Goal: Information Seeking & Learning: Learn about a topic

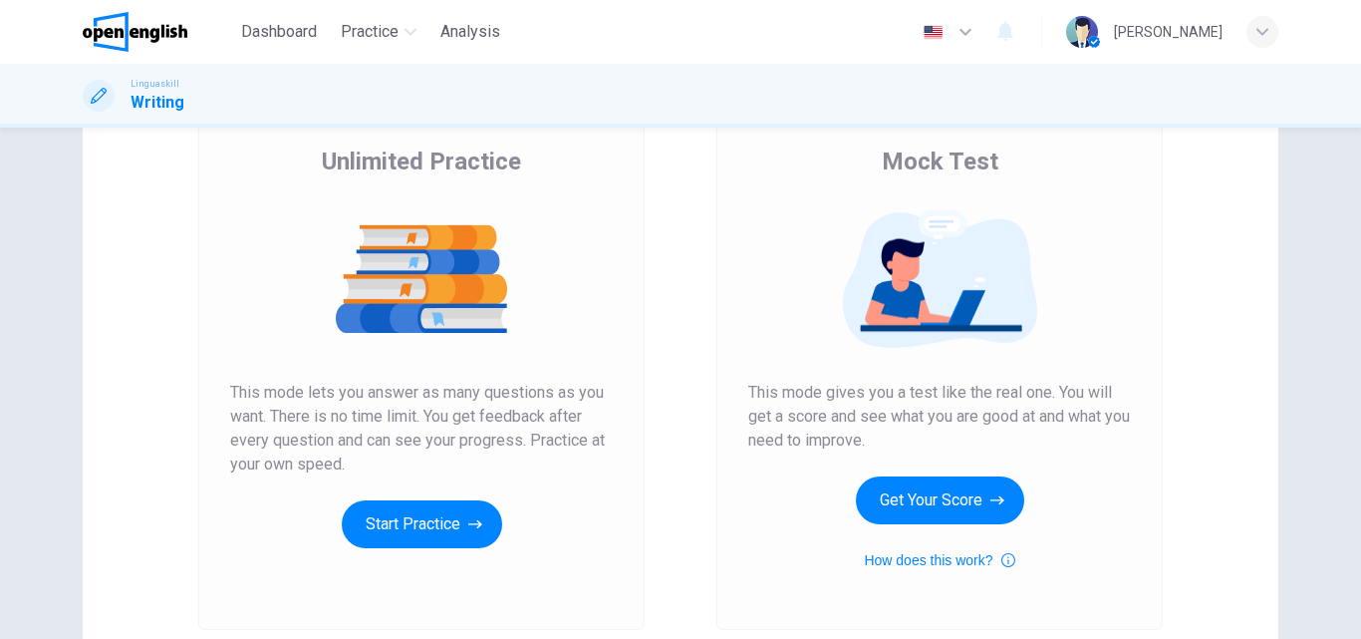
scroll to position [126, 0]
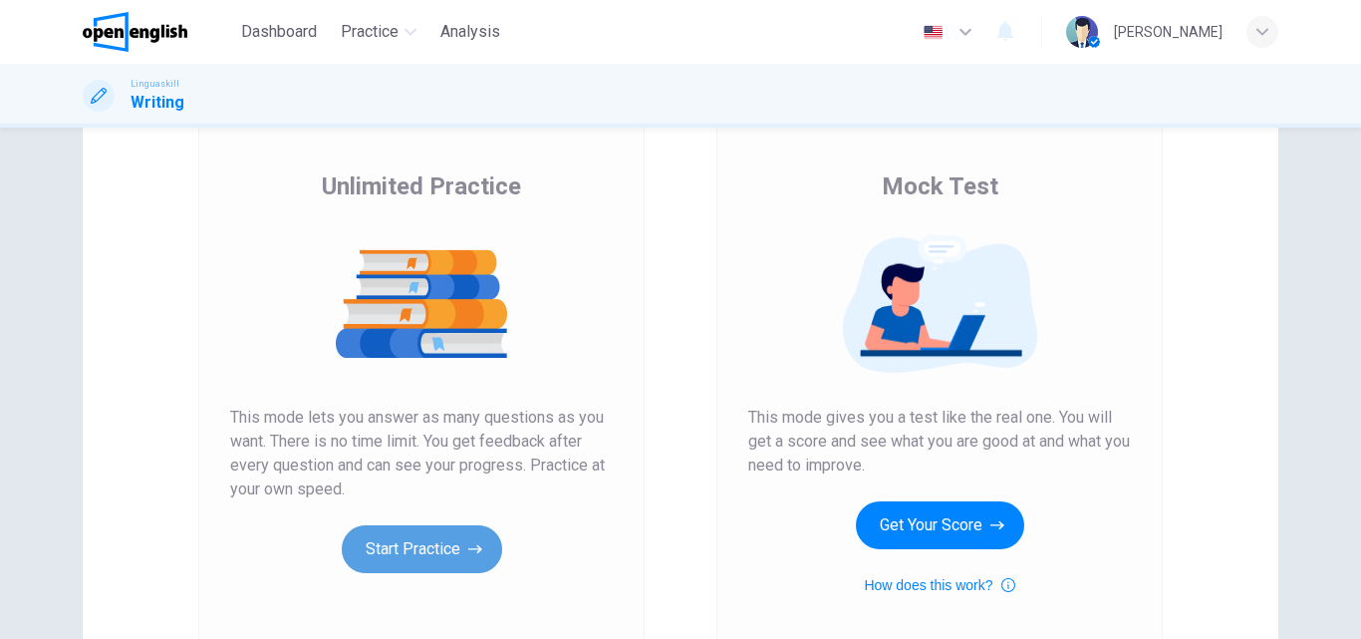
click at [425, 549] on button "Start Practice" at bounding box center [422, 549] width 160 height 48
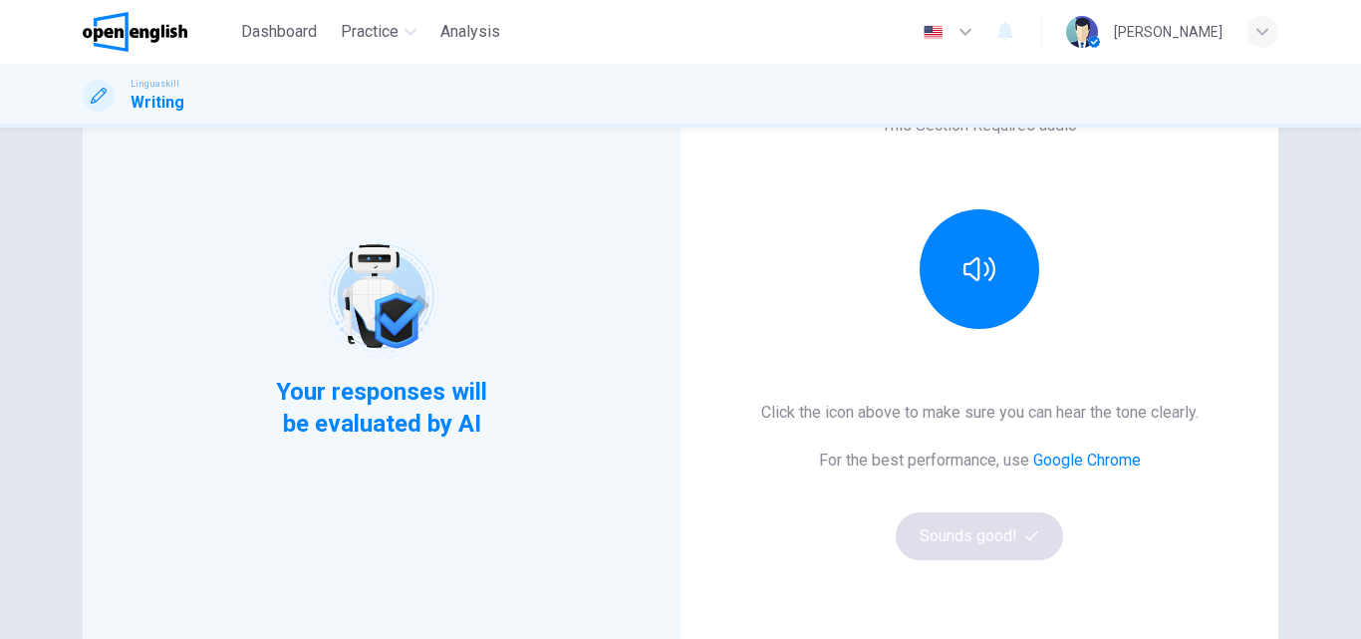
scroll to position [199, 0]
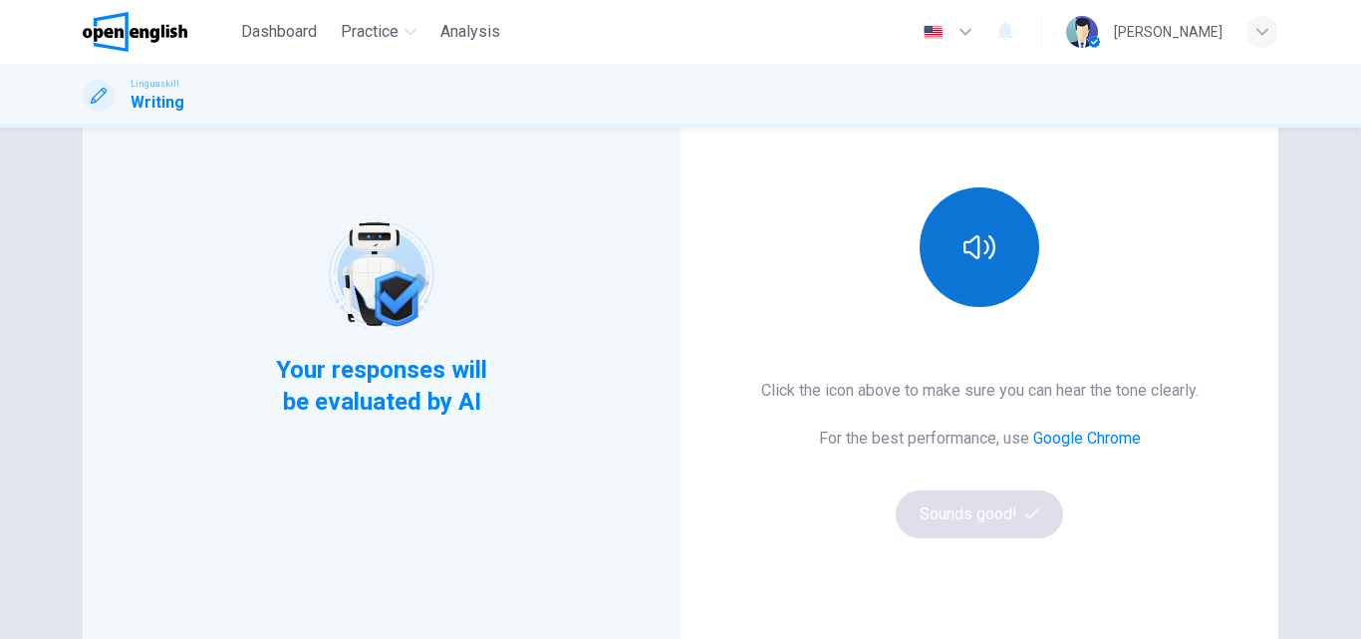
click at [982, 246] on icon "button" at bounding box center [979, 247] width 32 height 24
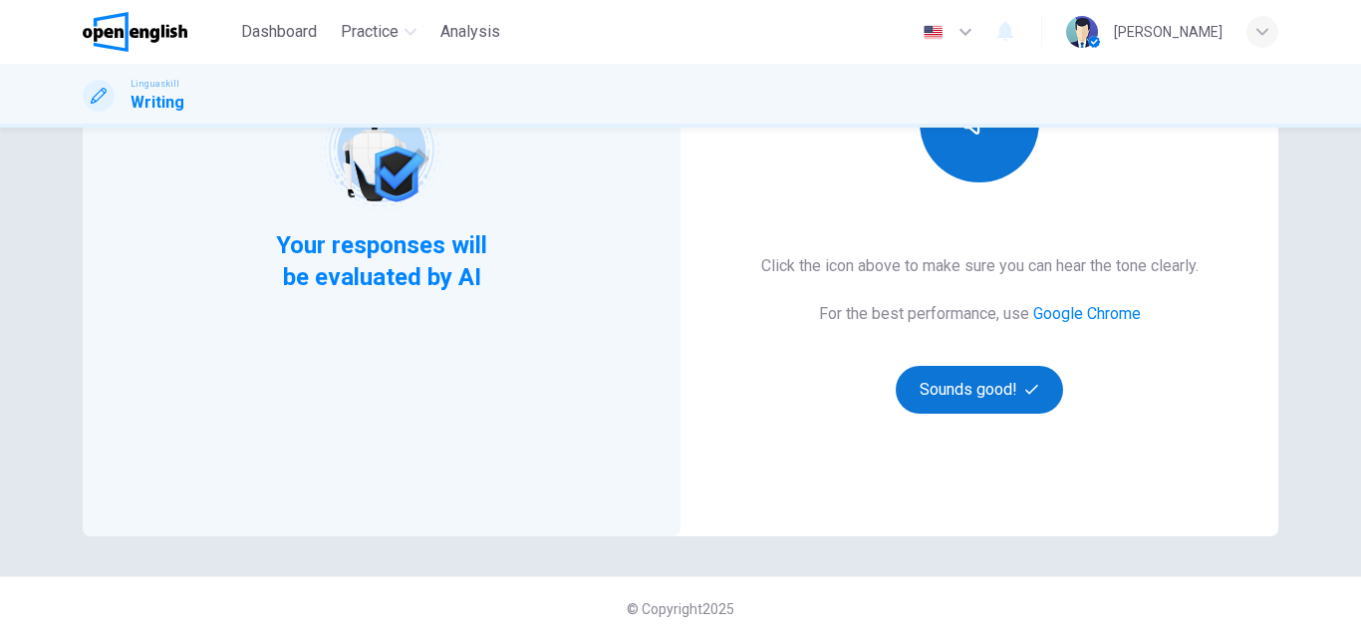
scroll to position [325, 0]
click at [980, 383] on button "Sounds good!" at bounding box center [979, 389] width 167 height 48
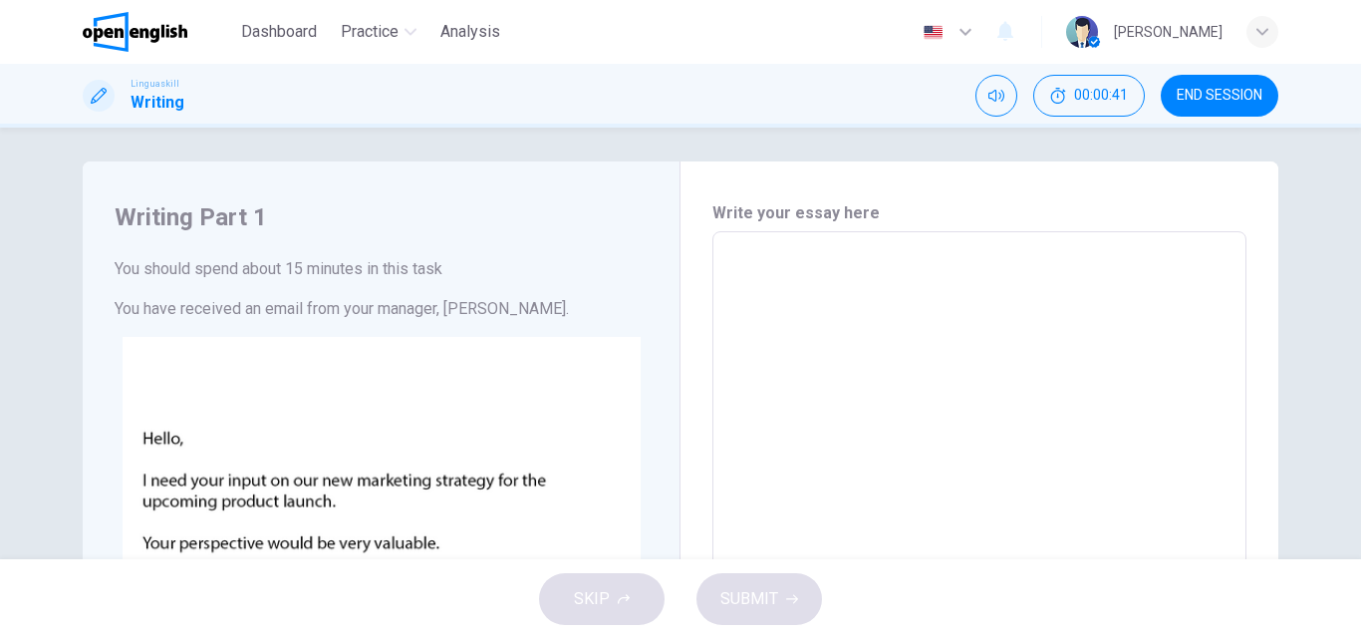
scroll to position [0, 0]
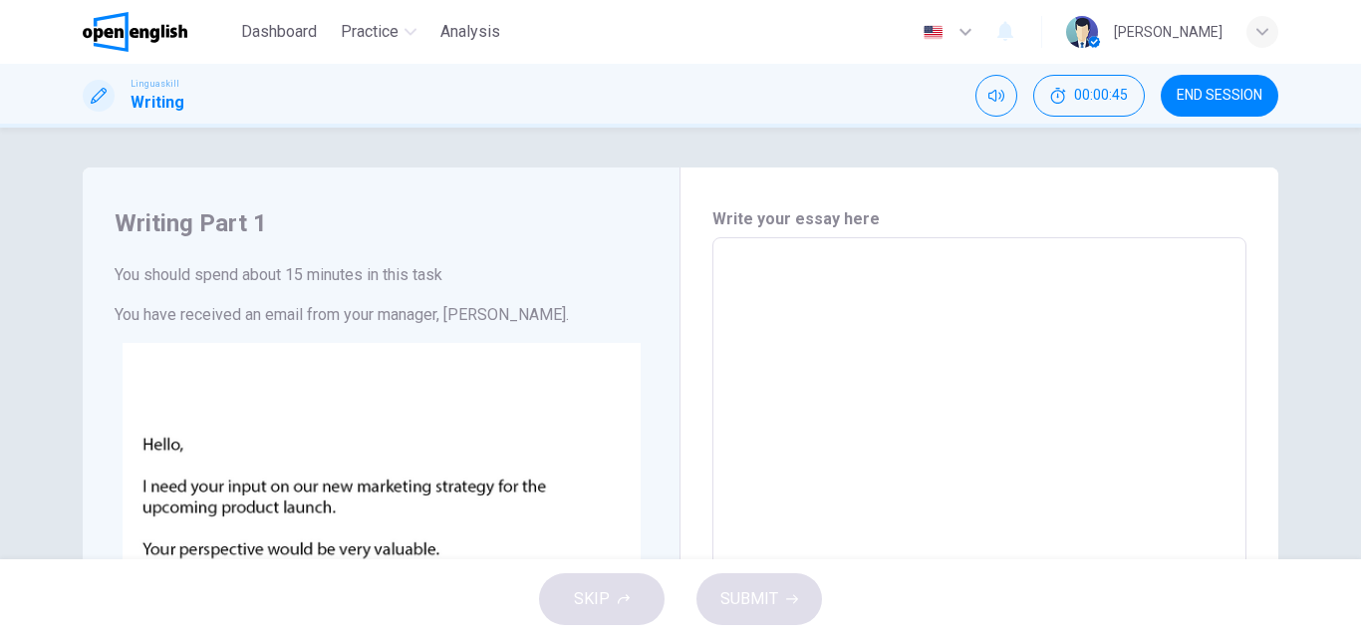
click at [1245, 92] on span "END SESSION" at bounding box center [1220, 96] width 86 height 16
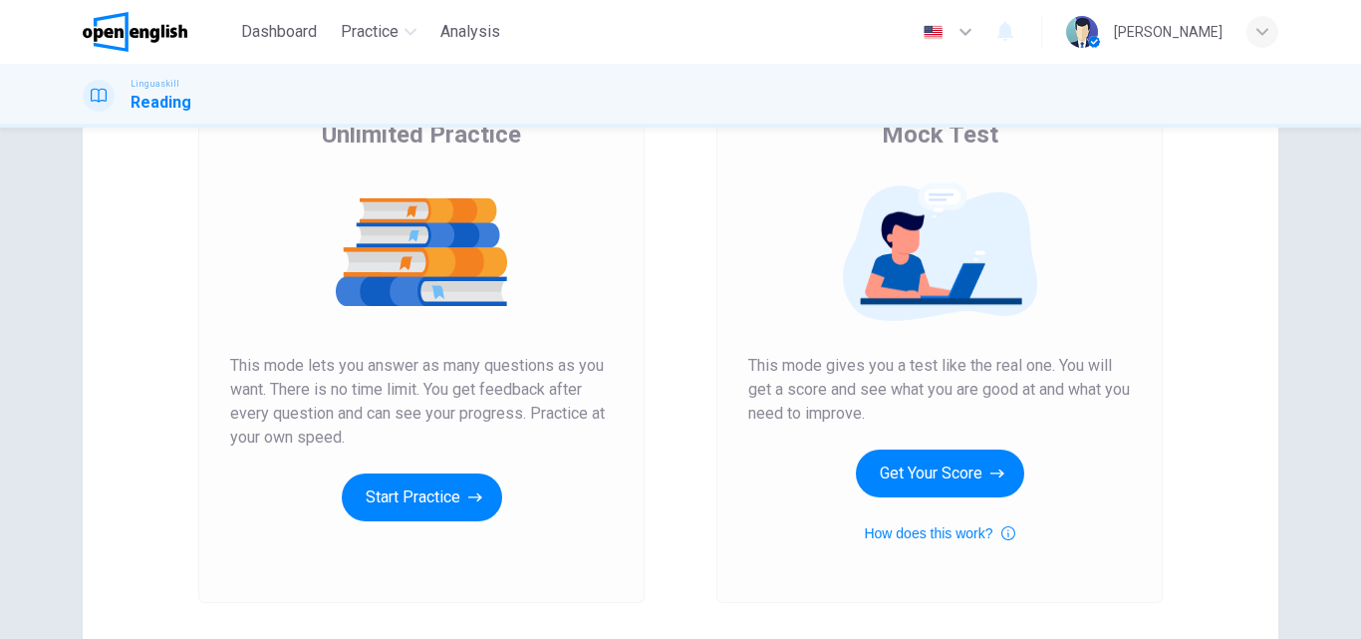
scroll to position [199, 0]
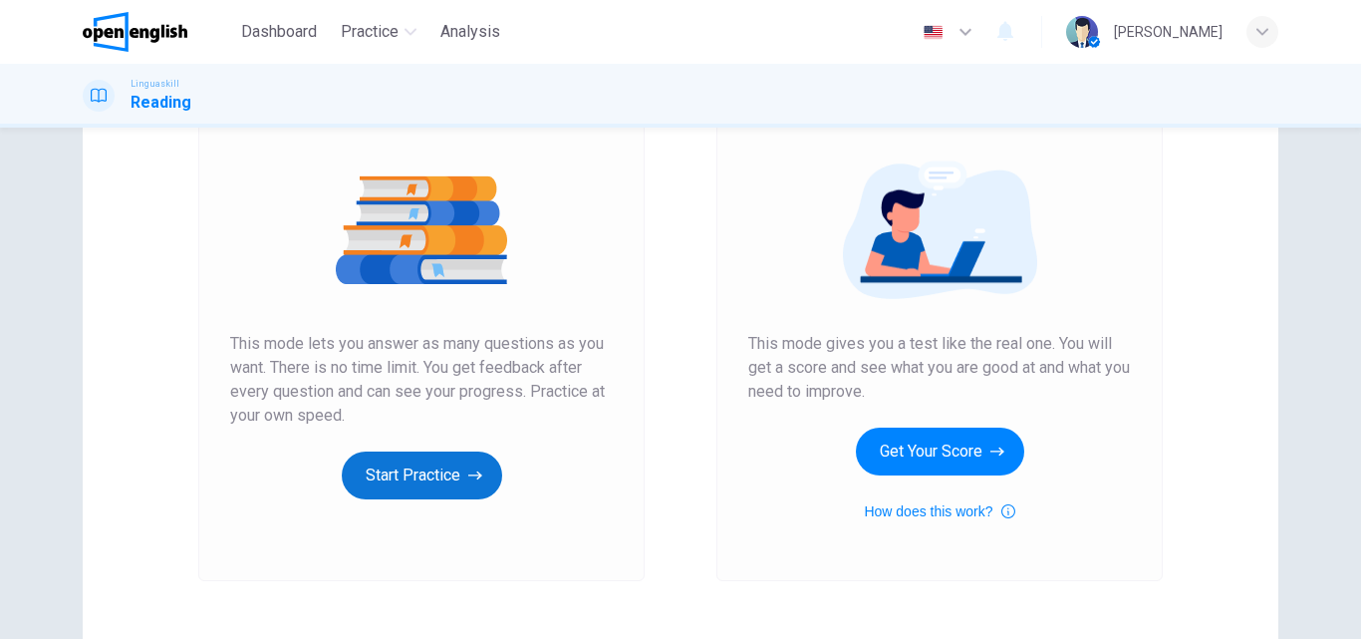
click at [386, 470] on button "Start Practice" at bounding box center [422, 475] width 160 height 48
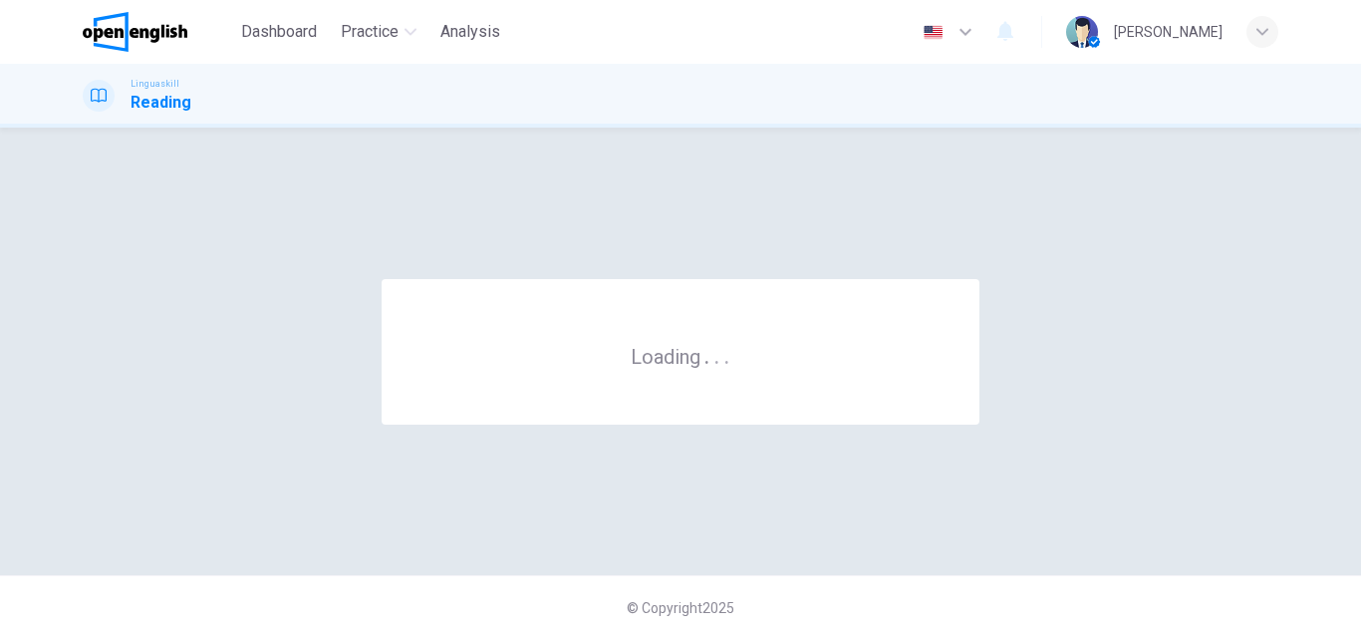
scroll to position [0, 0]
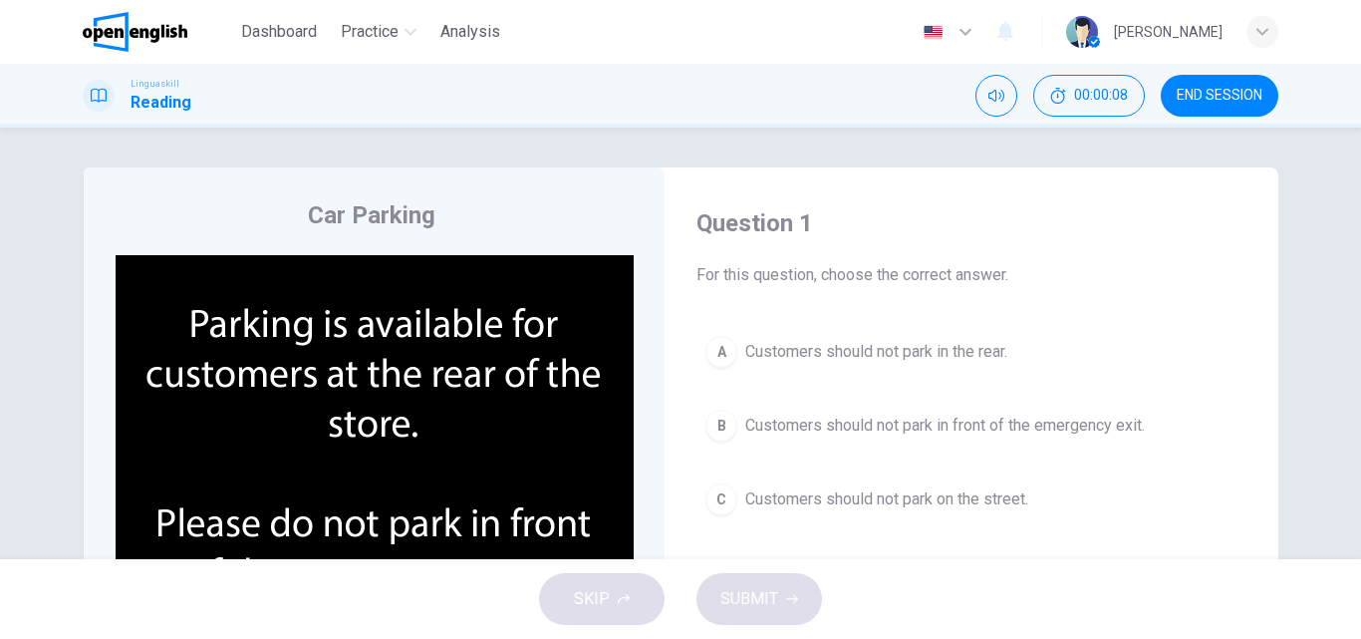
click at [295, 484] on img at bounding box center [375, 446] width 518 height 383
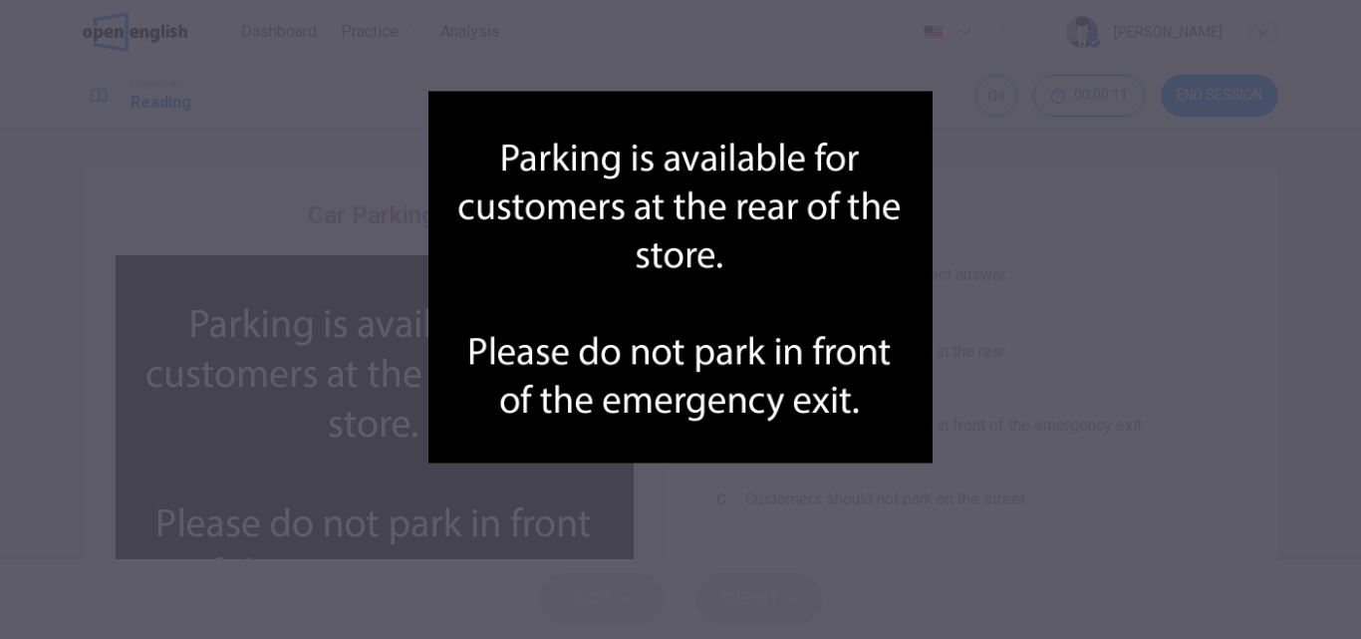
click at [295, 484] on div at bounding box center [680, 319] width 1361 height 639
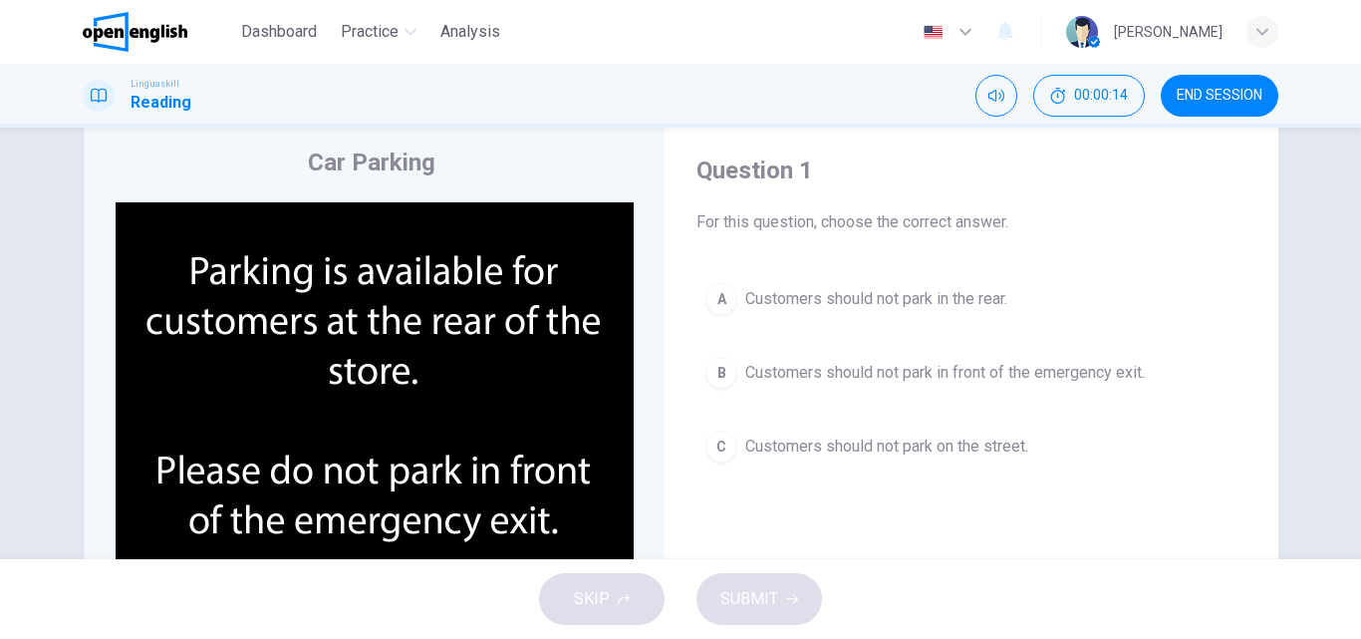
scroll to position [100, 0]
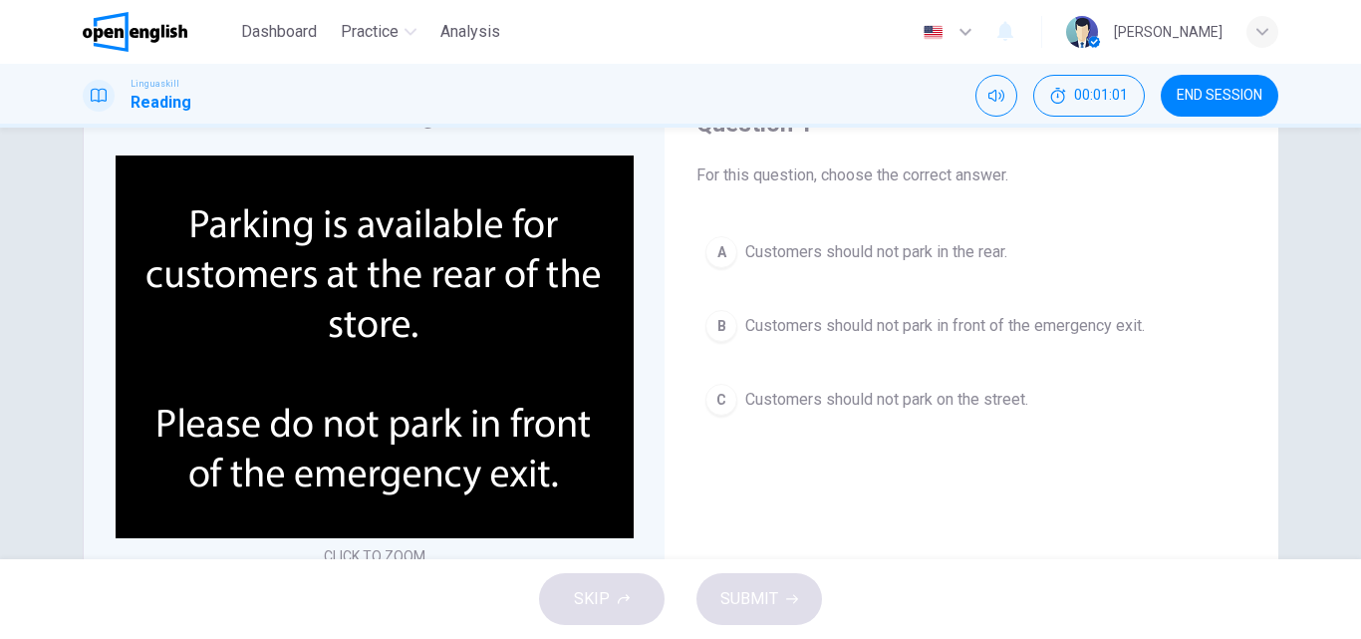
click at [722, 324] on div "B" at bounding box center [721, 326] width 32 height 32
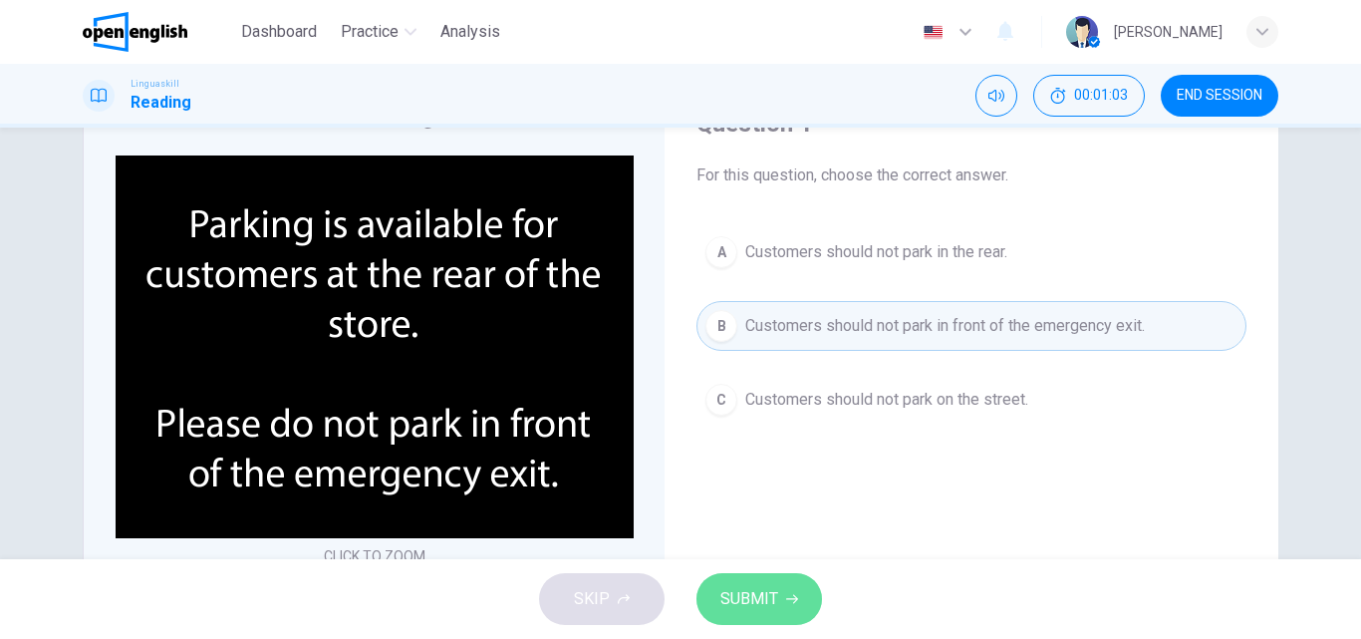
click at [744, 594] on span "SUBMIT" at bounding box center [749, 599] width 58 height 28
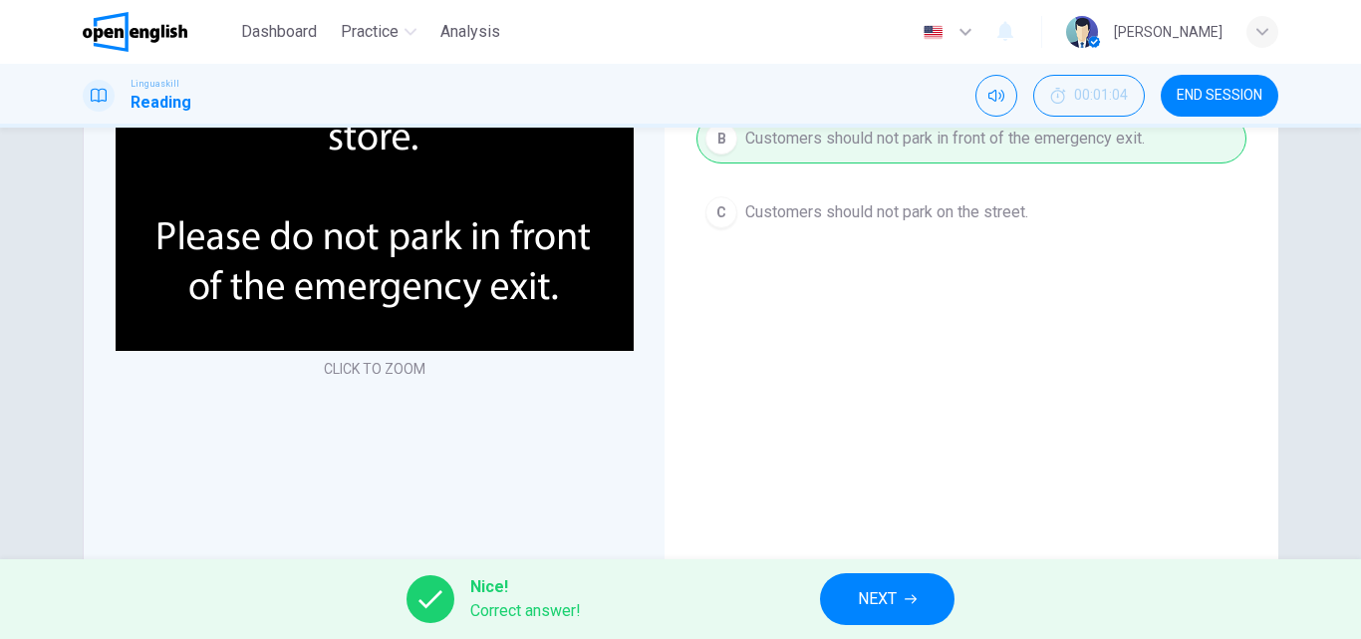
scroll to position [299, 0]
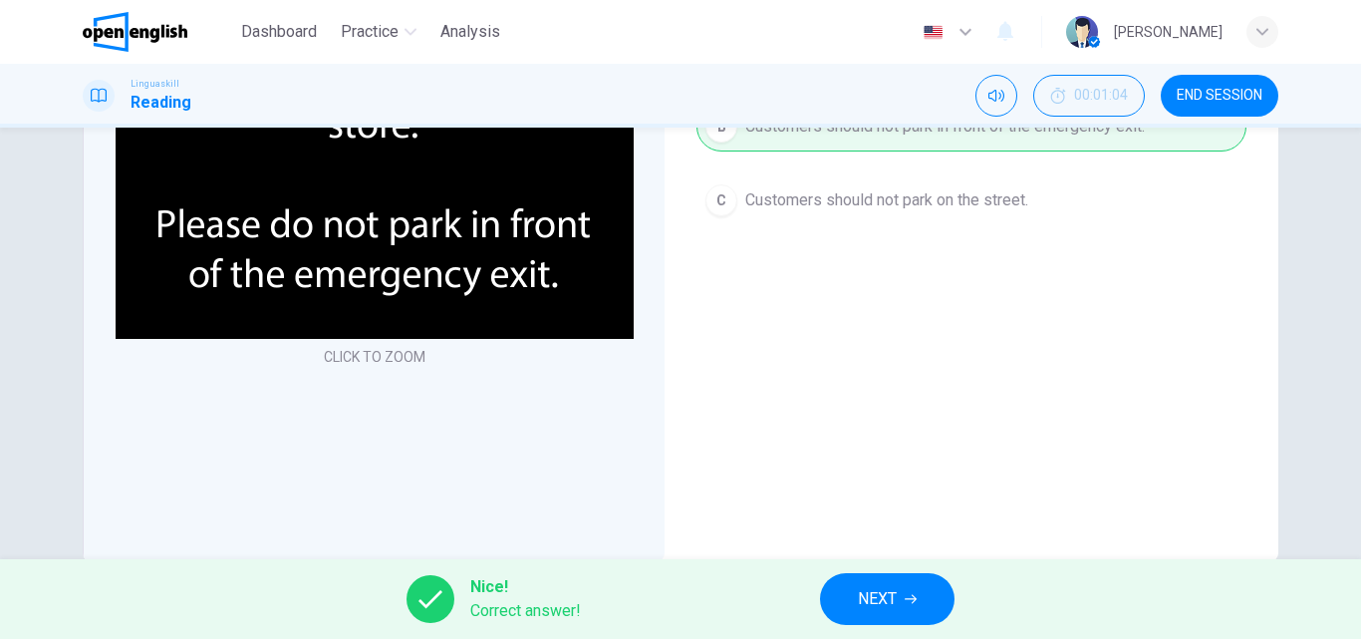
click at [887, 596] on span "NEXT" at bounding box center [877, 599] width 39 height 28
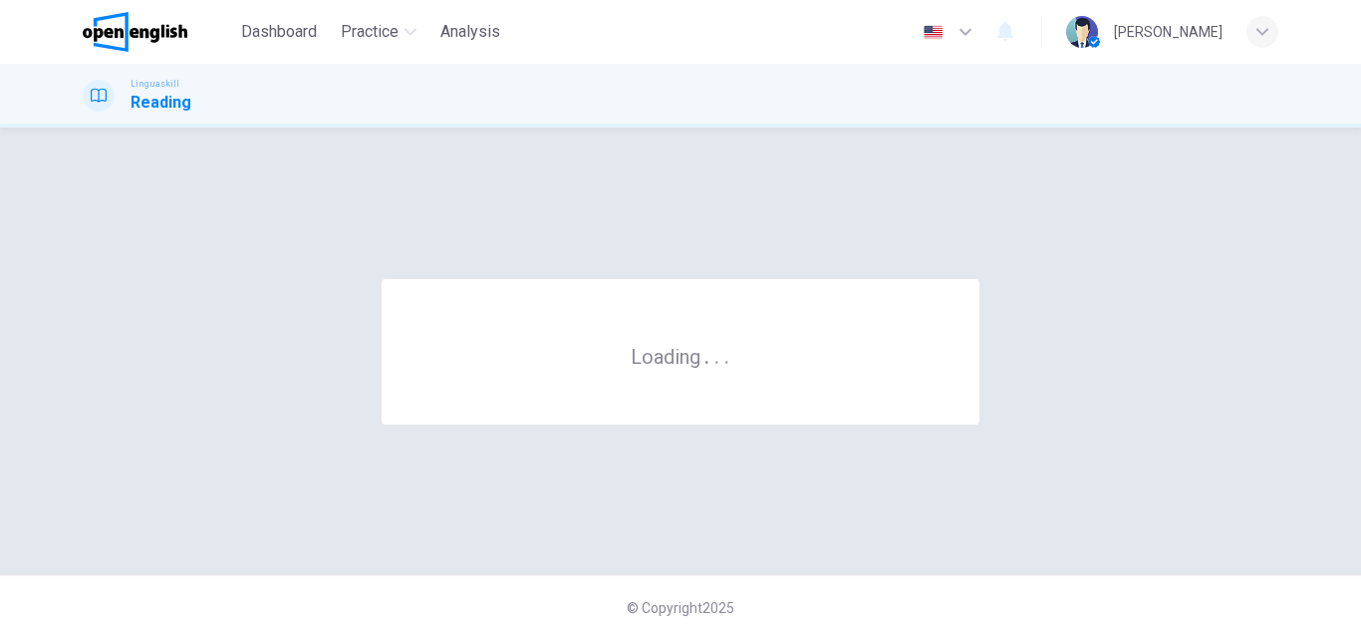
scroll to position [0, 0]
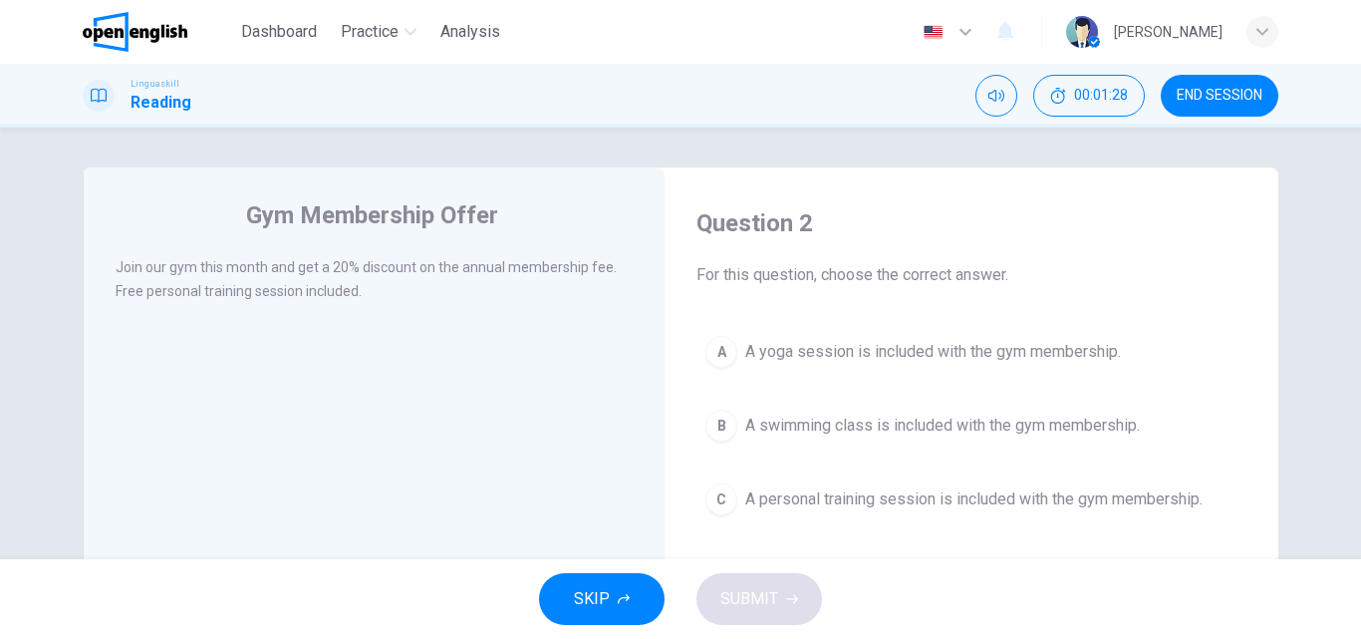
click at [716, 498] on div "C" at bounding box center [721, 499] width 32 height 32
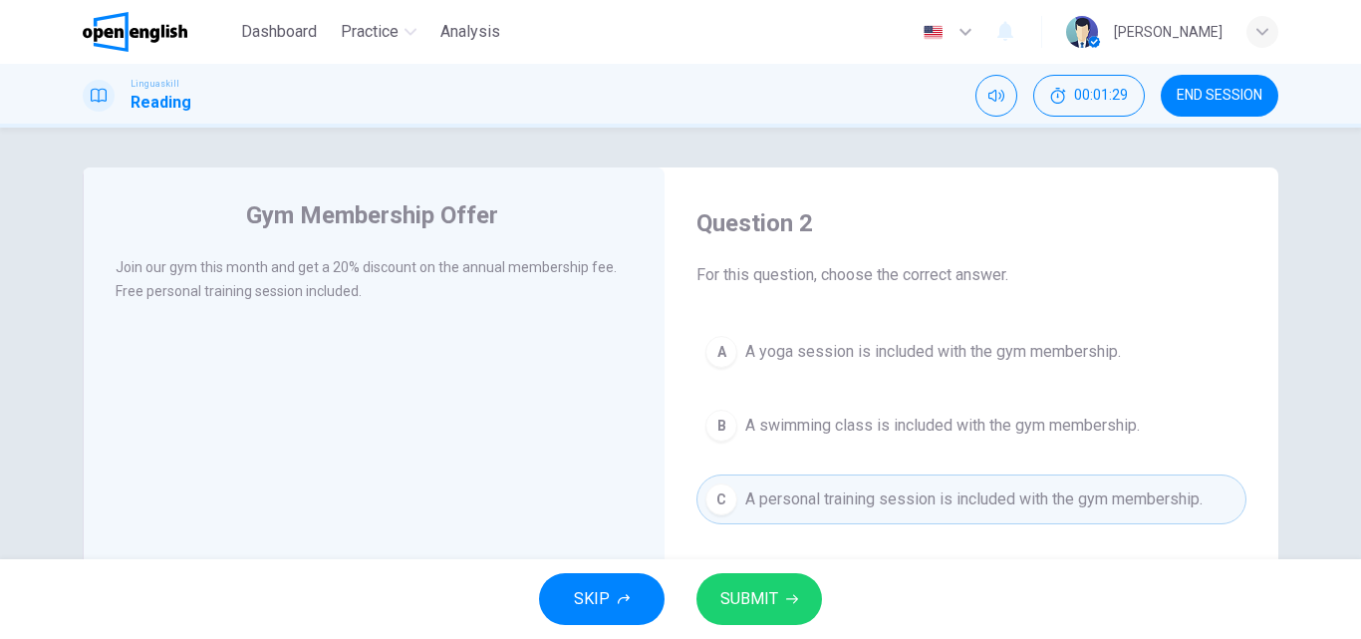
click at [745, 605] on span "SUBMIT" at bounding box center [749, 599] width 58 height 28
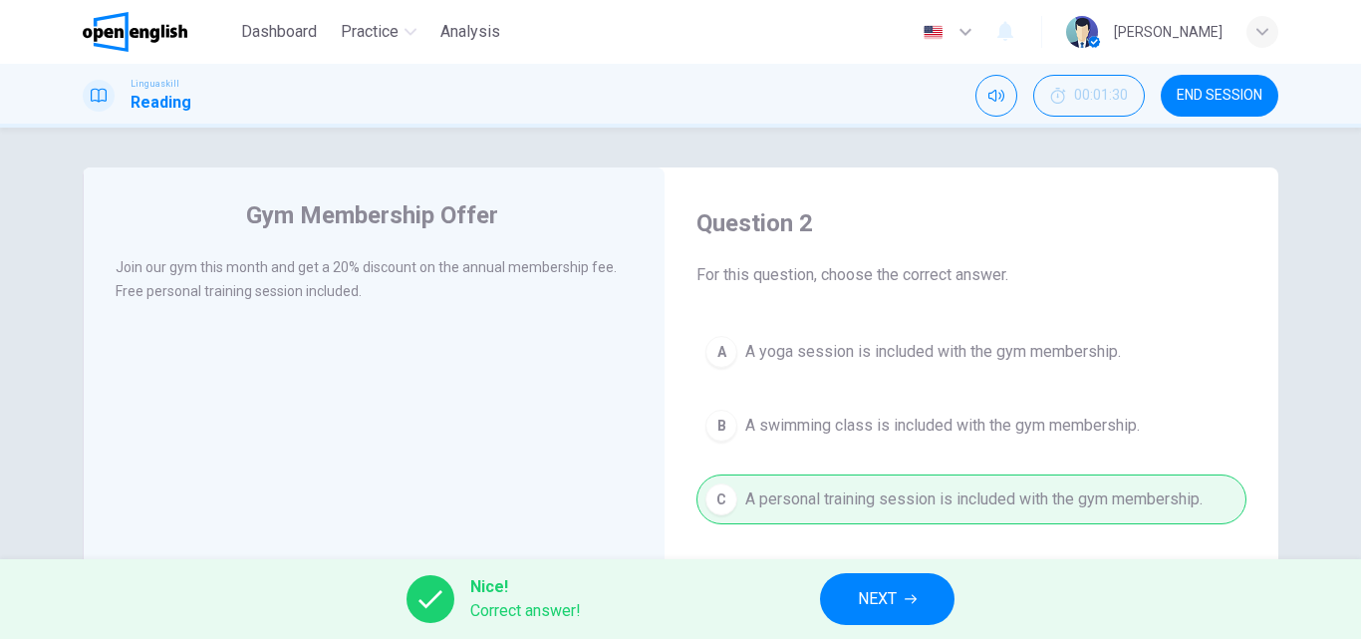
click at [908, 587] on button "NEXT" at bounding box center [887, 599] width 134 height 52
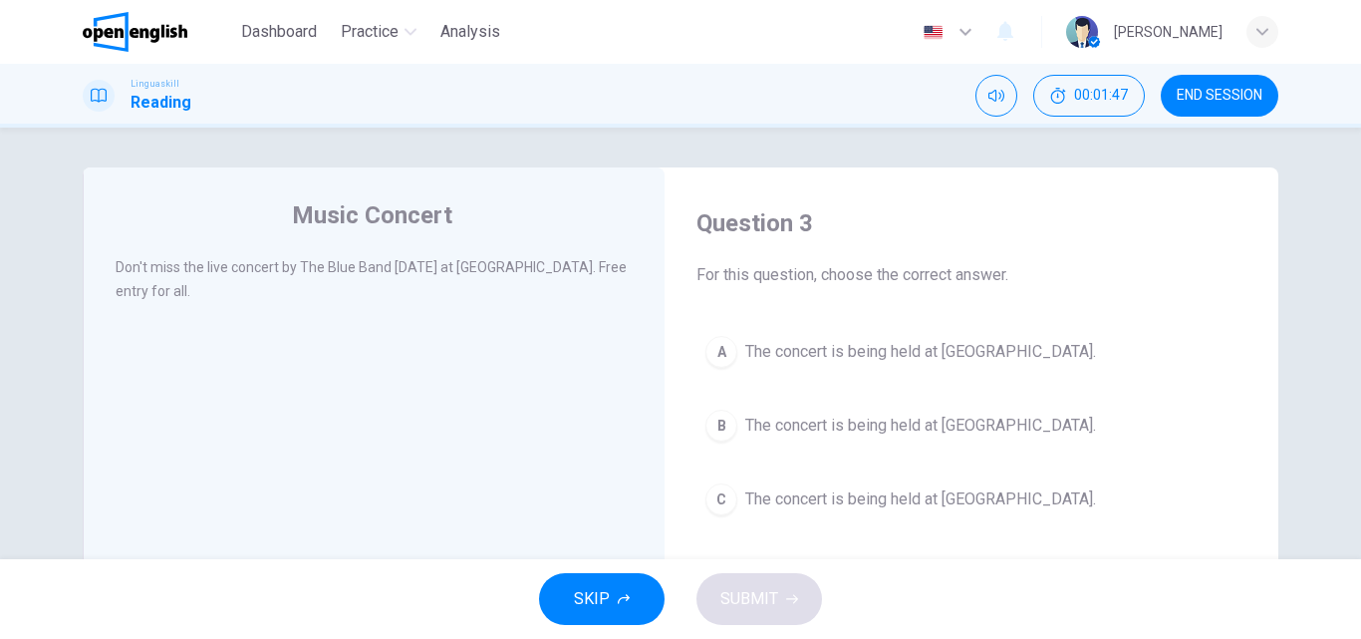
click at [707, 497] on div "C" at bounding box center [721, 499] width 32 height 32
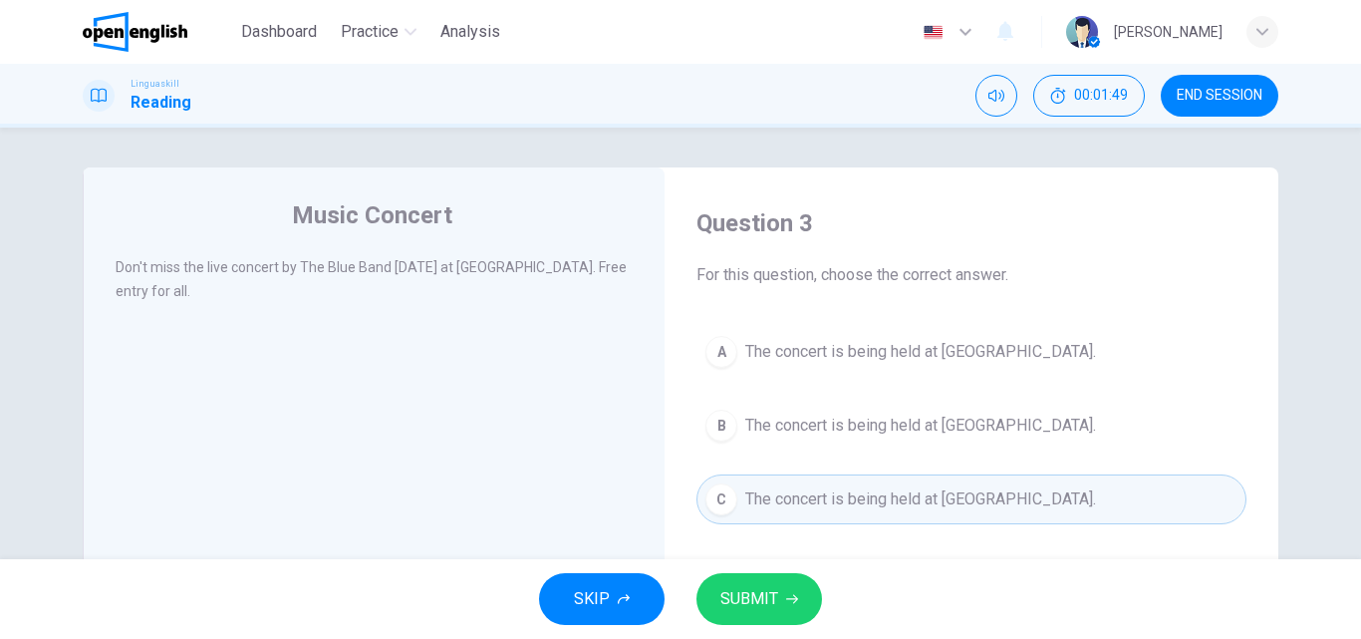
click at [745, 596] on span "SUBMIT" at bounding box center [749, 599] width 58 height 28
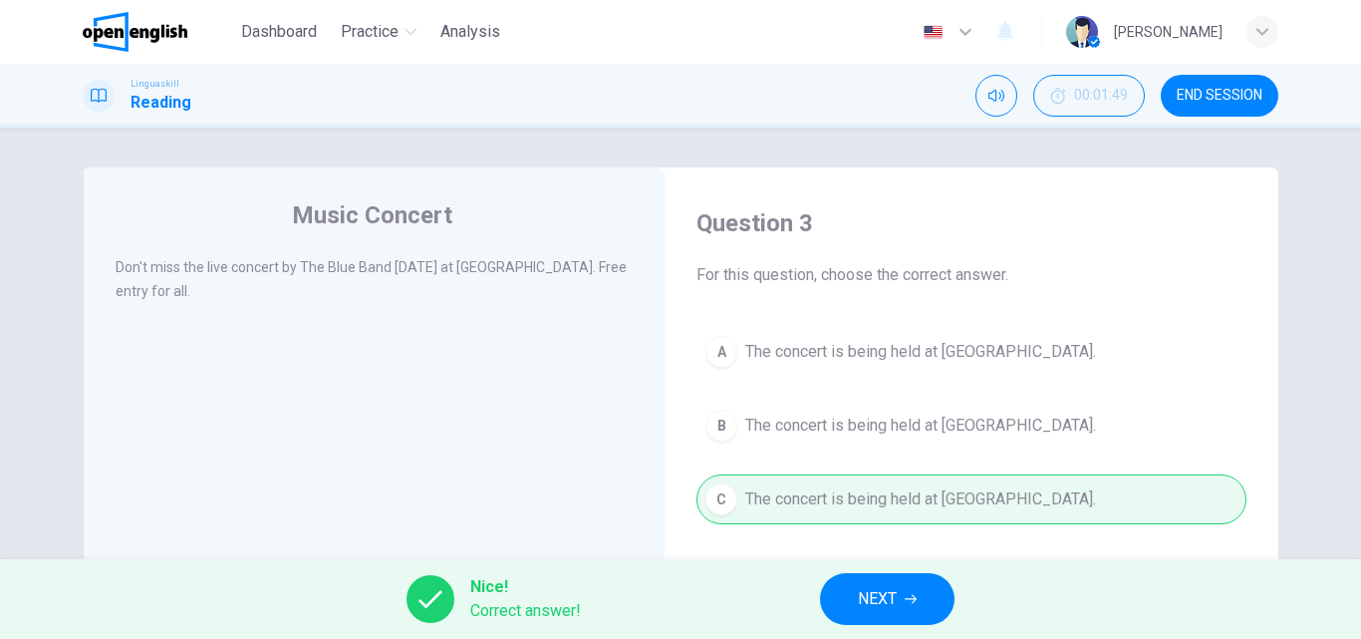
click at [865, 592] on span "NEXT" at bounding box center [877, 599] width 39 height 28
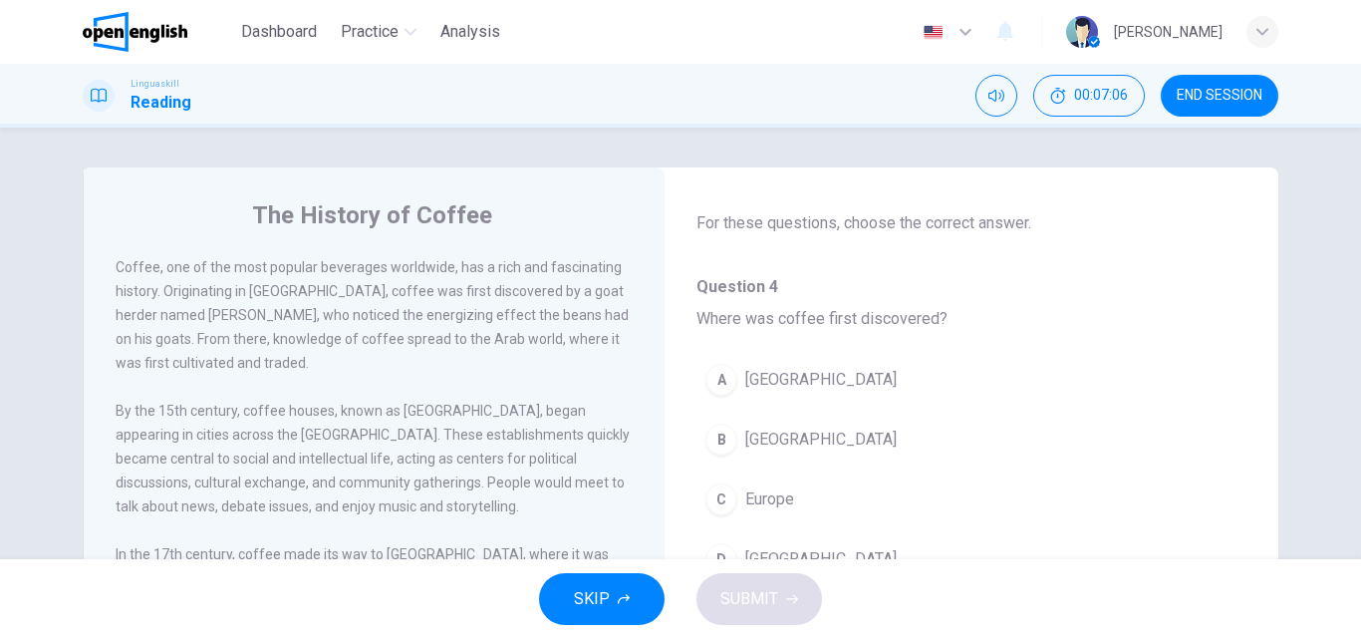
scroll to position [100, 0]
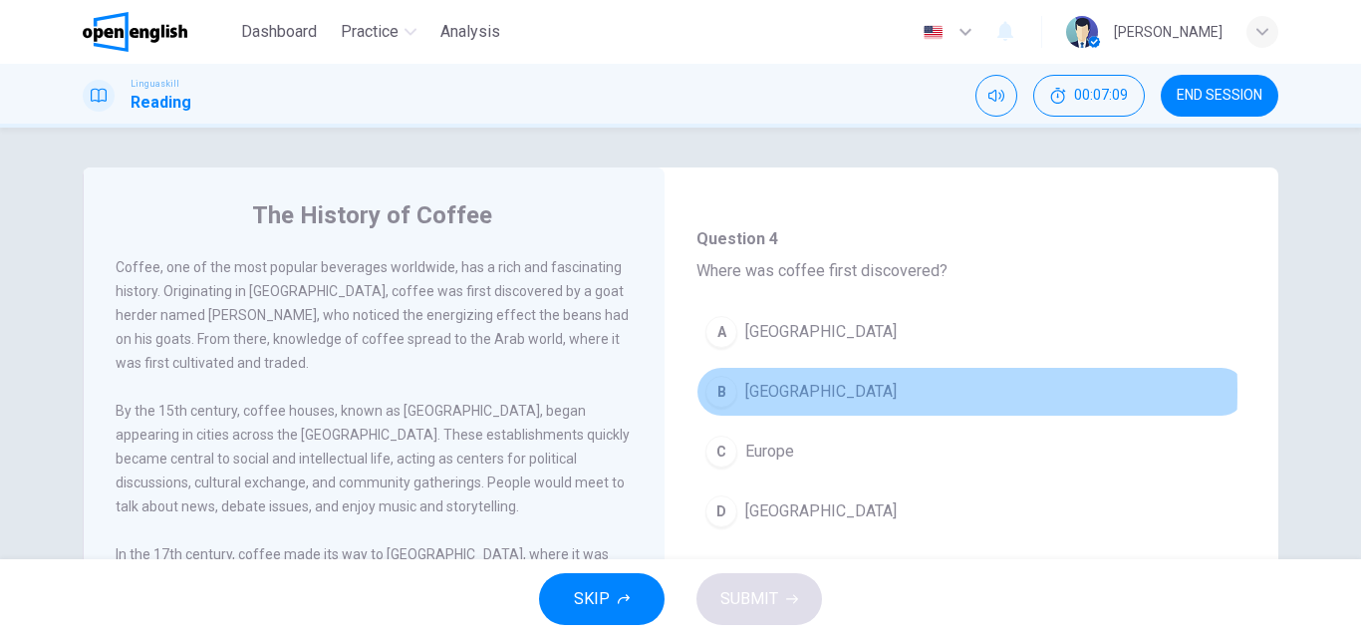
click at [720, 391] on div "B" at bounding box center [721, 392] width 32 height 32
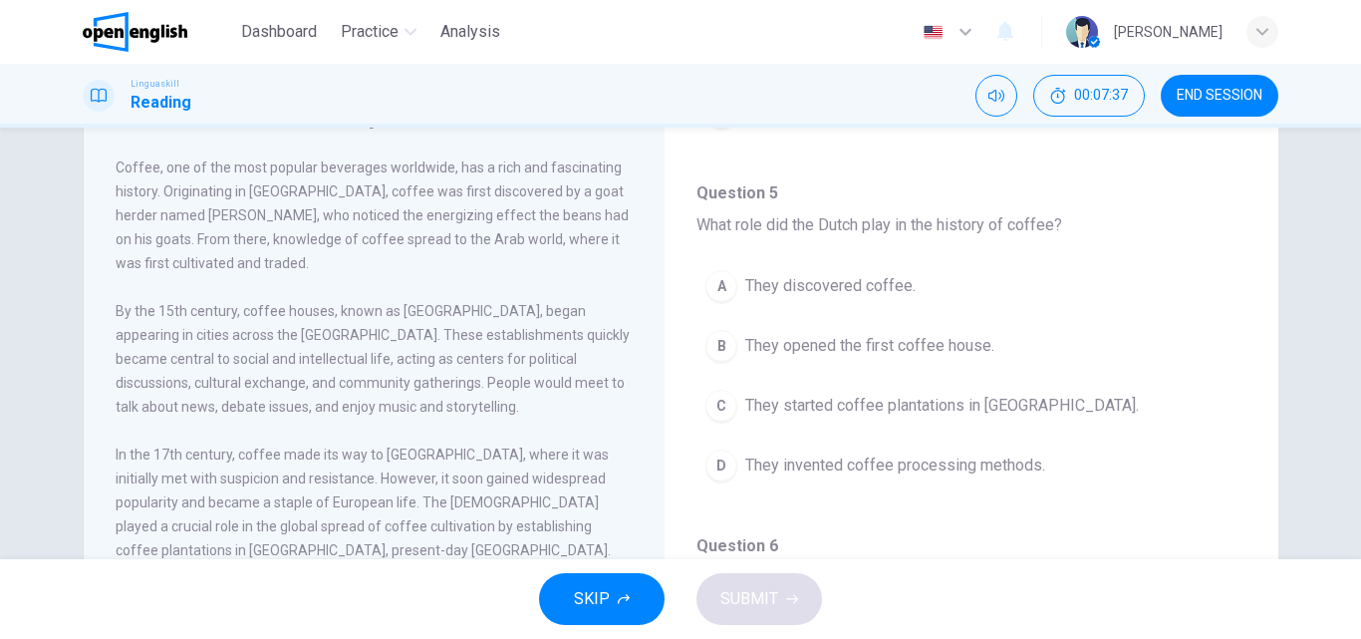
click at [714, 399] on div "C" at bounding box center [721, 406] width 32 height 32
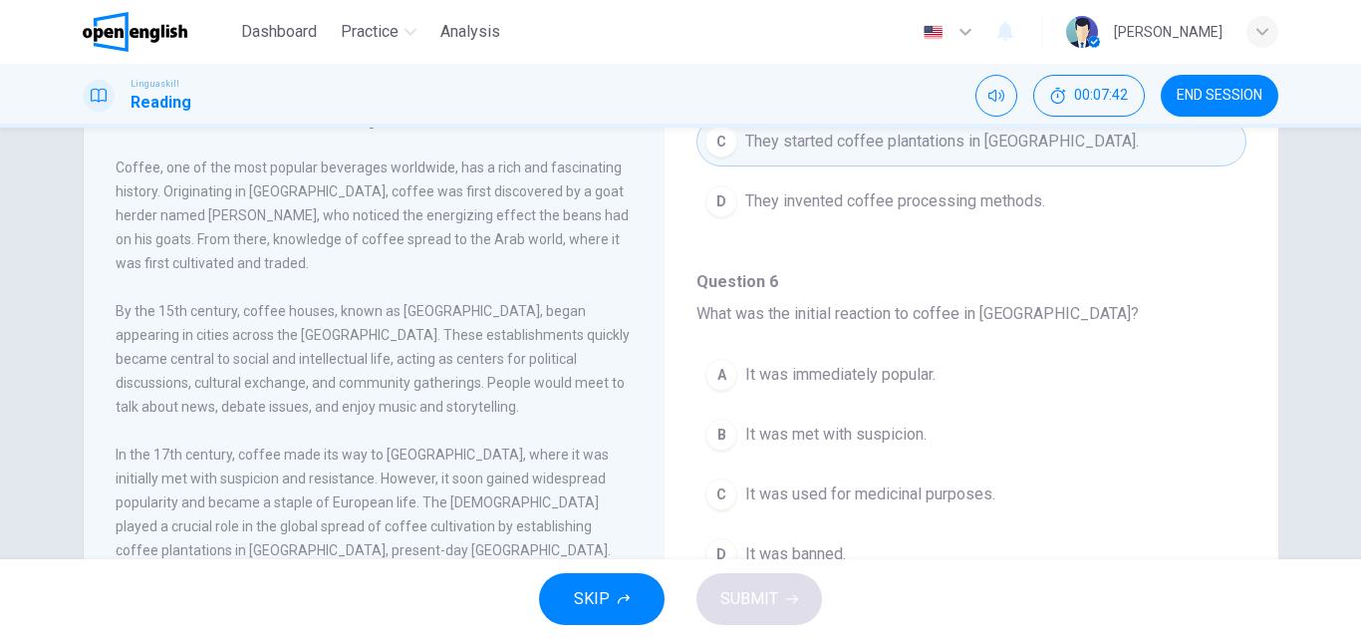
scroll to position [697, 0]
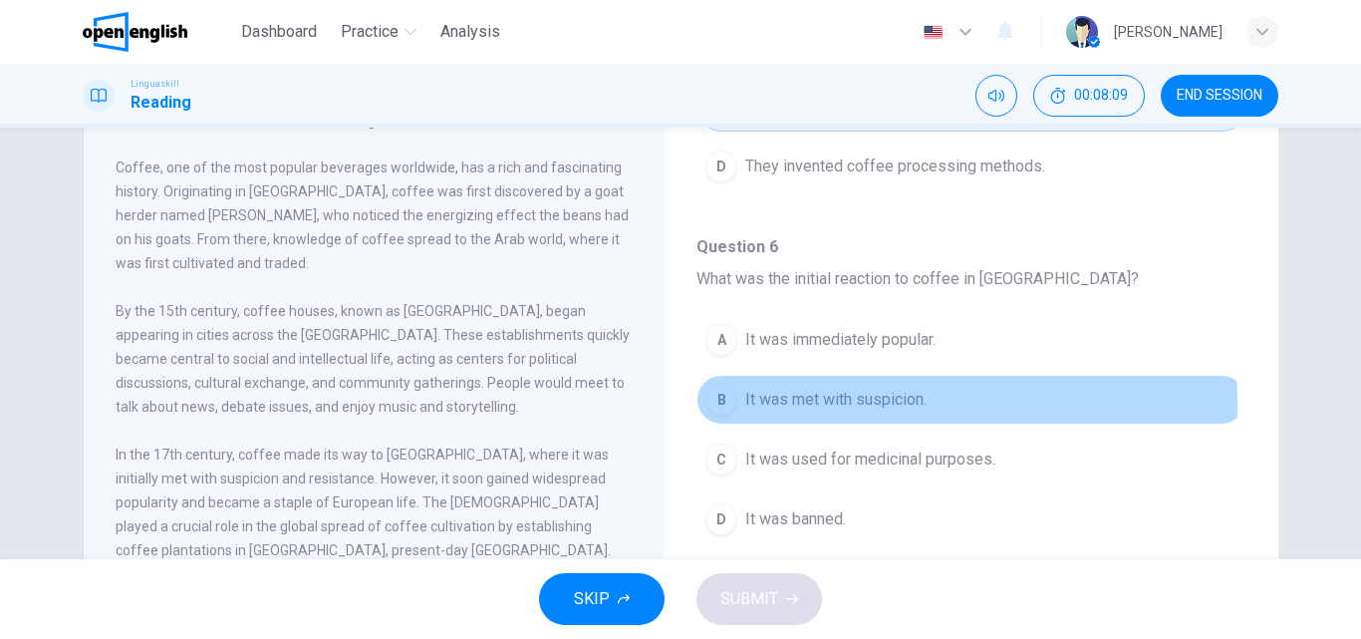
click at [718, 405] on div "B" at bounding box center [721, 400] width 32 height 32
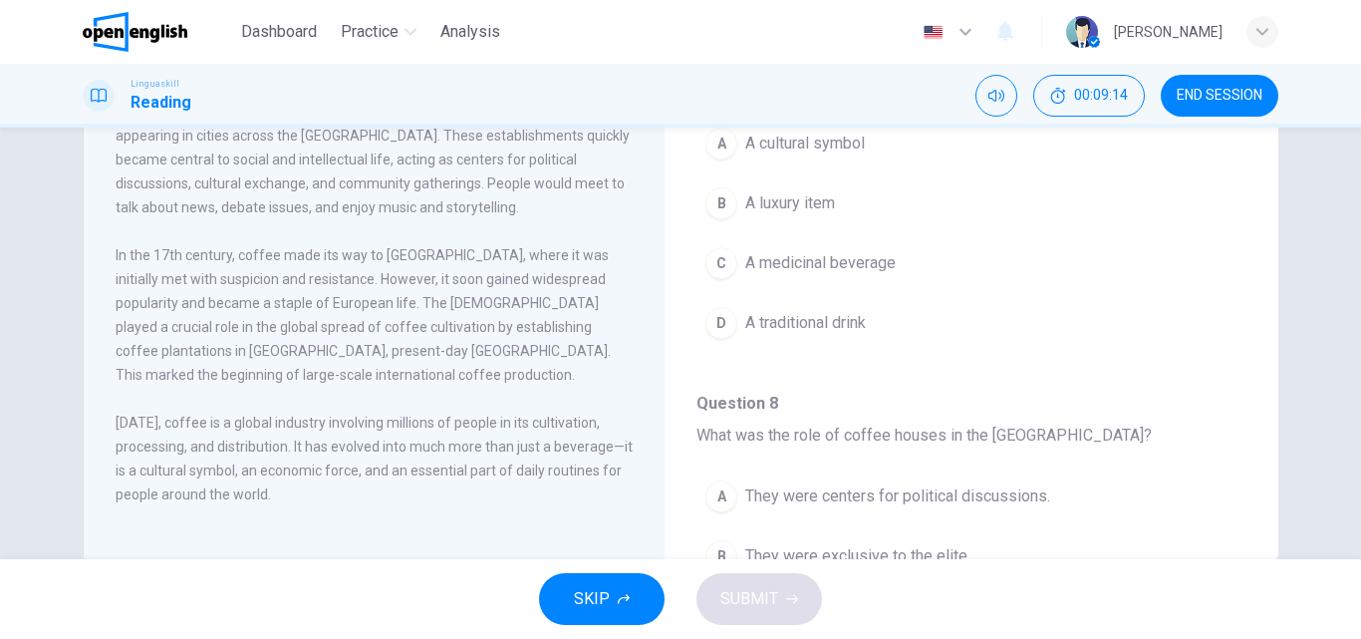
scroll to position [947, 0]
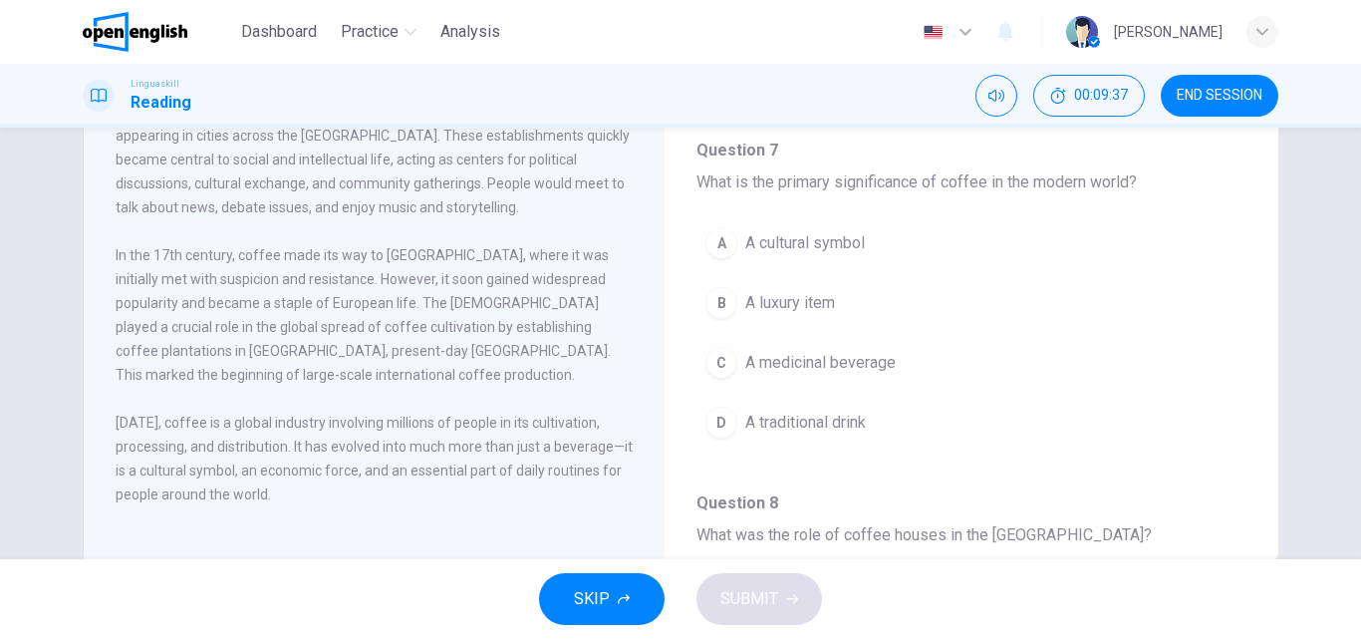
click at [717, 244] on div "A" at bounding box center [721, 243] width 32 height 32
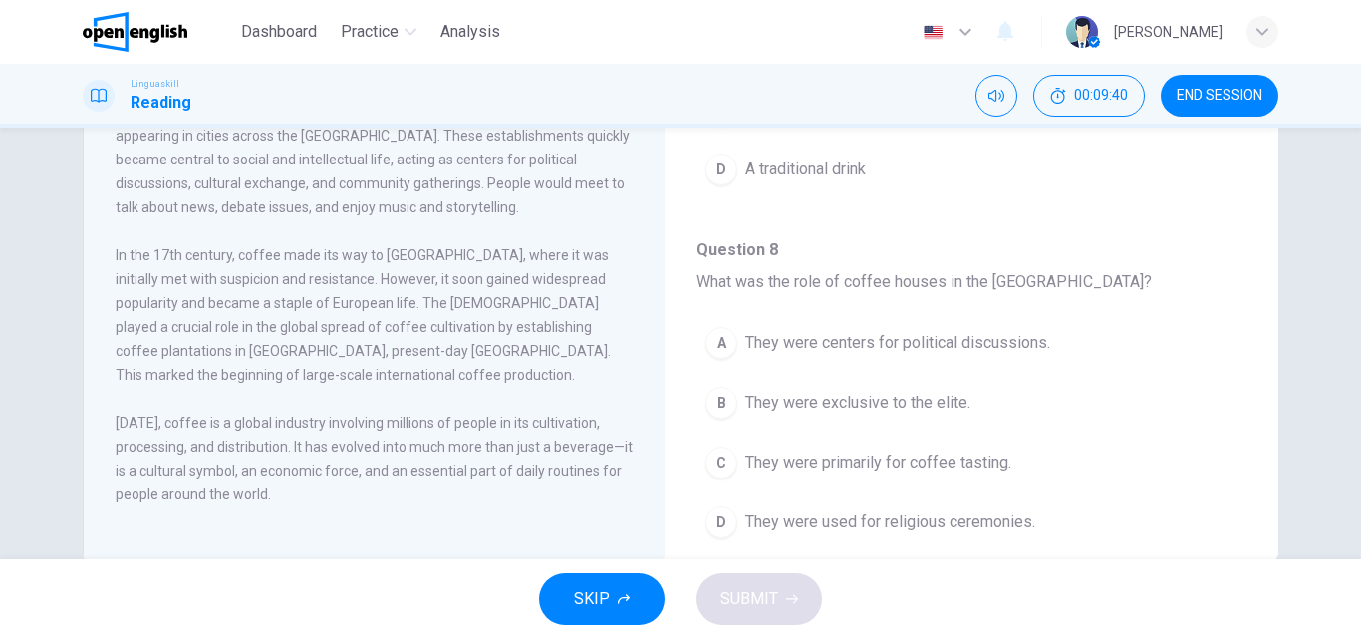
scroll to position [1246, 0]
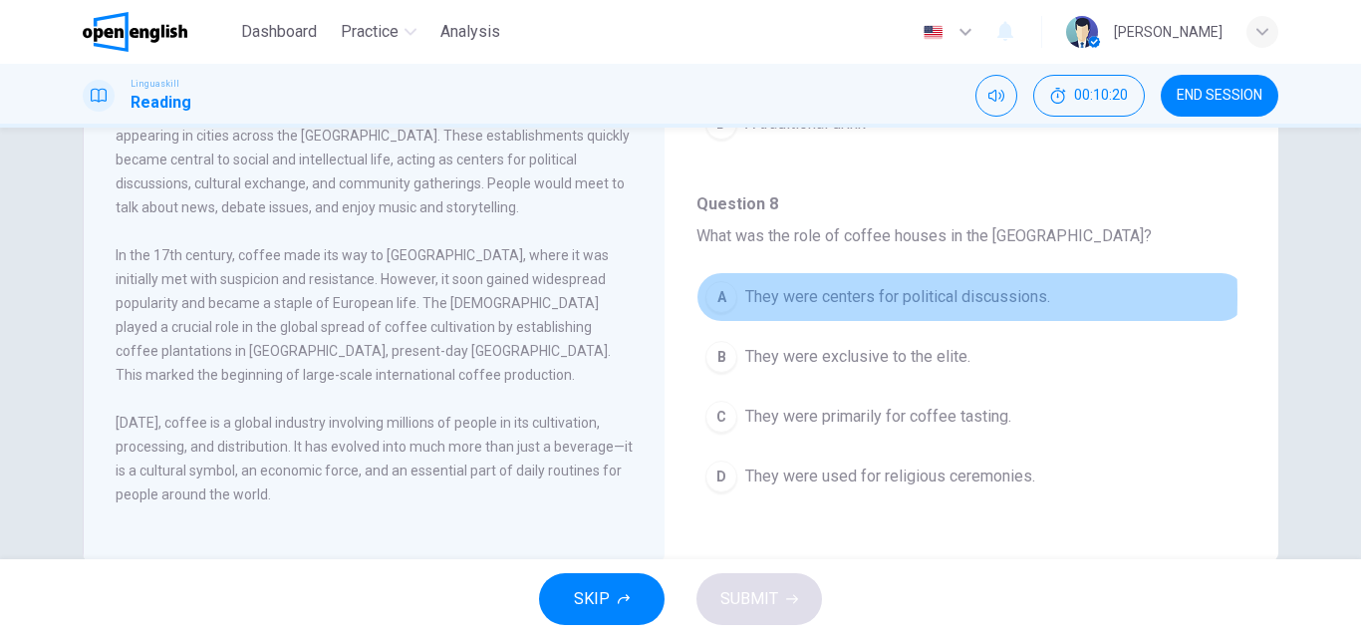
click at [710, 297] on div "A" at bounding box center [721, 297] width 32 height 32
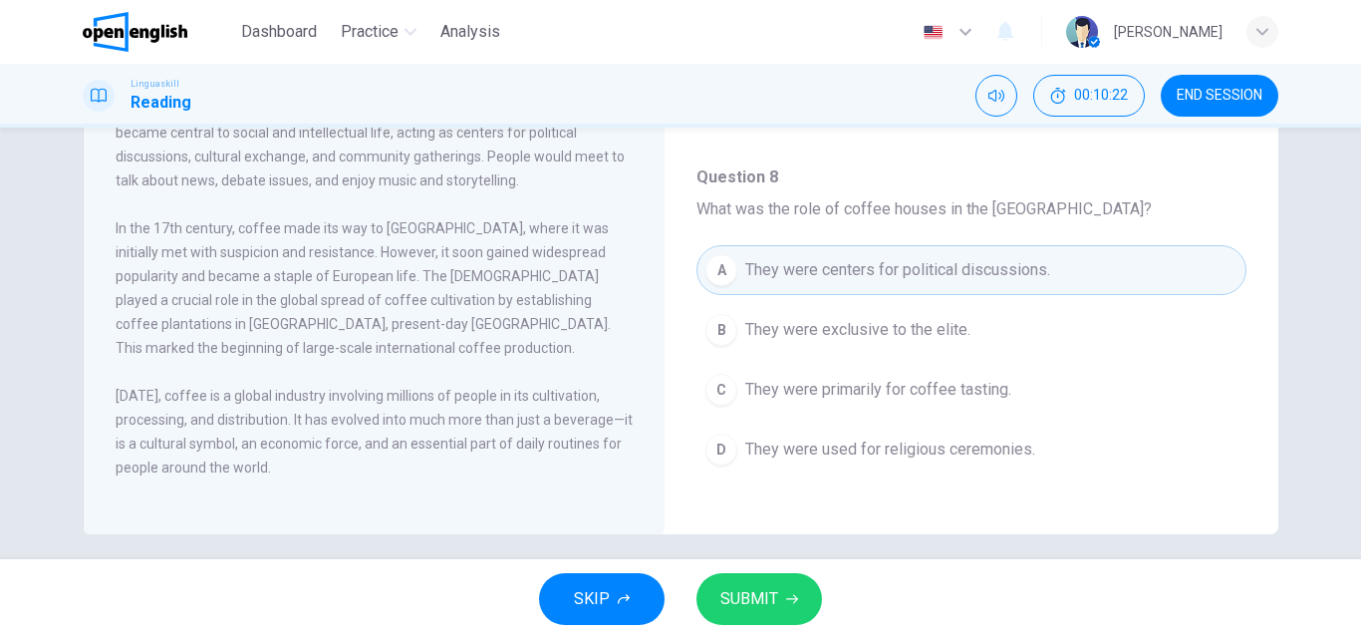
scroll to position [341, 0]
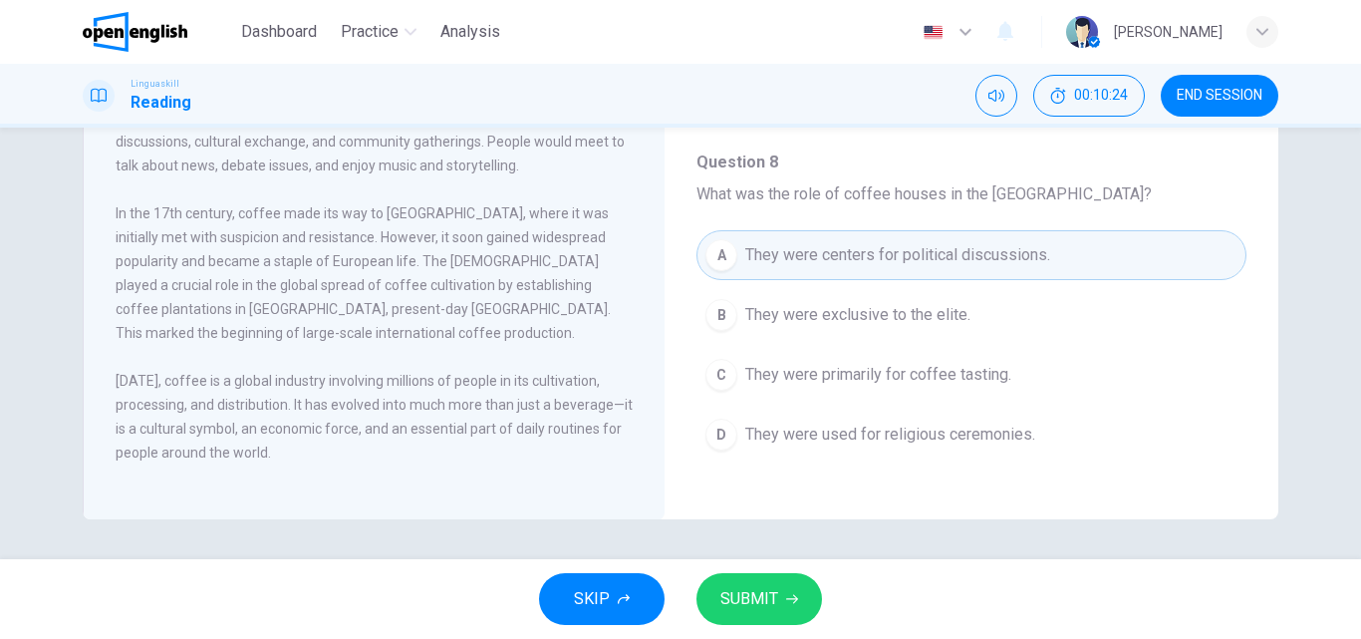
click at [752, 596] on span "SUBMIT" at bounding box center [749, 599] width 58 height 28
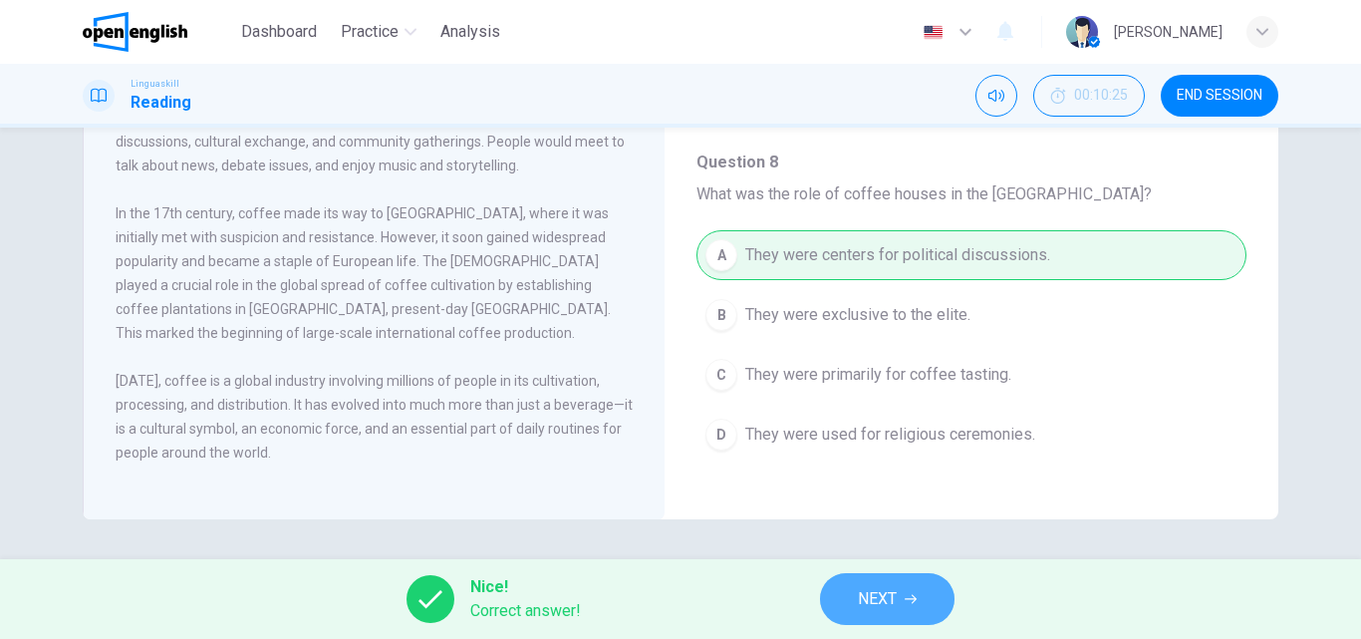
click at [887, 602] on span "NEXT" at bounding box center [877, 599] width 39 height 28
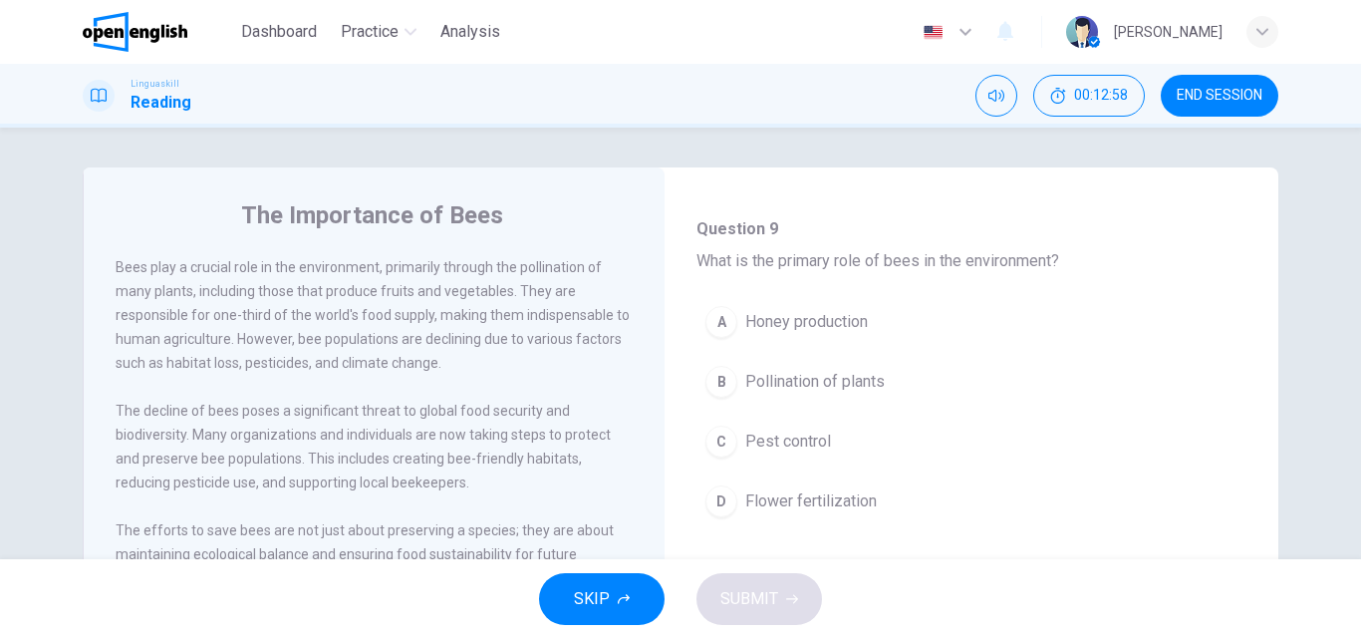
scroll to position [51, 0]
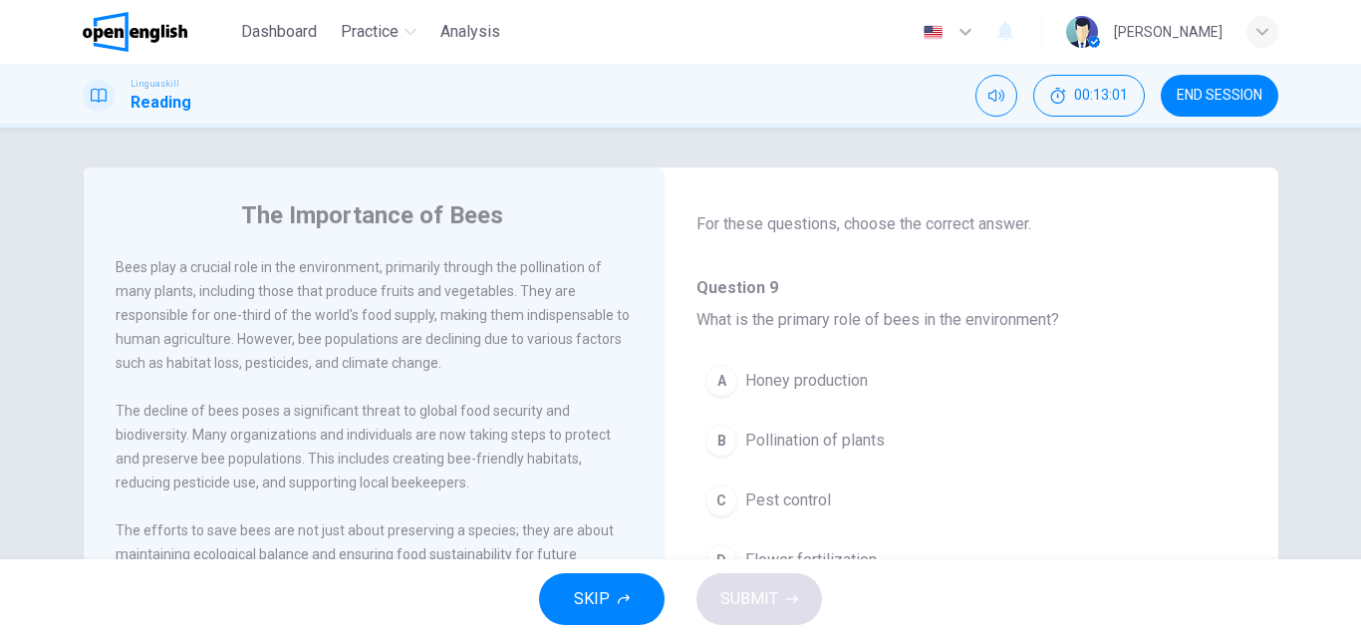
click at [717, 437] on div "B" at bounding box center [721, 440] width 32 height 32
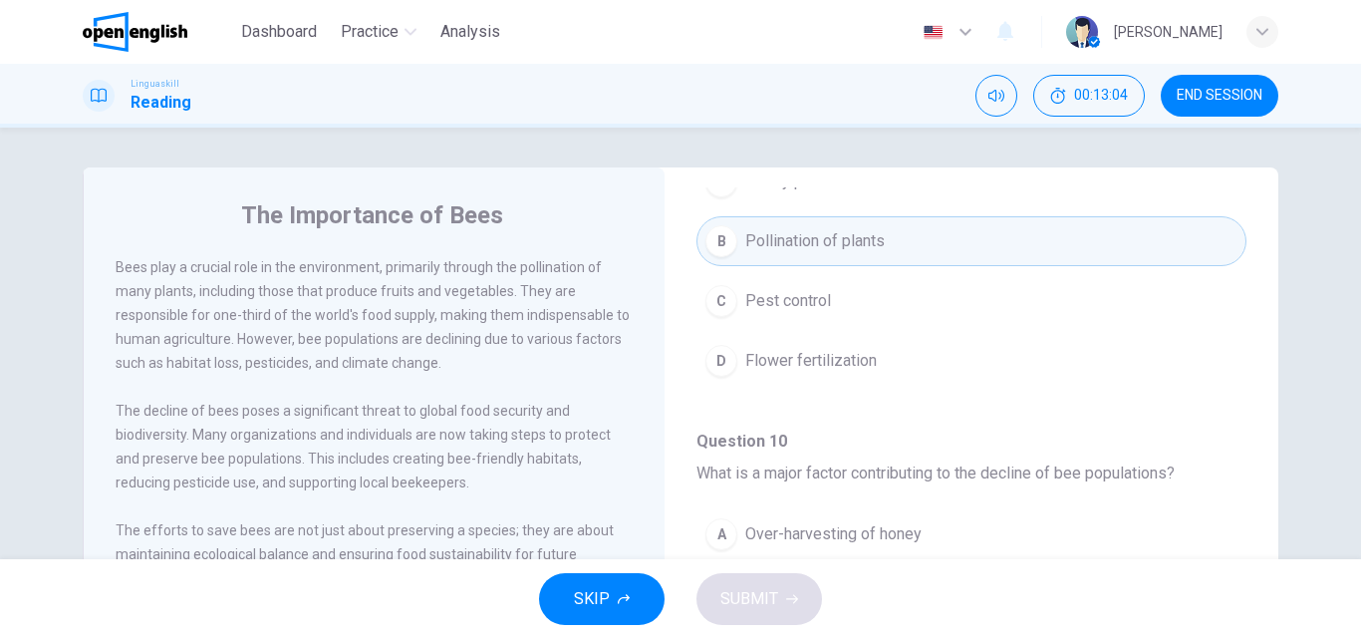
scroll to position [449, 0]
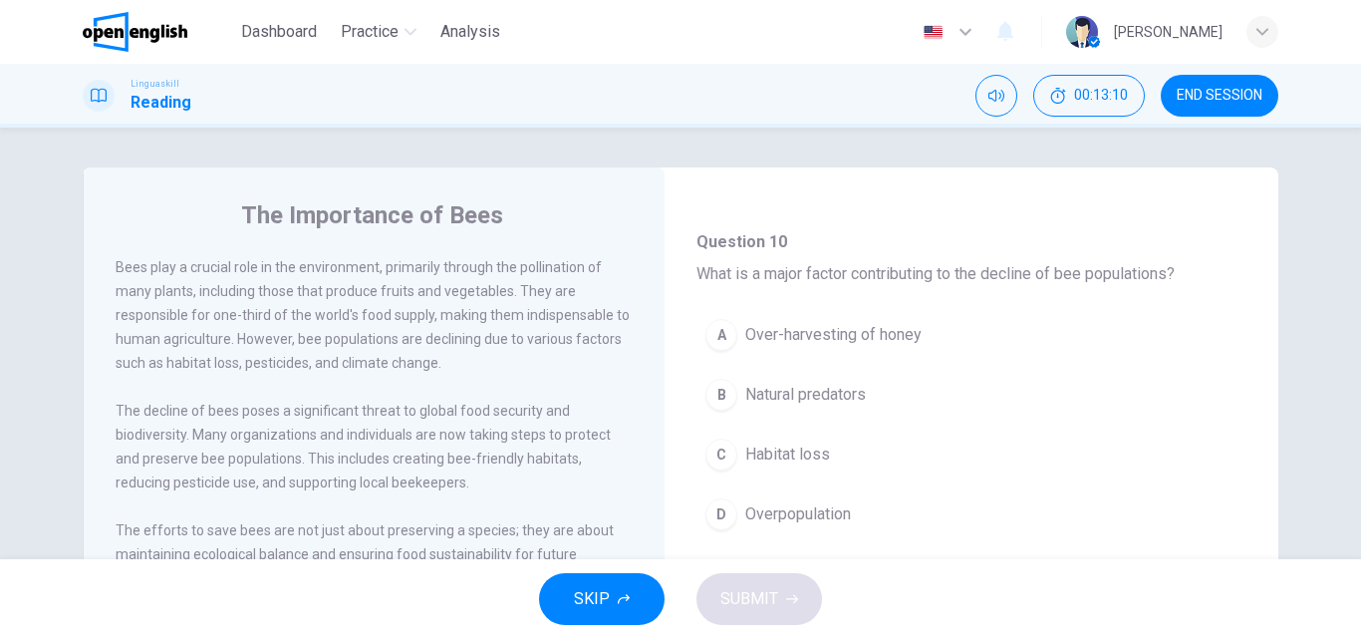
click at [715, 450] on div "C" at bounding box center [721, 454] width 32 height 32
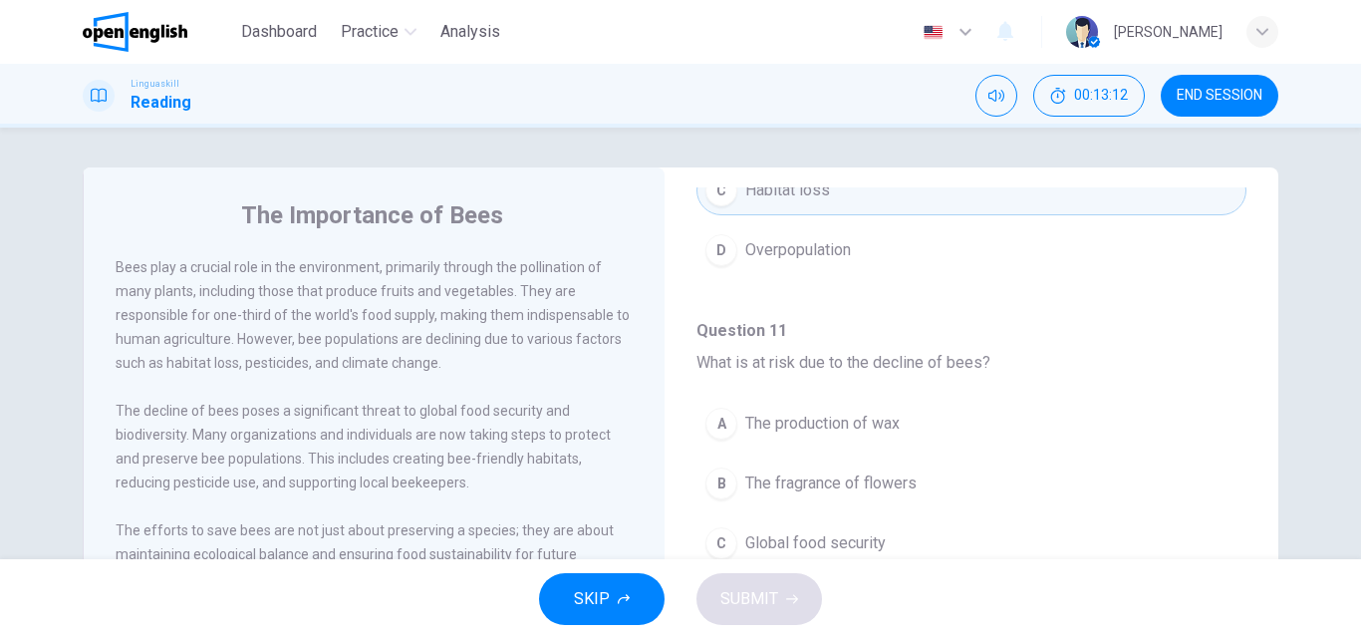
scroll to position [748, 0]
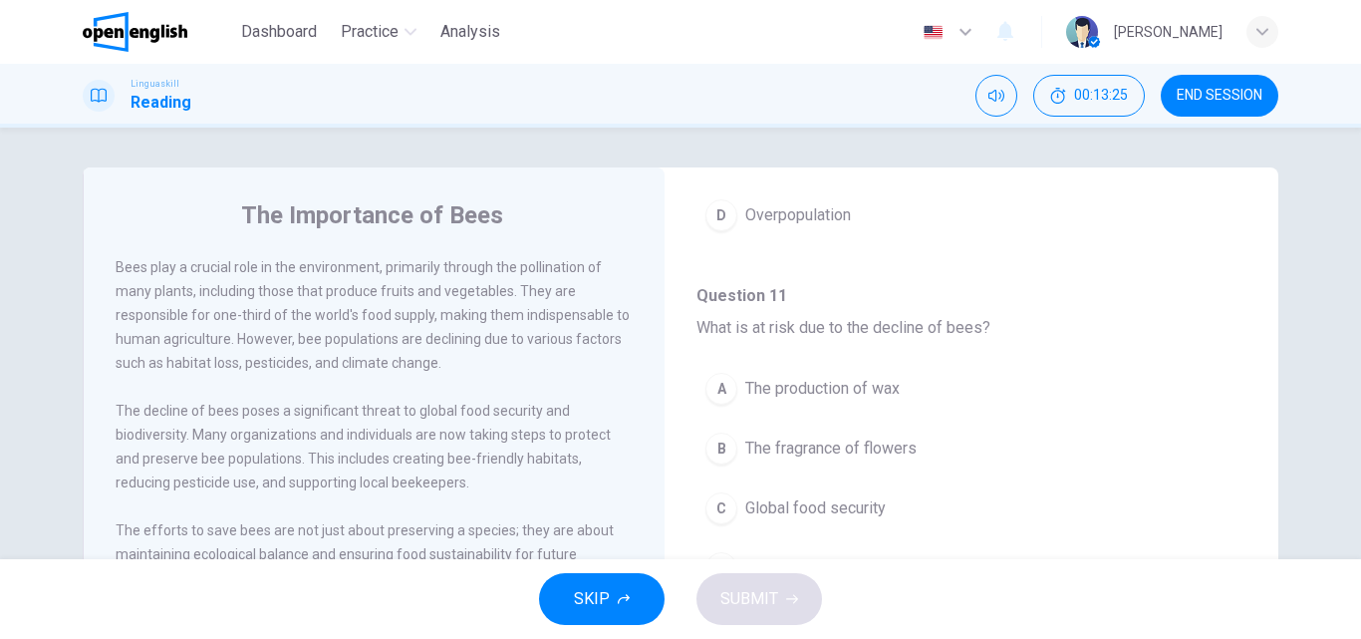
click at [765, 508] on span "Global food security" at bounding box center [815, 508] width 140 height 24
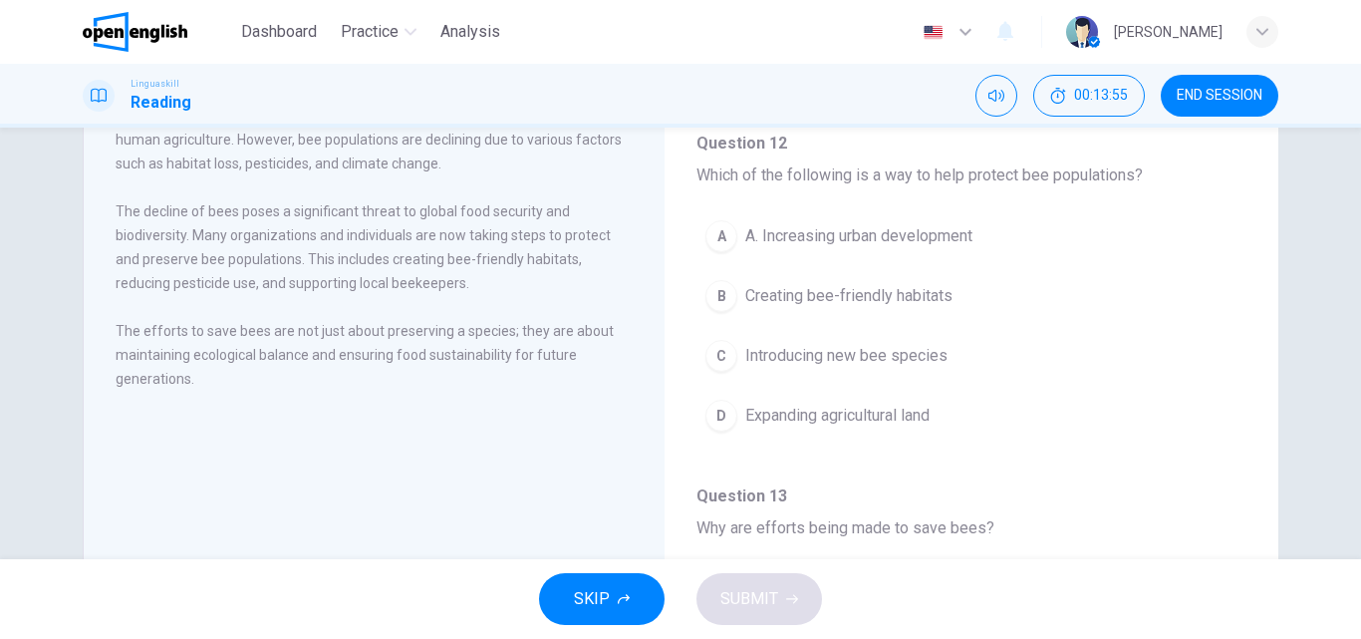
scroll to position [1047, 0]
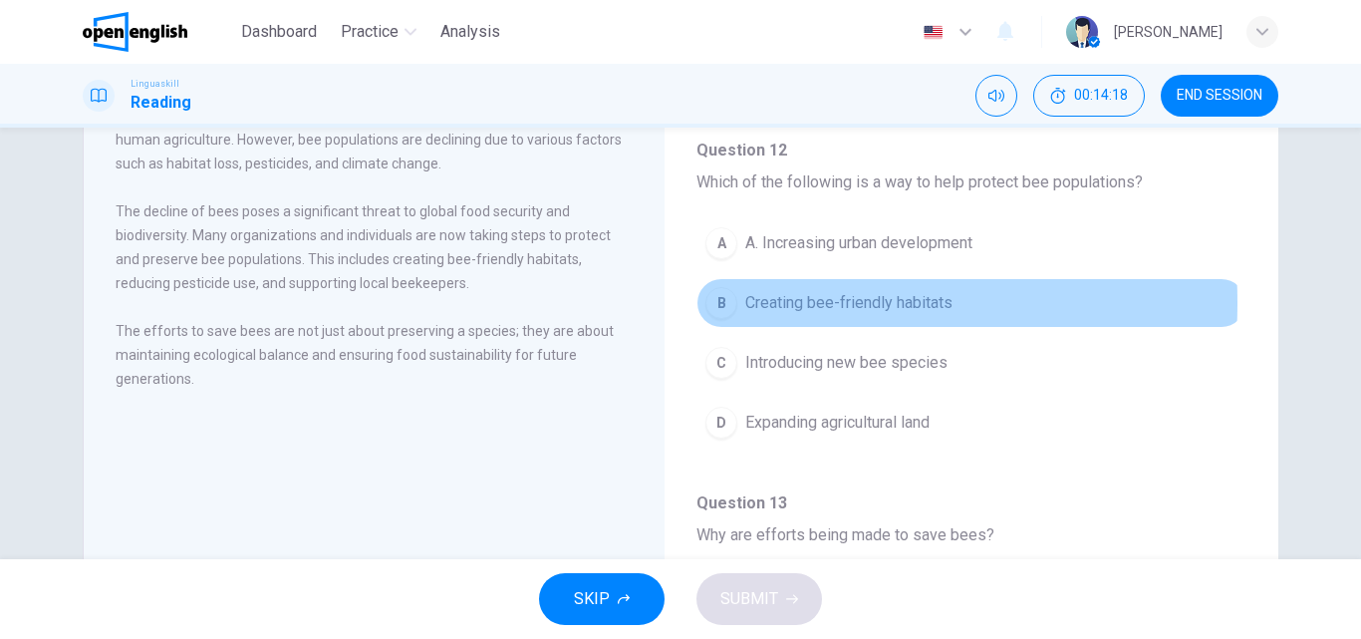
click at [722, 303] on div "B" at bounding box center [721, 303] width 32 height 32
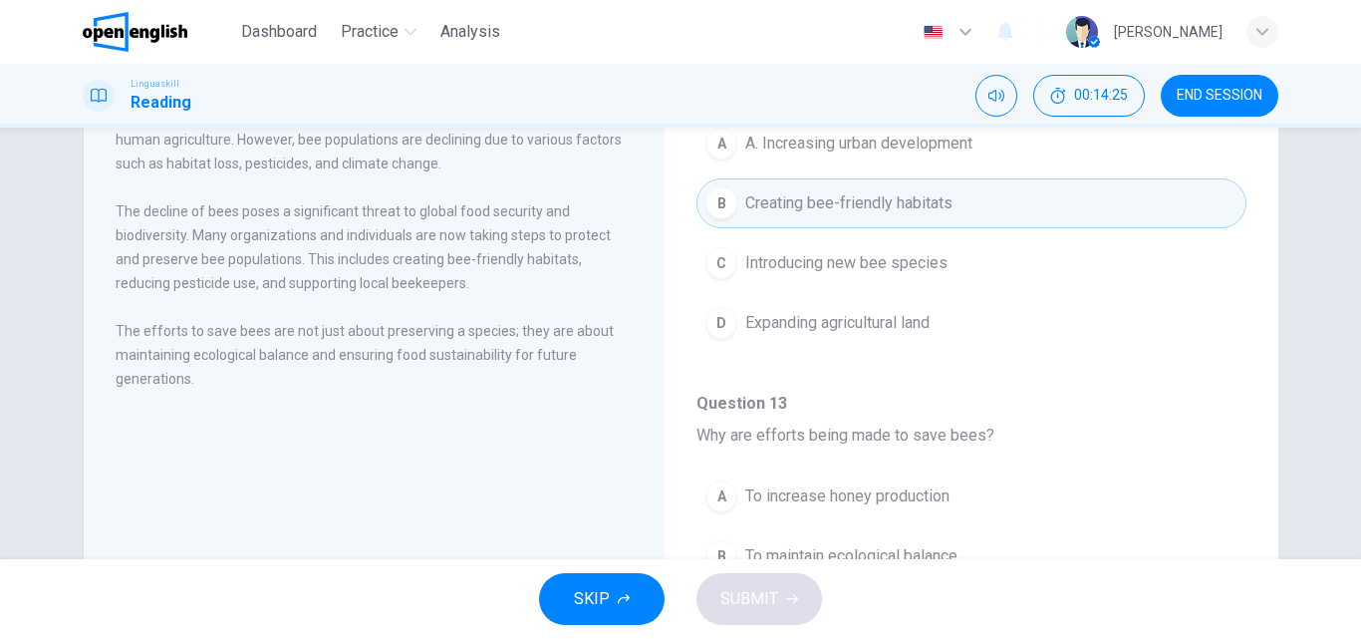
scroll to position [1246, 0]
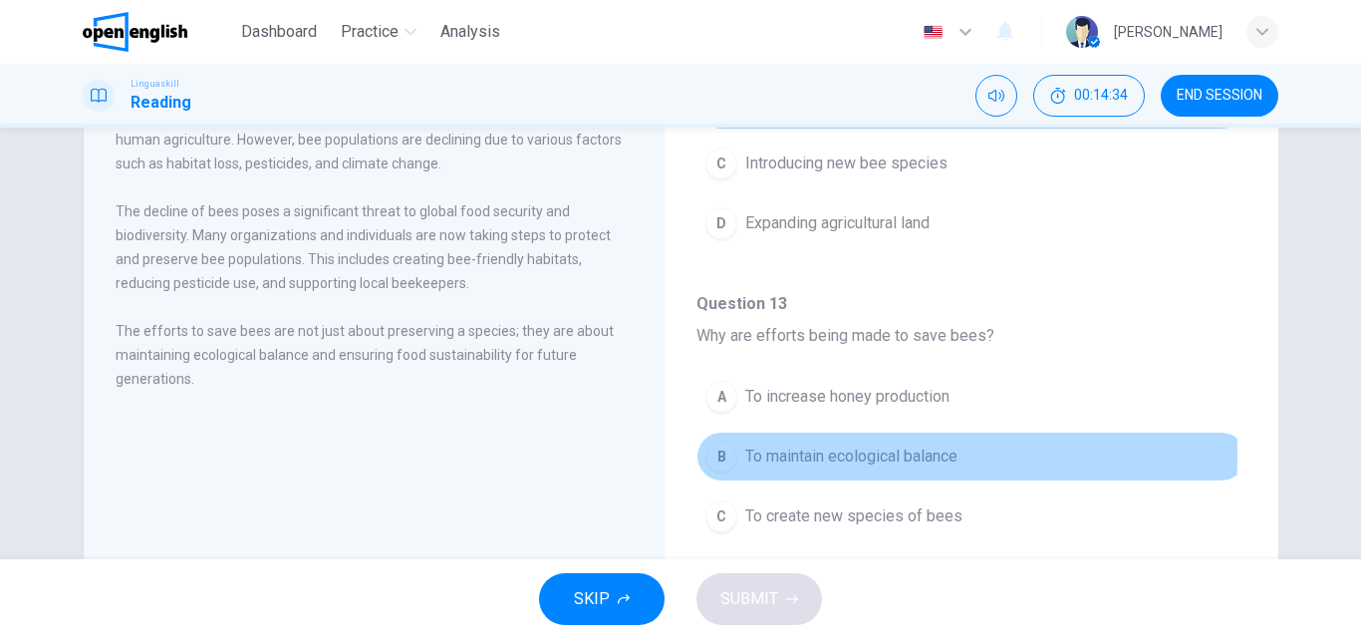
click at [713, 455] on div "B" at bounding box center [721, 456] width 32 height 32
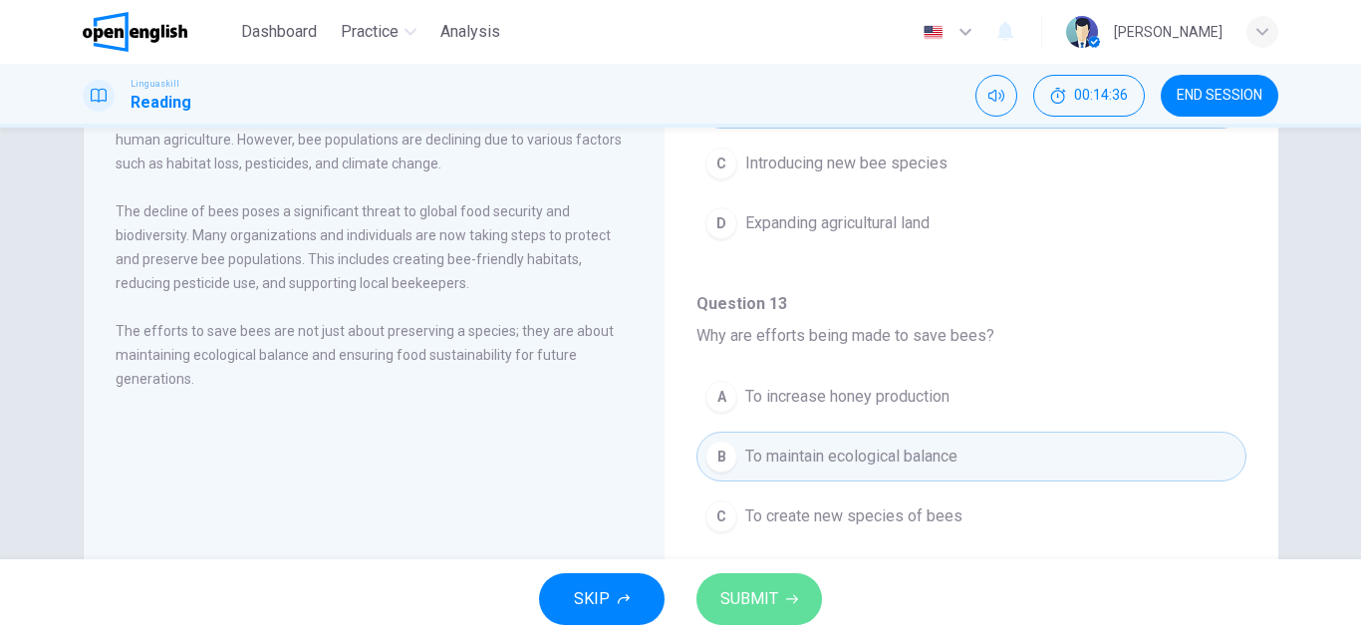
click at [748, 601] on span "SUBMIT" at bounding box center [749, 599] width 58 height 28
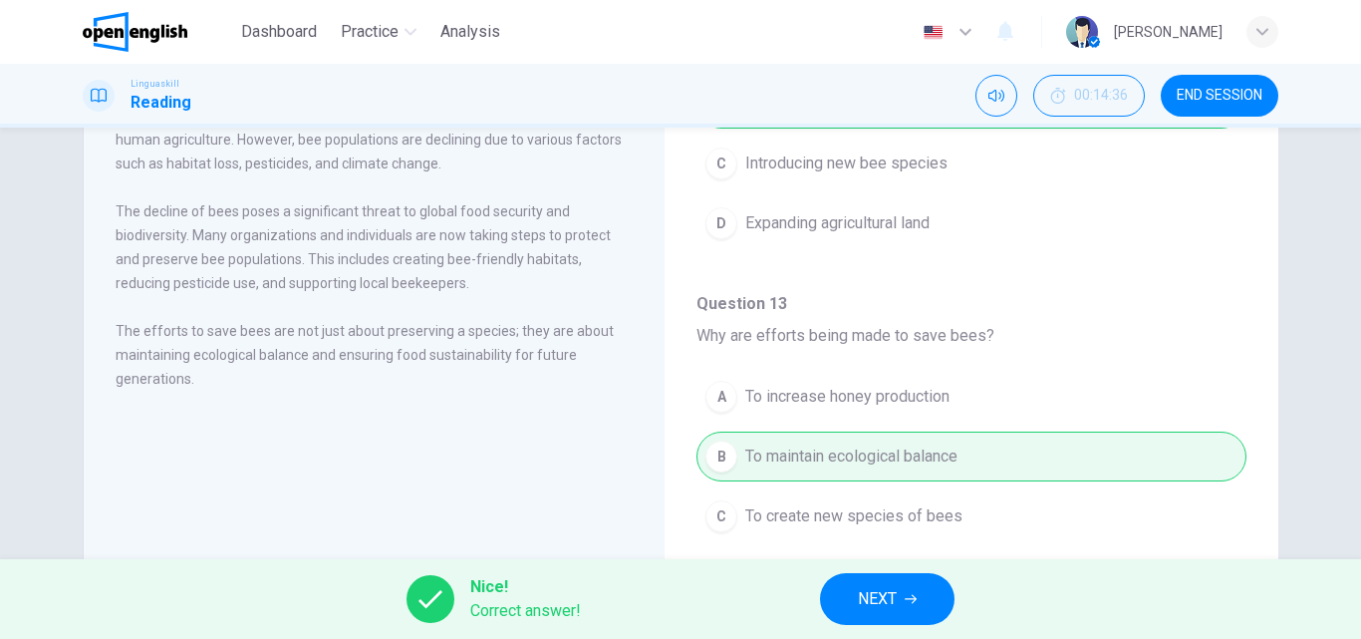
click at [869, 591] on span "NEXT" at bounding box center [877, 599] width 39 height 28
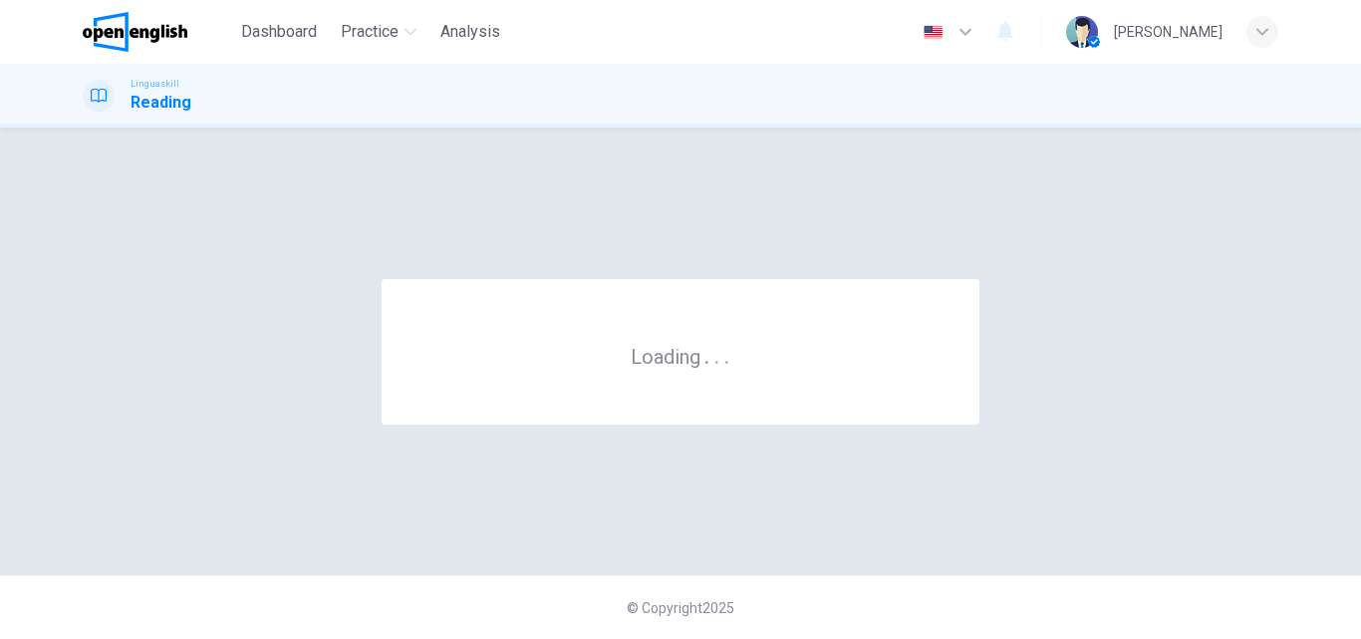
scroll to position [0, 0]
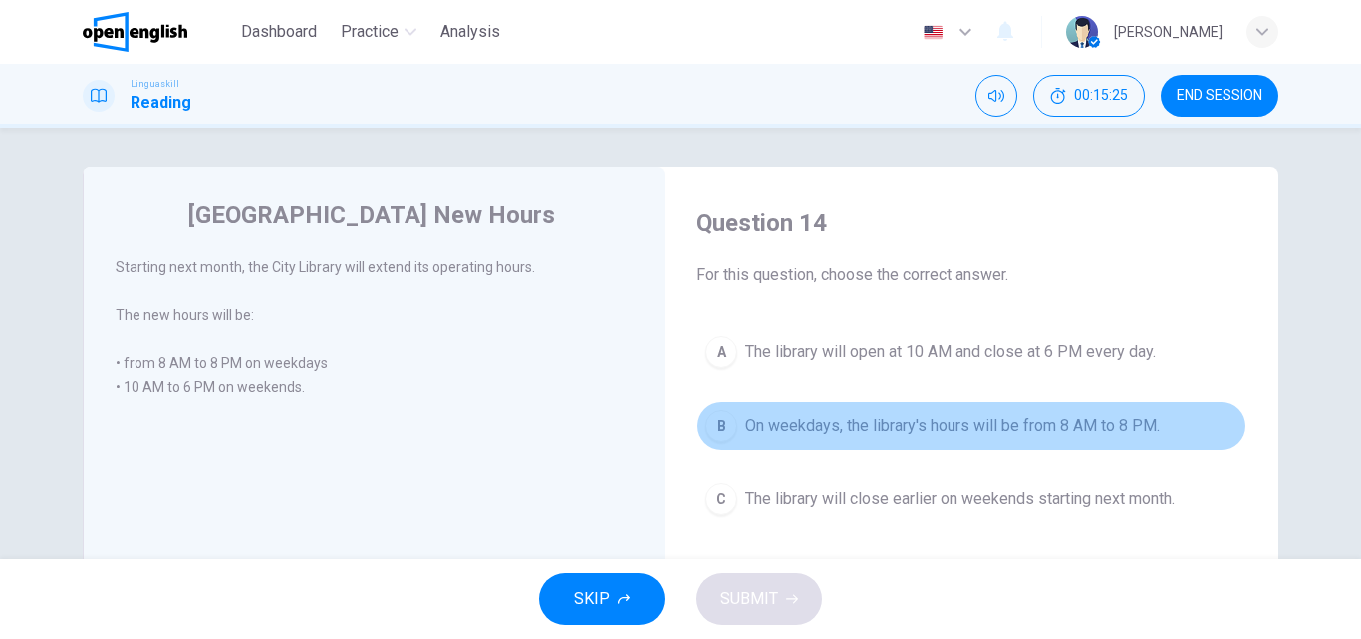
click at [715, 418] on div "B" at bounding box center [721, 425] width 32 height 32
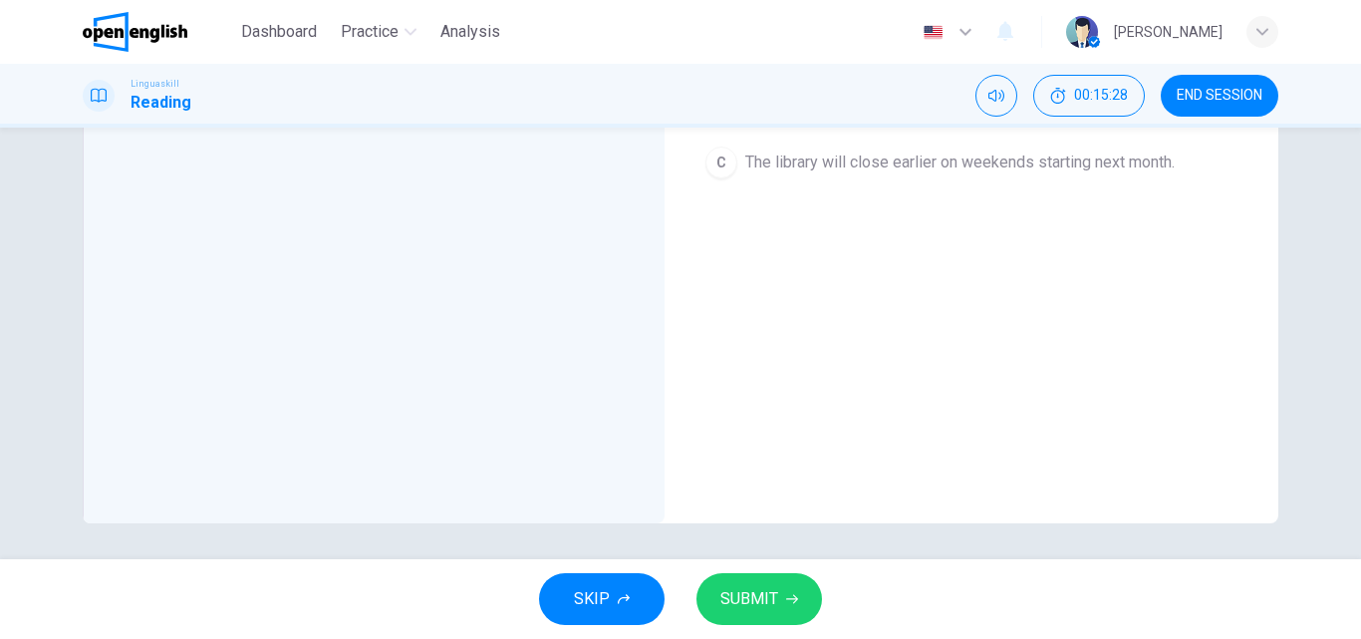
scroll to position [341, 0]
click at [742, 585] on span "SUBMIT" at bounding box center [749, 599] width 58 height 28
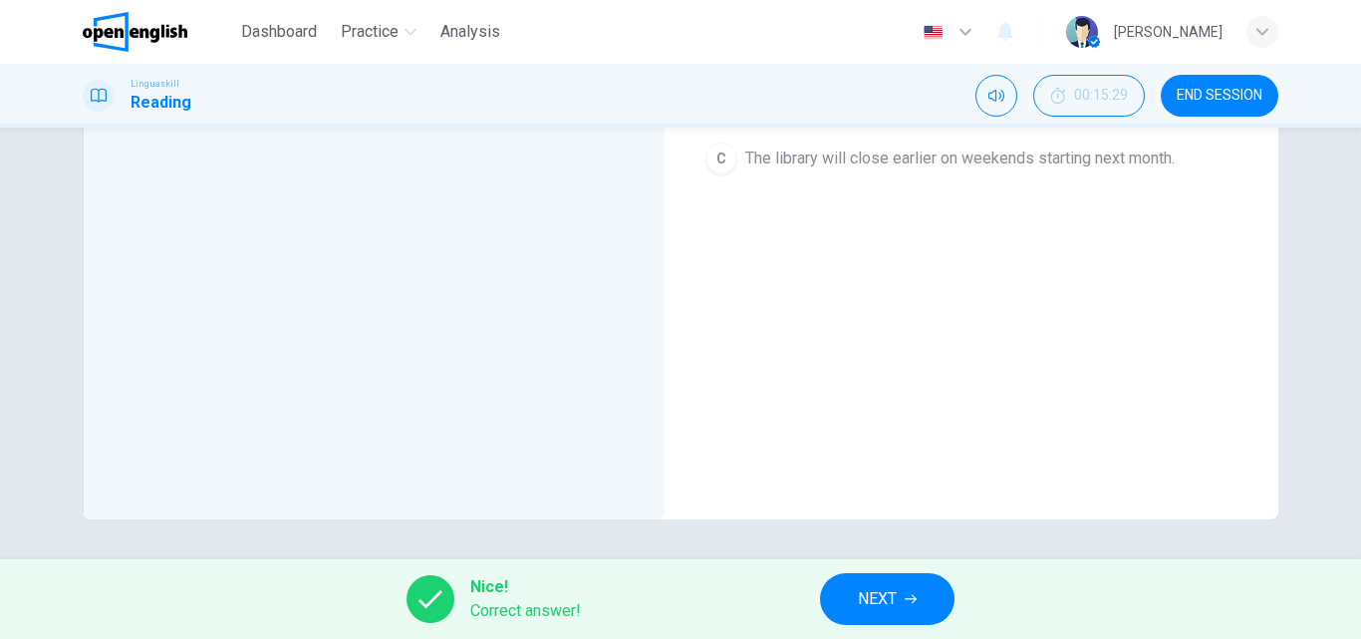
click at [880, 594] on span "NEXT" at bounding box center [877, 599] width 39 height 28
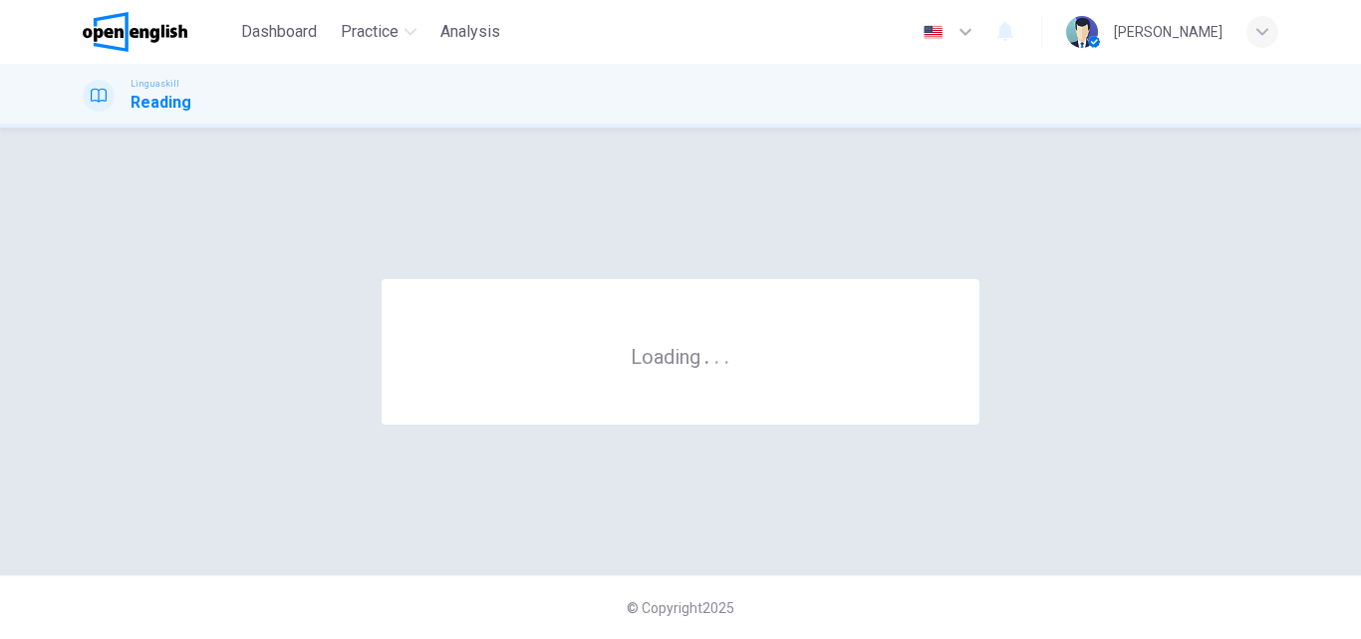
scroll to position [0, 0]
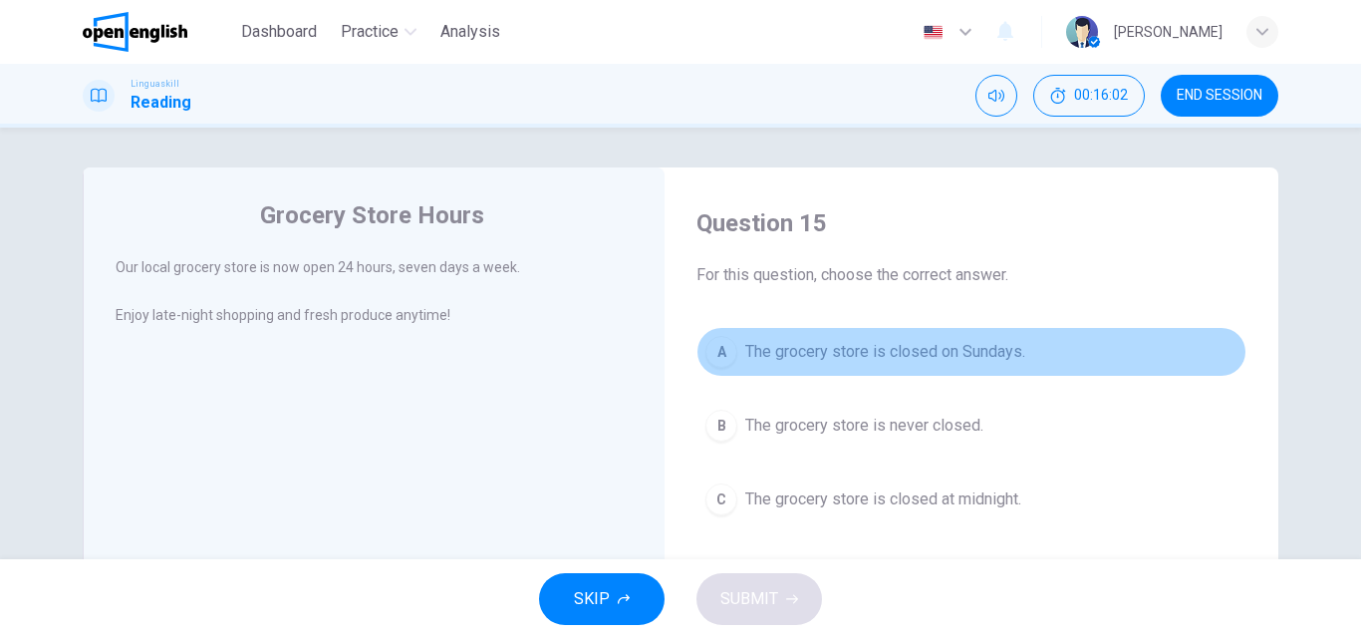
click at [722, 359] on div "A" at bounding box center [721, 352] width 32 height 32
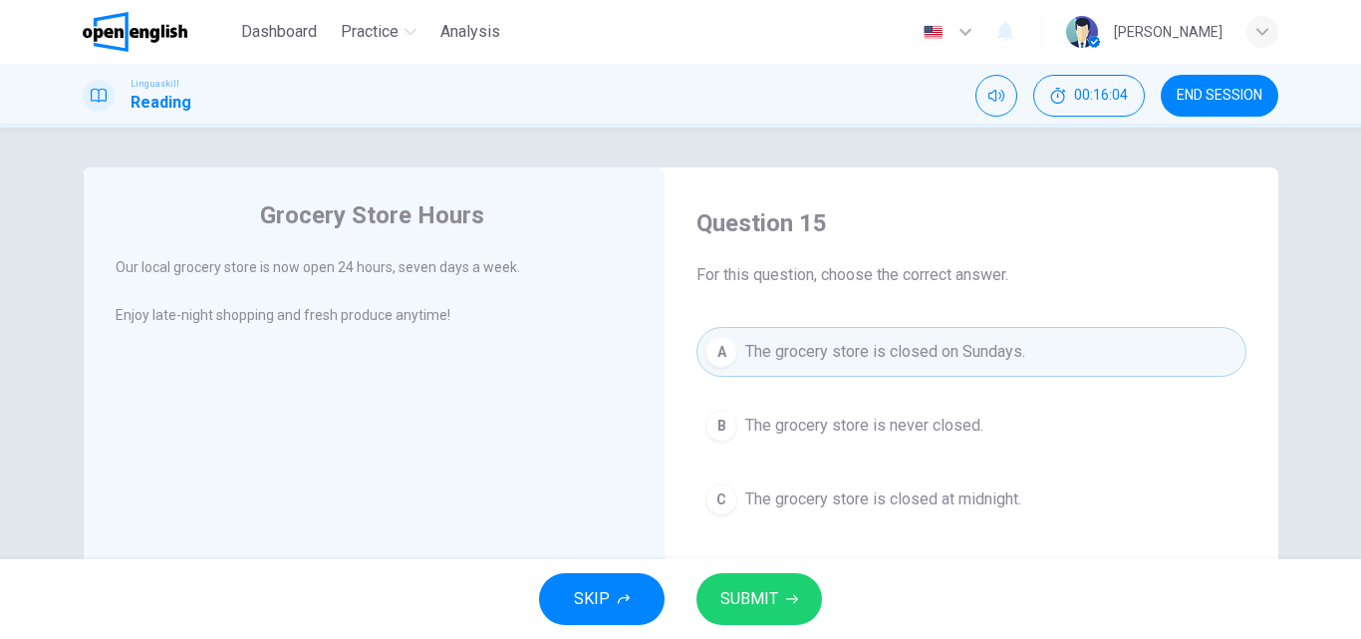
click at [738, 598] on span "SUBMIT" at bounding box center [749, 599] width 58 height 28
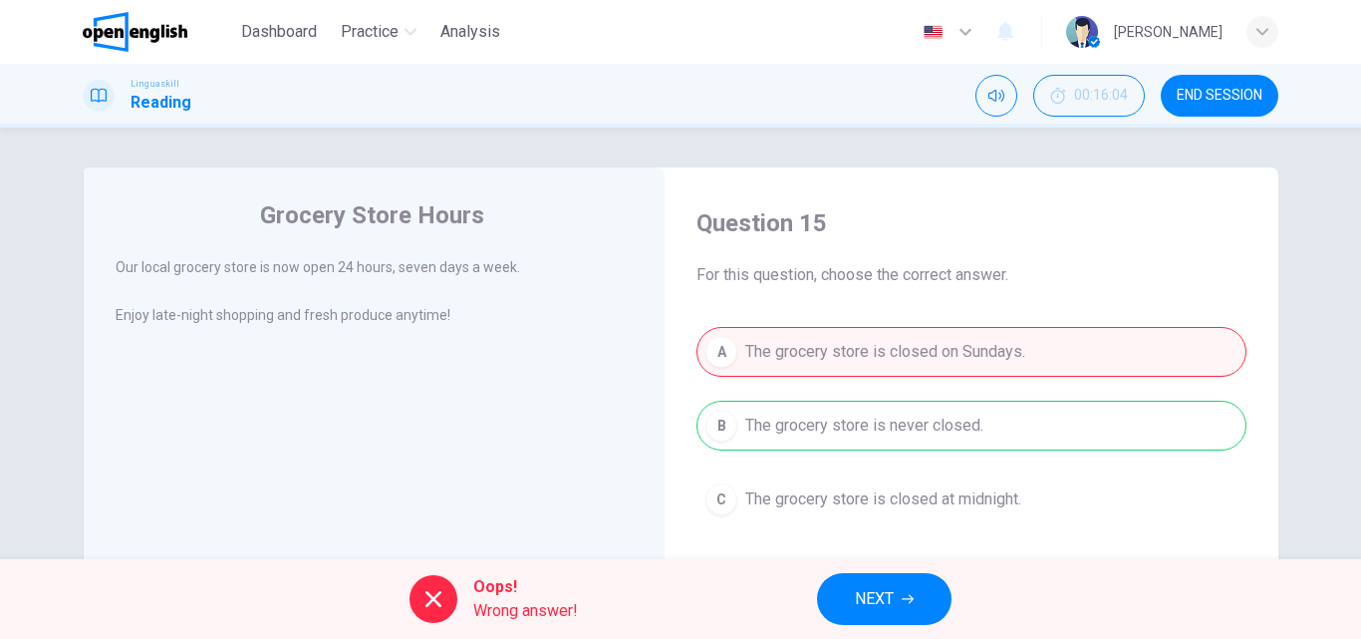
click at [822, 426] on div "A The grocery store is closed on Sundays. B The grocery store is never closed. …" at bounding box center [971, 425] width 550 height 197
click at [615, 594] on div "Oops! Wrong answer! NEXT" at bounding box center [680, 599] width 1361 height 80
click at [897, 596] on button "NEXT" at bounding box center [884, 599] width 134 height 52
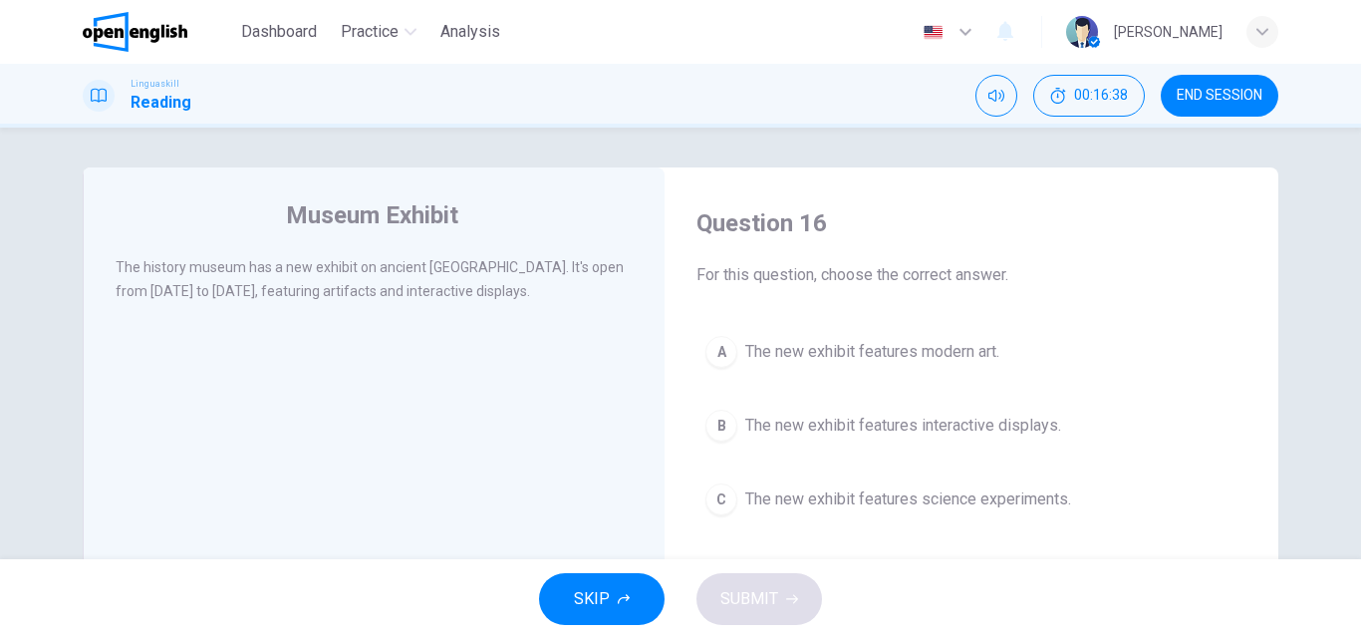
click at [707, 419] on div "B" at bounding box center [721, 425] width 32 height 32
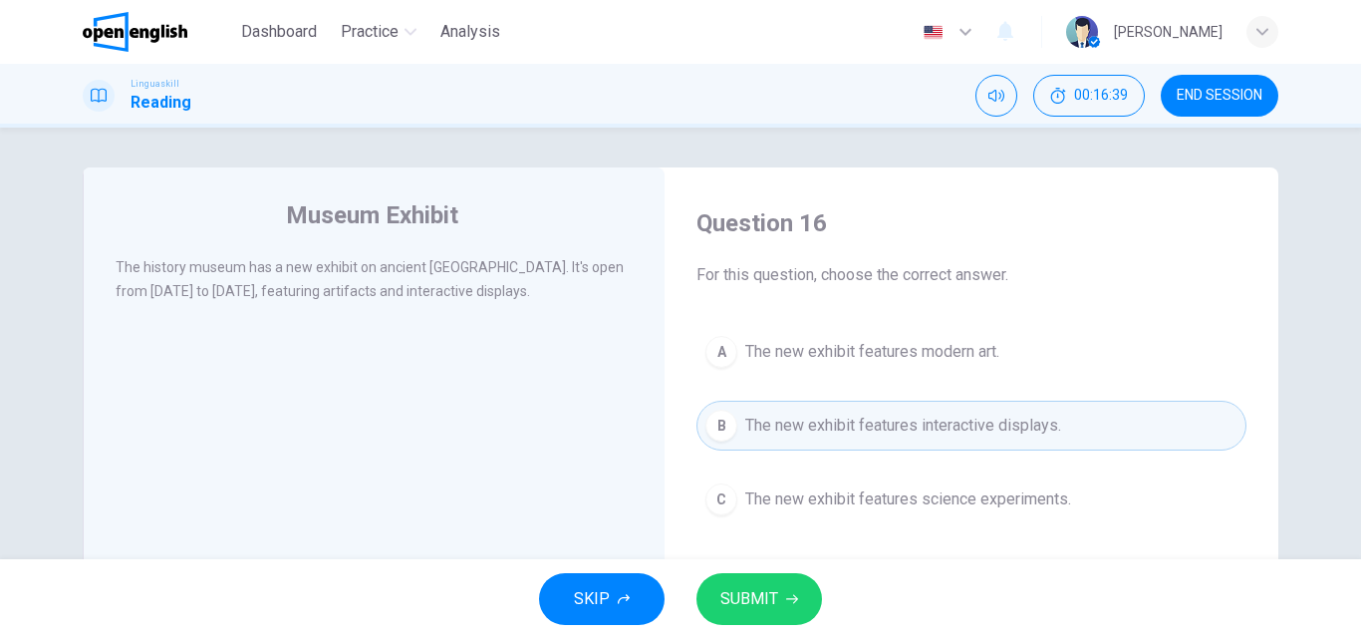
click at [759, 595] on span "SUBMIT" at bounding box center [749, 599] width 58 height 28
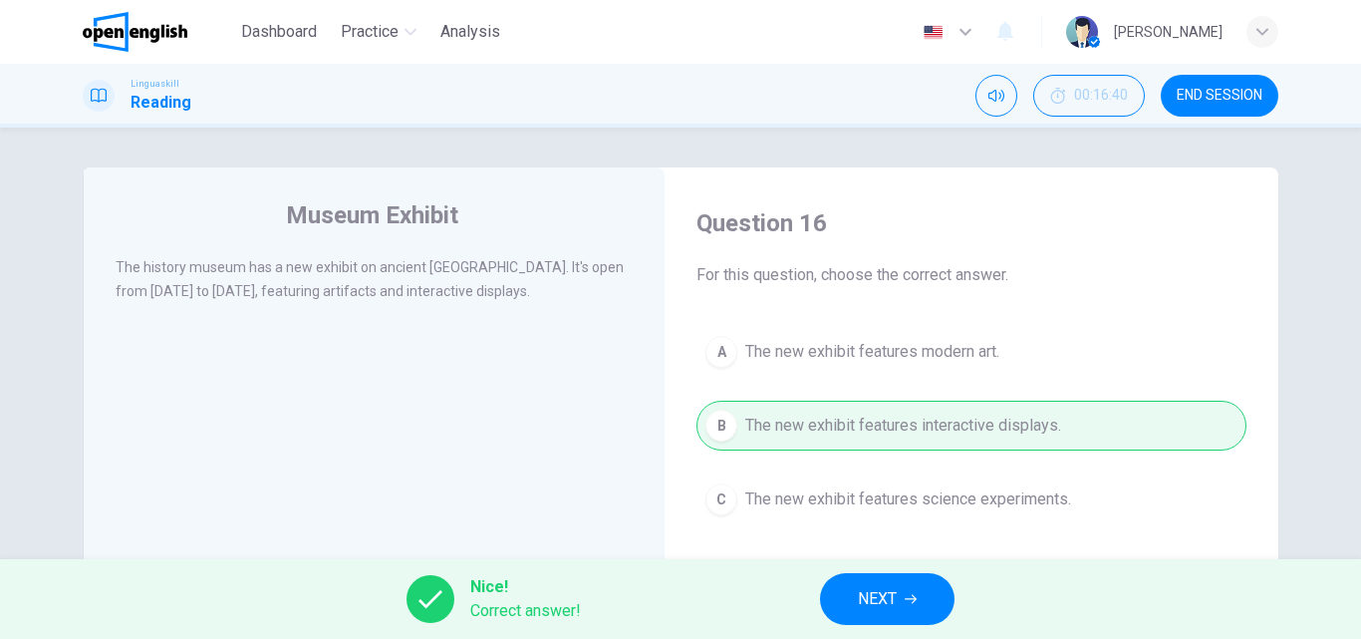
click at [856, 589] on button "NEXT" at bounding box center [887, 599] width 134 height 52
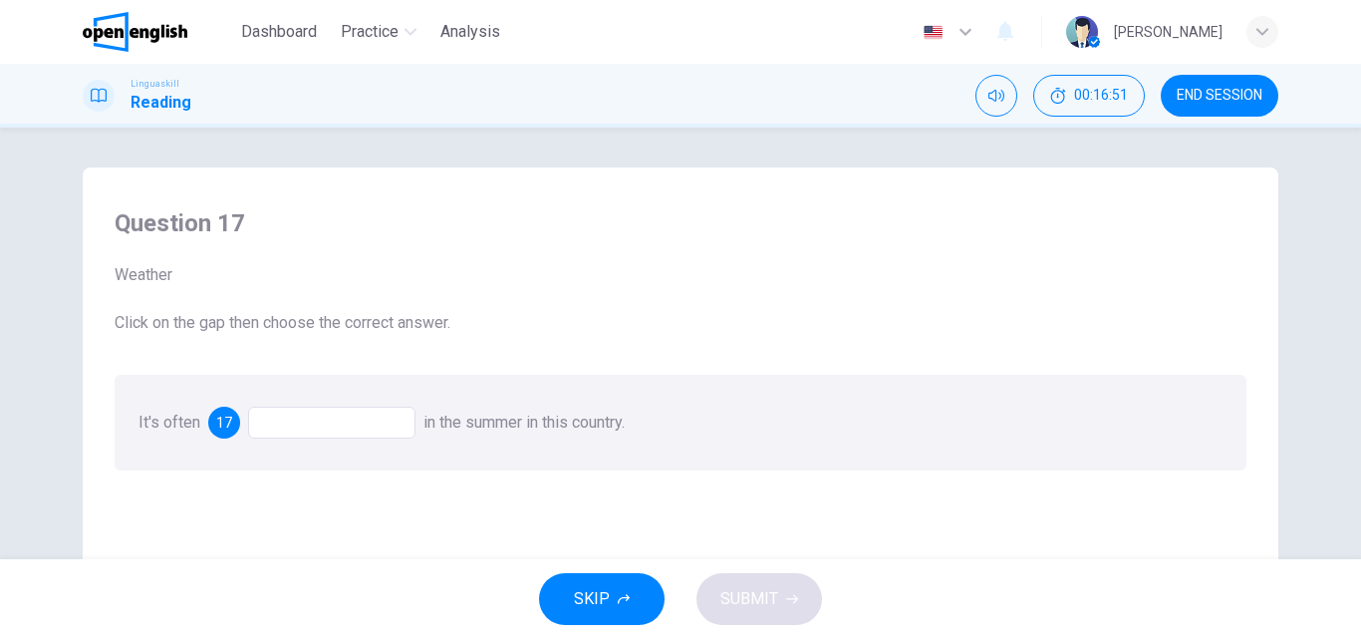
click at [216, 424] on span "17" at bounding box center [224, 422] width 16 height 14
click at [326, 423] on div at bounding box center [331, 422] width 167 height 32
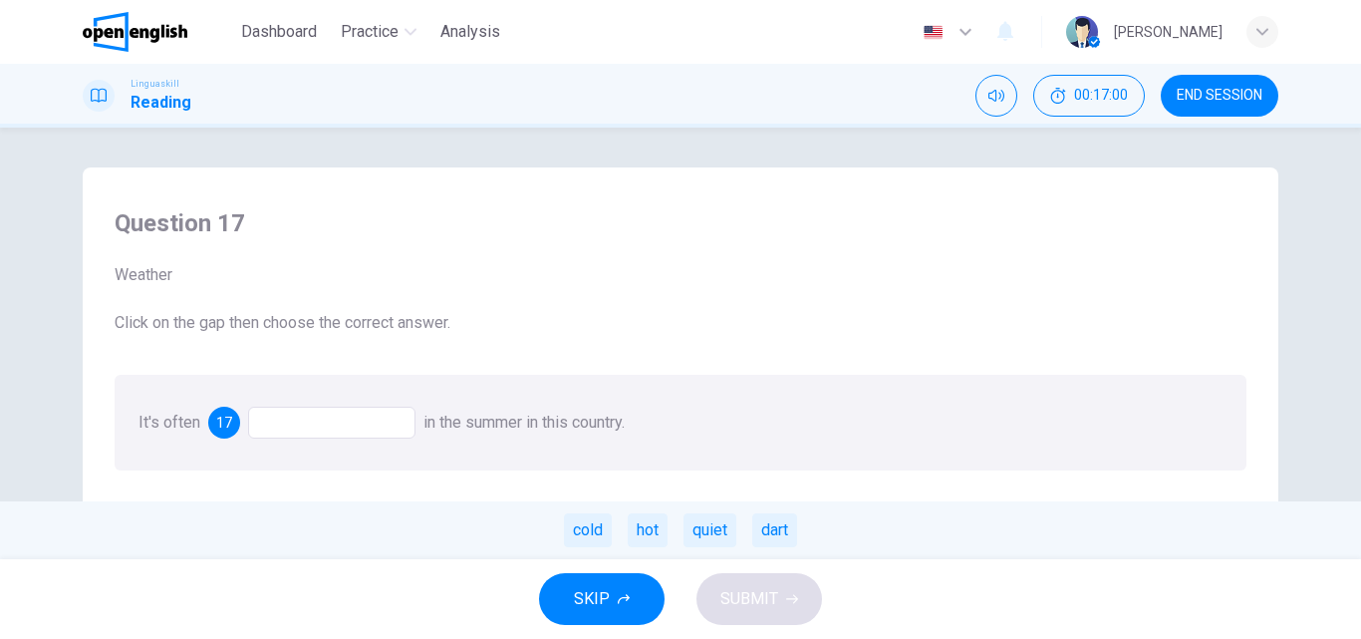
drag, startPoint x: 655, startPoint y: 531, endPoint x: 307, endPoint y: 431, distance: 361.7
click at [307, 431] on div "It's often 17 in the summer in this country. cold hot quiet dart" at bounding box center [381, 421] width 486 height 19
click at [650, 525] on div "hot" at bounding box center [648, 530] width 40 height 34
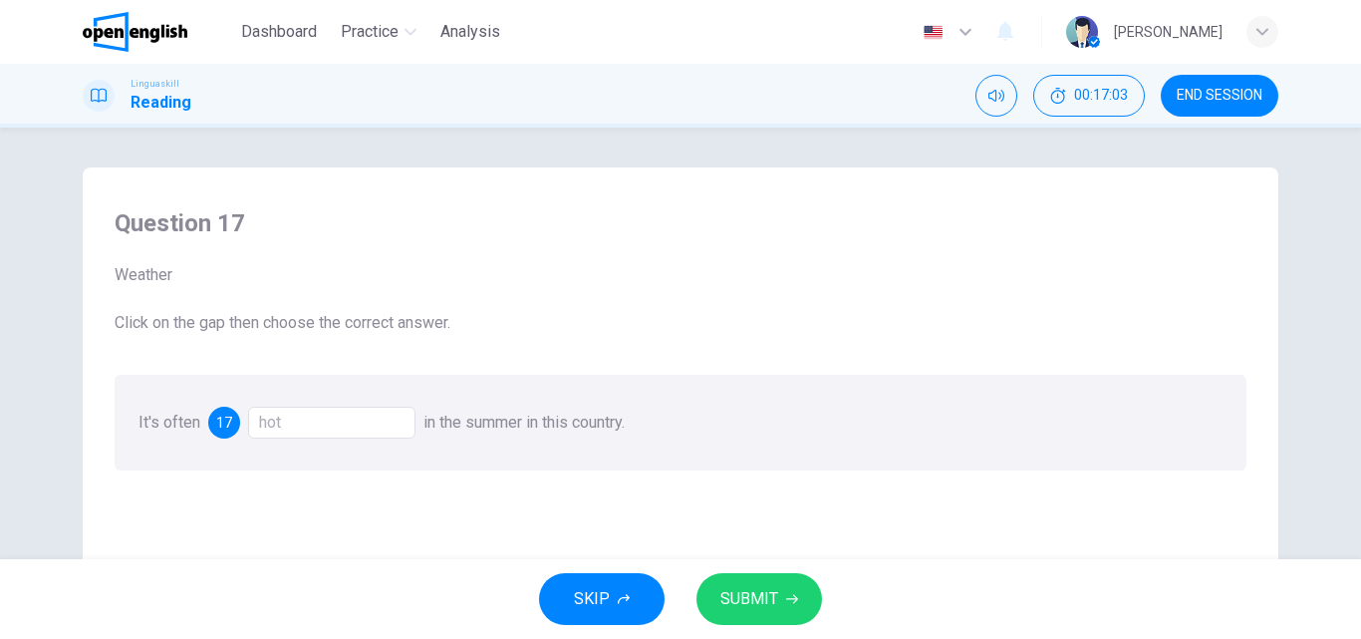
click at [749, 597] on span "SUBMIT" at bounding box center [749, 599] width 58 height 28
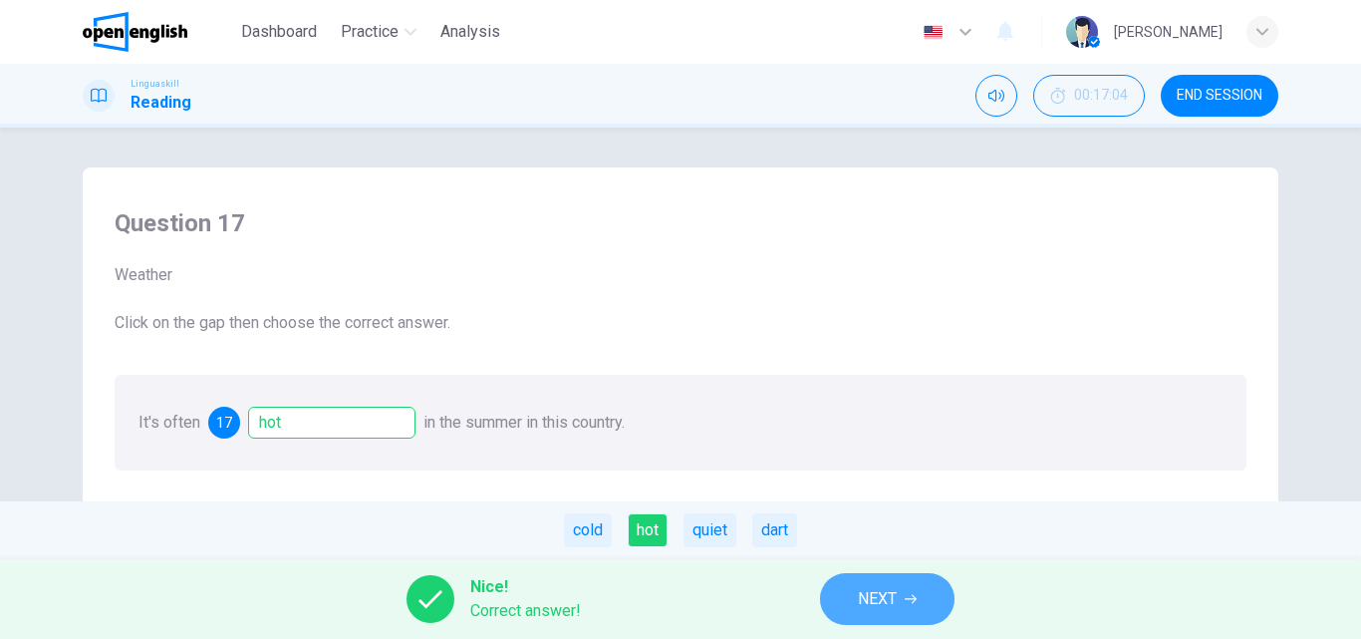
click at [900, 600] on button "NEXT" at bounding box center [887, 599] width 134 height 52
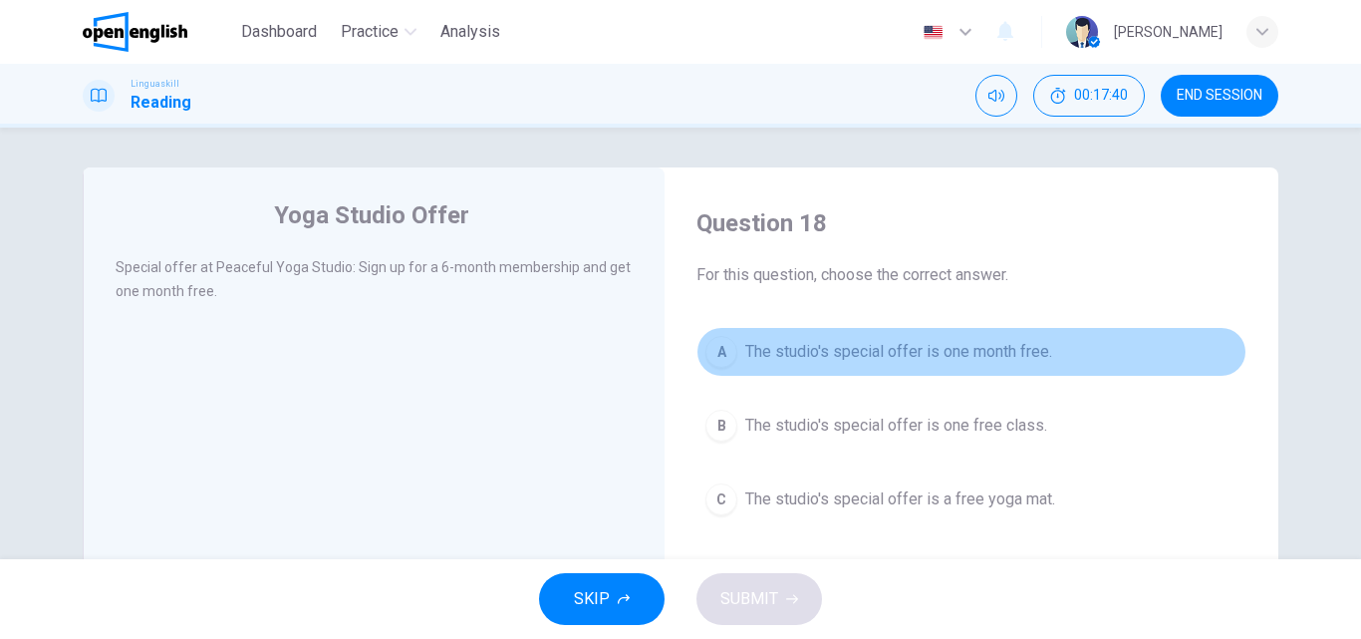
drag, startPoint x: 720, startPoint y: 352, endPoint x: 721, endPoint y: 375, distance: 22.9
click at [720, 355] on div "A" at bounding box center [721, 352] width 32 height 32
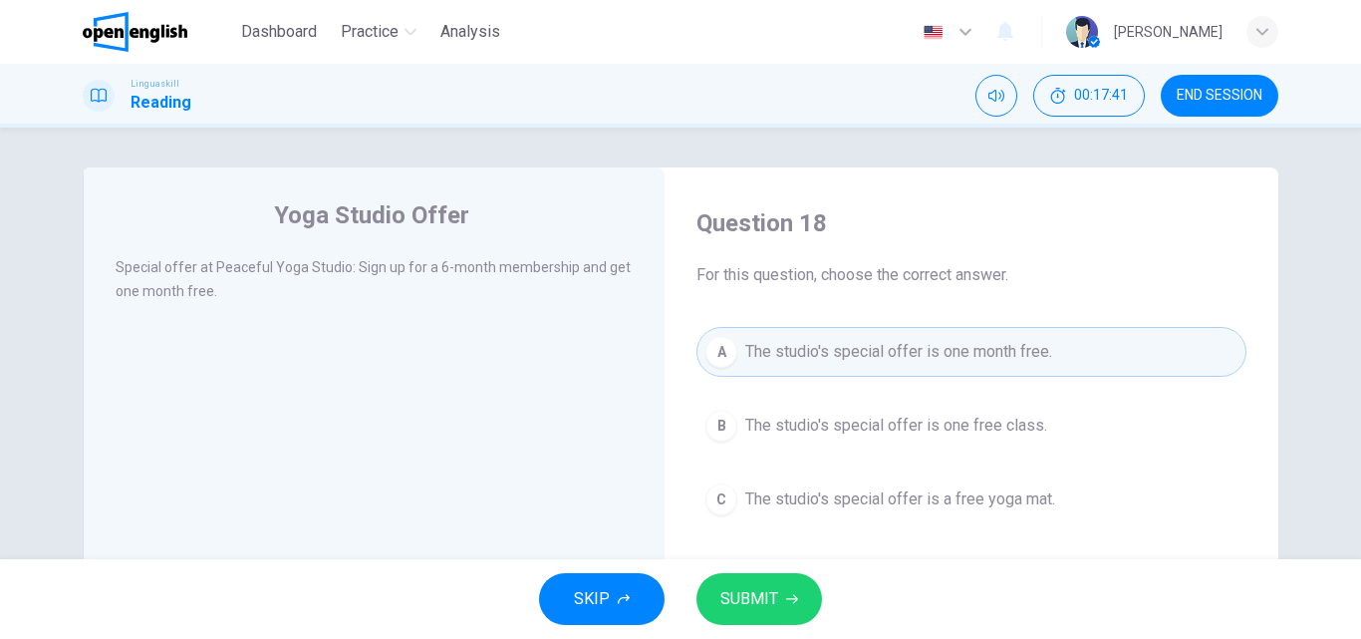
click at [769, 594] on span "SUBMIT" at bounding box center [749, 599] width 58 height 28
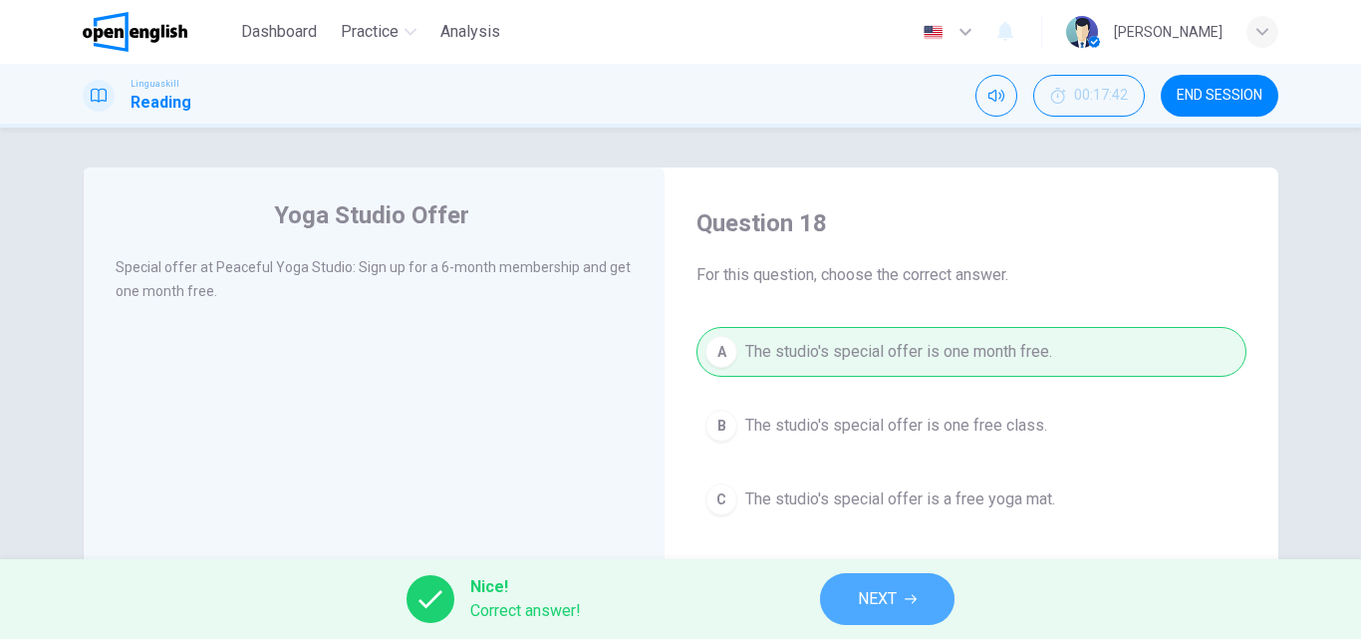
click at [880, 590] on span "NEXT" at bounding box center [877, 599] width 39 height 28
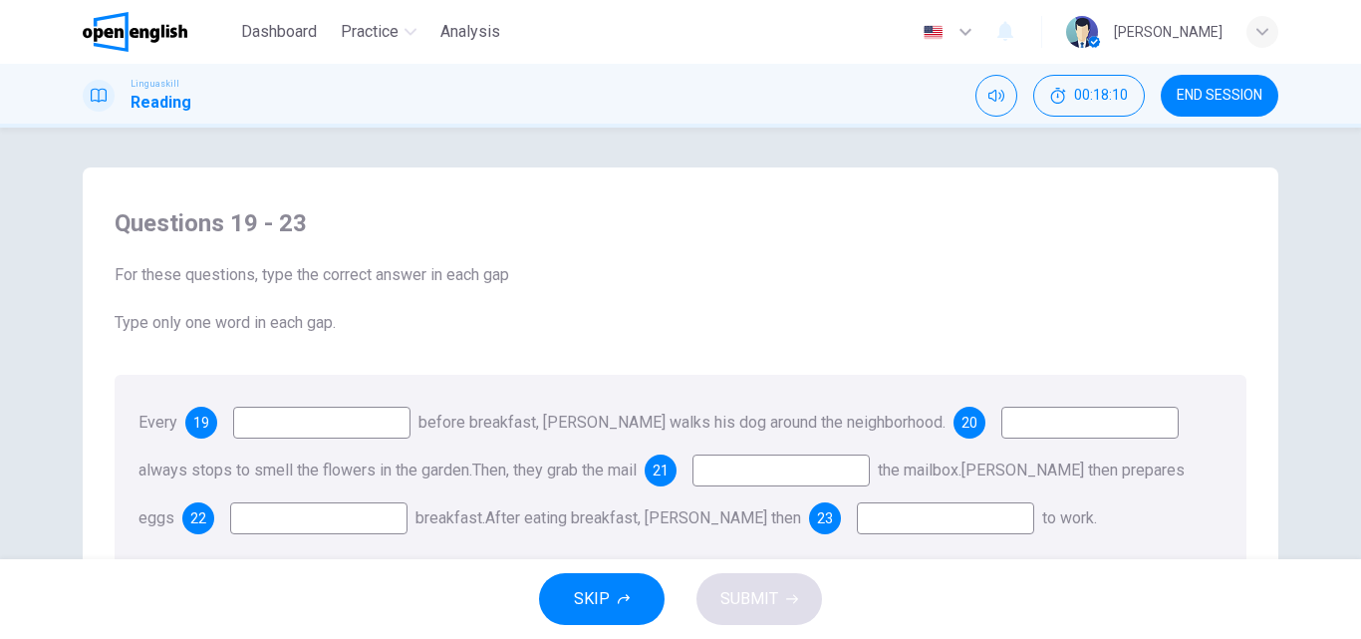
click at [280, 421] on input at bounding box center [321, 422] width 177 height 32
click at [302, 426] on input at bounding box center [321, 422] width 177 height 32
click at [199, 426] on span "19" at bounding box center [201, 422] width 16 height 14
click at [278, 434] on input at bounding box center [321, 422] width 177 height 32
click at [301, 424] on input at bounding box center [321, 422] width 177 height 32
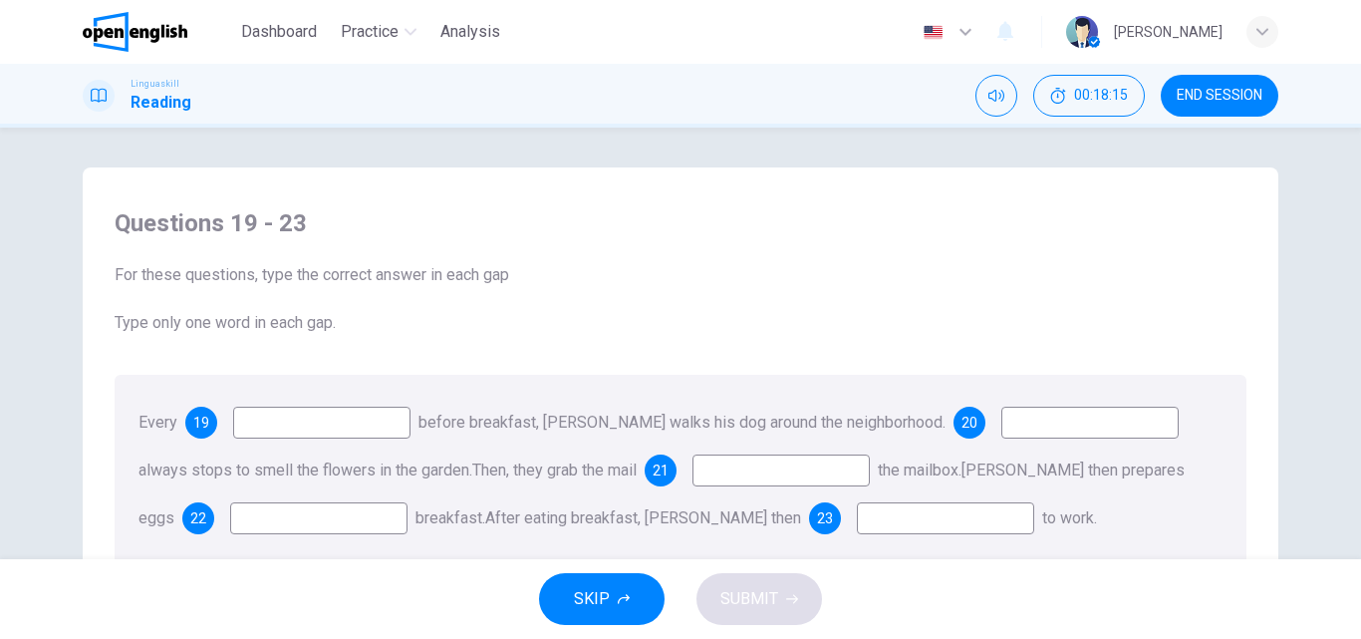
click at [301, 424] on input at bounding box center [321, 422] width 177 height 32
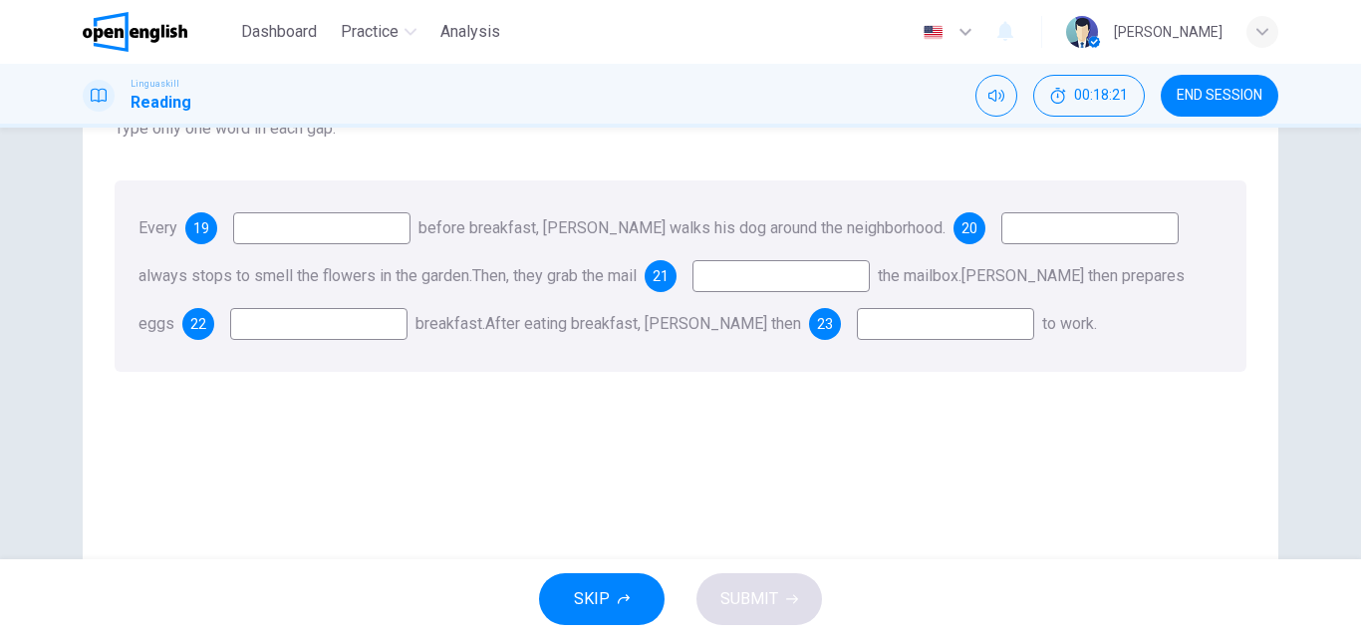
scroll to position [42, 0]
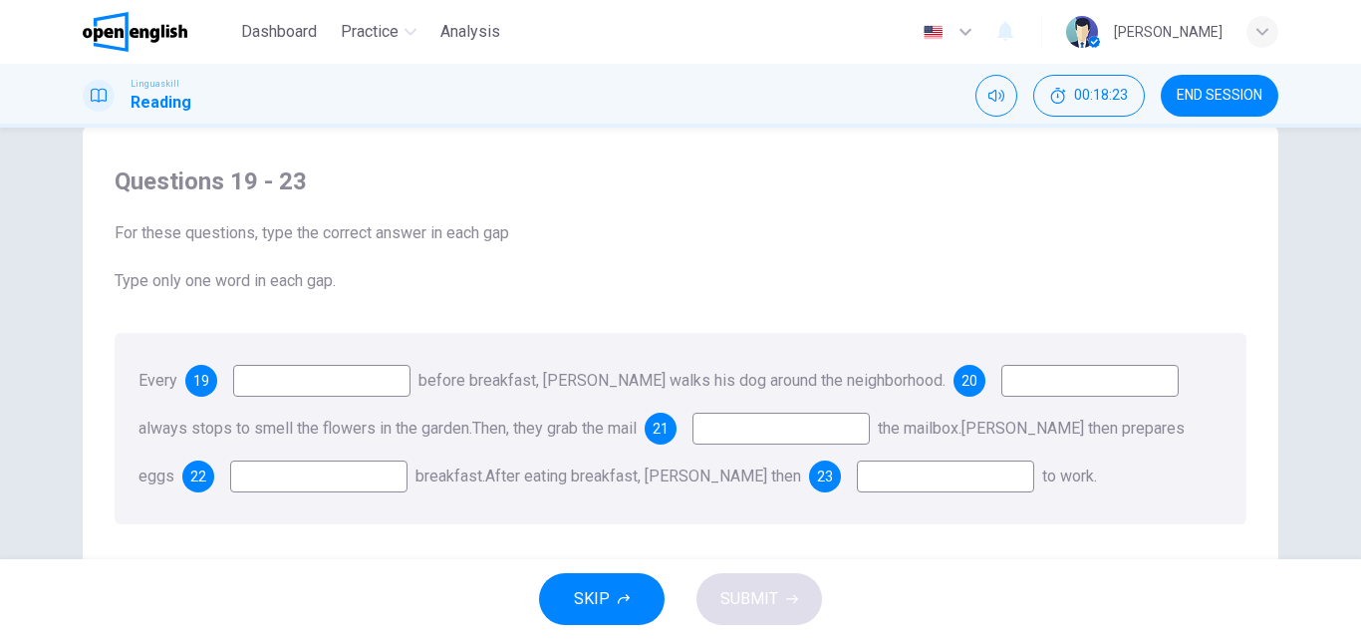
click at [194, 381] on span "19" at bounding box center [201, 381] width 16 height 14
click at [201, 382] on span "19" at bounding box center [201, 381] width 16 height 14
click at [271, 384] on input at bounding box center [321, 381] width 177 height 32
click at [275, 384] on input at bounding box center [321, 381] width 177 height 32
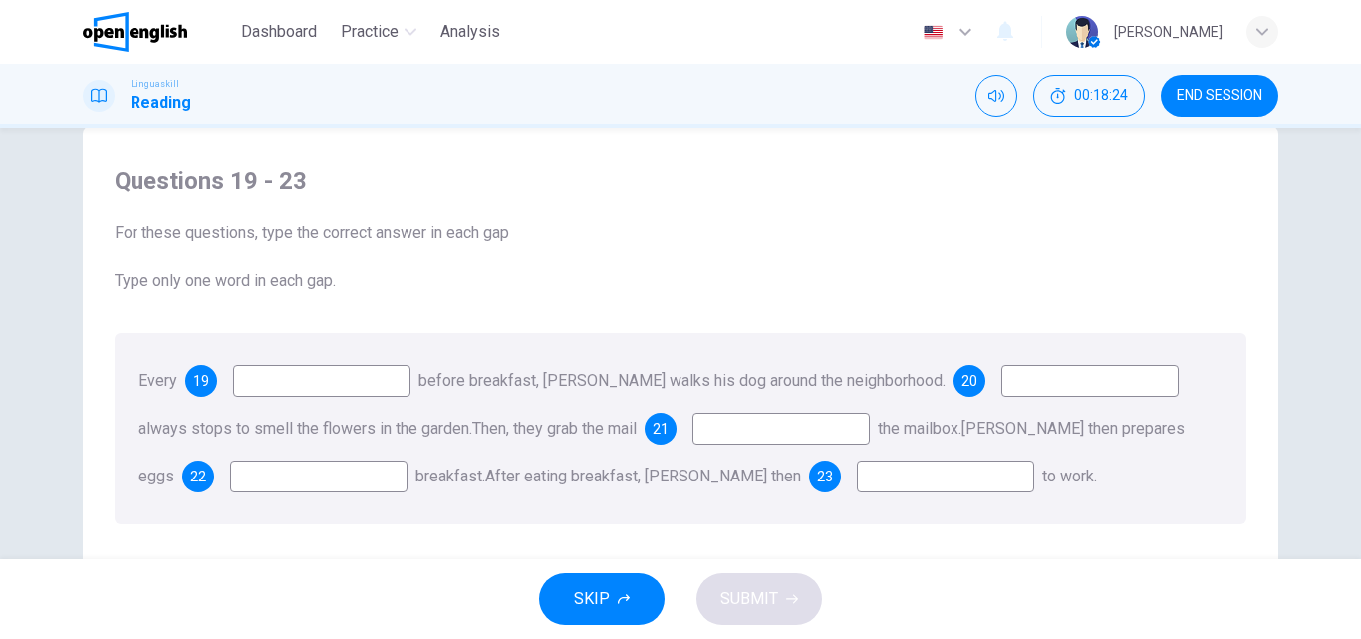
click at [275, 384] on input at bounding box center [321, 381] width 177 height 32
click at [300, 379] on input at bounding box center [321, 381] width 177 height 32
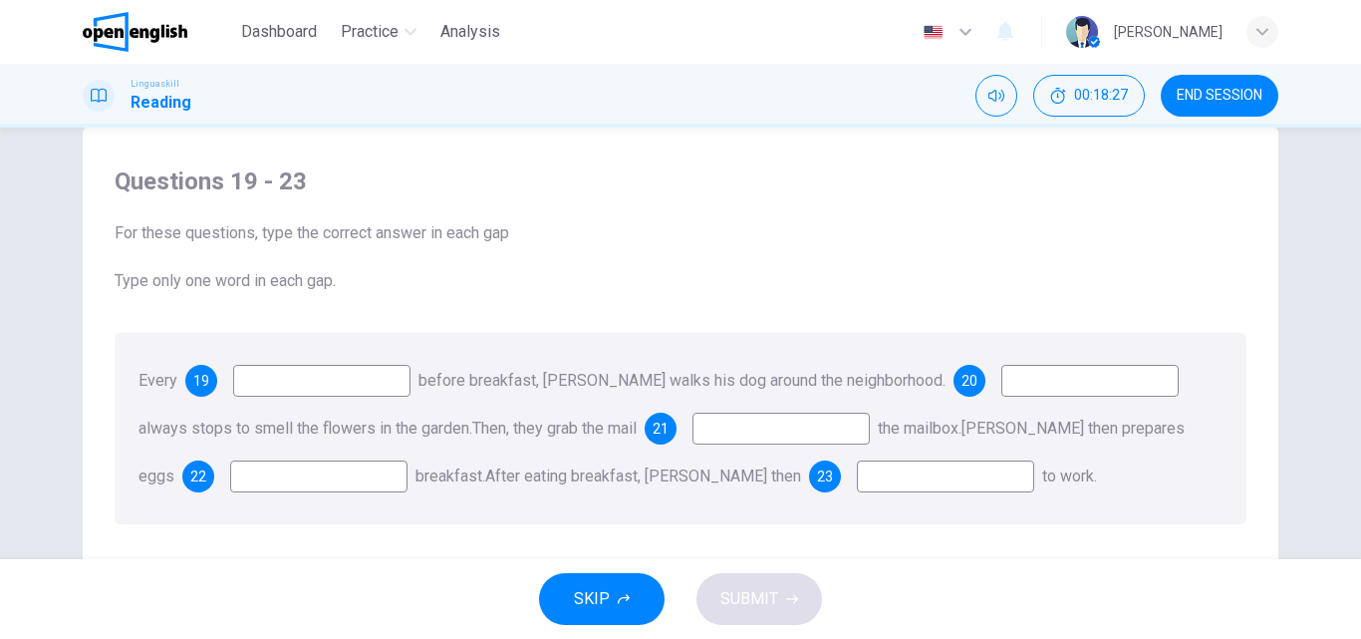
click at [300, 379] on input at bounding box center [321, 381] width 177 height 32
click at [325, 386] on input at bounding box center [321, 381] width 177 height 32
type input "***"
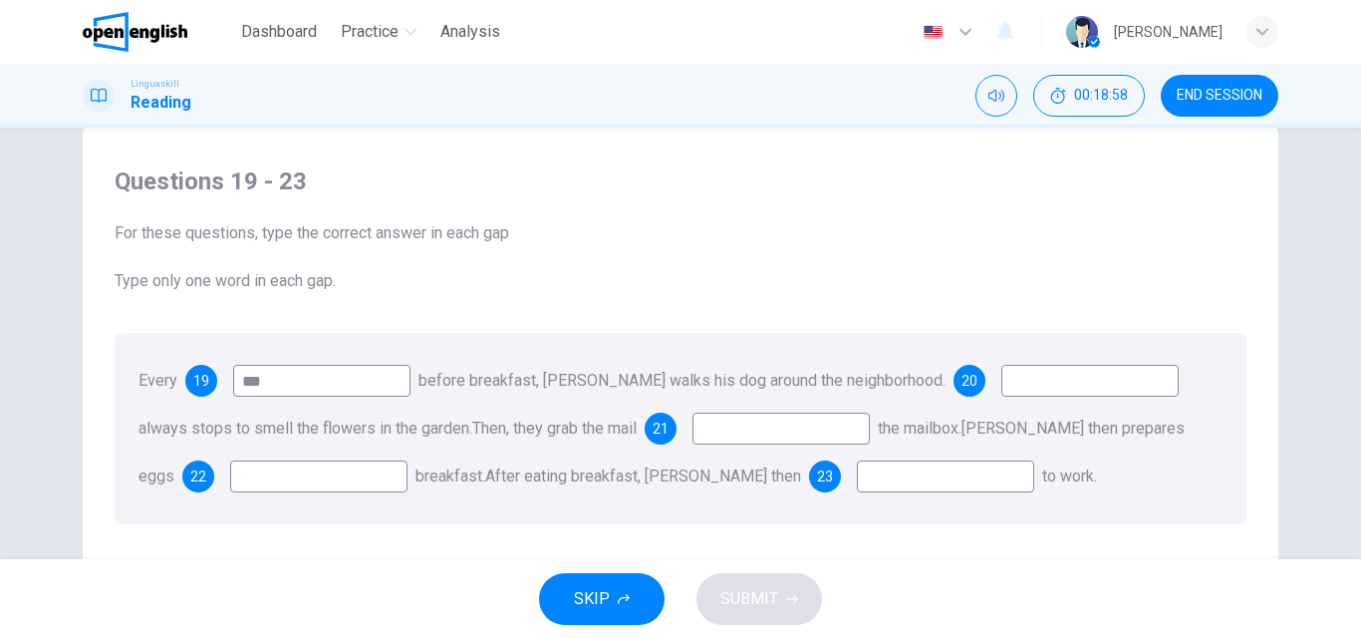
click at [1017, 383] on input at bounding box center [1089, 381] width 177 height 32
click at [1038, 386] on input at bounding box center [1089, 381] width 177 height 32
type input "**"
click at [727, 430] on input at bounding box center [780, 428] width 177 height 32
type input "****"
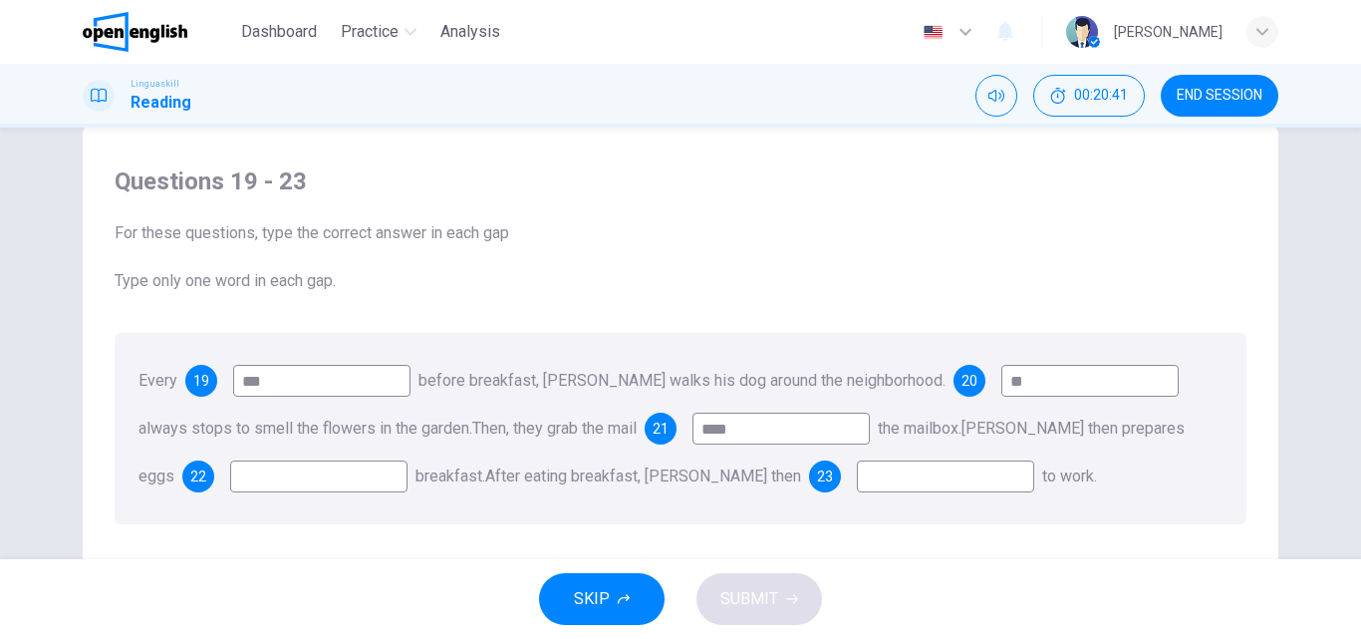
click at [230, 473] on input at bounding box center [318, 476] width 177 height 32
type input "***"
click at [857, 480] on input at bounding box center [945, 476] width 177 height 32
type input "****"
click at [747, 601] on span "SUBMIT" at bounding box center [749, 599] width 58 height 28
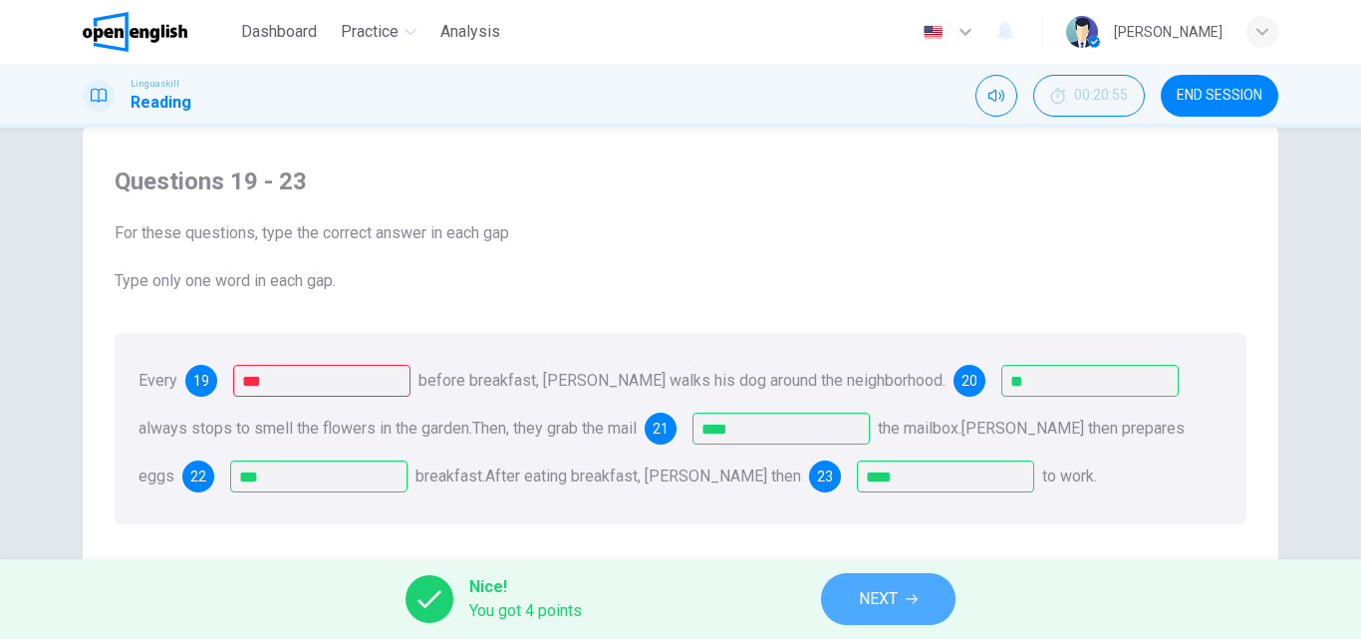
click at [902, 593] on button "NEXT" at bounding box center [888, 599] width 134 height 52
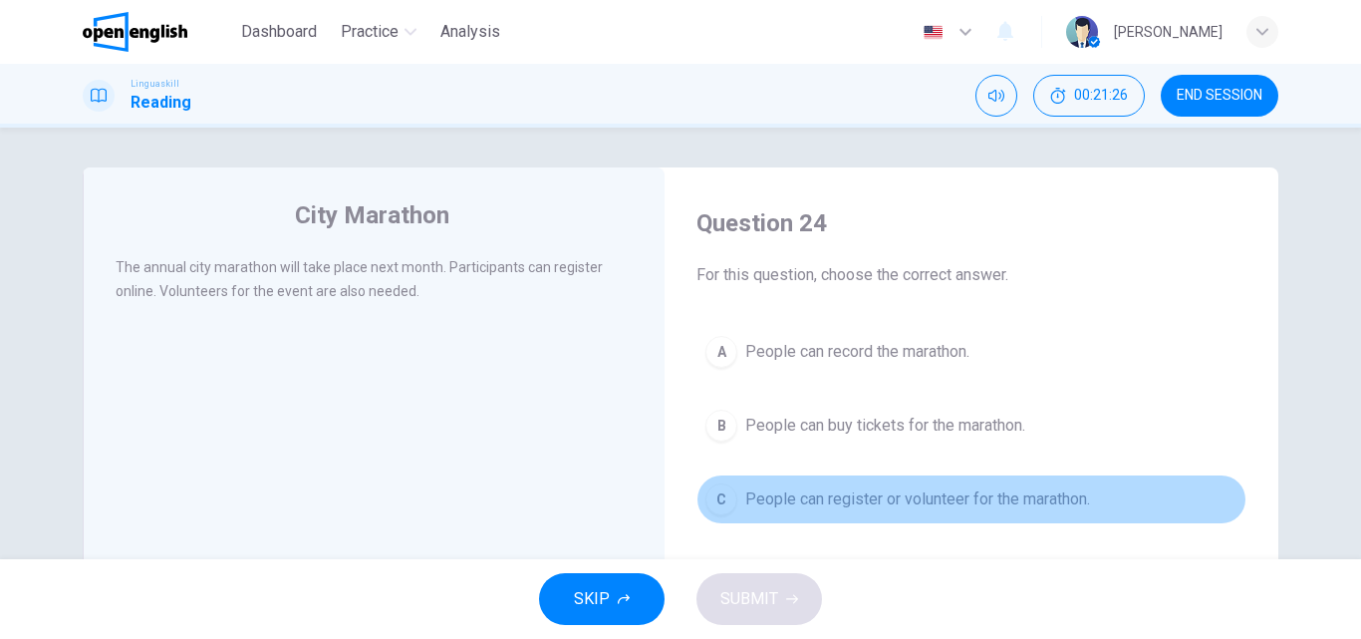
click at [715, 503] on div "C" at bounding box center [721, 499] width 32 height 32
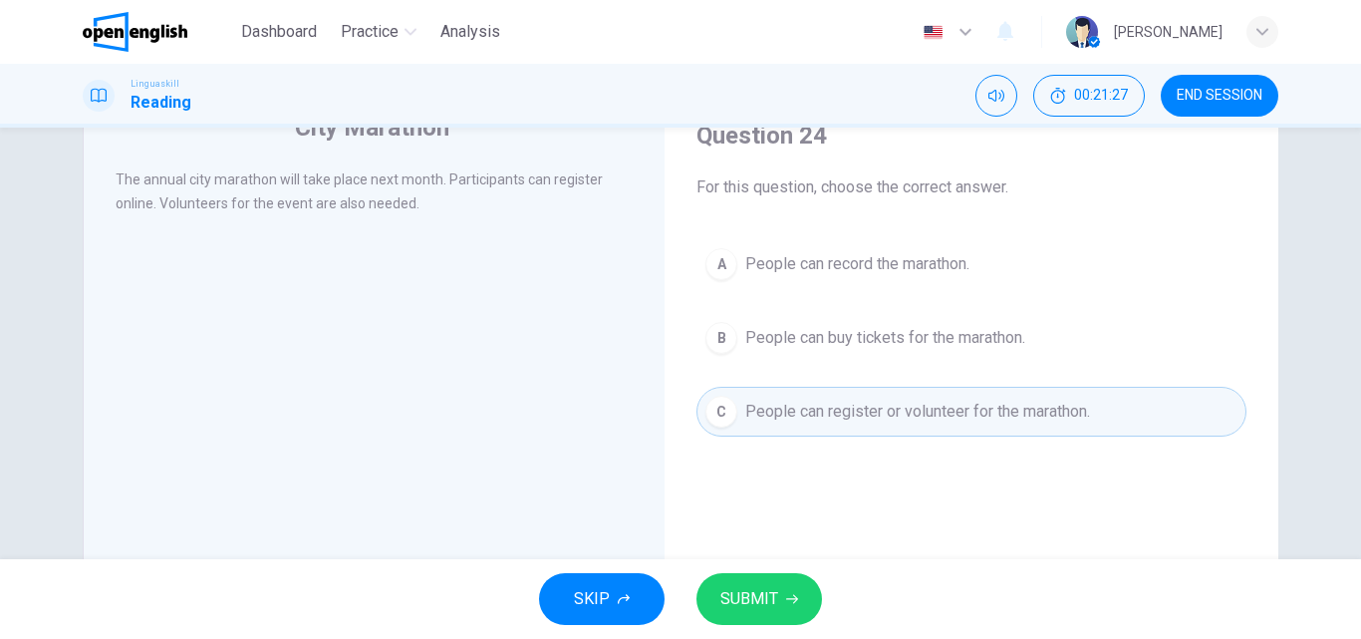
scroll to position [100, 0]
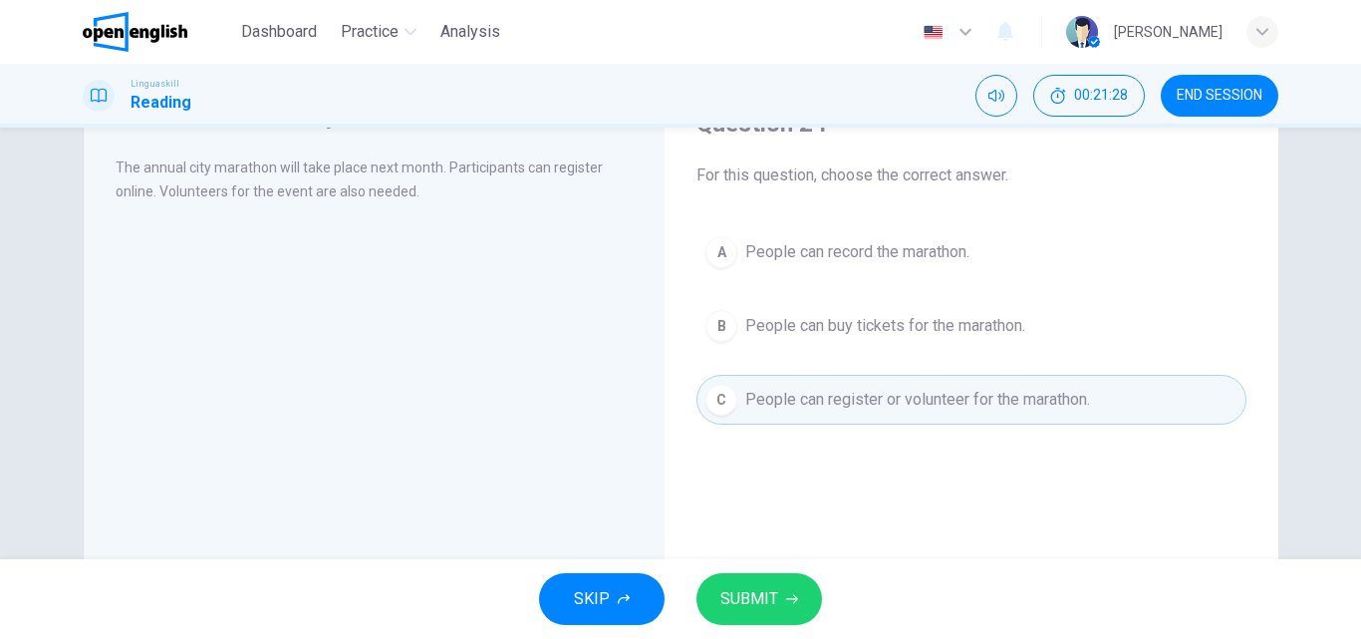
click at [746, 593] on span "SUBMIT" at bounding box center [749, 599] width 58 height 28
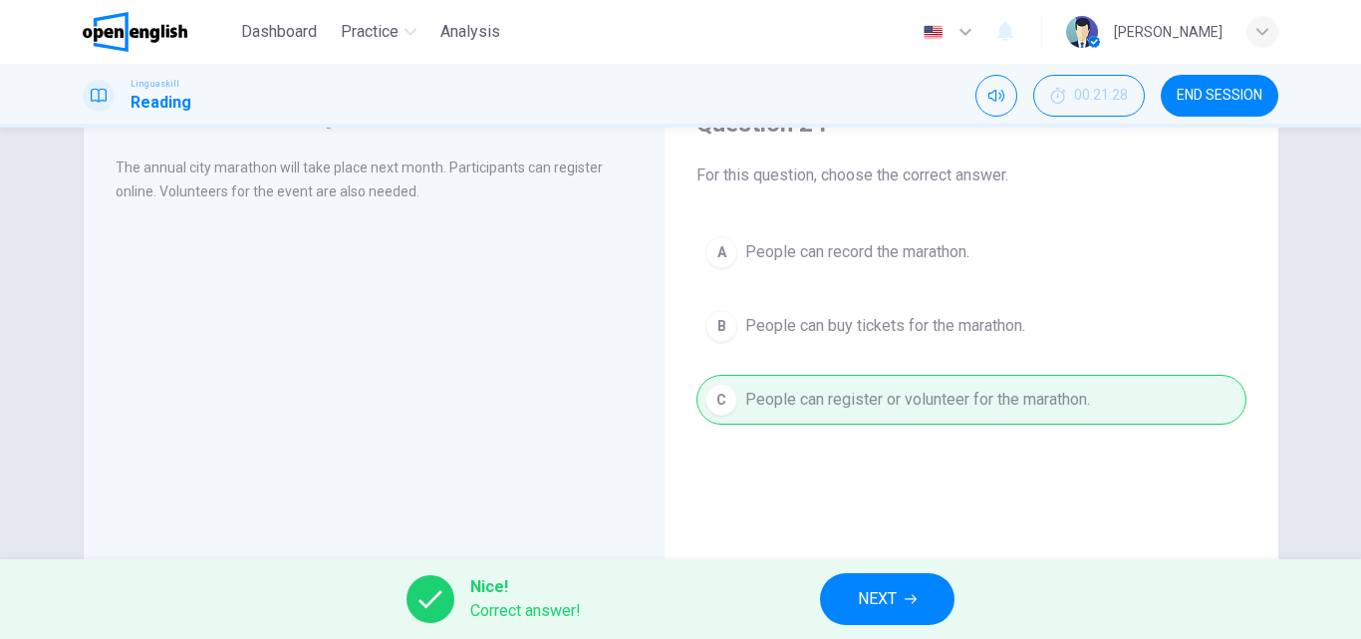
click at [870, 592] on span "NEXT" at bounding box center [877, 599] width 39 height 28
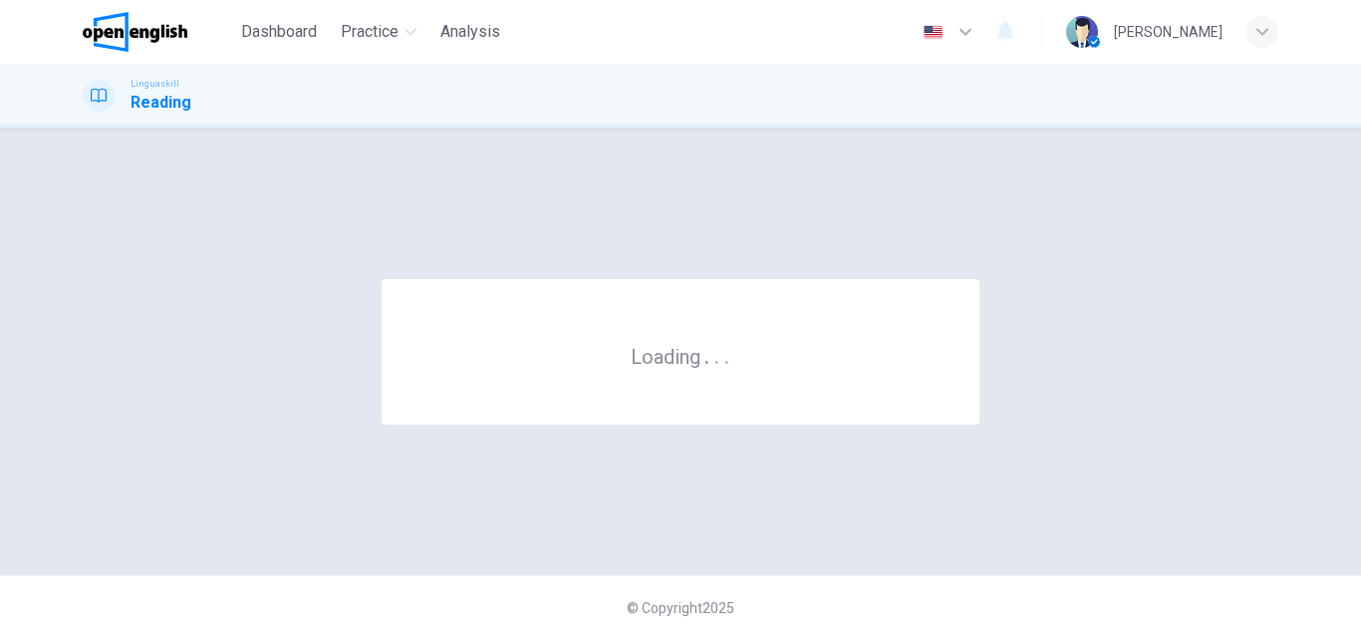
scroll to position [0, 0]
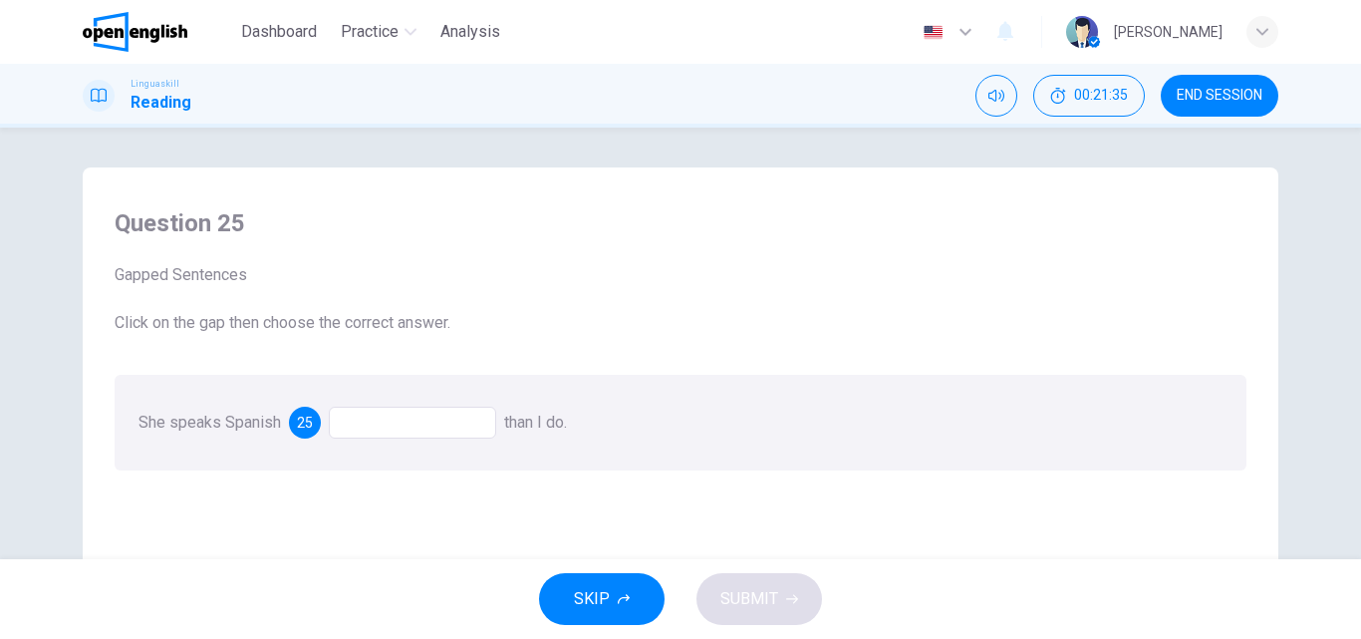
click at [353, 421] on div at bounding box center [412, 422] width 167 height 32
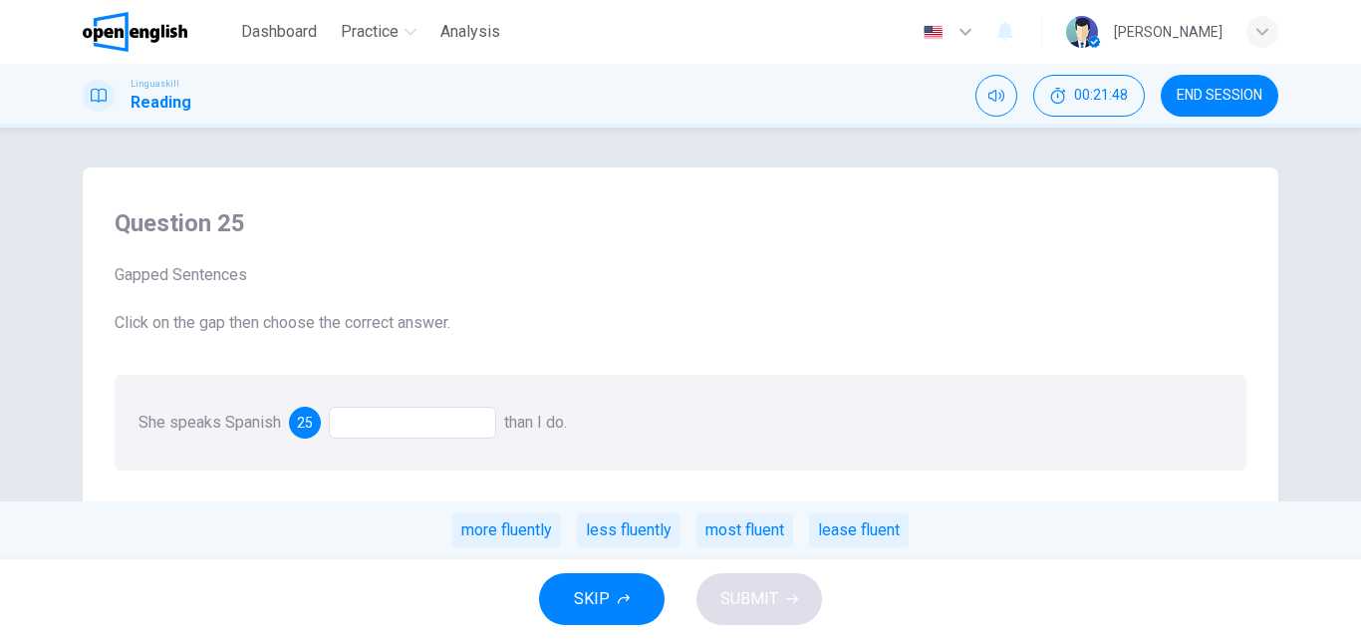
drag, startPoint x: 515, startPoint y: 536, endPoint x: 401, endPoint y: 489, distance: 122.8
click at [401, 489] on div "Question 25 Gapped Sentences Click on the gap then choose the correct answer. S…" at bounding box center [681, 338] width 1164 height 303
click at [485, 532] on div "more fluently" at bounding box center [506, 530] width 109 height 34
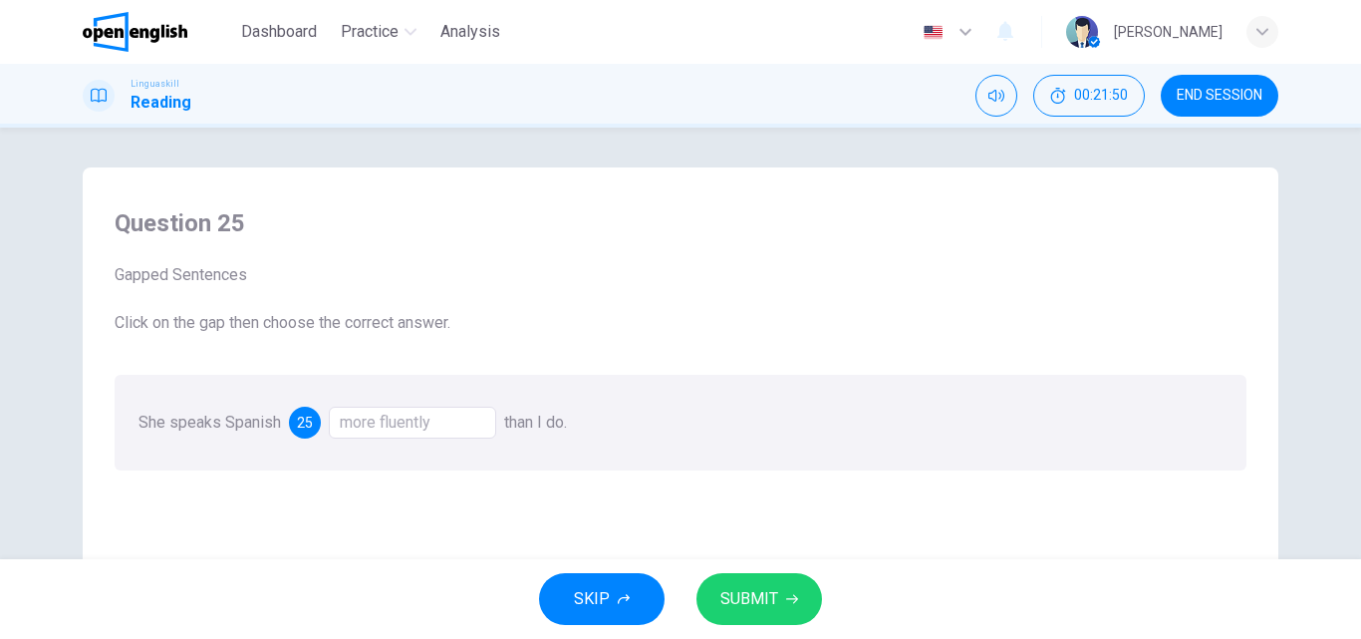
click at [749, 600] on span "SUBMIT" at bounding box center [749, 599] width 58 height 28
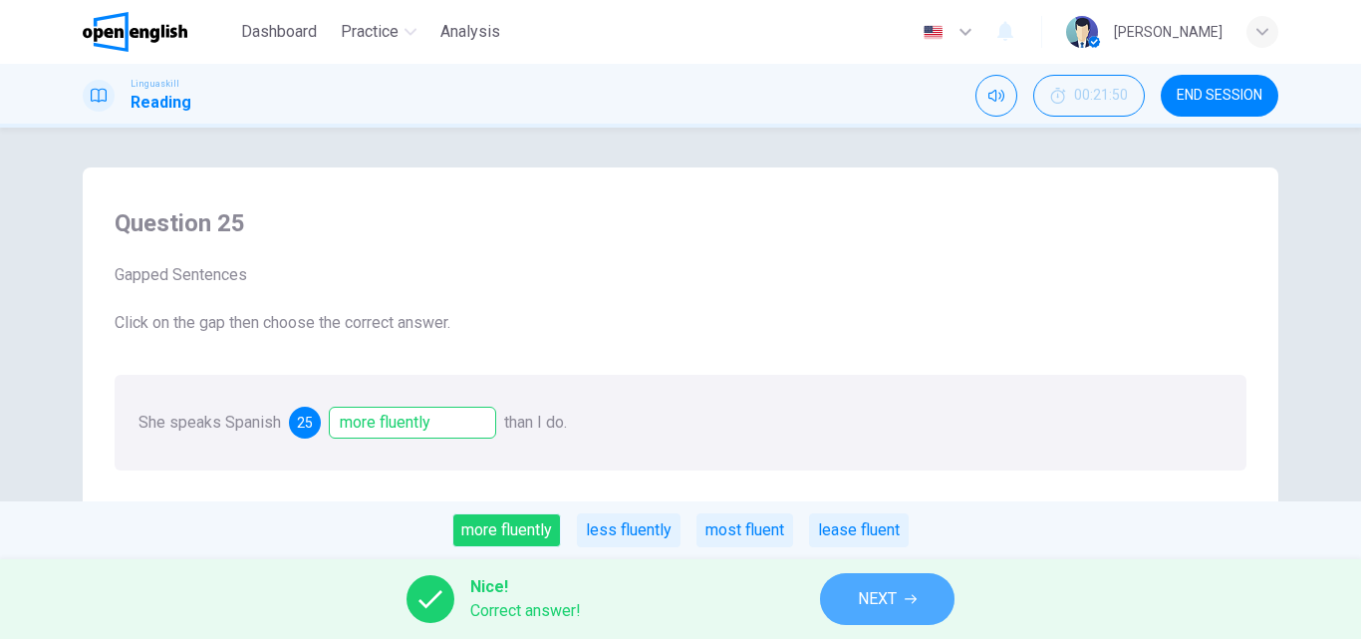
click at [881, 592] on span "NEXT" at bounding box center [877, 599] width 39 height 28
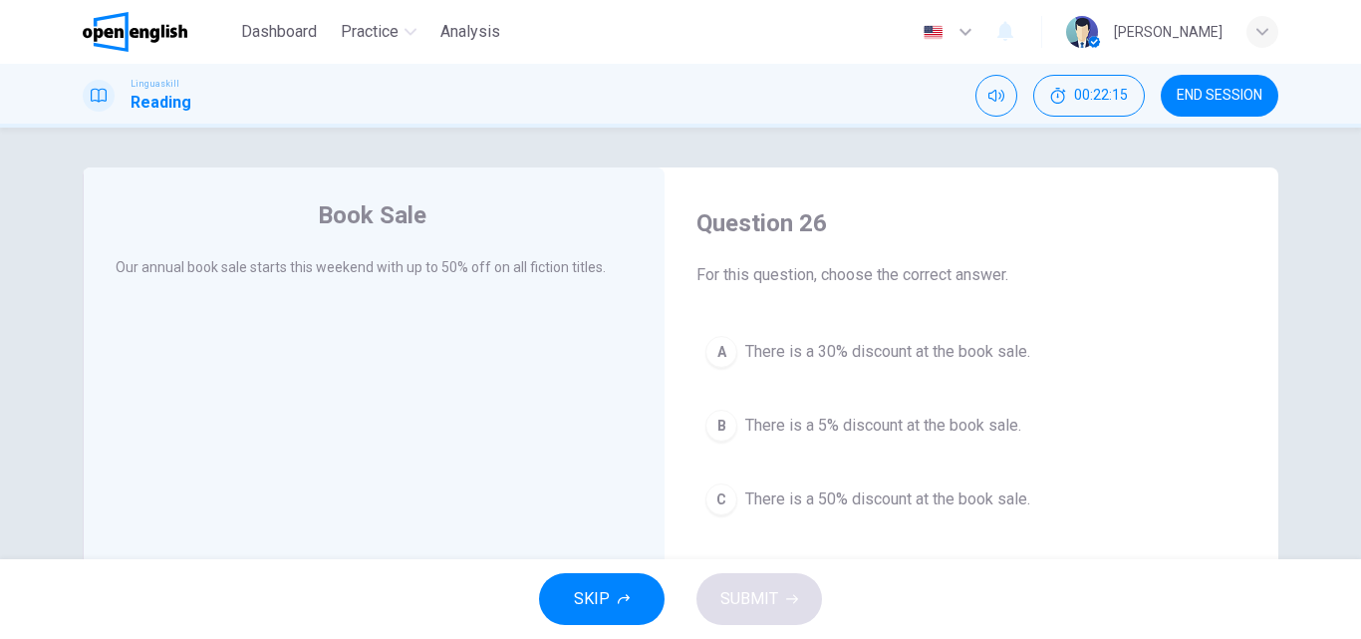
click at [717, 497] on div "C" at bounding box center [721, 499] width 32 height 32
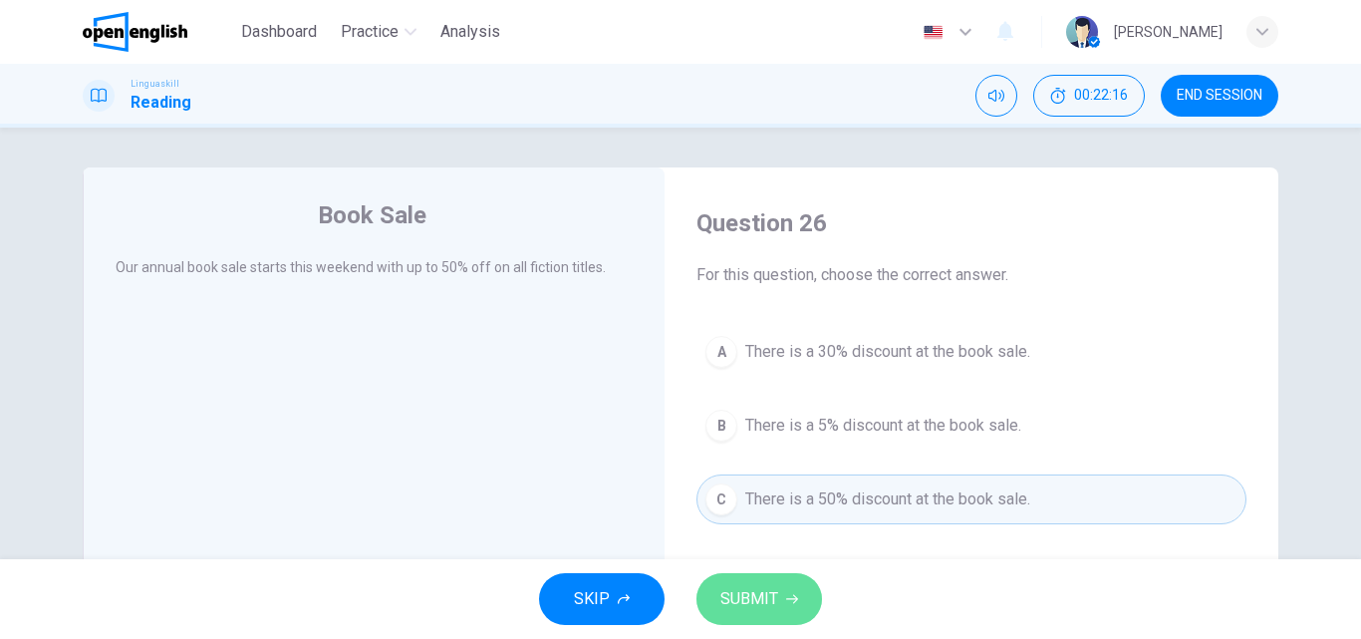
click at [749, 603] on span "SUBMIT" at bounding box center [749, 599] width 58 height 28
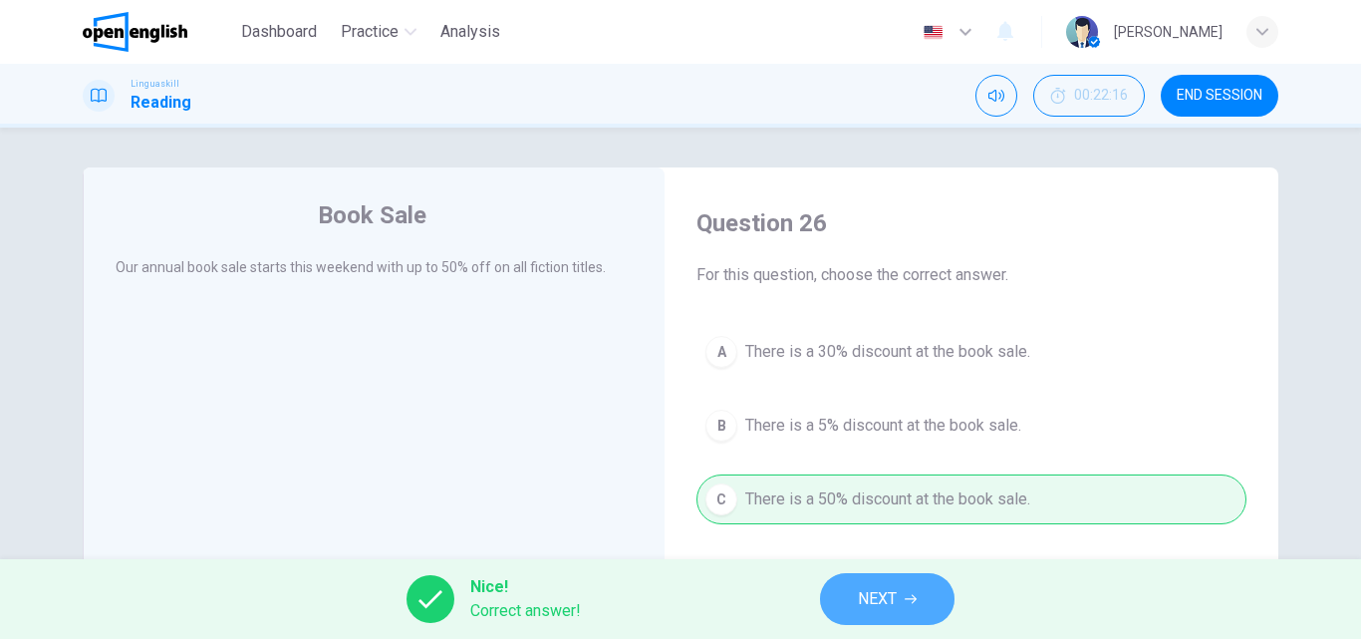
click at [856, 591] on button "NEXT" at bounding box center [887, 599] width 134 height 52
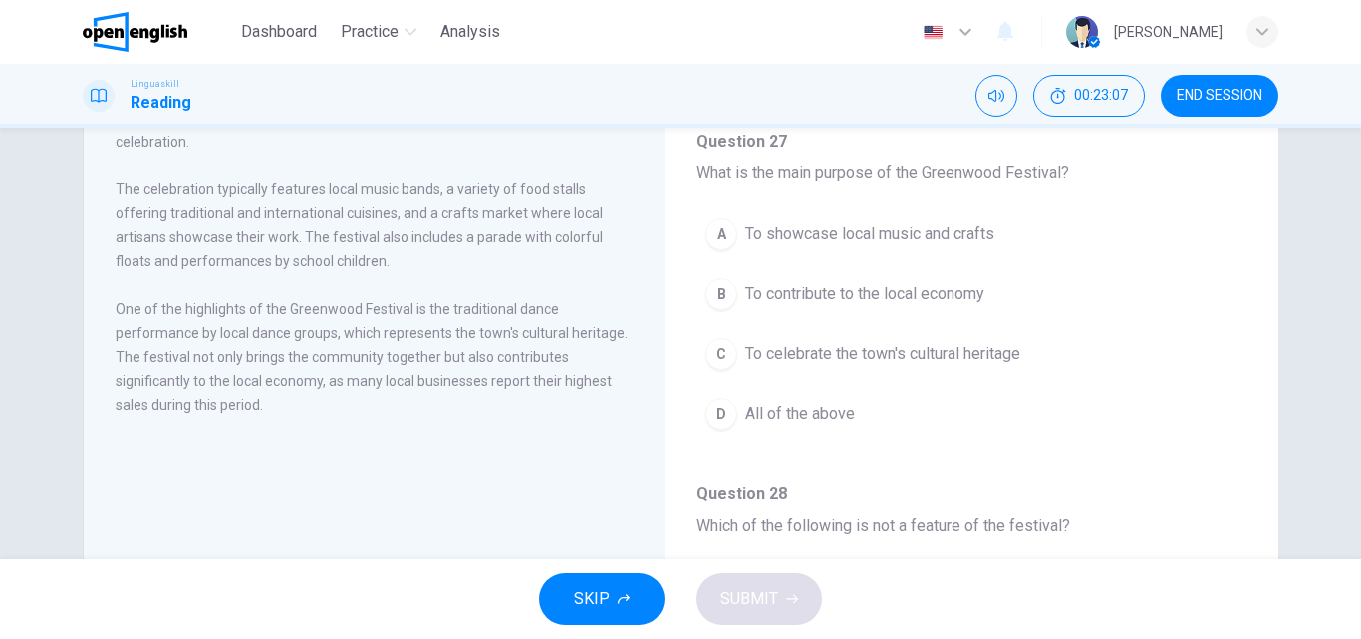
scroll to position [199, 0]
click at [714, 295] on div "B" at bounding box center [721, 292] width 32 height 32
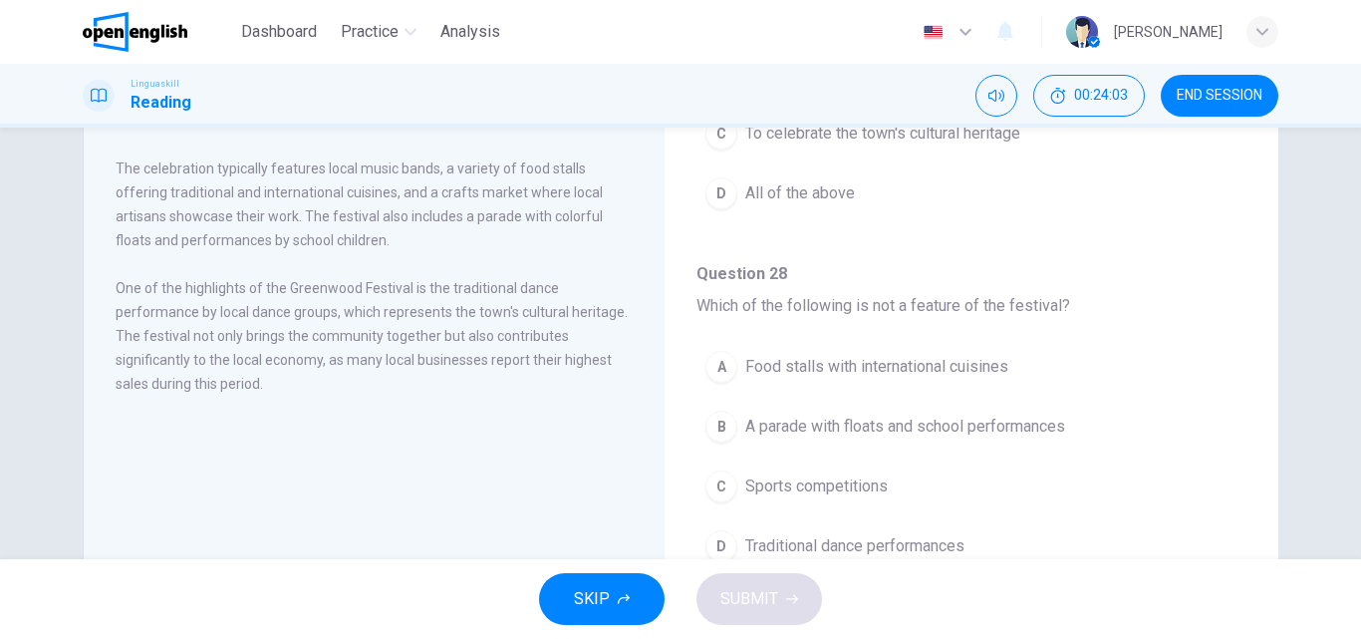
scroll to position [341, 0]
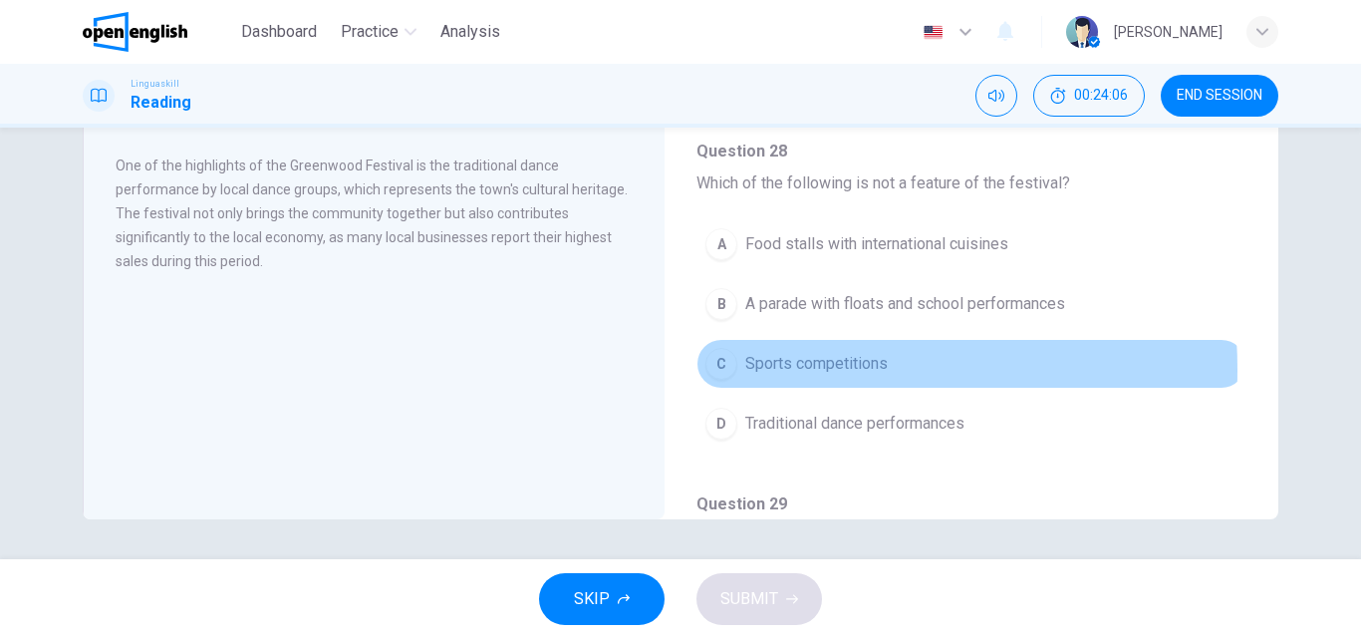
click at [730, 370] on div "C" at bounding box center [721, 364] width 32 height 32
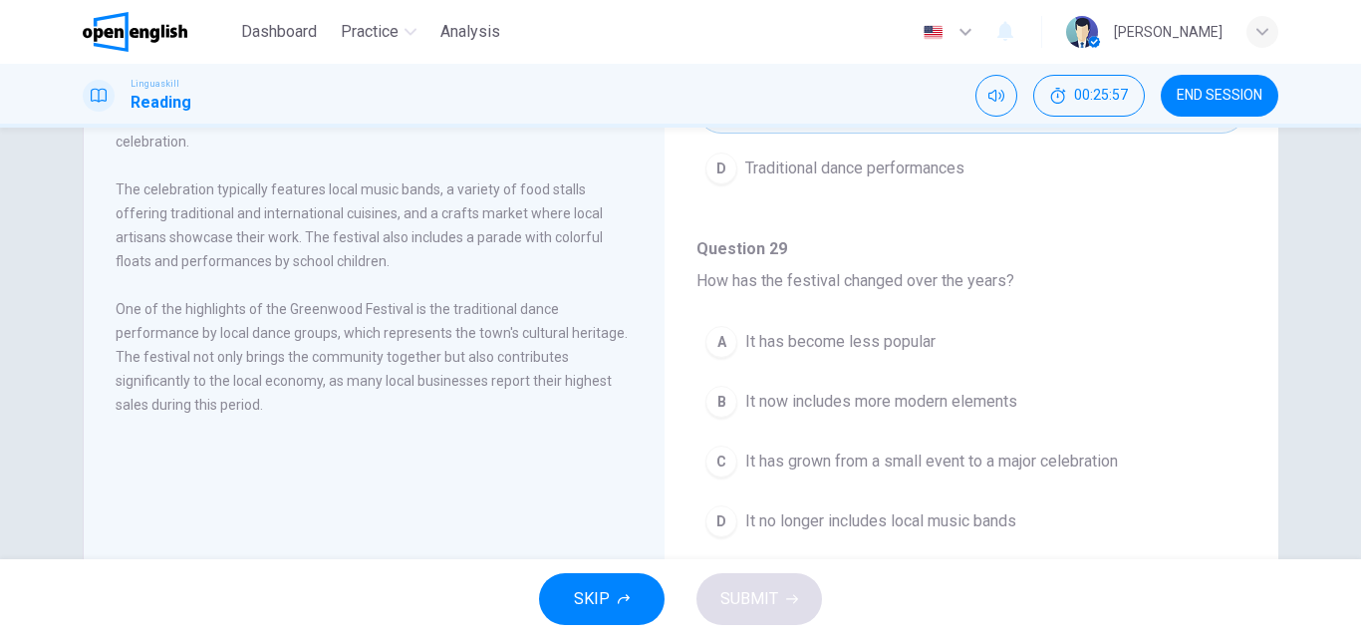
scroll to position [199, 0]
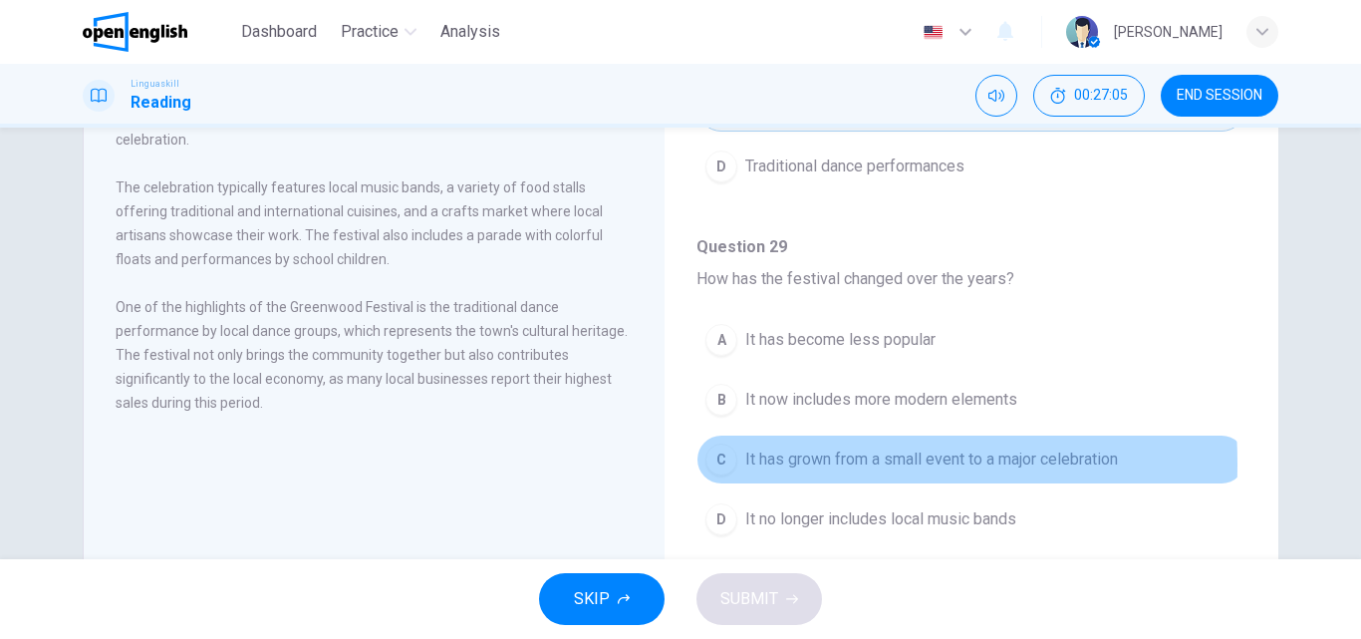
click at [715, 463] on div "C" at bounding box center [721, 459] width 32 height 32
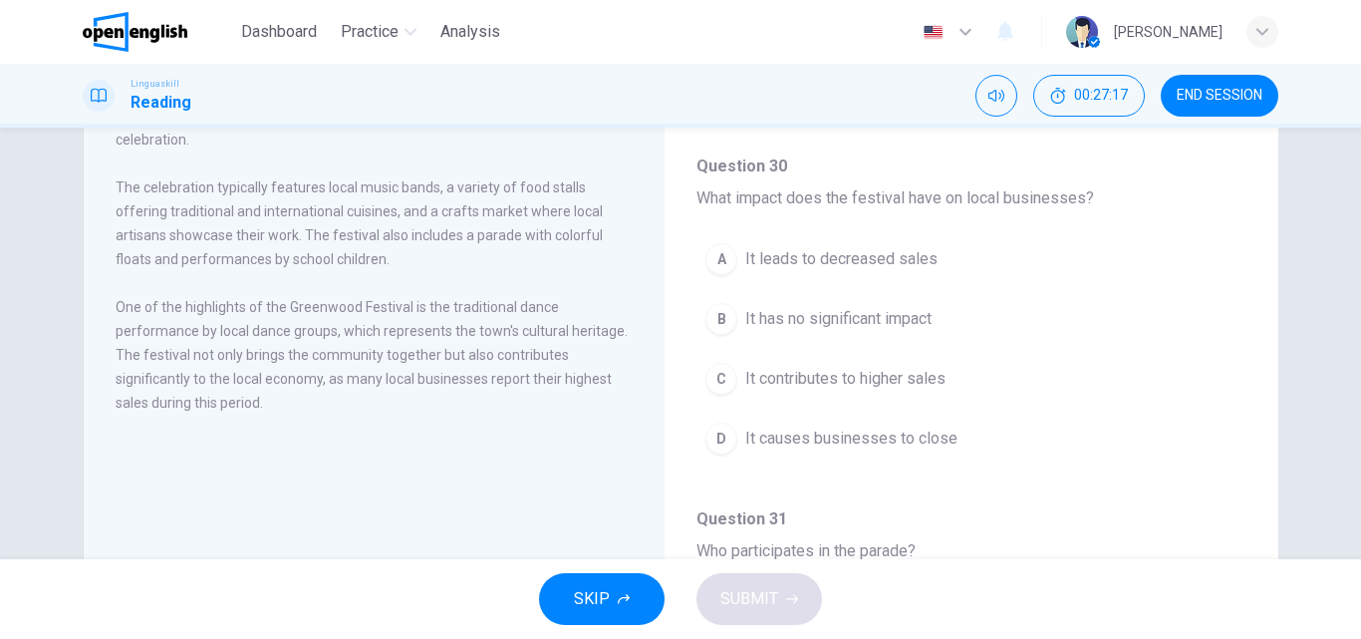
scroll to position [996, 0]
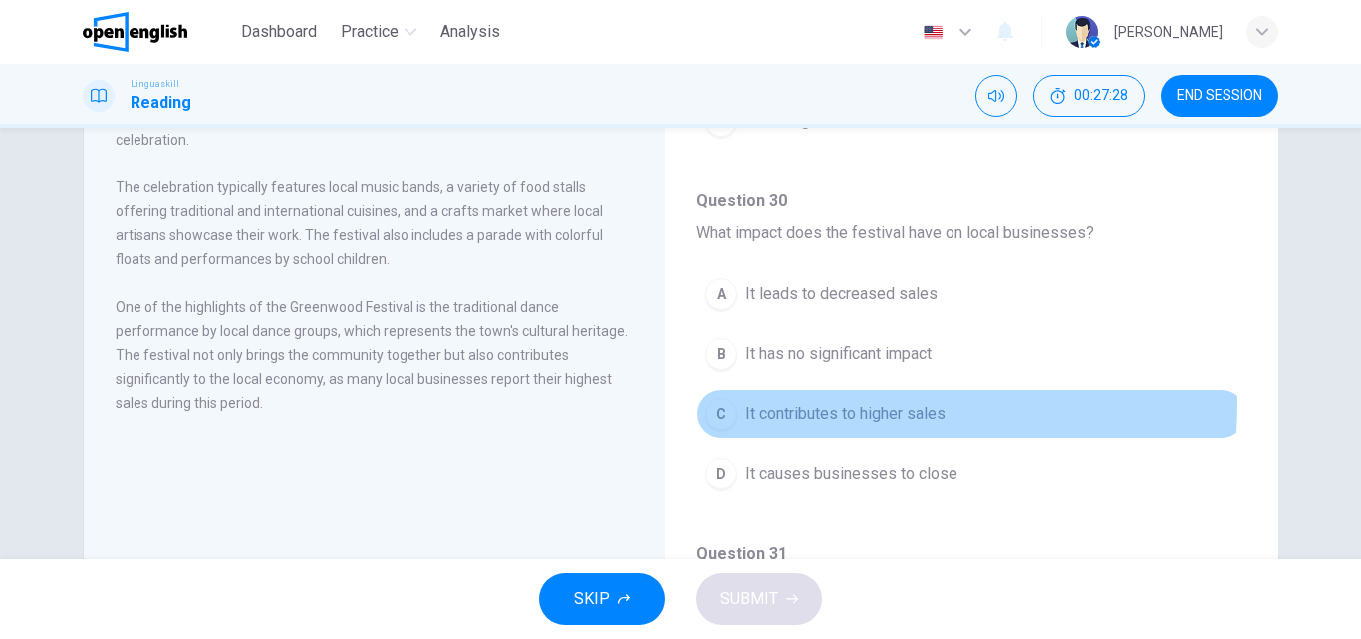
click at [719, 400] on div "C" at bounding box center [721, 414] width 32 height 32
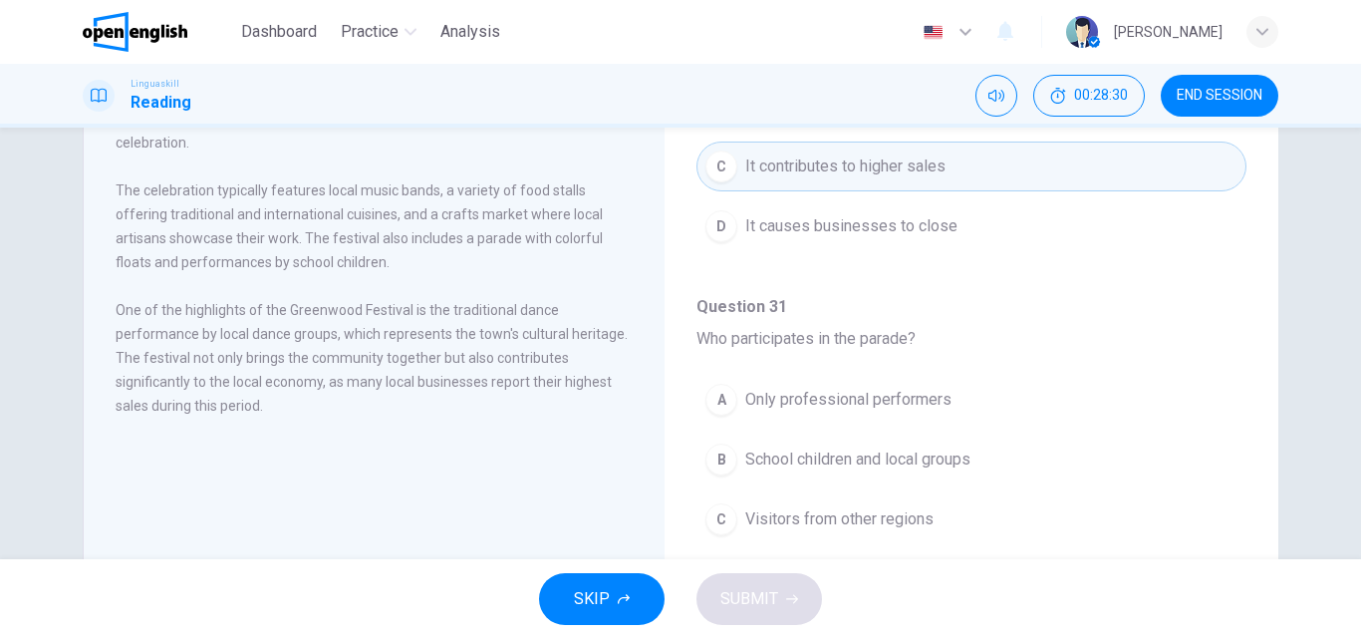
scroll to position [299, 0]
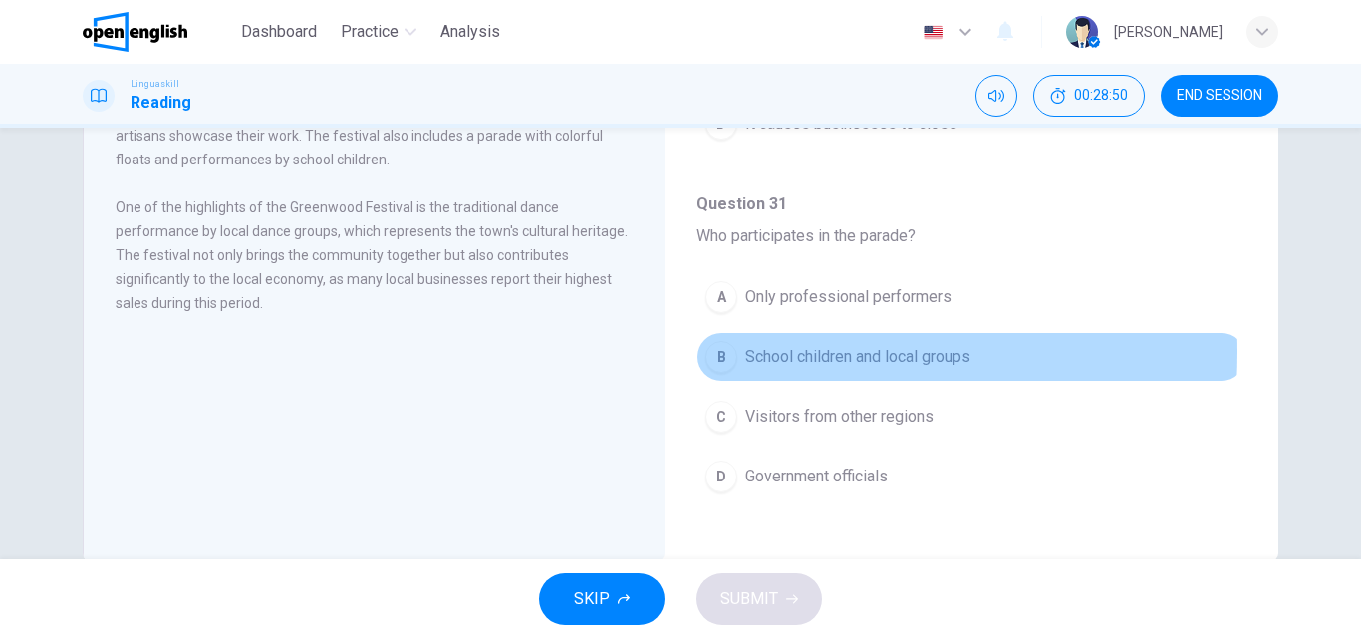
click at [717, 352] on div "B" at bounding box center [721, 357] width 32 height 32
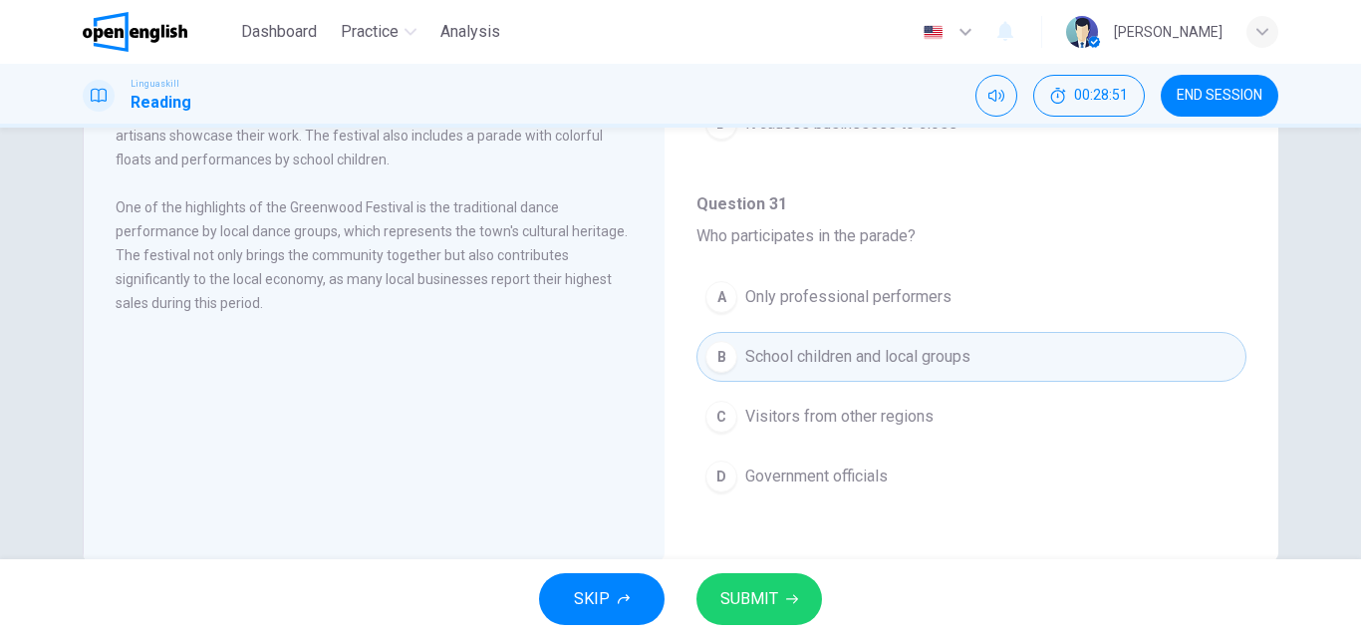
scroll to position [341, 0]
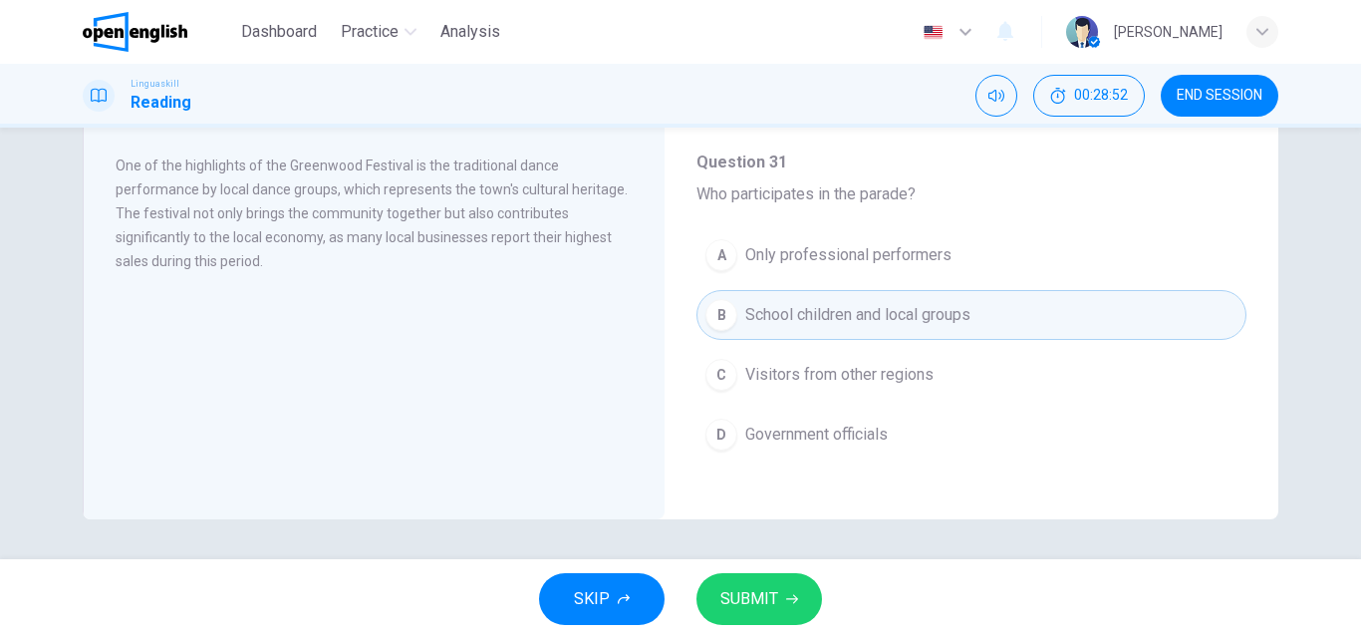
click at [744, 593] on span "SUBMIT" at bounding box center [749, 599] width 58 height 28
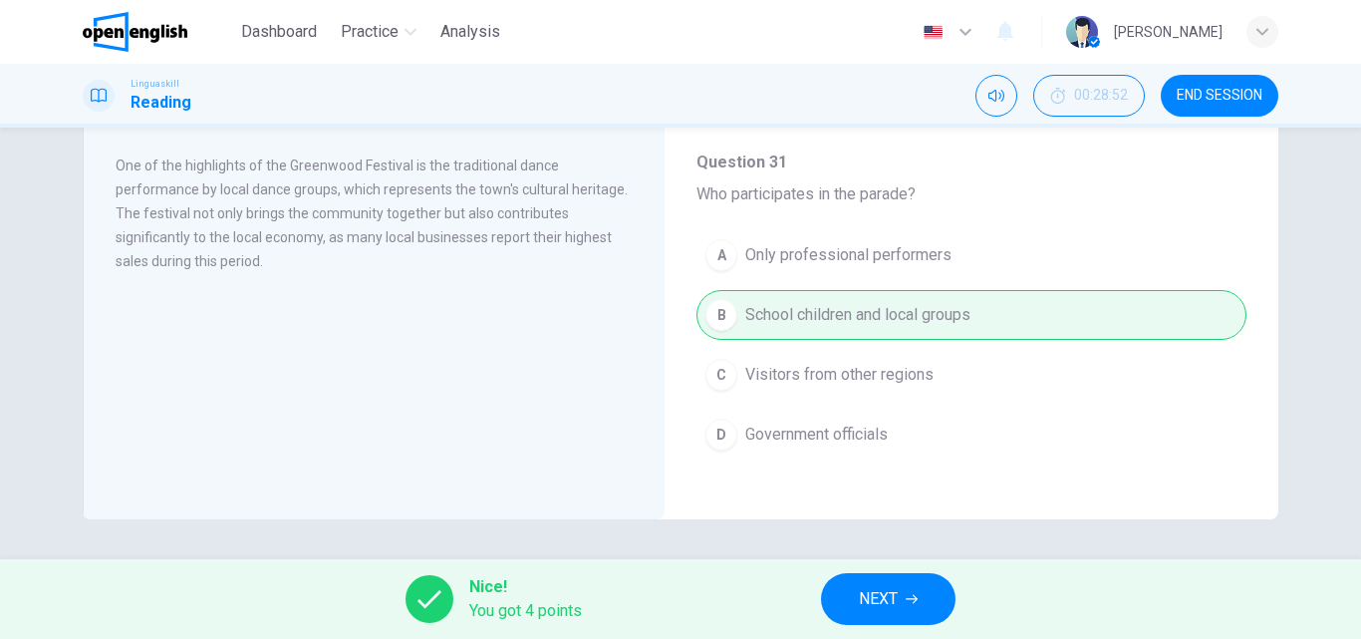
click at [896, 607] on span "NEXT" at bounding box center [878, 599] width 39 height 28
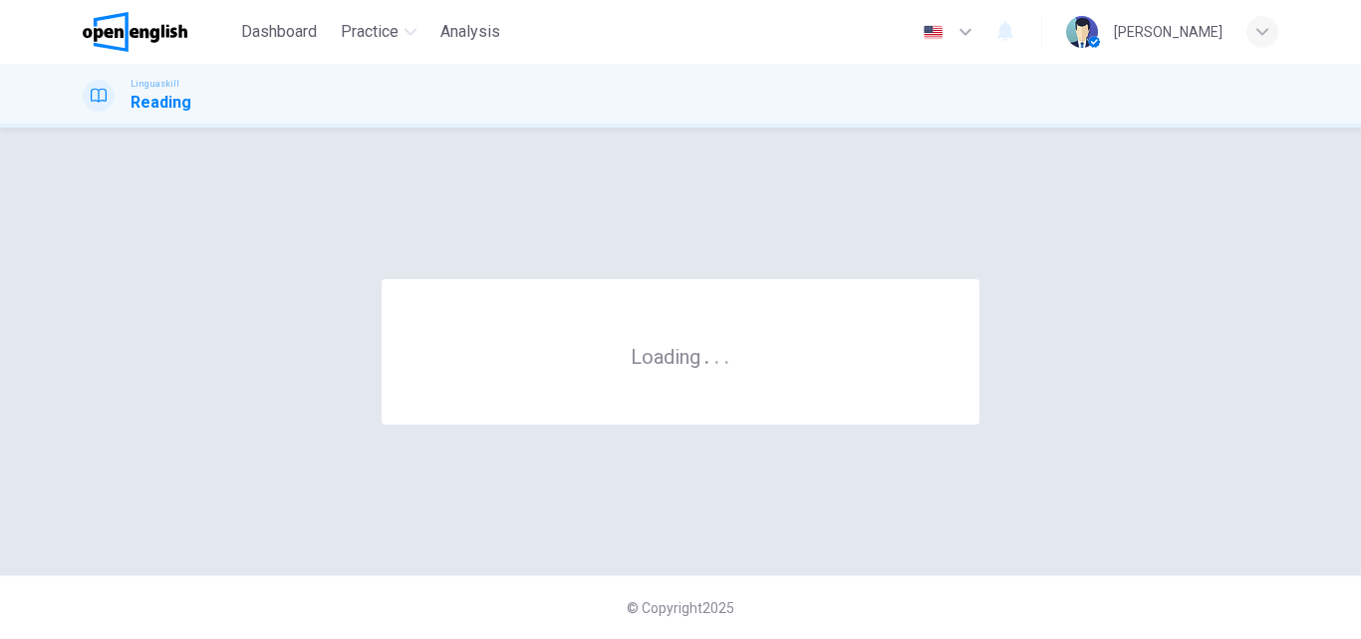
scroll to position [0, 0]
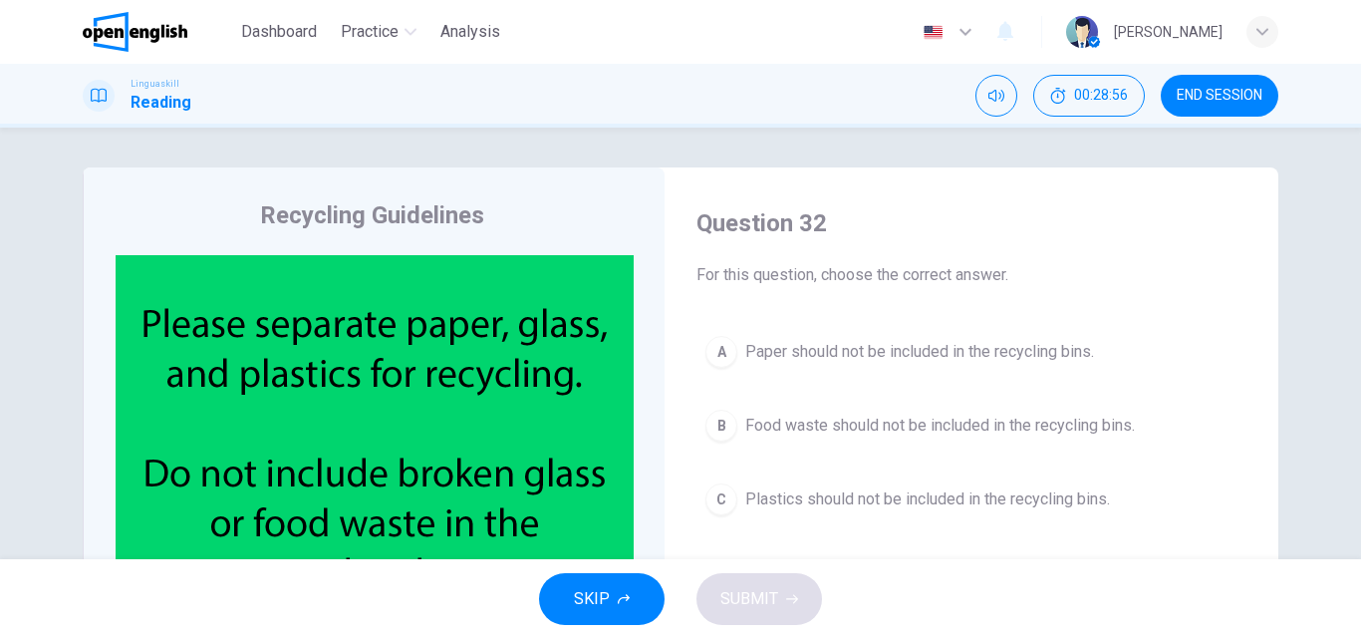
click at [360, 492] on img at bounding box center [375, 446] width 518 height 383
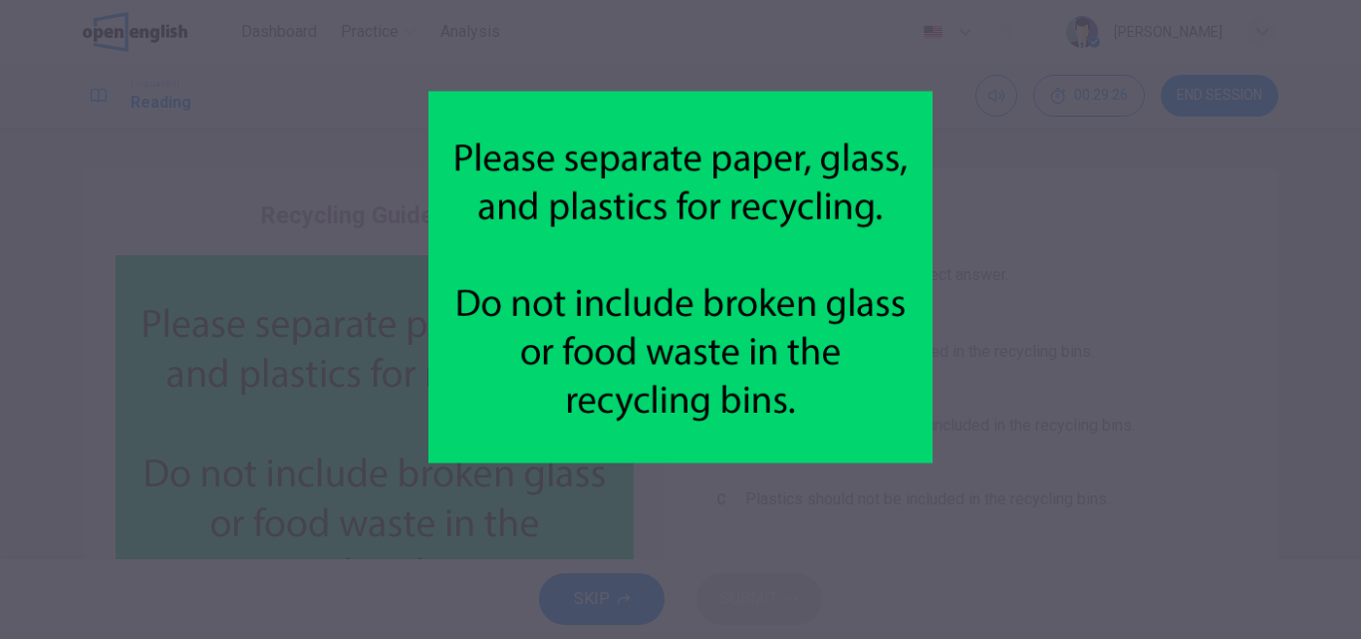
click at [1023, 329] on div at bounding box center [680, 319] width 1361 height 639
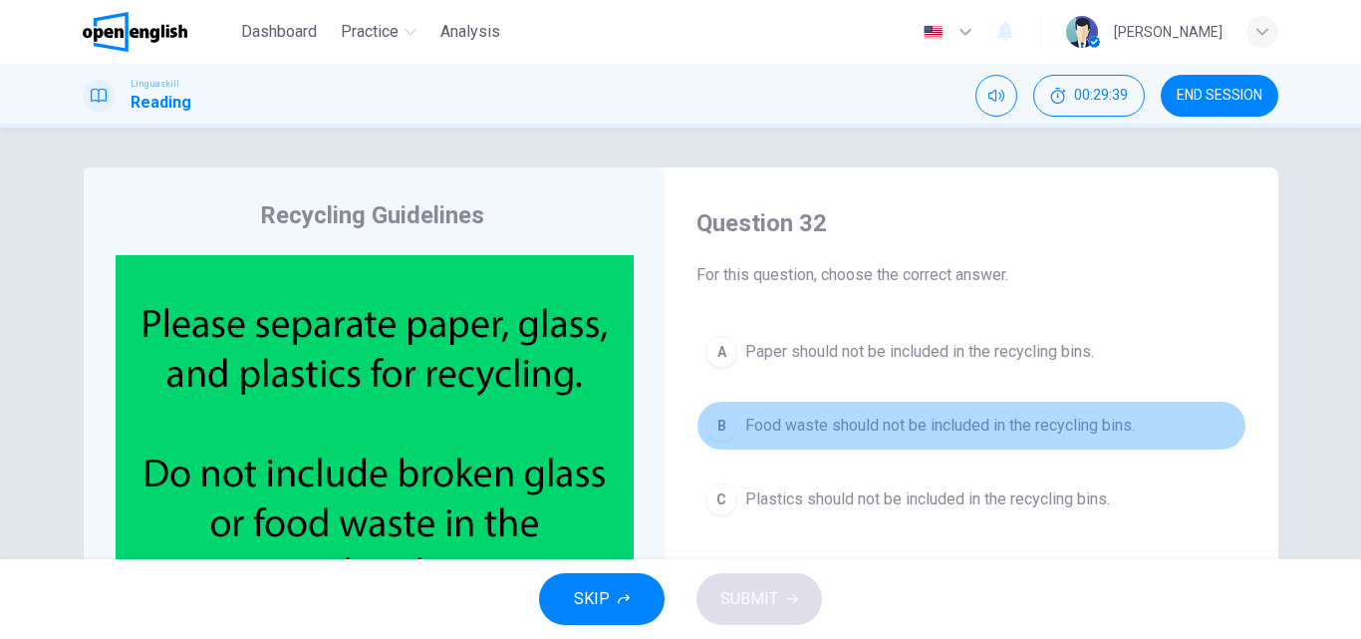
click at [722, 423] on div "B" at bounding box center [721, 425] width 32 height 32
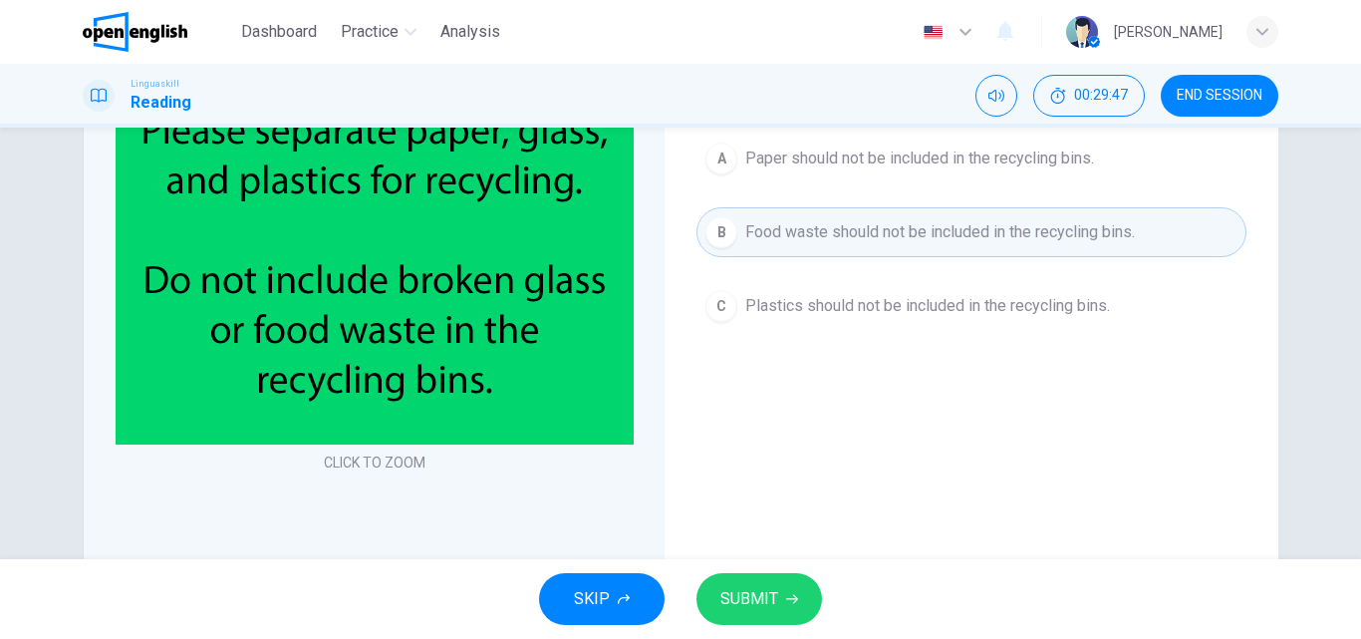
scroll to position [199, 0]
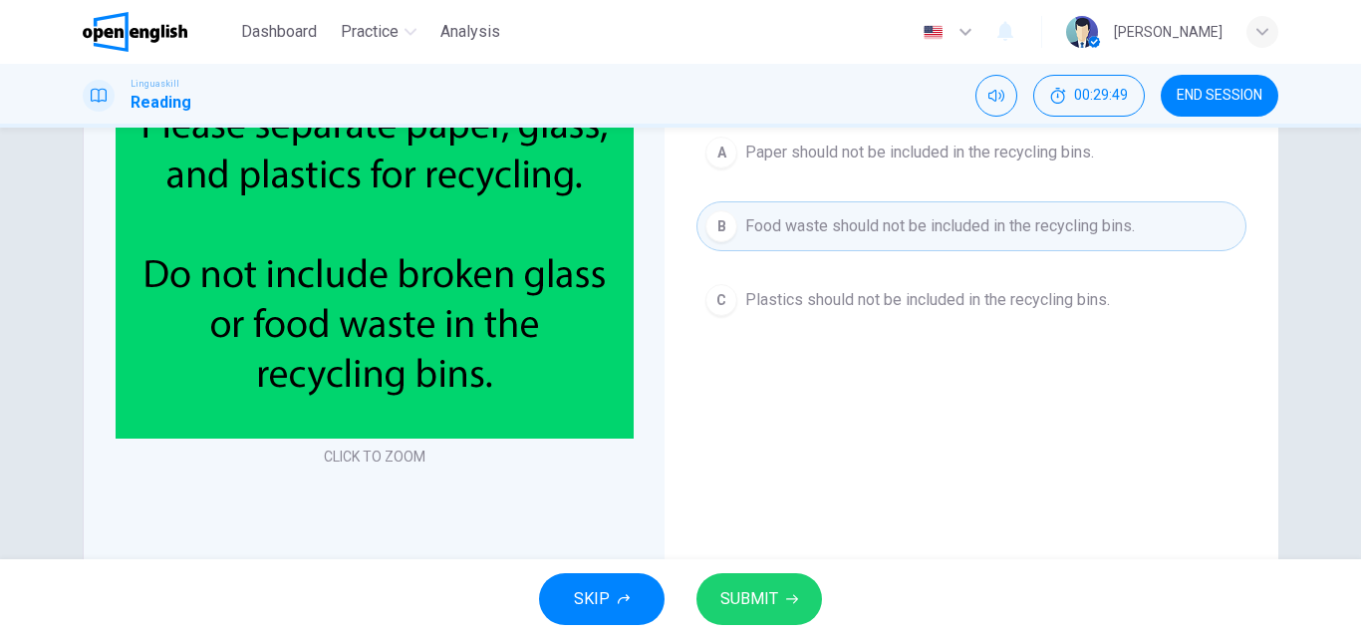
click at [764, 588] on span "SUBMIT" at bounding box center [749, 599] width 58 height 28
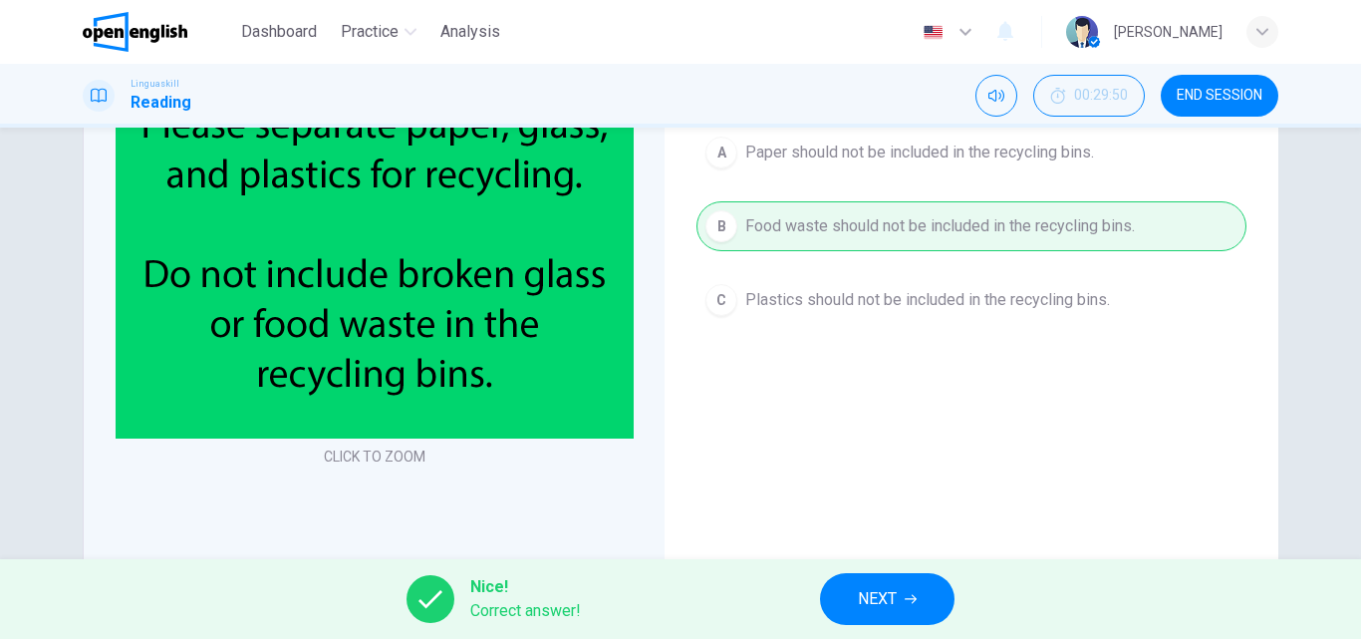
click at [893, 585] on span "NEXT" at bounding box center [877, 599] width 39 height 28
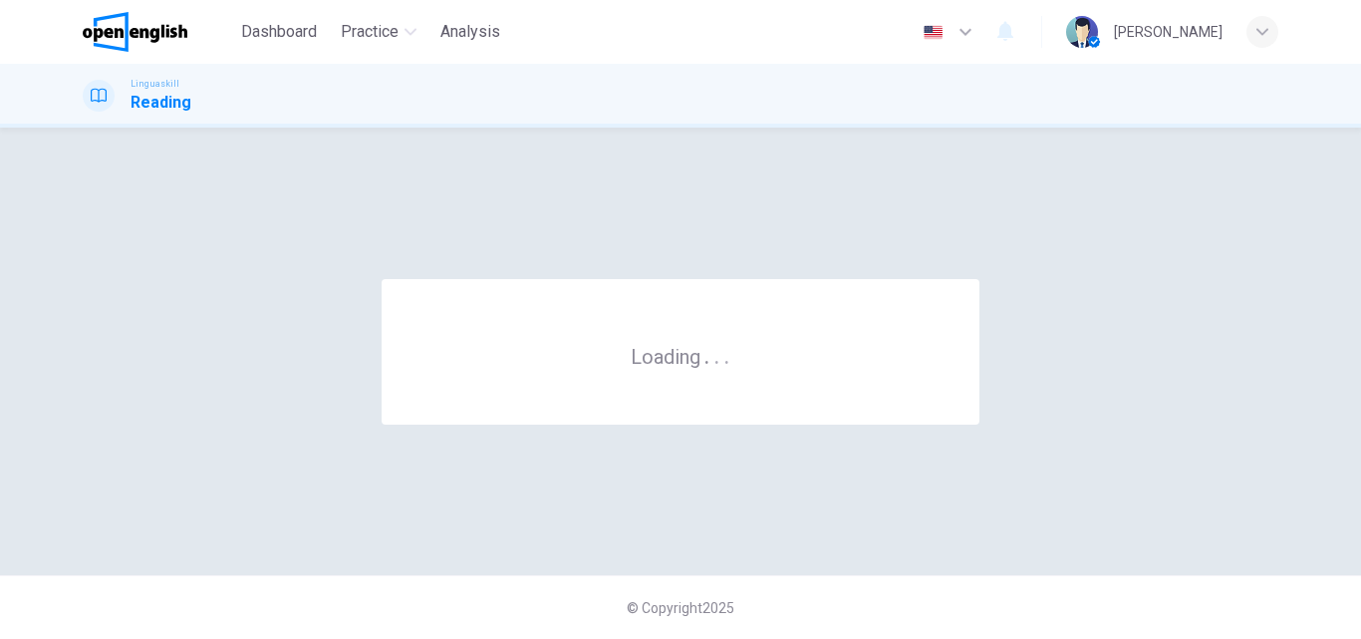
scroll to position [0, 0]
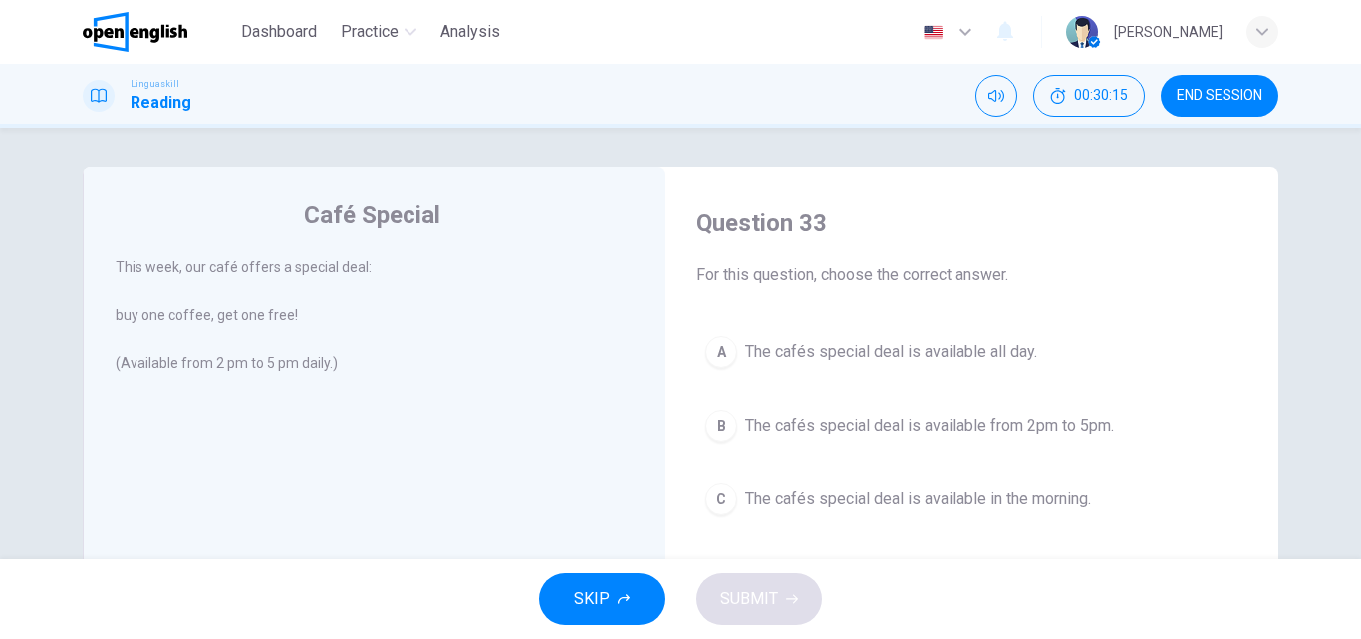
click at [713, 418] on div "B" at bounding box center [721, 425] width 32 height 32
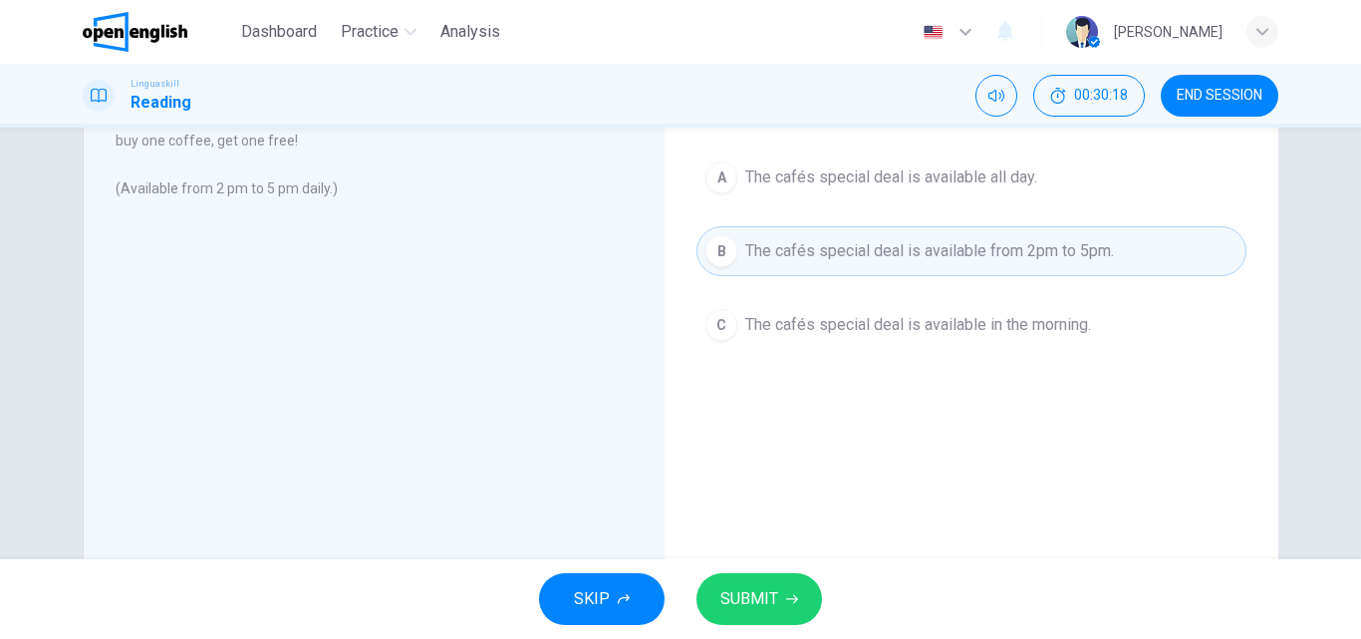
scroll to position [199, 0]
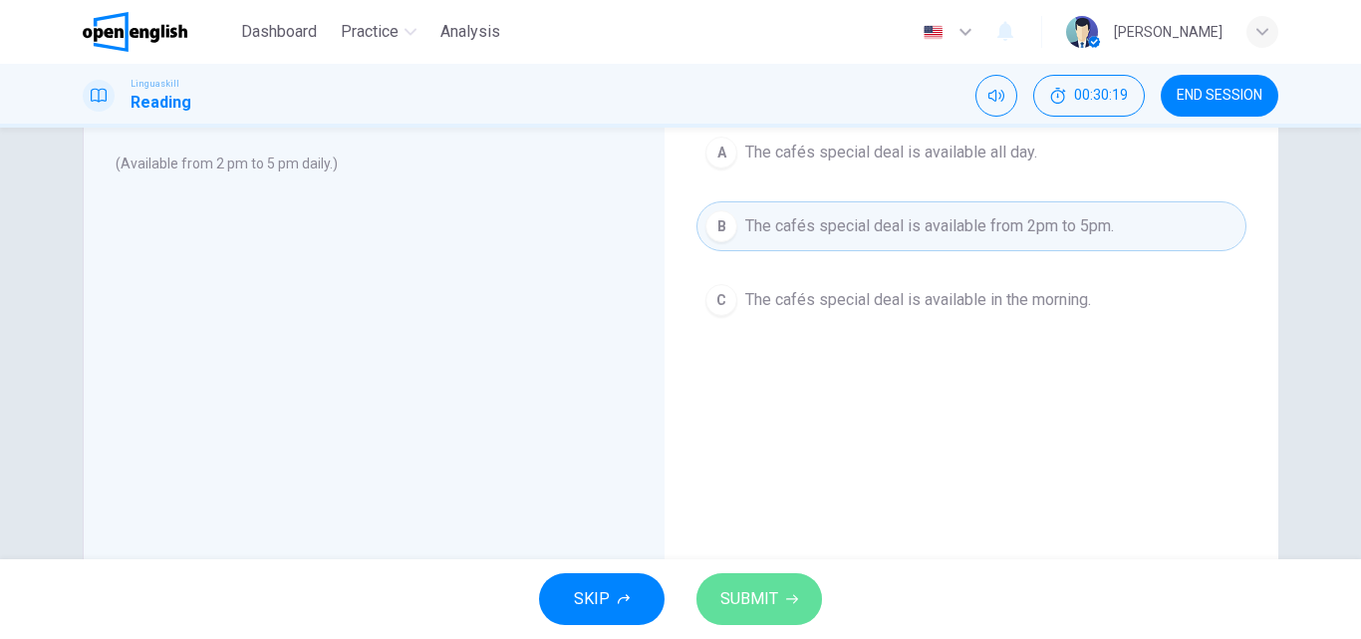
click at [745, 588] on span "SUBMIT" at bounding box center [749, 599] width 58 height 28
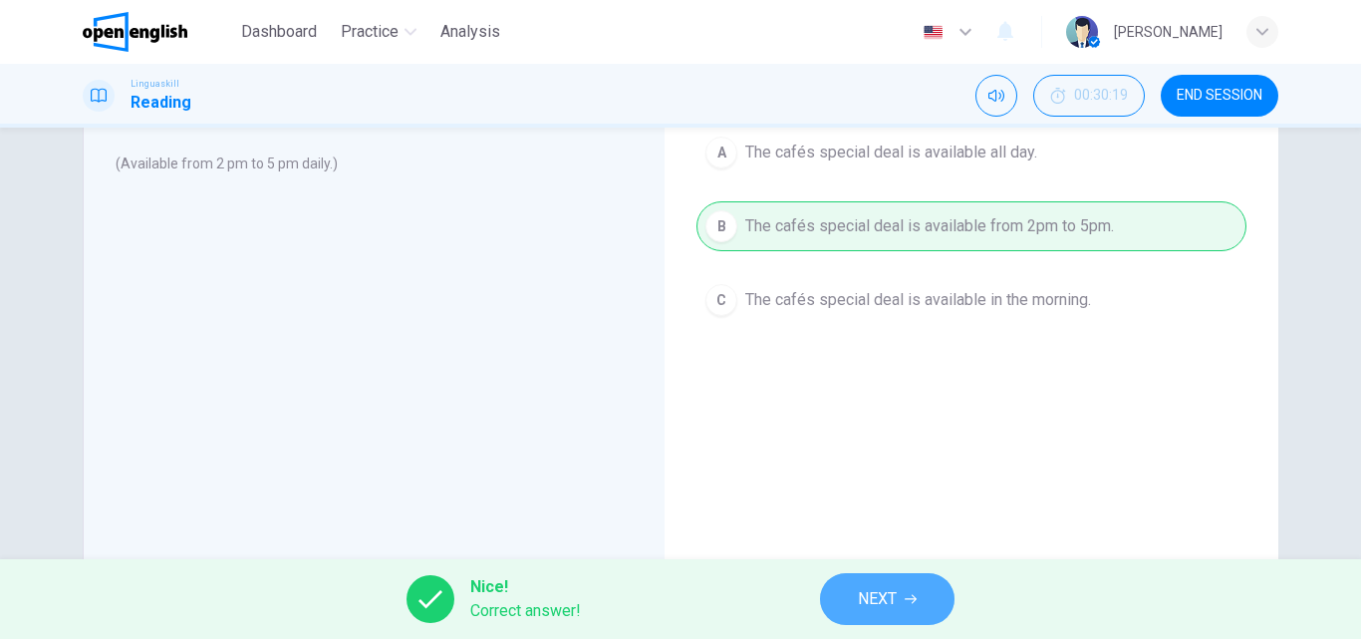
click at [882, 587] on span "NEXT" at bounding box center [877, 599] width 39 height 28
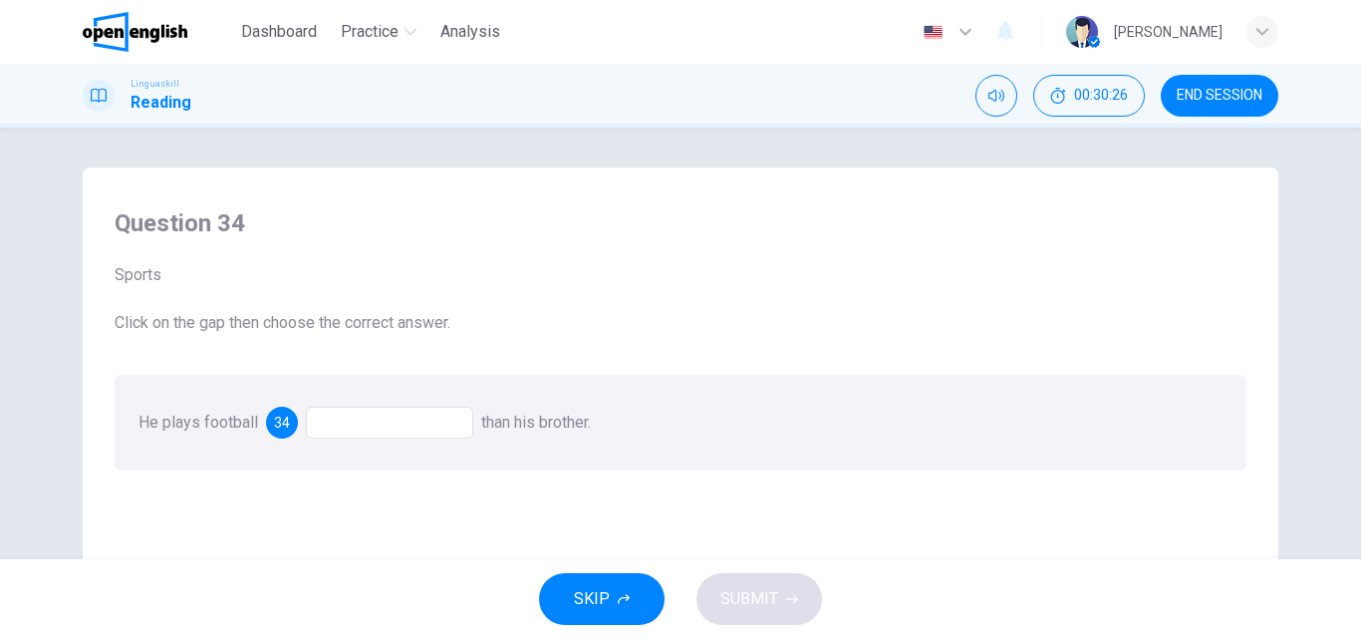
click at [324, 424] on div at bounding box center [389, 422] width 167 height 32
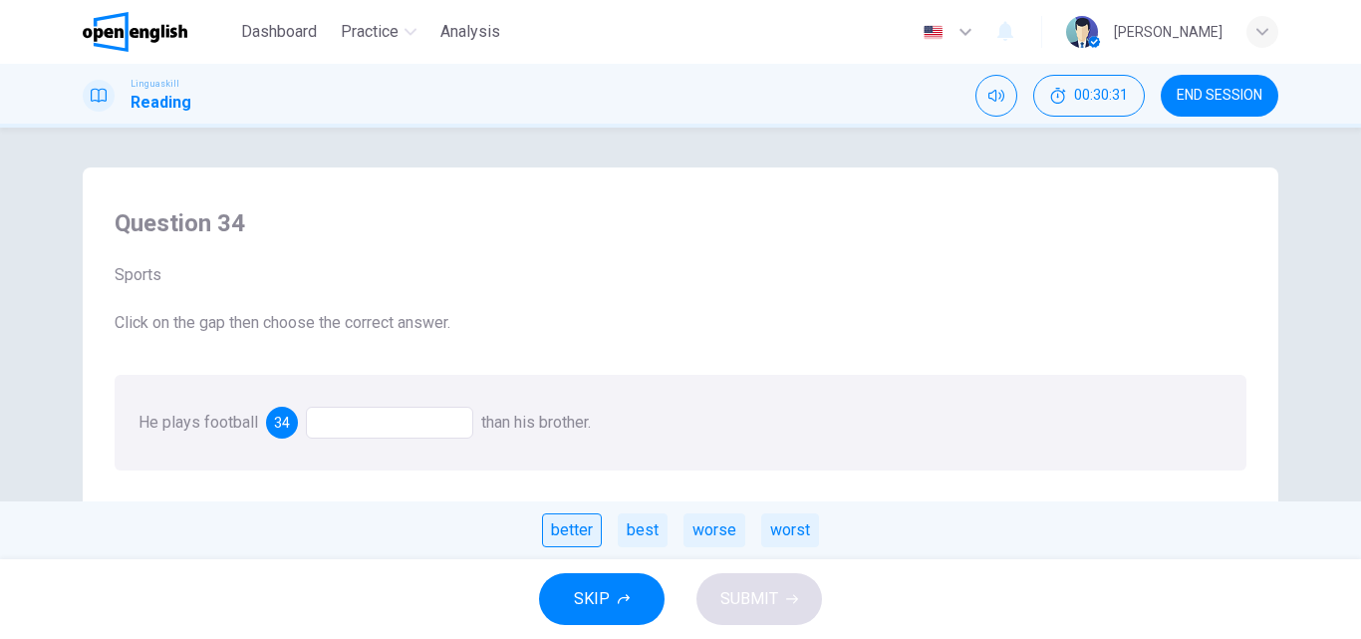
click at [589, 524] on div "better" at bounding box center [572, 530] width 60 height 34
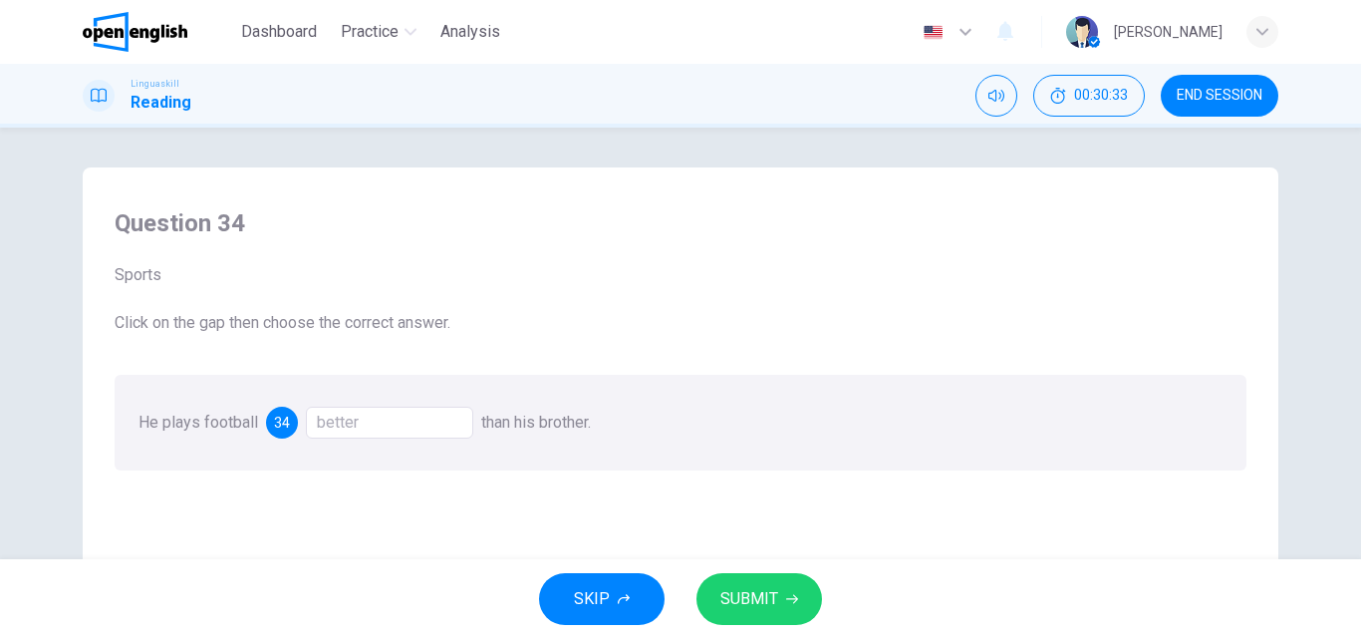
click at [751, 592] on span "SUBMIT" at bounding box center [749, 599] width 58 height 28
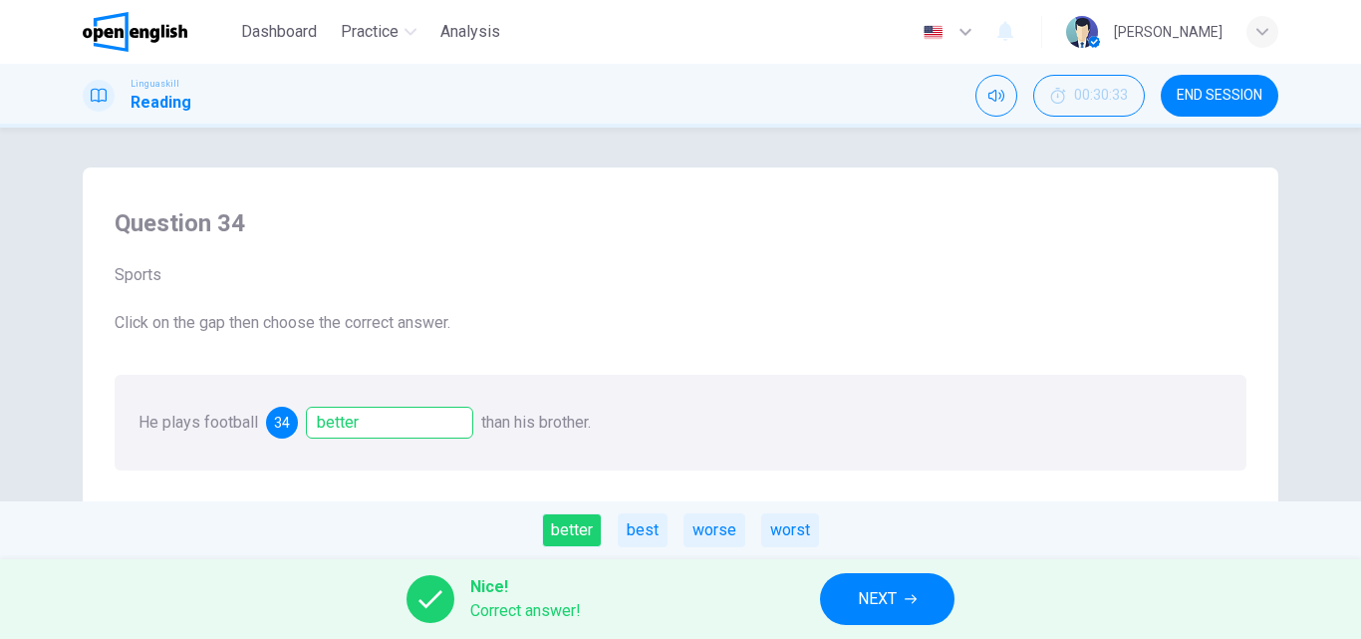
click at [865, 602] on span "NEXT" at bounding box center [877, 599] width 39 height 28
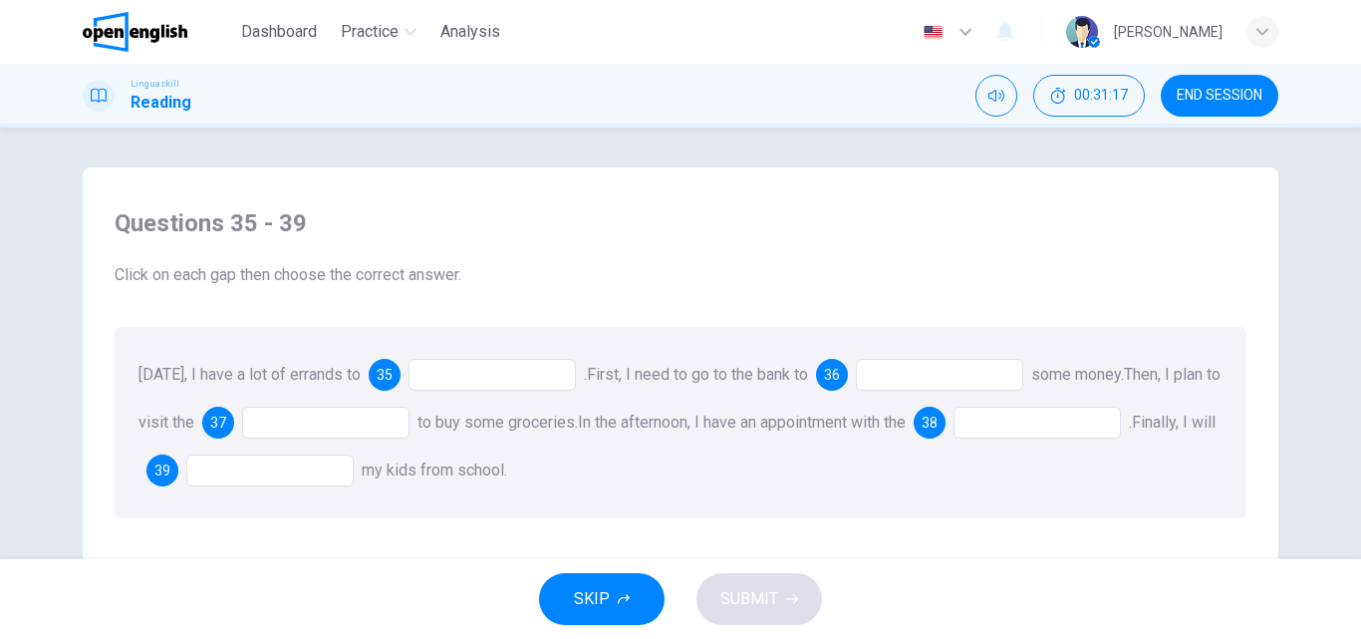
click at [467, 374] on div at bounding box center [491, 375] width 167 height 32
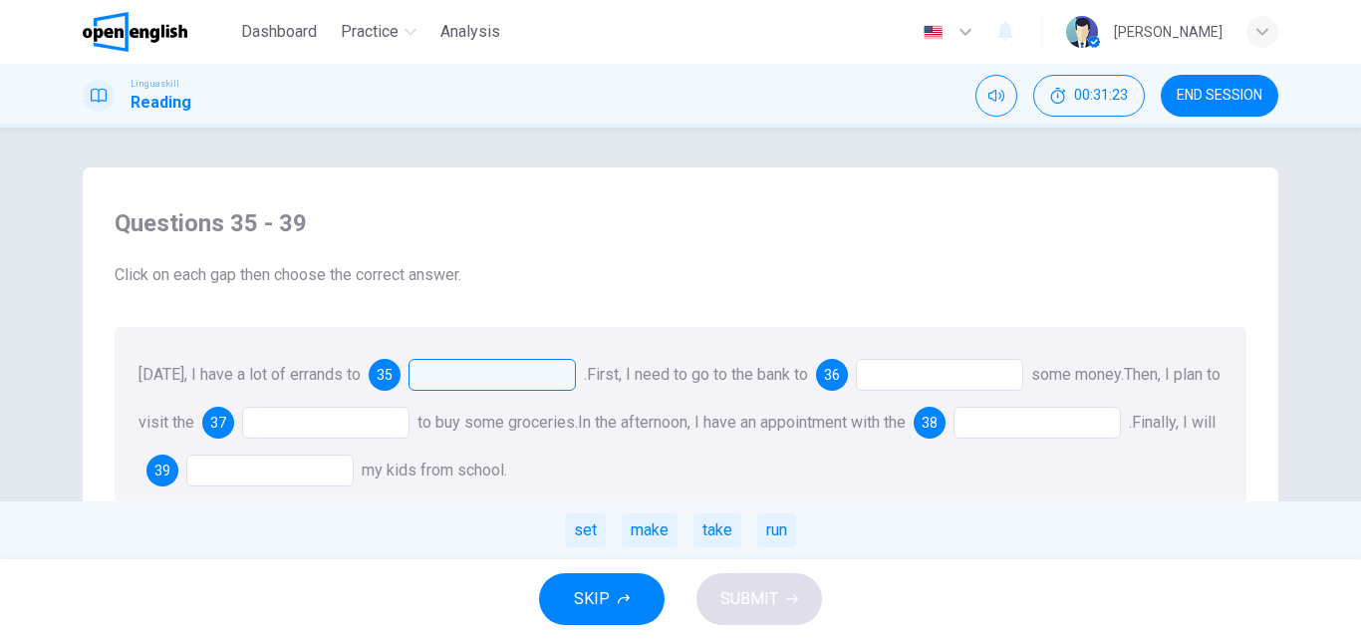
click at [377, 374] on span "35" at bounding box center [385, 375] width 16 height 14
click at [439, 381] on div at bounding box center [491, 375] width 167 height 32
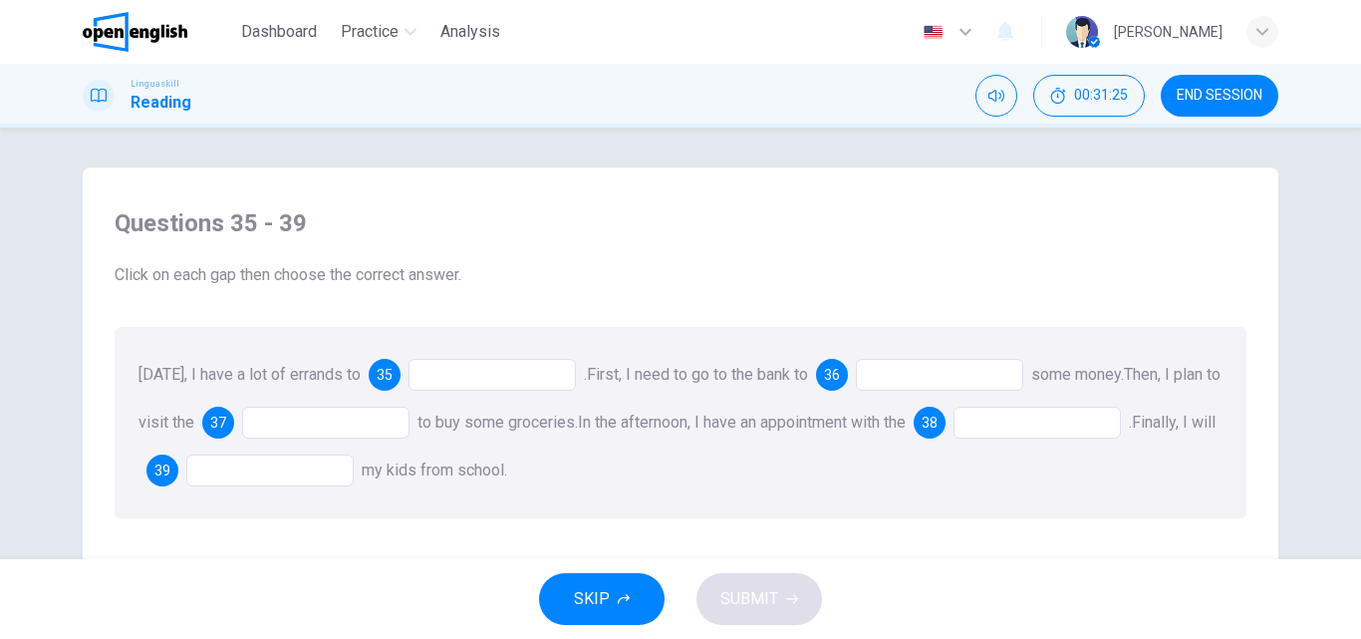
click at [446, 381] on div at bounding box center [491, 375] width 167 height 32
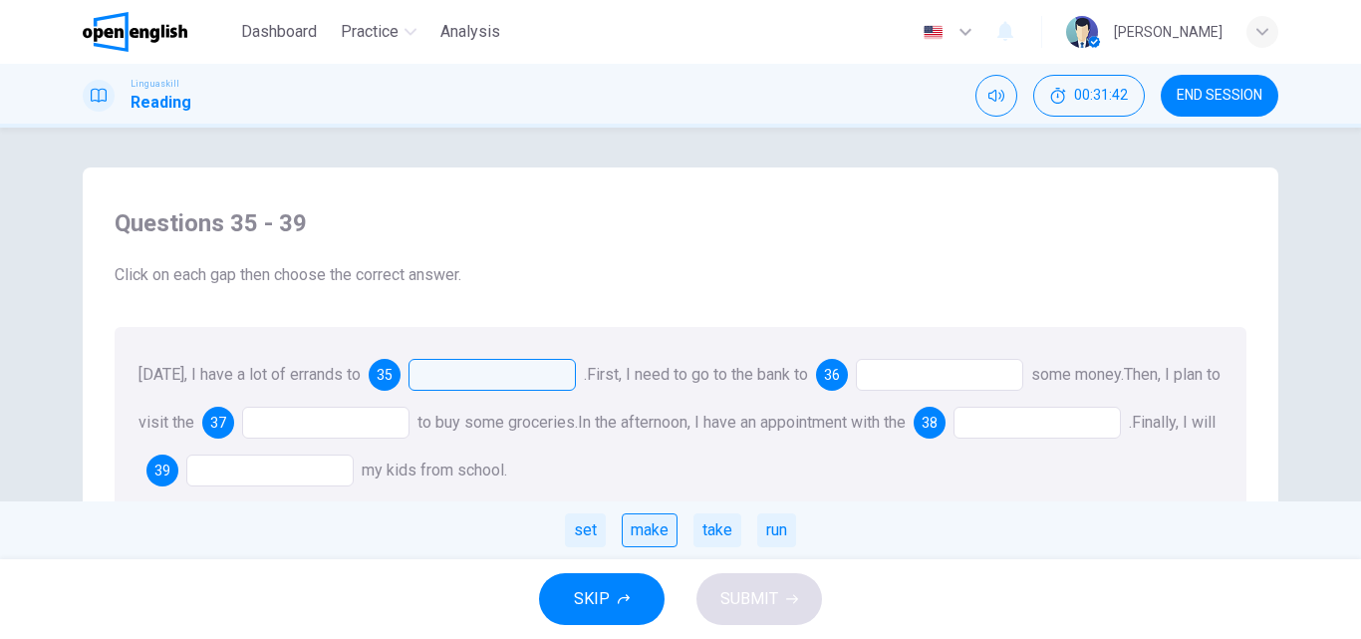
click at [647, 530] on div "make" at bounding box center [650, 530] width 56 height 34
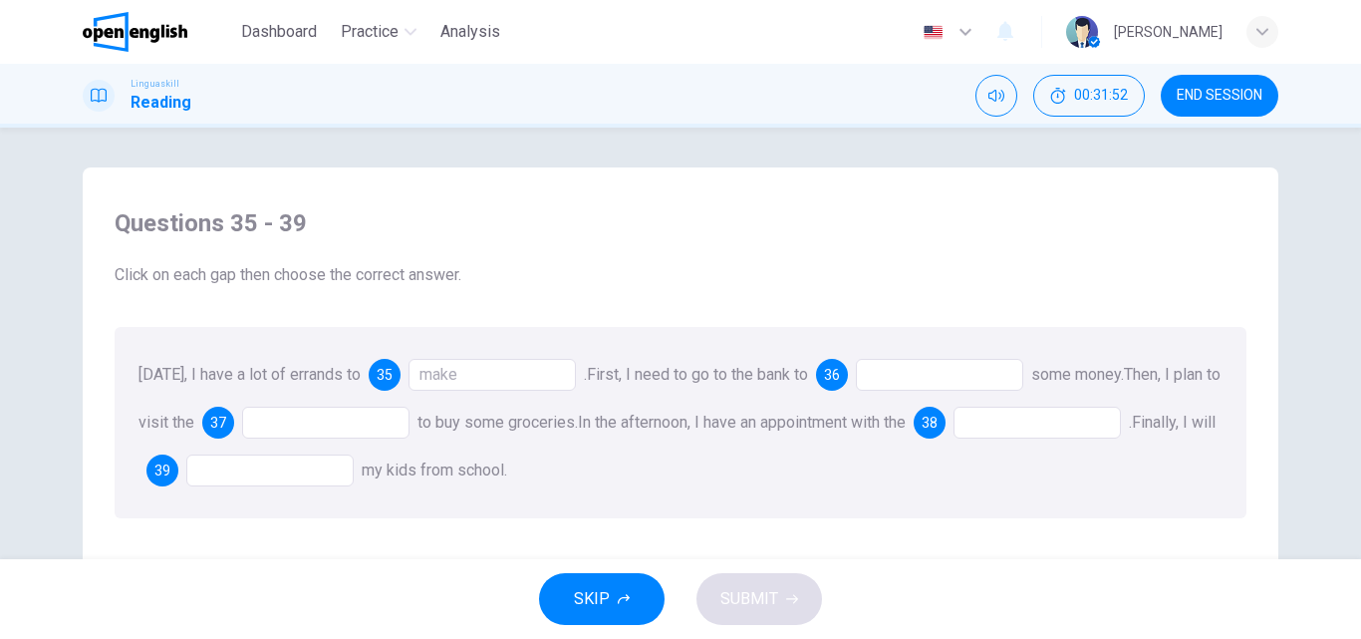
click at [900, 374] on div at bounding box center [939, 375] width 167 height 32
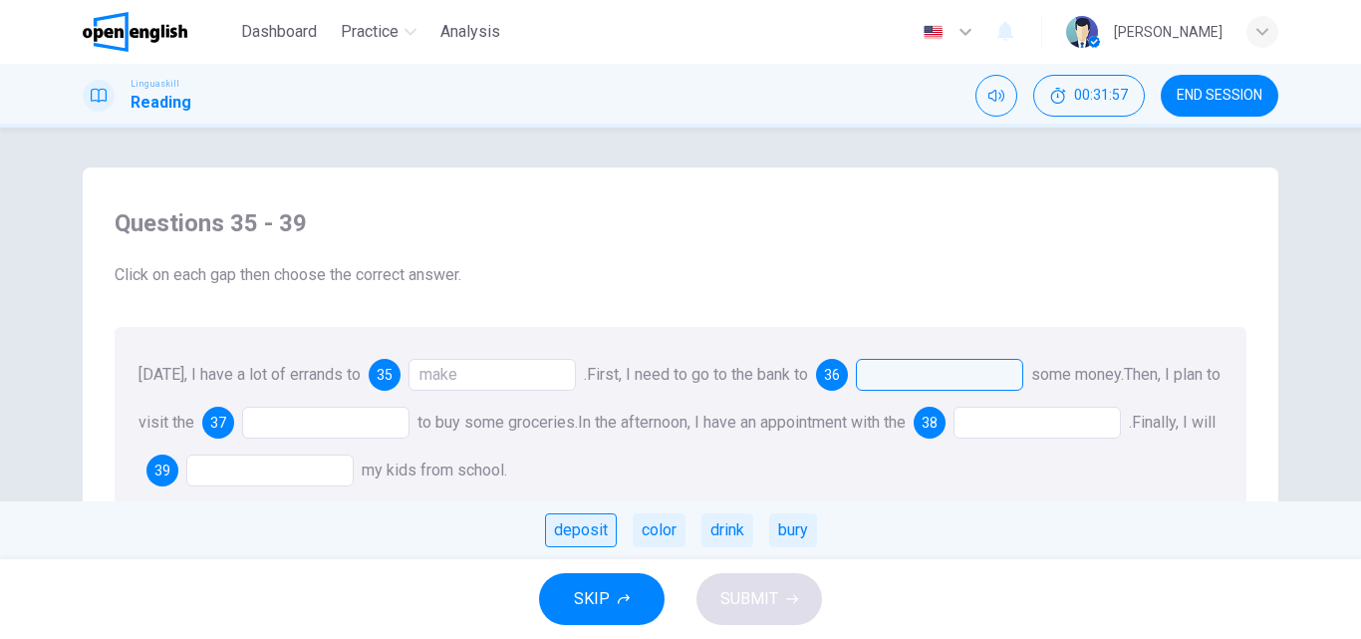
click at [558, 523] on div "deposit" at bounding box center [581, 530] width 72 height 34
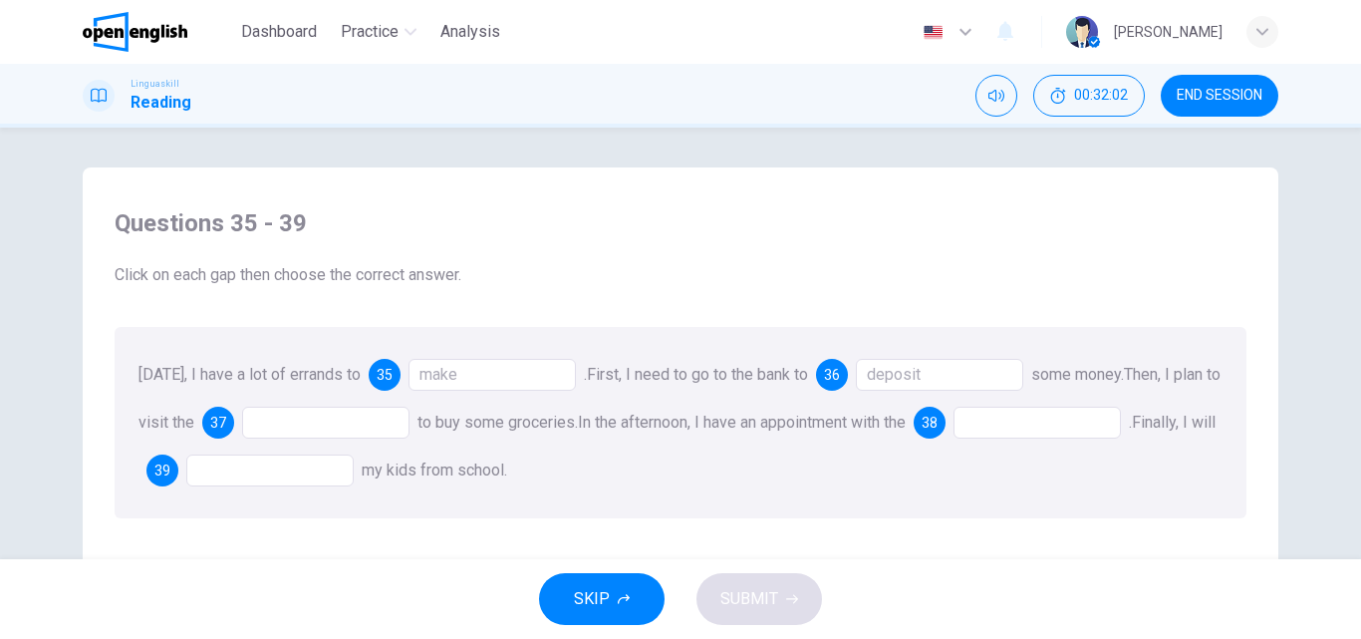
click at [302, 421] on div at bounding box center [325, 422] width 167 height 32
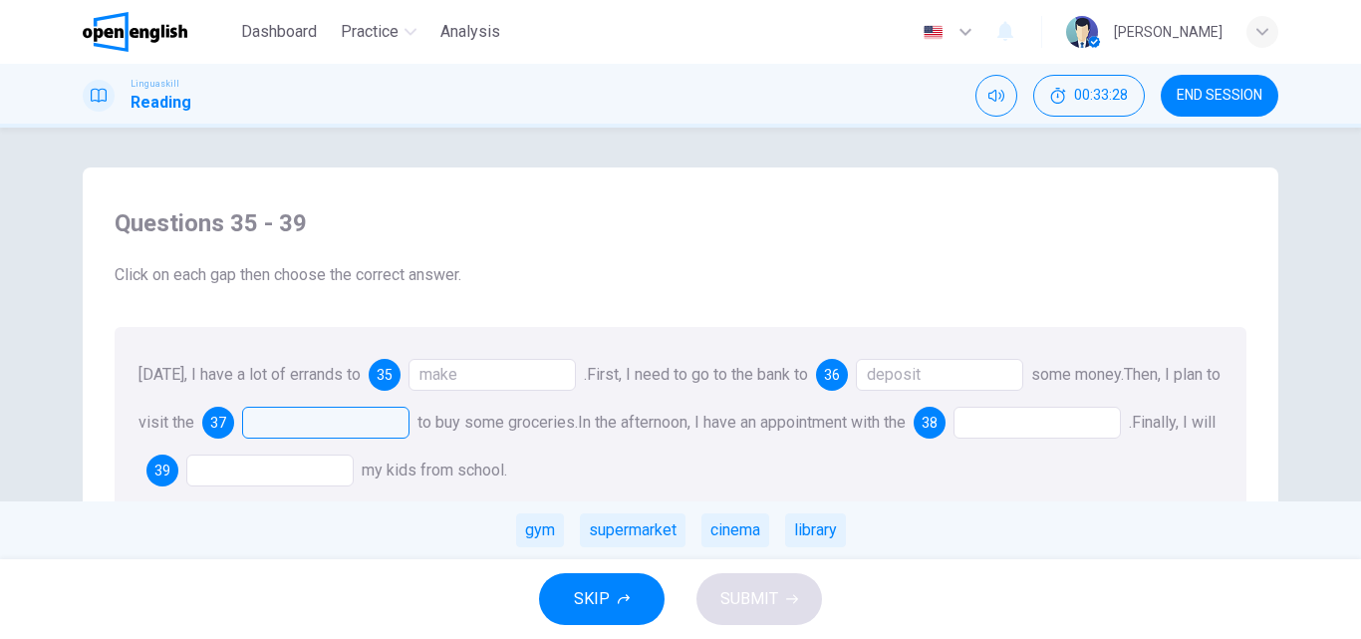
click at [281, 421] on div at bounding box center [325, 422] width 167 height 32
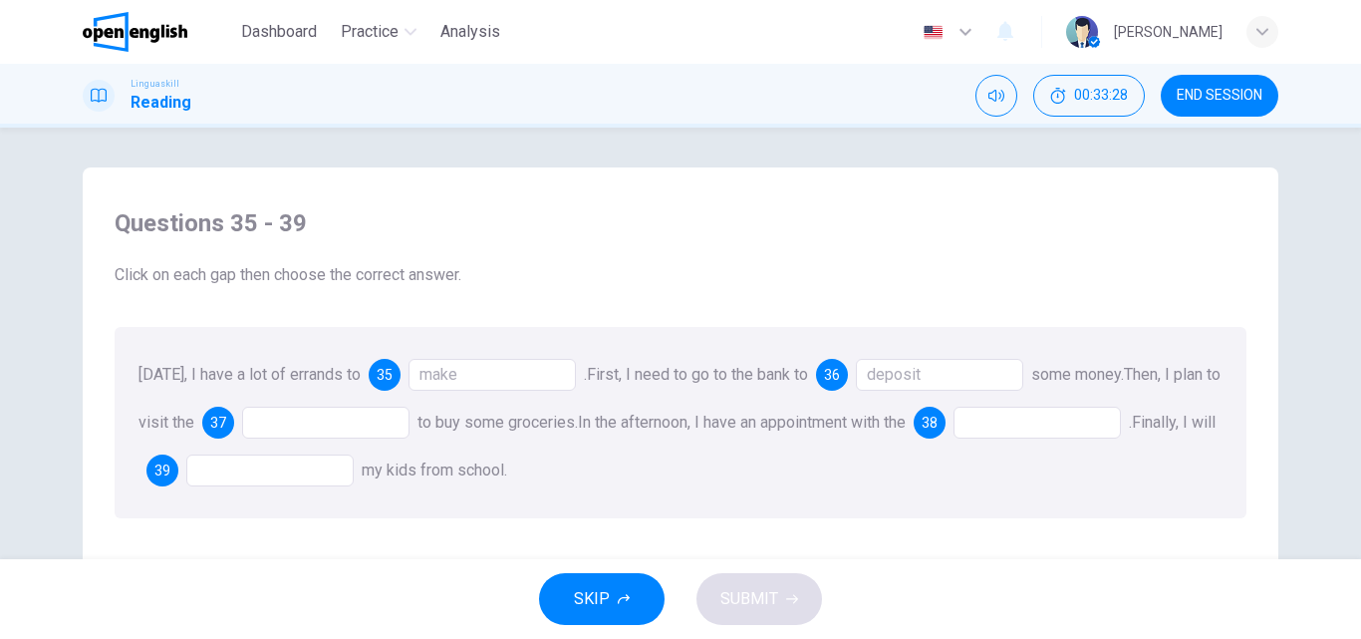
click at [281, 421] on div at bounding box center [325, 422] width 167 height 32
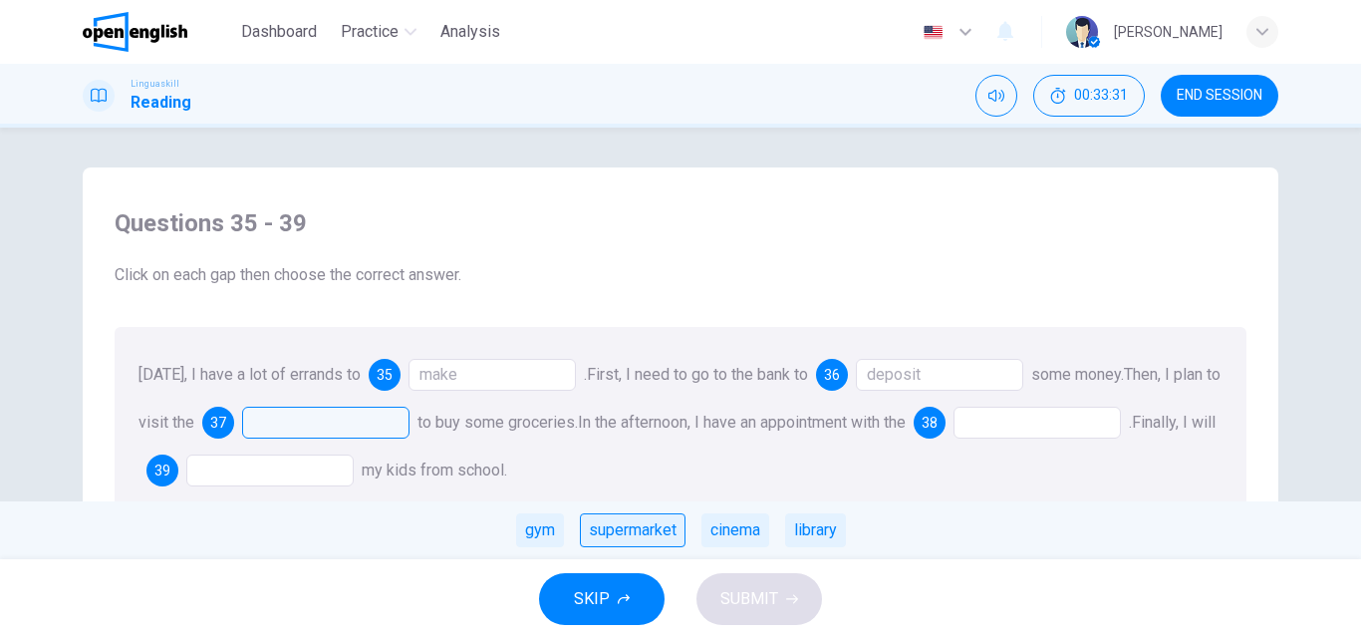
click at [626, 531] on div "supermarket" at bounding box center [633, 530] width 106 height 34
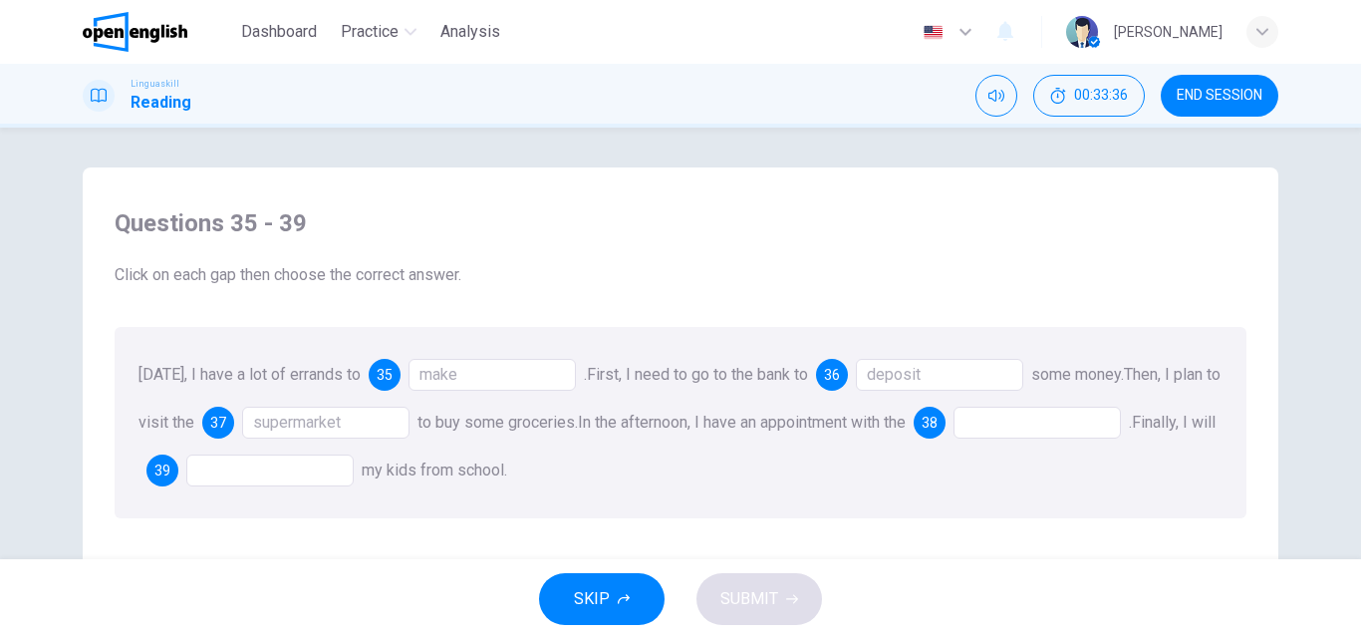
click at [1055, 420] on div at bounding box center [1036, 422] width 167 height 32
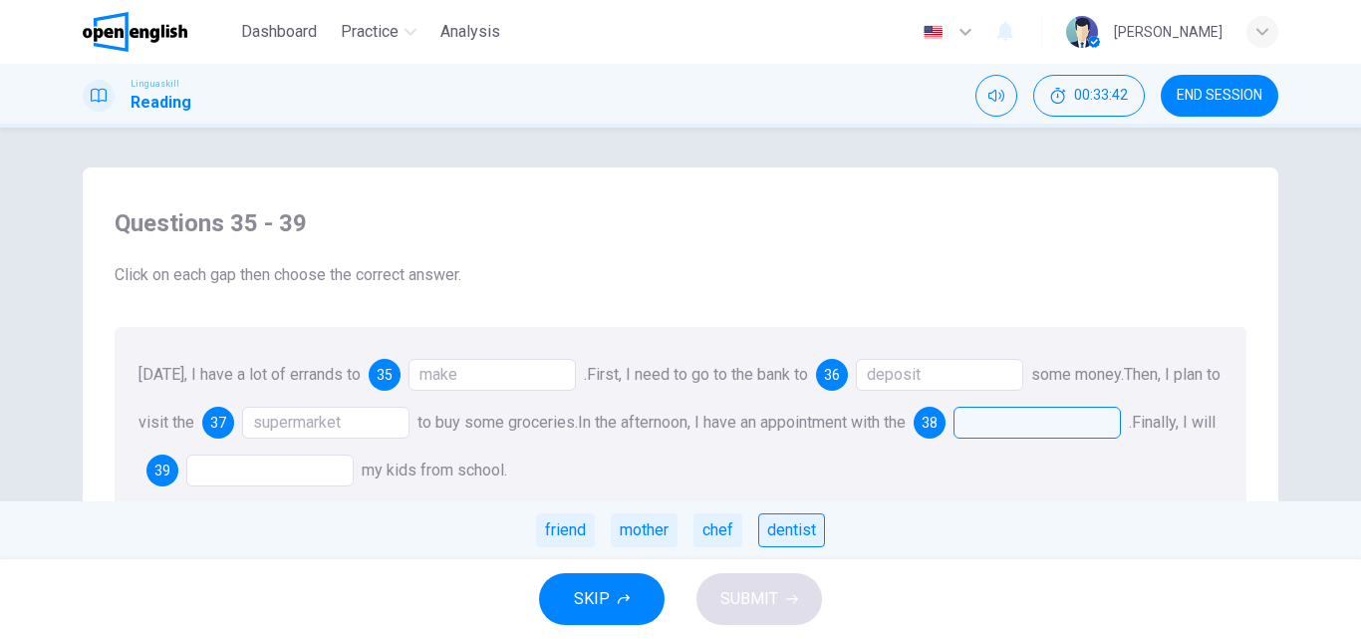
click at [786, 535] on div "dentist" at bounding box center [791, 530] width 67 height 34
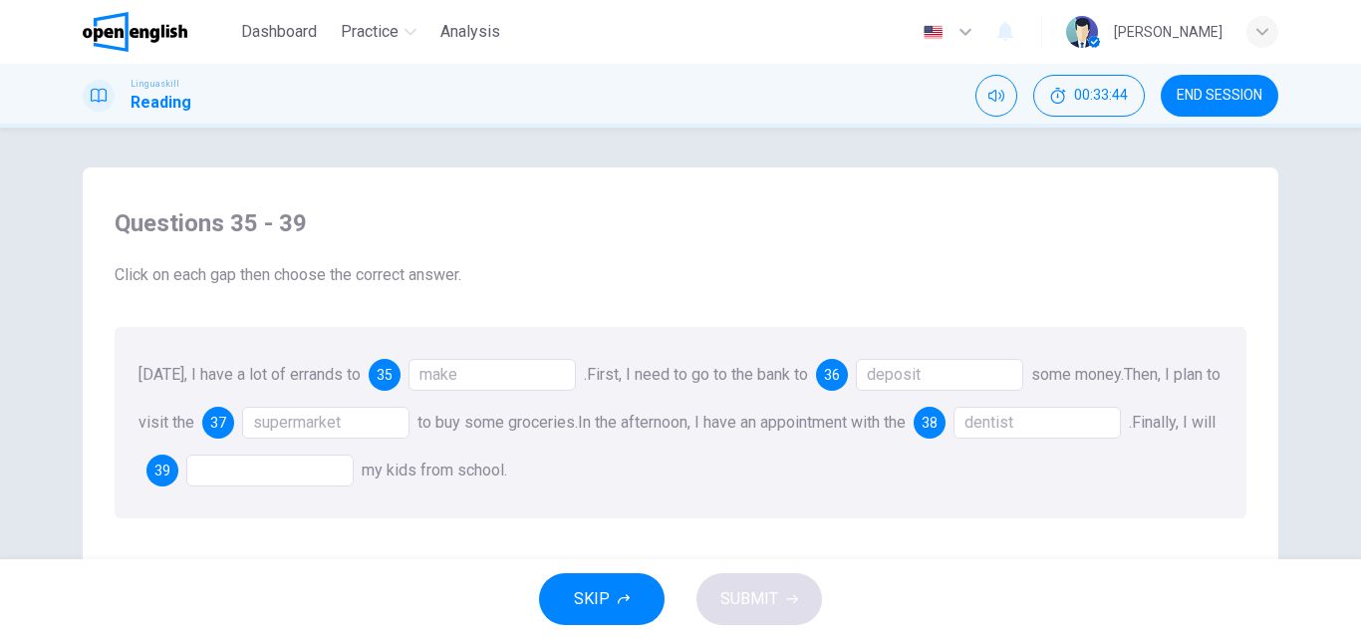
click at [252, 471] on div at bounding box center [269, 470] width 167 height 32
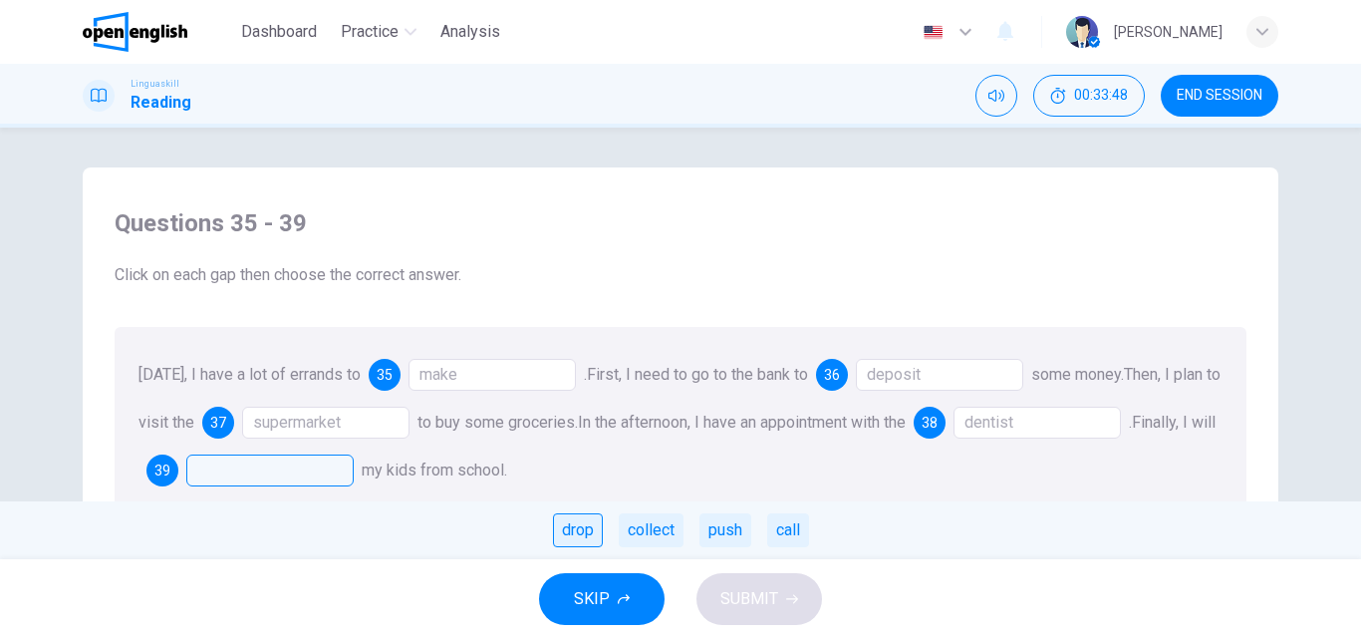
click at [593, 535] on div "drop" at bounding box center [578, 530] width 50 height 34
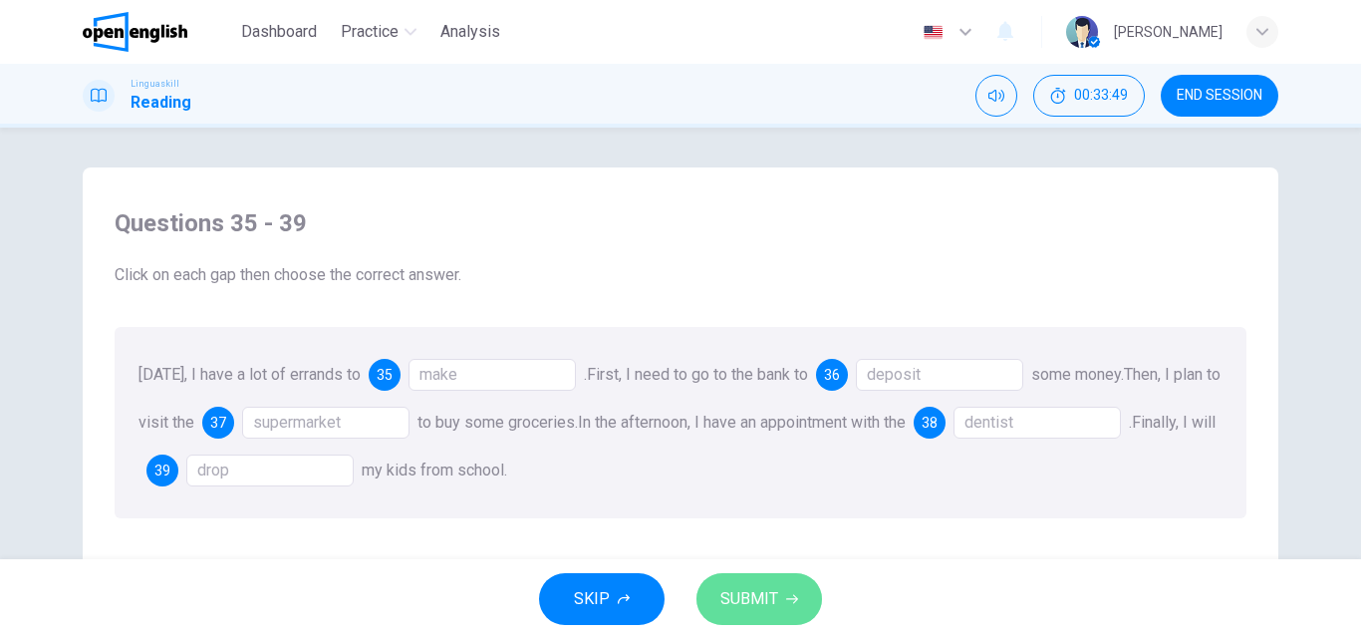
click at [746, 583] on button "SUBMIT" at bounding box center [759, 599] width 126 height 52
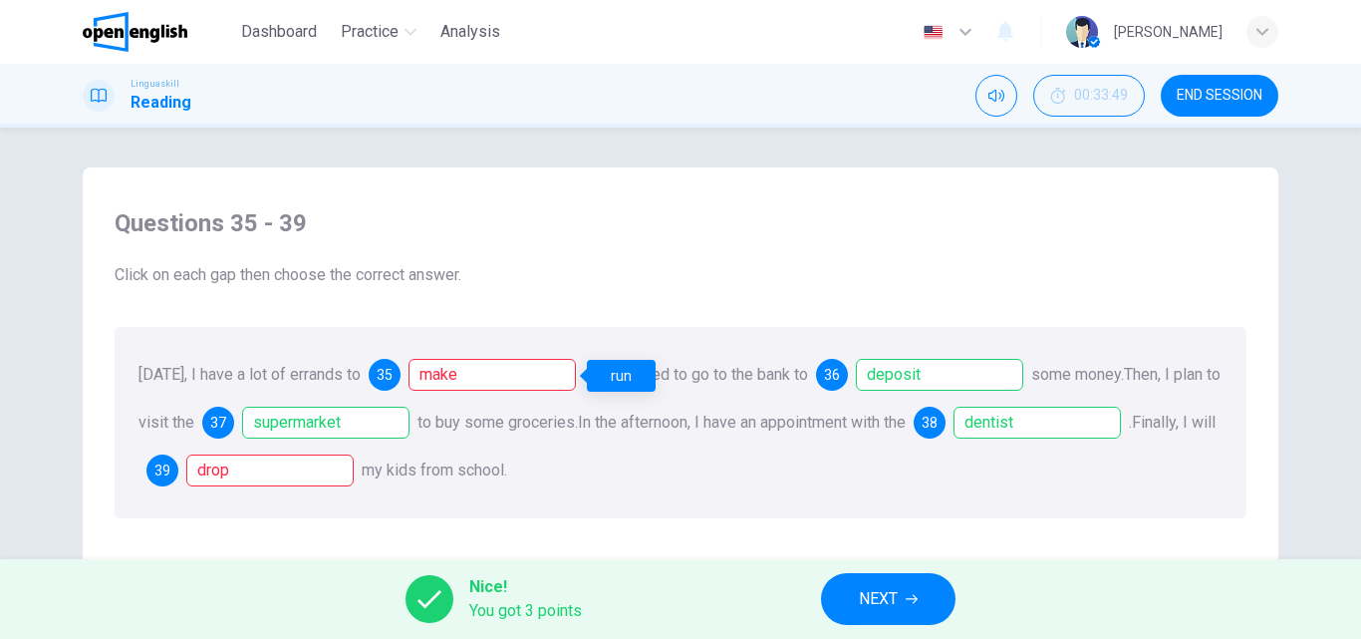
drag, startPoint x: 533, startPoint y: 374, endPoint x: 500, endPoint y: 399, distance: 41.2
click at [532, 374] on div "make" at bounding box center [491, 375] width 167 height 32
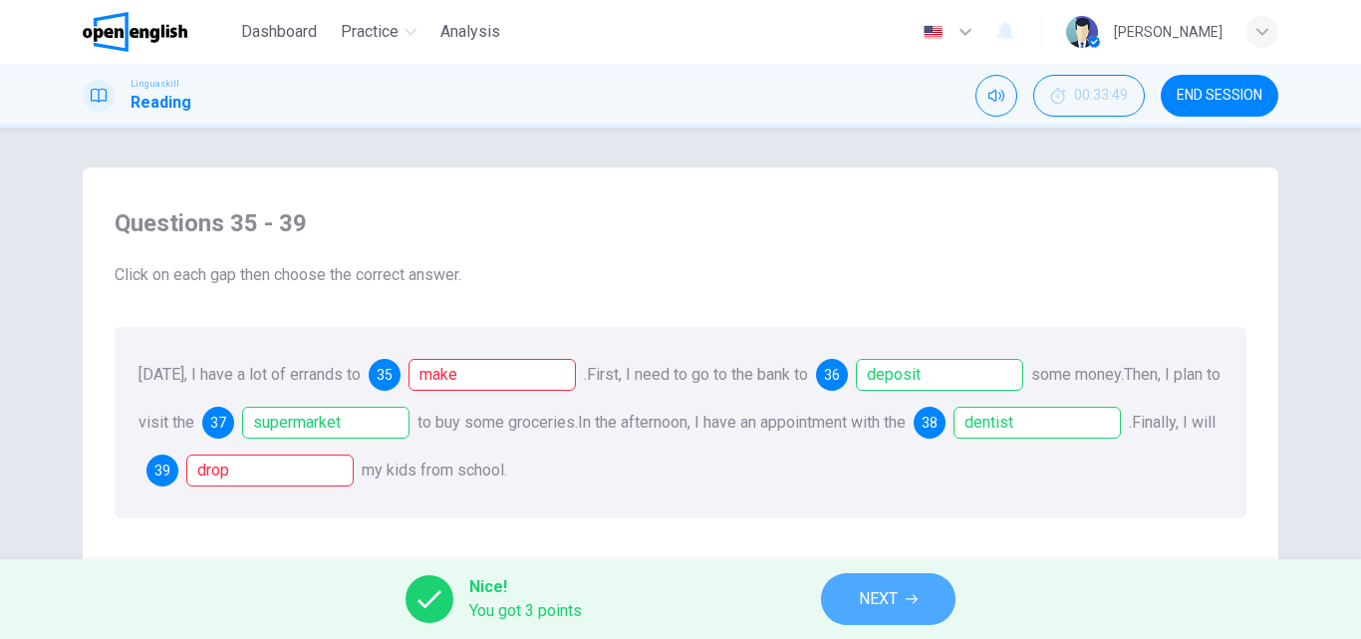
click at [882, 597] on span "NEXT" at bounding box center [878, 599] width 39 height 28
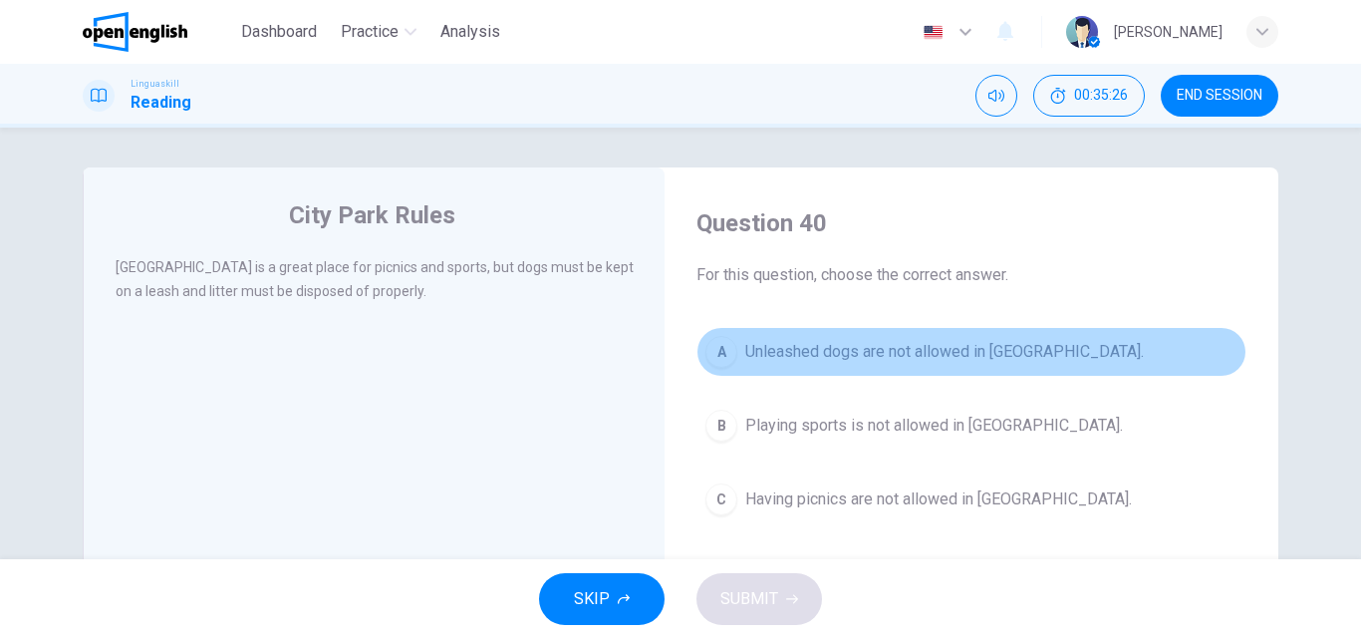
click at [732, 354] on button "A Unleashed dogs are not allowed in [GEOGRAPHIC_DATA]." at bounding box center [971, 352] width 550 height 50
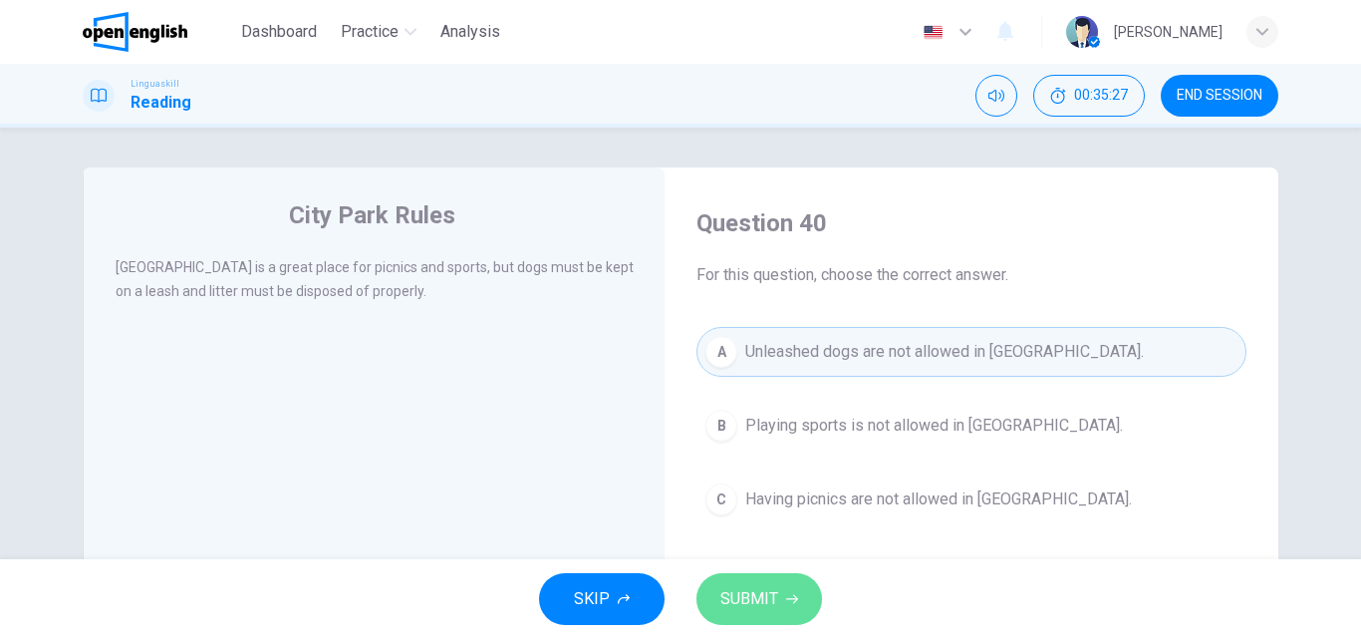
click at [754, 594] on span "SUBMIT" at bounding box center [749, 599] width 58 height 28
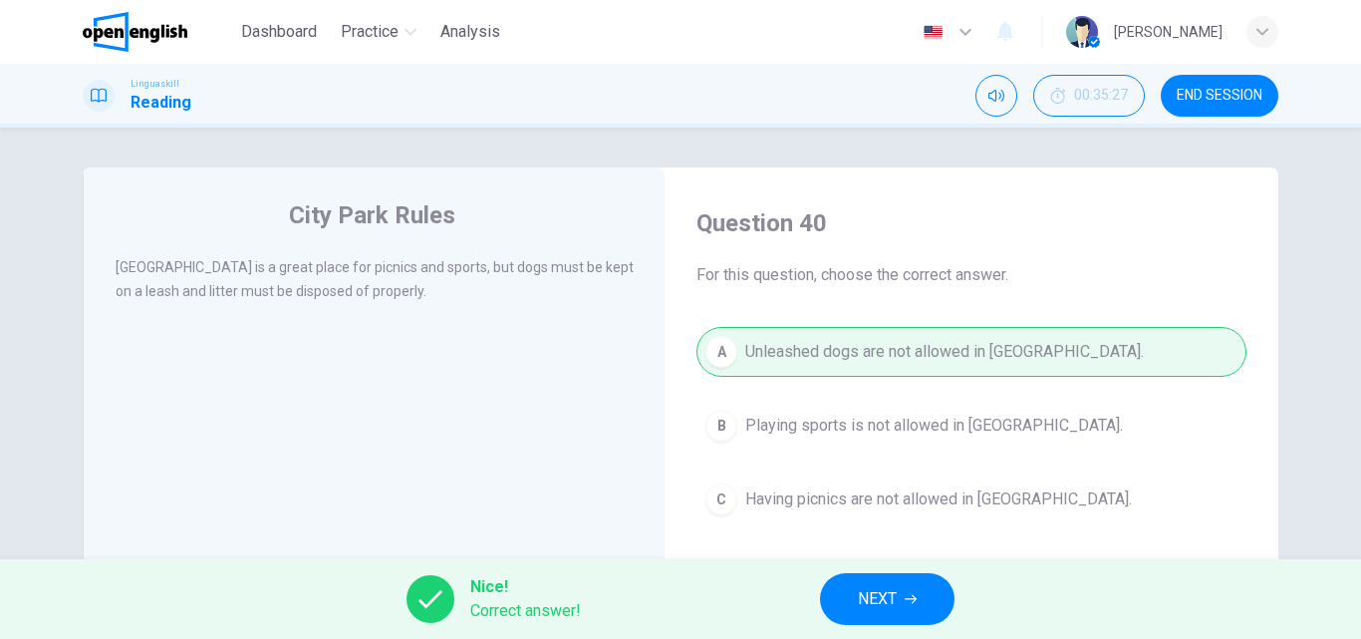
click at [900, 597] on button "NEXT" at bounding box center [887, 599] width 134 height 52
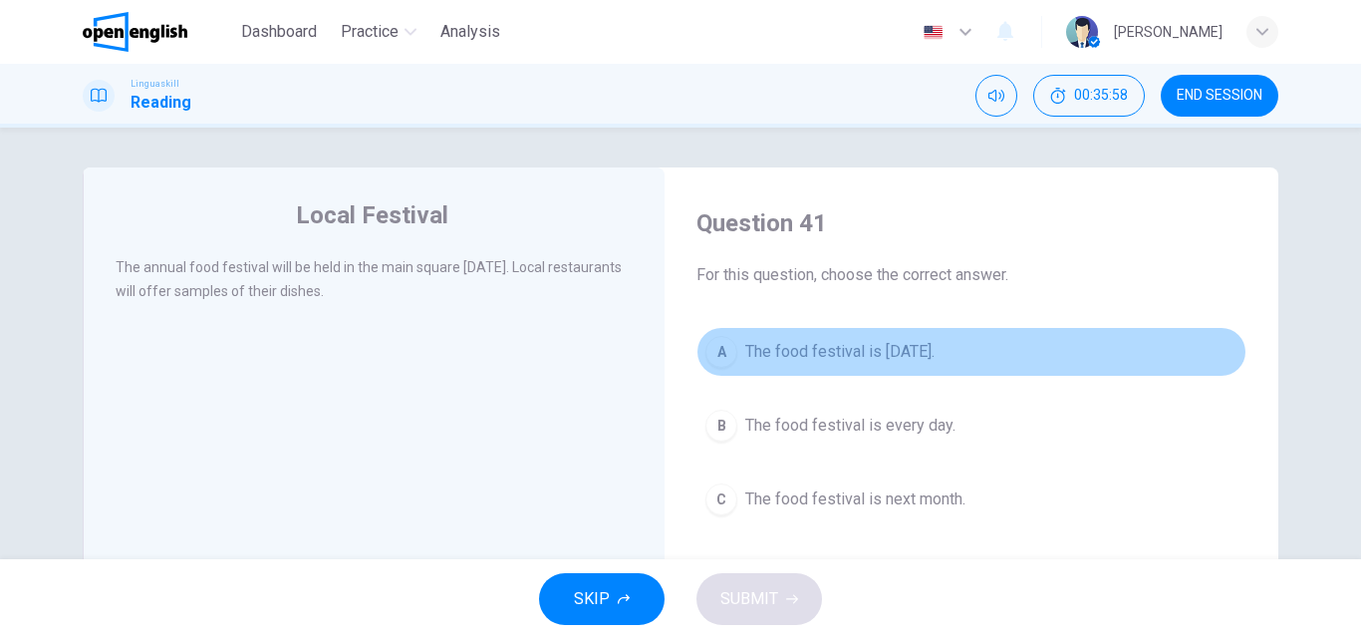
click at [718, 352] on div "A" at bounding box center [721, 352] width 32 height 32
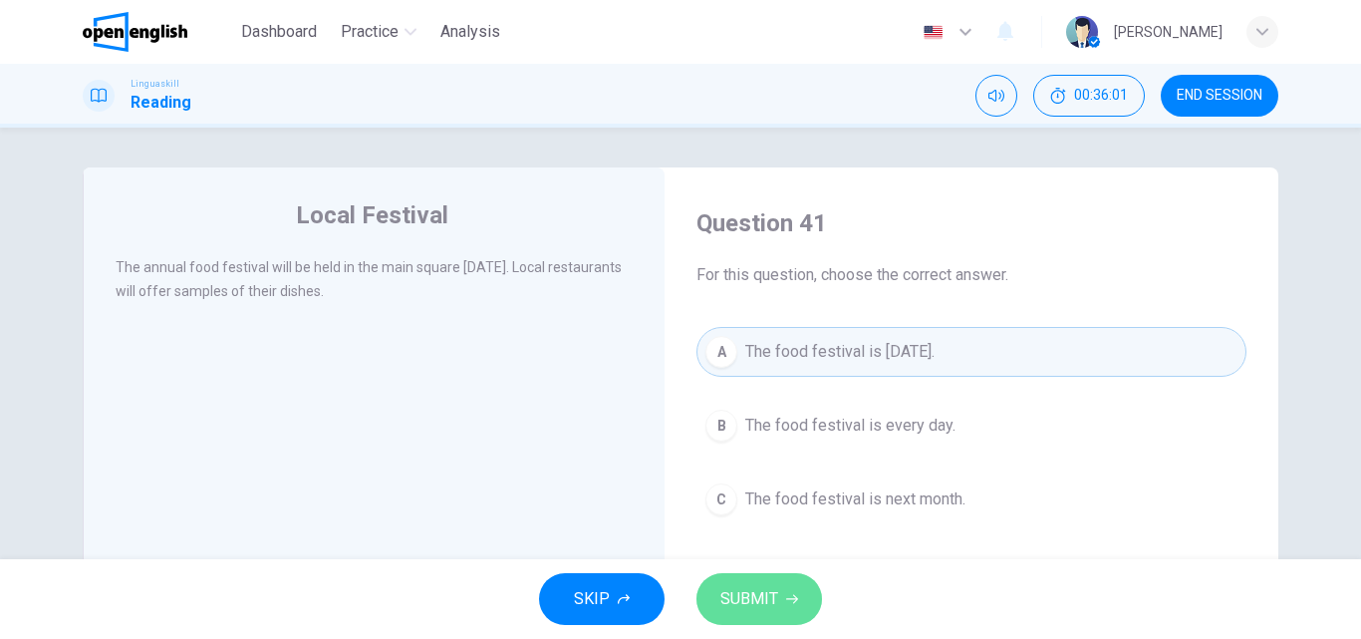
click at [751, 598] on span "SUBMIT" at bounding box center [749, 599] width 58 height 28
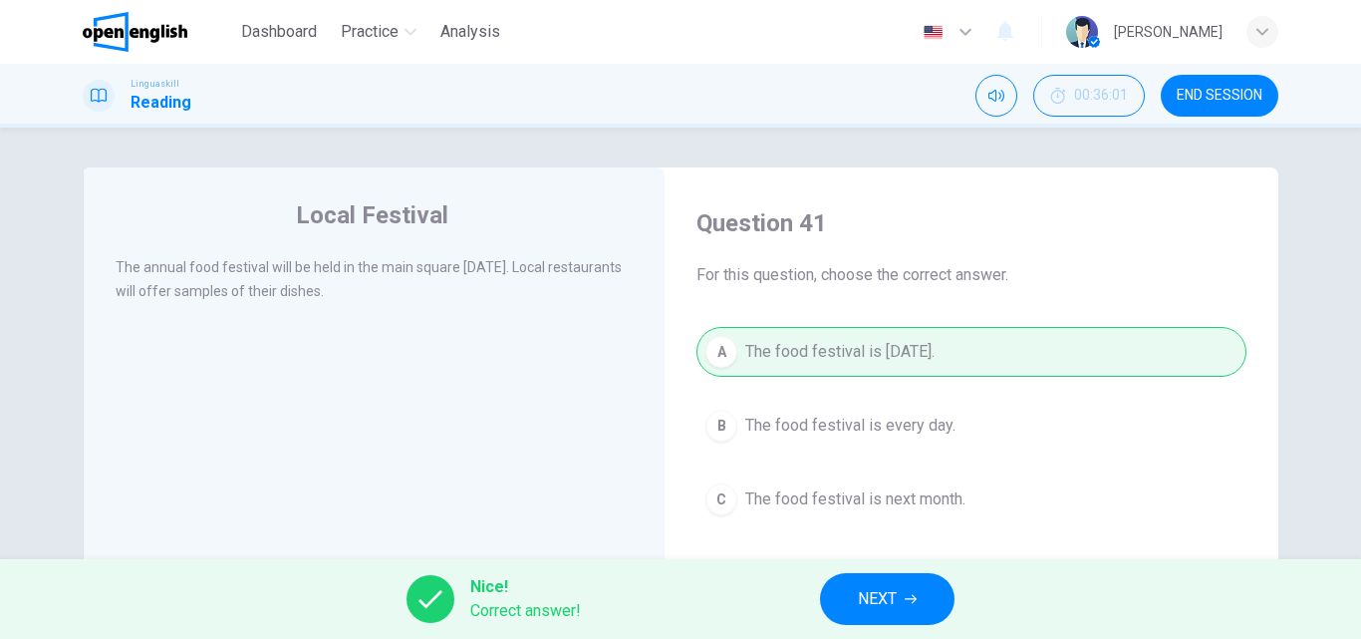
click at [896, 592] on span "NEXT" at bounding box center [877, 599] width 39 height 28
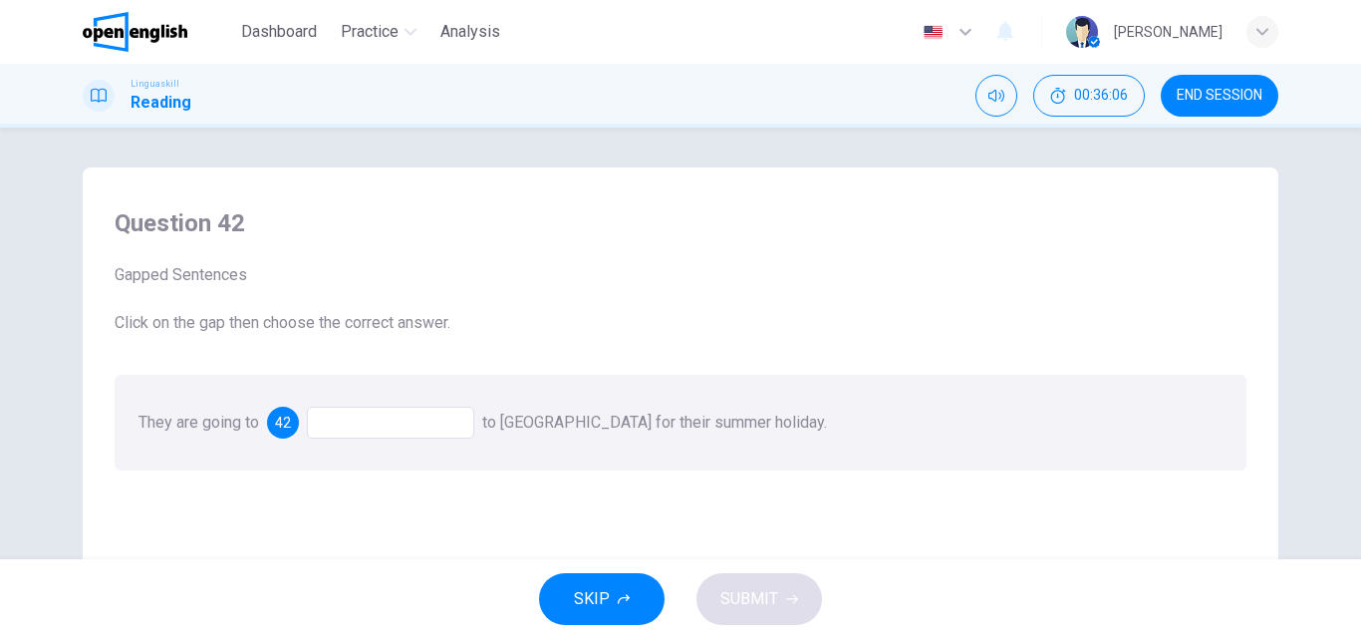
click at [334, 424] on div at bounding box center [390, 422] width 167 height 32
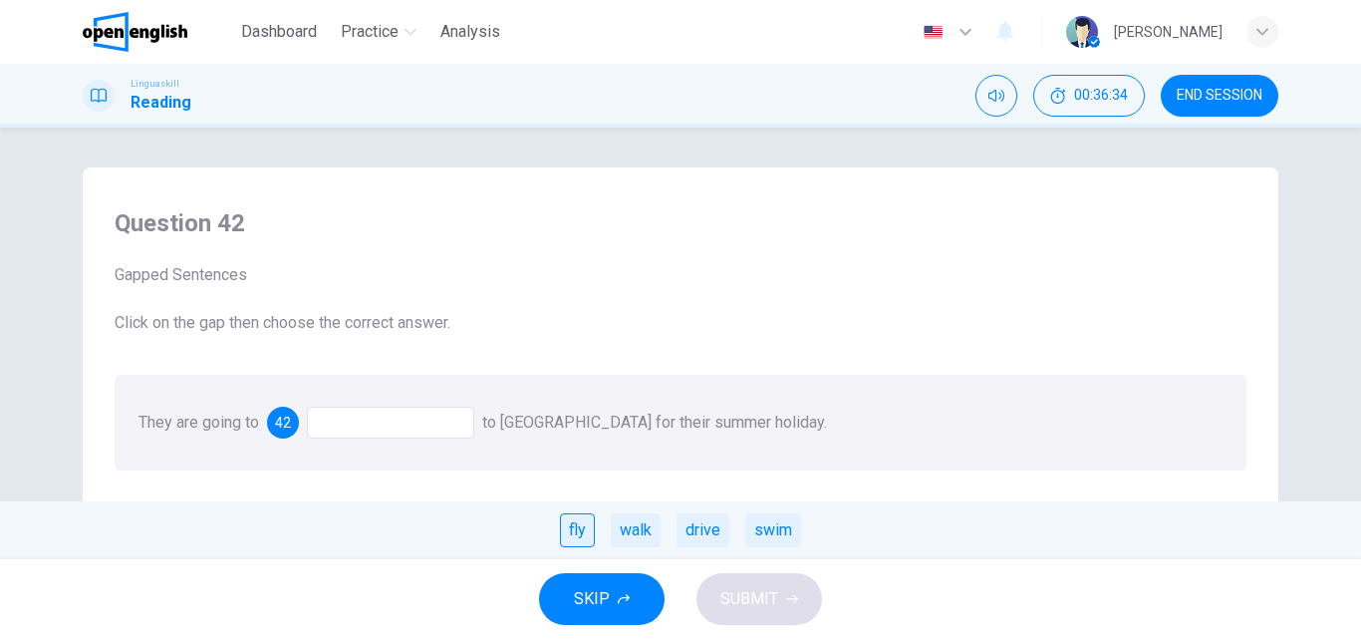
click at [577, 525] on div "fly" at bounding box center [577, 530] width 35 height 34
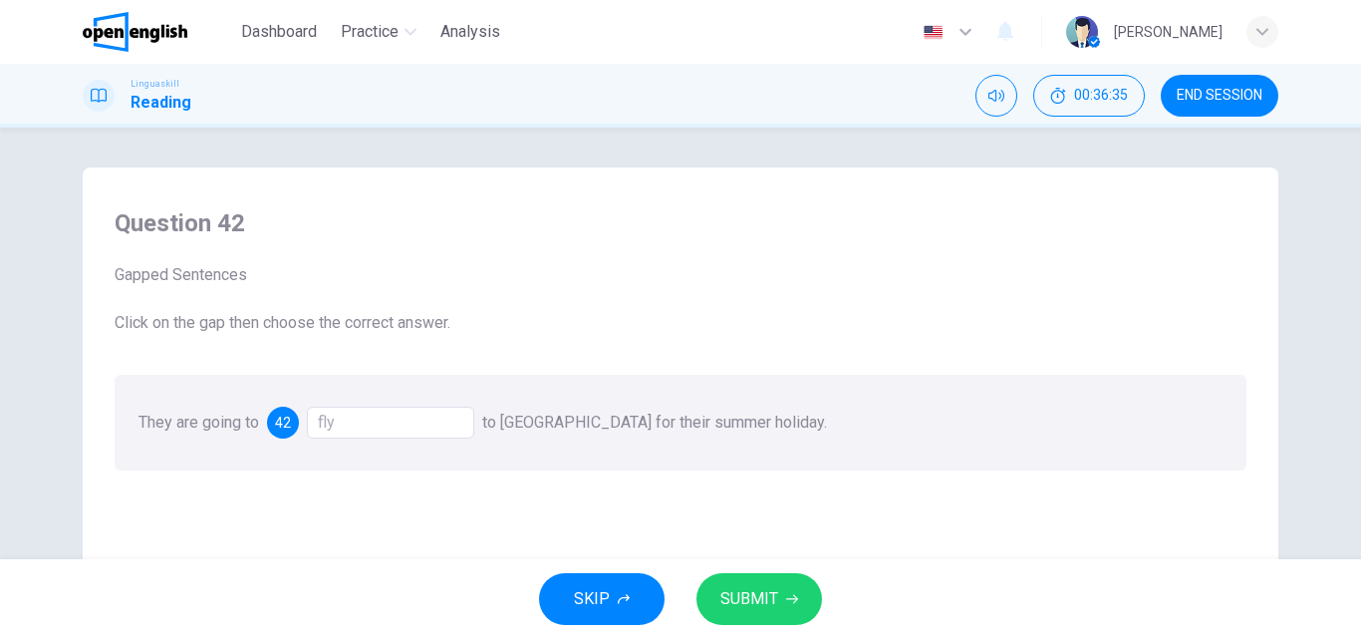
click at [751, 589] on span "SUBMIT" at bounding box center [749, 599] width 58 height 28
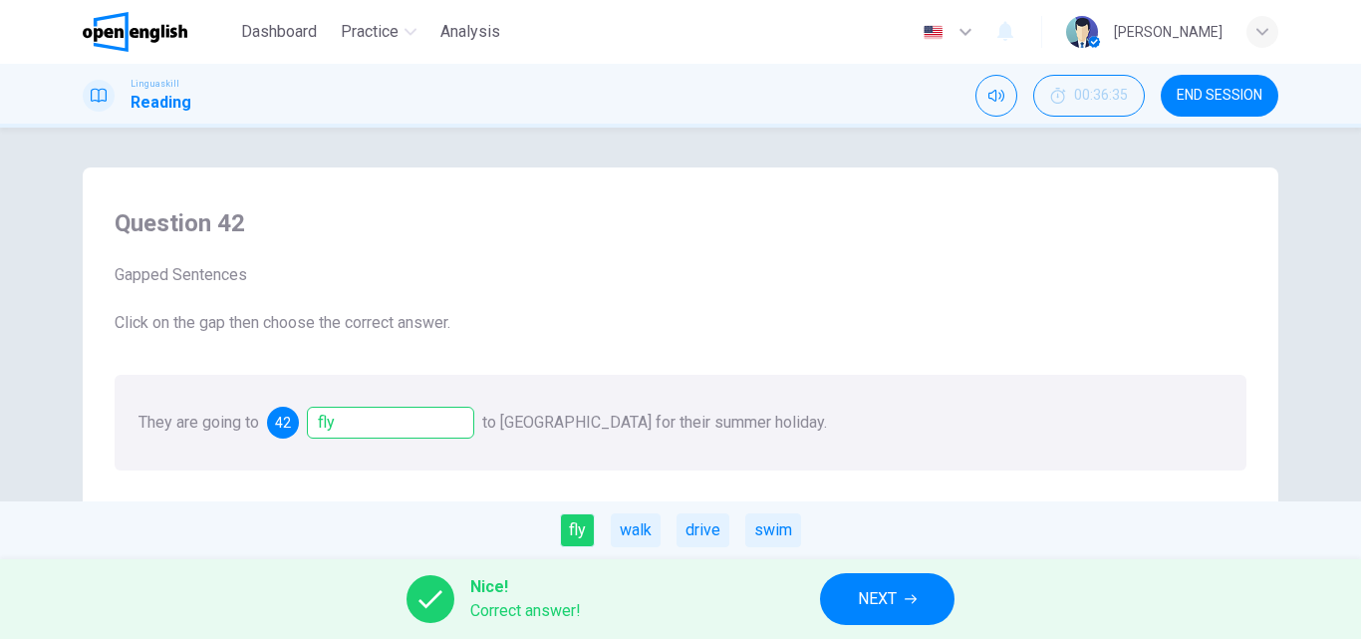
click at [889, 604] on span "NEXT" at bounding box center [877, 599] width 39 height 28
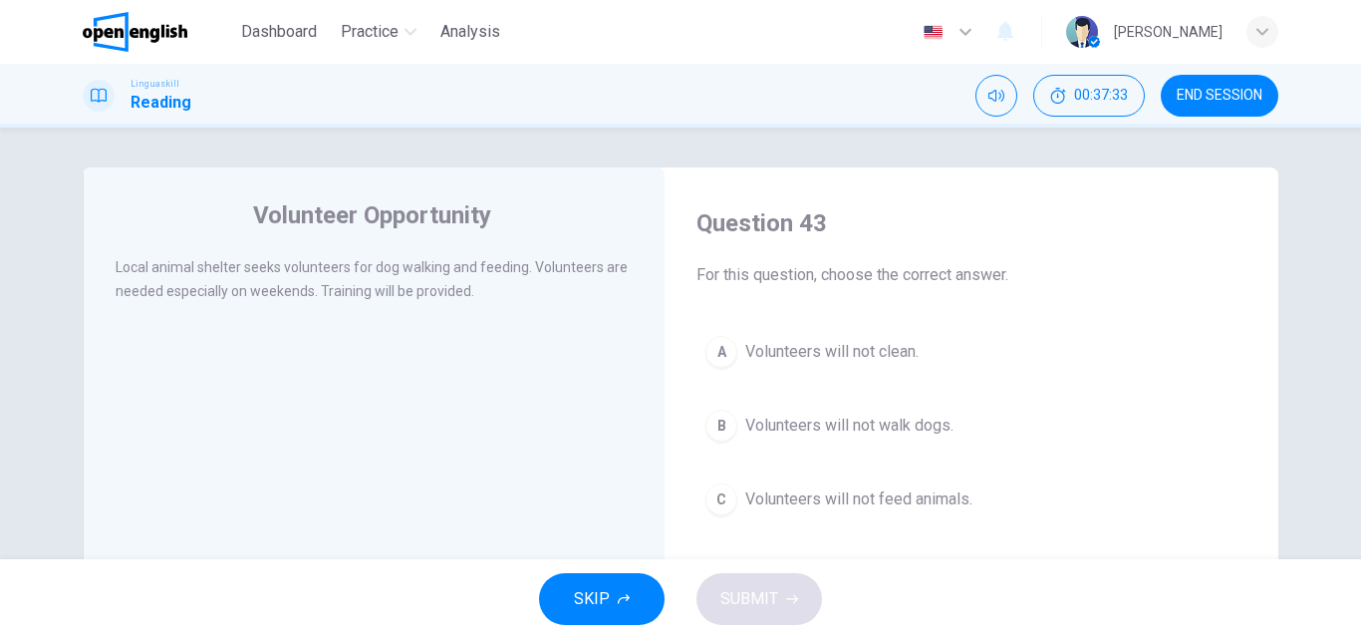
click at [713, 354] on div "A" at bounding box center [721, 352] width 32 height 32
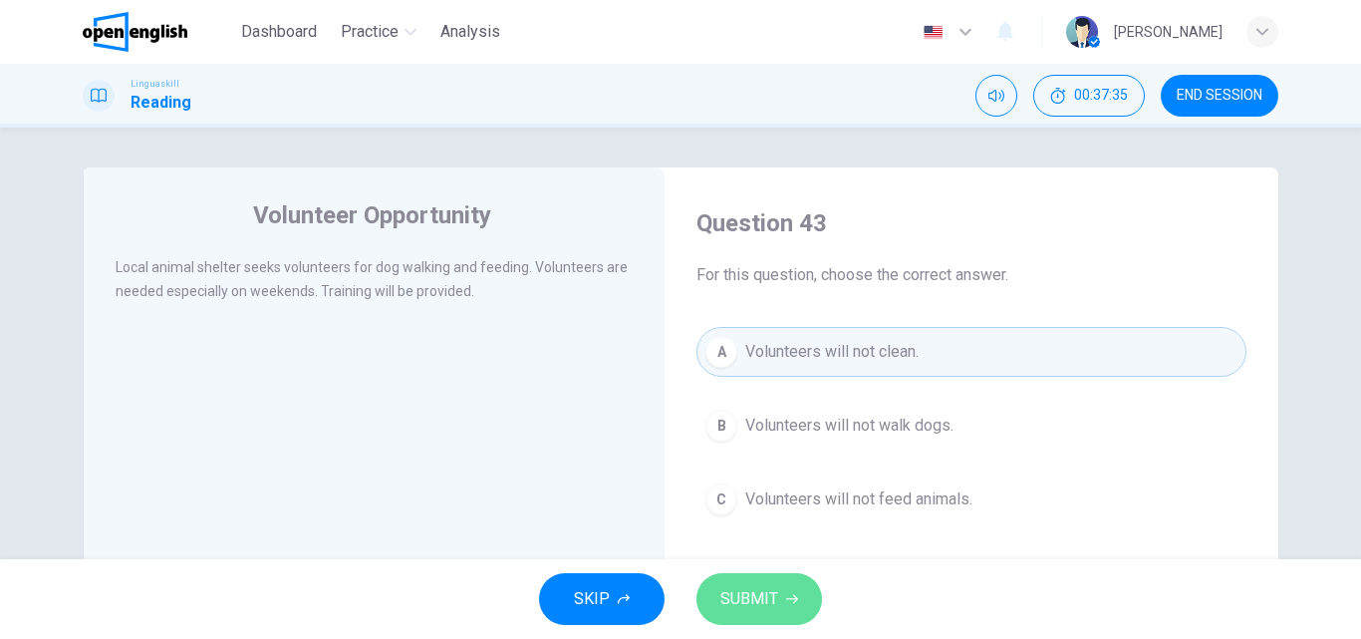
click at [752, 595] on span "SUBMIT" at bounding box center [749, 599] width 58 height 28
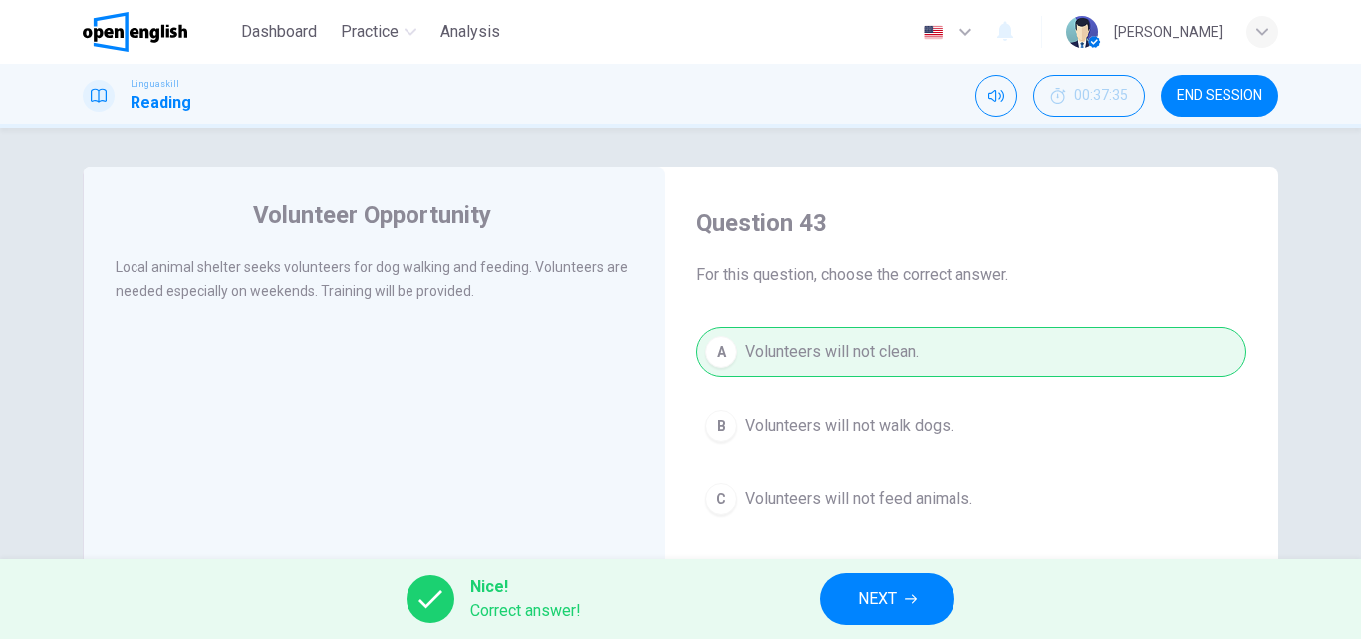
click at [891, 599] on span "NEXT" at bounding box center [877, 599] width 39 height 28
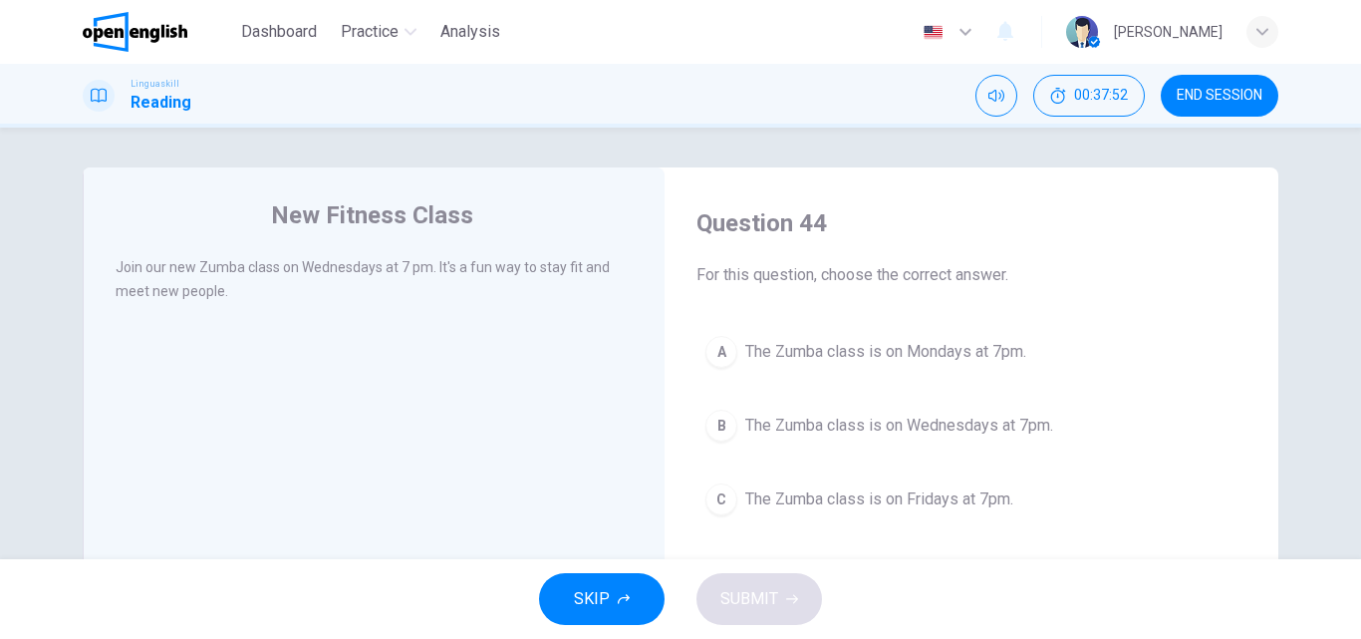
click at [718, 425] on div "B" at bounding box center [721, 425] width 32 height 32
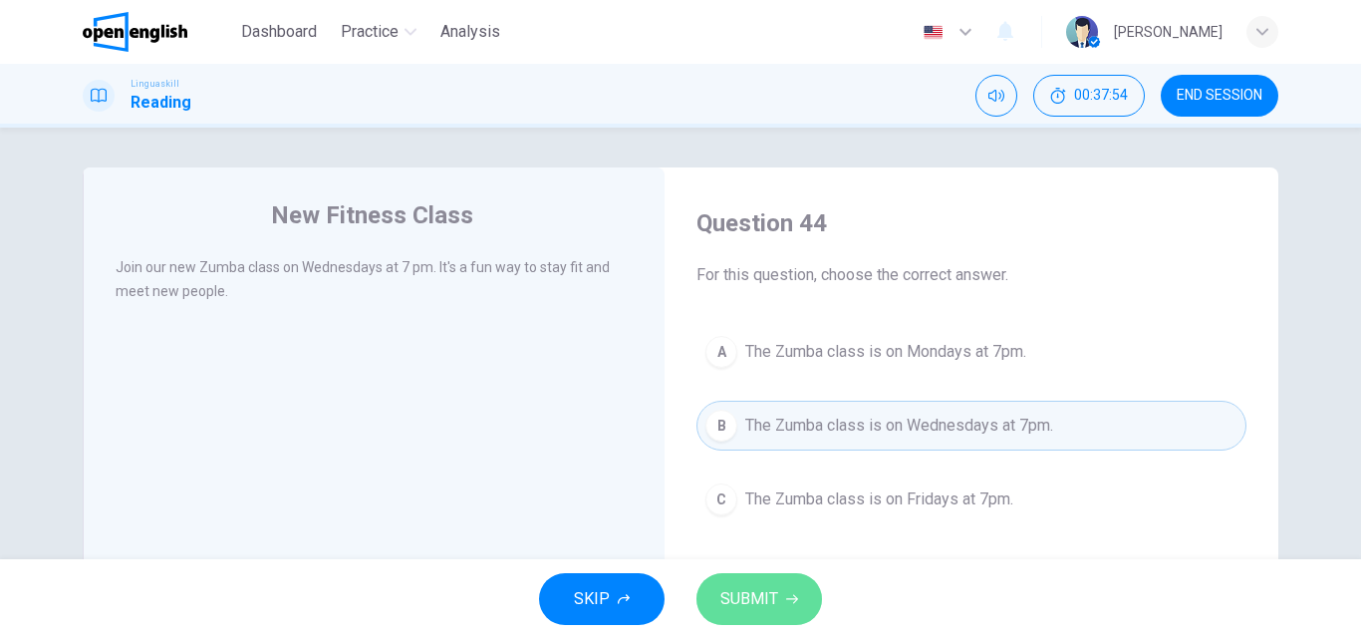
click at [745, 593] on span "SUBMIT" at bounding box center [749, 599] width 58 height 28
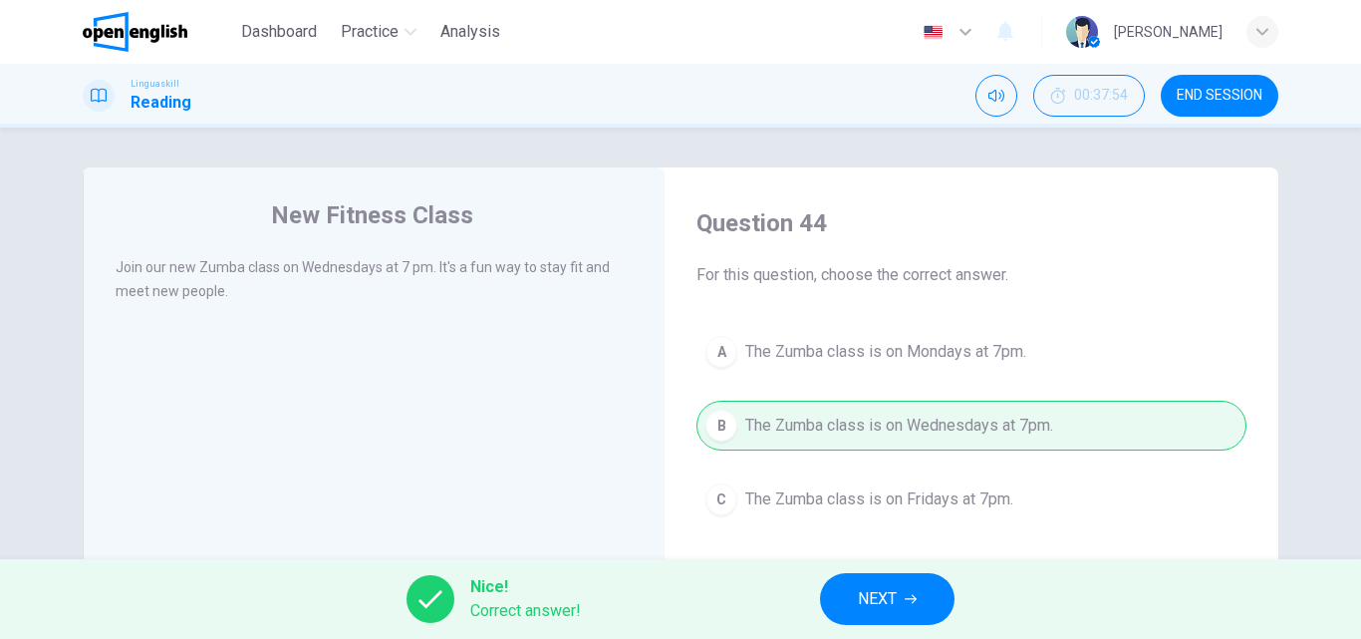
click at [919, 591] on button "NEXT" at bounding box center [887, 599] width 134 height 52
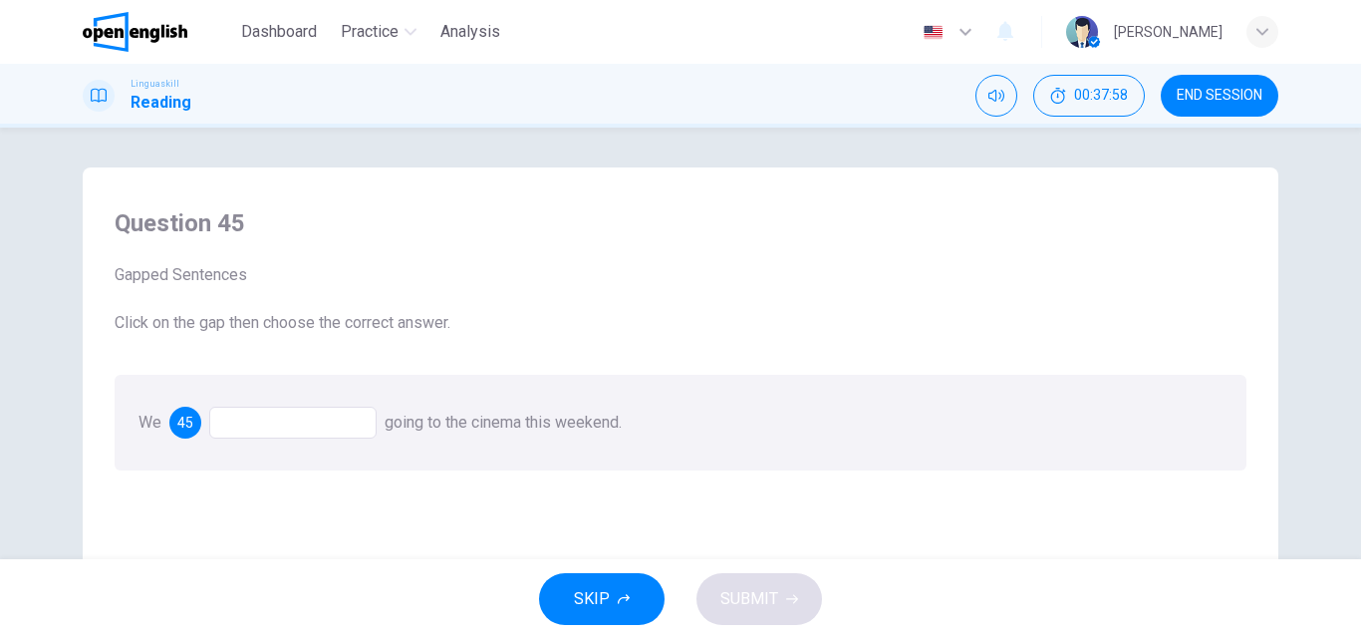
click at [264, 431] on div at bounding box center [292, 422] width 167 height 32
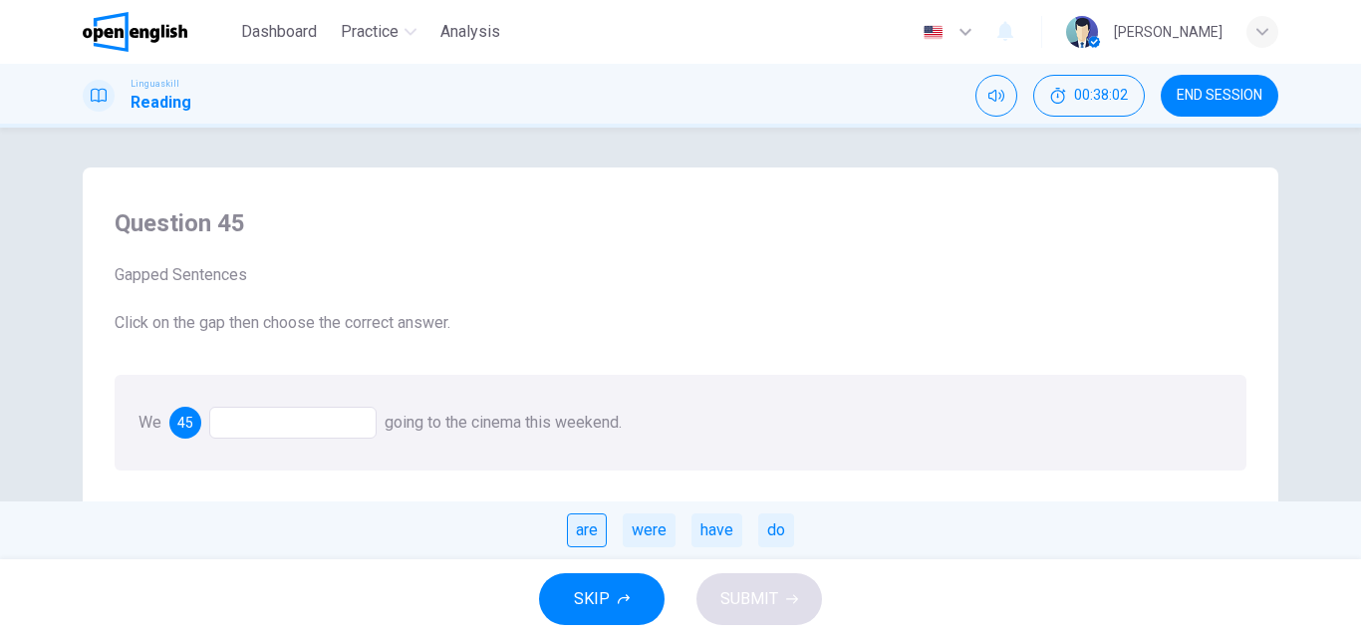
click at [582, 529] on div "are" at bounding box center [587, 530] width 40 height 34
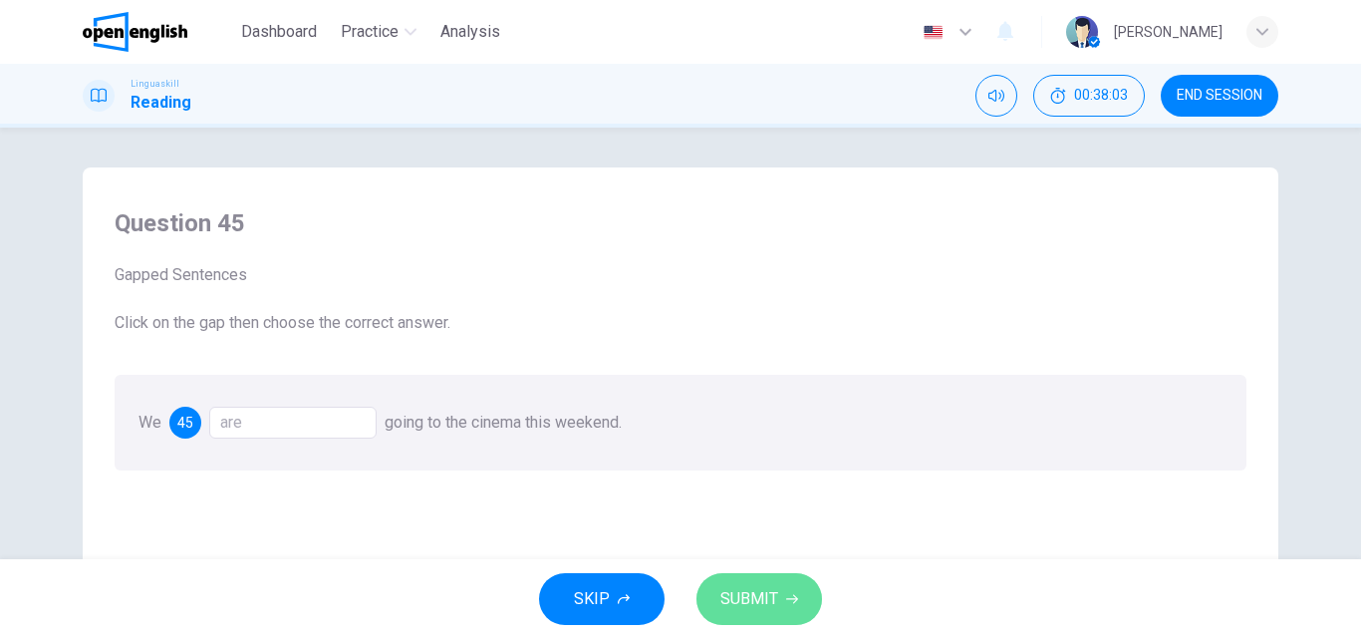
click at [734, 600] on span "SUBMIT" at bounding box center [749, 599] width 58 height 28
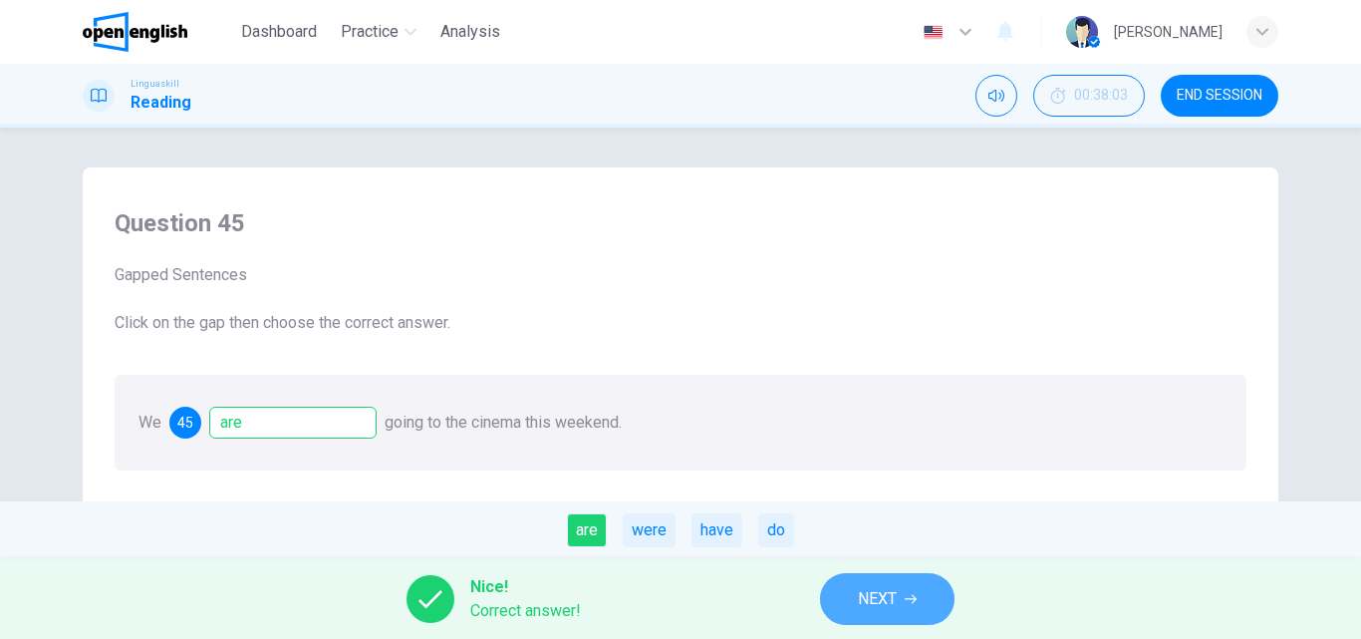
click at [887, 583] on button "NEXT" at bounding box center [887, 599] width 134 height 52
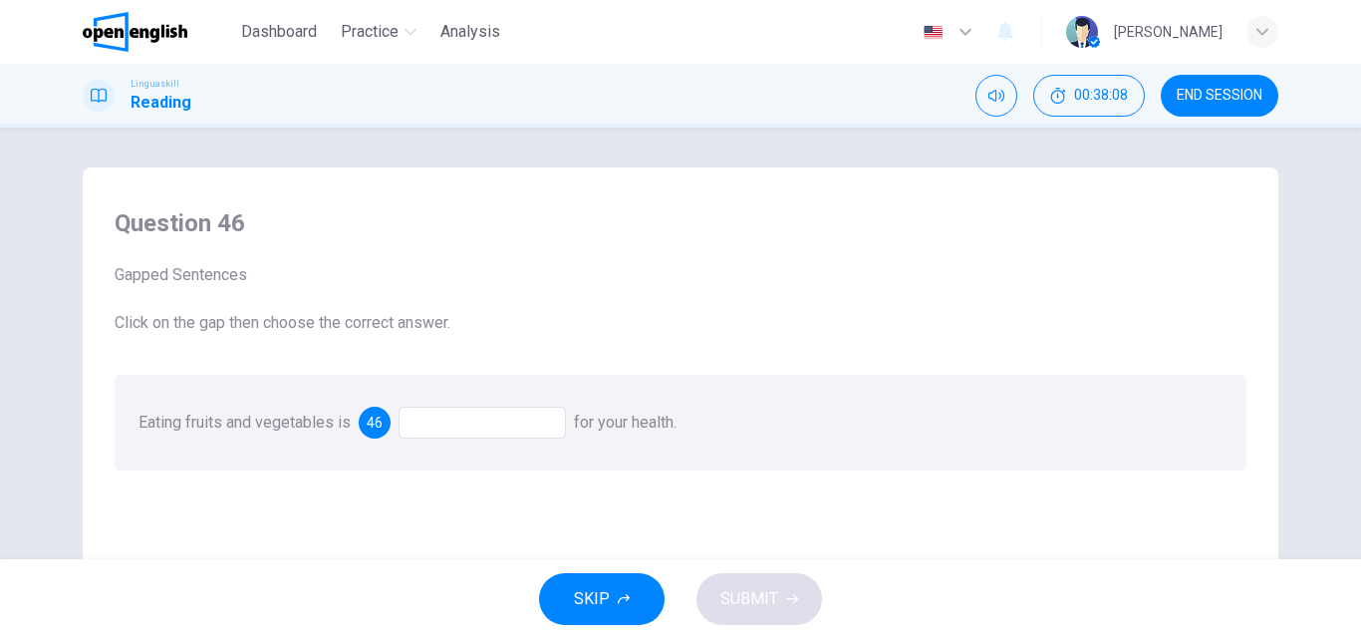
click at [440, 430] on div at bounding box center [482, 422] width 167 height 32
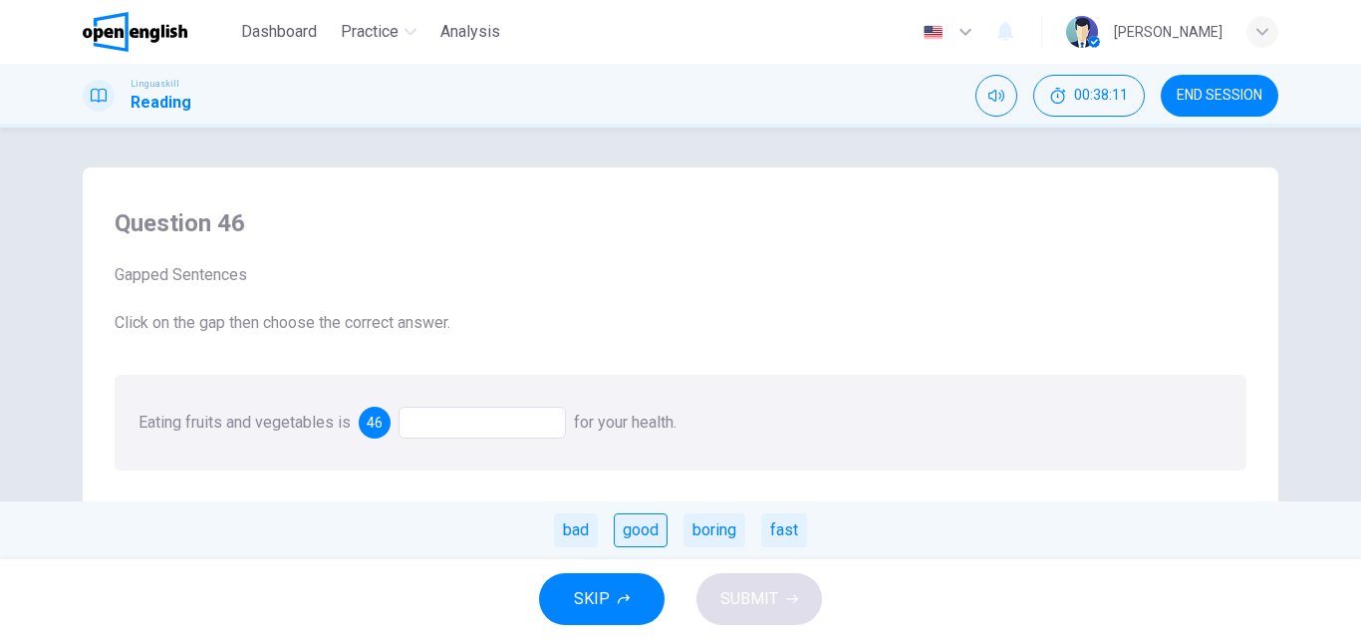
click at [645, 525] on div "good" at bounding box center [641, 530] width 54 height 34
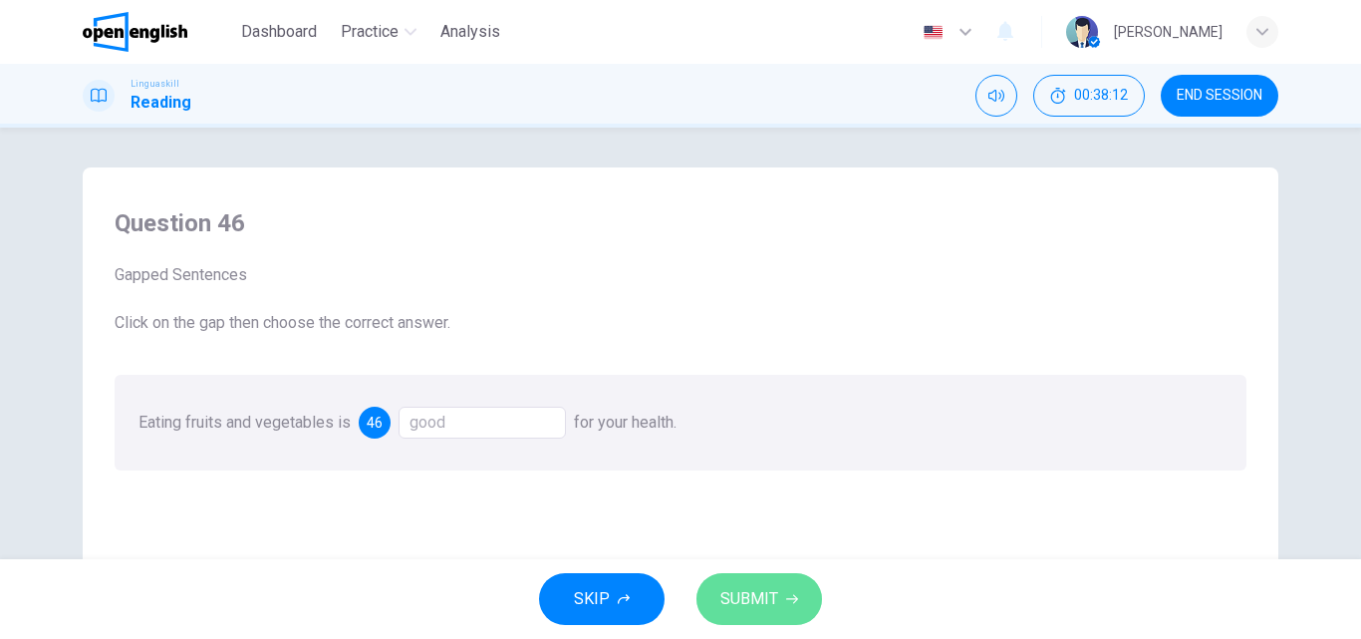
click at [733, 601] on span "SUBMIT" at bounding box center [749, 599] width 58 height 28
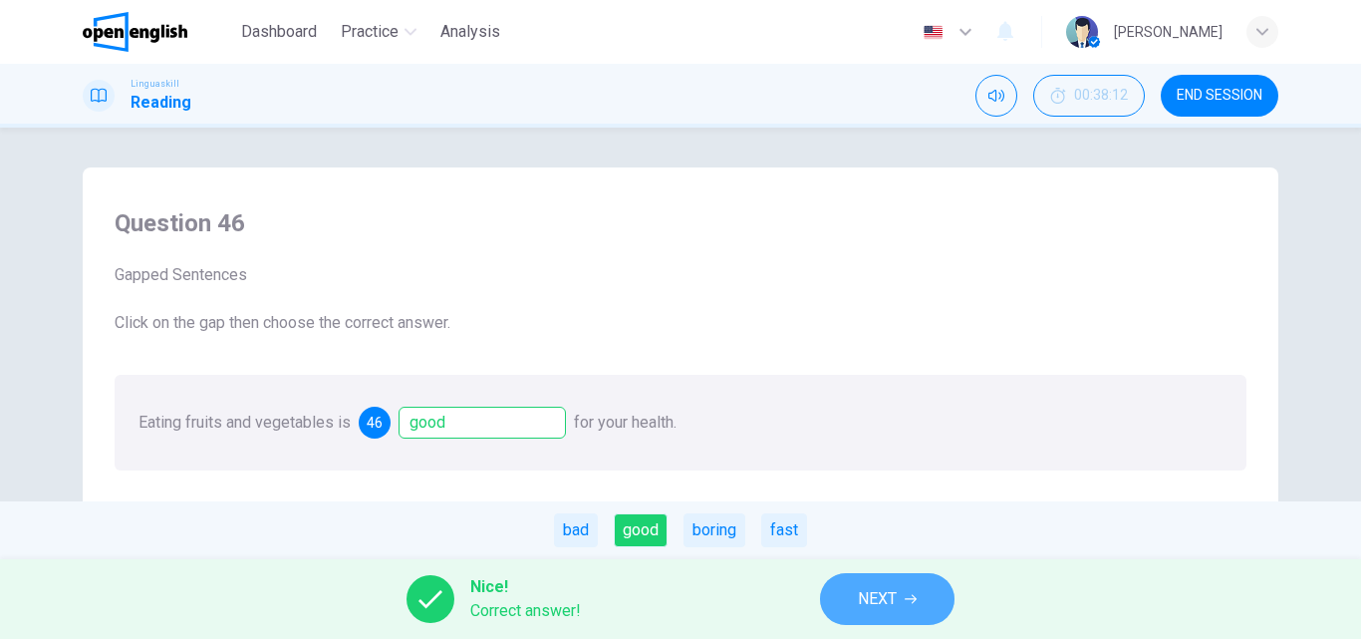
click at [909, 597] on icon "button" at bounding box center [911, 599] width 12 height 12
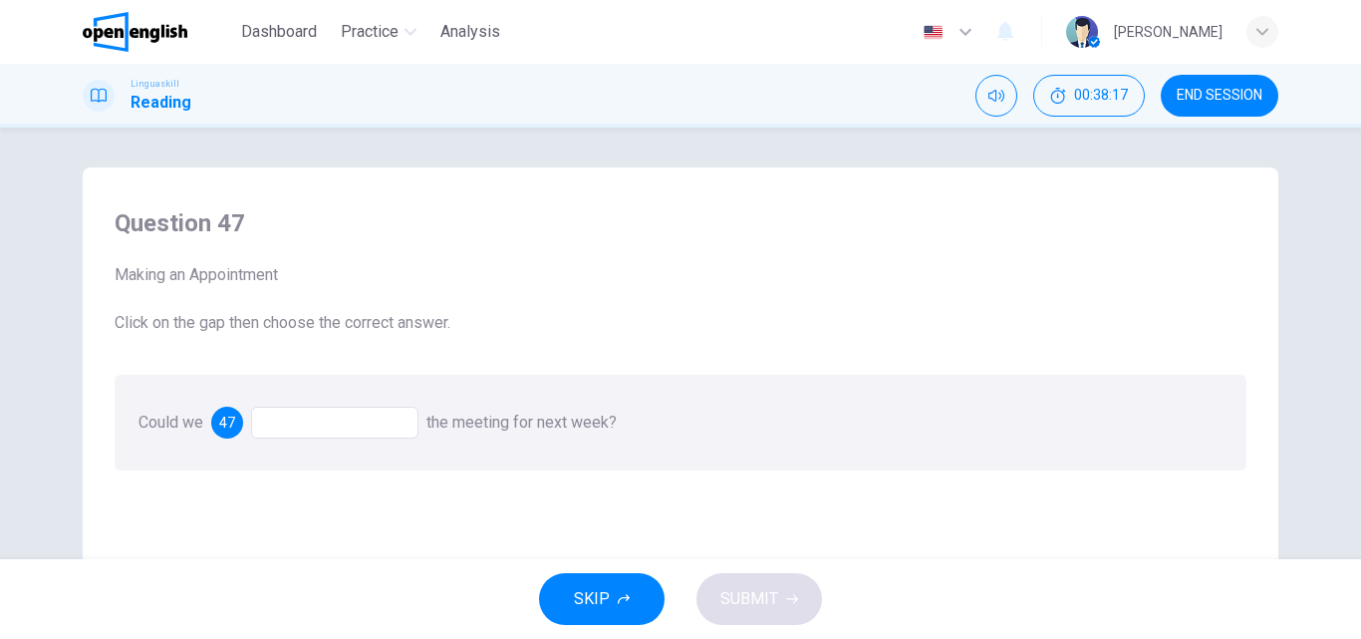
click at [289, 427] on div at bounding box center [334, 422] width 167 height 32
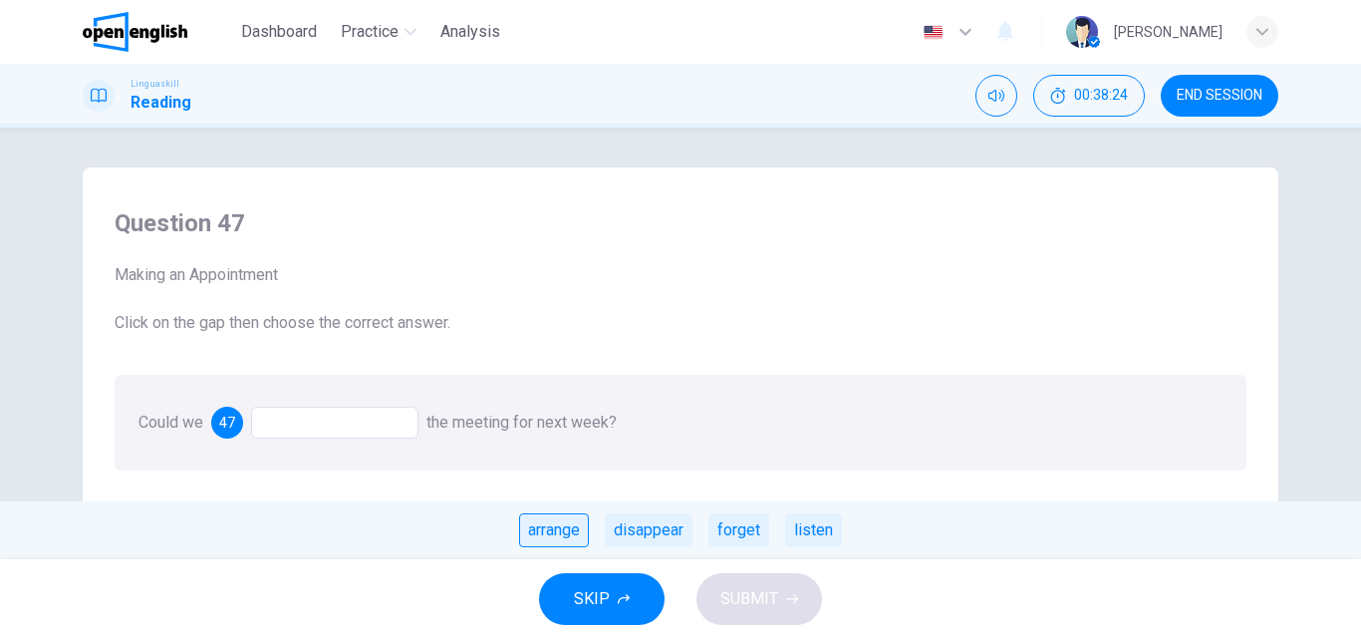
click at [550, 525] on div "arrange" at bounding box center [554, 530] width 70 height 34
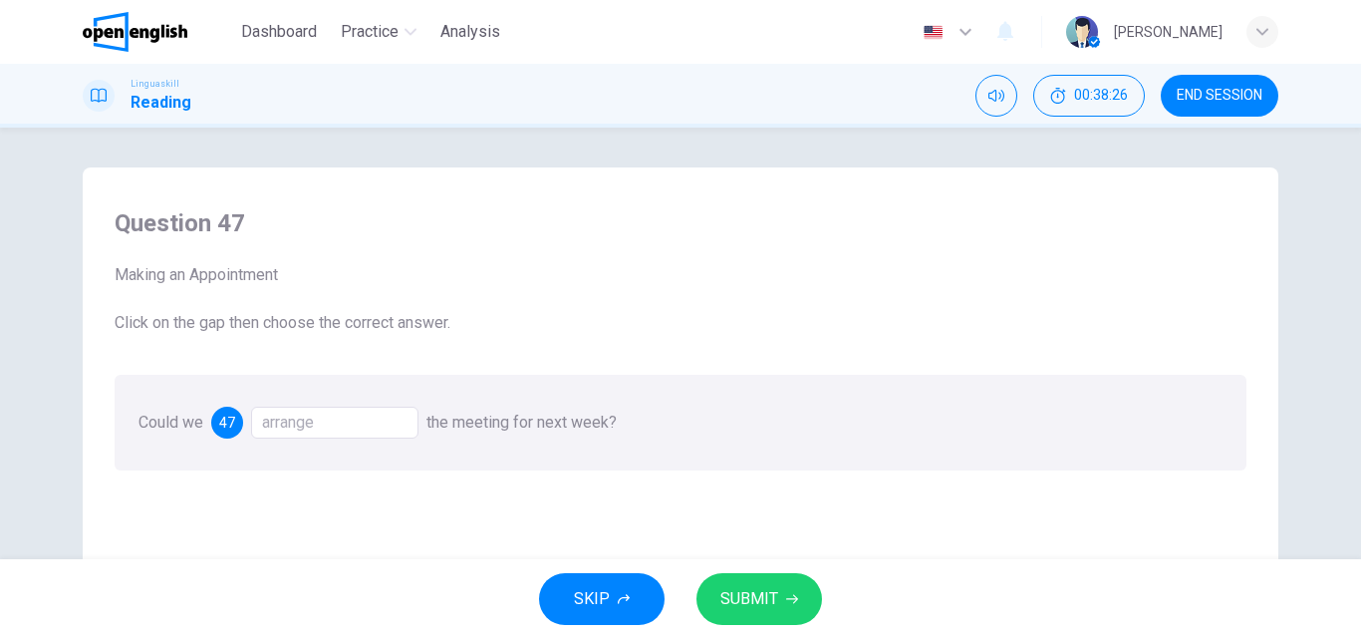
click at [748, 605] on span "SUBMIT" at bounding box center [749, 599] width 58 height 28
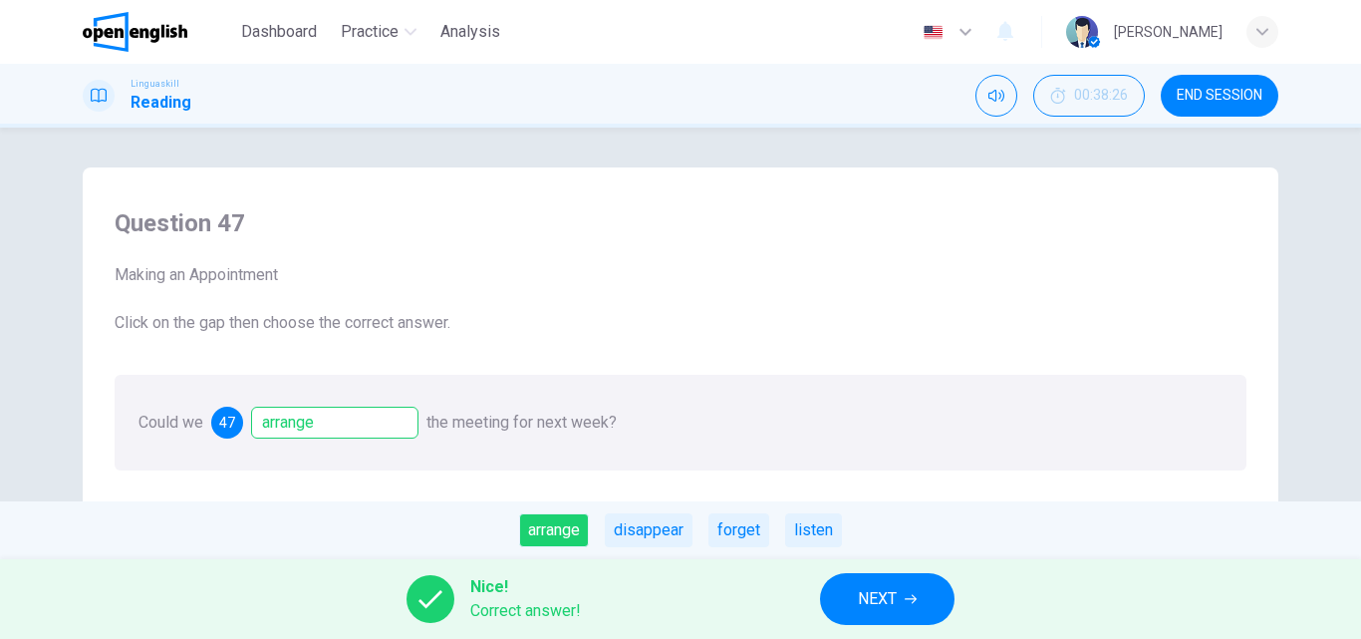
click at [858, 600] on span "NEXT" at bounding box center [877, 599] width 39 height 28
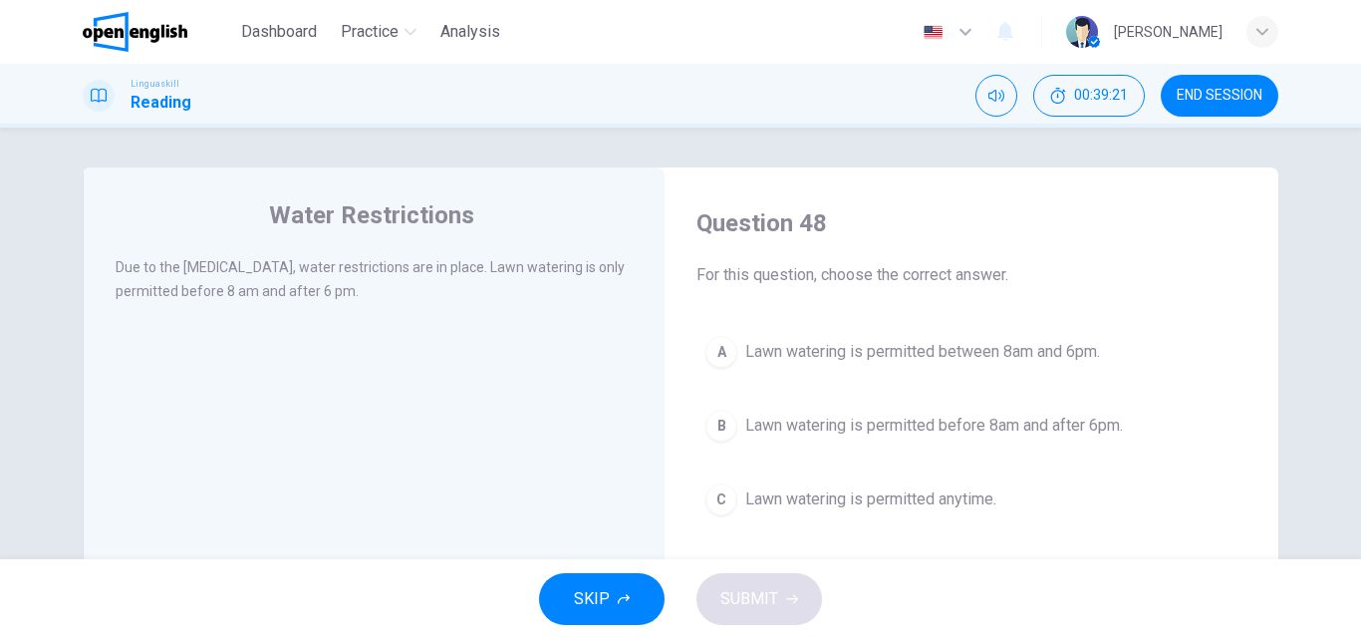
click at [716, 423] on div "B" at bounding box center [721, 425] width 32 height 32
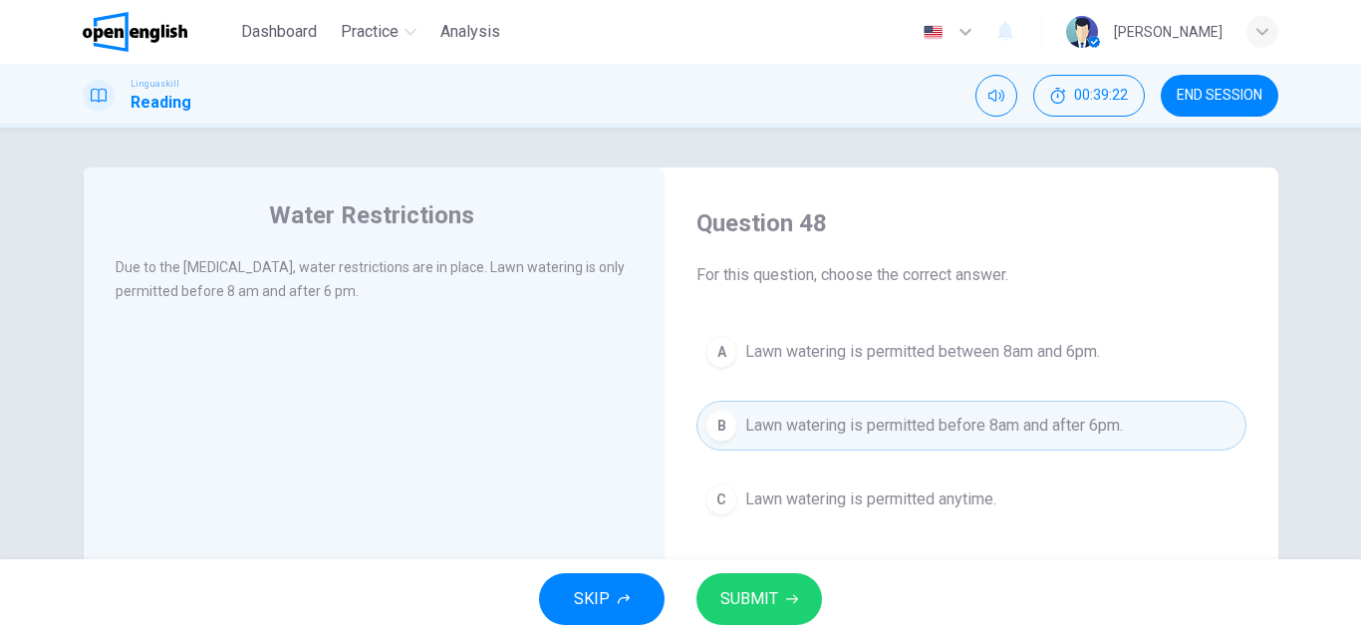
click at [737, 593] on span "SUBMIT" at bounding box center [749, 599] width 58 height 28
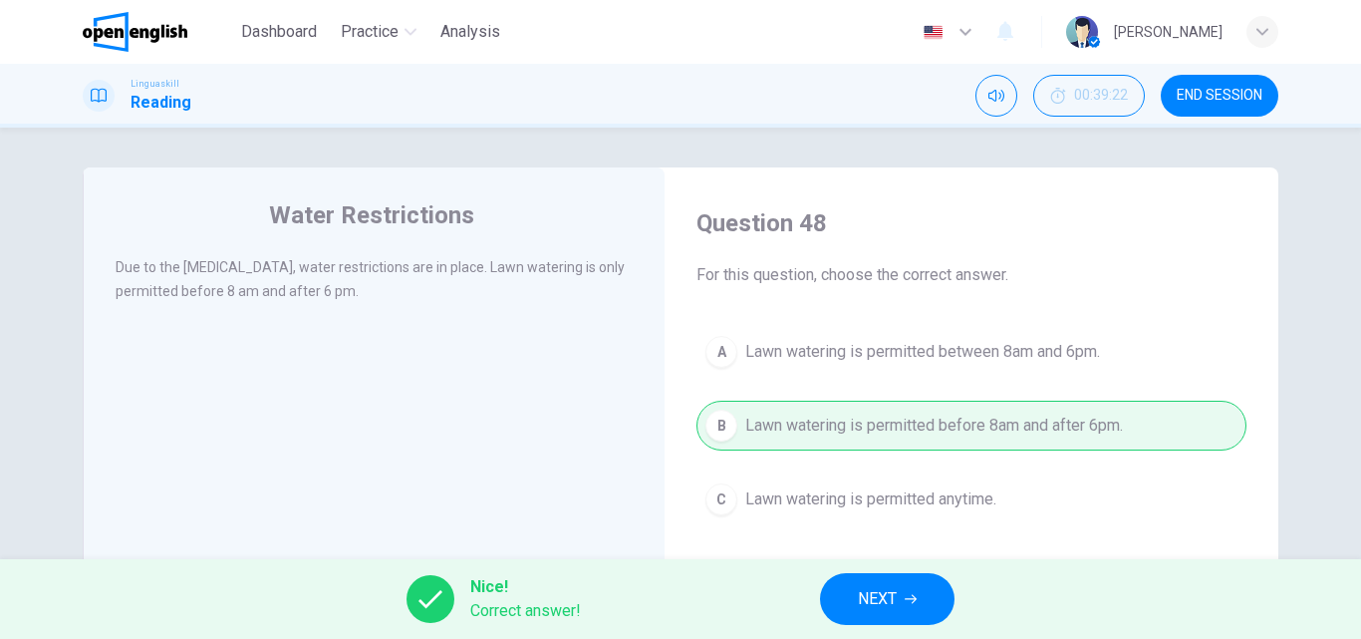
click at [929, 632] on div "Nice! Correct answer! NEXT" at bounding box center [680, 599] width 1361 height 80
click at [893, 609] on span "NEXT" at bounding box center [877, 599] width 39 height 28
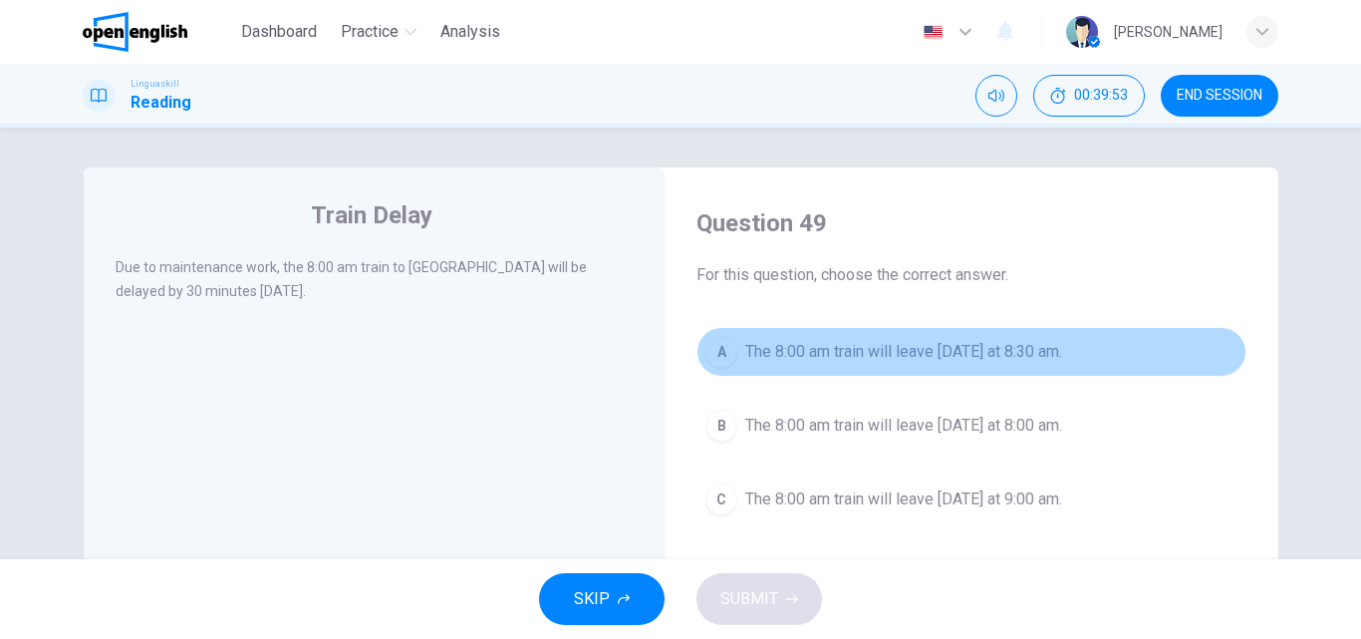
click at [716, 345] on div "A" at bounding box center [721, 352] width 32 height 32
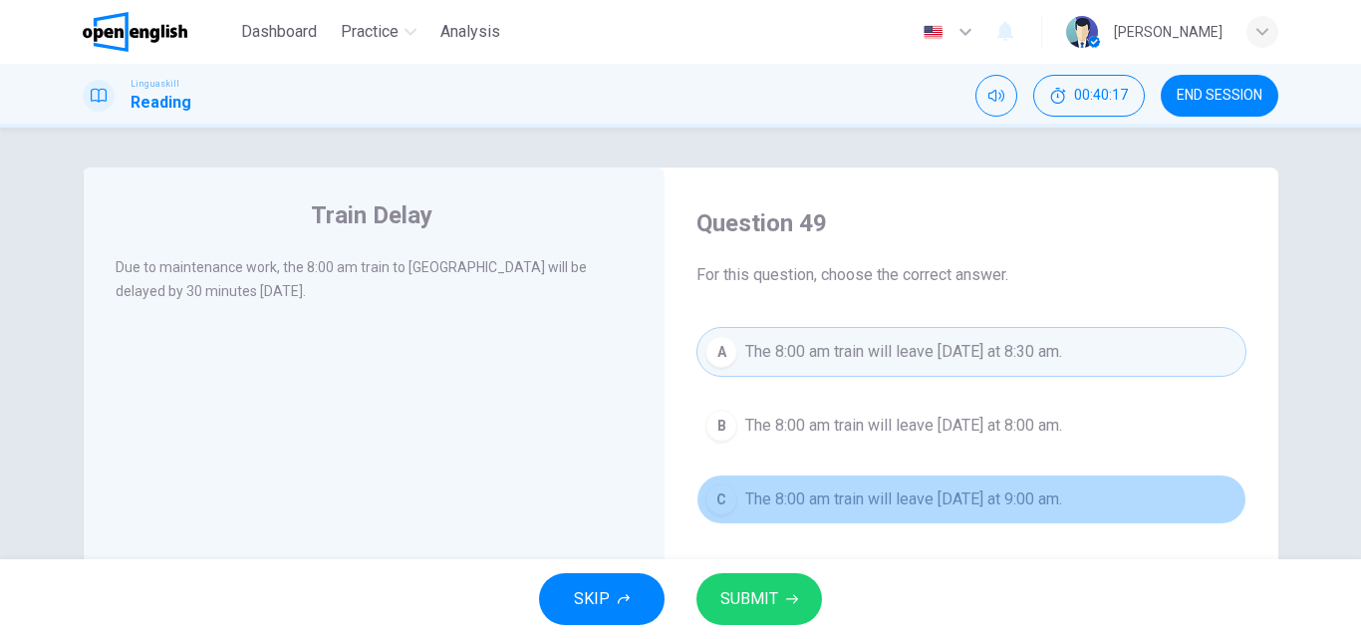
click at [756, 498] on span "The 8:00 am train will leave [DATE] at 9:00 am." at bounding box center [903, 499] width 317 height 24
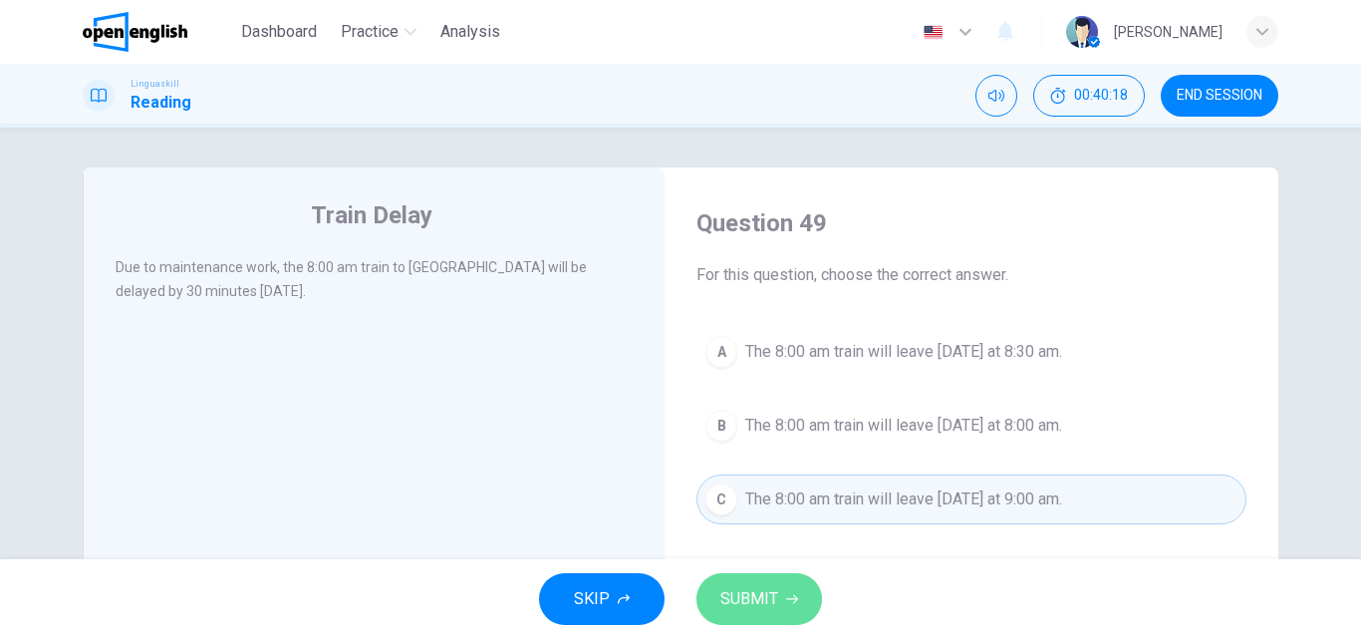
click at [738, 586] on span "SUBMIT" at bounding box center [749, 599] width 58 height 28
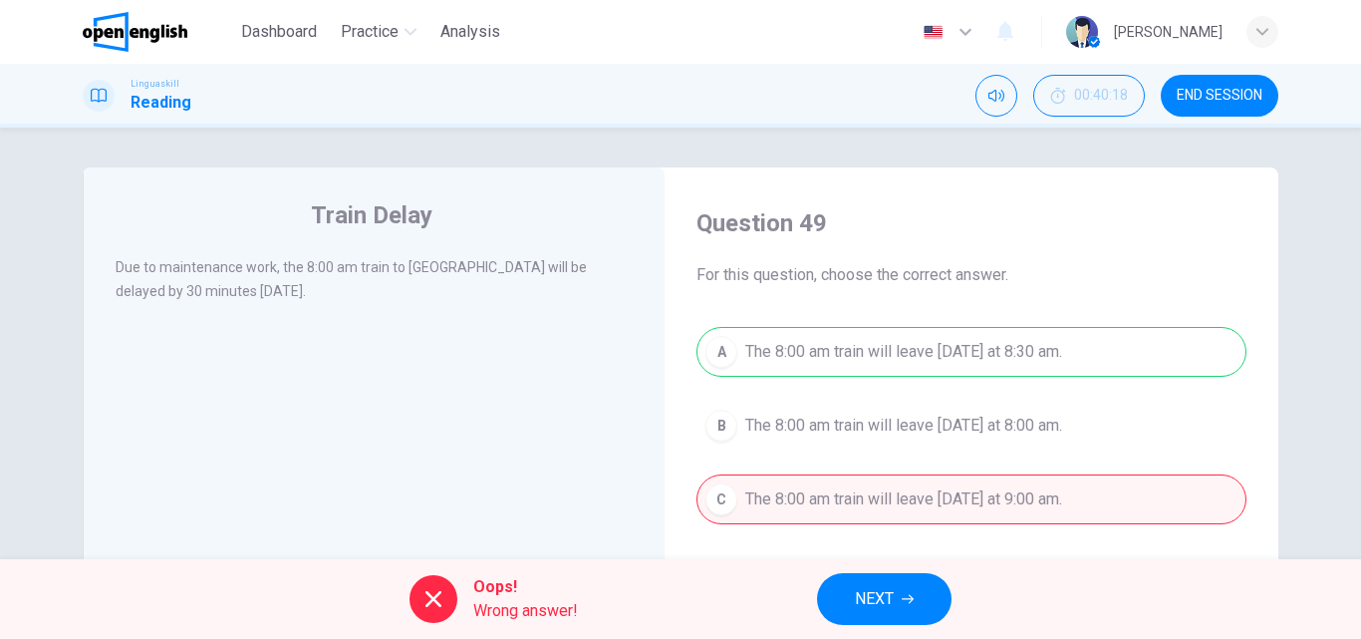
click at [765, 358] on div "A The 8:00 am train will leave [DATE] at 8:30 am. B The 8:00 am train will leav…" at bounding box center [971, 425] width 550 height 197
click at [728, 340] on div "A The 8:00 am train will leave [DATE] at 8:30 am. B The 8:00 am train will leav…" at bounding box center [971, 425] width 550 height 197
click at [877, 603] on span "NEXT" at bounding box center [874, 599] width 39 height 28
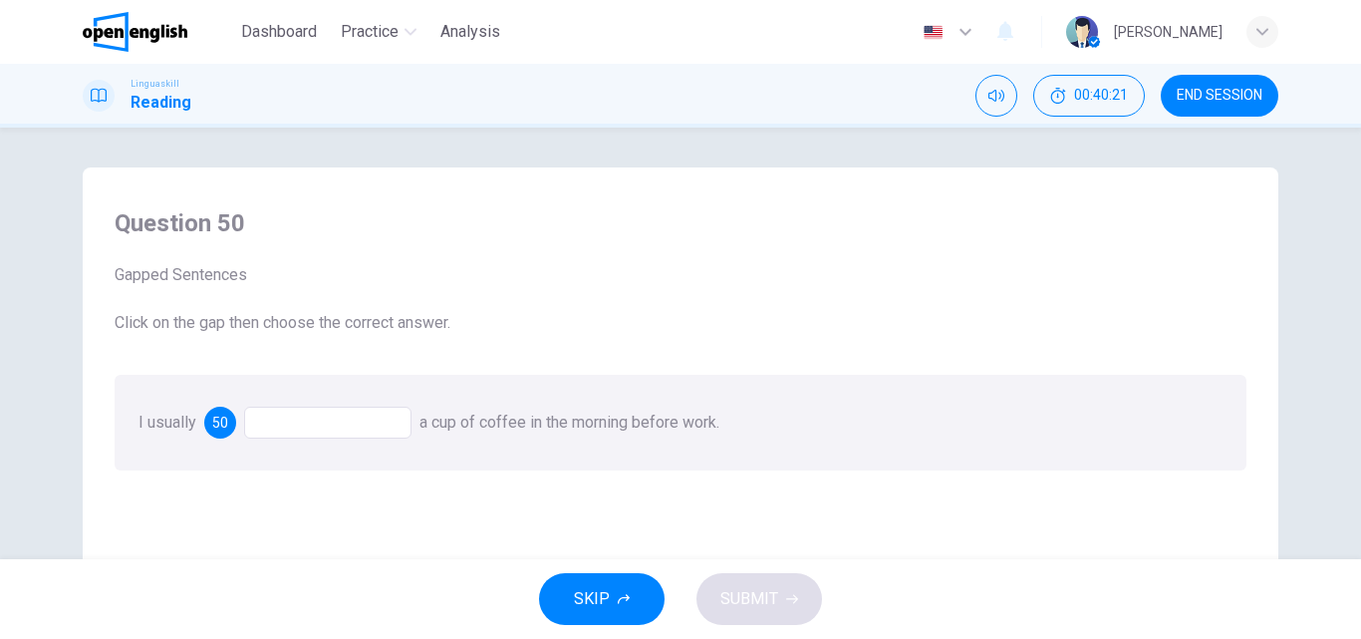
click at [290, 422] on div at bounding box center [327, 422] width 167 height 32
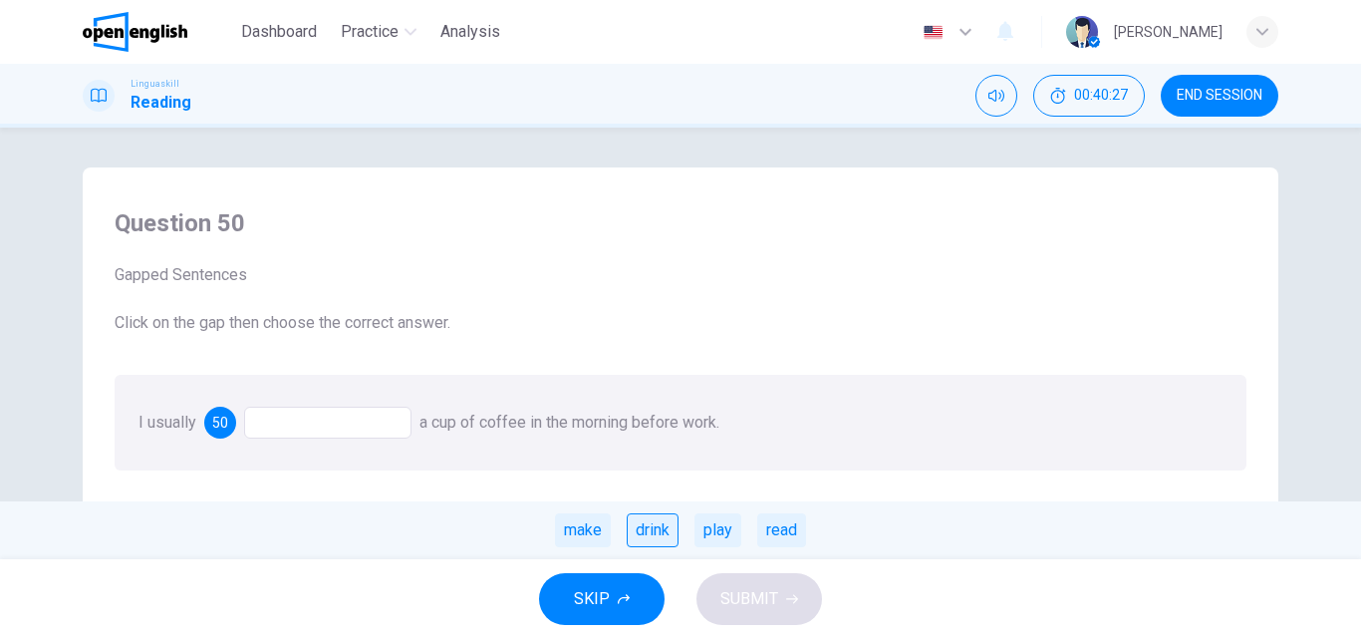
click at [654, 532] on div "drink" at bounding box center [653, 530] width 52 height 34
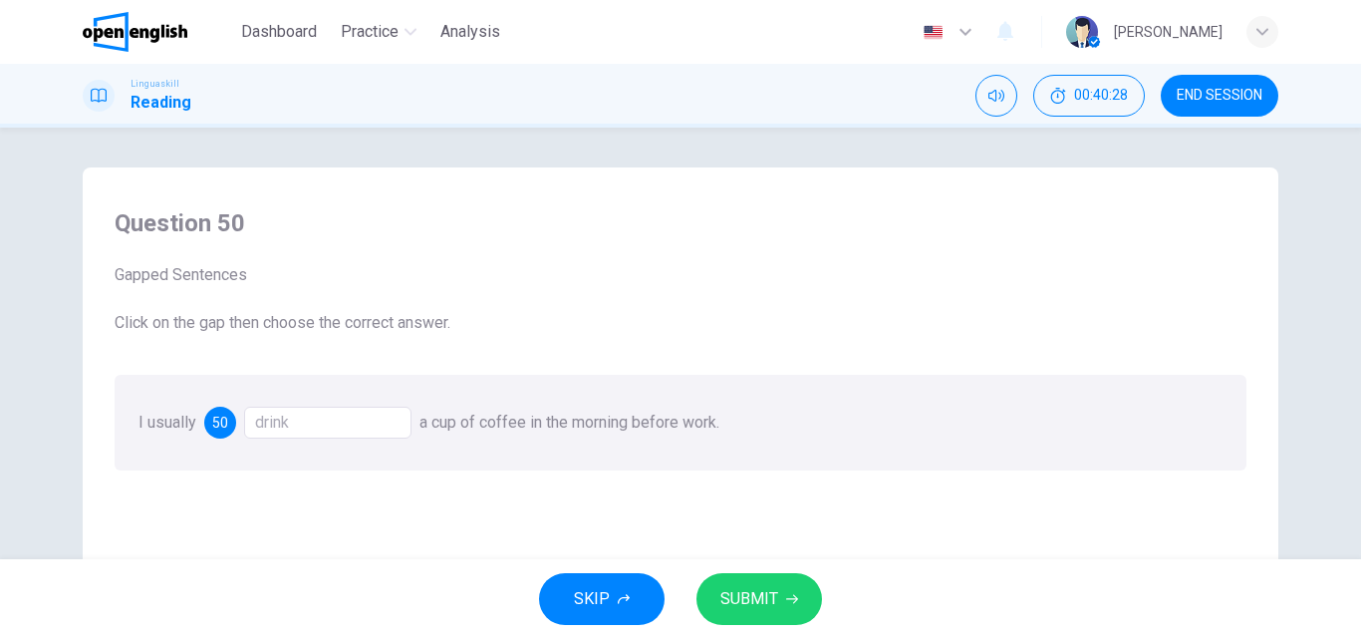
click at [758, 614] on button "SUBMIT" at bounding box center [759, 599] width 126 height 52
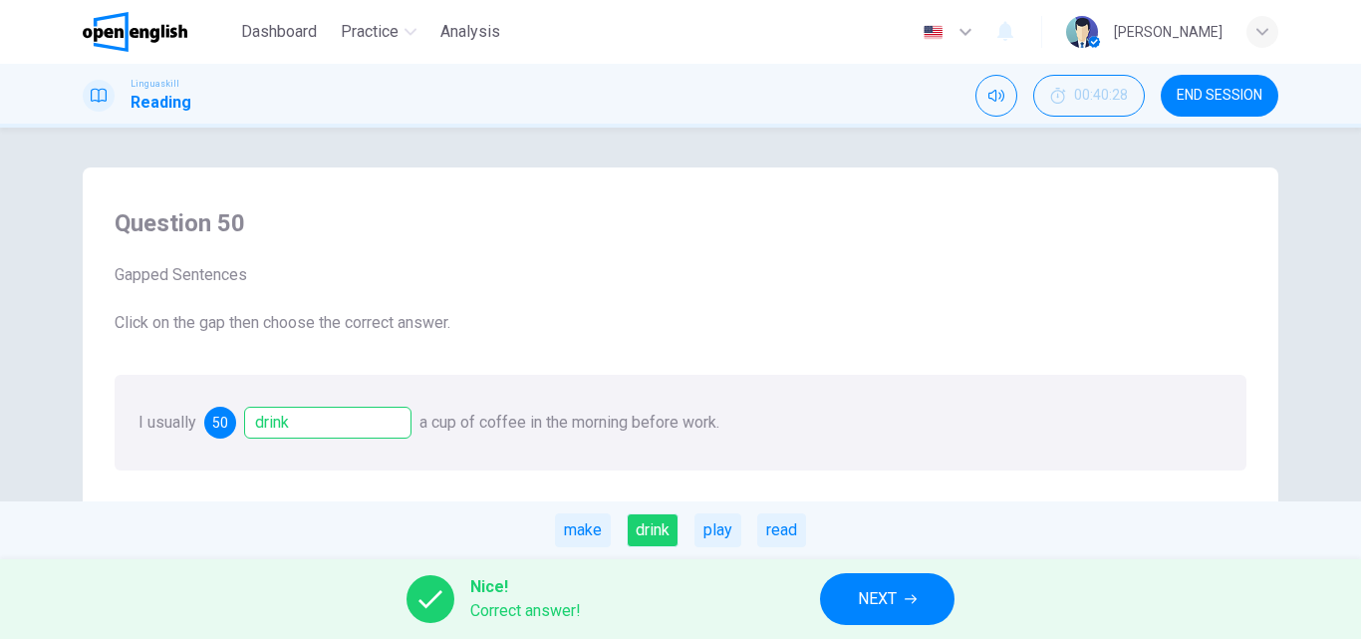
click at [863, 604] on span "NEXT" at bounding box center [877, 599] width 39 height 28
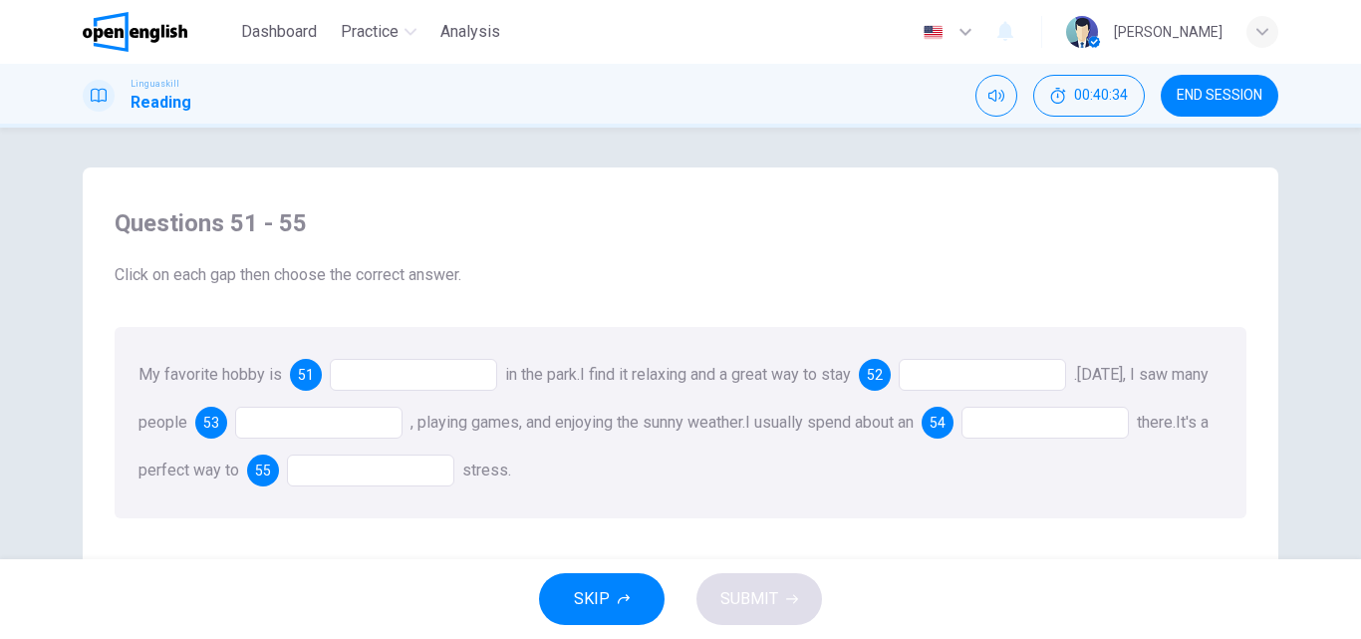
click at [359, 373] on div at bounding box center [413, 375] width 167 height 32
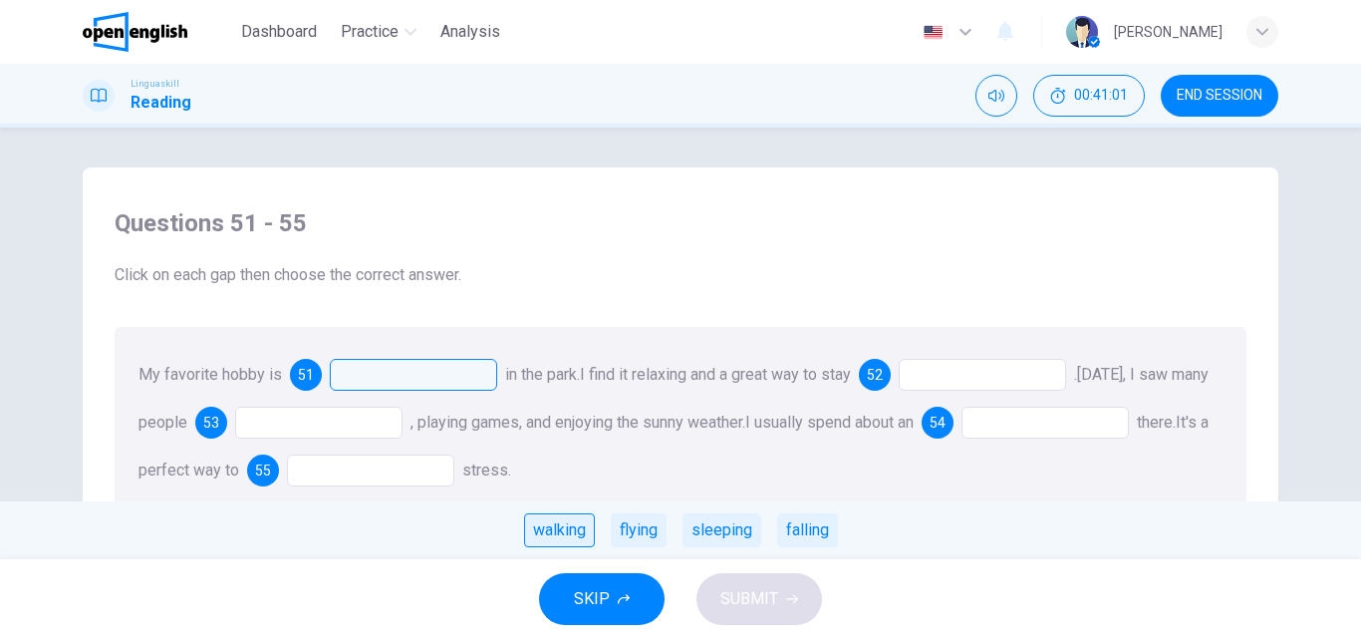
click at [565, 533] on div "walking" at bounding box center [559, 530] width 71 height 34
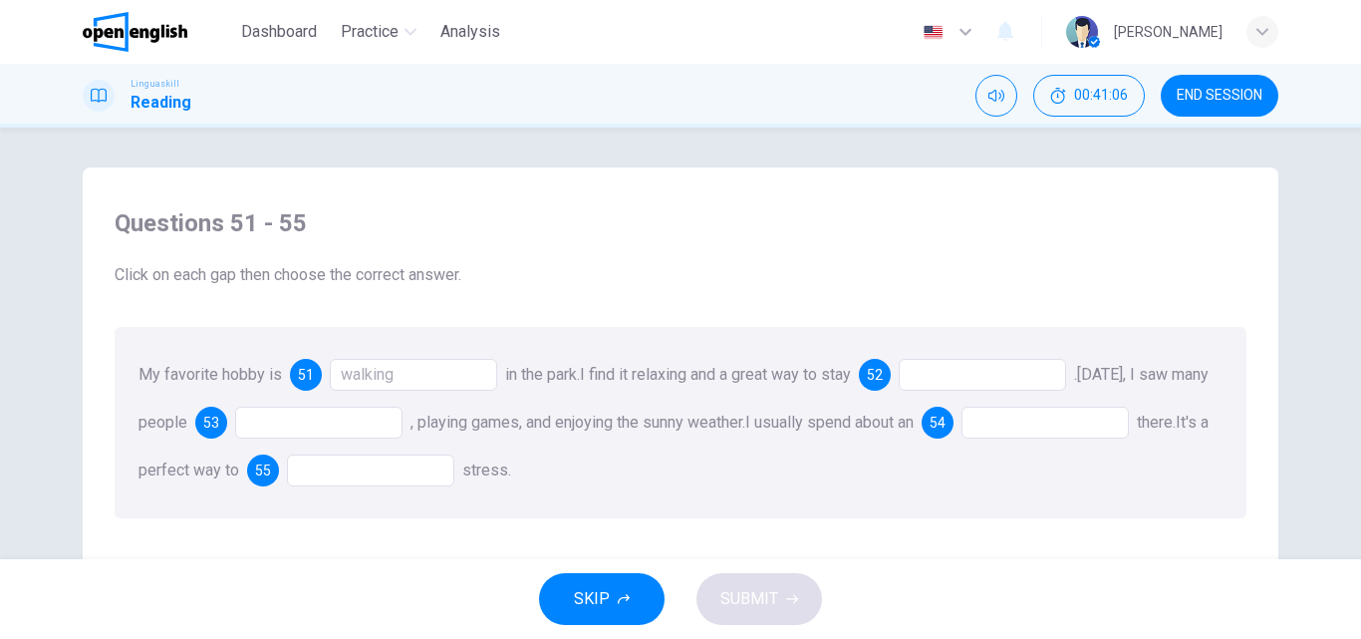
click at [955, 375] on div at bounding box center [982, 375] width 167 height 32
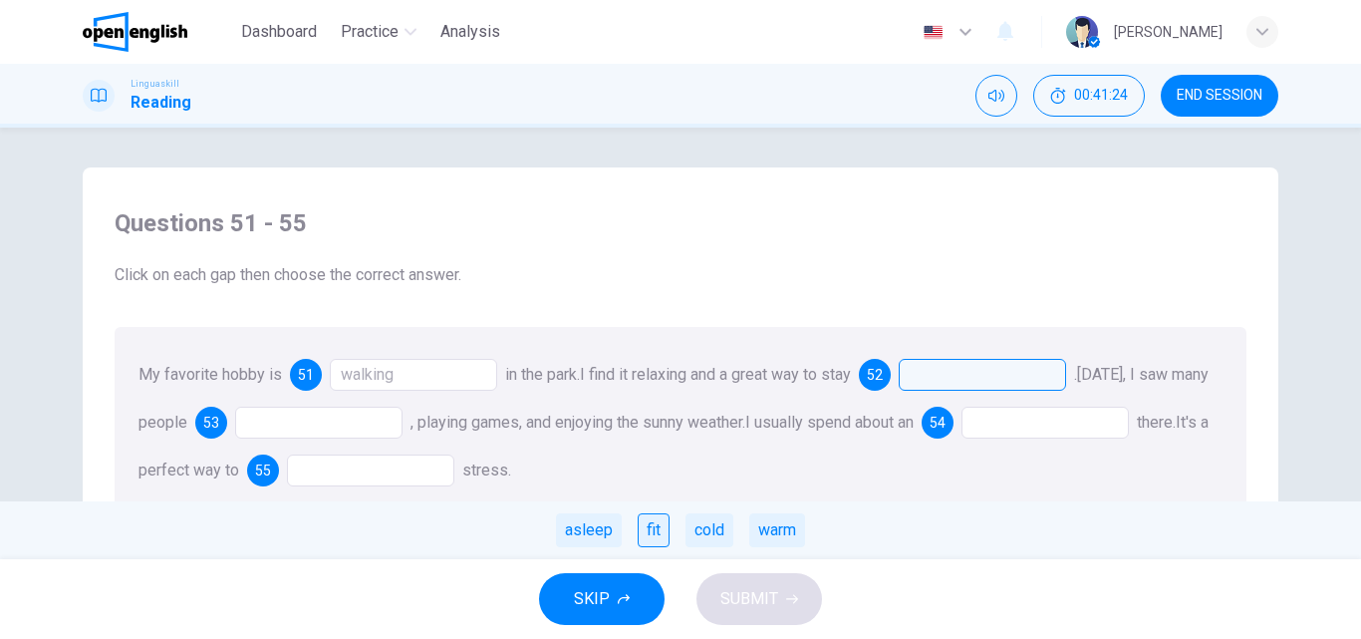
click at [654, 532] on div "fit" at bounding box center [654, 530] width 32 height 34
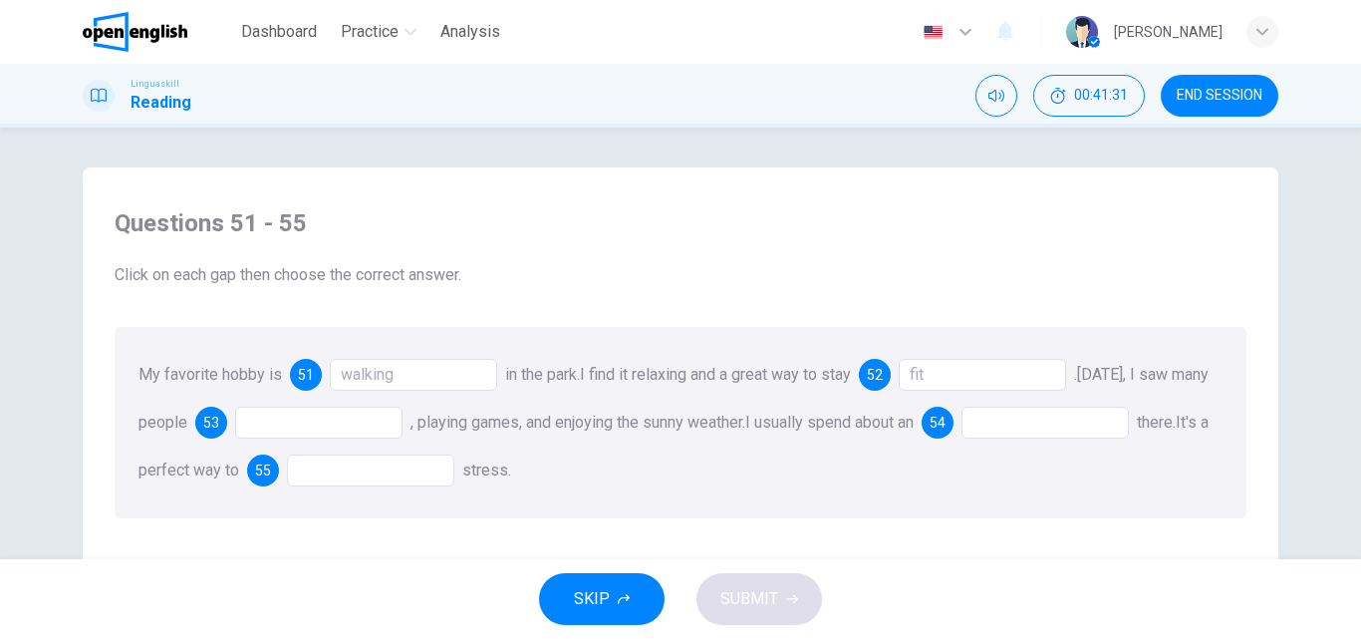
click at [294, 419] on div at bounding box center [318, 422] width 167 height 32
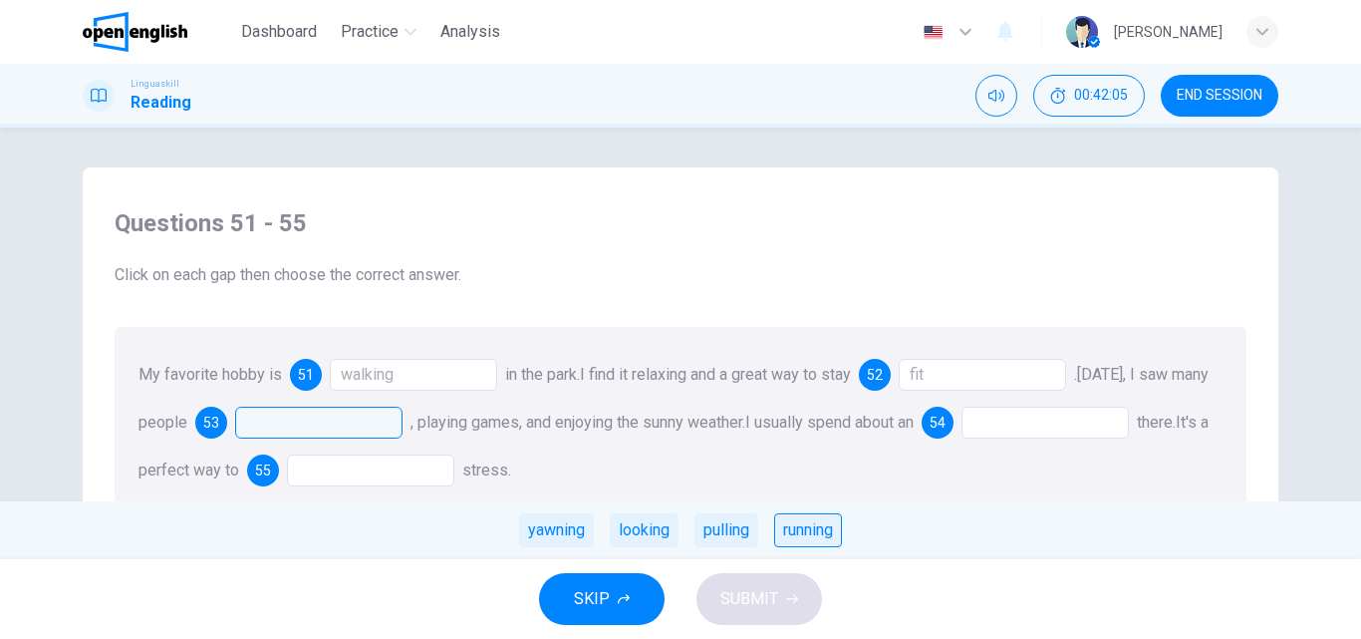
click at [820, 524] on div "running" at bounding box center [808, 530] width 68 height 34
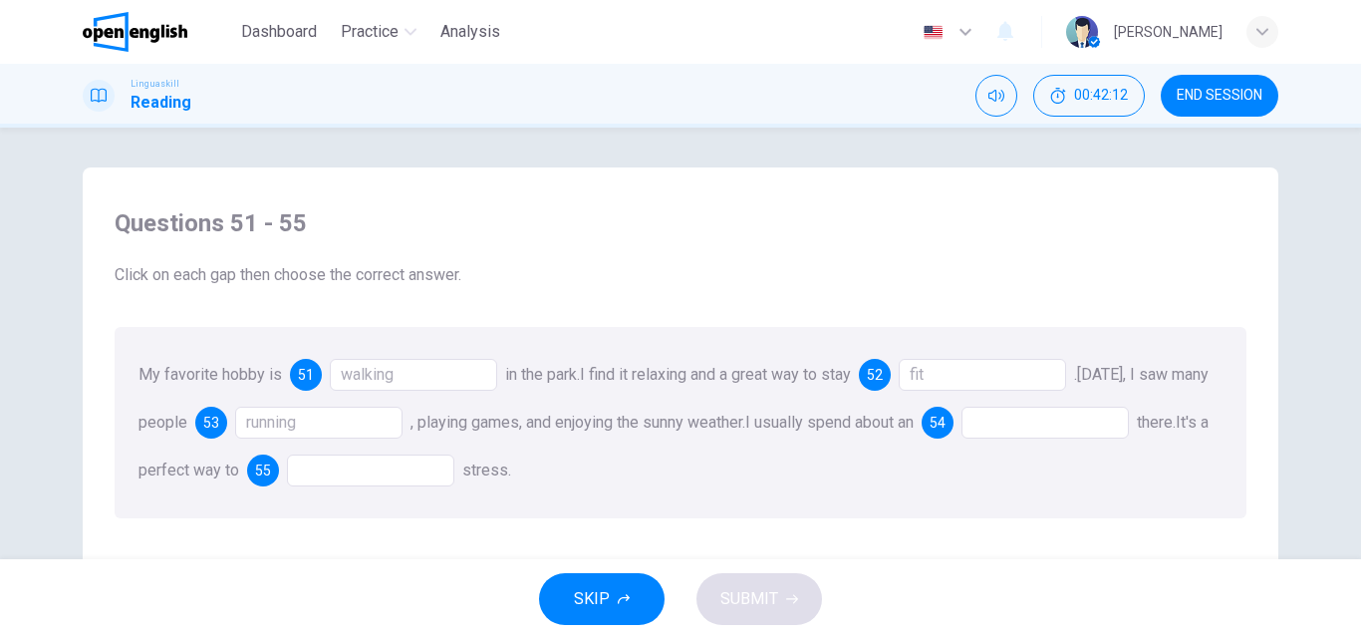
click at [1057, 422] on div at bounding box center [1044, 422] width 167 height 32
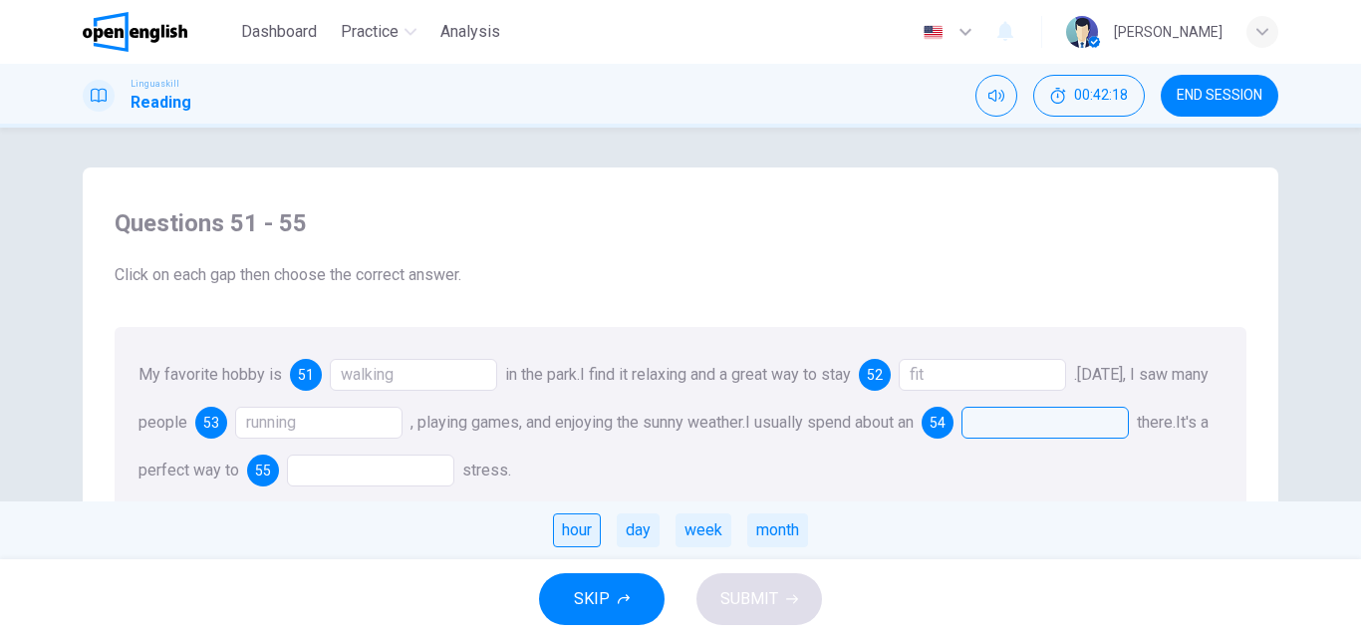
click at [569, 526] on div "hour" at bounding box center [577, 530] width 48 height 34
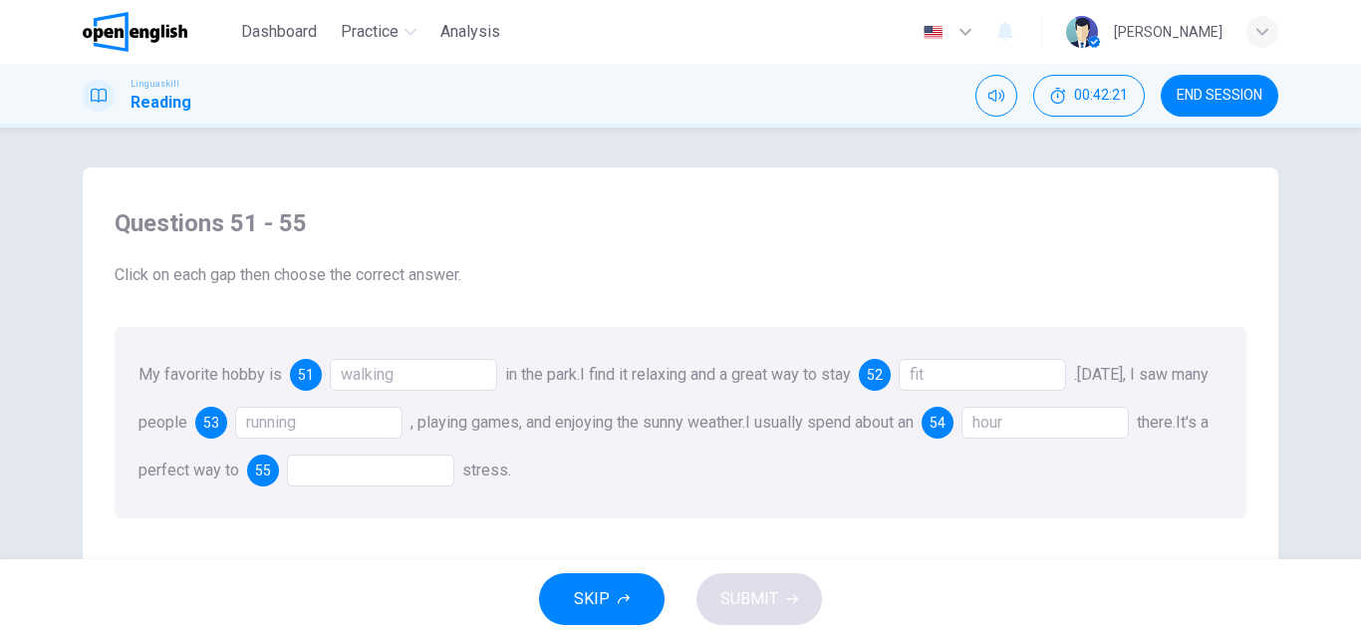
click at [389, 476] on div at bounding box center [370, 470] width 167 height 32
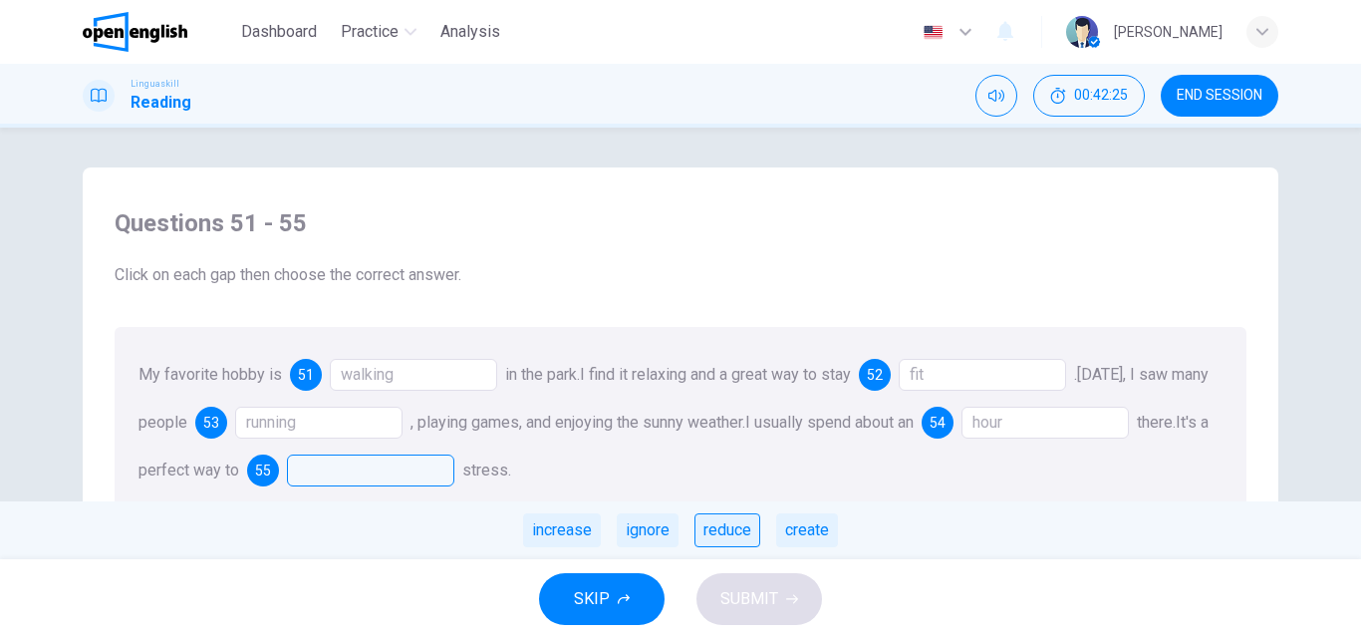
click at [742, 532] on div "reduce" at bounding box center [727, 530] width 66 height 34
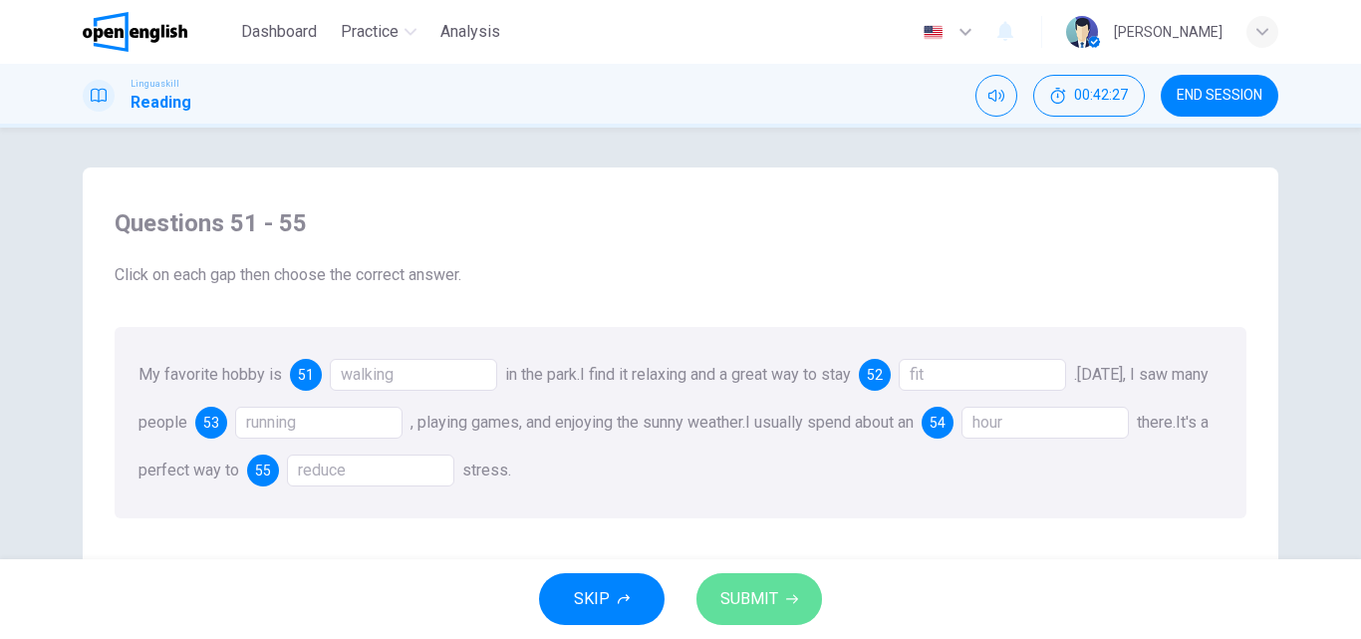
click at [734, 596] on span "SUBMIT" at bounding box center [749, 599] width 58 height 28
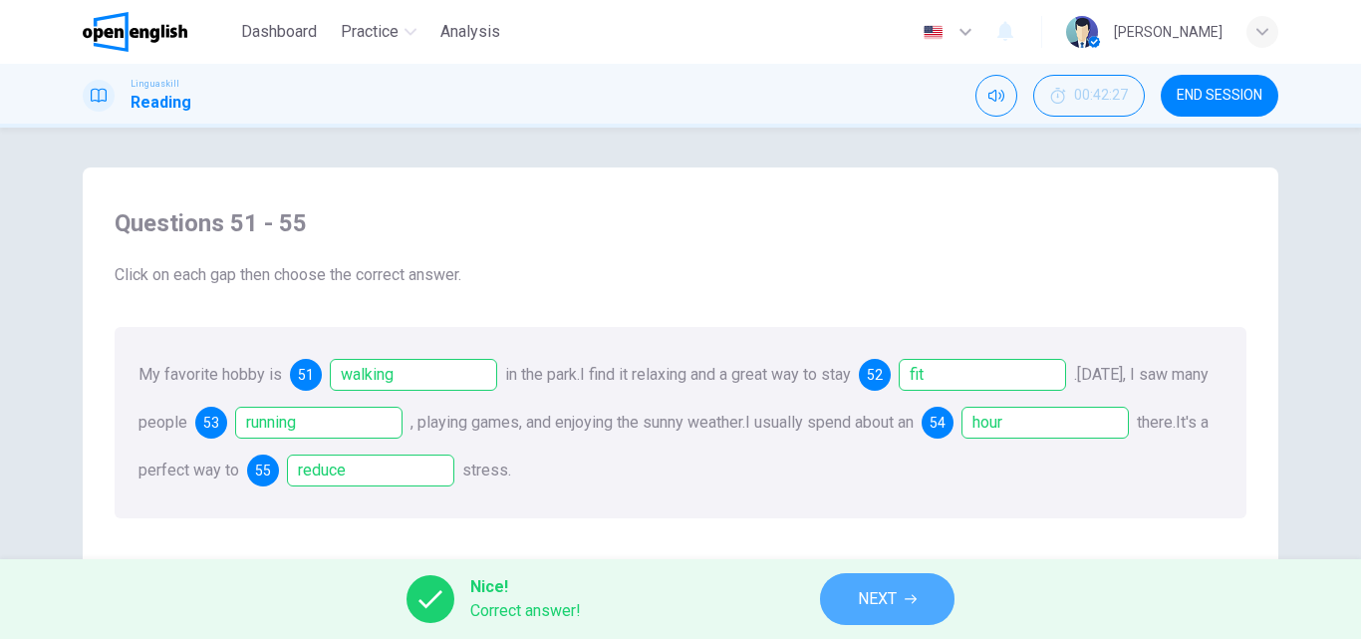
click at [891, 598] on span "NEXT" at bounding box center [877, 599] width 39 height 28
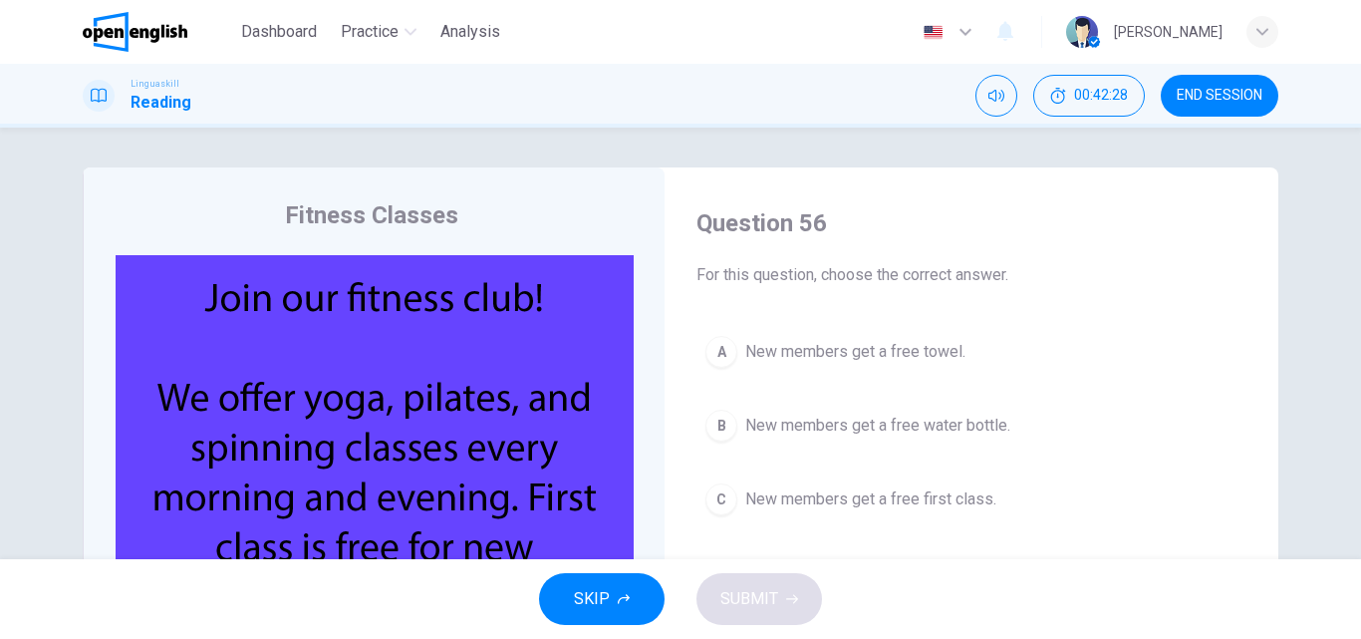
click at [512, 355] on img at bounding box center [375, 446] width 518 height 383
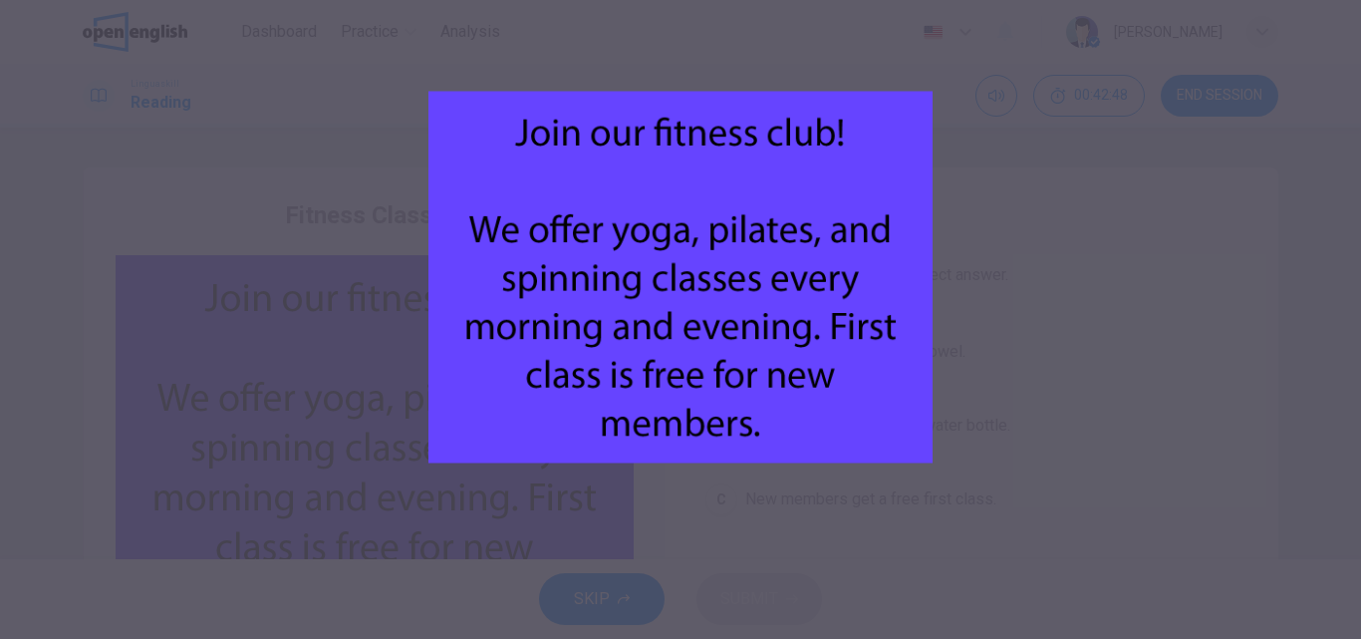
click at [1012, 300] on div at bounding box center [680, 319] width 1361 height 639
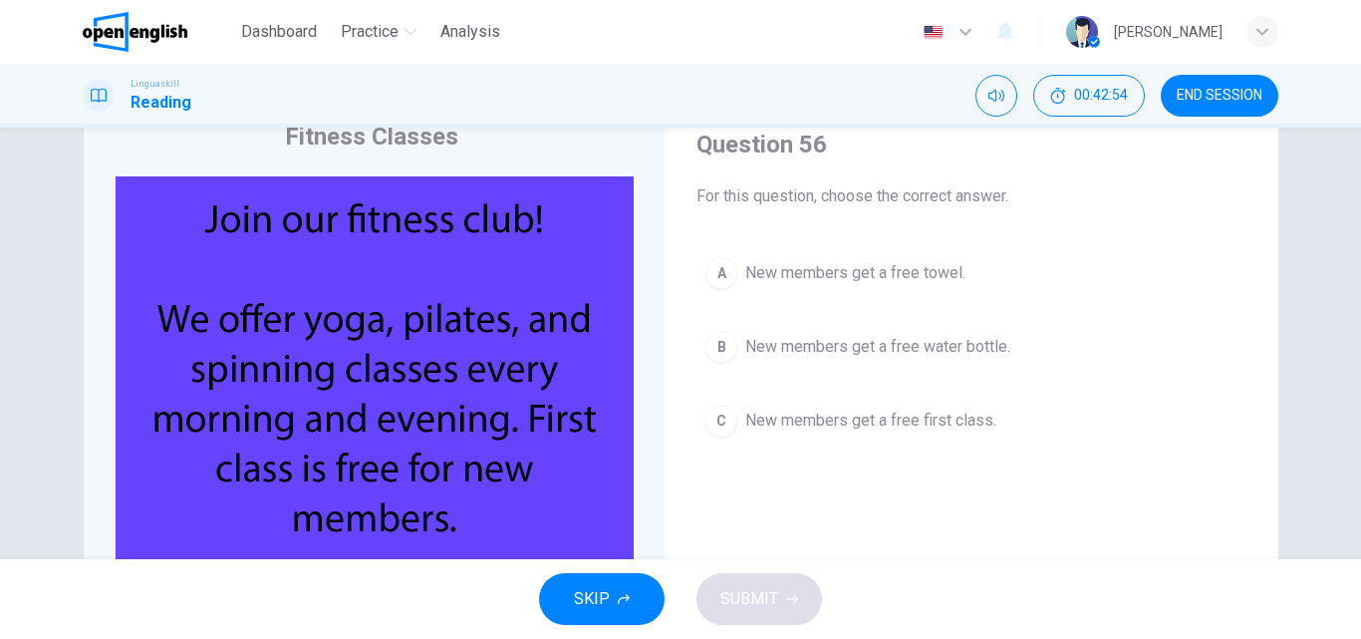
scroll to position [100, 0]
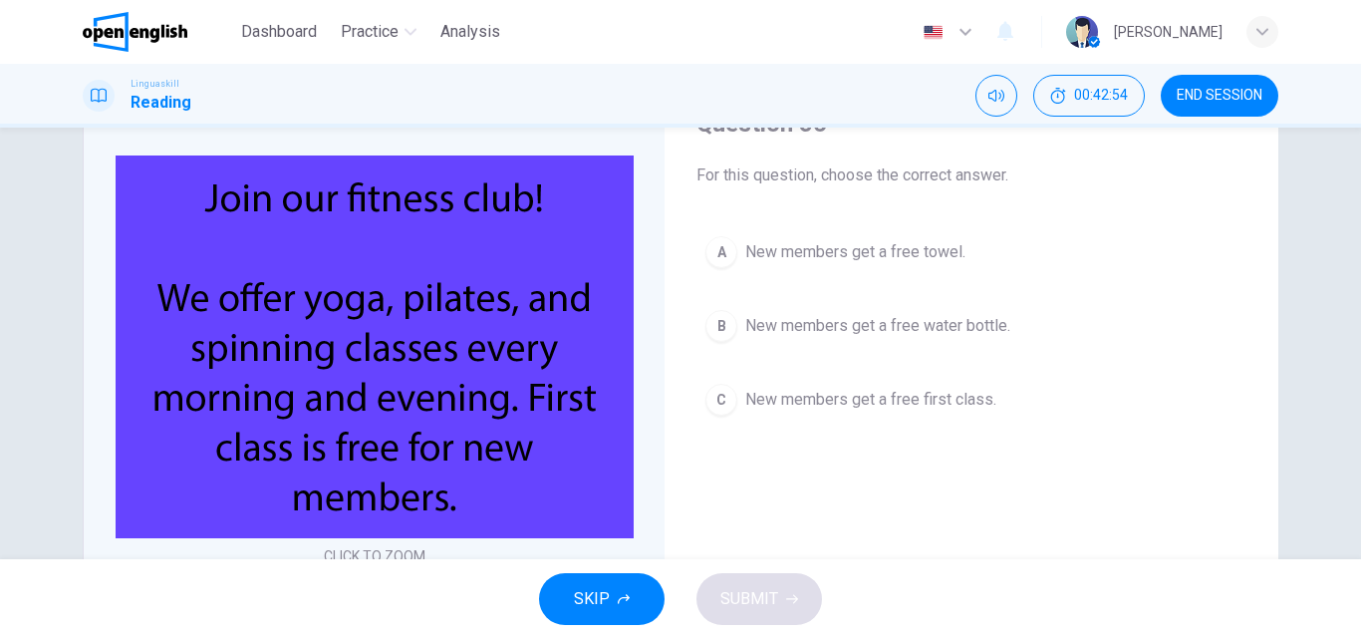
click at [787, 399] on span "New members get a free first class." at bounding box center [870, 400] width 251 height 24
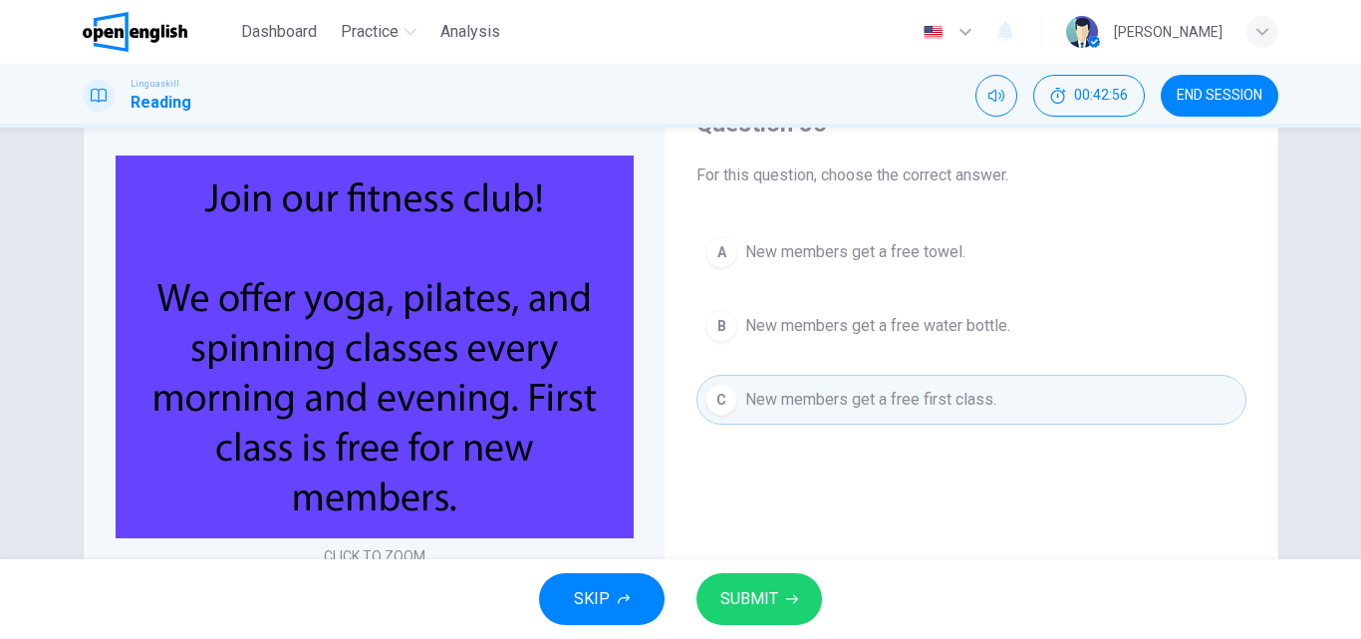
click at [748, 605] on span "SUBMIT" at bounding box center [749, 599] width 58 height 28
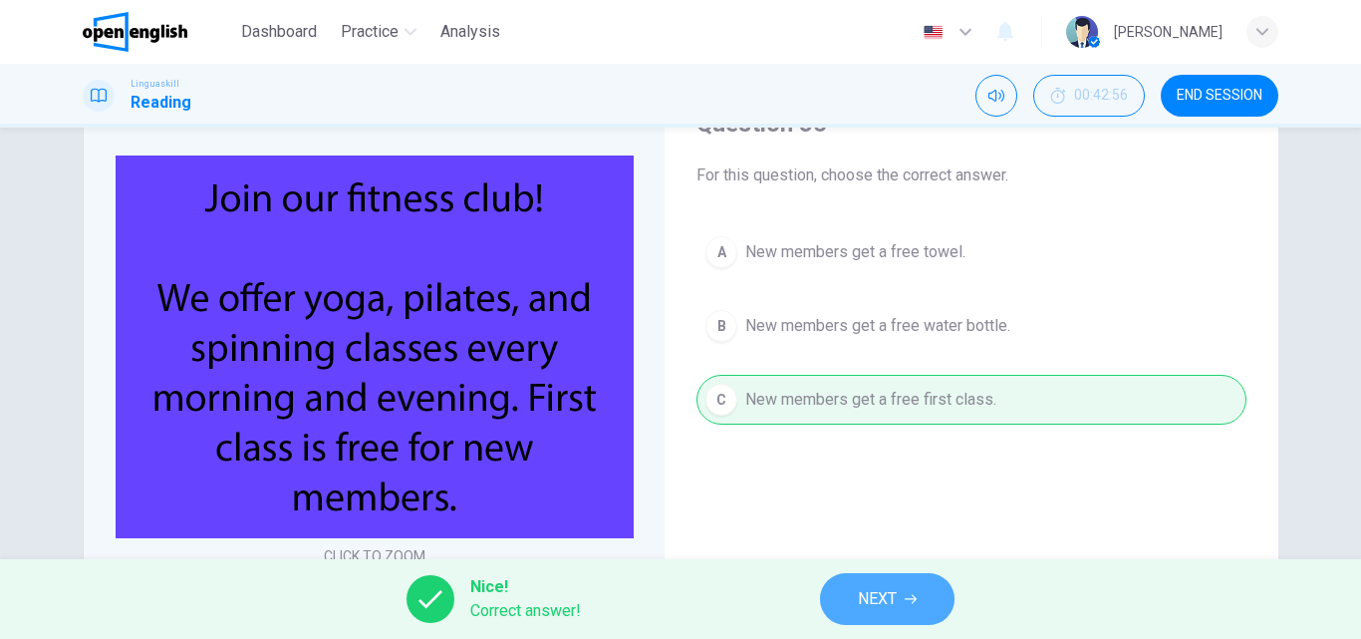
click at [897, 593] on span "NEXT" at bounding box center [877, 599] width 39 height 28
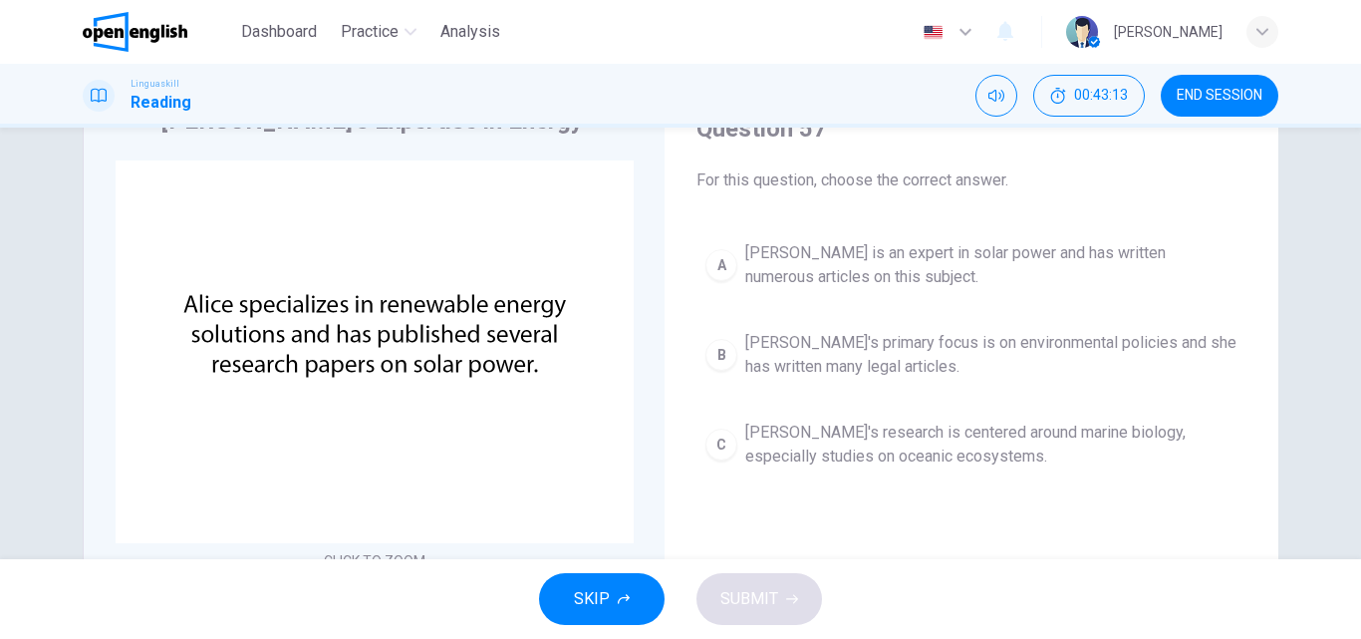
scroll to position [0, 0]
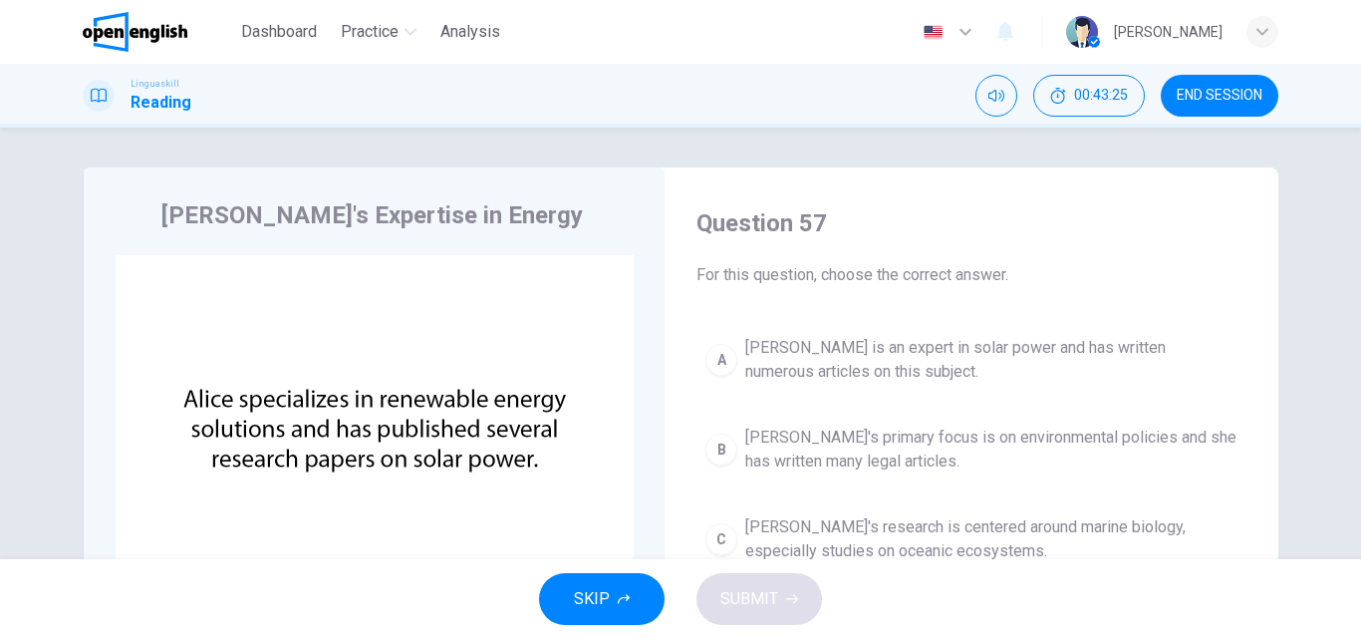
click at [746, 358] on span "[PERSON_NAME] is an expert in solar power and has written numerous articles on …" at bounding box center [991, 360] width 492 height 48
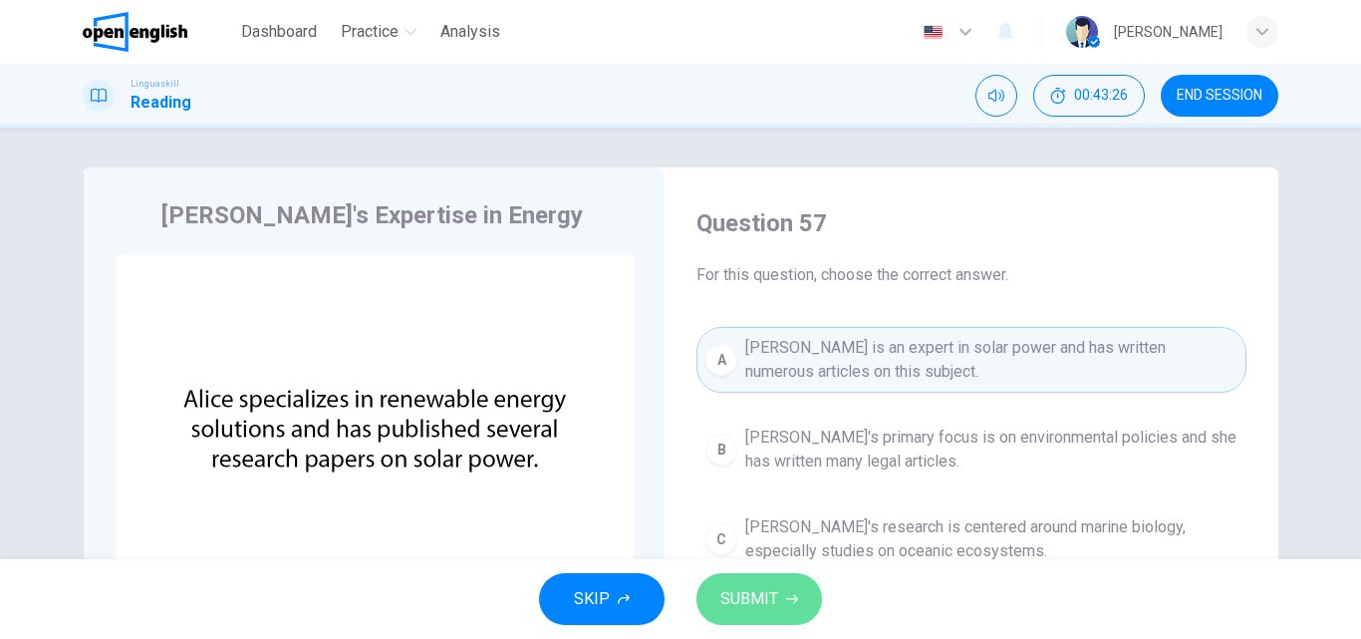
click at [758, 585] on span "SUBMIT" at bounding box center [749, 599] width 58 height 28
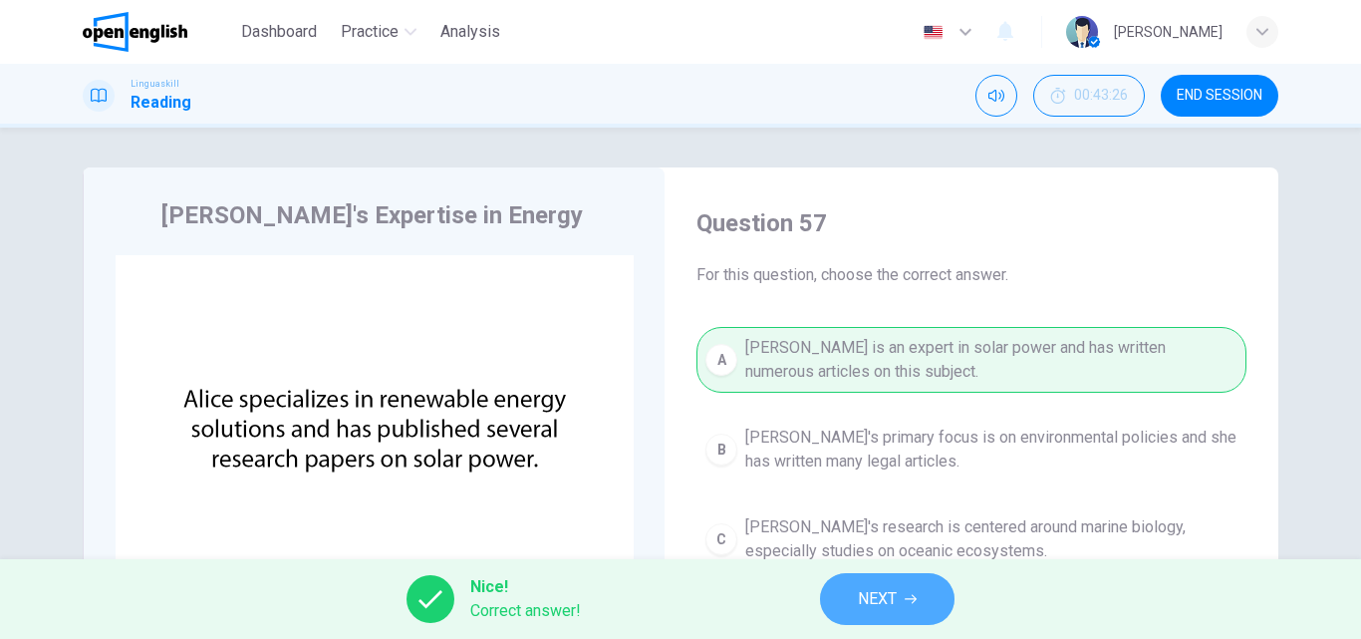
click at [884, 601] on span "NEXT" at bounding box center [877, 599] width 39 height 28
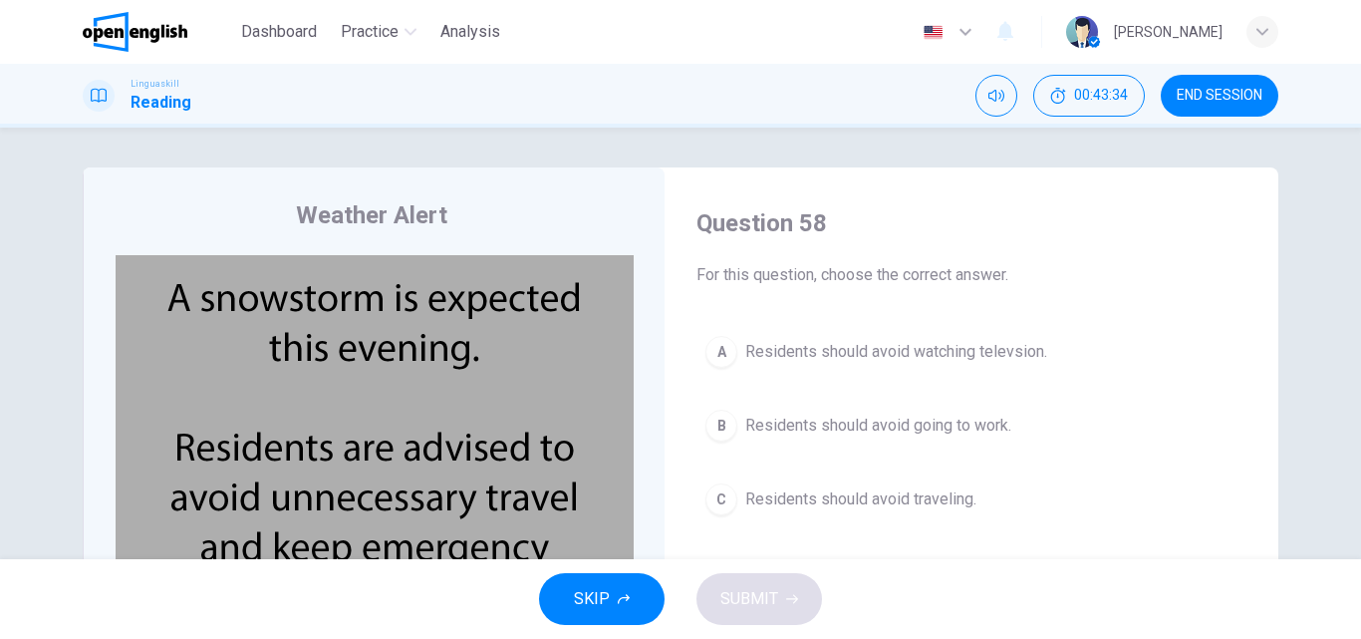
click at [360, 511] on img at bounding box center [375, 446] width 518 height 383
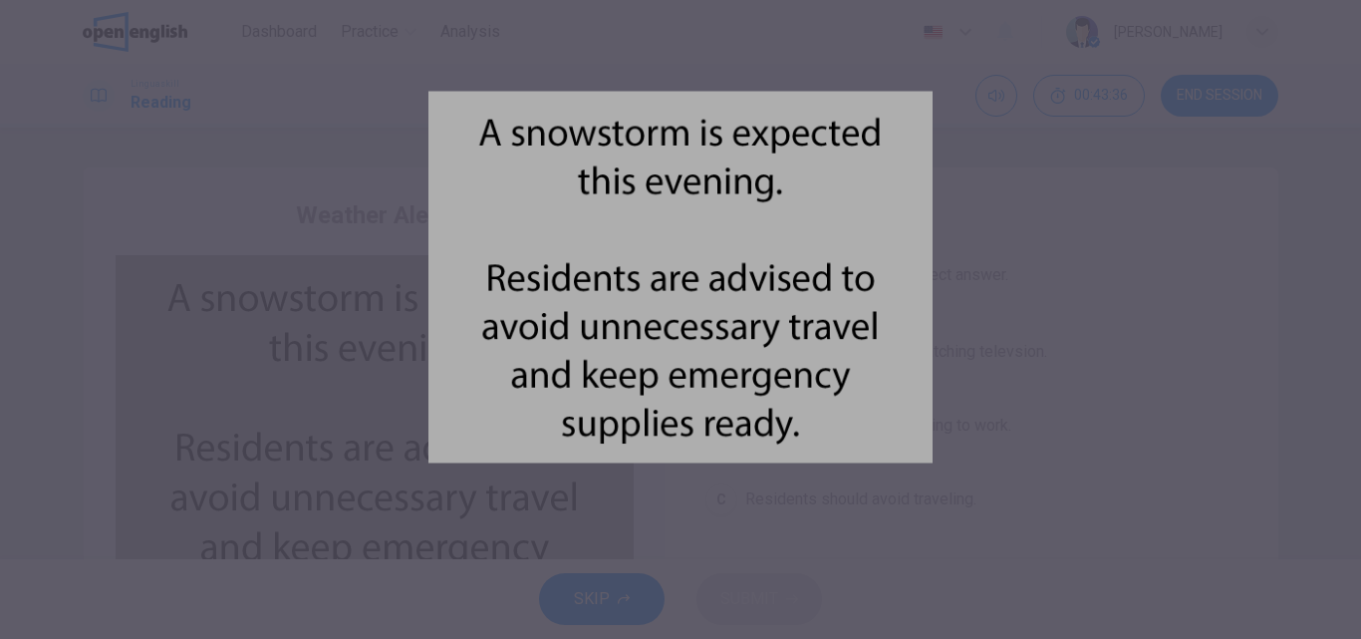
click at [1092, 220] on div at bounding box center [680, 319] width 1361 height 639
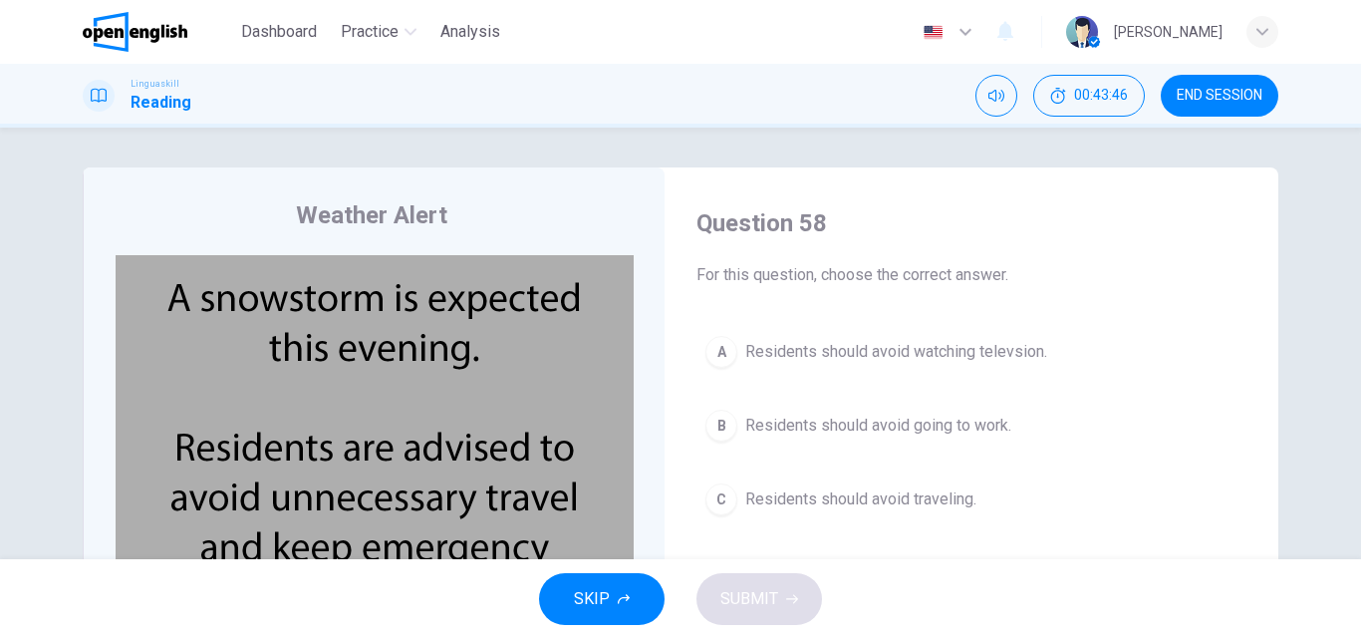
click at [713, 494] on div "C" at bounding box center [721, 499] width 32 height 32
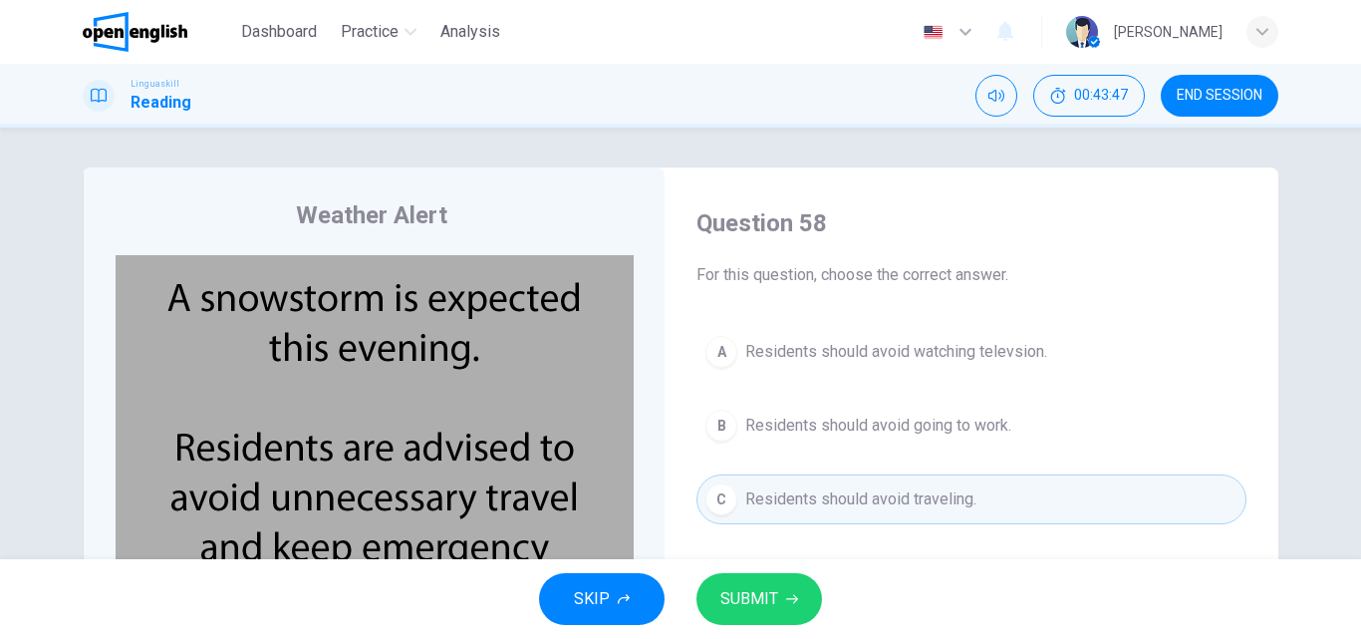
click at [771, 594] on span "SUBMIT" at bounding box center [749, 599] width 58 height 28
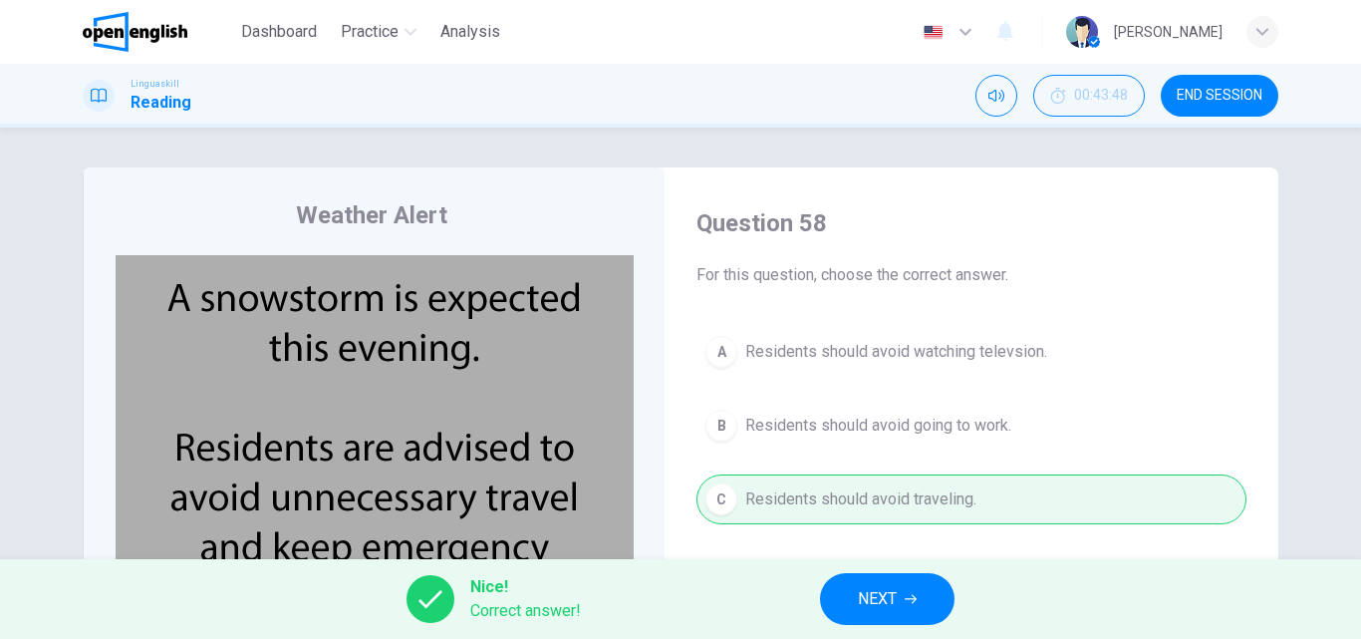
click at [867, 583] on button "NEXT" at bounding box center [887, 599] width 134 height 52
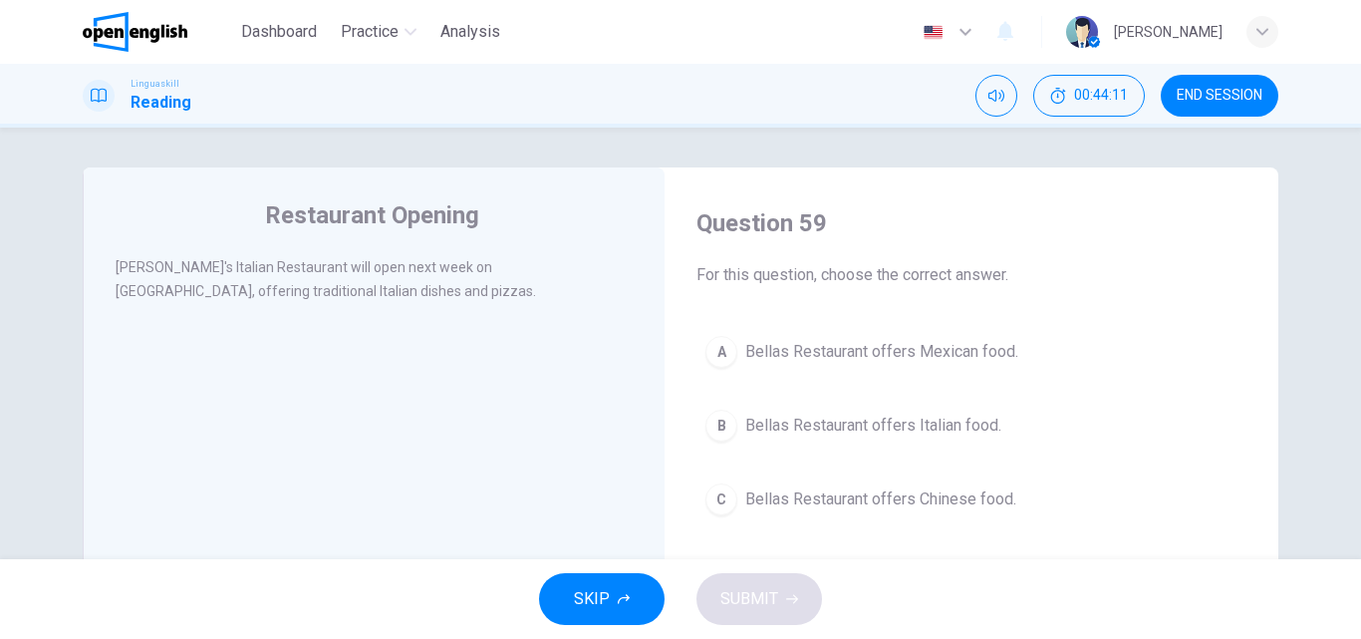
click at [730, 428] on div "B" at bounding box center [721, 425] width 32 height 32
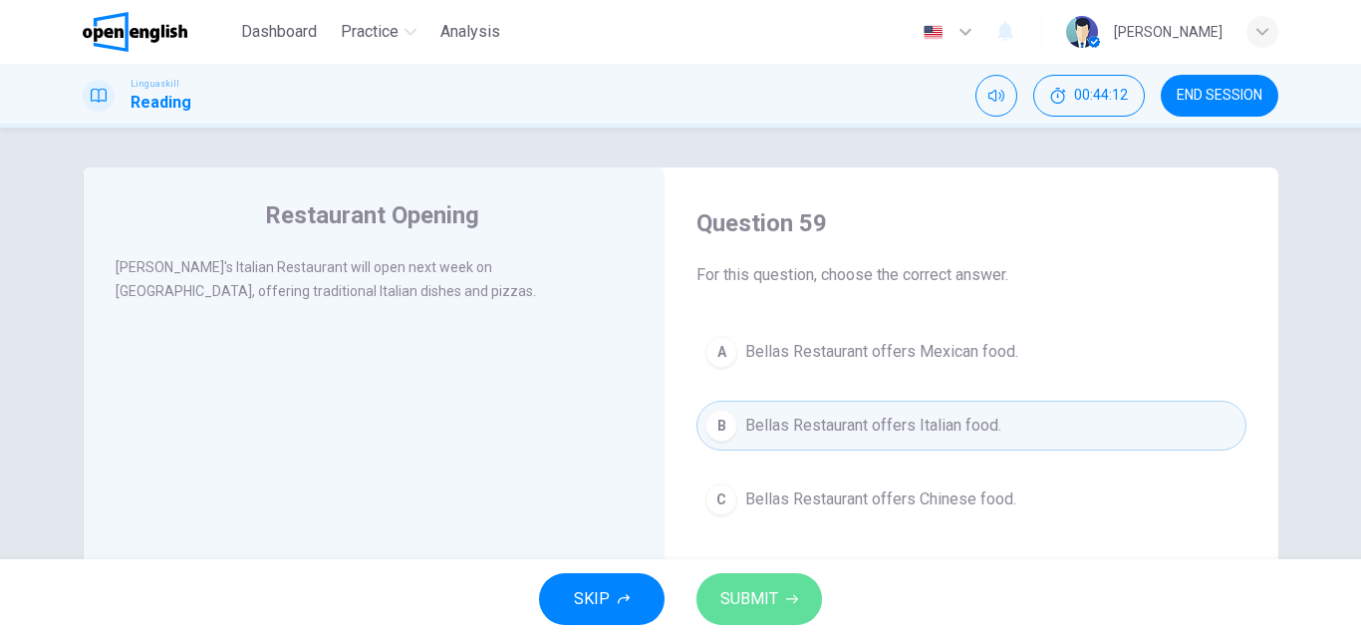
click at [755, 592] on span "SUBMIT" at bounding box center [749, 599] width 58 height 28
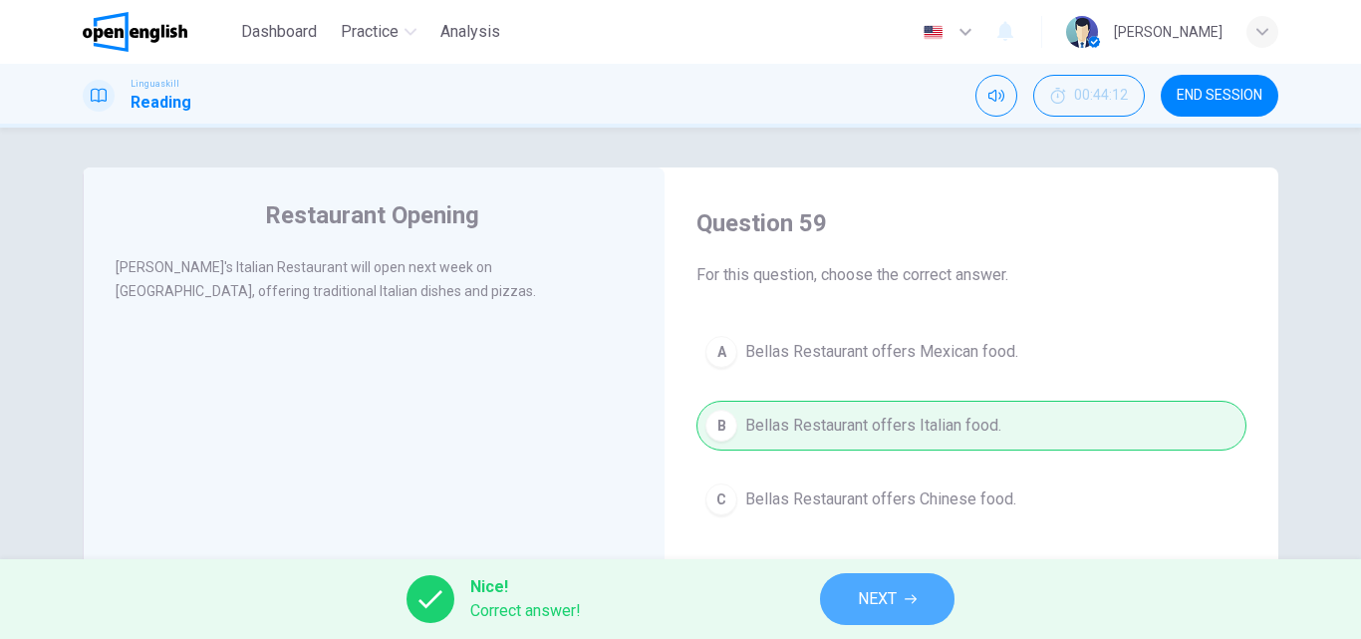
click at [882, 603] on span "NEXT" at bounding box center [877, 599] width 39 height 28
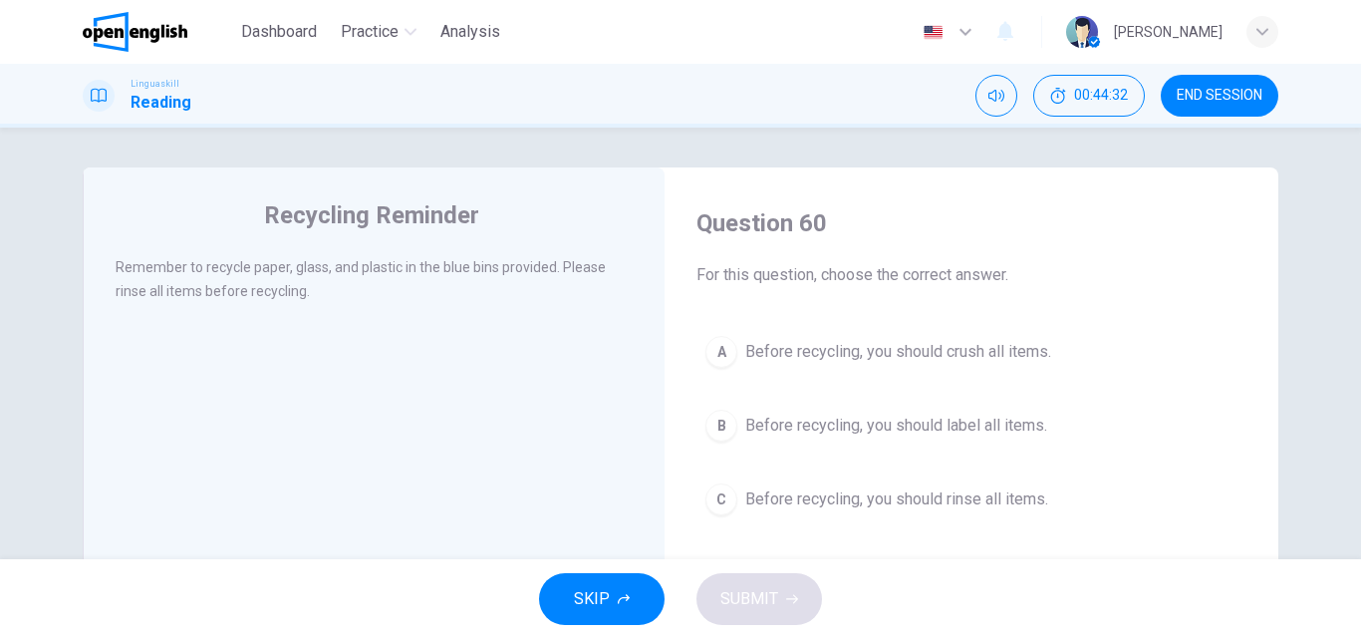
click at [726, 500] on div "C" at bounding box center [721, 499] width 32 height 32
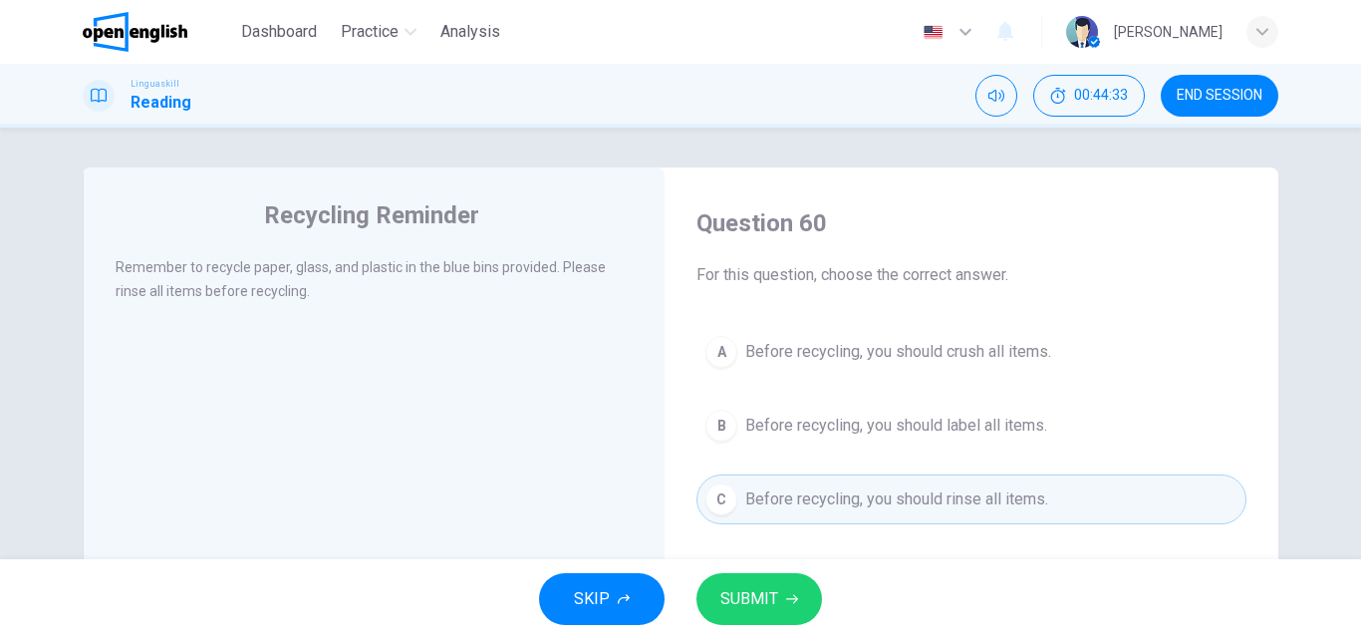
click at [742, 594] on span "SUBMIT" at bounding box center [749, 599] width 58 height 28
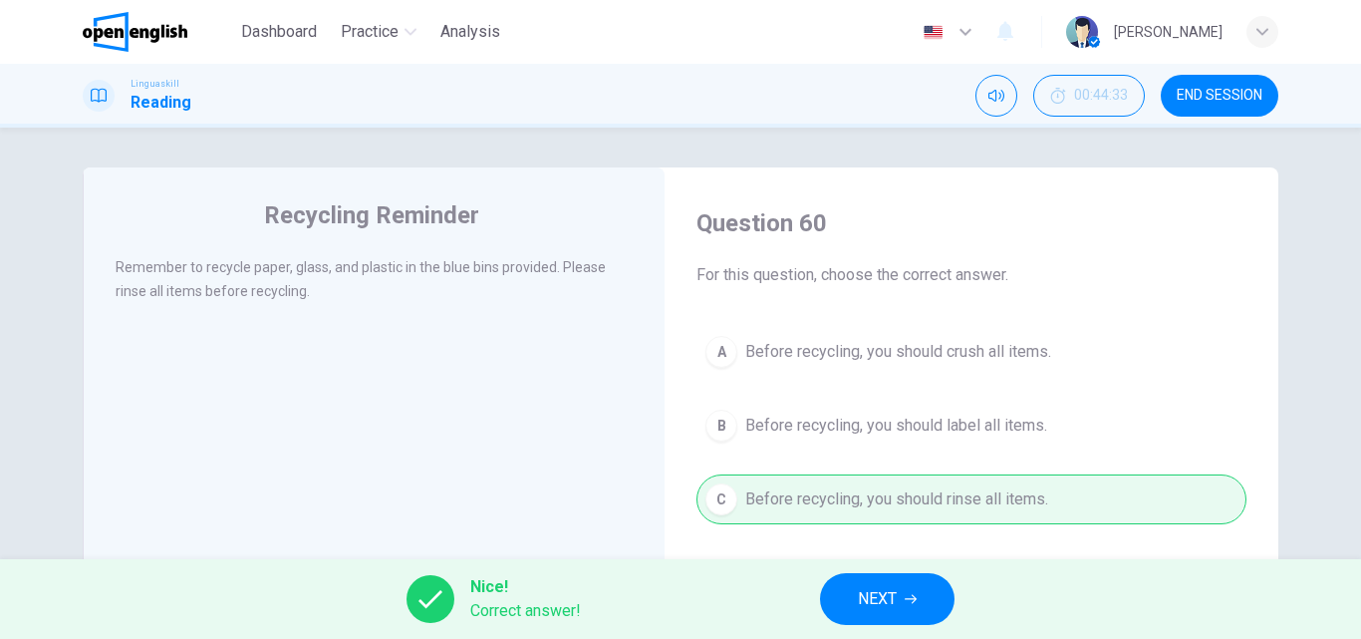
click at [897, 594] on span "NEXT" at bounding box center [877, 599] width 39 height 28
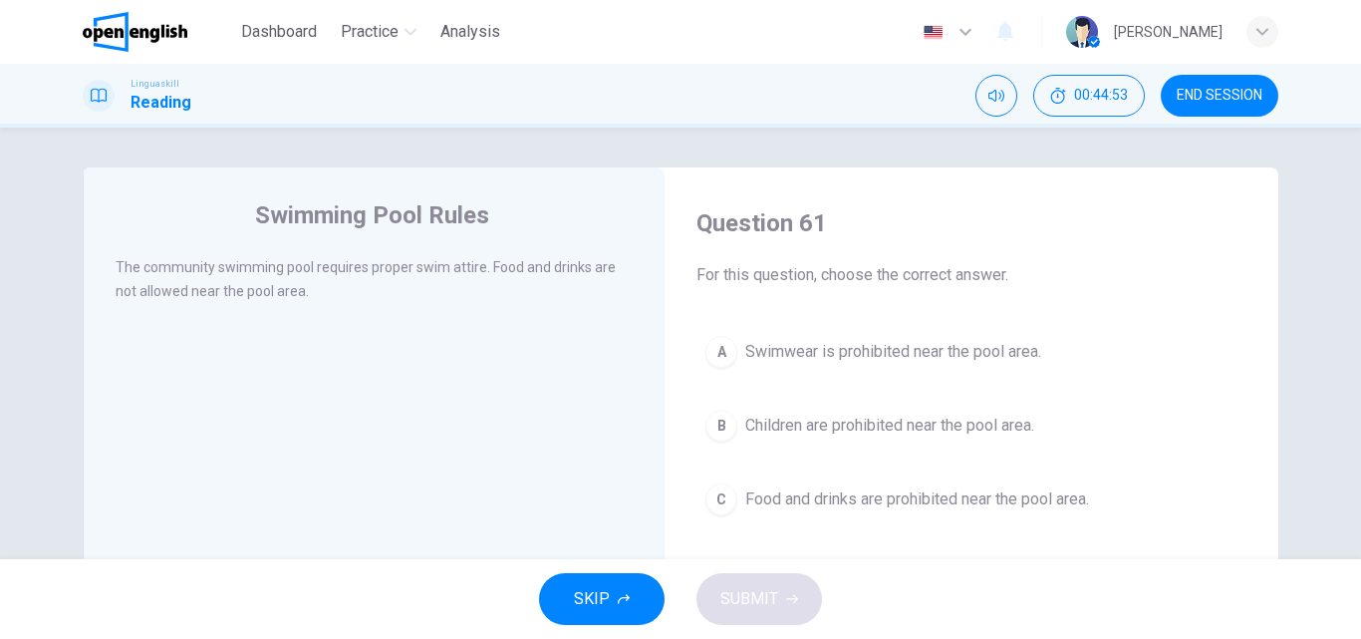
click at [721, 496] on div "C" at bounding box center [721, 499] width 32 height 32
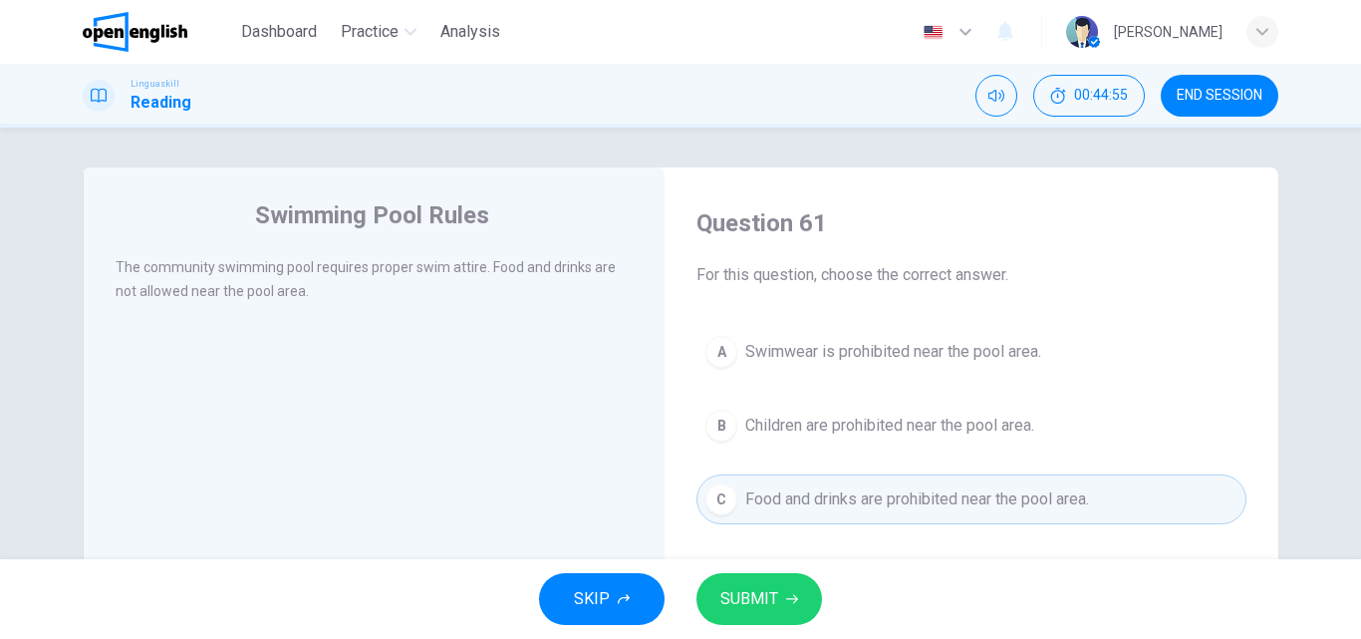
click at [740, 599] on span "SUBMIT" at bounding box center [749, 599] width 58 height 28
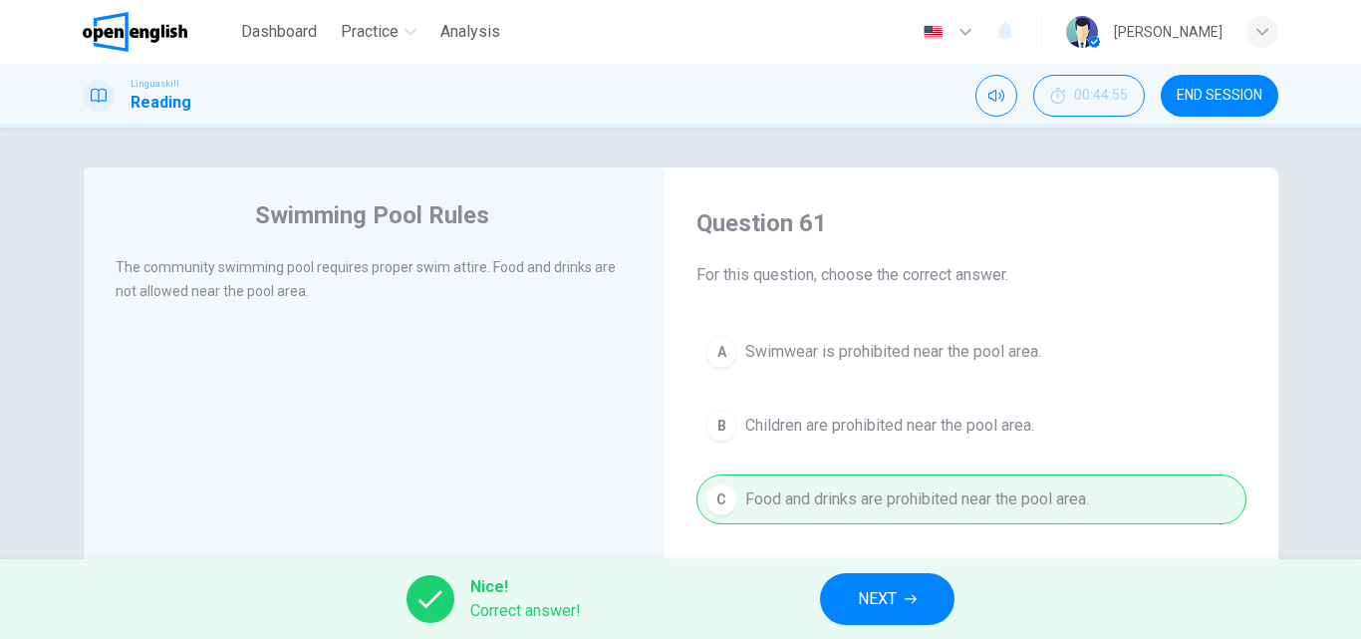
click at [860, 595] on span "NEXT" at bounding box center [877, 599] width 39 height 28
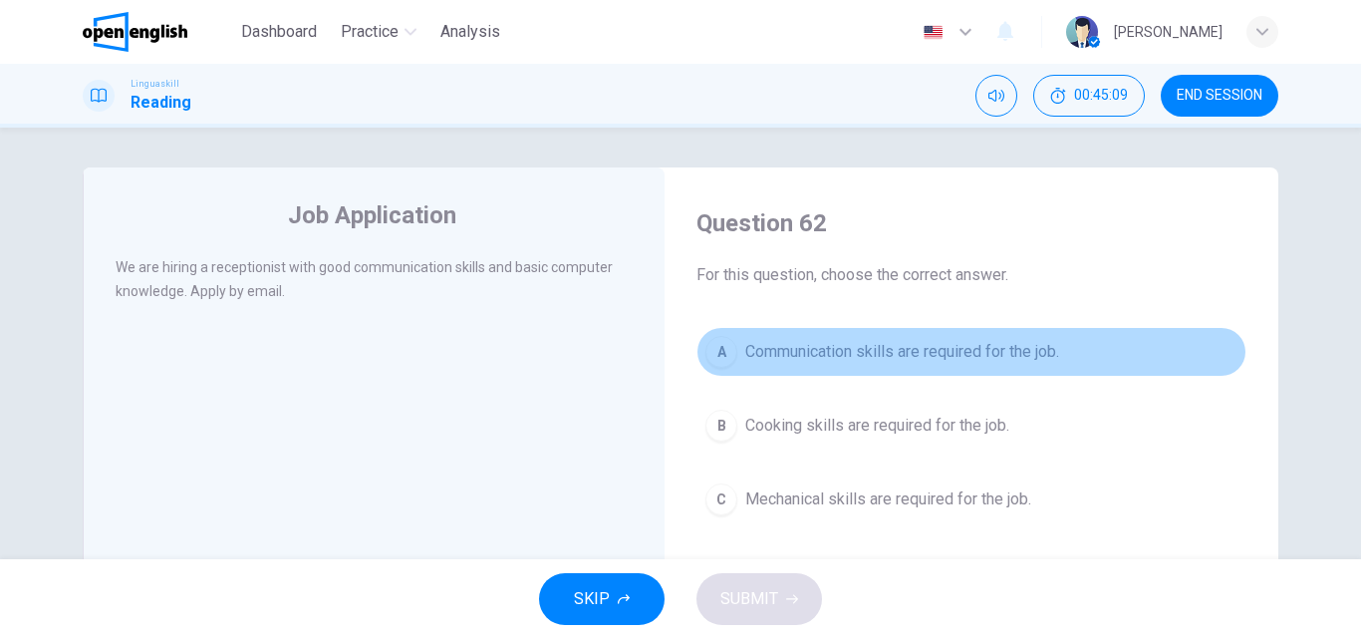
click at [706, 349] on div "A" at bounding box center [721, 352] width 32 height 32
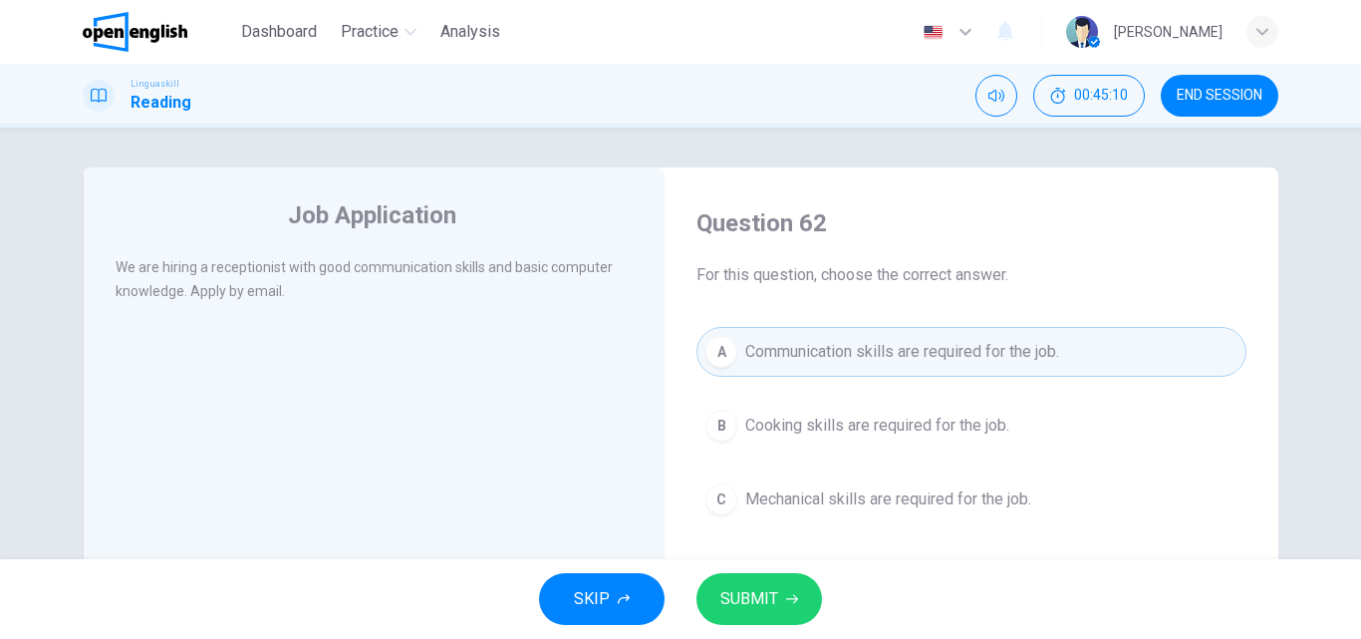
click at [735, 593] on span "SUBMIT" at bounding box center [749, 599] width 58 height 28
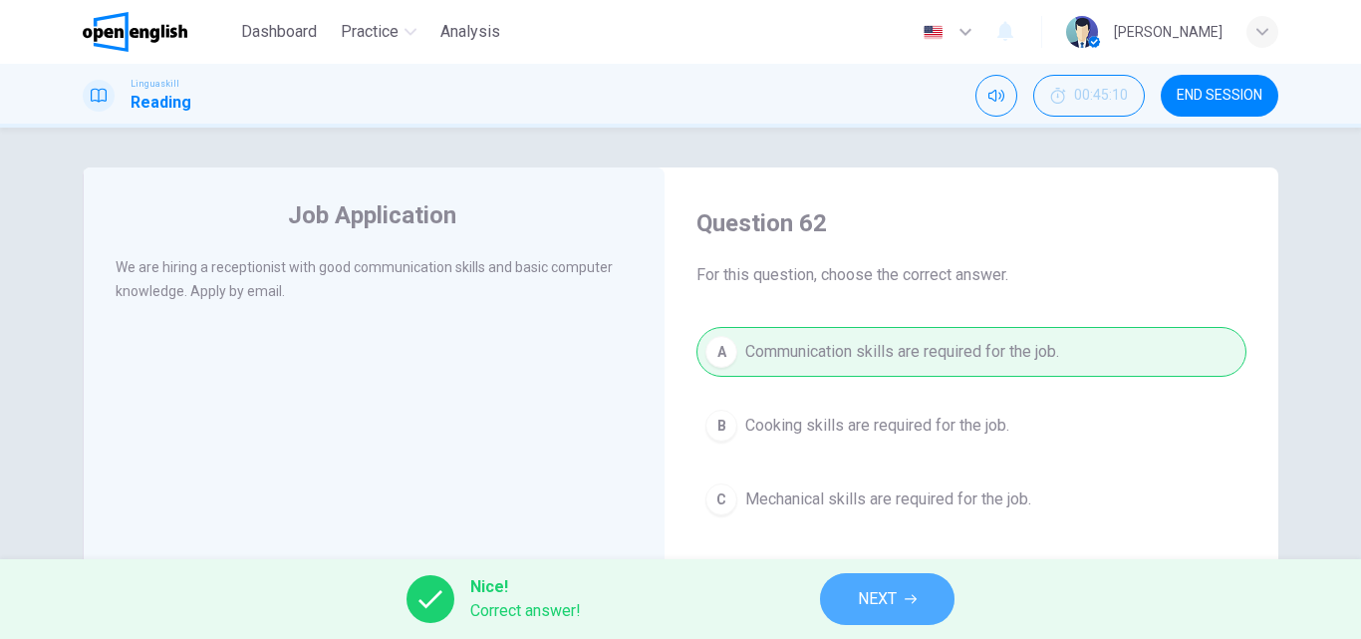
click at [885, 603] on span "NEXT" at bounding box center [877, 599] width 39 height 28
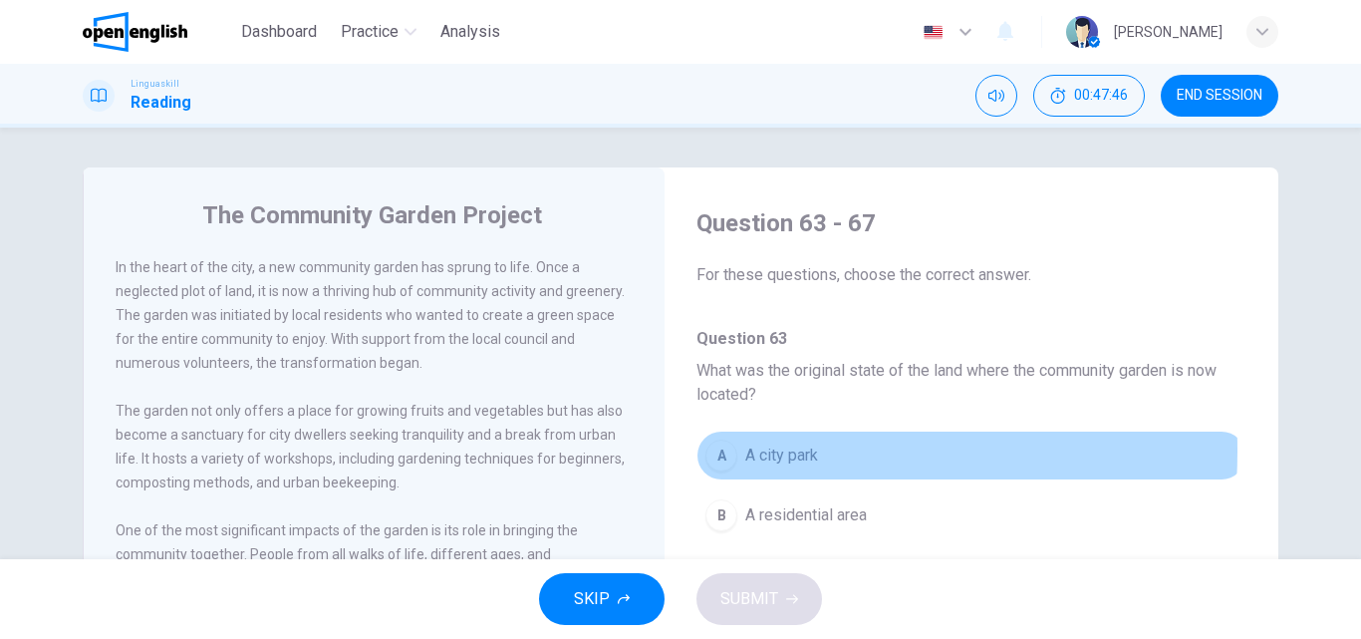
click at [718, 450] on div "A" at bounding box center [721, 455] width 32 height 32
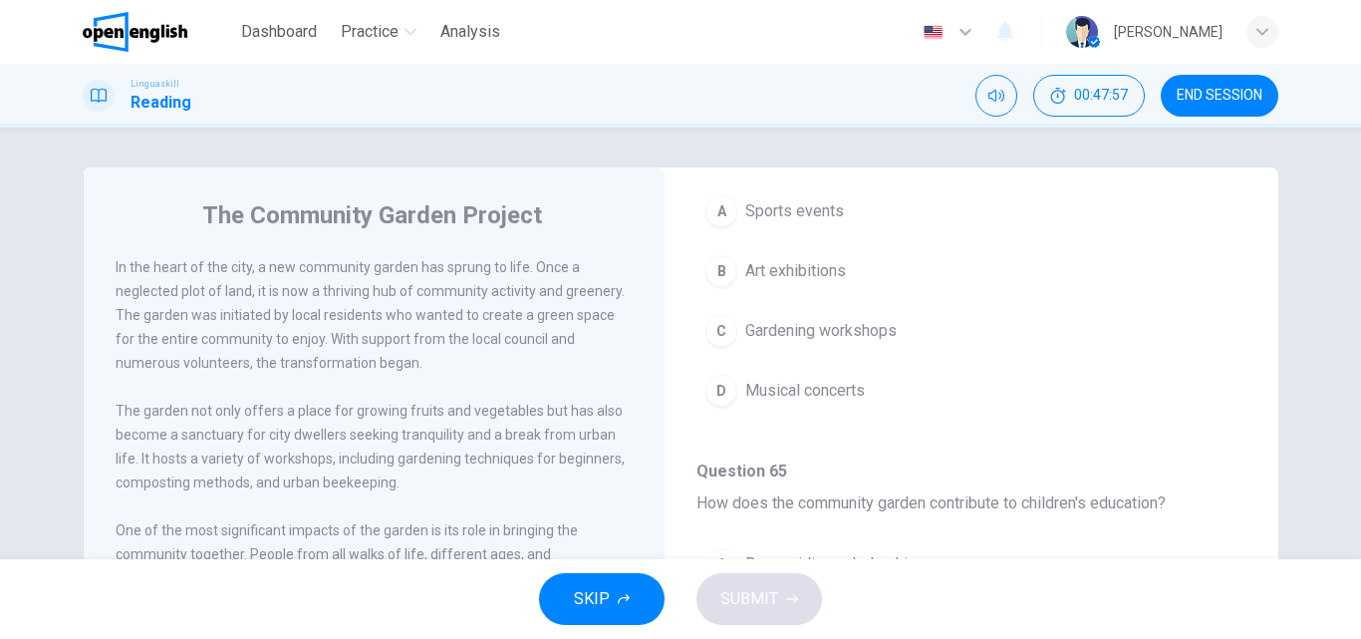
scroll to position [598, 0]
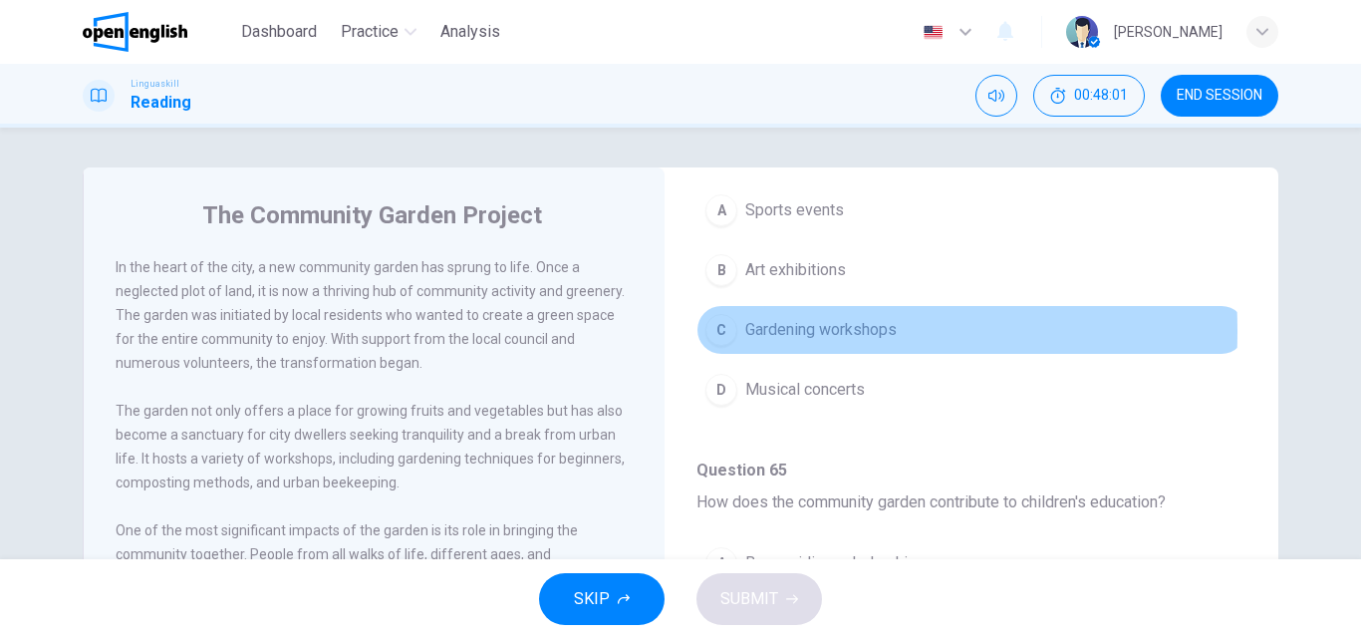
click at [718, 331] on div "C" at bounding box center [721, 330] width 32 height 32
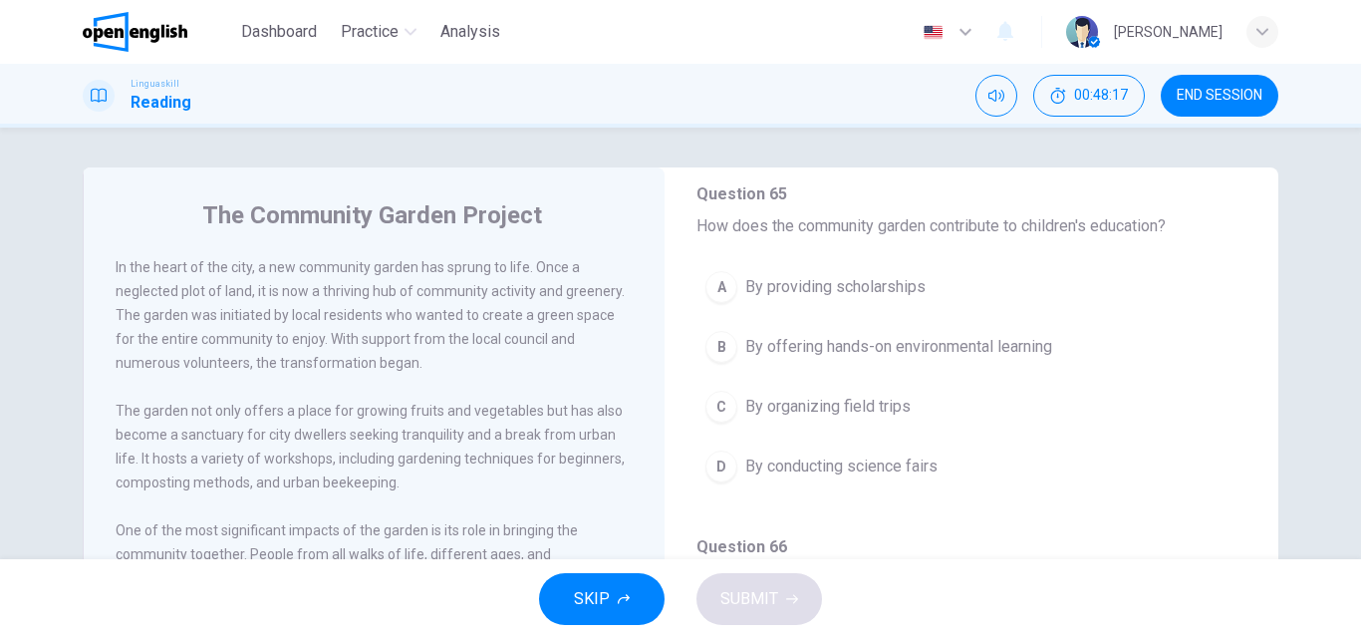
scroll to position [897, 0]
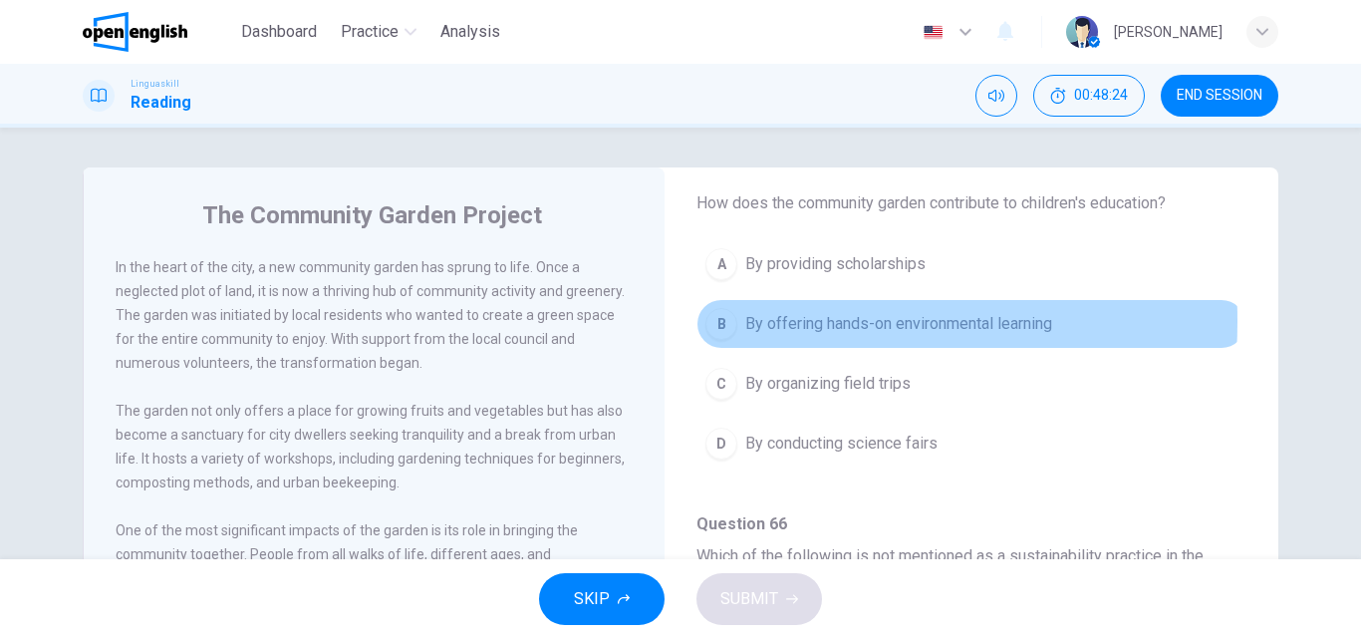
click at [714, 321] on div "B" at bounding box center [721, 324] width 32 height 32
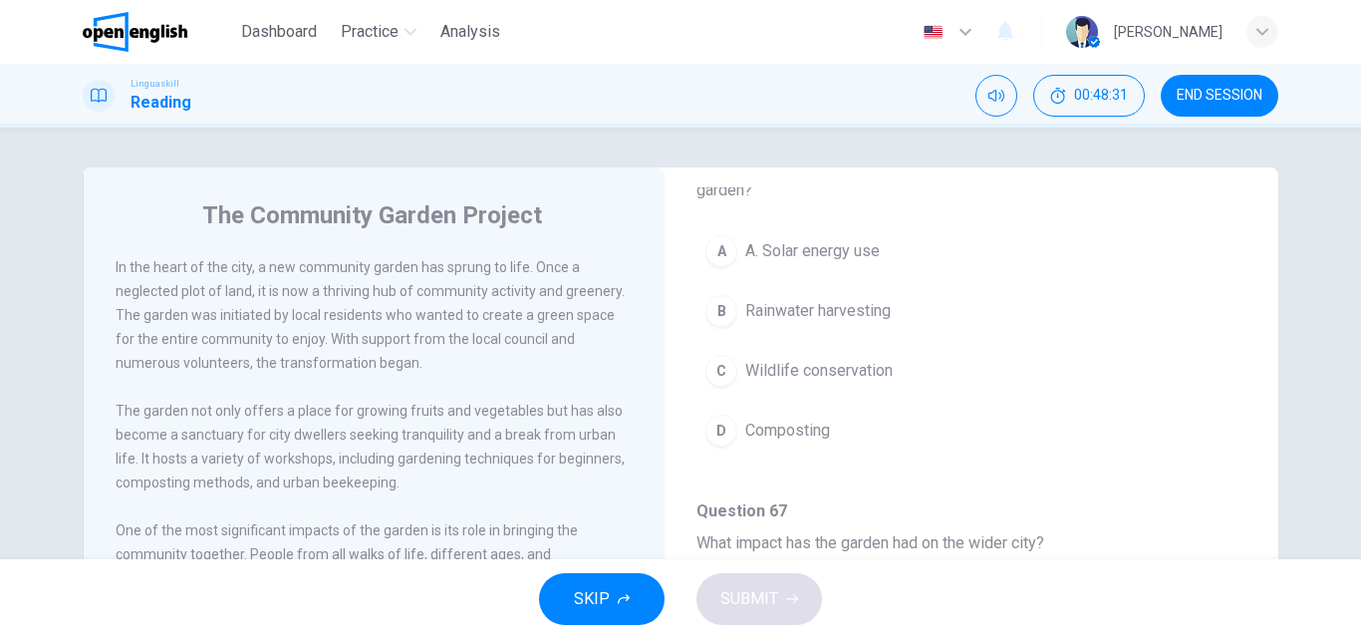
scroll to position [1294, 0]
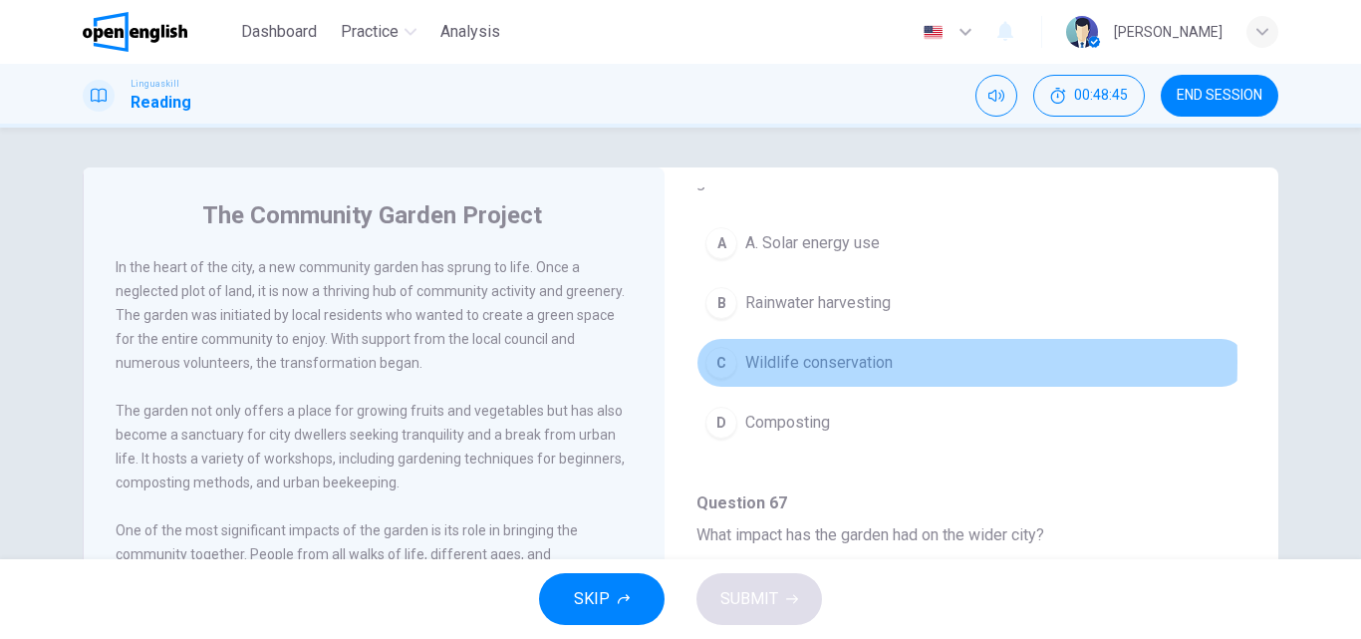
click at [714, 363] on div "C" at bounding box center [721, 363] width 32 height 32
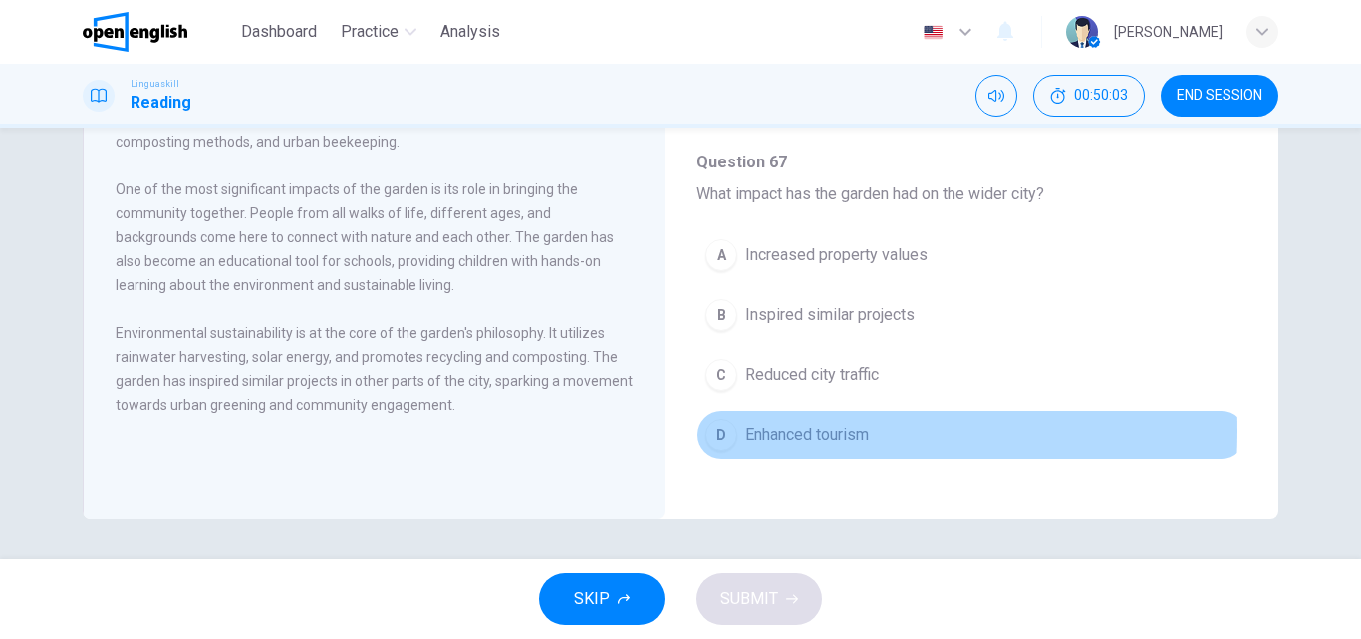
click at [713, 430] on div "D" at bounding box center [721, 434] width 32 height 32
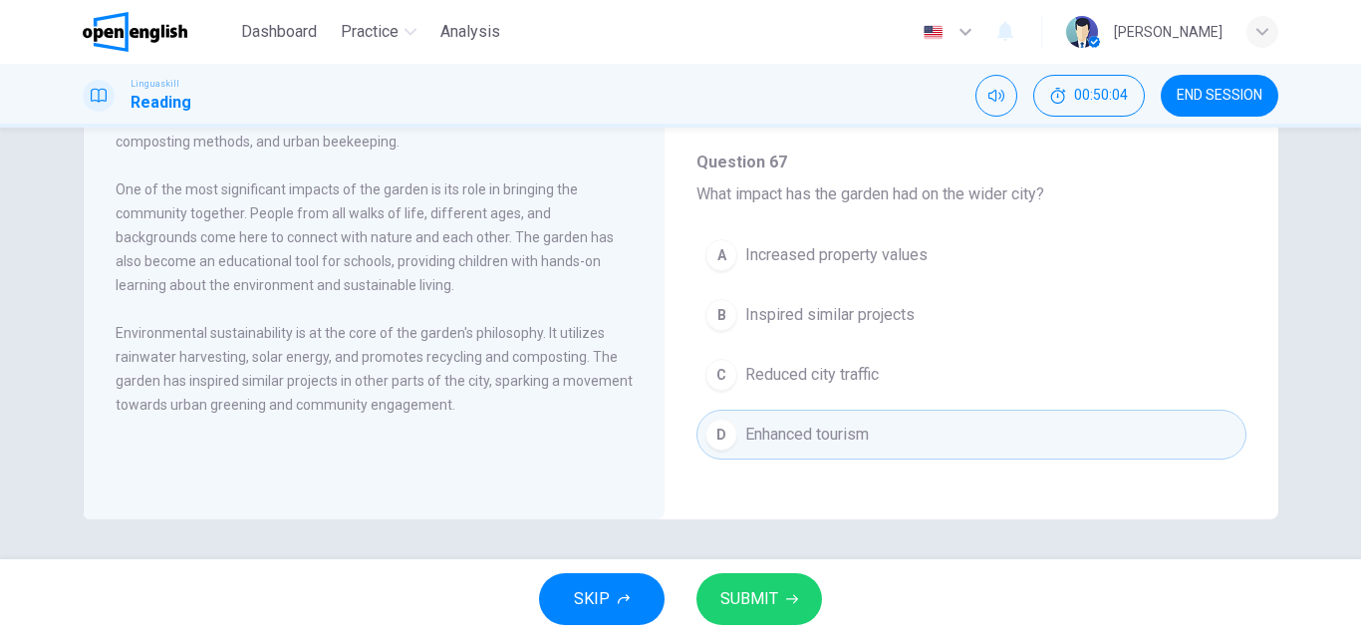
click at [739, 590] on span "SUBMIT" at bounding box center [749, 599] width 58 height 28
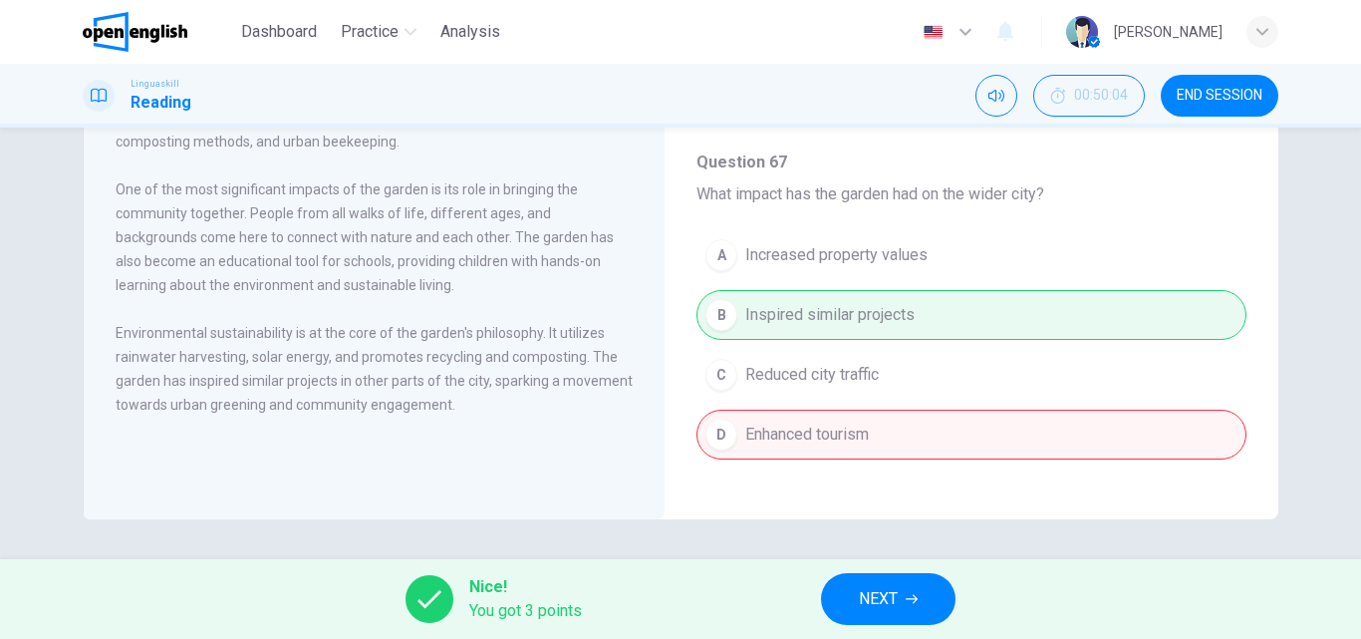
click at [874, 599] on span "NEXT" at bounding box center [878, 599] width 39 height 28
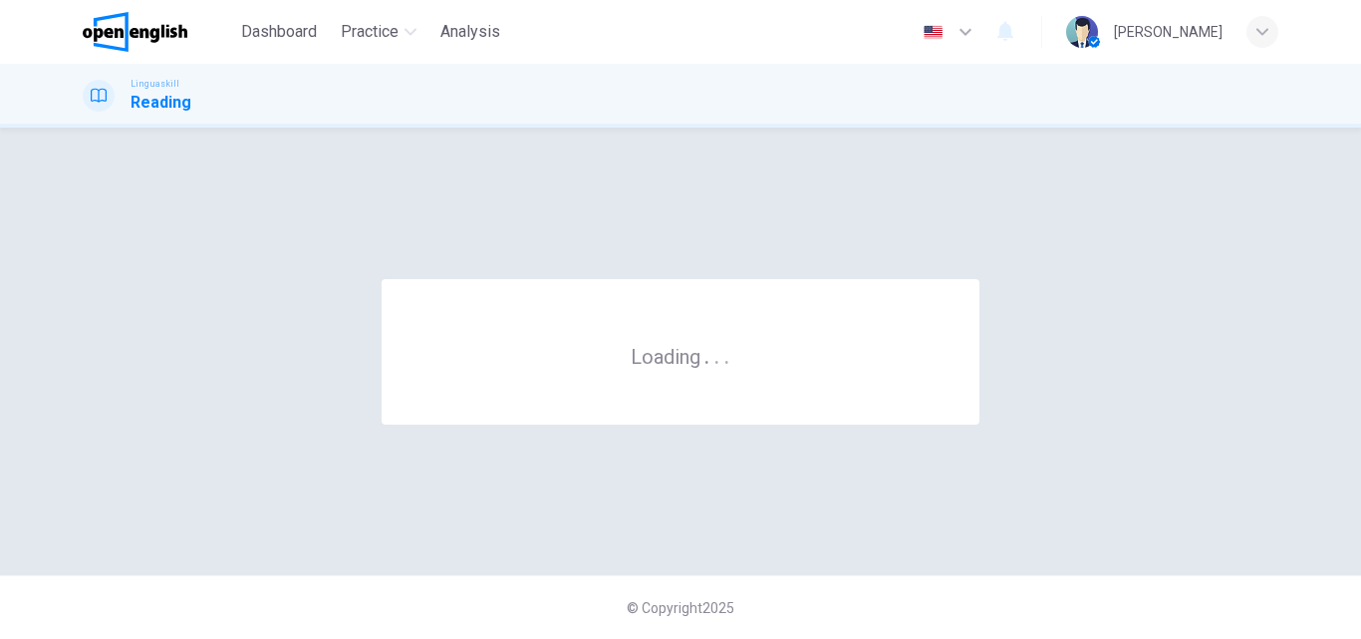
scroll to position [0, 0]
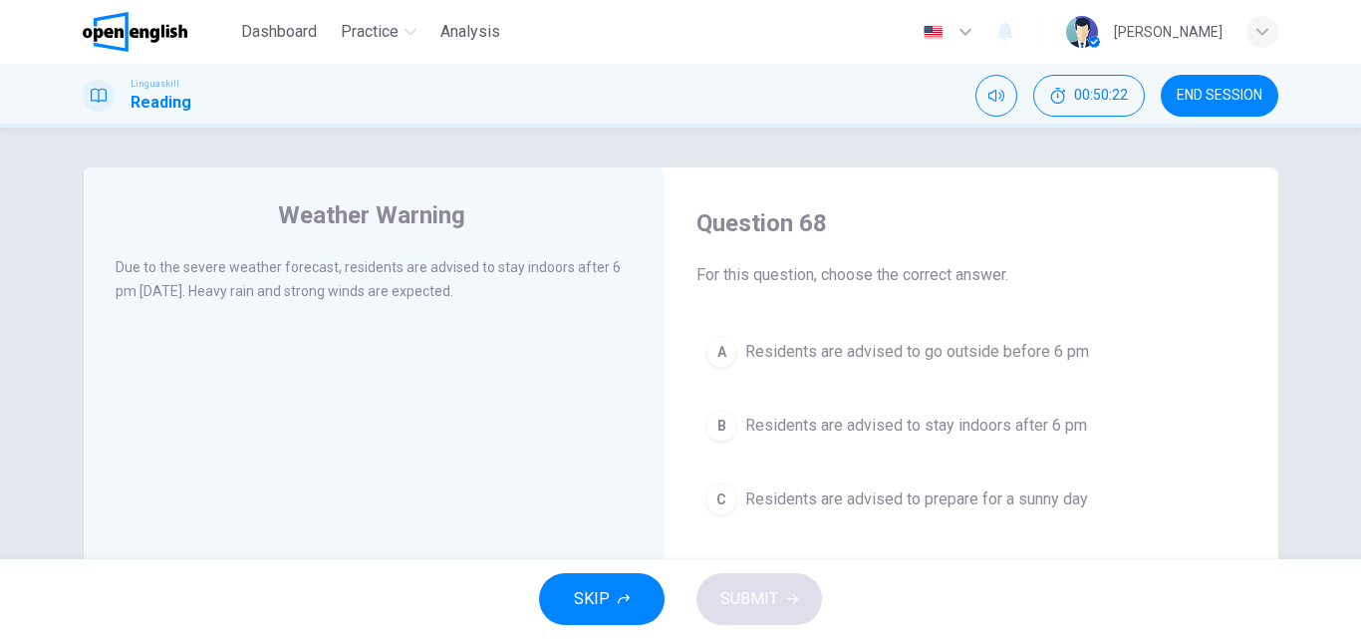
click at [745, 418] on span "Residents are advised to stay indoors after 6 pm" at bounding box center [916, 425] width 342 height 24
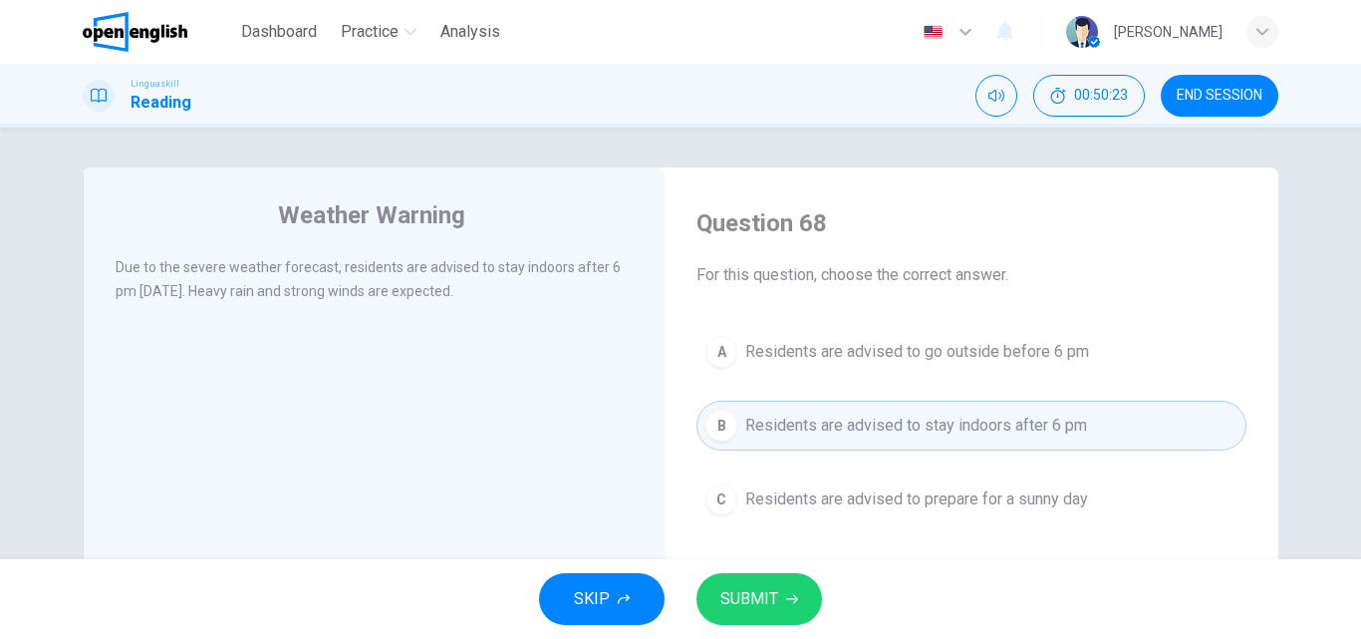
click at [743, 610] on span "SUBMIT" at bounding box center [749, 599] width 58 height 28
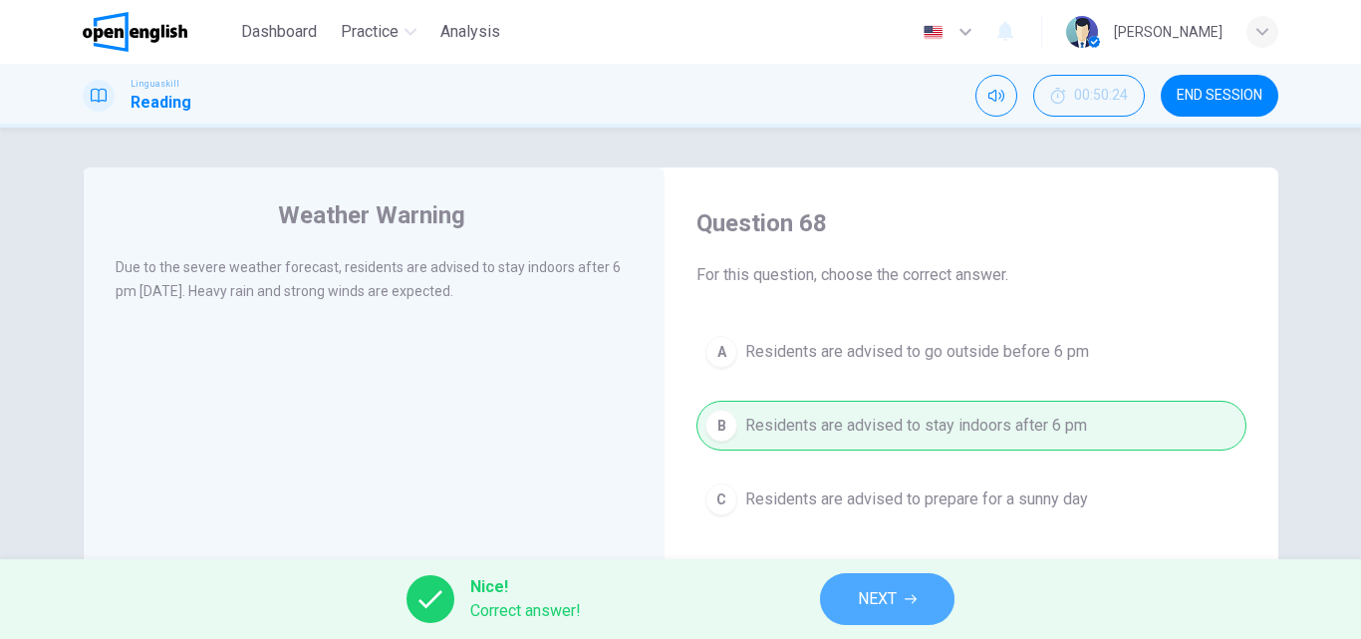
click at [872, 596] on span "NEXT" at bounding box center [877, 599] width 39 height 28
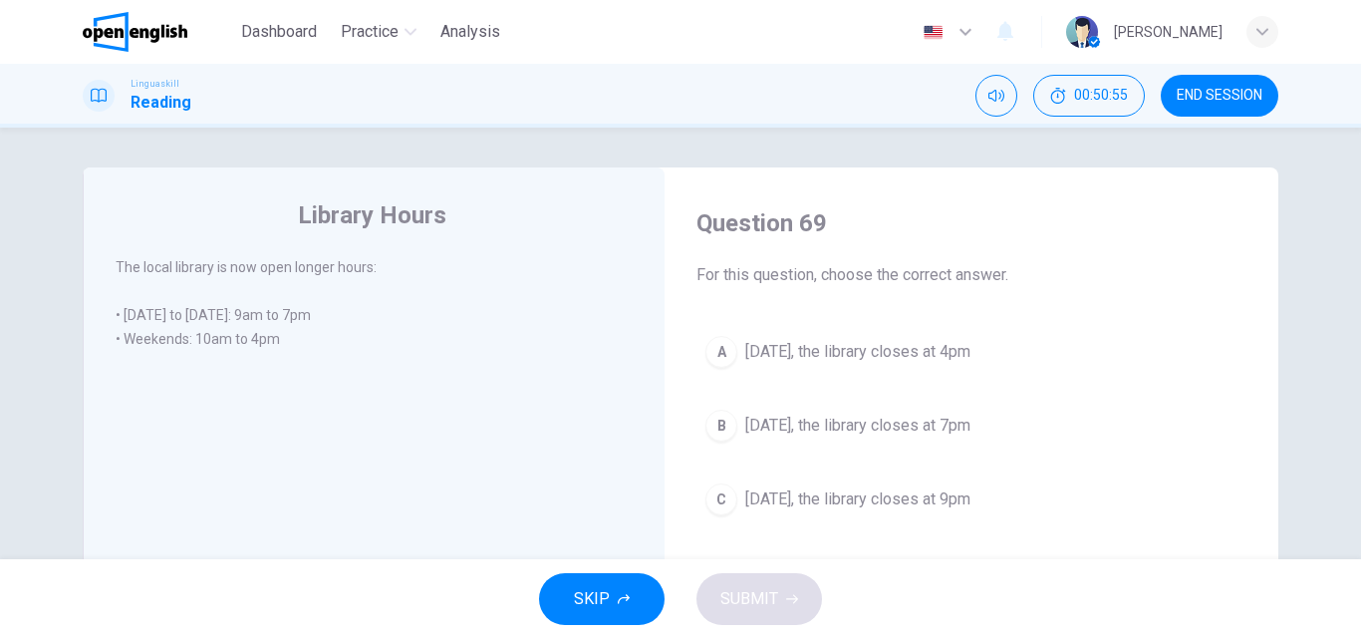
click at [721, 354] on div "A" at bounding box center [721, 352] width 32 height 32
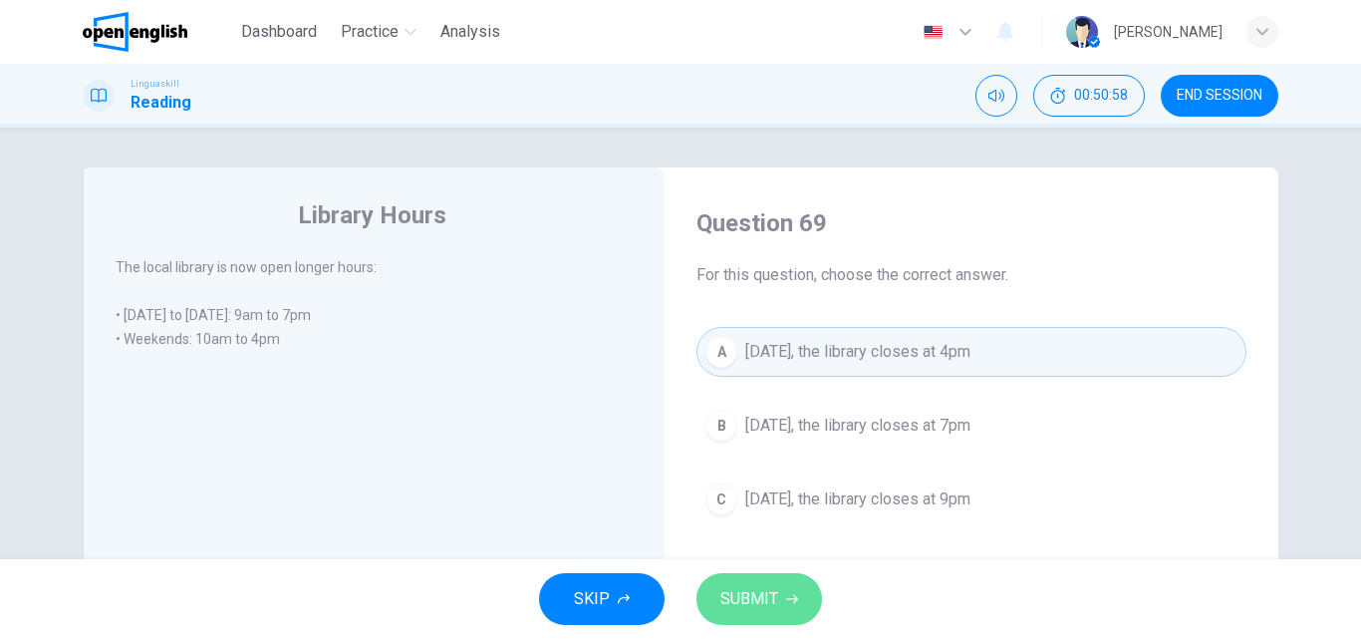
click at [754, 592] on span "SUBMIT" at bounding box center [749, 599] width 58 height 28
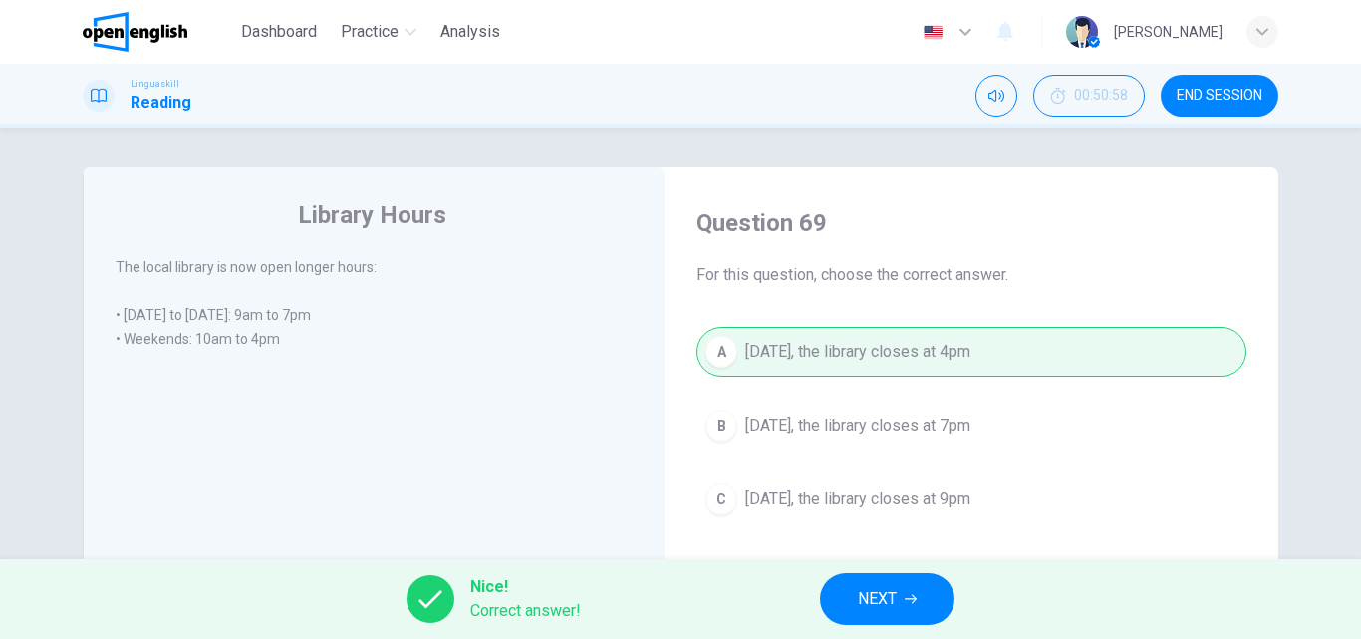
click at [858, 605] on span "NEXT" at bounding box center [877, 599] width 39 height 28
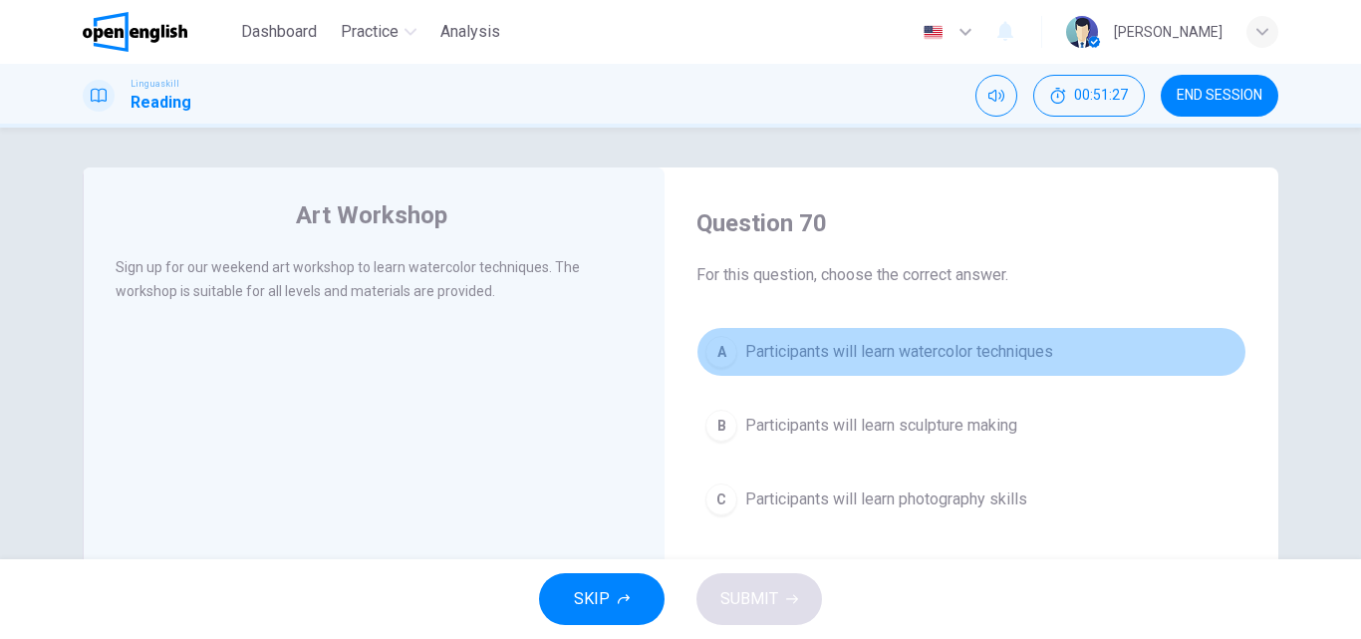
click at [730, 340] on button "A Participants will learn watercolor techniques" at bounding box center [971, 352] width 550 height 50
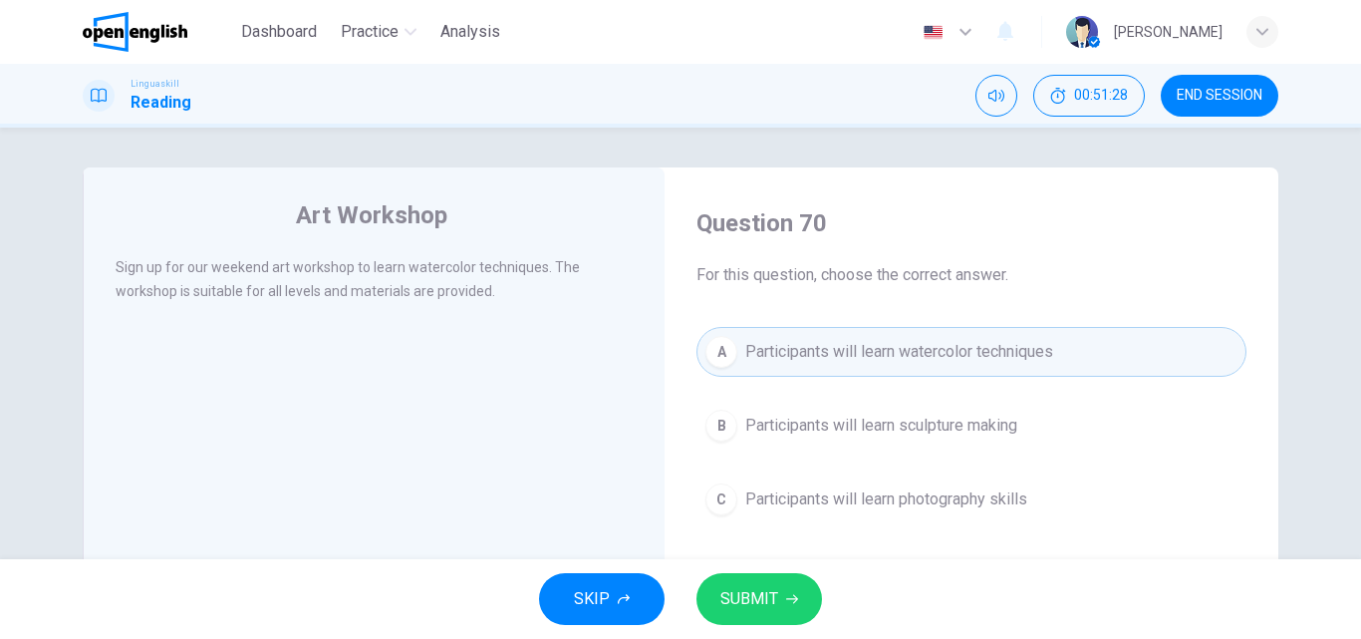
click at [750, 594] on span "SUBMIT" at bounding box center [749, 599] width 58 height 28
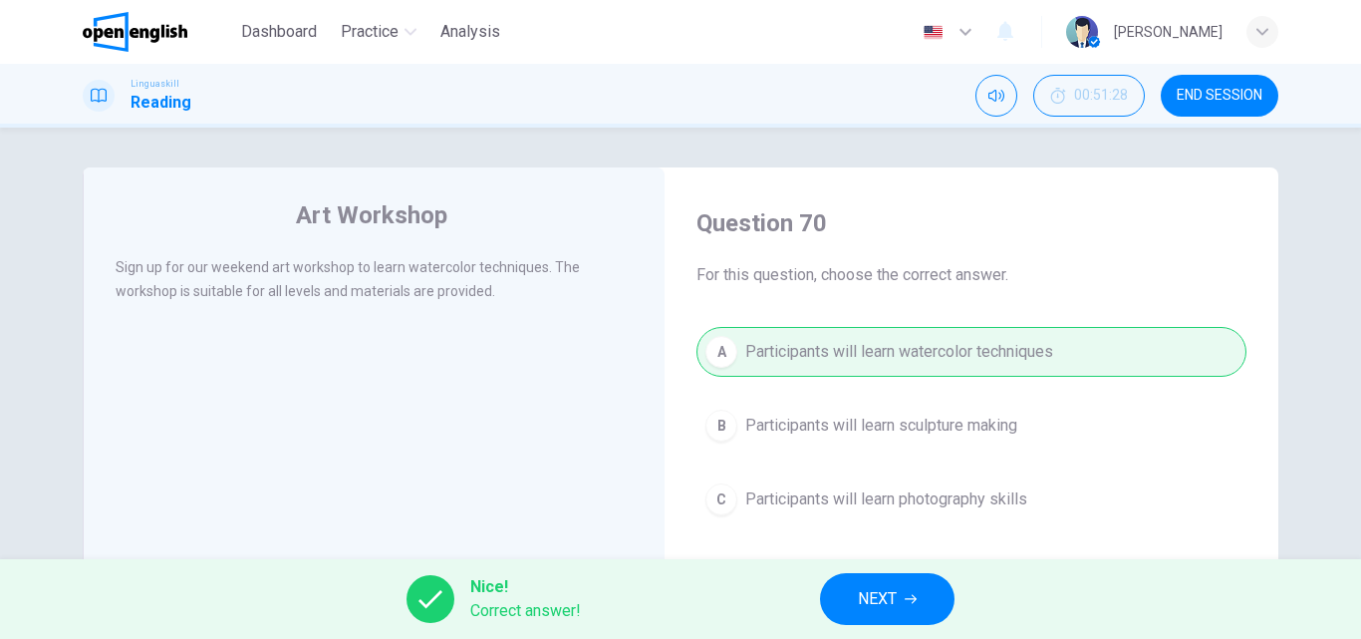
click at [900, 594] on button "NEXT" at bounding box center [887, 599] width 134 height 52
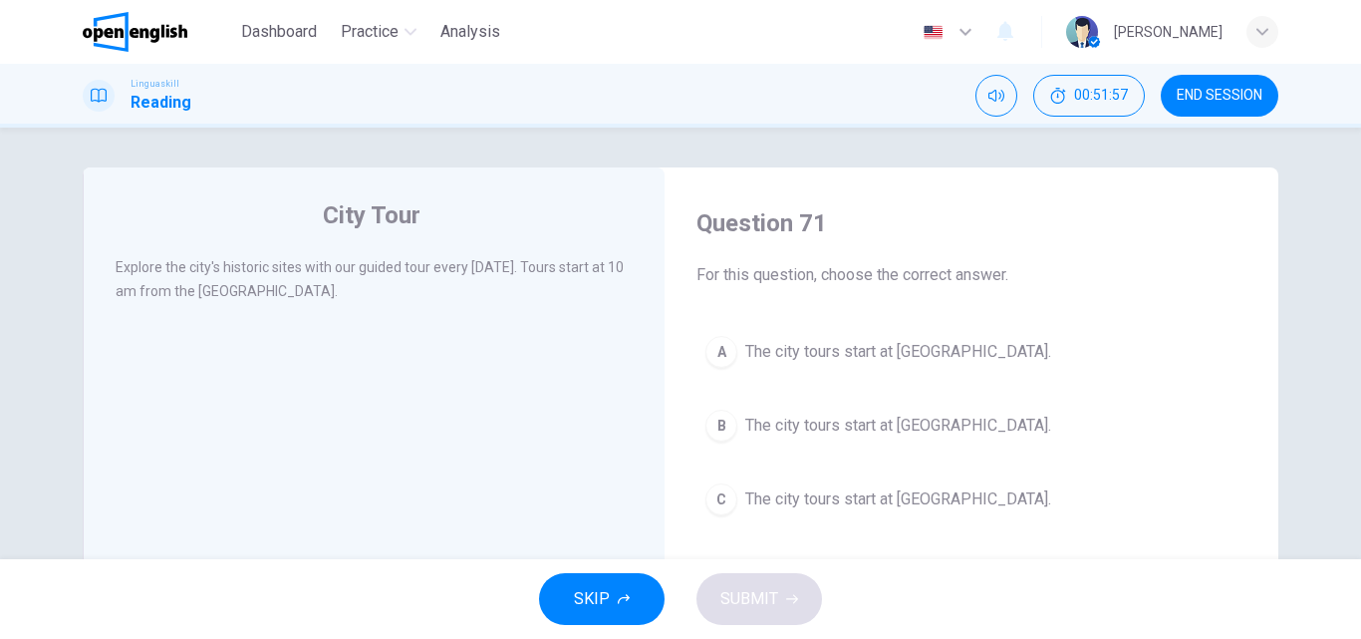
click at [705, 351] on div "A" at bounding box center [721, 352] width 32 height 32
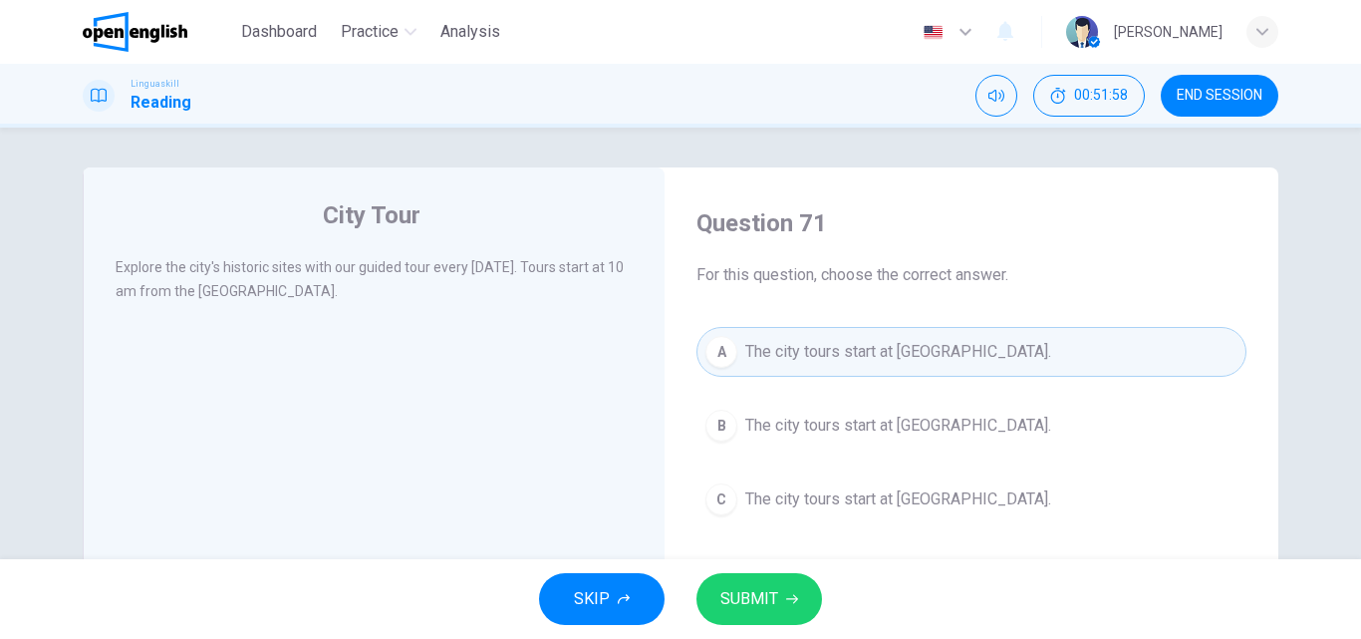
click at [742, 593] on span "SUBMIT" at bounding box center [749, 599] width 58 height 28
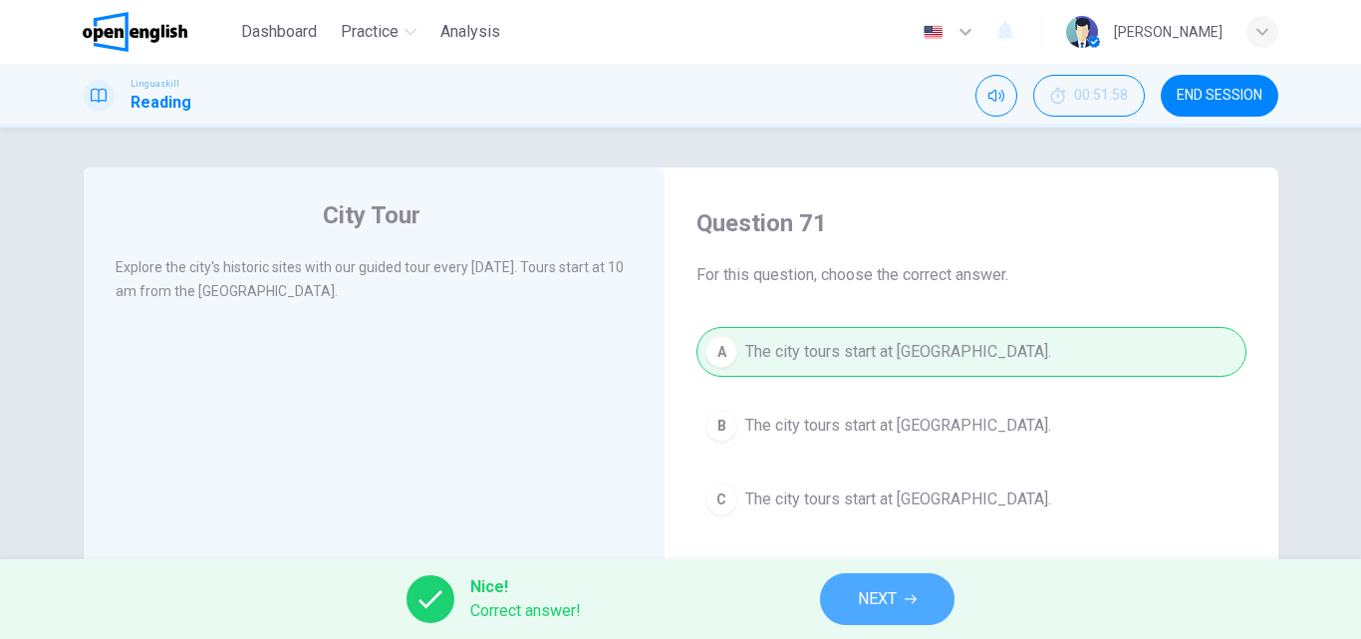
click at [887, 600] on span "NEXT" at bounding box center [877, 599] width 39 height 28
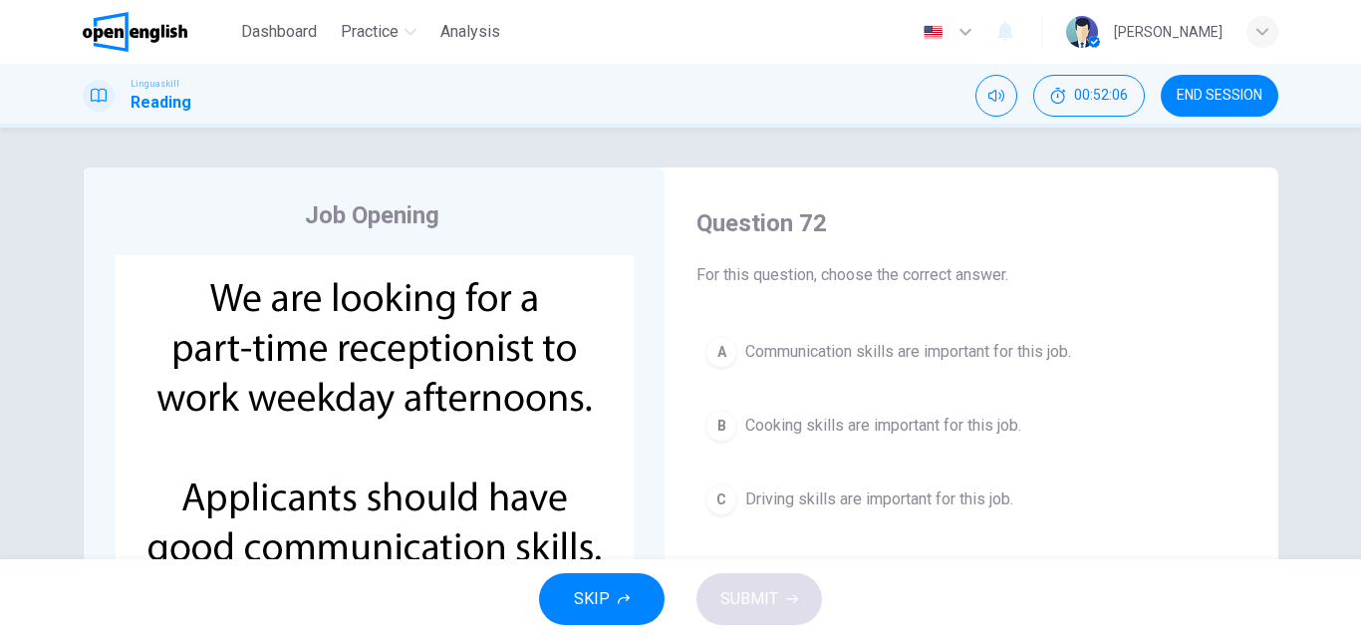
click at [435, 407] on img at bounding box center [375, 446] width 518 height 383
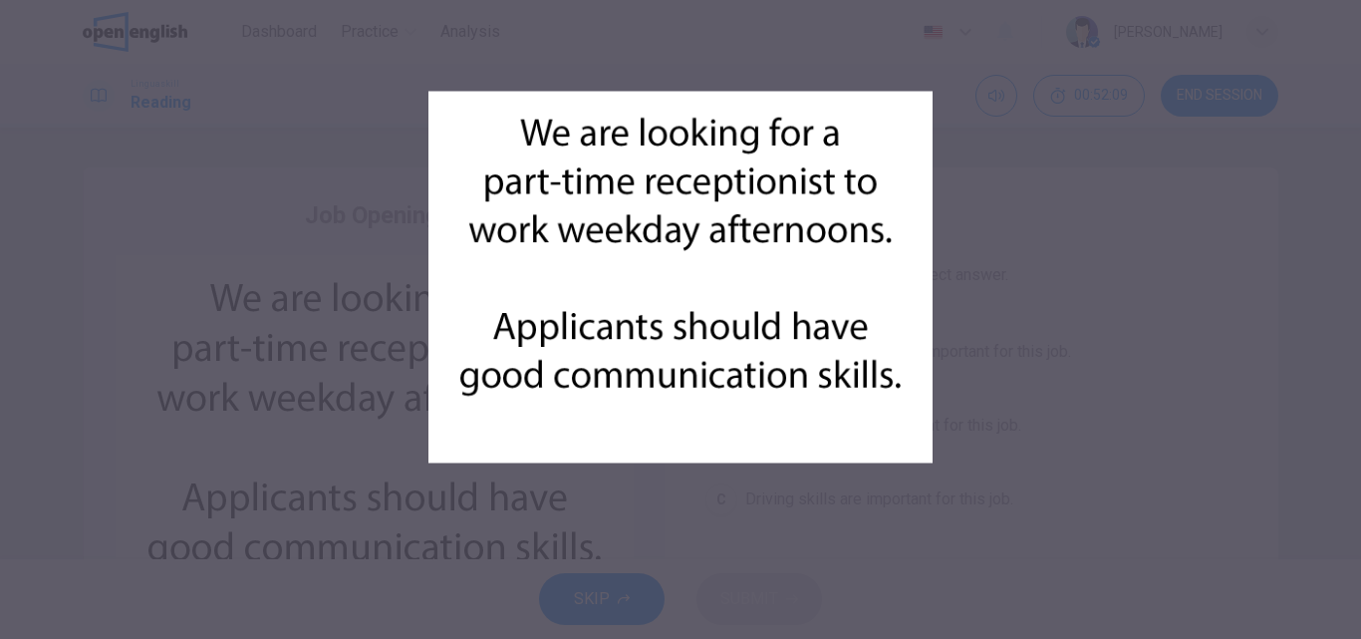
click at [974, 316] on div at bounding box center [680, 319] width 1361 height 639
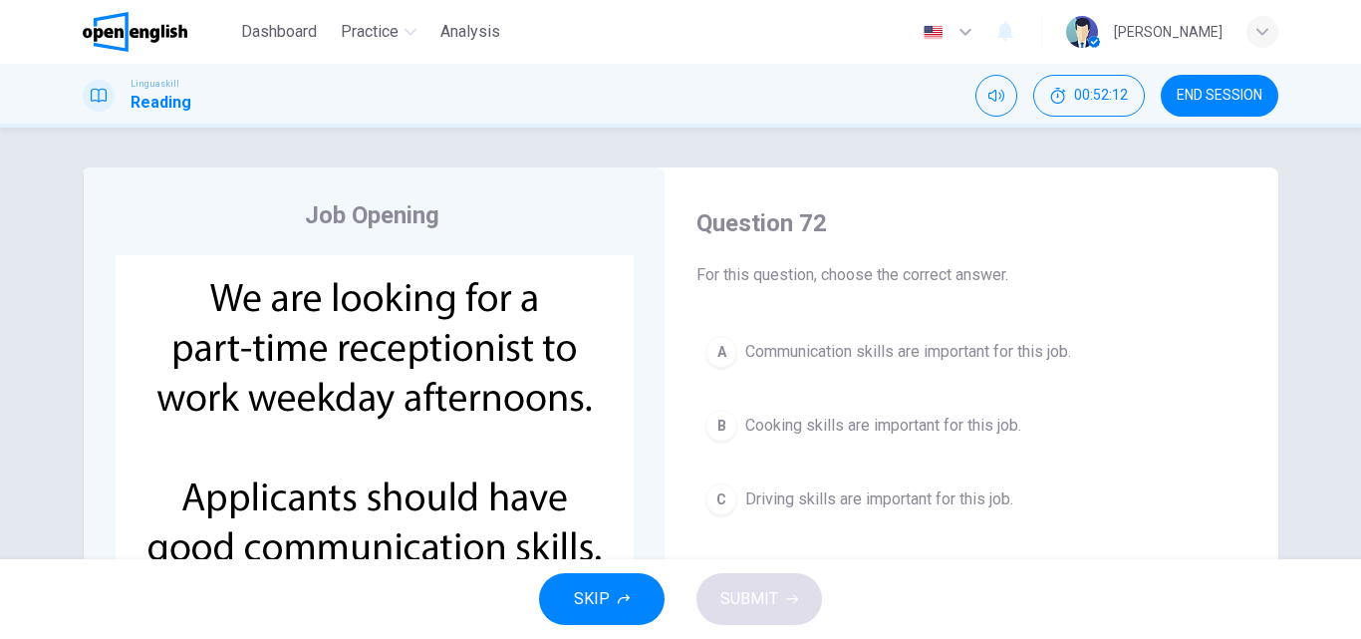
click at [716, 346] on div "A" at bounding box center [721, 352] width 32 height 32
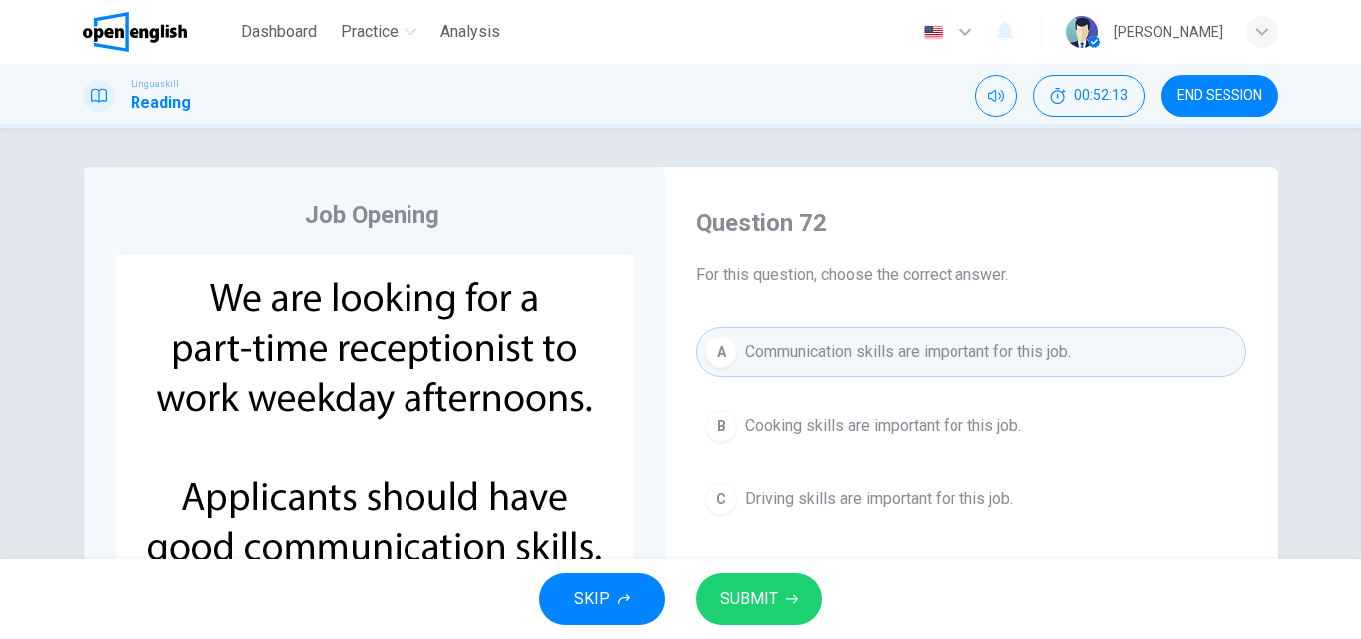
click at [733, 600] on span "SUBMIT" at bounding box center [749, 599] width 58 height 28
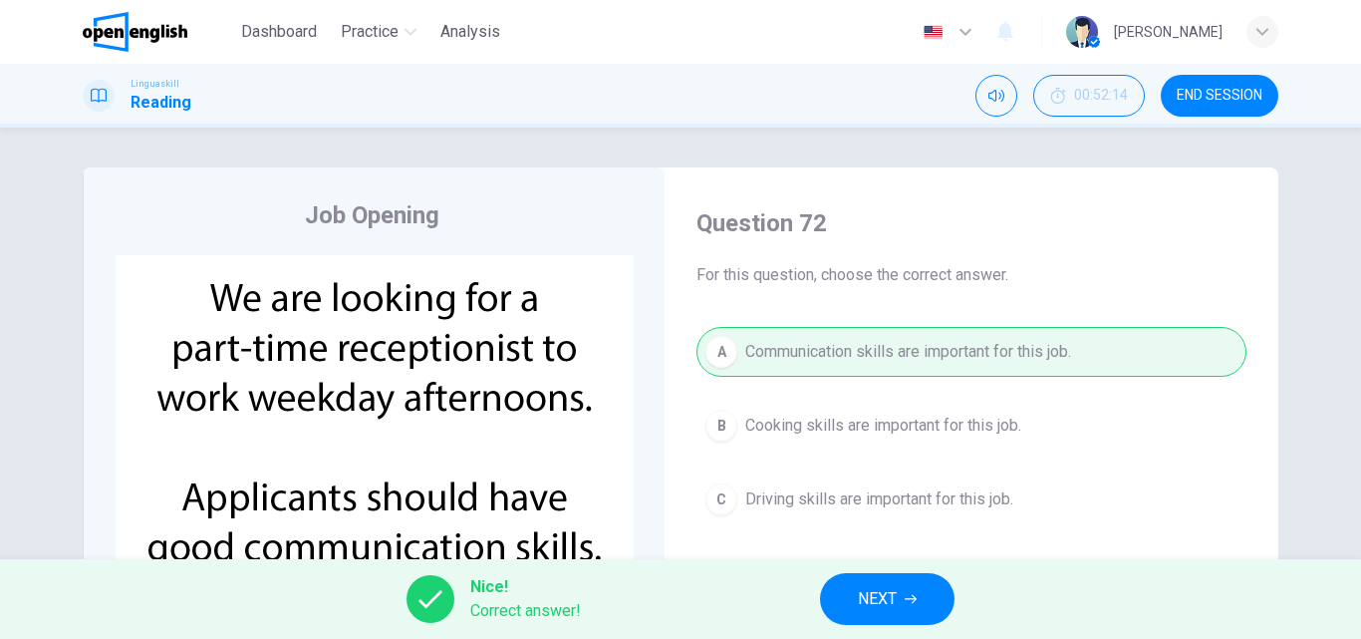
click at [863, 608] on span "NEXT" at bounding box center [877, 599] width 39 height 28
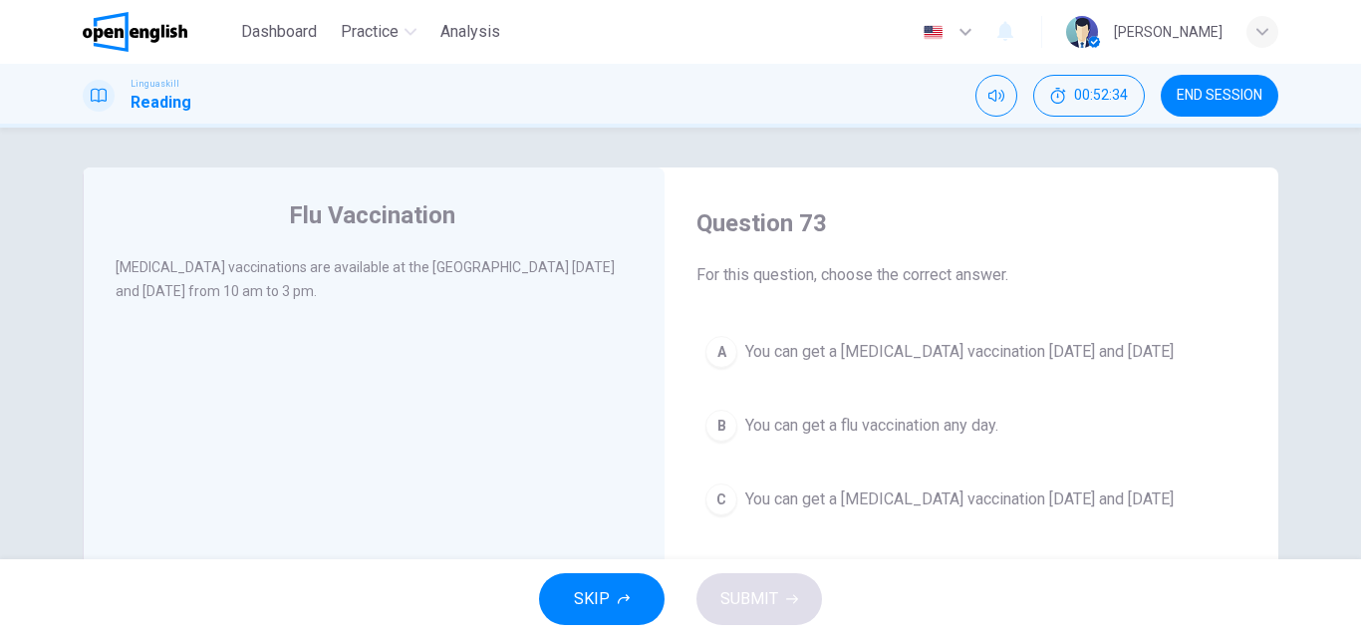
click at [718, 347] on div "A" at bounding box center [721, 352] width 32 height 32
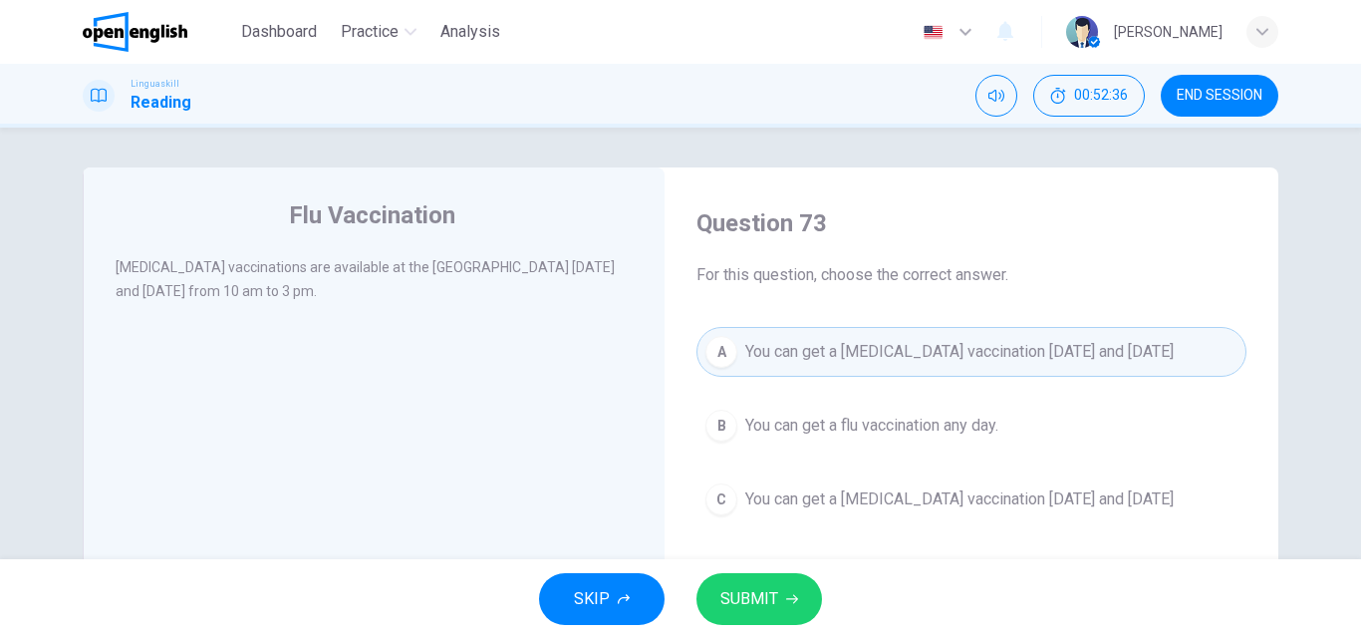
click at [764, 601] on span "SUBMIT" at bounding box center [749, 599] width 58 height 28
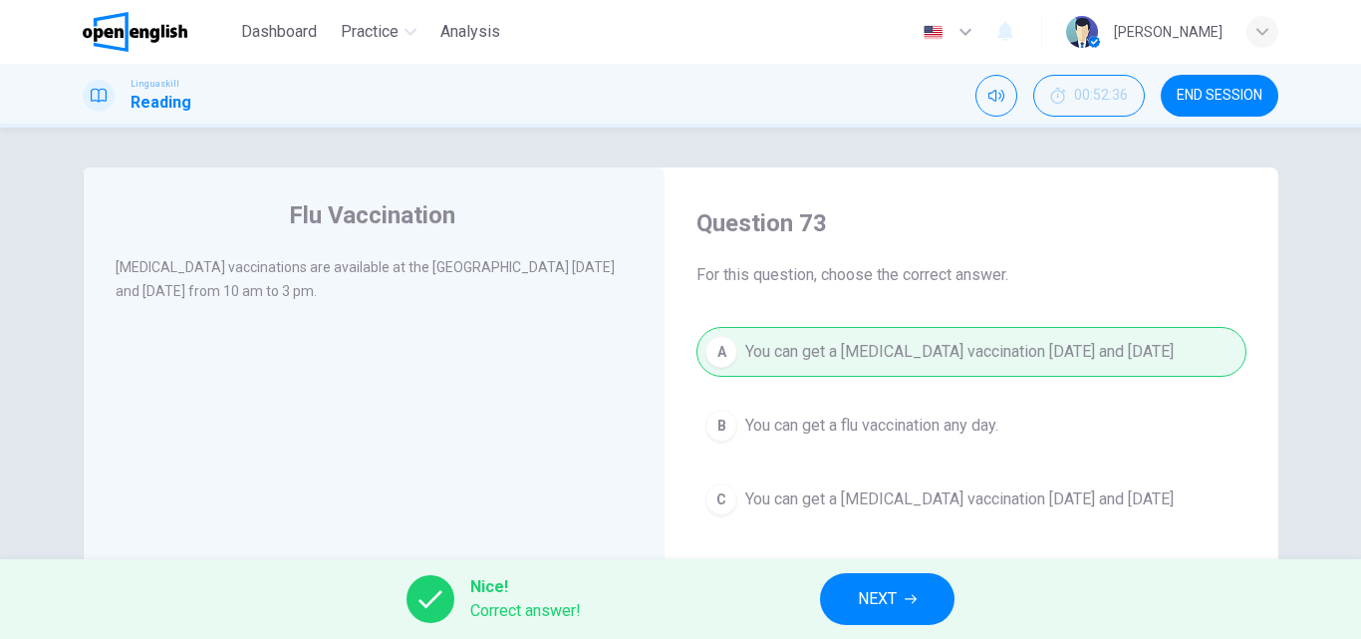
click at [928, 602] on button "NEXT" at bounding box center [887, 599] width 134 height 52
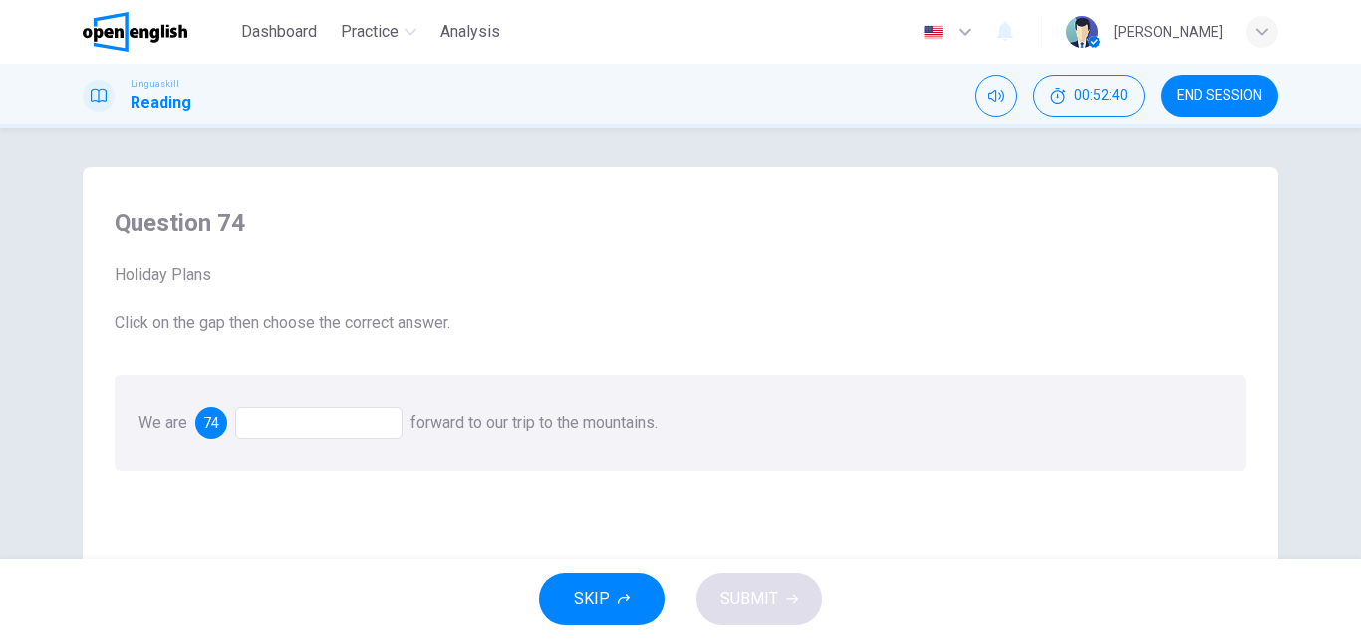
click at [255, 420] on div at bounding box center [318, 422] width 167 height 32
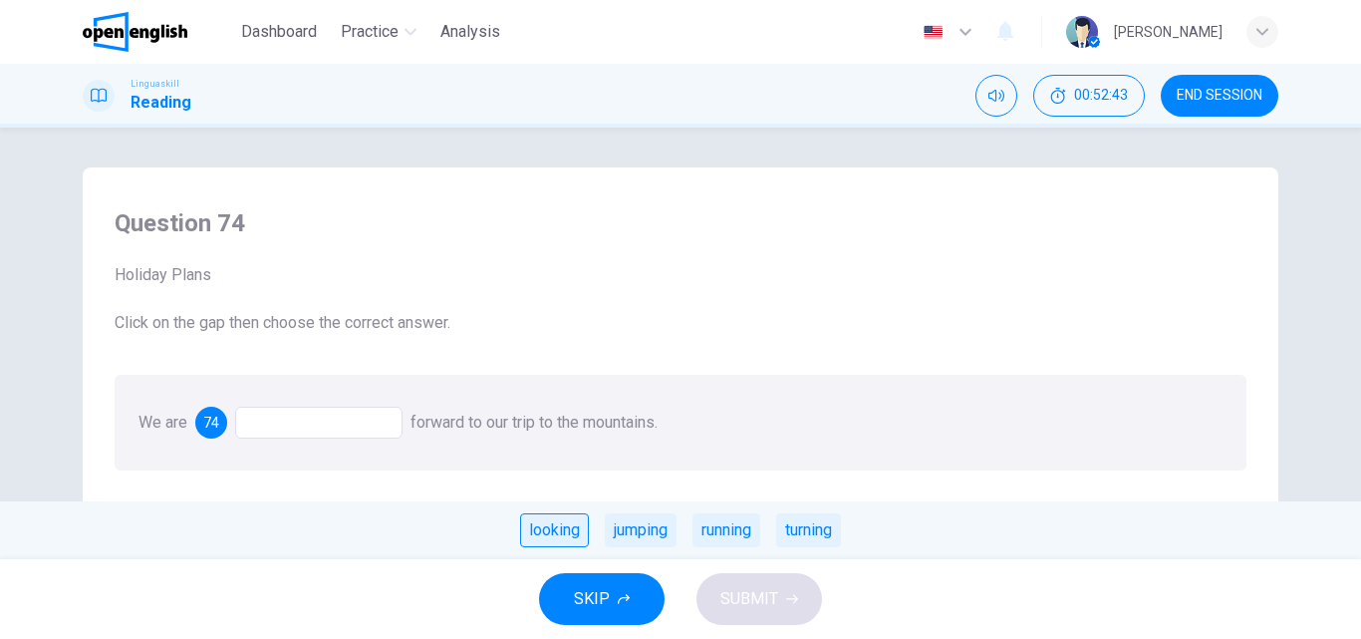
click at [562, 536] on div "looking" at bounding box center [554, 530] width 69 height 34
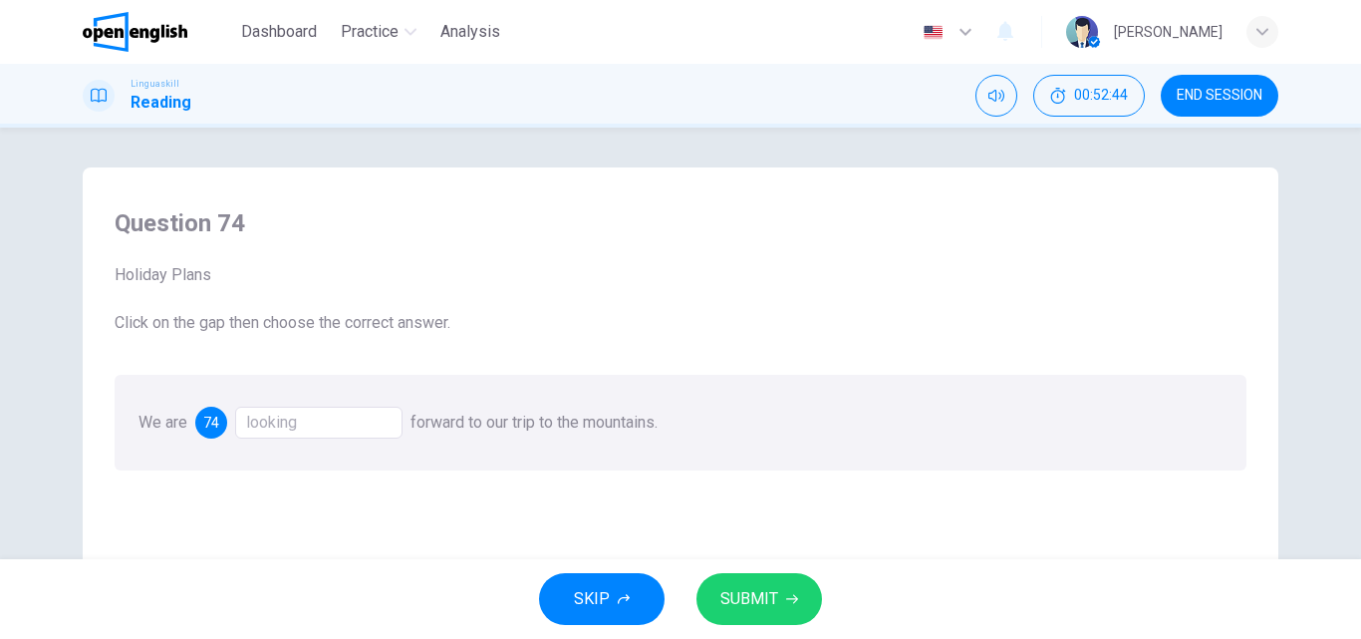
click at [754, 597] on span "SUBMIT" at bounding box center [749, 599] width 58 height 28
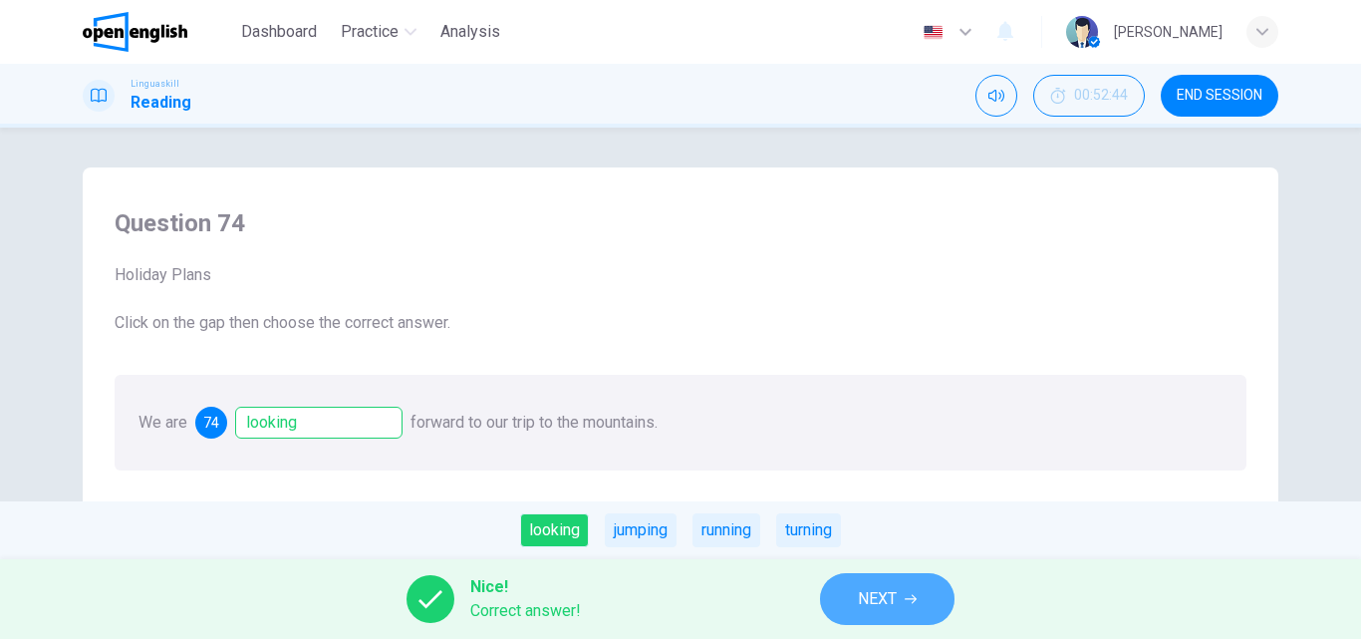
click at [895, 598] on span "NEXT" at bounding box center [877, 599] width 39 height 28
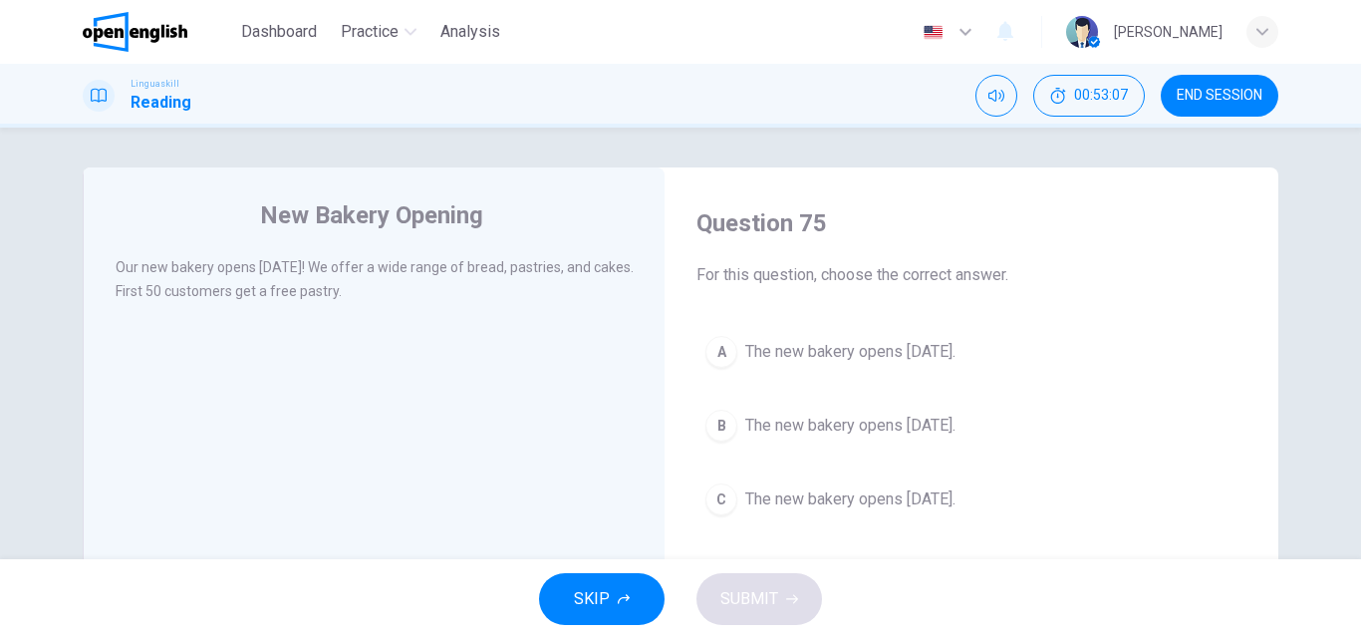
click at [720, 421] on div "B" at bounding box center [721, 425] width 32 height 32
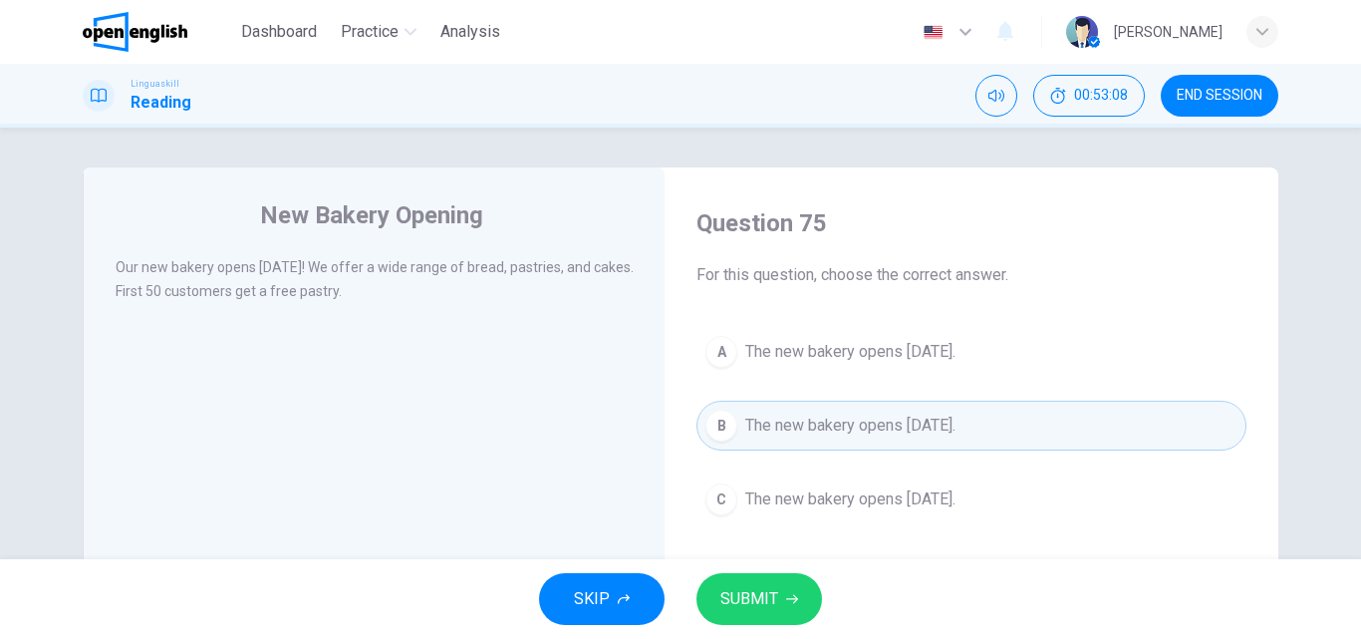
click at [733, 590] on span "SUBMIT" at bounding box center [749, 599] width 58 height 28
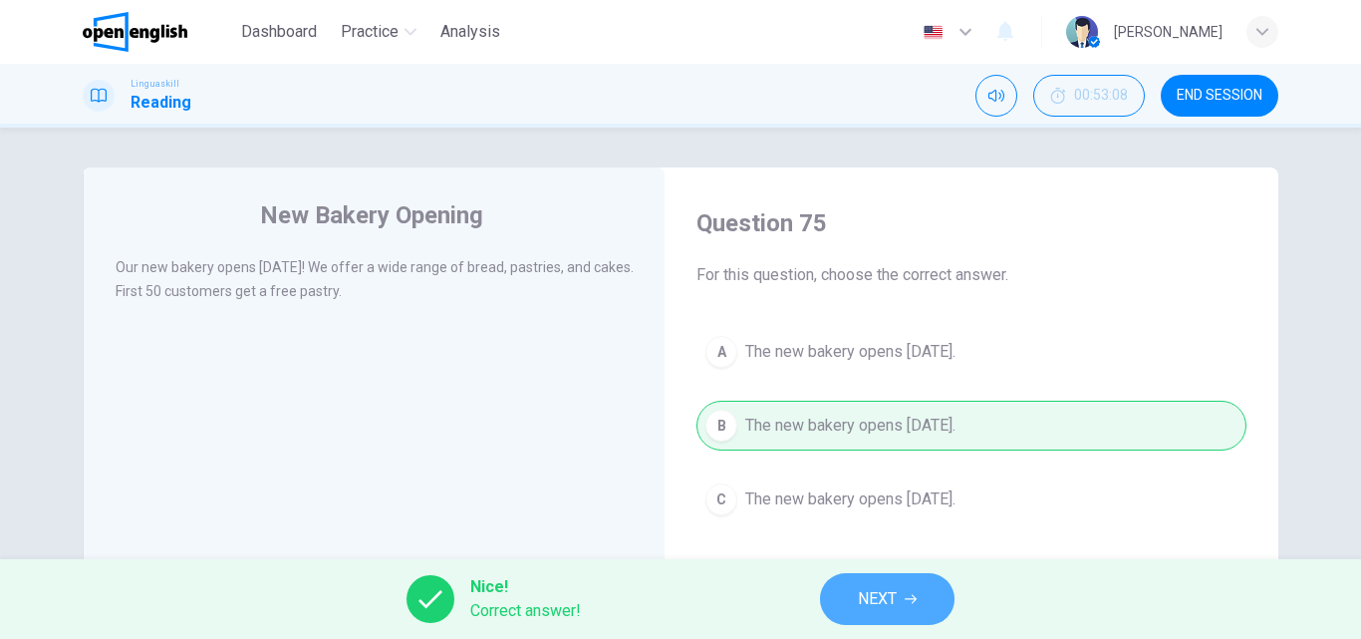
click at [874, 604] on span "NEXT" at bounding box center [877, 599] width 39 height 28
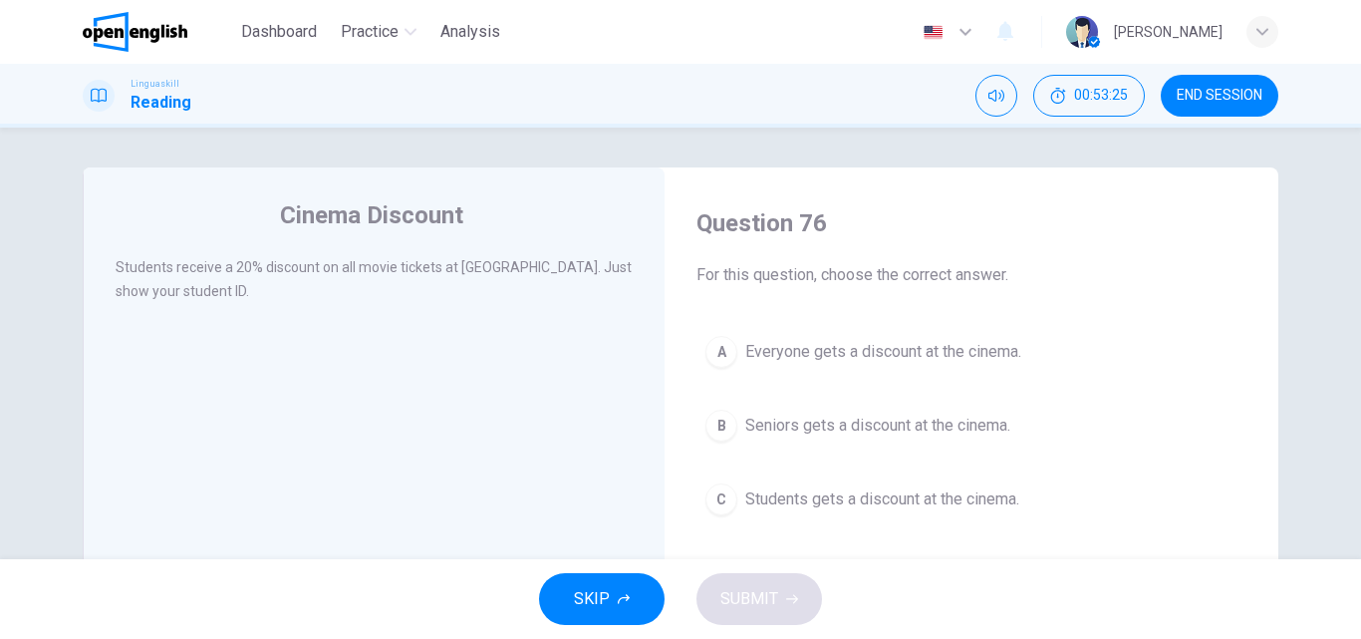
click at [712, 501] on div "C" at bounding box center [721, 499] width 32 height 32
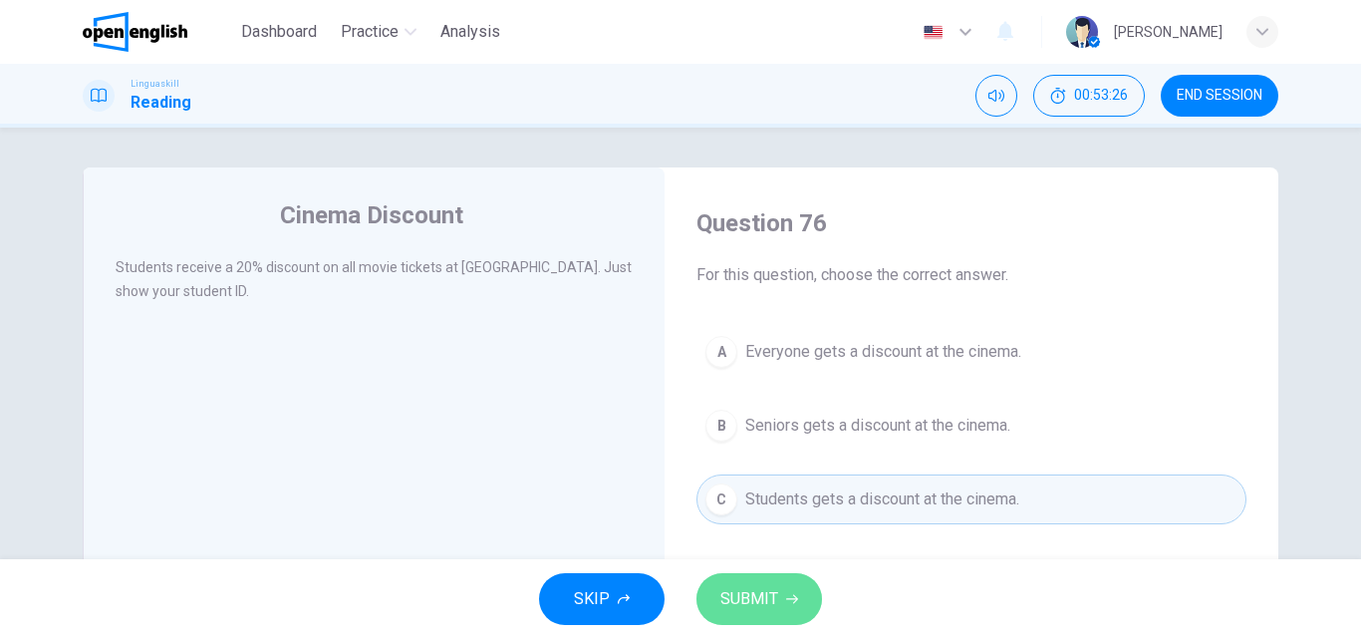
click at [732, 588] on span "SUBMIT" at bounding box center [749, 599] width 58 height 28
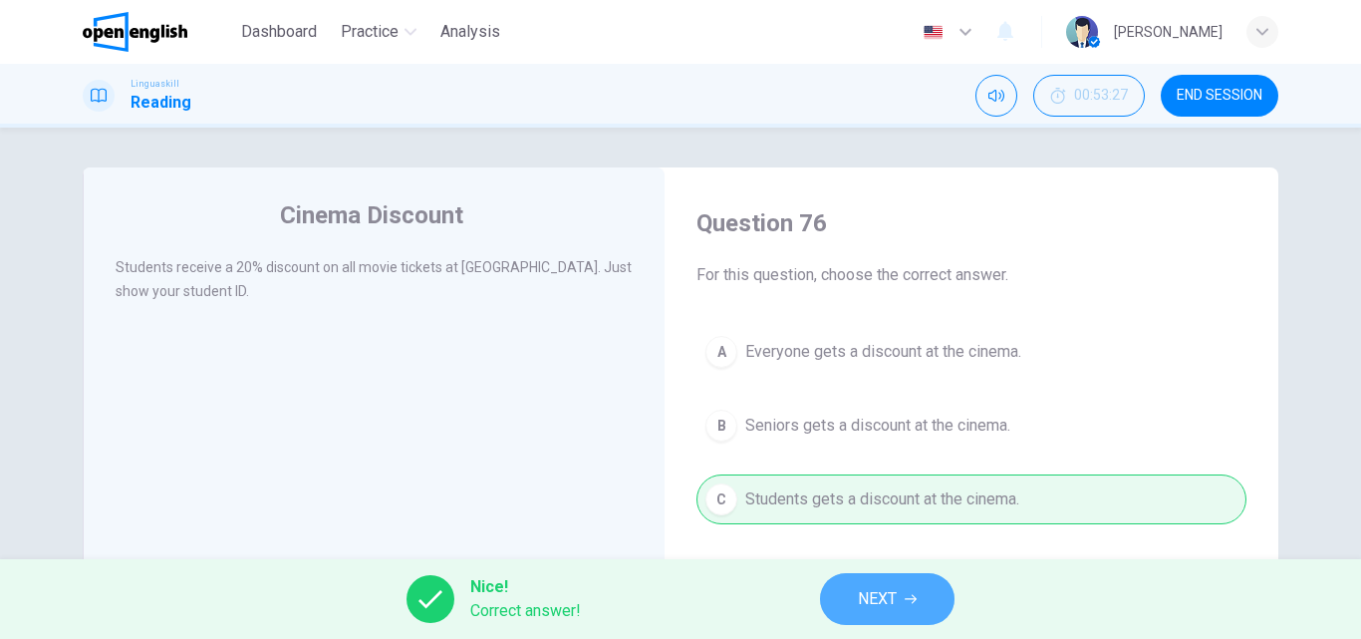
click at [855, 591] on button "NEXT" at bounding box center [887, 599] width 134 height 52
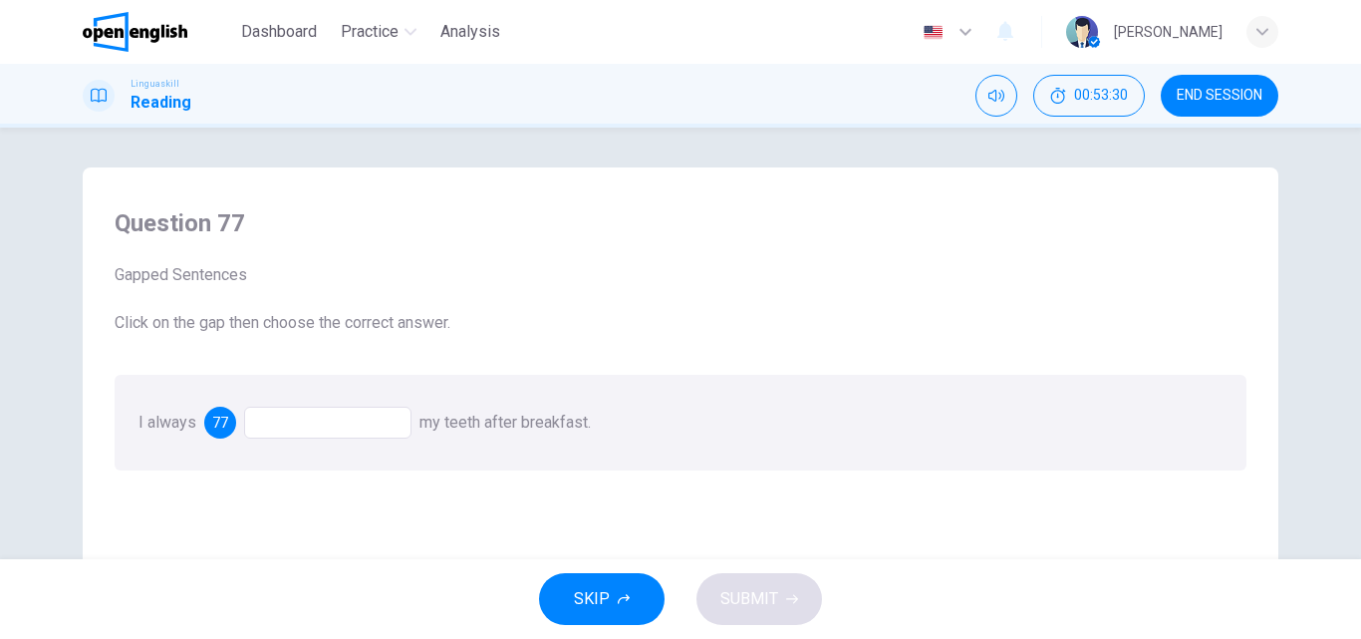
click at [266, 421] on div at bounding box center [327, 422] width 167 height 32
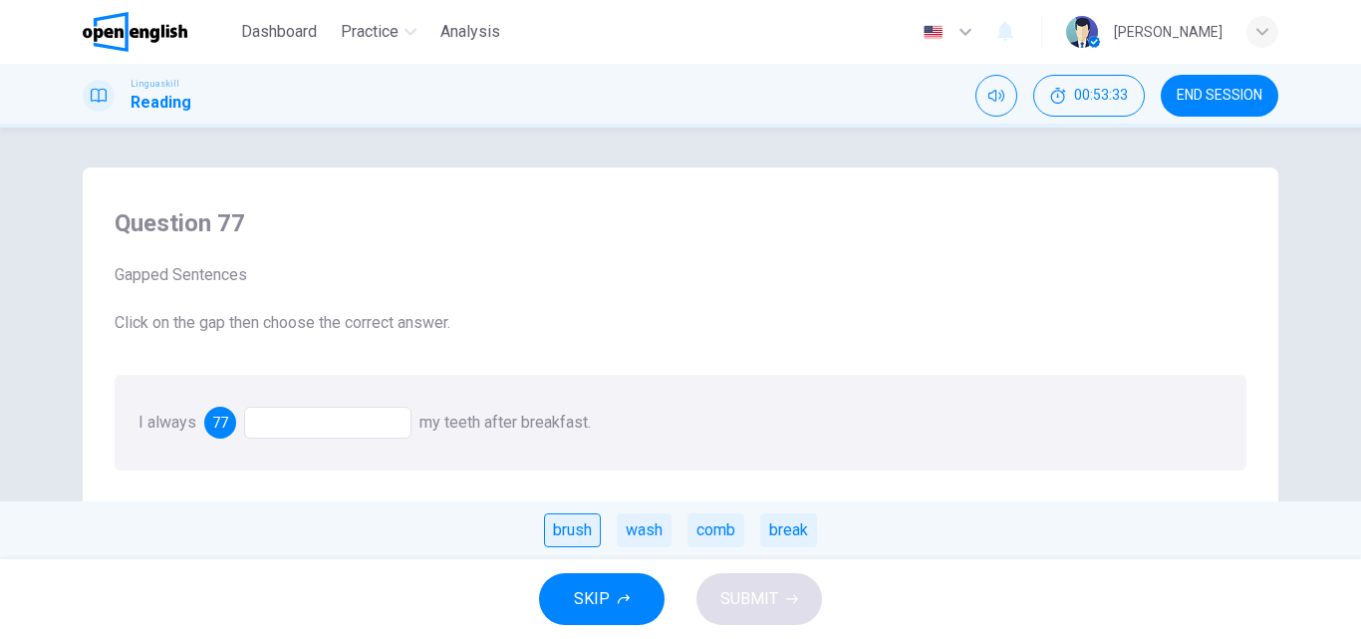
click at [571, 533] on div "brush" at bounding box center [572, 530] width 57 height 34
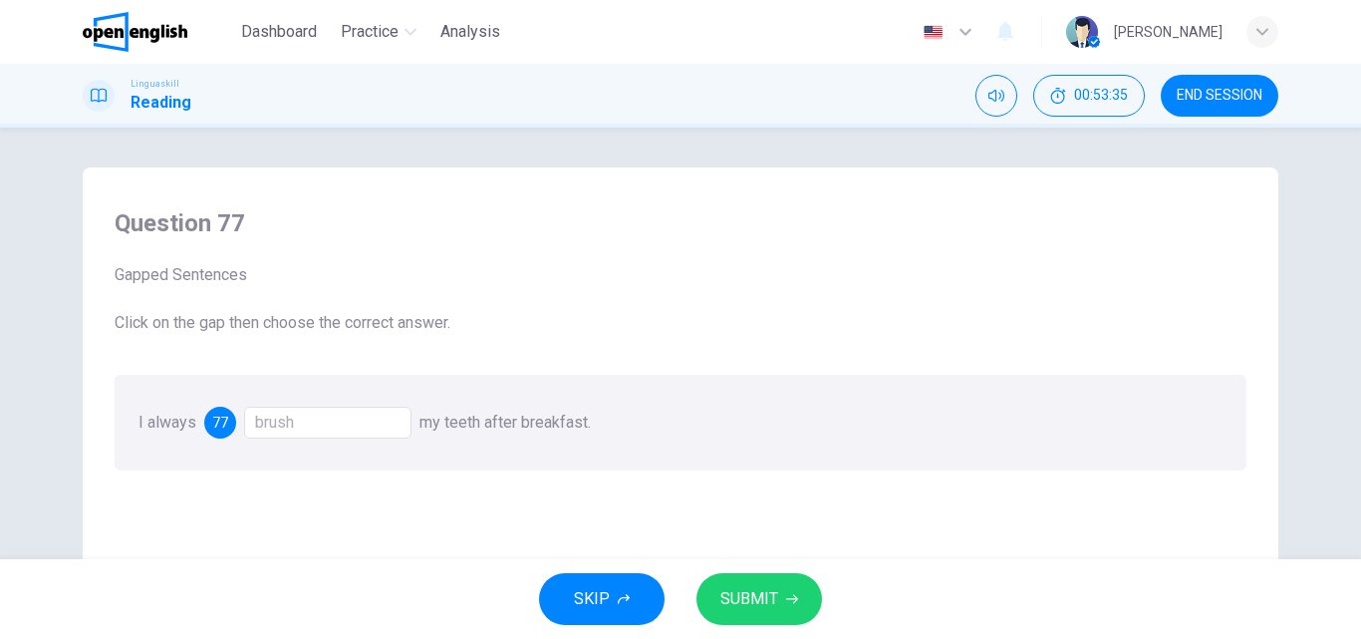
click at [742, 601] on span "SUBMIT" at bounding box center [749, 599] width 58 height 28
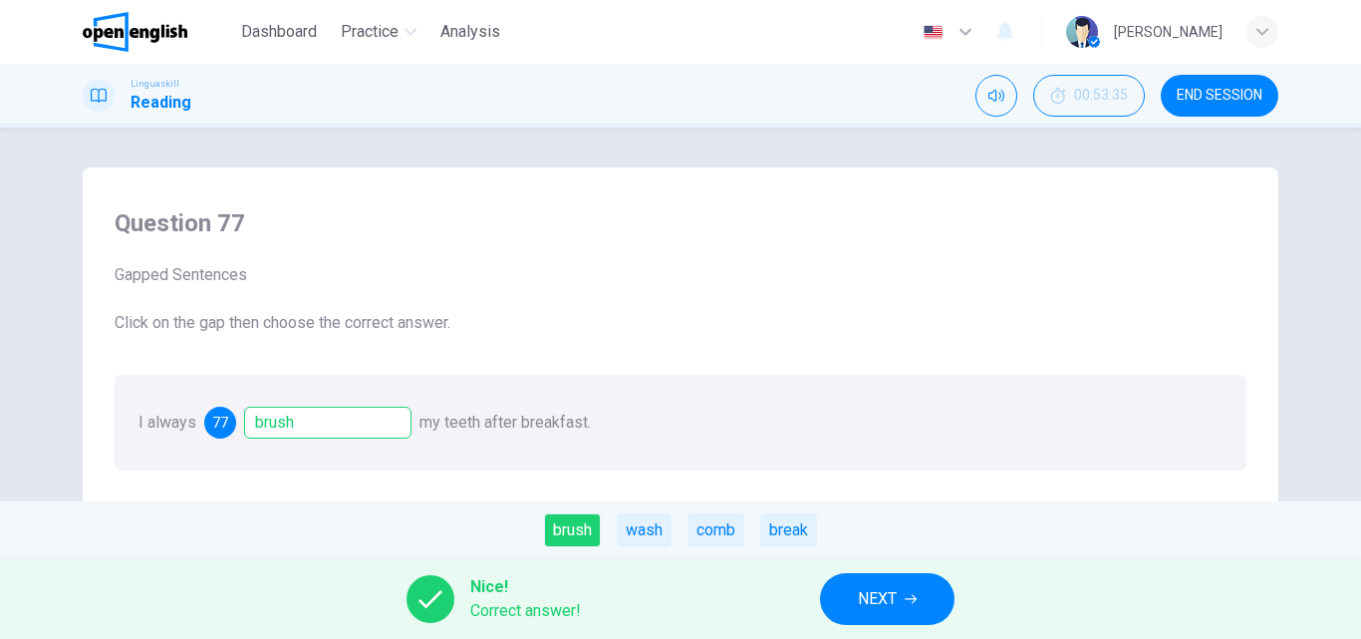
click at [891, 604] on span "NEXT" at bounding box center [877, 599] width 39 height 28
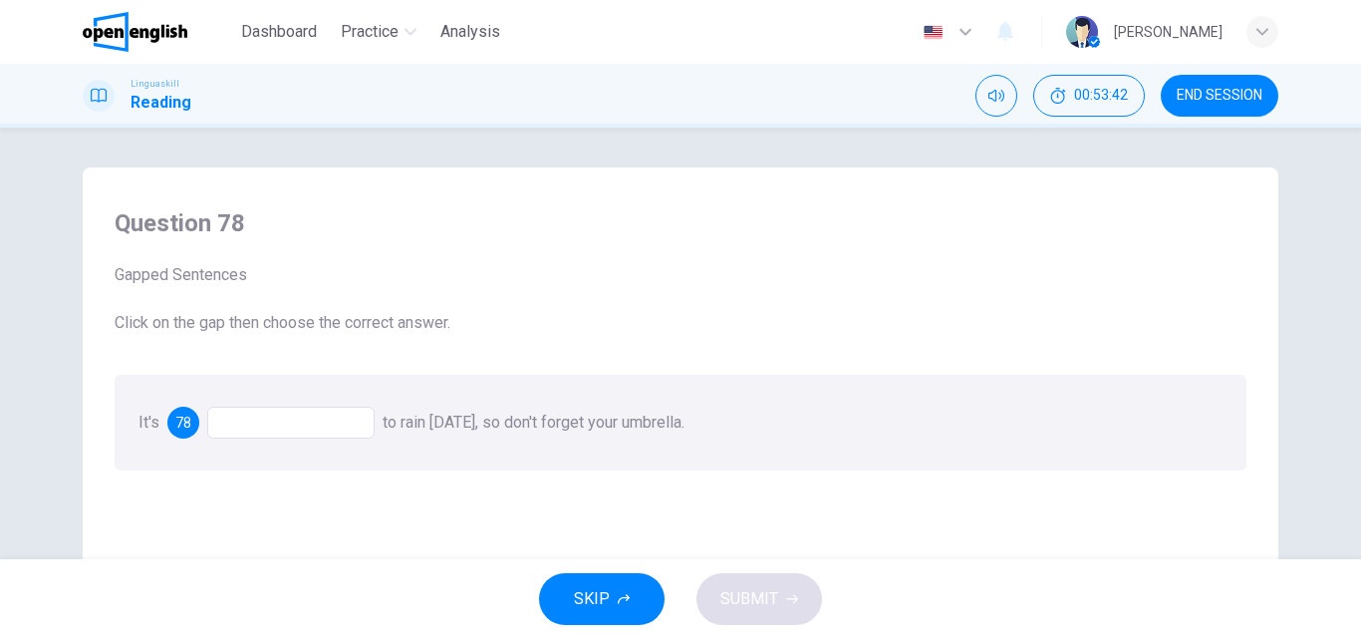
click at [233, 412] on div at bounding box center [290, 422] width 167 height 32
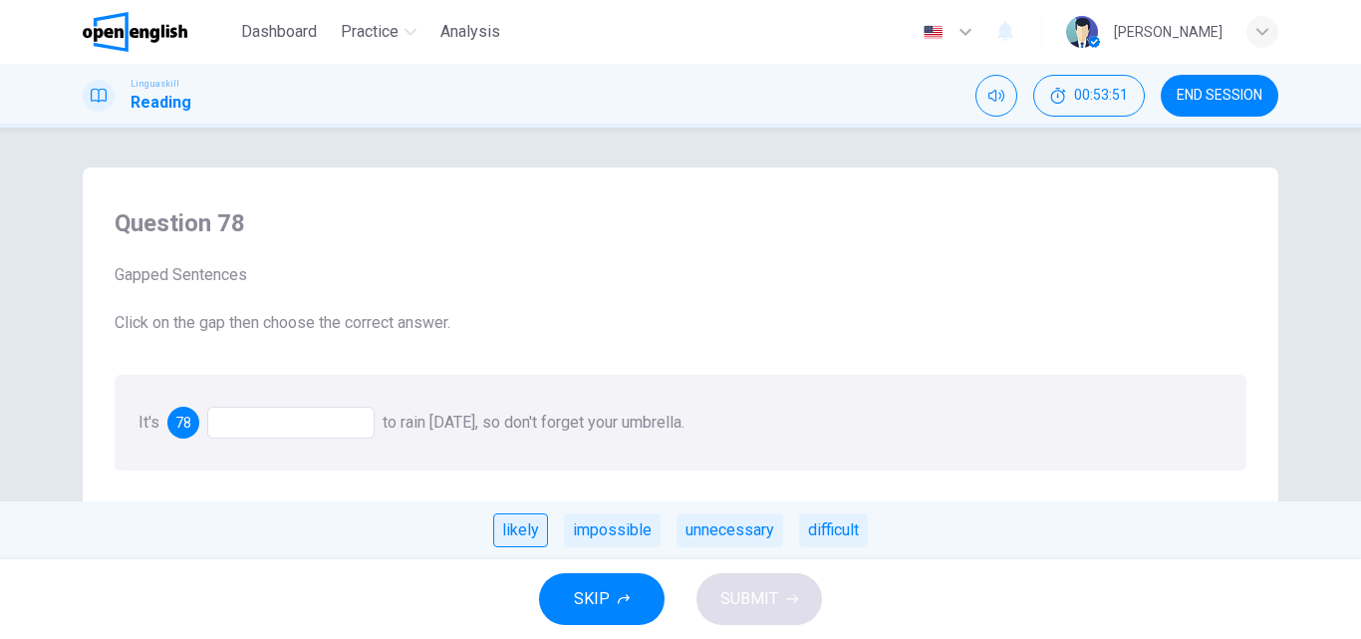
click at [512, 527] on div "likely" at bounding box center [520, 530] width 55 height 34
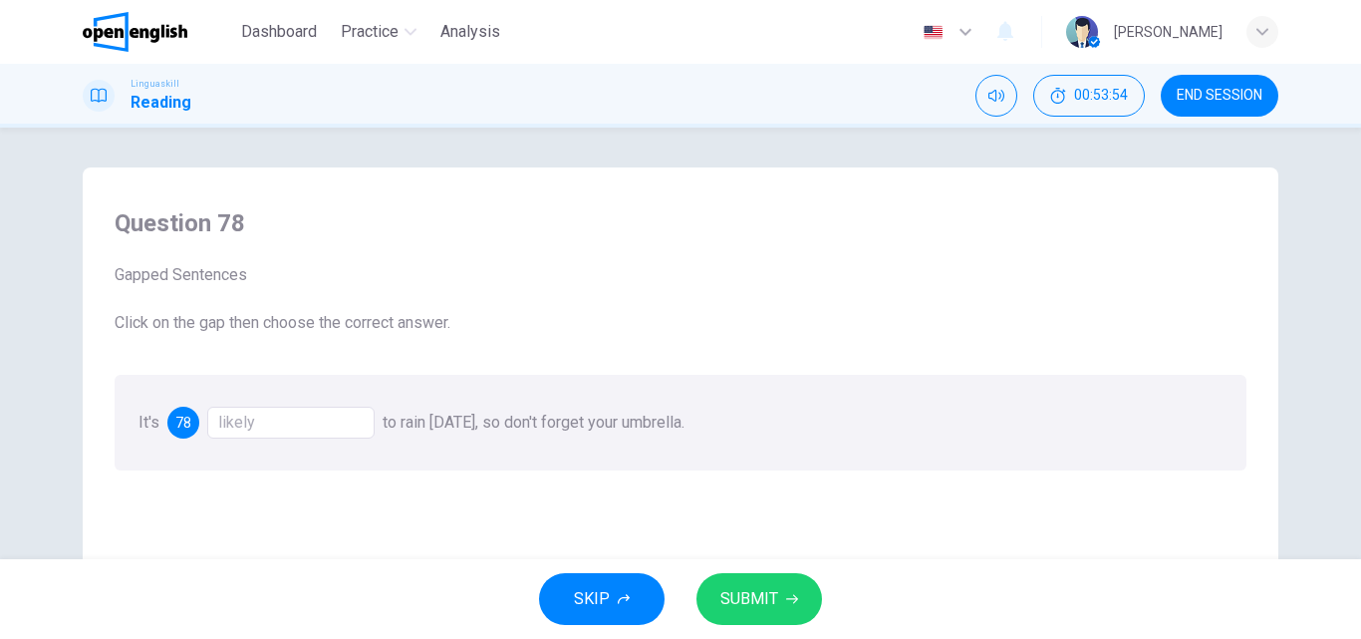
click at [771, 587] on span "SUBMIT" at bounding box center [749, 599] width 58 height 28
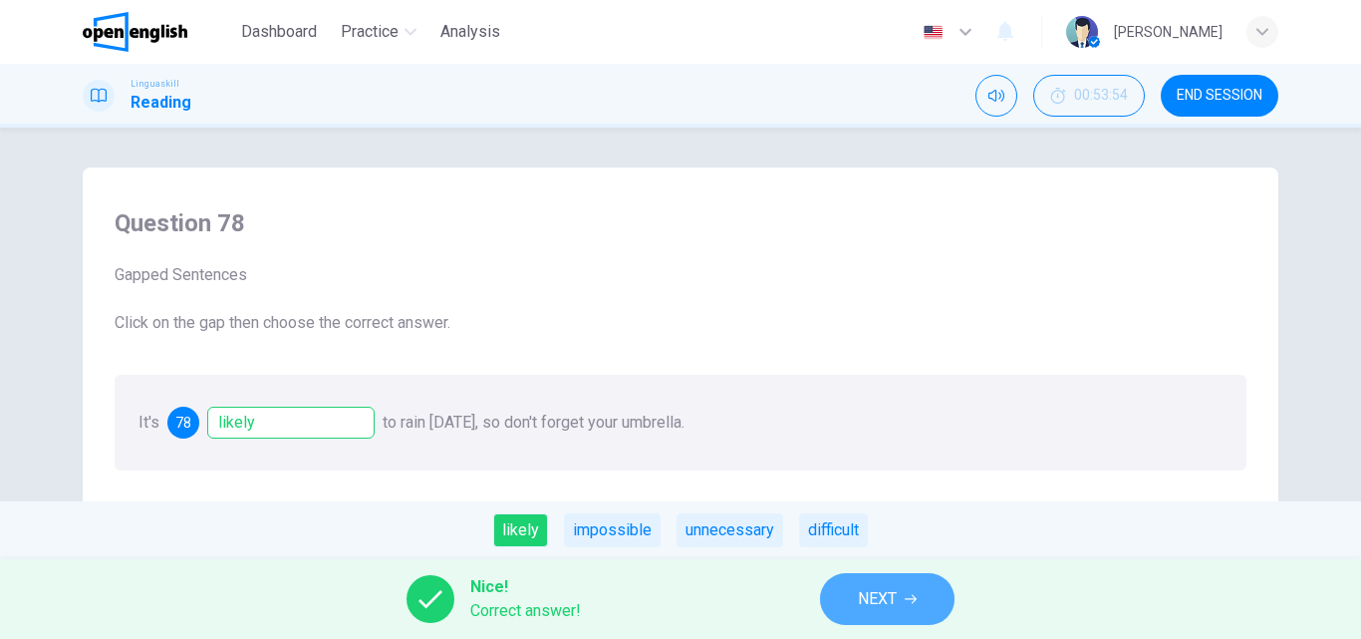
click at [870, 596] on span "NEXT" at bounding box center [877, 599] width 39 height 28
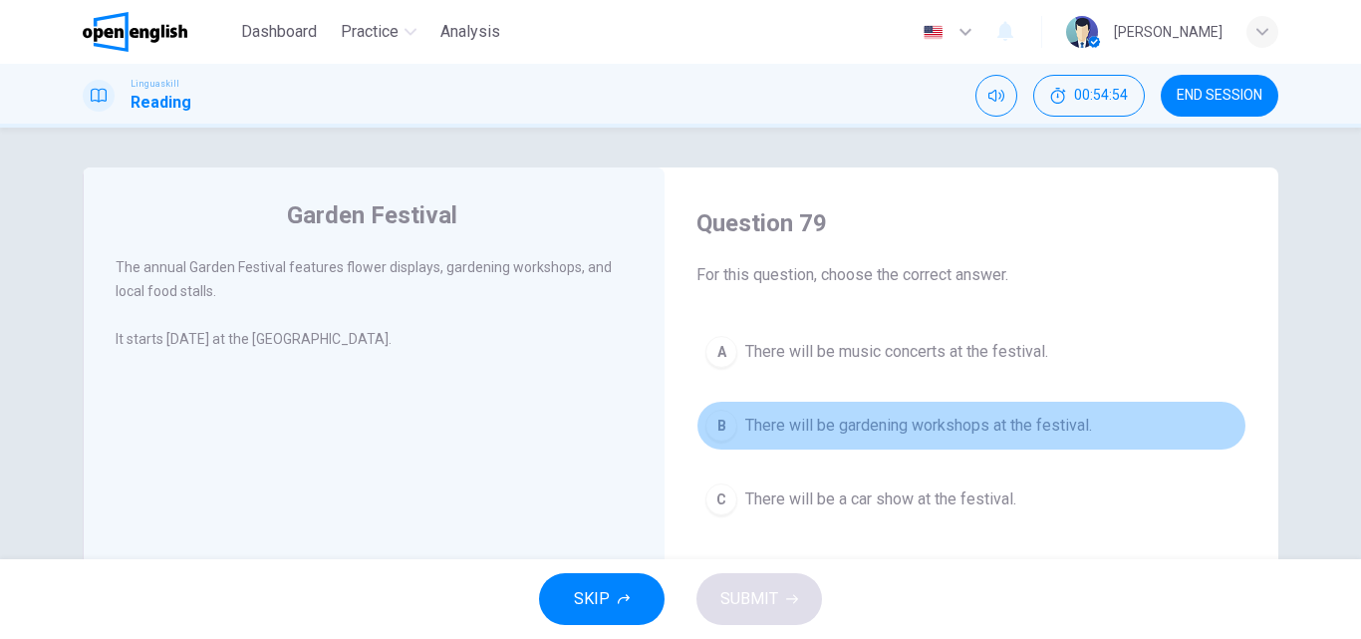
click at [715, 436] on div "B" at bounding box center [721, 425] width 32 height 32
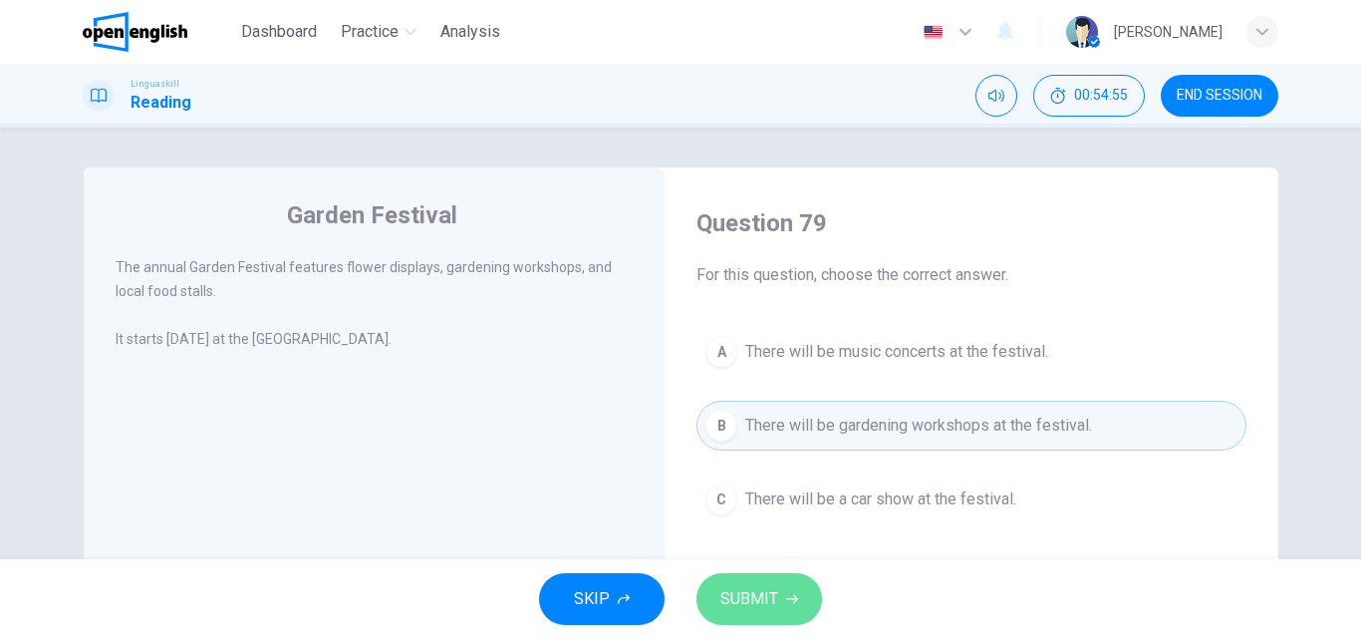
click at [766, 594] on span "SUBMIT" at bounding box center [749, 599] width 58 height 28
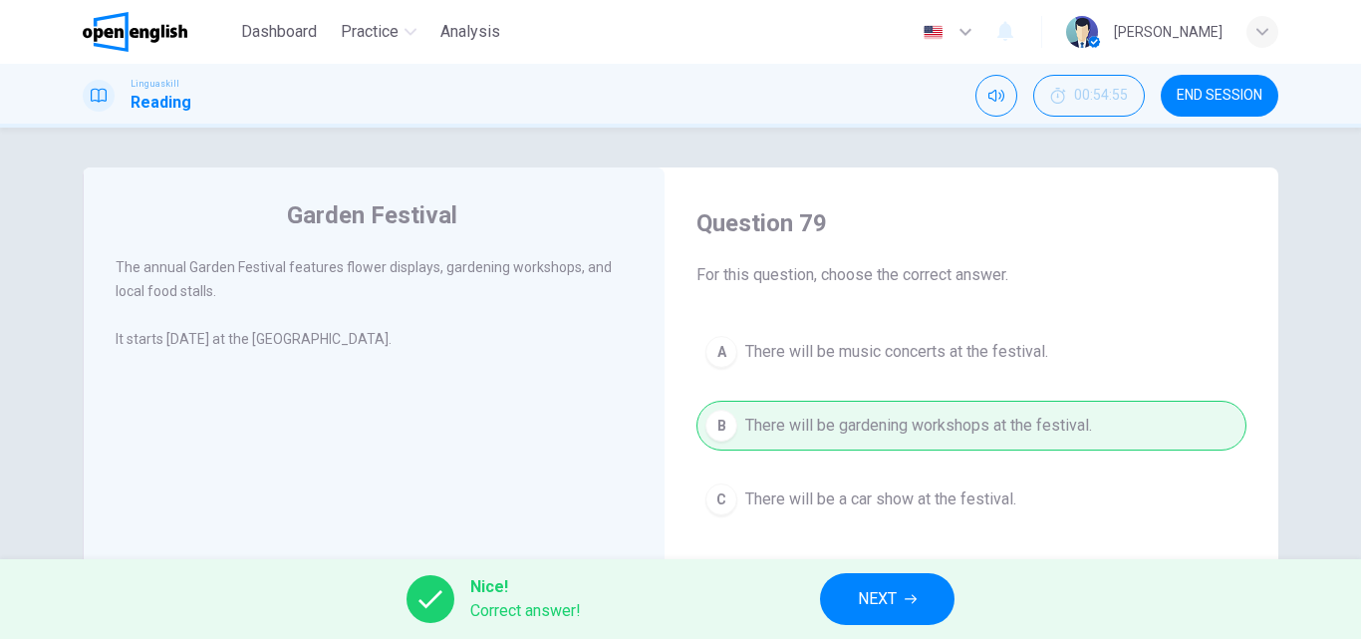
click at [950, 582] on div "Nice! Correct answer! NEXT" at bounding box center [680, 599] width 1361 height 80
click at [899, 588] on button "NEXT" at bounding box center [887, 599] width 134 height 52
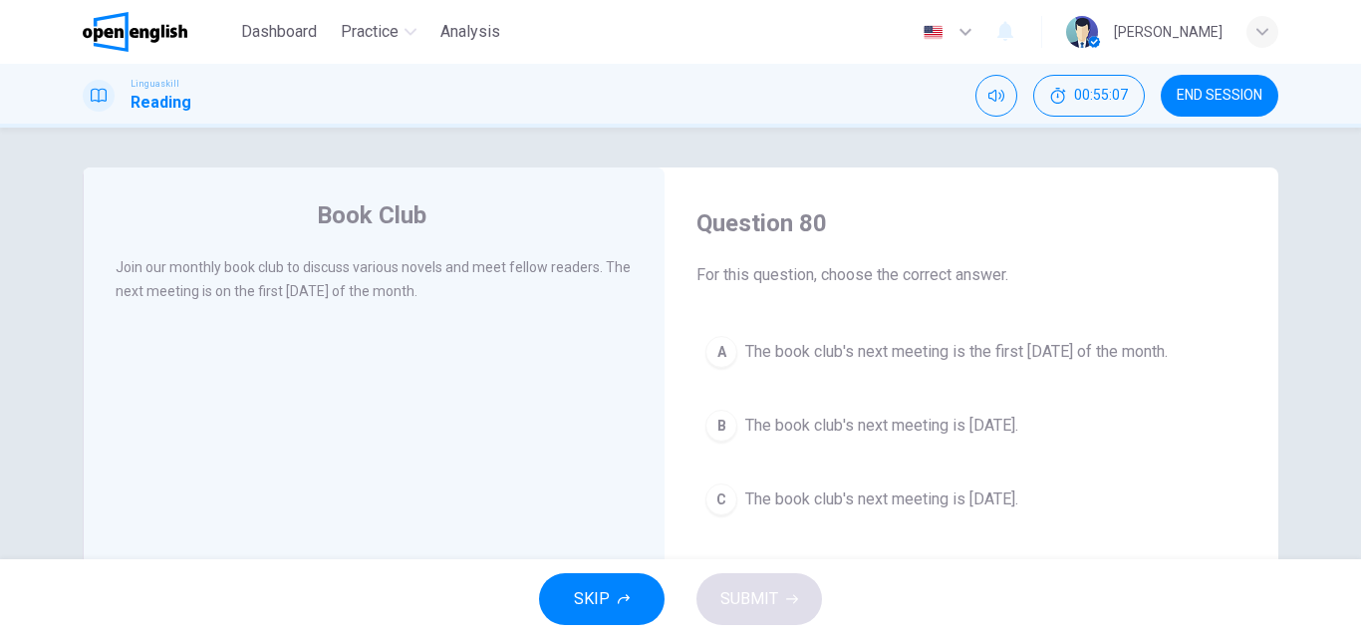
click at [717, 353] on div "A" at bounding box center [721, 352] width 32 height 32
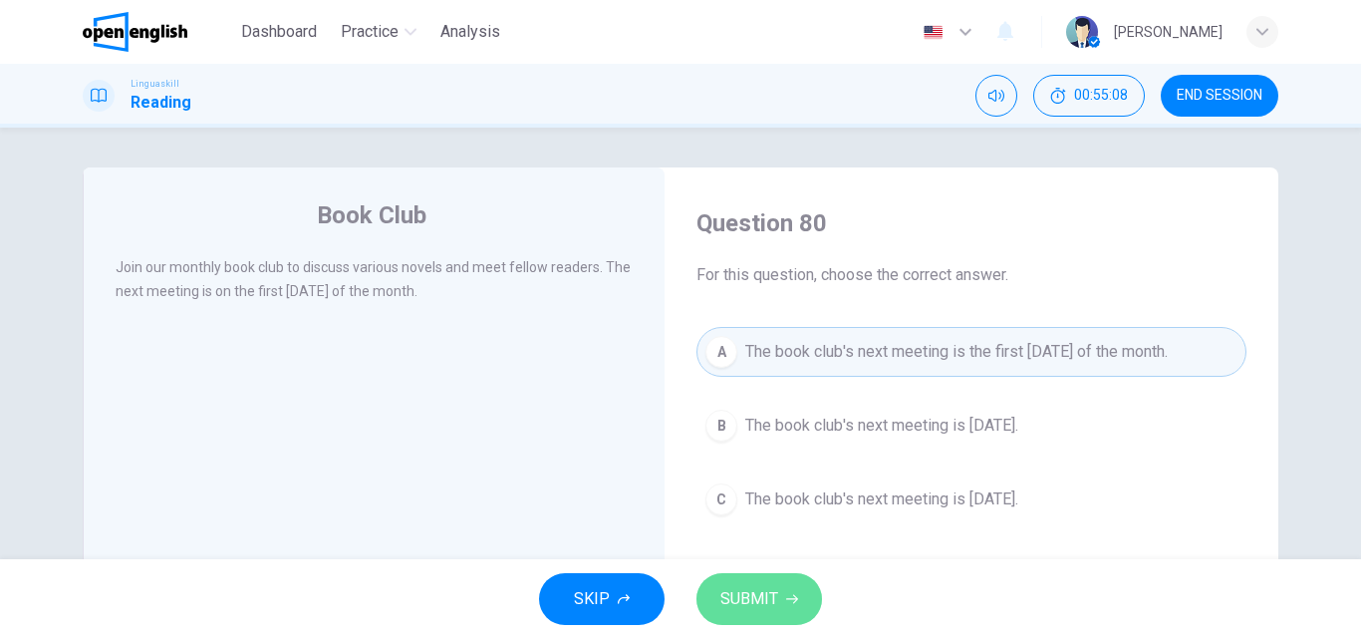
click at [771, 591] on span "SUBMIT" at bounding box center [749, 599] width 58 height 28
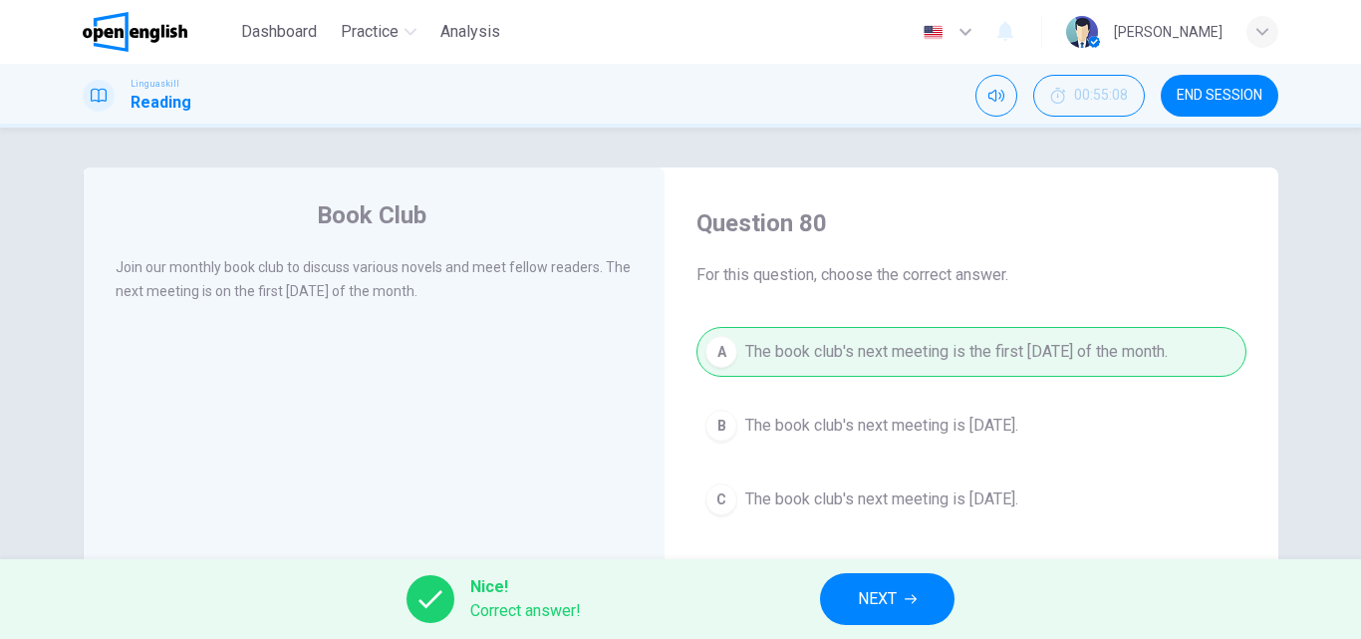
click at [859, 614] on button "NEXT" at bounding box center [887, 599] width 134 height 52
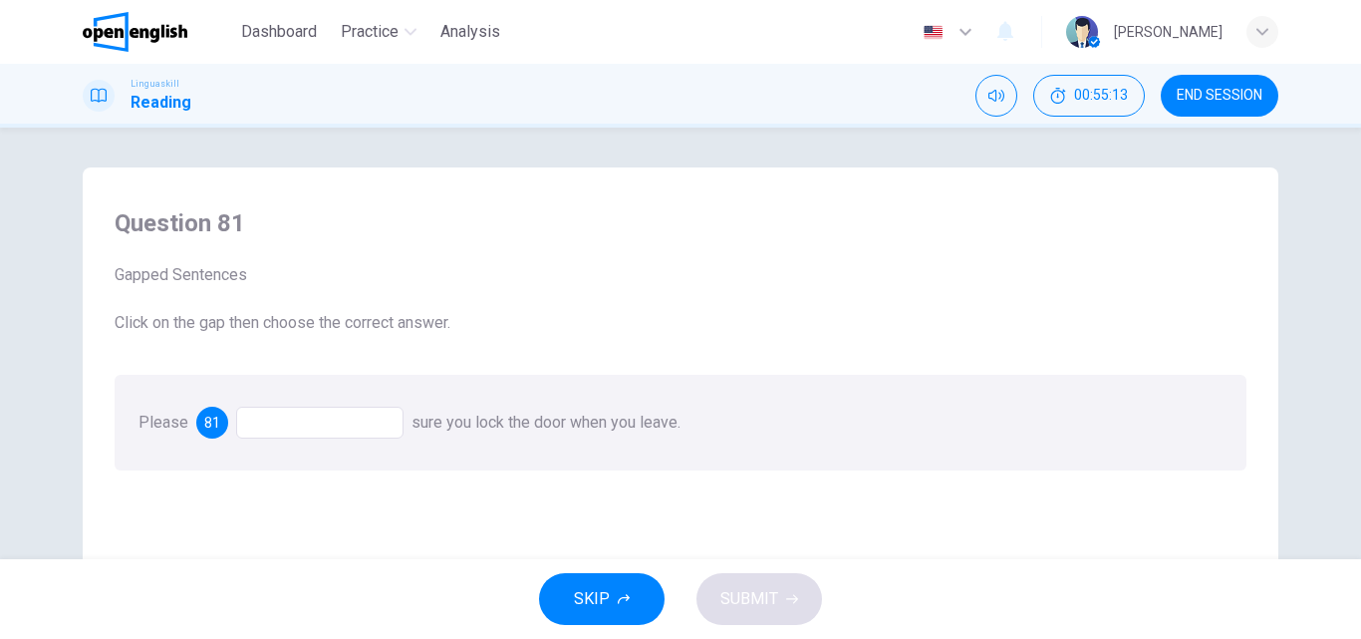
click at [287, 426] on div at bounding box center [319, 422] width 167 height 32
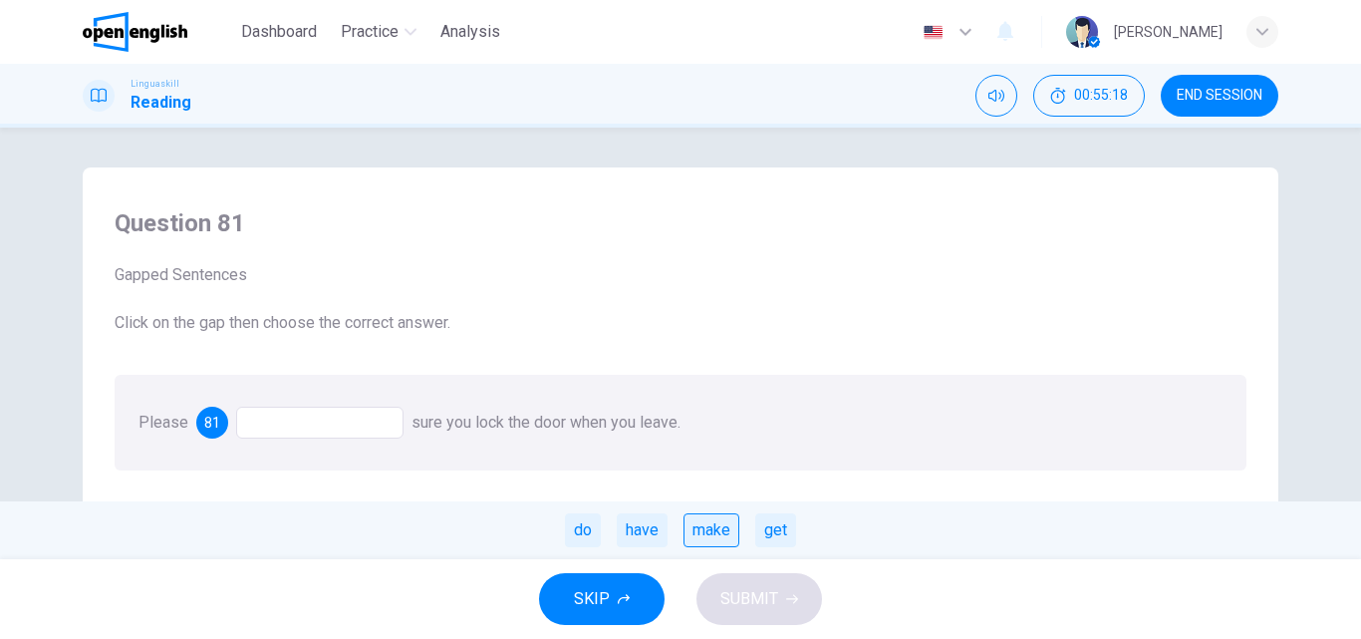
click at [705, 531] on div "make" at bounding box center [711, 530] width 56 height 34
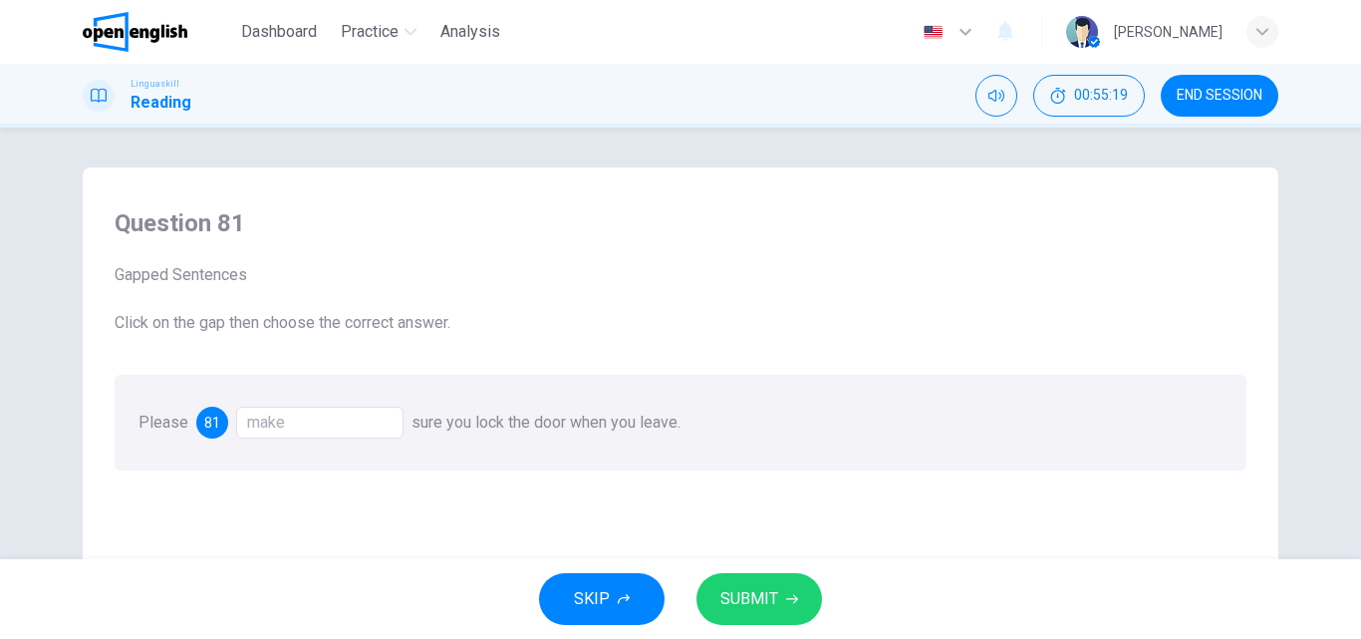
click at [747, 598] on span "SUBMIT" at bounding box center [749, 599] width 58 height 28
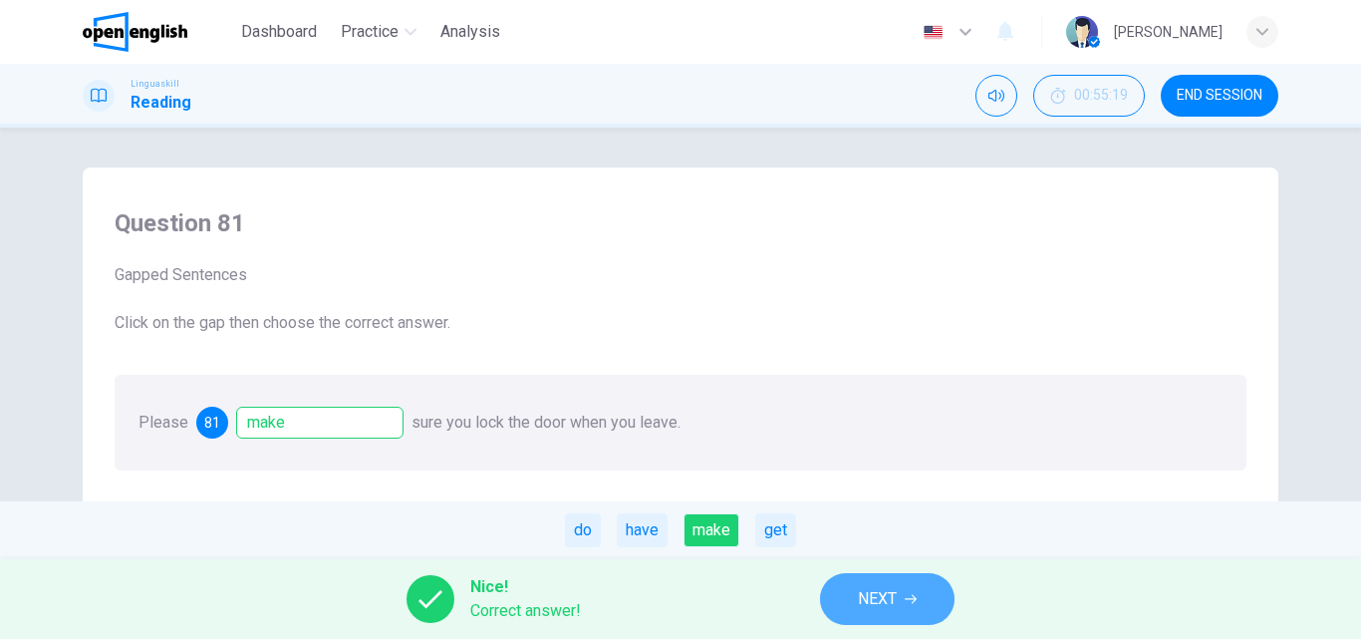
click at [862, 590] on span "NEXT" at bounding box center [877, 599] width 39 height 28
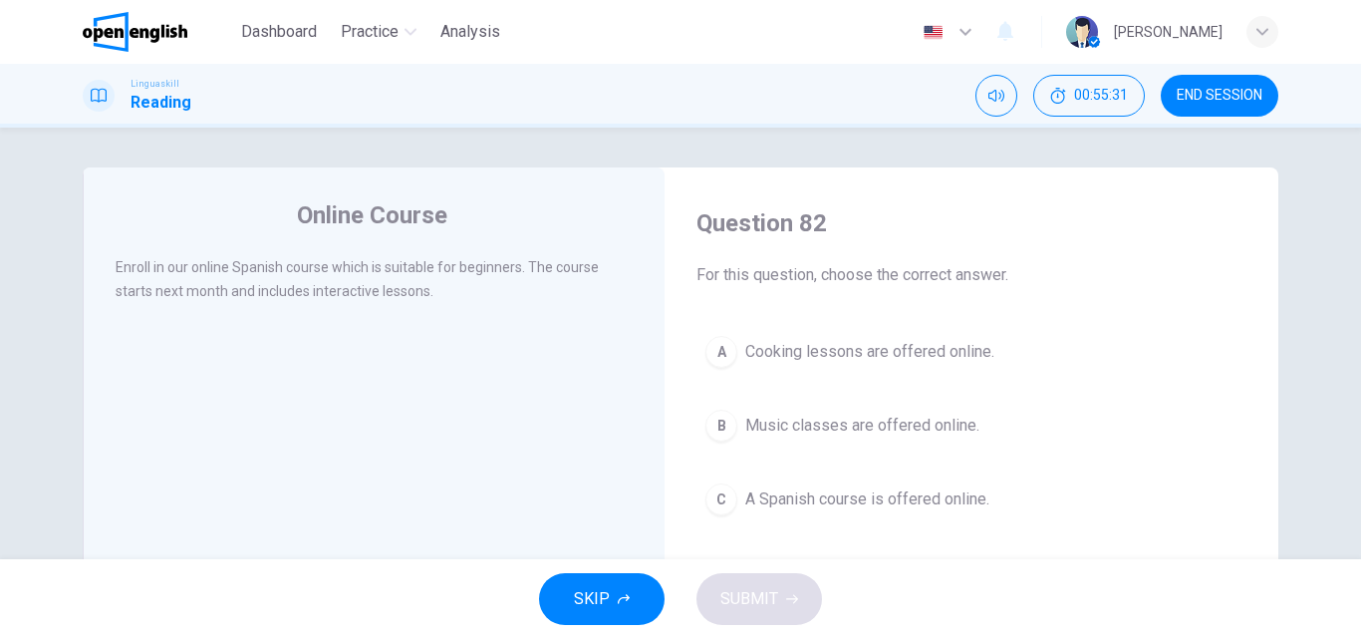
click at [723, 506] on div "C" at bounding box center [721, 499] width 32 height 32
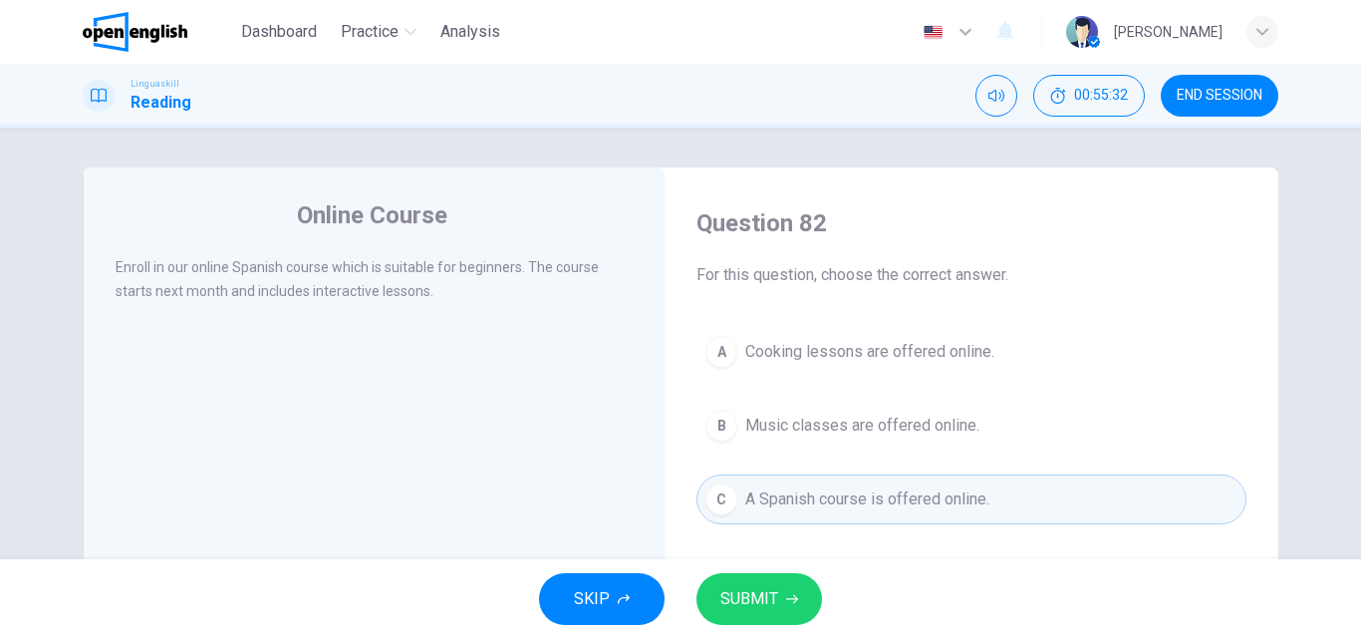
click at [745, 596] on span "SUBMIT" at bounding box center [749, 599] width 58 height 28
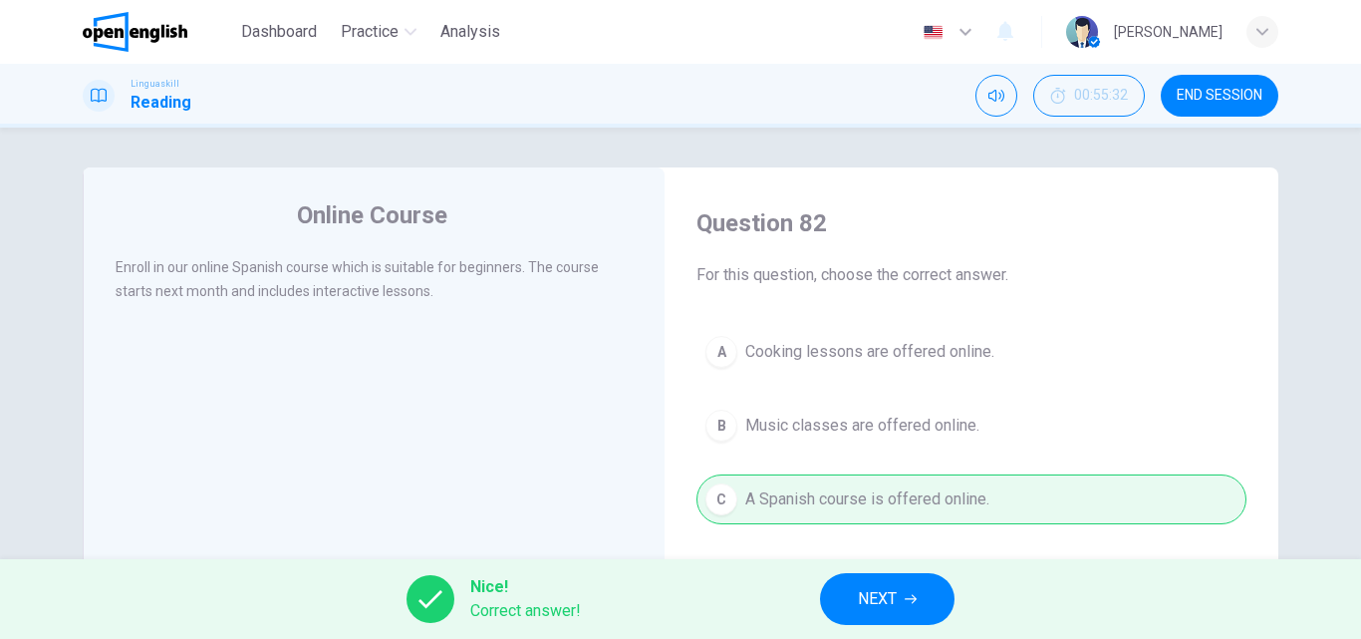
click at [870, 606] on span "NEXT" at bounding box center [877, 599] width 39 height 28
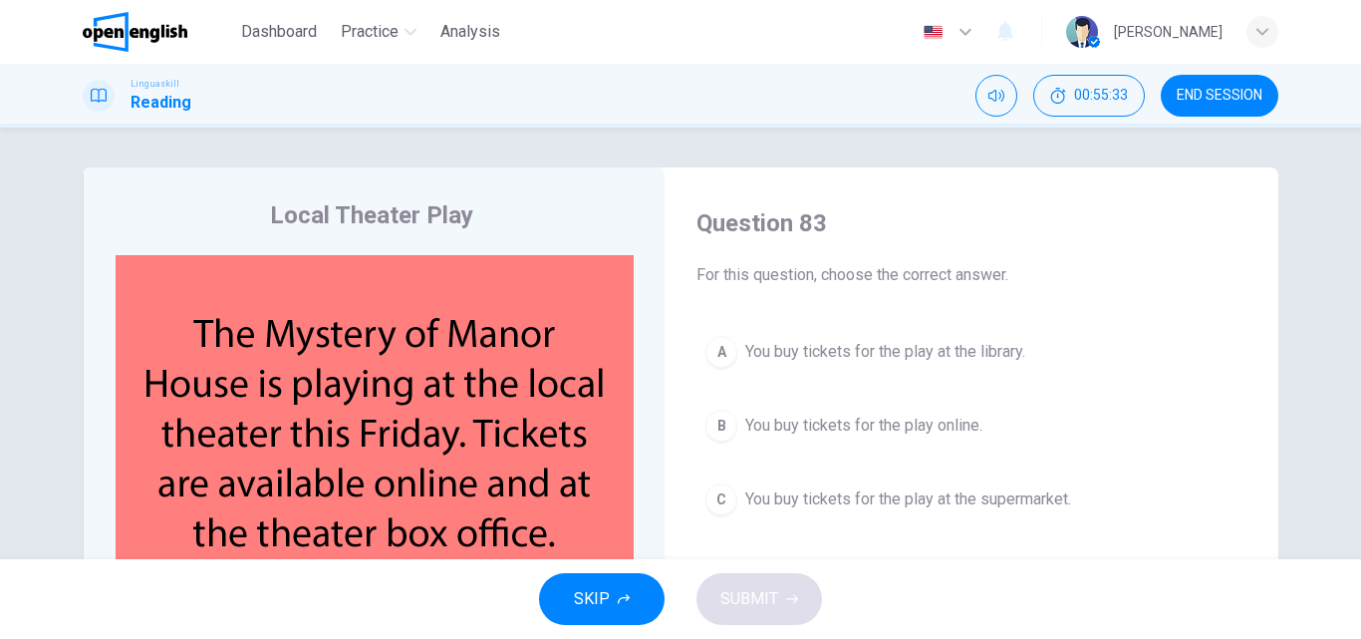
click at [309, 370] on img at bounding box center [375, 446] width 518 height 383
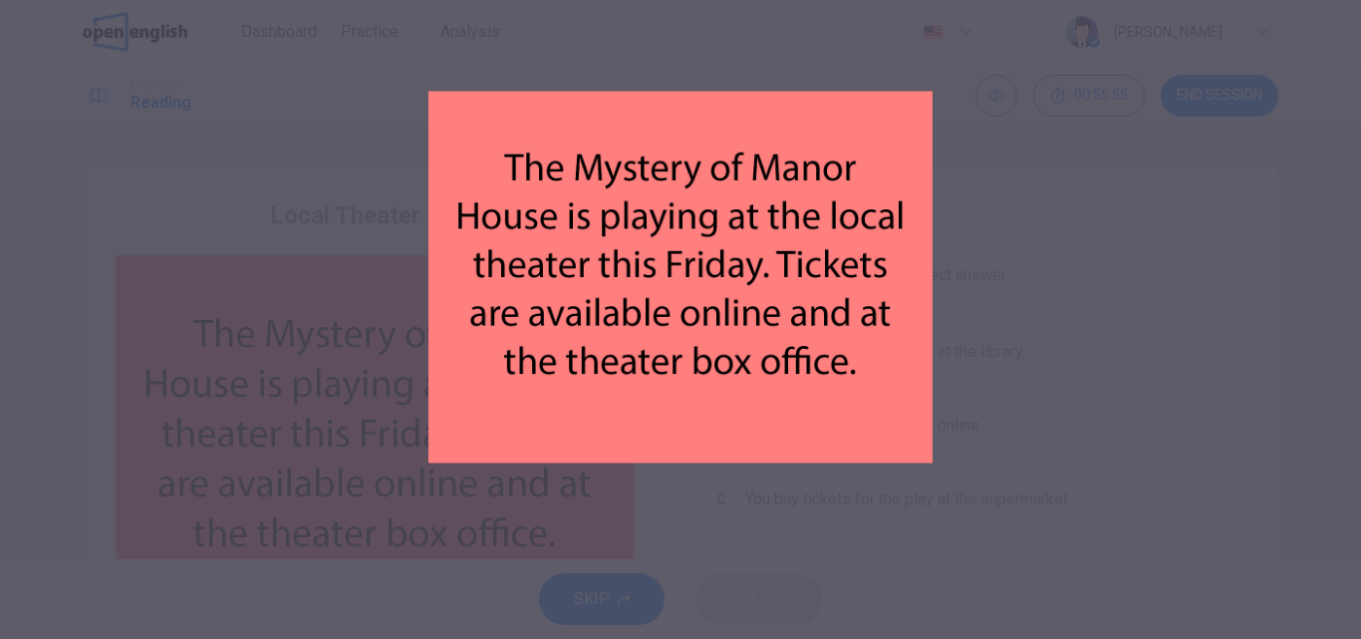
click at [722, 483] on img at bounding box center [680, 277] width 504 height 504
click at [614, 468] on img at bounding box center [680, 277] width 504 height 504
click at [940, 345] on div at bounding box center [680, 319] width 1361 height 639
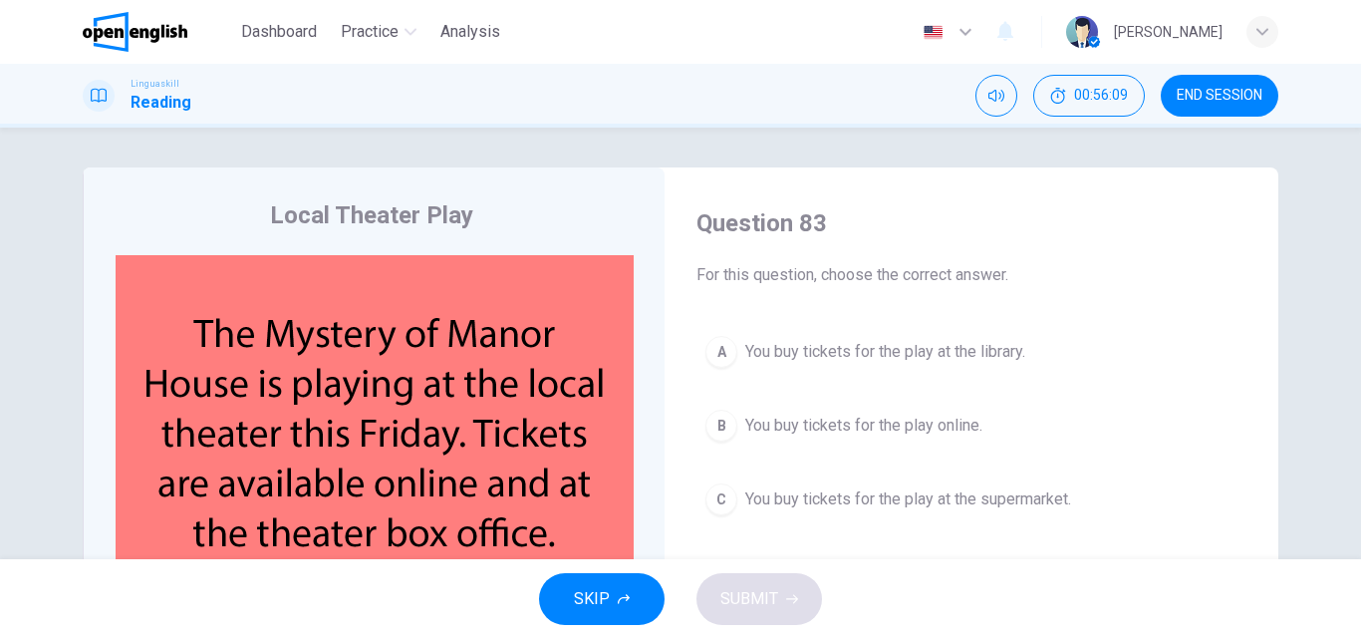
click at [720, 427] on div "B" at bounding box center [721, 425] width 32 height 32
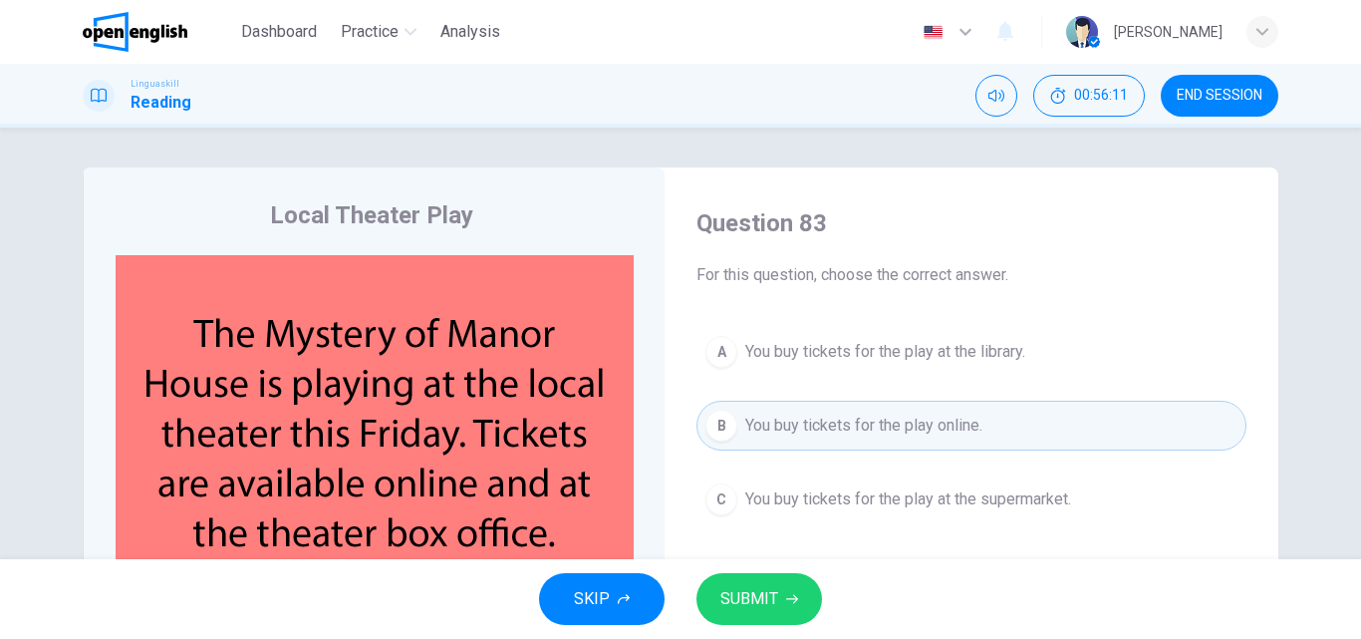
click at [743, 580] on button "SUBMIT" at bounding box center [759, 599] width 126 height 52
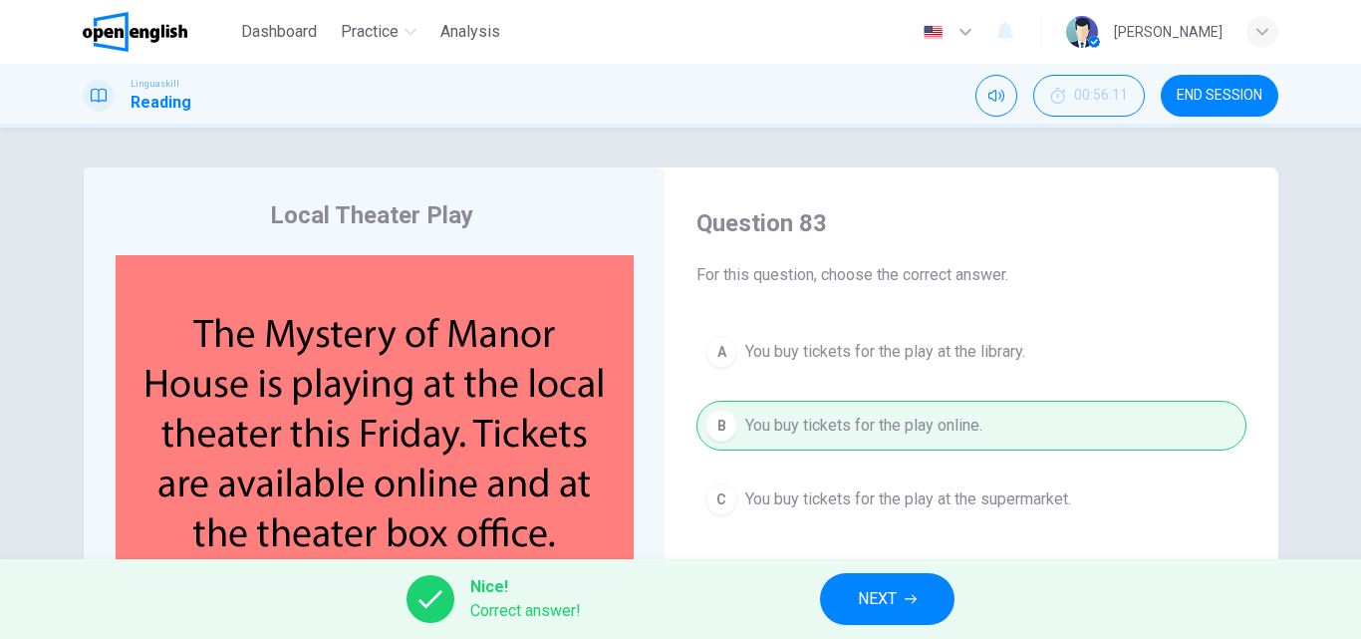
click at [895, 609] on span "NEXT" at bounding box center [877, 599] width 39 height 28
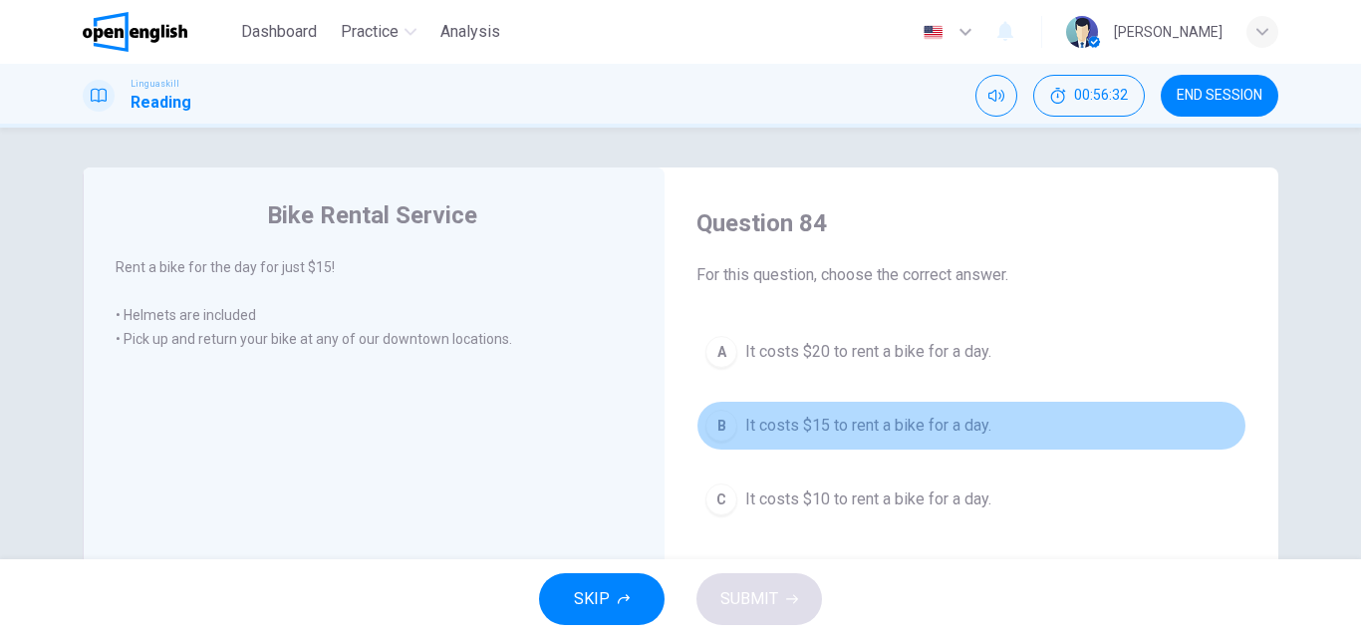
click at [720, 424] on div "B" at bounding box center [721, 425] width 32 height 32
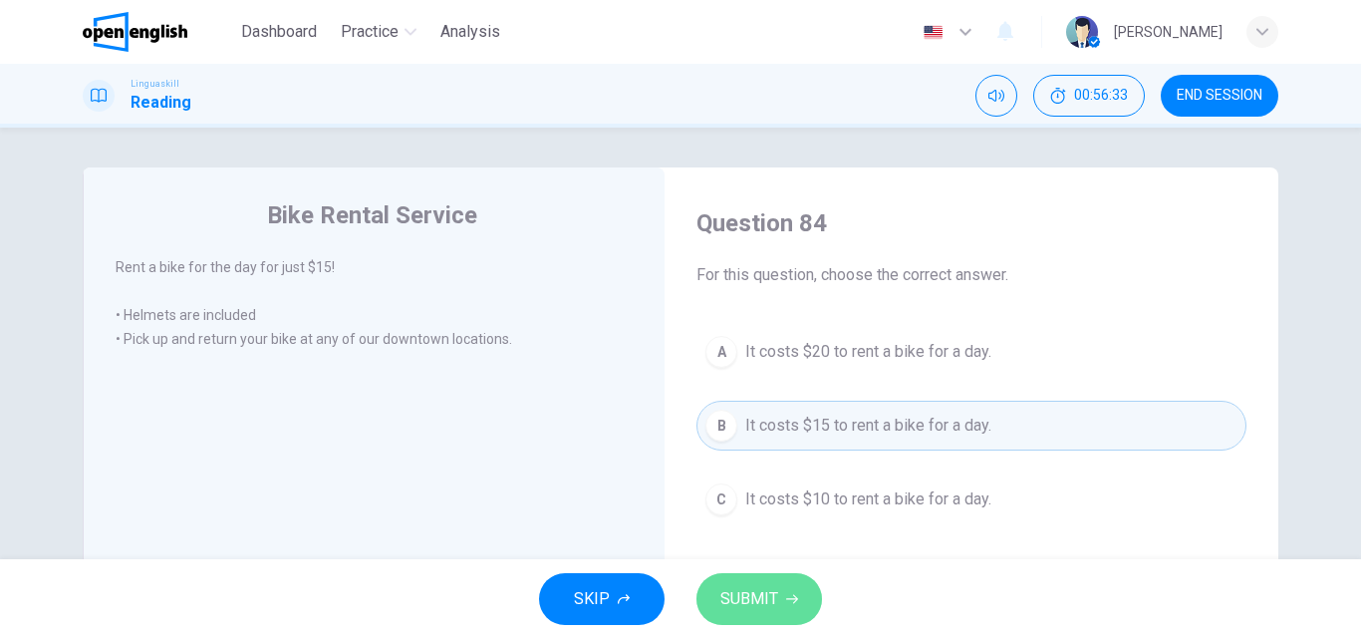
click at [778, 608] on button "SUBMIT" at bounding box center [759, 599] width 126 height 52
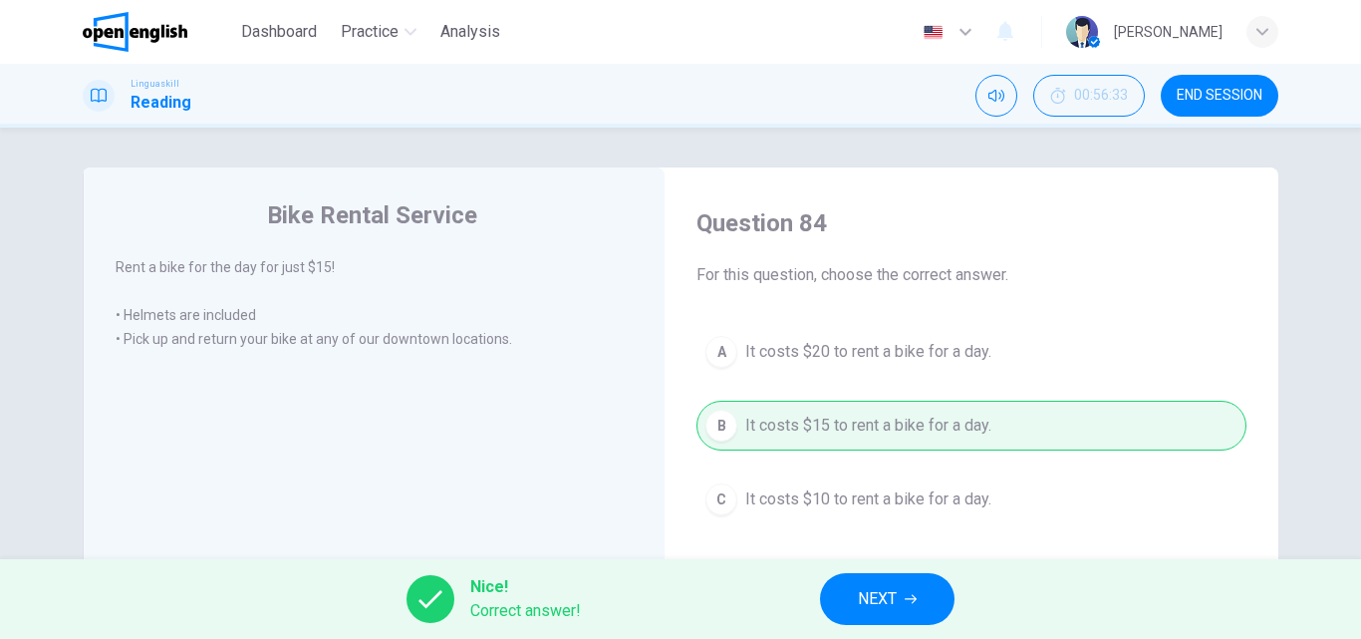
click at [905, 600] on button "NEXT" at bounding box center [887, 599] width 134 height 52
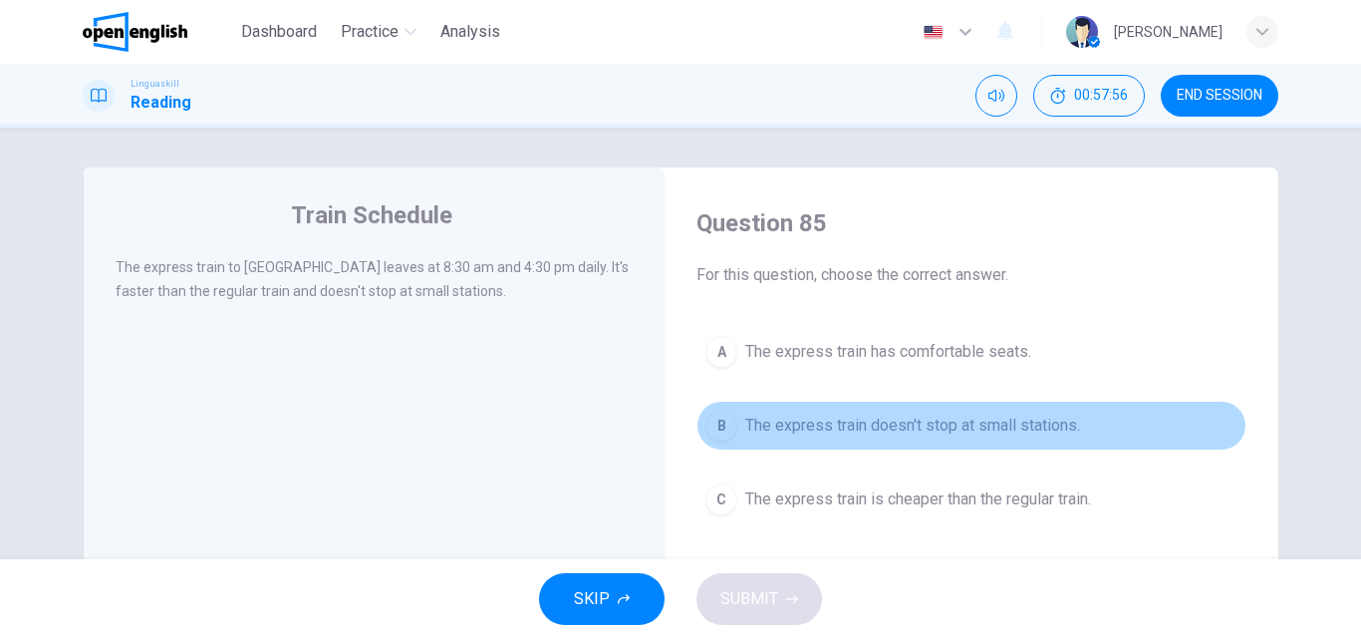
click at [711, 419] on div "B" at bounding box center [721, 425] width 32 height 32
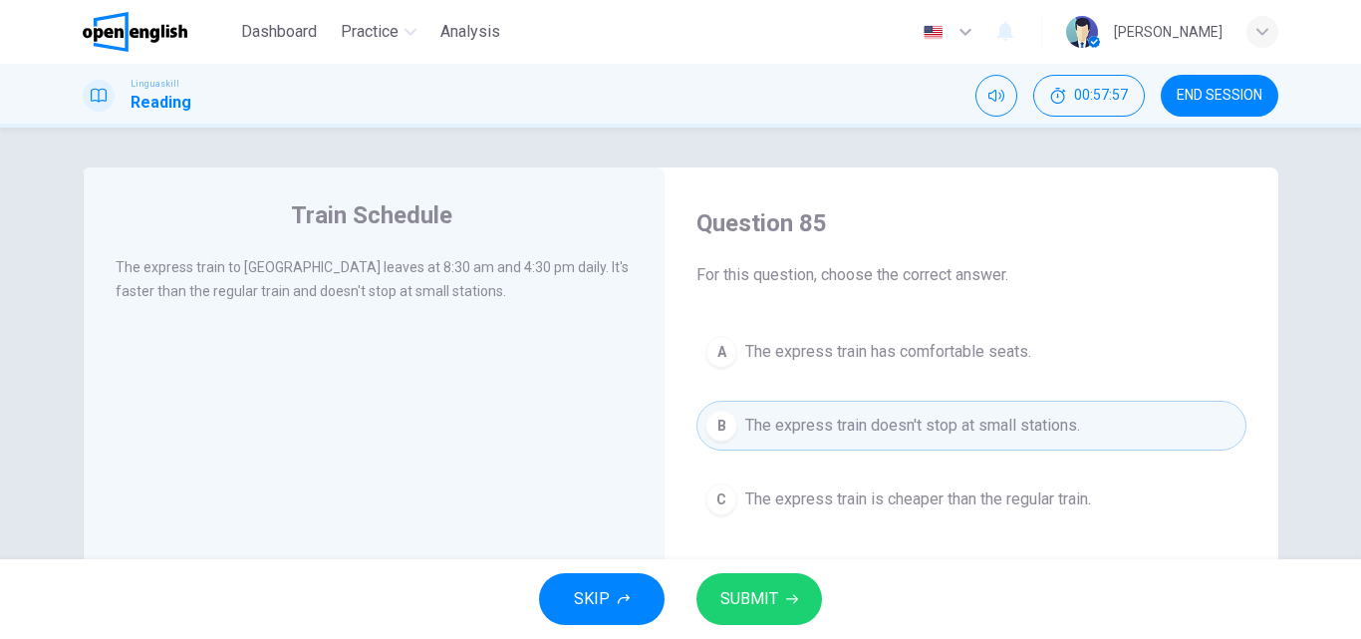
click at [749, 597] on span "SUBMIT" at bounding box center [749, 599] width 58 height 28
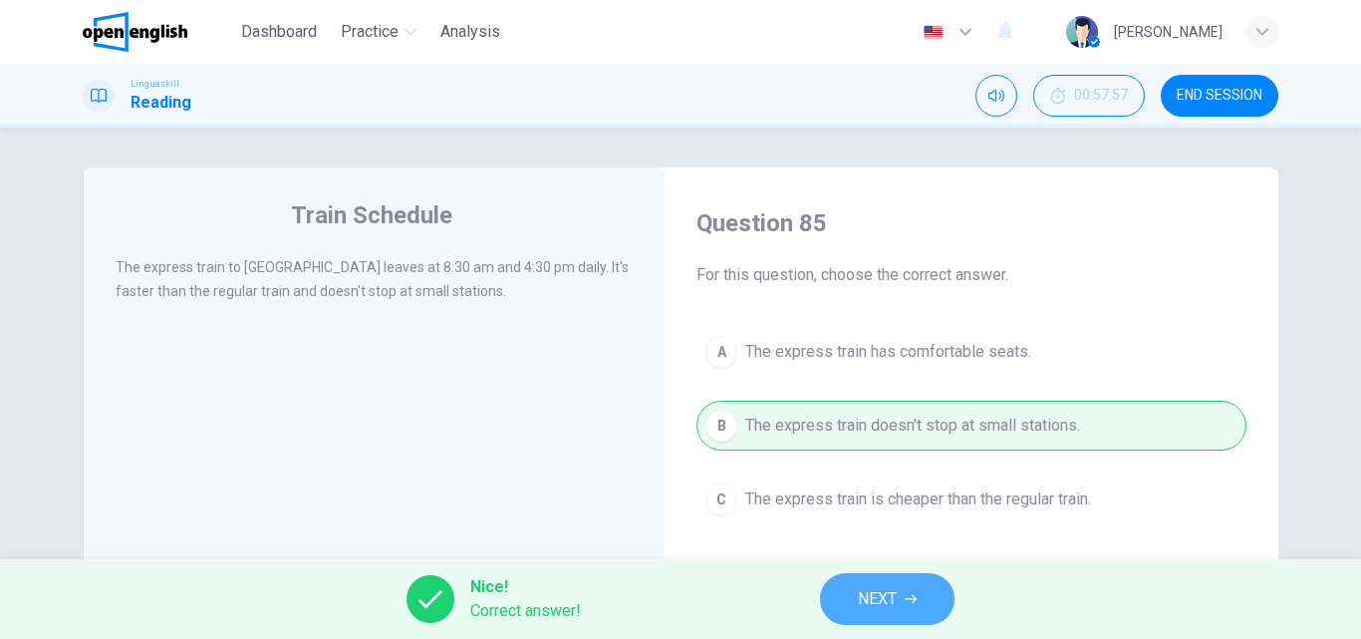
click at [873, 589] on span "NEXT" at bounding box center [877, 599] width 39 height 28
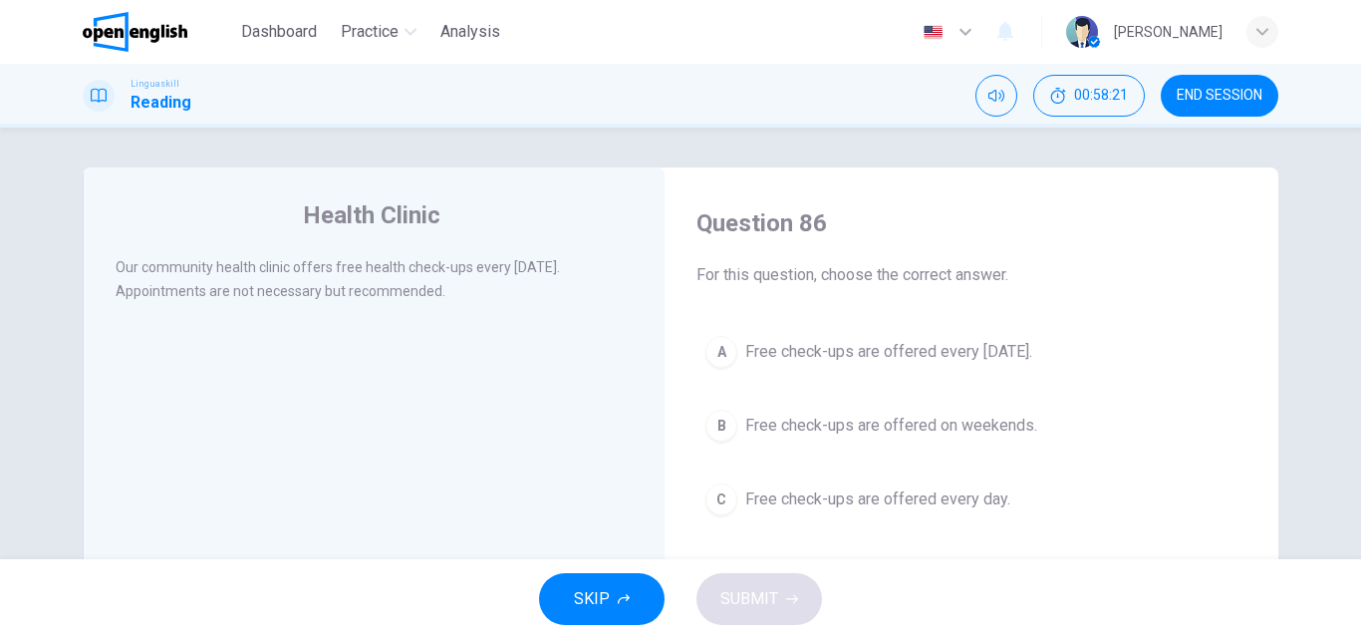
click at [718, 345] on div "A" at bounding box center [721, 352] width 32 height 32
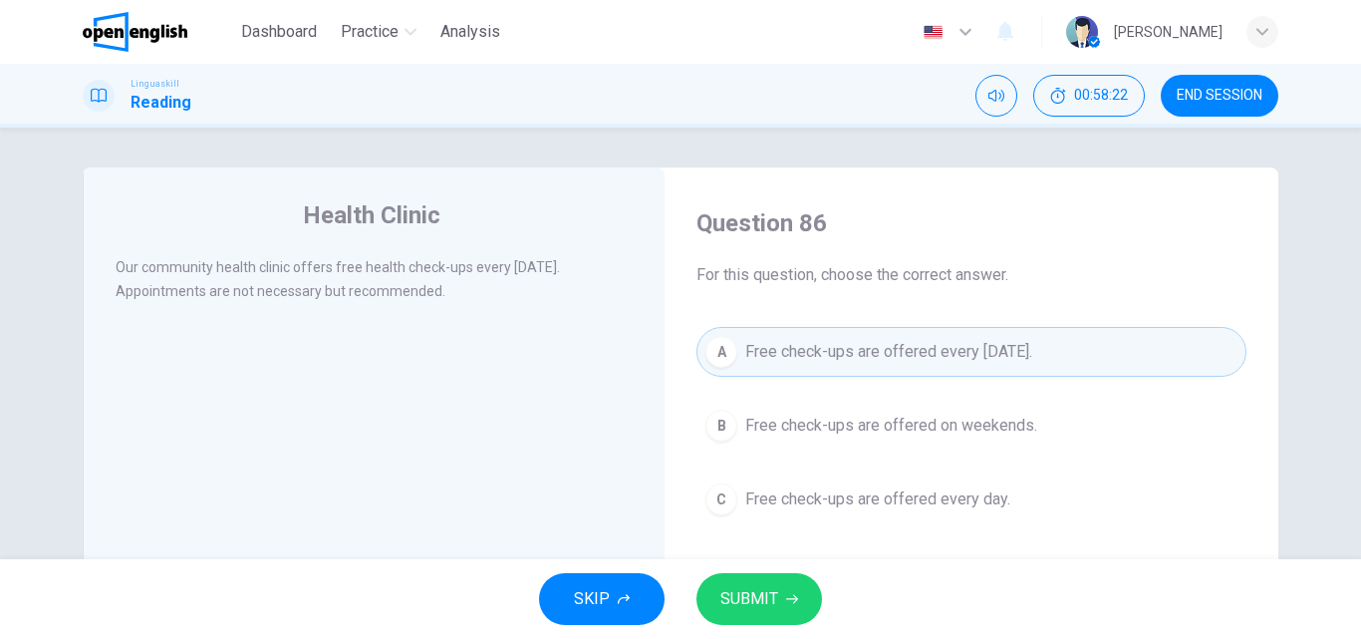
click at [748, 594] on span "SUBMIT" at bounding box center [749, 599] width 58 height 28
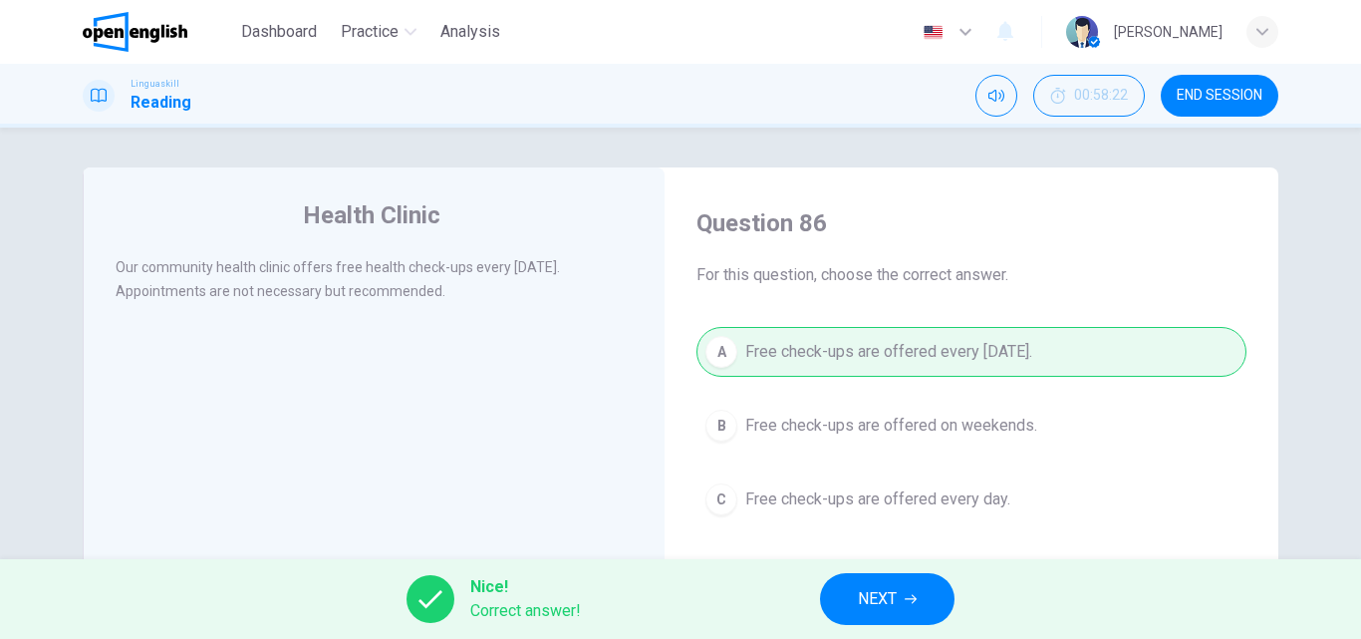
click at [910, 589] on button "NEXT" at bounding box center [887, 599] width 134 height 52
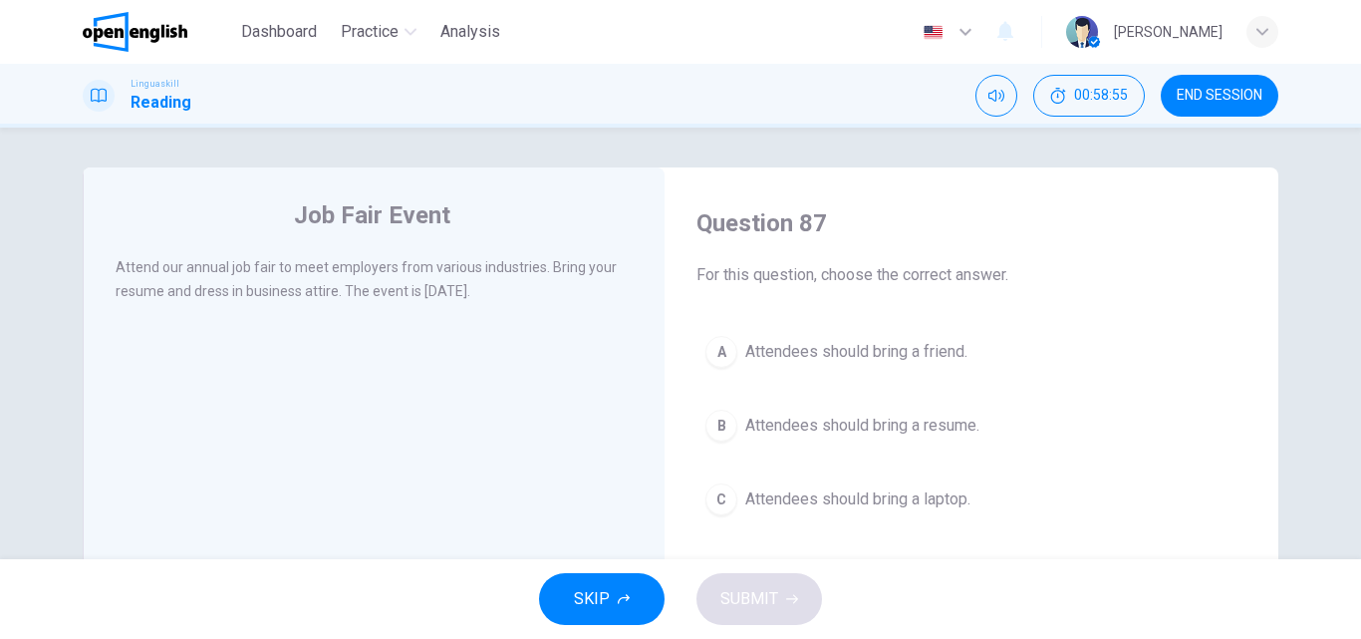
scroll to position [100, 0]
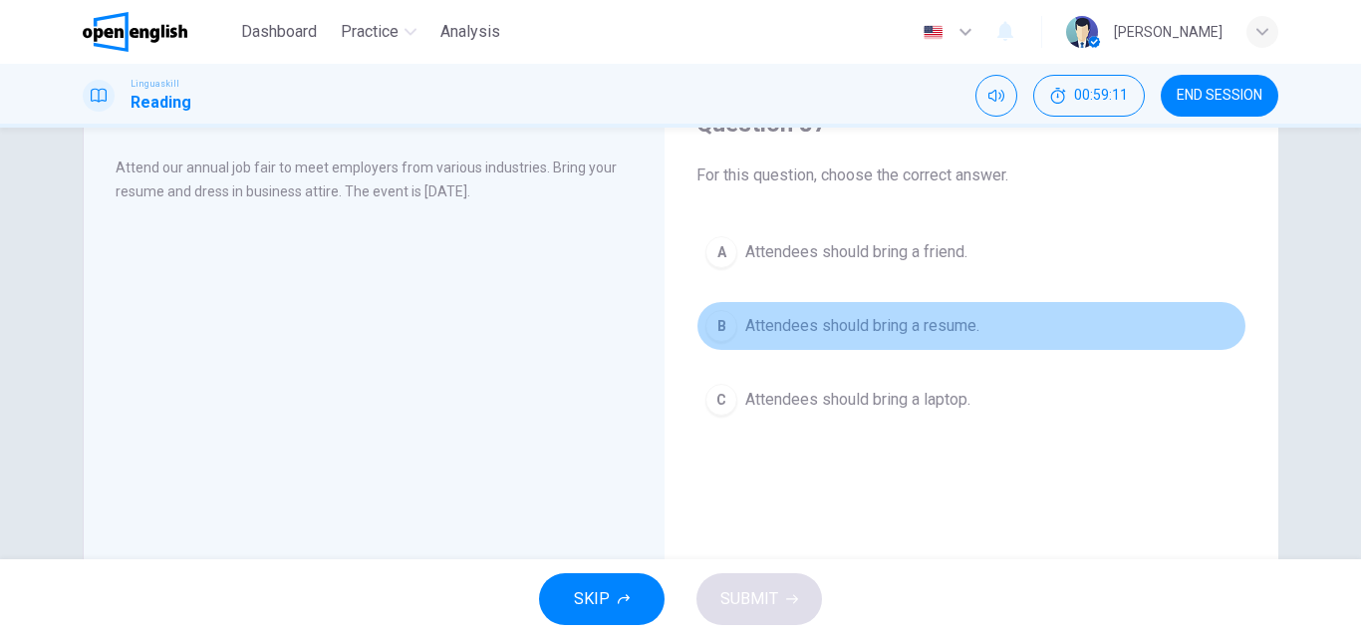
click at [716, 325] on div "B" at bounding box center [721, 326] width 32 height 32
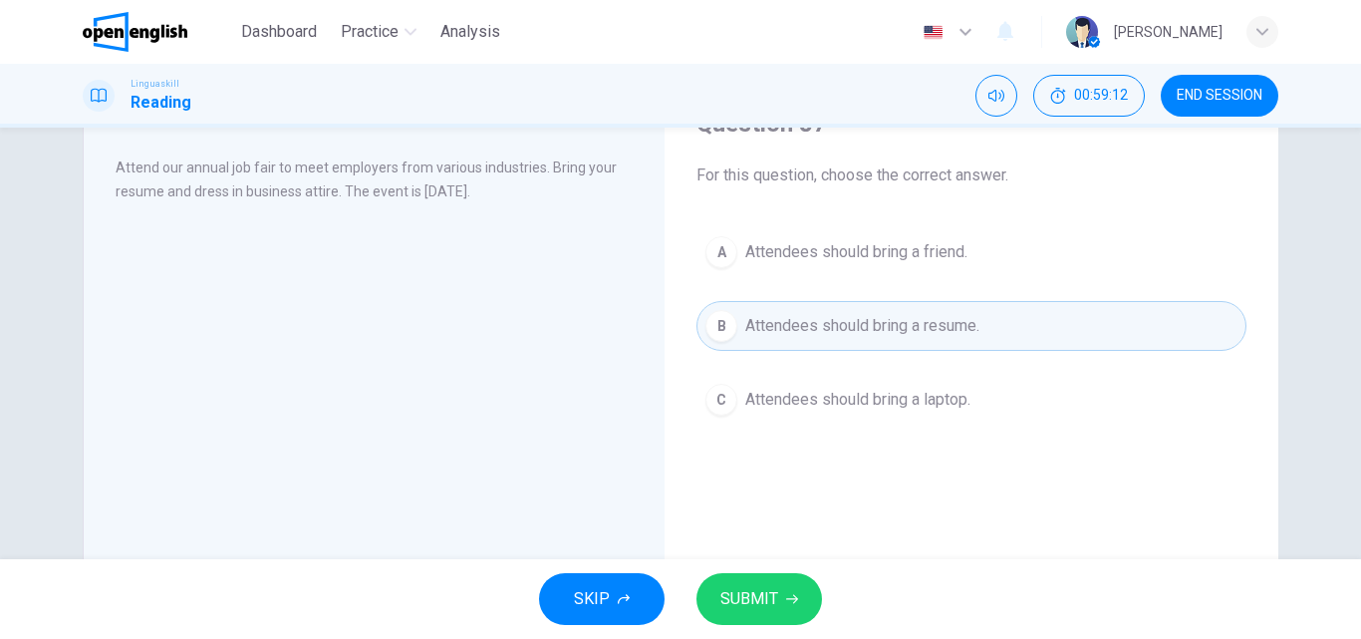
click at [746, 604] on span "SUBMIT" at bounding box center [749, 599] width 58 height 28
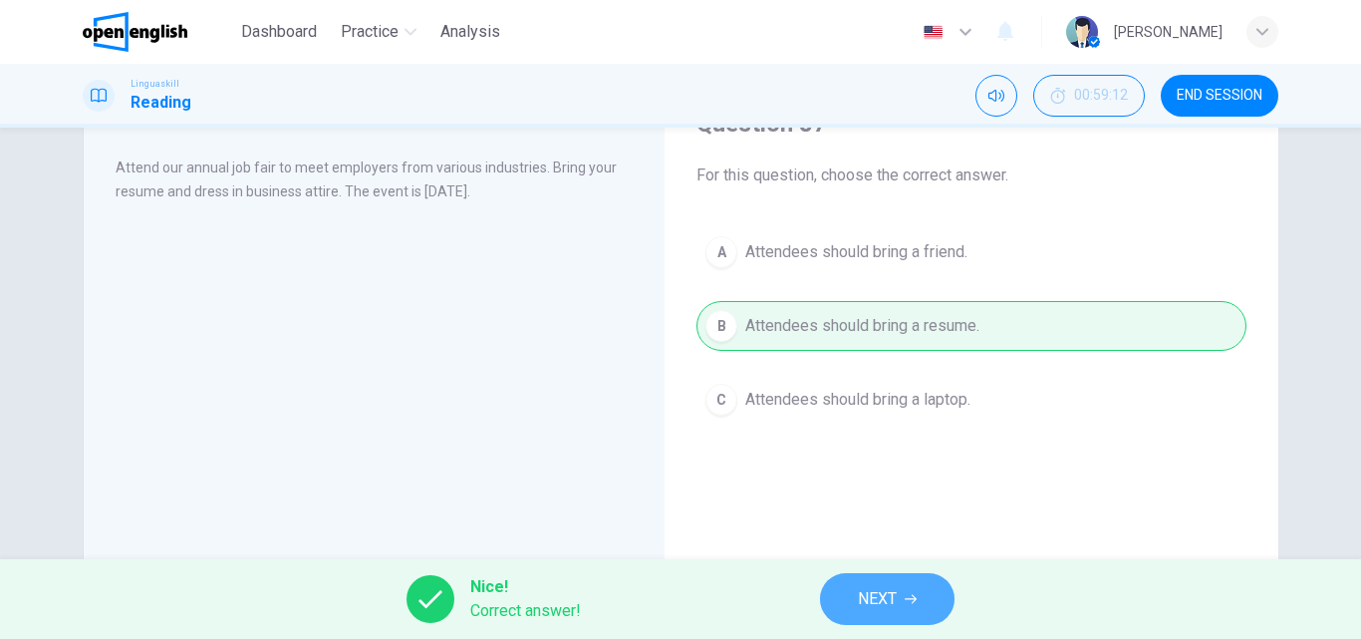
click at [911, 592] on button "NEXT" at bounding box center [887, 599] width 134 height 52
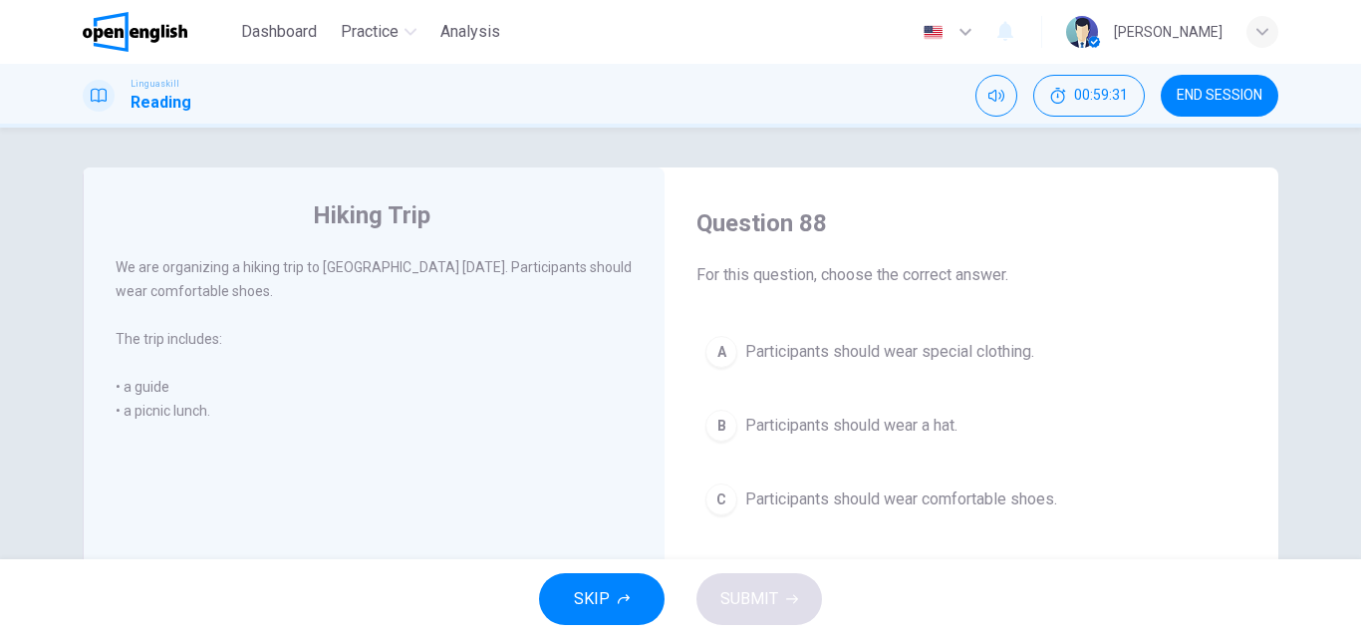
click at [715, 489] on div "C" at bounding box center [721, 499] width 32 height 32
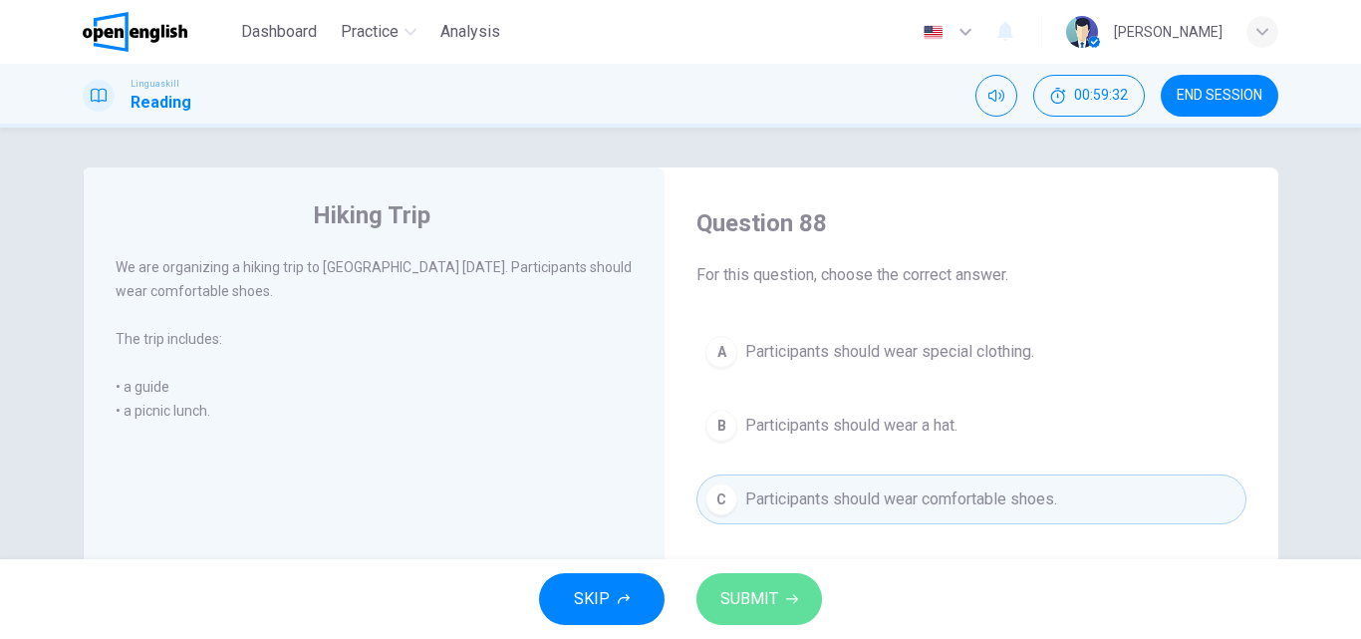
click at [748, 592] on span "SUBMIT" at bounding box center [749, 599] width 58 height 28
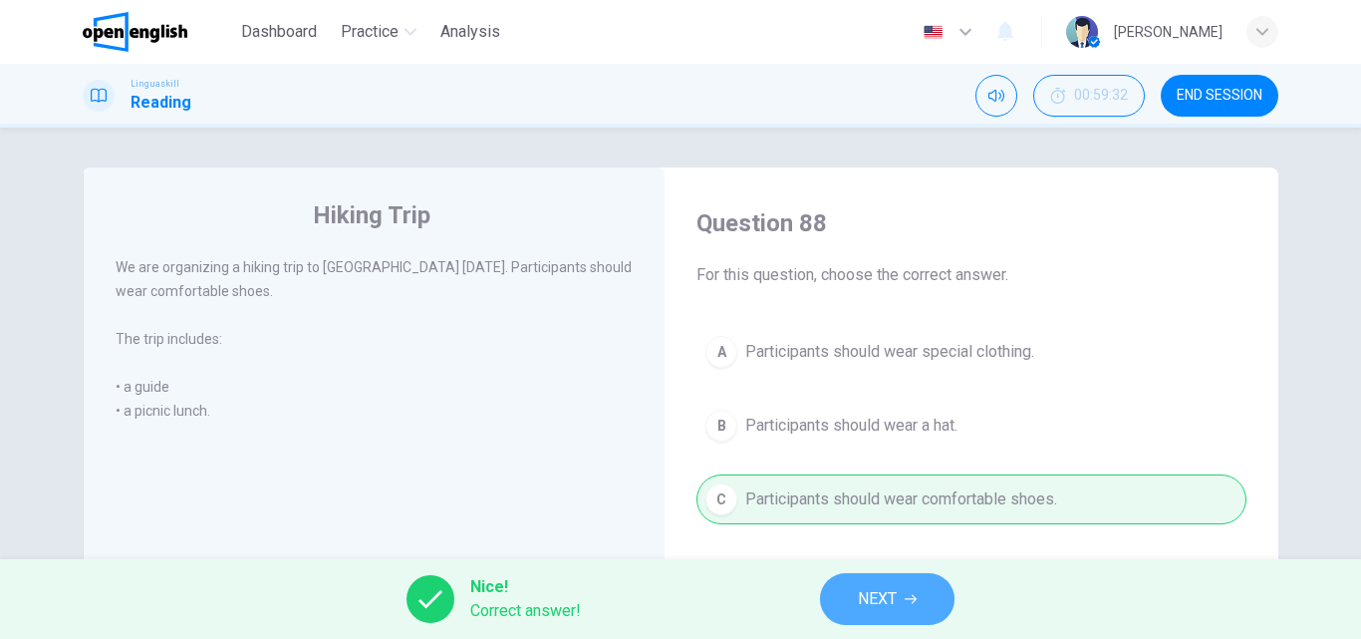
click at [904, 596] on button "NEXT" at bounding box center [887, 599] width 134 height 52
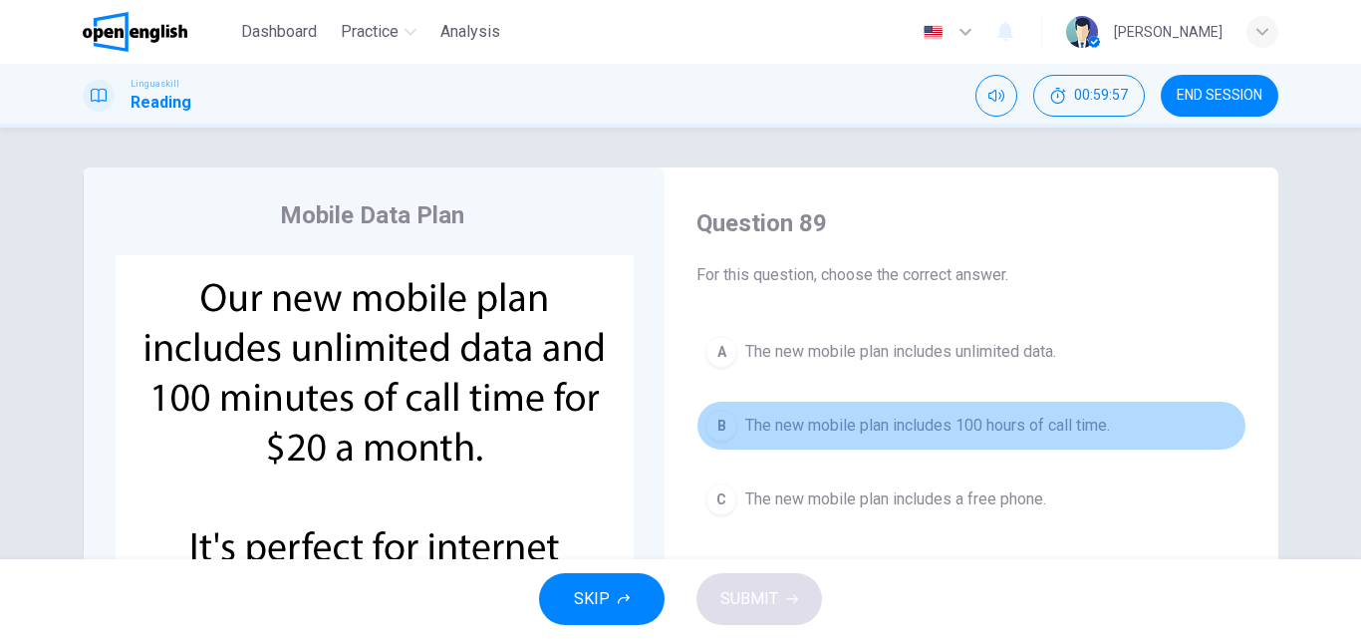
click at [723, 422] on div "B" at bounding box center [721, 425] width 32 height 32
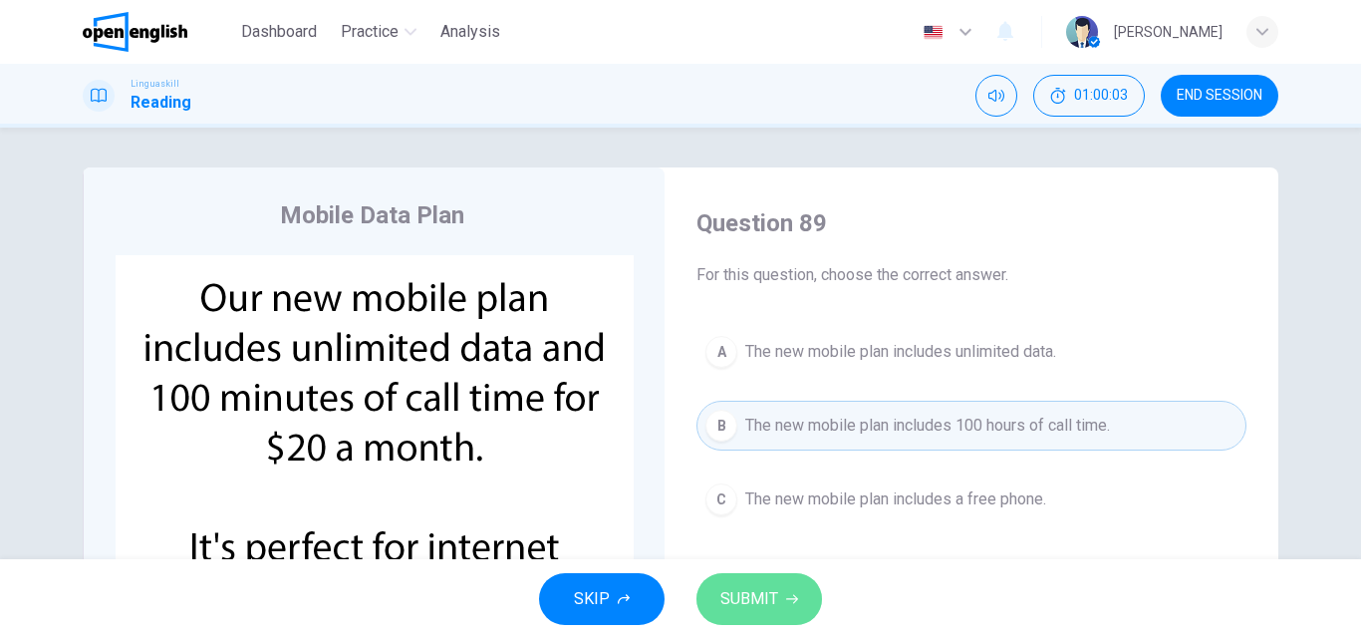
click at [762, 604] on span "SUBMIT" at bounding box center [749, 599] width 58 height 28
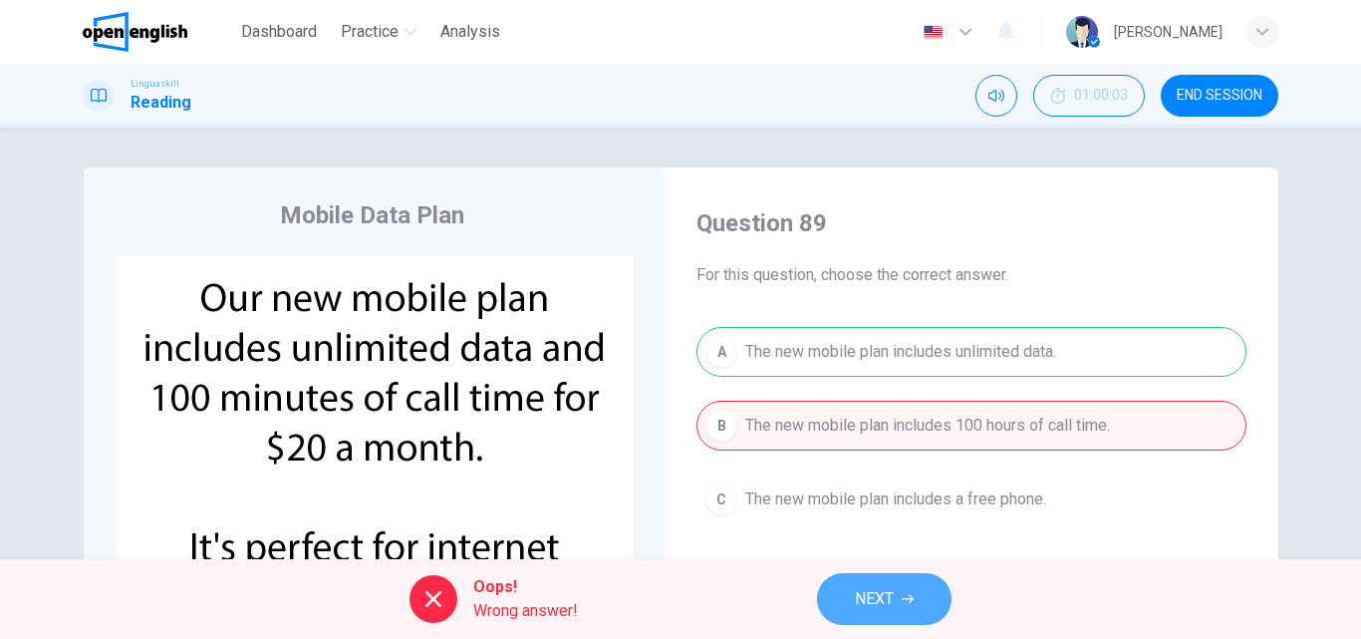
click at [884, 602] on span "NEXT" at bounding box center [874, 599] width 39 height 28
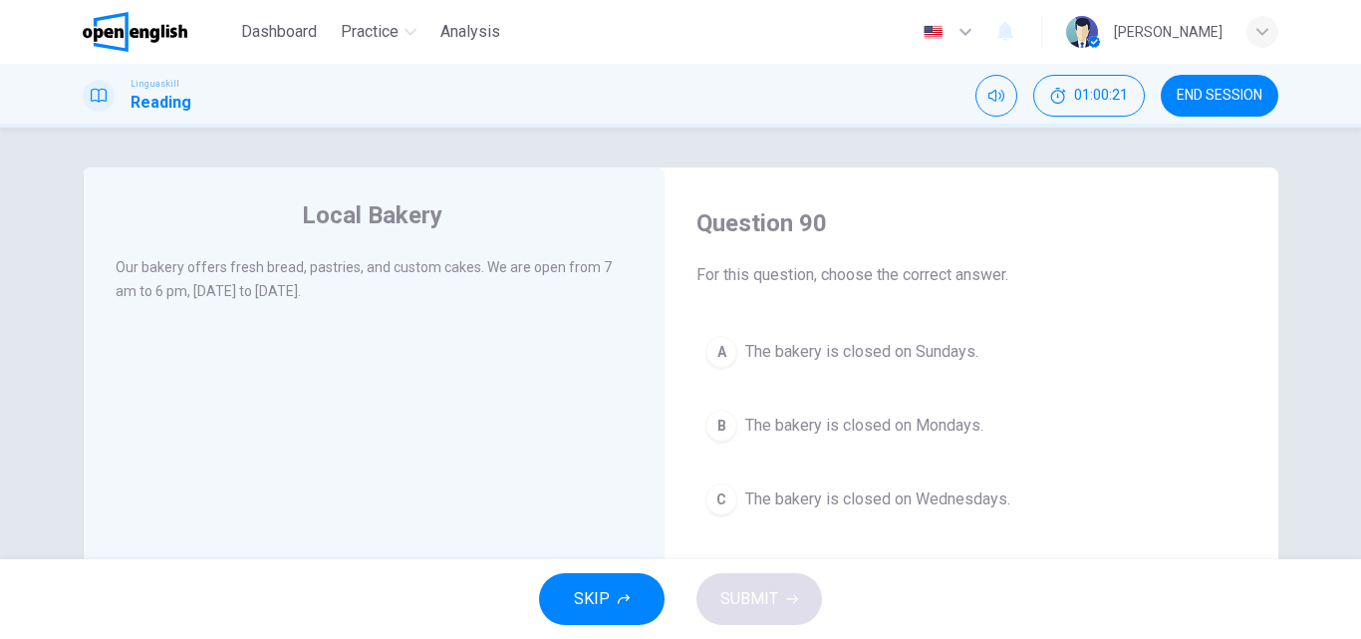
click at [712, 350] on div "A" at bounding box center [721, 352] width 32 height 32
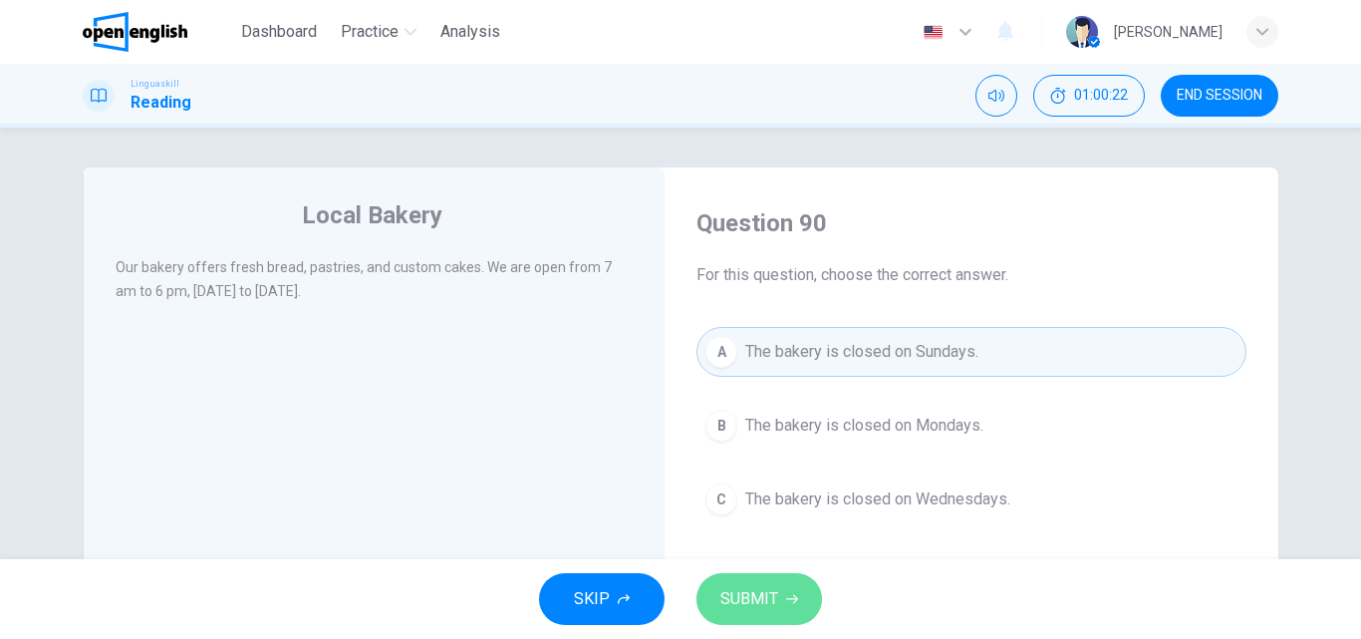
click at [764, 591] on span "SUBMIT" at bounding box center [749, 599] width 58 height 28
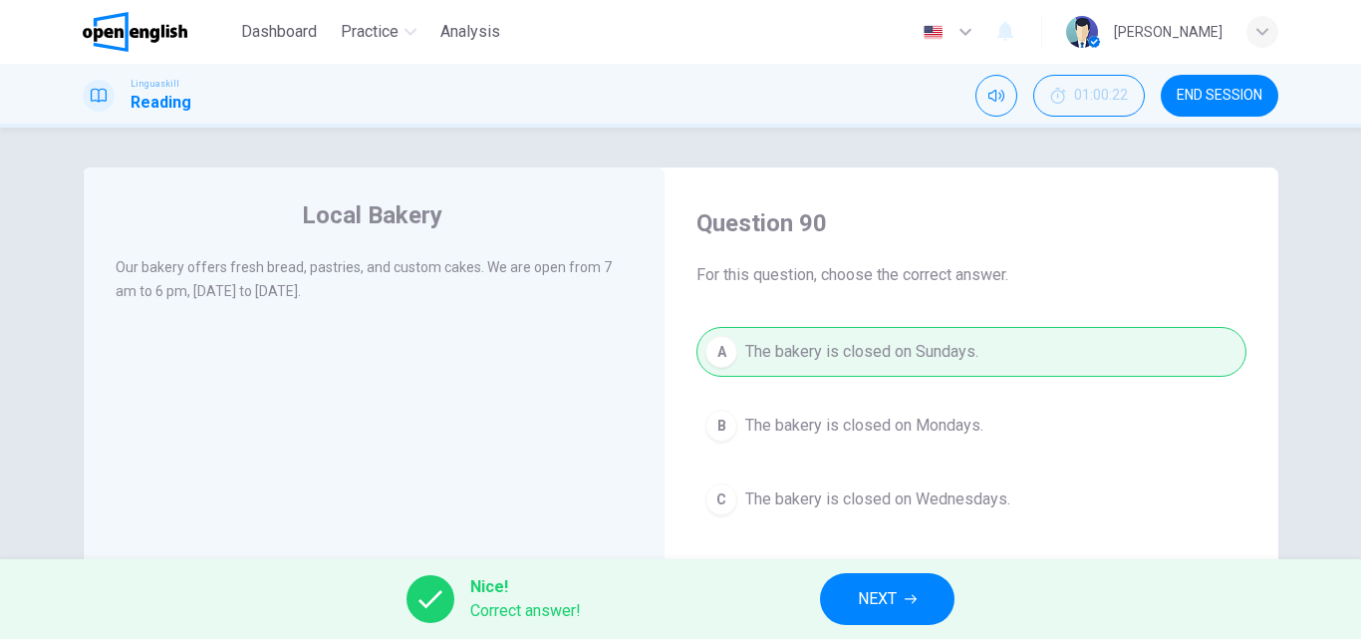
click at [908, 602] on button "NEXT" at bounding box center [887, 599] width 134 height 52
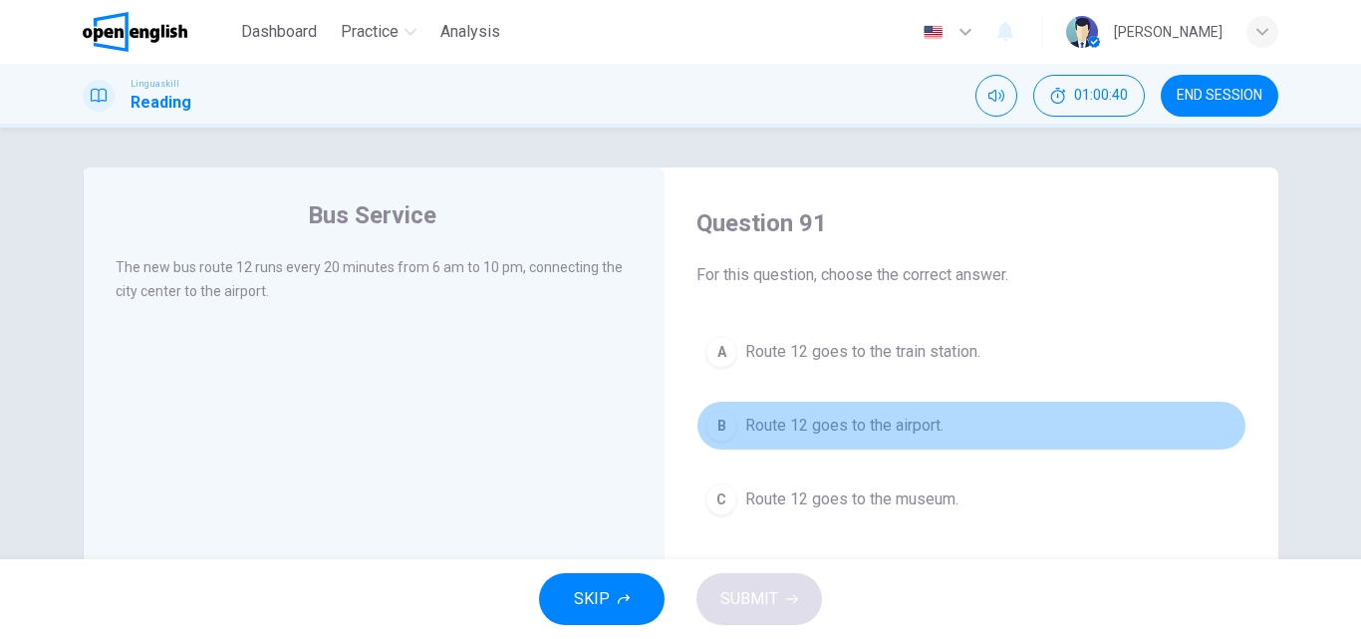
click at [721, 429] on div "B" at bounding box center [721, 425] width 32 height 32
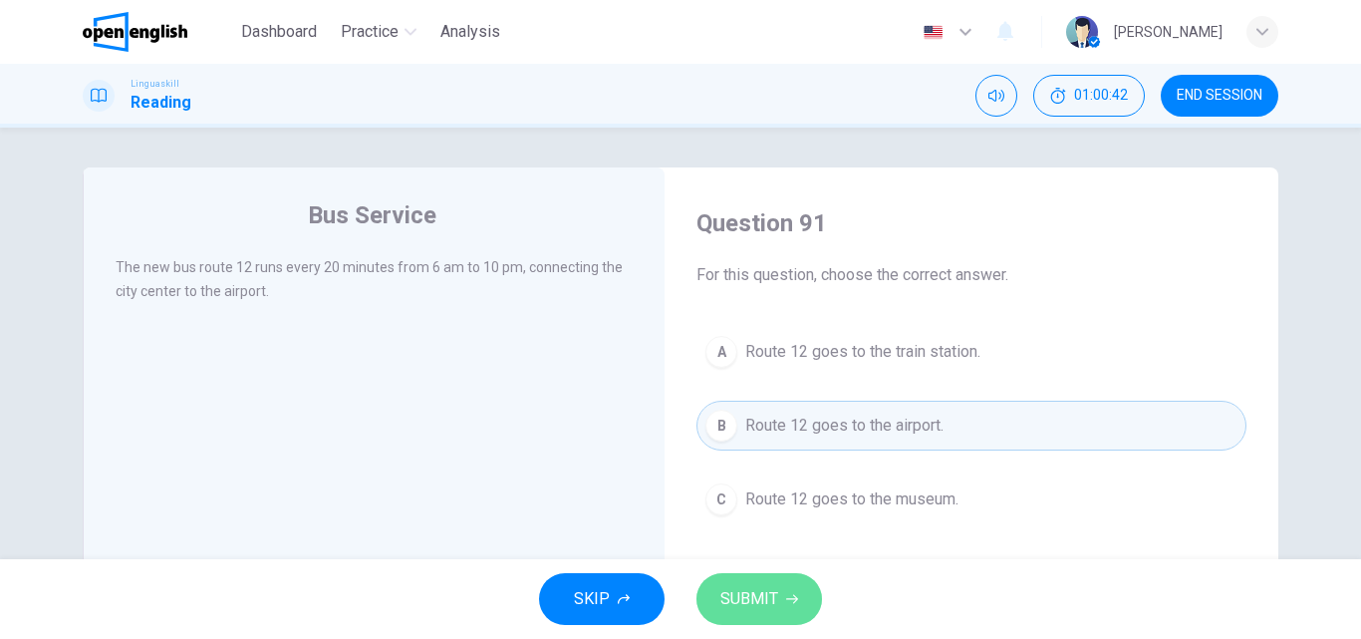
click at [749, 595] on span "SUBMIT" at bounding box center [749, 599] width 58 height 28
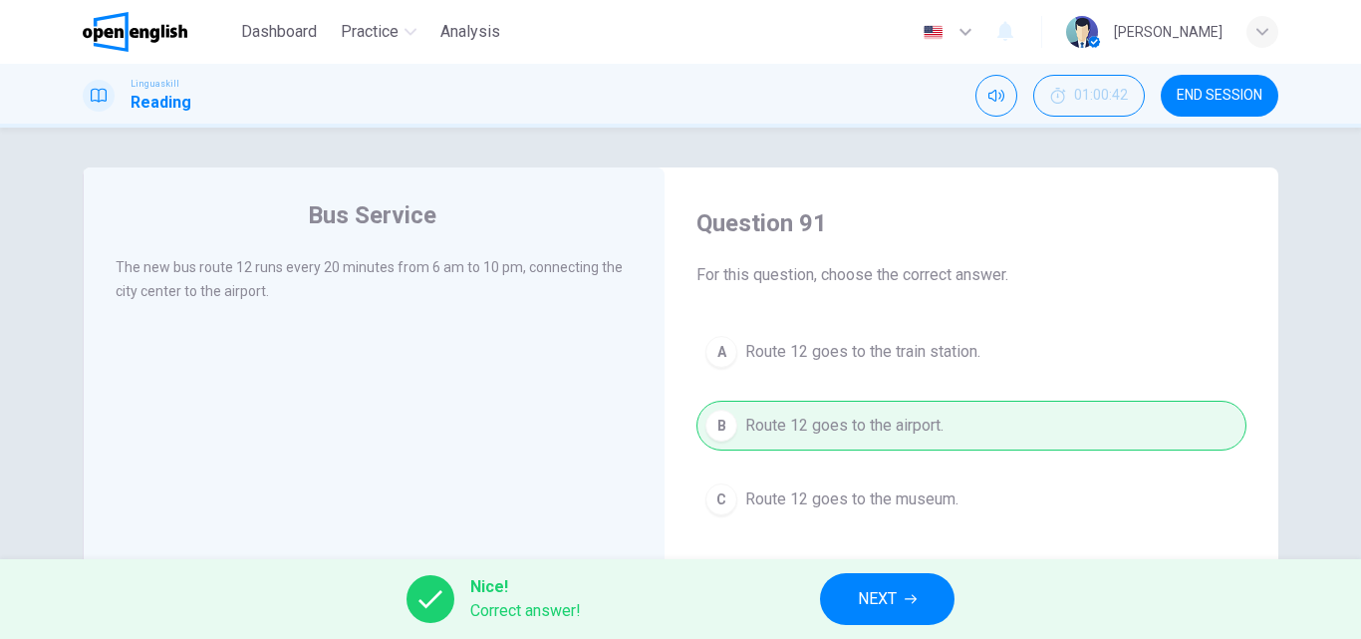
click at [860, 610] on span "NEXT" at bounding box center [877, 599] width 39 height 28
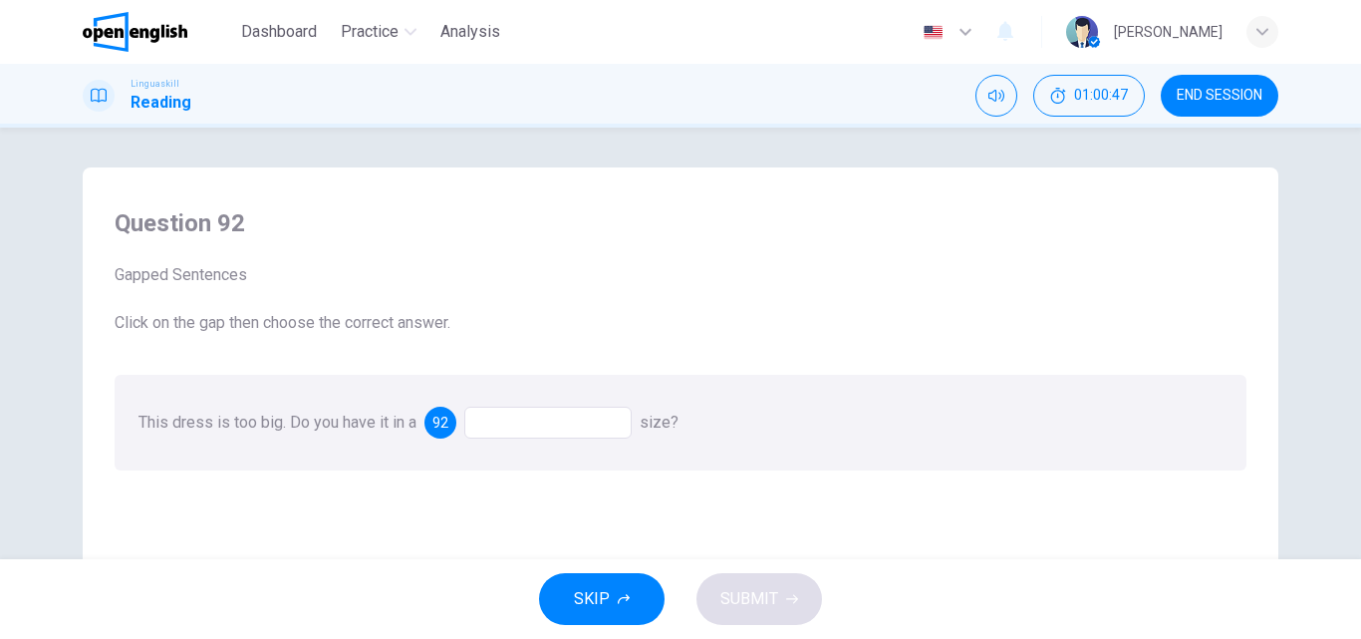
click at [495, 429] on div at bounding box center [547, 422] width 167 height 32
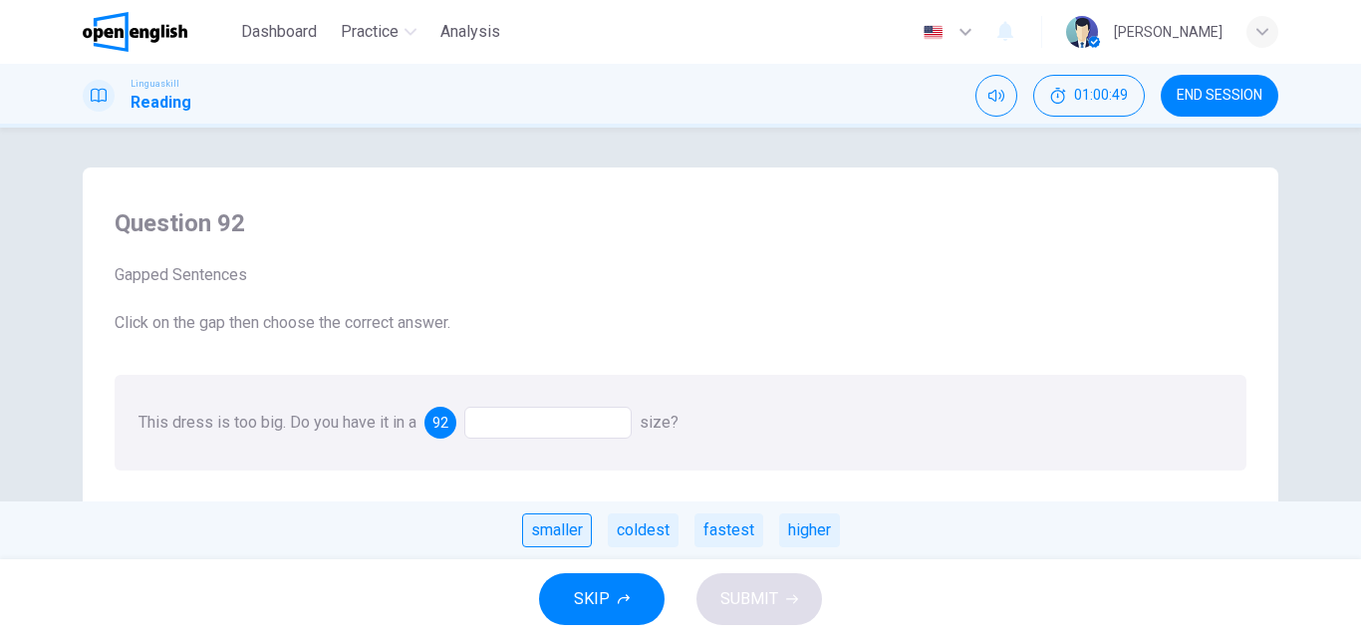
click at [544, 535] on div "smaller" at bounding box center [557, 530] width 70 height 34
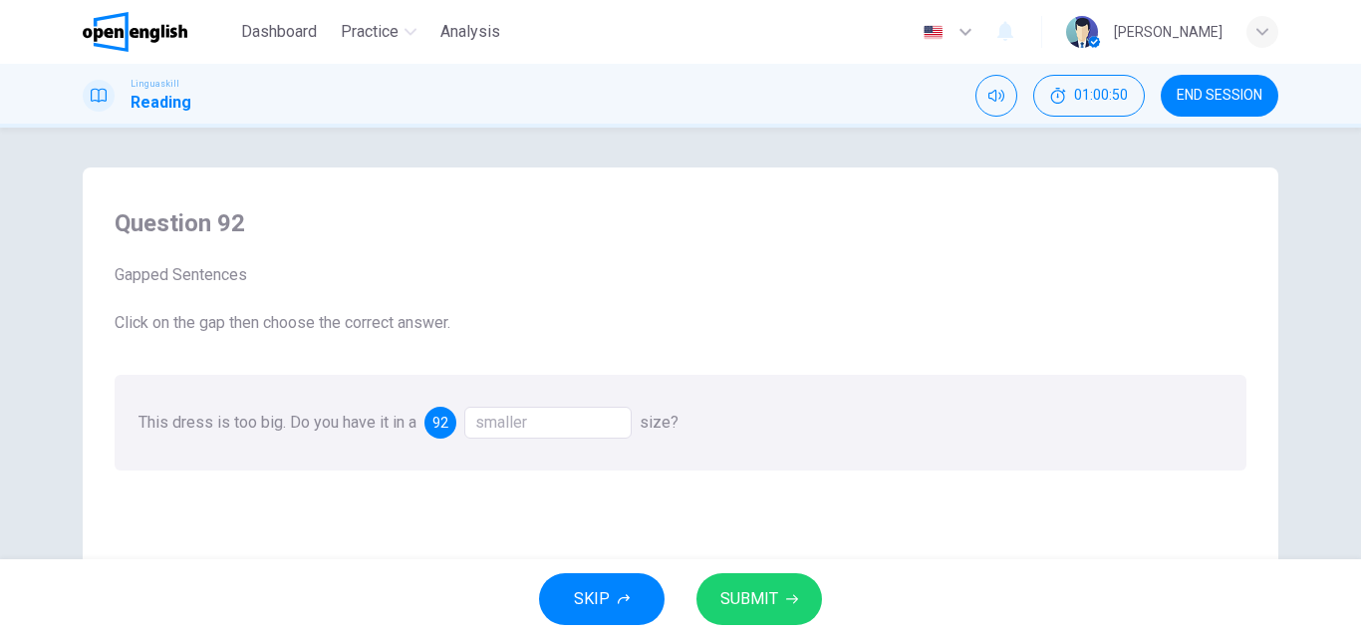
click at [730, 597] on span "SUBMIT" at bounding box center [749, 599] width 58 height 28
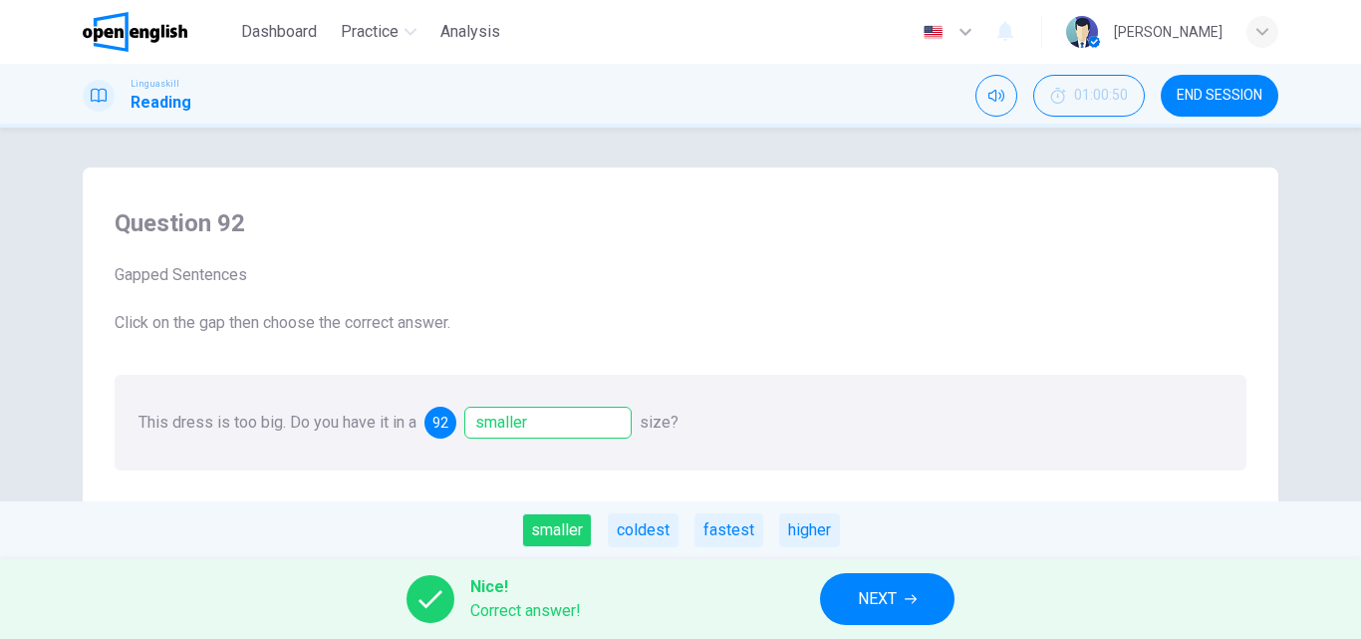
click at [869, 586] on span "NEXT" at bounding box center [877, 599] width 39 height 28
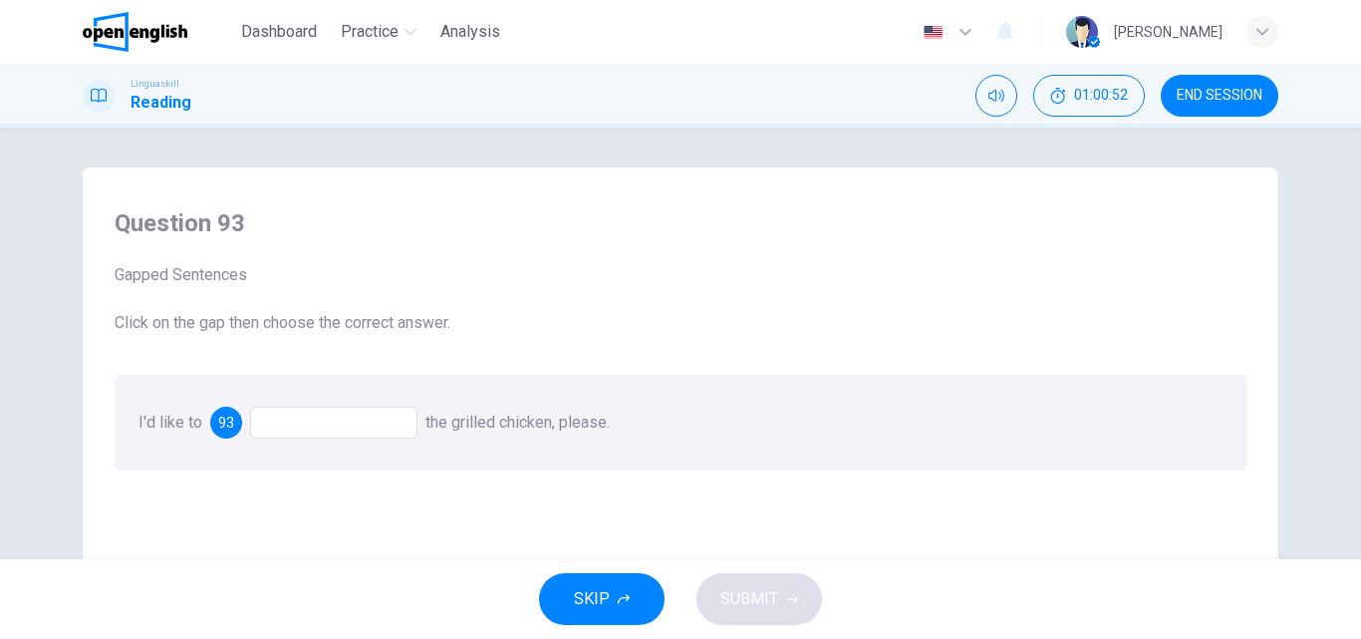
click at [298, 423] on div at bounding box center [333, 422] width 167 height 32
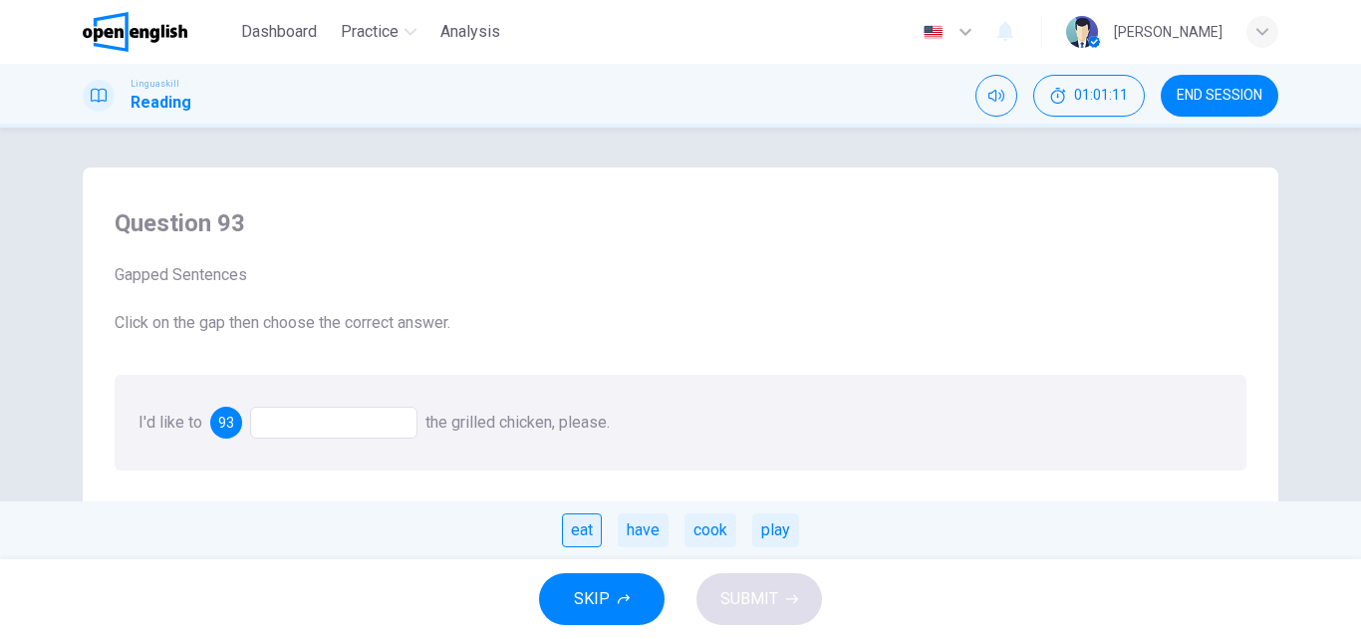
click at [570, 526] on div "eat" at bounding box center [582, 530] width 40 height 34
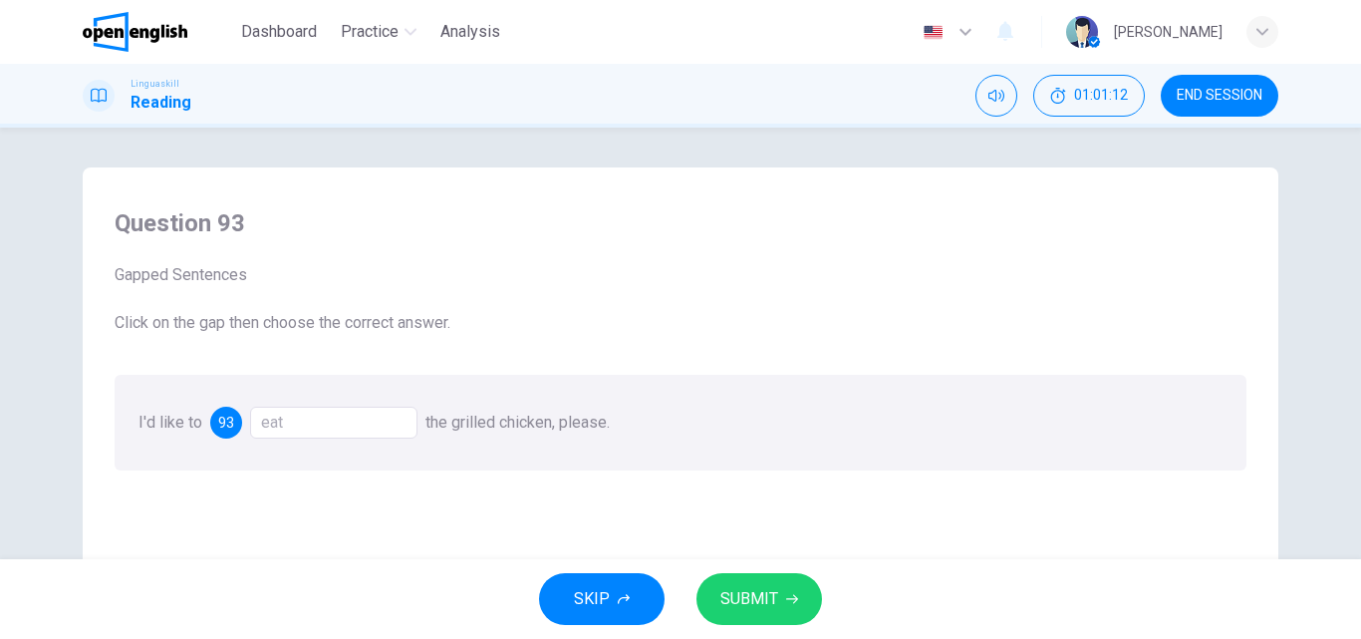
click at [729, 593] on span "SUBMIT" at bounding box center [749, 599] width 58 height 28
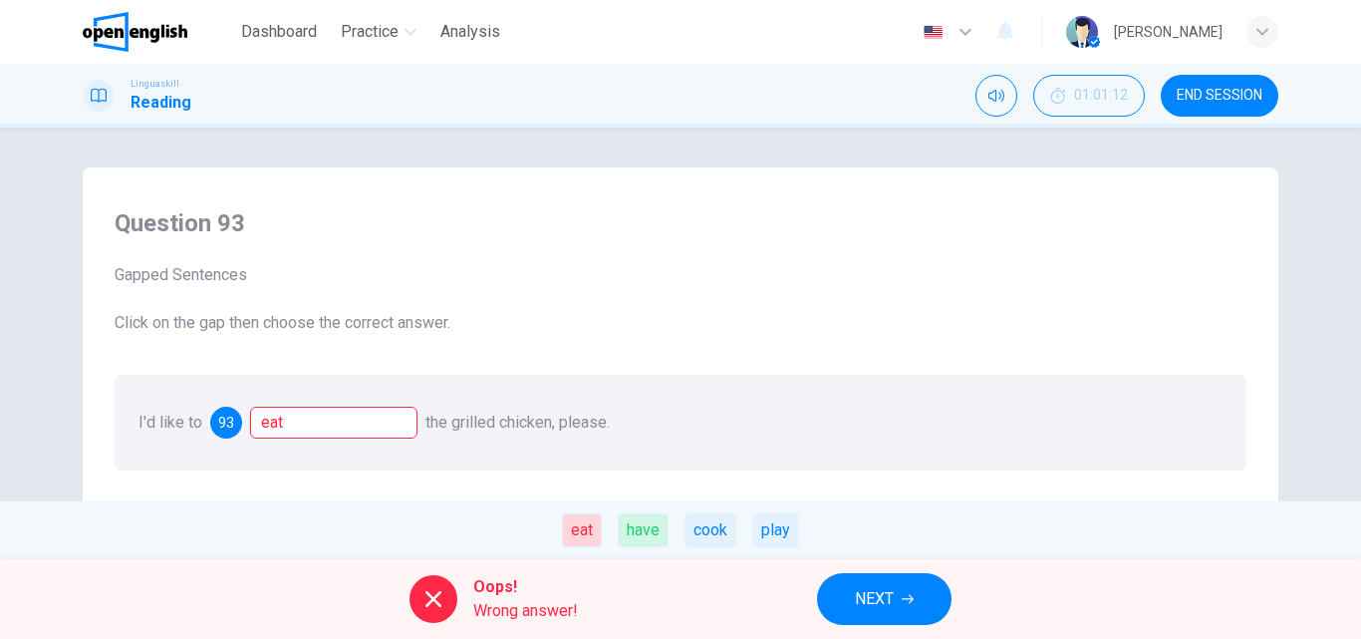
click at [637, 532] on div "have" at bounding box center [643, 530] width 51 height 34
click at [860, 593] on span "NEXT" at bounding box center [874, 599] width 39 height 28
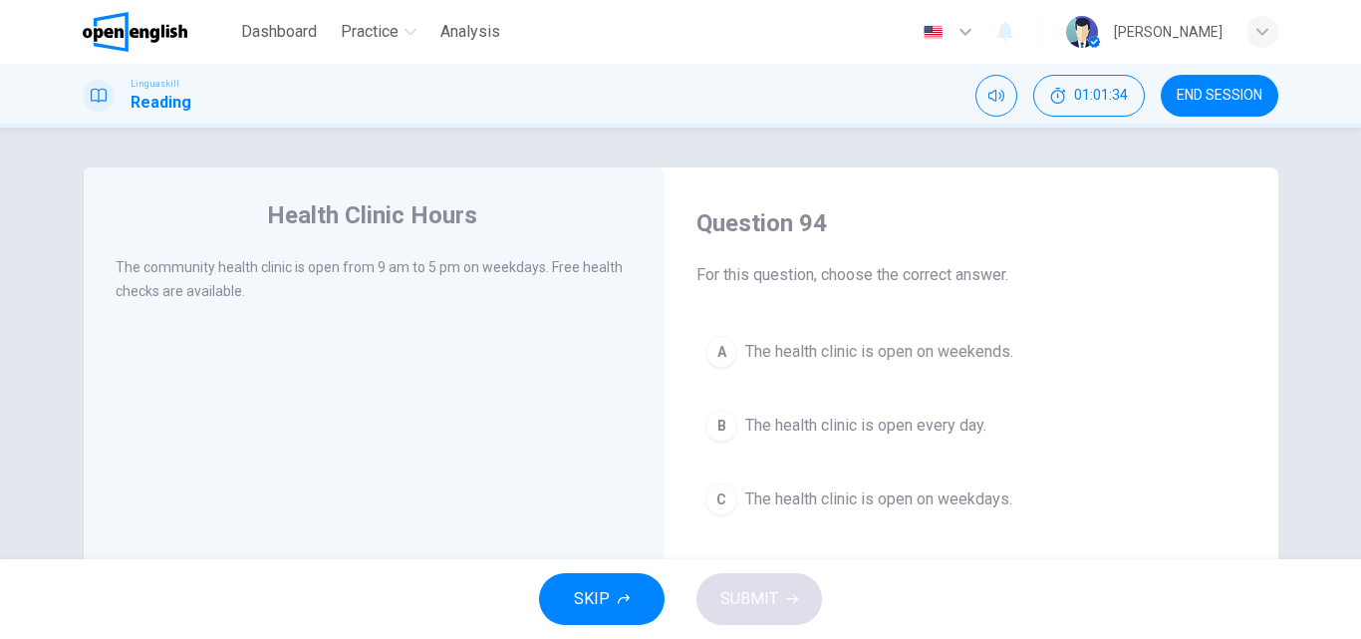
click at [716, 423] on div "B" at bounding box center [721, 425] width 32 height 32
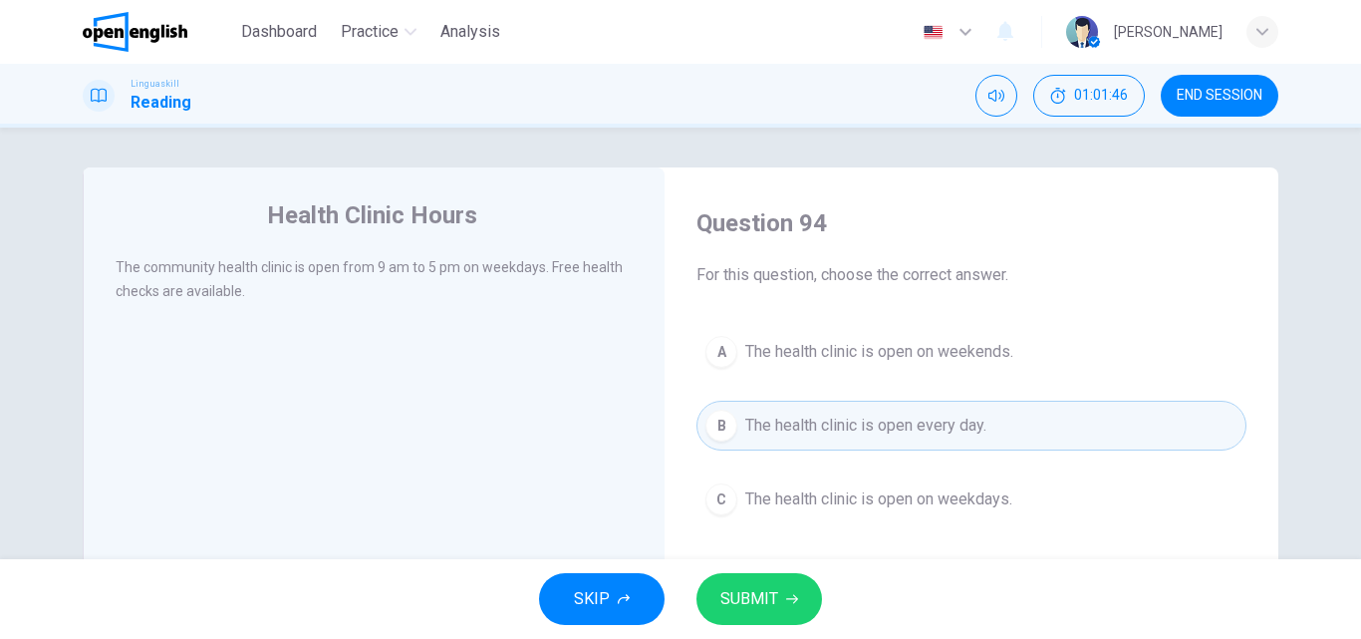
click at [763, 499] on span "The health clinic is open on weekdays." at bounding box center [878, 499] width 267 height 24
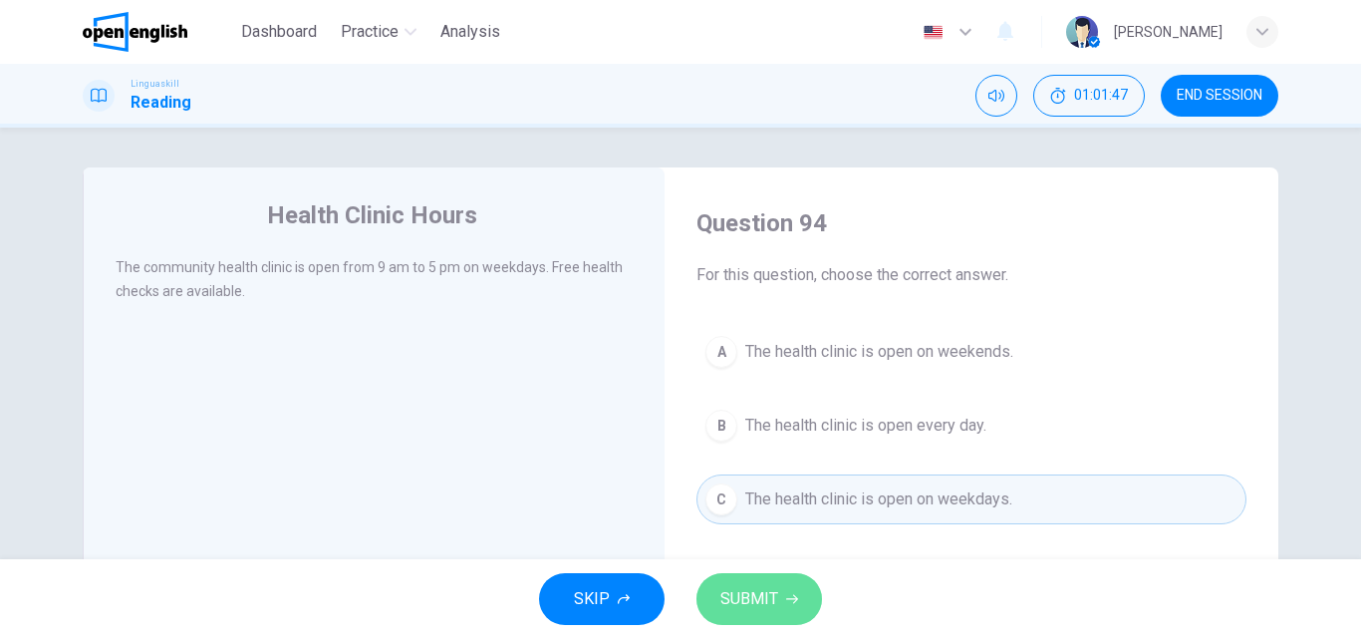
click at [746, 594] on span "SUBMIT" at bounding box center [749, 599] width 58 height 28
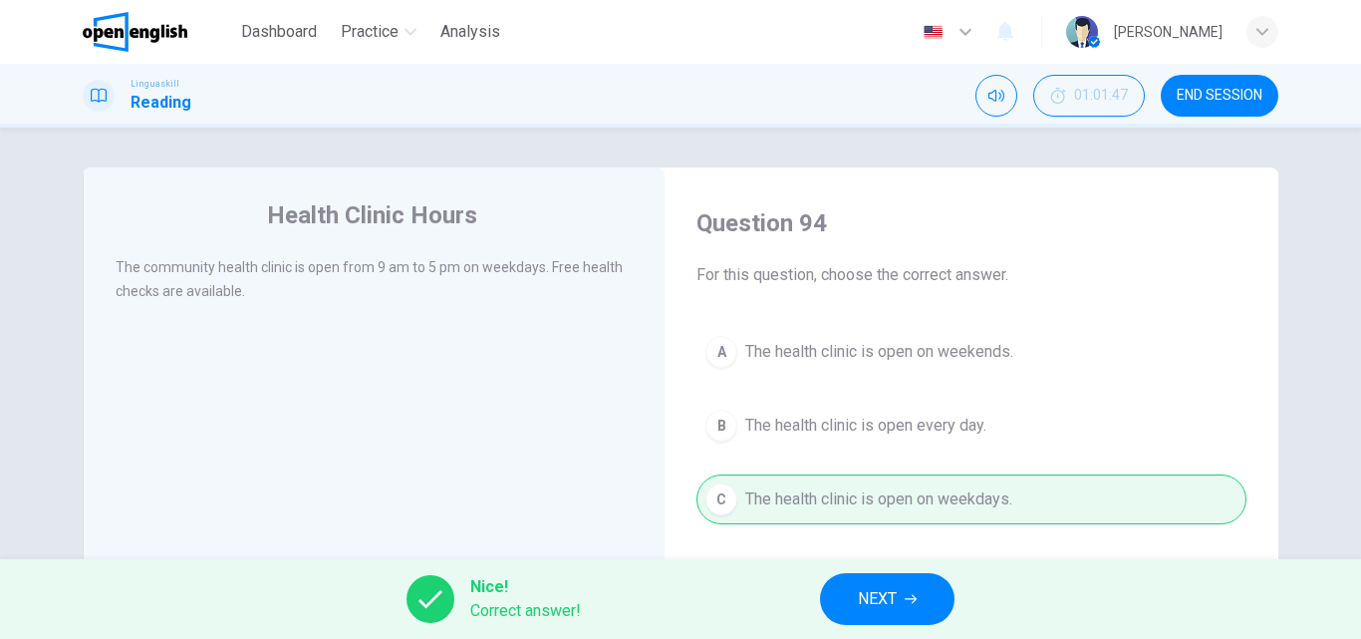
click at [861, 602] on span "NEXT" at bounding box center [877, 599] width 39 height 28
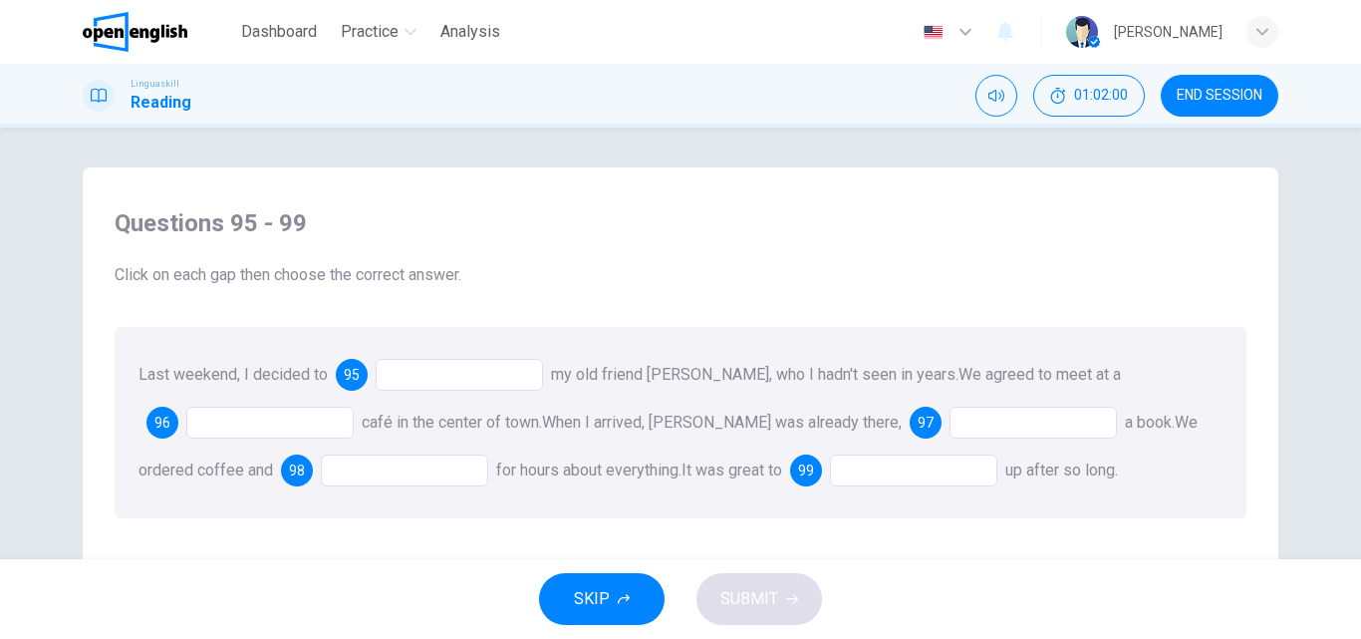
click at [407, 376] on div at bounding box center [459, 375] width 167 height 32
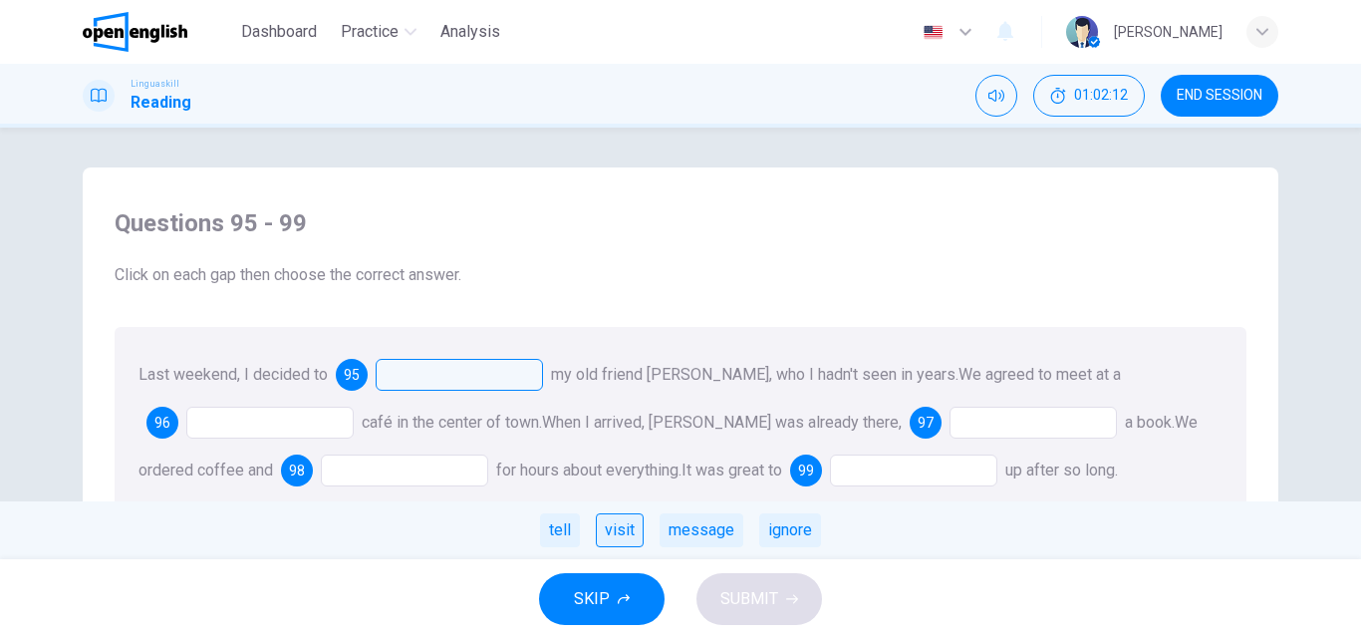
click at [628, 534] on div "visit" at bounding box center [620, 530] width 48 height 34
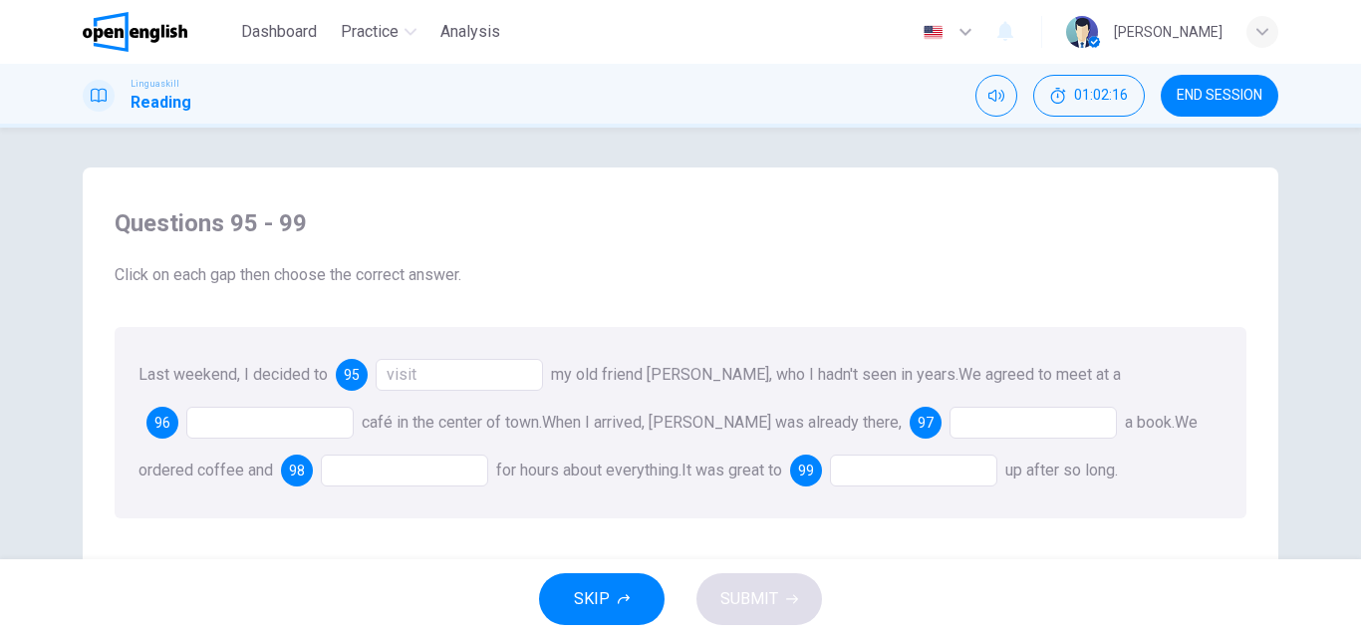
click at [198, 418] on div at bounding box center [269, 422] width 167 height 32
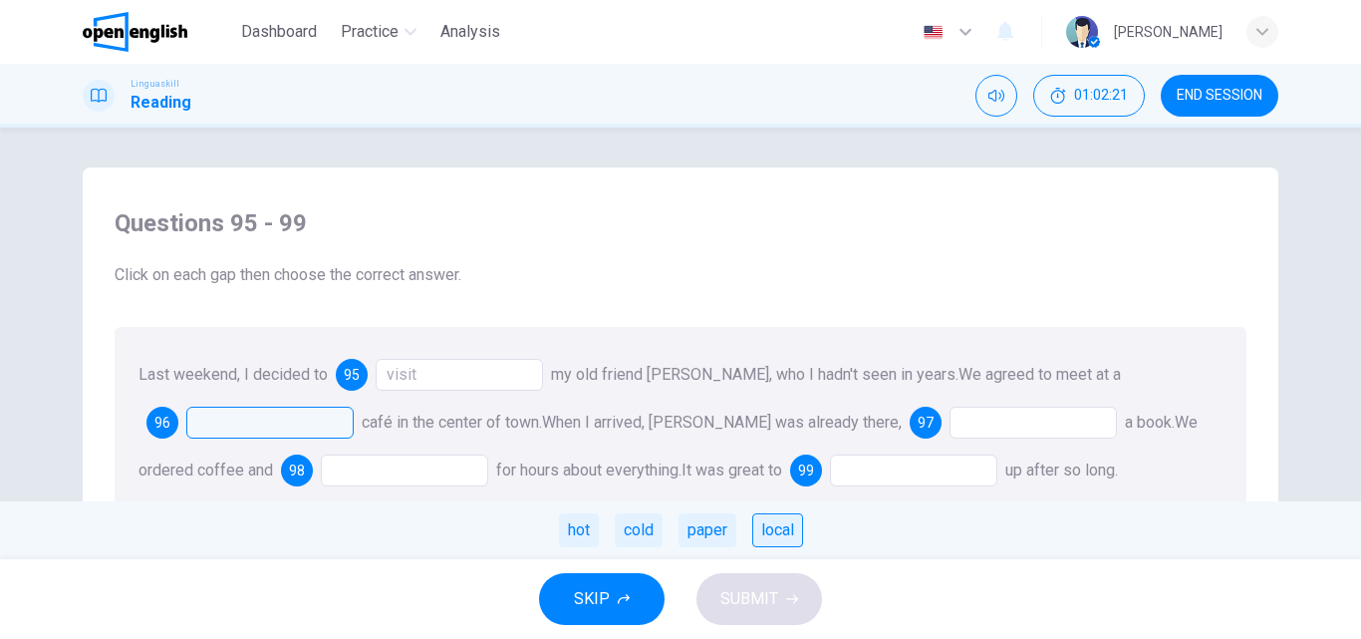
click at [786, 535] on div "local" at bounding box center [777, 530] width 51 height 34
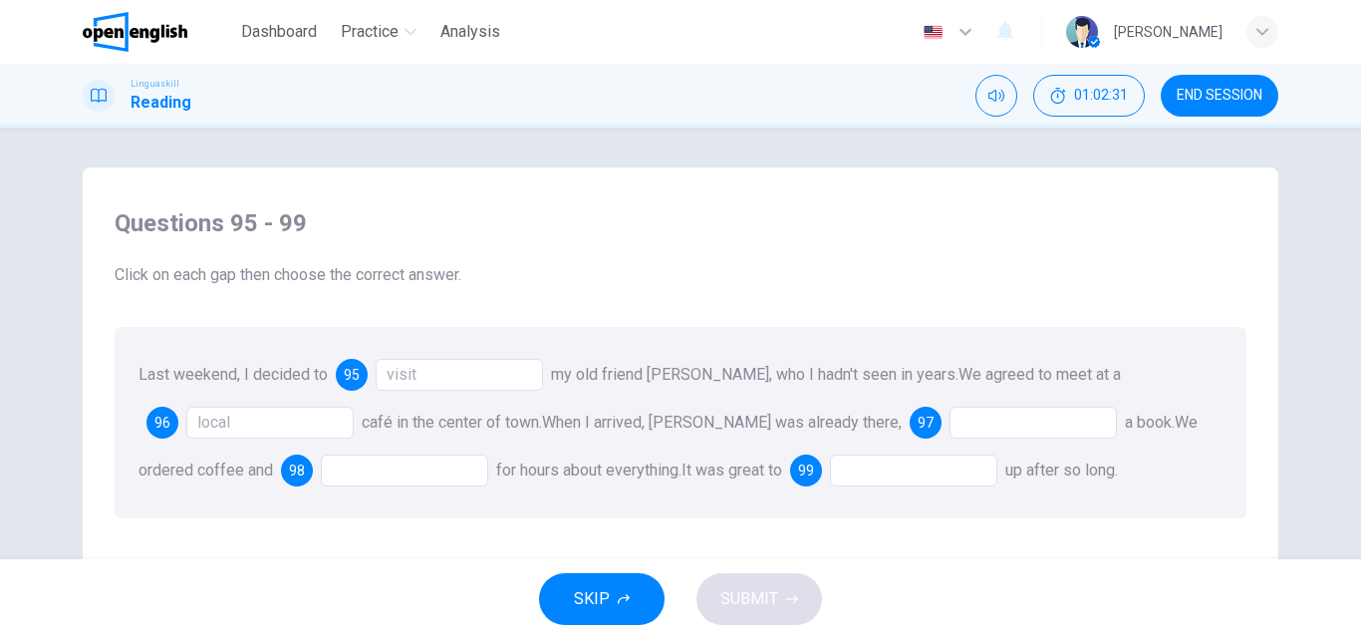
click at [949, 431] on div at bounding box center [1032, 422] width 167 height 32
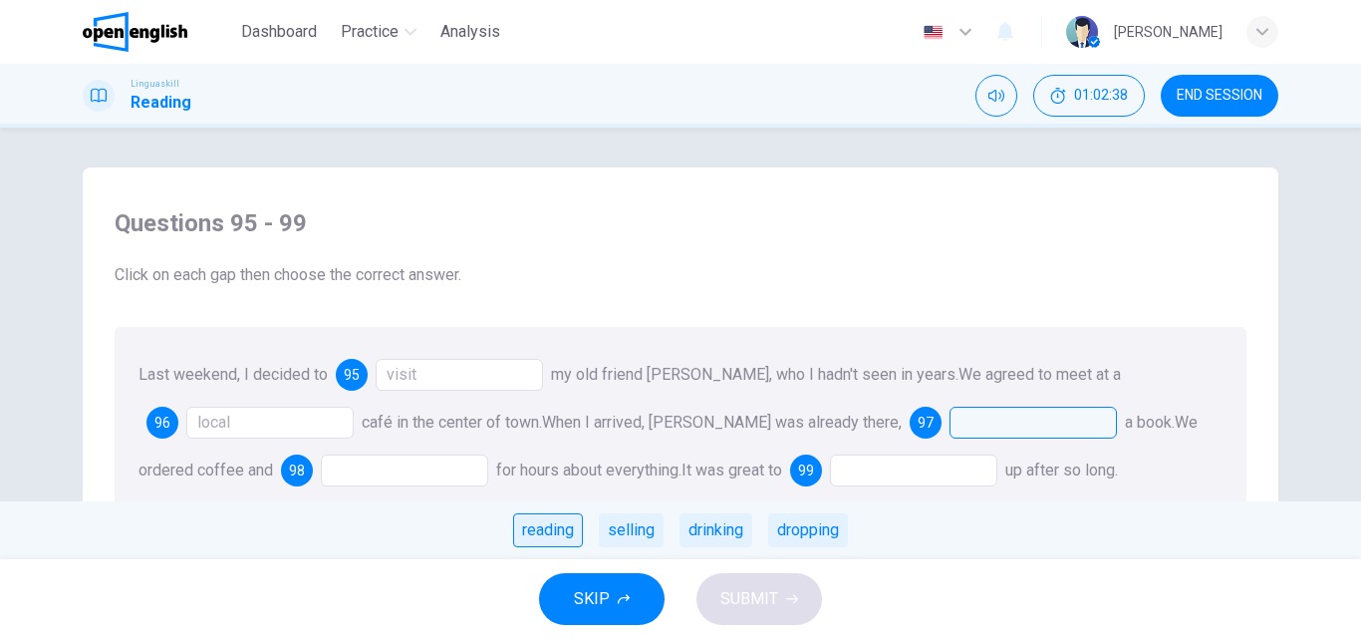
click at [549, 532] on div "reading" at bounding box center [548, 530] width 70 height 34
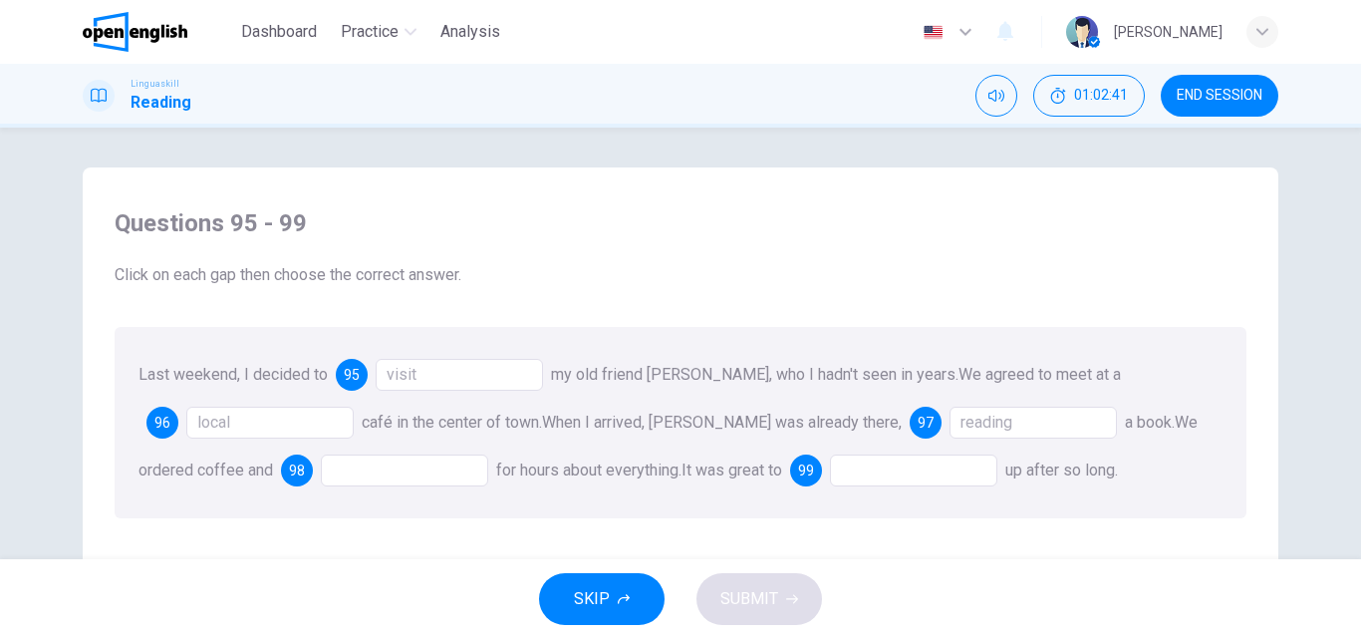
click at [324, 477] on div at bounding box center [404, 470] width 167 height 32
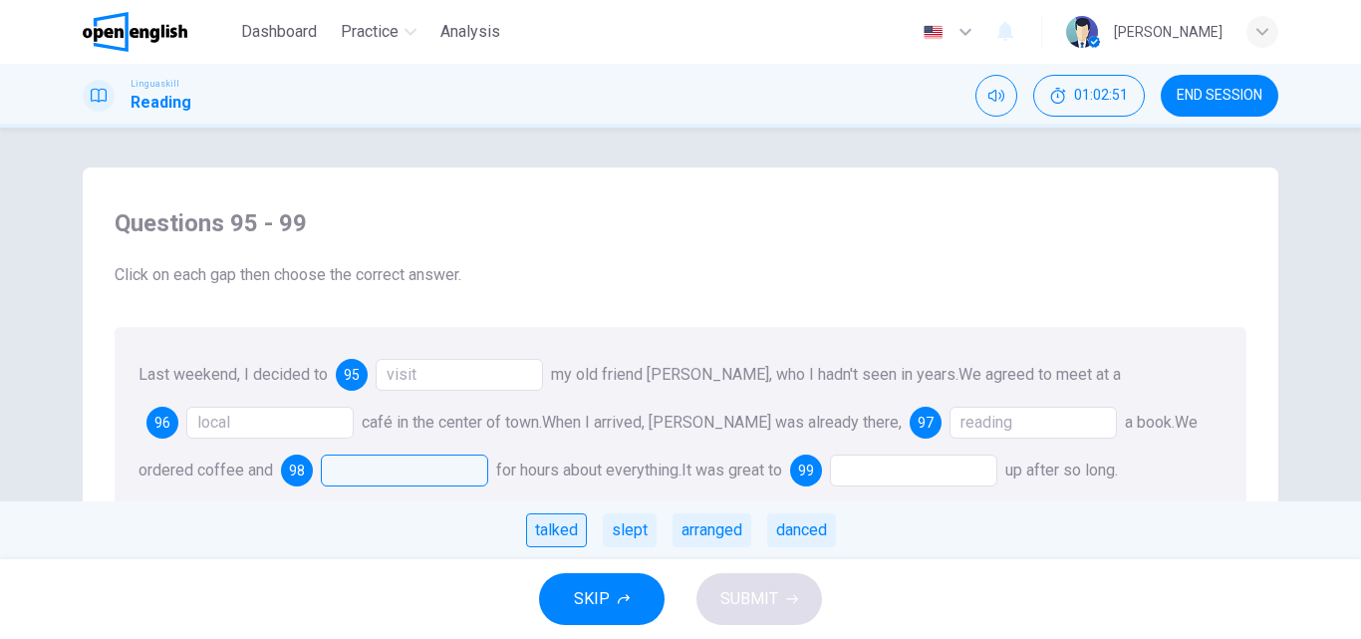
click at [549, 524] on div "talked" at bounding box center [556, 530] width 61 height 34
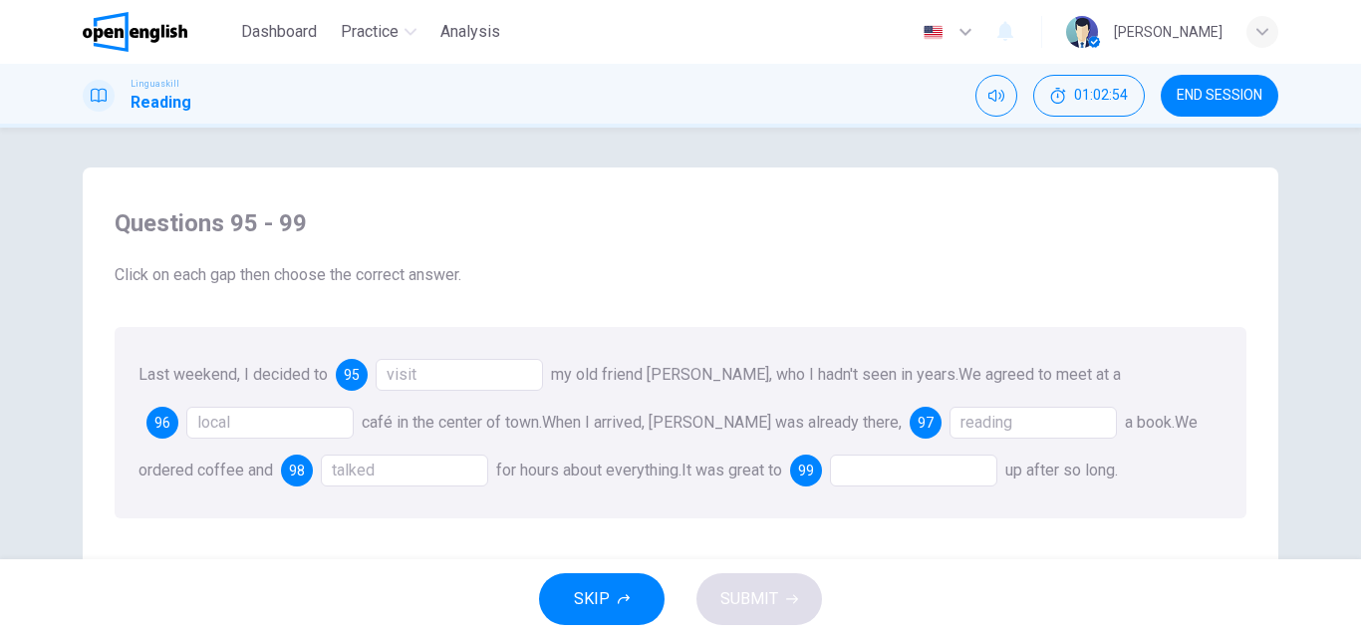
click at [850, 468] on div at bounding box center [913, 470] width 167 height 32
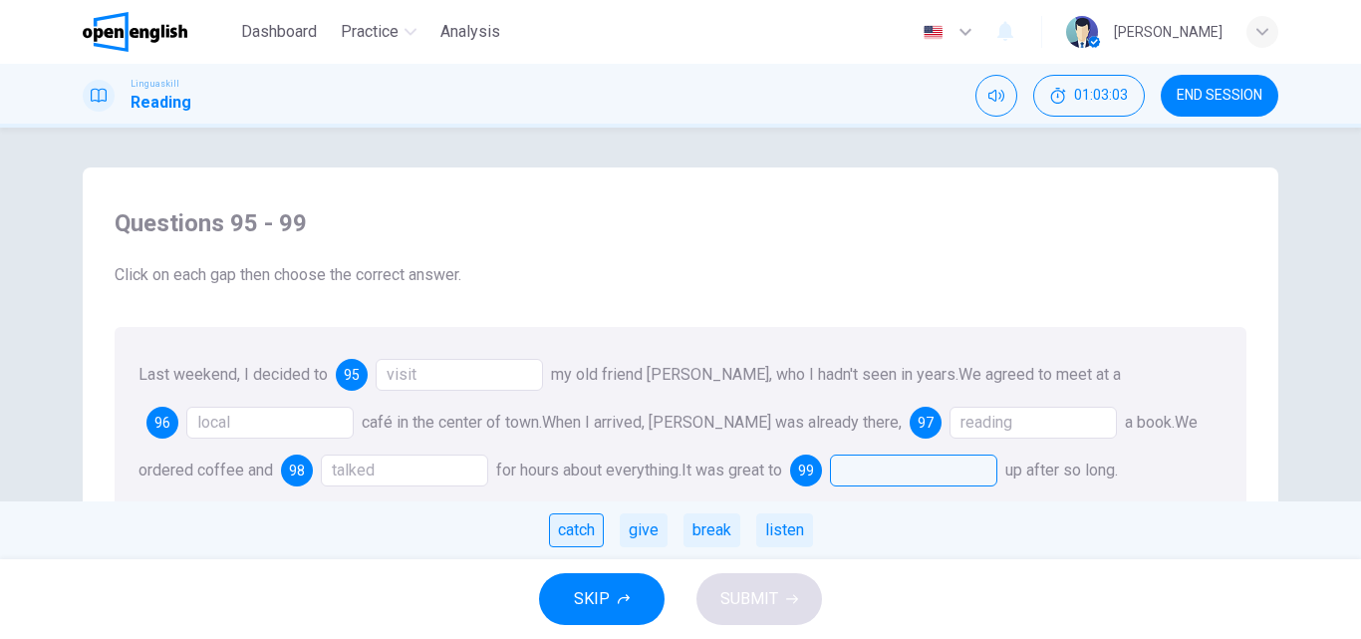
click at [568, 533] on div "catch" at bounding box center [576, 530] width 55 height 34
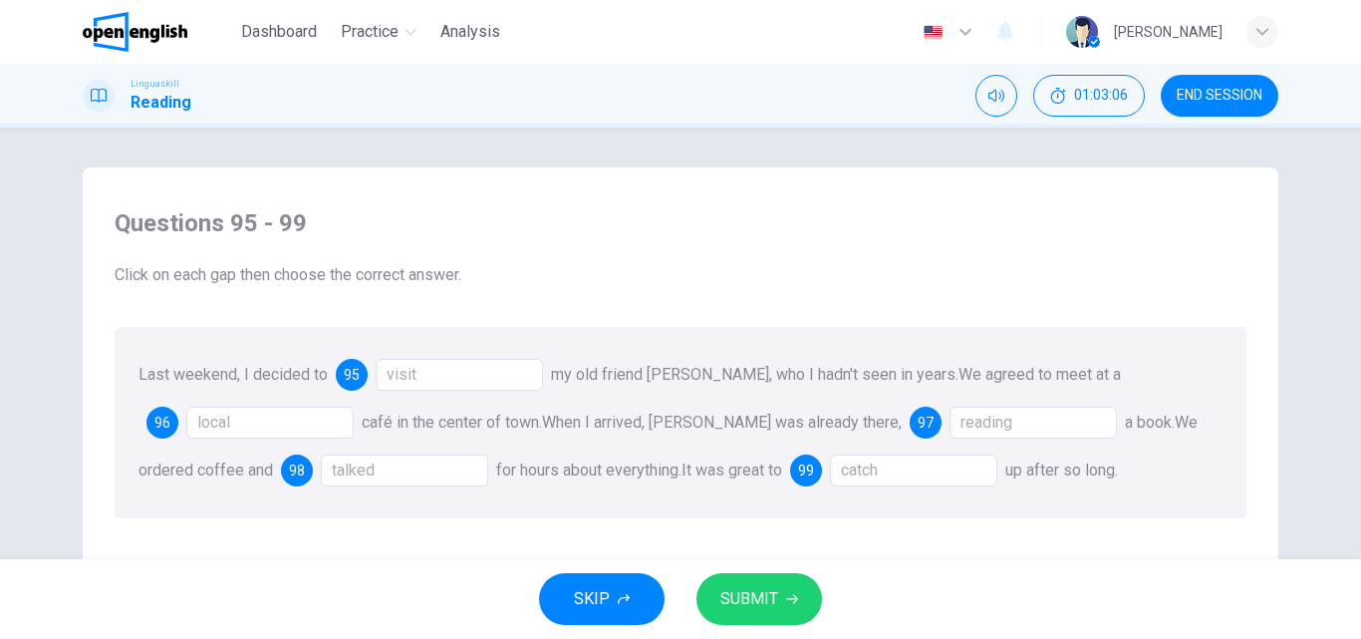
click at [865, 470] on div "catch" at bounding box center [913, 470] width 167 height 32
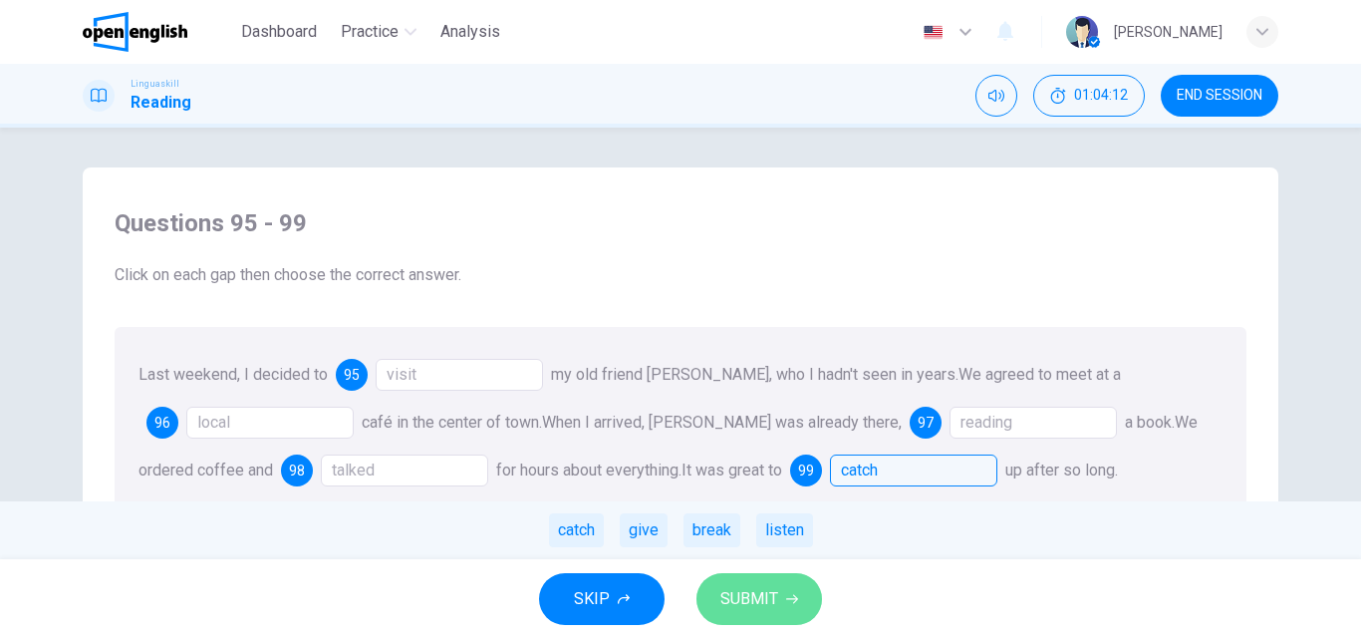
click at [745, 602] on span "SUBMIT" at bounding box center [749, 599] width 58 height 28
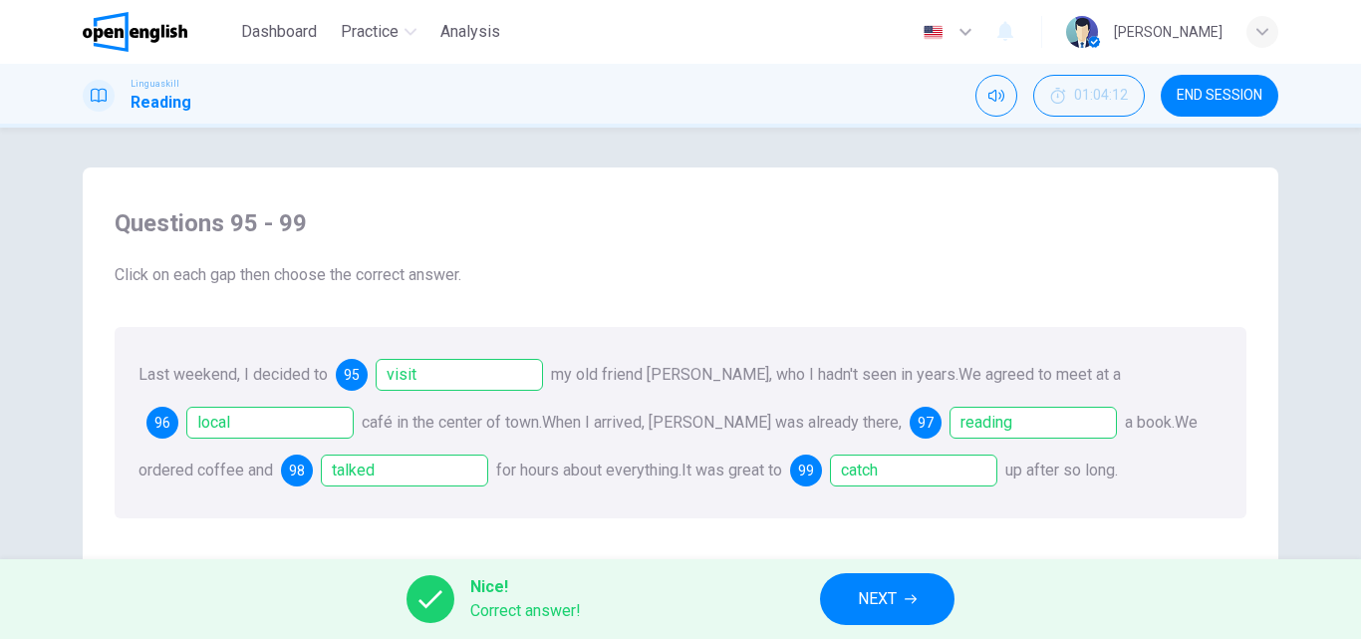
click at [866, 601] on span "NEXT" at bounding box center [877, 599] width 39 height 28
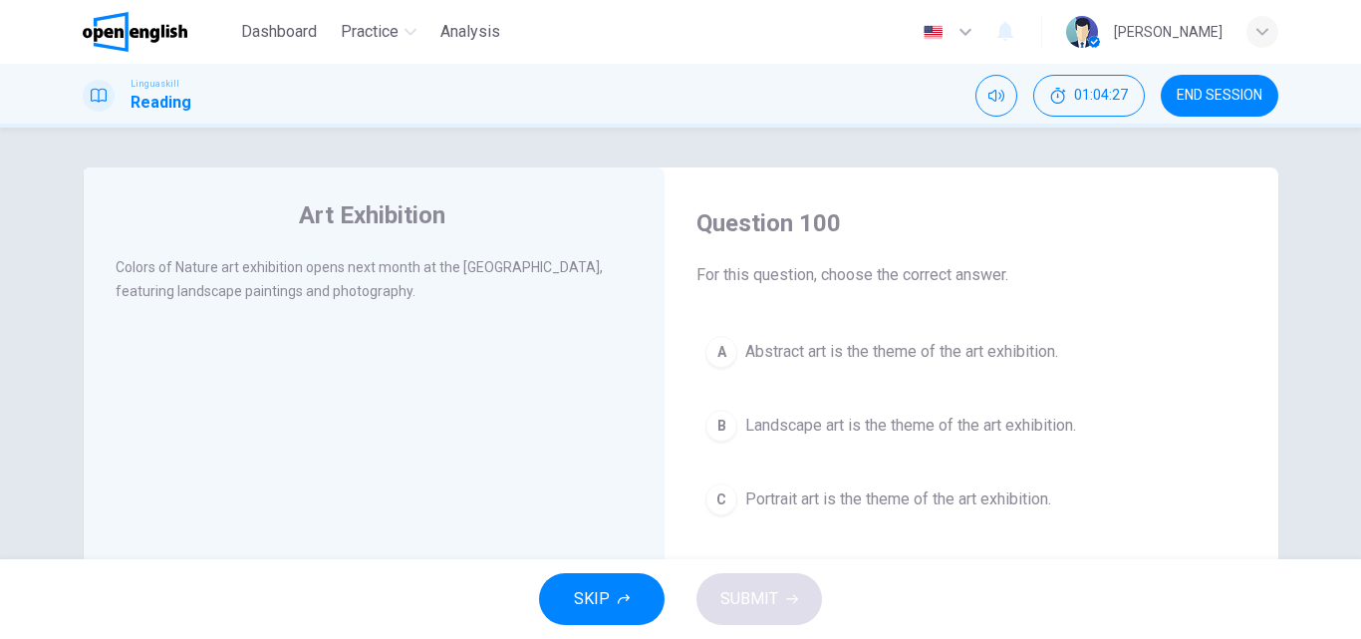
click at [716, 424] on div "B" at bounding box center [721, 425] width 32 height 32
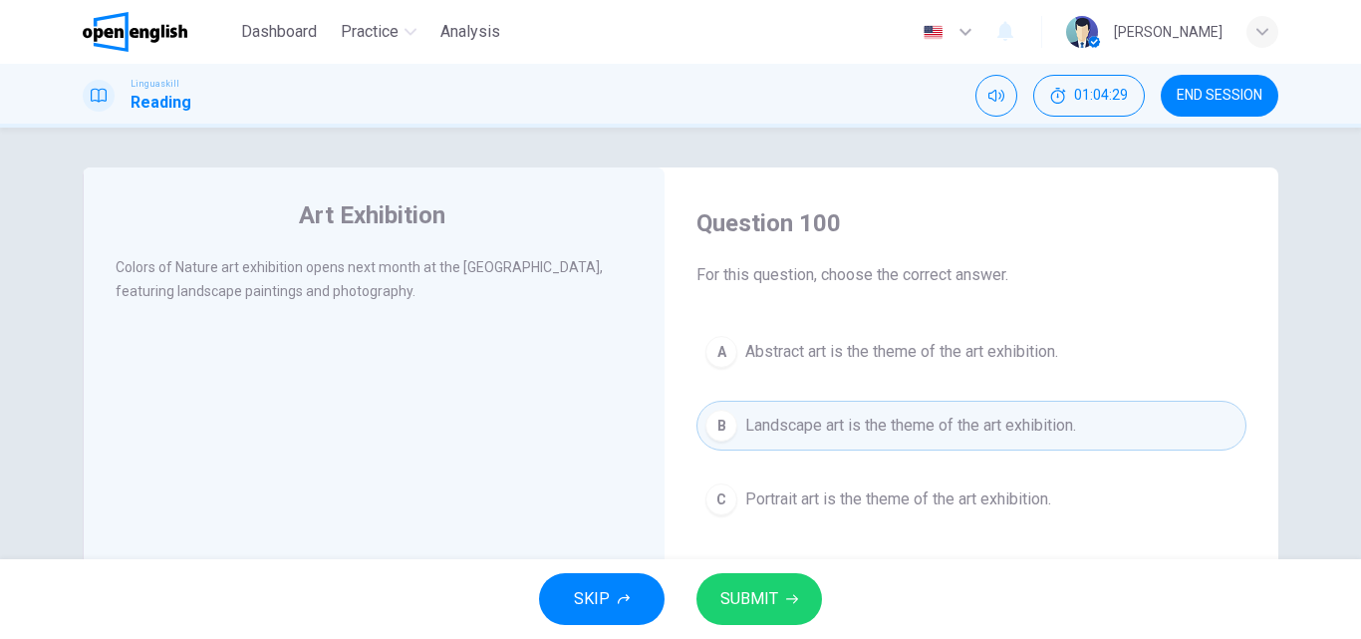
click at [742, 591] on span "SUBMIT" at bounding box center [749, 599] width 58 height 28
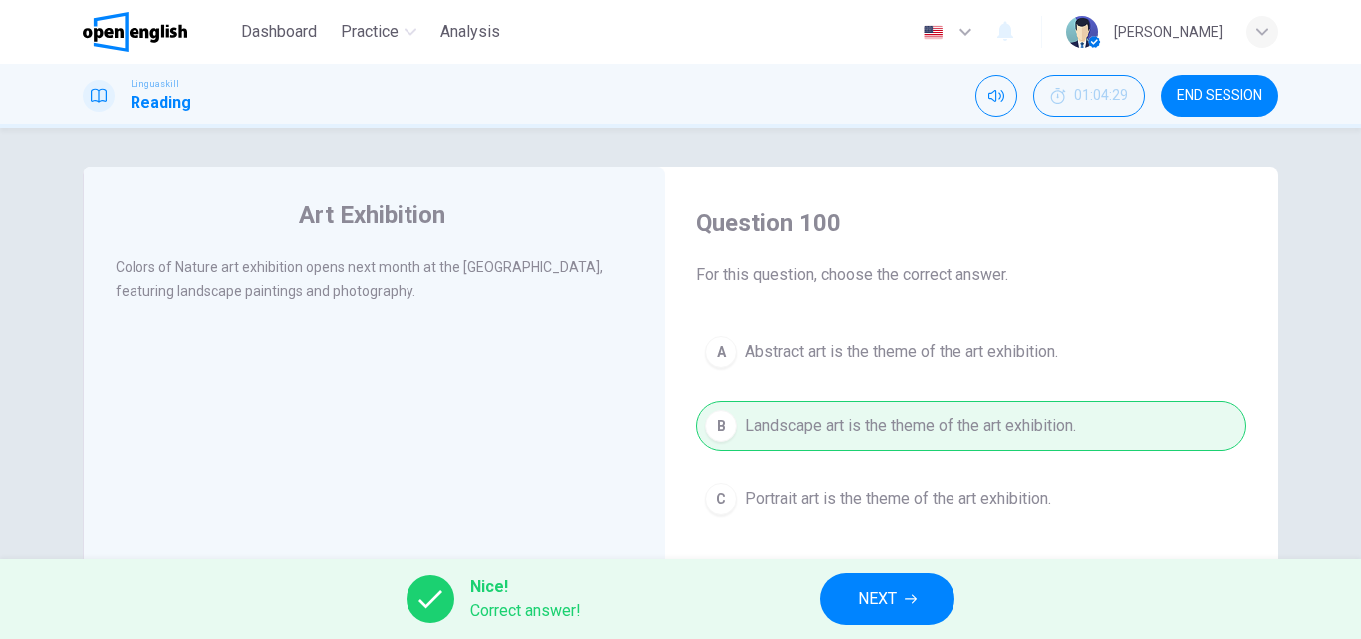
click at [860, 595] on span "NEXT" at bounding box center [877, 599] width 39 height 28
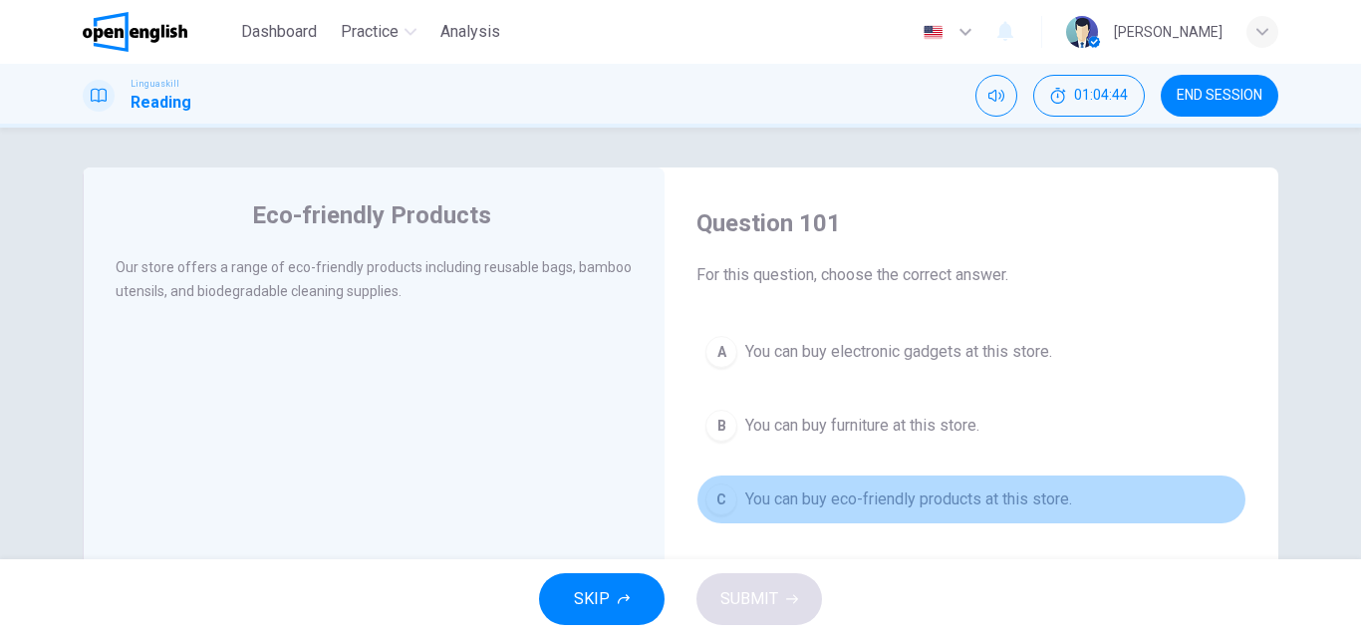
click at [720, 495] on div "C" at bounding box center [721, 499] width 32 height 32
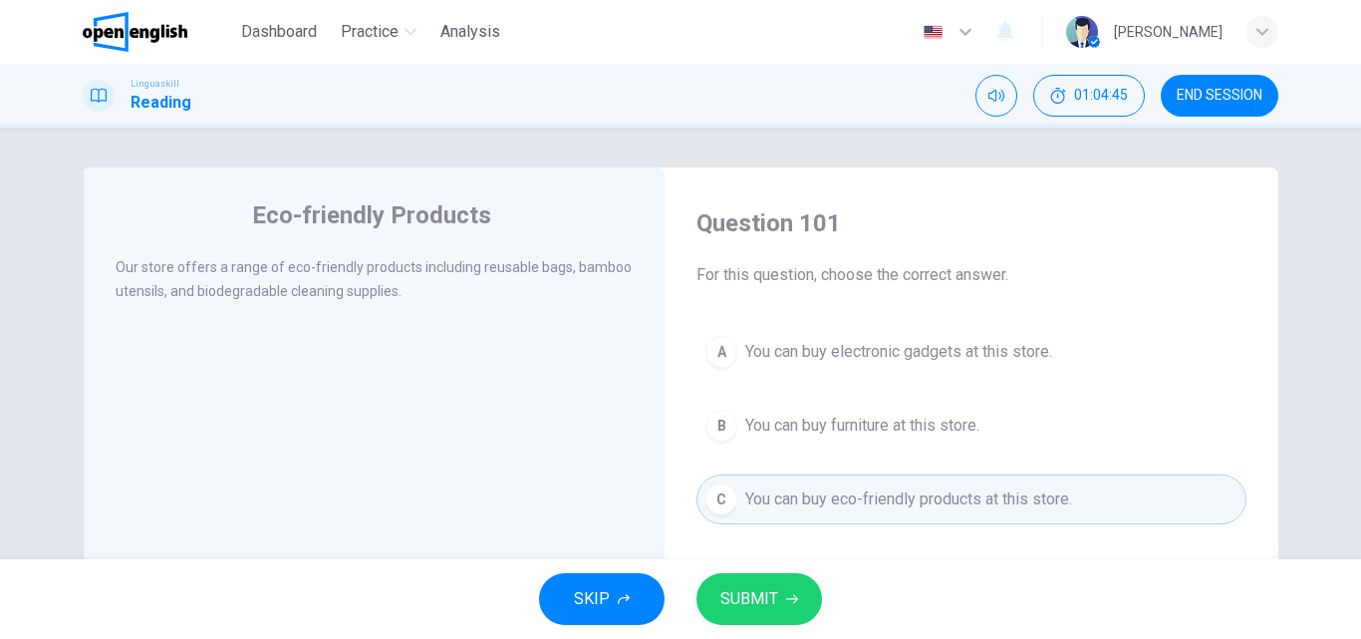
click at [742, 597] on span "SUBMIT" at bounding box center [749, 599] width 58 height 28
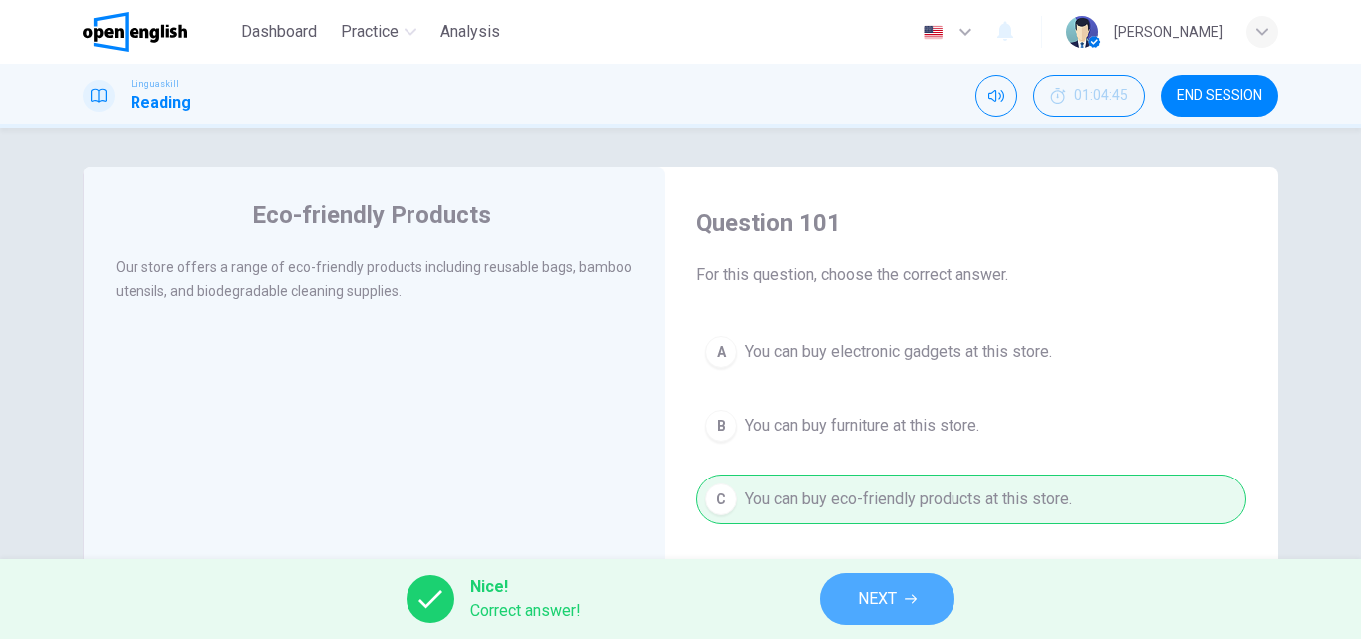
click at [892, 594] on span "NEXT" at bounding box center [877, 599] width 39 height 28
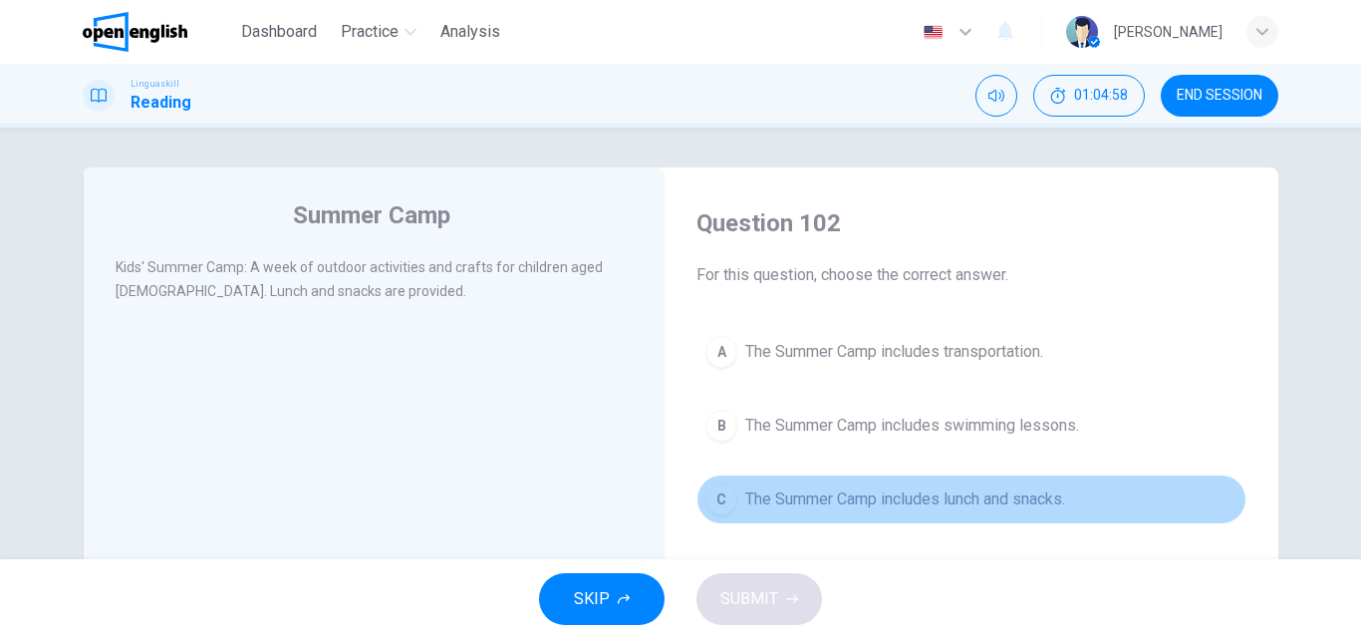
click at [724, 505] on div "C" at bounding box center [721, 499] width 32 height 32
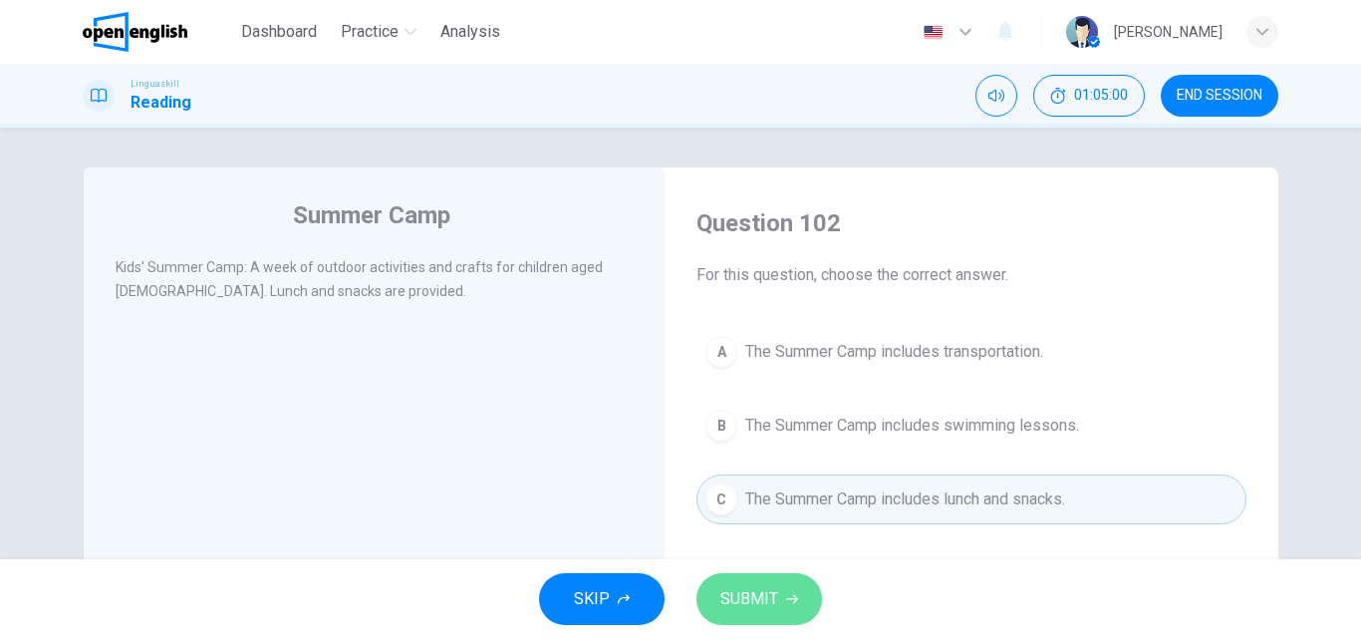
click at [758, 596] on span "SUBMIT" at bounding box center [749, 599] width 58 height 28
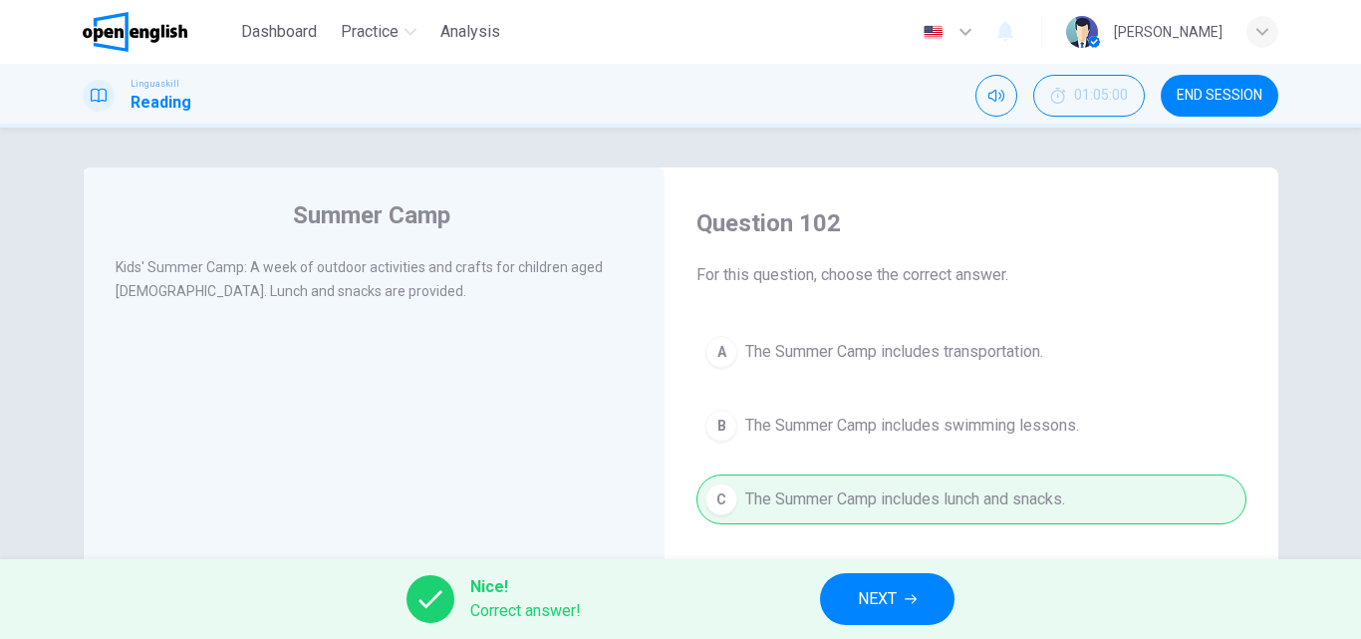
click at [881, 607] on span "NEXT" at bounding box center [877, 599] width 39 height 28
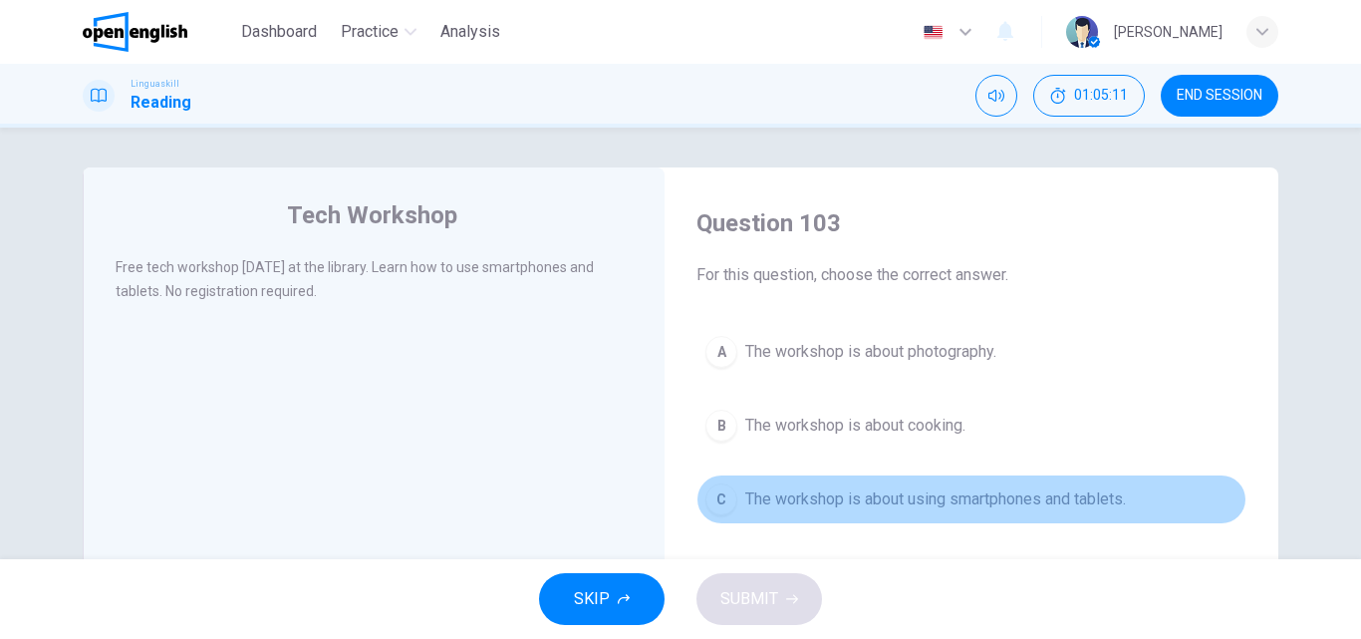
click at [713, 499] on div "C" at bounding box center [721, 499] width 32 height 32
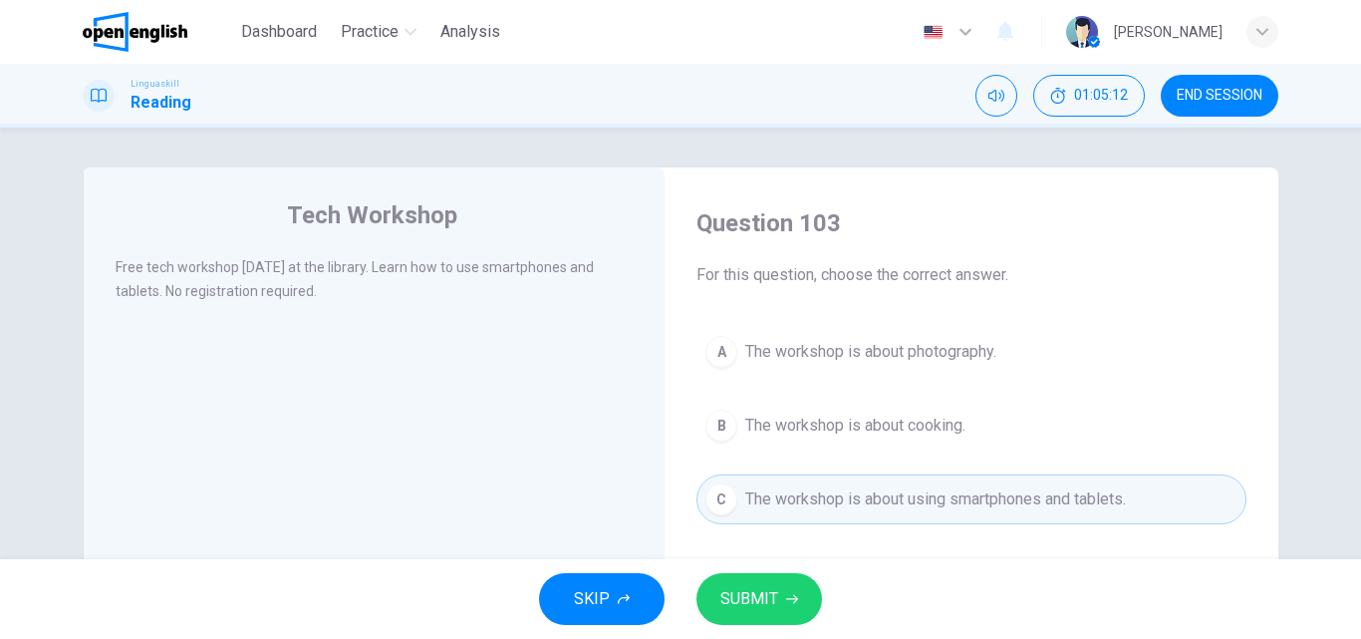
scroll to position [100, 0]
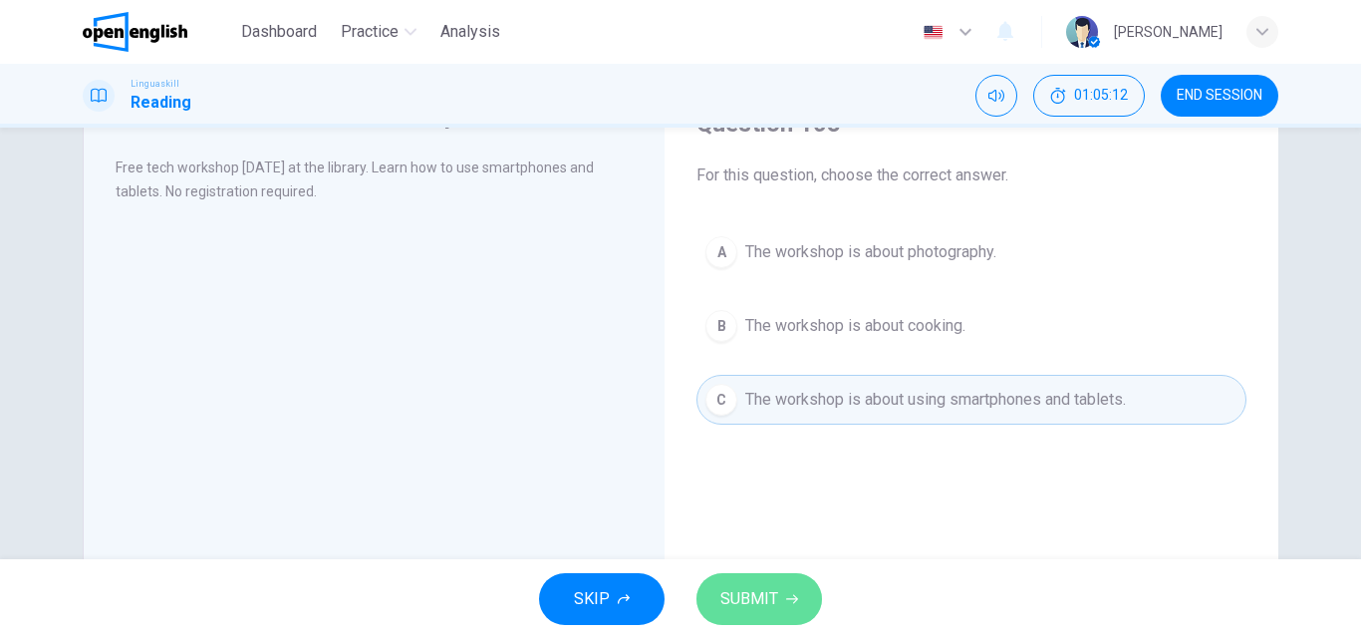
click at [750, 600] on span "SUBMIT" at bounding box center [749, 599] width 58 height 28
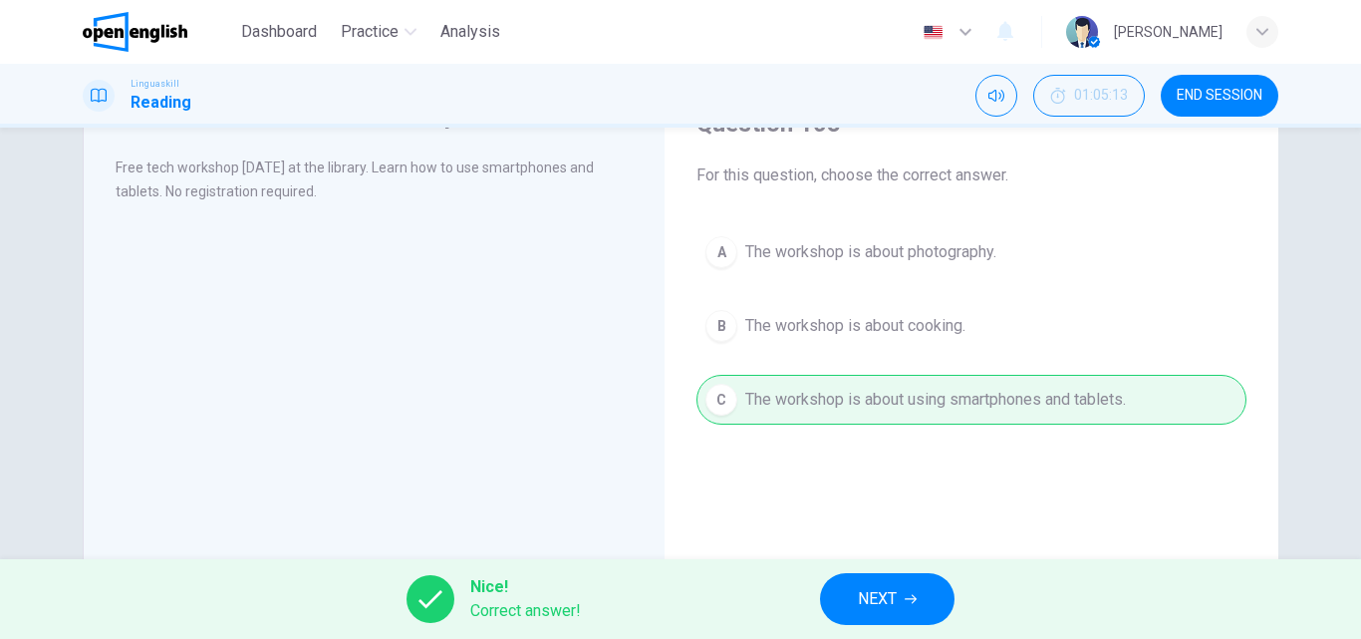
click at [890, 593] on span "NEXT" at bounding box center [877, 599] width 39 height 28
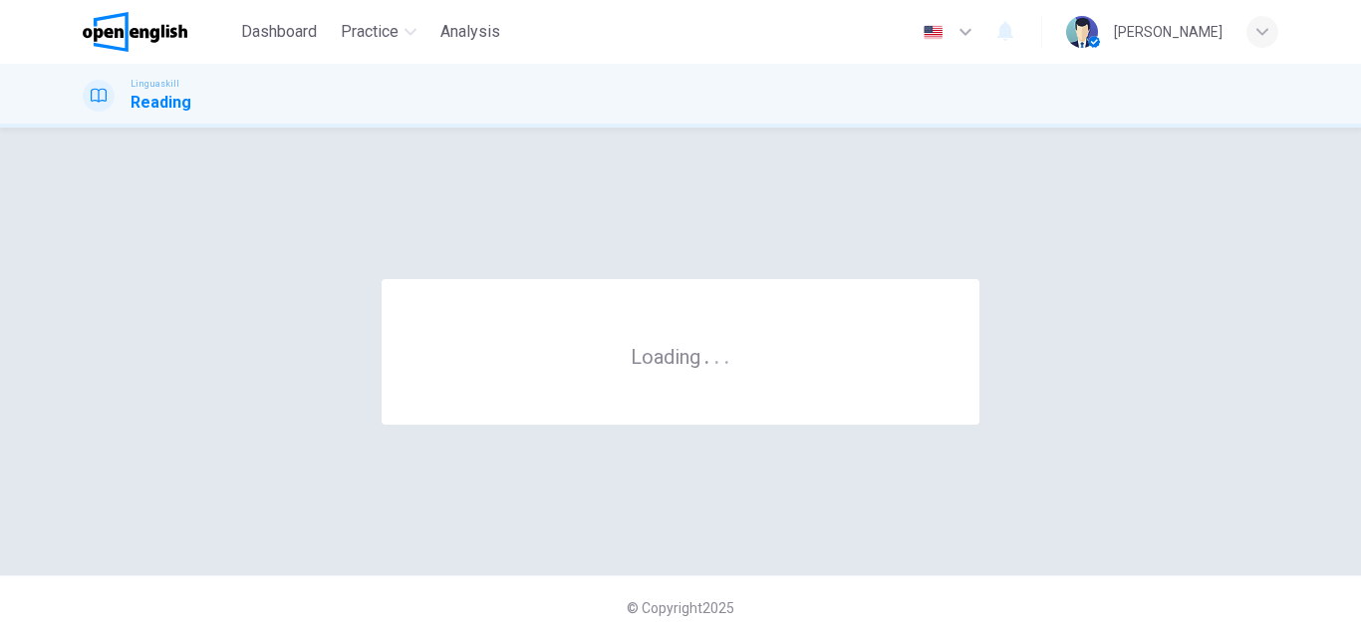
scroll to position [0, 0]
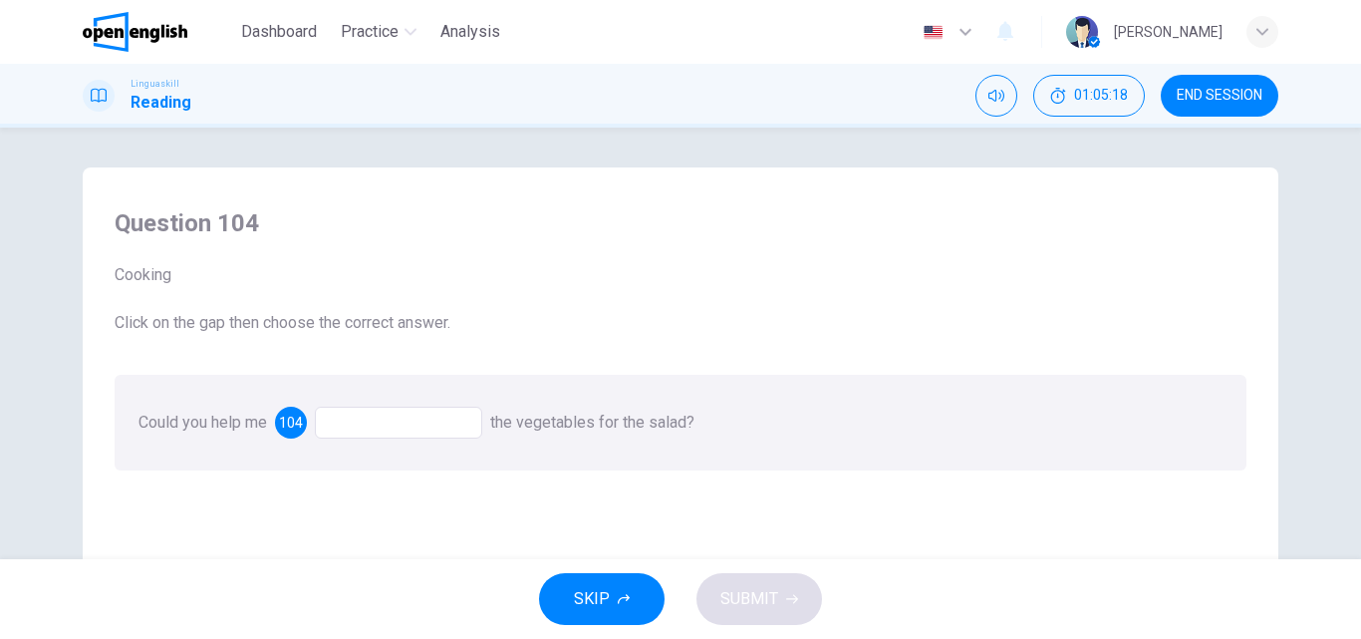
click at [355, 425] on div at bounding box center [398, 422] width 167 height 32
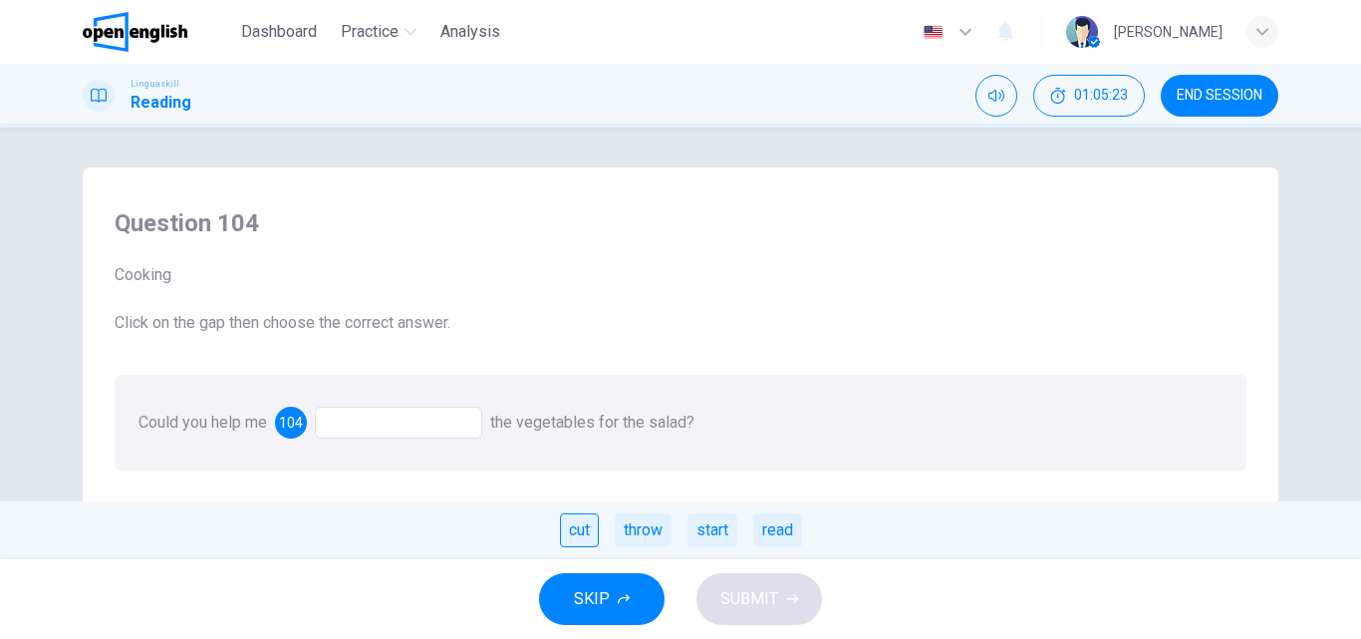
click at [561, 524] on div "cut" at bounding box center [579, 530] width 39 height 34
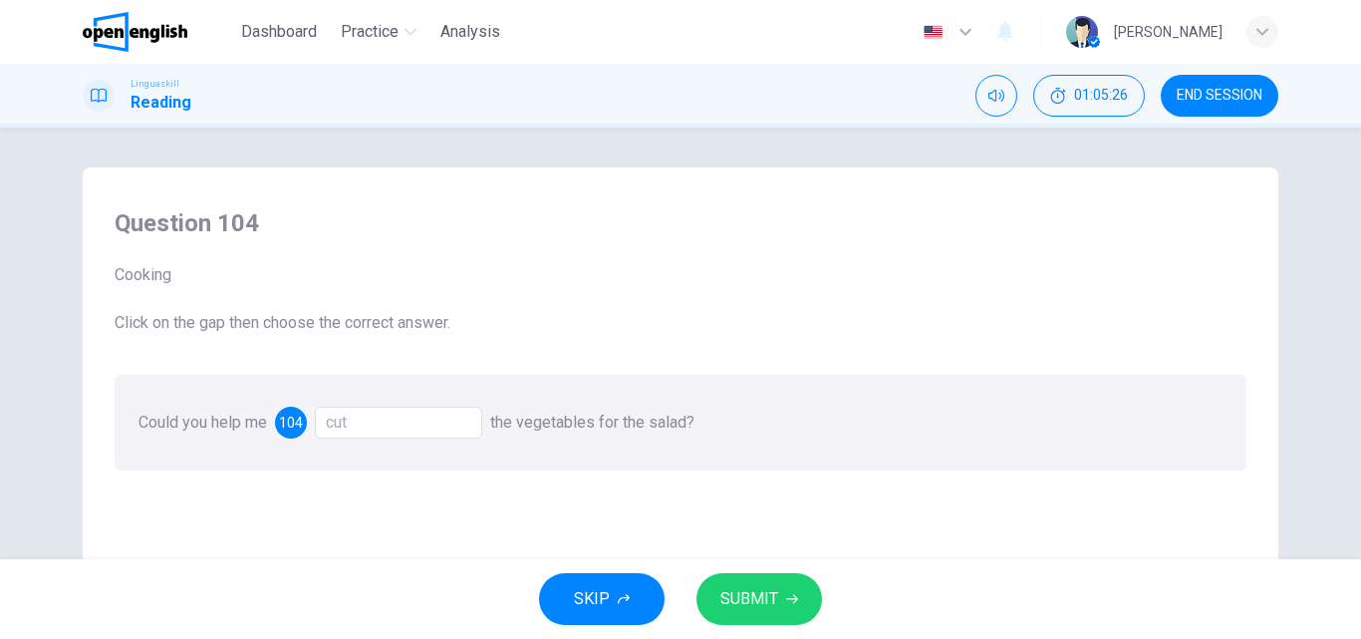
click at [741, 603] on span "SUBMIT" at bounding box center [749, 599] width 58 height 28
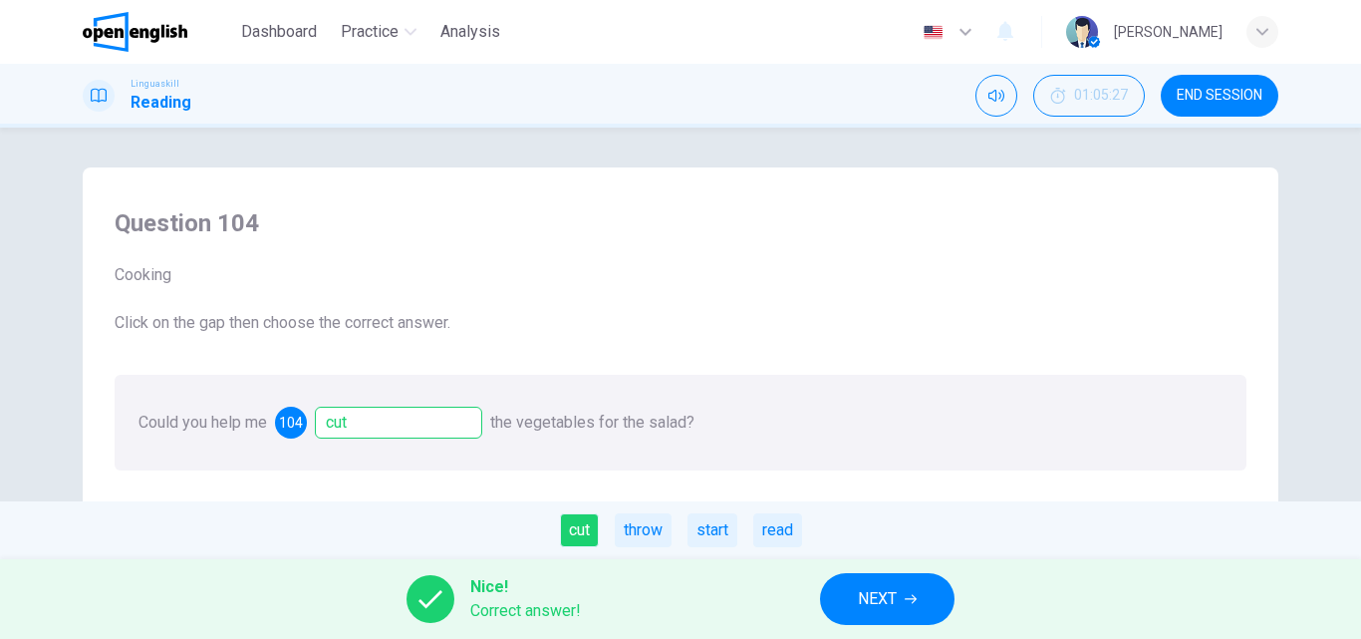
click at [854, 596] on button "NEXT" at bounding box center [887, 599] width 134 height 52
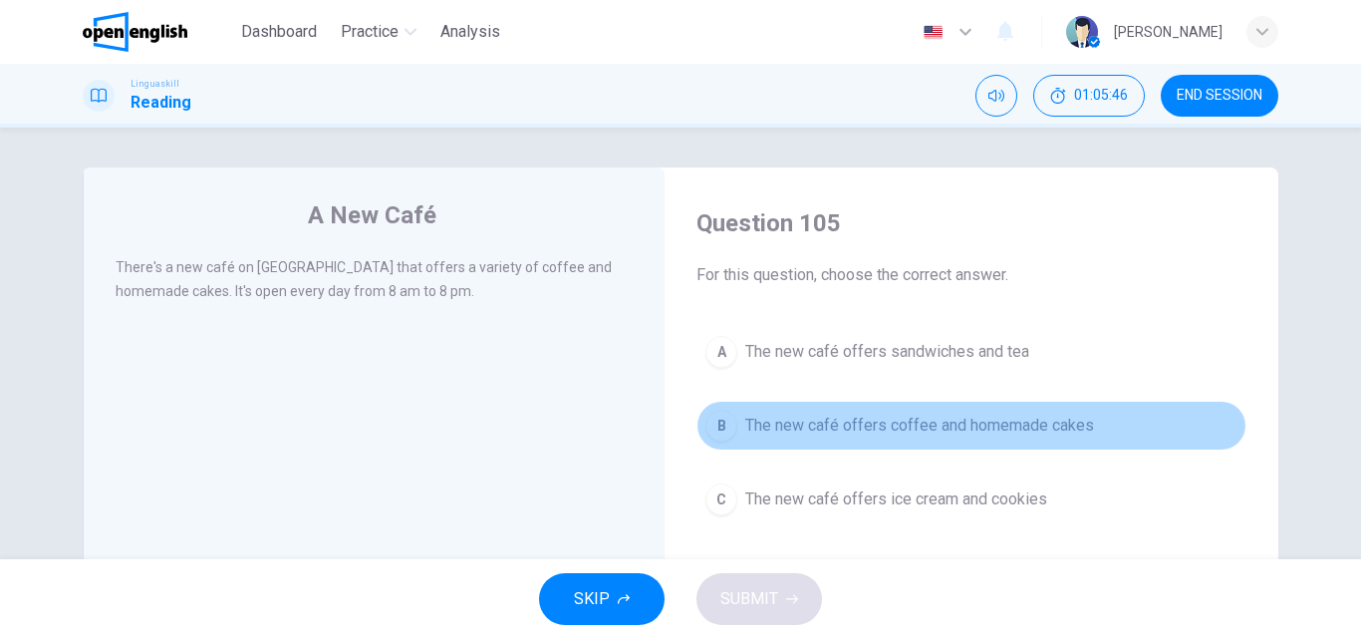
click at [706, 420] on div "B" at bounding box center [721, 425] width 32 height 32
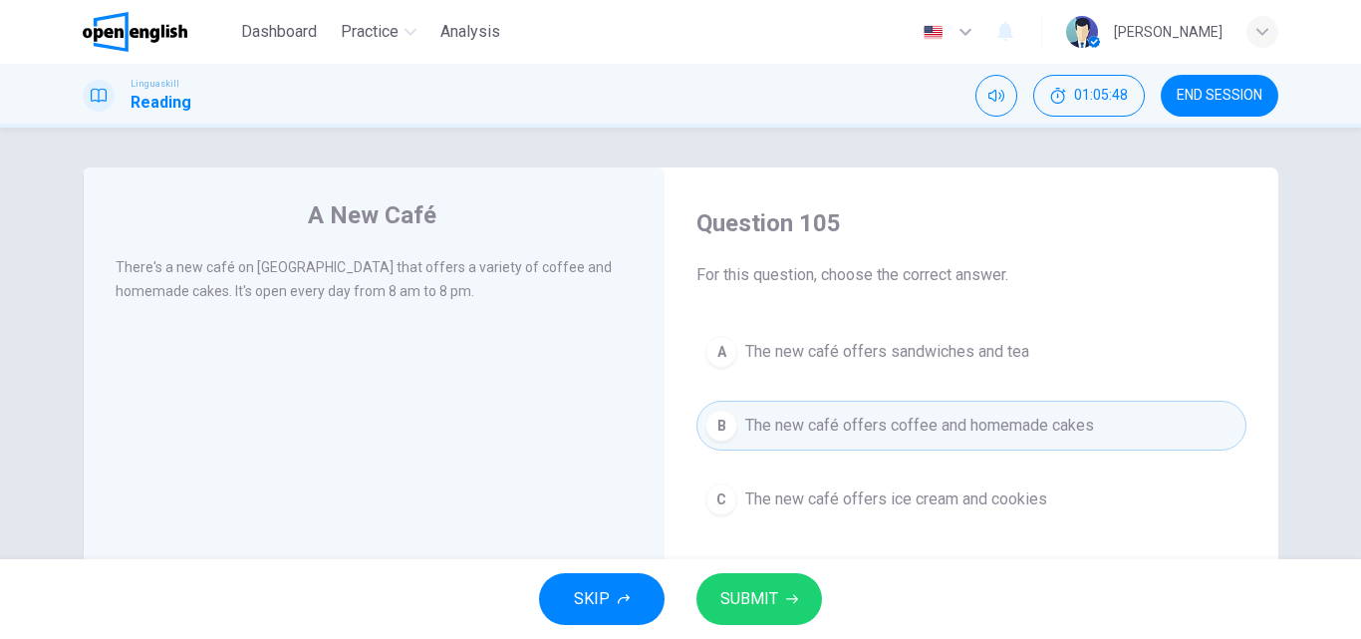
click at [756, 596] on span "SUBMIT" at bounding box center [749, 599] width 58 height 28
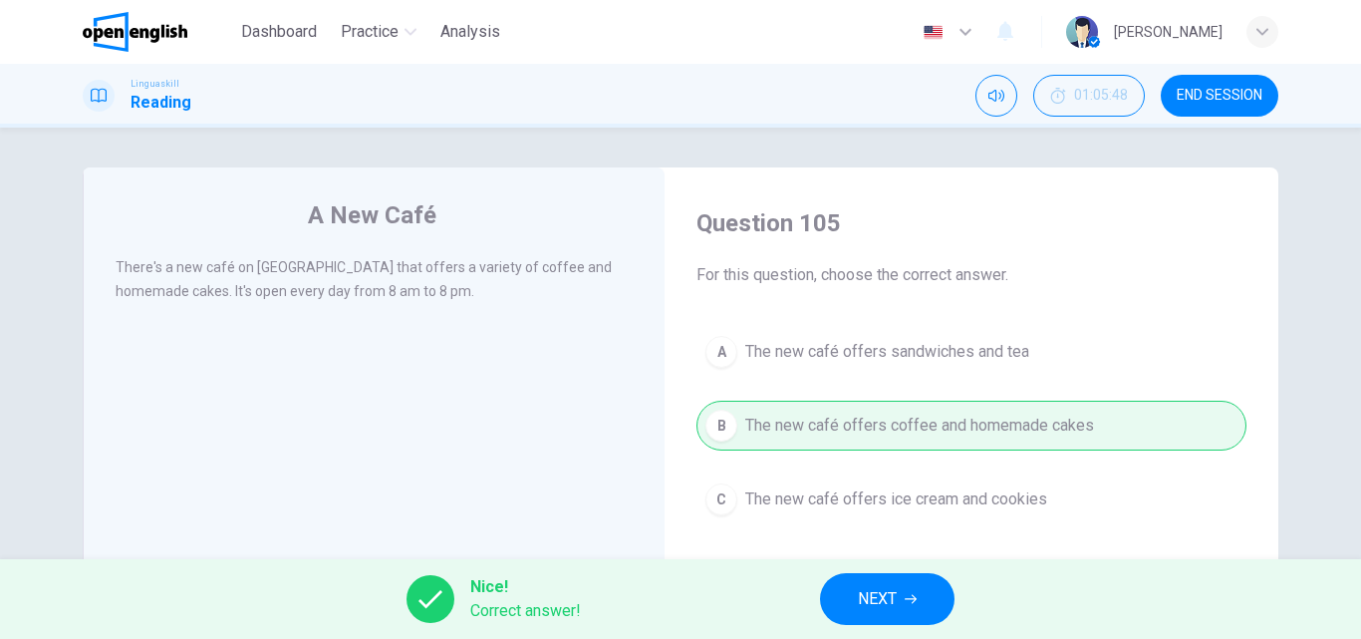
click at [893, 602] on span "NEXT" at bounding box center [877, 599] width 39 height 28
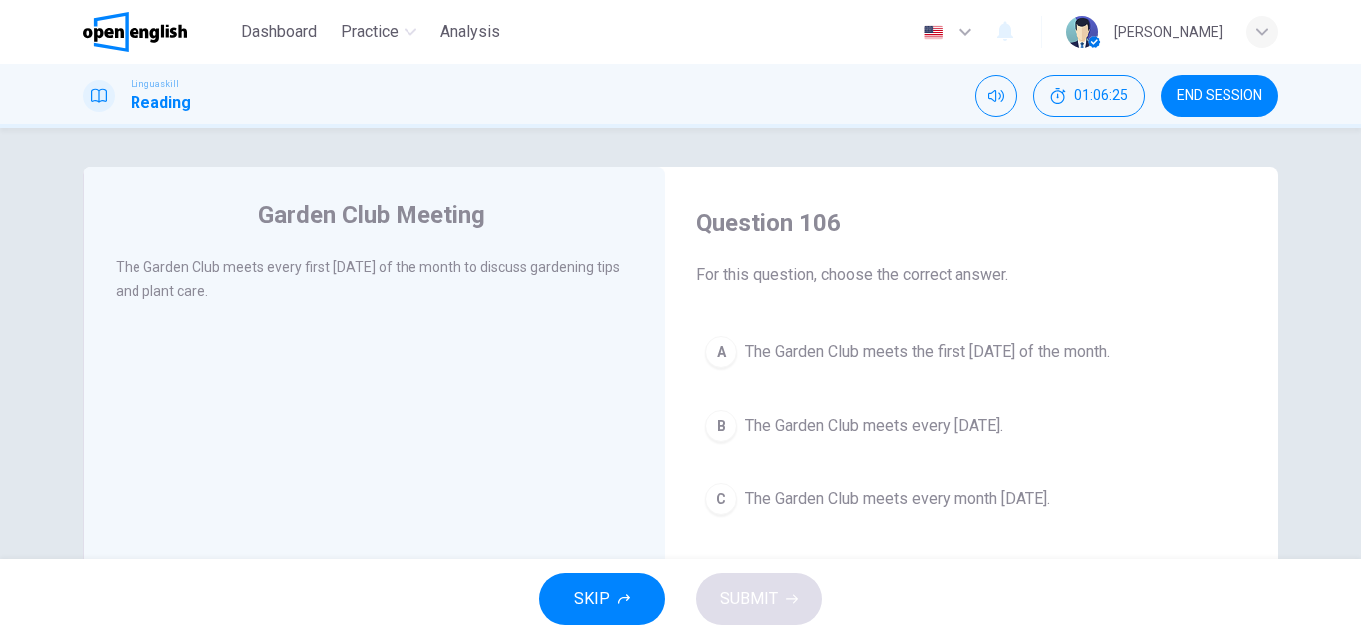
click at [711, 352] on div "A" at bounding box center [721, 352] width 32 height 32
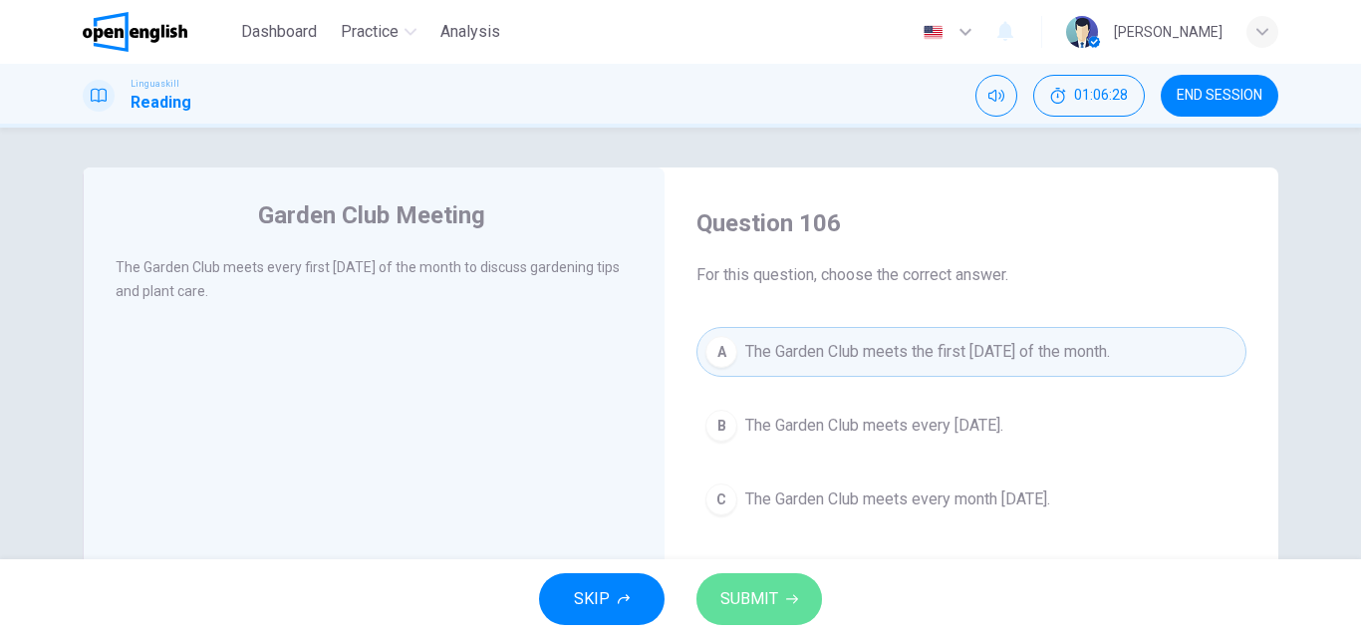
click at [749, 597] on span "SUBMIT" at bounding box center [749, 599] width 58 height 28
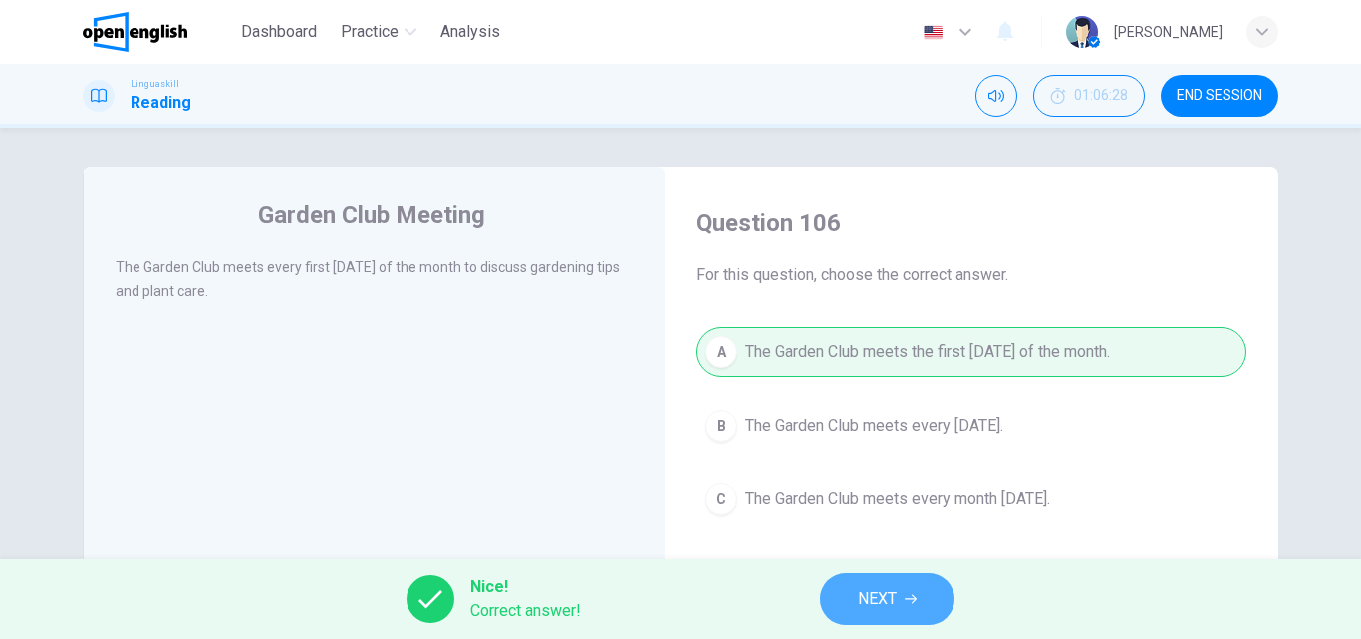
click at [881, 590] on span "NEXT" at bounding box center [877, 599] width 39 height 28
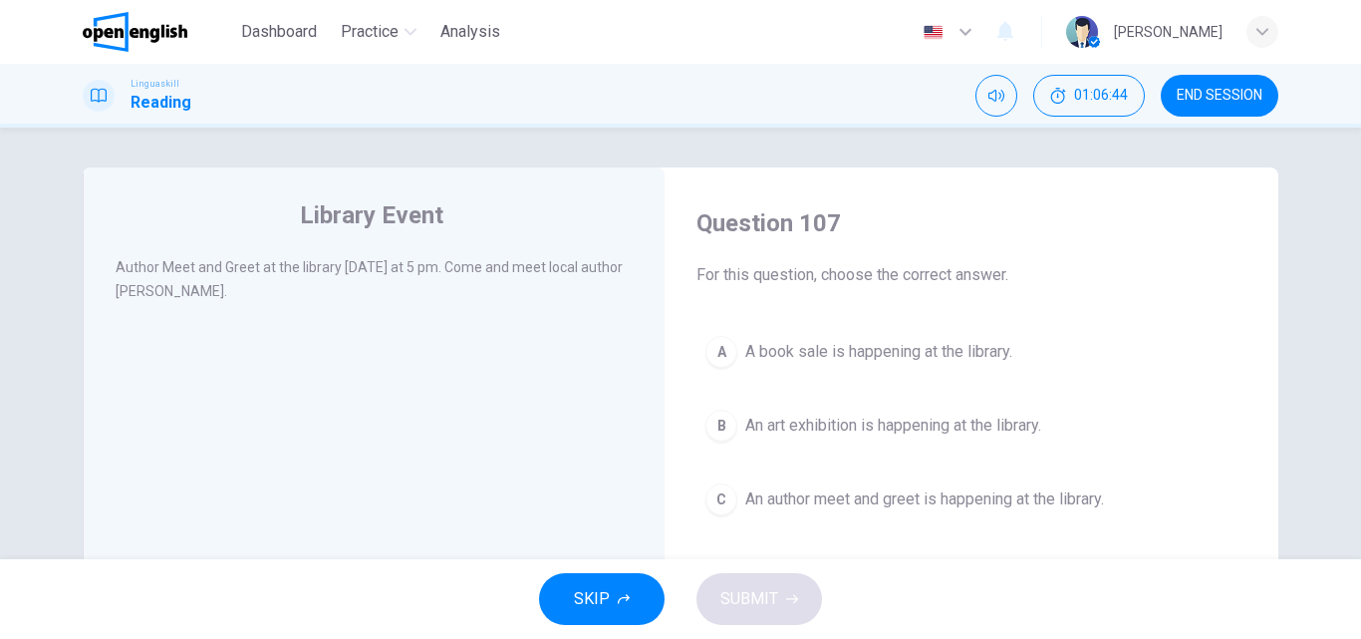
click at [718, 501] on div "C" at bounding box center [721, 499] width 32 height 32
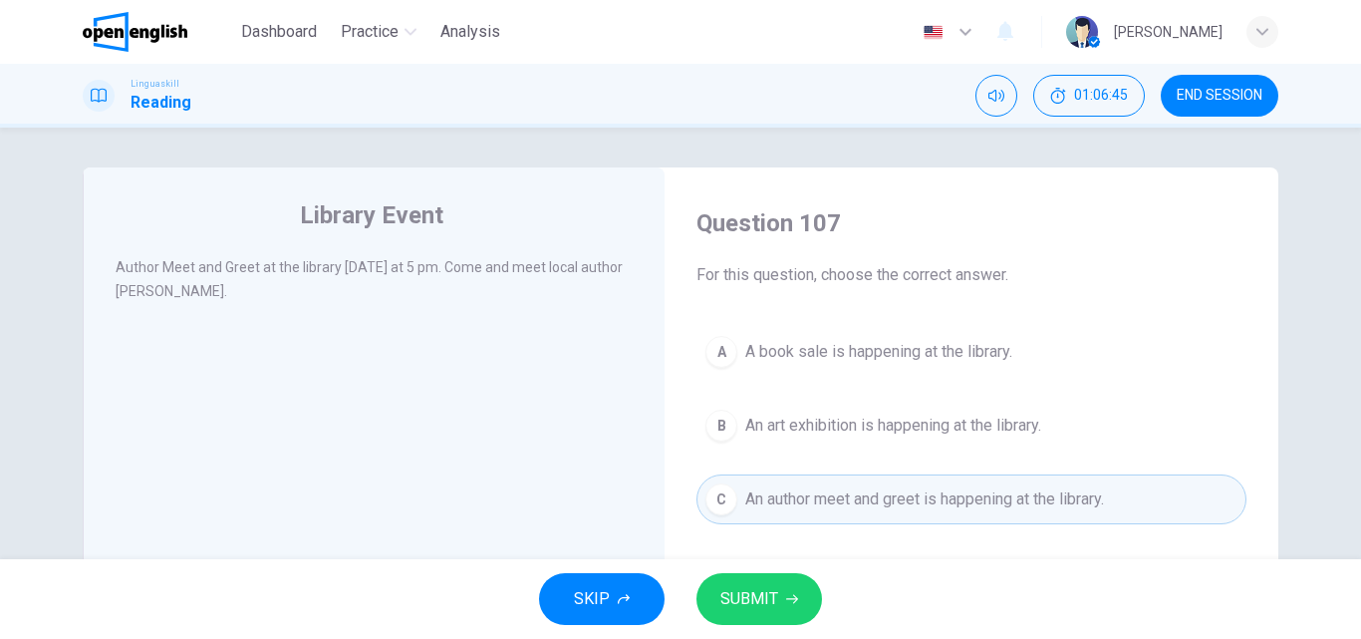
click at [769, 591] on span "SUBMIT" at bounding box center [749, 599] width 58 height 28
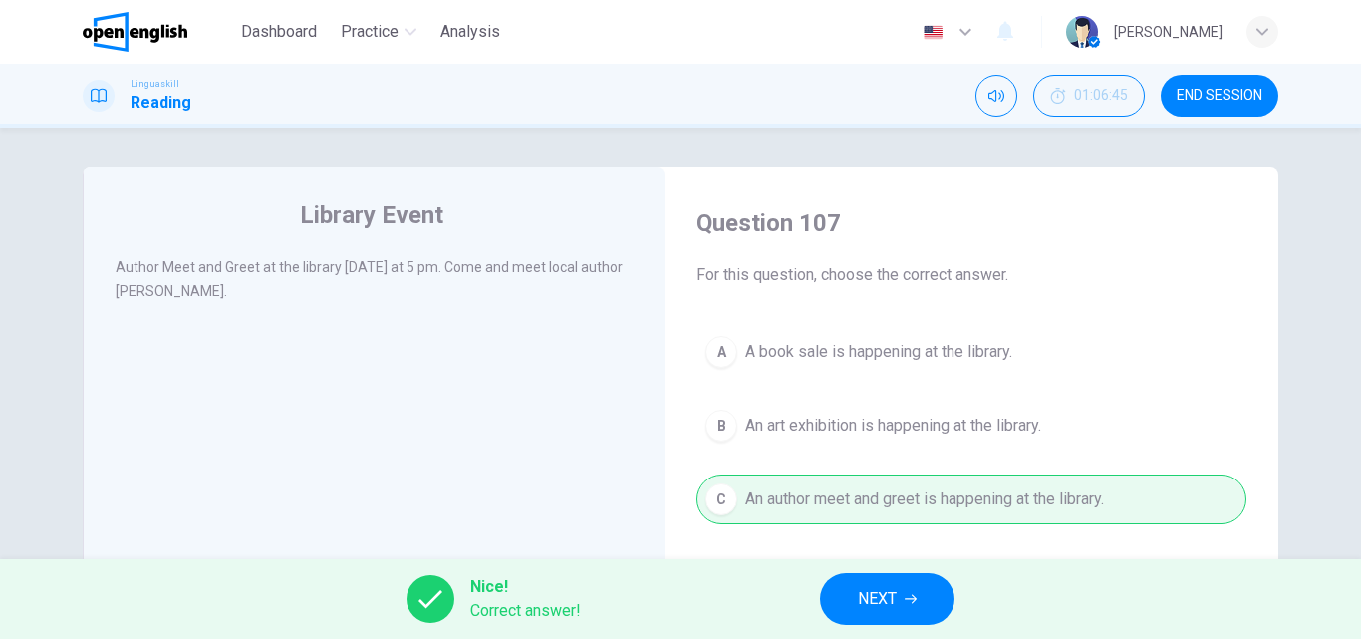
click at [928, 584] on button "NEXT" at bounding box center [887, 599] width 134 height 52
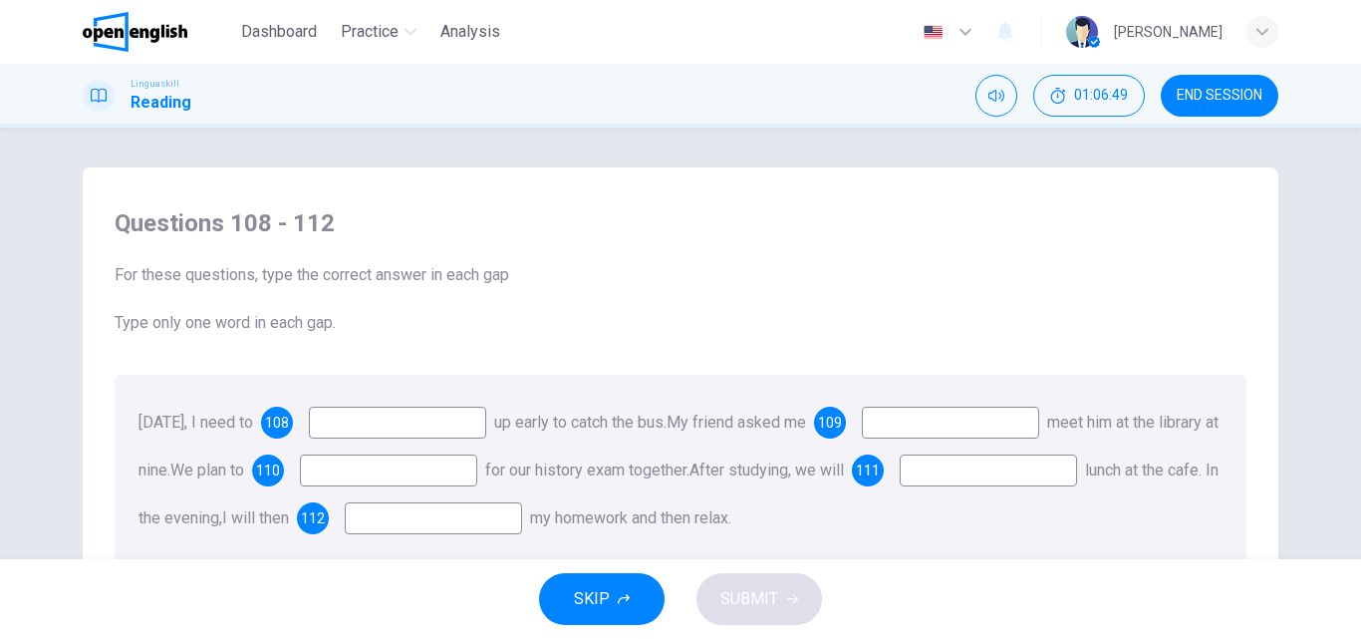
click at [361, 420] on input at bounding box center [397, 422] width 177 height 32
click at [376, 421] on input at bounding box center [397, 422] width 177 height 32
click at [372, 421] on input at bounding box center [397, 422] width 177 height 32
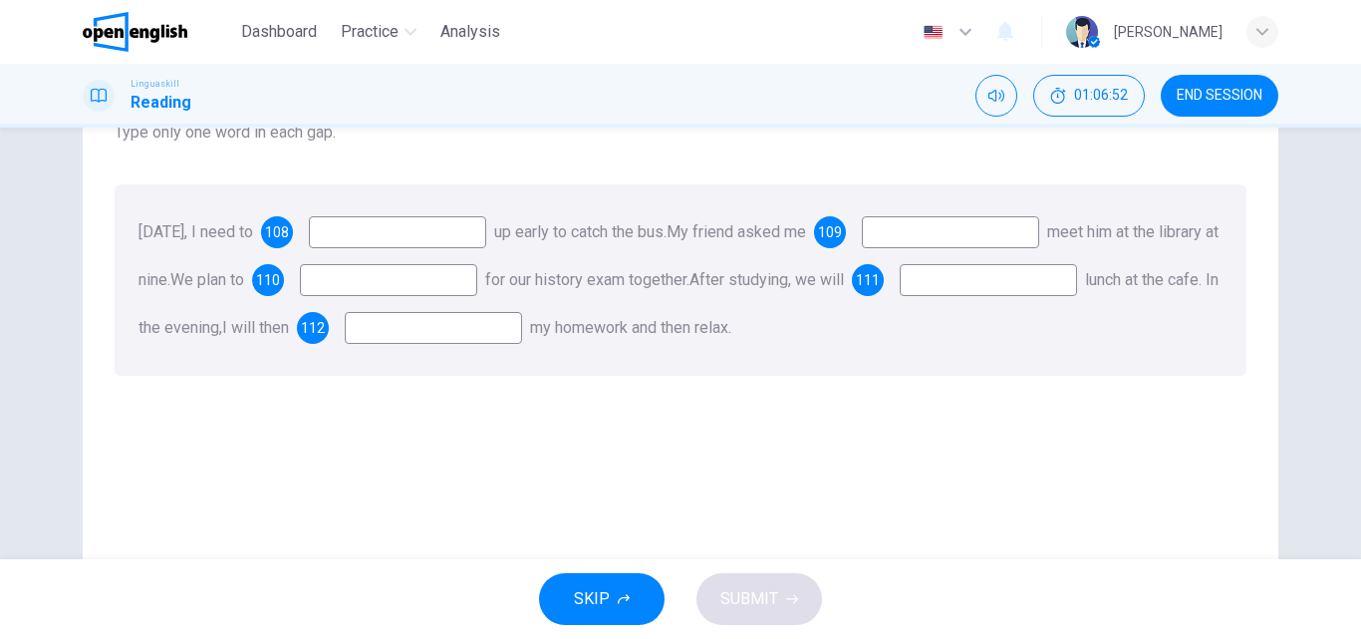
scroll to position [199, 0]
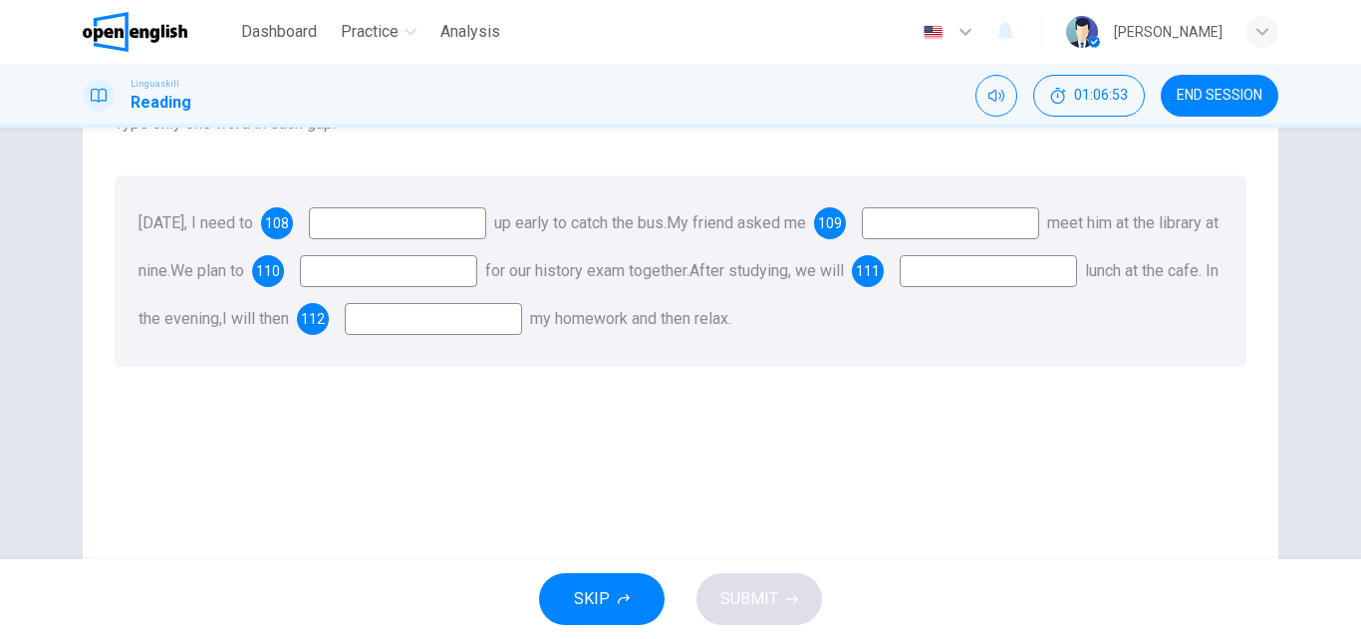
click at [362, 222] on input at bounding box center [397, 223] width 177 height 32
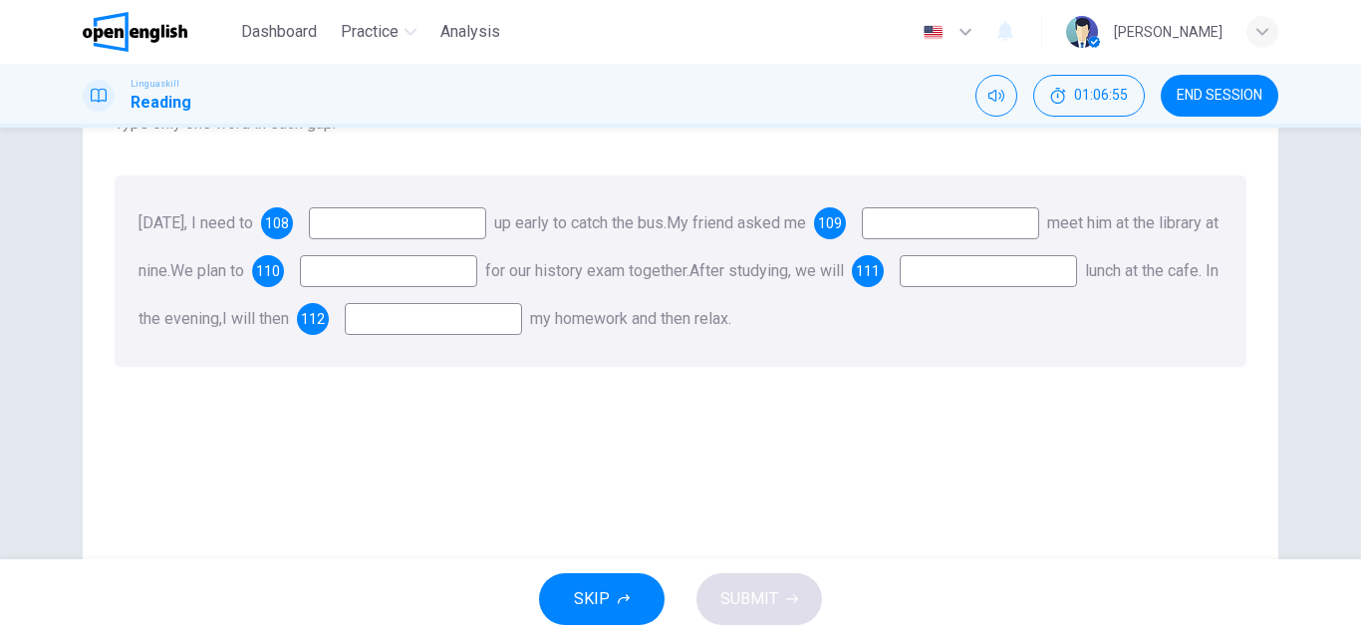
click at [362, 222] on input at bounding box center [397, 223] width 177 height 32
type input "***"
click at [976, 229] on input at bounding box center [950, 223] width 177 height 32
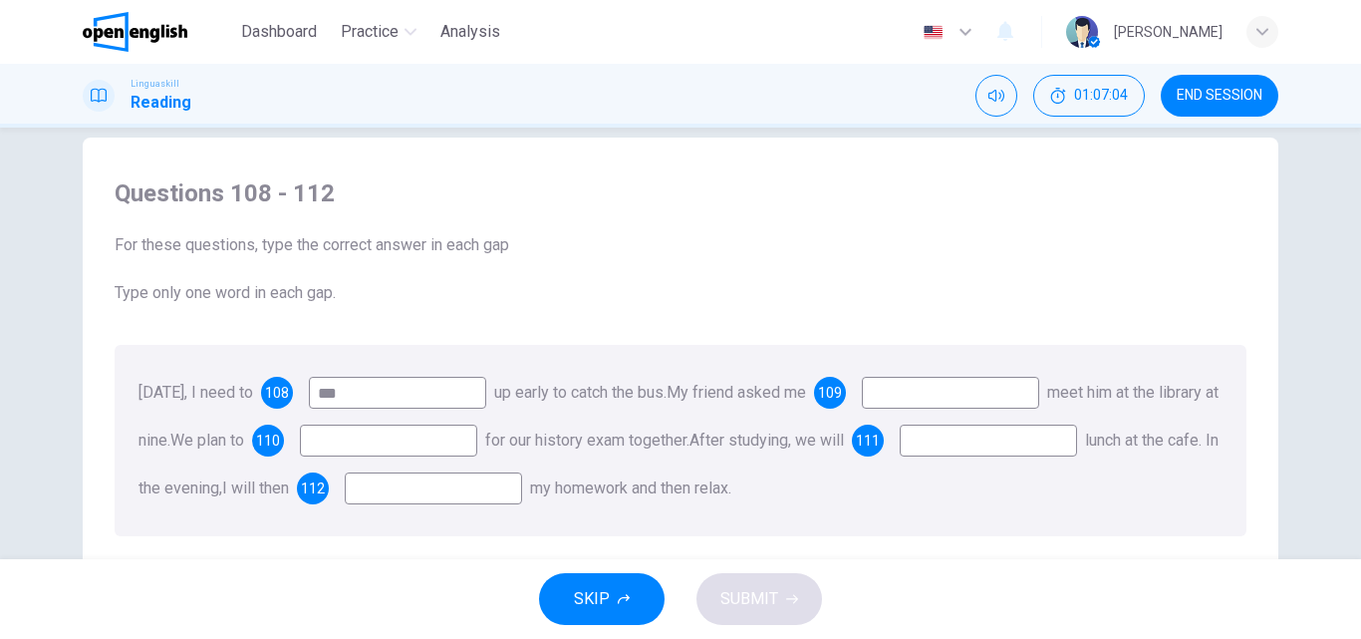
scroll to position [0, 0]
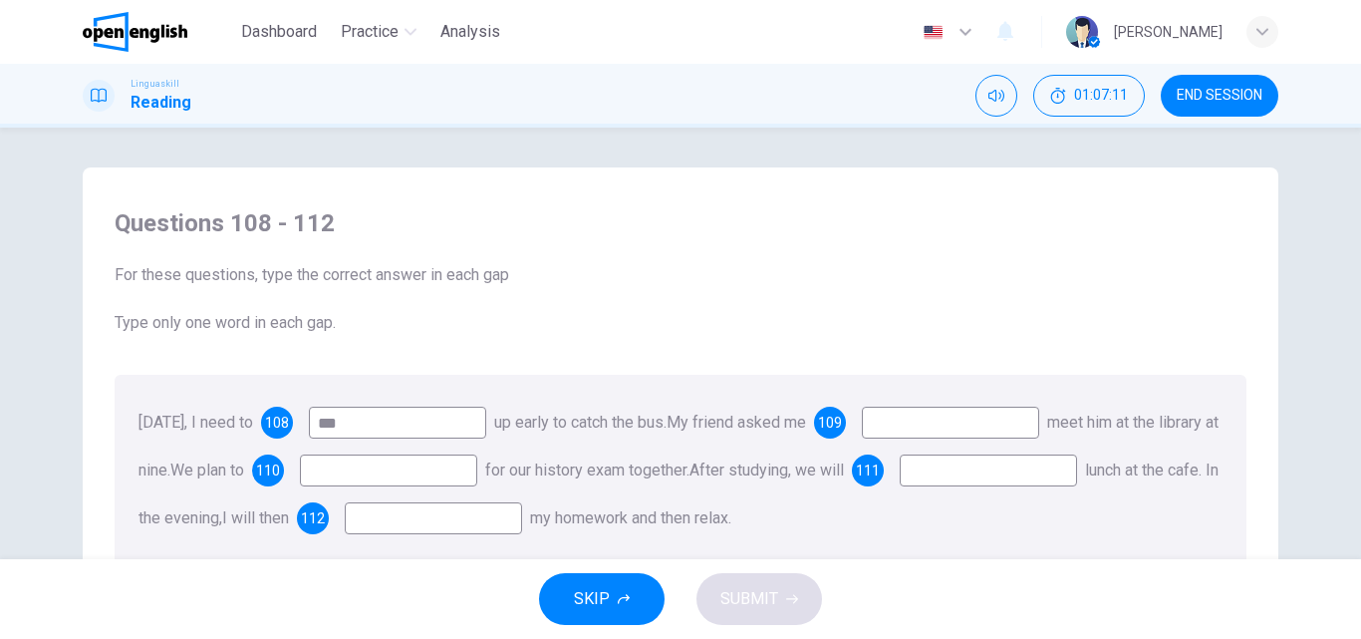
click at [979, 423] on input at bounding box center [950, 422] width 177 height 32
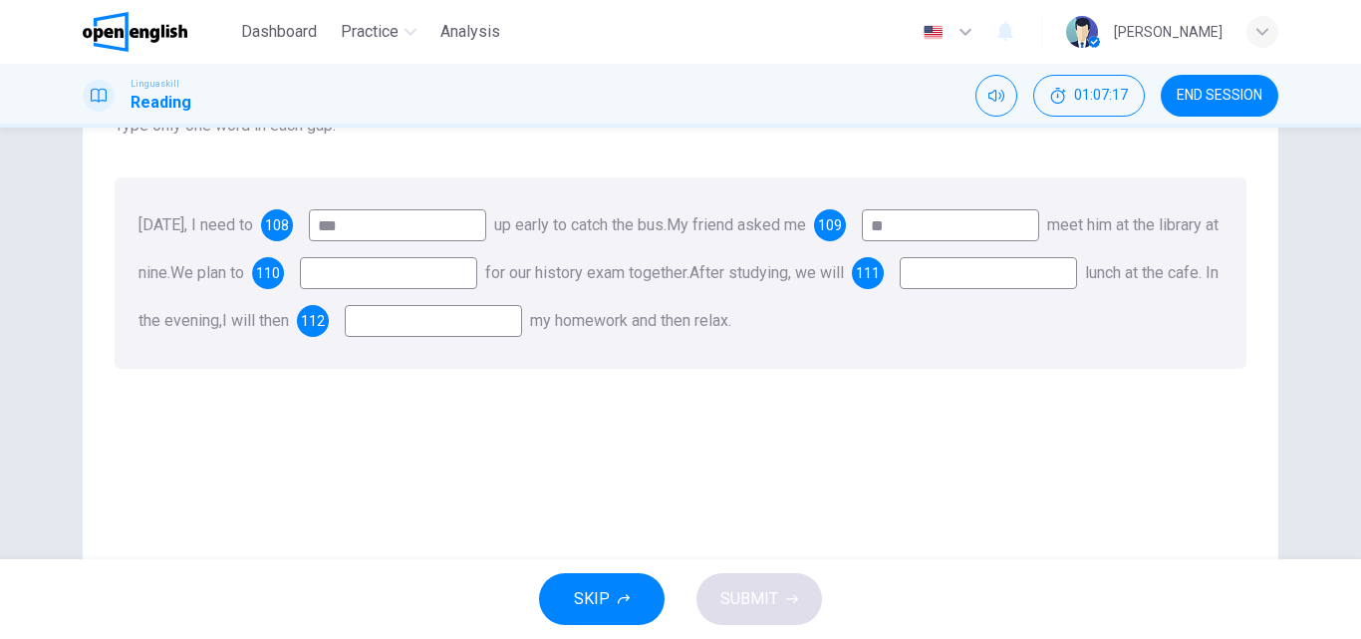
scroll to position [199, 0]
type input "**"
click at [473, 274] on input at bounding box center [388, 271] width 177 height 32
type input "*****"
click at [900, 287] on input at bounding box center [988, 271] width 177 height 32
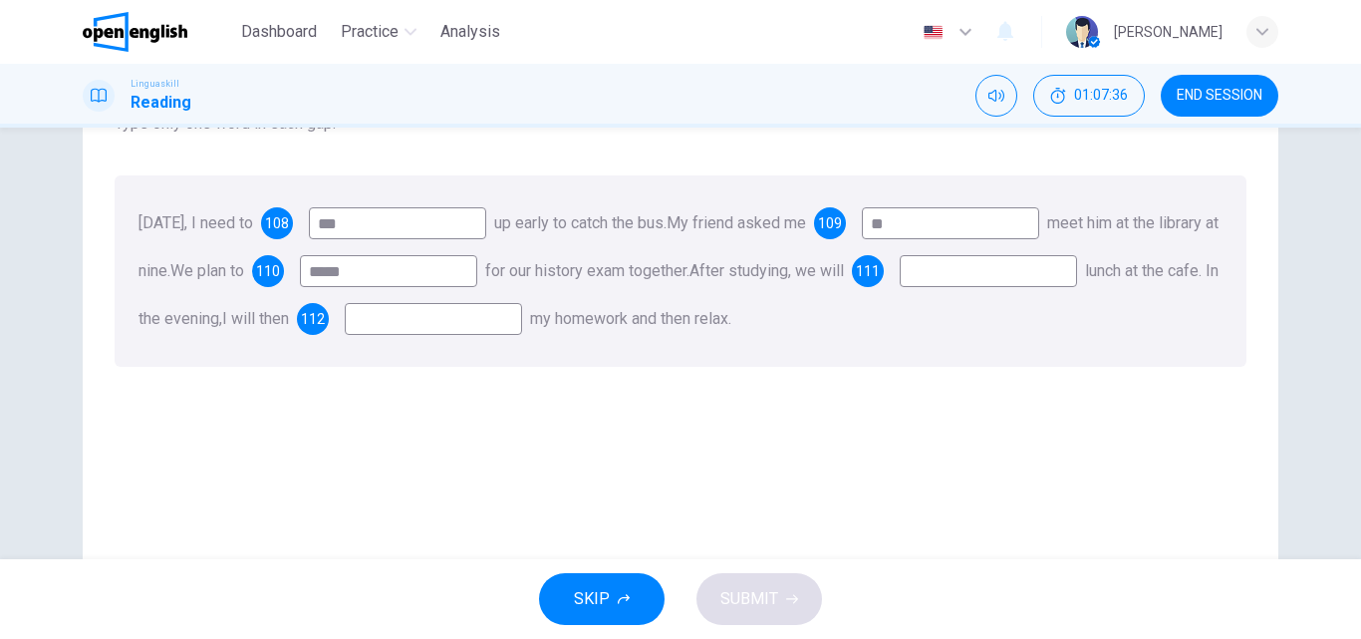
click at [209, 292] on div "[DATE], I need to 108 *** up early to catch the bus. My friend asked me 109 ** …" at bounding box center [681, 270] width 1132 height 191
click at [900, 287] on input at bounding box center [988, 271] width 177 height 32
type input "***"
click at [522, 319] on input at bounding box center [433, 319] width 177 height 32
type input "**"
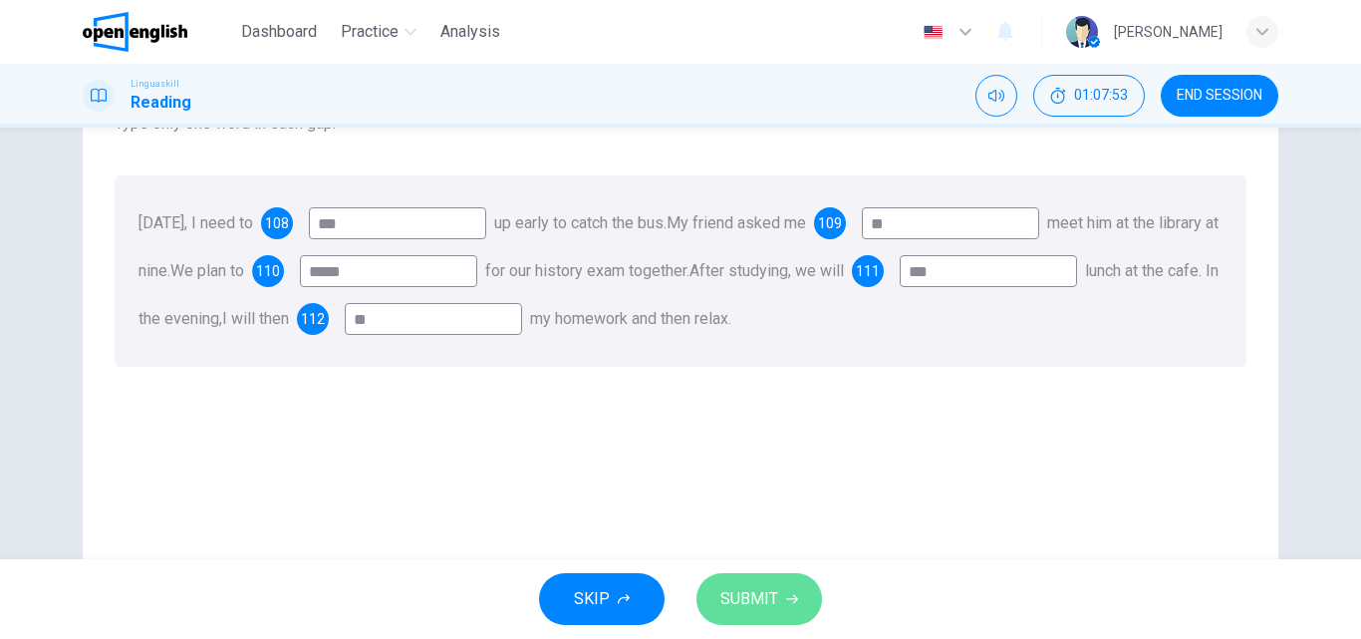
click at [761, 593] on span "SUBMIT" at bounding box center [749, 599] width 58 height 28
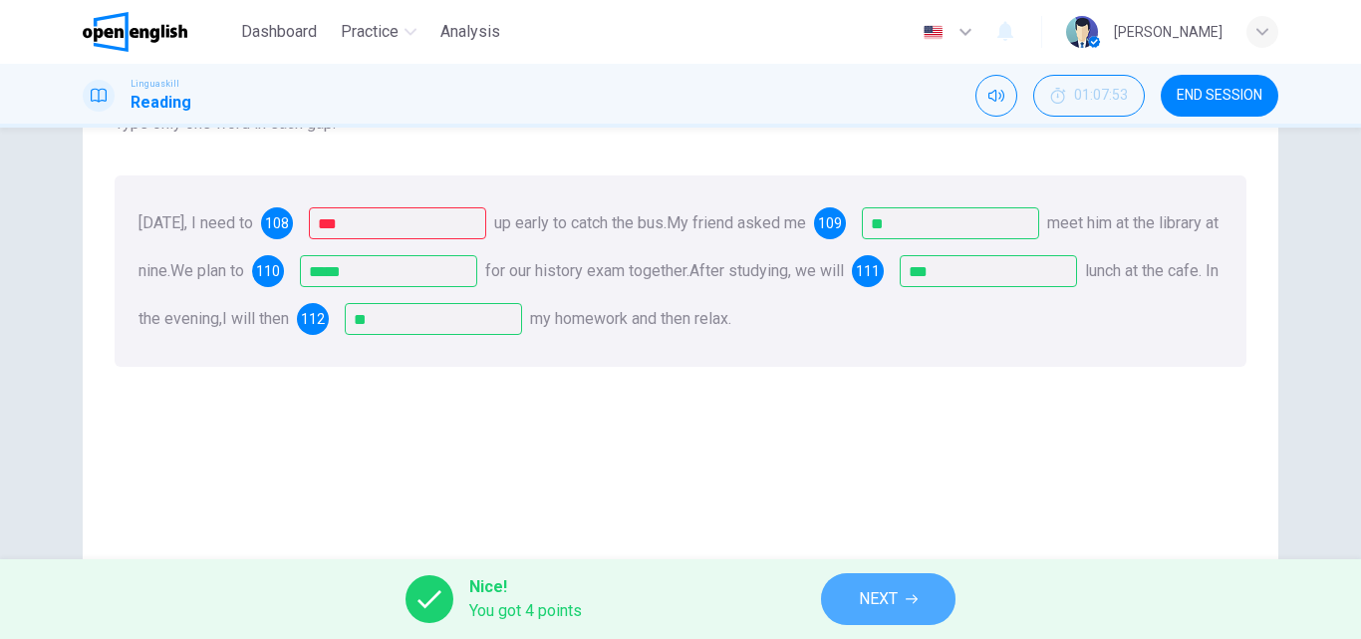
click at [880, 595] on span "NEXT" at bounding box center [878, 599] width 39 height 28
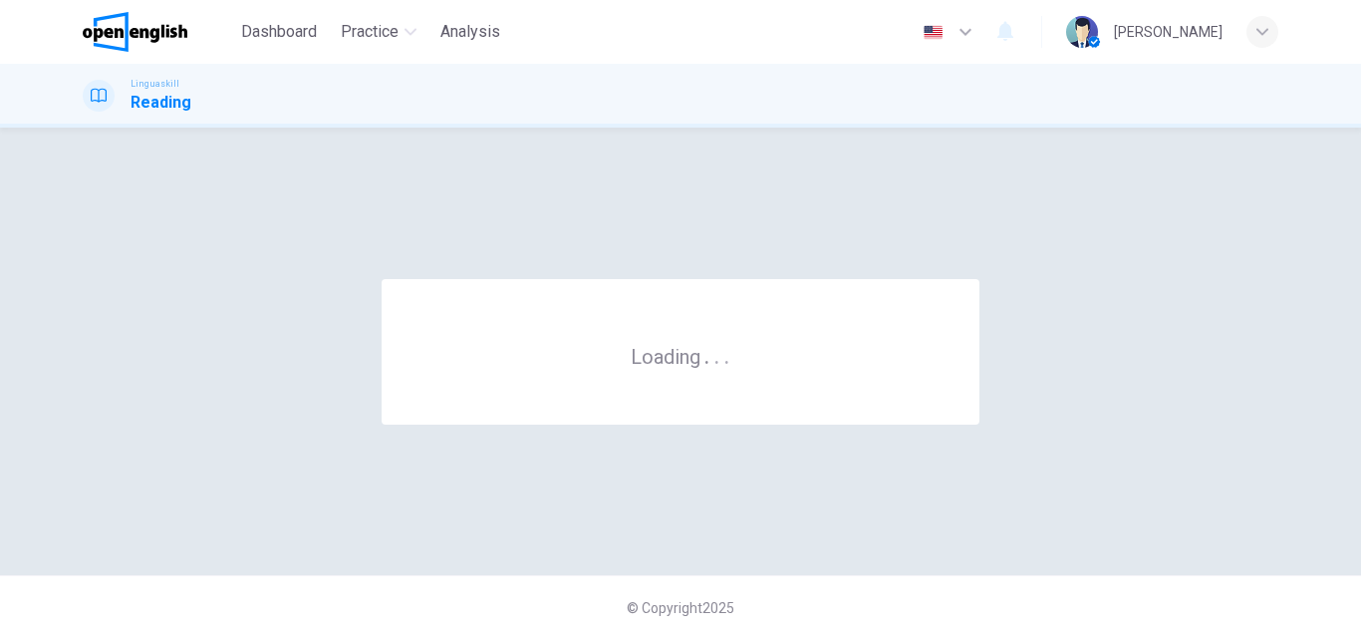
scroll to position [0, 0]
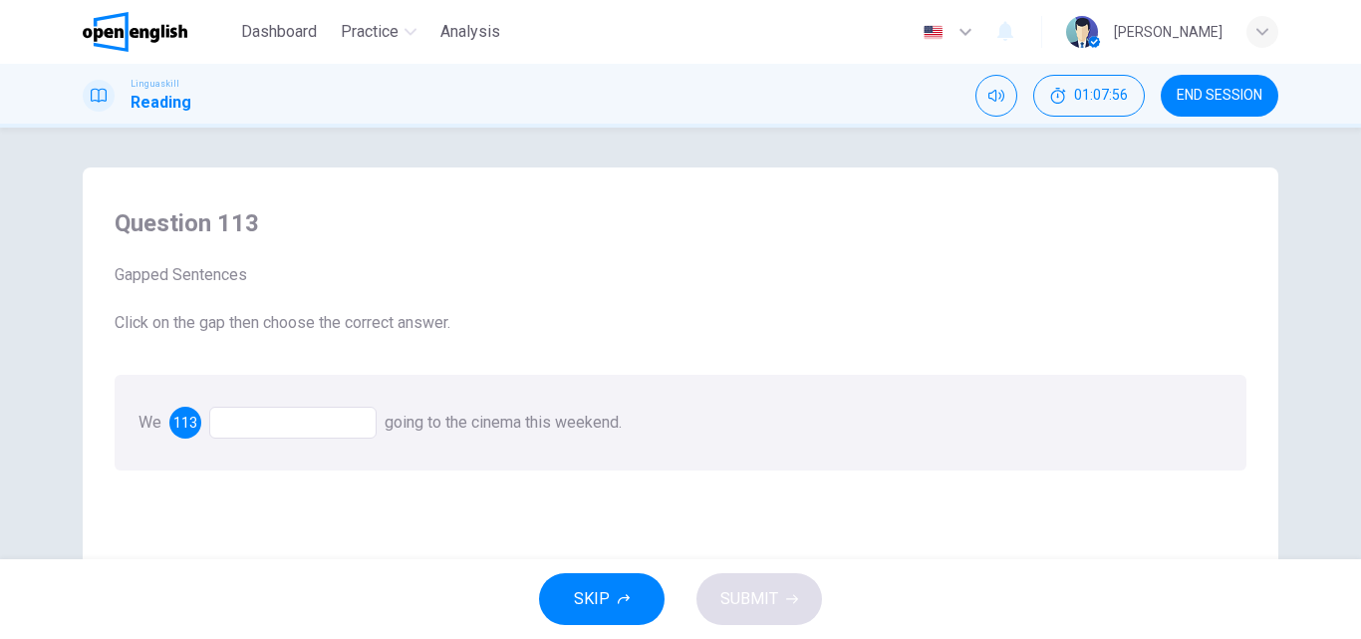
click at [239, 421] on div at bounding box center [292, 422] width 167 height 32
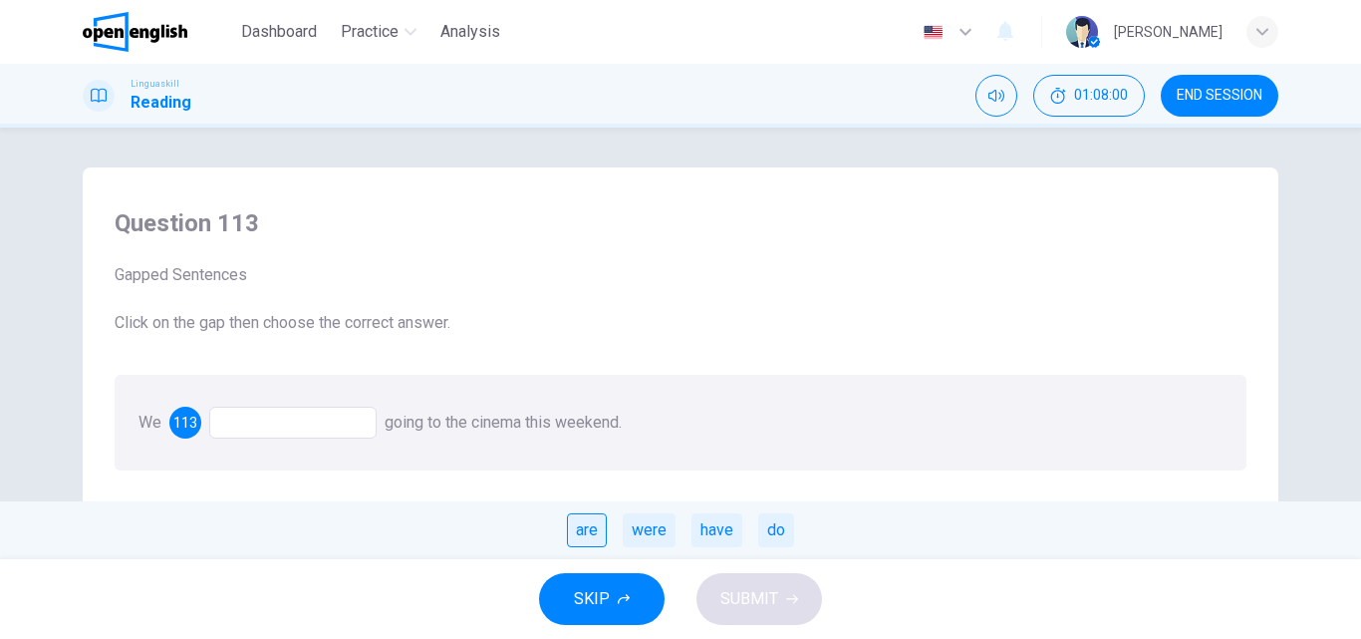
click at [589, 529] on div "are" at bounding box center [587, 530] width 40 height 34
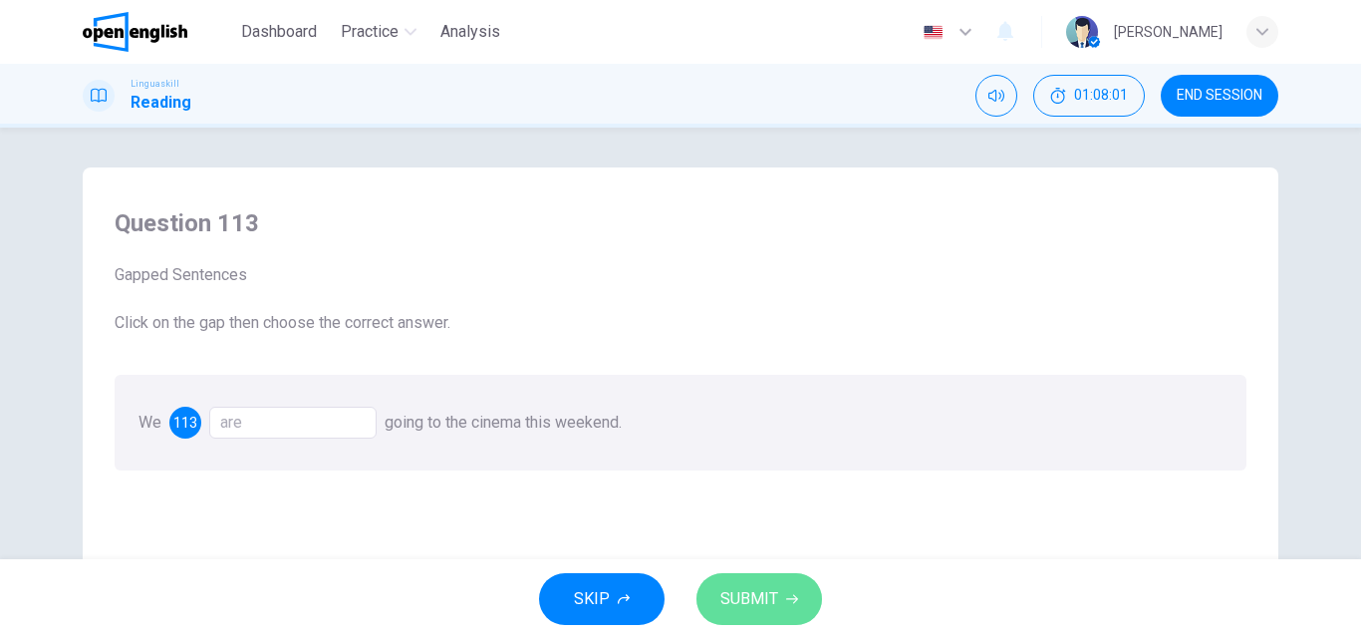
click at [767, 596] on span "SUBMIT" at bounding box center [749, 599] width 58 height 28
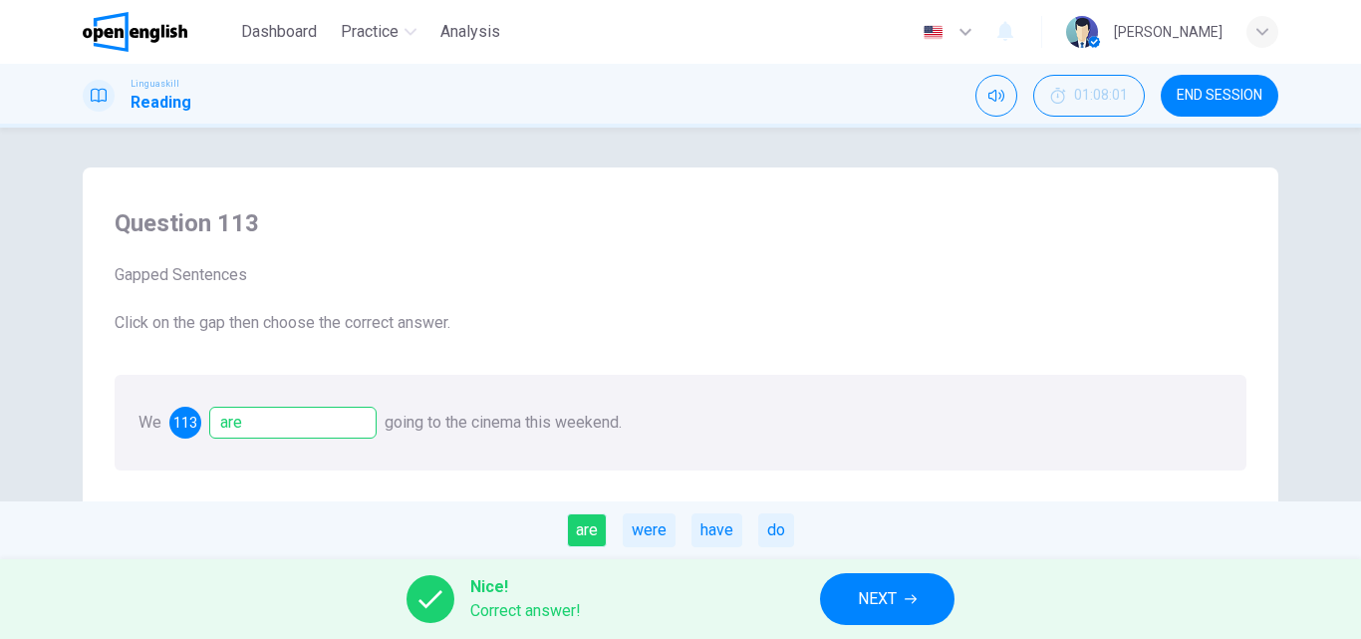
click at [865, 591] on span "NEXT" at bounding box center [877, 599] width 39 height 28
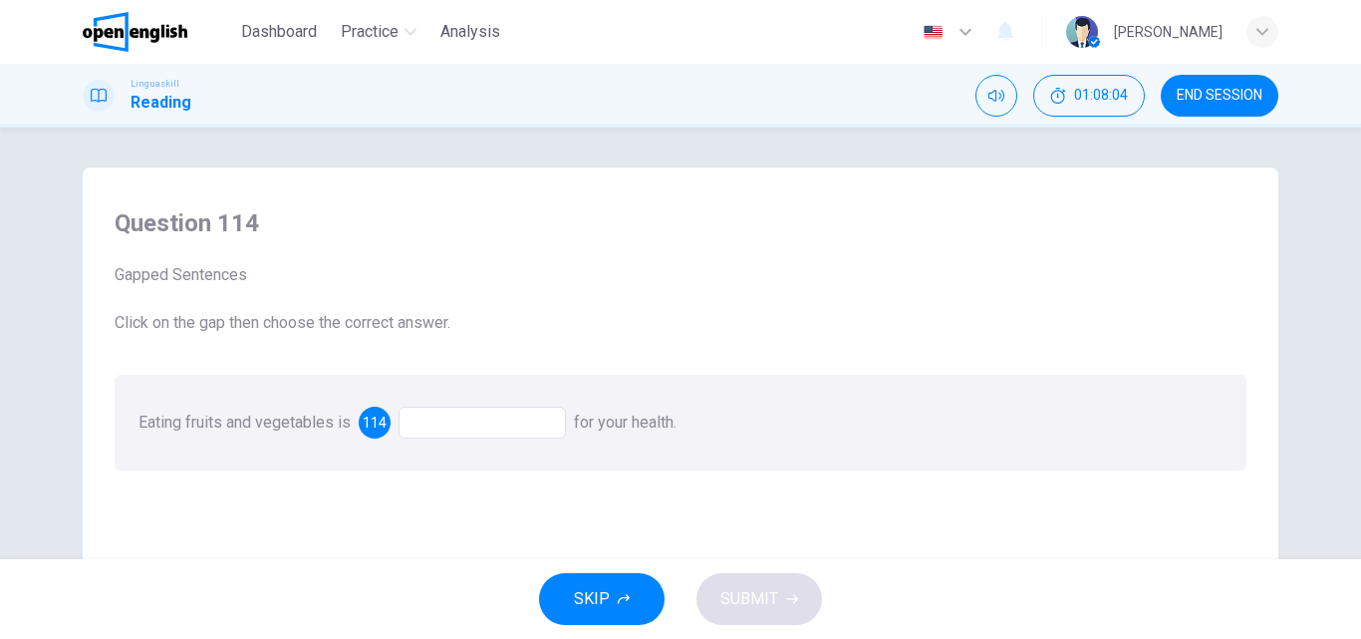
click at [437, 424] on div at bounding box center [482, 422] width 167 height 32
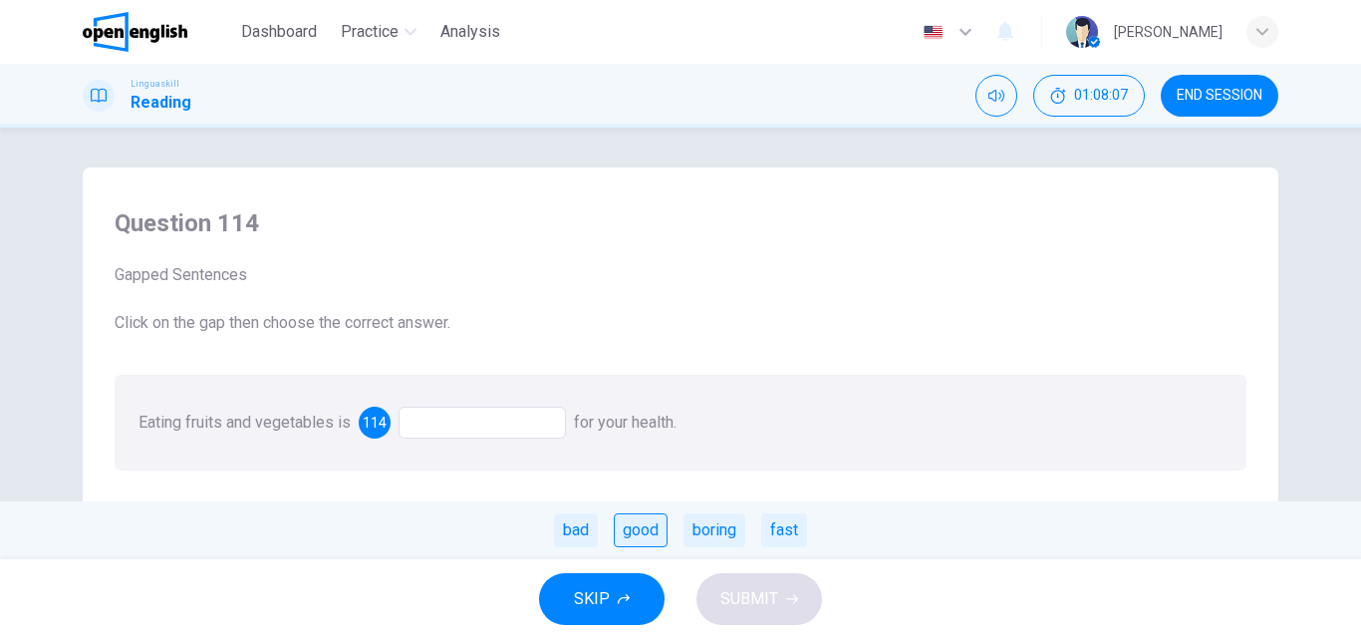
click at [638, 535] on div "good" at bounding box center [641, 530] width 54 height 34
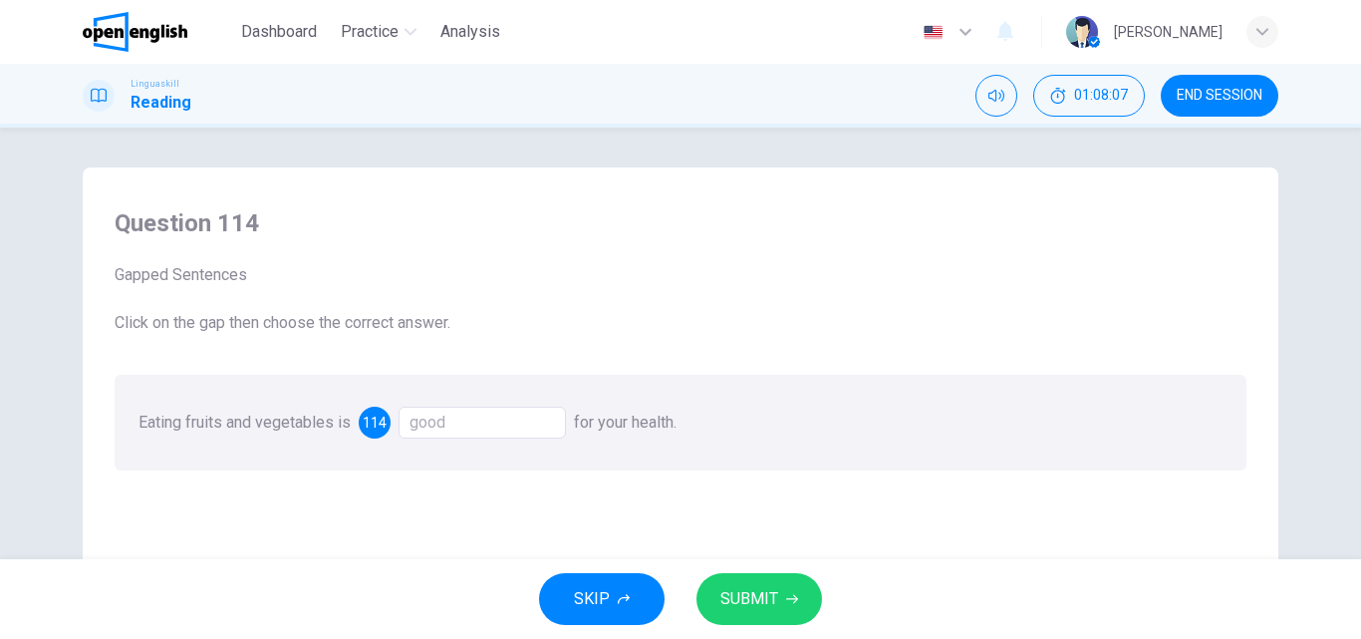
click at [747, 612] on span "SUBMIT" at bounding box center [749, 599] width 58 height 28
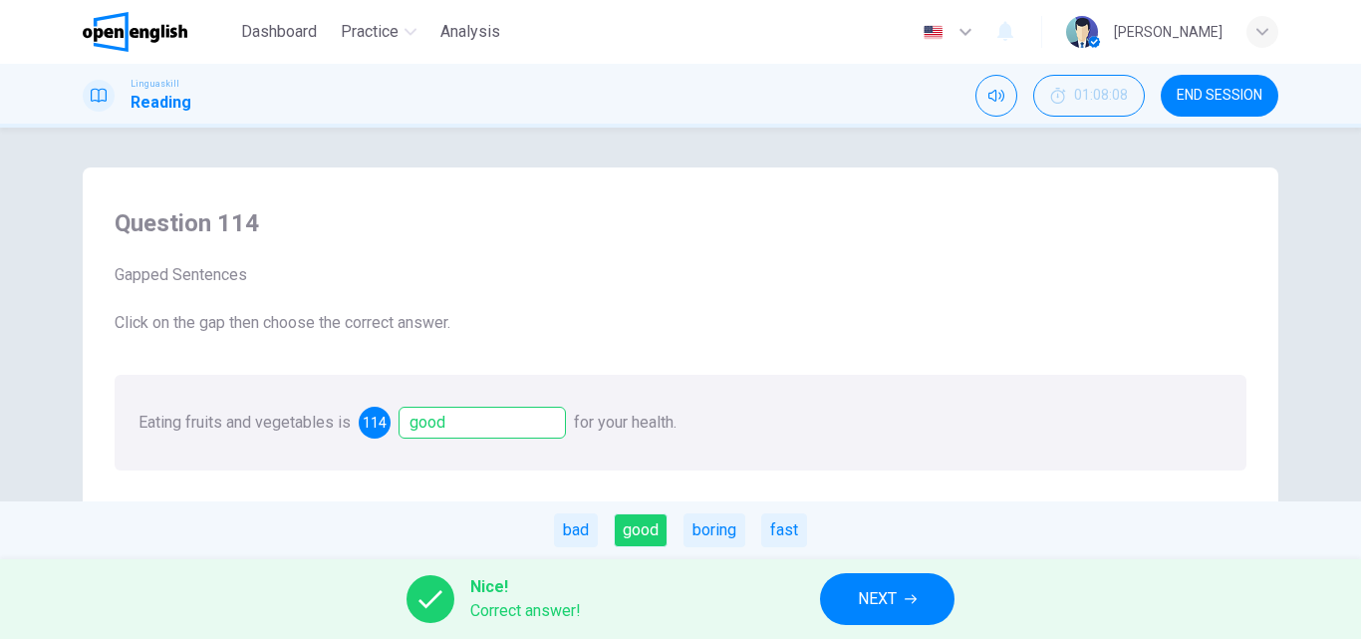
click at [890, 596] on span "NEXT" at bounding box center [877, 599] width 39 height 28
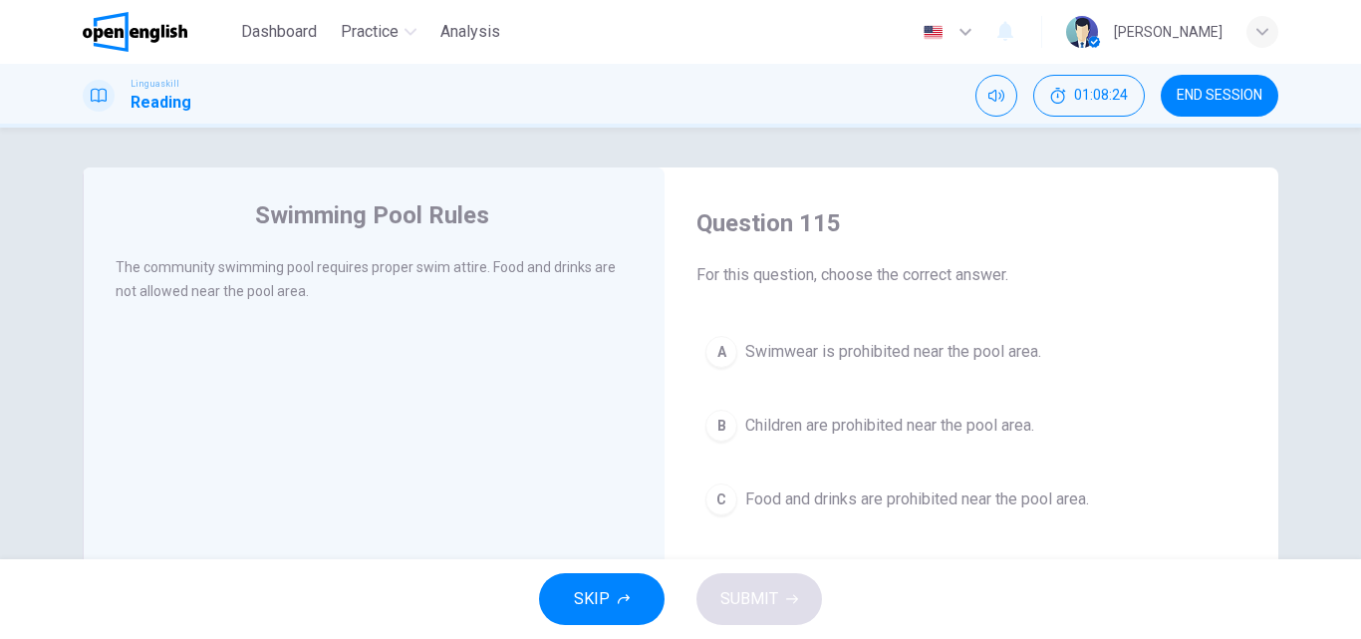
click at [715, 496] on div "C" at bounding box center [721, 499] width 32 height 32
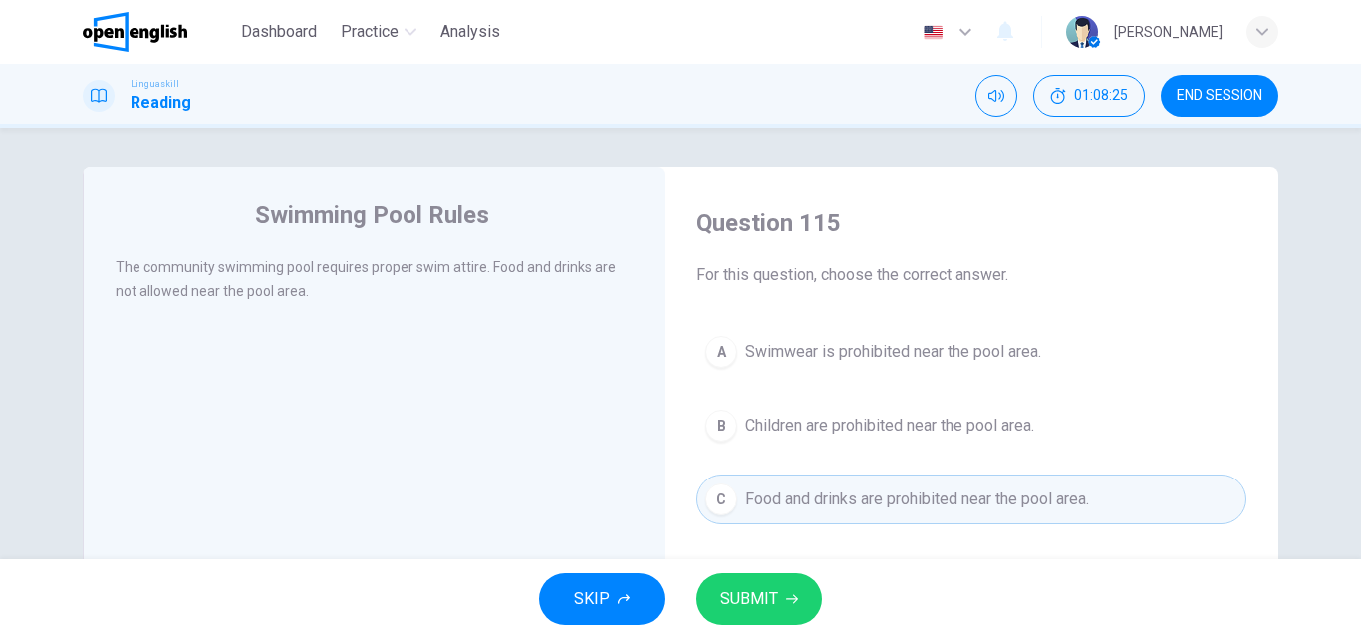
click at [743, 598] on span "SUBMIT" at bounding box center [749, 599] width 58 height 28
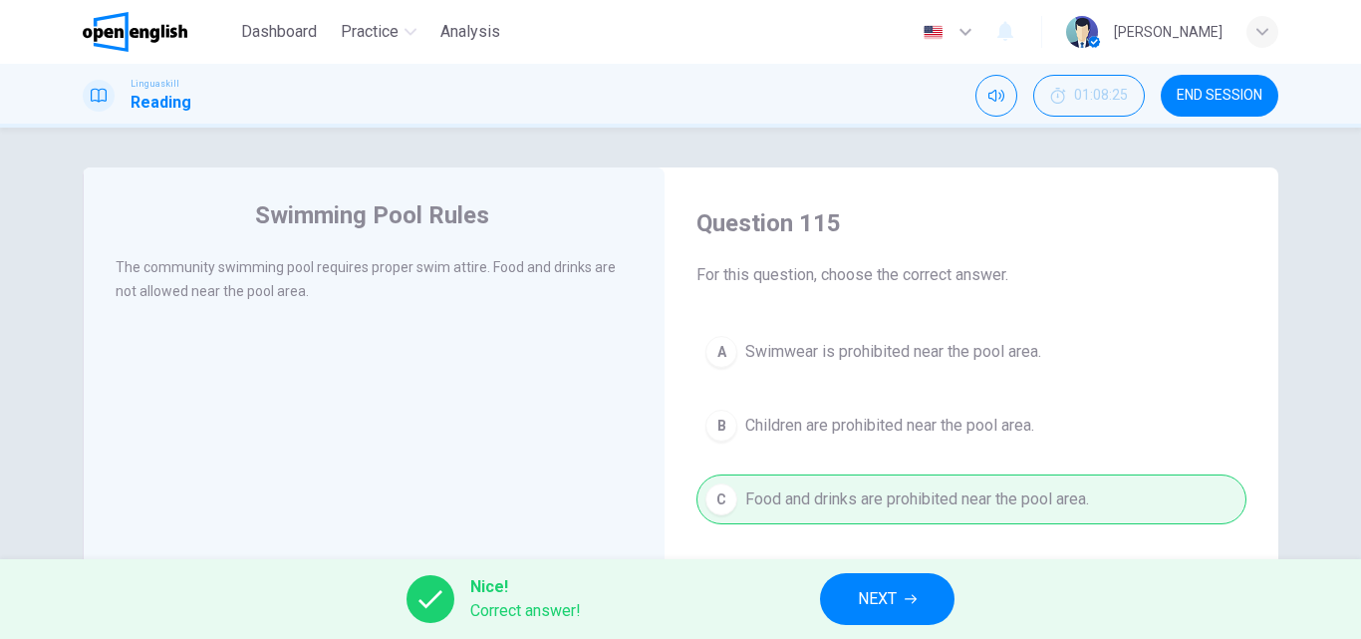
click at [887, 606] on span "NEXT" at bounding box center [877, 599] width 39 height 28
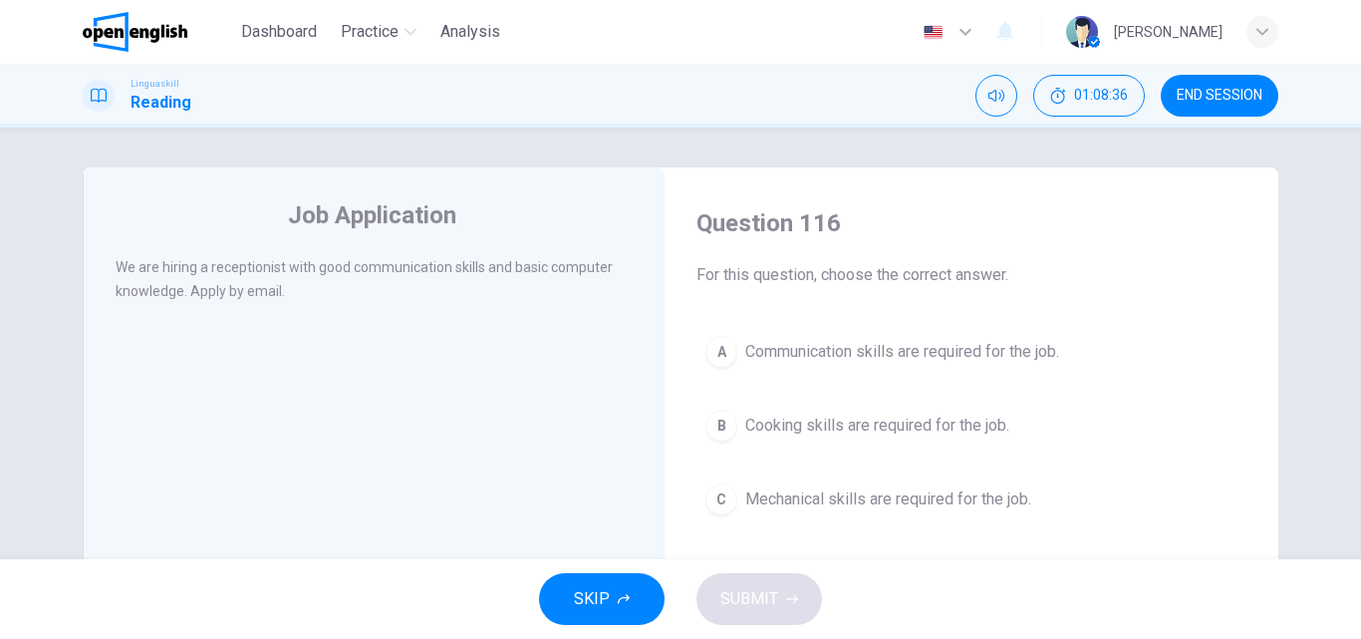
click at [721, 346] on div "A" at bounding box center [721, 352] width 32 height 32
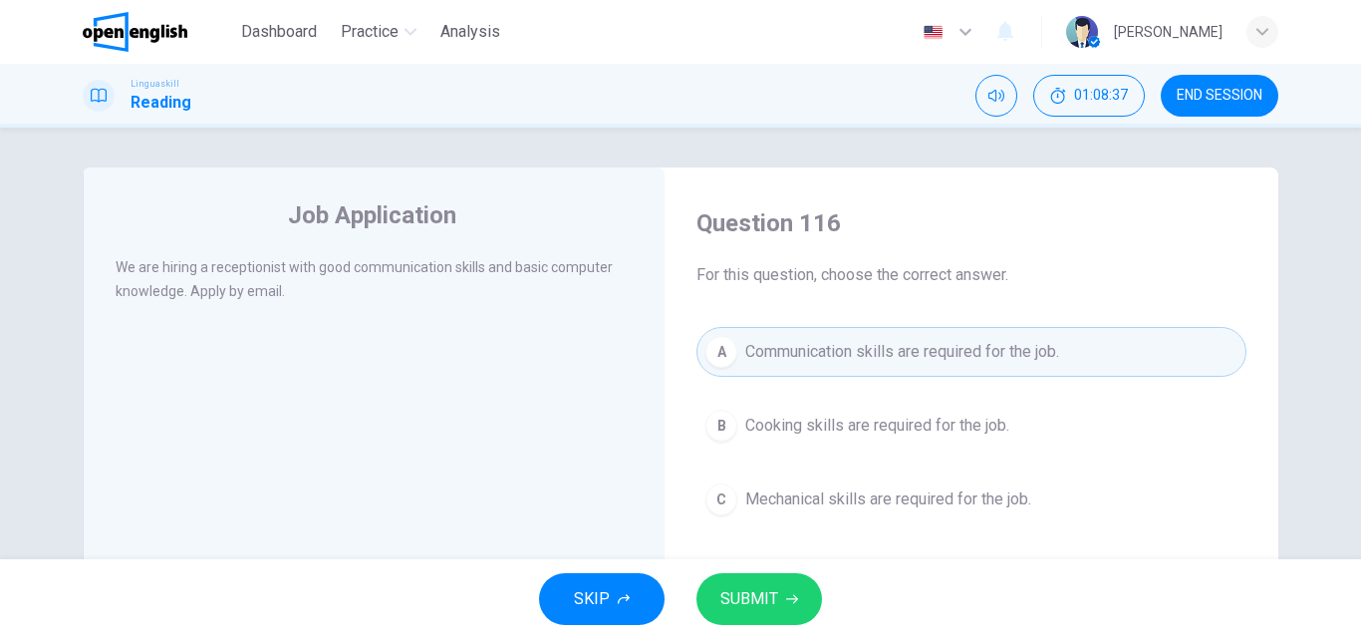
click at [758, 593] on span "SUBMIT" at bounding box center [749, 599] width 58 height 28
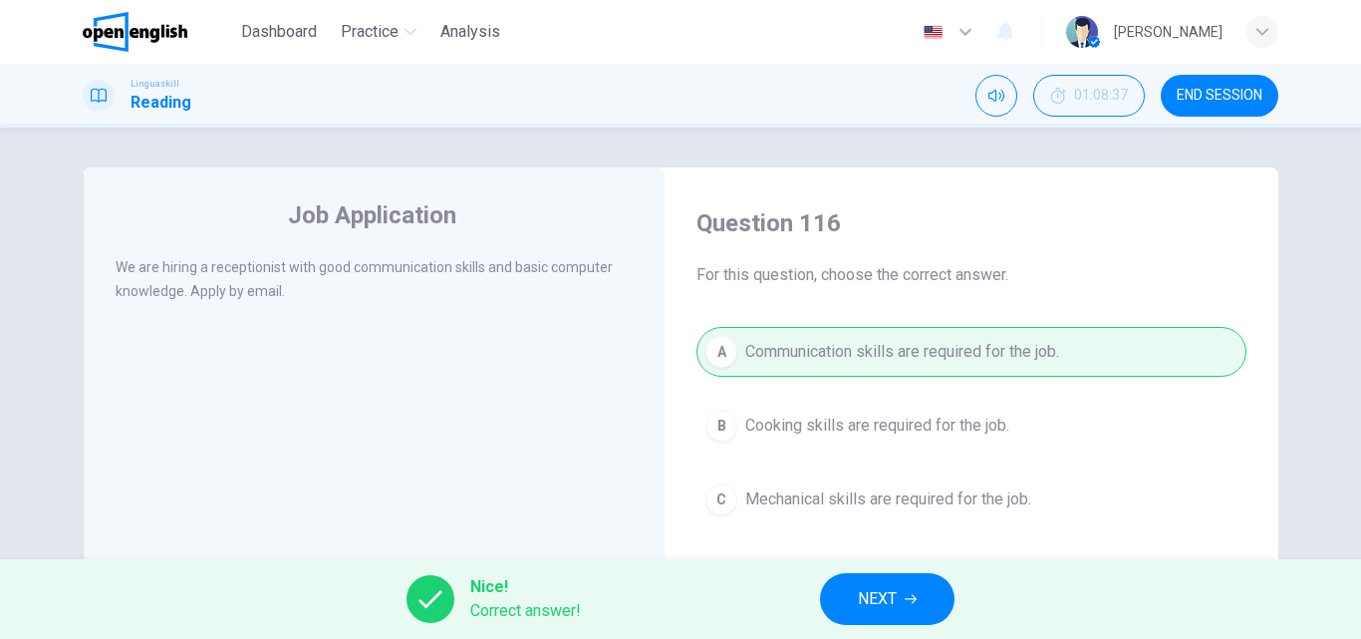
click at [877, 600] on span "NEXT" at bounding box center [877, 599] width 39 height 28
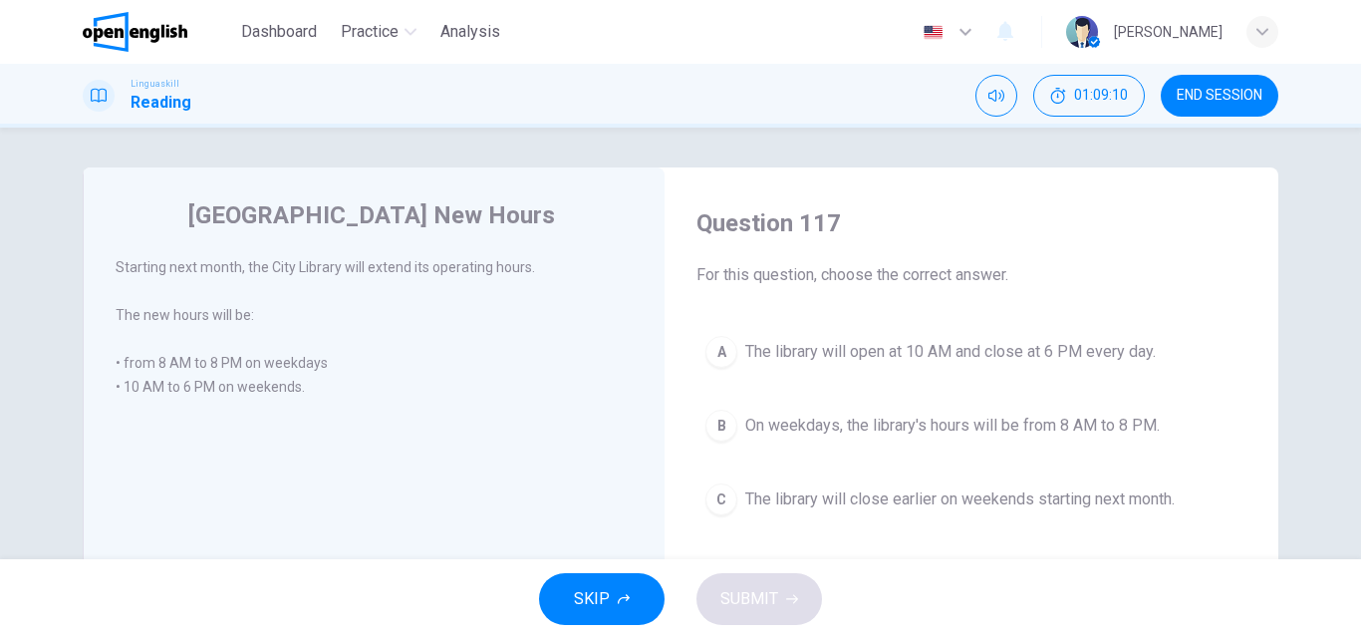
click at [707, 415] on div "B" at bounding box center [721, 425] width 32 height 32
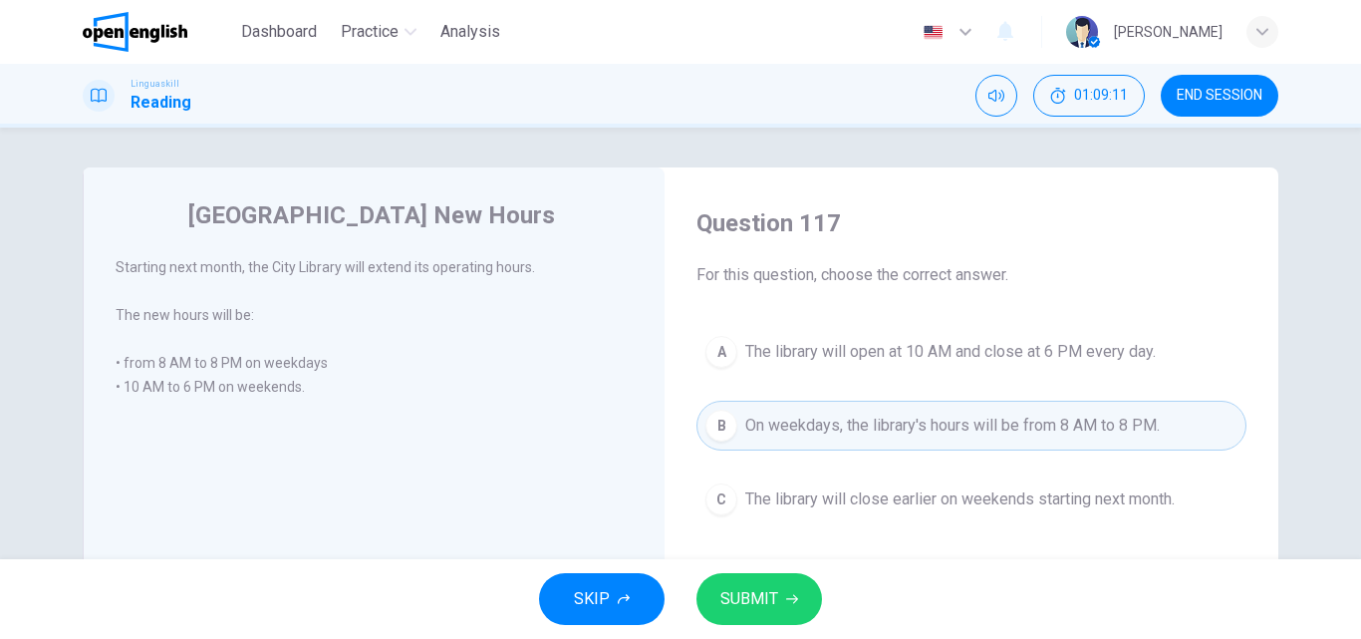
click at [761, 599] on span "SUBMIT" at bounding box center [749, 599] width 58 height 28
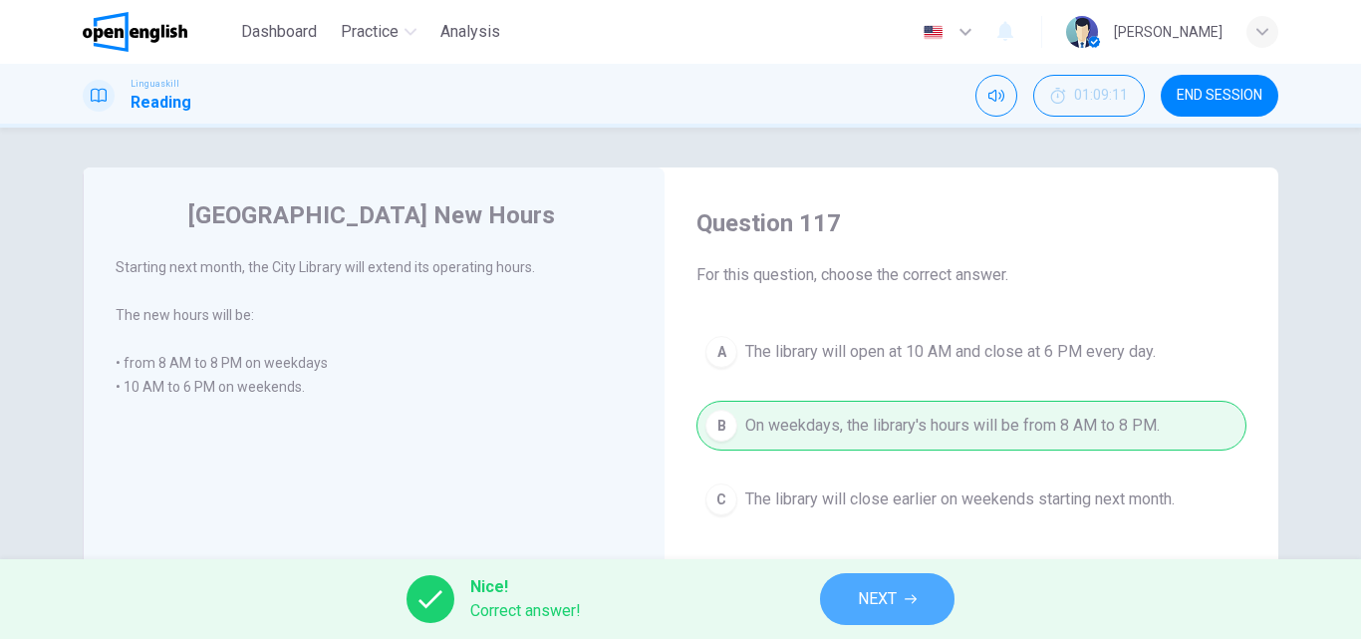
click at [879, 599] on span "NEXT" at bounding box center [877, 599] width 39 height 28
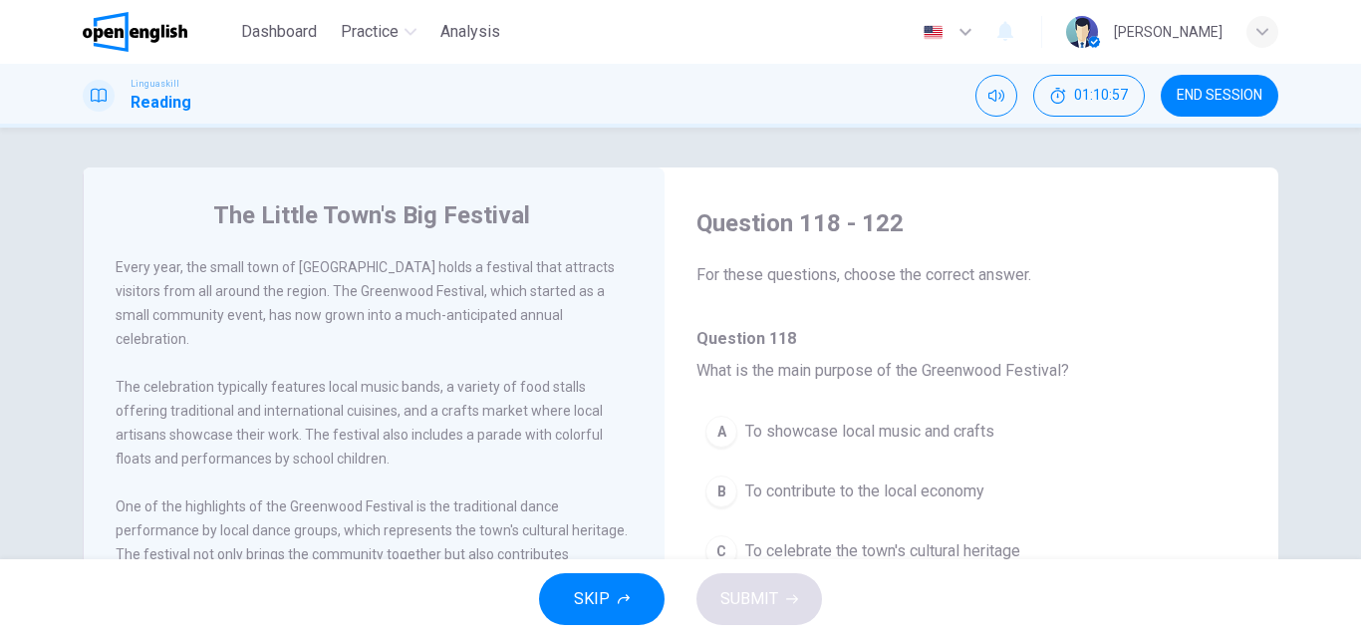
click at [721, 490] on div "B" at bounding box center [721, 491] width 32 height 32
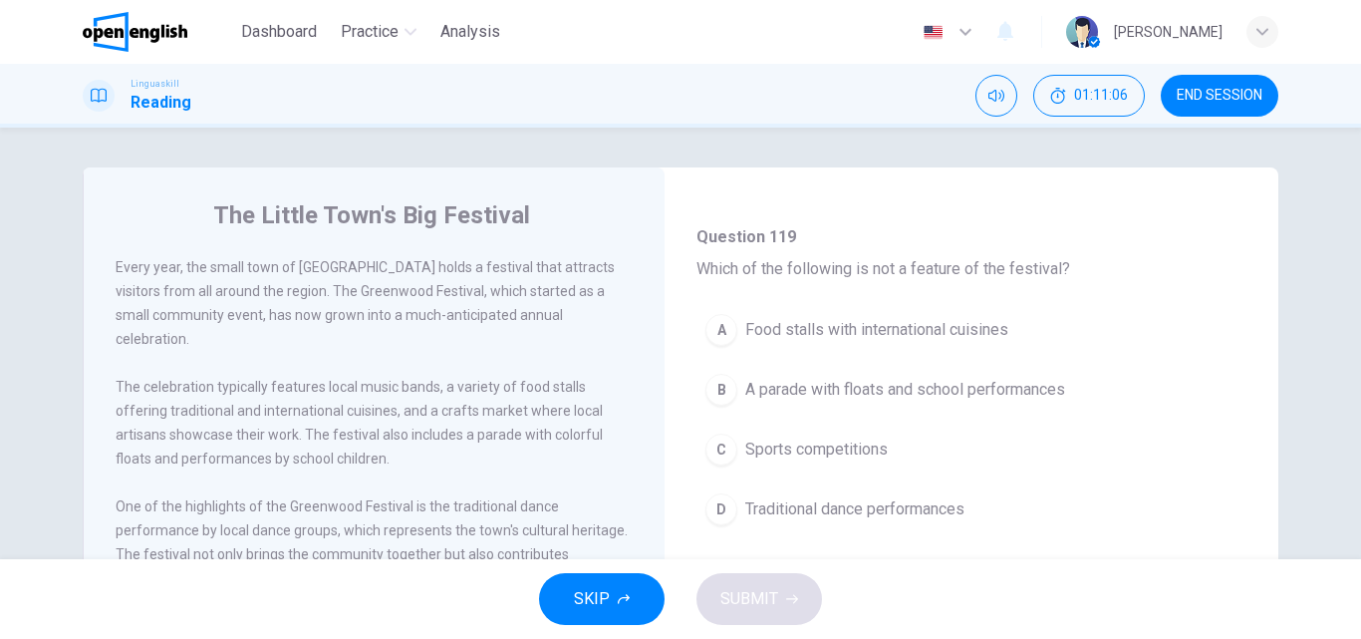
scroll to position [498, 0]
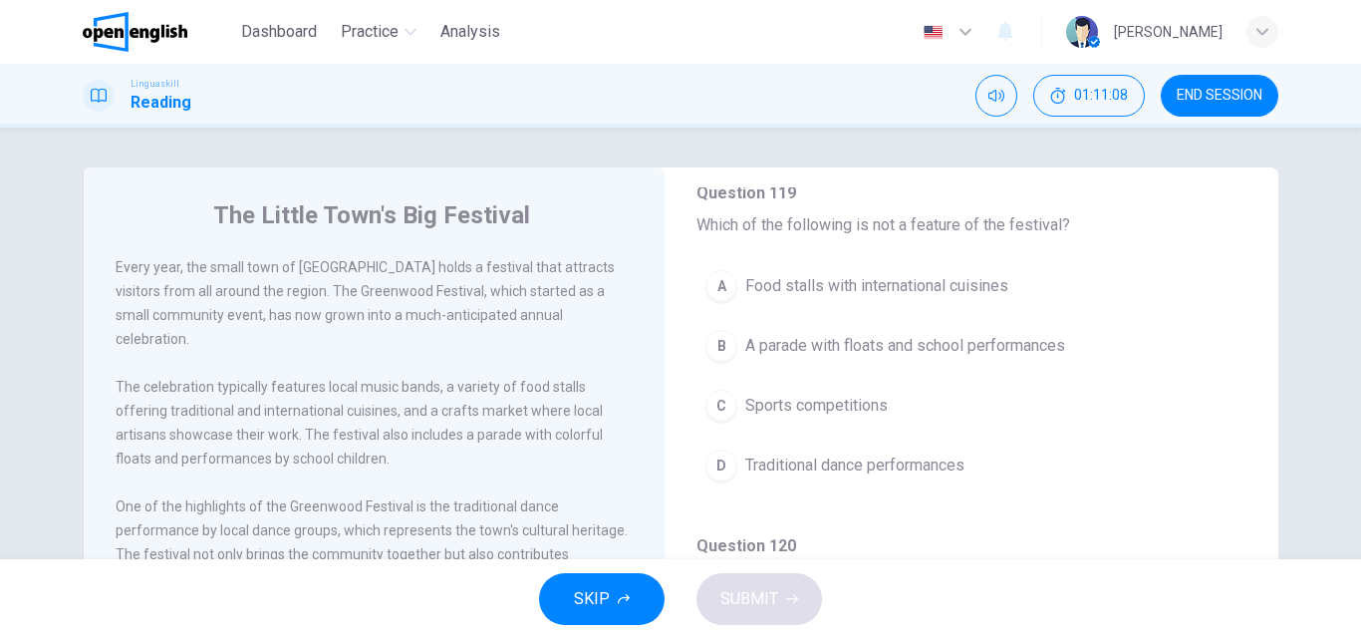
click at [709, 398] on div "C" at bounding box center [721, 406] width 32 height 32
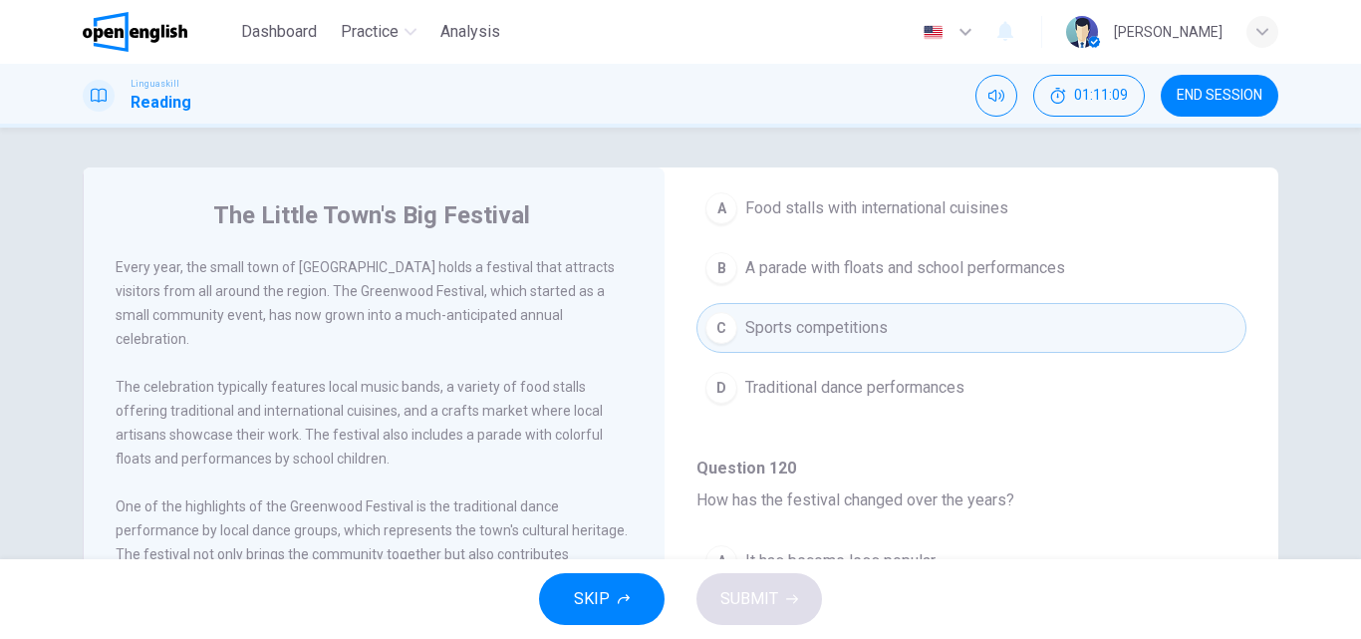
scroll to position [797, 0]
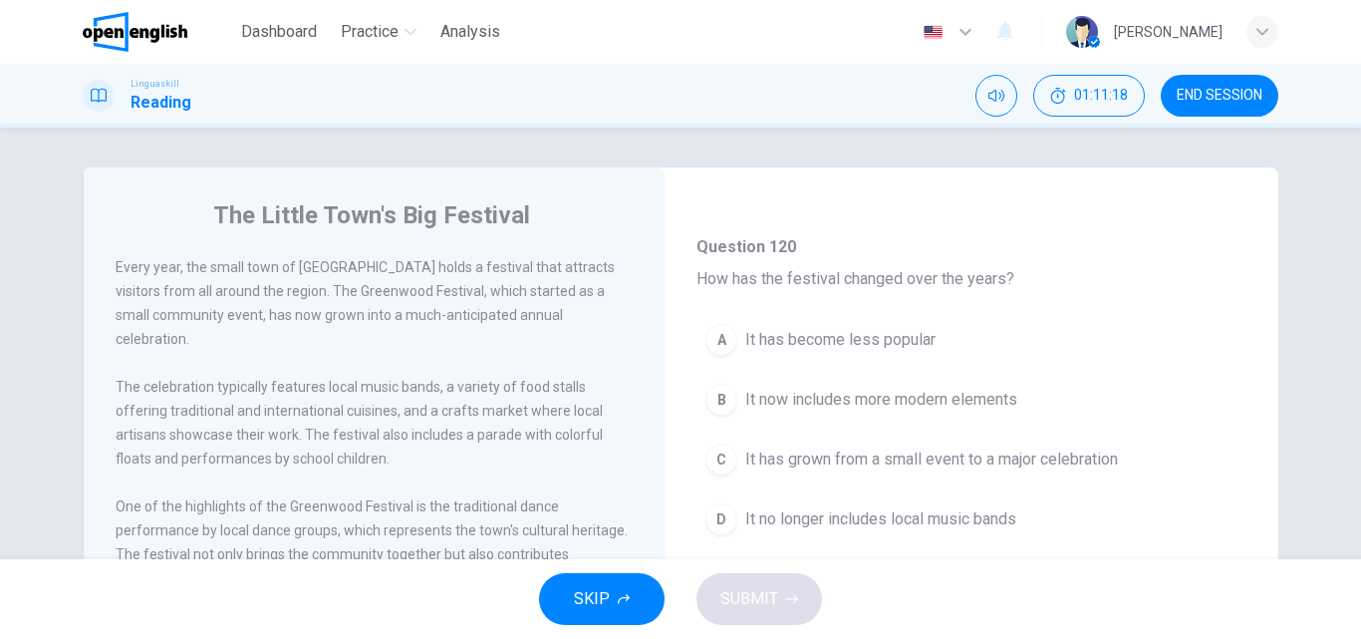
click at [713, 457] on div "C" at bounding box center [721, 459] width 32 height 32
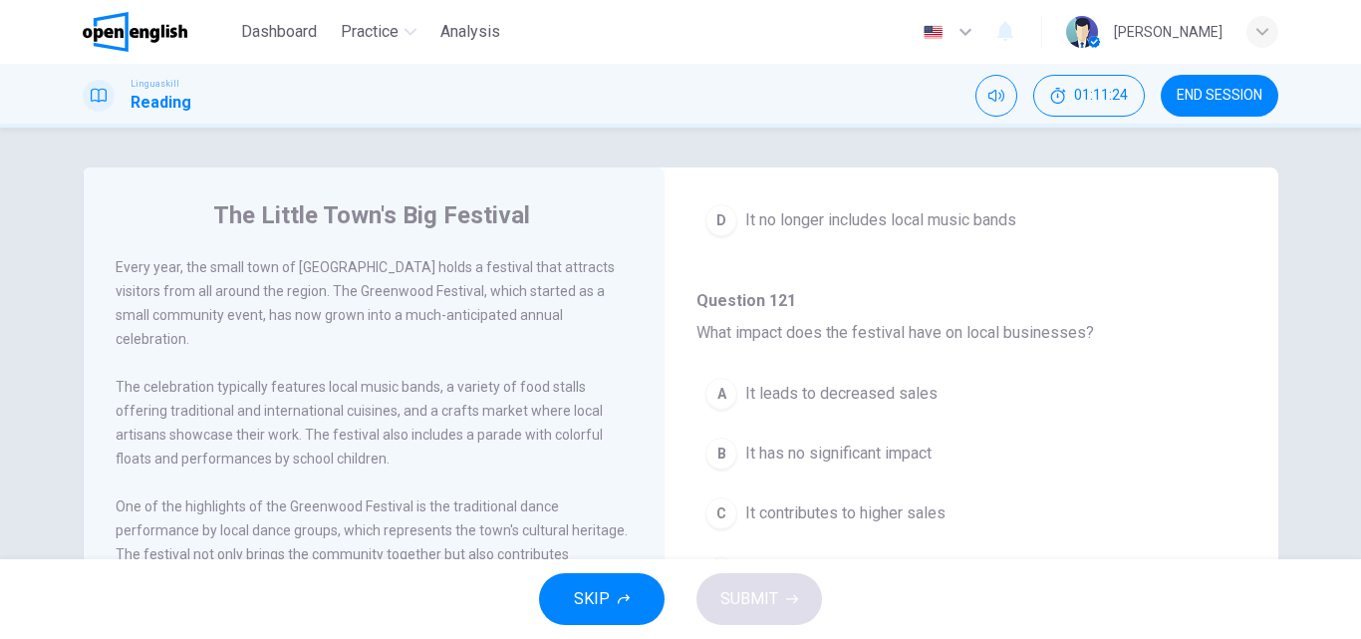
scroll to position [1196, 0]
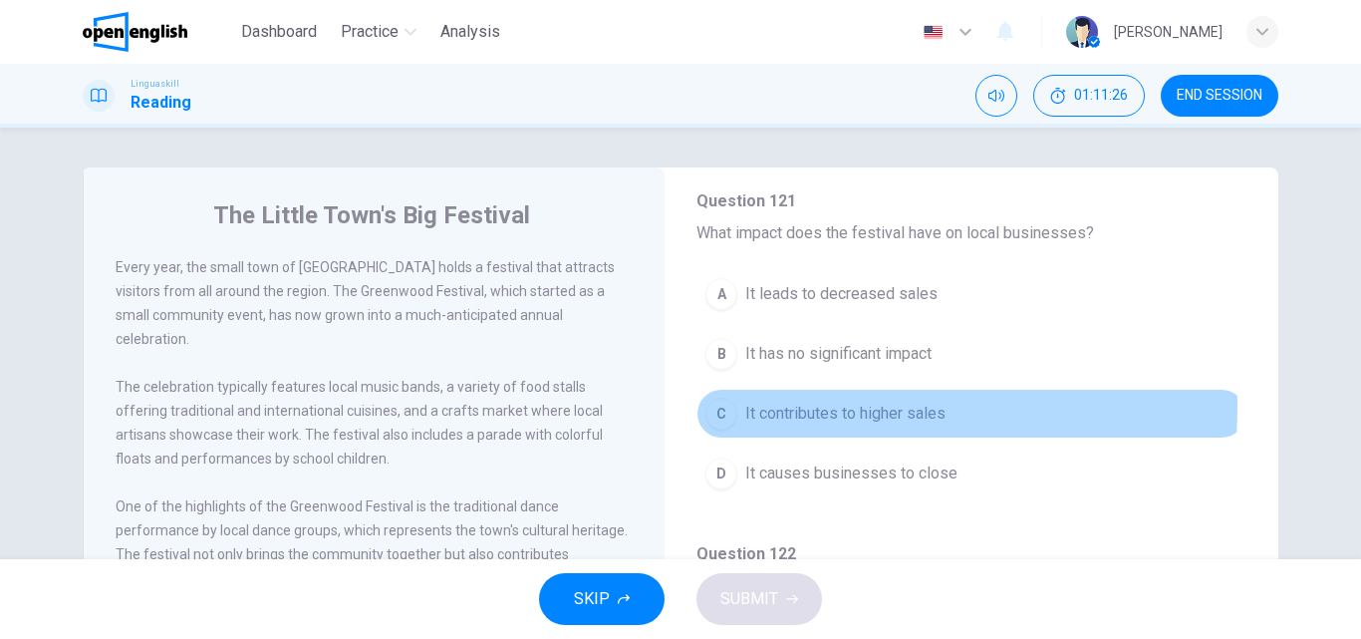
click at [710, 405] on div "C" at bounding box center [721, 414] width 32 height 32
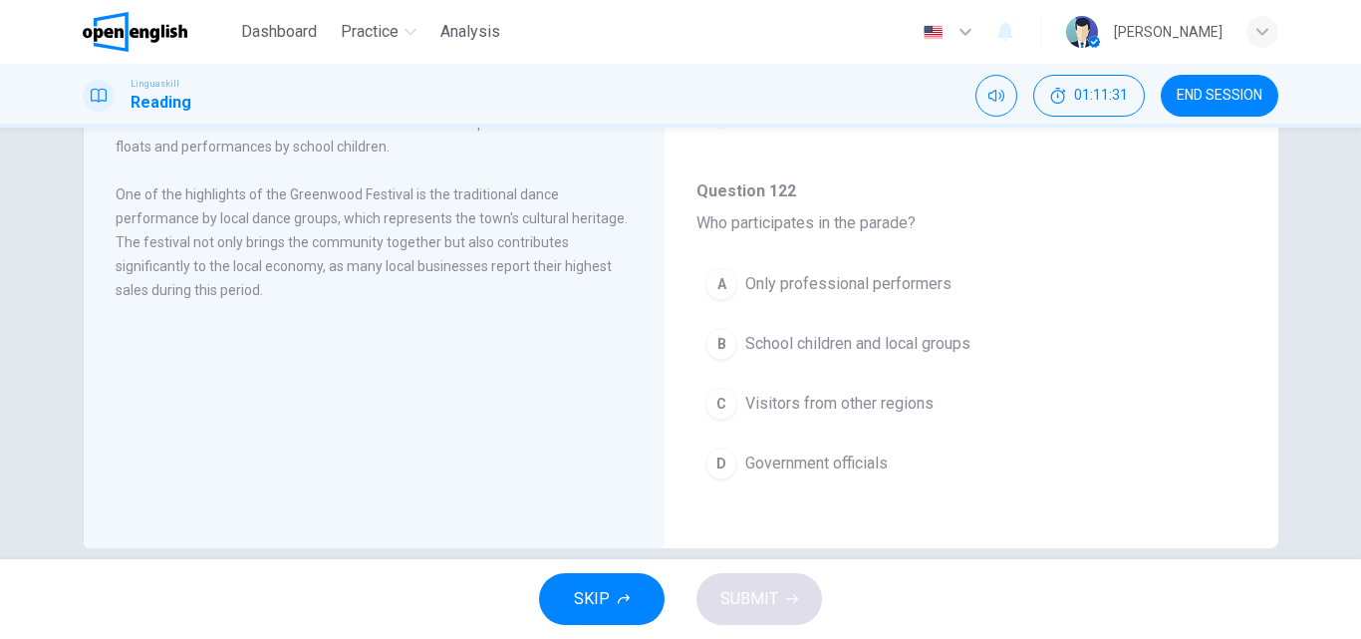
scroll to position [341, 0]
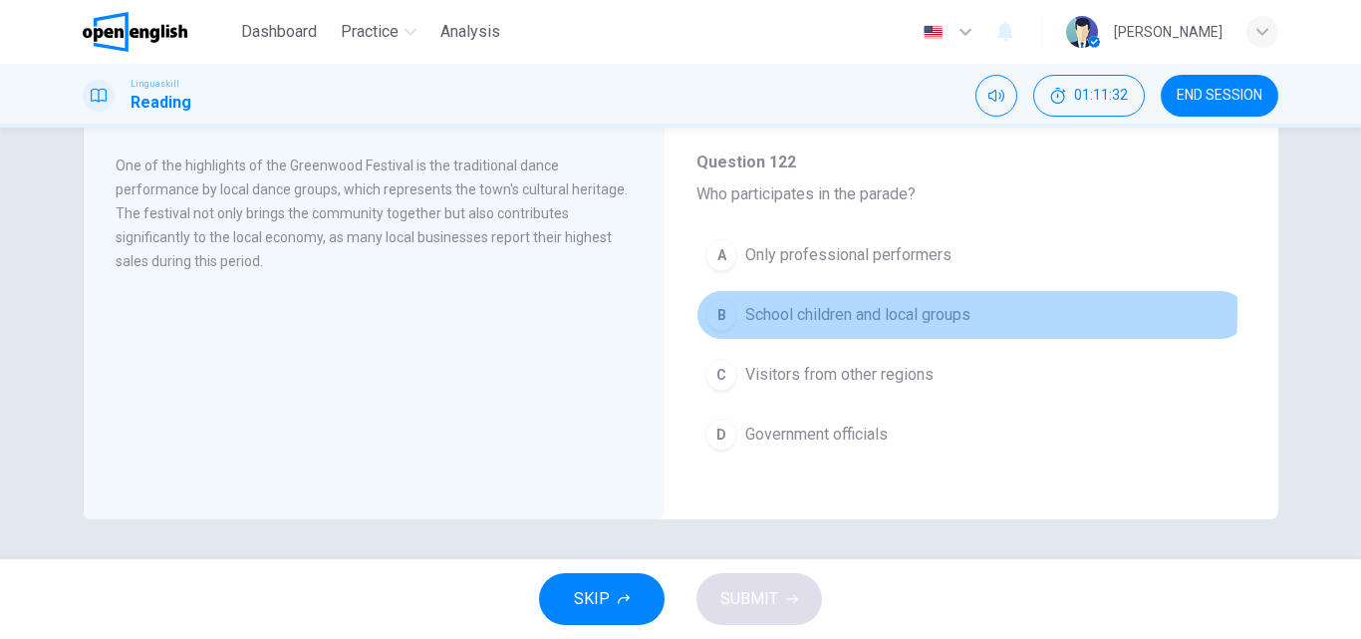
click at [719, 309] on div "B" at bounding box center [721, 315] width 32 height 32
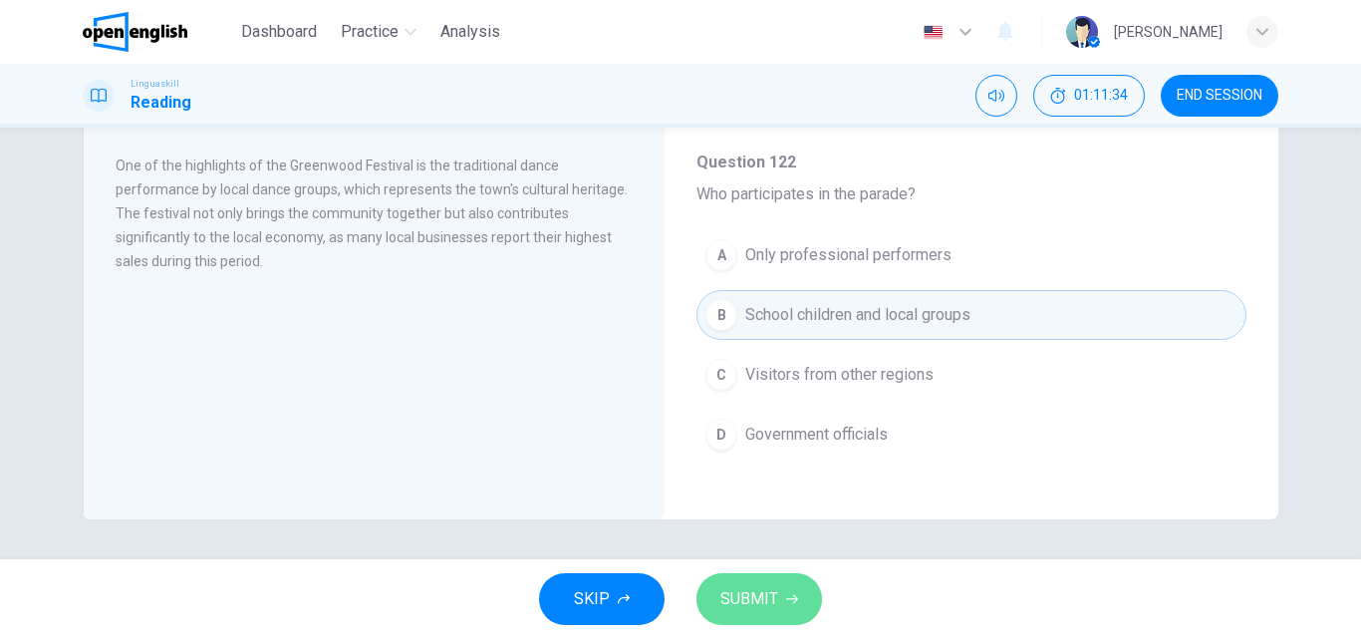
click at [742, 603] on span "SUBMIT" at bounding box center [749, 599] width 58 height 28
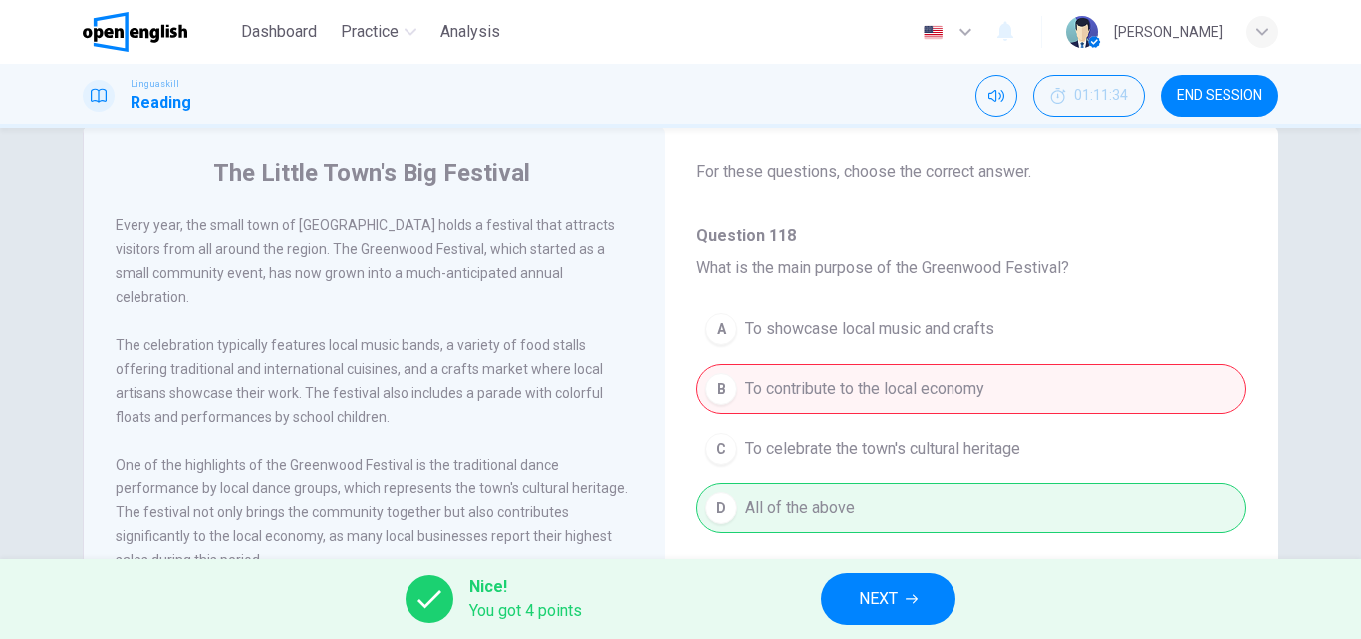
scroll to position [51, 0]
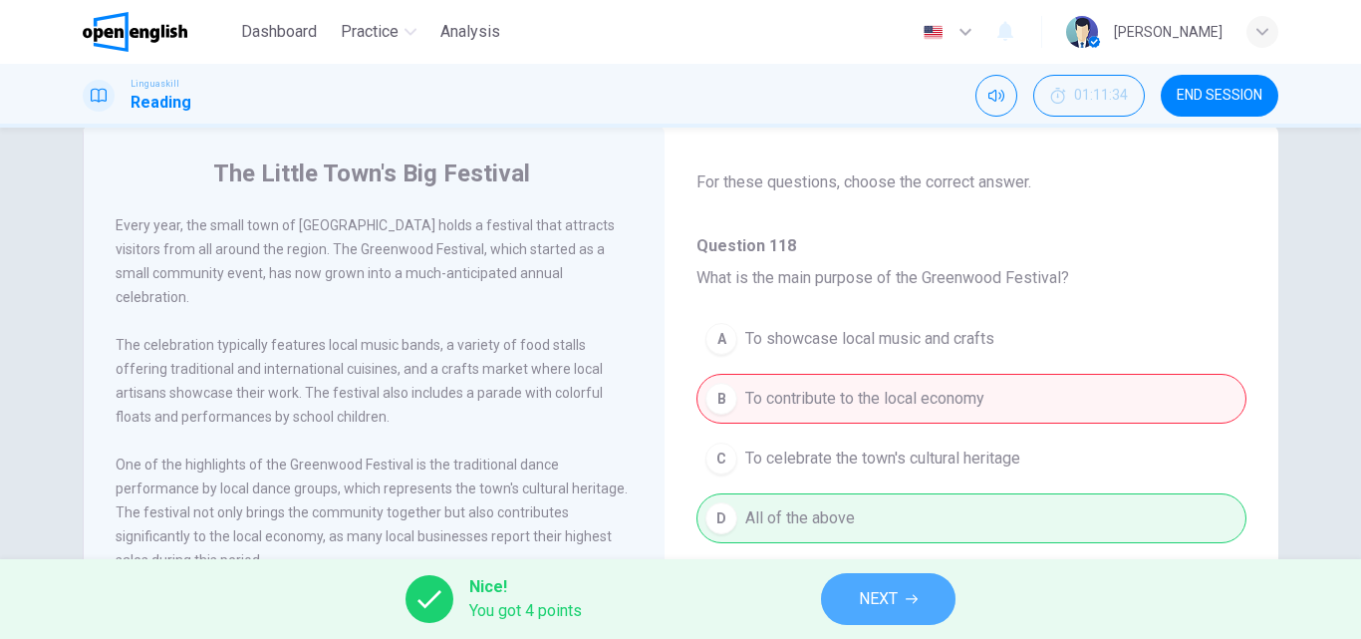
click at [859, 604] on span "NEXT" at bounding box center [878, 599] width 39 height 28
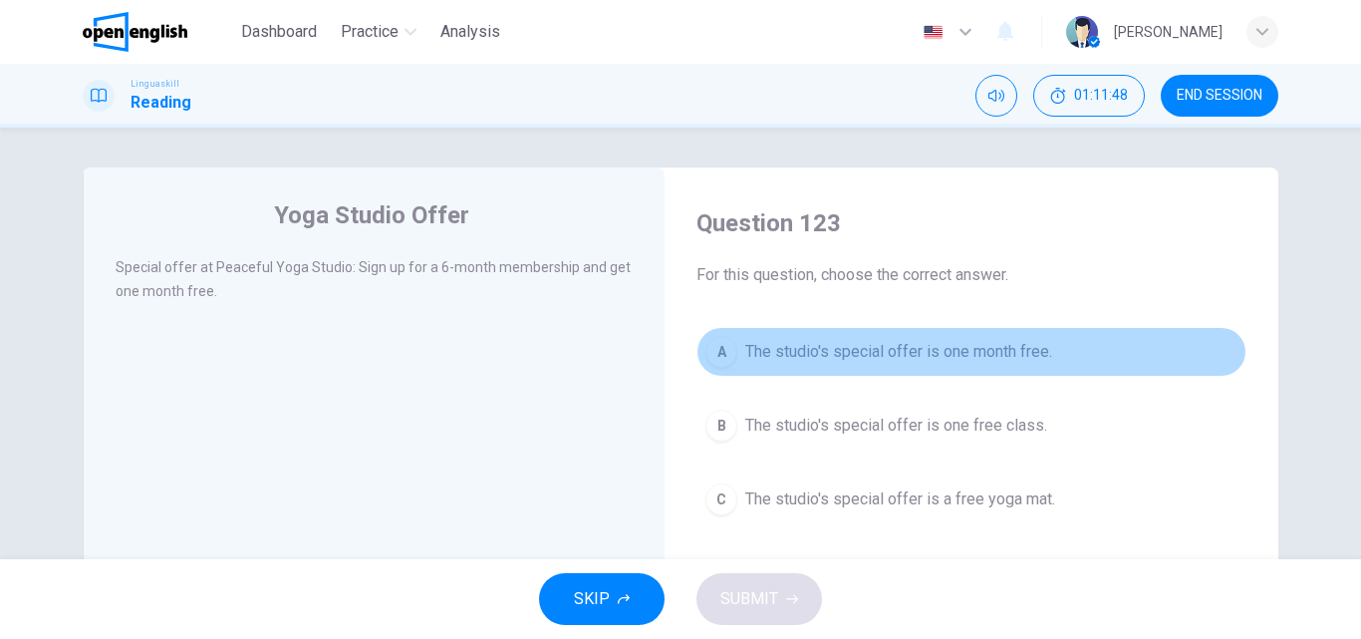
click at [733, 355] on button "A The studio's special offer is one month free." at bounding box center [971, 352] width 550 height 50
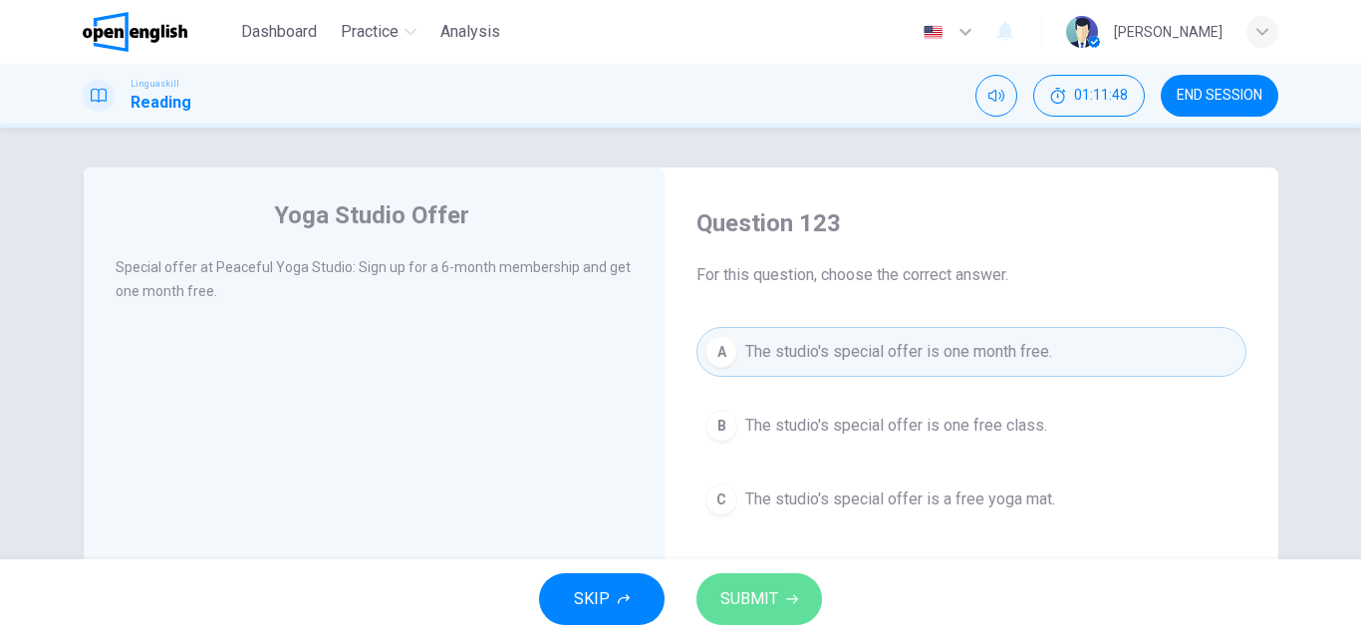
click at [719, 581] on button "SUBMIT" at bounding box center [759, 599] width 126 height 52
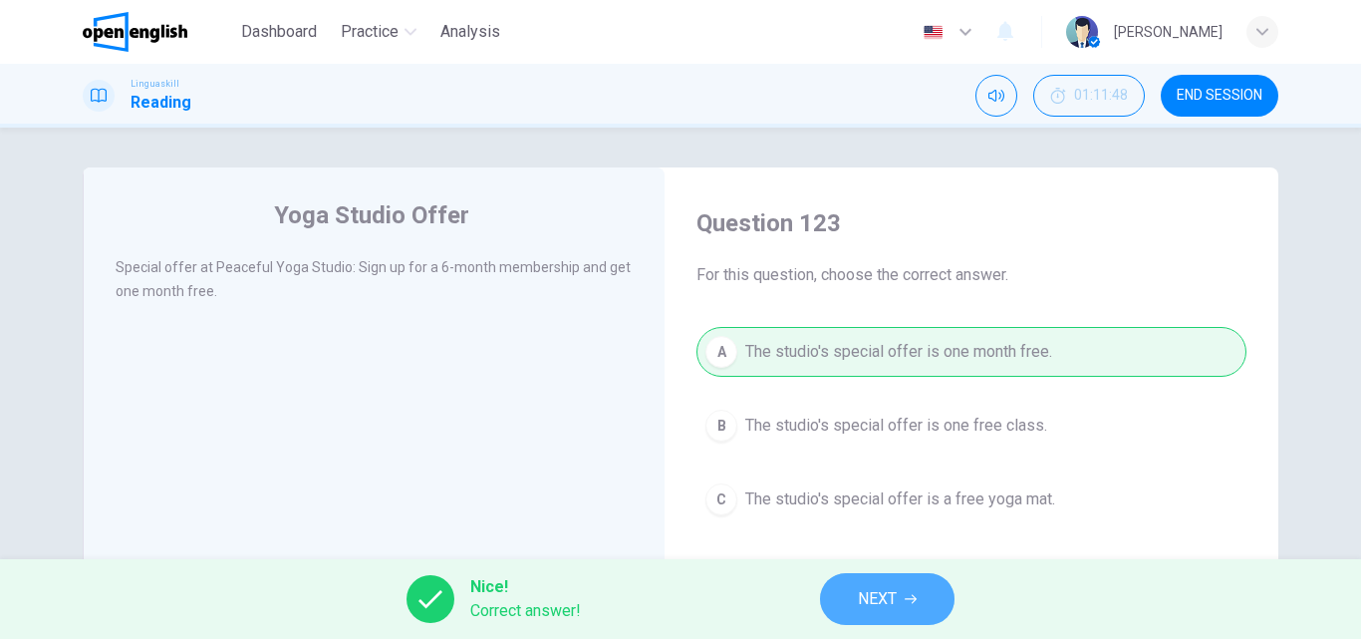
click at [896, 590] on span "NEXT" at bounding box center [877, 599] width 39 height 28
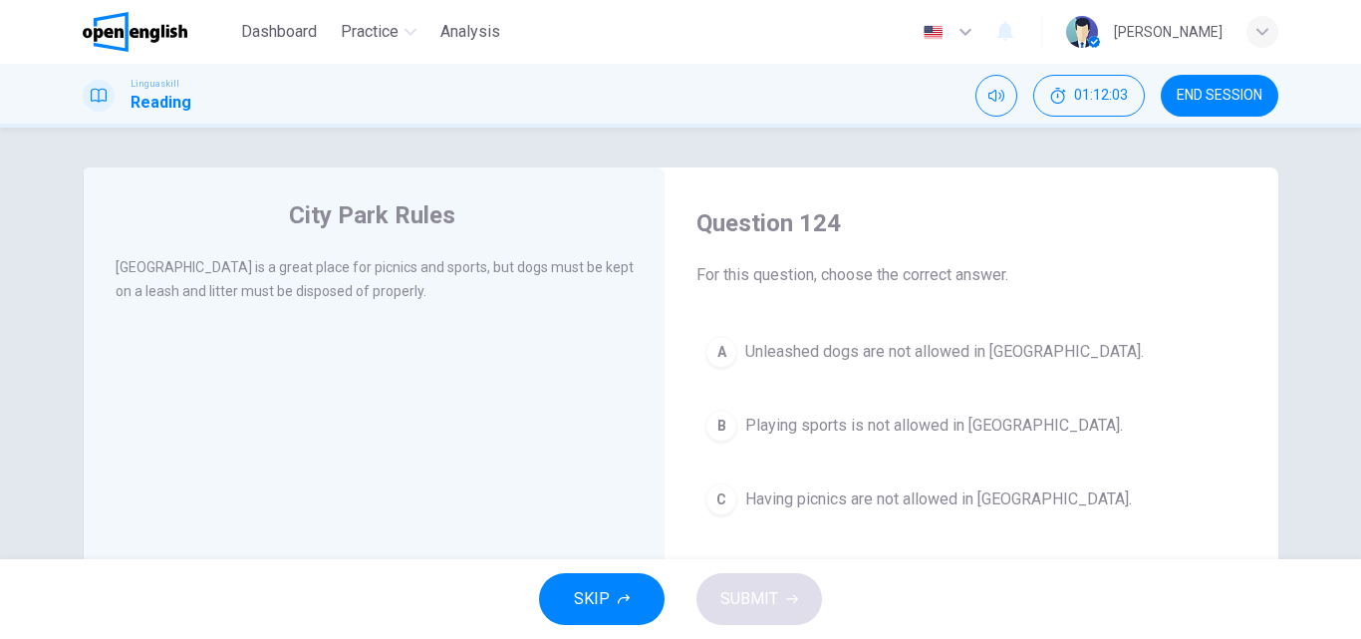
click at [721, 346] on div "A" at bounding box center [721, 352] width 32 height 32
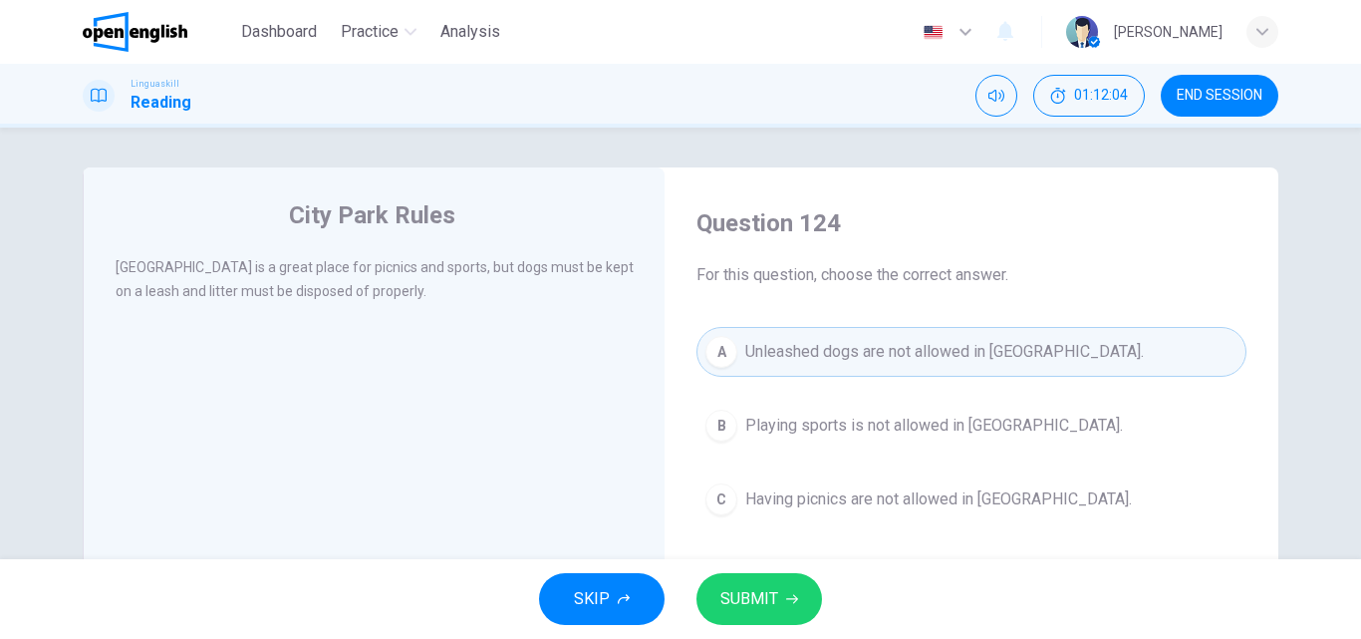
click at [745, 603] on span "SUBMIT" at bounding box center [749, 599] width 58 height 28
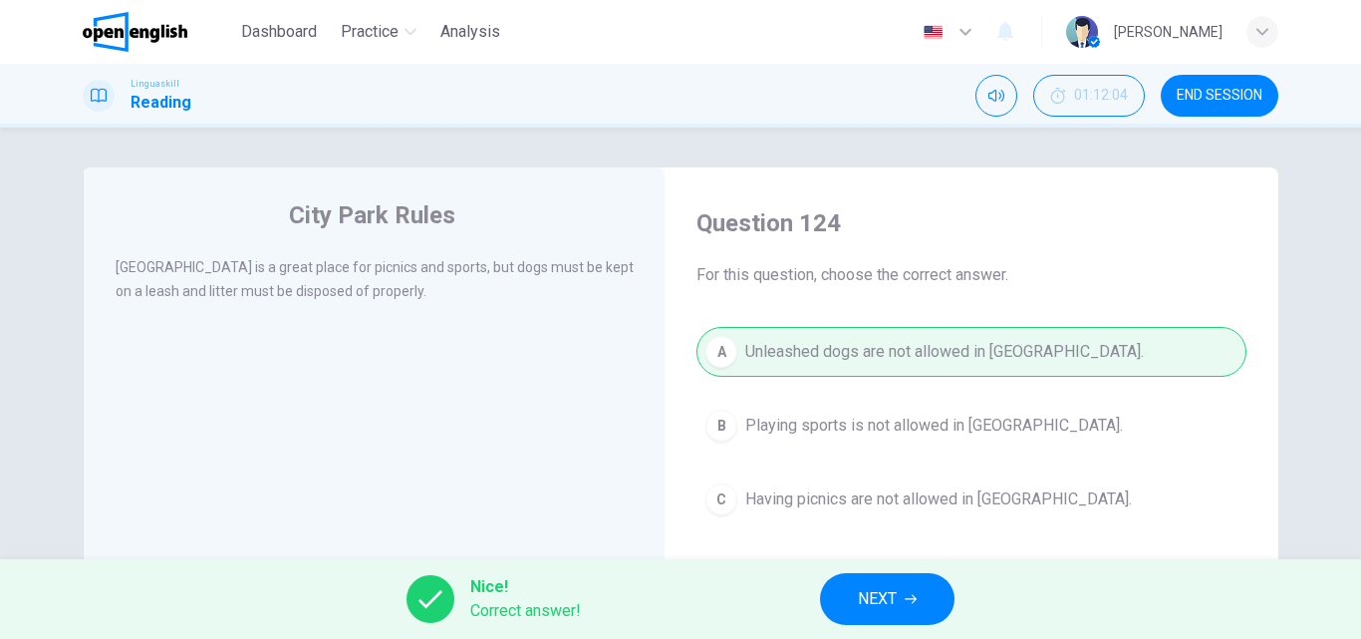
click at [904, 602] on button "NEXT" at bounding box center [887, 599] width 134 height 52
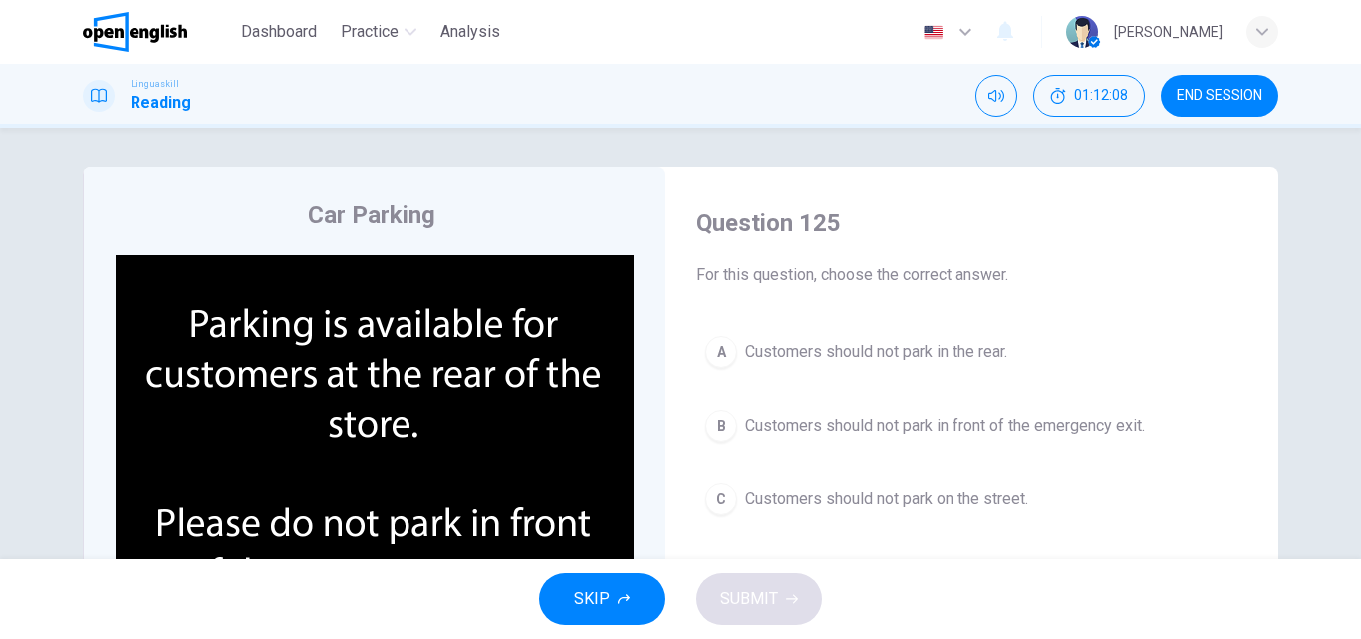
click at [379, 500] on img at bounding box center [375, 446] width 518 height 383
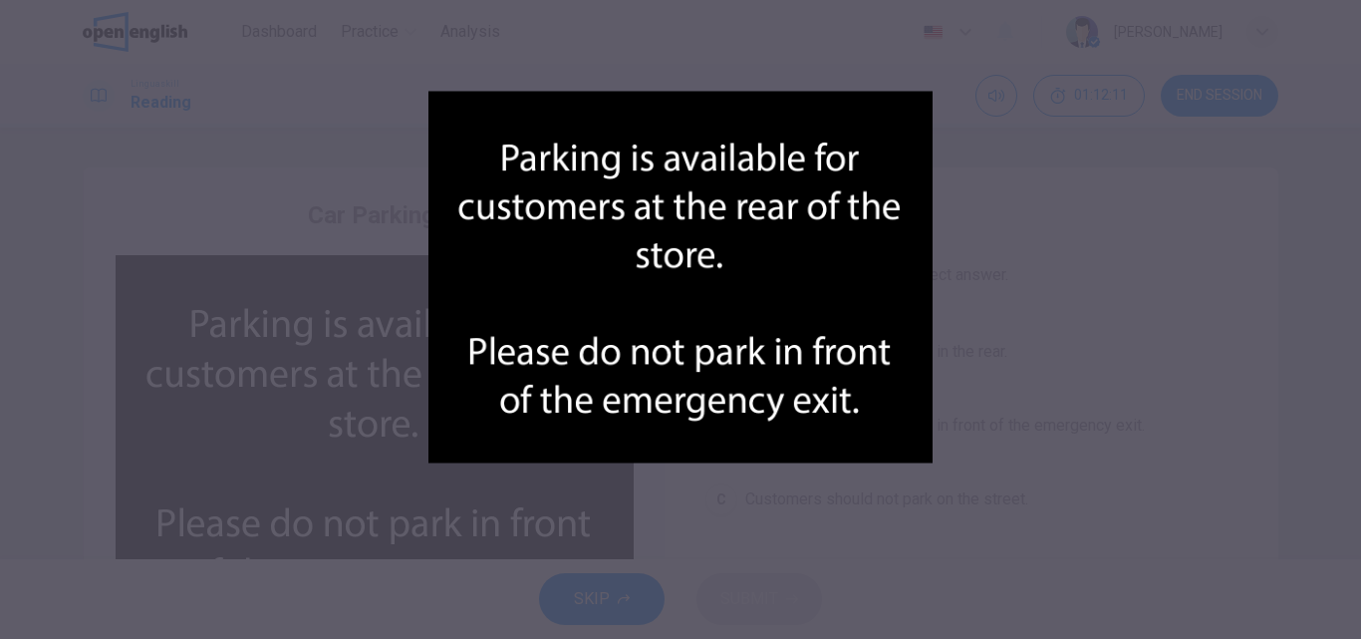
click at [984, 471] on div at bounding box center [680, 319] width 1361 height 639
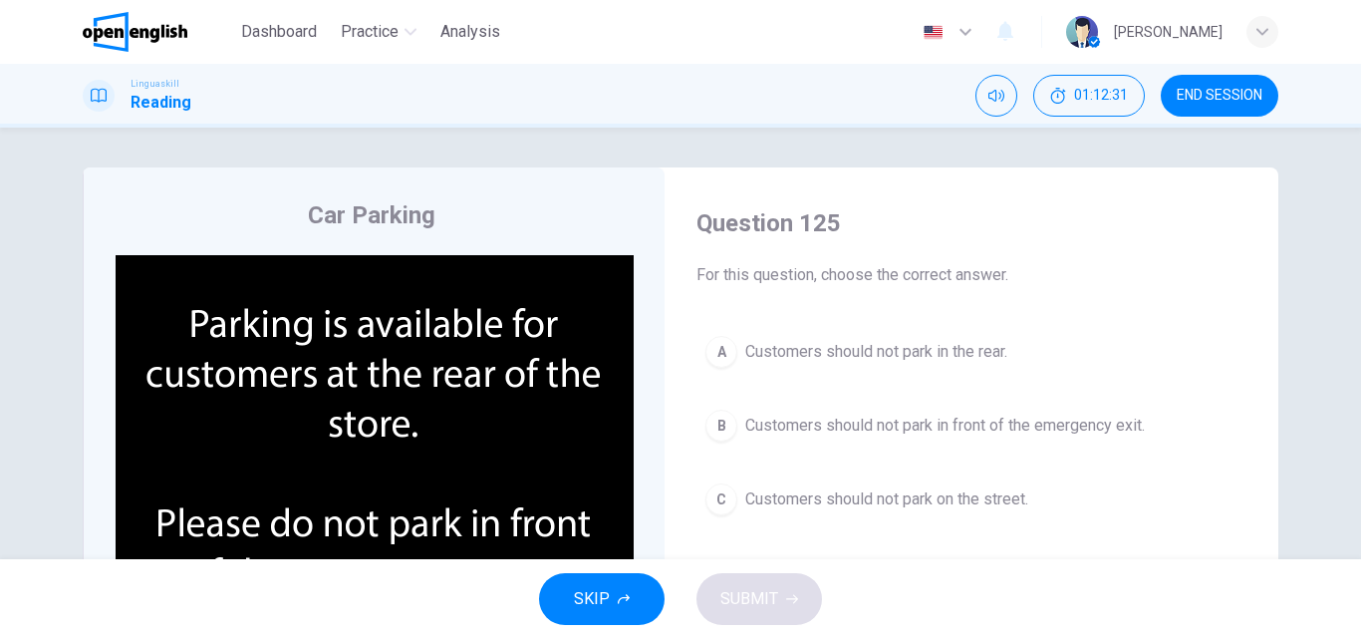
click at [395, 482] on img at bounding box center [375, 446] width 518 height 383
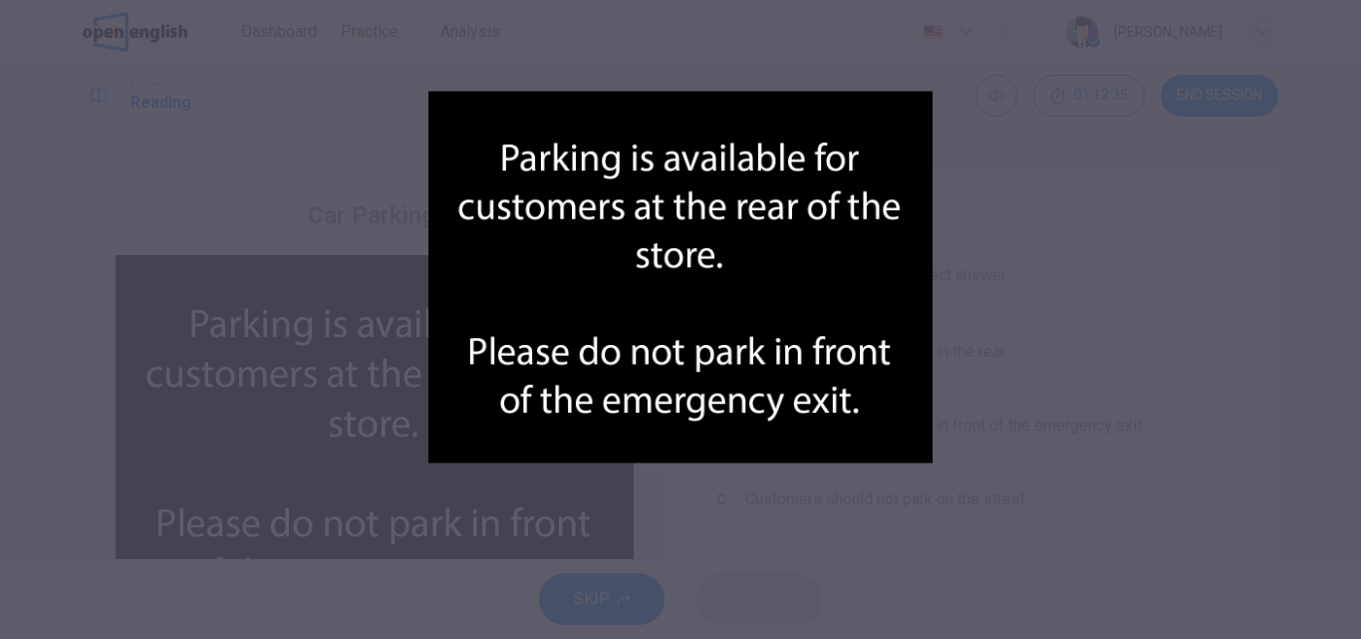
click at [1057, 382] on div at bounding box center [680, 319] width 1361 height 639
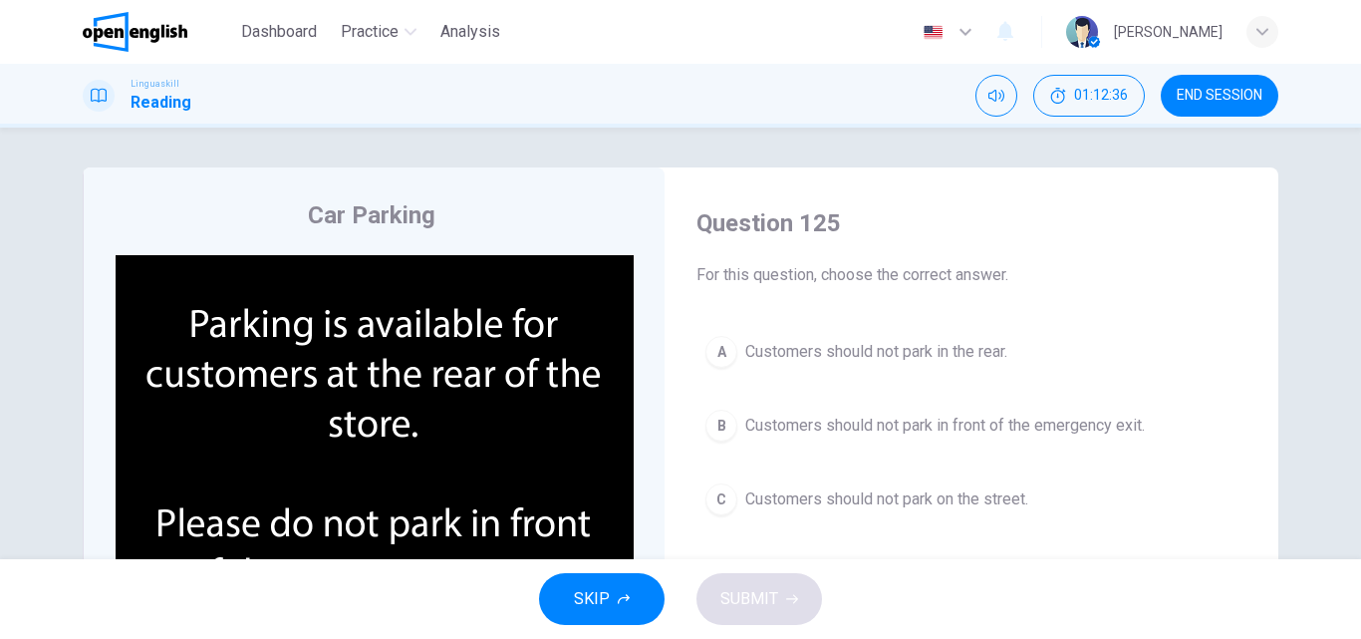
click at [711, 421] on div "B" at bounding box center [721, 425] width 32 height 32
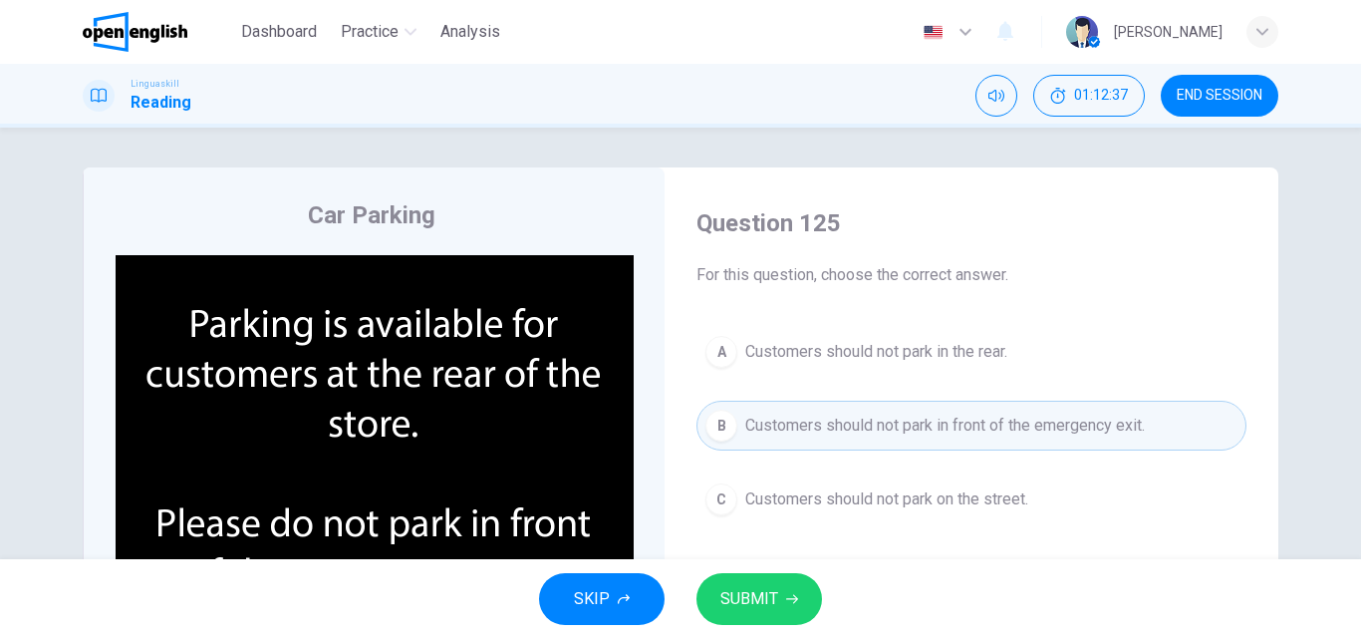
click at [753, 598] on span "SUBMIT" at bounding box center [749, 599] width 58 height 28
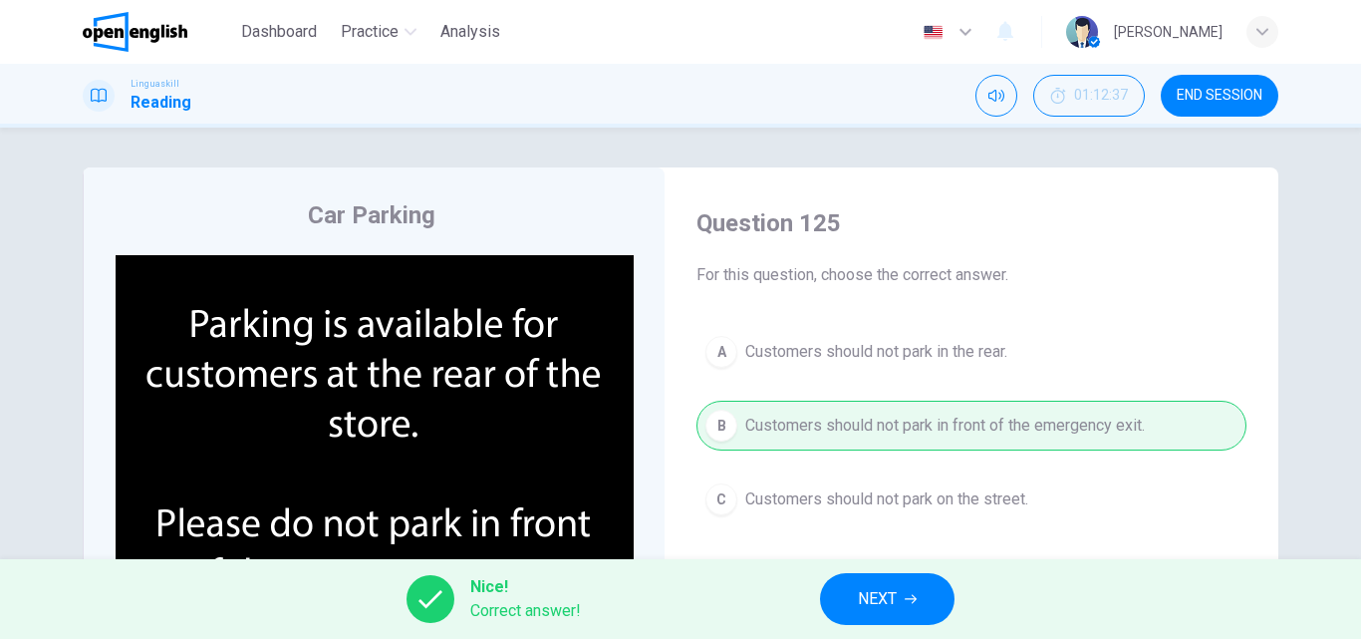
click at [920, 596] on button "NEXT" at bounding box center [887, 599] width 134 height 52
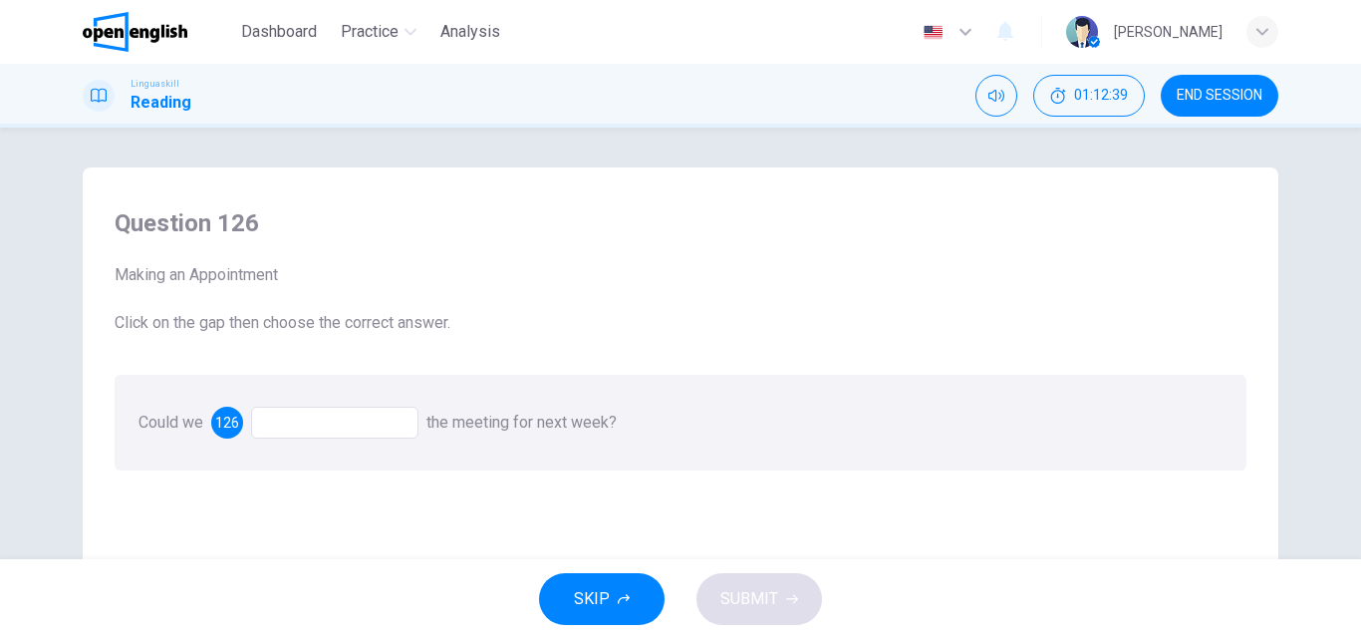
click at [275, 426] on div at bounding box center [334, 422] width 167 height 32
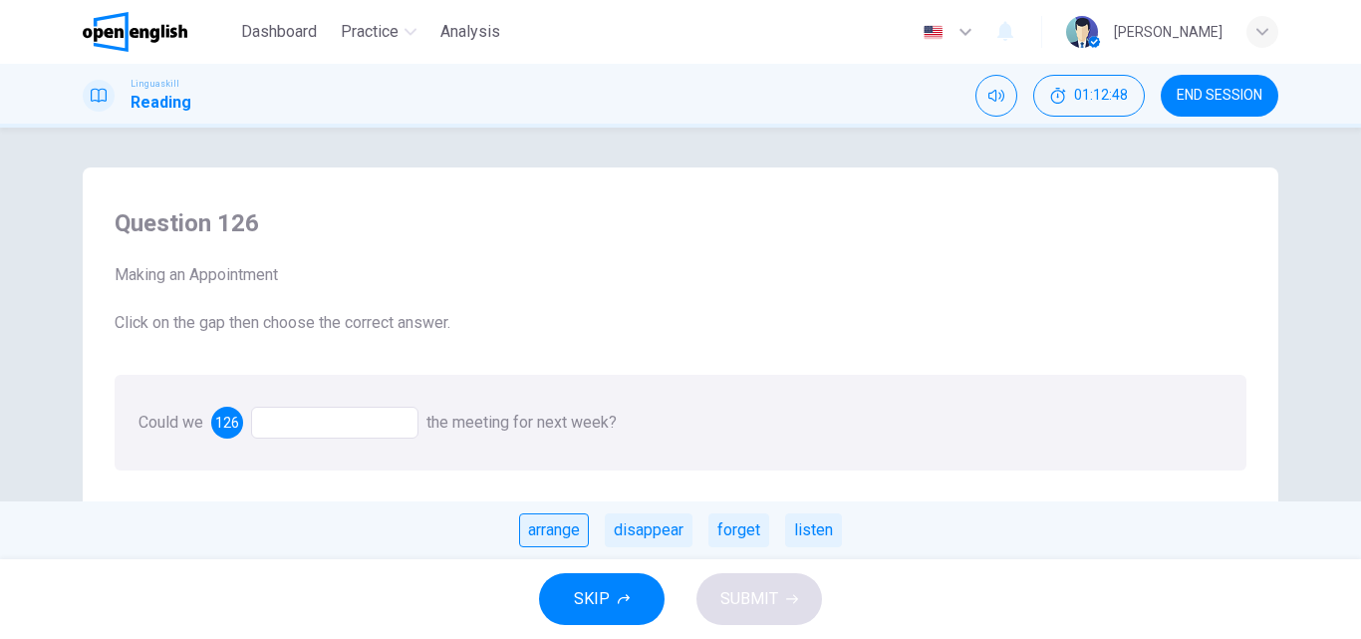
click at [550, 528] on div "arrange" at bounding box center [554, 530] width 70 height 34
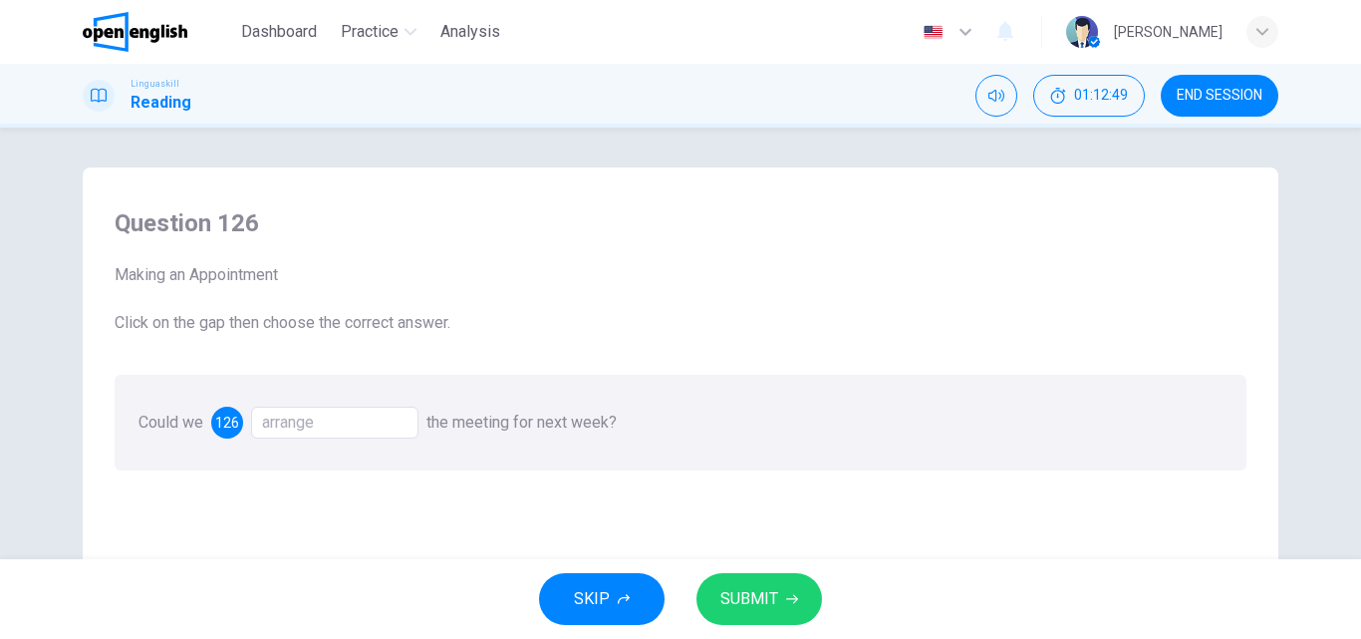
click at [740, 597] on span "SUBMIT" at bounding box center [749, 599] width 58 height 28
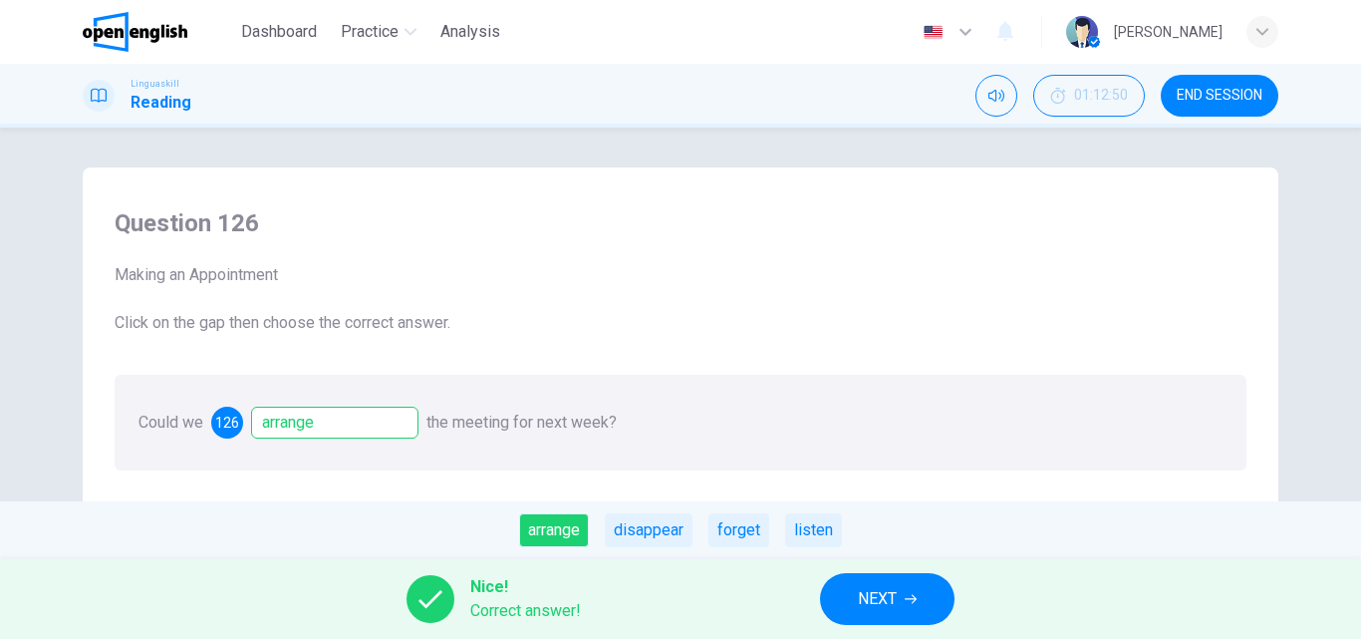
click at [880, 605] on span "NEXT" at bounding box center [877, 599] width 39 height 28
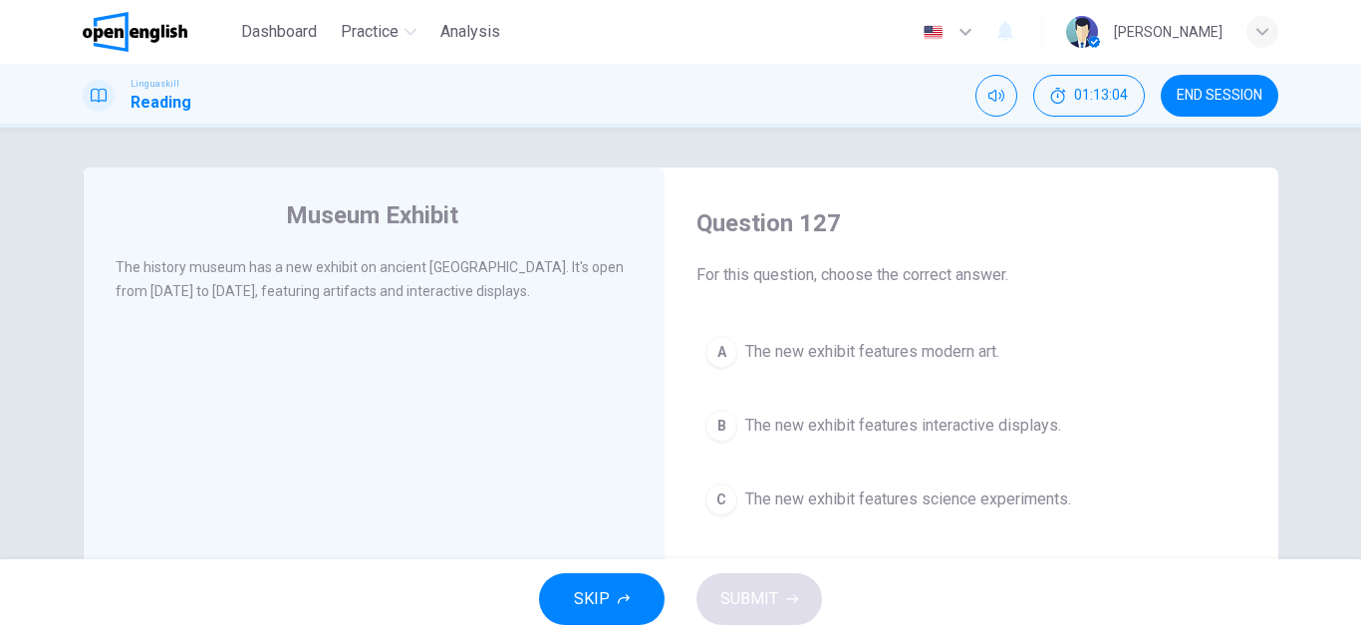
click at [720, 430] on div "B" at bounding box center [721, 425] width 32 height 32
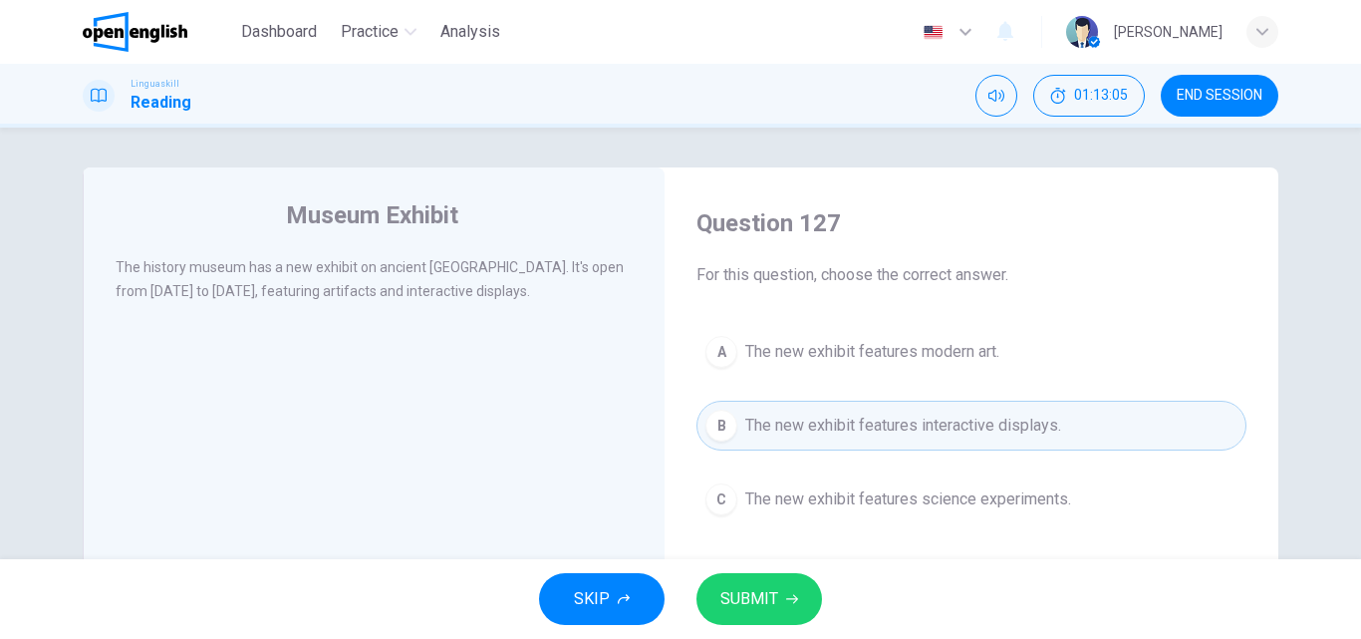
click at [710, 598] on button "SUBMIT" at bounding box center [759, 599] width 126 height 52
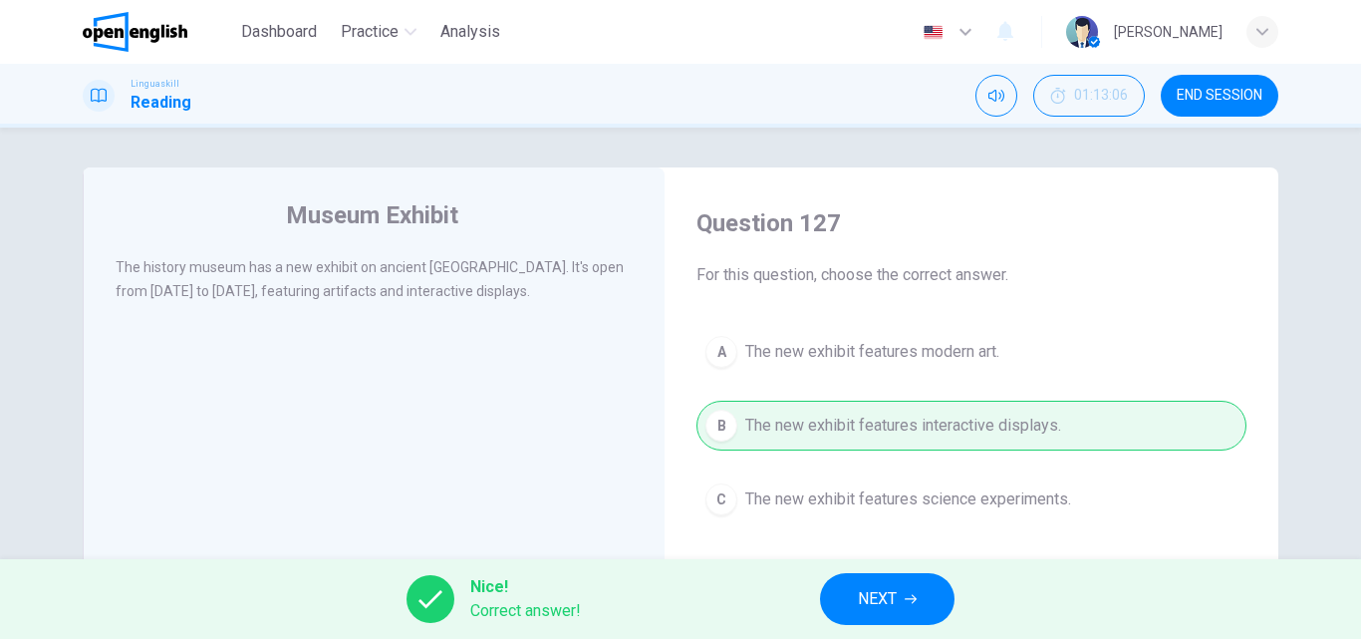
click at [861, 598] on span "NEXT" at bounding box center [877, 599] width 39 height 28
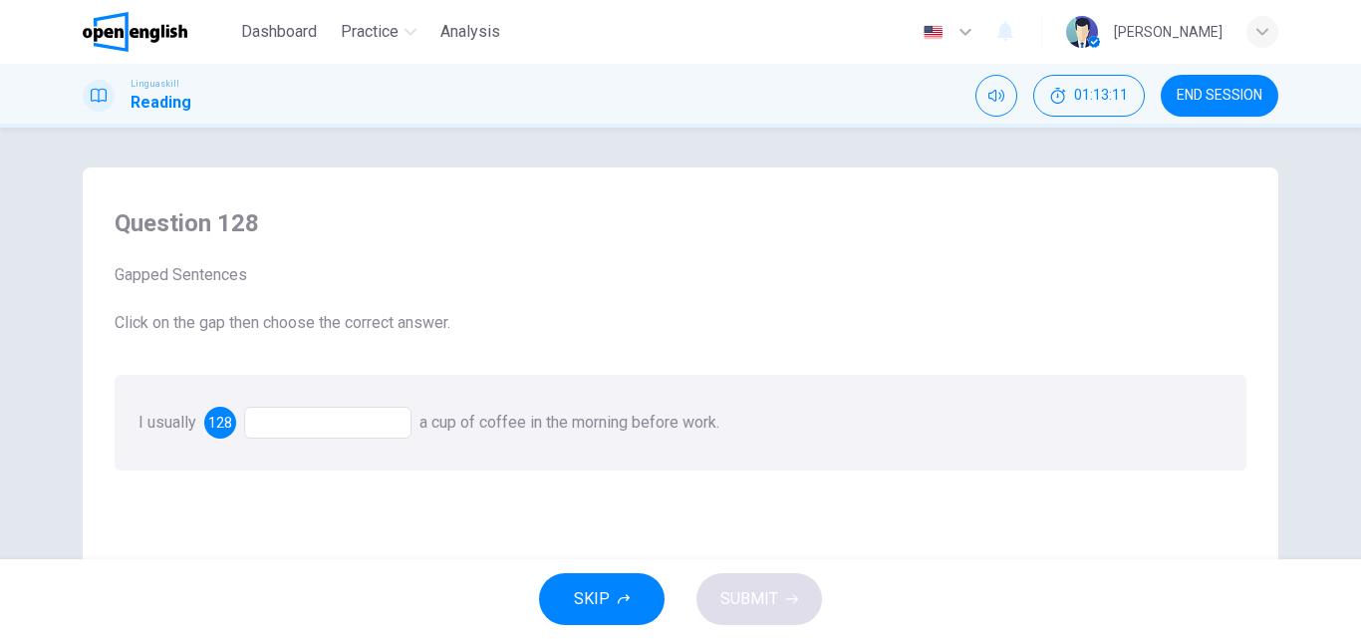
click at [281, 423] on div at bounding box center [327, 422] width 167 height 32
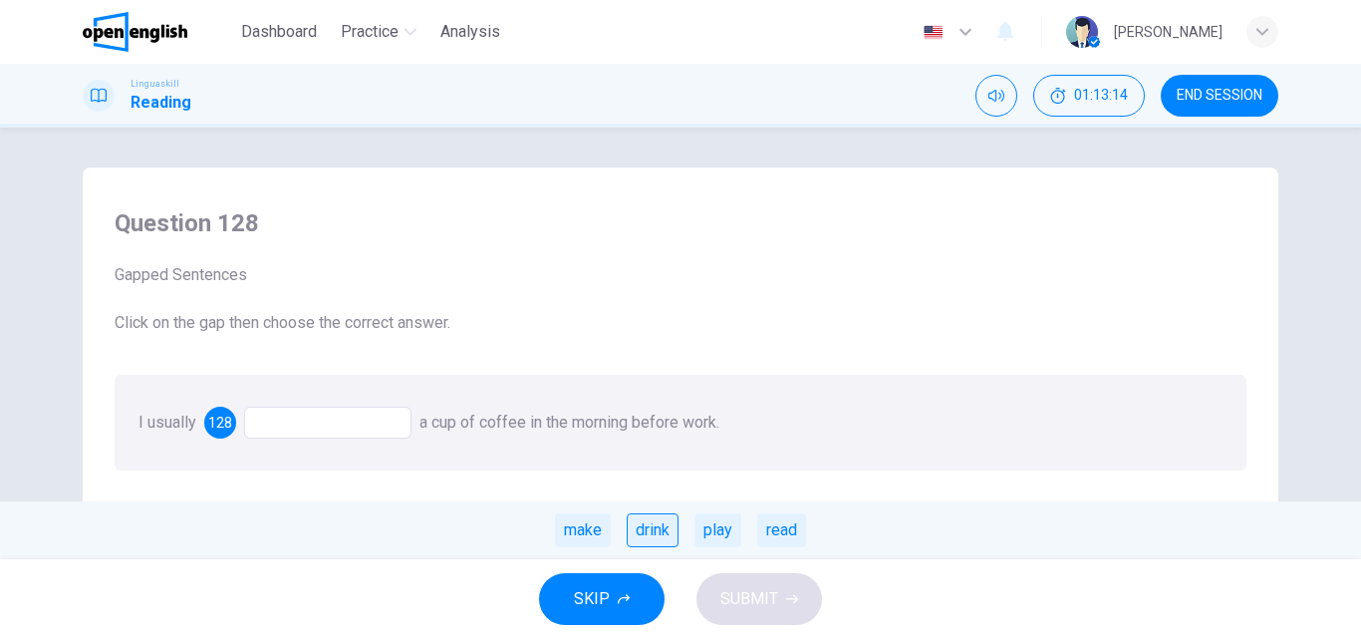
click at [667, 526] on div "drink" at bounding box center [653, 530] width 52 height 34
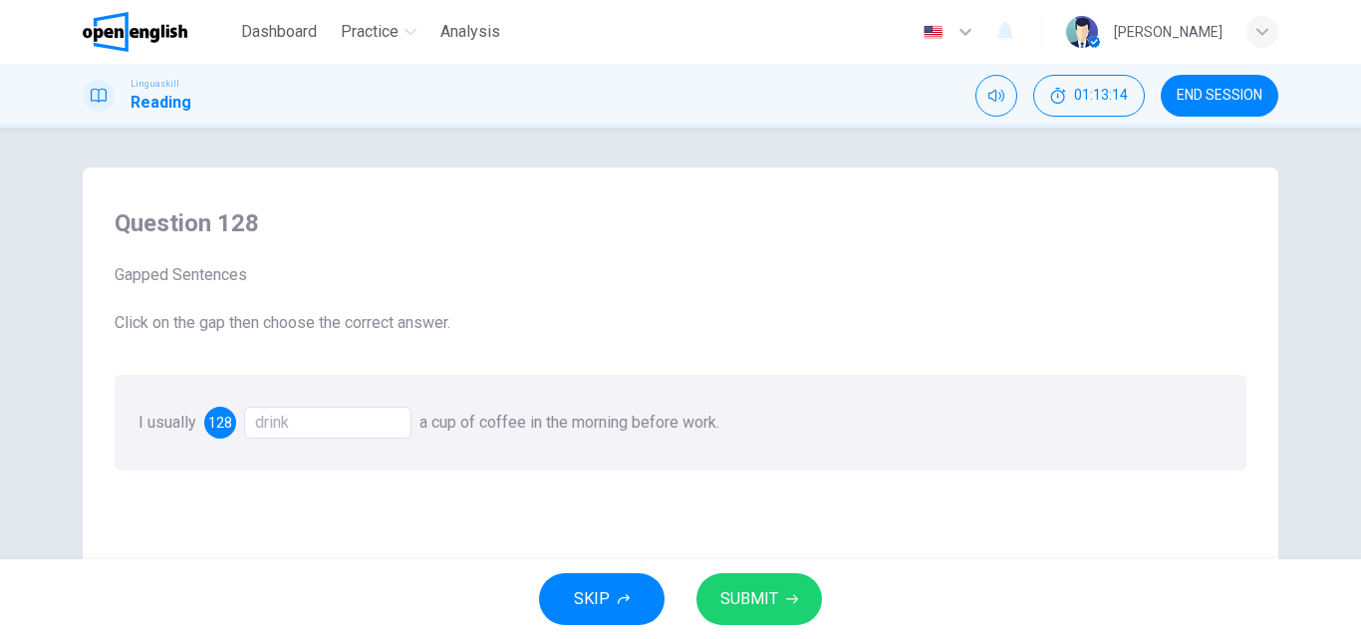
click at [756, 605] on span "SUBMIT" at bounding box center [749, 599] width 58 height 28
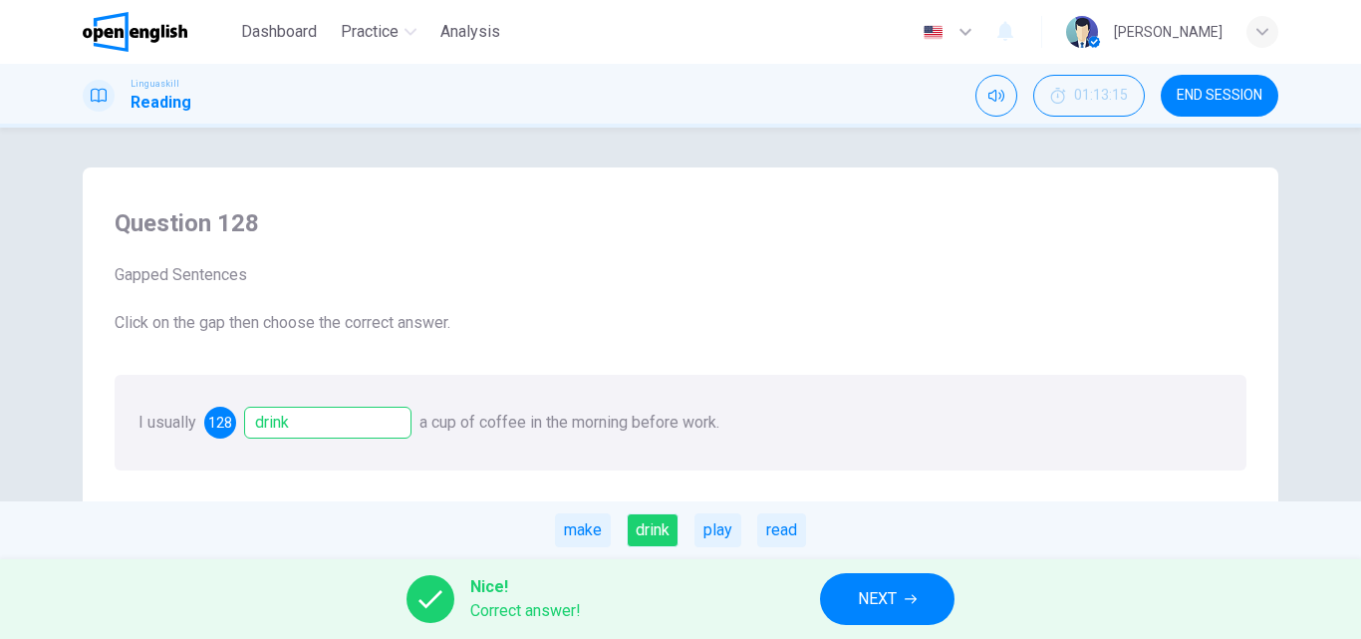
click at [846, 600] on button "NEXT" at bounding box center [887, 599] width 134 height 52
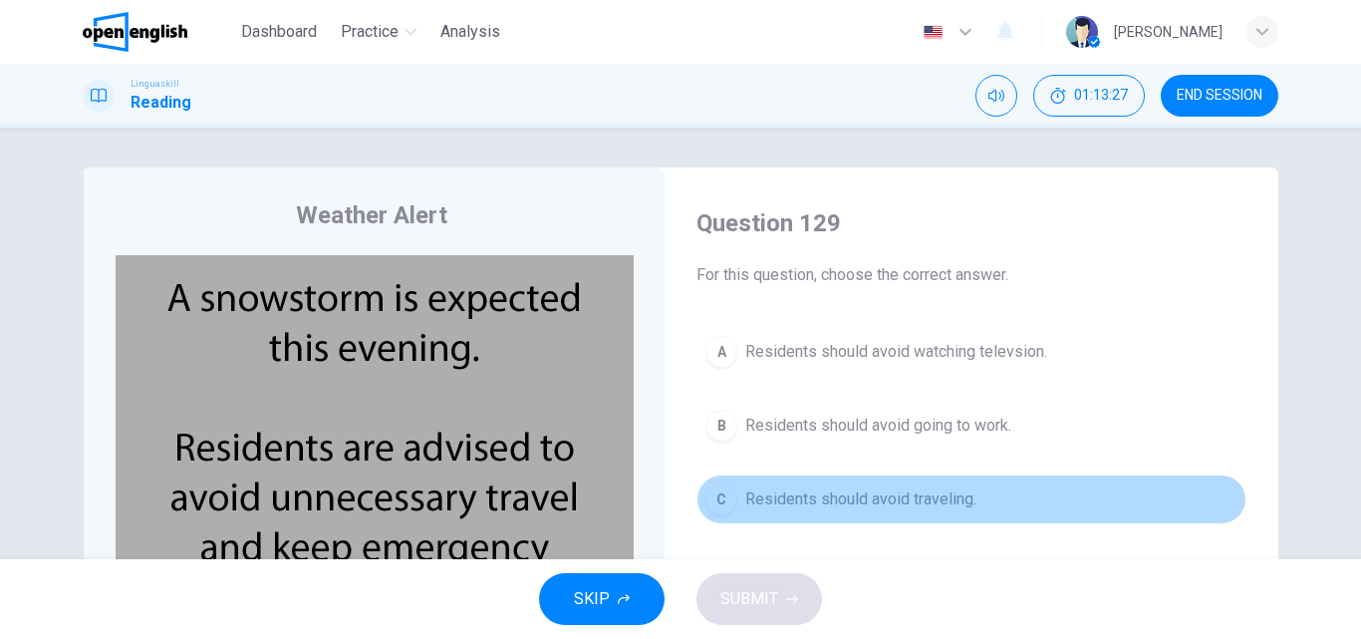
click at [716, 498] on div "C" at bounding box center [721, 499] width 32 height 32
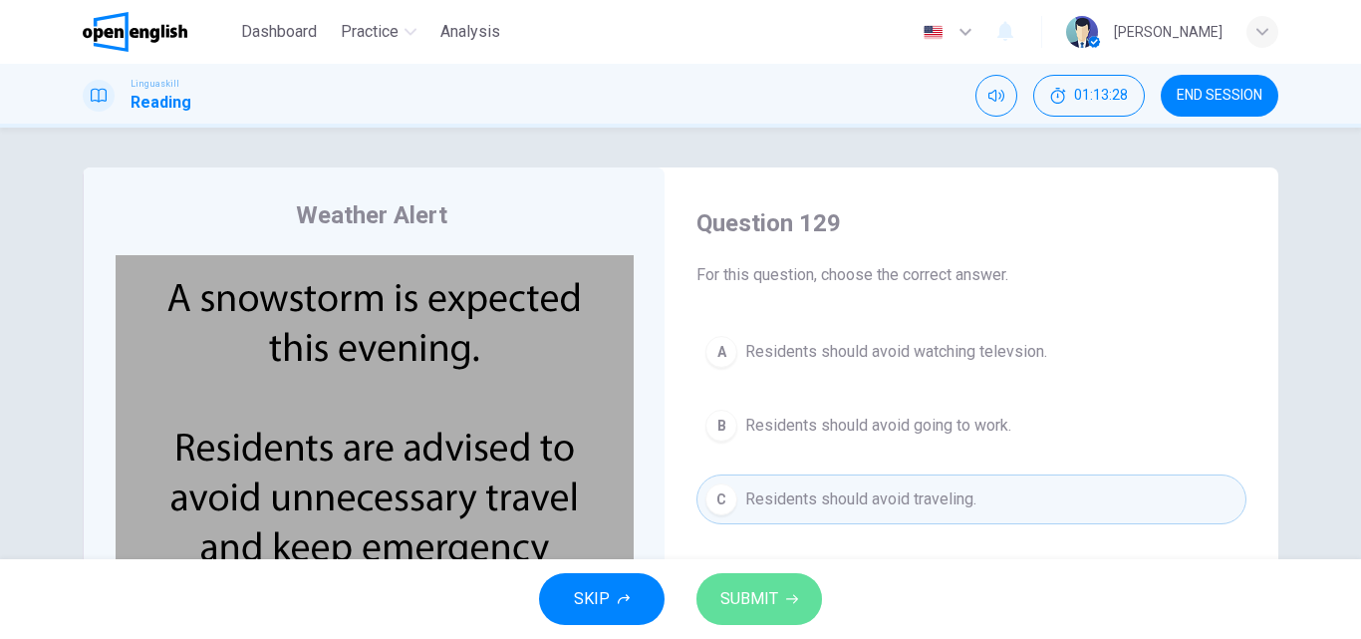
click at [780, 598] on button "SUBMIT" at bounding box center [759, 599] width 126 height 52
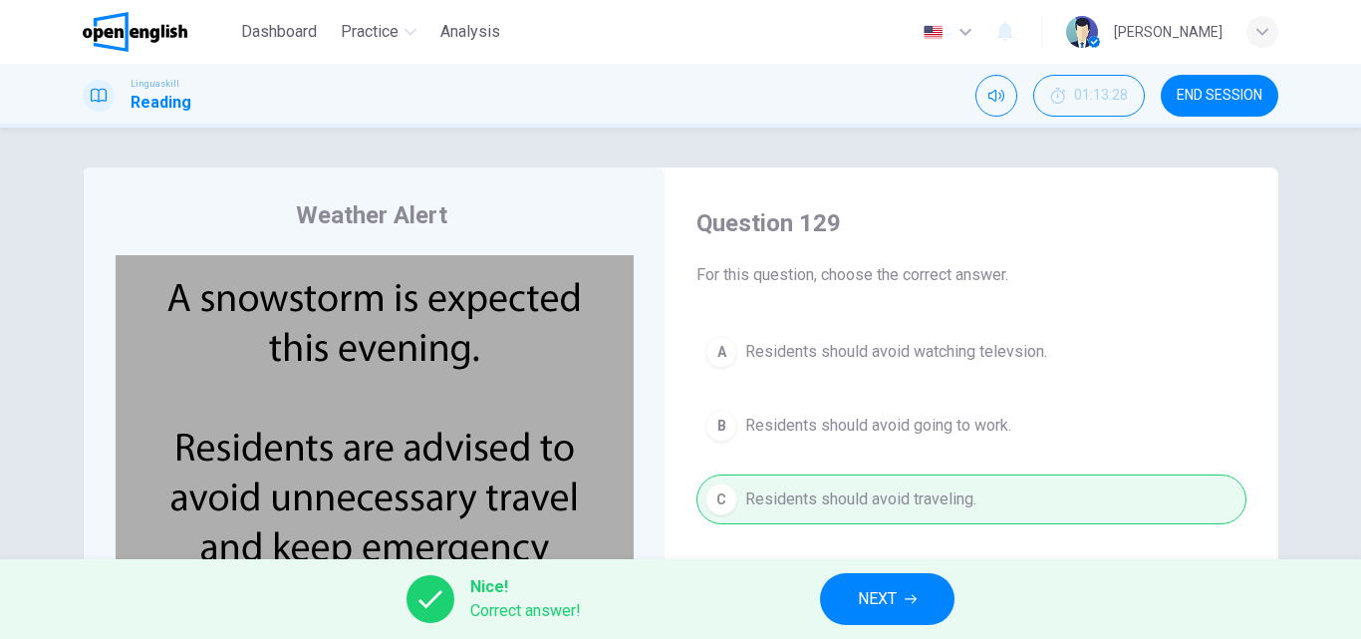
click at [879, 602] on span "NEXT" at bounding box center [877, 599] width 39 height 28
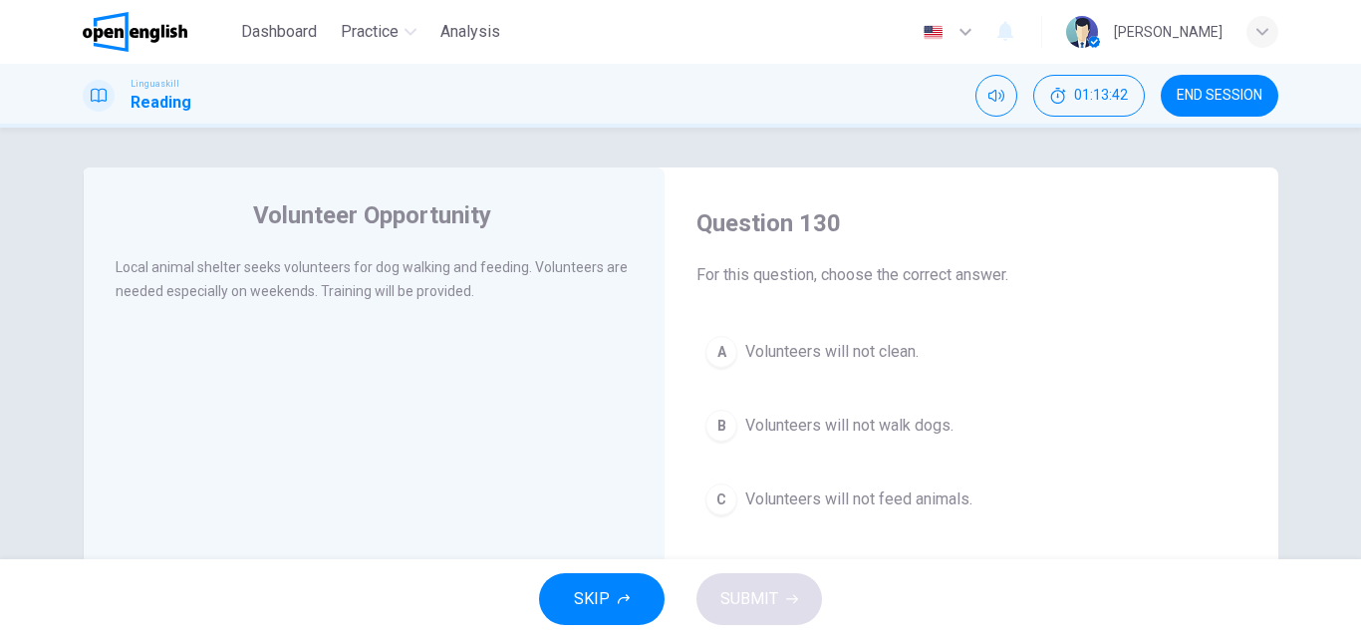
click at [726, 347] on div "A" at bounding box center [721, 352] width 32 height 32
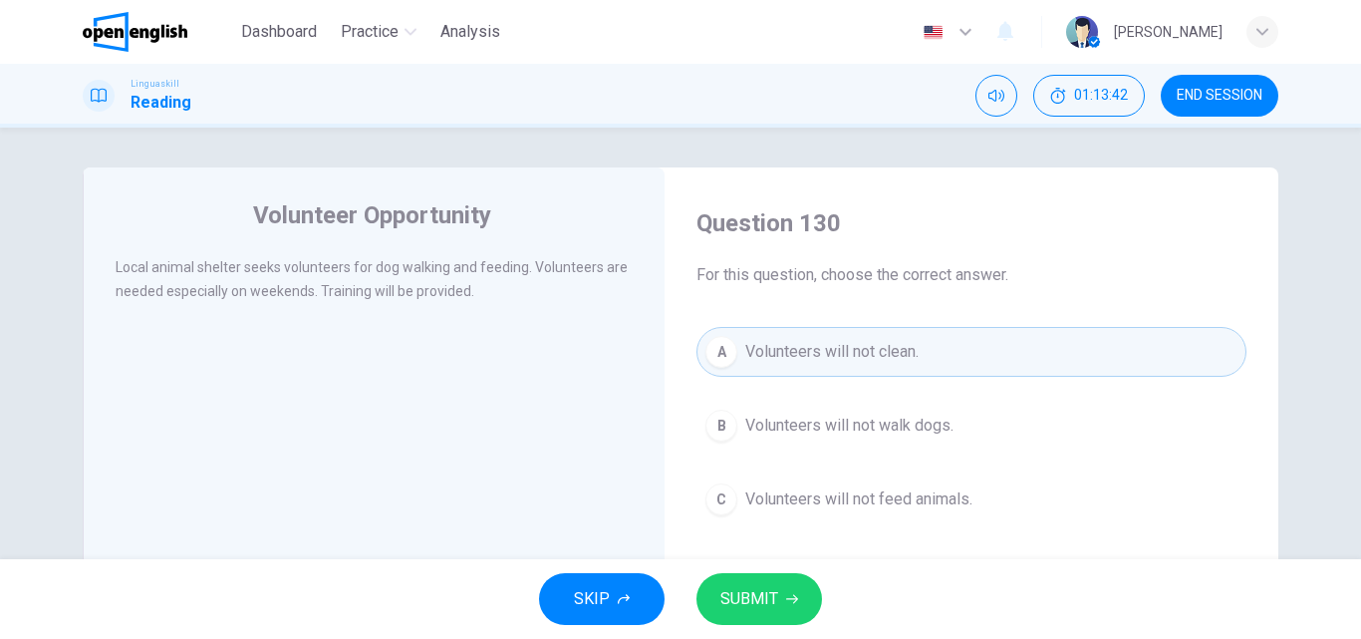
click at [739, 592] on span "SUBMIT" at bounding box center [749, 599] width 58 height 28
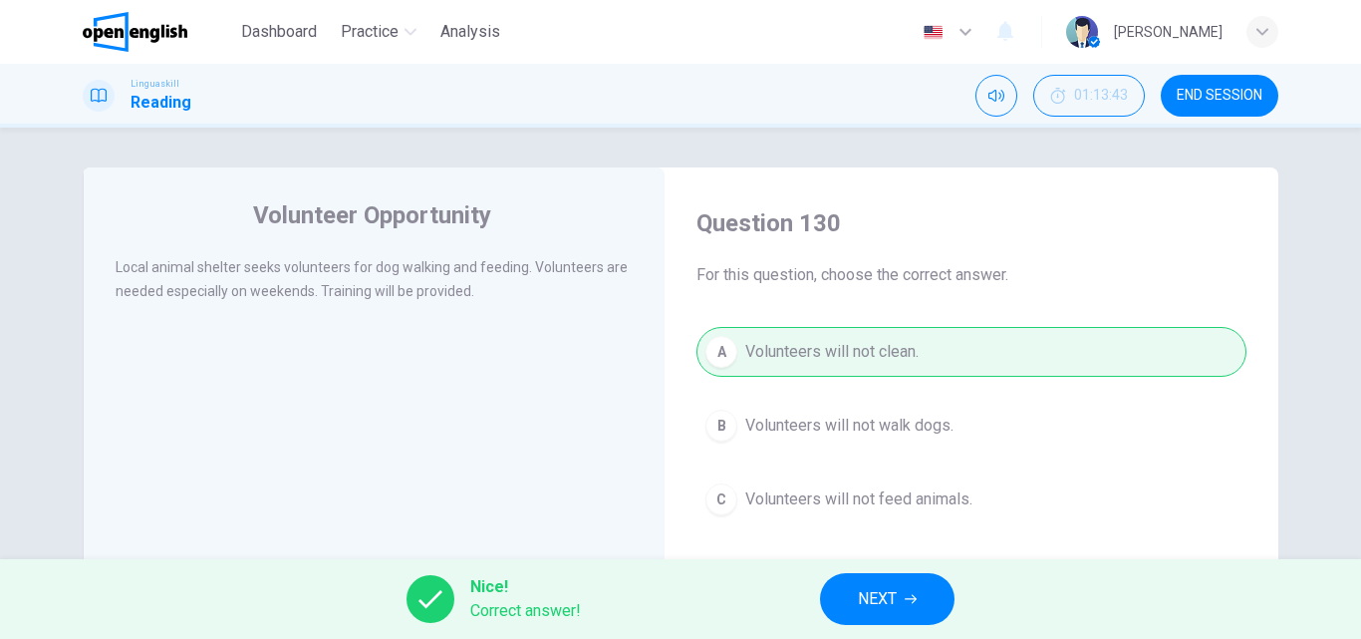
click at [876, 607] on span "NEXT" at bounding box center [877, 599] width 39 height 28
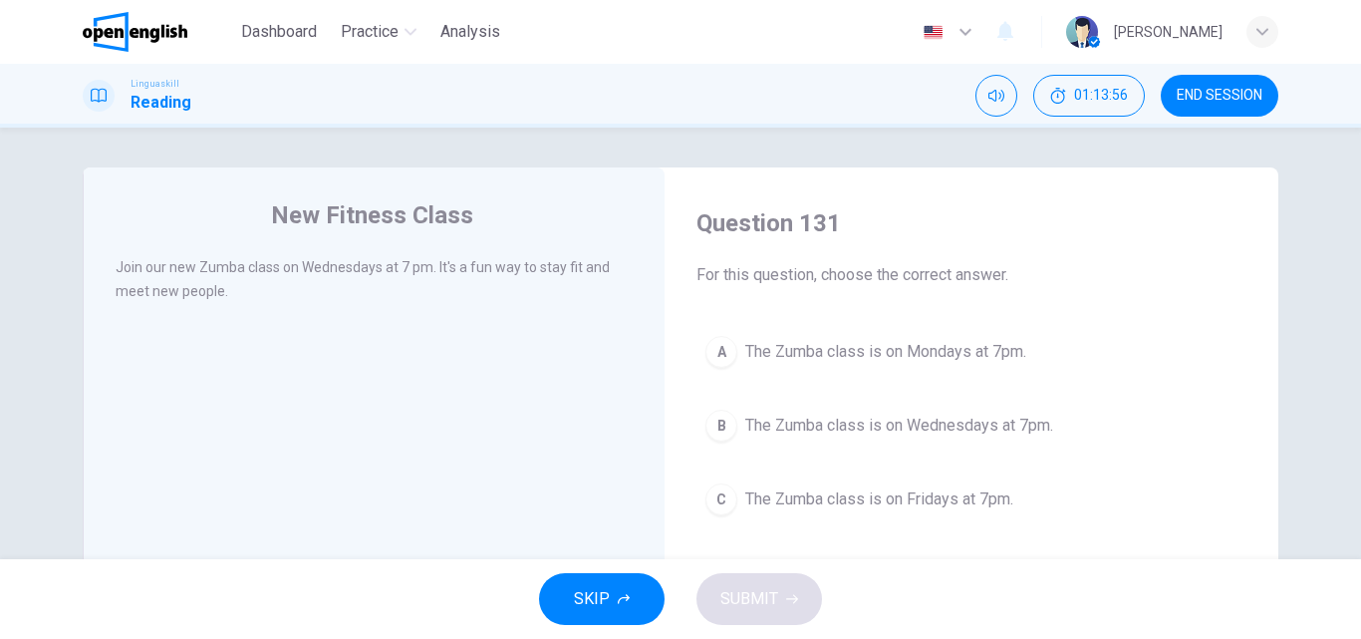
click at [715, 424] on div "B" at bounding box center [721, 425] width 32 height 32
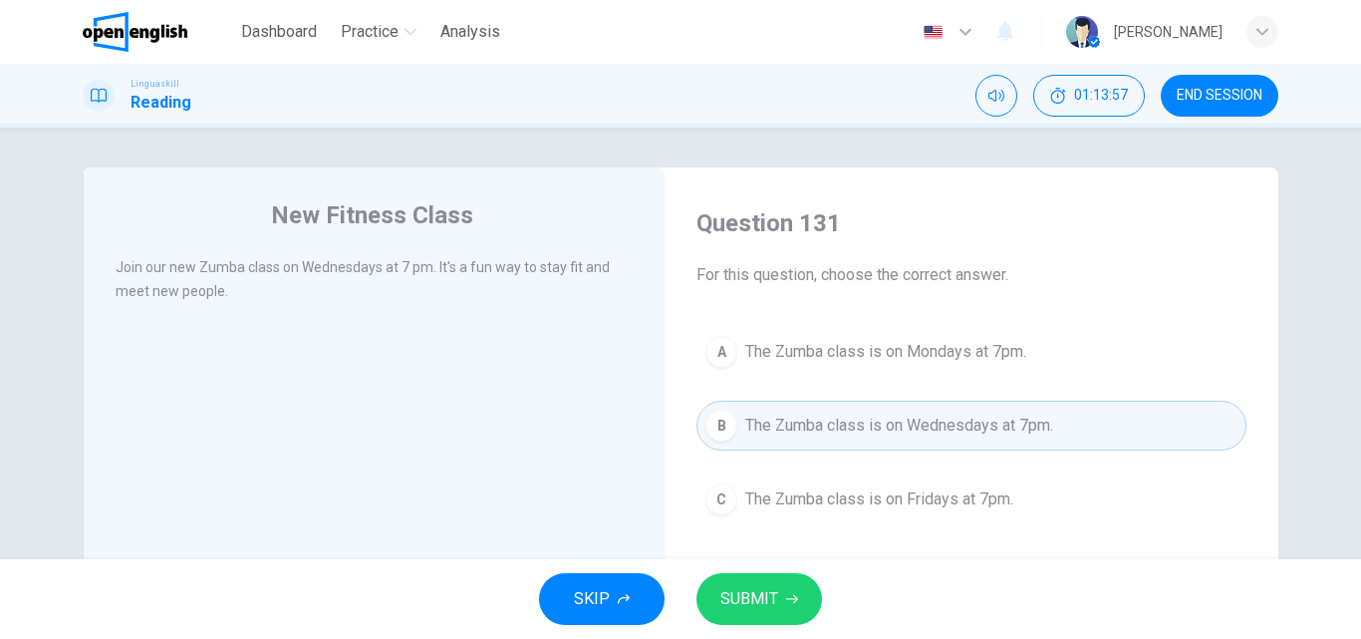
click at [745, 591] on span "SUBMIT" at bounding box center [749, 599] width 58 height 28
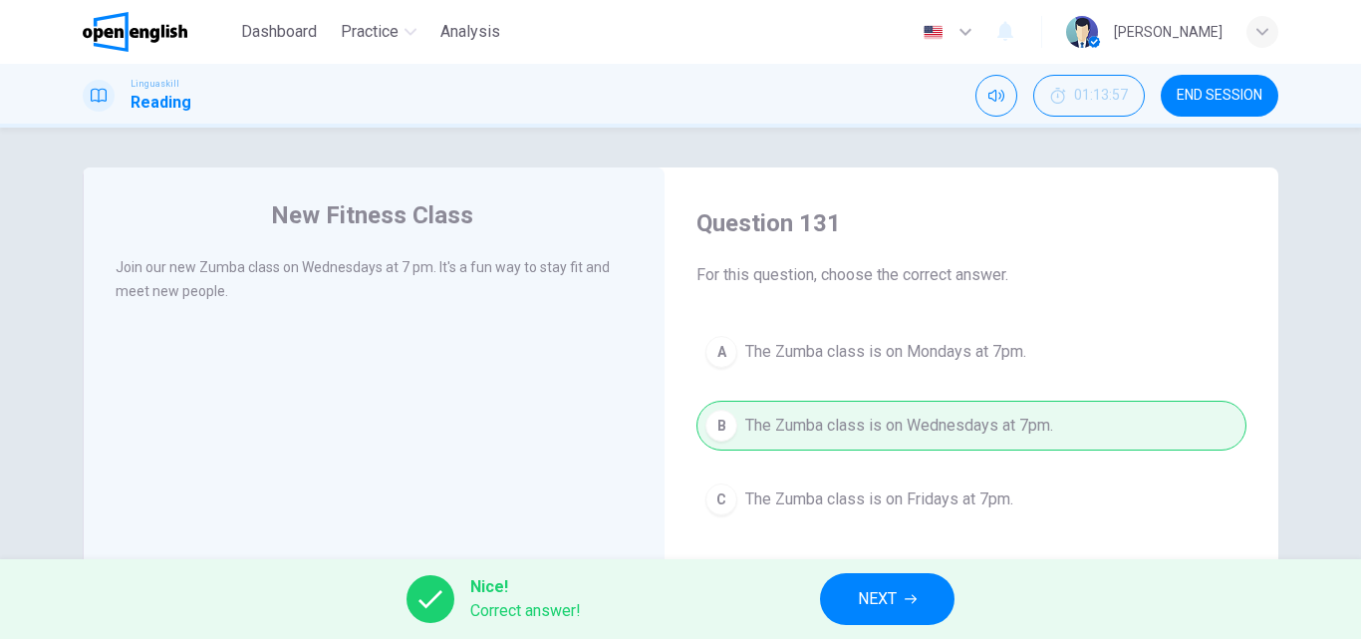
click at [867, 601] on span "NEXT" at bounding box center [877, 599] width 39 height 28
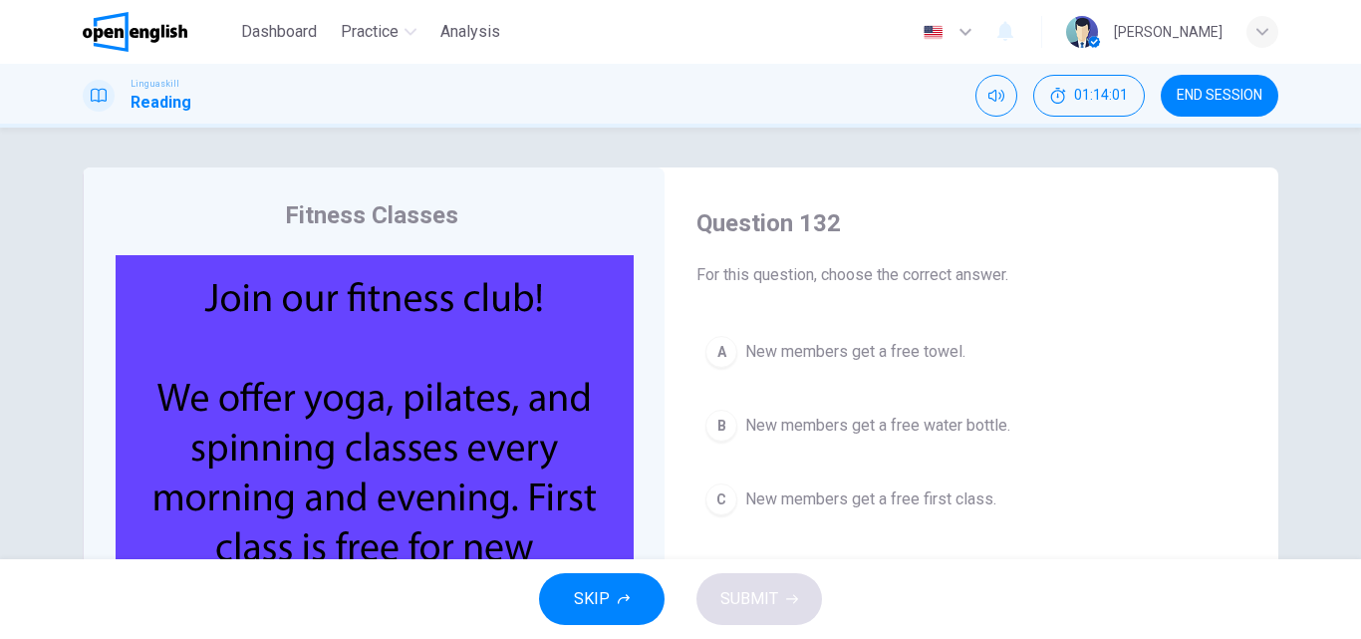
click at [356, 460] on img at bounding box center [375, 446] width 518 height 383
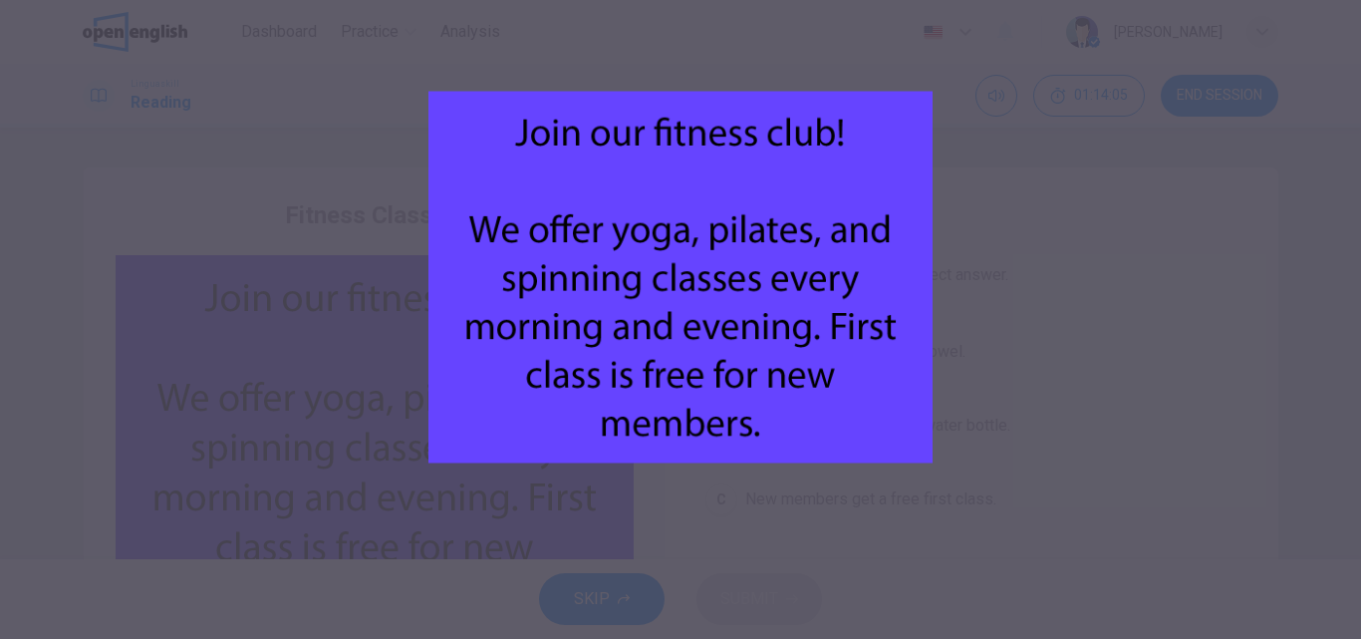
click at [990, 487] on div at bounding box center [680, 319] width 1361 height 639
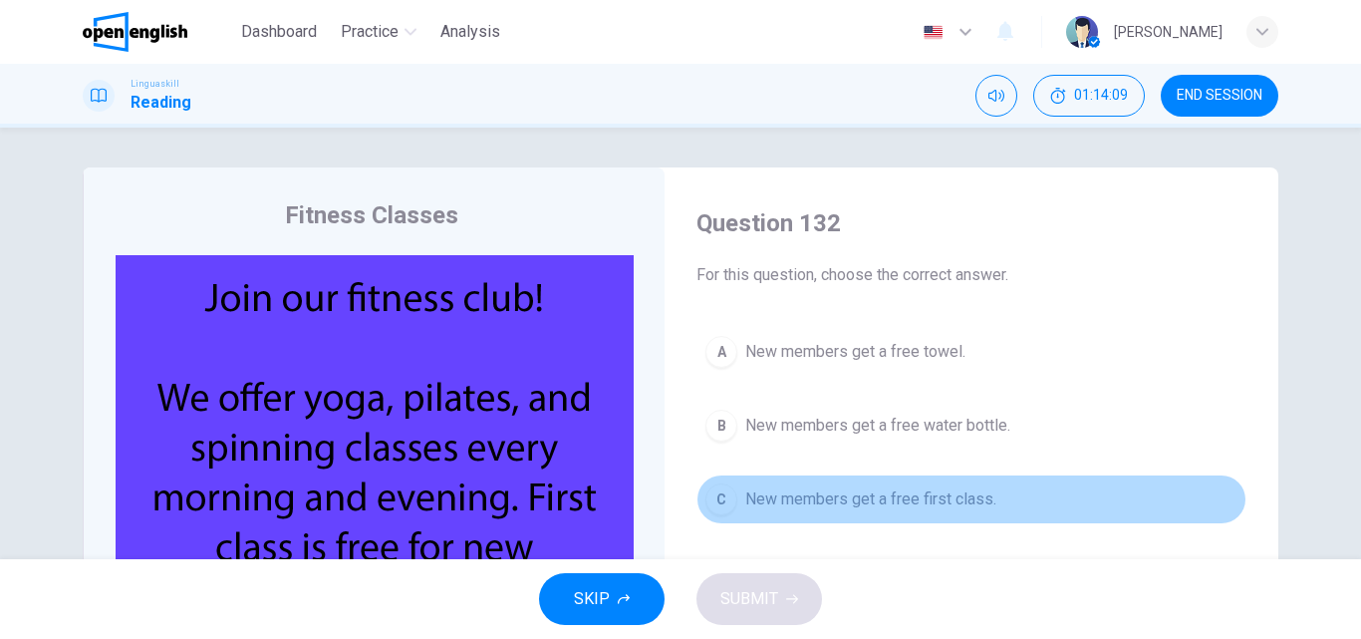
click at [709, 493] on div "C" at bounding box center [721, 499] width 32 height 32
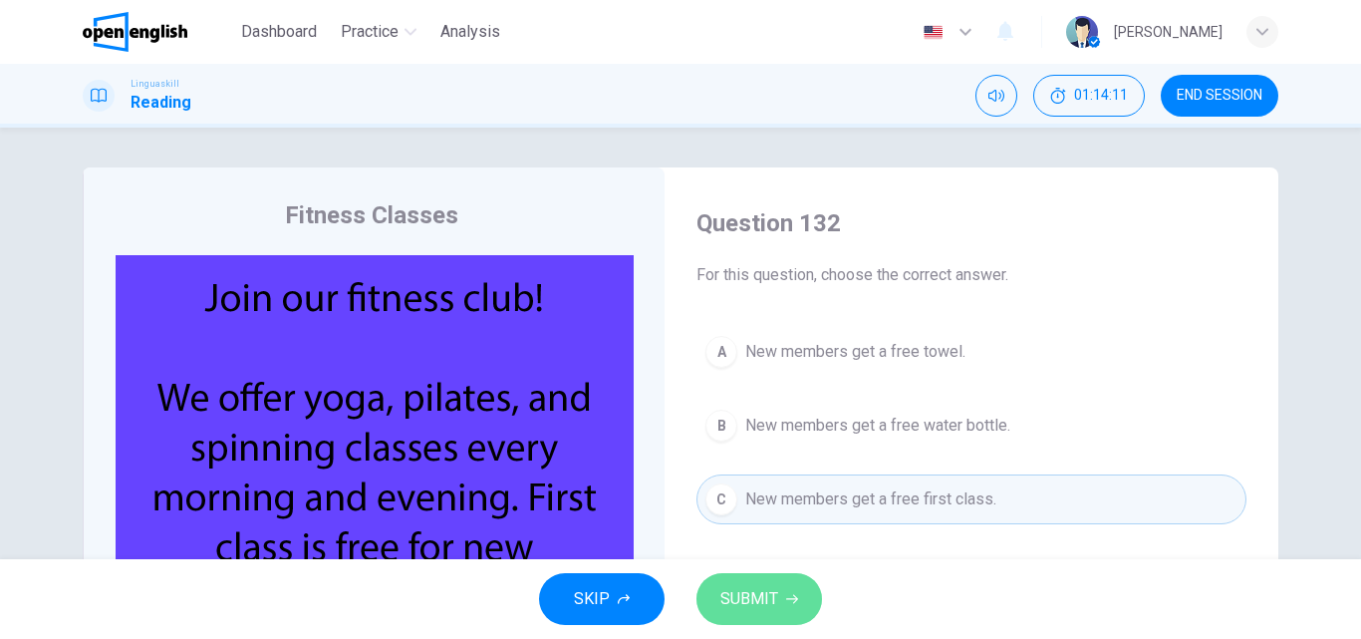
click at [748, 599] on span "SUBMIT" at bounding box center [749, 599] width 58 height 28
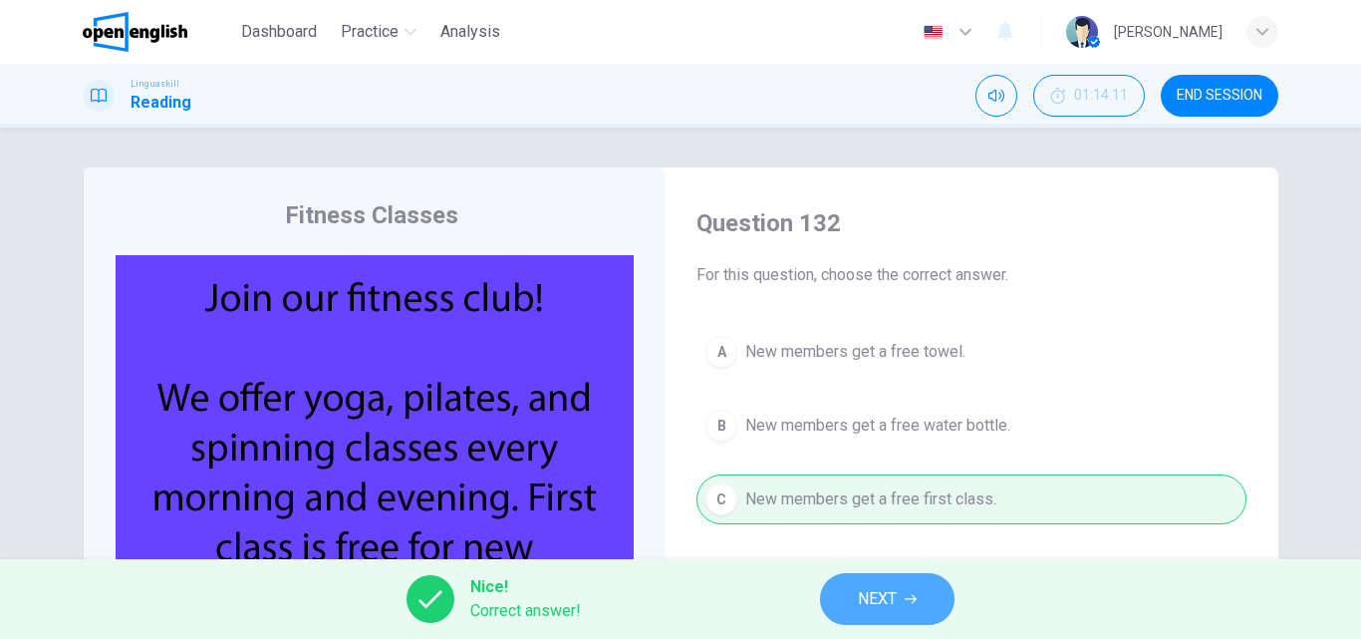
click at [858, 599] on span "NEXT" at bounding box center [877, 599] width 39 height 28
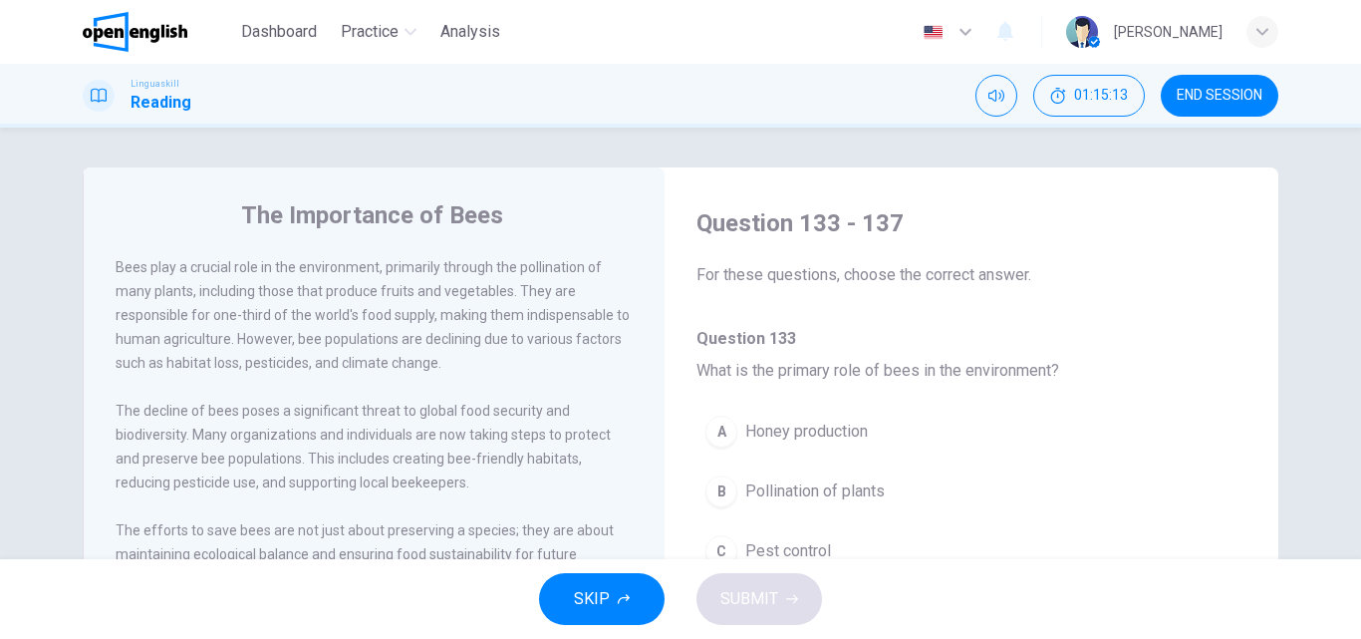
scroll to position [100, 0]
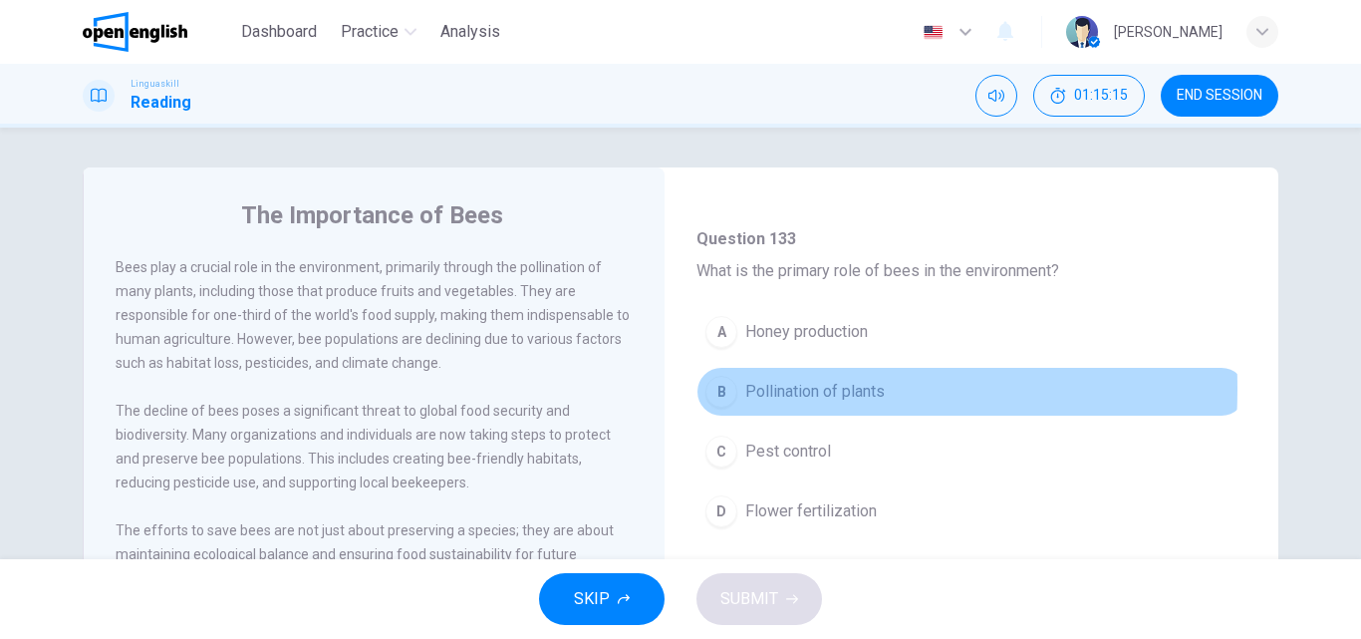
click at [721, 389] on div "B" at bounding box center [721, 392] width 32 height 32
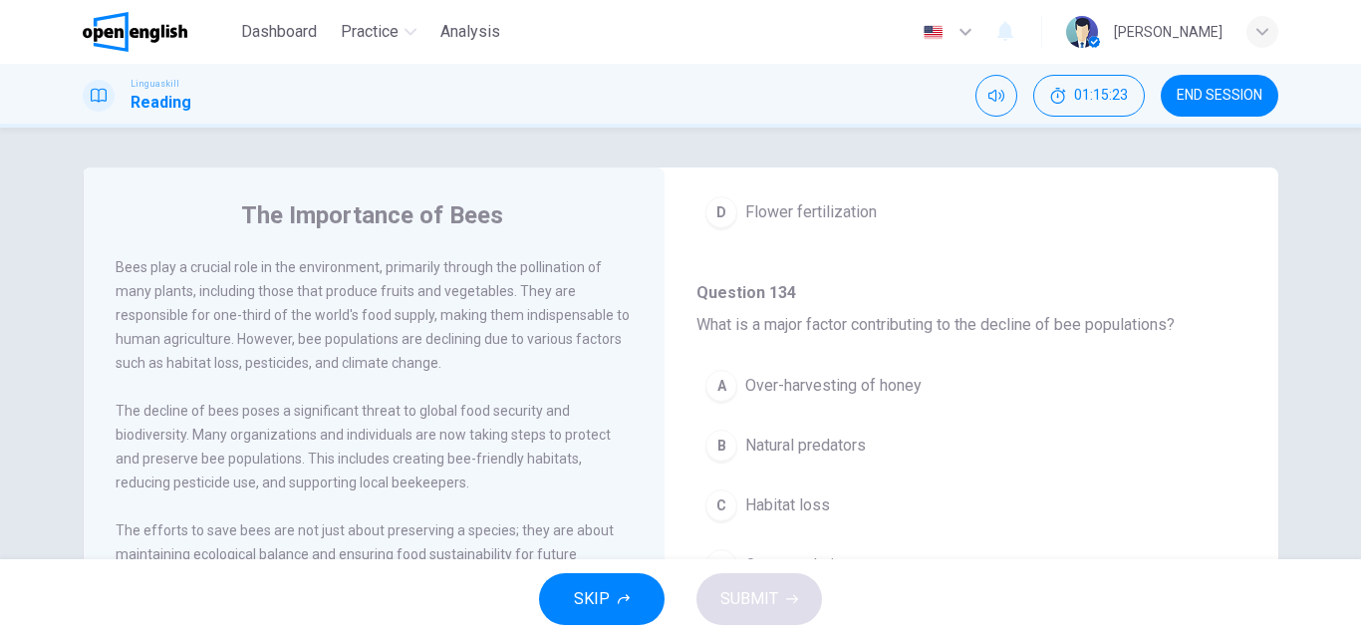
scroll to position [498, 0]
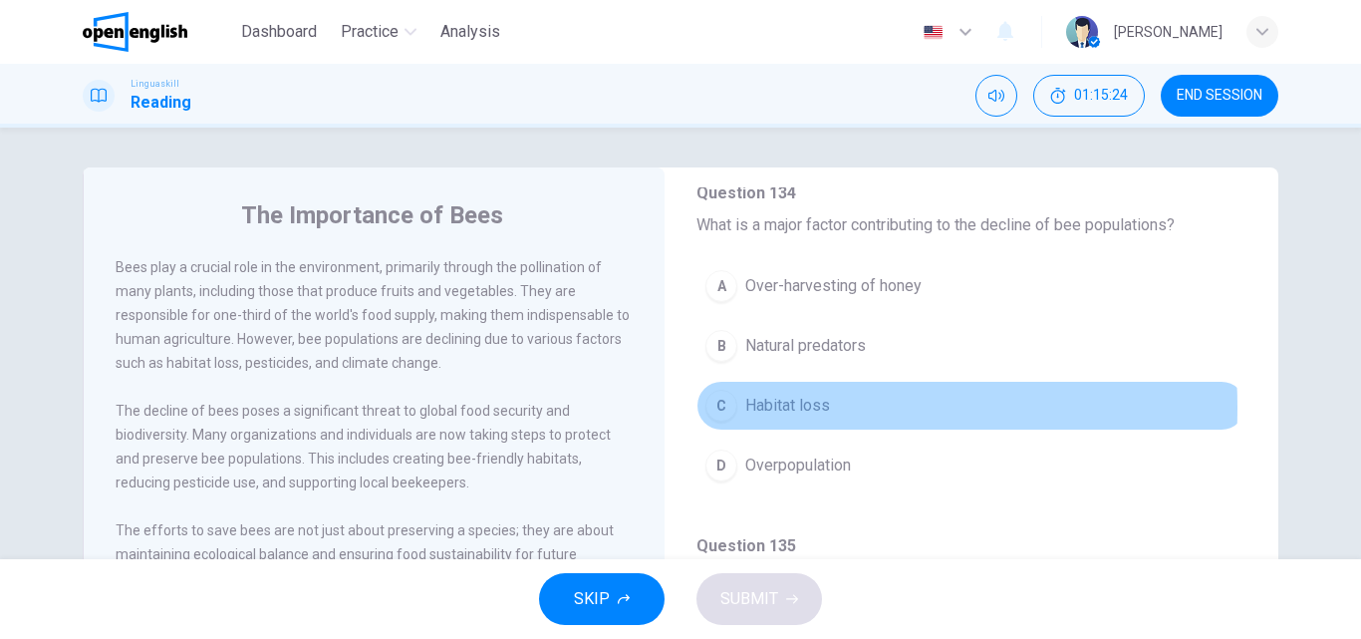
click at [728, 407] on div "C" at bounding box center [721, 406] width 32 height 32
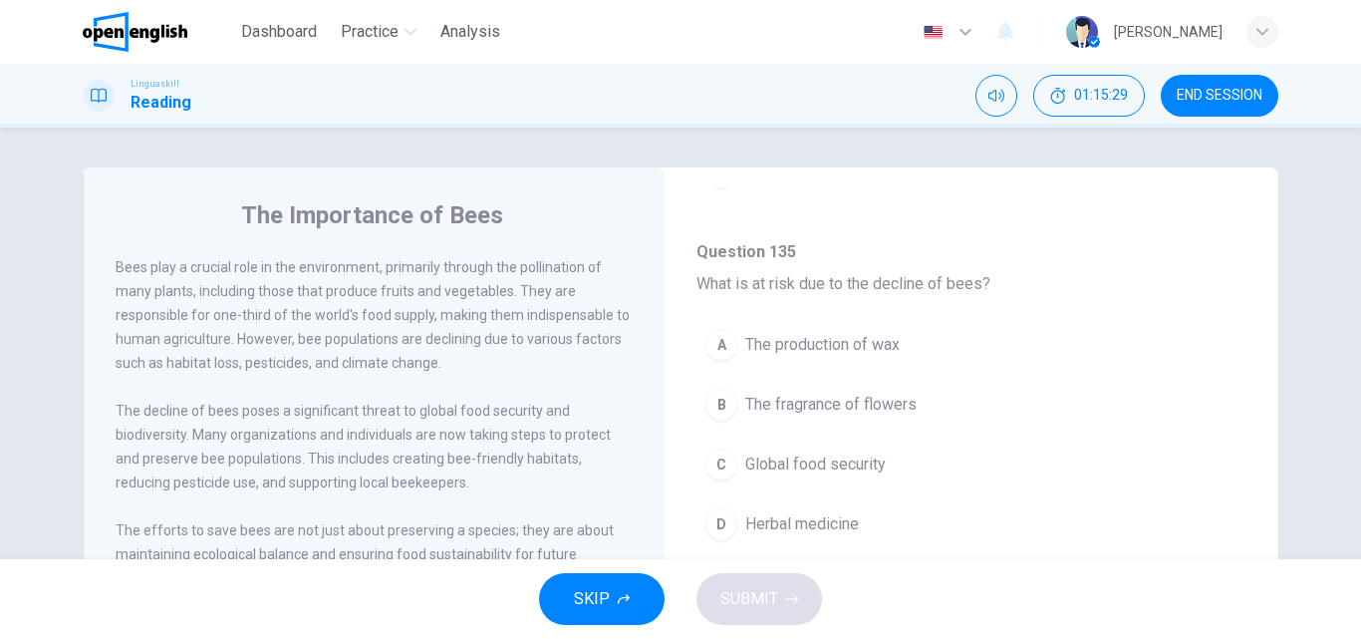
scroll to position [797, 0]
click at [728, 461] on div "C" at bounding box center [721, 459] width 32 height 32
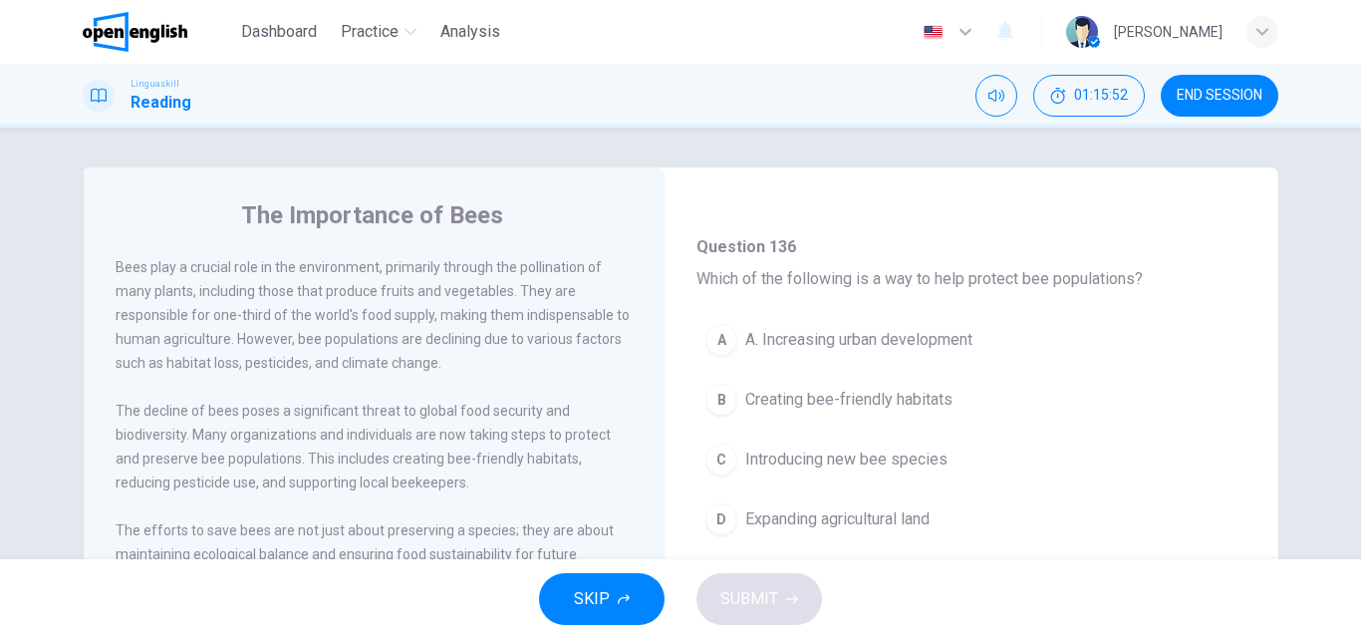
scroll to position [1196, 0]
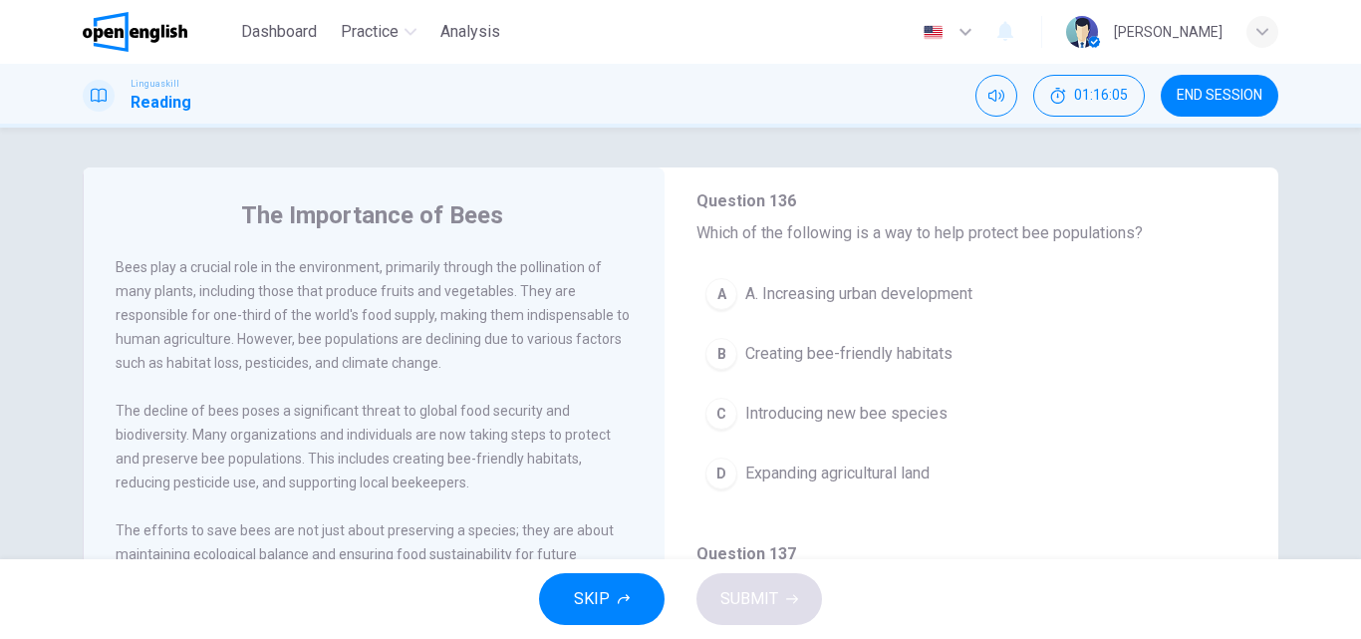
click at [712, 352] on div "B" at bounding box center [721, 354] width 32 height 32
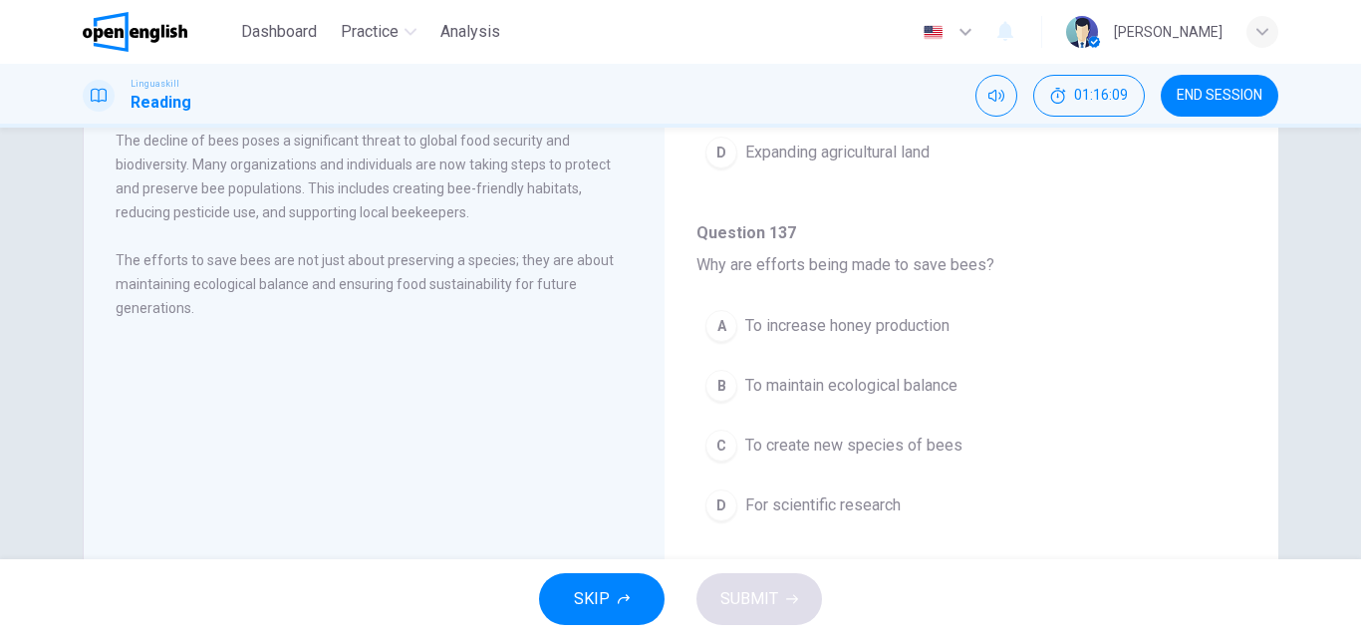
scroll to position [299, 0]
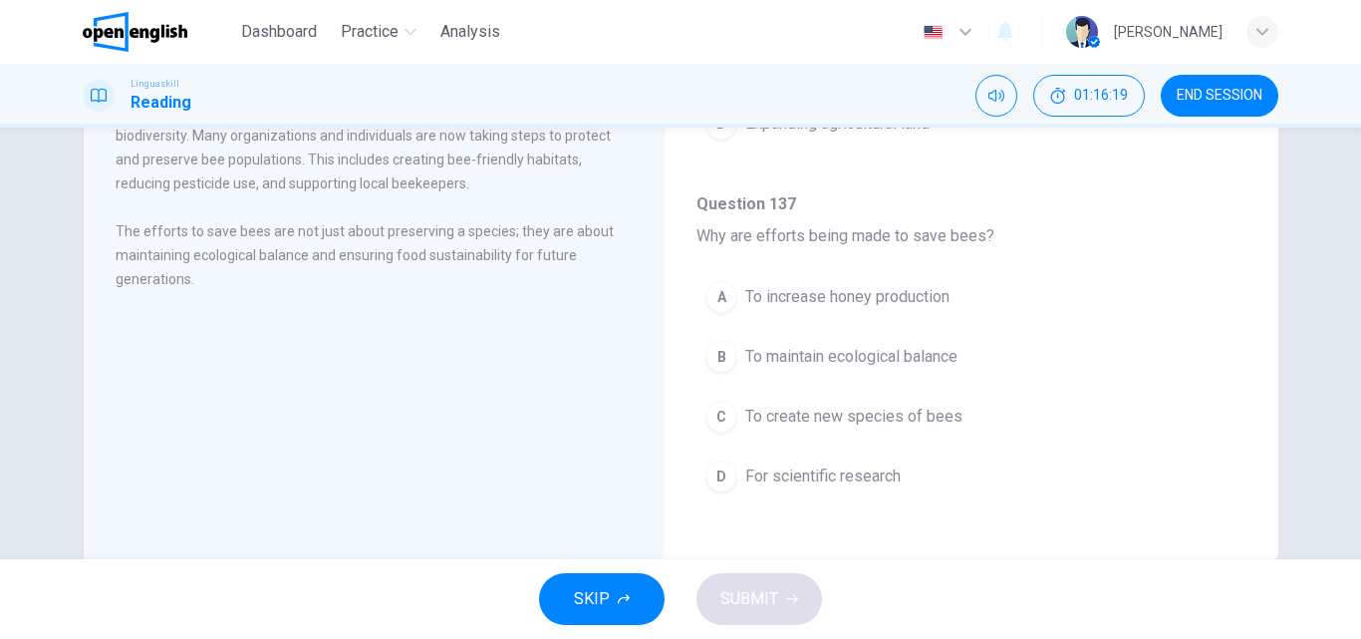
click at [715, 357] on div "B" at bounding box center [721, 357] width 32 height 32
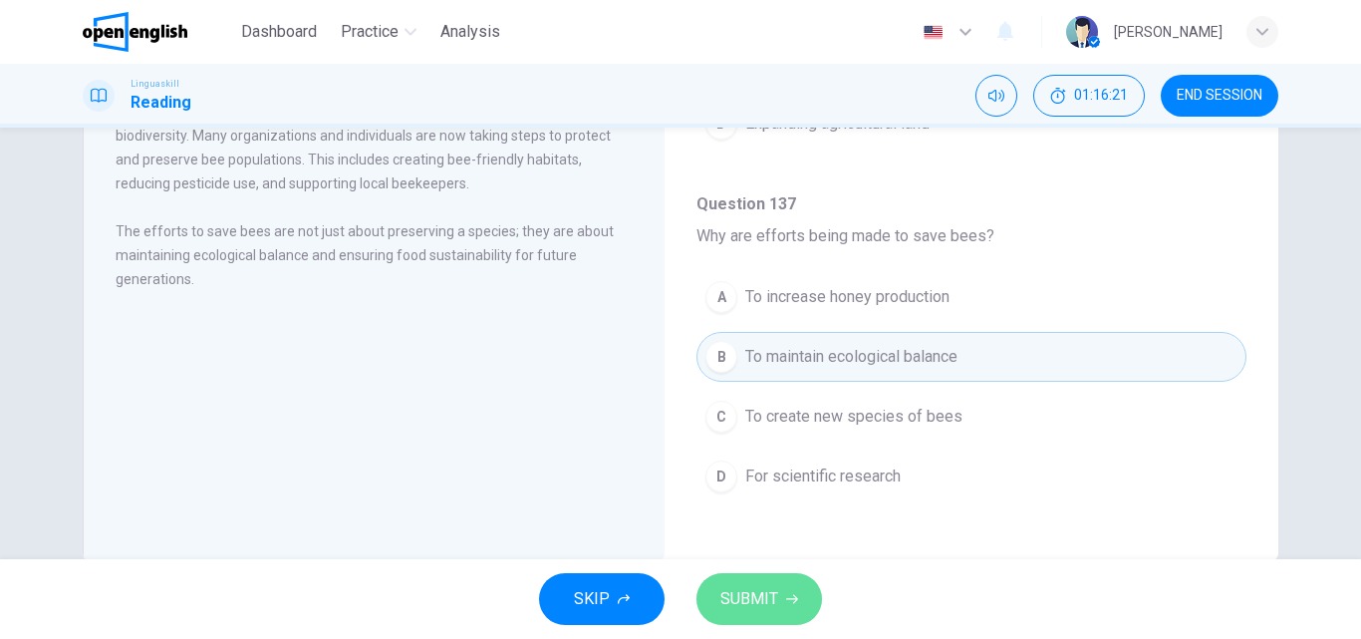
click at [753, 610] on span "SUBMIT" at bounding box center [749, 599] width 58 height 28
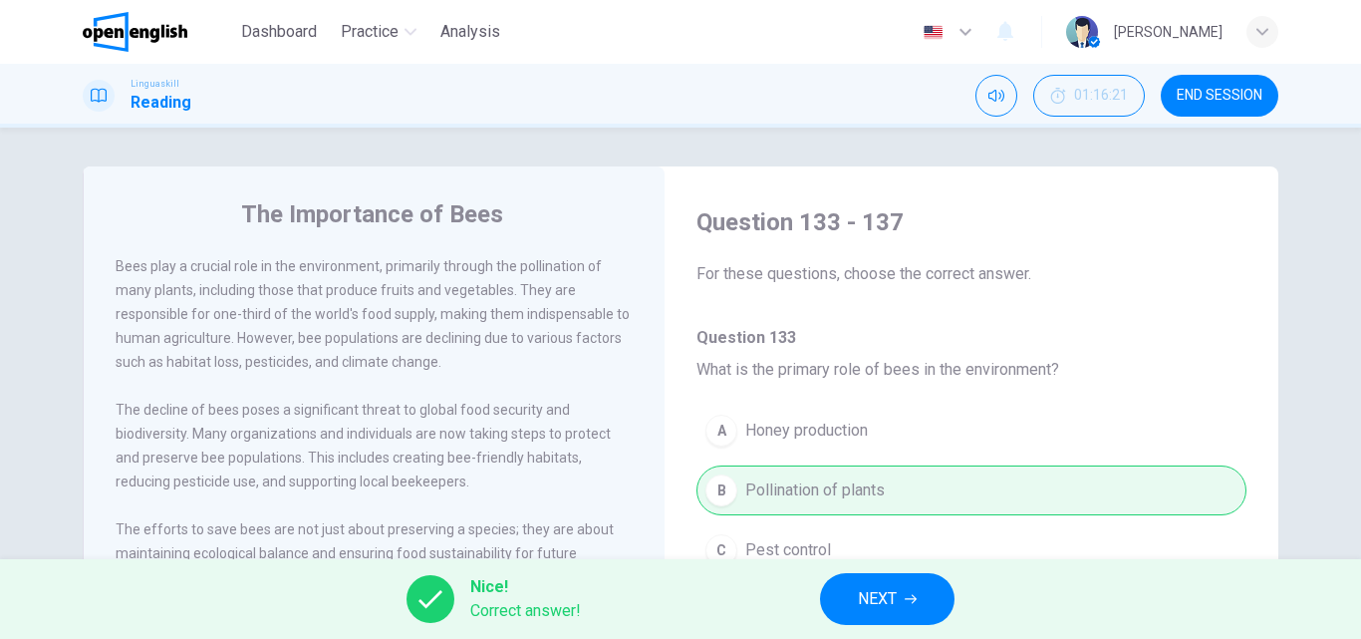
scroll to position [0, 0]
click at [880, 599] on span "NEXT" at bounding box center [877, 599] width 39 height 28
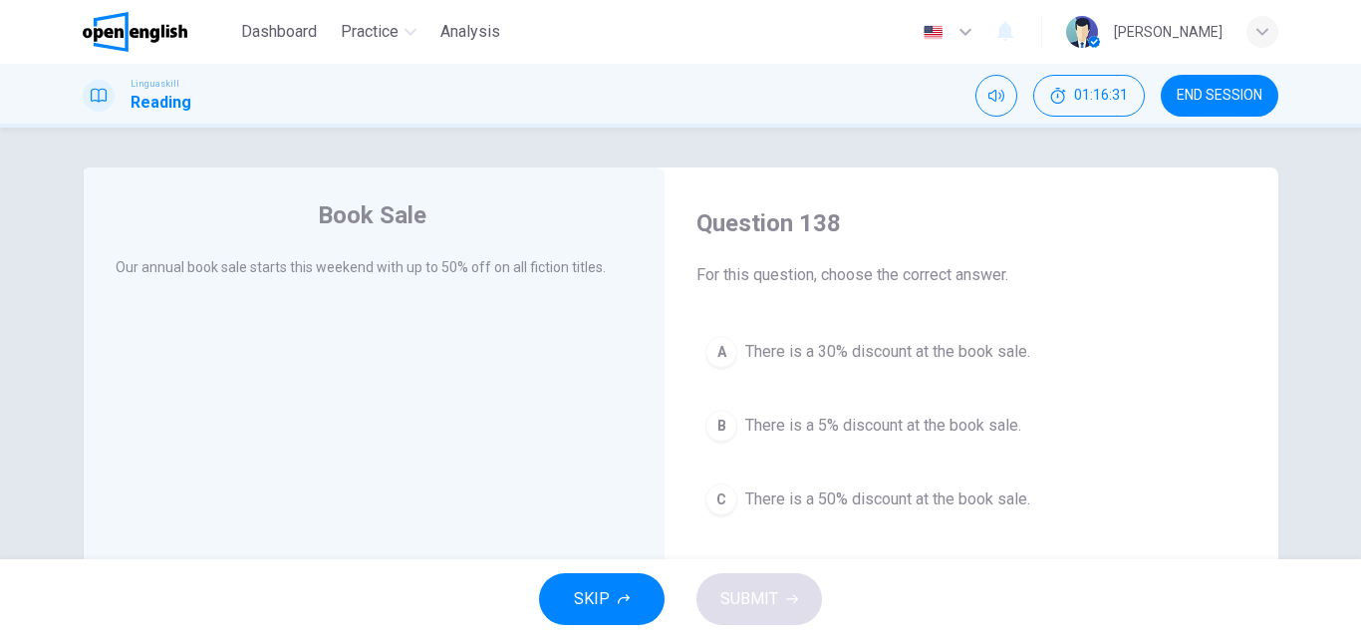
click at [705, 505] on div "C" at bounding box center [721, 499] width 32 height 32
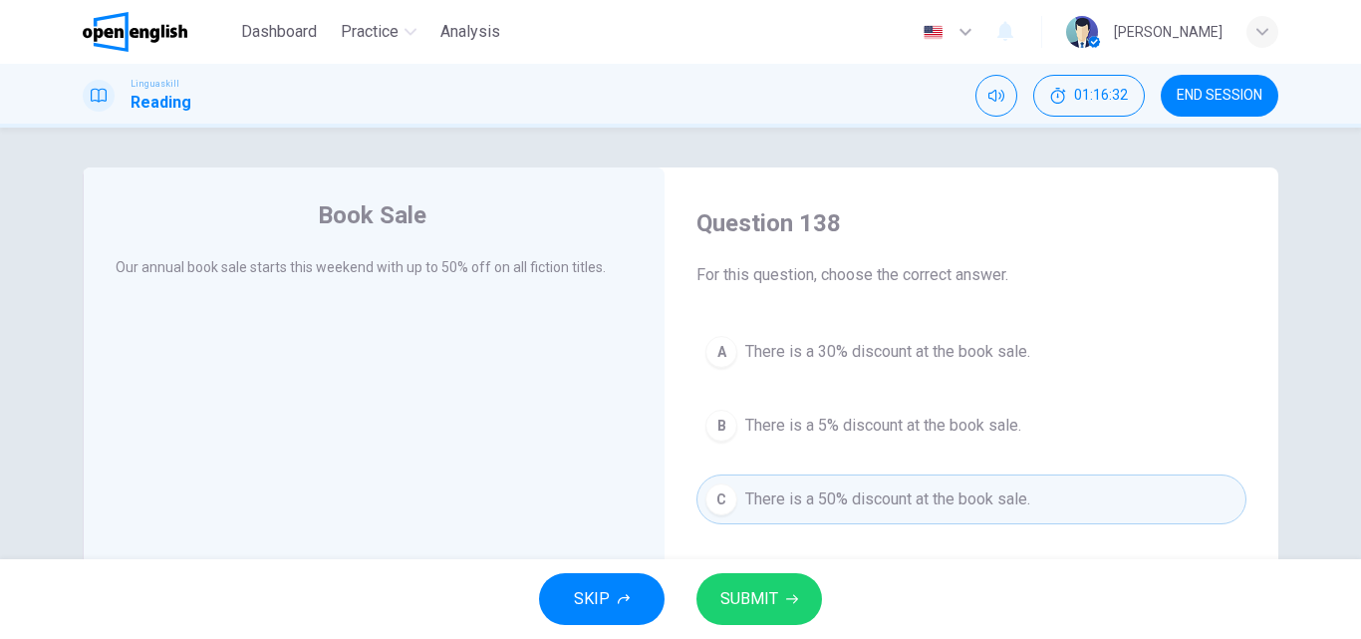
click at [721, 585] on span "SUBMIT" at bounding box center [749, 599] width 58 height 28
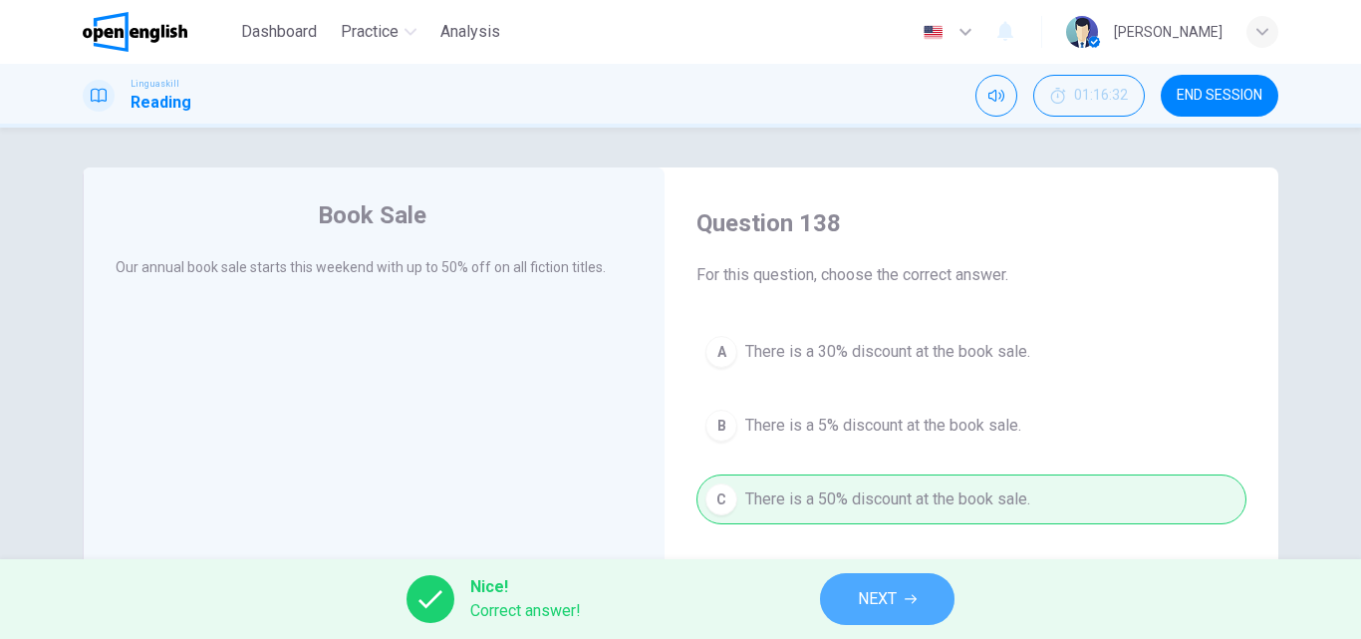
click at [853, 603] on button "NEXT" at bounding box center [887, 599] width 134 height 52
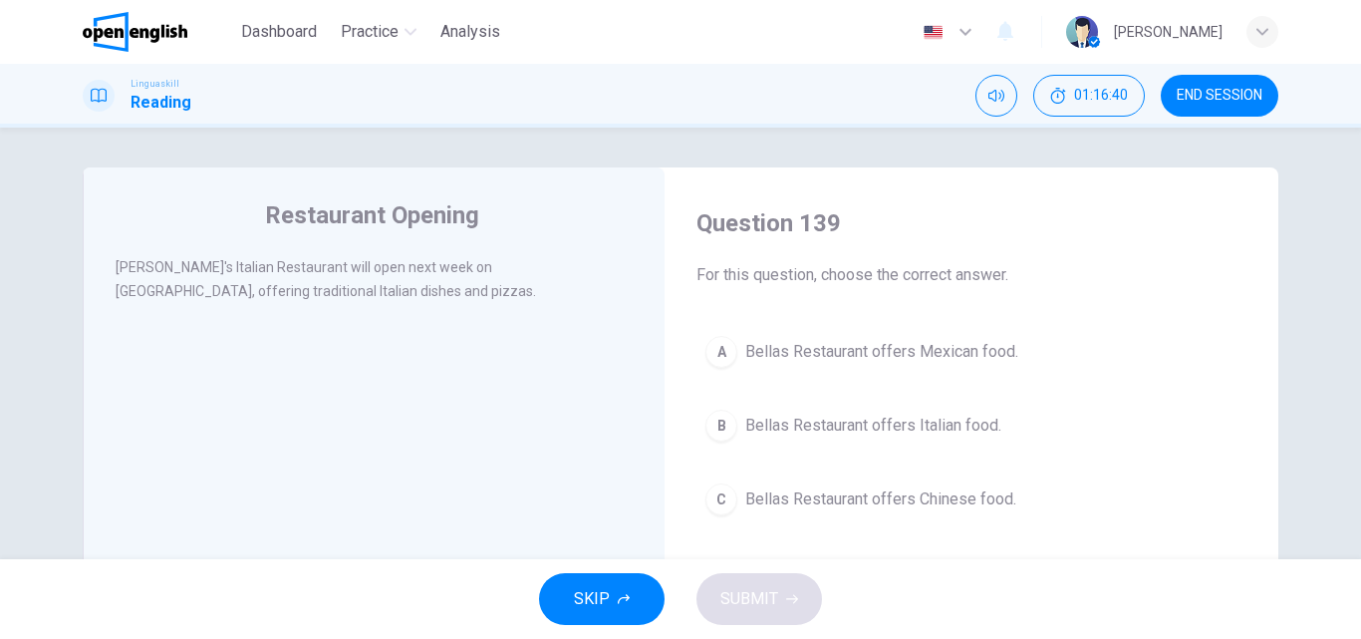
click at [719, 420] on div "B" at bounding box center [721, 425] width 32 height 32
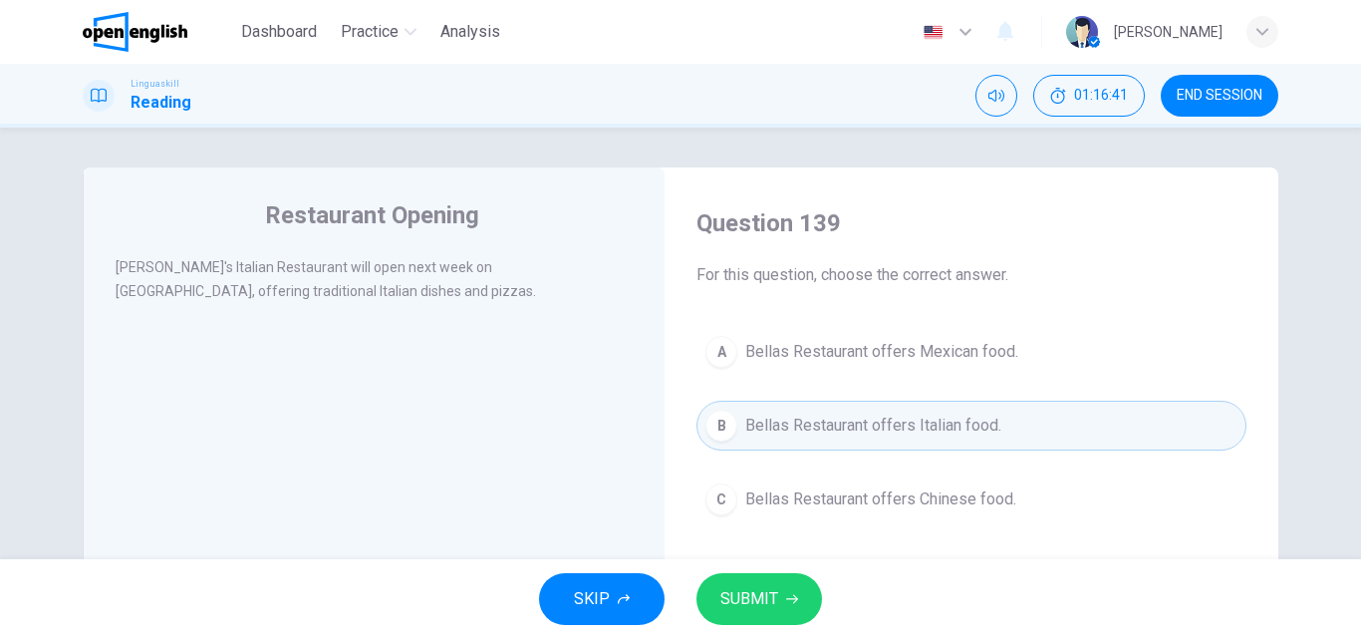
click at [747, 586] on span "SUBMIT" at bounding box center [749, 599] width 58 height 28
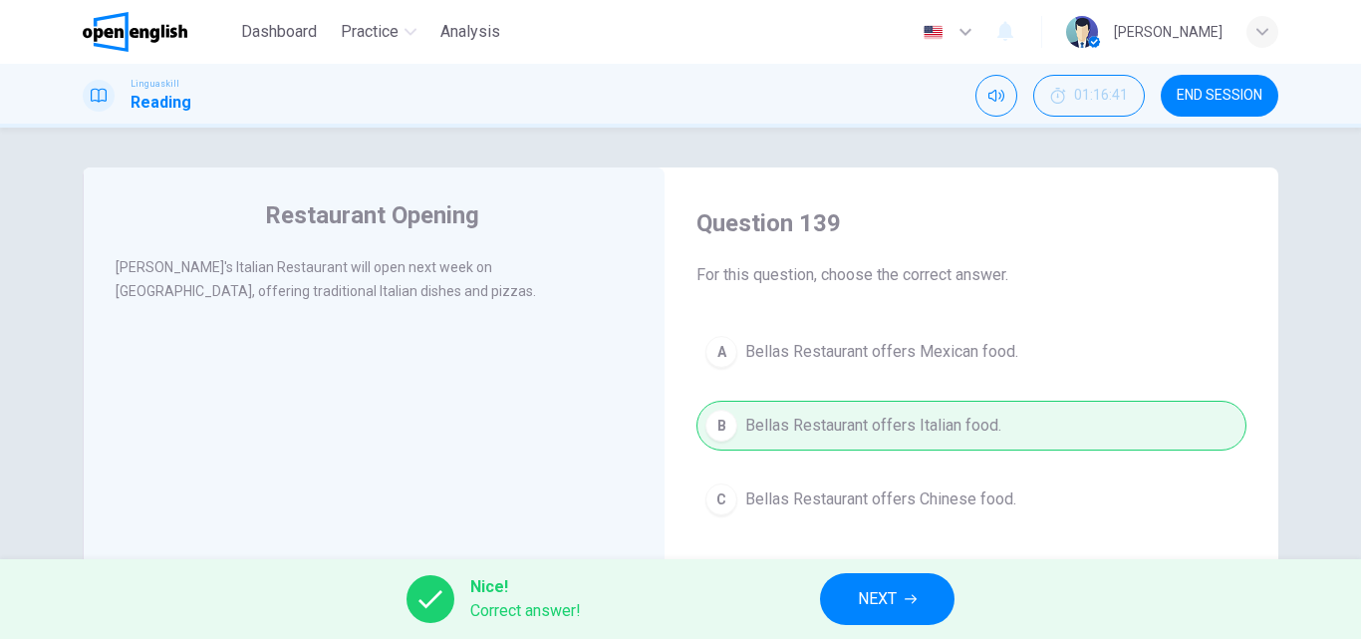
click at [877, 571] on div "Nice! Correct answer! NEXT" at bounding box center [680, 599] width 1361 height 80
click at [887, 594] on span "NEXT" at bounding box center [877, 599] width 39 height 28
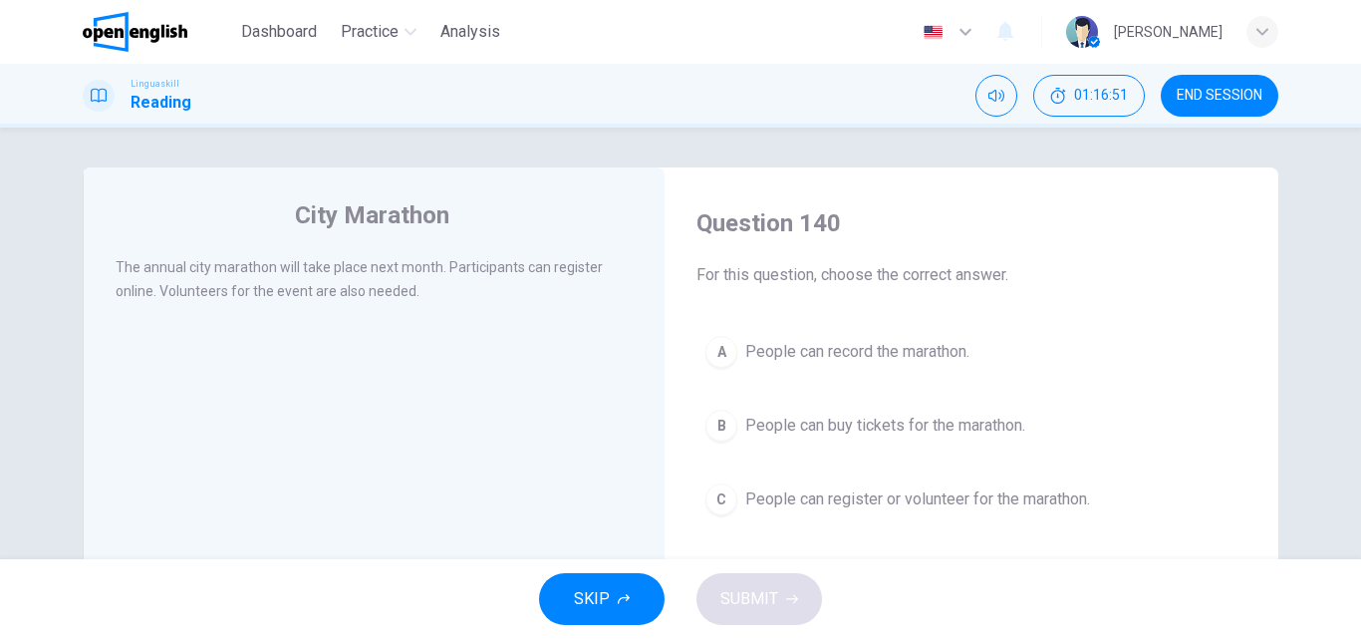
click at [715, 507] on div "C" at bounding box center [721, 499] width 32 height 32
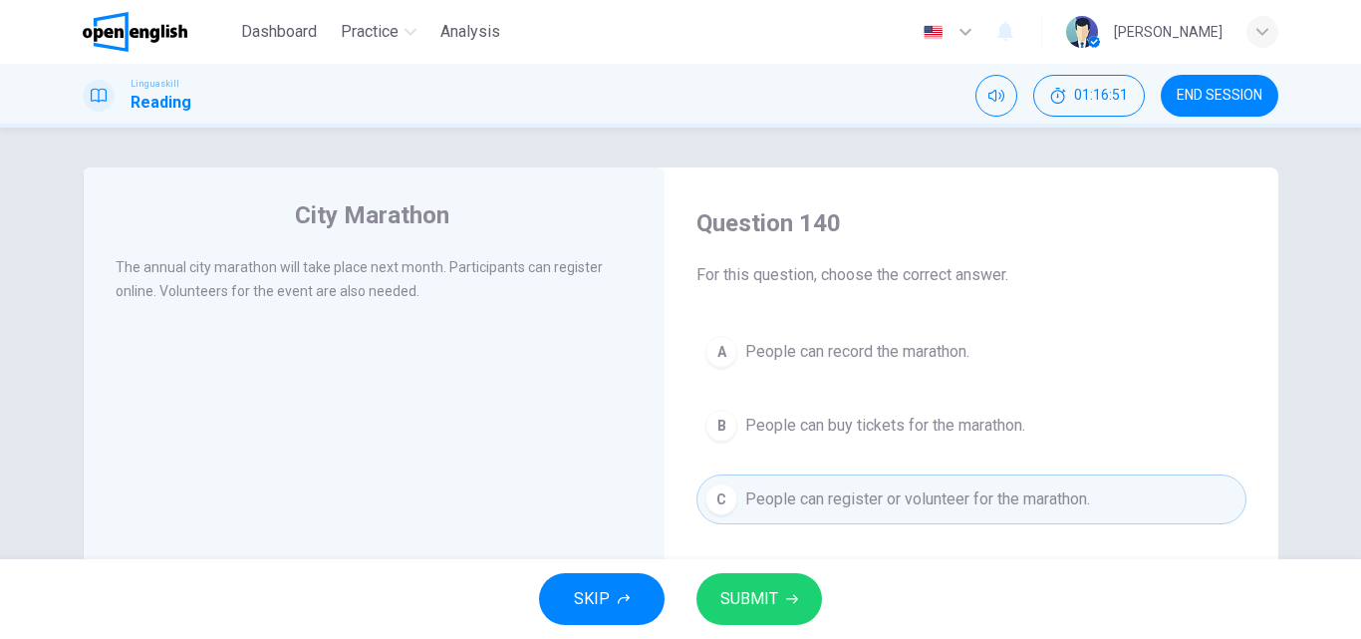
click at [727, 582] on button "SUBMIT" at bounding box center [759, 599] width 126 height 52
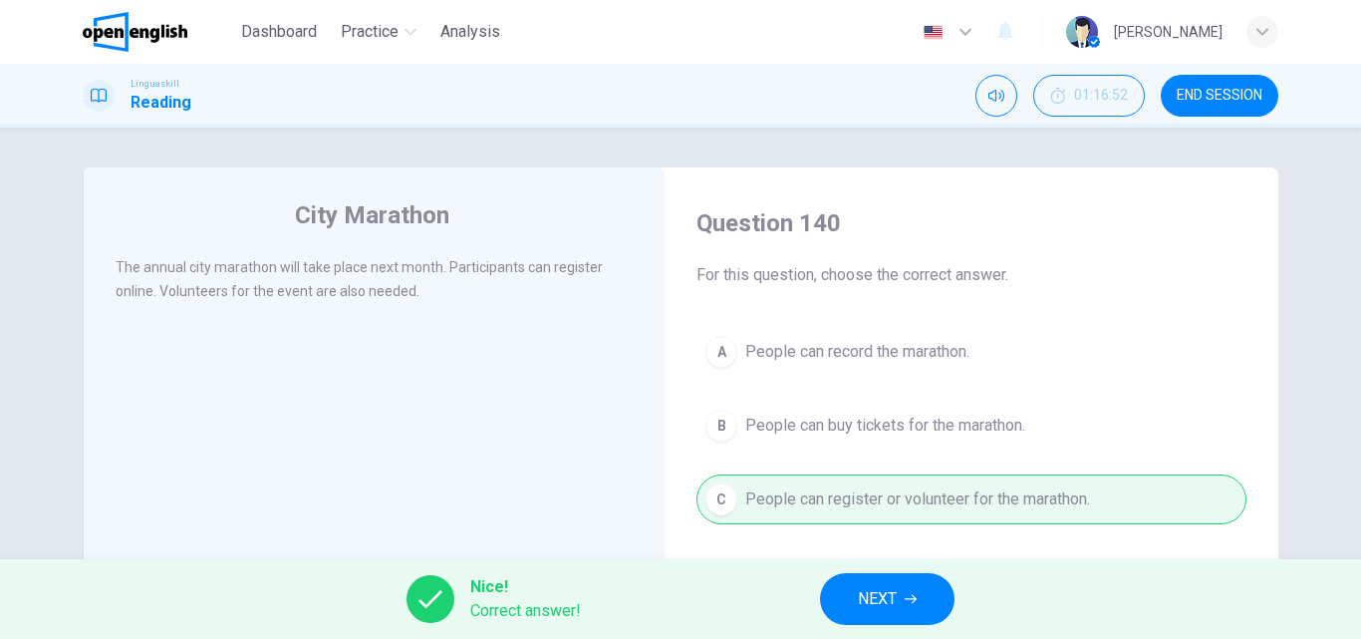
click at [850, 598] on button "NEXT" at bounding box center [887, 599] width 134 height 52
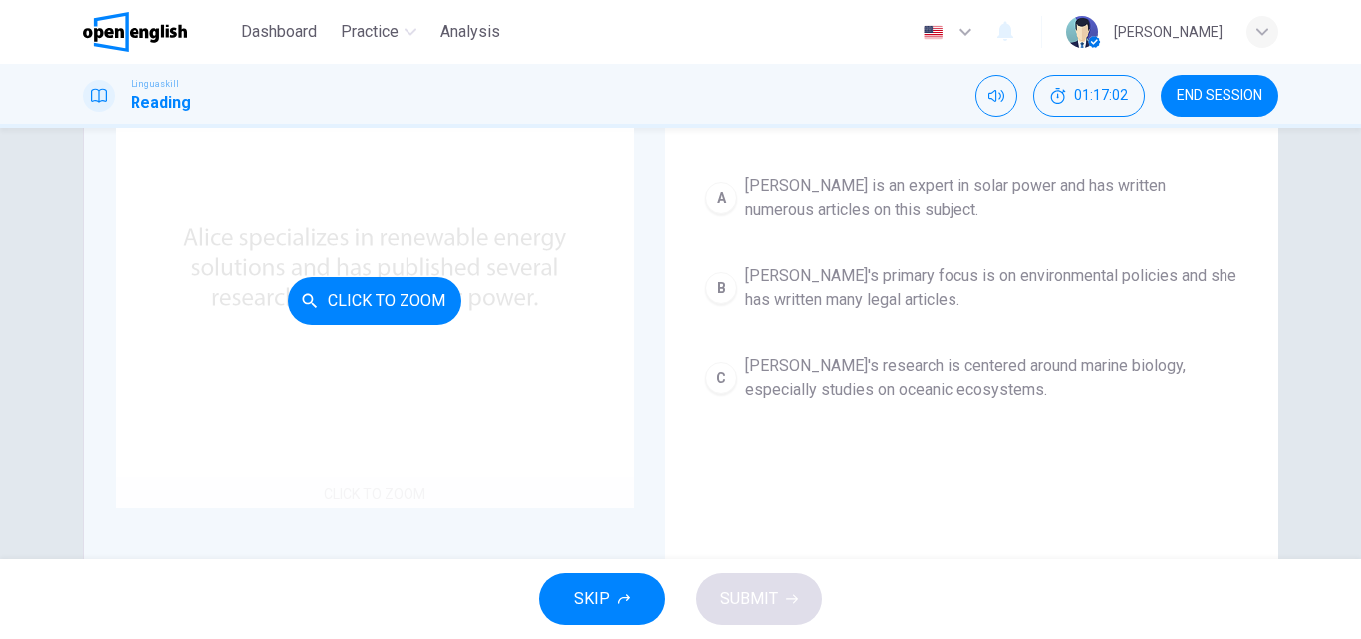
scroll to position [199, 0]
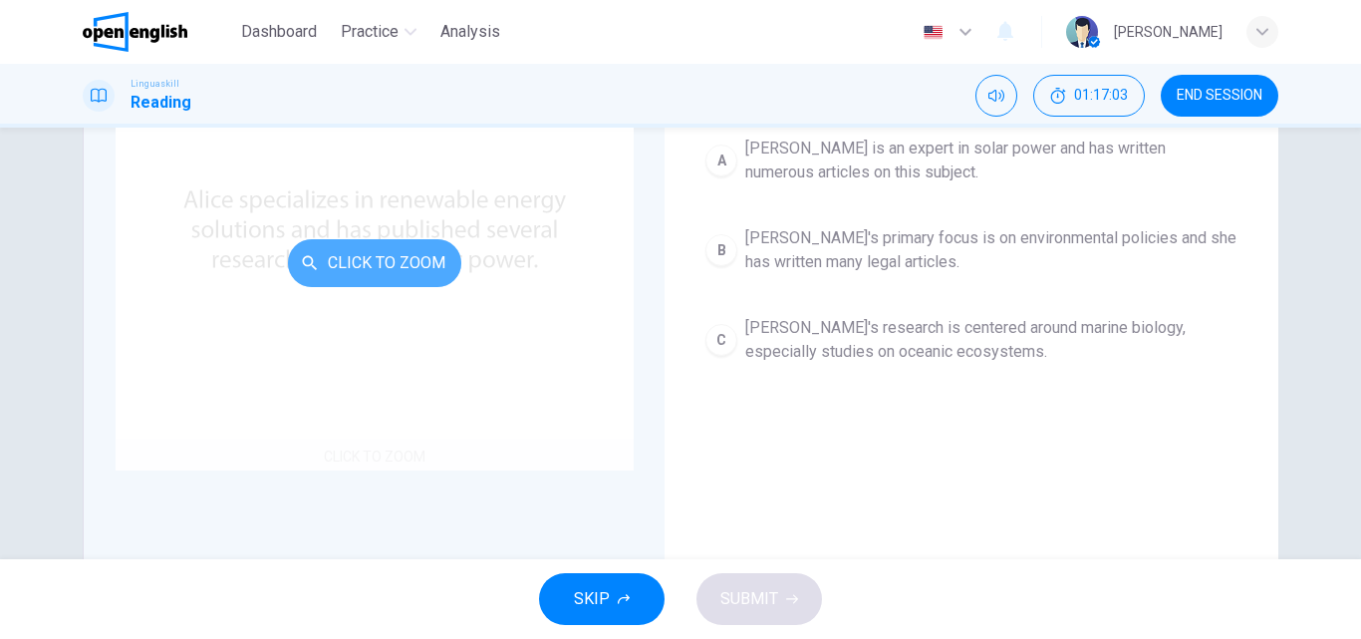
click at [363, 260] on button "Click to Zoom" at bounding box center [374, 263] width 173 height 48
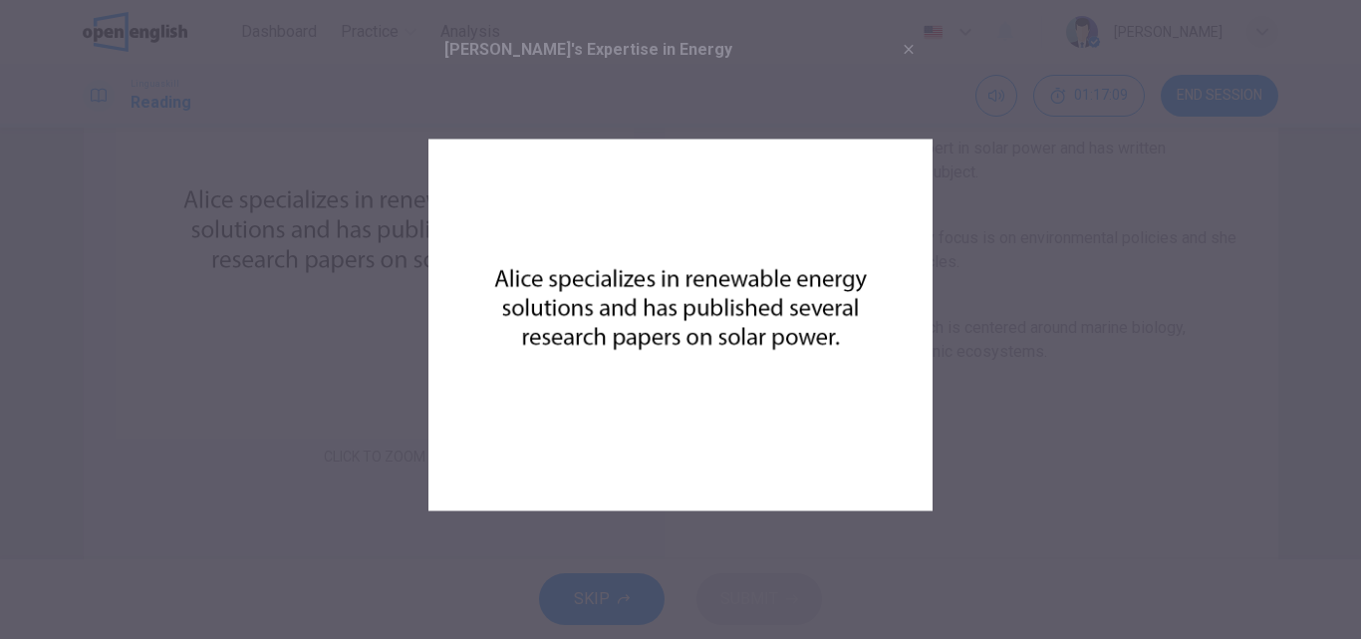
click at [1025, 364] on div at bounding box center [680, 319] width 1361 height 639
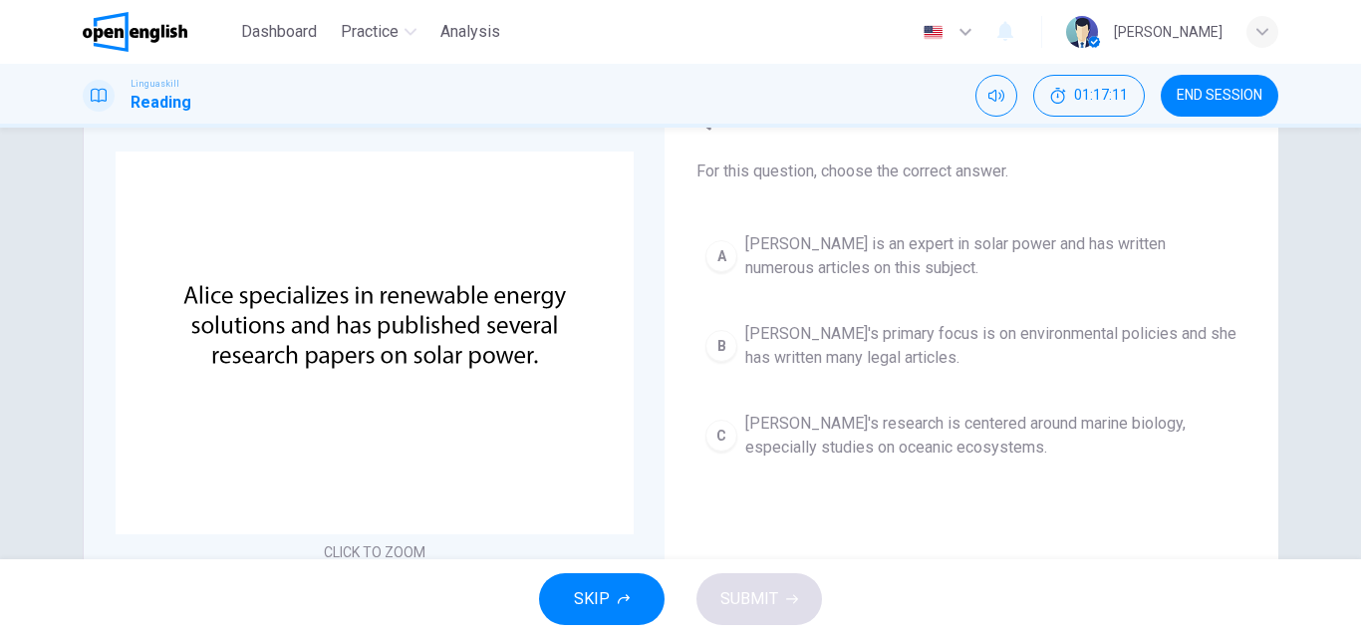
scroll to position [100, 0]
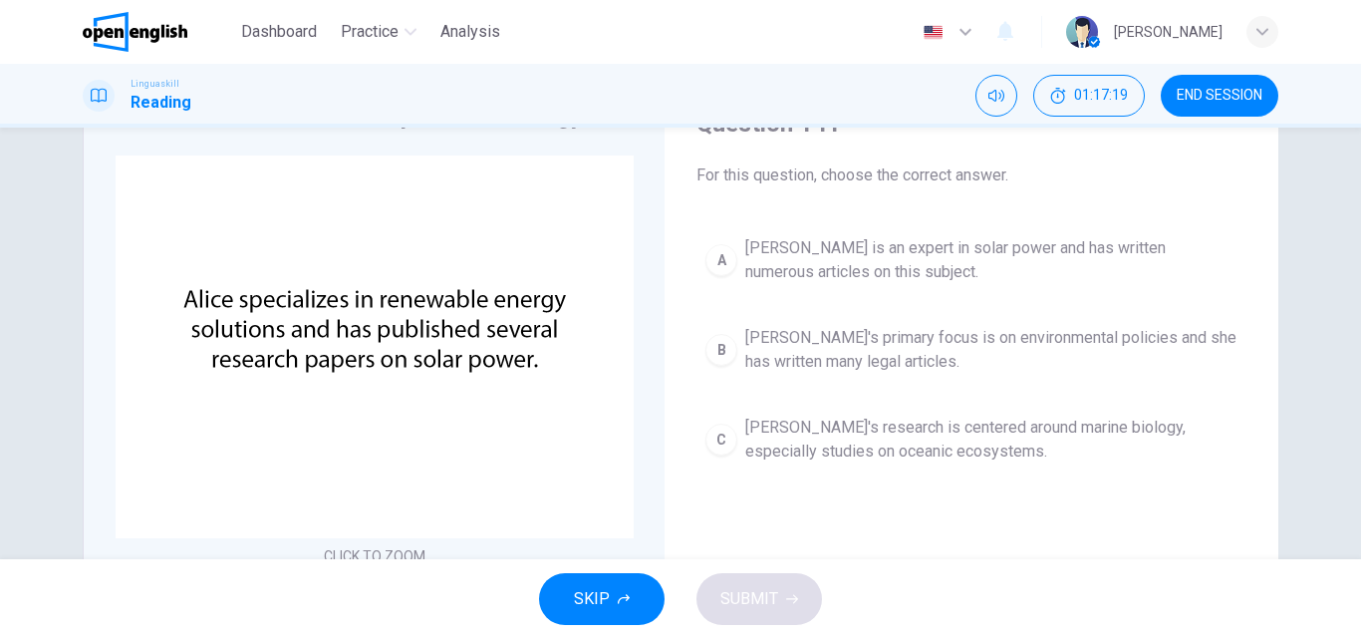
click at [711, 247] on div "A" at bounding box center [721, 260] width 32 height 32
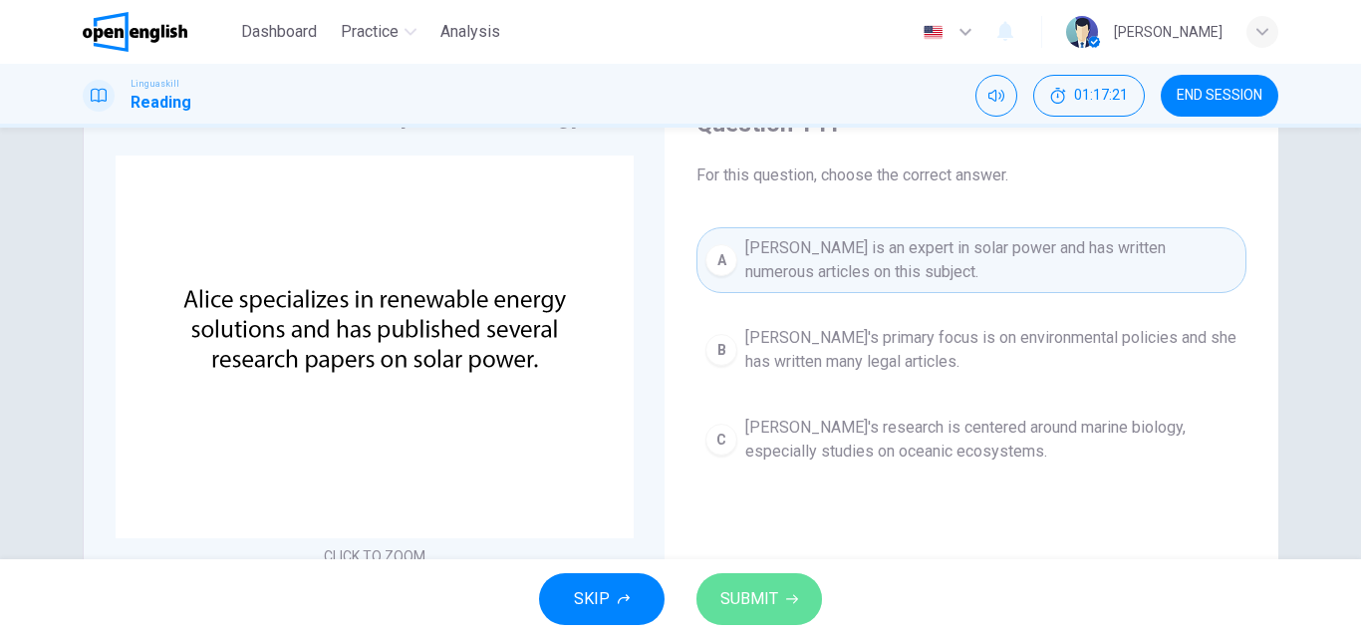
click at [734, 591] on span "SUBMIT" at bounding box center [749, 599] width 58 height 28
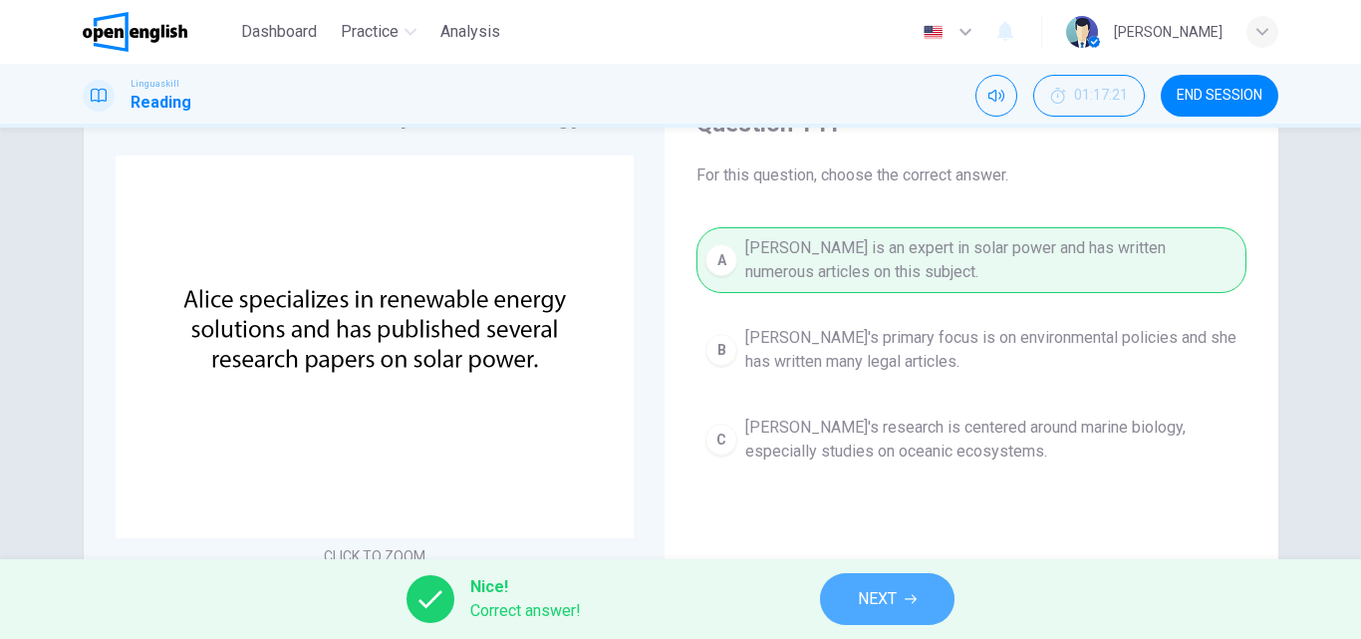
click at [825, 599] on button "NEXT" at bounding box center [887, 599] width 134 height 52
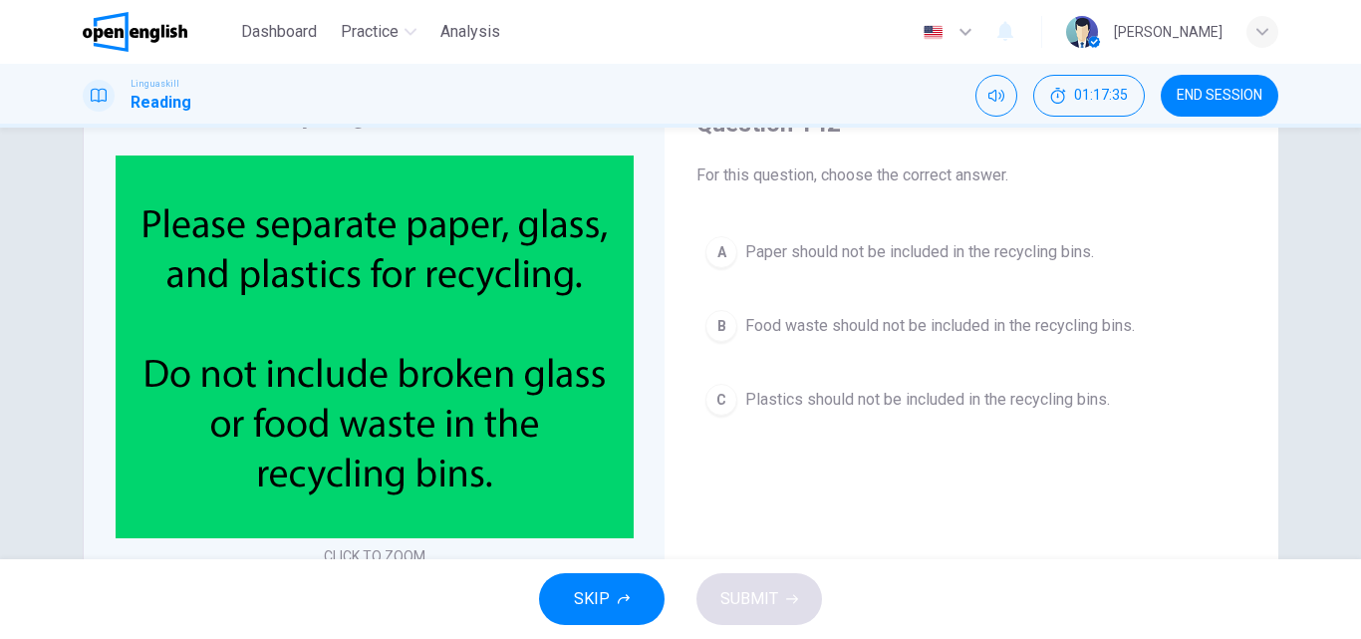
scroll to position [0, 0]
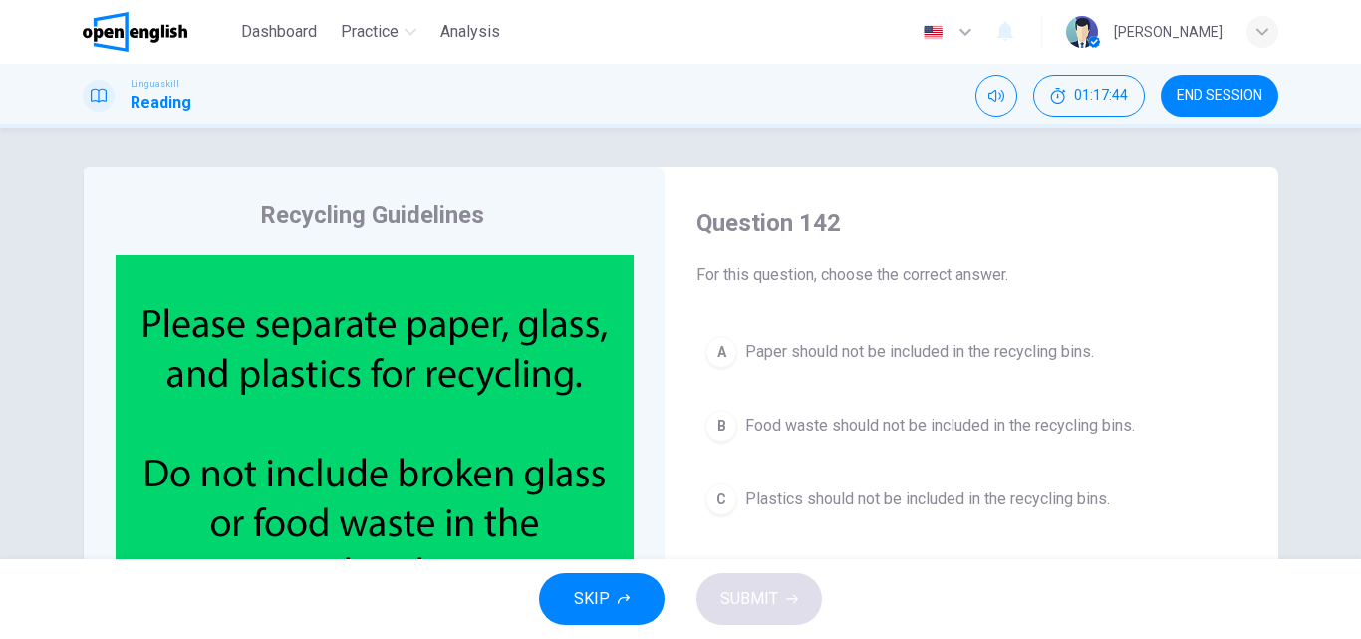
click at [726, 409] on button "B Food waste should not be included in the recycling bins." at bounding box center [971, 425] width 550 height 50
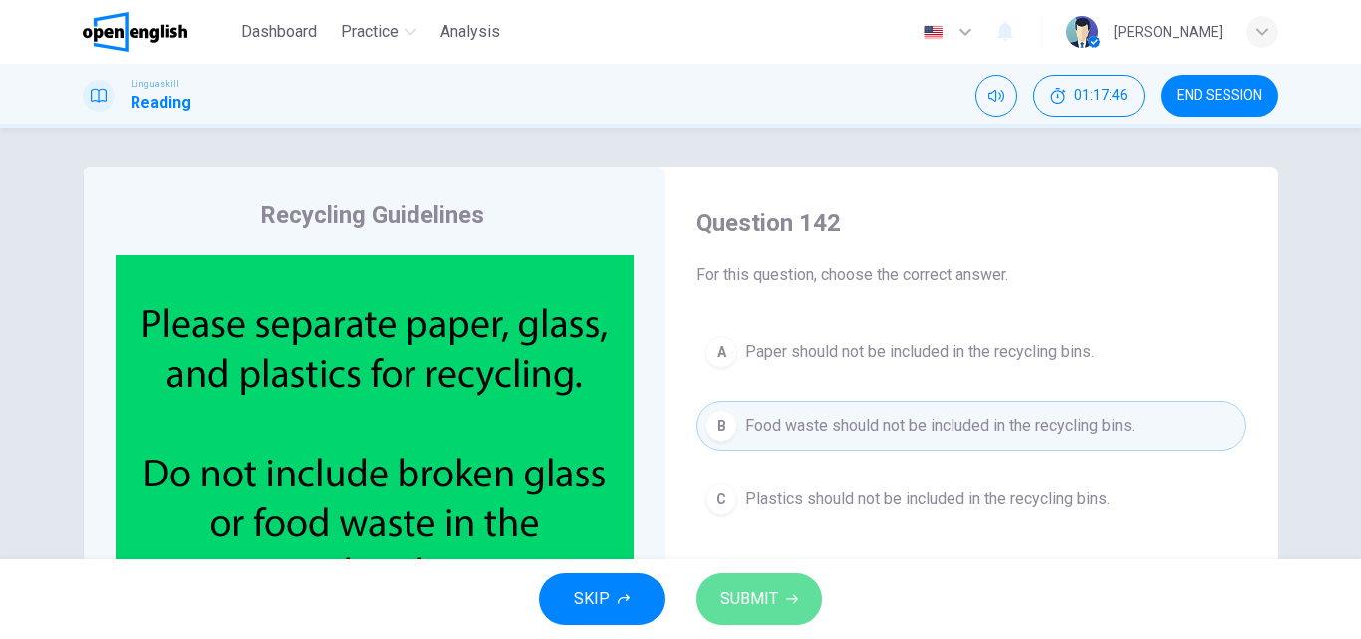
click at [730, 587] on span "SUBMIT" at bounding box center [749, 599] width 58 height 28
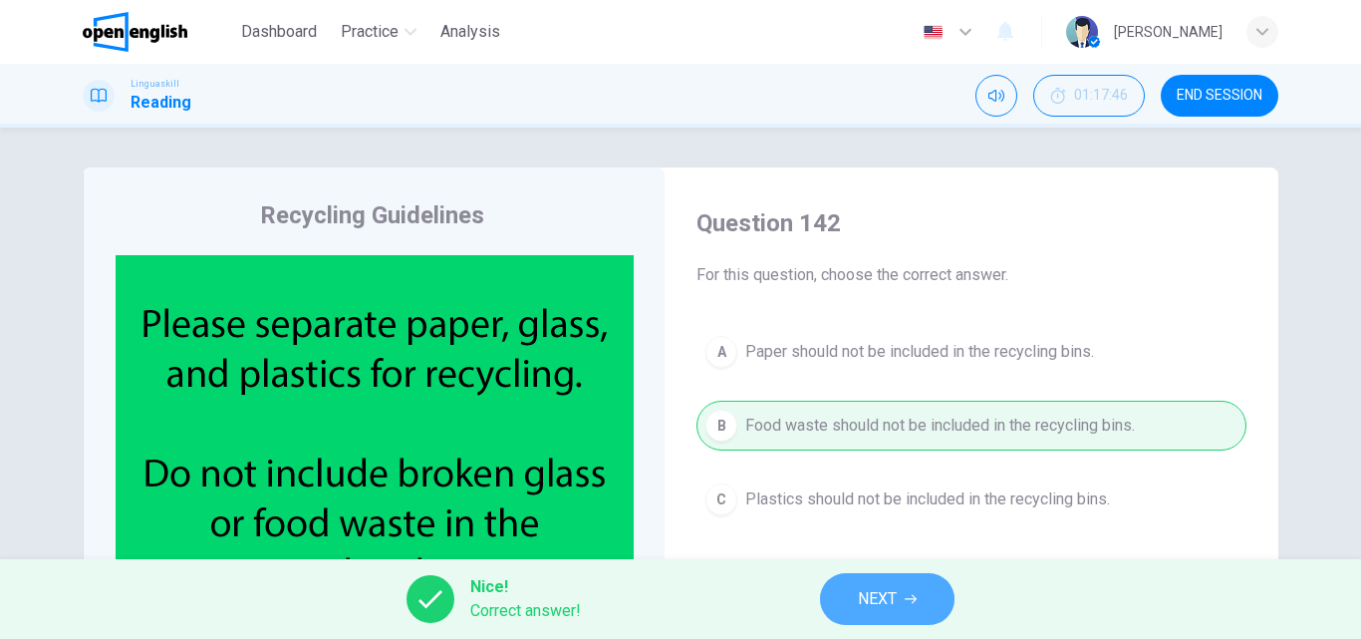
click at [886, 590] on span "NEXT" at bounding box center [877, 599] width 39 height 28
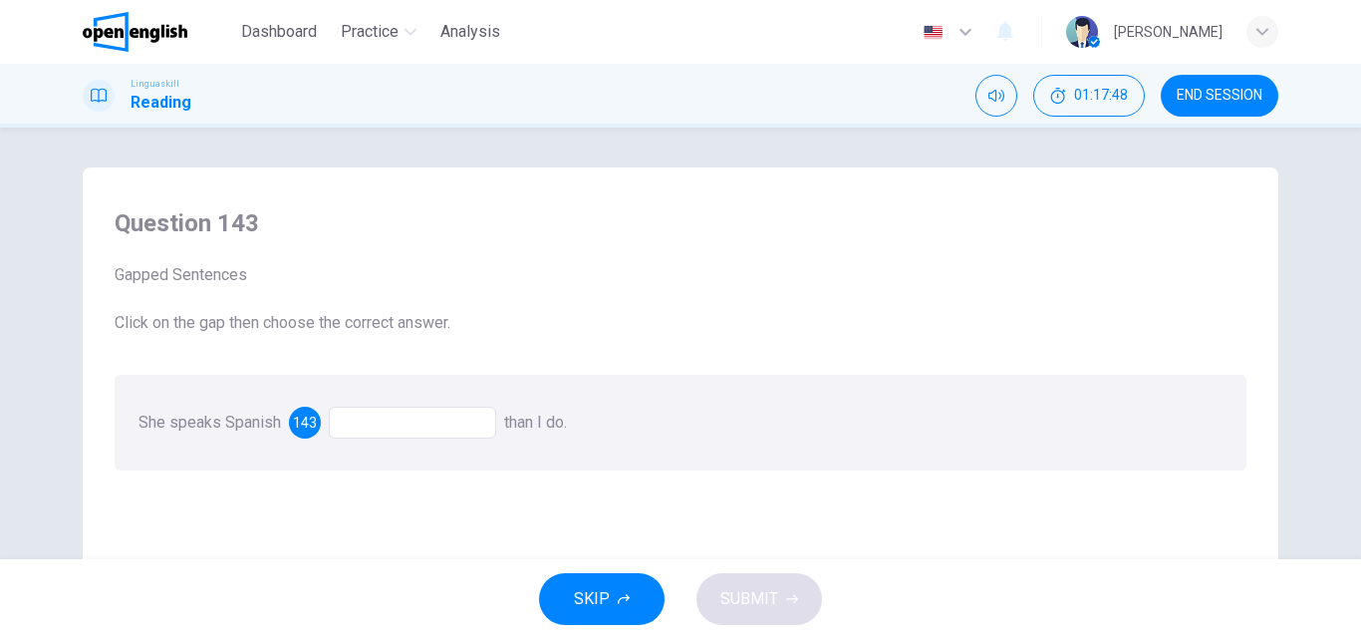
click at [367, 420] on div at bounding box center [412, 422] width 167 height 32
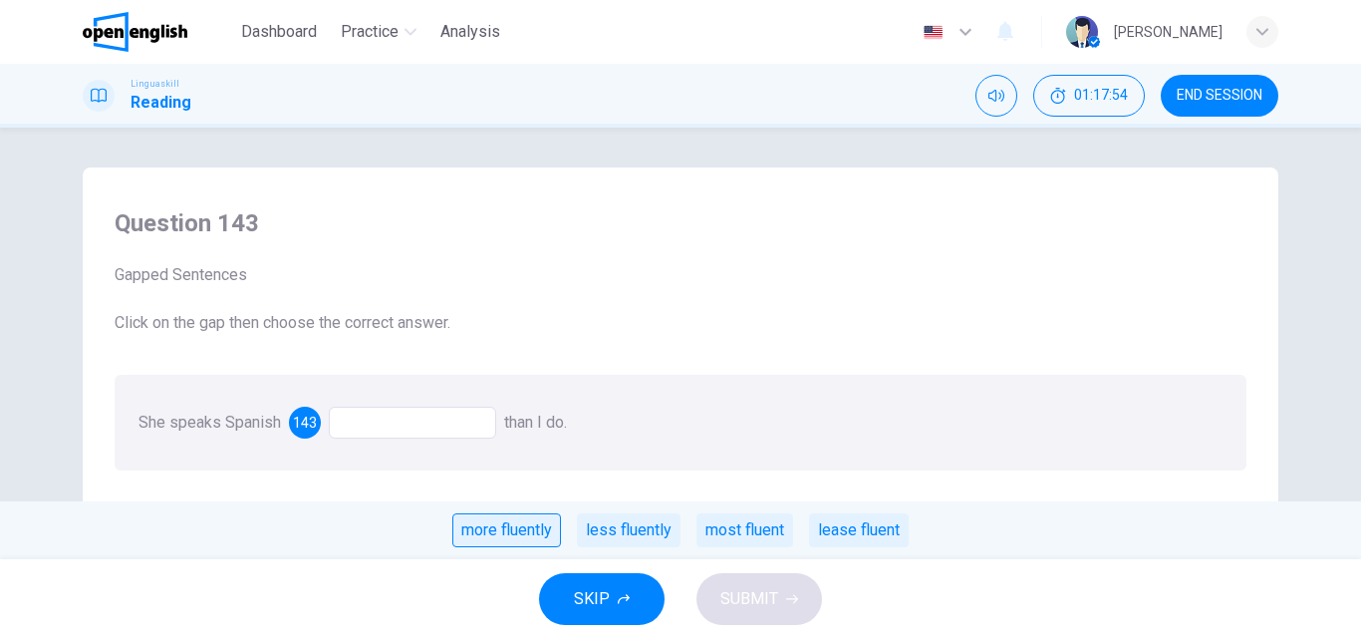
click at [475, 531] on div "more fluently" at bounding box center [506, 530] width 109 height 34
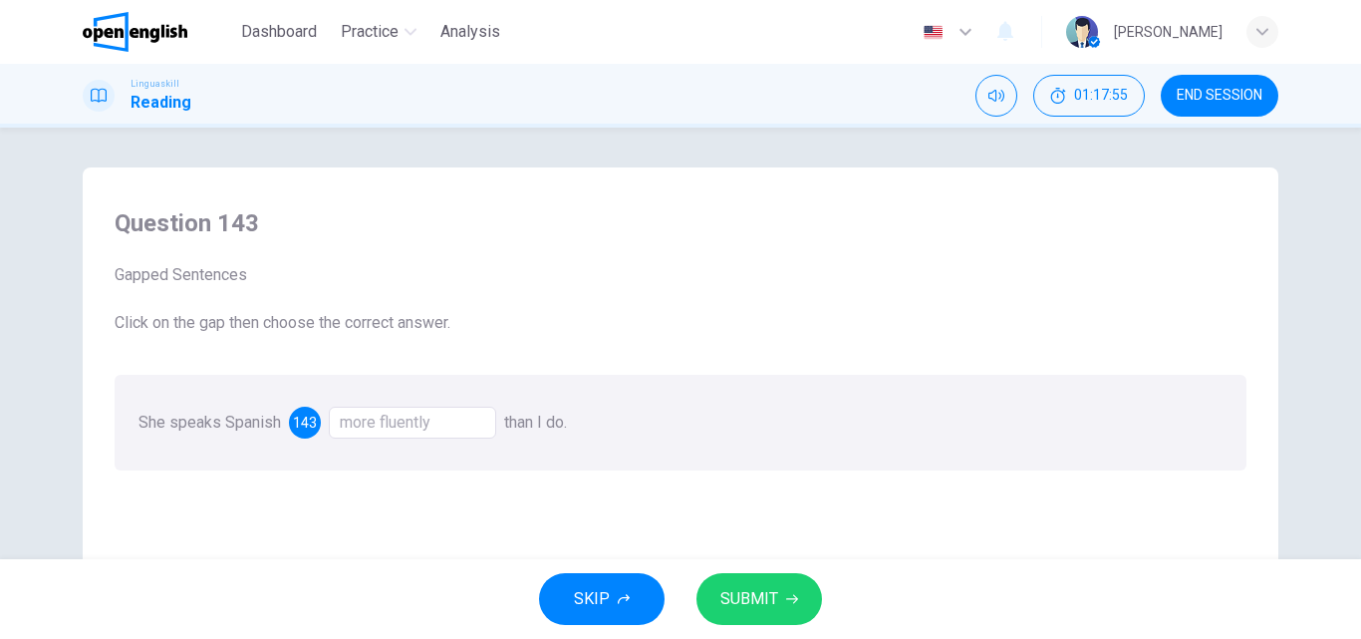
click at [758, 607] on span "SUBMIT" at bounding box center [749, 599] width 58 height 28
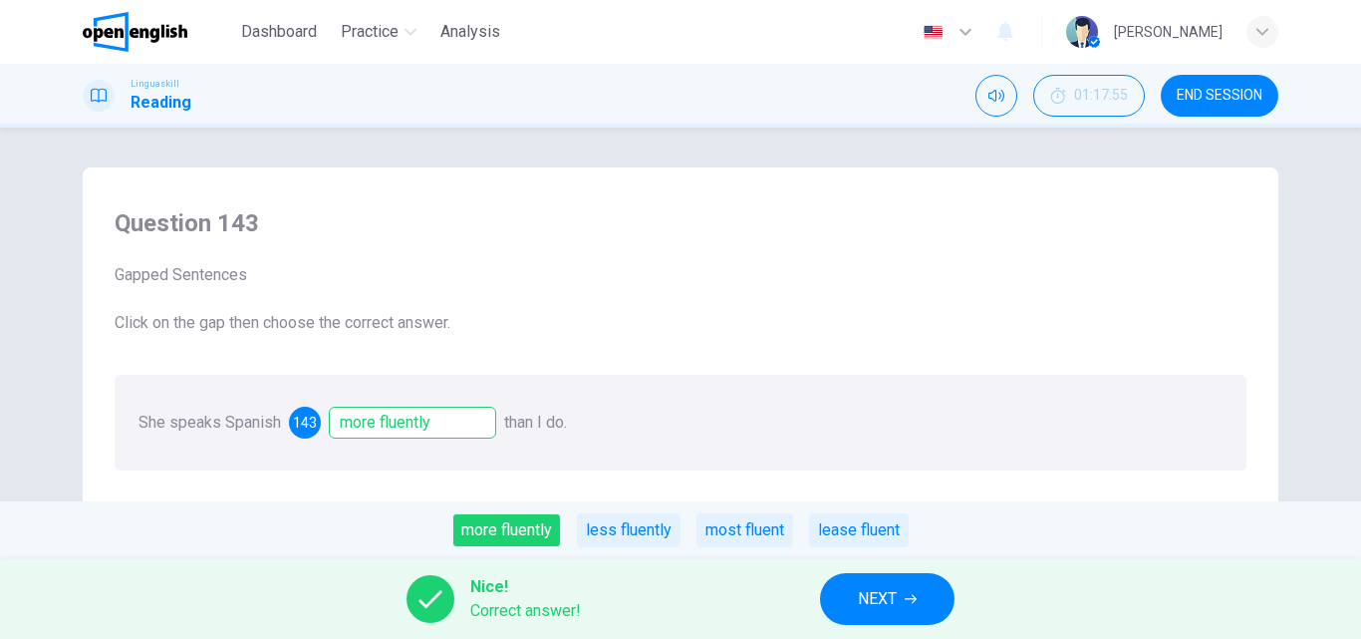
click at [856, 599] on button "NEXT" at bounding box center [887, 599] width 134 height 52
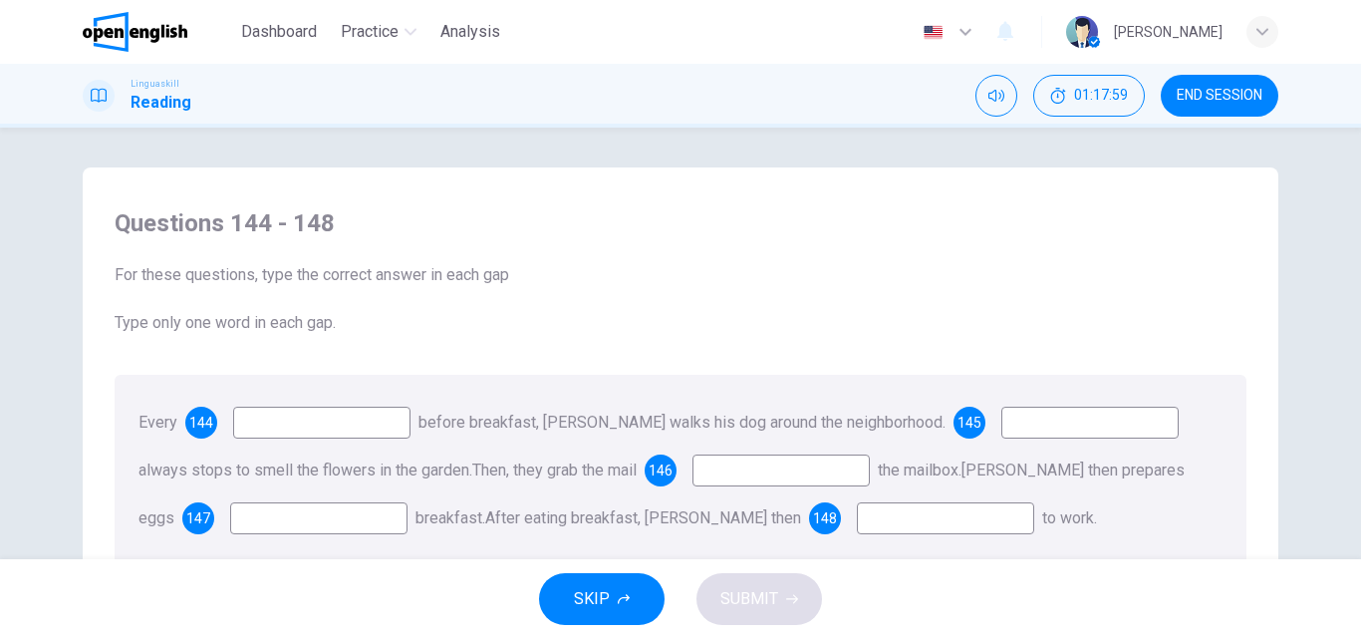
click at [266, 423] on input at bounding box center [321, 422] width 177 height 32
type input "*******"
click at [1001, 431] on input at bounding box center [1089, 422] width 177 height 32
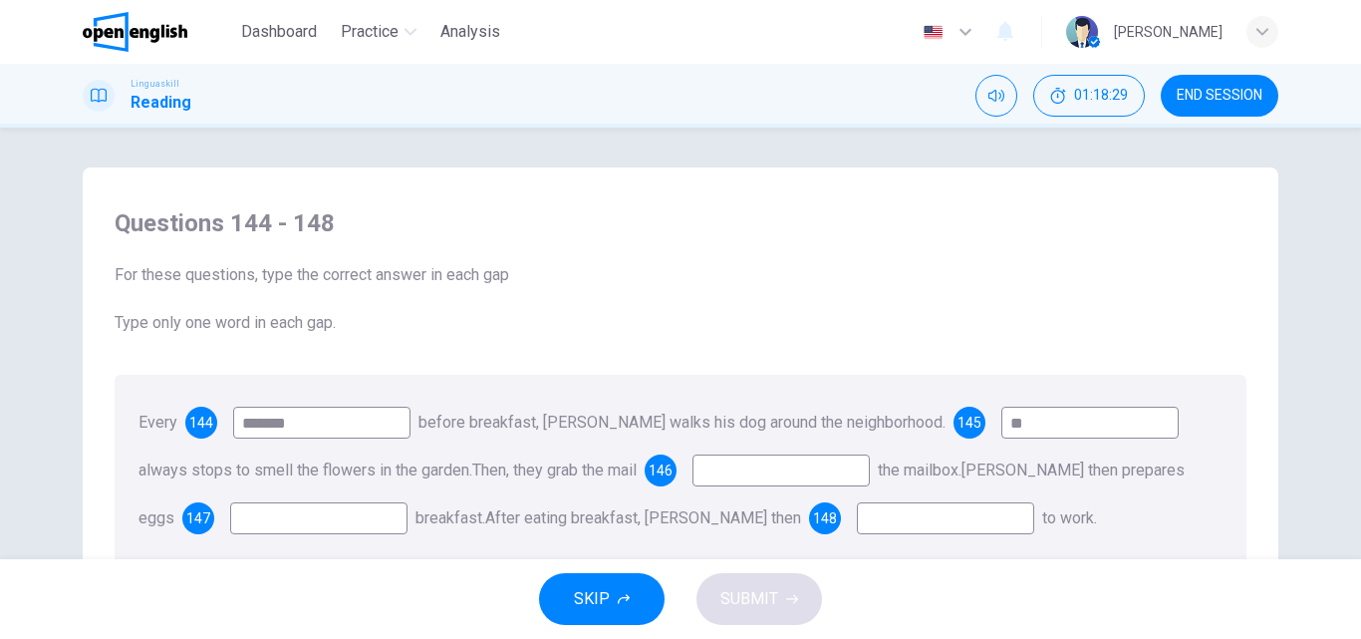
type input "**"
click at [740, 466] on input at bounding box center [780, 470] width 177 height 32
type input "****"
click at [230, 523] on input at bounding box center [318, 518] width 177 height 32
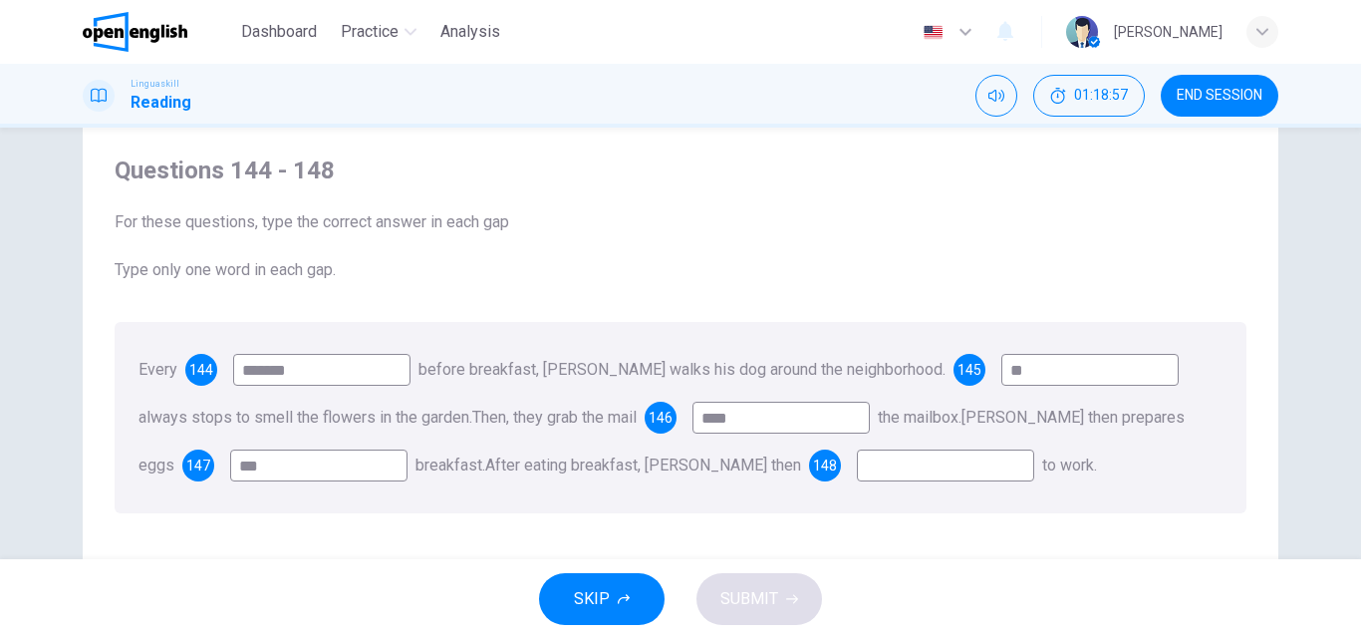
scroll to position [100, 0]
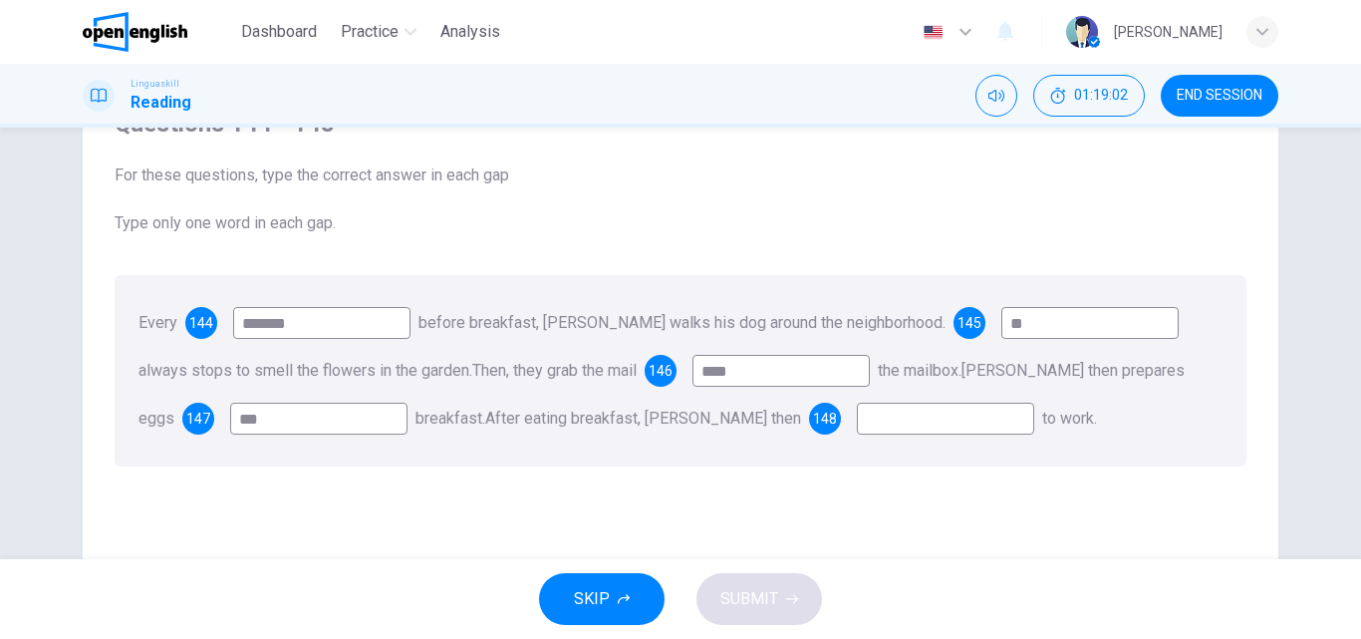
type input "***"
click at [886, 414] on input at bounding box center [945, 418] width 177 height 32
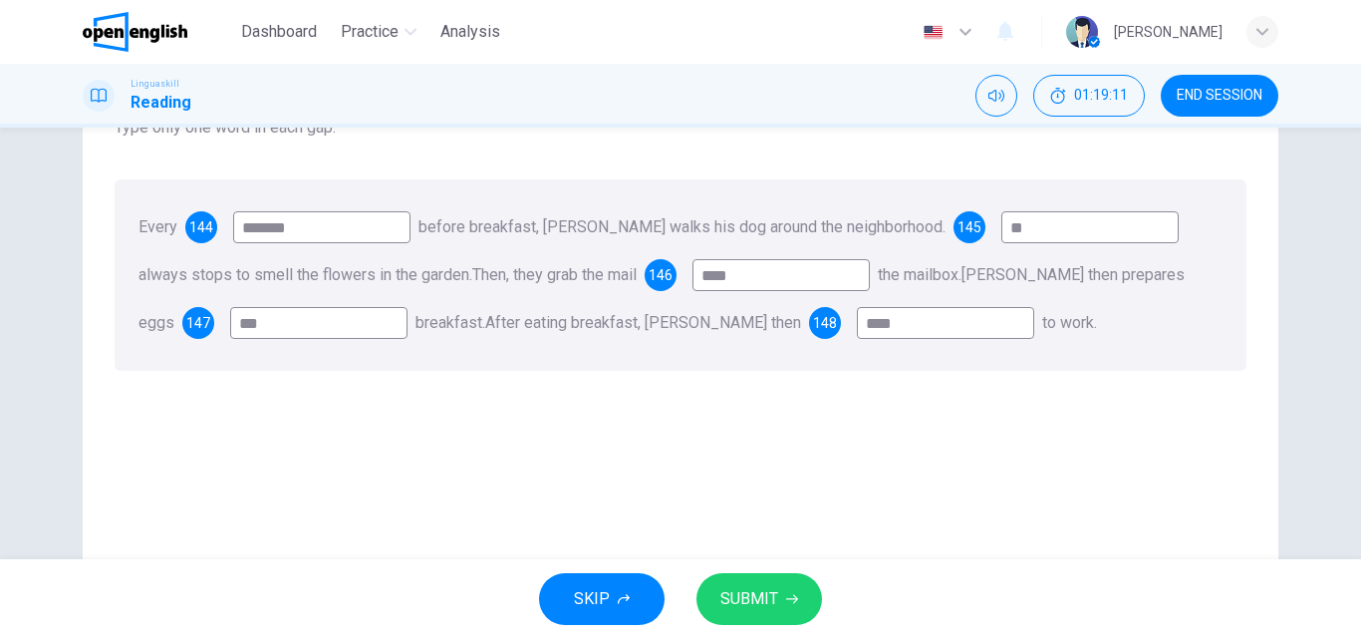
scroll to position [199, 0]
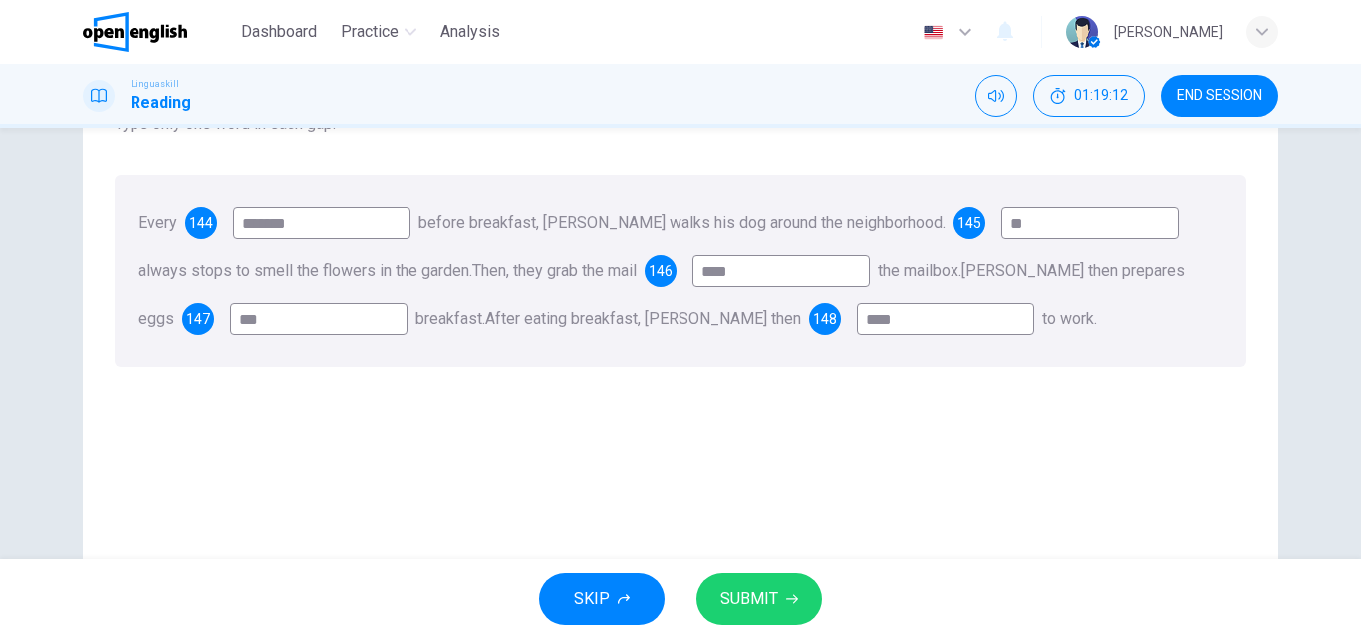
type input "****"
click at [771, 605] on span "SUBMIT" at bounding box center [749, 599] width 58 height 28
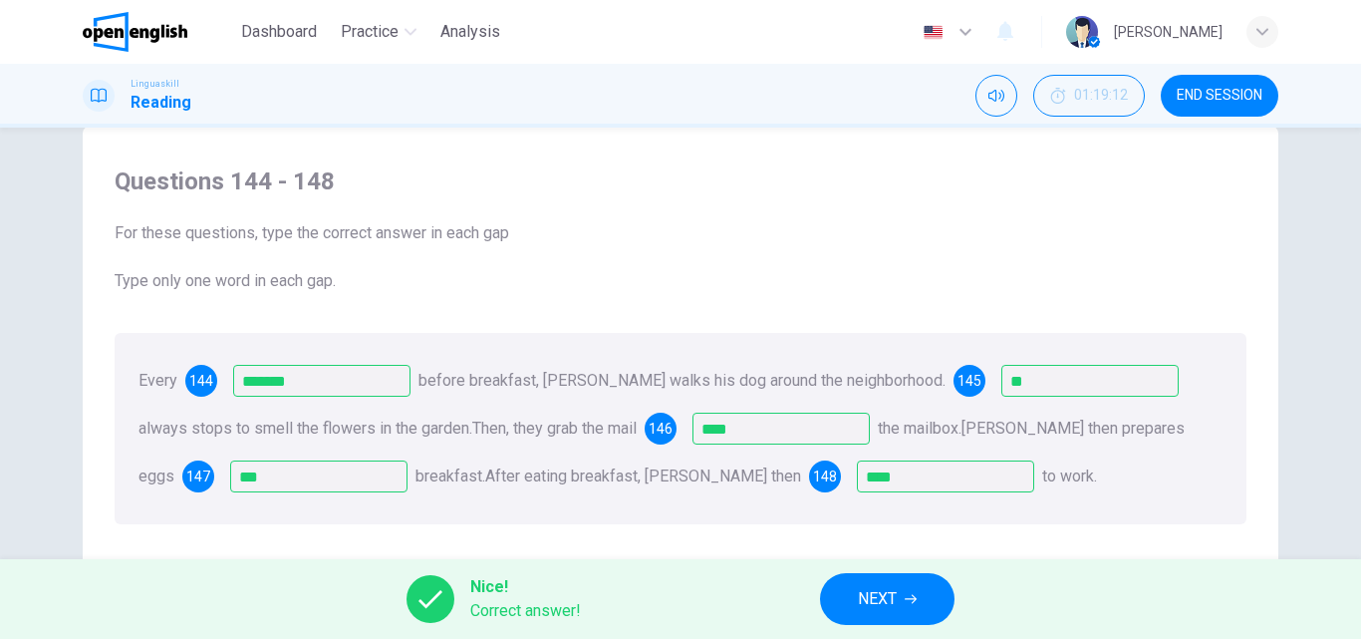
scroll to position [141, 0]
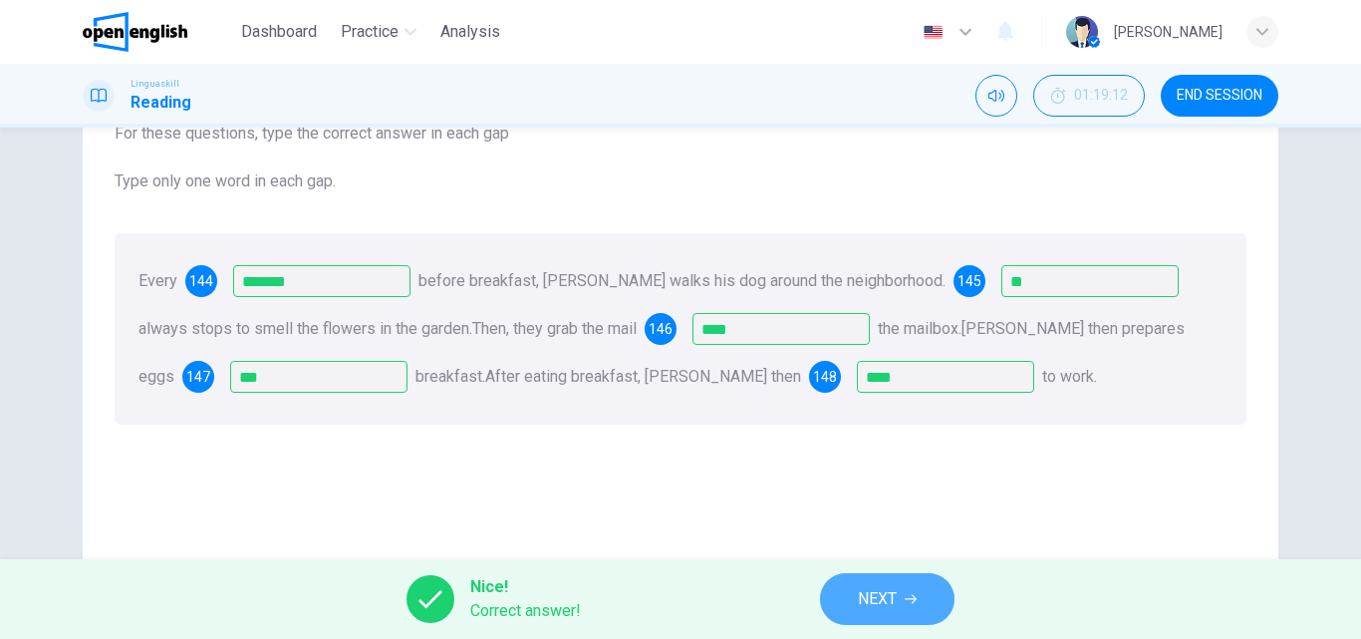
click at [897, 596] on span "NEXT" at bounding box center [877, 599] width 39 height 28
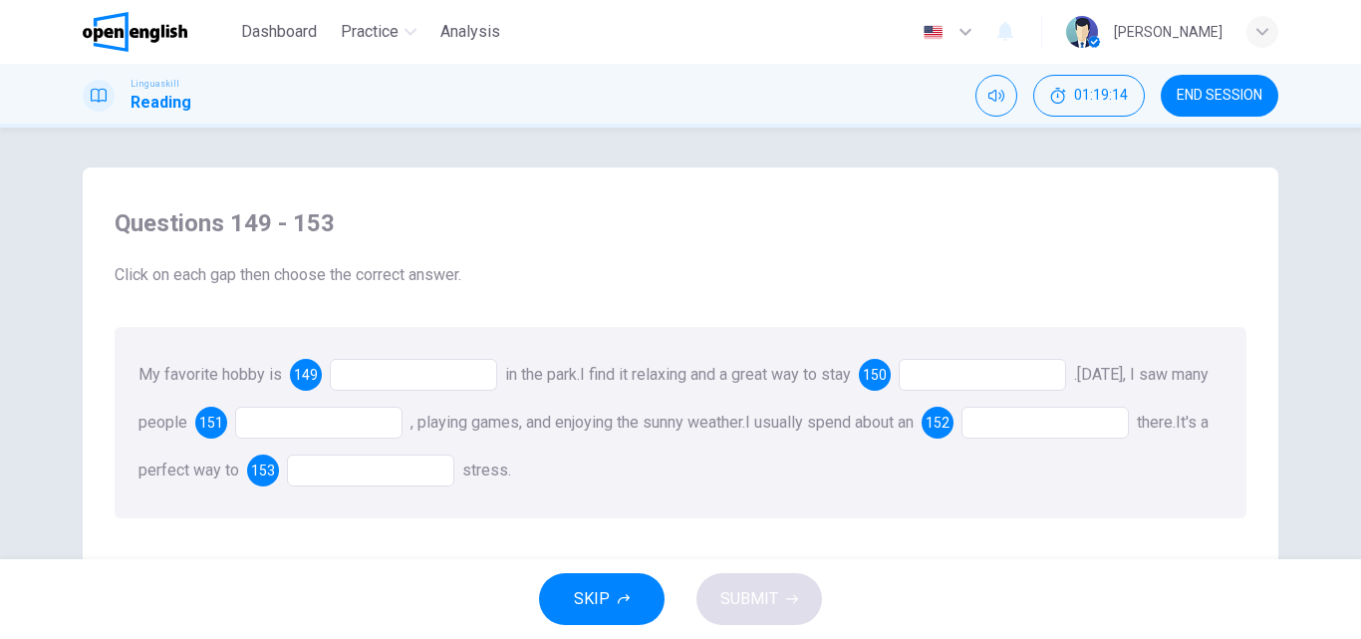
click at [397, 374] on div at bounding box center [413, 375] width 167 height 32
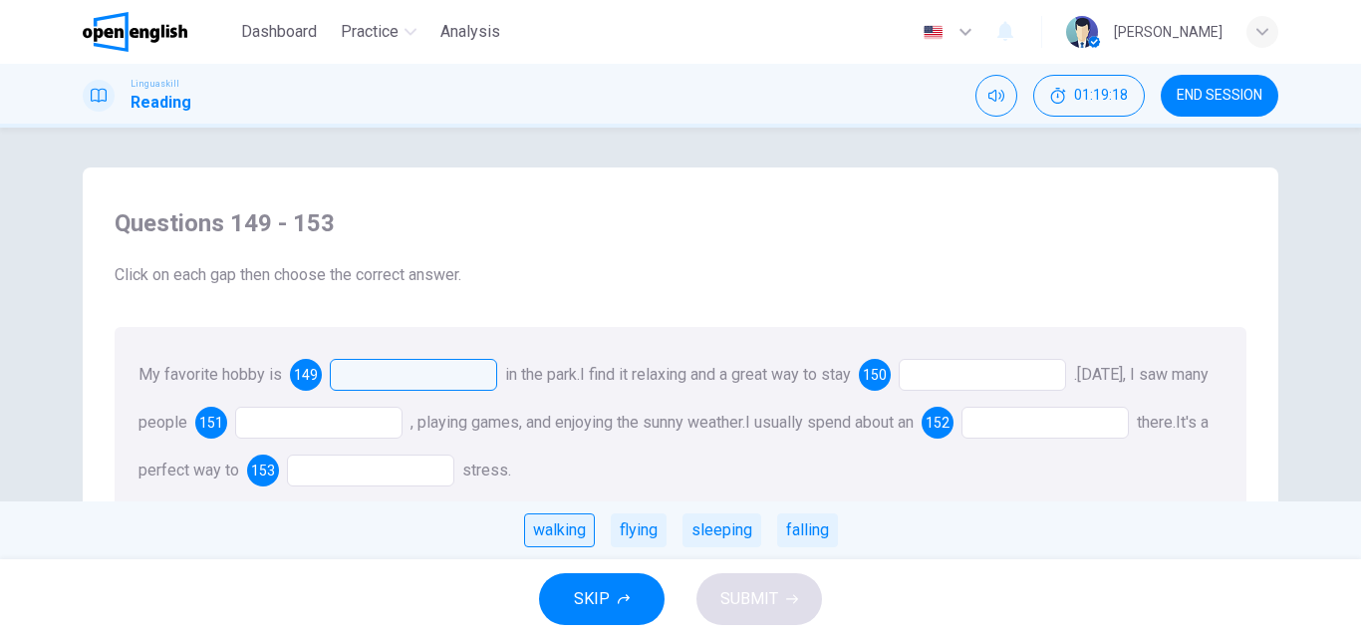
click at [564, 533] on div "walking" at bounding box center [559, 530] width 71 height 34
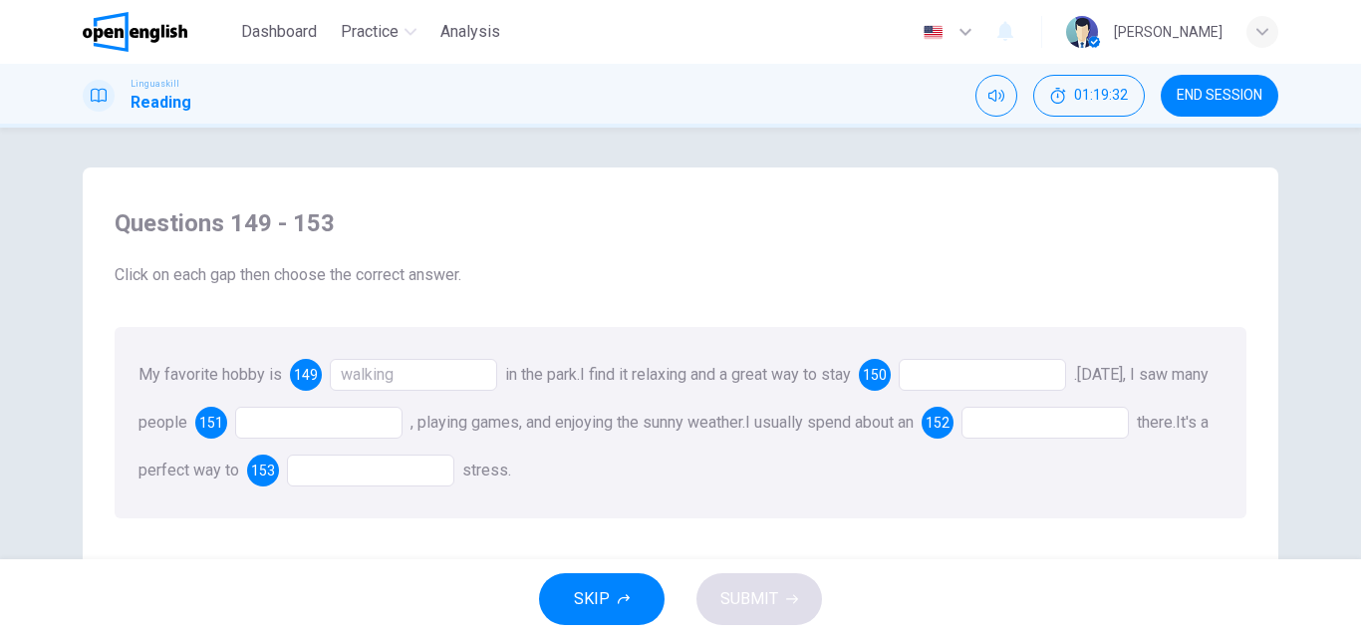
click at [952, 371] on div at bounding box center [982, 375] width 167 height 32
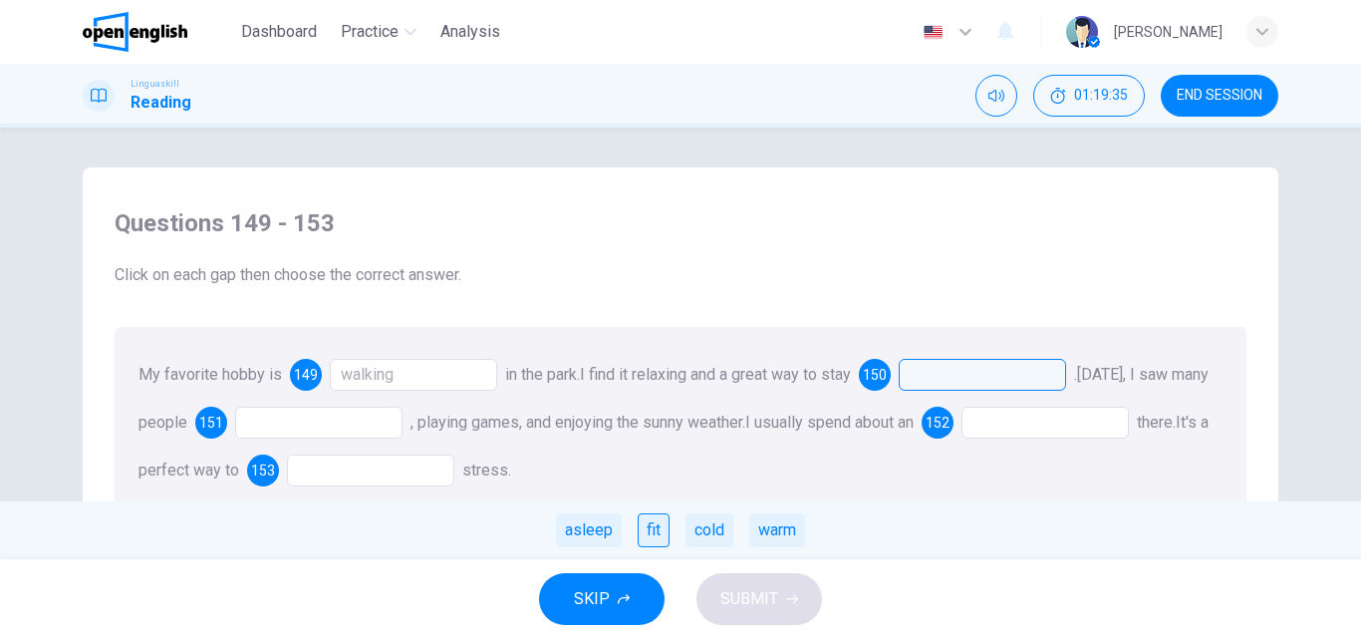
click at [650, 536] on div "fit" at bounding box center [654, 530] width 32 height 34
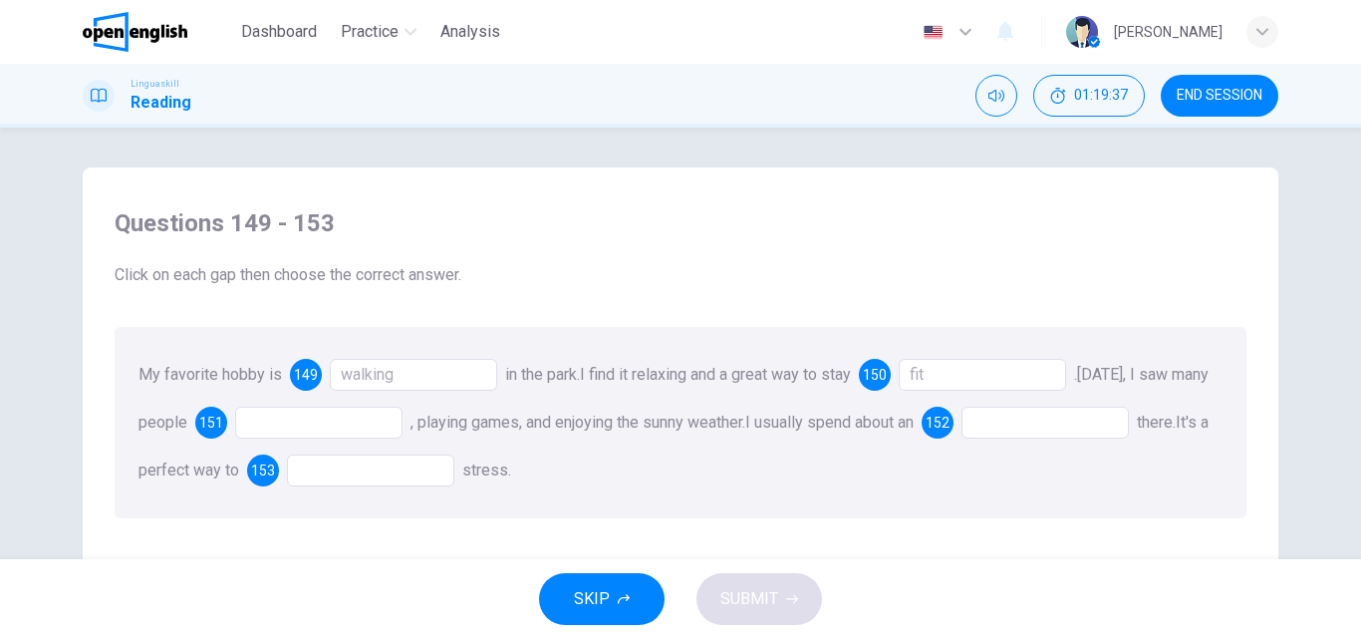
click at [319, 419] on div at bounding box center [318, 422] width 167 height 32
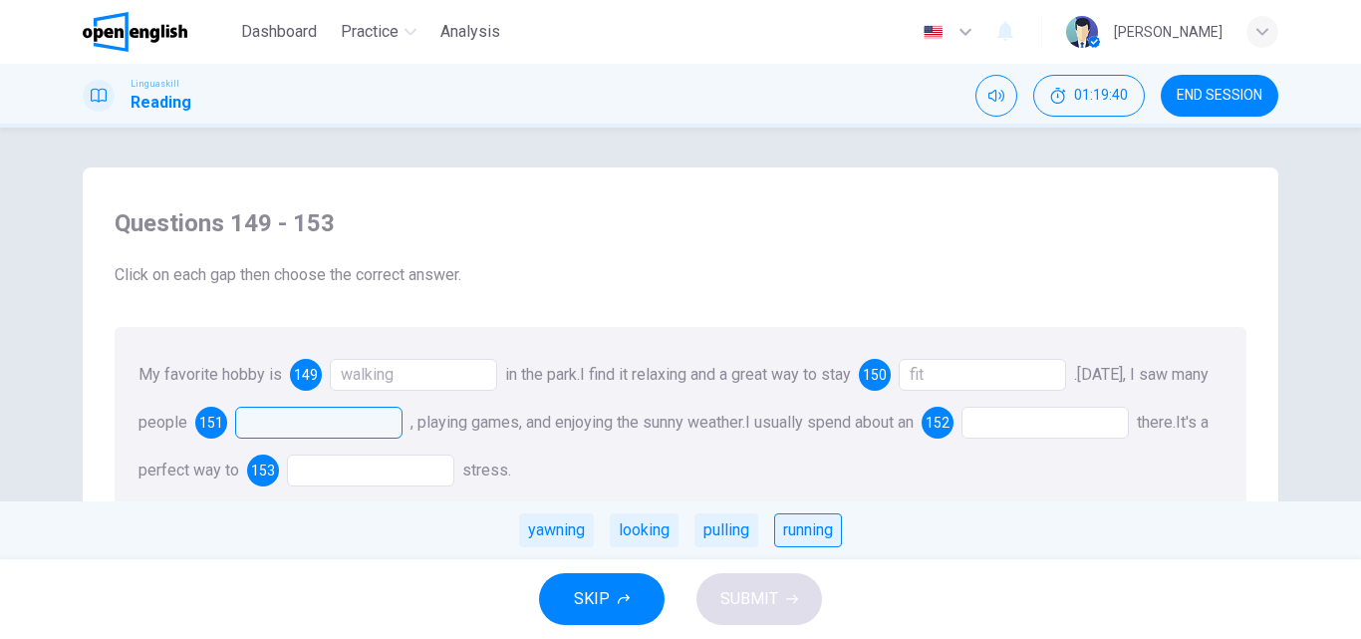
click at [814, 535] on div "running" at bounding box center [808, 530] width 68 height 34
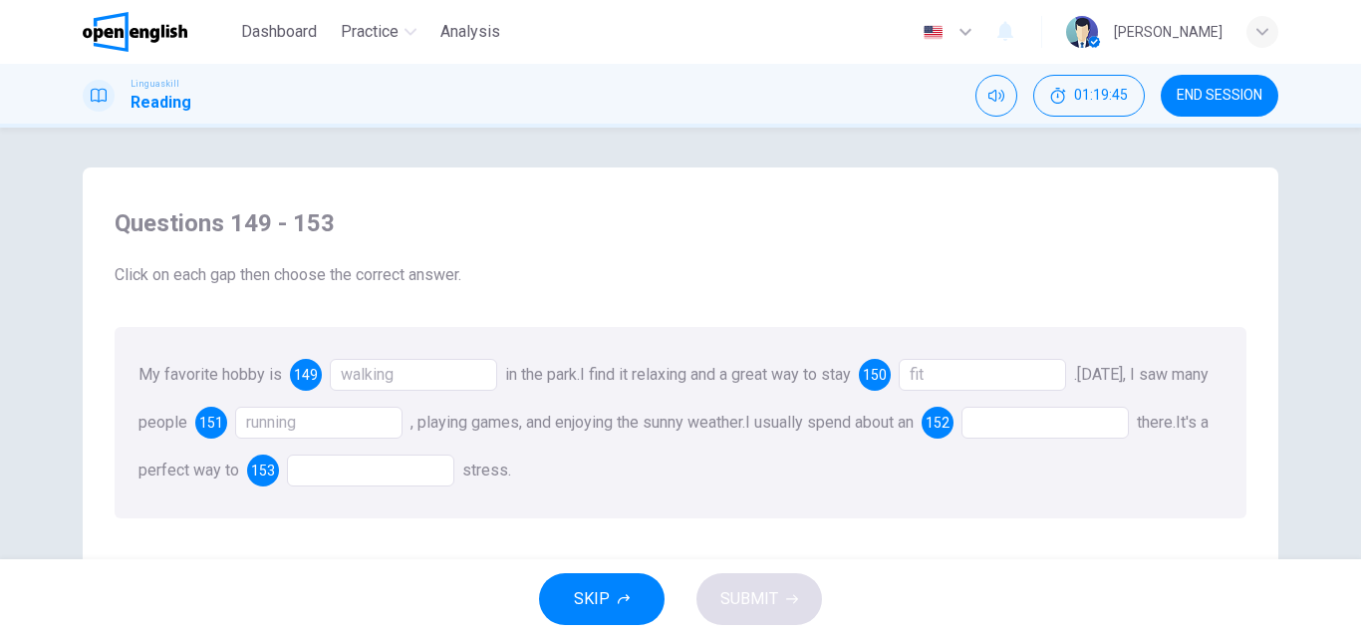
click at [1042, 421] on div at bounding box center [1044, 422] width 167 height 32
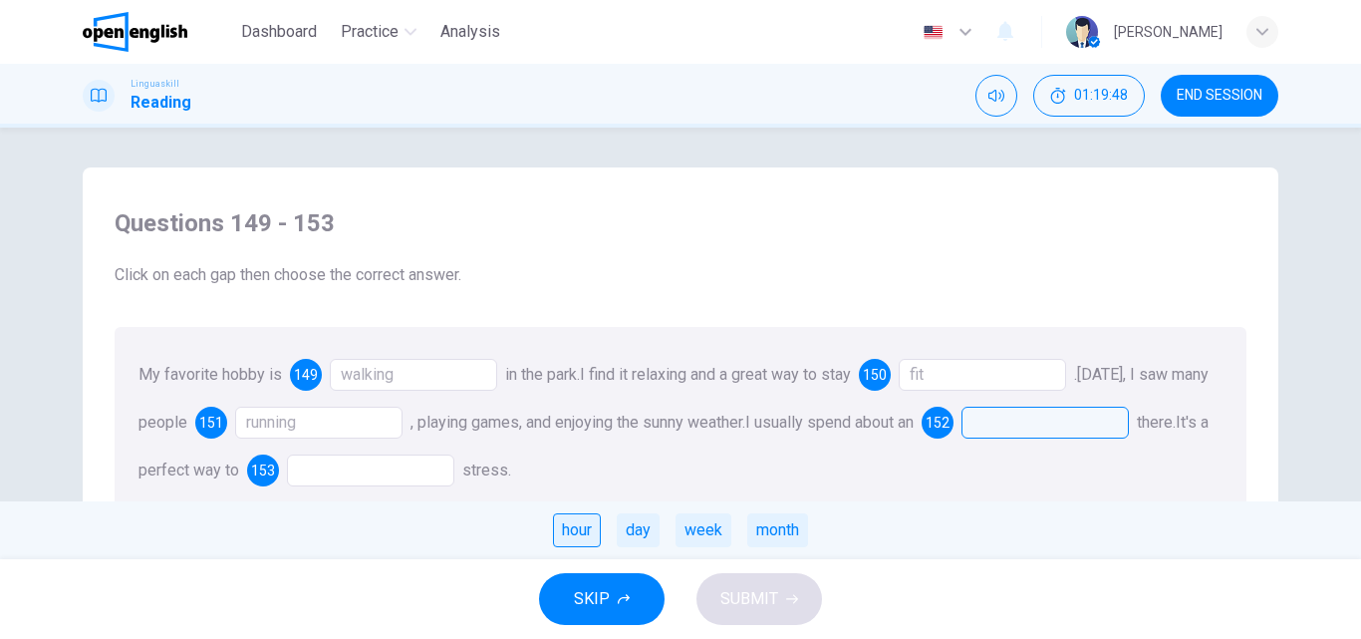
click at [560, 528] on div "hour" at bounding box center [577, 530] width 48 height 34
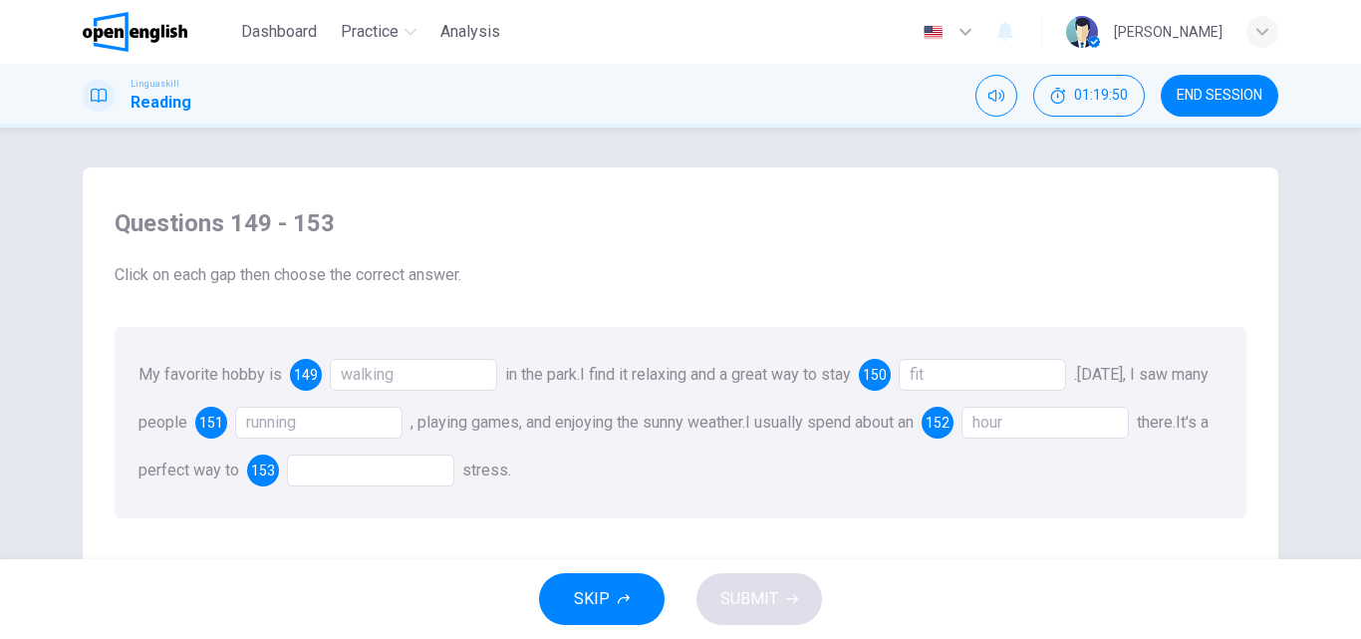
click at [405, 465] on div at bounding box center [370, 470] width 167 height 32
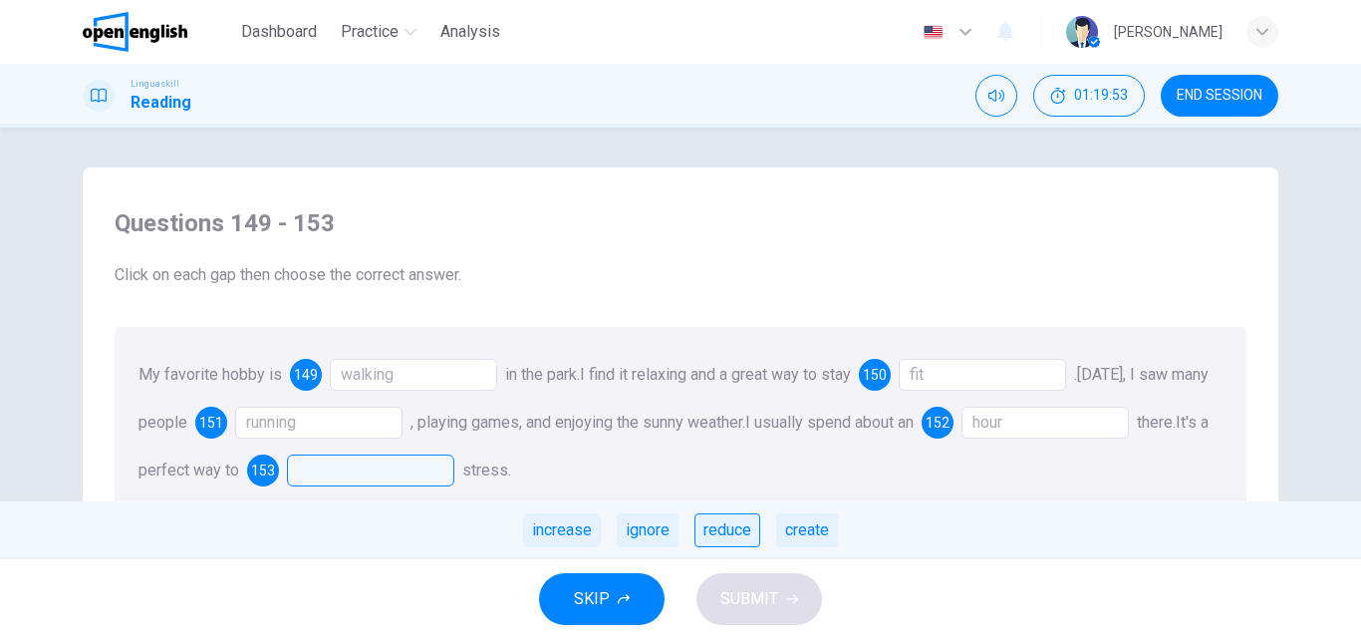
click at [726, 532] on div "reduce" at bounding box center [727, 530] width 66 height 34
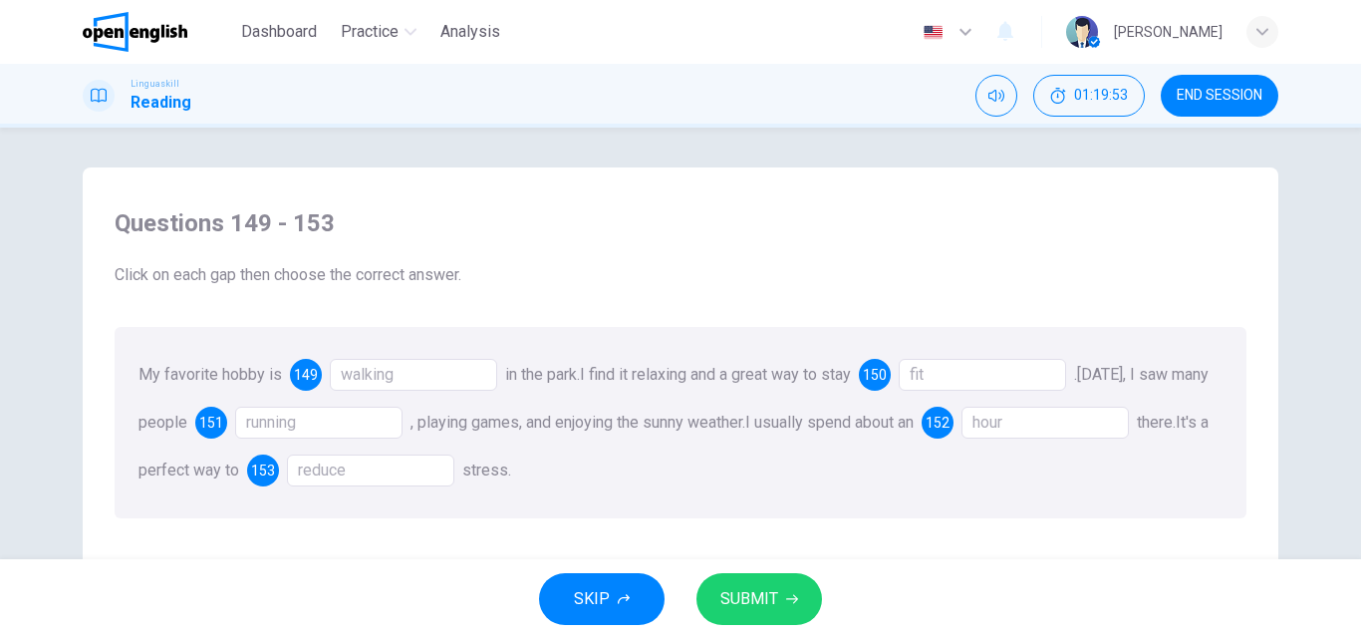
click at [746, 599] on span "SUBMIT" at bounding box center [749, 599] width 58 height 28
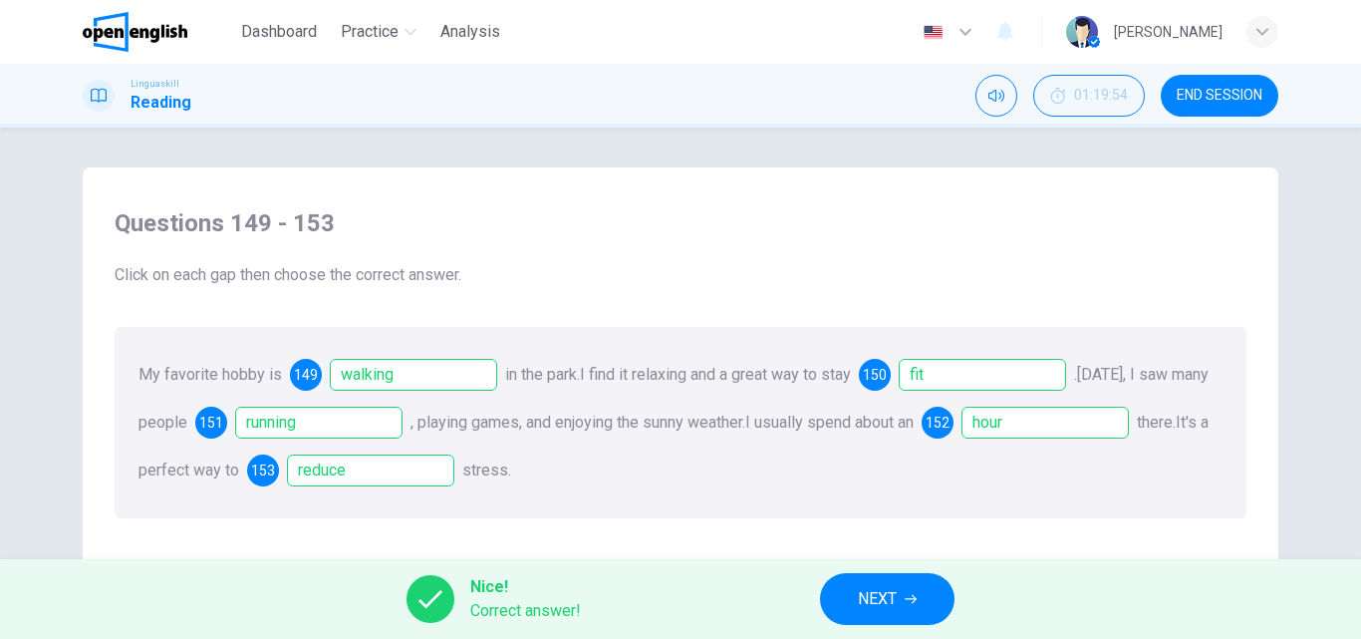
click at [878, 581] on button "NEXT" at bounding box center [887, 599] width 134 height 52
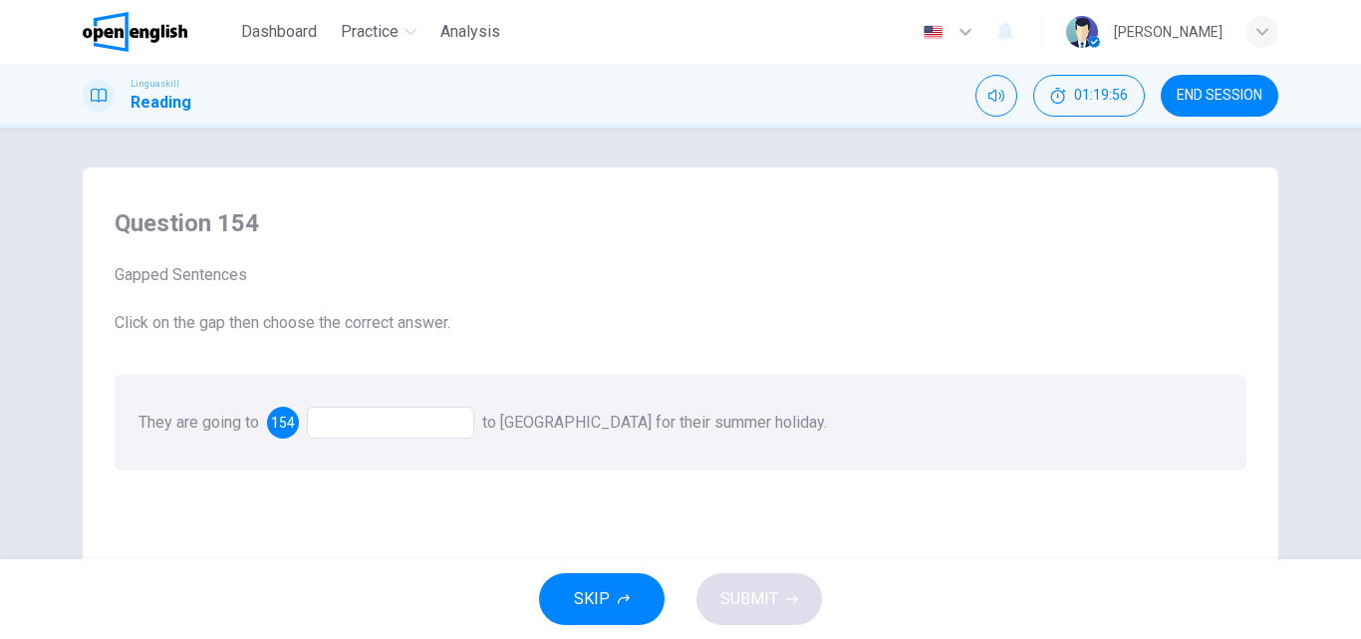
click at [366, 421] on div at bounding box center [390, 422] width 167 height 32
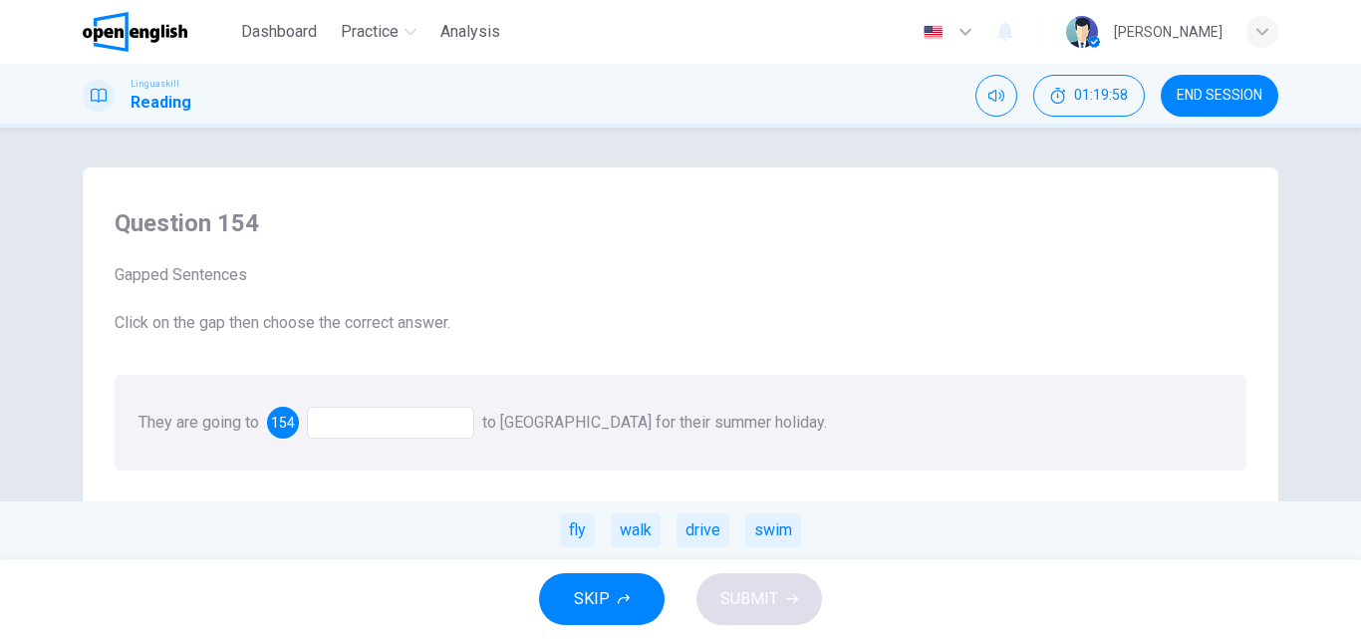
click at [572, 530] on div "fly" at bounding box center [577, 530] width 35 height 34
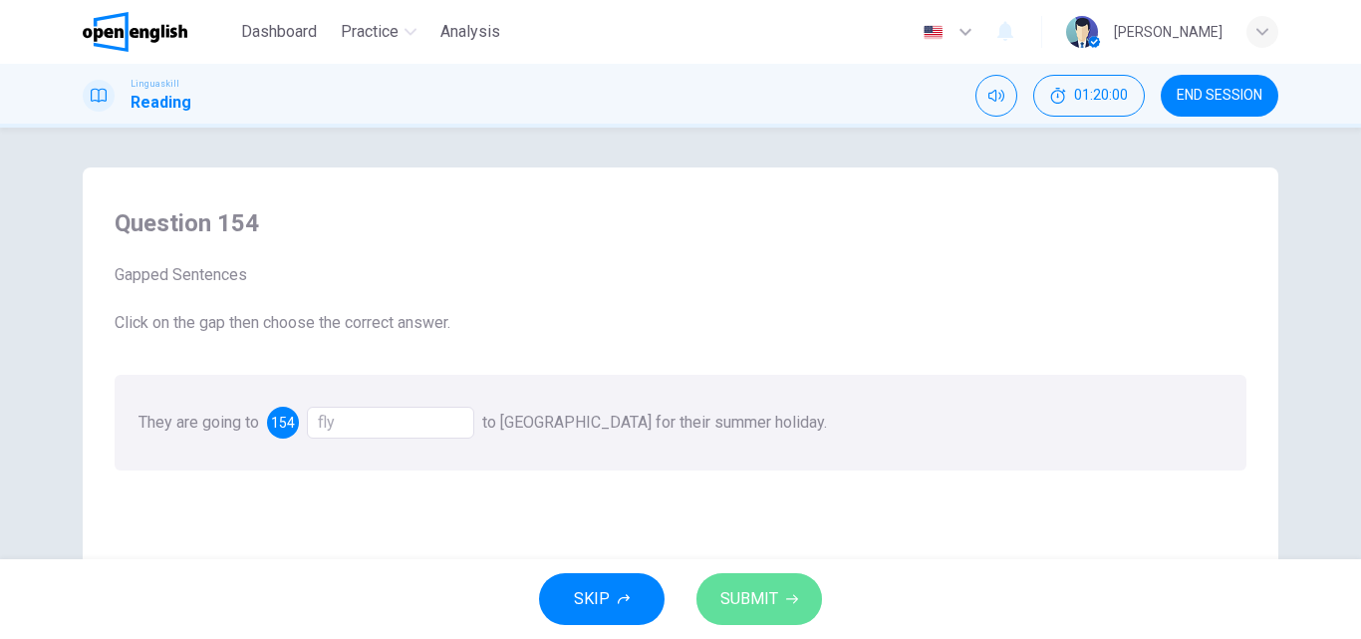
click at [760, 599] on span "SUBMIT" at bounding box center [749, 599] width 58 height 28
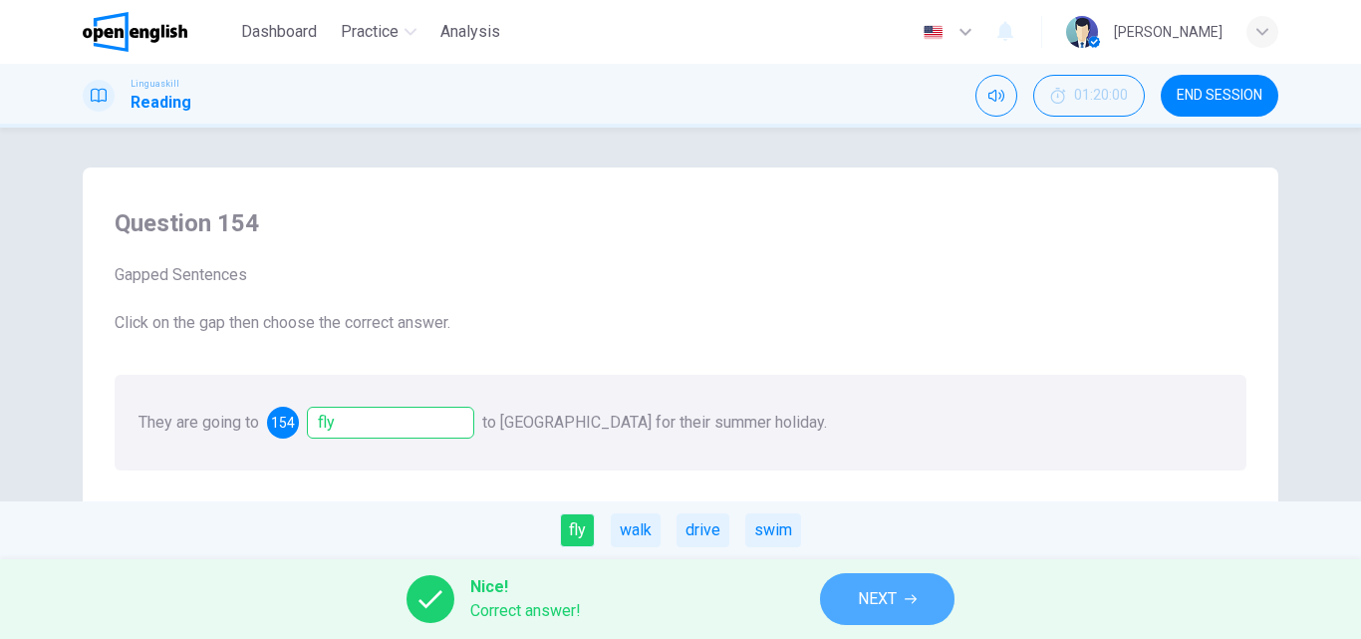
click at [870, 598] on span "NEXT" at bounding box center [877, 599] width 39 height 28
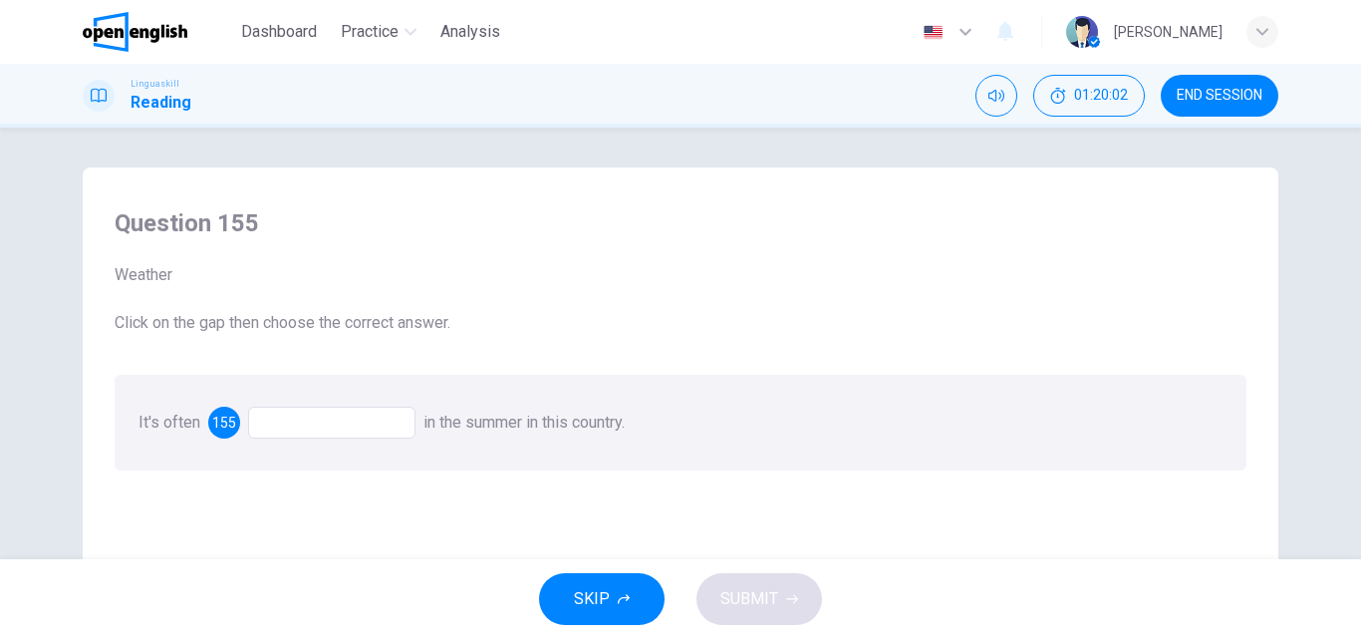
click at [352, 426] on div at bounding box center [331, 422] width 167 height 32
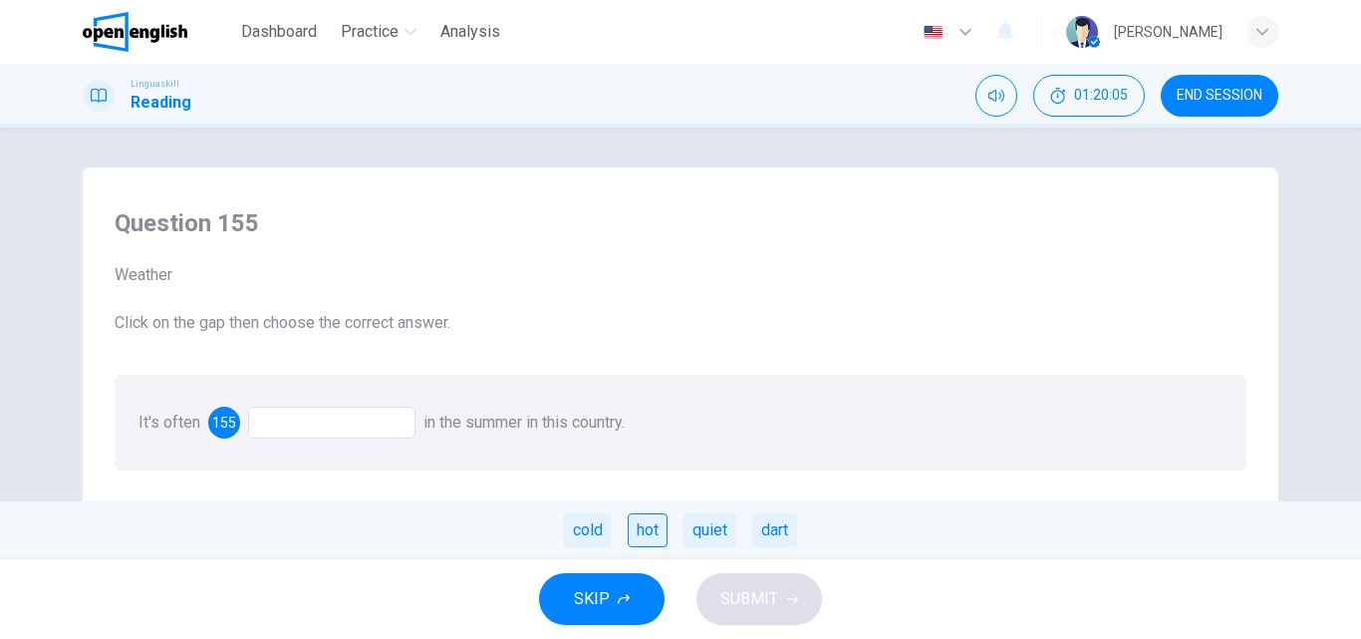
click at [652, 528] on div "hot" at bounding box center [648, 530] width 40 height 34
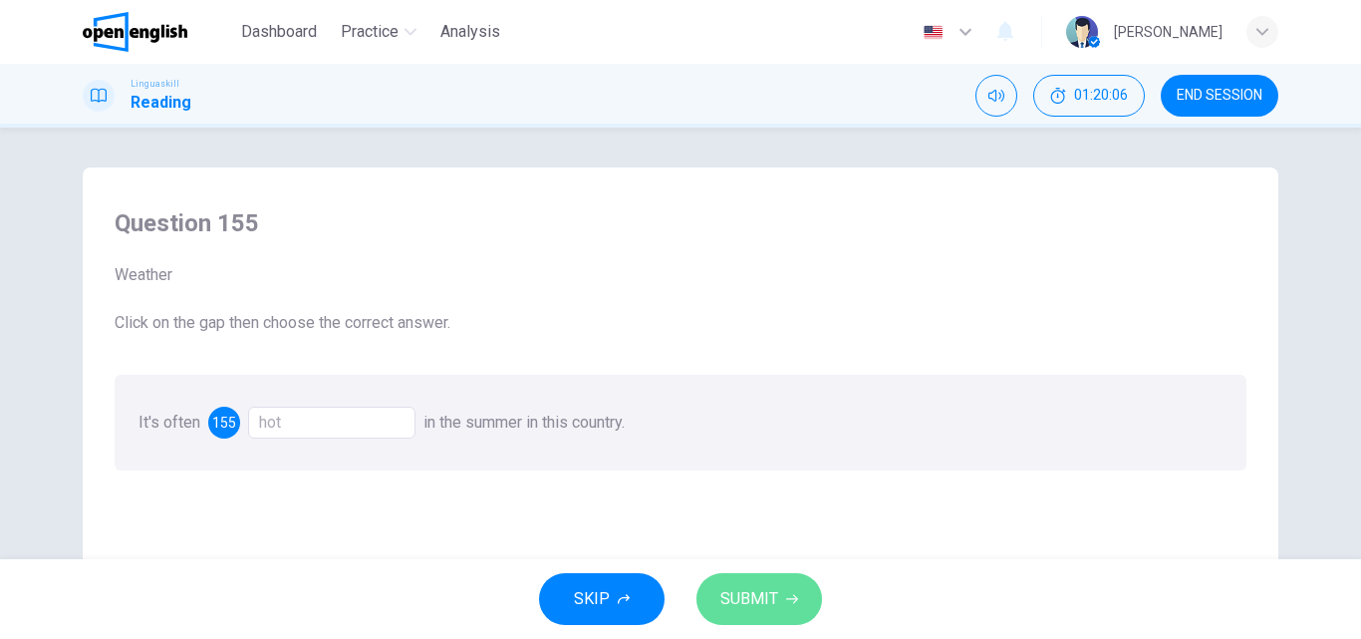
click at [747, 592] on span "SUBMIT" at bounding box center [749, 599] width 58 height 28
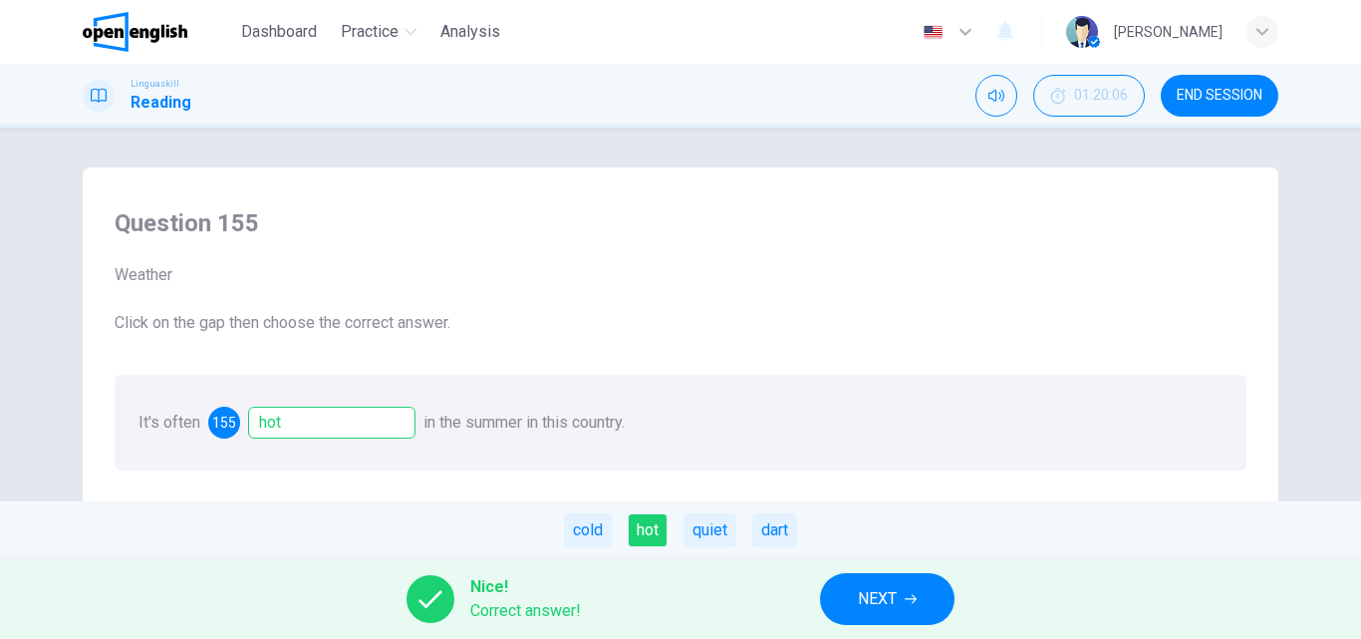
click at [884, 598] on span "NEXT" at bounding box center [877, 599] width 39 height 28
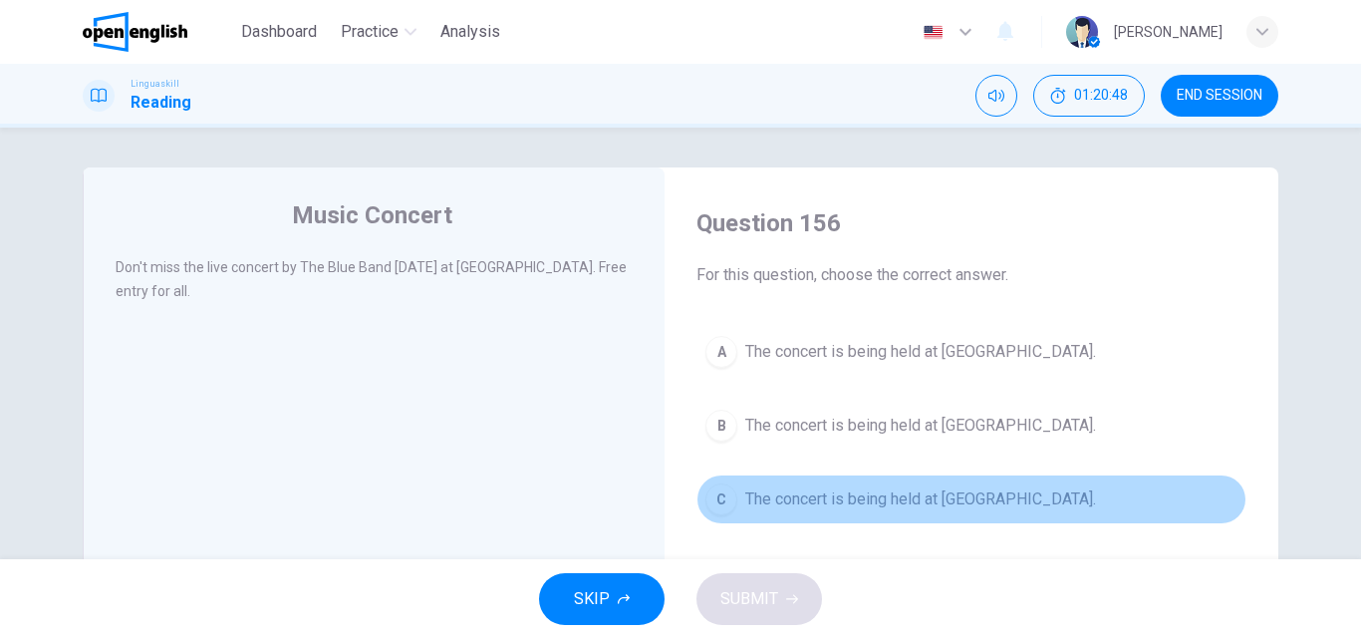
click at [713, 498] on div "C" at bounding box center [721, 499] width 32 height 32
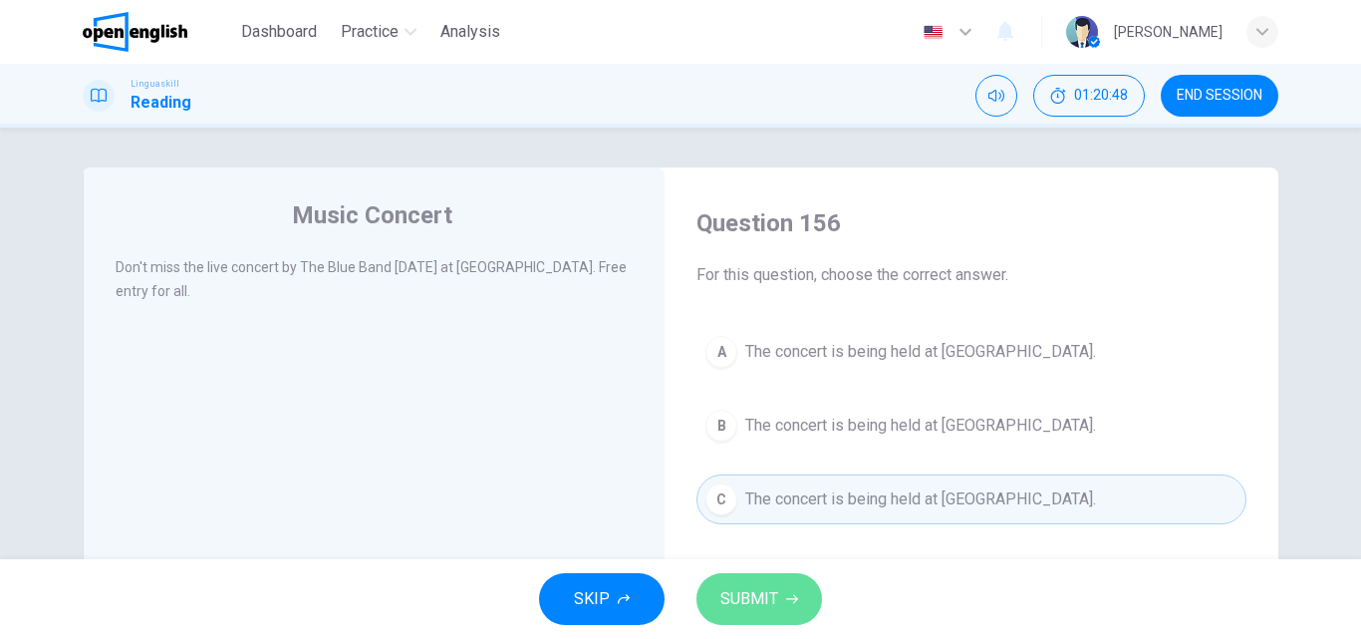
click at [729, 591] on span "SUBMIT" at bounding box center [749, 599] width 58 height 28
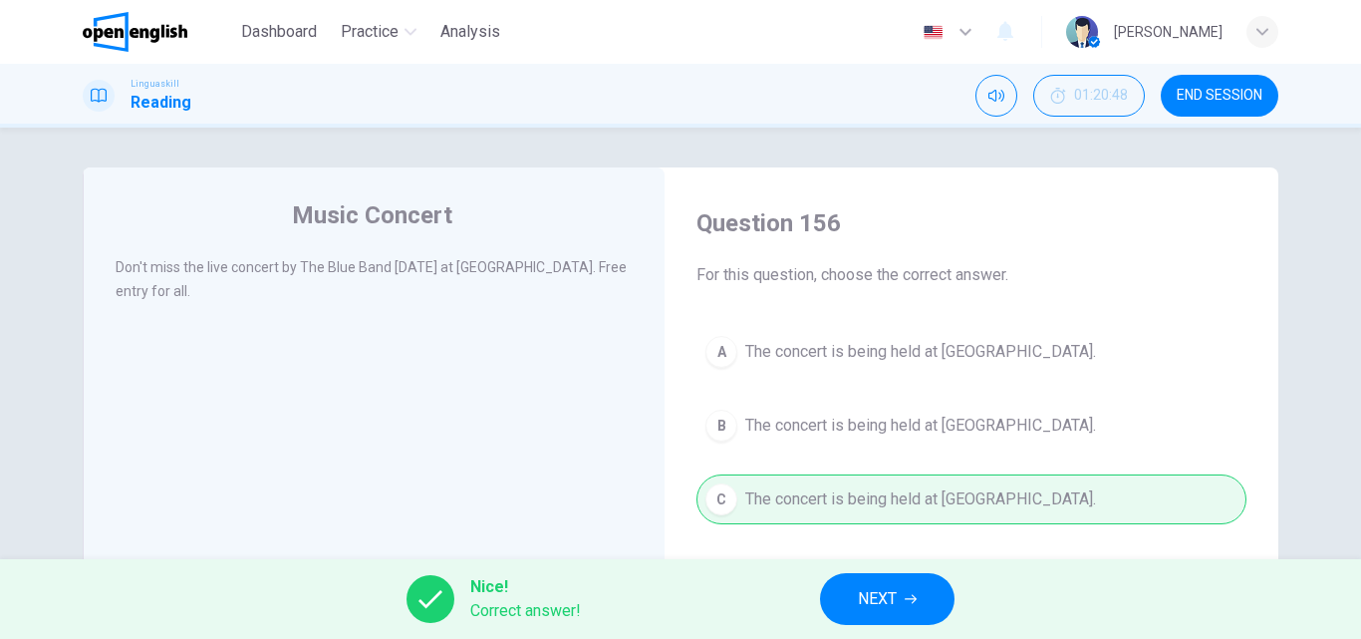
click at [911, 599] on icon "button" at bounding box center [911, 599] width 12 height 12
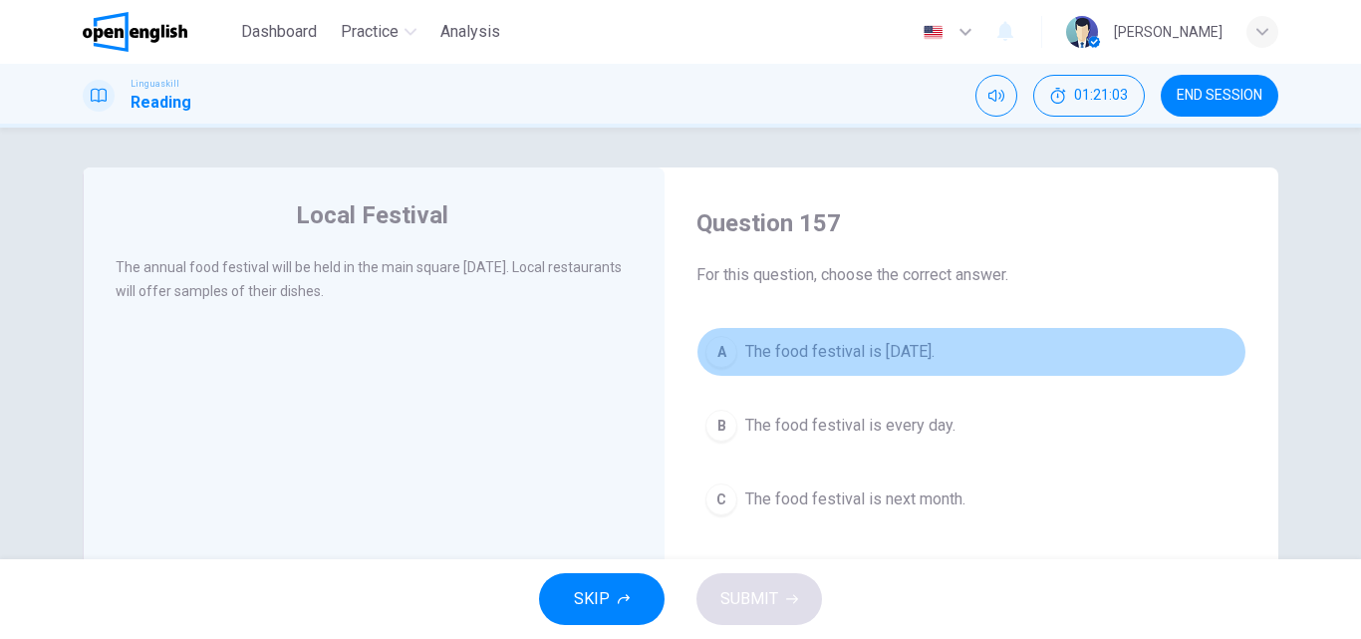
click at [718, 348] on div "A" at bounding box center [721, 352] width 32 height 32
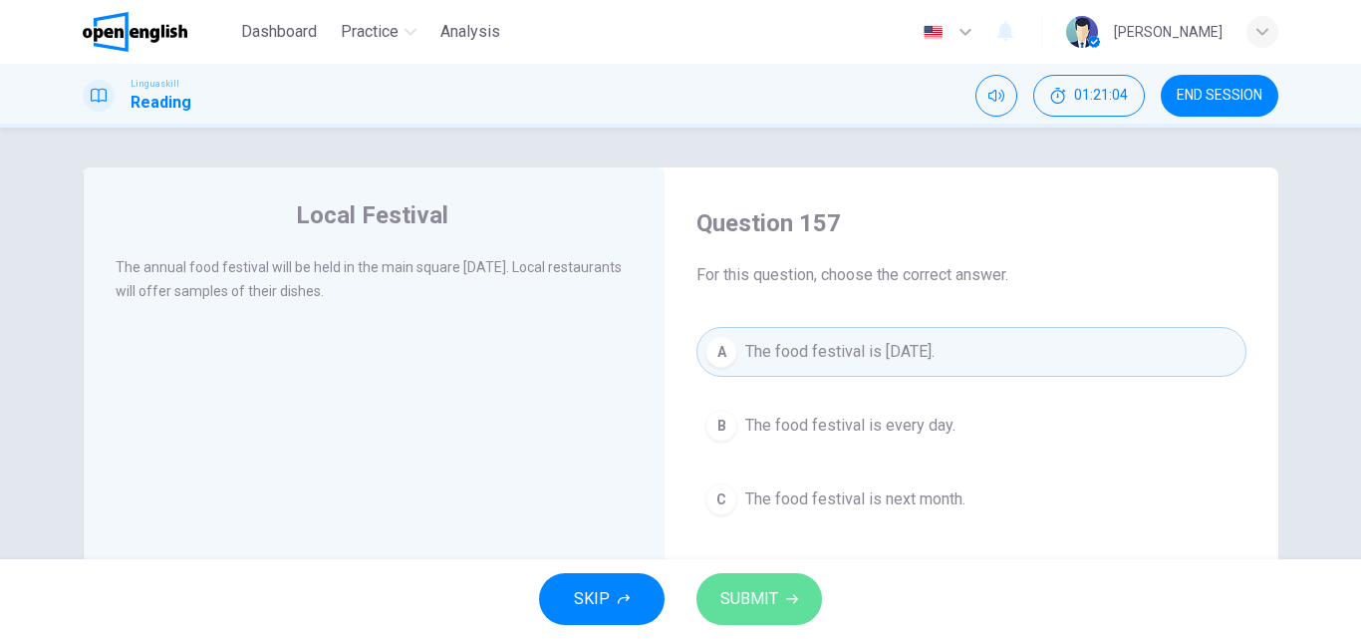
click at [782, 597] on button "SUBMIT" at bounding box center [759, 599] width 126 height 52
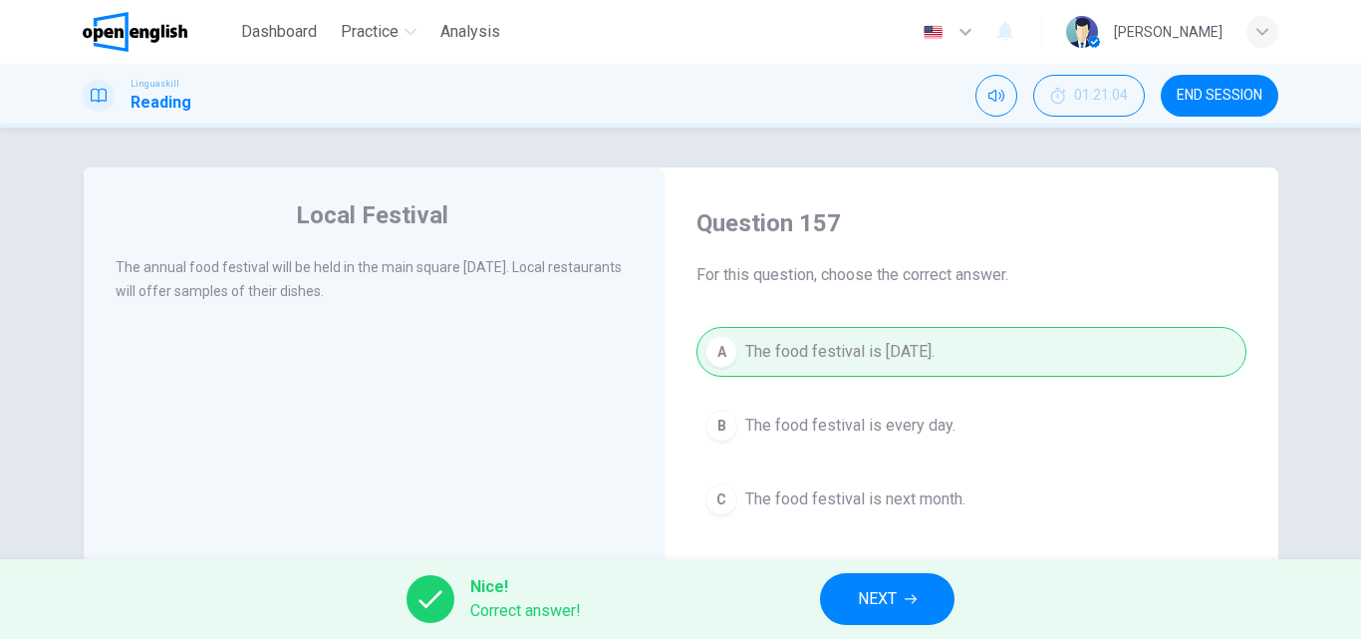
click at [961, 608] on div "Nice! Correct answer! NEXT" at bounding box center [680, 599] width 1361 height 80
click at [881, 594] on span "NEXT" at bounding box center [877, 599] width 39 height 28
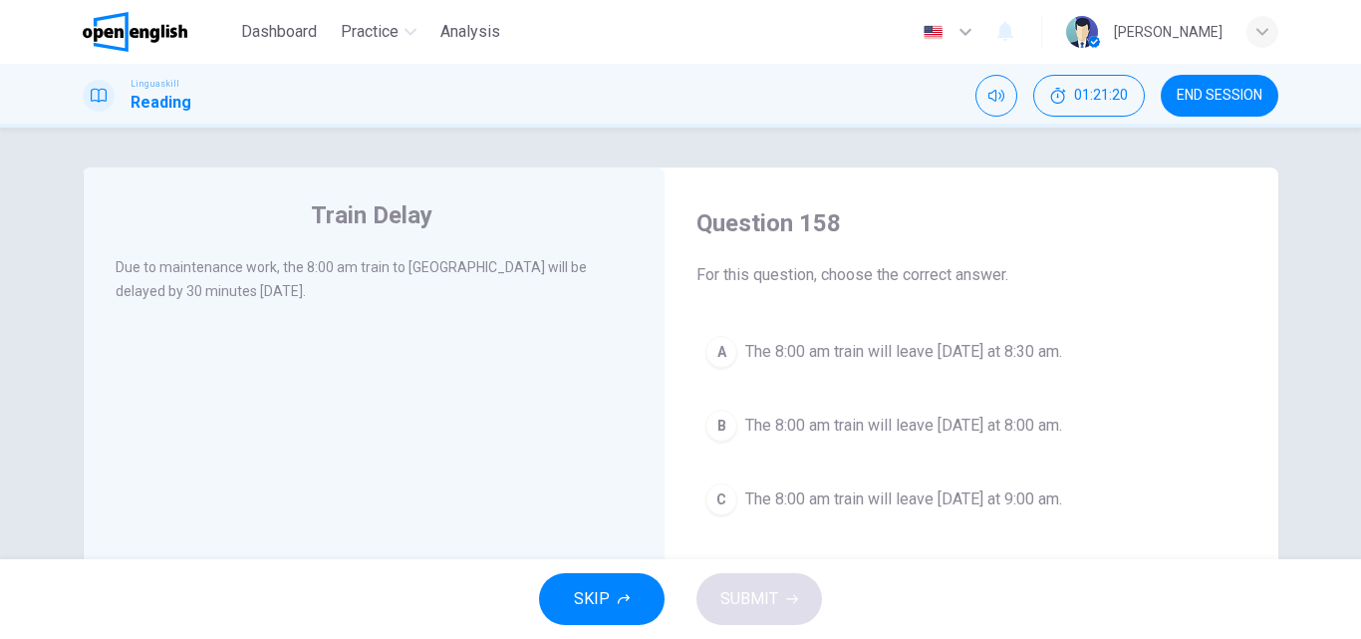
click at [771, 494] on span "The 8:00 am train will leave [DATE] at 9:00 am." at bounding box center [903, 499] width 317 height 24
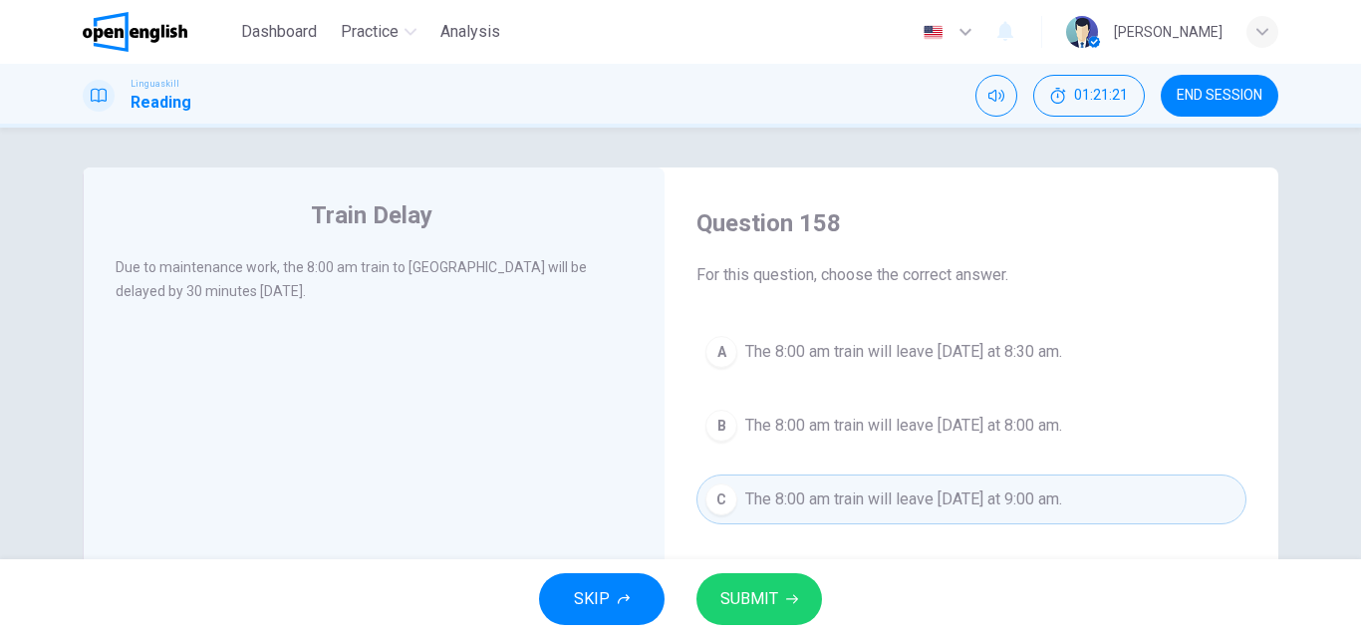
click at [742, 596] on span "SUBMIT" at bounding box center [749, 599] width 58 height 28
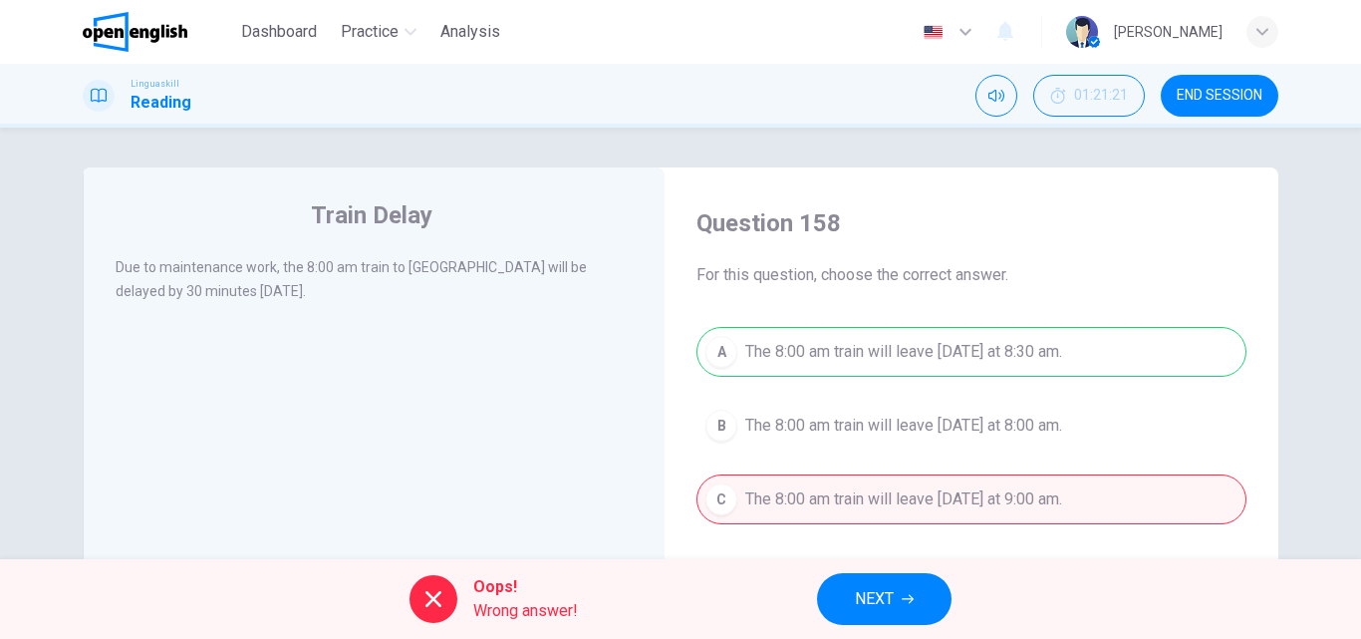
click at [809, 328] on div "A The 8:00 am train will leave [DATE] at 8:30 am. B The 8:00 am train will leav…" at bounding box center [971, 425] width 550 height 197
click at [799, 372] on div "A The 8:00 am train will leave [DATE] at 8:30 am. B The 8:00 am train will leav…" at bounding box center [971, 425] width 550 height 197
click at [873, 592] on span "NEXT" at bounding box center [874, 599] width 39 height 28
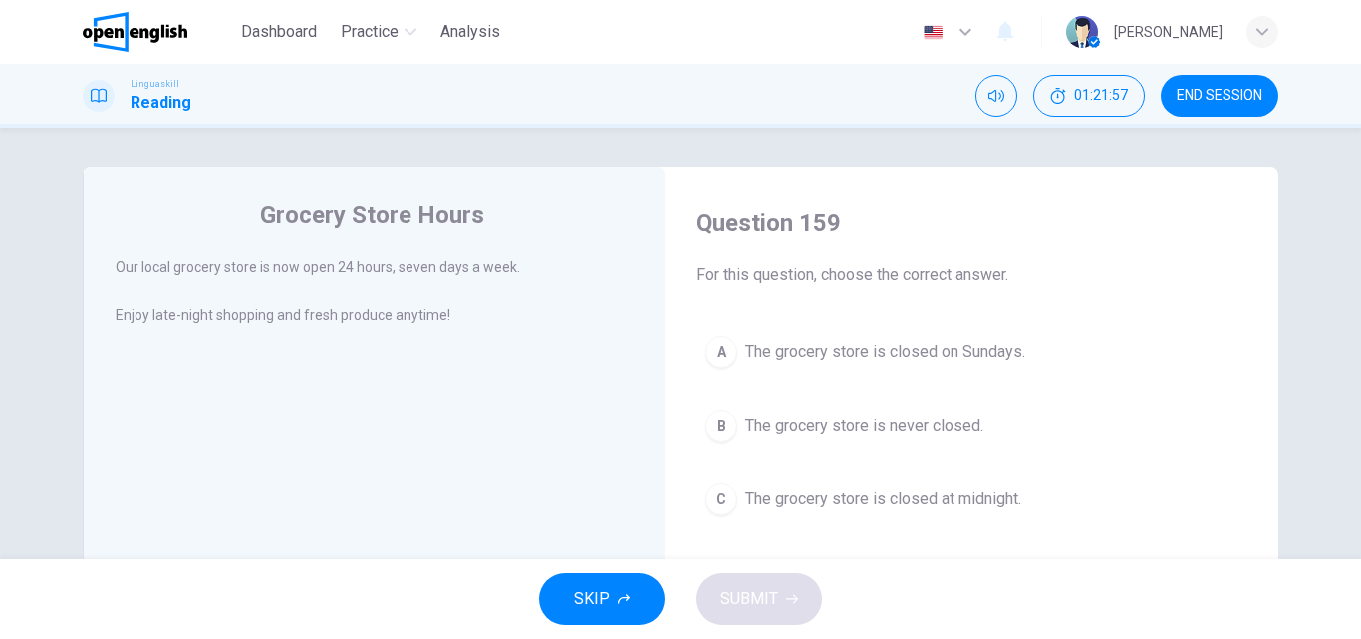
click at [718, 418] on div "B" at bounding box center [721, 425] width 32 height 32
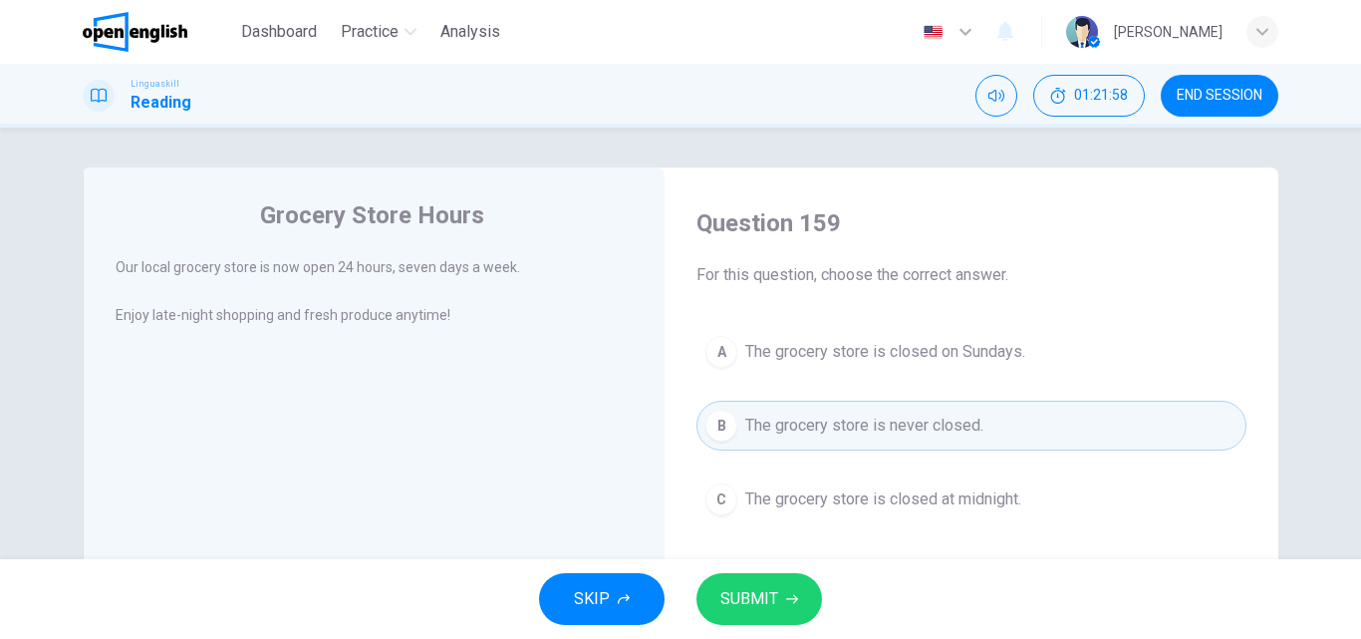
click at [738, 597] on span "SUBMIT" at bounding box center [749, 599] width 58 height 28
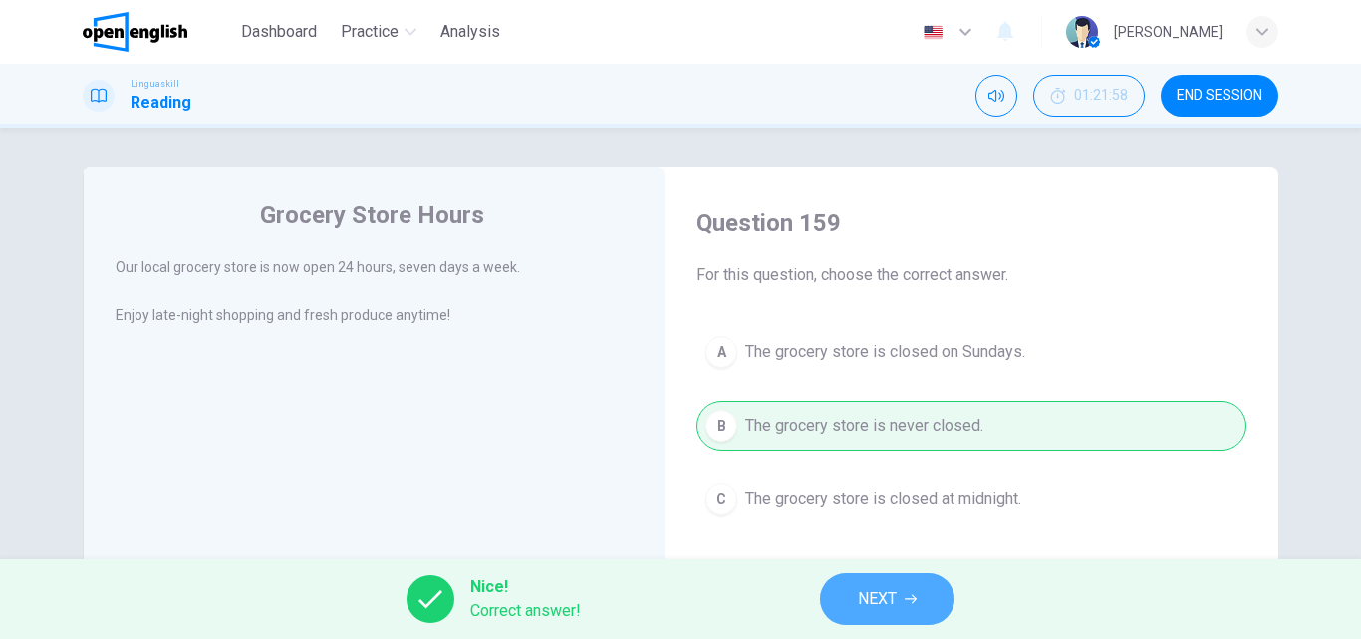
click at [911, 580] on button "NEXT" at bounding box center [887, 599] width 134 height 52
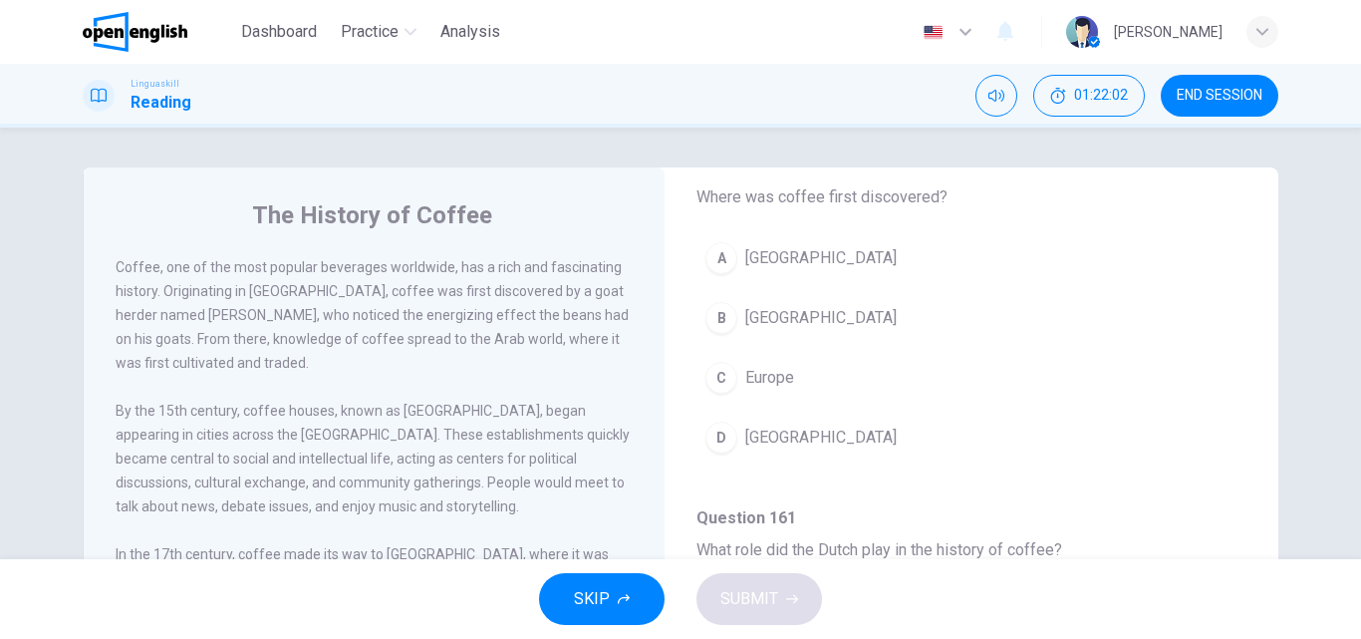
scroll to position [199, 0]
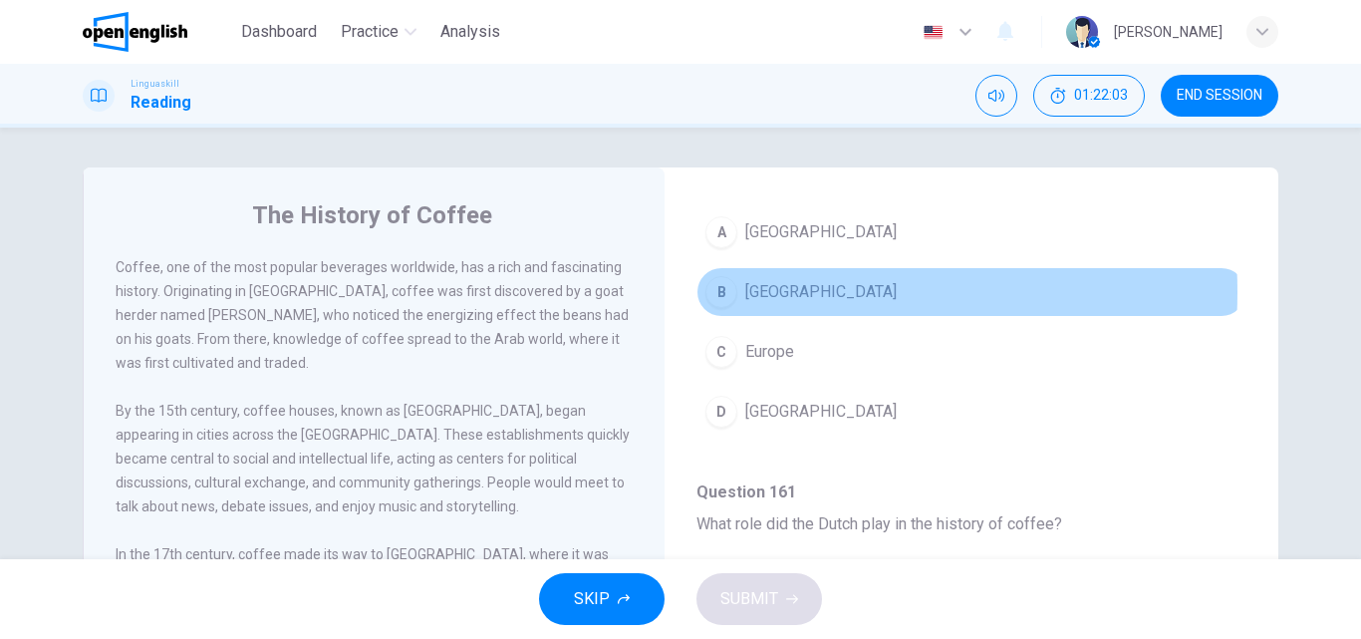
click at [753, 292] on span "[GEOGRAPHIC_DATA]" at bounding box center [820, 292] width 151 height 24
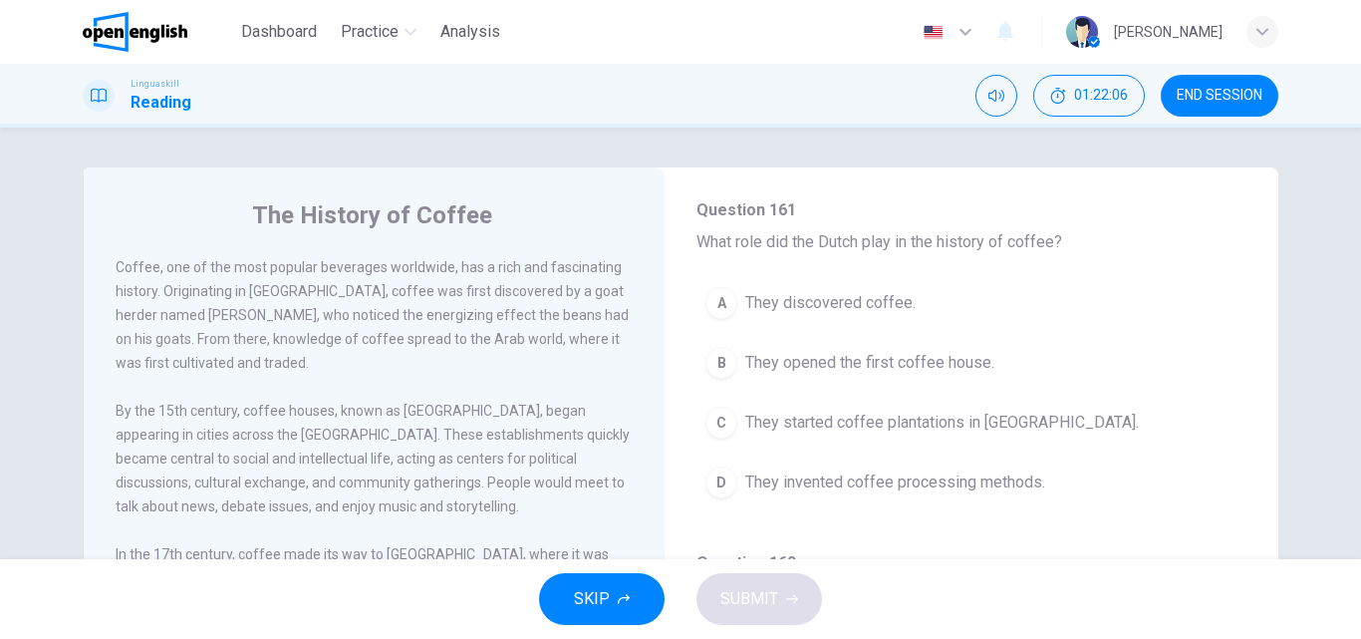
scroll to position [498, 0]
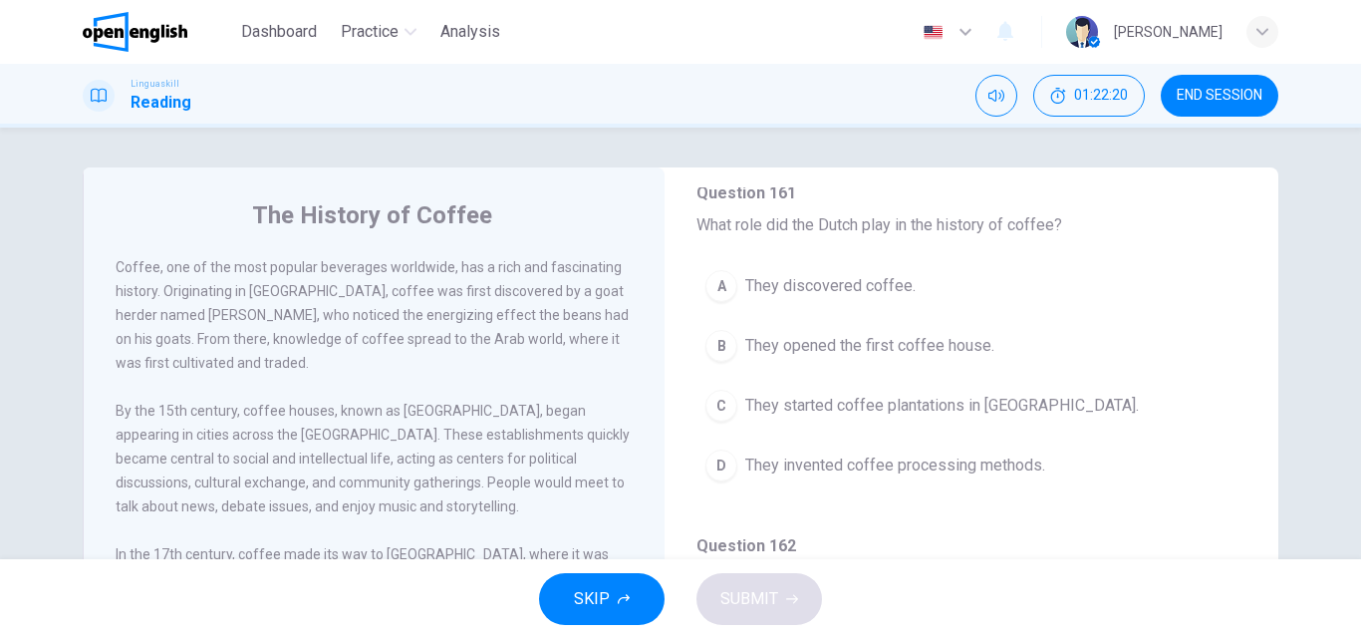
click at [734, 404] on button "C They started coffee plantations in [GEOGRAPHIC_DATA]." at bounding box center [971, 406] width 550 height 50
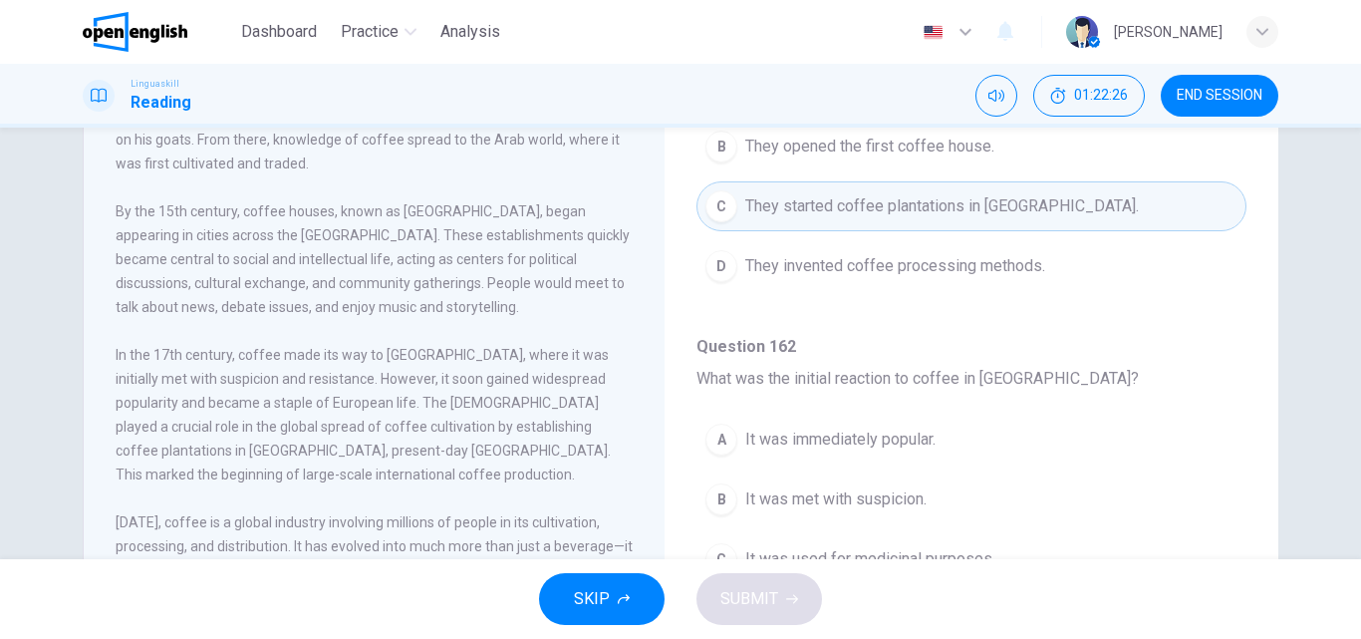
scroll to position [598, 0]
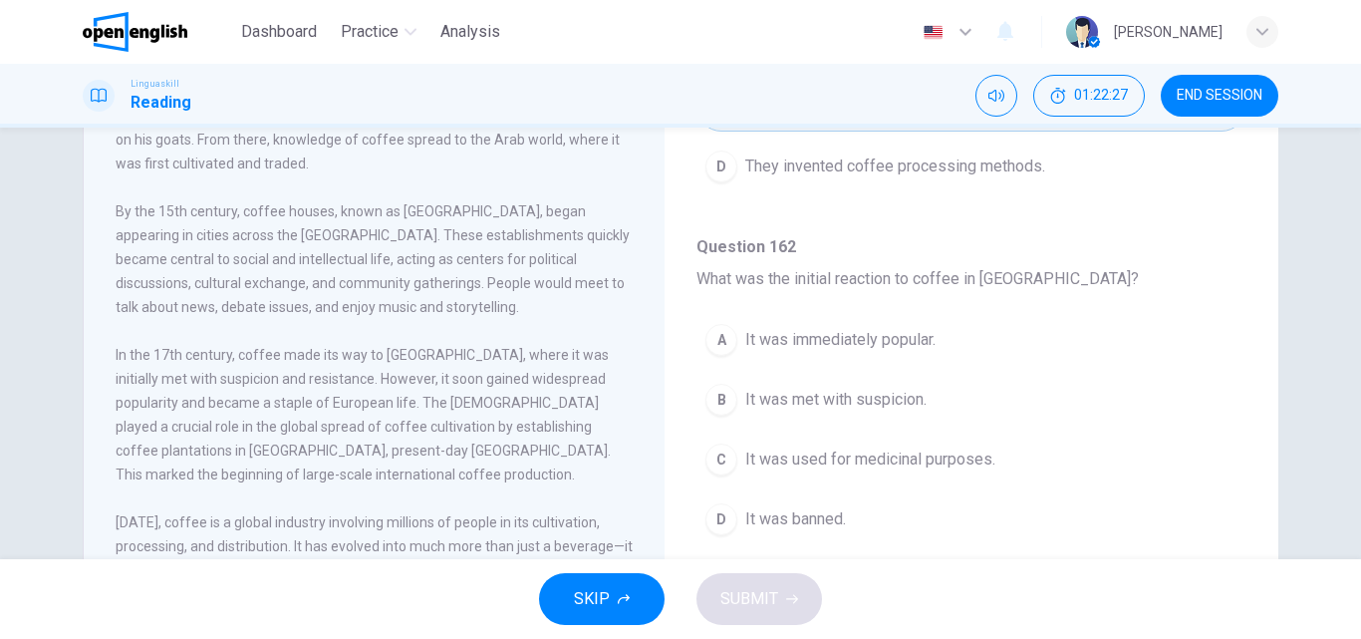
click at [725, 394] on div "B" at bounding box center [721, 400] width 32 height 32
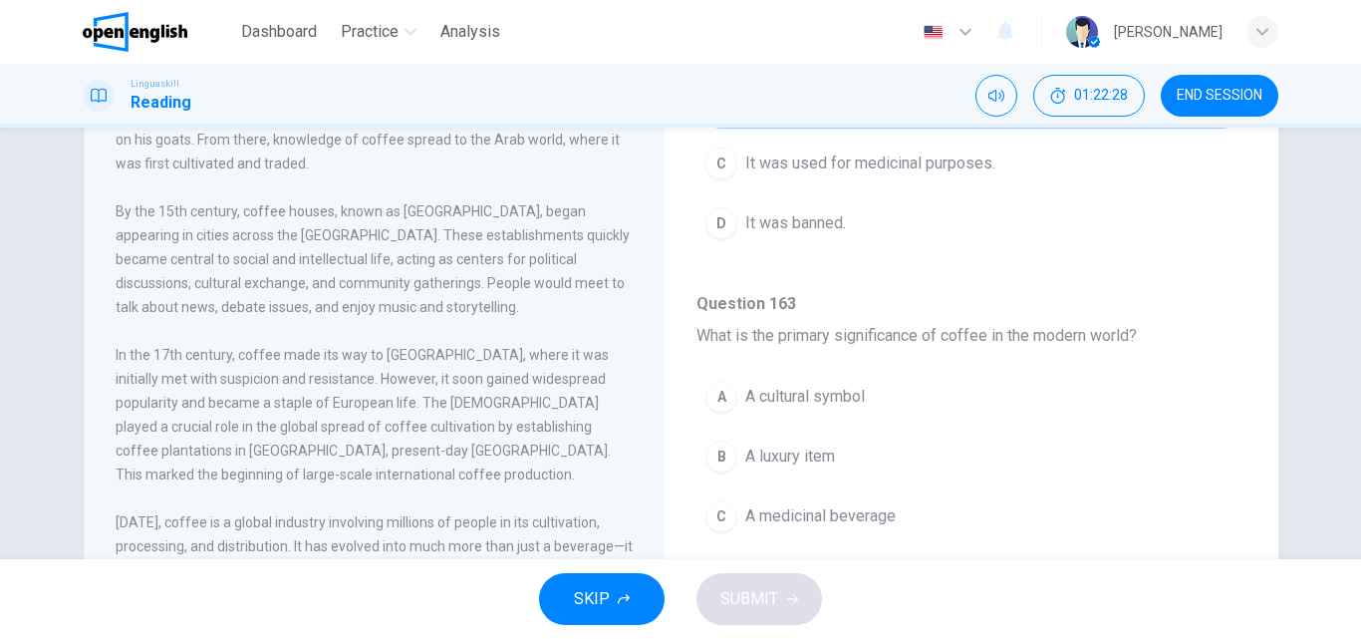
scroll to position [897, 0]
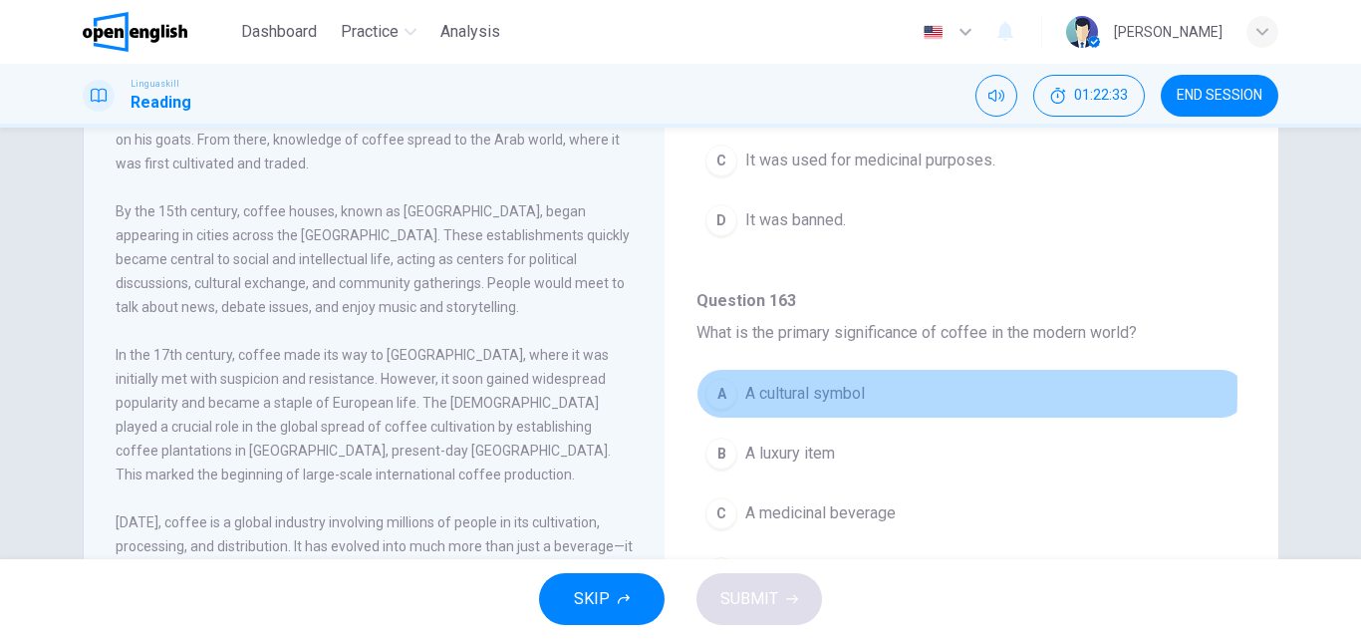
click at [709, 391] on div "A" at bounding box center [721, 394] width 32 height 32
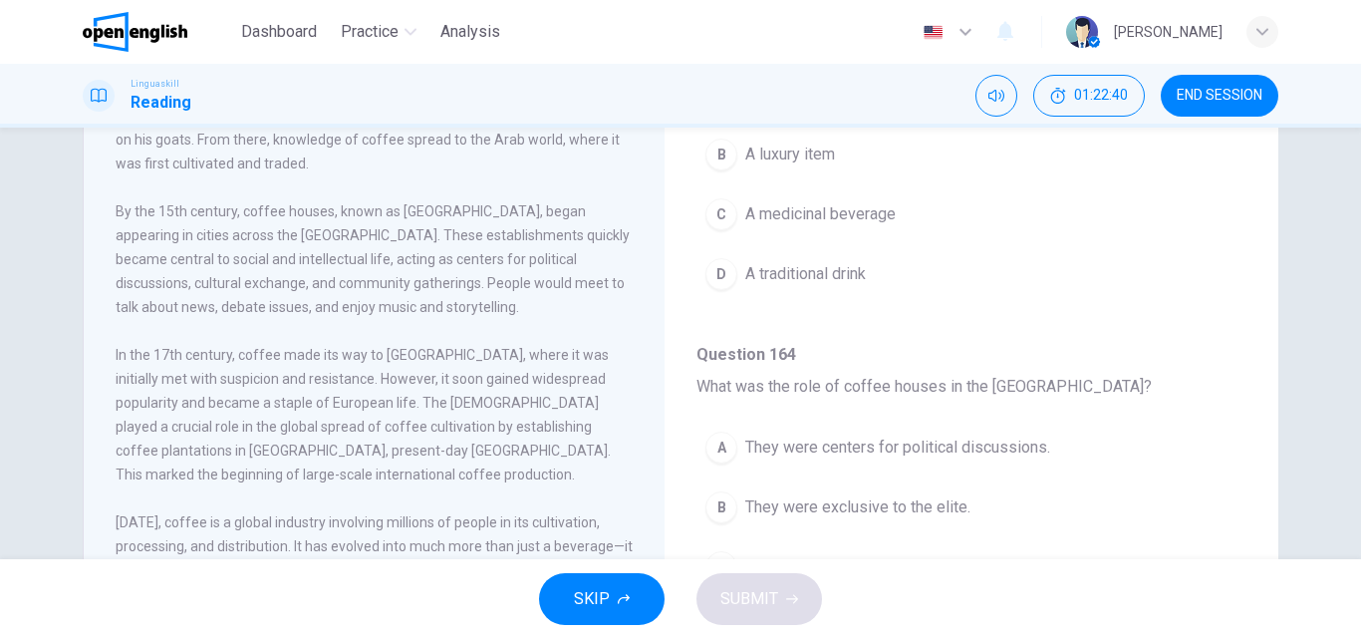
scroll to position [1246, 0]
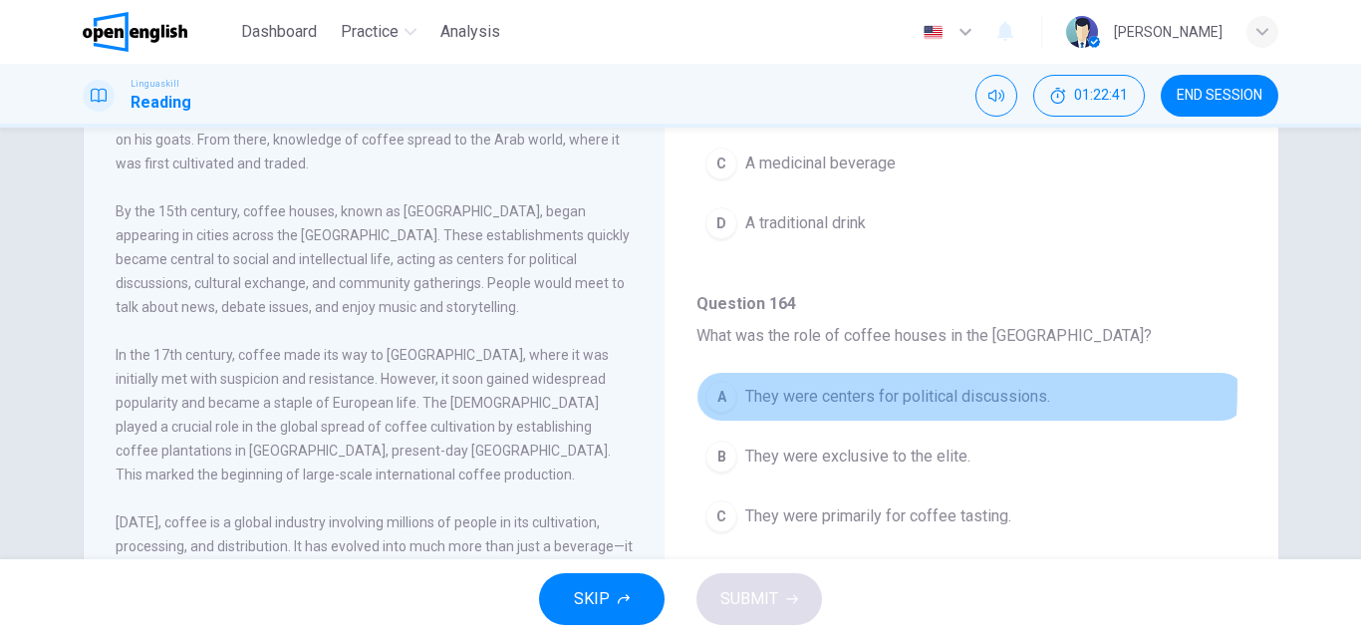
click at [722, 386] on div "A" at bounding box center [721, 397] width 32 height 32
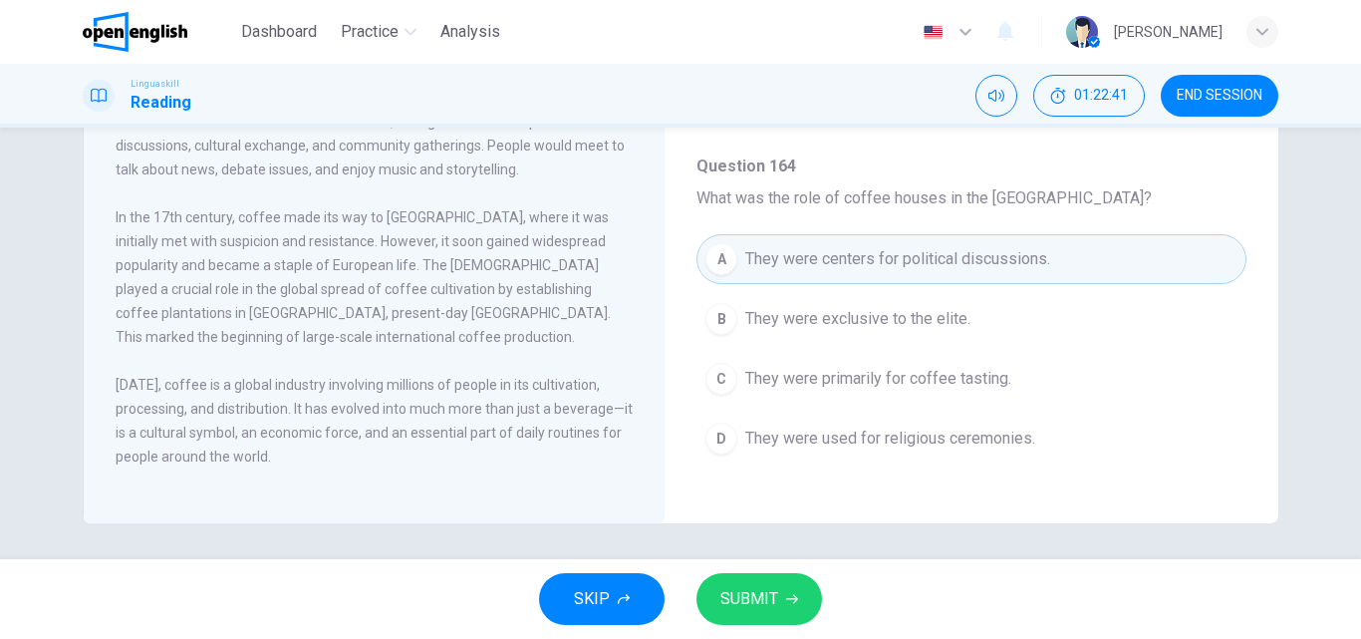
scroll to position [341, 0]
click at [776, 598] on span "SUBMIT" at bounding box center [749, 599] width 58 height 28
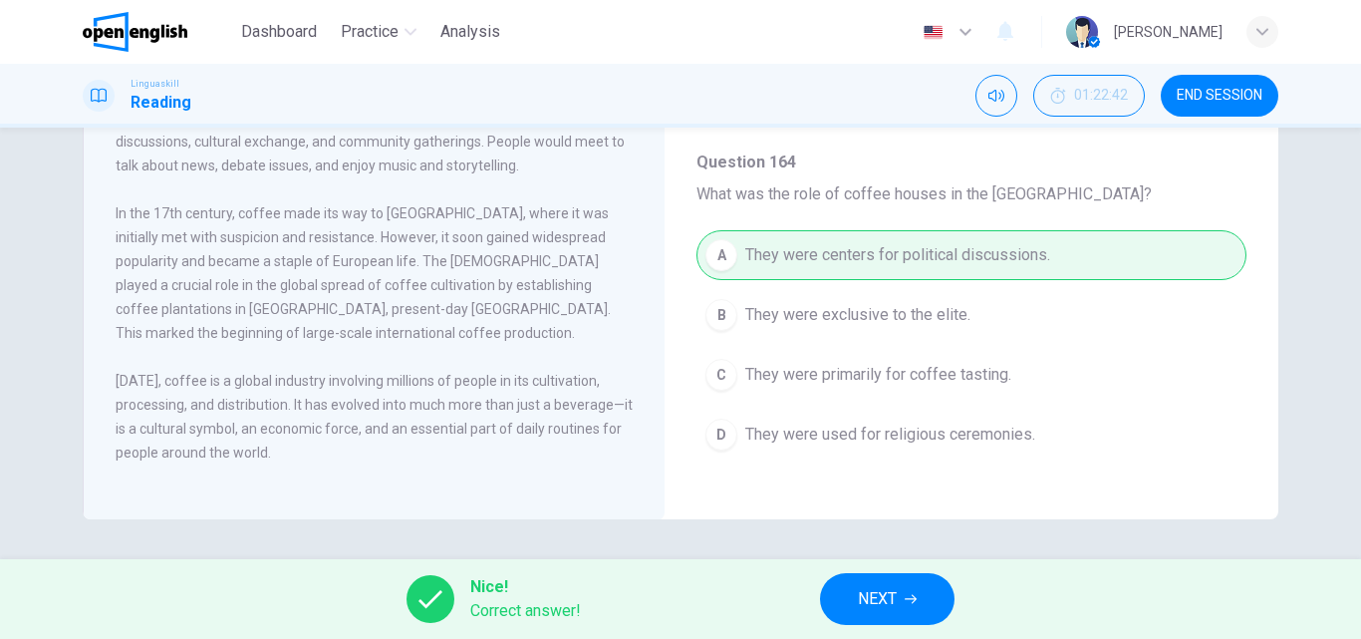
click at [854, 595] on button "NEXT" at bounding box center [887, 599] width 134 height 52
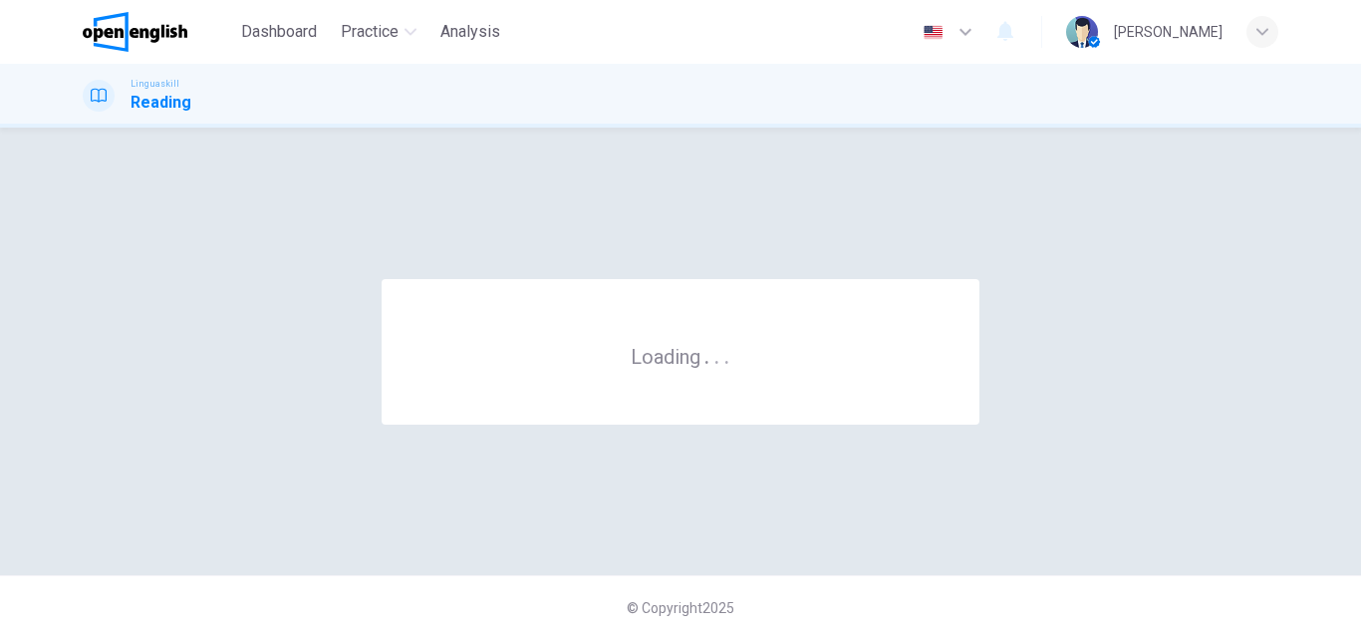
scroll to position [0, 0]
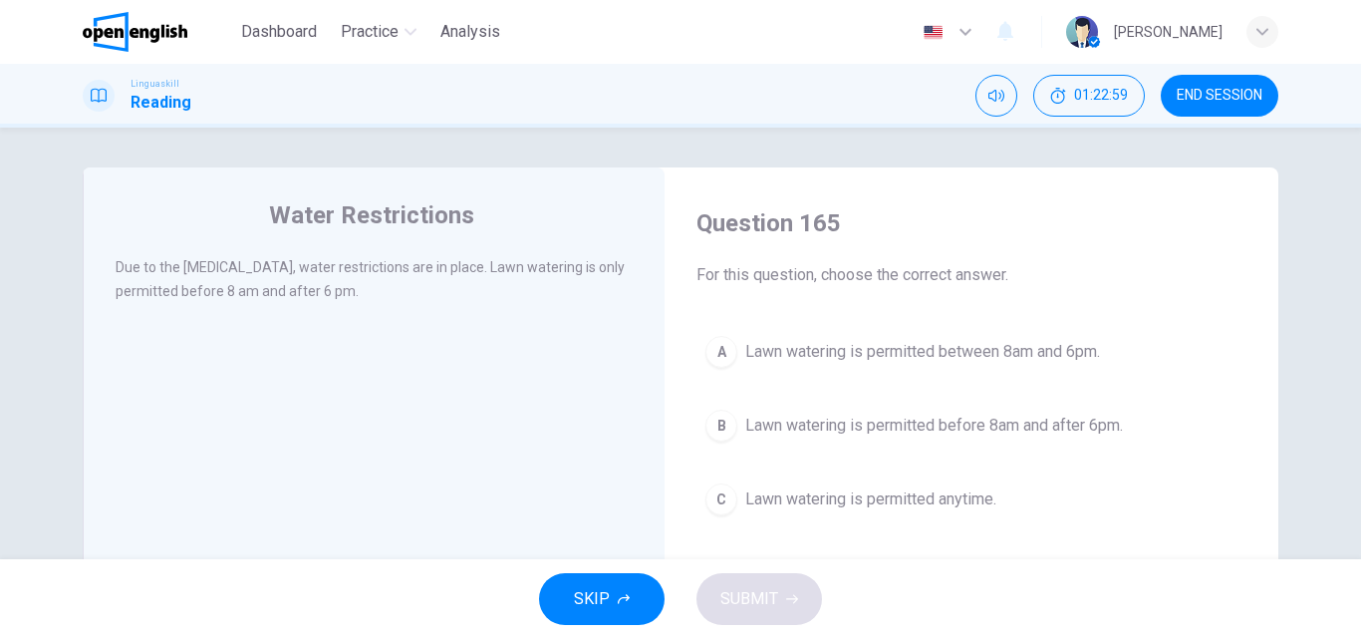
click at [711, 428] on div "B" at bounding box center [721, 425] width 32 height 32
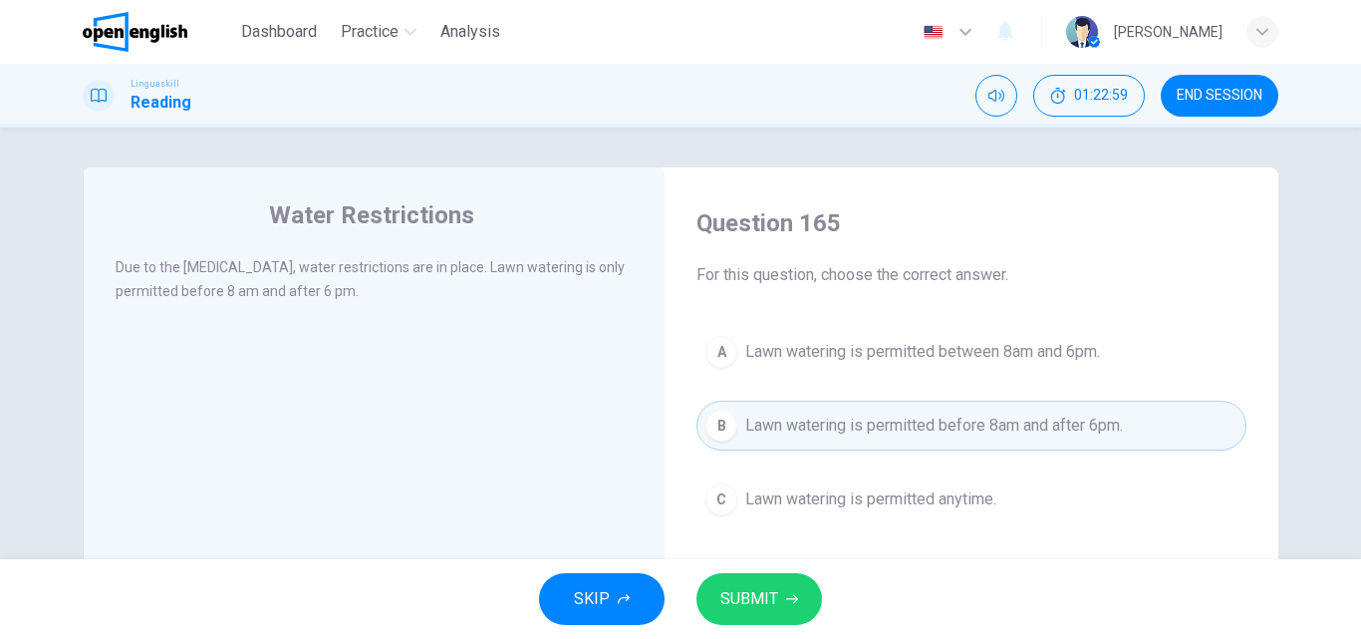
click at [754, 590] on span "SUBMIT" at bounding box center [749, 599] width 58 height 28
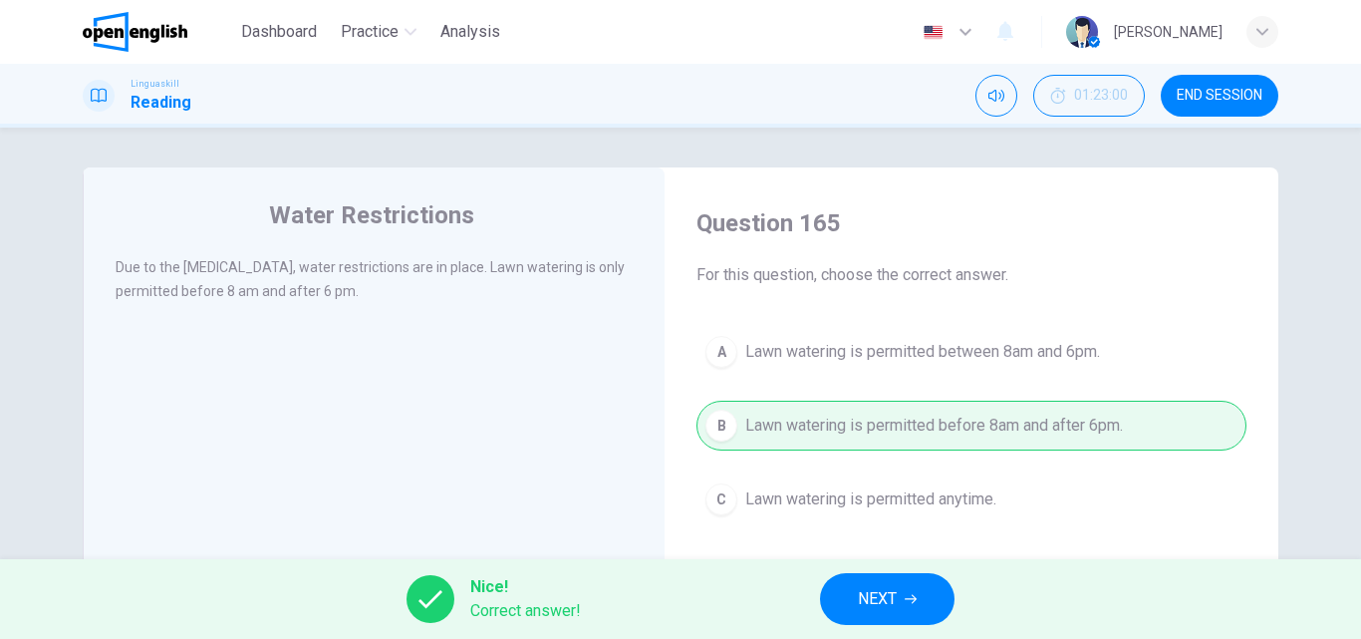
click at [879, 612] on span "NEXT" at bounding box center [877, 599] width 39 height 28
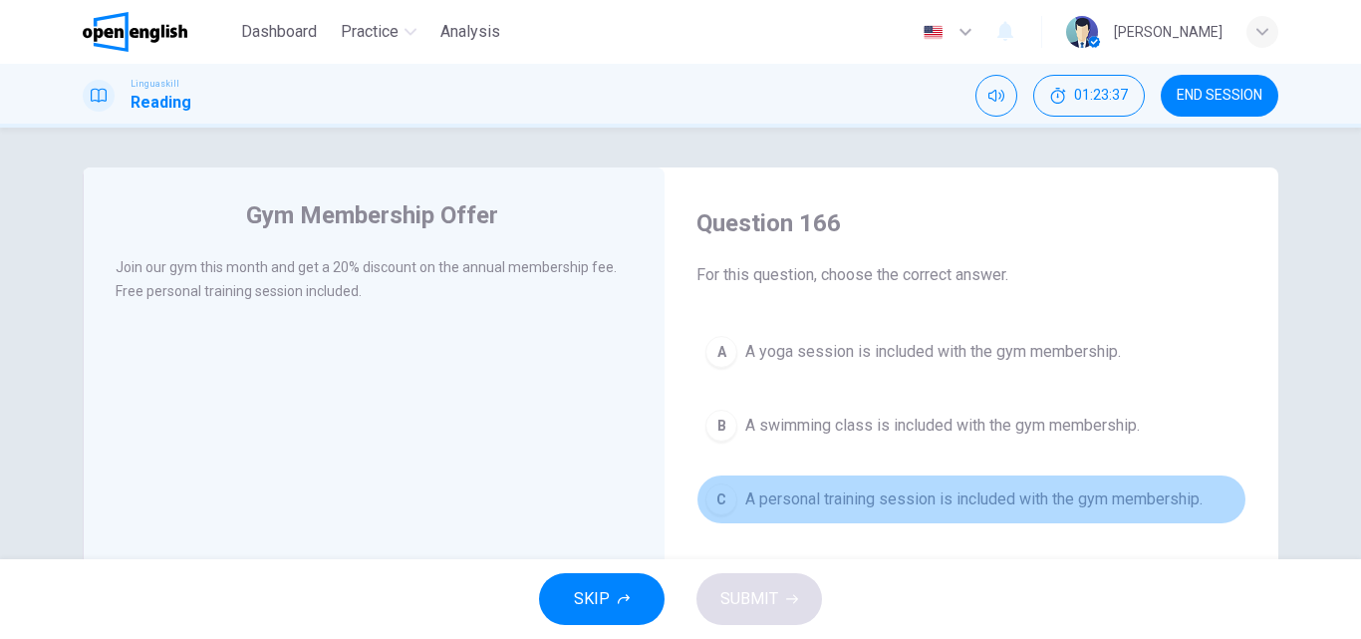
click at [711, 496] on div "C" at bounding box center [721, 499] width 32 height 32
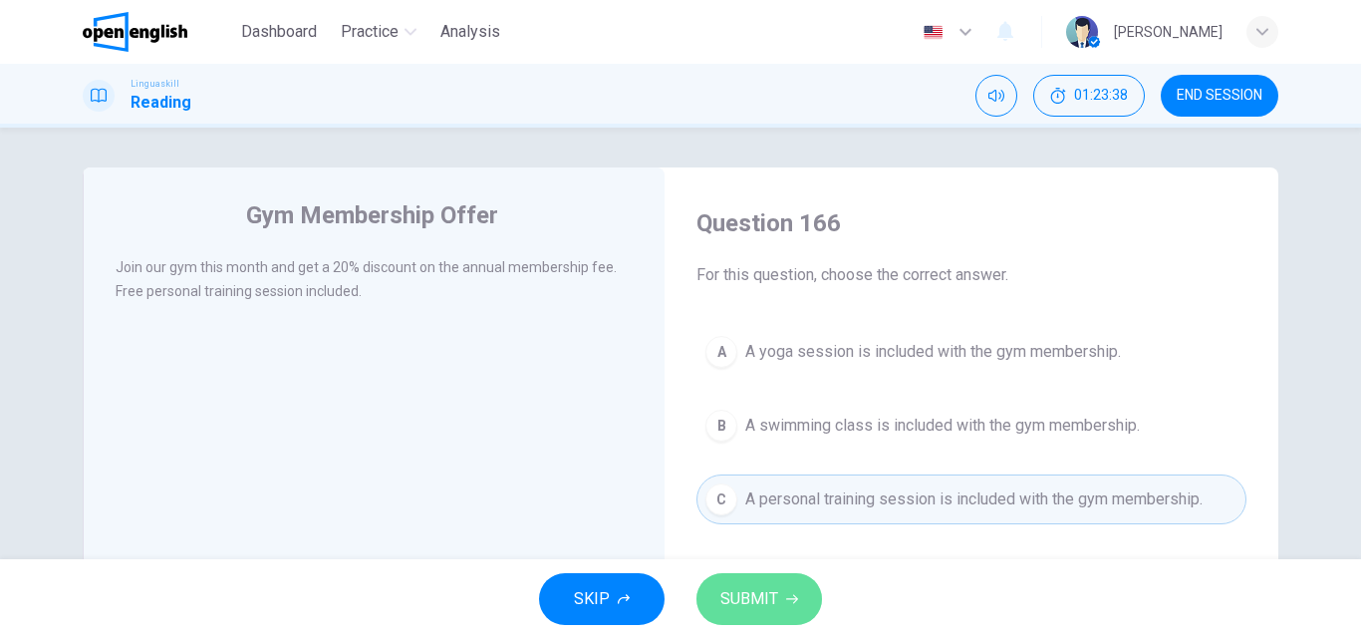
click at [758, 598] on span "SUBMIT" at bounding box center [749, 599] width 58 height 28
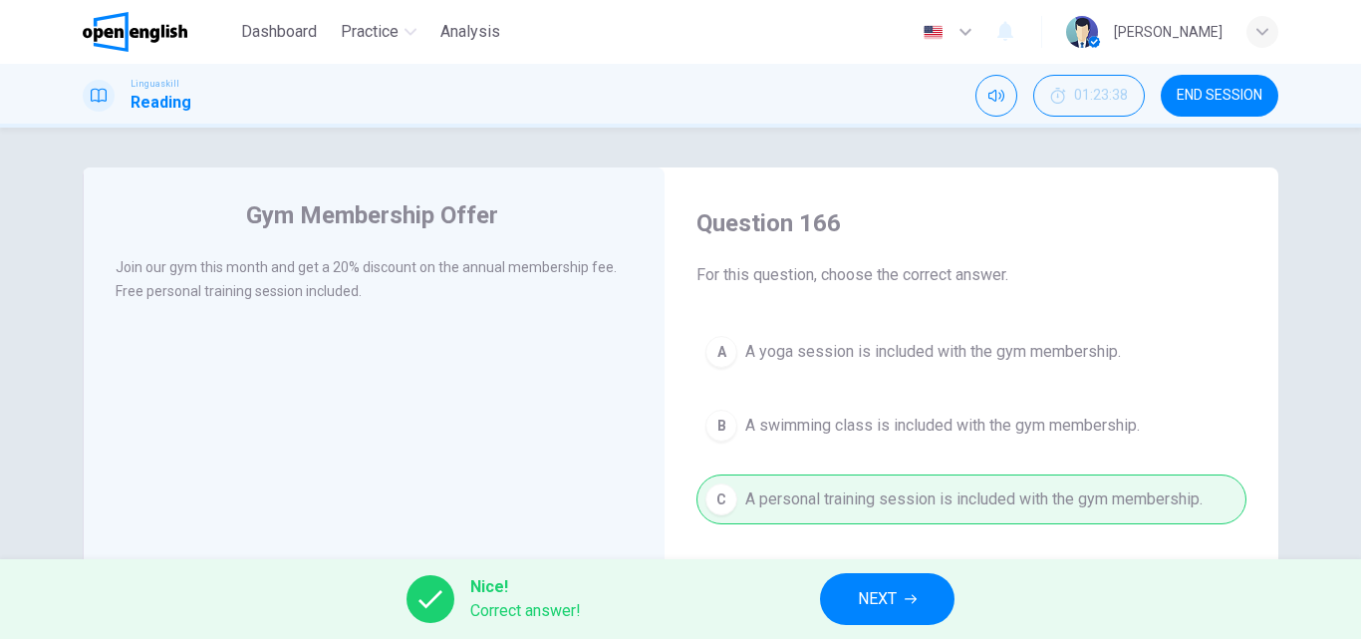
click at [900, 600] on button "NEXT" at bounding box center [887, 599] width 134 height 52
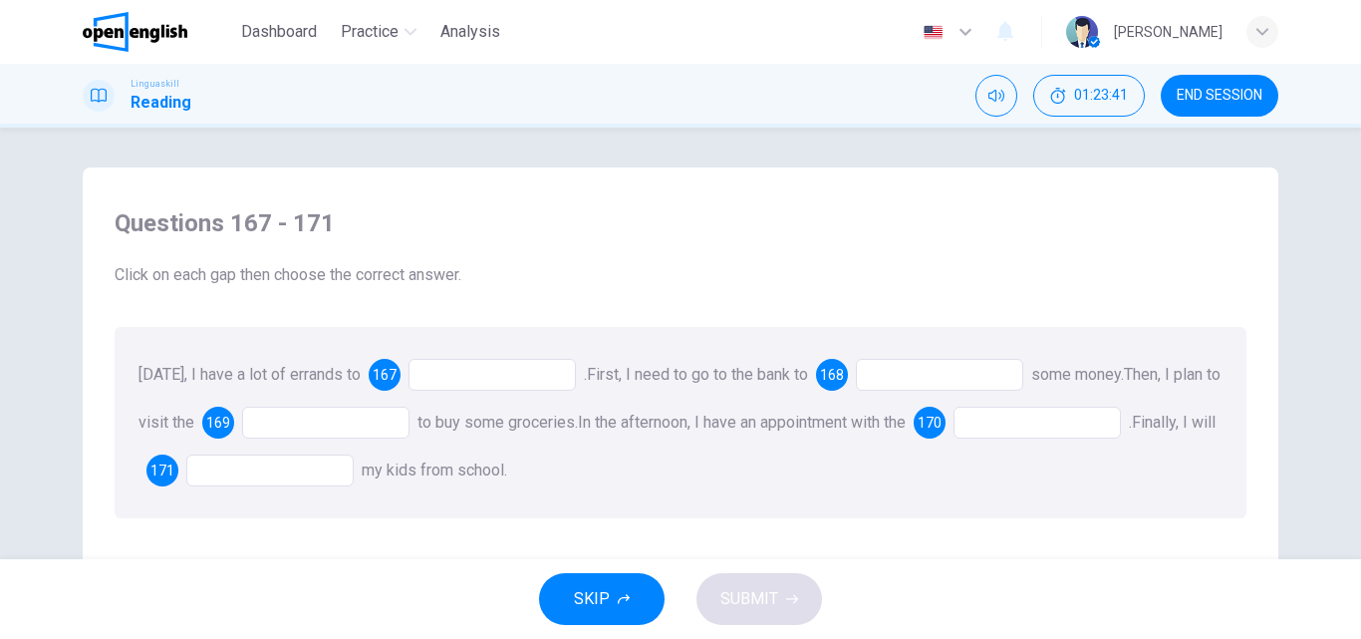
click at [435, 373] on div at bounding box center [491, 375] width 167 height 32
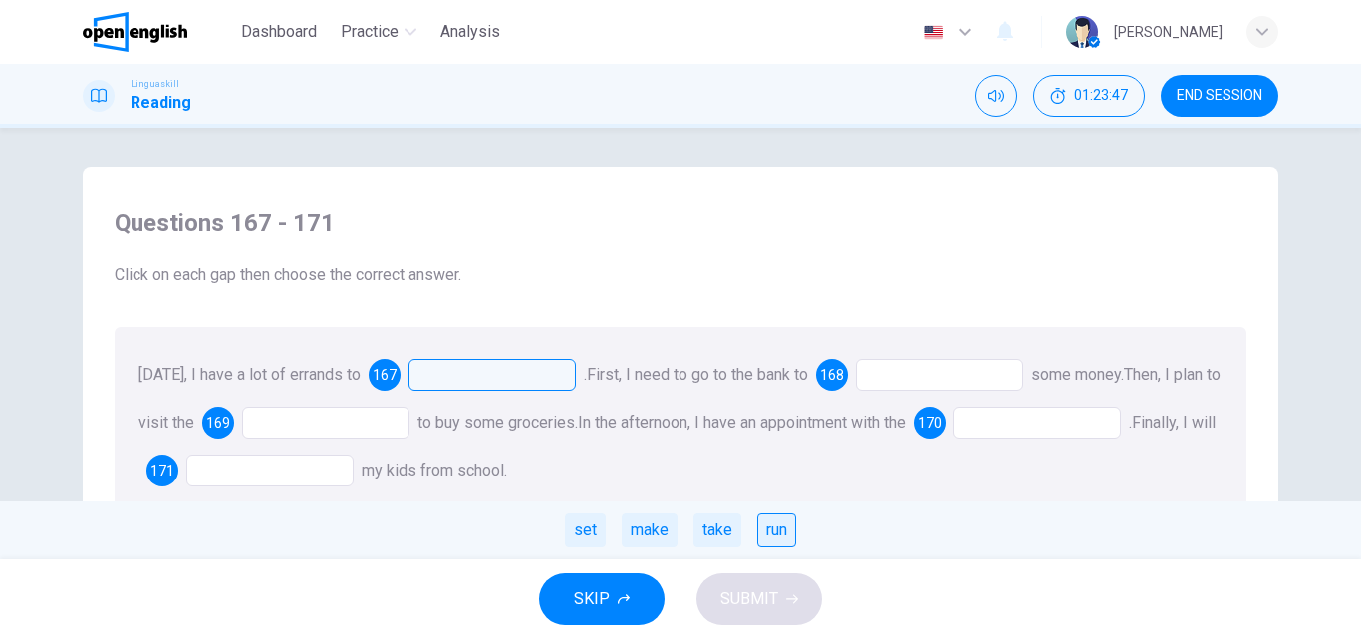
click at [781, 528] on div "run" at bounding box center [776, 530] width 39 height 34
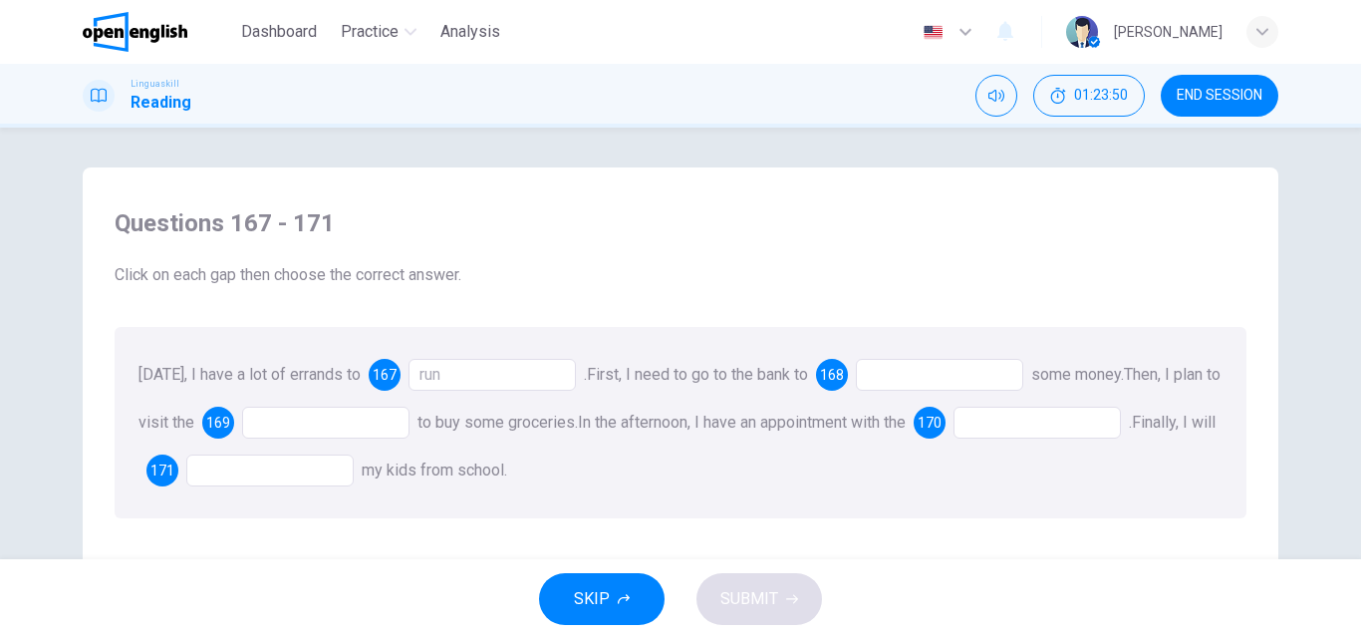
click at [907, 374] on div at bounding box center [939, 375] width 167 height 32
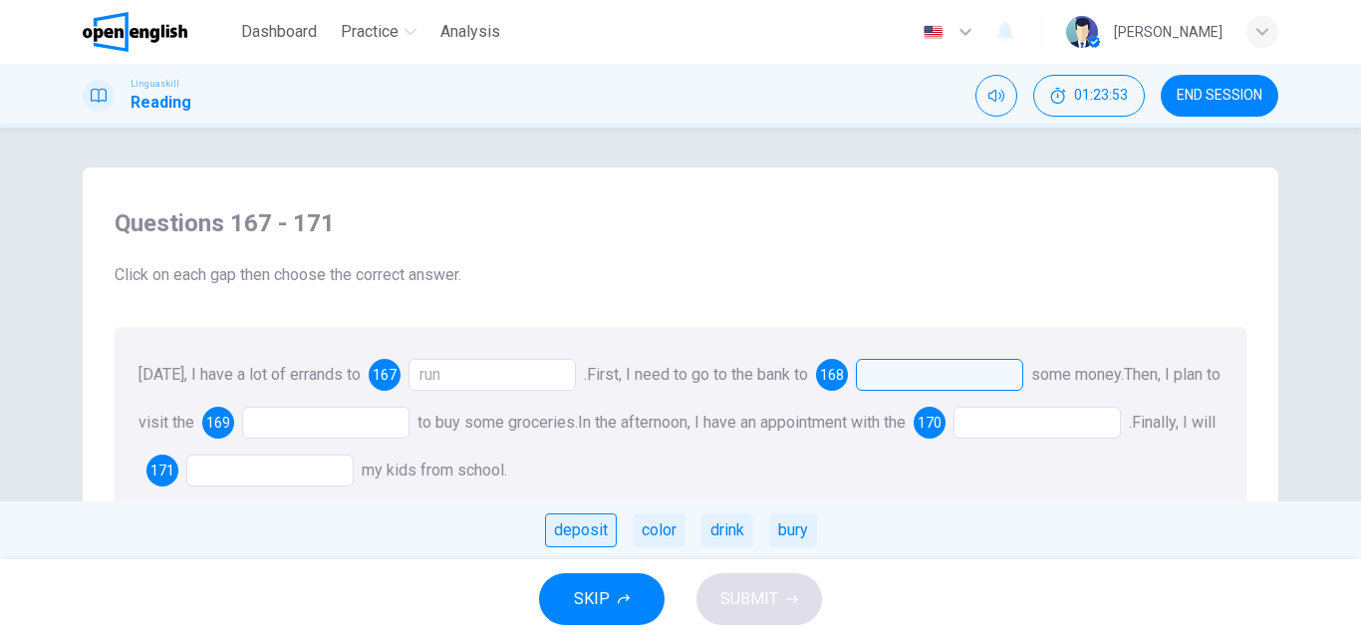
click at [551, 530] on div "deposit" at bounding box center [581, 530] width 72 height 34
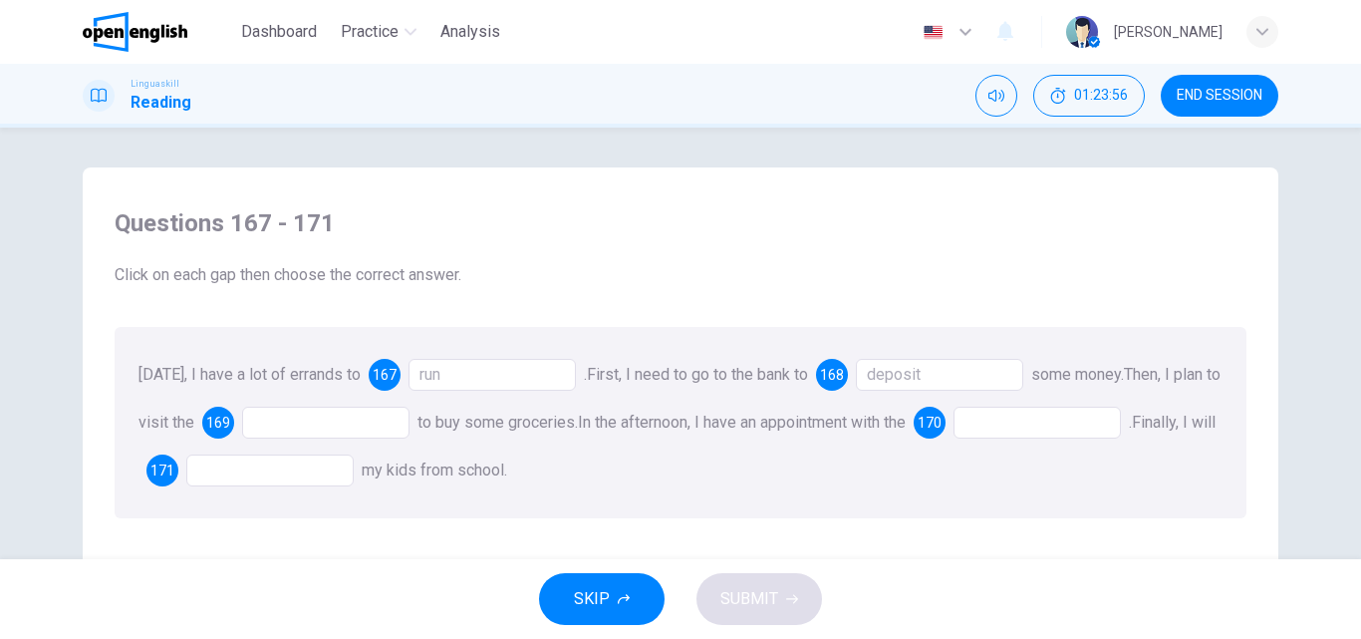
click at [269, 425] on div at bounding box center [325, 422] width 167 height 32
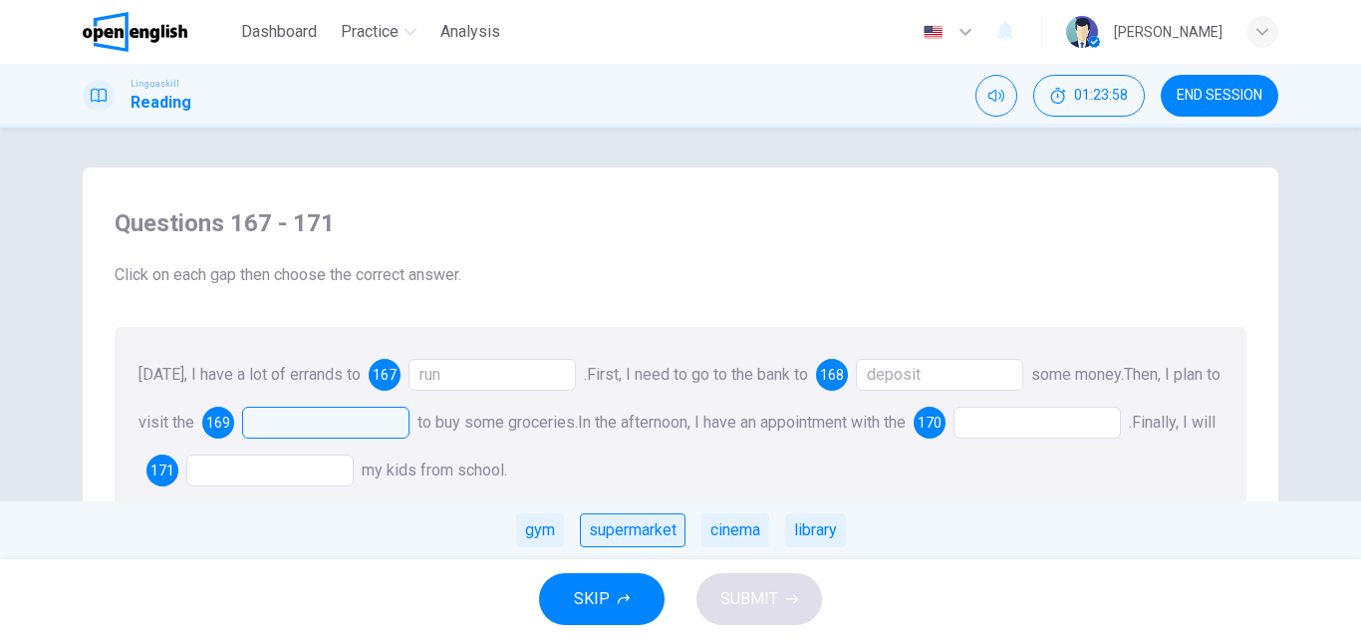
click at [647, 539] on div "supermarket" at bounding box center [633, 530] width 106 height 34
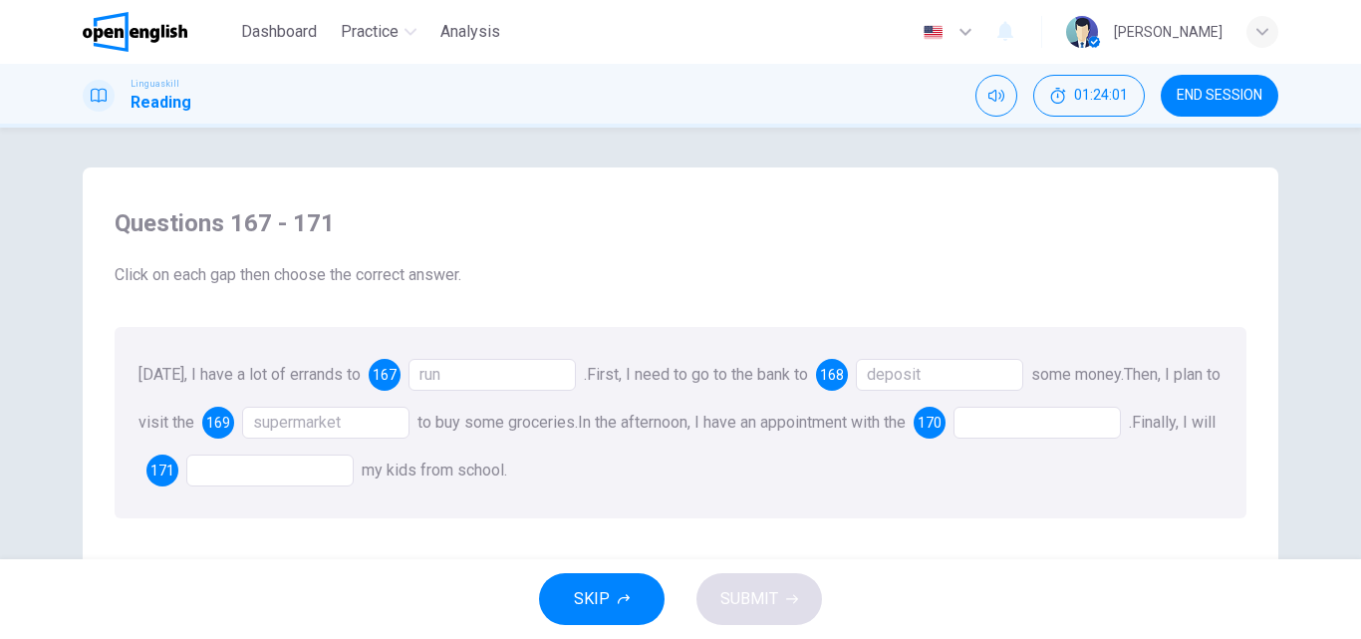
click at [1028, 420] on div at bounding box center [1036, 422] width 167 height 32
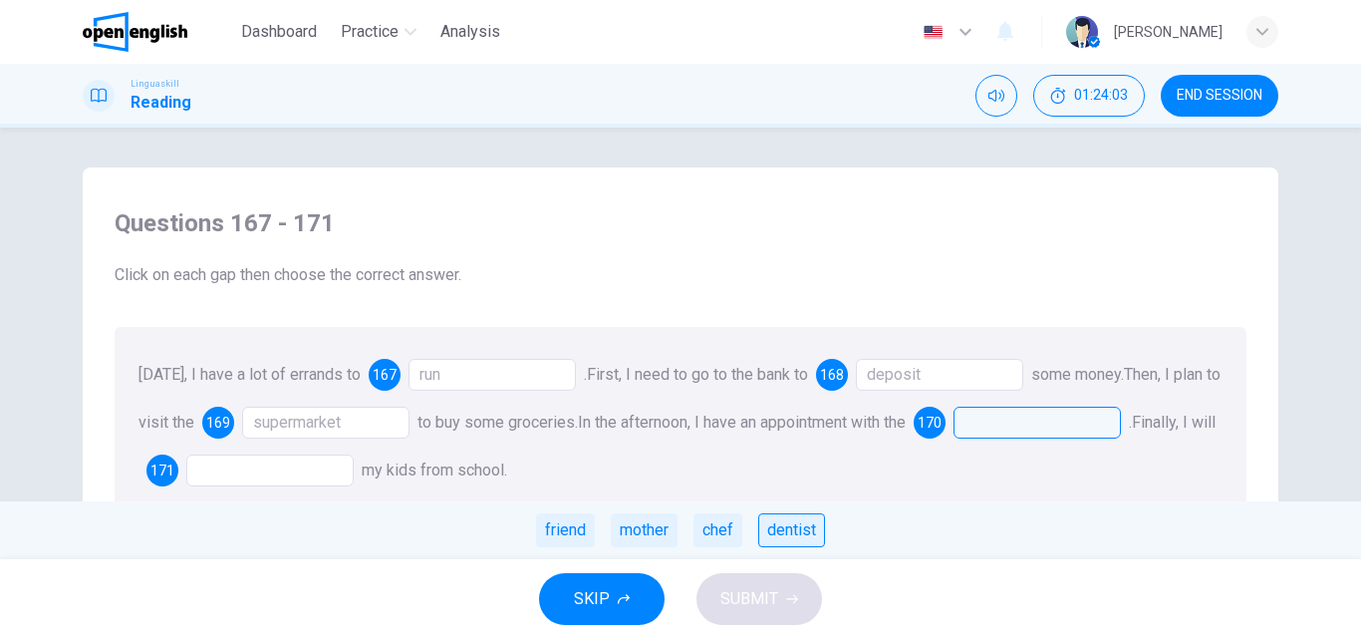
click at [779, 534] on div "dentist" at bounding box center [791, 530] width 67 height 34
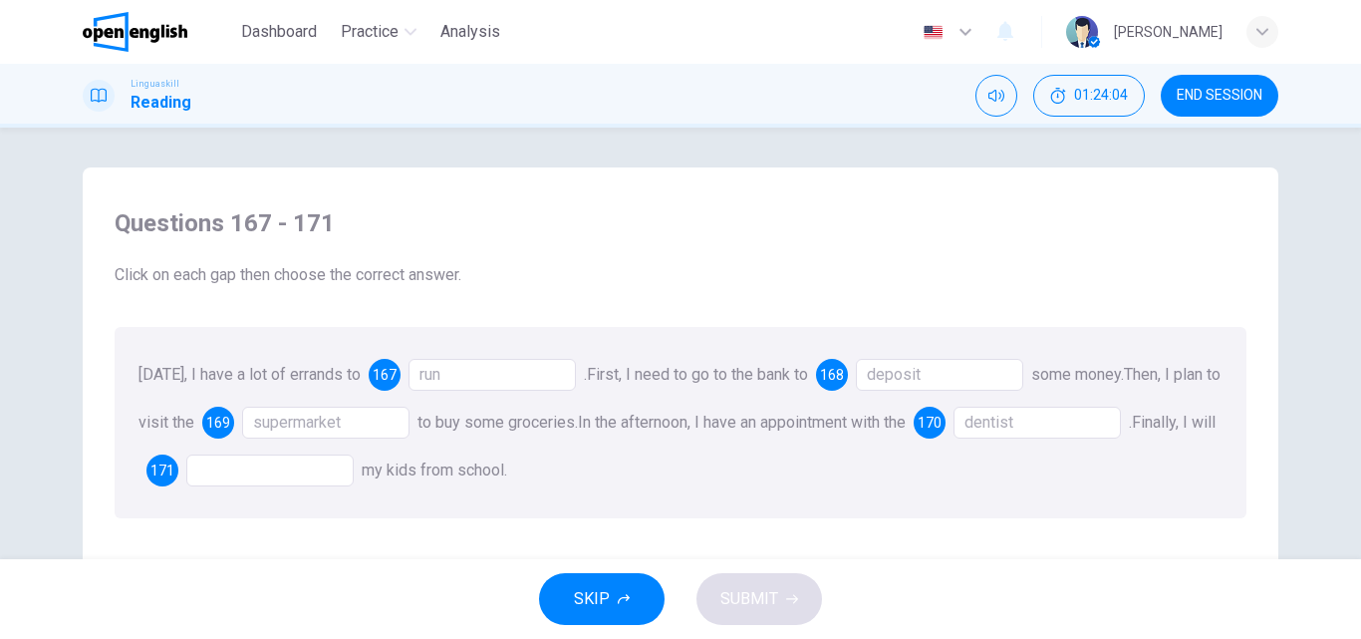
click at [252, 466] on div at bounding box center [269, 470] width 167 height 32
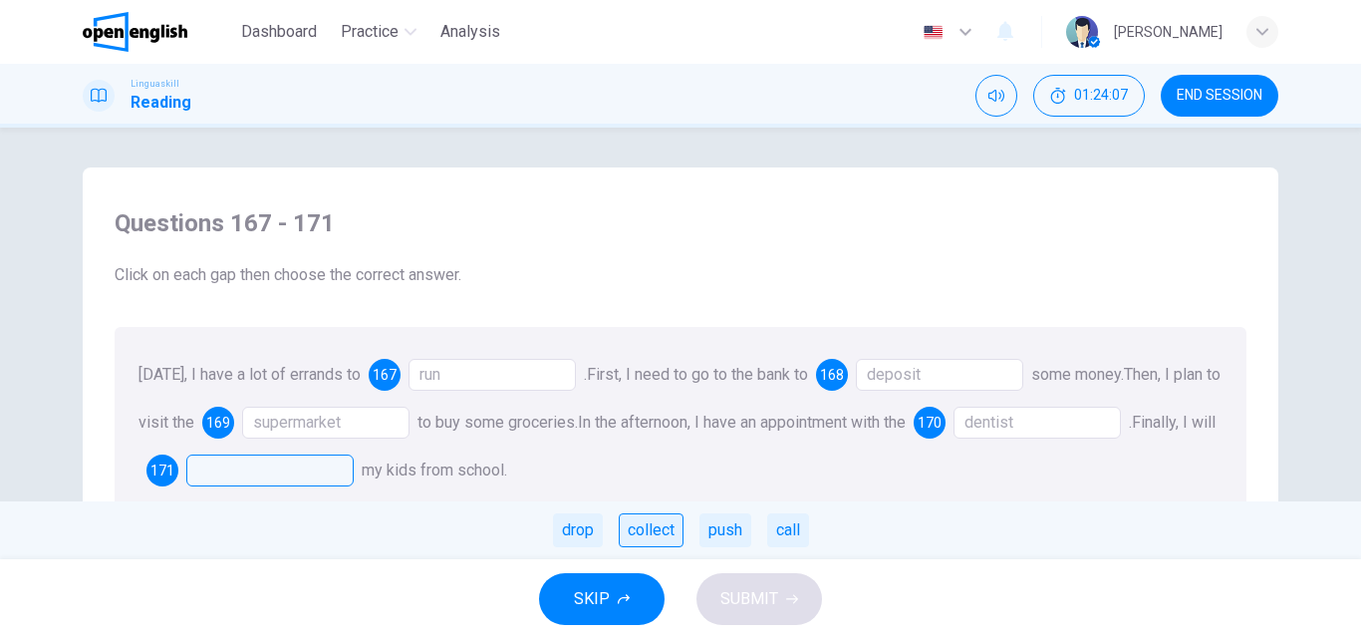
click at [657, 526] on div "collect" at bounding box center [651, 530] width 65 height 34
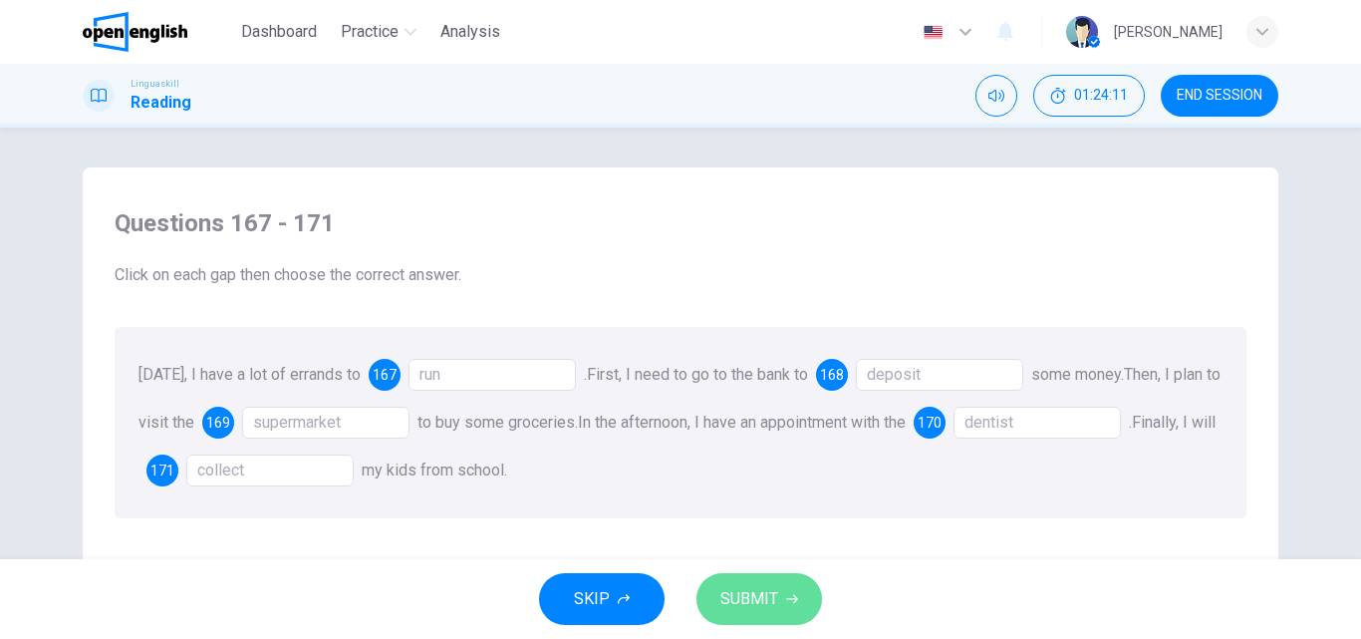
click at [744, 600] on span "SUBMIT" at bounding box center [749, 599] width 58 height 28
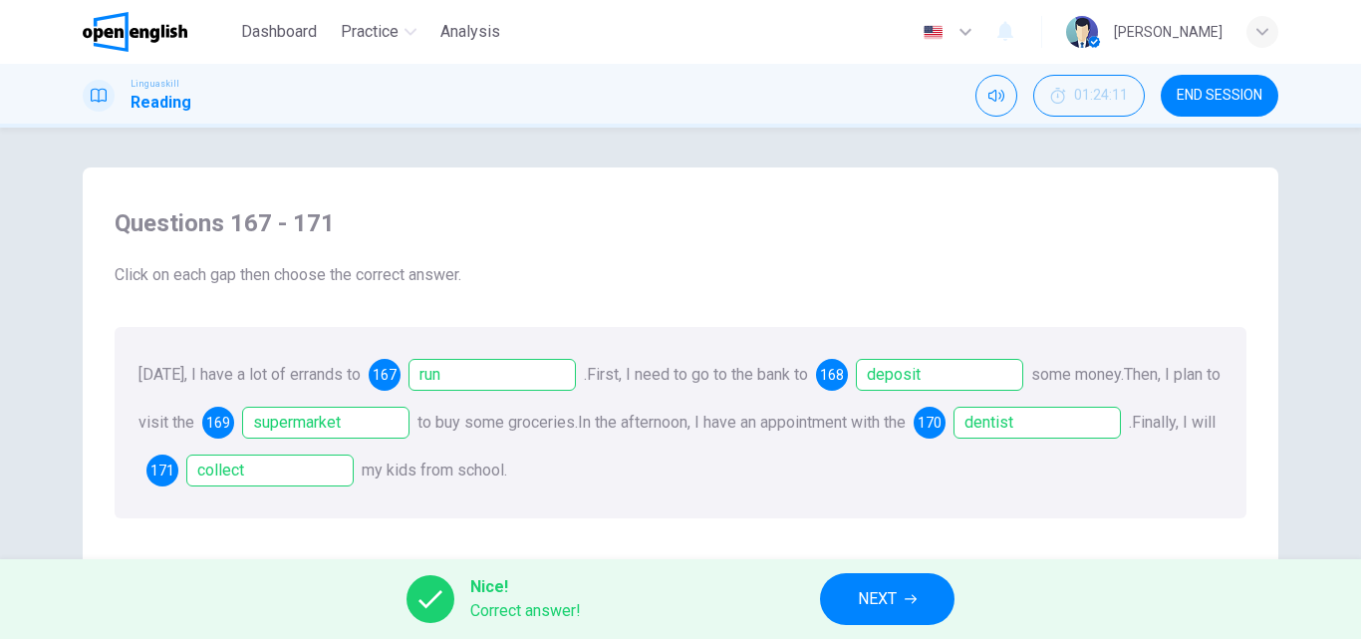
click at [854, 600] on button "NEXT" at bounding box center [887, 599] width 134 height 52
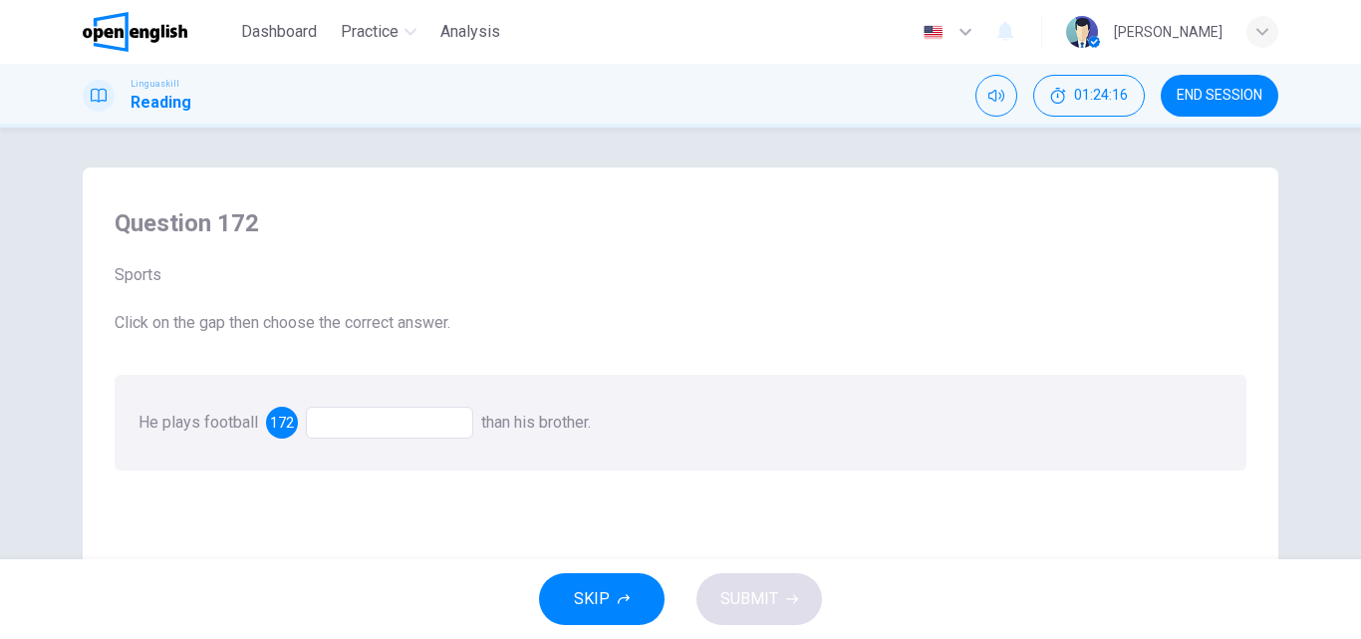
click at [365, 423] on div at bounding box center [389, 422] width 167 height 32
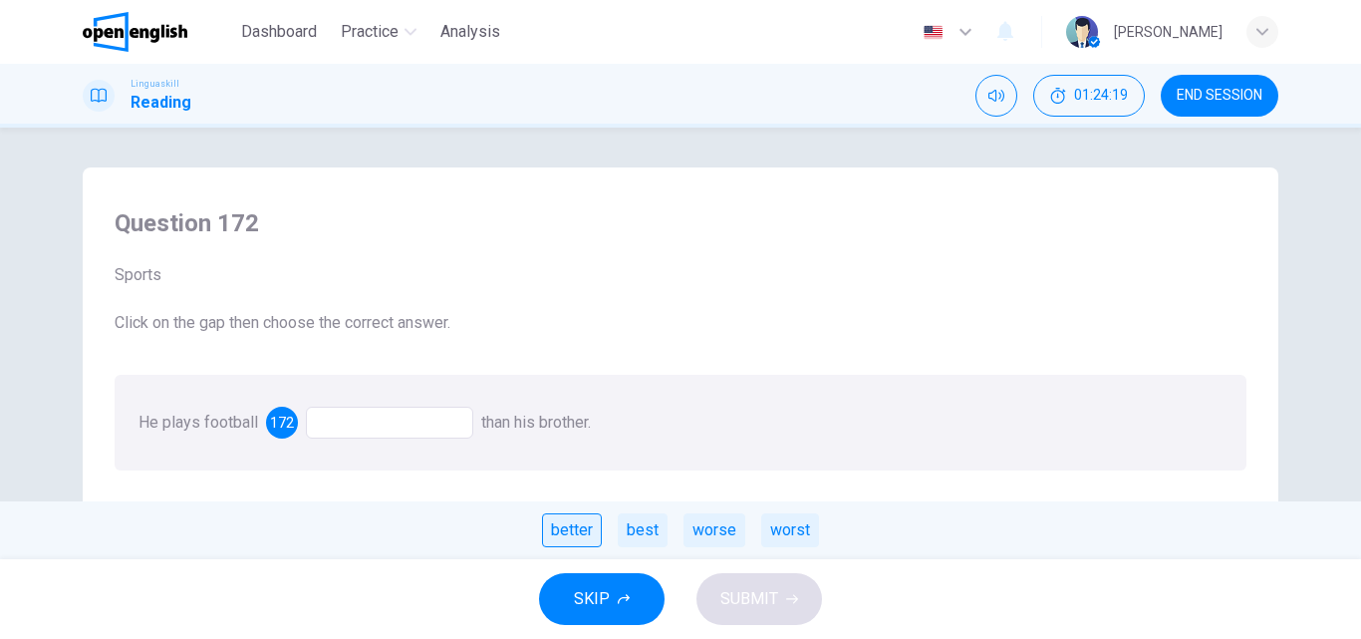
click at [557, 523] on div "better" at bounding box center [572, 530] width 60 height 34
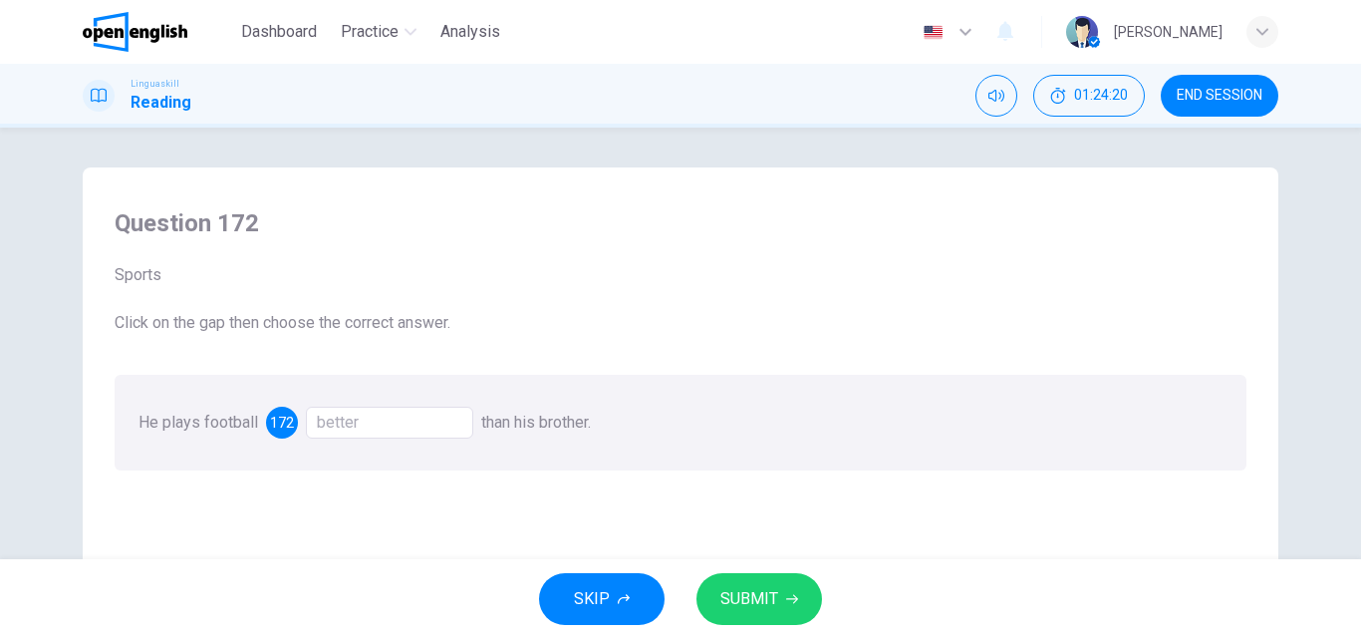
click at [763, 596] on span "SUBMIT" at bounding box center [749, 599] width 58 height 28
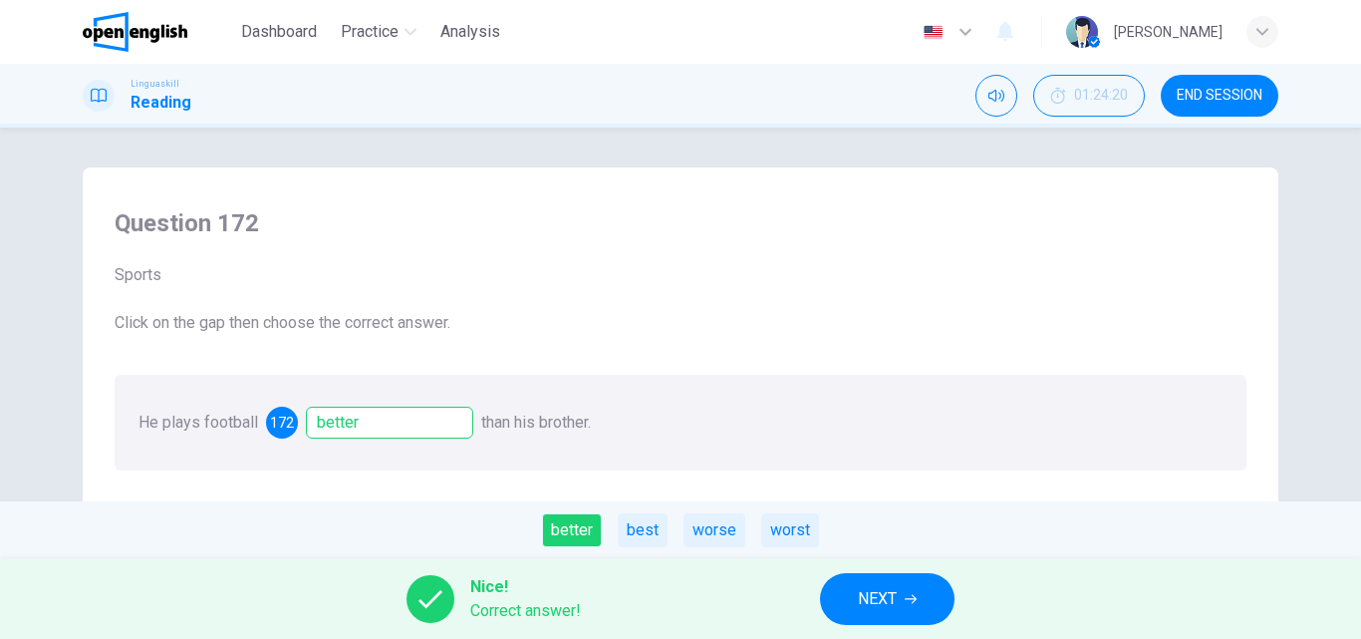
click at [859, 599] on span "NEXT" at bounding box center [877, 599] width 39 height 28
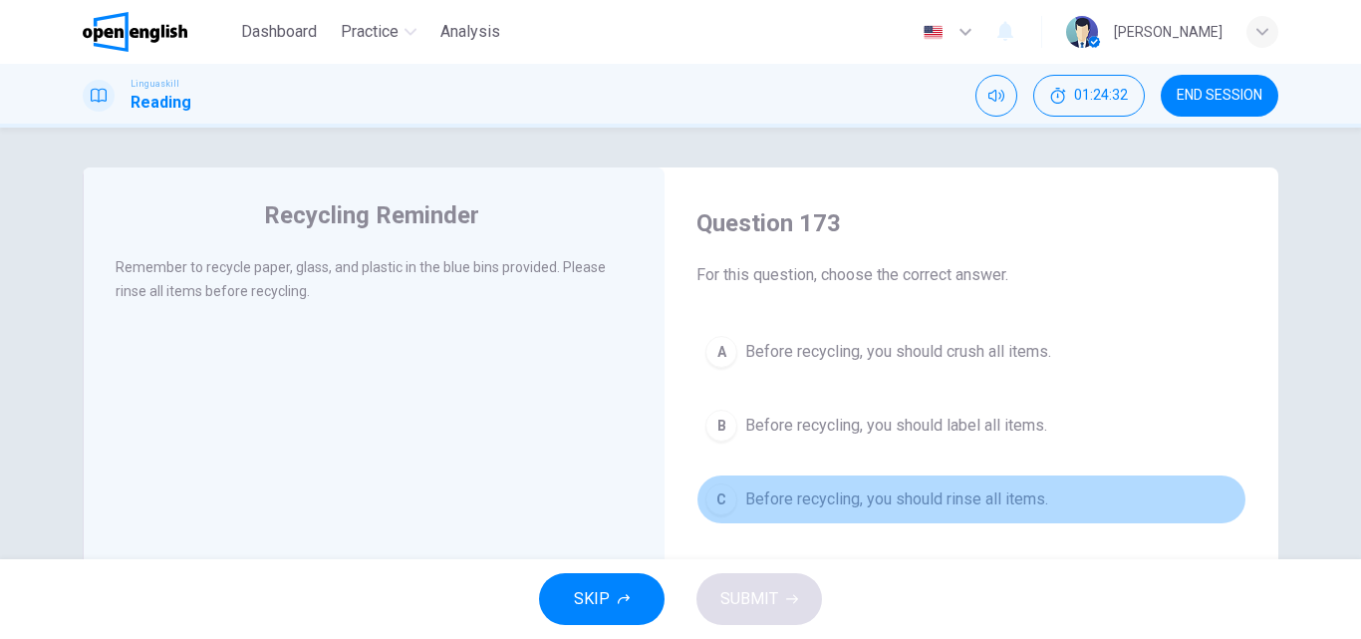
click at [716, 502] on div "C" at bounding box center [721, 499] width 32 height 32
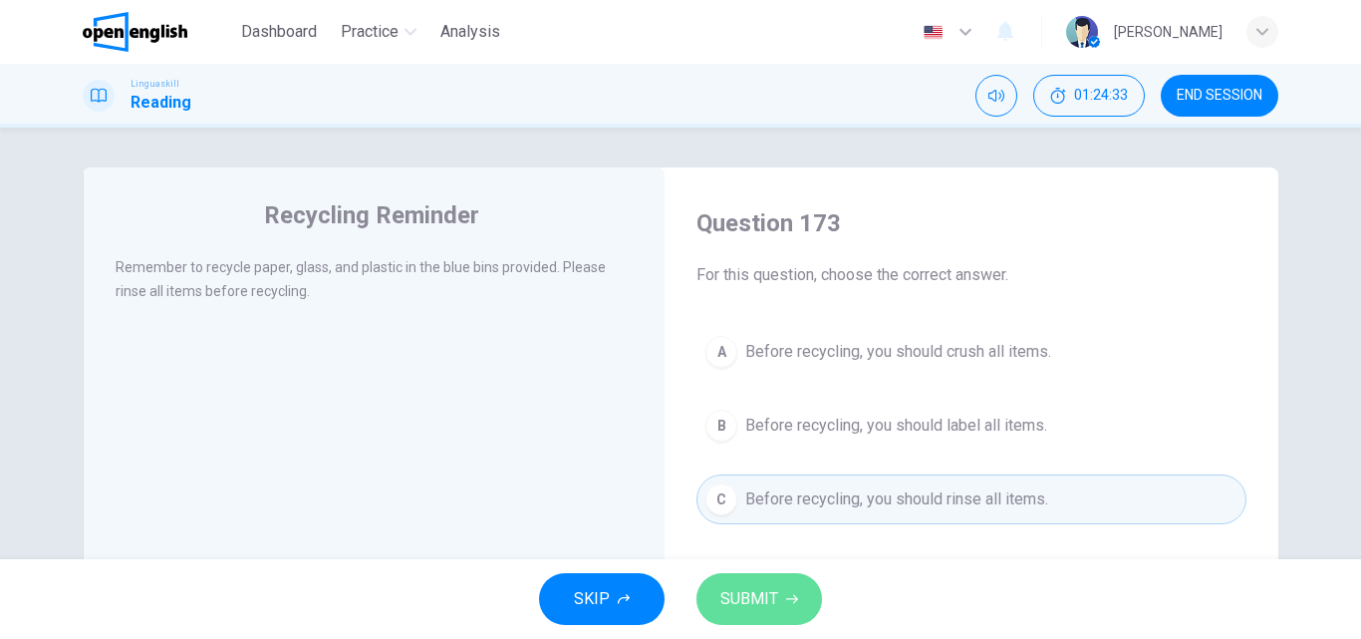
click at [767, 591] on span "SUBMIT" at bounding box center [749, 599] width 58 height 28
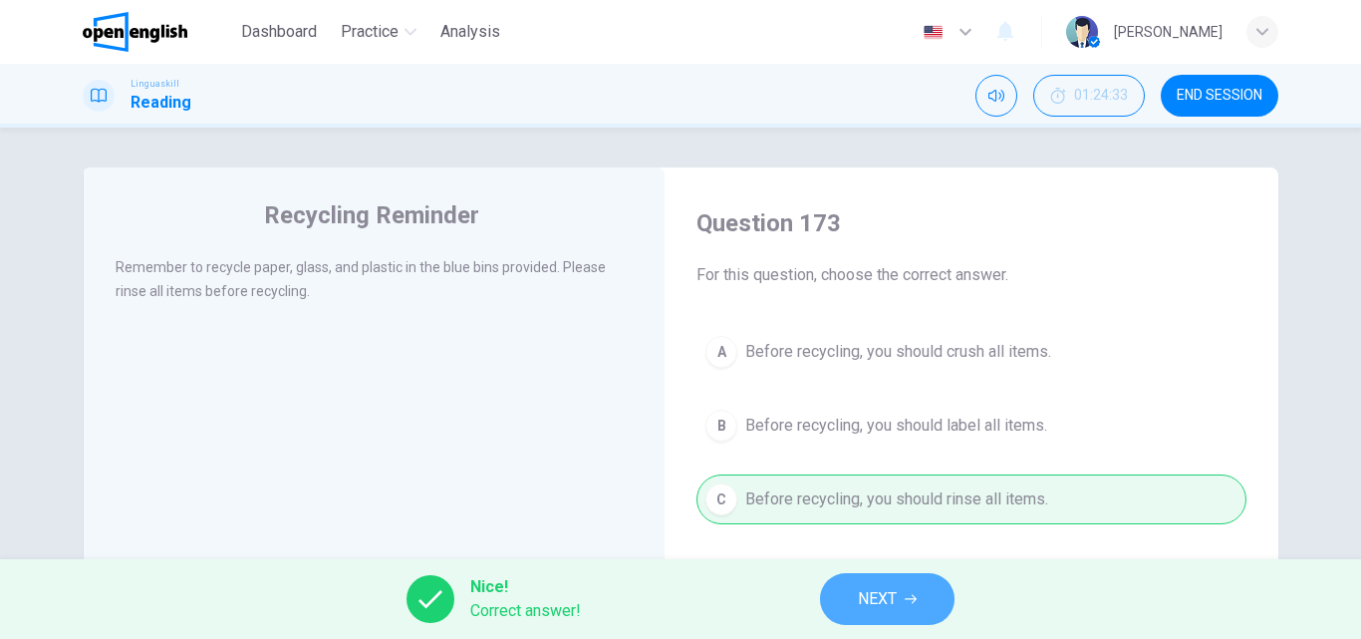
click at [896, 606] on span "NEXT" at bounding box center [877, 599] width 39 height 28
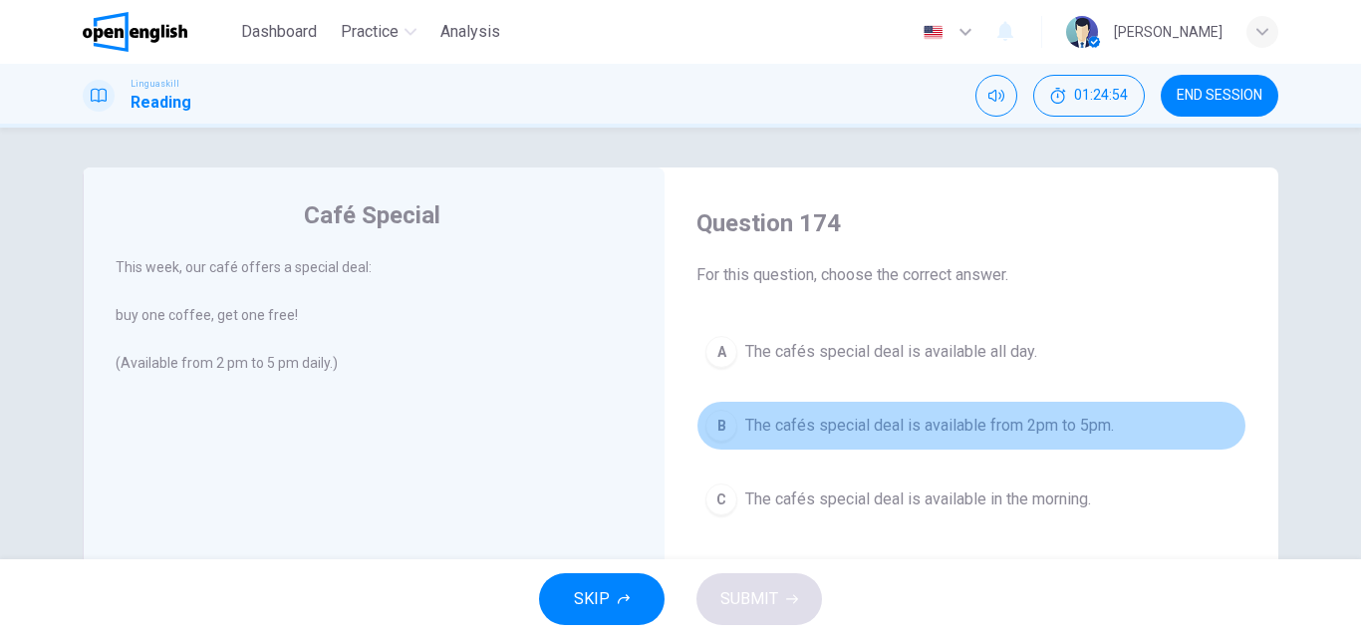
click at [707, 424] on div "B" at bounding box center [721, 425] width 32 height 32
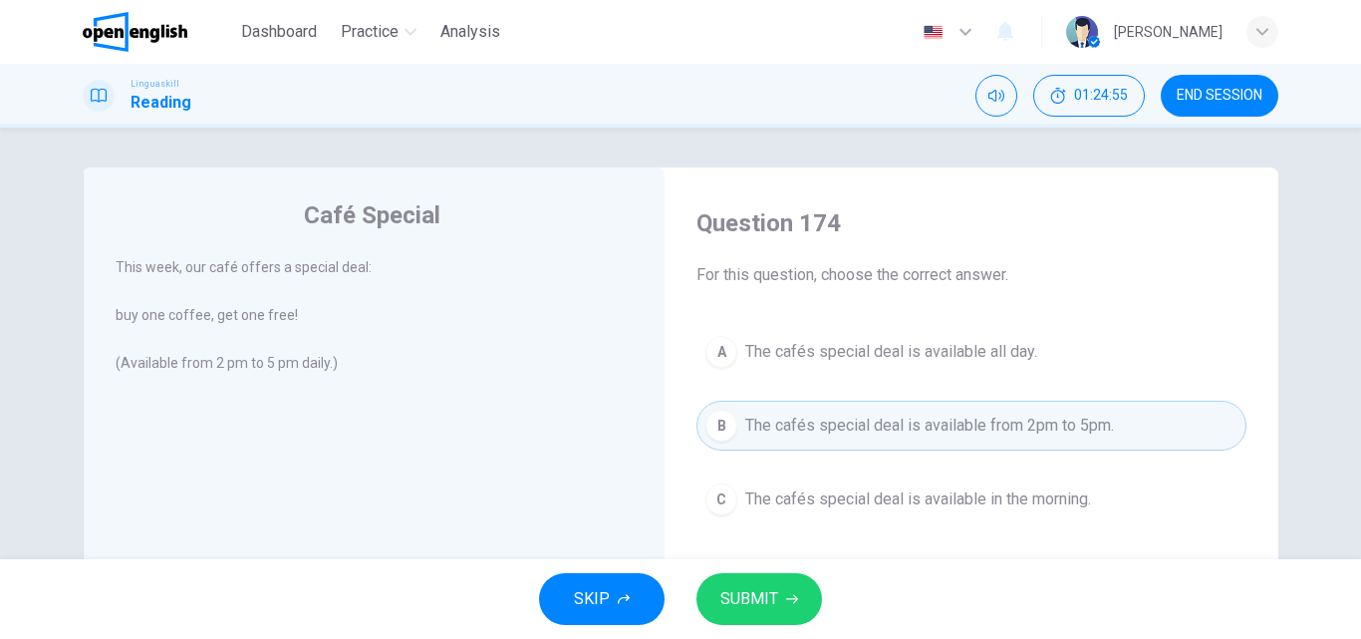
click at [736, 590] on span "SUBMIT" at bounding box center [749, 599] width 58 height 28
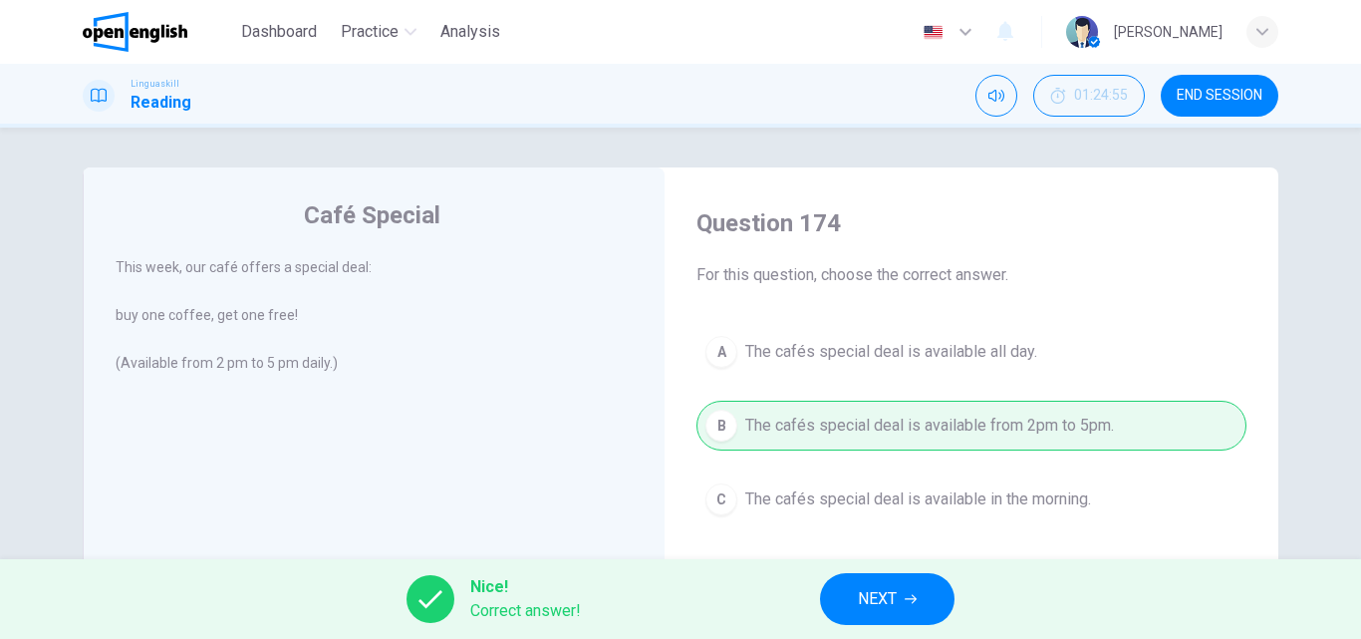
click at [842, 580] on button "NEXT" at bounding box center [887, 599] width 134 height 52
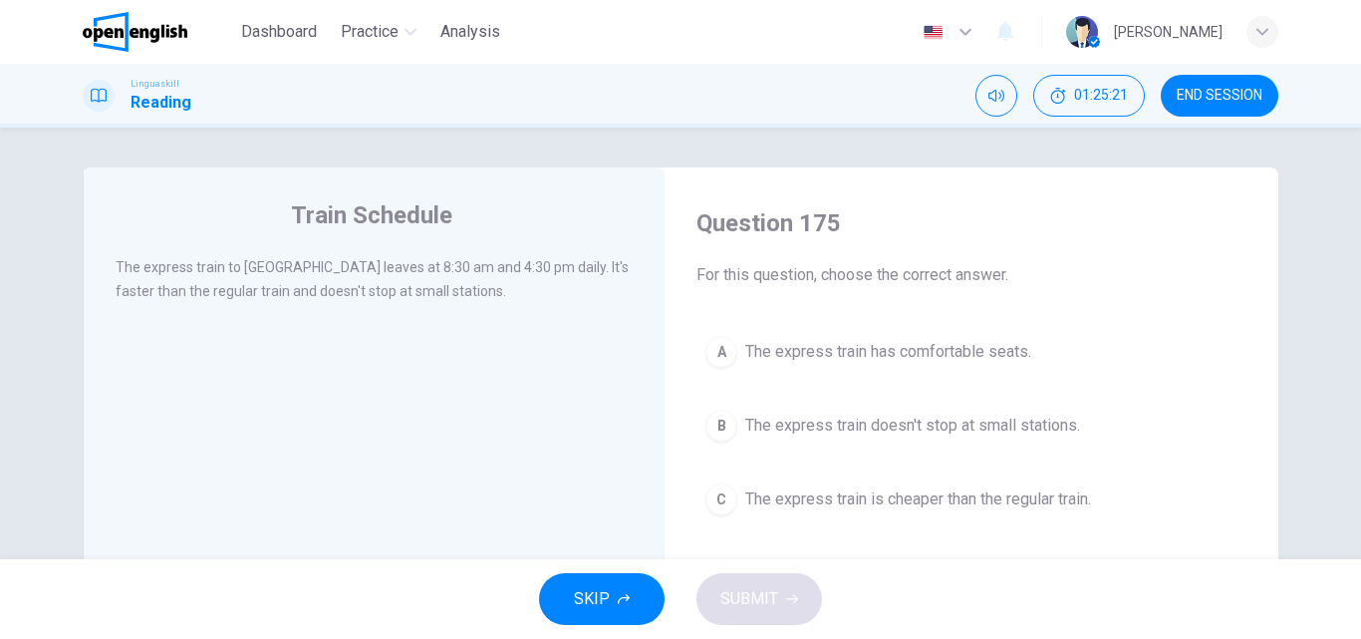
click at [718, 419] on div "B" at bounding box center [721, 425] width 32 height 32
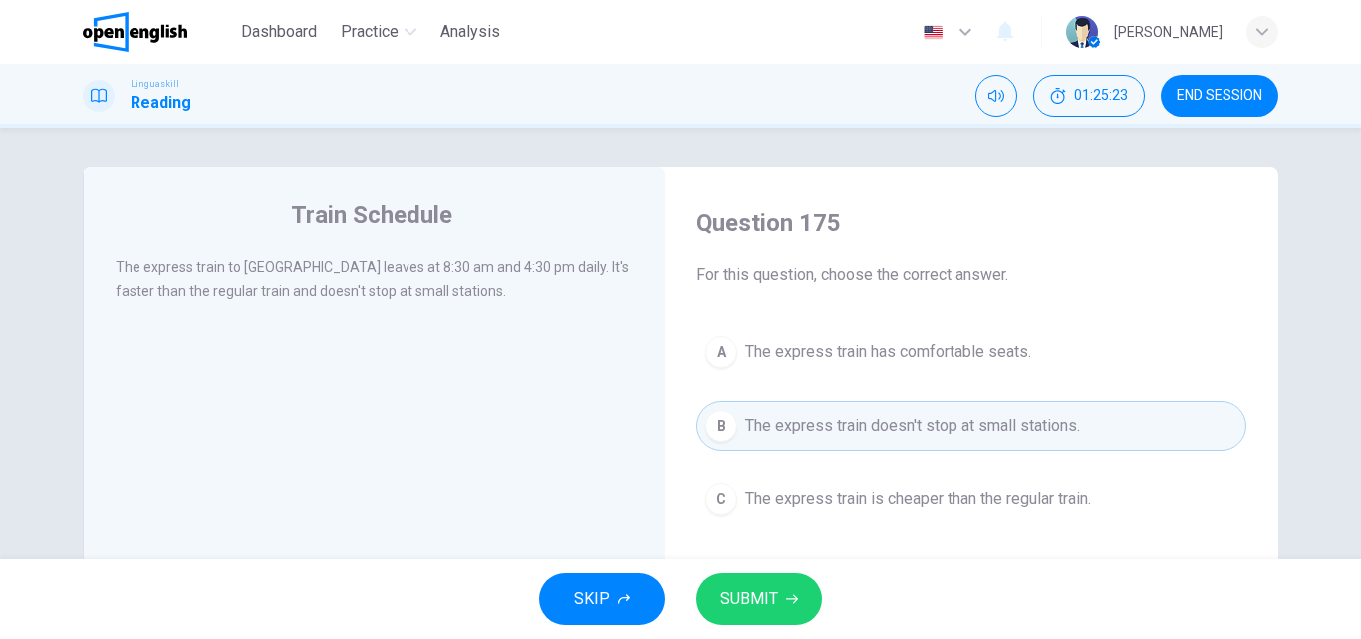
click at [744, 594] on span "SUBMIT" at bounding box center [749, 599] width 58 height 28
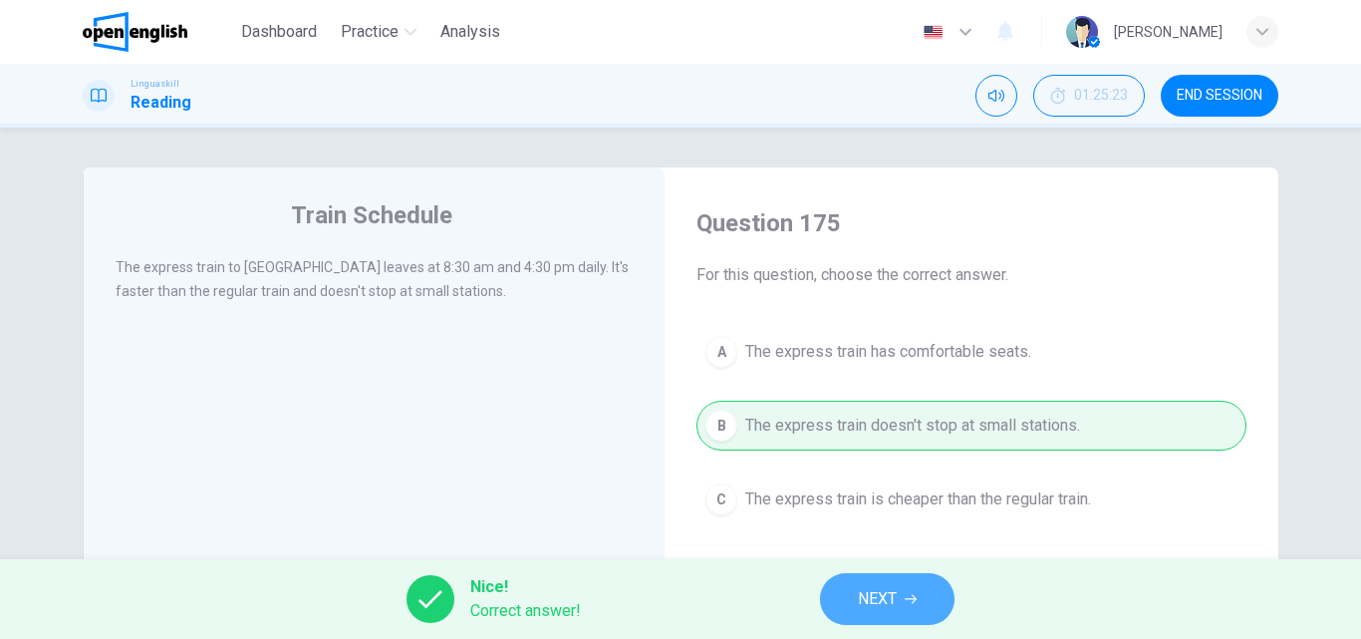
click at [926, 586] on button "NEXT" at bounding box center [887, 599] width 134 height 52
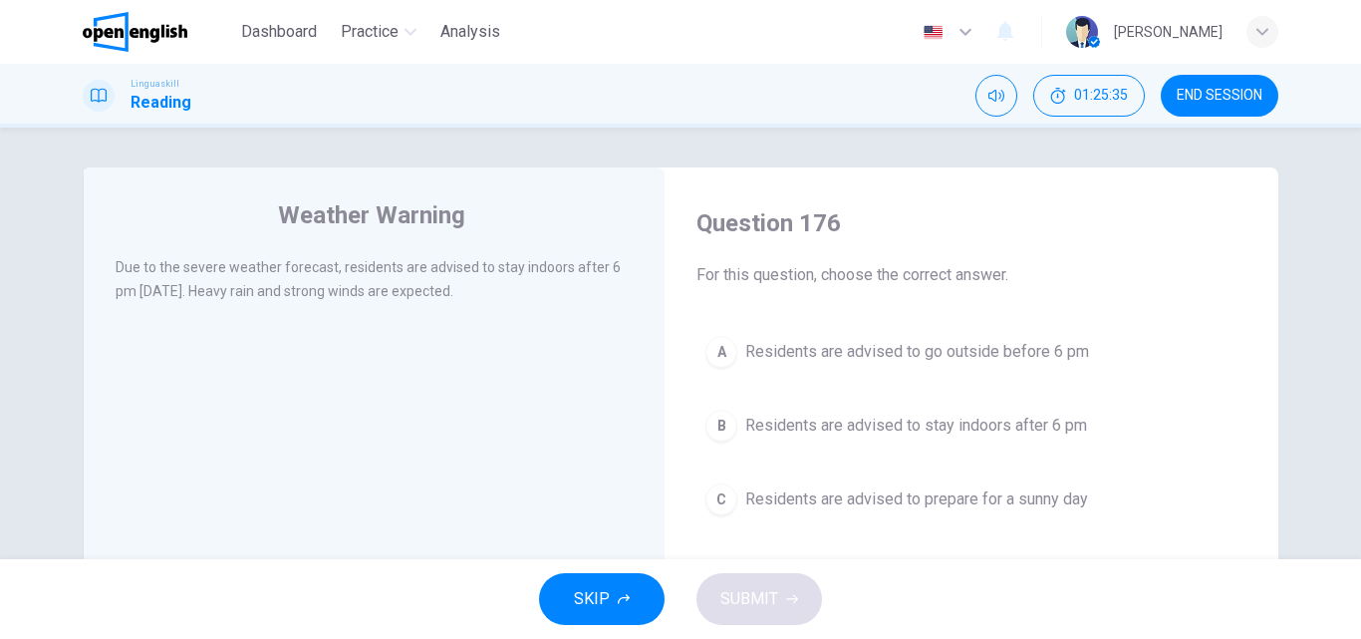
click at [715, 422] on div "B" at bounding box center [721, 425] width 32 height 32
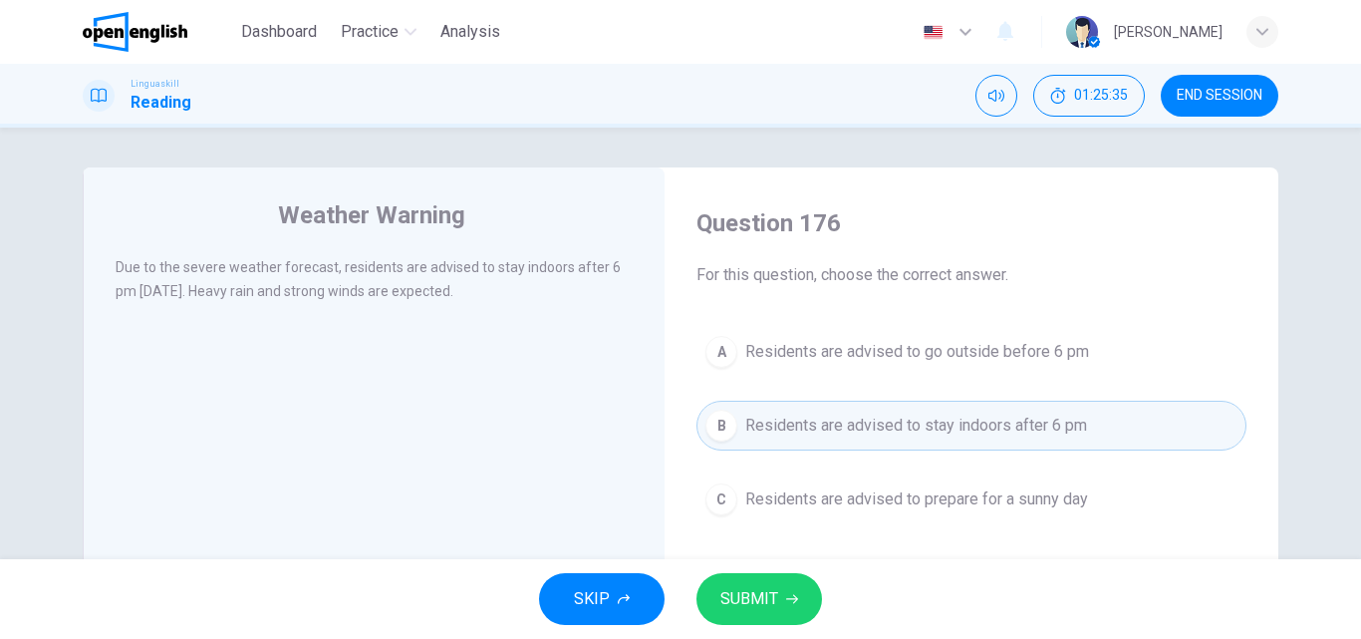
click at [750, 585] on span "SUBMIT" at bounding box center [749, 599] width 58 height 28
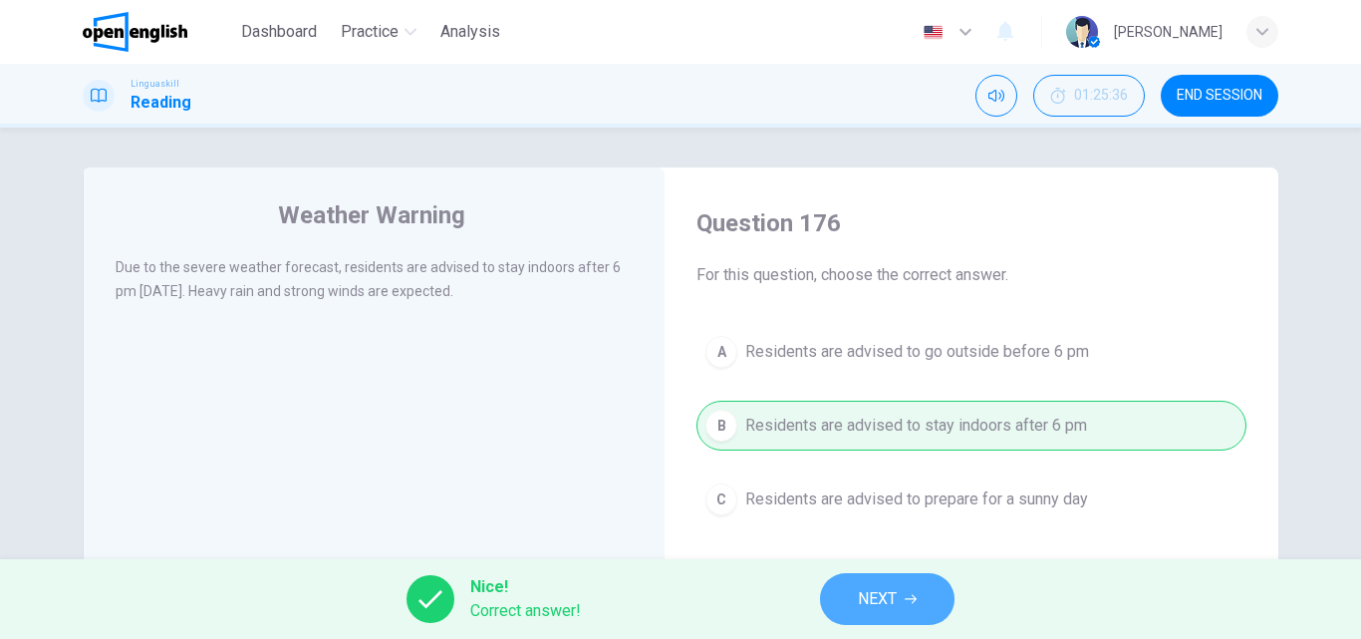
click at [860, 600] on span "NEXT" at bounding box center [877, 599] width 39 height 28
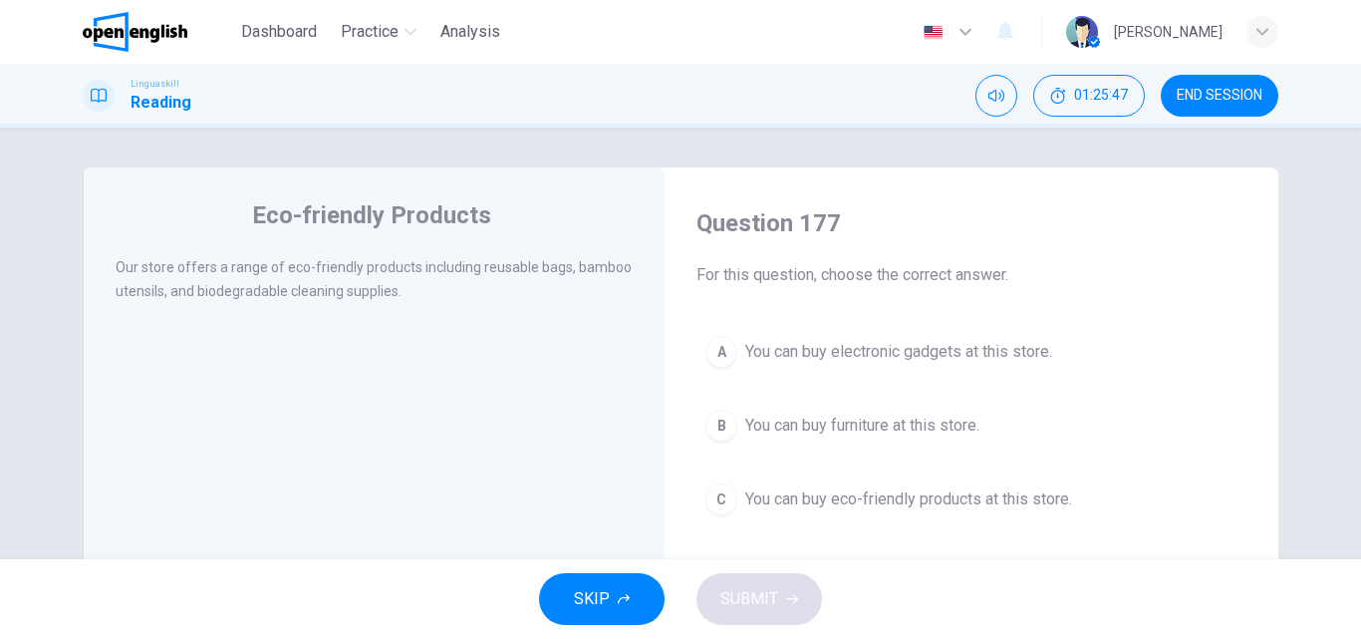
click at [719, 491] on div "C" at bounding box center [721, 499] width 32 height 32
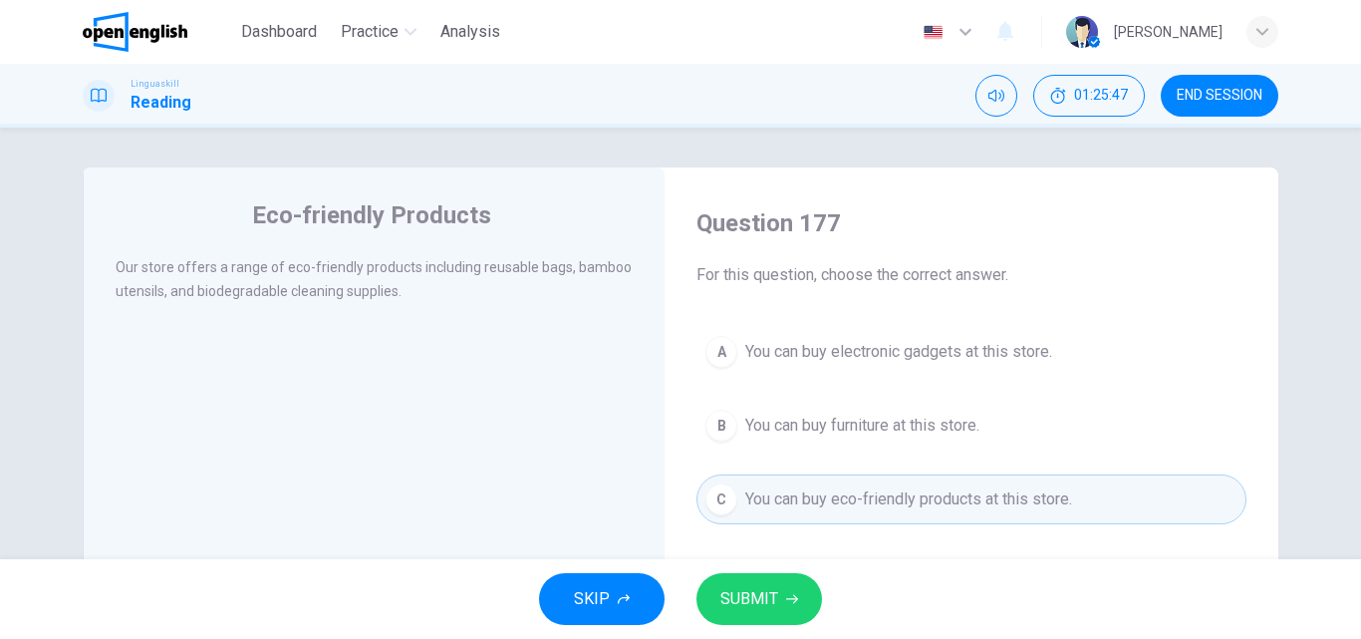
click at [757, 593] on span "SUBMIT" at bounding box center [749, 599] width 58 height 28
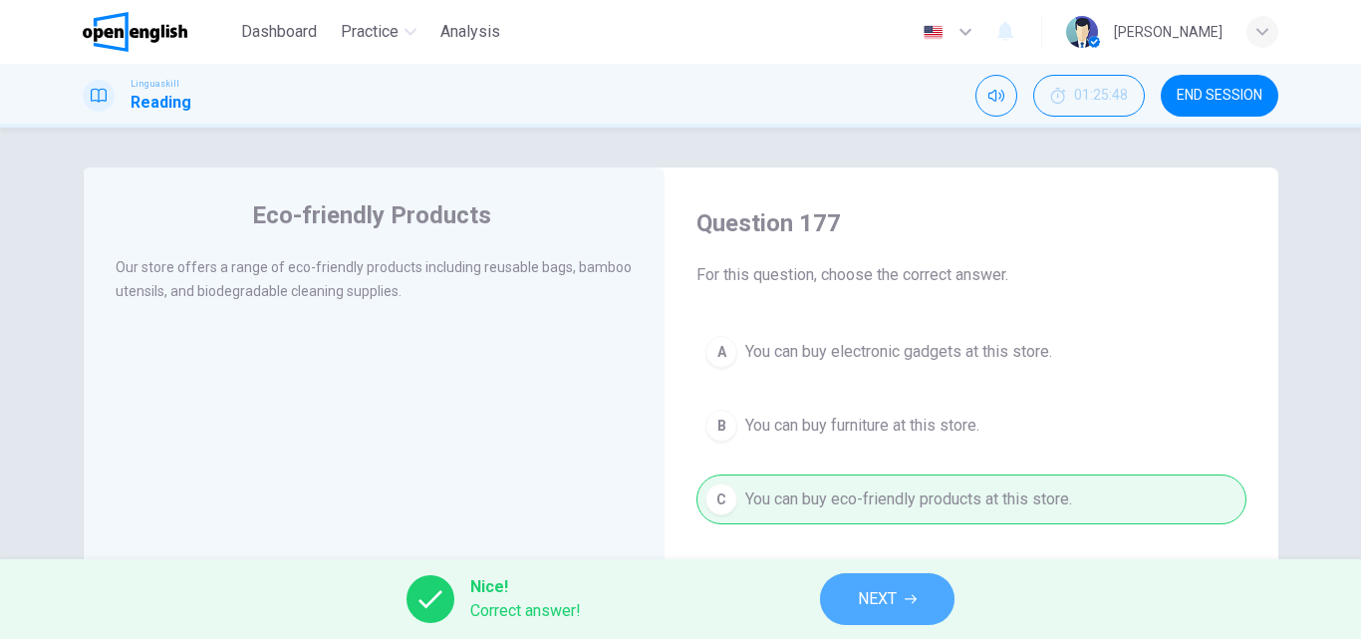
click at [873, 600] on span "NEXT" at bounding box center [877, 599] width 39 height 28
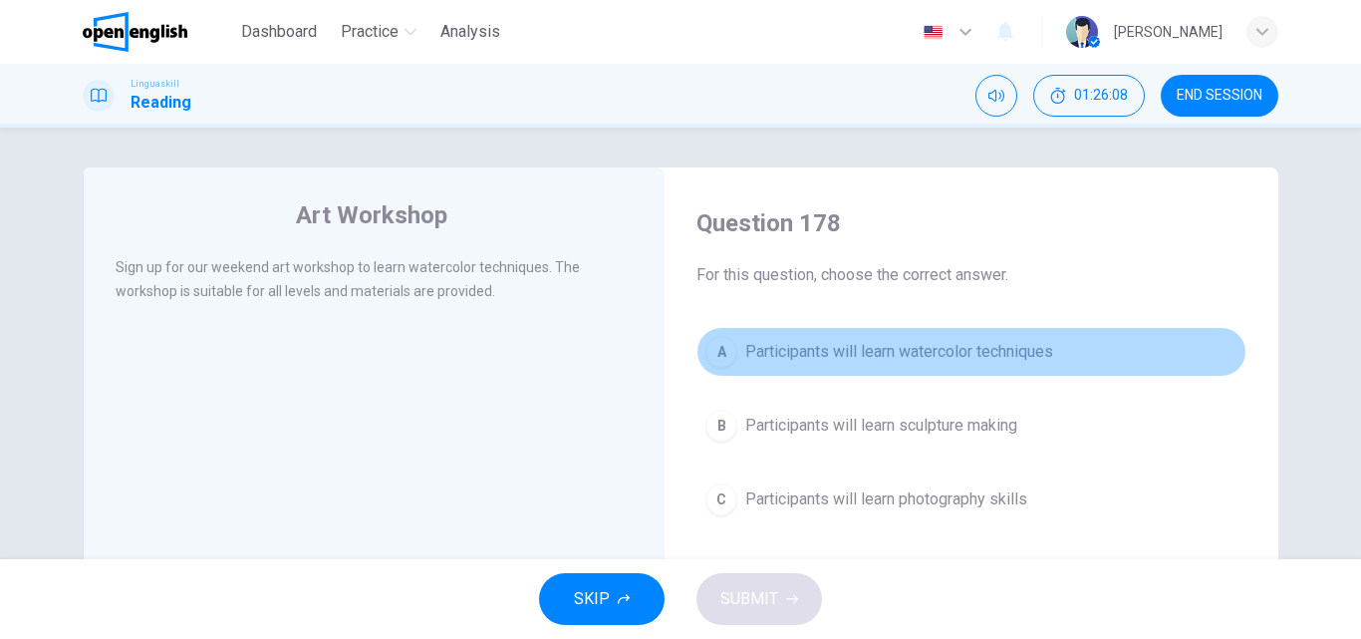
click at [730, 354] on div "A" at bounding box center [721, 352] width 32 height 32
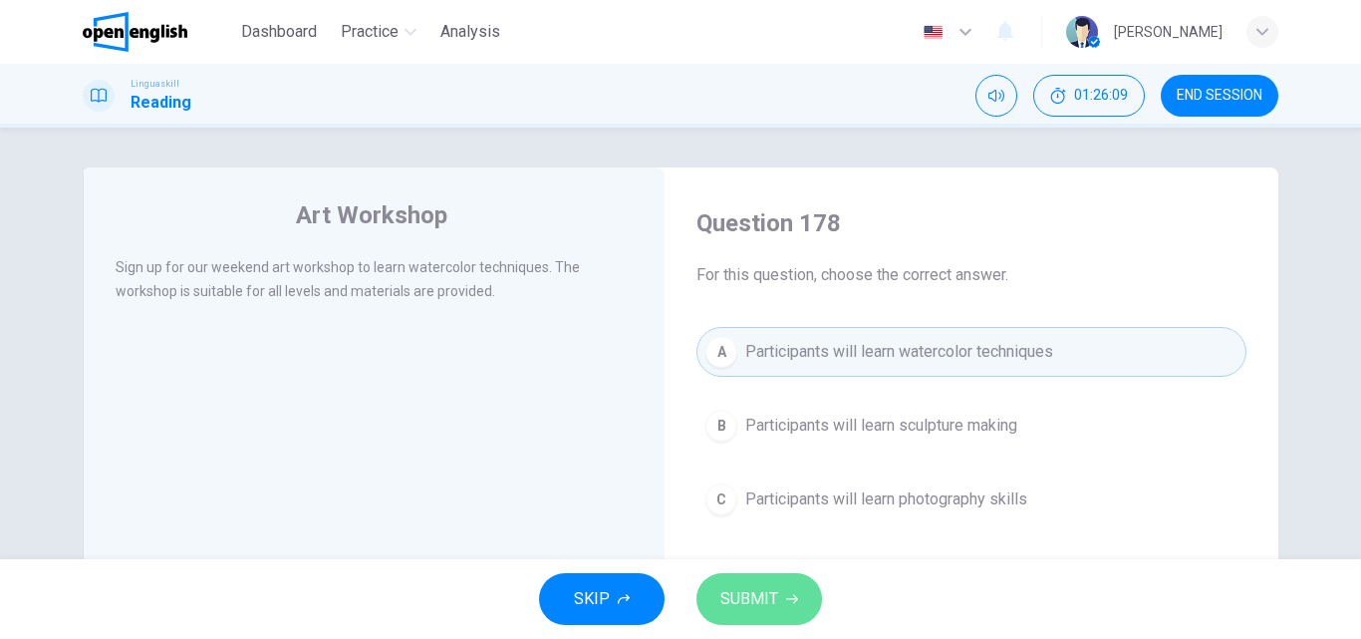
click at [731, 584] on button "SUBMIT" at bounding box center [759, 599] width 126 height 52
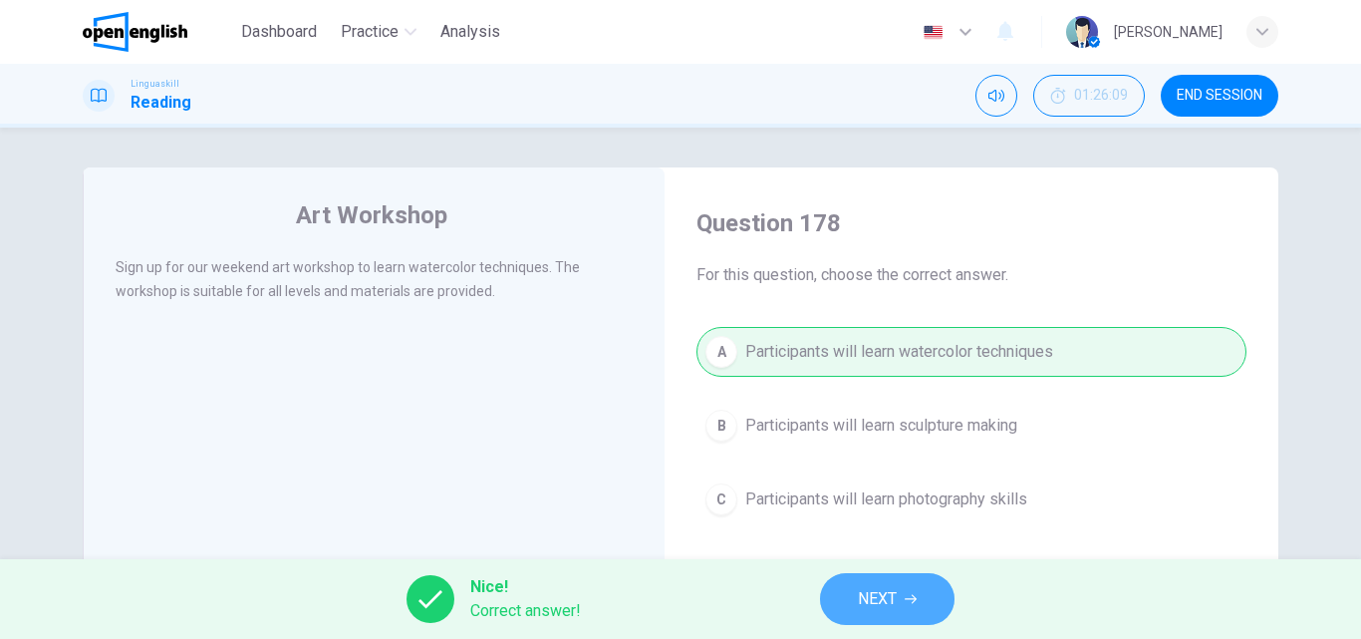
click at [916, 608] on button "NEXT" at bounding box center [887, 599] width 134 height 52
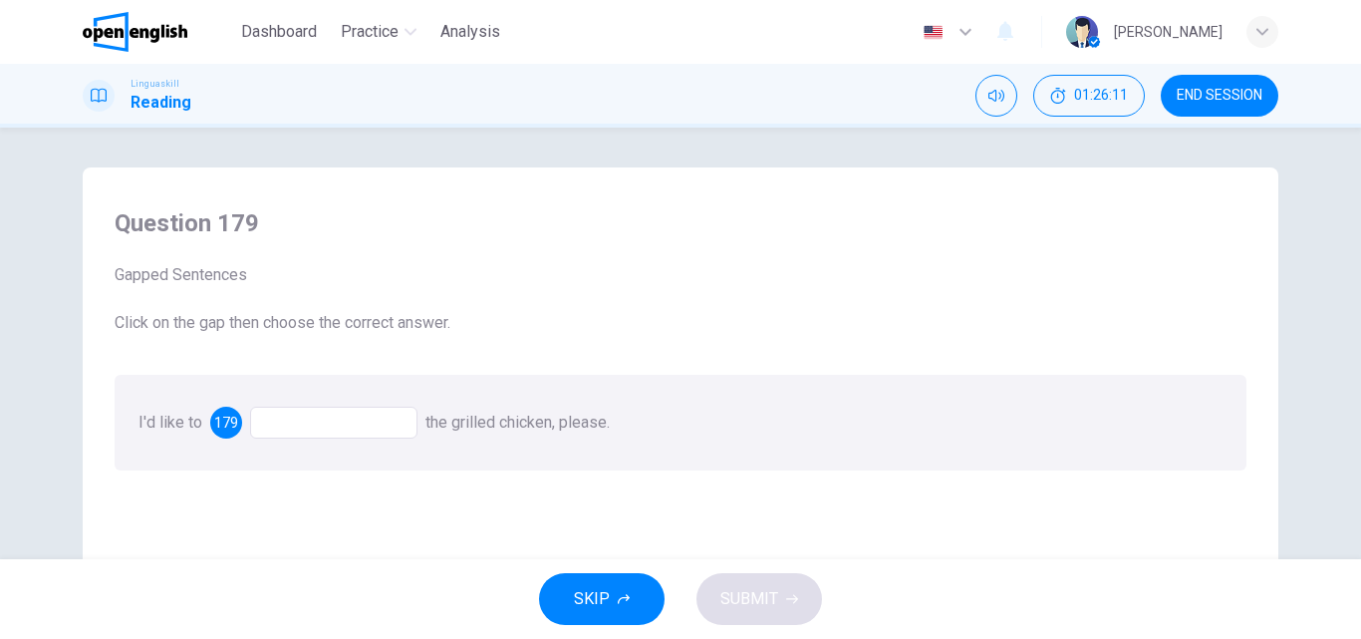
click at [289, 426] on div at bounding box center [333, 422] width 167 height 32
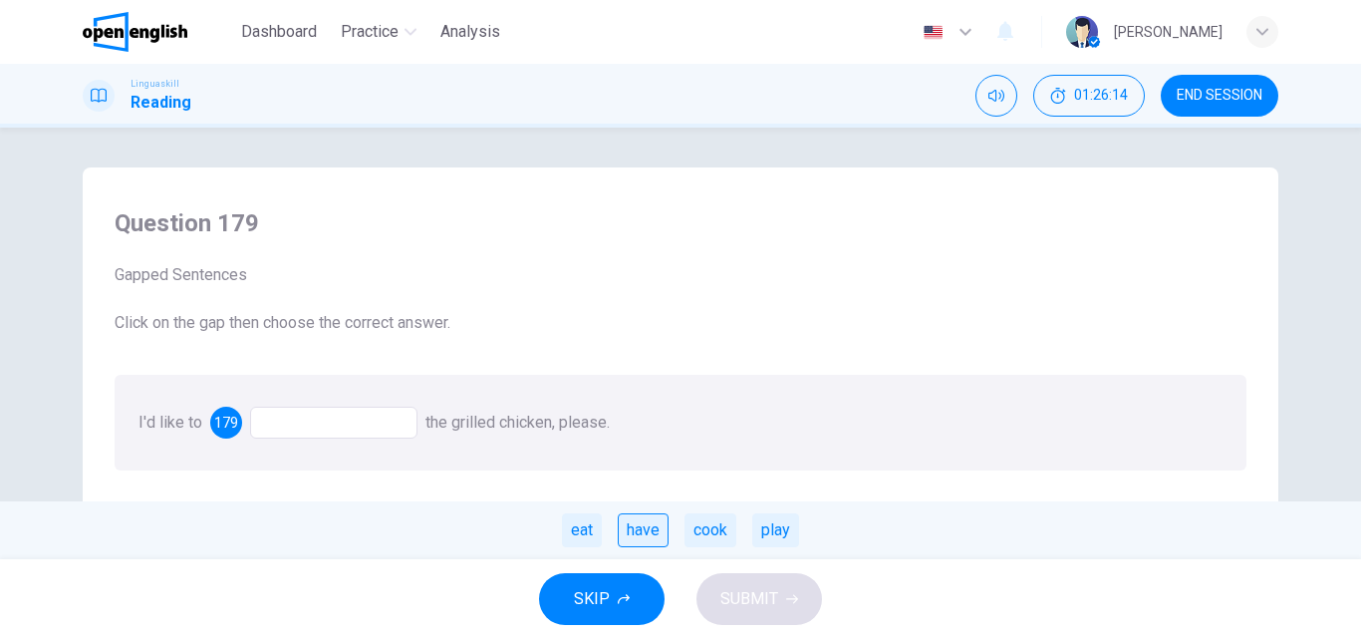
click at [649, 522] on div "have" at bounding box center [643, 530] width 51 height 34
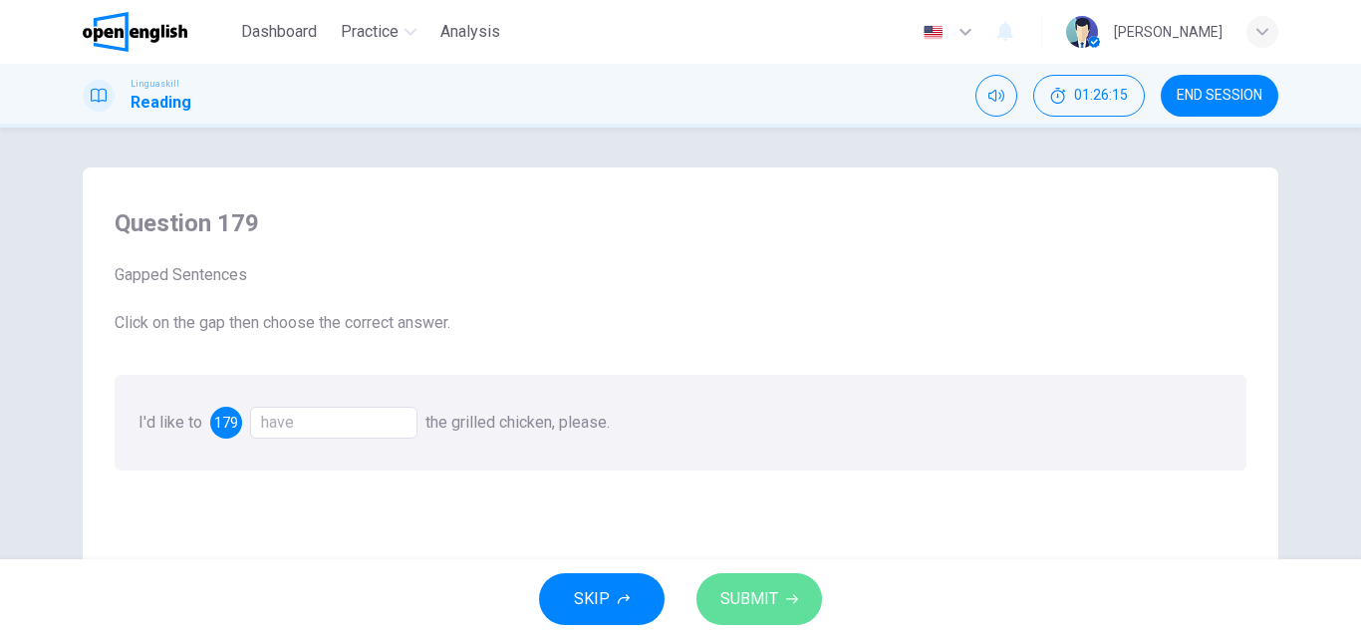
click at [736, 593] on span "SUBMIT" at bounding box center [749, 599] width 58 height 28
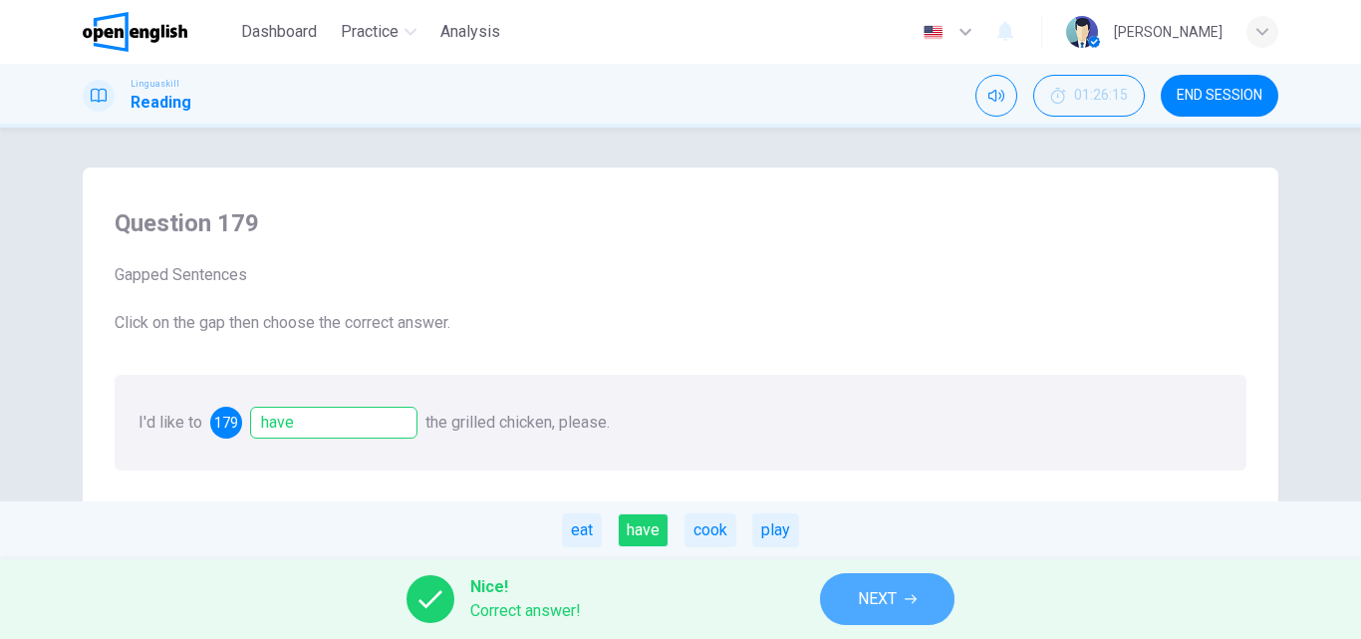
click at [876, 596] on span "NEXT" at bounding box center [877, 599] width 39 height 28
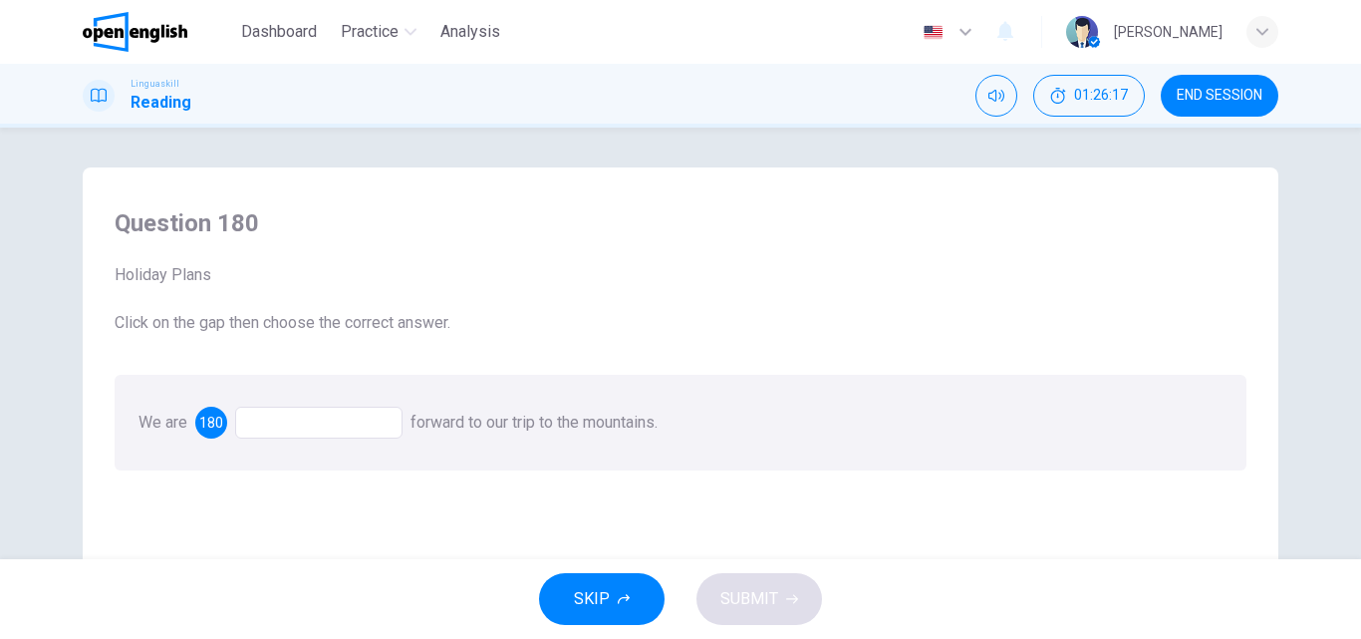
click at [255, 423] on div at bounding box center [318, 422] width 167 height 32
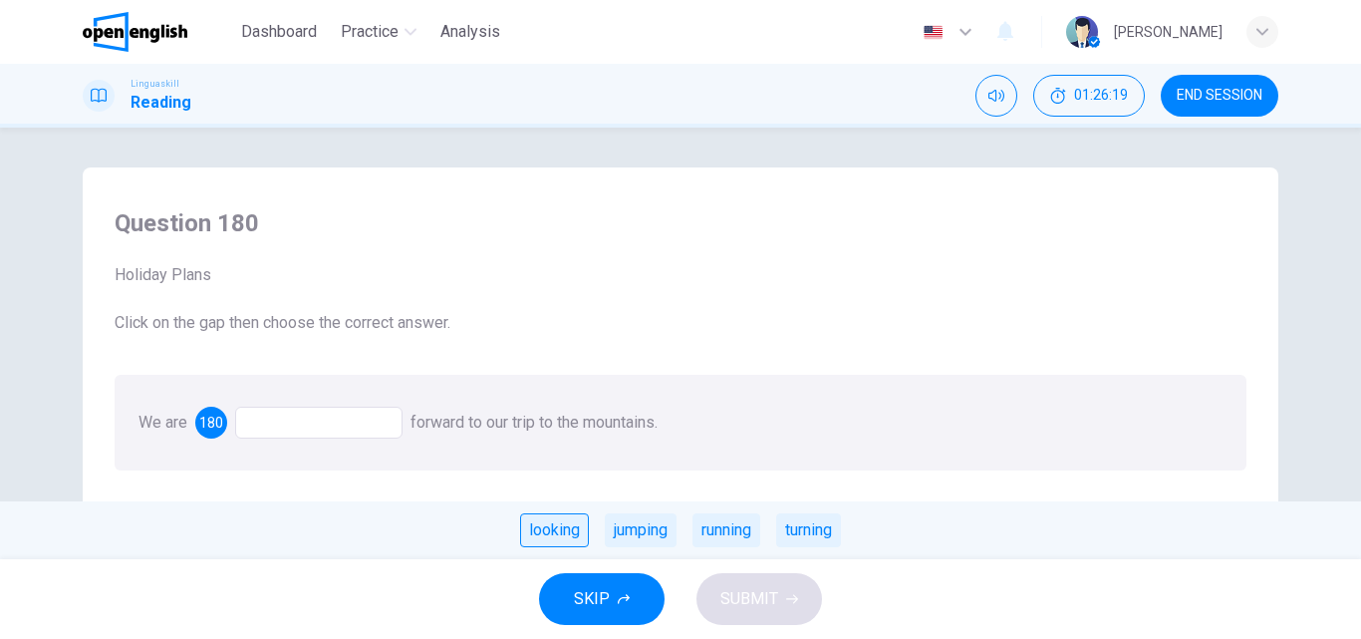
click at [544, 538] on div "looking" at bounding box center [554, 530] width 69 height 34
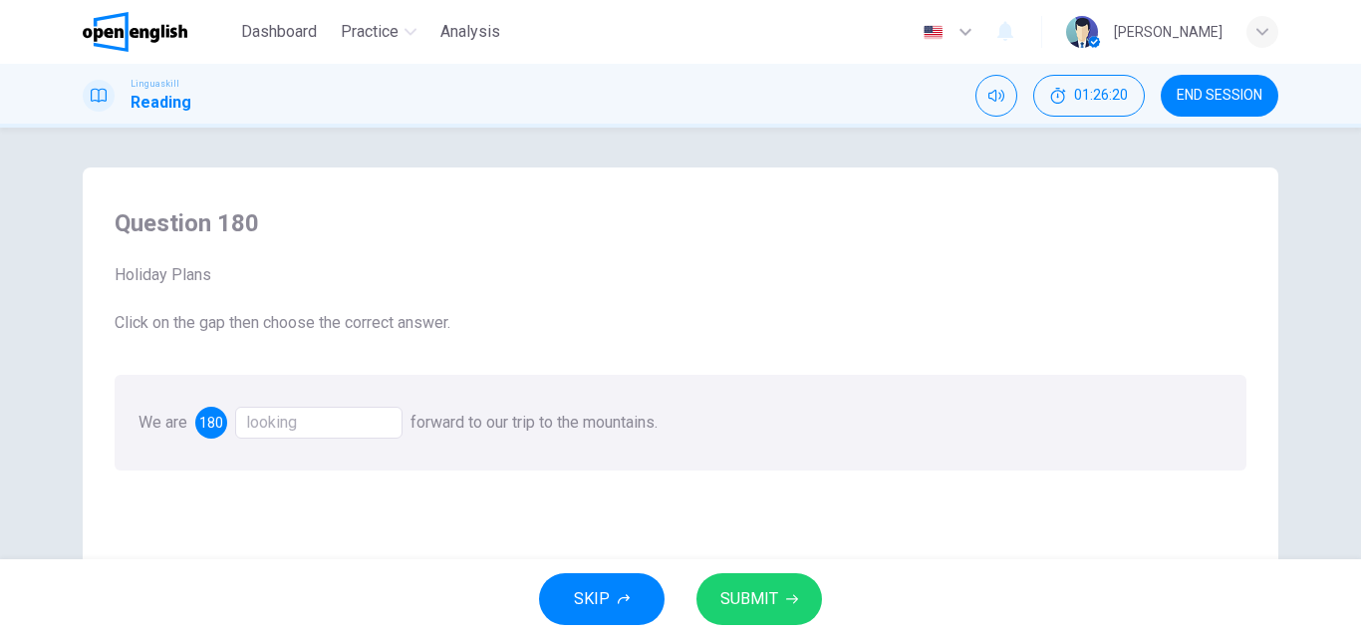
click at [735, 601] on span "SUBMIT" at bounding box center [749, 599] width 58 height 28
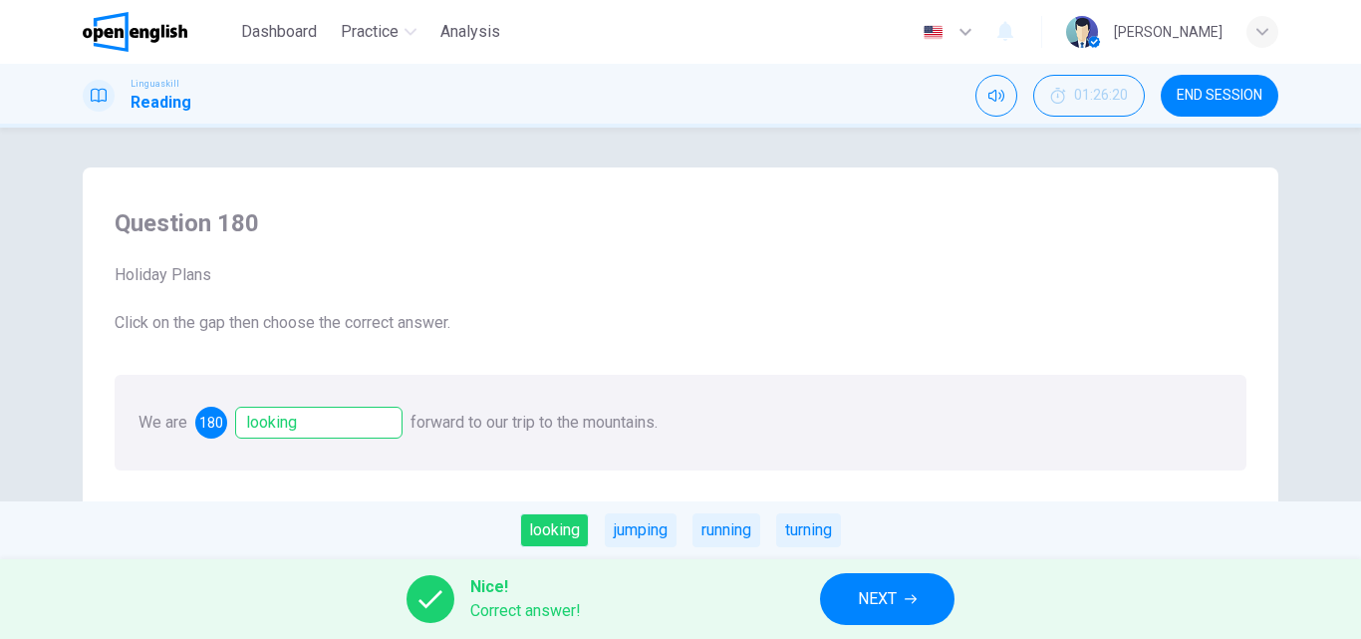
click at [897, 597] on span "NEXT" at bounding box center [877, 599] width 39 height 28
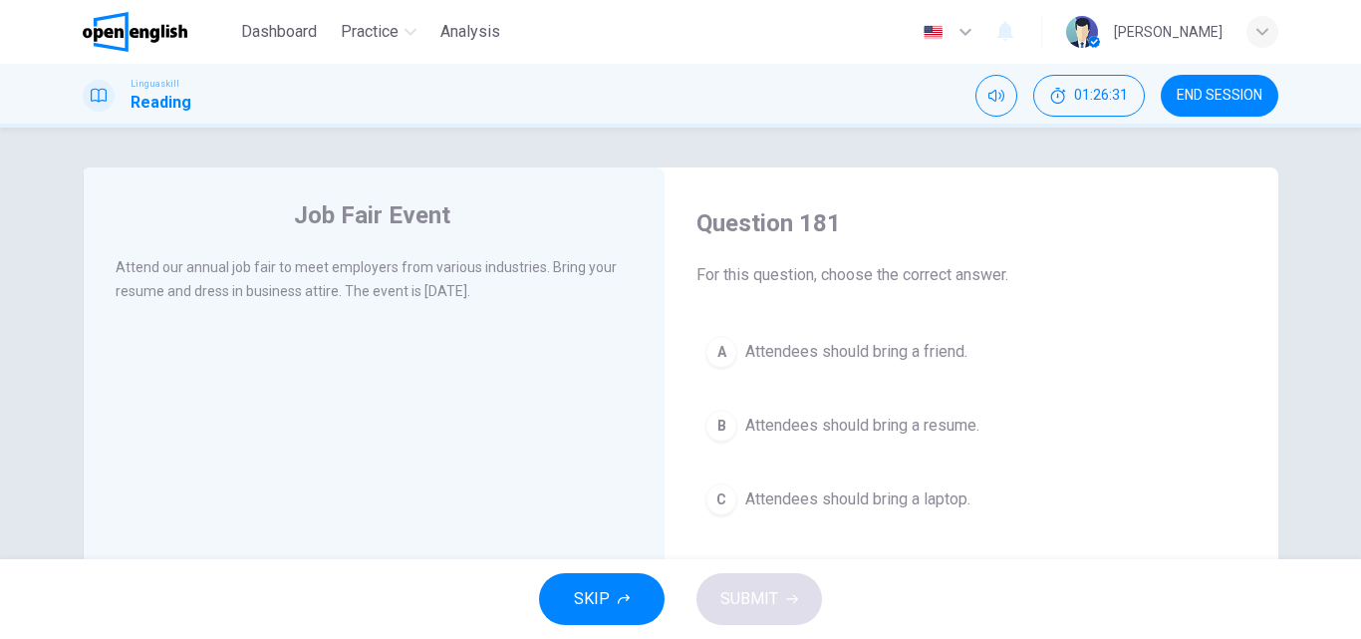
click at [721, 430] on div "B" at bounding box center [721, 425] width 32 height 32
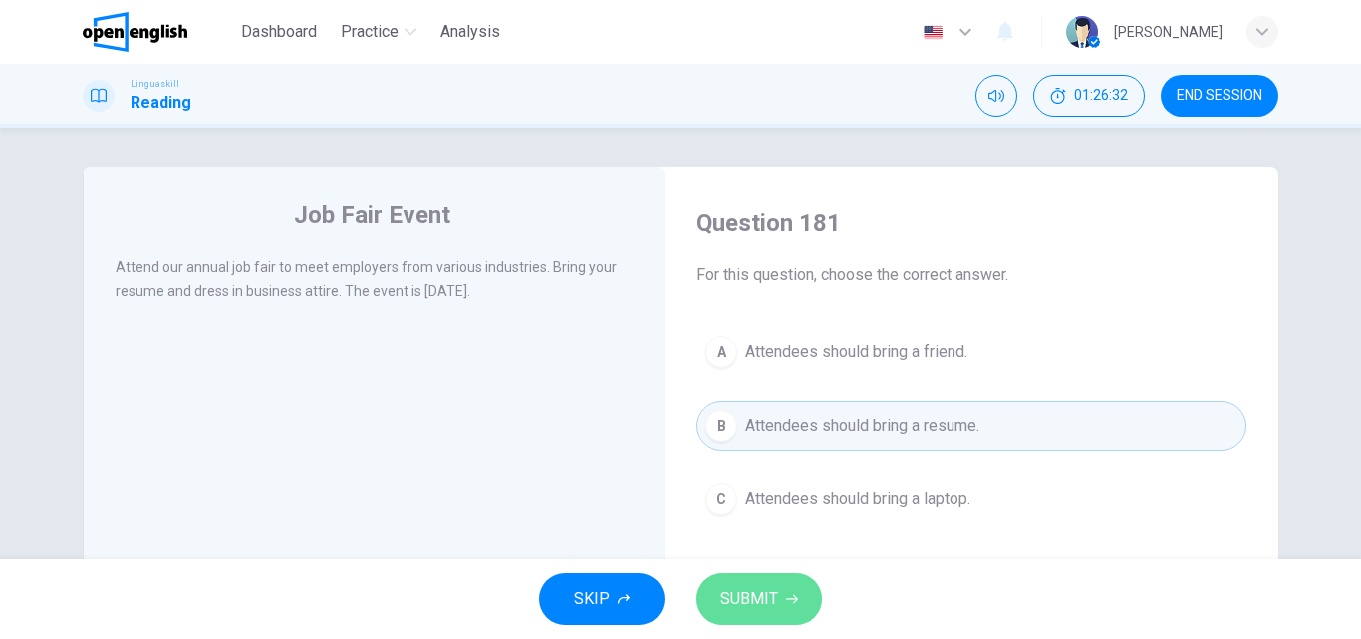
click at [732, 601] on span "SUBMIT" at bounding box center [749, 599] width 58 height 28
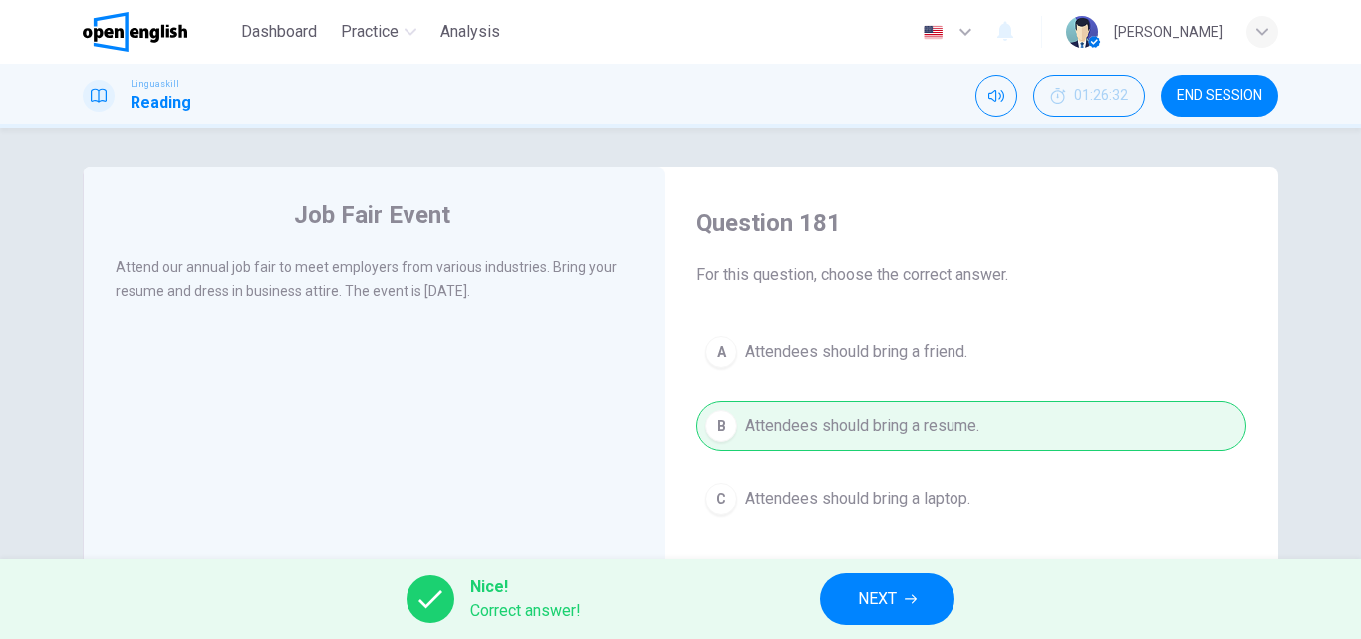
click at [855, 597] on button "NEXT" at bounding box center [887, 599] width 134 height 52
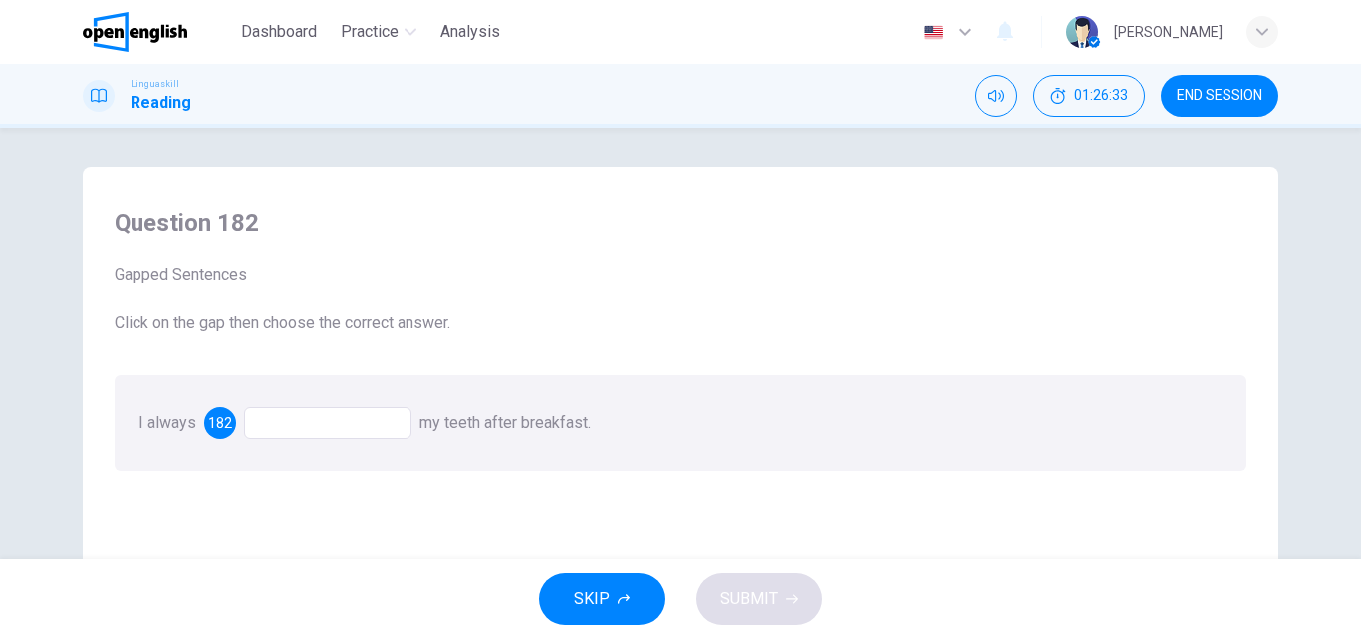
click at [311, 425] on div at bounding box center [327, 422] width 167 height 32
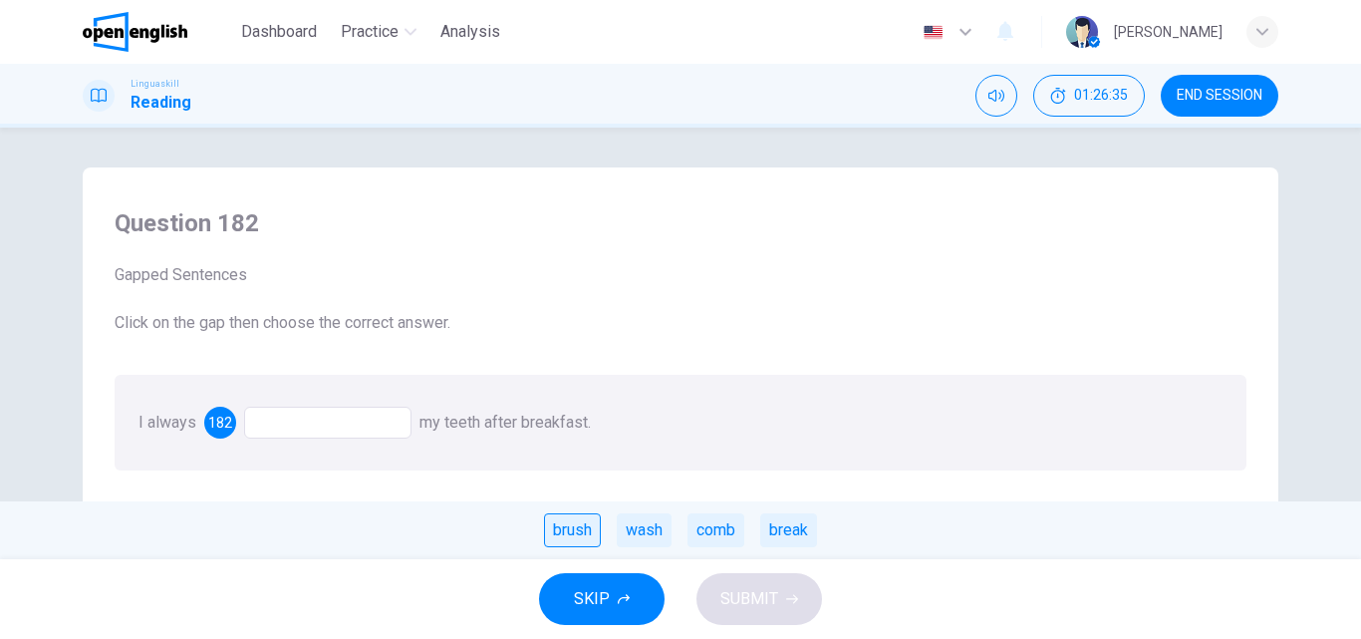
click at [568, 539] on div "brush" at bounding box center [572, 530] width 57 height 34
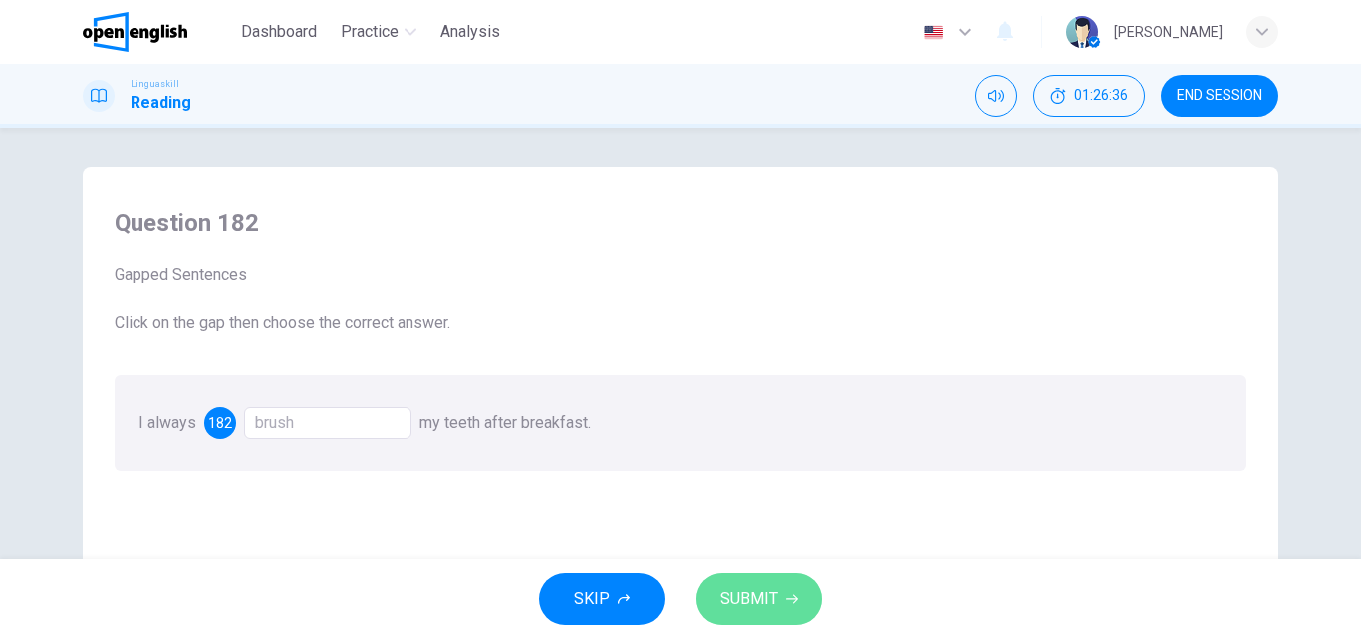
click at [733, 584] on button "SUBMIT" at bounding box center [759, 599] width 126 height 52
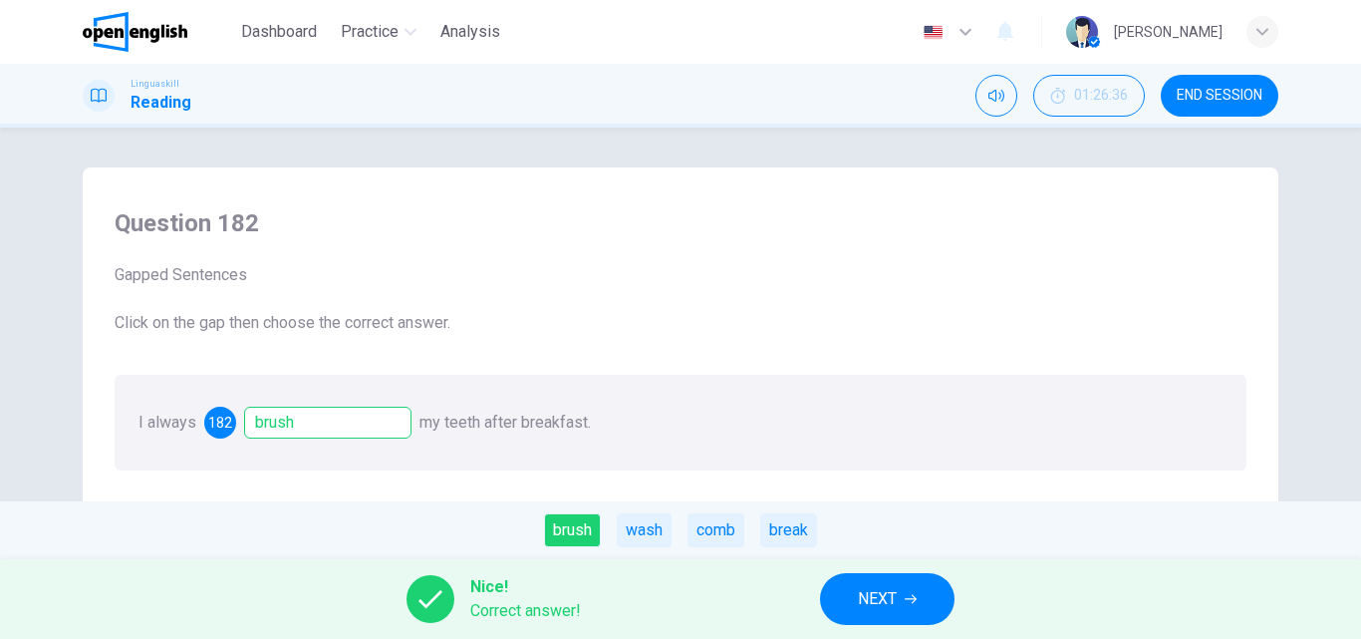
click at [866, 602] on span "NEXT" at bounding box center [877, 599] width 39 height 28
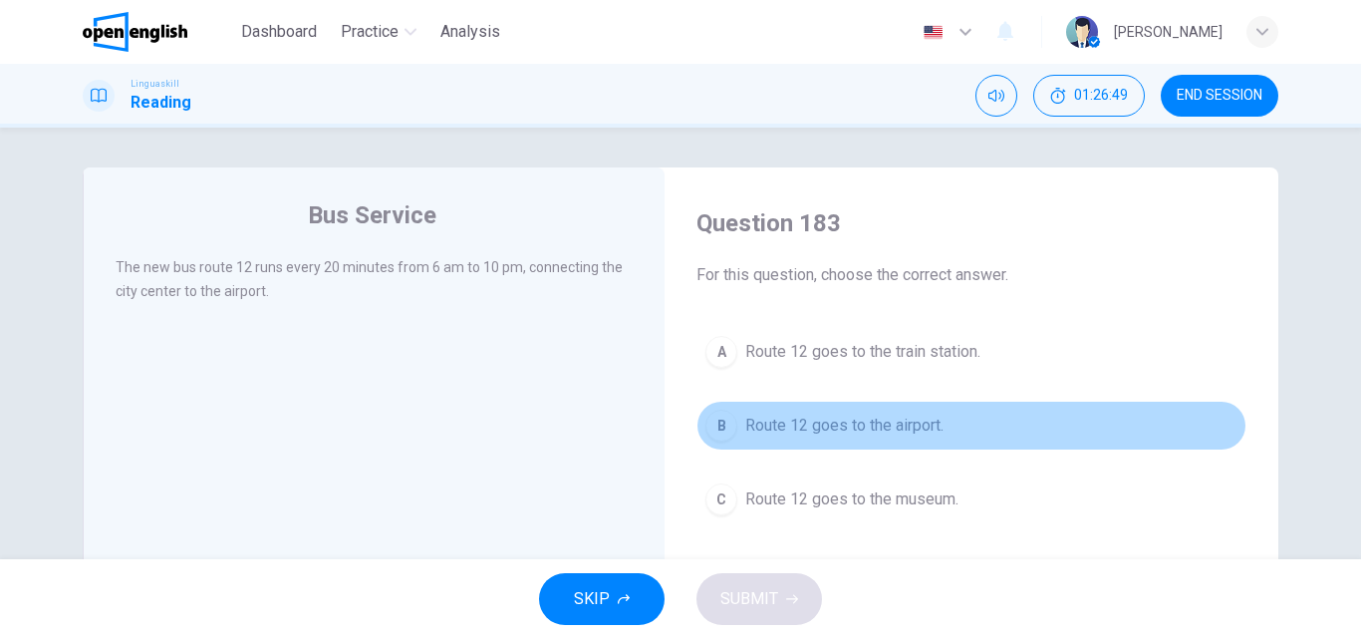
click at [721, 422] on div "B" at bounding box center [721, 425] width 32 height 32
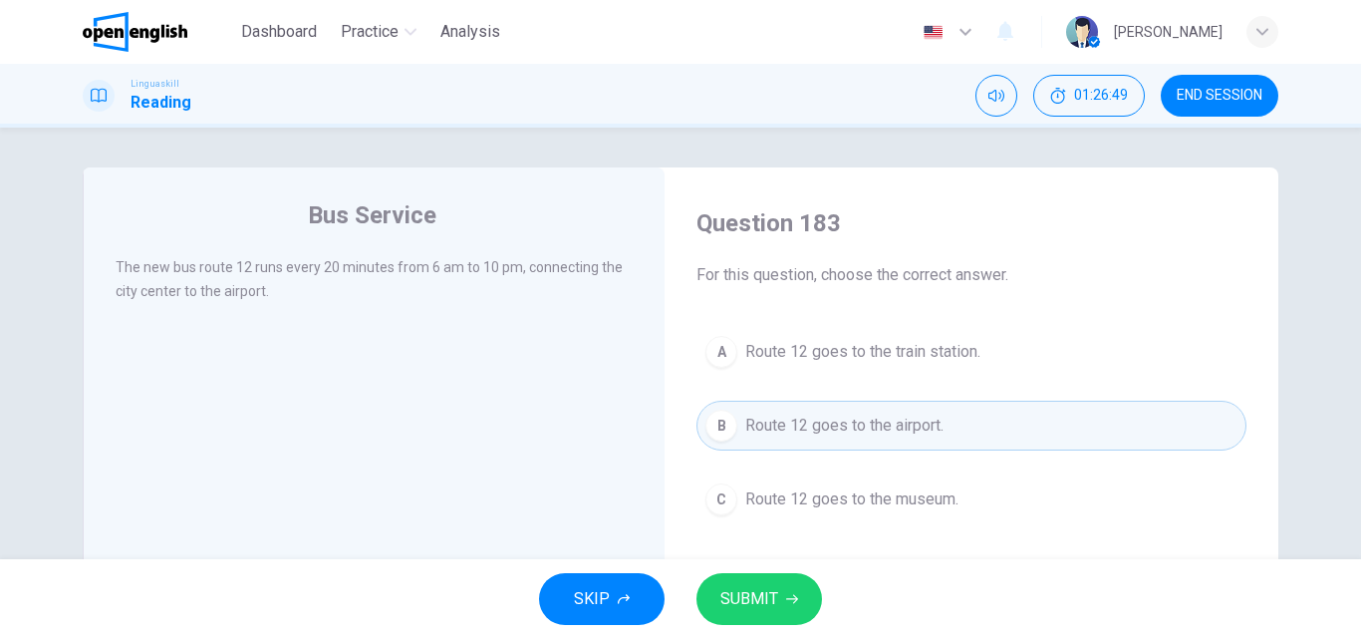
click at [751, 585] on span "SUBMIT" at bounding box center [749, 599] width 58 height 28
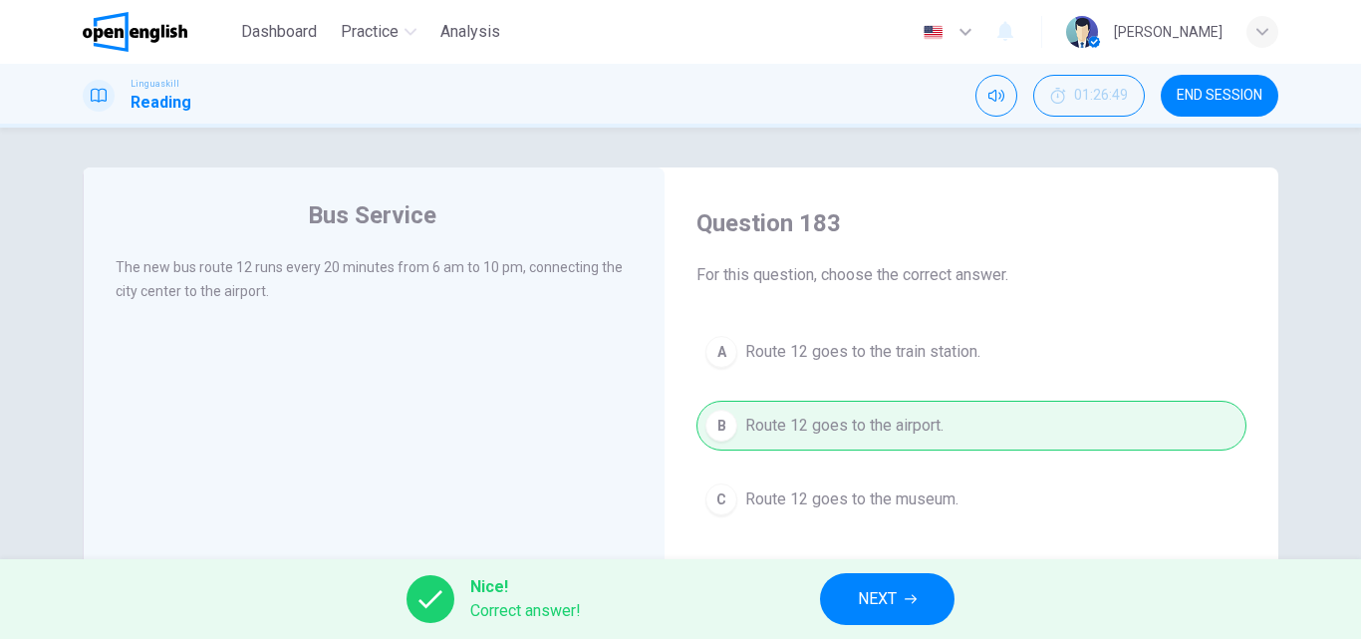
click at [813, 587] on div "Nice! Correct answer! NEXT" at bounding box center [680, 599] width 1361 height 80
click at [857, 592] on button "NEXT" at bounding box center [887, 599] width 134 height 52
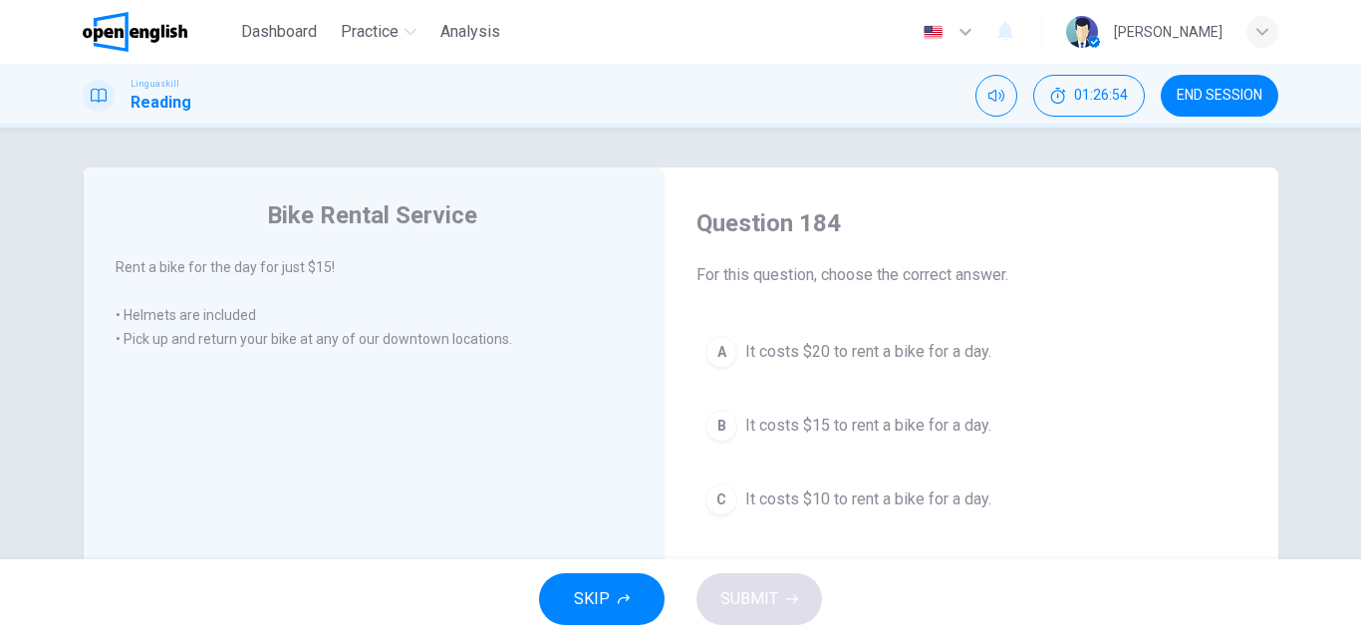
click at [719, 425] on div "B" at bounding box center [721, 425] width 32 height 32
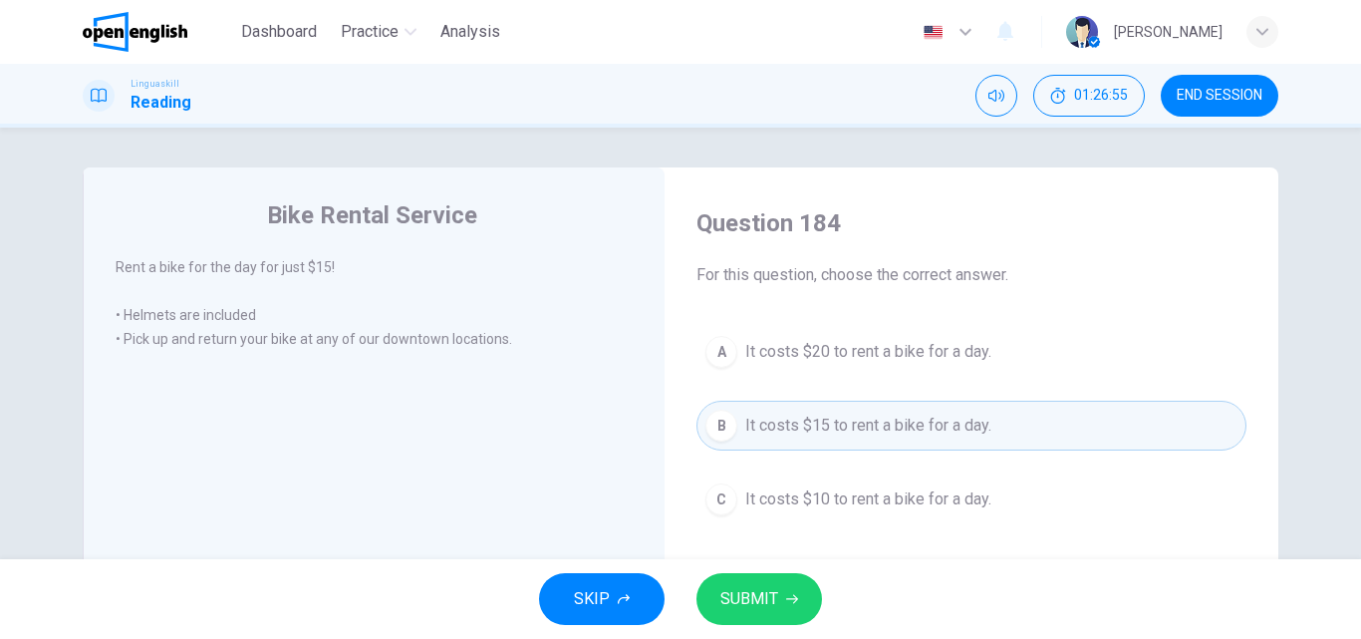
click at [759, 615] on button "SUBMIT" at bounding box center [759, 599] width 126 height 52
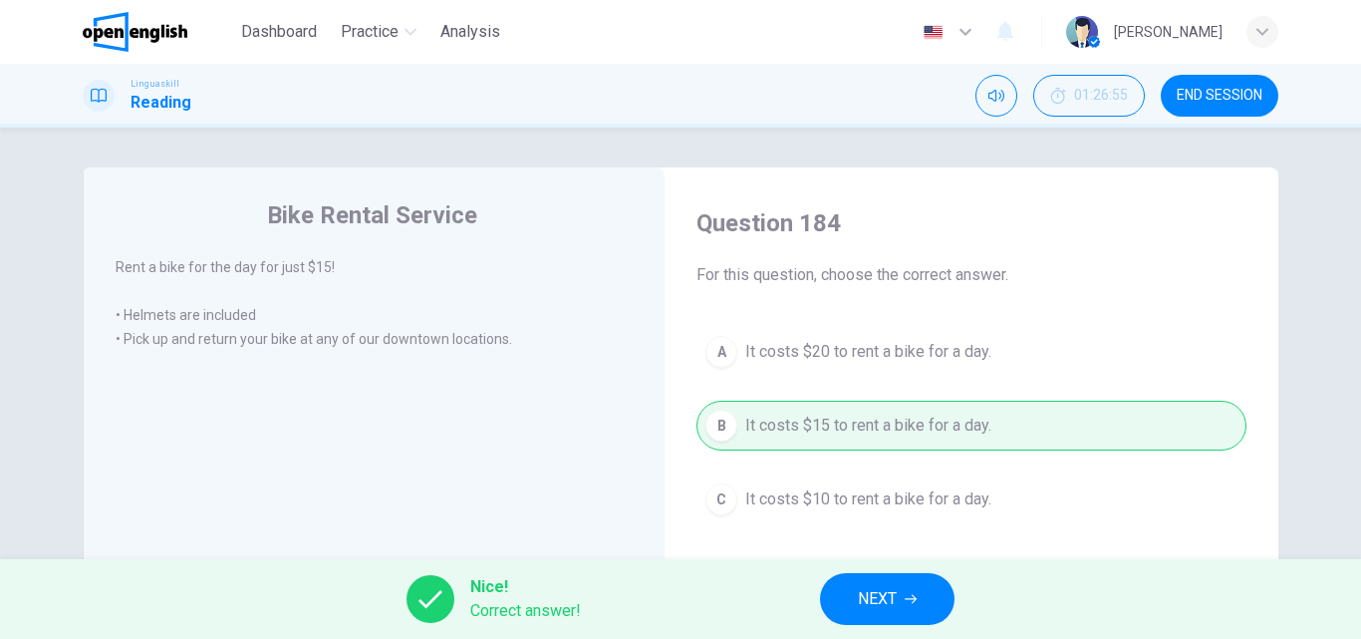
click at [913, 596] on icon "button" at bounding box center [911, 599] width 12 height 12
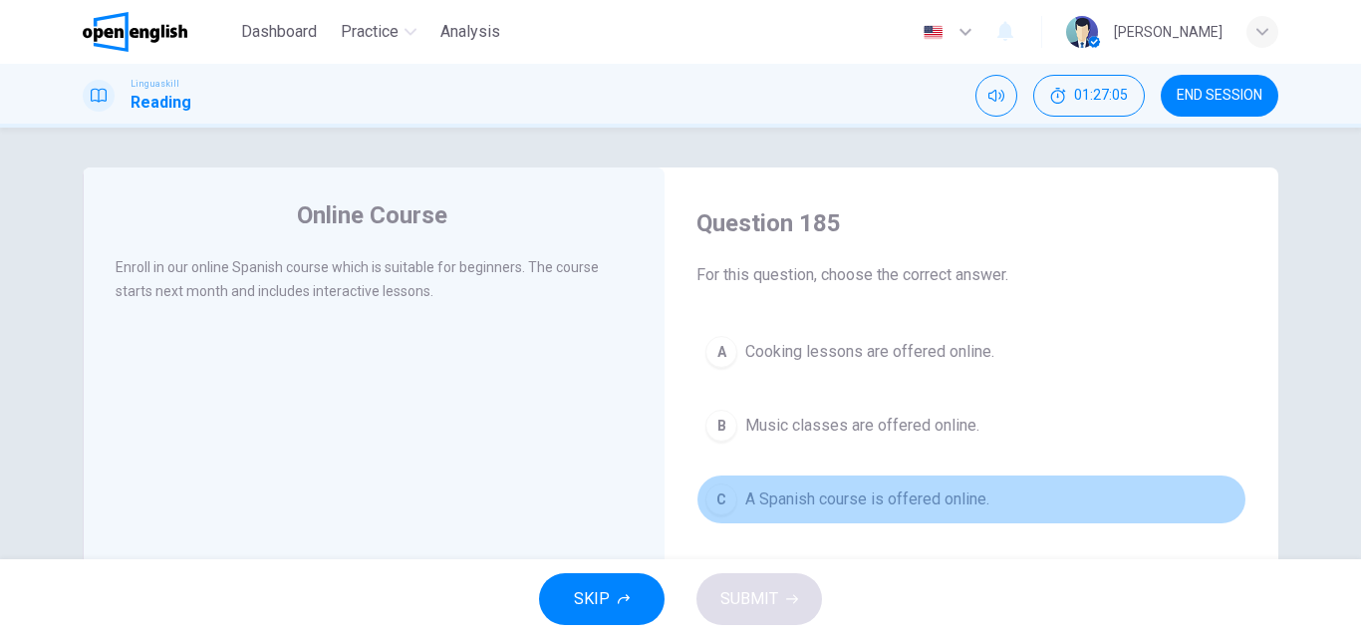
click at [721, 497] on div "C" at bounding box center [721, 499] width 32 height 32
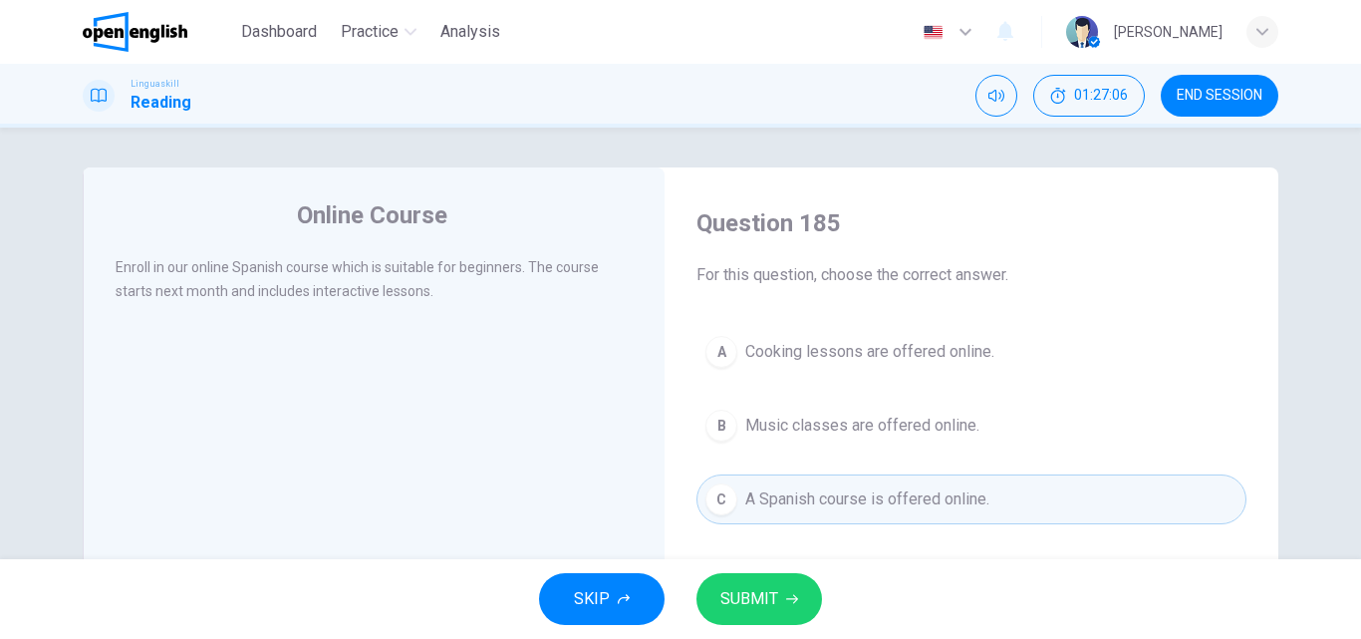
click at [755, 598] on span "SUBMIT" at bounding box center [749, 599] width 58 height 28
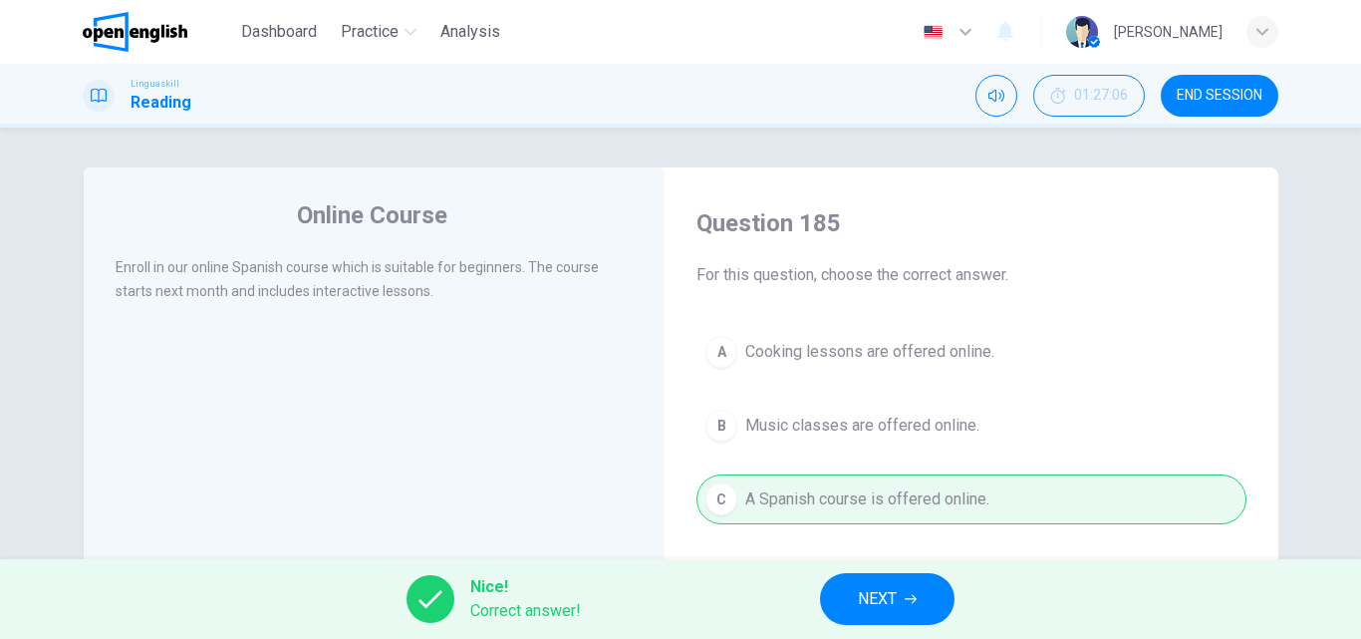
click at [863, 596] on span "NEXT" at bounding box center [877, 599] width 39 height 28
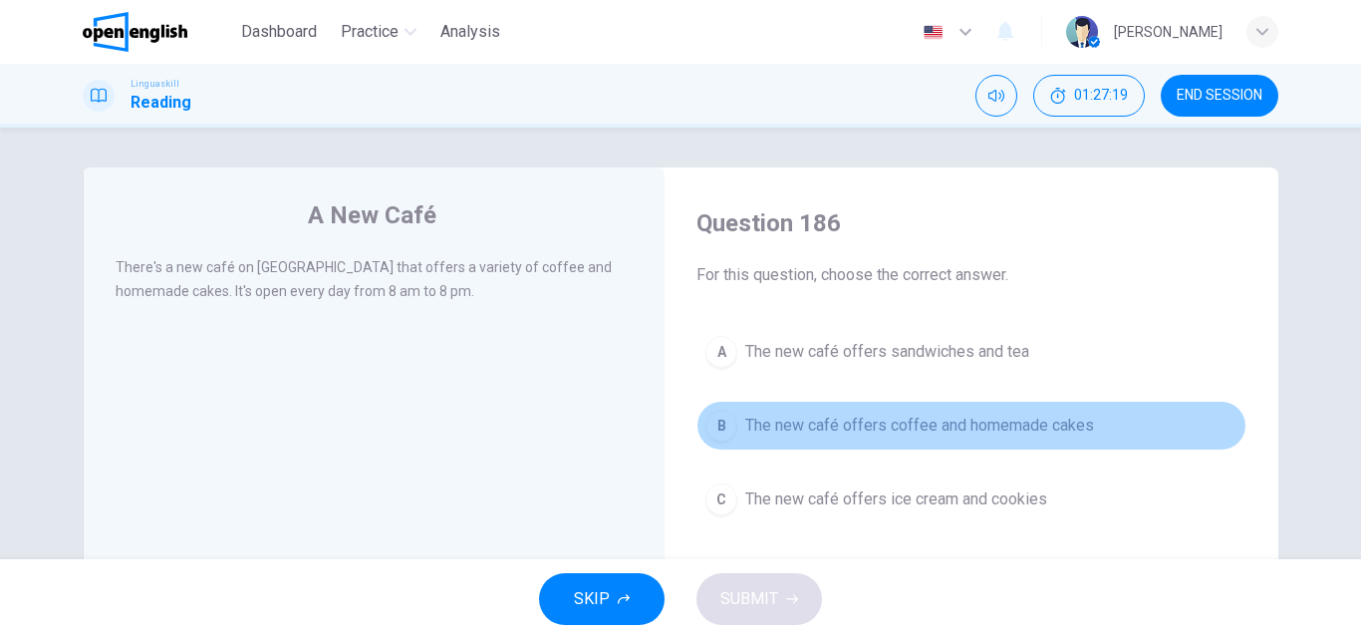
click at [698, 424] on button "B The new café offers coffee and homemade cakes" at bounding box center [971, 425] width 550 height 50
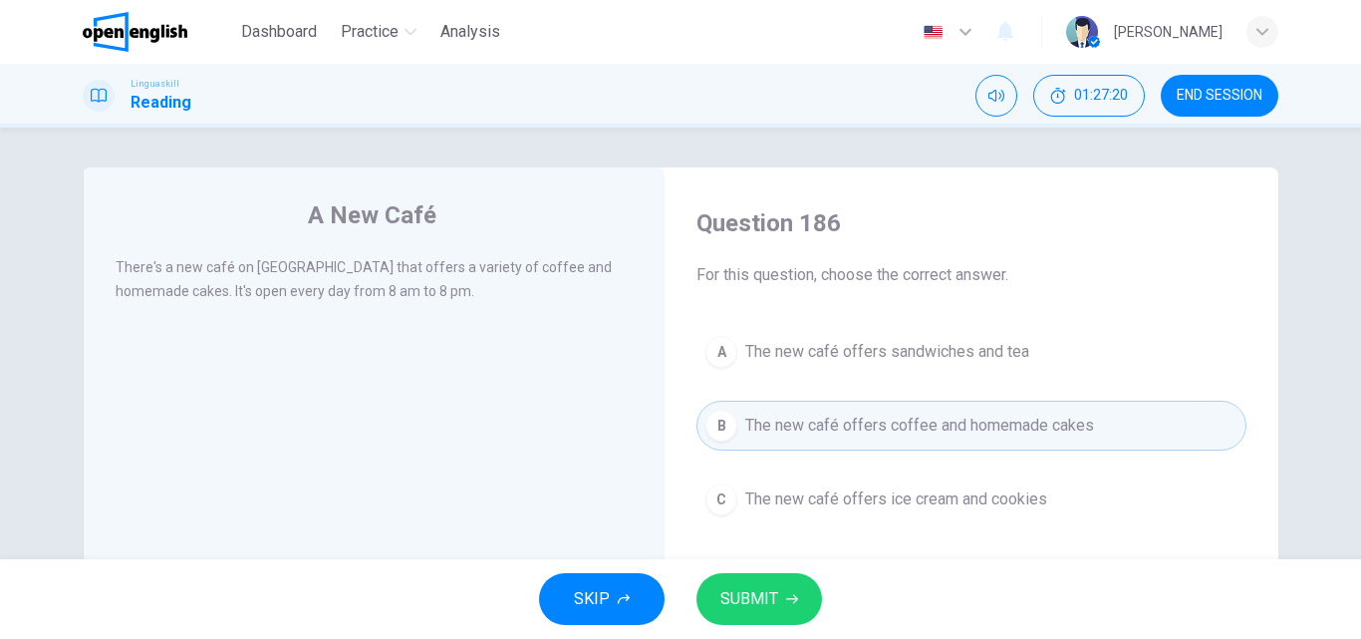
click at [725, 597] on span "SUBMIT" at bounding box center [749, 599] width 58 height 28
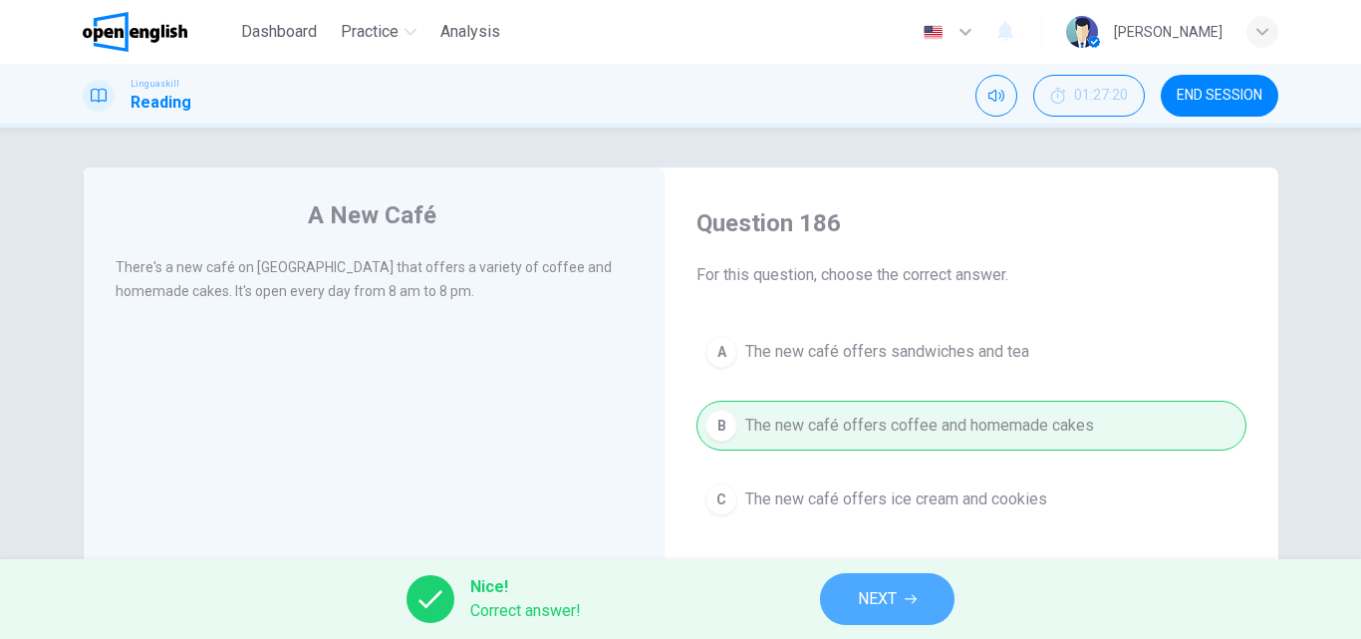
click at [900, 598] on button "NEXT" at bounding box center [887, 599] width 134 height 52
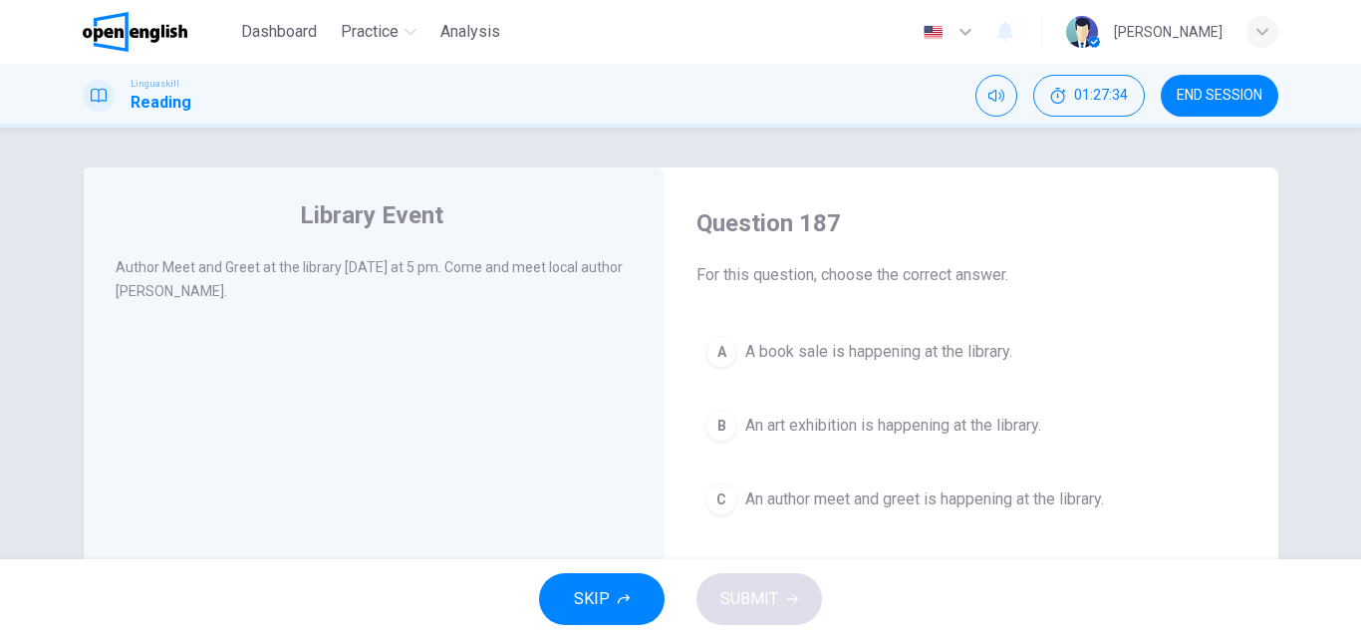
click at [722, 500] on div "C" at bounding box center [721, 499] width 32 height 32
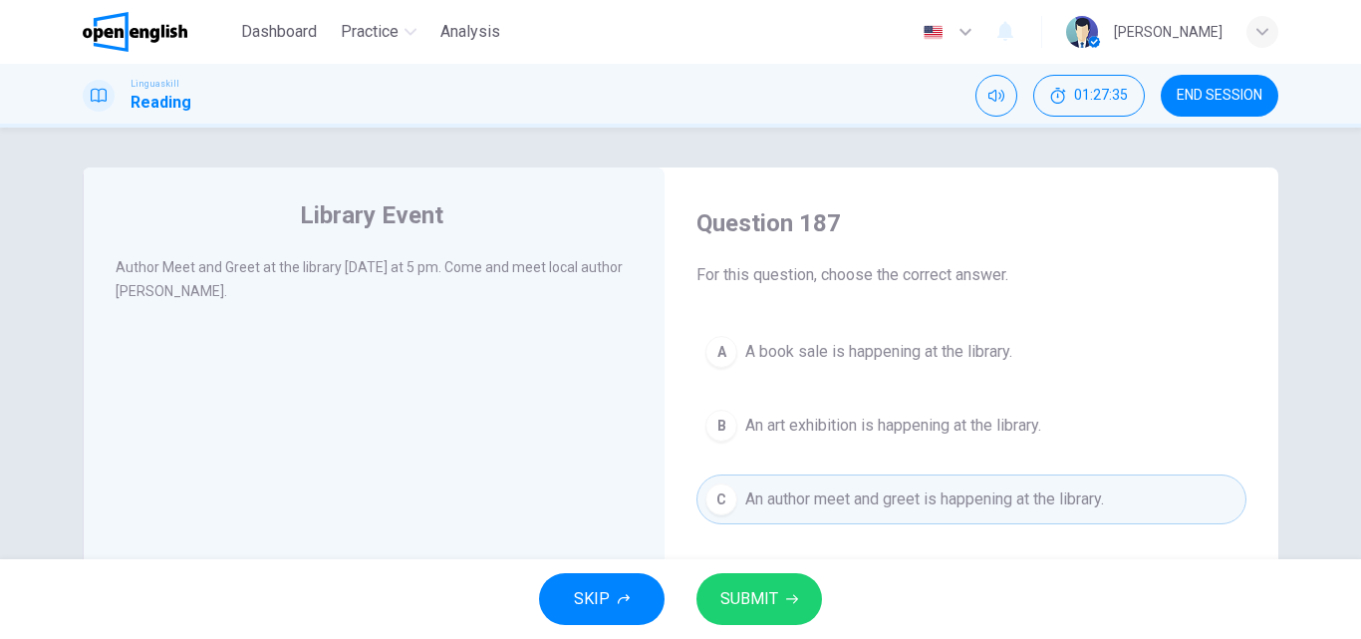
click at [741, 607] on span "SUBMIT" at bounding box center [749, 599] width 58 height 28
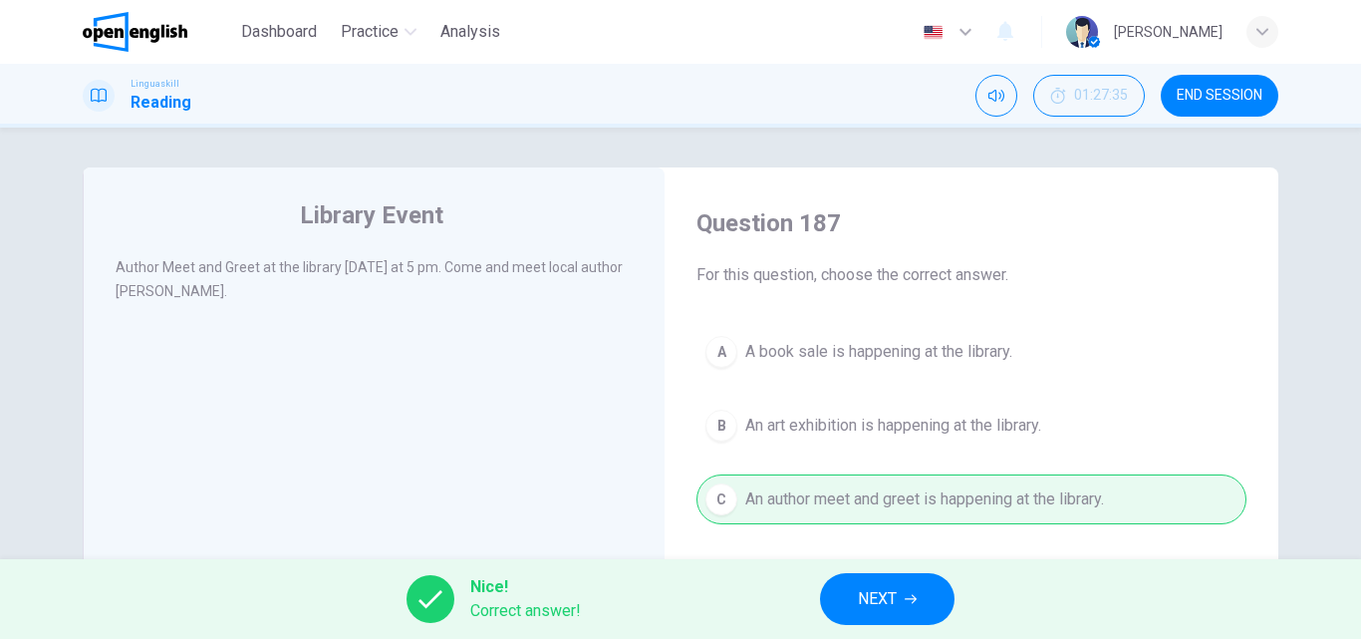
click at [919, 598] on button "NEXT" at bounding box center [887, 599] width 134 height 52
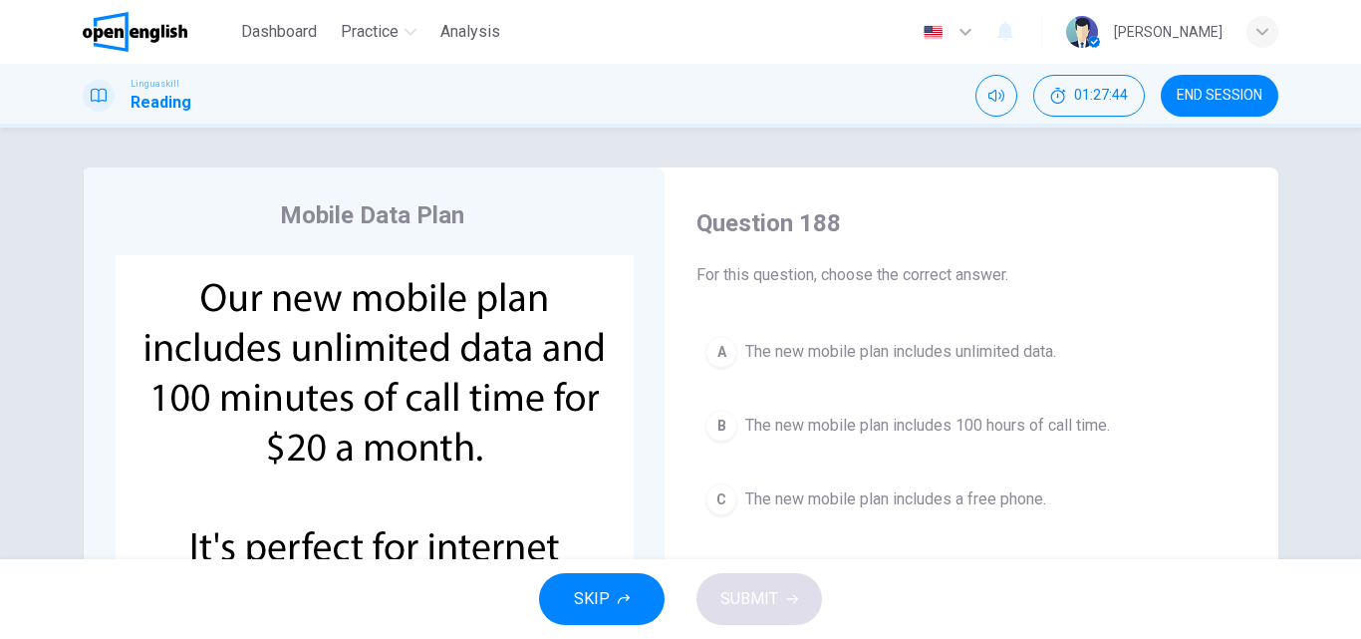
click at [714, 425] on div "B" at bounding box center [721, 425] width 32 height 32
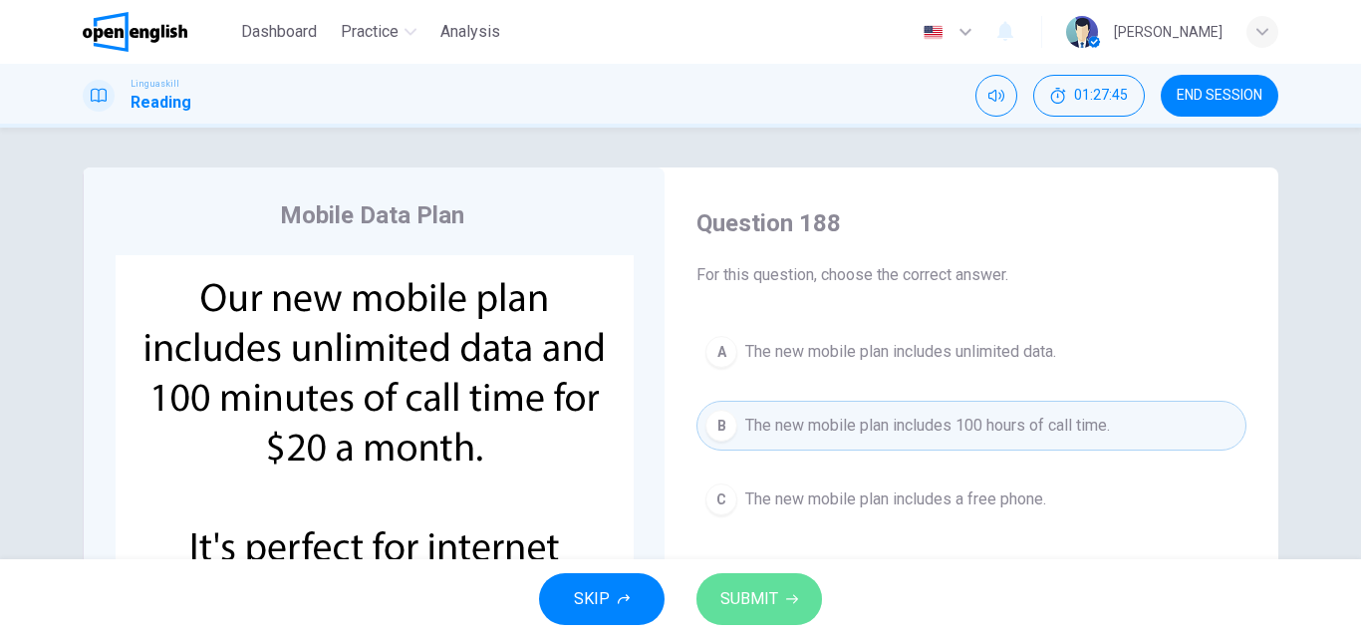
click at [733, 603] on span "SUBMIT" at bounding box center [749, 599] width 58 height 28
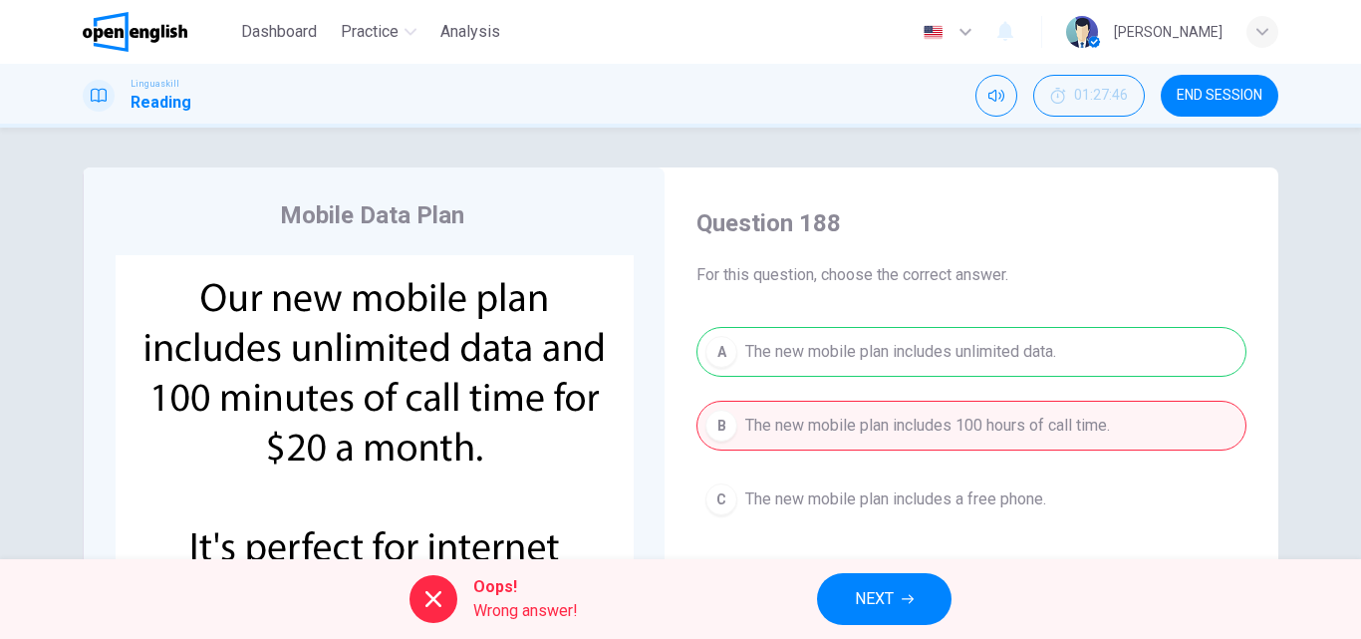
click at [888, 595] on span "NEXT" at bounding box center [874, 599] width 39 height 28
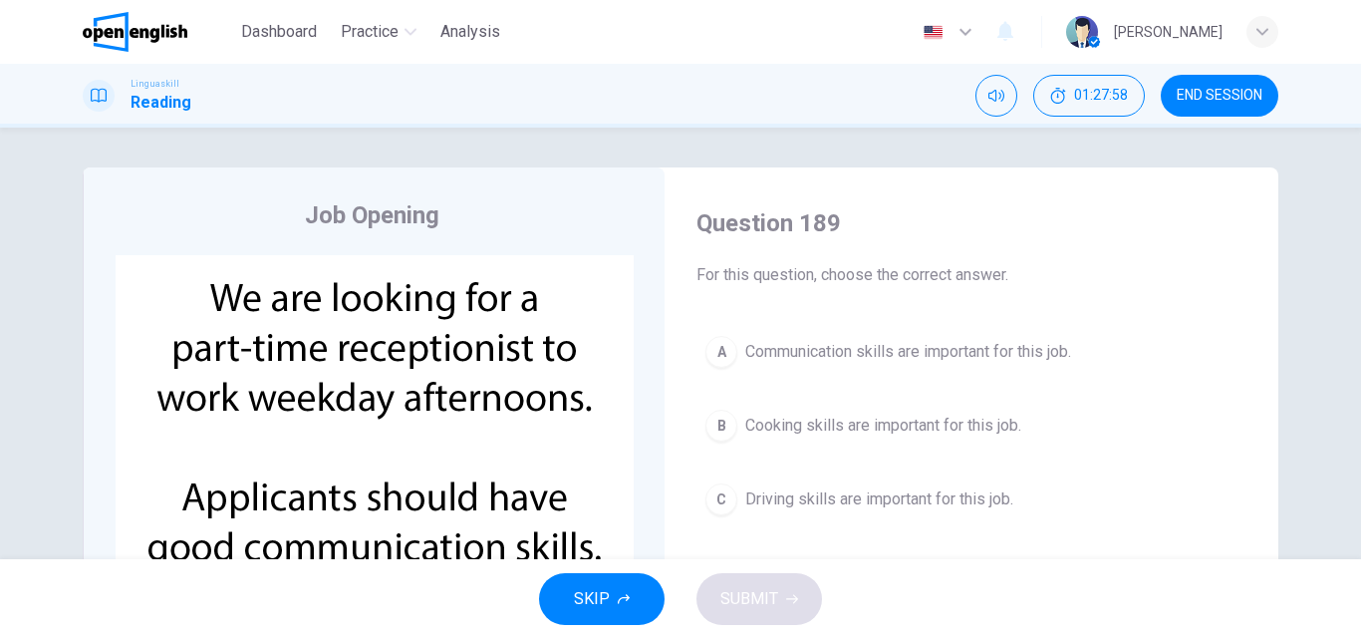
click at [751, 343] on span "Communication skills are important for this job." at bounding box center [908, 352] width 326 height 24
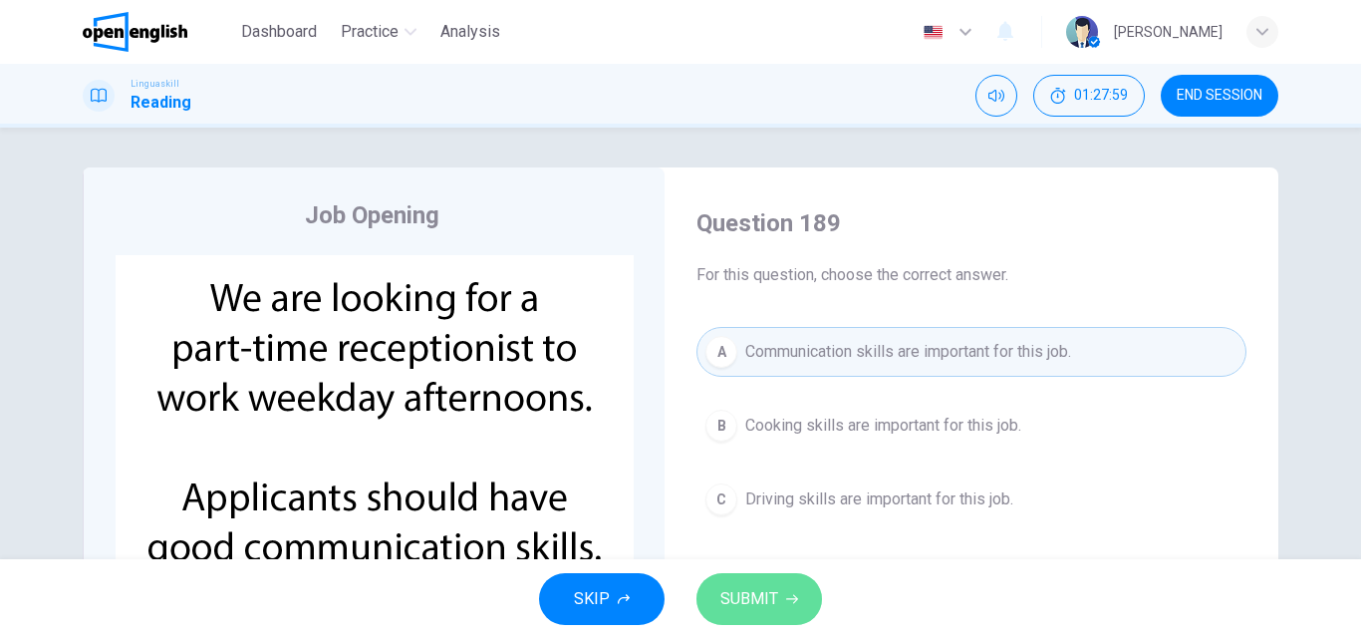
click at [758, 601] on span "SUBMIT" at bounding box center [749, 599] width 58 height 28
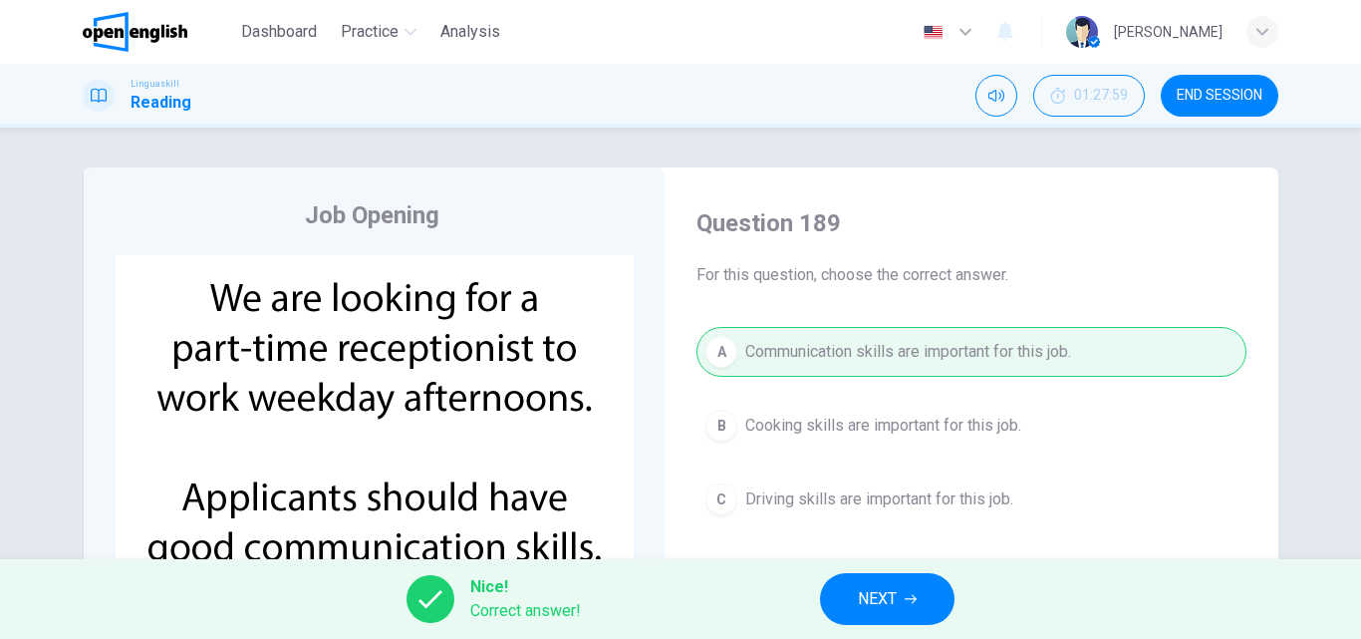
click at [889, 604] on span "NEXT" at bounding box center [877, 599] width 39 height 28
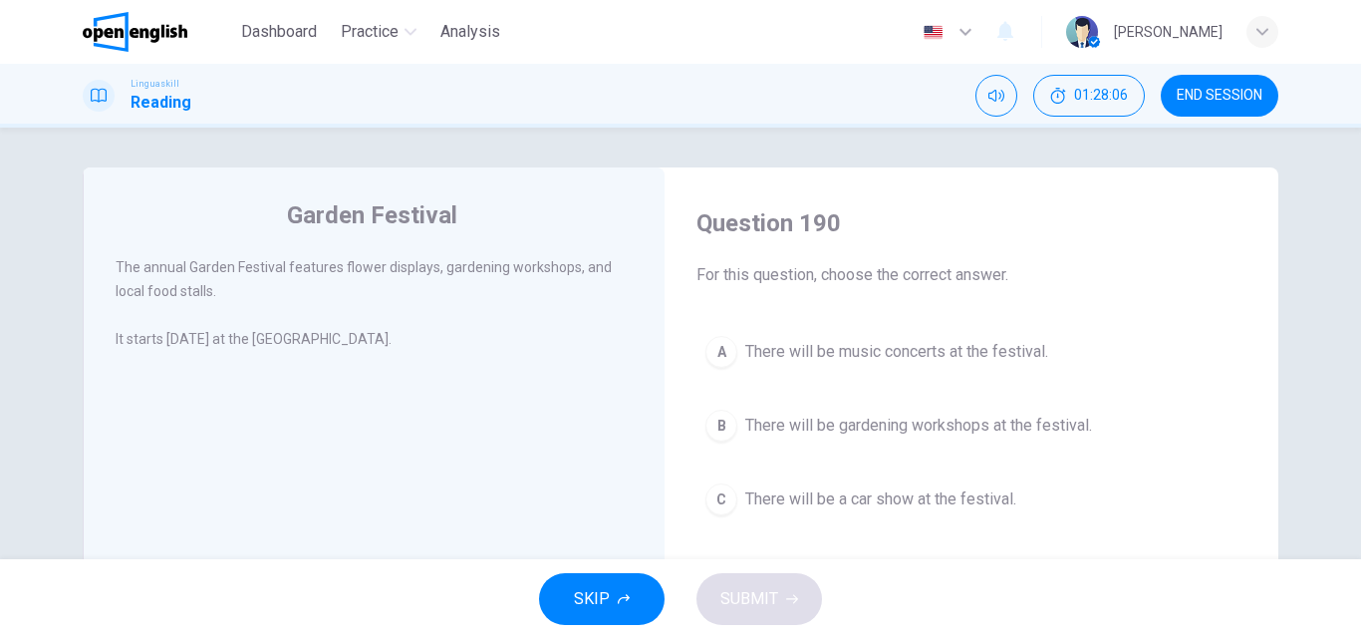
click at [705, 422] on div "B" at bounding box center [721, 425] width 32 height 32
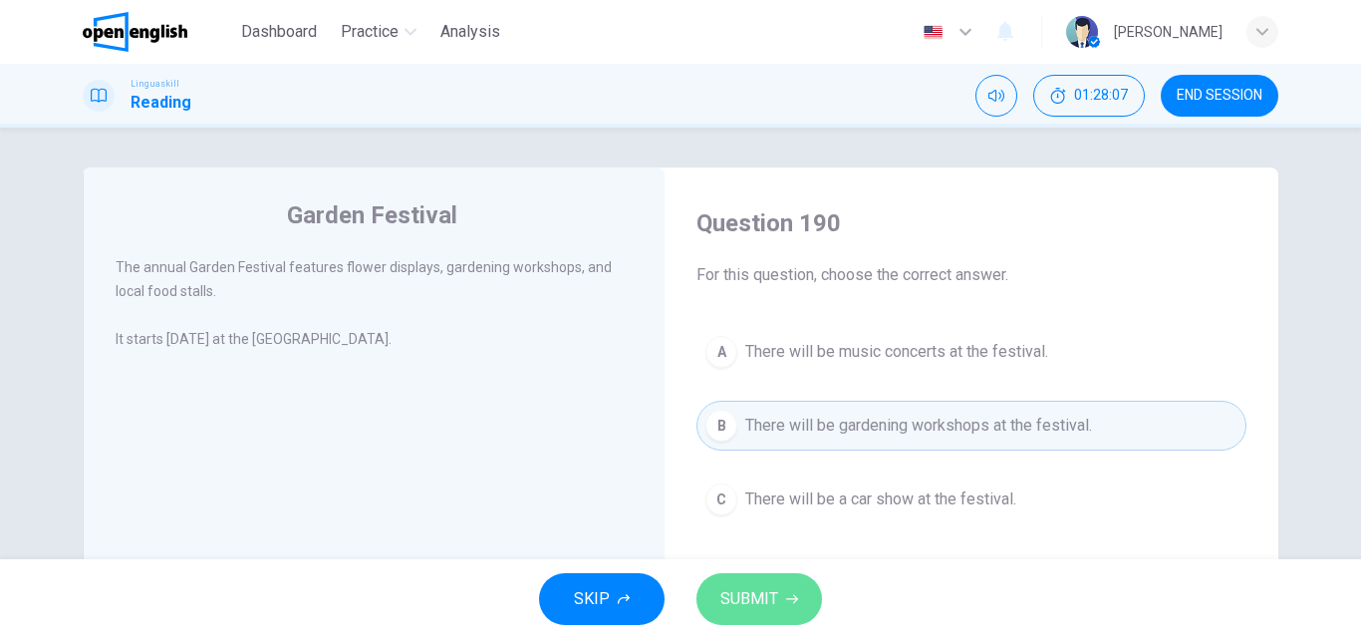
click at [743, 618] on button "SUBMIT" at bounding box center [759, 599] width 126 height 52
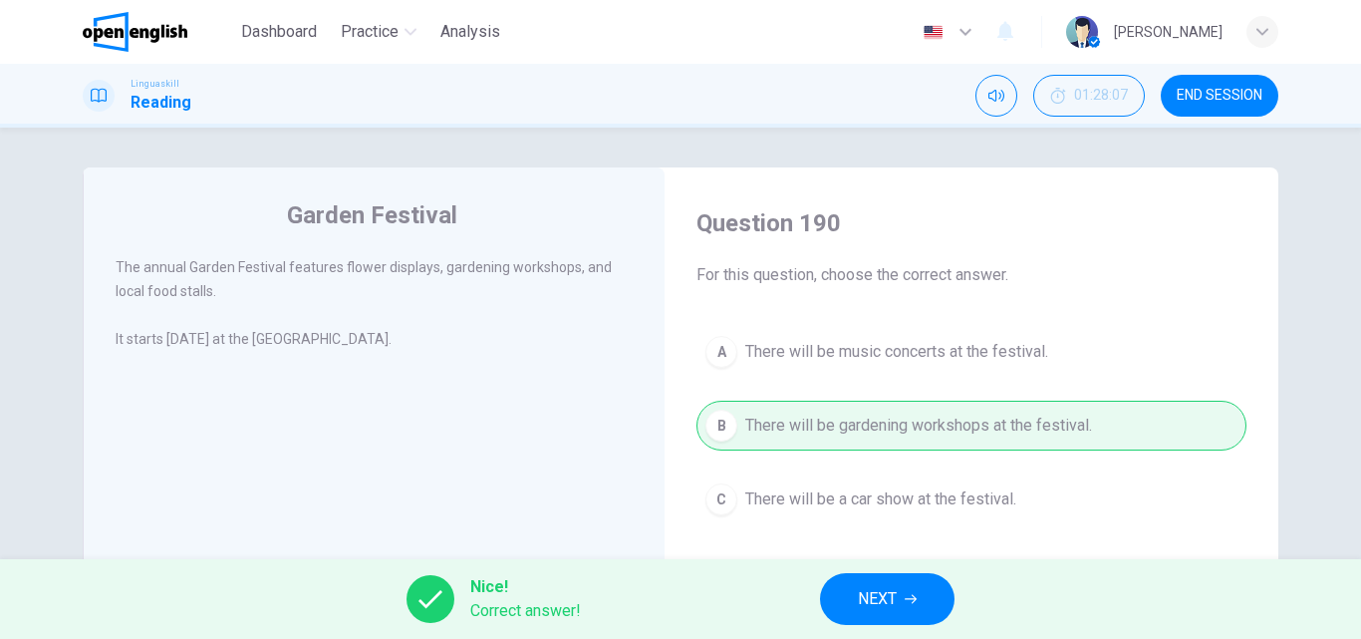
click at [895, 593] on span "NEXT" at bounding box center [877, 599] width 39 height 28
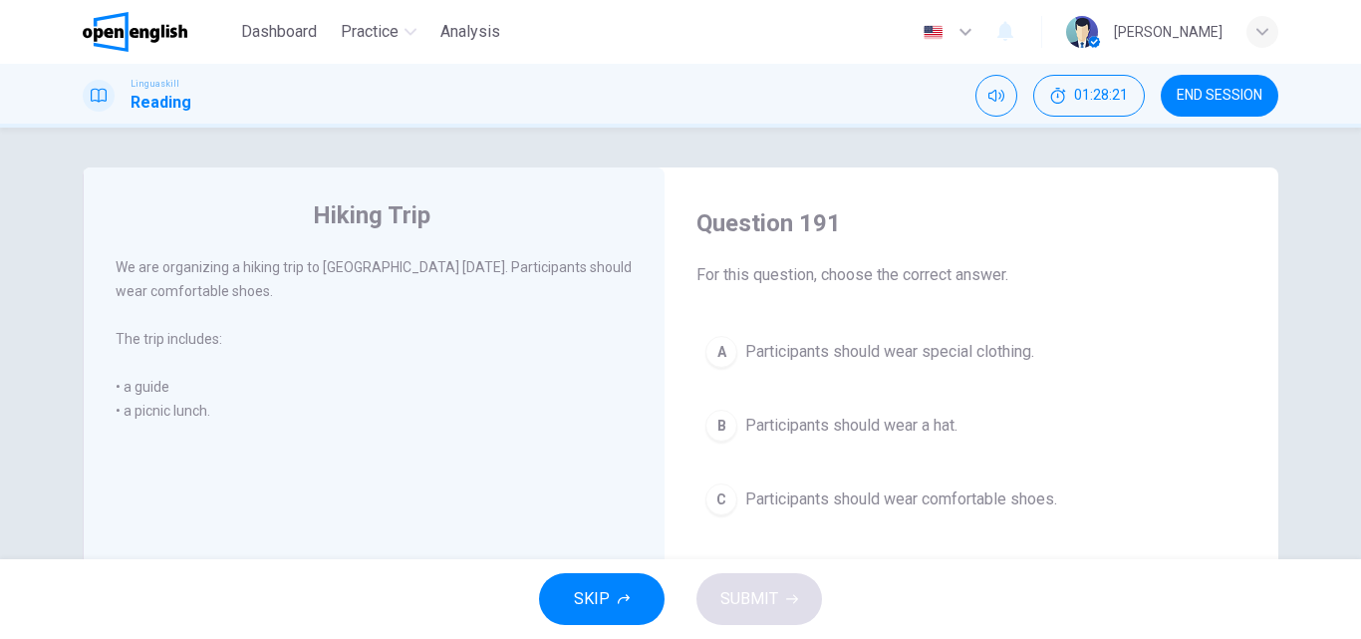
click at [718, 499] on div "C" at bounding box center [721, 499] width 32 height 32
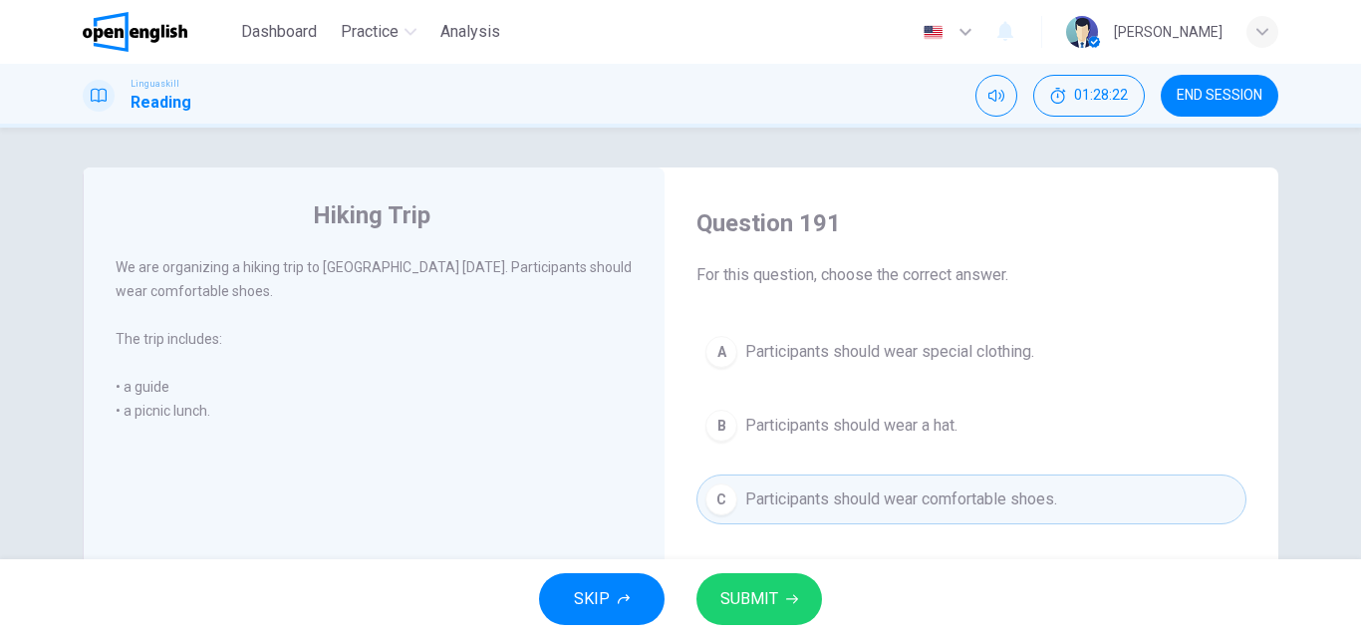
click at [748, 586] on span "SUBMIT" at bounding box center [749, 599] width 58 height 28
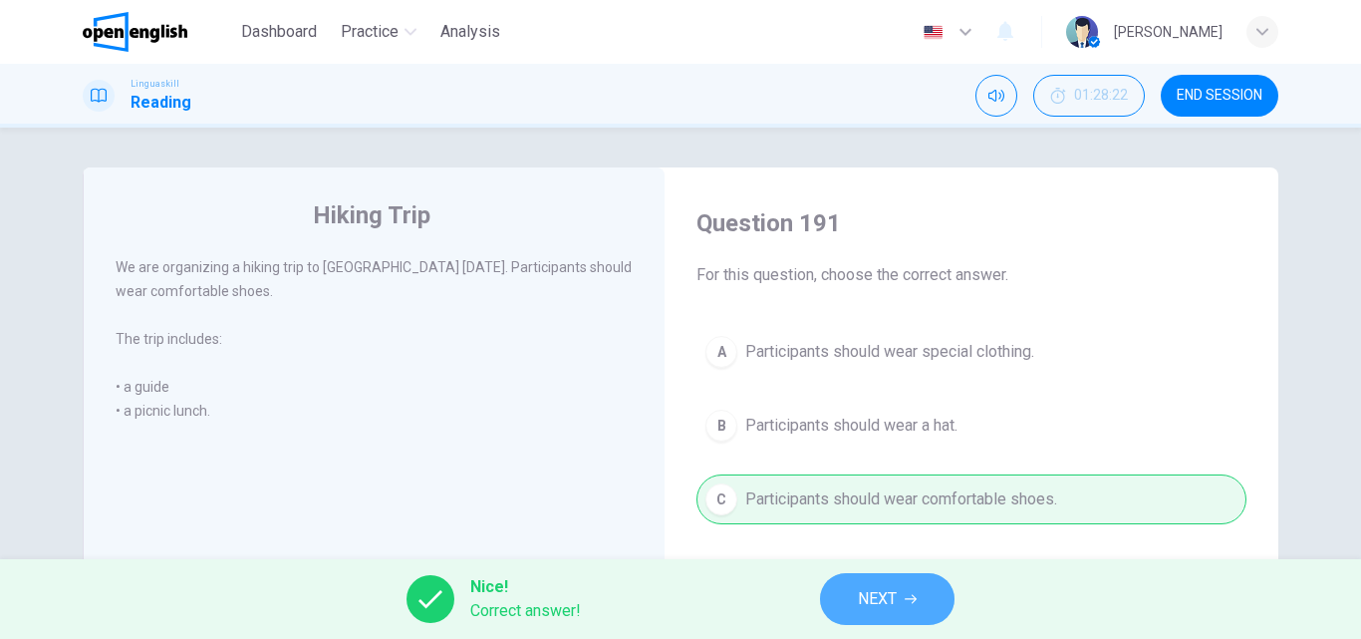
click at [919, 600] on button "NEXT" at bounding box center [887, 599] width 134 height 52
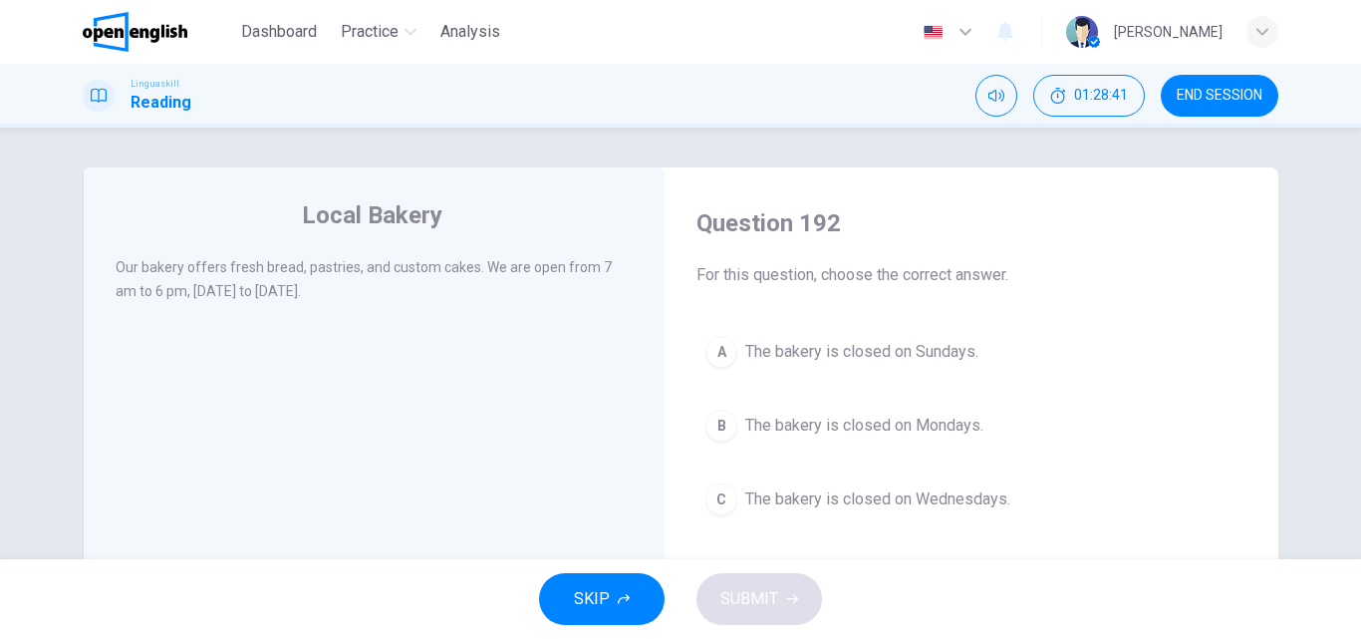
click at [730, 355] on div "A" at bounding box center [721, 352] width 32 height 32
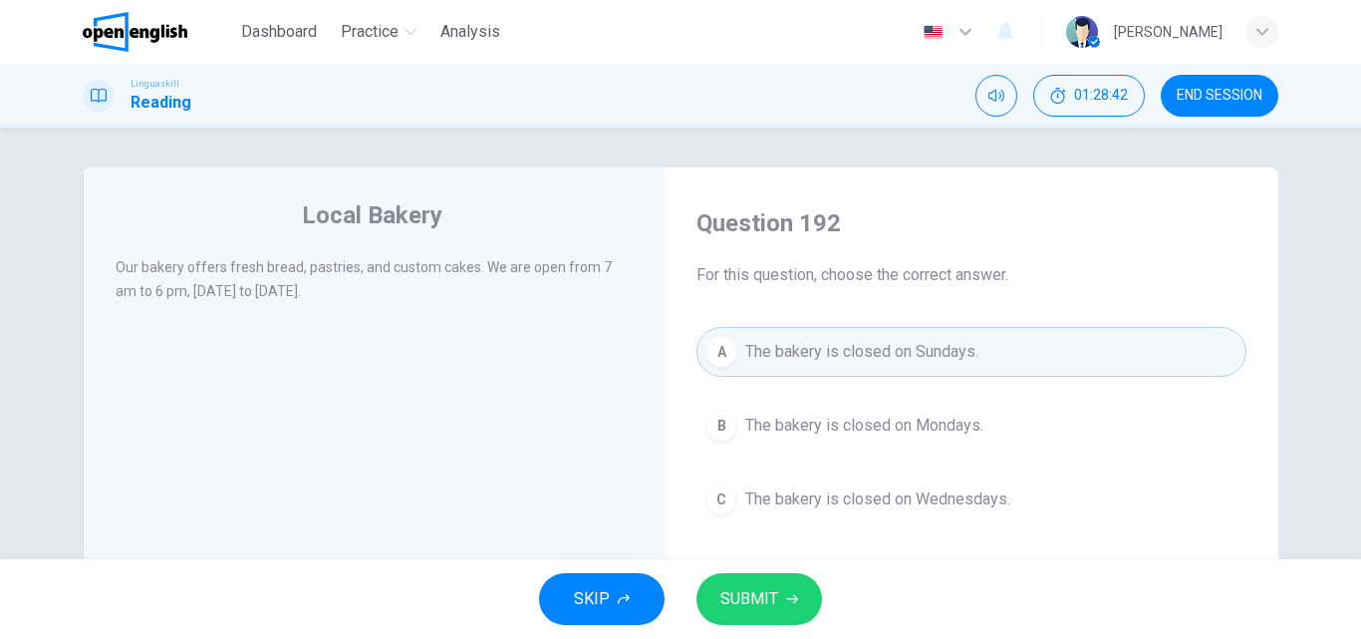
click at [758, 604] on span "SUBMIT" at bounding box center [749, 599] width 58 height 28
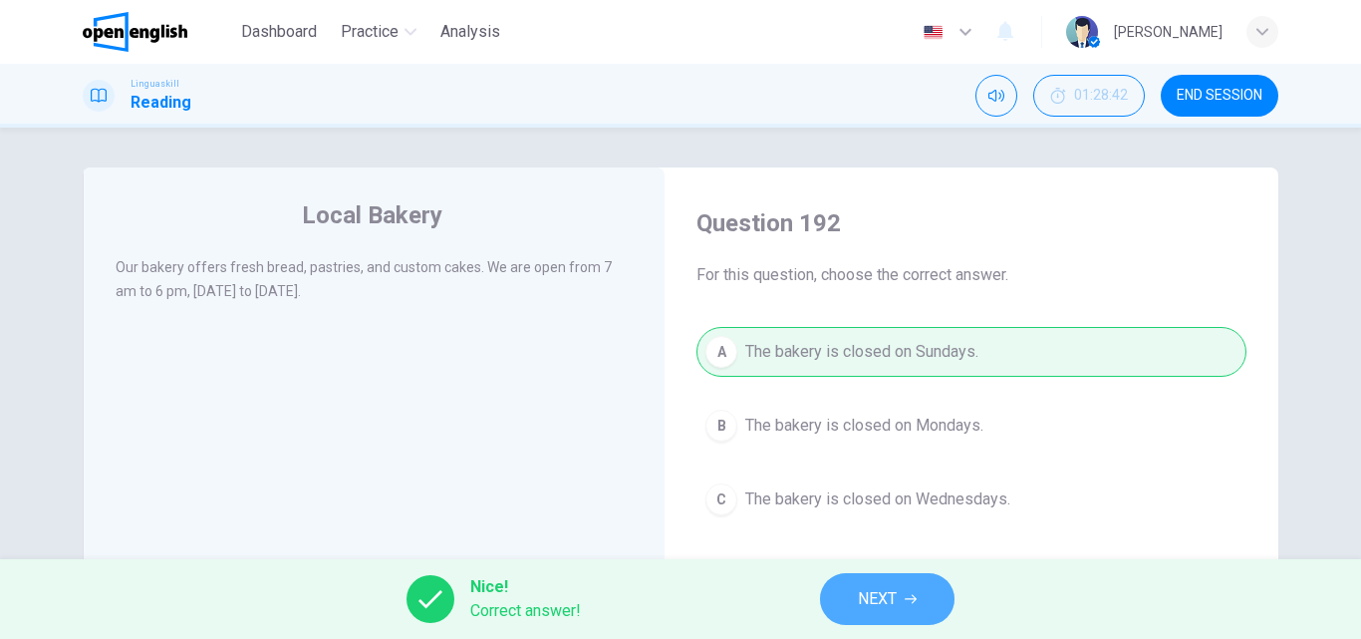
click at [879, 593] on span "NEXT" at bounding box center [877, 599] width 39 height 28
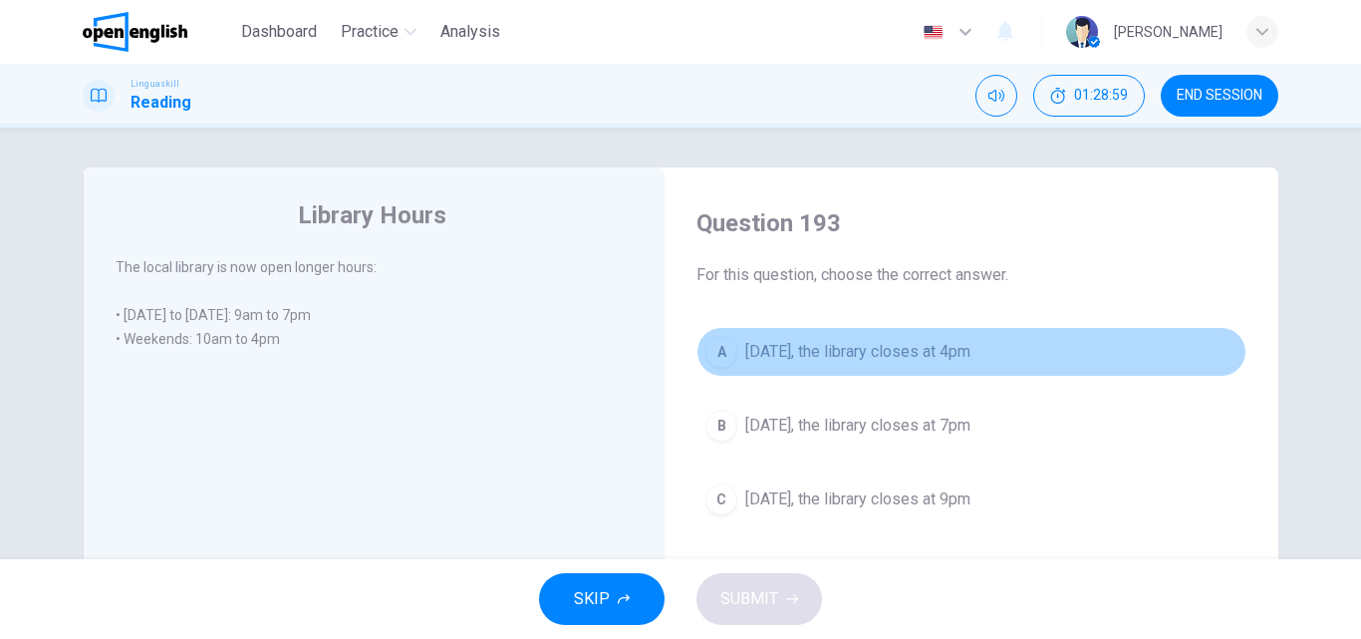
click at [725, 356] on div "A" at bounding box center [721, 352] width 32 height 32
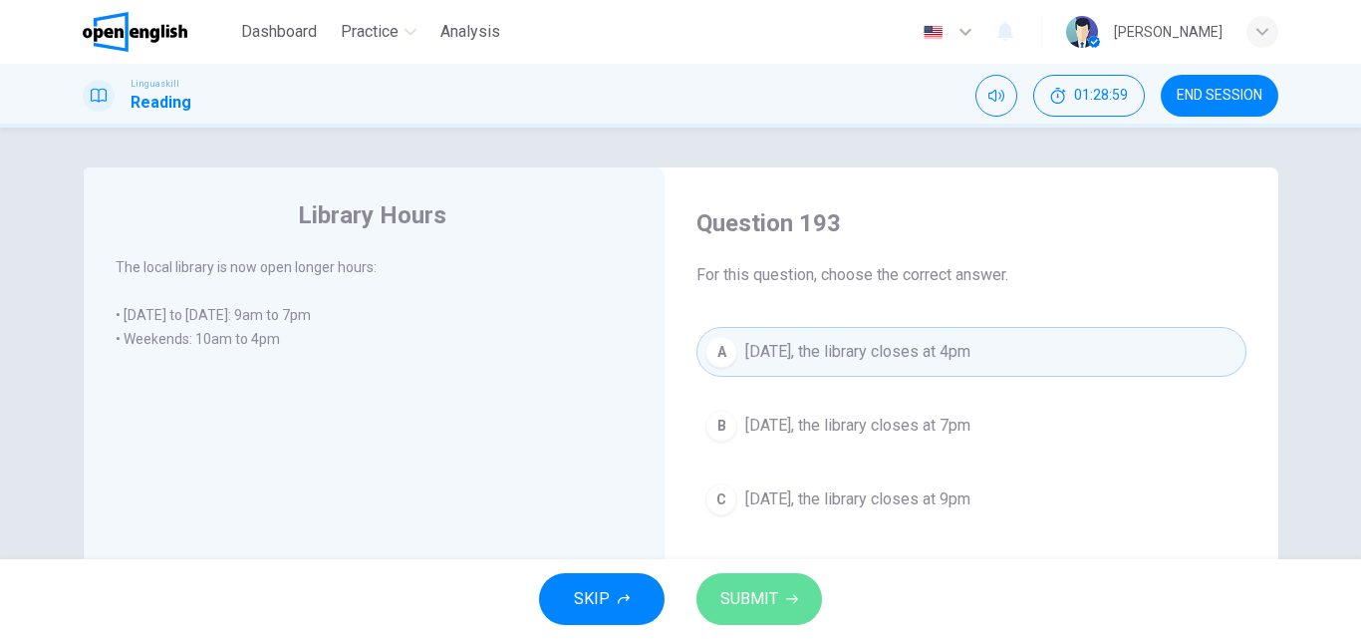
click at [720, 594] on span "SUBMIT" at bounding box center [749, 599] width 58 height 28
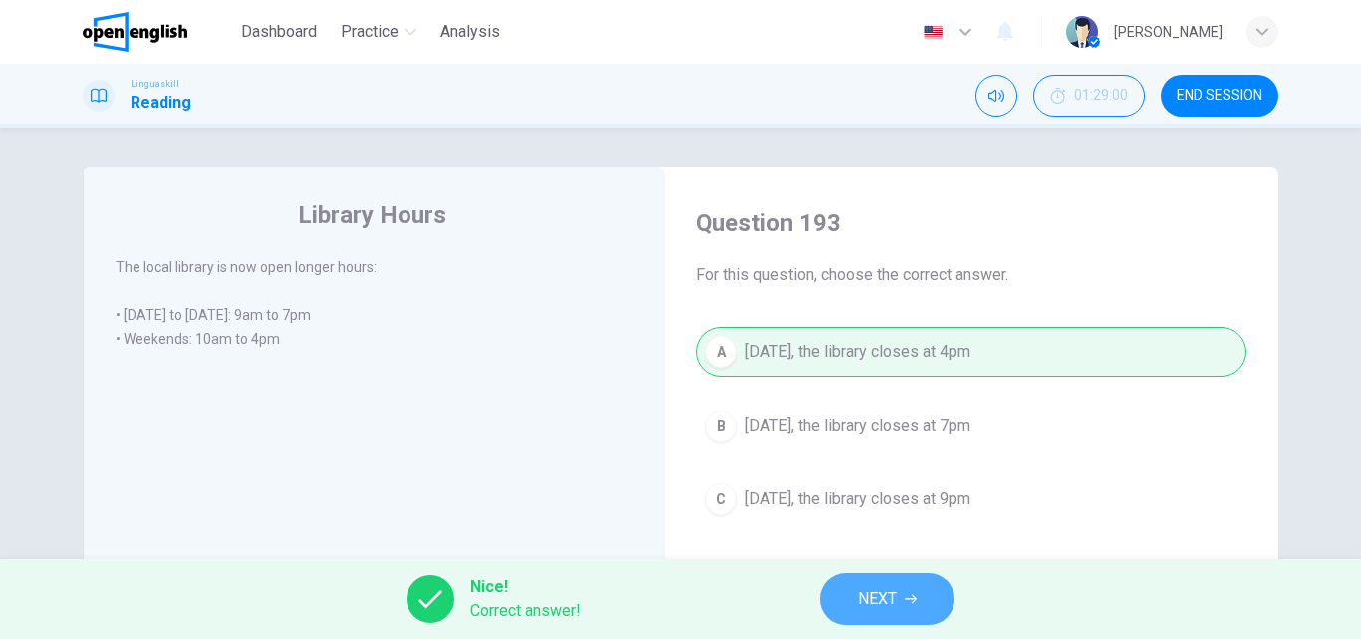
click at [872, 598] on span "NEXT" at bounding box center [877, 599] width 39 height 28
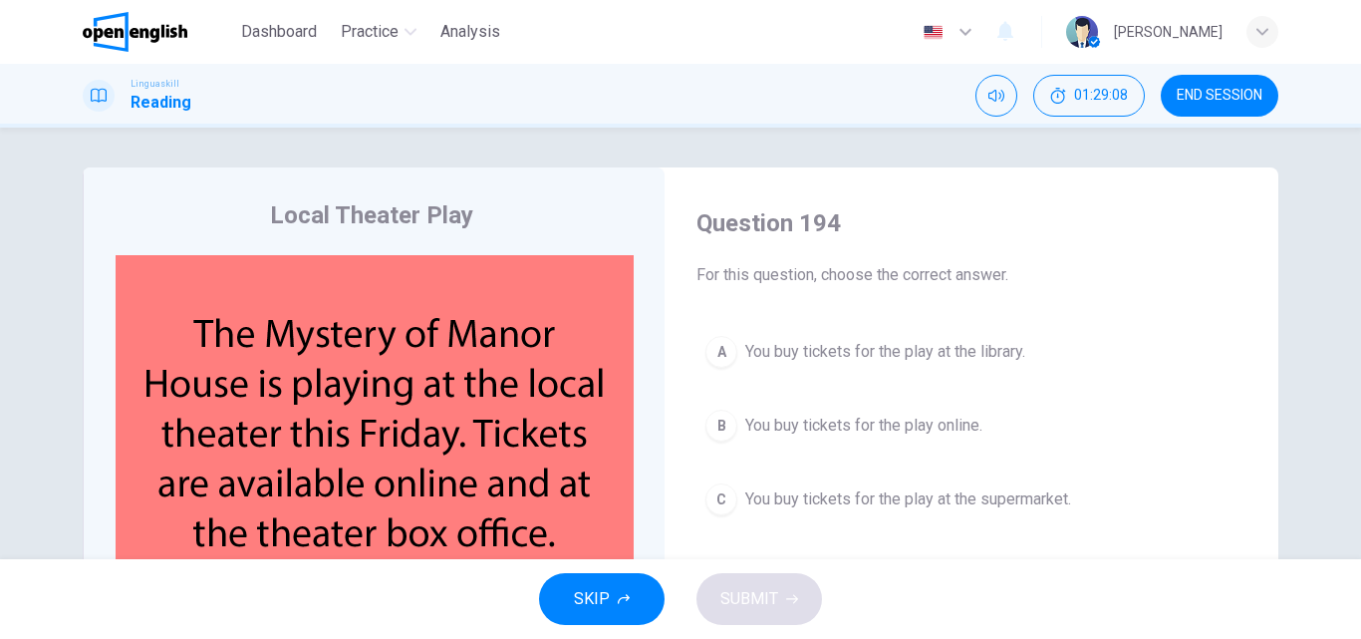
click at [745, 414] on span "You buy tickets for the play online." at bounding box center [863, 425] width 237 height 24
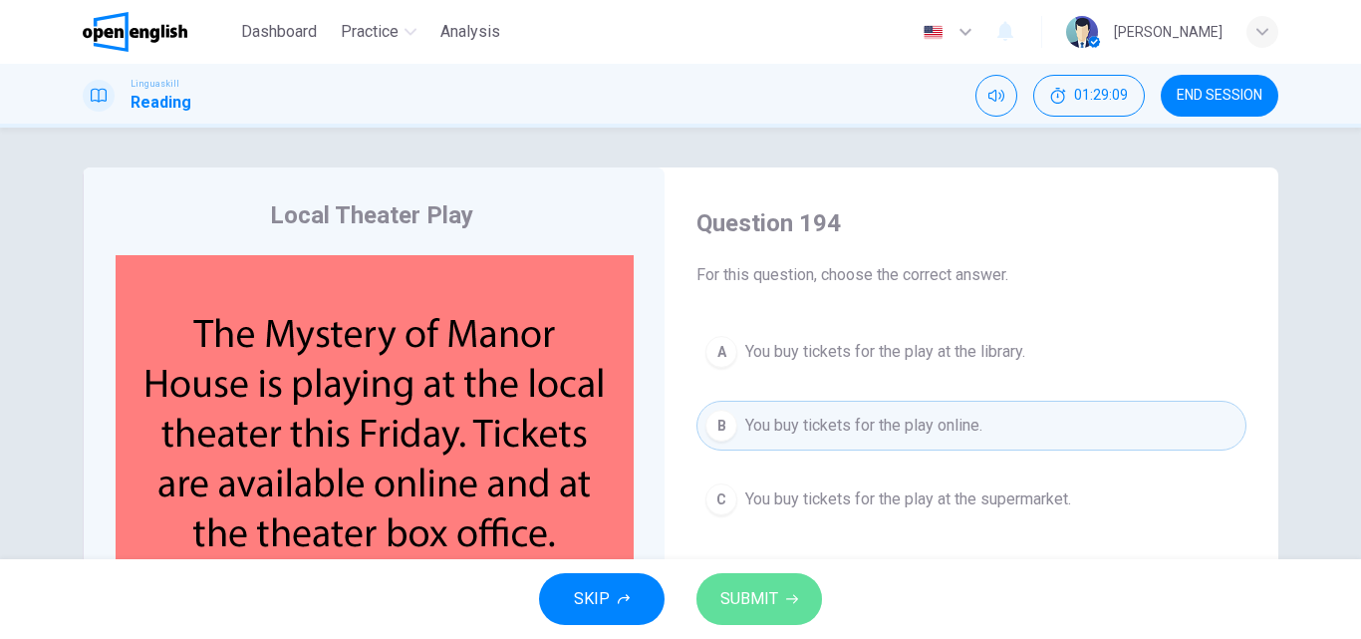
click at [758, 588] on span "SUBMIT" at bounding box center [749, 599] width 58 height 28
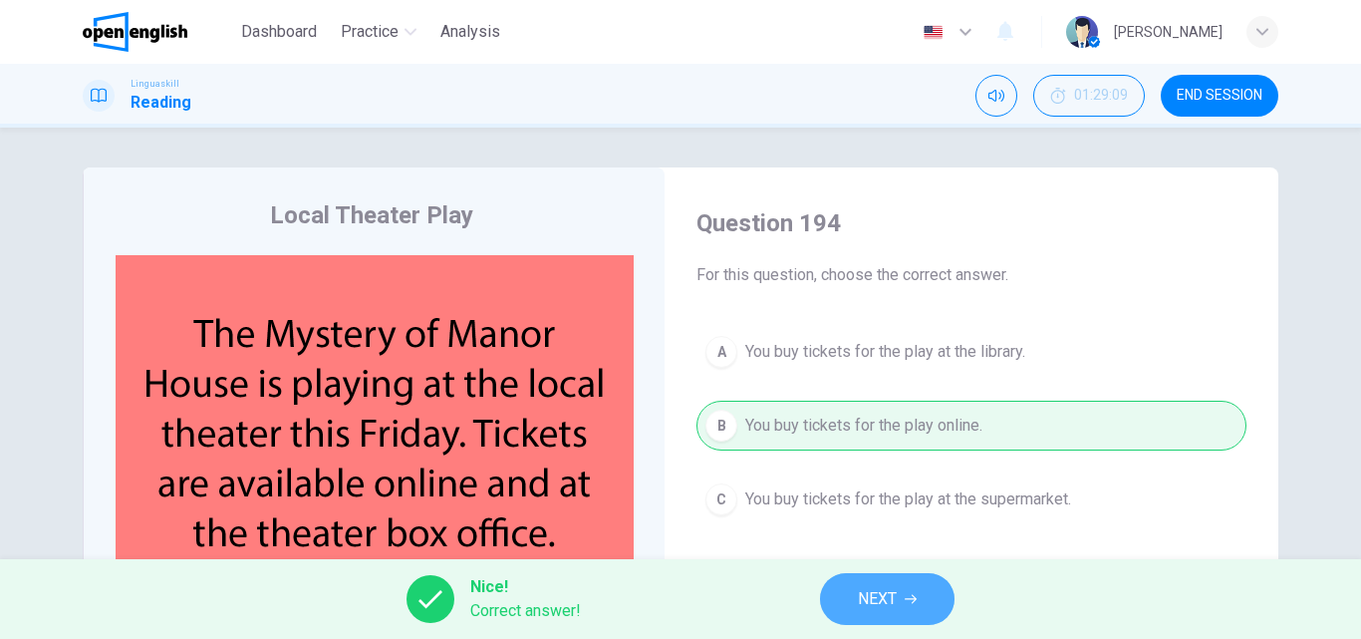
click at [924, 613] on button "NEXT" at bounding box center [887, 599] width 134 height 52
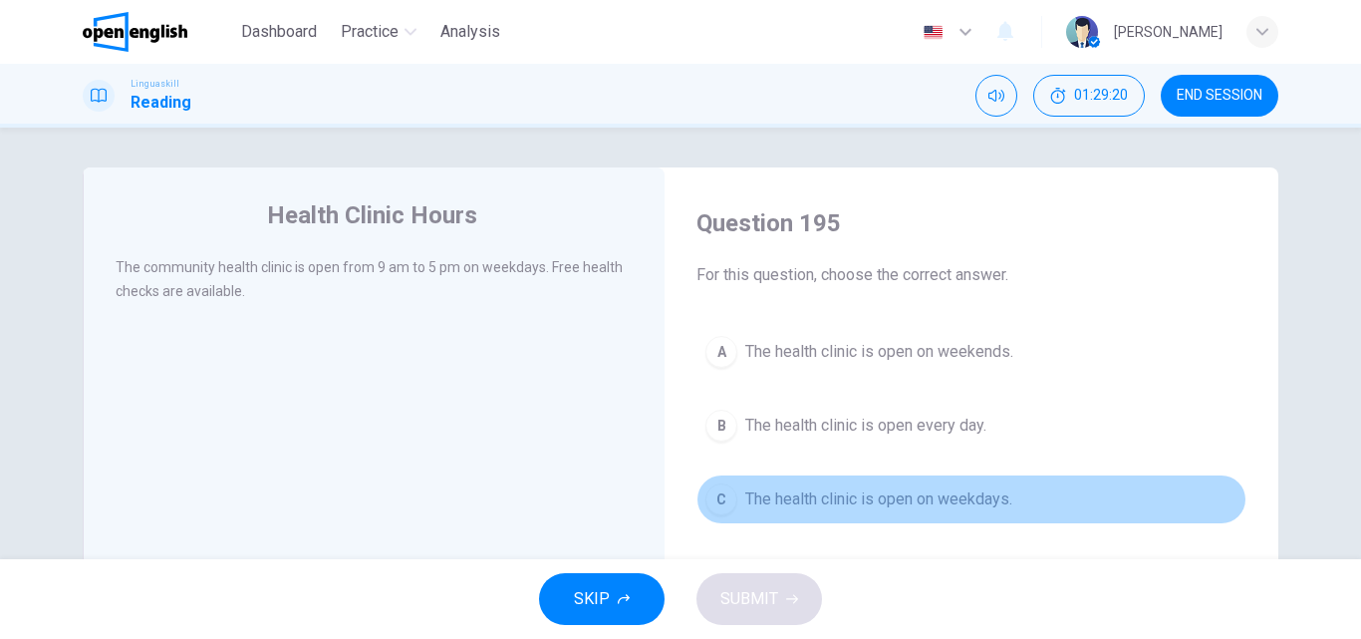
click at [734, 503] on button "C The health clinic is open on weekdays." at bounding box center [971, 499] width 550 height 50
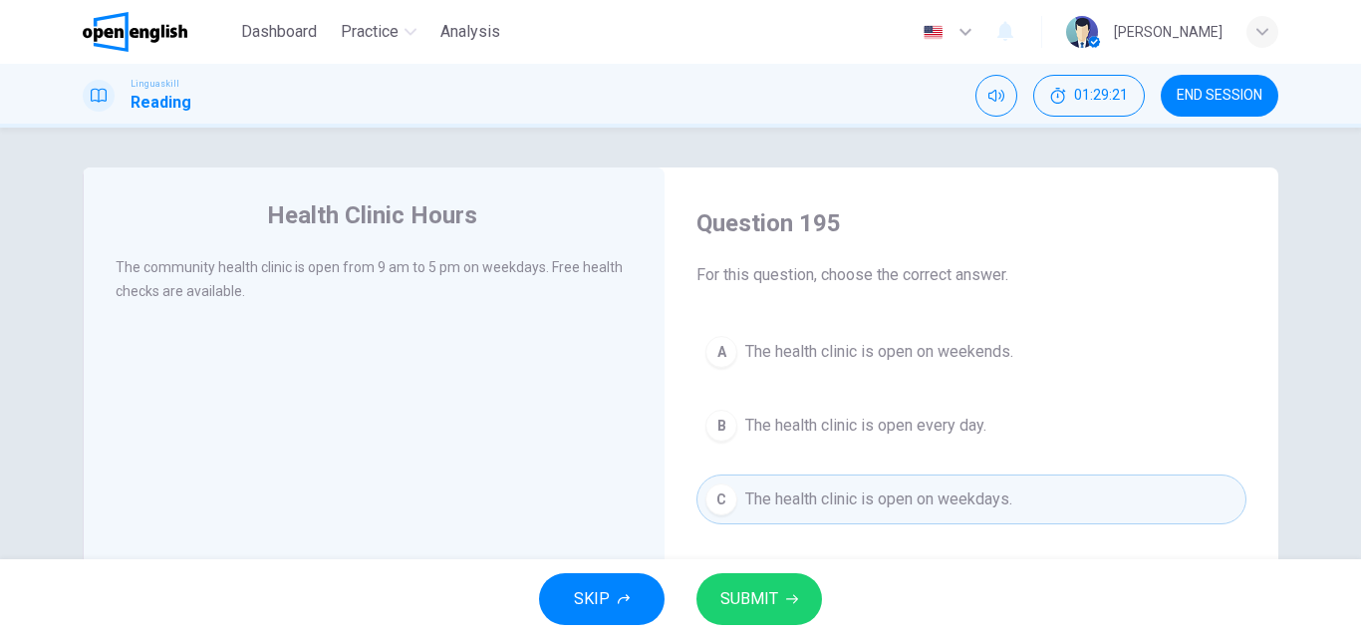
click at [741, 596] on span "SUBMIT" at bounding box center [749, 599] width 58 height 28
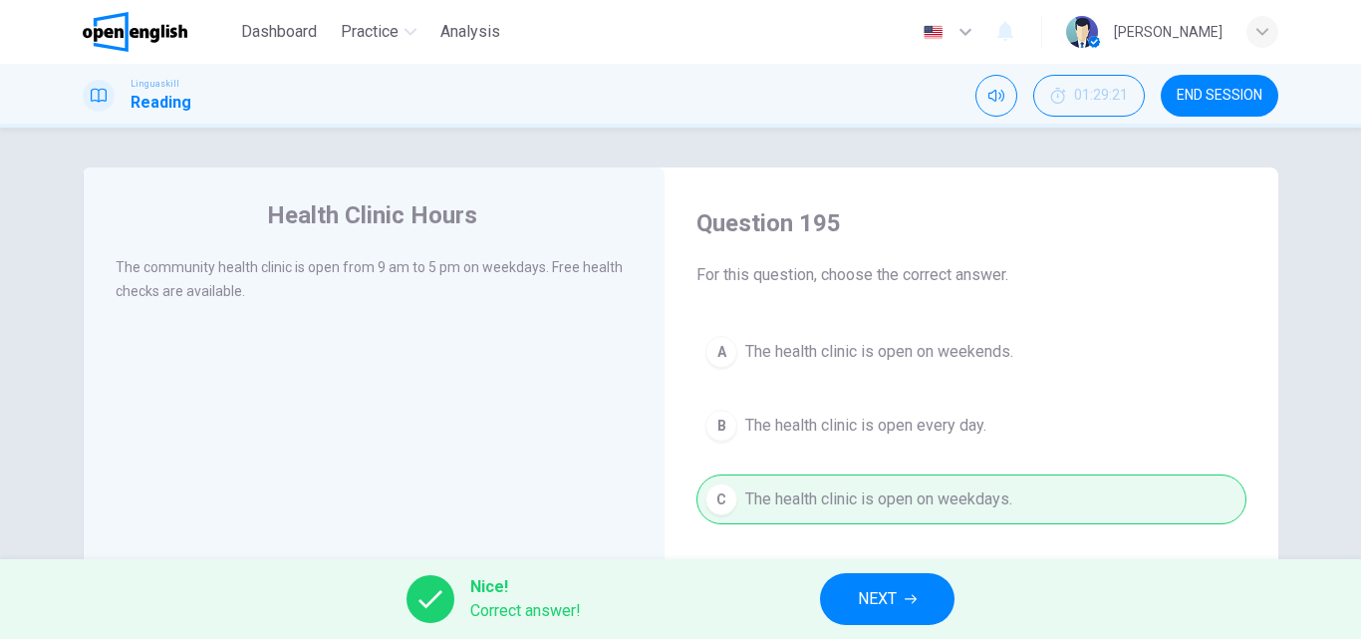
click at [884, 604] on span "NEXT" at bounding box center [877, 599] width 39 height 28
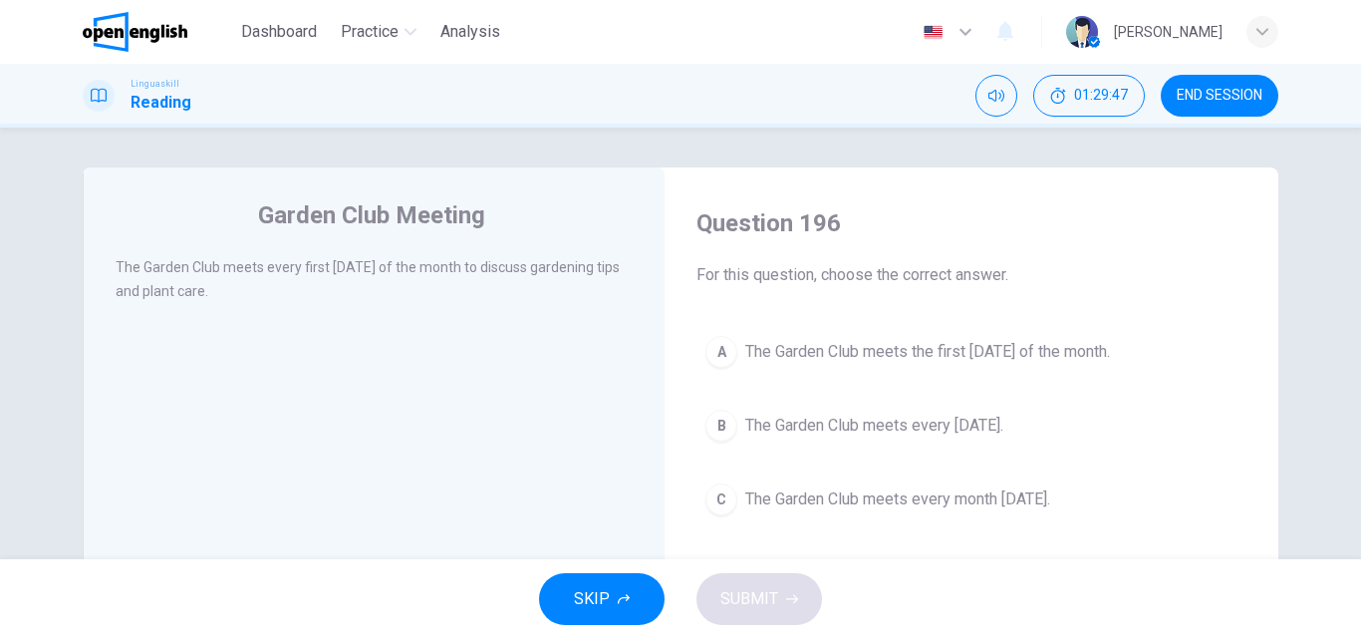
click at [722, 358] on div "A" at bounding box center [721, 352] width 32 height 32
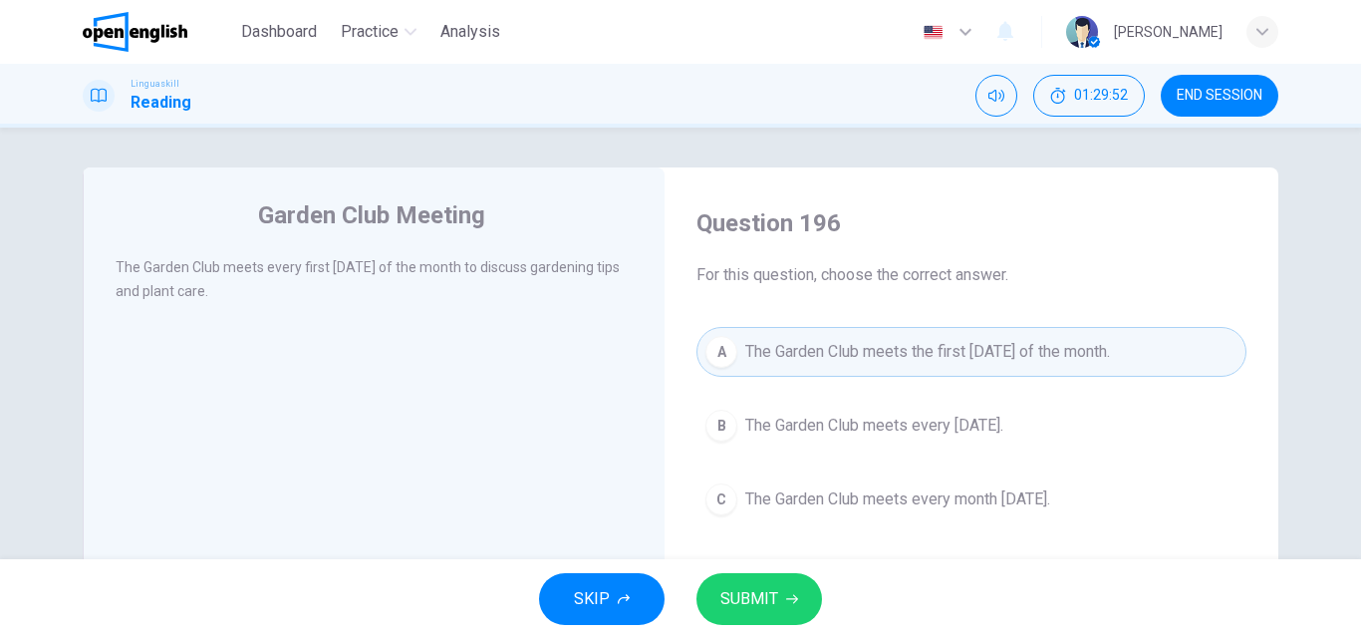
click at [747, 597] on span "SUBMIT" at bounding box center [749, 599] width 58 height 28
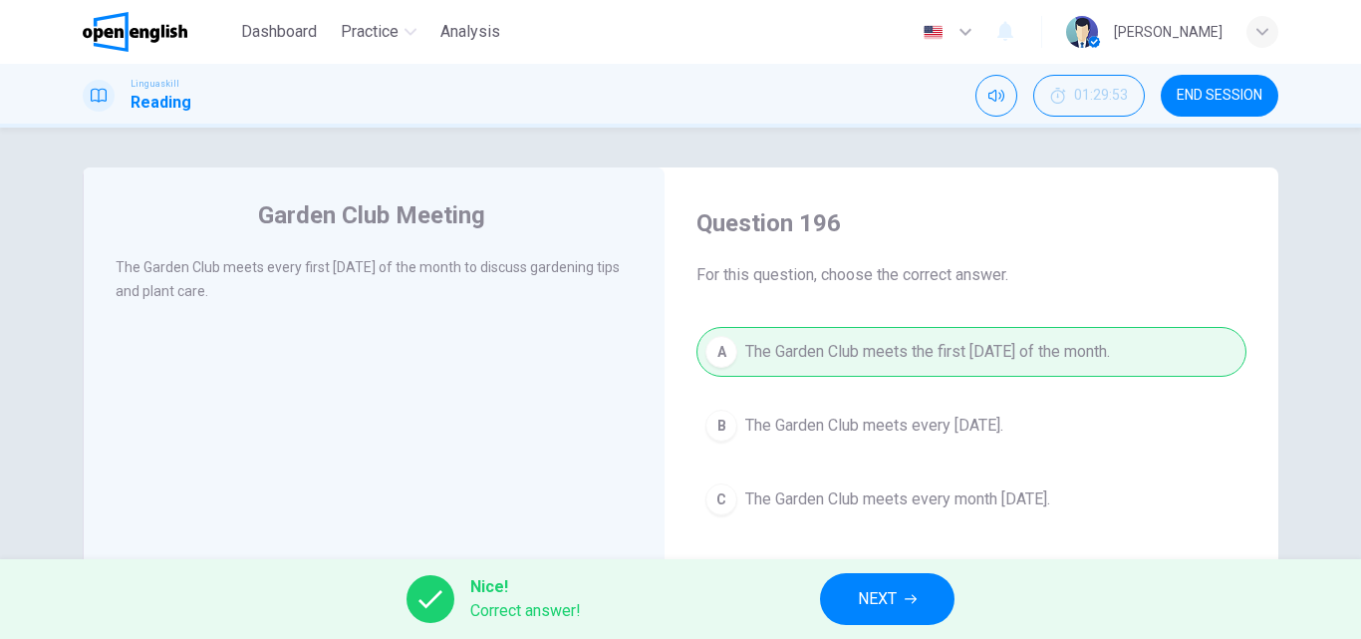
click at [917, 614] on button "NEXT" at bounding box center [887, 599] width 134 height 52
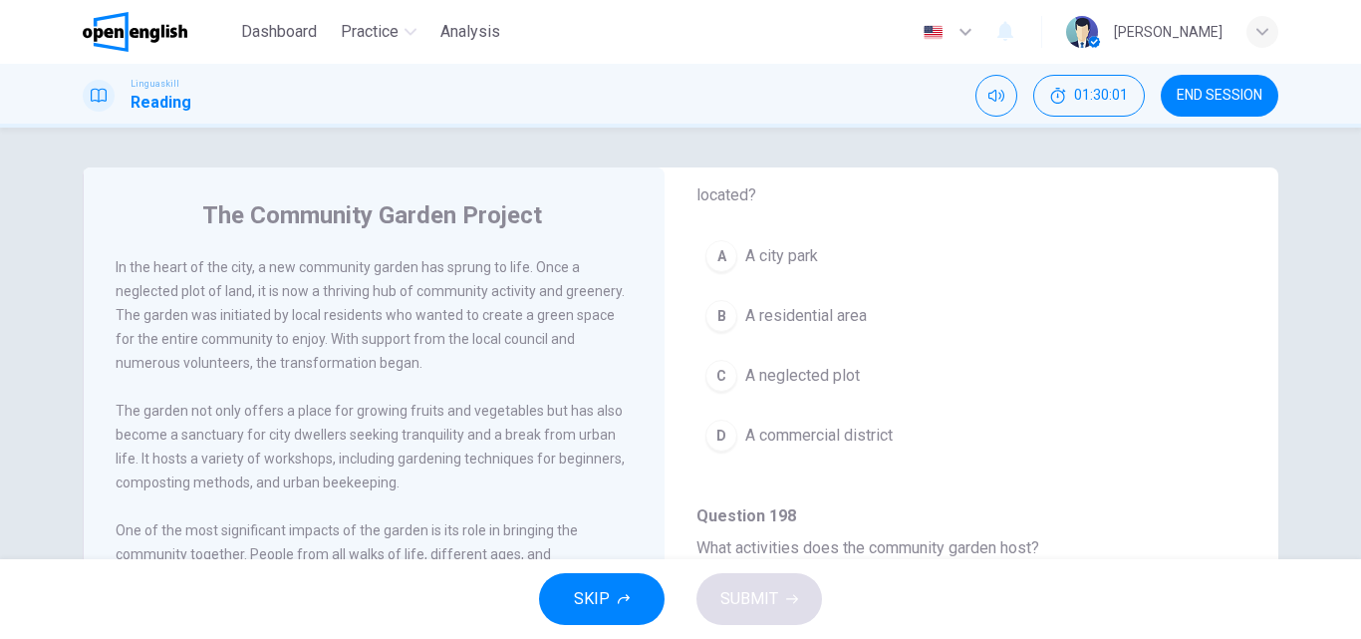
scroll to position [100, 0]
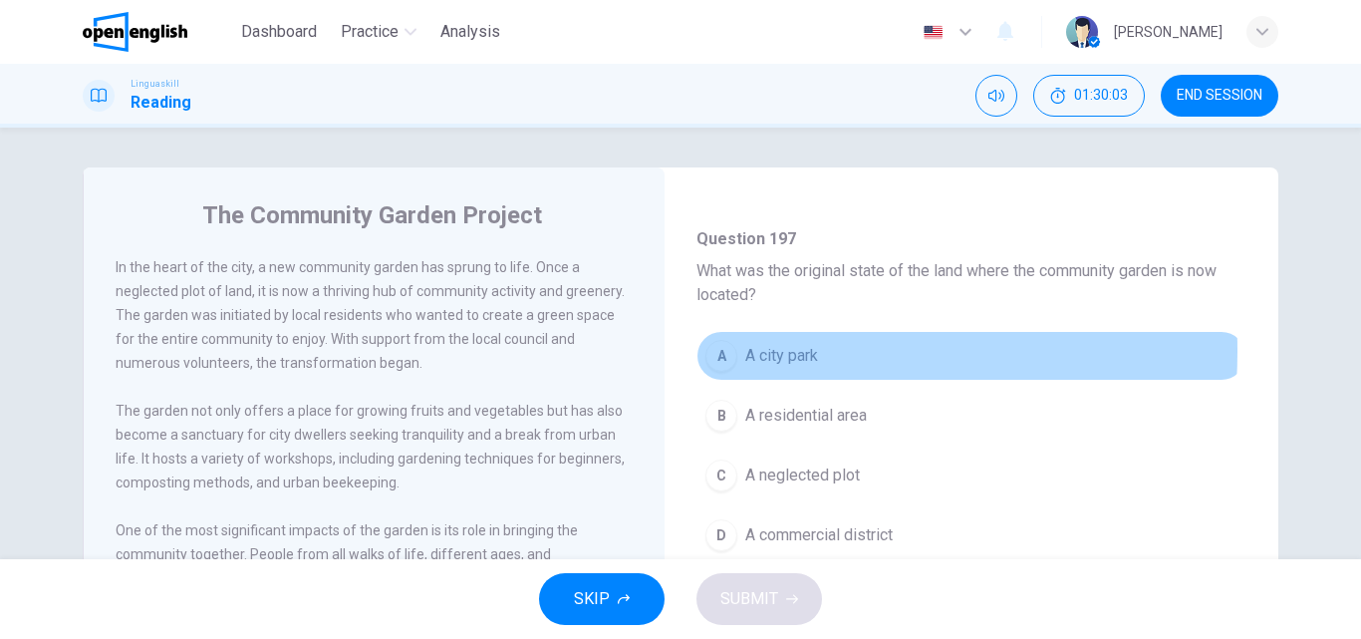
click at [721, 351] on div "A" at bounding box center [721, 356] width 32 height 32
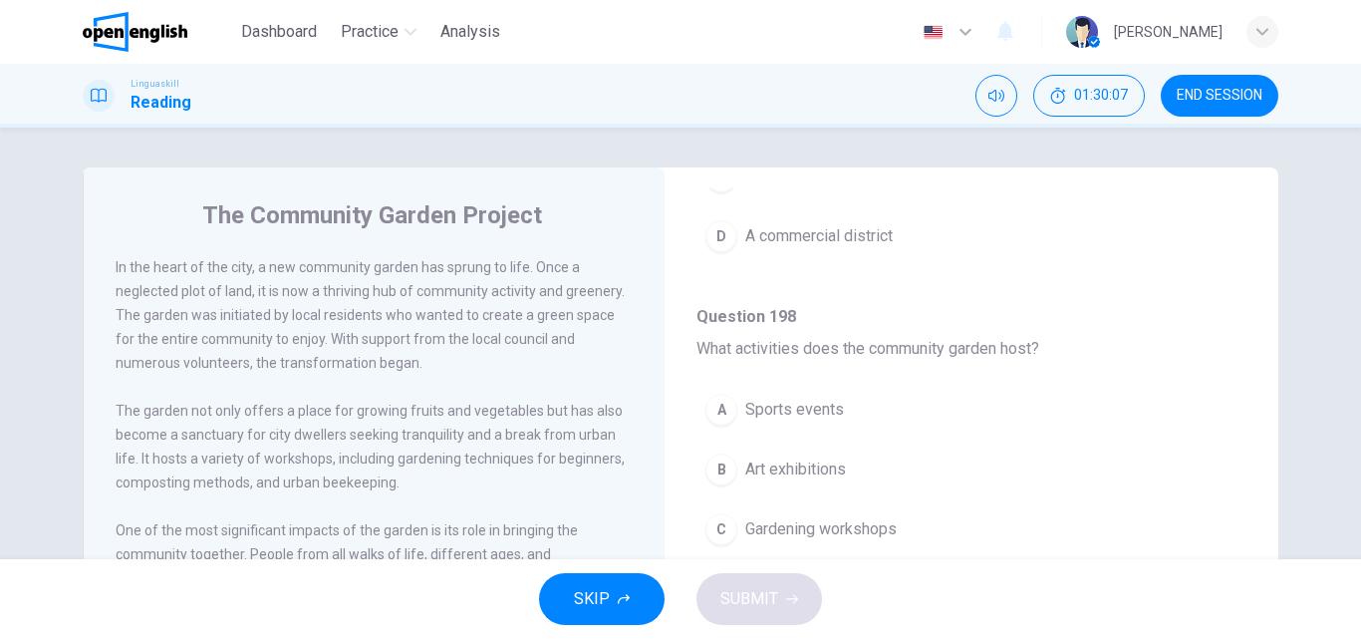
scroll to position [498, 0]
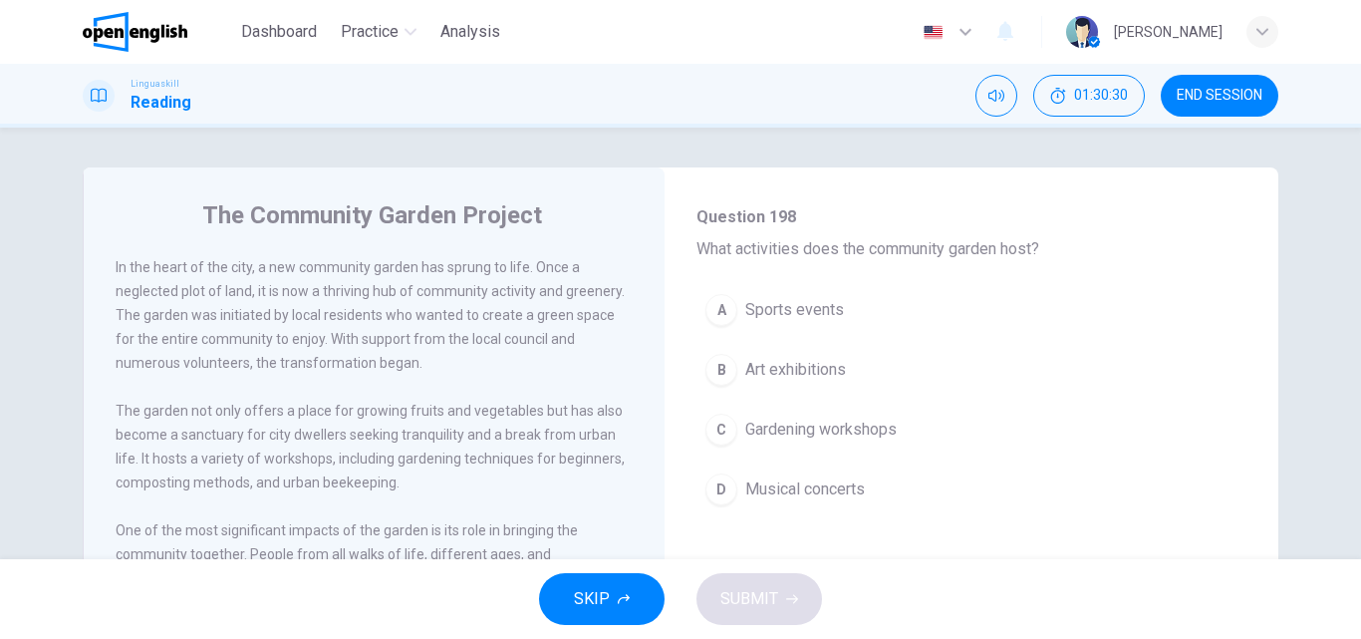
click at [731, 435] on button "C Gardening workshops" at bounding box center [971, 429] width 550 height 50
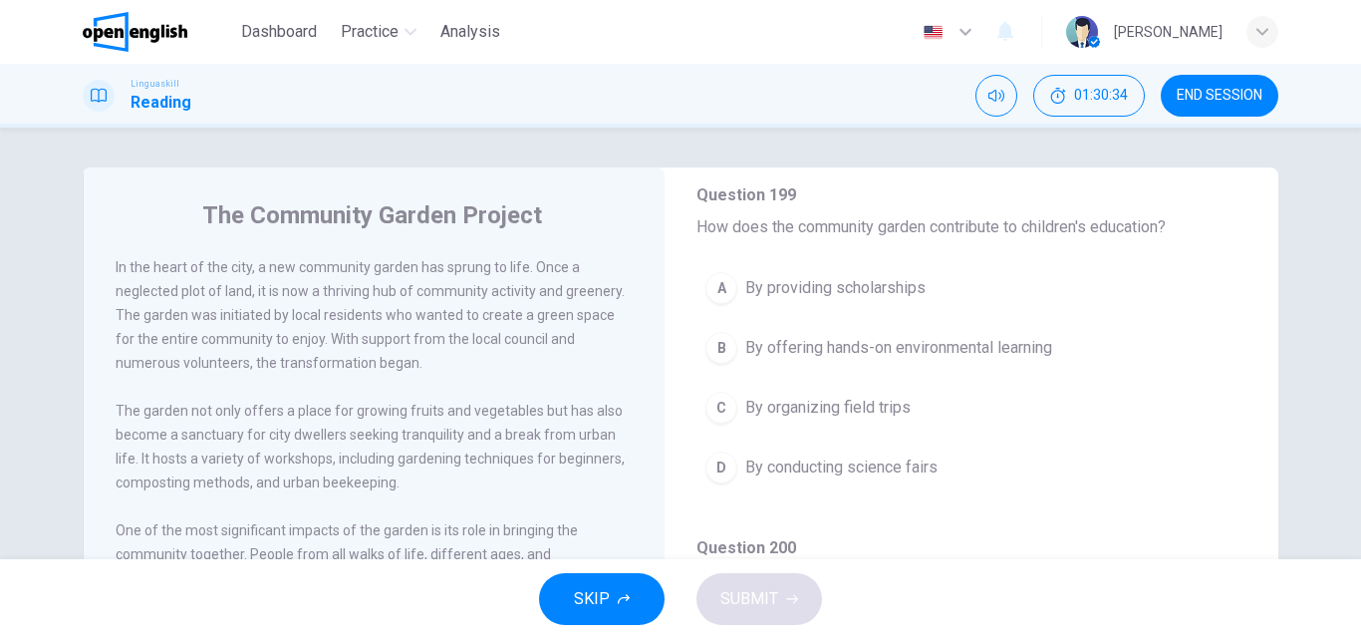
scroll to position [897, 0]
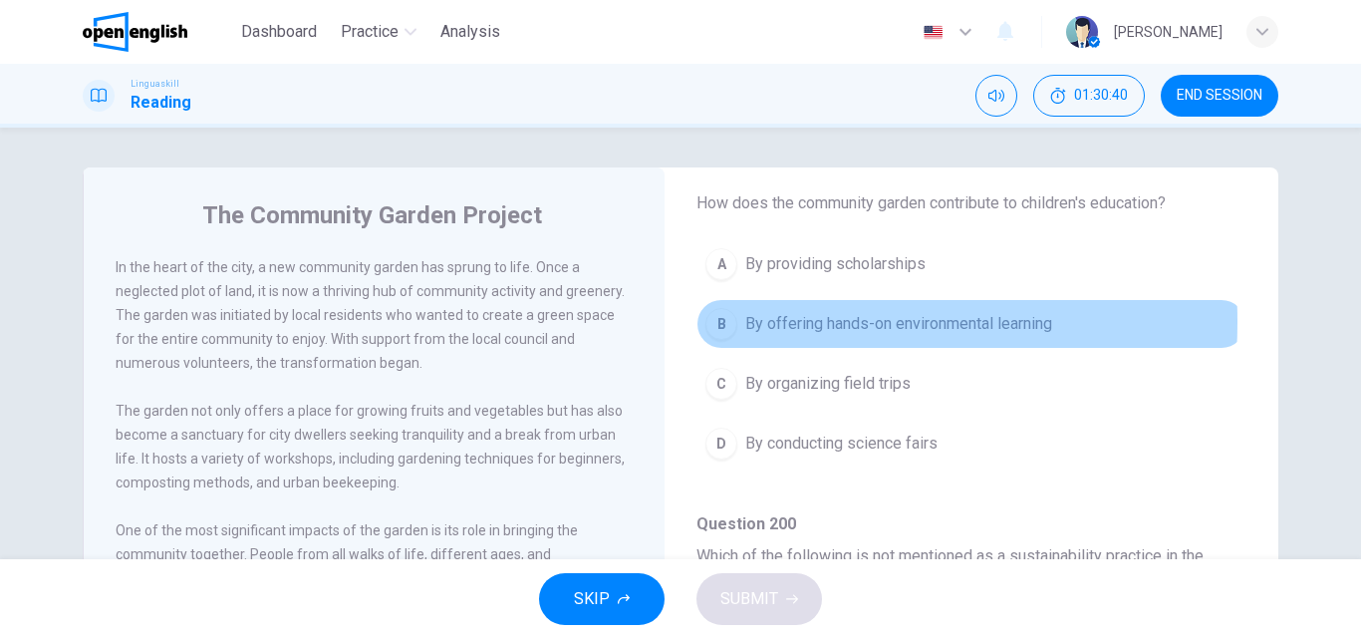
click at [717, 322] on div "B" at bounding box center [721, 324] width 32 height 32
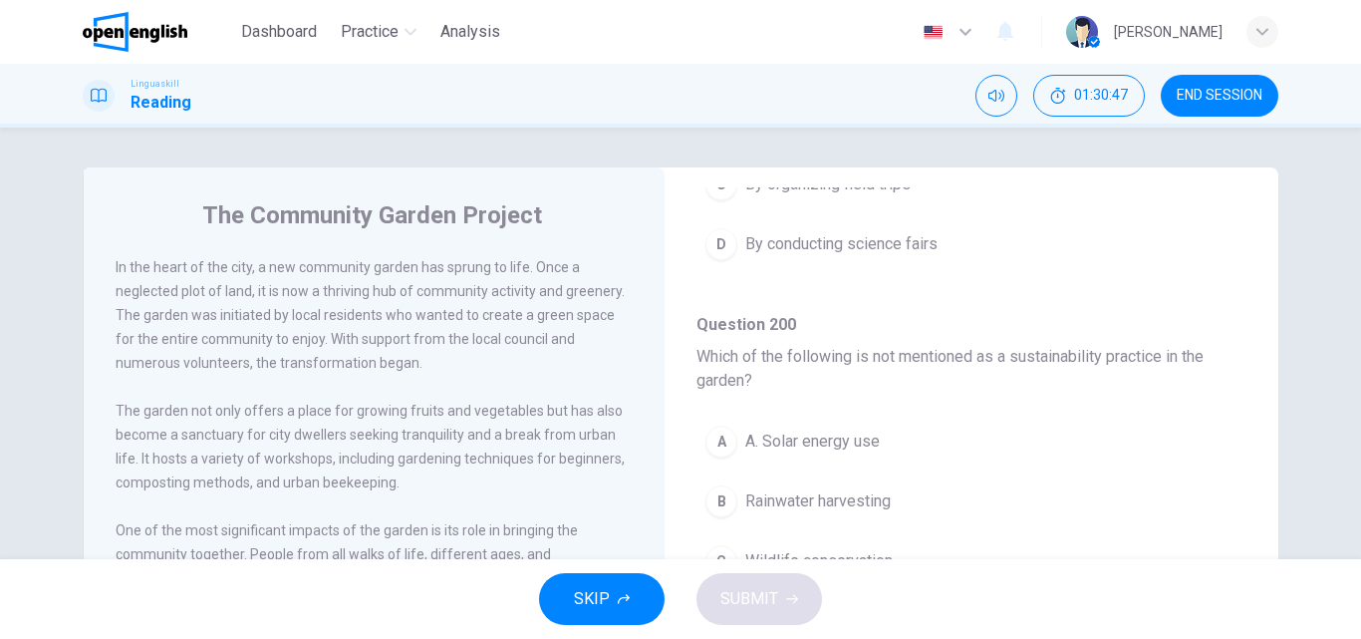
scroll to position [1196, 0]
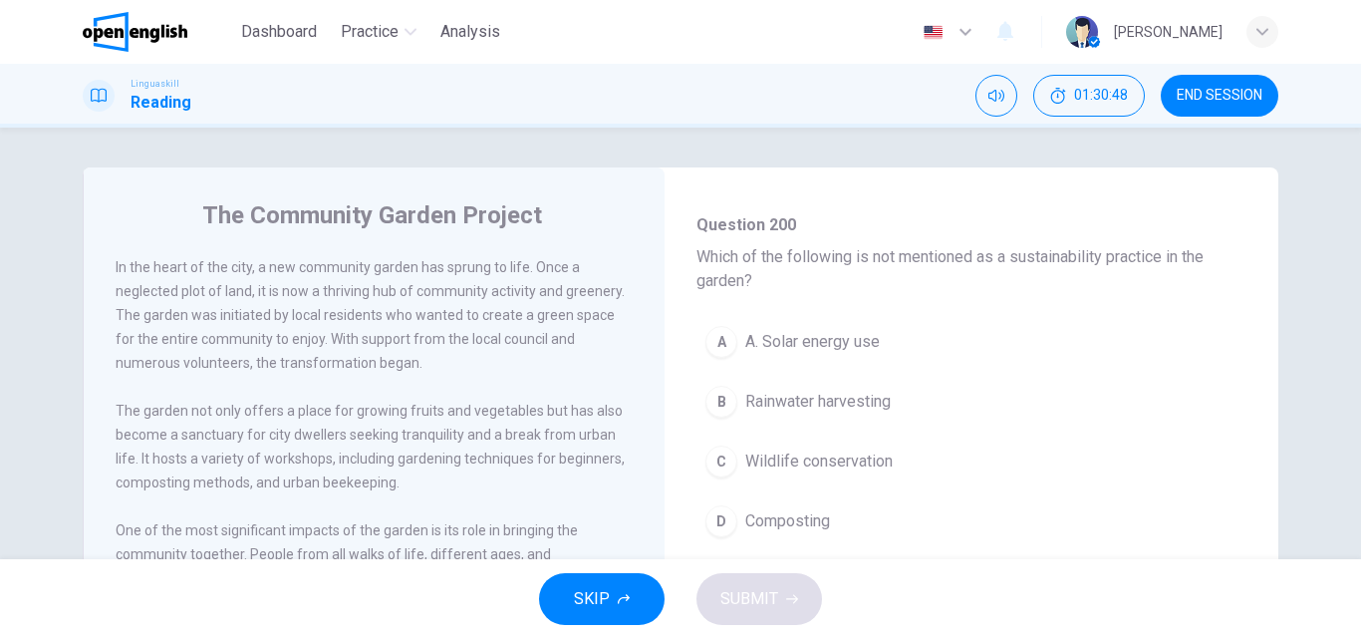
click at [766, 464] on span "Wildlife conservation" at bounding box center [818, 461] width 147 height 24
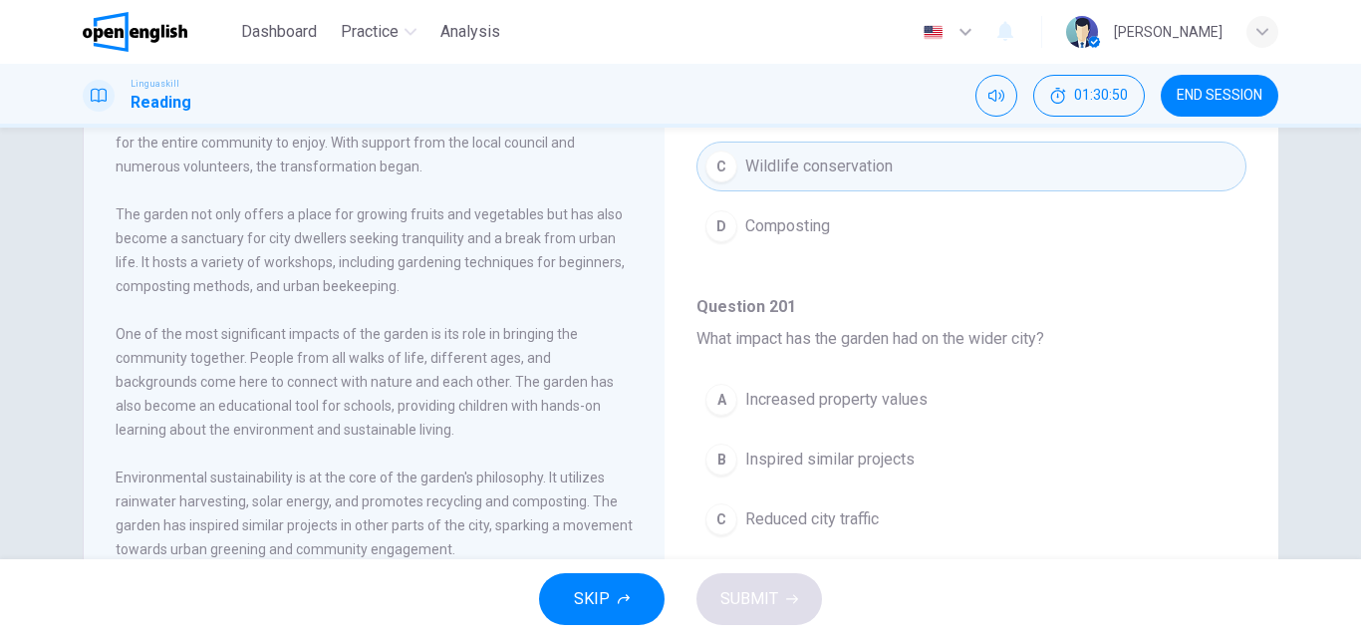
scroll to position [199, 0]
click at [774, 460] on span "Inspired similar projects" at bounding box center [829, 456] width 169 height 24
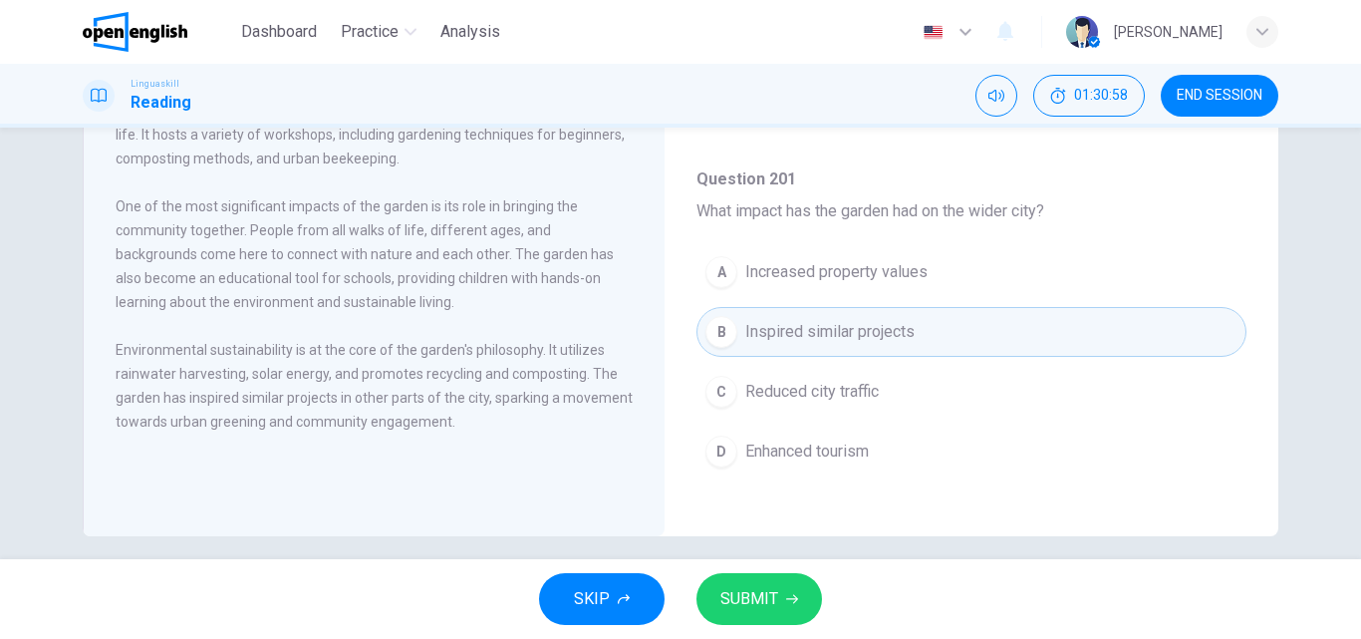
scroll to position [341, 0]
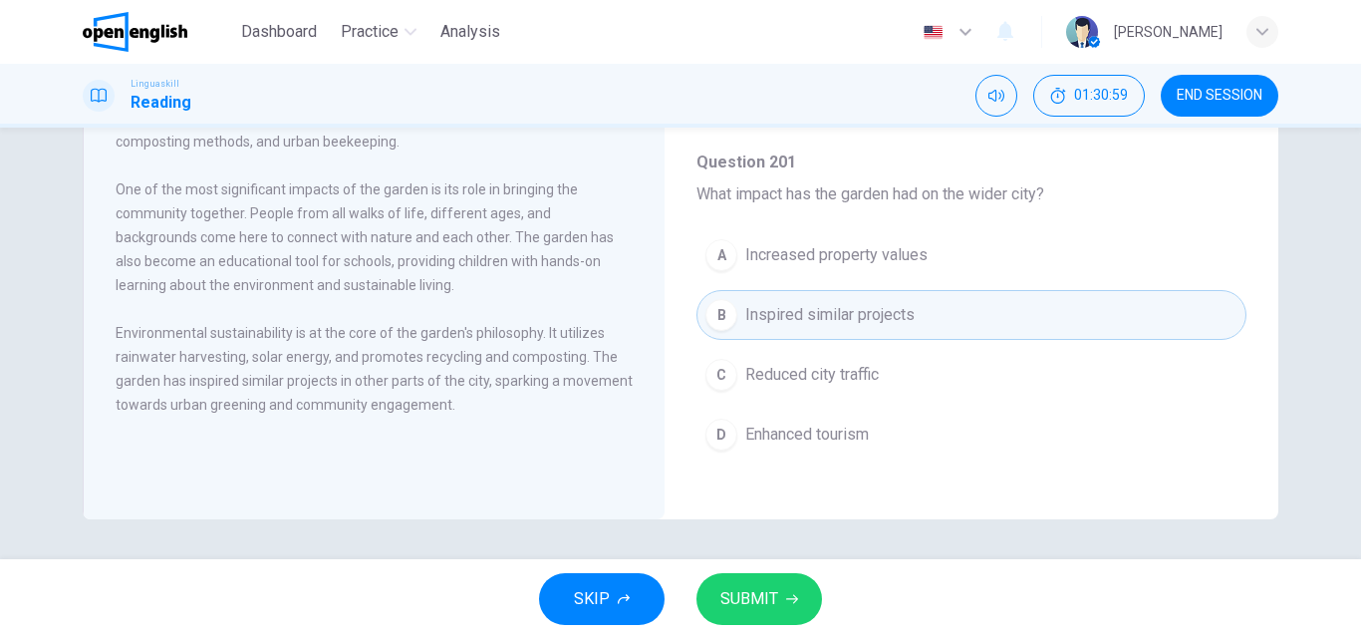
click at [776, 601] on span "SUBMIT" at bounding box center [749, 599] width 58 height 28
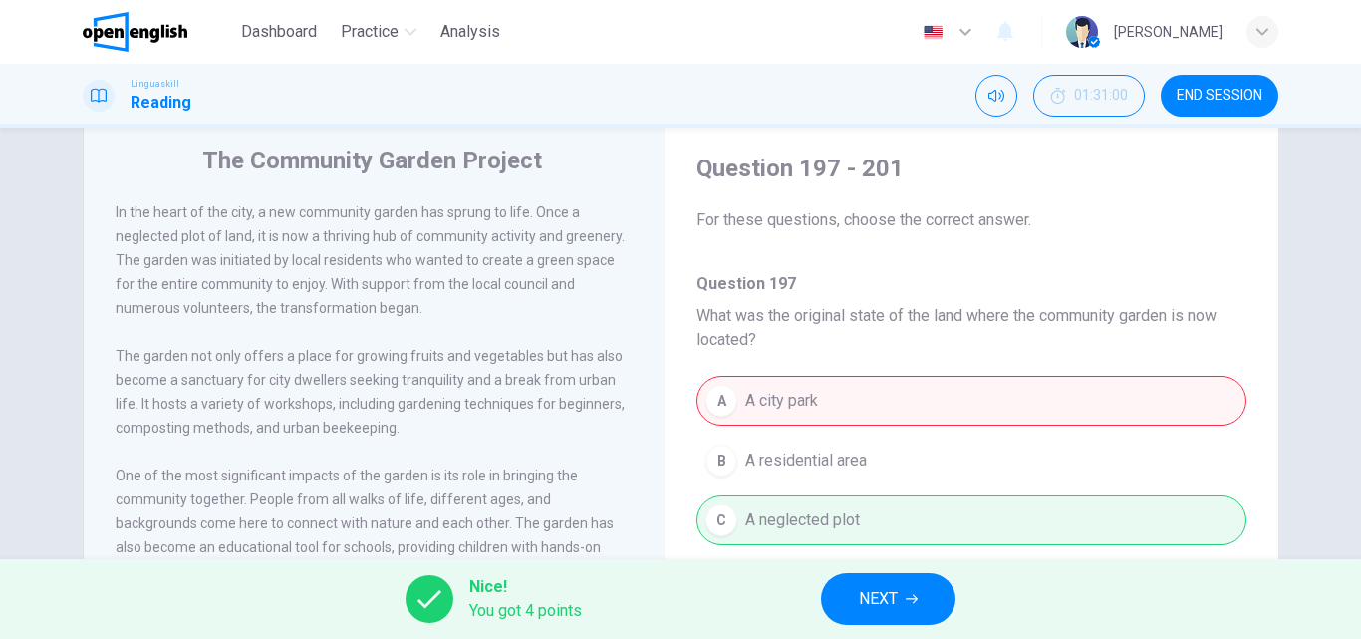
scroll to position [42, 0]
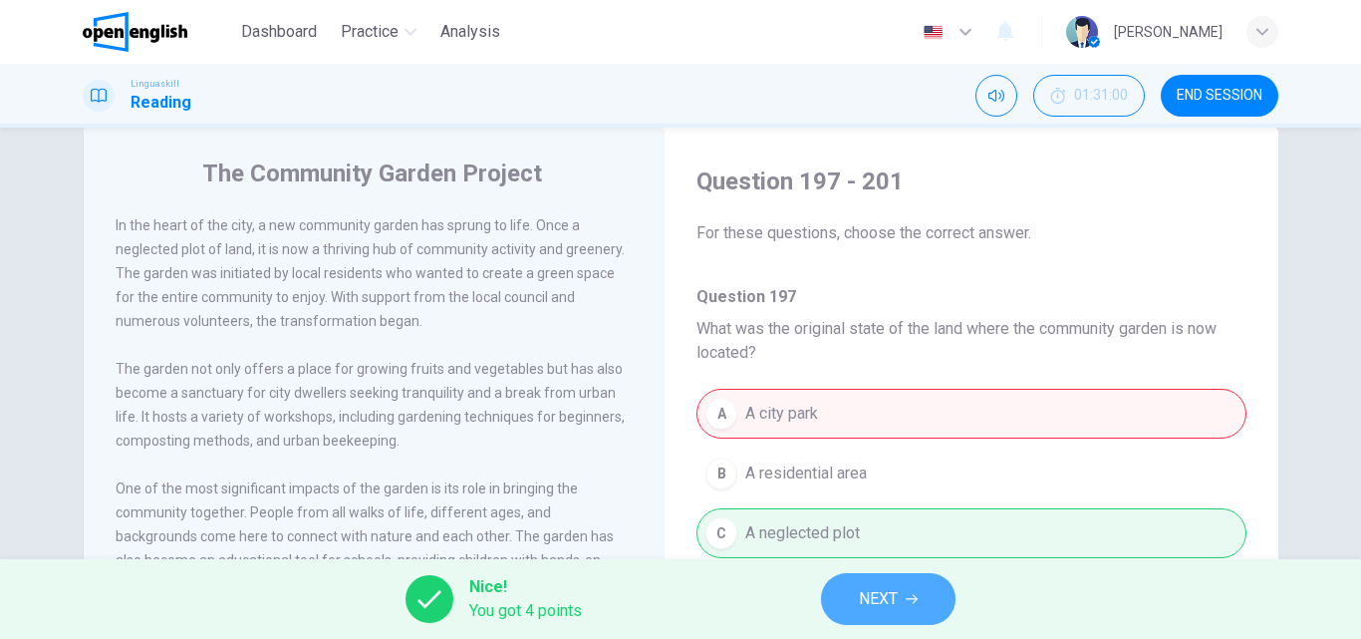
click at [880, 595] on span "NEXT" at bounding box center [878, 599] width 39 height 28
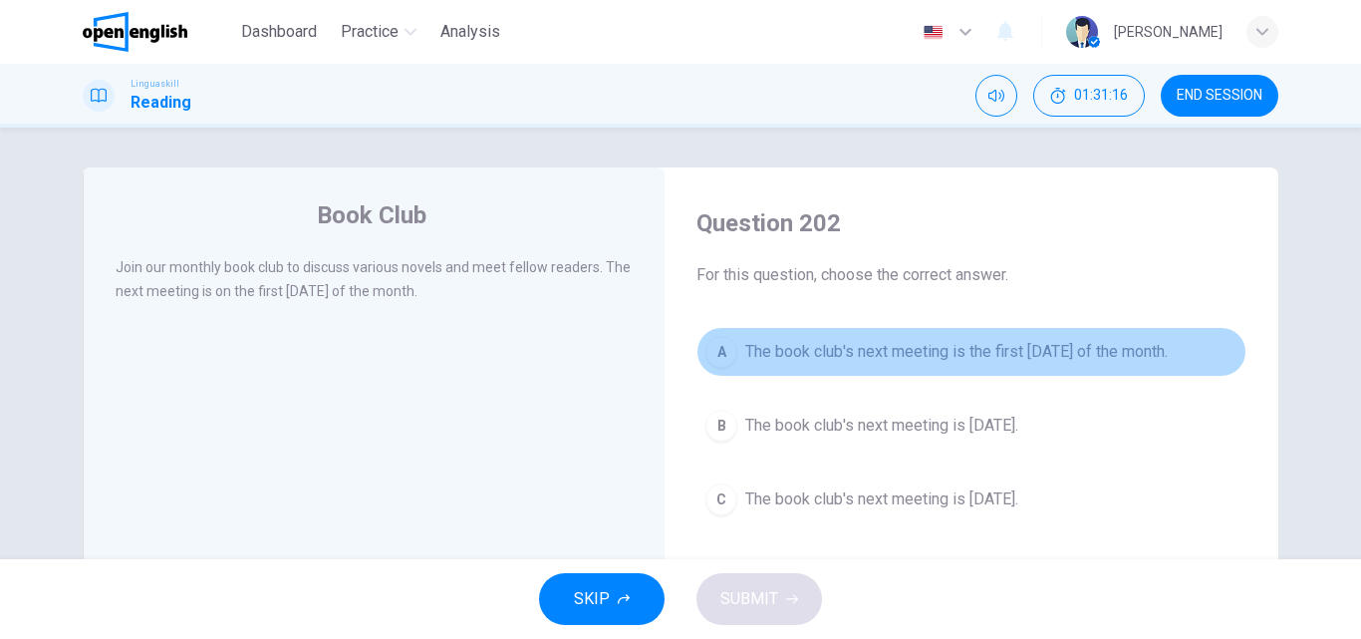
click at [858, 339] on button "A The book club's next meeting is the first [DATE] of the month." at bounding box center [971, 352] width 550 height 50
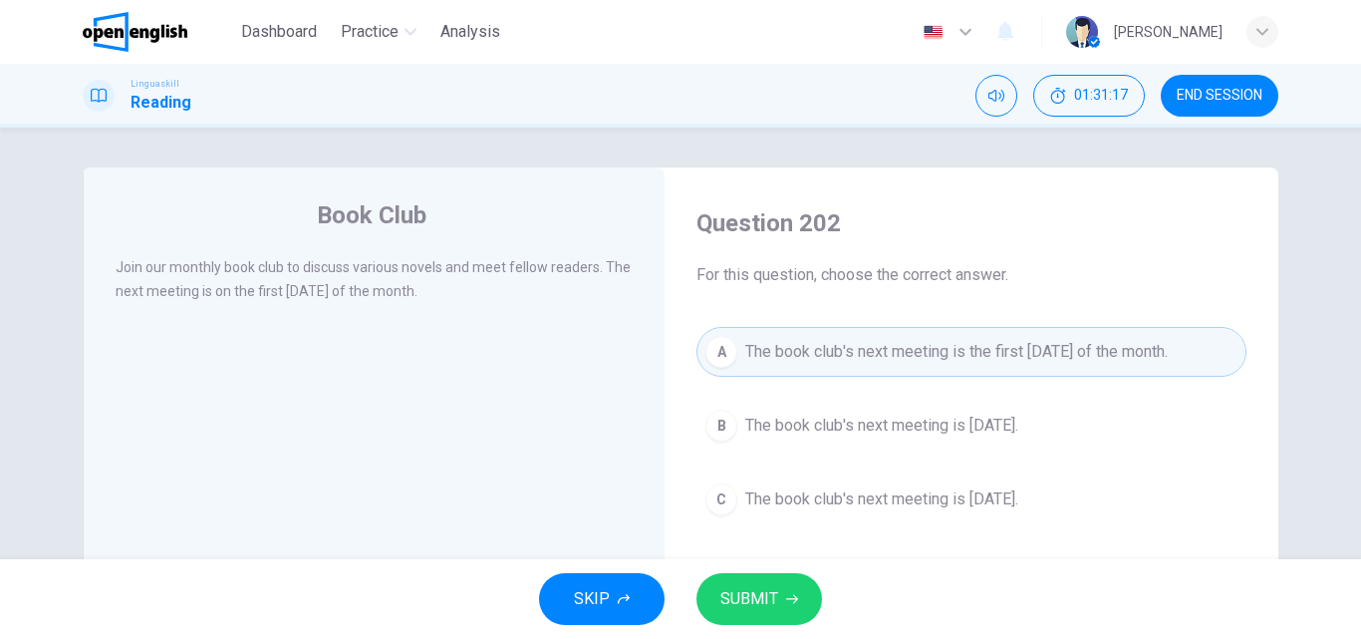
click at [741, 590] on span "SUBMIT" at bounding box center [749, 599] width 58 height 28
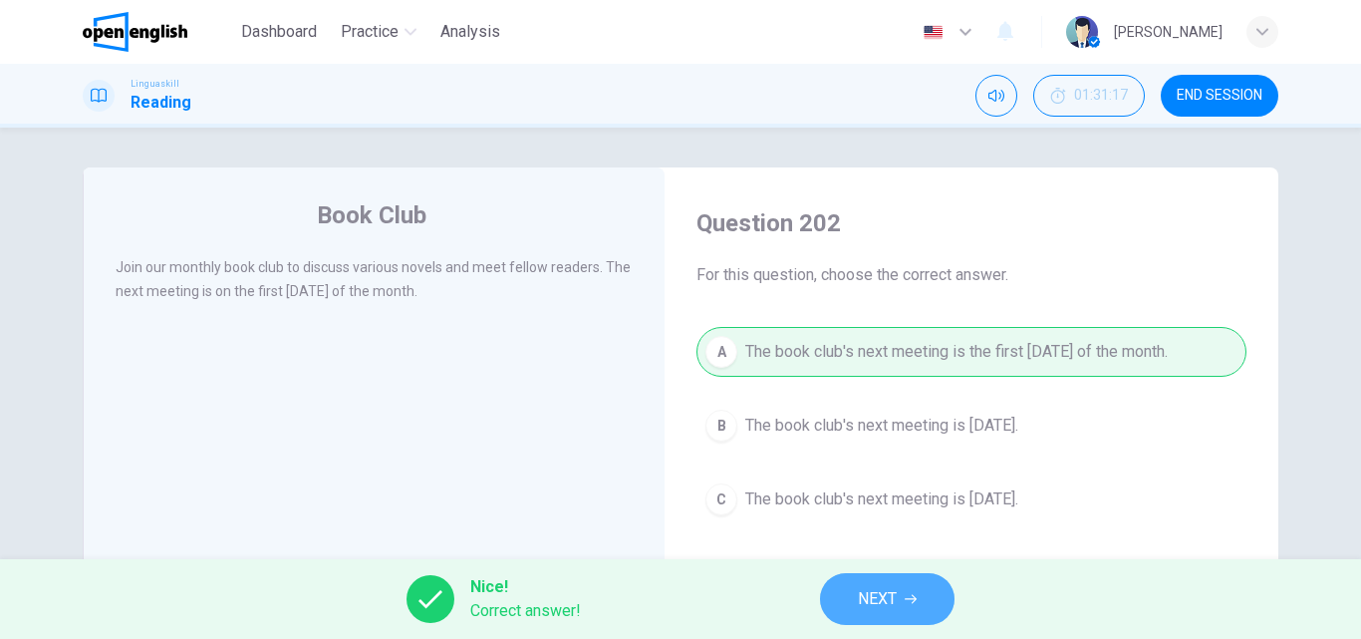
click at [856, 595] on button "NEXT" at bounding box center [887, 599] width 134 height 52
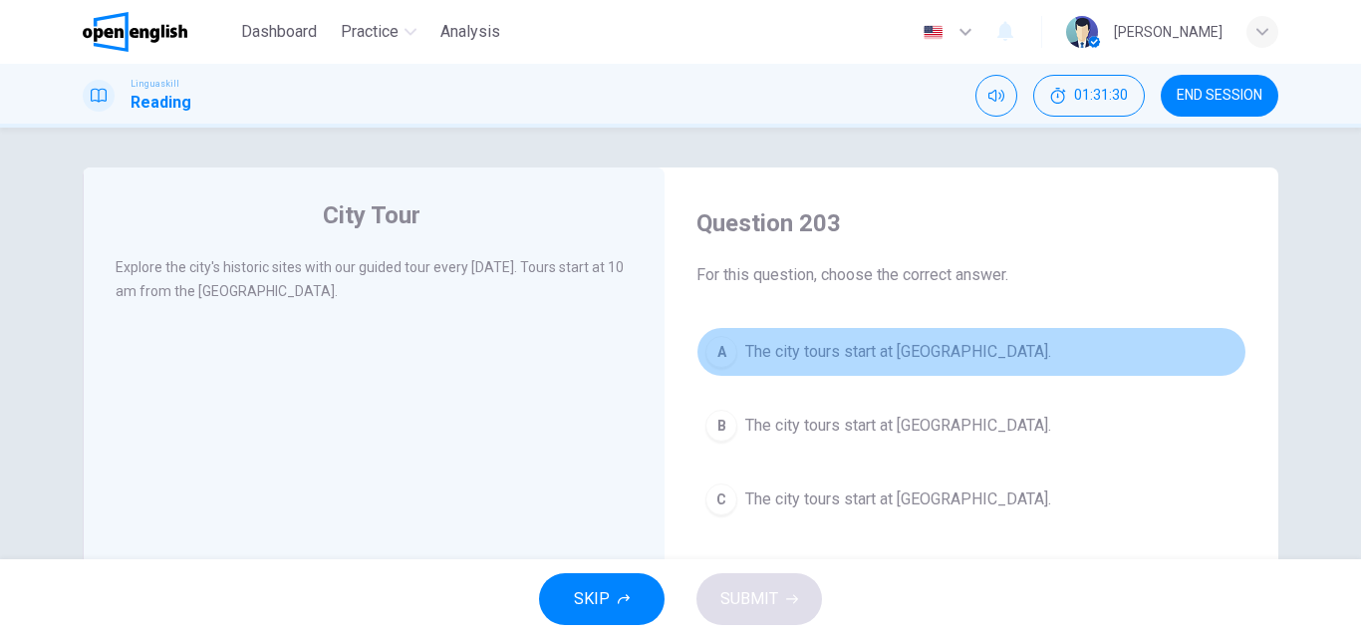
click at [733, 358] on button "A The city tours start at [GEOGRAPHIC_DATA]." at bounding box center [971, 352] width 550 height 50
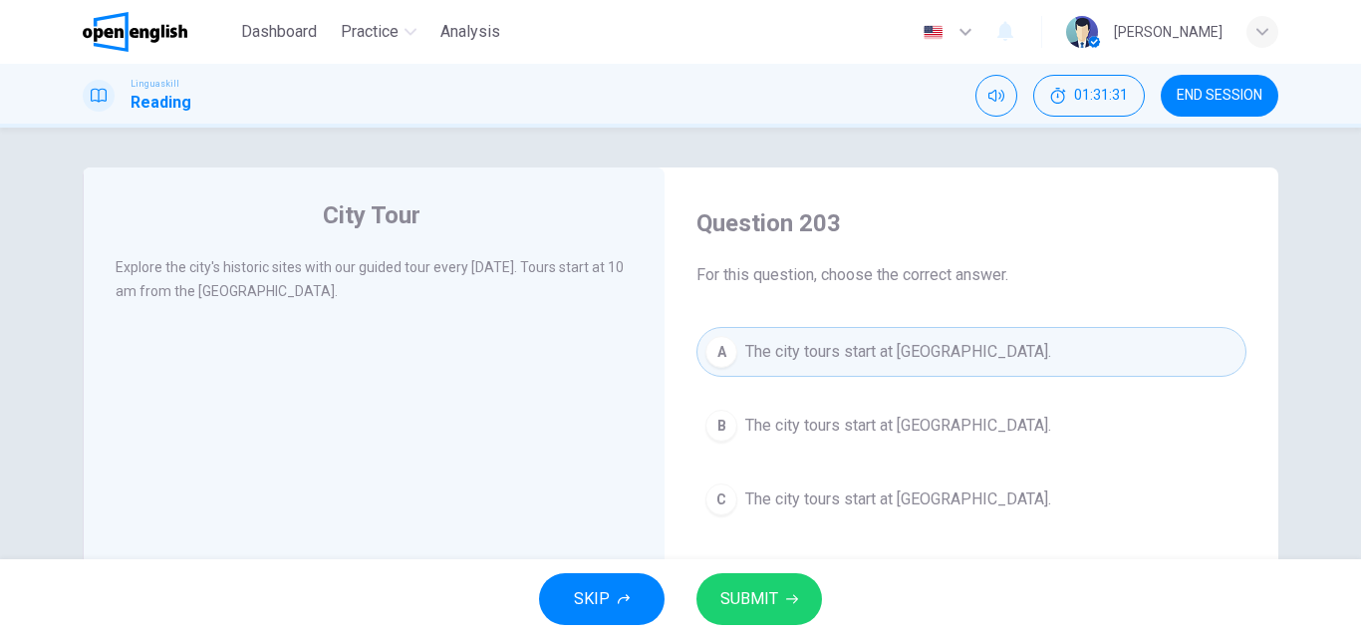
click at [751, 595] on span "SUBMIT" at bounding box center [749, 599] width 58 height 28
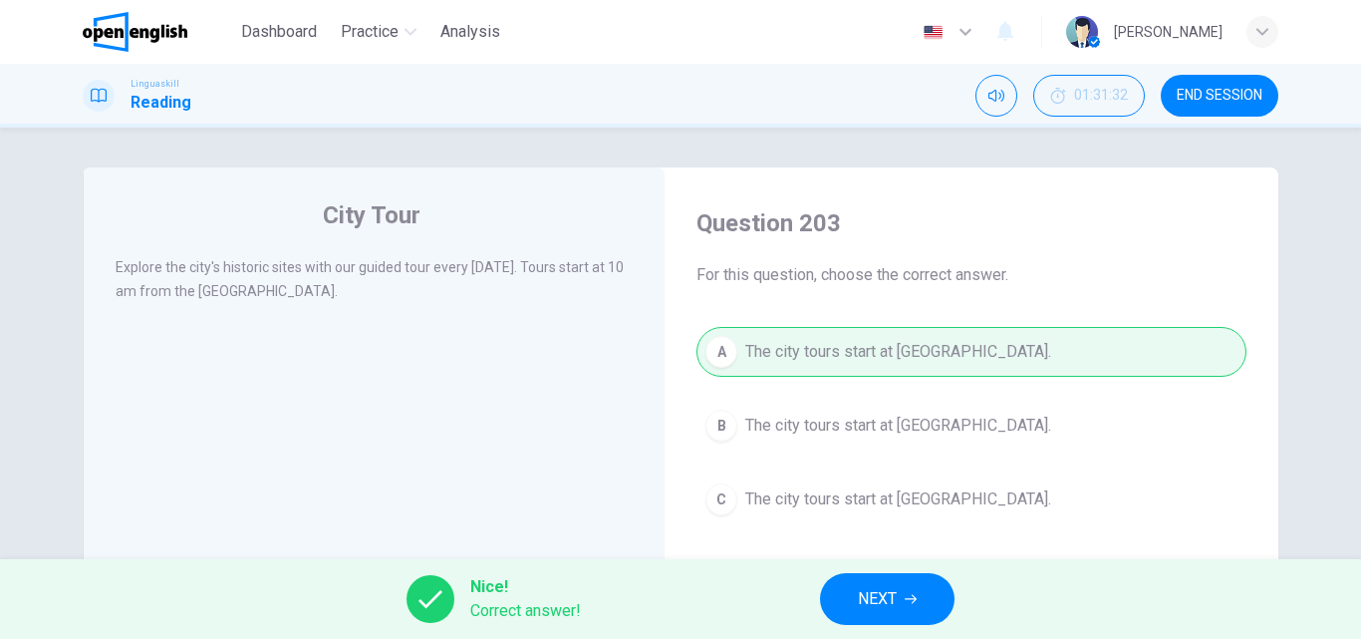
click at [863, 608] on span "NEXT" at bounding box center [877, 599] width 39 height 28
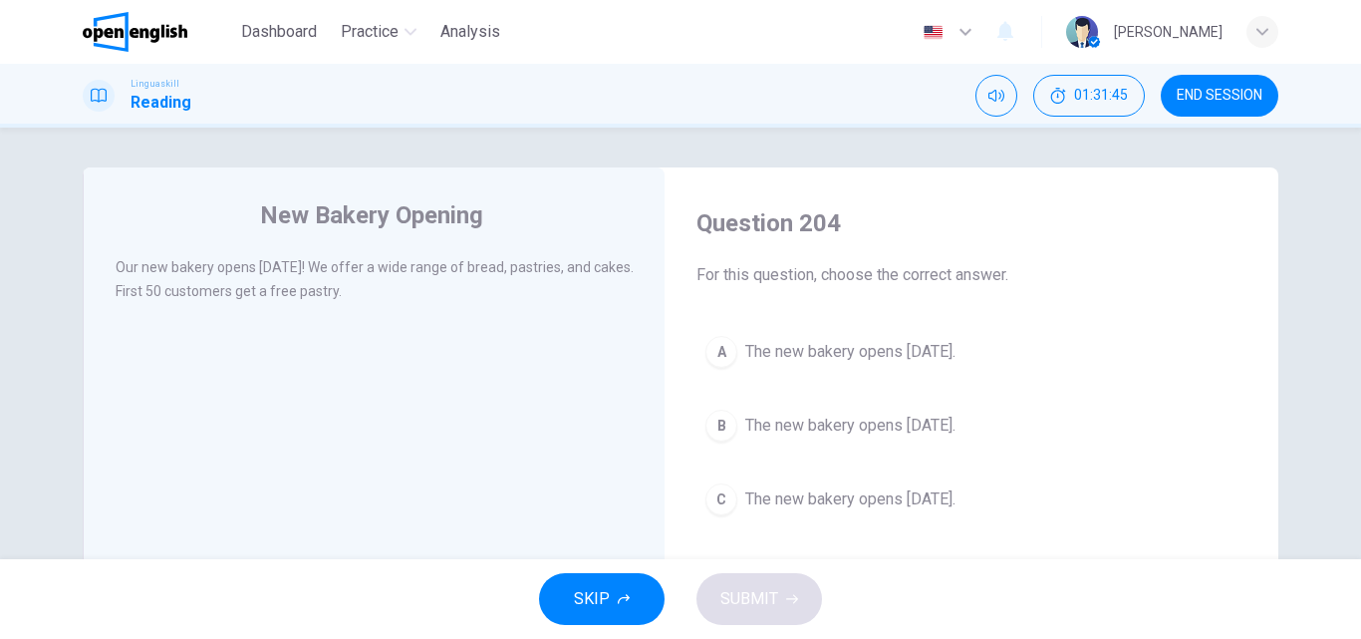
click at [730, 431] on div "B" at bounding box center [721, 425] width 32 height 32
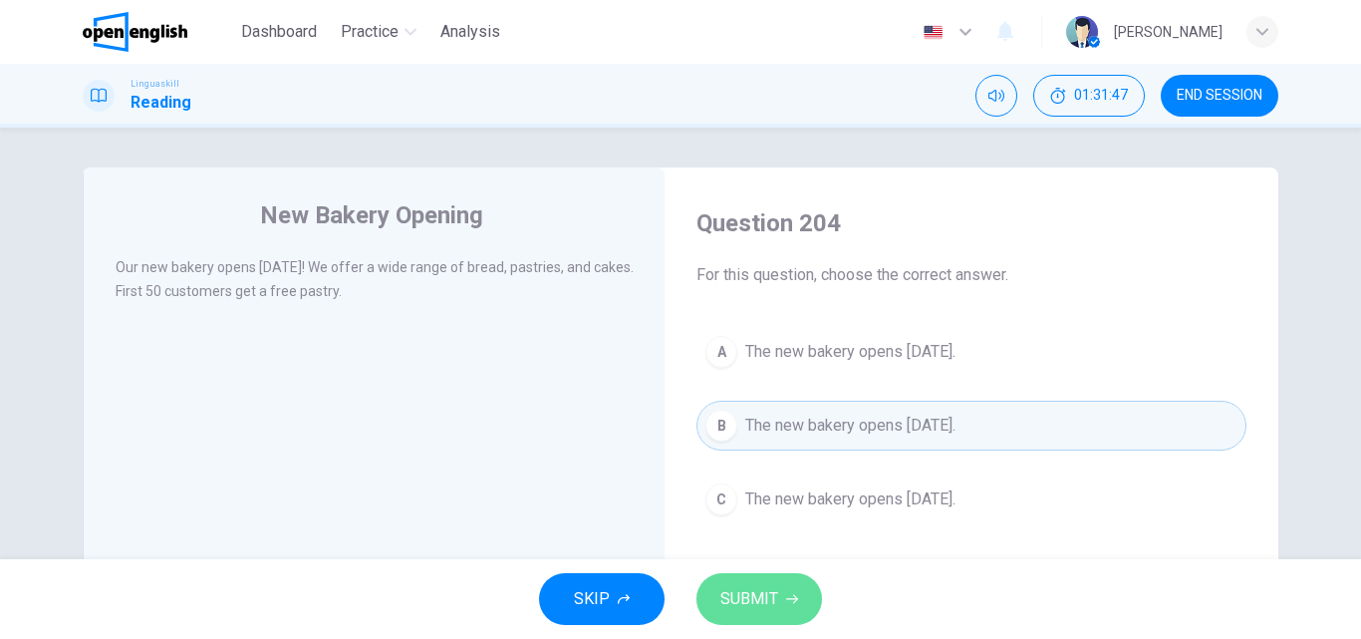
click at [764, 588] on span "SUBMIT" at bounding box center [749, 599] width 58 height 28
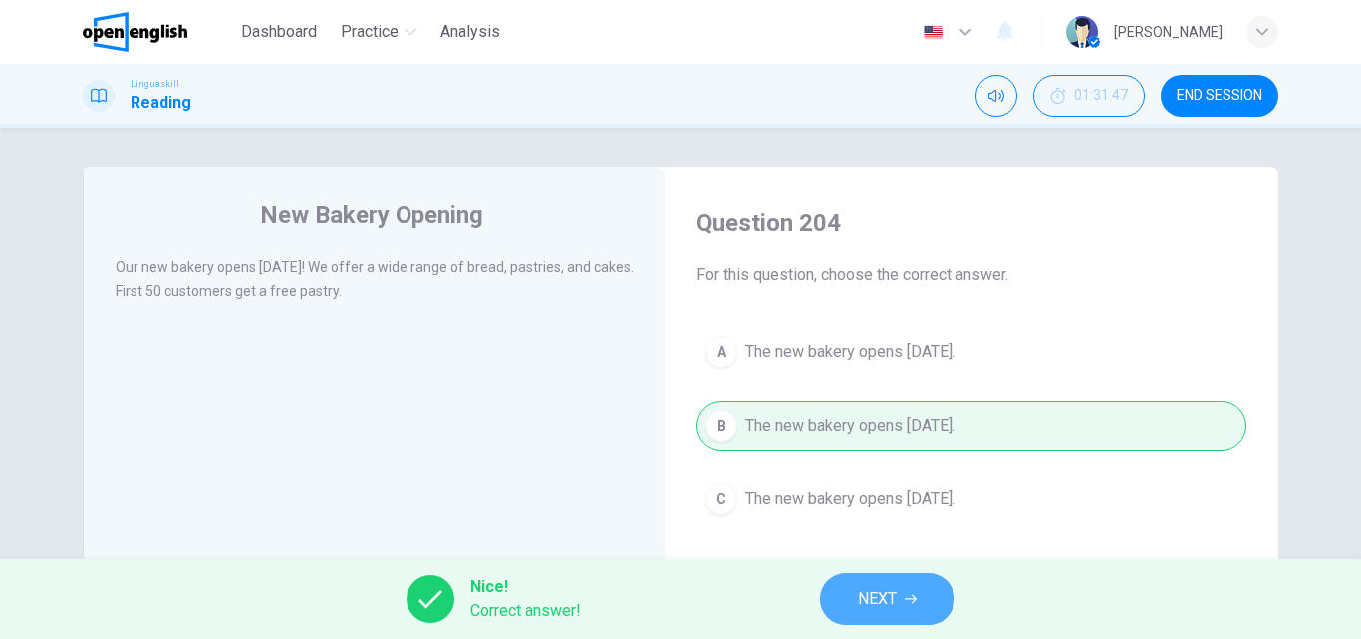
click at [921, 582] on button "NEXT" at bounding box center [887, 599] width 134 height 52
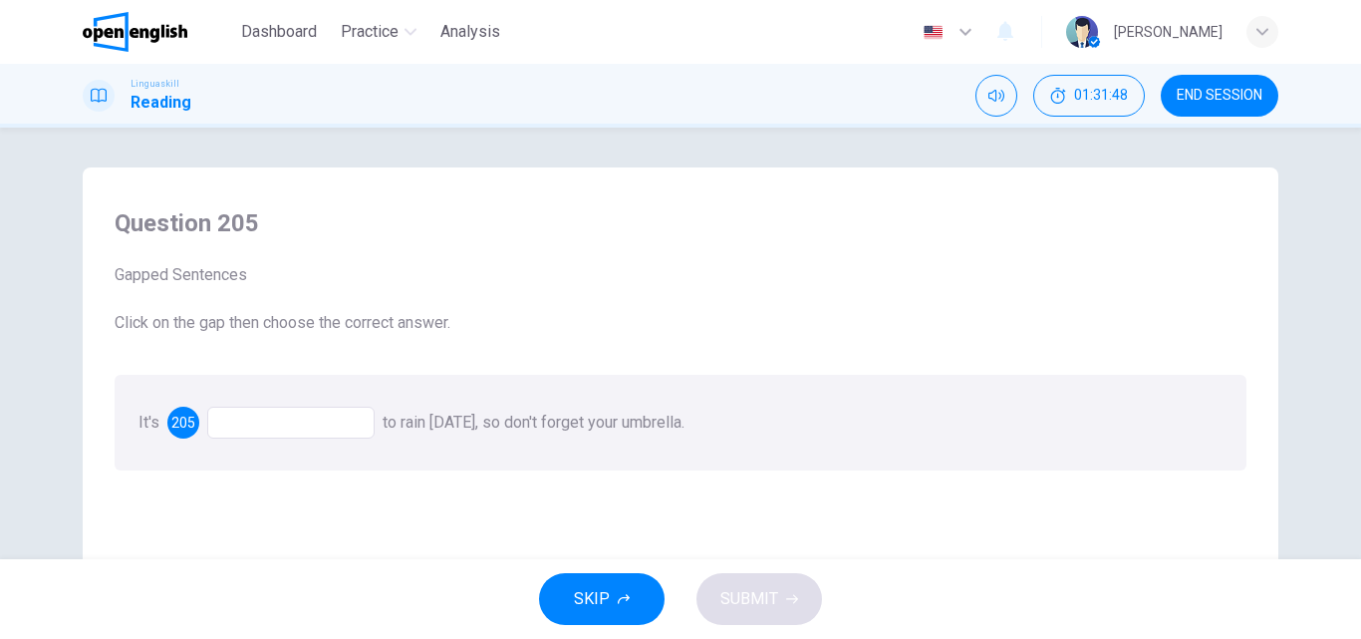
click at [229, 421] on div at bounding box center [290, 422] width 167 height 32
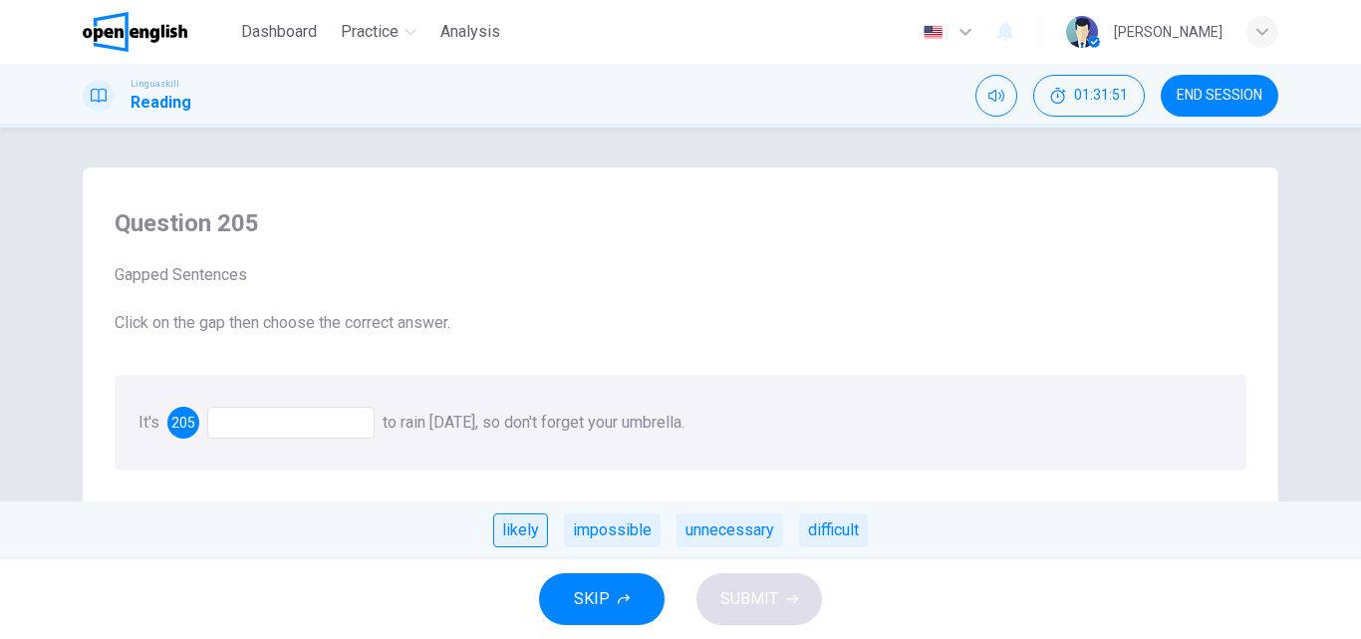
click at [528, 532] on div "likely" at bounding box center [520, 530] width 55 height 34
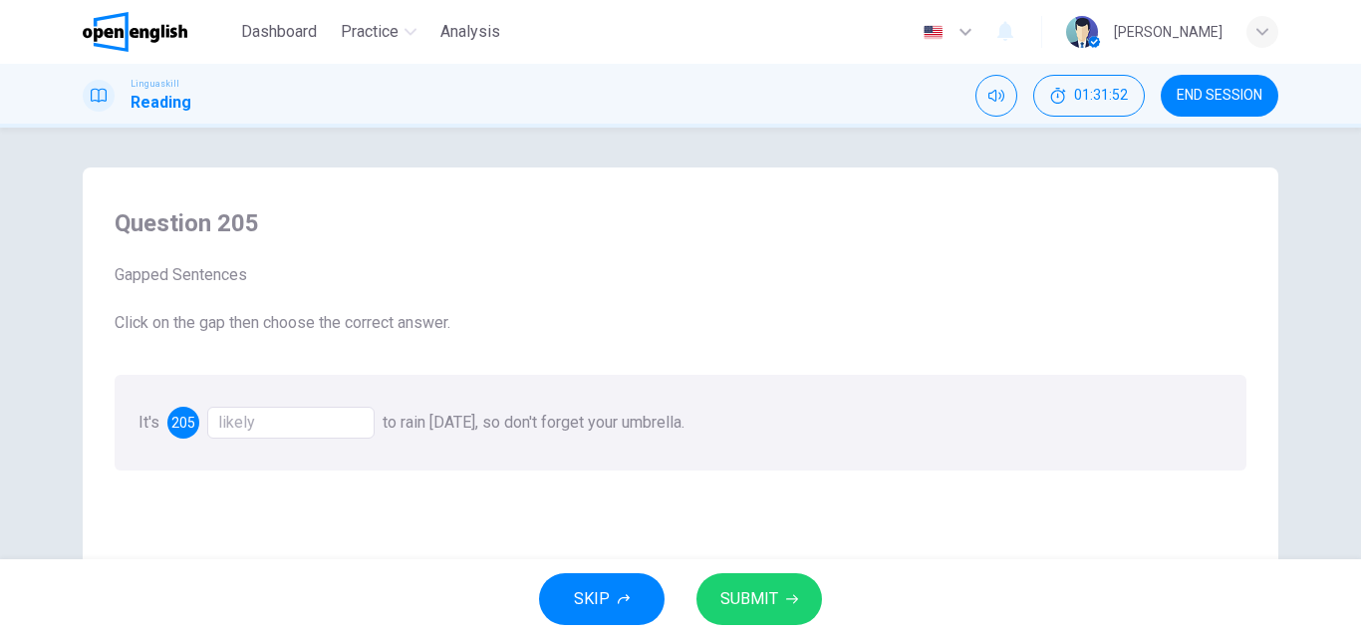
click at [725, 587] on span "SUBMIT" at bounding box center [749, 599] width 58 height 28
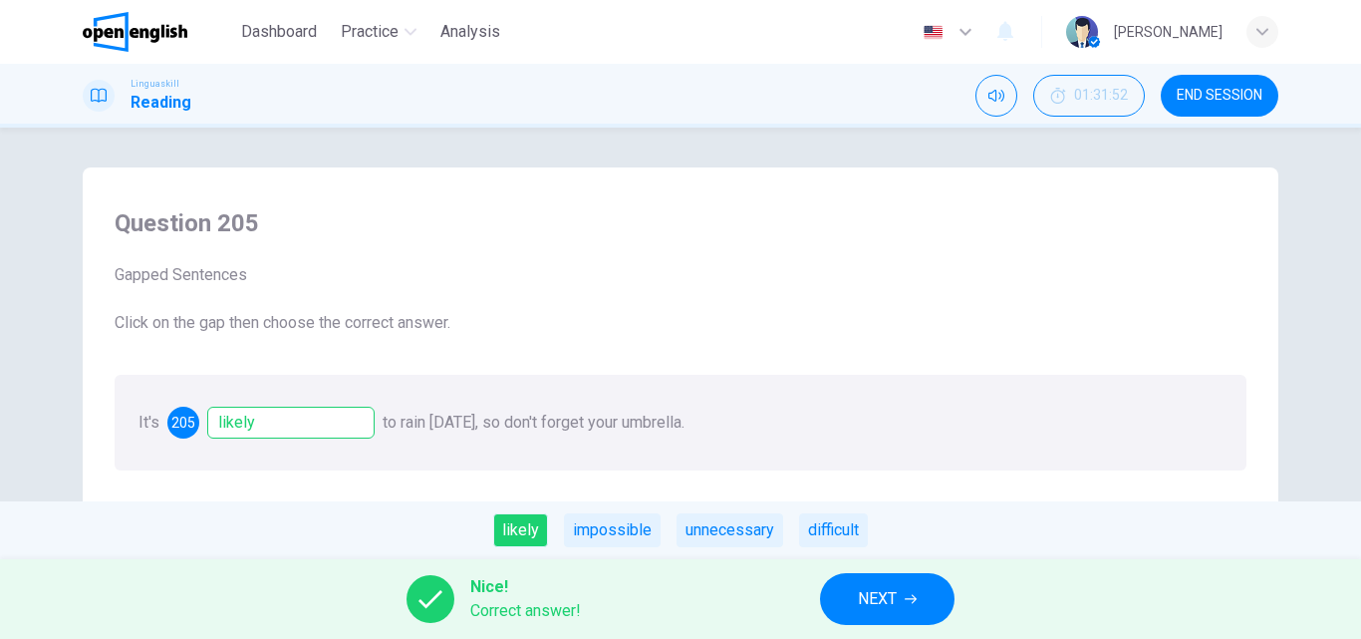
click at [851, 598] on button "NEXT" at bounding box center [887, 599] width 134 height 52
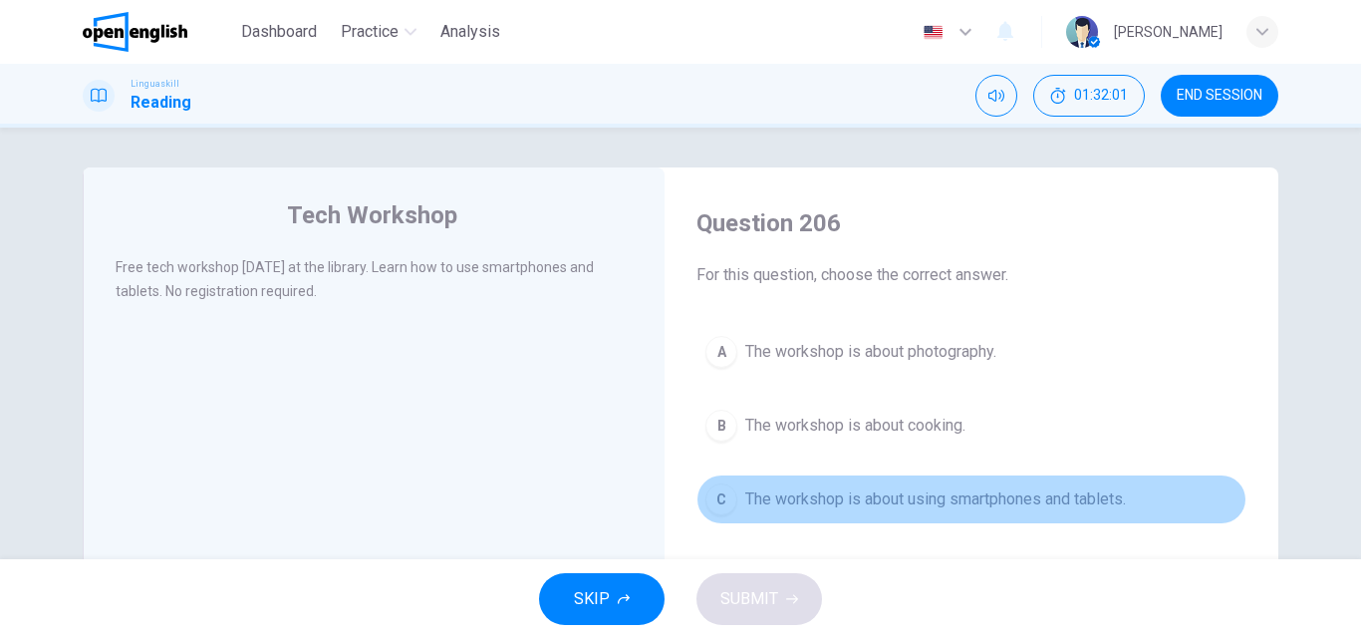
click at [737, 507] on button "C The workshop is about using smartphones and tablets." at bounding box center [971, 499] width 550 height 50
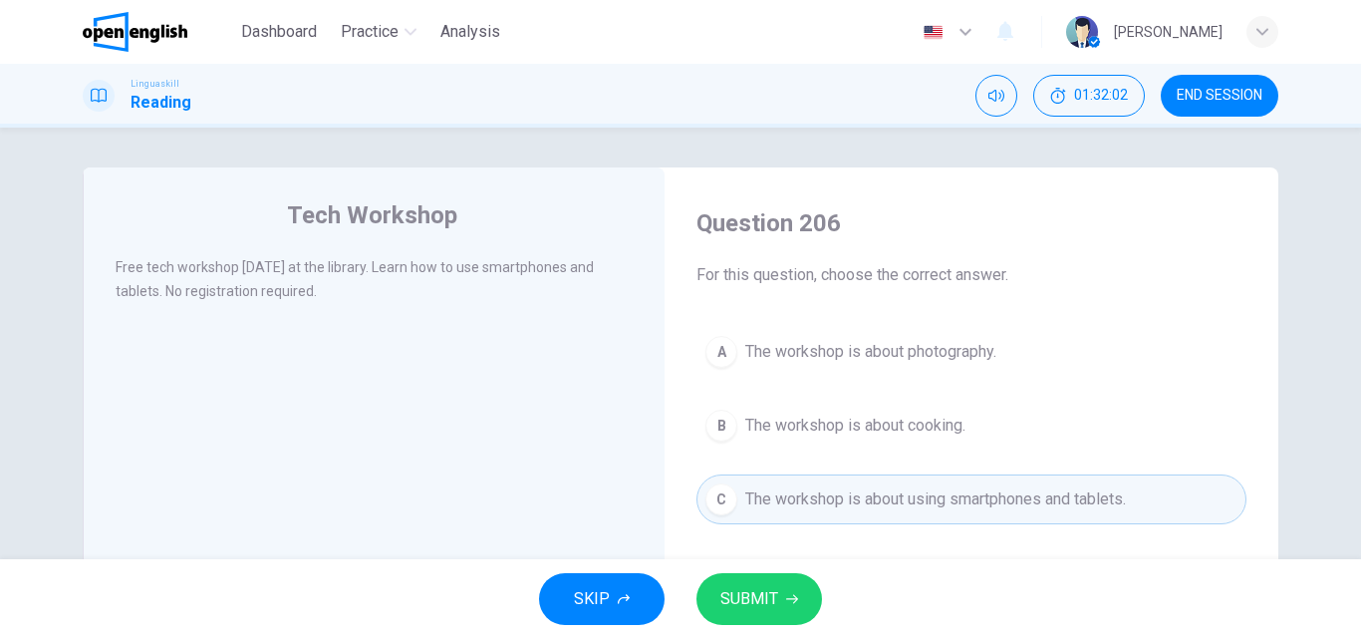
click at [748, 594] on span "SUBMIT" at bounding box center [749, 599] width 58 height 28
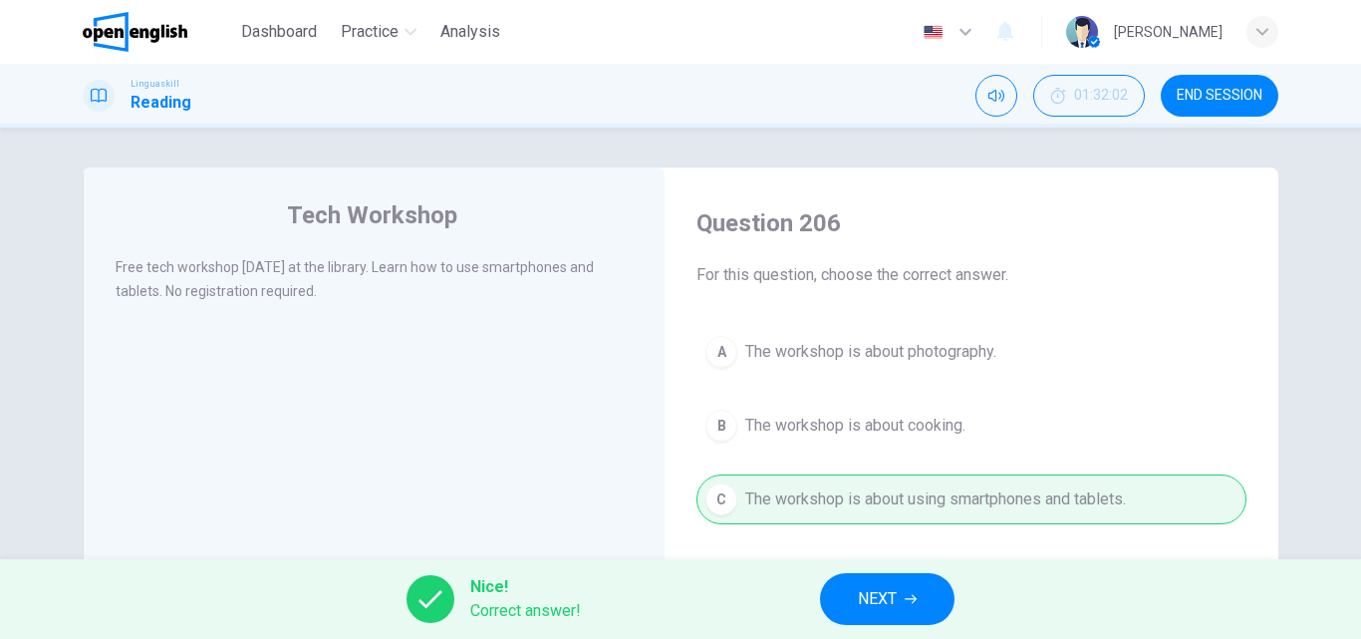
click at [889, 601] on span "NEXT" at bounding box center [877, 599] width 39 height 28
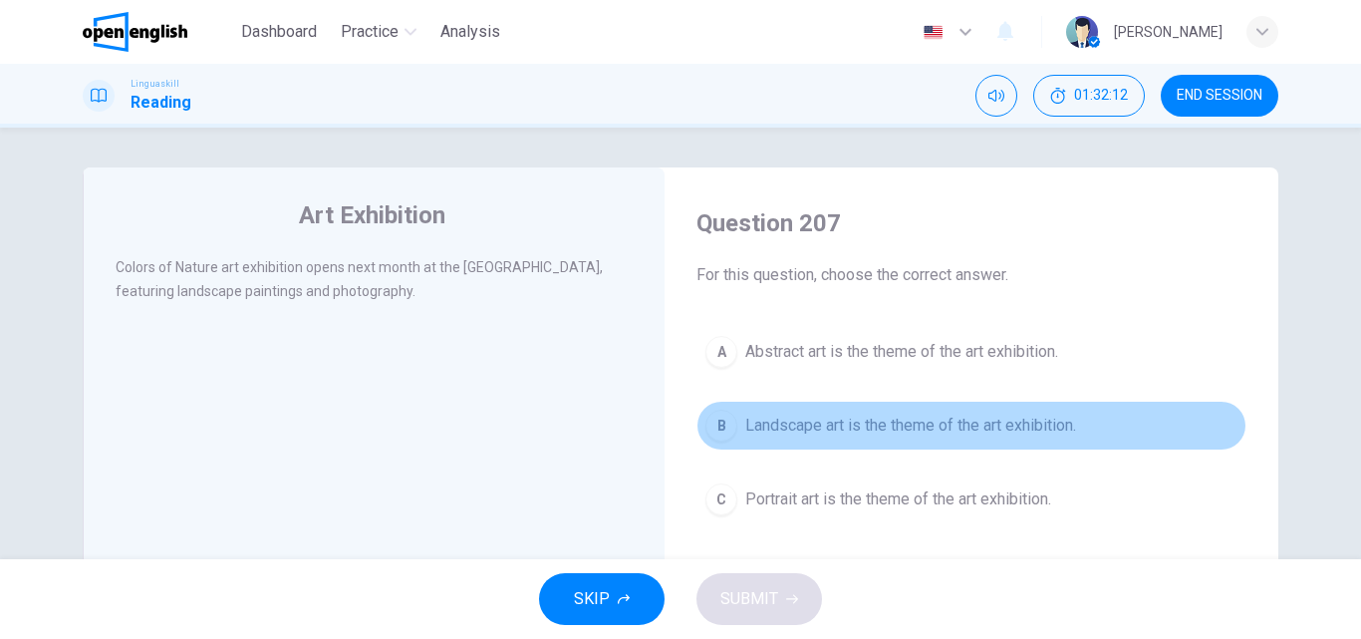
drag, startPoint x: 739, startPoint y: 427, endPoint x: 735, endPoint y: 447, distance: 20.3
click at [740, 428] on button "B Landscape art is the theme of the art exhibition." at bounding box center [971, 425] width 550 height 50
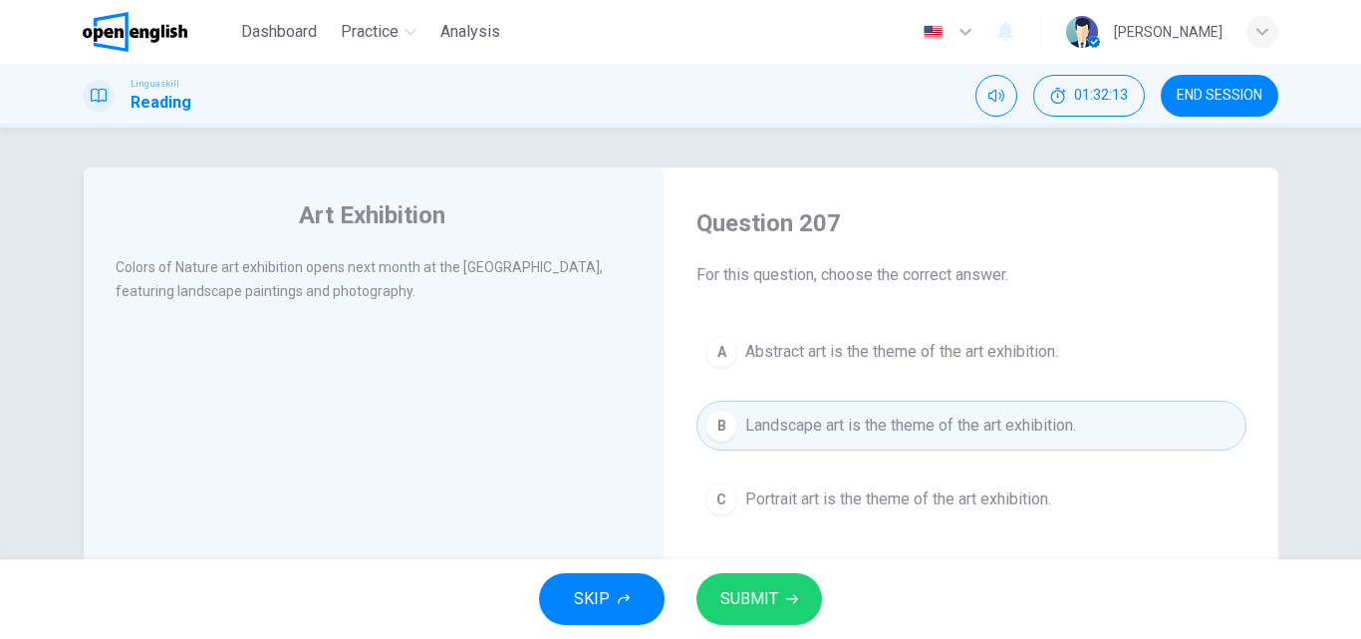
click at [752, 599] on span "SUBMIT" at bounding box center [749, 599] width 58 height 28
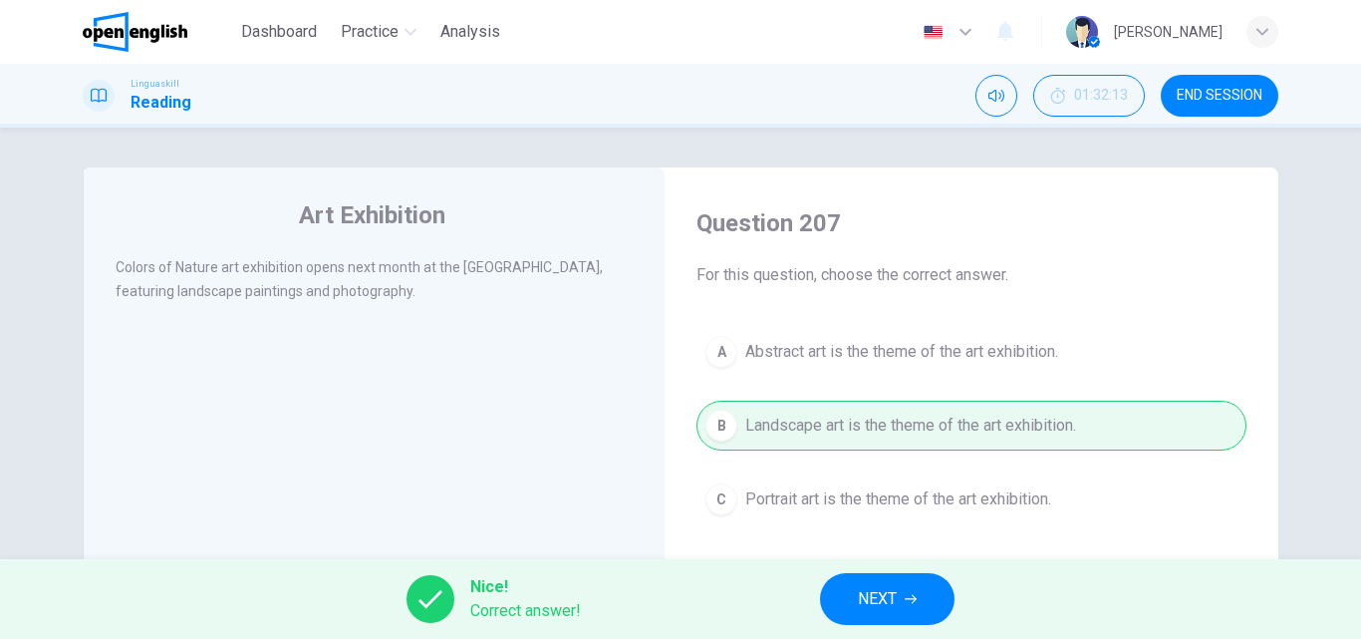
click at [861, 592] on span "NEXT" at bounding box center [877, 599] width 39 height 28
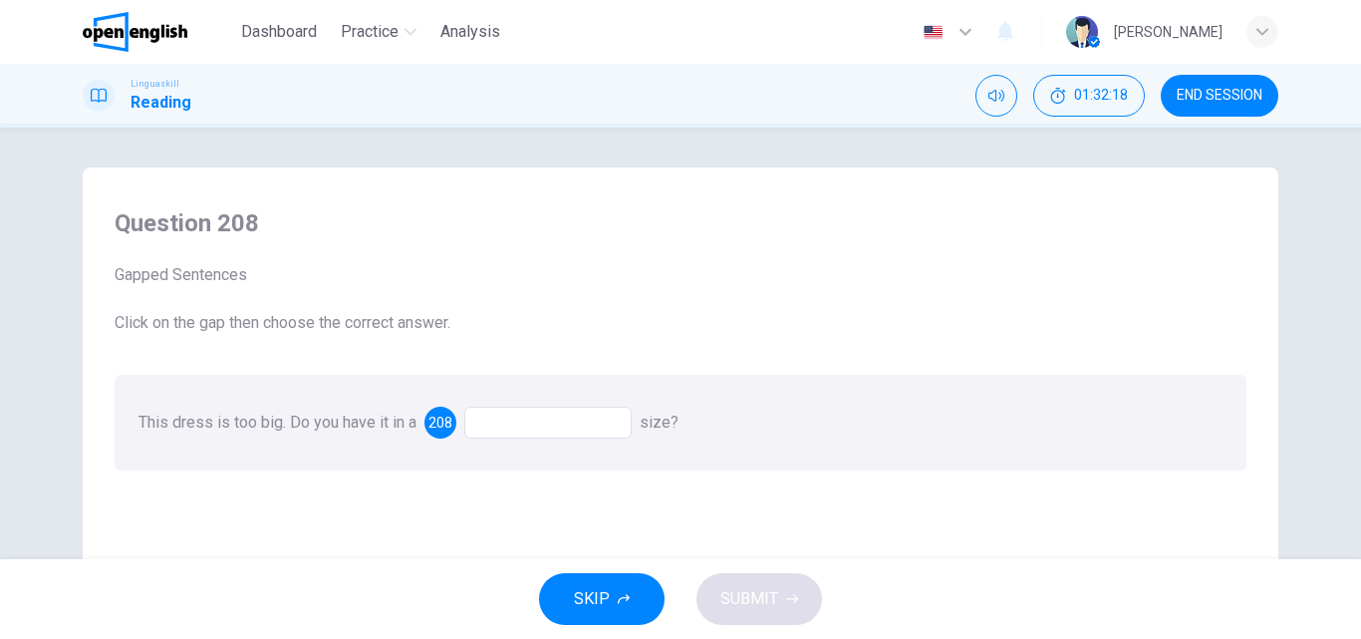
click at [492, 422] on div at bounding box center [547, 422] width 167 height 32
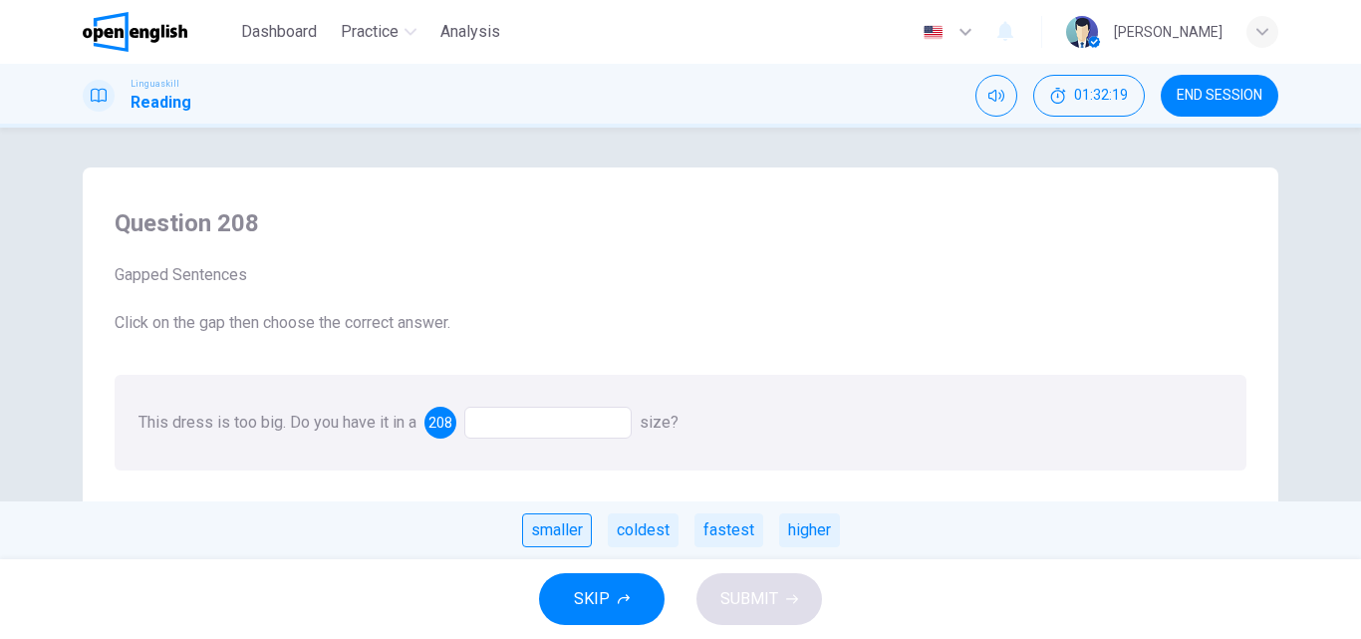
click at [550, 528] on div "smaller" at bounding box center [557, 530] width 70 height 34
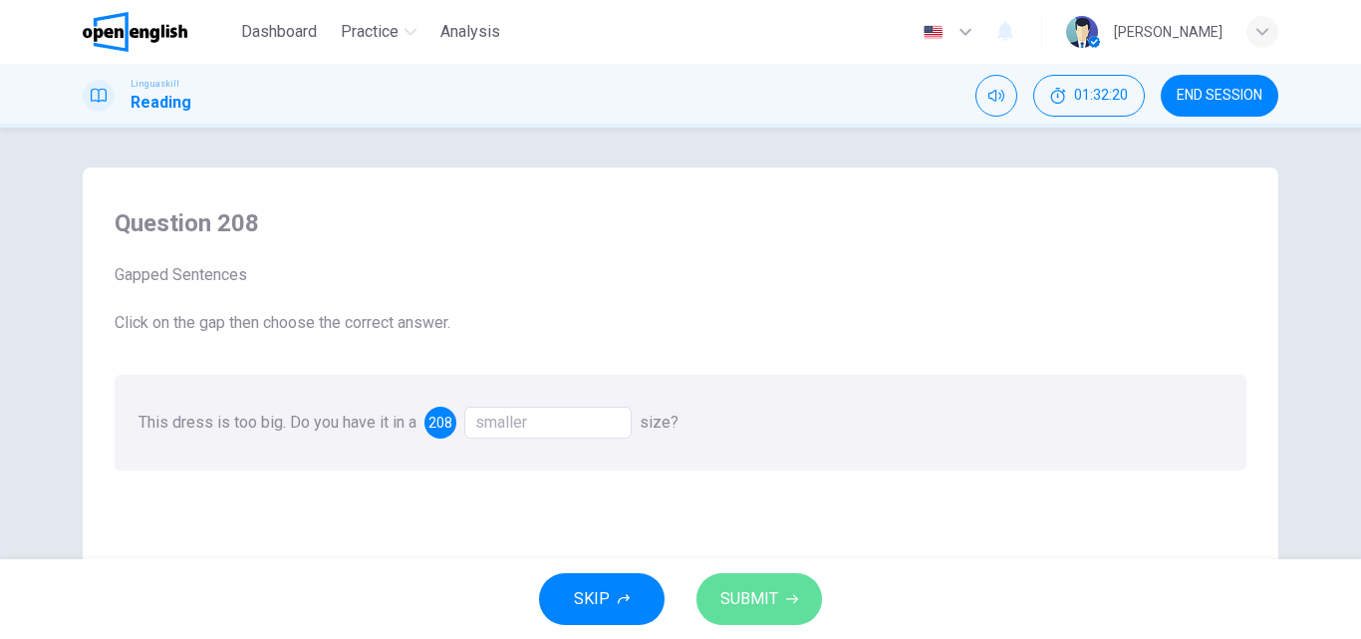
click at [757, 604] on span "SUBMIT" at bounding box center [749, 599] width 58 height 28
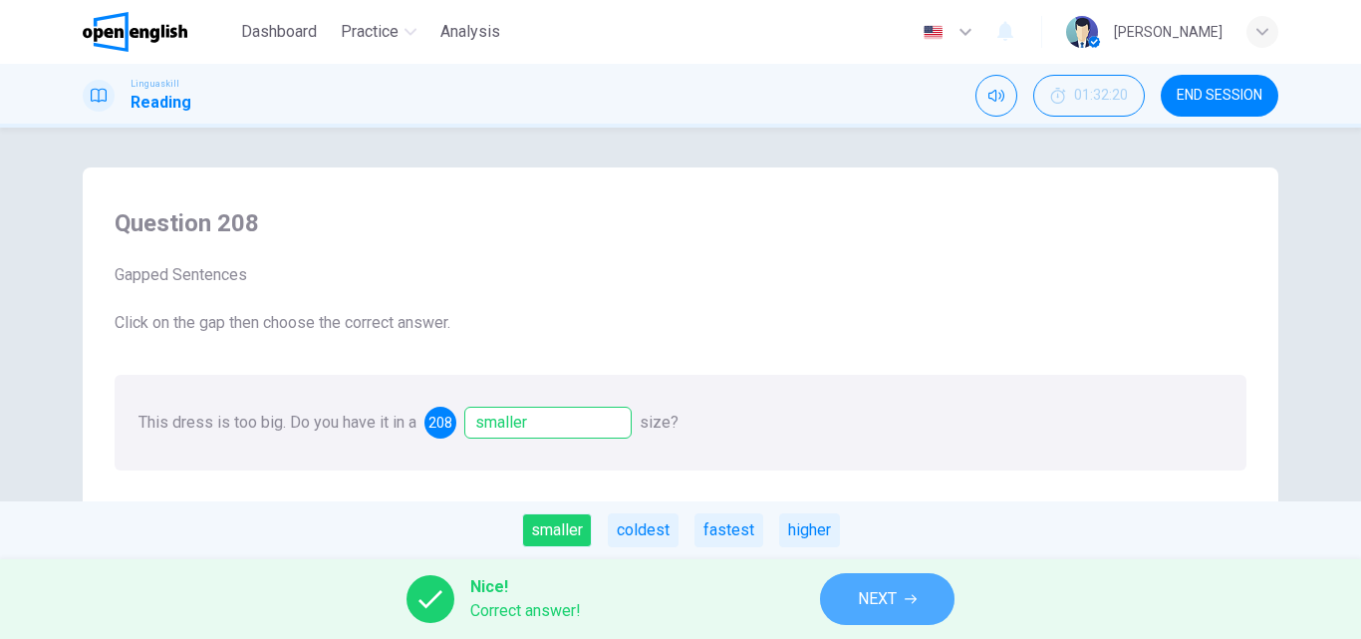
click at [882, 604] on span "NEXT" at bounding box center [877, 599] width 39 height 28
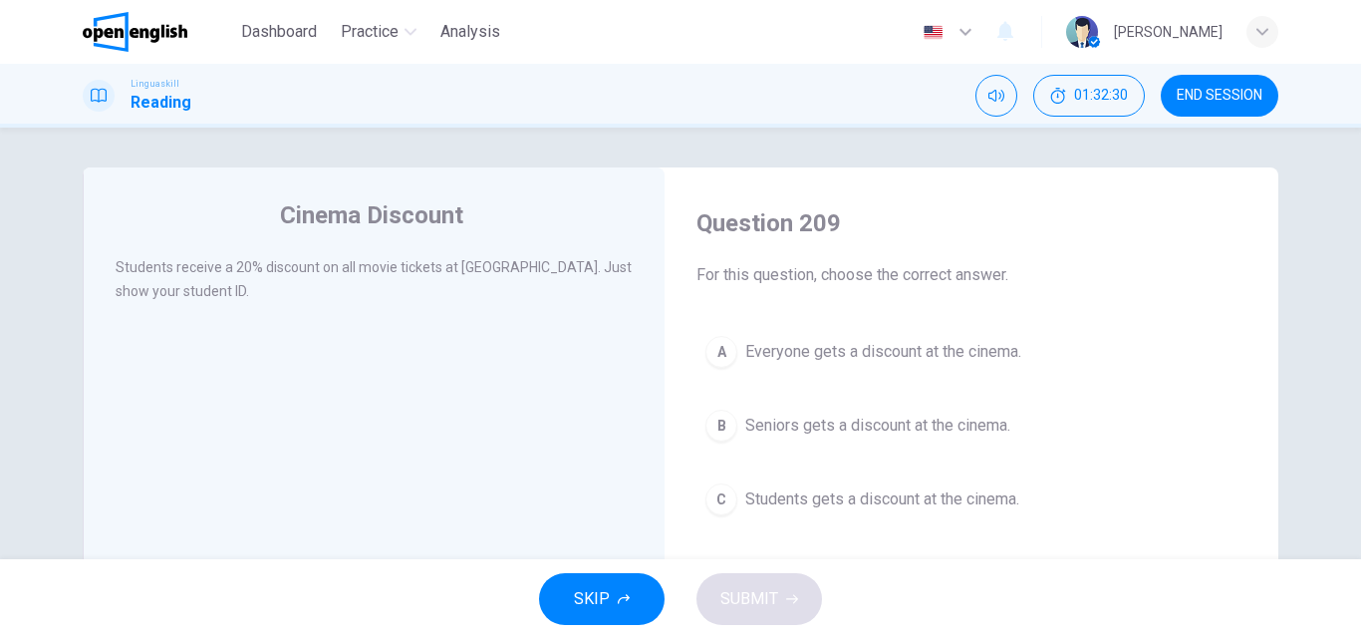
click at [762, 495] on span "Students gets a discount at the cinema." at bounding box center [882, 499] width 274 height 24
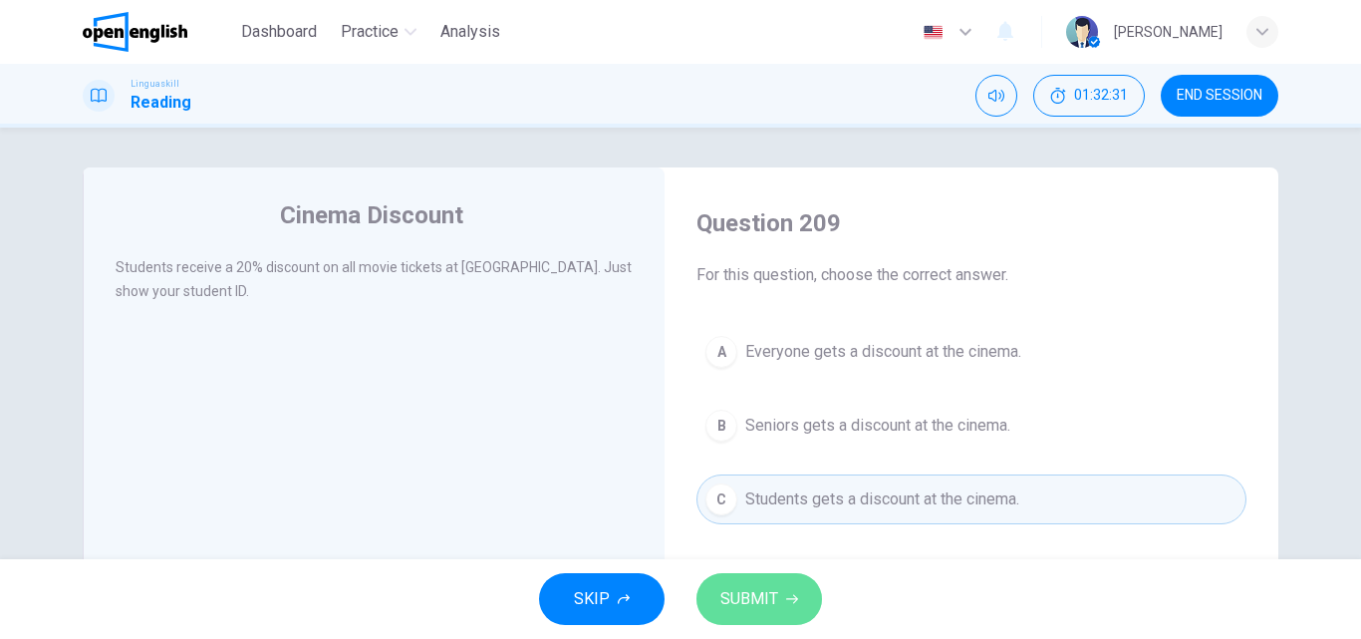
click at [774, 599] on span "SUBMIT" at bounding box center [749, 599] width 58 height 28
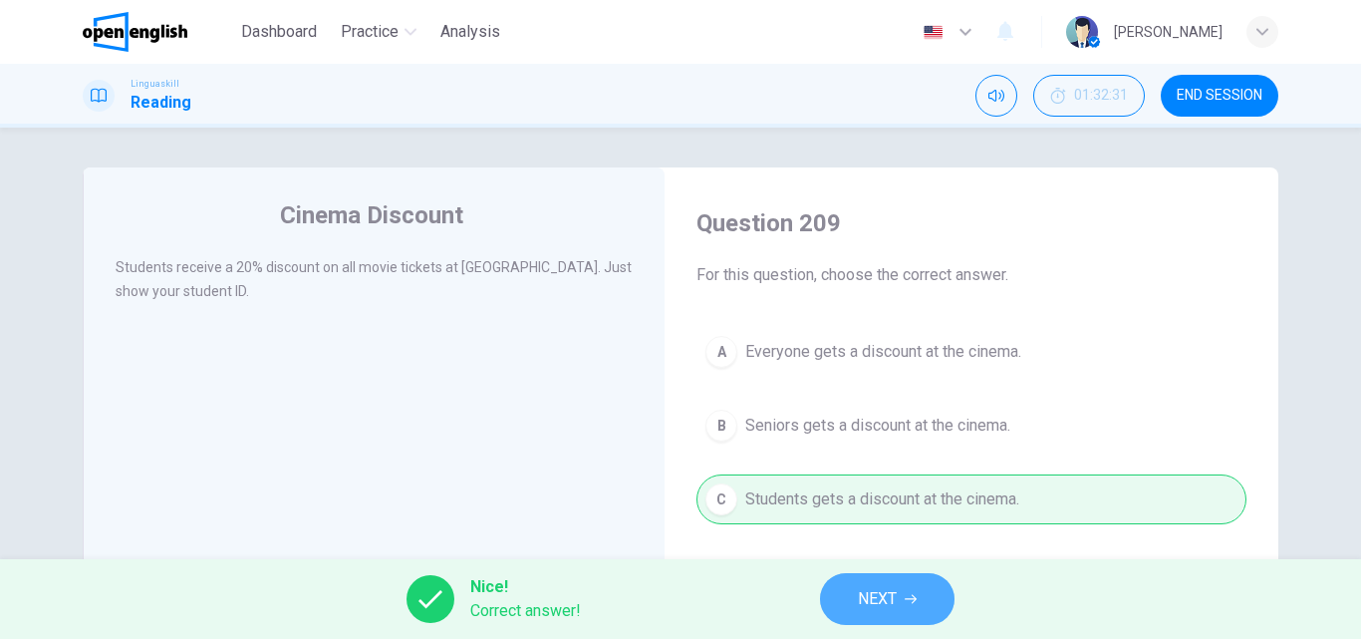
click at [853, 594] on button "NEXT" at bounding box center [887, 599] width 134 height 52
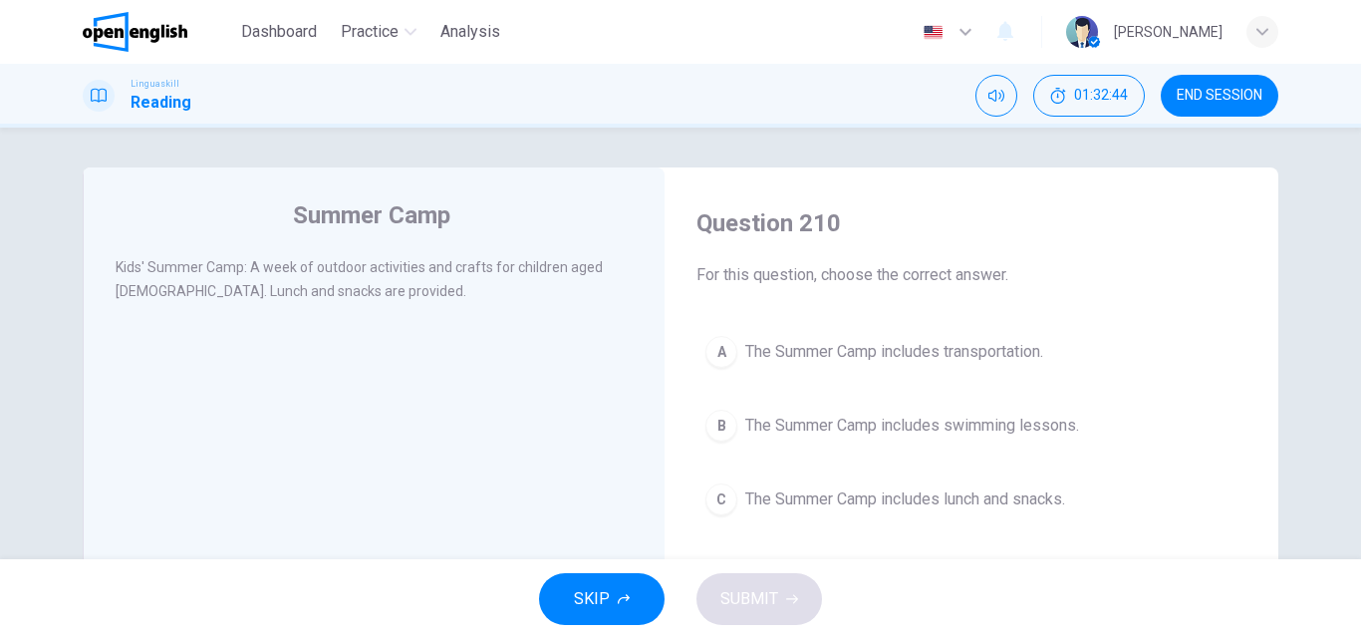
click at [716, 497] on div "C" at bounding box center [721, 499] width 32 height 32
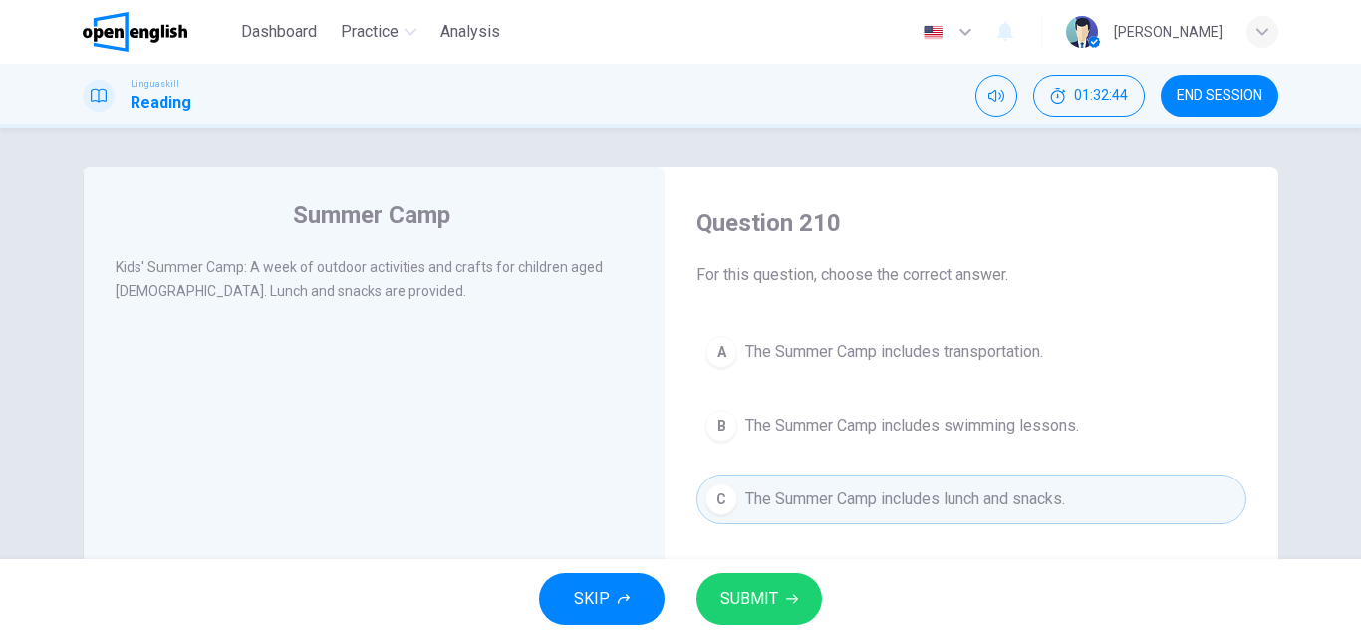
click at [738, 587] on span "SUBMIT" at bounding box center [749, 599] width 58 height 28
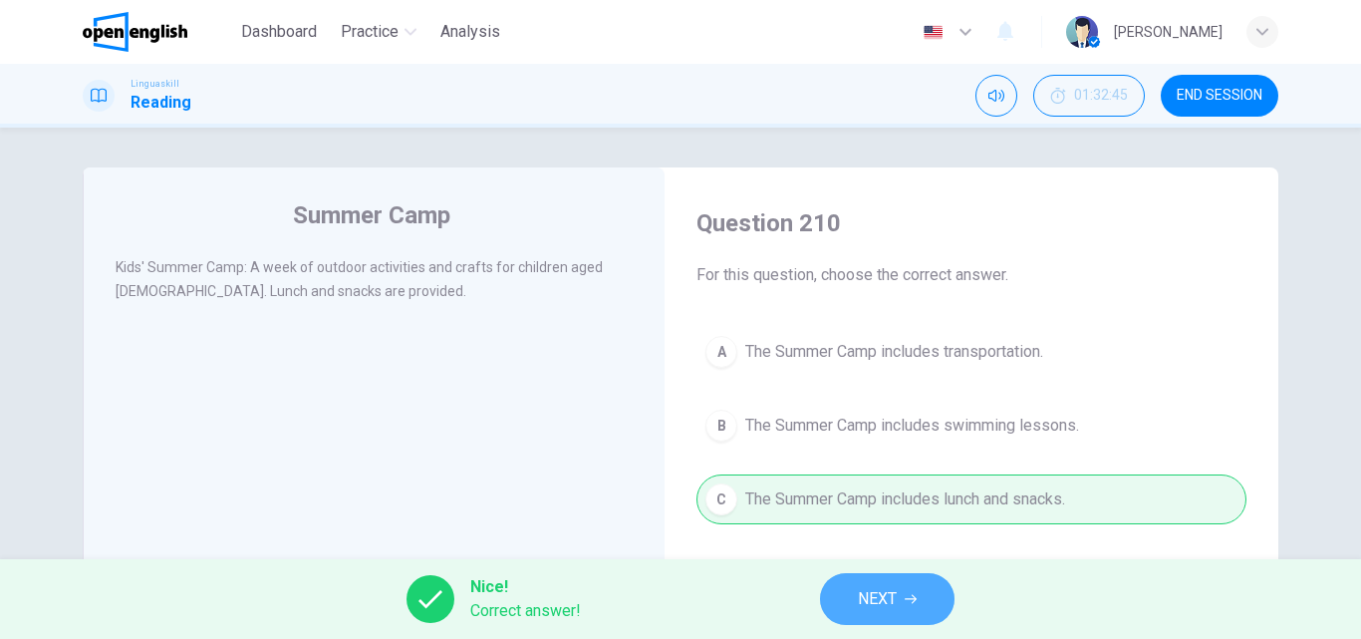
click at [882, 599] on span "NEXT" at bounding box center [877, 599] width 39 height 28
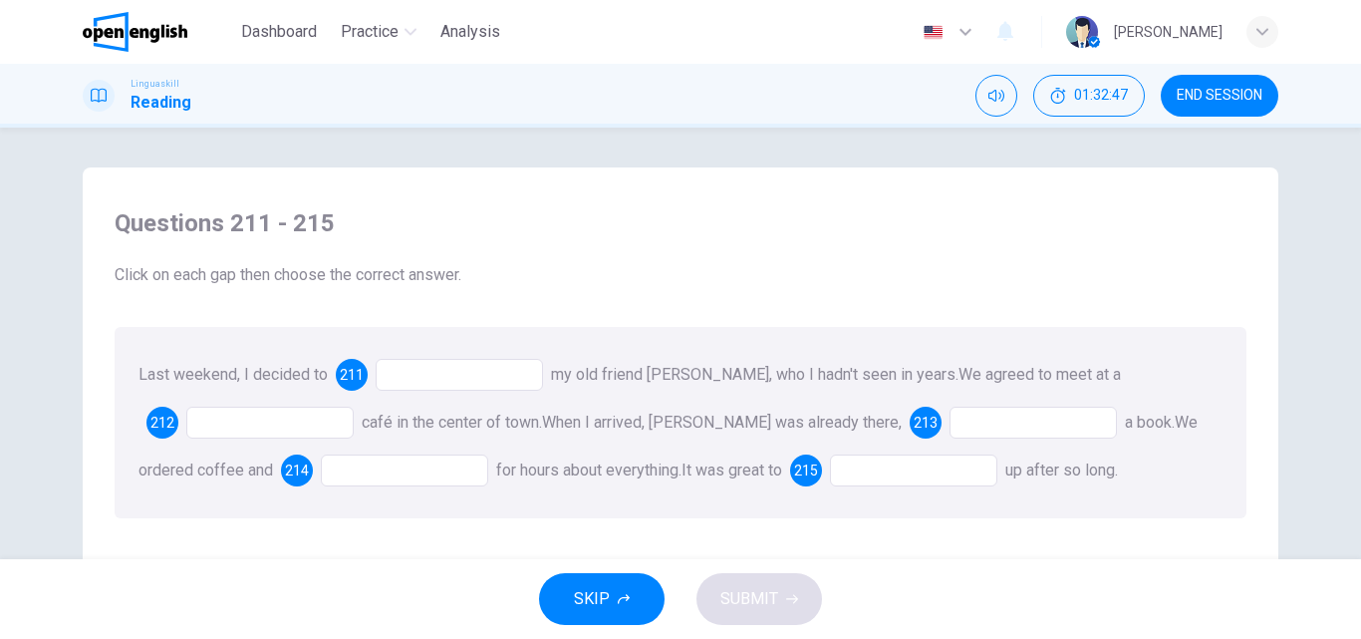
click at [418, 378] on div at bounding box center [459, 375] width 167 height 32
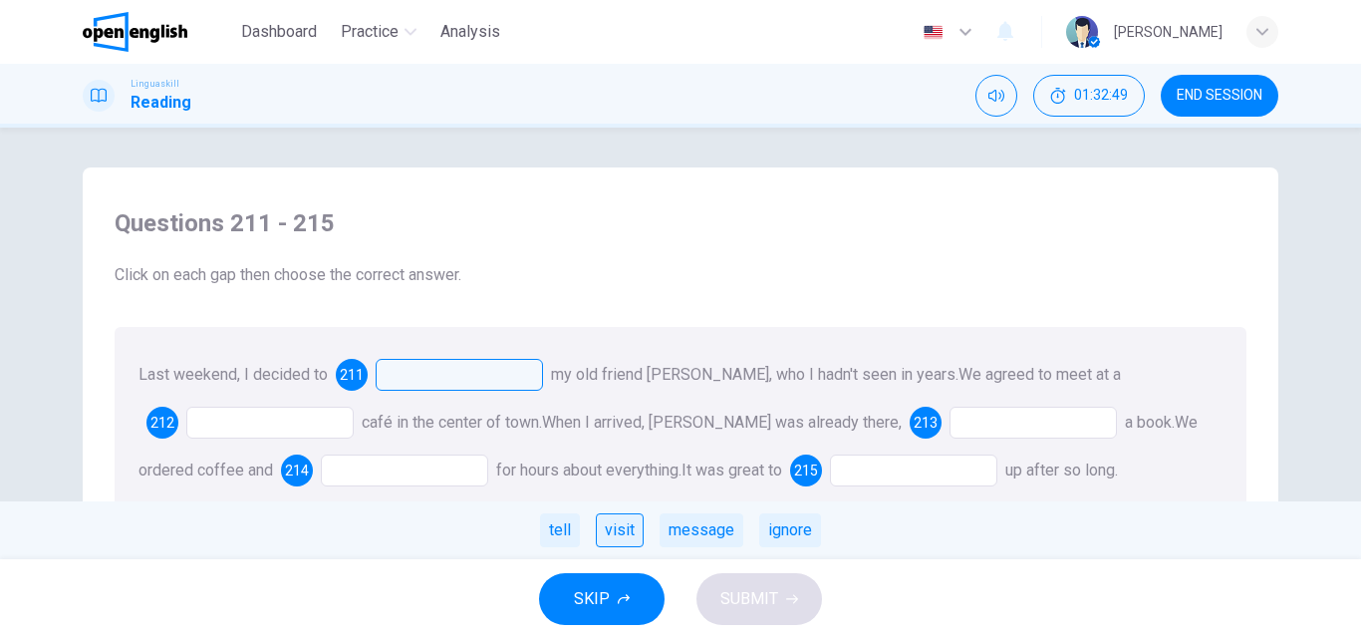
click at [611, 530] on div "visit" at bounding box center [620, 530] width 48 height 34
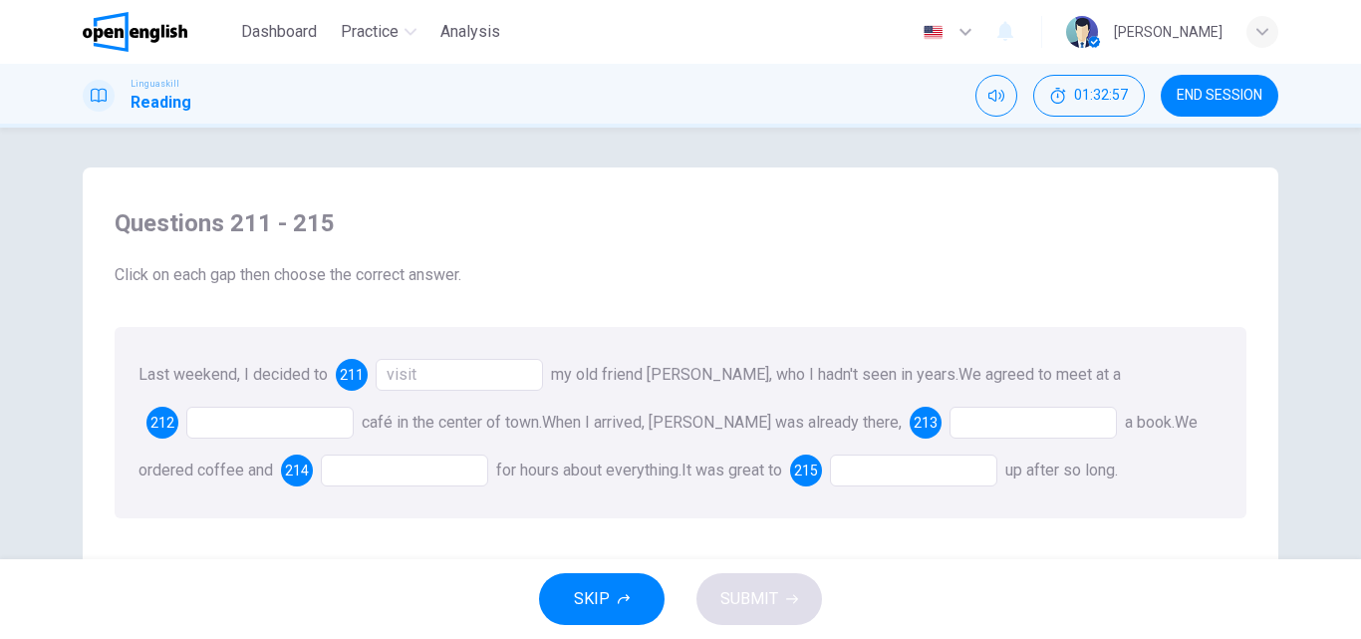
click at [292, 426] on div at bounding box center [269, 422] width 167 height 32
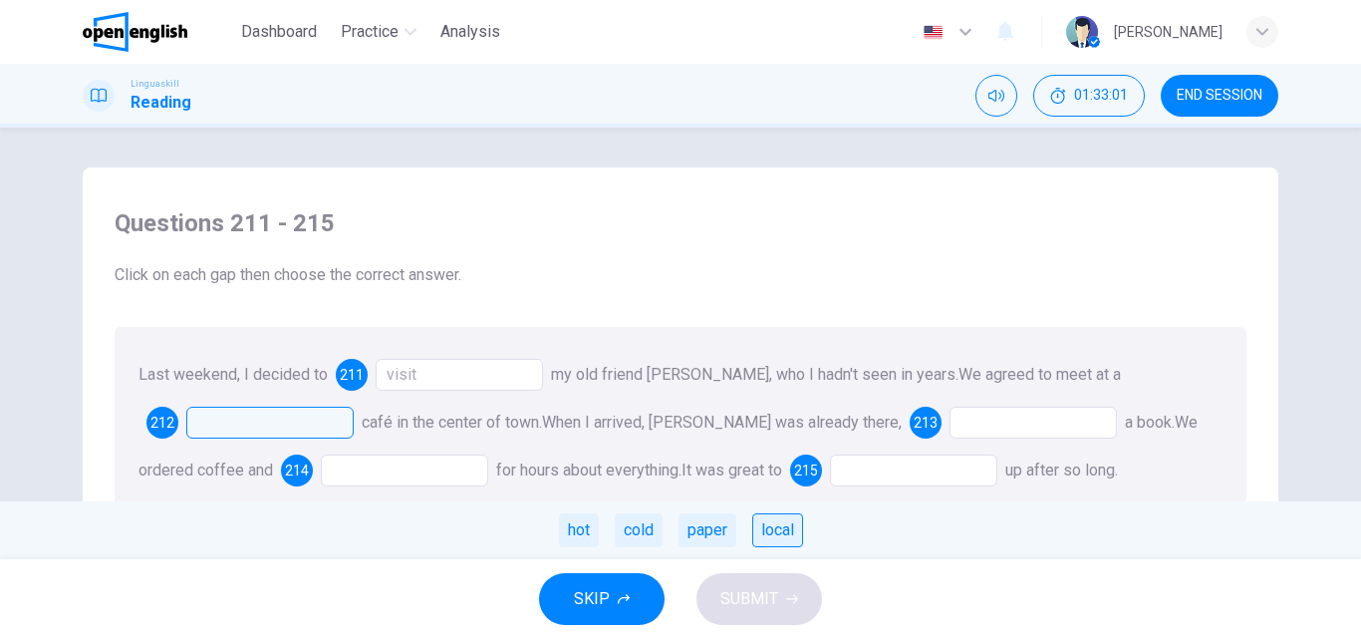
click at [793, 535] on div "local" at bounding box center [777, 530] width 51 height 34
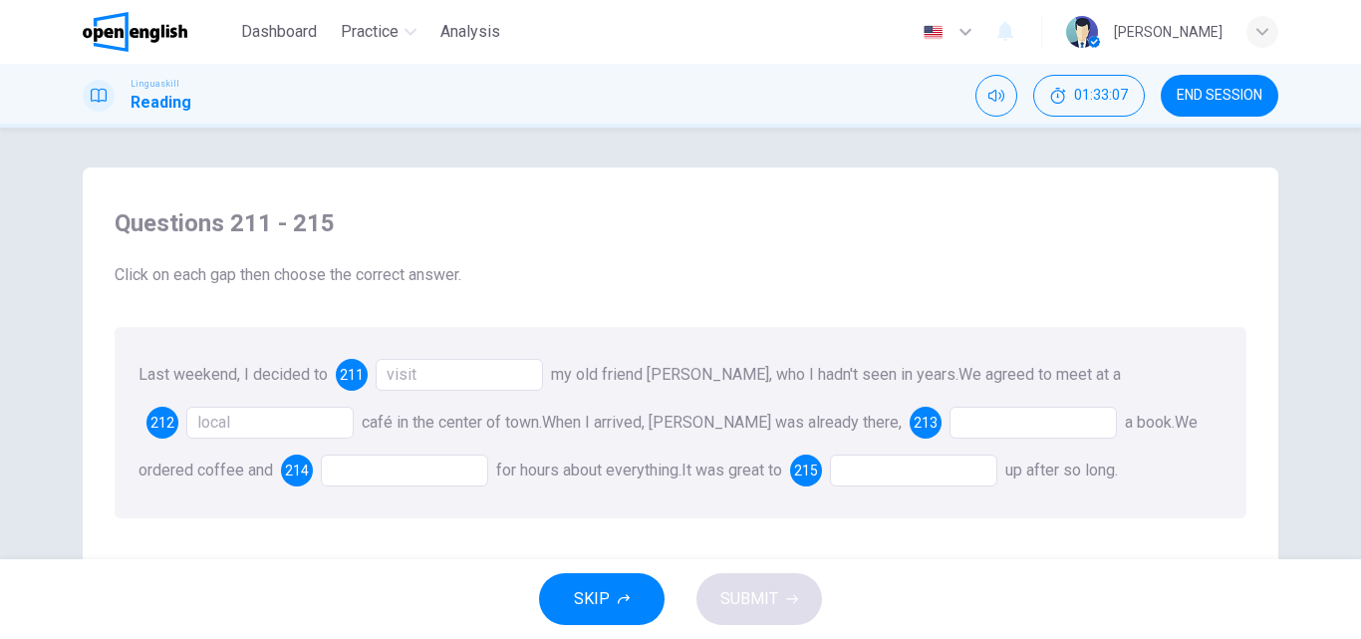
click at [949, 420] on div at bounding box center [1032, 422] width 167 height 32
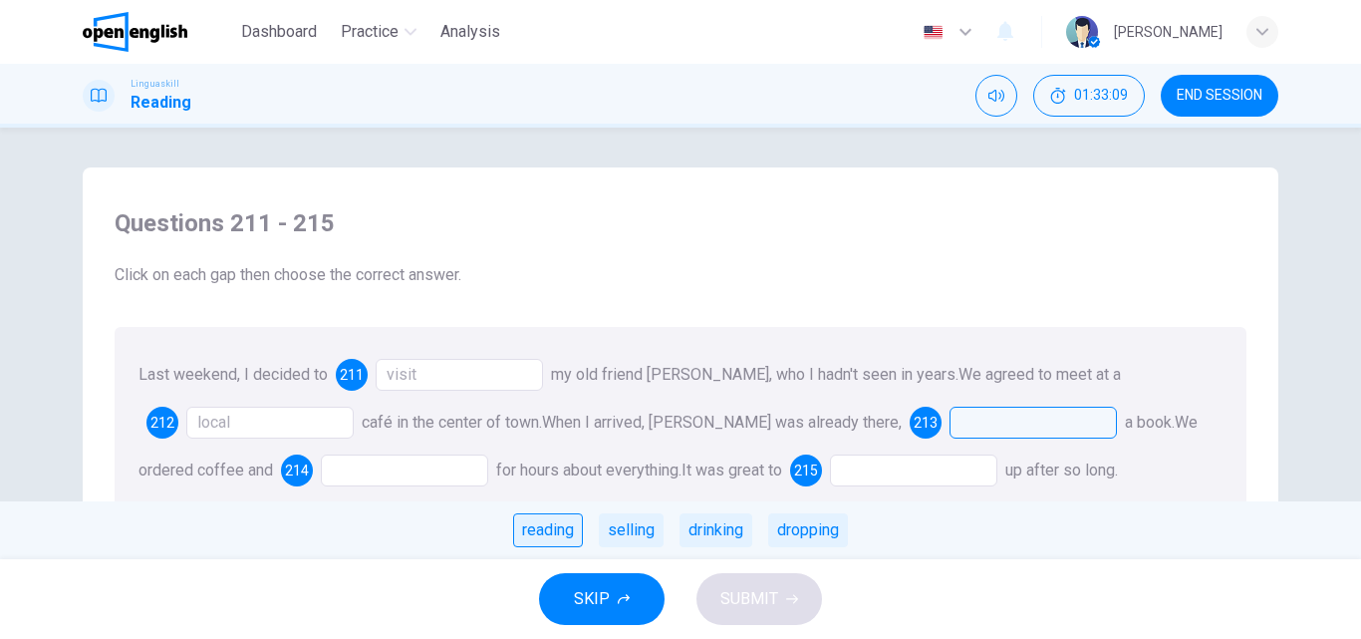
click at [523, 527] on div "reading" at bounding box center [548, 530] width 70 height 34
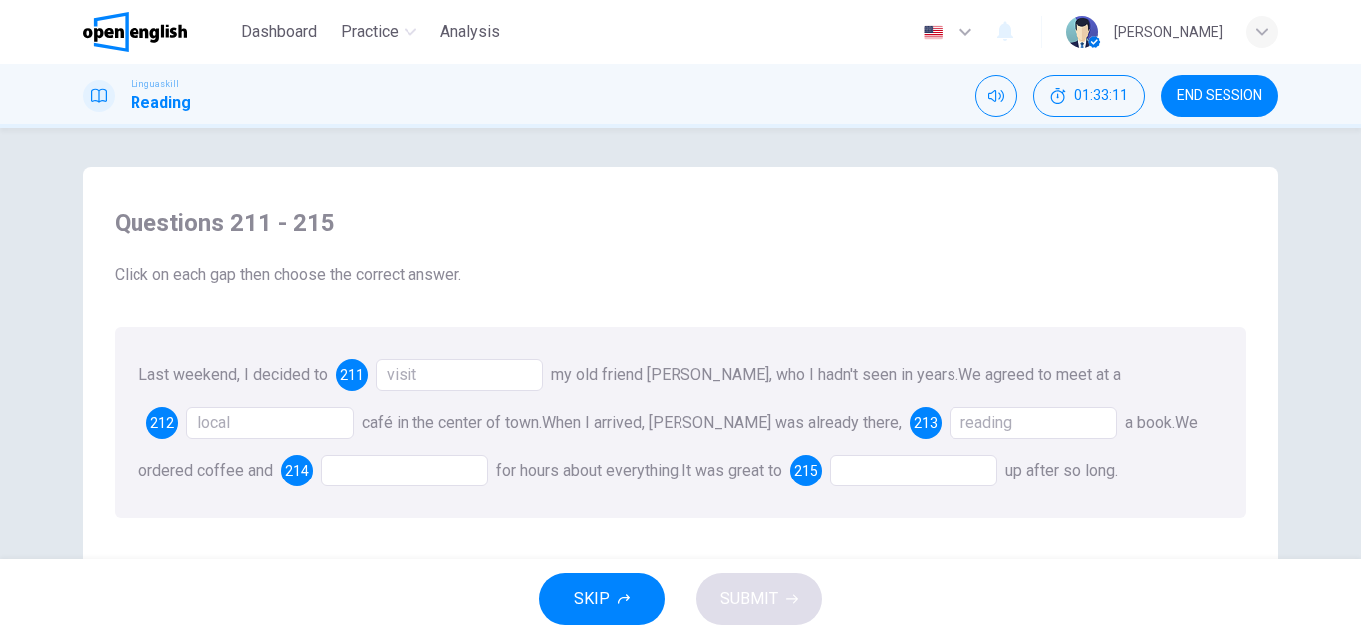
click at [321, 466] on div at bounding box center [404, 470] width 167 height 32
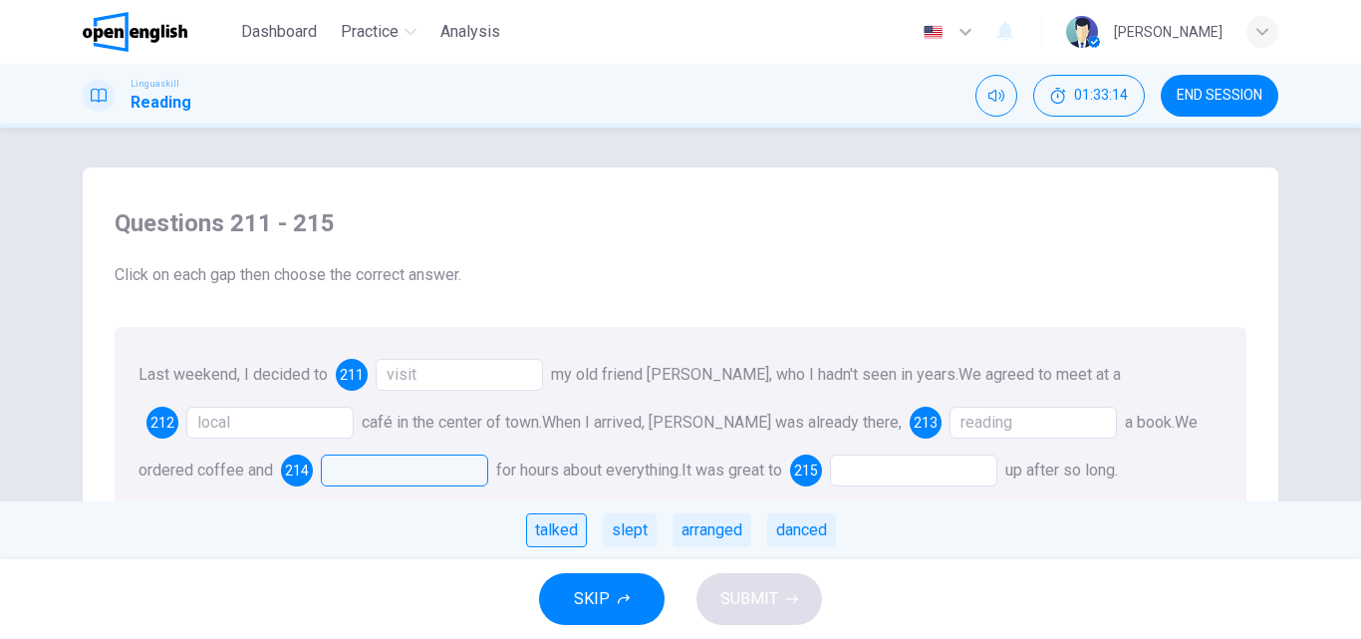
click at [566, 529] on div "talked" at bounding box center [556, 530] width 61 height 34
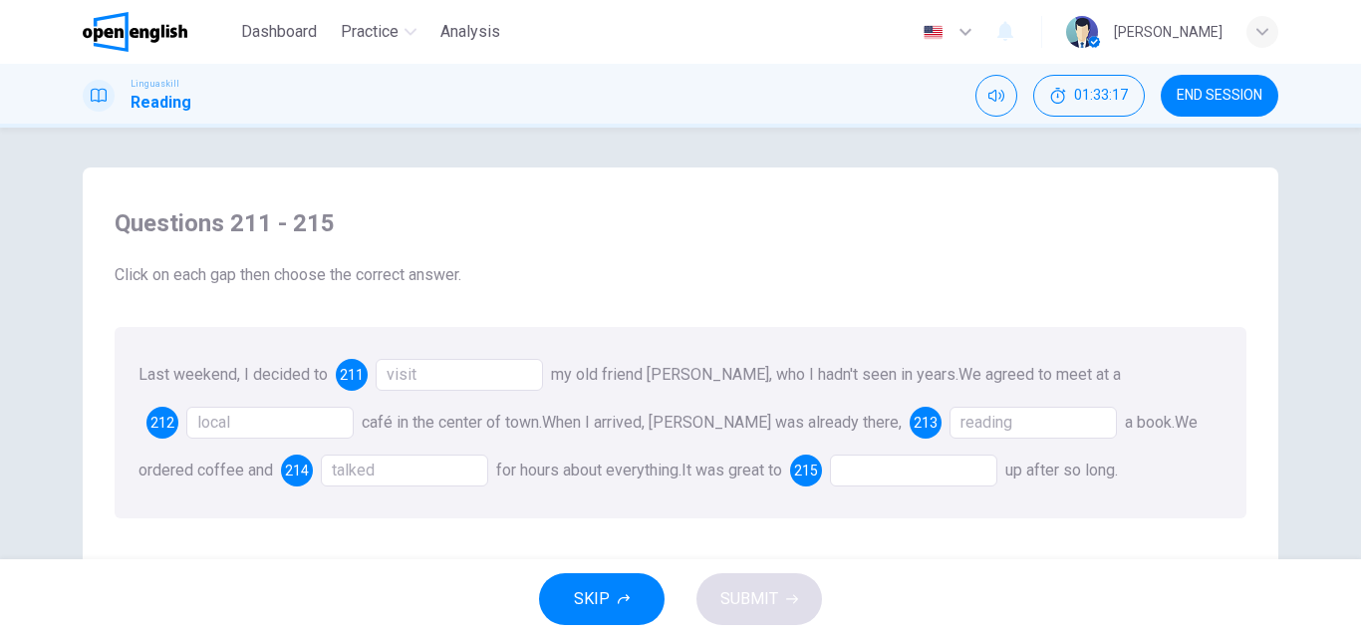
click at [845, 469] on div at bounding box center [913, 470] width 167 height 32
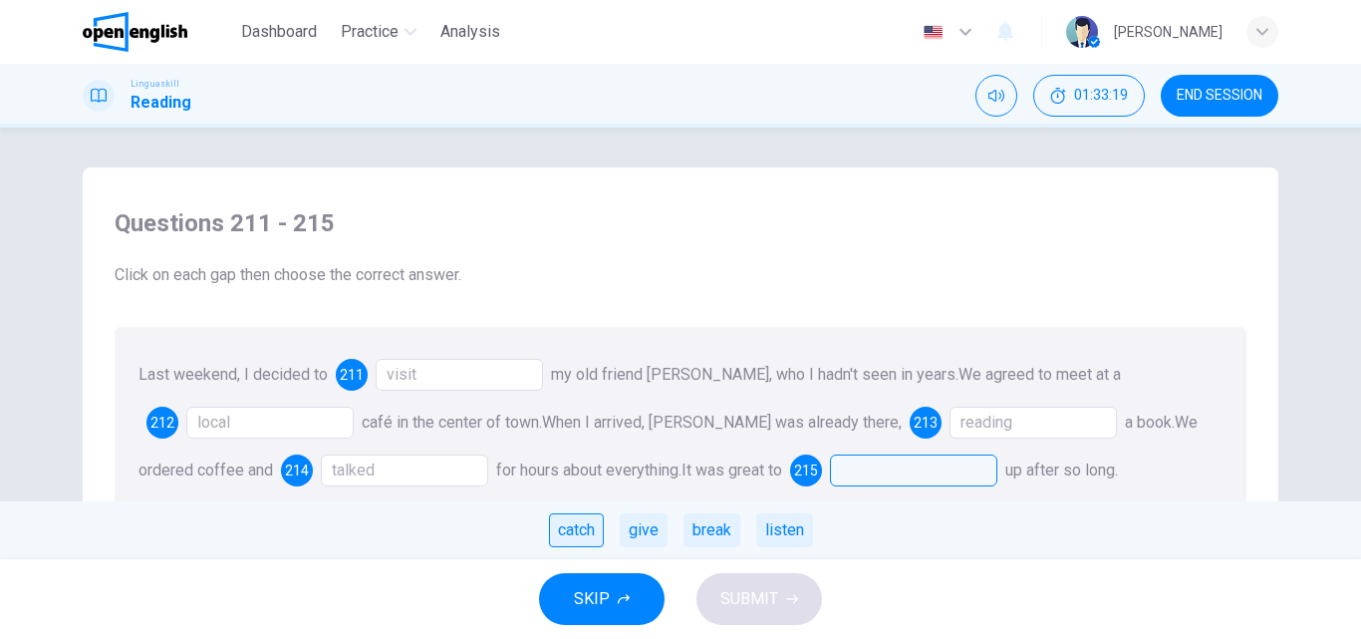
click at [565, 532] on div "catch" at bounding box center [576, 530] width 55 height 34
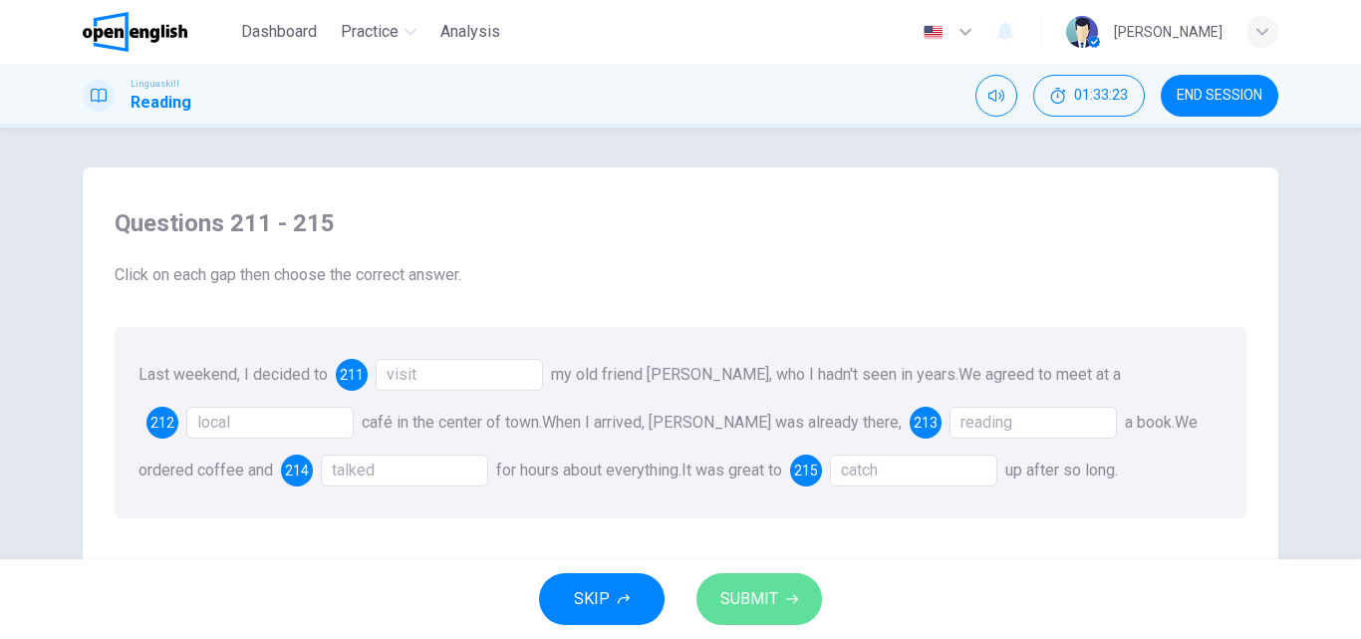
click at [752, 595] on span "SUBMIT" at bounding box center [749, 599] width 58 height 28
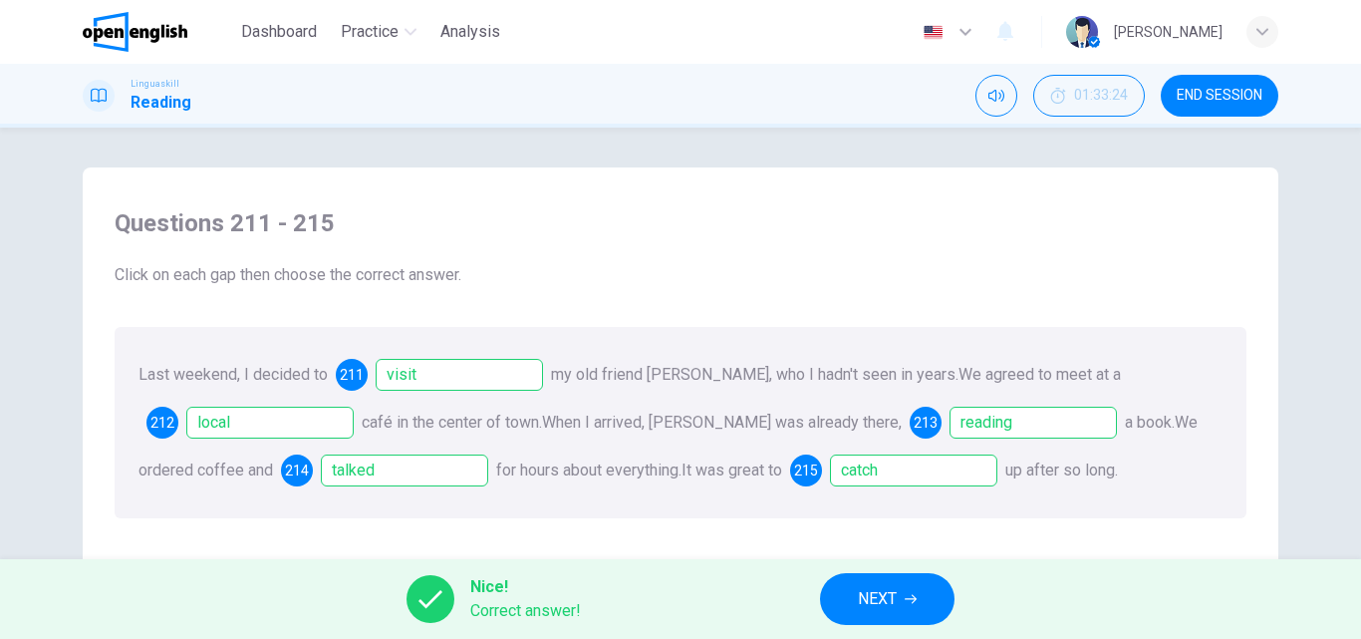
click at [868, 608] on span "NEXT" at bounding box center [877, 599] width 39 height 28
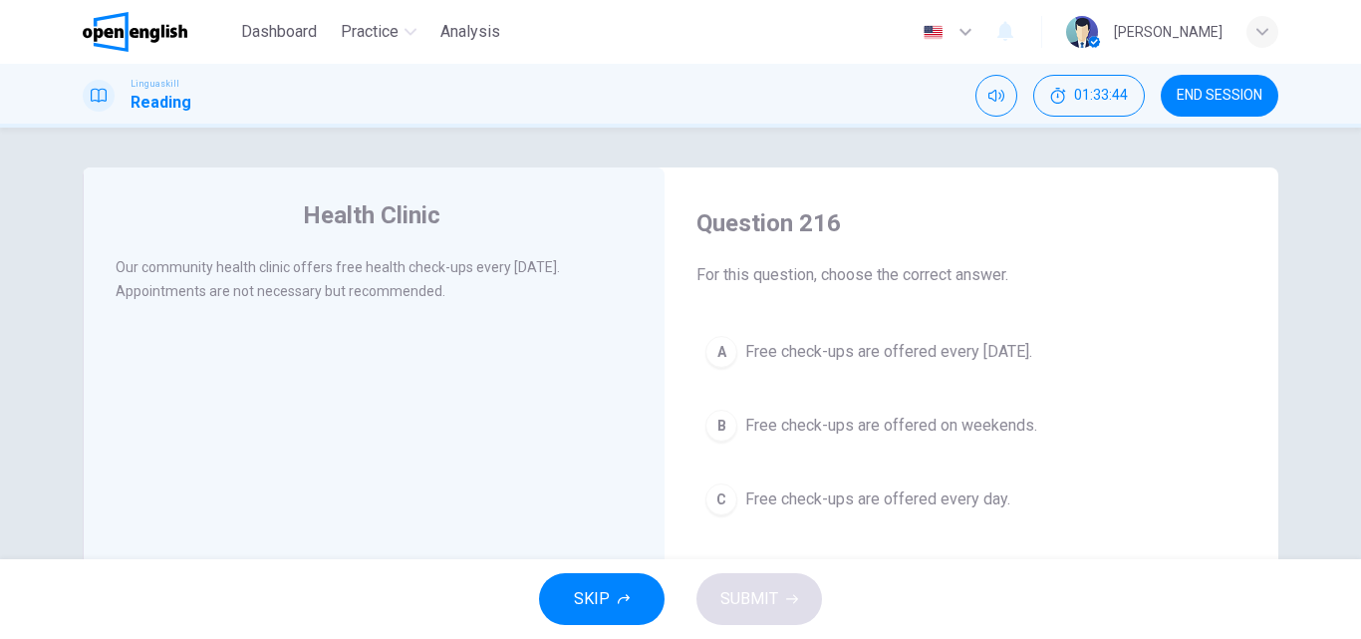
click at [722, 344] on div "A" at bounding box center [721, 352] width 32 height 32
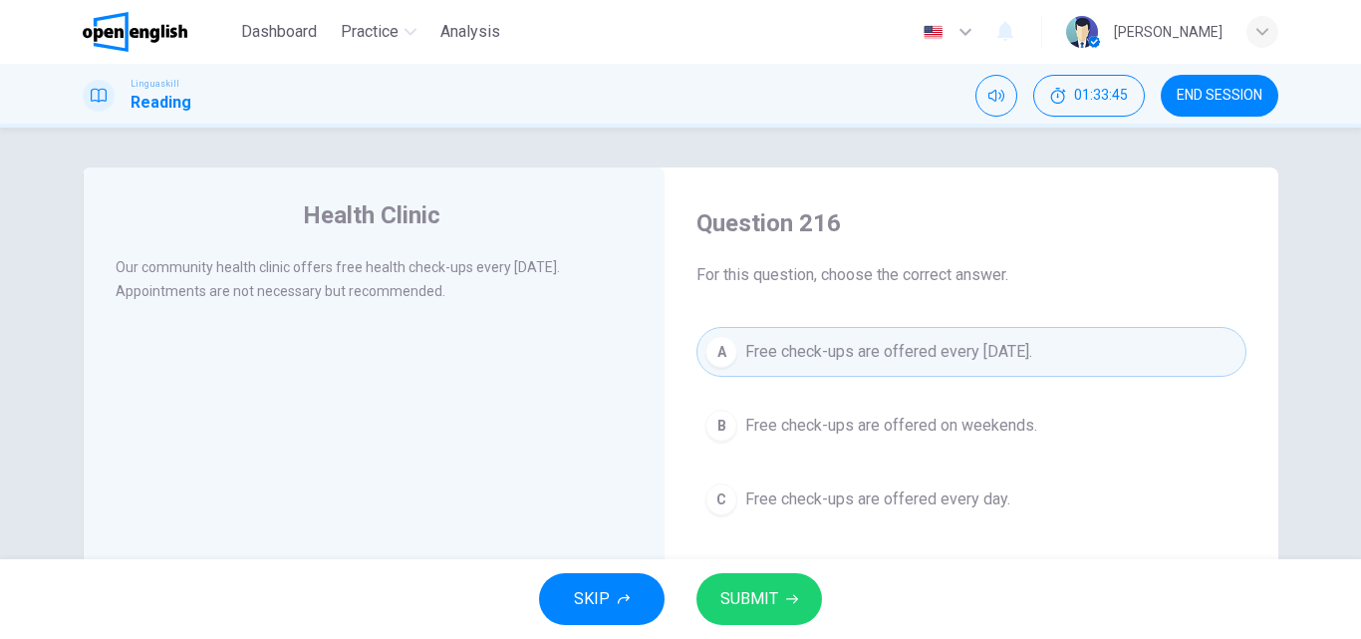
click at [762, 595] on span "SUBMIT" at bounding box center [749, 599] width 58 height 28
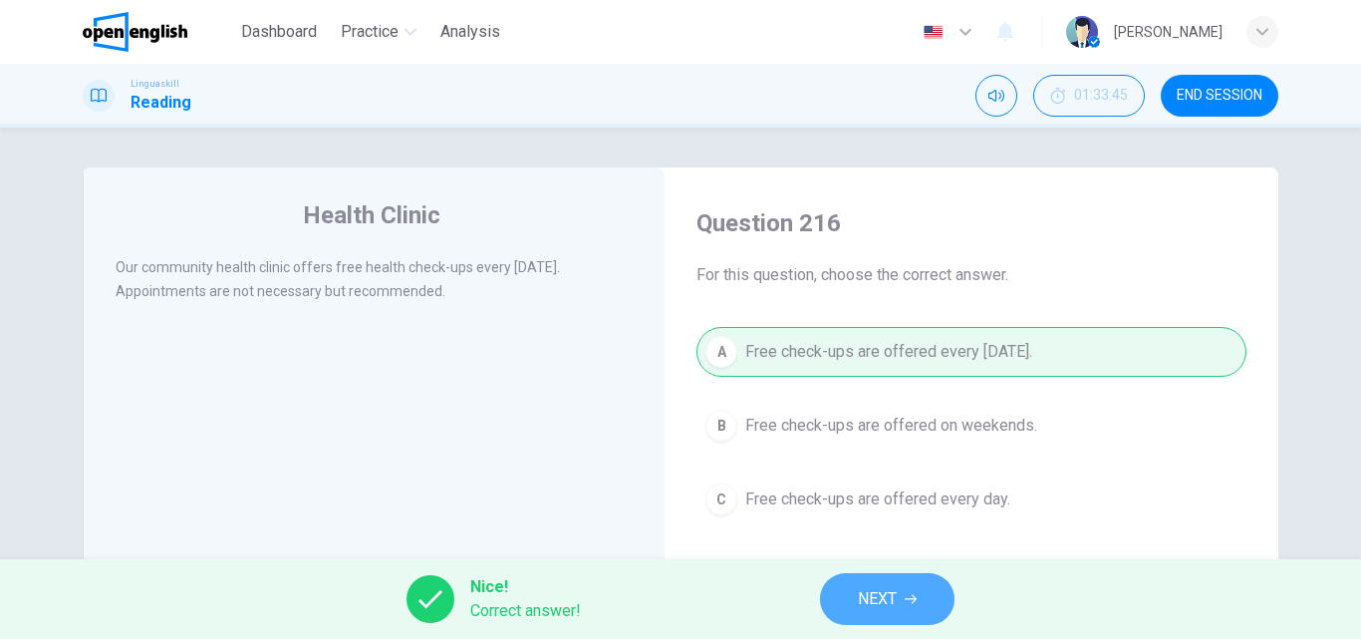
click at [892, 603] on span "NEXT" at bounding box center [877, 599] width 39 height 28
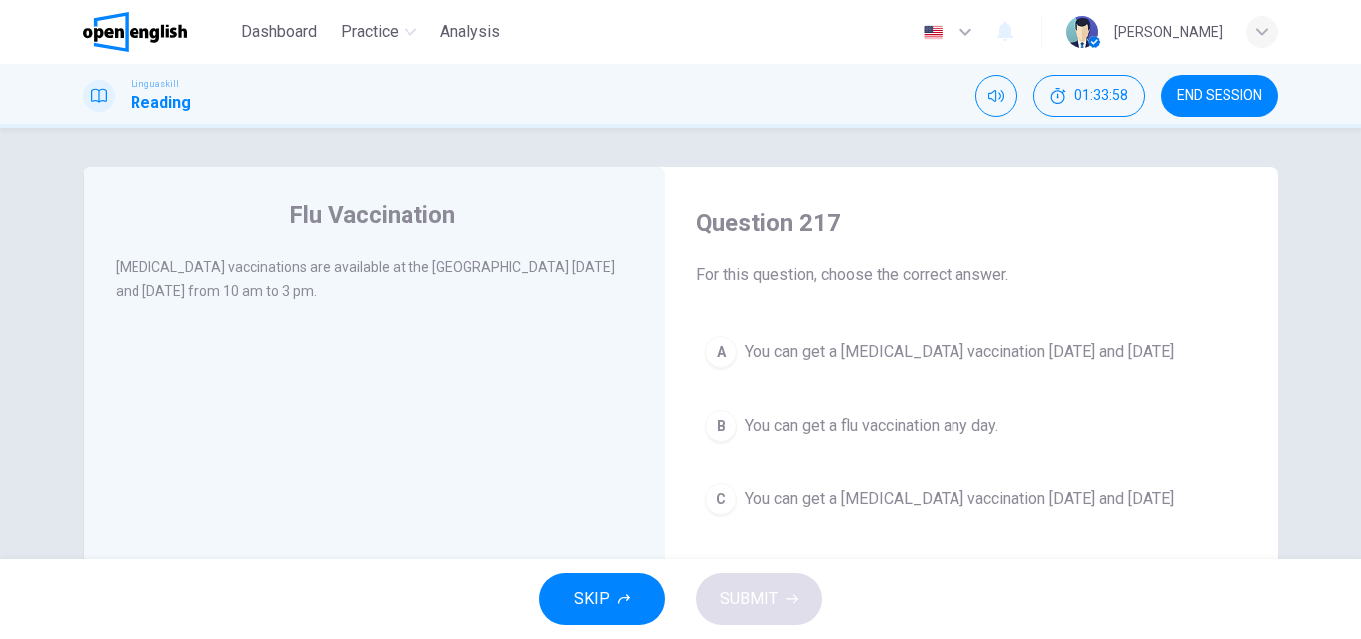
click at [722, 345] on div "A" at bounding box center [721, 352] width 32 height 32
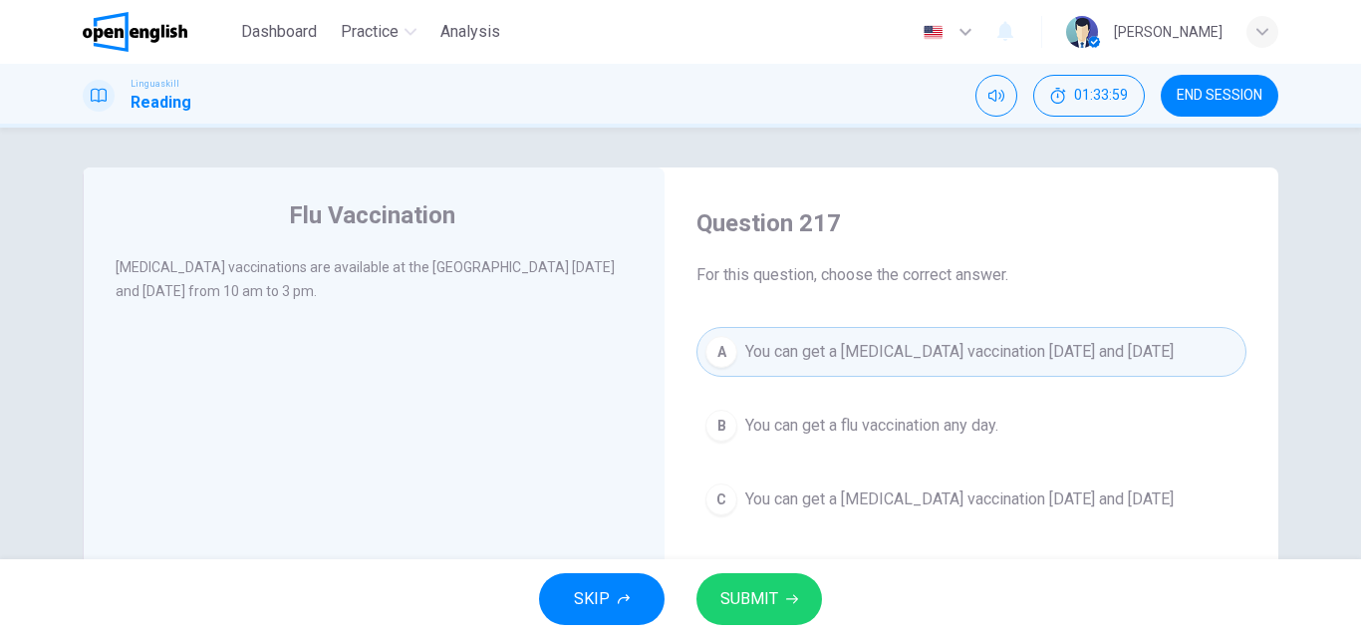
click at [742, 605] on span "SUBMIT" at bounding box center [749, 599] width 58 height 28
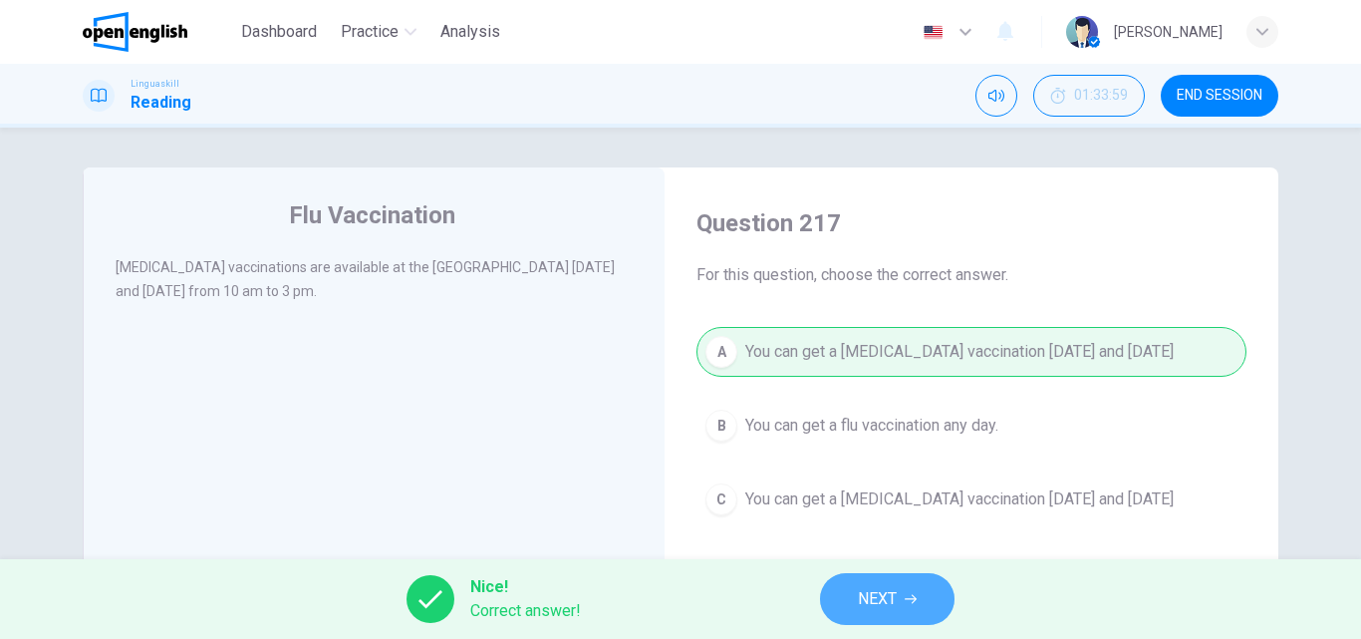
click at [868, 598] on span "NEXT" at bounding box center [877, 599] width 39 height 28
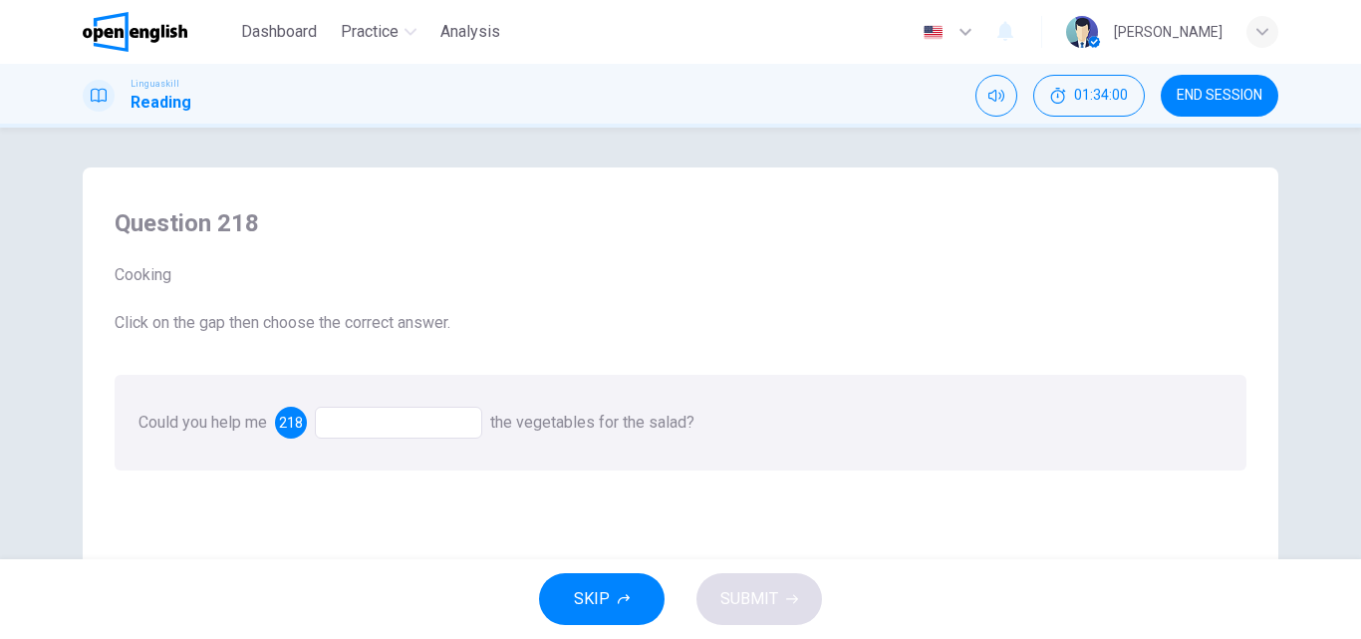
click at [339, 416] on div at bounding box center [398, 422] width 167 height 32
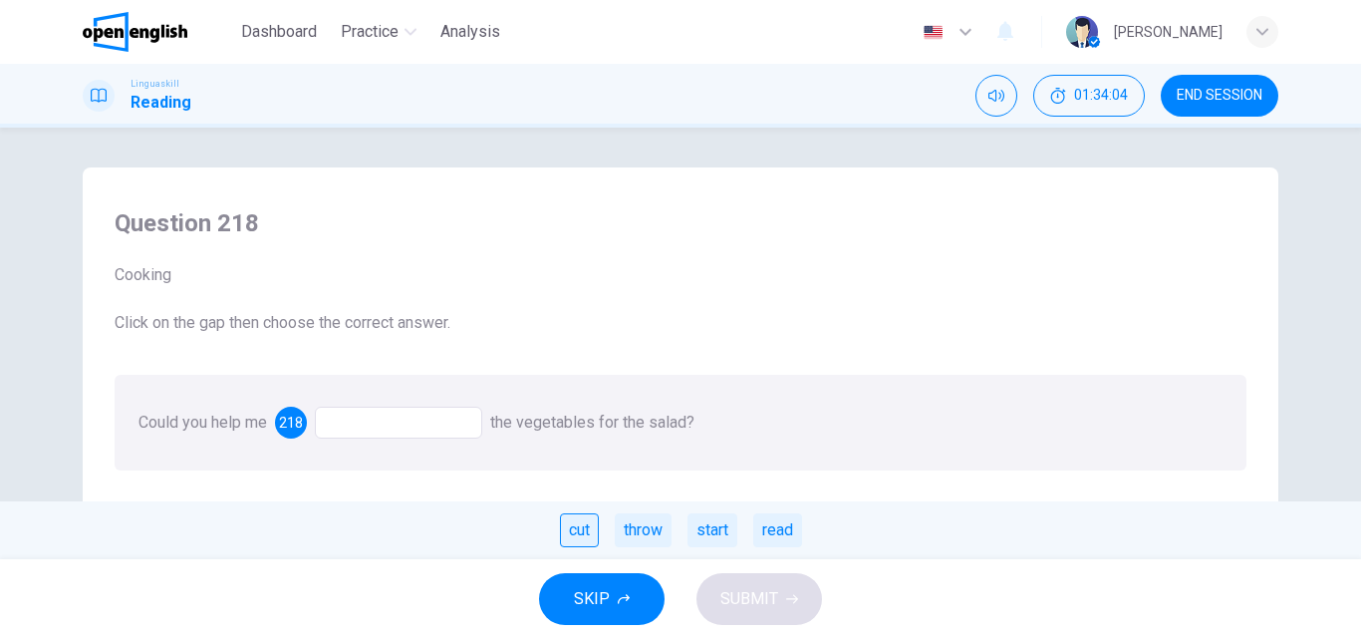
click at [581, 536] on div "cut" at bounding box center [579, 530] width 39 height 34
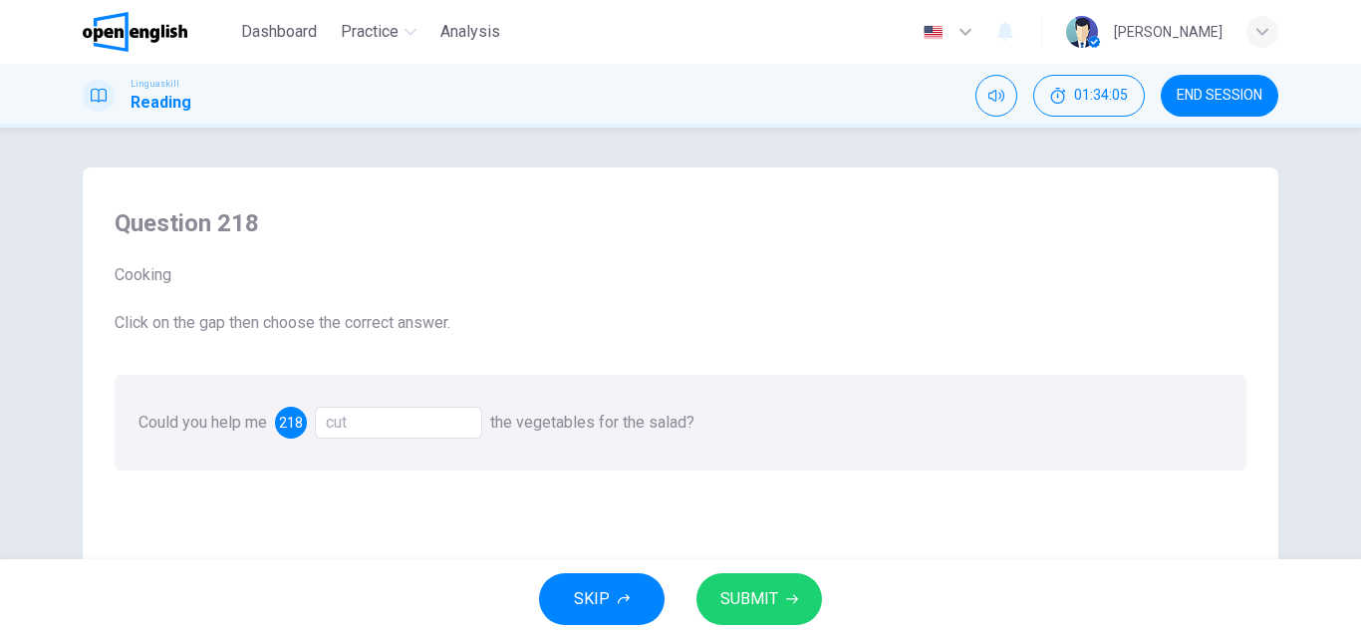
click at [751, 591] on span "SUBMIT" at bounding box center [749, 599] width 58 height 28
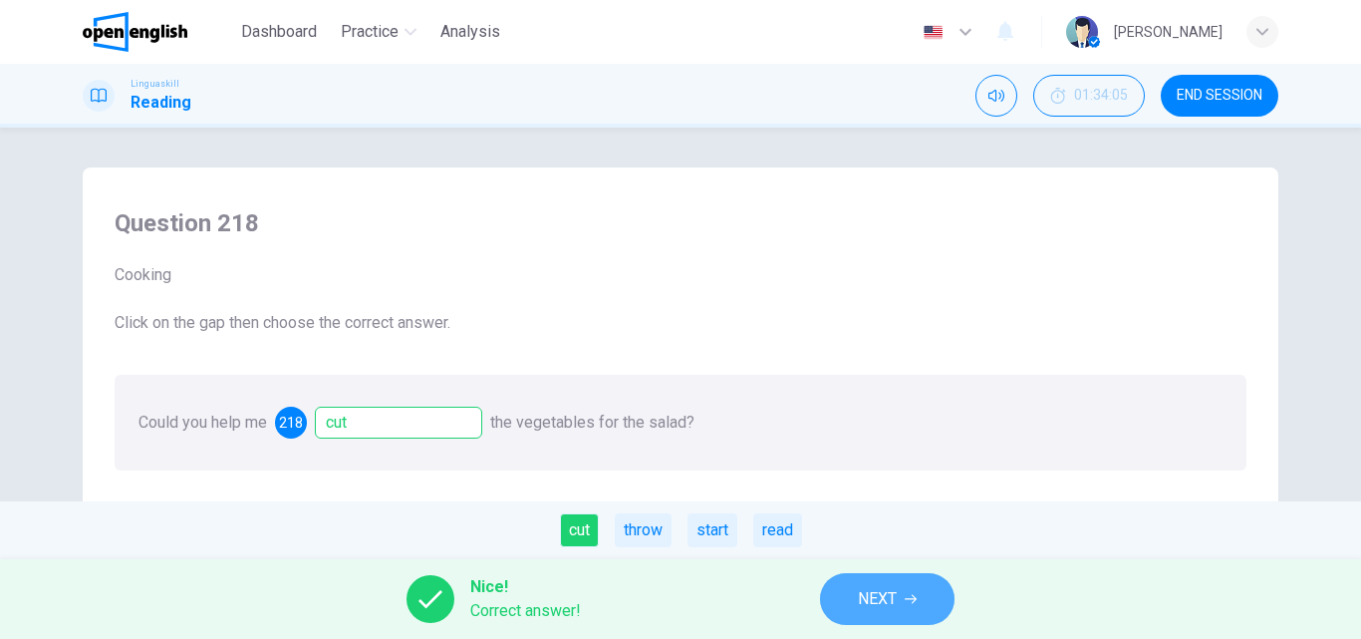
click at [861, 600] on span "NEXT" at bounding box center [877, 599] width 39 height 28
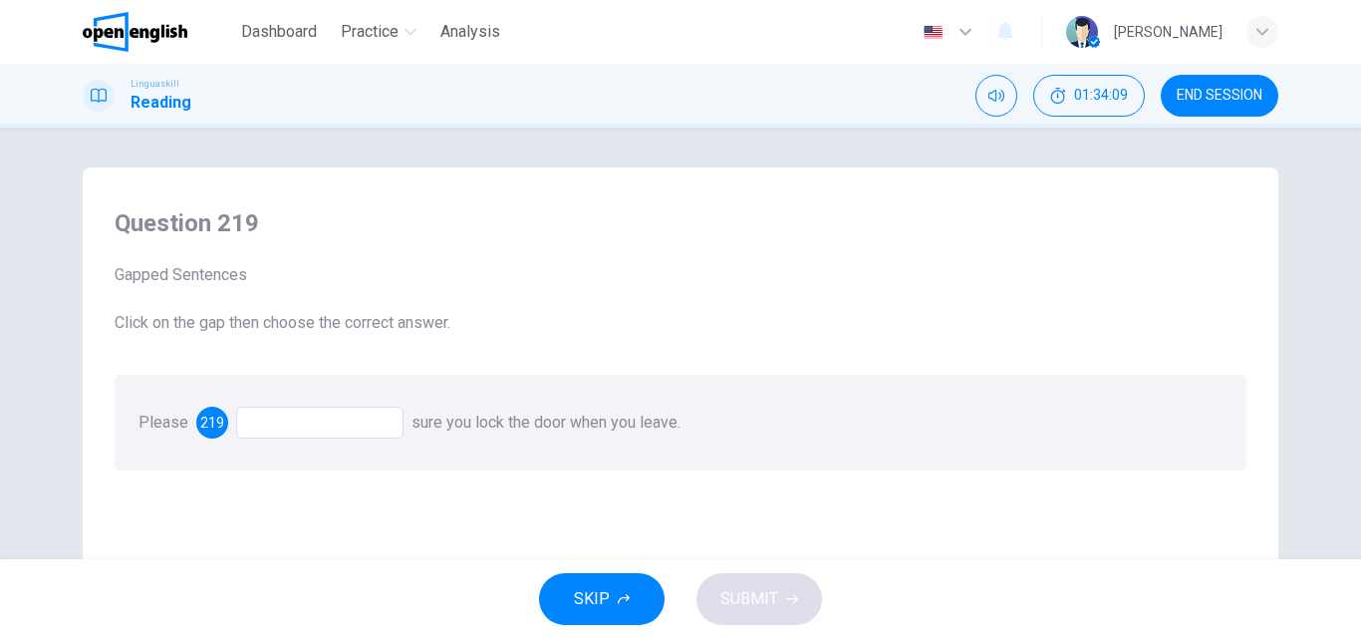
click at [273, 423] on div at bounding box center [319, 422] width 167 height 32
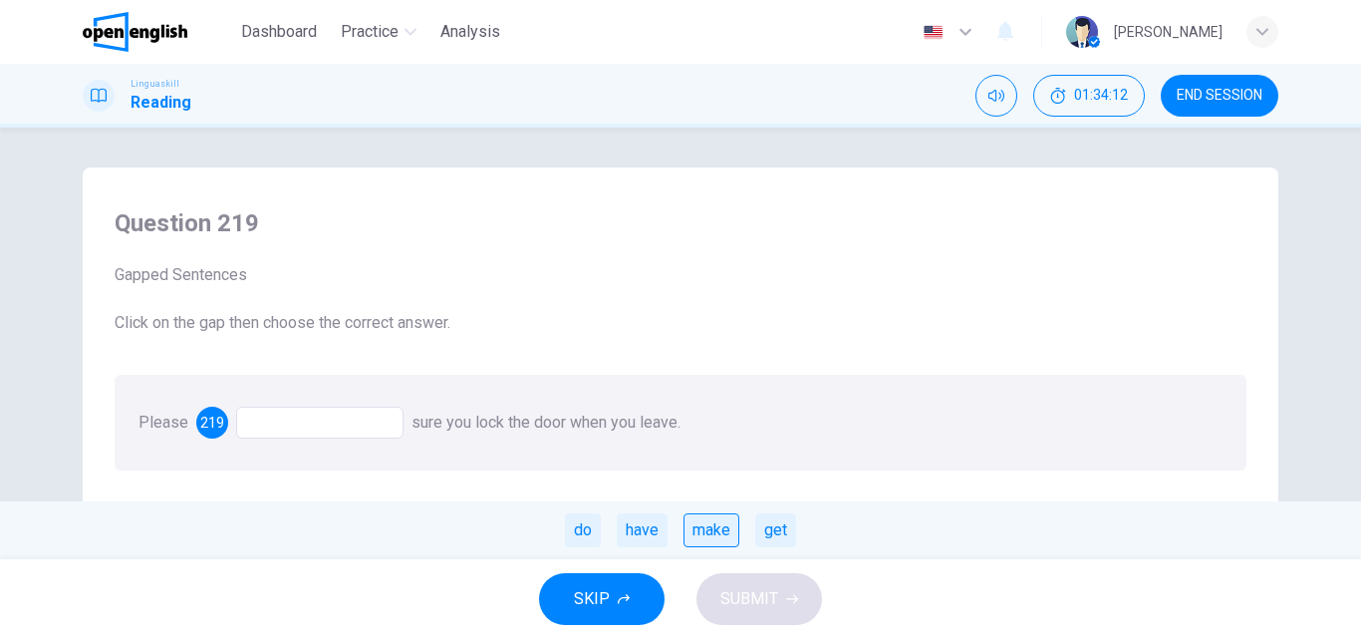
click at [722, 529] on div "make" at bounding box center [711, 530] width 56 height 34
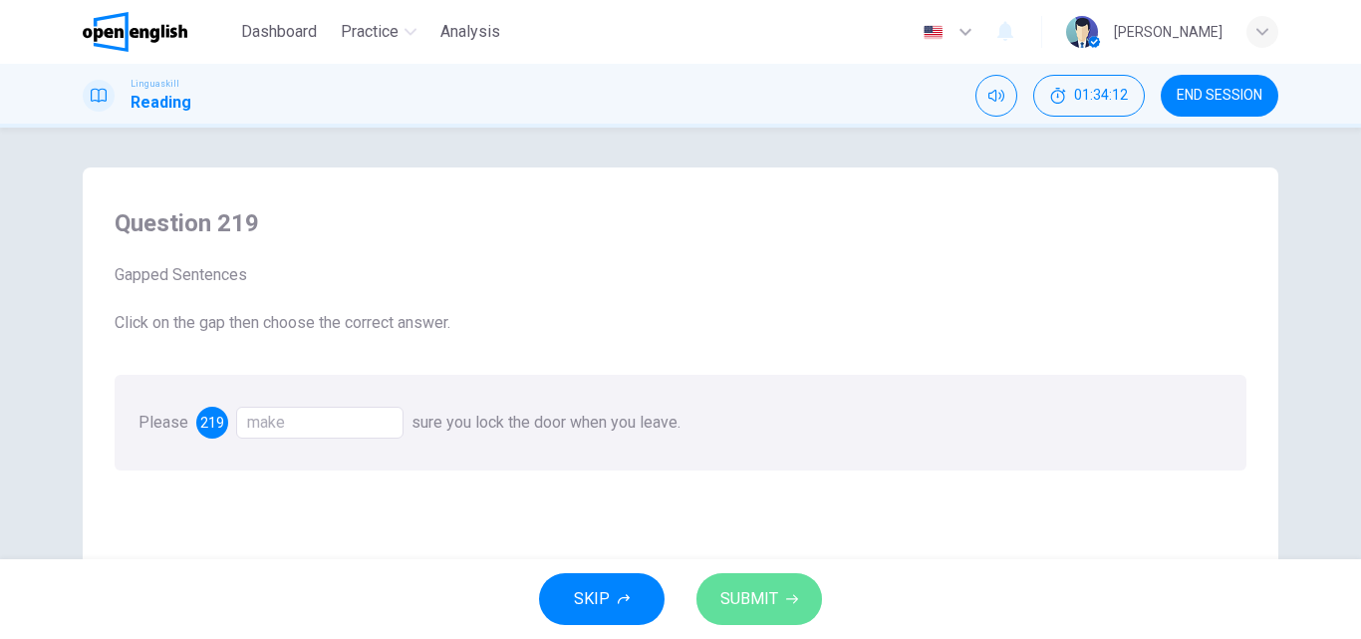
click at [746, 593] on span "SUBMIT" at bounding box center [749, 599] width 58 height 28
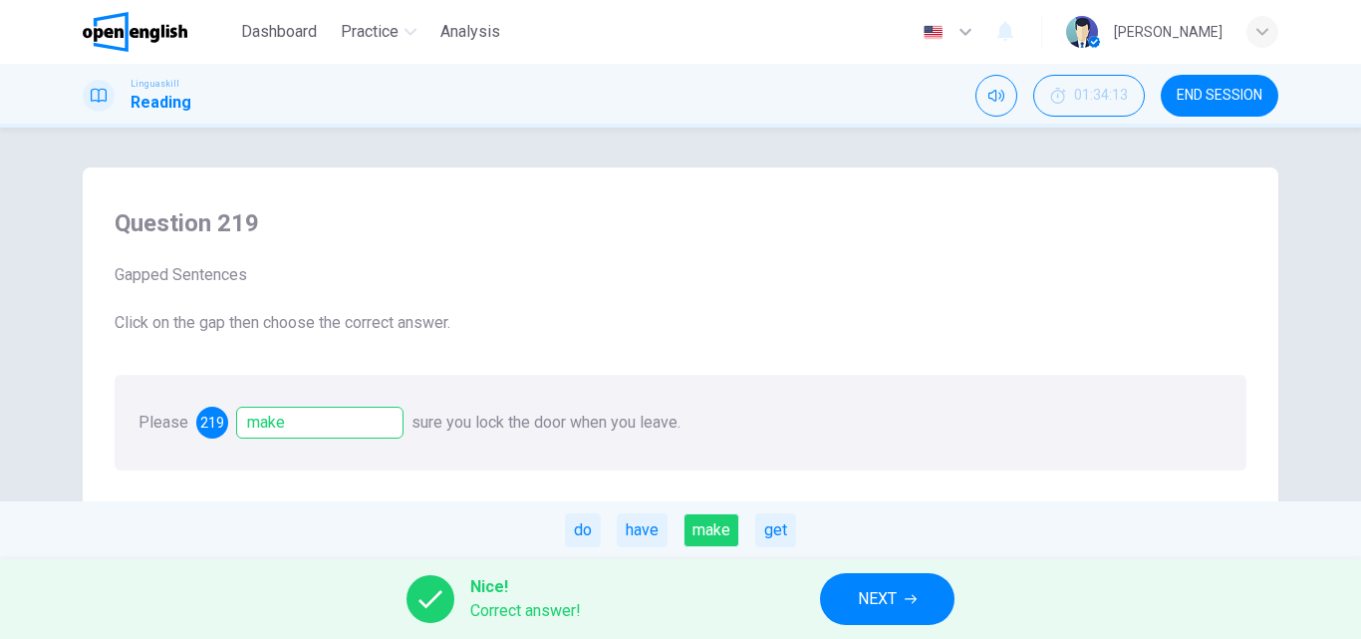
click at [868, 596] on span "NEXT" at bounding box center [877, 599] width 39 height 28
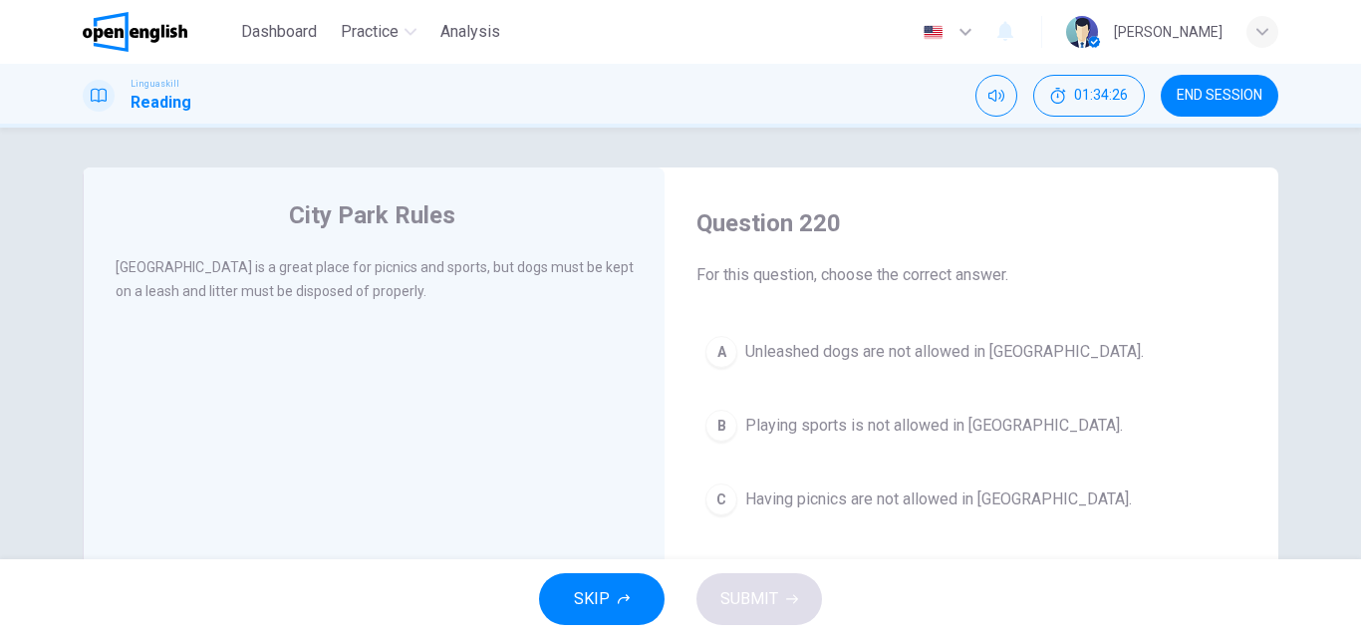
click at [775, 338] on button "A Unleashed dogs are not allowed in [GEOGRAPHIC_DATA]." at bounding box center [971, 352] width 550 height 50
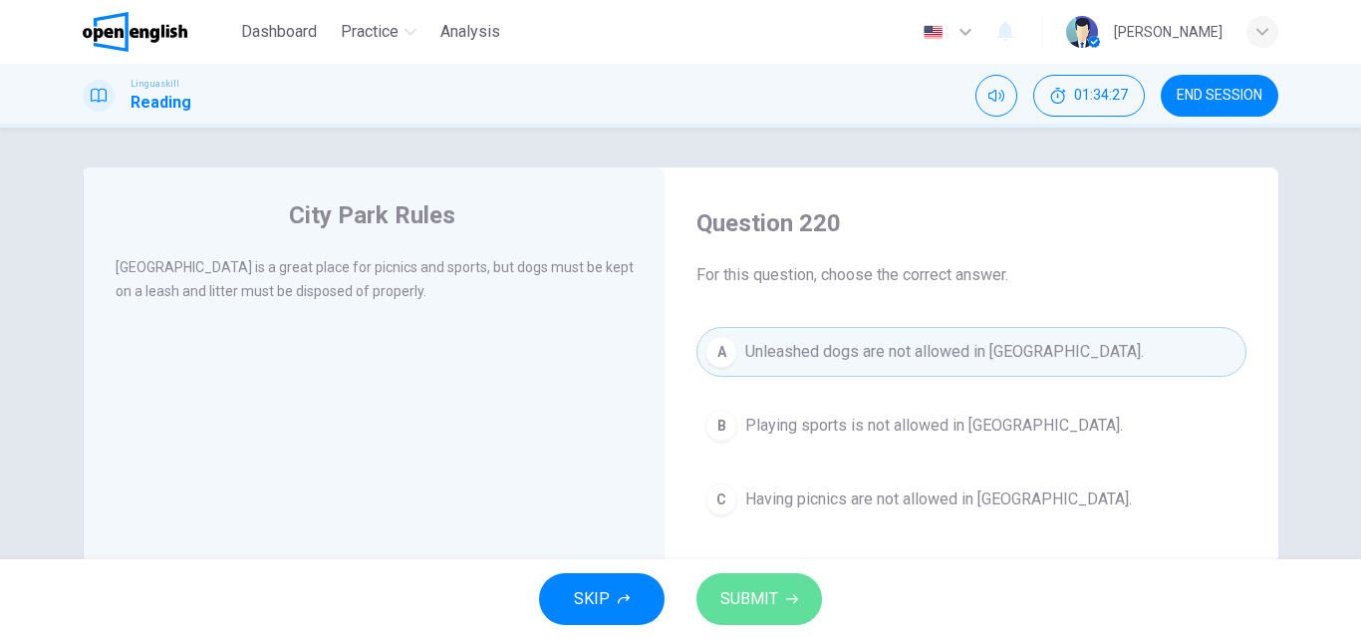
click at [754, 595] on span "SUBMIT" at bounding box center [749, 599] width 58 height 28
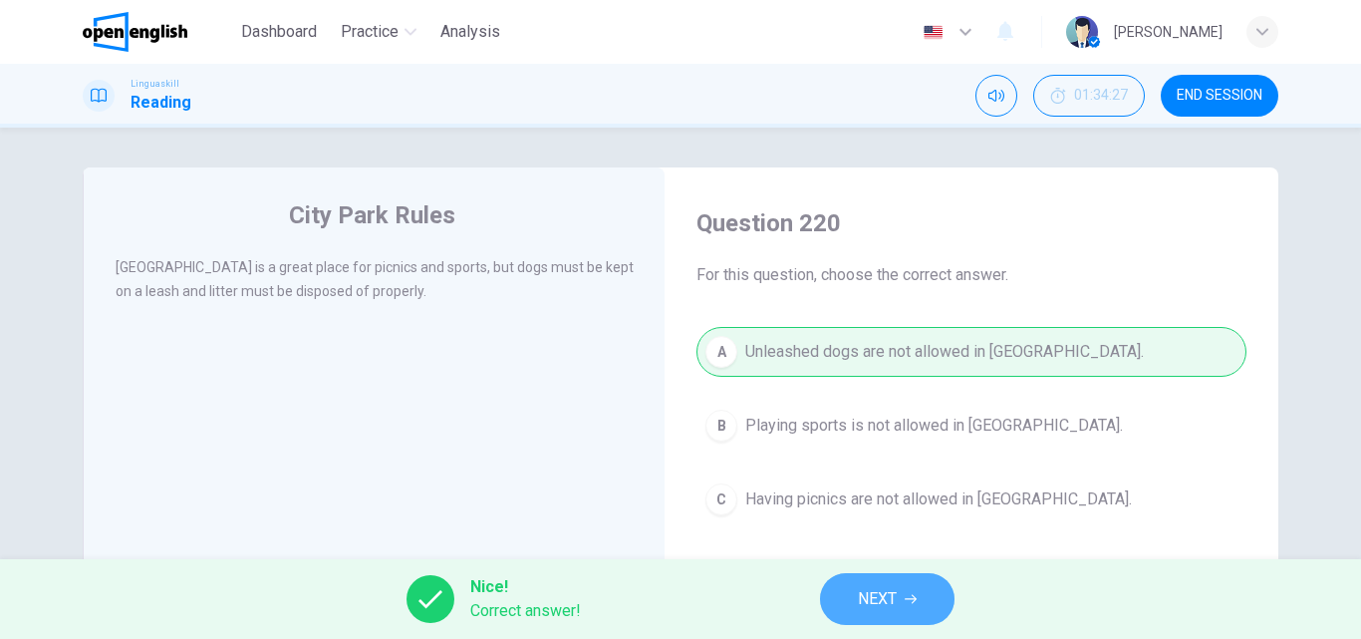
click at [926, 596] on button "NEXT" at bounding box center [887, 599] width 134 height 52
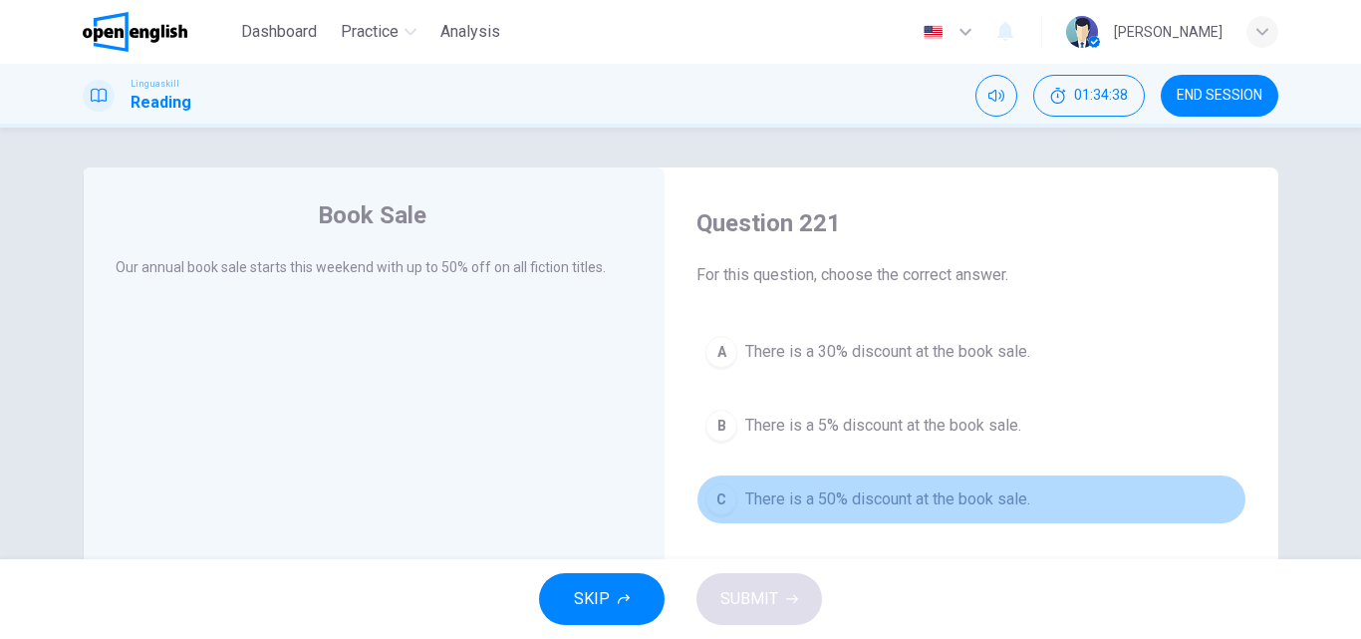
click at [768, 498] on span "There is a 50% discount at the book sale." at bounding box center [887, 499] width 285 height 24
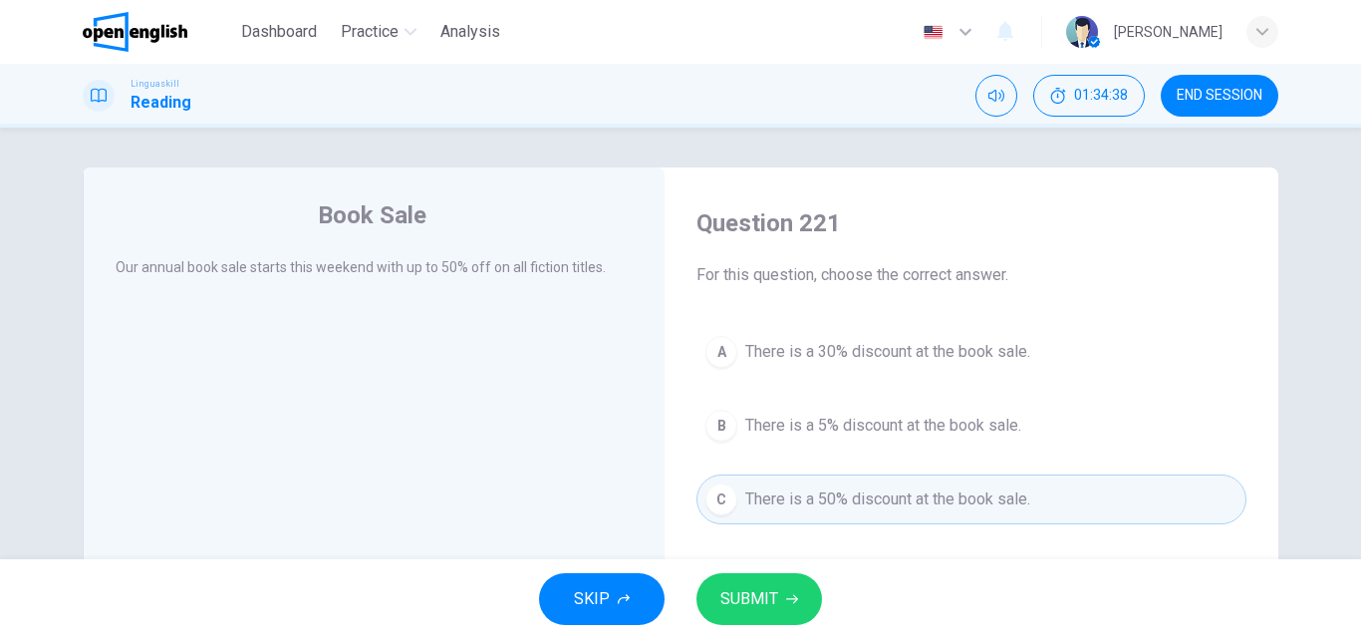
click at [745, 615] on button "SUBMIT" at bounding box center [759, 599] width 126 height 52
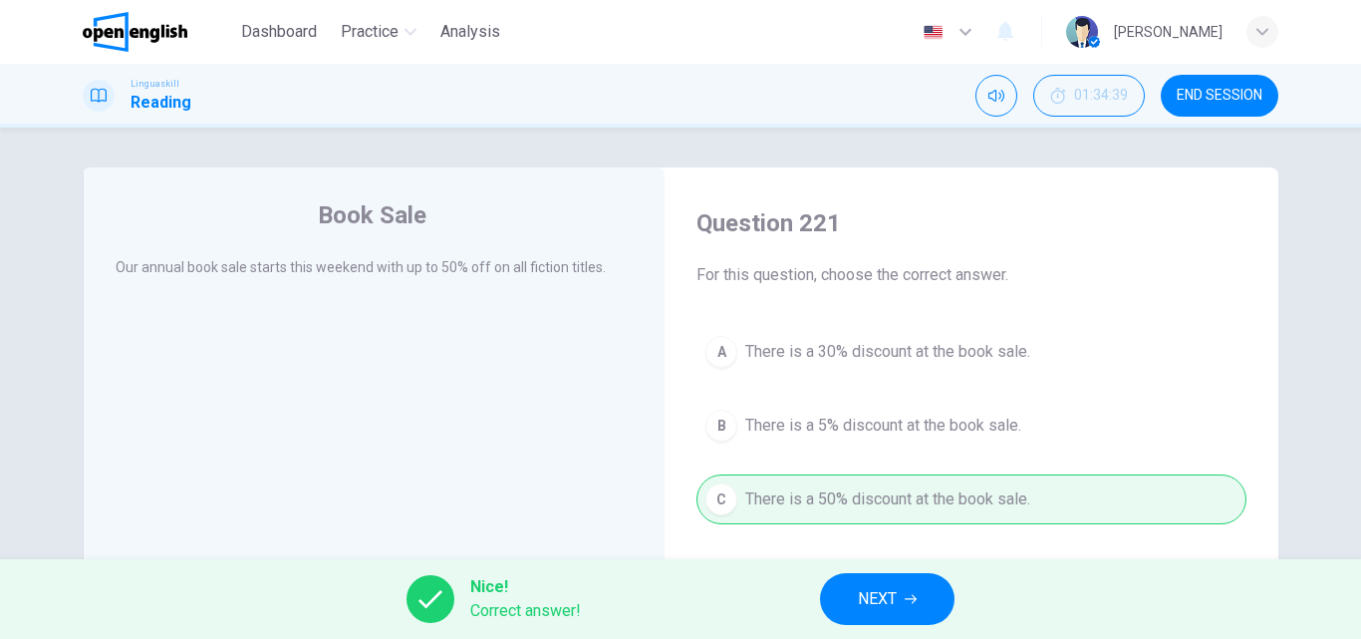
click at [843, 602] on button "NEXT" at bounding box center [887, 599] width 134 height 52
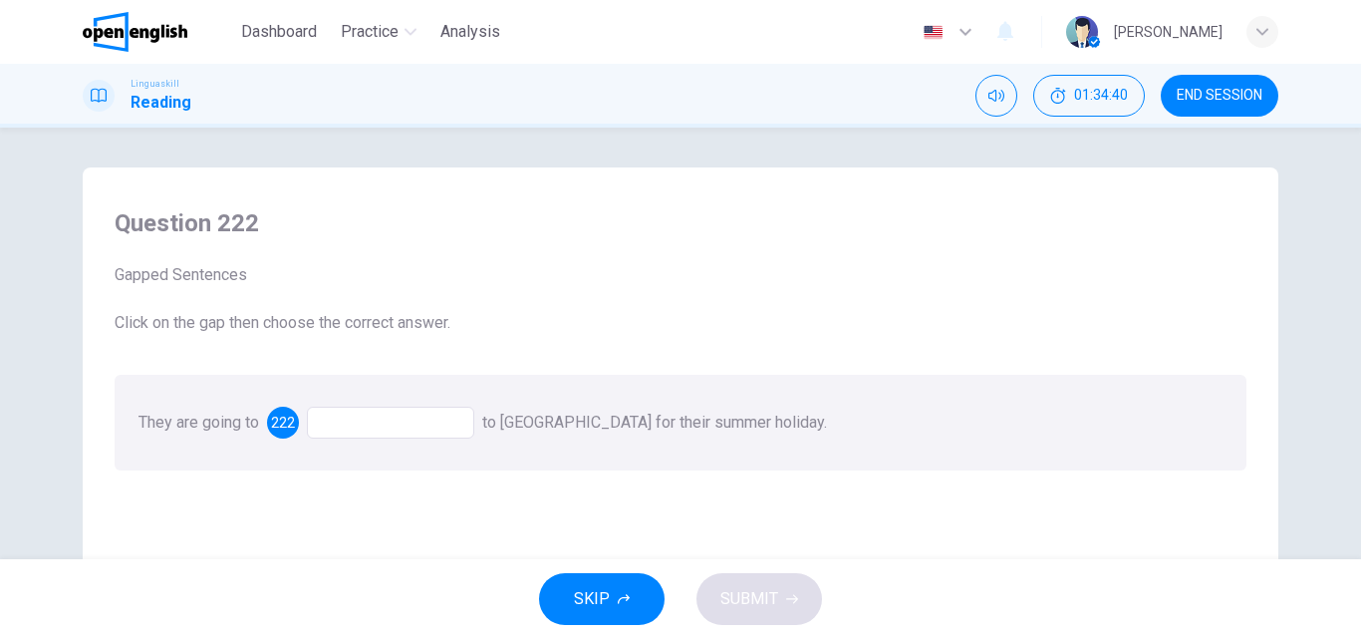
click at [350, 419] on div at bounding box center [390, 422] width 167 height 32
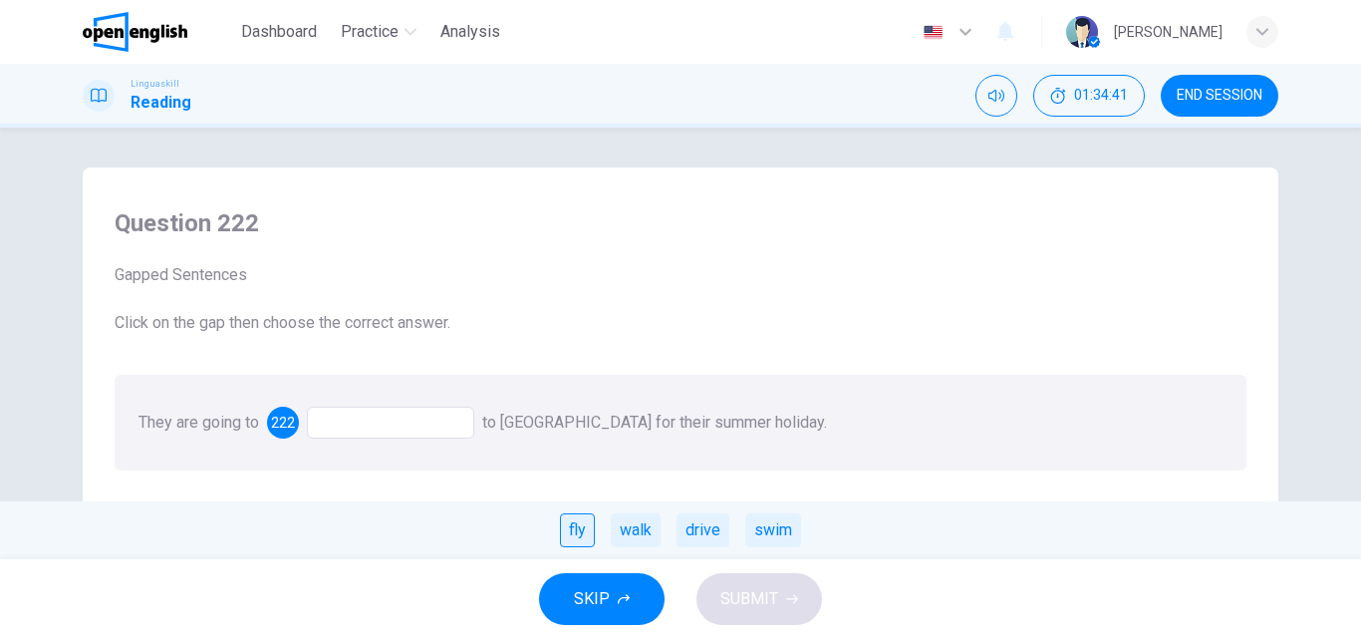
click at [575, 533] on div "fly" at bounding box center [577, 530] width 35 height 34
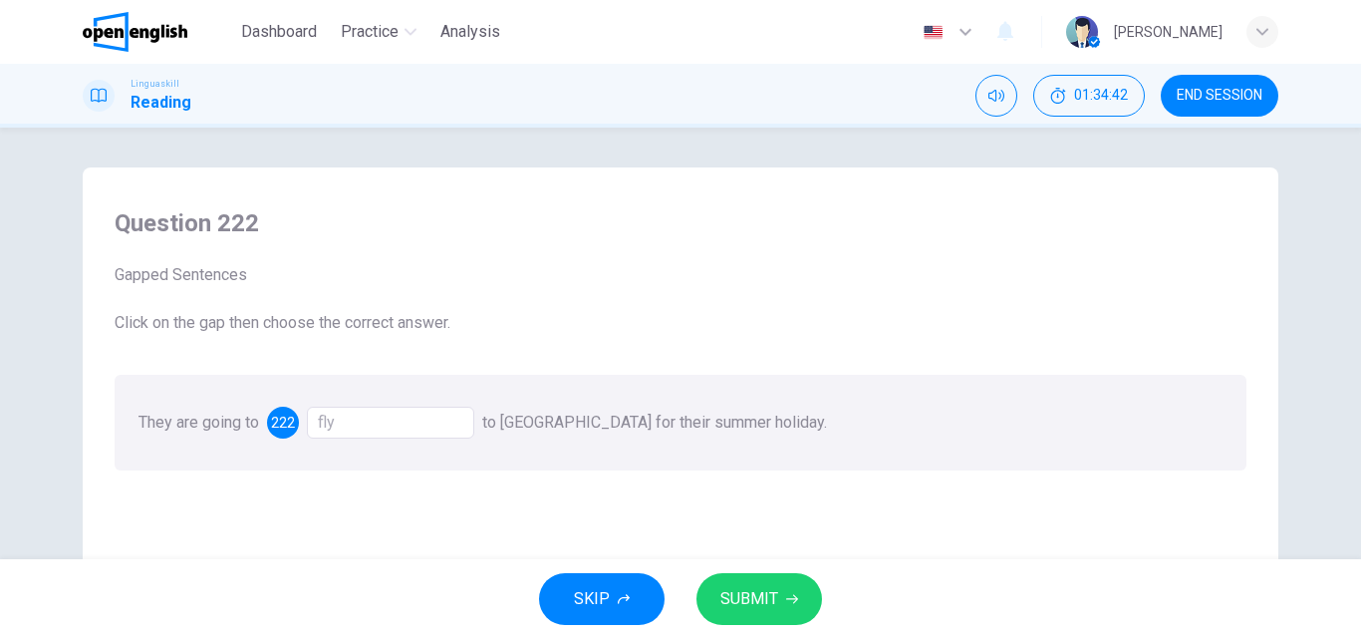
click at [765, 600] on span "SUBMIT" at bounding box center [749, 599] width 58 height 28
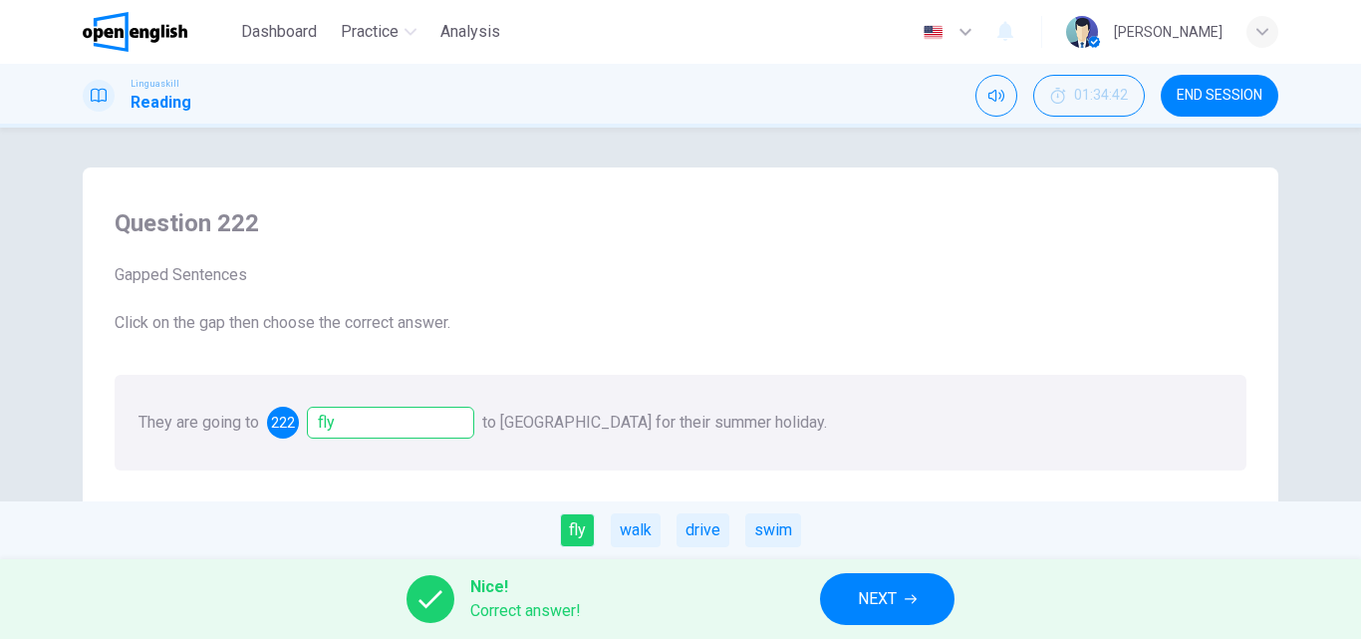
click at [875, 587] on span "NEXT" at bounding box center [877, 599] width 39 height 28
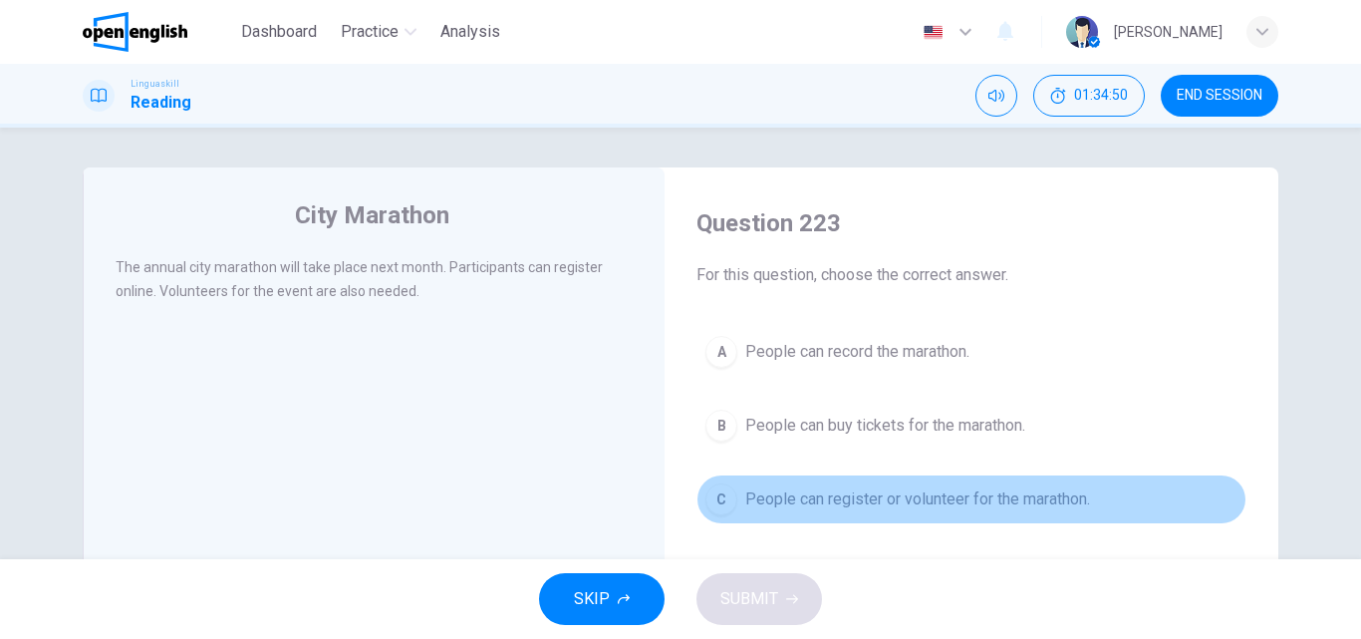
click at [798, 506] on span "People can register or volunteer for the marathon." at bounding box center [917, 499] width 345 height 24
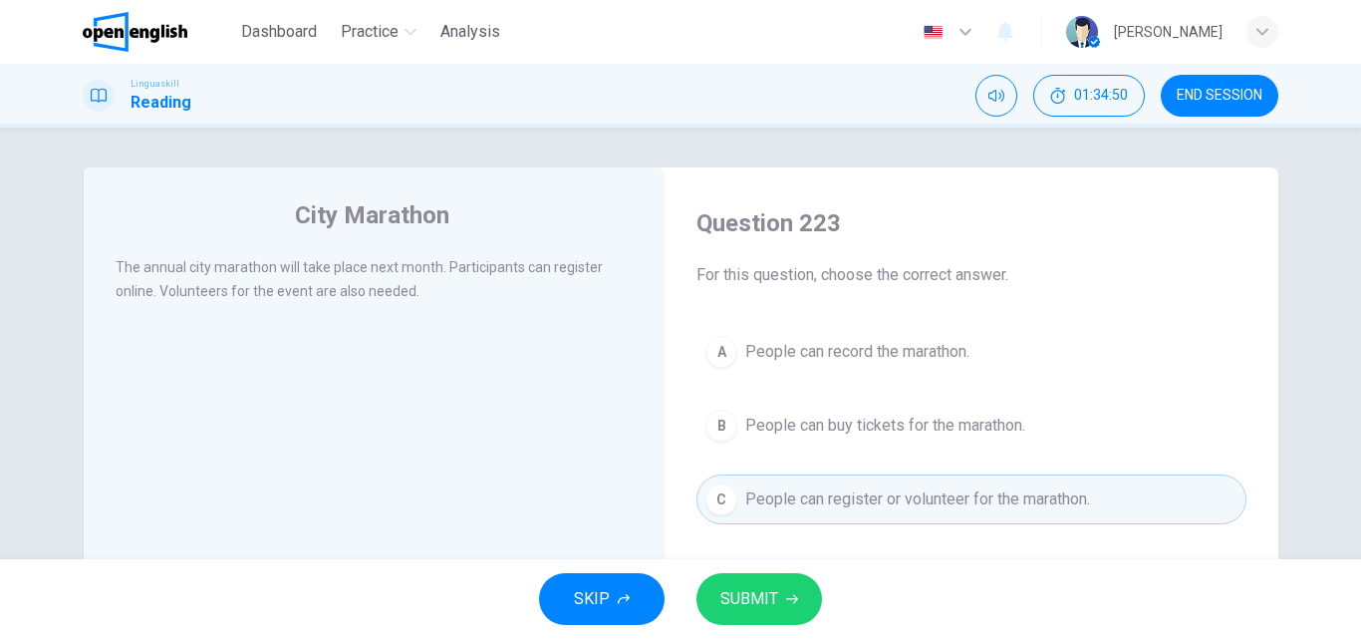
click at [741, 601] on span "SUBMIT" at bounding box center [749, 599] width 58 height 28
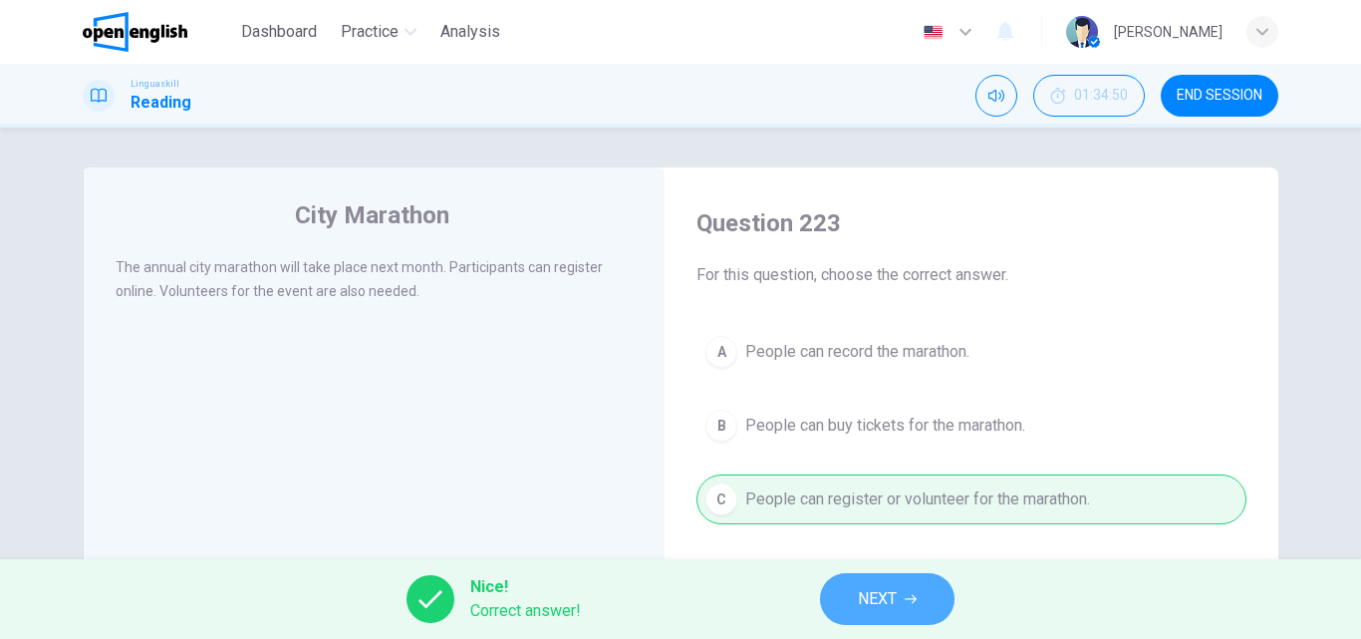
click at [861, 587] on span "NEXT" at bounding box center [877, 599] width 39 height 28
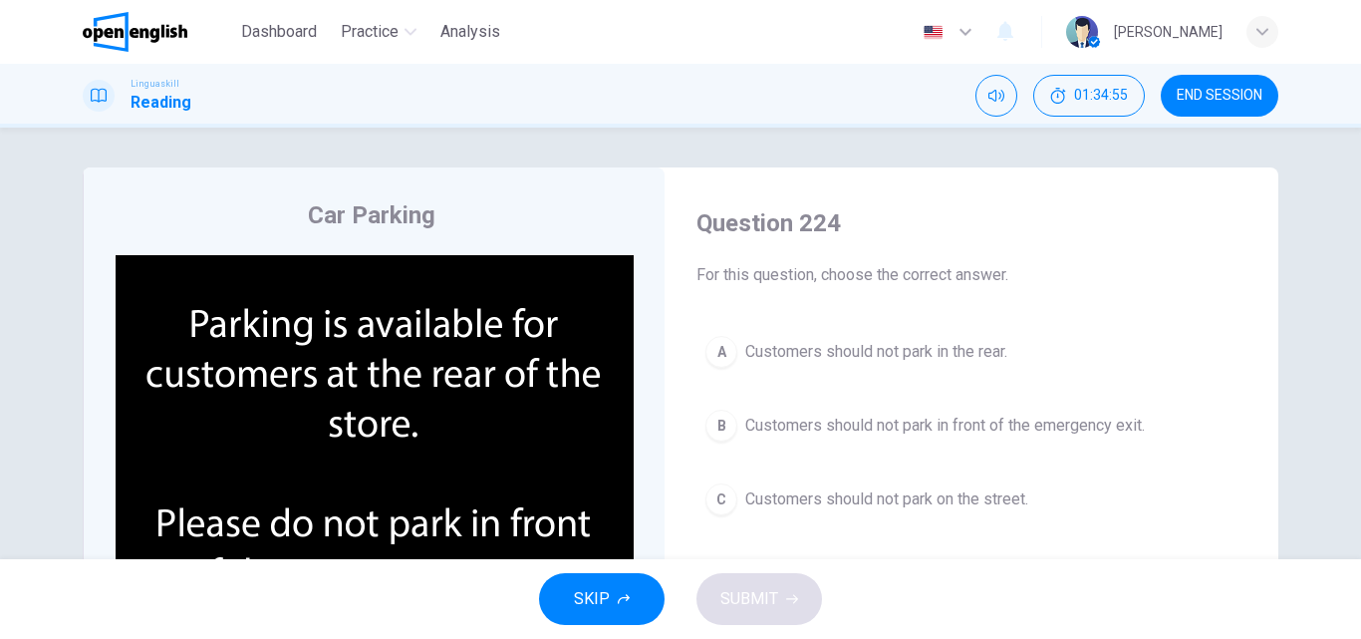
click at [412, 473] on img at bounding box center [375, 446] width 518 height 383
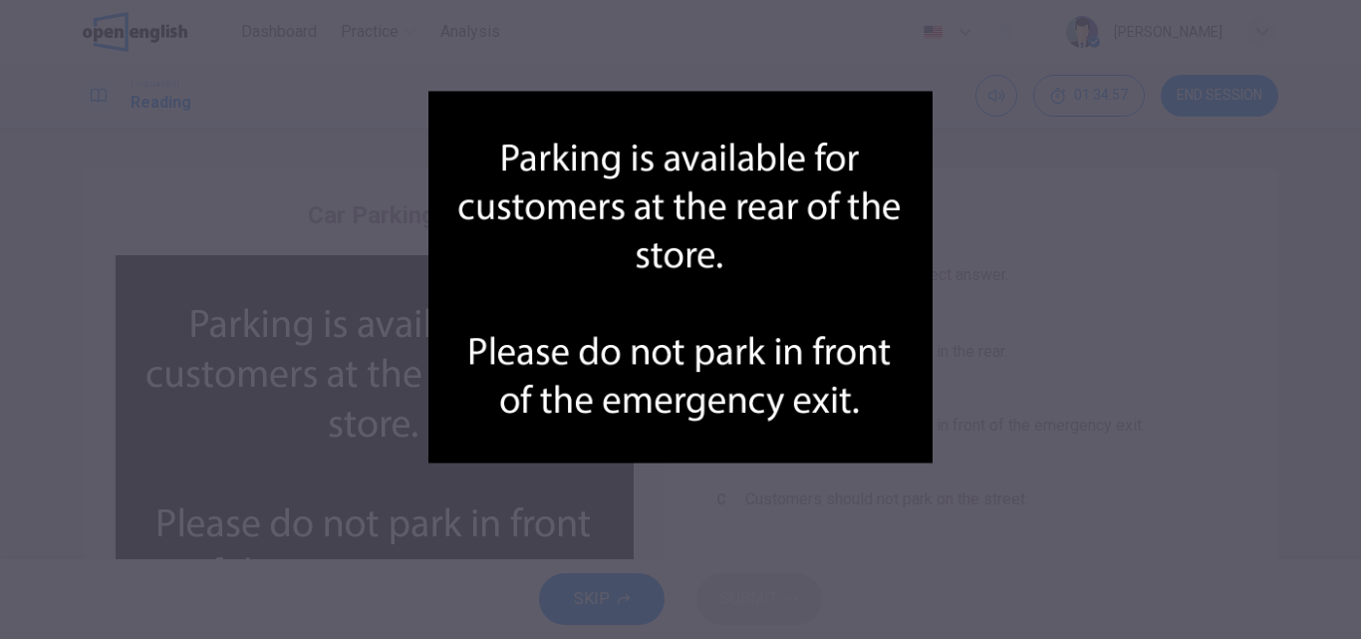
click at [1022, 343] on div at bounding box center [680, 319] width 1361 height 639
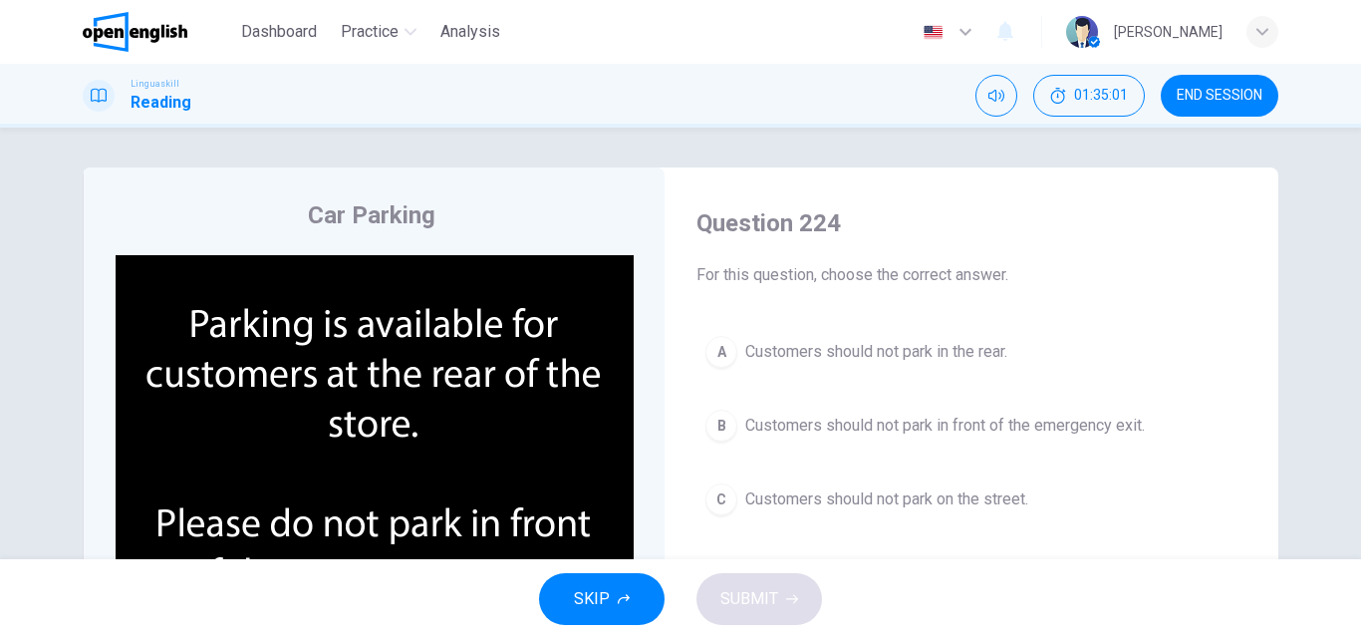
click at [889, 425] on span "Customers should not park in front of the emergency exit." at bounding box center [945, 425] width 400 height 24
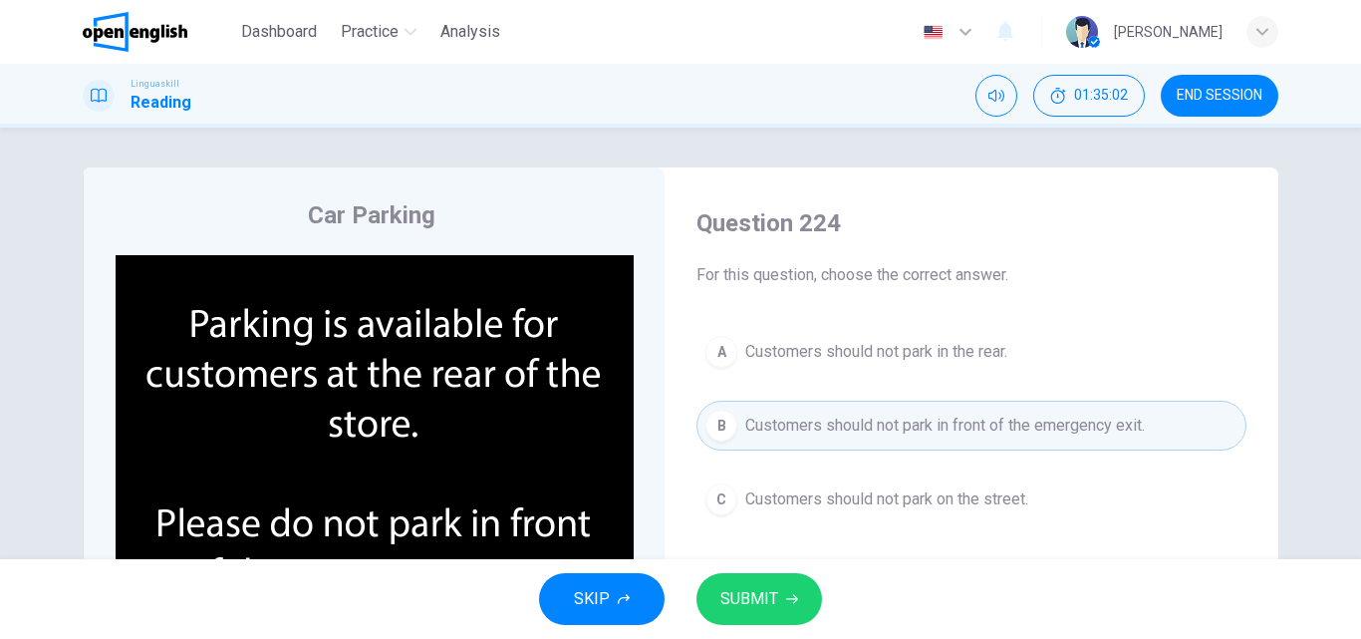
click at [736, 590] on span "SUBMIT" at bounding box center [749, 599] width 58 height 28
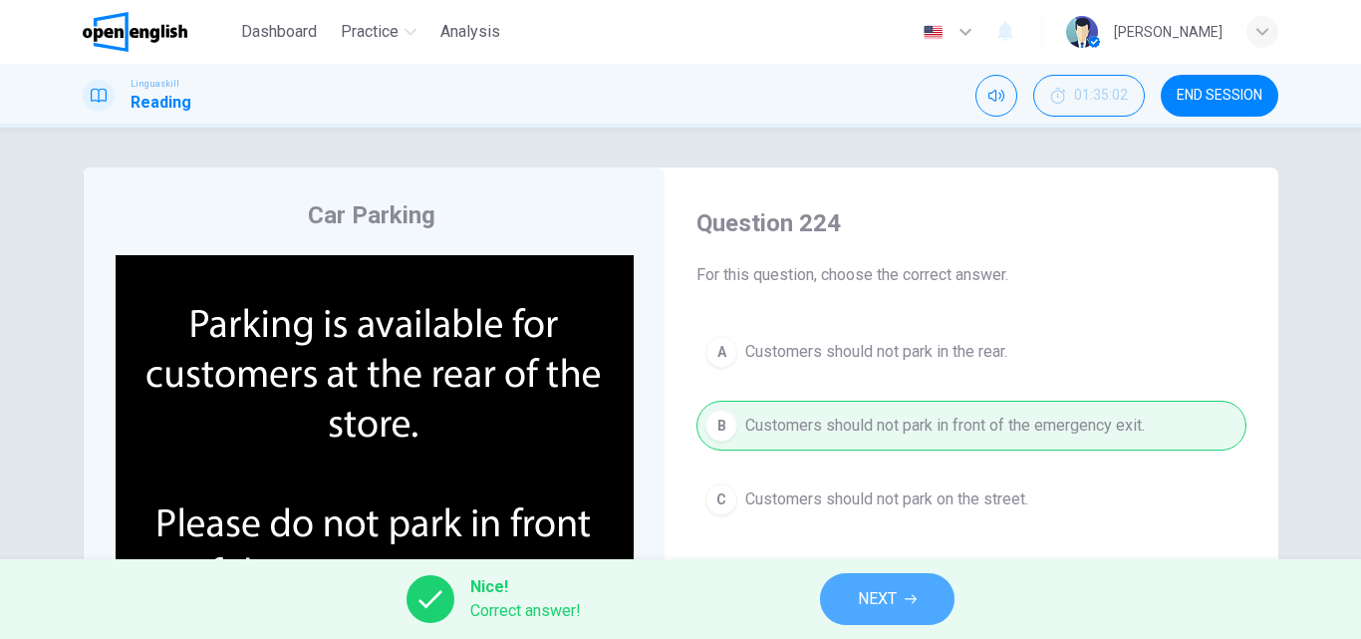
click at [854, 594] on button "NEXT" at bounding box center [887, 599] width 134 height 52
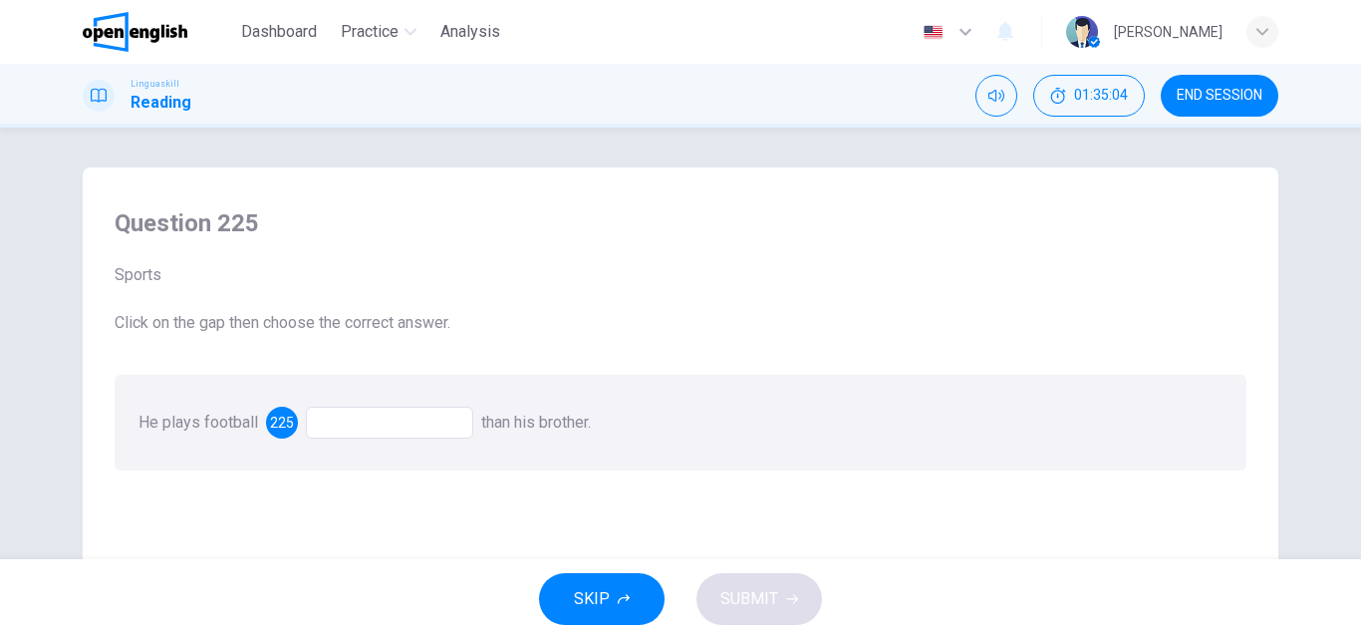
click at [352, 419] on div at bounding box center [389, 422] width 167 height 32
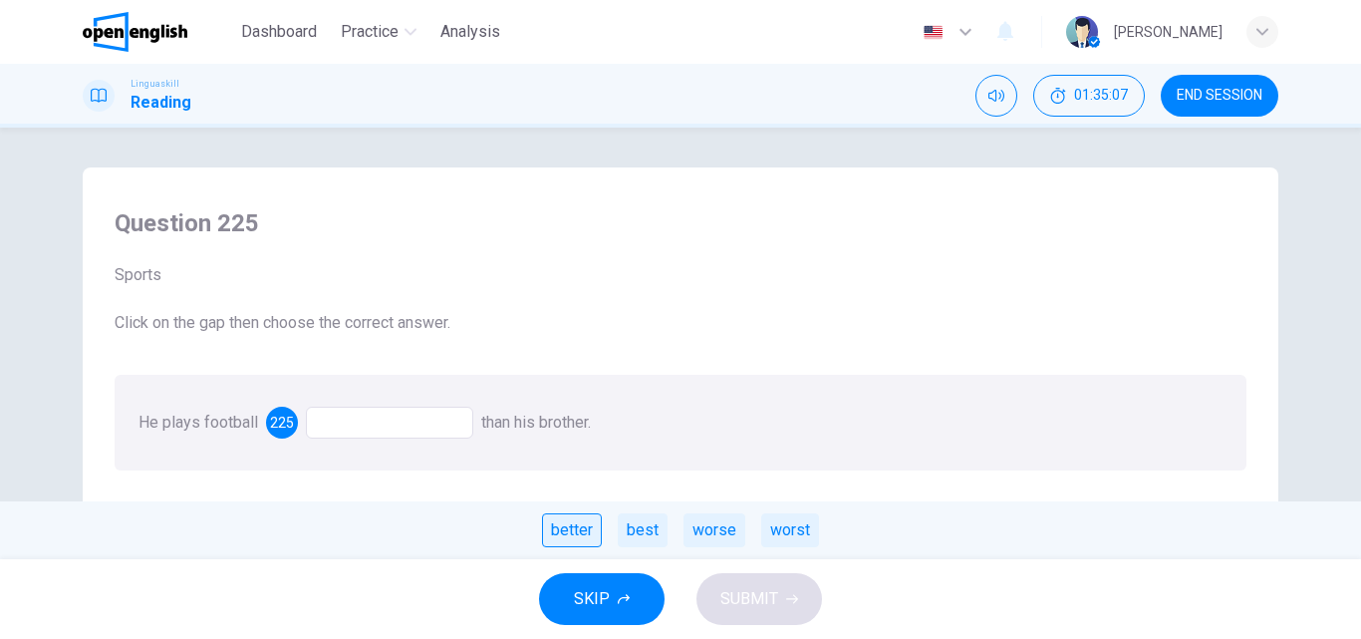
click at [574, 532] on div "better" at bounding box center [572, 530] width 60 height 34
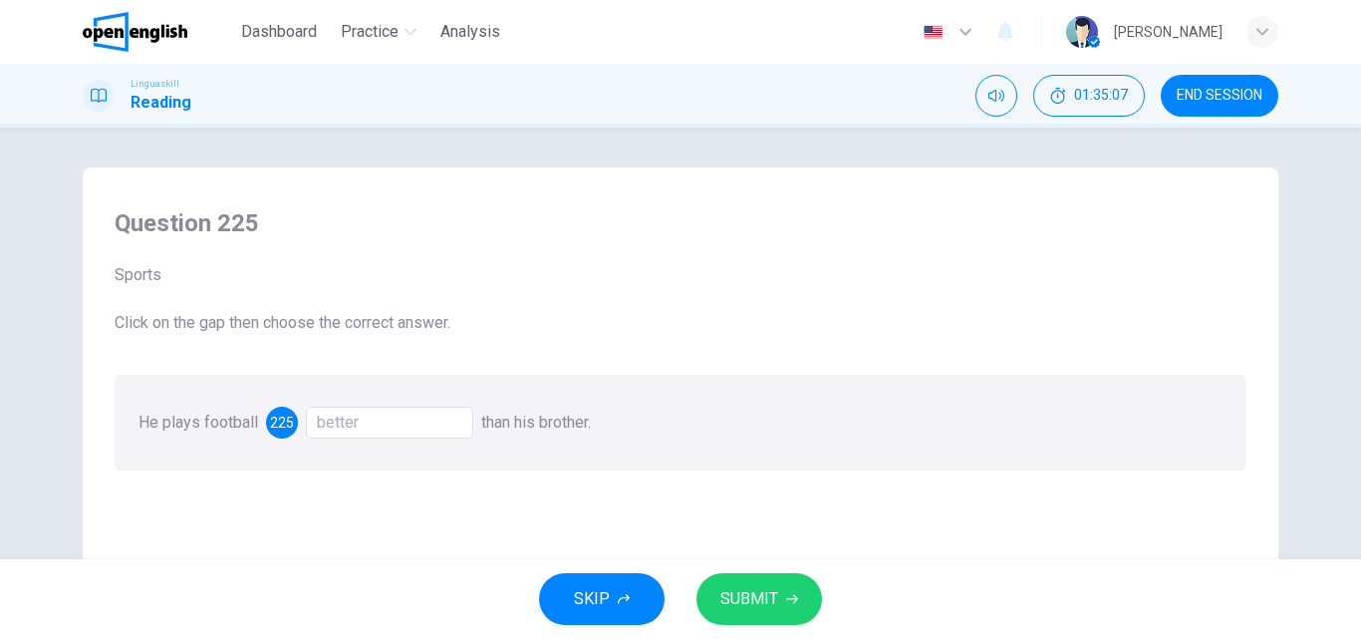
click at [762, 599] on span "SUBMIT" at bounding box center [749, 599] width 58 height 28
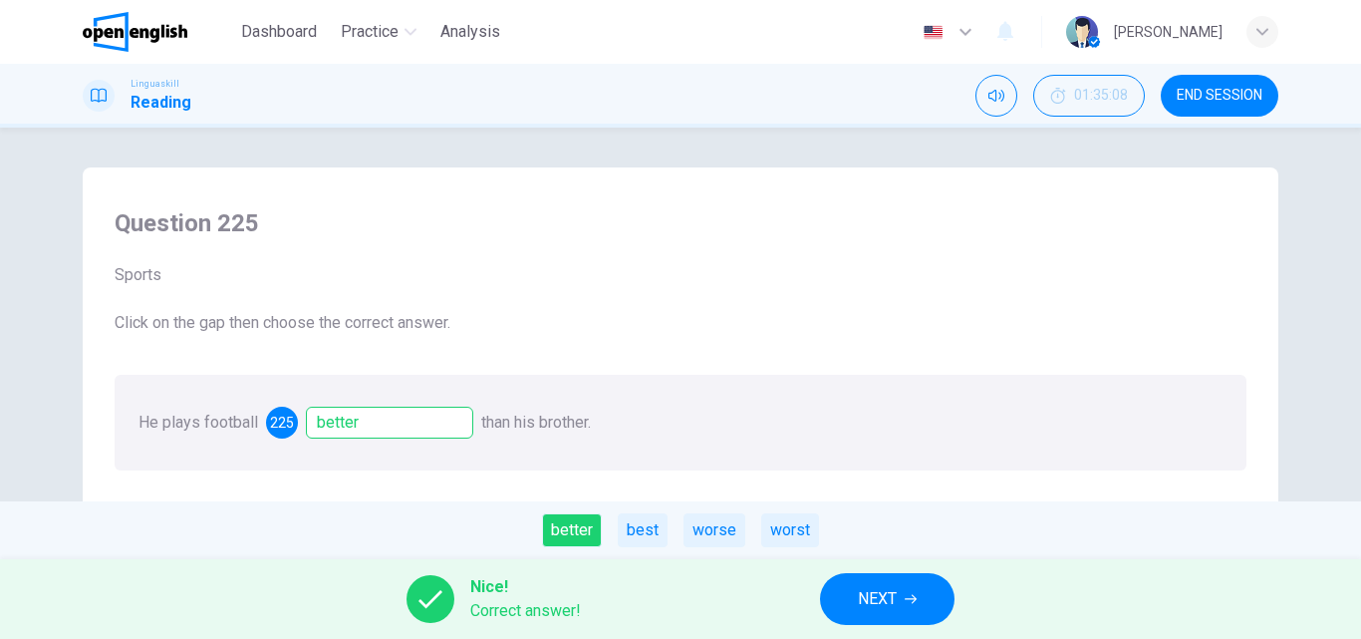
click at [872, 585] on span "NEXT" at bounding box center [877, 599] width 39 height 28
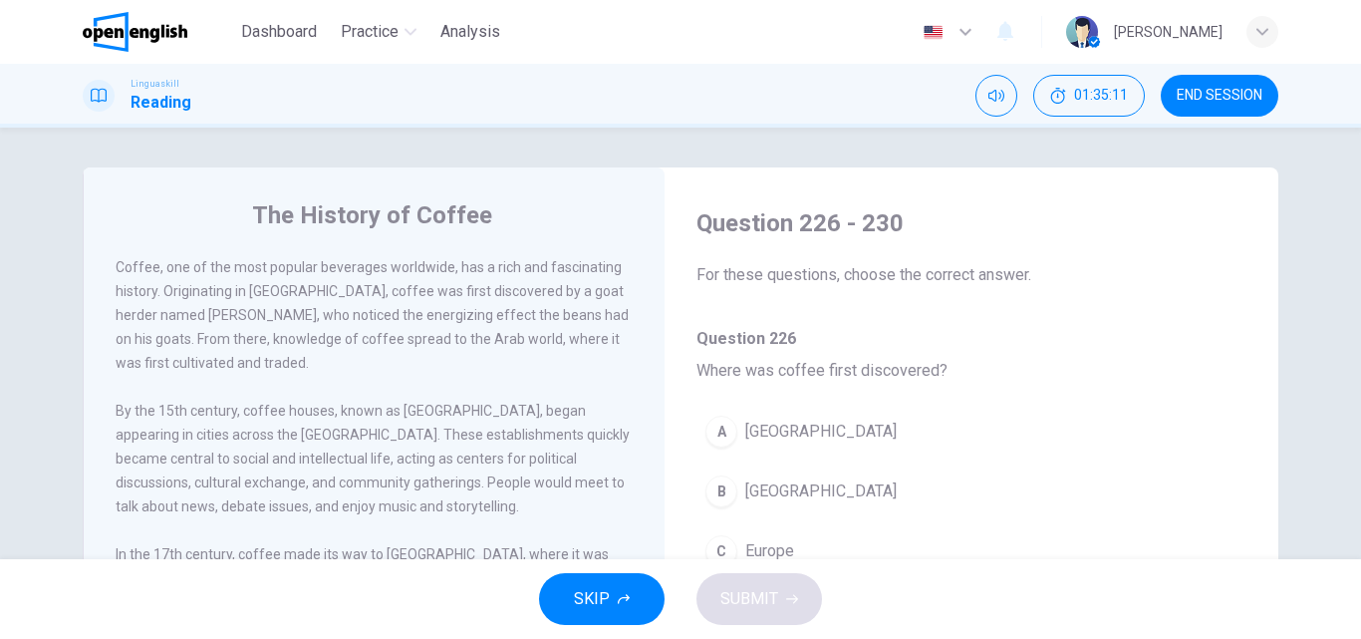
click at [733, 502] on button "B [GEOGRAPHIC_DATA]" at bounding box center [971, 491] width 550 height 50
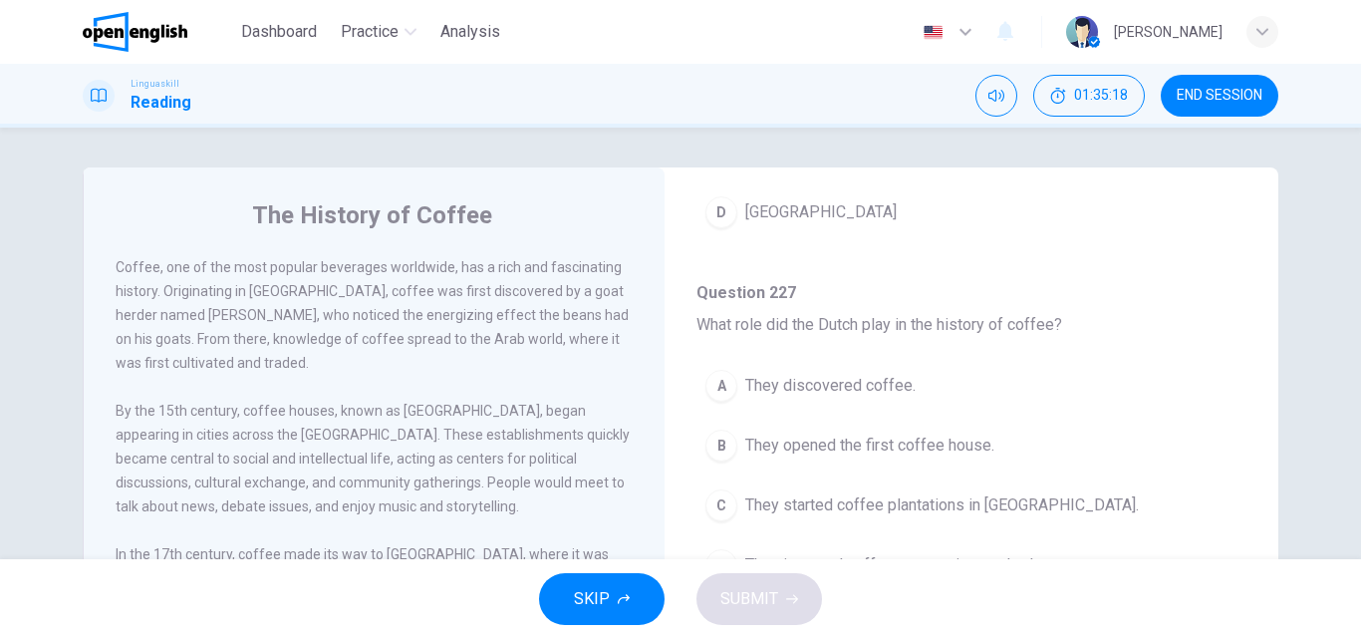
scroll to position [498, 0]
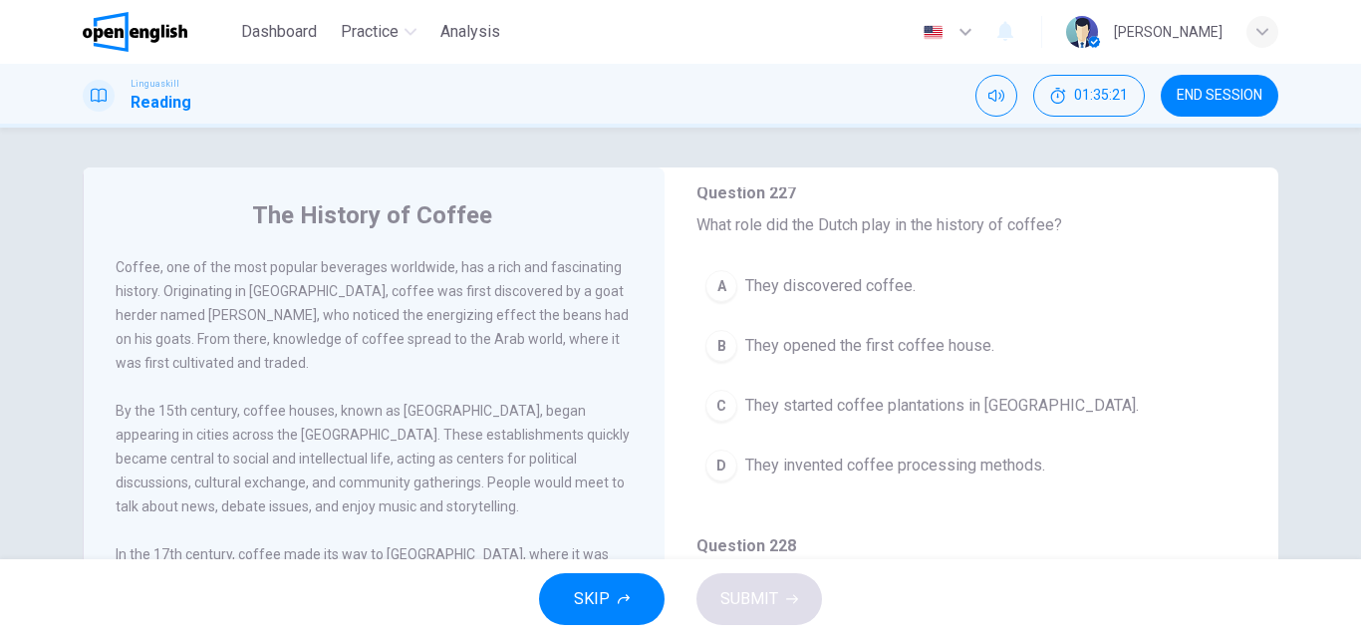
click at [811, 409] on span "They started coffee plantations in [GEOGRAPHIC_DATA]." at bounding box center [942, 406] width 394 height 24
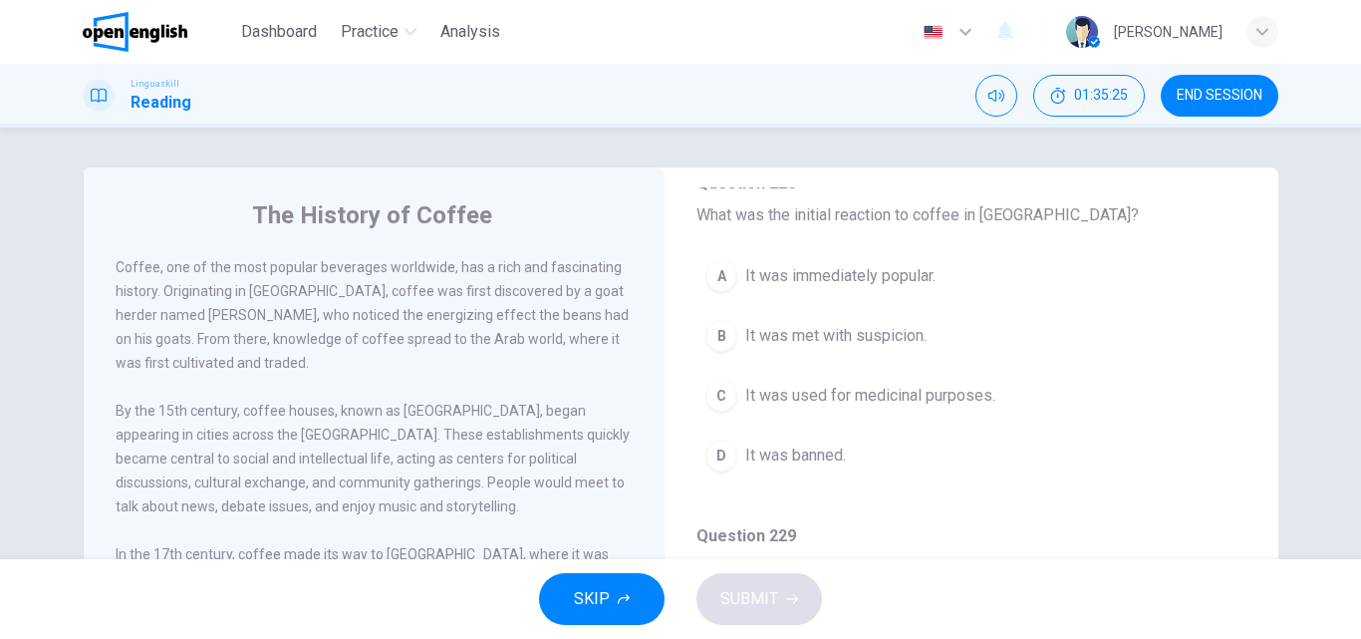
scroll to position [897, 0]
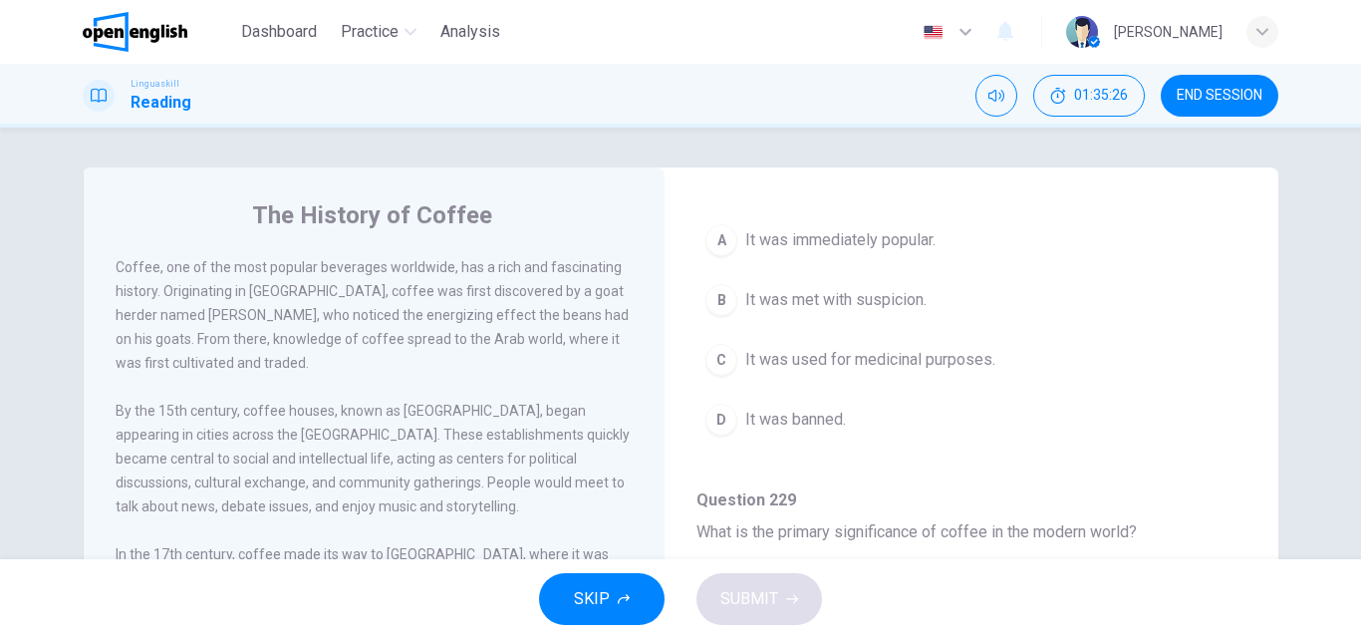
click at [850, 299] on span "It was met with suspicion." at bounding box center [835, 300] width 181 height 24
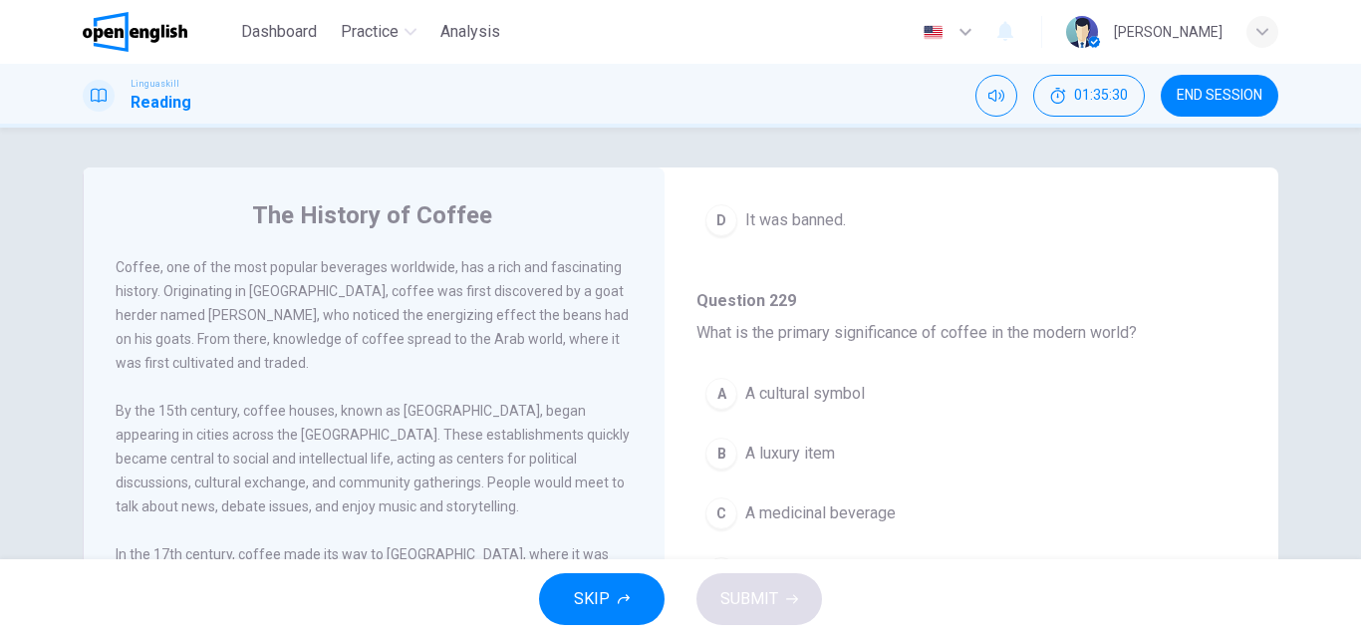
scroll to position [1196, 0]
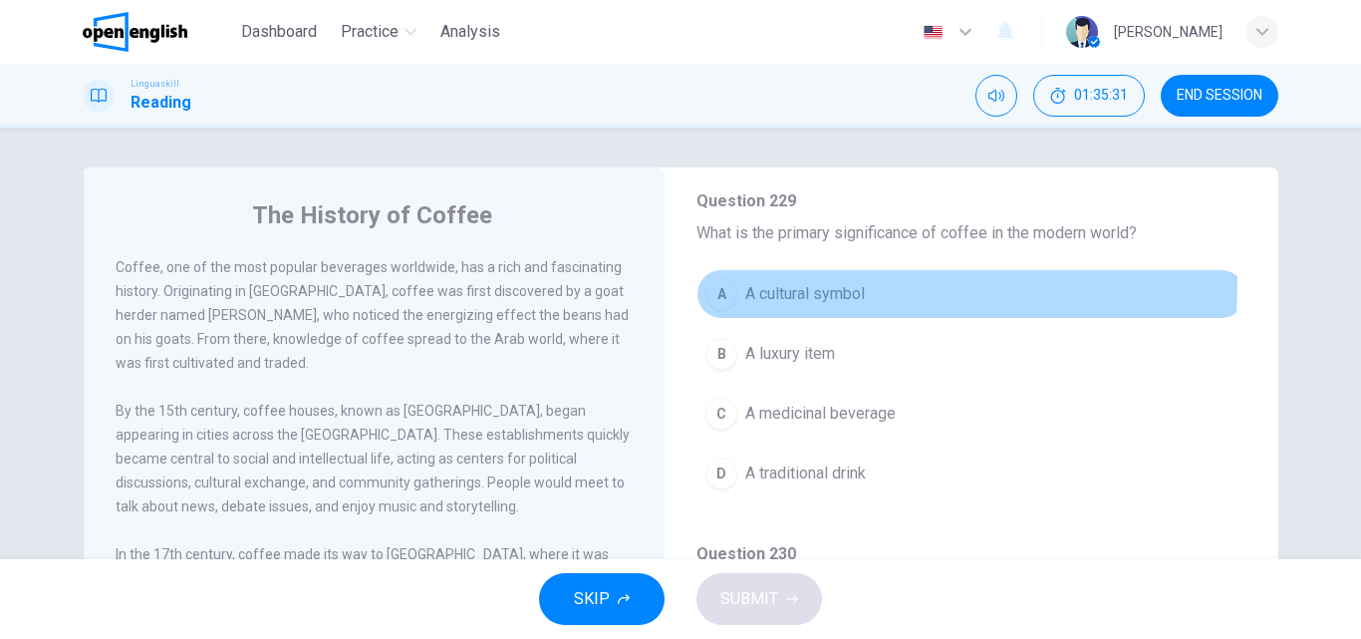
click at [819, 284] on span "A cultural symbol" at bounding box center [805, 294] width 120 height 24
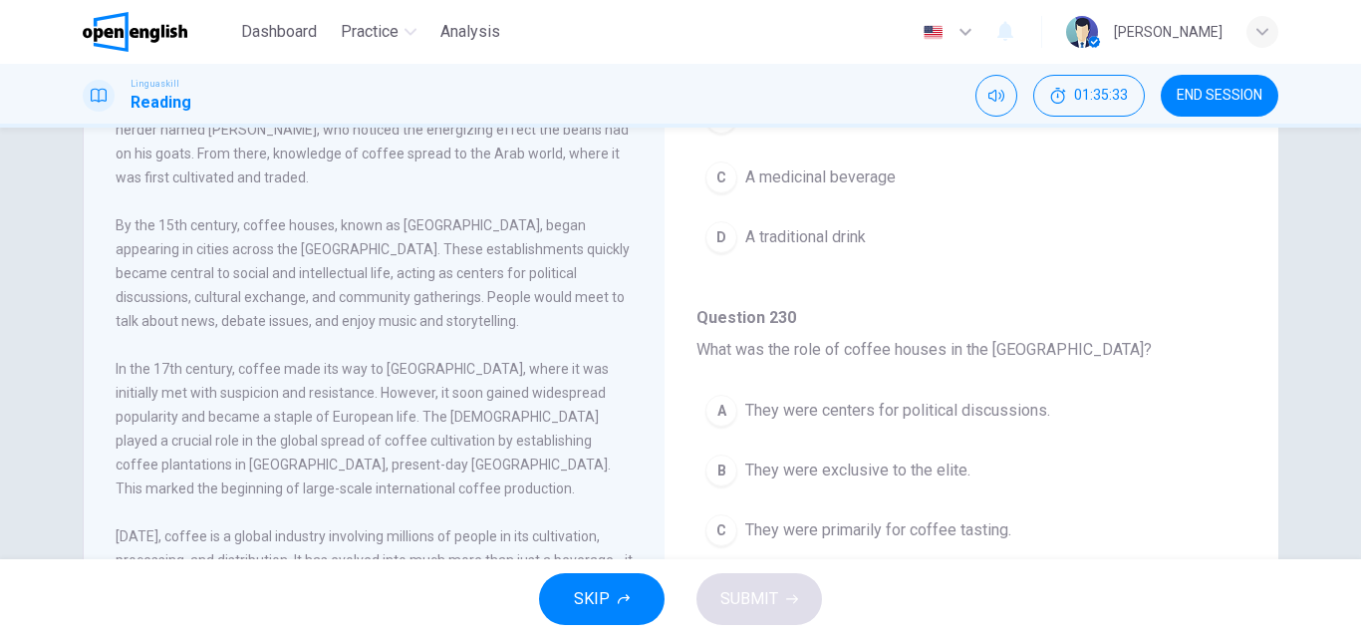
scroll to position [199, 0]
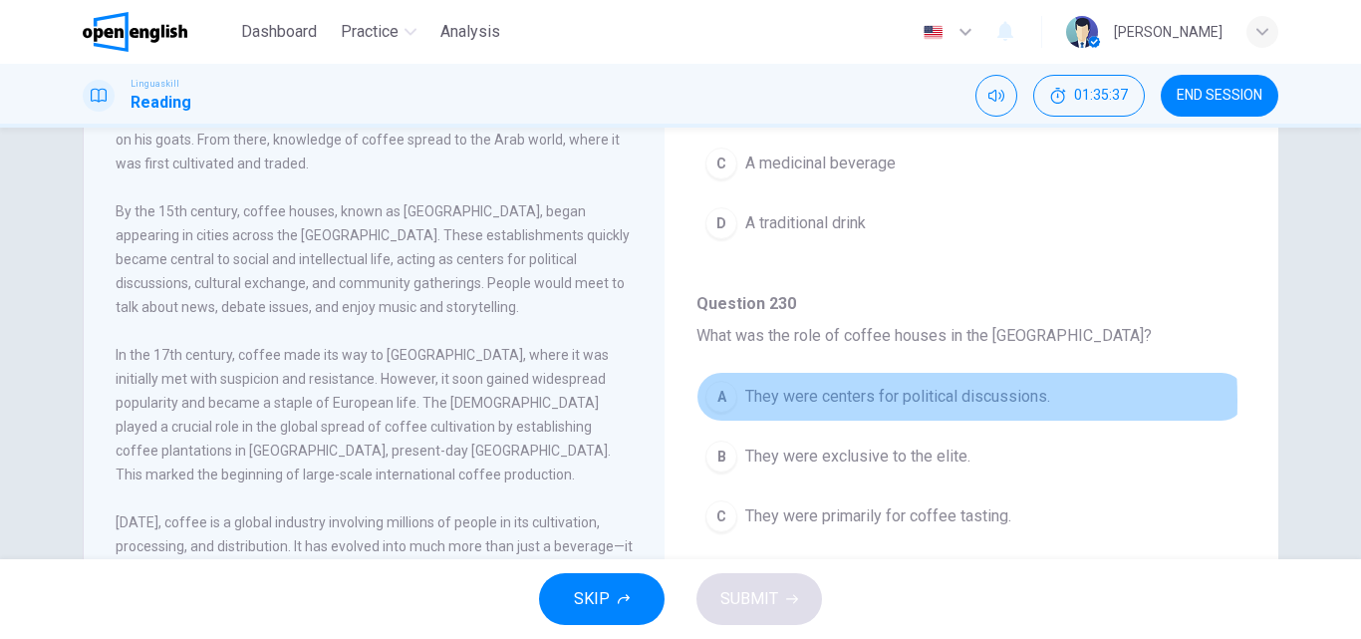
click at [762, 400] on span "They were centers for political discussions." at bounding box center [897, 397] width 305 height 24
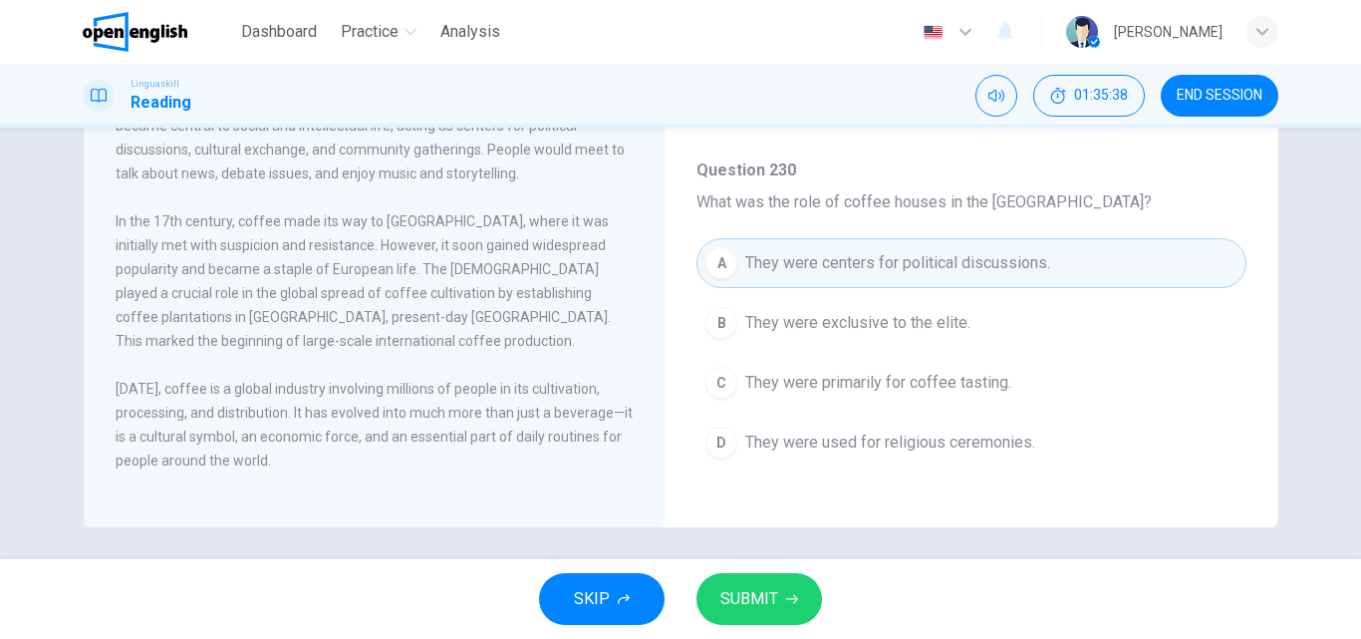
scroll to position [341, 0]
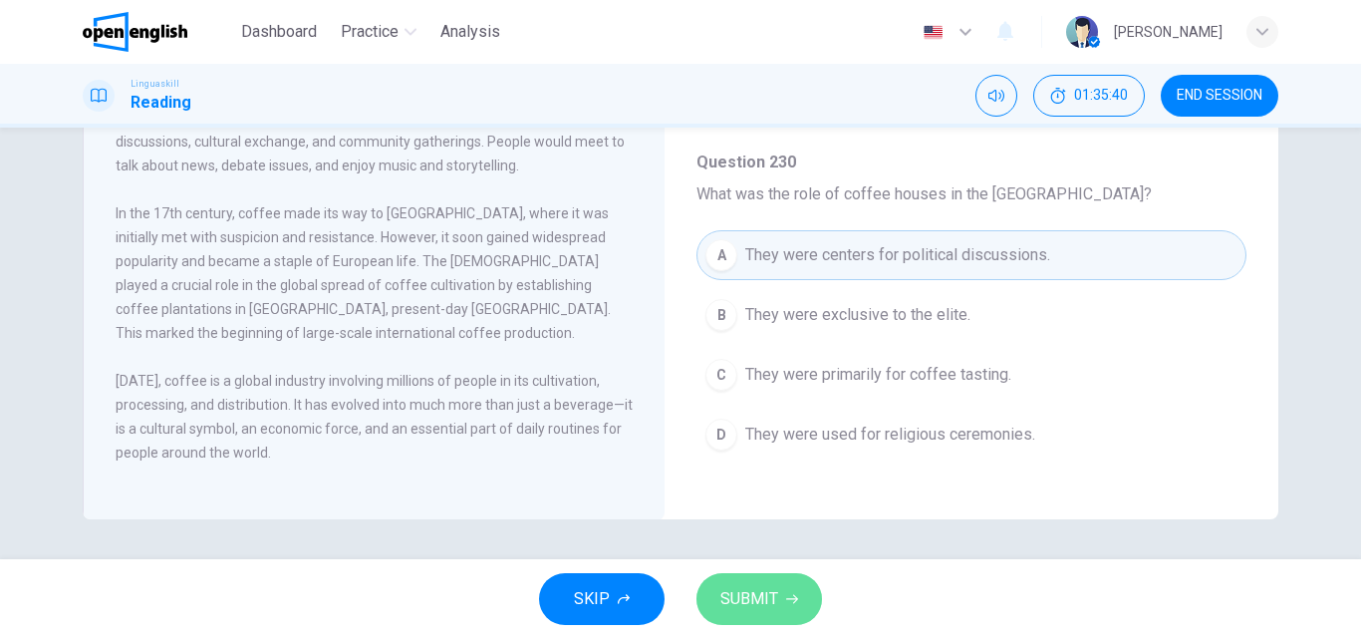
click at [764, 592] on span "SUBMIT" at bounding box center [749, 599] width 58 height 28
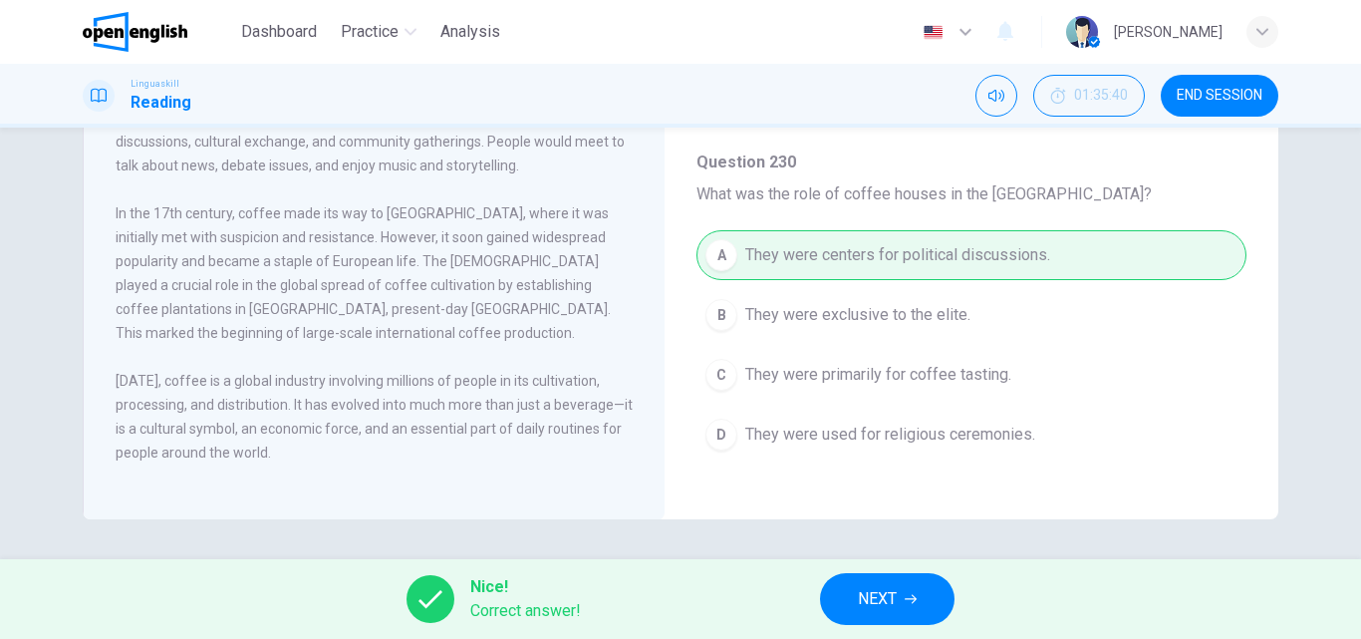
click at [869, 595] on span "NEXT" at bounding box center [877, 599] width 39 height 28
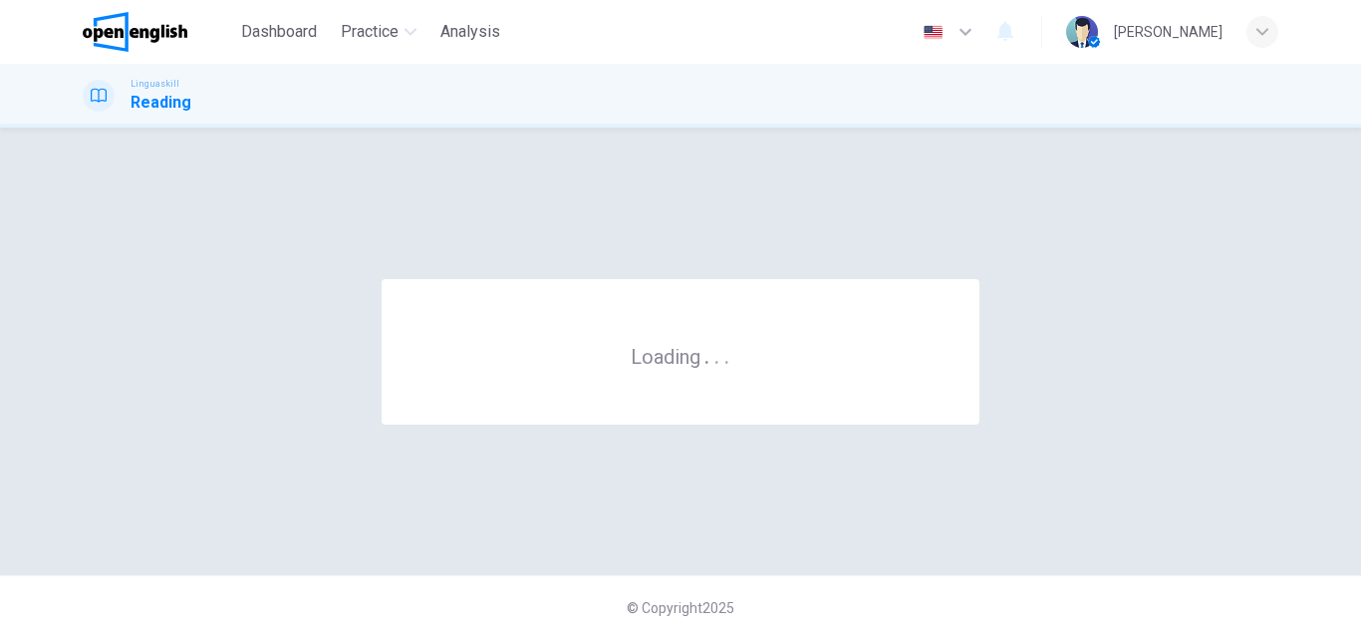
scroll to position [0, 0]
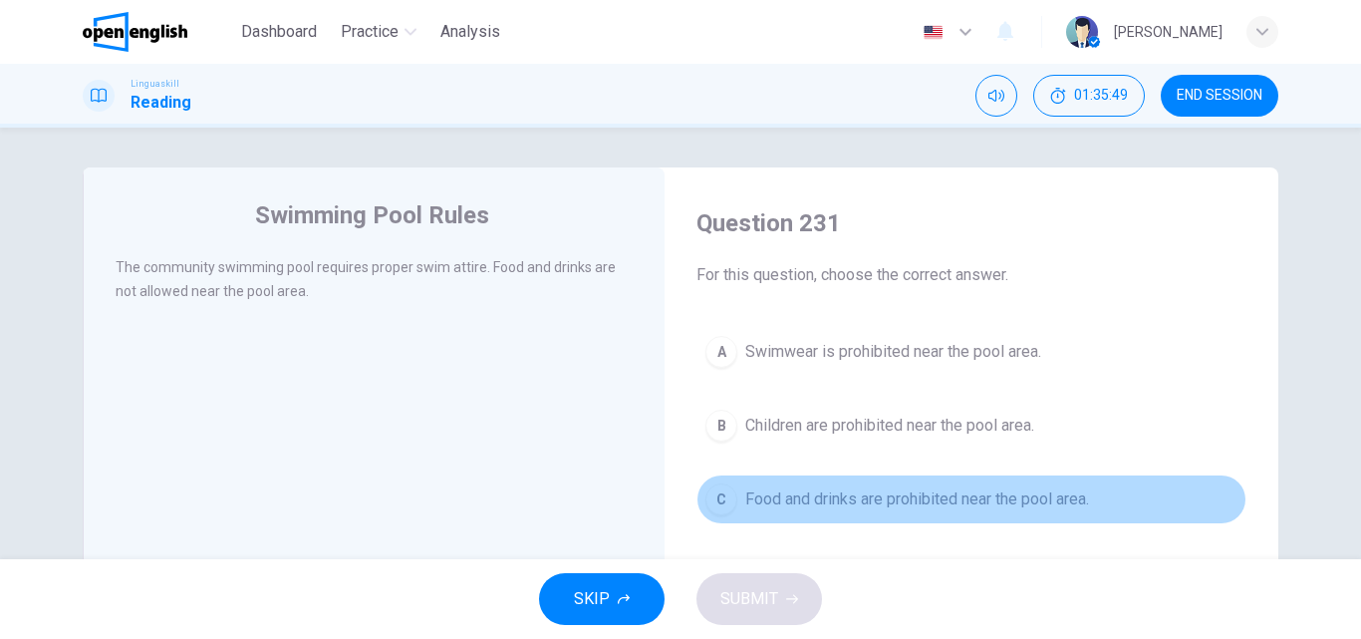
click at [731, 508] on button "C Food and drinks are prohibited near the pool area." at bounding box center [971, 499] width 550 height 50
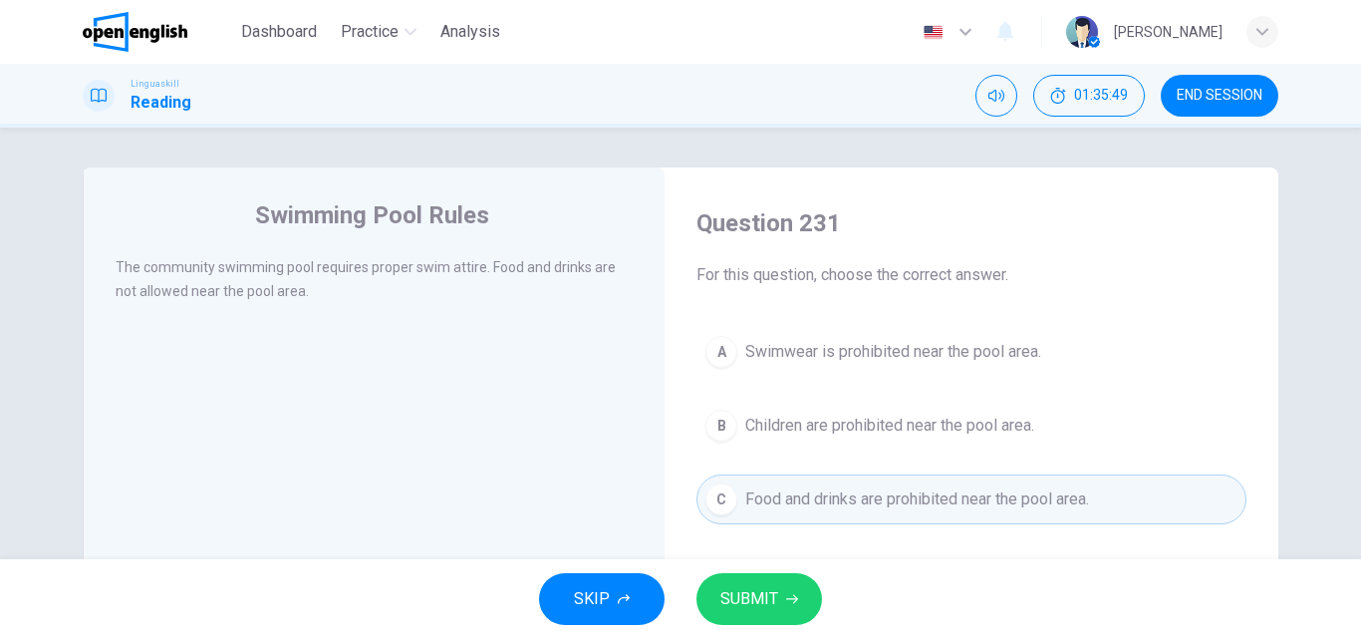
click at [732, 612] on span "SUBMIT" at bounding box center [749, 599] width 58 height 28
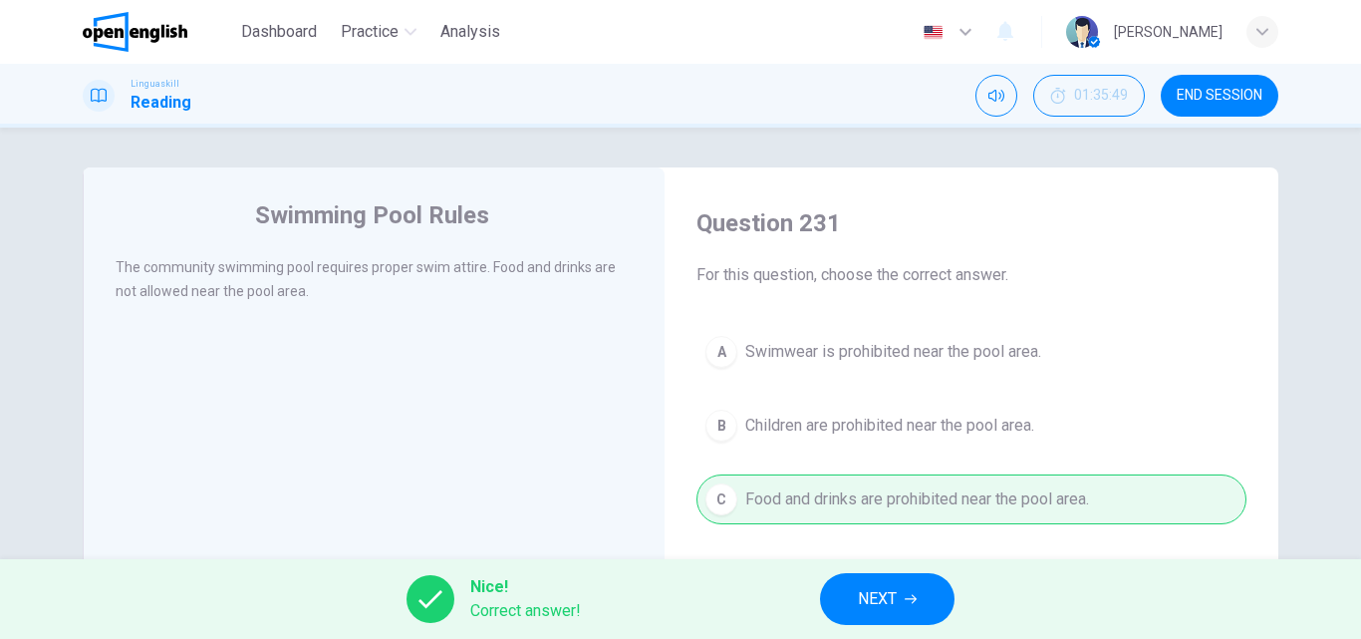
click at [891, 593] on span "NEXT" at bounding box center [877, 599] width 39 height 28
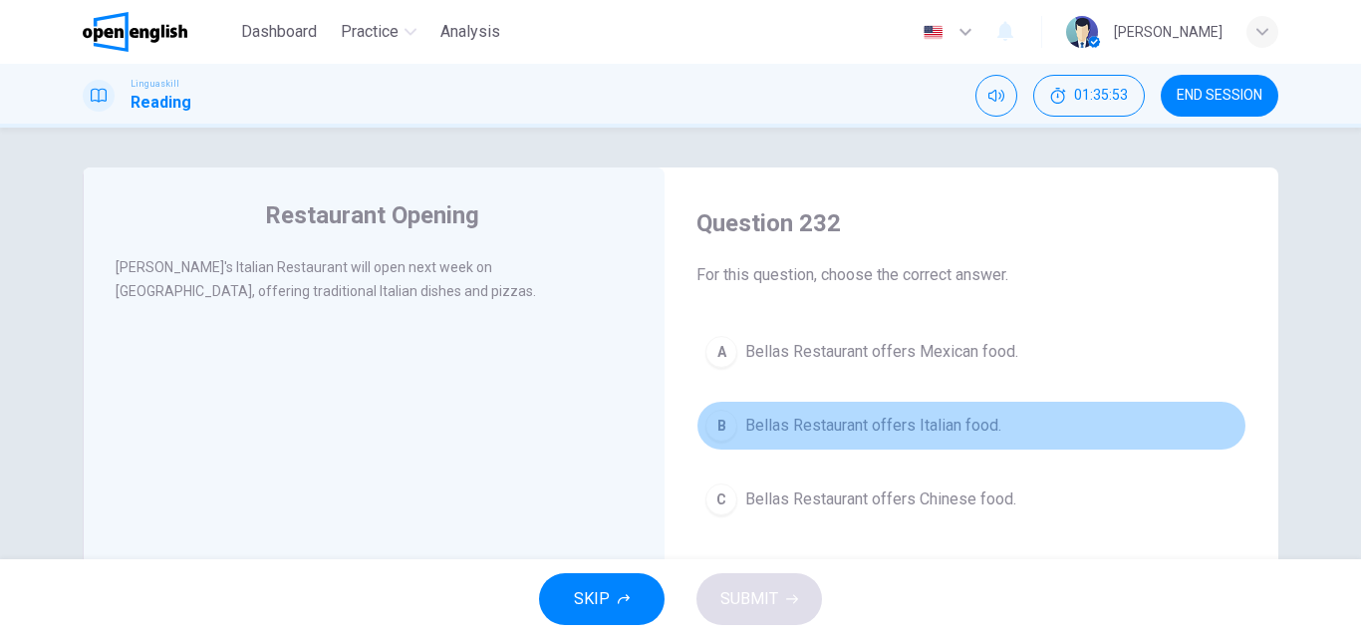
click at [745, 430] on span "Bellas Restaurant offers Italian food." at bounding box center [873, 425] width 256 height 24
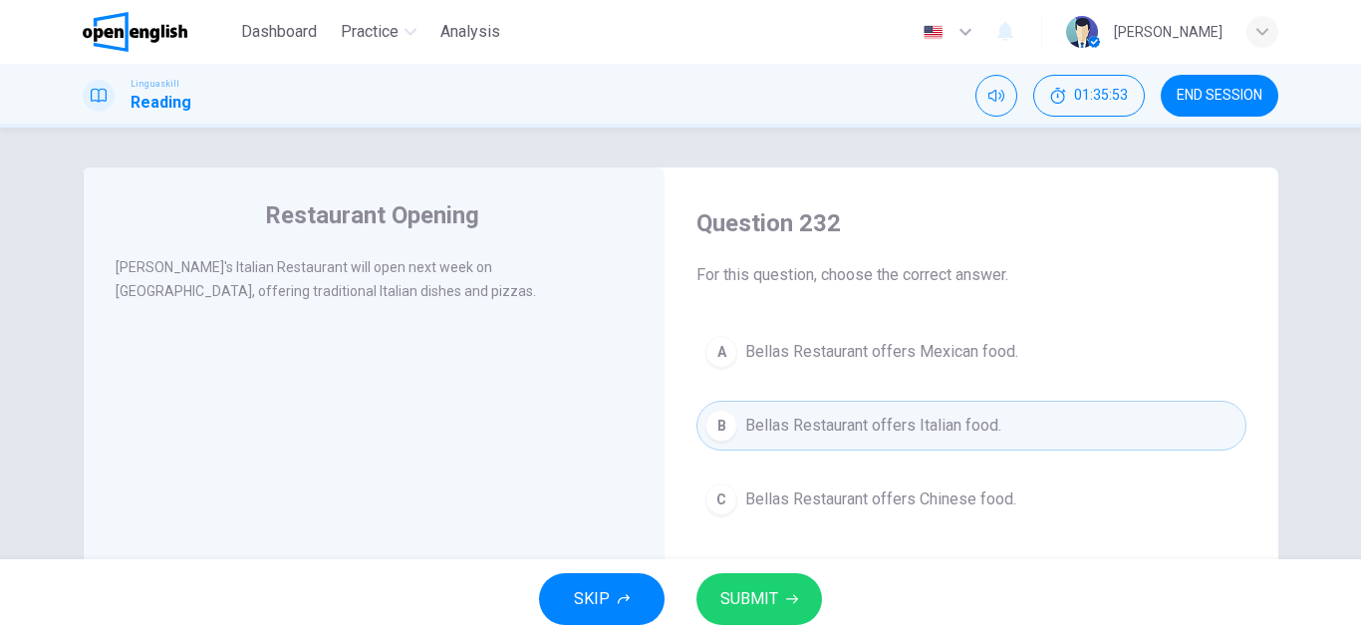
click at [750, 594] on span "SUBMIT" at bounding box center [749, 599] width 58 height 28
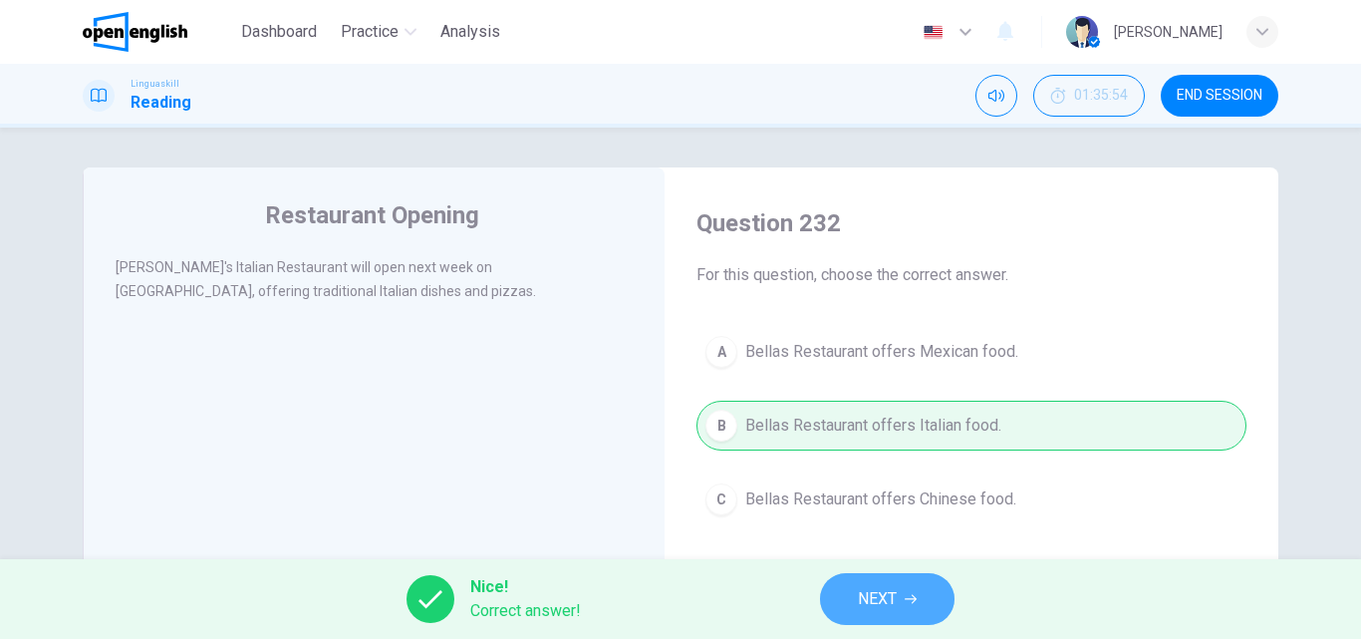
click at [880, 585] on span "NEXT" at bounding box center [877, 599] width 39 height 28
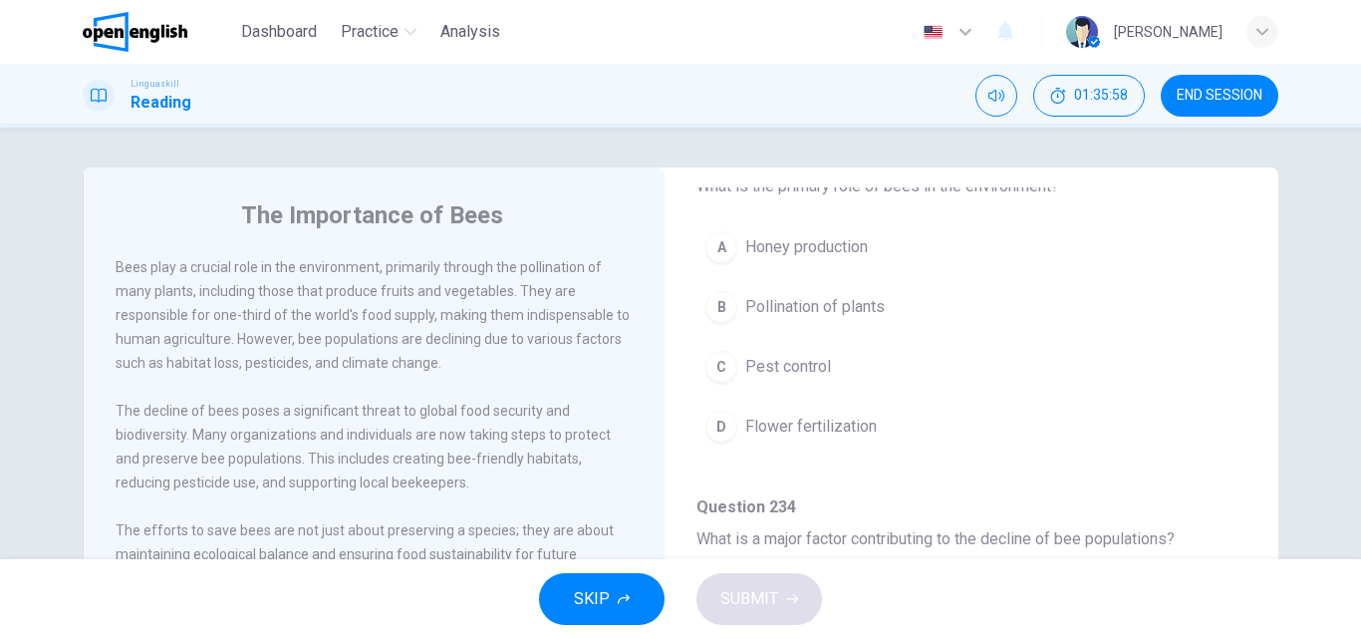
scroll to position [199, 0]
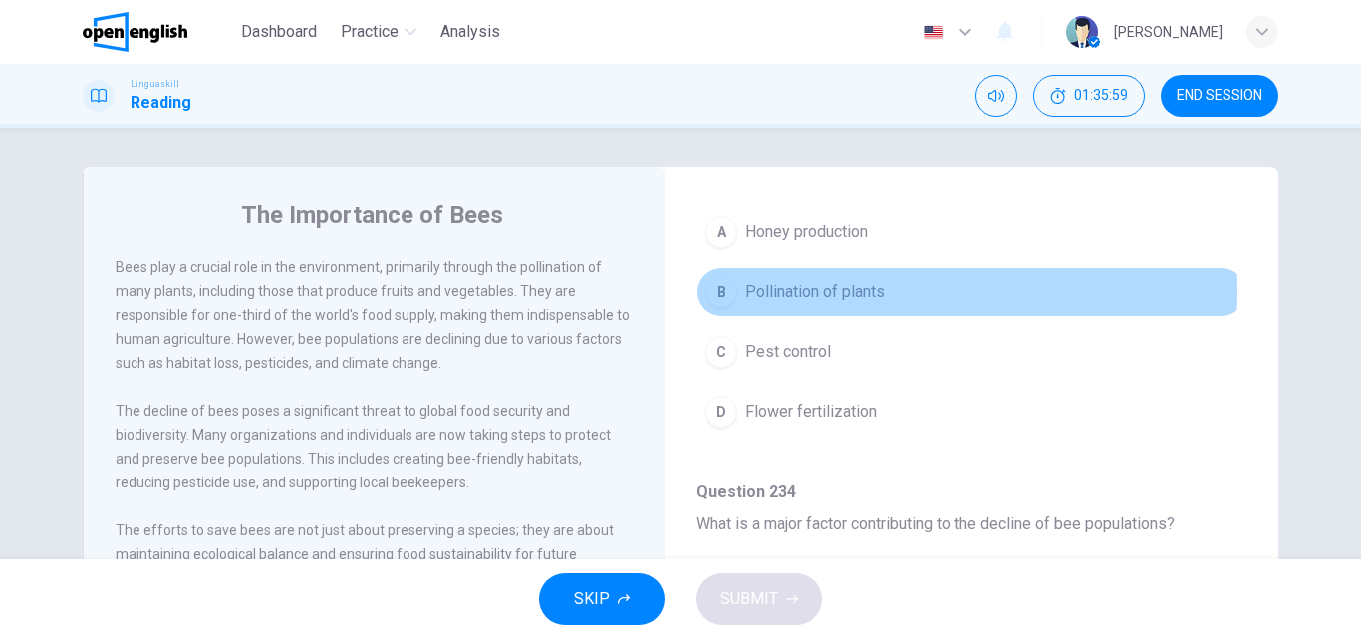
click at [819, 290] on span "Pollination of plants" at bounding box center [814, 292] width 139 height 24
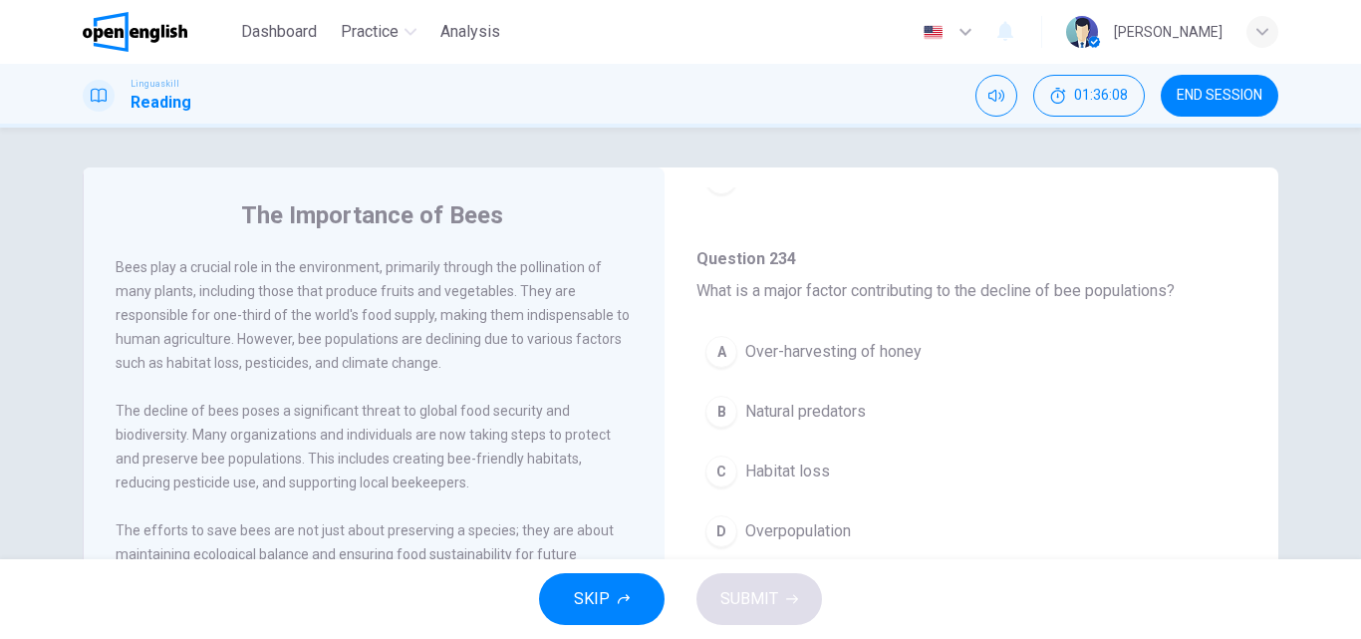
scroll to position [399, 0]
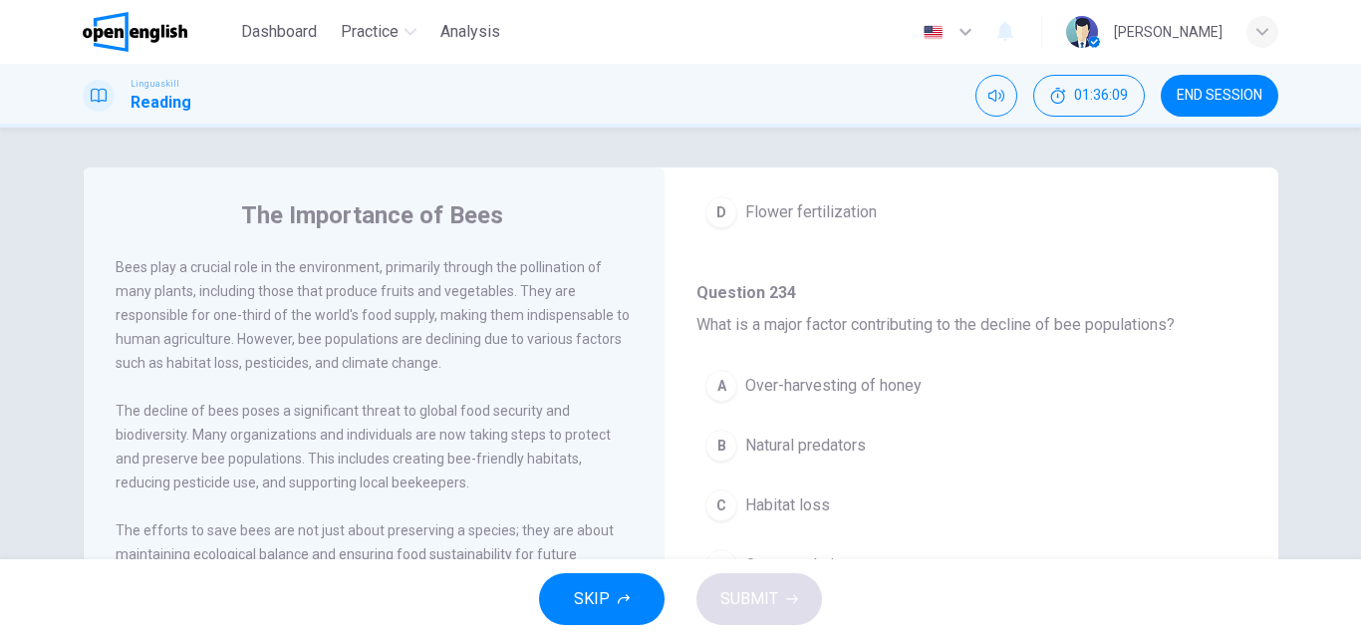
click at [714, 506] on div "C" at bounding box center [721, 505] width 32 height 32
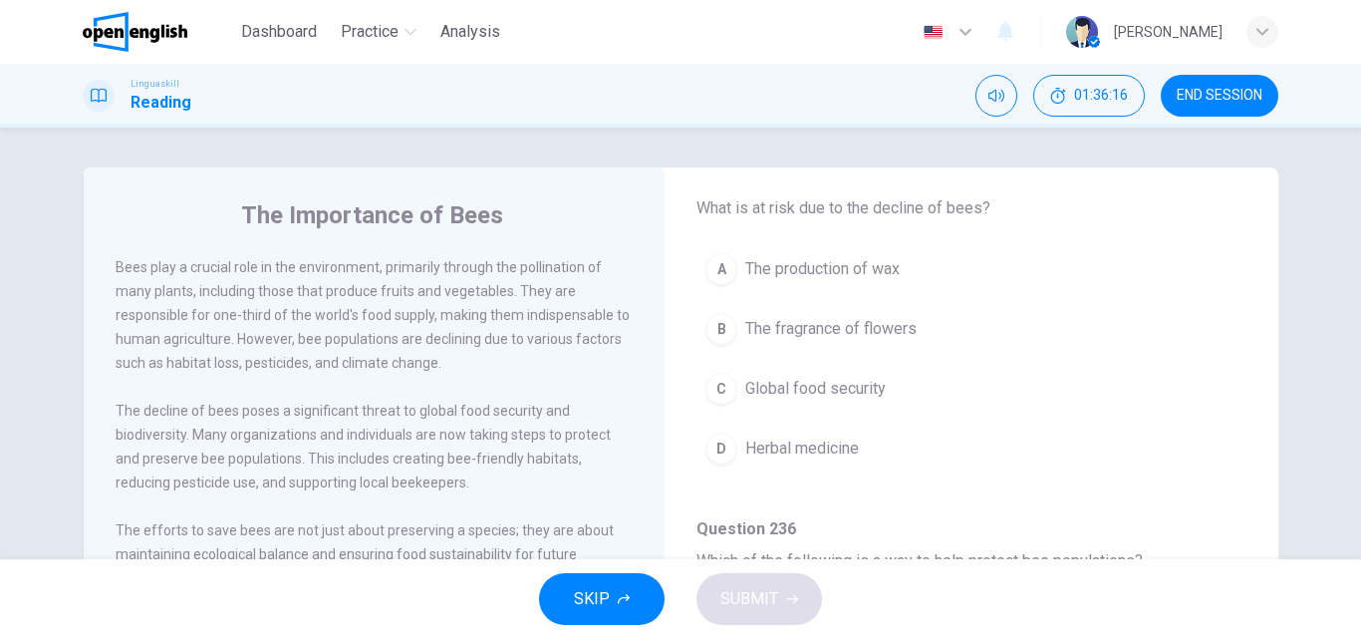
scroll to position [897, 0]
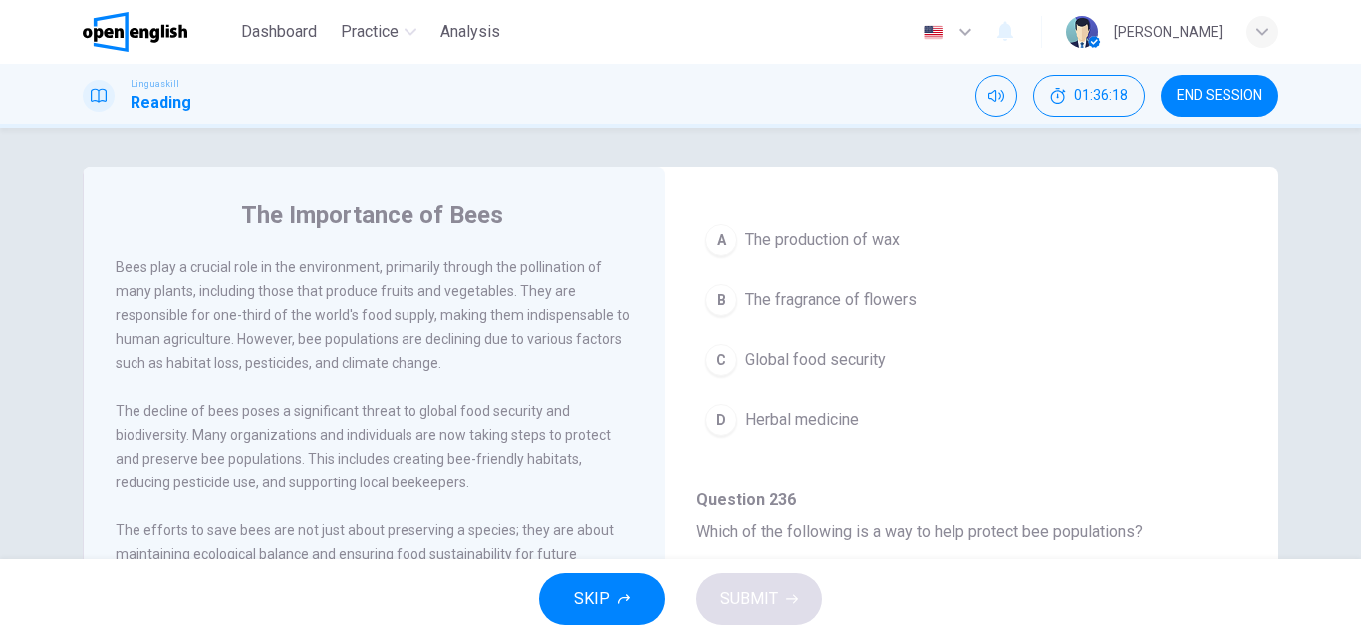
click at [775, 357] on span "Global food security" at bounding box center [815, 360] width 140 height 24
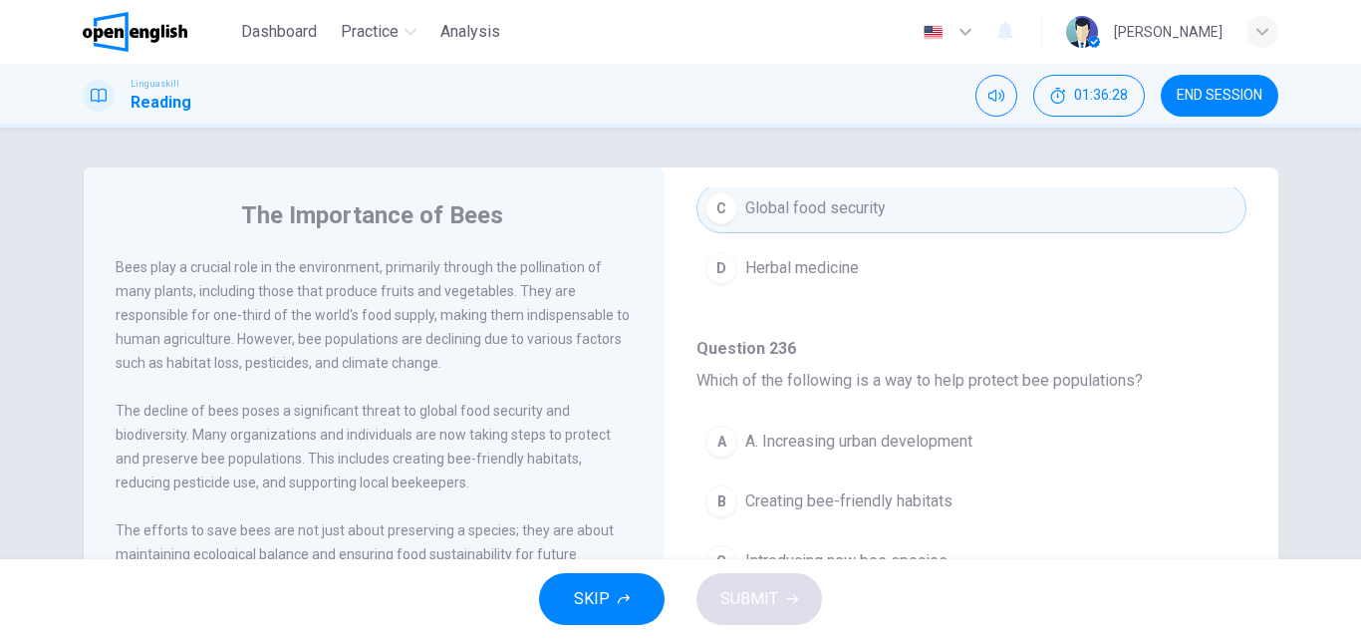
scroll to position [1096, 0]
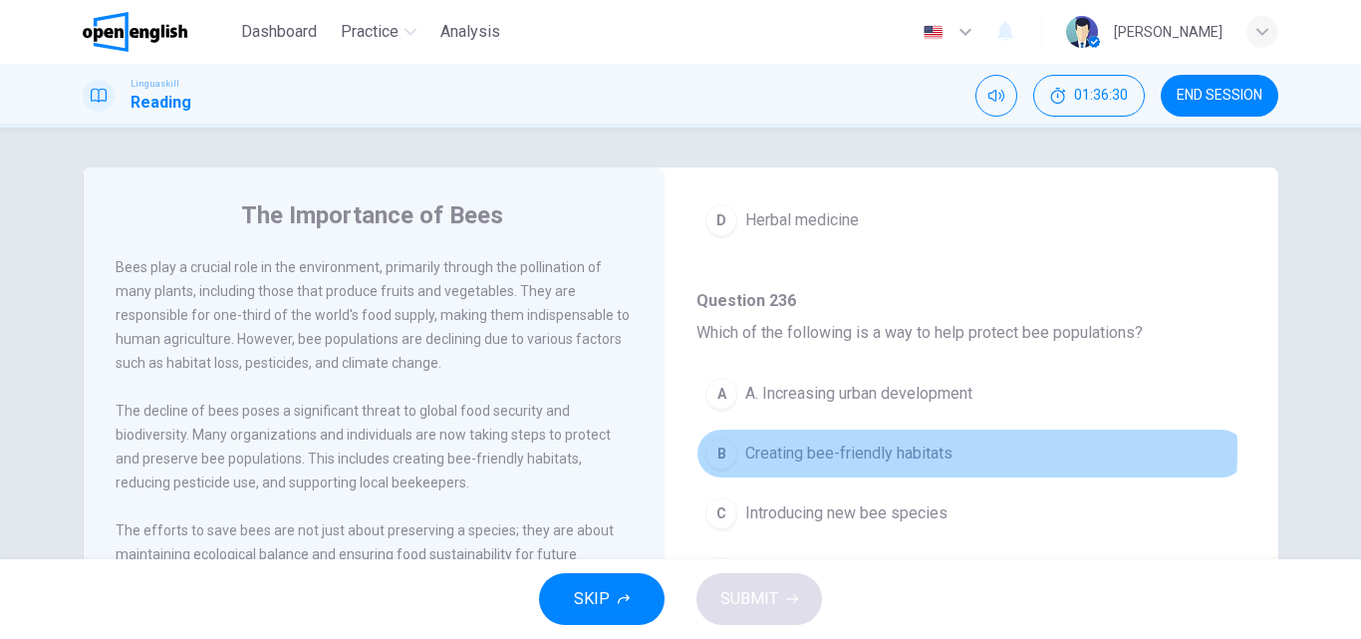
click at [835, 450] on span "Creating bee-friendly habitats" at bounding box center [848, 453] width 207 height 24
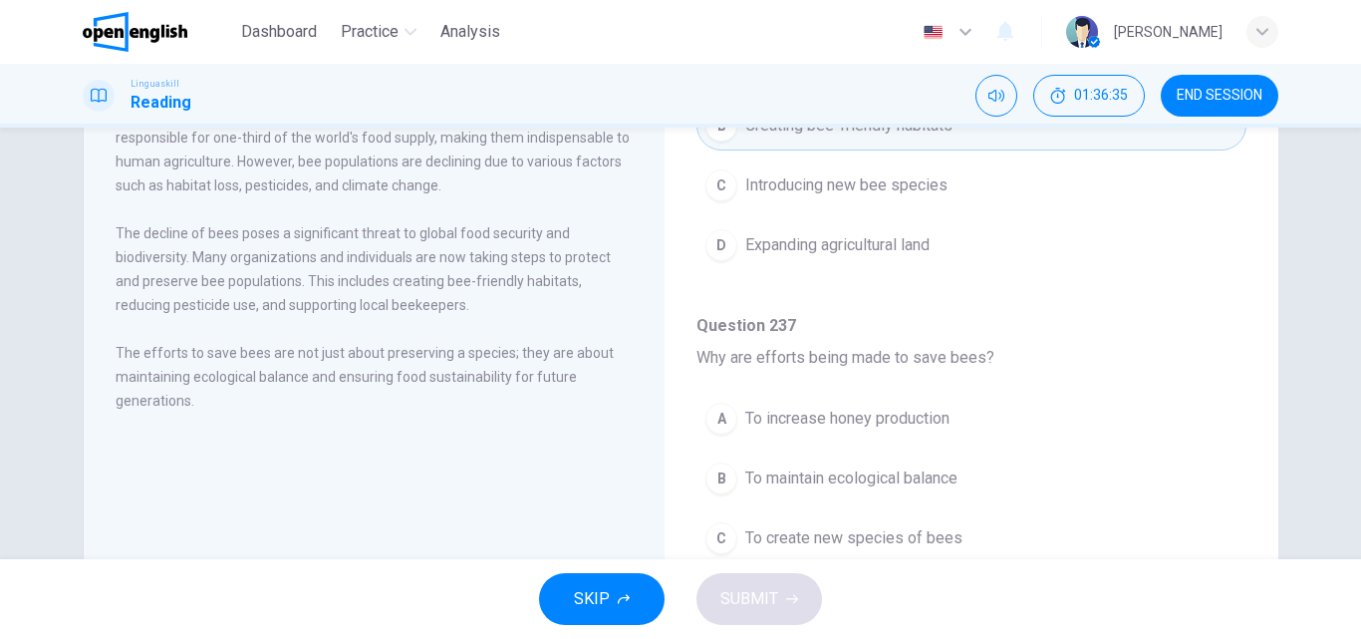
scroll to position [199, 0]
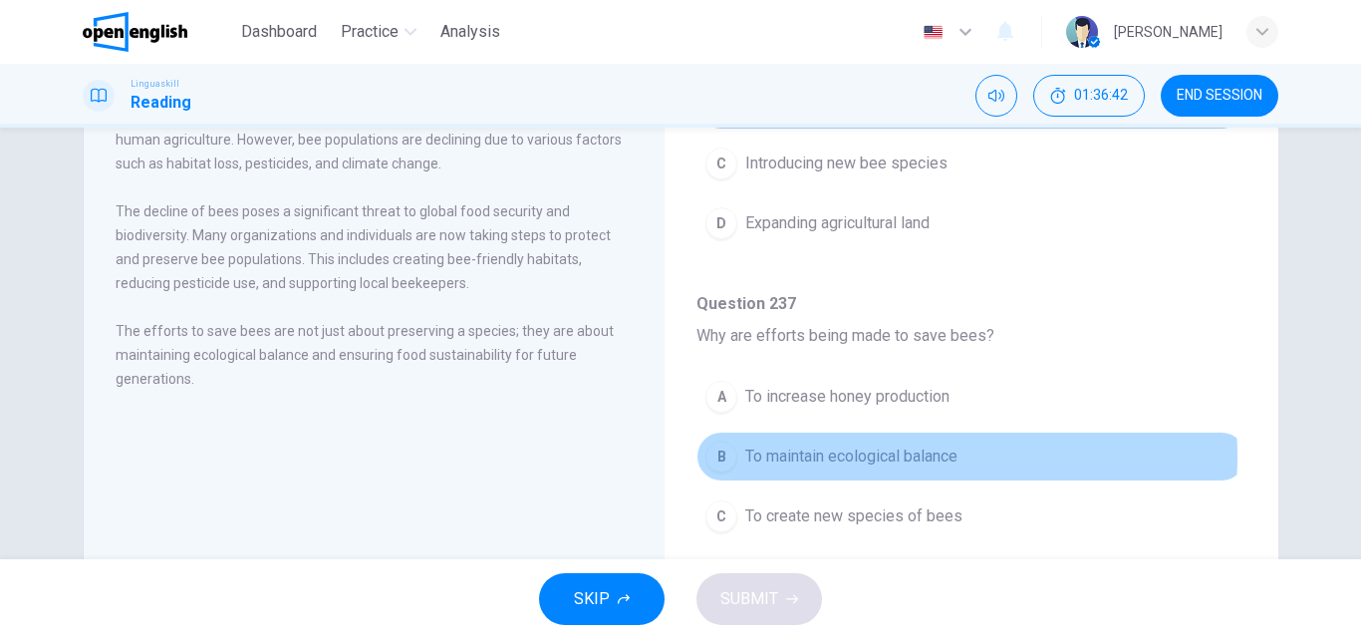
click at [873, 456] on span "To maintain ecological balance" at bounding box center [851, 456] width 212 height 24
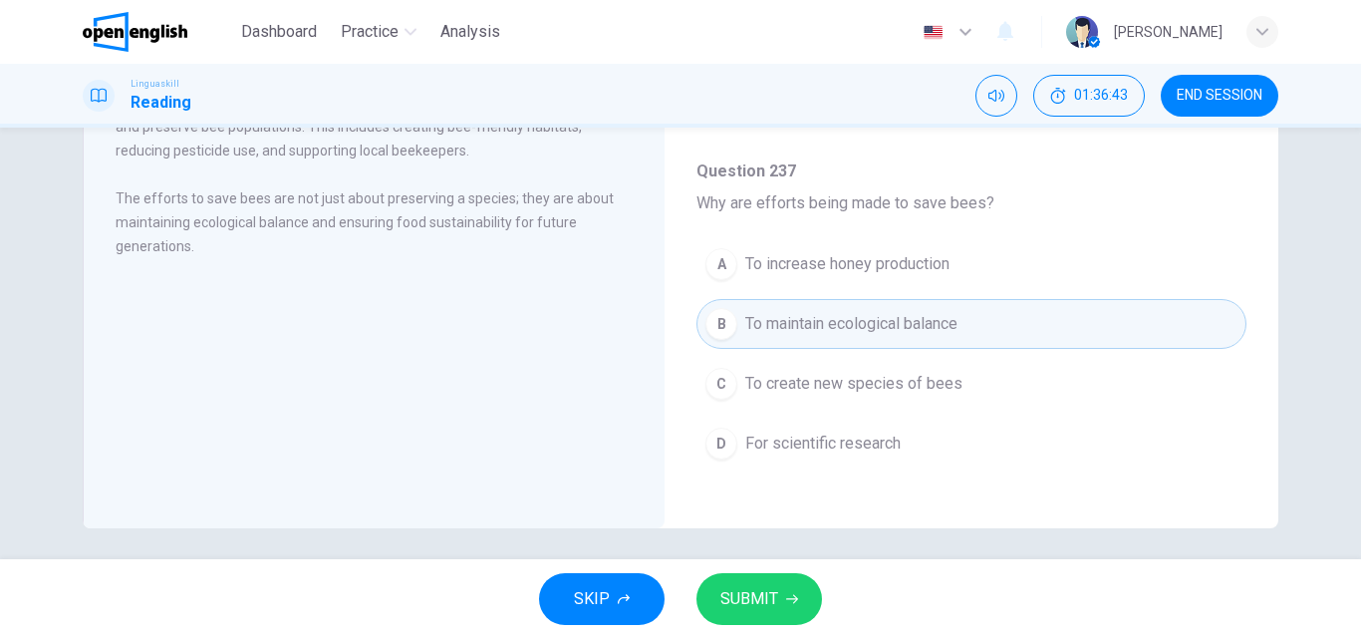
scroll to position [341, 0]
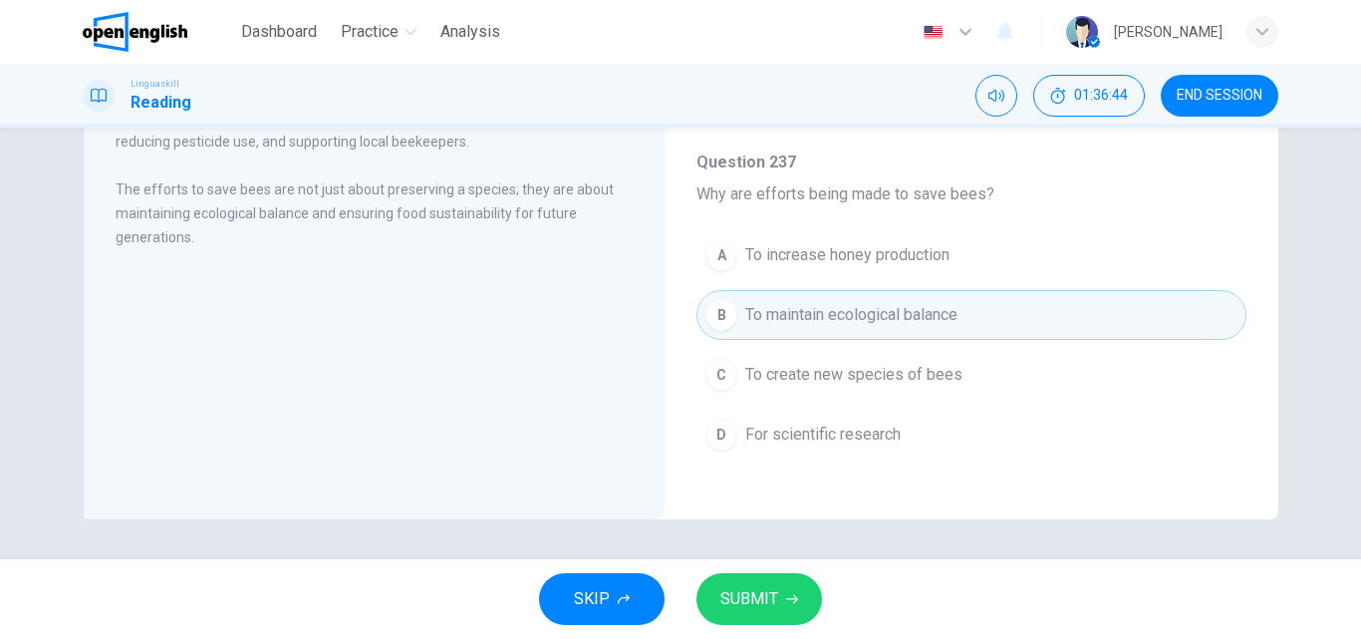
click at [746, 601] on span "SUBMIT" at bounding box center [749, 599] width 58 height 28
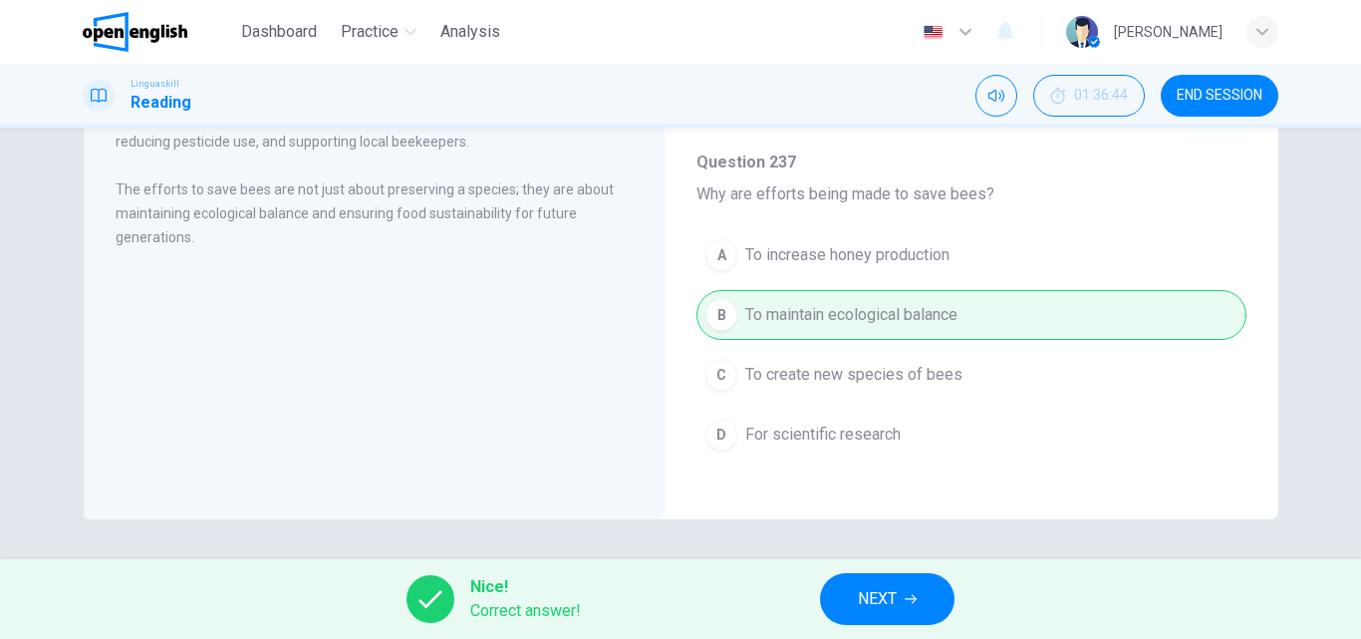
click at [891, 603] on span "NEXT" at bounding box center [877, 599] width 39 height 28
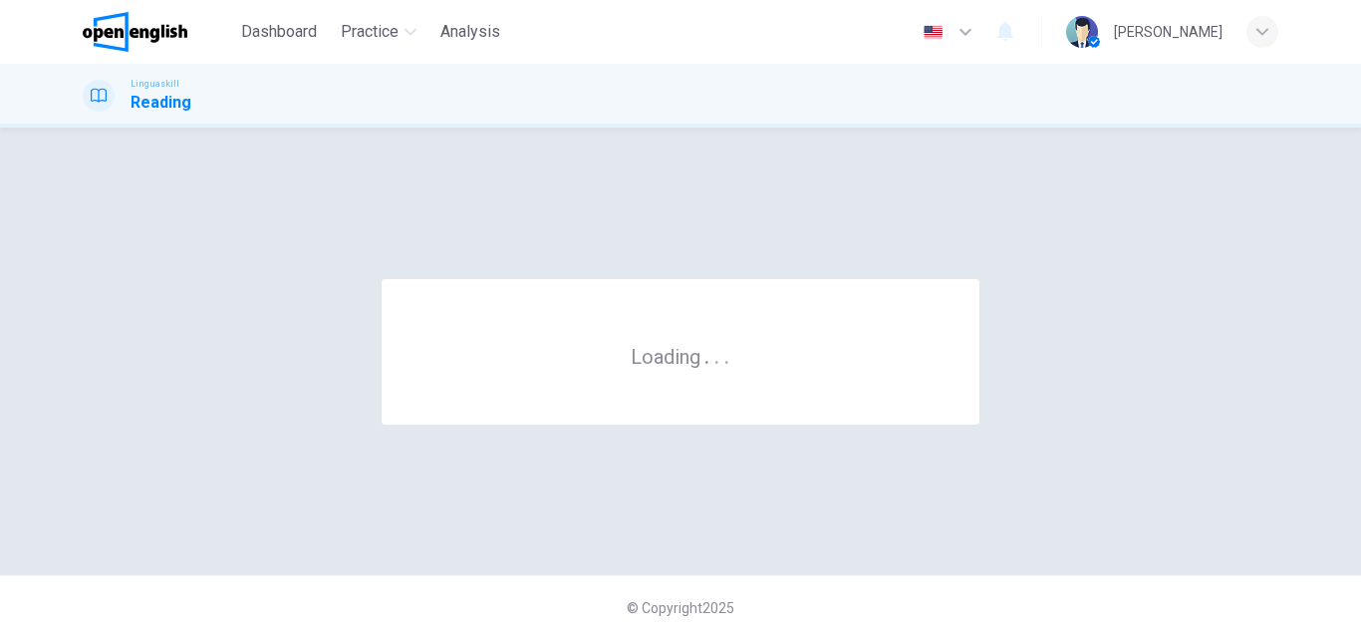
scroll to position [0, 0]
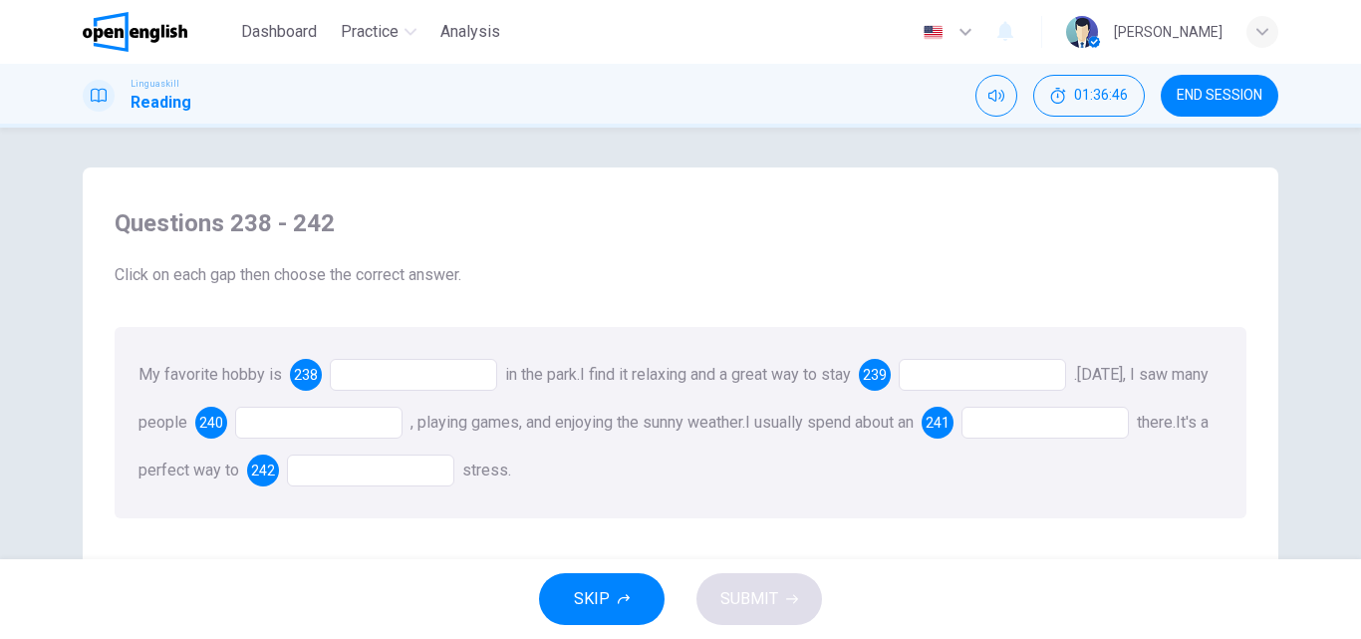
click at [388, 375] on div at bounding box center [413, 375] width 167 height 32
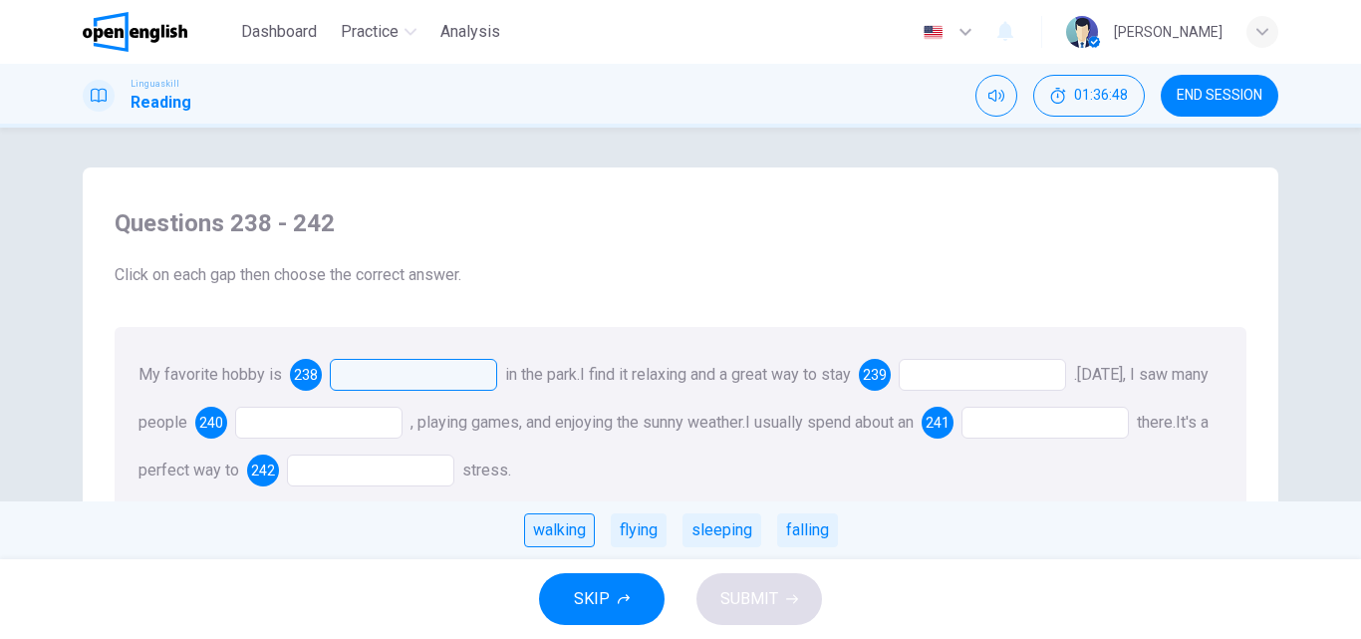
click at [548, 528] on div "walking" at bounding box center [559, 530] width 71 height 34
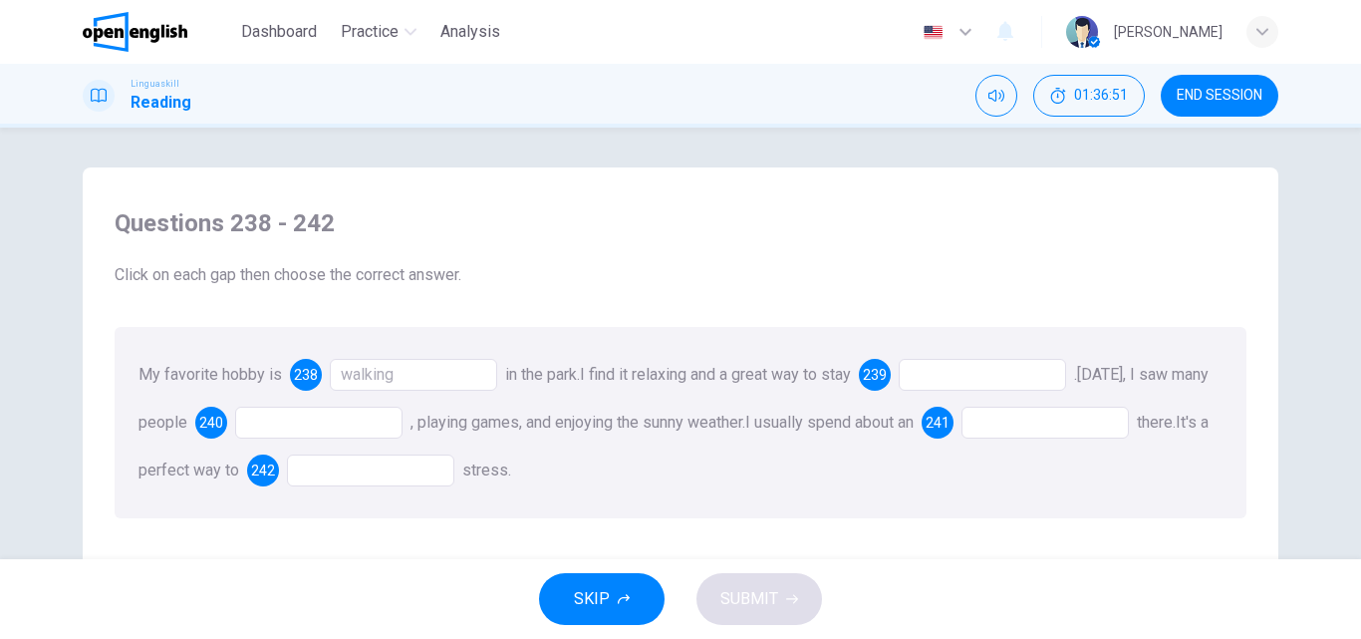
click at [961, 369] on div at bounding box center [982, 375] width 167 height 32
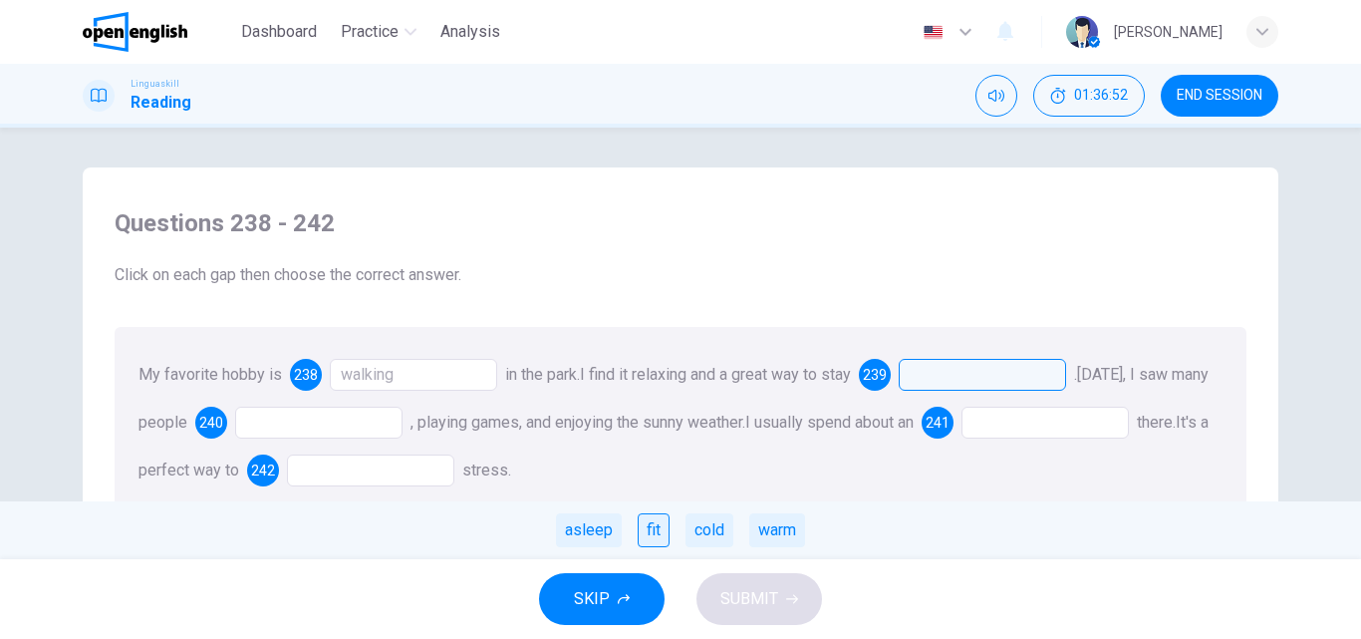
click at [646, 524] on div "fit" at bounding box center [654, 530] width 32 height 34
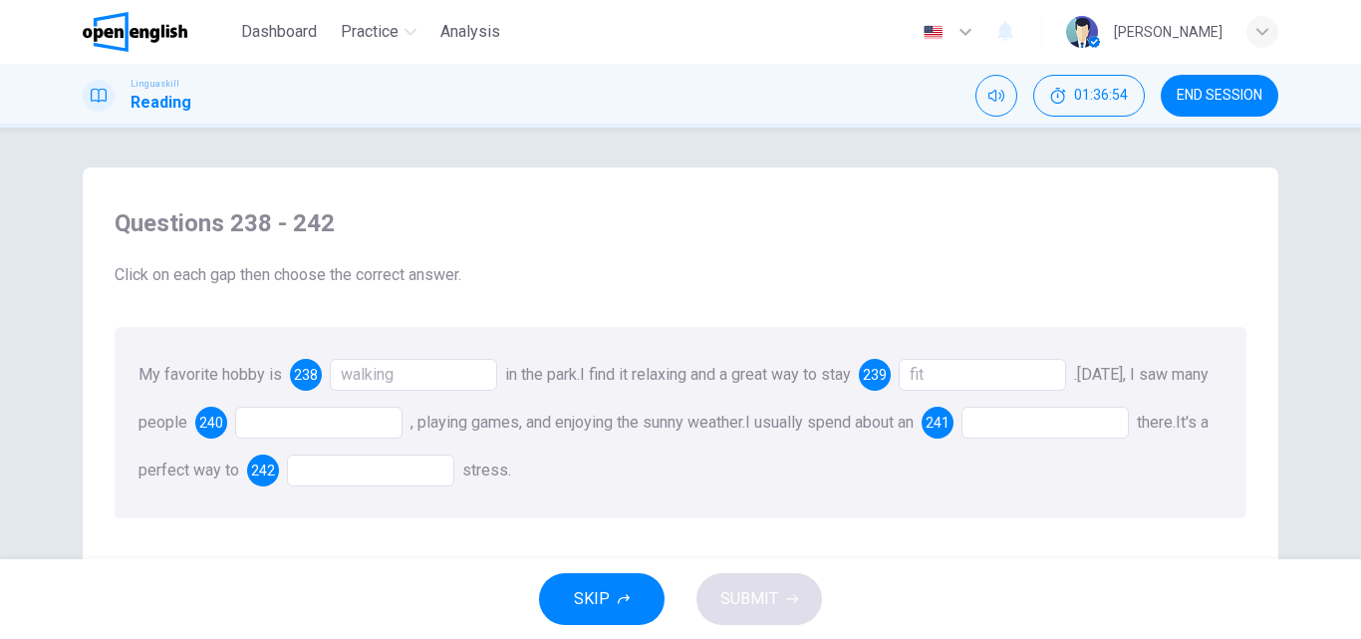
click at [304, 438] on div at bounding box center [318, 422] width 167 height 32
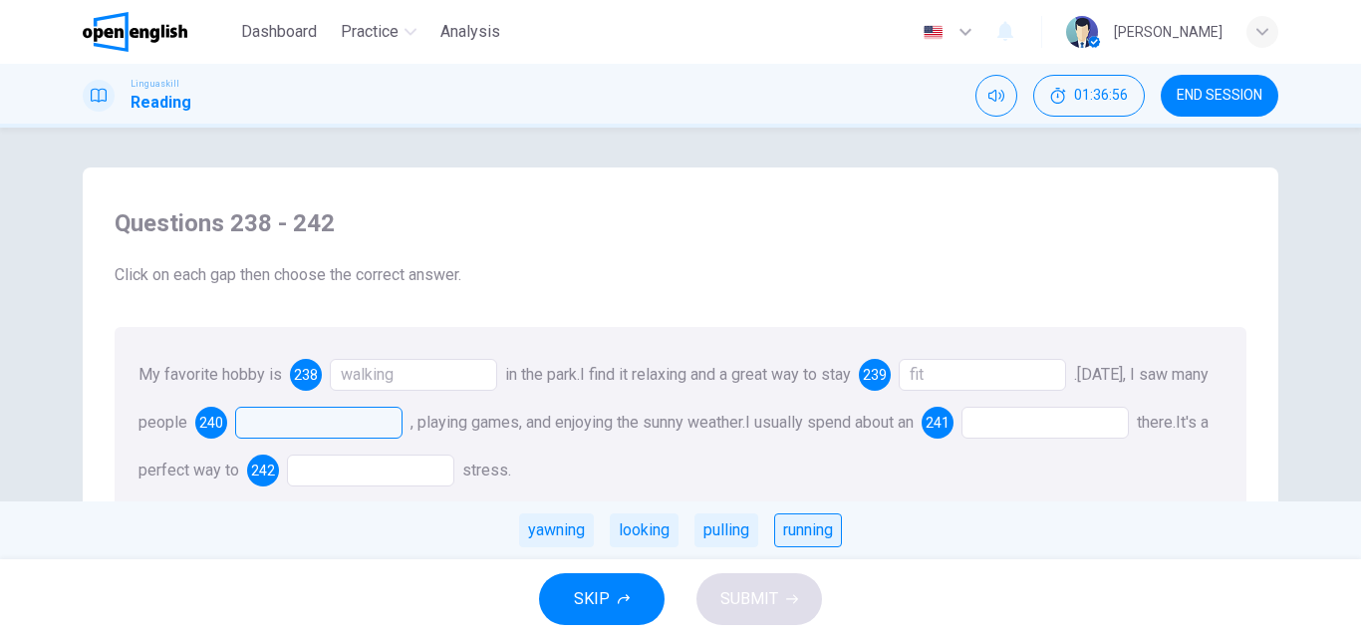
click at [812, 523] on div "running" at bounding box center [808, 530] width 68 height 34
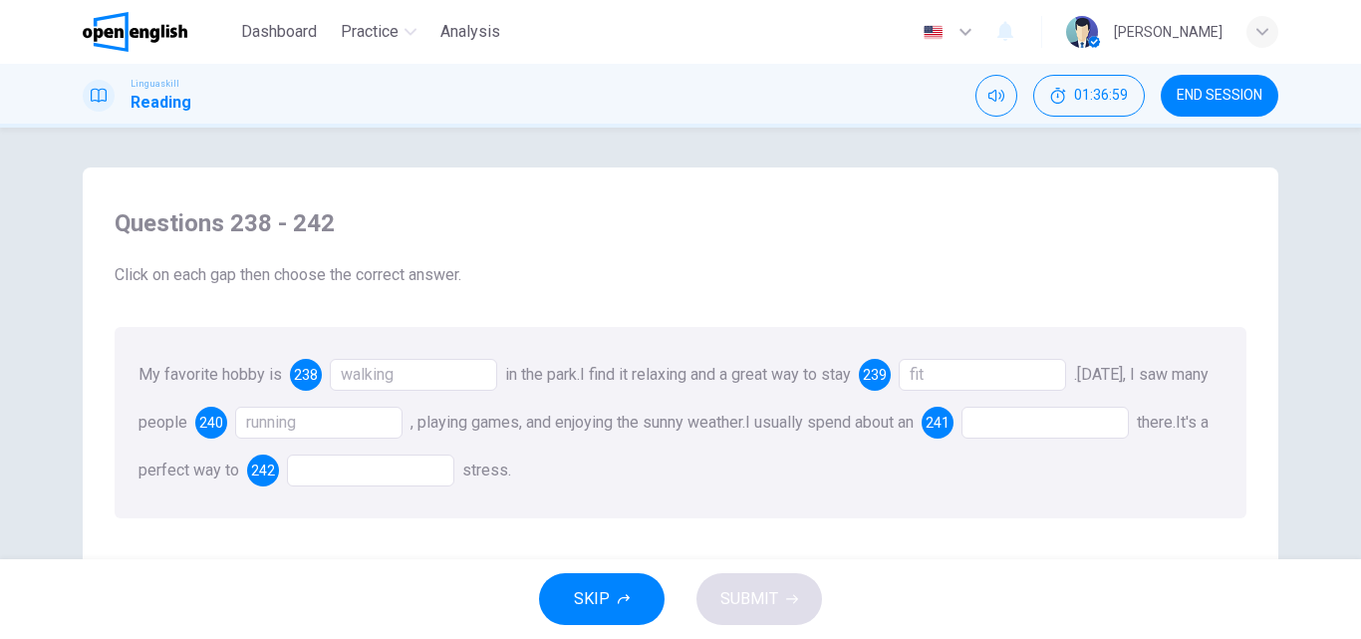
click at [1051, 415] on div at bounding box center [1044, 422] width 167 height 32
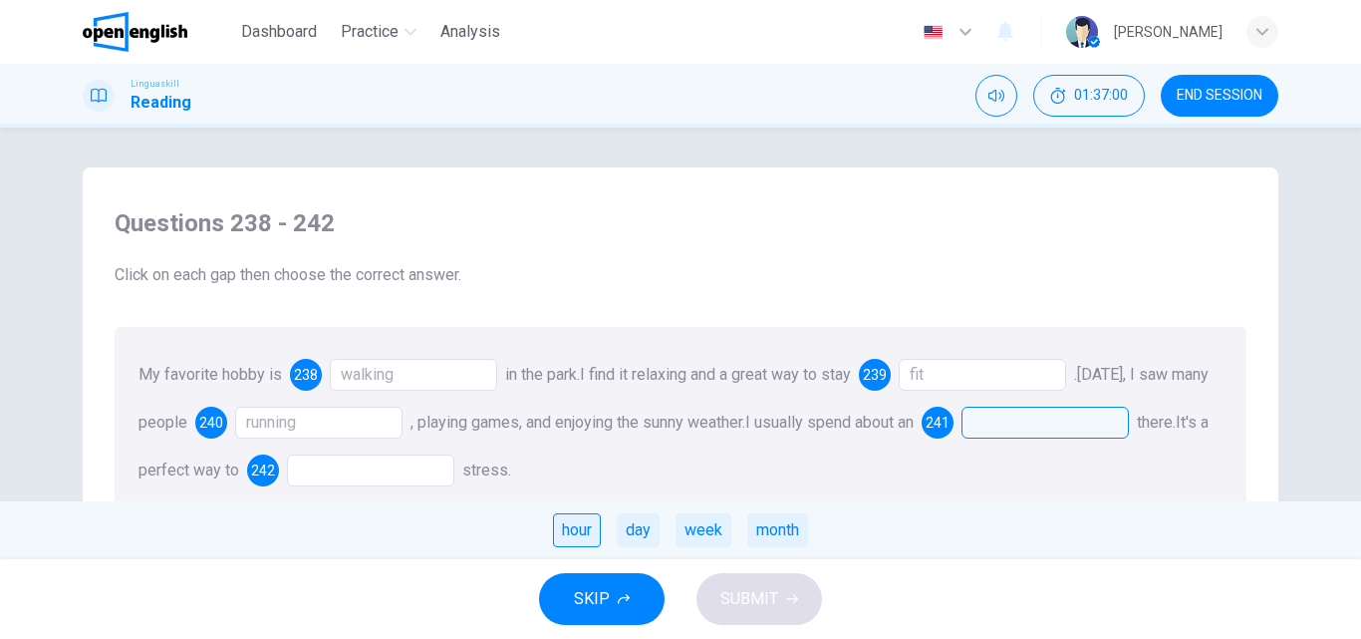
click at [569, 534] on div "hour" at bounding box center [577, 530] width 48 height 34
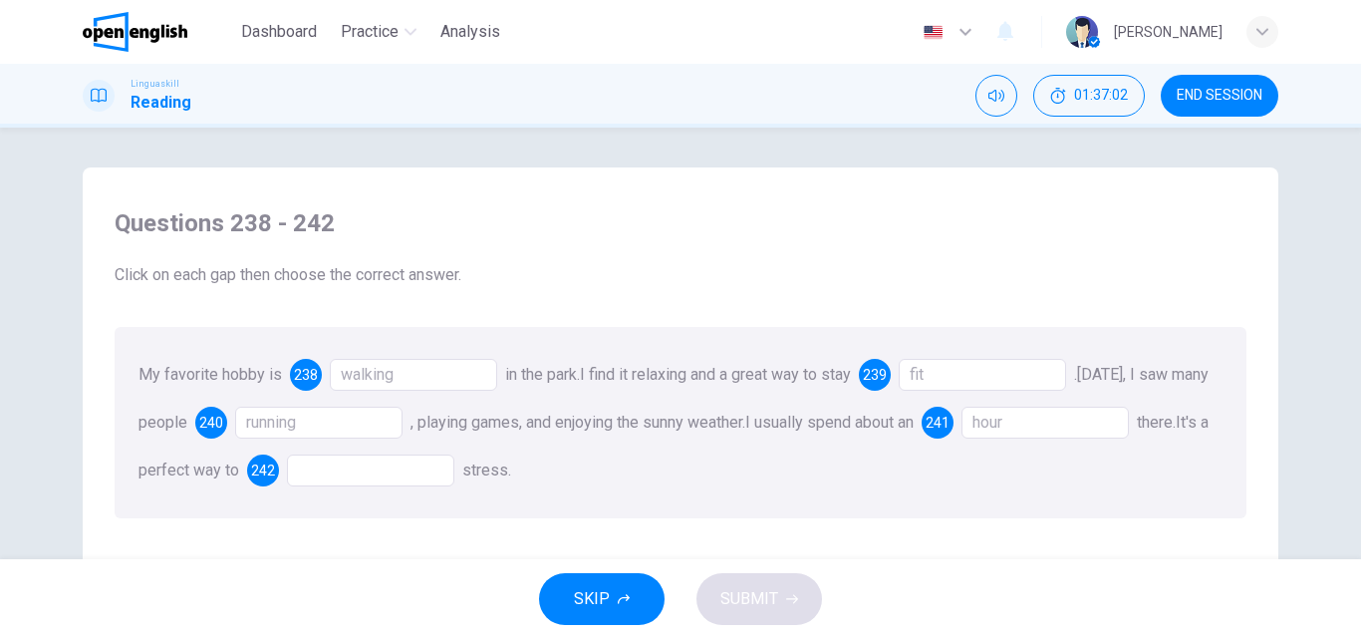
click at [404, 465] on div at bounding box center [370, 470] width 167 height 32
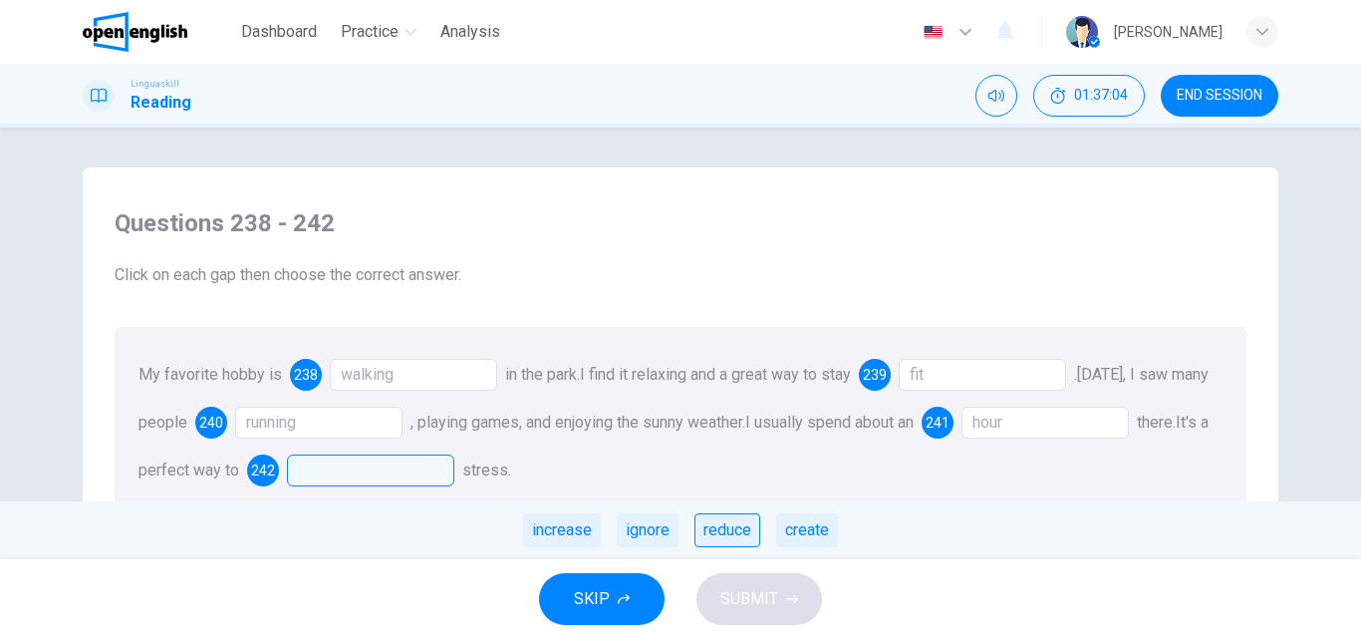
click at [736, 538] on div "reduce" at bounding box center [727, 530] width 66 height 34
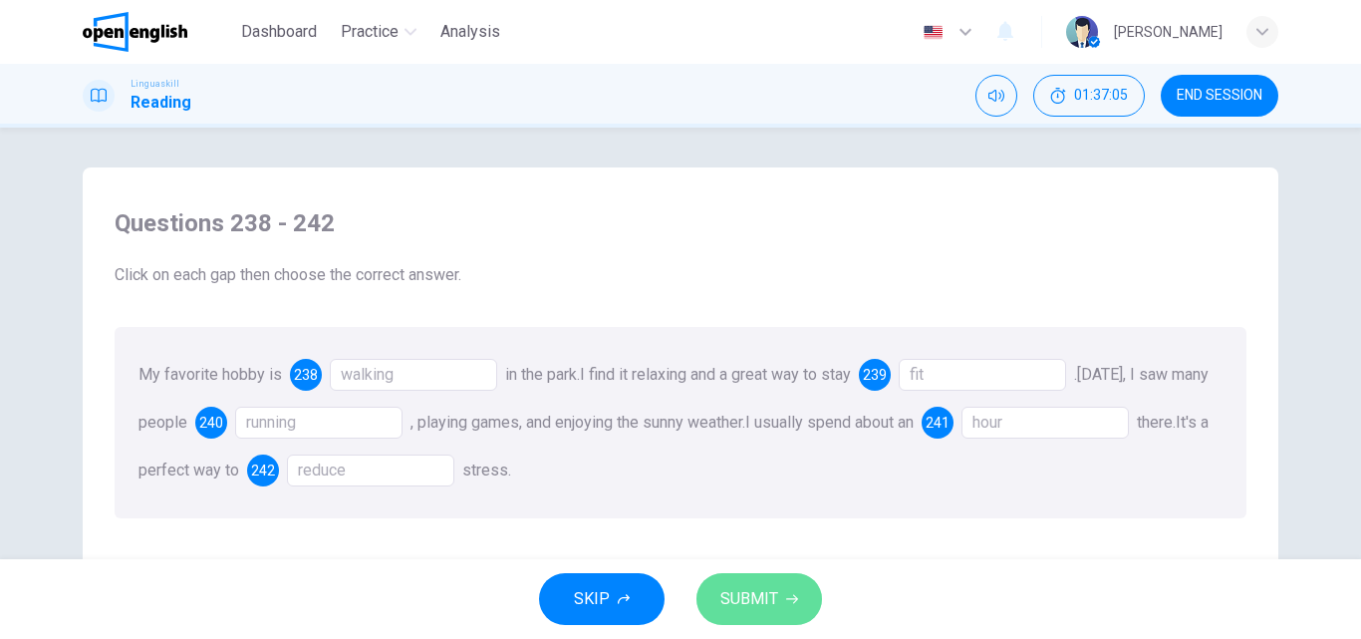
click at [737, 589] on span "SUBMIT" at bounding box center [749, 599] width 58 height 28
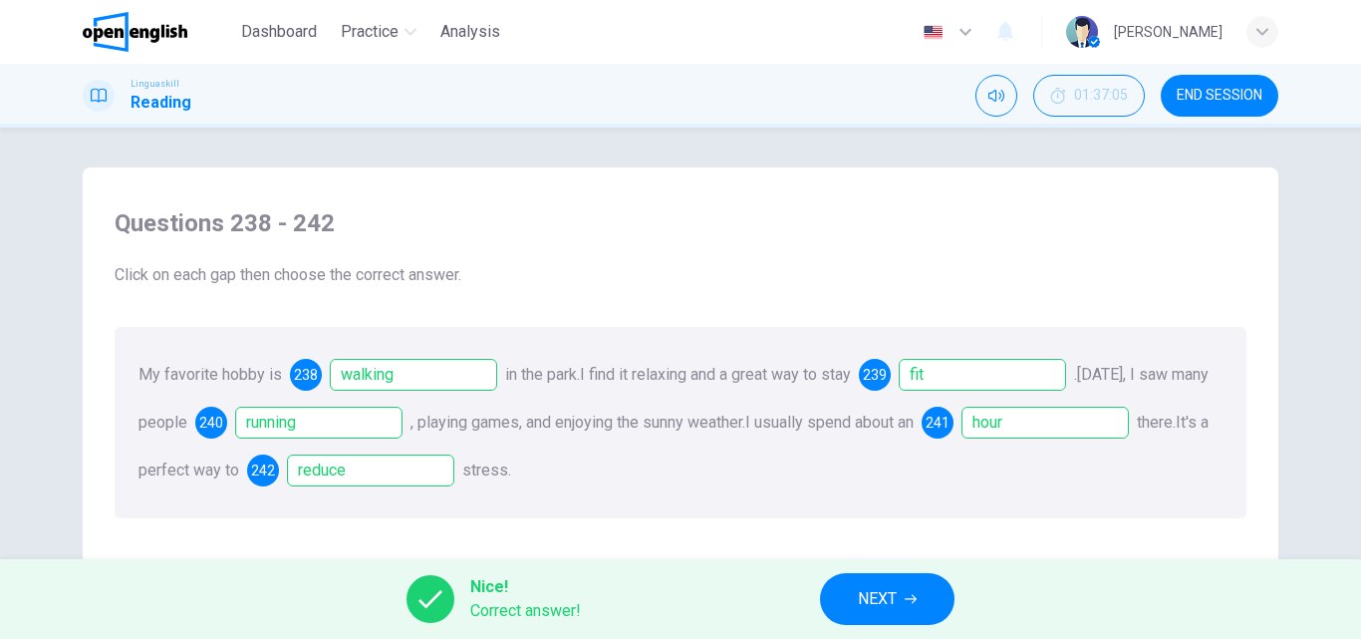
click at [871, 592] on span "NEXT" at bounding box center [877, 599] width 39 height 28
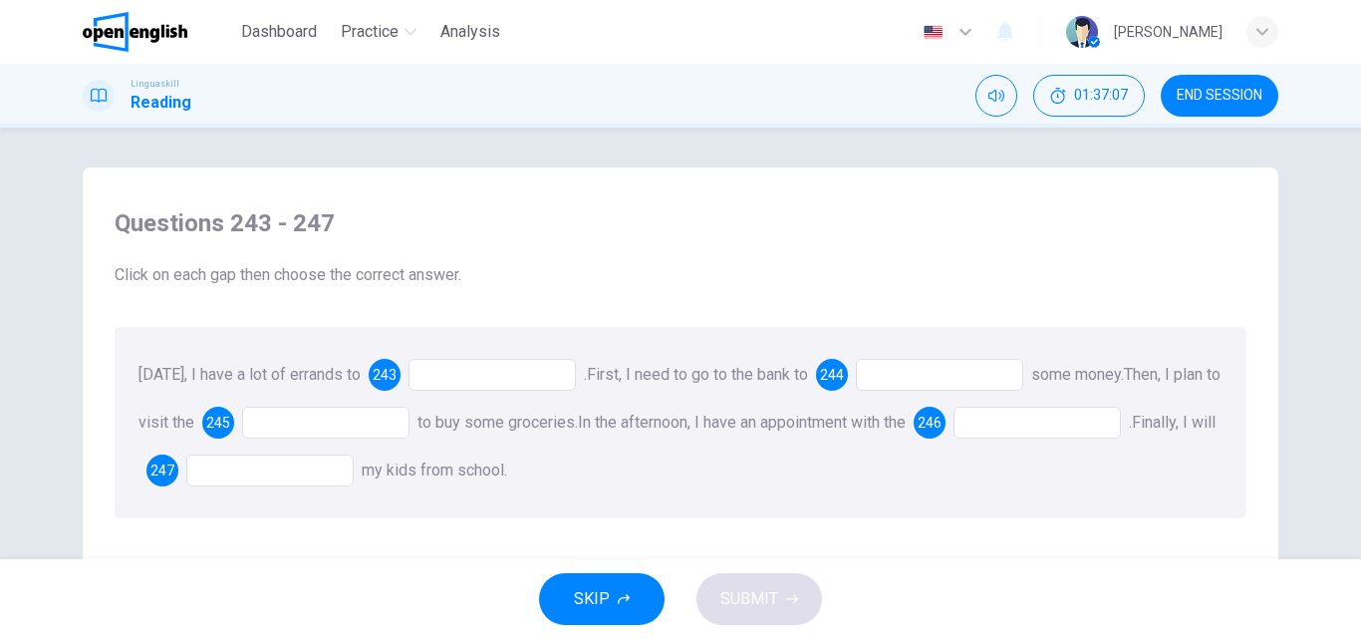
click at [484, 378] on div at bounding box center [491, 375] width 167 height 32
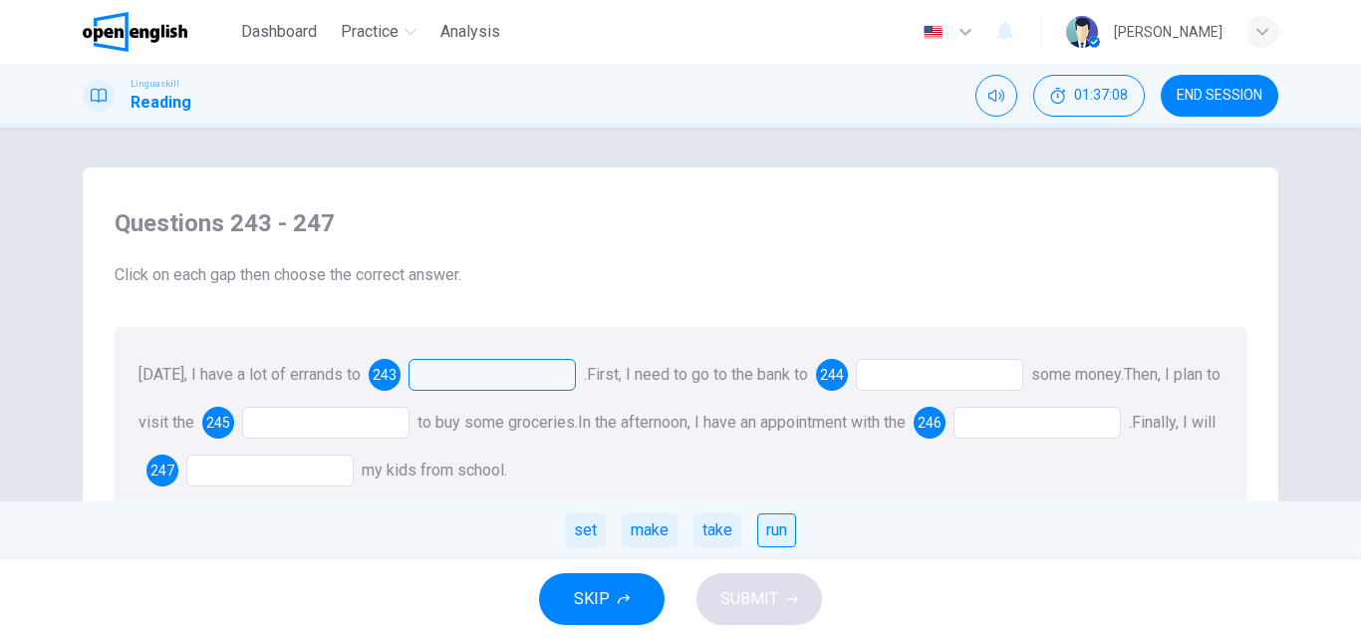
click at [781, 533] on div "run" at bounding box center [776, 530] width 39 height 34
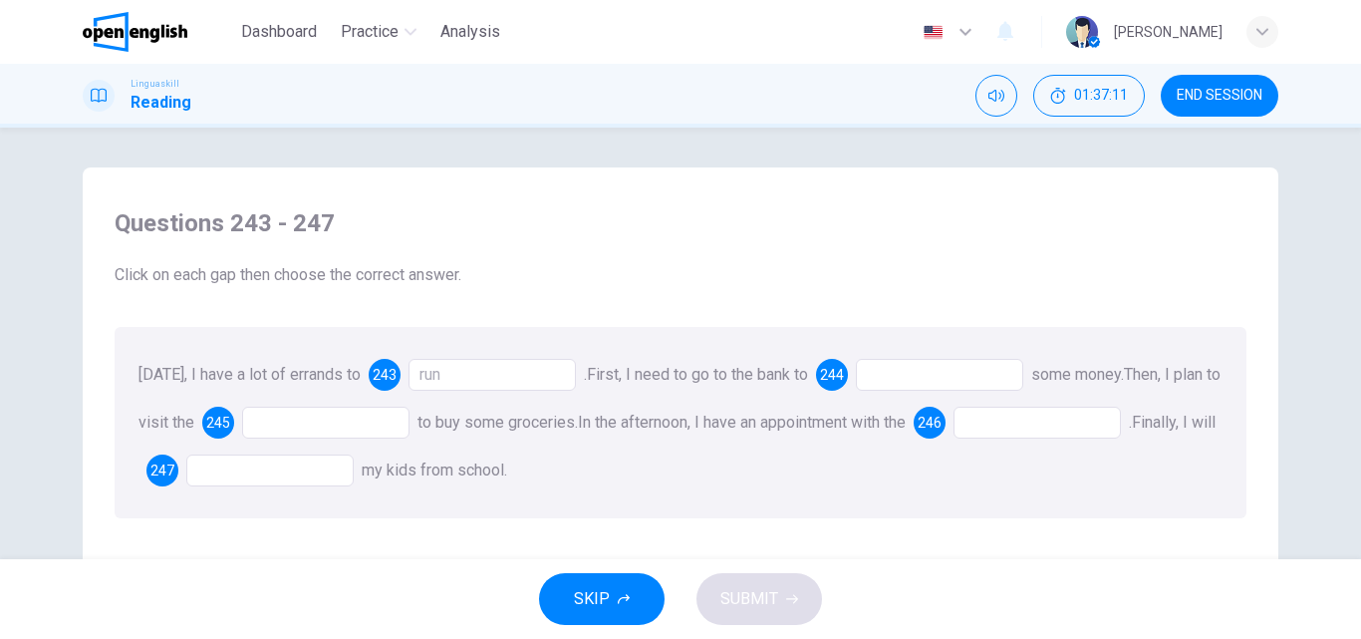
click at [863, 368] on div at bounding box center [939, 375] width 167 height 32
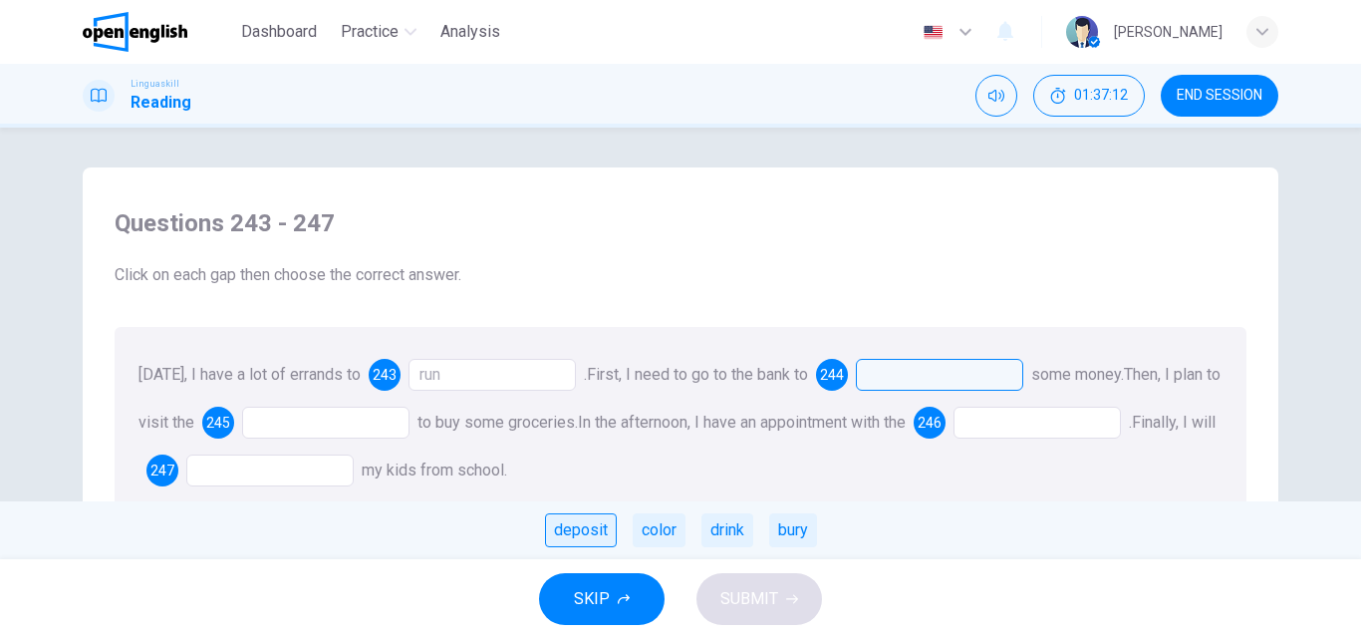
click at [571, 539] on div "deposit" at bounding box center [581, 530] width 72 height 34
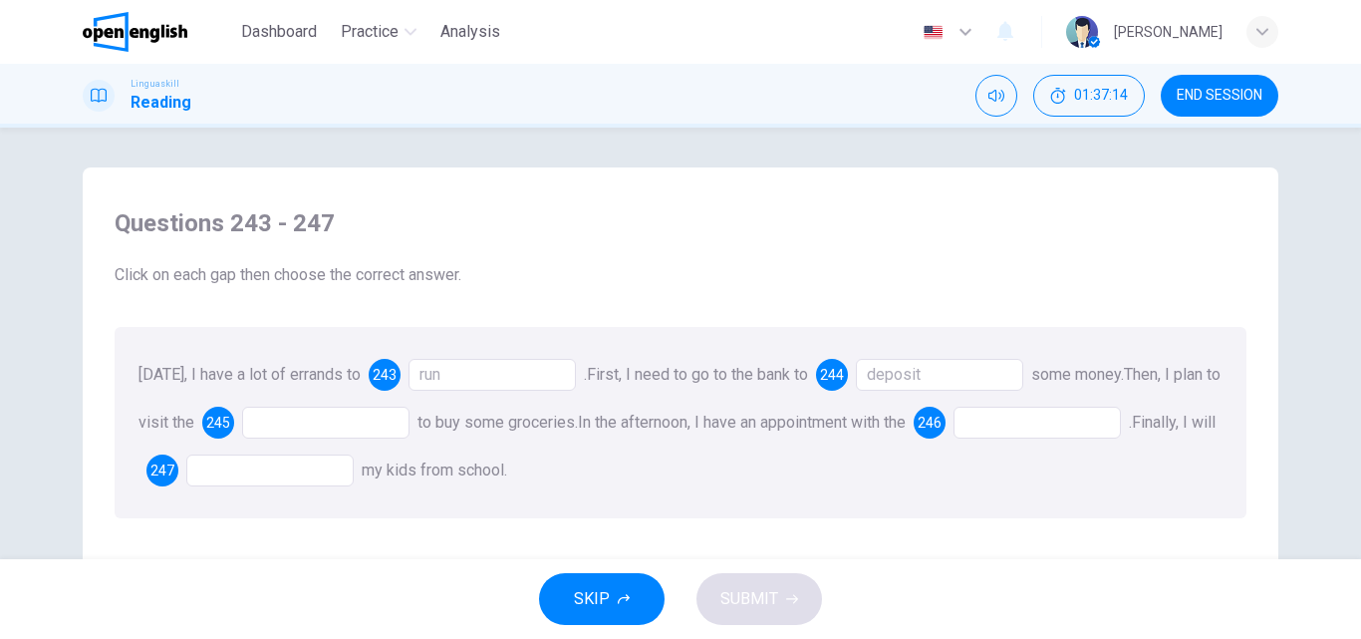
click at [275, 414] on div at bounding box center [325, 422] width 167 height 32
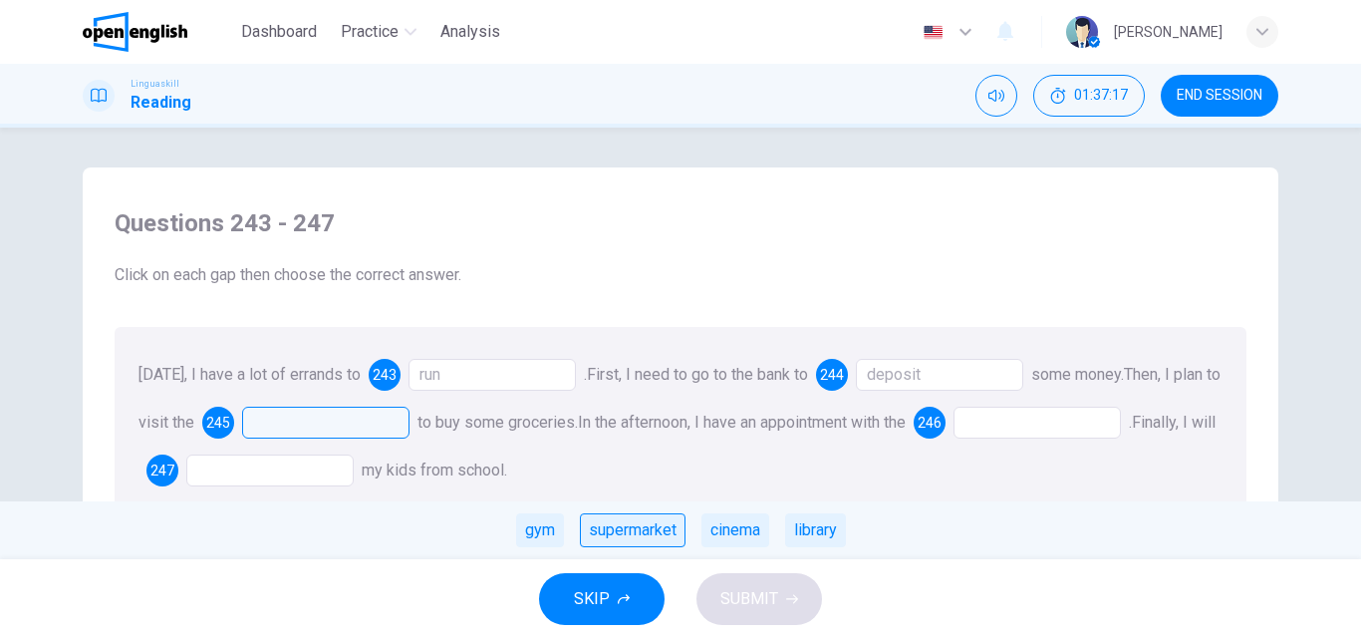
click at [640, 534] on div "supermarket" at bounding box center [633, 530] width 106 height 34
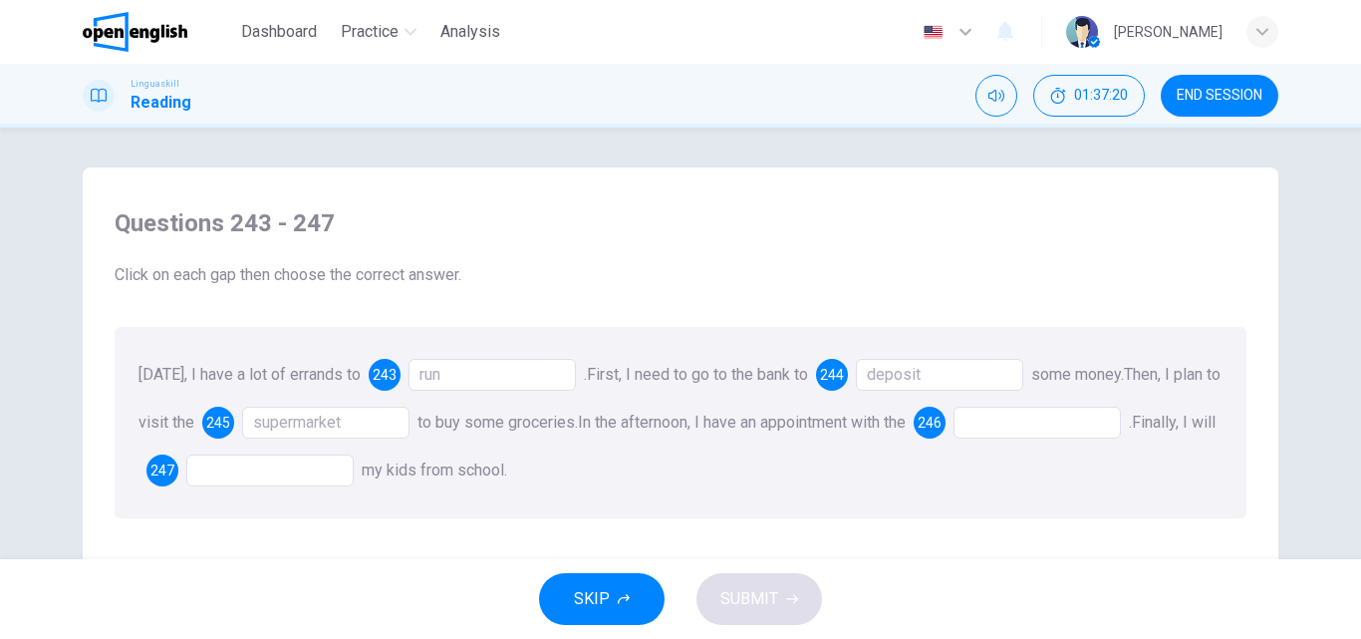
click at [1055, 413] on div at bounding box center [1036, 422] width 167 height 32
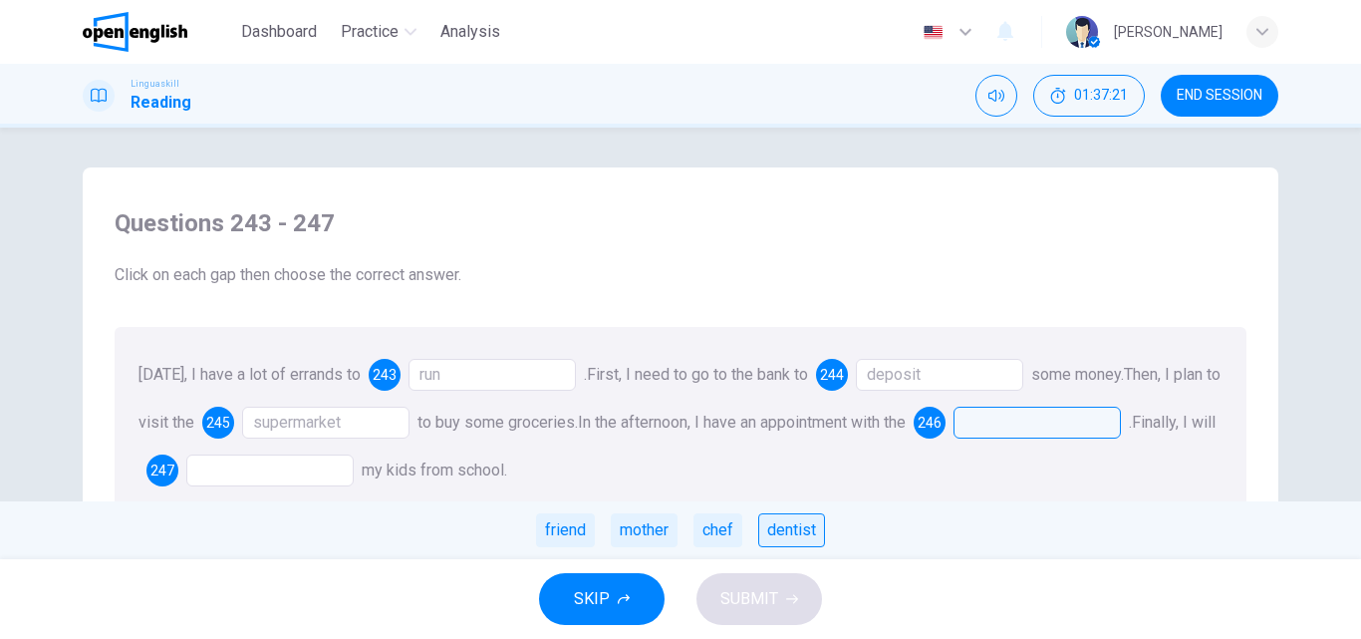
click at [783, 534] on div "dentist" at bounding box center [791, 530] width 67 height 34
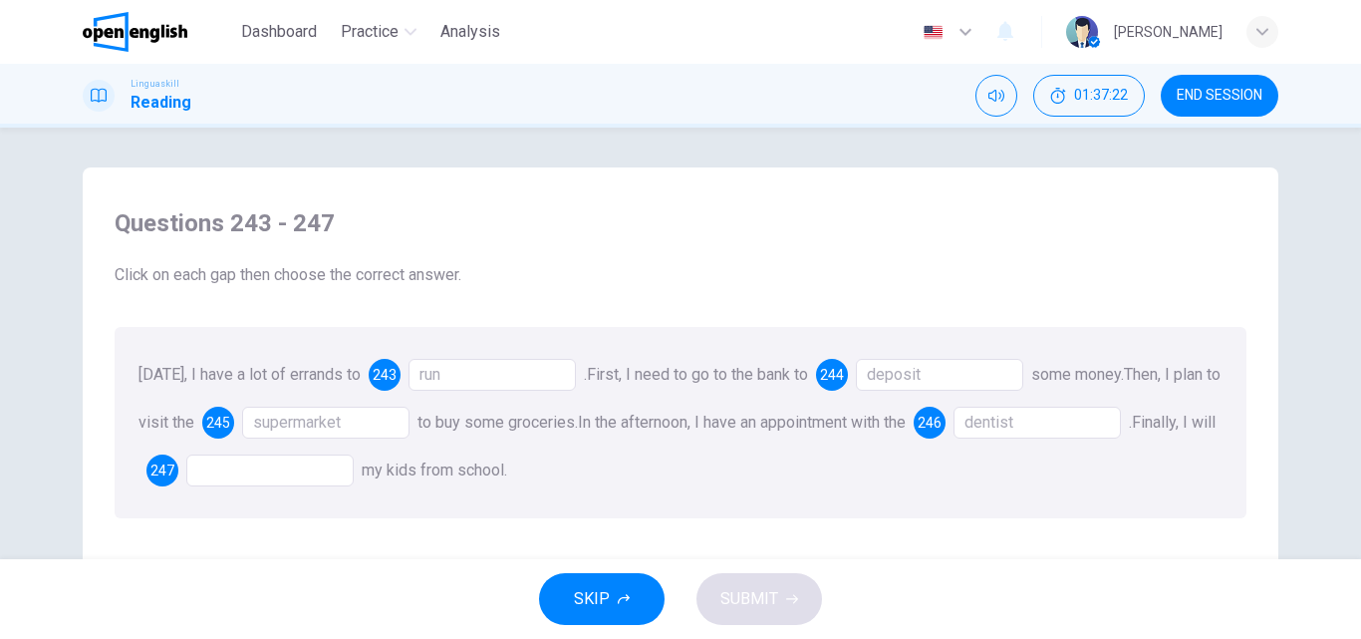
click at [241, 470] on div at bounding box center [269, 470] width 167 height 32
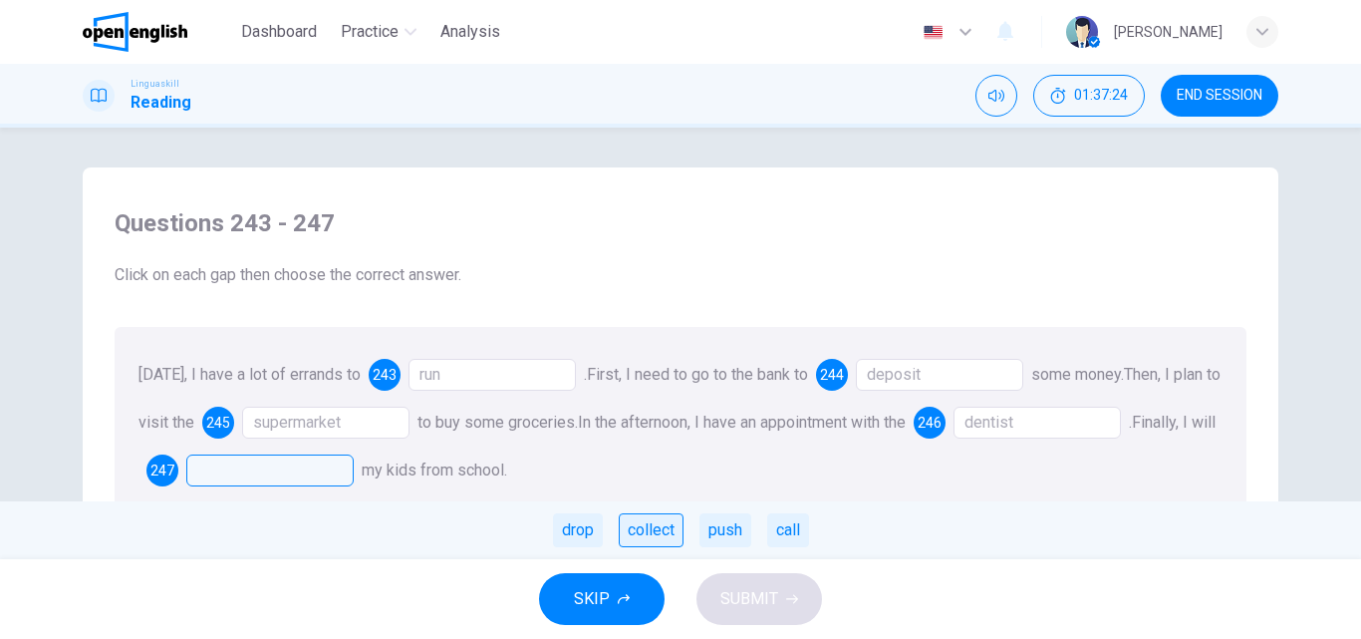
click at [657, 525] on div "collect" at bounding box center [651, 530] width 65 height 34
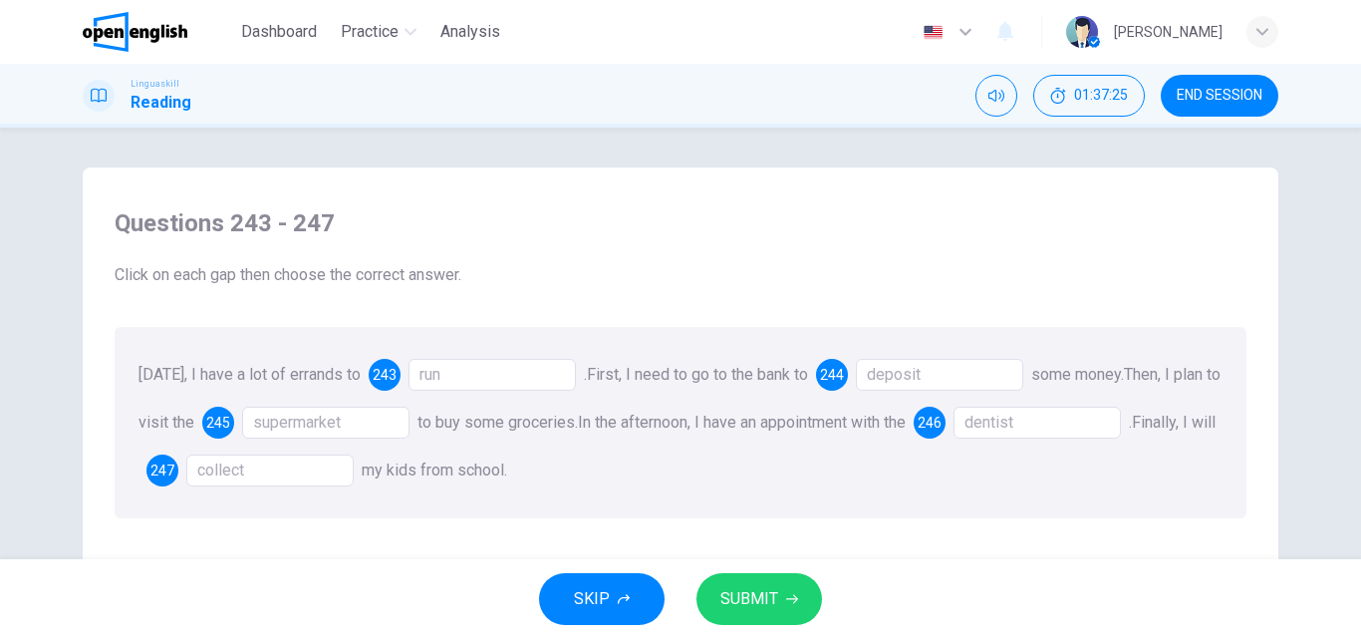
click at [758, 589] on span "SUBMIT" at bounding box center [749, 599] width 58 height 28
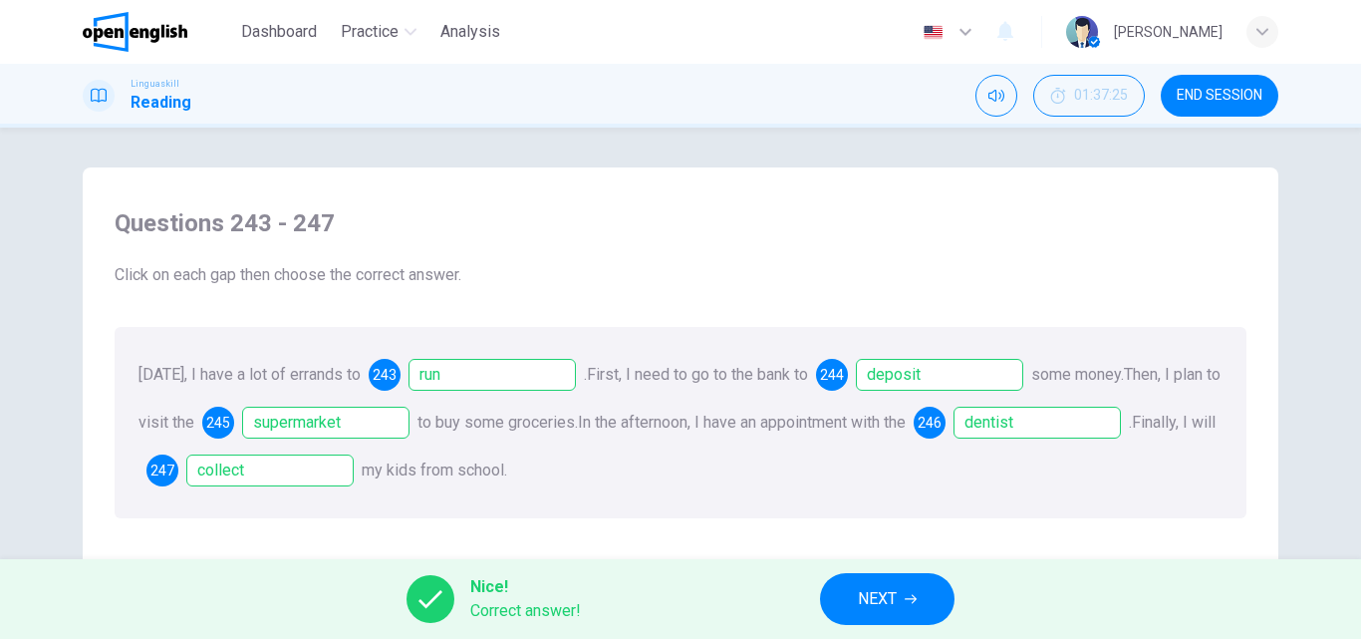
click at [884, 603] on span "NEXT" at bounding box center [877, 599] width 39 height 28
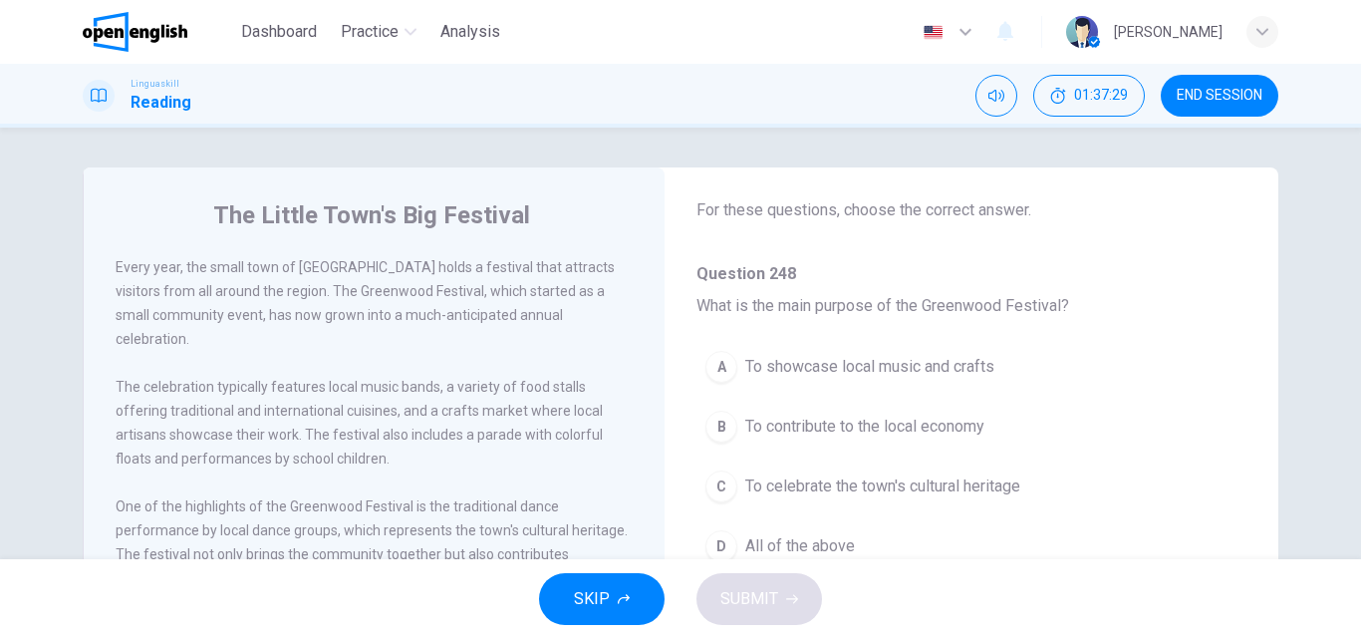
scroll to position [100, 0]
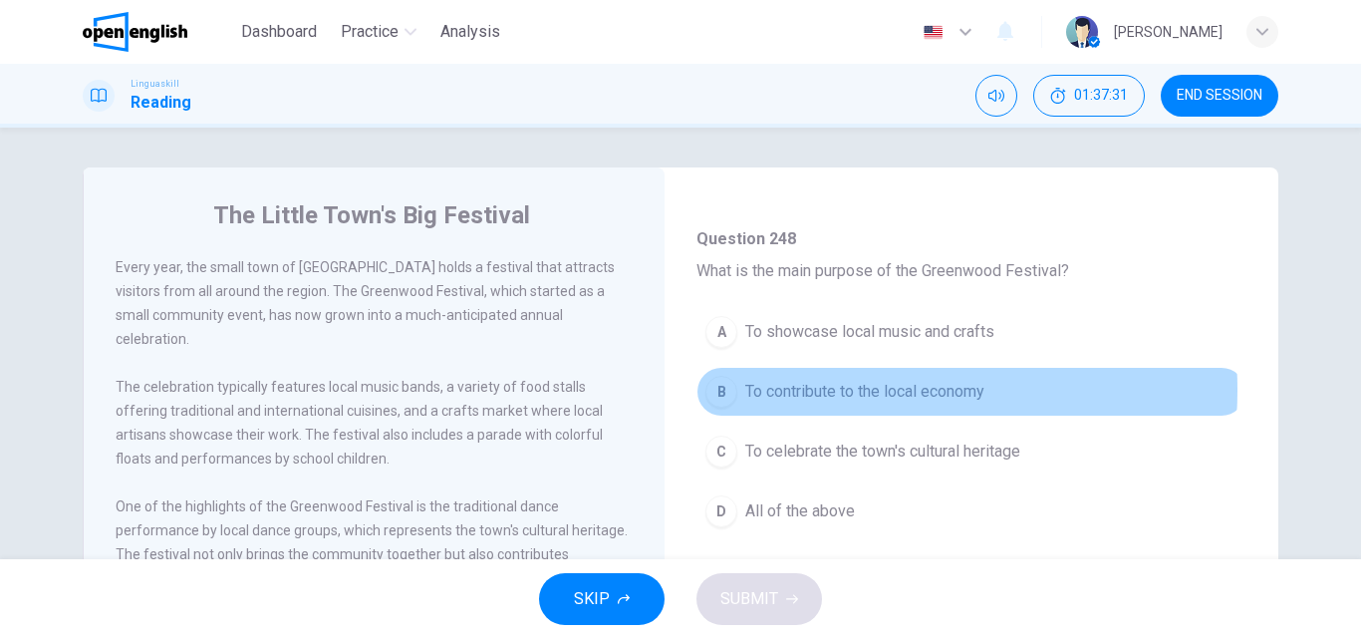
click at [819, 390] on span "To contribute to the local economy" at bounding box center [864, 392] width 239 height 24
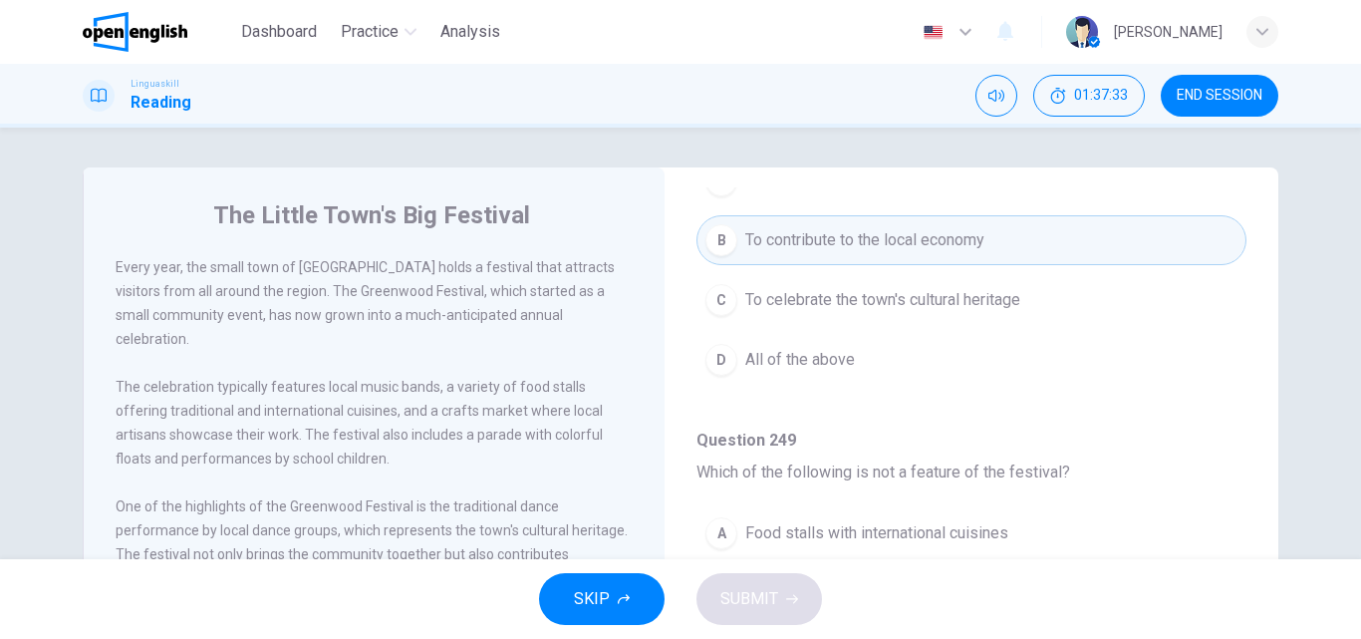
scroll to position [399, 0]
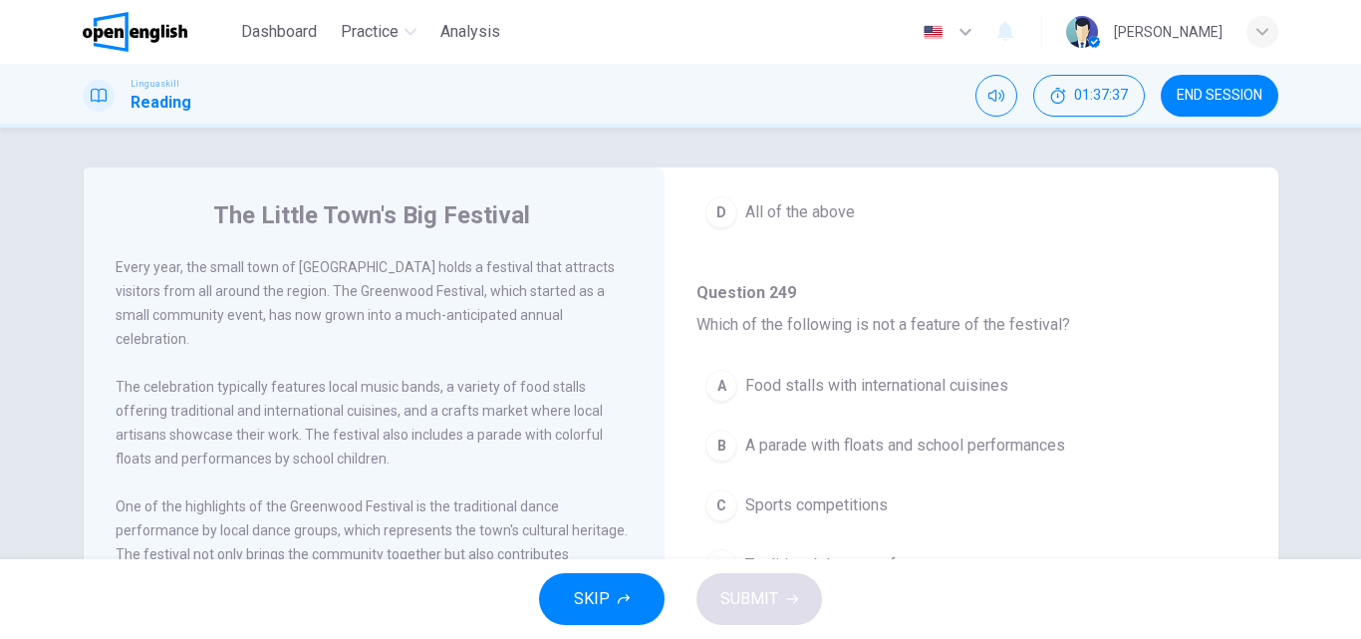
click at [851, 516] on span "Sports competitions" at bounding box center [816, 505] width 142 height 24
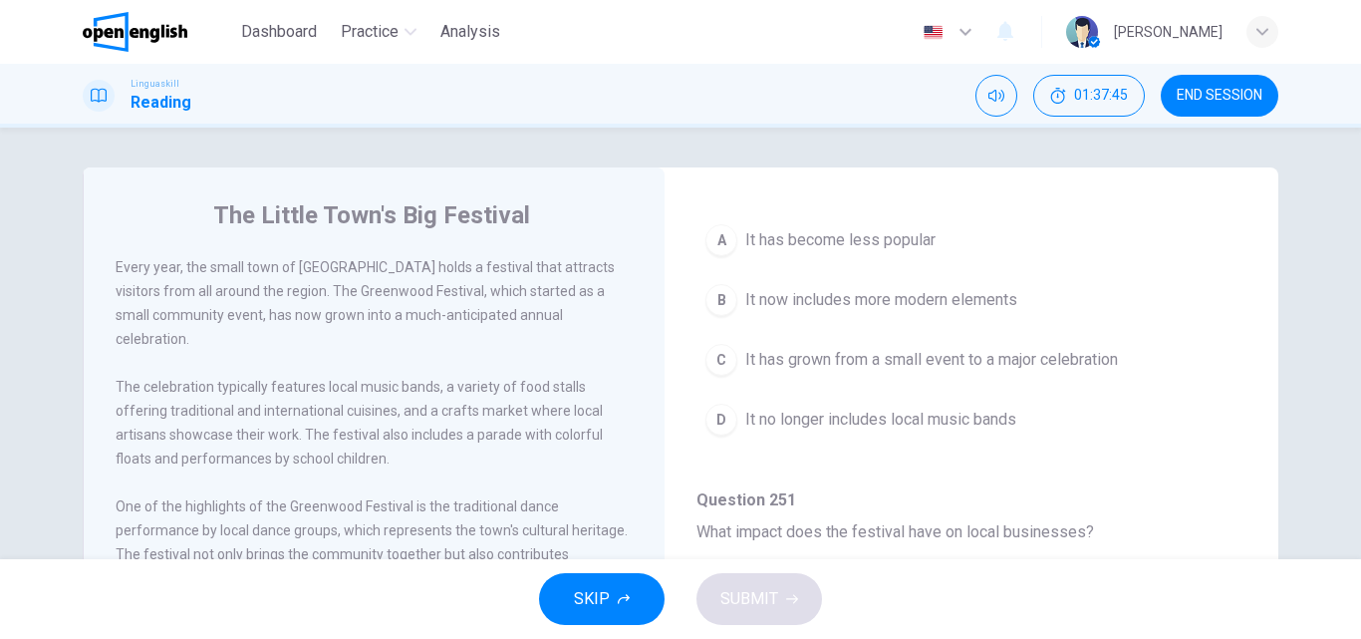
scroll to position [797, 0]
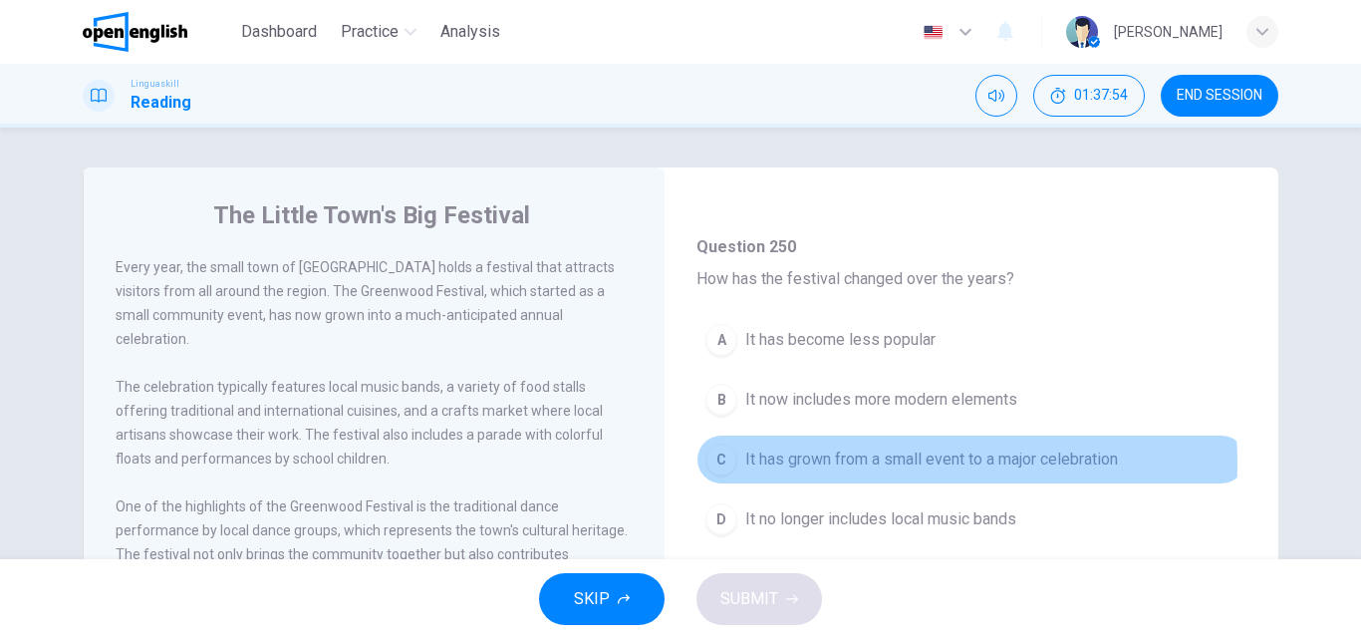
click at [880, 463] on span "It has grown from a small event to a major celebration" at bounding box center [931, 459] width 373 height 24
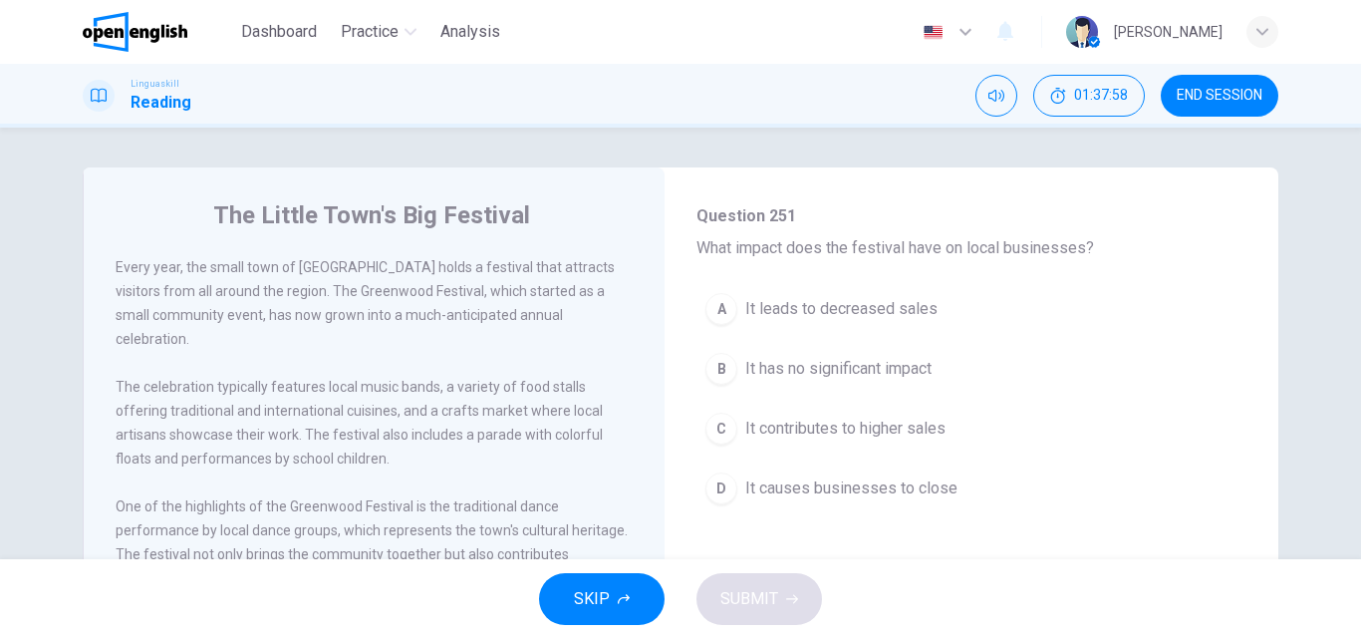
scroll to position [1196, 0]
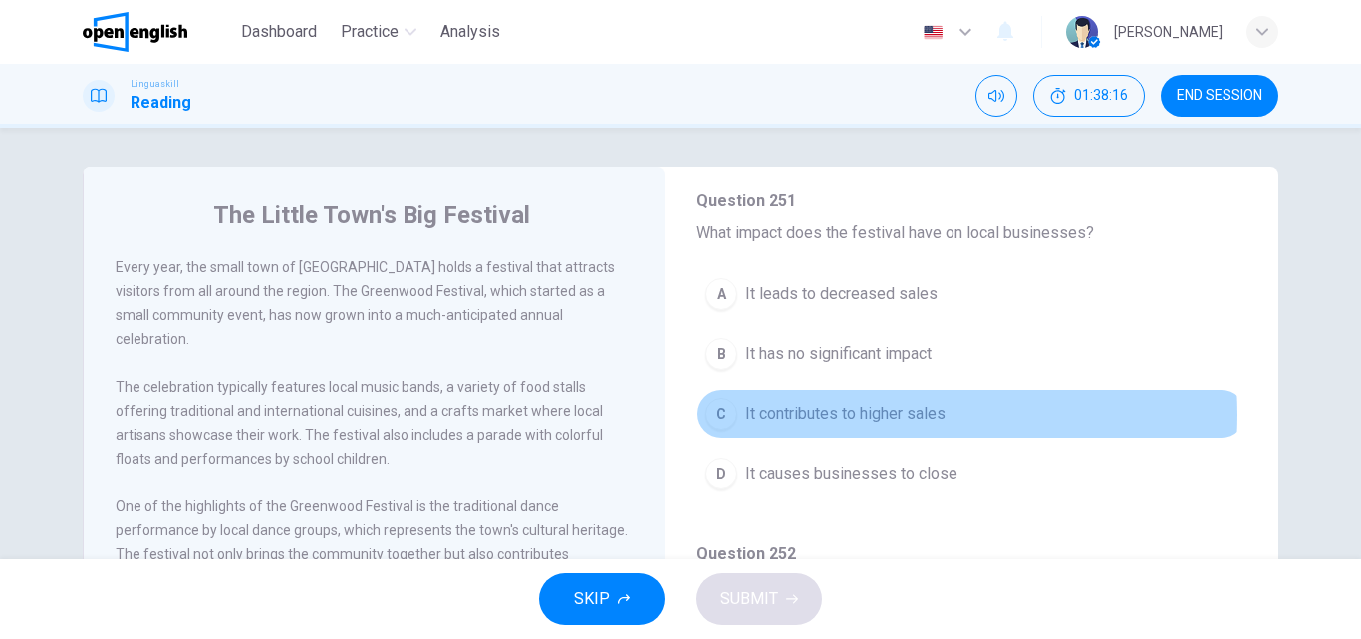
click at [874, 414] on span "It contributes to higher sales" at bounding box center [845, 413] width 200 height 24
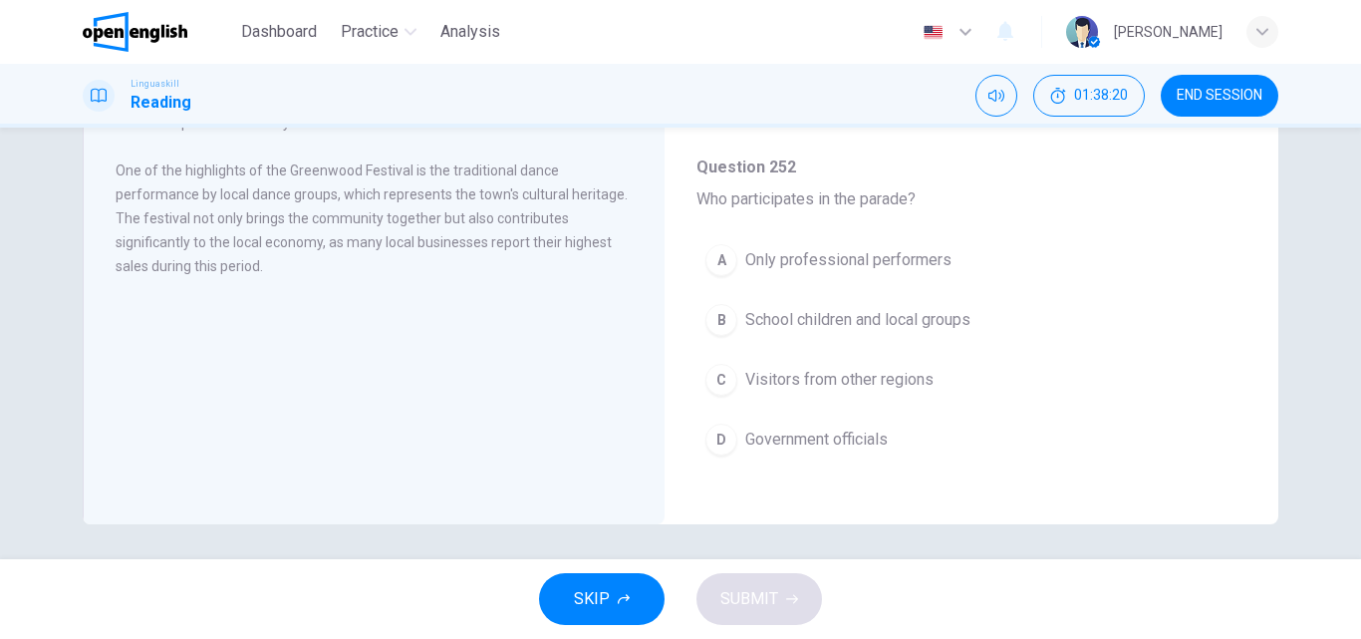
scroll to position [341, 0]
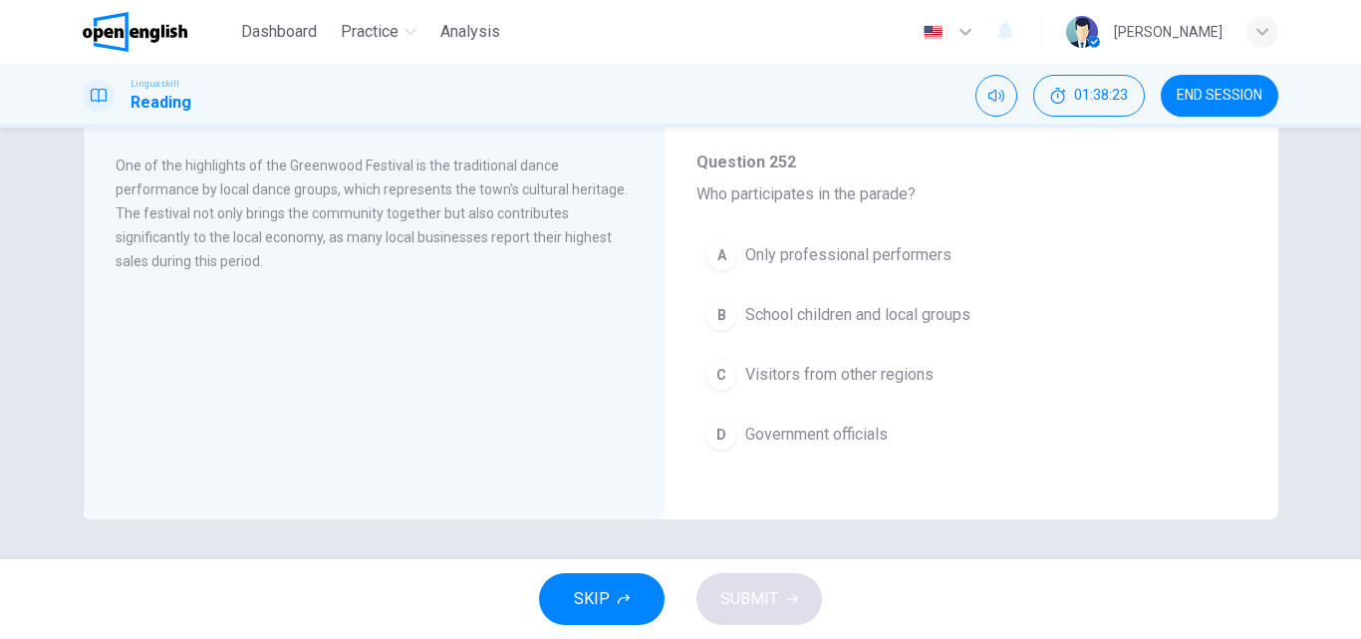
click at [762, 309] on span "School children and local groups" at bounding box center [857, 315] width 225 height 24
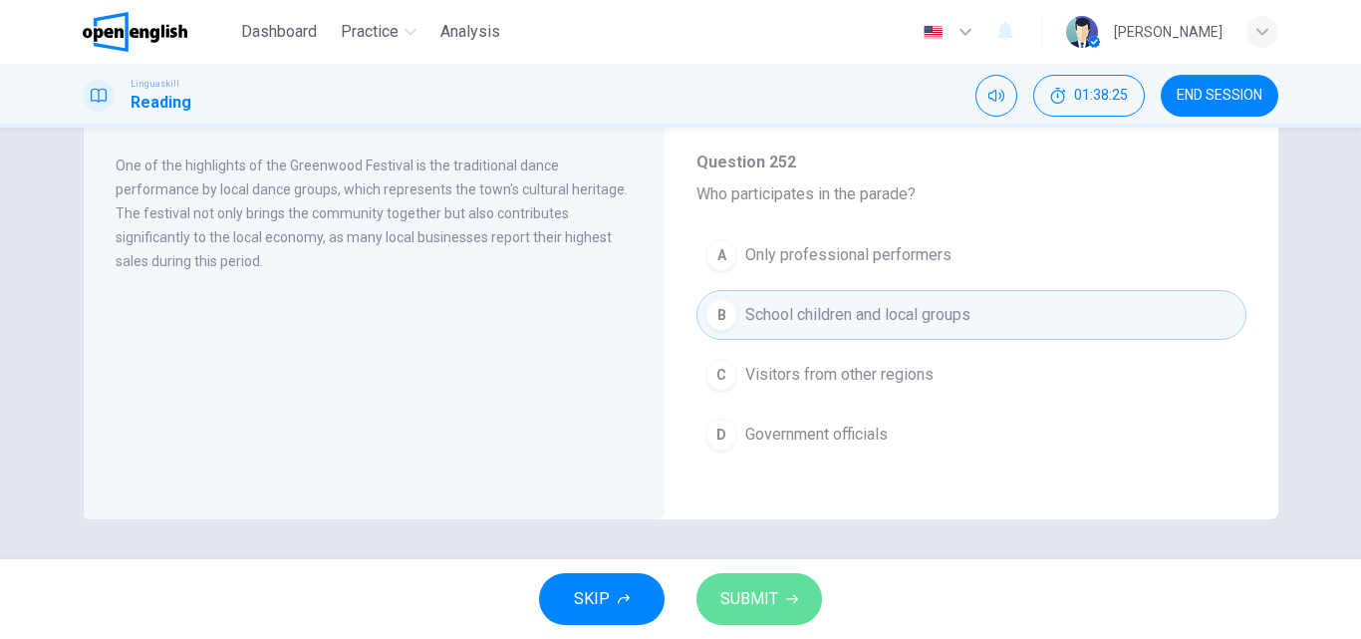
click at [743, 601] on span "SUBMIT" at bounding box center [749, 599] width 58 height 28
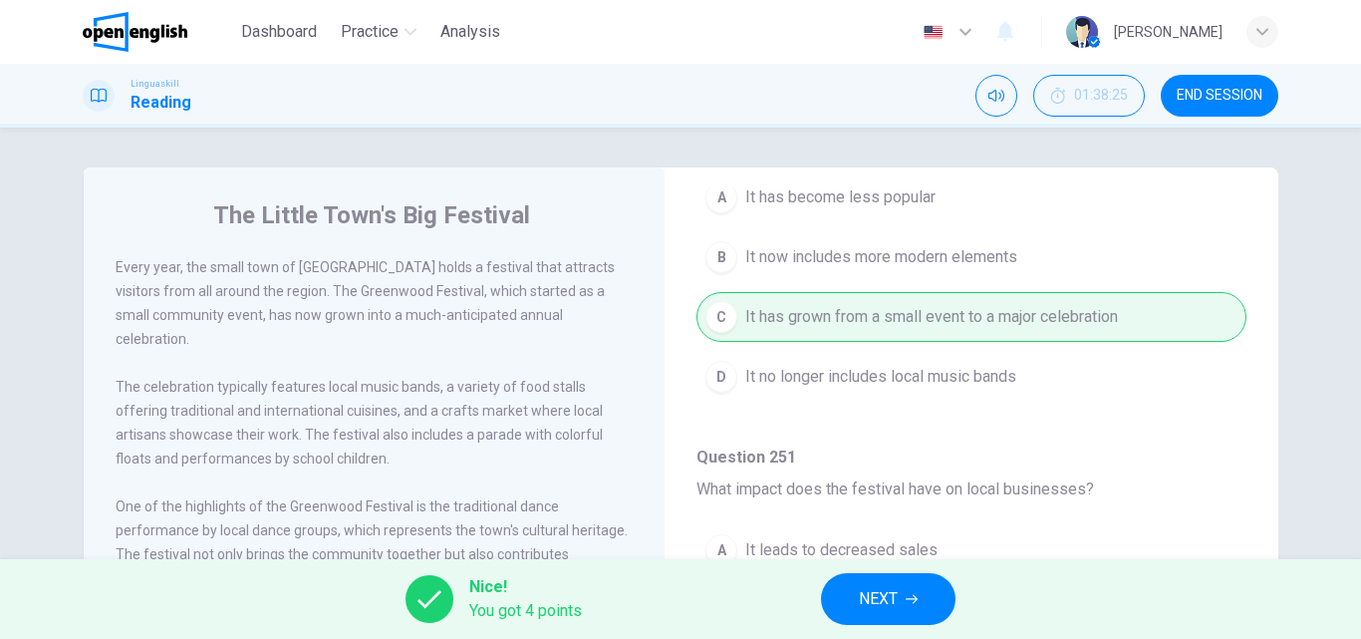
scroll to position [947, 0]
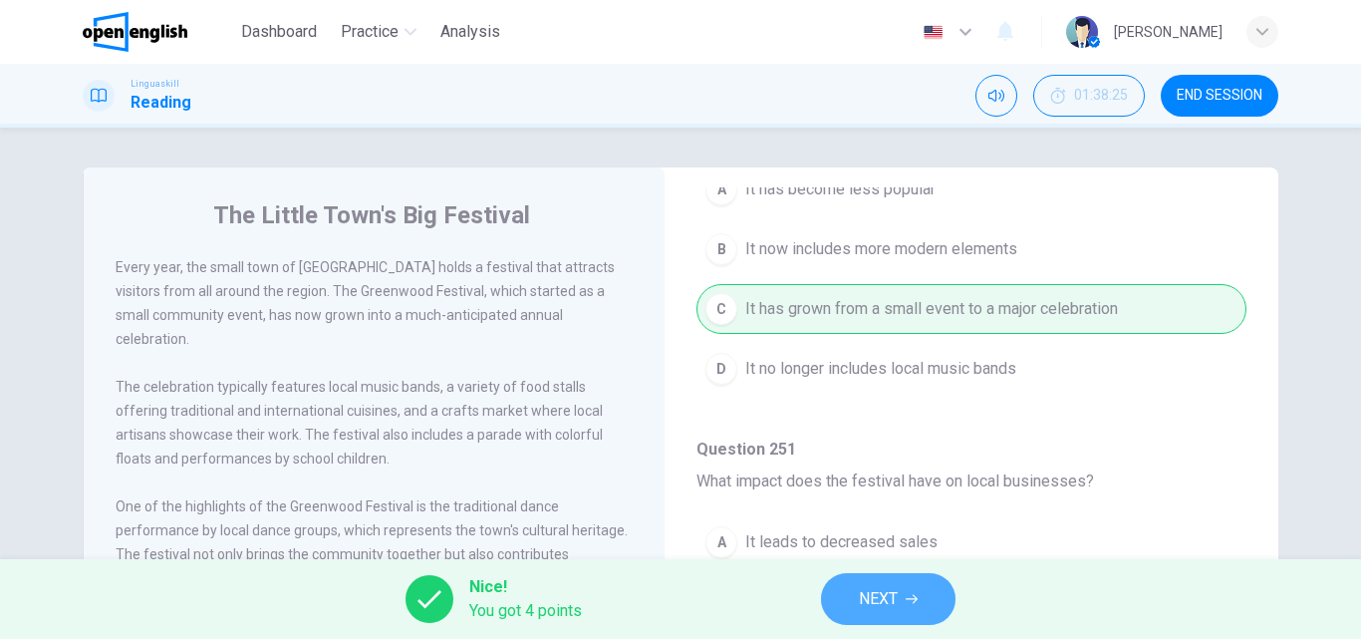
click at [882, 601] on span "NEXT" at bounding box center [878, 599] width 39 height 28
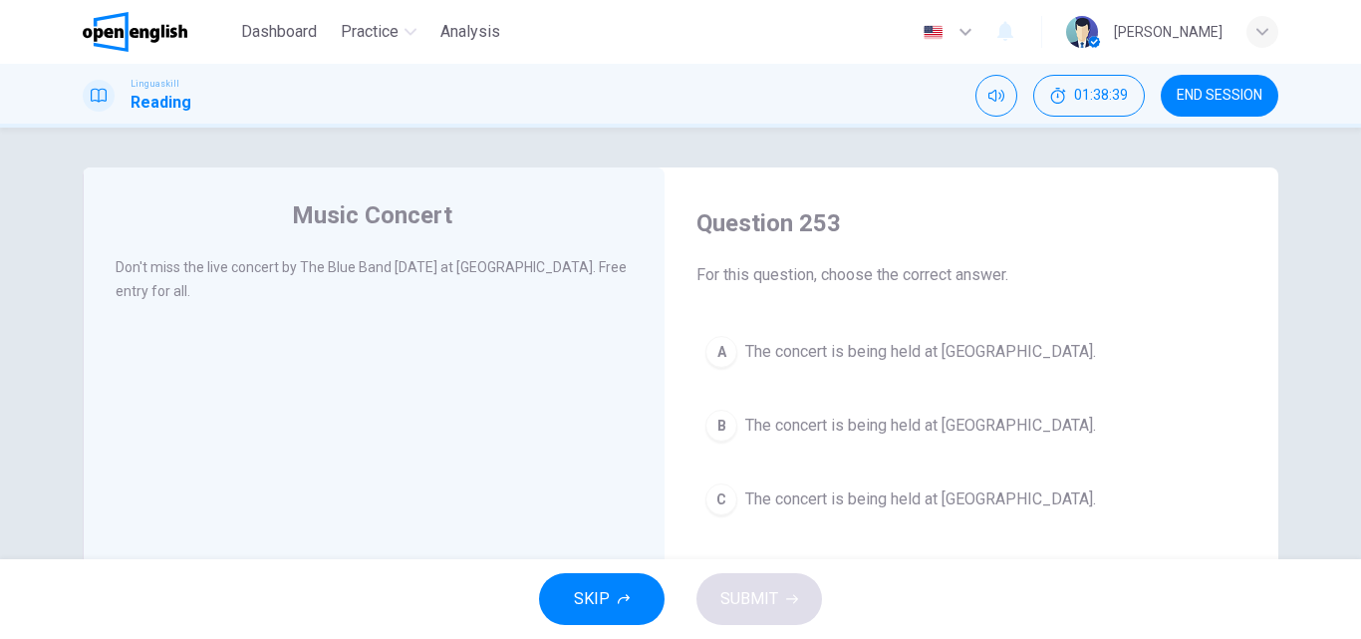
click at [710, 500] on div "C" at bounding box center [721, 499] width 32 height 32
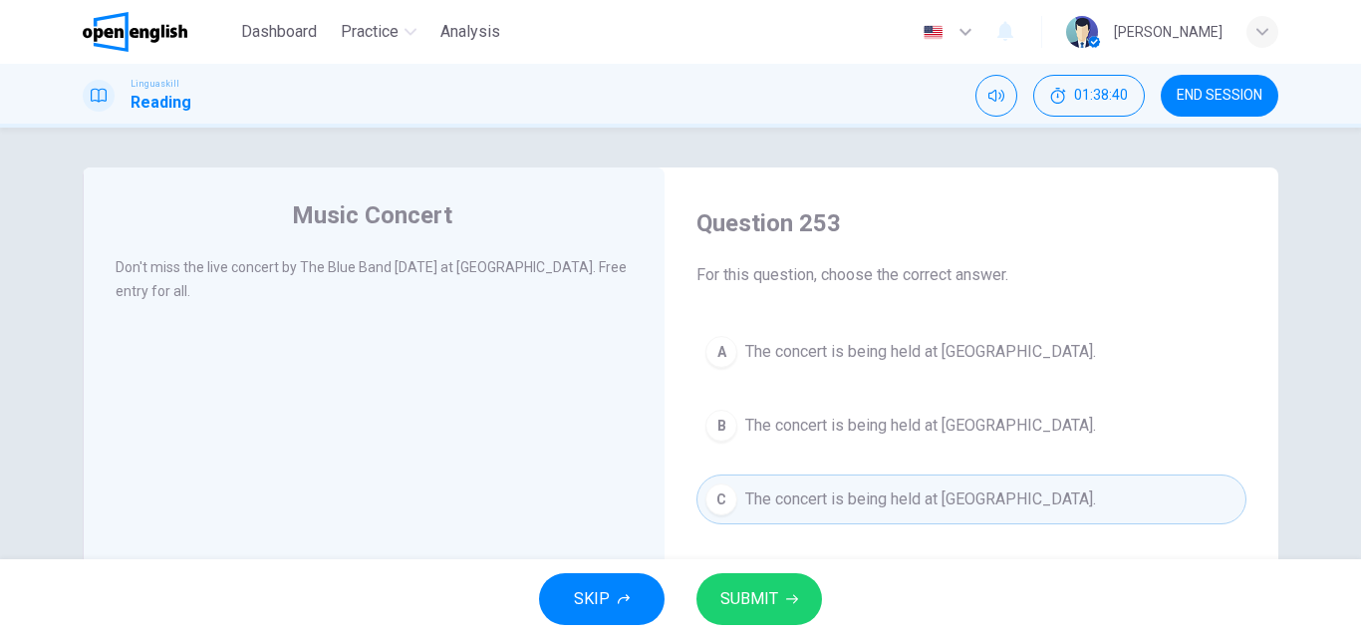
click at [738, 584] on button "SUBMIT" at bounding box center [759, 599] width 126 height 52
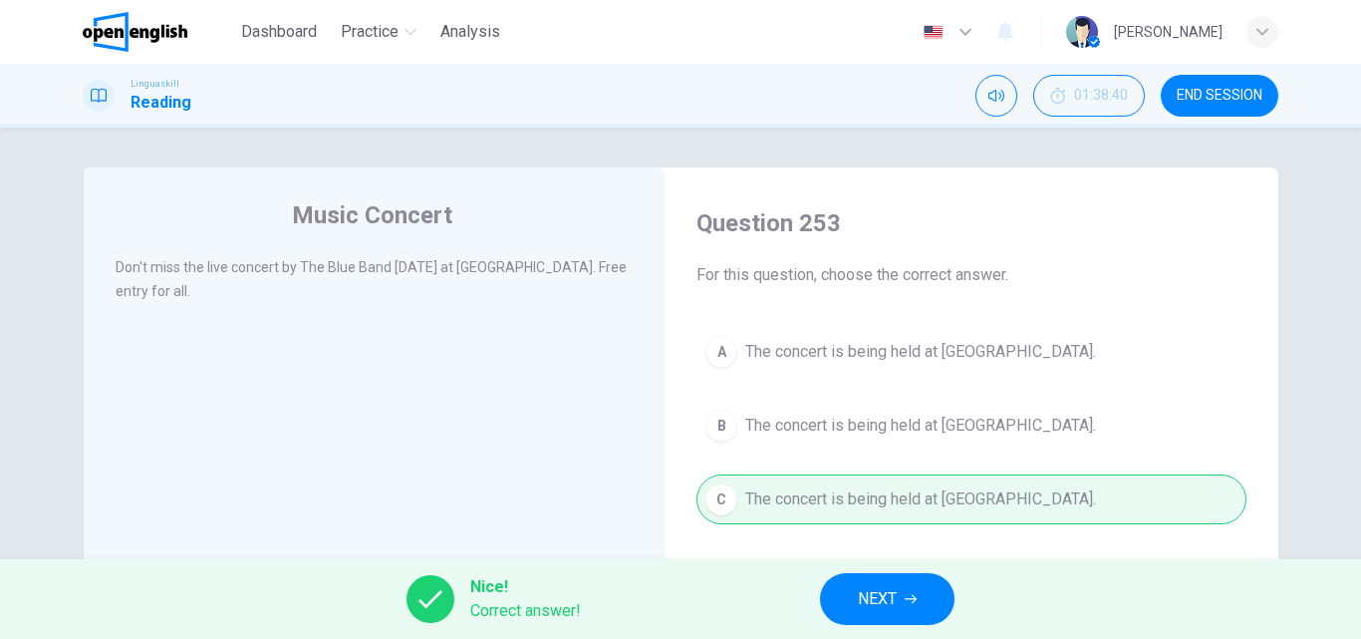
click at [874, 593] on span "NEXT" at bounding box center [877, 599] width 39 height 28
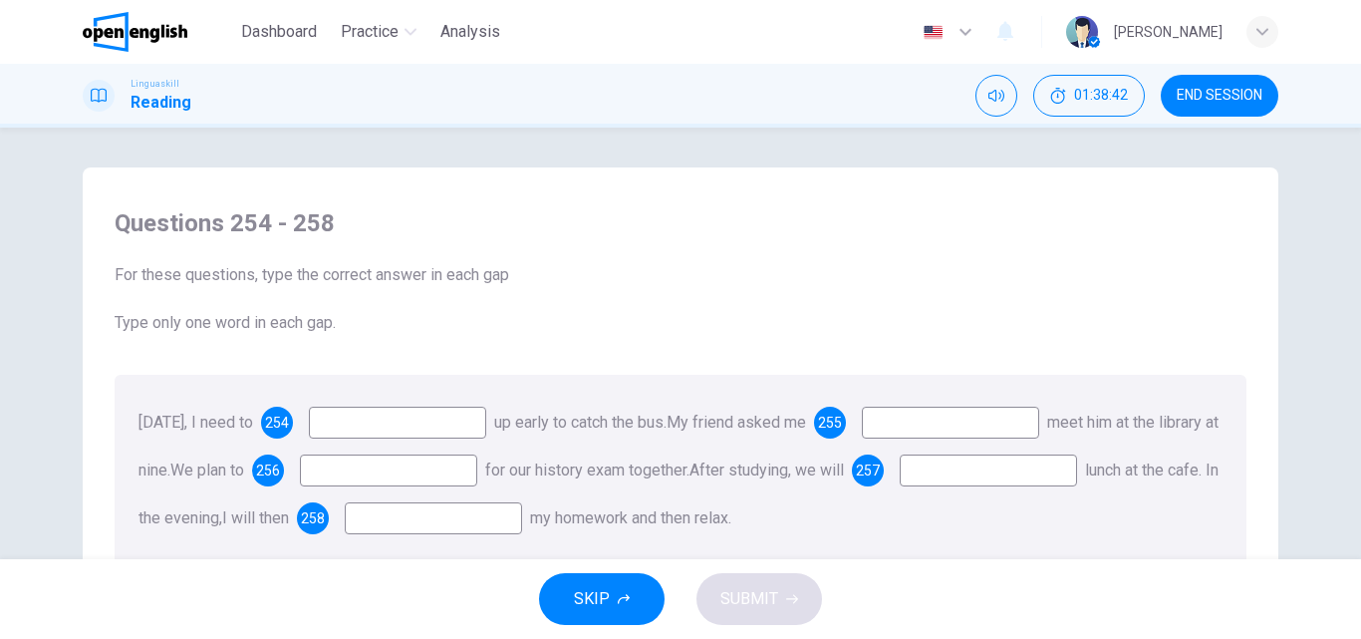
click at [371, 424] on input at bounding box center [397, 422] width 177 height 32
type input "***"
click at [996, 421] on input at bounding box center [950, 422] width 177 height 32
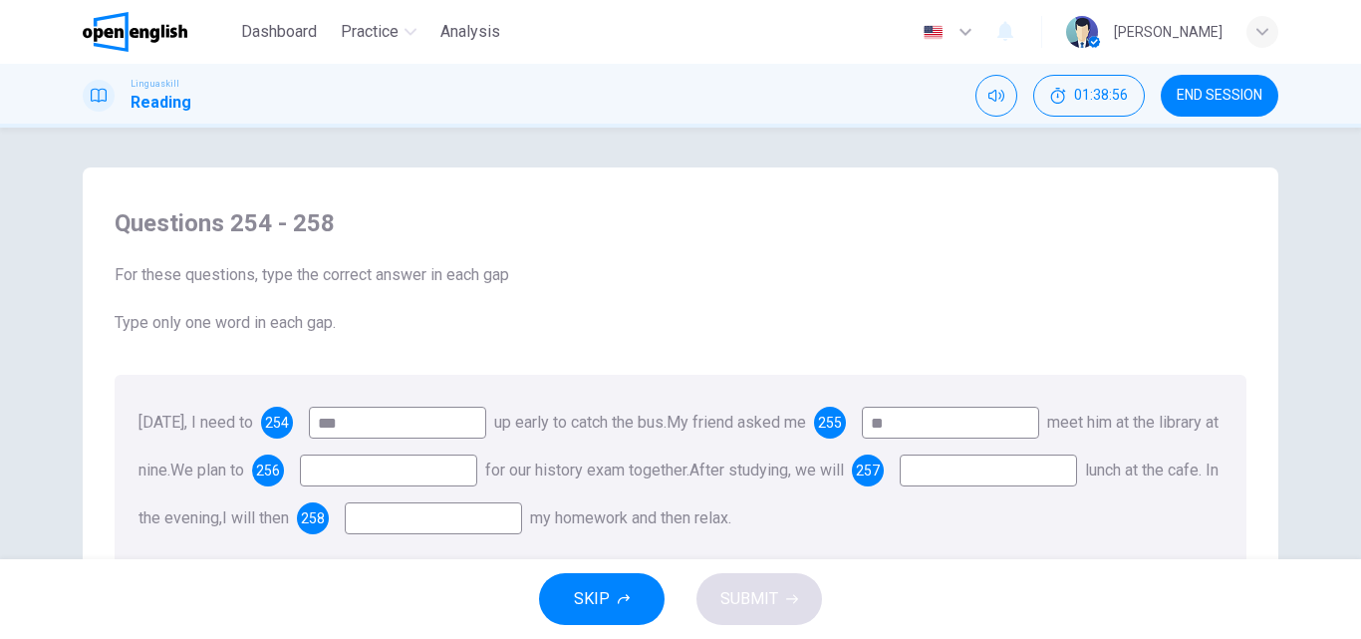
type input "**"
click at [449, 474] on input at bounding box center [388, 470] width 177 height 32
type input "*****"
click at [900, 486] on input at bounding box center [988, 470] width 177 height 32
type input "***"
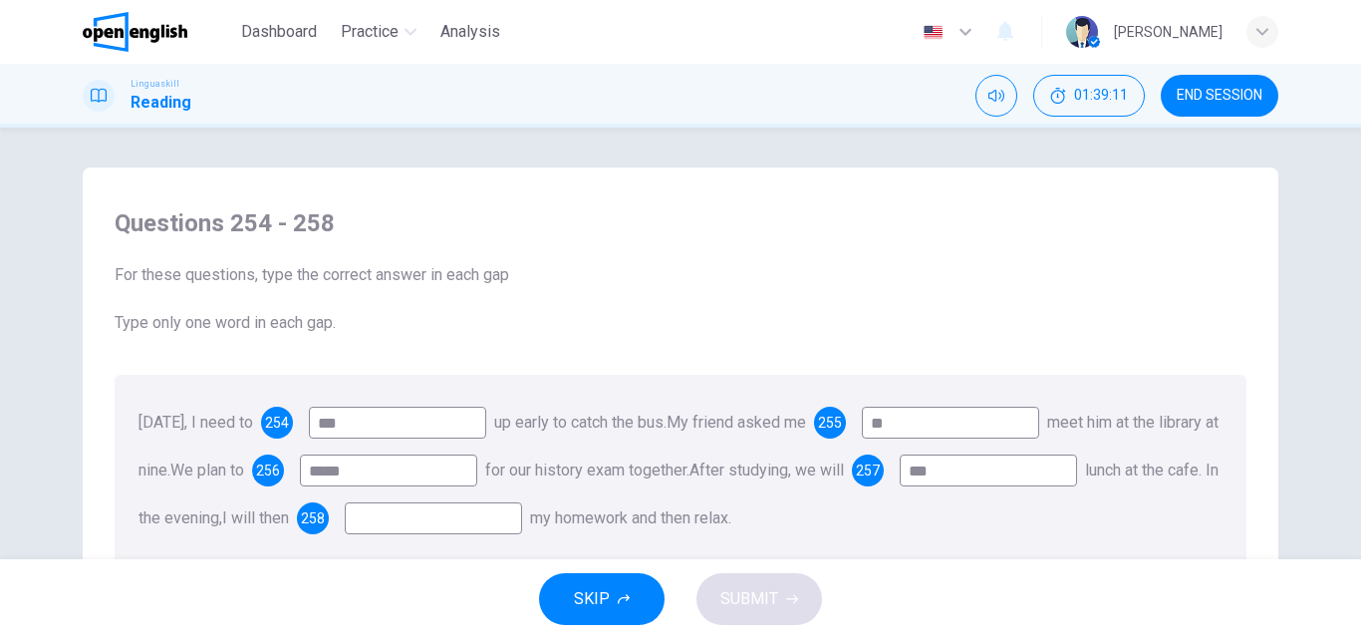
click at [522, 523] on input at bounding box center [433, 518] width 177 height 32
type input "**"
click at [745, 595] on span "SUBMIT" at bounding box center [749, 599] width 58 height 28
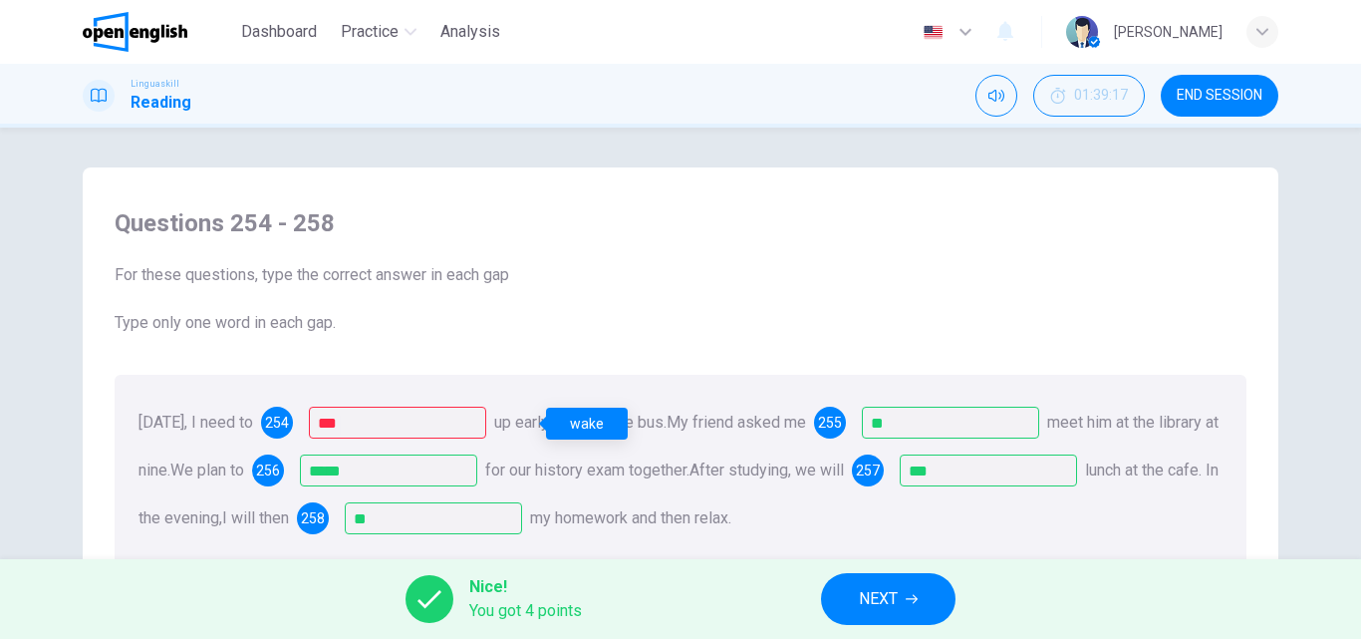
click at [580, 417] on div "wake" at bounding box center [587, 423] width 82 height 32
click at [896, 601] on span "NEXT" at bounding box center [878, 599] width 39 height 28
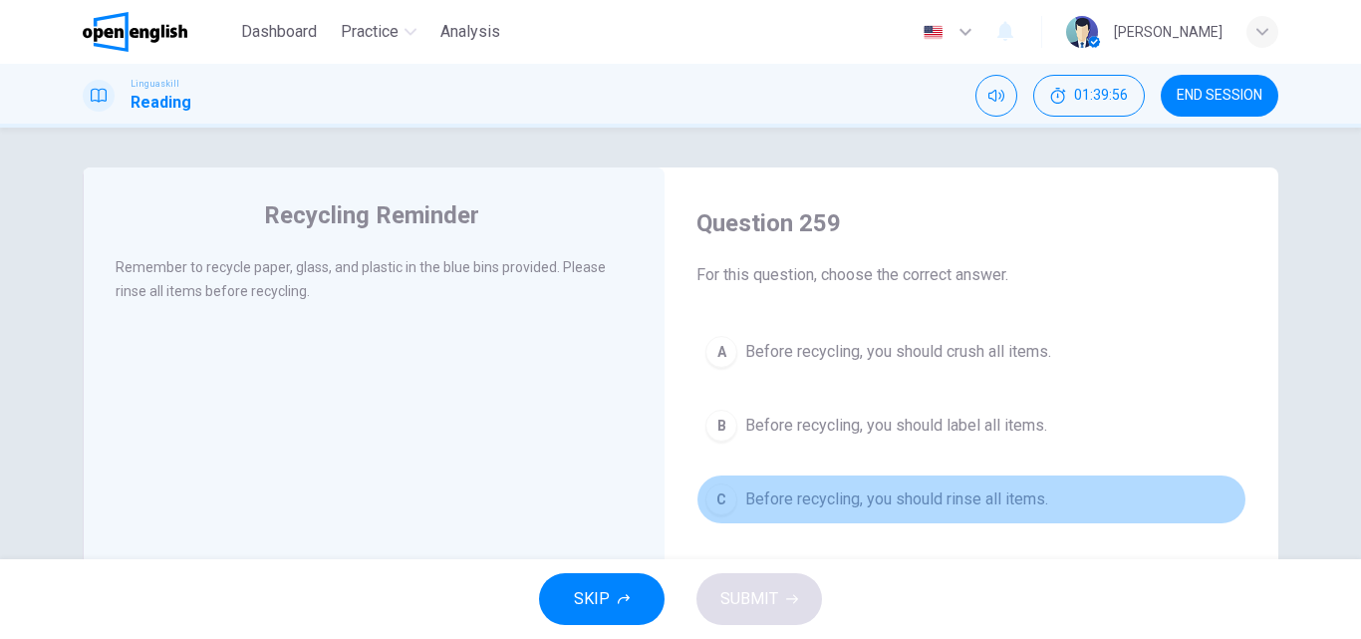
click at [754, 508] on span "Before recycling, you should rinse all items." at bounding box center [896, 499] width 303 height 24
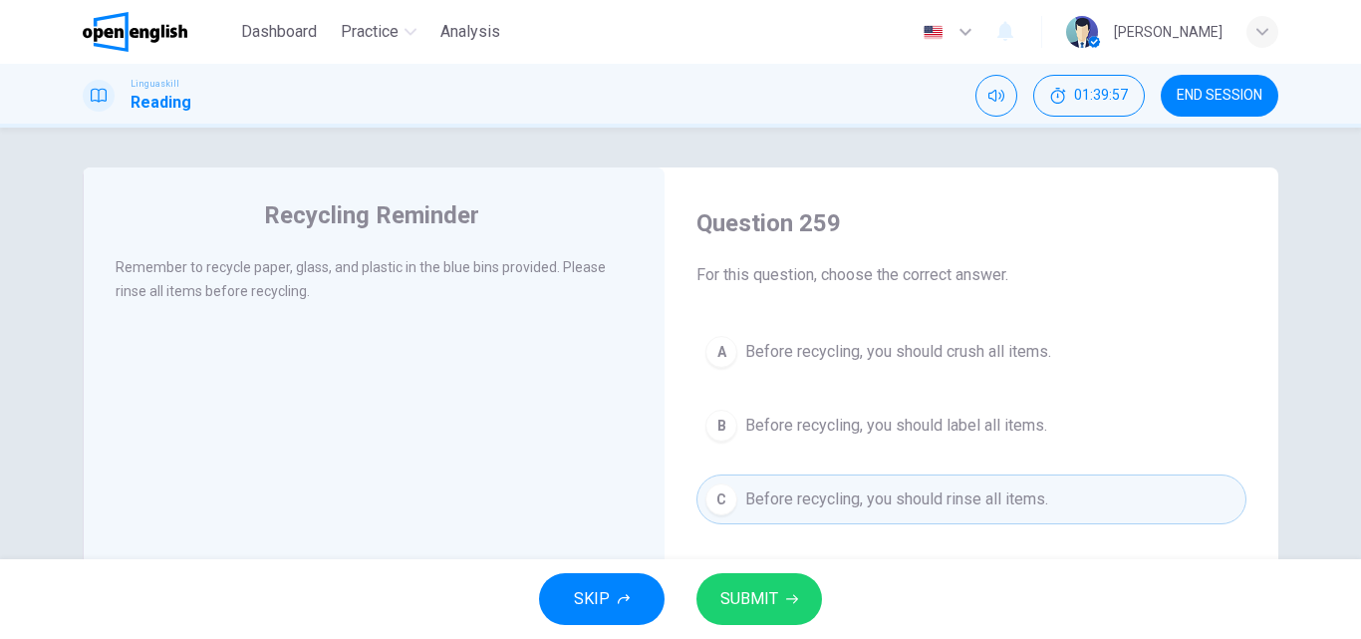
click at [750, 599] on span "SUBMIT" at bounding box center [749, 599] width 58 height 28
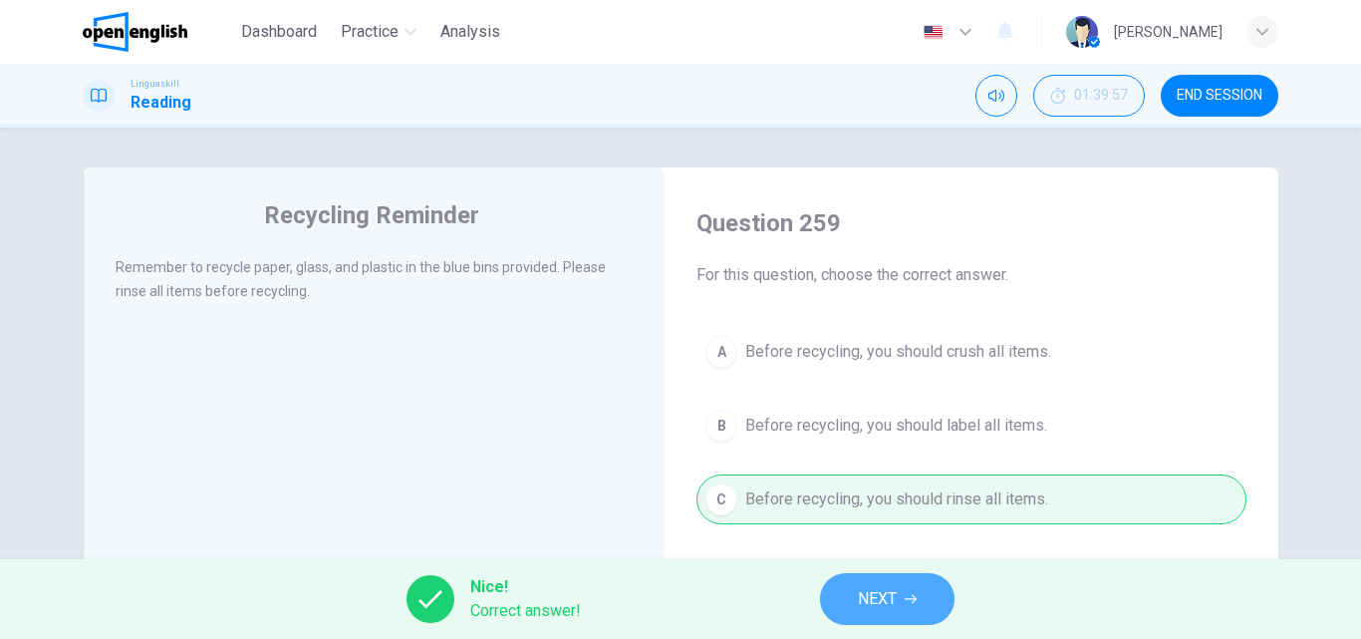
click at [911, 601] on icon "button" at bounding box center [911, 599] width 12 height 12
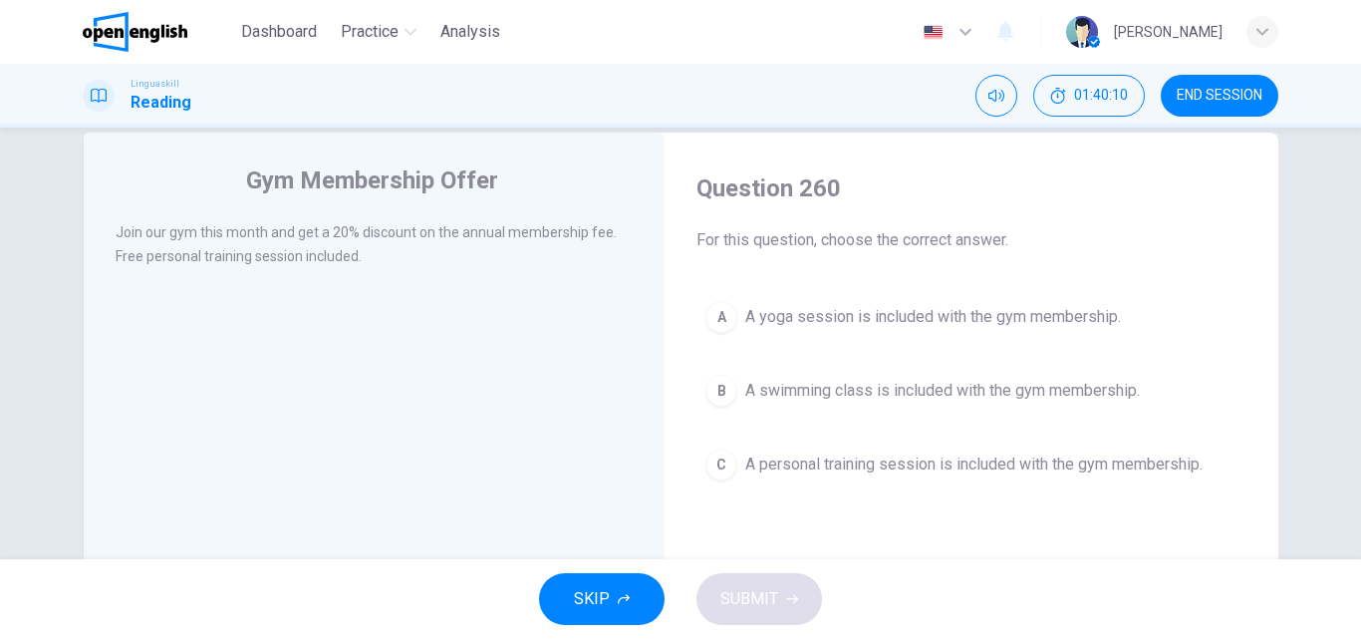
scroll to position [0, 0]
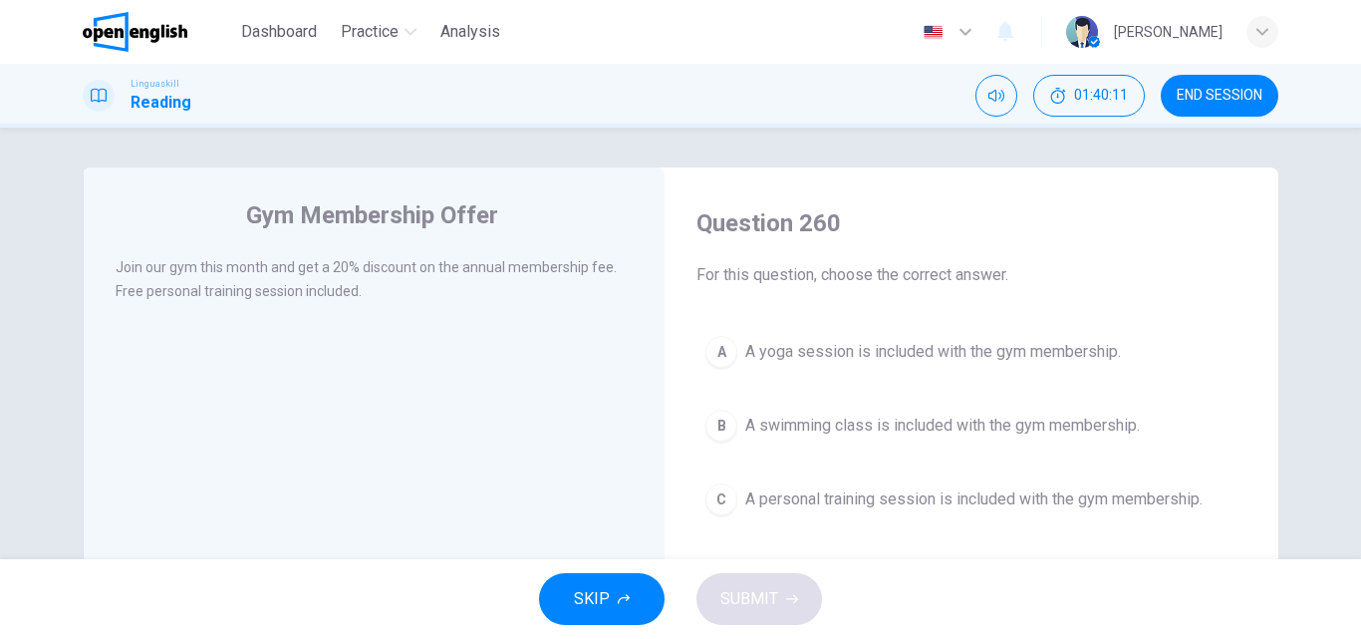
click at [772, 489] on span "A personal training session is included with the gym membership." at bounding box center [973, 499] width 457 height 24
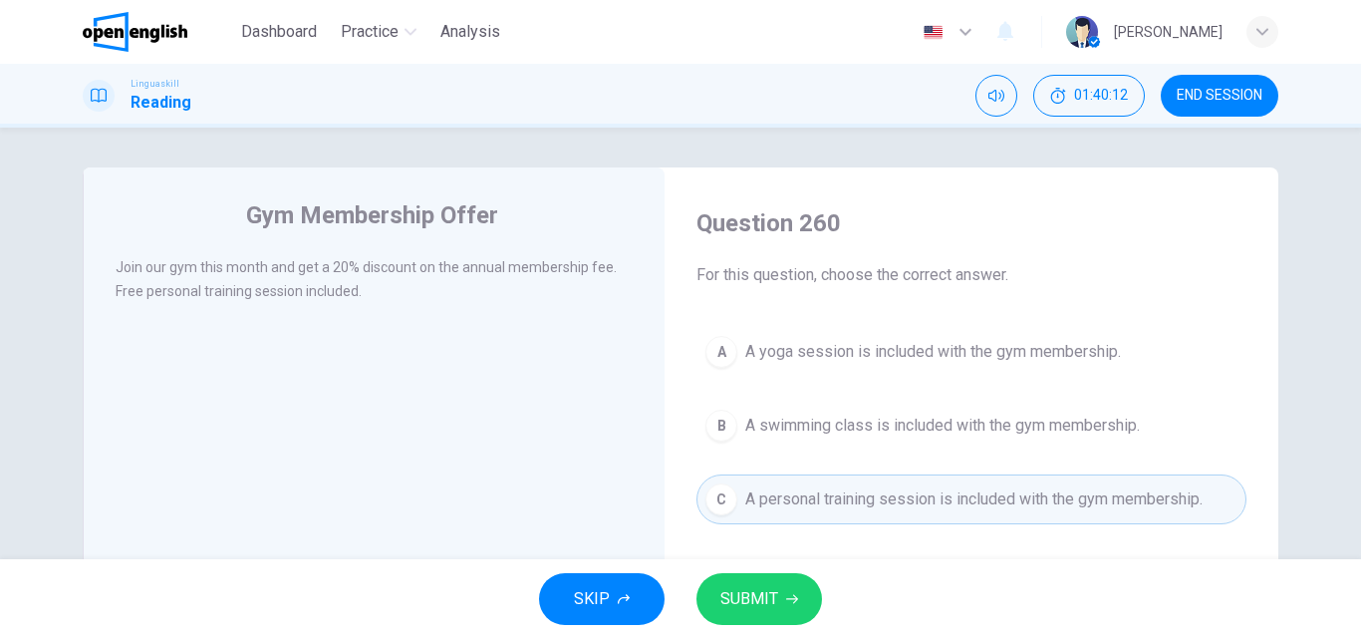
click at [745, 599] on span "SUBMIT" at bounding box center [749, 599] width 58 height 28
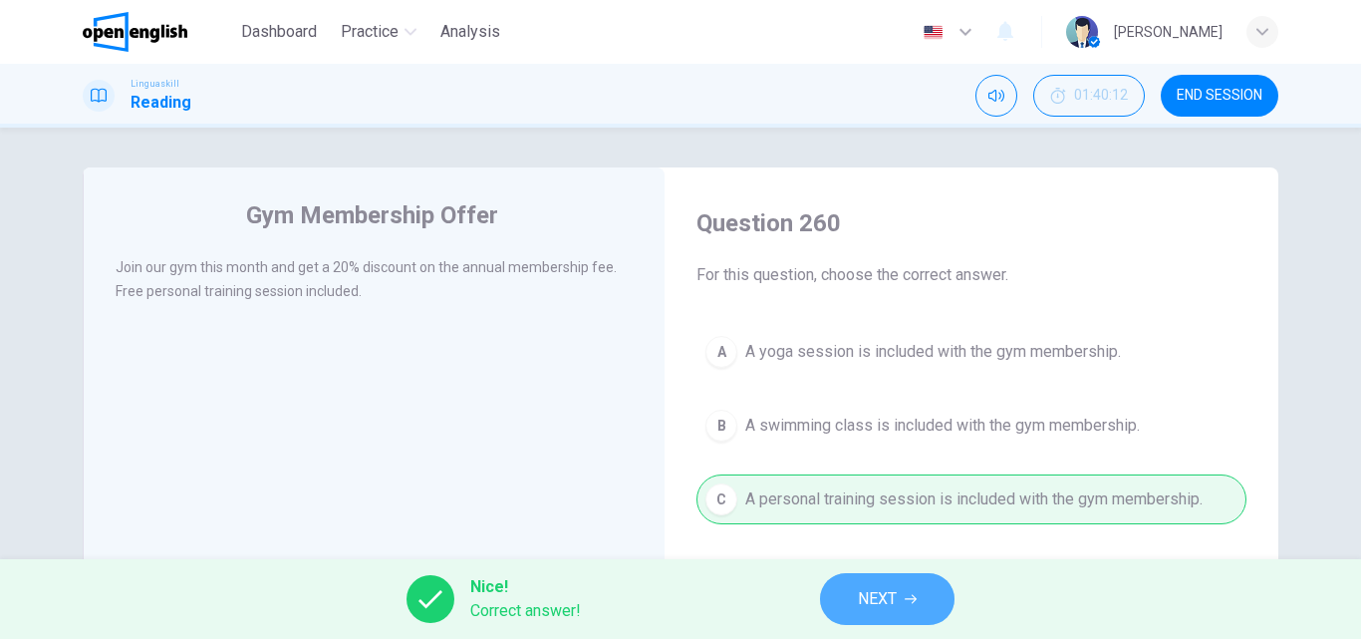
click at [882, 591] on span "NEXT" at bounding box center [877, 599] width 39 height 28
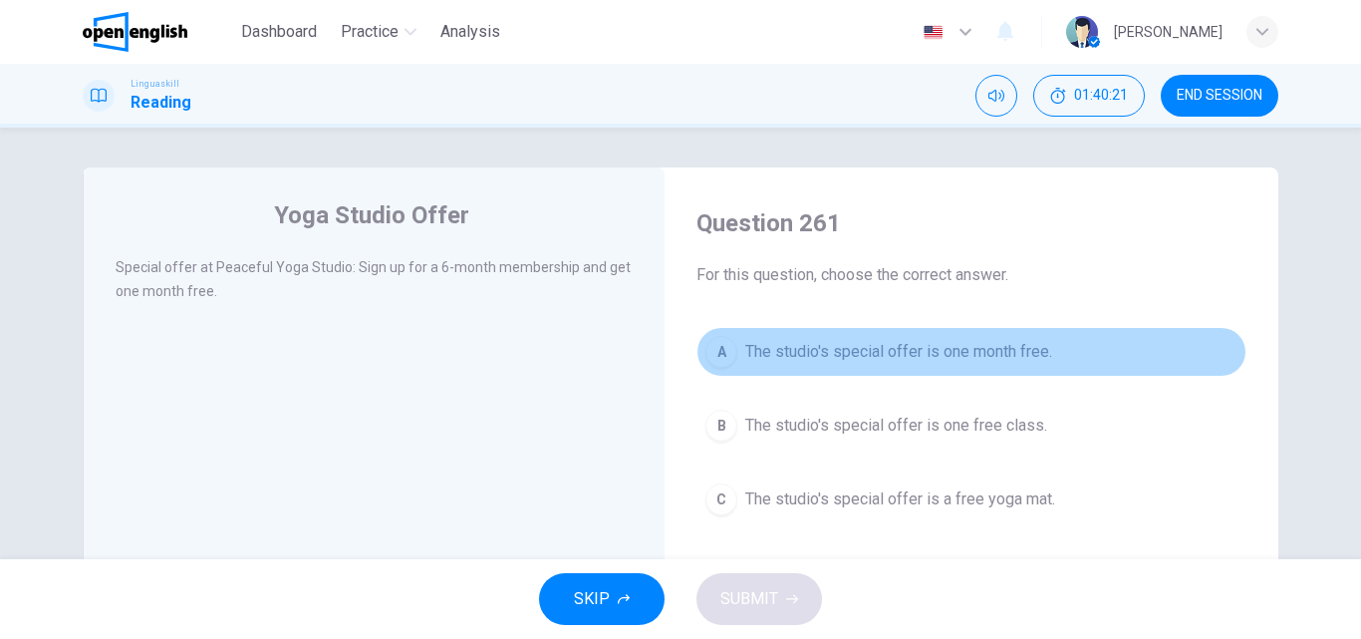
click at [745, 357] on span "The studio's special offer is one month free." at bounding box center [898, 352] width 307 height 24
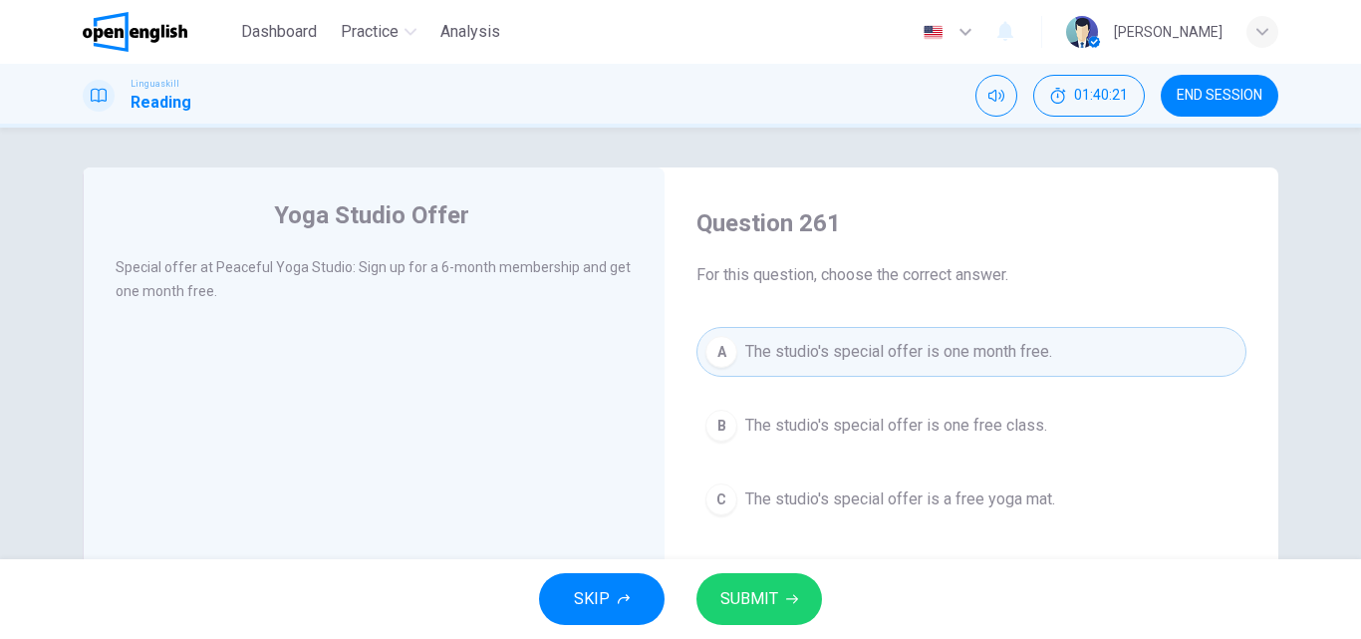
click at [742, 599] on span "SUBMIT" at bounding box center [749, 599] width 58 height 28
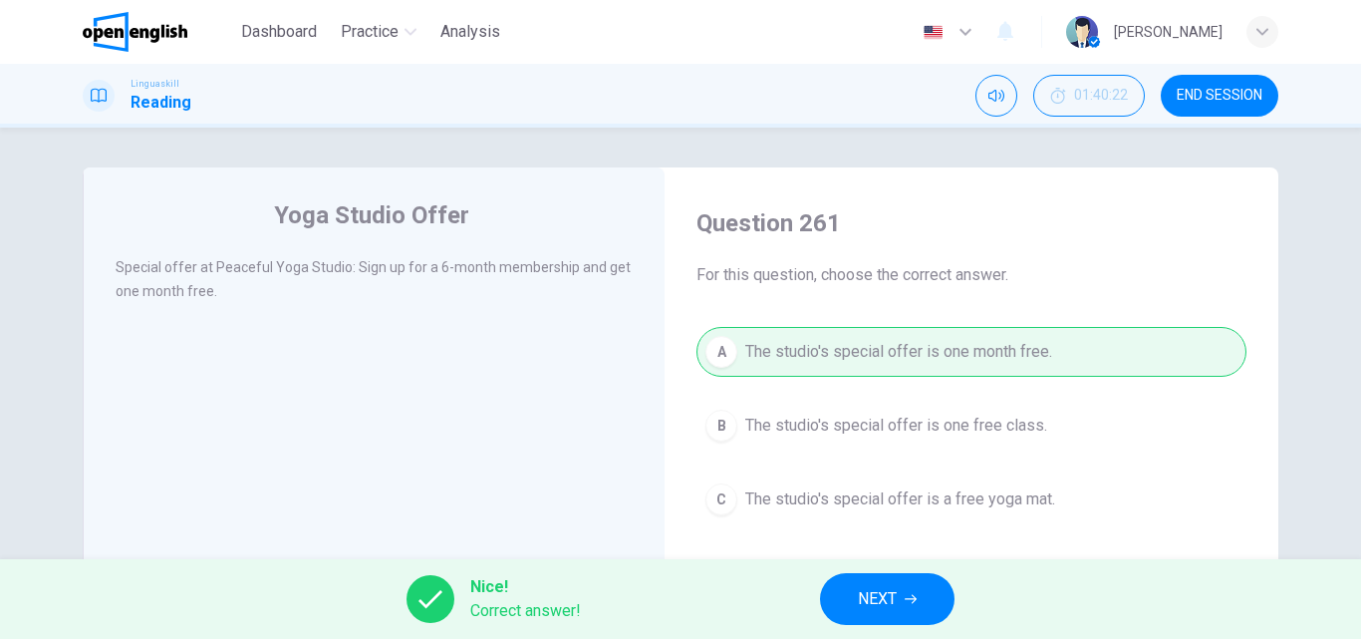
click at [844, 602] on button "NEXT" at bounding box center [887, 599] width 134 height 52
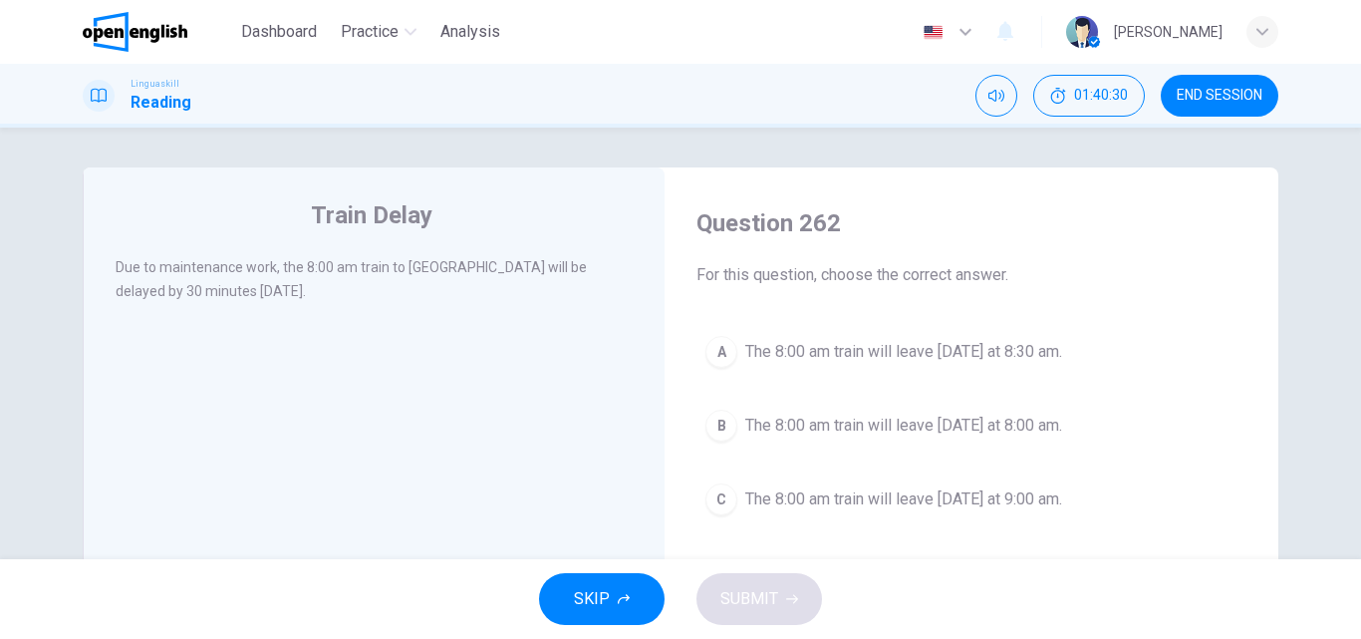
click at [801, 348] on span "The 8:00 am train will leave [DATE] at 8:30 am." at bounding box center [903, 352] width 317 height 24
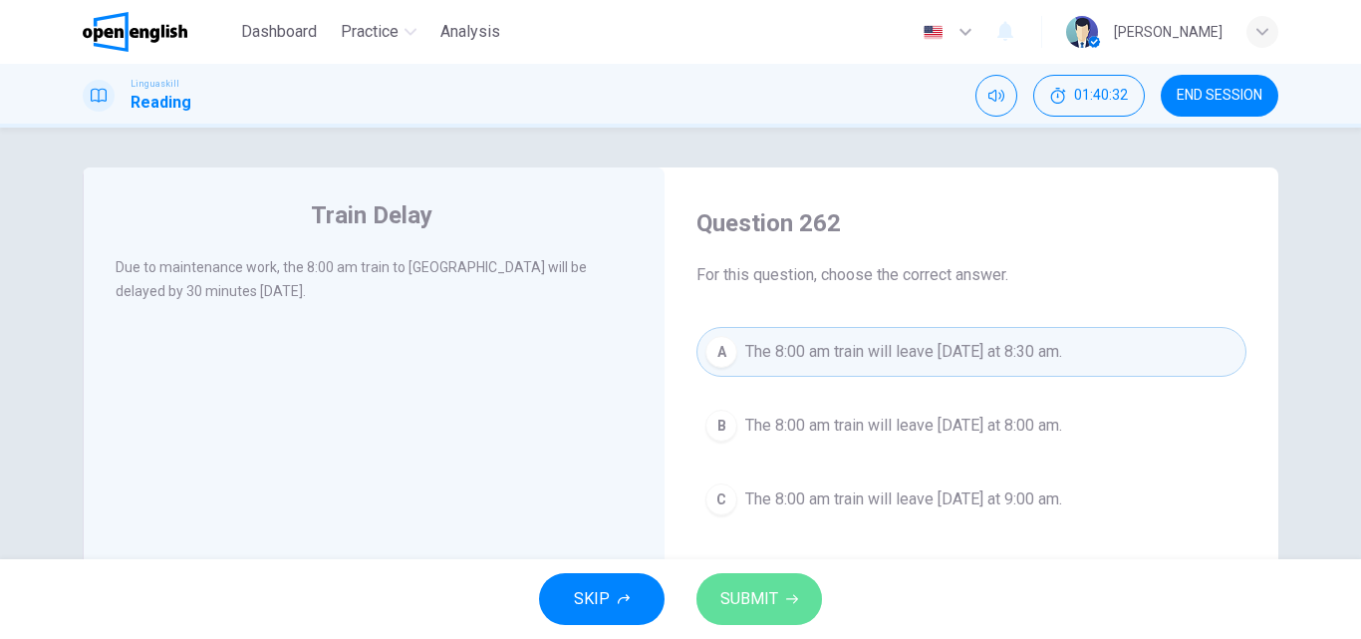
click at [743, 598] on span "SUBMIT" at bounding box center [749, 599] width 58 height 28
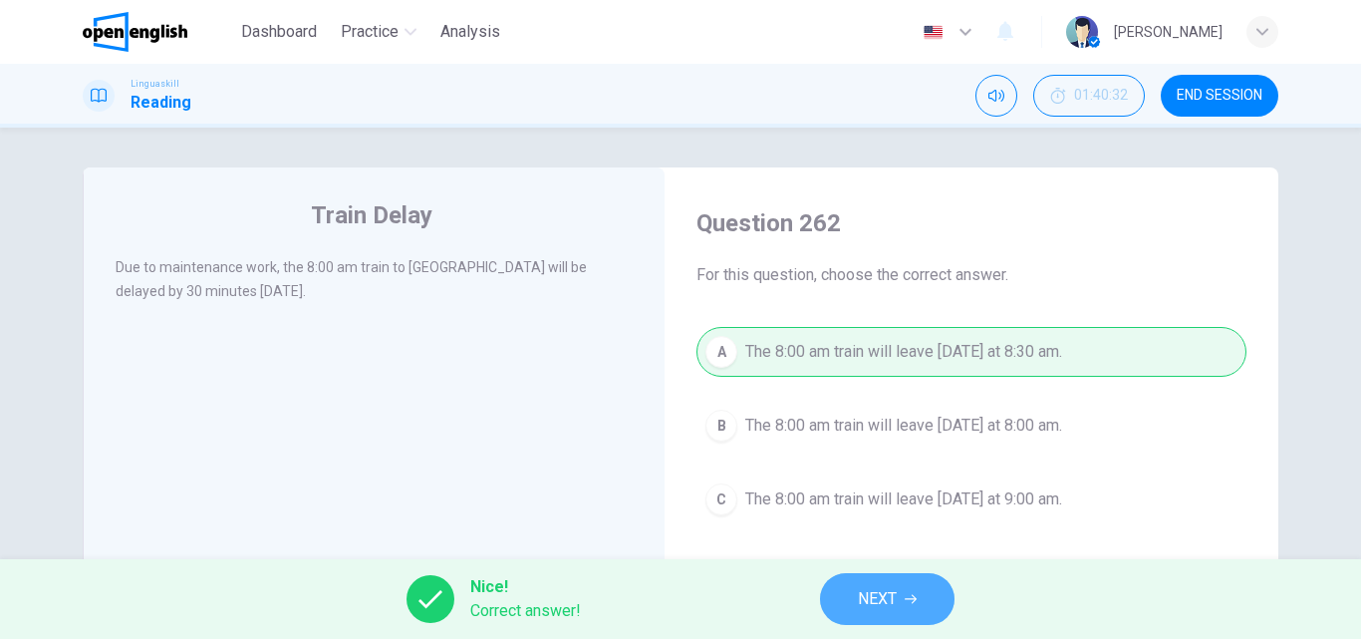
click at [881, 608] on span "NEXT" at bounding box center [877, 599] width 39 height 28
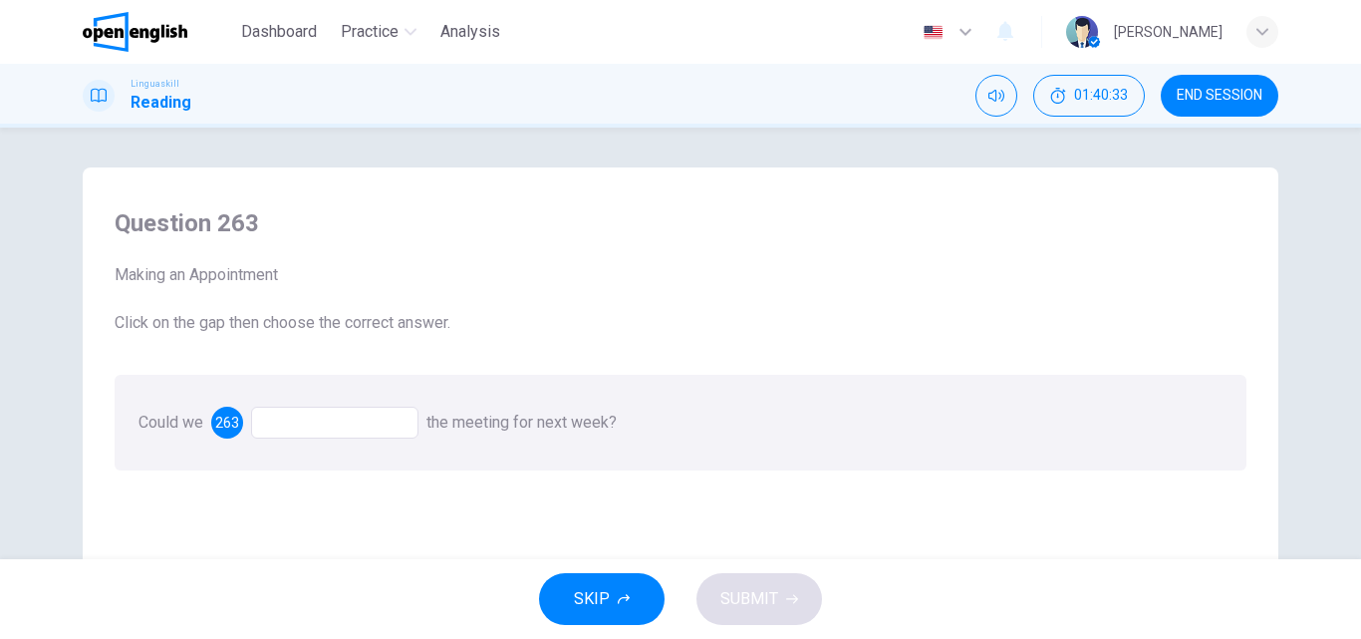
click at [292, 416] on div at bounding box center [334, 422] width 167 height 32
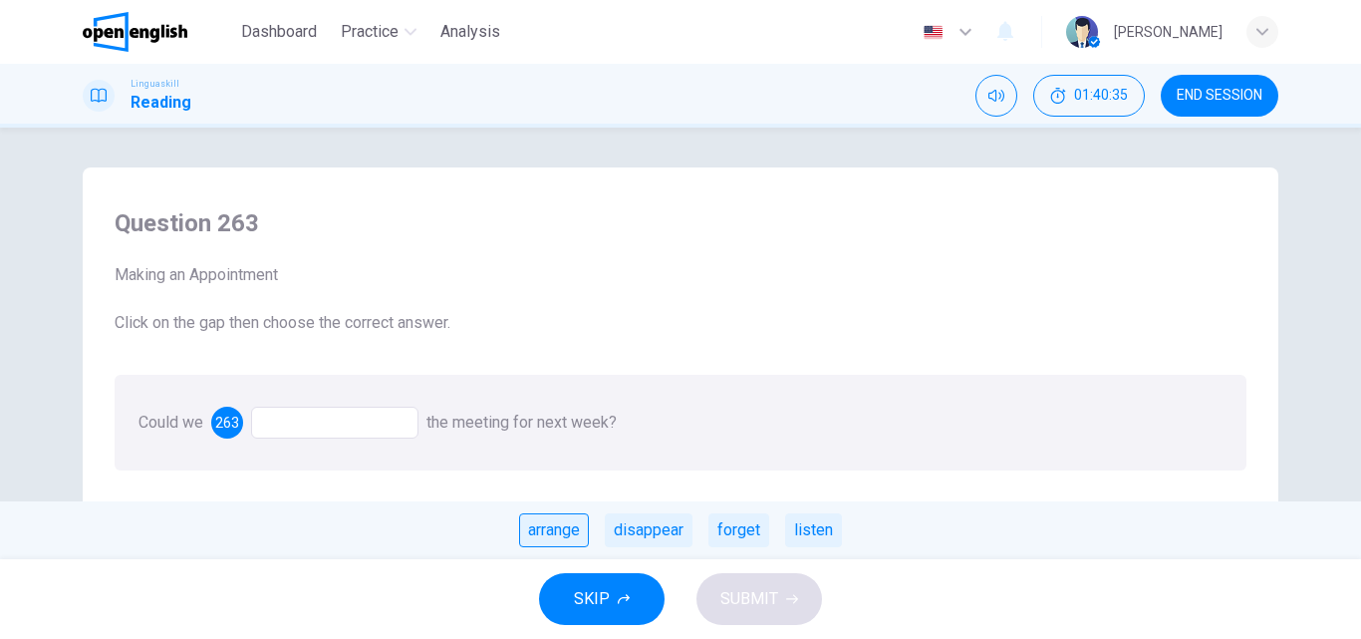
click at [557, 528] on div "arrange" at bounding box center [554, 530] width 70 height 34
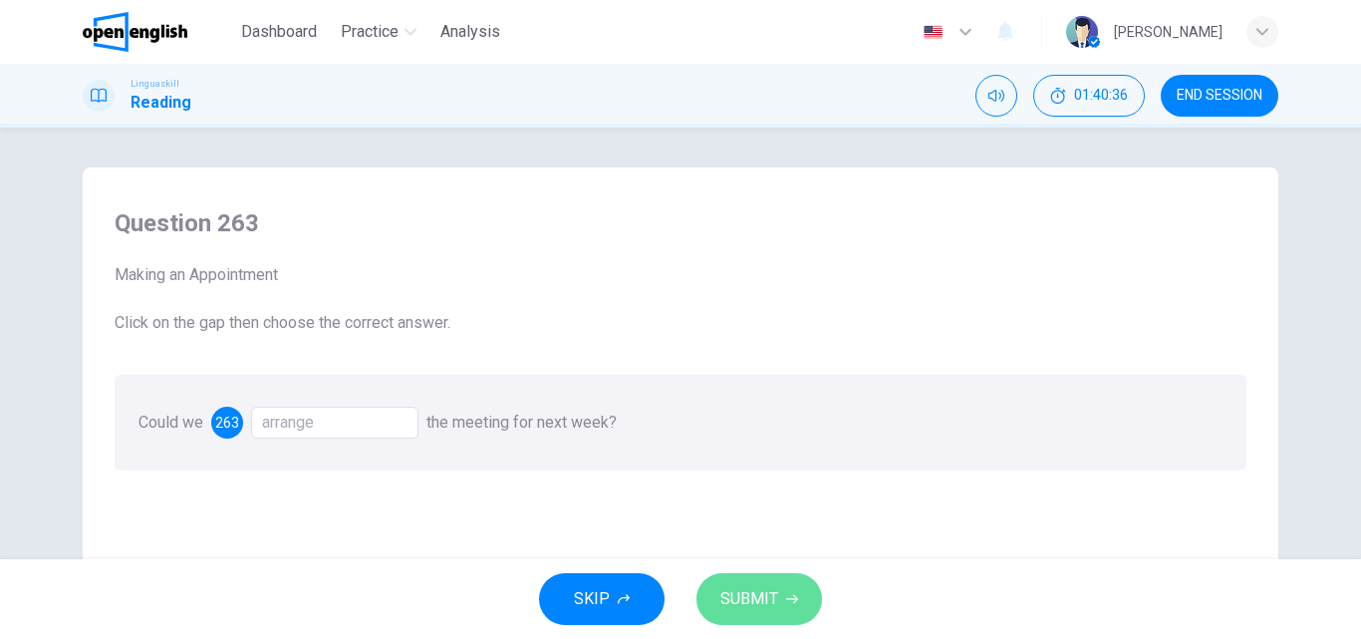
click at [736, 595] on span "SUBMIT" at bounding box center [749, 599] width 58 height 28
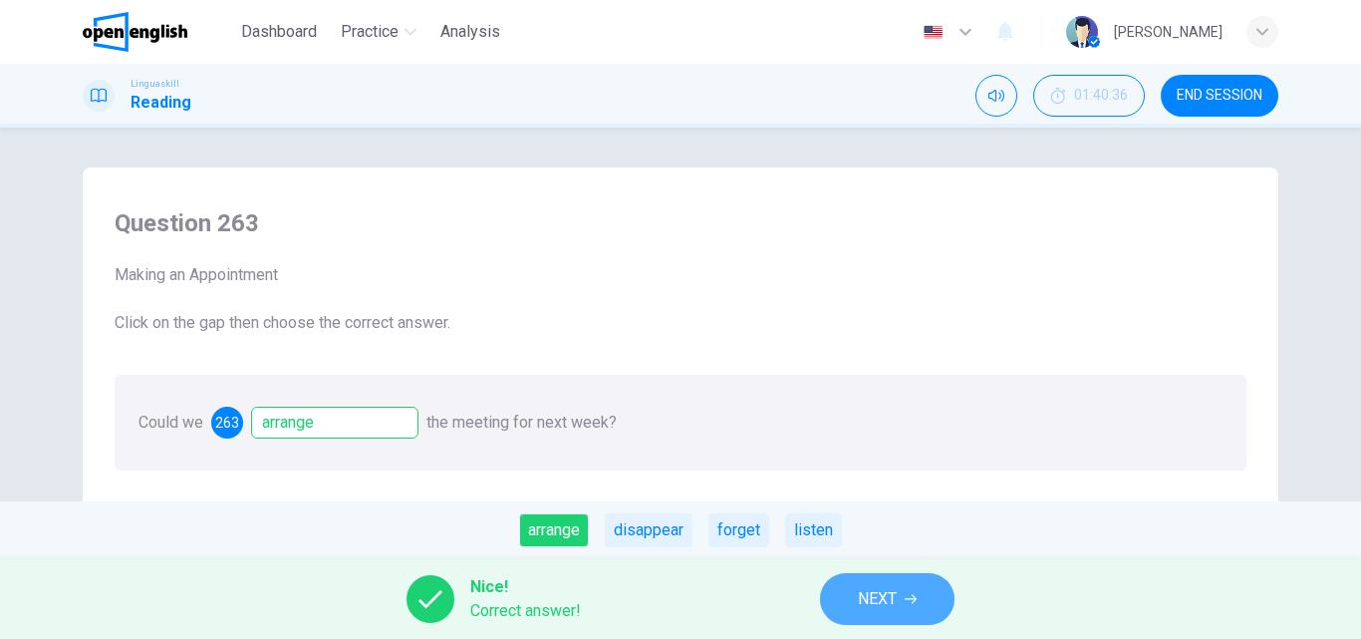
click at [880, 586] on span "NEXT" at bounding box center [877, 599] width 39 height 28
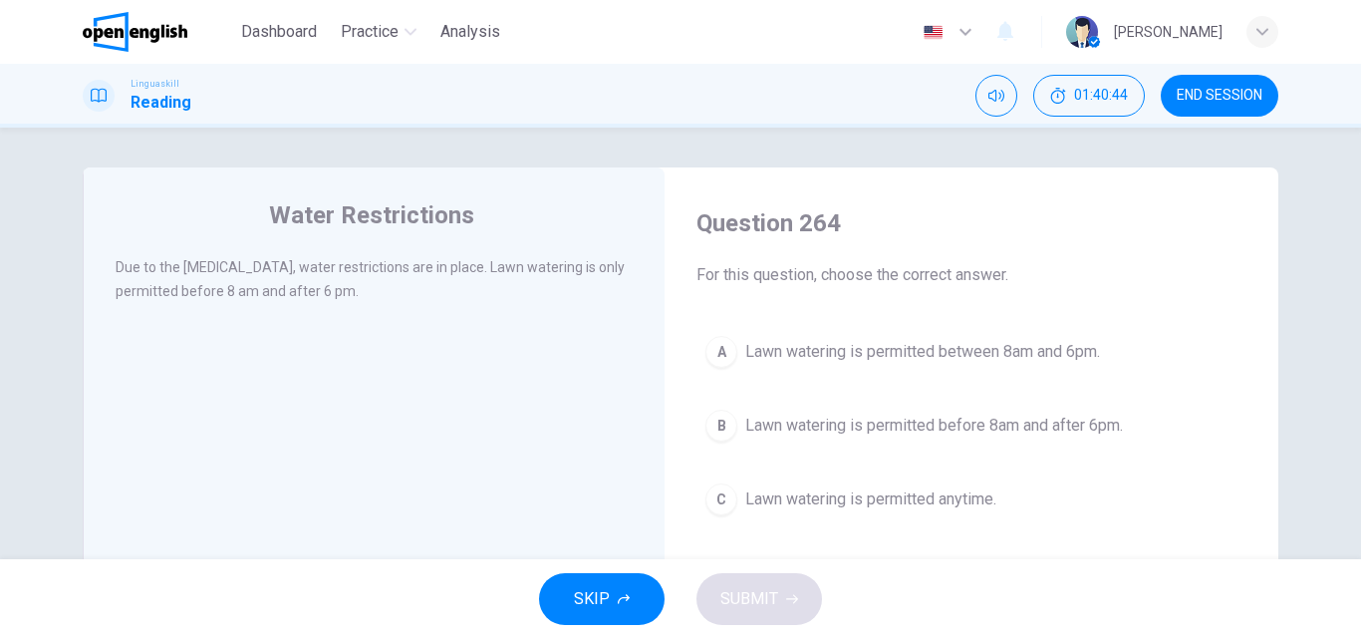
click at [788, 427] on span "Lawn watering is permitted before 8am and after 6pm." at bounding box center [934, 425] width 378 height 24
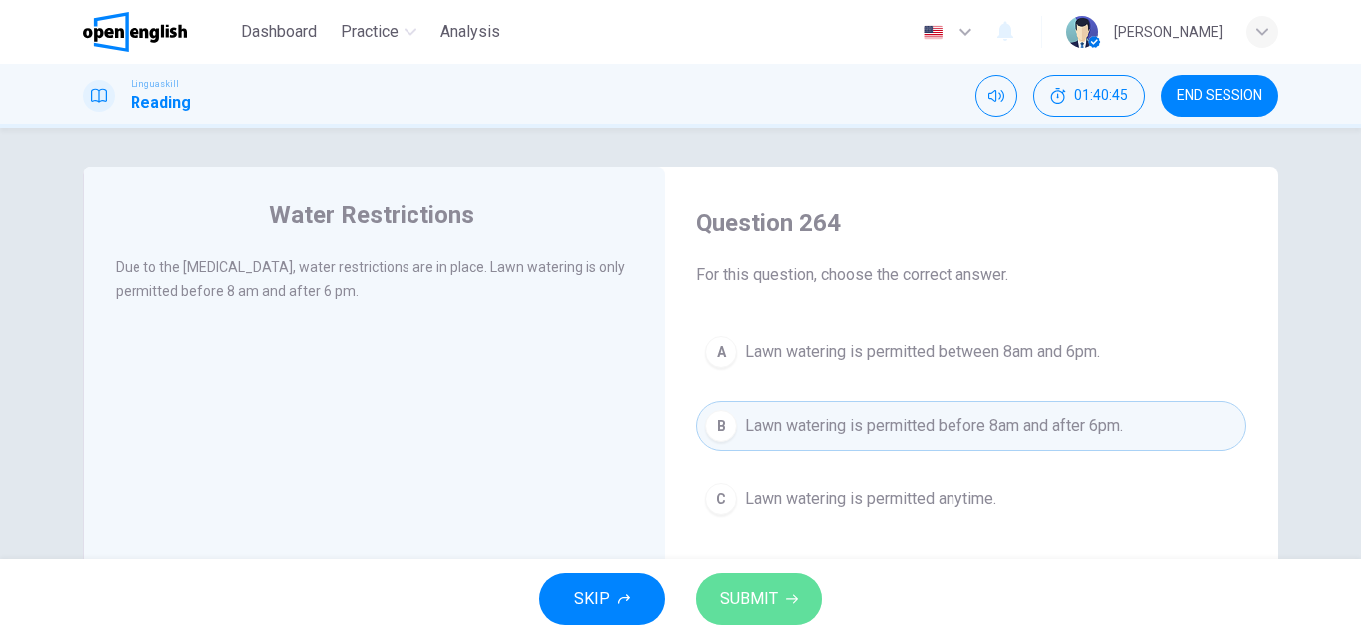
click at [775, 587] on span "SUBMIT" at bounding box center [749, 599] width 58 height 28
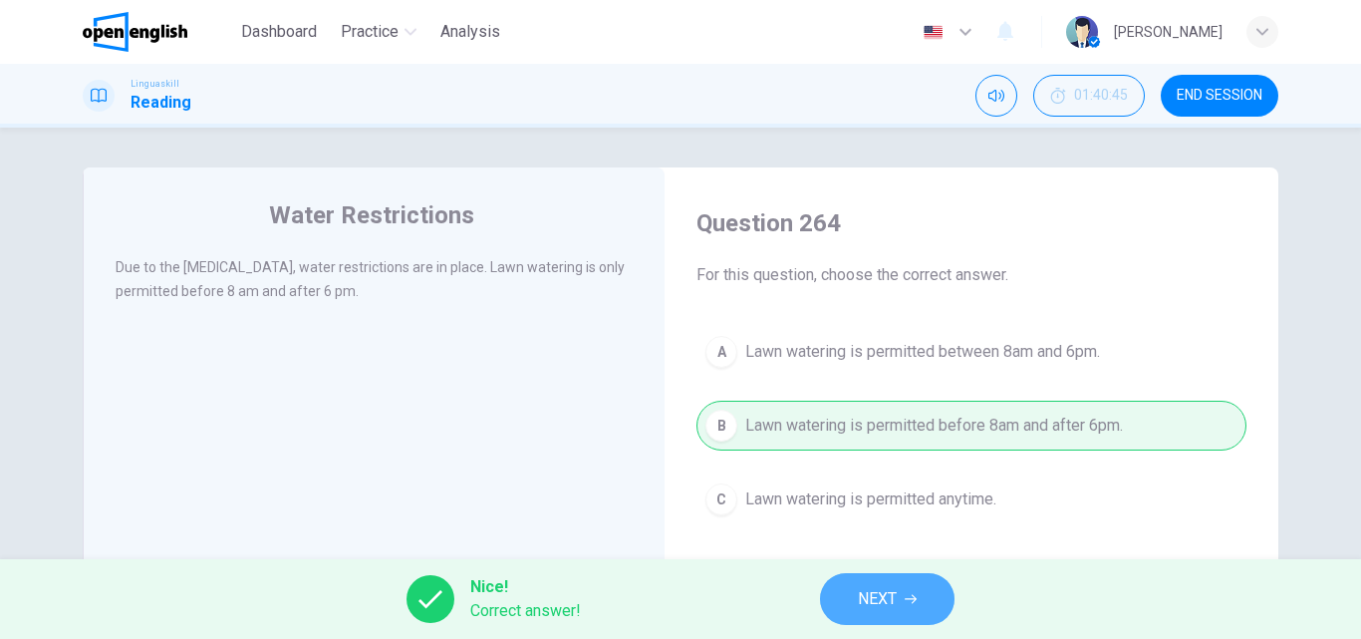
click at [913, 589] on button "NEXT" at bounding box center [887, 599] width 134 height 52
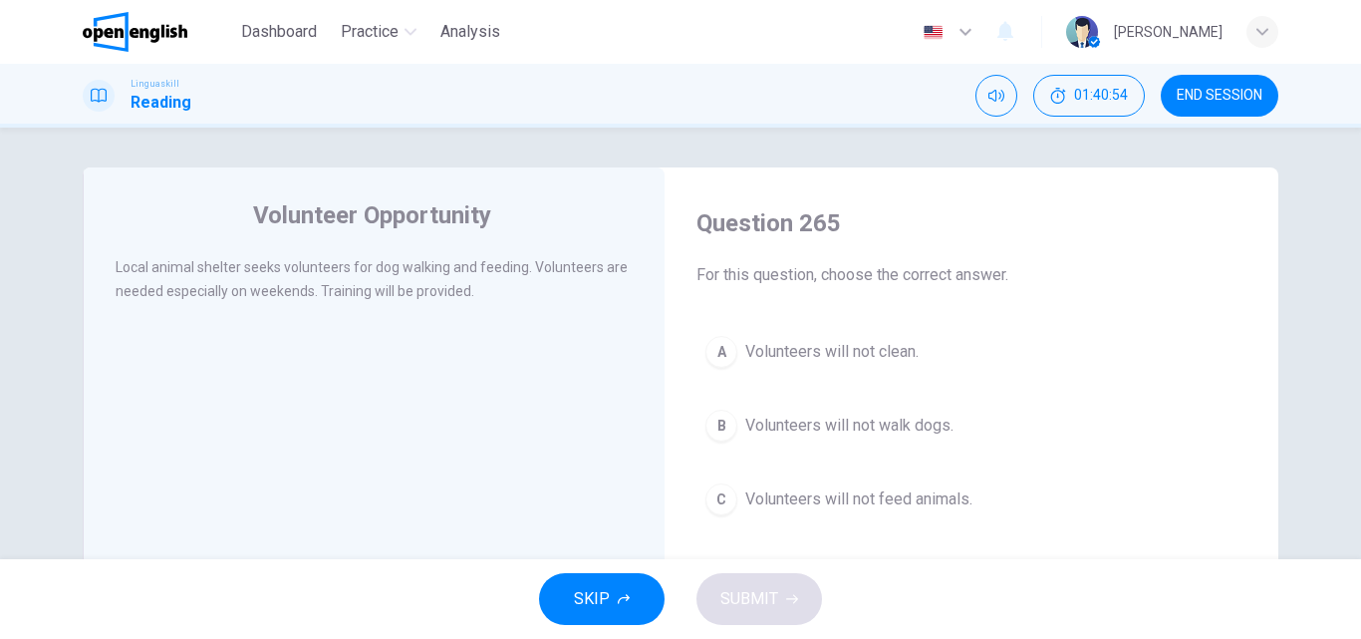
click at [726, 494] on div "C" at bounding box center [721, 499] width 32 height 32
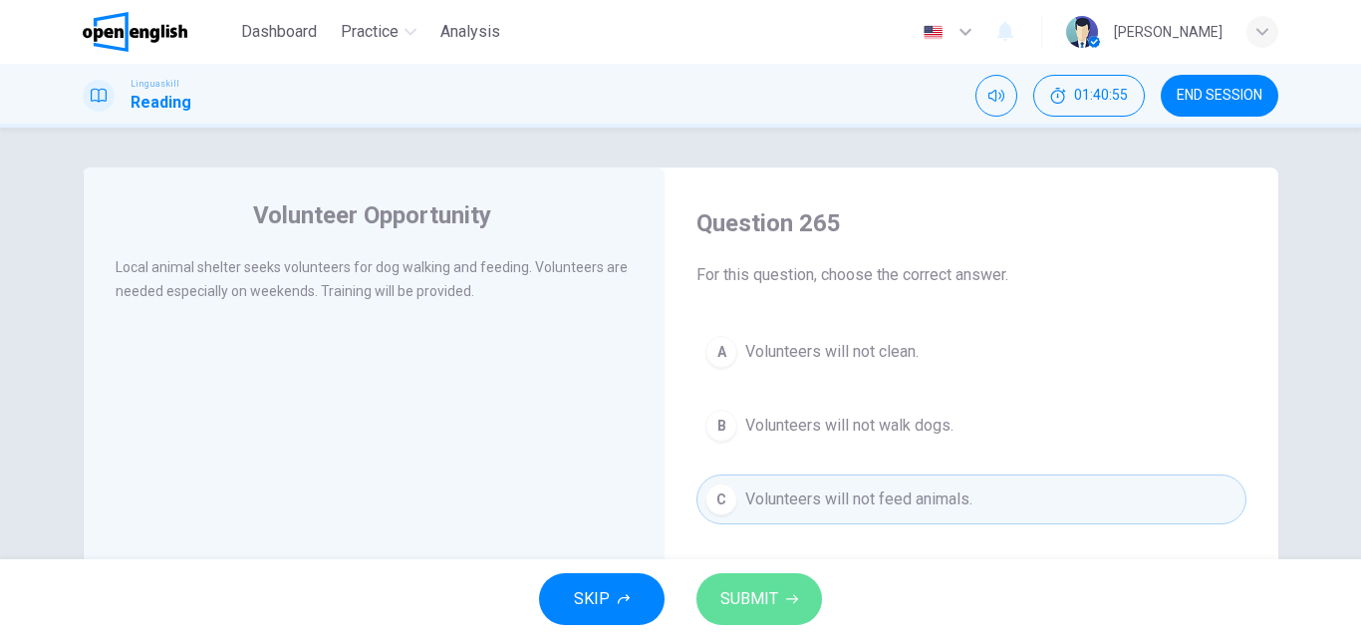
click at [764, 591] on span "SUBMIT" at bounding box center [749, 599] width 58 height 28
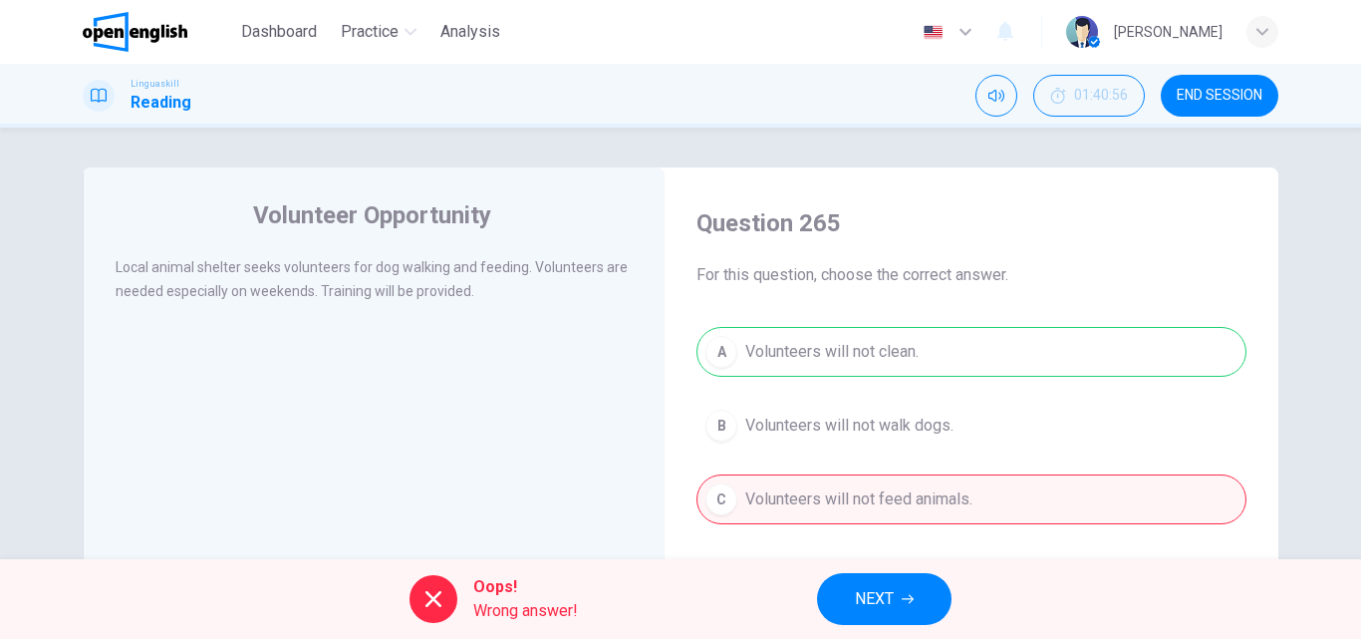
click at [881, 593] on span "NEXT" at bounding box center [874, 599] width 39 height 28
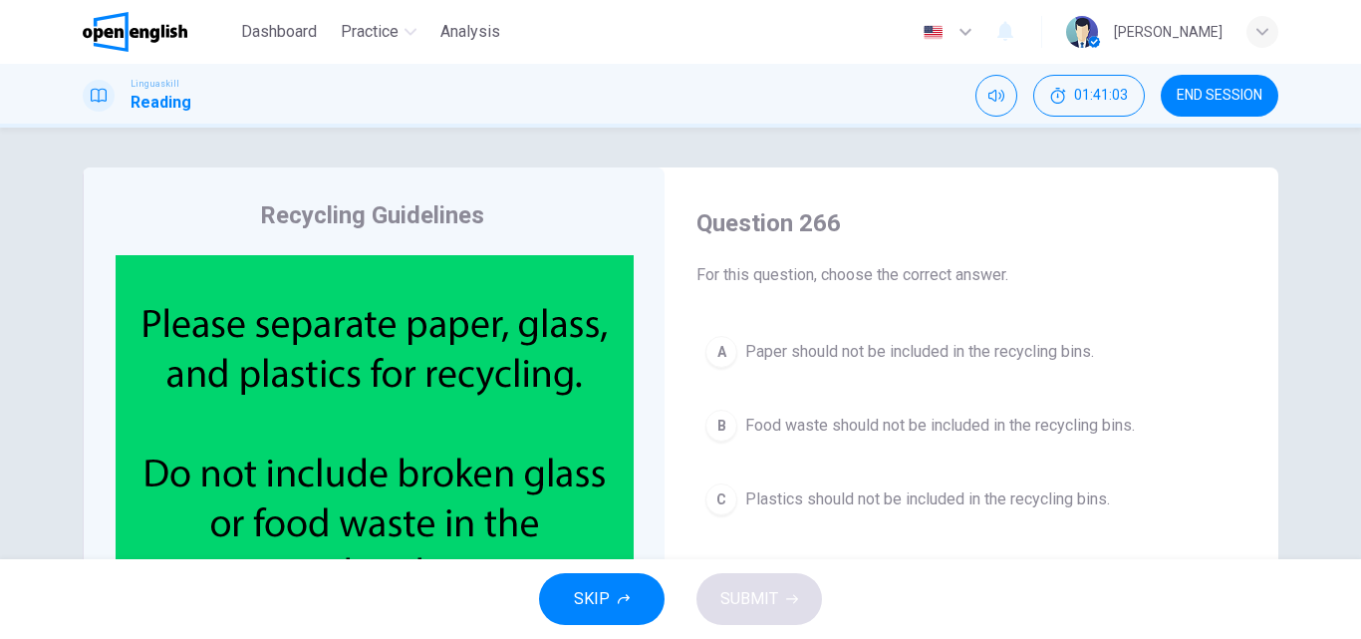
click at [348, 516] on img at bounding box center [375, 446] width 518 height 383
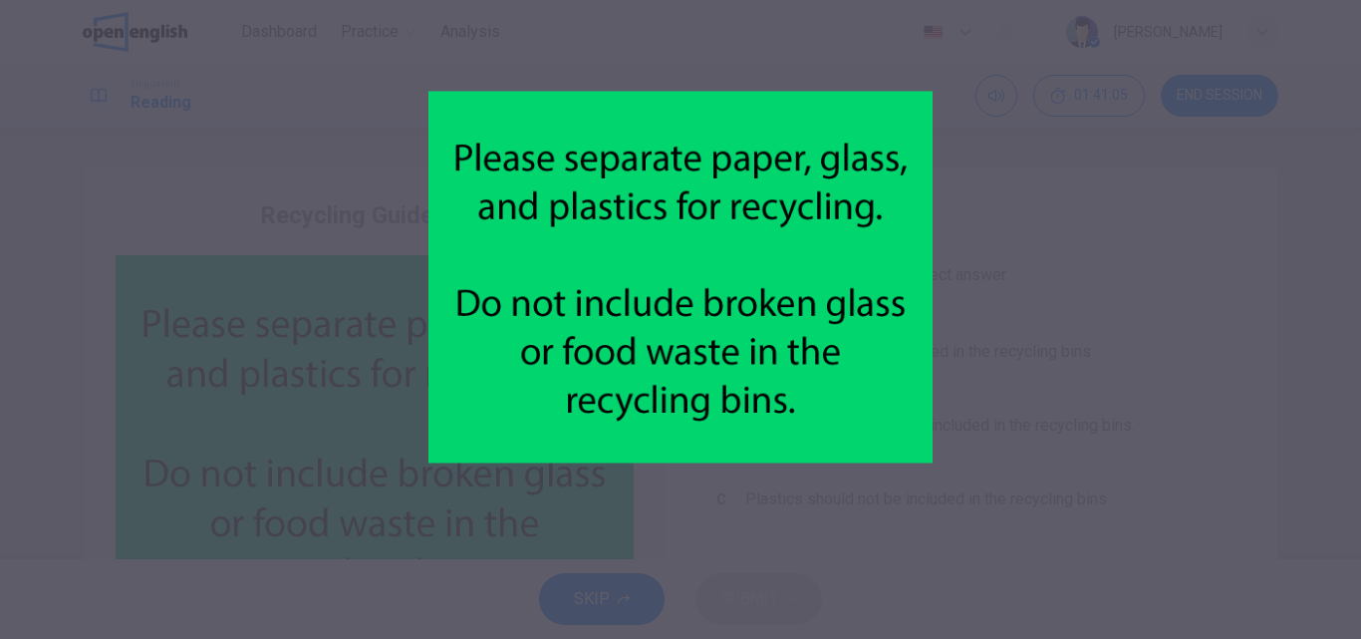
click at [856, 481] on img at bounding box center [680, 277] width 504 height 504
click at [731, 555] on div at bounding box center [680, 319] width 504 height 589
click at [833, 372] on img at bounding box center [680, 277] width 504 height 504
click at [1081, 328] on div at bounding box center [680, 319] width 1361 height 639
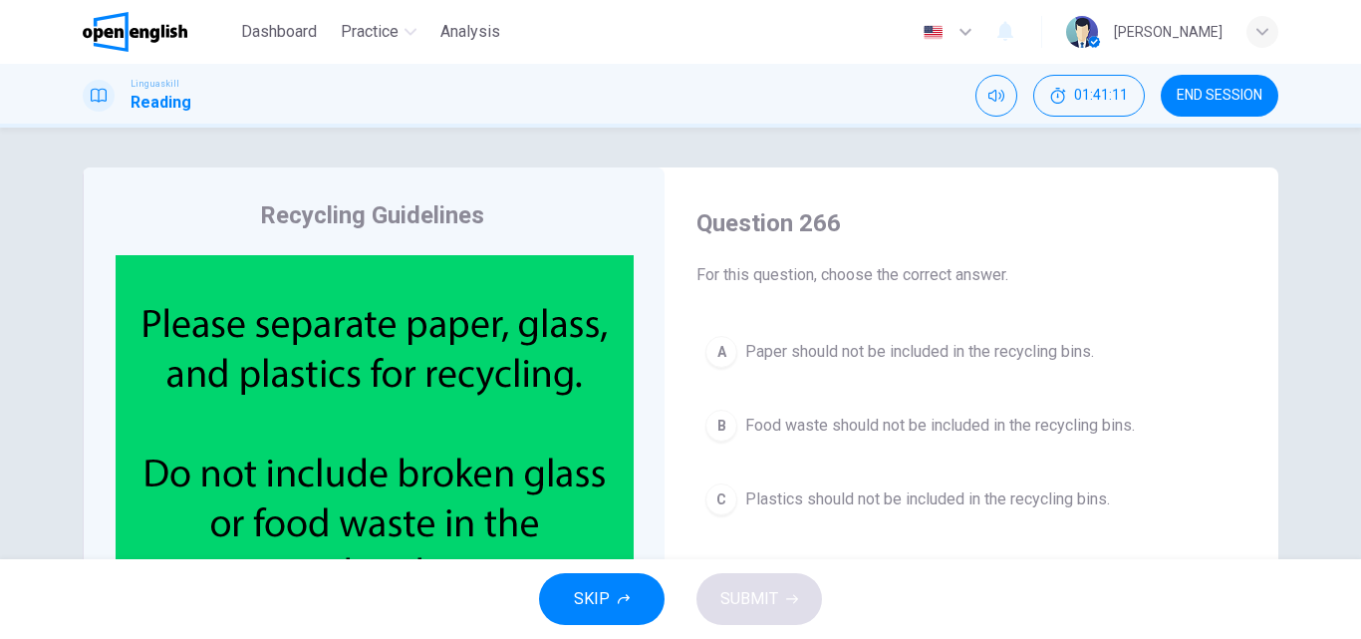
click at [748, 421] on span "Food waste should not be included in the recycling bins." at bounding box center [940, 425] width 390 height 24
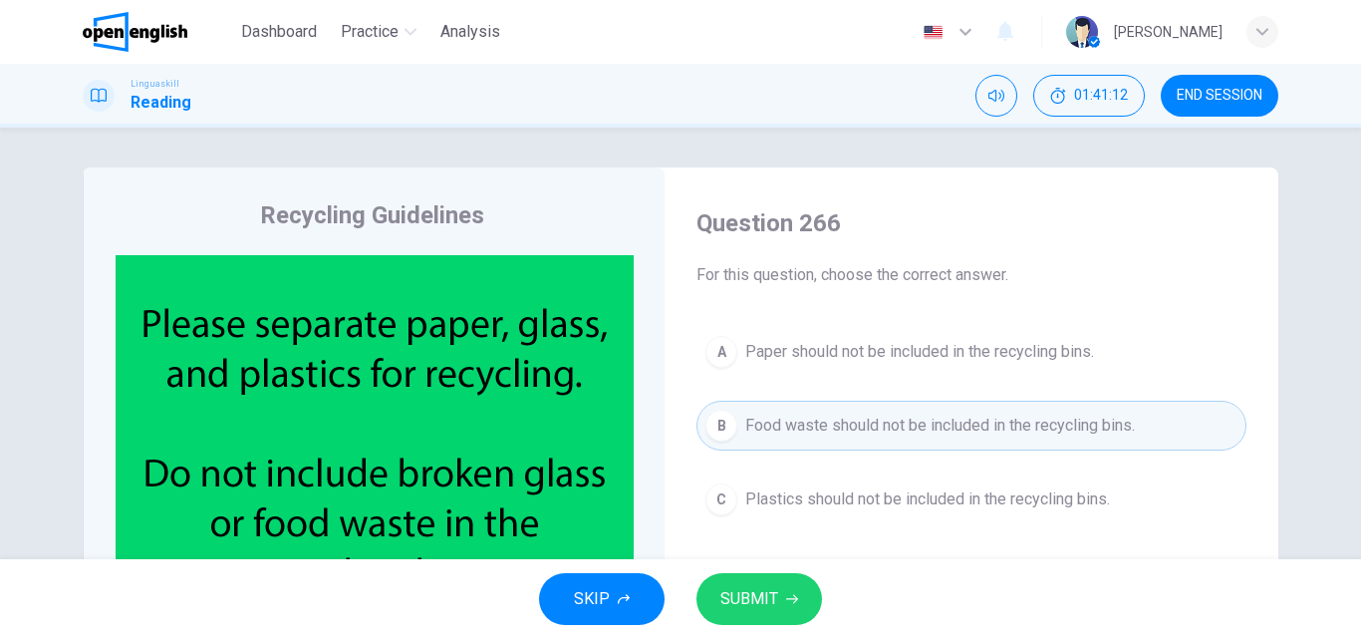
click at [757, 594] on span "SUBMIT" at bounding box center [749, 599] width 58 height 28
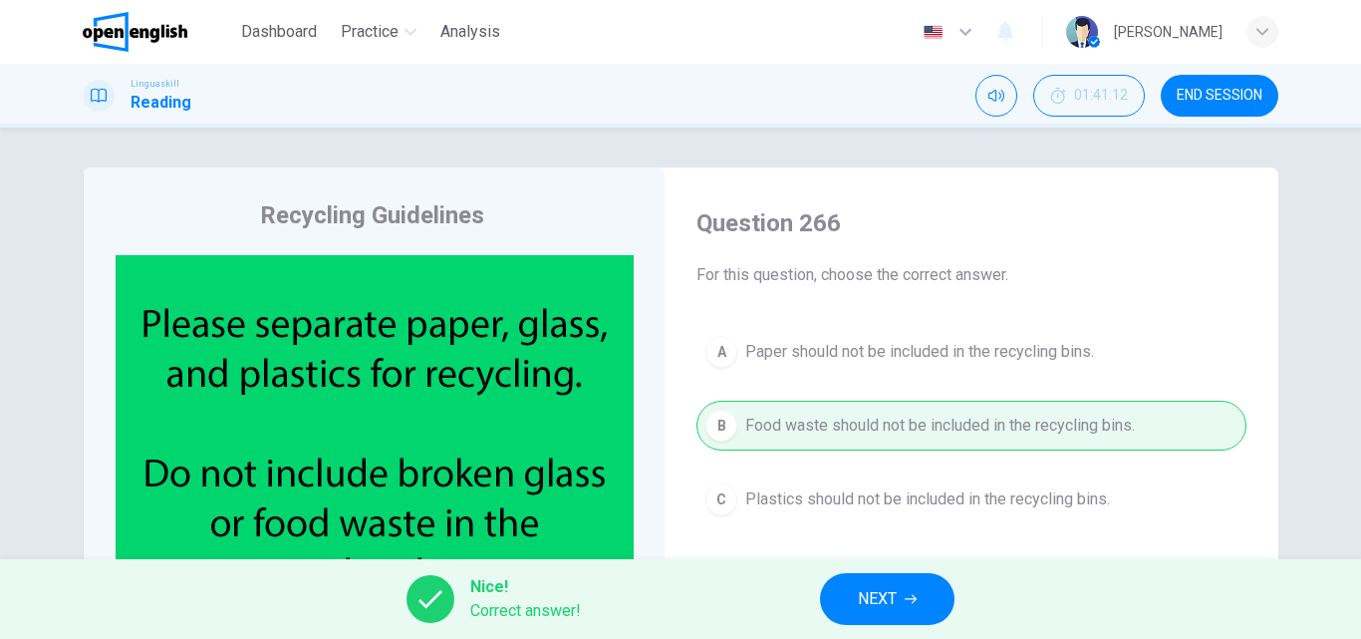
click at [863, 593] on span "NEXT" at bounding box center [877, 599] width 39 height 28
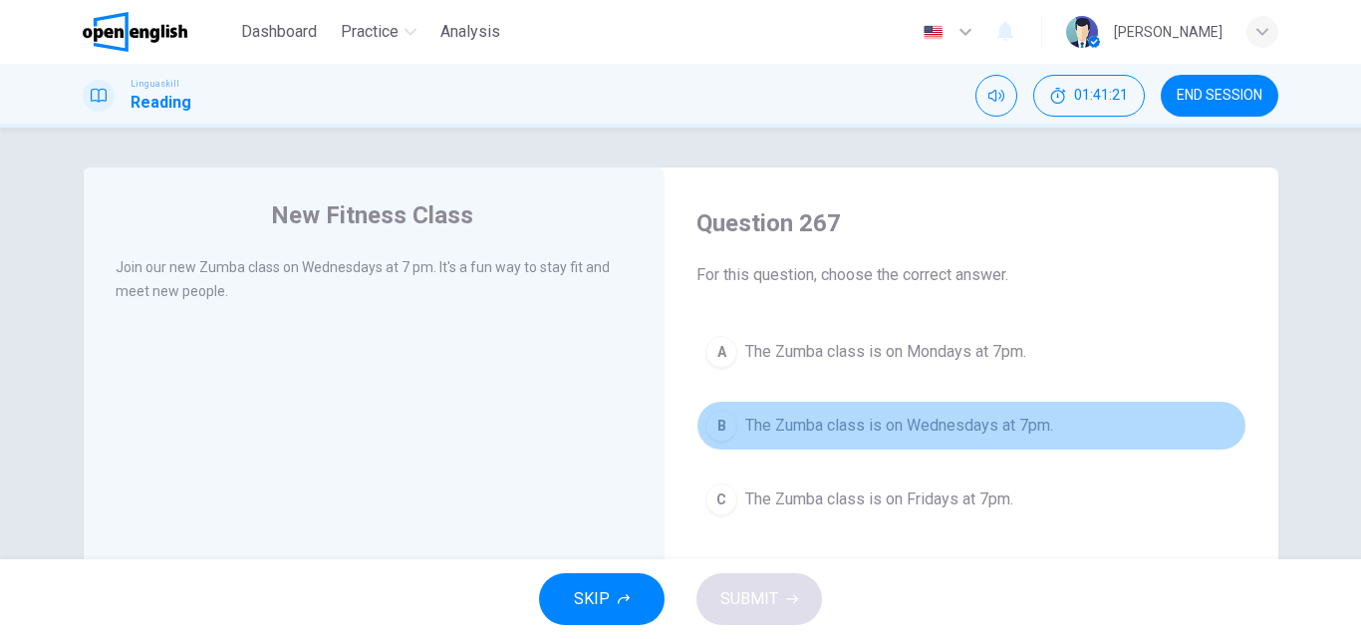
click at [763, 436] on span "The Zumba class is on Wednesdays at 7pm." at bounding box center [899, 425] width 308 height 24
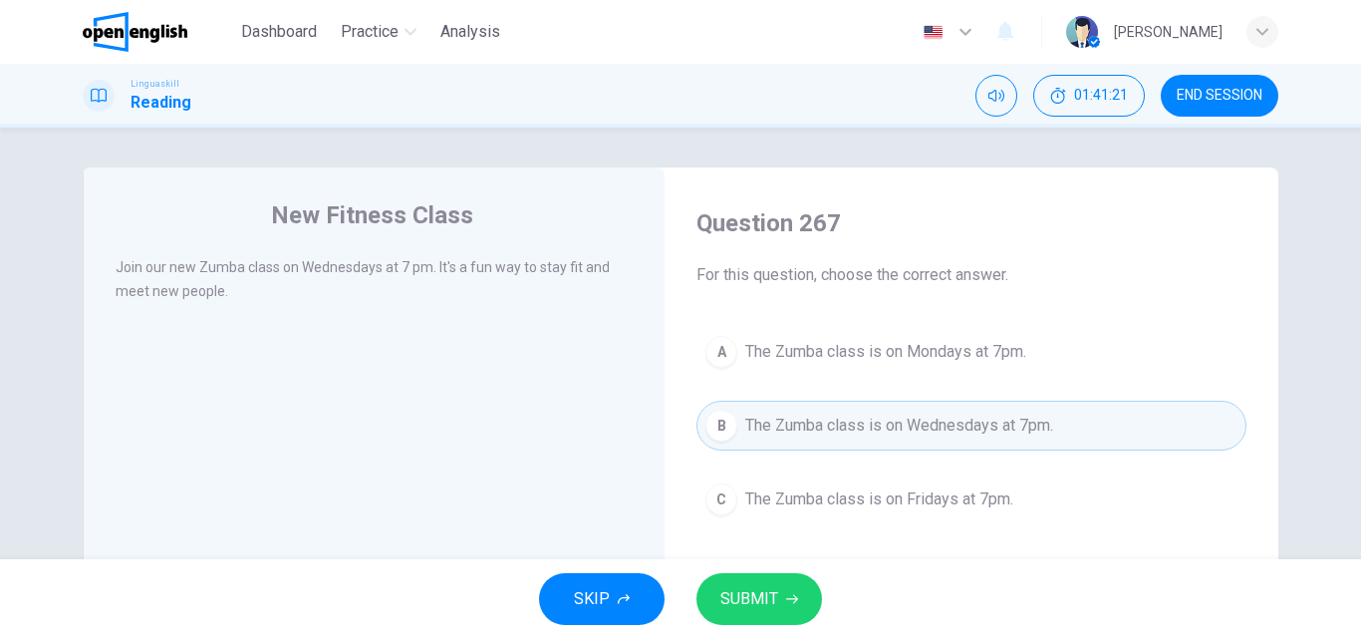
click at [750, 596] on span "SUBMIT" at bounding box center [749, 599] width 58 height 28
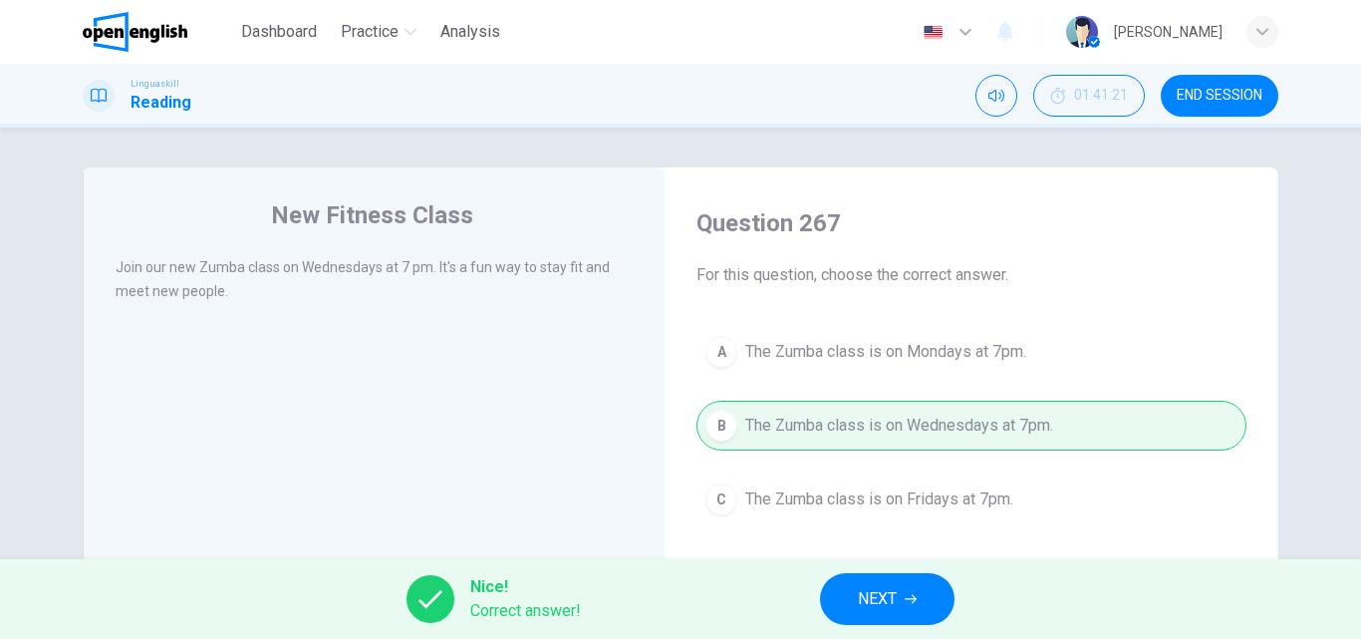
click at [862, 586] on span "NEXT" at bounding box center [877, 599] width 39 height 28
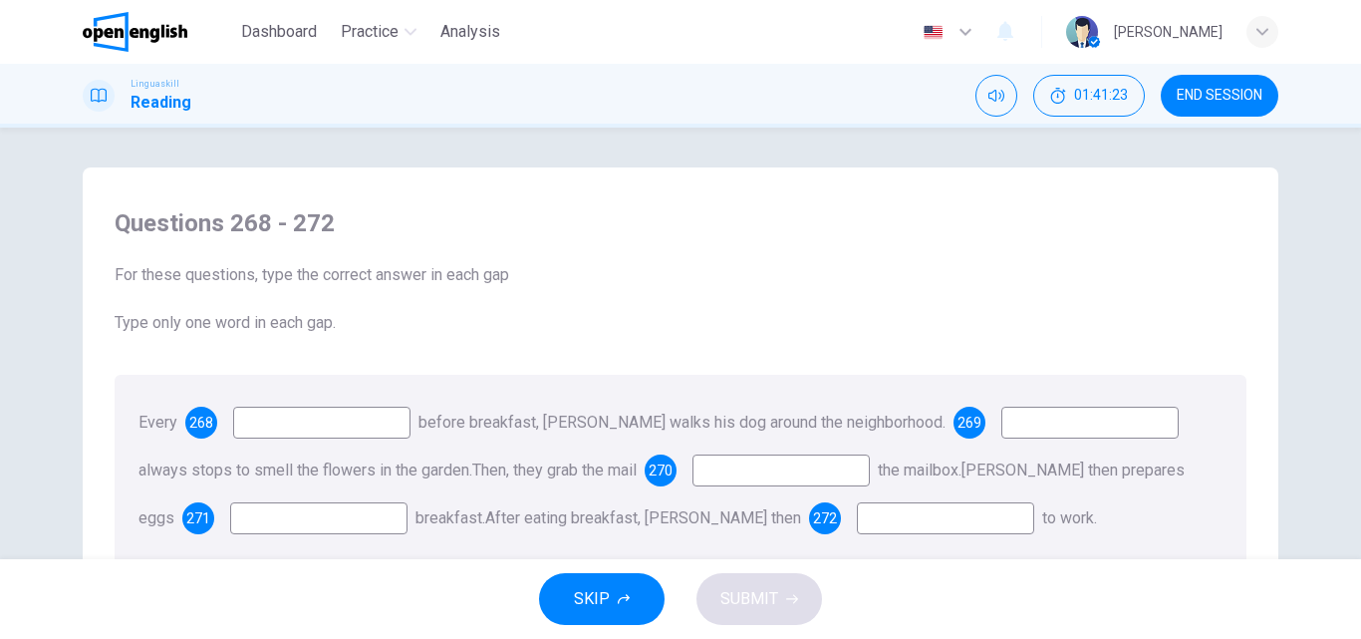
click at [279, 419] on input at bounding box center [321, 422] width 177 height 32
type input "*******"
click at [1076, 423] on input at bounding box center [1089, 422] width 177 height 32
type input "**"
click at [756, 470] on input at bounding box center [780, 470] width 177 height 32
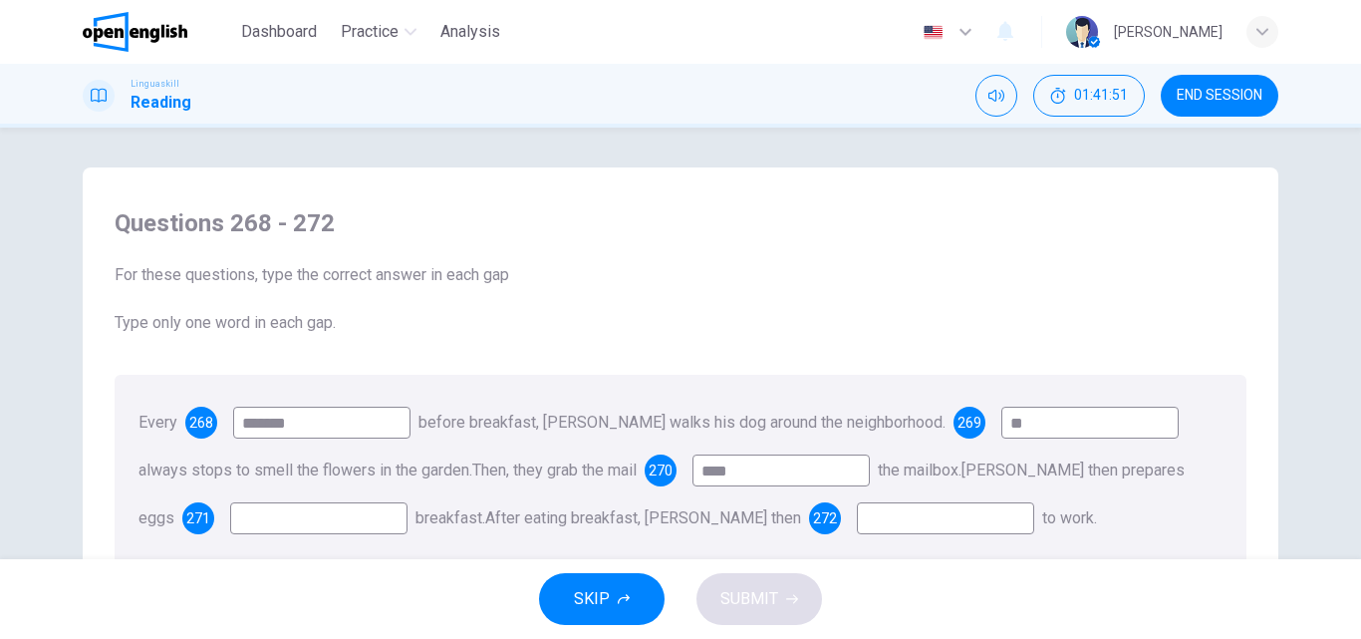
type input "****"
click at [268, 525] on input at bounding box center [318, 518] width 177 height 32
type input "***"
click at [874, 514] on input at bounding box center [945, 518] width 177 height 32
type input "****"
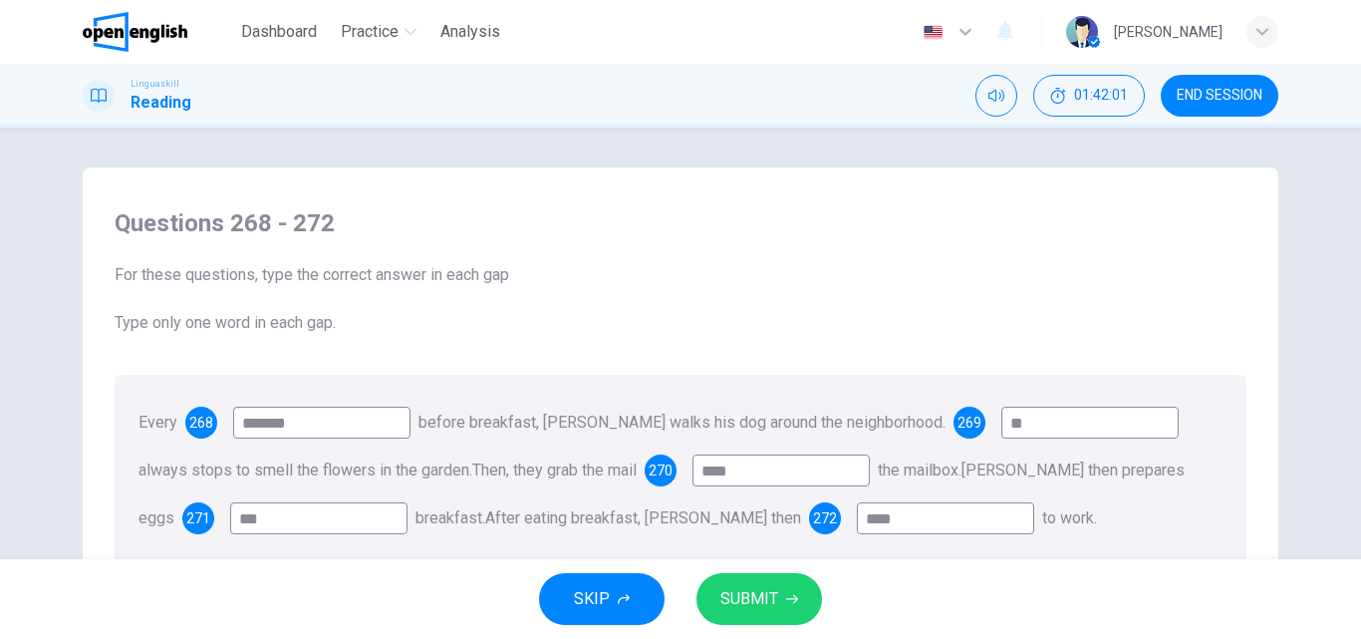
click at [755, 605] on span "SUBMIT" at bounding box center [749, 599] width 58 height 28
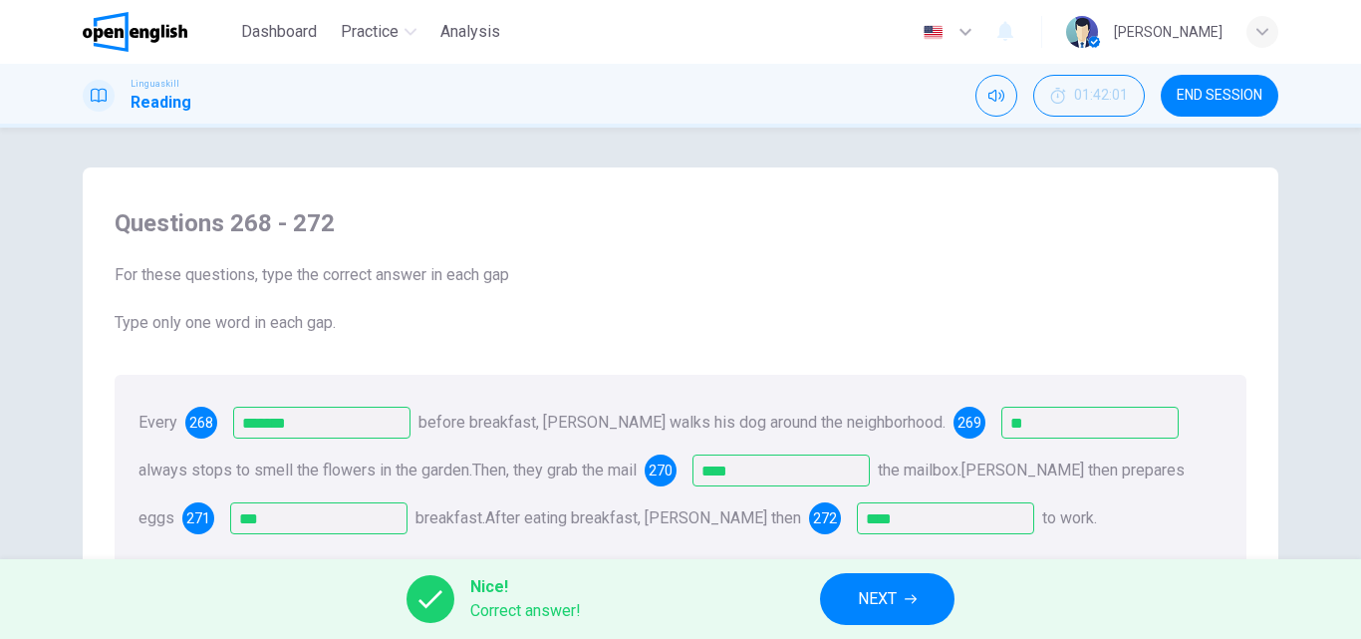
click at [884, 594] on span "NEXT" at bounding box center [877, 599] width 39 height 28
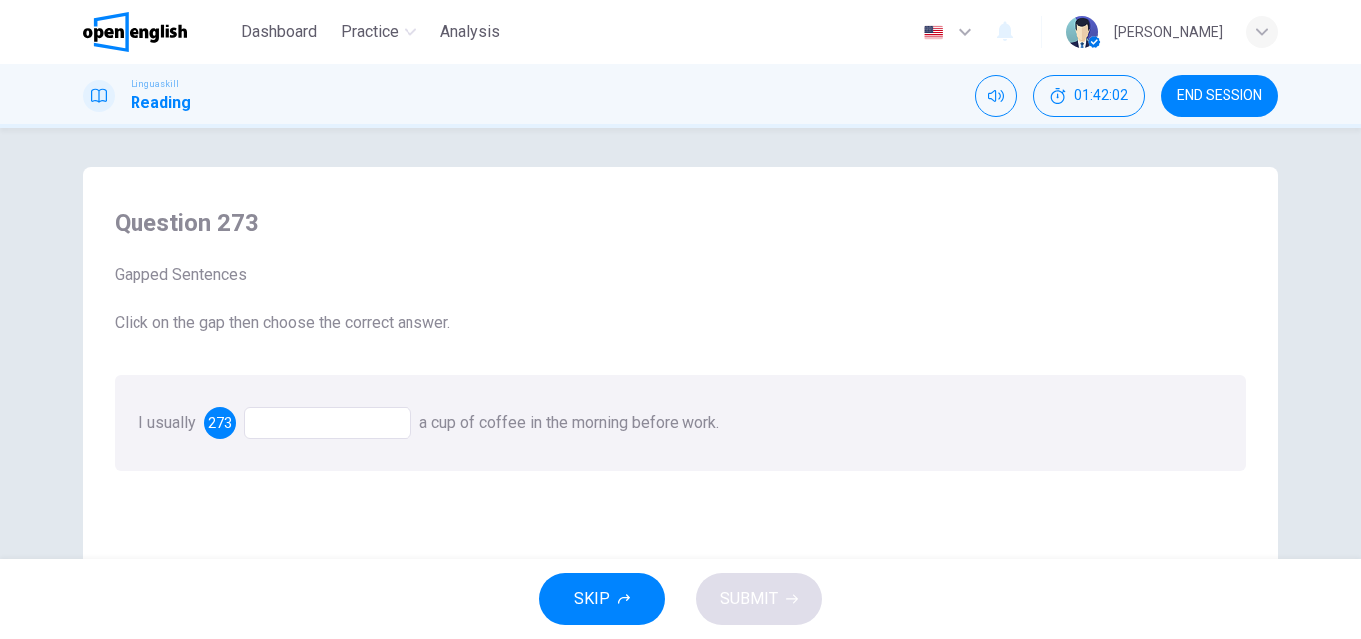
click at [287, 425] on div at bounding box center [327, 422] width 167 height 32
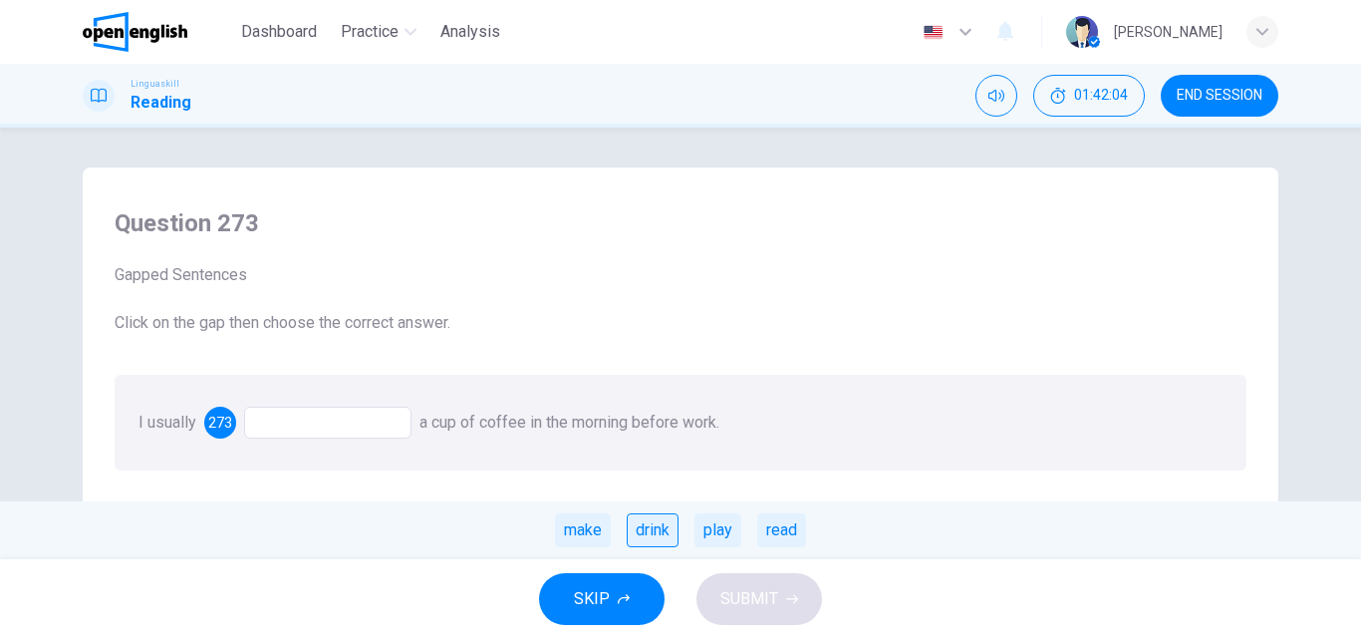
click at [655, 527] on div "drink" at bounding box center [653, 530] width 52 height 34
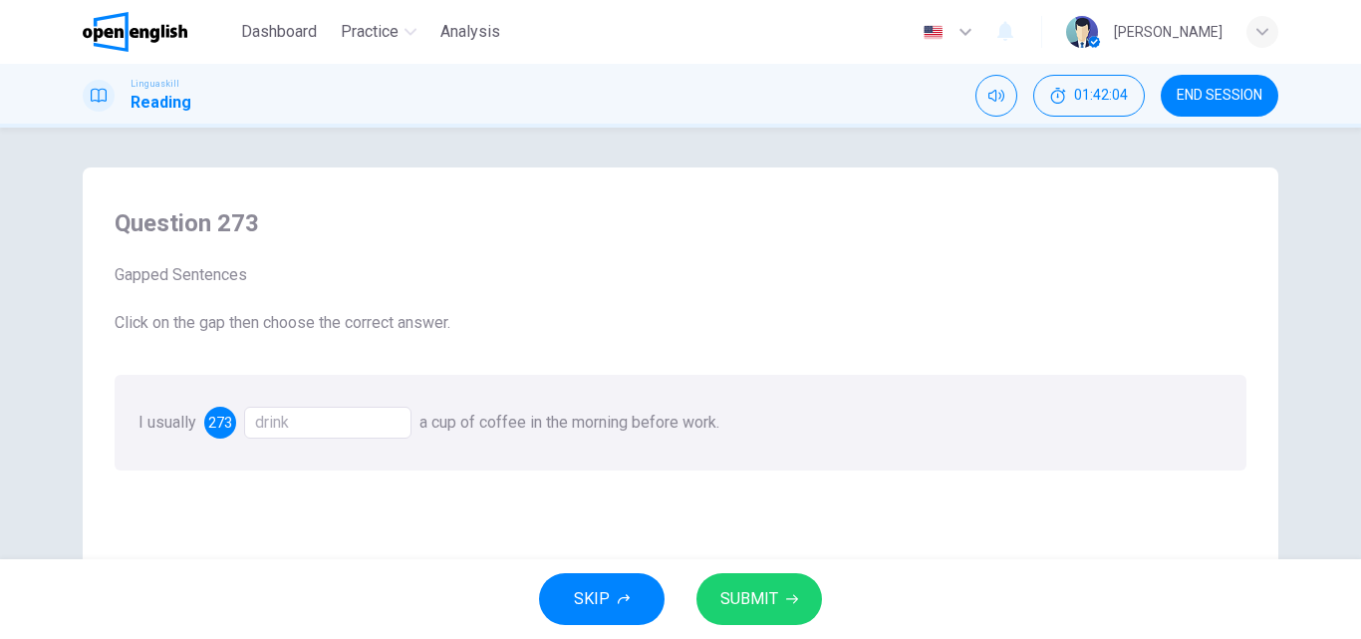
click at [742, 601] on span "SUBMIT" at bounding box center [749, 599] width 58 height 28
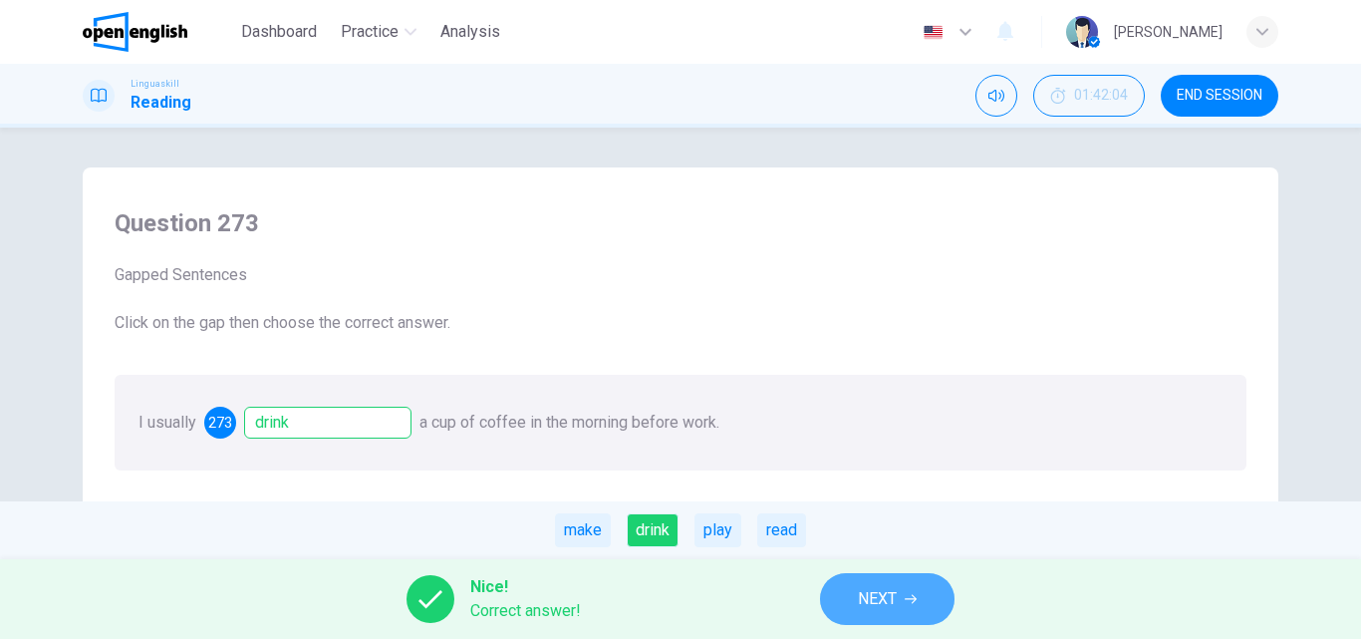
click at [859, 587] on span "NEXT" at bounding box center [877, 599] width 39 height 28
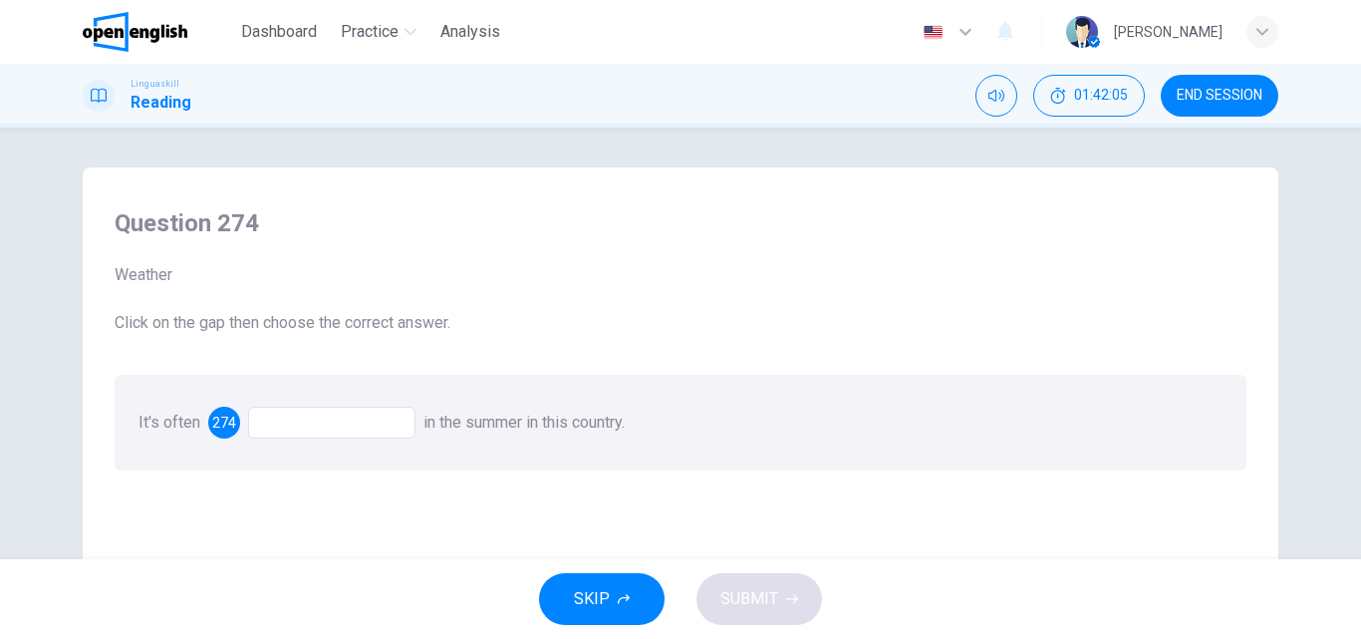
click at [276, 421] on div at bounding box center [331, 422] width 167 height 32
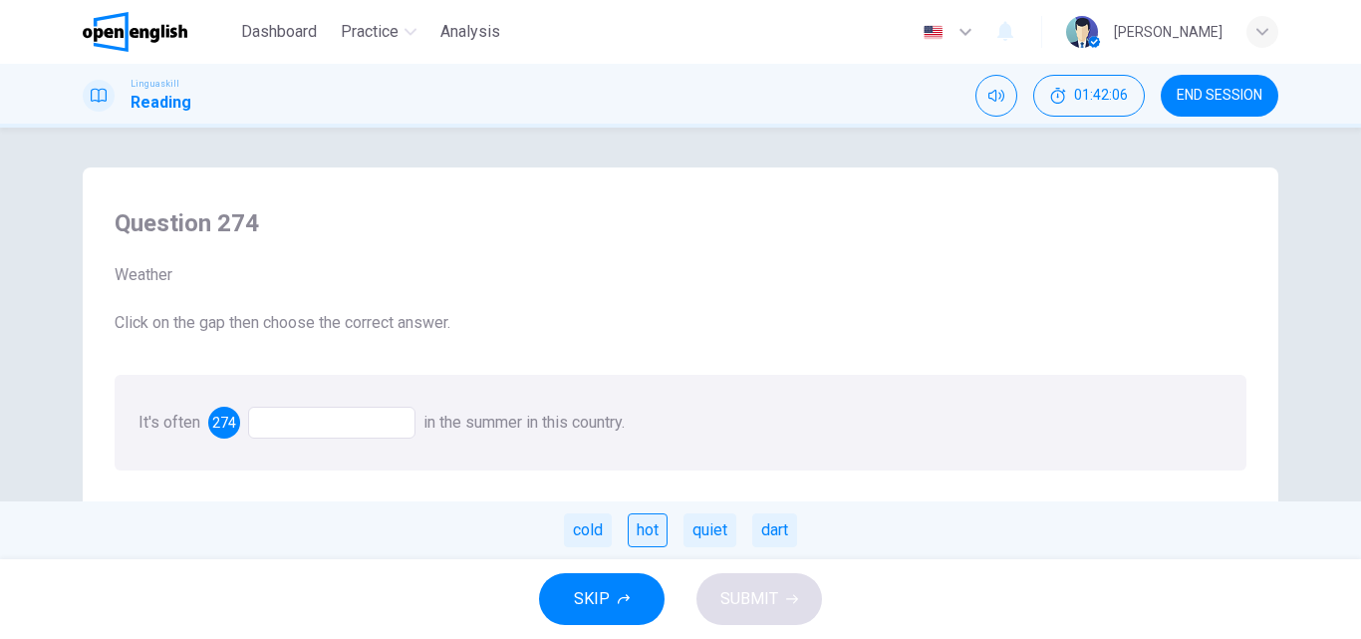
click at [646, 532] on div "hot" at bounding box center [648, 530] width 40 height 34
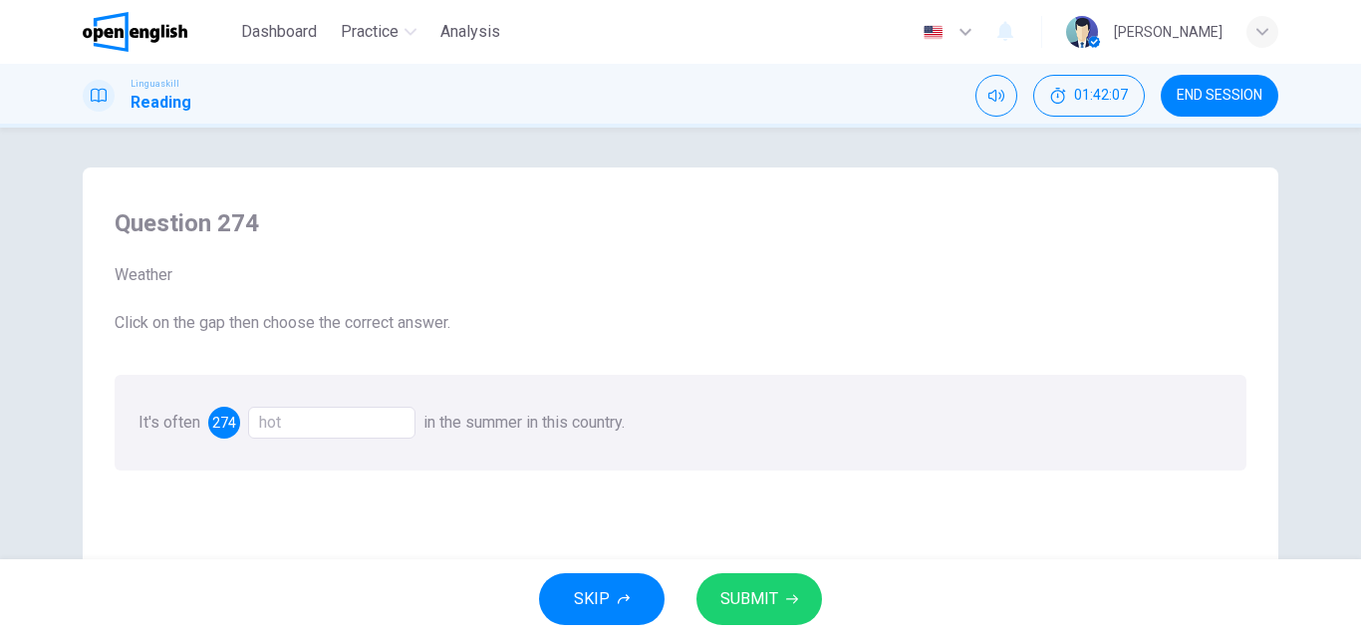
click at [754, 592] on span "SUBMIT" at bounding box center [749, 599] width 58 height 28
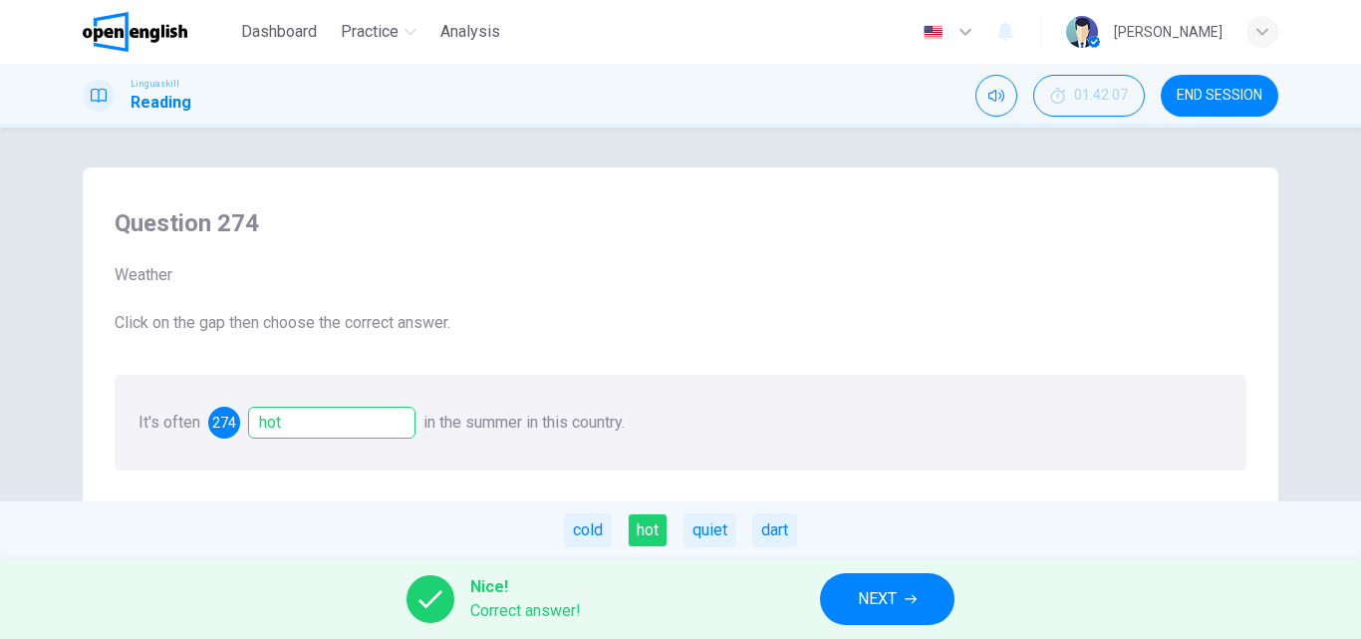
click at [870, 591] on span "NEXT" at bounding box center [877, 599] width 39 height 28
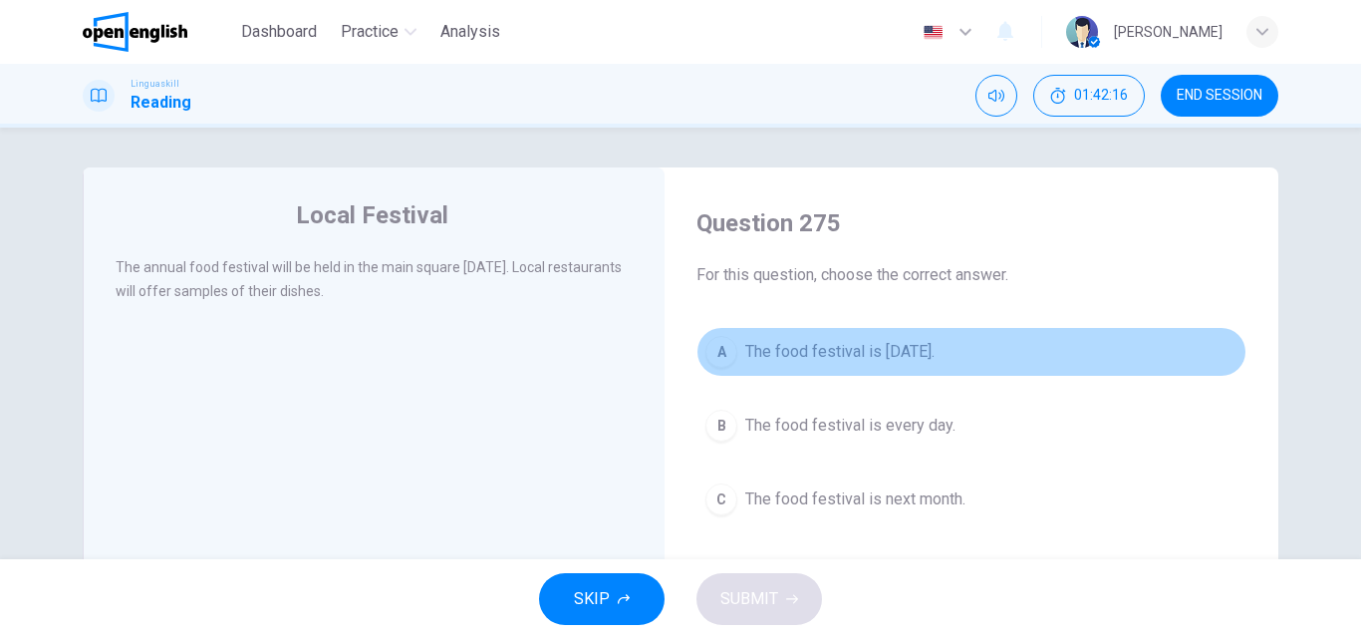
click at [750, 358] on span "The food festival is [DATE]." at bounding box center [839, 352] width 189 height 24
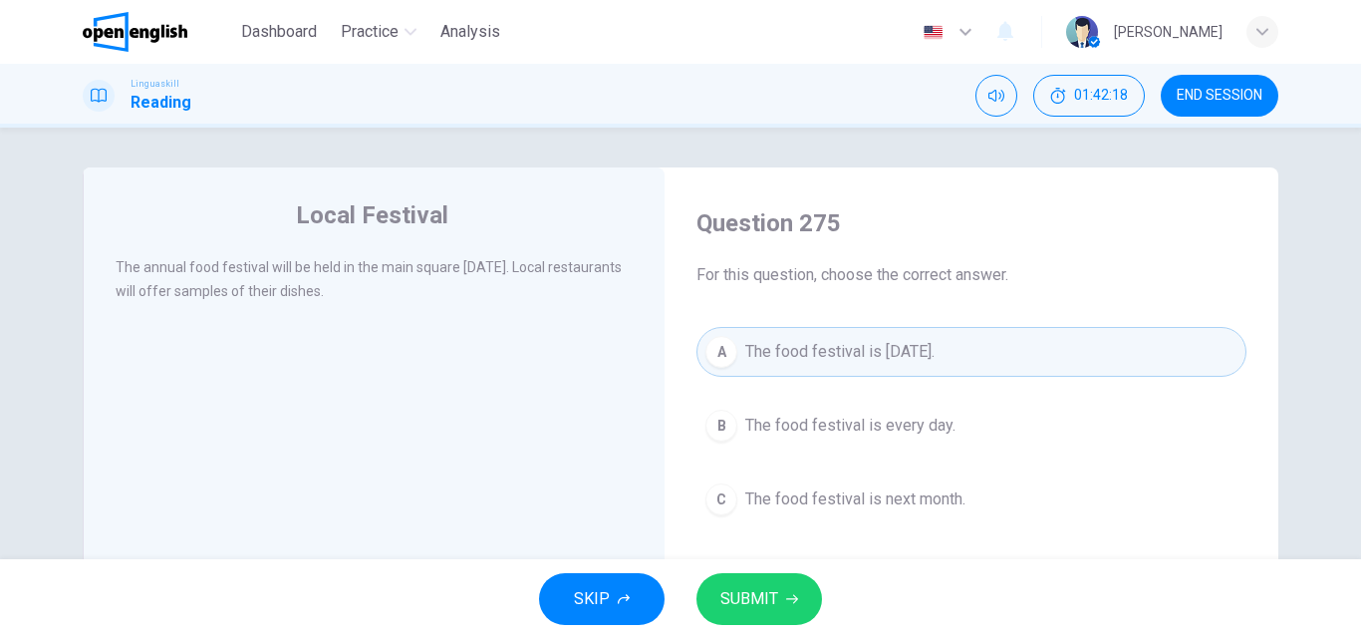
click at [752, 600] on span "SUBMIT" at bounding box center [749, 599] width 58 height 28
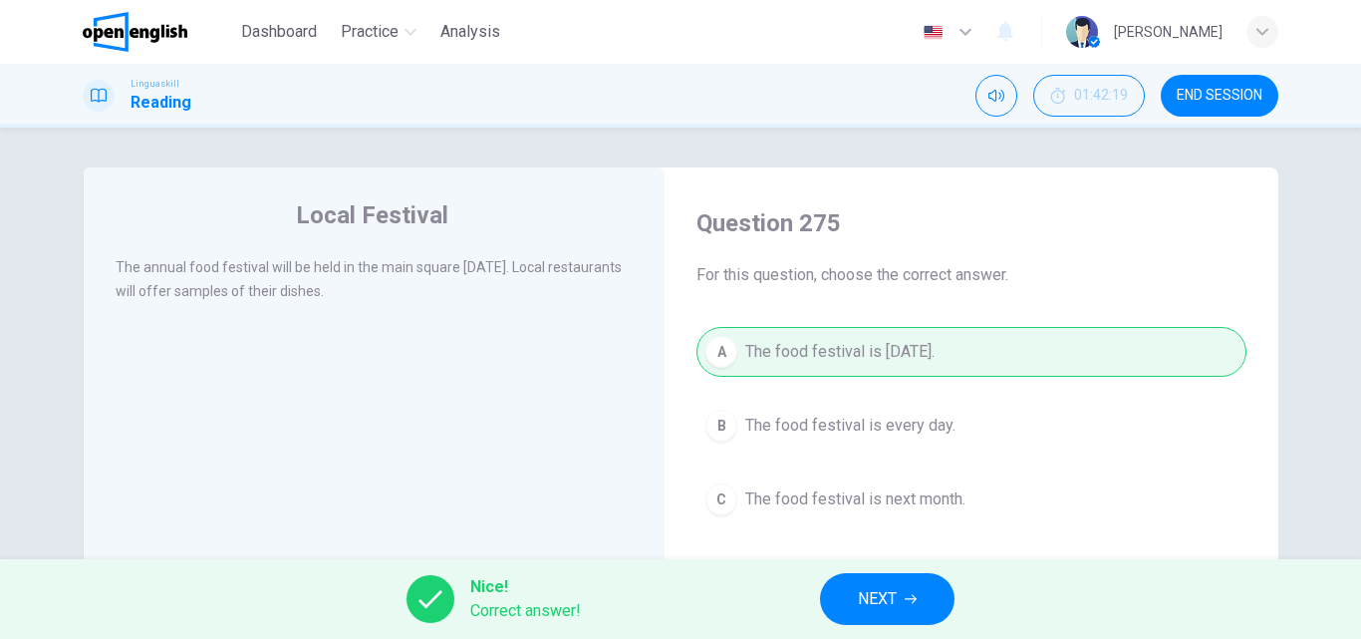
click at [945, 606] on button "NEXT" at bounding box center [887, 599] width 134 height 52
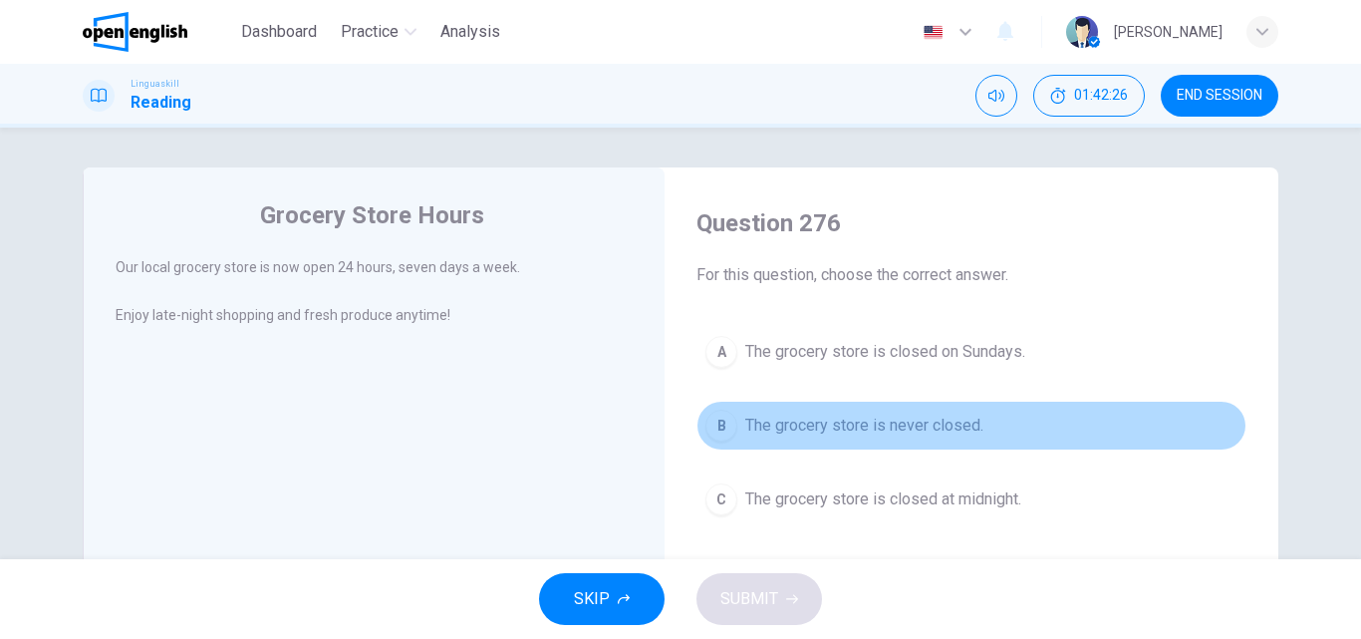
click at [731, 430] on div "B" at bounding box center [721, 425] width 32 height 32
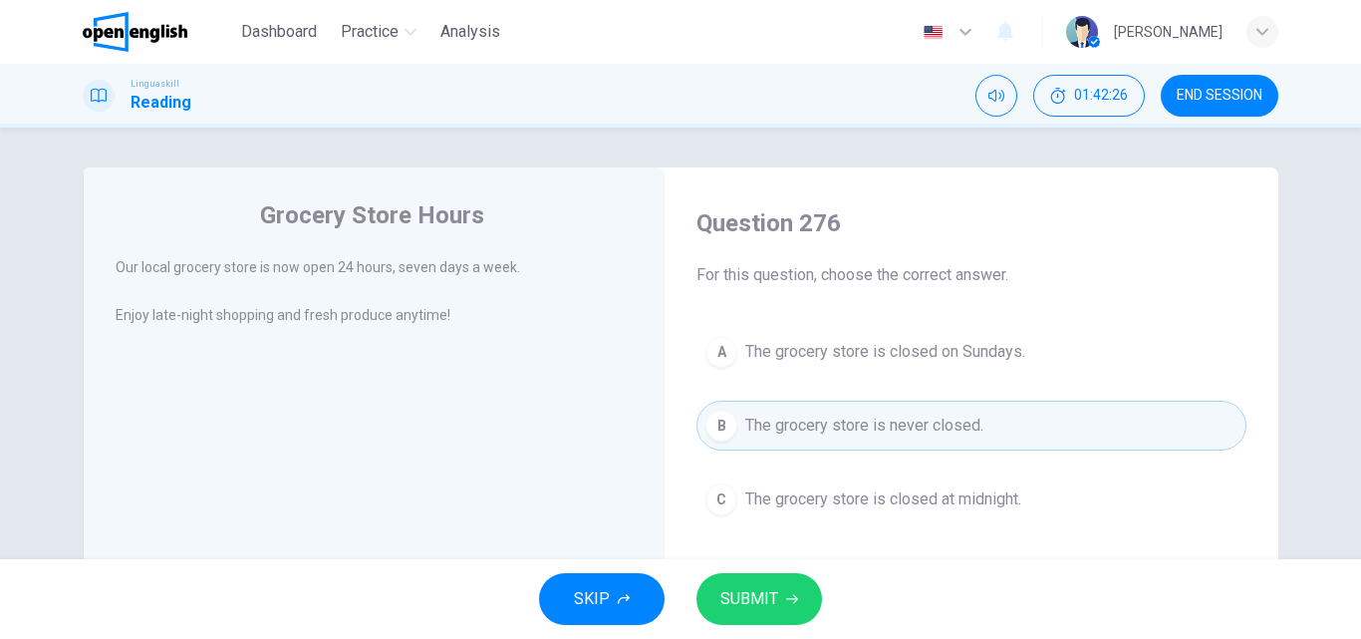
click at [735, 599] on span "SUBMIT" at bounding box center [749, 599] width 58 height 28
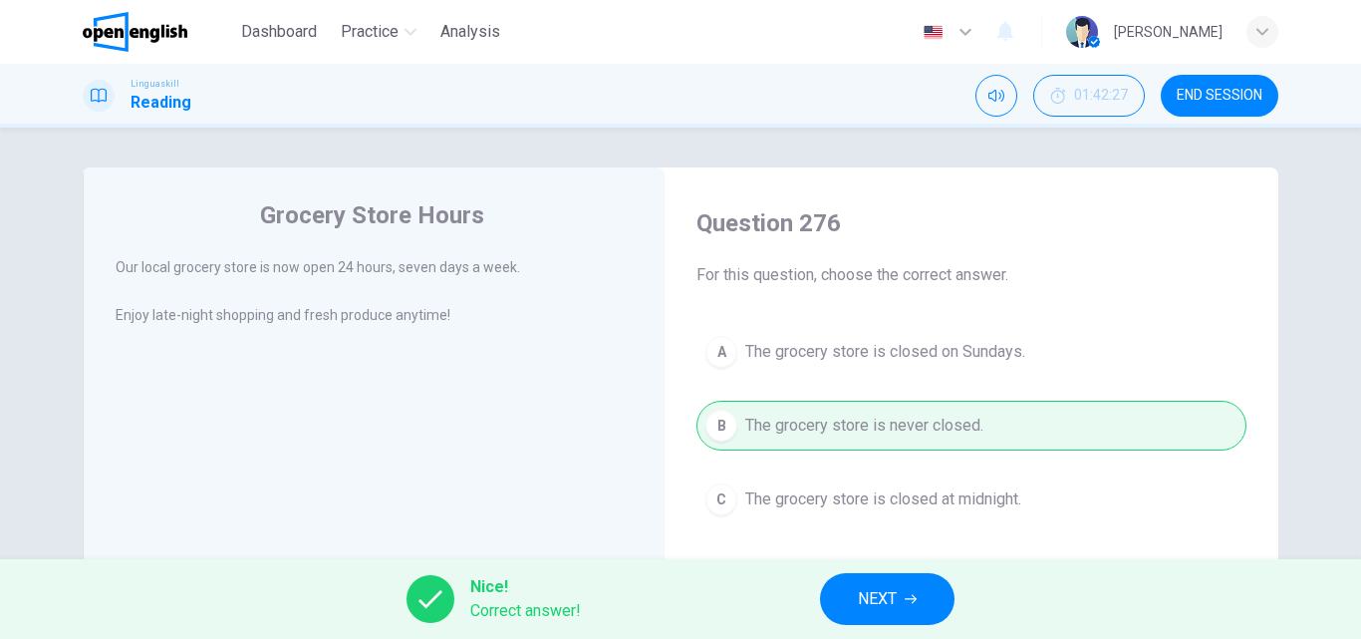
click at [919, 587] on button "NEXT" at bounding box center [887, 599] width 134 height 52
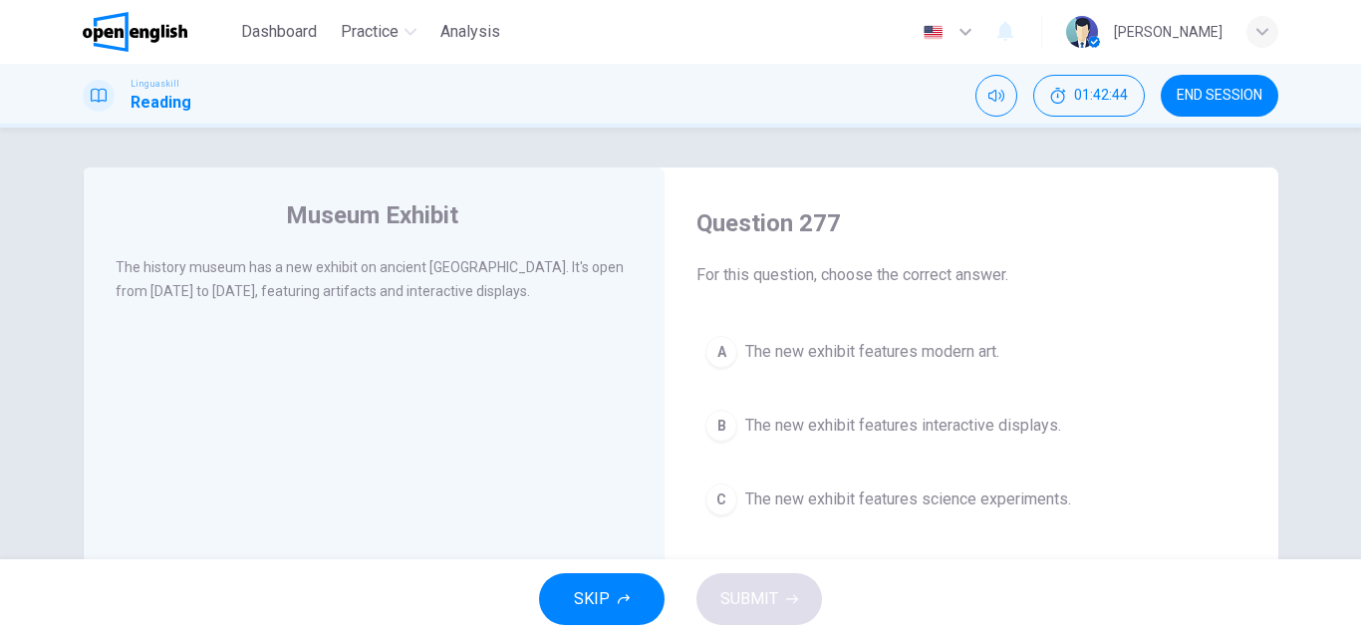
click at [733, 437] on button "B The new exhibit features interactive displays." at bounding box center [971, 425] width 550 height 50
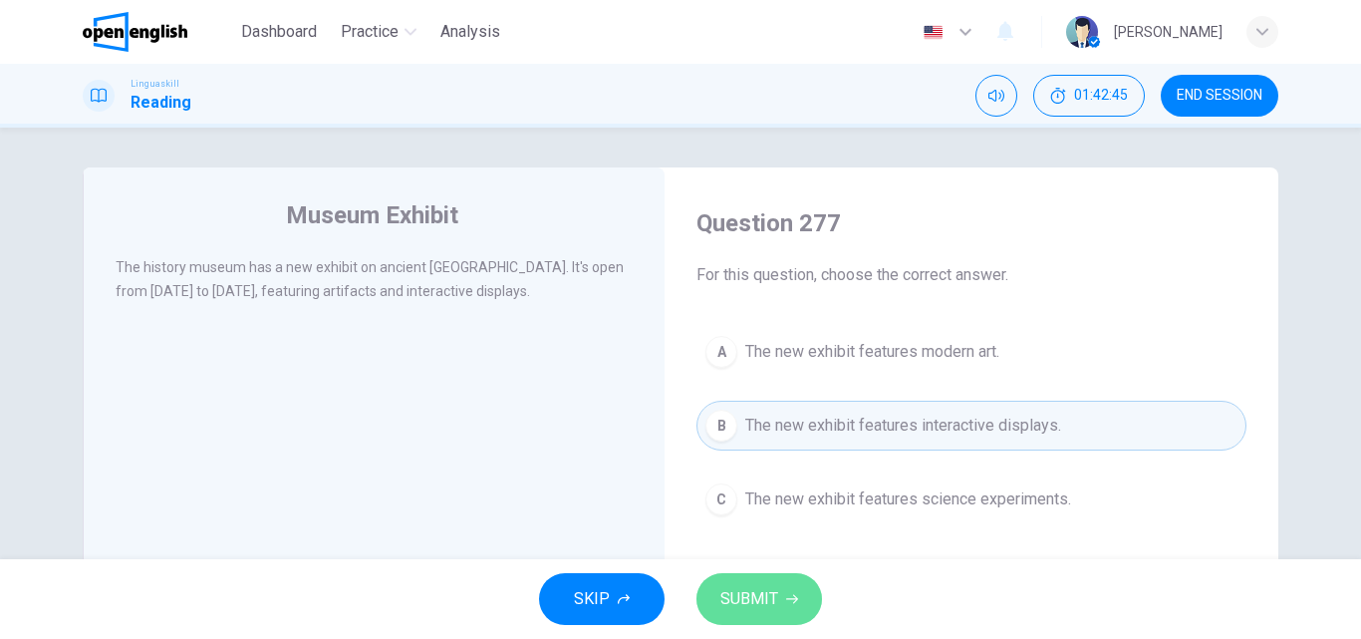
click at [744, 589] on span "SUBMIT" at bounding box center [749, 599] width 58 height 28
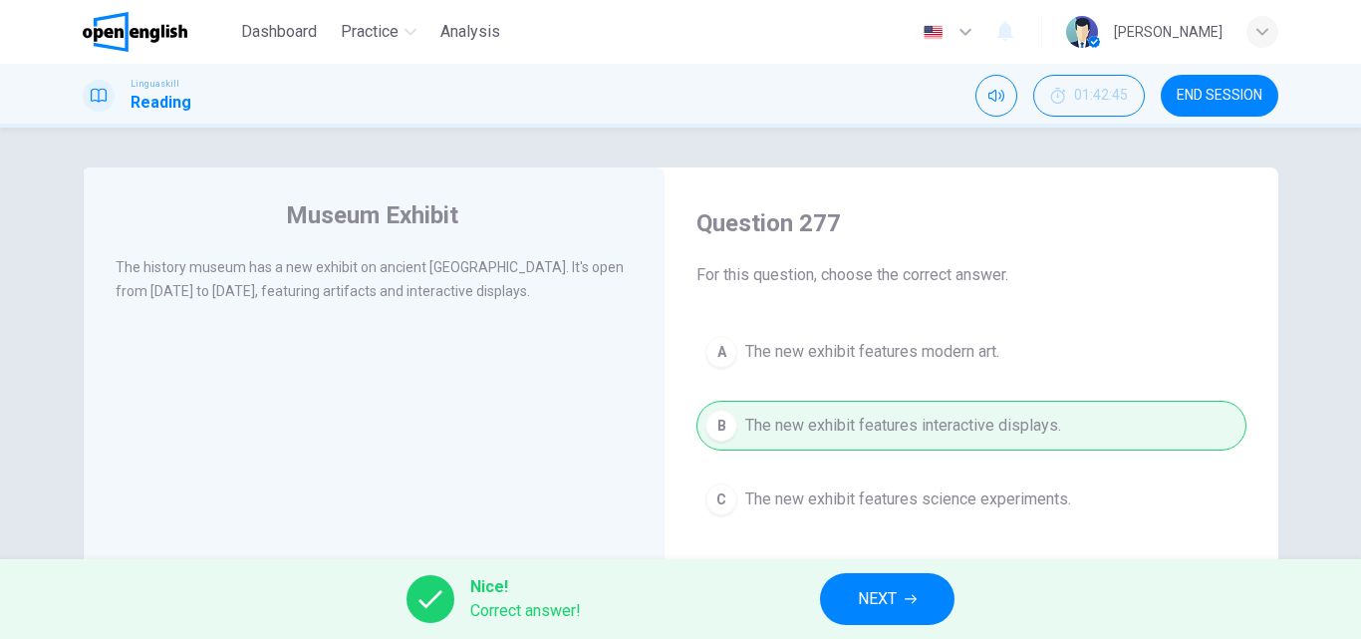
click at [908, 585] on button "NEXT" at bounding box center [887, 599] width 134 height 52
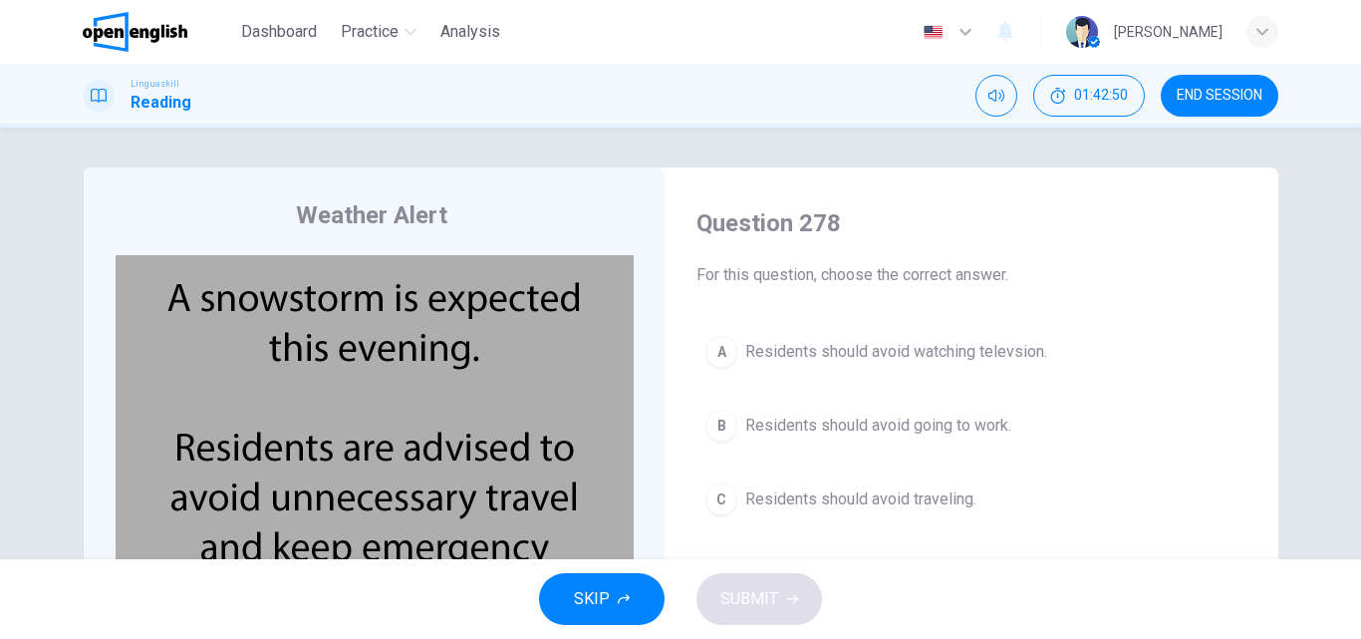
click at [412, 499] on img at bounding box center [375, 446] width 518 height 383
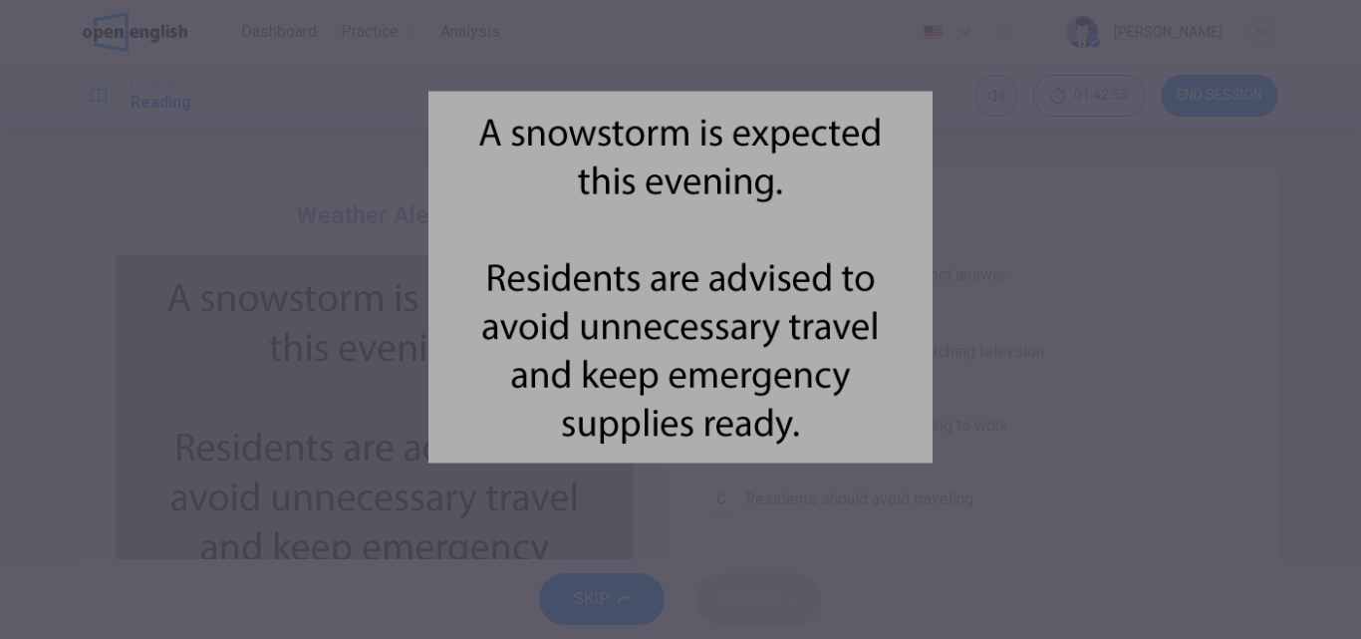
click at [1008, 345] on div at bounding box center [680, 319] width 1361 height 639
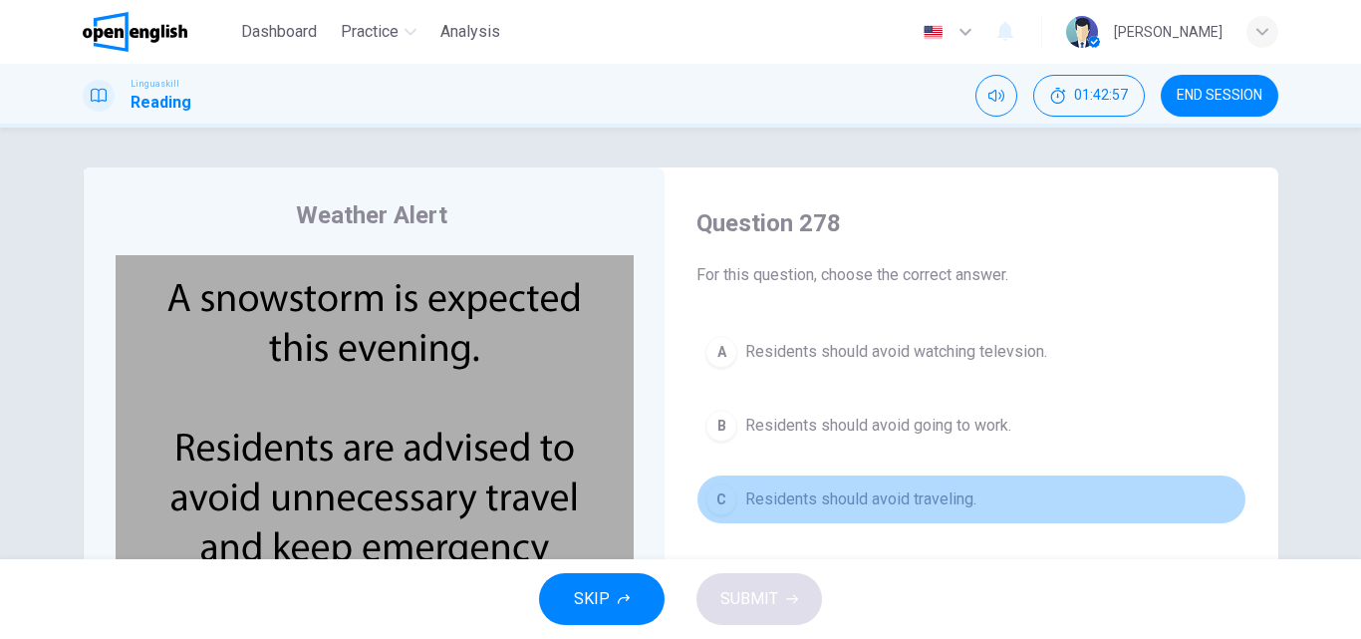
click at [720, 502] on div "C" at bounding box center [721, 499] width 32 height 32
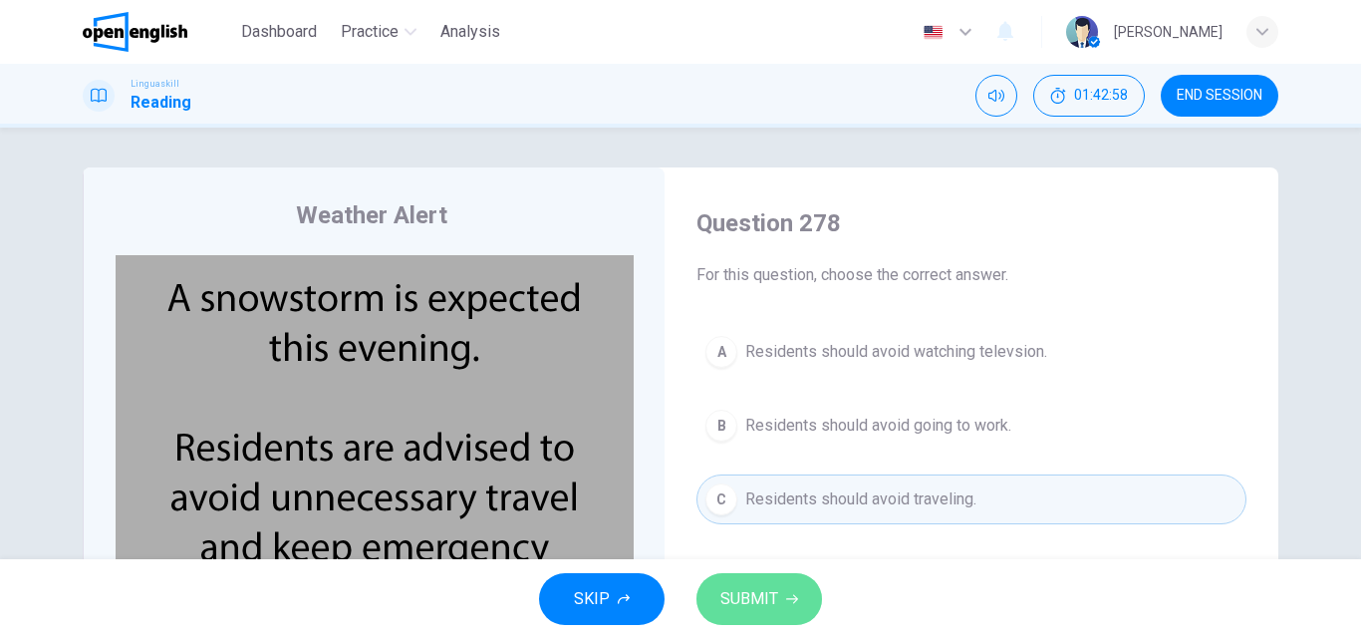
click at [751, 593] on span "SUBMIT" at bounding box center [749, 599] width 58 height 28
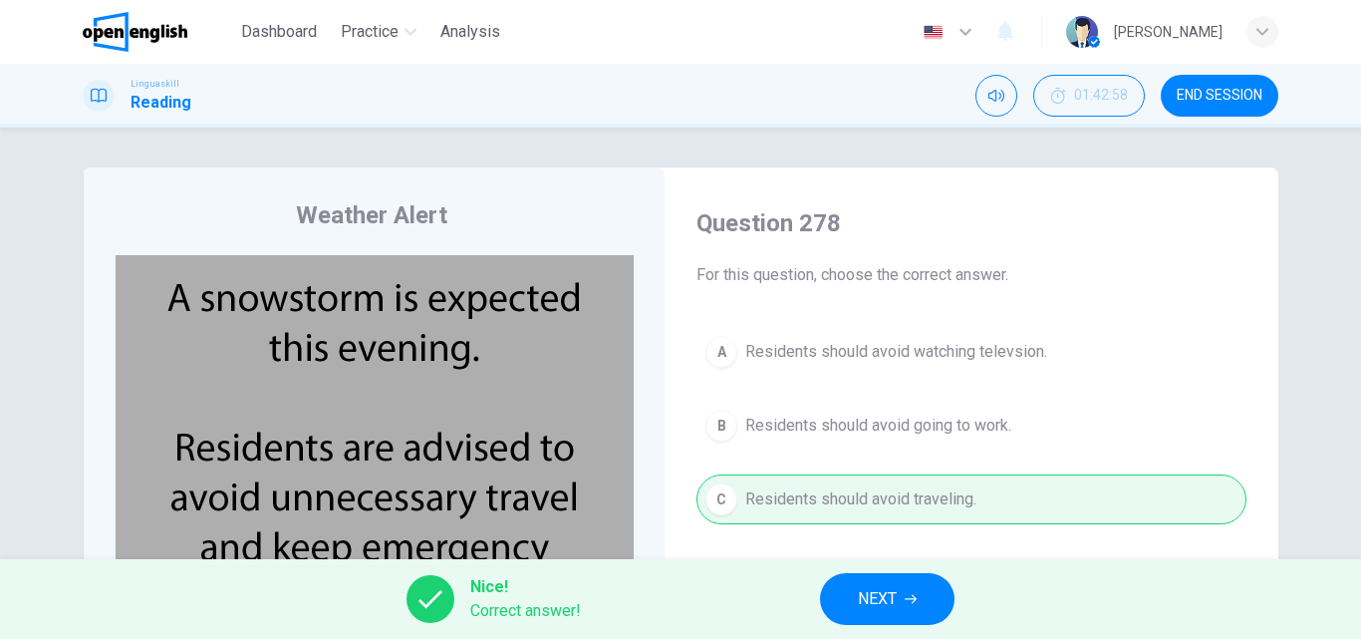
click at [887, 605] on span "NEXT" at bounding box center [877, 599] width 39 height 28
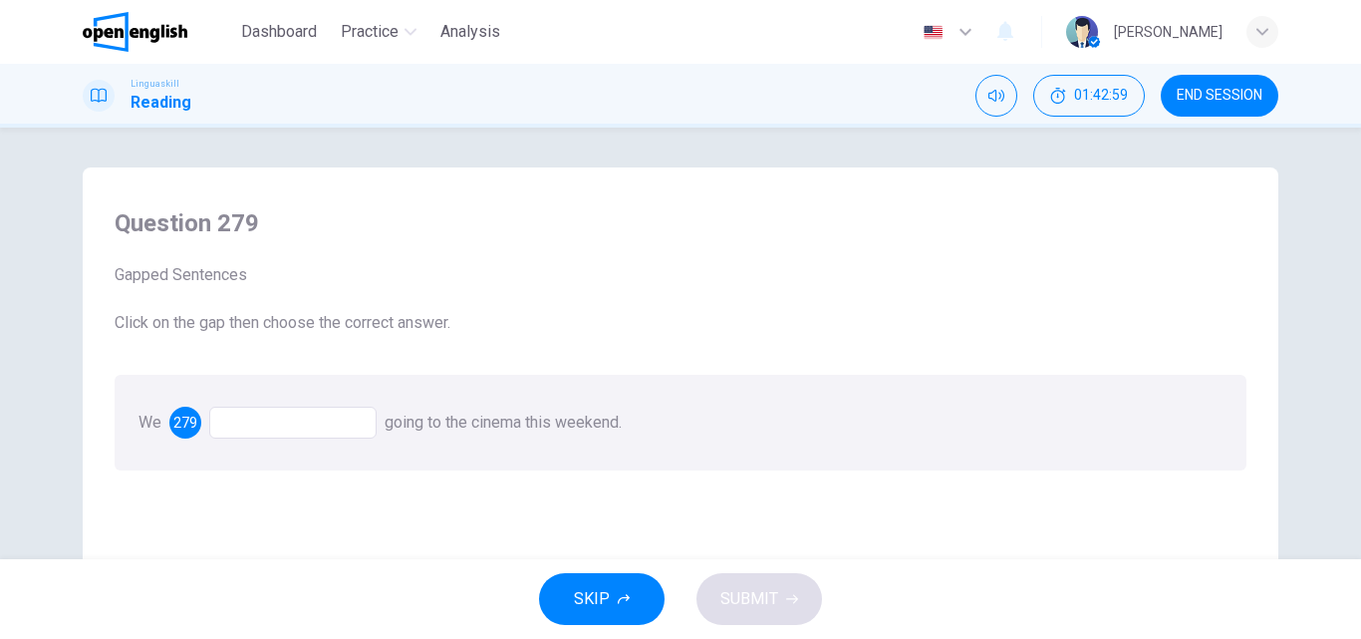
click at [280, 414] on div at bounding box center [292, 422] width 167 height 32
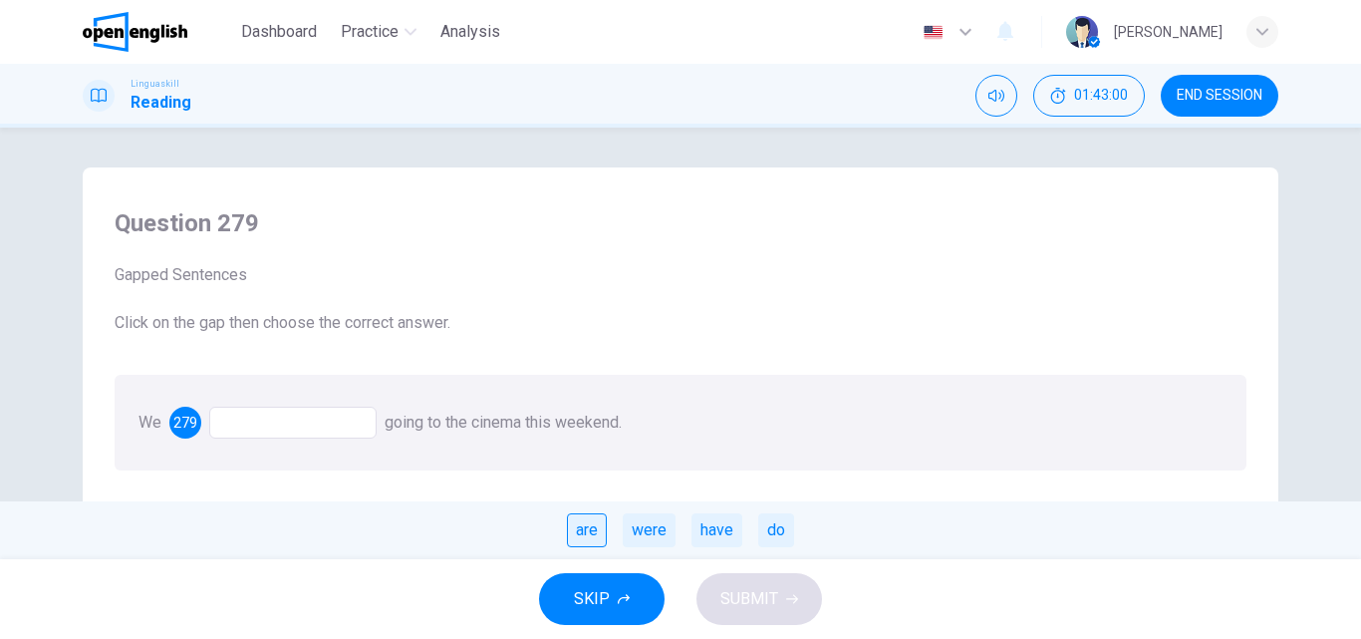
click at [588, 523] on div "are" at bounding box center [587, 530] width 40 height 34
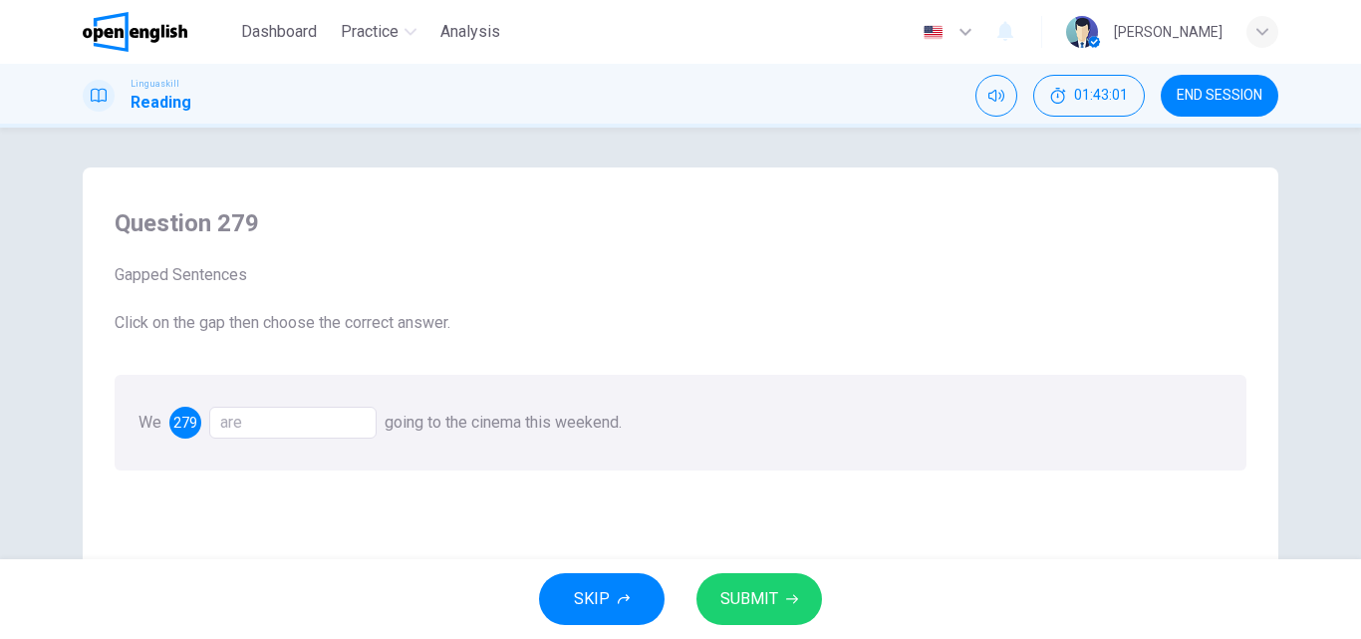
click at [786, 604] on icon "button" at bounding box center [792, 599] width 12 height 12
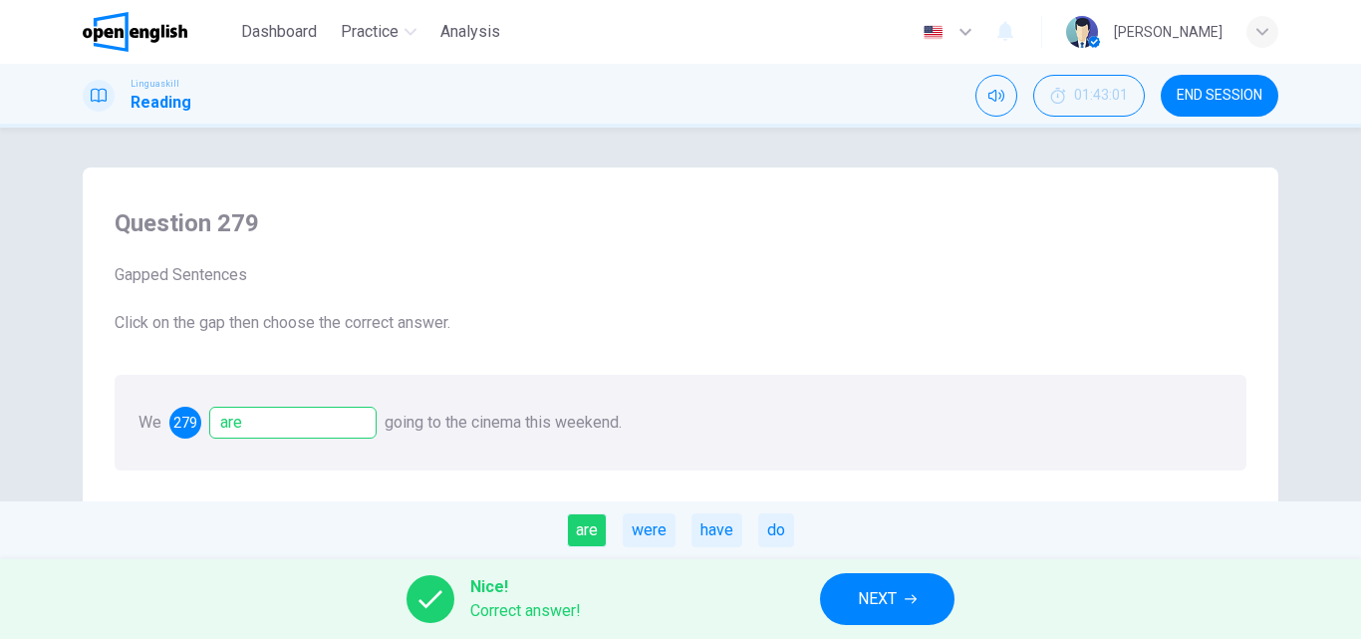
click at [917, 599] on icon "button" at bounding box center [911, 599] width 12 height 9
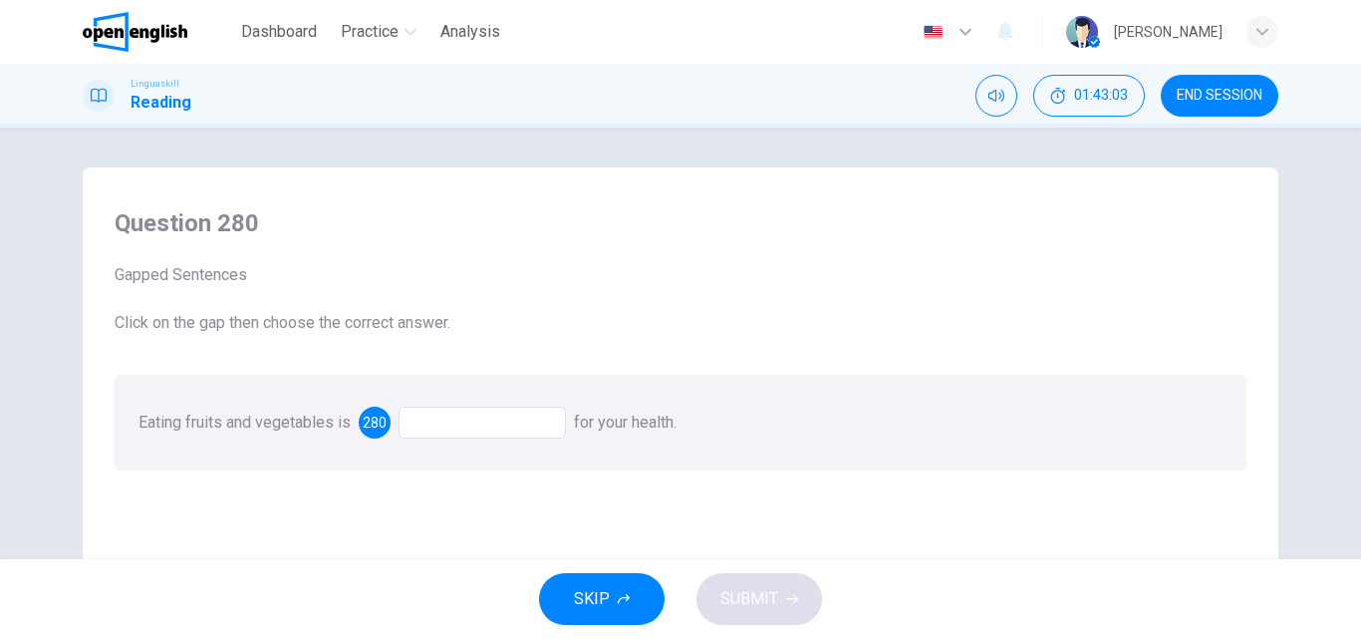
click at [464, 418] on div at bounding box center [482, 422] width 167 height 32
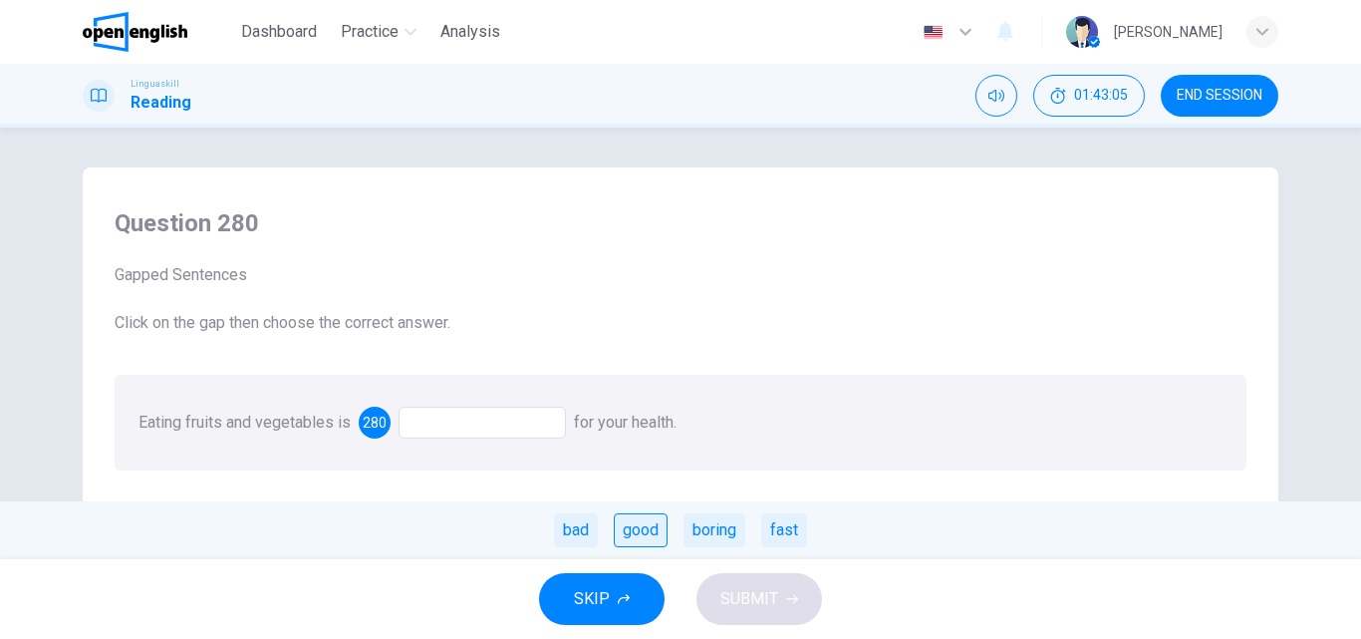
click at [616, 529] on div "good" at bounding box center [641, 530] width 54 height 34
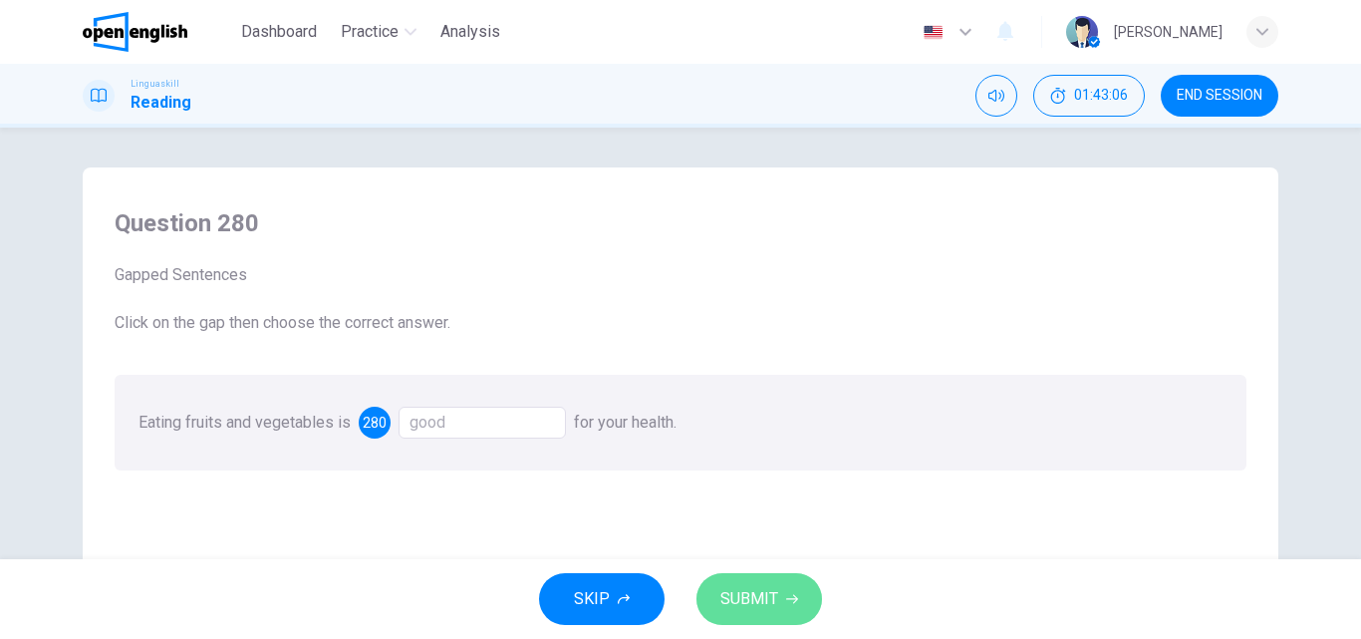
click at [731, 590] on span "SUBMIT" at bounding box center [749, 599] width 58 height 28
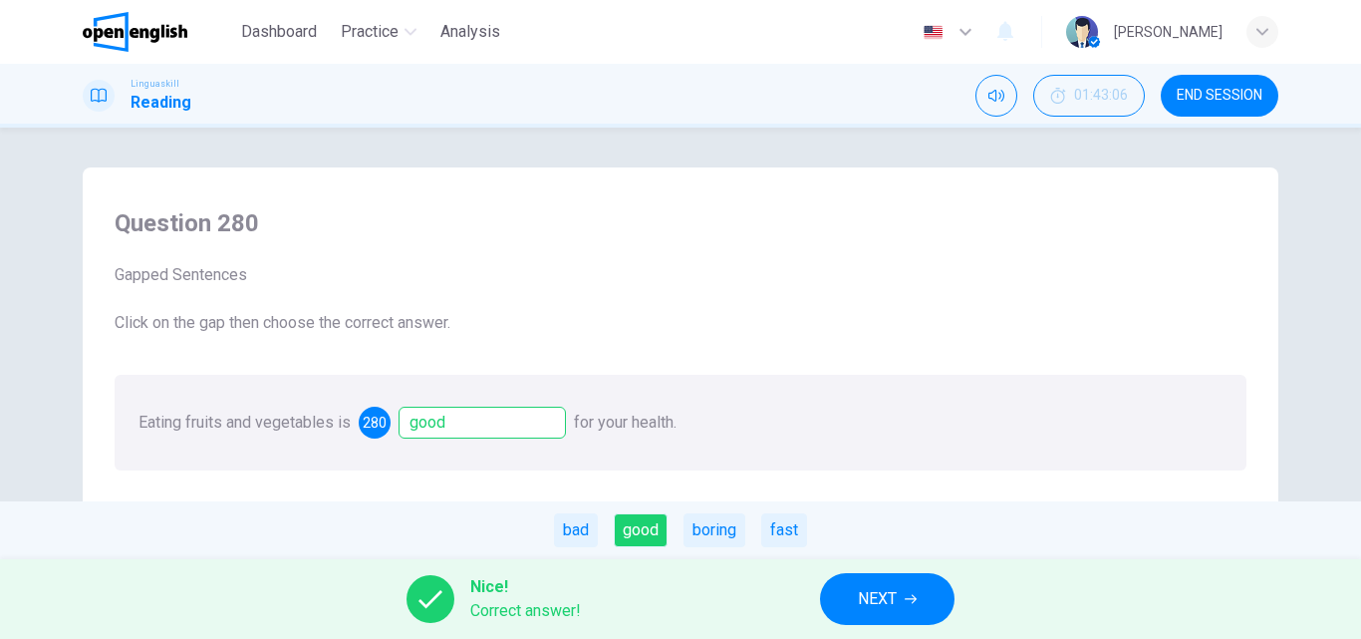
click at [892, 607] on span "NEXT" at bounding box center [877, 599] width 39 height 28
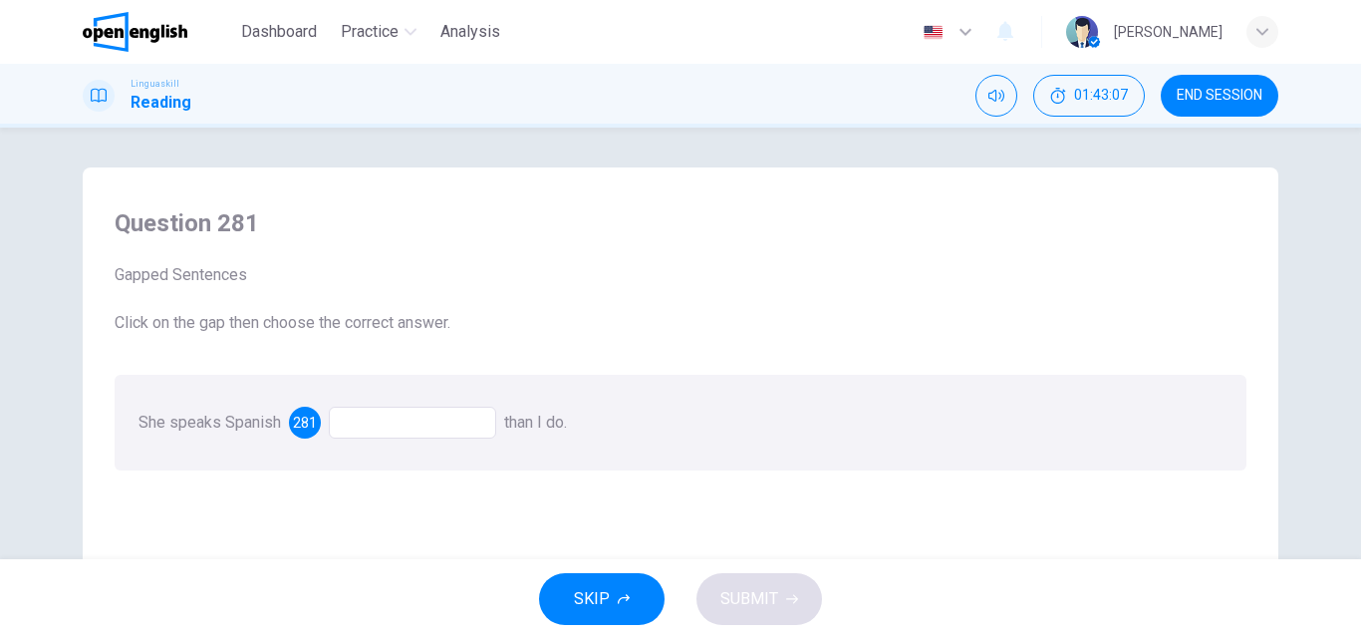
click at [352, 419] on div at bounding box center [412, 422] width 167 height 32
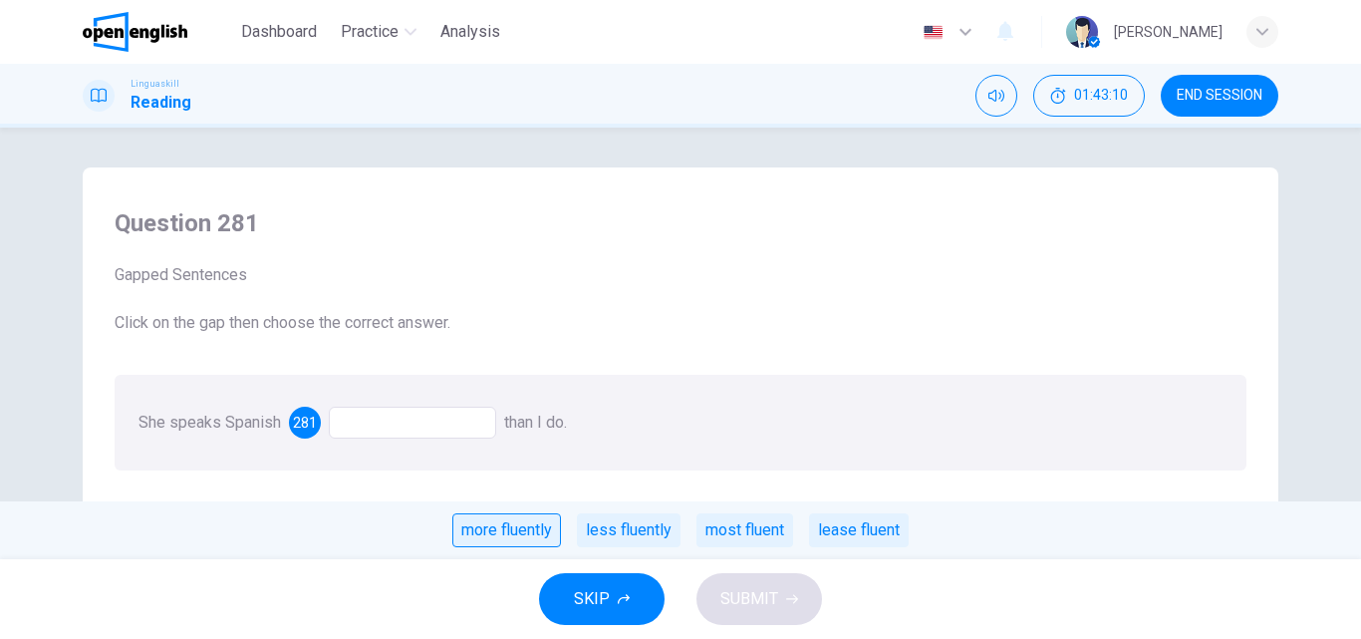
click at [489, 530] on div "more fluently" at bounding box center [506, 530] width 109 height 34
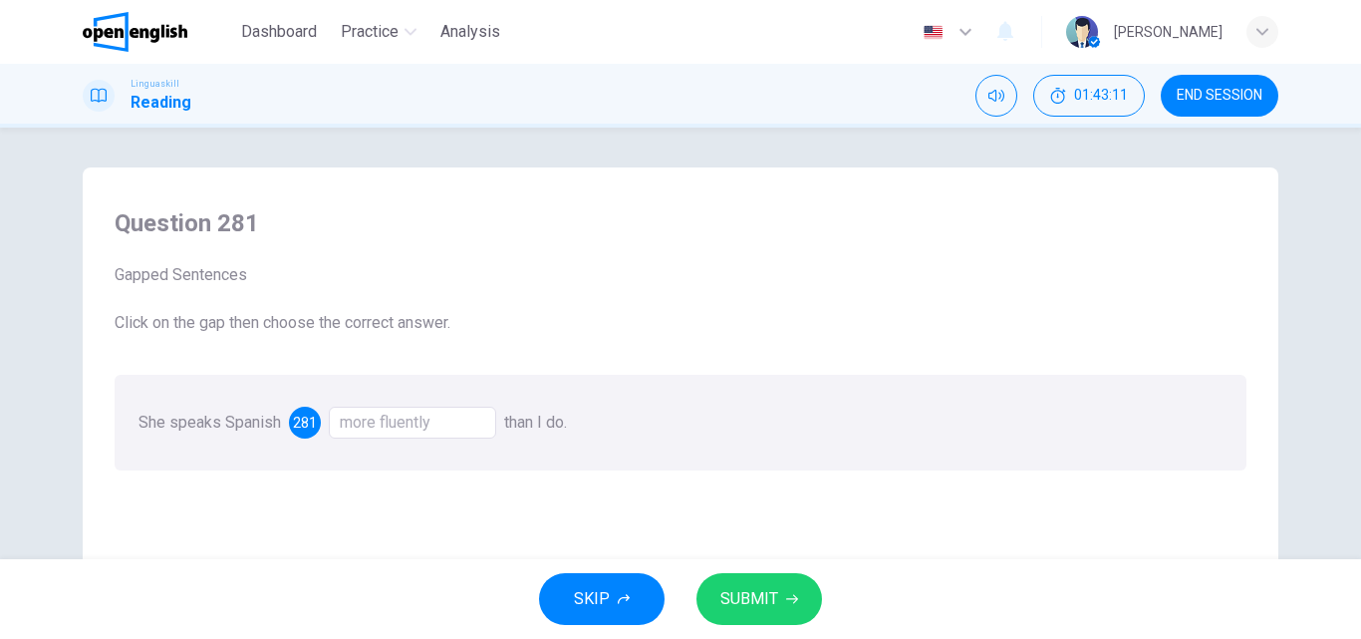
click at [734, 590] on span "SUBMIT" at bounding box center [749, 599] width 58 height 28
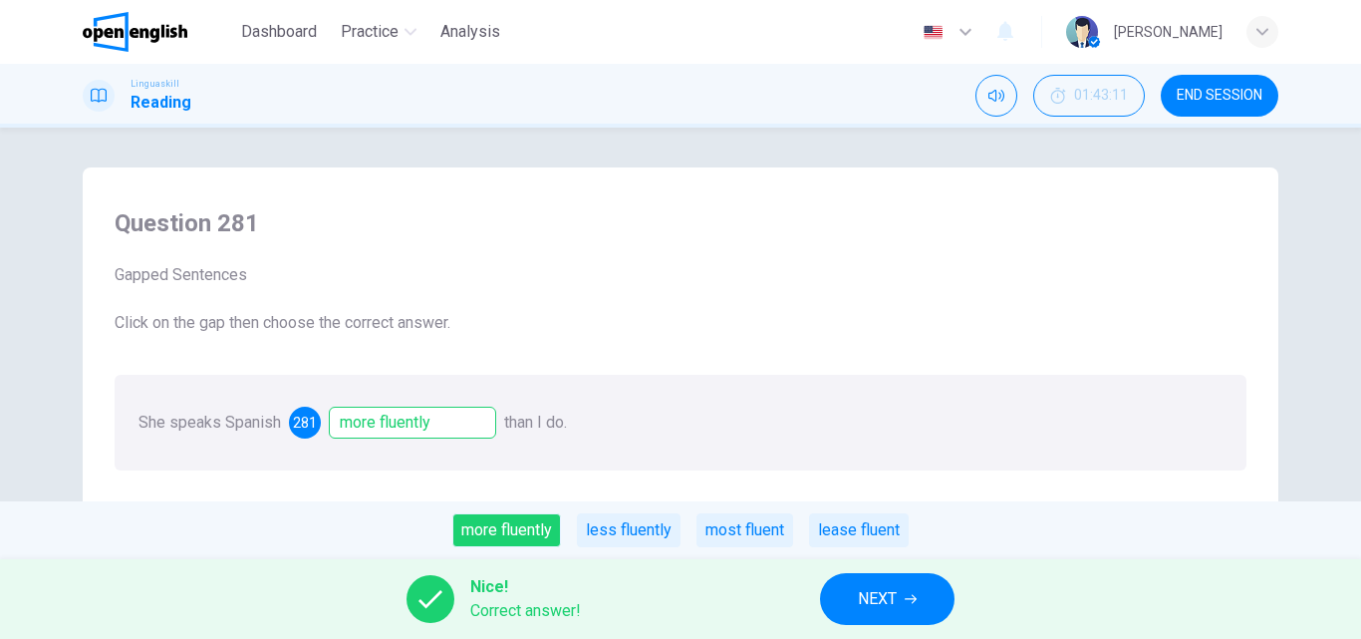
click at [866, 592] on span "NEXT" at bounding box center [877, 599] width 39 height 28
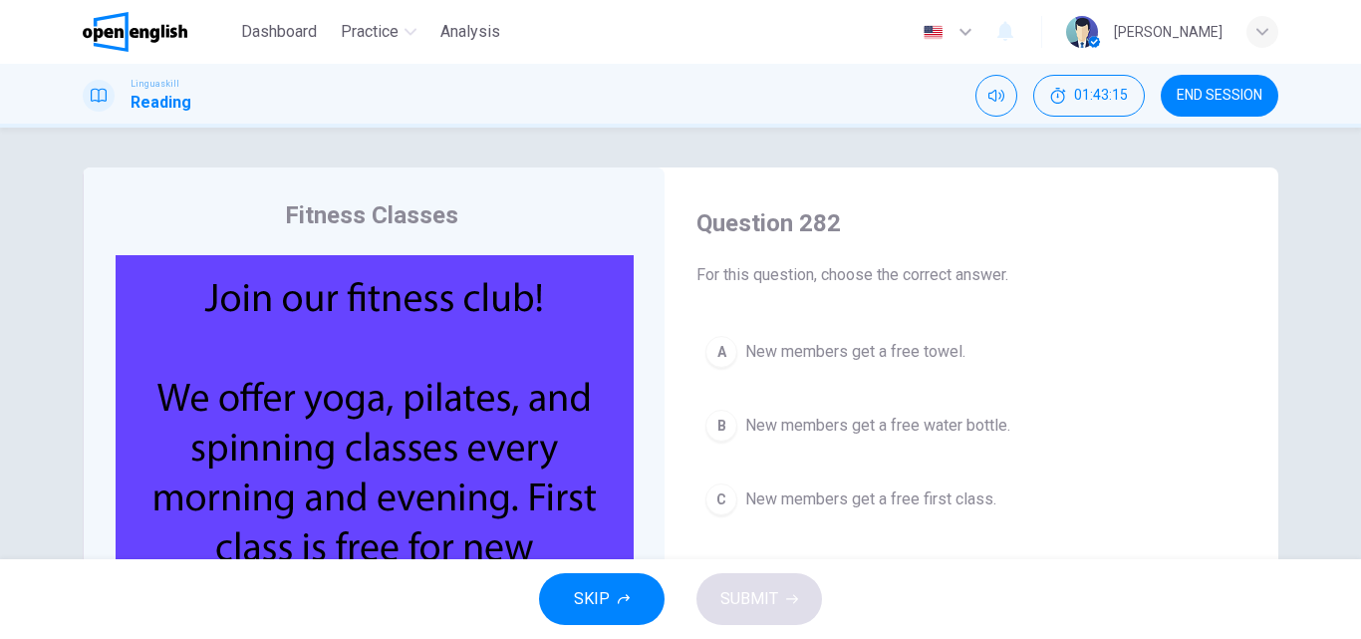
click at [333, 444] on img at bounding box center [375, 446] width 518 height 383
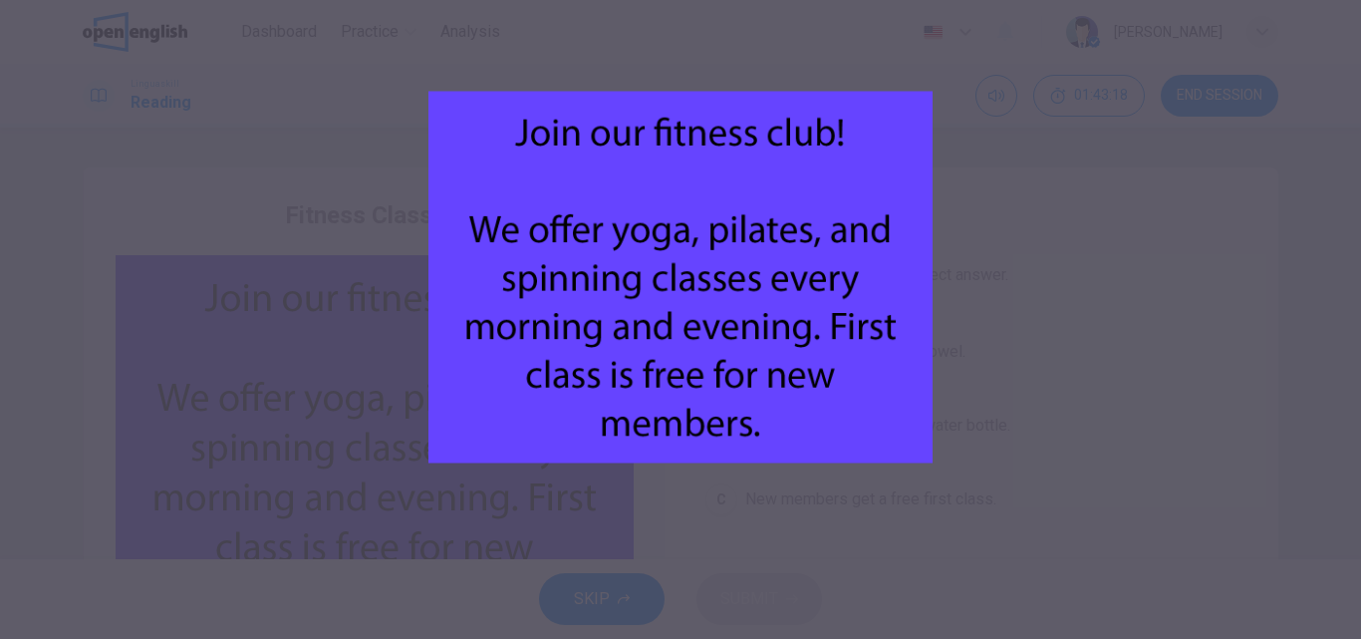
click at [1046, 333] on div at bounding box center [680, 319] width 1361 height 639
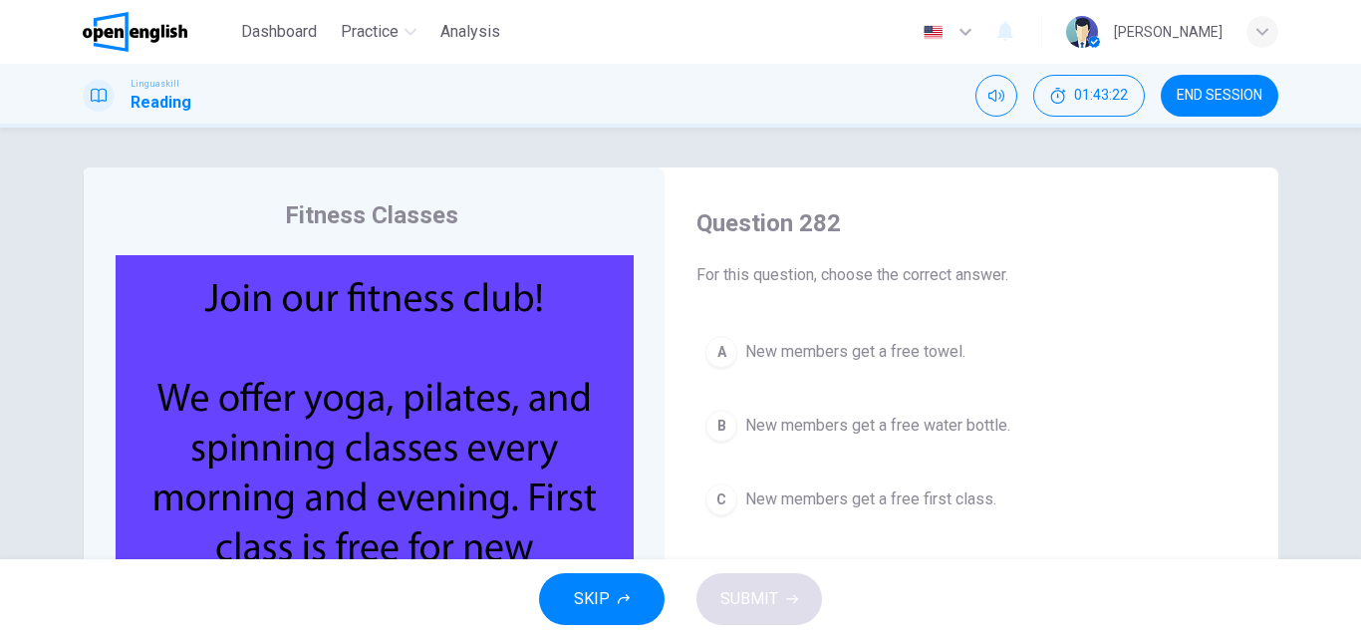
click at [781, 502] on span "New members get a free first class." at bounding box center [870, 499] width 251 height 24
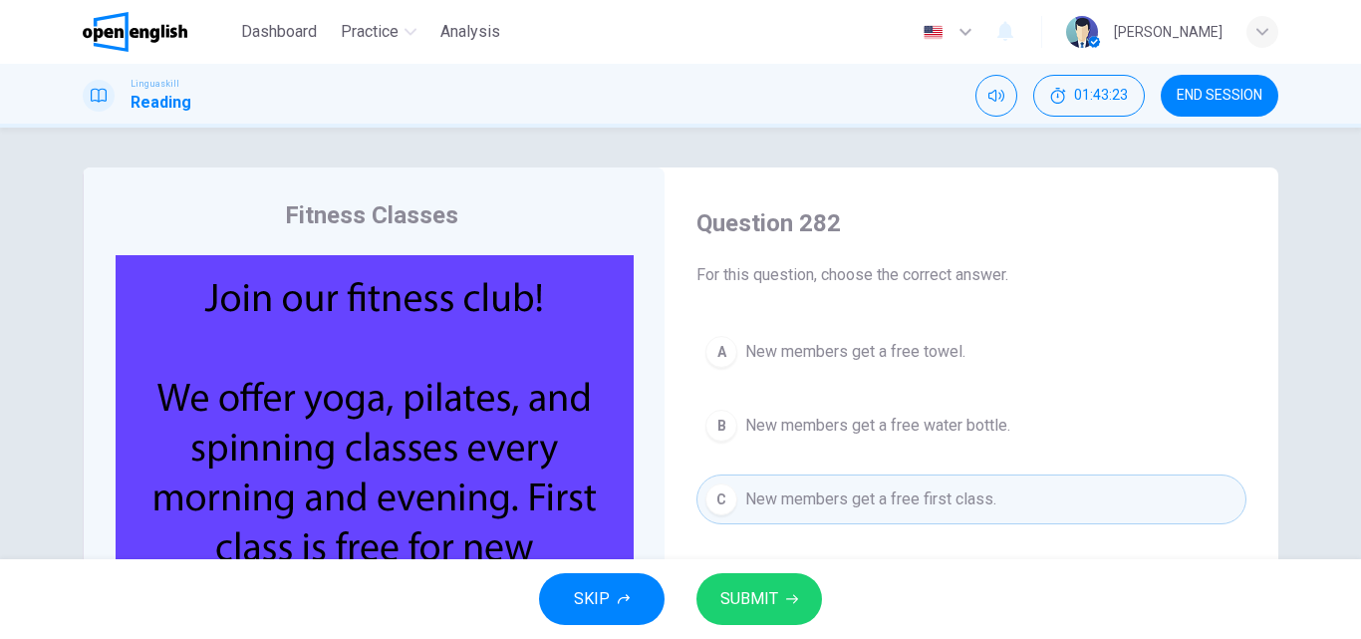
click at [742, 590] on span "SUBMIT" at bounding box center [749, 599] width 58 height 28
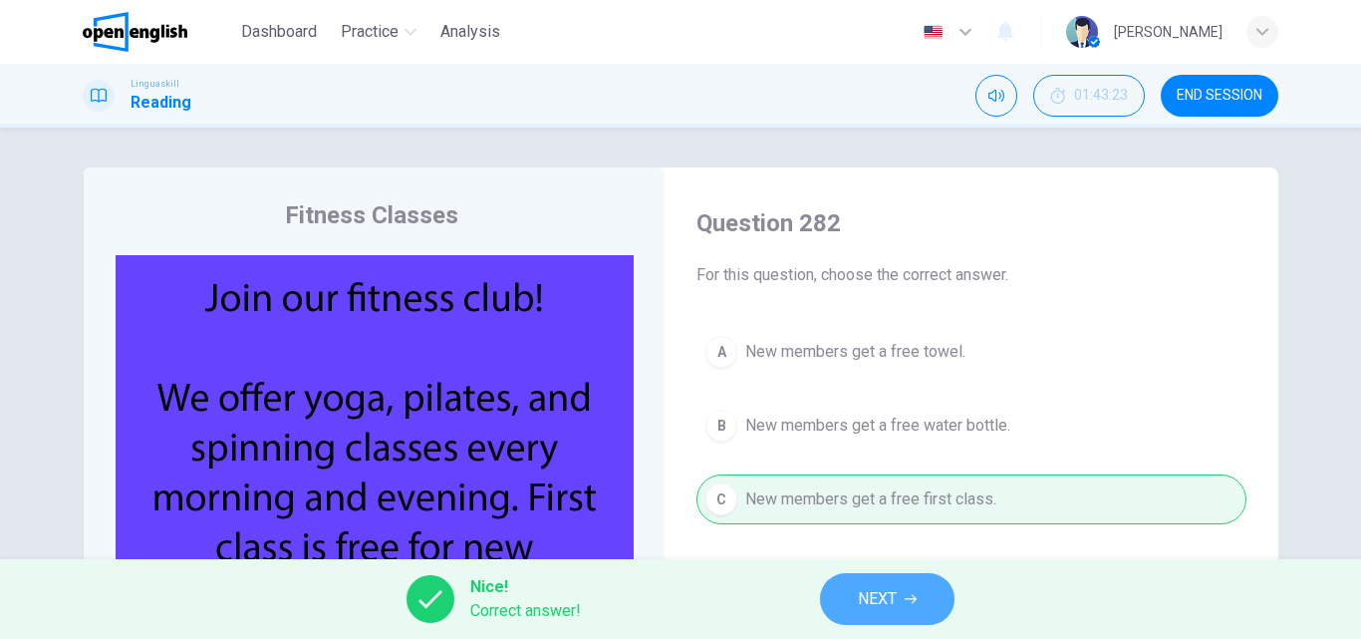
click at [859, 601] on span "NEXT" at bounding box center [877, 599] width 39 height 28
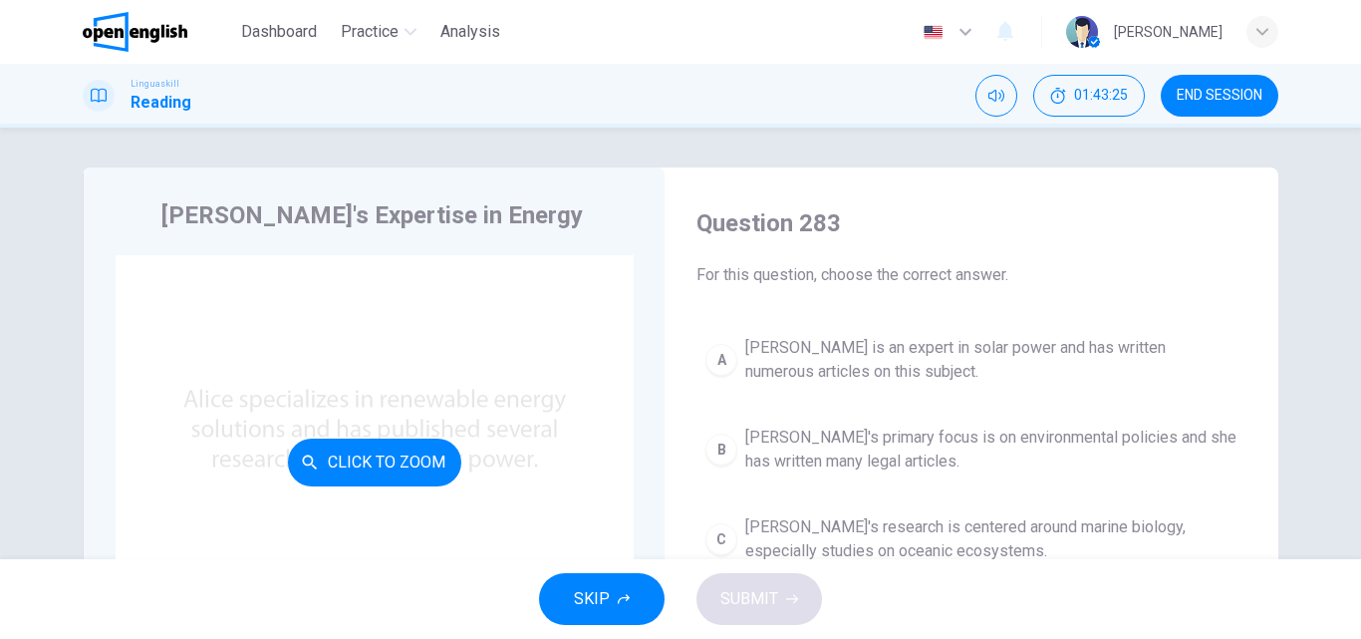
click at [362, 448] on button "Click to Zoom" at bounding box center [374, 462] width 173 height 48
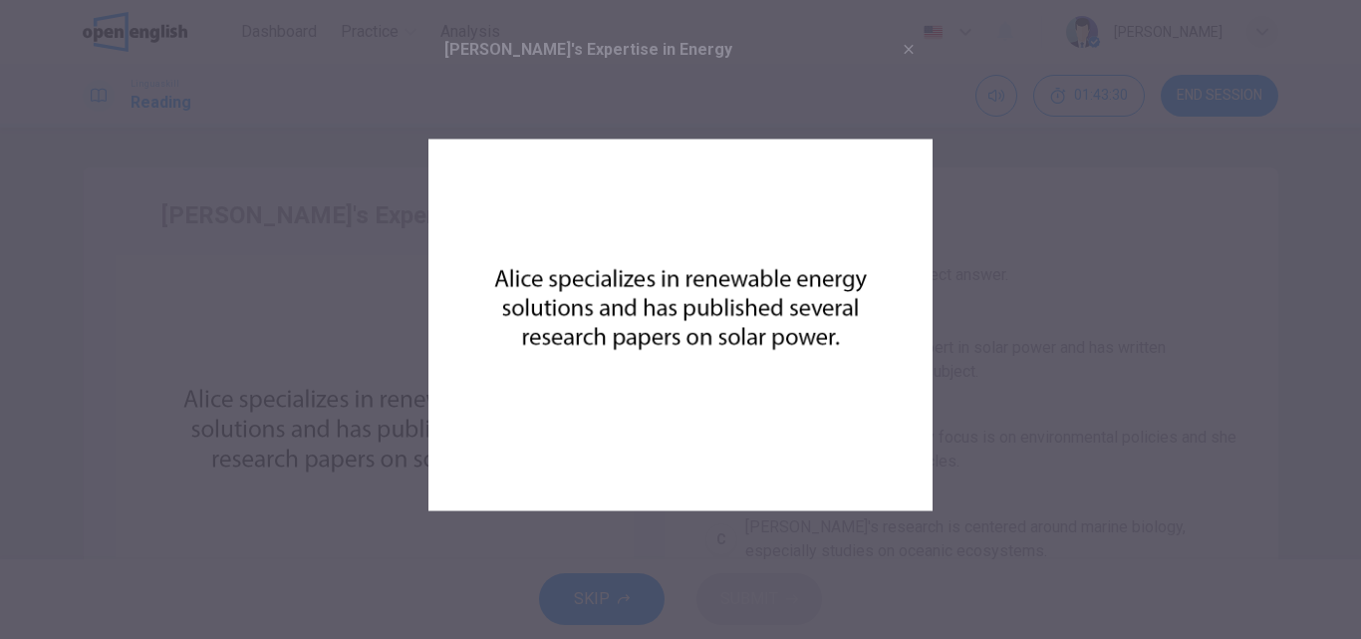
click at [994, 322] on div at bounding box center [680, 319] width 1361 height 639
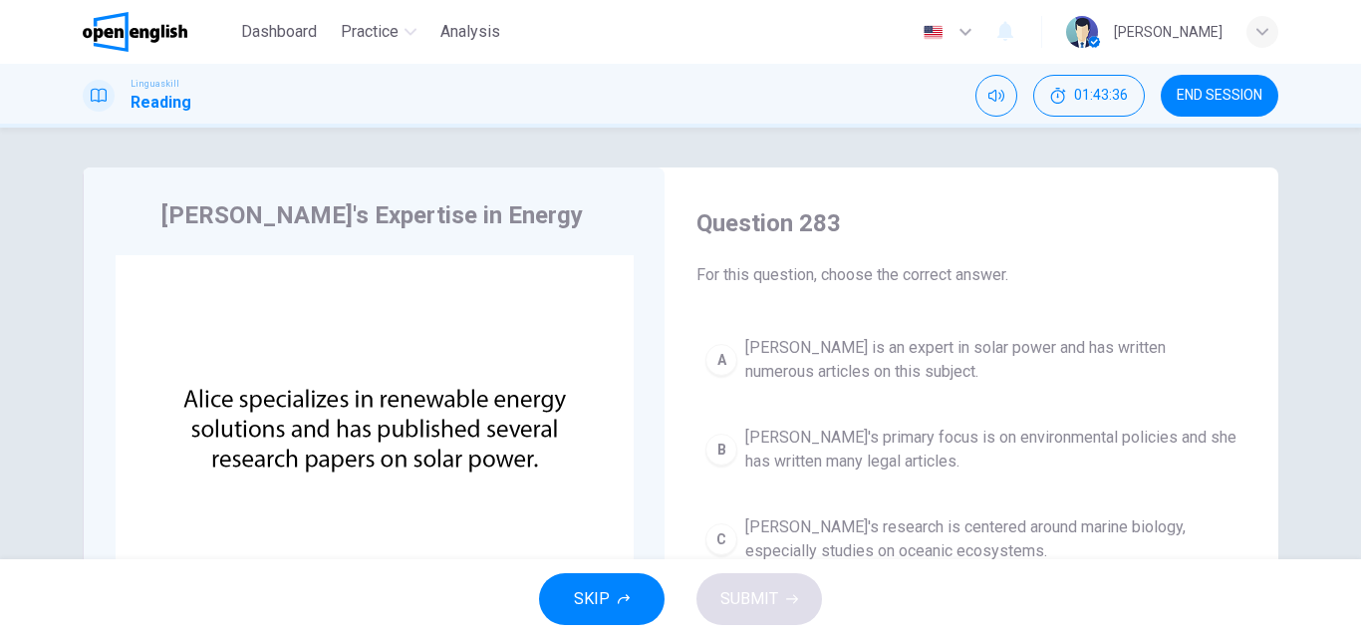
click at [745, 370] on span "[PERSON_NAME] is an expert in solar power and has written numerous articles on …" at bounding box center [991, 360] width 492 height 48
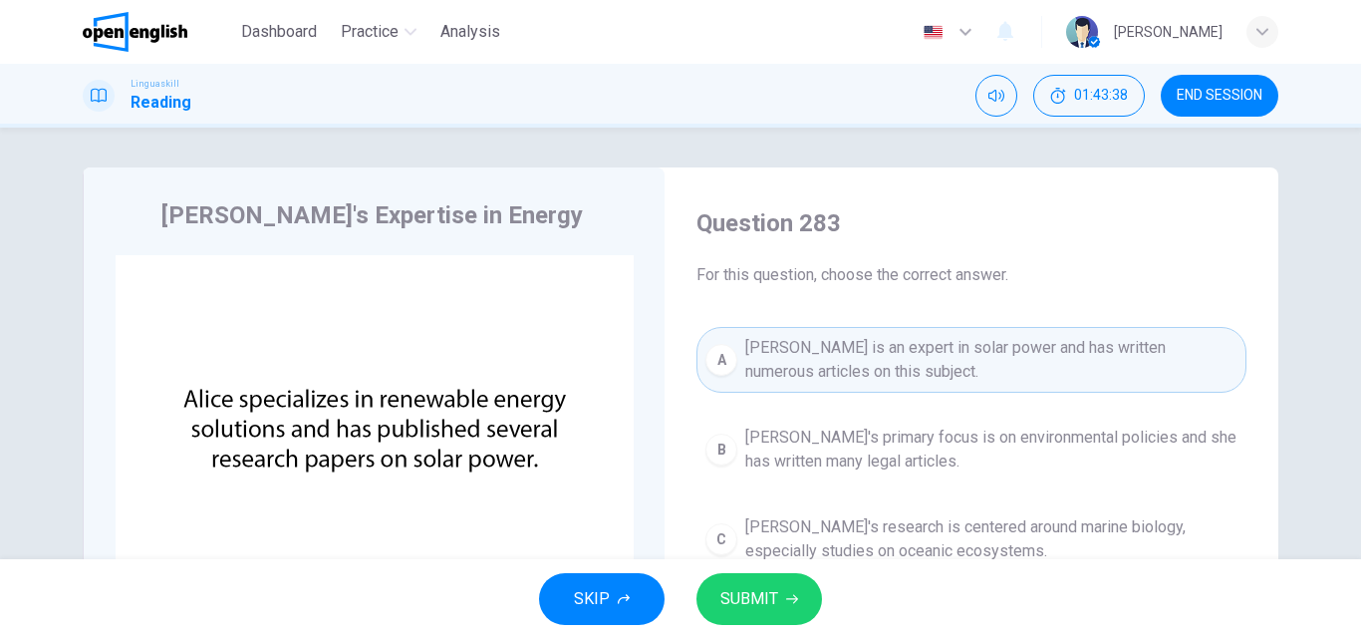
click at [737, 596] on span "SUBMIT" at bounding box center [749, 599] width 58 height 28
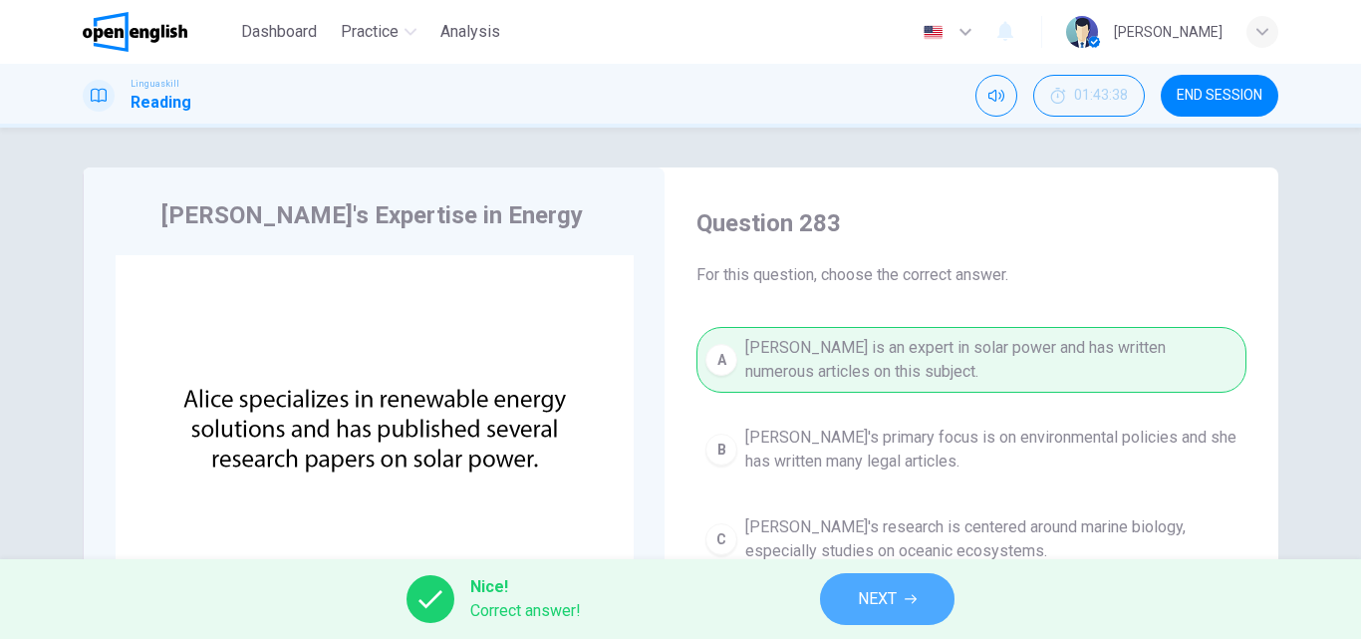
click at [919, 586] on button "NEXT" at bounding box center [887, 599] width 134 height 52
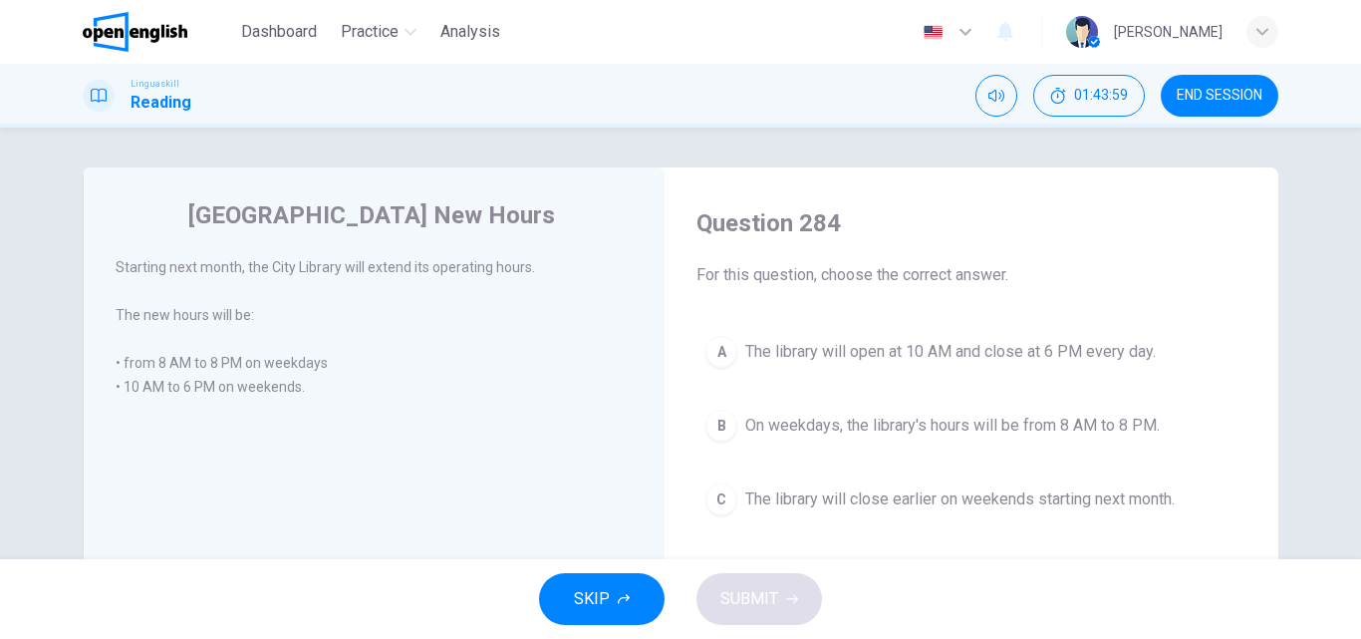
click at [715, 421] on div "B" at bounding box center [721, 425] width 32 height 32
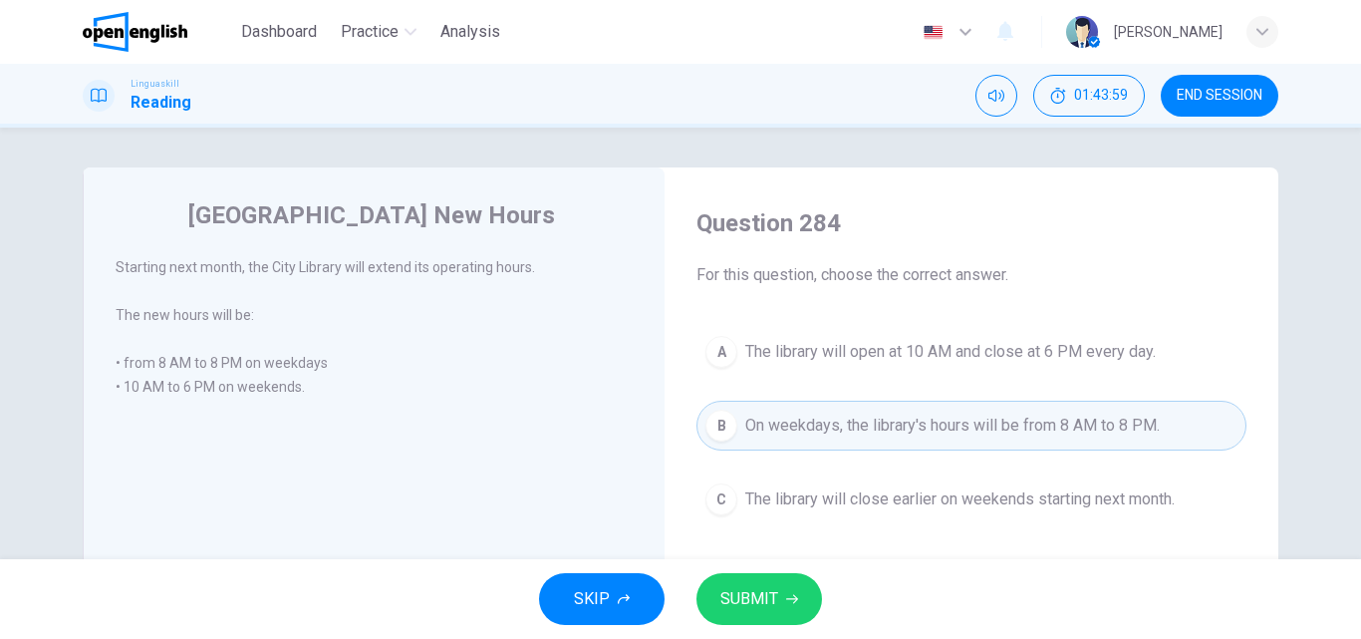
click at [732, 584] on button "SUBMIT" at bounding box center [759, 599] width 126 height 52
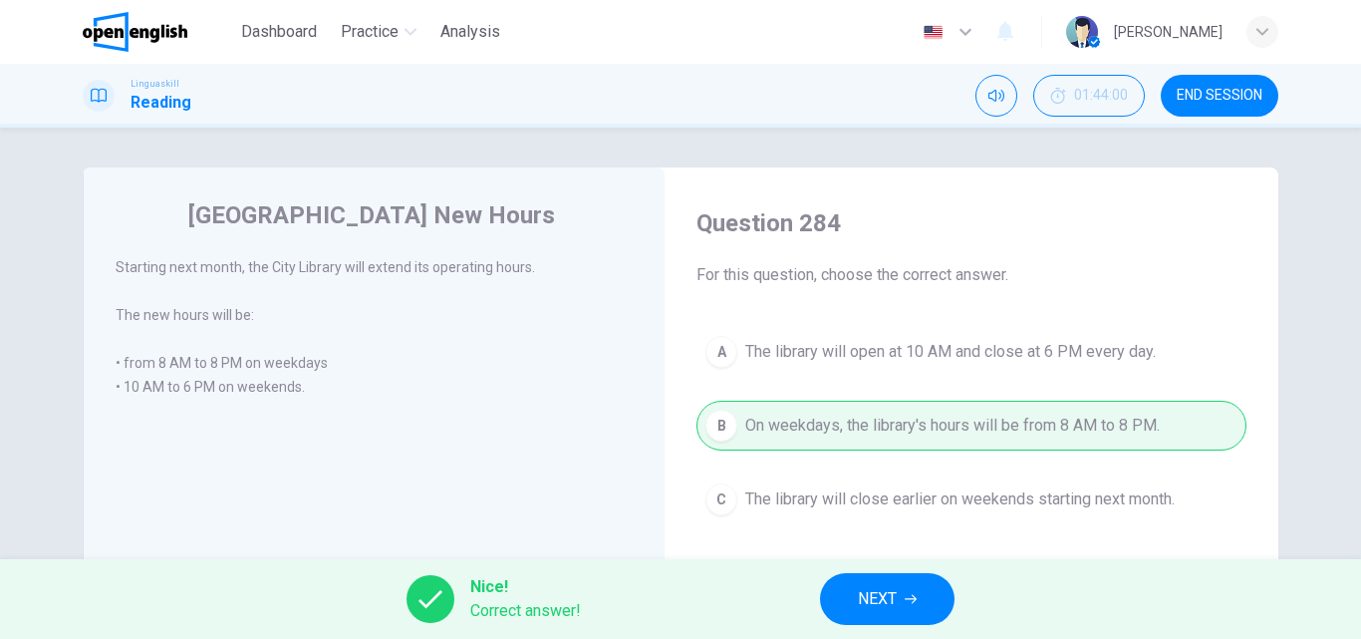
click at [921, 588] on button "NEXT" at bounding box center [887, 599] width 134 height 52
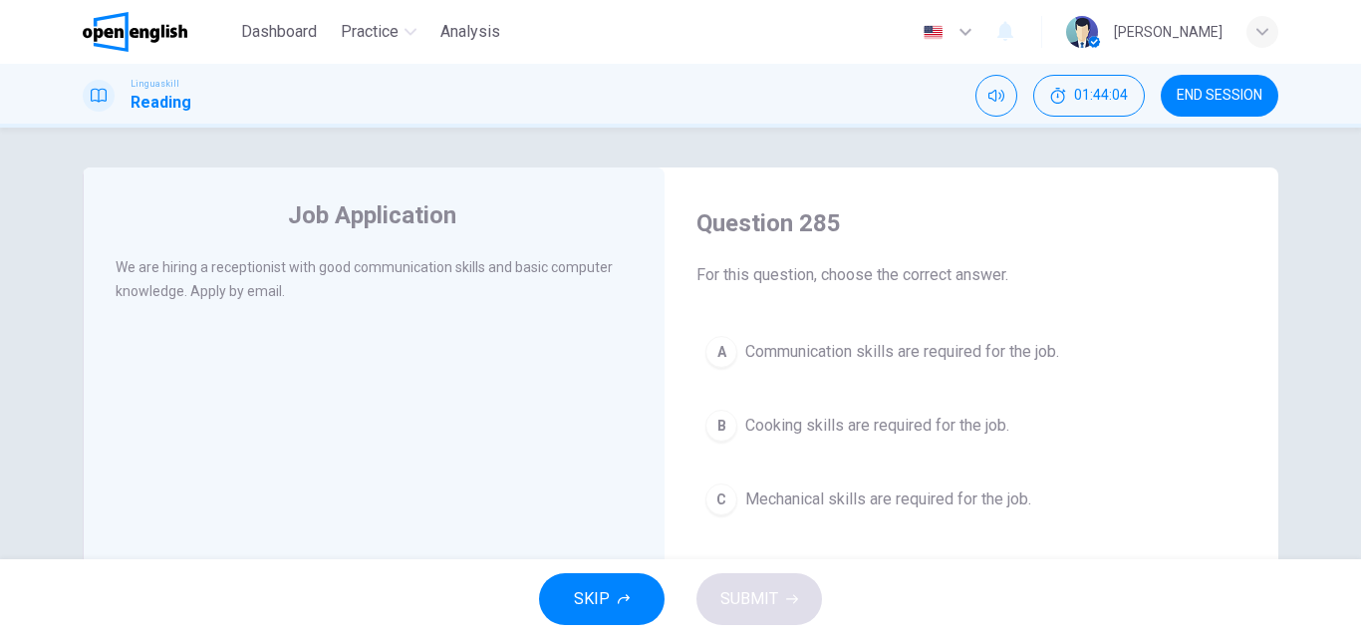
click at [780, 350] on span "Communication skills are required for the job." at bounding box center [902, 352] width 314 height 24
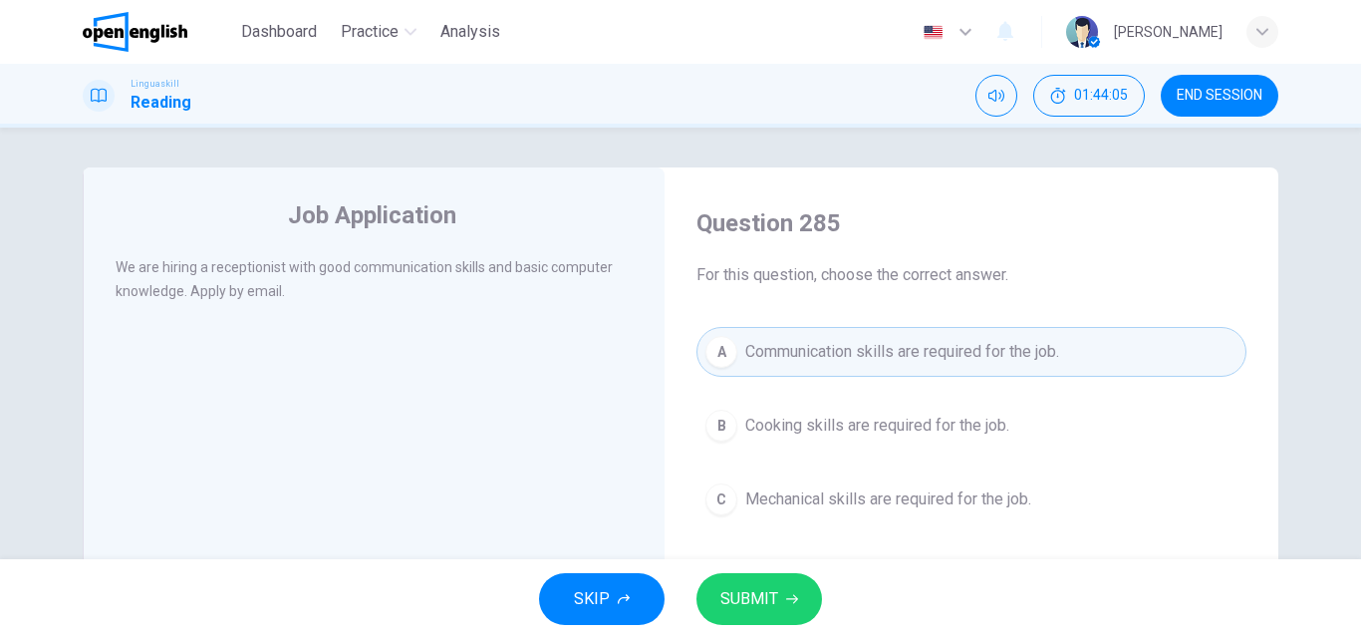
click at [738, 598] on span "SUBMIT" at bounding box center [749, 599] width 58 height 28
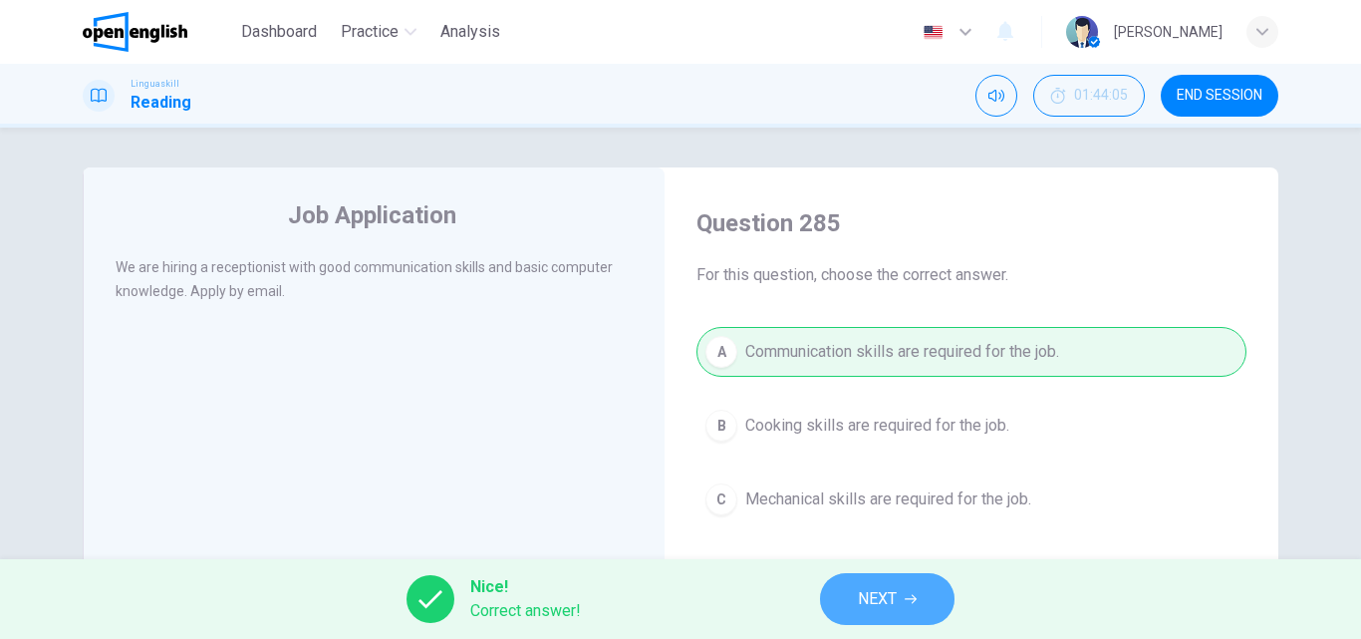
click at [904, 601] on button "NEXT" at bounding box center [887, 599] width 134 height 52
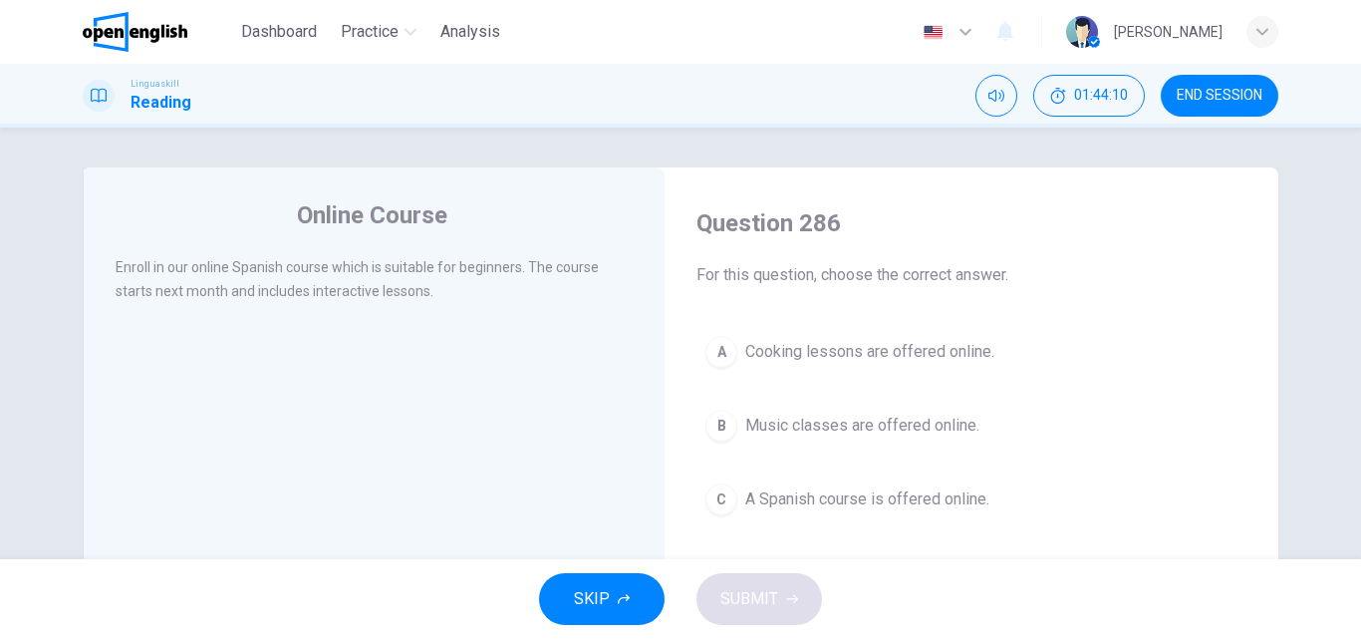
click at [760, 491] on span "A Spanish course is offered online." at bounding box center [867, 499] width 244 height 24
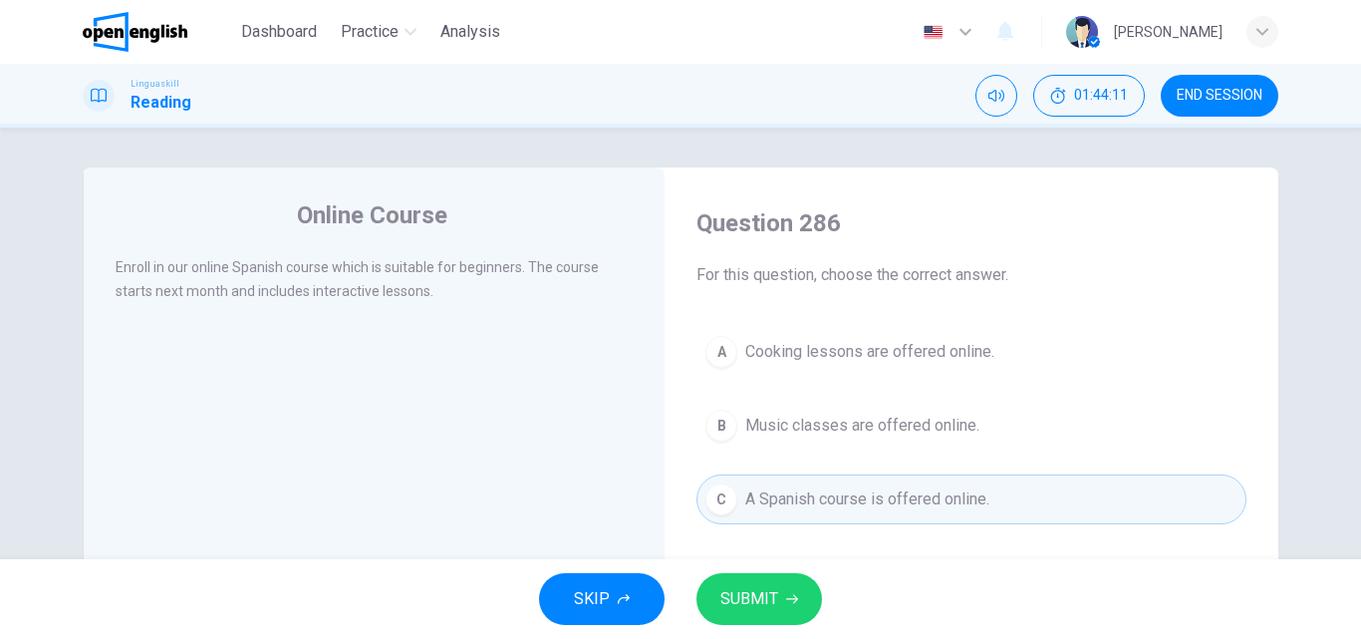
click at [725, 593] on span "SUBMIT" at bounding box center [749, 599] width 58 height 28
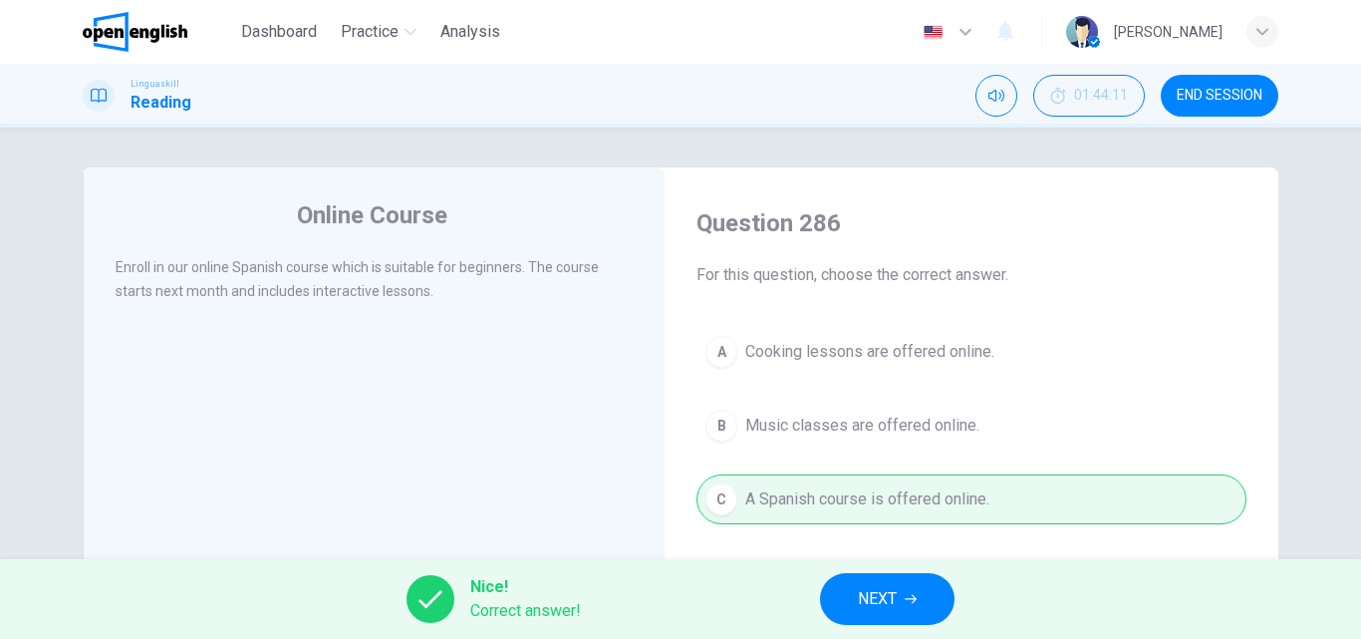
click at [914, 586] on button "NEXT" at bounding box center [887, 599] width 134 height 52
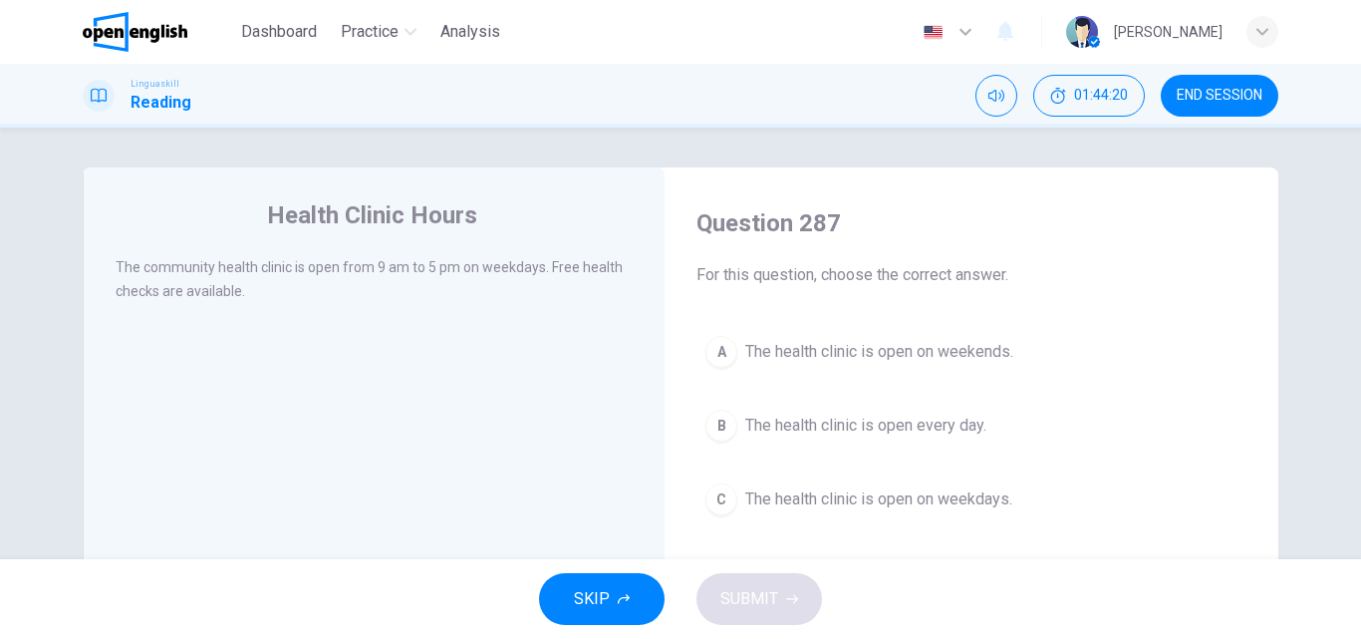
click at [745, 499] on span "The health clinic is open on weekdays." at bounding box center [878, 499] width 267 height 24
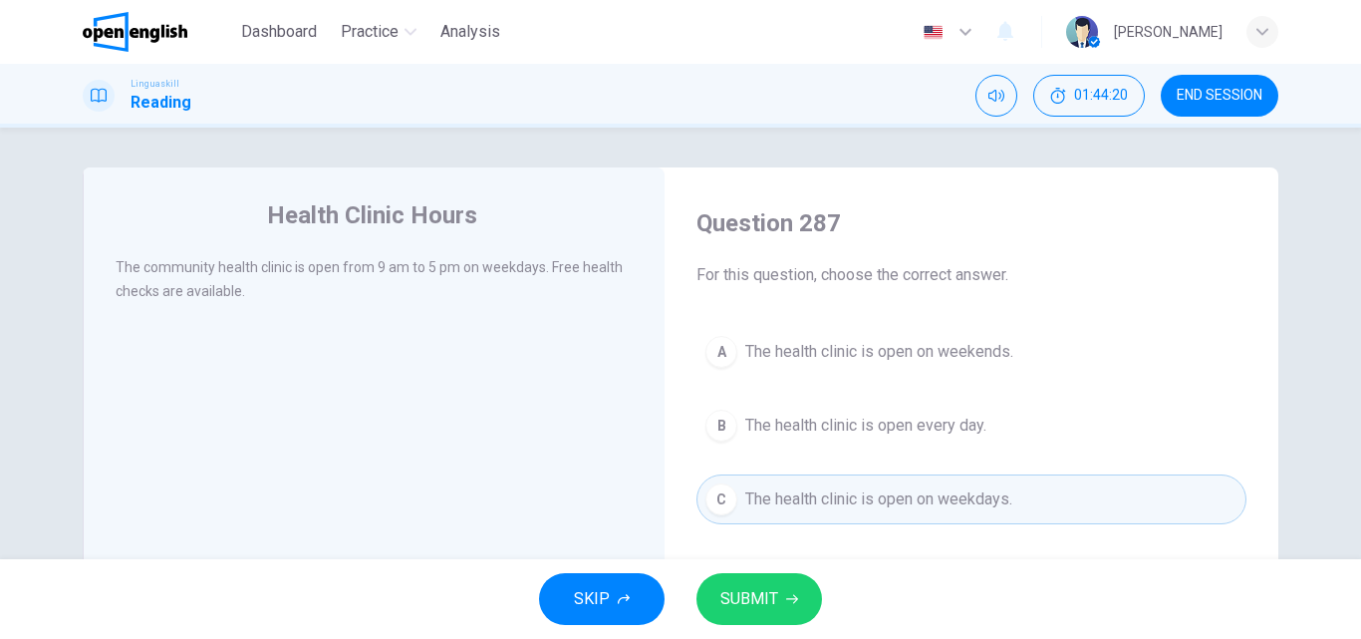
click at [739, 585] on span "SUBMIT" at bounding box center [749, 599] width 58 height 28
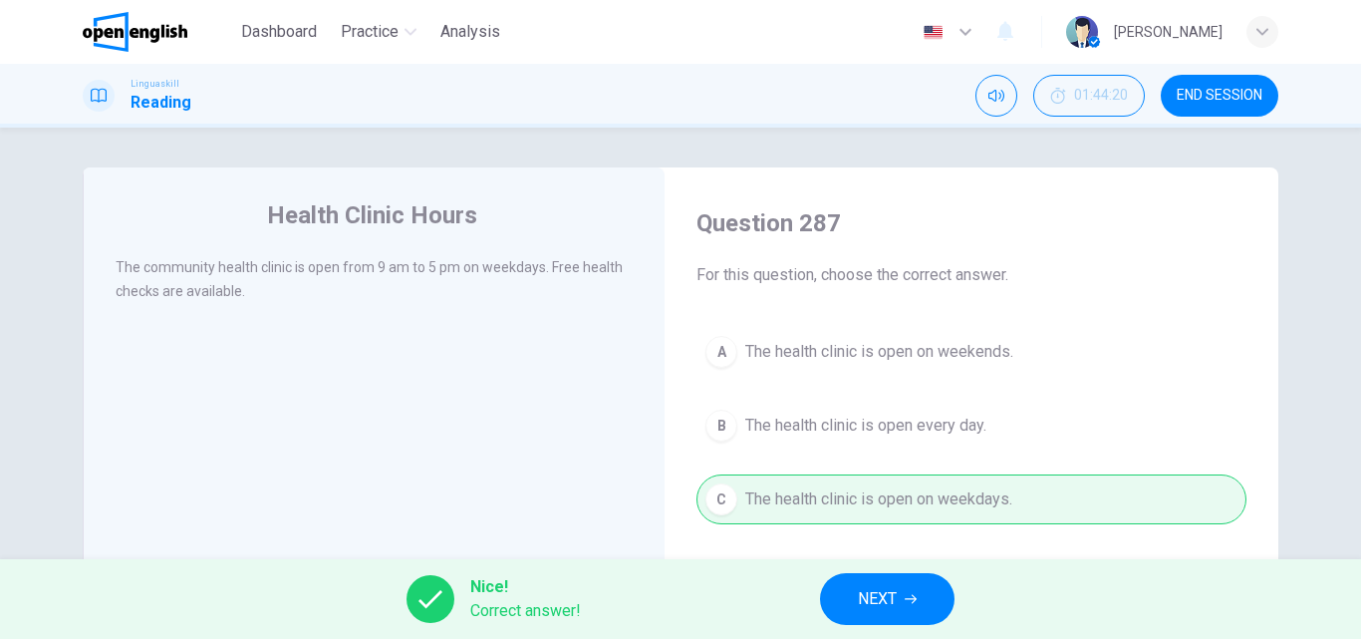
click at [913, 579] on button "NEXT" at bounding box center [887, 599] width 134 height 52
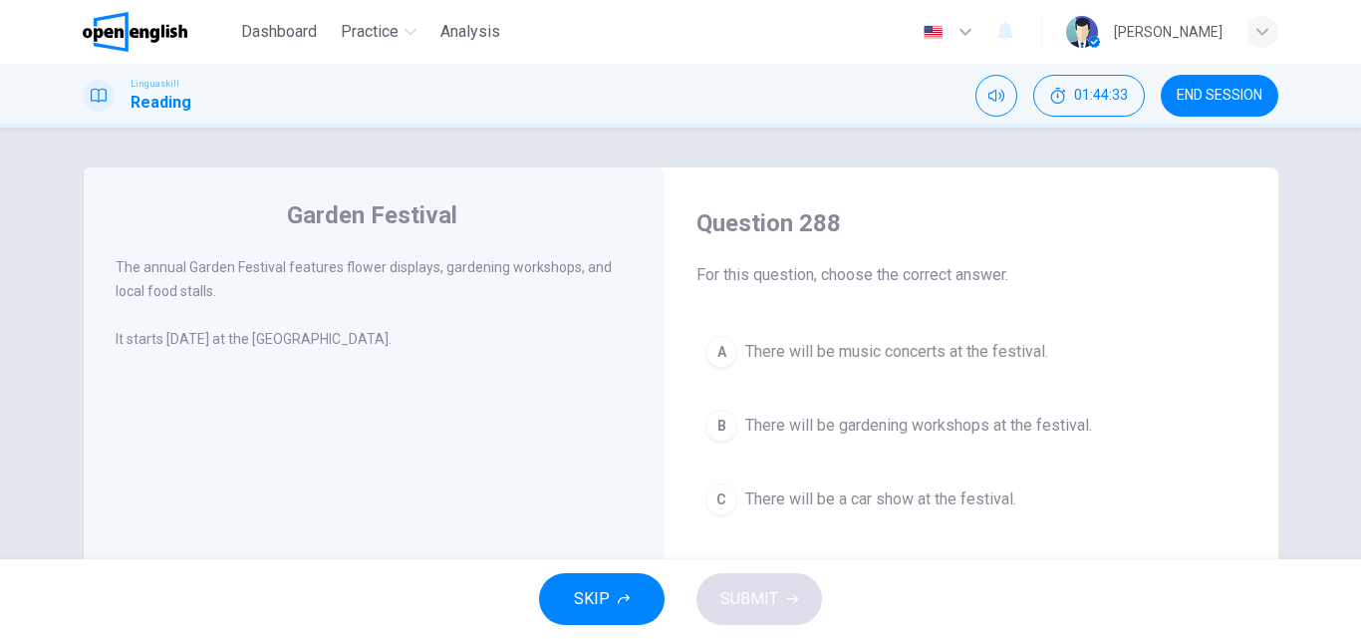
click at [772, 420] on span "There will be gardening workshops at the festival." at bounding box center [918, 425] width 347 height 24
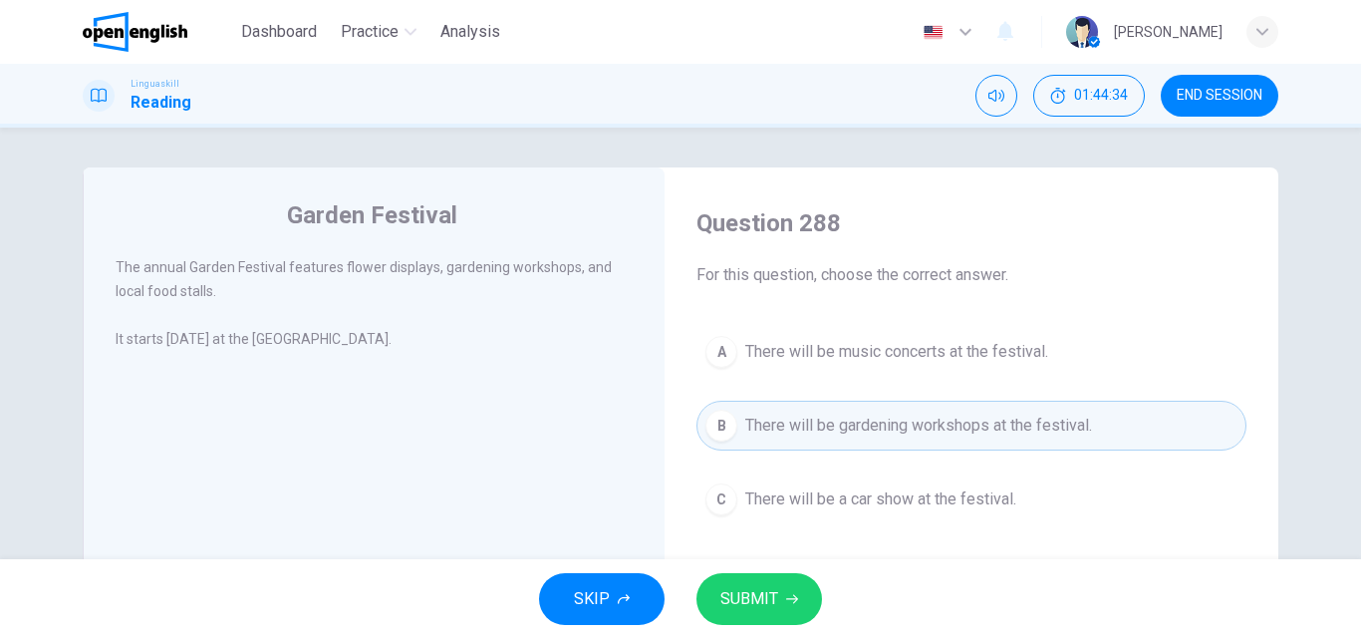
click at [729, 599] on span "SUBMIT" at bounding box center [749, 599] width 58 height 28
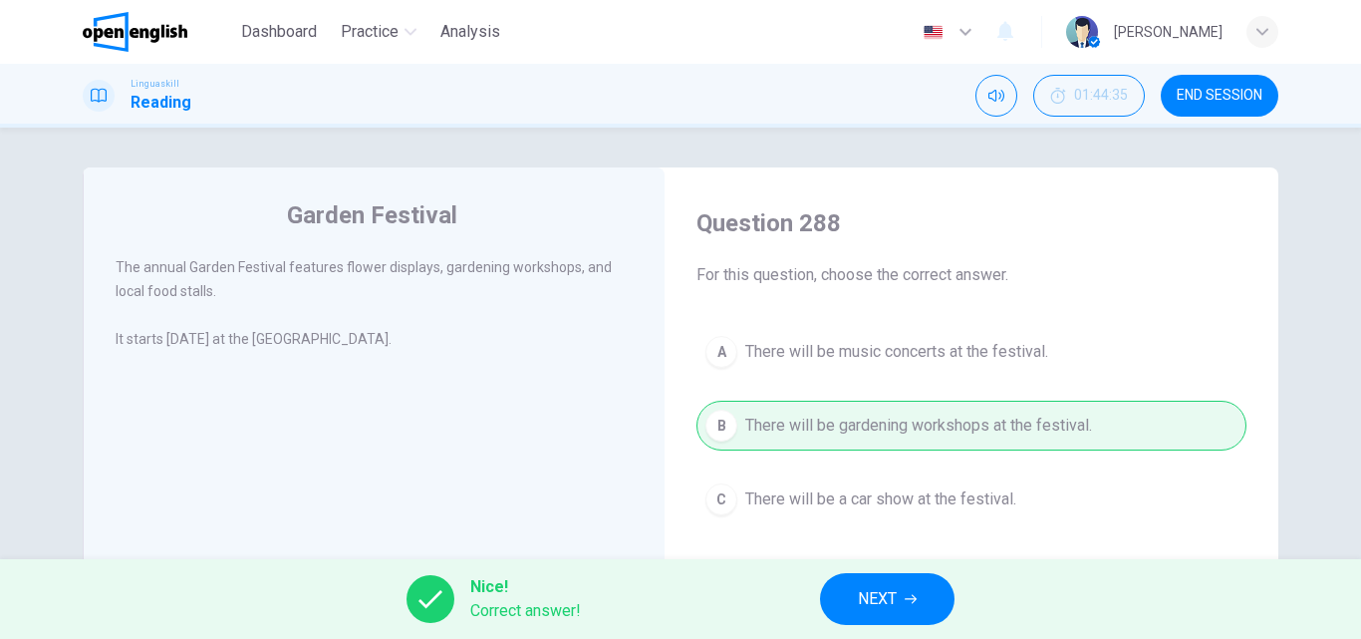
click at [869, 587] on span "NEXT" at bounding box center [877, 599] width 39 height 28
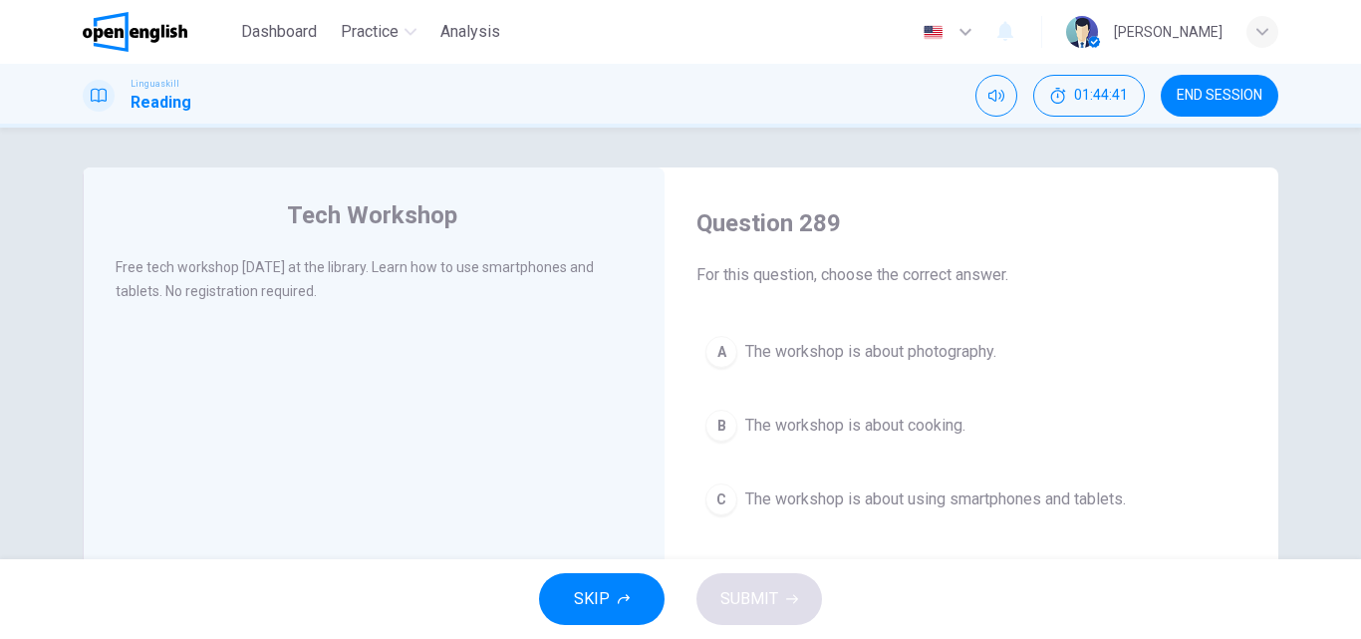
click at [739, 516] on button "C The workshop is about using smartphones and tablets." at bounding box center [971, 499] width 550 height 50
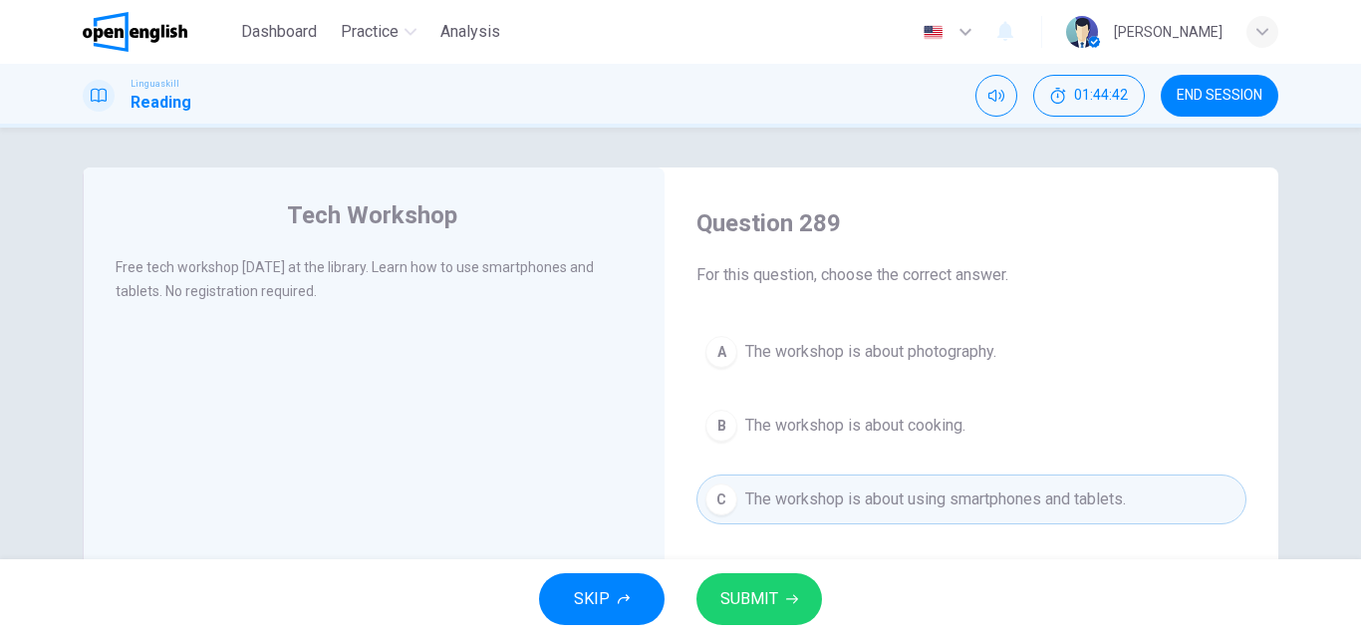
click at [724, 608] on span "SUBMIT" at bounding box center [749, 599] width 58 height 28
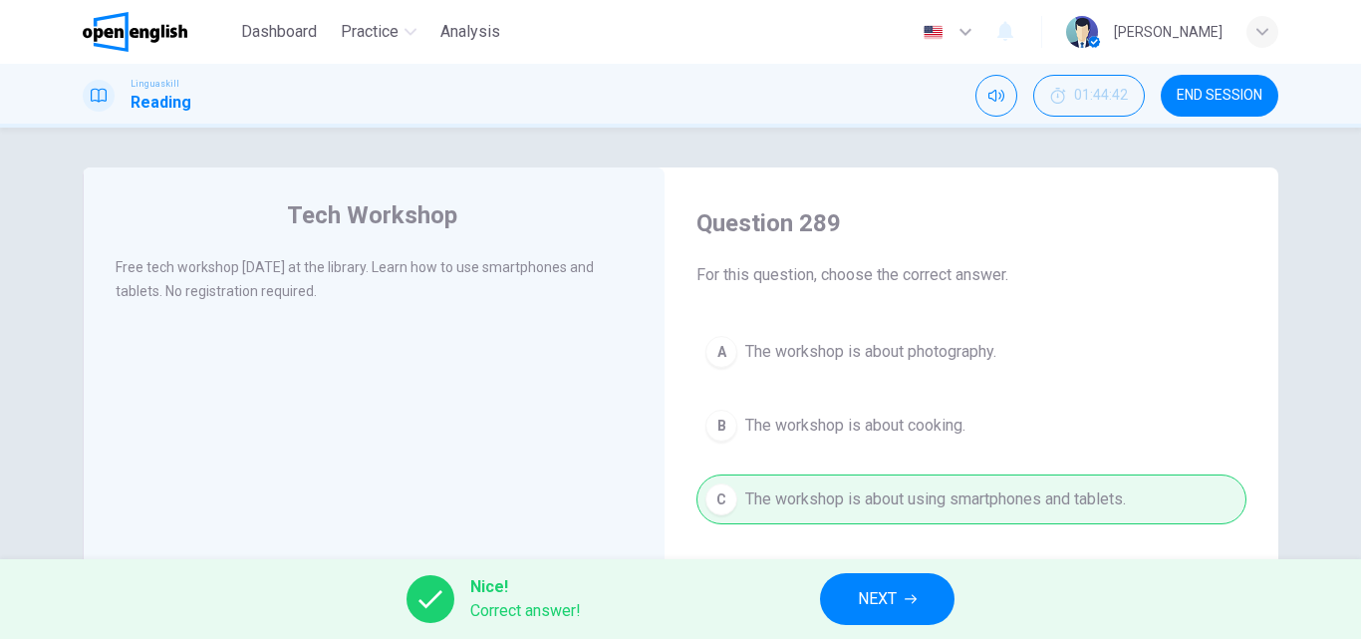
click at [911, 581] on button "NEXT" at bounding box center [887, 599] width 134 height 52
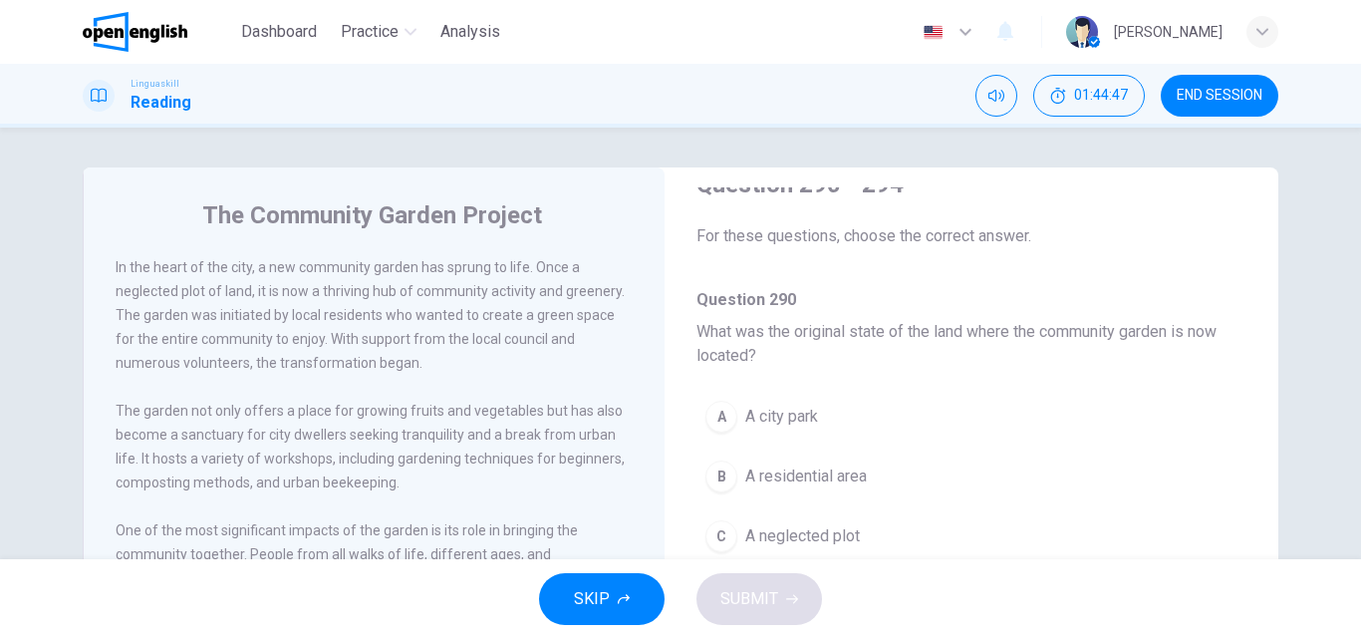
scroll to position [100, 0]
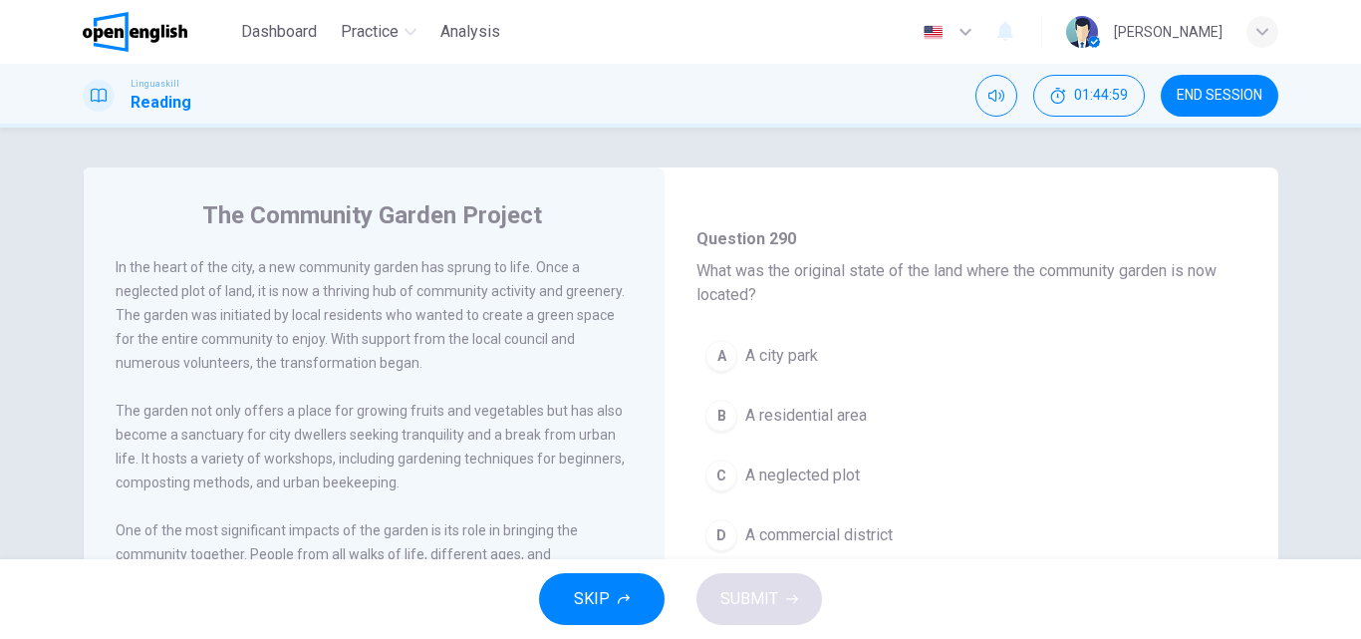
click at [825, 472] on span "A neglected plot" at bounding box center [802, 475] width 115 height 24
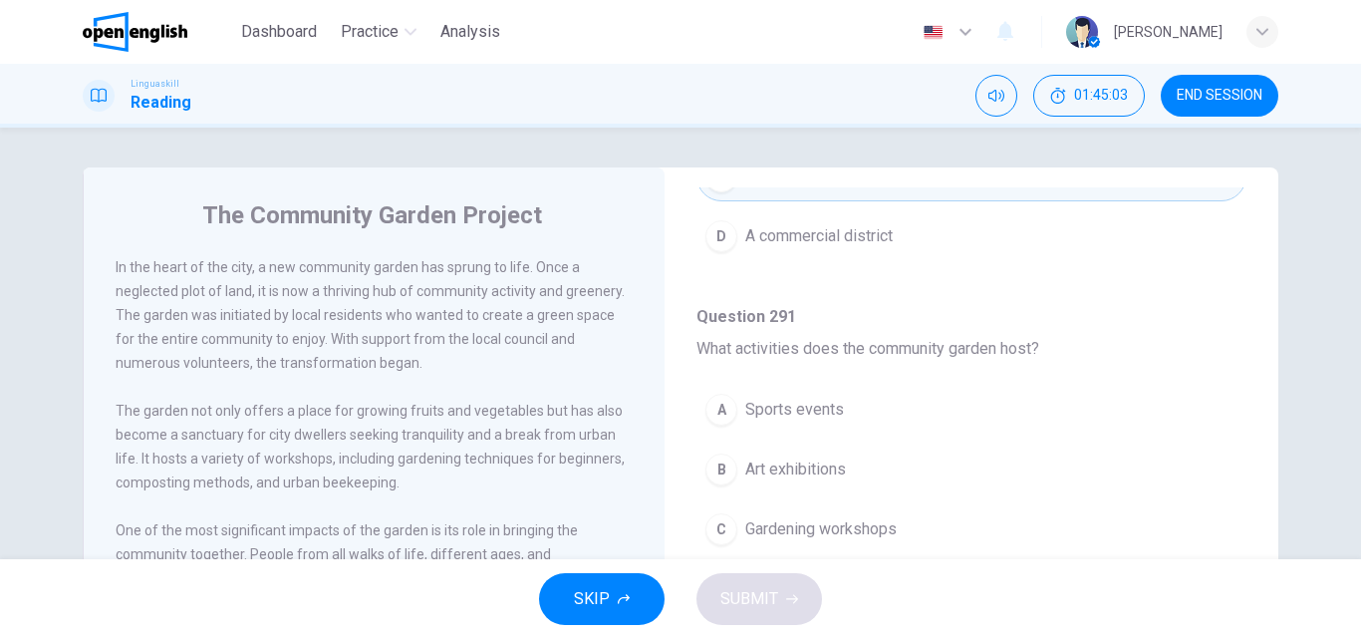
scroll to position [498, 0]
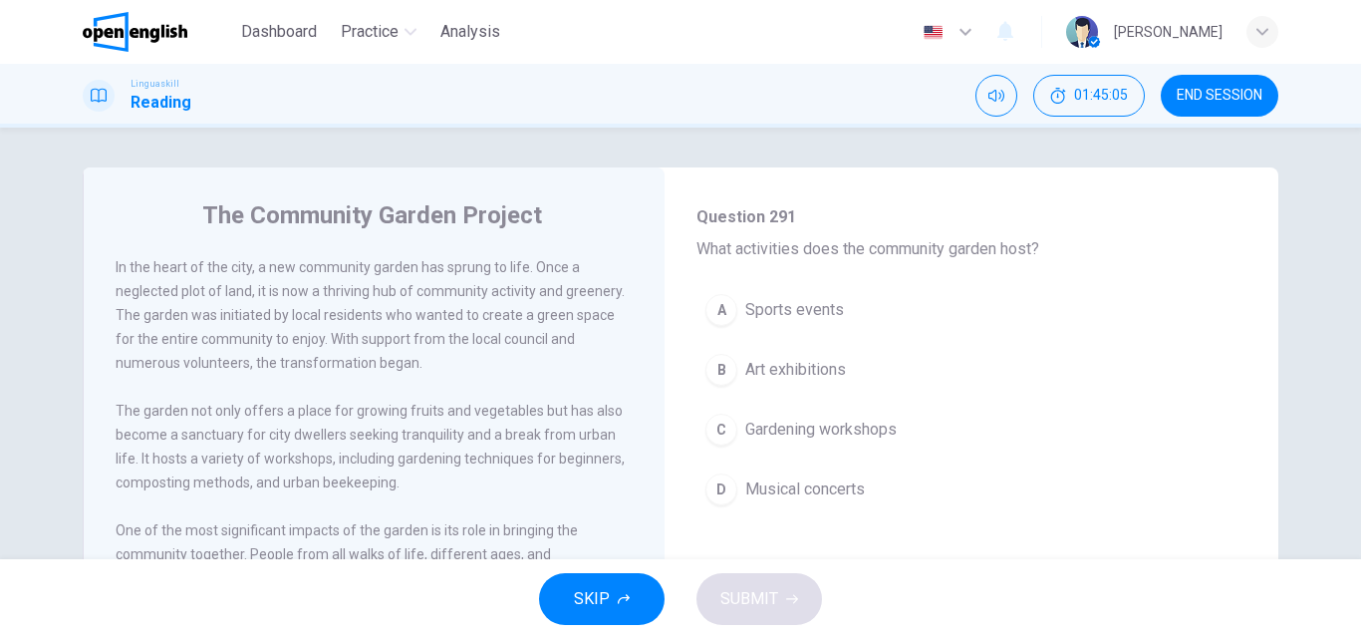
click at [875, 425] on span "Gardening workshops" at bounding box center [820, 429] width 151 height 24
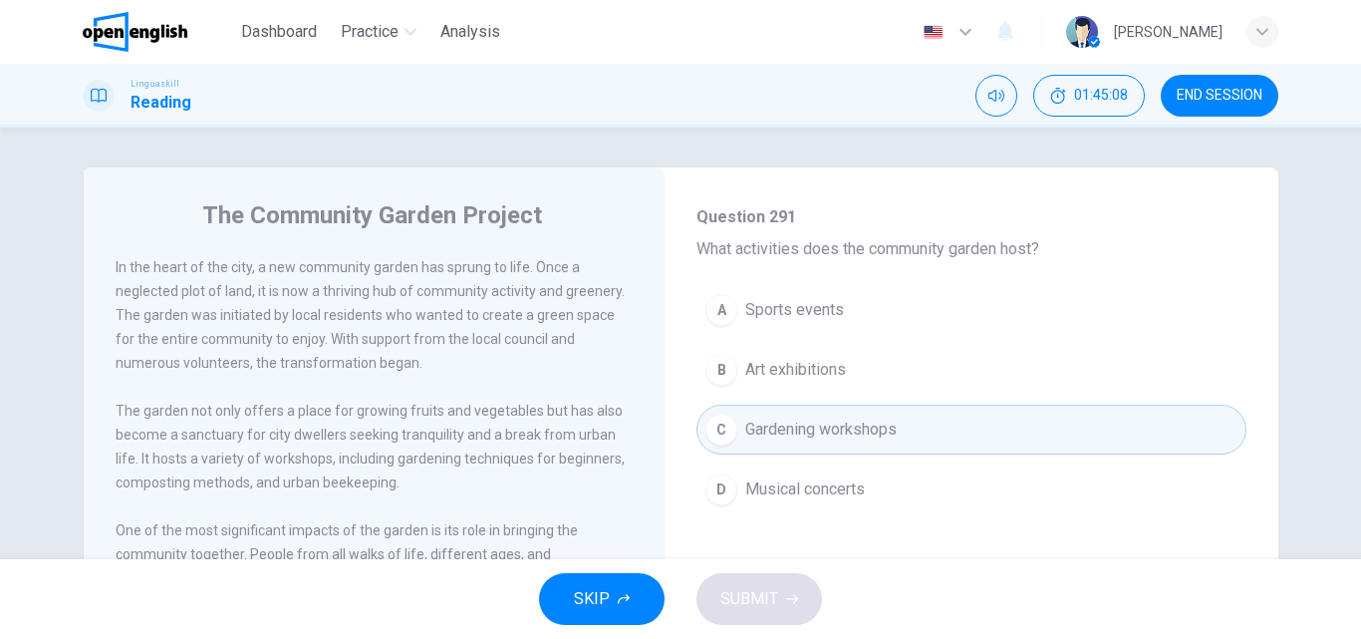
scroll to position [797, 0]
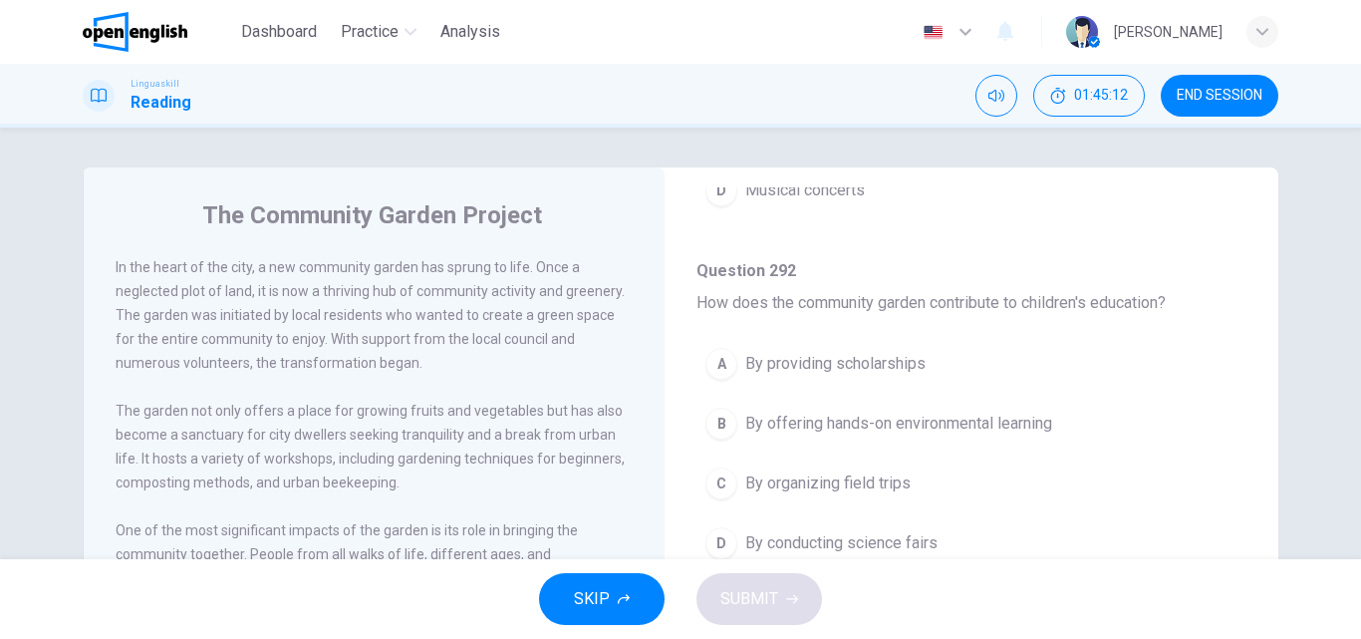
click at [901, 421] on span "By offering hands-on environmental learning" at bounding box center [898, 423] width 307 height 24
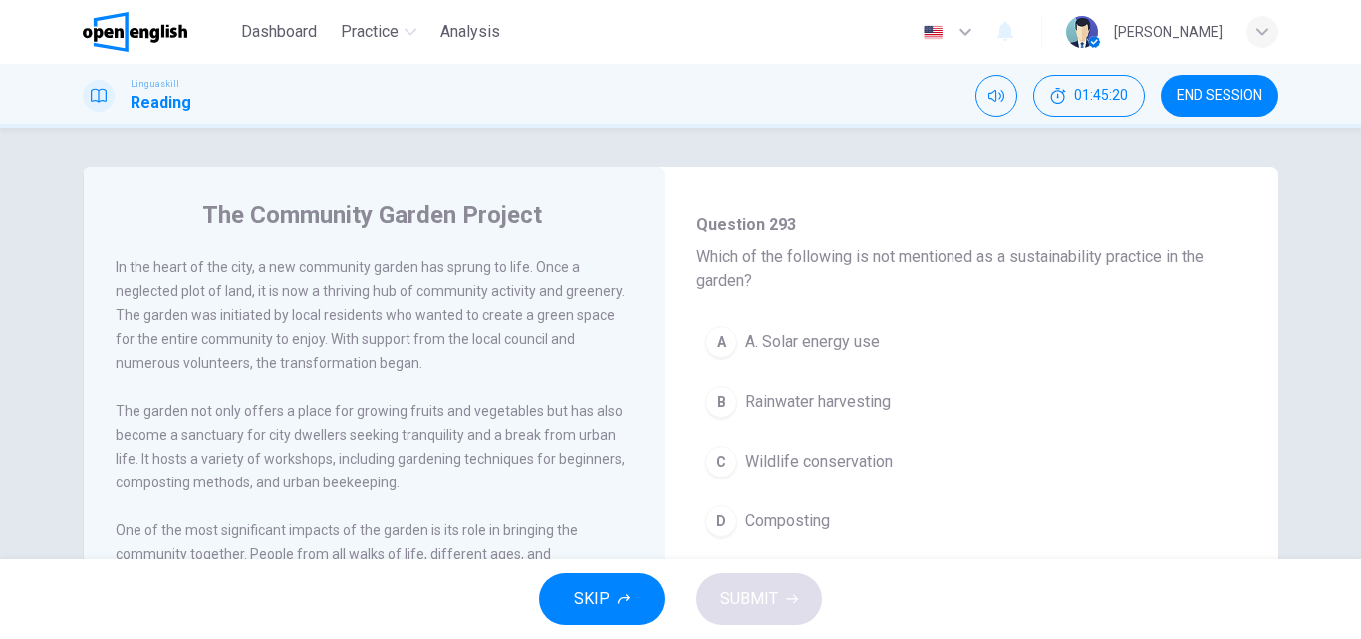
scroll to position [1294, 0]
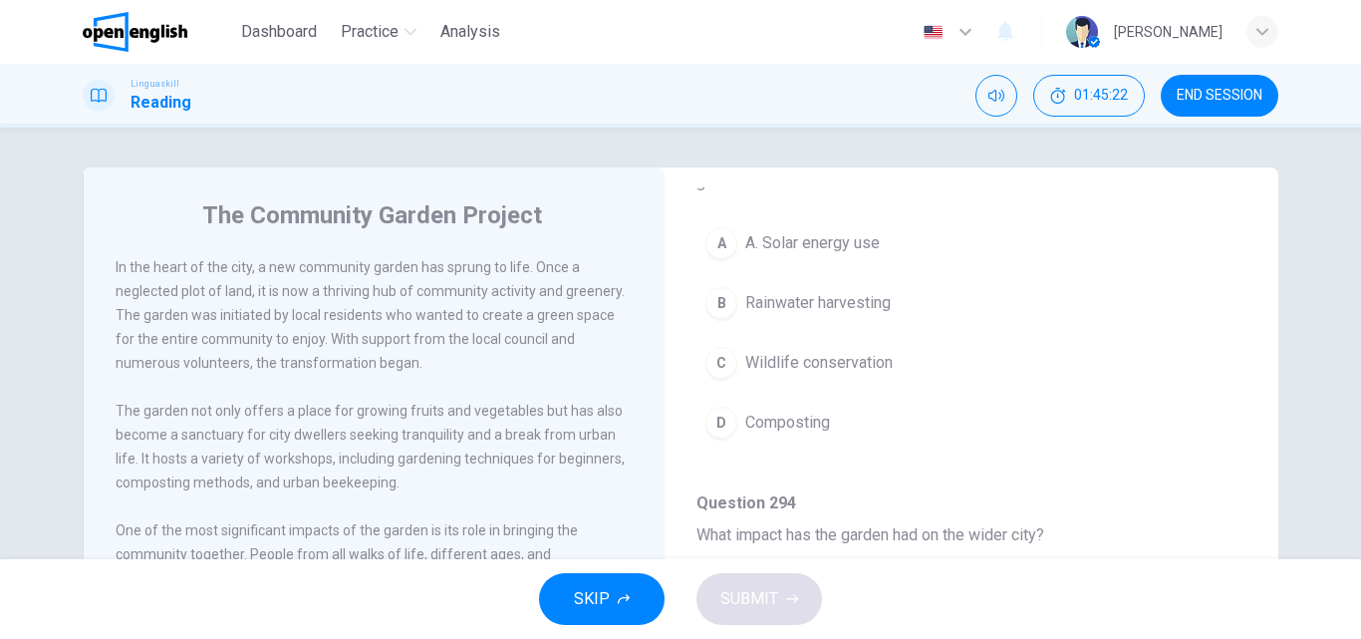
click at [862, 355] on span "Wildlife conservation" at bounding box center [818, 363] width 147 height 24
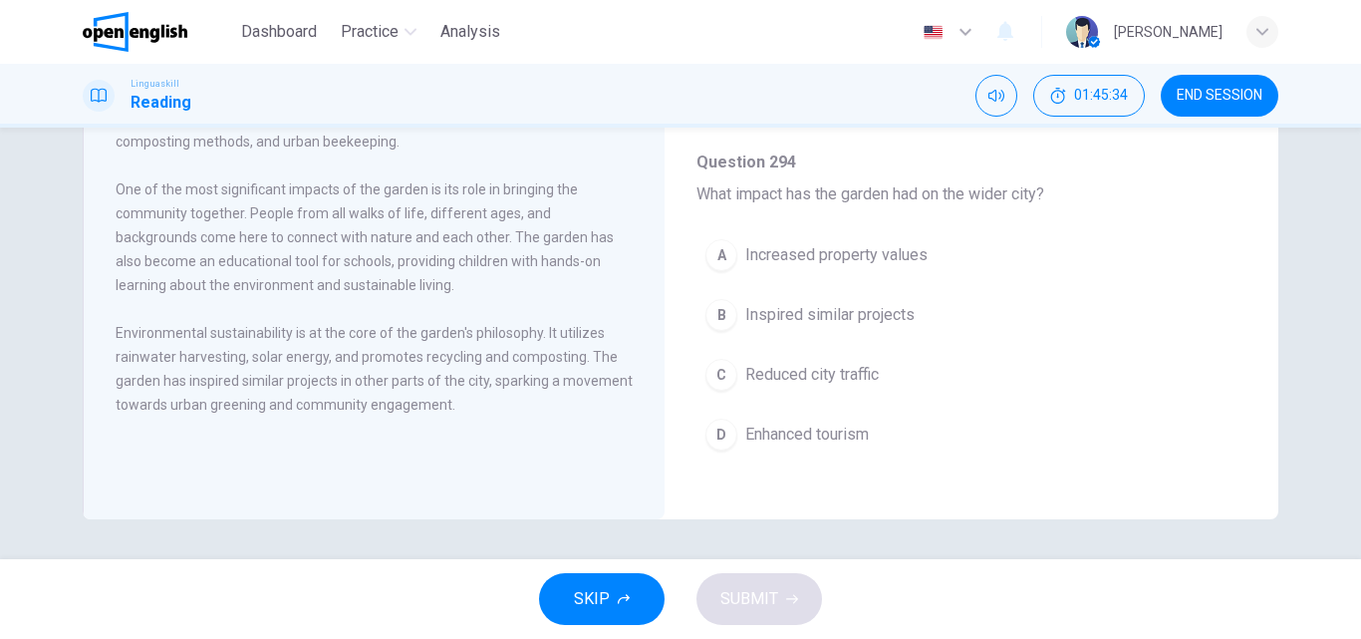
click at [837, 314] on span "Inspired similar projects" at bounding box center [829, 315] width 169 height 24
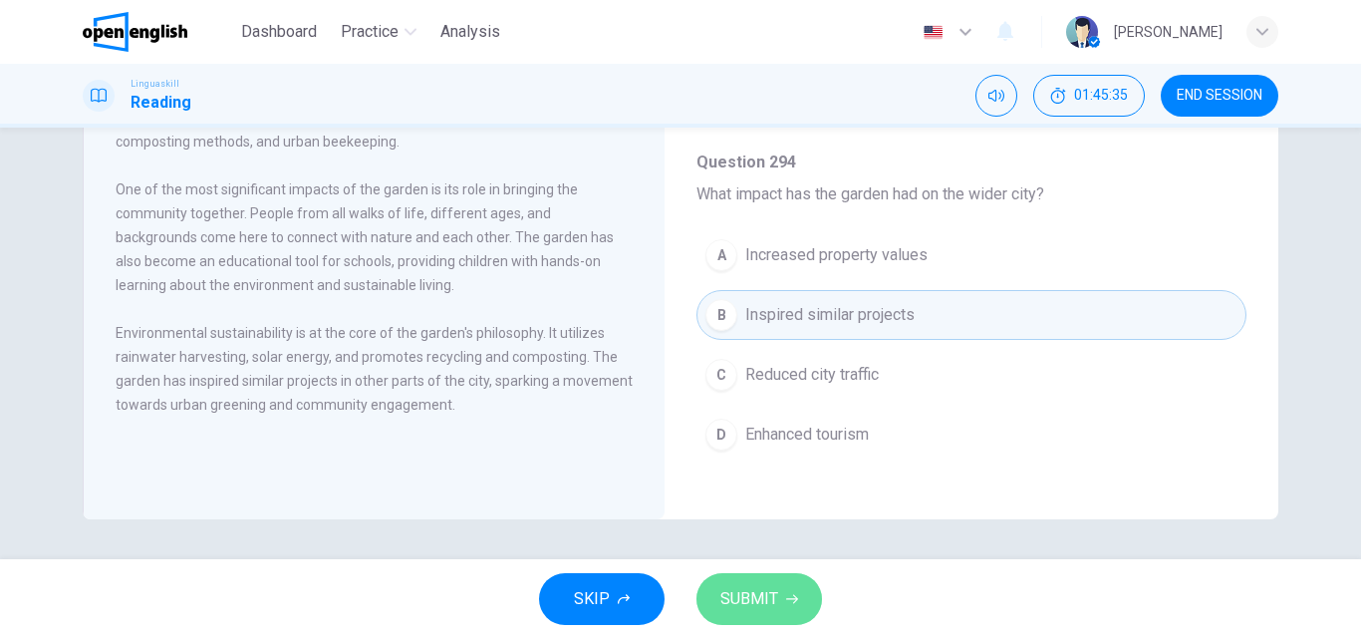
click at [762, 599] on span "SUBMIT" at bounding box center [749, 599] width 58 height 28
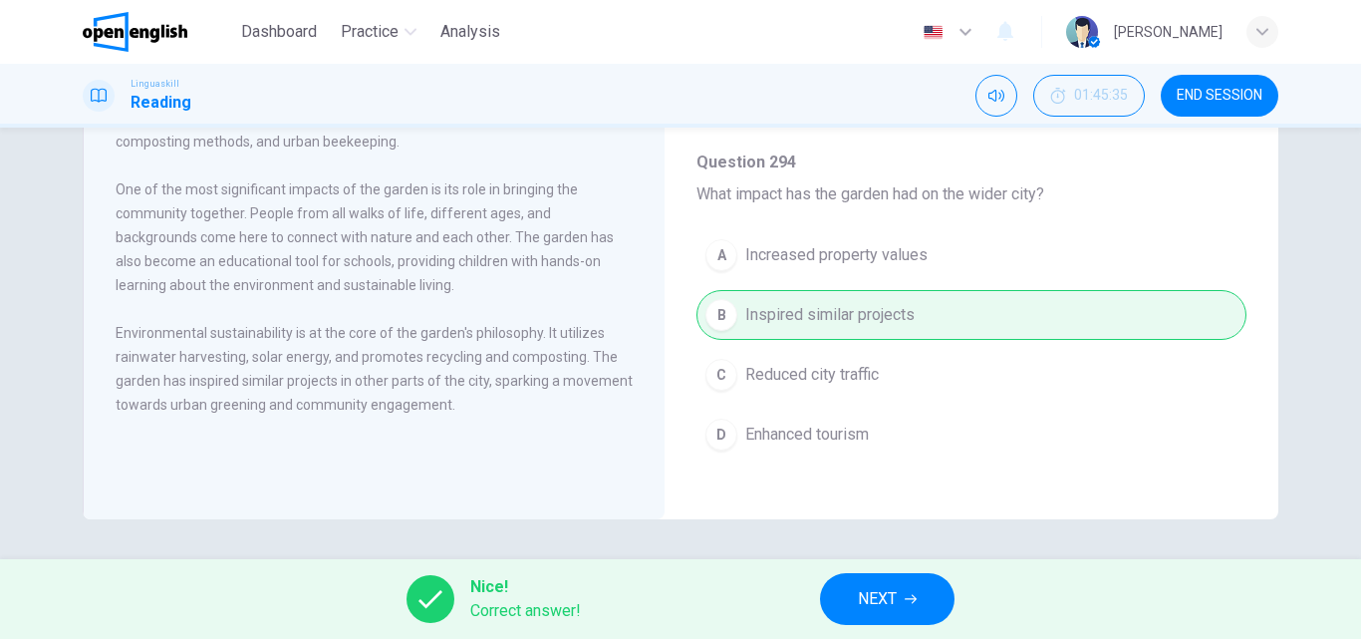
click at [895, 610] on span "NEXT" at bounding box center [877, 599] width 39 height 28
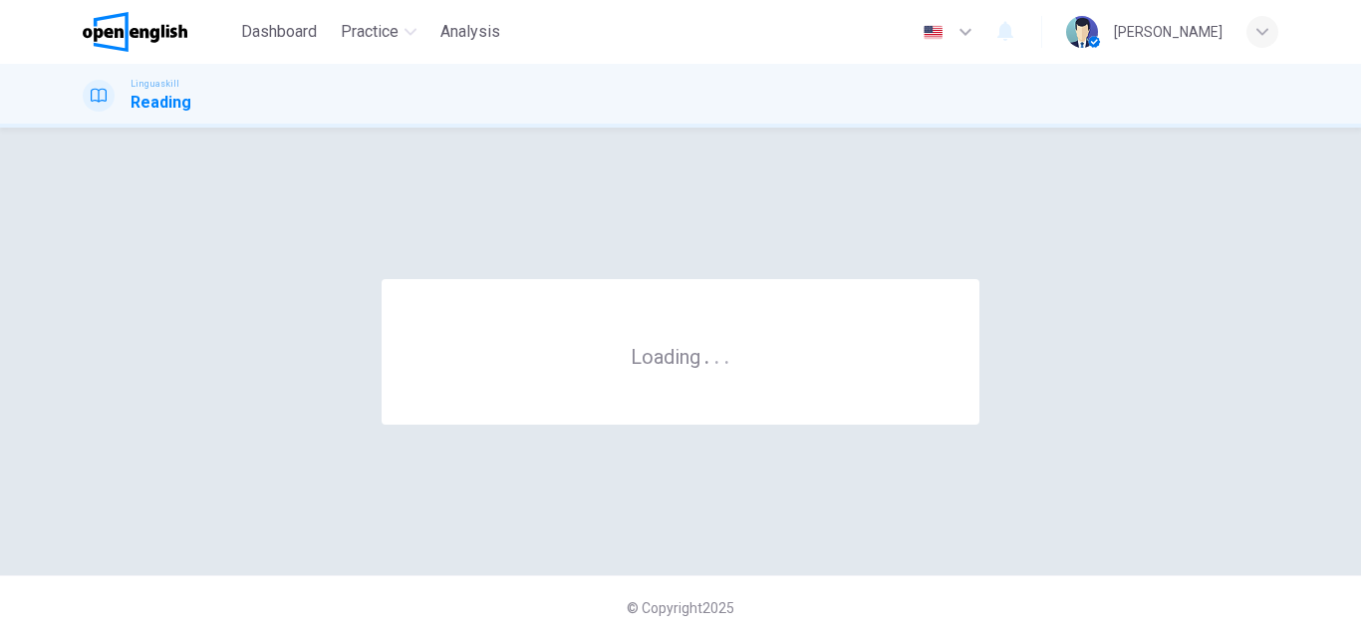
scroll to position [0, 0]
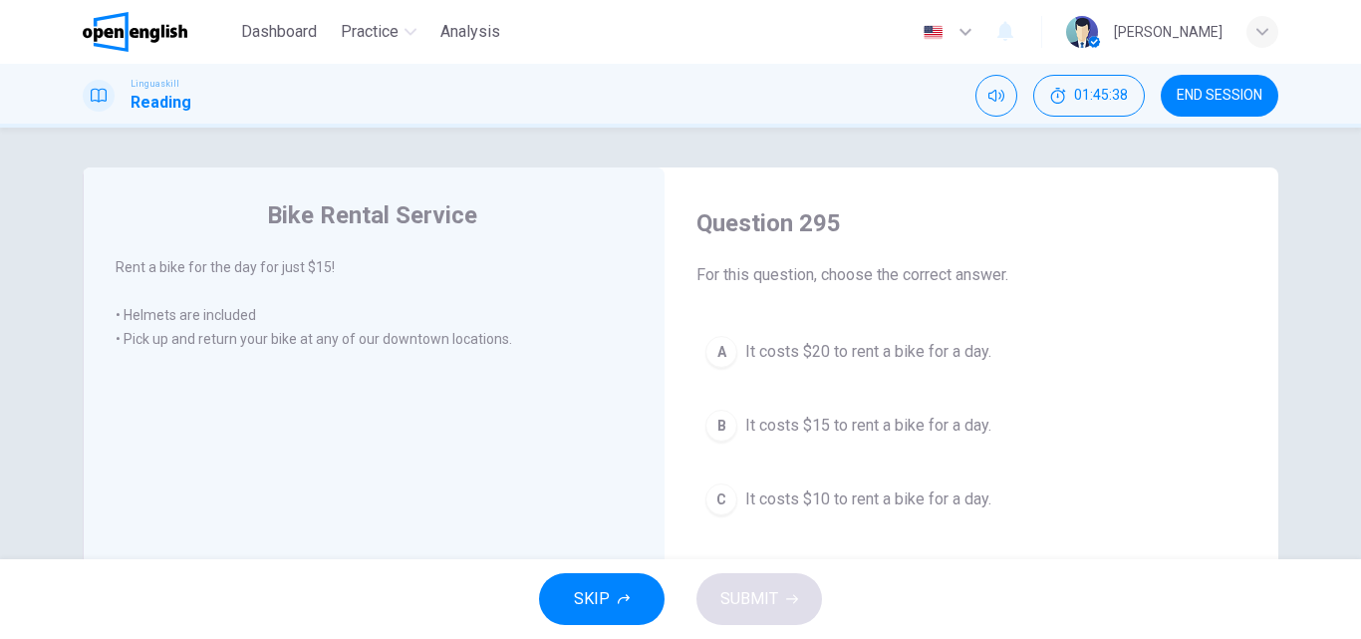
click at [810, 419] on span "It costs $15 to rent a bike for a day." at bounding box center [868, 425] width 246 height 24
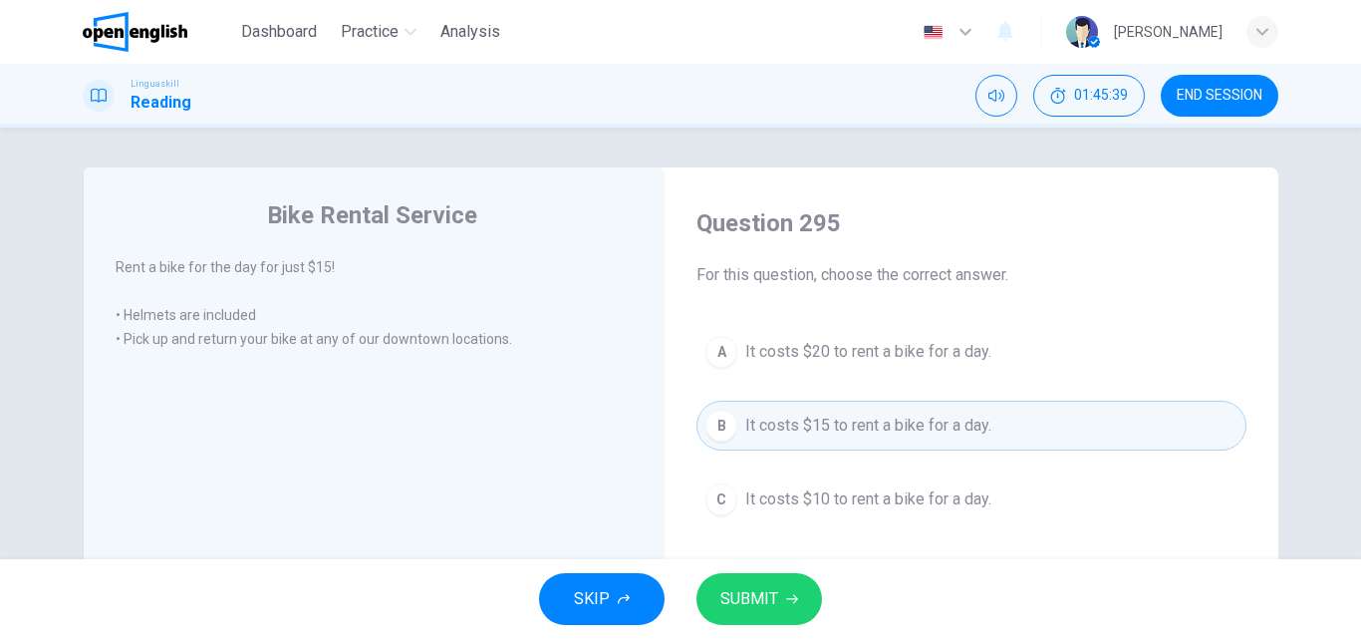
click at [728, 613] on button "SUBMIT" at bounding box center [759, 599] width 126 height 52
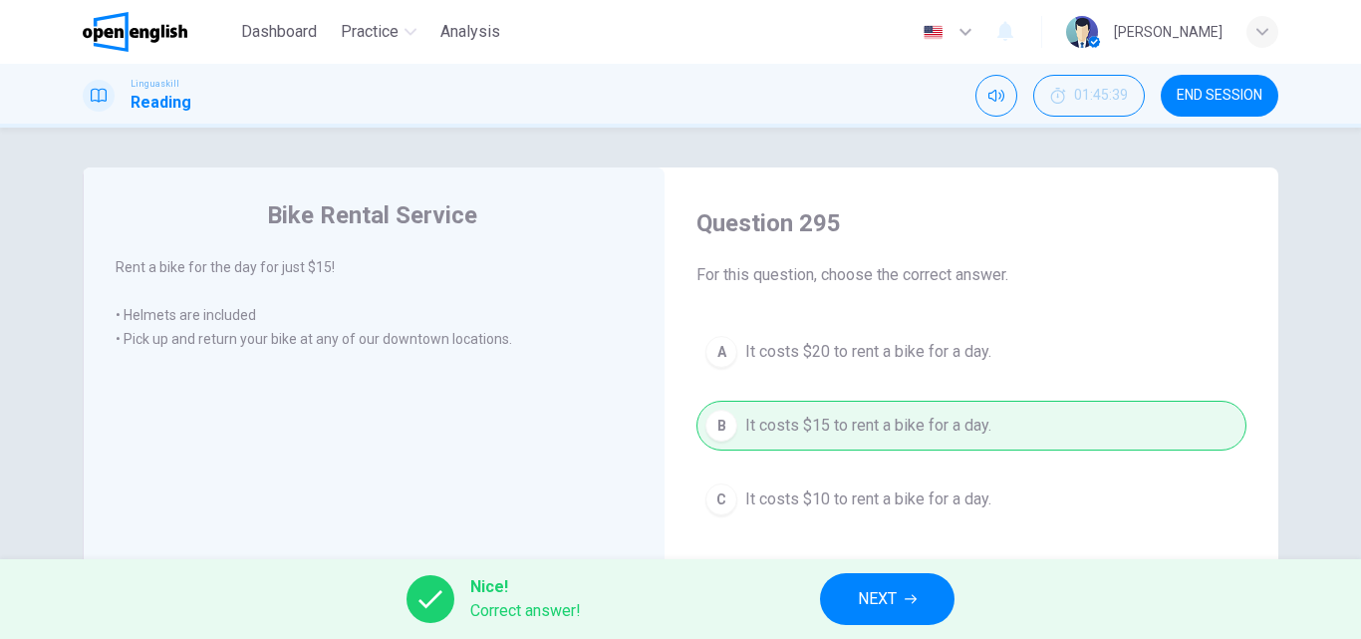
click at [811, 605] on div "Nice! Correct answer! NEXT" at bounding box center [680, 599] width 1361 height 80
click at [878, 592] on span "NEXT" at bounding box center [877, 599] width 39 height 28
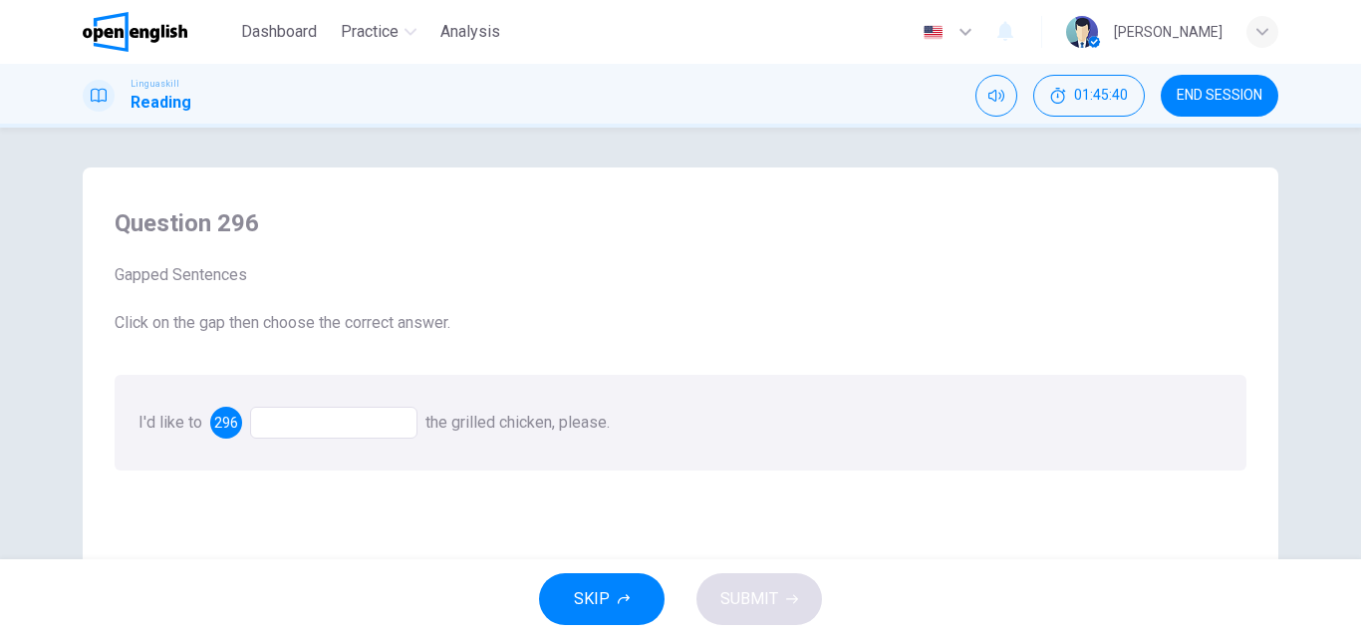
click at [287, 415] on div at bounding box center [333, 422] width 167 height 32
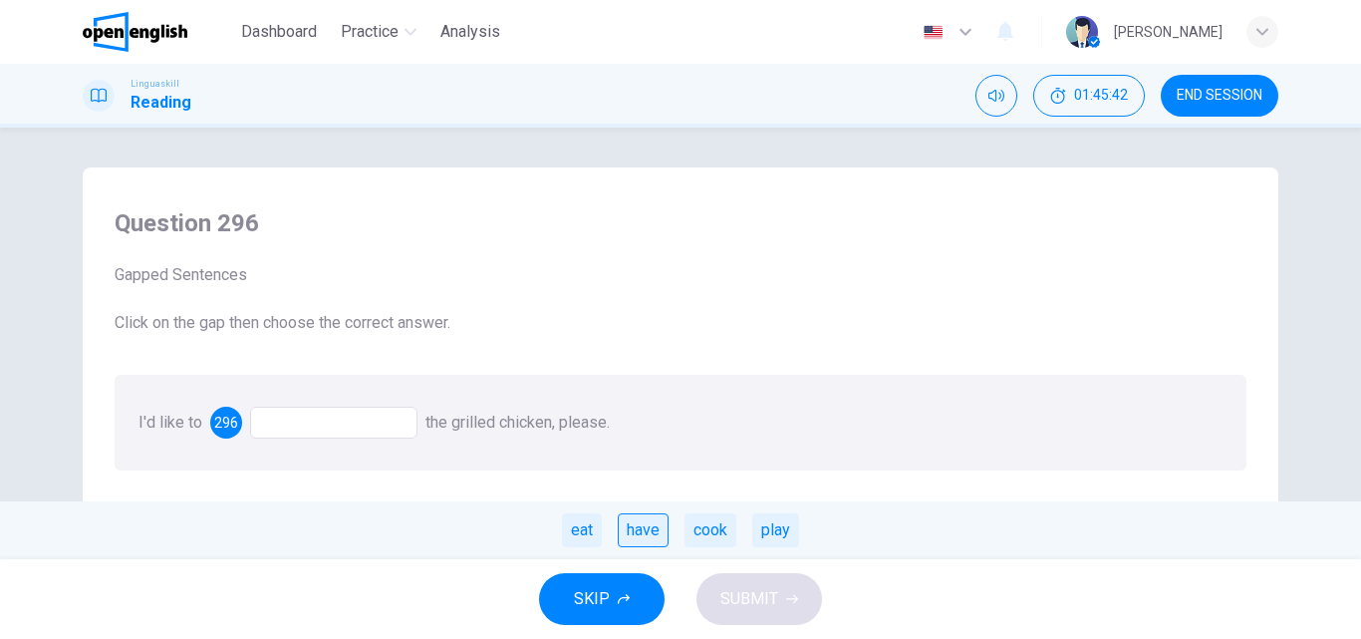
click at [667, 523] on div "have" at bounding box center [643, 530] width 51 height 34
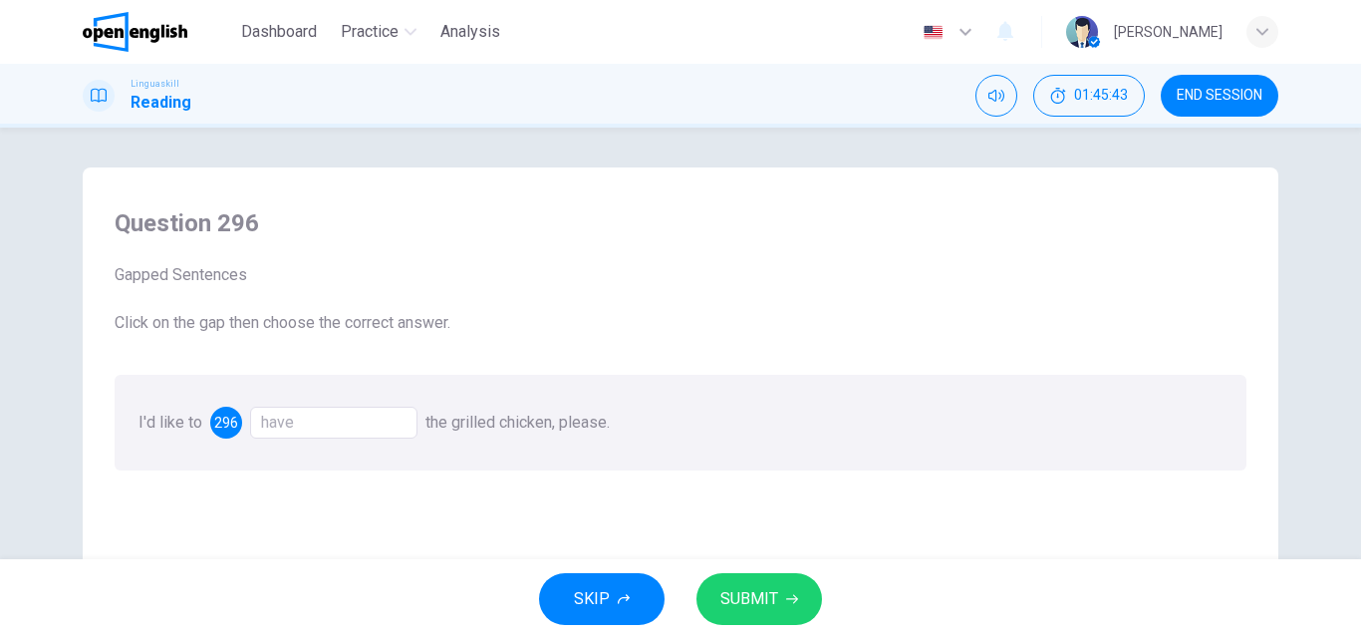
click at [765, 603] on span "SUBMIT" at bounding box center [749, 599] width 58 height 28
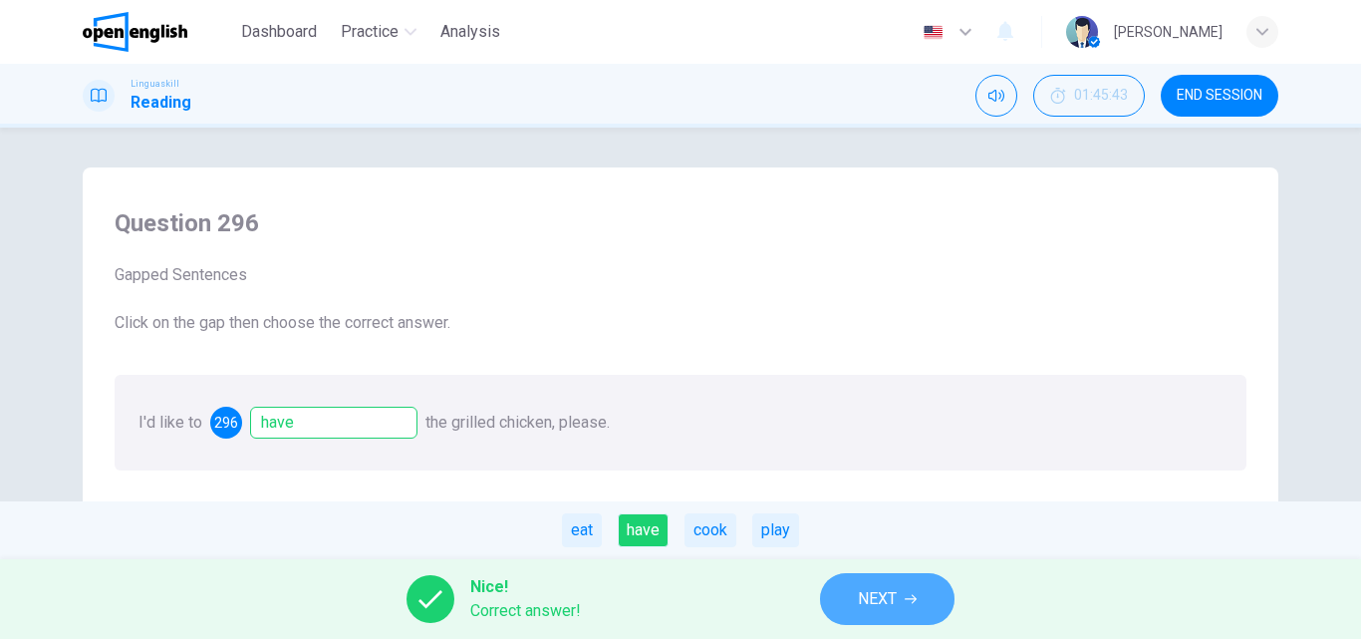
click at [862, 604] on span "NEXT" at bounding box center [877, 599] width 39 height 28
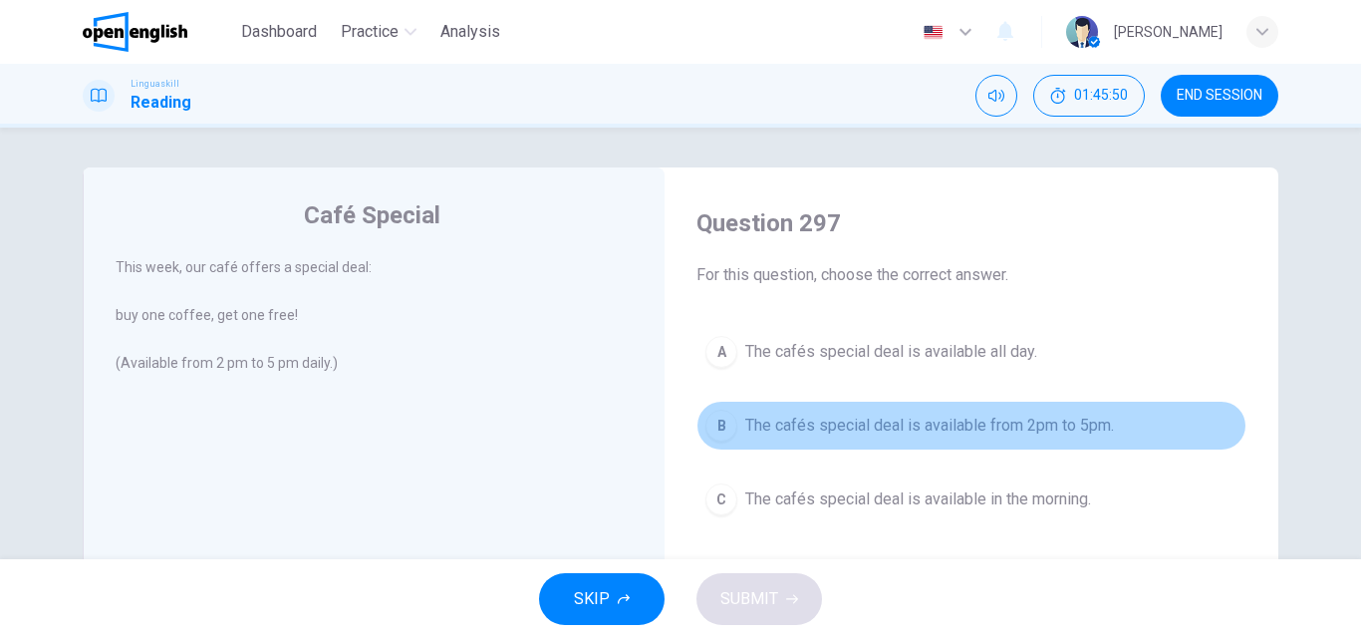
click at [821, 430] on span "The cafés special deal is available from 2pm to 5pm." at bounding box center [929, 425] width 369 height 24
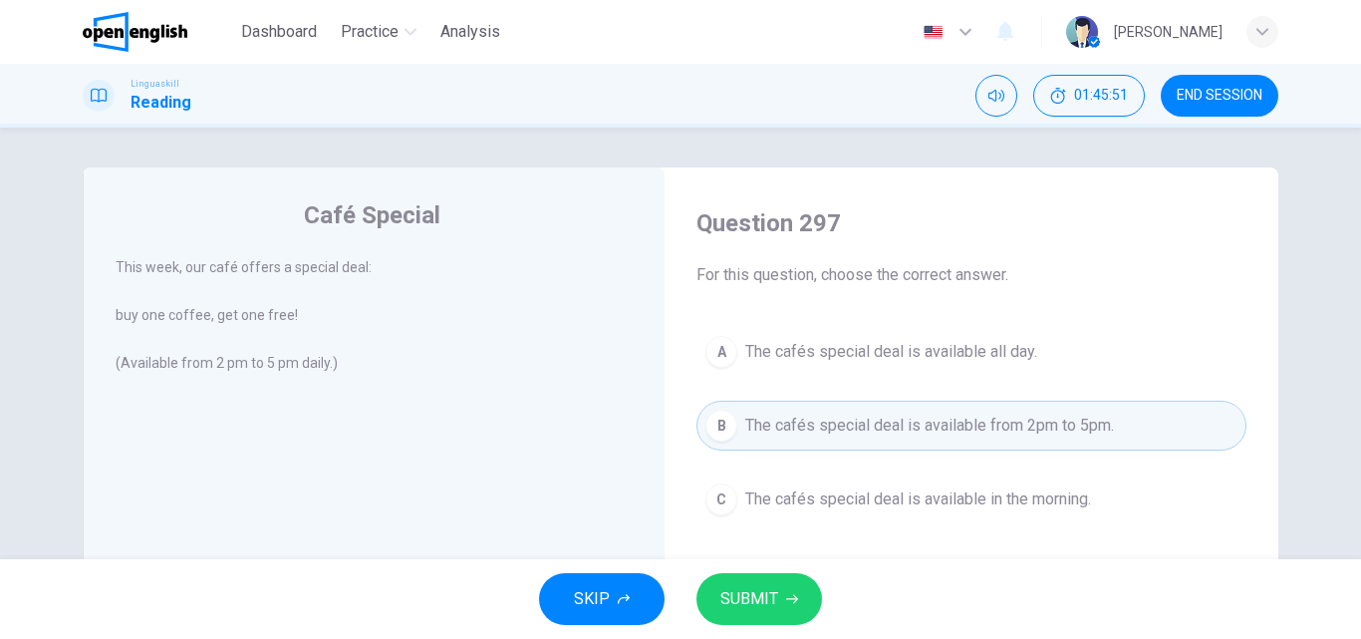
click at [742, 606] on span "SUBMIT" at bounding box center [749, 599] width 58 height 28
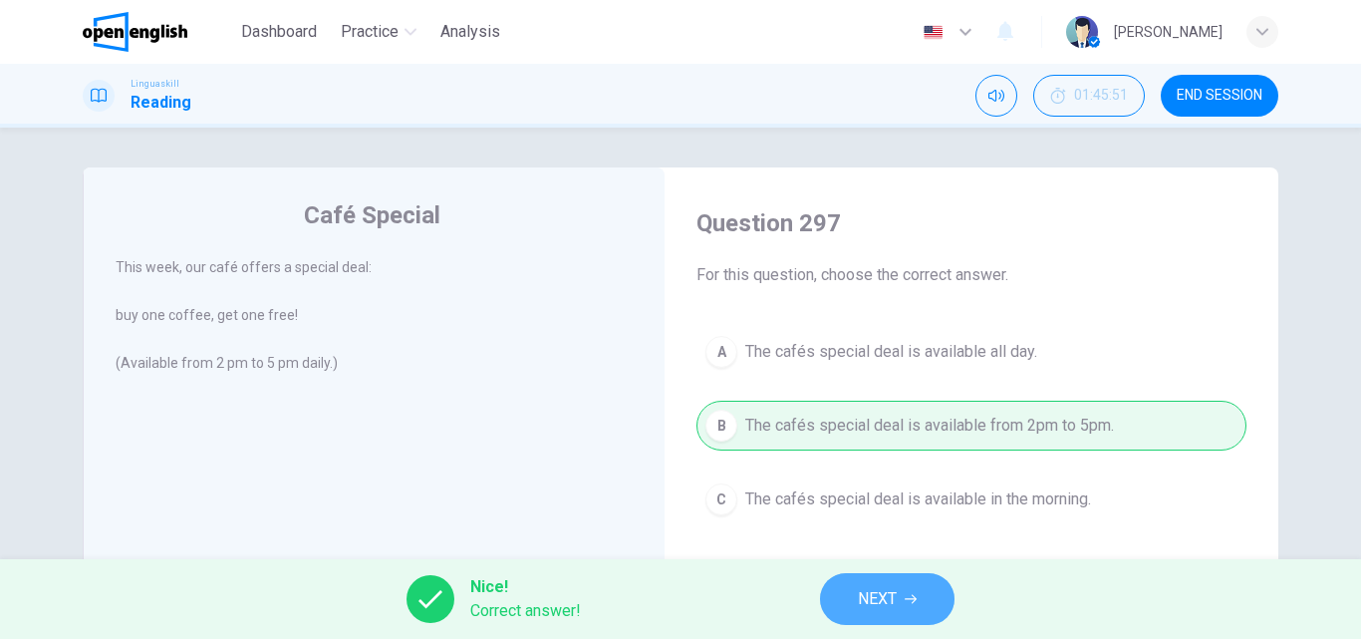
click at [885, 598] on span "NEXT" at bounding box center [877, 599] width 39 height 28
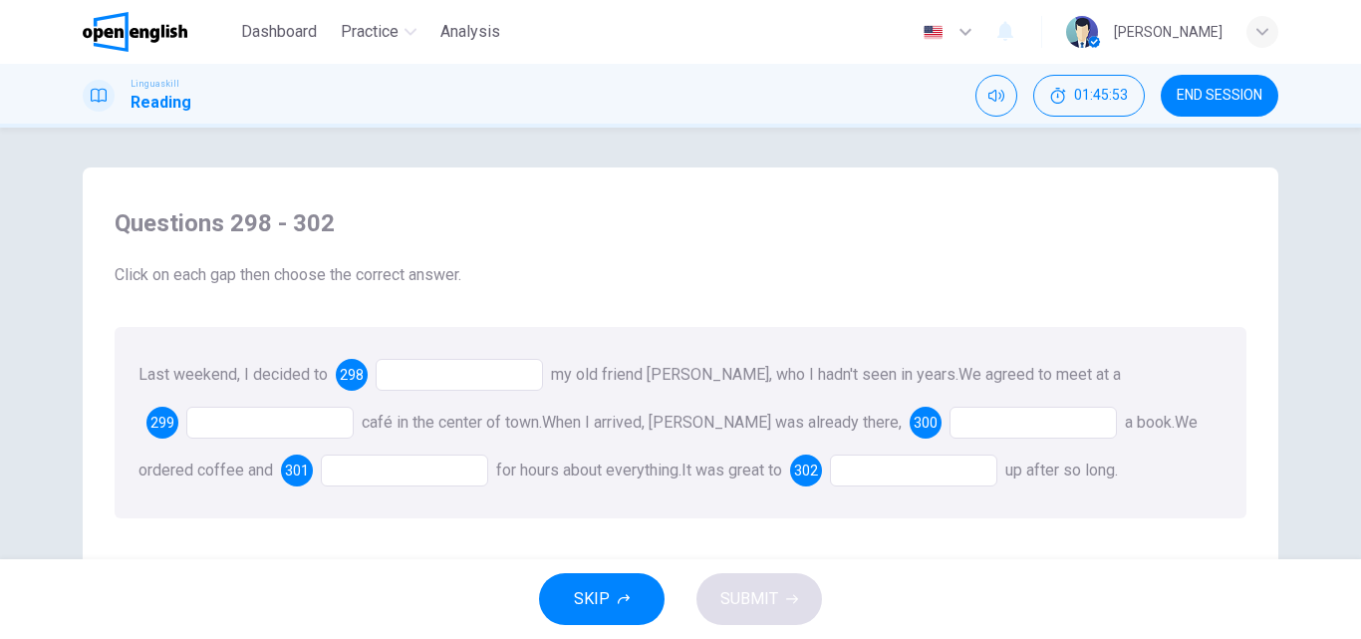
click at [408, 372] on div at bounding box center [459, 375] width 167 height 32
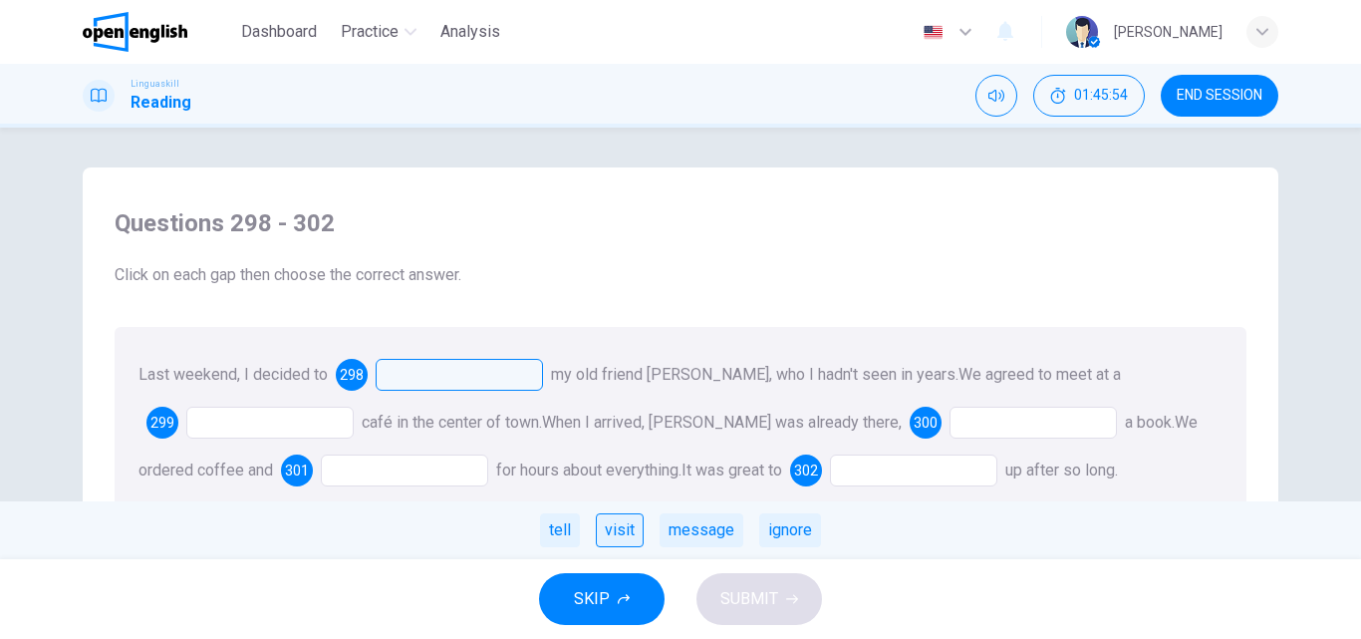
click at [623, 524] on div "visit" at bounding box center [620, 530] width 48 height 34
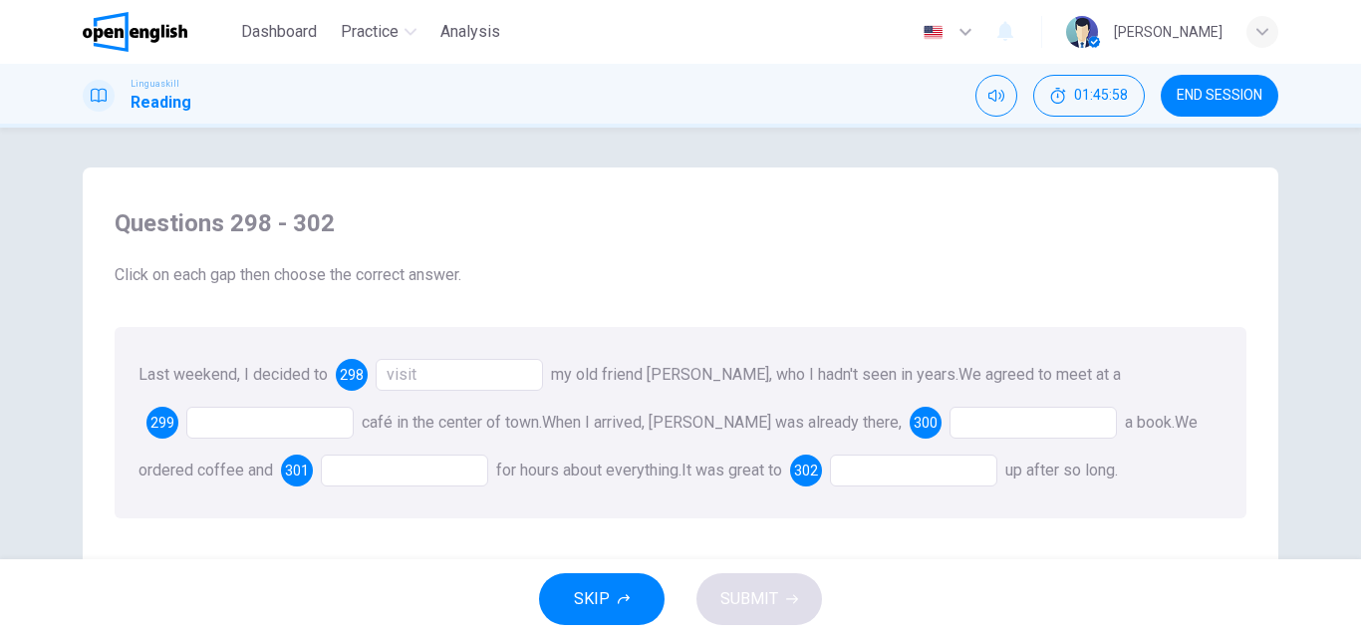
click at [229, 412] on div at bounding box center [269, 422] width 167 height 32
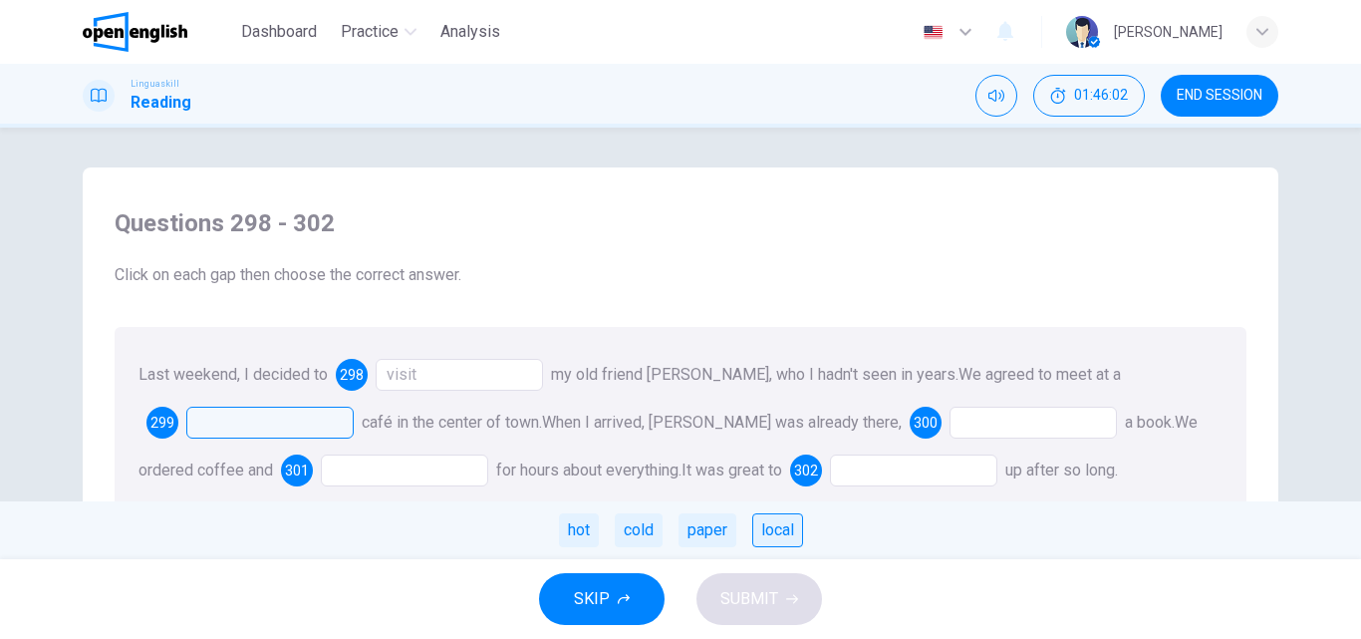
click at [784, 528] on div "local" at bounding box center [777, 530] width 51 height 34
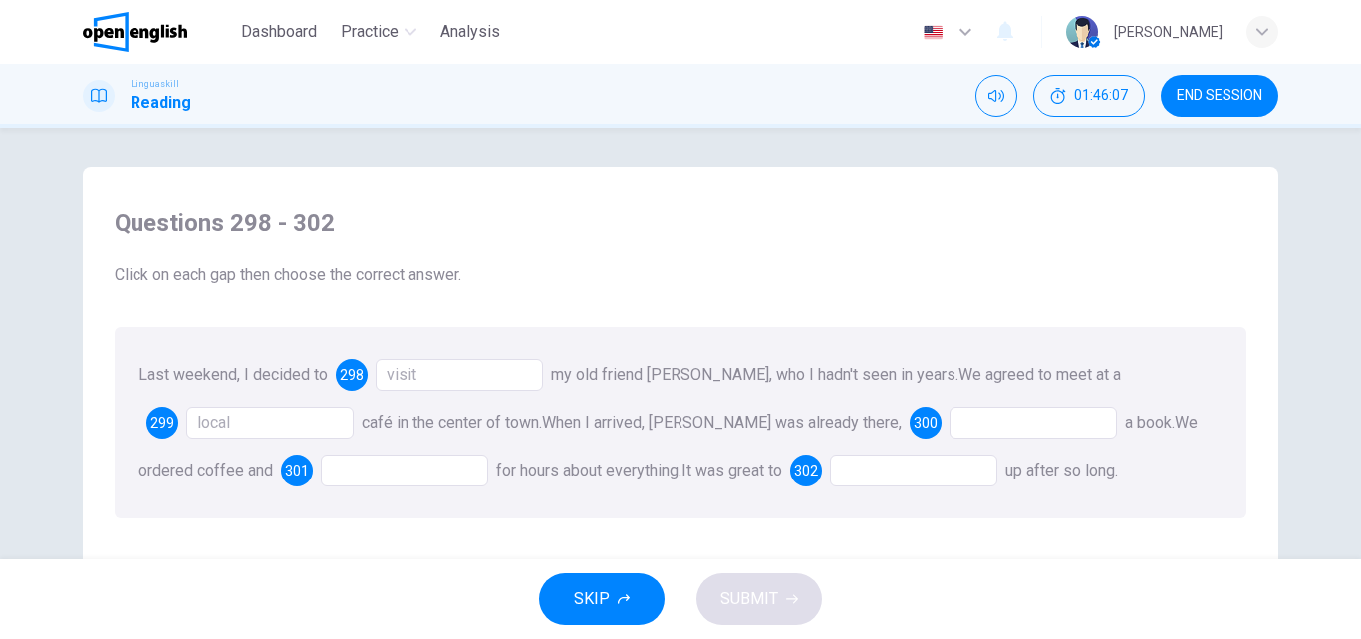
click at [949, 422] on div at bounding box center [1032, 422] width 167 height 32
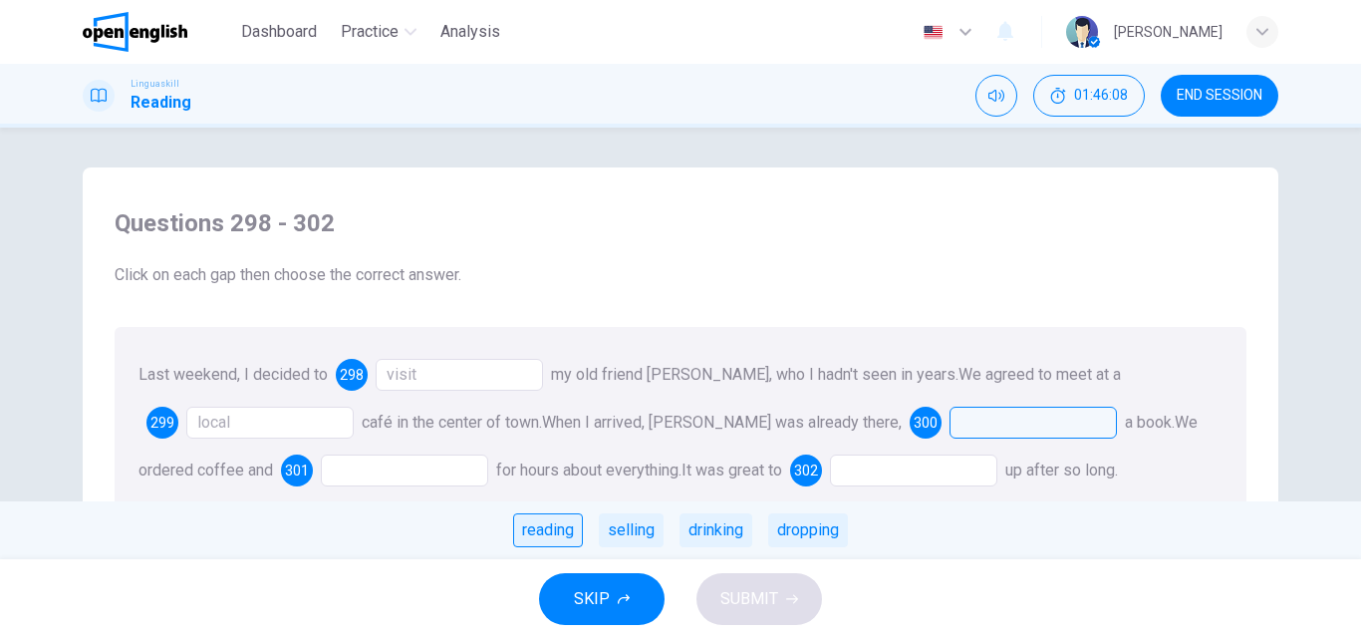
click at [526, 537] on div "reading" at bounding box center [548, 530] width 70 height 34
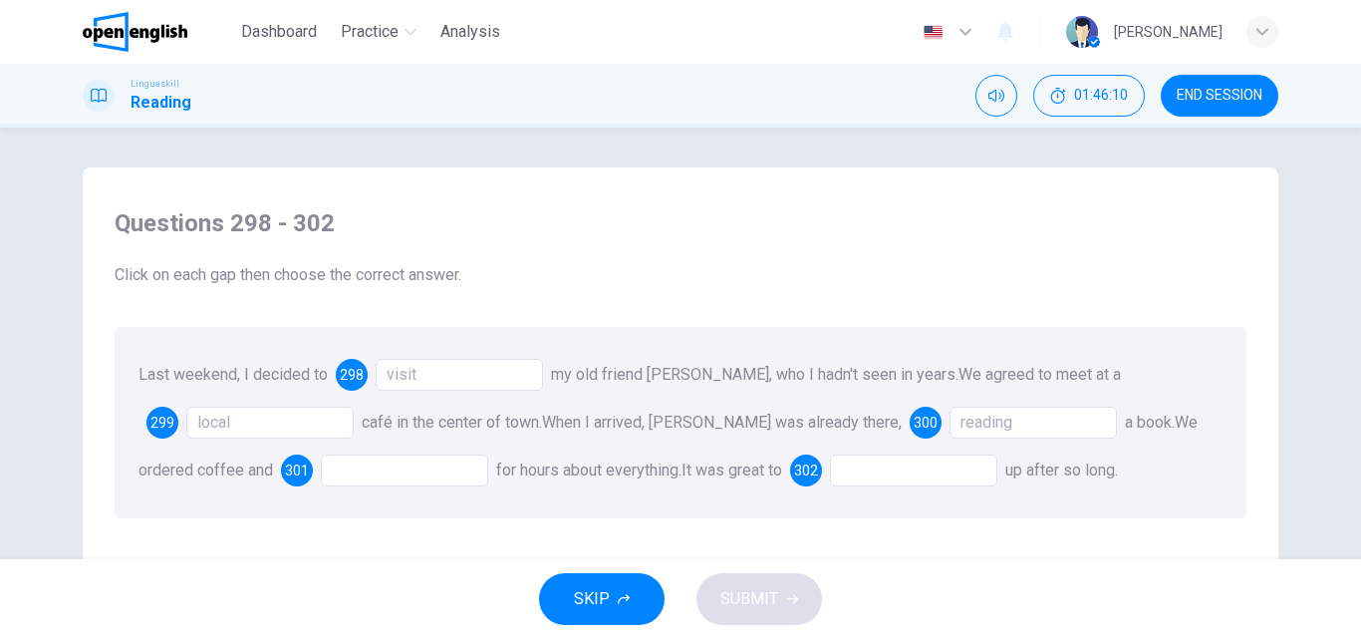
click at [321, 461] on div at bounding box center [404, 470] width 167 height 32
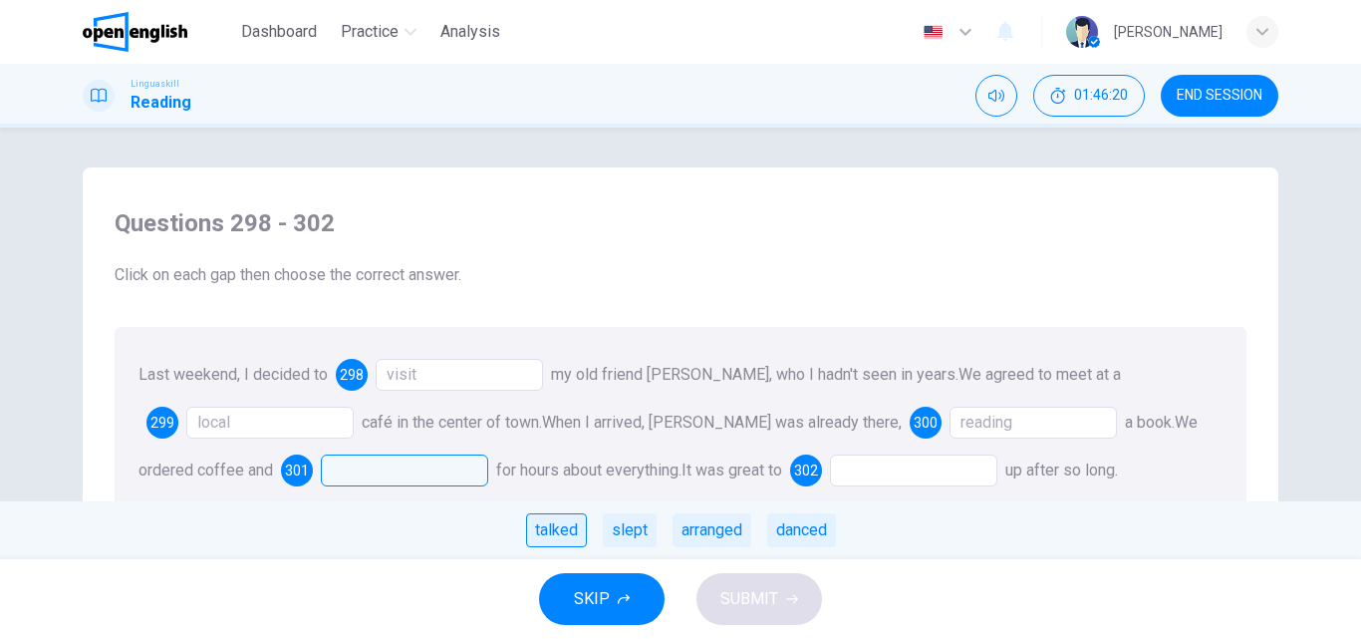
click at [551, 522] on div "talked" at bounding box center [556, 530] width 61 height 34
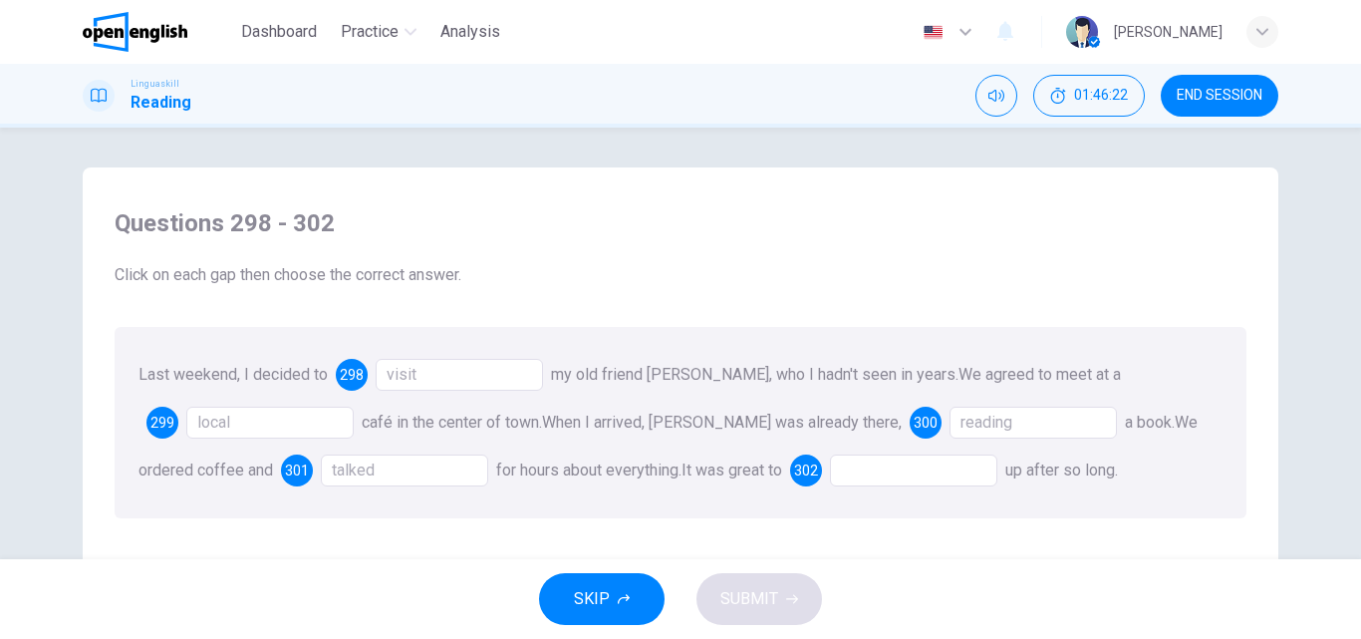
click at [867, 475] on div at bounding box center [913, 470] width 167 height 32
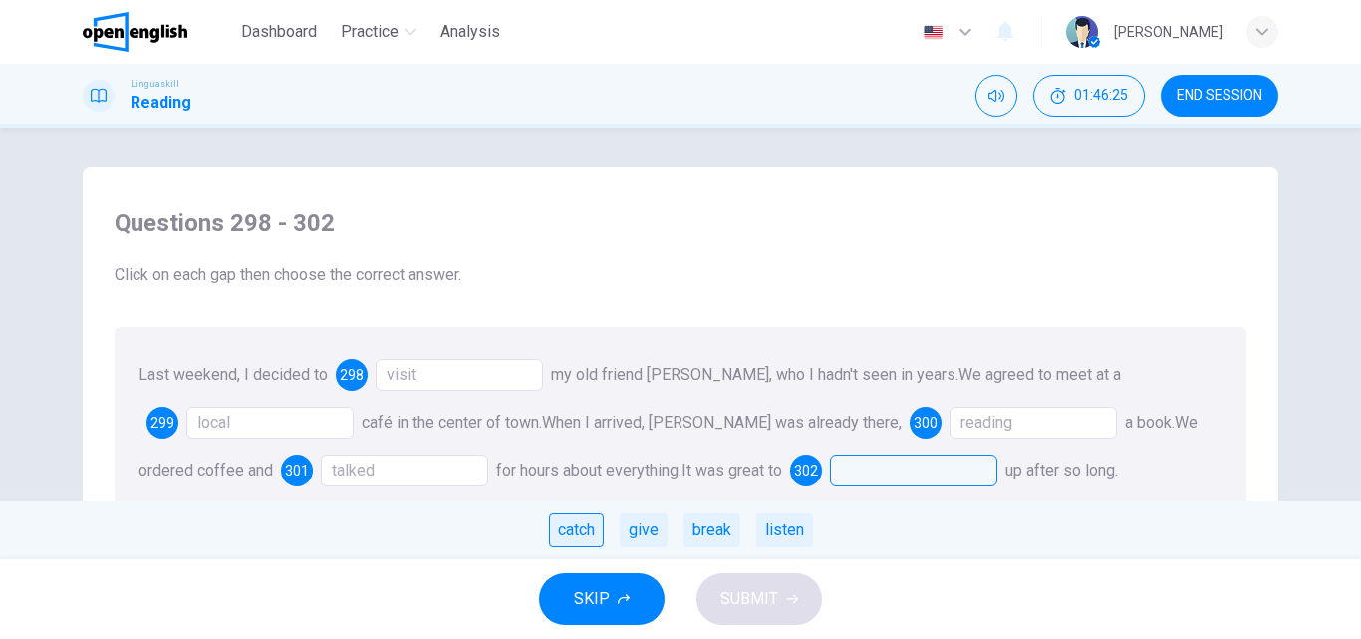
click at [561, 532] on div "catch" at bounding box center [576, 530] width 55 height 34
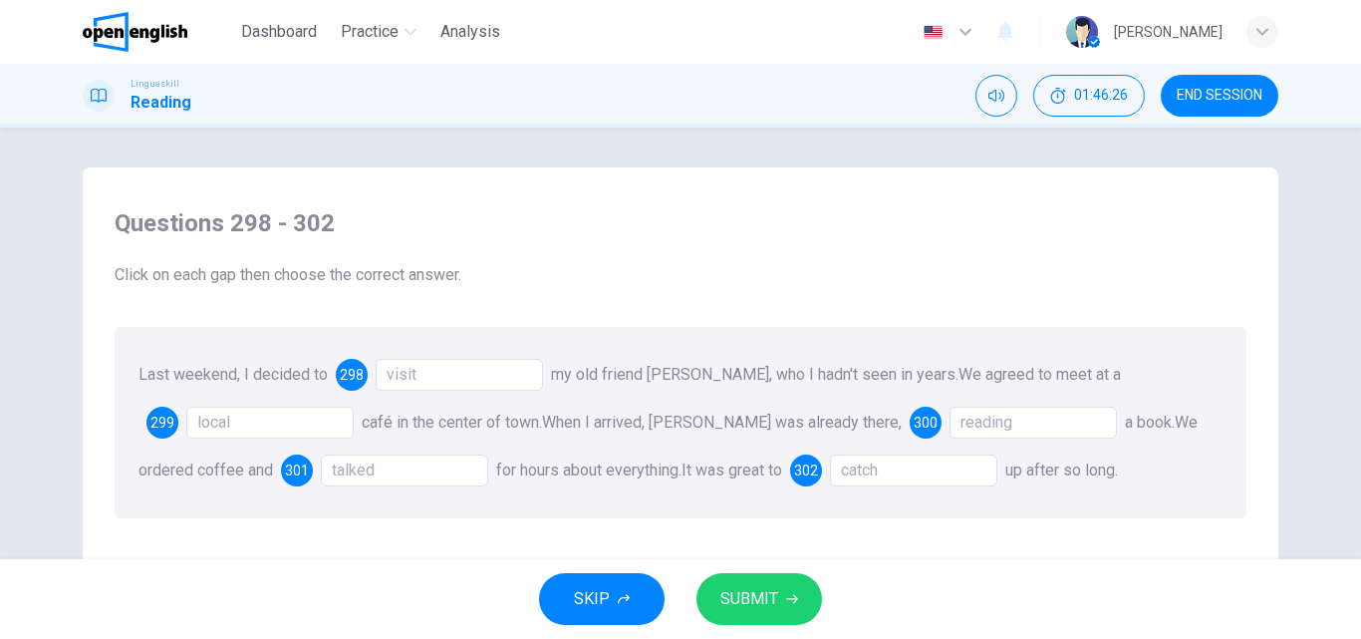
click at [753, 596] on span "SUBMIT" at bounding box center [749, 599] width 58 height 28
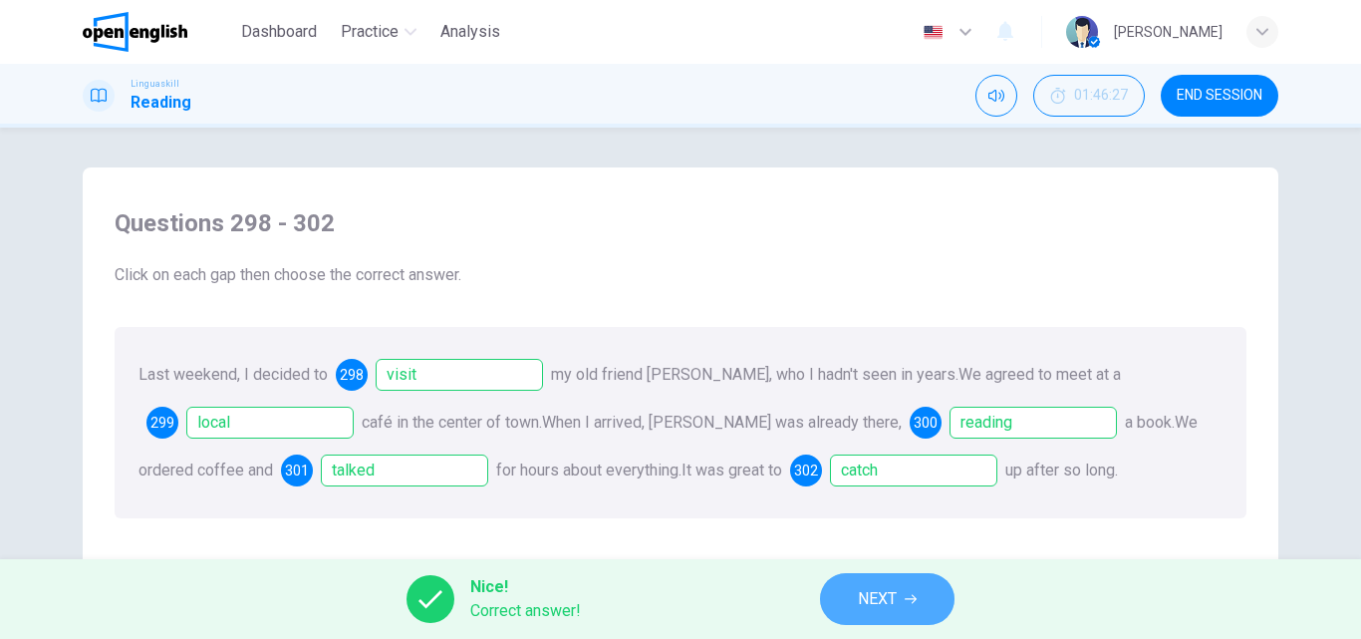
click at [889, 597] on span "NEXT" at bounding box center [877, 599] width 39 height 28
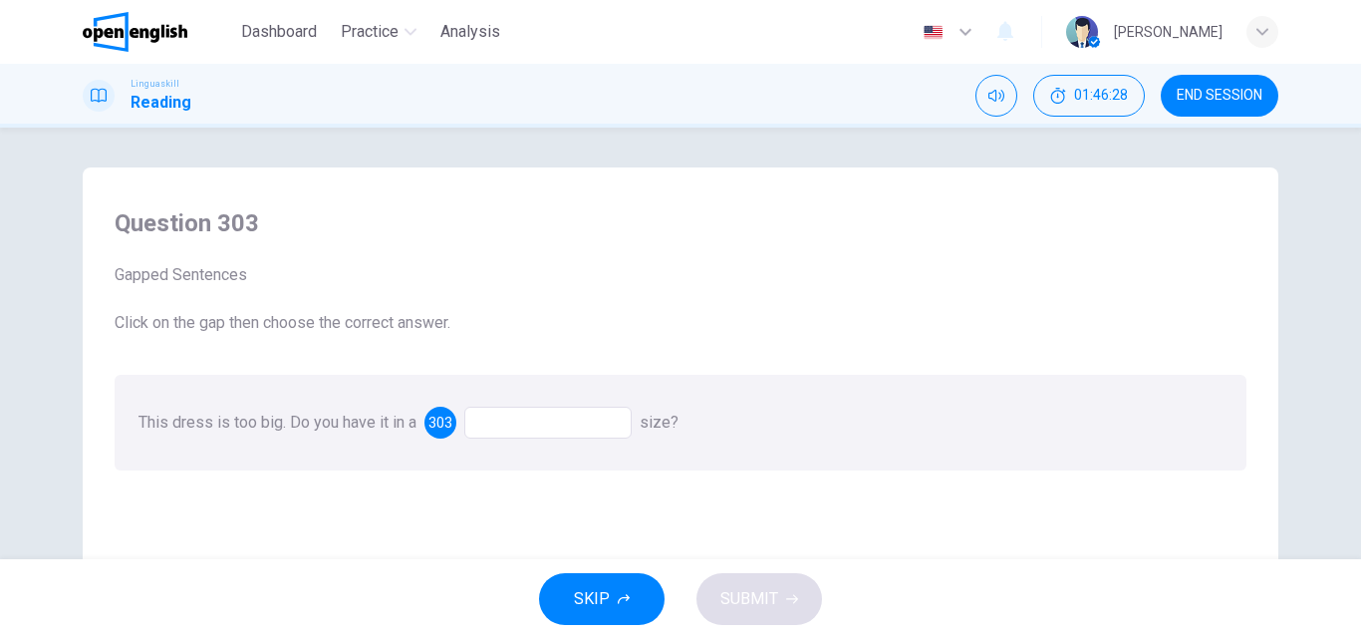
click at [500, 418] on div at bounding box center [547, 422] width 167 height 32
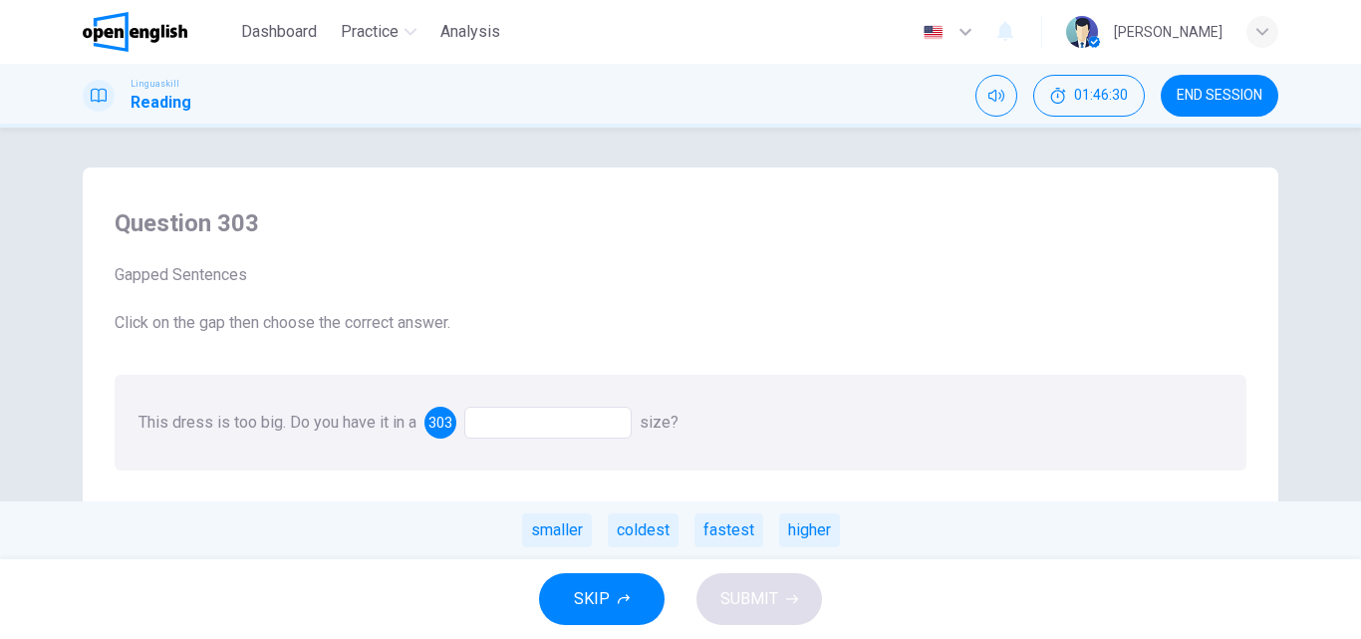
click at [593, 521] on div "smaller coldest fastest higher" at bounding box center [680, 530] width 1361 height 58
click at [562, 530] on div "smaller" at bounding box center [557, 530] width 70 height 34
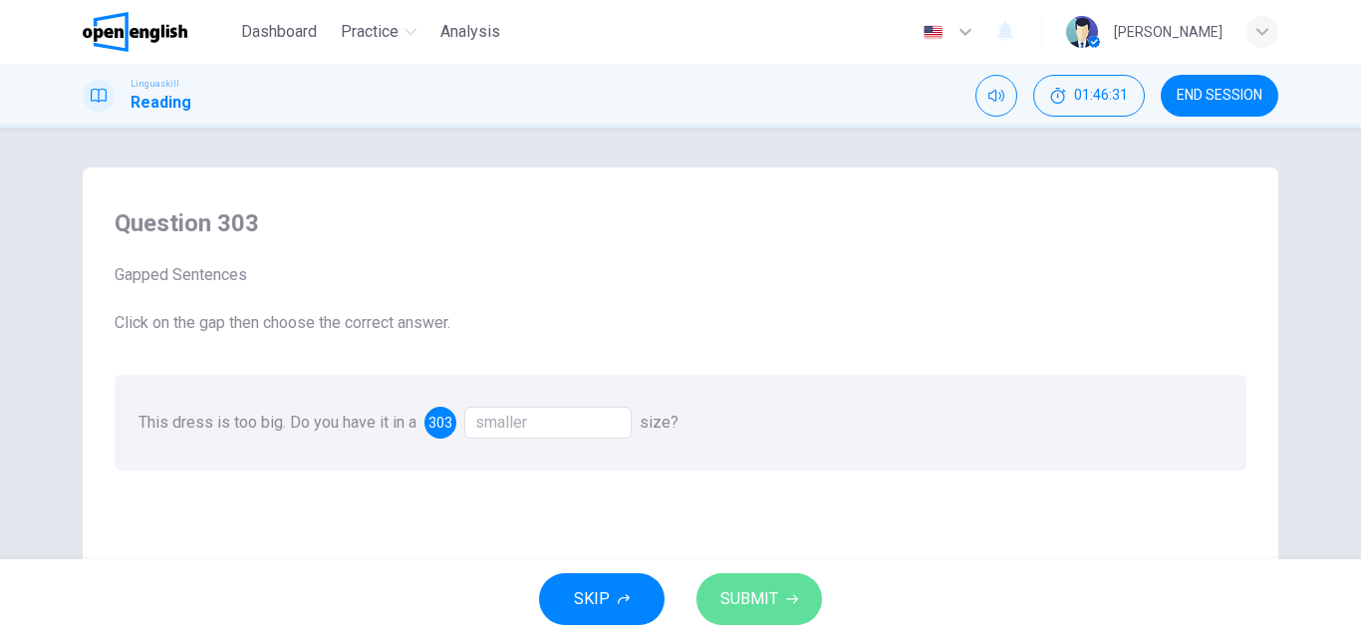
click at [754, 605] on span "SUBMIT" at bounding box center [749, 599] width 58 height 28
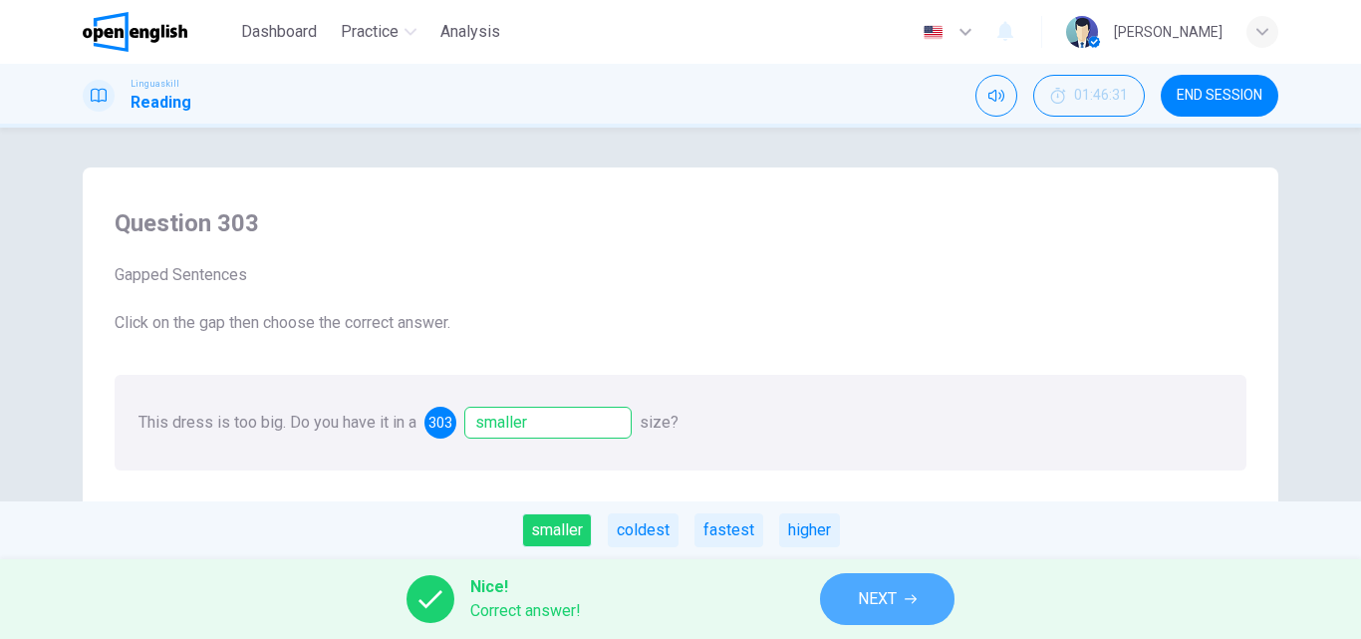
click at [873, 593] on span "NEXT" at bounding box center [877, 599] width 39 height 28
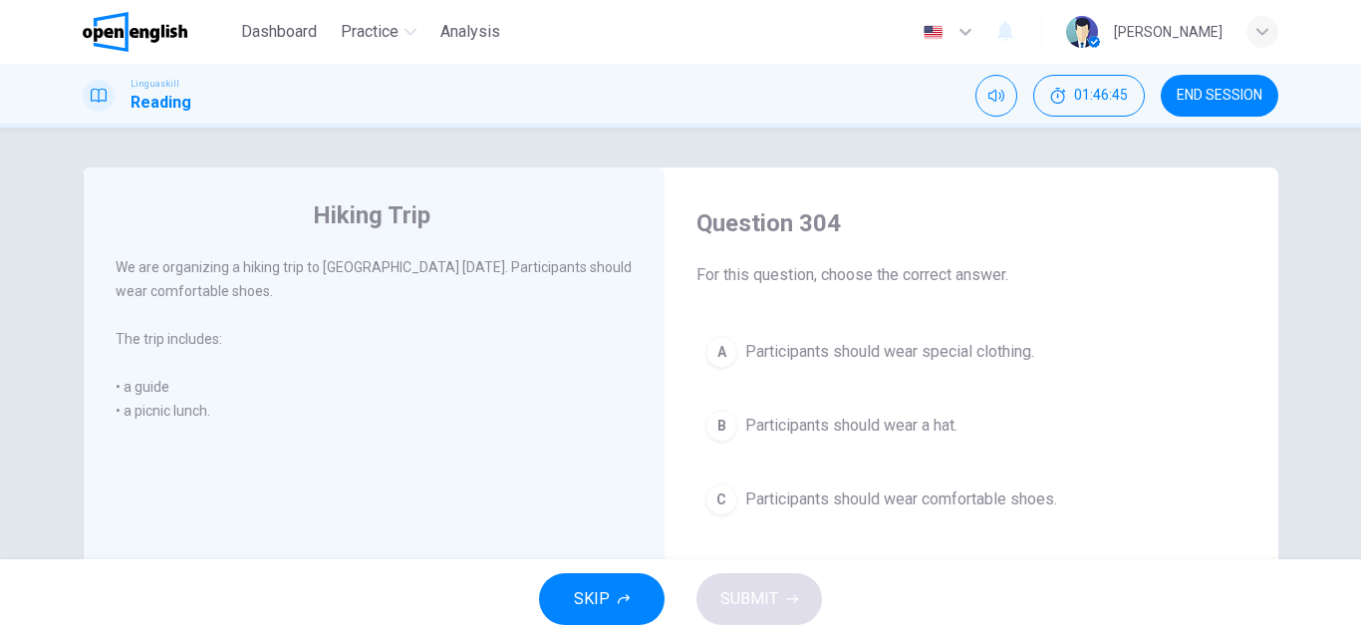
click at [756, 492] on span "Participants should wear comfortable shoes." at bounding box center [901, 499] width 312 height 24
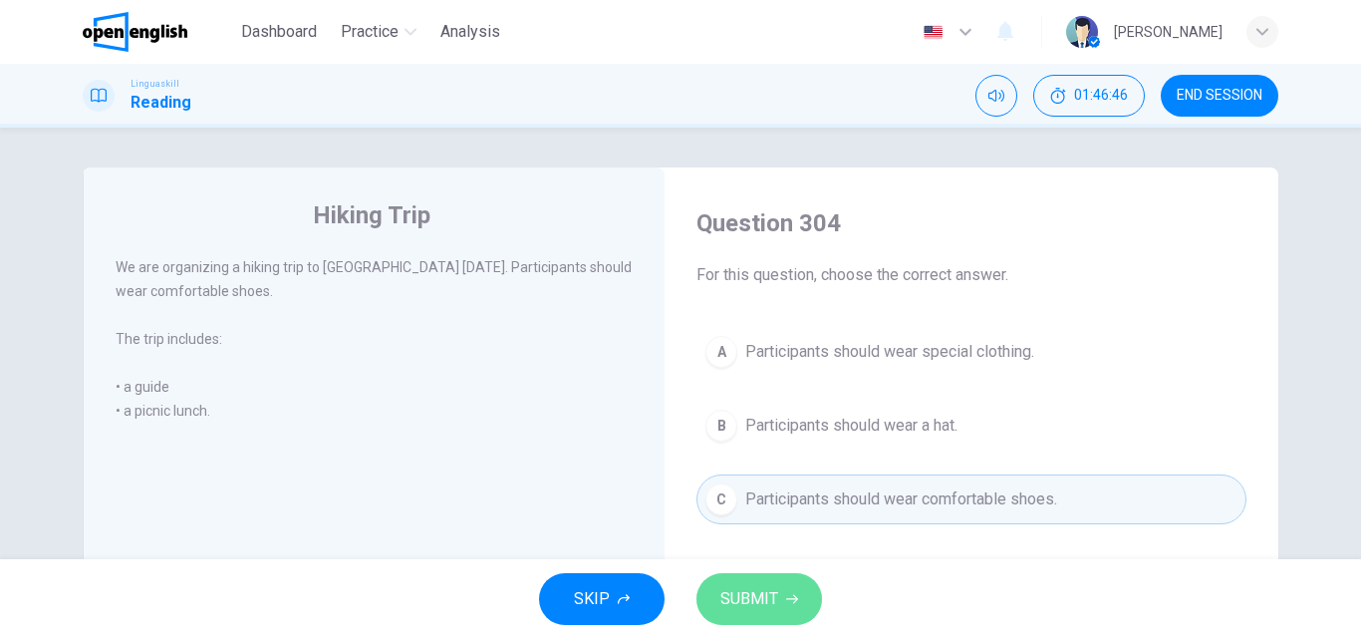
click at [725, 585] on span "SUBMIT" at bounding box center [749, 599] width 58 height 28
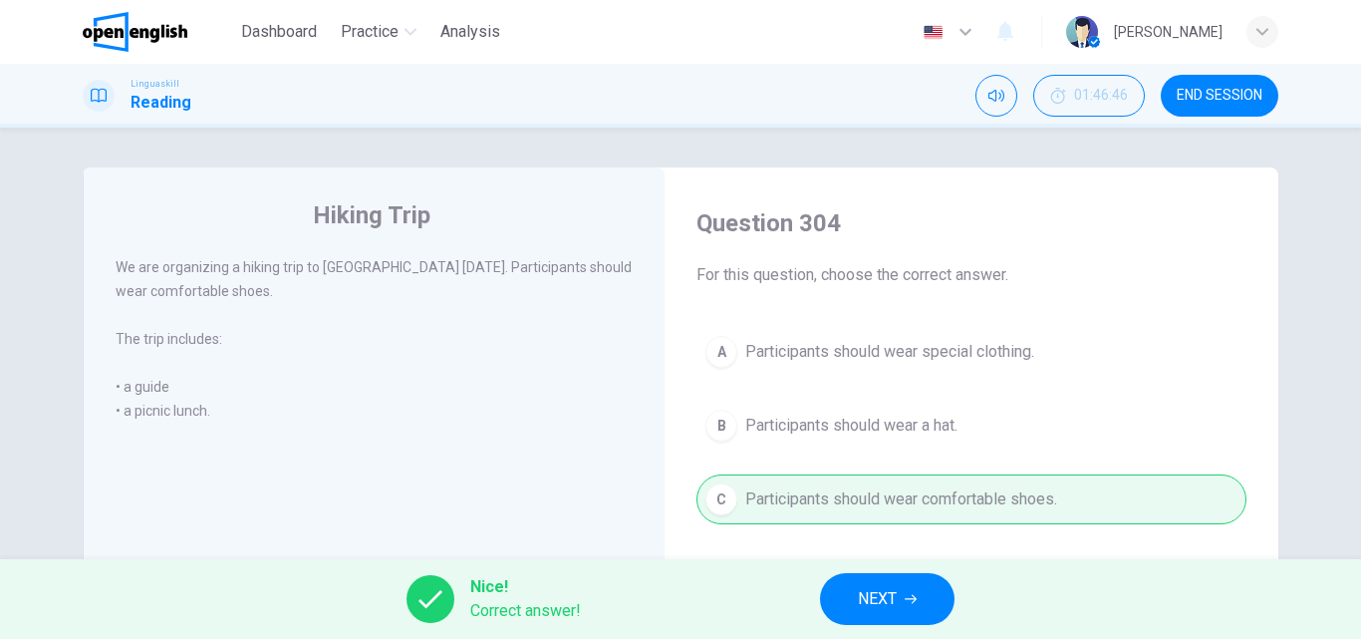
click at [892, 587] on span "NEXT" at bounding box center [877, 599] width 39 height 28
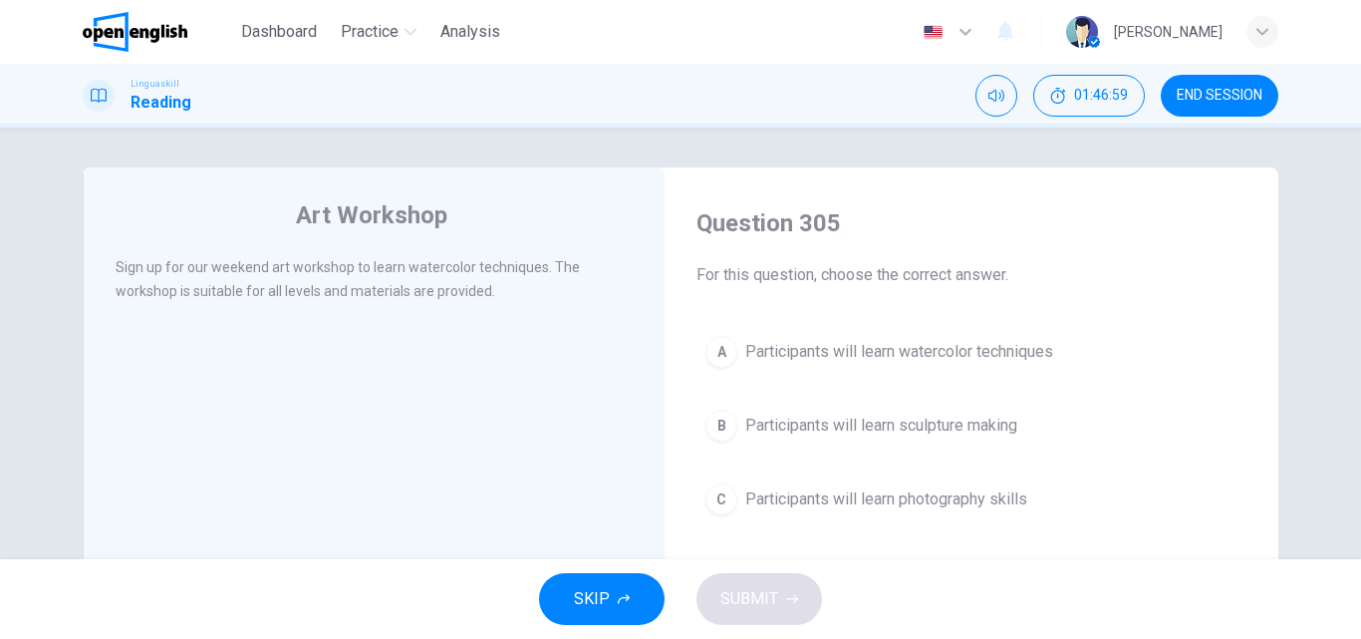
click at [772, 356] on span "Participants will learn watercolor techniques" at bounding box center [899, 352] width 308 height 24
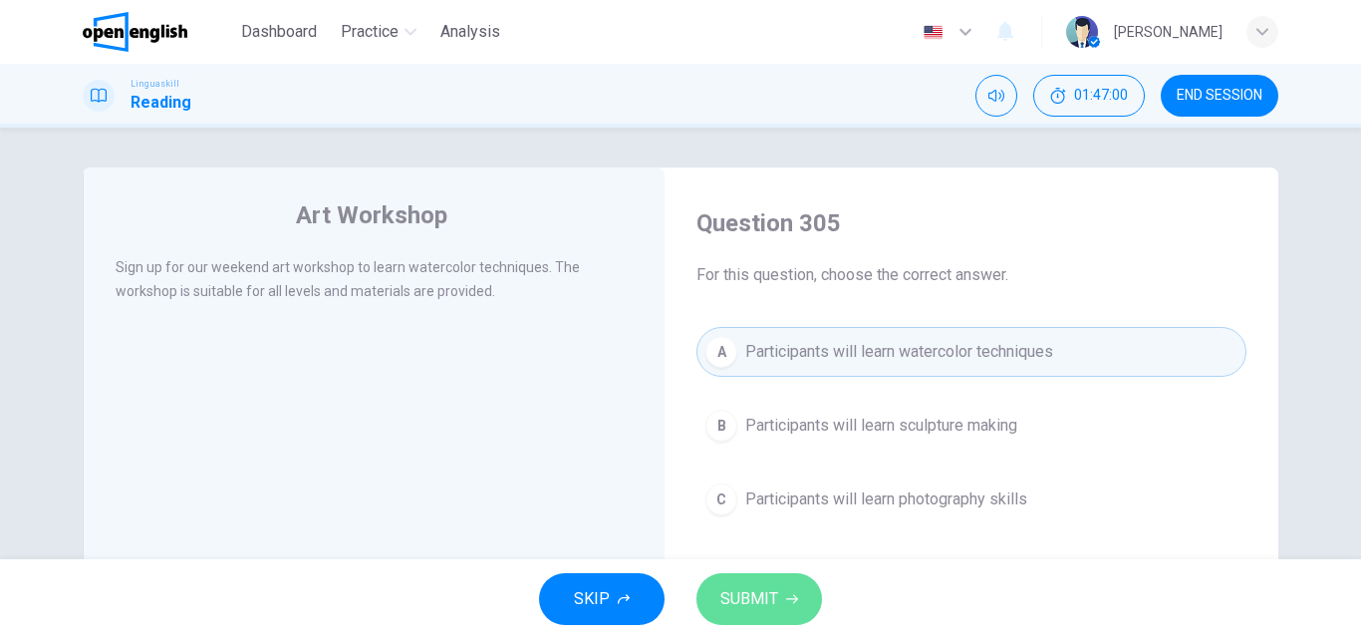
click at [742, 609] on span "SUBMIT" at bounding box center [749, 599] width 58 height 28
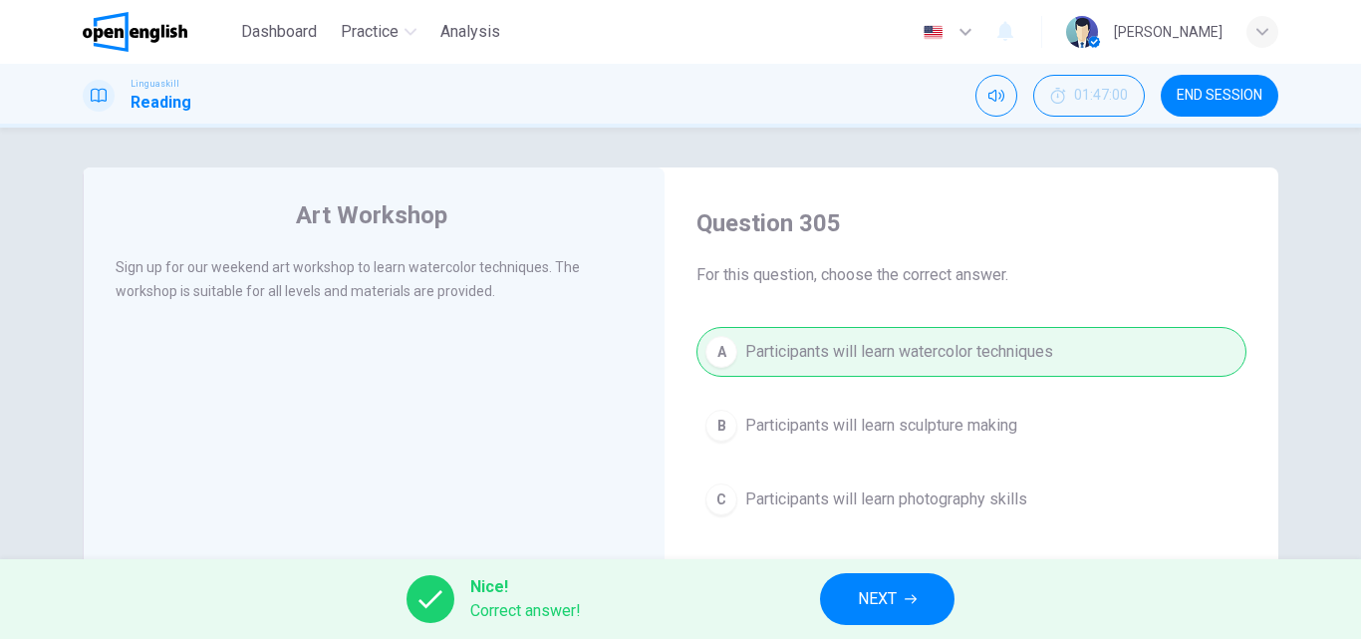
click at [854, 601] on button "NEXT" at bounding box center [887, 599] width 134 height 52
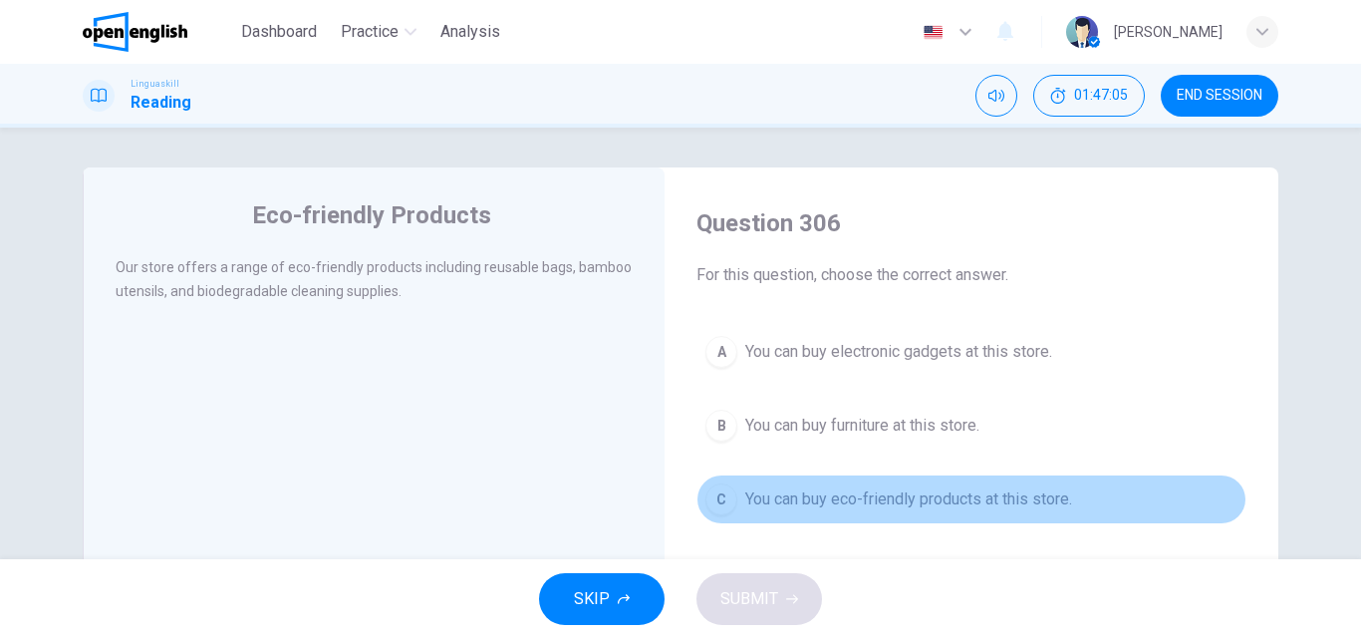
click at [712, 503] on div "C" at bounding box center [721, 499] width 32 height 32
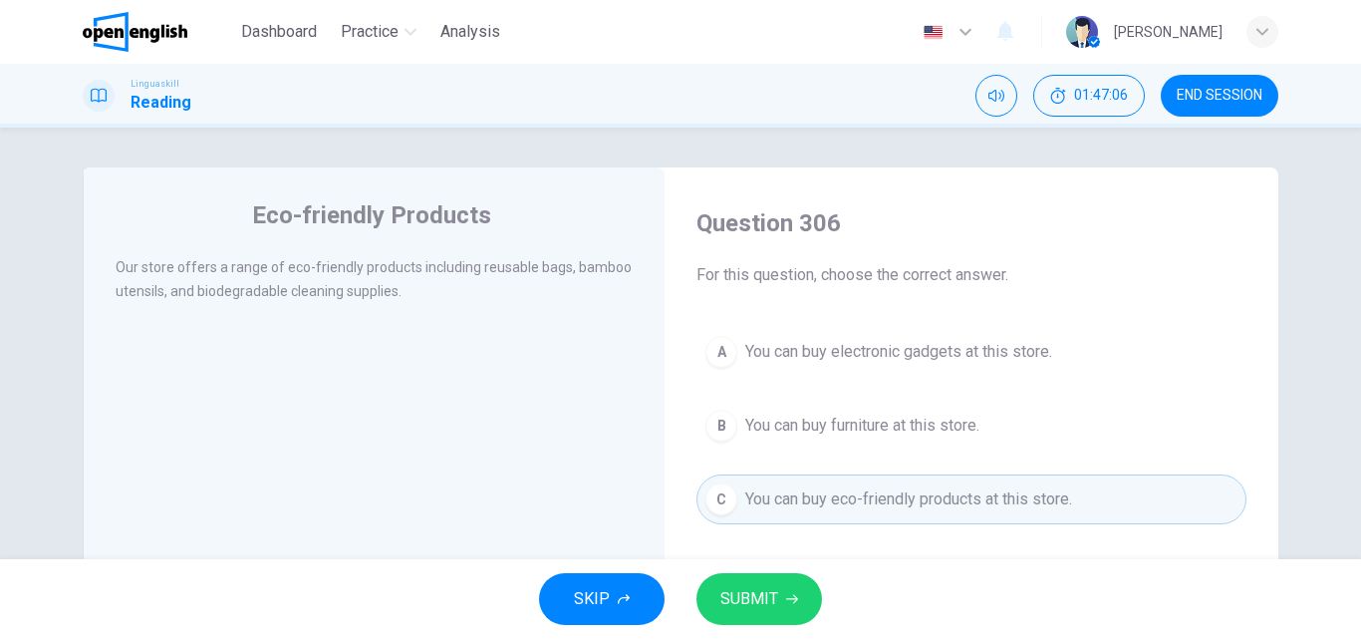
click at [731, 600] on span "SUBMIT" at bounding box center [749, 599] width 58 height 28
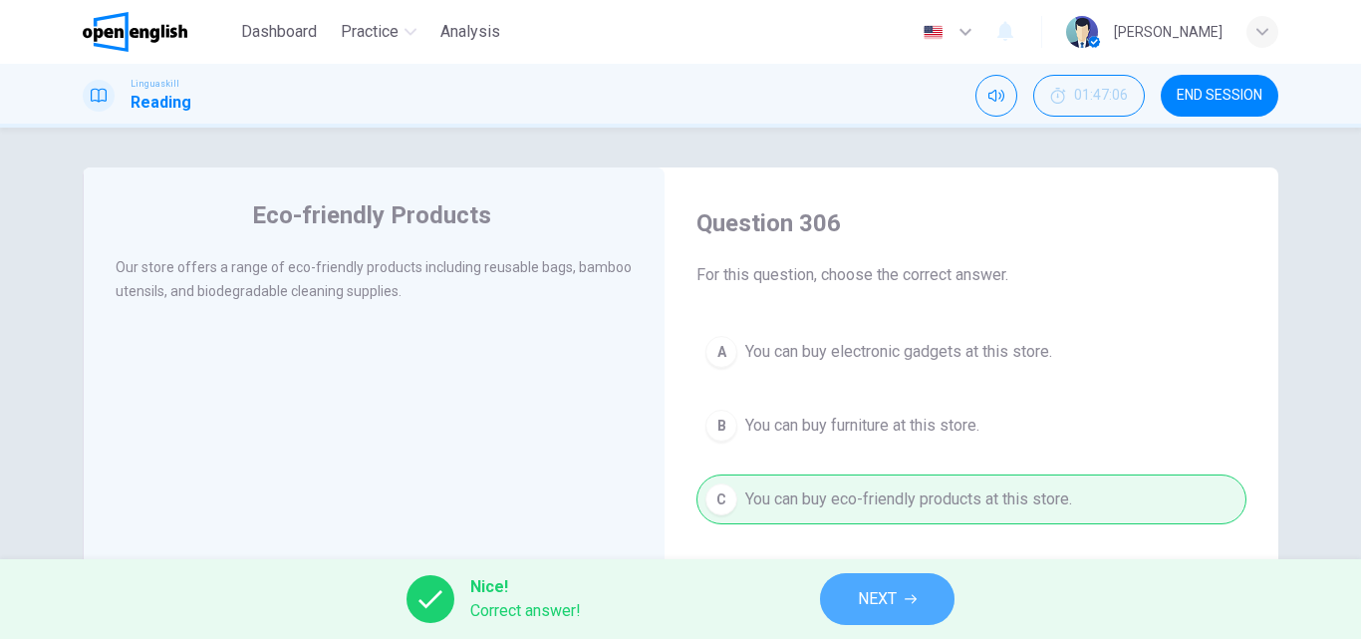
click at [861, 602] on span "NEXT" at bounding box center [877, 599] width 39 height 28
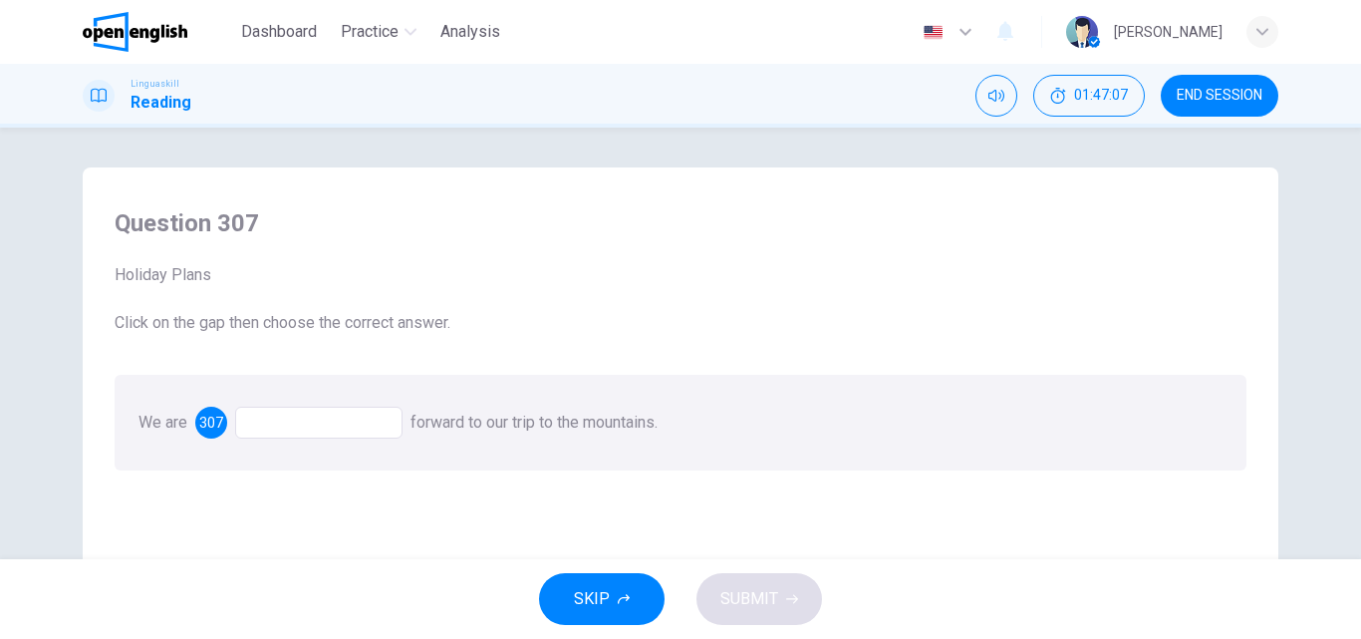
click at [279, 421] on div at bounding box center [318, 422] width 167 height 32
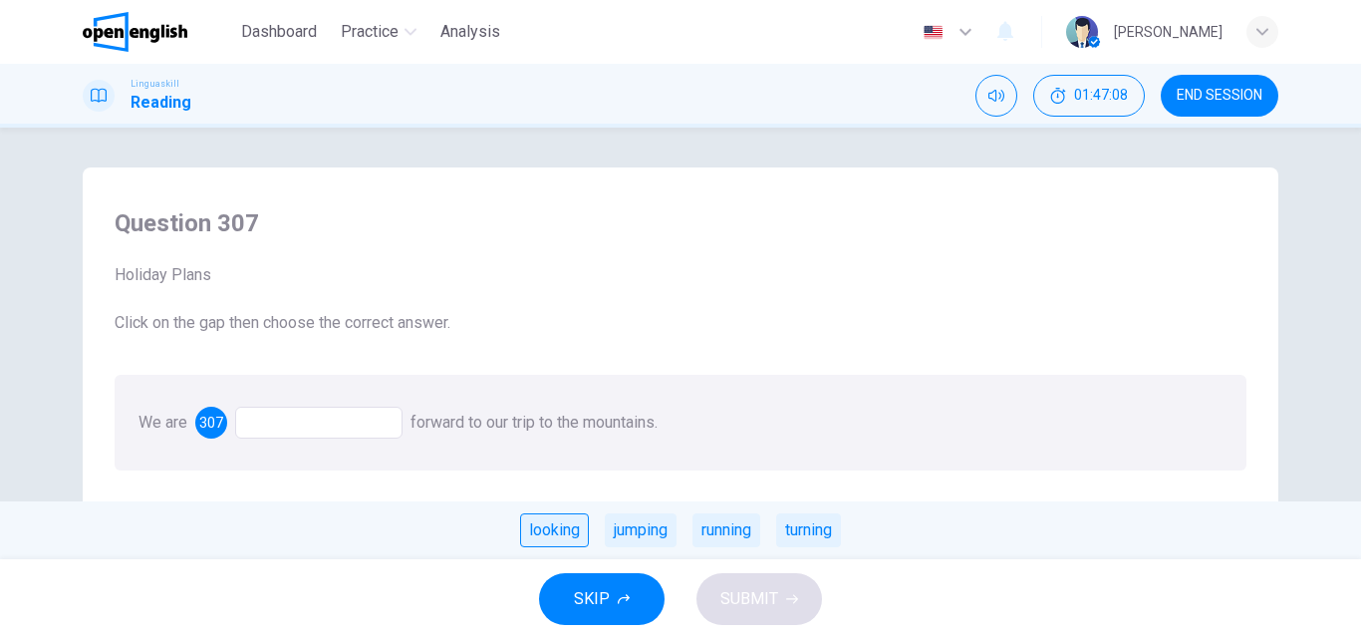
click at [558, 538] on div "looking" at bounding box center [554, 530] width 69 height 34
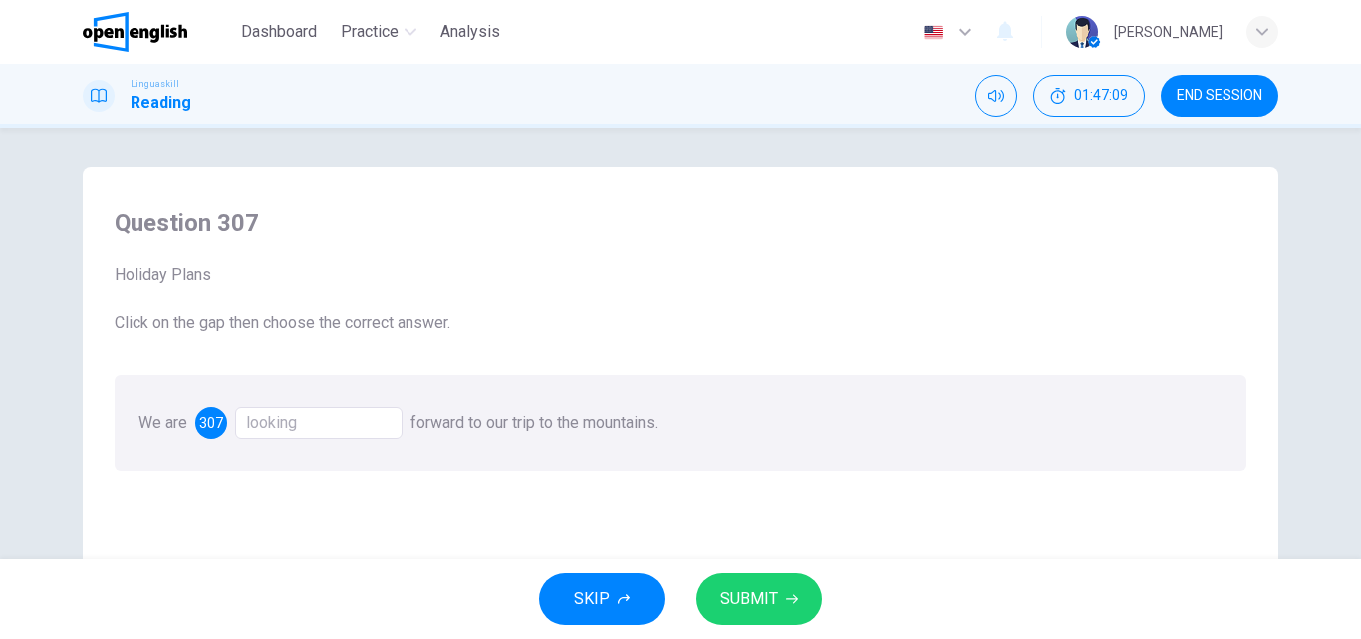
click at [759, 600] on span "SUBMIT" at bounding box center [749, 599] width 58 height 28
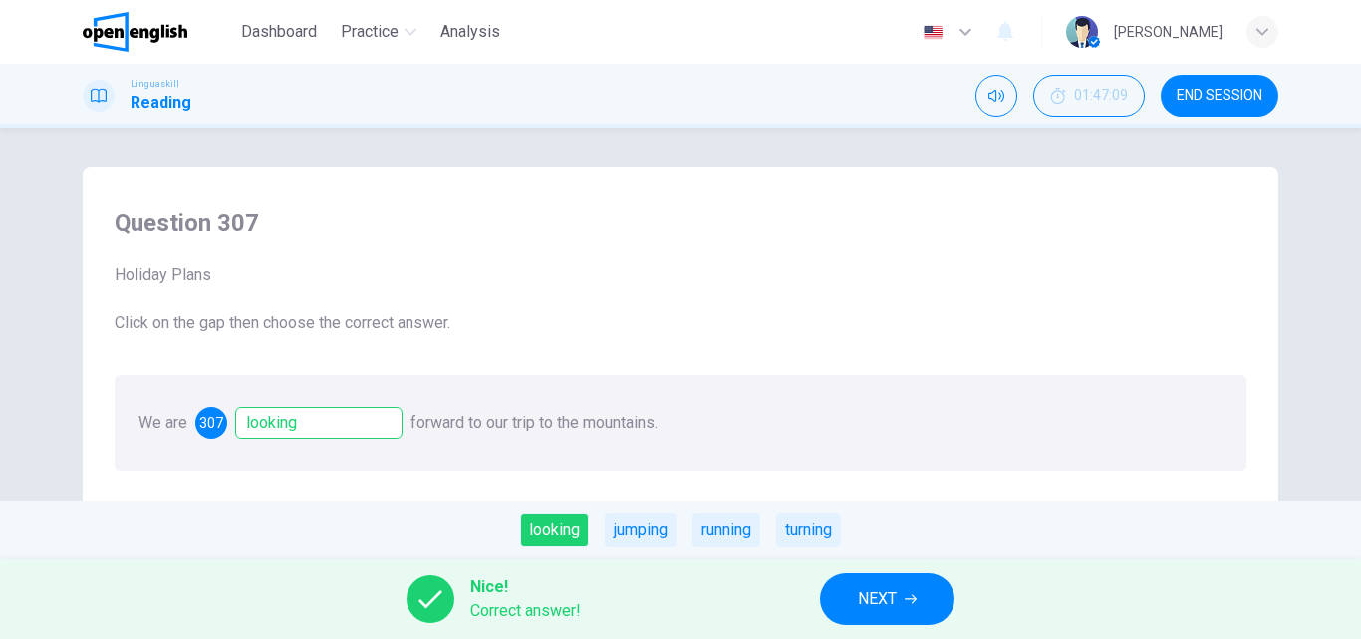
click at [862, 594] on span "NEXT" at bounding box center [877, 599] width 39 height 28
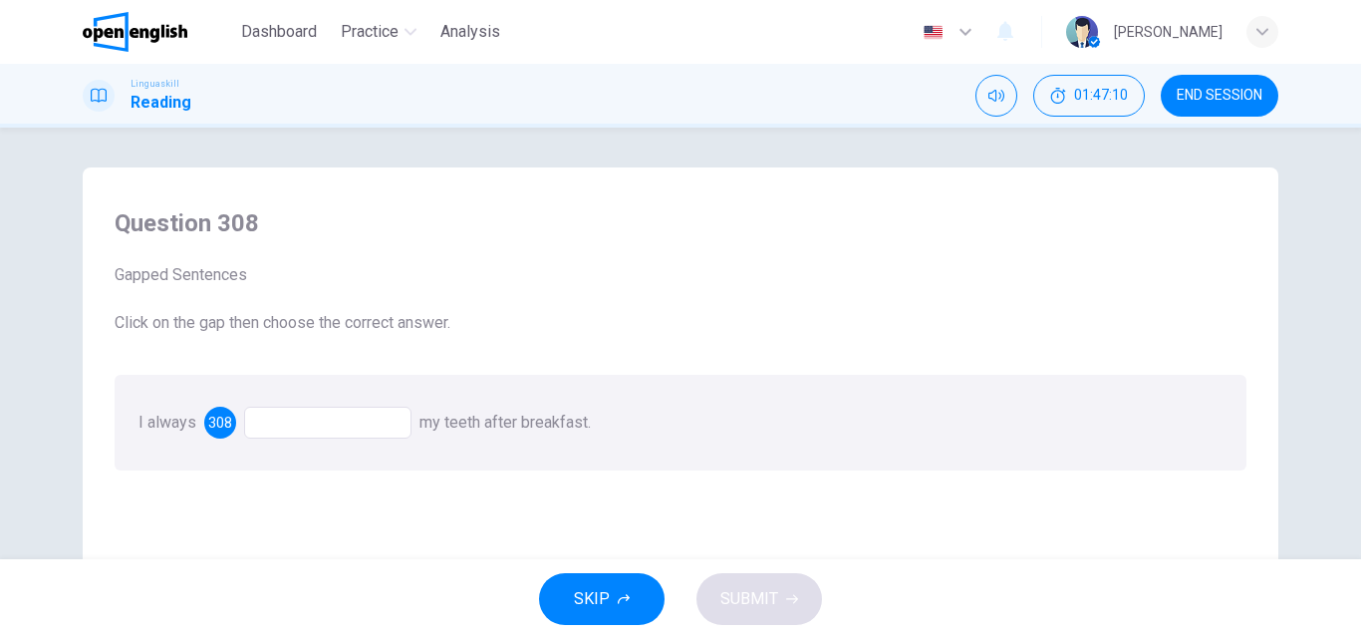
click at [263, 419] on div at bounding box center [327, 422] width 167 height 32
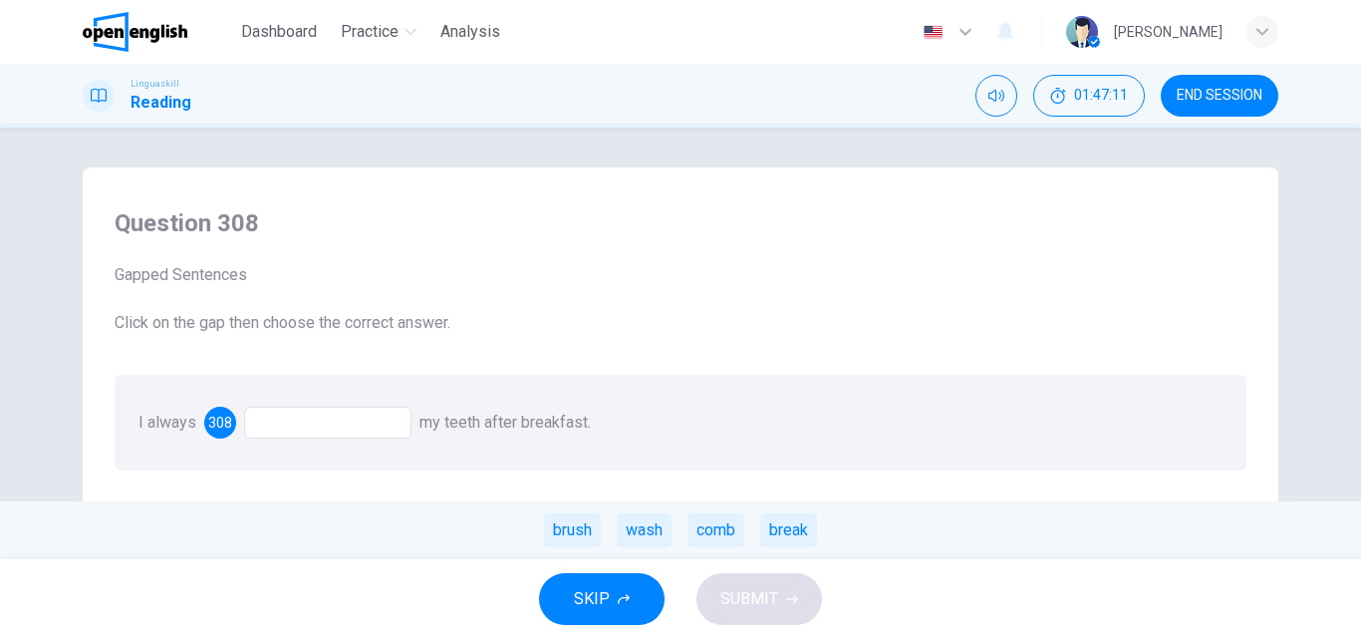
click at [563, 535] on div "brush" at bounding box center [572, 530] width 57 height 34
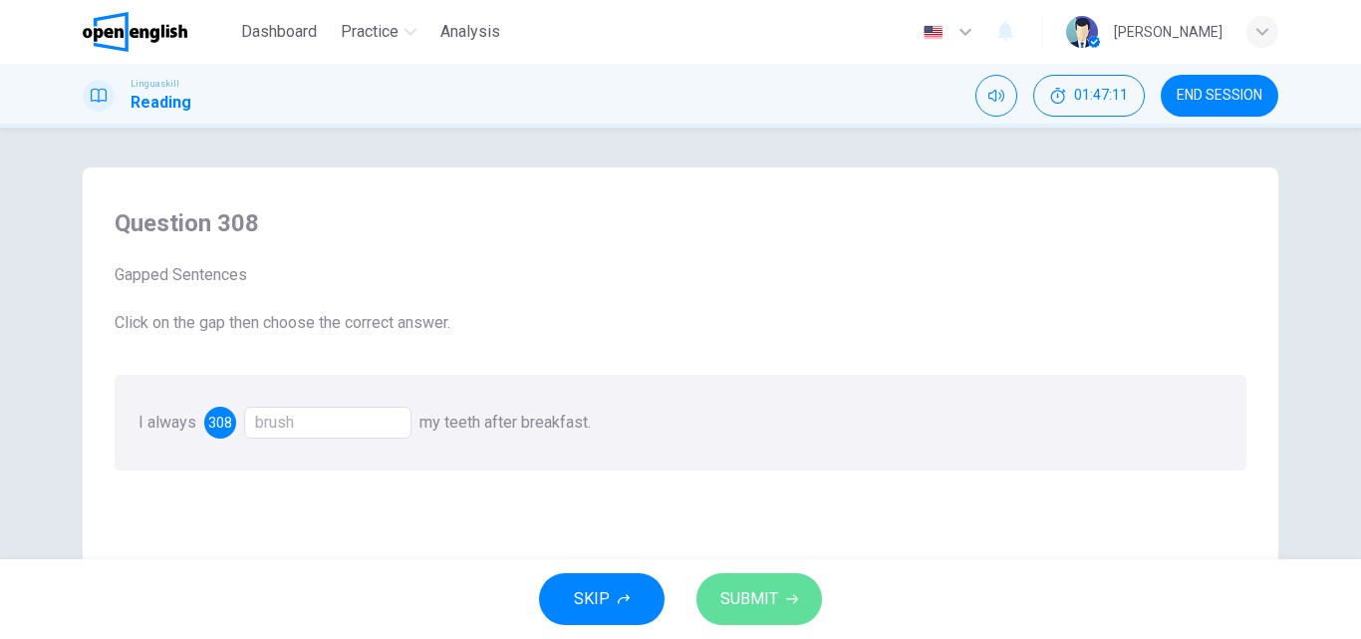
click at [773, 604] on span "SUBMIT" at bounding box center [749, 599] width 58 height 28
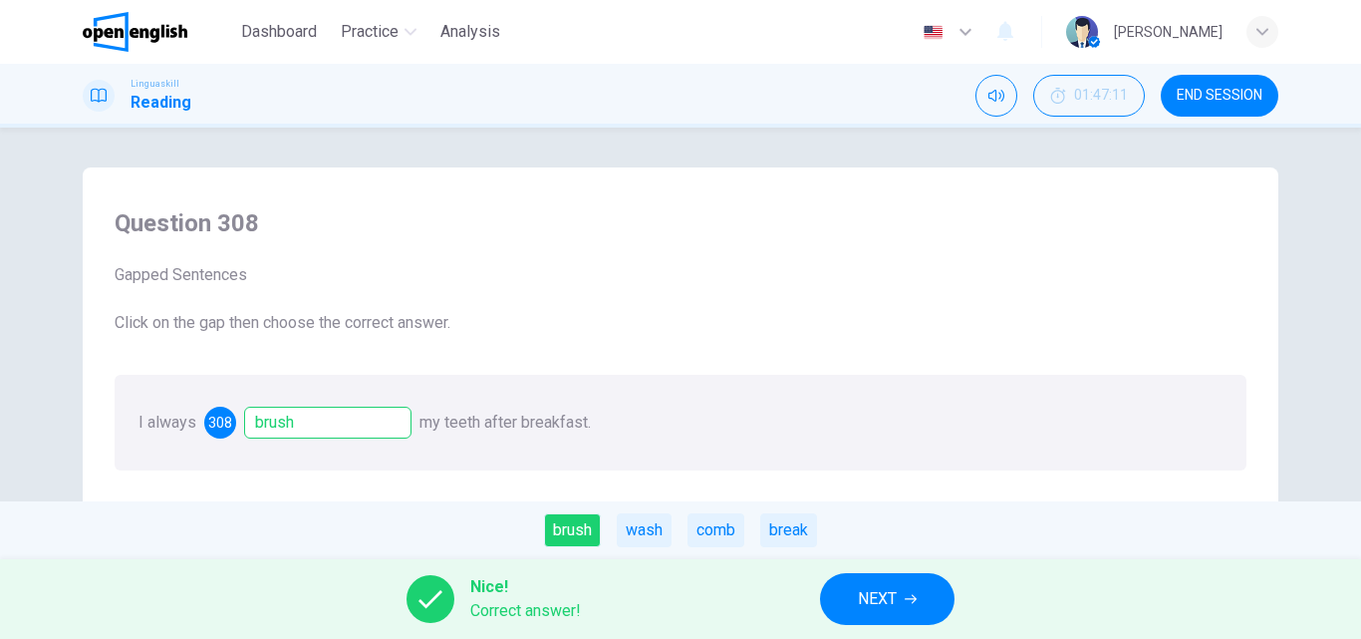
click at [864, 591] on span "NEXT" at bounding box center [877, 599] width 39 height 28
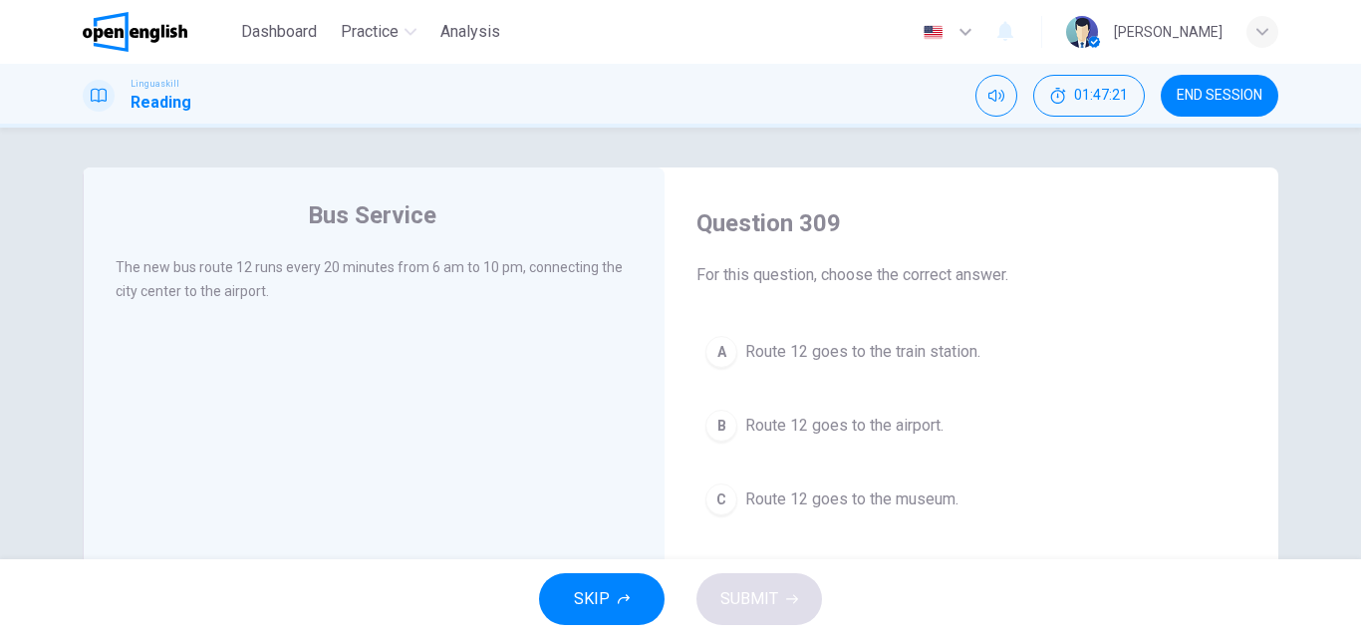
click at [777, 424] on span "Route 12 goes to the airport." at bounding box center [844, 425] width 198 height 24
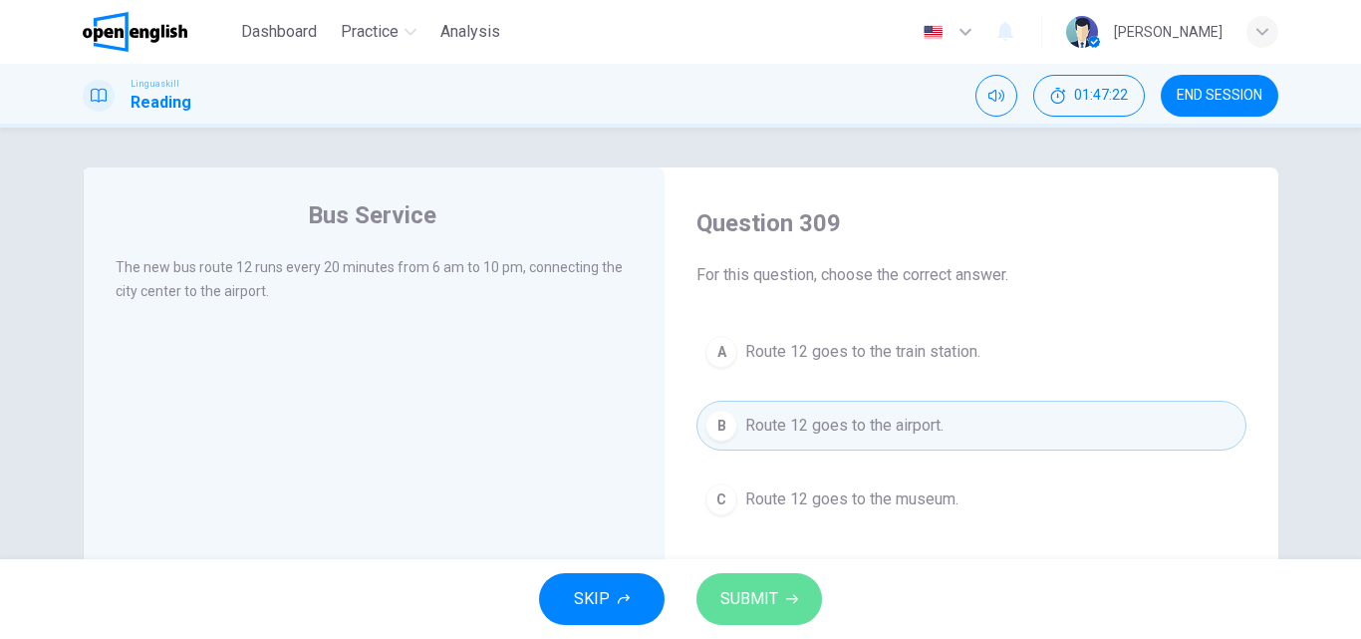
click at [738, 592] on span "SUBMIT" at bounding box center [749, 599] width 58 height 28
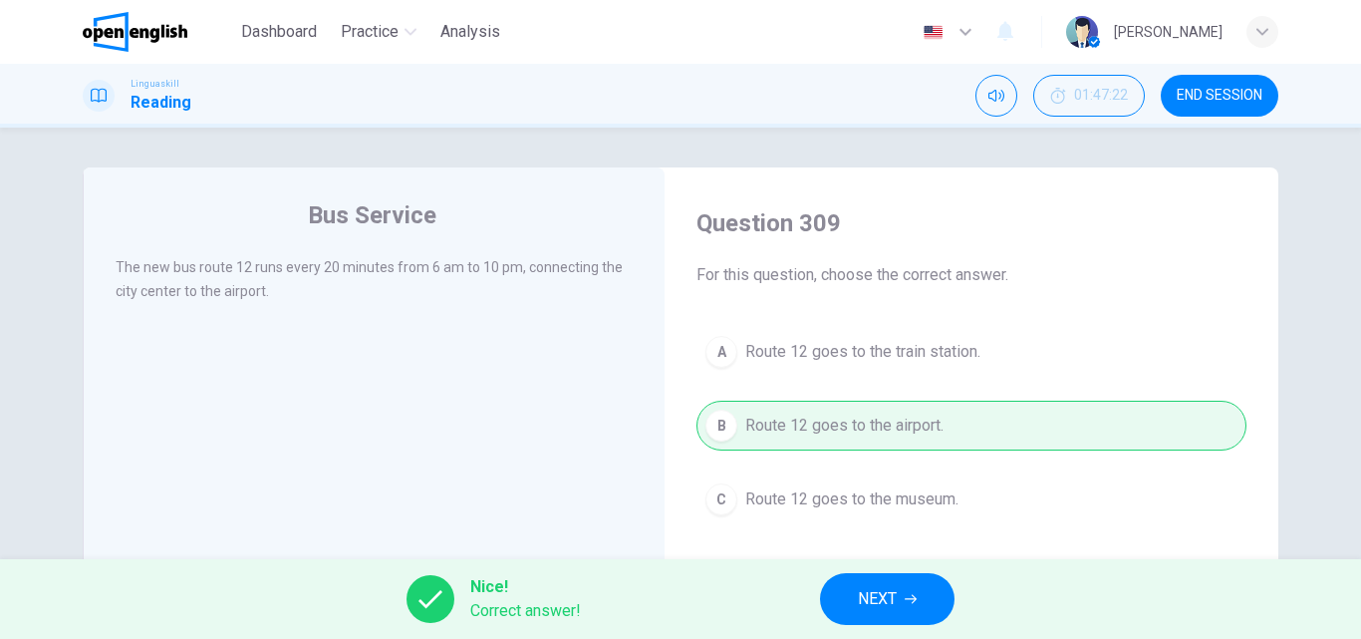
click at [891, 614] on button "NEXT" at bounding box center [887, 599] width 134 height 52
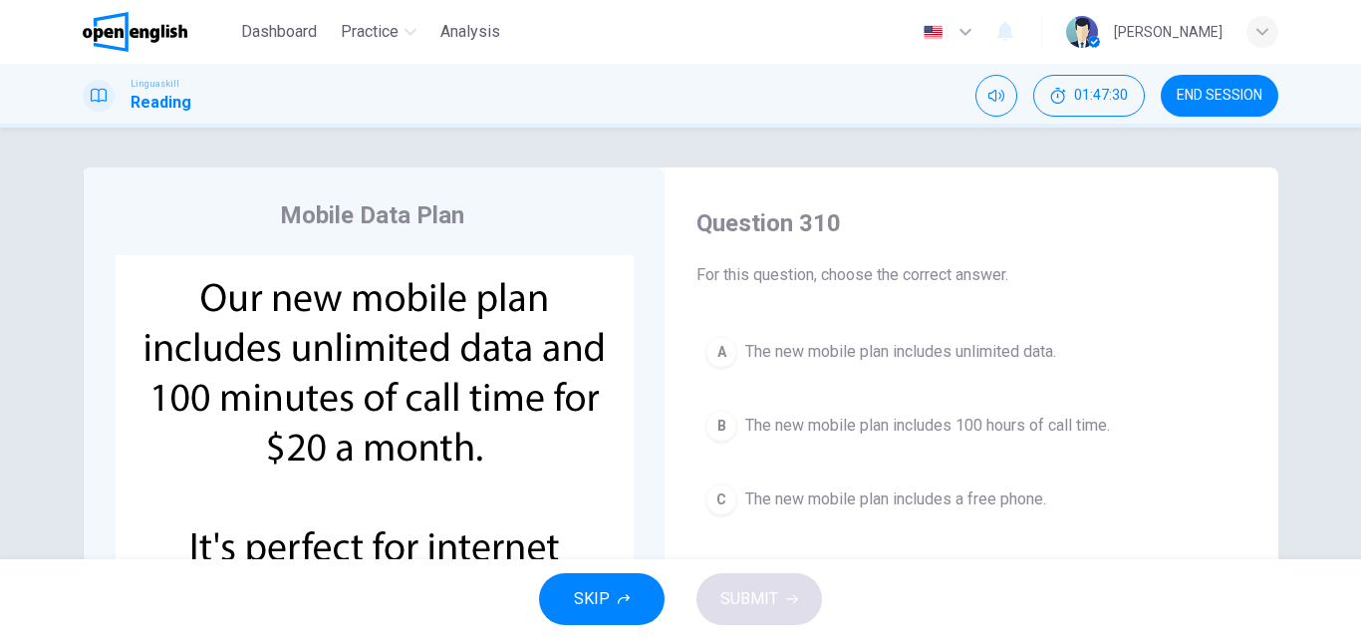
click at [858, 350] on span "The new mobile plan includes unlimited data." at bounding box center [900, 352] width 311 height 24
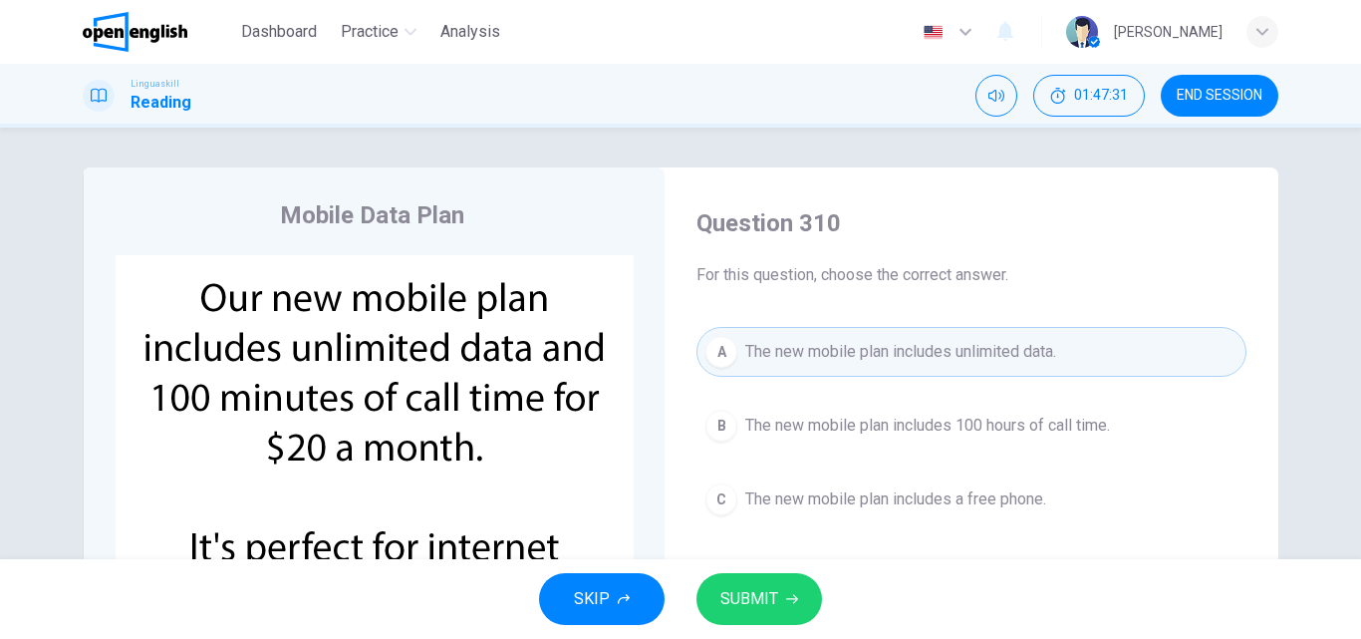
click at [771, 588] on span "SUBMIT" at bounding box center [749, 599] width 58 height 28
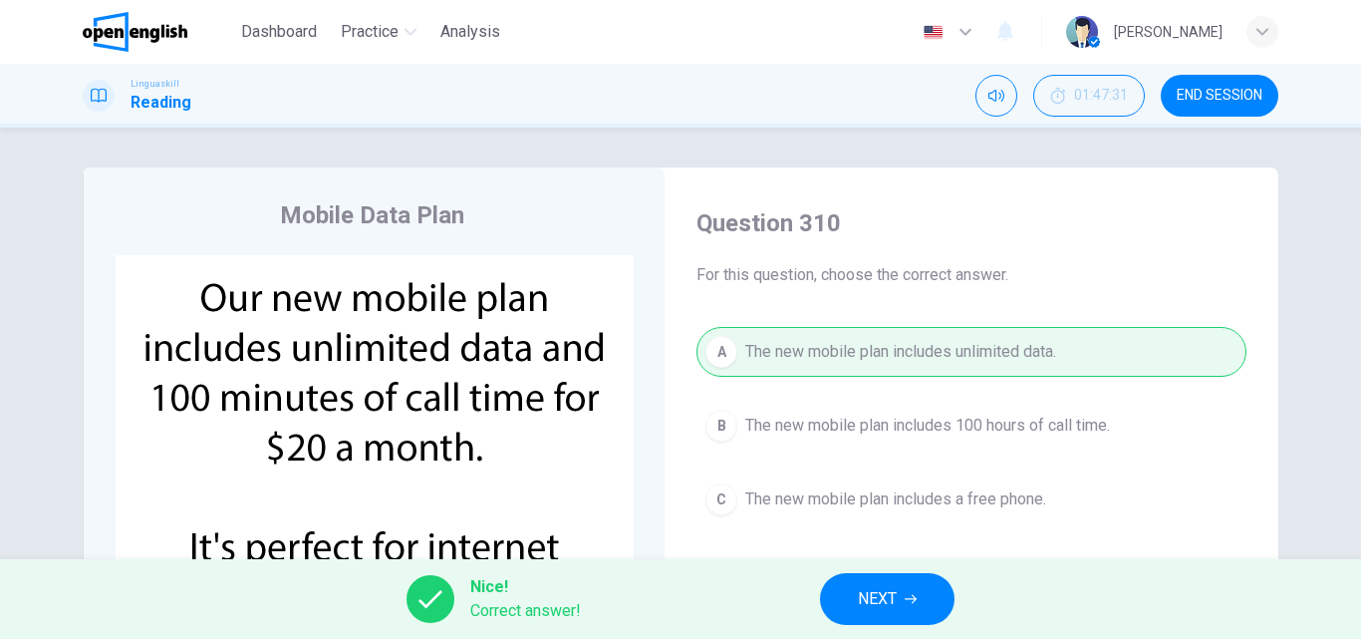
click at [900, 591] on button "NEXT" at bounding box center [887, 599] width 134 height 52
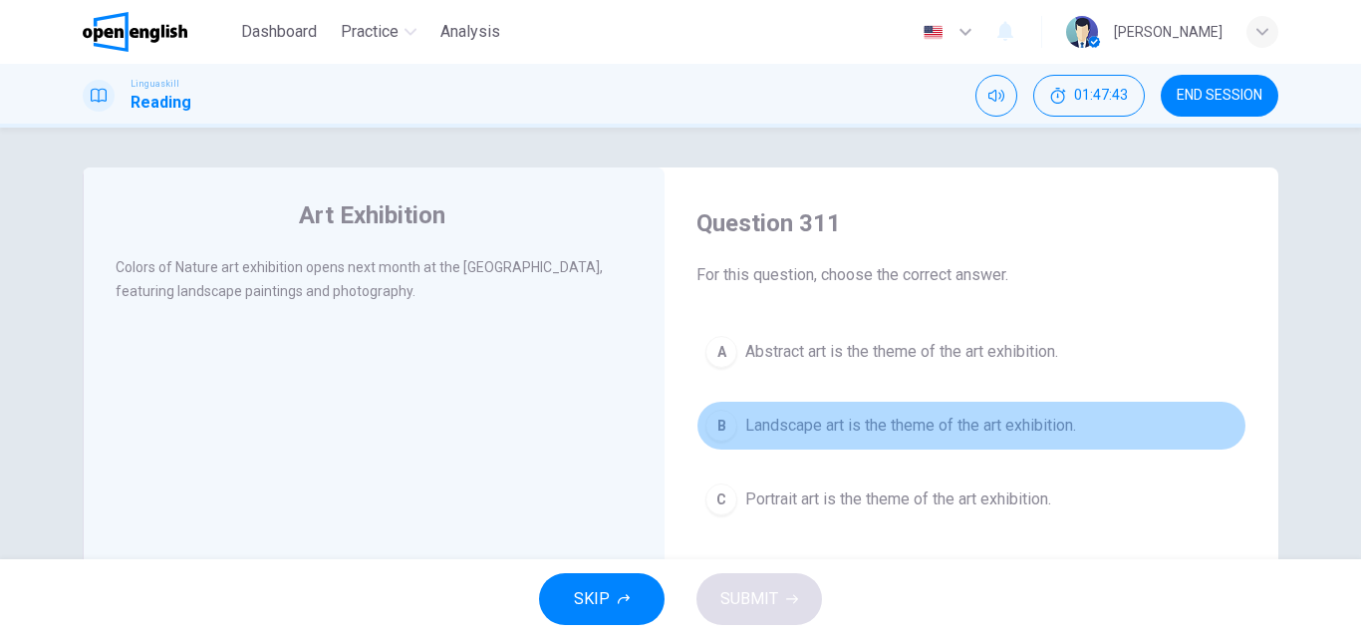
click at [828, 423] on span "Landscape art is the theme of the art exhibition." at bounding box center [910, 425] width 331 height 24
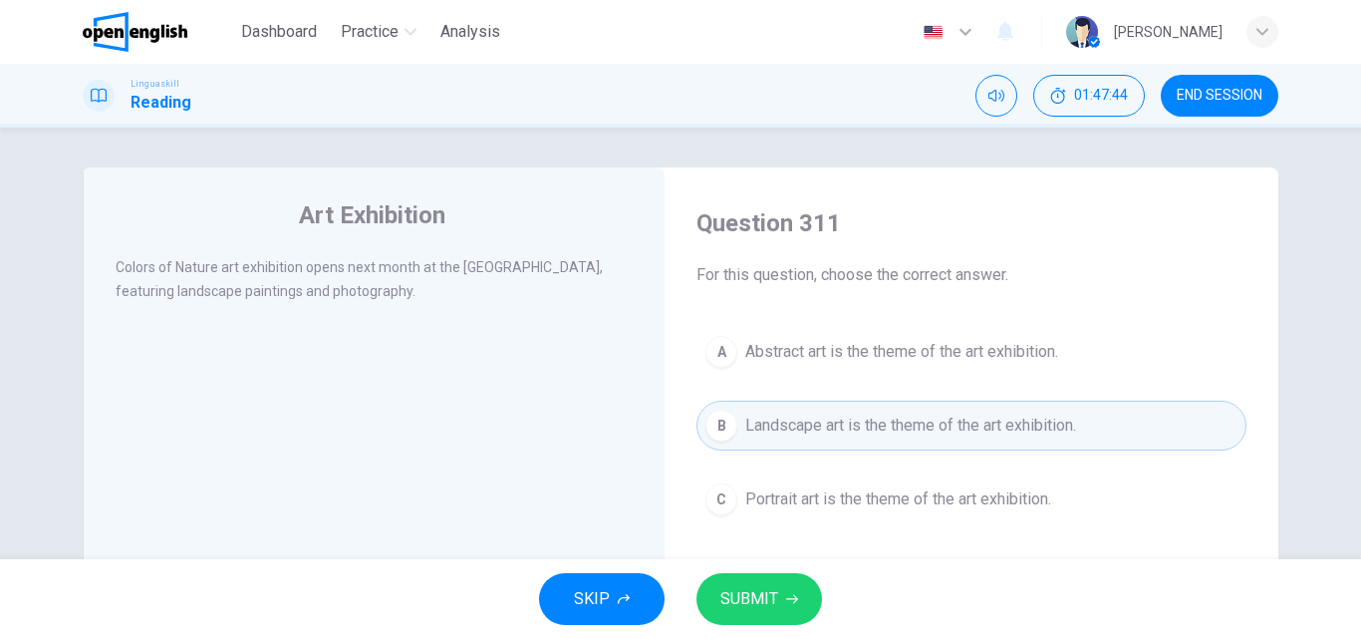
click at [758, 592] on span "SUBMIT" at bounding box center [749, 599] width 58 height 28
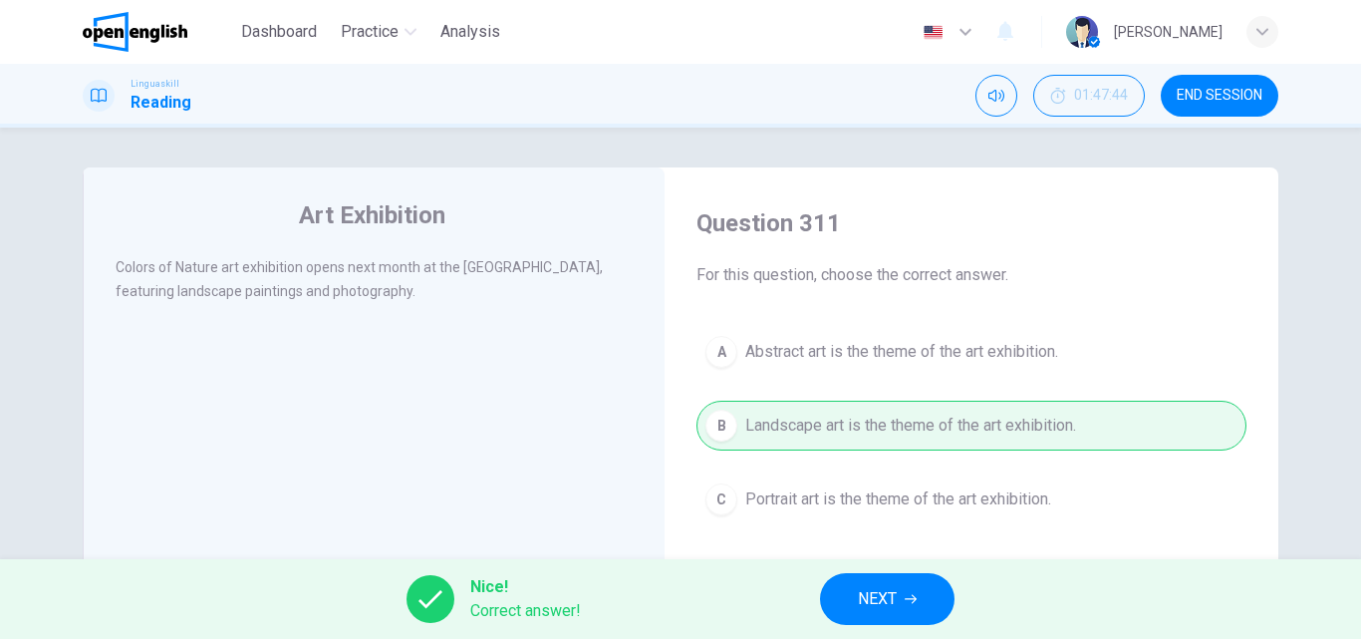
click at [912, 600] on icon "button" at bounding box center [911, 599] width 12 height 12
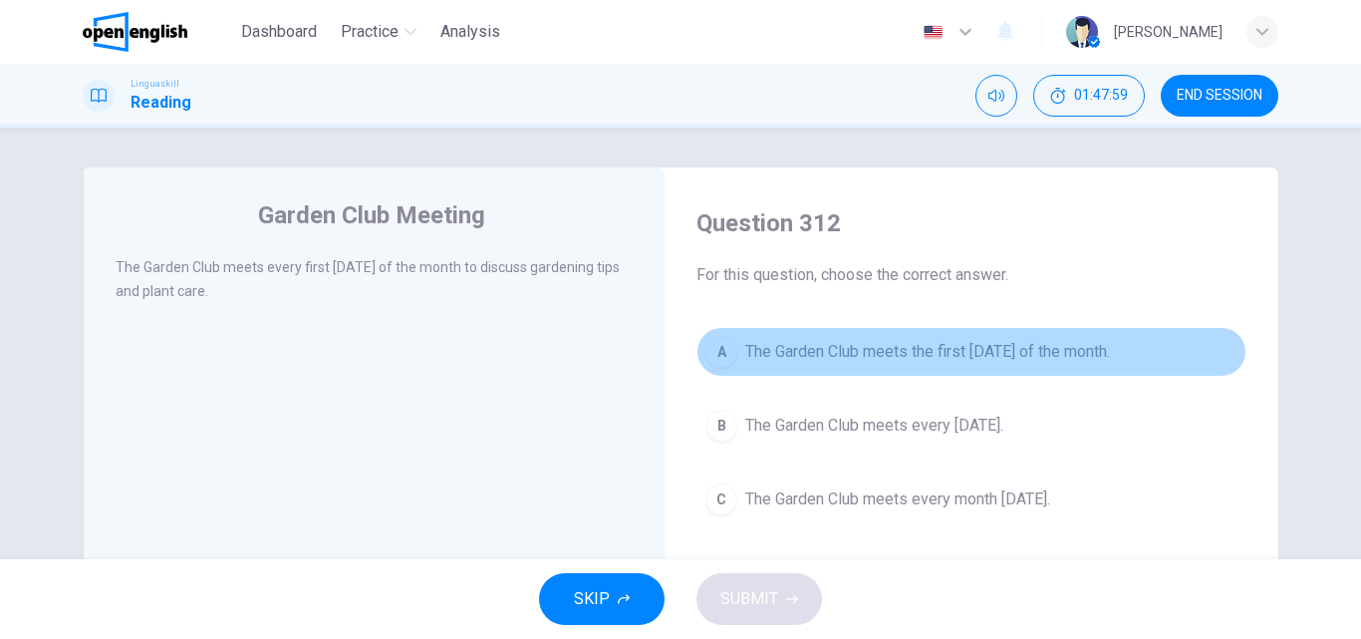
click at [964, 351] on span "The Garden Club meets the first [DATE] of the month." at bounding box center [927, 352] width 365 height 24
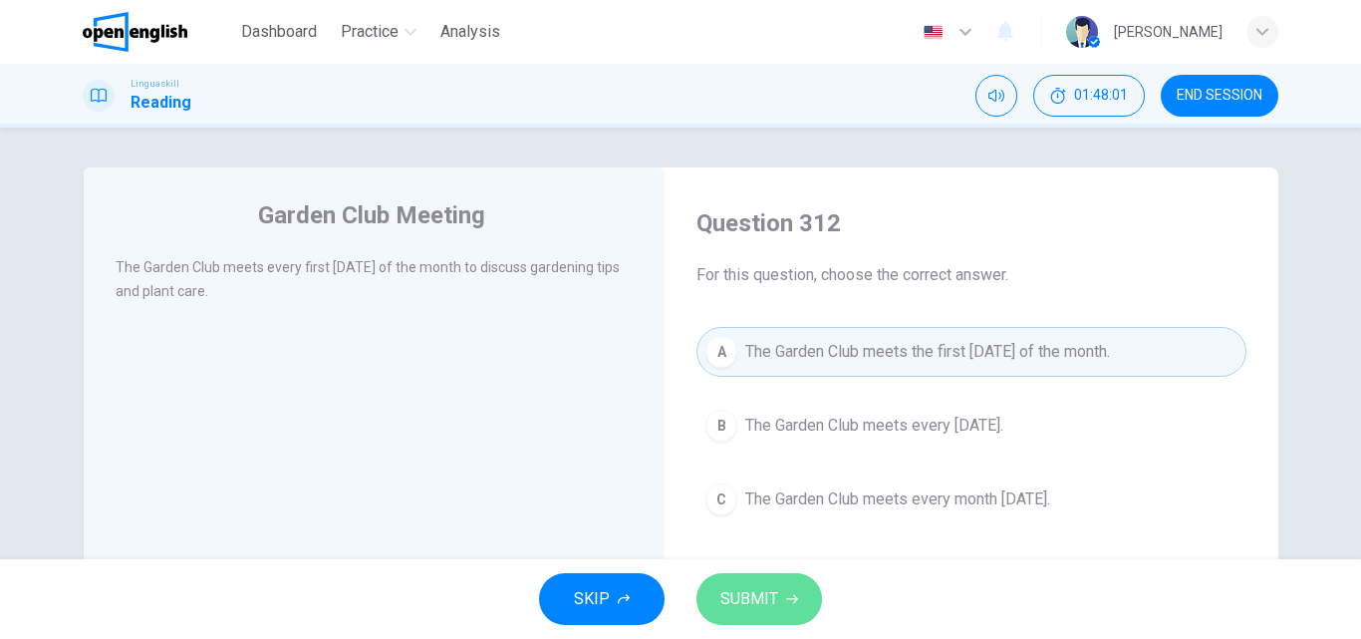
click at [731, 589] on span "SUBMIT" at bounding box center [749, 599] width 58 height 28
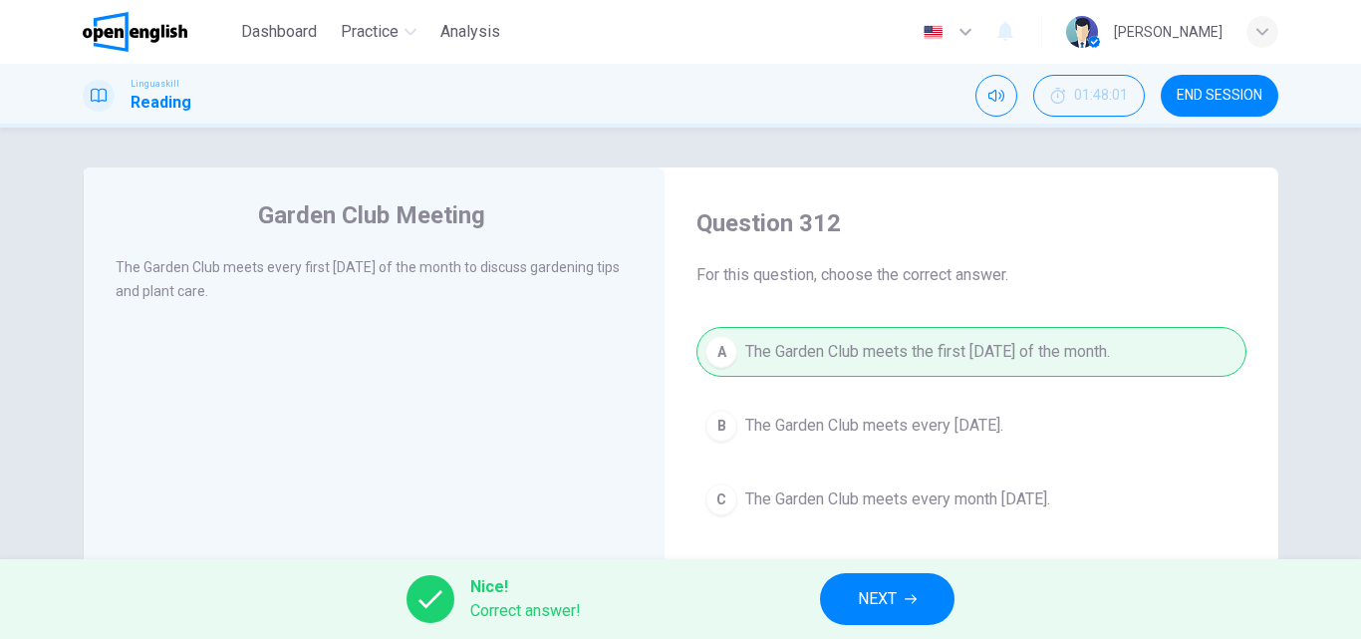
click at [848, 594] on button "NEXT" at bounding box center [887, 599] width 134 height 52
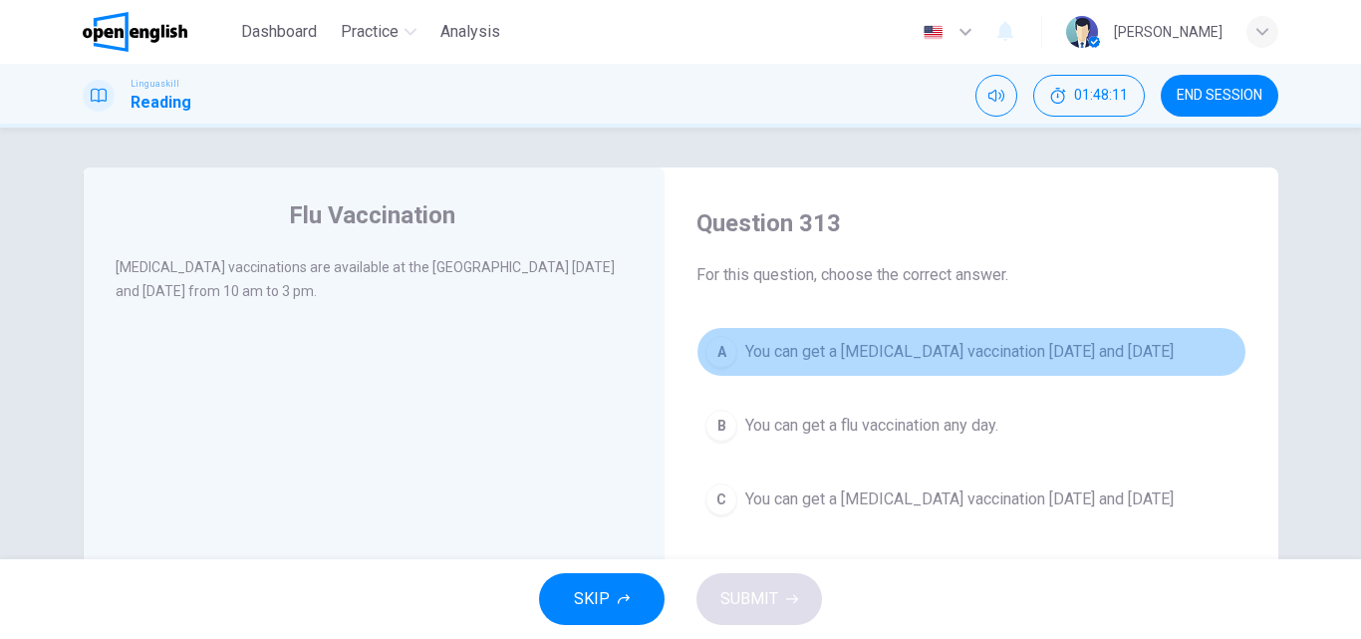
click at [931, 369] on button "A You can get a [MEDICAL_DATA] vaccination [DATE] and [DATE]" at bounding box center [971, 352] width 550 height 50
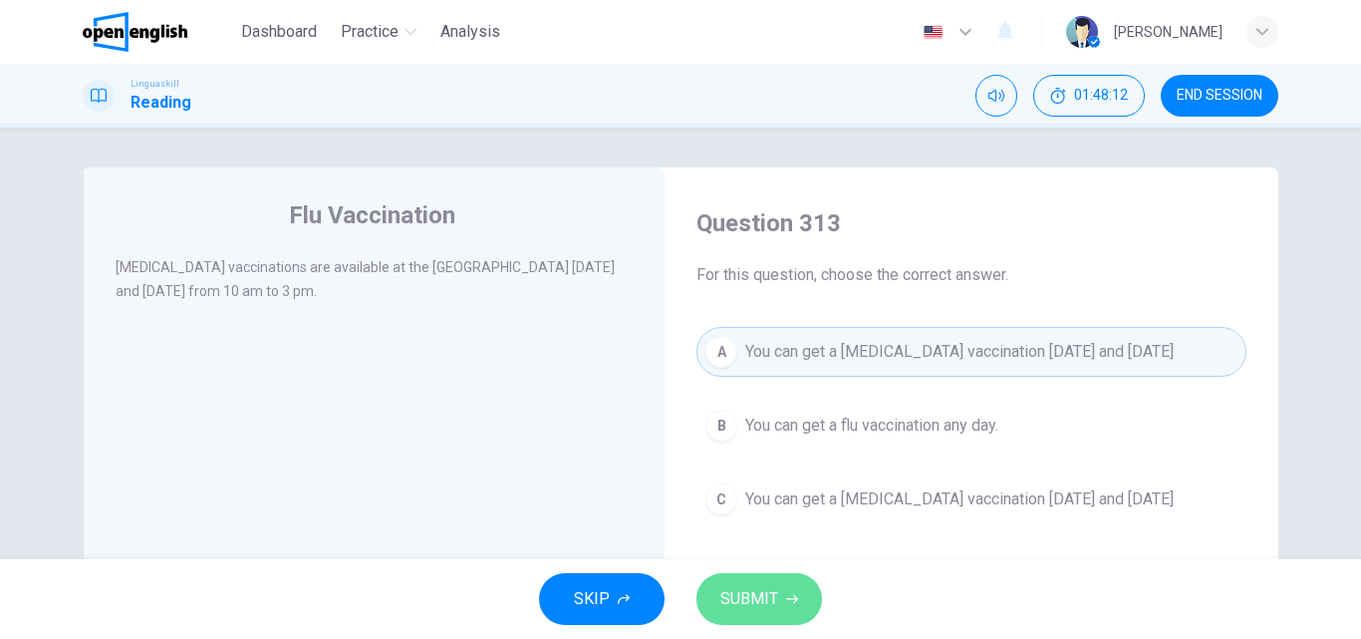
click at [735, 604] on span "SUBMIT" at bounding box center [749, 599] width 58 height 28
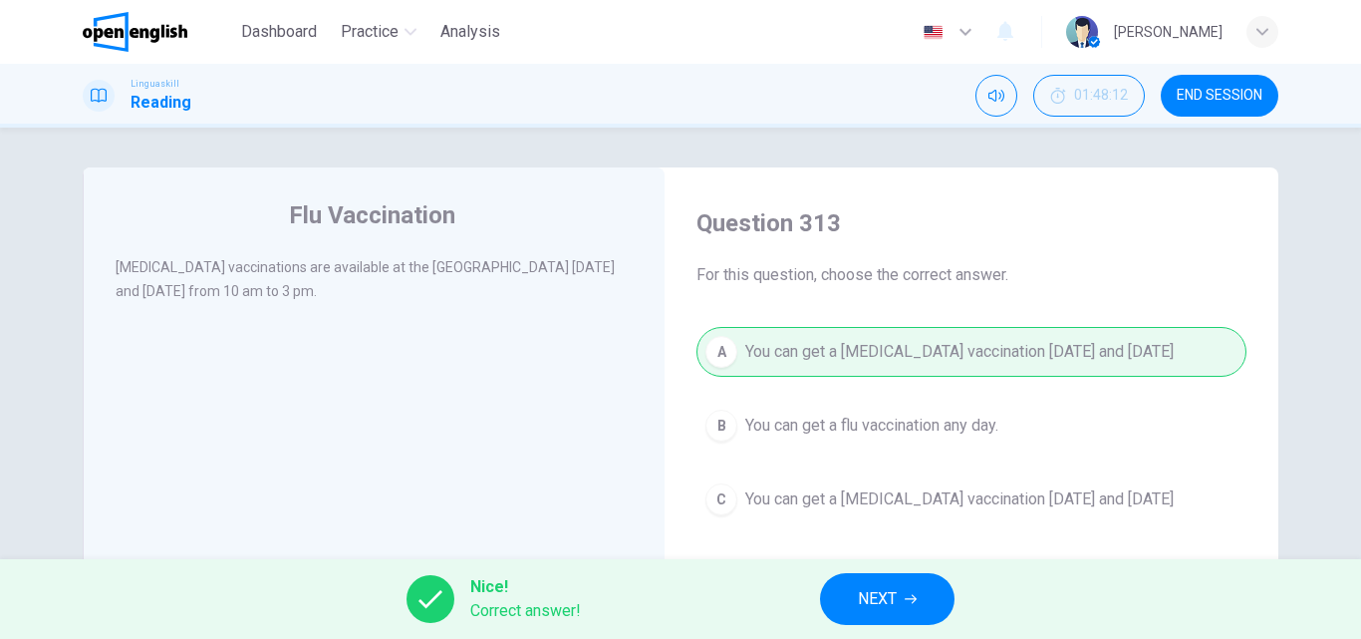
click at [875, 594] on span "NEXT" at bounding box center [877, 599] width 39 height 28
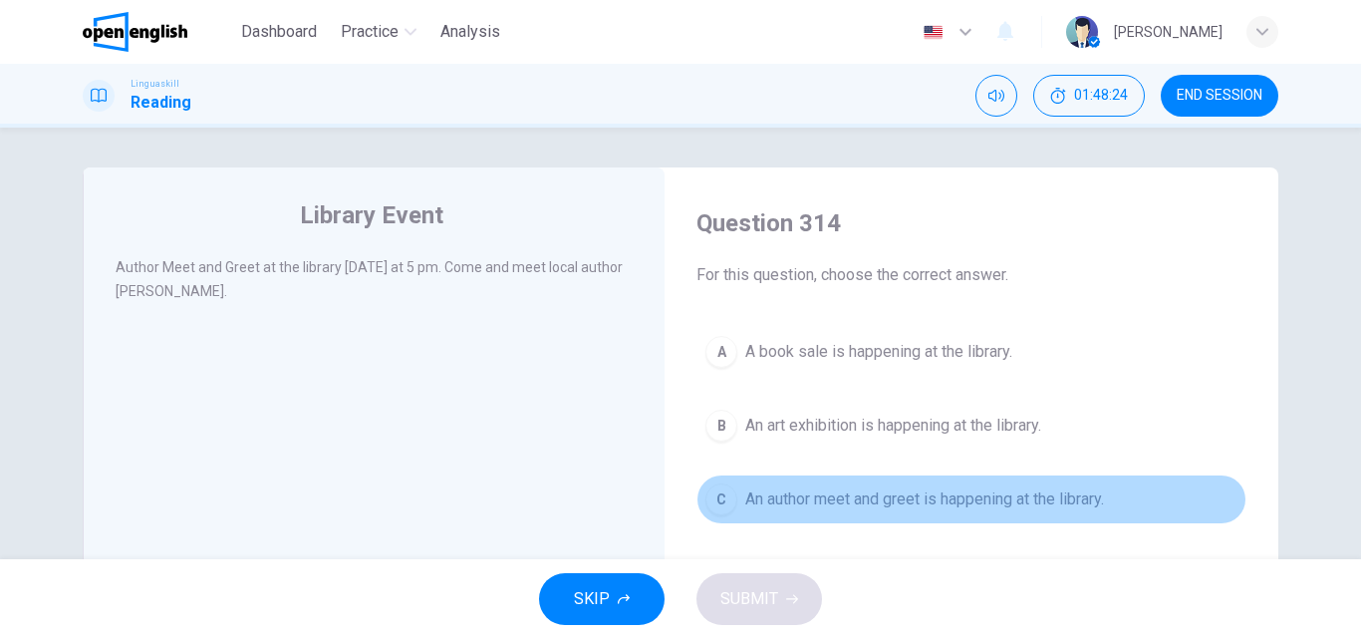
click at [771, 497] on span "An author meet and greet is happening at the library." at bounding box center [924, 499] width 359 height 24
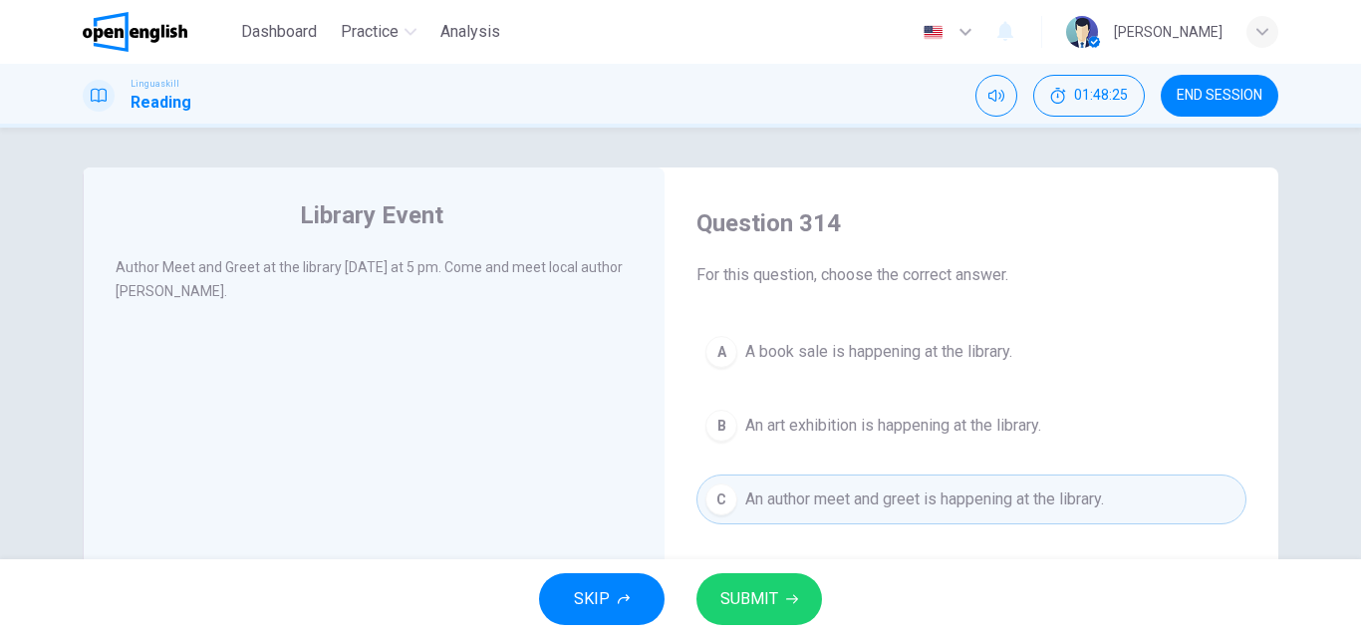
click at [746, 607] on span "SUBMIT" at bounding box center [749, 599] width 58 height 28
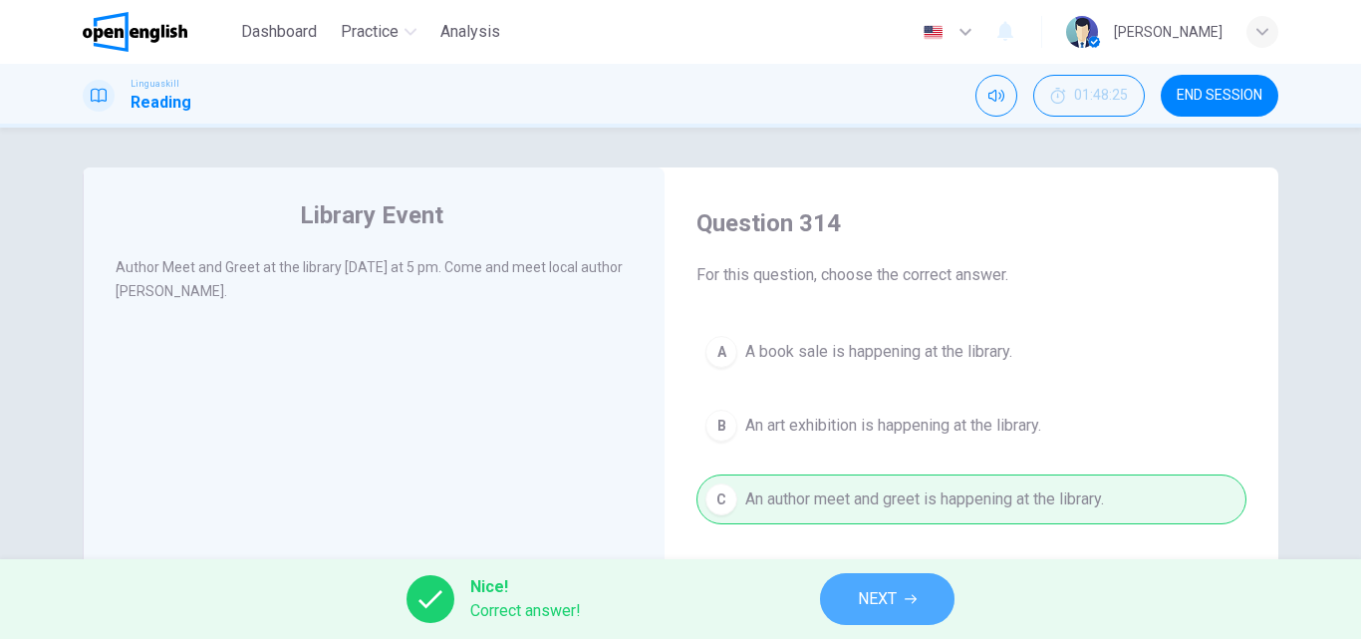
click at [879, 594] on span "NEXT" at bounding box center [877, 599] width 39 height 28
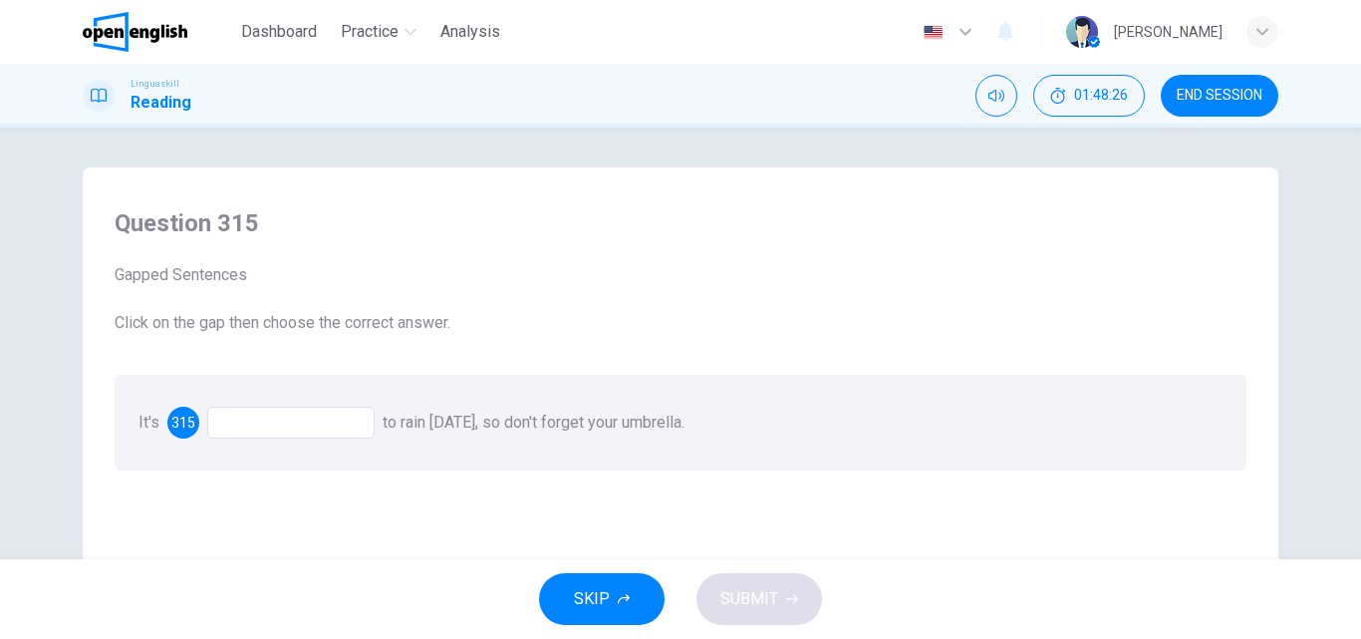
click at [257, 412] on div at bounding box center [290, 422] width 167 height 32
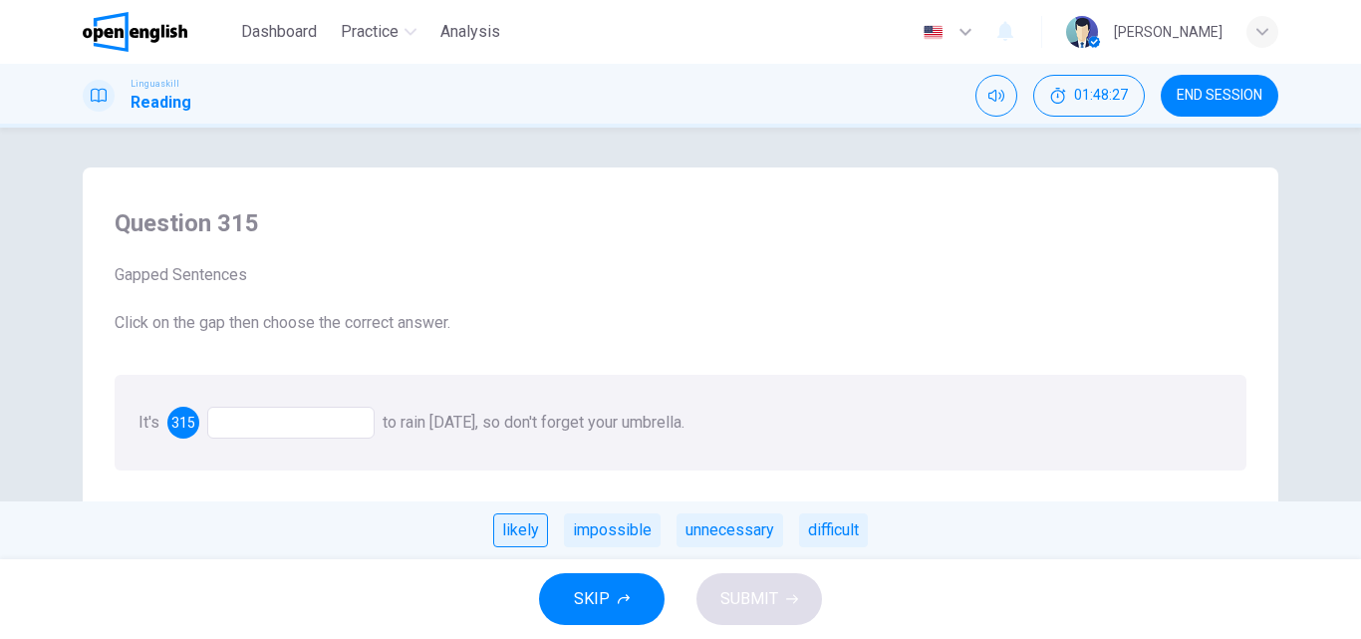
click at [520, 524] on div "likely" at bounding box center [520, 530] width 55 height 34
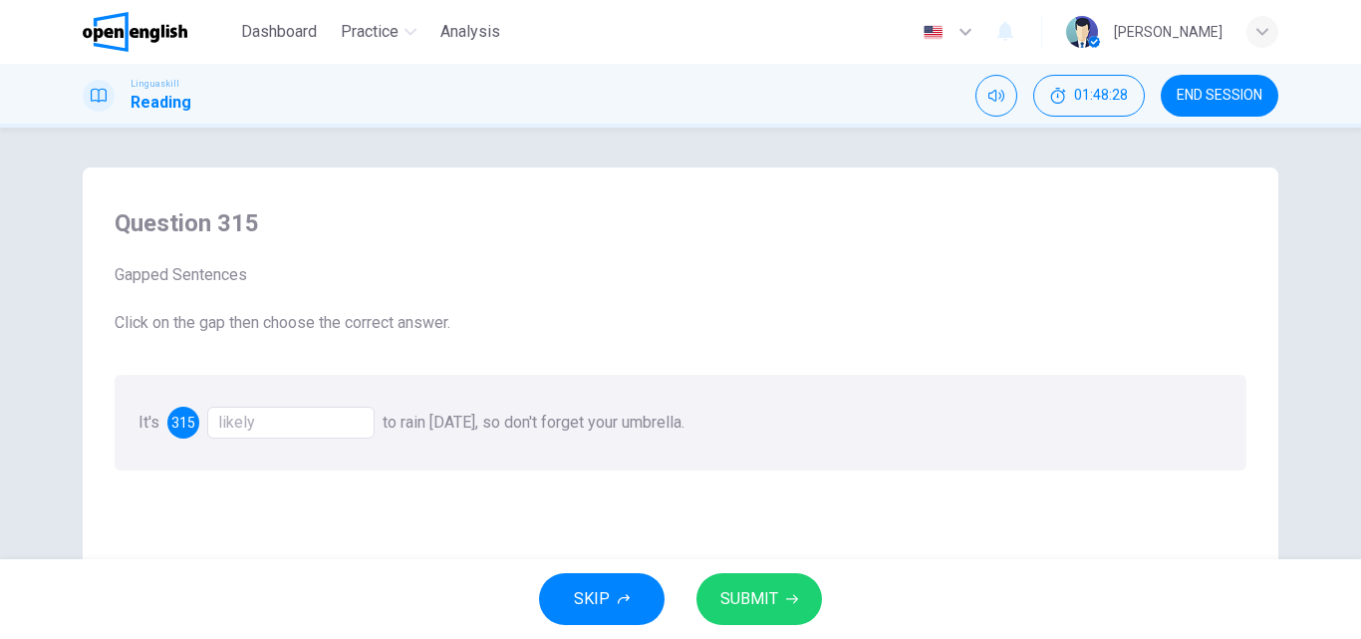
click at [759, 596] on span "SUBMIT" at bounding box center [749, 599] width 58 height 28
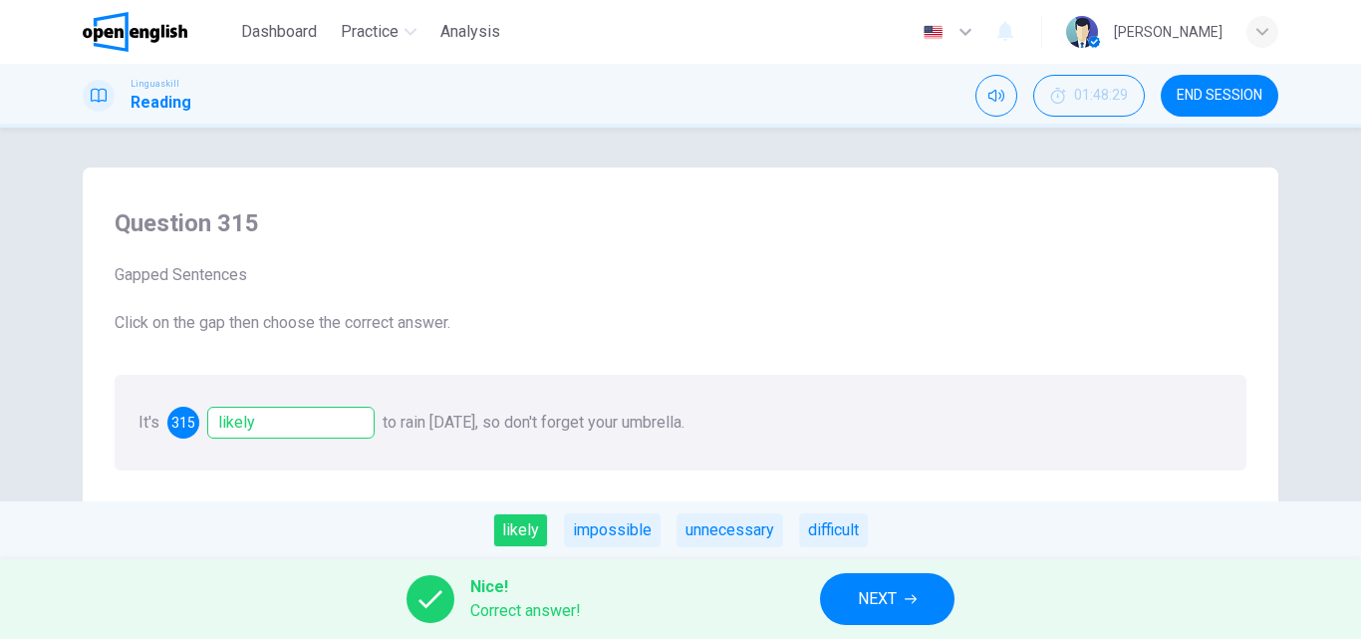
click at [874, 598] on span "NEXT" at bounding box center [877, 599] width 39 height 28
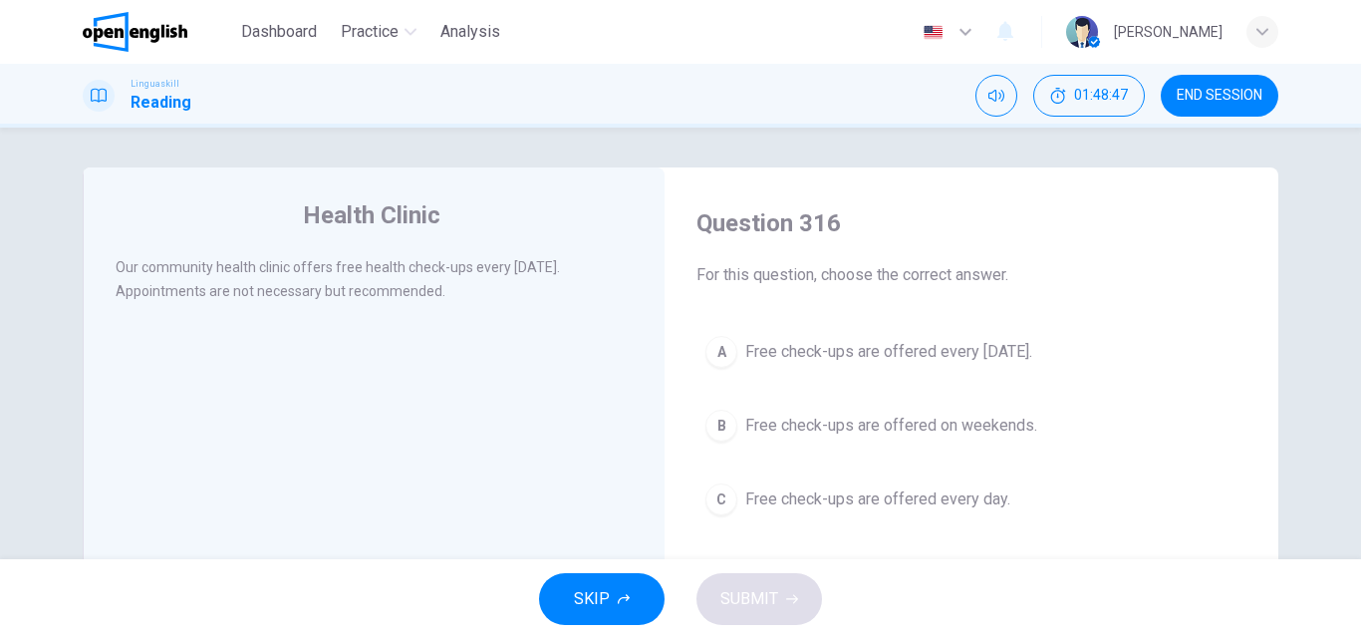
click at [885, 350] on span "Free check-ups are offered every [DATE]." at bounding box center [888, 352] width 287 height 24
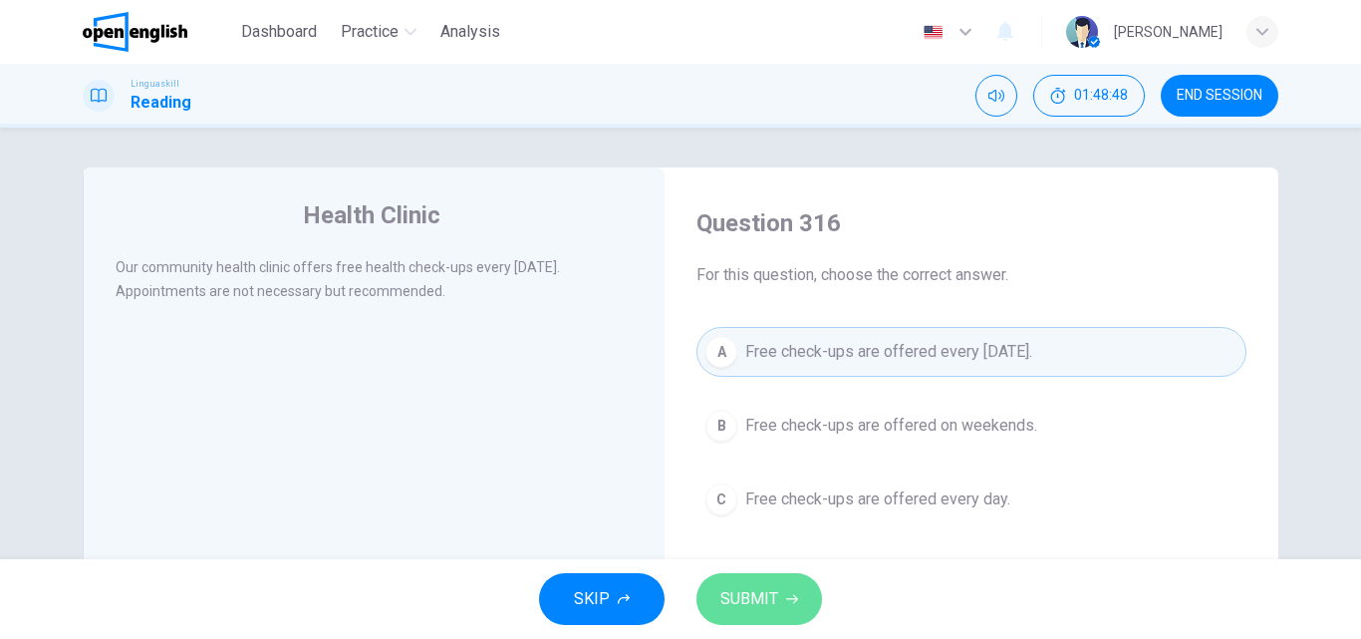
click at [744, 590] on span "SUBMIT" at bounding box center [749, 599] width 58 height 28
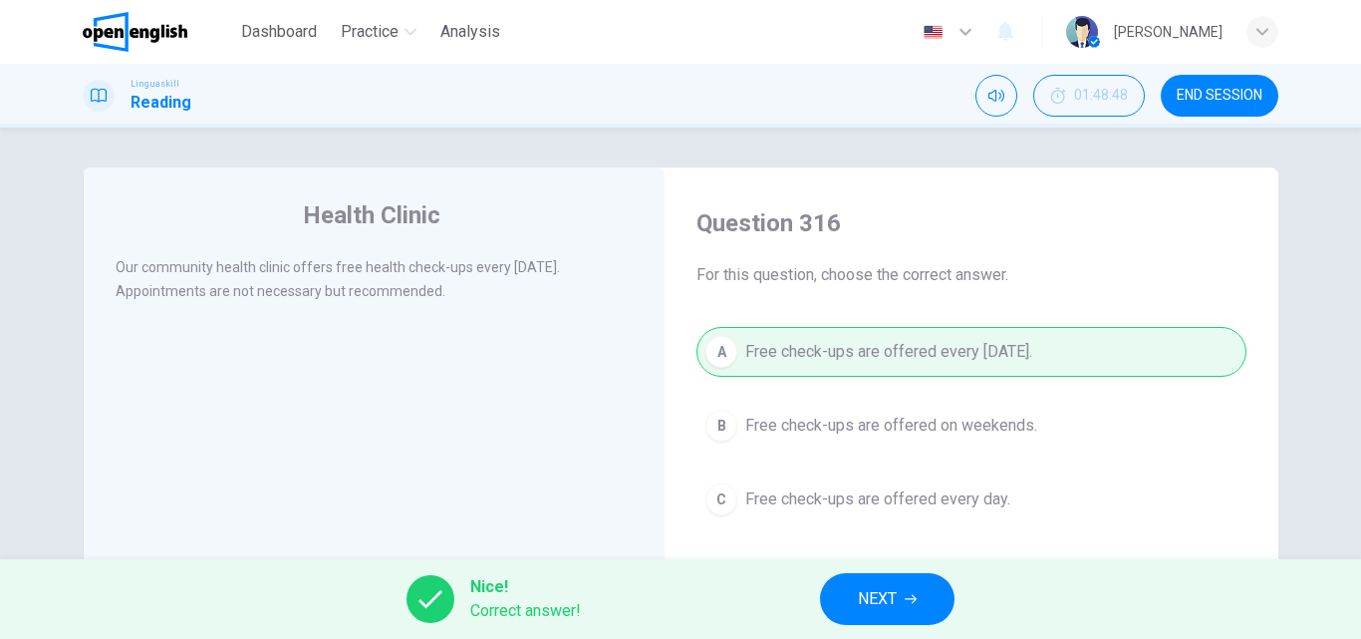
click at [879, 587] on span "NEXT" at bounding box center [877, 599] width 39 height 28
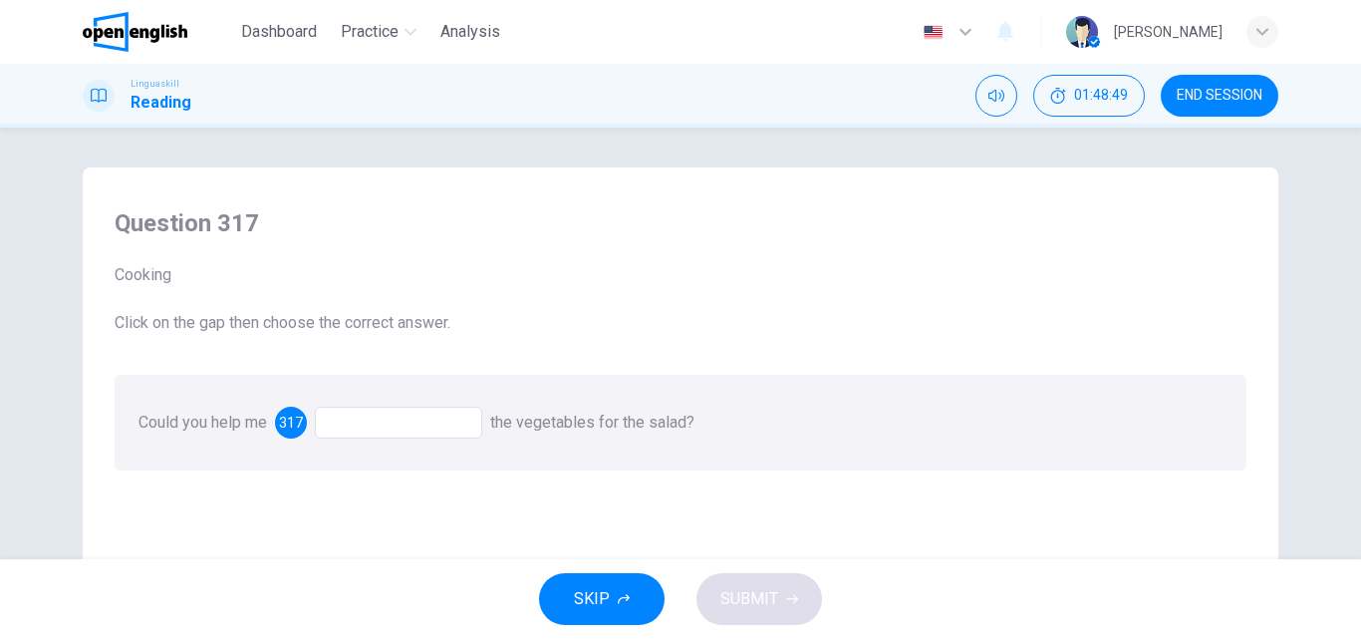
click at [363, 423] on div at bounding box center [398, 422] width 167 height 32
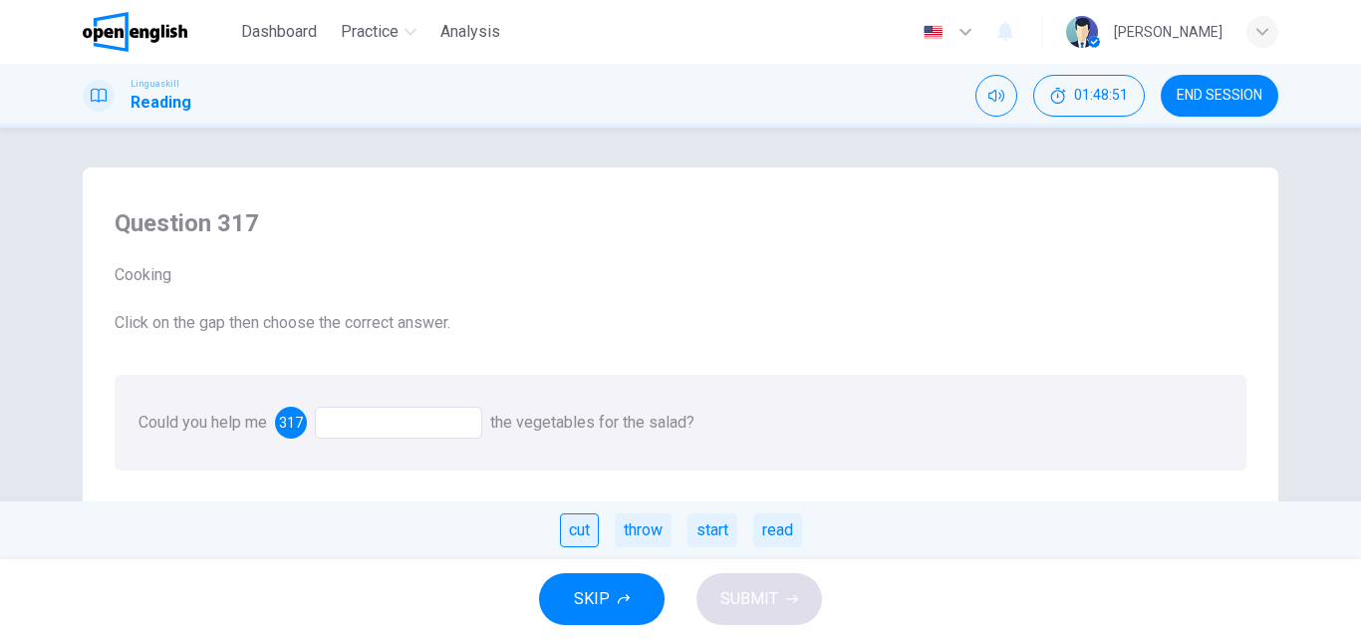
click at [581, 528] on div "cut" at bounding box center [579, 530] width 39 height 34
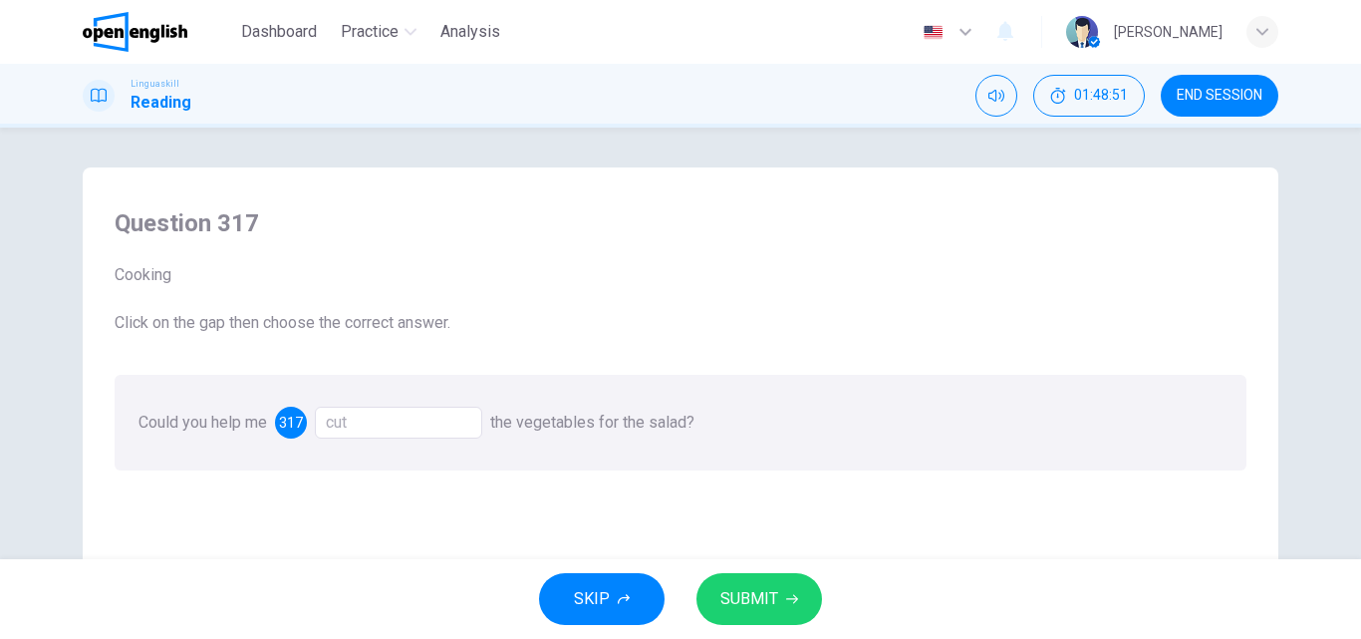
click at [767, 596] on span "SUBMIT" at bounding box center [749, 599] width 58 height 28
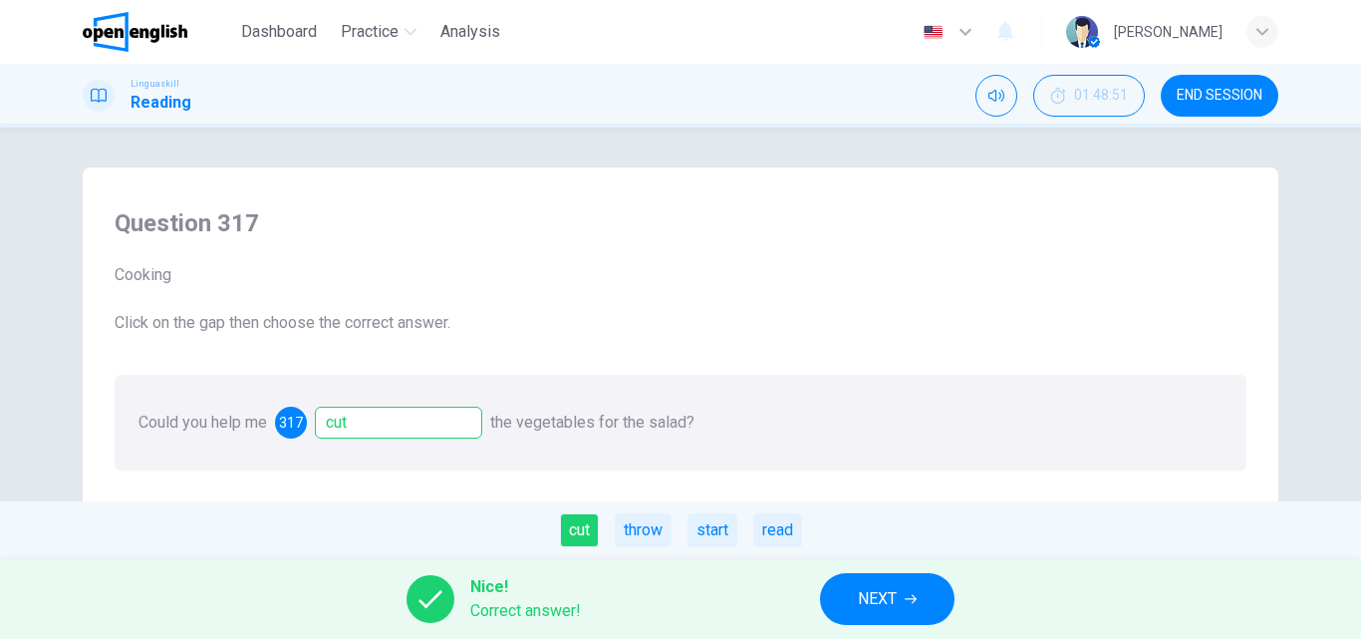
click at [884, 590] on span "NEXT" at bounding box center [877, 599] width 39 height 28
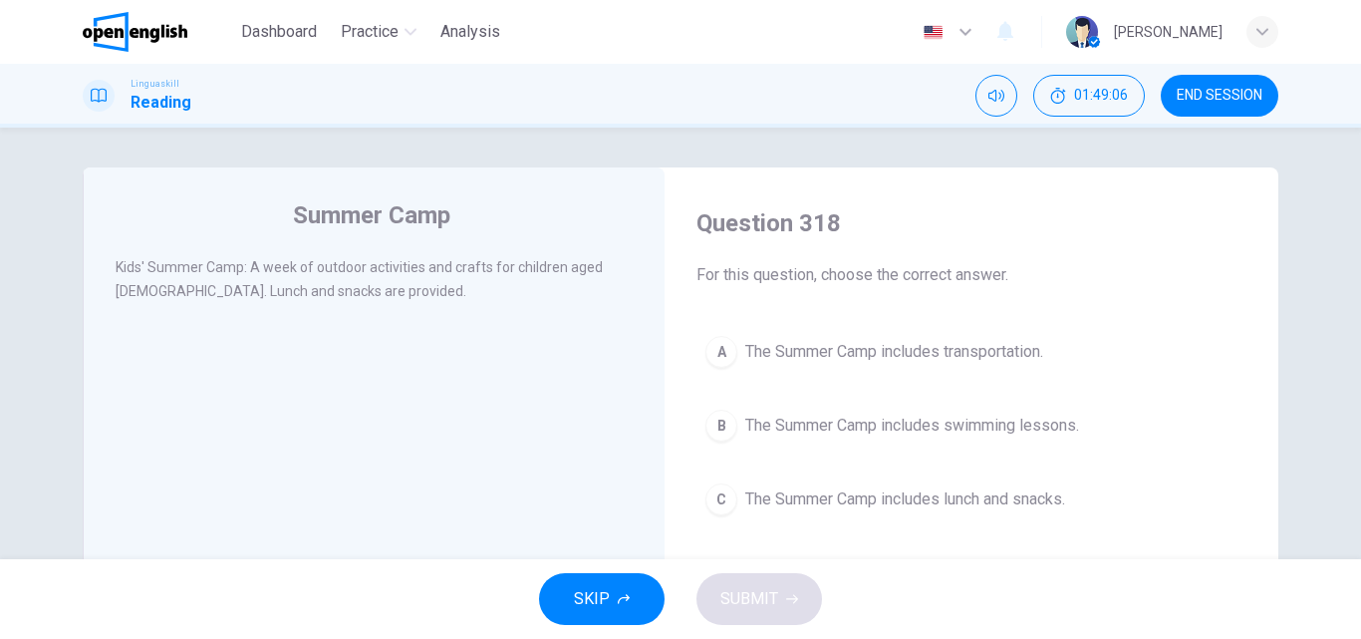
click at [774, 501] on span "The Summer Camp includes lunch and snacks." at bounding box center [905, 499] width 320 height 24
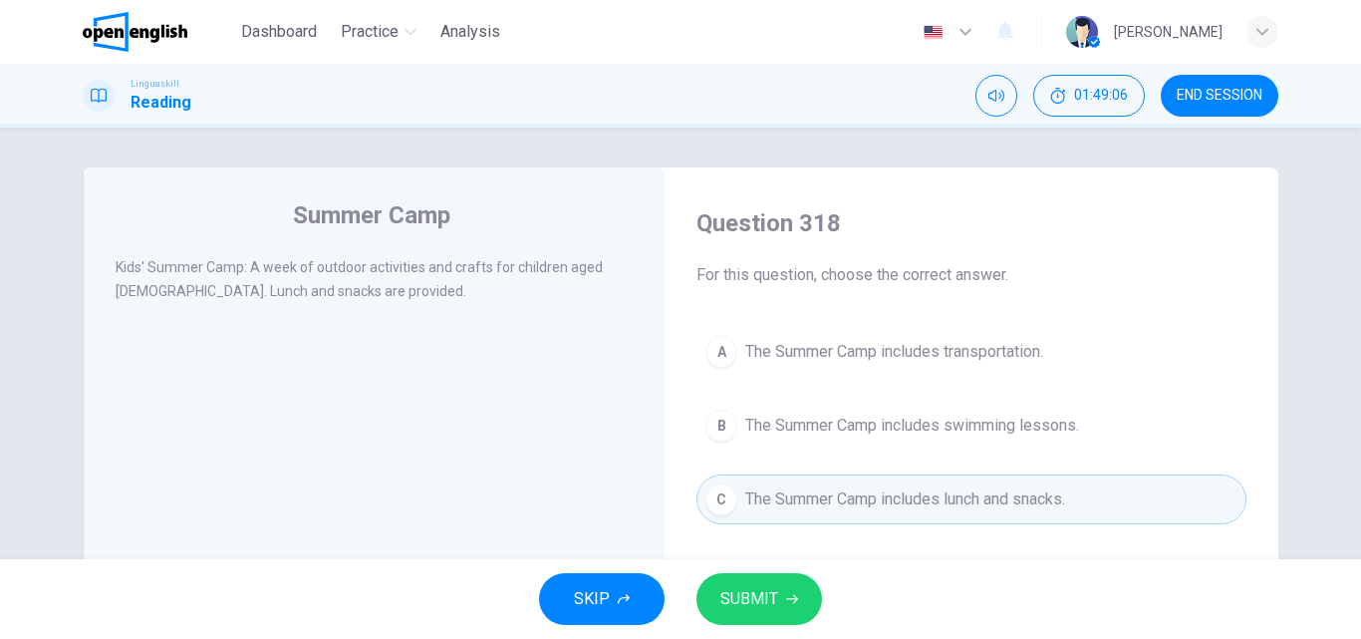
click at [754, 594] on span "SUBMIT" at bounding box center [749, 599] width 58 height 28
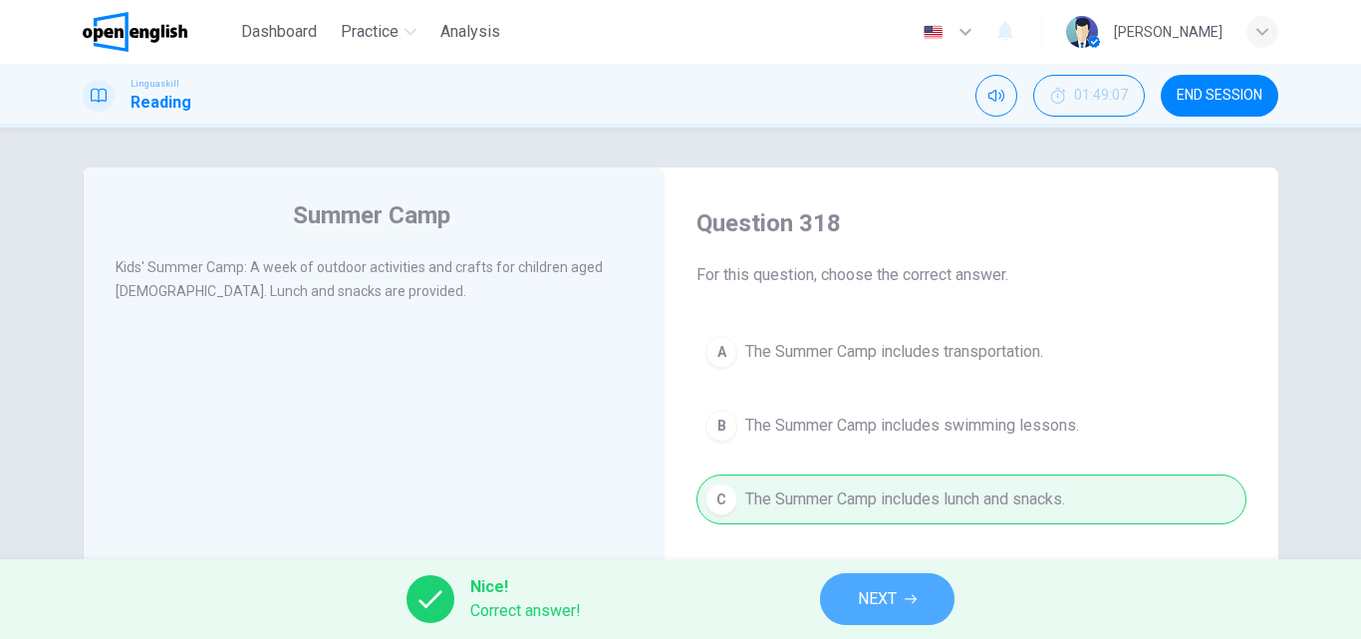
click at [875, 603] on span "NEXT" at bounding box center [877, 599] width 39 height 28
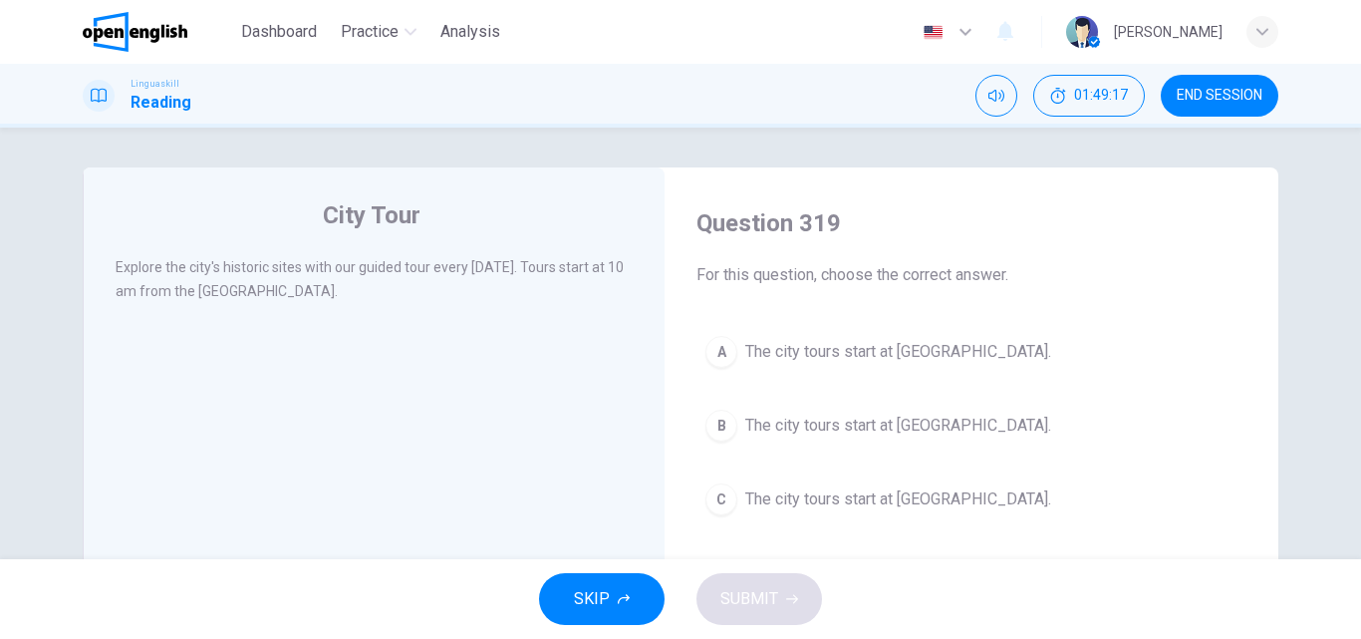
click at [746, 350] on span "The city tours start at [GEOGRAPHIC_DATA]." at bounding box center [898, 352] width 306 height 24
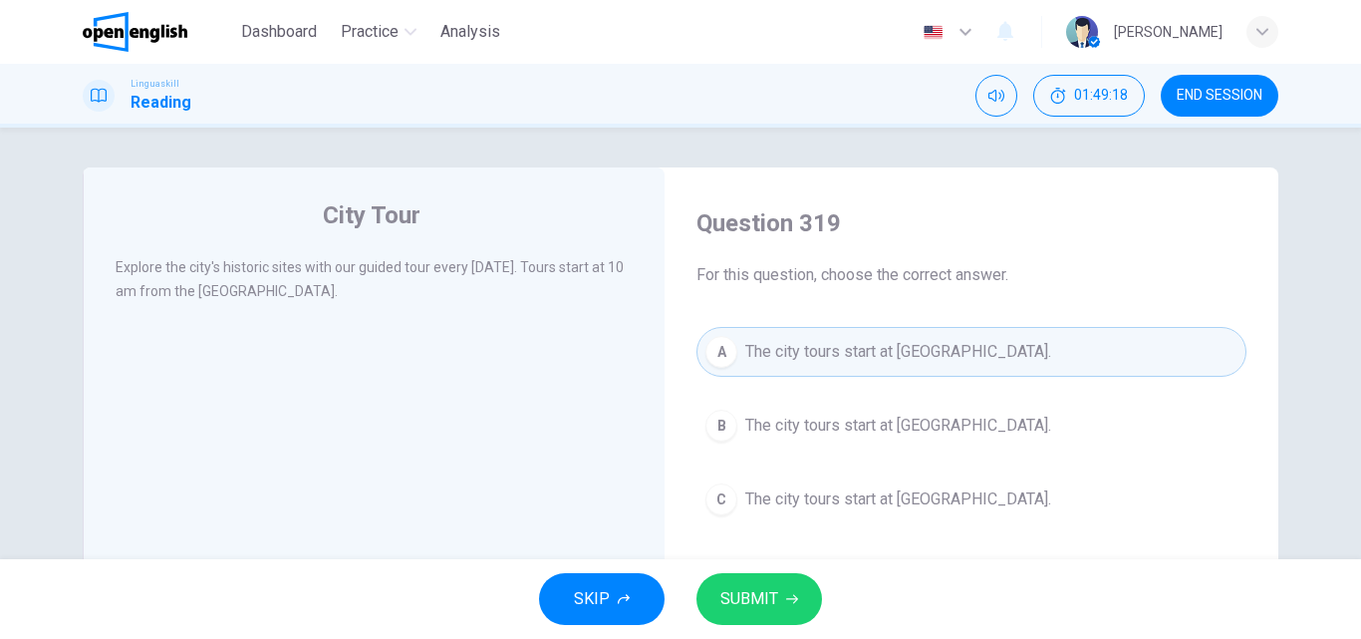
click at [751, 583] on button "SUBMIT" at bounding box center [759, 599] width 126 height 52
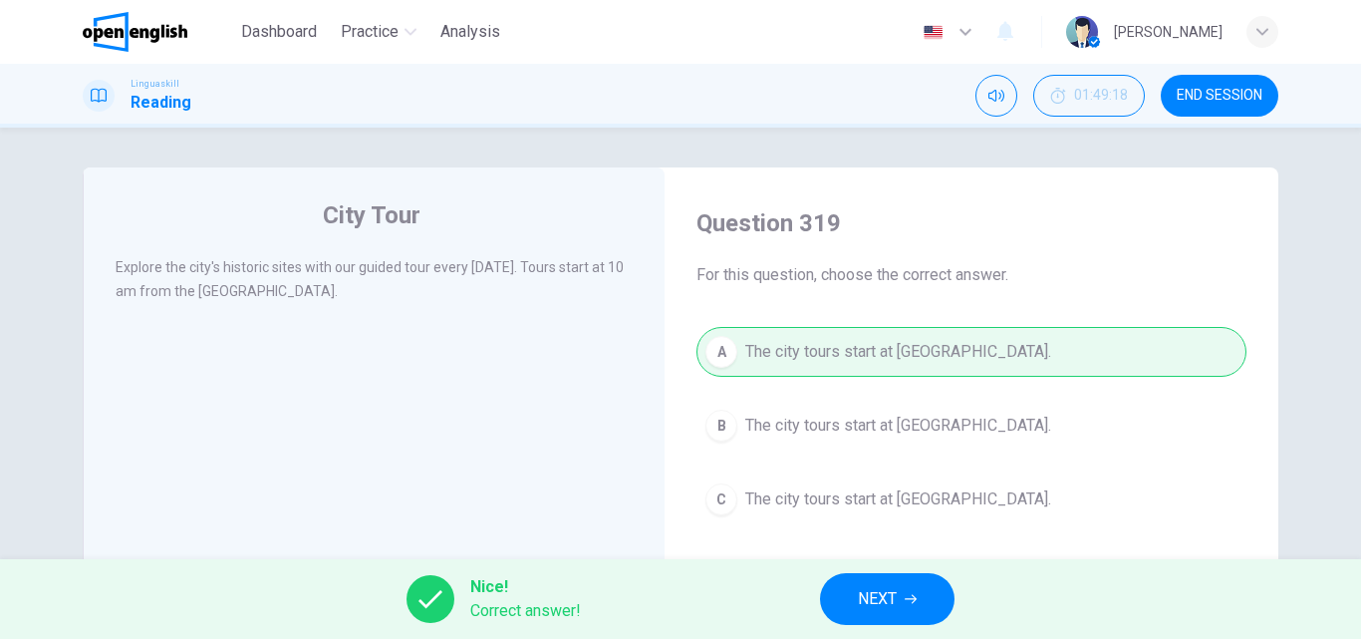
click at [863, 598] on span "NEXT" at bounding box center [877, 599] width 39 height 28
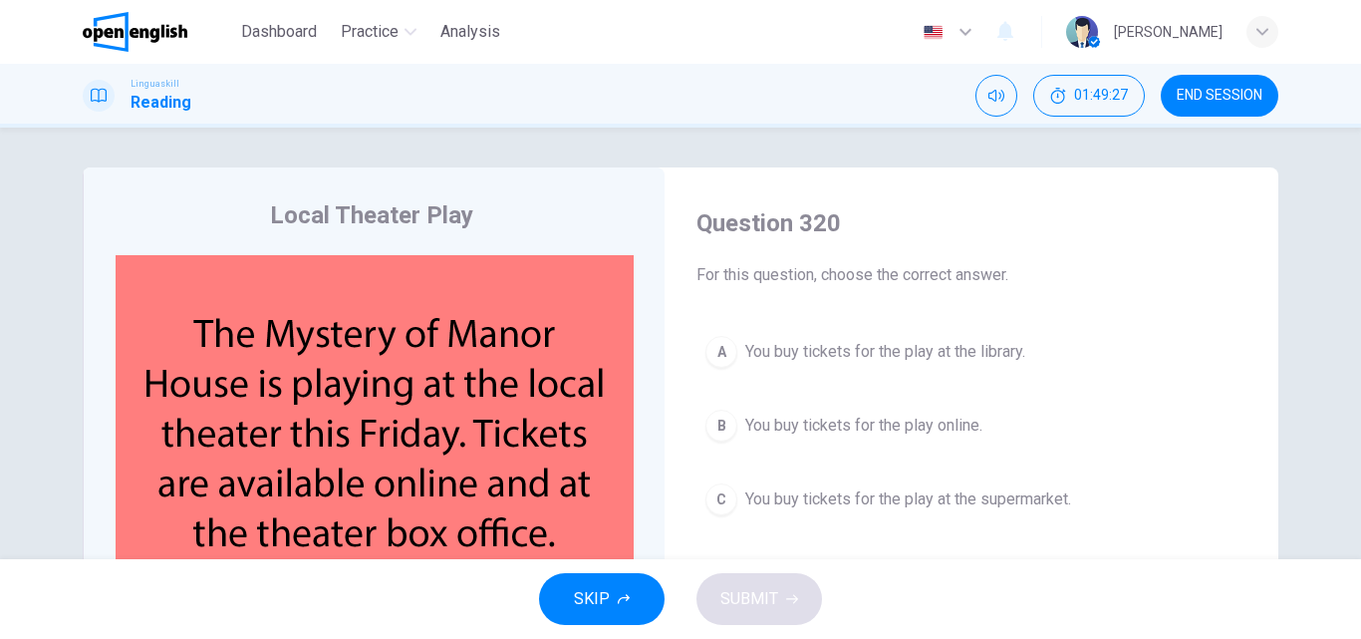
click at [818, 422] on span "You buy tickets for the play online." at bounding box center [863, 425] width 237 height 24
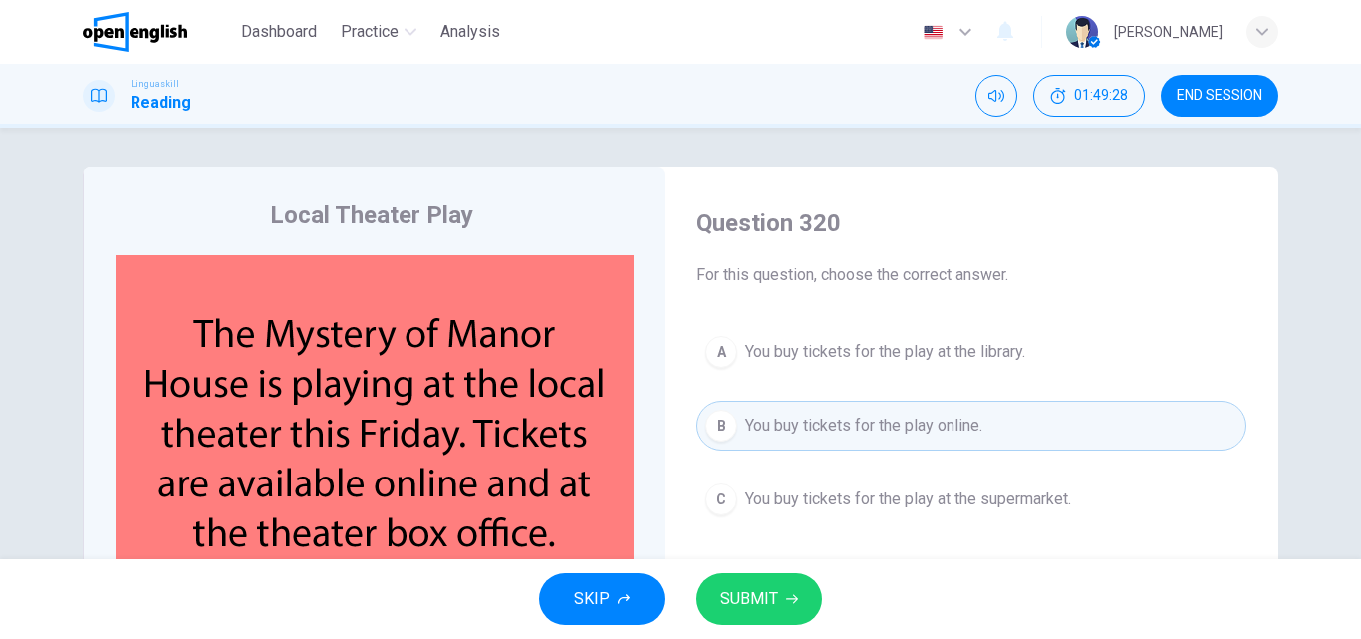
click at [743, 595] on span "SUBMIT" at bounding box center [749, 599] width 58 height 28
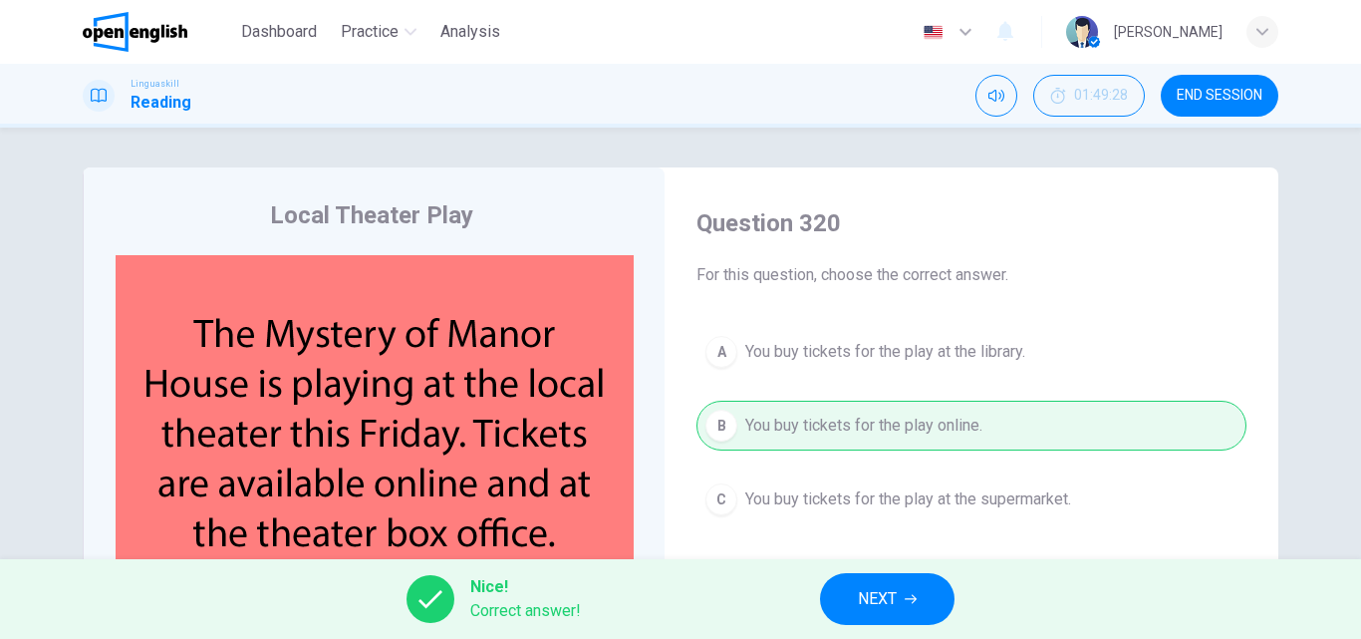
click at [921, 591] on button "NEXT" at bounding box center [887, 599] width 134 height 52
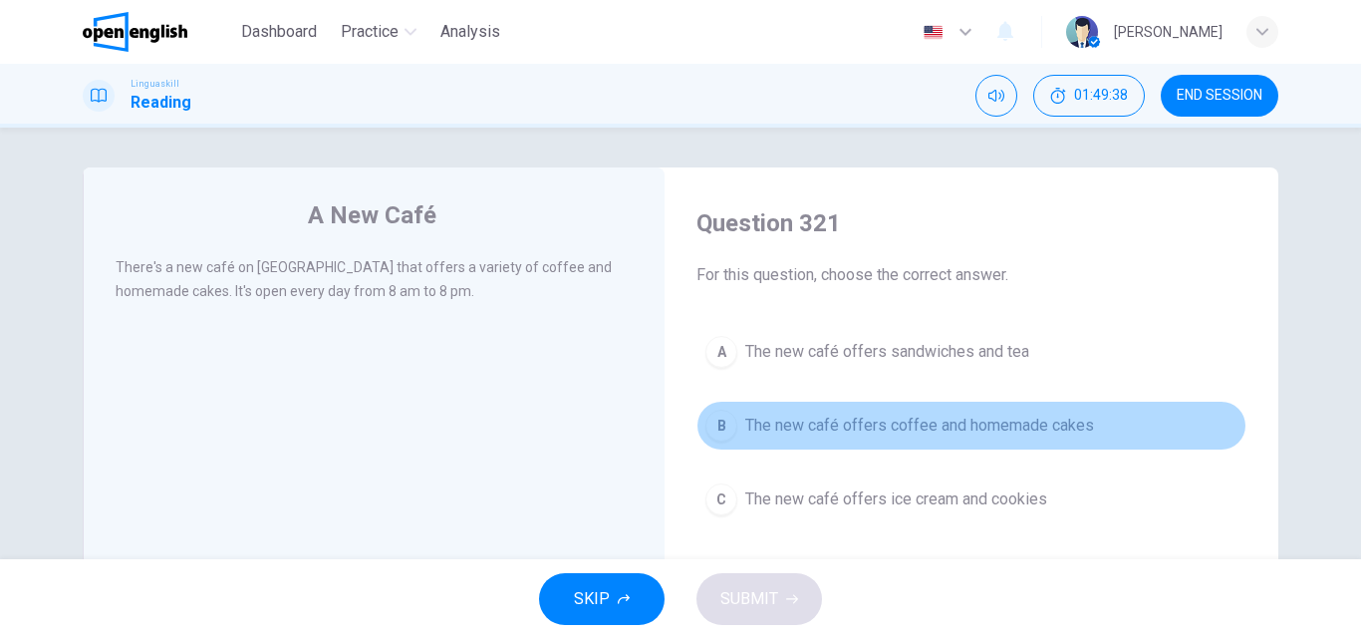
click at [792, 425] on span "The new café offers coffee and homemade cakes" at bounding box center [919, 425] width 349 height 24
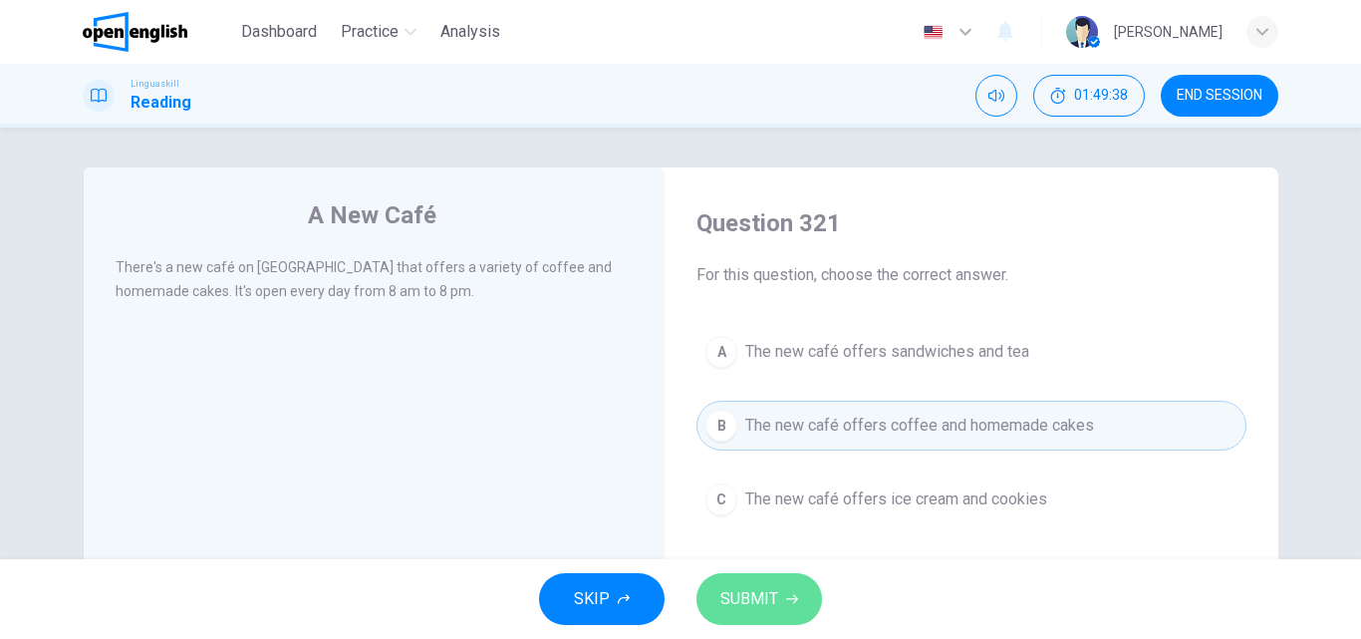
click at [750, 594] on span "SUBMIT" at bounding box center [749, 599] width 58 height 28
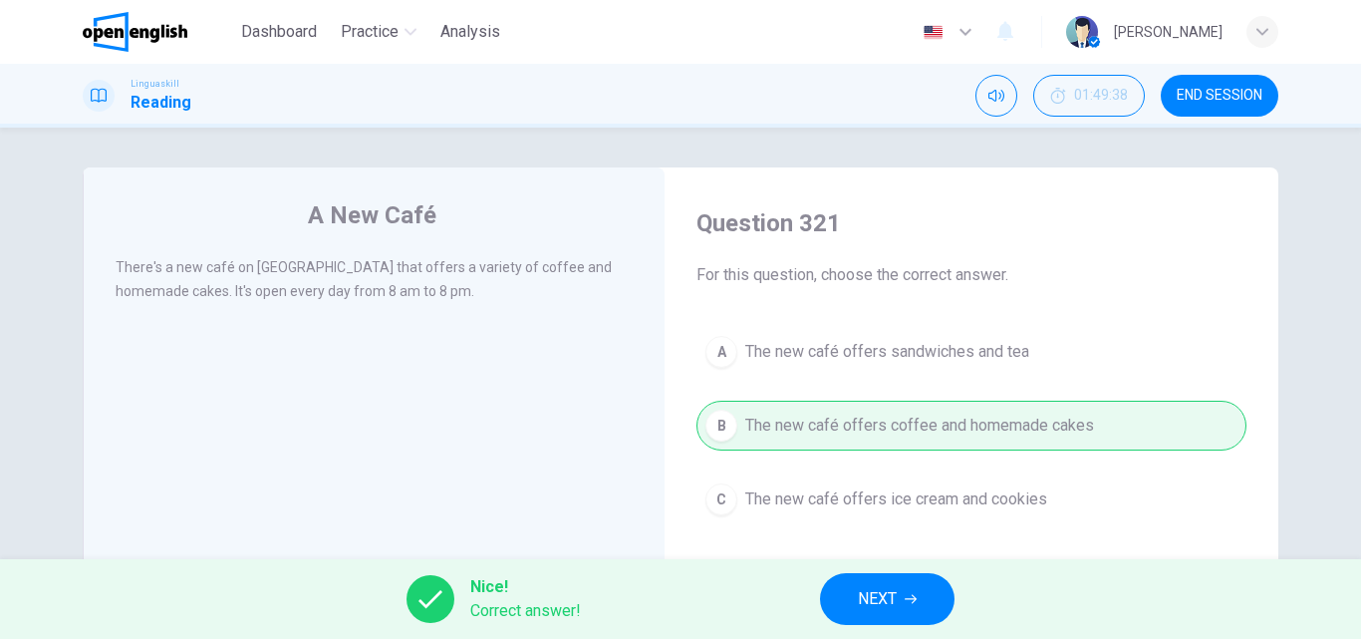
click at [918, 584] on button "NEXT" at bounding box center [887, 599] width 134 height 52
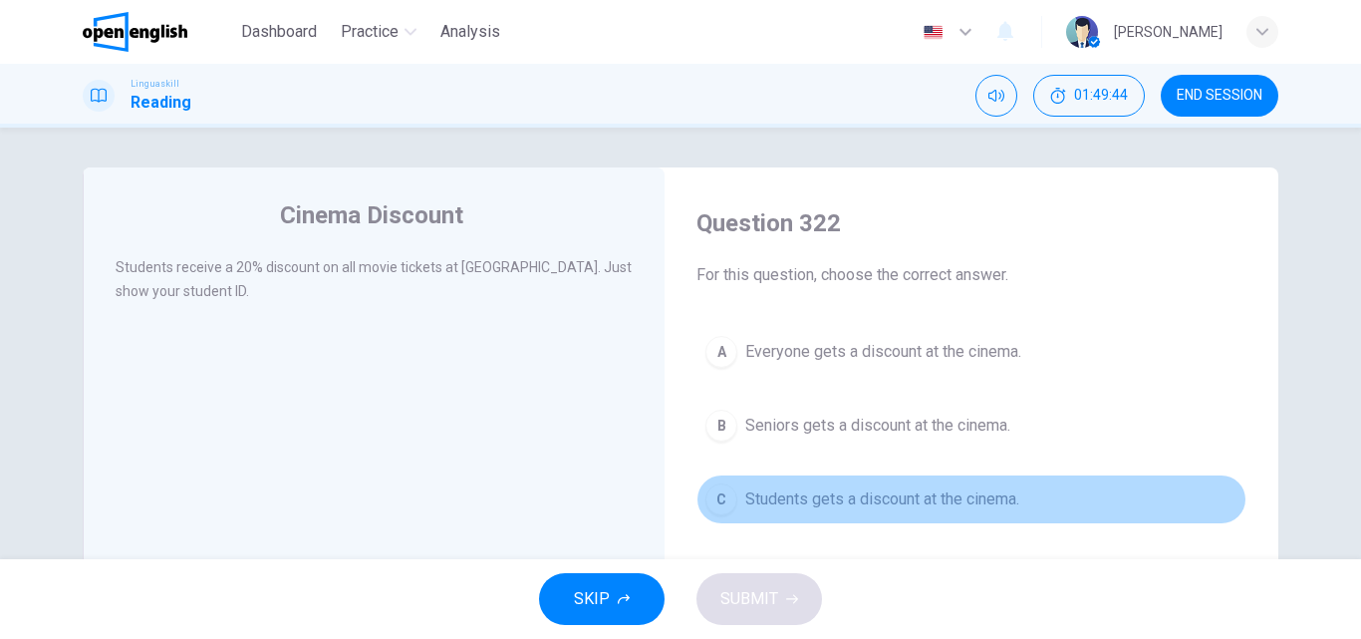
click at [795, 502] on span "Students gets a discount at the cinema." at bounding box center [882, 499] width 274 height 24
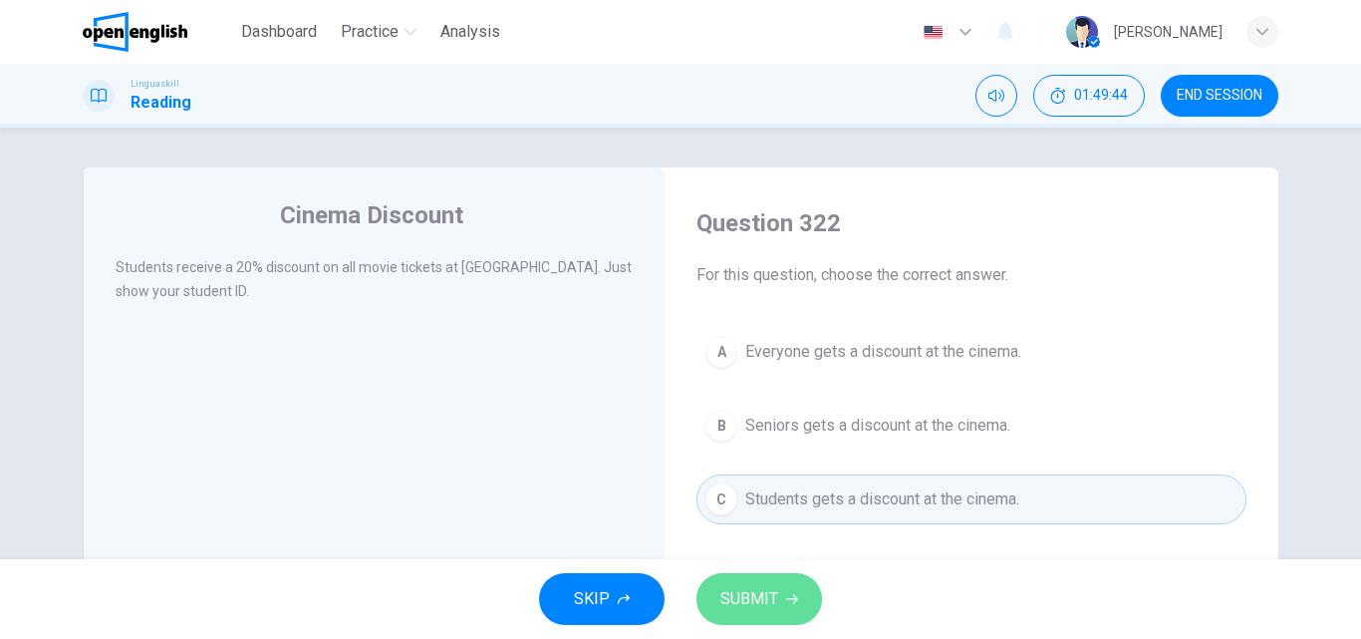
click at [753, 577] on button "SUBMIT" at bounding box center [759, 599] width 126 height 52
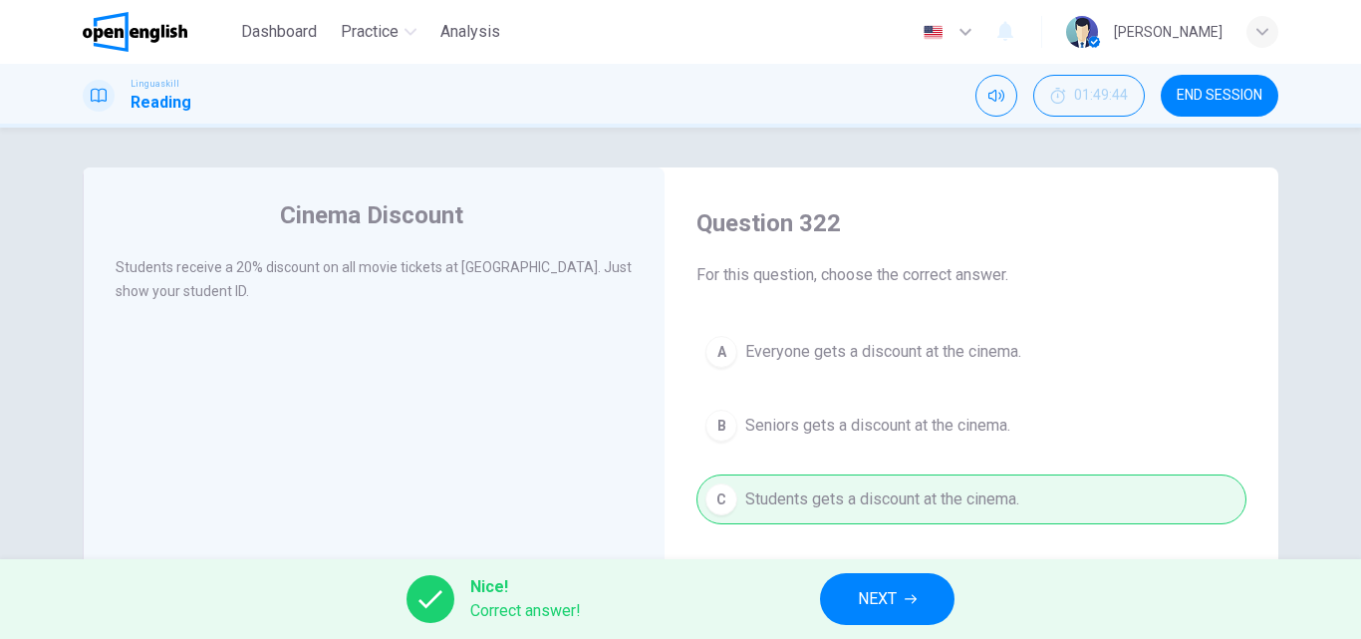
click at [864, 591] on span "NEXT" at bounding box center [877, 599] width 39 height 28
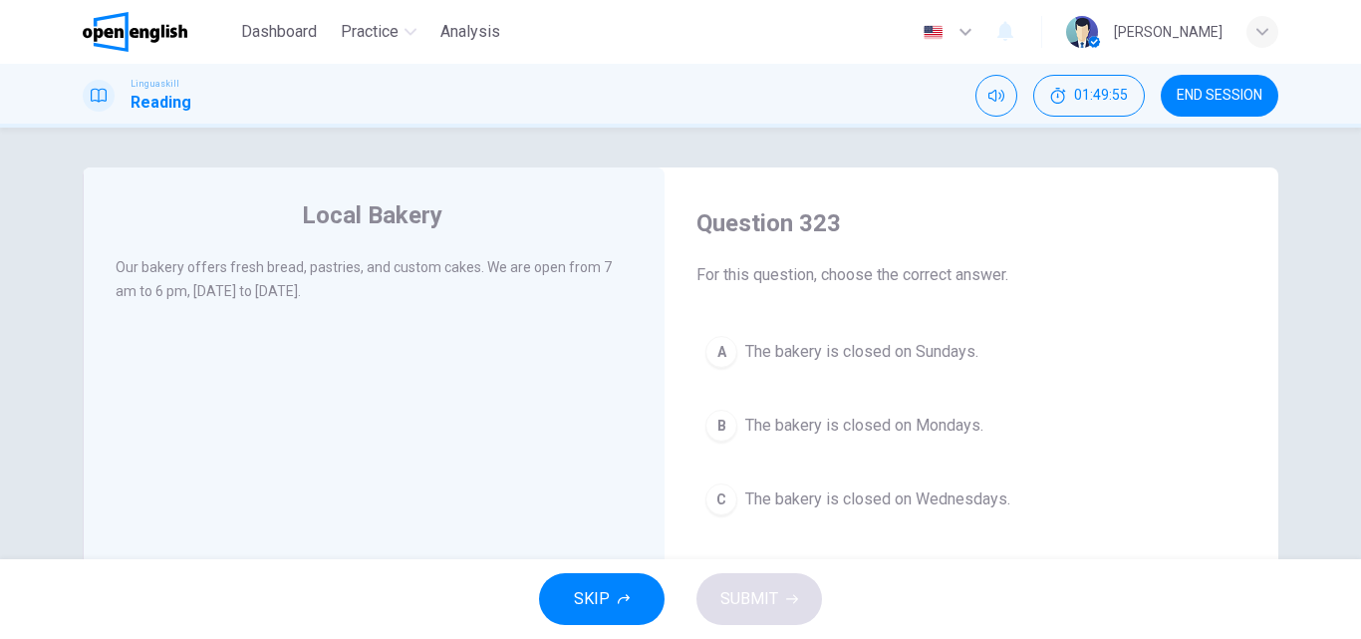
click at [749, 346] on span "The bakery is closed on Sundays." at bounding box center [861, 352] width 233 height 24
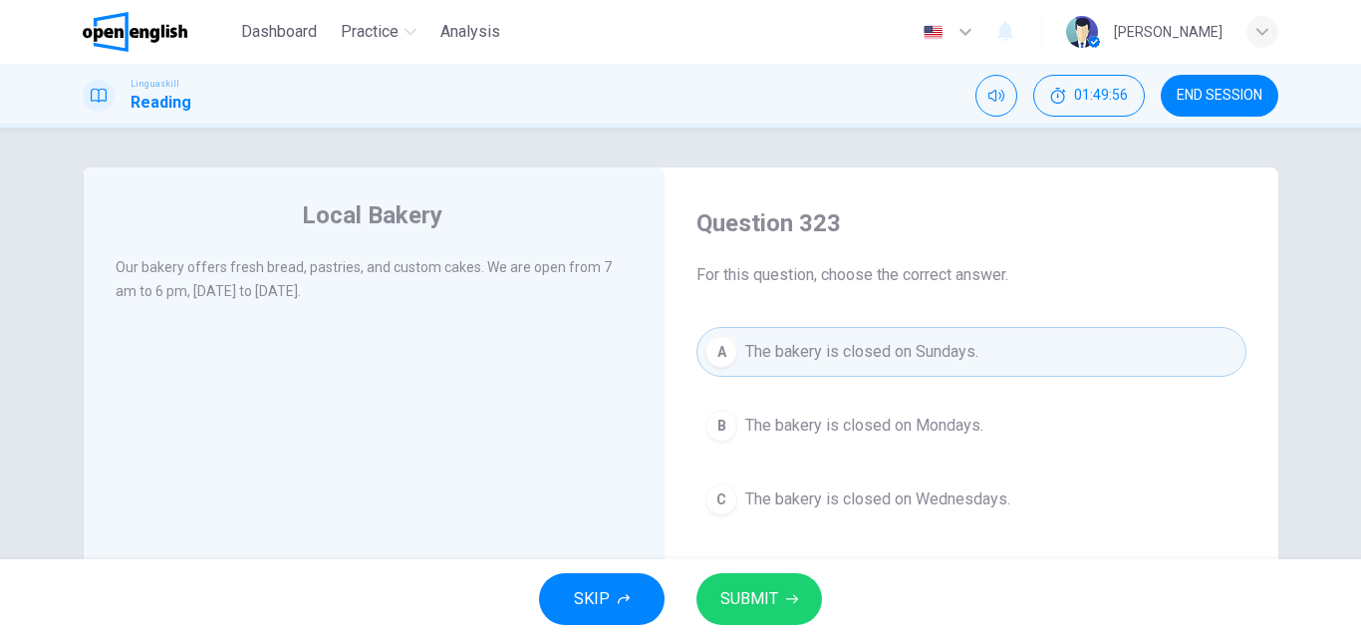
click at [746, 592] on span "SUBMIT" at bounding box center [749, 599] width 58 height 28
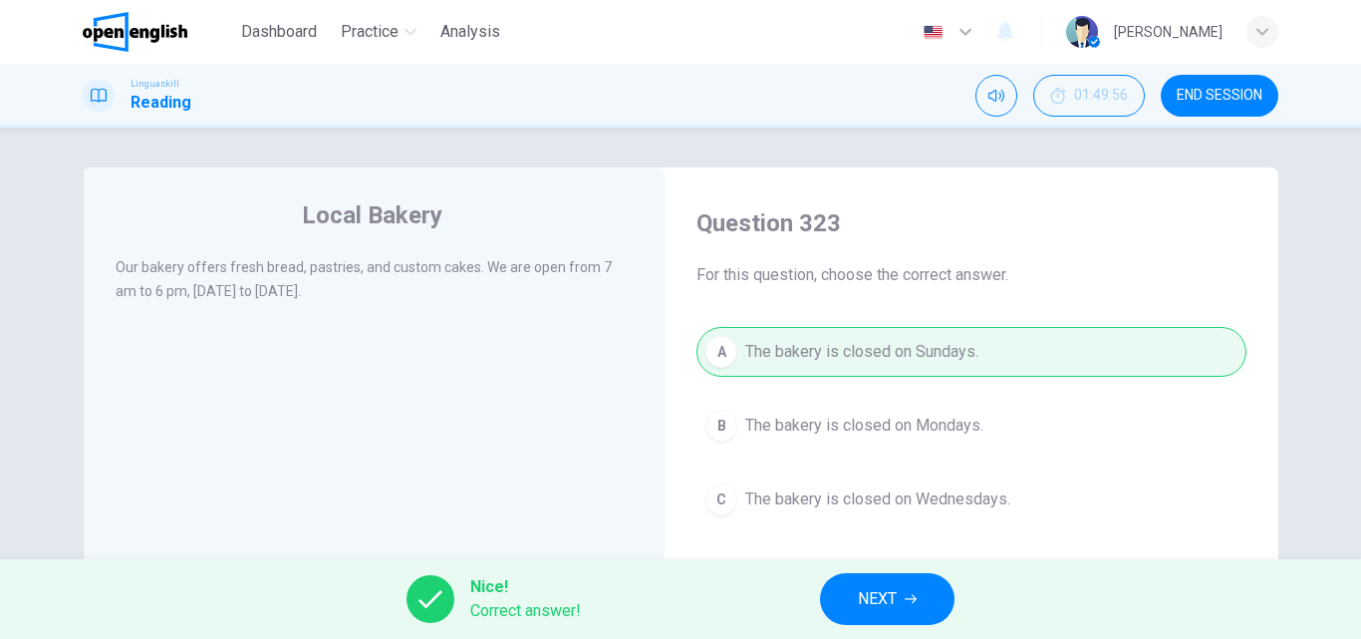
click at [875, 601] on span "NEXT" at bounding box center [877, 599] width 39 height 28
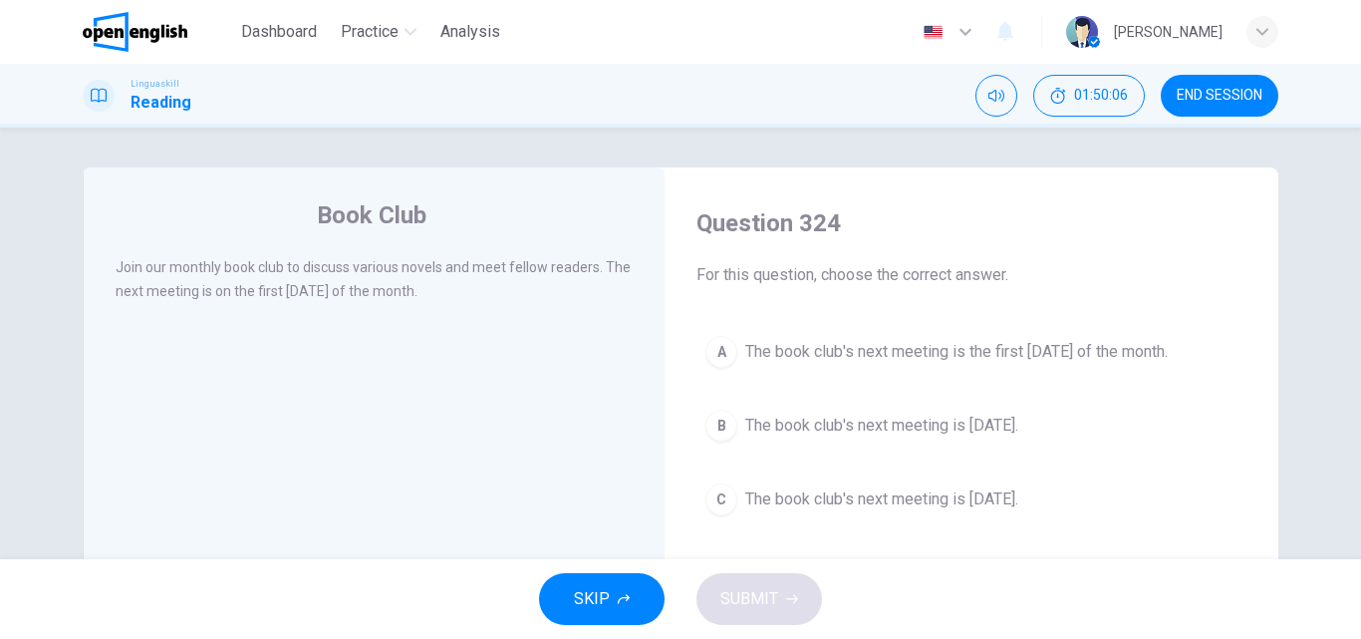
click at [837, 369] on button "A The book club's next meeting is the first [DATE] of the month." at bounding box center [971, 352] width 550 height 50
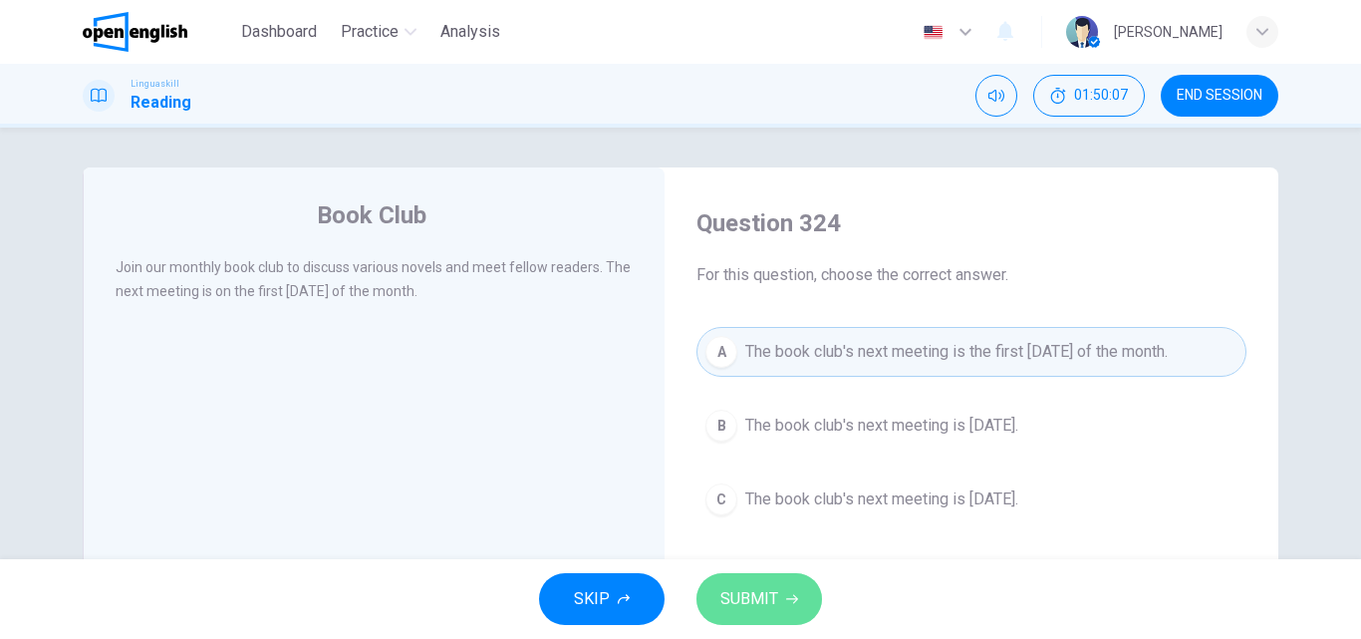
click at [756, 582] on button "SUBMIT" at bounding box center [759, 599] width 126 height 52
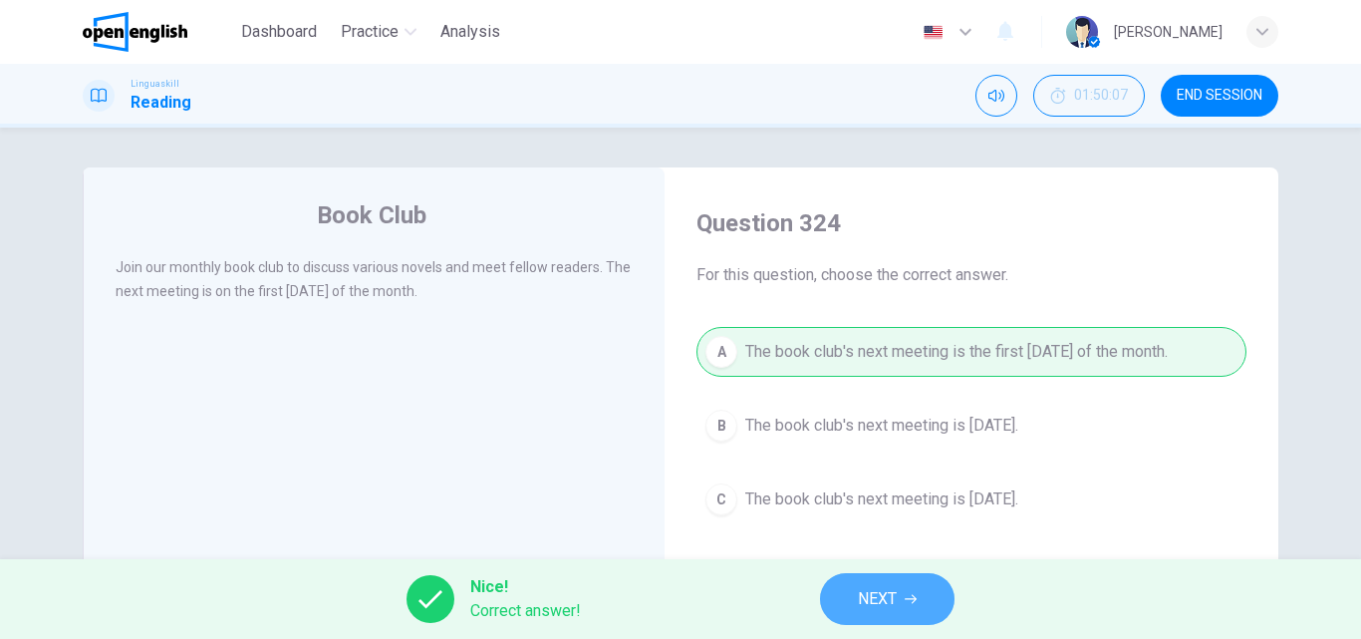
click at [854, 593] on button "NEXT" at bounding box center [887, 599] width 134 height 52
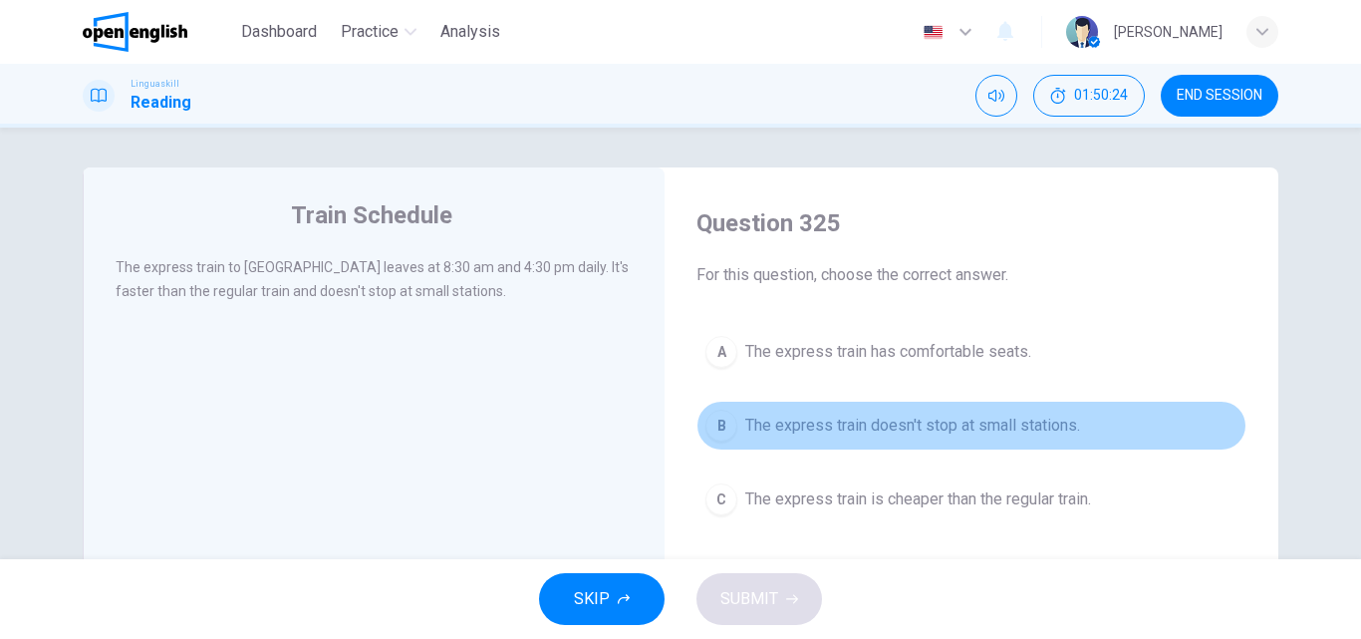
click at [831, 414] on span "The express train doesn't stop at small stations." at bounding box center [912, 425] width 335 height 24
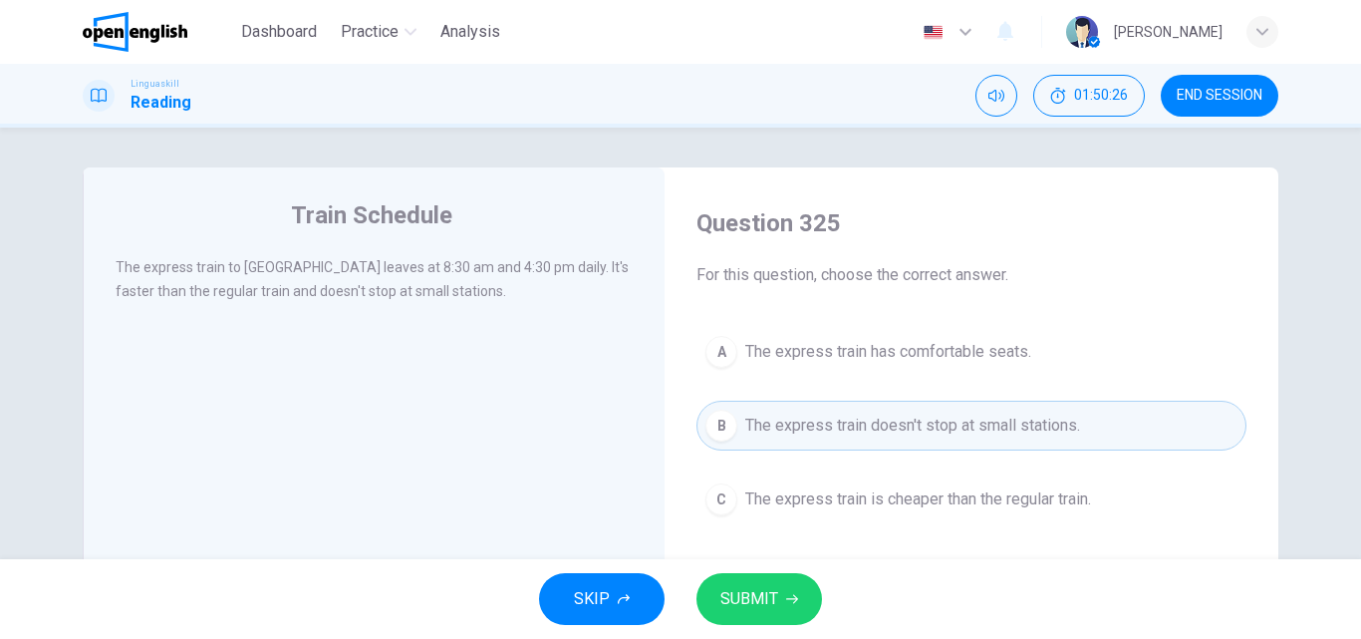
click at [743, 597] on span "SUBMIT" at bounding box center [749, 599] width 58 height 28
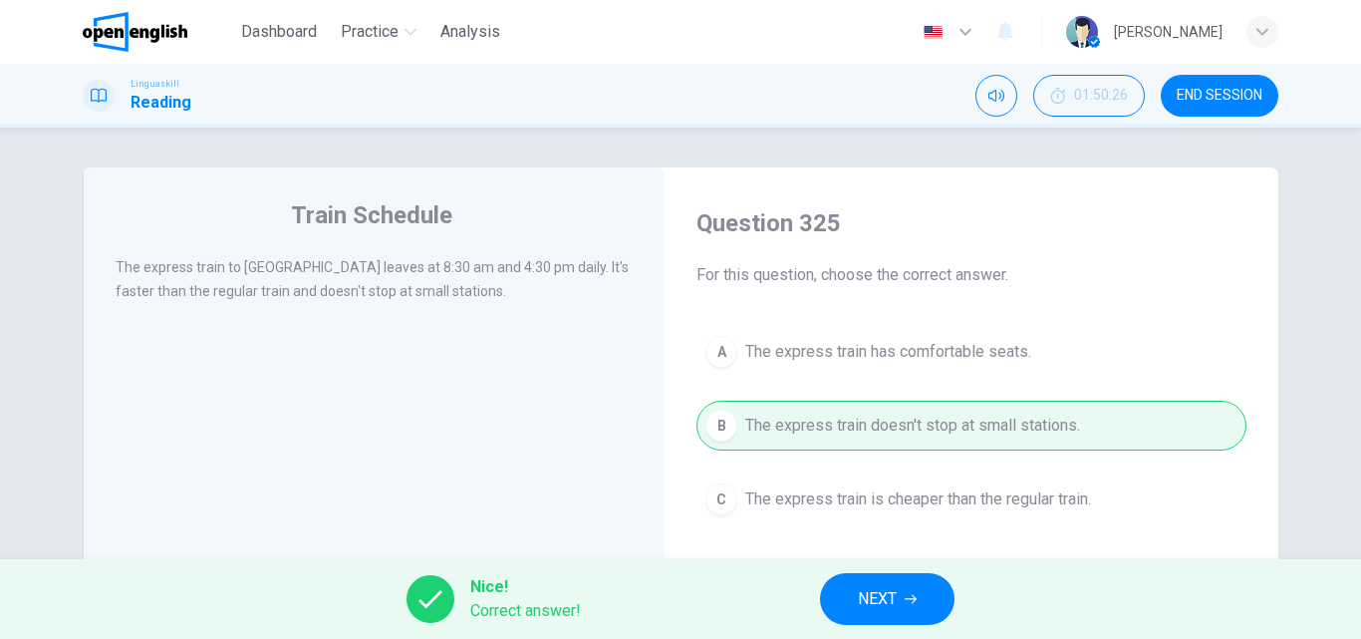
click at [892, 587] on span "NEXT" at bounding box center [877, 599] width 39 height 28
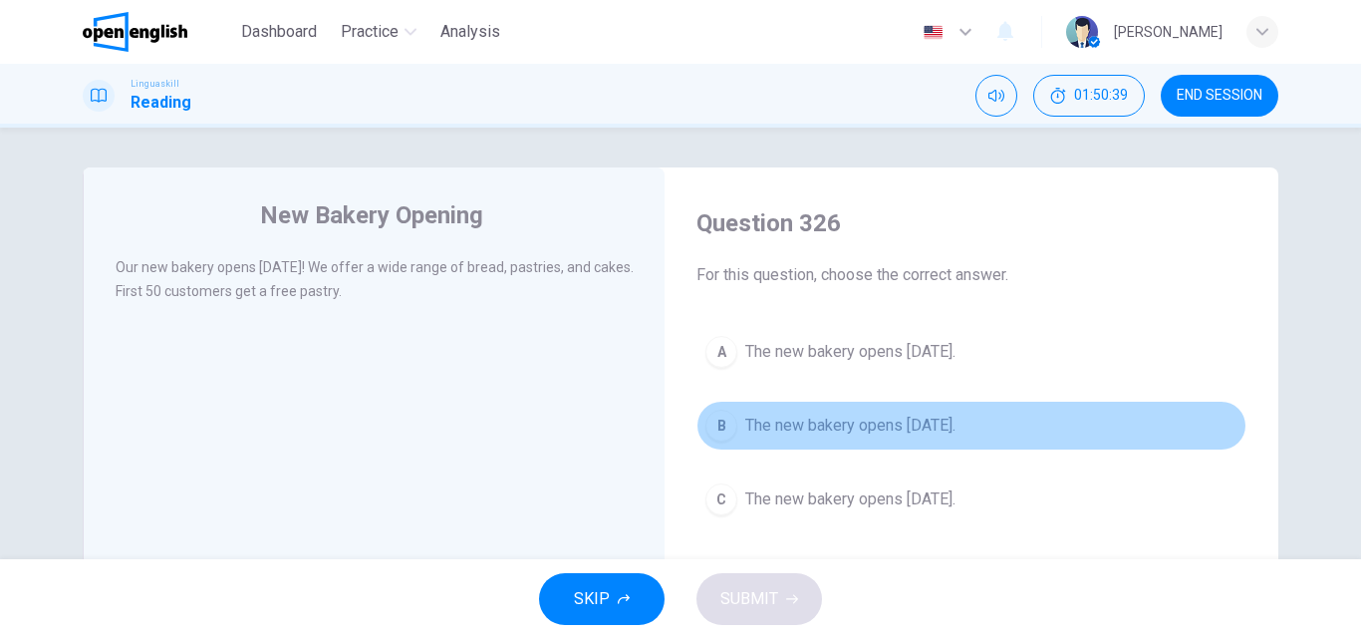
click at [846, 428] on span "The new bakery opens [DATE]." at bounding box center [850, 425] width 210 height 24
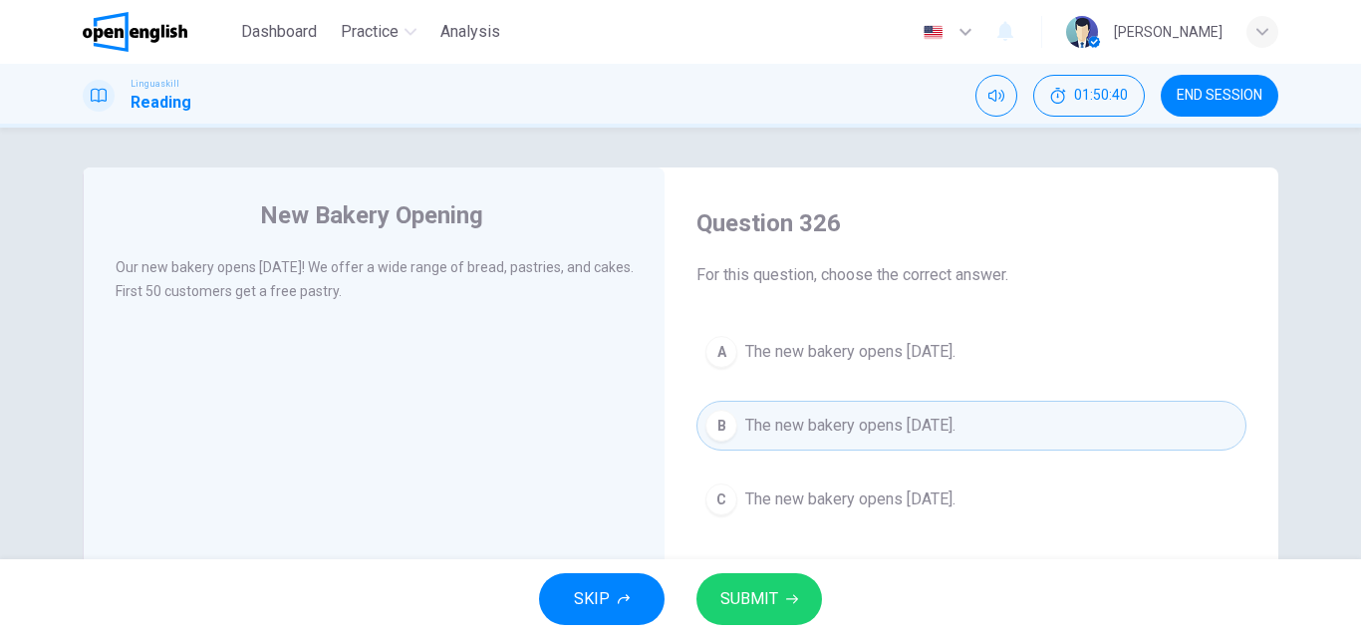
click at [738, 600] on span "SUBMIT" at bounding box center [749, 599] width 58 height 28
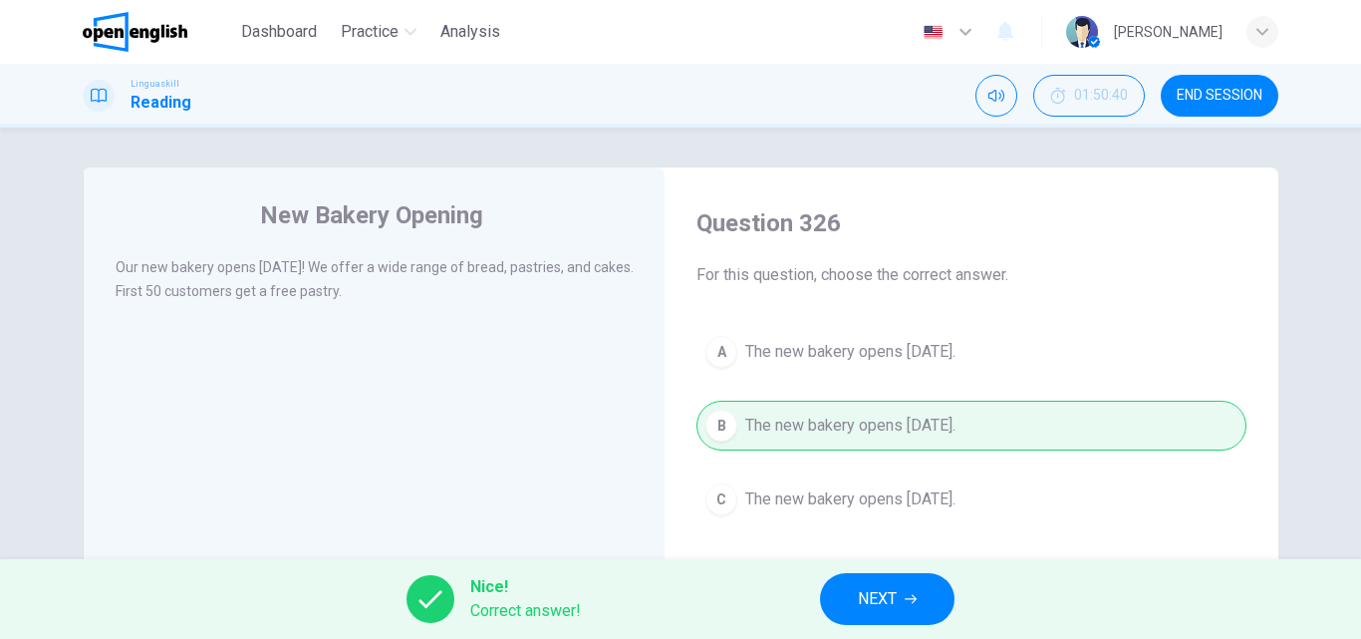
click at [909, 597] on icon "button" at bounding box center [911, 599] width 12 height 12
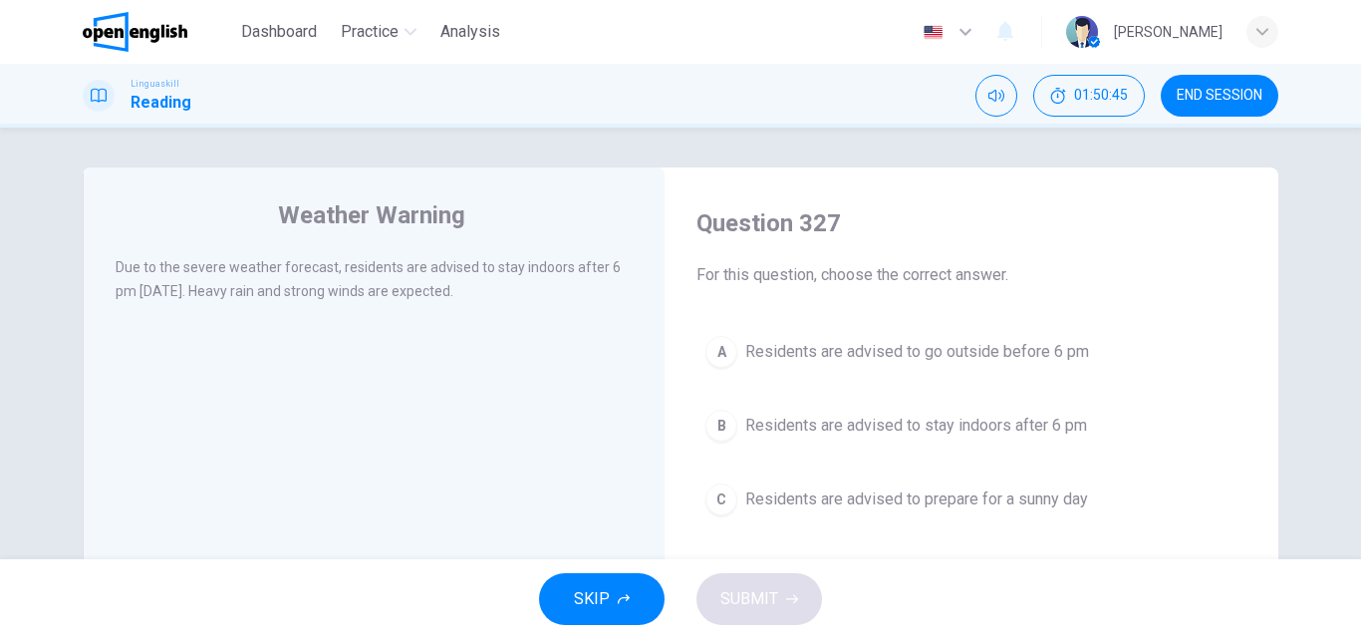
click at [754, 434] on span "Residents are advised to stay indoors after 6 pm" at bounding box center [916, 425] width 342 height 24
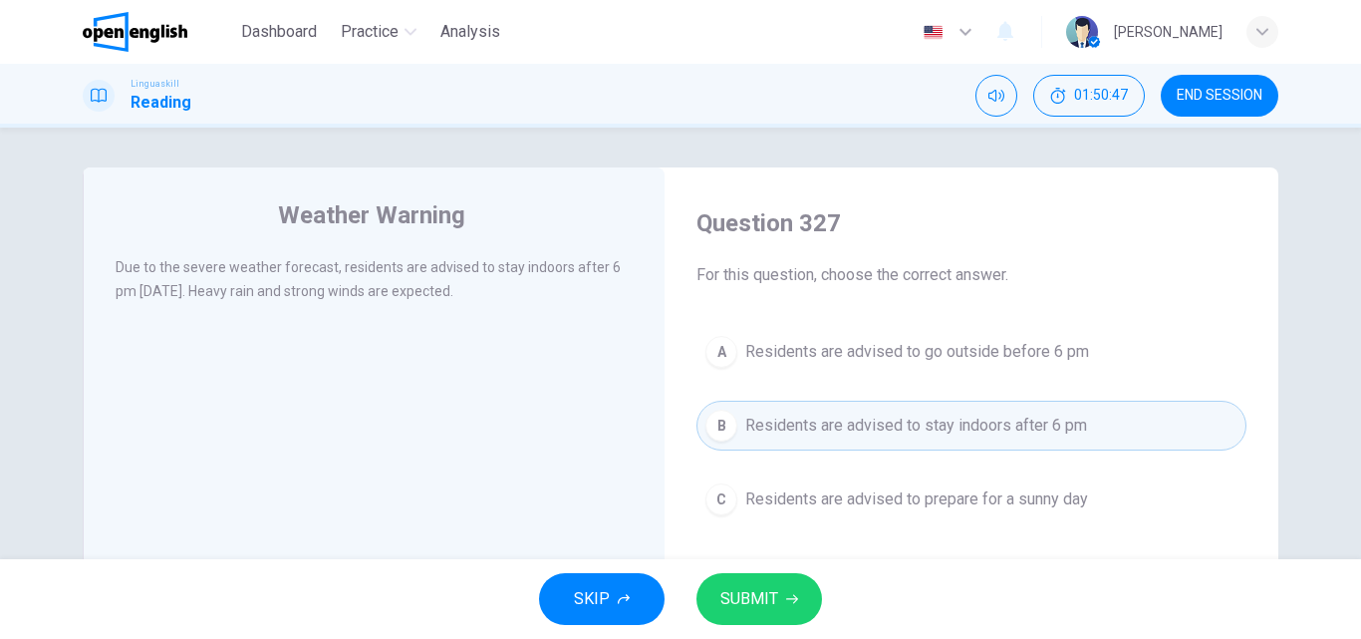
click at [758, 598] on span "SUBMIT" at bounding box center [749, 599] width 58 height 28
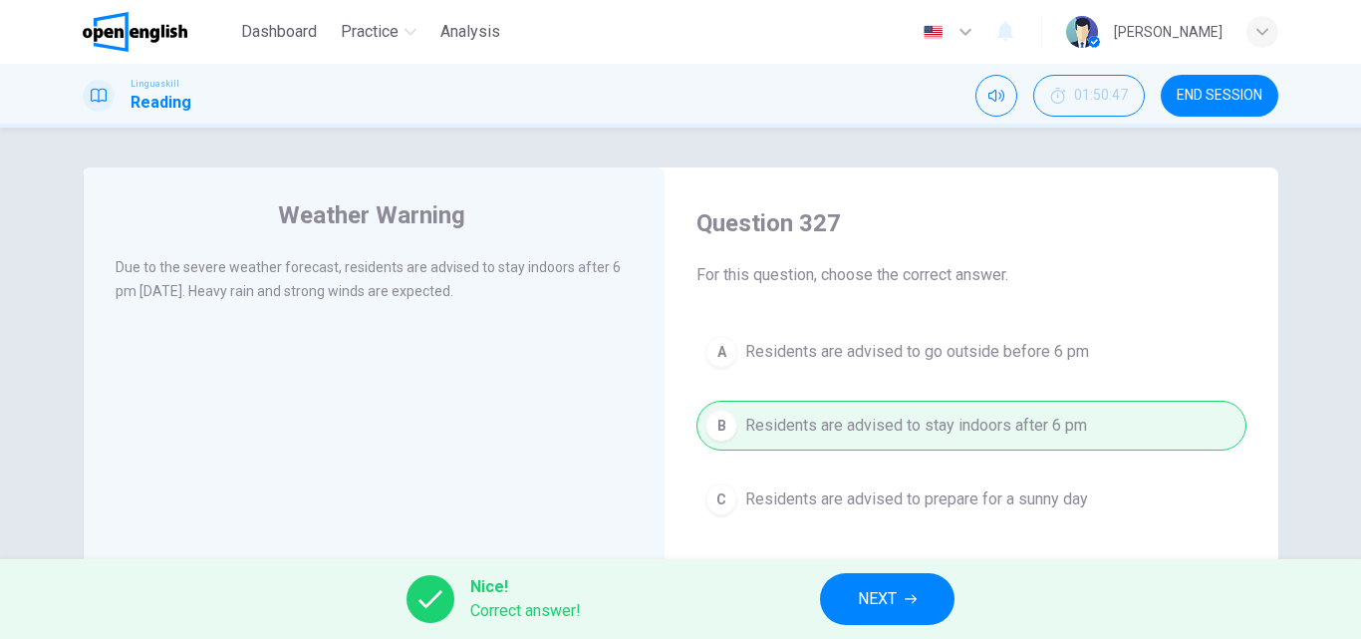
click at [870, 596] on span "NEXT" at bounding box center [877, 599] width 39 height 28
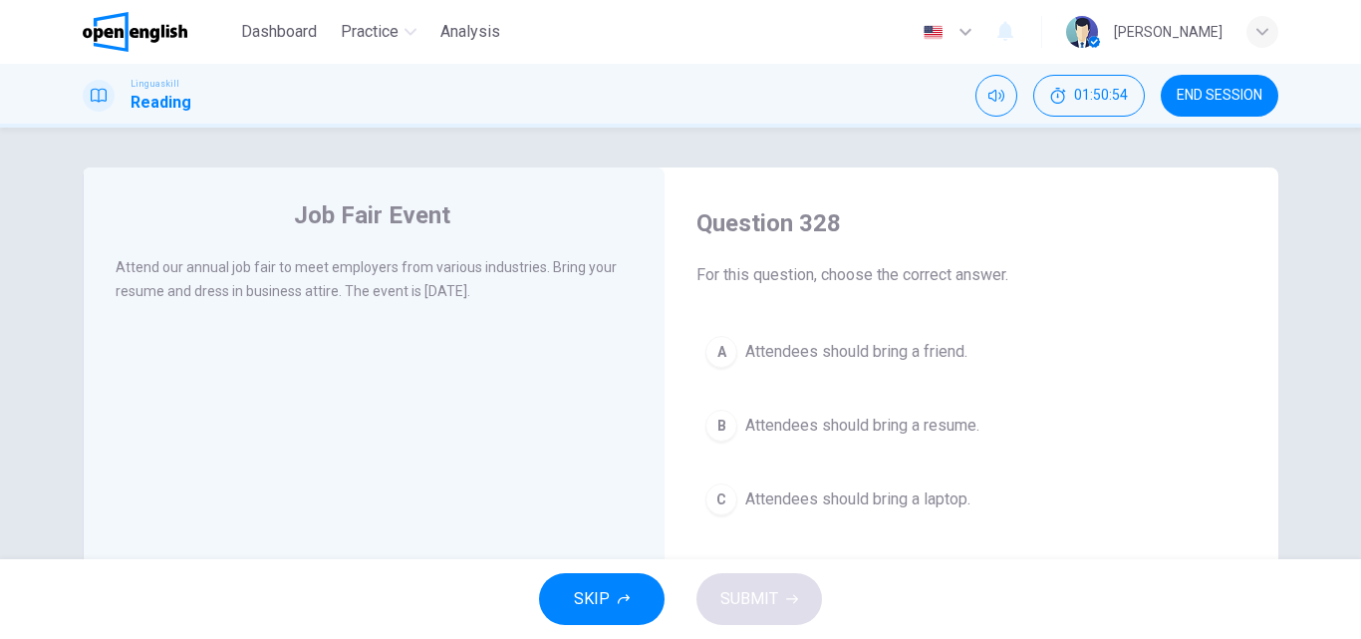
click at [769, 419] on span "Attendees should bring a resume." at bounding box center [862, 425] width 234 height 24
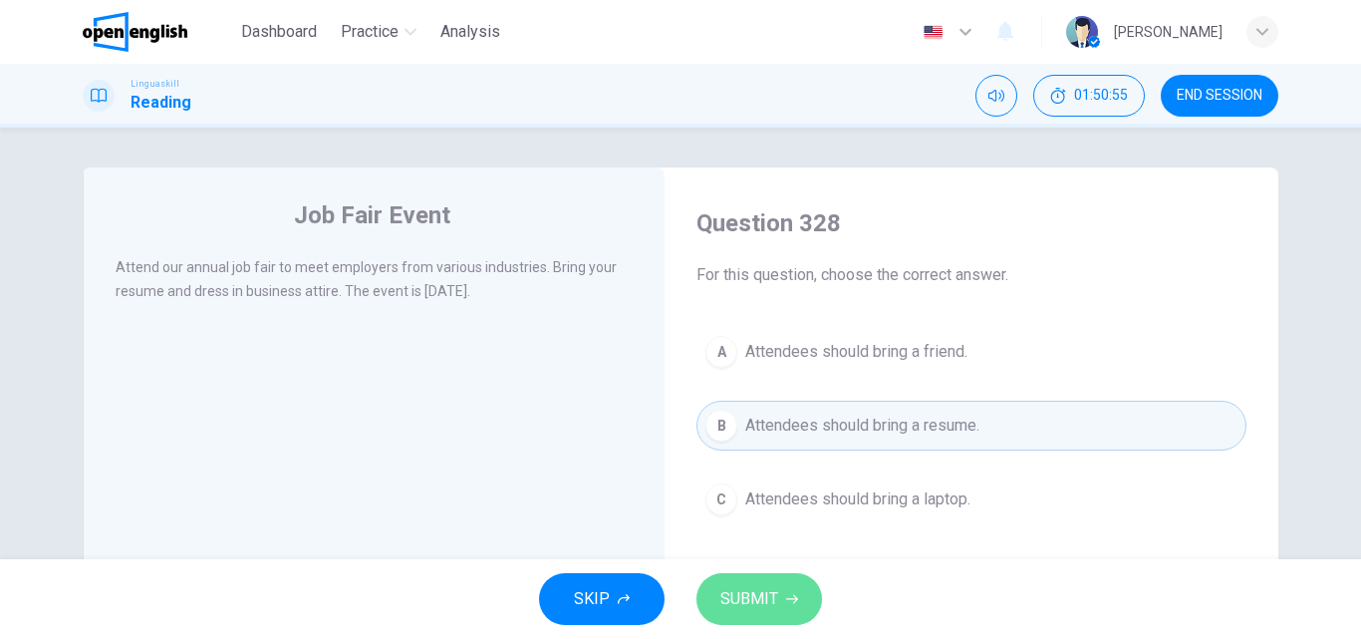
click at [764, 607] on span "SUBMIT" at bounding box center [749, 599] width 58 height 28
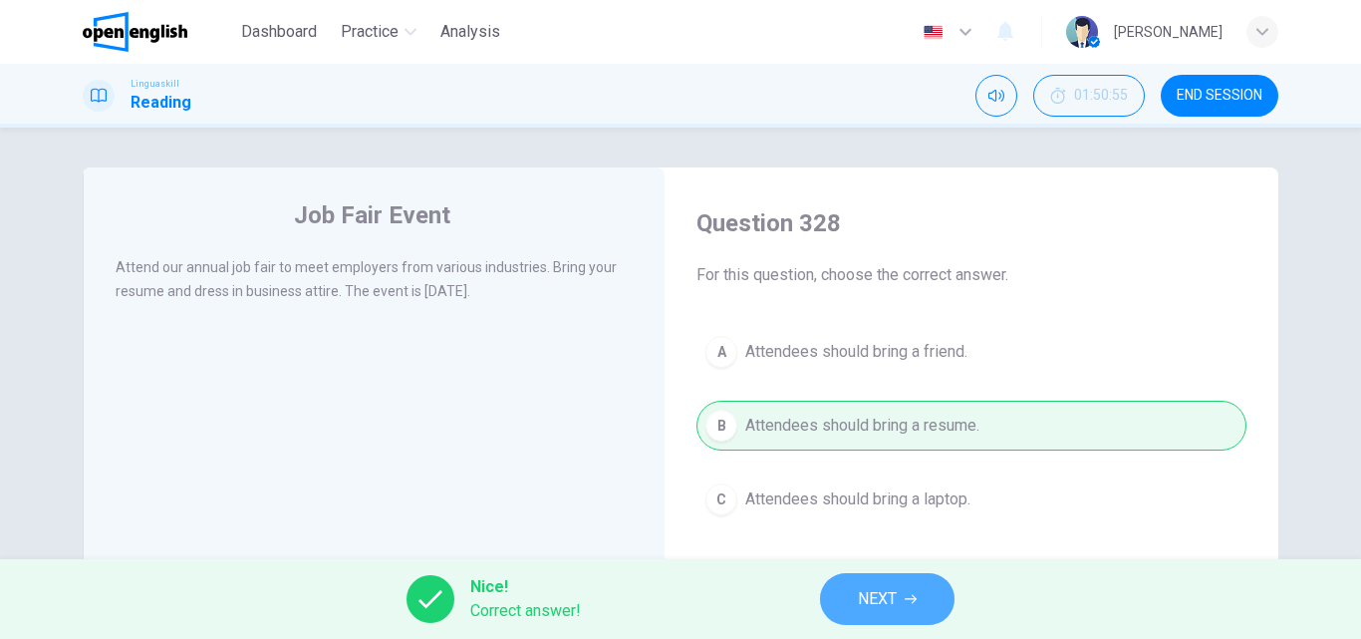
click at [883, 593] on span "NEXT" at bounding box center [877, 599] width 39 height 28
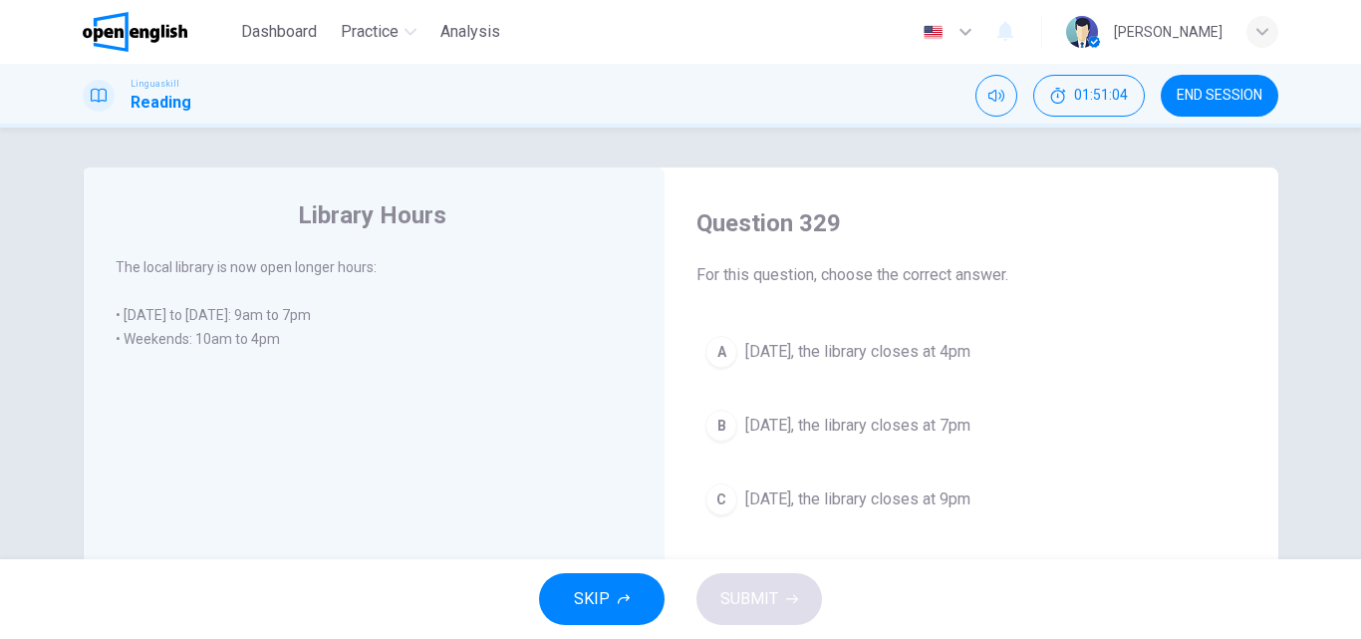
click at [860, 358] on span "[DATE], the library closes at 4pm" at bounding box center [857, 352] width 225 height 24
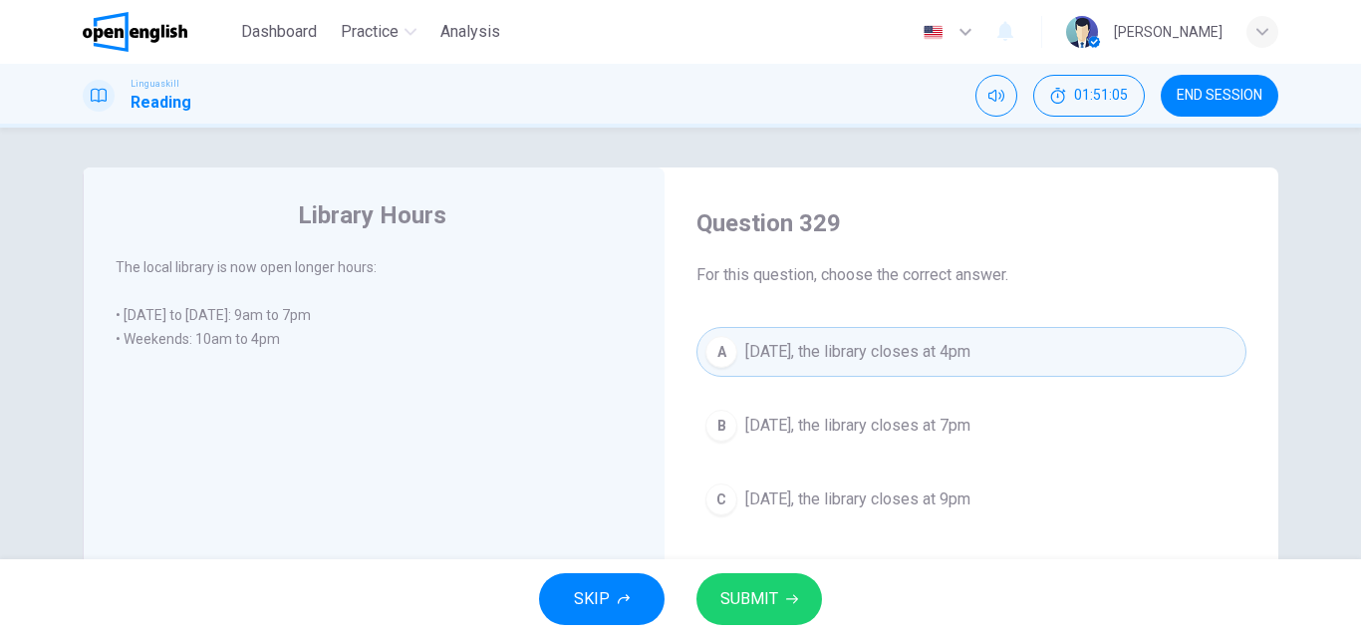
click at [742, 596] on span "SUBMIT" at bounding box center [749, 599] width 58 height 28
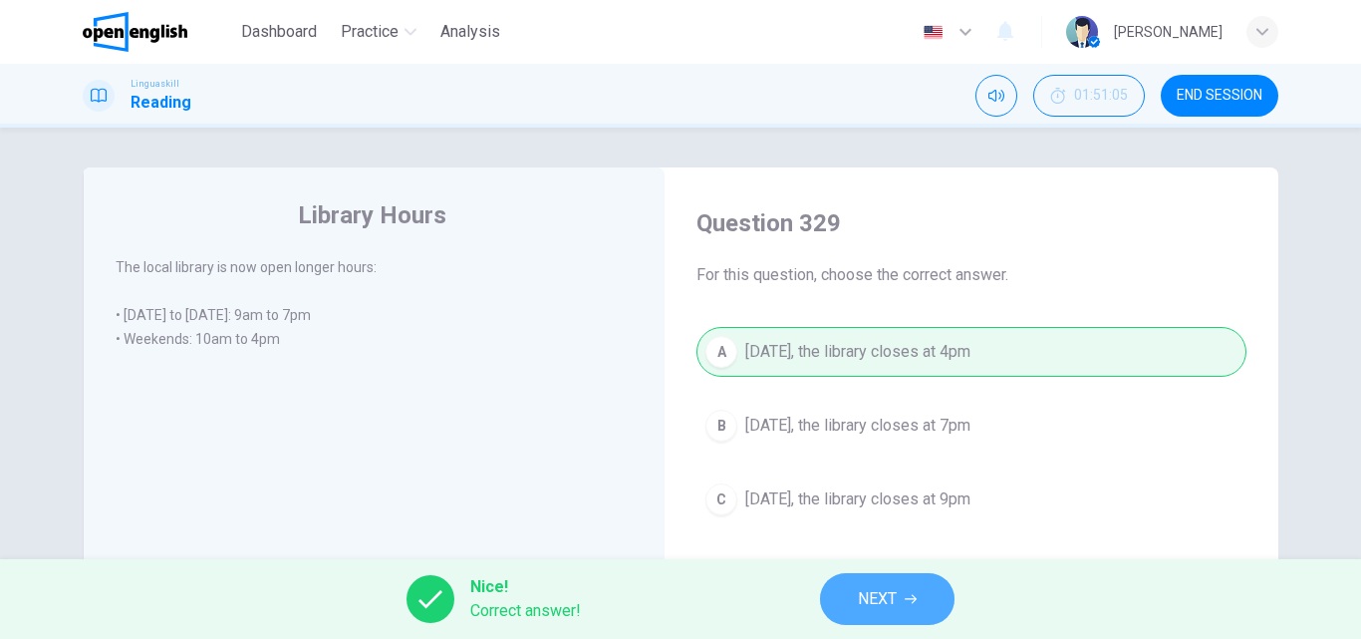
click at [879, 599] on span "NEXT" at bounding box center [877, 599] width 39 height 28
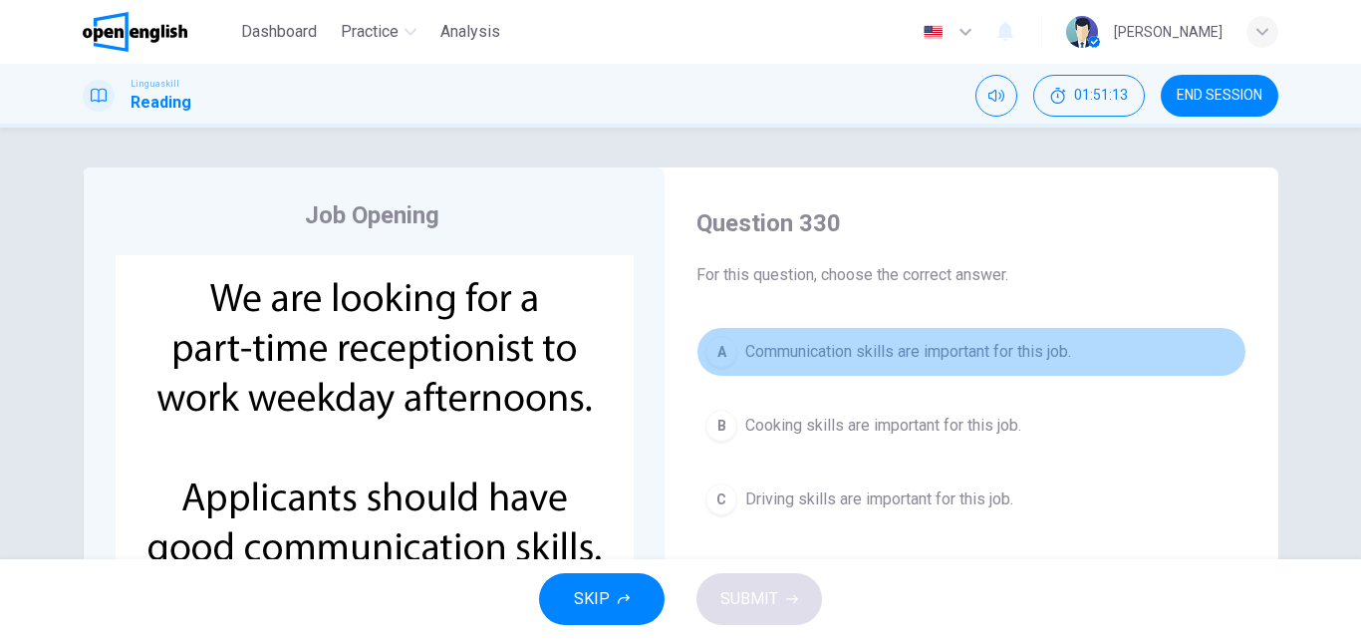
click at [783, 359] on span "Communication skills are important for this job." at bounding box center [908, 352] width 326 height 24
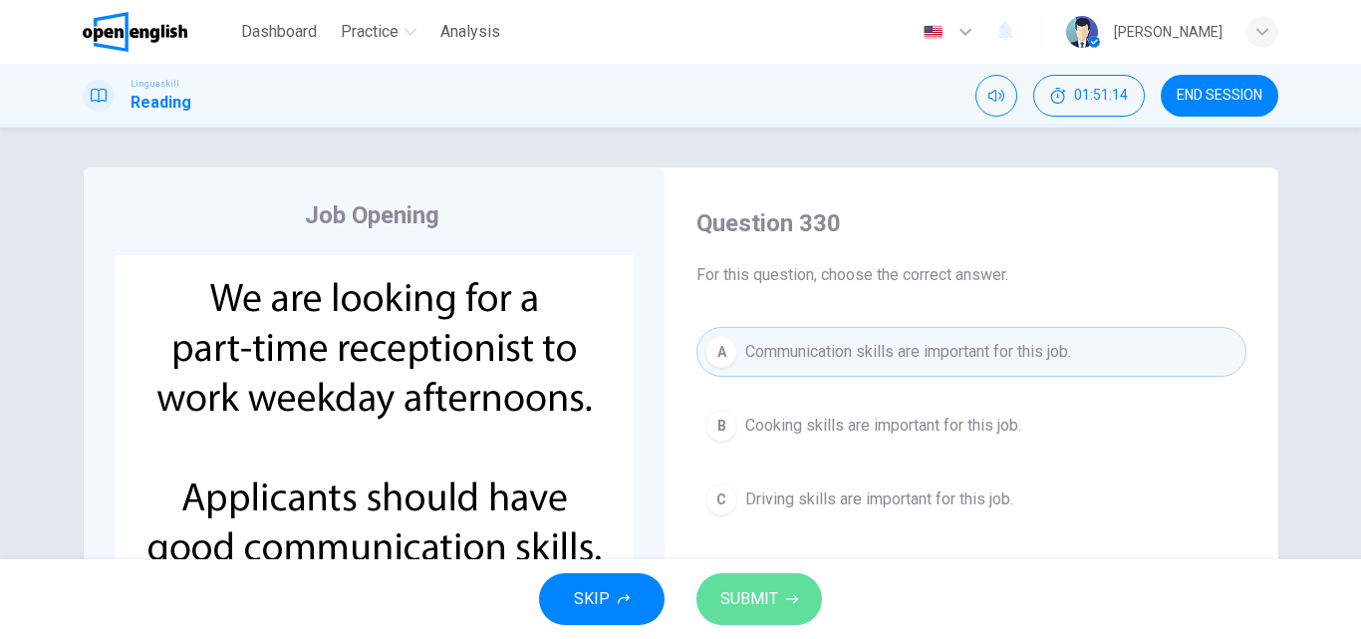
click at [720, 594] on span "SUBMIT" at bounding box center [749, 599] width 58 height 28
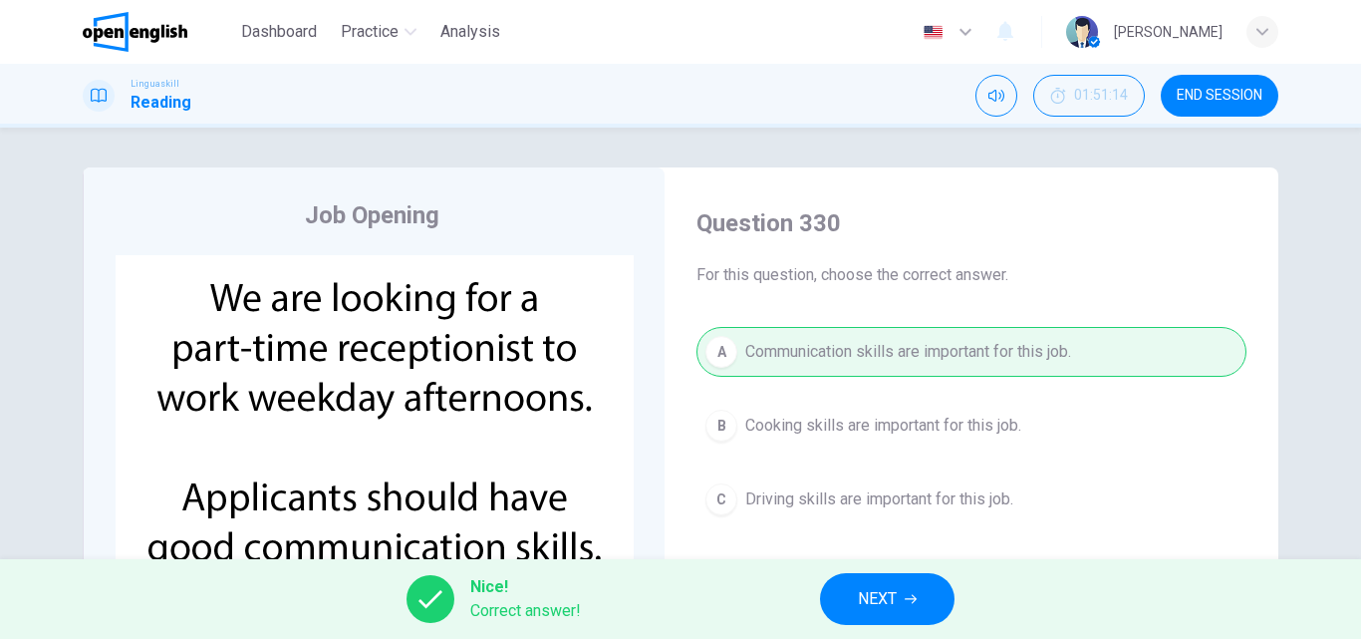
click at [889, 596] on span "NEXT" at bounding box center [877, 599] width 39 height 28
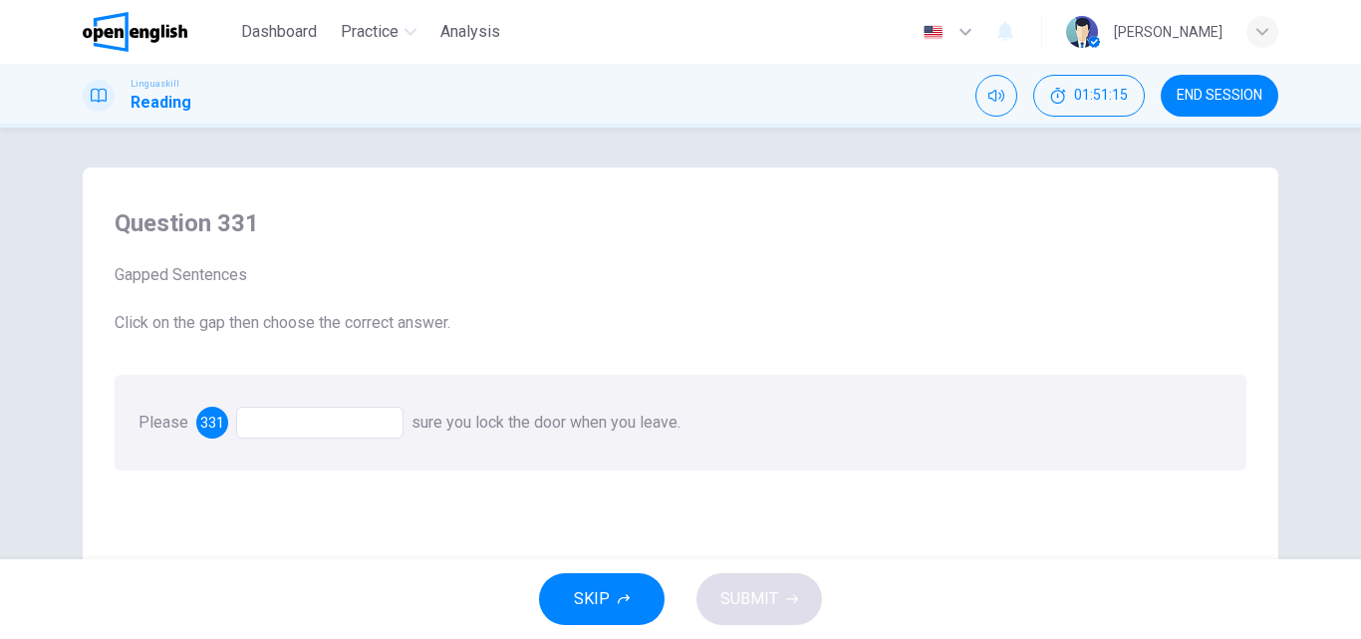
click at [264, 425] on div at bounding box center [319, 422] width 167 height 32
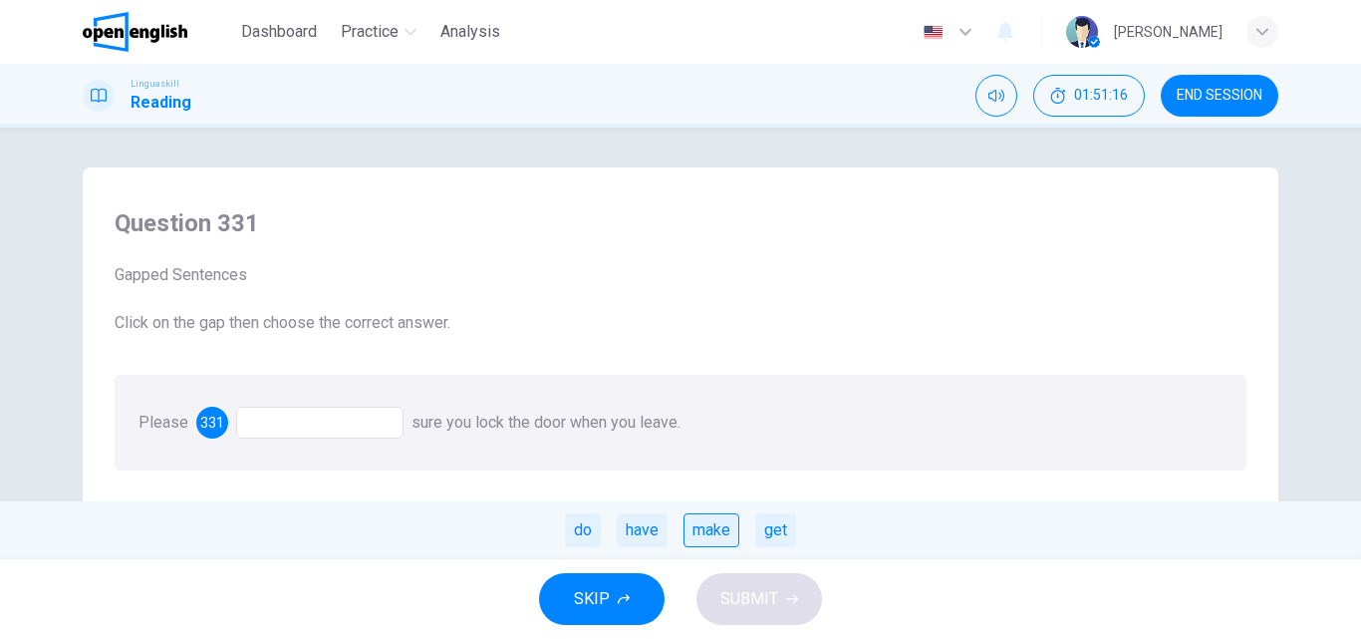
click at [708, 522] on div "make" at bounding box center [711, 530] width 56 height 34
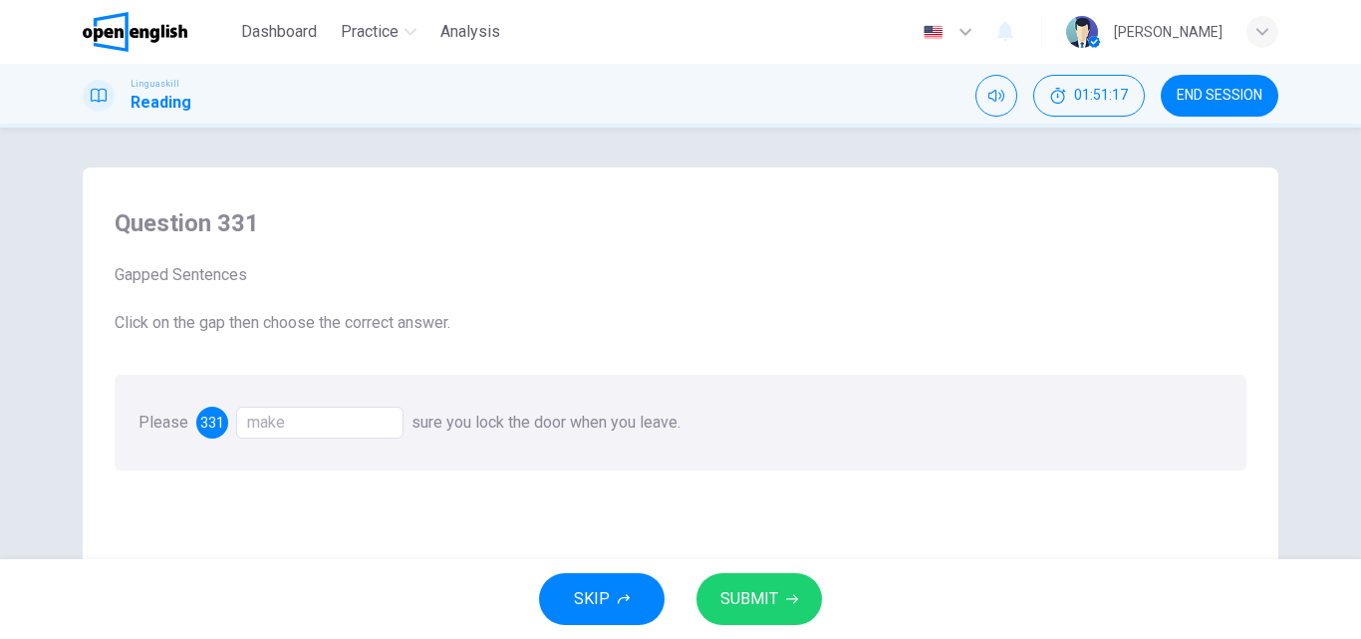
click at [763, 604] on span "SUBMIT" at bounding box center [749, 599] width 58 height 28
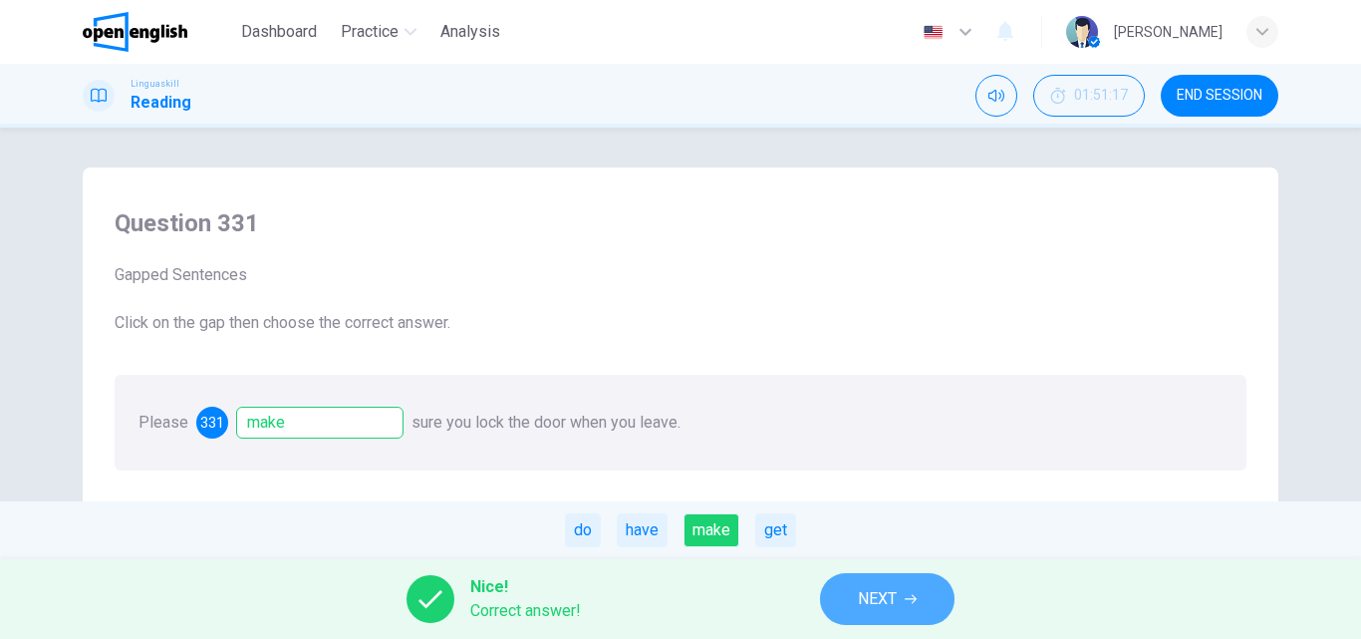
click at [865, 588] on span "NEXT" at bounding box center [877, 599] width 39 height 28
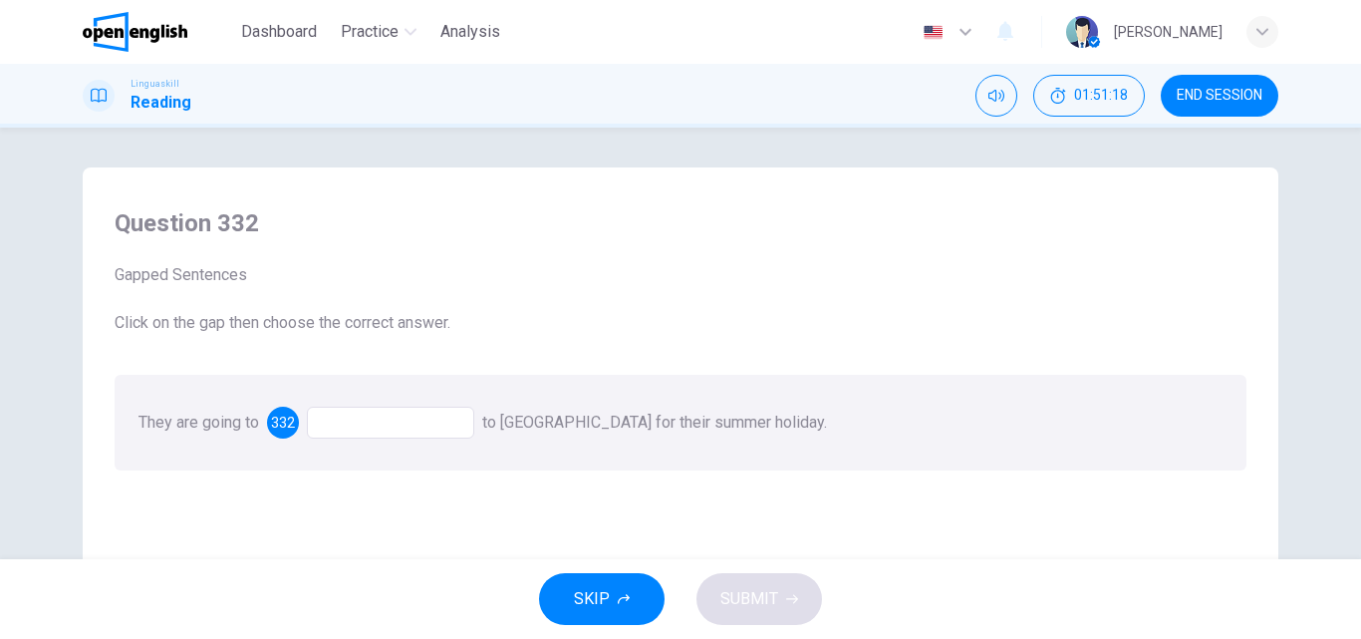
click at [344, 410] on div at bounding box center [390, 422] width 167 height 32
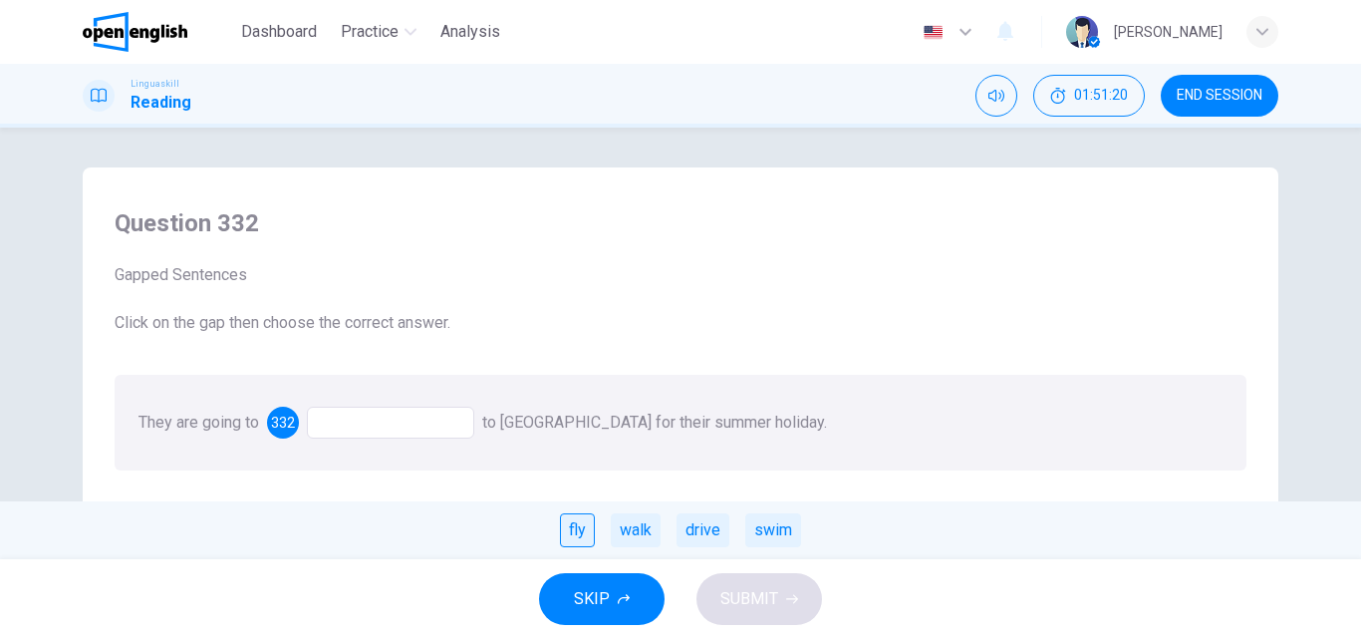
click at [584, 530] on div "fly" at bounding box center [577, 530] width 35 height 34
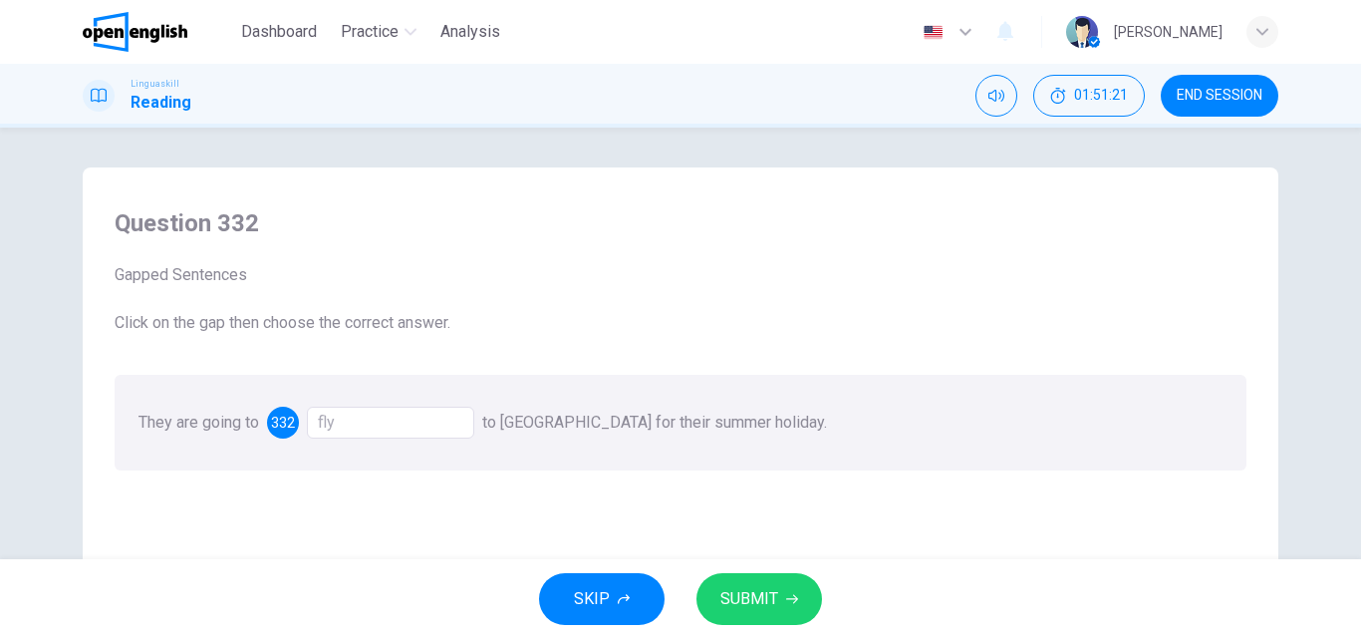
click at [767, 600] on span "SUBMIT" at bounding box center [749, 599] width 58 height 28
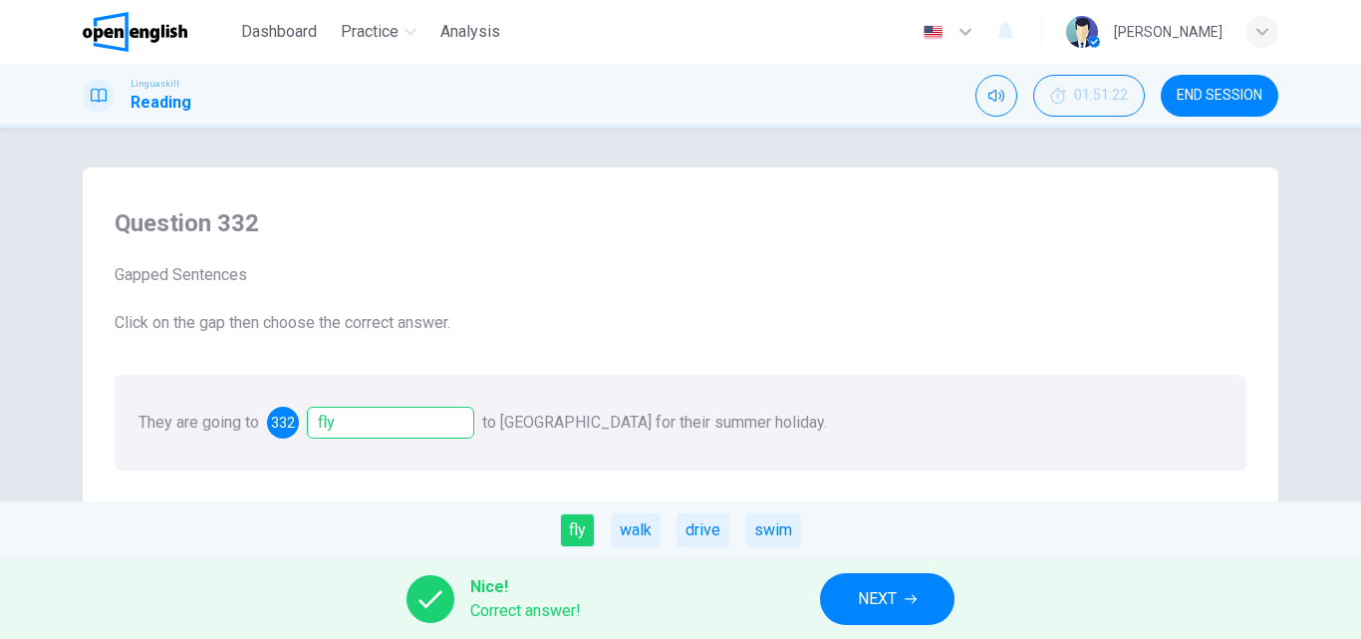
click at [937, 588] on button "NEXT" at bounding box center [887, 599] width 134 height 52
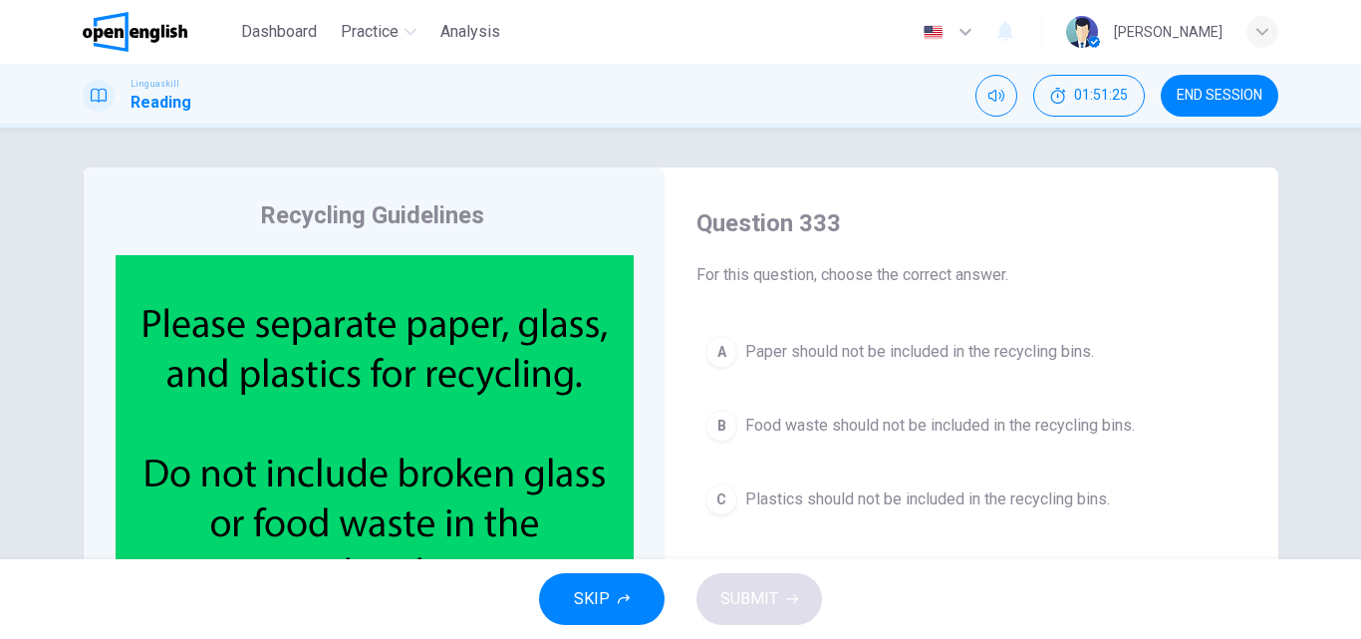
click at [851, 426] on span "Food waste should not be included in the recycling bins." at bounding box center [940, 425] width 390 height 24
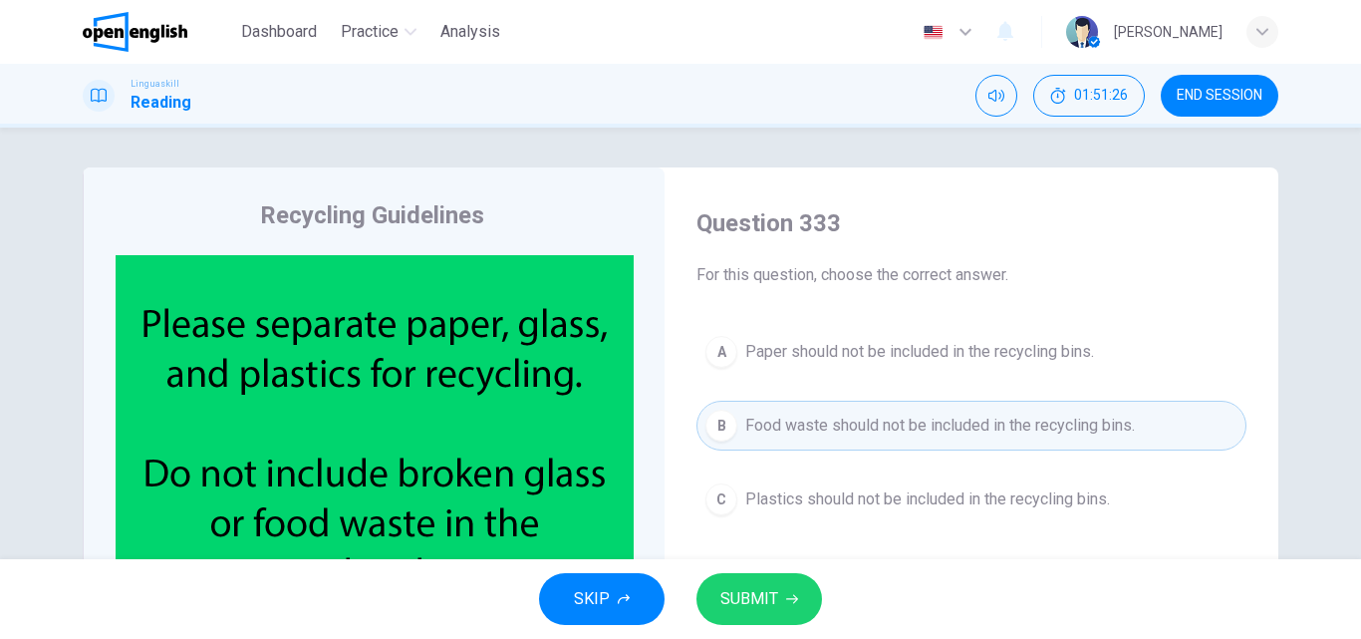
click at [758, 596] on span "SUBMIT" at bounding box center [749, 599] width 58 height 28
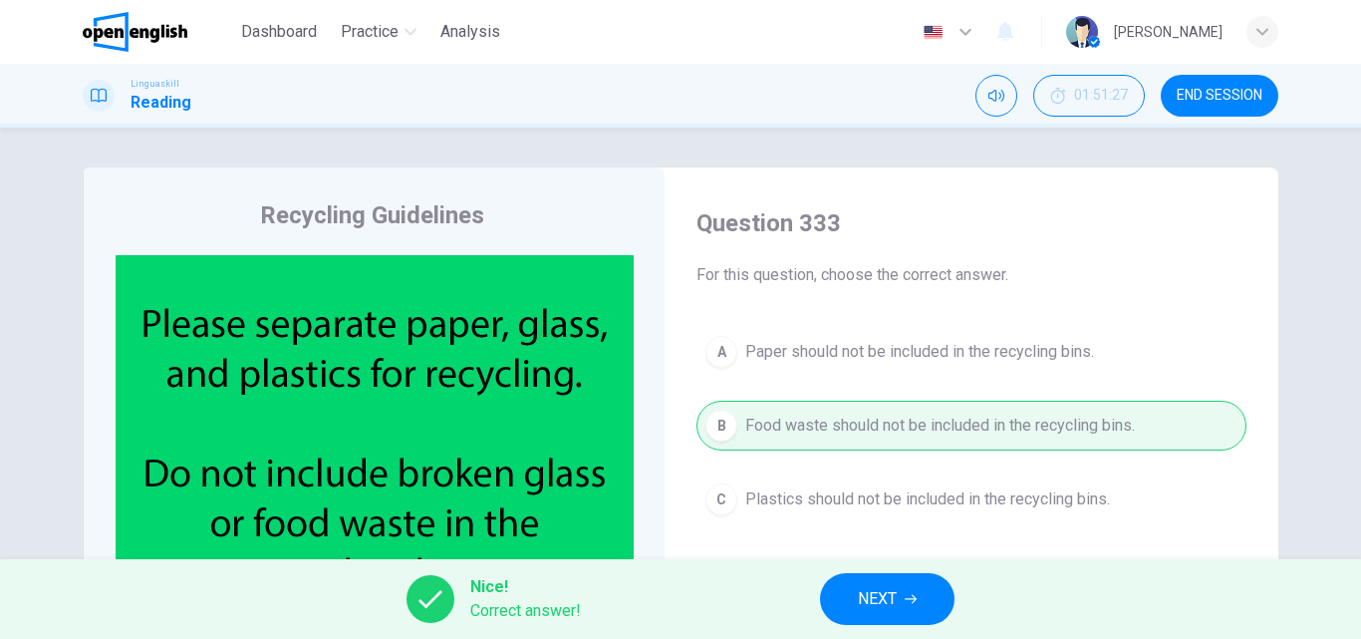
click at [877, 602] on span "NEXT" at bounding box center [877, 599] width 39 height 28
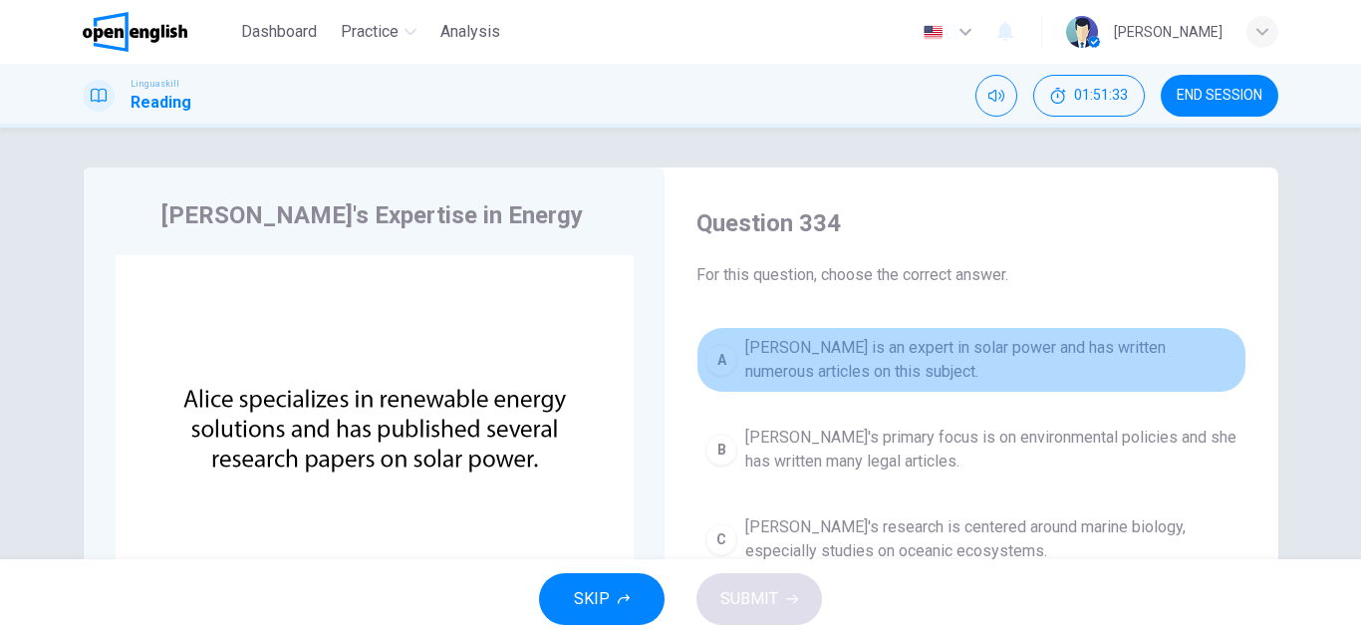
click at [928, 356] on span "[PERSON_NAME] is an expert in solar power and has written numerous articles on …" at bounding box center [991, 360] width 492 height 48
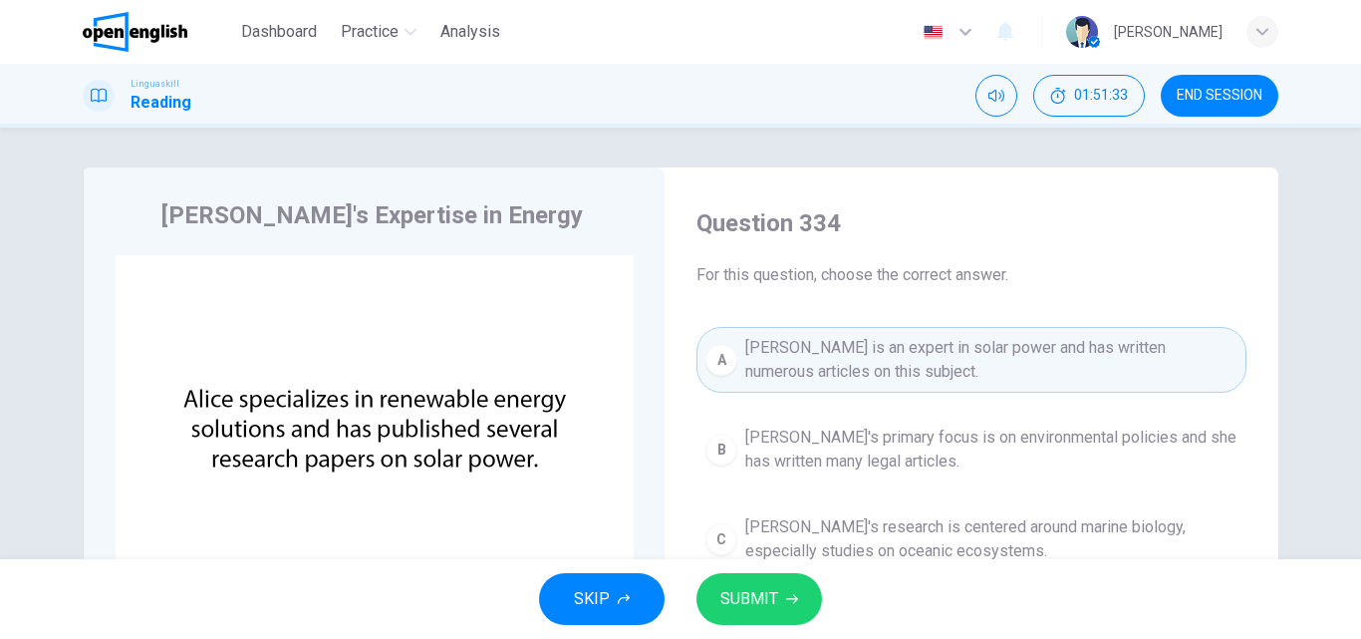
click at [747, 615] on button "SUBMIT" at bounding box center [759, 599] width 126 height 52
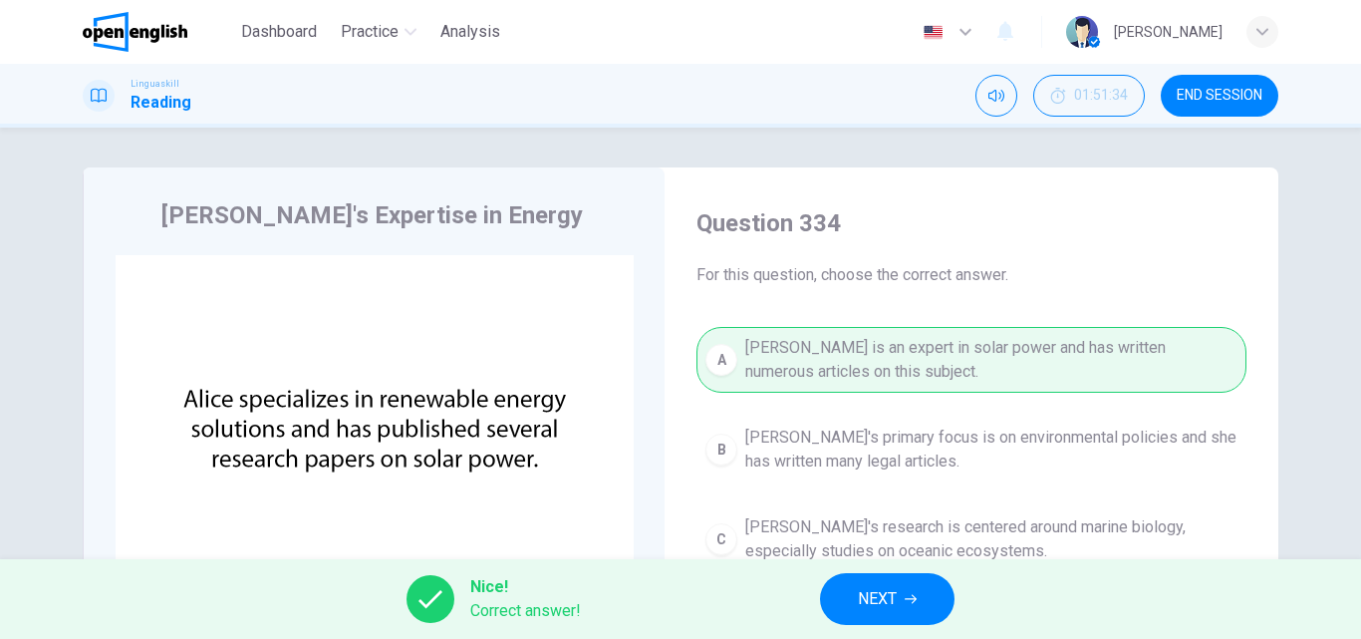
click at [883, 587] on span "NEXT" at bounding box center [877, 599] width 39 height 28
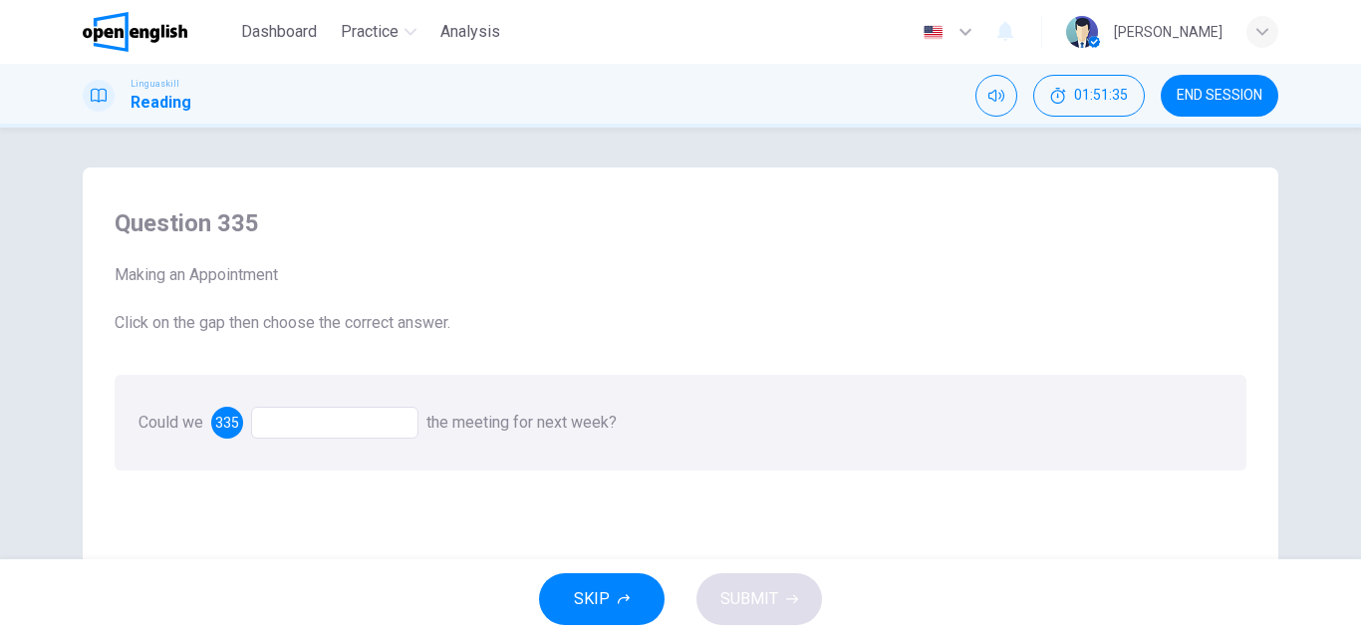
click at [277, 424] on div at bounding box center [334, 422] width 167 height 32
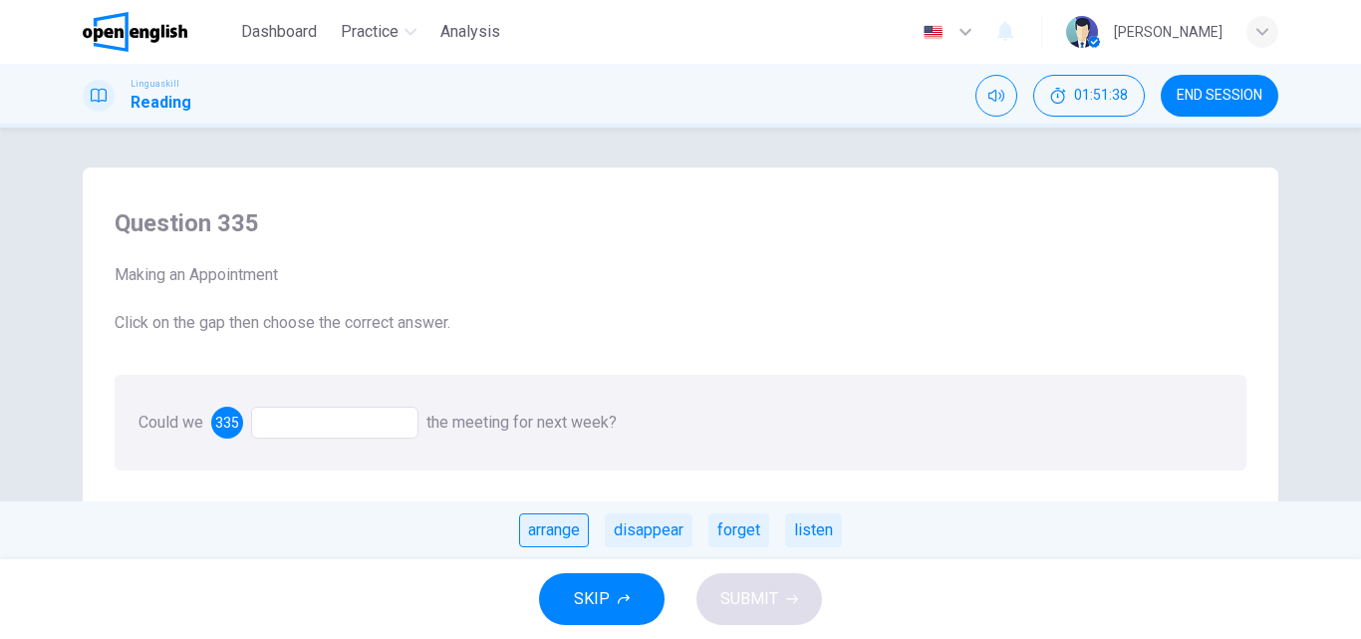
click at [566, 521] on div "arrange" at bounding box center [554, 530] width 70 height 34
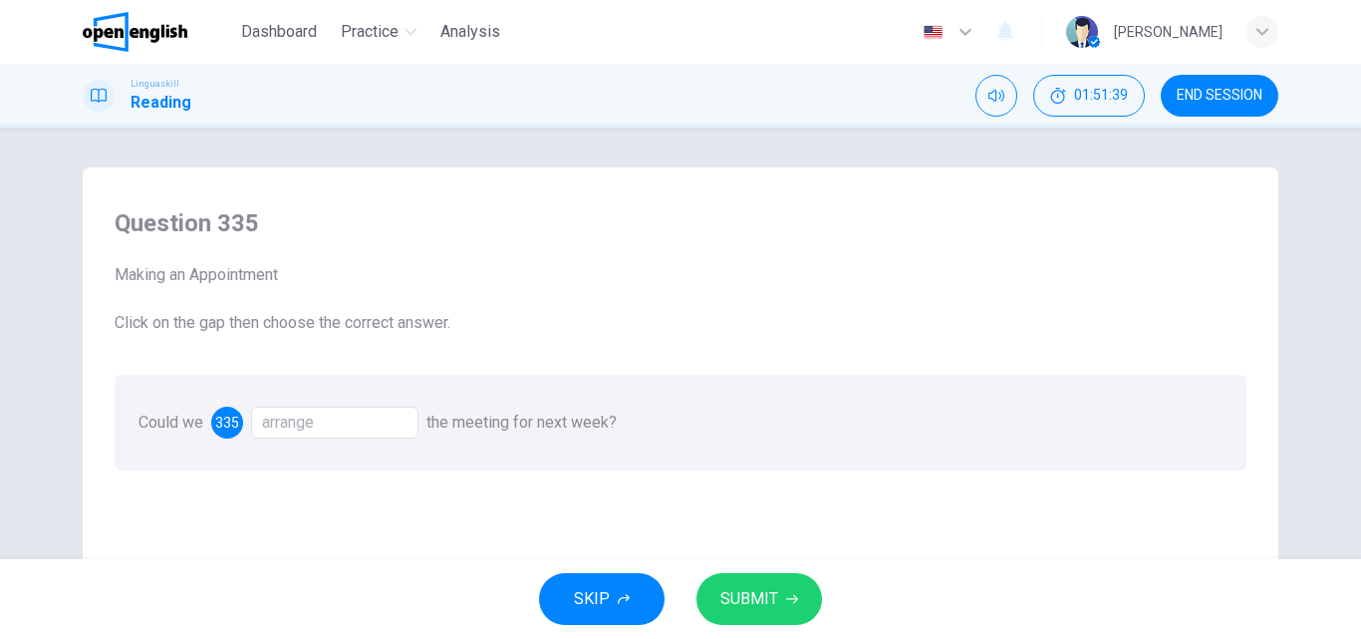
click at [733, 608] on span "SUBMIT" at bounding box center [749, 599] width 58 height 28
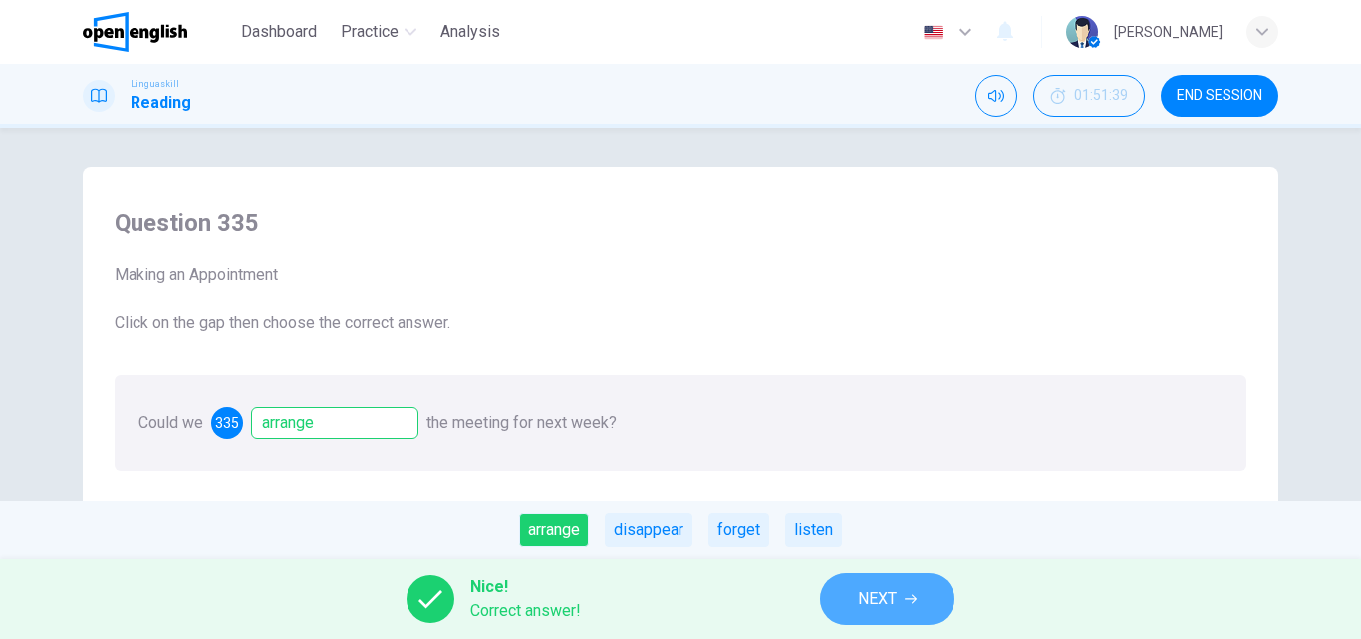
click at [869, 596] on span "NEXT" at bounding box center [877, 599] width 39 height 28
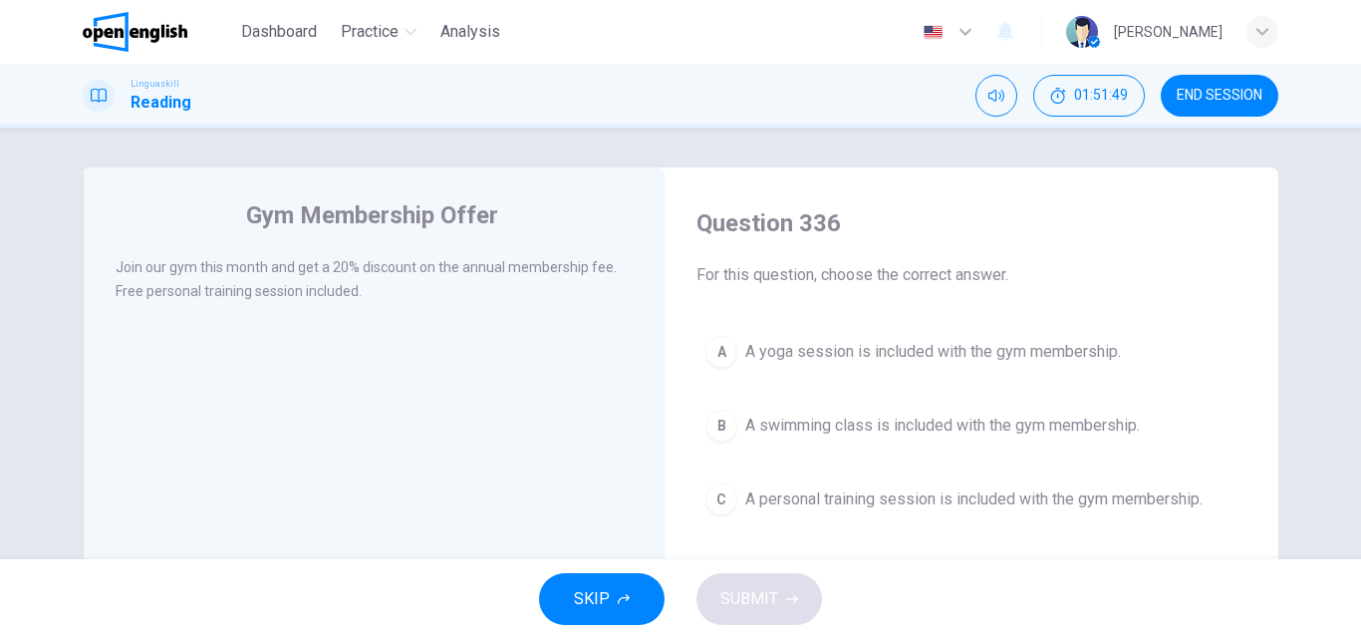
click at [963, 499] on span "A personal training session is included with the gym membership." at bounding box center [973, 499] width 457 height 24
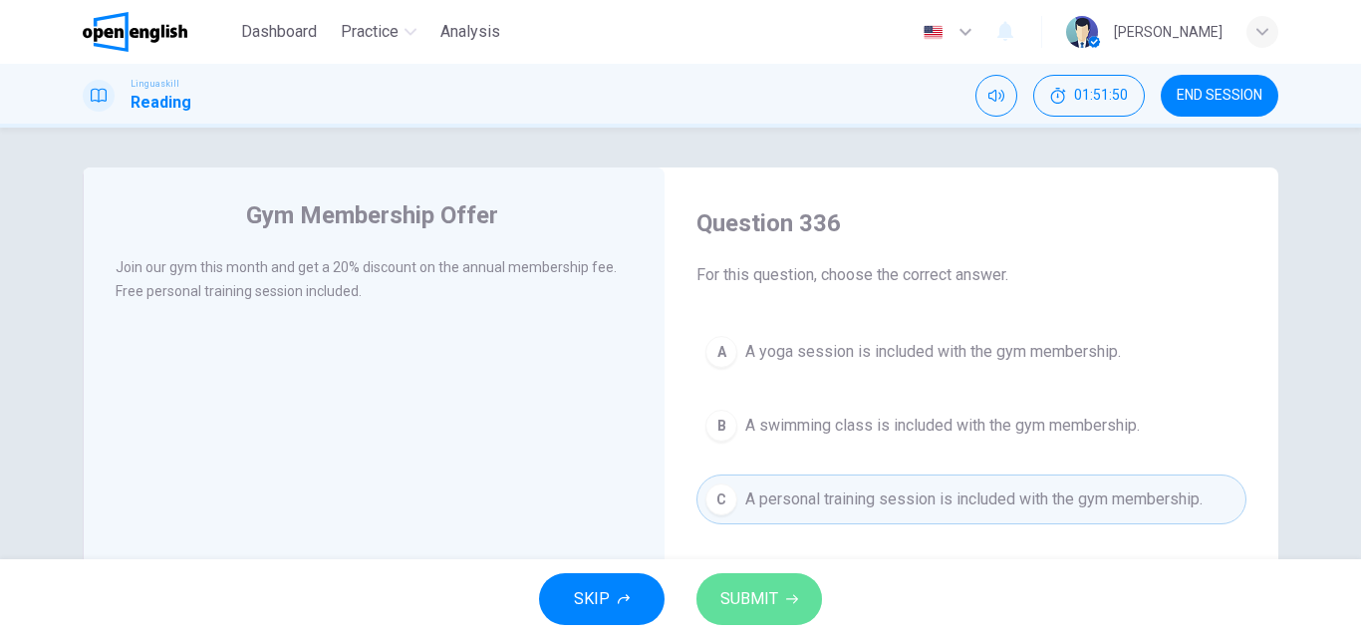
click at [742, 586] on span "SUBMIT" at bounding box center [749, 599] width 58 height 28
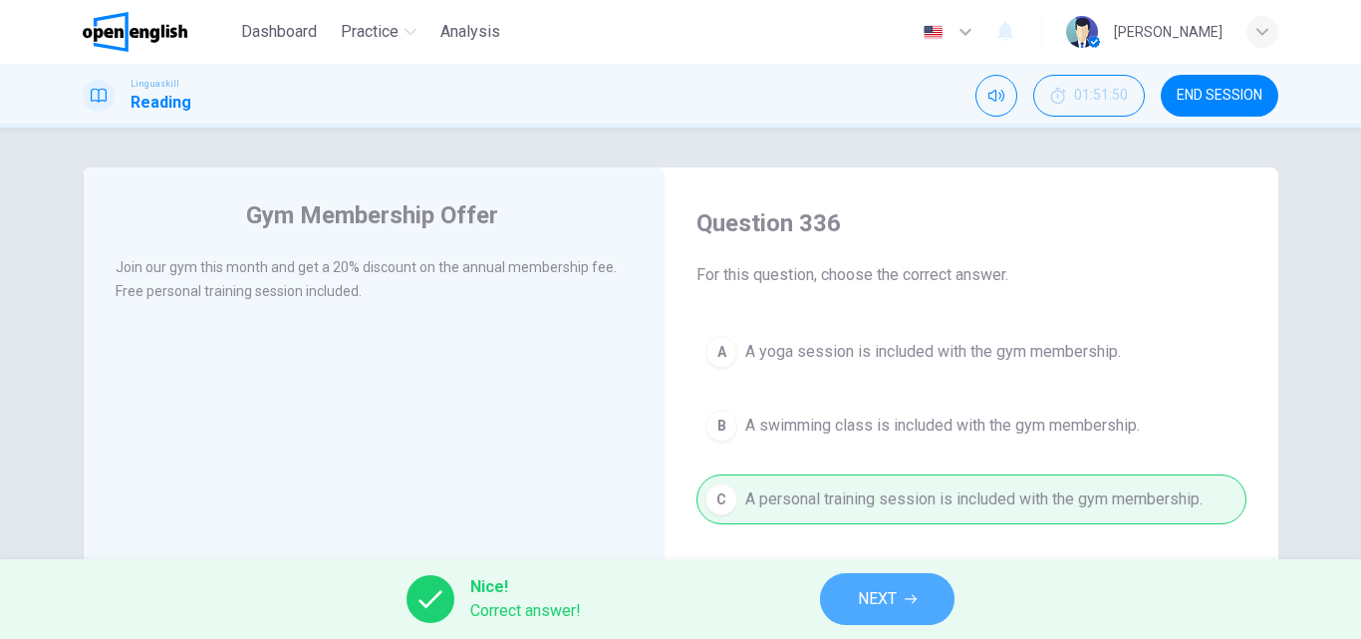
click at [894, 591] on span "NEXT" at bounding box center [877, 599] width 39 height 28
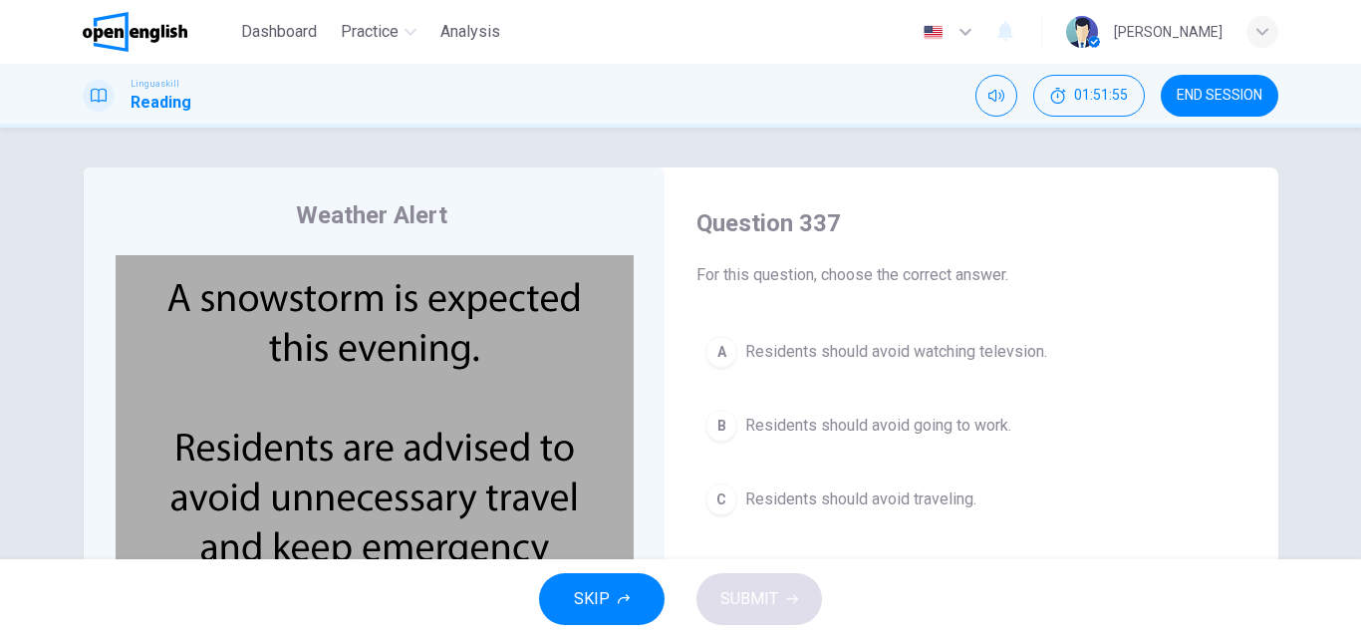
click at [533, 500] on img at bounding box center [375, 446] width 518 height 383
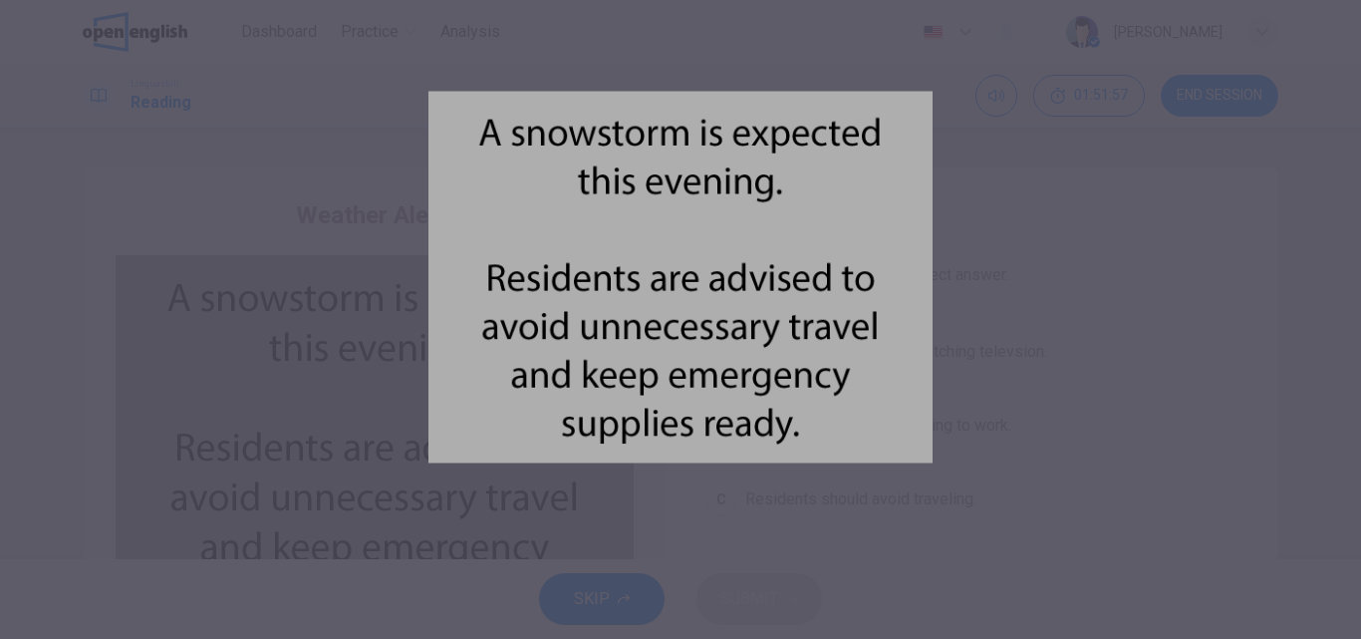
click at [1063, 362] on div at bounding box center [680, 319] width 1361 height 639
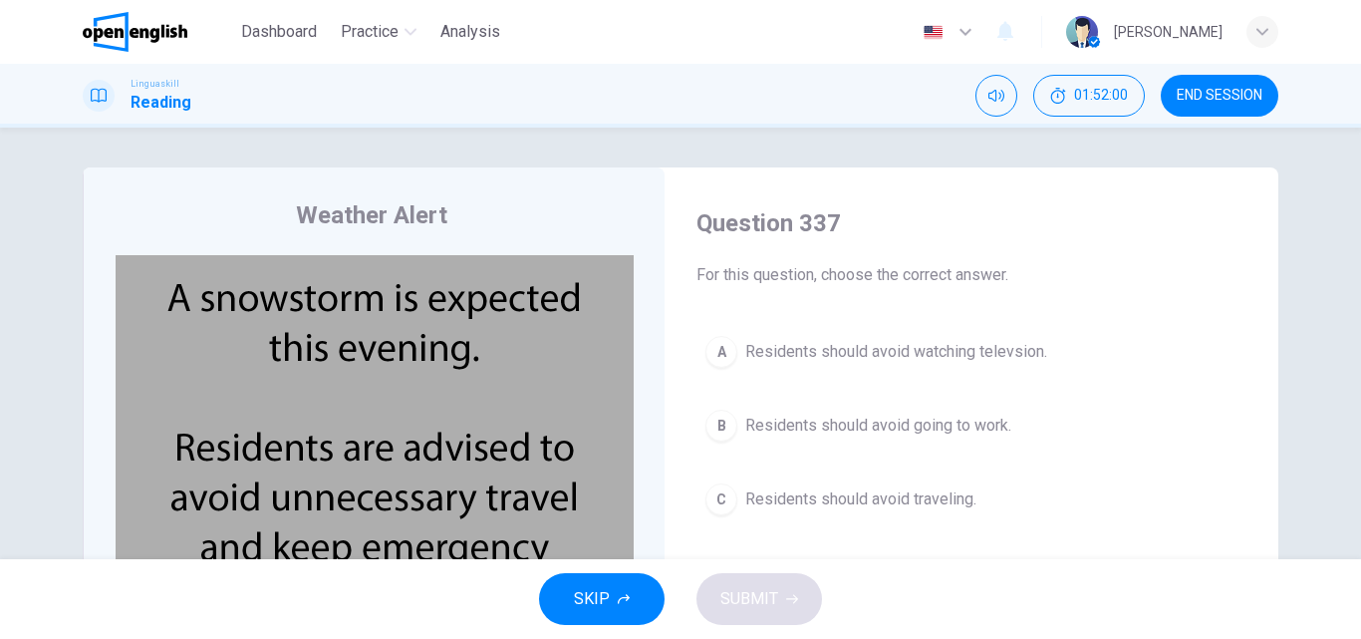
click at [805, 501] on span "Residents should avoid traveling." at bounding box center [860, 499] width 231 height 24
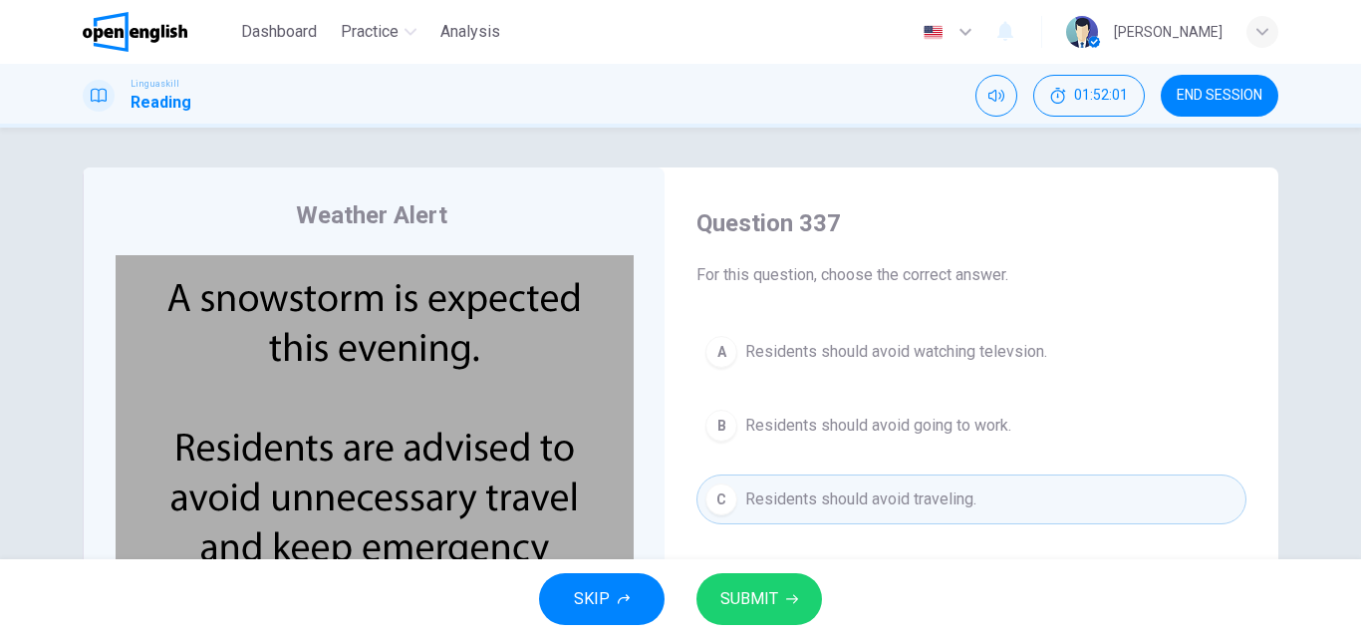
click at [744, 587] on span "SUBMIT" at bounding box center [749, 599] width 58 height 28
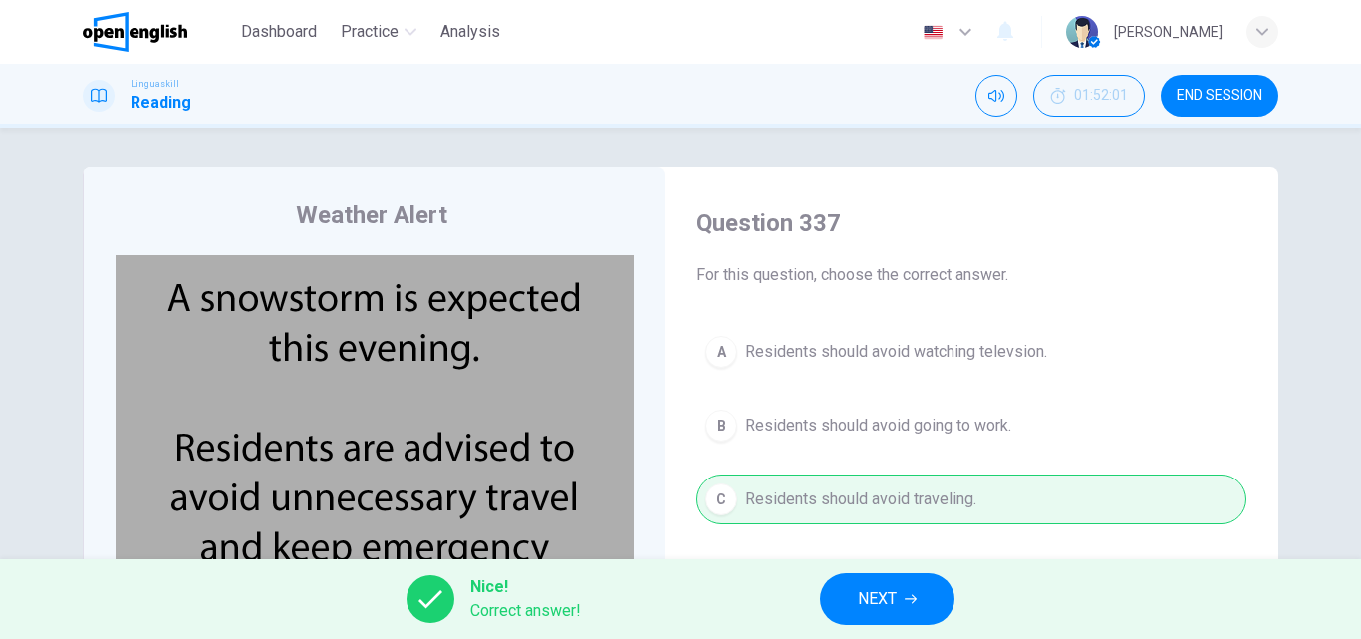
click at [892, 582] on button "NEXT" at bounding box center [887, 599] width 134 height 52
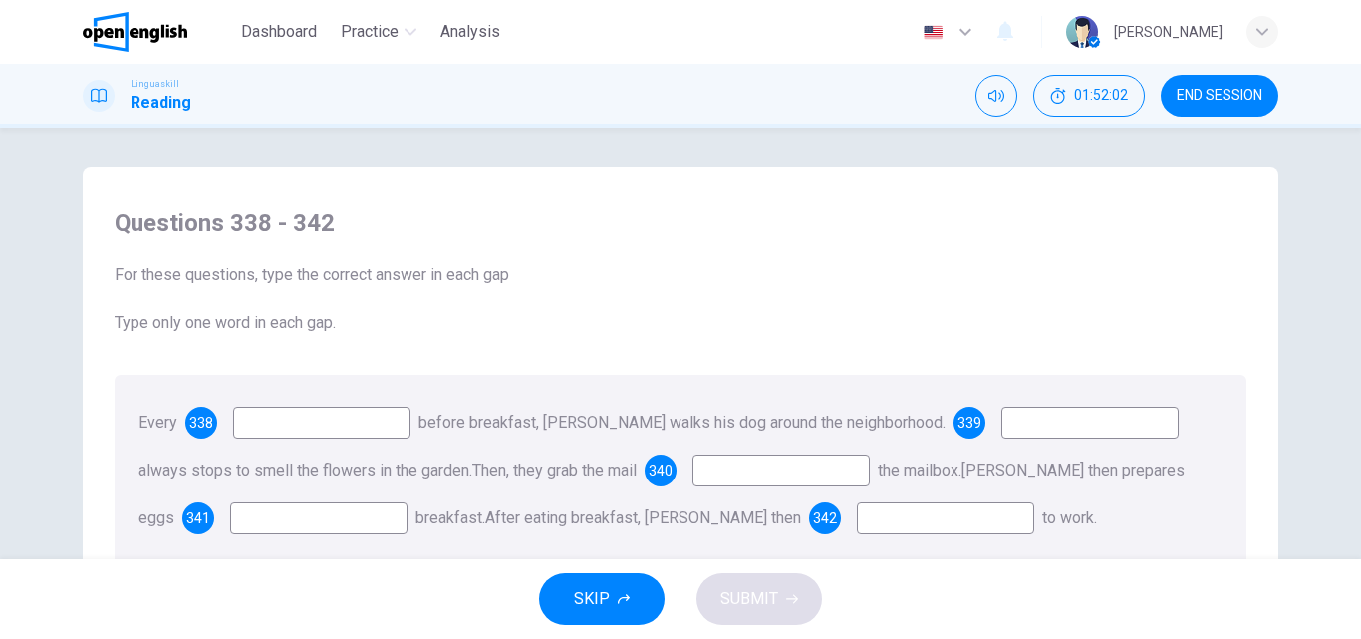
click at [344, 418] on input at bounding box center [321, 422] width 177 height 32
type input "*******"
click at [1058, 430] on input at bounding box center [1089, 422] width 177 height 32
type input "**"
click at [752, 473] on input at bounding box center [780, 470] width 177 height 32
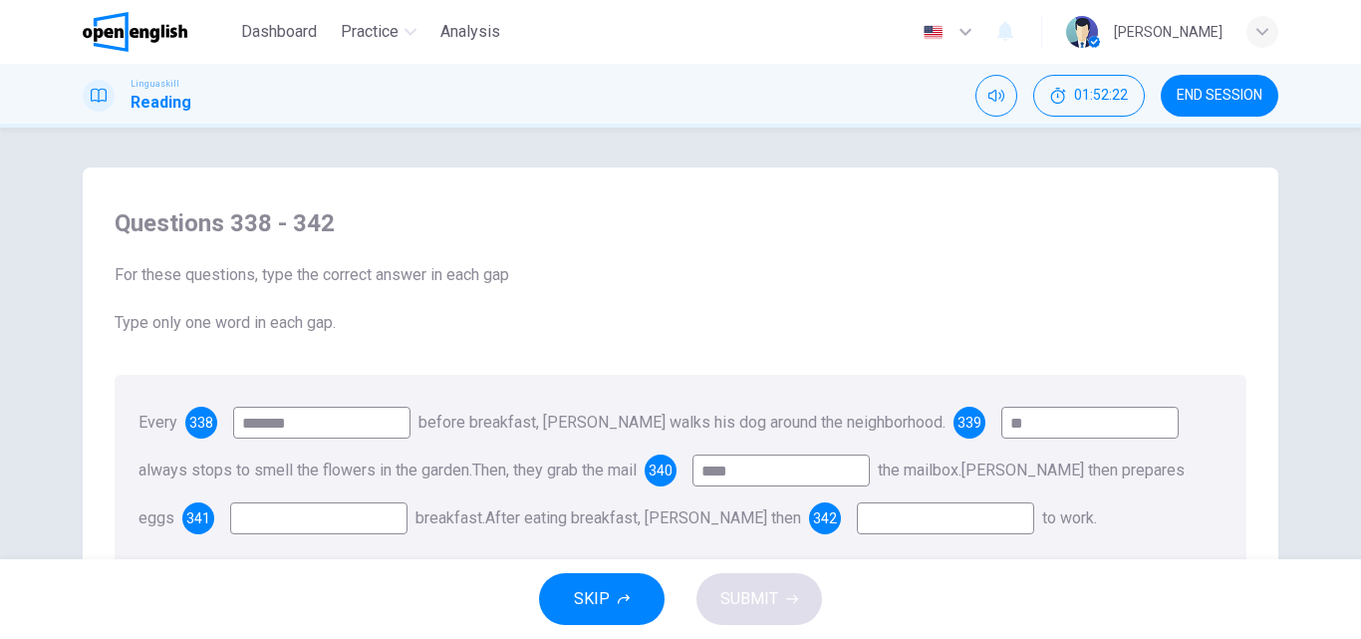
type input "****"
click at [363, 527] on input at bounding box center [318, 518] width 177 height 32
type input "***"
click at [857, 527] on input at bounding box center [945, 518] width 177 height 32
type input "****"
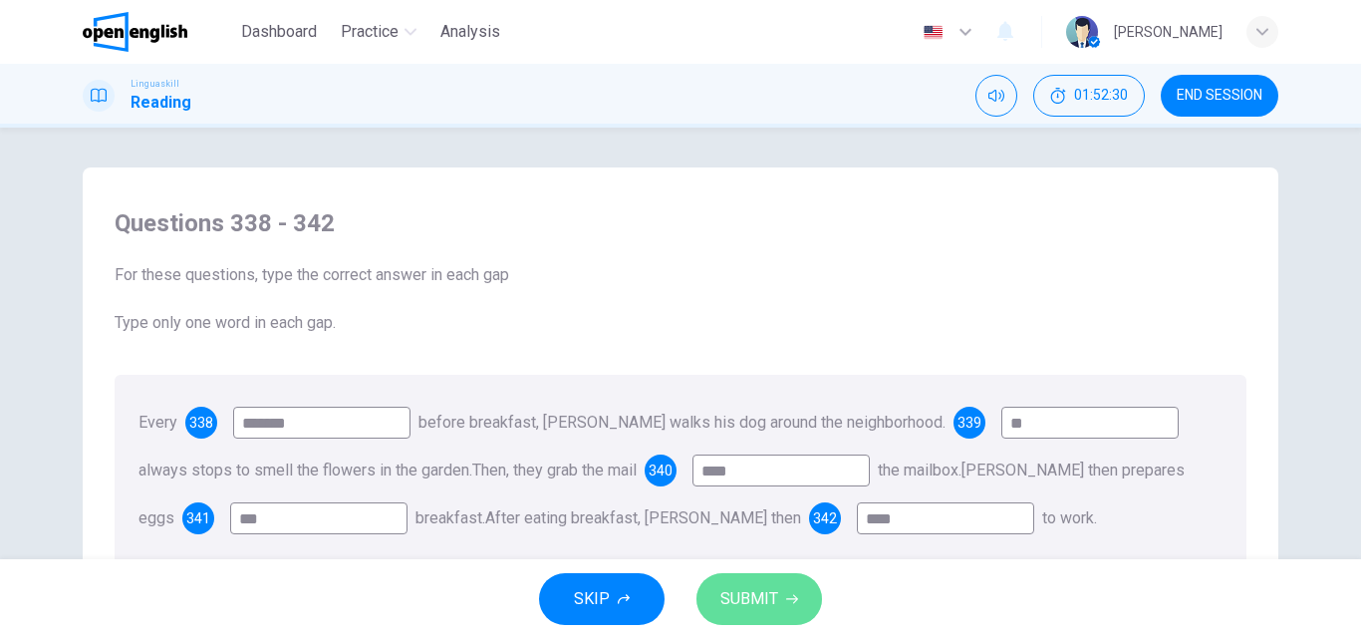
click at [776, 587] on span "SUBMIT" at bounding box center [749, 599] width 58 height 28
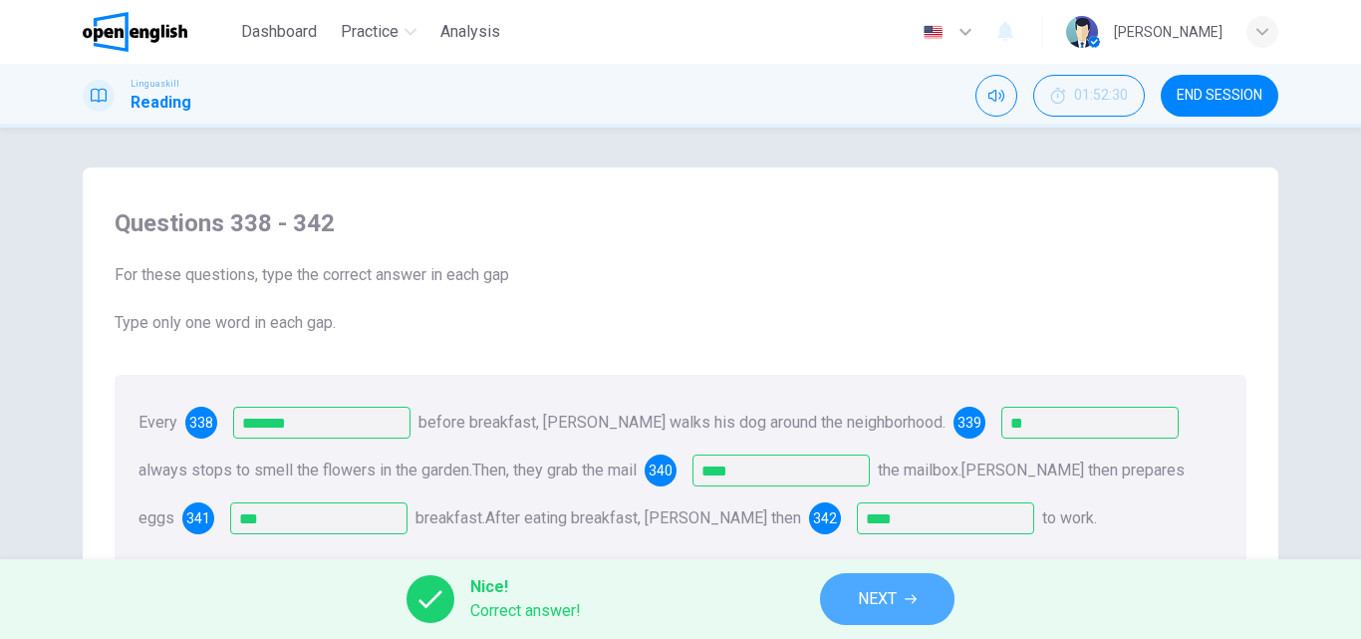
click at [879, 601] on span "NEXT" at bounding box center [877, 599] width 39 height 28
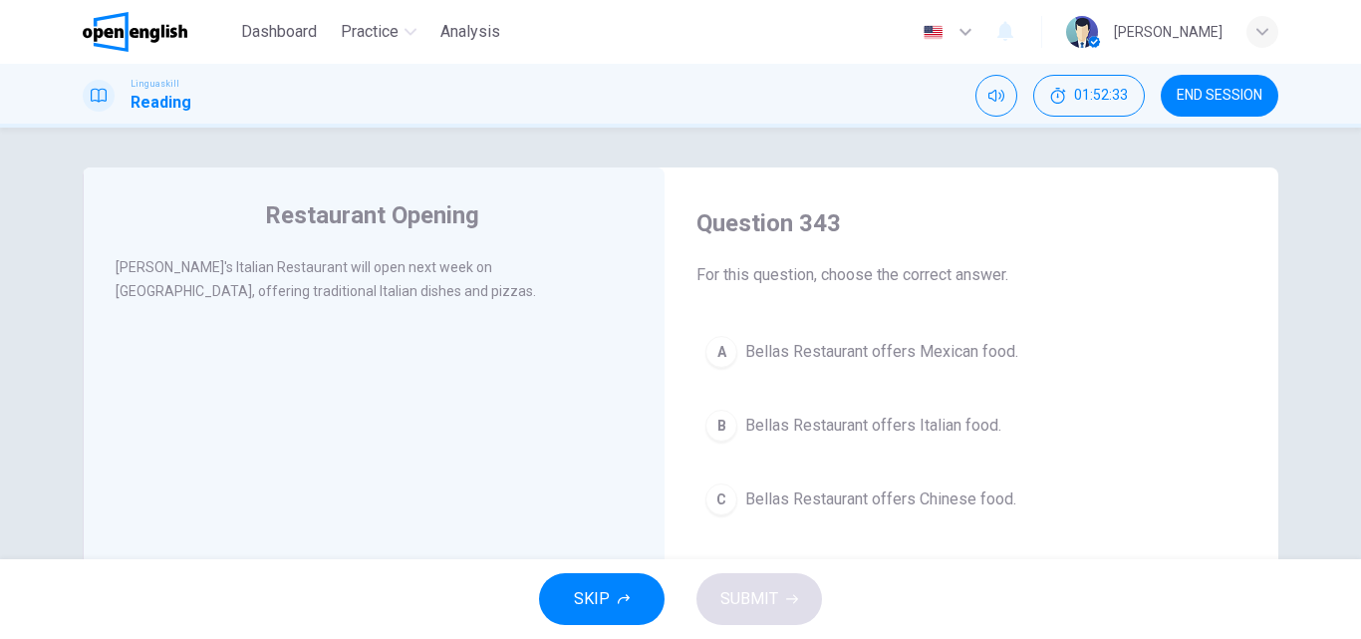
click at [924, 424] on span "Bellas Restaurant offers Italian food." at bounding box center [873, 425] width 256 height 24
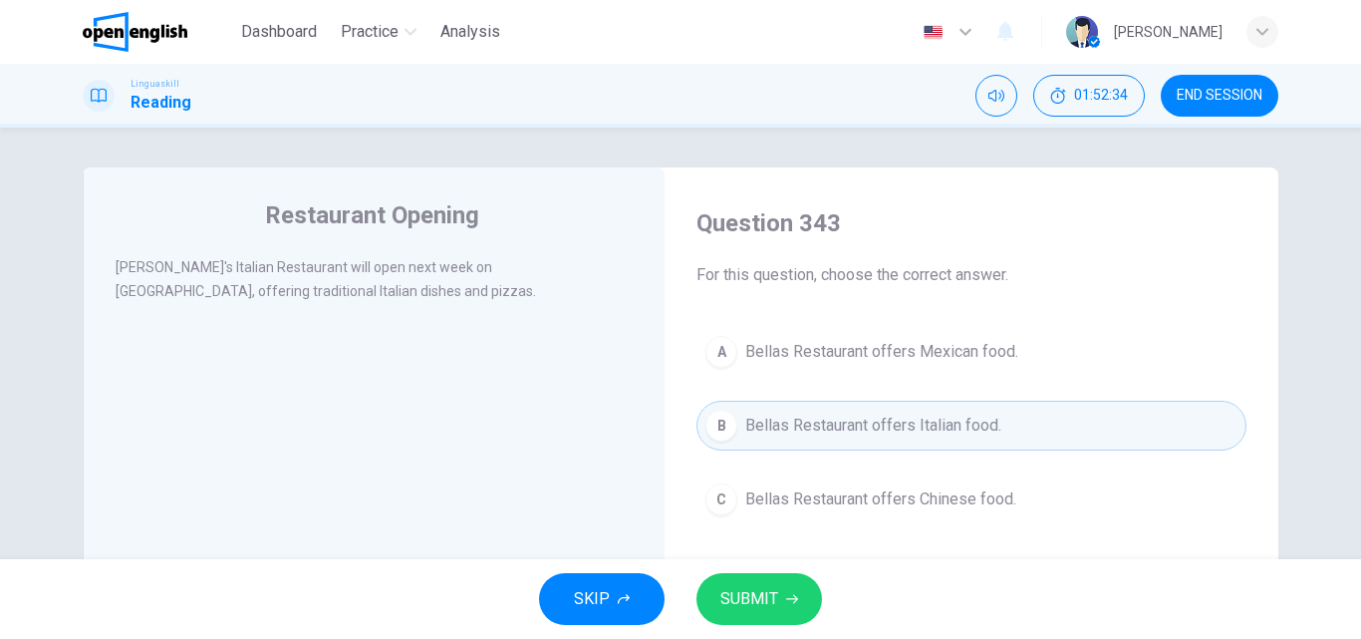
click at [726, 593] on span "SUBMIT" at bounding box center [749, 599] width 58 height 28
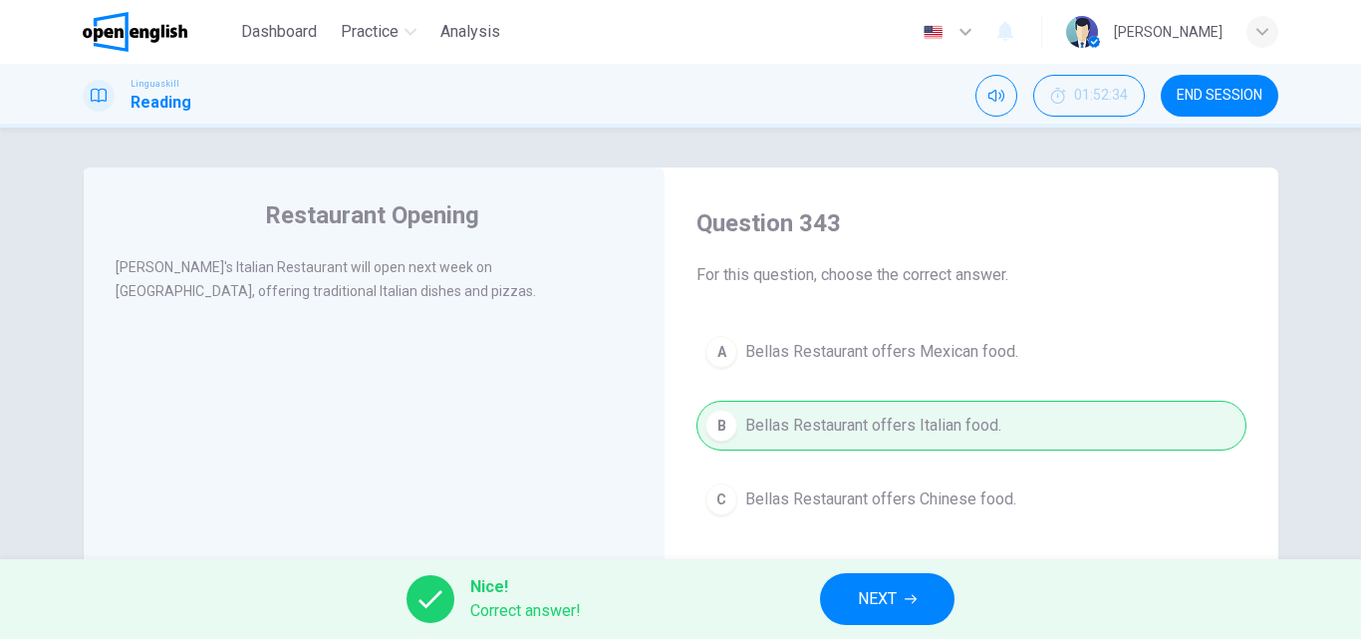
click at [904, 588] on button "NEXT" at bounding box center [887, 599] width 134 height 52
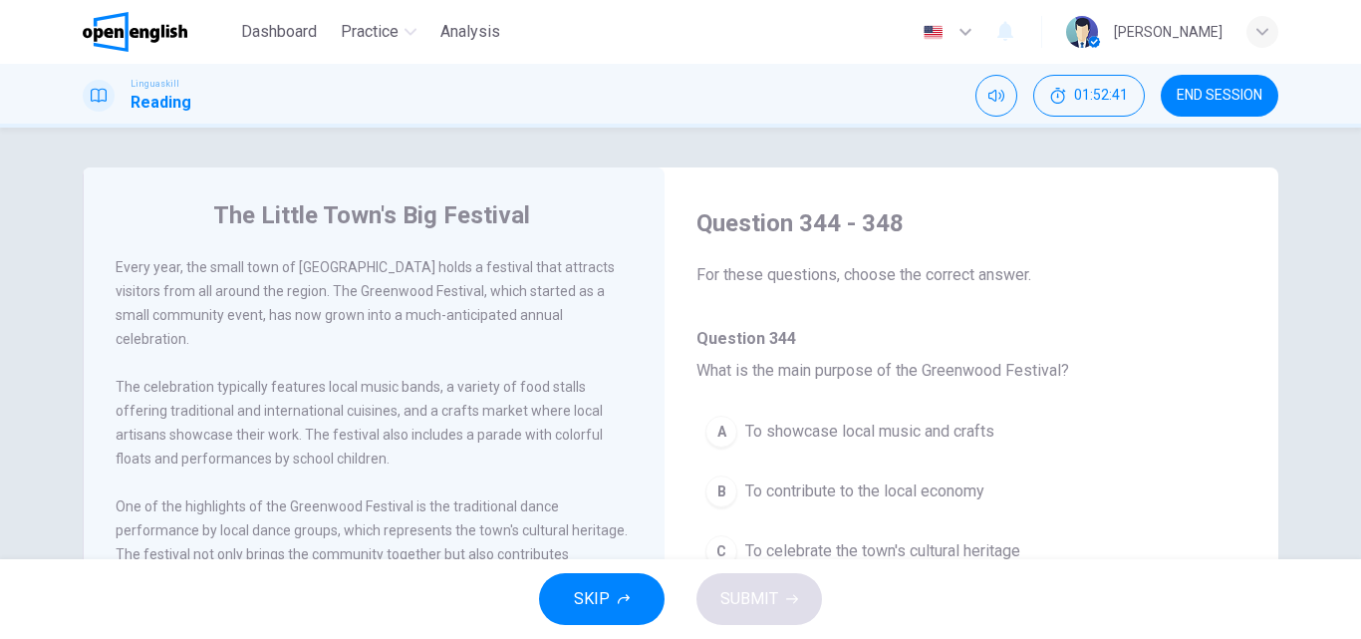
scroll to position [100, 0]
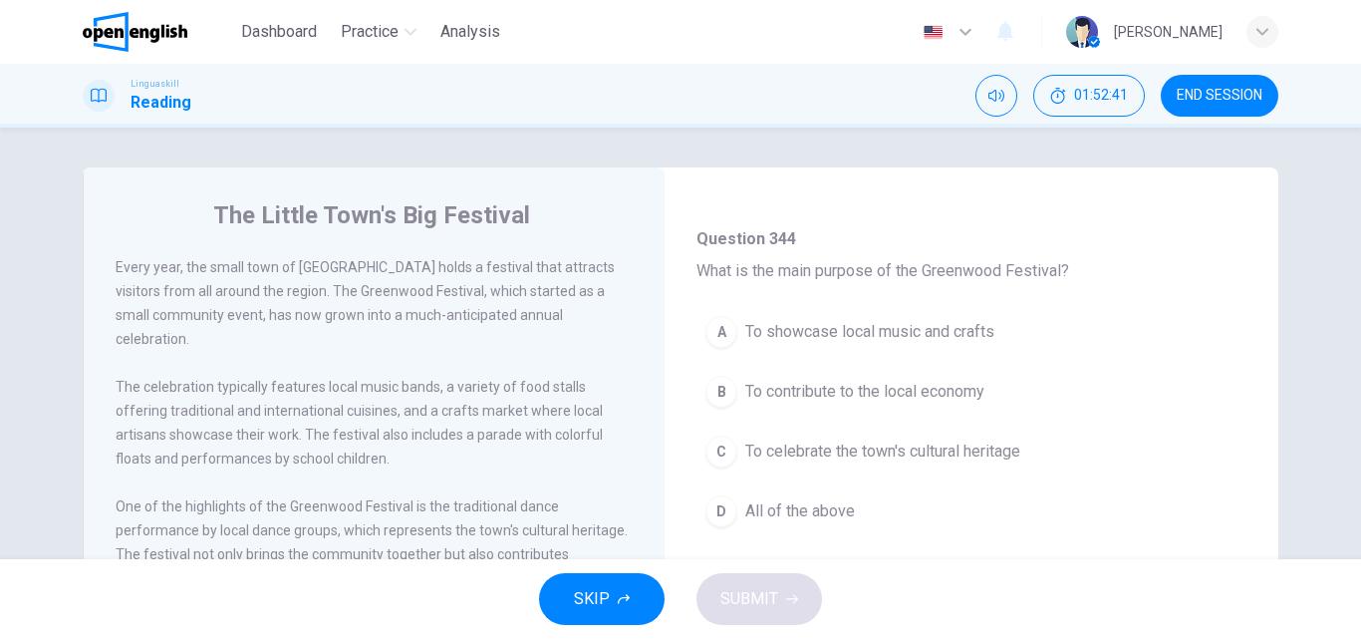
click at [901, 373] on button "B To contribute to the local economy" at bounding box center [971, 392] width 550 height 50
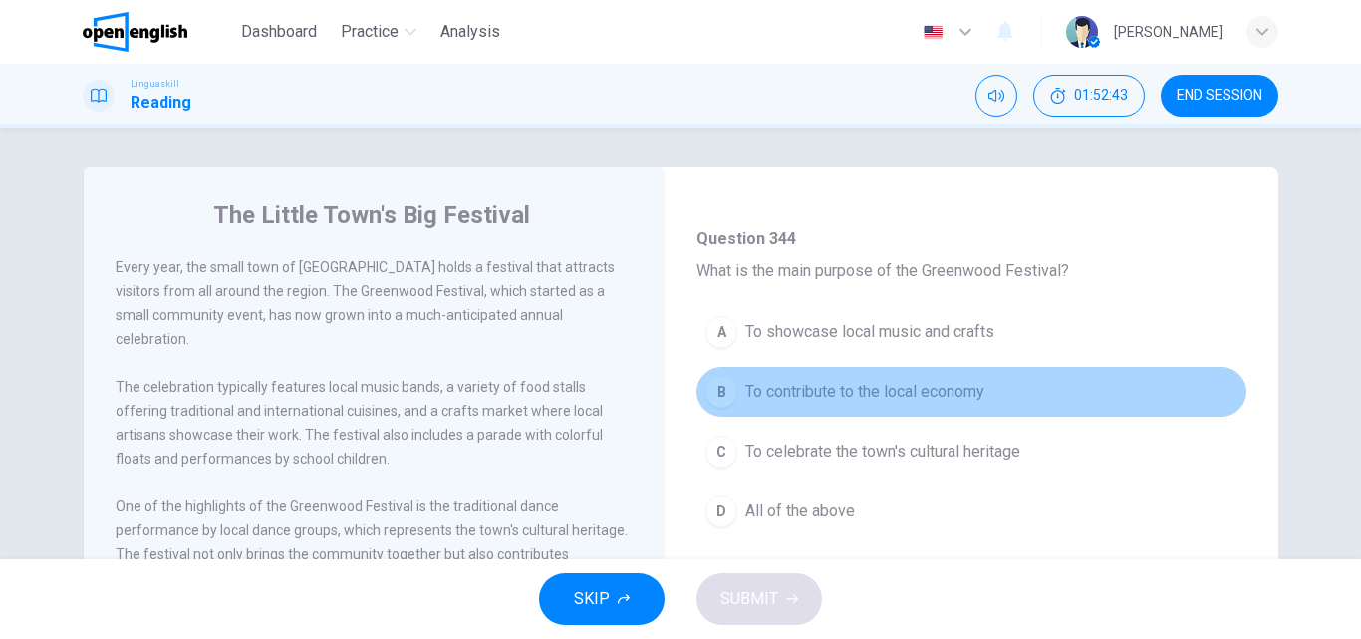
click at [1053, 386] on button "B To contribute to the local economy" at bounding box center [971, 392] width 550 height 50
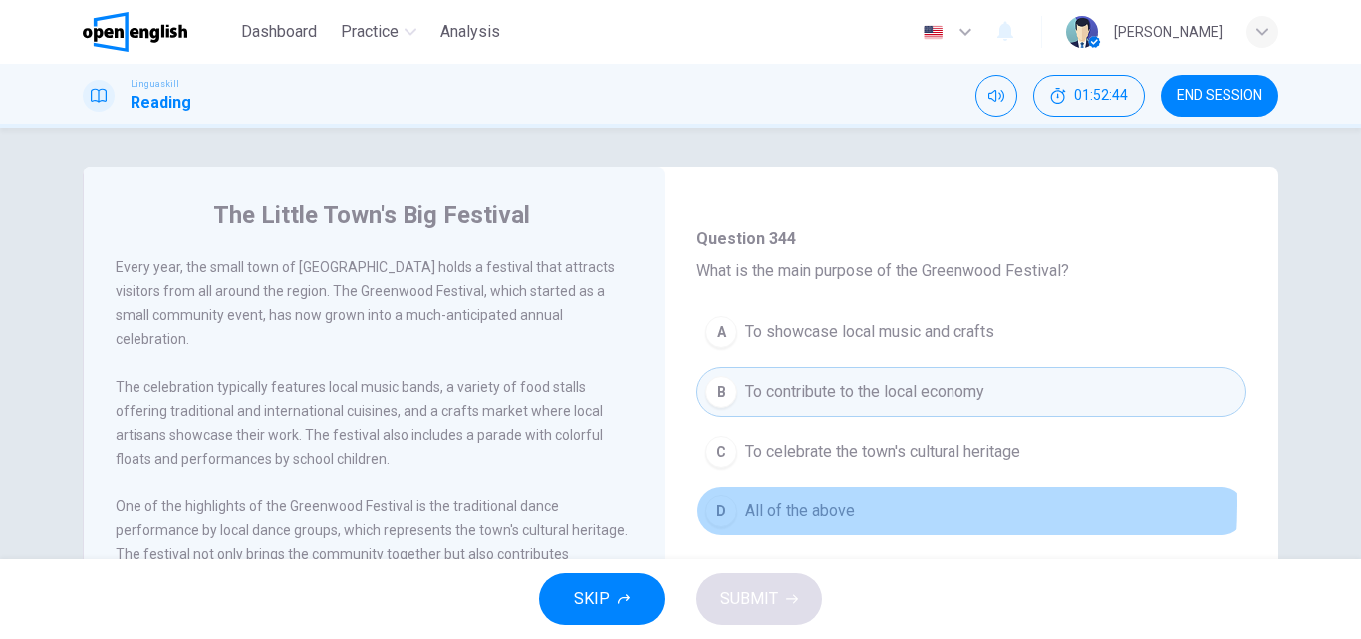
click at [745, 503] on span "All of the above" at bounding box center [800, 511] width 110 height 24
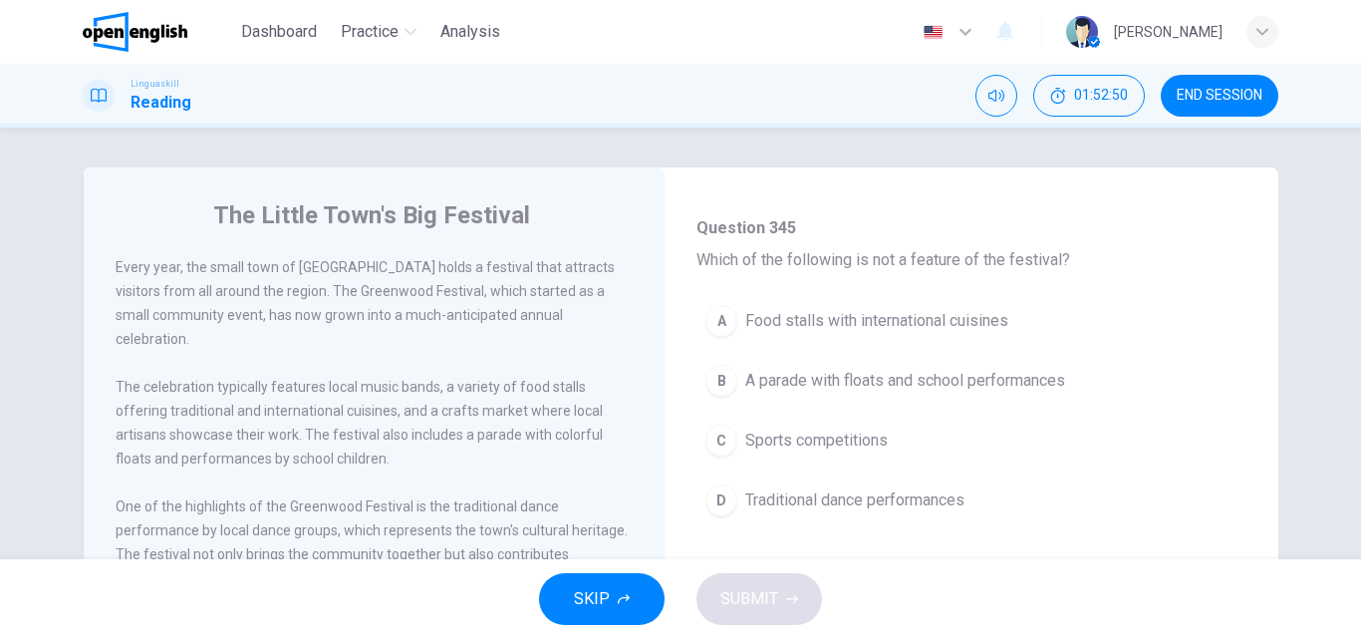
scroll to position [498, 0]
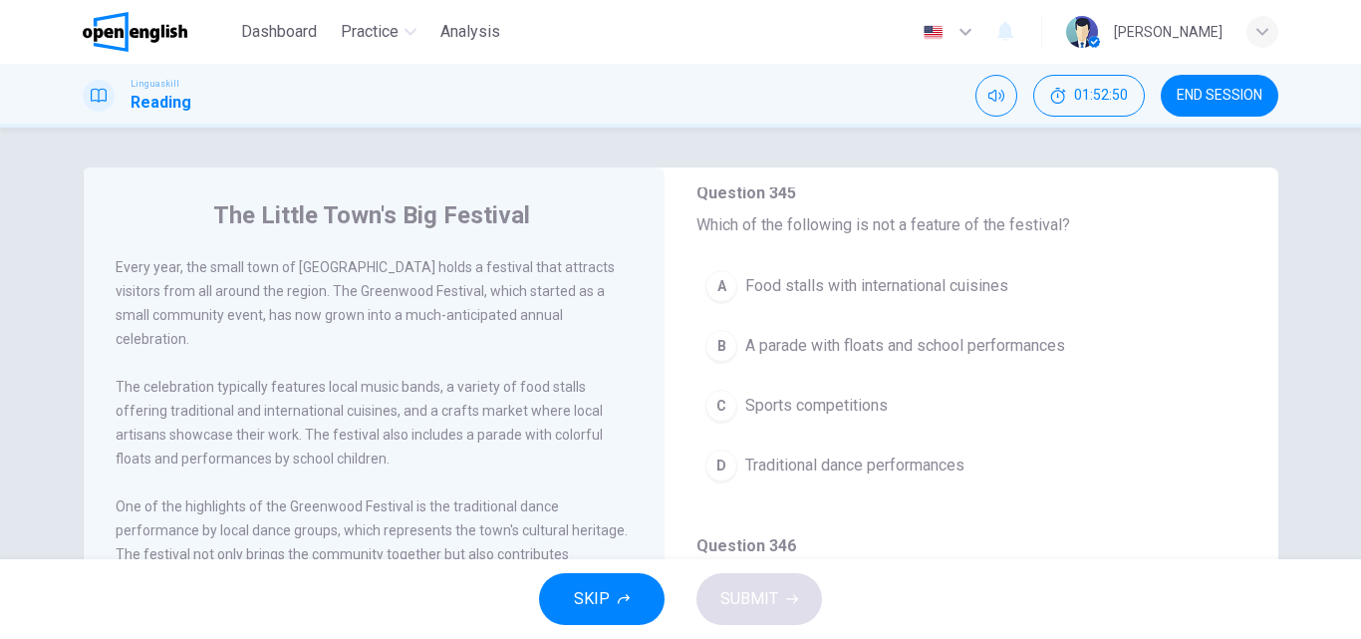
click at [783, 404] on span "Sports competitions" at bounding box center [816, 406] width 142 height 24
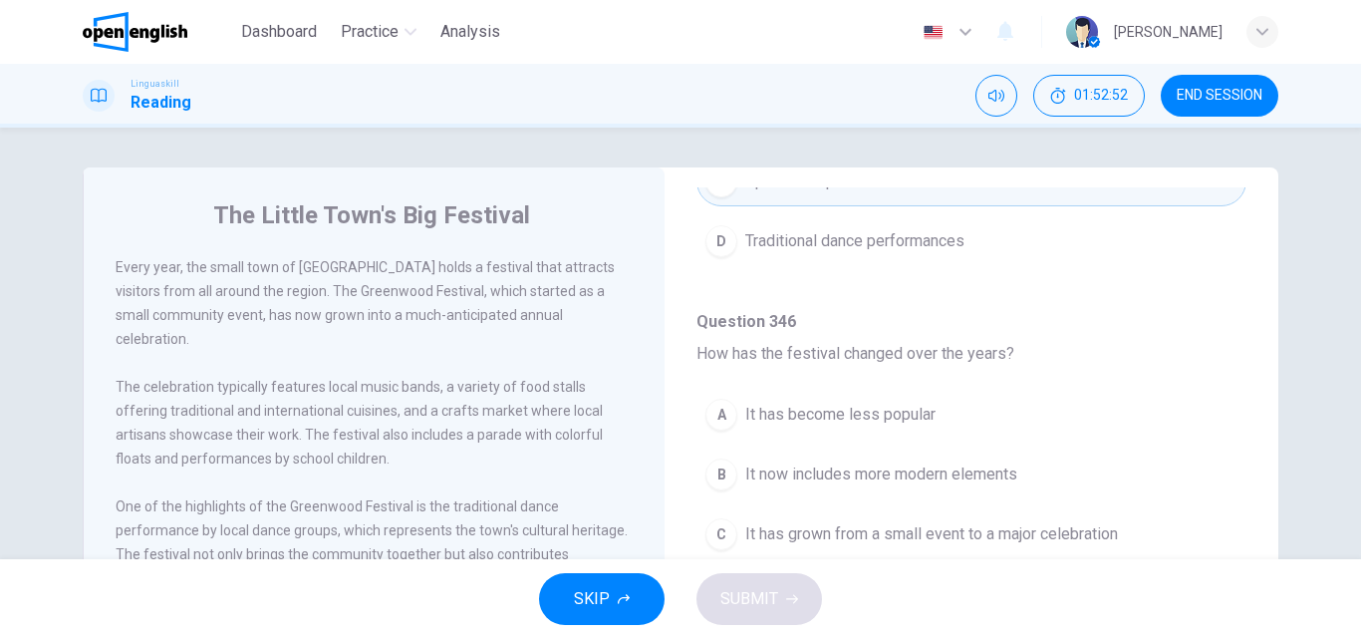
scroll to position [797, 0]
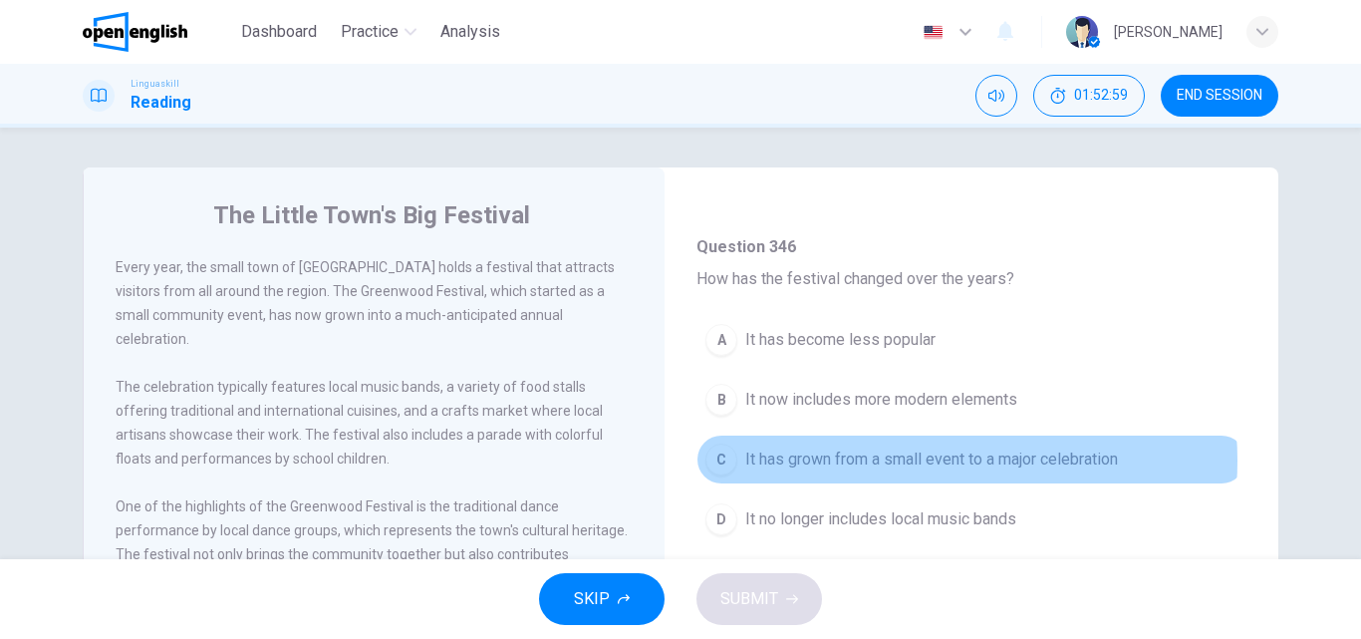
click at [908, 460] on span "It has grown from a small event to a major celebration" at bounding box center [931, 459] width 373 height 24
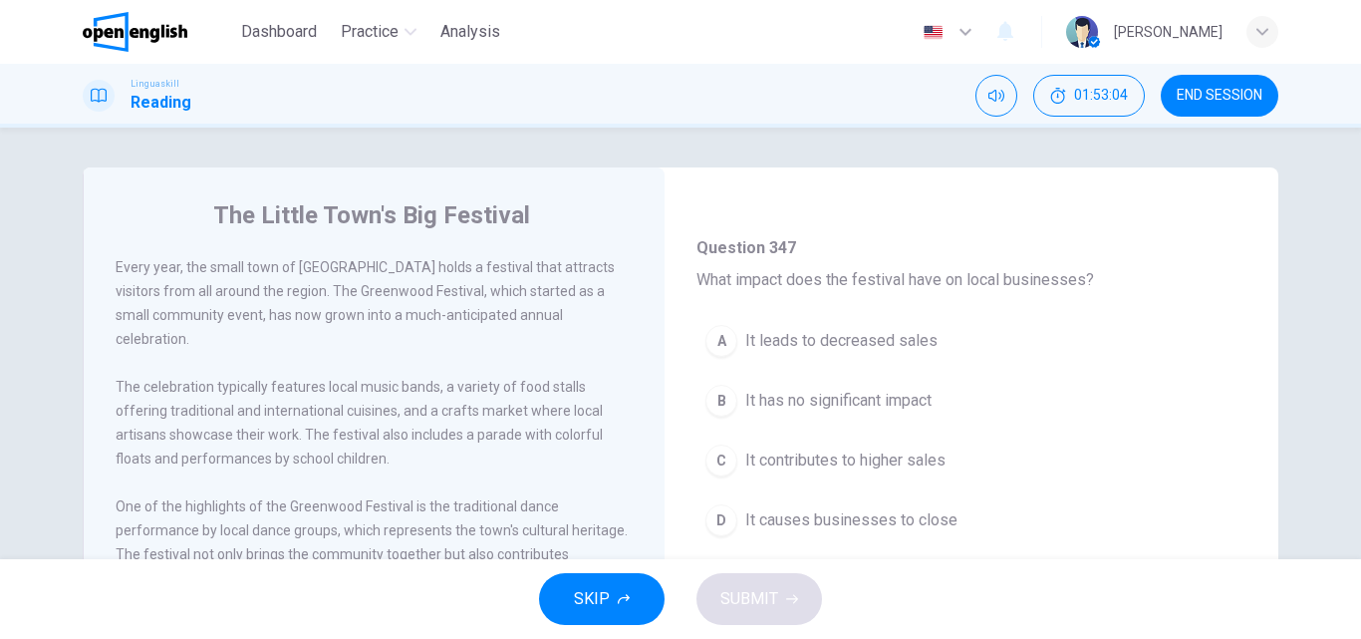
scroll to position [1196, 0]
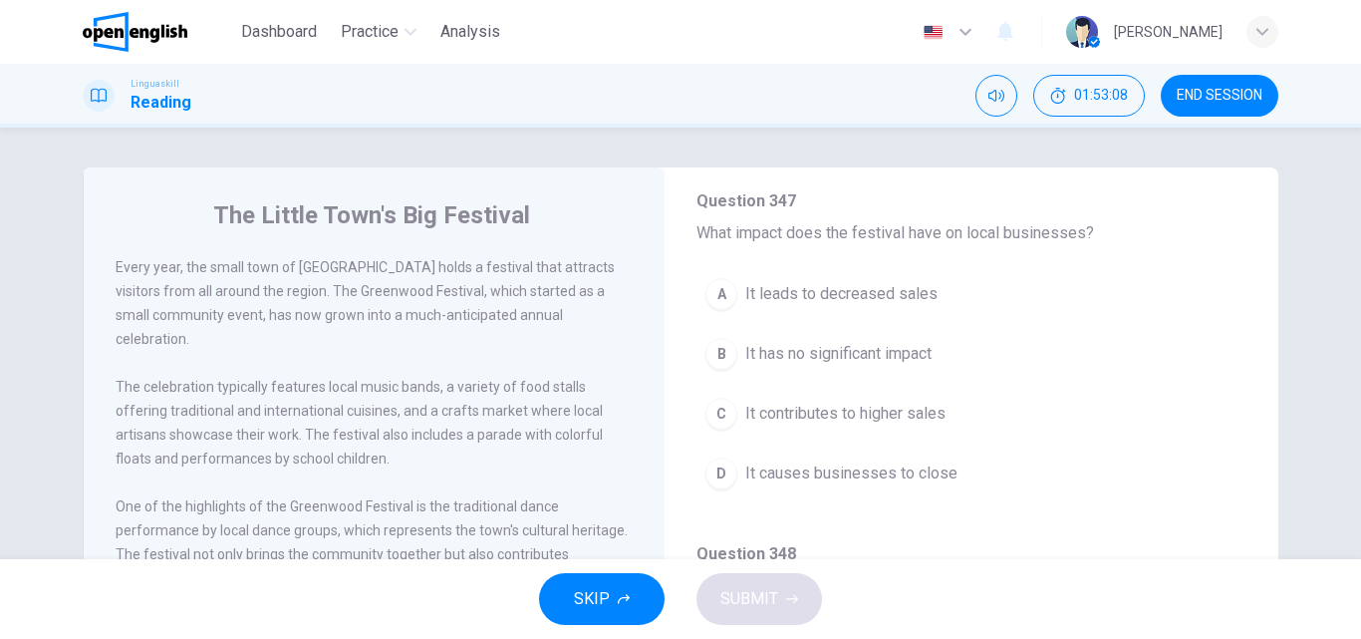
click at [757, 411] on span "It contributes to higher sales" at bounding box center [845, 413] width 200 height 24
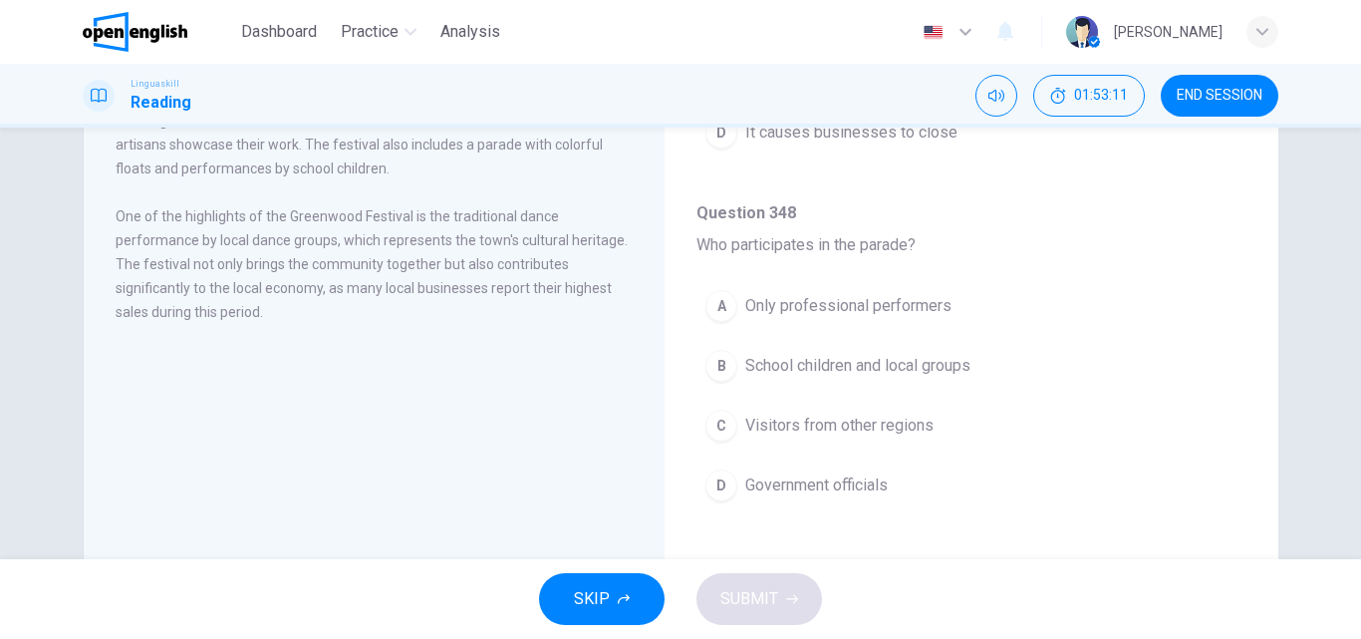
scroll to position [299, 0]
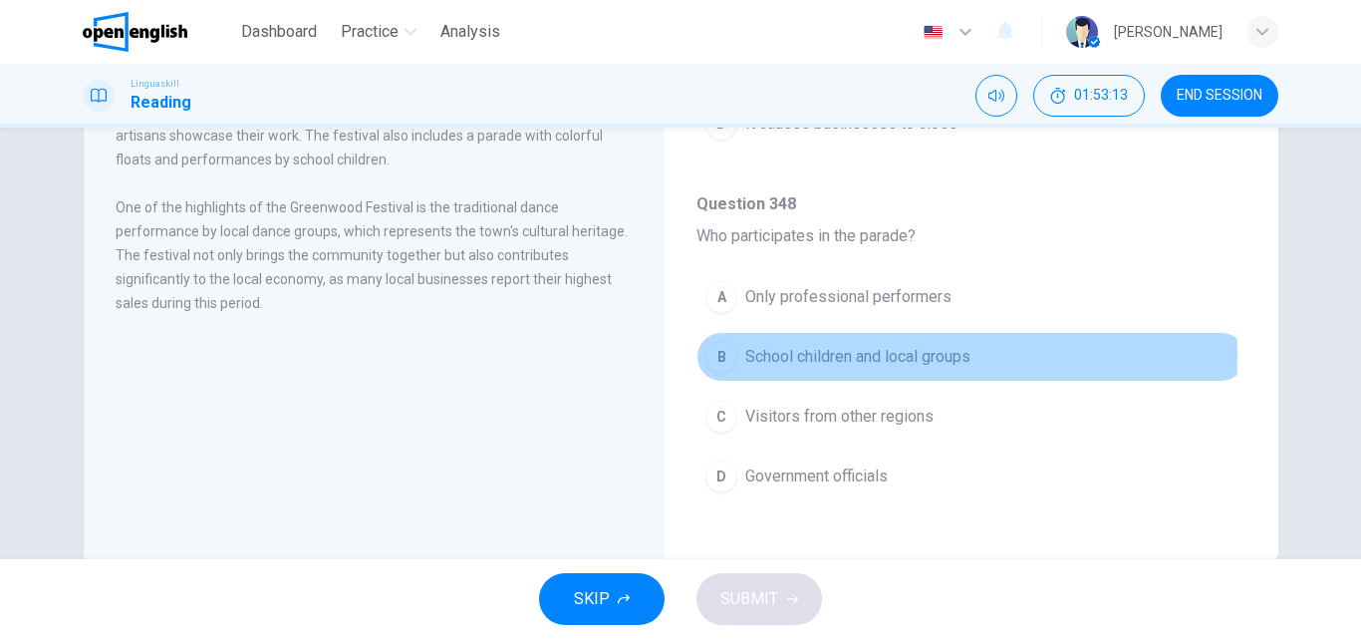
click at [785, 356] on span "School children and local groups" at bounding box center [857, 357] width 225 height 24
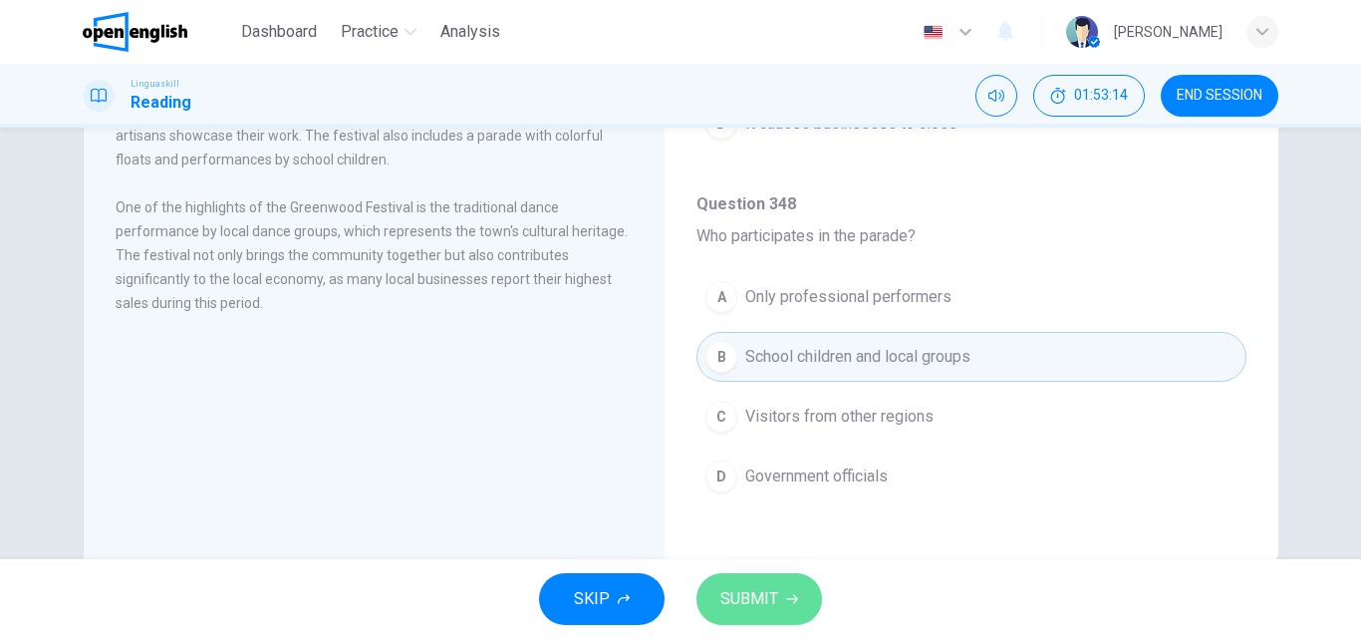
click at [758, 595] on span "SUBMIT" at bounding box center [749, 599] width 58 height 28
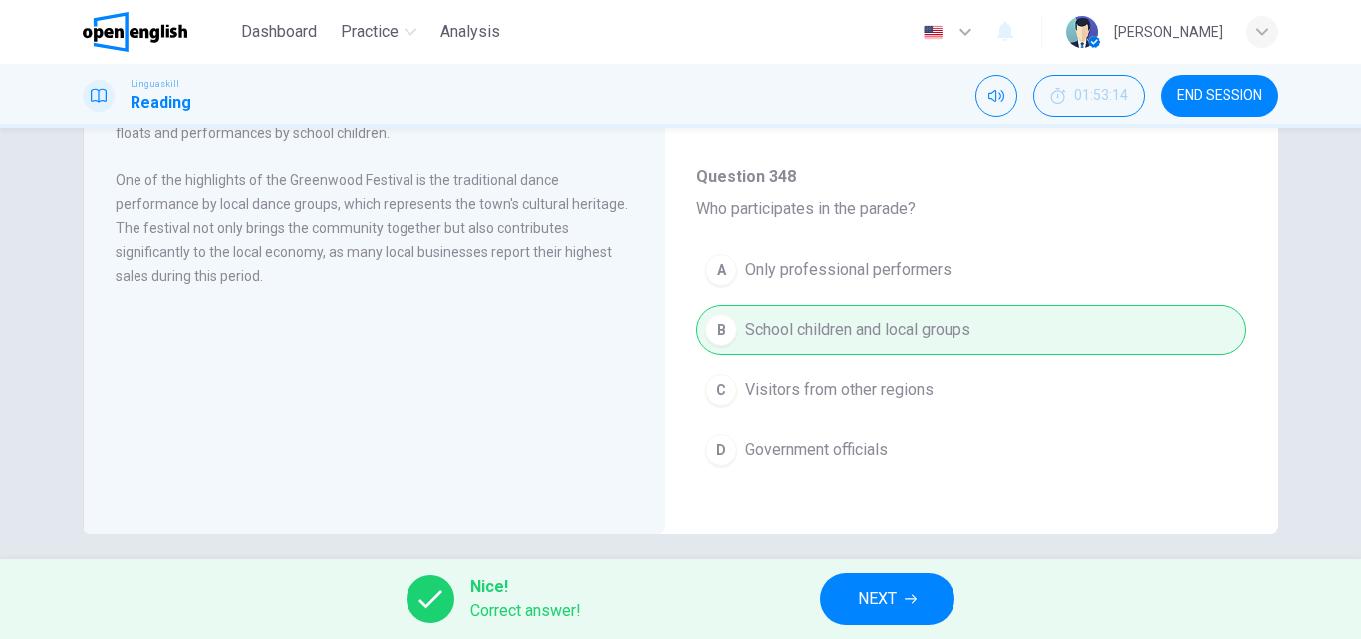
scroll to position [341, 0]
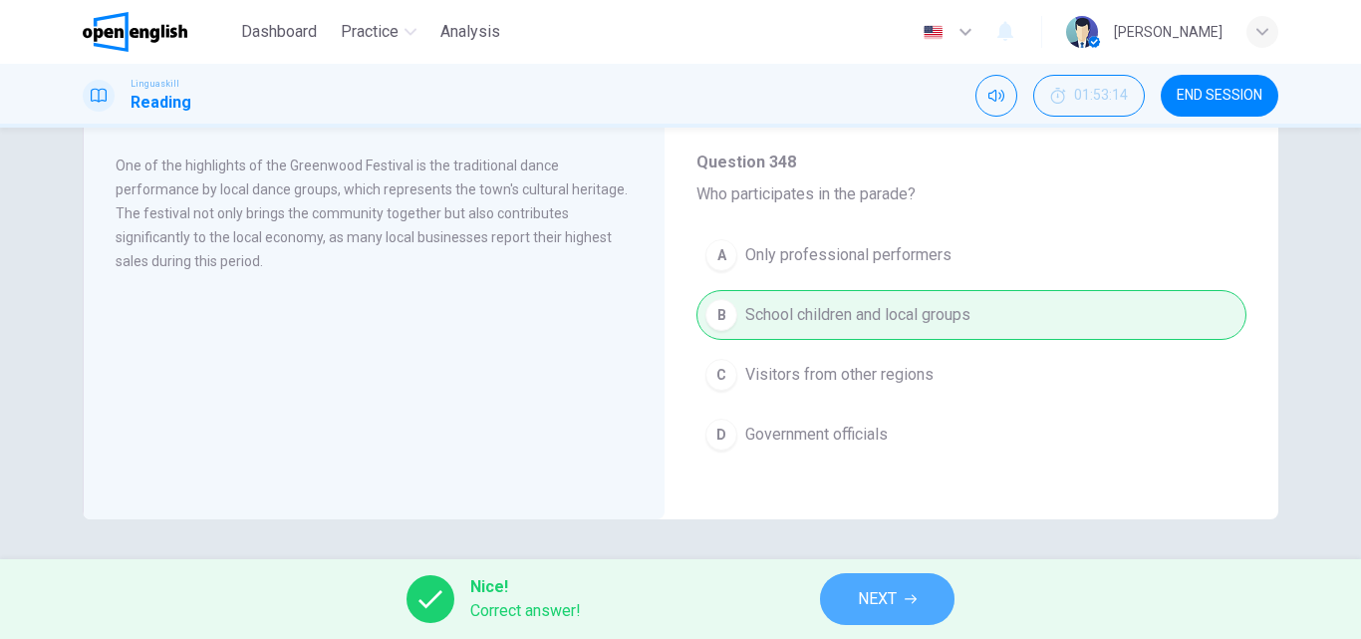
click at [886, 588] on span "NEXT" at bounding box center [877, 599] width 39 height 28
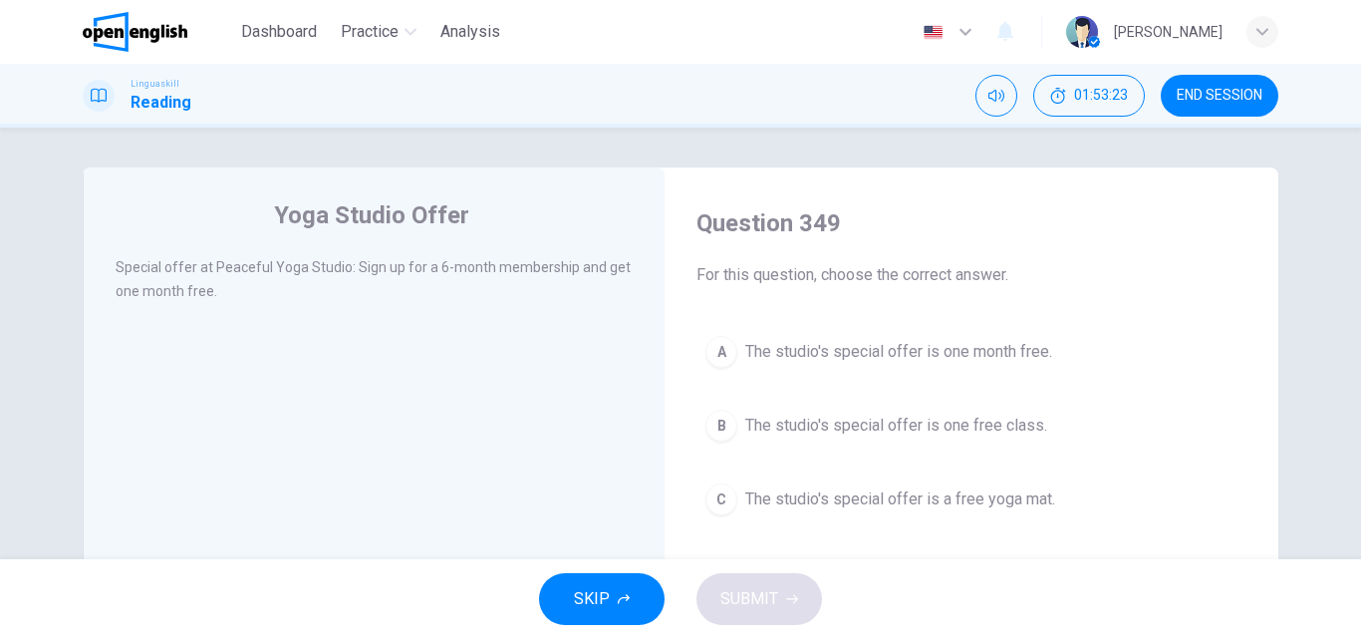
click at [814, 347] on span "The studio's special offer is one month free." at bounding box center [898, 352] width 307 height 24
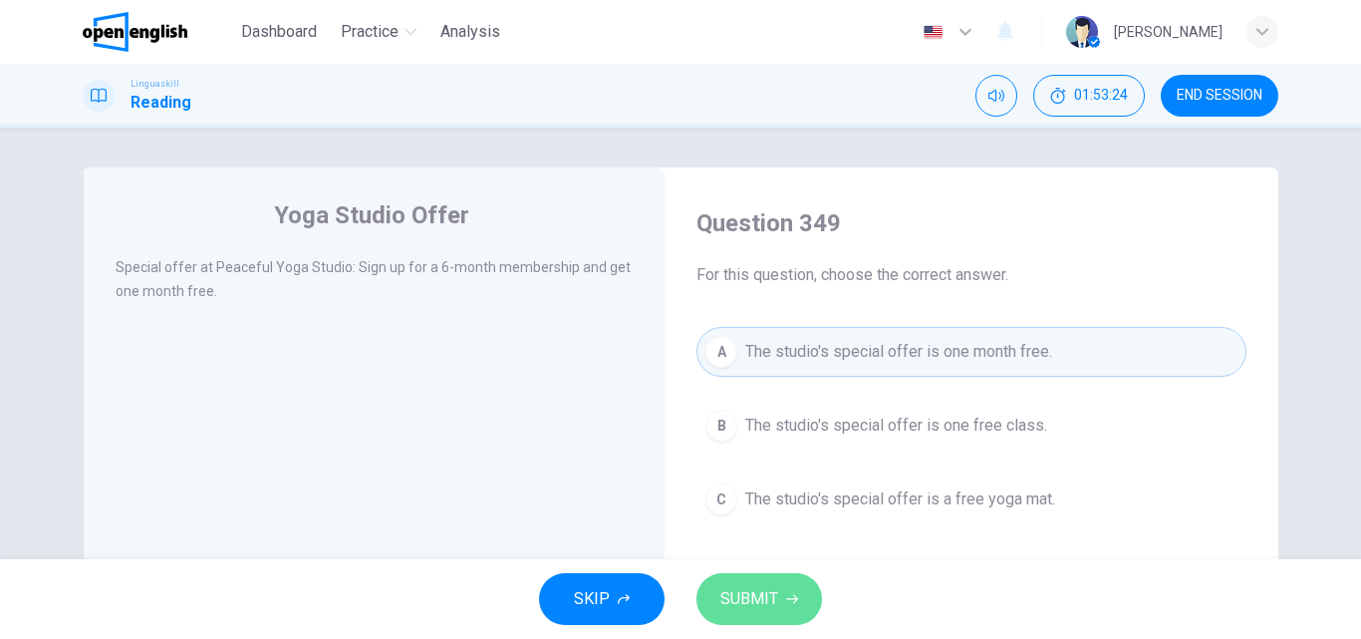
click at [770, 584] on button "SUBMIT" at bounding box center [759, 599] width 126 height 52
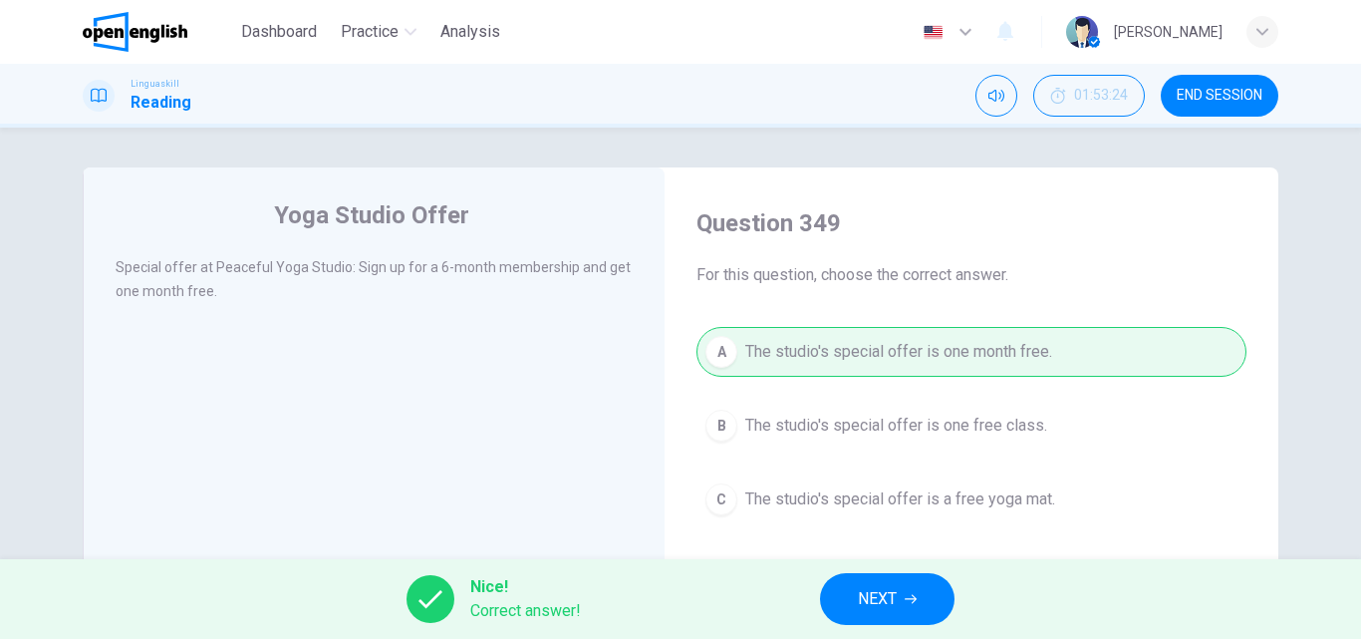
click at [852, 586] on button "NEXT" at bounding box center [887, 599] width 134 height 52
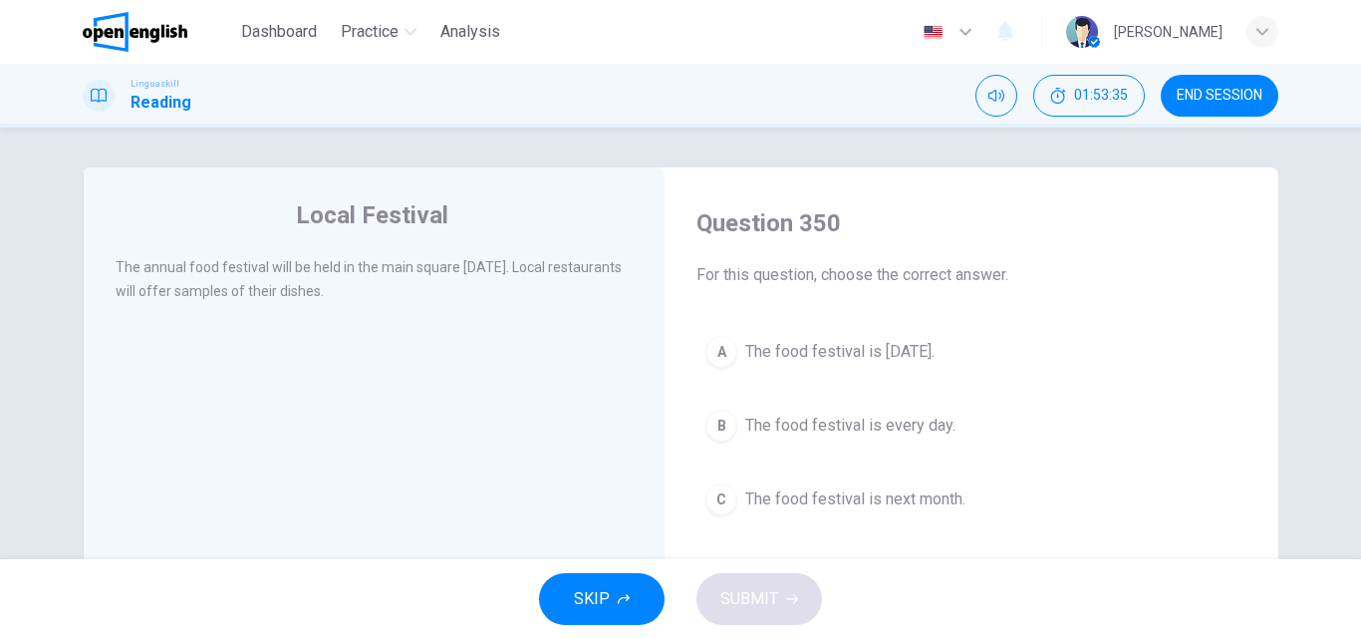
click at [822, 360] on span "The food festival is [DATE]." at bounding box center [839, 352] width 189 height 24
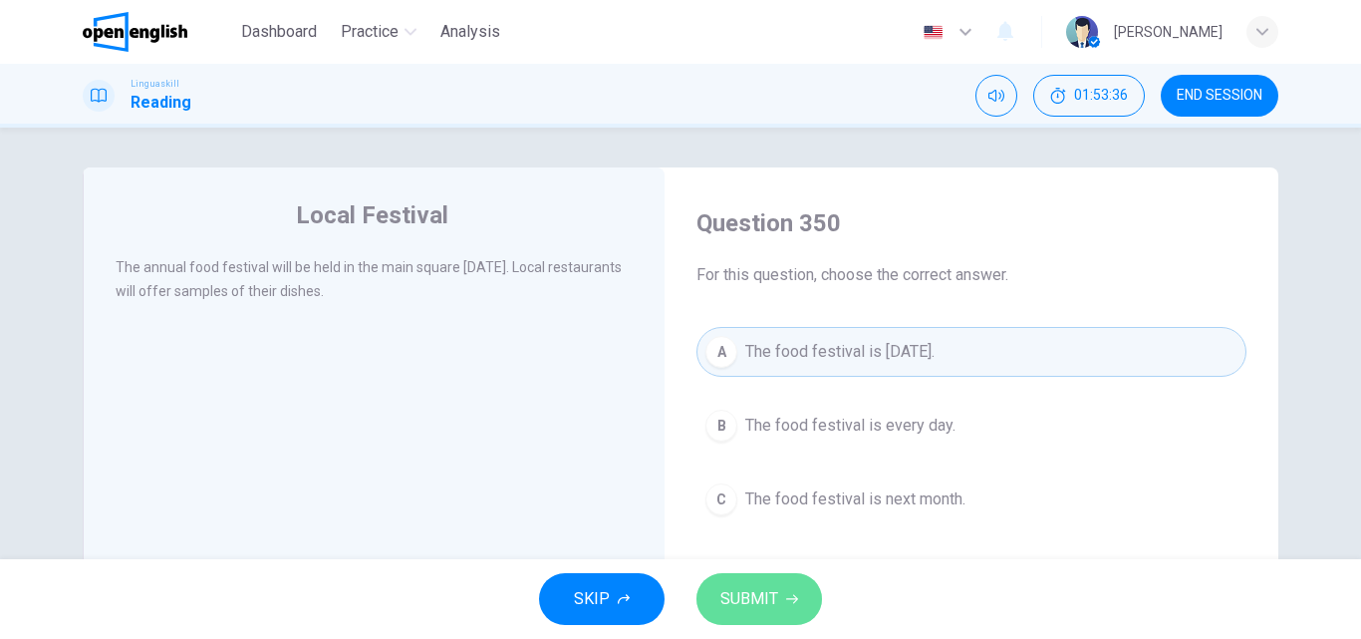
click at [759, 592] on span "SUBMIT" at bounding box center [749, 599] width 58 height 28
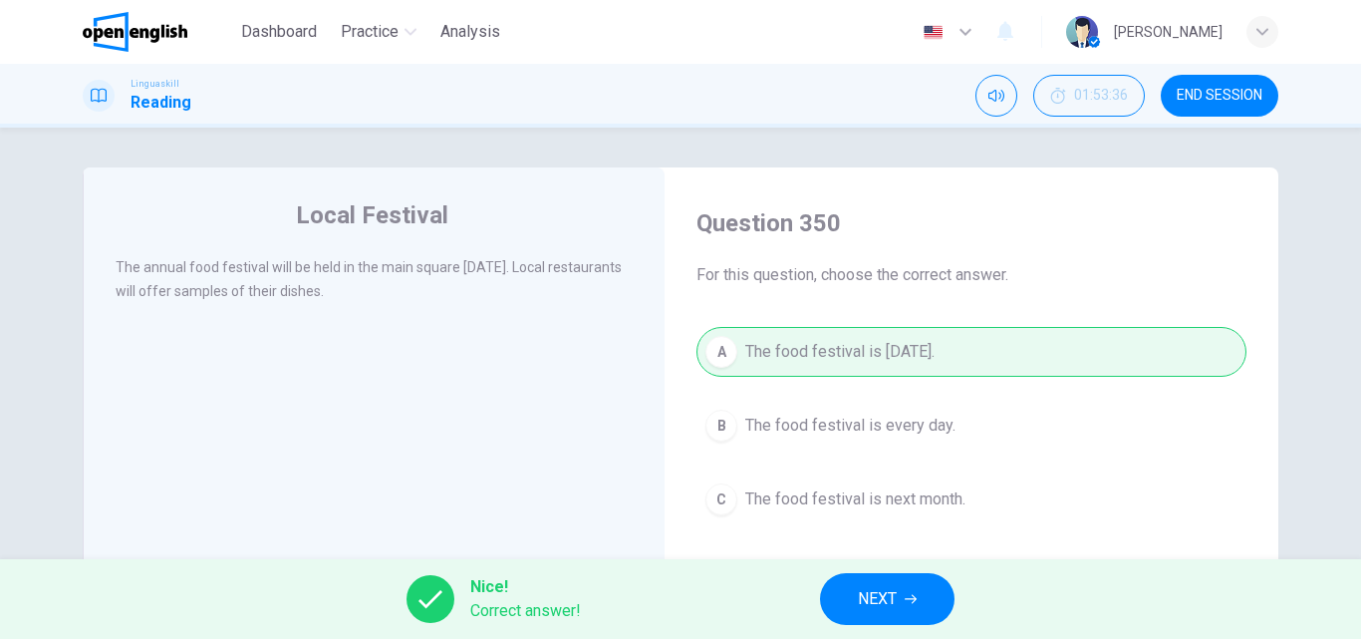
click at [870, 588] on span "NEXT" at bounding box center [877, 599] width 39 height 28
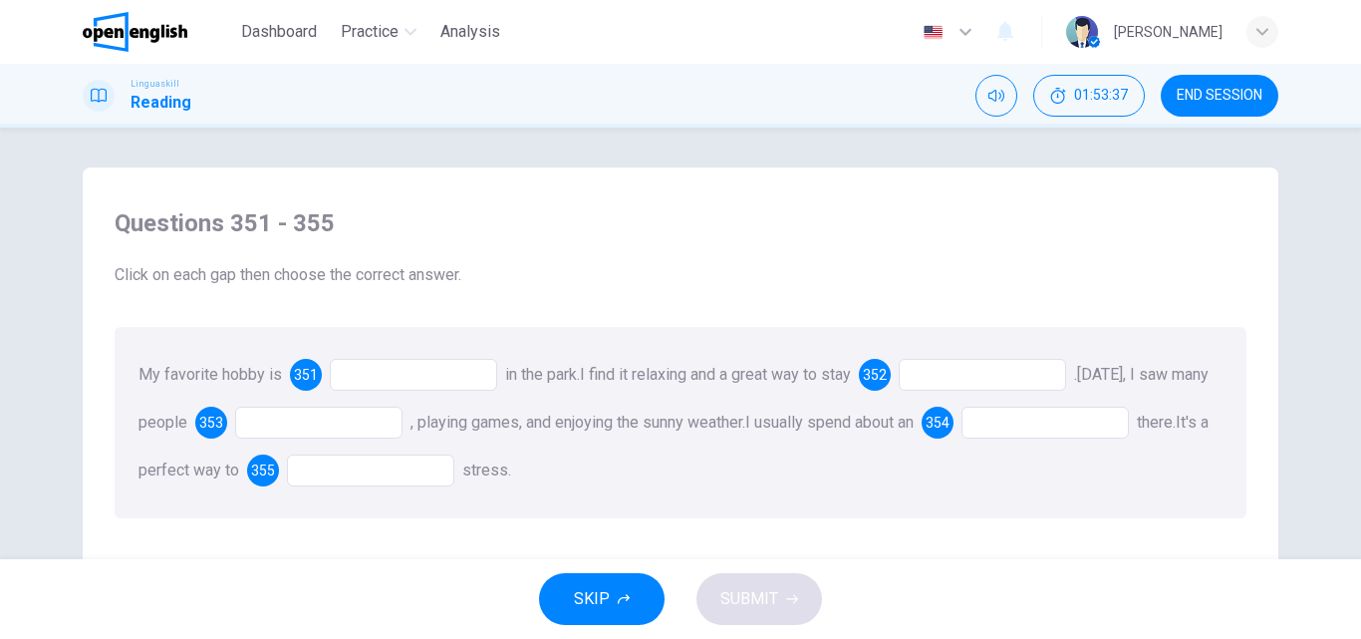
click at [397, 381] on div at bounding box center [413, 375] width 167 height 32
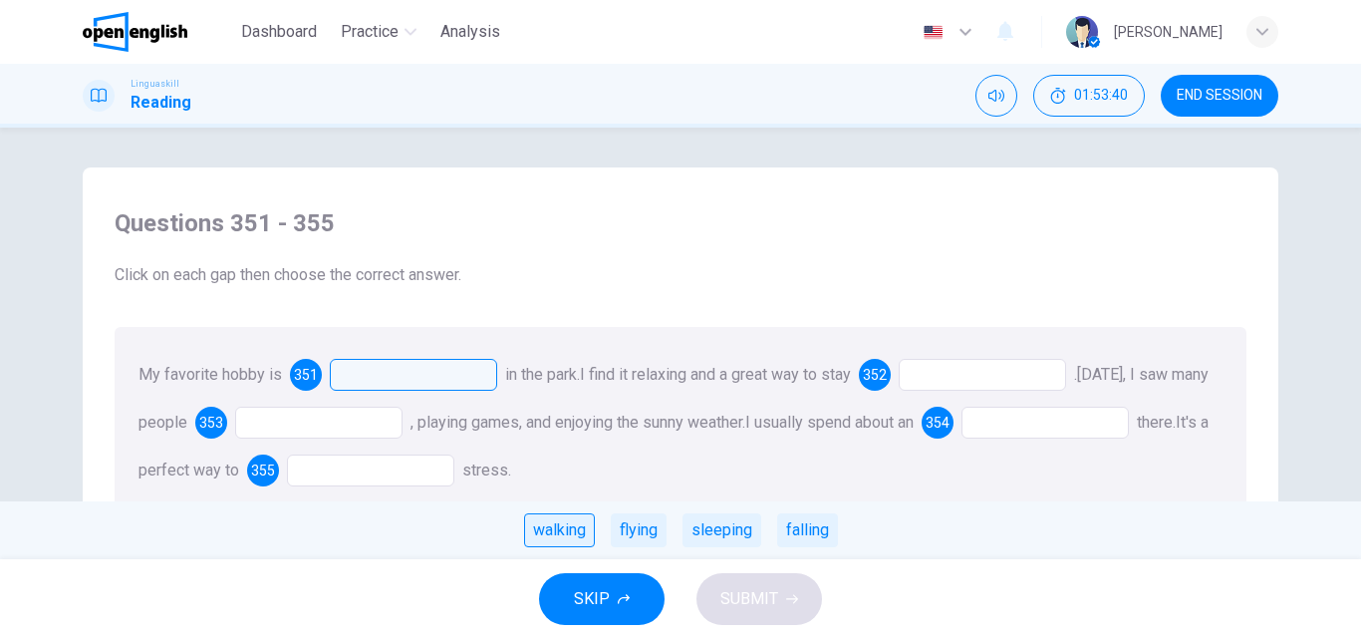
click at [578, 531] on div "walking" at bounding box center [559, 530] width 71 height 34
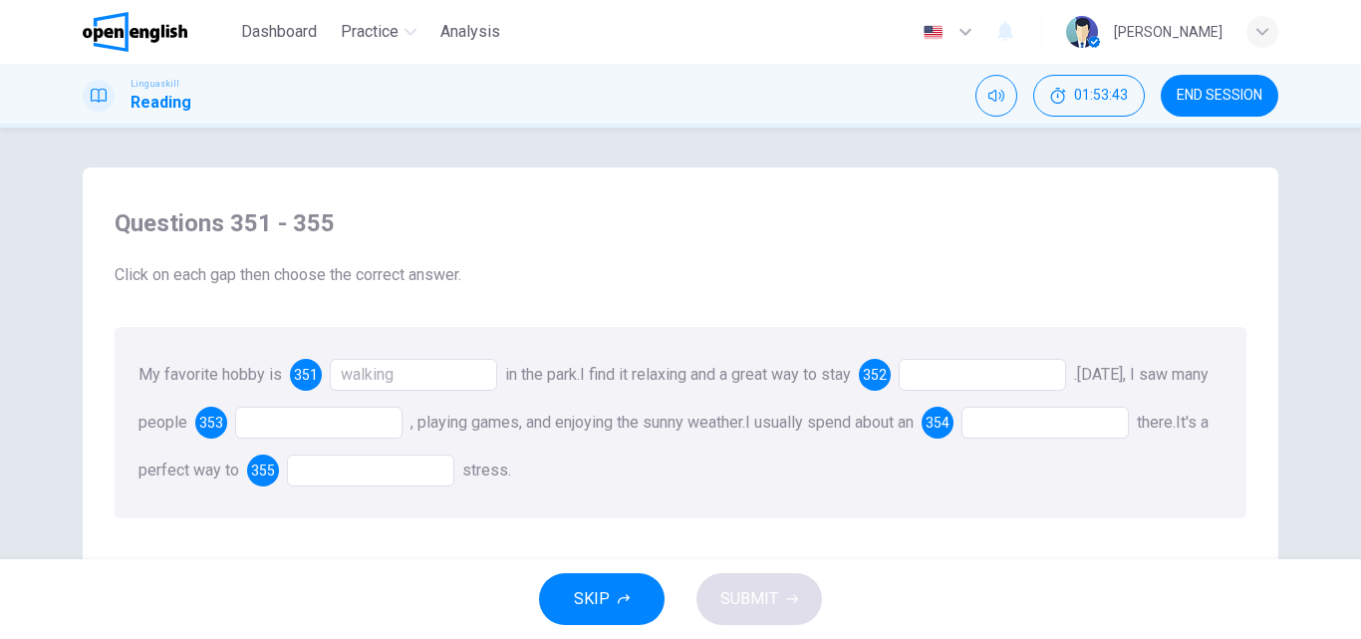
click at [952, 374] on div at bounding box center [982, 375] width 167 height 32
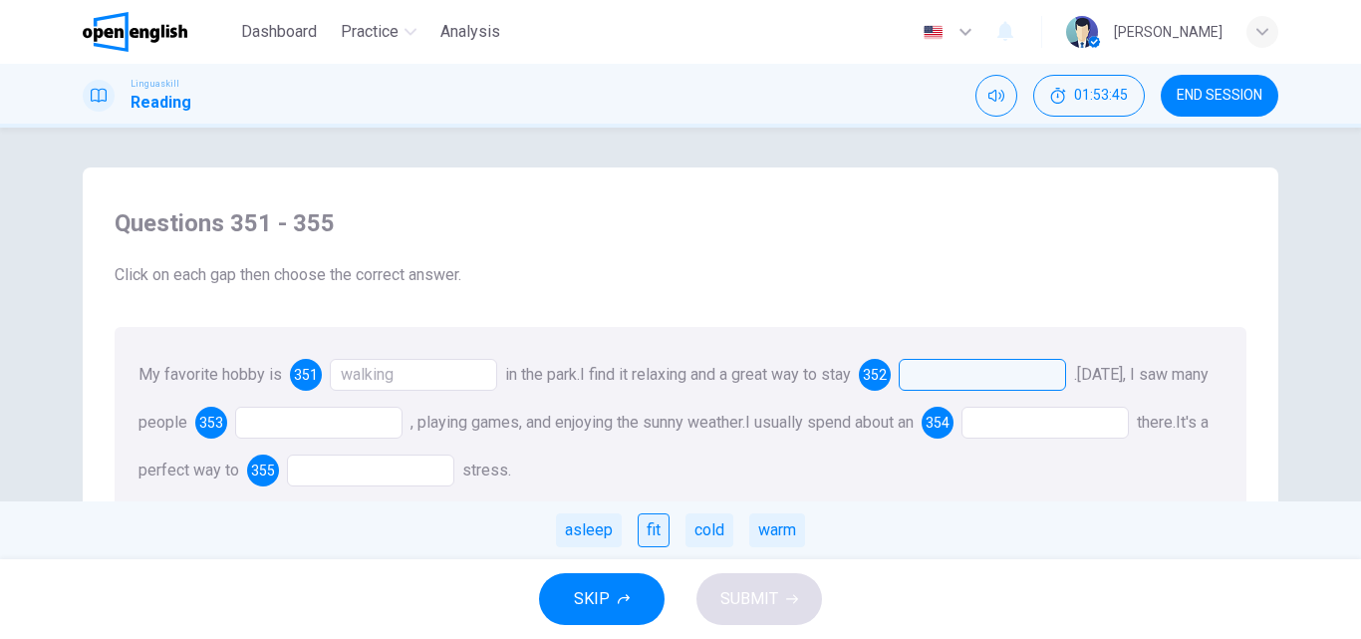
click at [648, 533] on div "fit" at bounding box center [654, 530] width 32 height 34
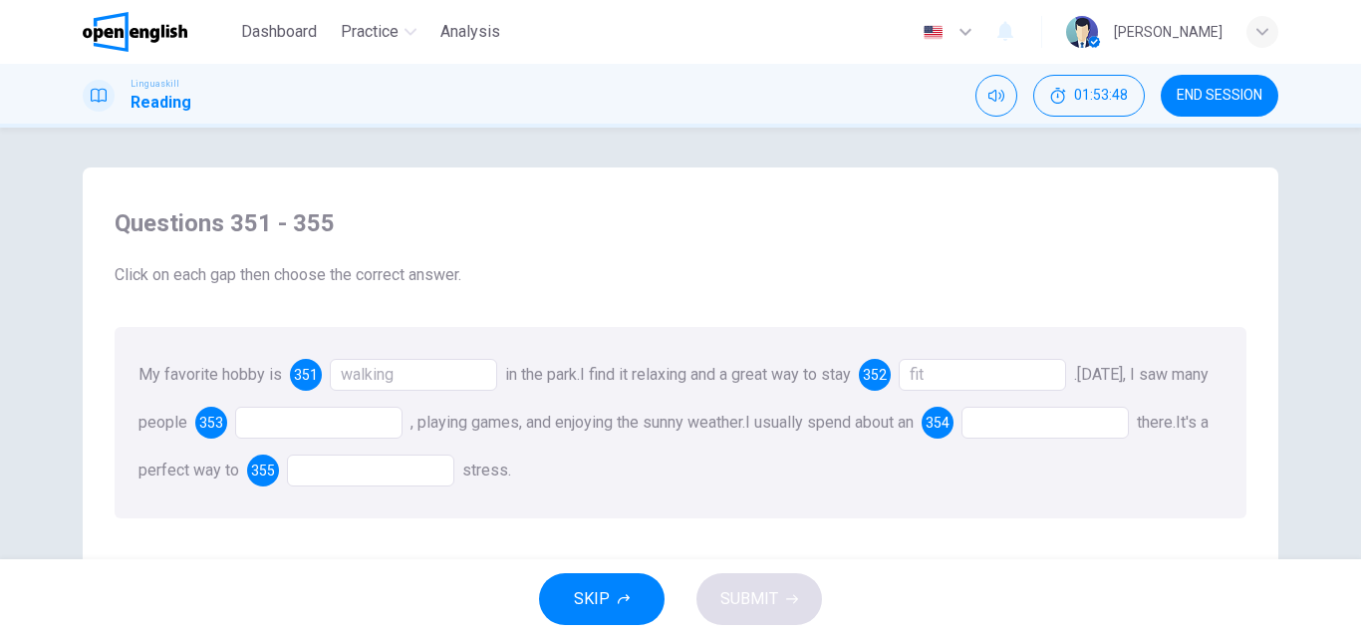
click at [314, 428] on div at bounding box center [318, 422] width 167 height 32
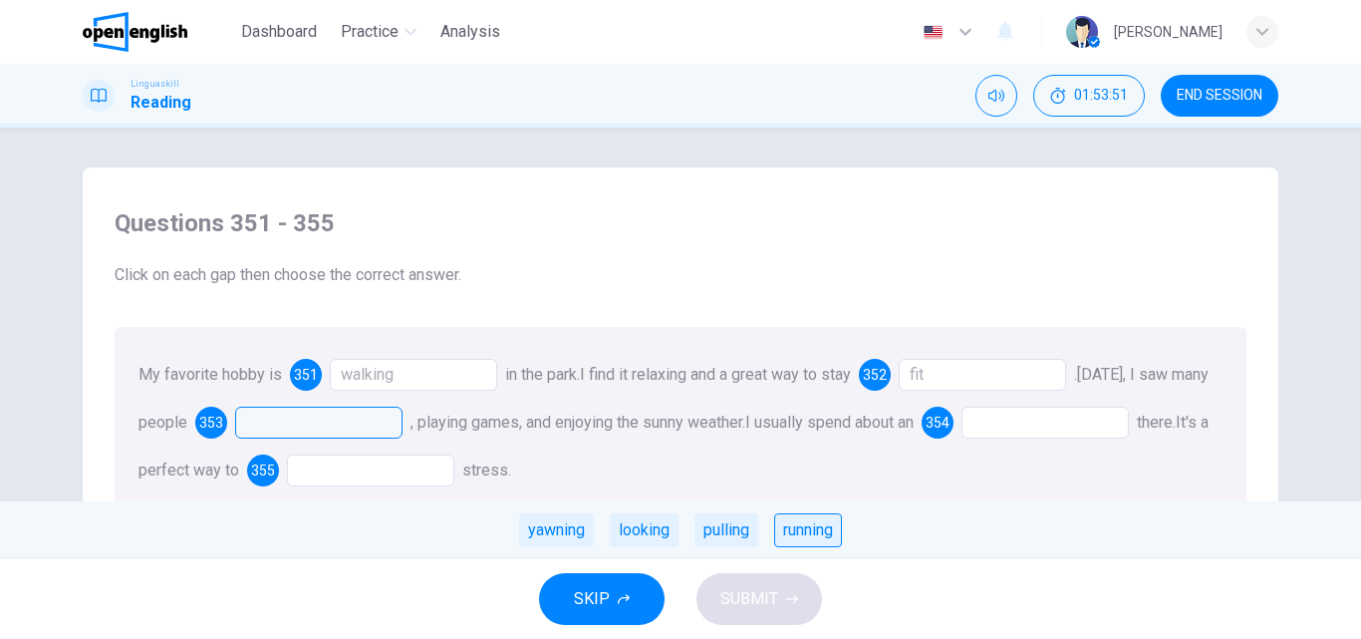
click at [810, 535] on div "running" at bounding box center [808, 530] width 68 height 34
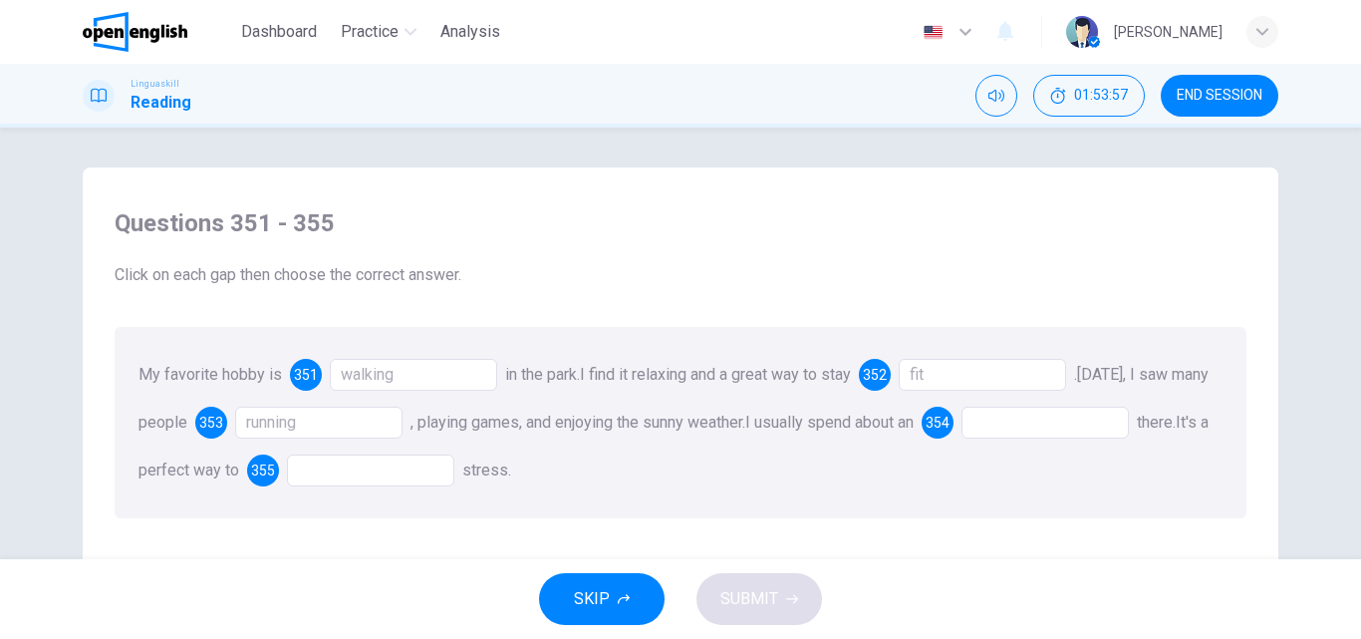
click at [1057, 419] on div at bounding box center [1044, 422] width 167 height 32
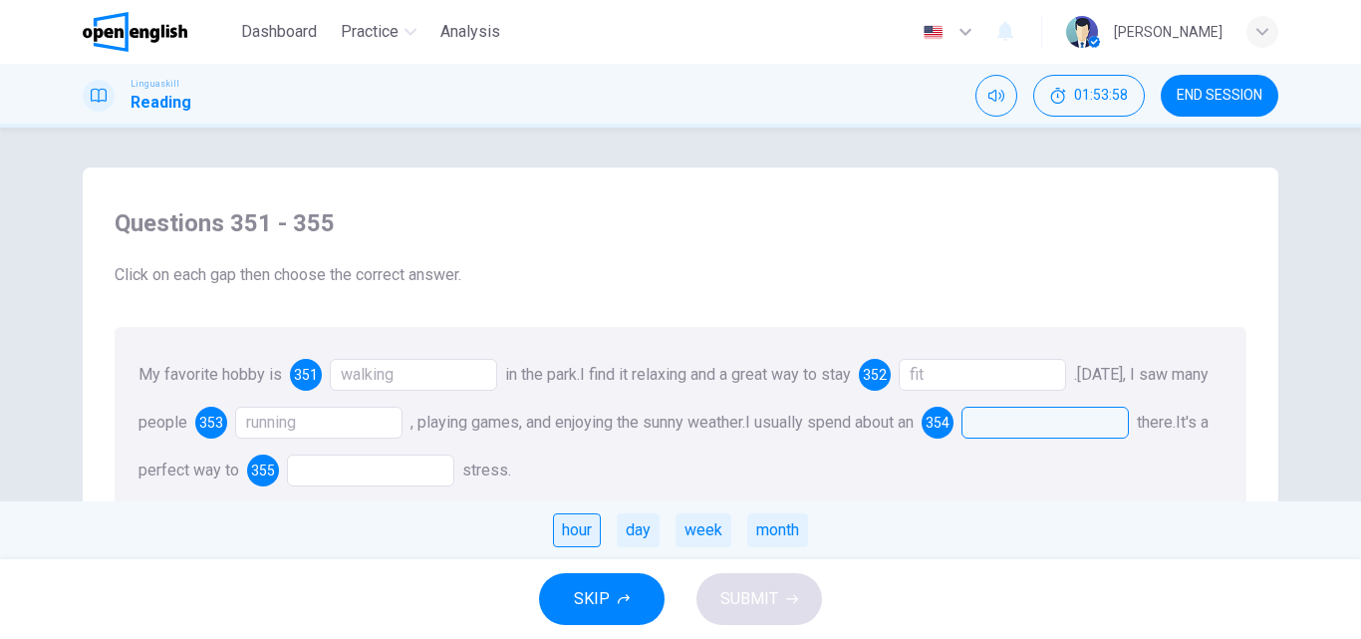
click at [573, 523] on div "hour" at bounding box center [577, 530] width 48 height 34
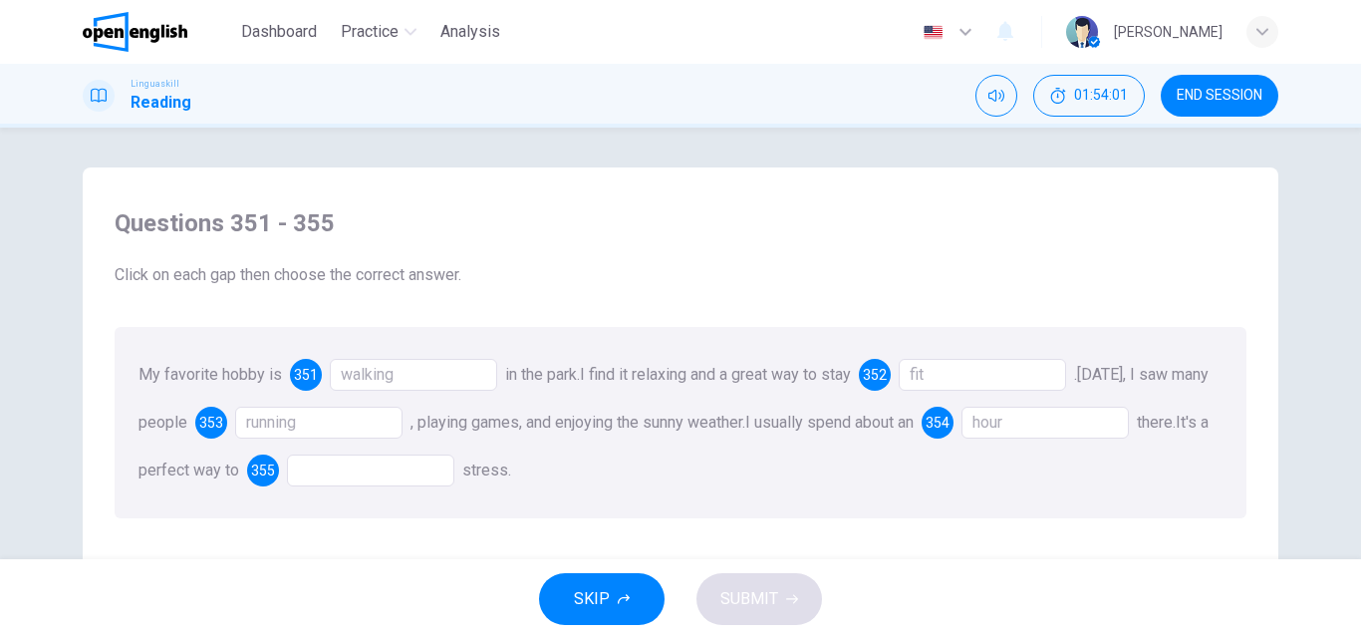
click at [418, 468] on div at bounding box center [370, 470] width 167 height 32
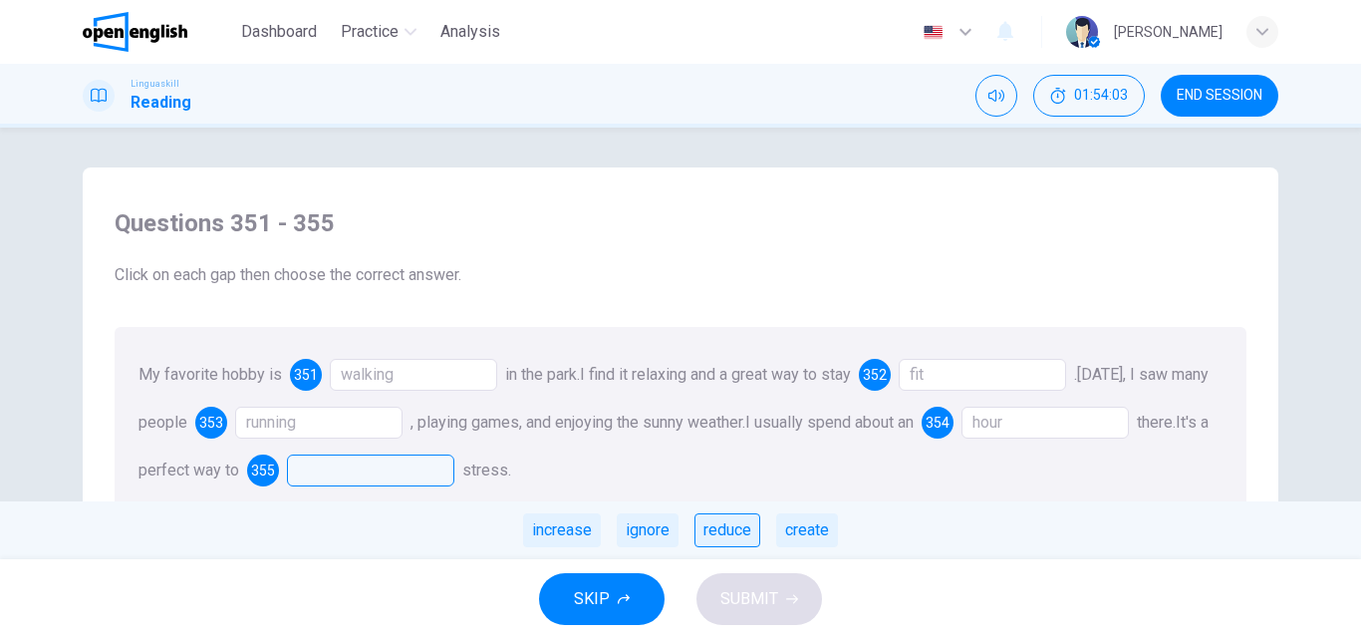
click at [730, 531] on div "reduce" at bounding box center [727, 530] width 66 height 34
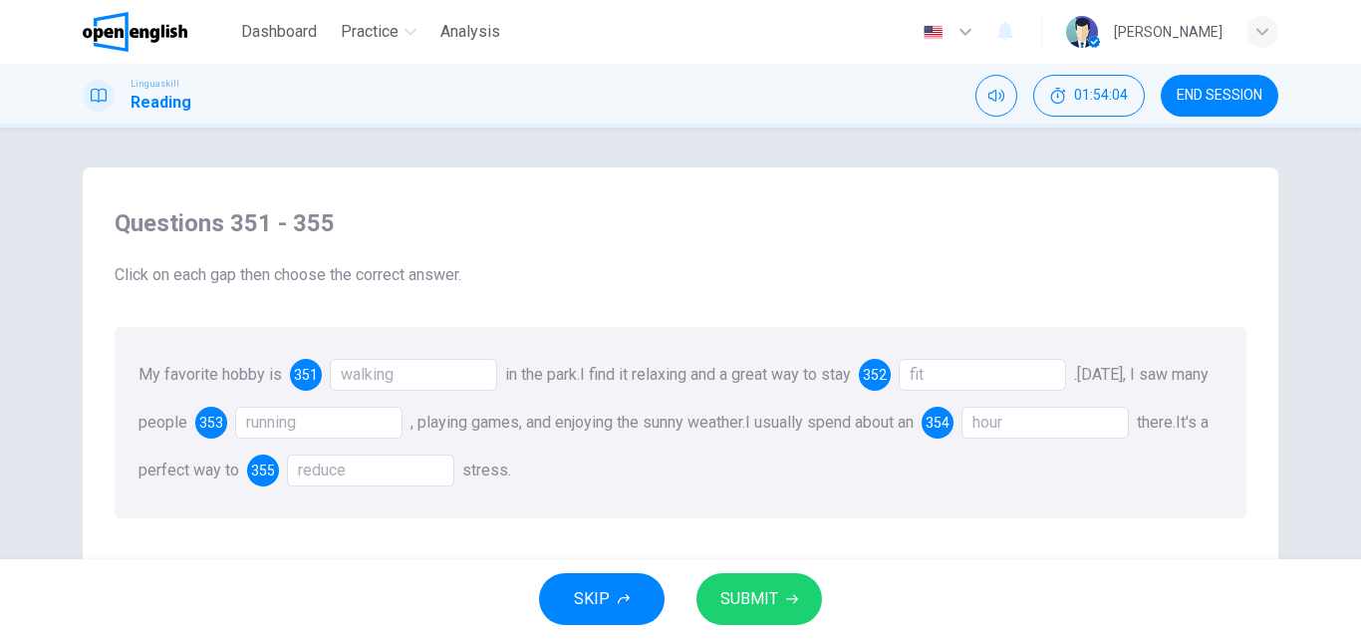
click at [763, 606] on span "SUBMIT" at bounding box center [749, 599] width 58 height 28
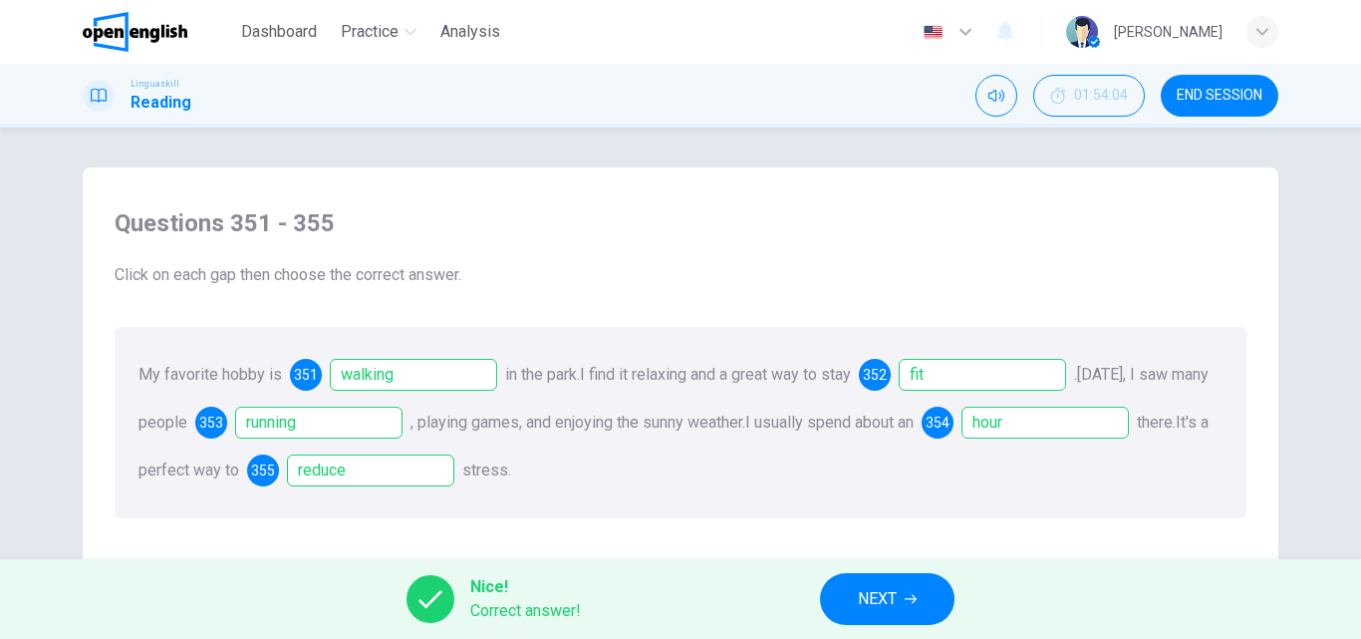
click at [869, 588] on span "NEXT" at bounding box center [877, 599] width 39 height 28
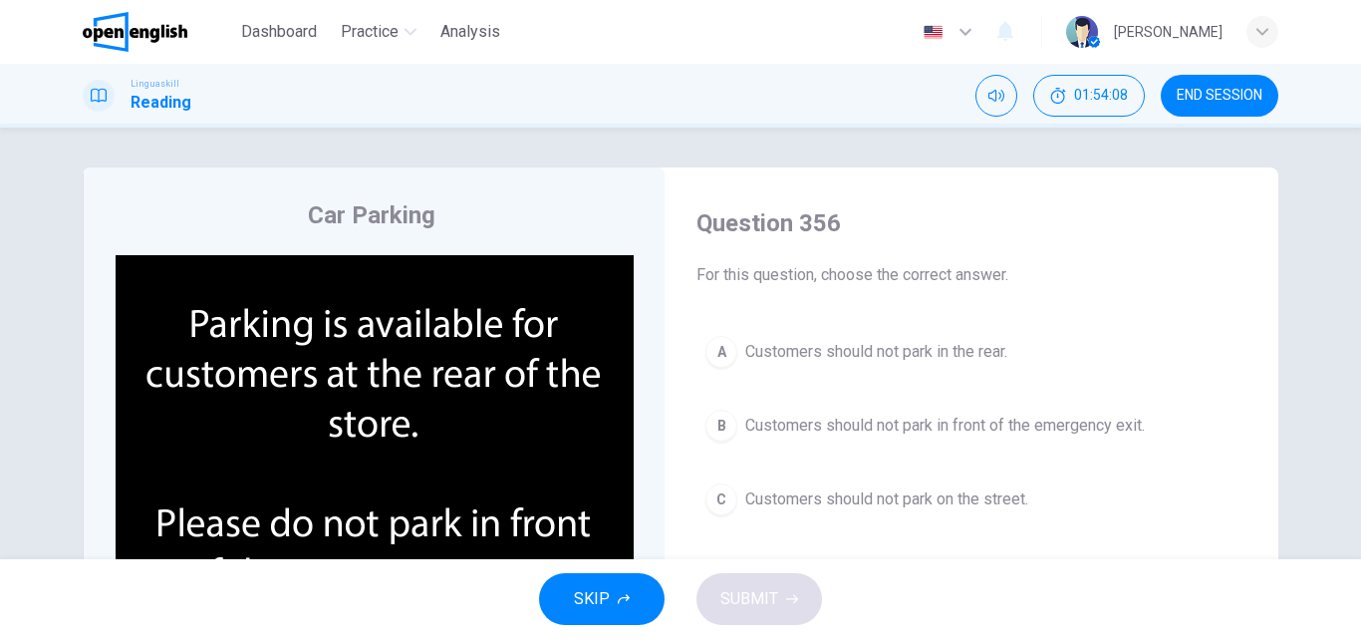
click at [393, 487] on img at bounding box center [375, 446] width 518 height 383
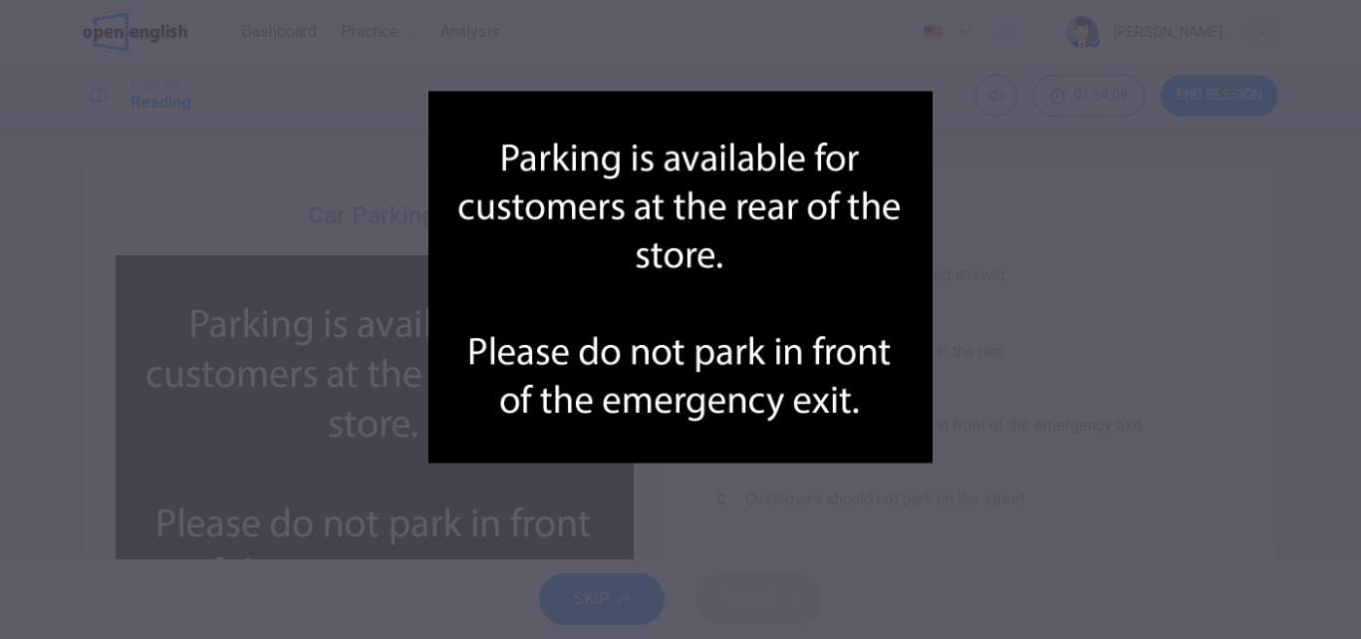
click at [1029, 384] on div at bounding box center [680, 319] width 1361 height 639
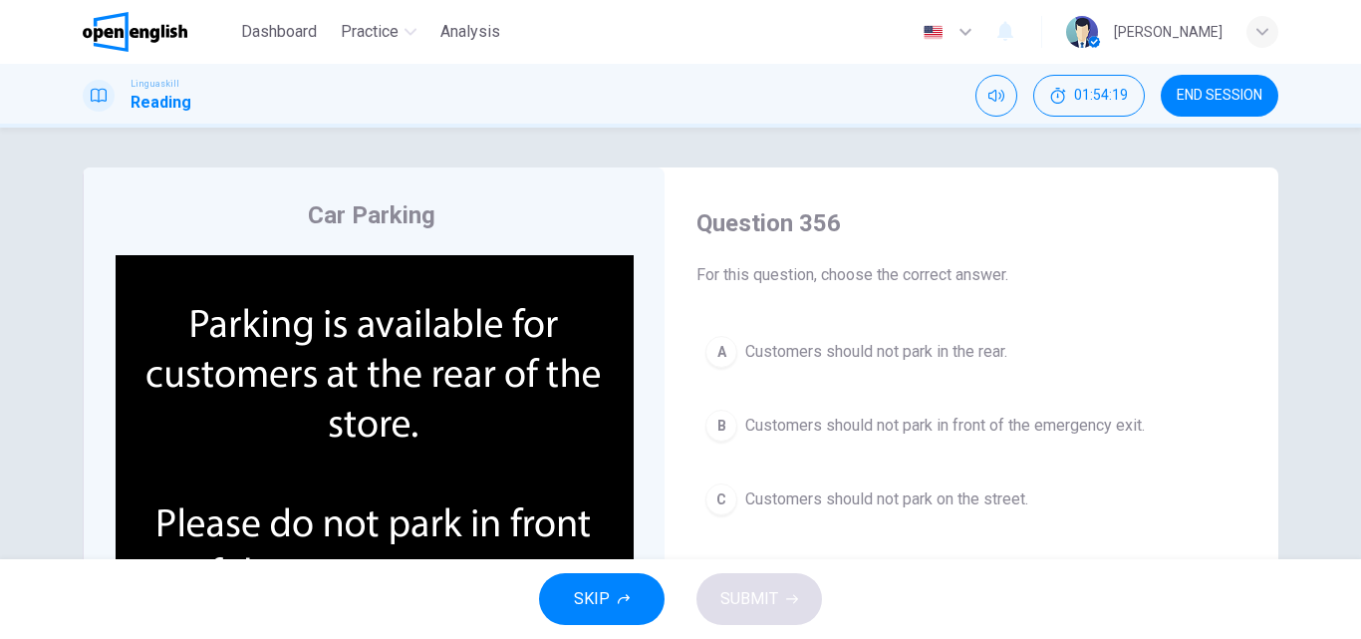
click at [978, 430] on span "Customers should not park in front of the emergency exit." at bounding box center [945, 425] width 400 height 24
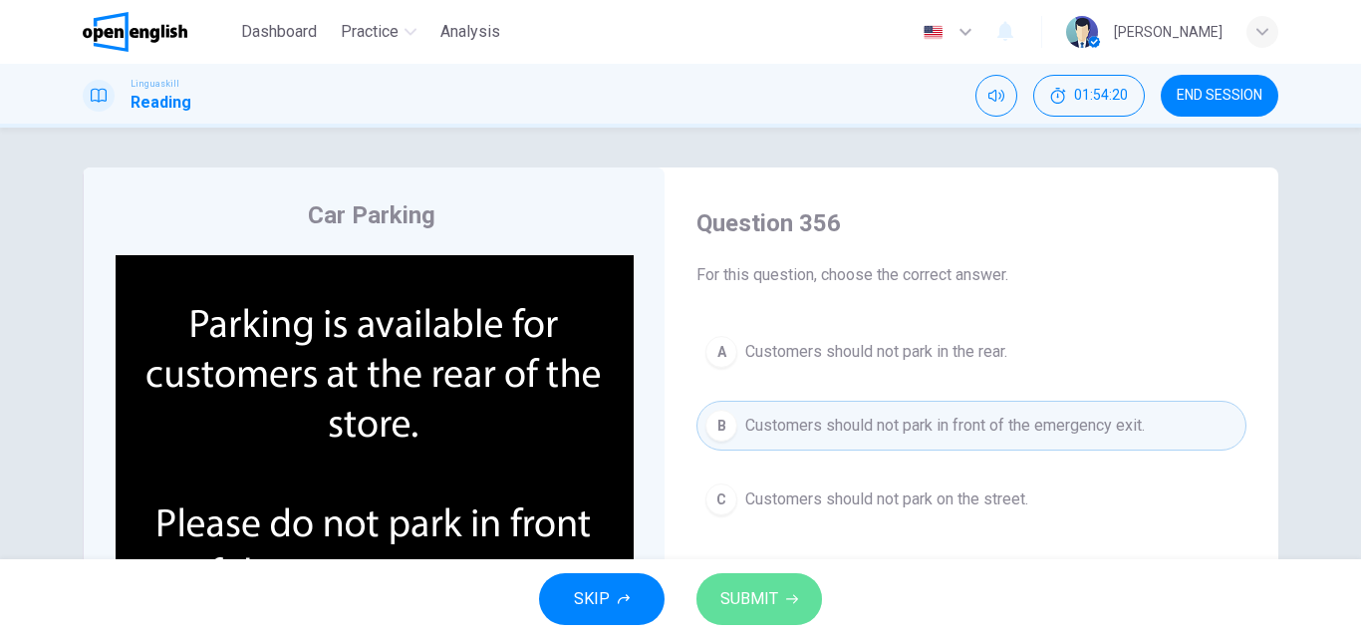
click at [730, 596] on span "SUBMIT" at bounding box center [749, 599] width 58 height 28
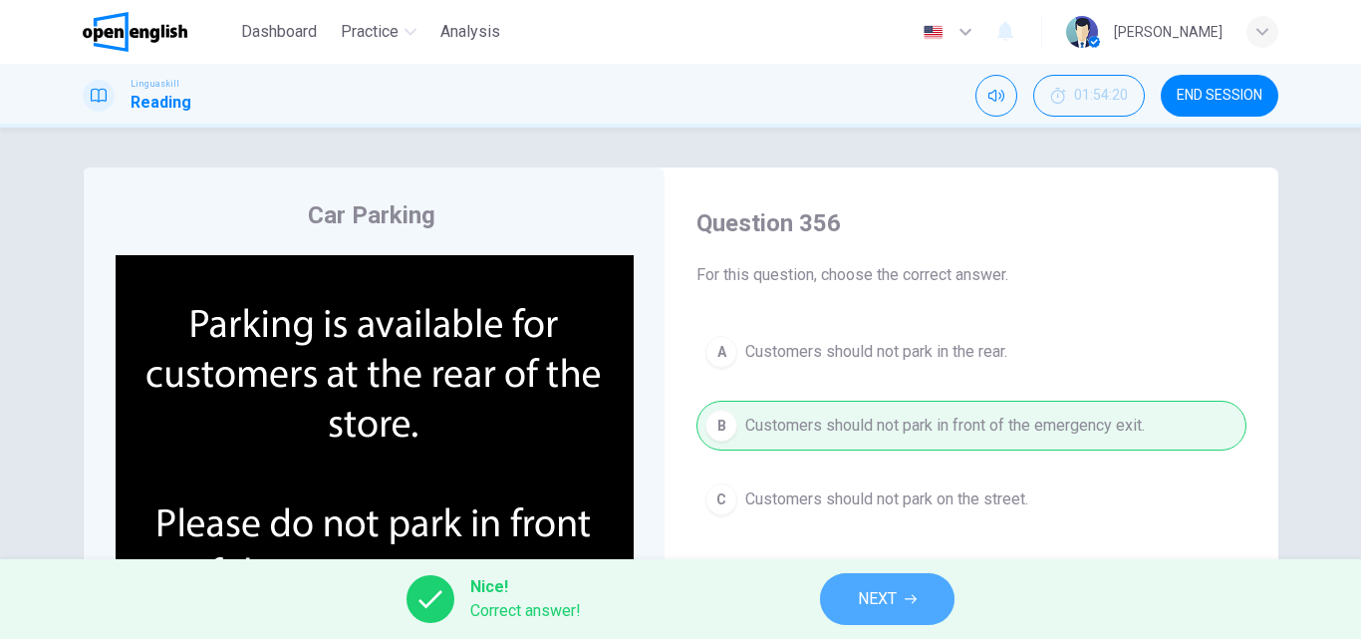
click at [849, 597] on button "NEXT" at bounding box center [887, 599] width 134 height 52
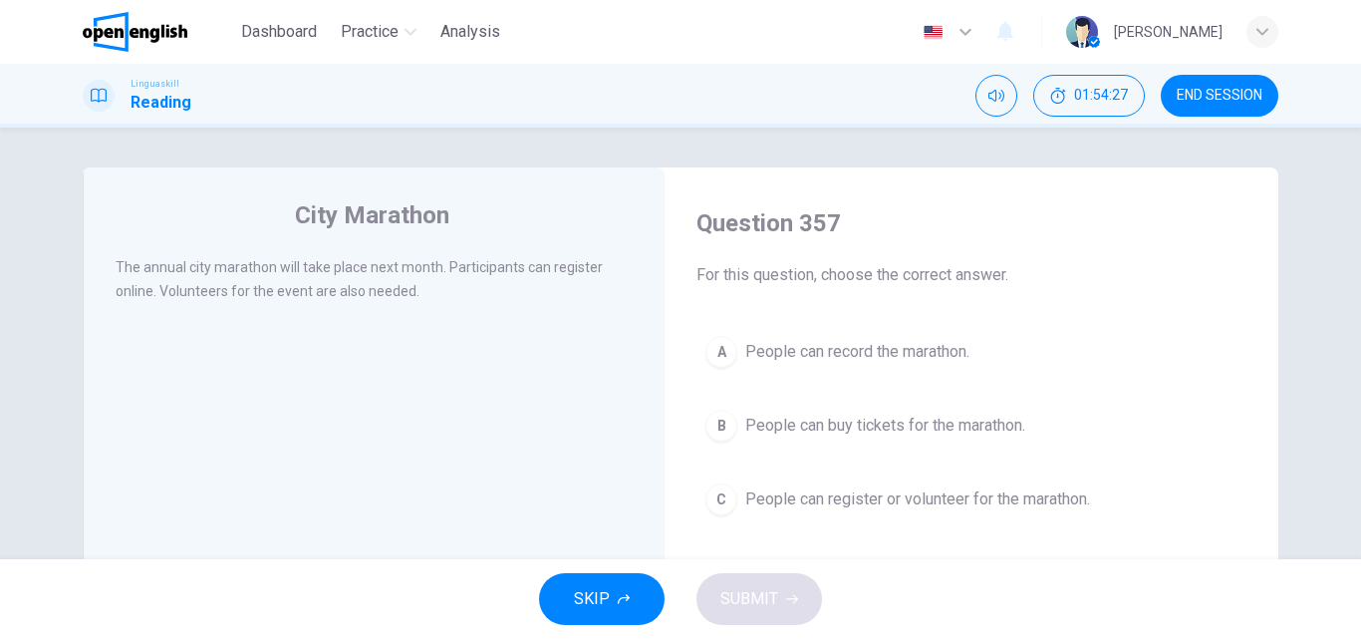
click at [785, 520] on button "C People can register or volunteer for the marathon." at bounding box center [971, 499] width 550 height 50
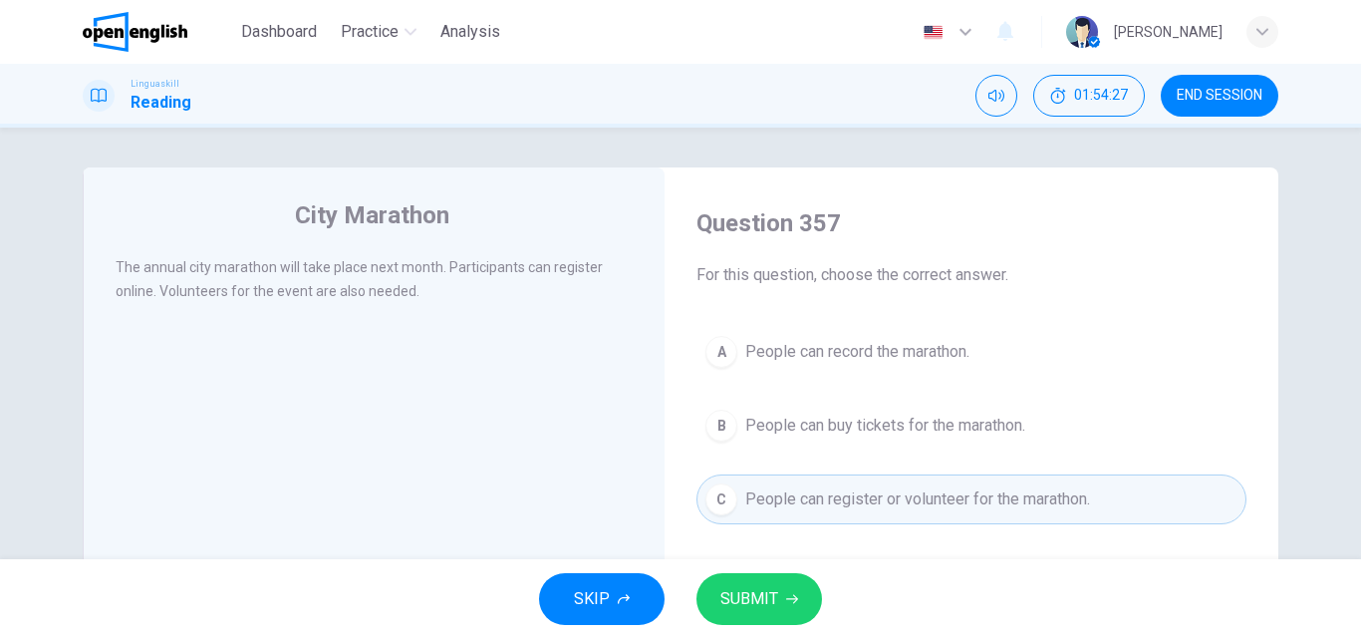
click at [757, 587] on span "SUBMIT" at bounding box center [749, 599] width 58 height 28
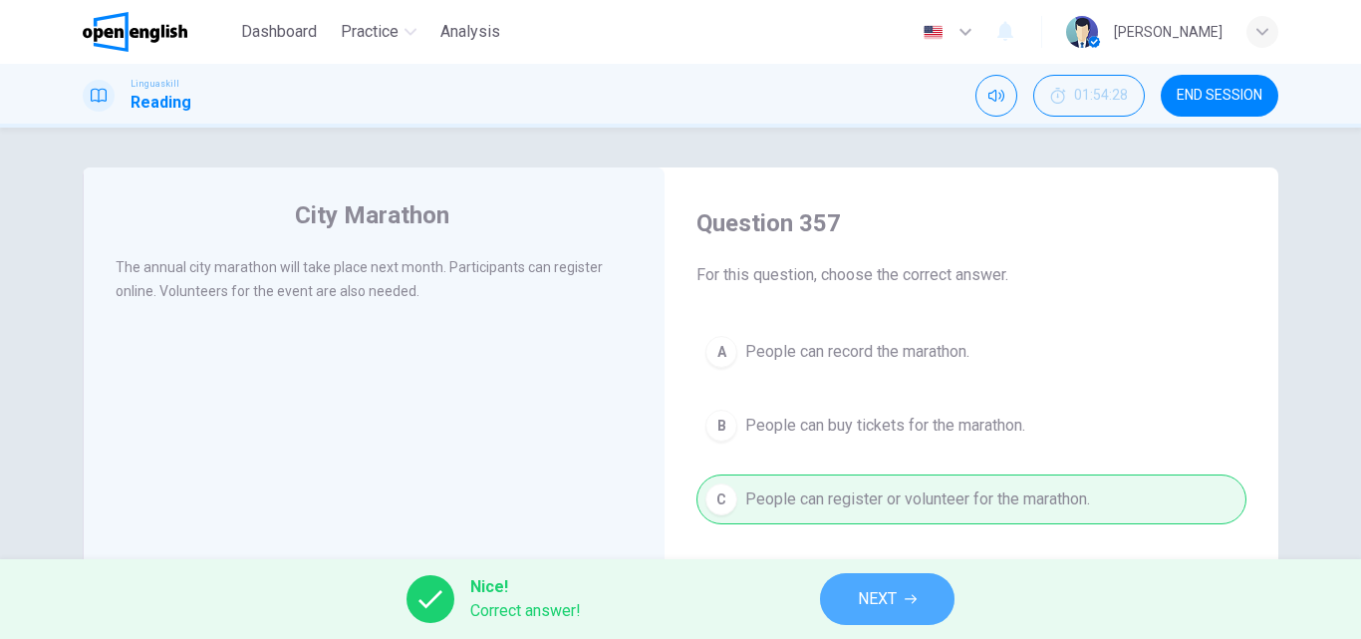
click at [888, 615] on button "NEXT" at bounding box center [887, 599] width 134 height 52
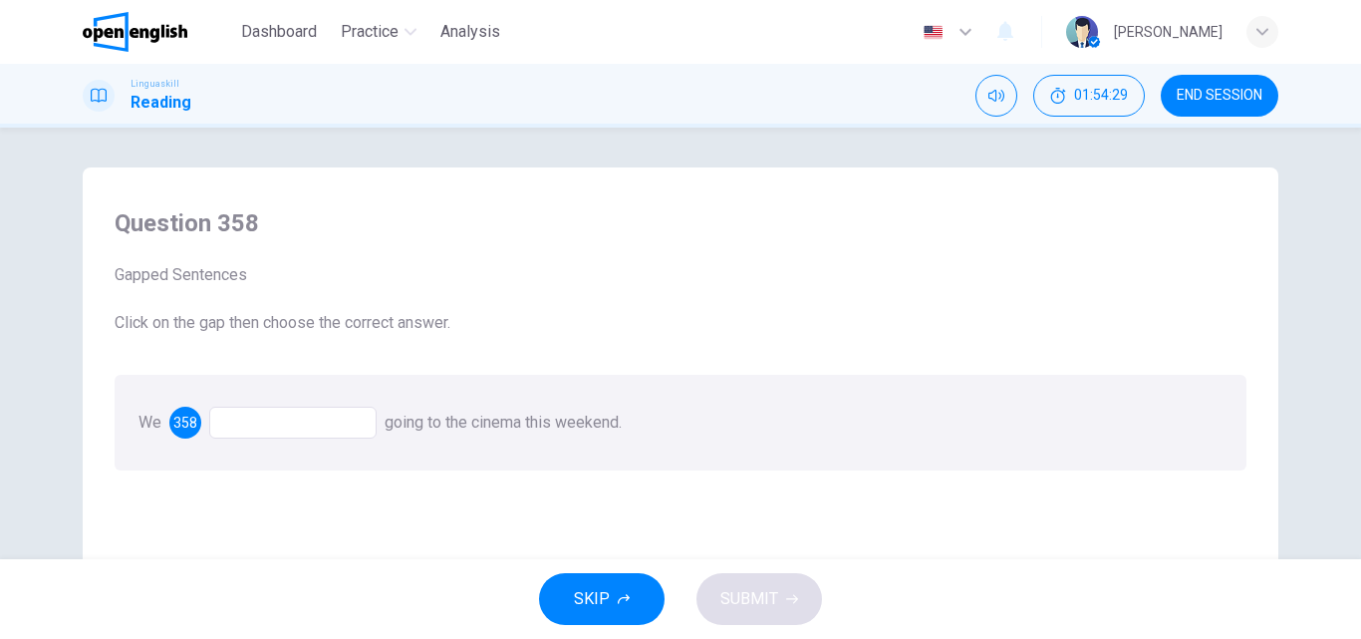
click at [278, 420] on div at bounding box center [292, 422] width 167 height 32
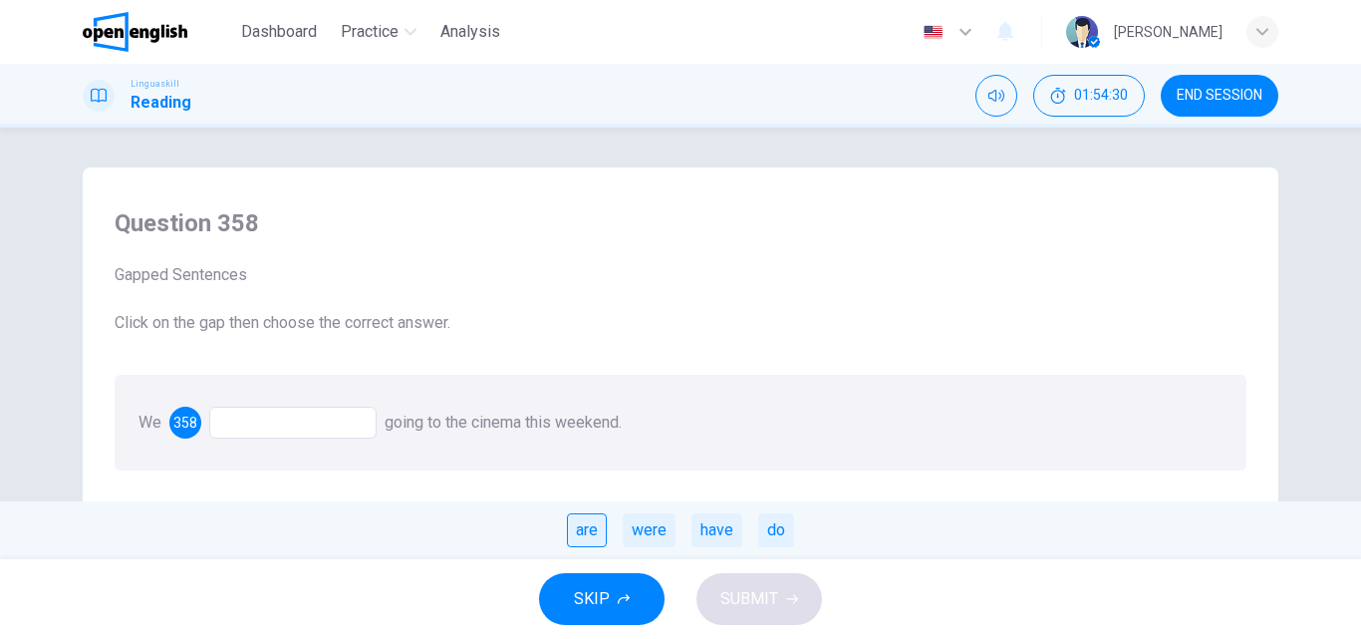
click at [586, 518] on div "are" at bounding box center [587, 530] width 40 height 34
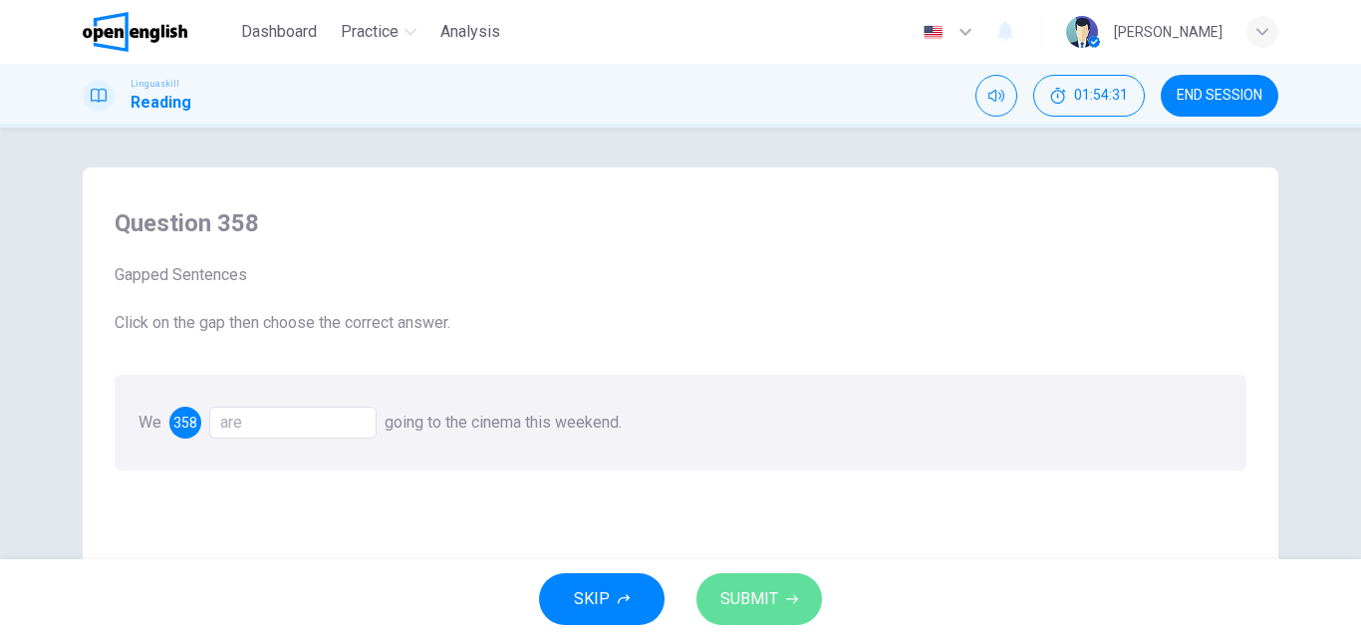
click at [756, 589] on span "SUBMIT" at bounding box center [749, 599] width 58 height 28
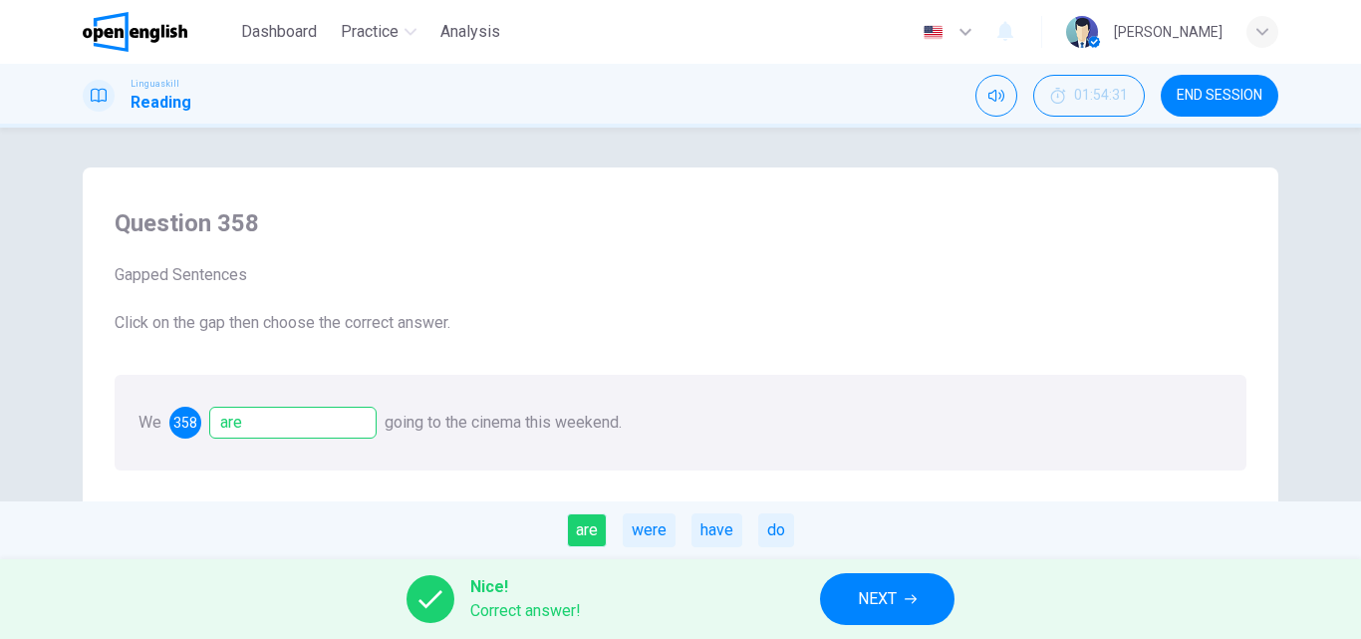
click at [876, 597] on span "NEXT" at bounding box center [877, 599] width 39 height 28
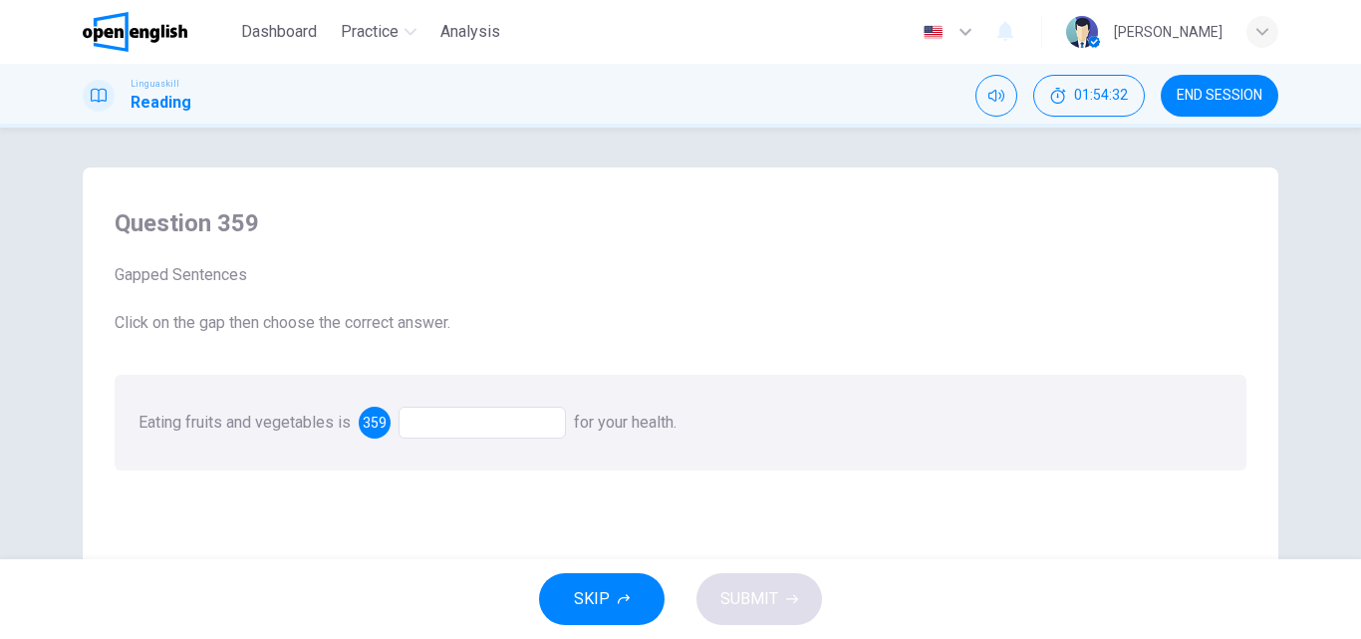
click at [418, 415] on div at bounding box center [482, 422] width 167 height 32
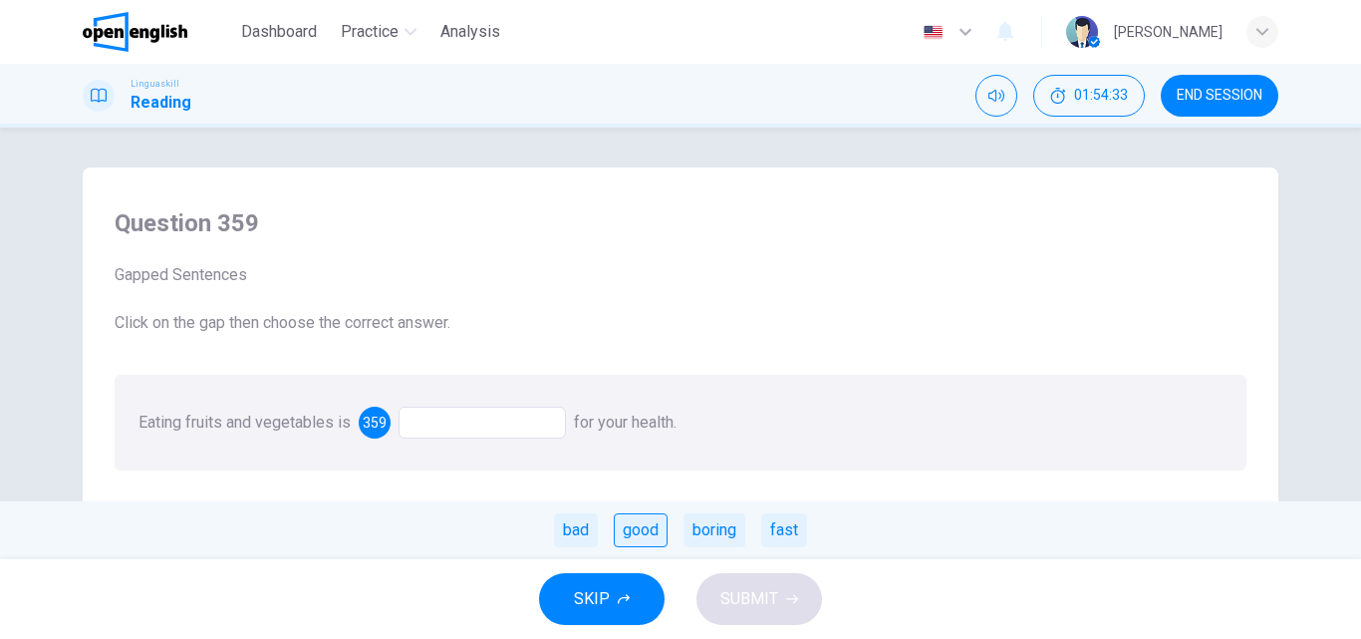
click at [638, 533] on div "good" at bounding box center [641, 530] width 54 height 34
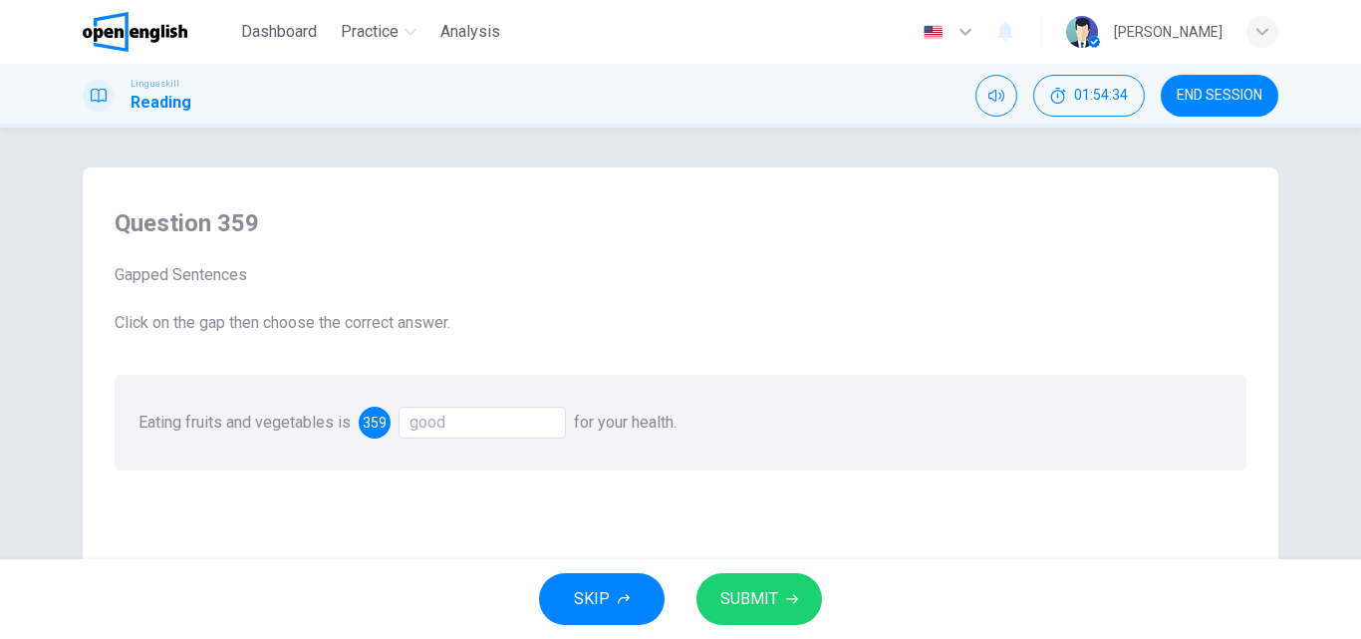
click at [752, 597] on span "SUBMIT" at bounding box center [749, 599] width 58 height 28
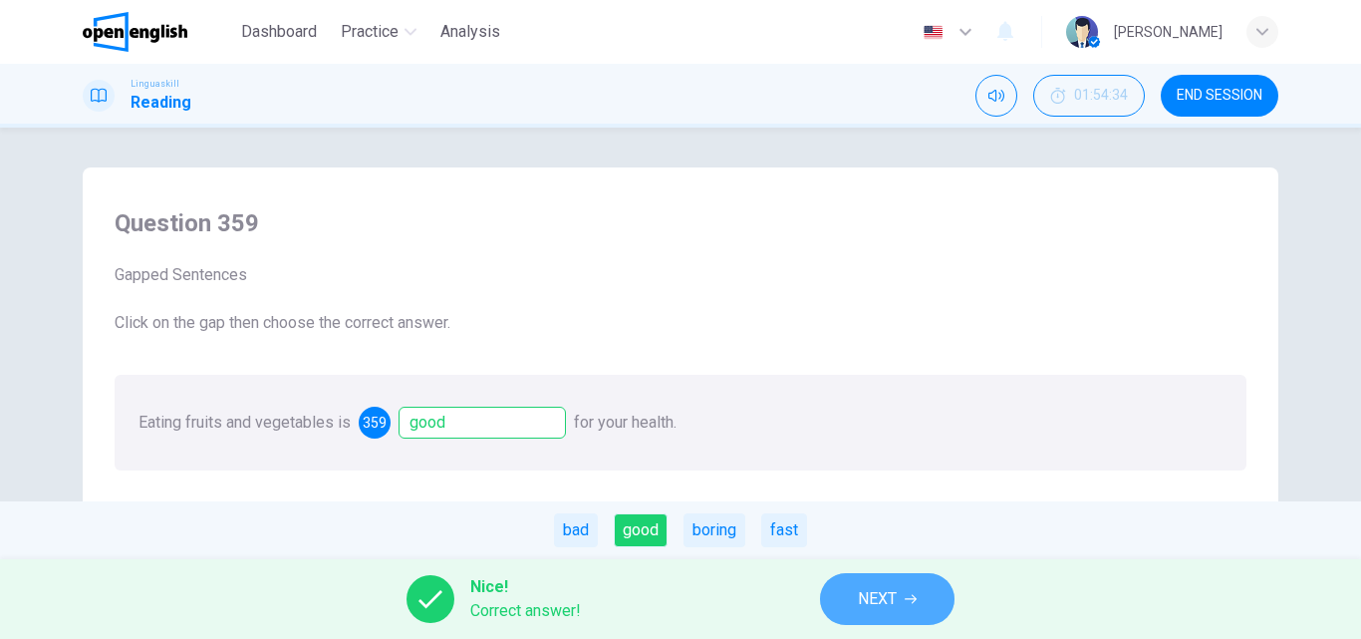
click at [887, 597] on span "NEXT" at bounding box center [877, 599] width 39 height 28
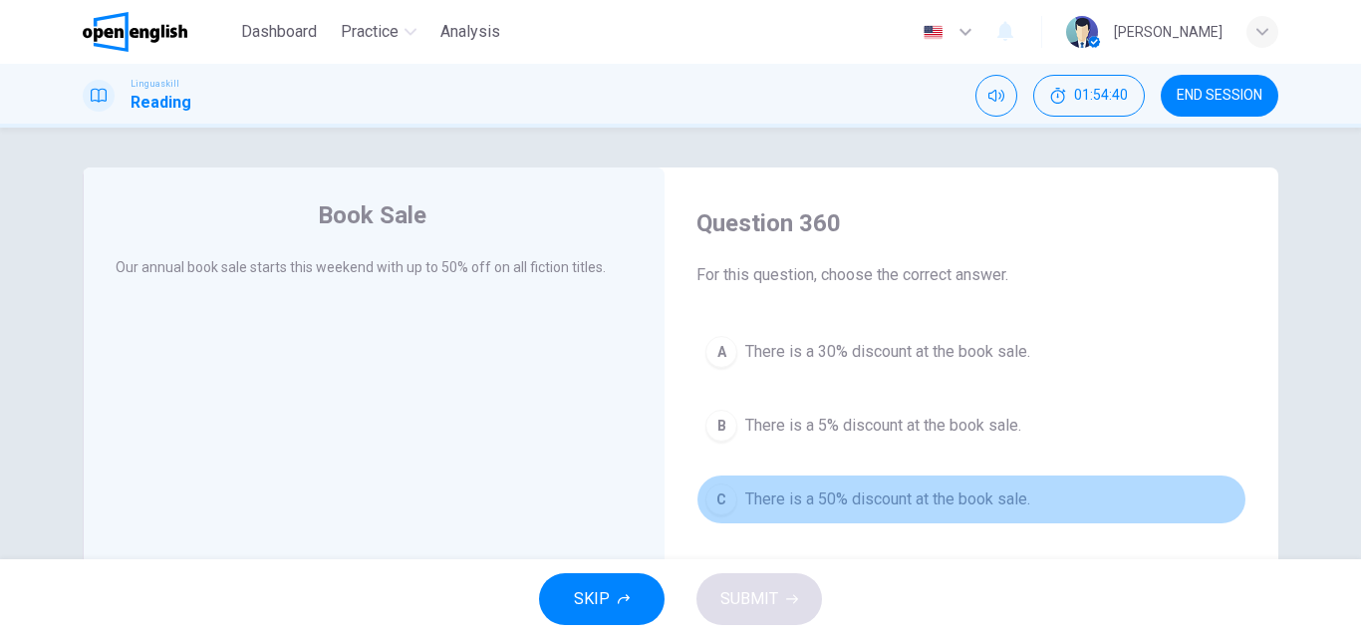
click at [810, 511] on button "C There is a 50% discount at the book sale." at bounding box center [971, 499] width 550 height 50
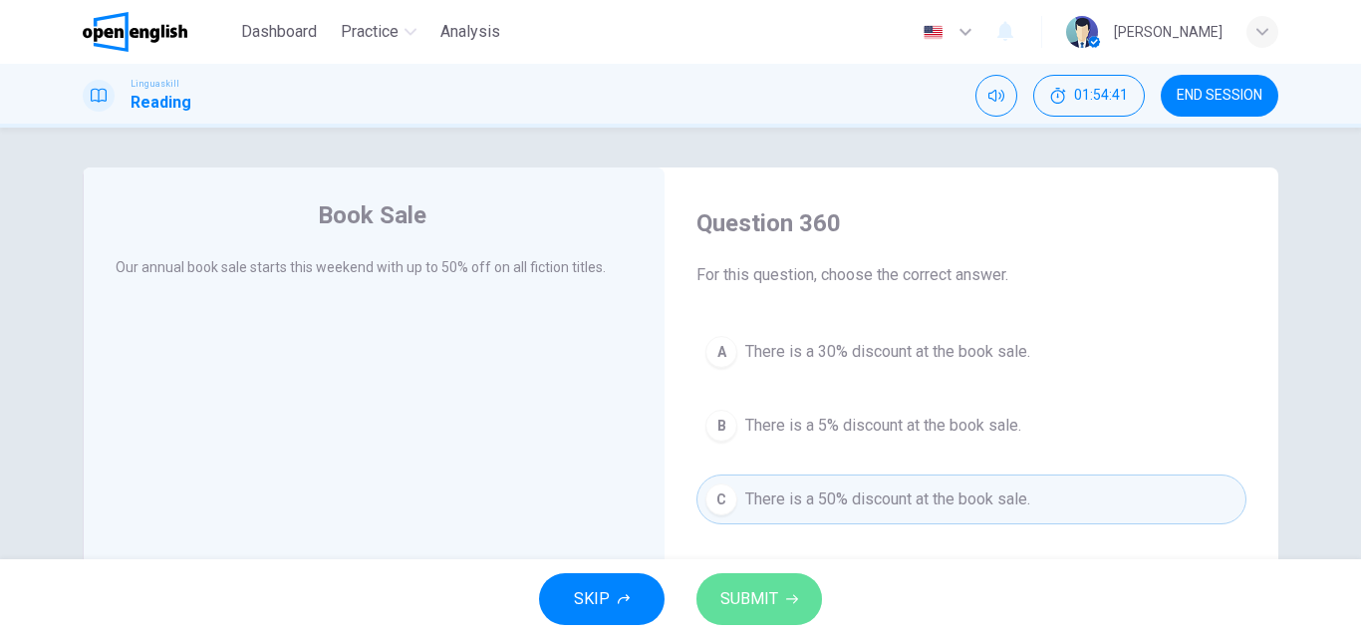
click at [744, 591] on span "SUBMIT" at bounding box center [749, 599] width 58 height 28
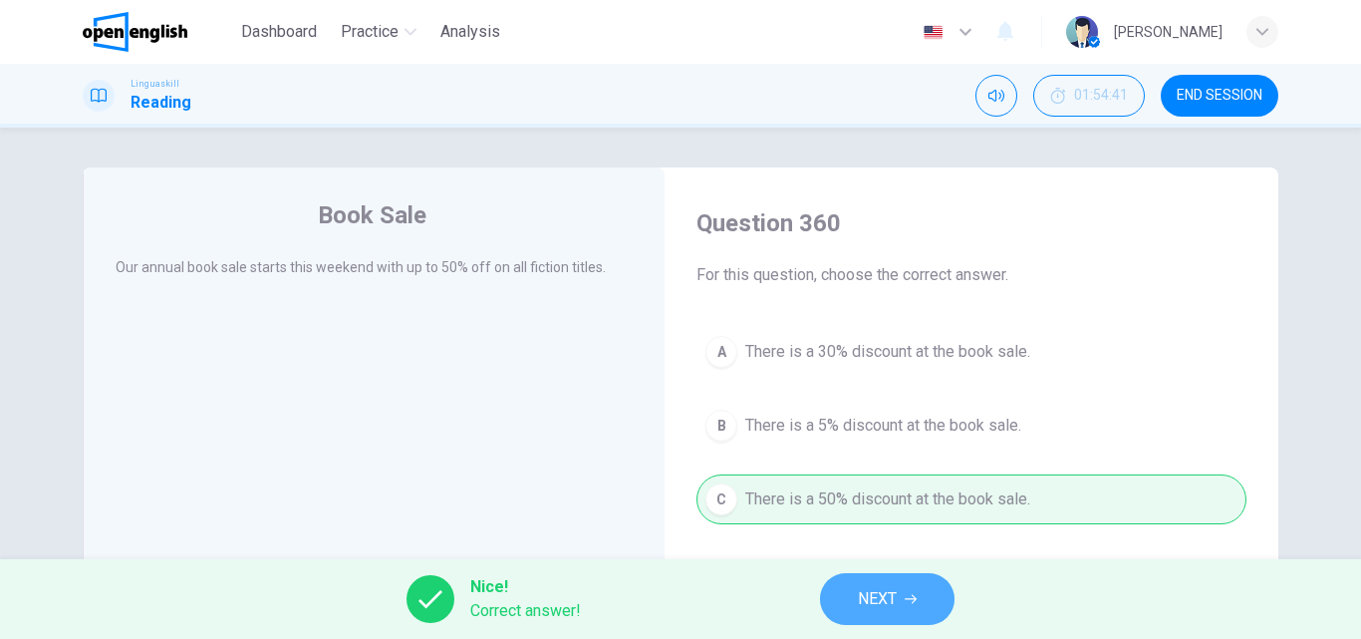
click at [910, 588] on button "NEXT" at bounding box center [887, 599] width 134 height 52
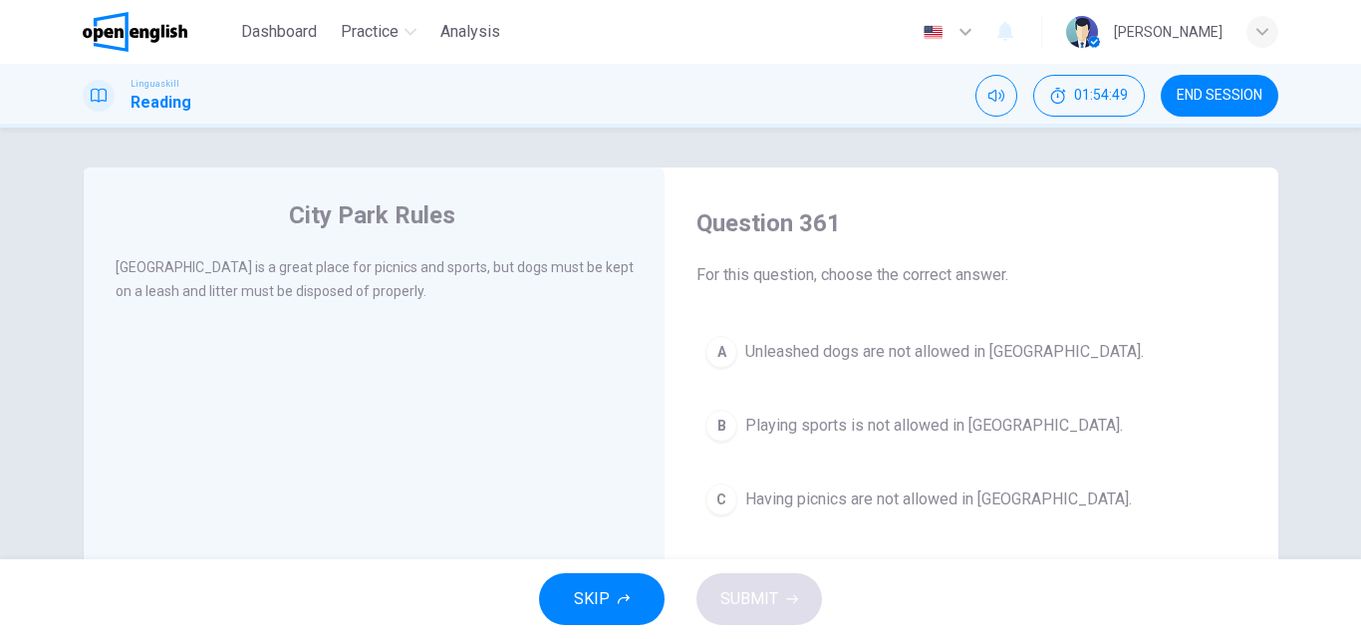
click at [865, 346] on span "Unleashed dogs are not allowed in [GEOGRAPHIC_DATA]." at bounding box center [944, 352] width 399 height 24
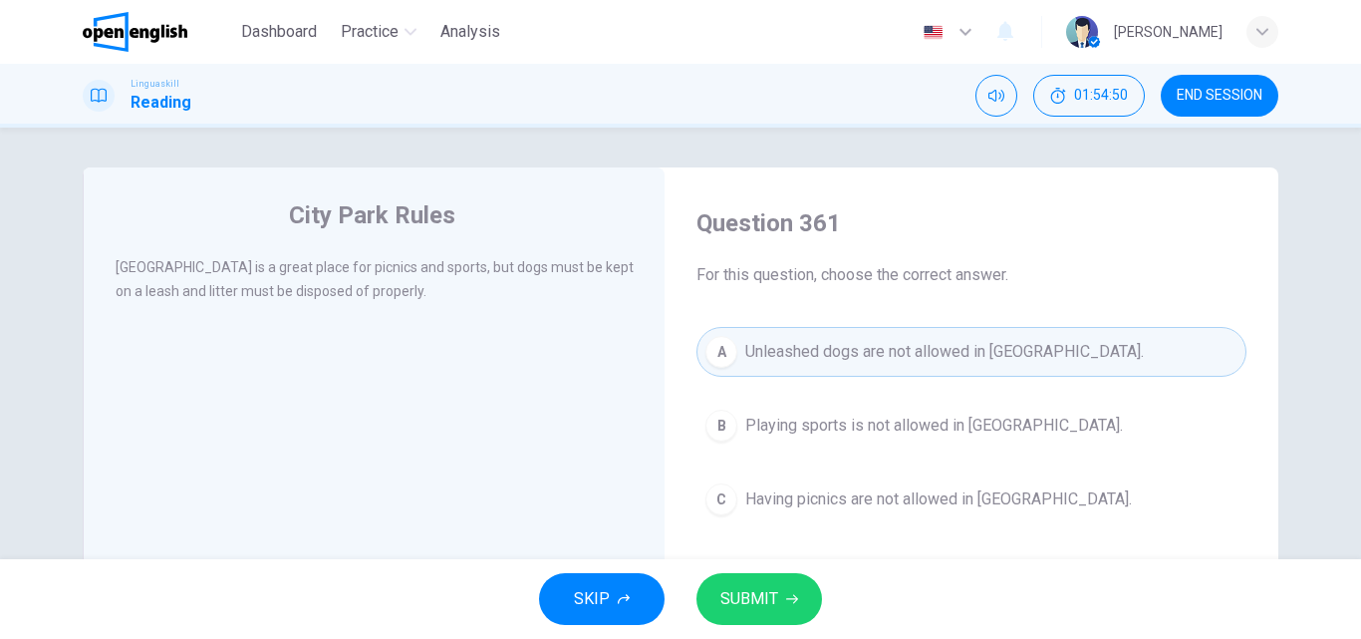
click at [730, 583] on button "SUBMIT" at bounding box center [759, 599] width 126 height 52
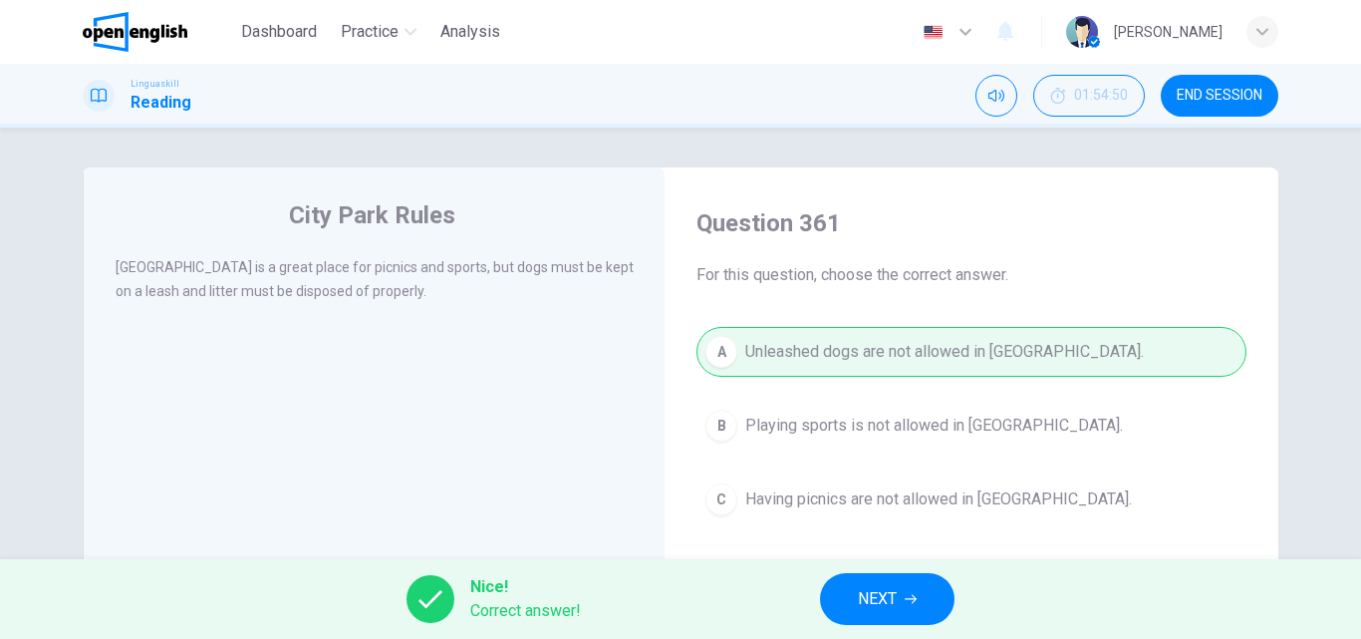
click at [867, 598] on span "NEXT" at bounding box center [877, 599] width 39 height 28
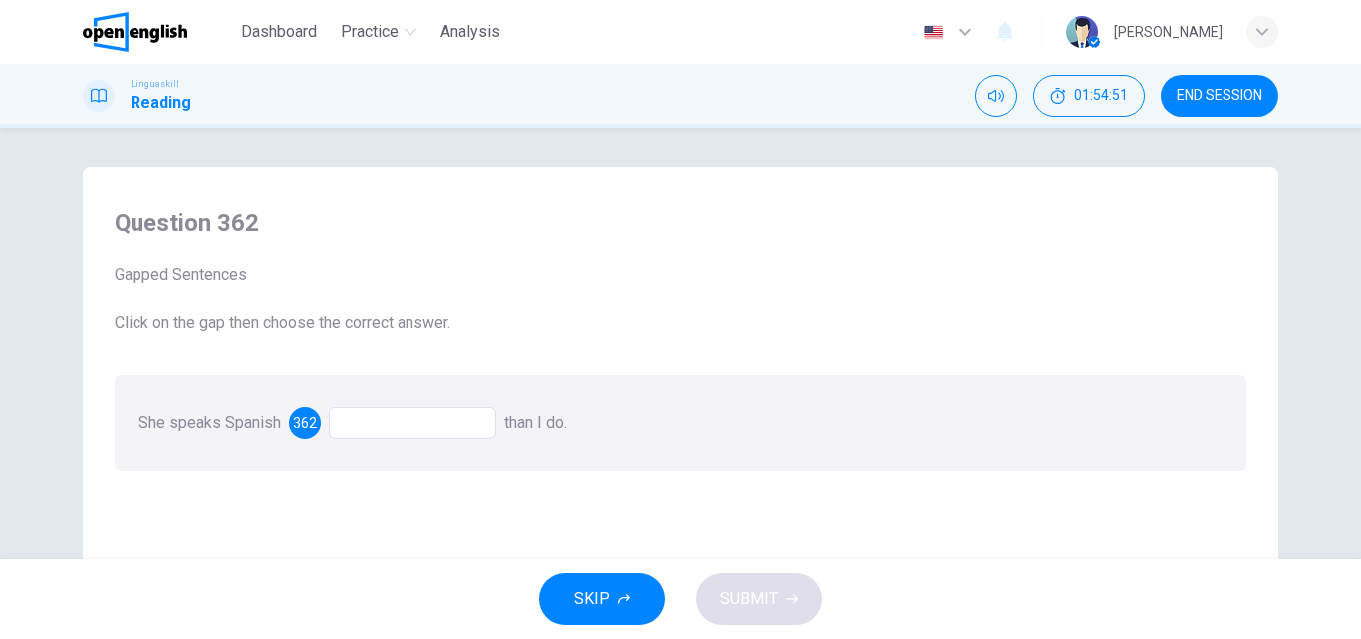
click at [383, 422] on div at bounding box center [412, 422] width 167 height 32
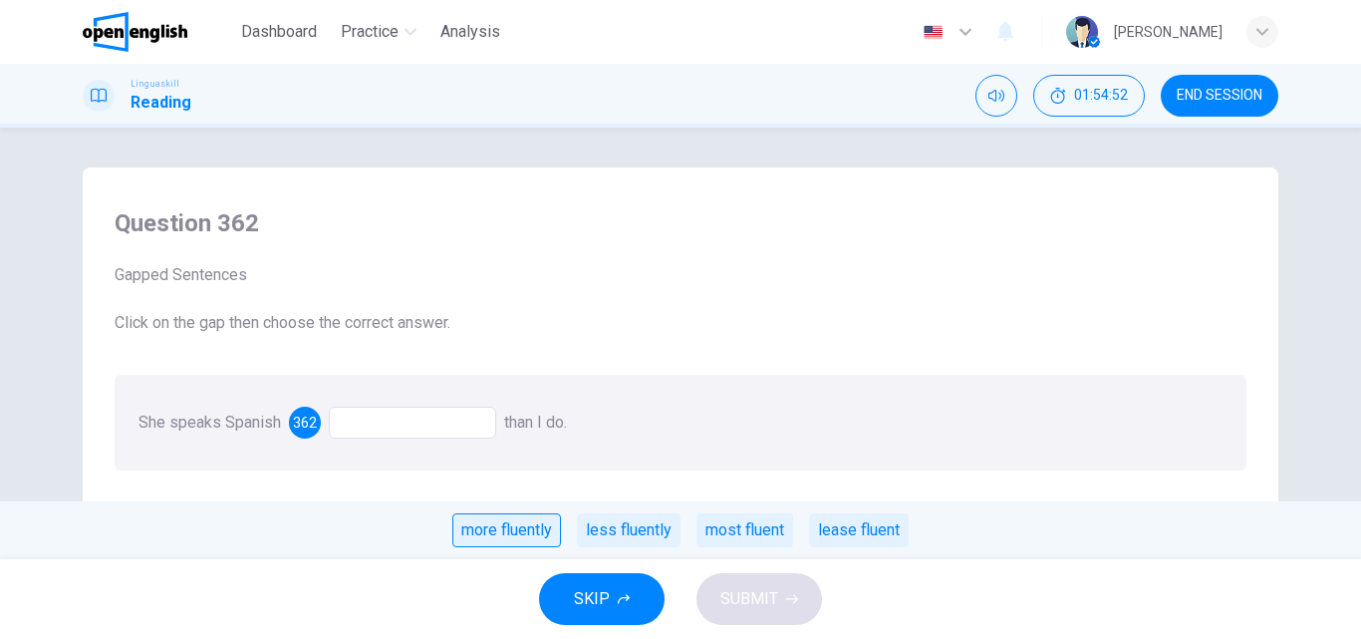
click at [502, 531] on div "more fluently" at bounding box center [506, 530] width 109 height 34
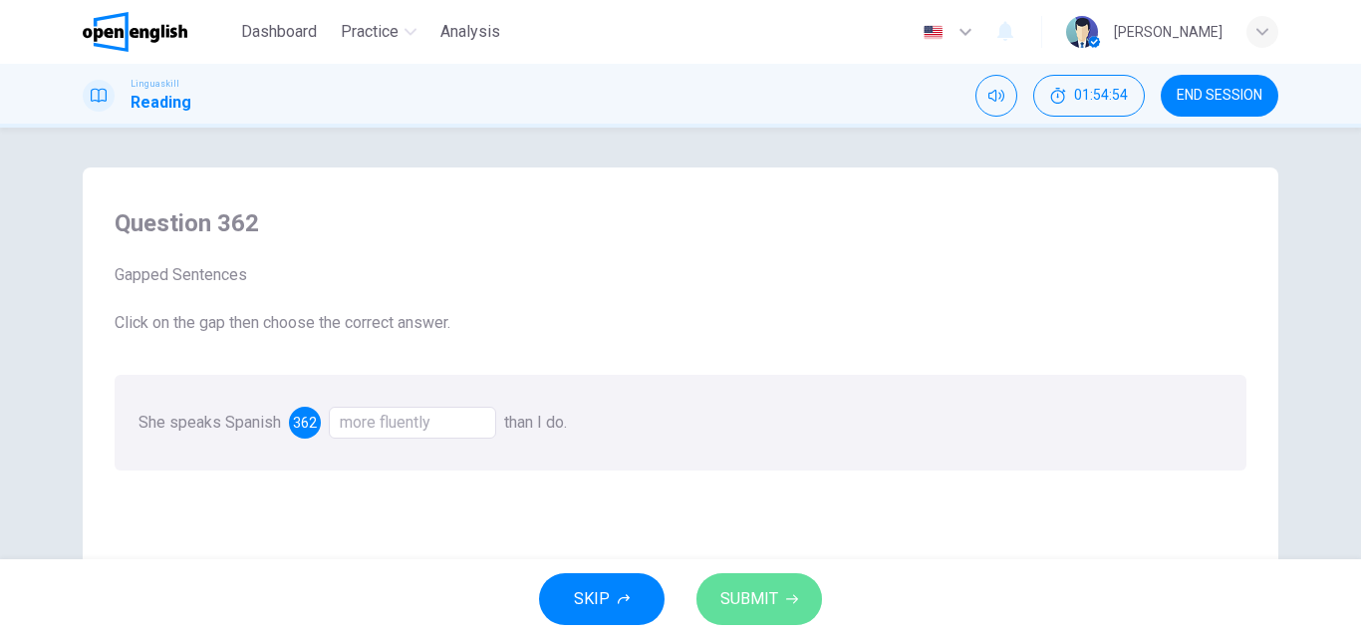
click at [757, 604] on span "SUBMIT" at bounding box center [749, 599] width 58 height 28
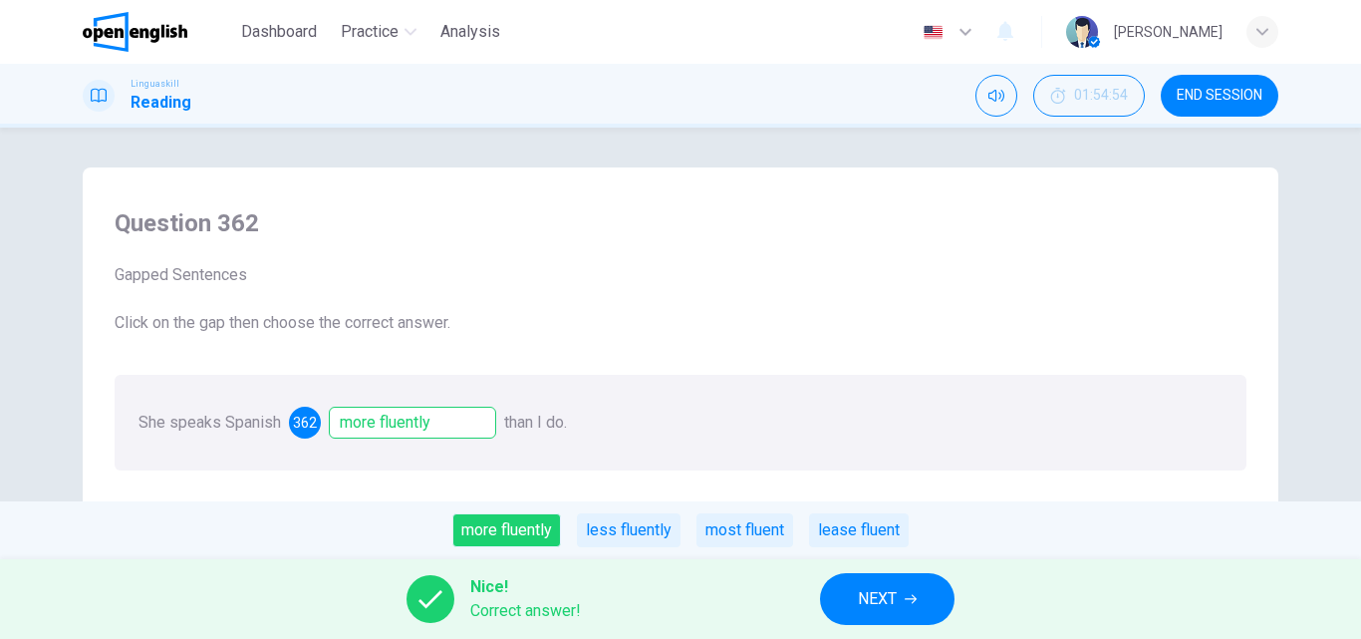
click at [867, 588] on span "NEXT" at bounding box center [877, 599] width 39 height 28
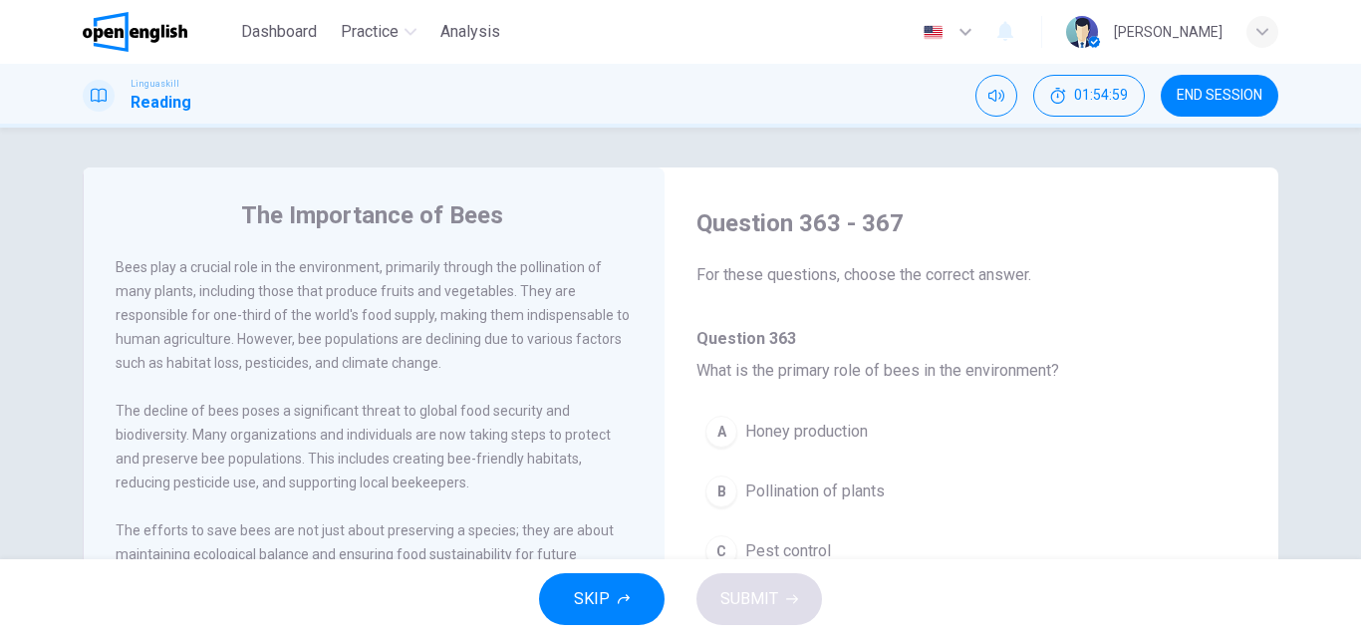
click at [863, 499] on span "Pollination of plants" at bounding box center [814, 491] width 139 height 24
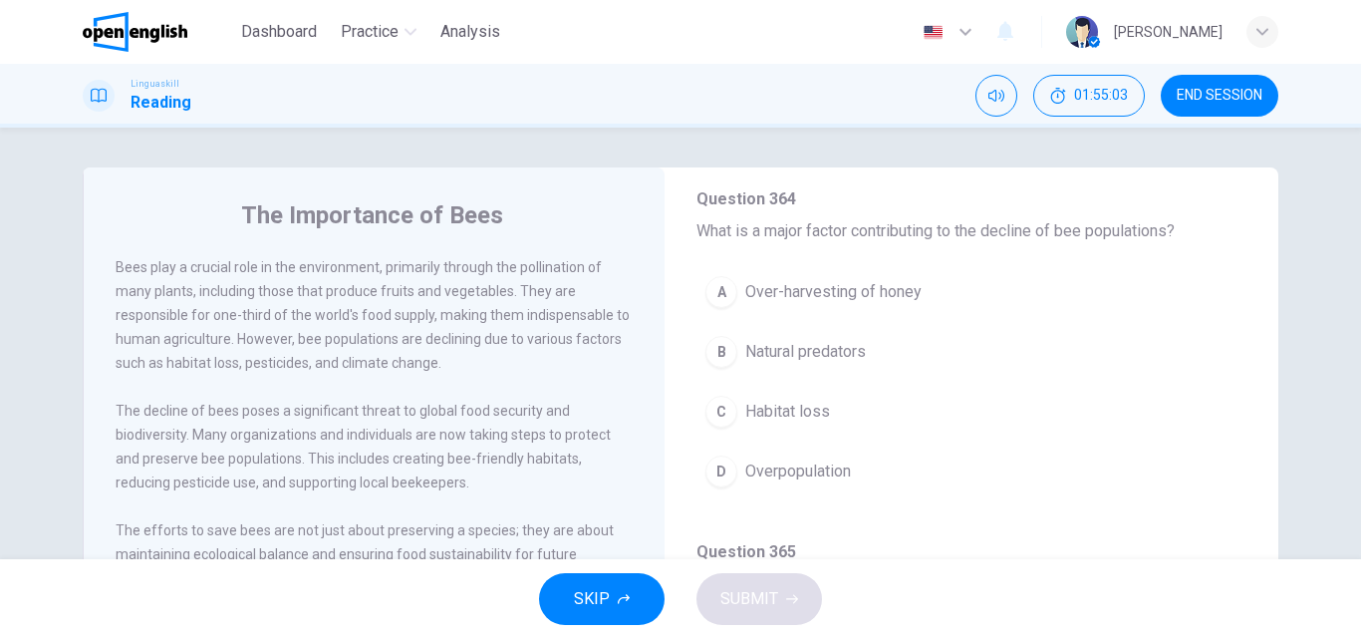
scroll to position [498, 0]
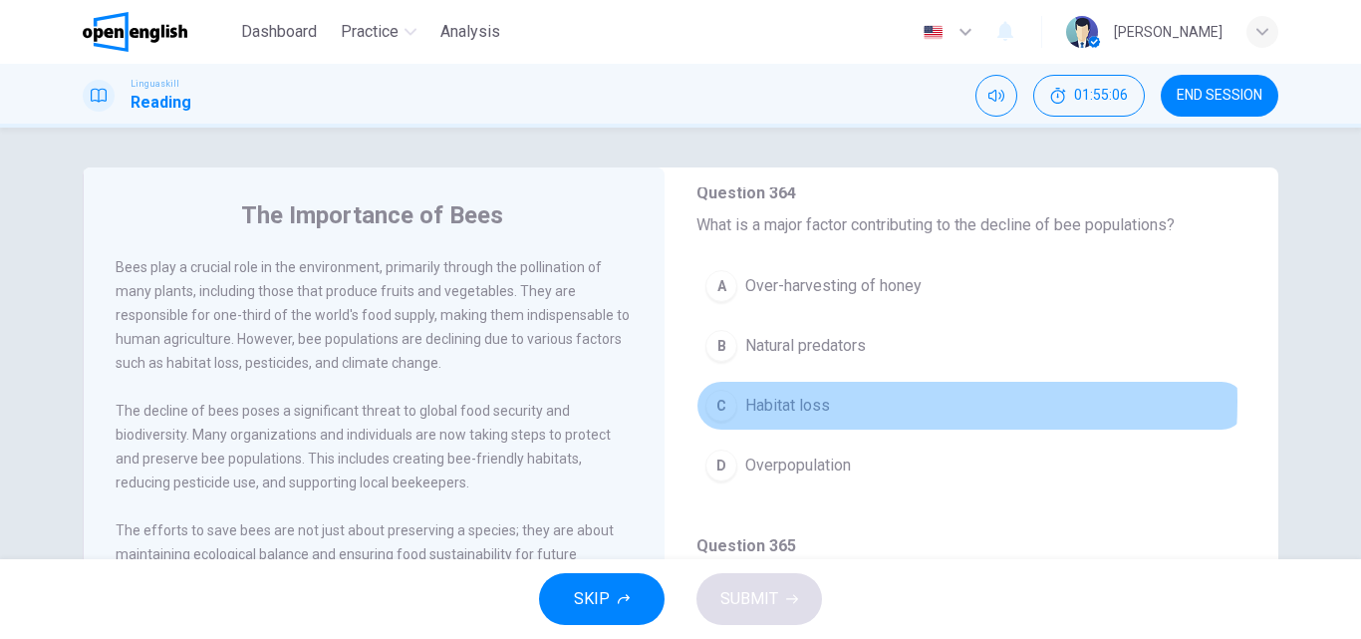
click at [803, 401] on span "Habitat loss" at bounding box center [787, 406] width 85 height 24
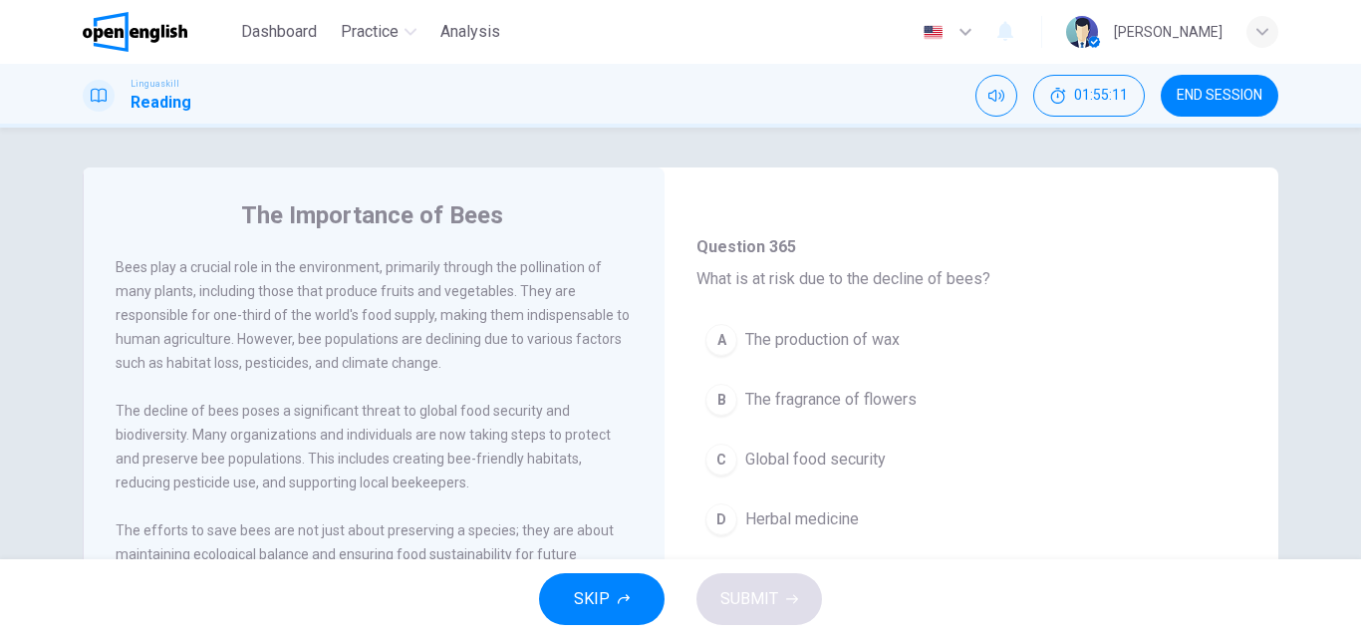
scroll to position [897, 0]
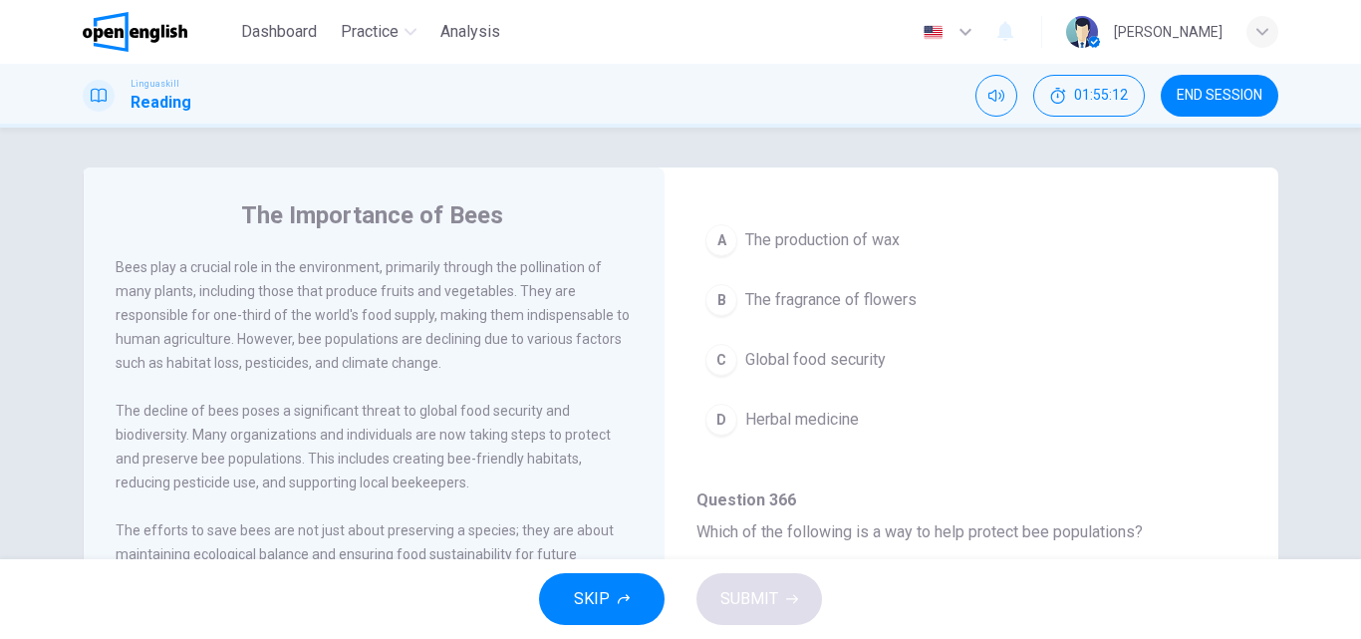
click at [826, 364] on span "Global food security" at bounding box center [815, 360] width 140 height 24
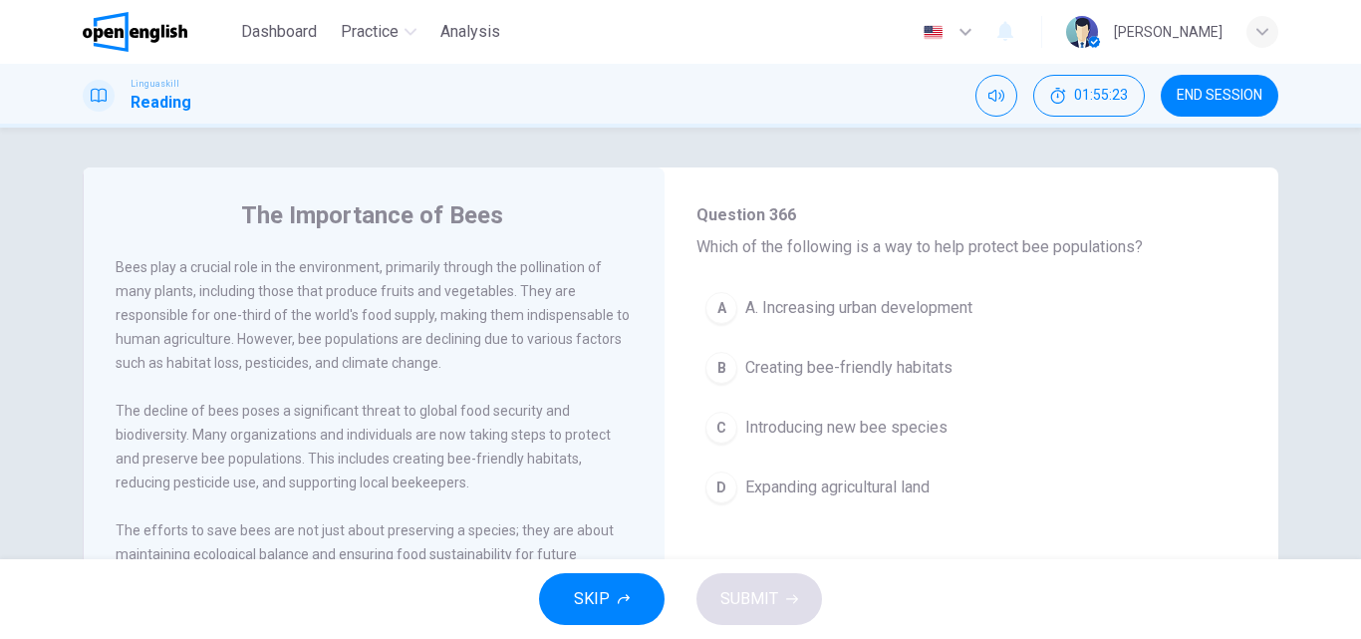
scroll to position [1147, 0]
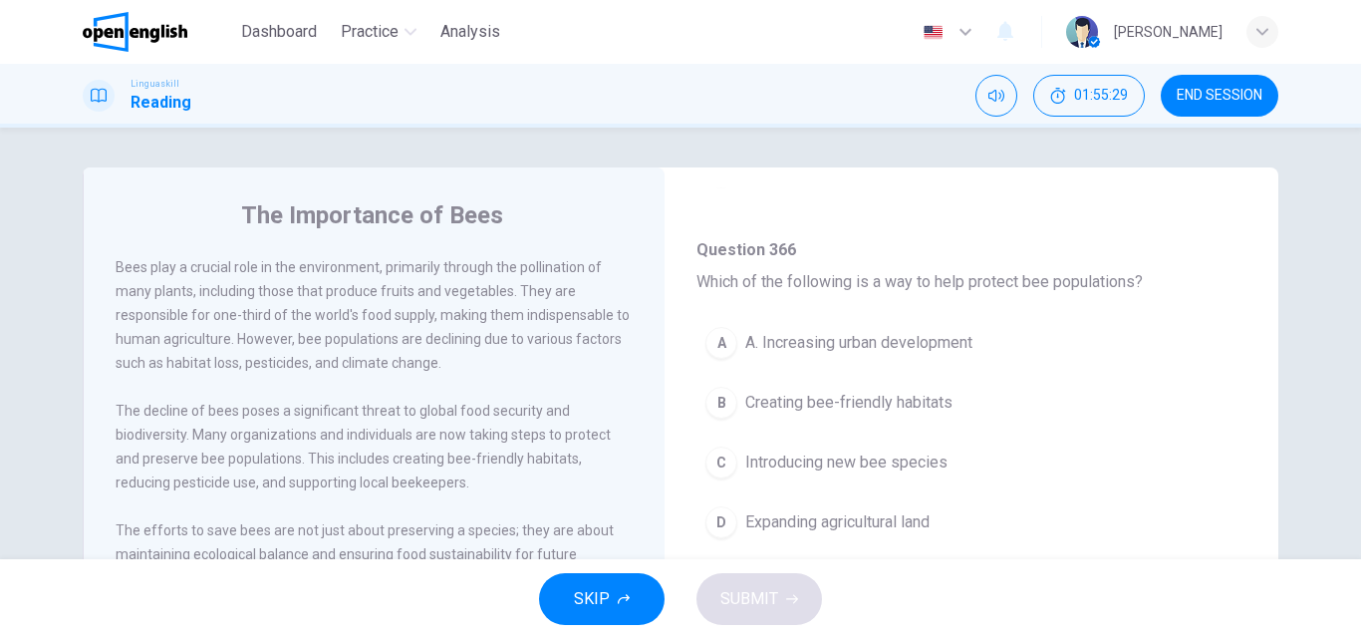
click at [898, 401] on span "Creating bee-friendly habitats" at bounding box center [848, 403] width 207 height 24
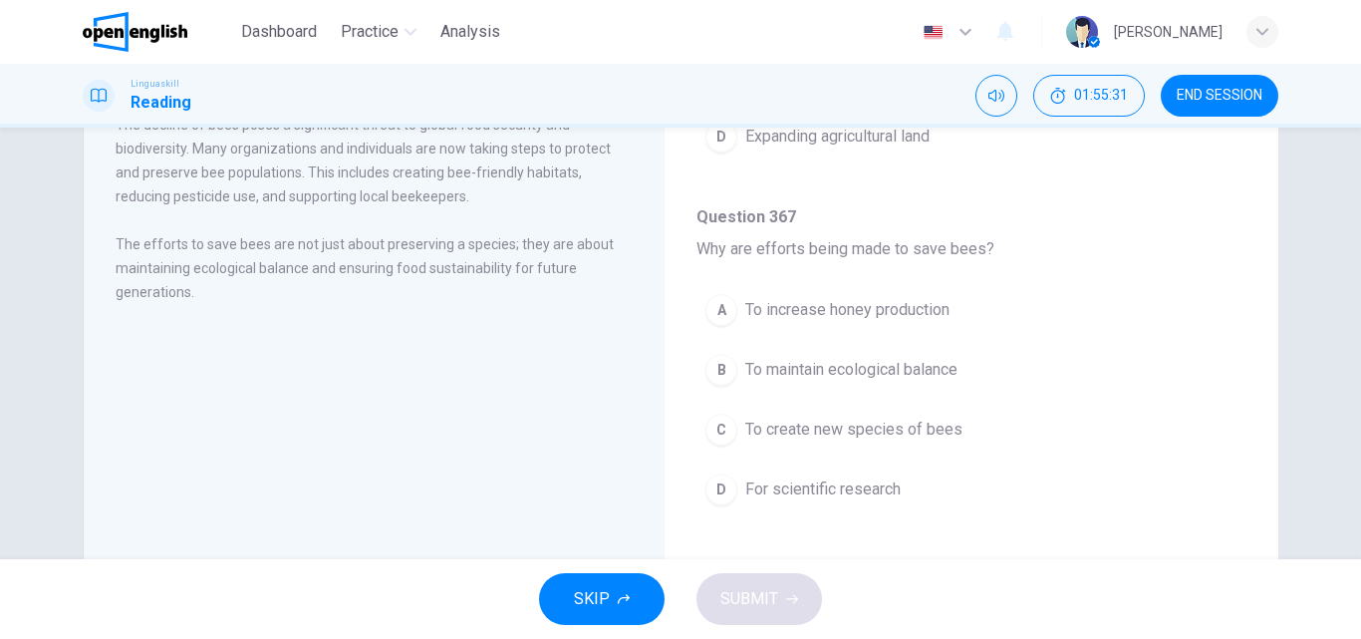
scroll to position [299, 0]
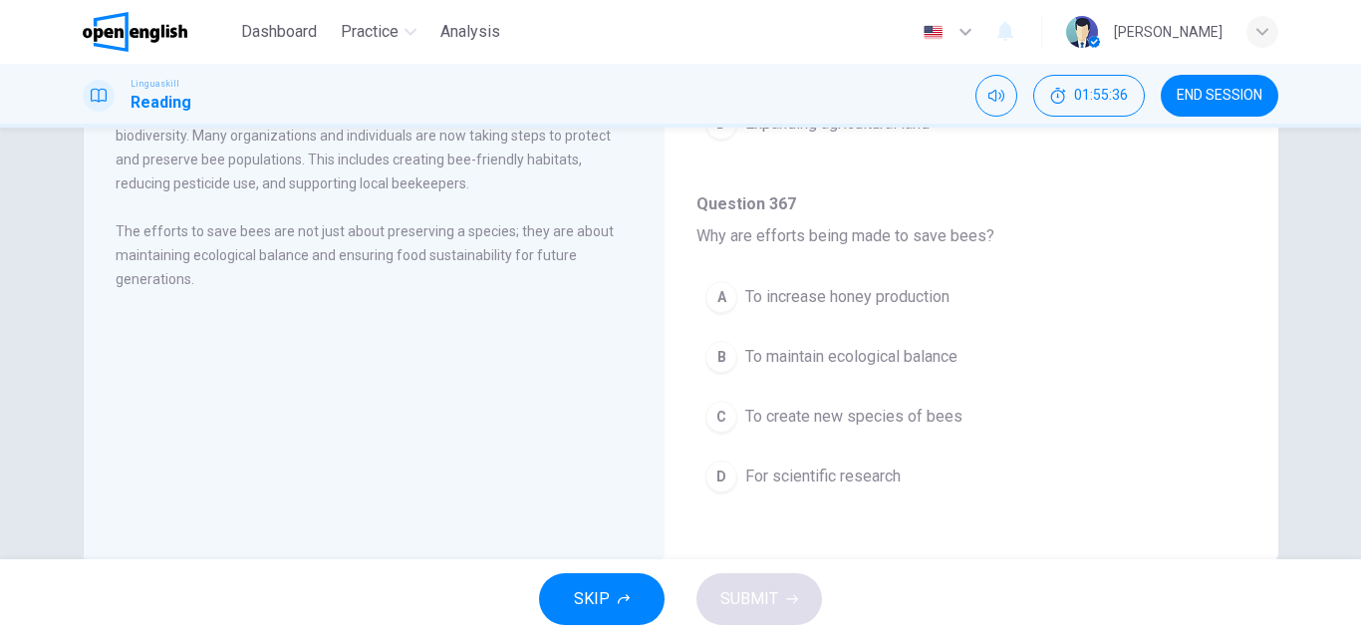
click at [837, 356] on span "To maintain ecological balance" at bounding box center [851, 357] width 212 height 24
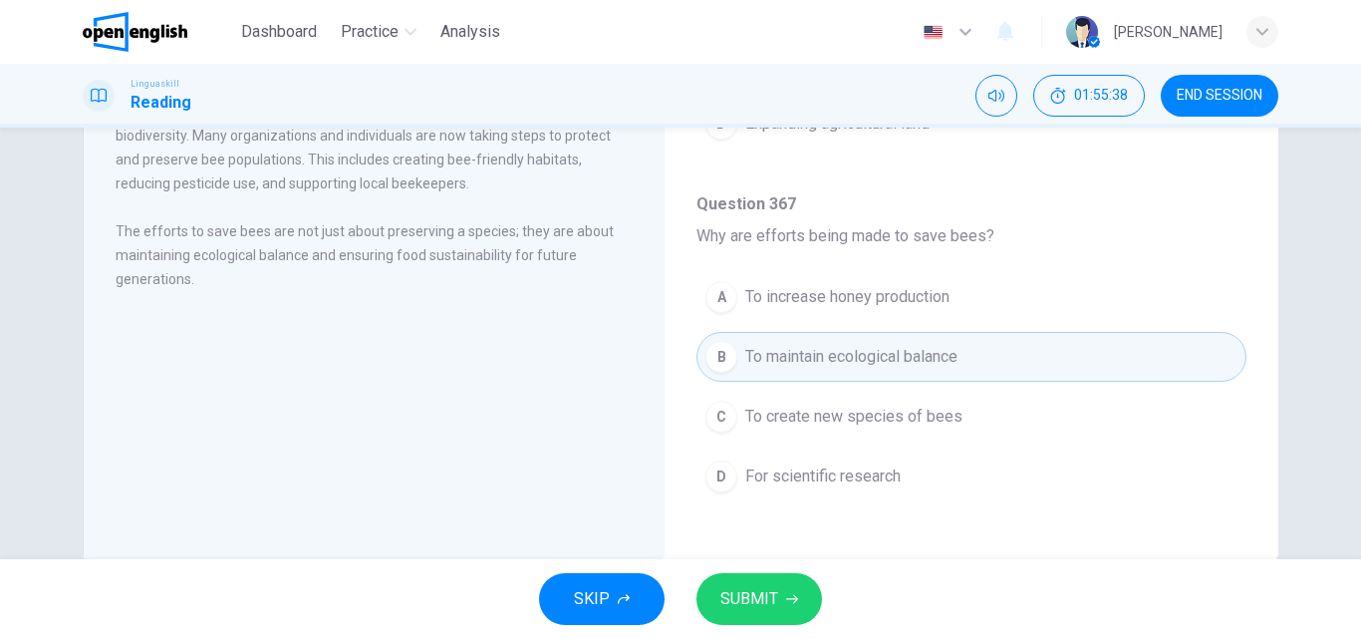
click at [731, 586] on span "SUBMIT" at bounding box center [749, 599] width 58 height 28
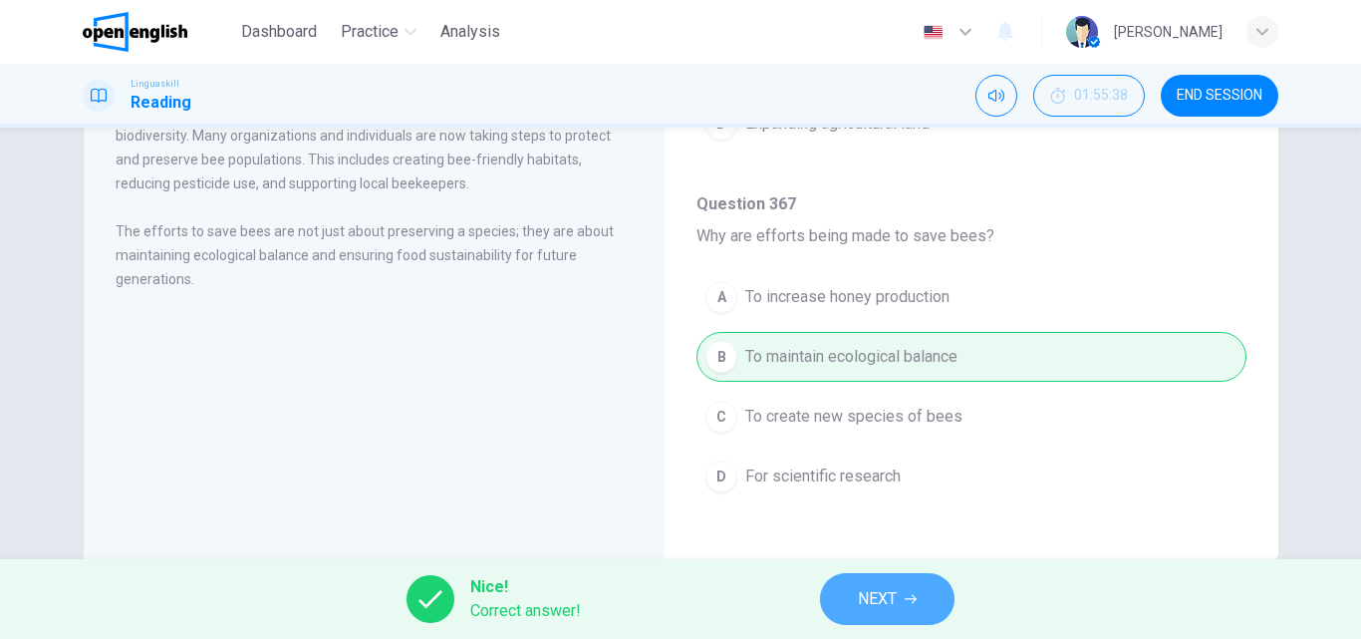
click at [912, 600] on icon "button" at bounding box center [911, 599] width 12 height 12
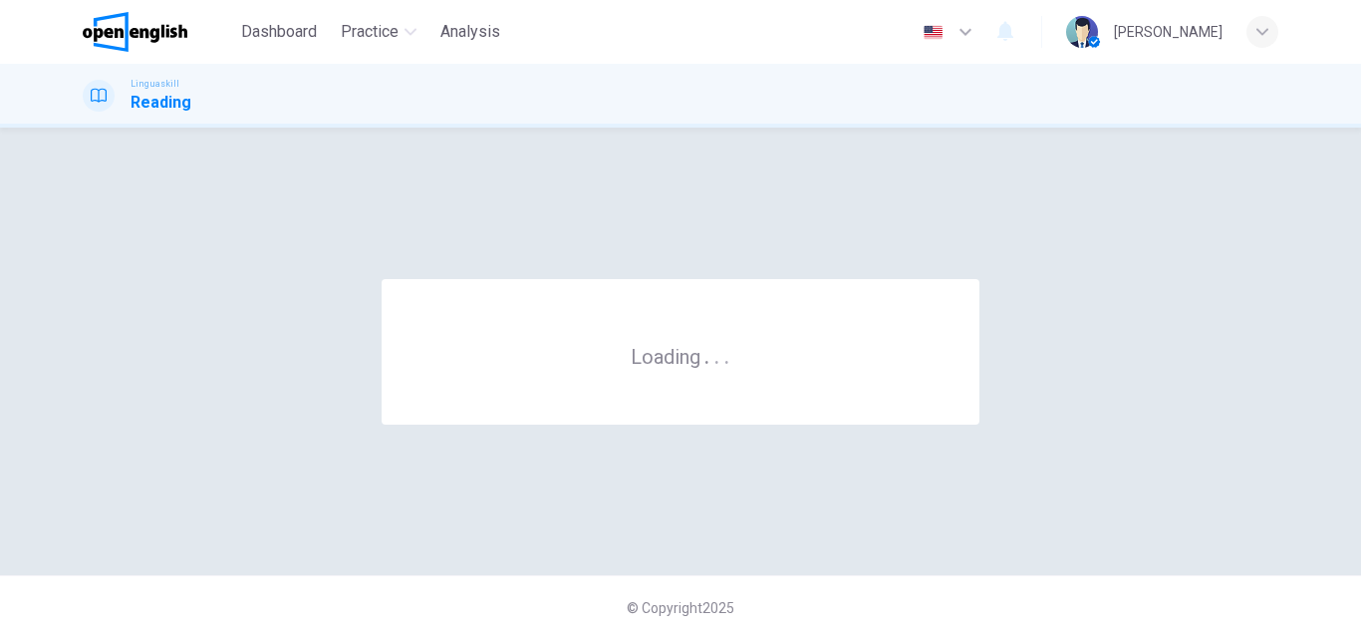
scroll to position [0, 0]
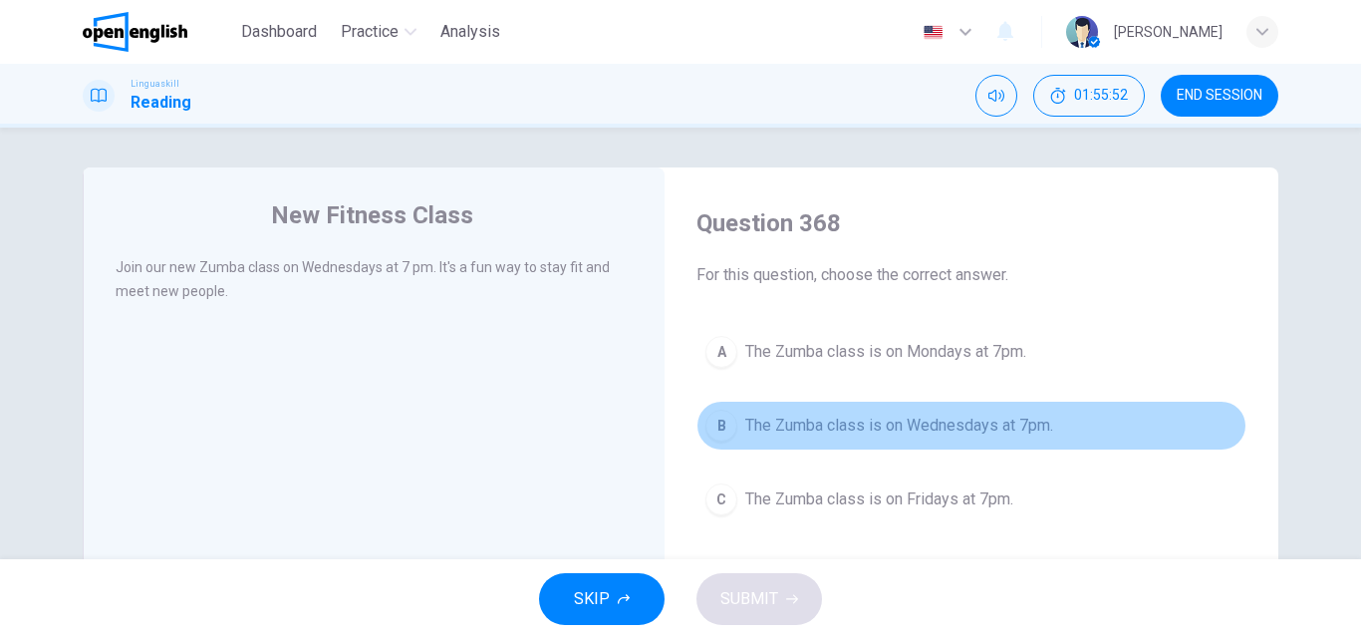
click at [902, 428] on span "The Zumba class is on Wednesdays at 7pm." at bounding box center [899, 425] width 308 height 24
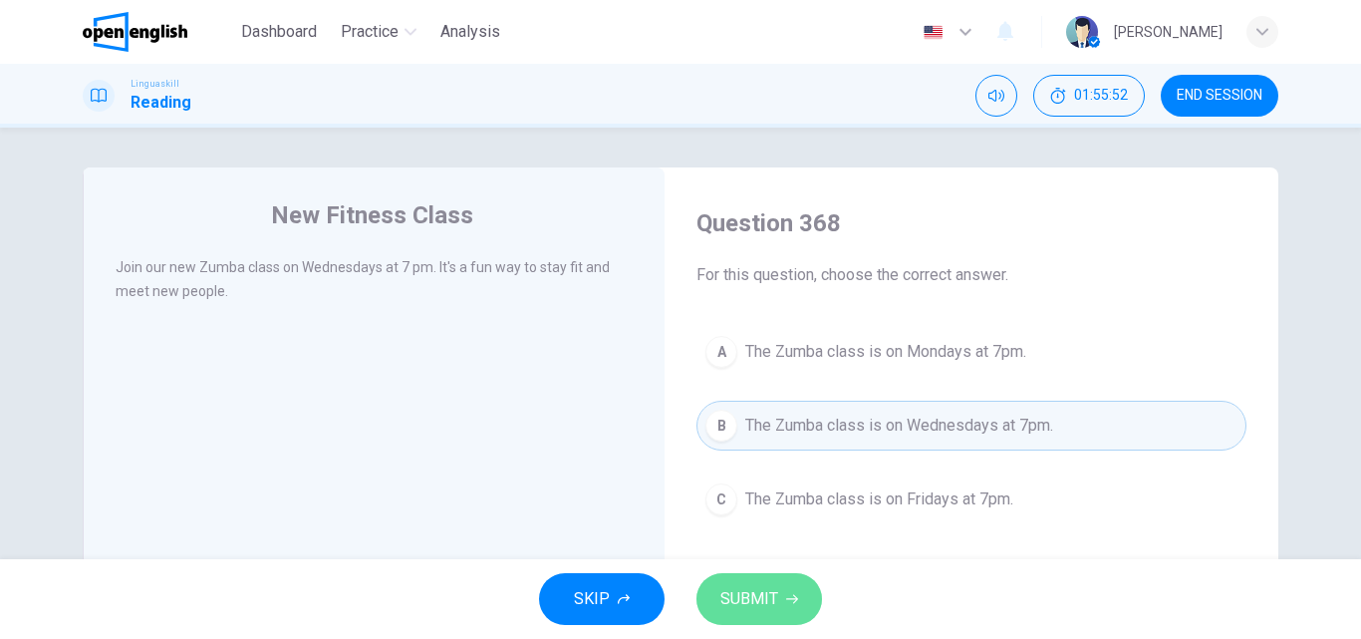
click at [733, 593] on span "SUBMIT" at bounding box center [749, 599] width 58 height 28
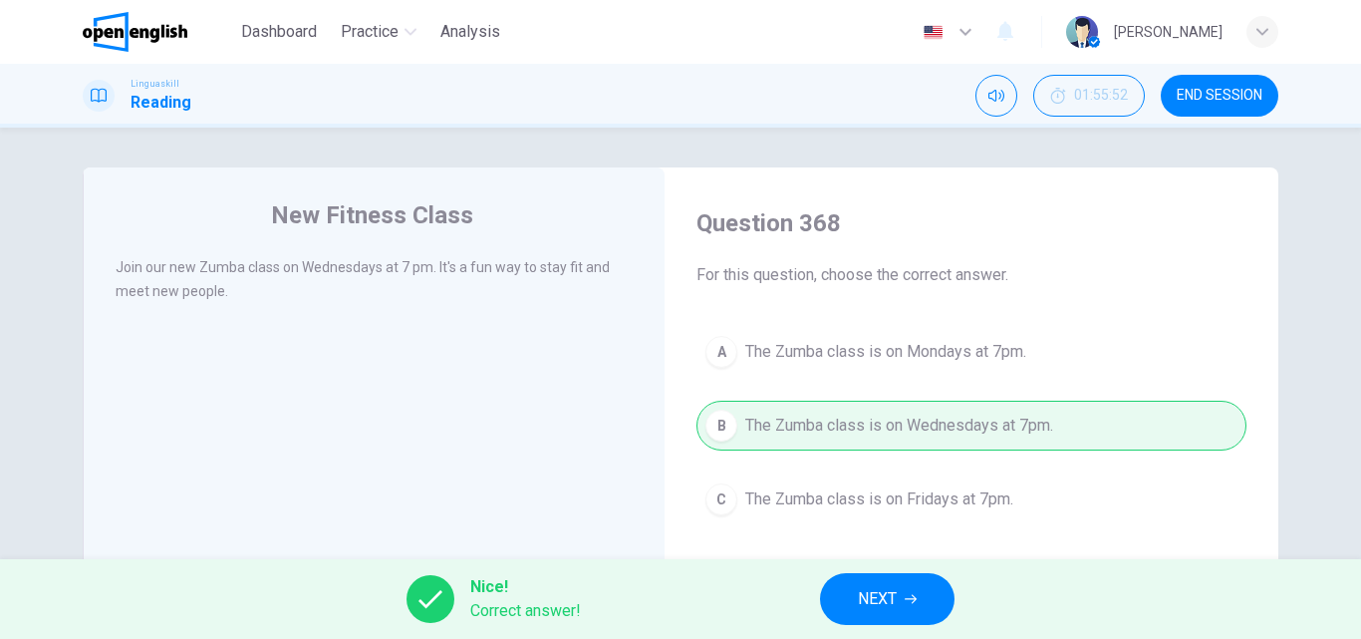
click at [869, 617] on button "NEXT" at bounding box center [887, 599] width 134 height 52
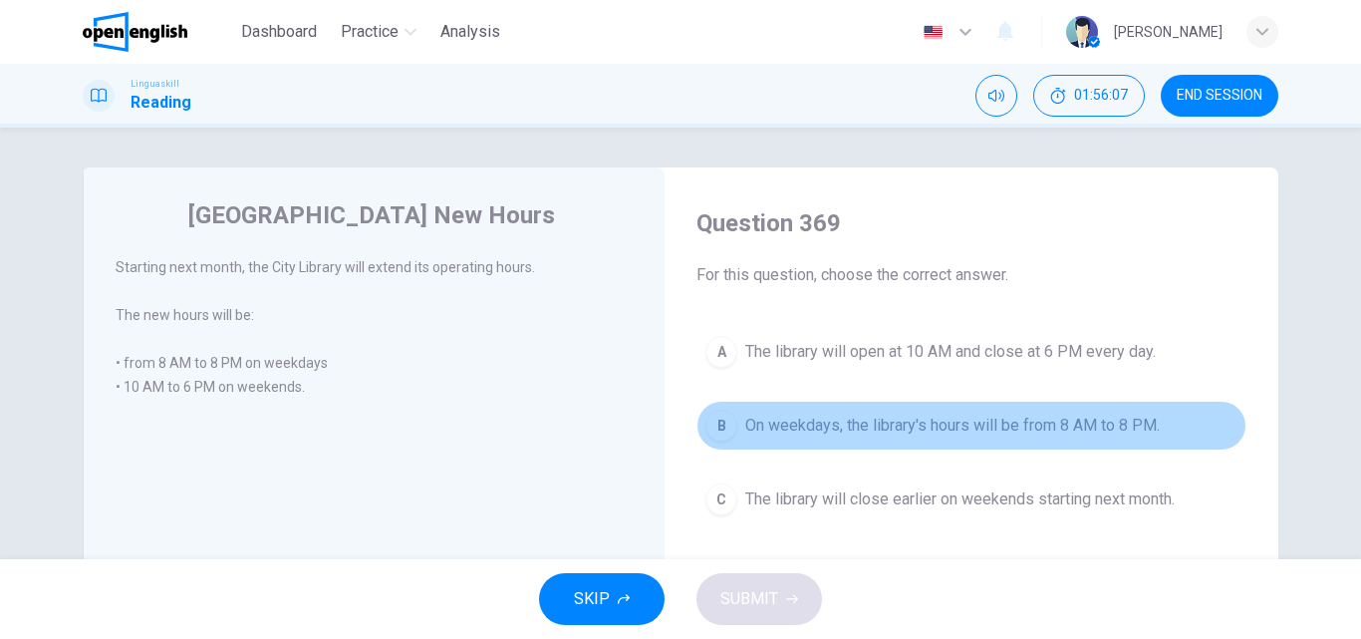
click at [776, 425] on span "On weekdays, the library's hours will be from 8 AM to 8 PM." at bounding box center [952, 425] width 414 height 24
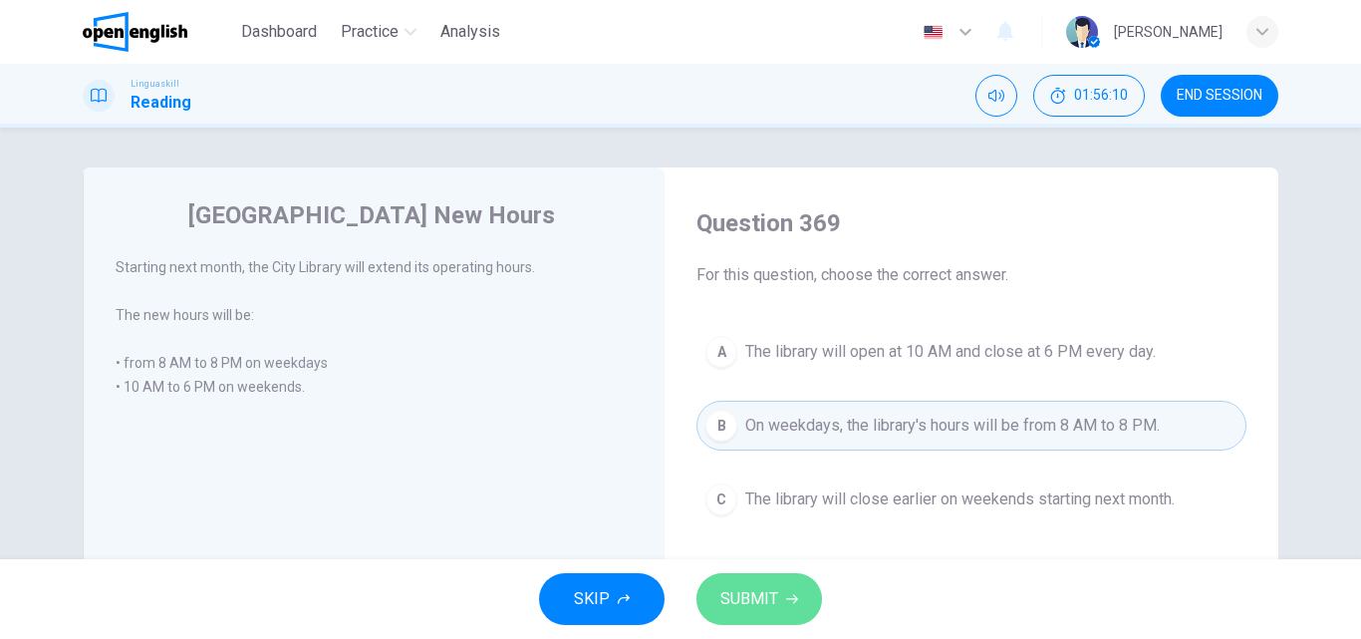
click at [740, 583] on button "SUBMIT" at bounding box center [759, 599] width 126 height 52
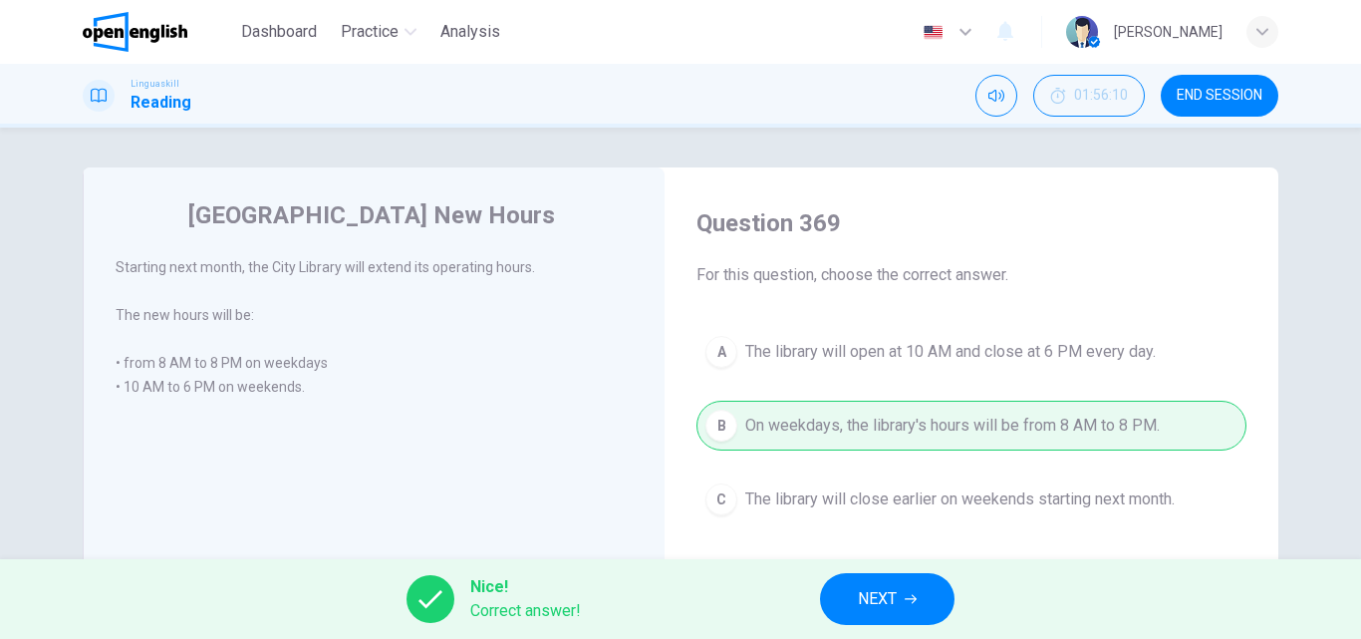
click at [860, 602] on span "NEXT" at bounding box center [877, 599] width 39 height 28
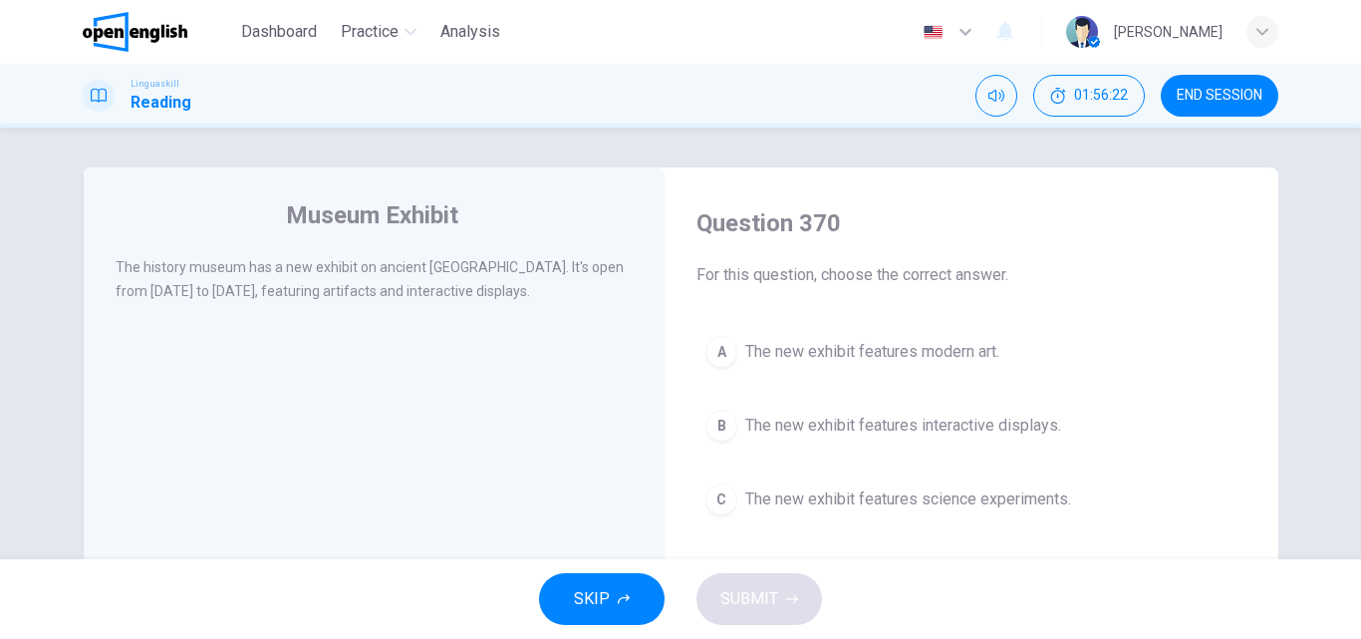
click at [828, 417] on span "The new exhibit features interactive displays." at bounding box center [903, 425] width 316 height 24
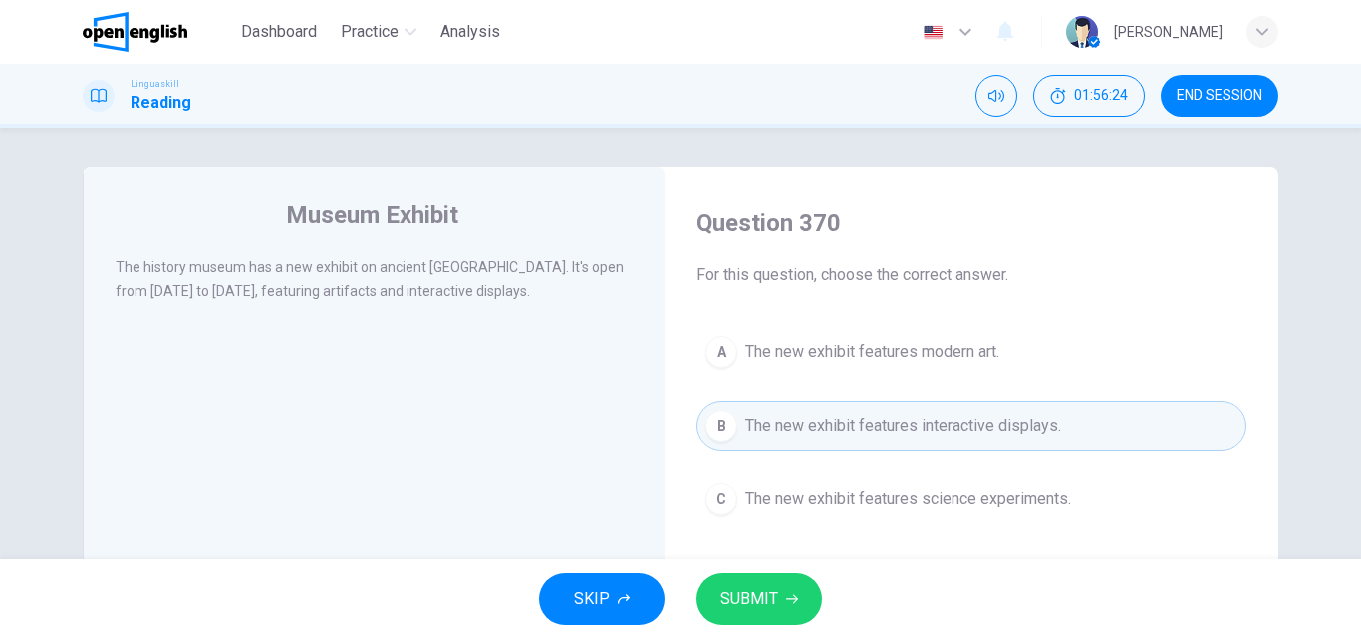
click at [752, 590] on span "SUBMIT" at bounding box center [749, 599] width 58 height 28
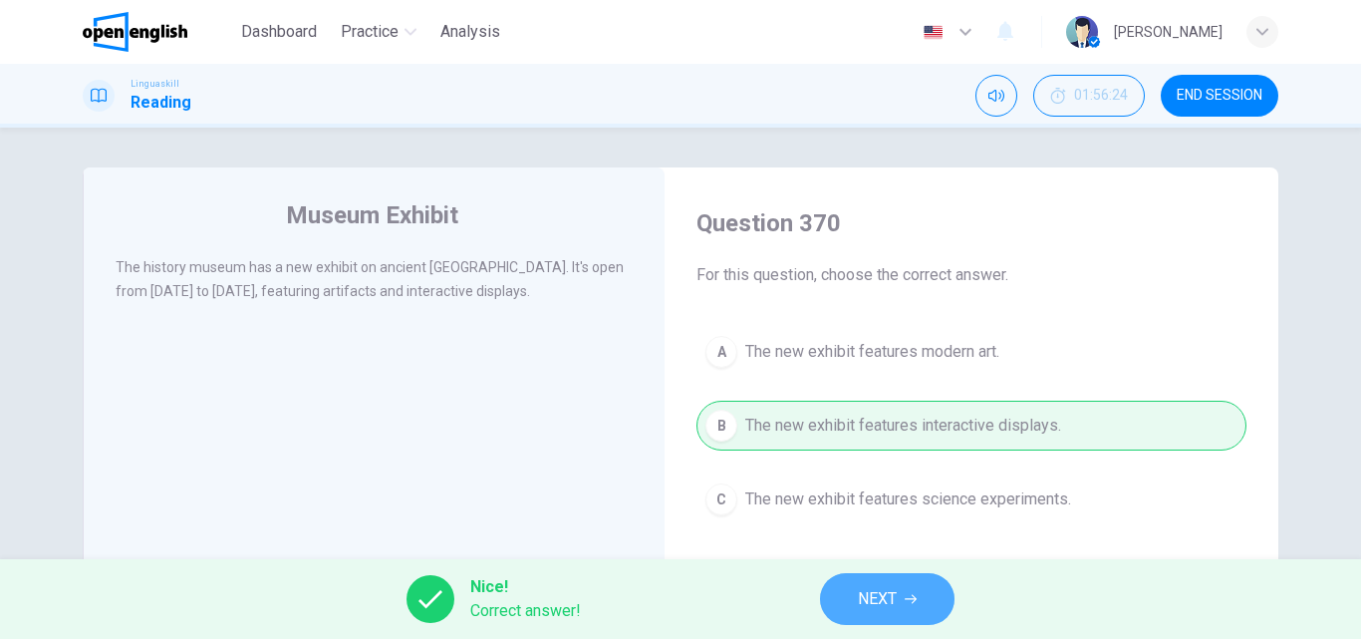
drag, startPoint x: 887, startPoint y: 618, endPoint x: 893, endPoint y: 609, distance: 10.8
click at [893, 609] on button "NEXT" at bounding box center [887, 599] width 134 height 52
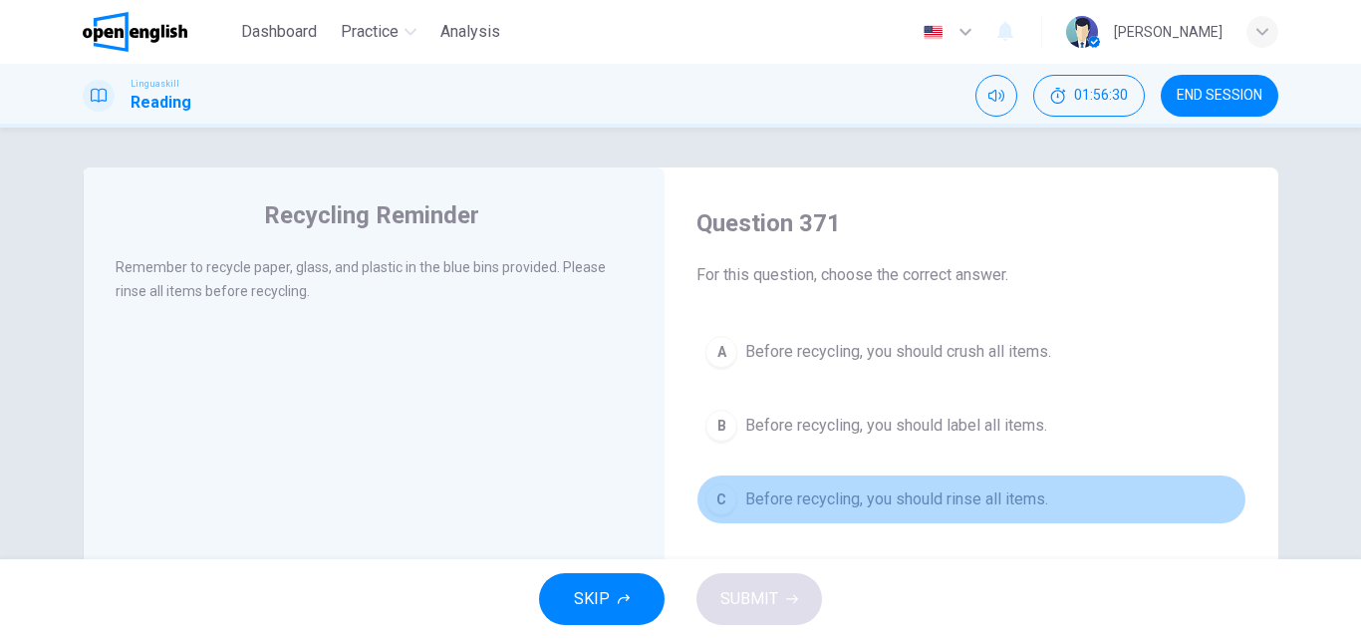
click at [793, 501] on span "Before recycling, you should rinse all items." at bounding box center [896, 499] width 303 height 24
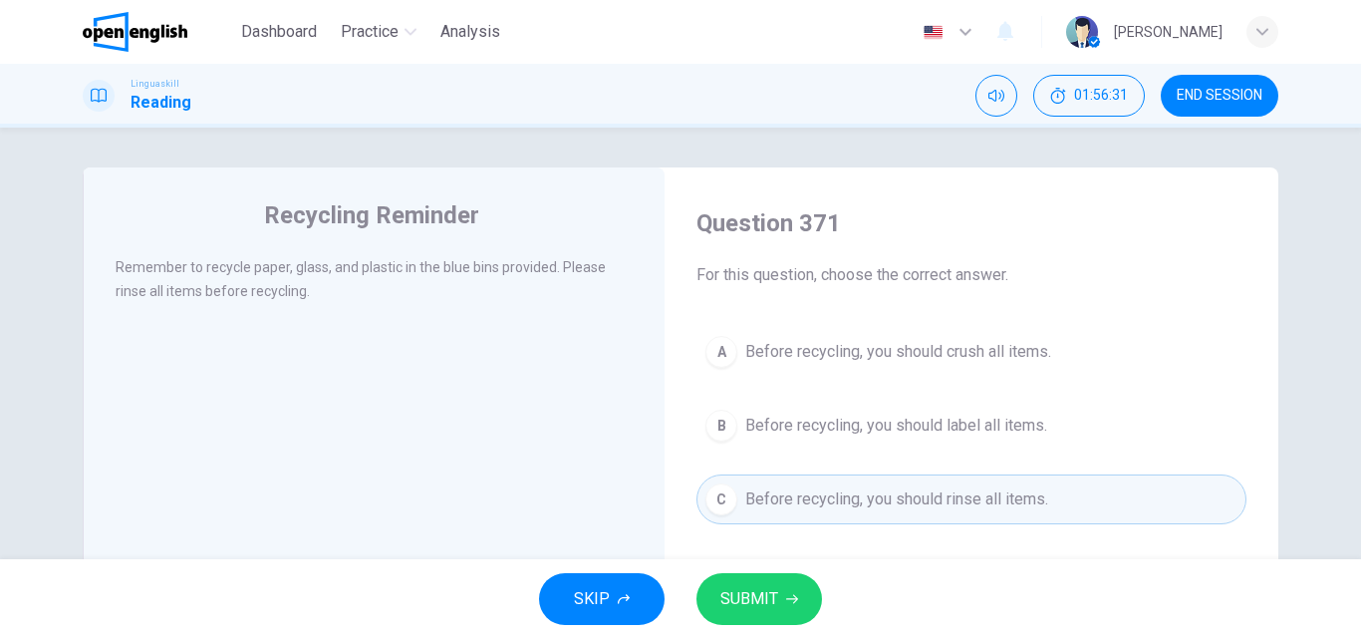
click at [735, 588] on span "SUBMIT" at bounding box center [749, 599] width 58 height 28
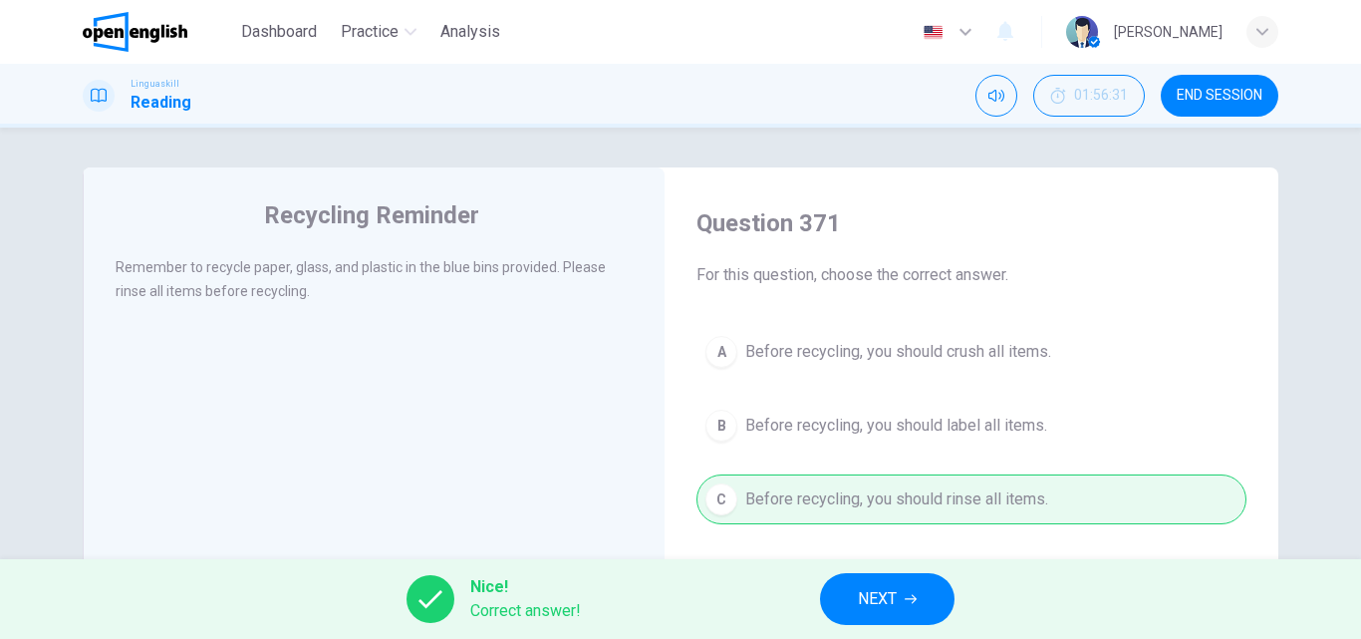
click at [886, 595] on span "NEXT" at bounding box center [877, 599] width 39 height 28
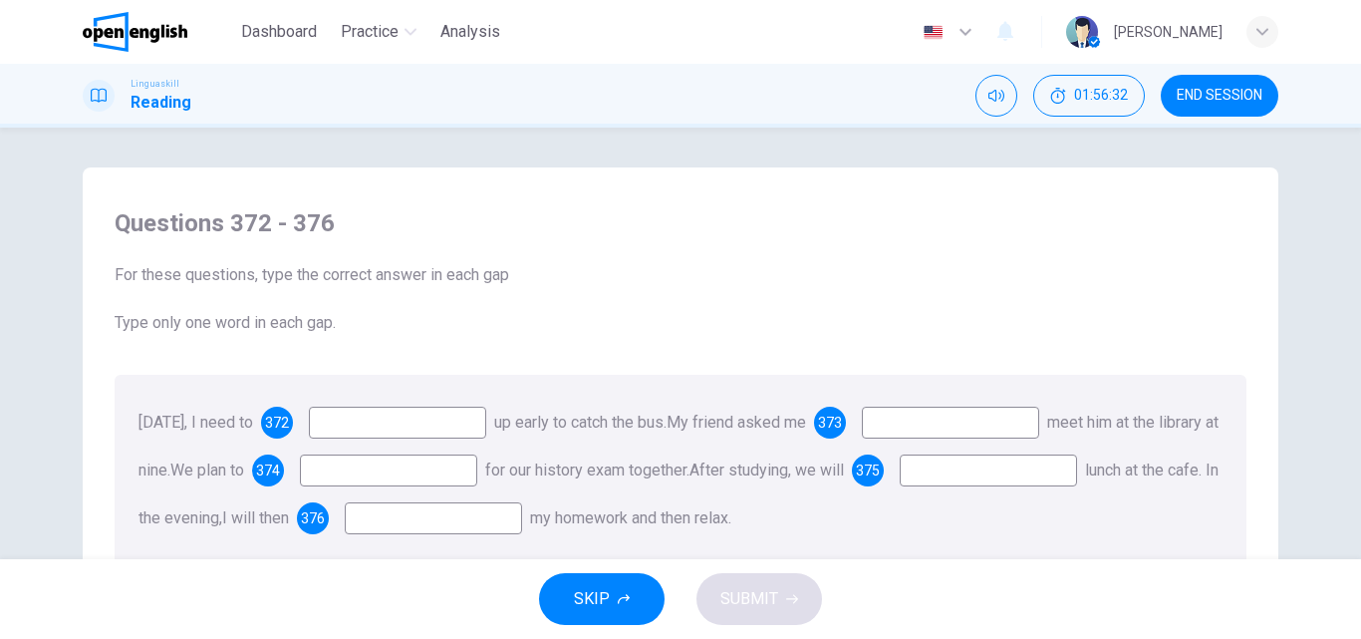
click at [374, 424] on input at bounding box center [397, 422] width 177 height 32
type input "****"
click at [976, 421] on input at bounding box center [950, 422] width 177 height 32
type input "**"
click at [429, 465] on input at bounding box center [388, 470] width 177 height 32
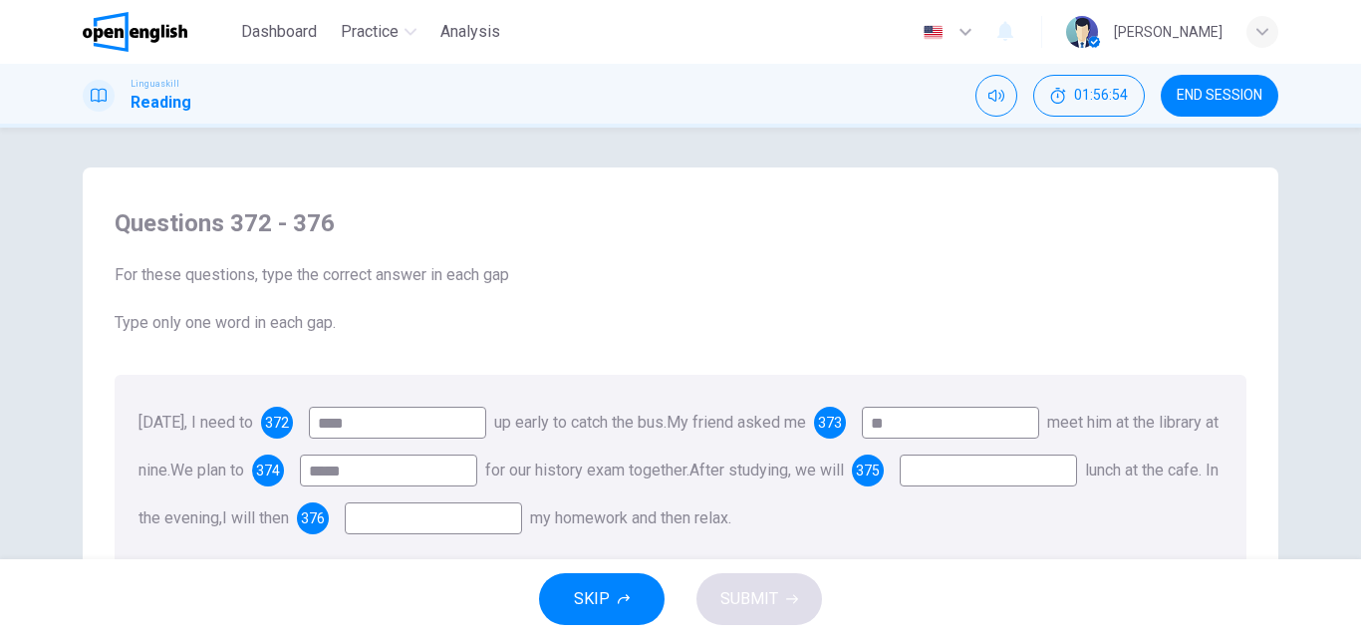
type input "*****"
click at [900, 486] on input at bounding box center [988, 470] width 177 height 32
type input "***"
click at [522, 523] on input at bounding box center [433, 518] width 177 height 32
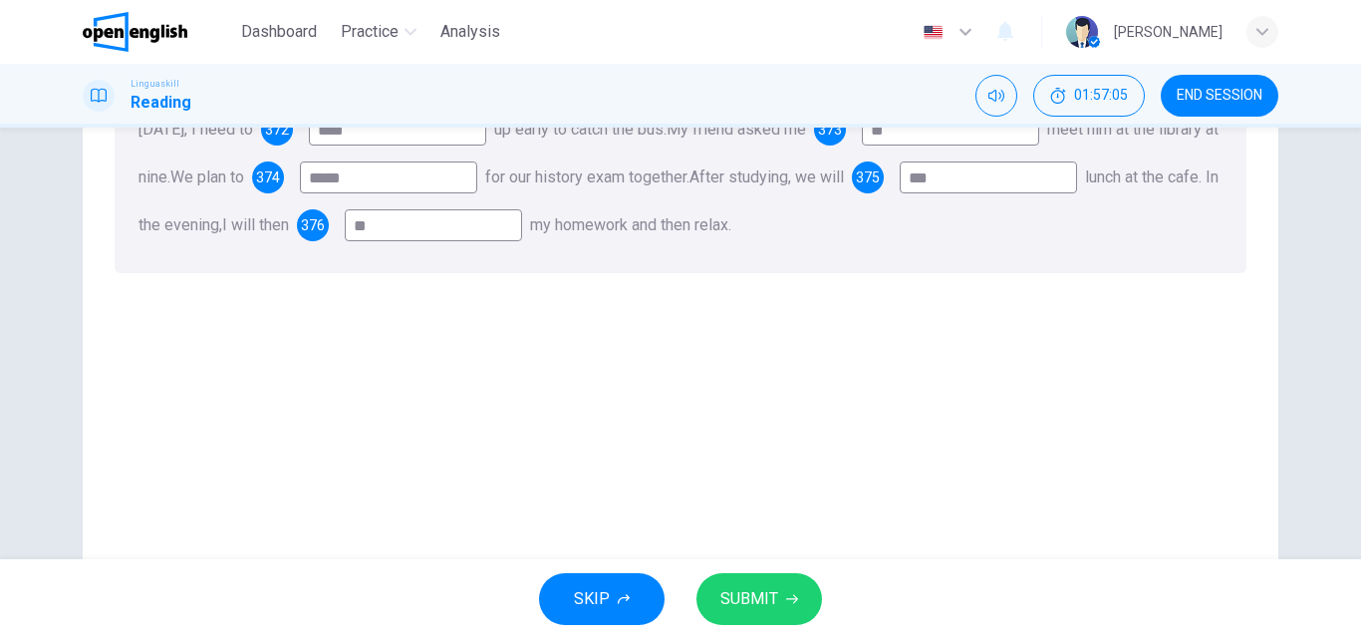
scroll to position [299, 0]
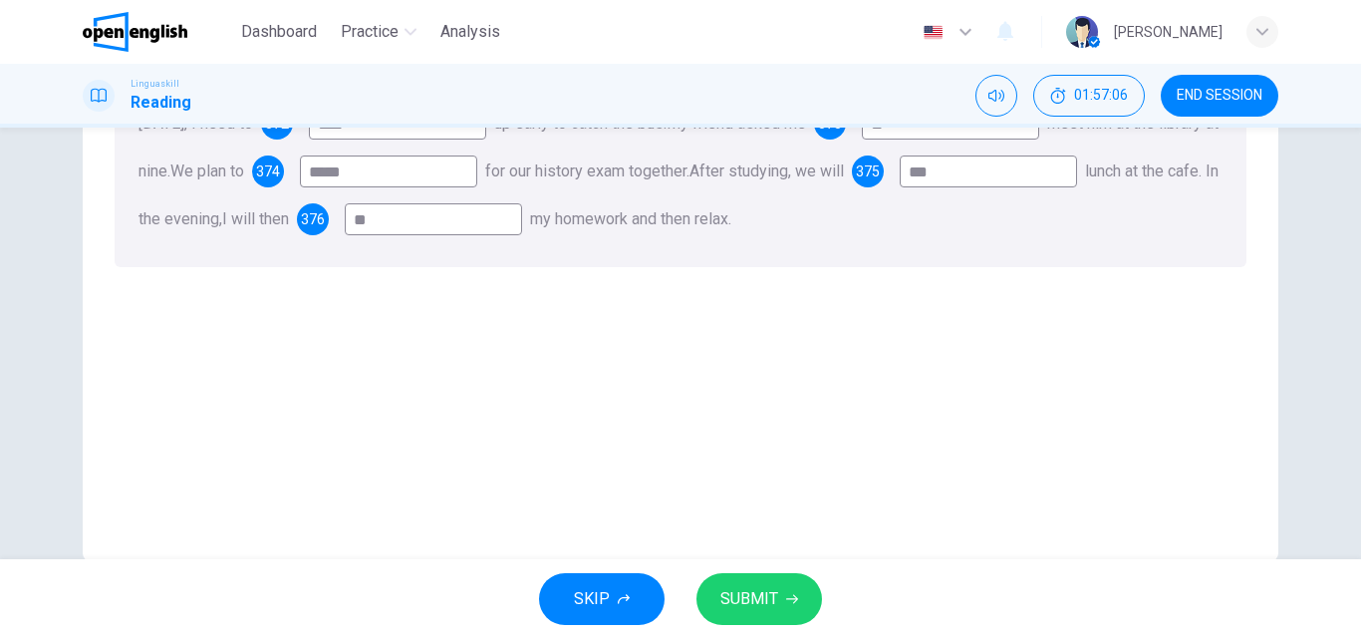
type input "**"
drag, startPoint x: 736, startPoint y: 618, endPoint x: 788, endPoint y: 582, distance: 63.0
click at [742, 616] on button "SUBMIT" at bounding box center [759, 599] width 126 height 52
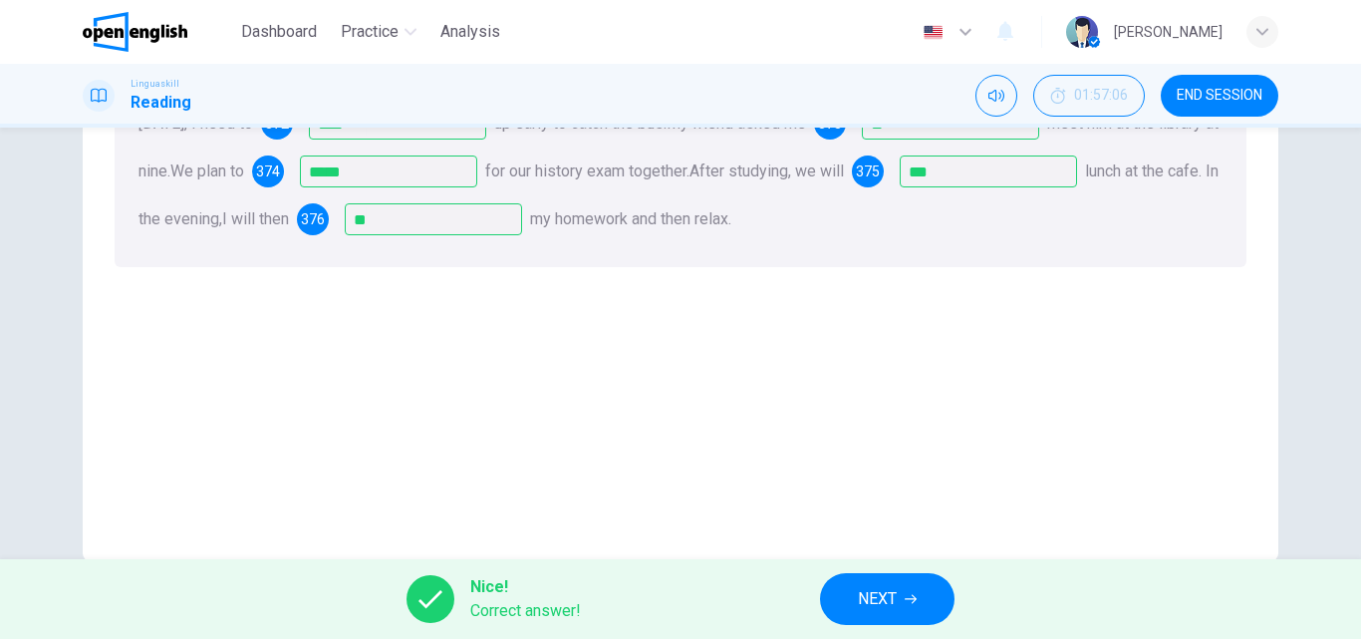
click at [911, 589] on button "NEXT" at bounding box center [887, 599] width 134 height 52
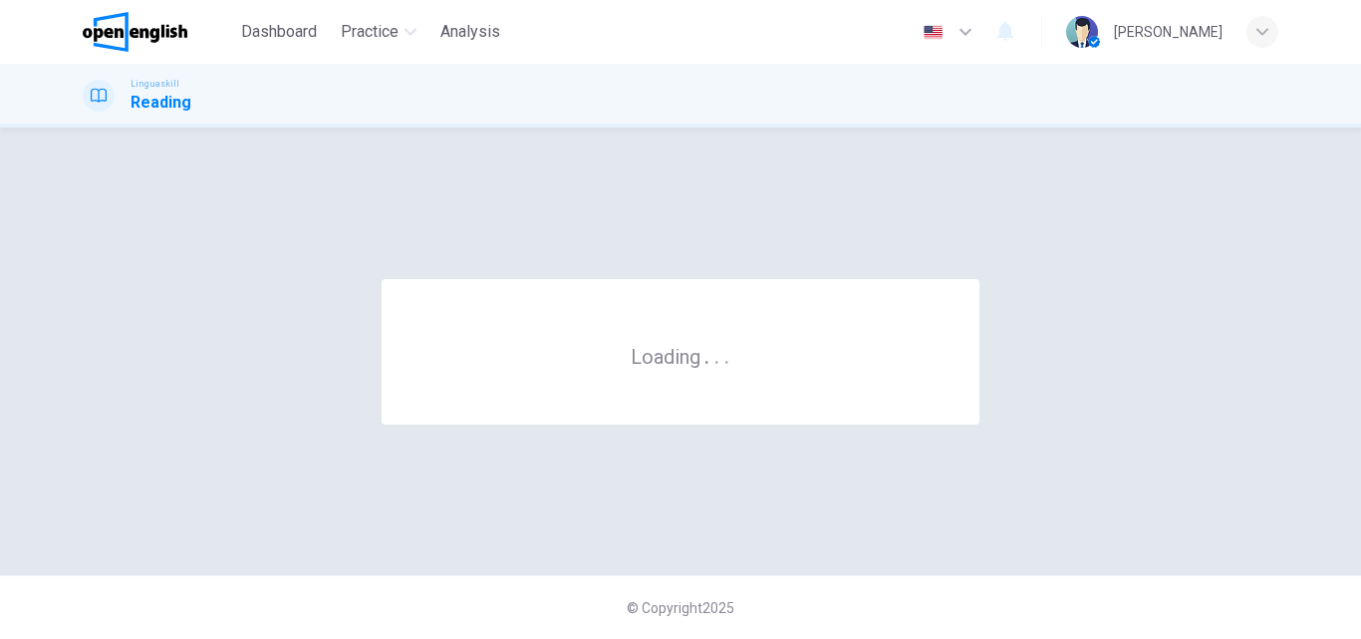
scroll to position [0, 0]
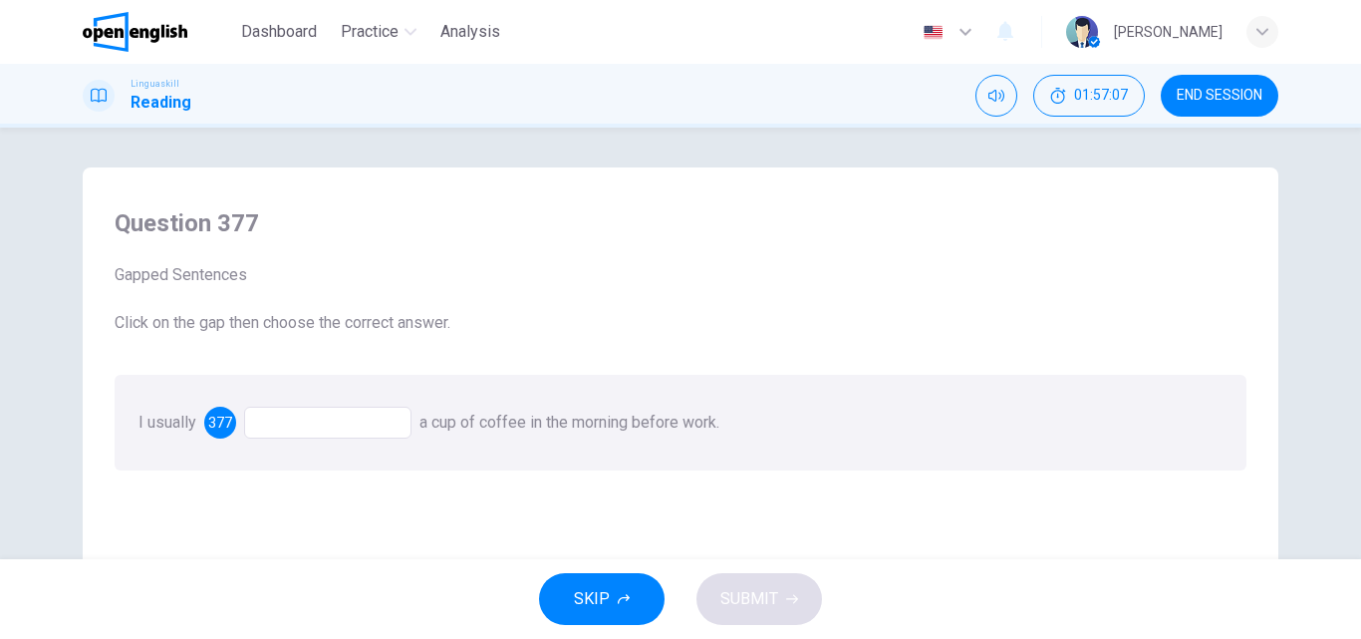
click at [269, 425] on div at bounding box center [327, 422] width 167 height 32
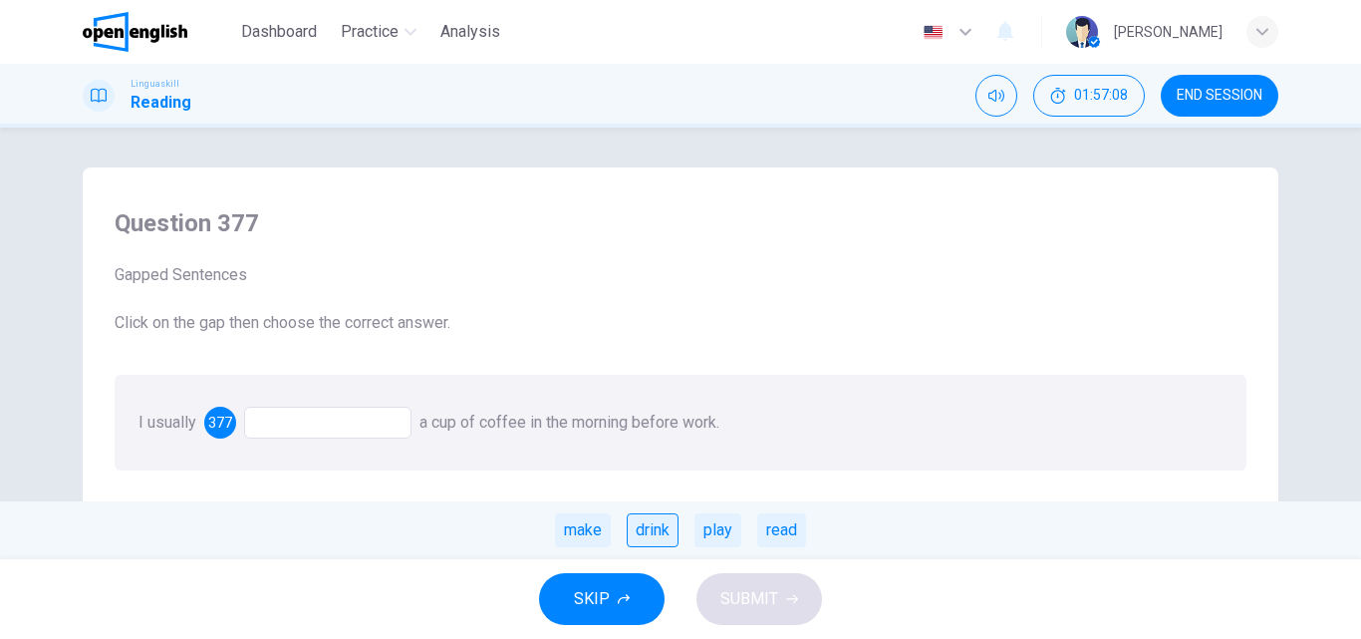
click at [667, 525] on div "drink" at bounding box center [653, 530] width 52 height 34
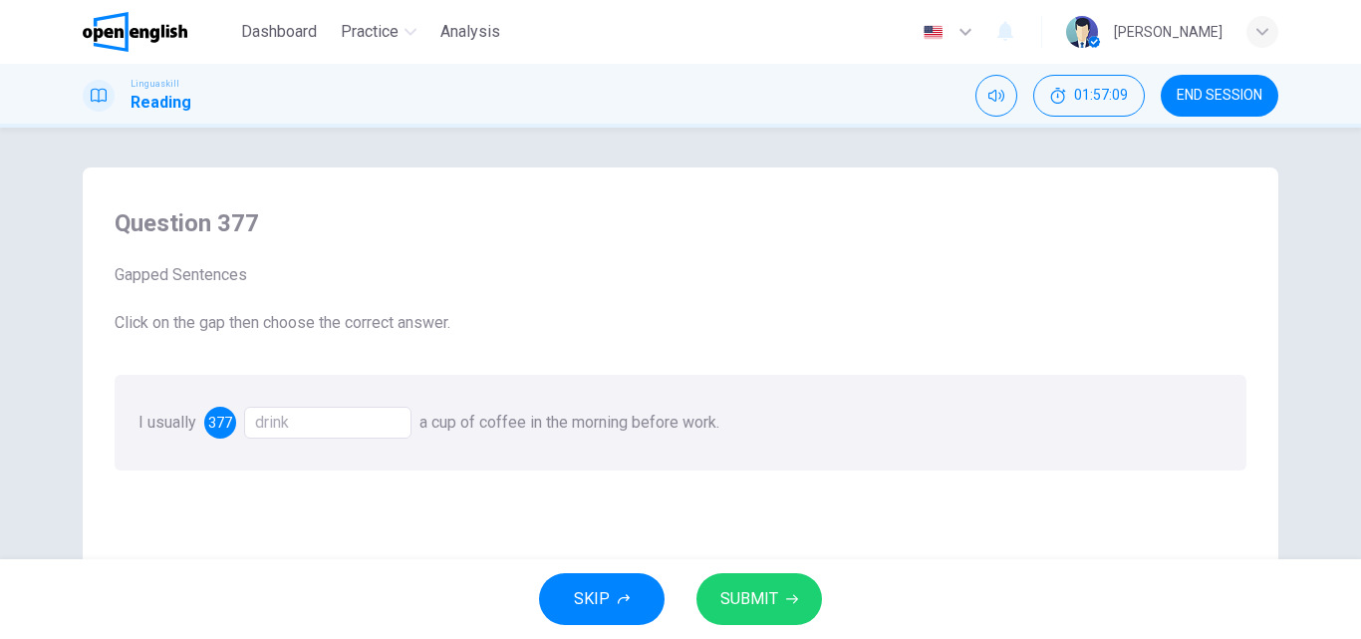
click at [768, 609] on span "SUBMIT" at bounding box center [749, 599] width 58 height 28
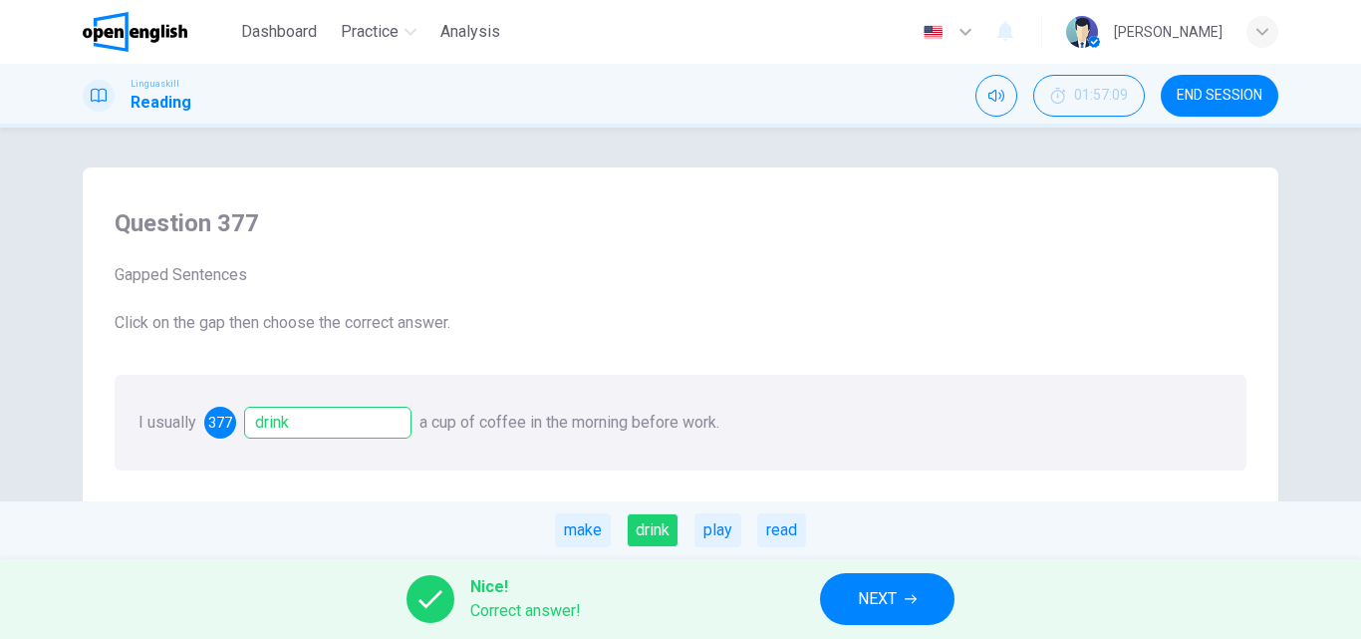
click at [900, 584] on button "NEXT" at bounding box center [887, 599] width 134 height 52
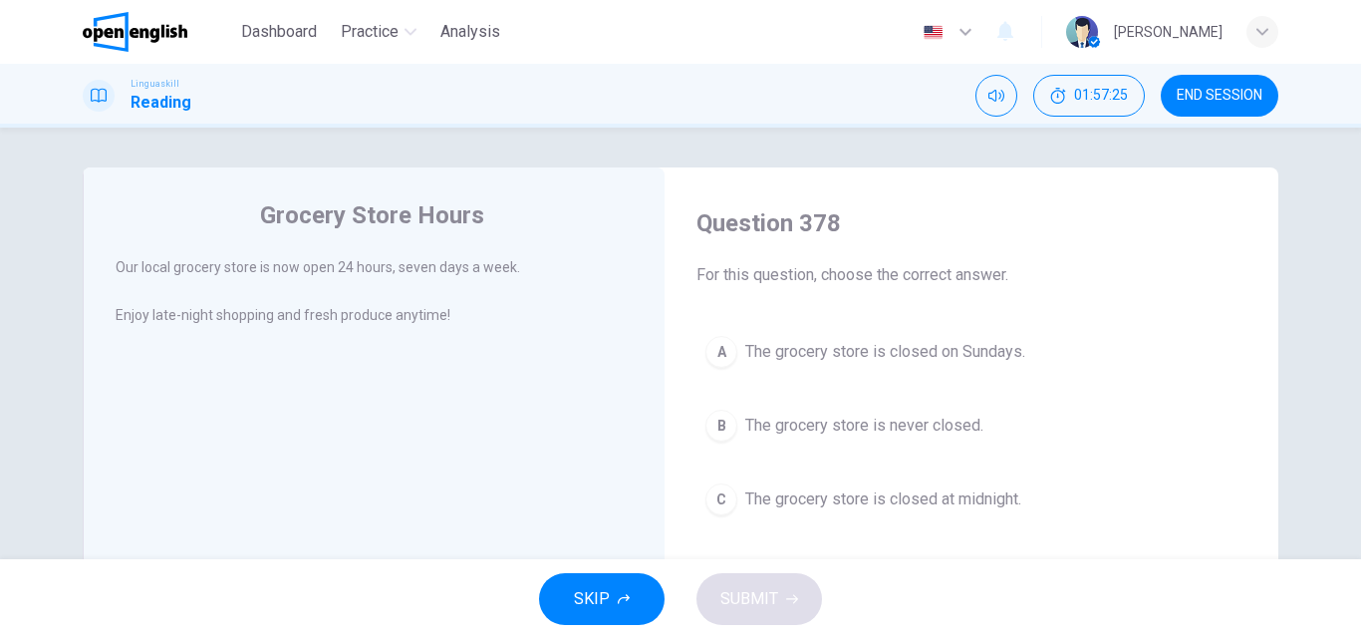
click at [766, 416] on span "The grocery store is never closed." at bounding box center [864, 425] width 238 height 24
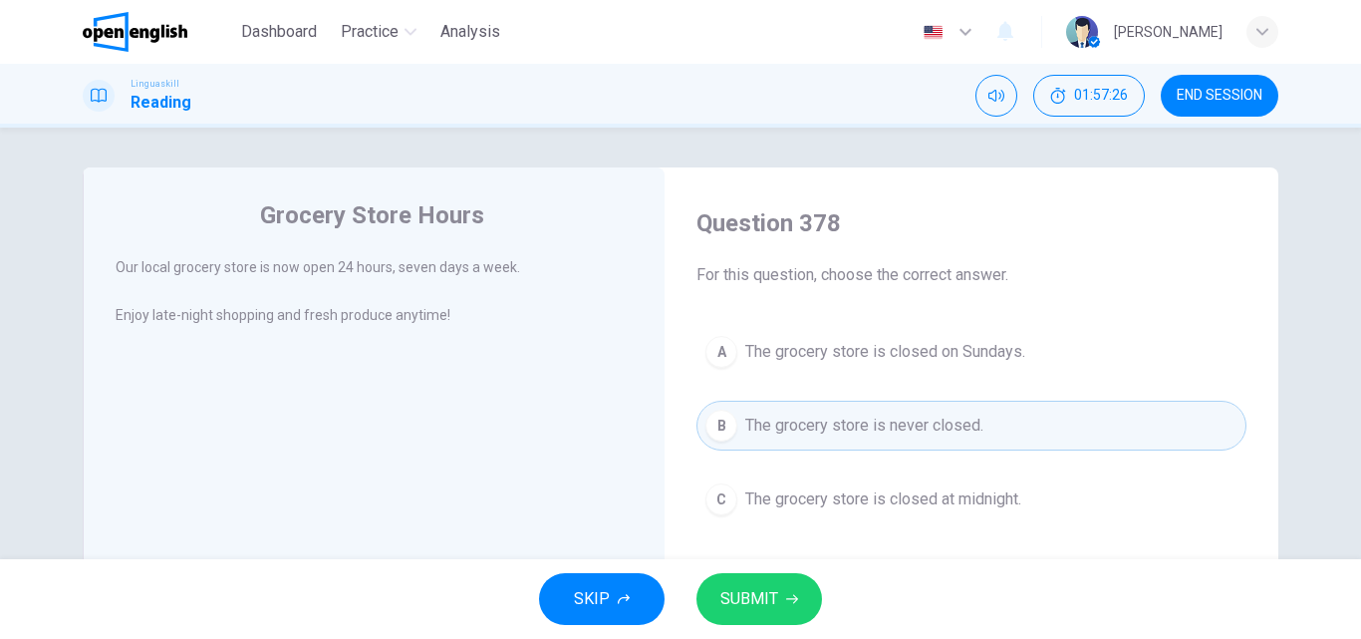
click at [747, 591] on span "SUBMIT" at bounding box center [749, 599] width 58 height 28
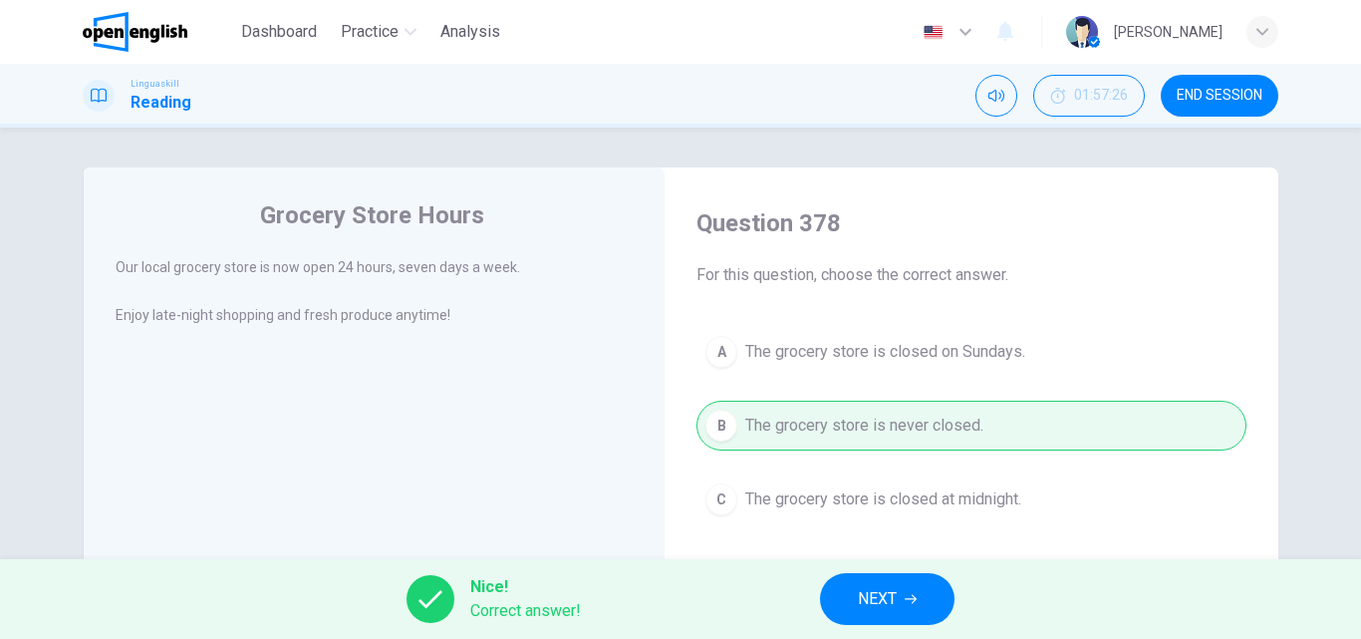
click at [909, 604] on icon "button" at bounding box center [911, 599] width 12 height 12
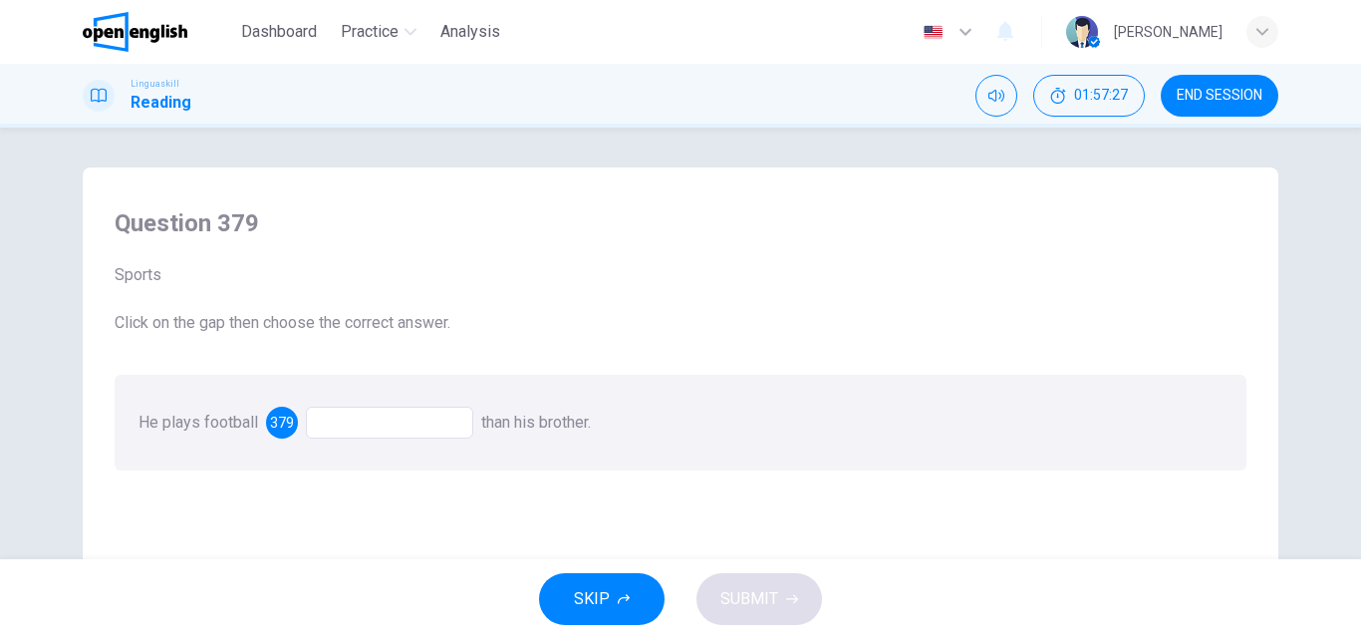
click at [341, 418] on div at bounding box center [389, 422] width 167 height 32
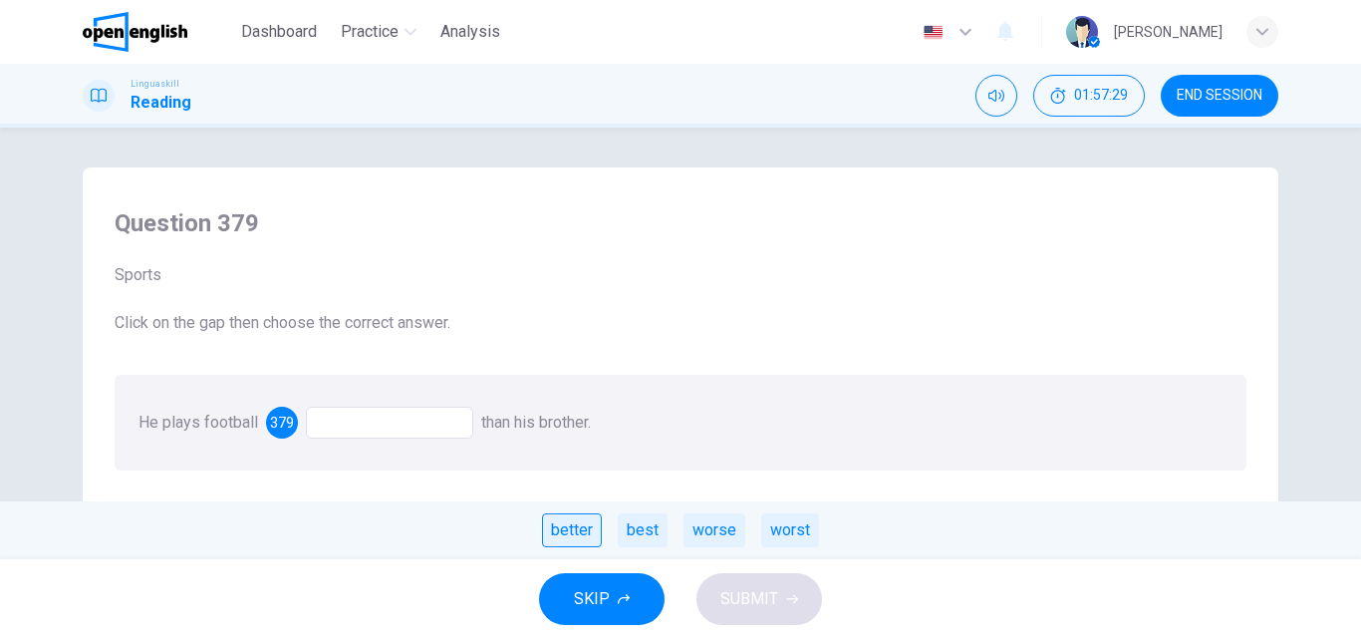
click at [565, 518] on div "better" at bounding box center [572, 530] width 60 height 34
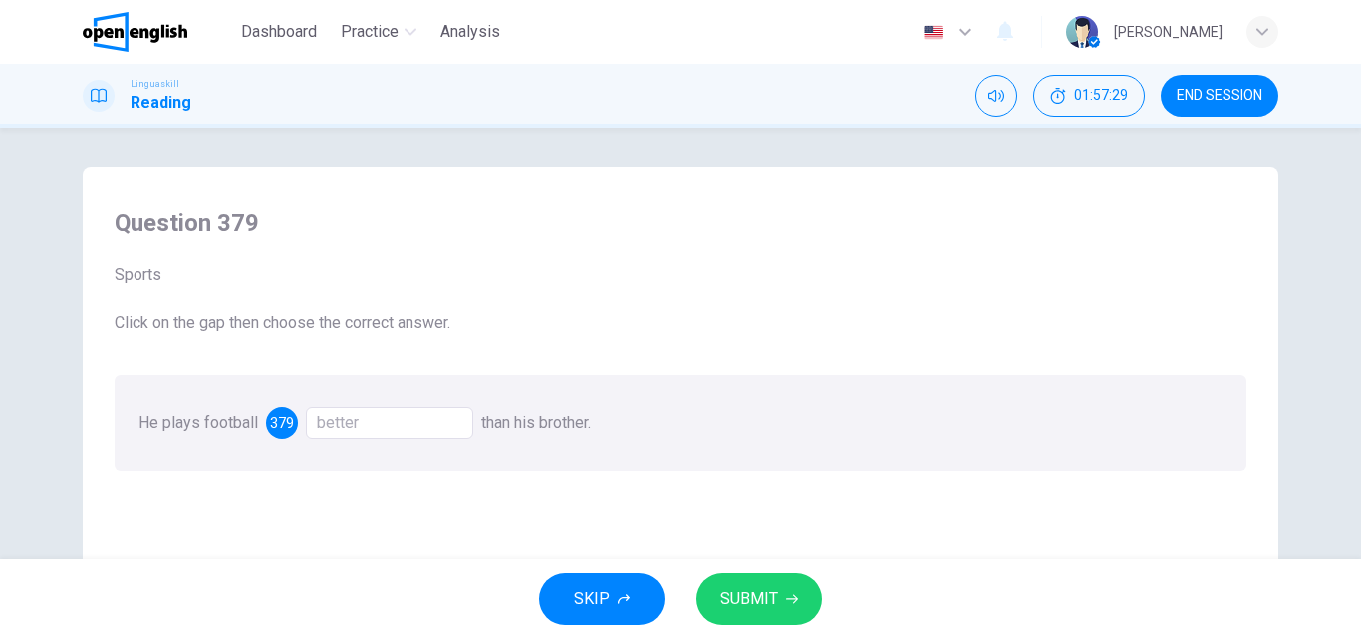
click at [728, 591] on span "SUBMIT" at bounding box center [749, 599] width 58 height 28
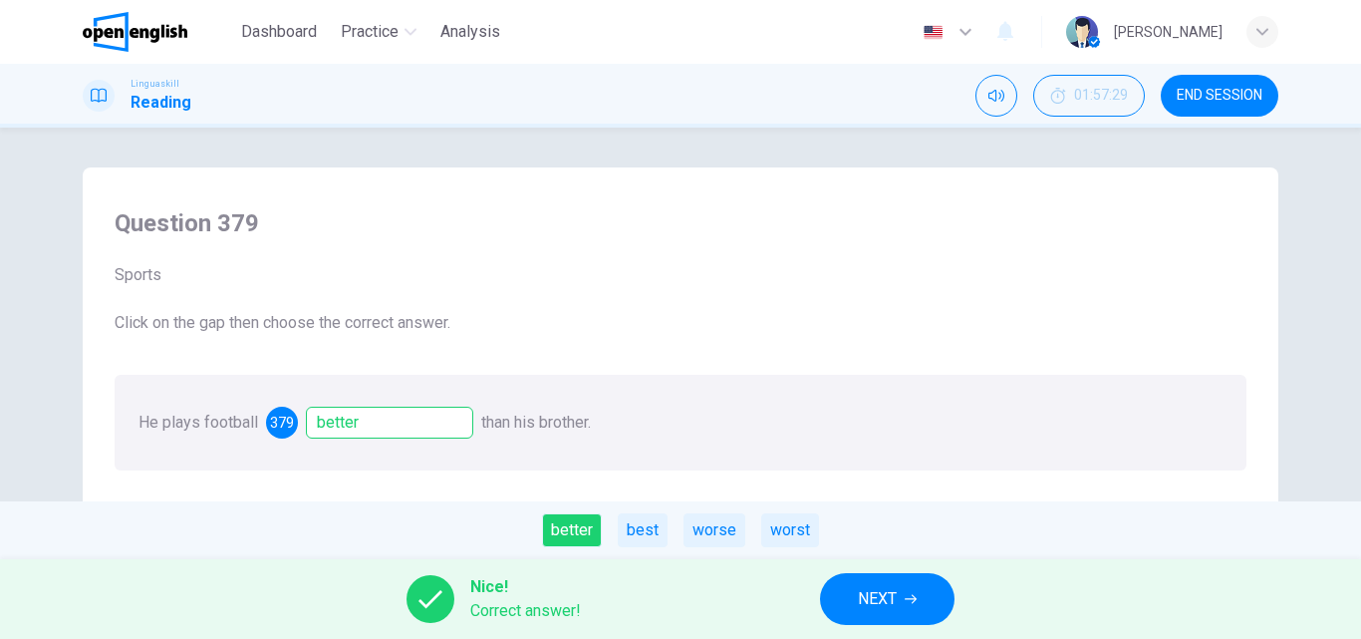
click at [820, 604] on div "Nice! Correct answer! NEXT" at bounding box center [680, 599] width 1361 height 80
click at [885, 599] on span "NEXT" at bounding box center [877, 599] width 39 height 28
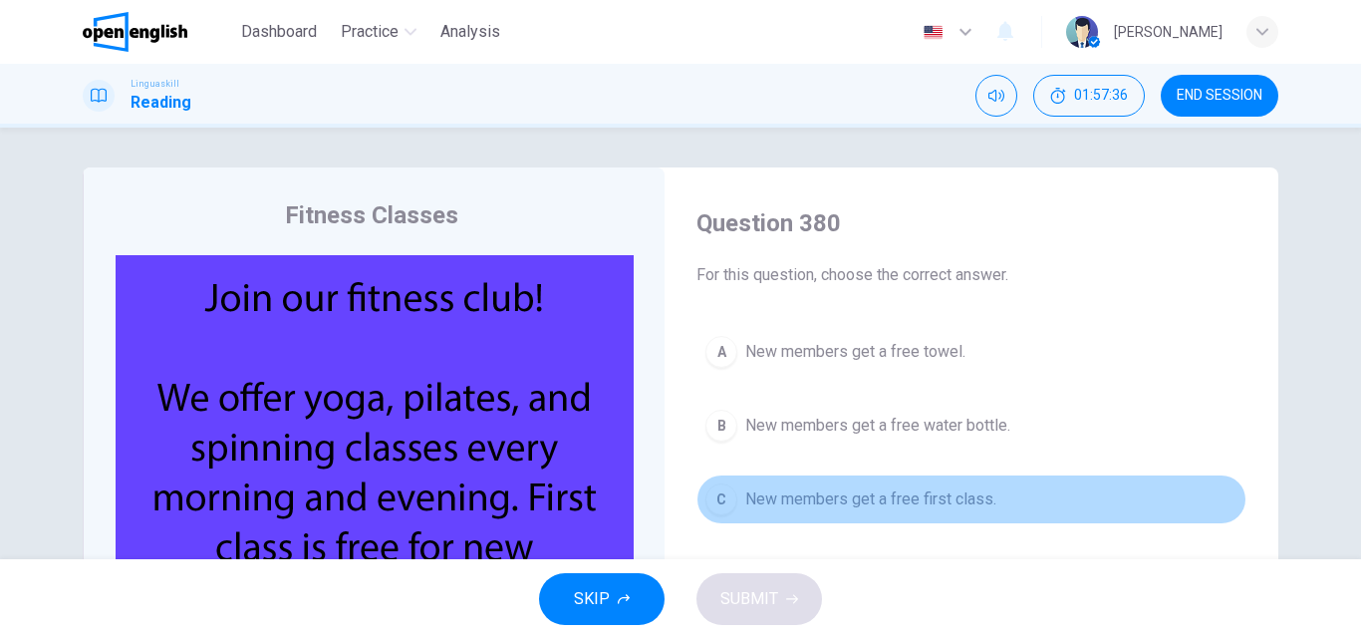
click at [805, 509] on span "New members get a free first class." at bounding box center [870, 499] width 251 height 24
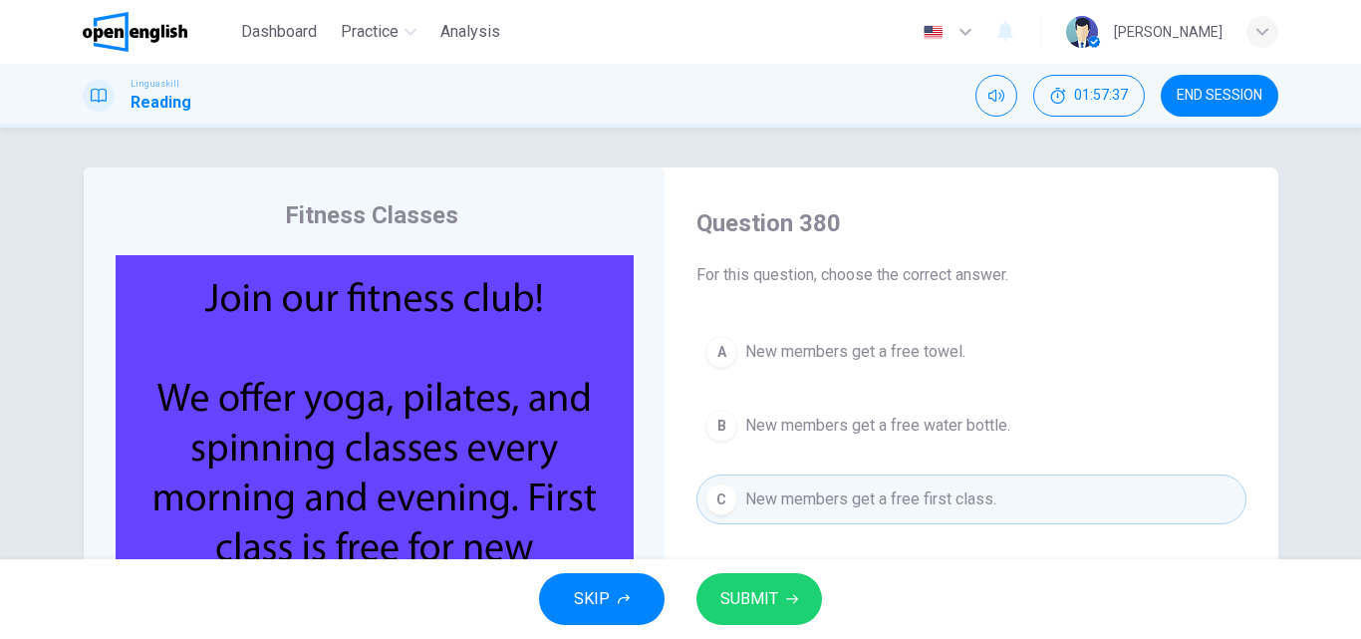
click at [759, 598] on span "SUBMIT" at bounding box center [749, 599] width 58 height 28
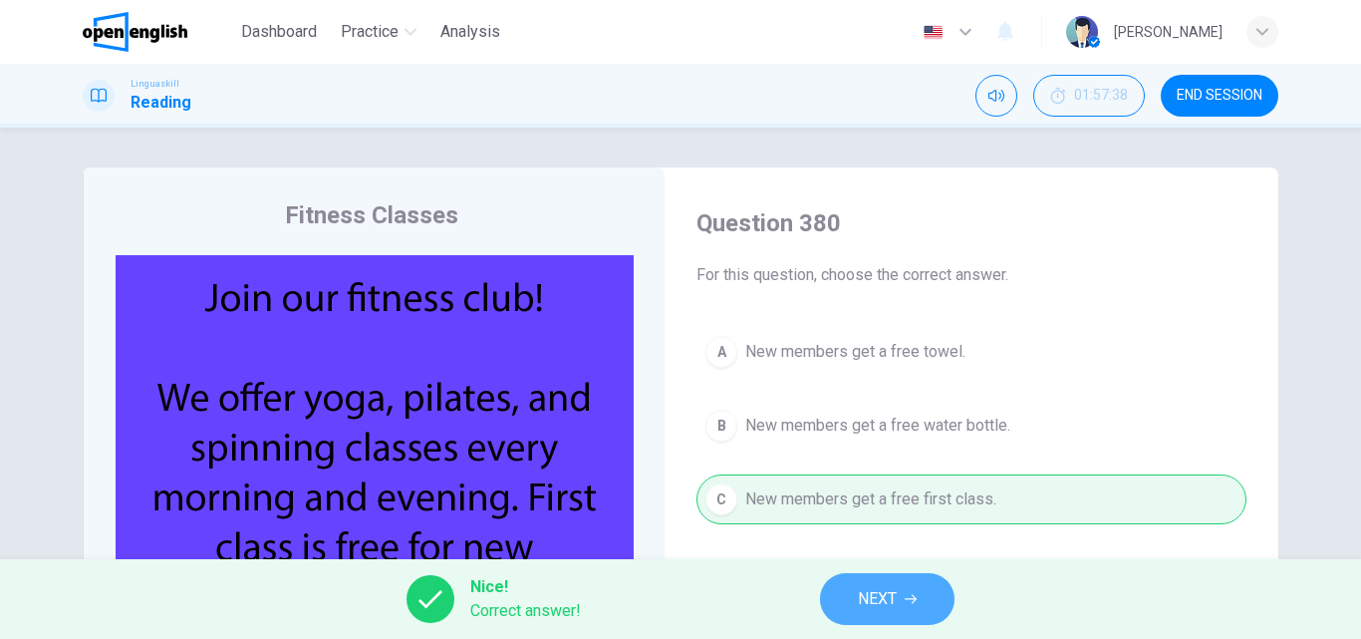
click at [902, 593] on button "NEXT" at bounding box center [887, 599] width 134 height 52
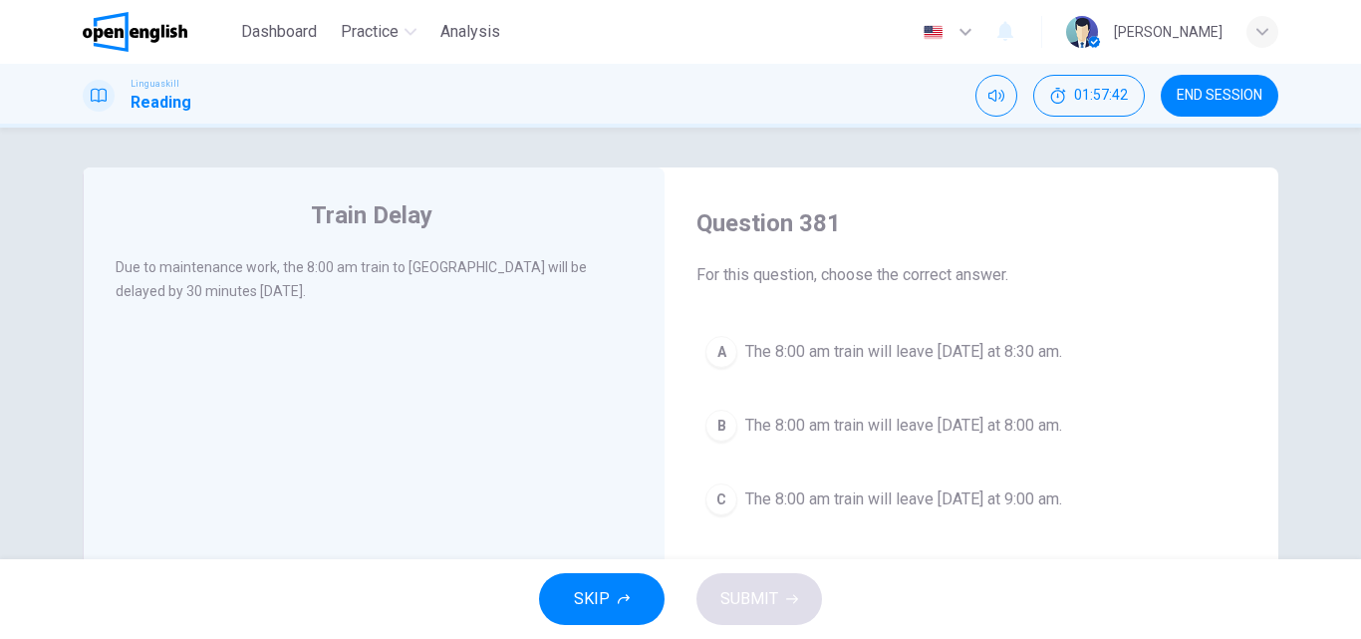
click at [874, 360] on span "The 8:00 am train will leave [DATE] at 8:30 am." at bounding box center [903, 352] width 317 height 24
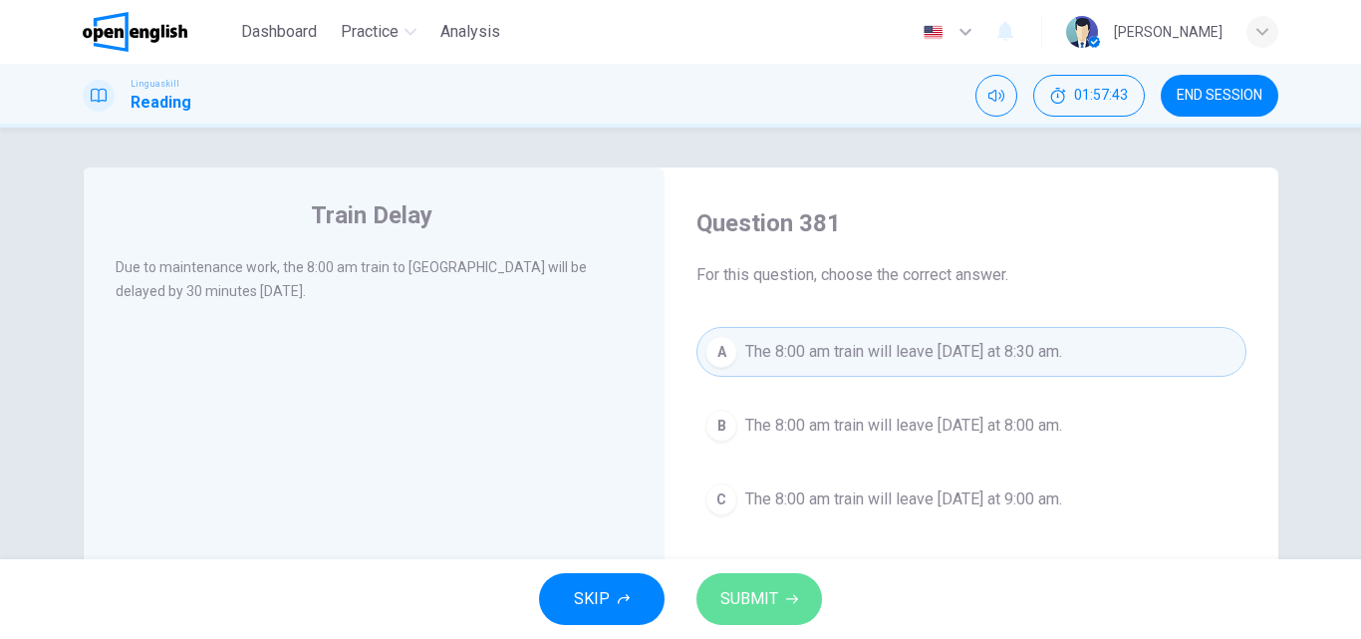
click at [793, 603] on icon "button" at bounding box center [792, 599] width 12 height 12
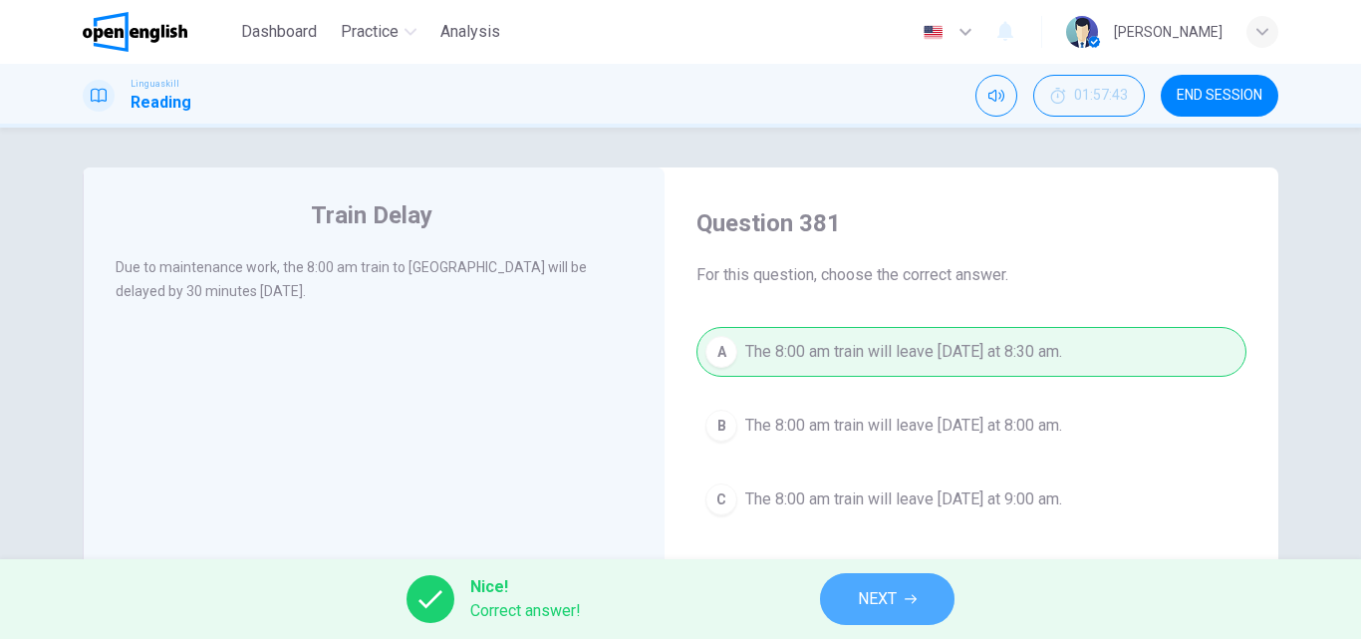
click at [900, 592] on button "NEXT" at bounding box center [887, 599] width 134 height 52
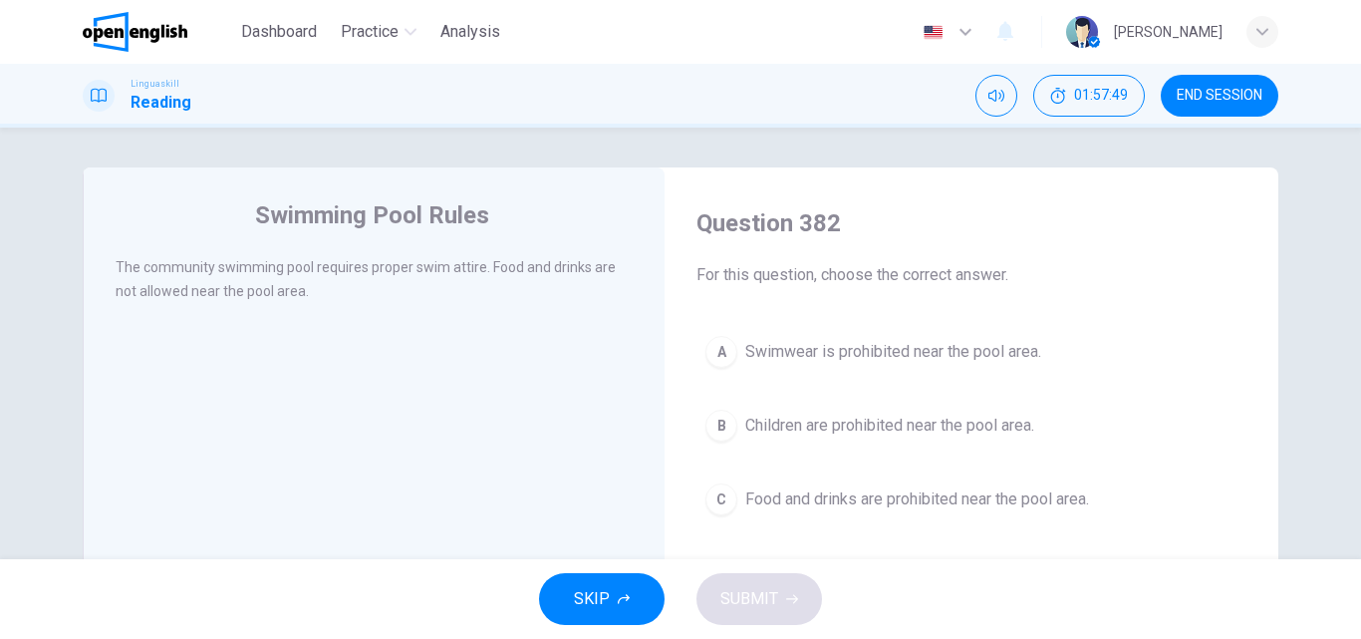
click at [792, 504] on span "Food and drinks are prohibited near the pool area." at bounding box center [917, 499] width 344 height 24
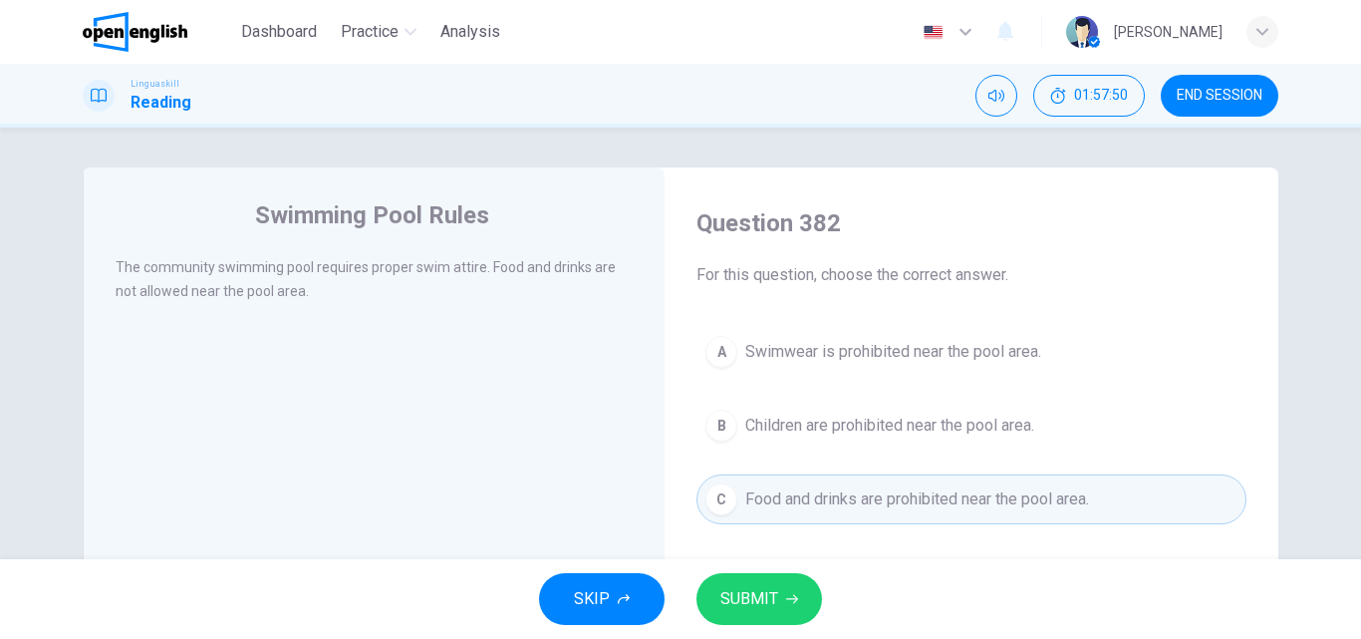
click at [754, 598] on span "SUBMIT" at bounding box center [749, 599] width 58 height 28
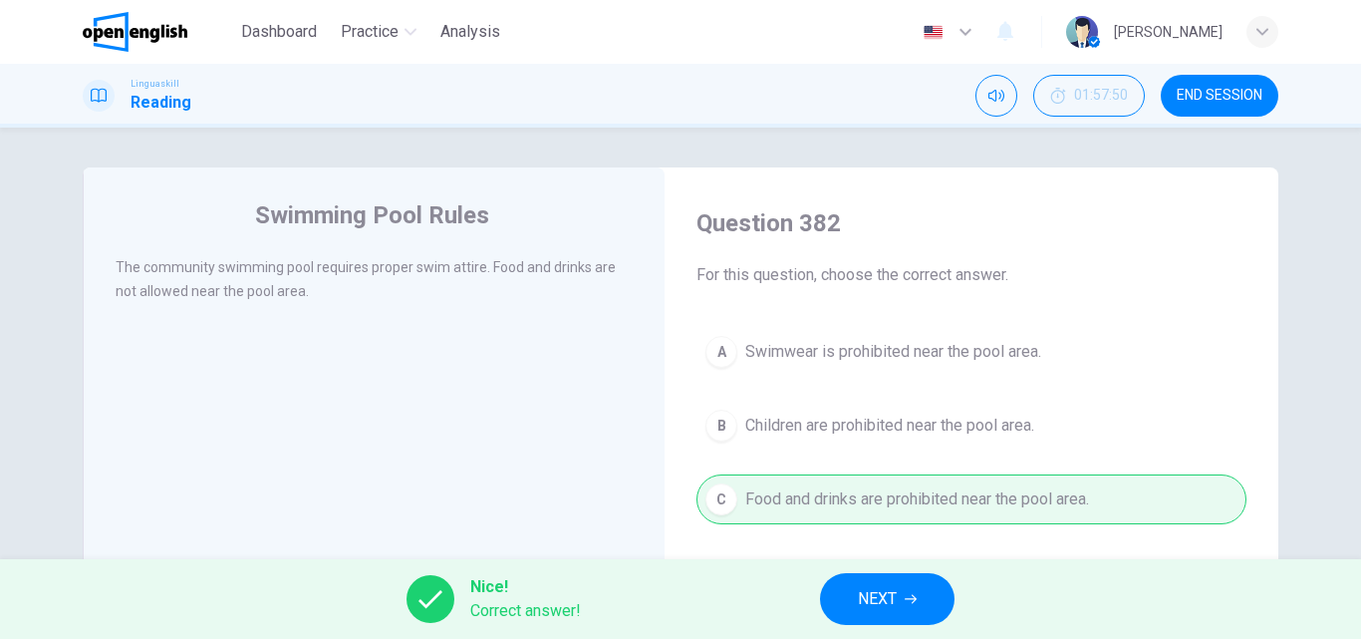
click at [880, 609] on span "NEXT" at bounding box center [877, 599] width 39 height 28
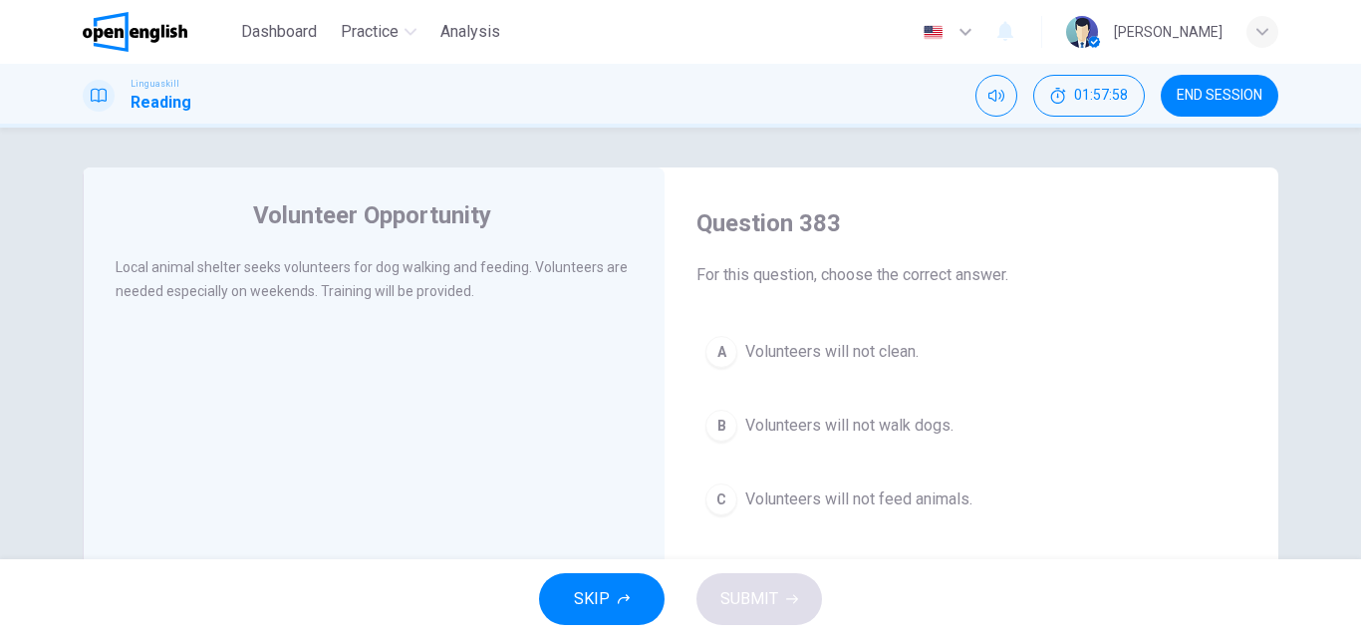
click at [758, 355] on span "Volunteers will not clean." at bounding box center [831, 352] width 173 height 24
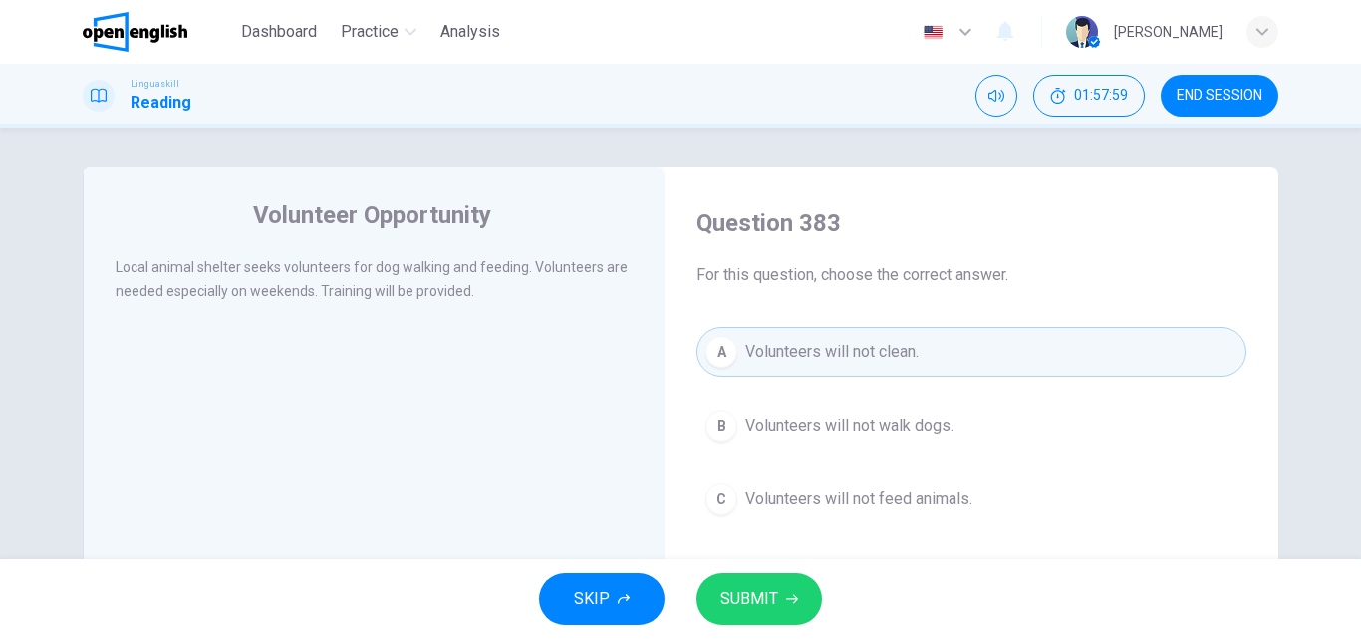
click at [742, 594] on span "SUBMIT" at bounding box center [749, 599] width 58 height 28
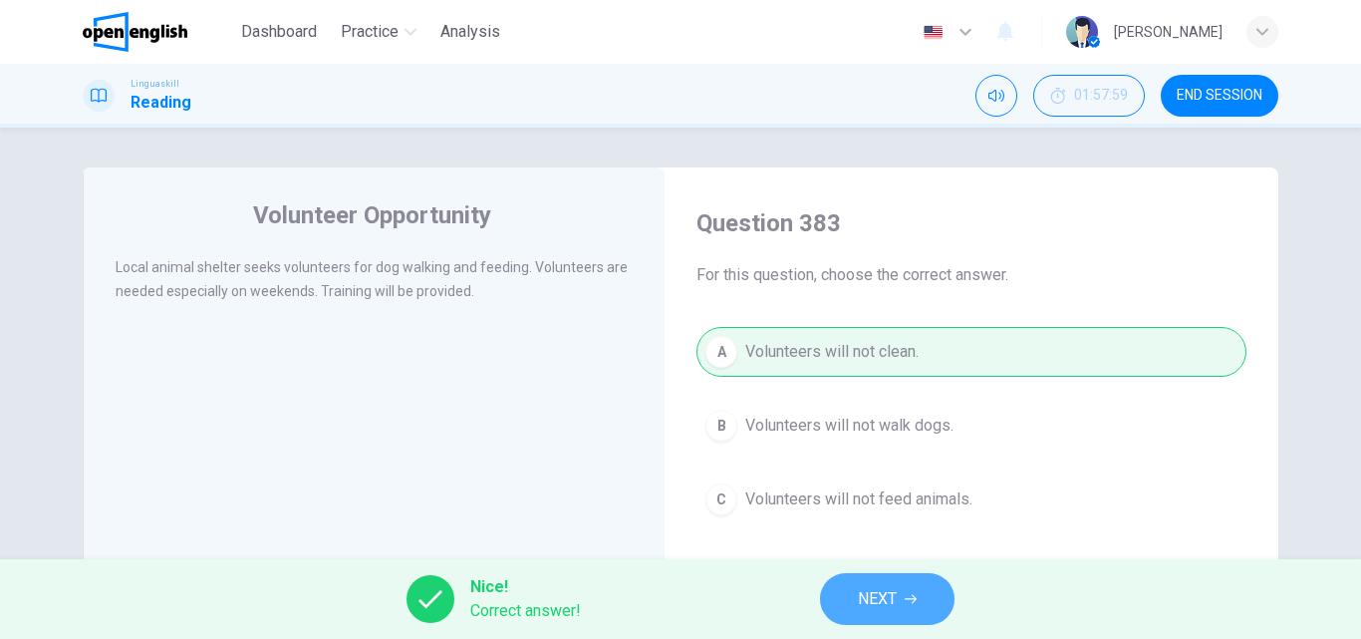
click at [897, 604] on span "NEXT" at bounding box center [877, 599] width 39 height 28
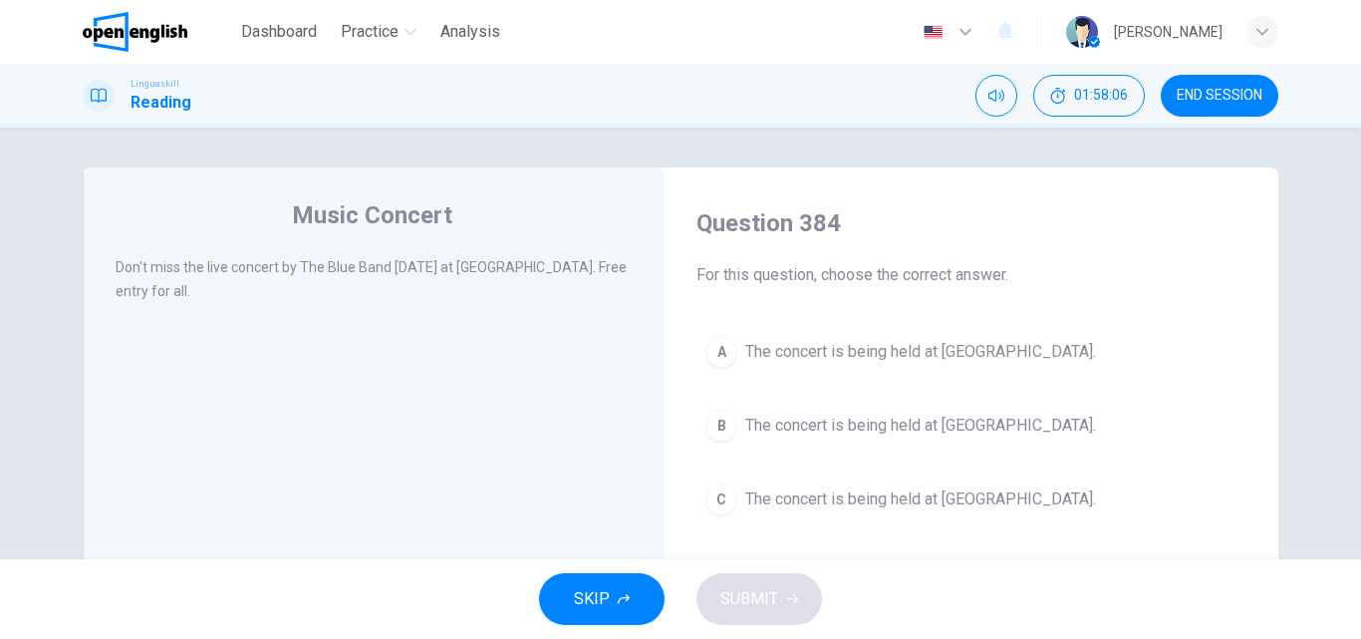
click at [836, 498] on span "The concert is being held at [GEOGRAPHIC_DATA]." at bounding box center [920, 499] width 351 height 24
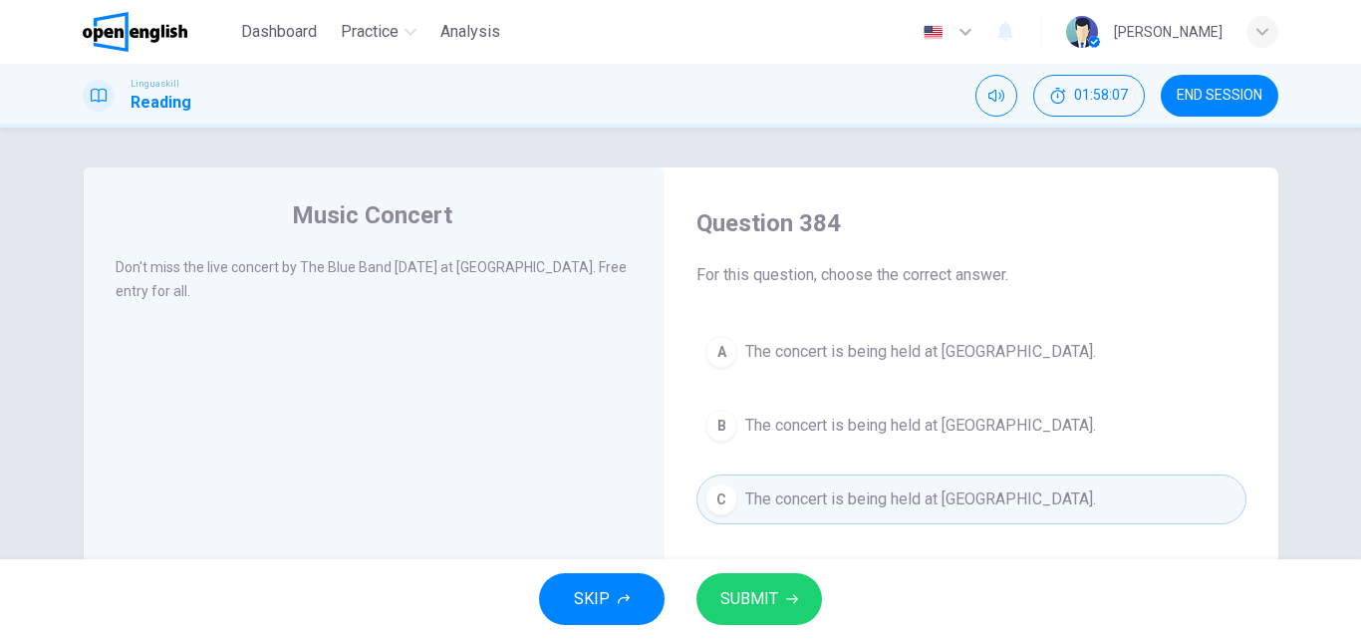
click at [763, 591] on span "SUBMIT" at bounding box center [749, 599] width 58 height 28
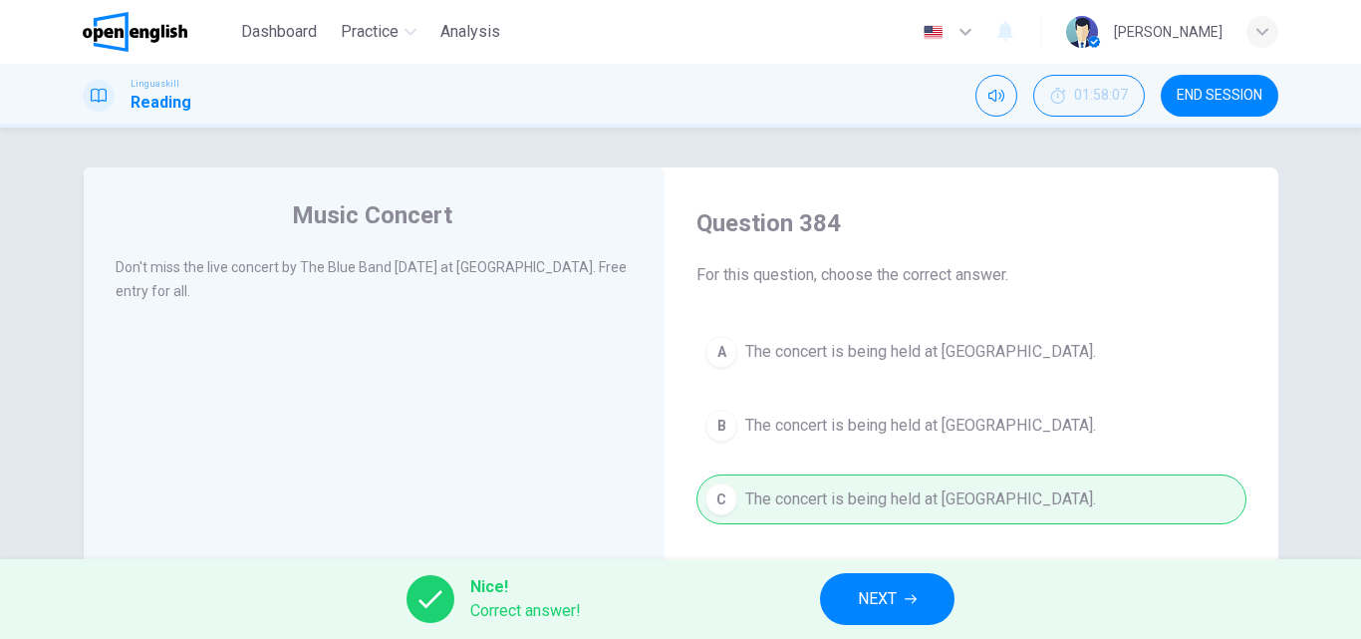
click at [891, 587] on span "NEXT" at bounding box center [877, 599] width 39 height 28
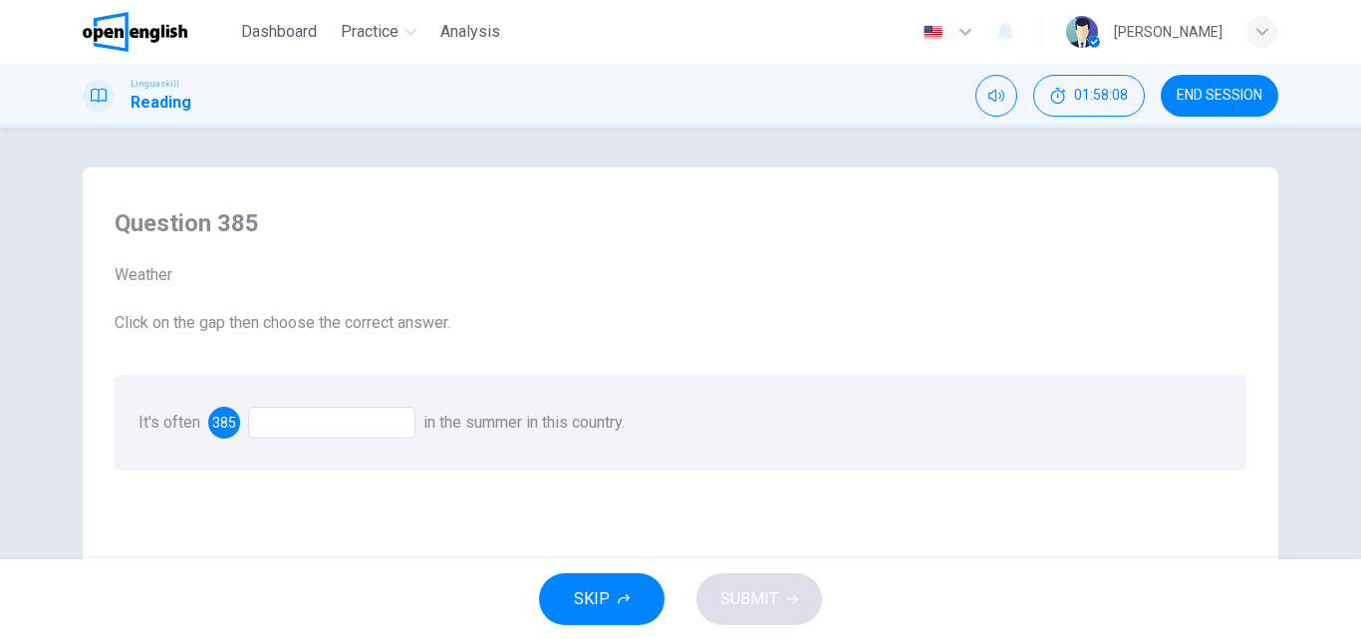
click at [279, 413] on div at bounding box center [331, 422] width 167 height 32
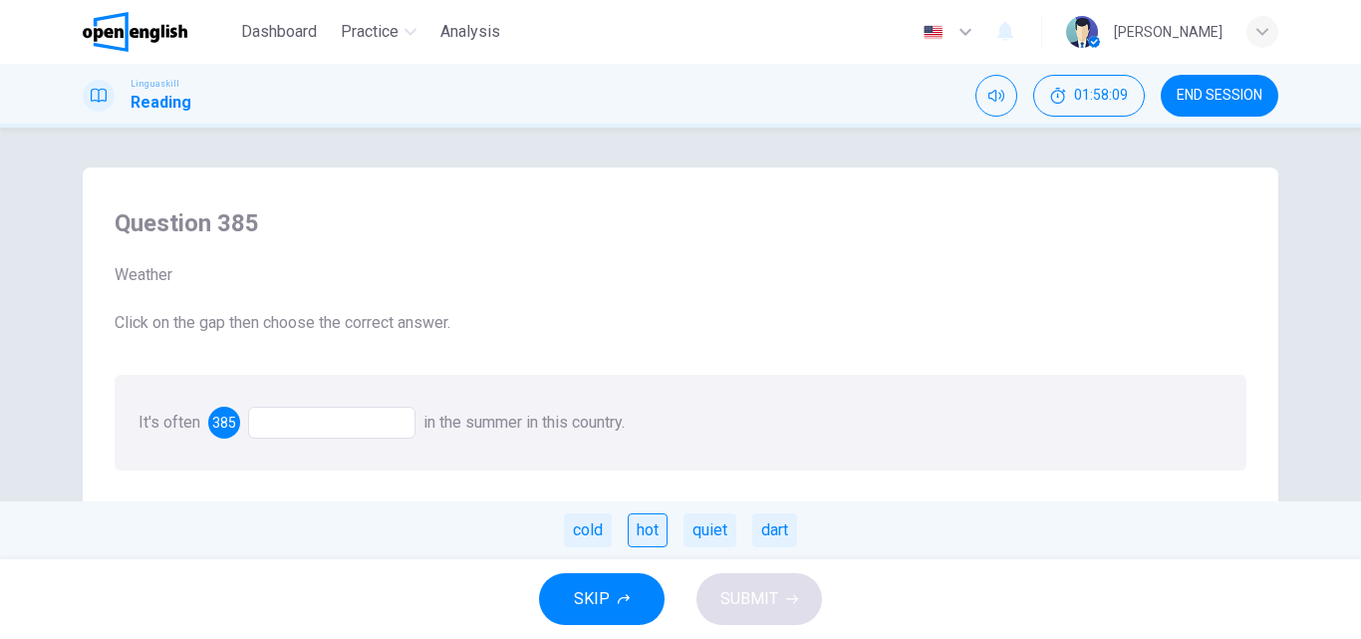
click at [657, 525] on div "hot" at bounding box center [648, 530] width 40 height 34
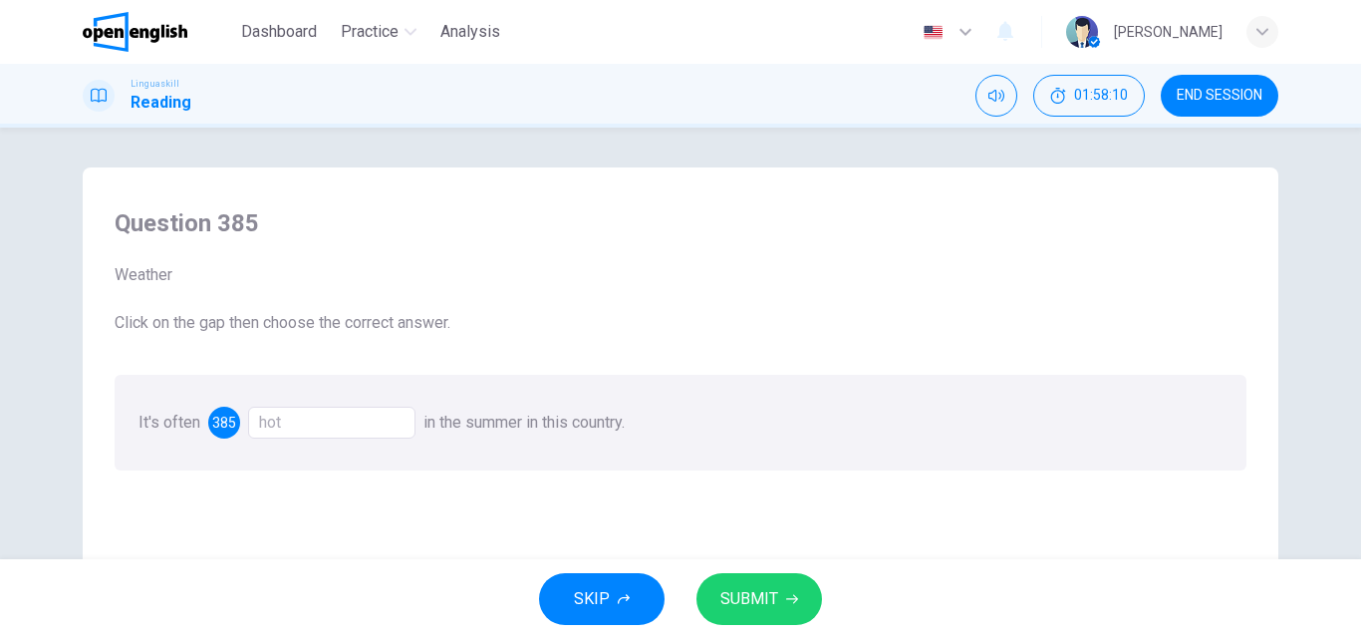
click at [776, 588] on span "SUBMIT" at bounding box center [749, 599] width 58 height 28
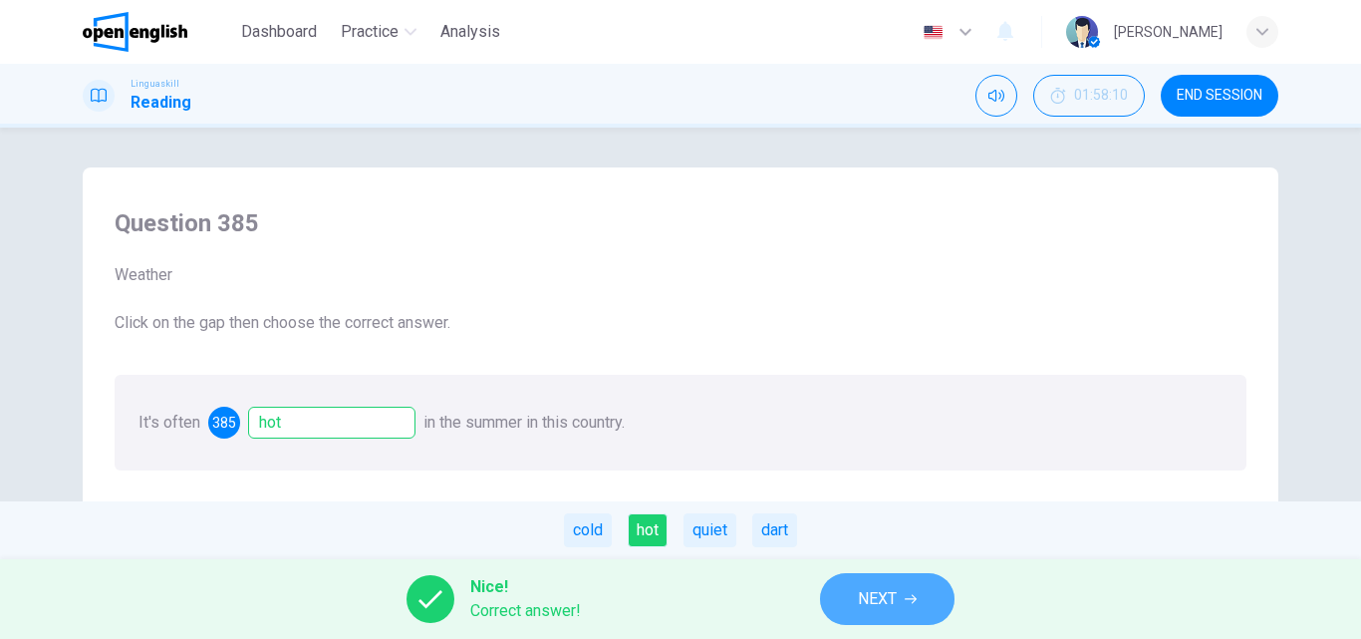
click at [889, 606] on span "NEXT" at bounding box center [877, 599] width 39 height 28
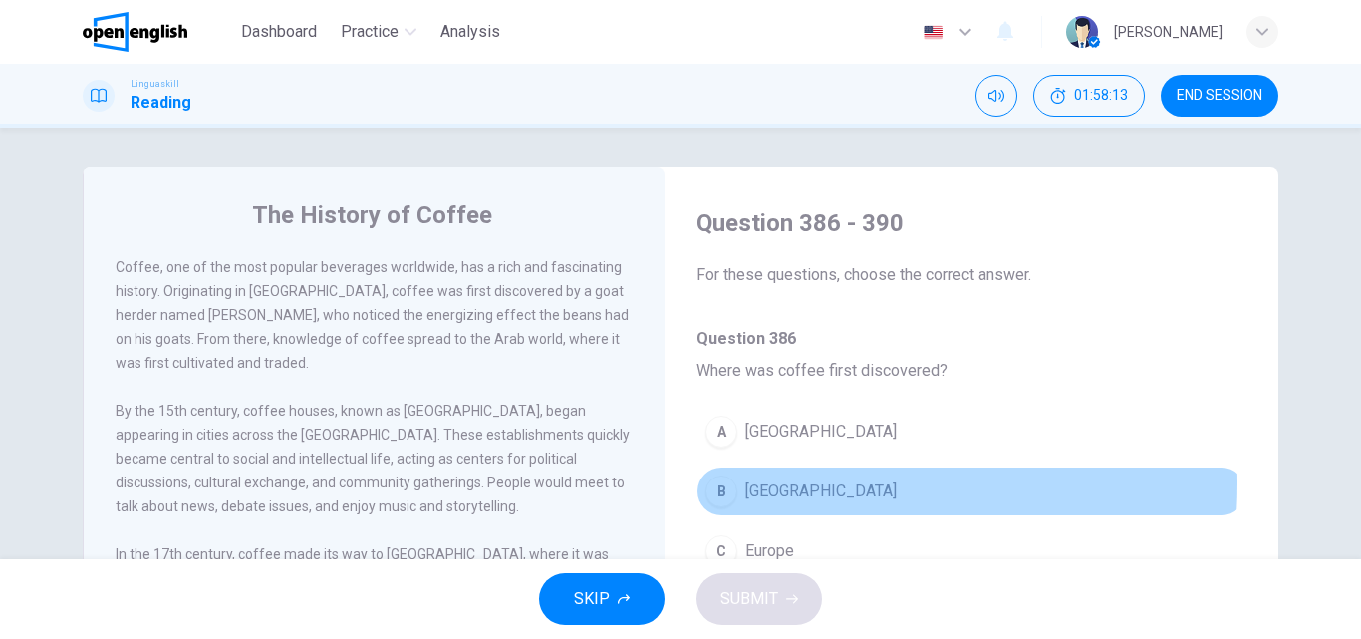
click at [753, 483] on span "[GEOGRAPHIC_DATA]" at bounding box center [820, 491] width 151 height 24
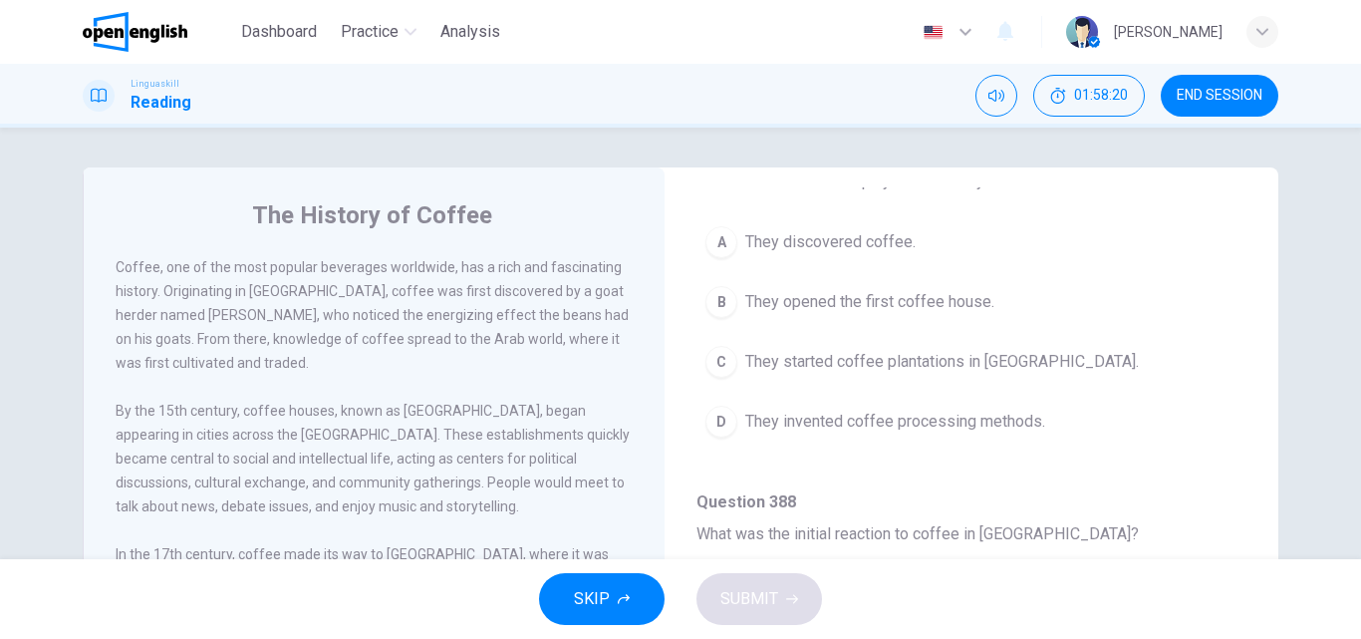
scroll to position [498, 0]
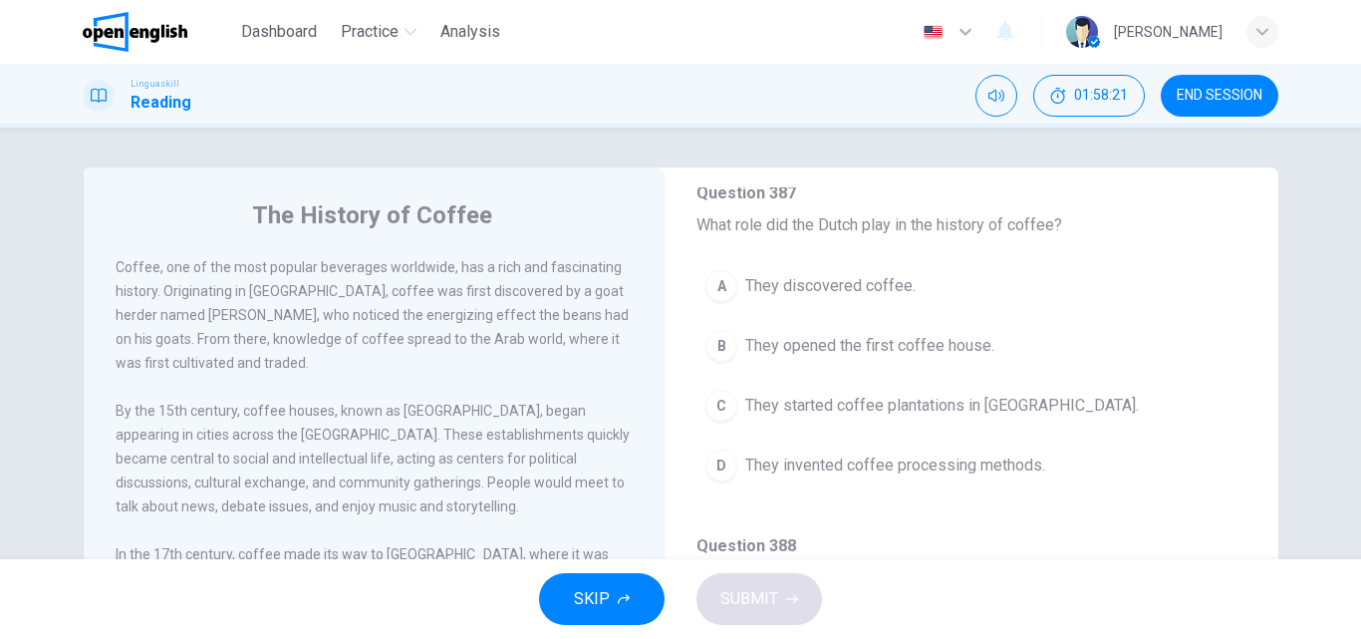
click at [845, 406] on span "They started coffee plantations in [GEOGRAPHIC_DATA]." at bounding box center [942, 406] width 394 height 24
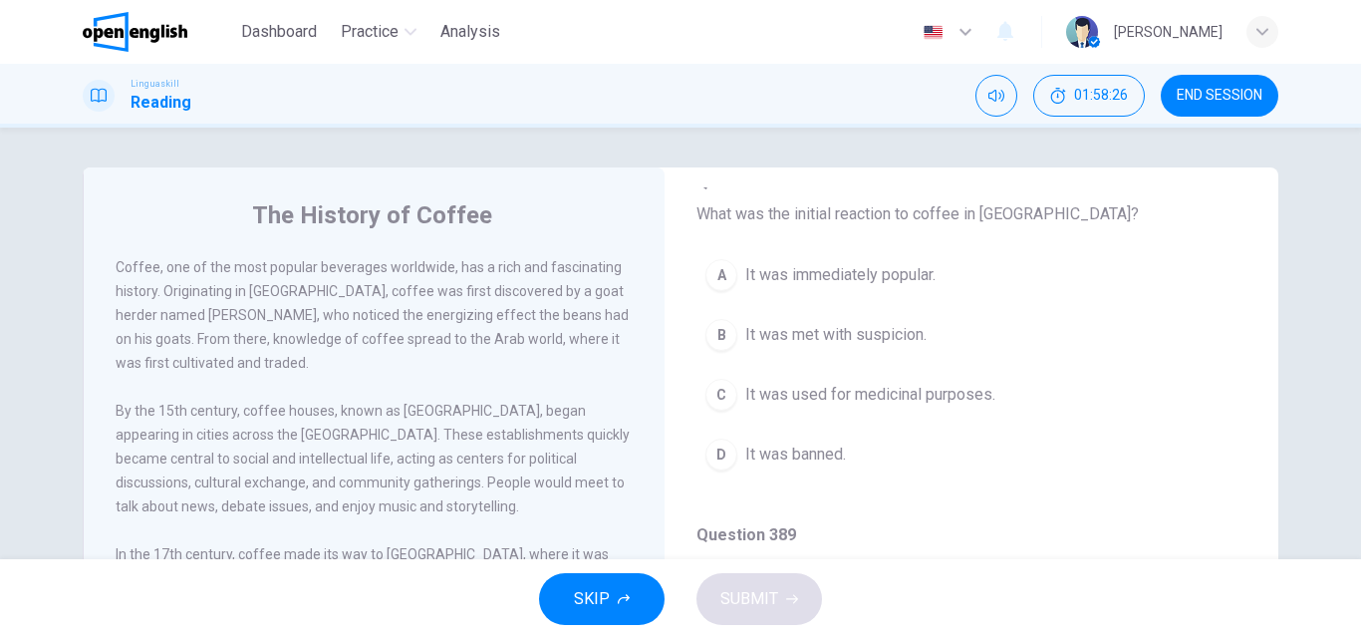
scroll to position [897, 0]
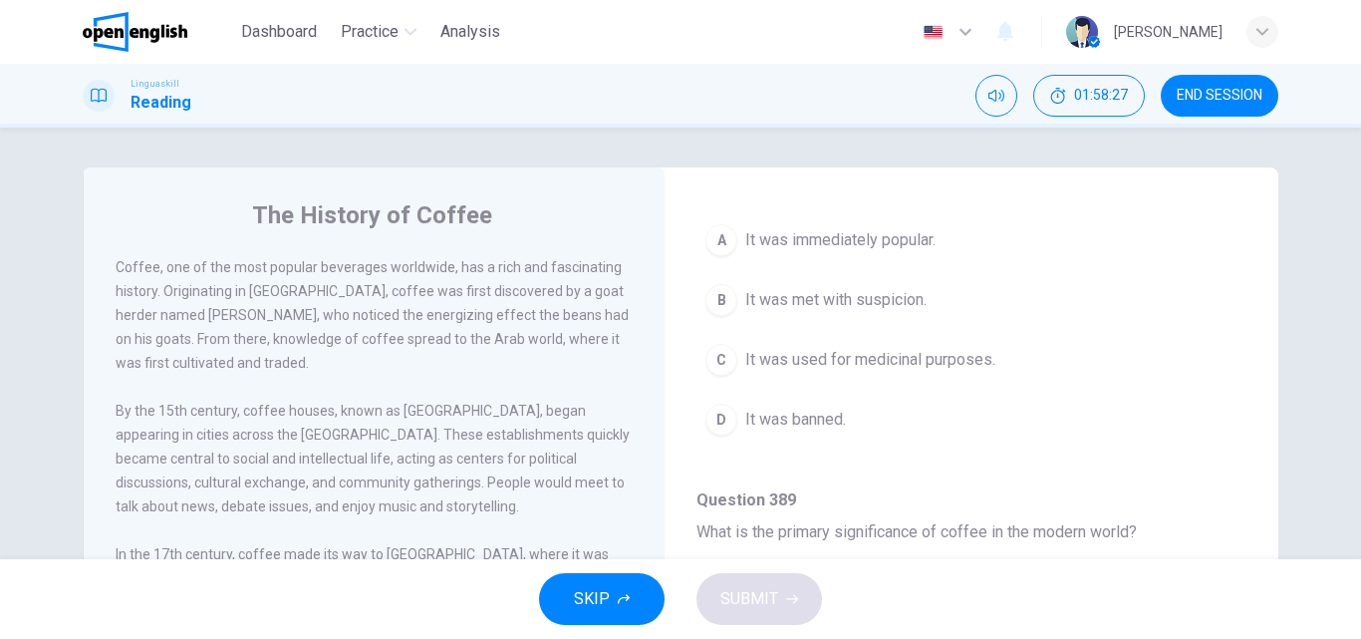
click at [821, 296] on span "It was met with suspicion." at bounding box center [835, 300] width 181 height 24
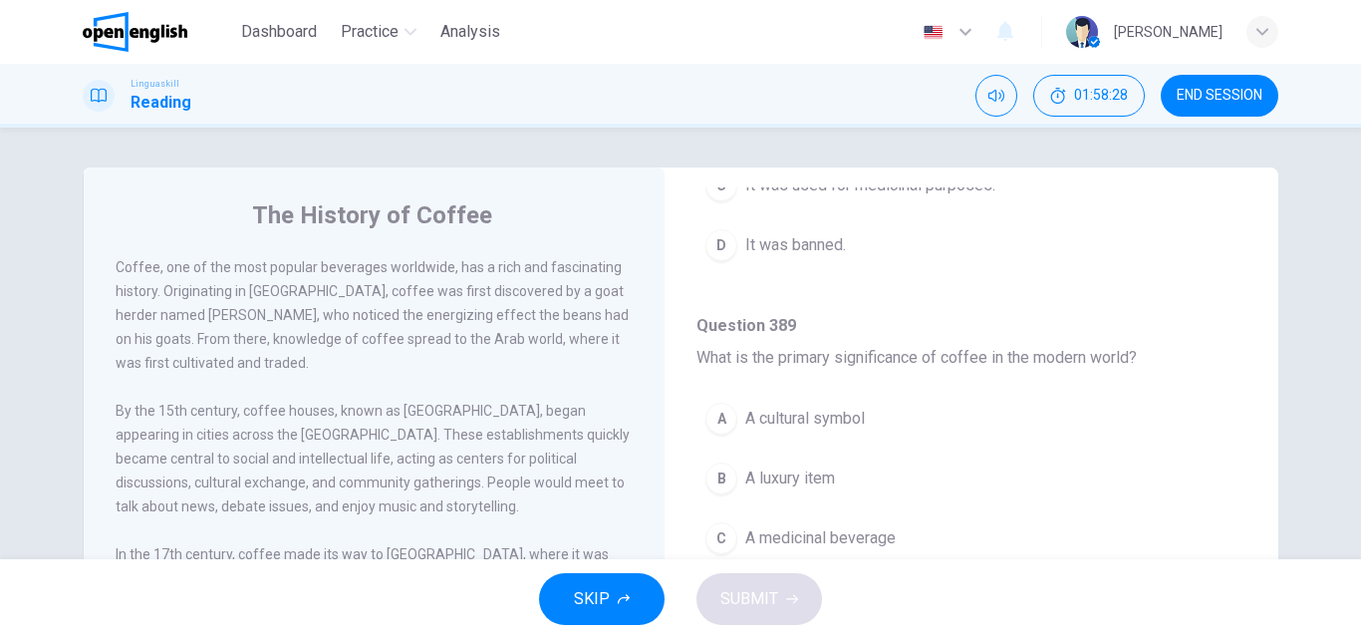
scroll to position [1096, 0]
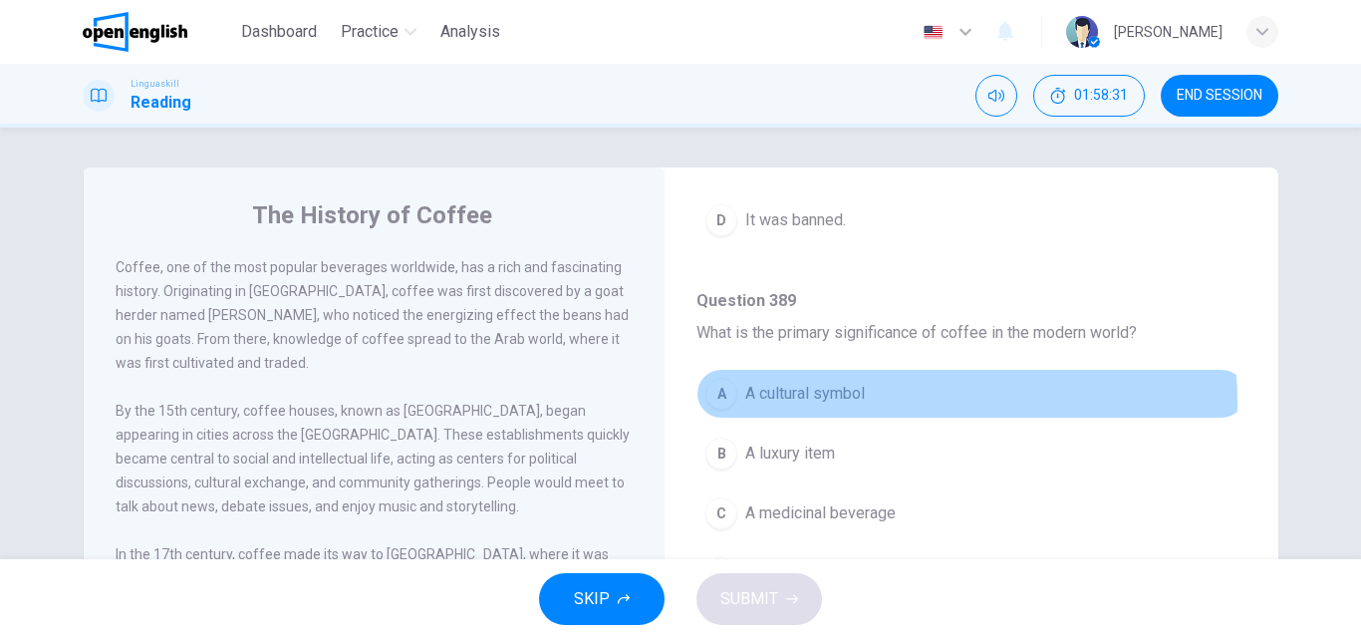
click at [857, 401] on span "A cultural symbol" at bounding box center [805, 394] width 120 height 24
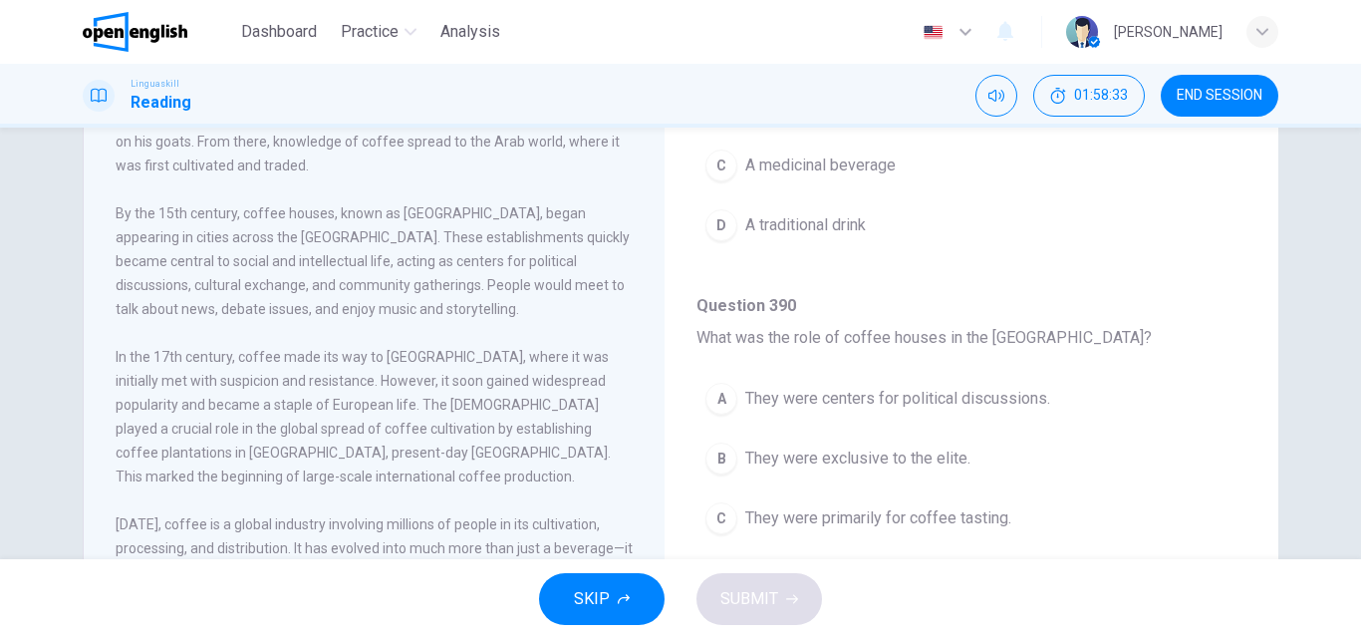
scroll to position [199, 0]
click at [916, 399] on span "They were centers for political discussions." at bounding box center [897, 397] width 305 height 24
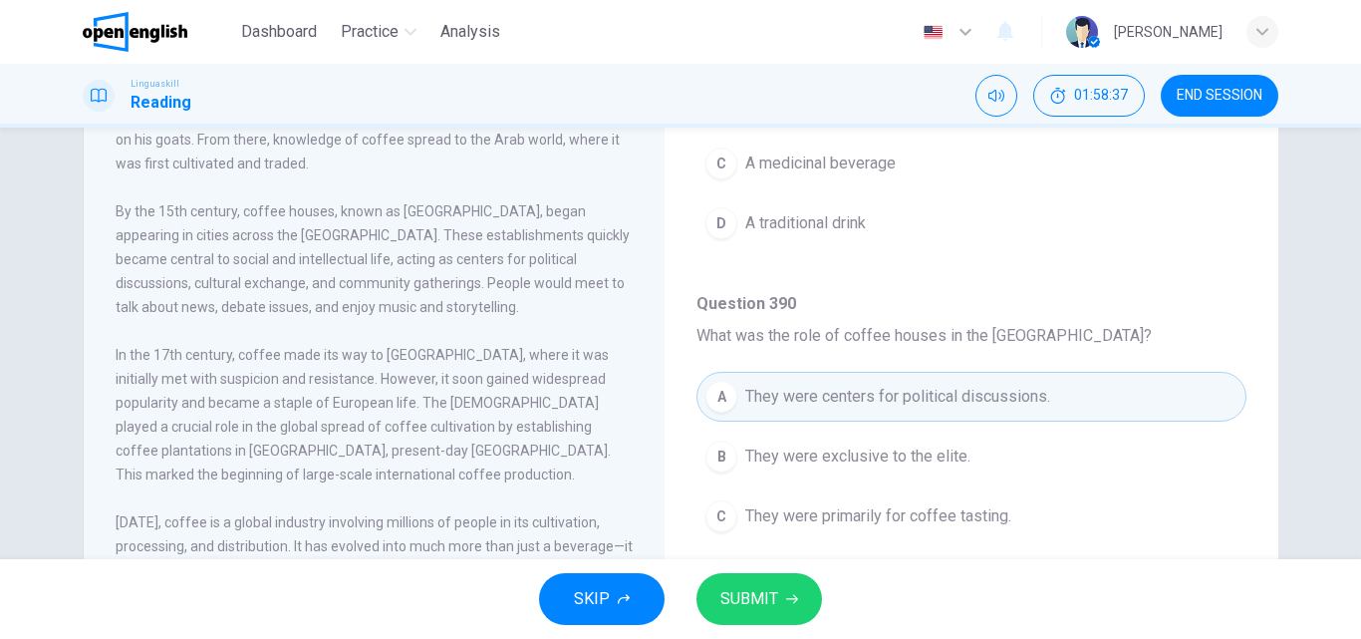
scroll to position [341, 0]
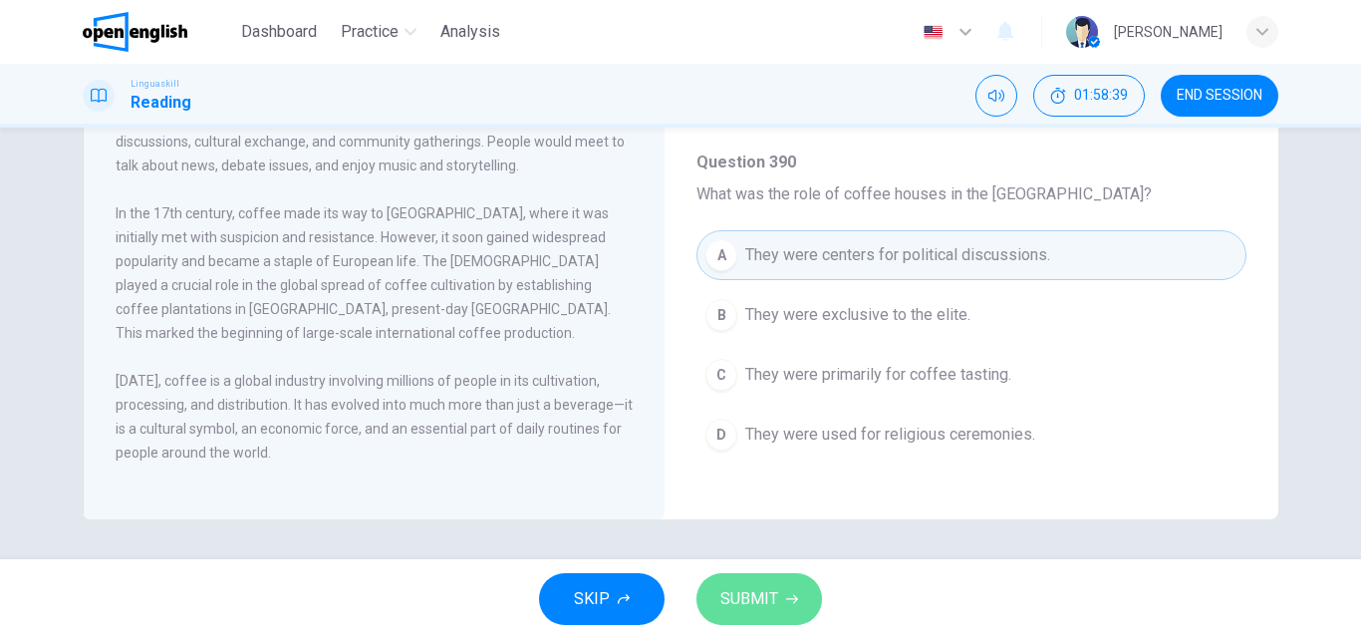
click at [750, 590] on span "SUBMIT" at bounding box center [749, 599] width 58 height 28
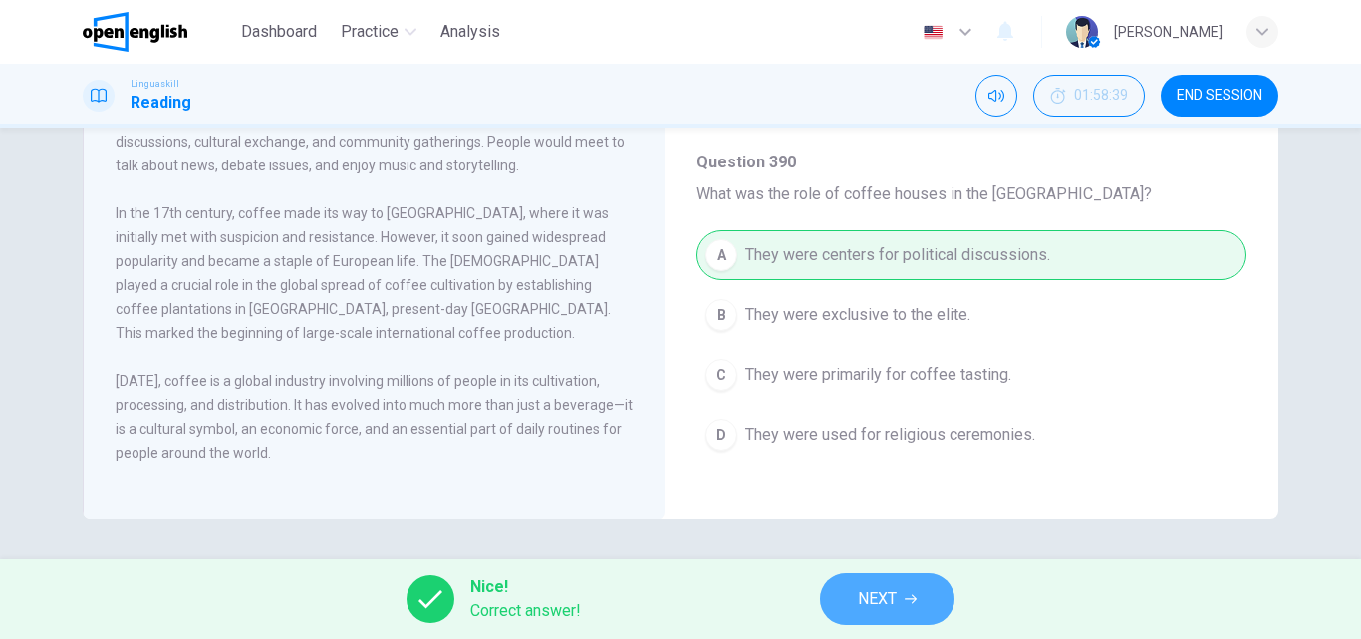
click at [884, 601] on span "NEXT" at bounding box center [877, 599] width 39 height 28
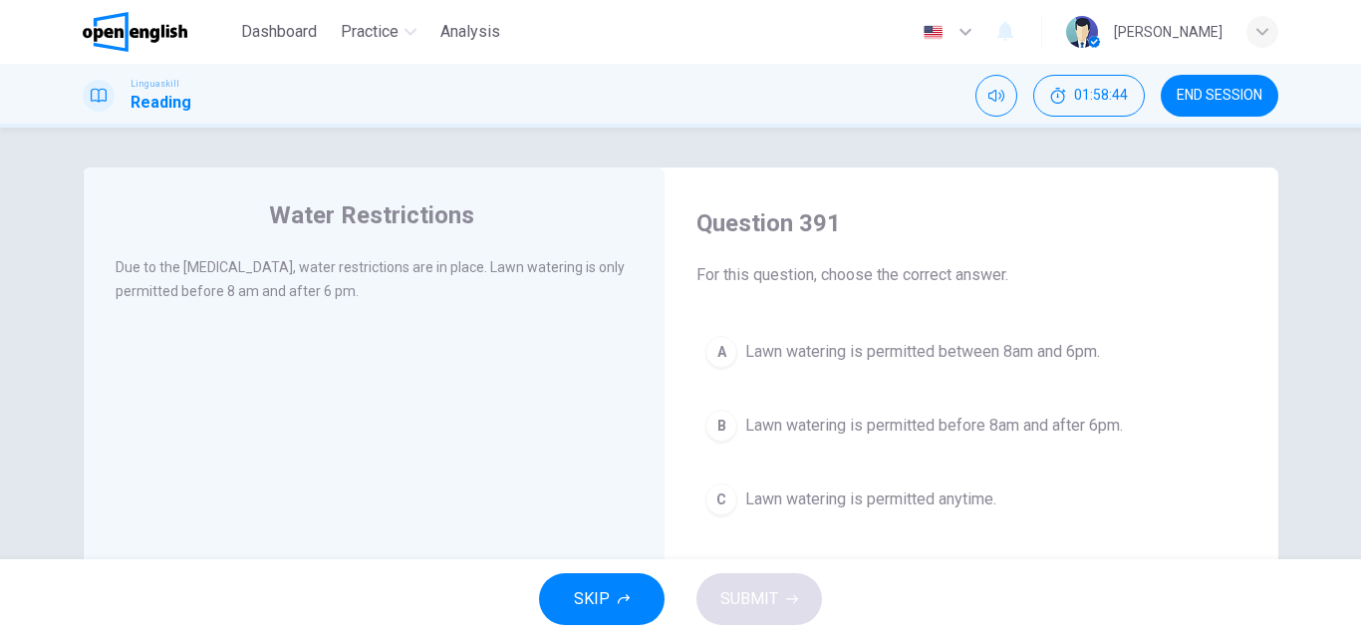
click at [822, 427] on span "Lawn watering is permitted before 8am and after 6pm." at bounding box center [934, 425] width 378 height 24
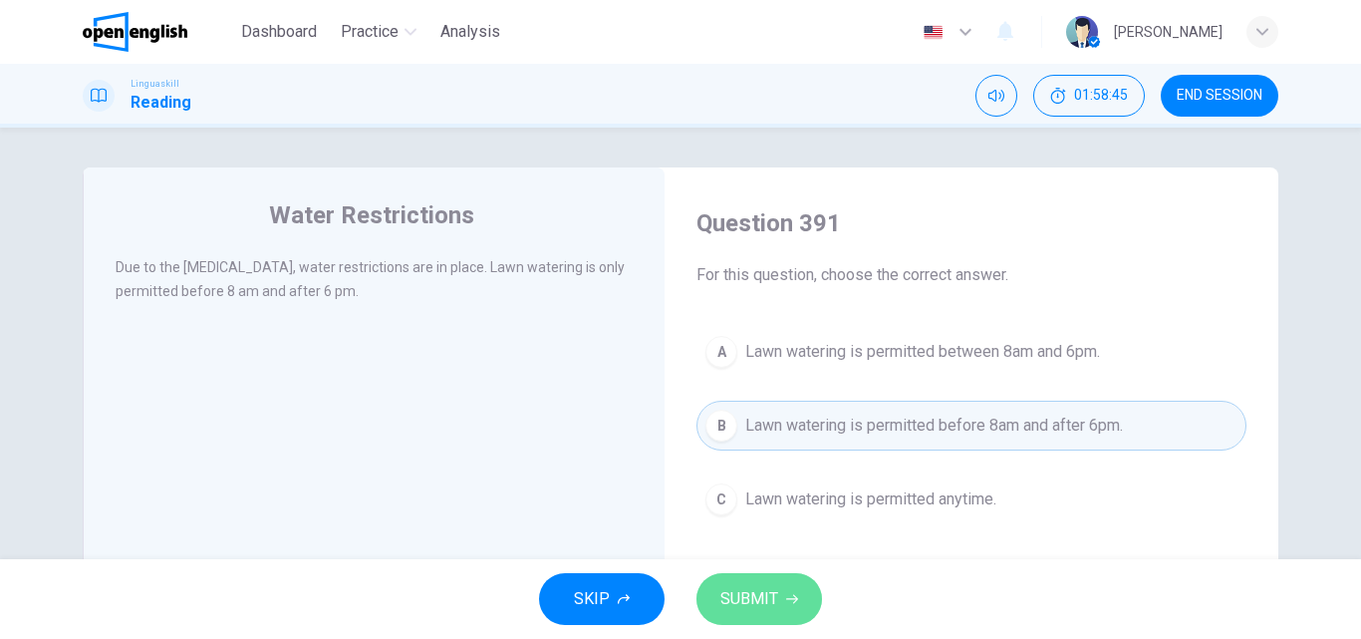
click at [755, 593] on span "SUBMIT" at bounding box center [749, 599] width 58 height 28
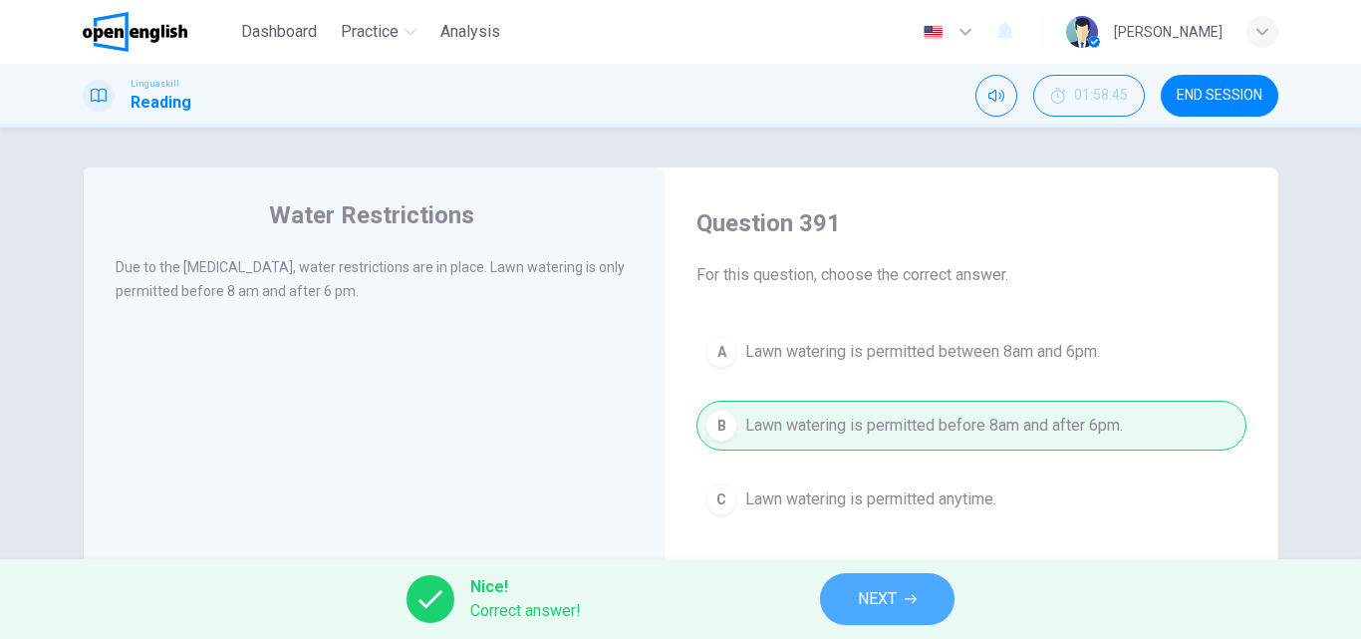
click at [864, 597] on span "NEXT" at bounding box center [877, 599] width 39 height 28
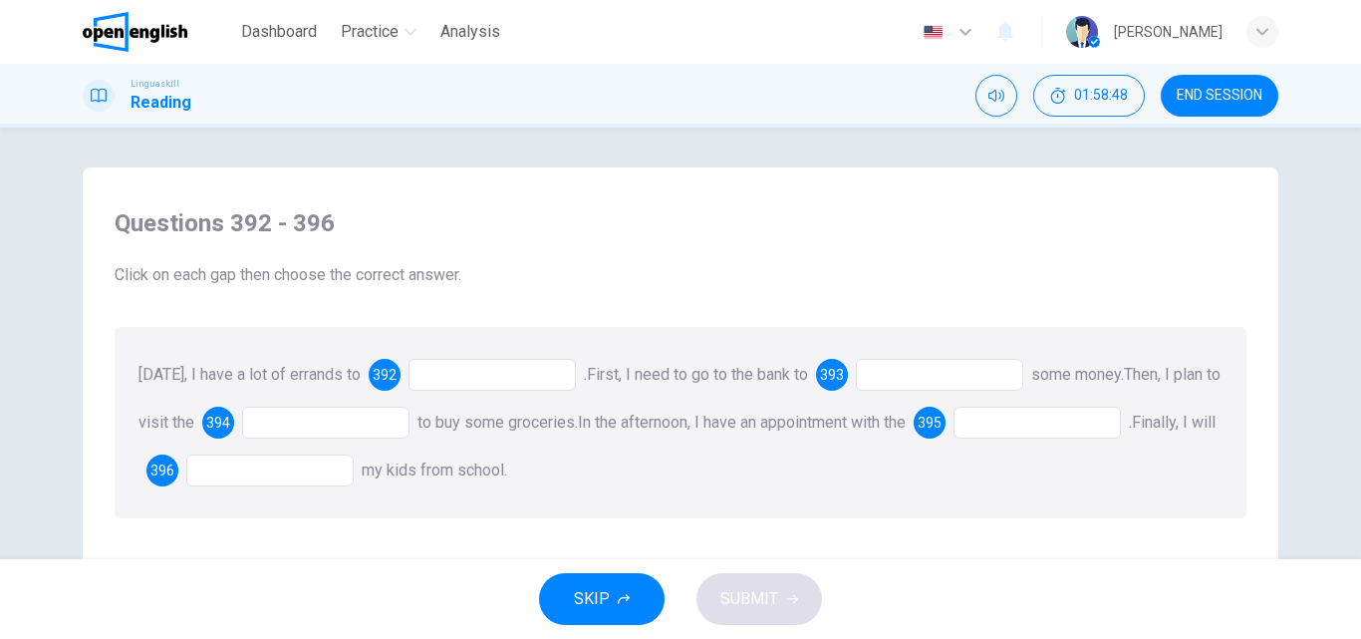
click at [467, 372] on div at bounding box center [491, 375] width 167 height 32
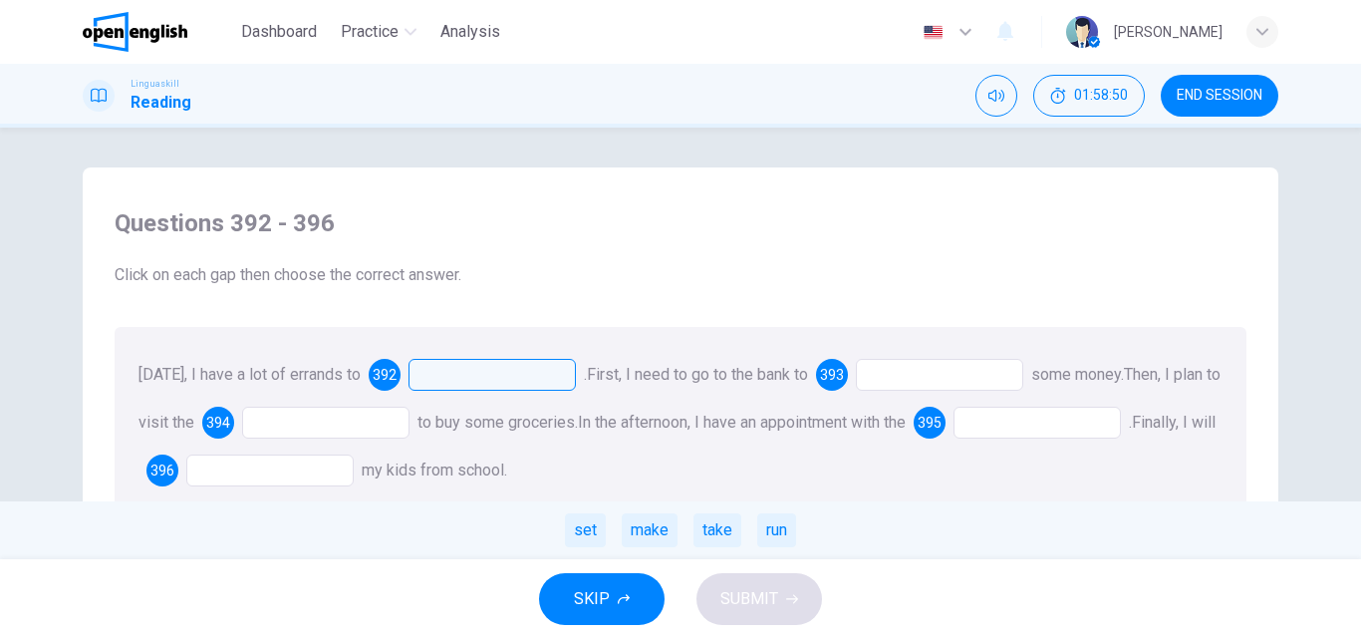
click at [785, 535] on div "run" at bounding box center [776, 530] width 39 height 34
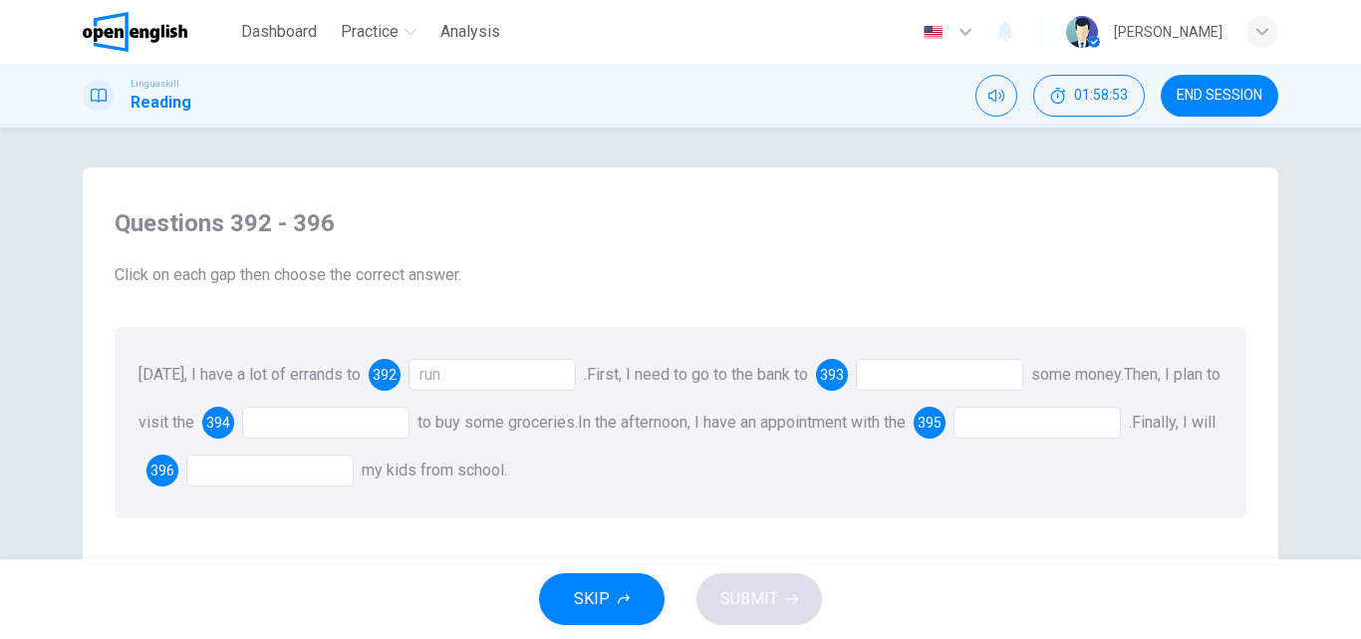
click at [882, 377] on div at bounding box center [939, 375] width 167 height 32
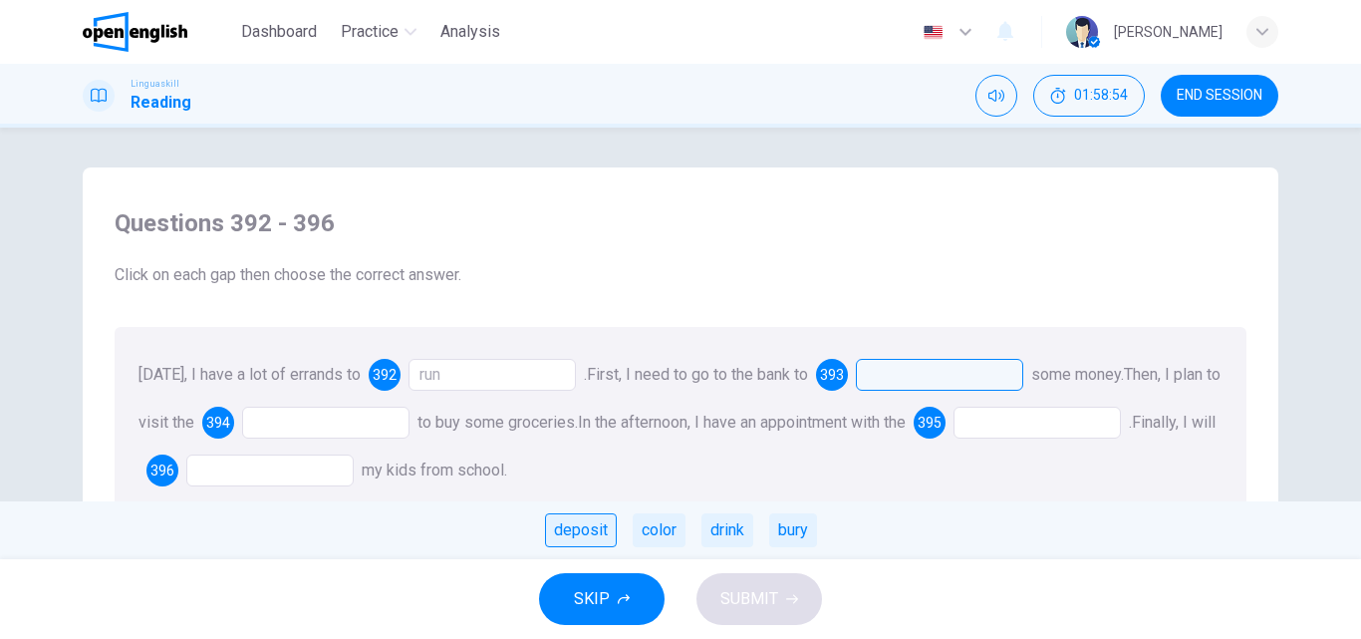
click at [561, 532] on div "deposit" at bounding box center [581, 530] width 72 height 34
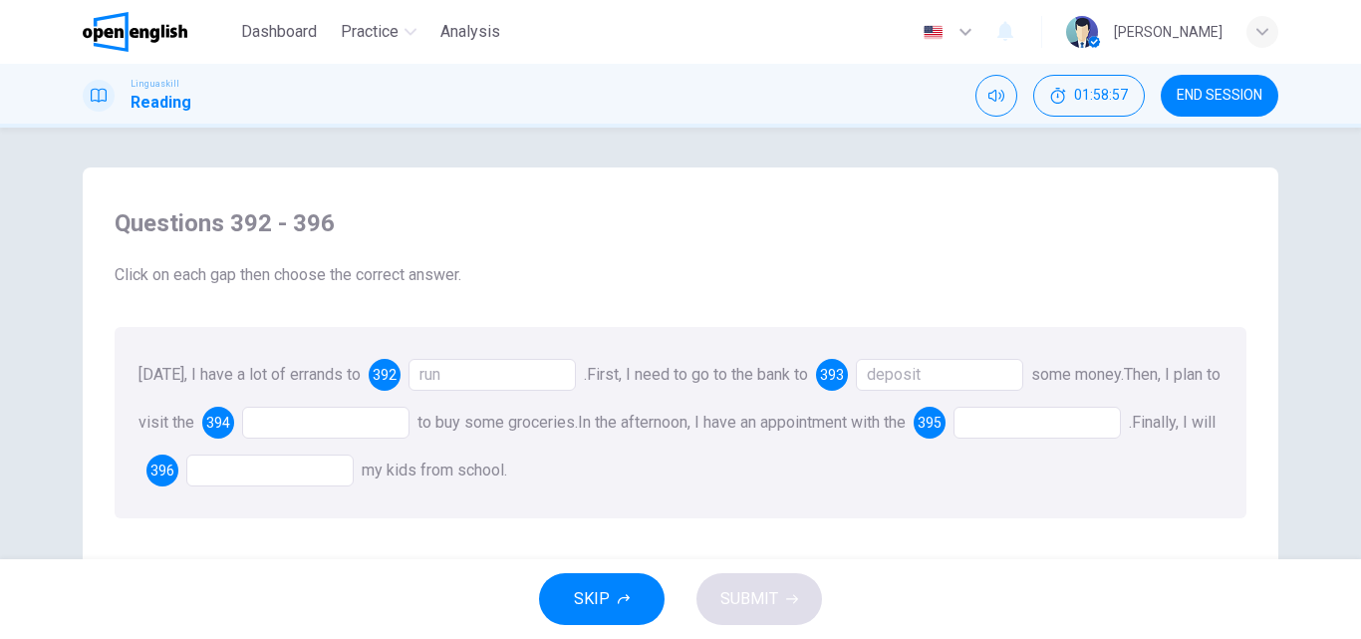
click at [296, 417] on div at bounding box center [325, 422] width 167 height 32
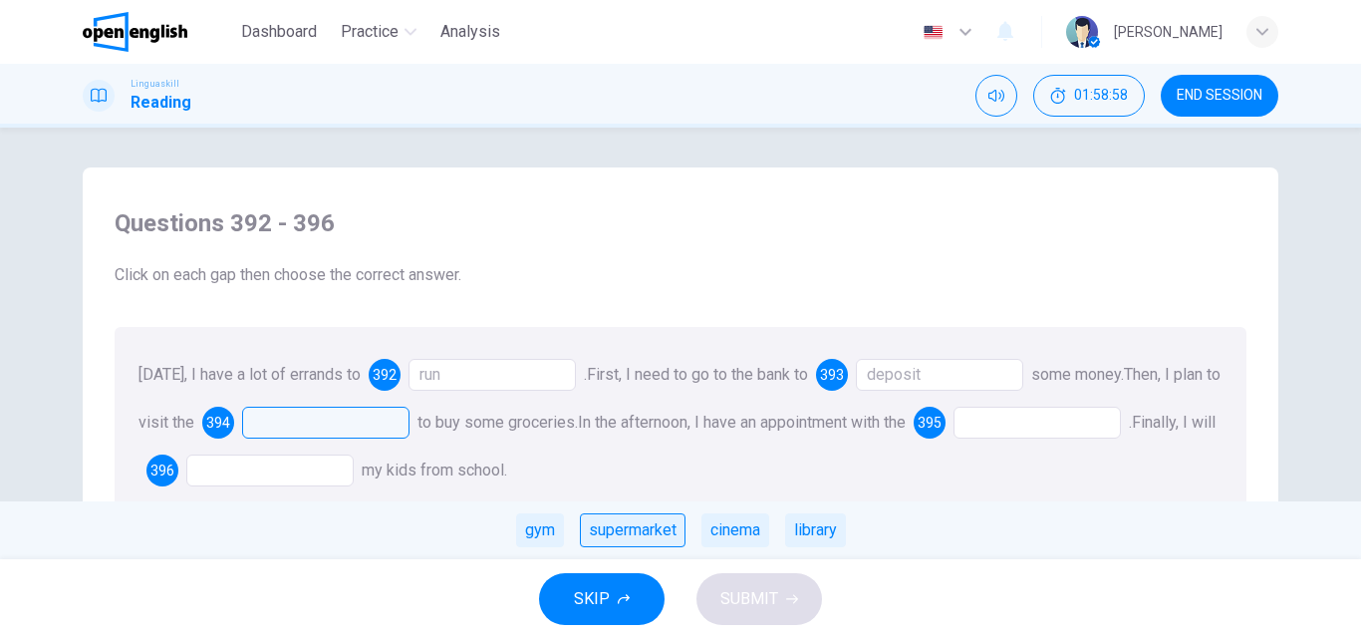
click at [619, 529] on div "supermarket" at bounding box center [633, 530] width 106 height 34
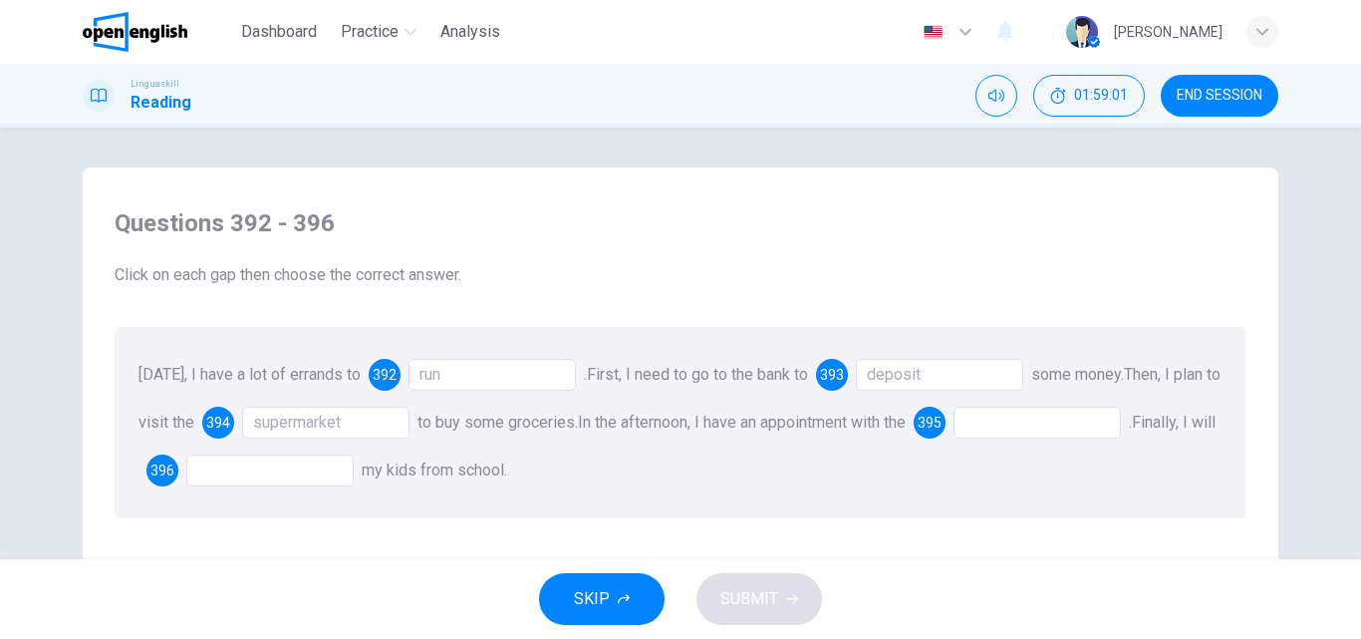
click at [1109, 432] on div at bounding box center [1036, 422] width 167 height 32
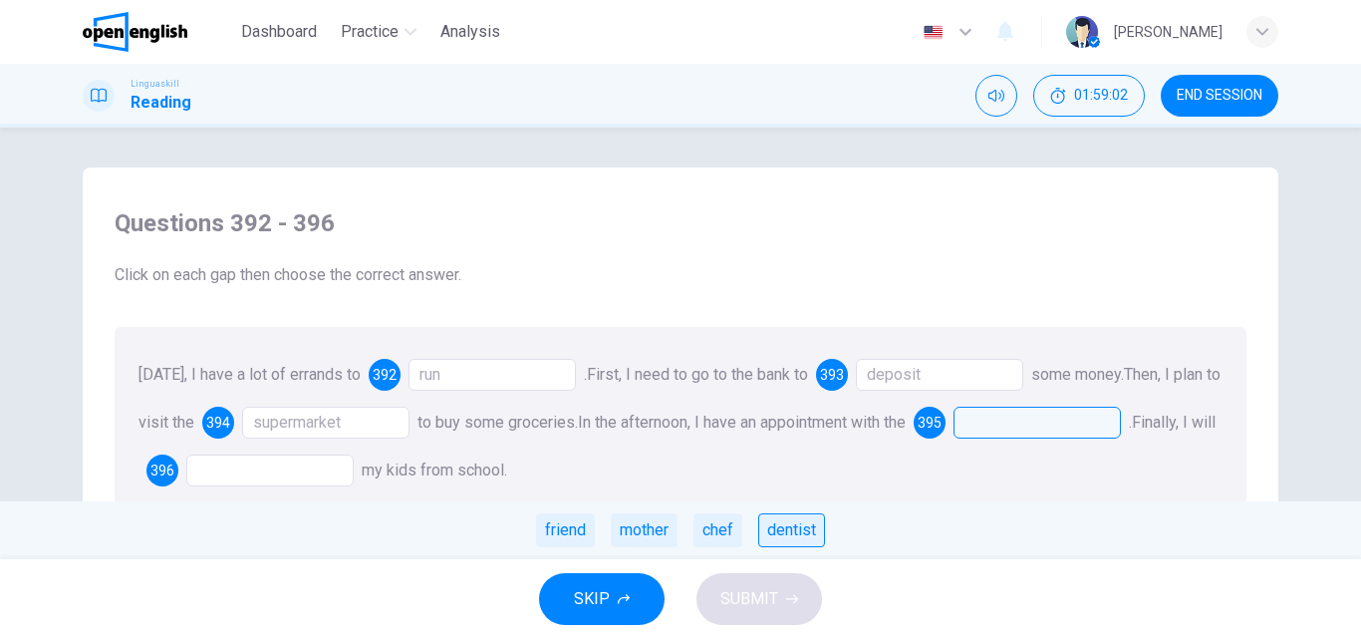
click at [797, 527] on div "dentist" at bounding box center [791, 530] width 67 height 34
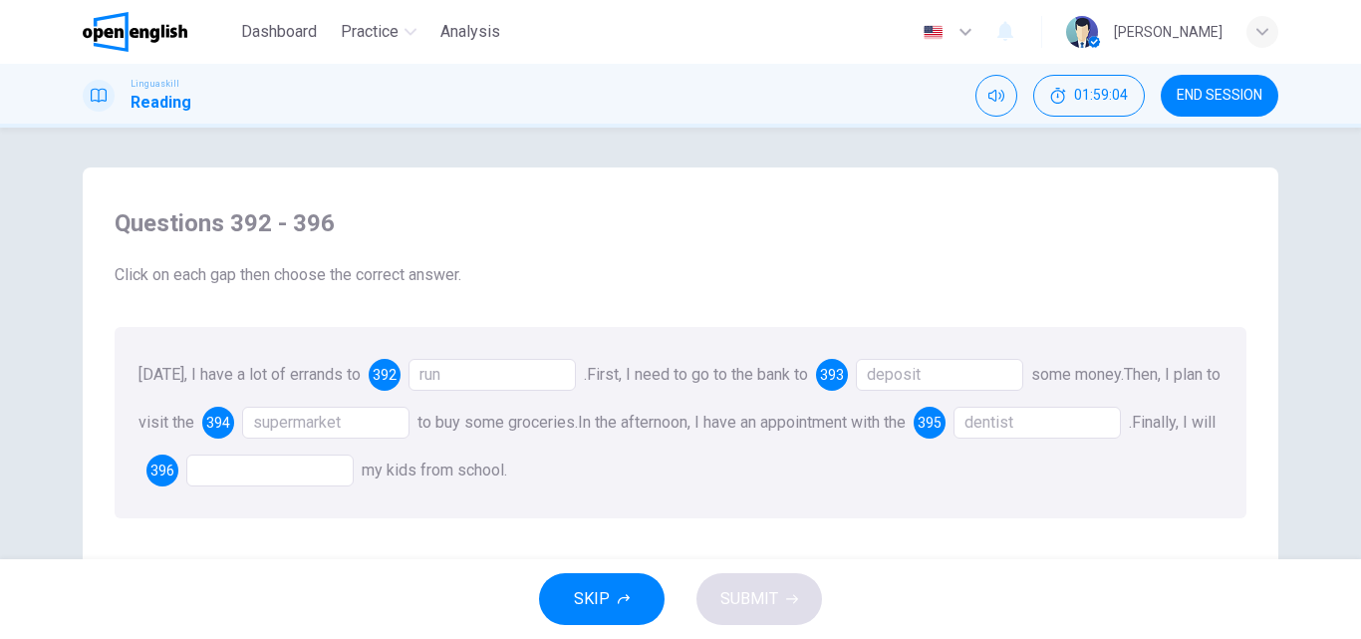
click at [246, 469] on div at bounding box center [269, 470] width 167 height 32
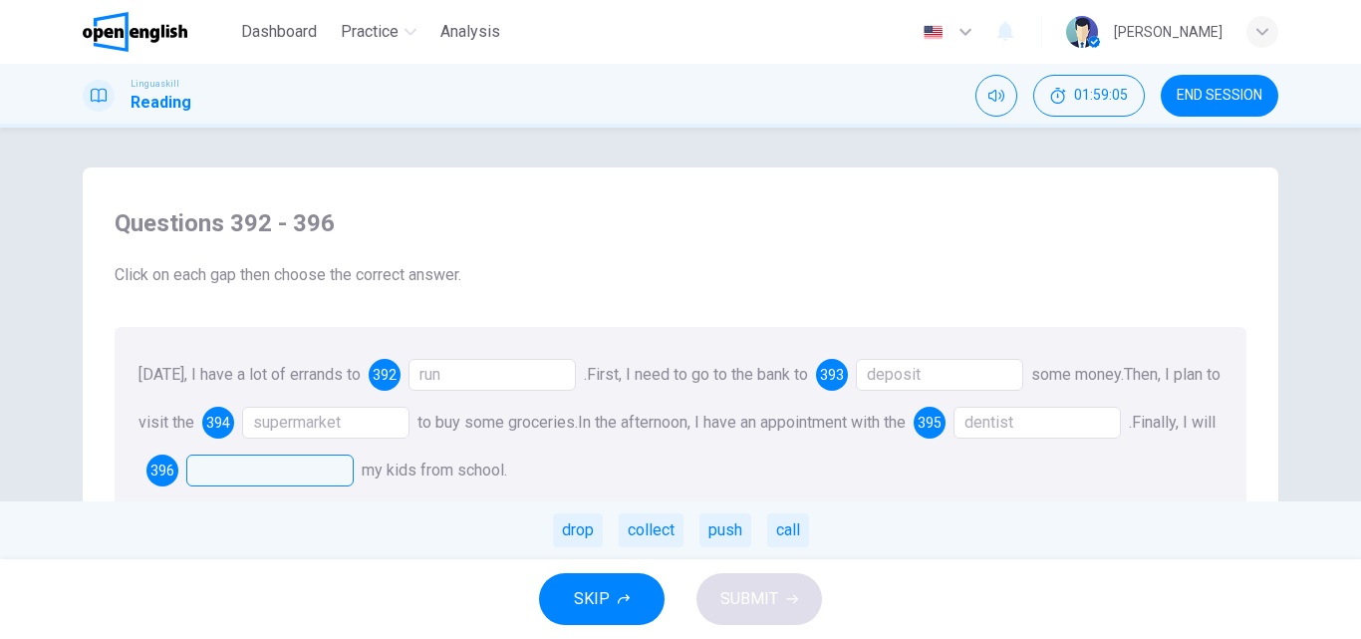
click at [661, 535] on div "collect" at bounding box center [651, 530] width 65 height 34
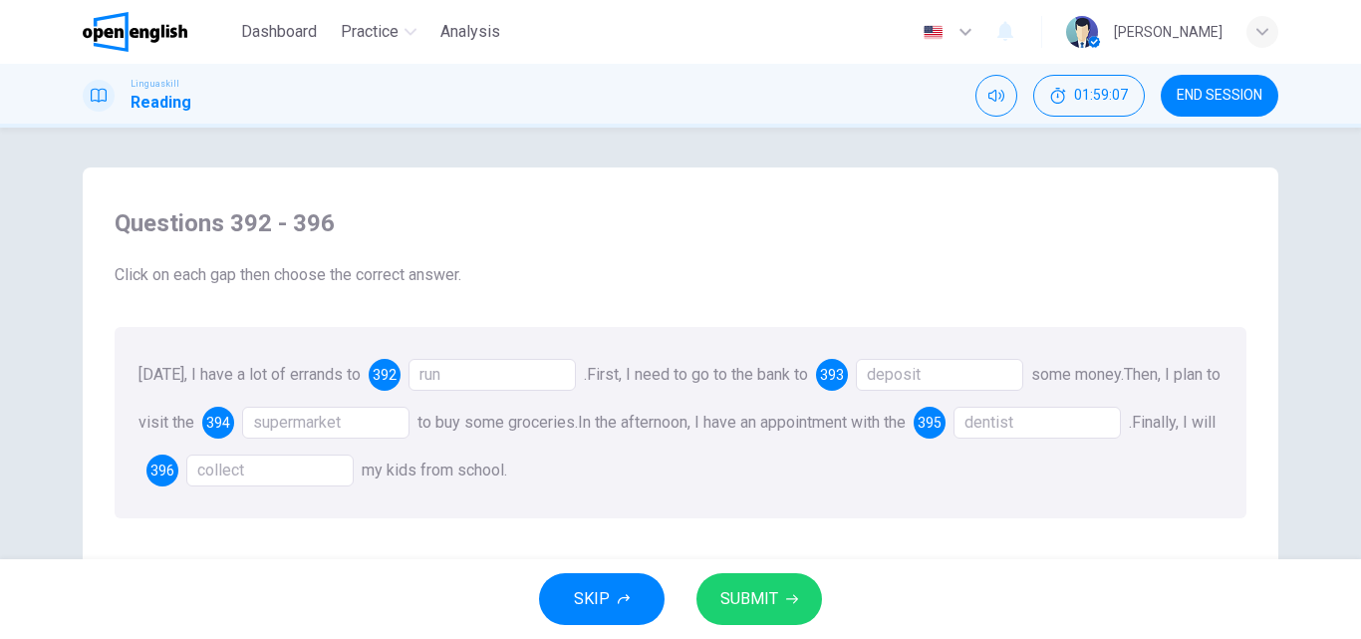
click at [772, 601] on span "SUBMIT" at bounding box center [749, 599] width 58 height 28
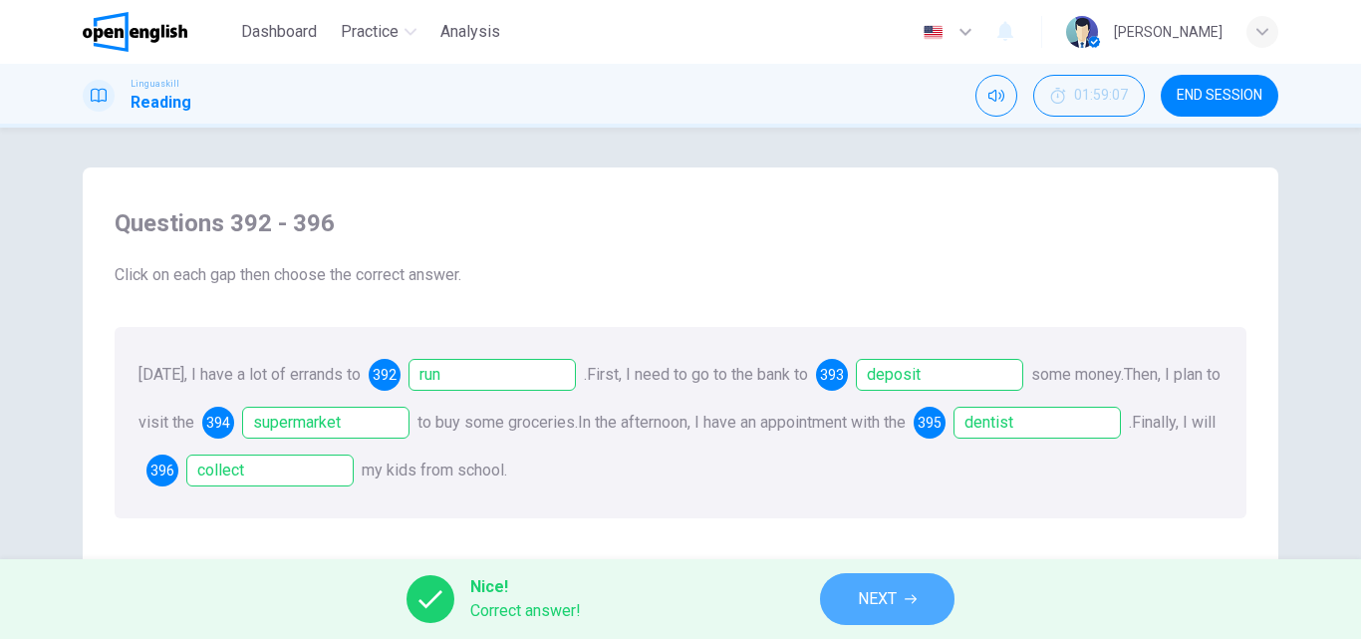
click at [870, 606] on span "NEXT" at bounding box center [877, 599] width 39 height 28
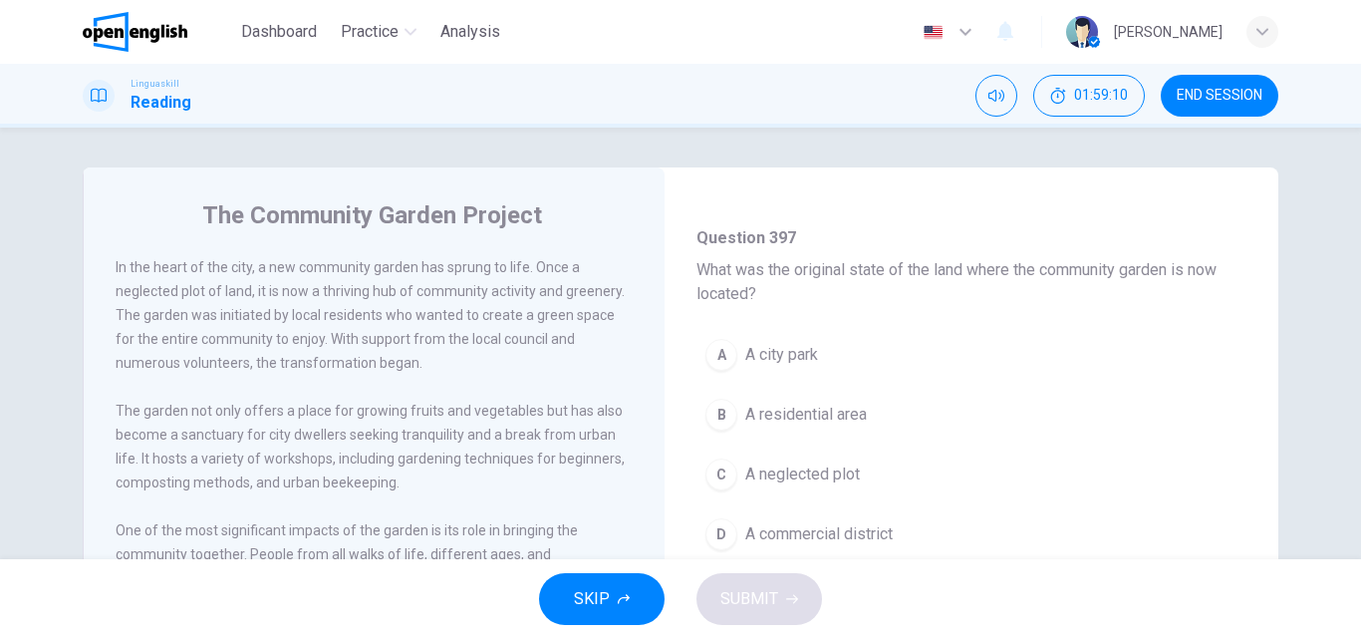
scroll to position [199, 0]
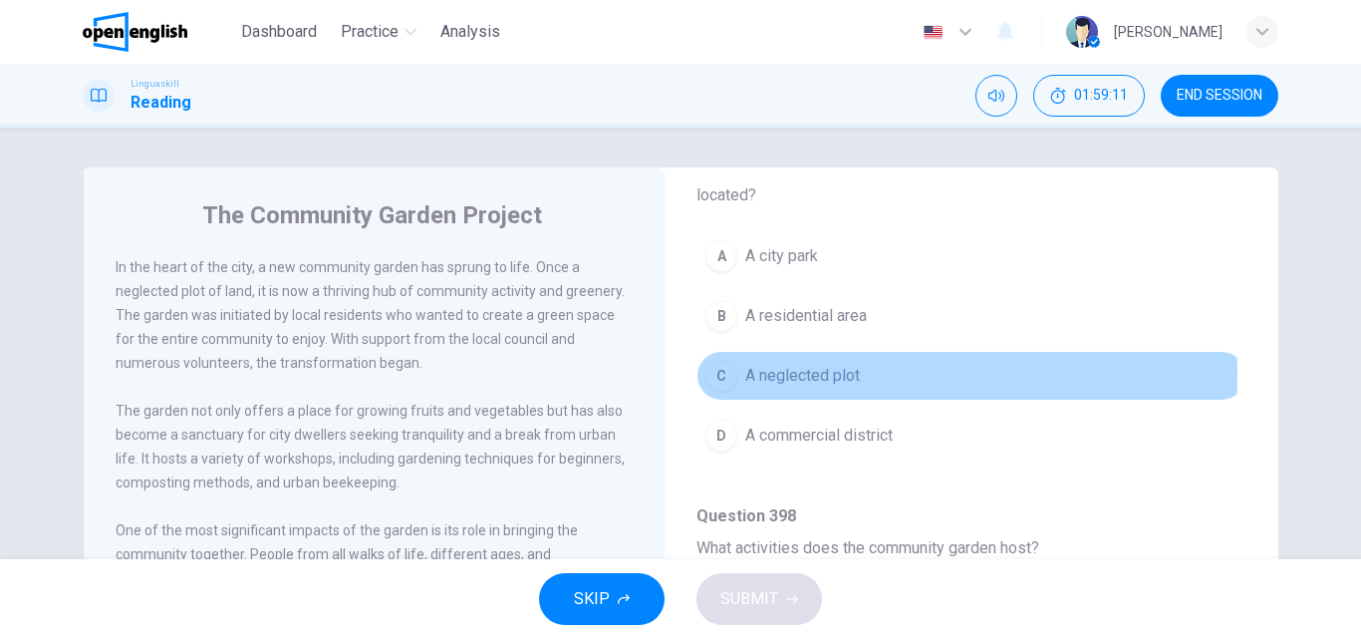
click at [831, 374] on span "A neglected plot" at bounding box center [802, 376] width 115 height 24
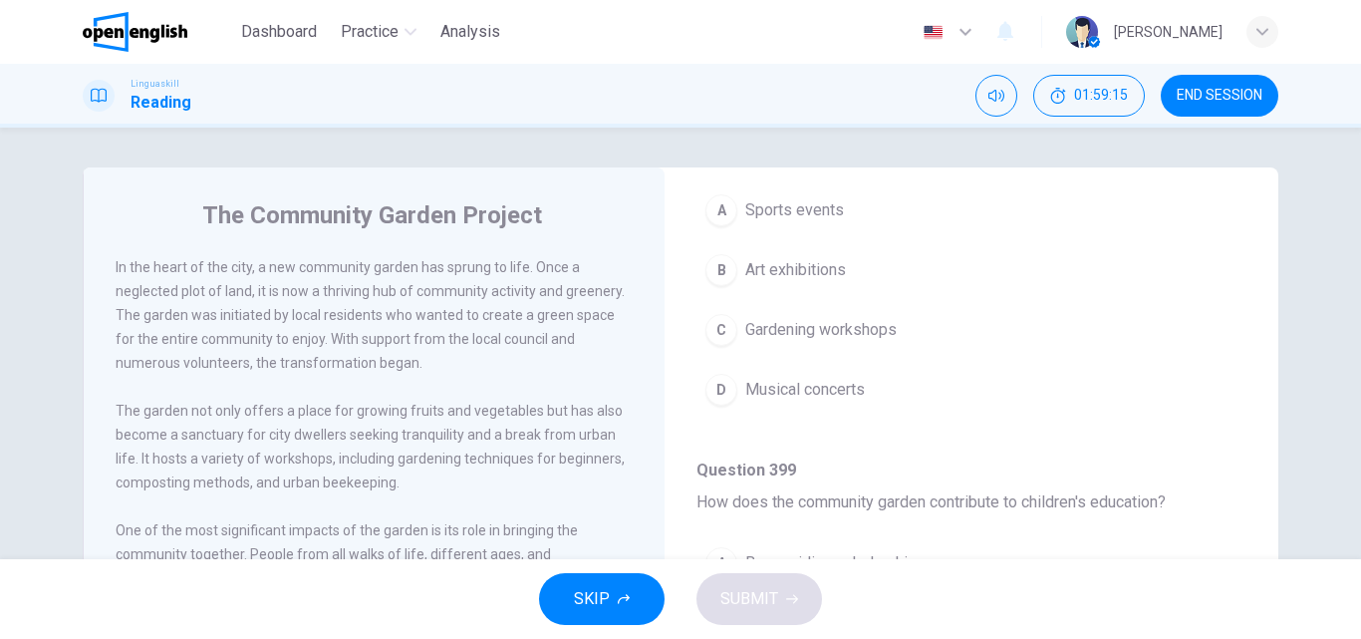
scroll to position [498, 0]
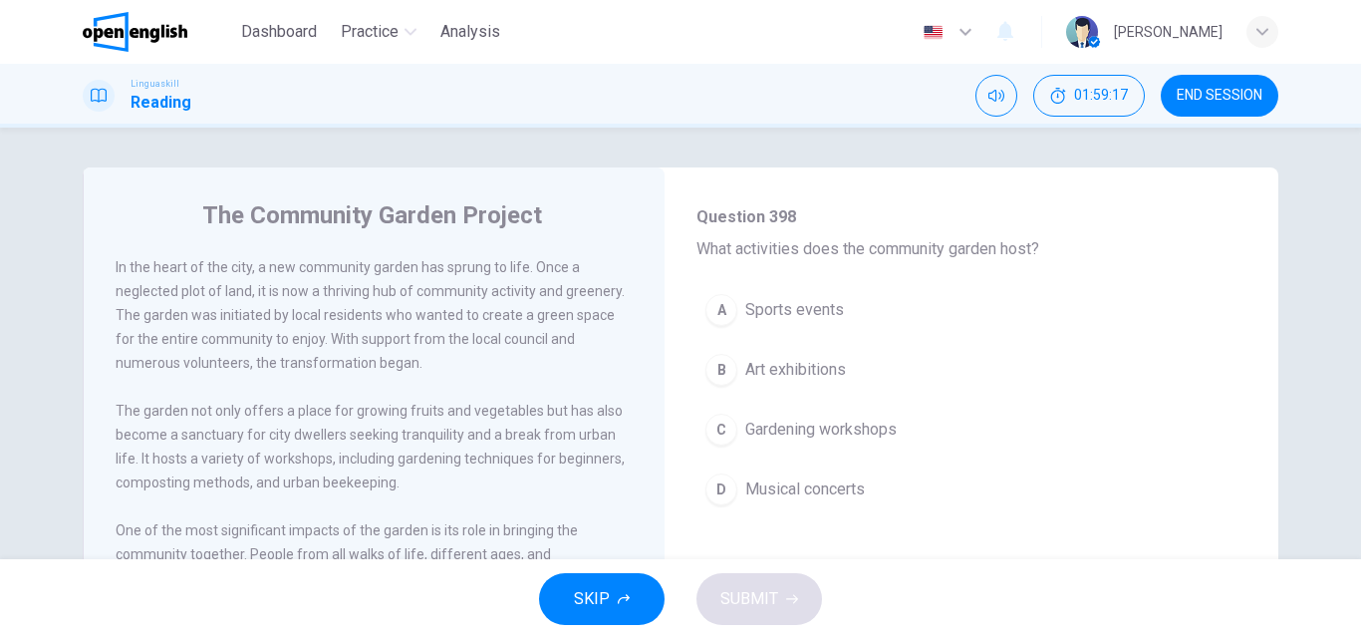
click at [826, 423] on span "Gardening workshops" at bounding box center [820, 429] width 151 height 24
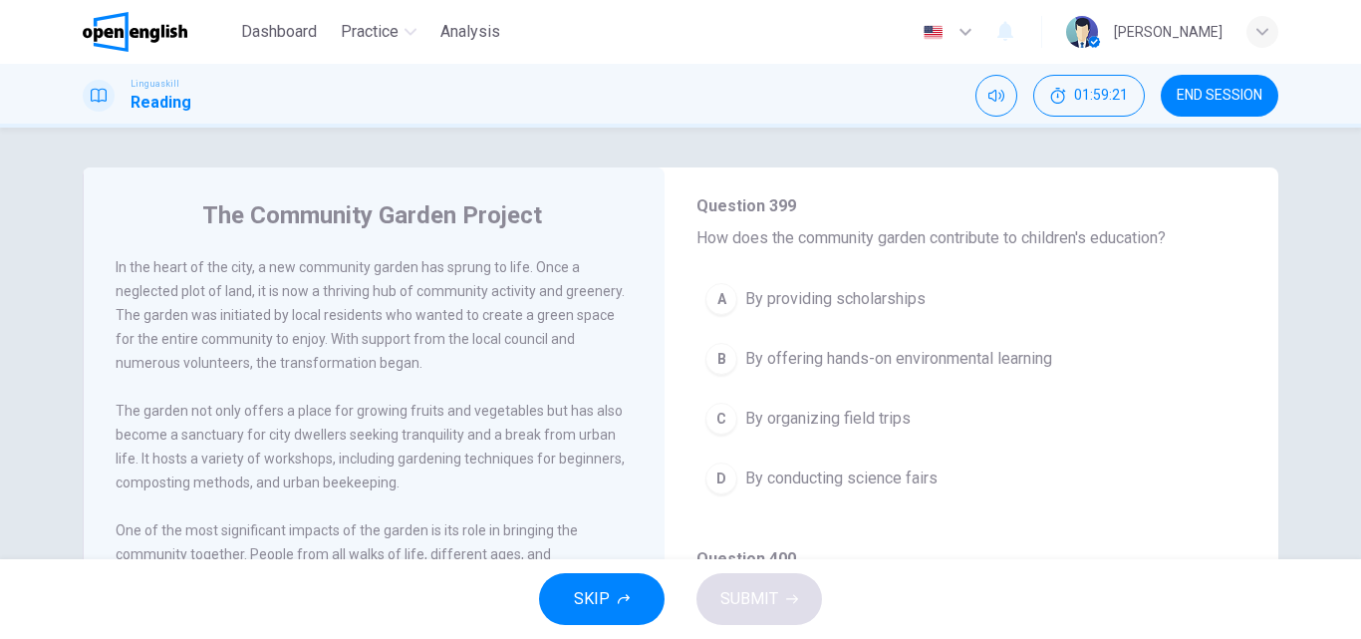
scroll to position [897, 0]
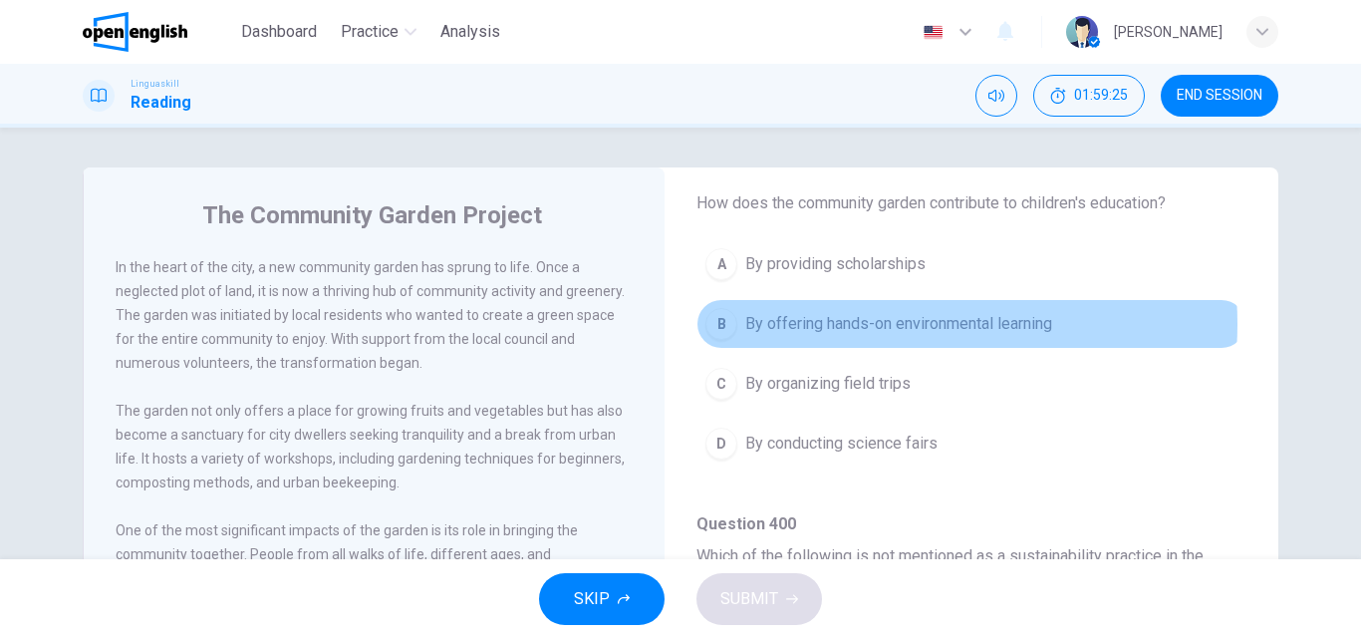
click at [876, 324] on span "By offering hands-on environmental learning" at bounding box center [898, 324] width 307 height 24
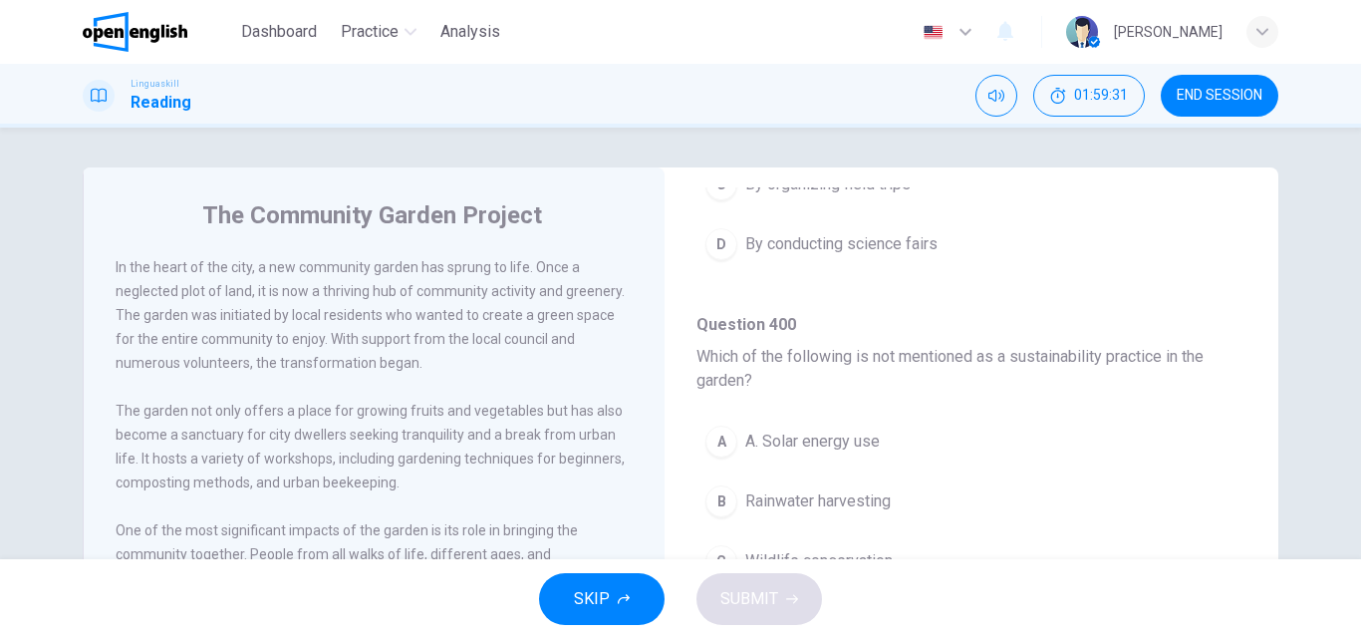
scroll to position [1196, 0]
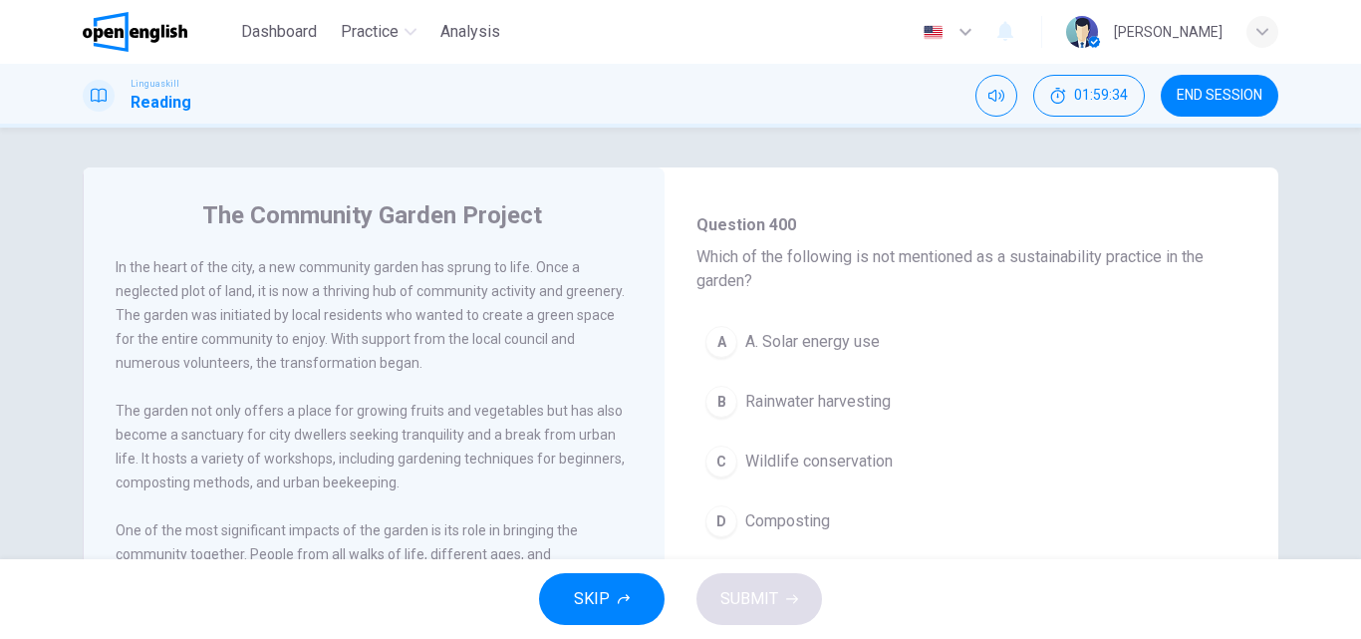
click at [831, 462] on span "Wildlife conservation" at bounding box center [818, 461] width 147 height 24
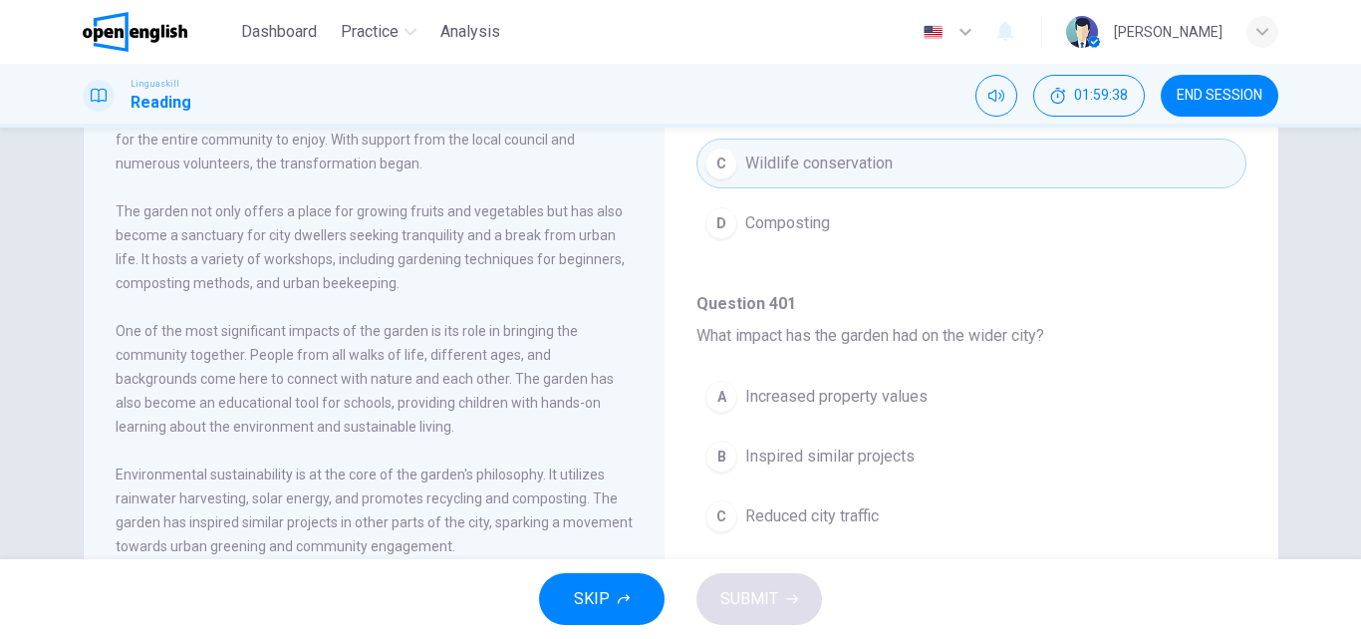
scroll to position [299, 0]
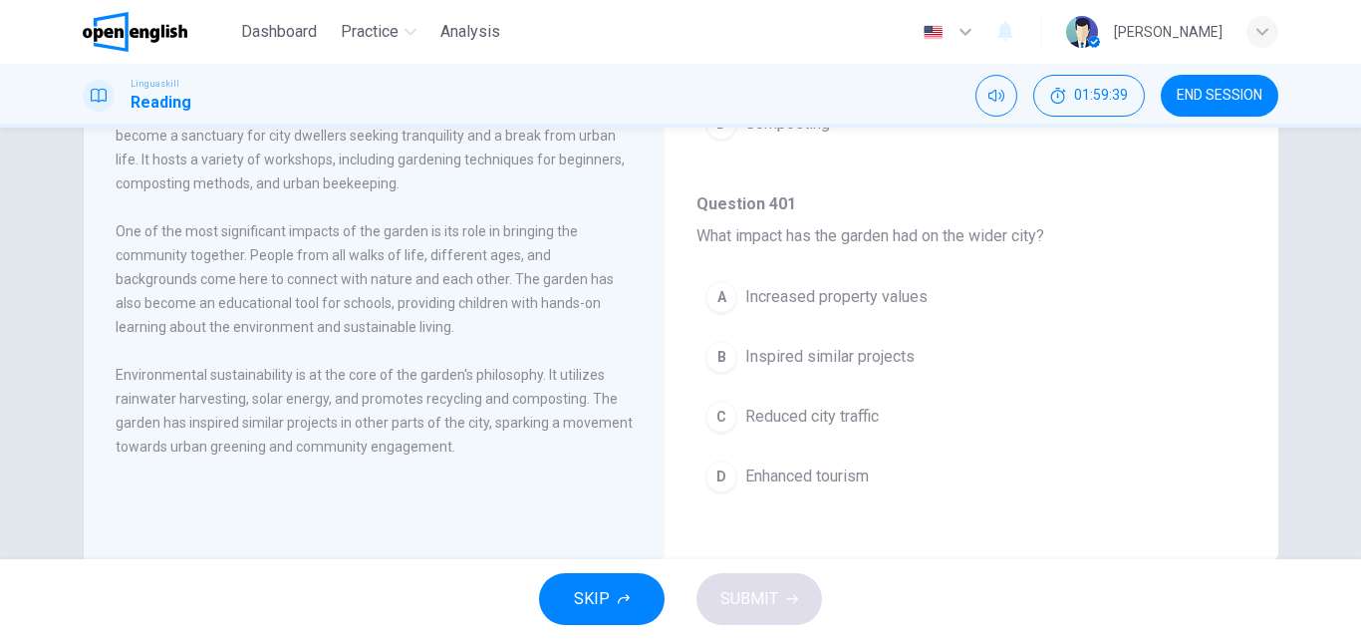
click at [870, 351] on span "Inspired similar projects" at bounding box center [829, 357] width 169 height 24
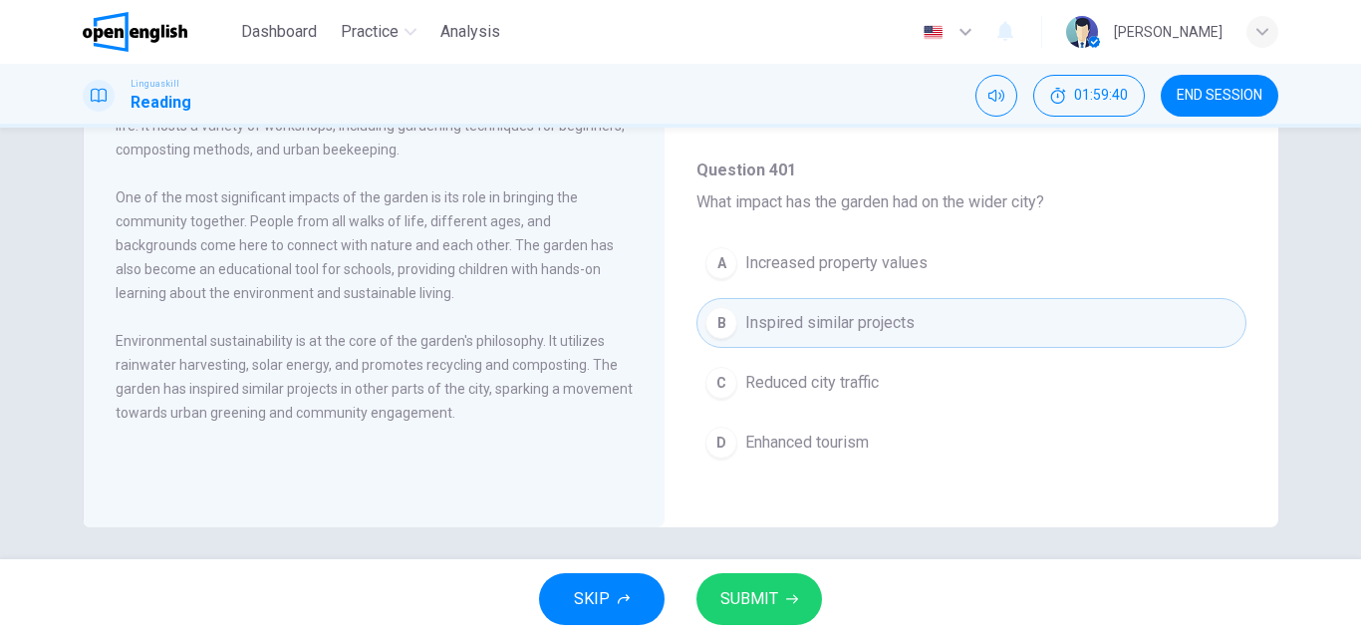
scroll to position [341, 0]
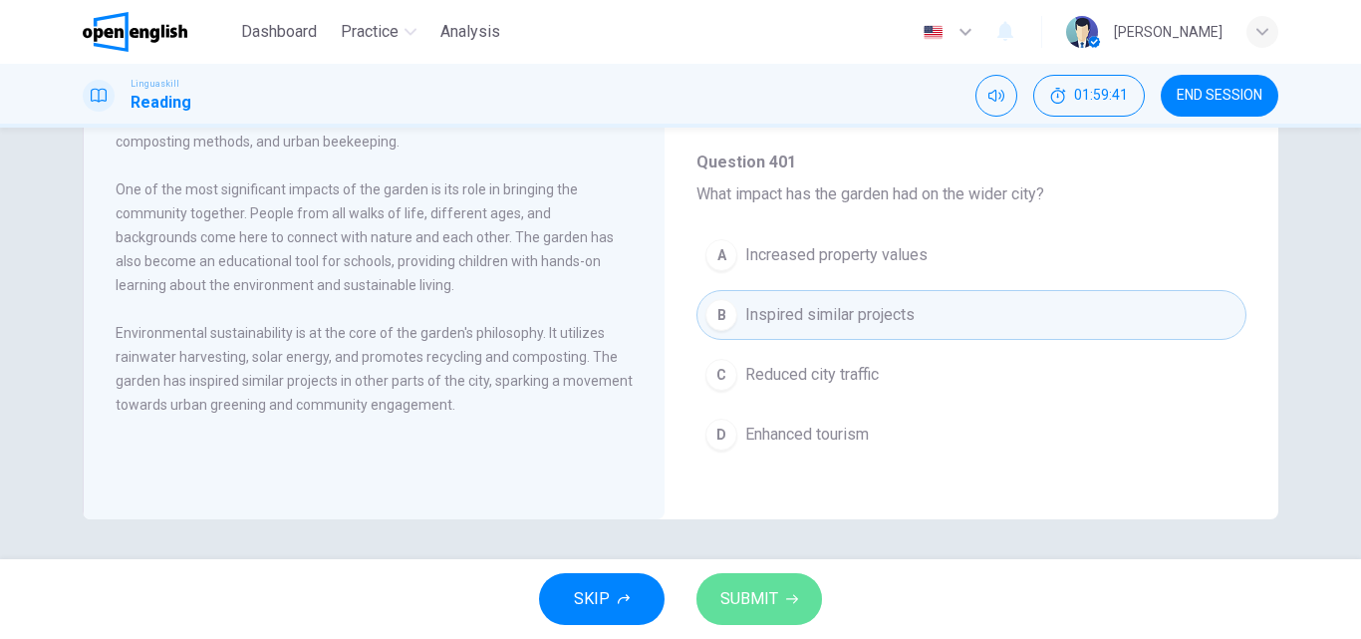
click at [757, 600] on span "SUBMIT" at bounding box center [749, 599] width 58 height 28
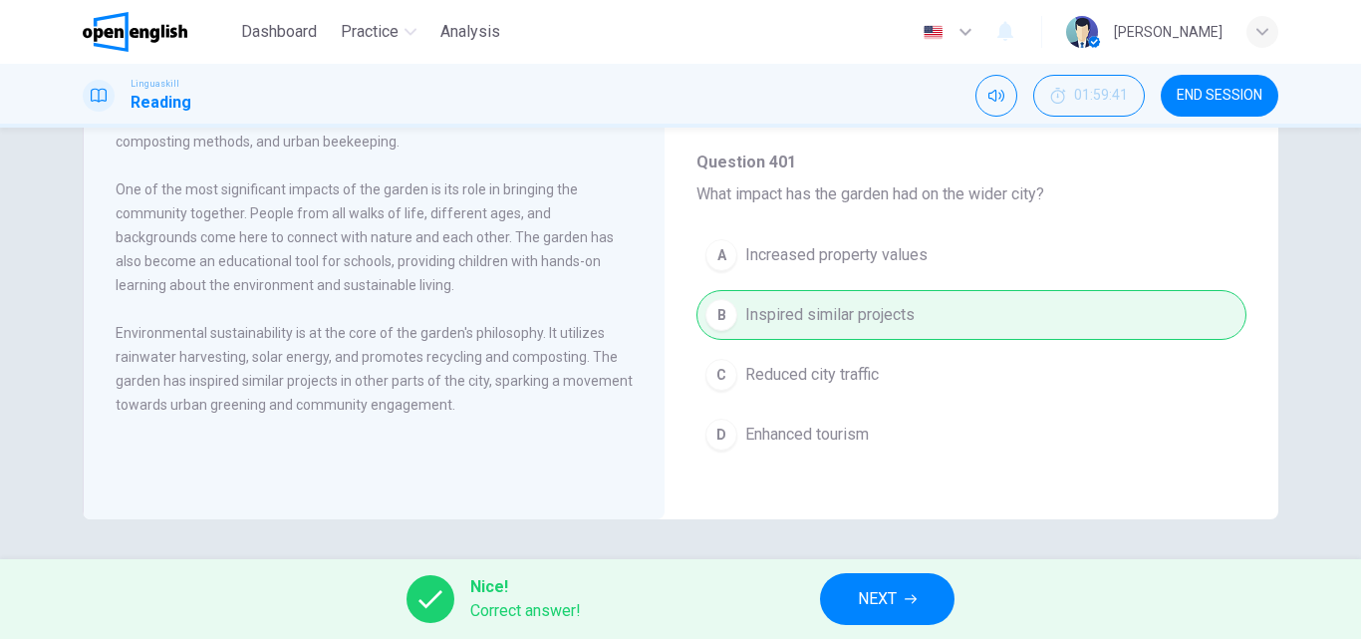
click at [881, 621] on button "NEXT" at bounding box center [887, 599] width 134 height 52
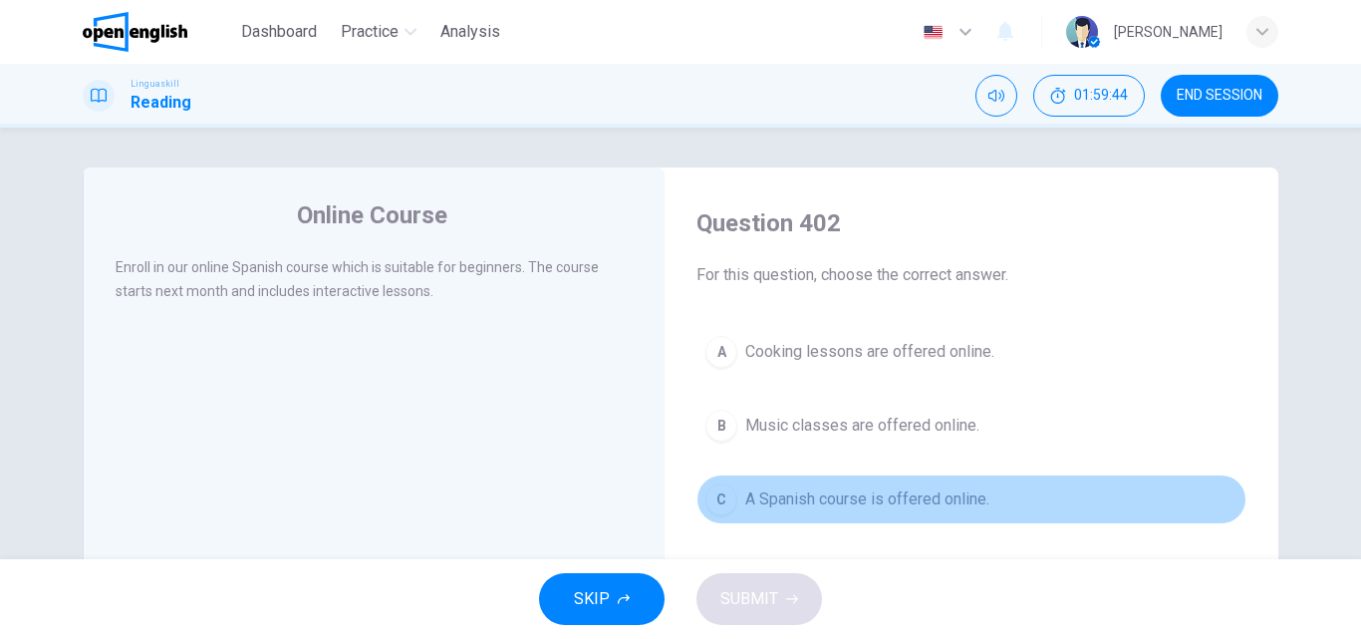
click at [789, 489] on span "A Spanish course is offered online." at bounding box center [867, 499] width 244 height 24
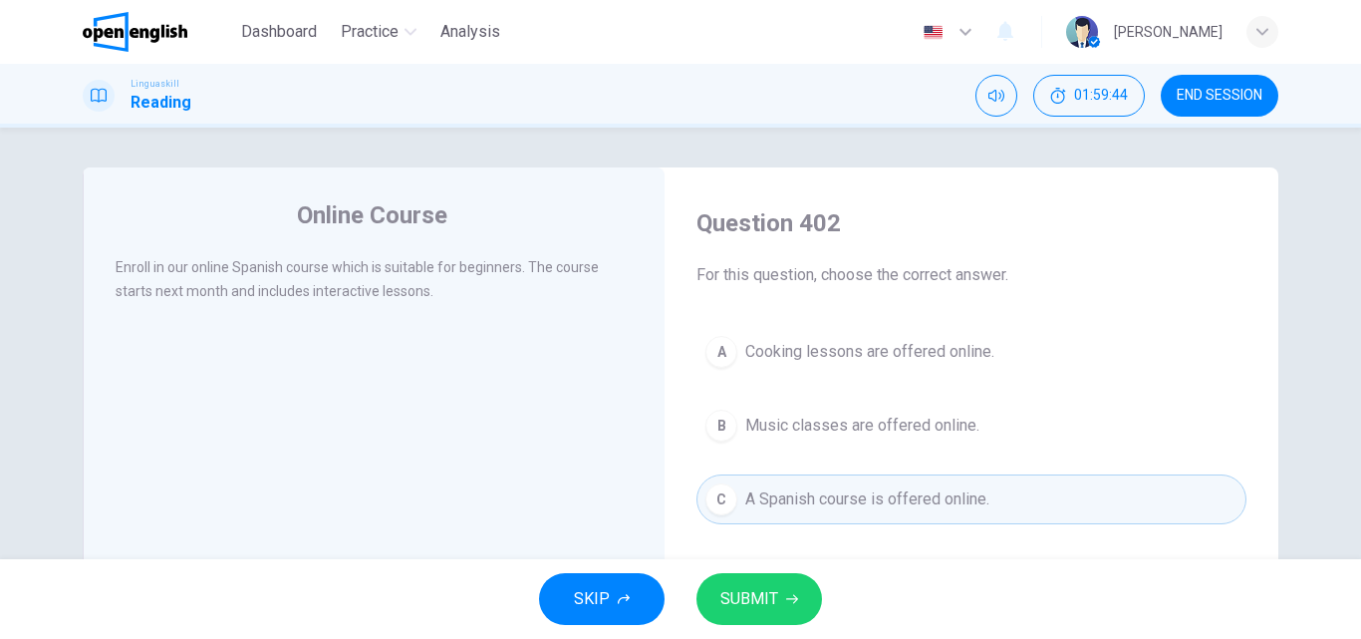
click at [759, 608] on span "SUBMIT" at bounding box center [749, 599] width 58 height 28
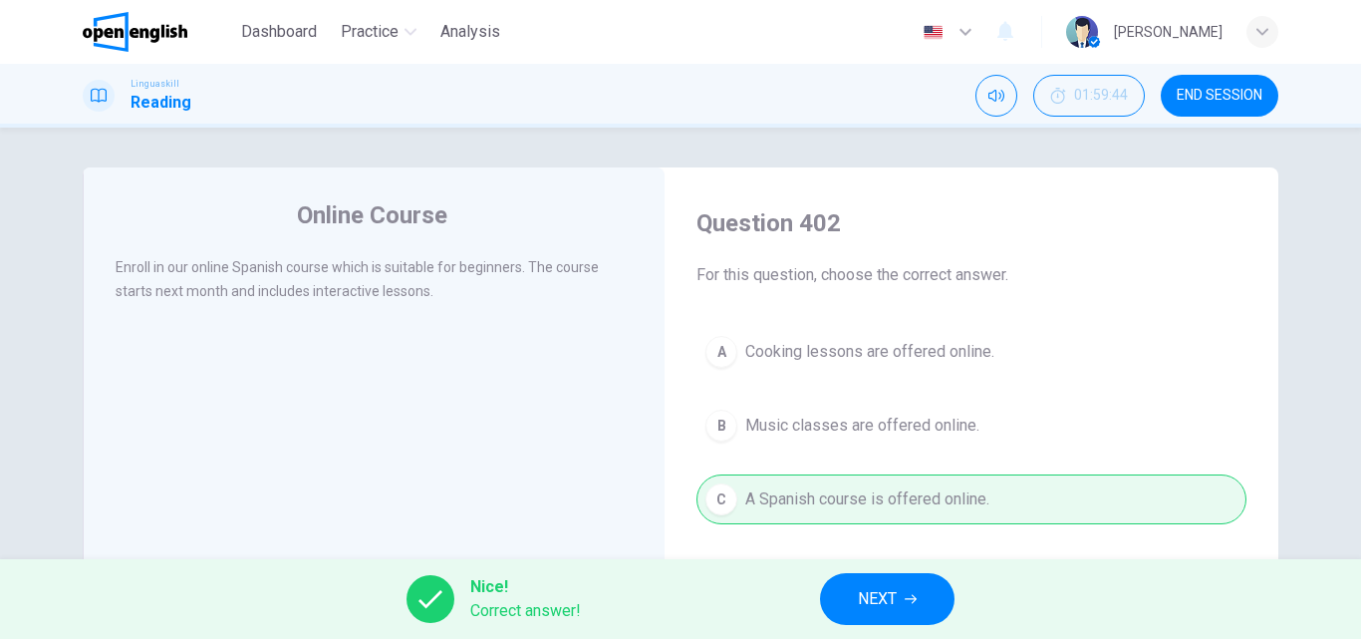
click at [869, 581] on button "NEXT" at bounding box center [887, 599] width 134 height 52
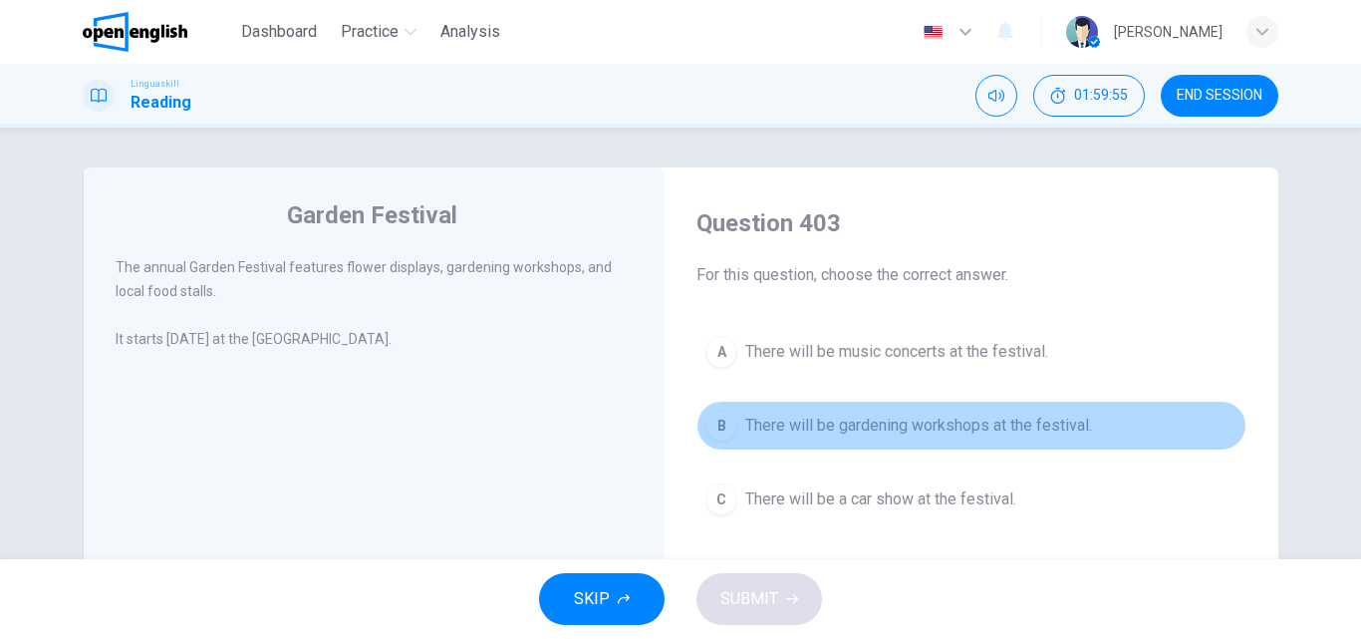
click at [887, 426] on span "There will be gardening workshops at the festival." at bounding box center [918, 425] width 347 height 24
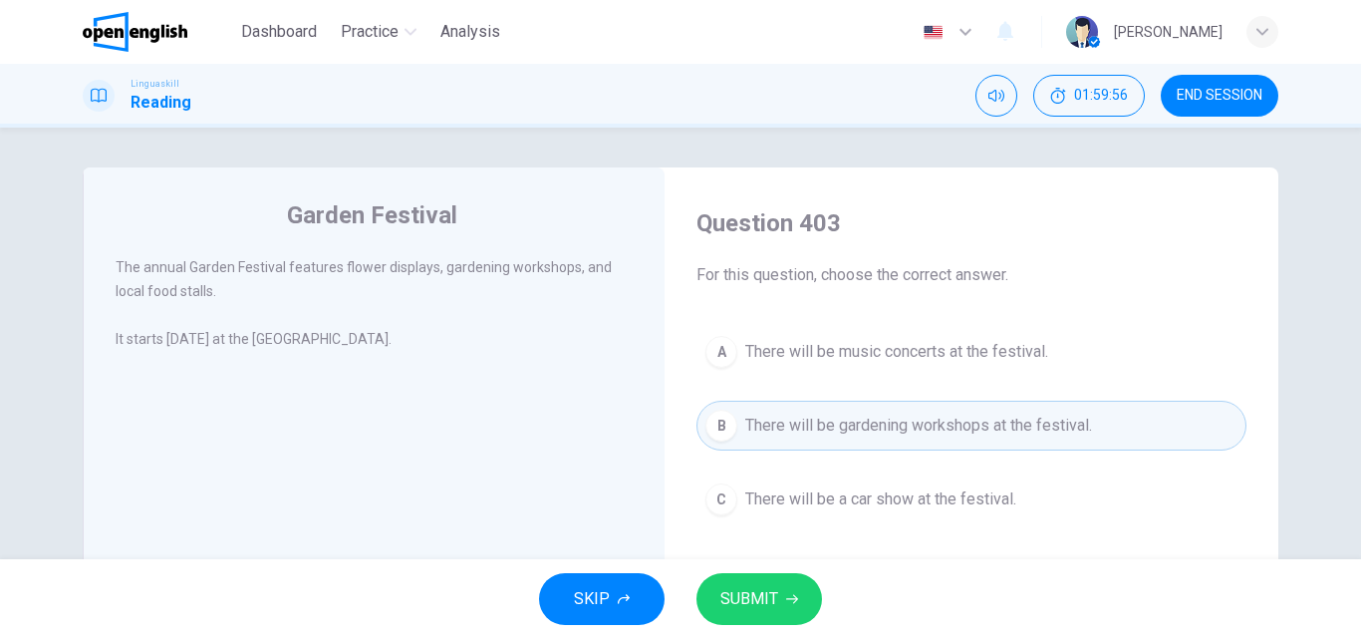
click at [740, 585] on span "SUBMIT" at bounding box center [749, 599] width 58 height 28
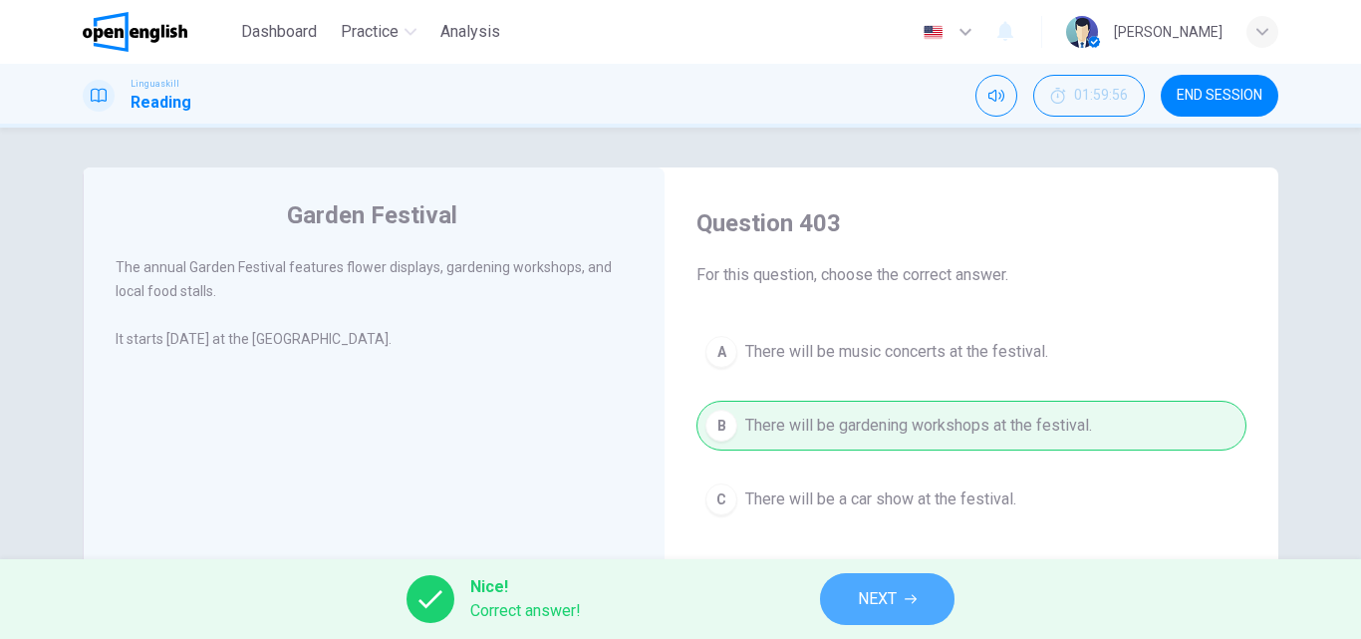
click at [897, 586] on span "NEXT" at bounding box center [877, 599] width 39 height 28
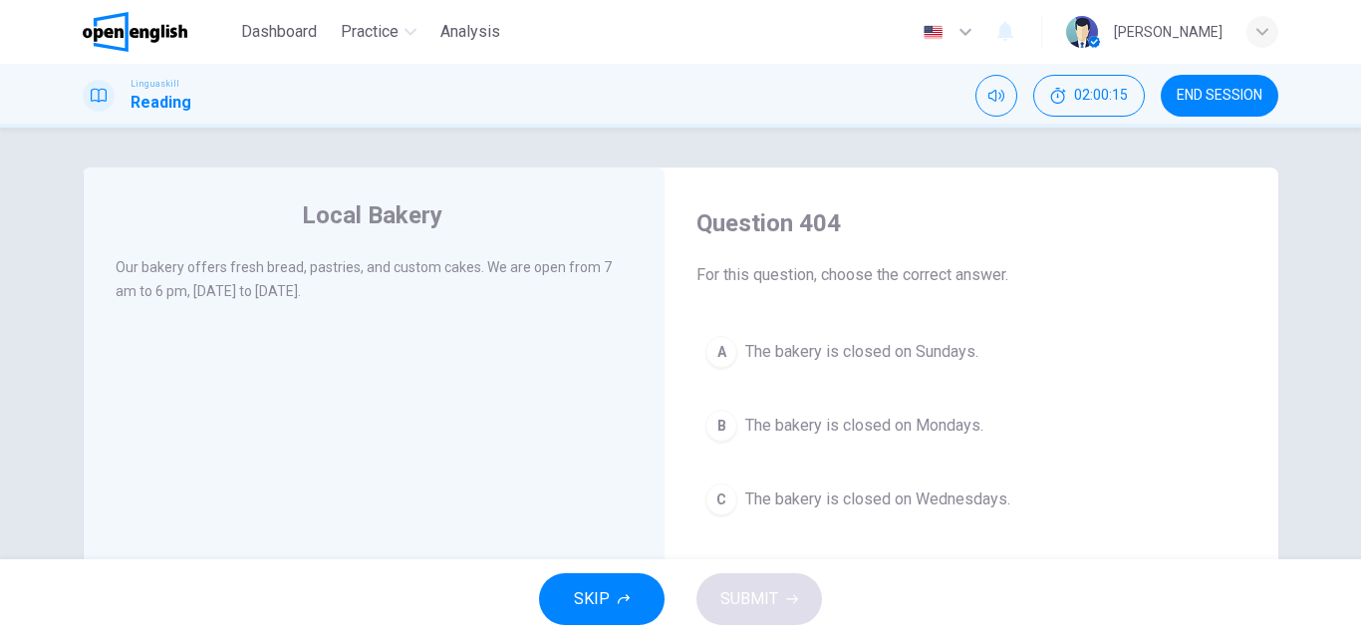
click at [891, 356] on span "The bakery is closed on Sundays." at bounding box center [861, 352] width 233 height 24
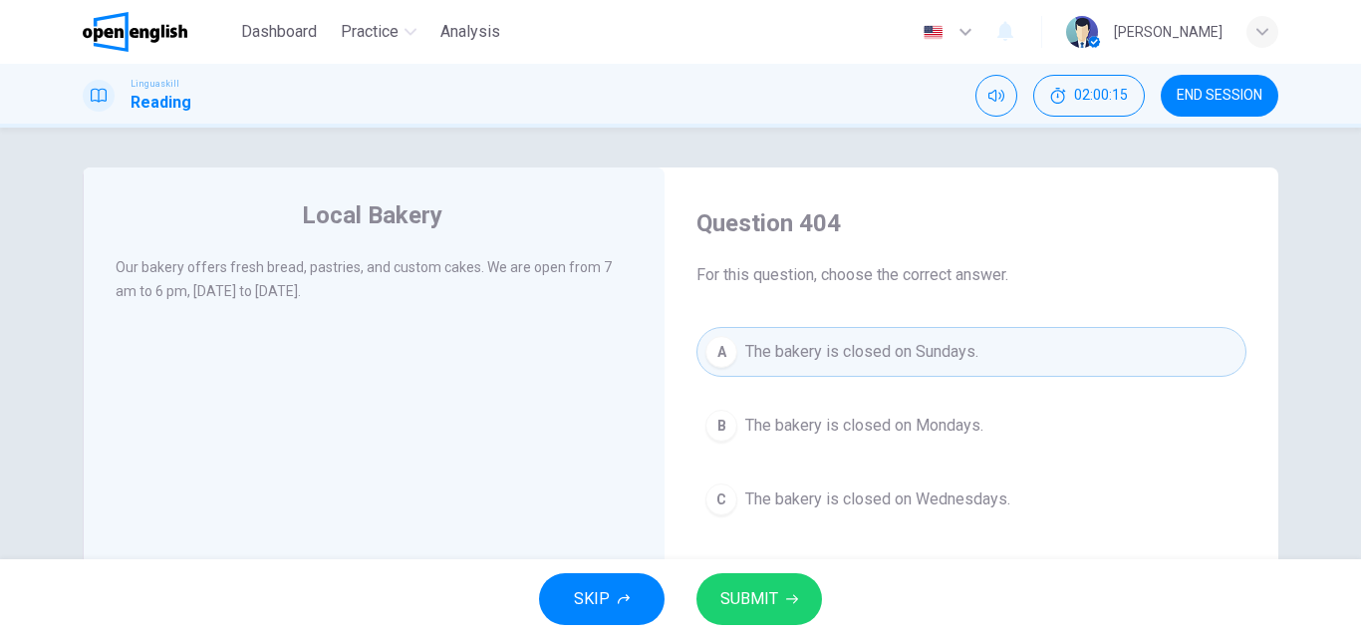
click at [748, 593] on span "SUBMIT" at bounding box center [749, 599] width 58 height 28
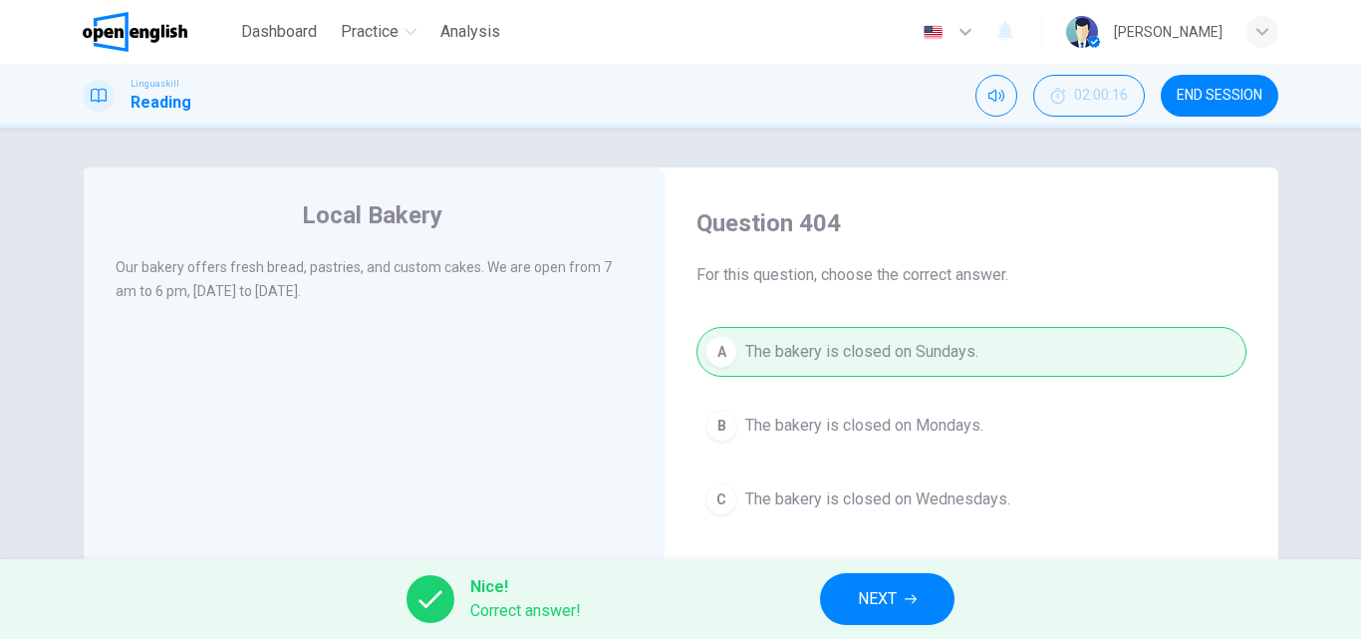
click at [890, 589] on span "NEXT" at bounding box center [877, 599] width 39 height 28
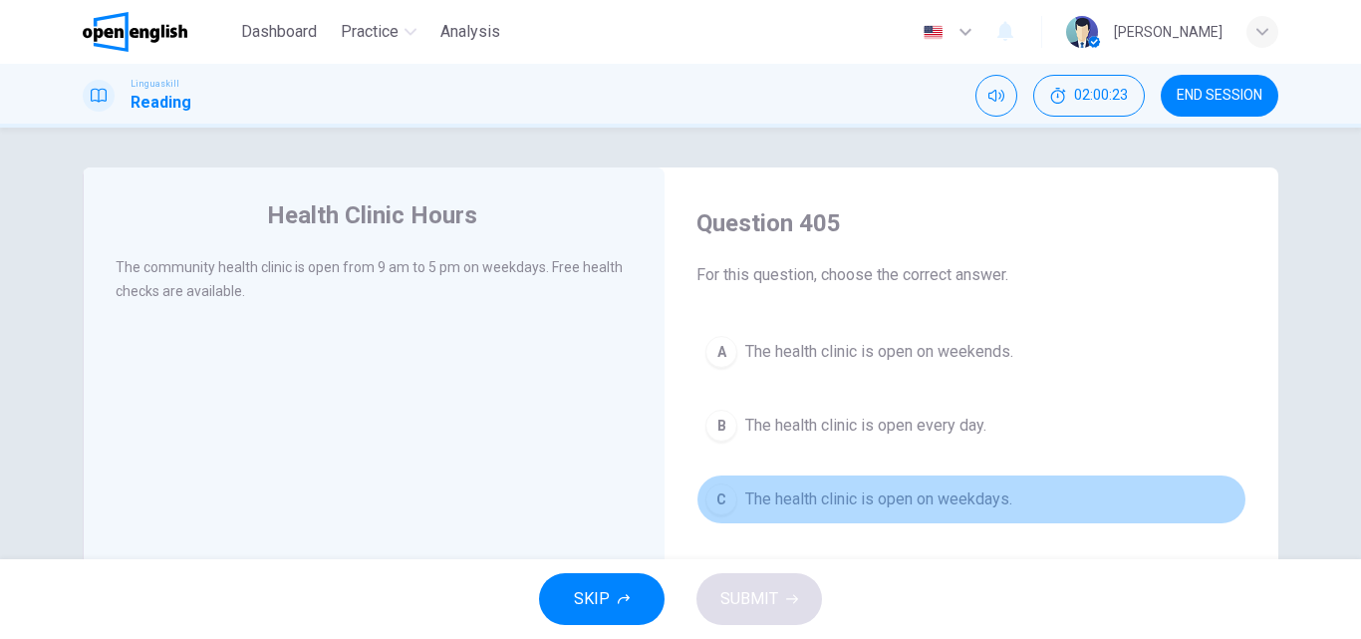
click at [767, 497] on span "The health clinic is open on weekdays." at bounding box center [878, 499] width 267 height 24
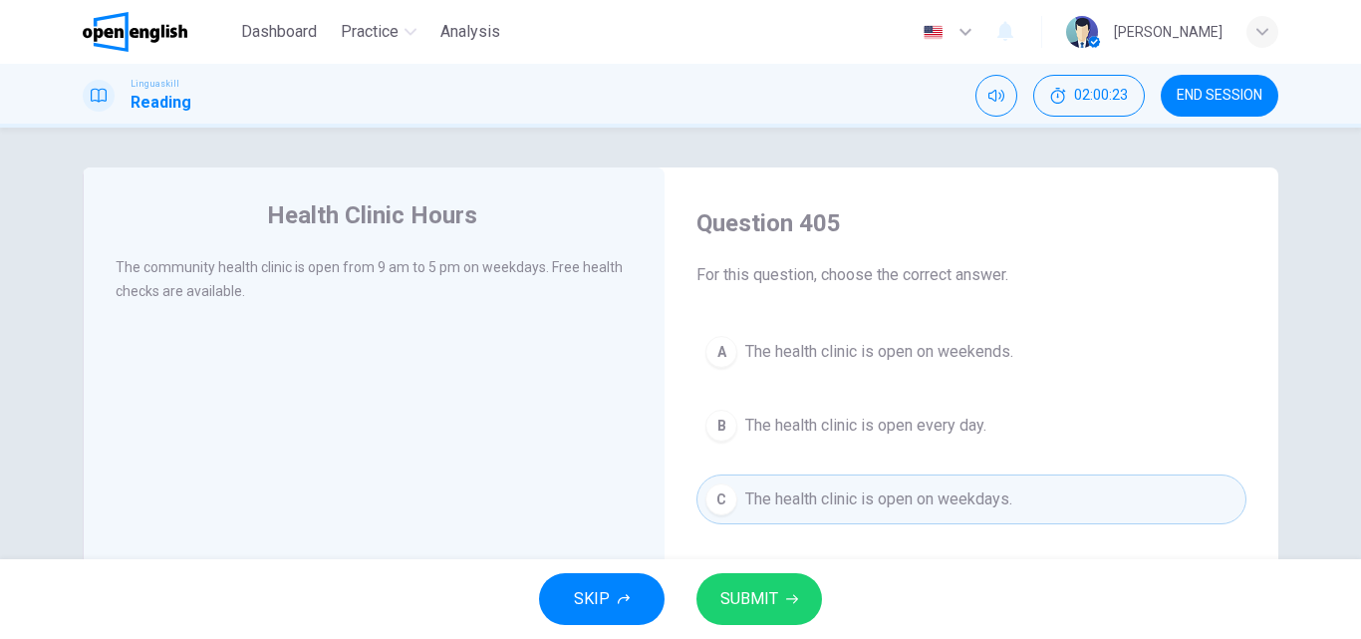
click at [752, 600] on span "SUBMIT" at bounding box center [749, 599] width 58 height 28
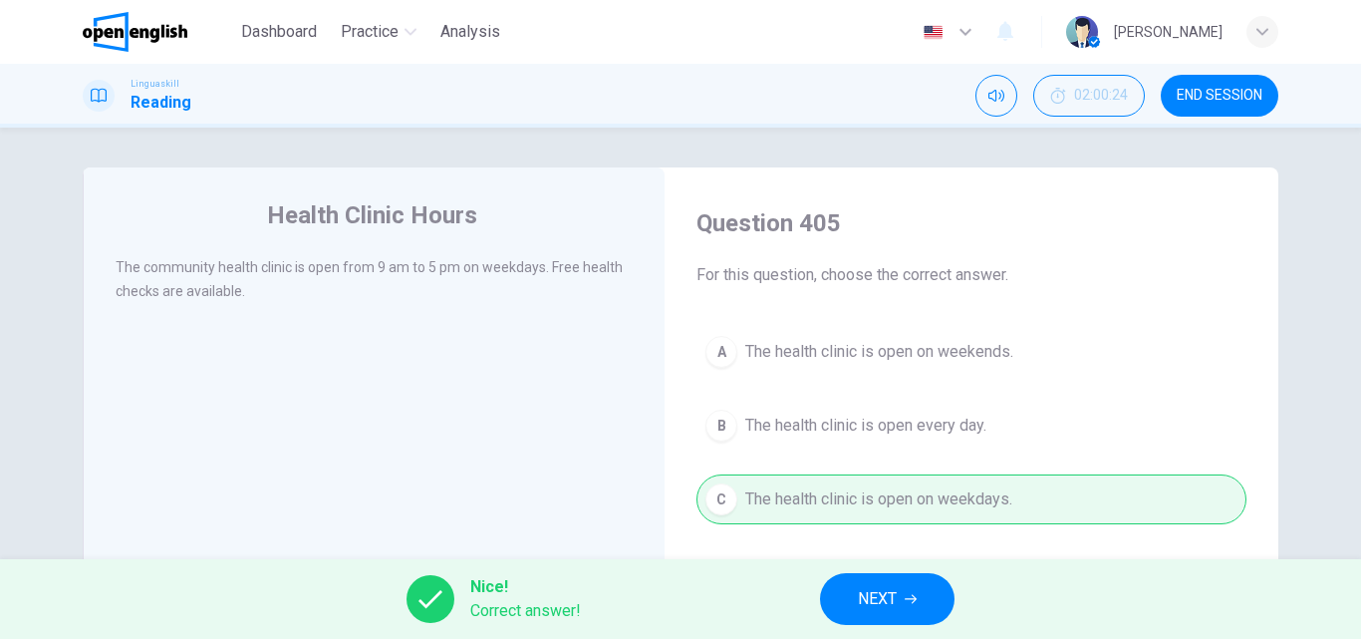
click at [919, 599] on button "NEXT" at bounding box center [887, 599] width 134 height 52
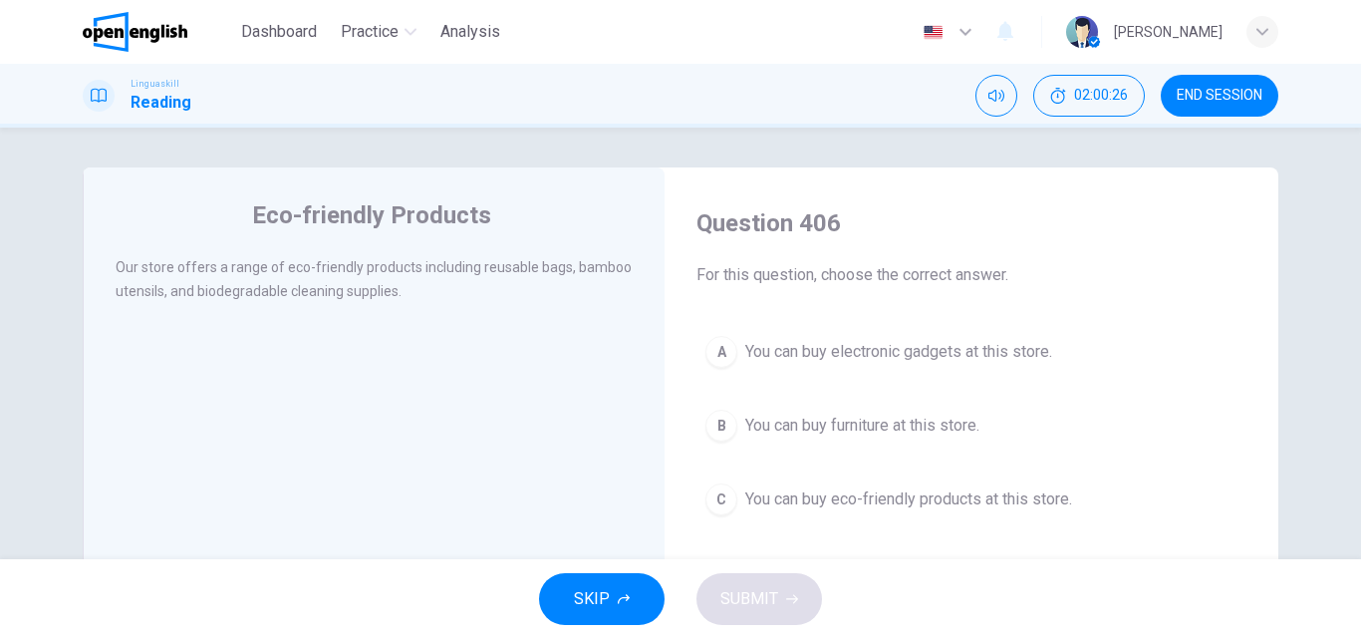
click at [841, 497] on span "You can buy eco-friendly products at this store." at bounding box center [908, 499] width 327 height 24
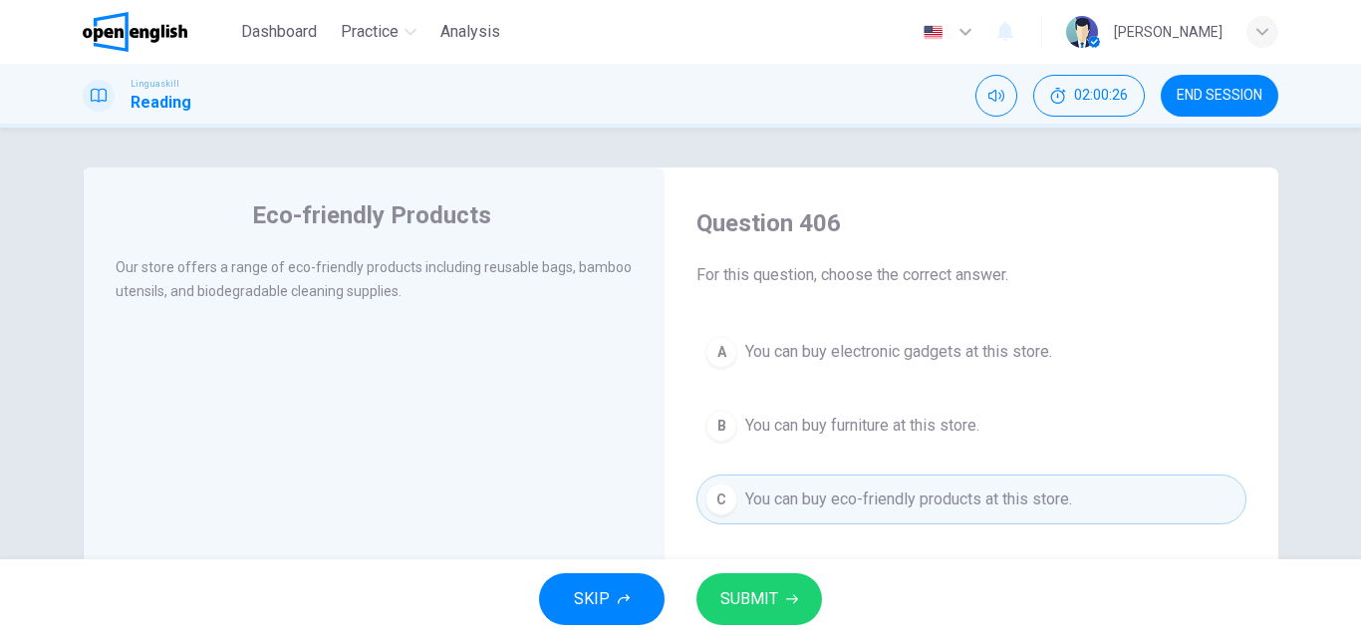
click at [730, 605] on span "SUBMIT" at bounding box center [749, 599] width 58 height 28
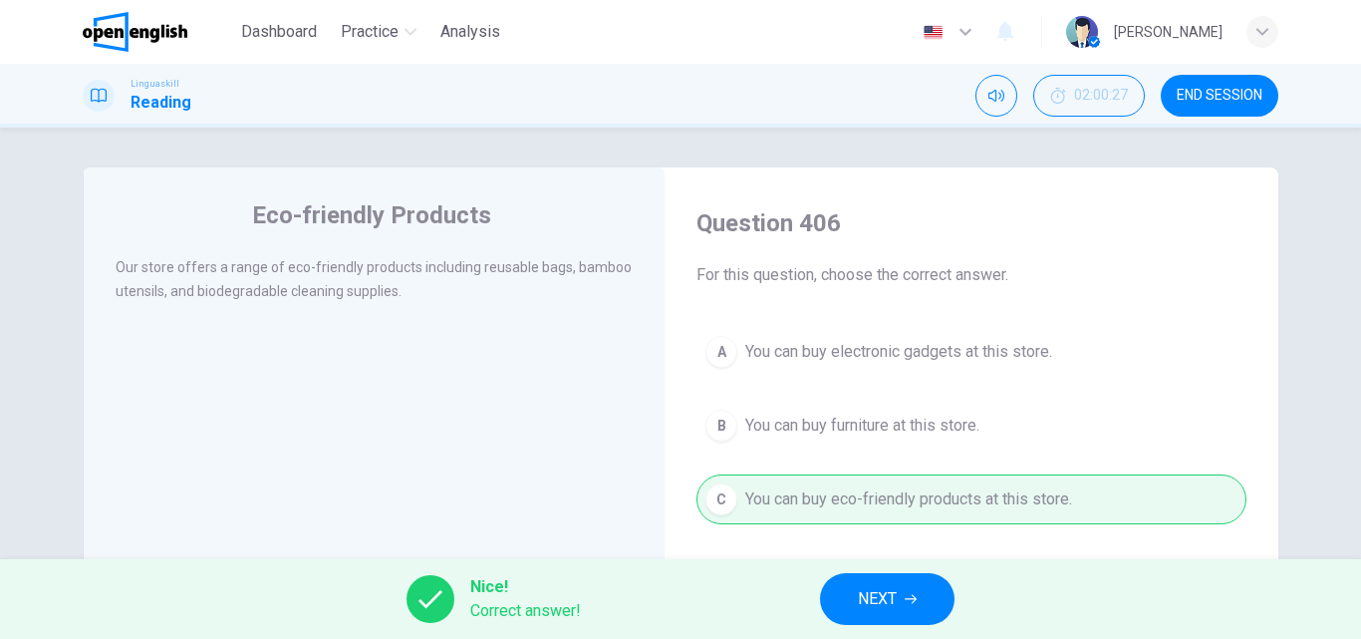
click at [868, 585] on span "NEXT" at bounding box center [877, 599] width 39 height 28
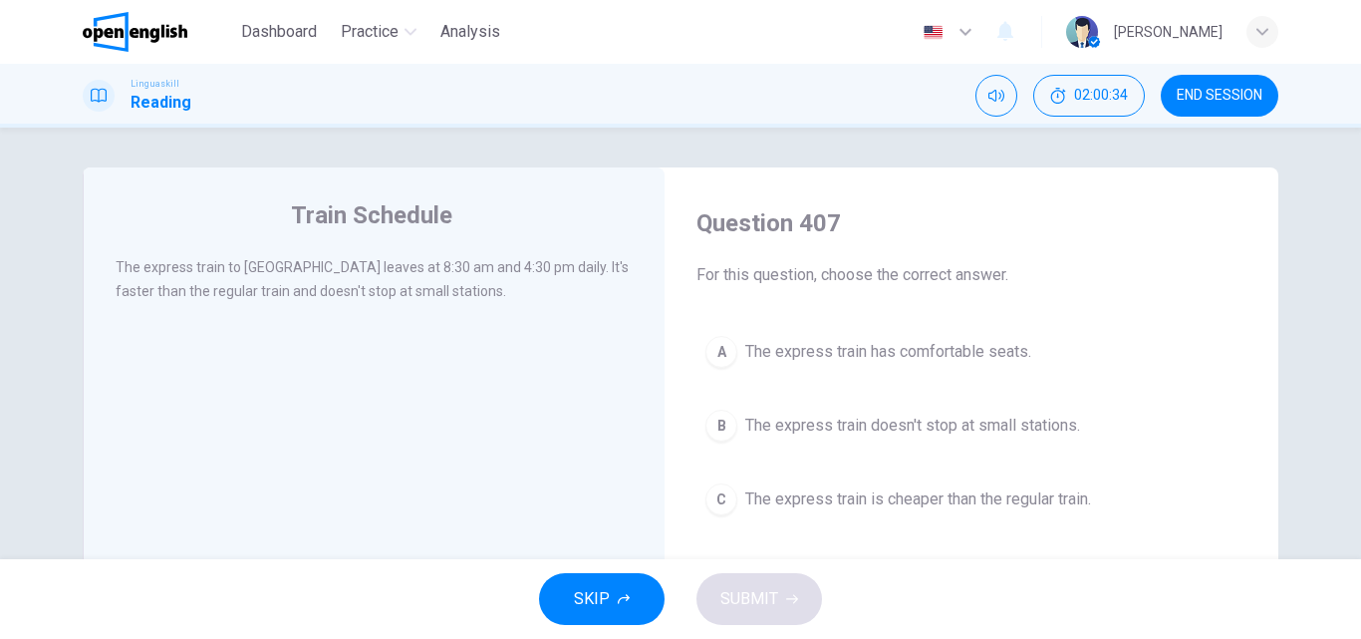
click at [866, 416] on span "The express train doesn't stop at small stations." at bounding box center [912, 425] width 335 height 24
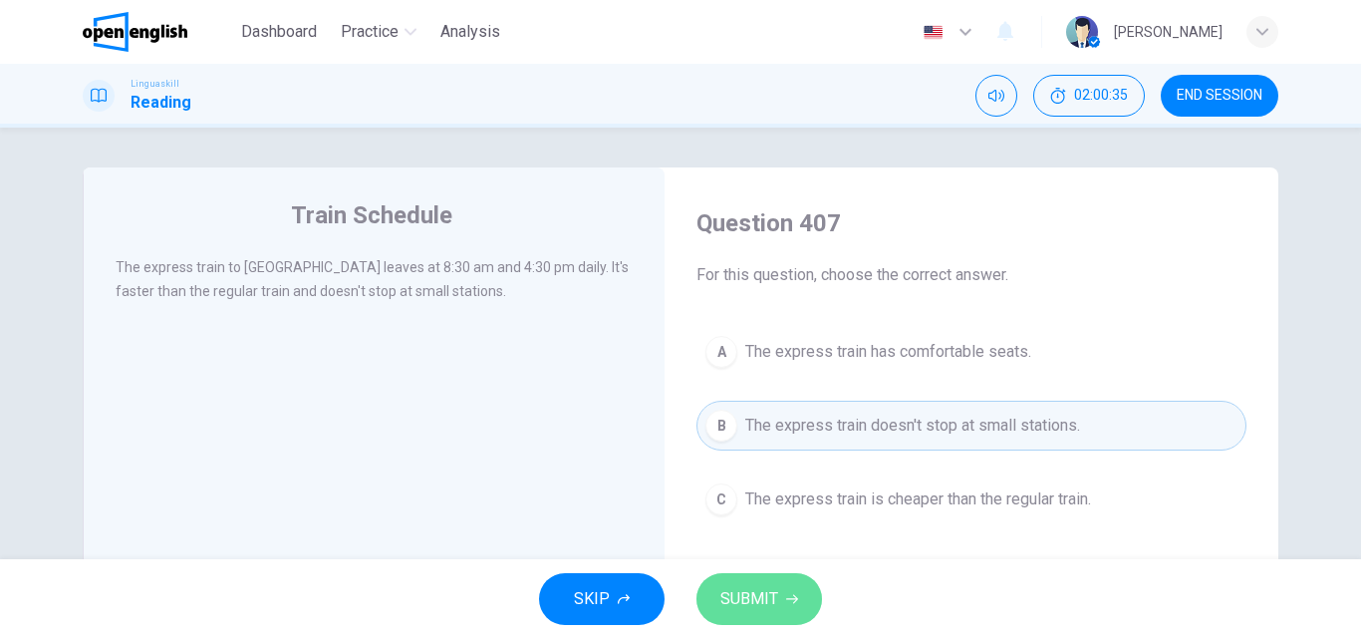
click at [747, 604] on span "SUBMIT" at bounding box center [749, 599] width 58 height 28
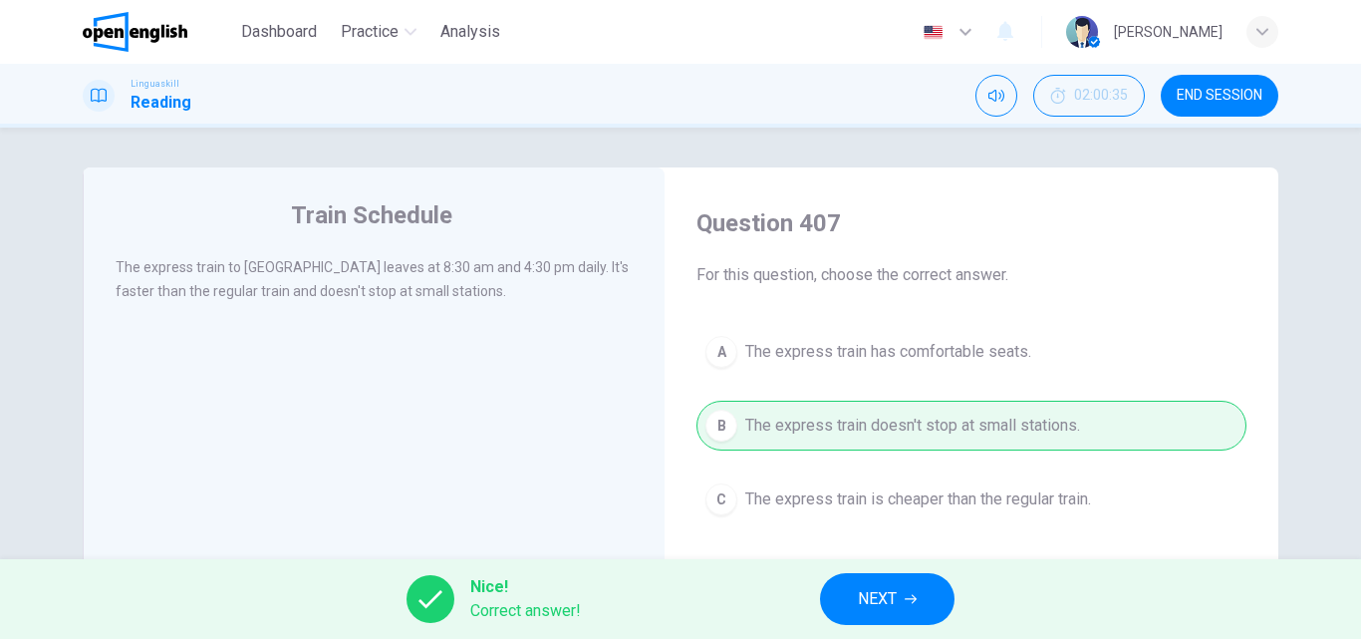
click at [892, 599] on span "NEXT" at bounding box center [877, 599] width 39 height 28
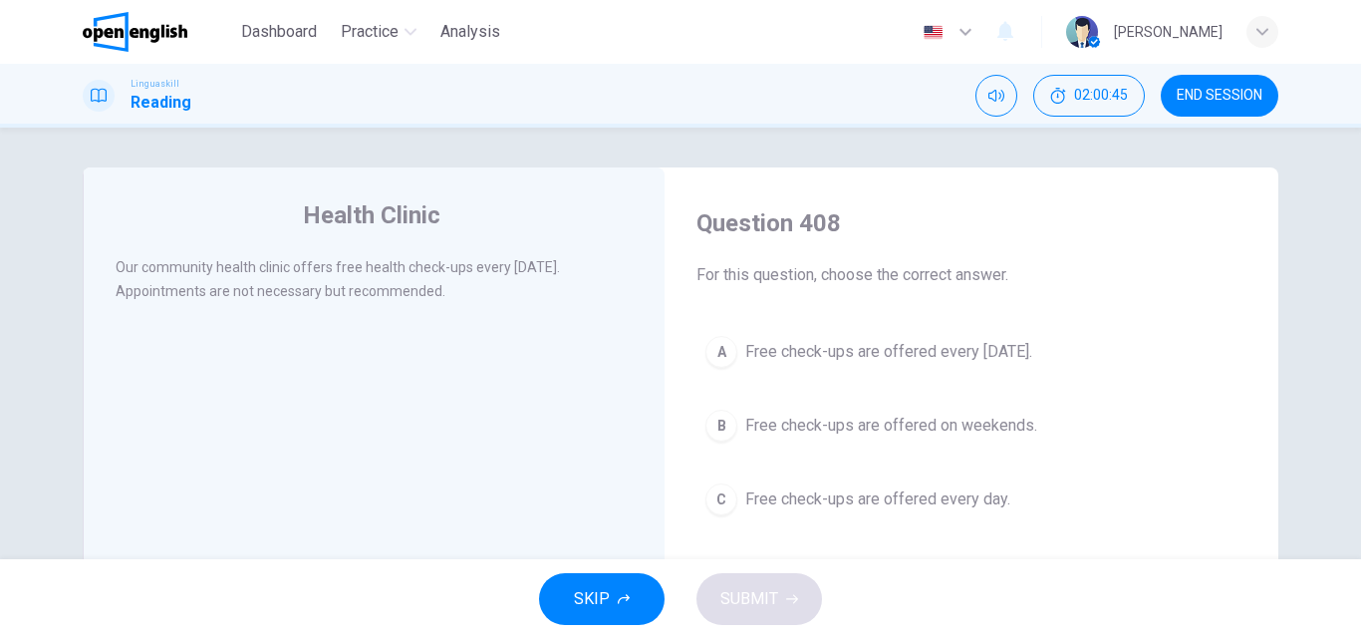
click at [888, 338] on button "A Free check-ups are offered every [DATE]." at bounding box center [971, 352] width 550 height 50
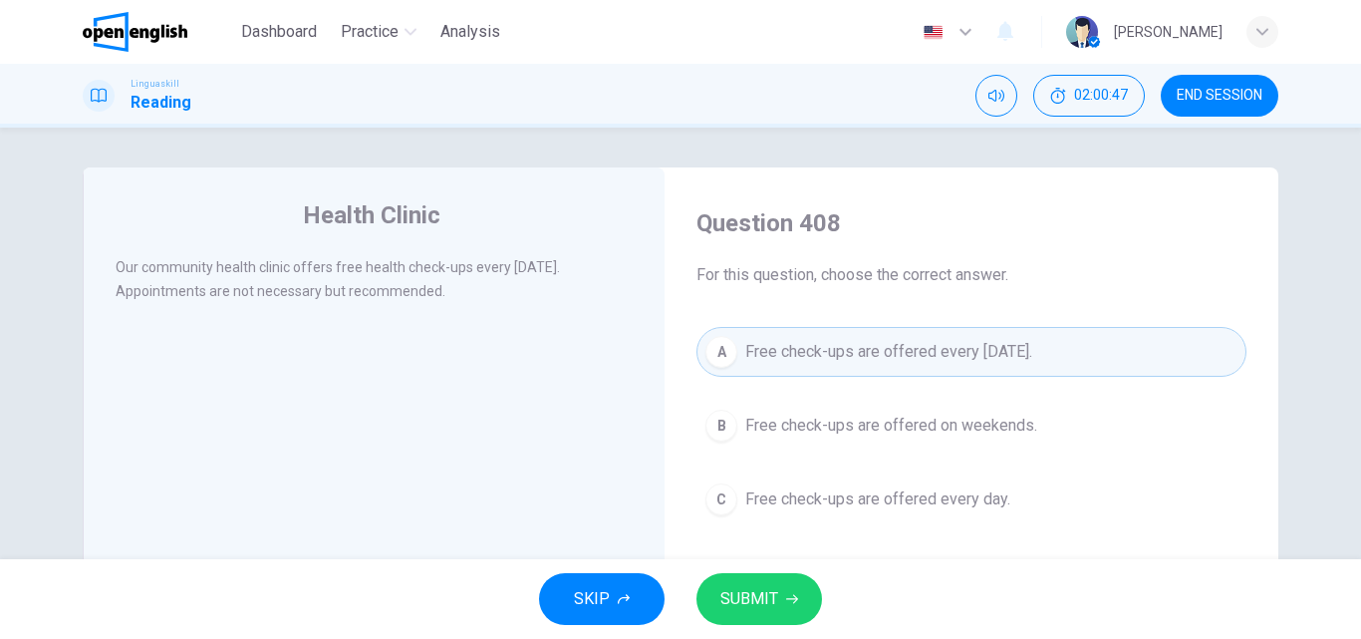
click at [720, 589] on span "SUBMIT" at bounding box center [749, 599] width 58 height 28
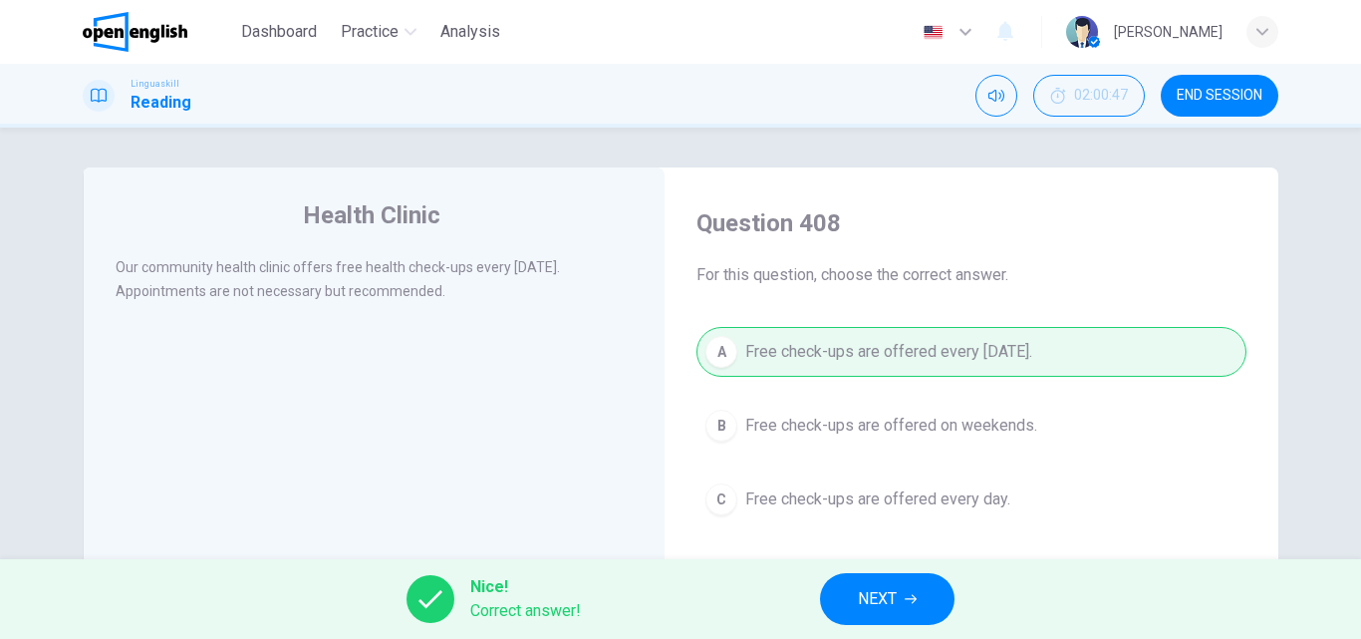
click at [860, 593] on span "NEXT" at bounding box center [877, 599] width 39 height 28
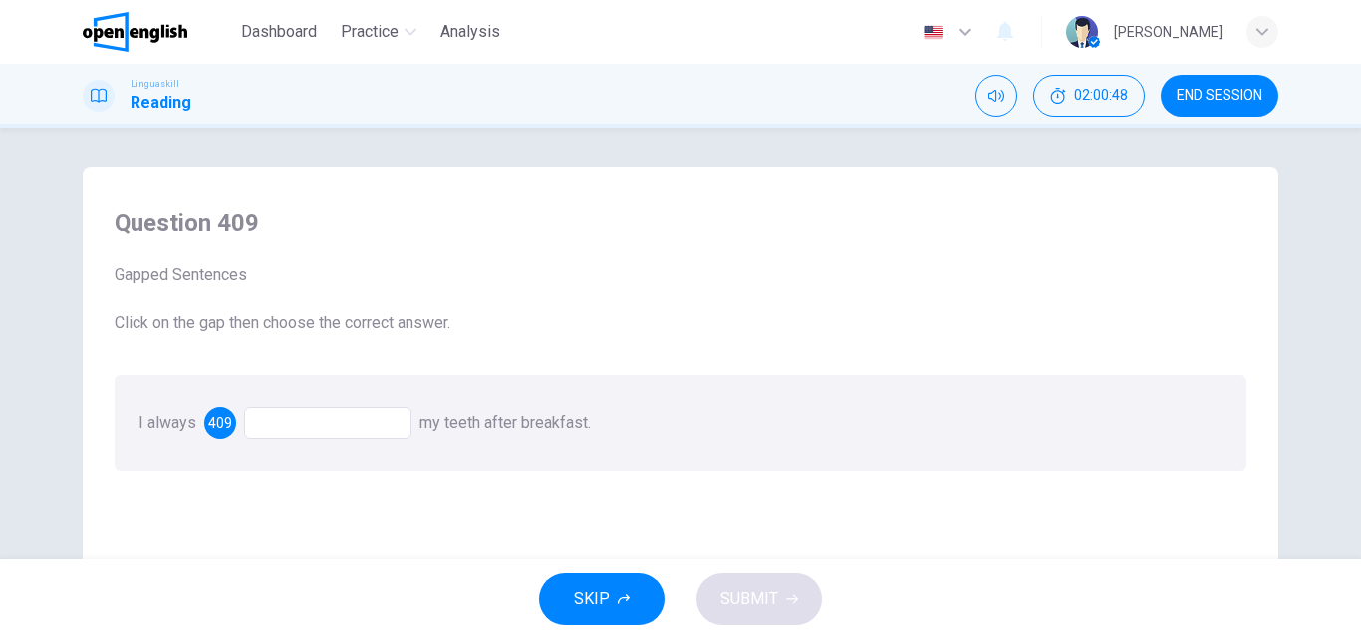
click at [288, 406] on div "I always 409 my teeth after breakfast." at bounding box center [681, 423] width 1132 height 96
click at [318, 422] on div at bounding box center [327, 422] width 167 height 32
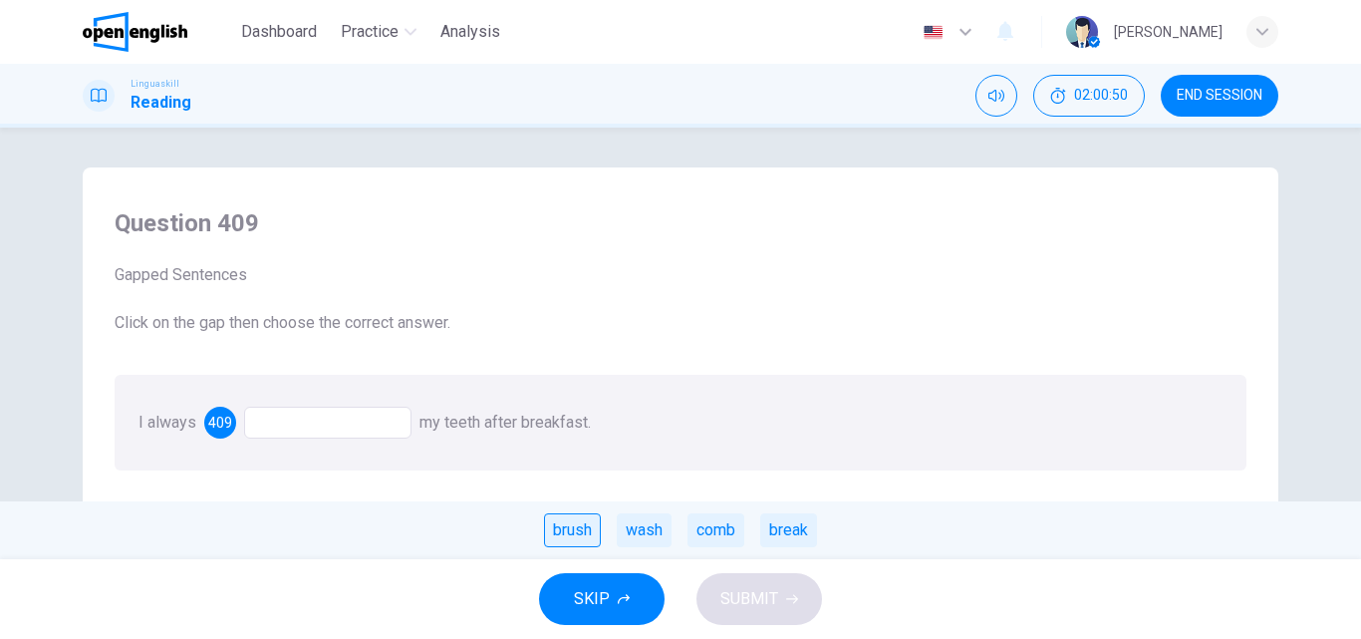
click at [564, 520] on div "brush" at bounding box center [572, 530] width 57 height 34
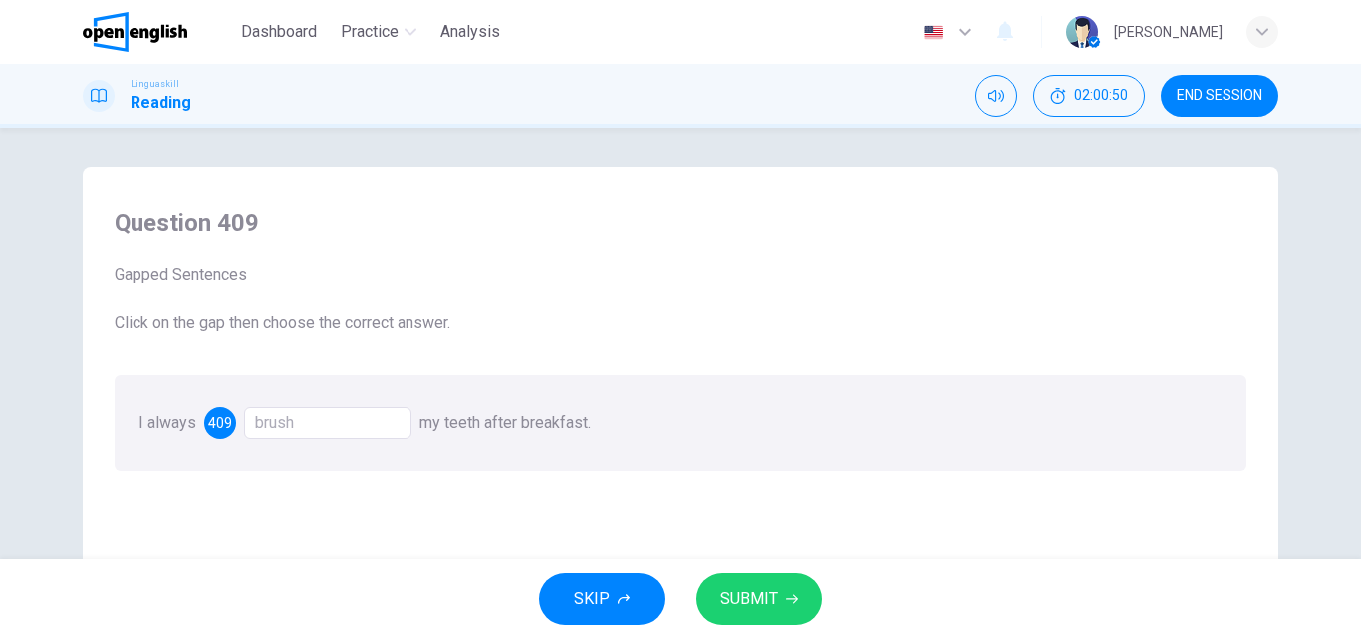
click at [871, 608] on div "SKIP SUBMIT" at bounding box center [680, 599] width 1361 height 80
click at [782, 597] on button "SUBMIT" at bounding box center [759, 599] width 126 height 52
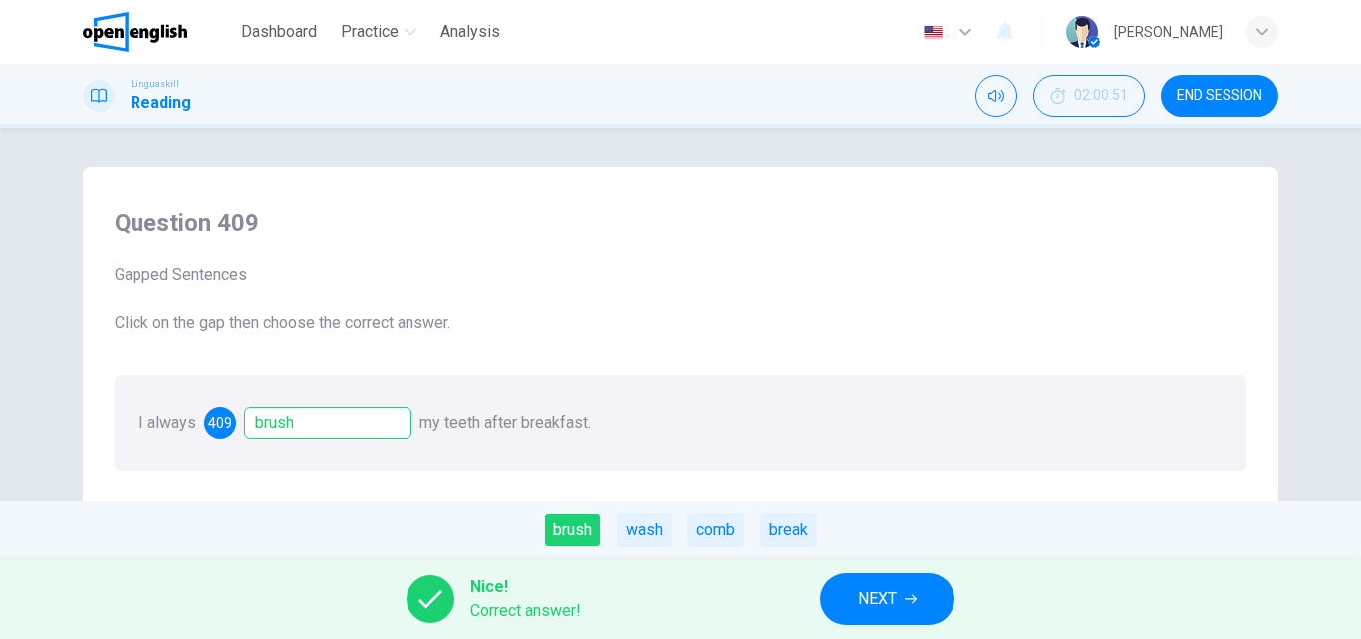
click at [881, 598] on span "NEXT" at bounding box center [877, 599] width 39 height 28
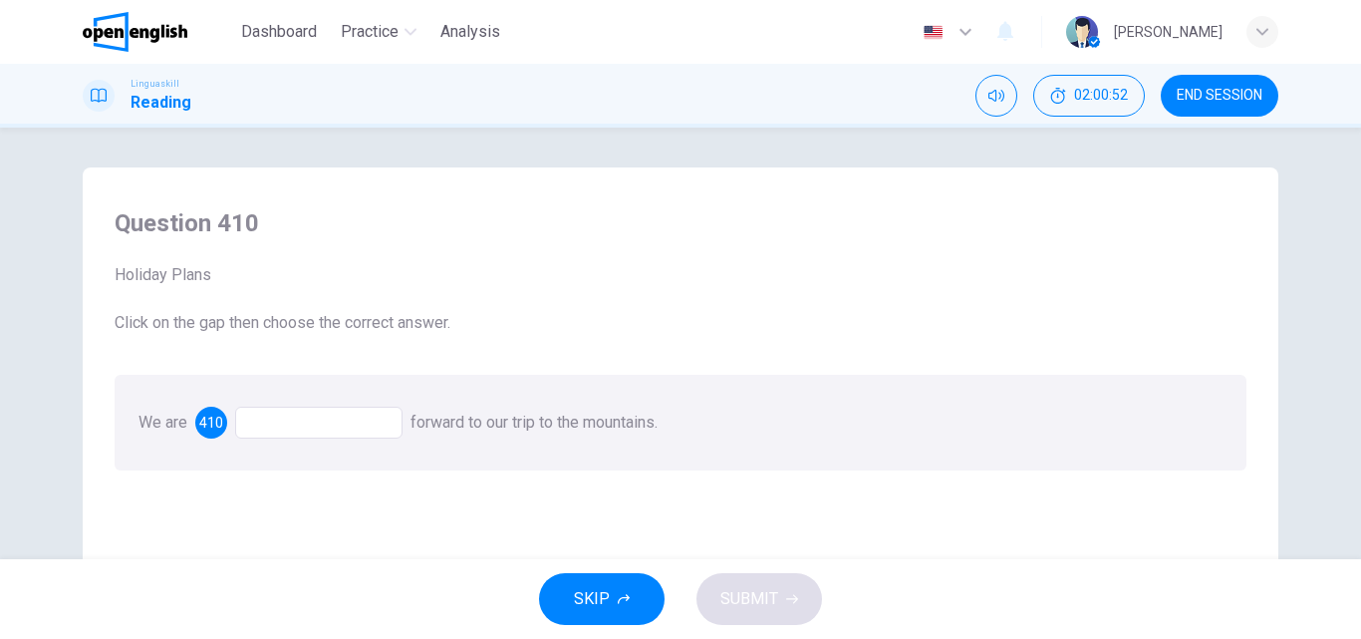
click at [273, 427] on div at bounding box center [318, 422] width 167 height 32
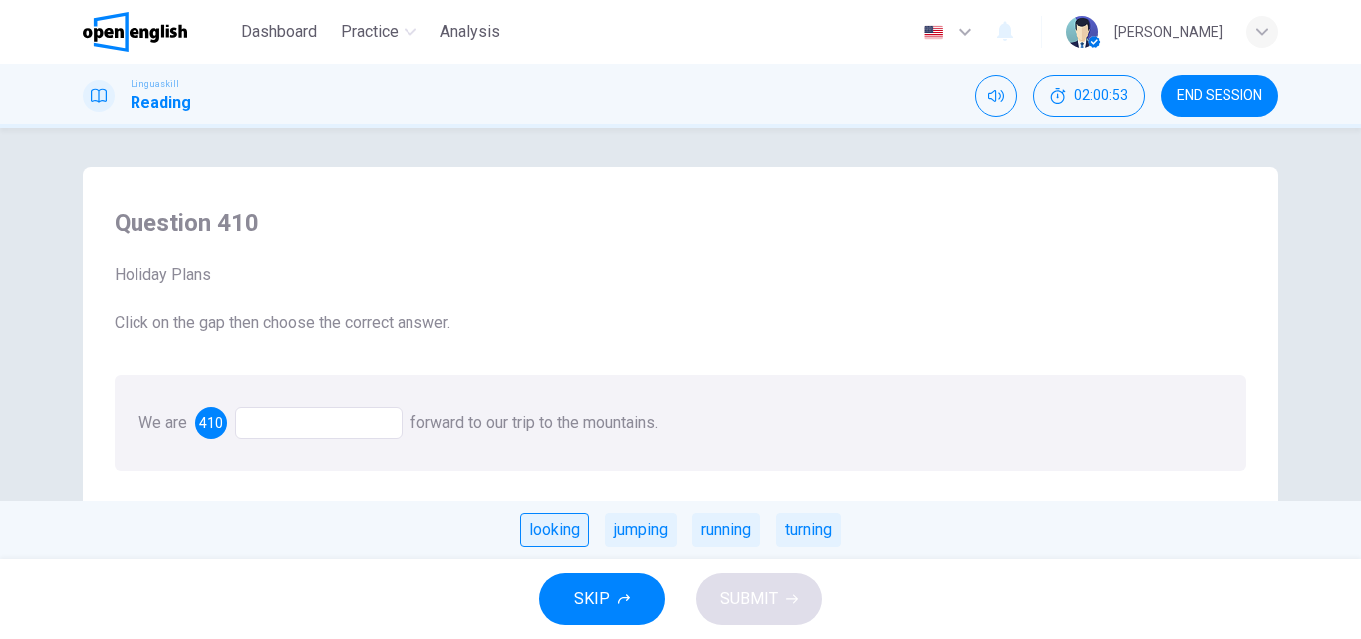
click at [548, 534] on div "looking" at bounding box center [554, 530] width 69 height 34
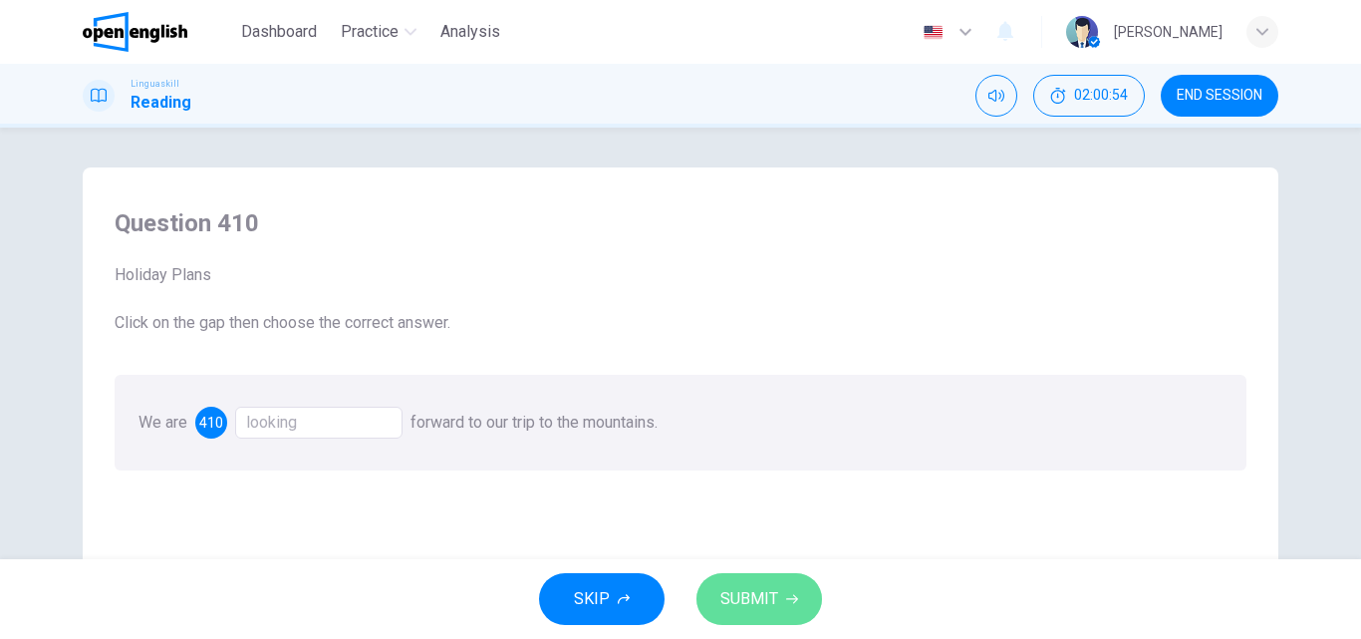
click at [771, 597] on span "SUBMIT" at bounding box center [749, 599] width 58 height 28
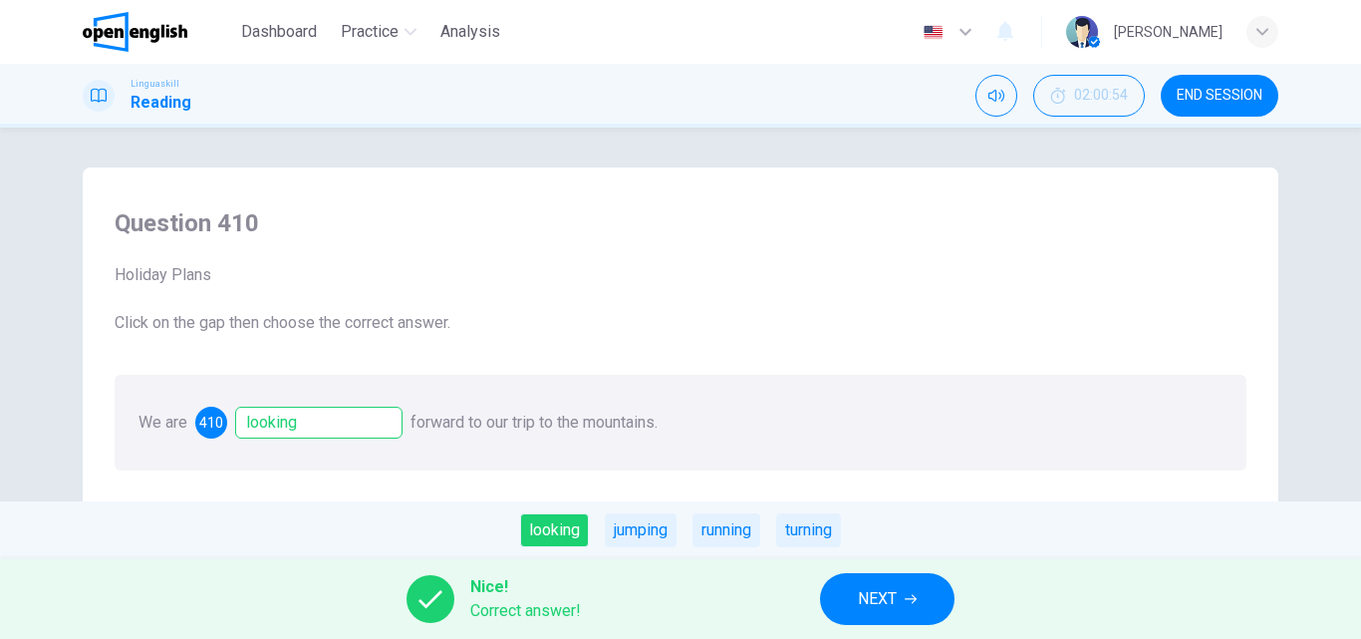
click at [889, 595] on span "NEXT" at bounding box center [877, 599] width 39 height 28
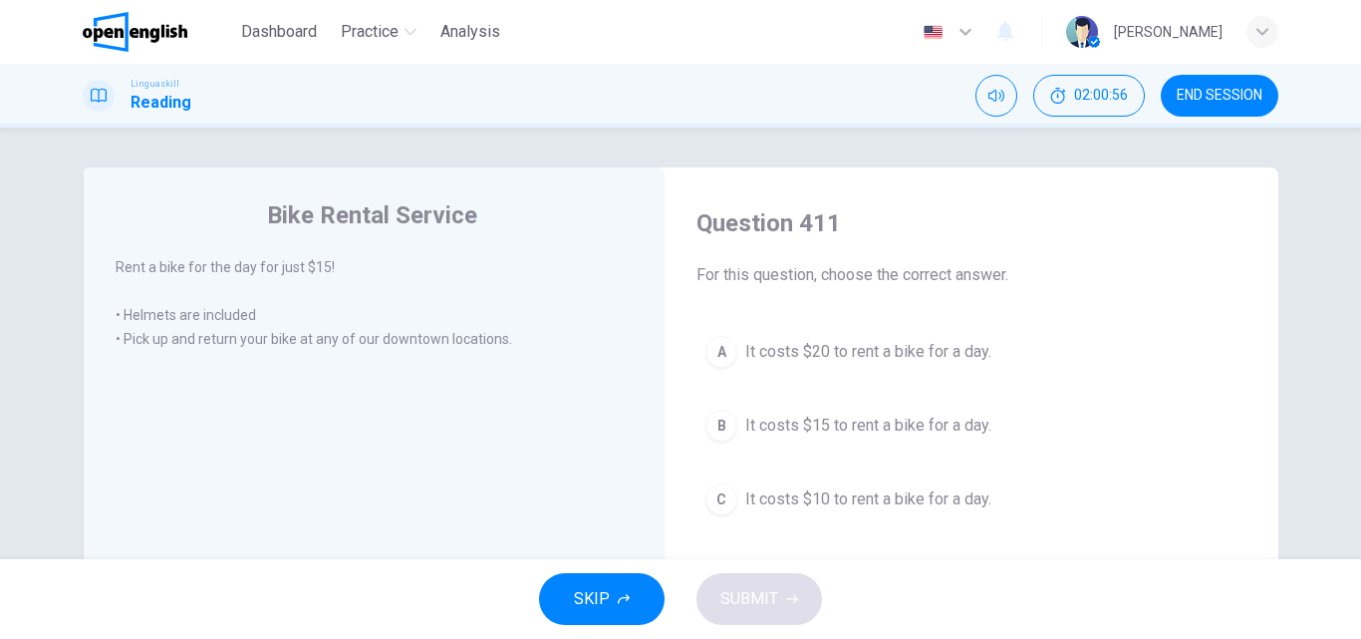
click at [793, 417] on span "It costs $15 to rent a bike for a day." at bounding box center [868, 425] width 246 height 24
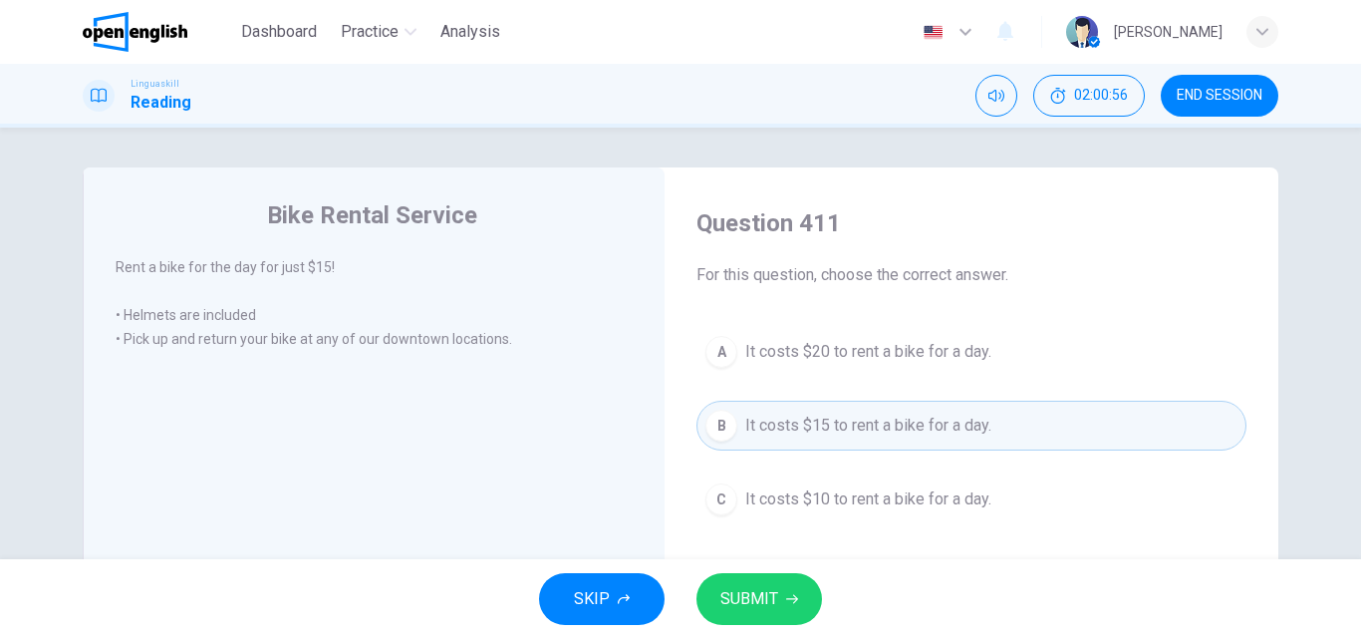
click at [748, 596] on span "SUBMIT" at bounding box center [749, 599] width 58 height 28
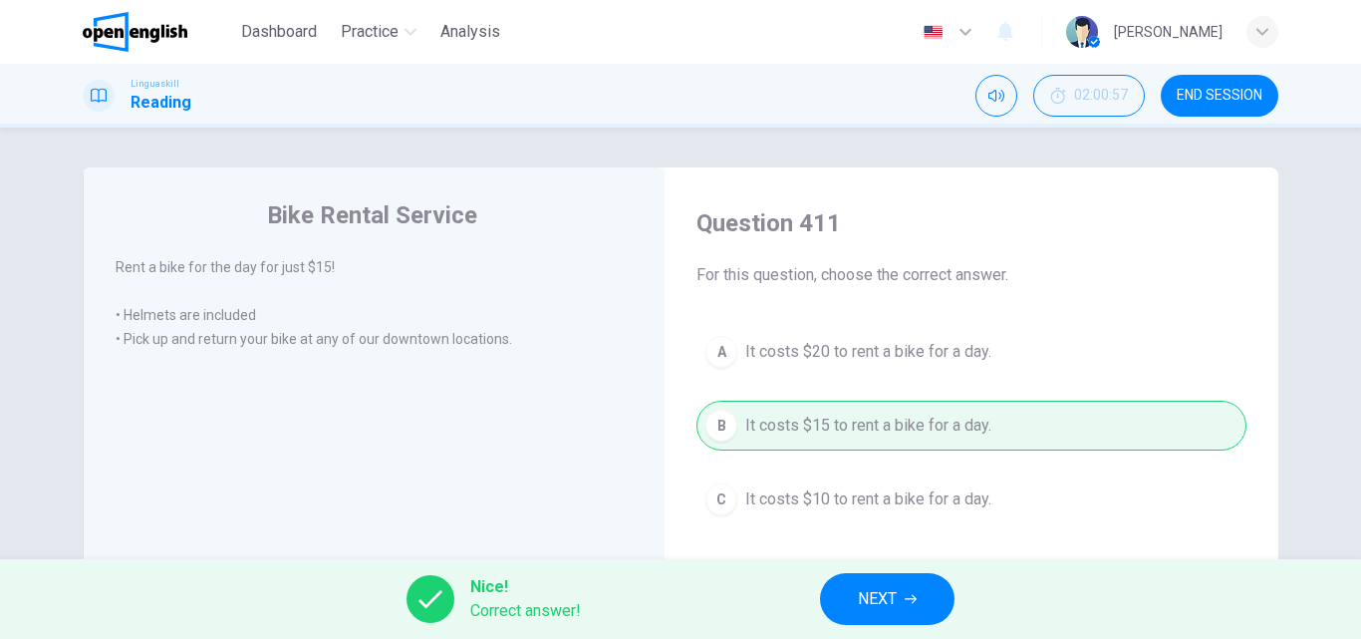
click at [872, 593] on span "NEXT" at bounding box center [877, 599] width 39 height 28
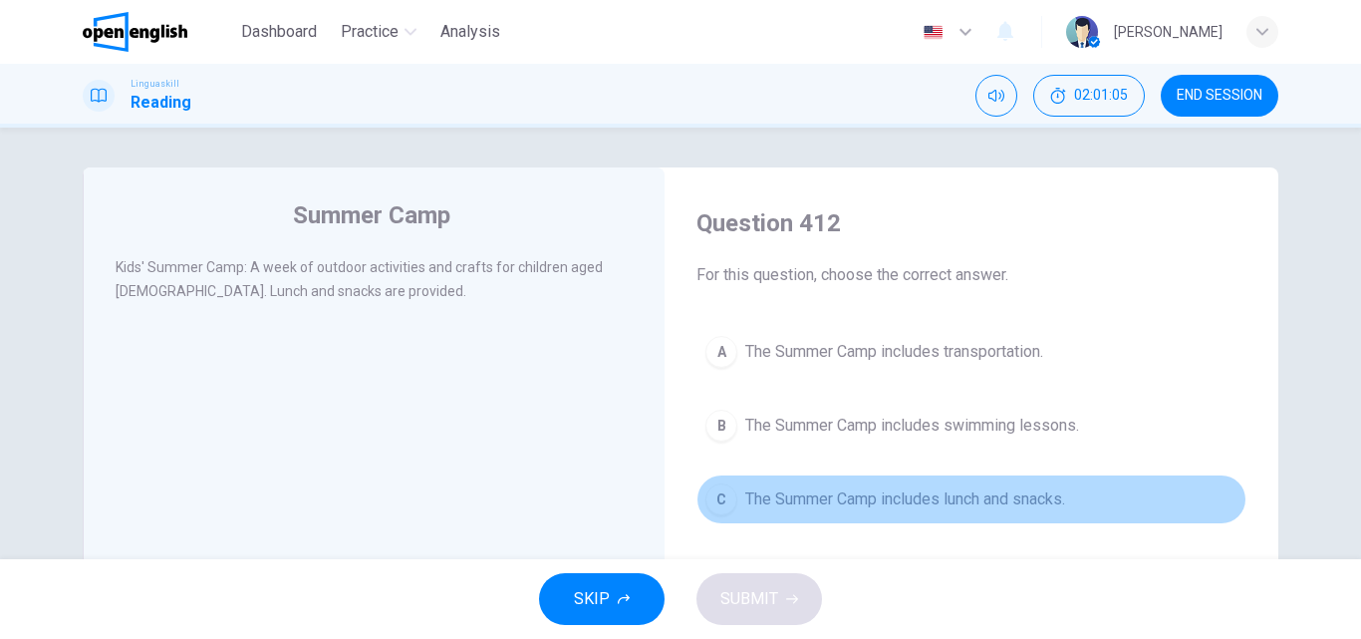
click at [834, 497] on span "The Summer Camp includes lunch and snacks." at bounding box center [905, 499] width 320 height 24
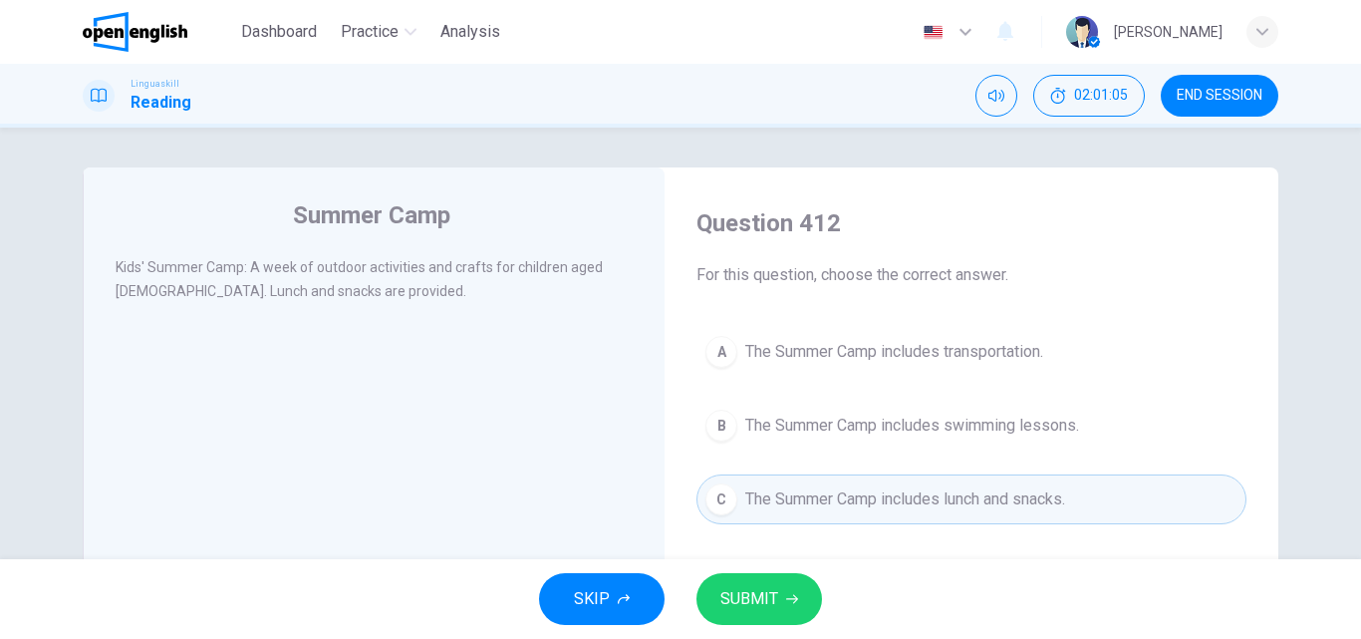
click at [779, 603] on button "SUBMIT" at bounding box center [759, 599] width 126 height 52
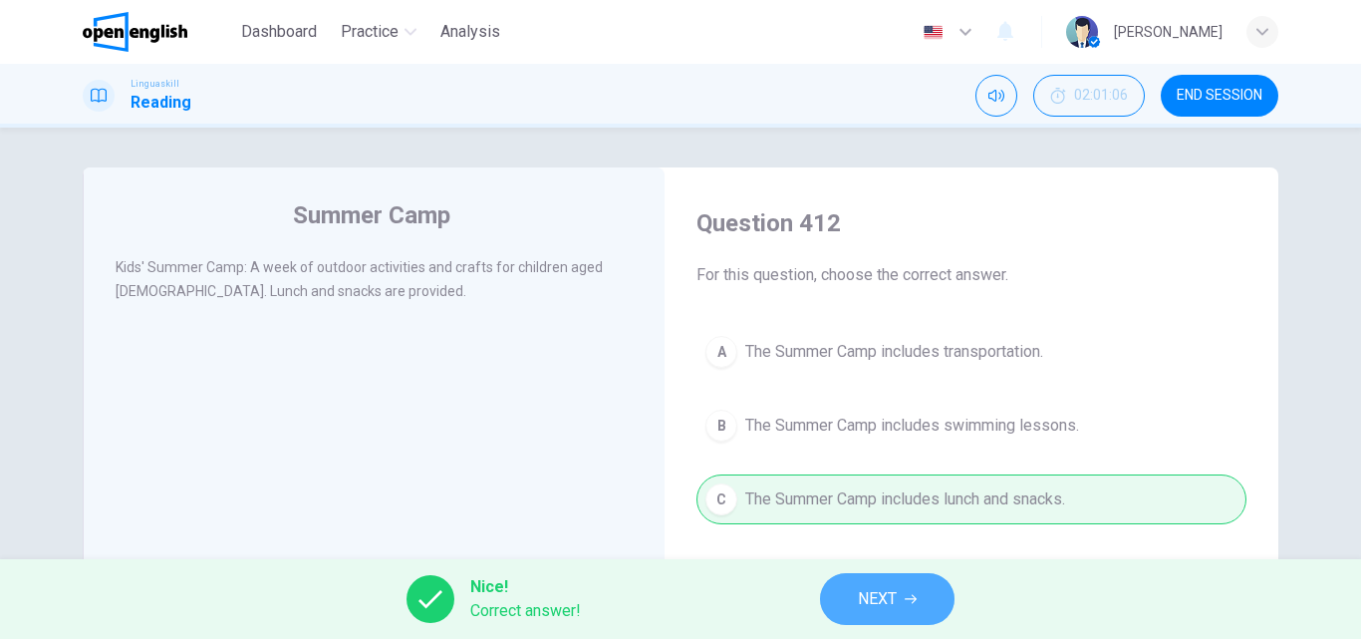
click at [865, 582] on button "NEXT" at bounding box center [887, 599] width 134 height 52
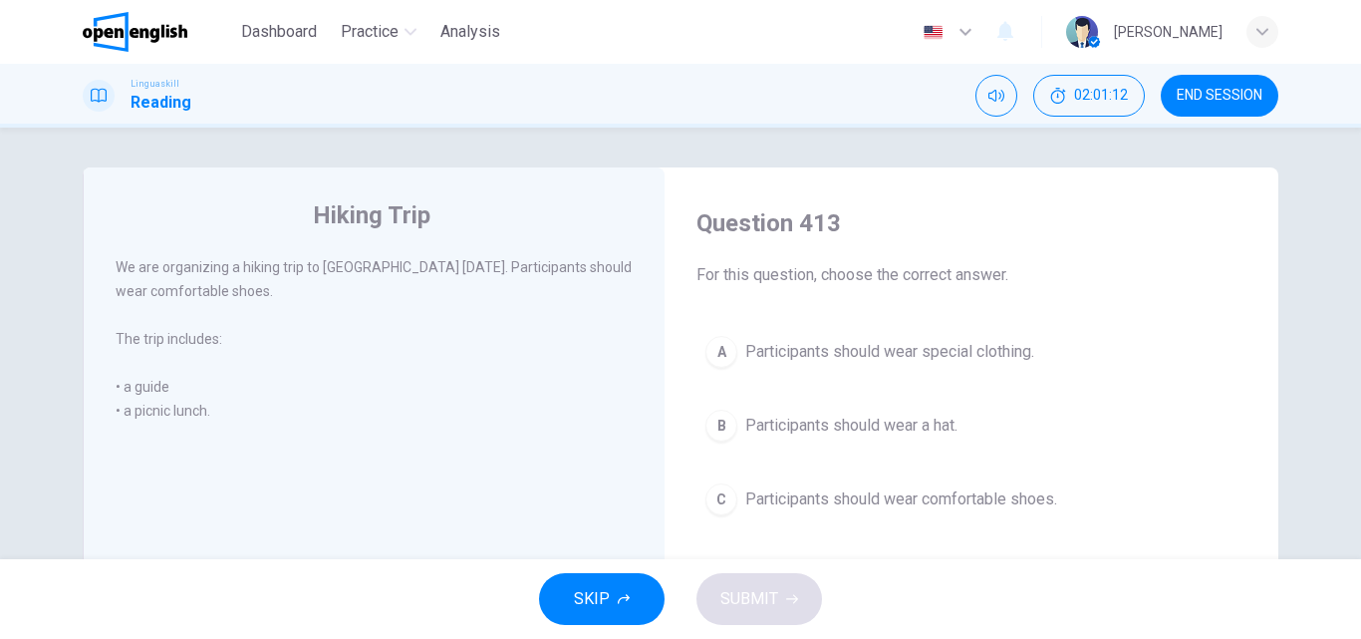
click at [834, 491] on span "Participants should wear comfortable shoes." at bounding box center [901, 499] width 312 height 24
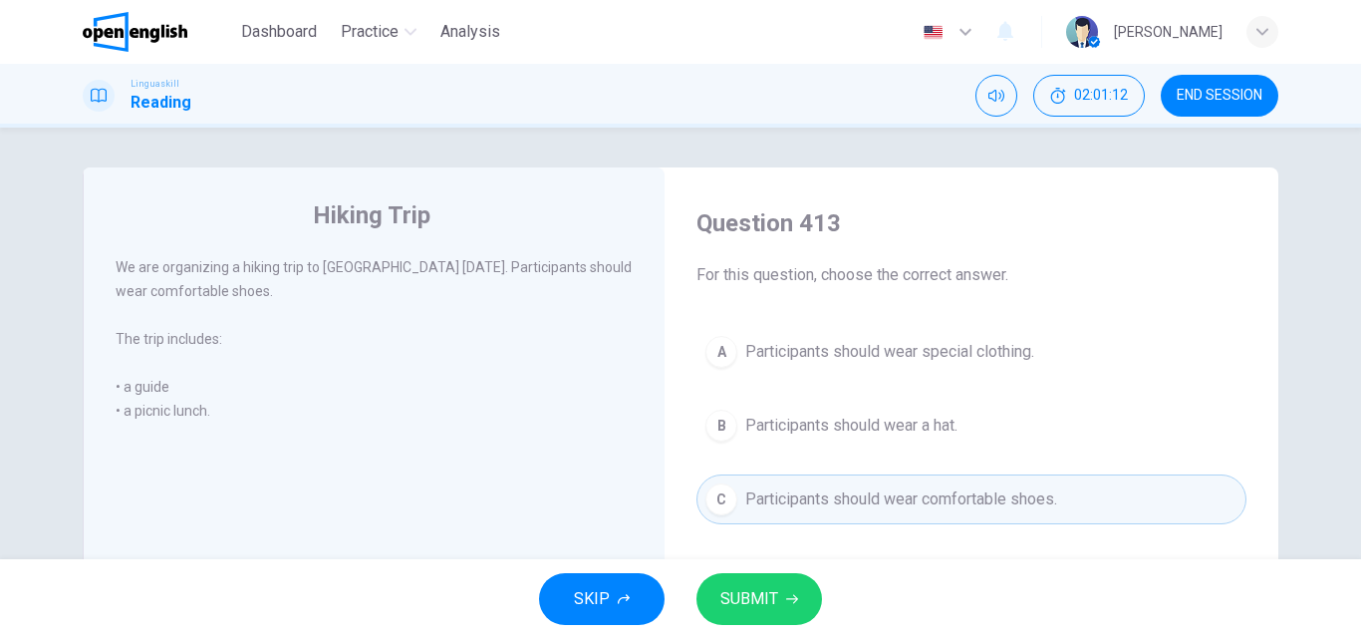
click at [755, 601] on span "SUBMIT" at bounding box center [749, 599] width 58 height 28
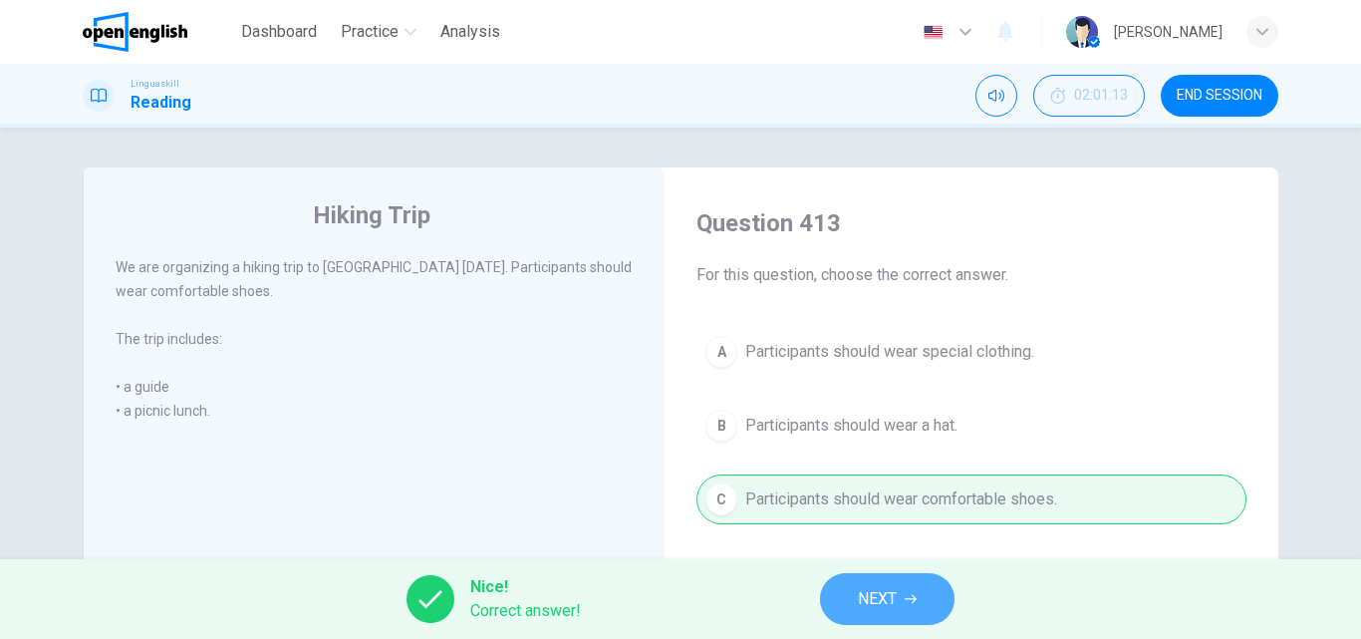
click at [858, 579] on button "NEXT" at bounding box center [887, 599] width 134 height 52
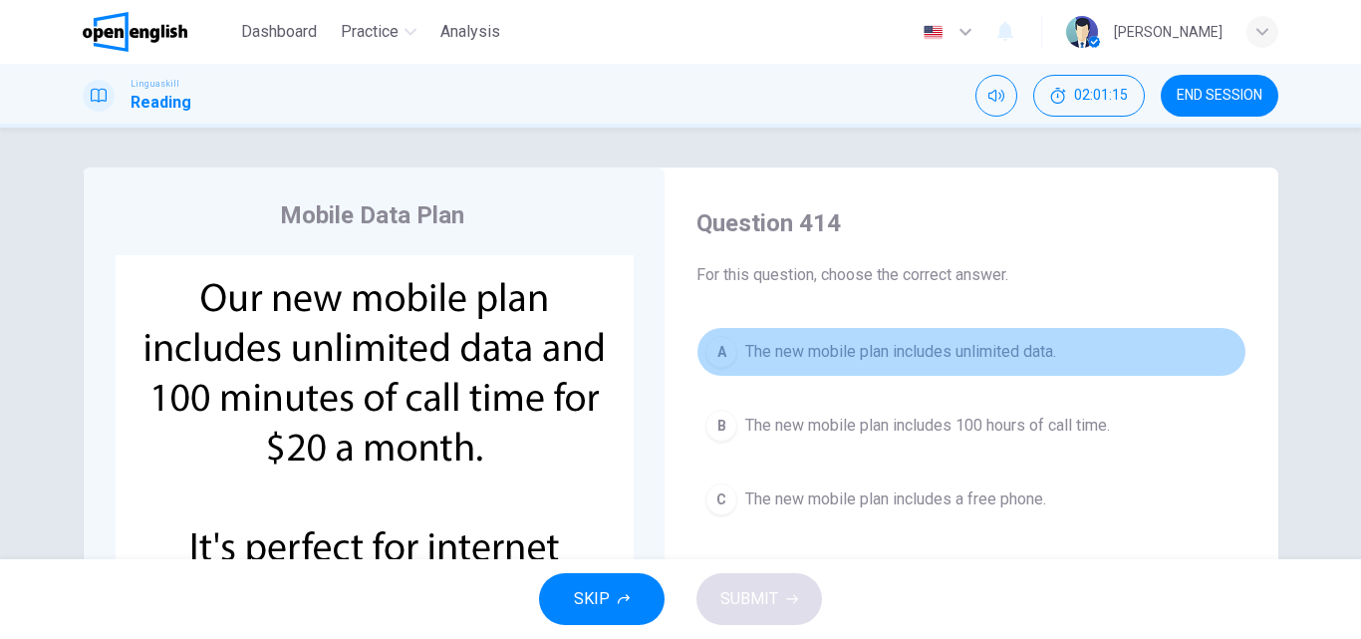
click at [854, 342] on span "The new mobile plan includes unlimited data." at bounding box center [900, 352] width 311 height 24
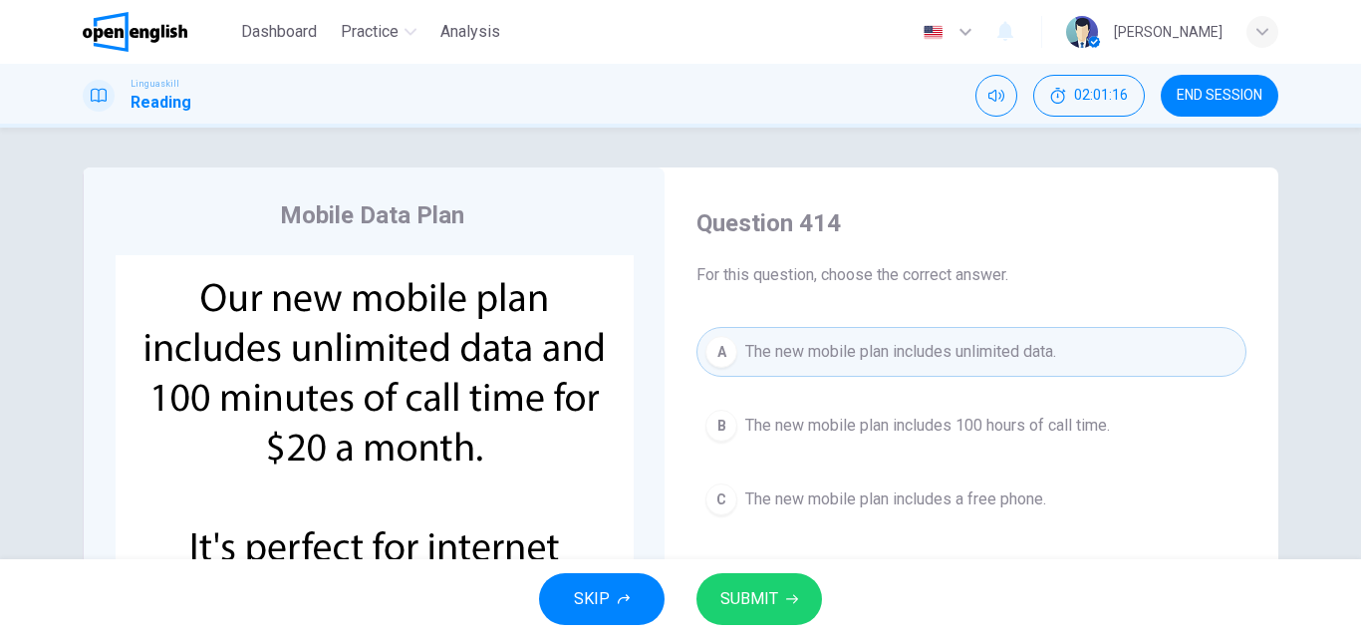
click at [753, 597] on span "SUBMIT" at bounding box center [749, 599] width 58 height 28
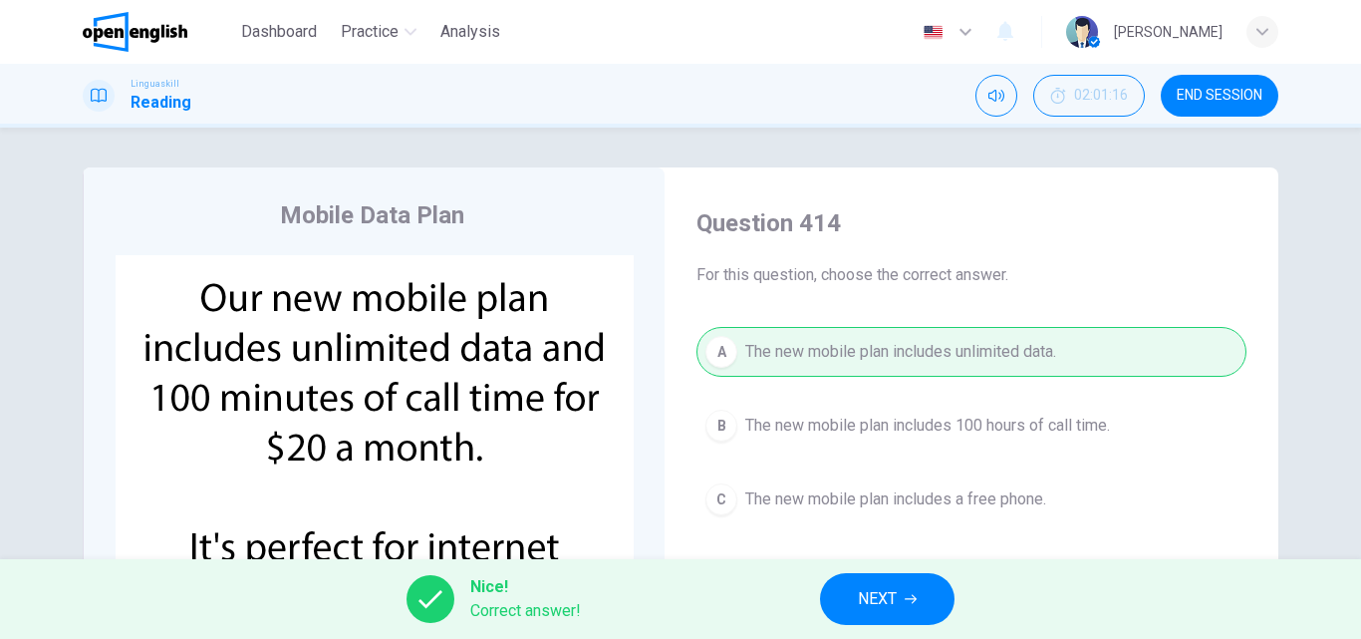
click at [875, 601] on span "NEXT" at bounding box center [877, 599] width 39 height 28
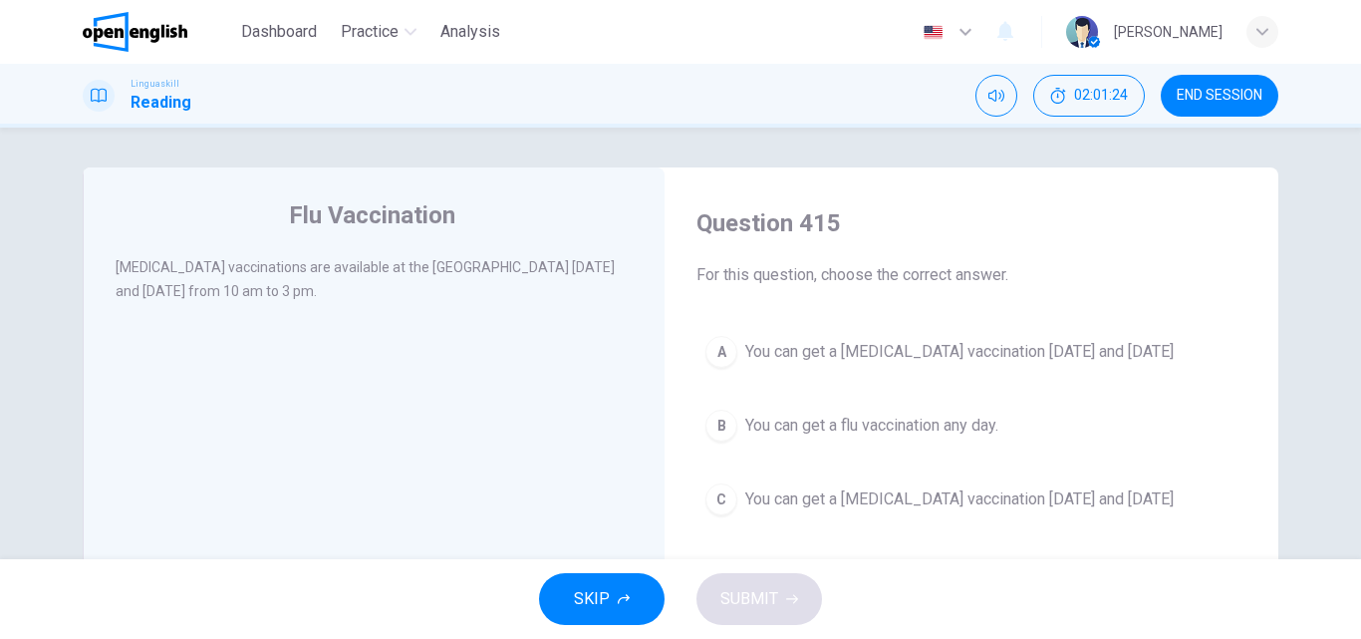
click at [1055, 333] on button "A You can get a [MEDICAL_DATA] vaccination [DATE] and [DATE]" at bounding box center [971, 352] width 550 height 50
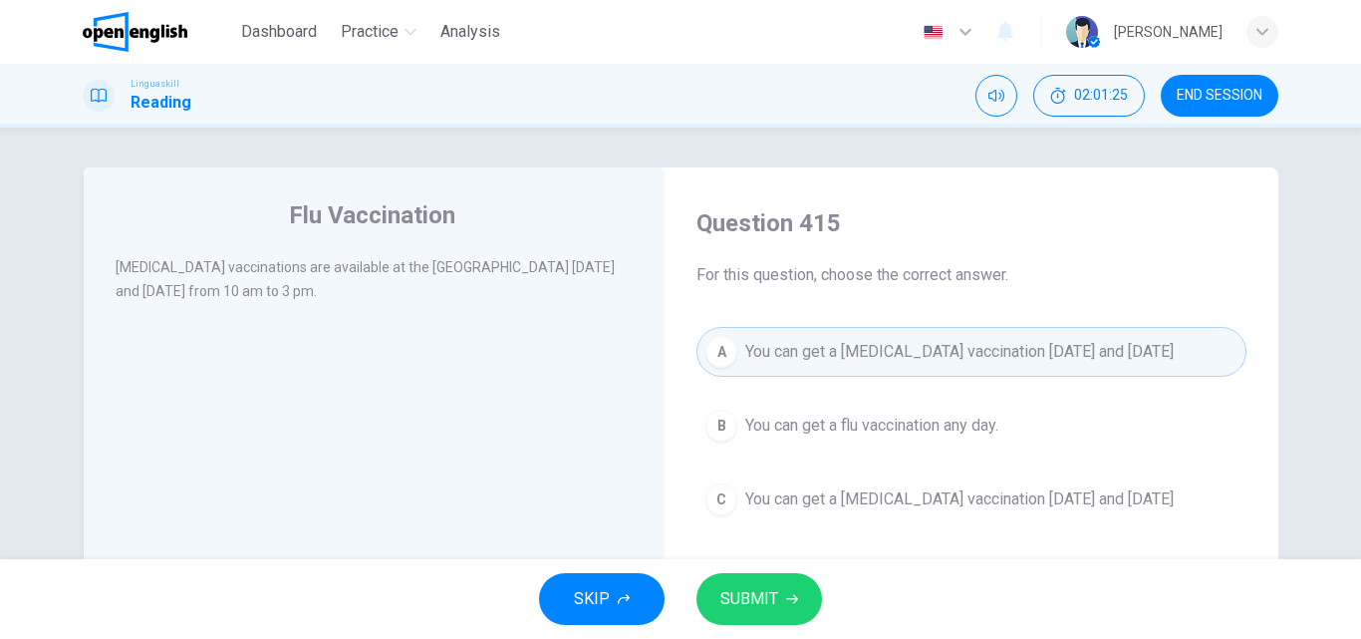
click at [757, 610] on span "SUBMIT" at bounding box center [749, 599] width 58 height 28
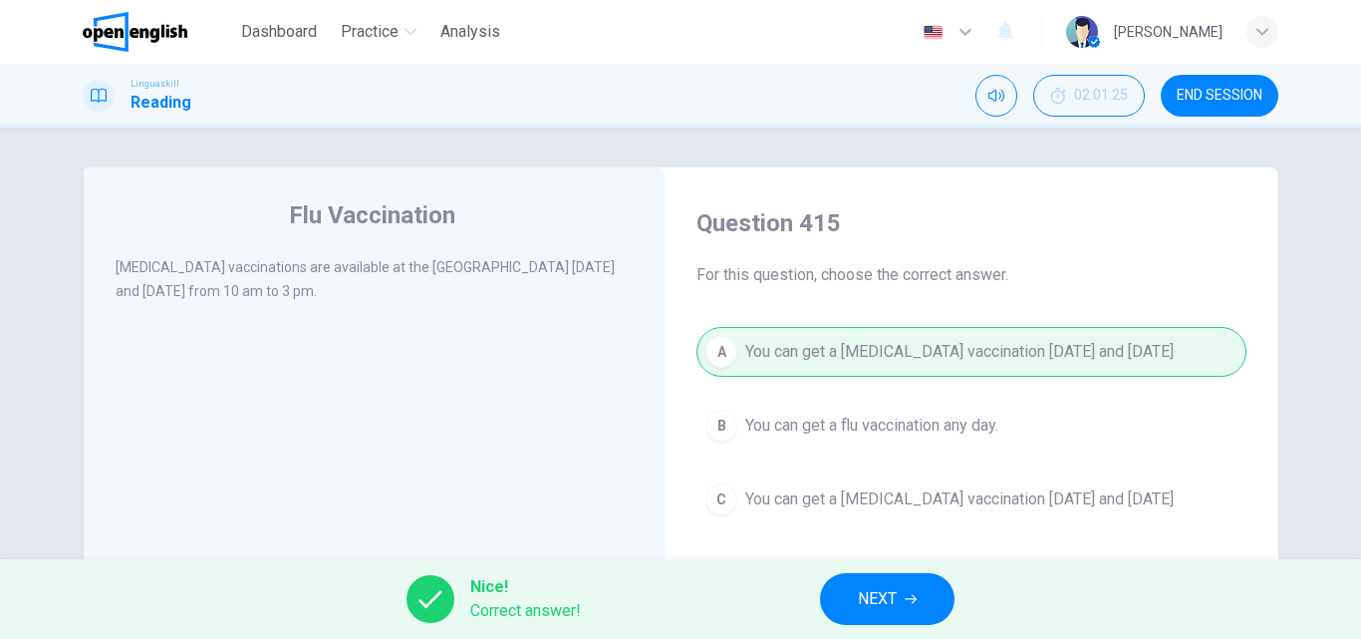
click at [888, 600] on span "NEXT" at bounding box center [877, 599] width 39 height 28
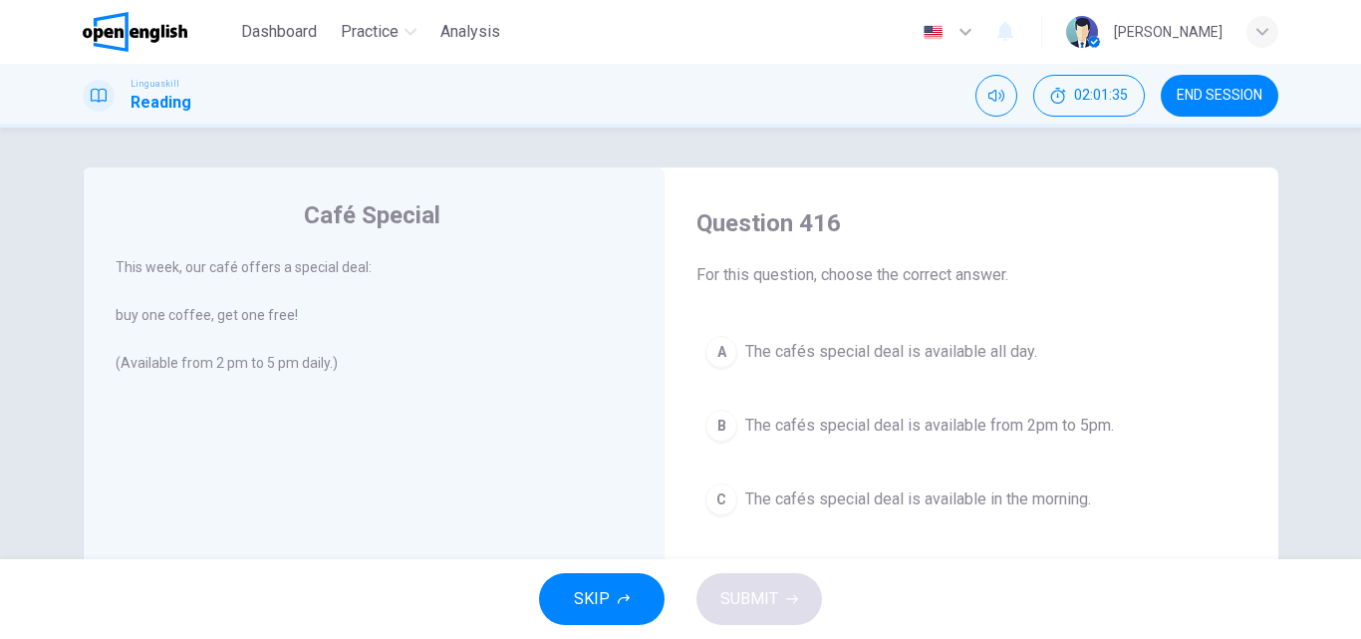
click at [902, 425] on span "The cafés special deal is available from 2pm to 5pm." at bounding box center [929, 425] width 369 height 24
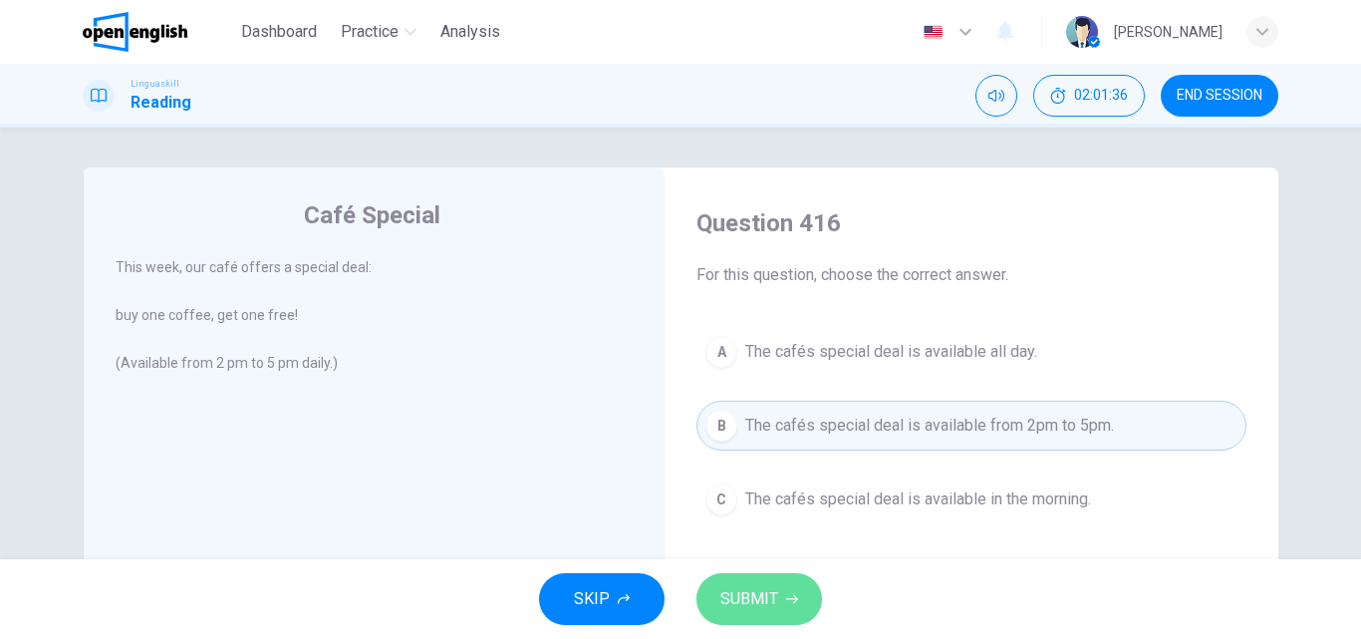
click at [742, 604] on span "SUBMIT" at bounding box center [749, 599] width 58 height 28
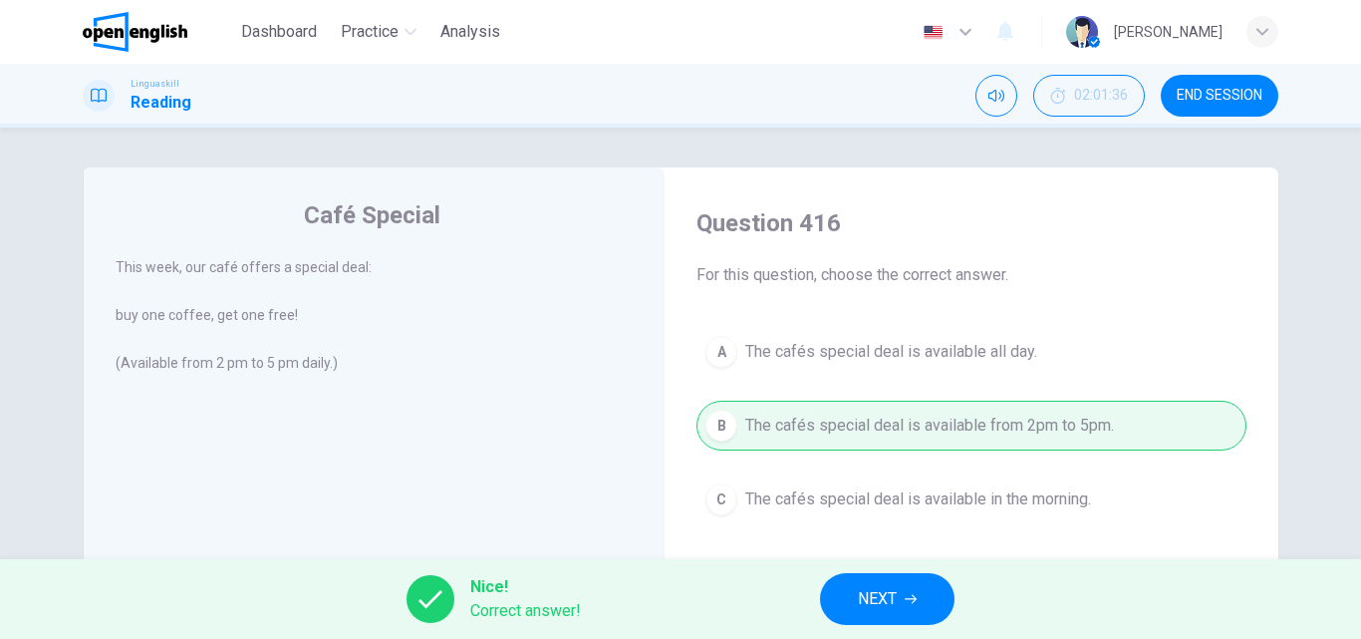
click at [843, 591] on button "NEXT" at bounding box center [887, 599] width 134 height 52
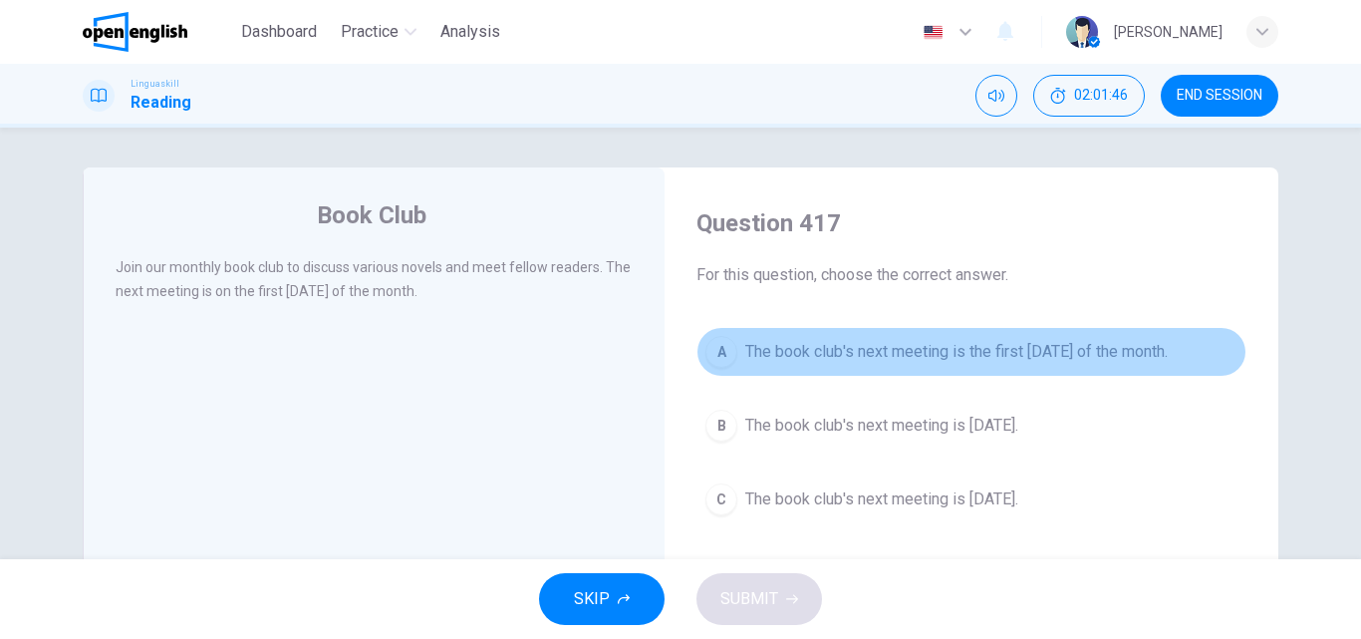
click at [874, 346] on span "The book club's next meeting is the first [DATE] of the month." at bounding box center [956, 352] width 422 height 24
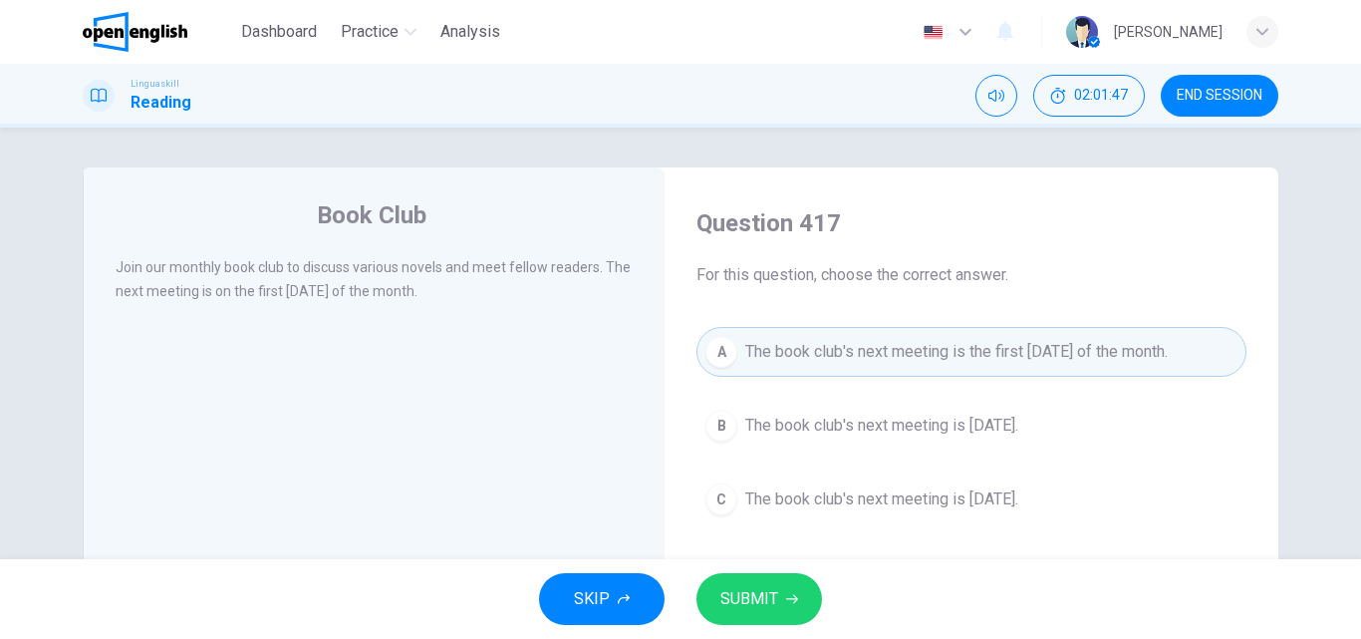
click at [768, 597] on span "SUBMIT" at bounding box center [749, 599] width 58 height 28
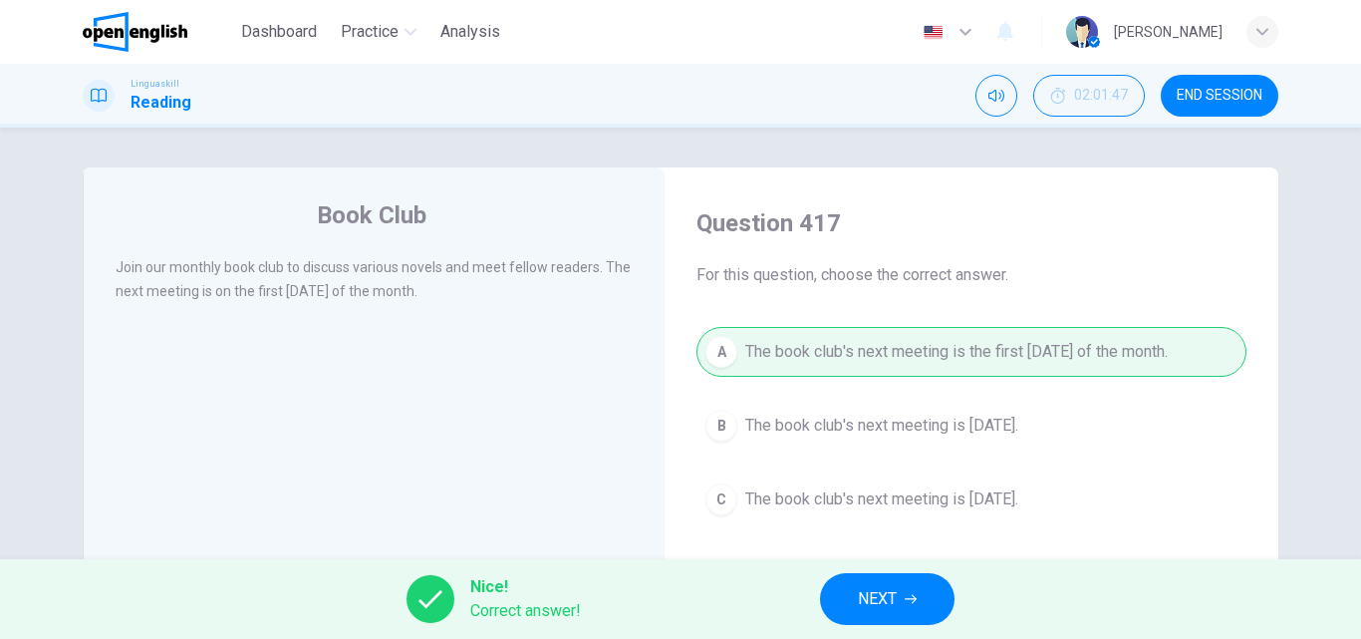
click at [901, 589] on button "NEXT" at bounding box center [887, 599] width 134 height 52
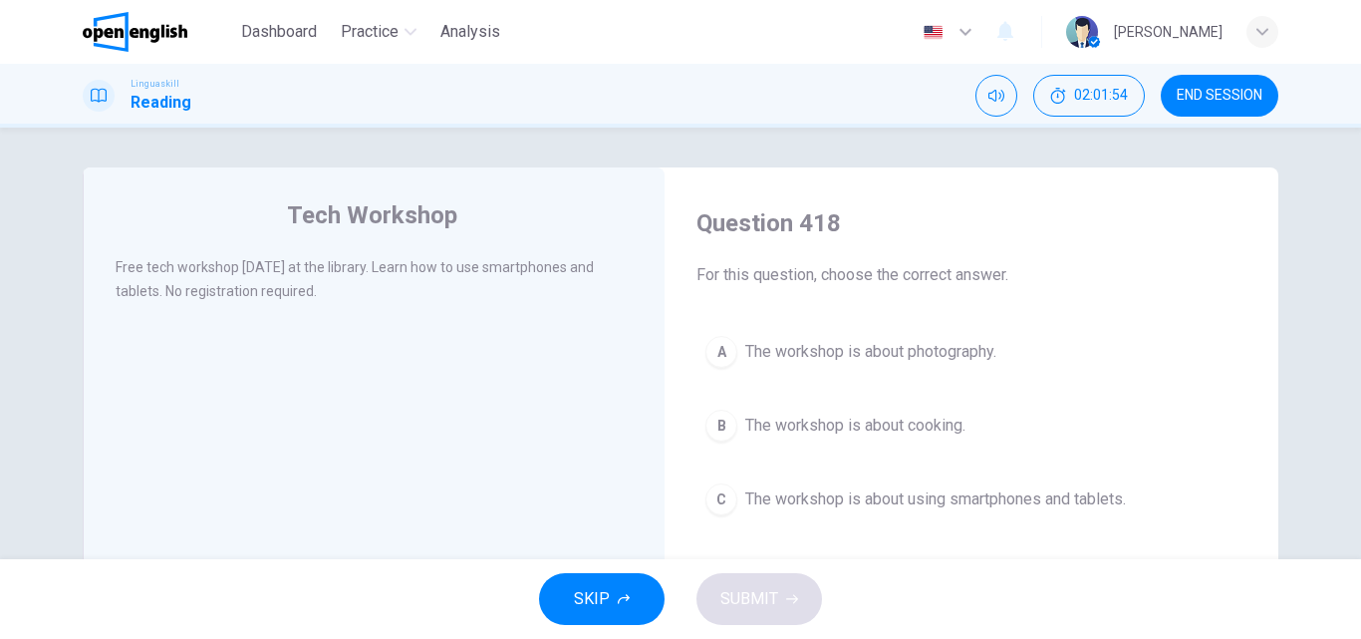
click at [848, 497] on span "The workshop is about using smartphones and tablets." at bounding box center [935, 499] width 381 height 24
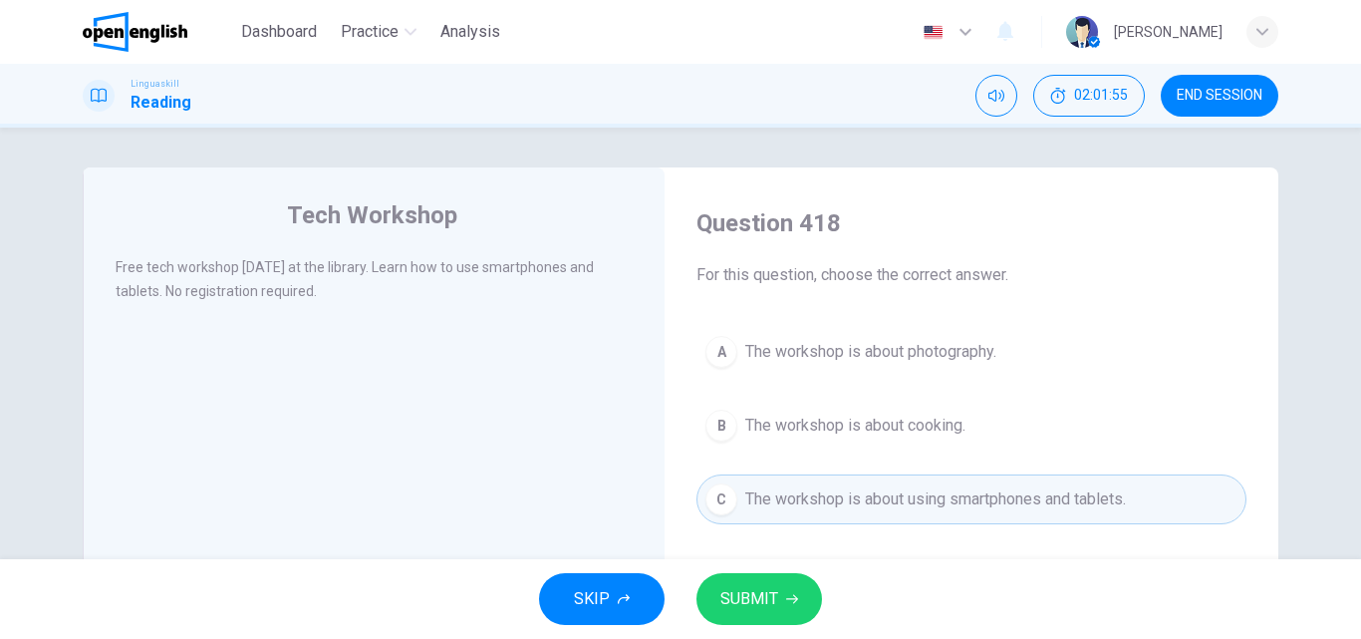
click at [784, 592] on button "SUBMIT" at bounding box center [759, 599] width 126 height 52
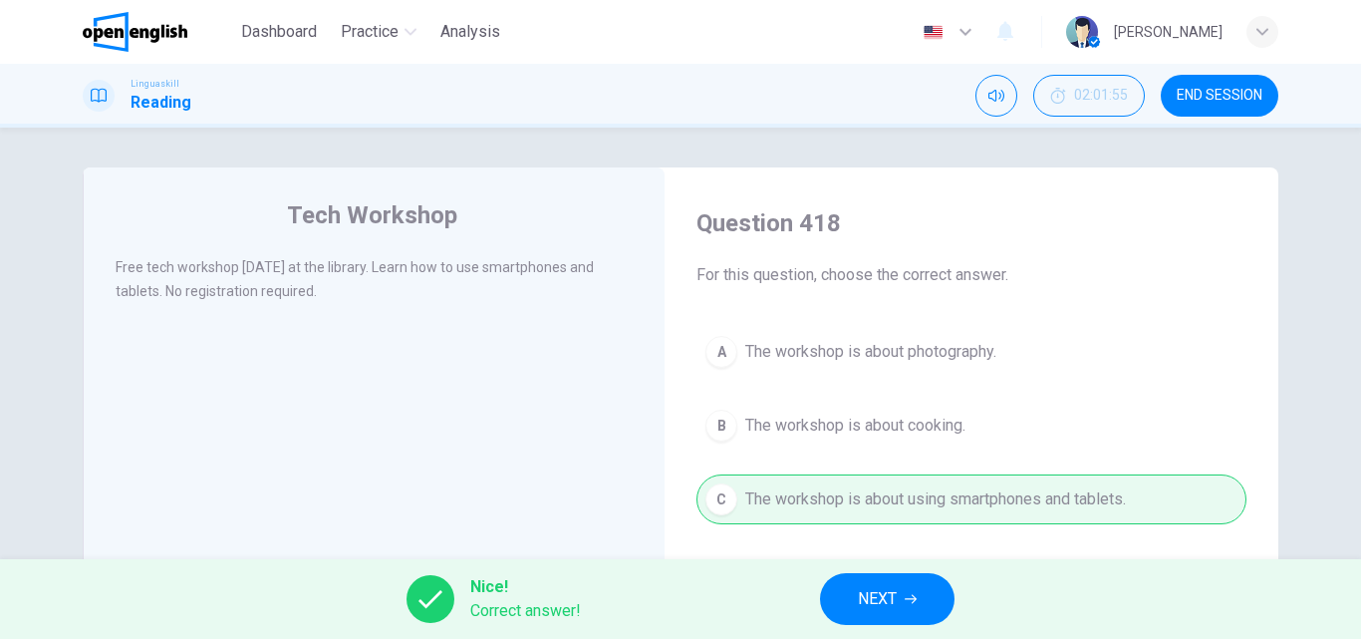
click at [902, 591] on button "NEXT" at bounding box center [887, 599] width 134 height 52
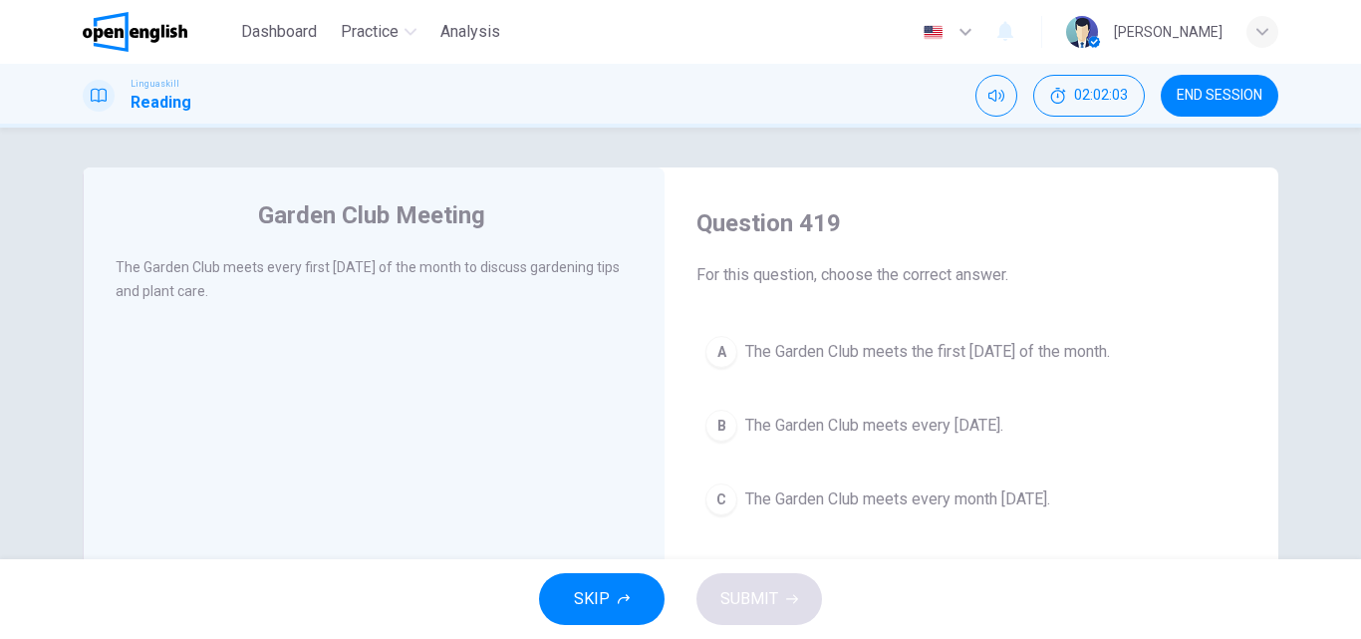
click at [855, 355] on span "The Garden Club meets the first [DATE] of the month." at bounding box center [927, 352] width 365 height 24
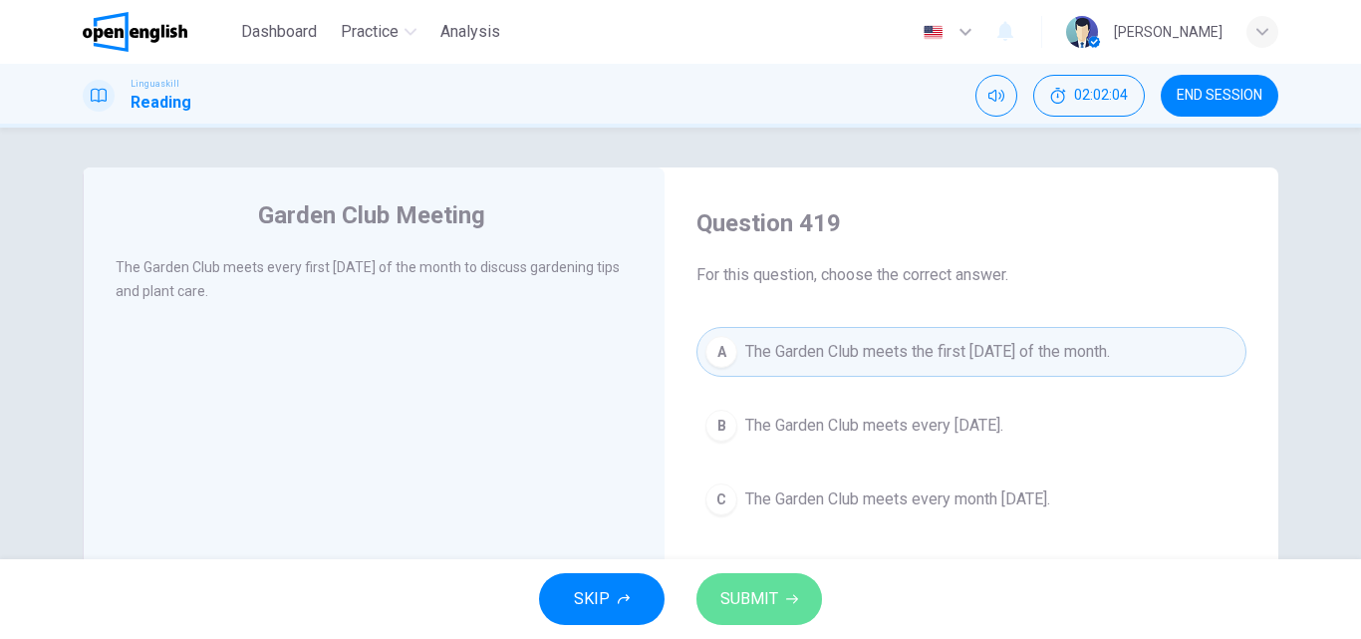
click at [730, 597] on span "SUBMIT" at bounding box center [749, 599] width 58 height 28
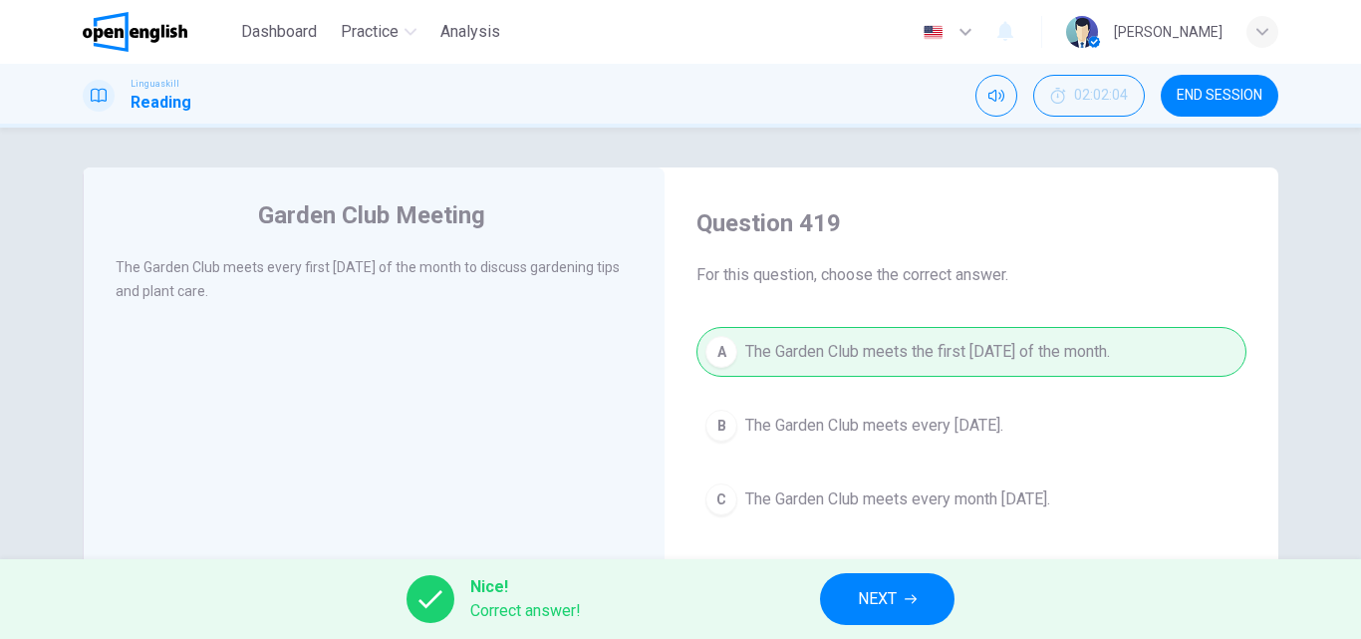
click at [869, 614] on button "NEXT" at bounding box center [887, 599] width 134 height 52
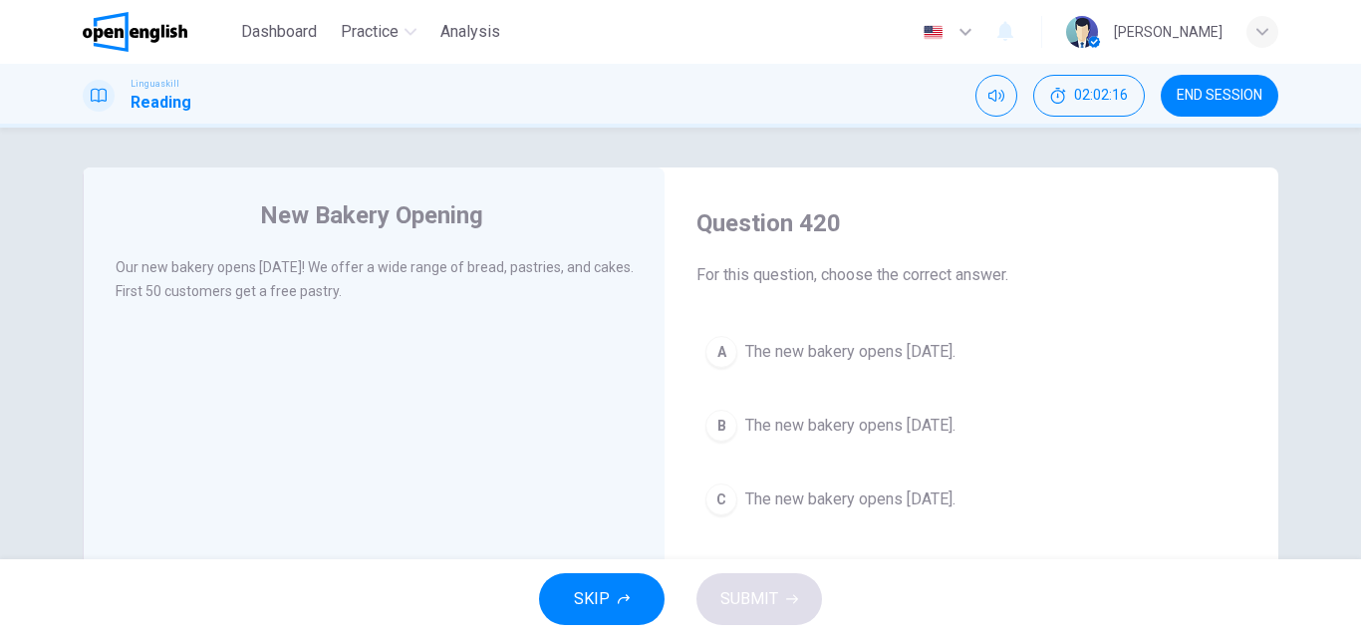
click at [910, 428] on span "The new bakery opens [DATE]." at bounding box center [850, 425] width 210 height 24
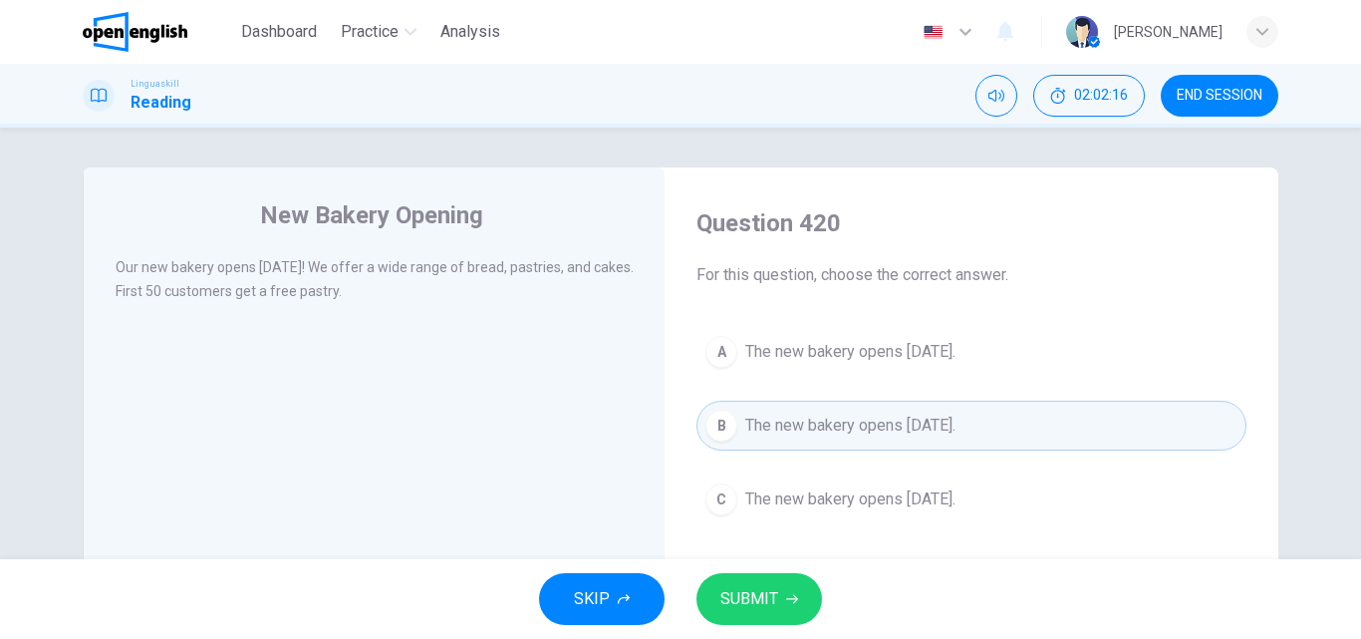
click at [782, 575] on button "SUBMIT" at bounding box center [759, 599] width 126 height 52
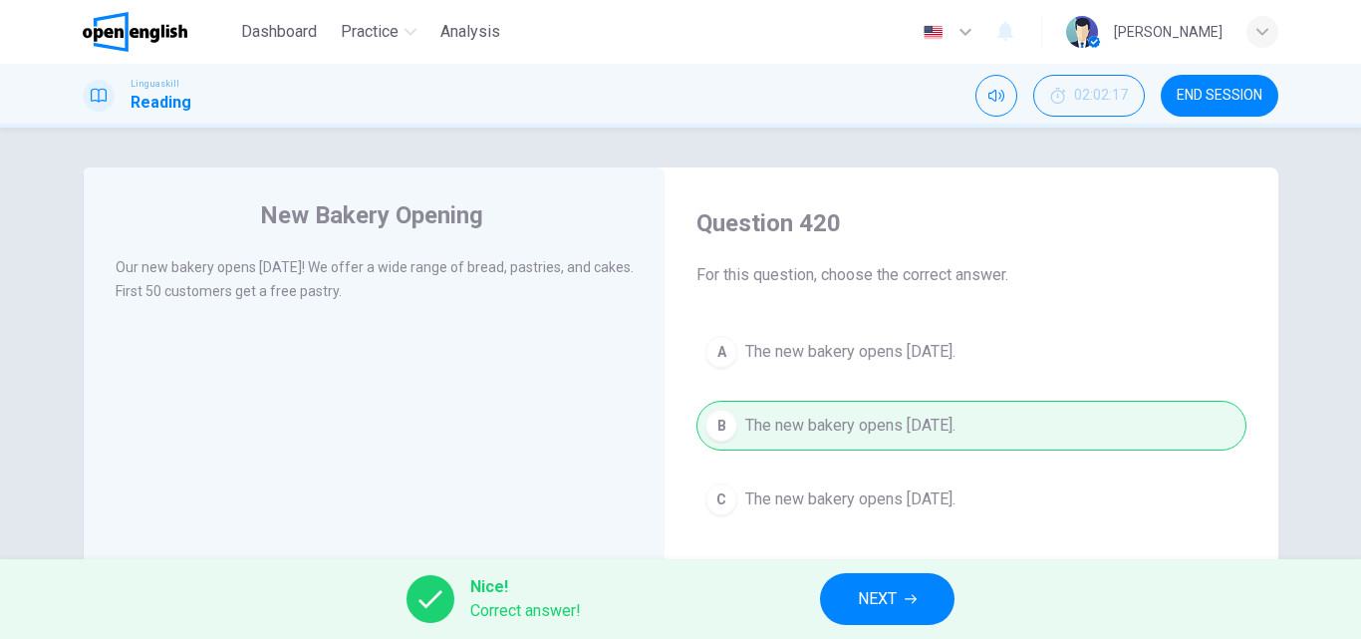
click at [868, 586] on span "NEXT" at bounding box center [877, 599] width 39 height 28
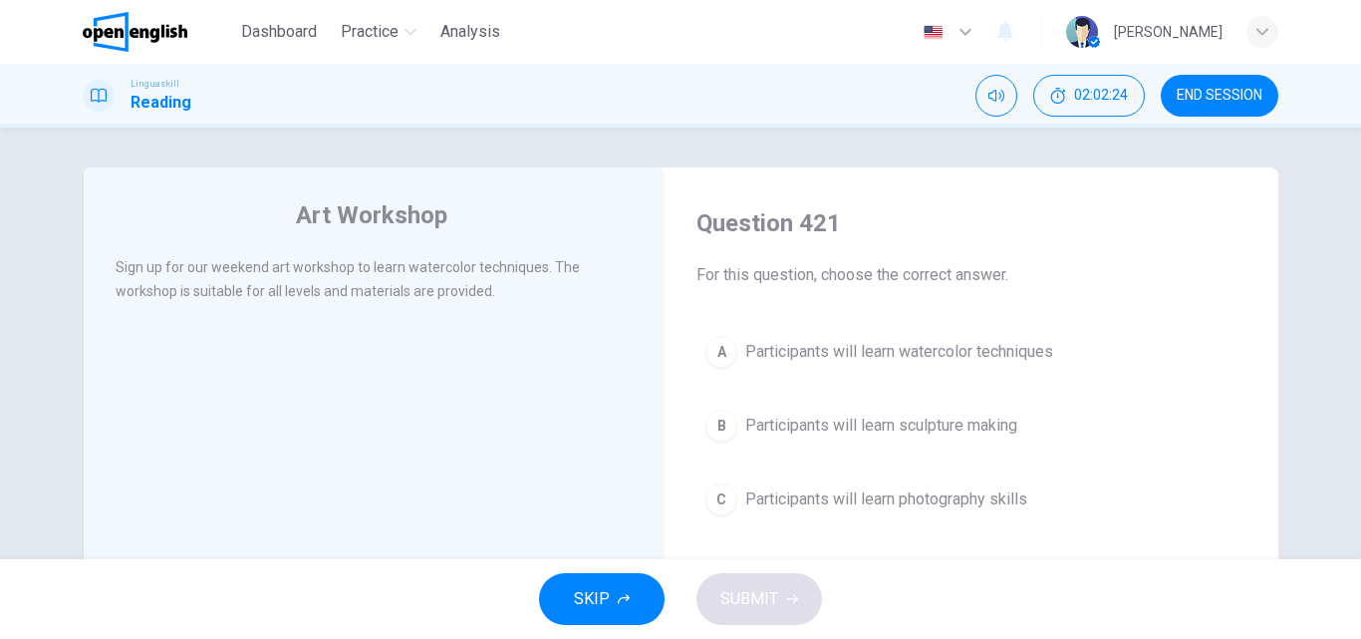
click at [852, 362] on span "Participants will learn watercolor techniques" at bounding box center [899, 352] width 308 height 24
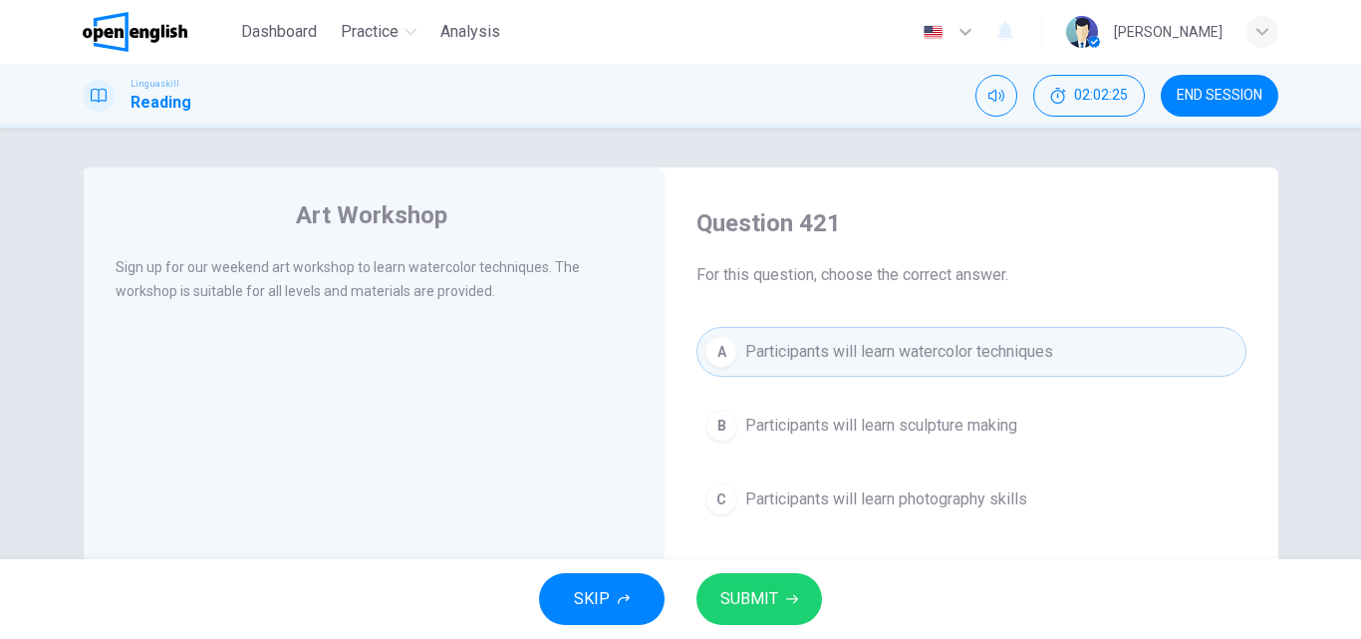
click at [755, 593] on span "SUBMIT" at bounding box center [749, 599] width 58 height 28
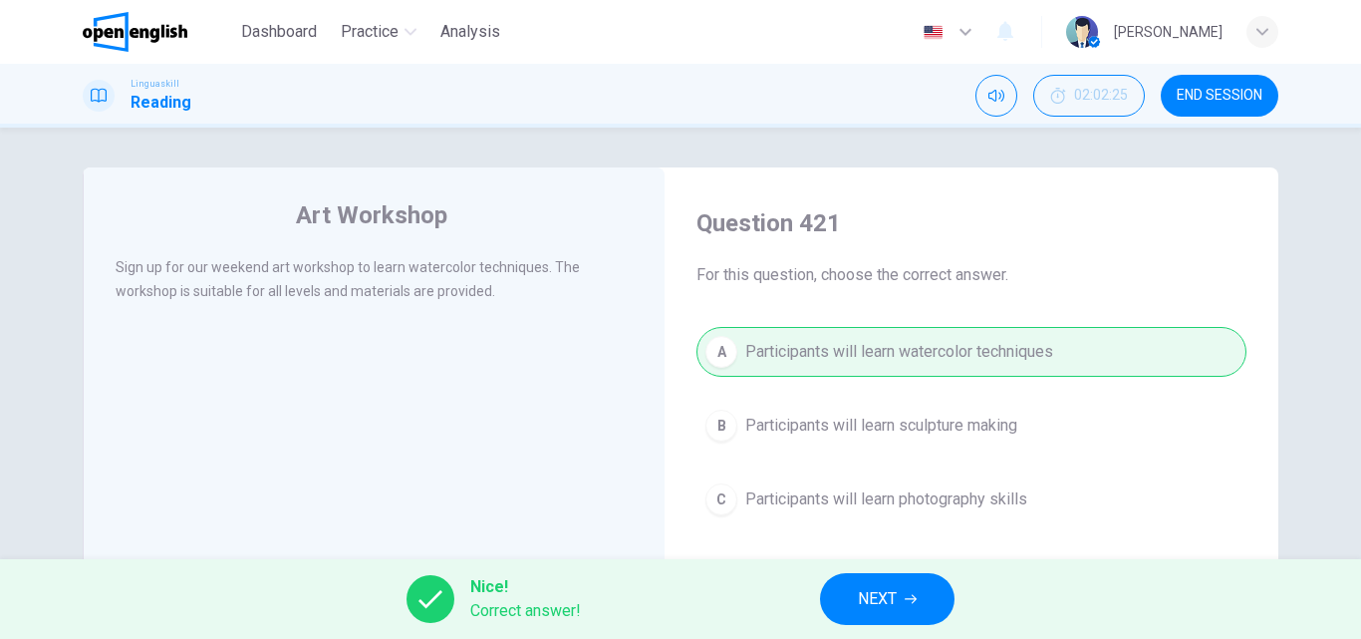
click at [861, 594] on span "NEXT" at bounding box center [877, 599] width 39 height 28
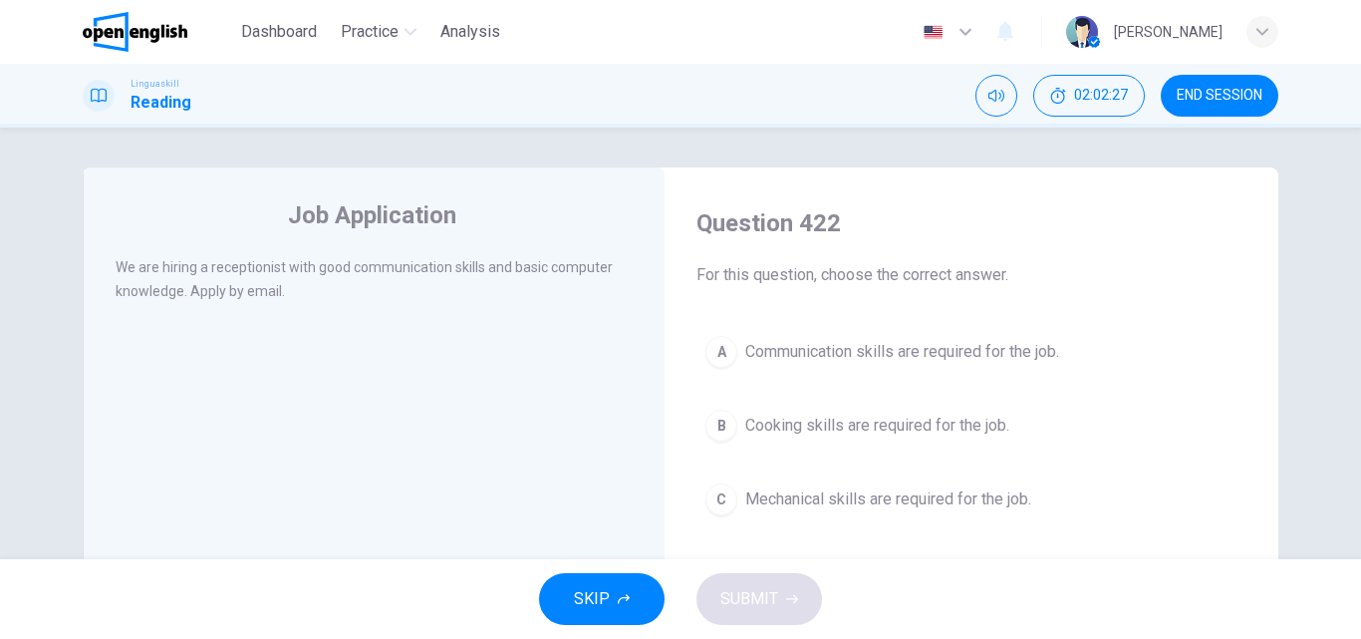
click at [810, 345] on span "Communication skills are required for the job." at bounding box center [902, 352] width 314 height 24
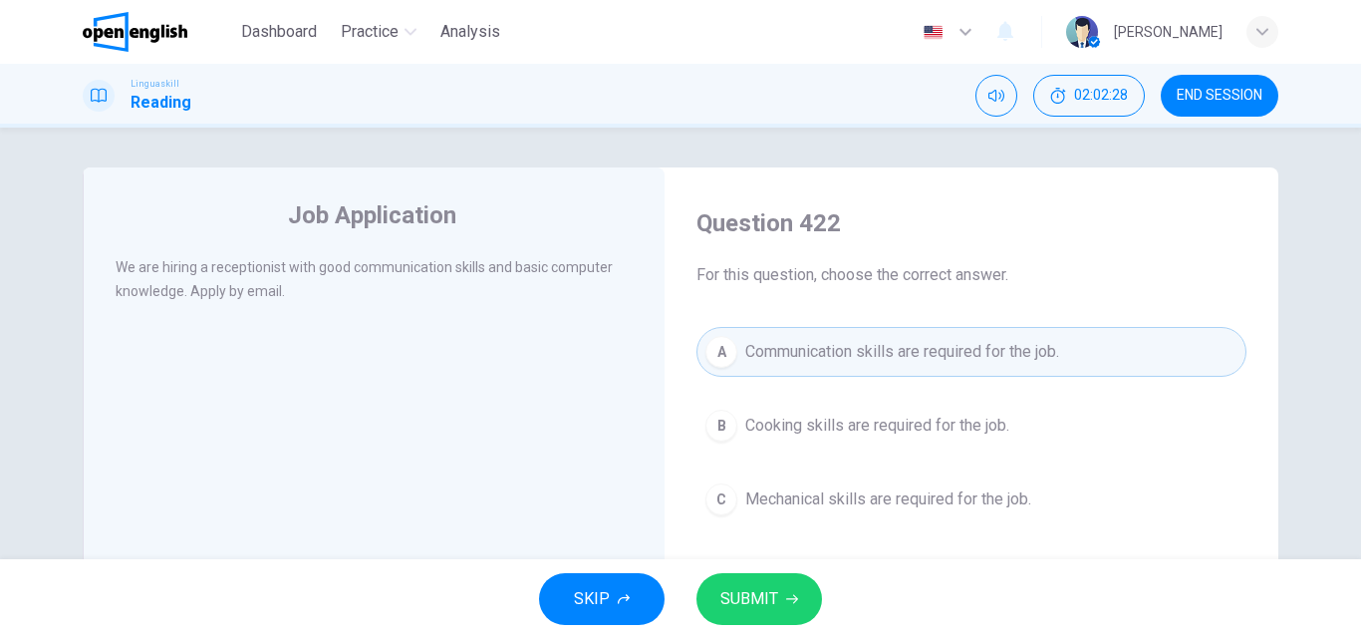
click at [743, 597] on span "SUBMIT" at bounding box center [749, 599] width 58 height 28
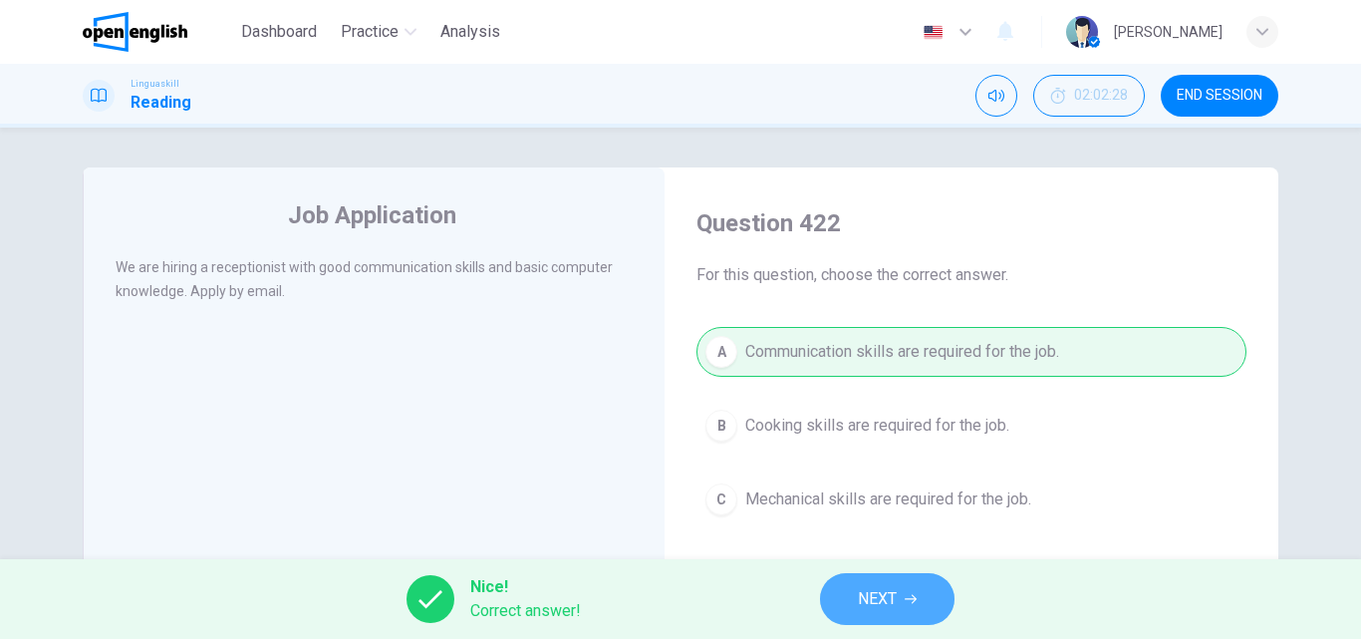
click at [884, 602] on span "NEXT" at bounding box center [877, 599] width 39 height 28
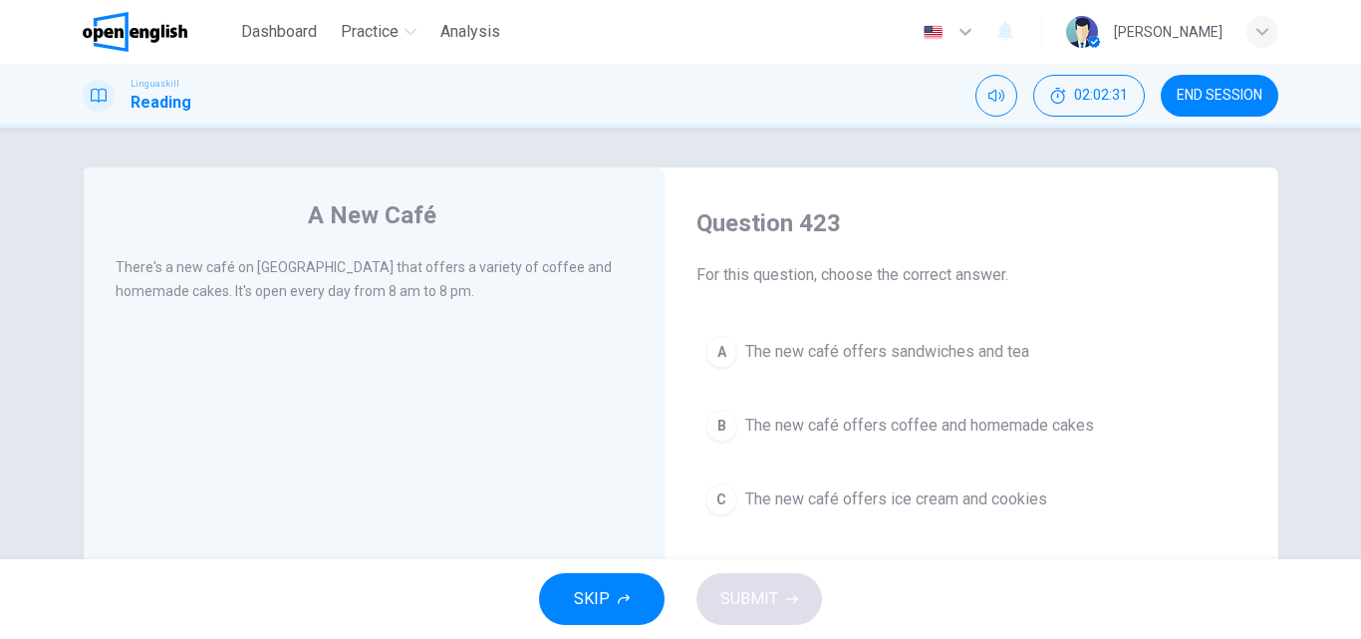
click at [789, 431] on span "The new café offers coffee and homemade cakes" at bounding box center [919, 425] width 349 height 24
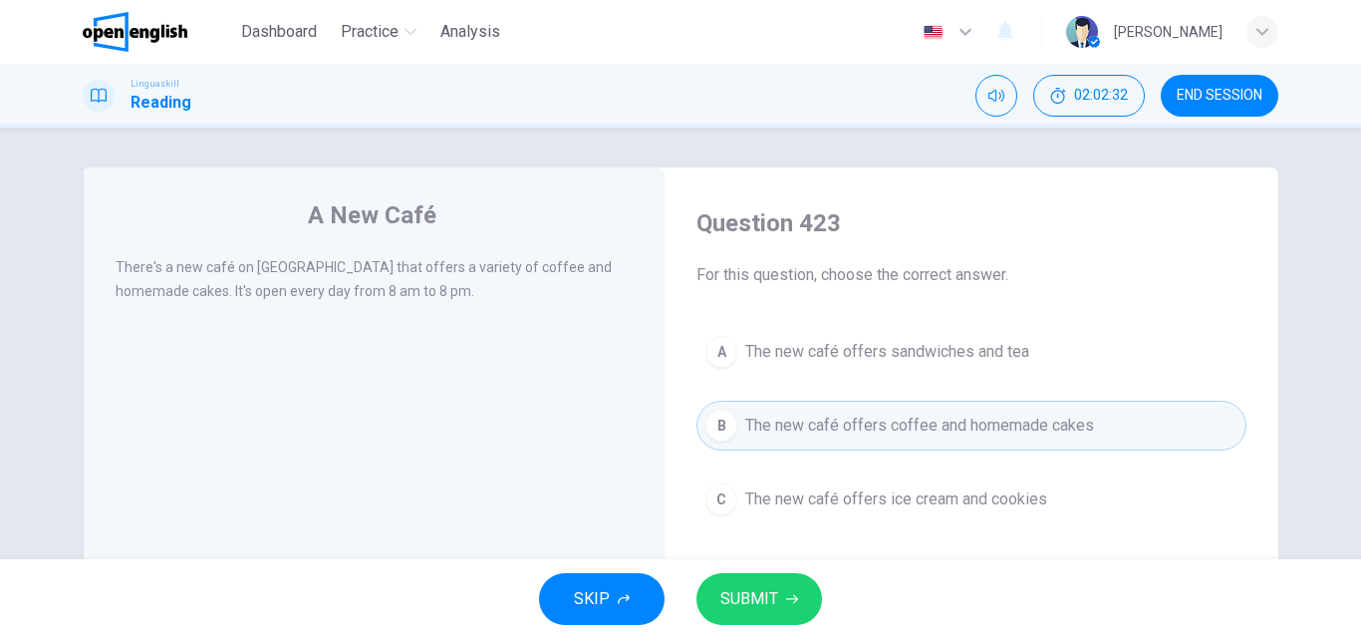
click at [739, 599] on span "SUBMIT" at bounding box center [749, 599] width 58 height 28
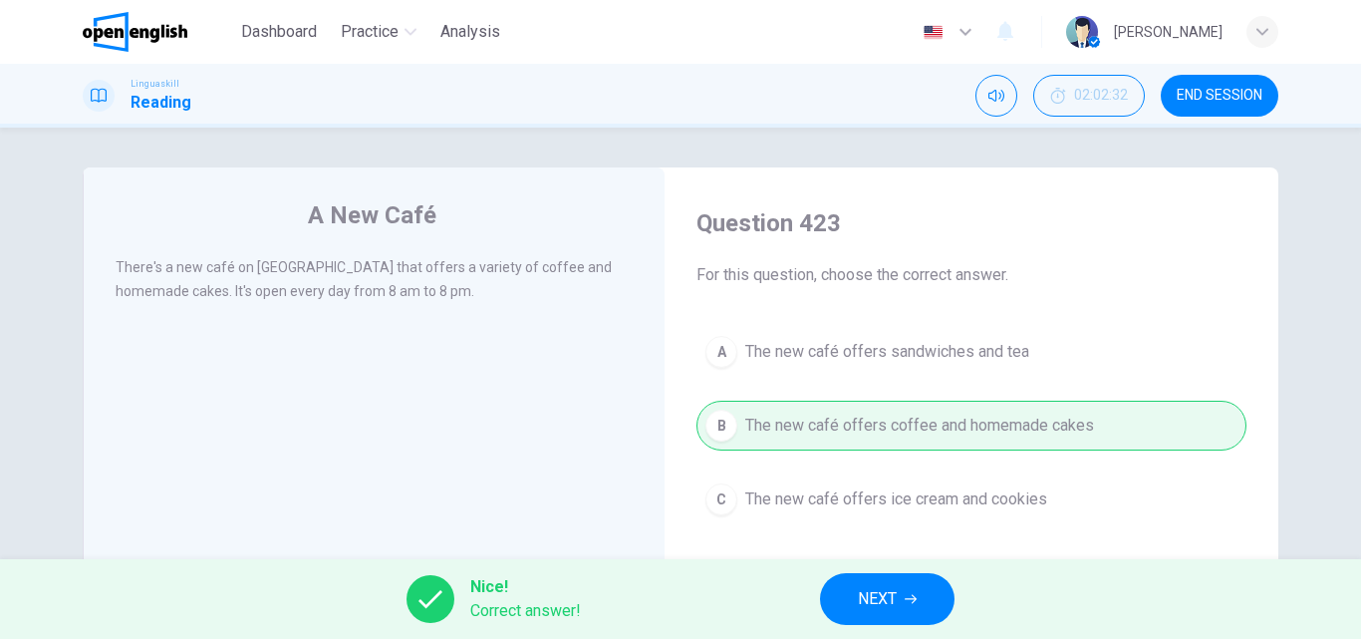
click at [904, 585] on button "NEXT" at bounding box center [887, 599] width 134 height 52
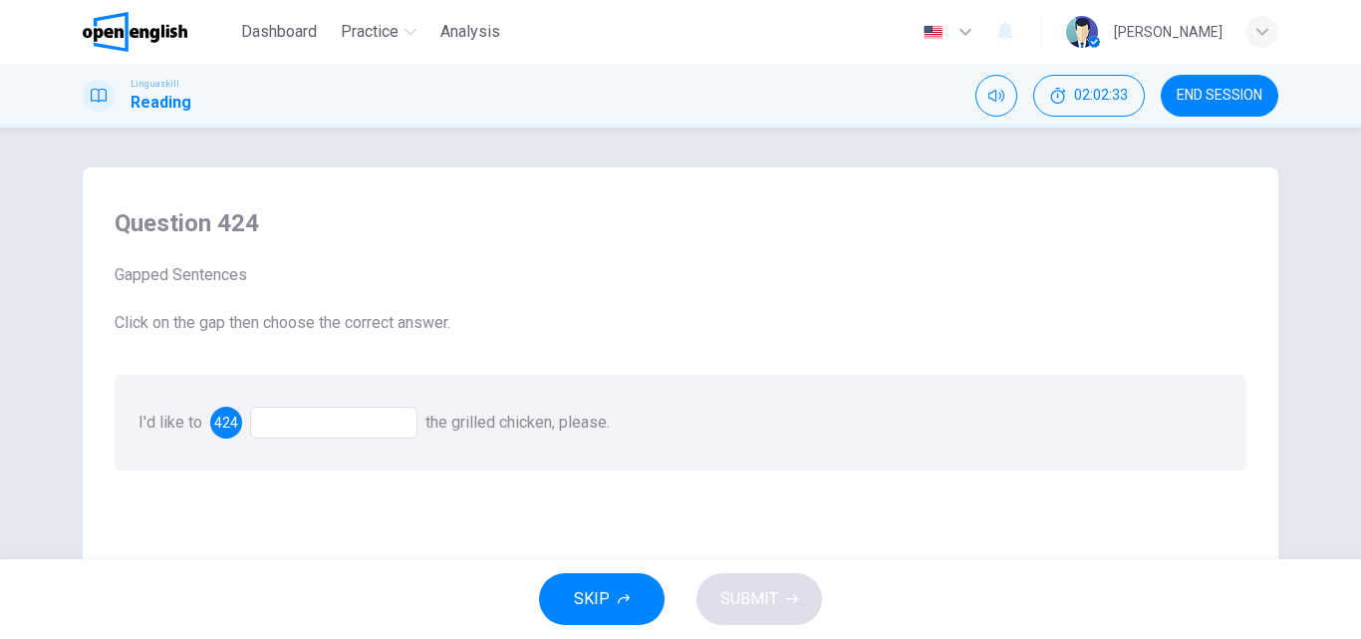
click at [268, 420] on div at bounding box center [333, 422] width 167 height 32
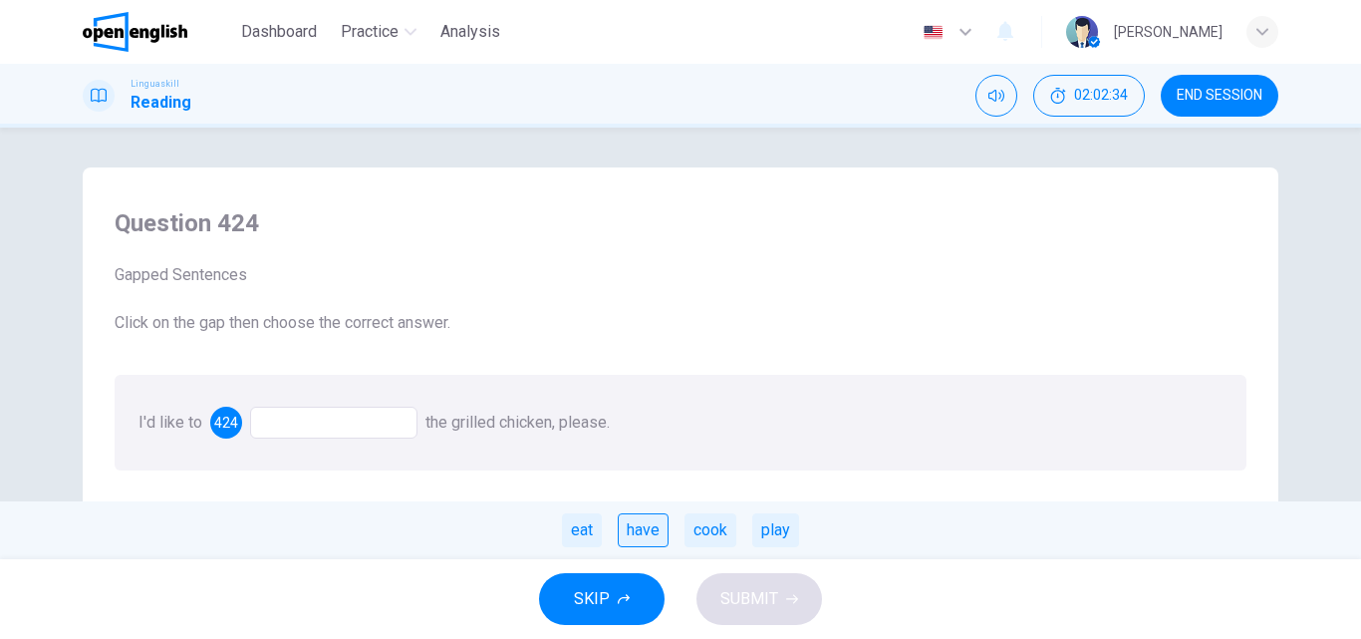
click at [645, 531] on div "have" at bounding box center [643, 530] width 51 height 34
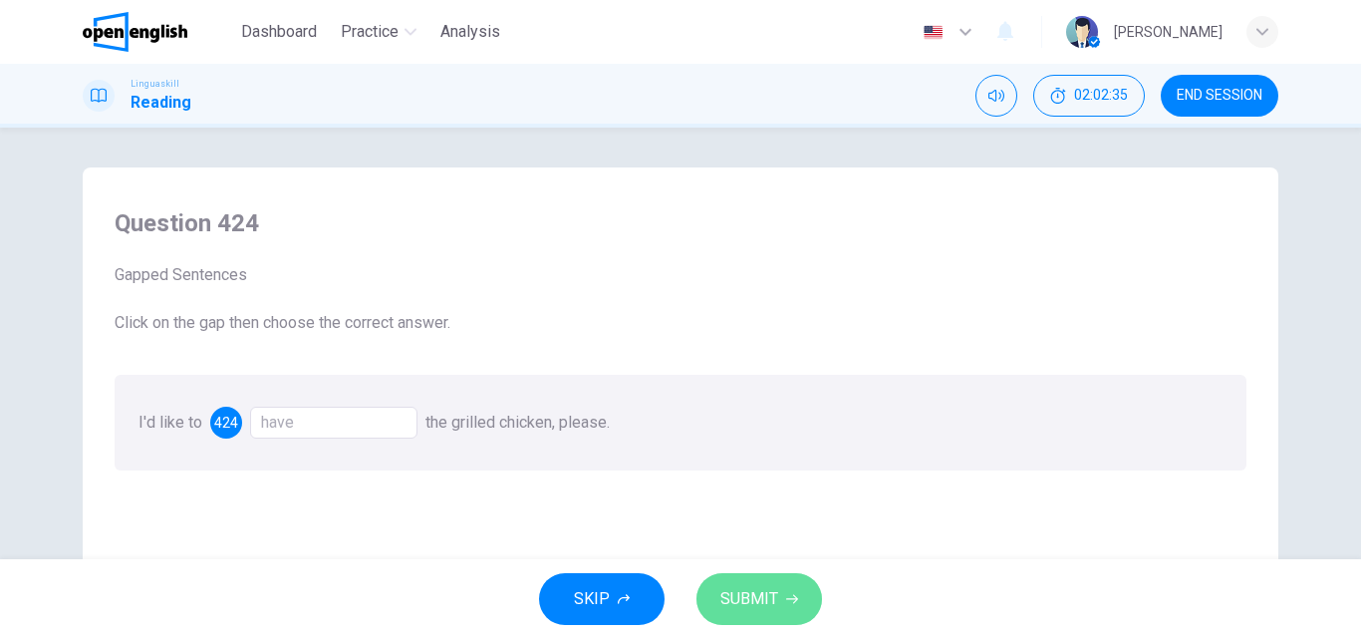
click at [747, 582] on button "SUBMIT" at bounding box center [759, 599] width 126 height 52
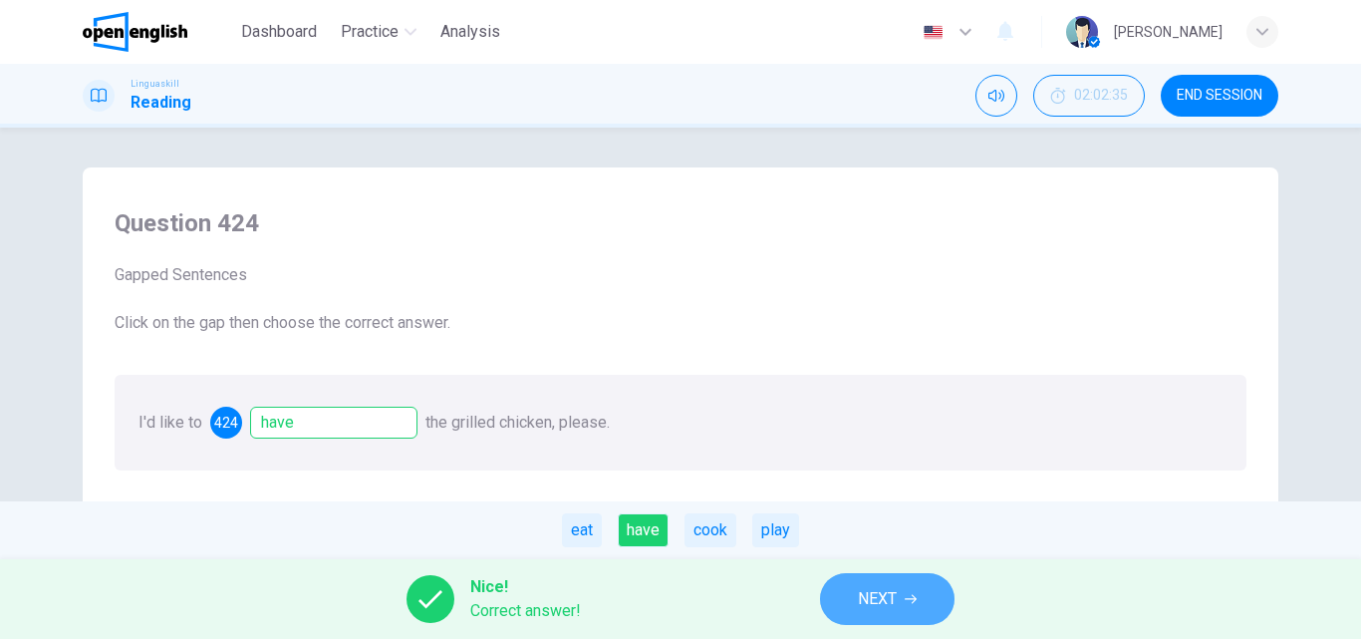
click at [878, 575] on button "NEXT" at bounding box center [887, 599] width 134 height 52
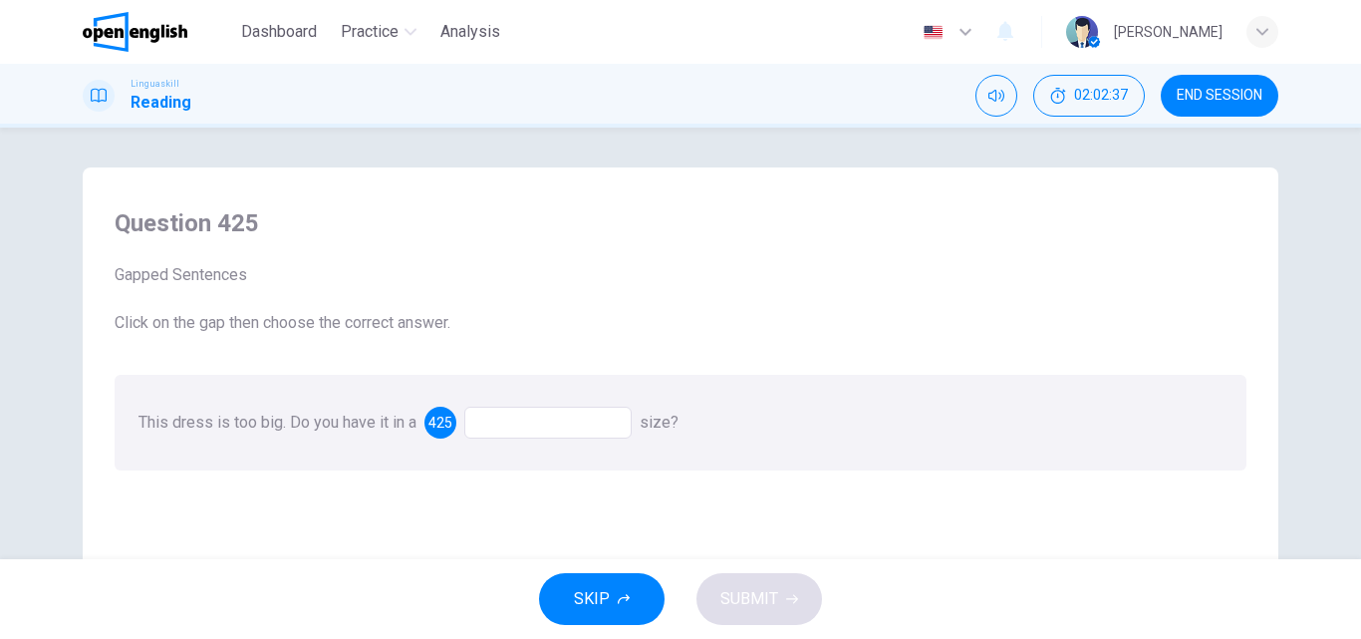
click at [524, 414] on div at bounding box center [547, 422] width 167 height 32
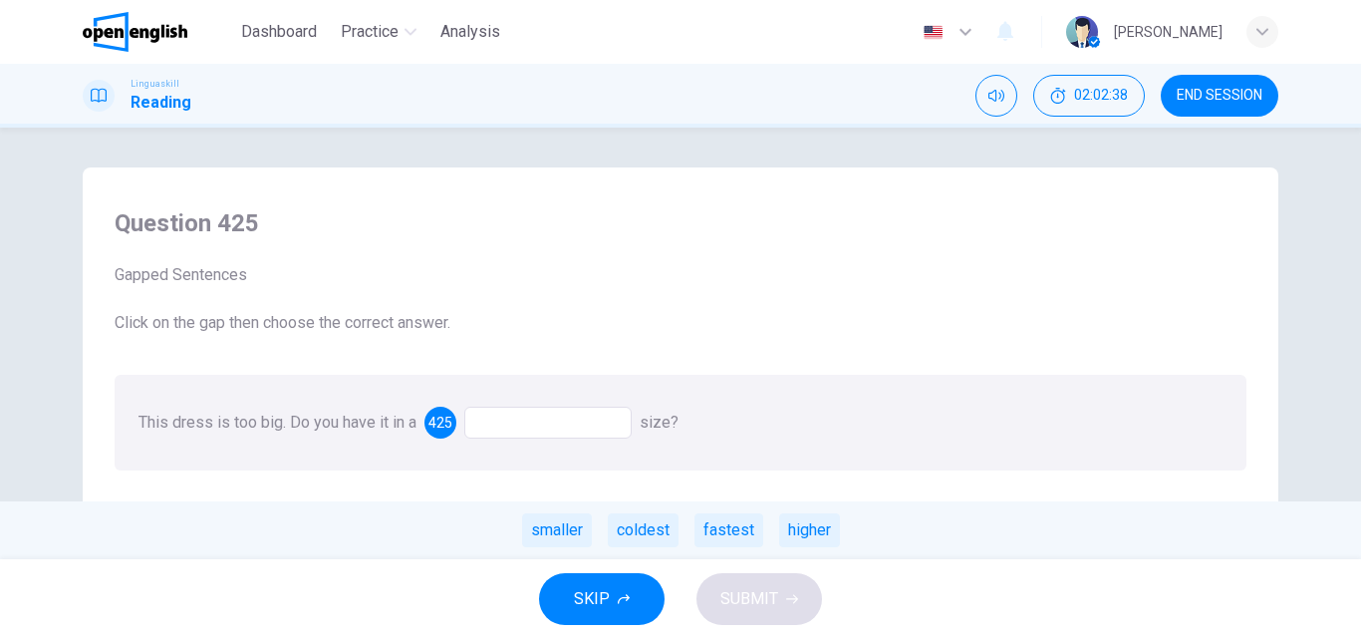
click at [539, 533] on div "smaller" at bounding box center [557, 530] width 70 height 34
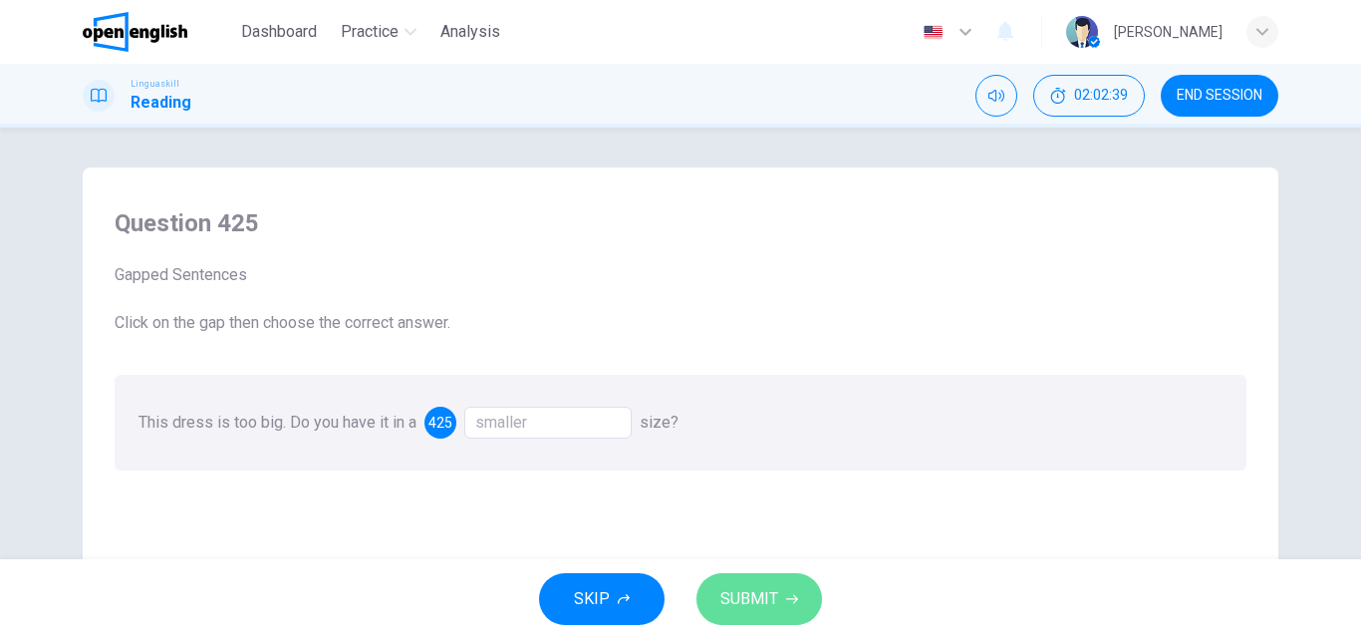
click at [787, 597] on icon "button" at bounding box center [792, 599] width 12 height 12
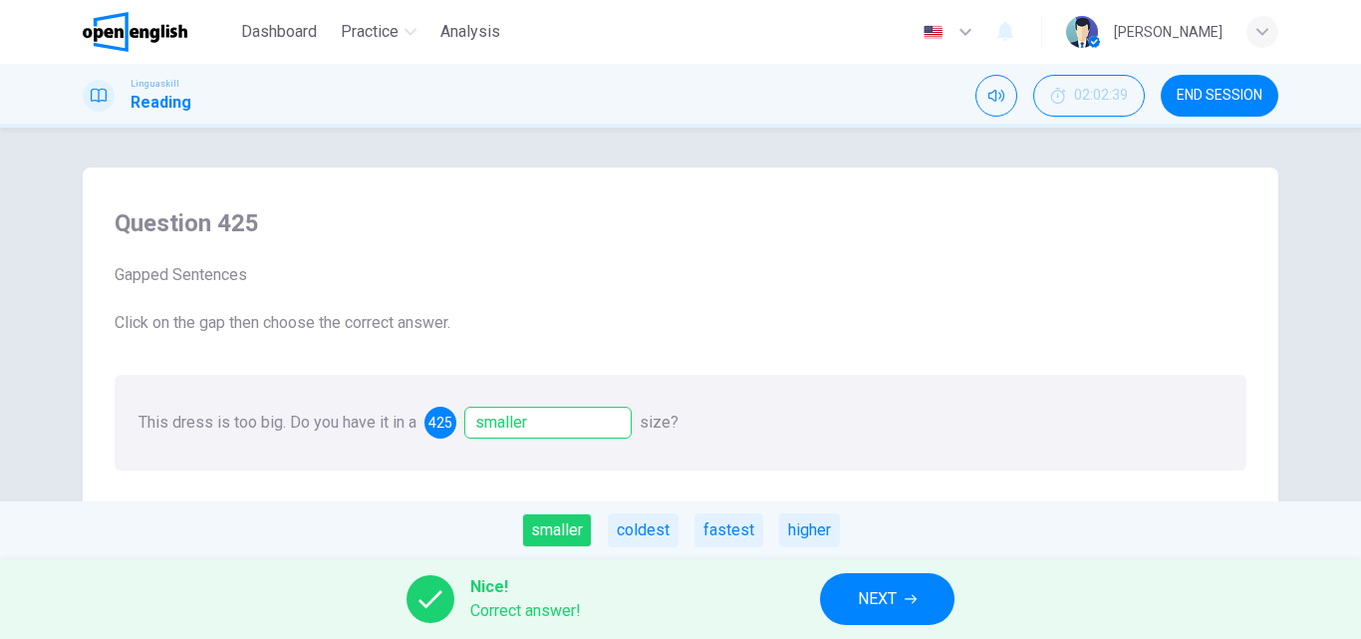
drag, startPoint x: 966, startPoint y: 600, endPoint x: 948, endPoint y: 602, distance: 18.0
click at [968, 600] on div "Nice! Correct answer! NEXT" at bounding box center [680, 599] width 1361 height 80
click at [915, 603] on icon "button" at bounding box center [911, 599] width 12 height 12
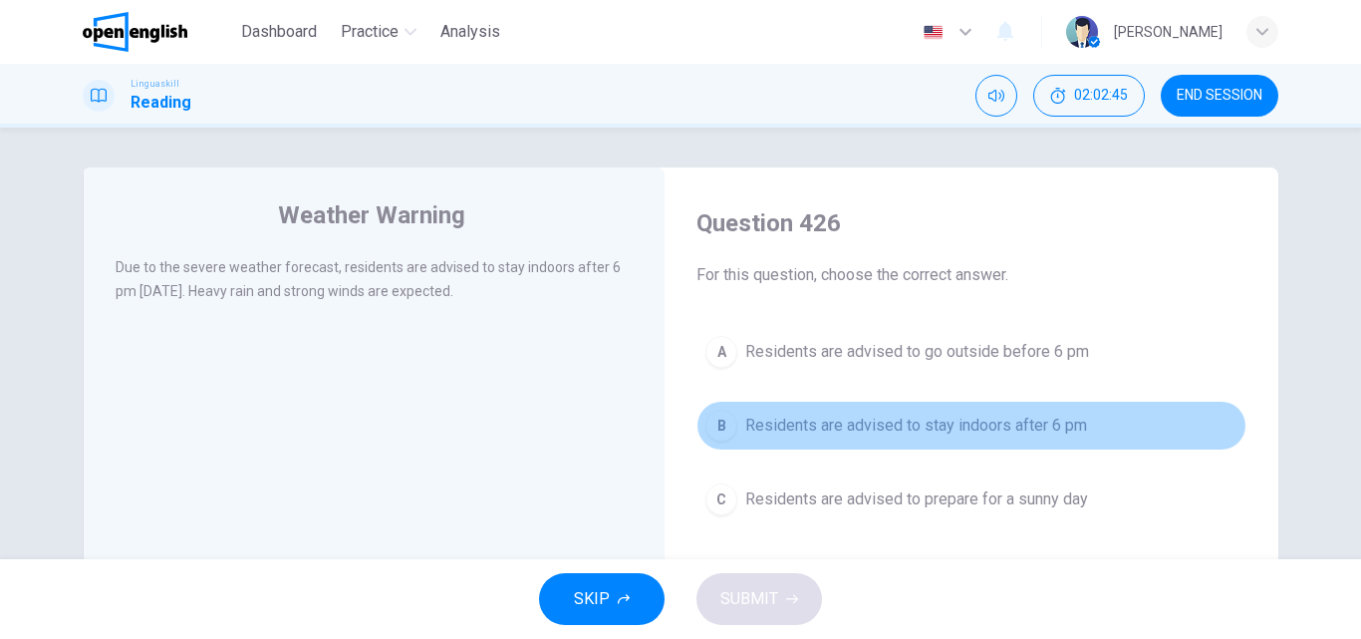
click at [846, 420] on span "Residents are advised to stay indoors after 6 pm" at bounding box center [916, 425] width 342 height 24
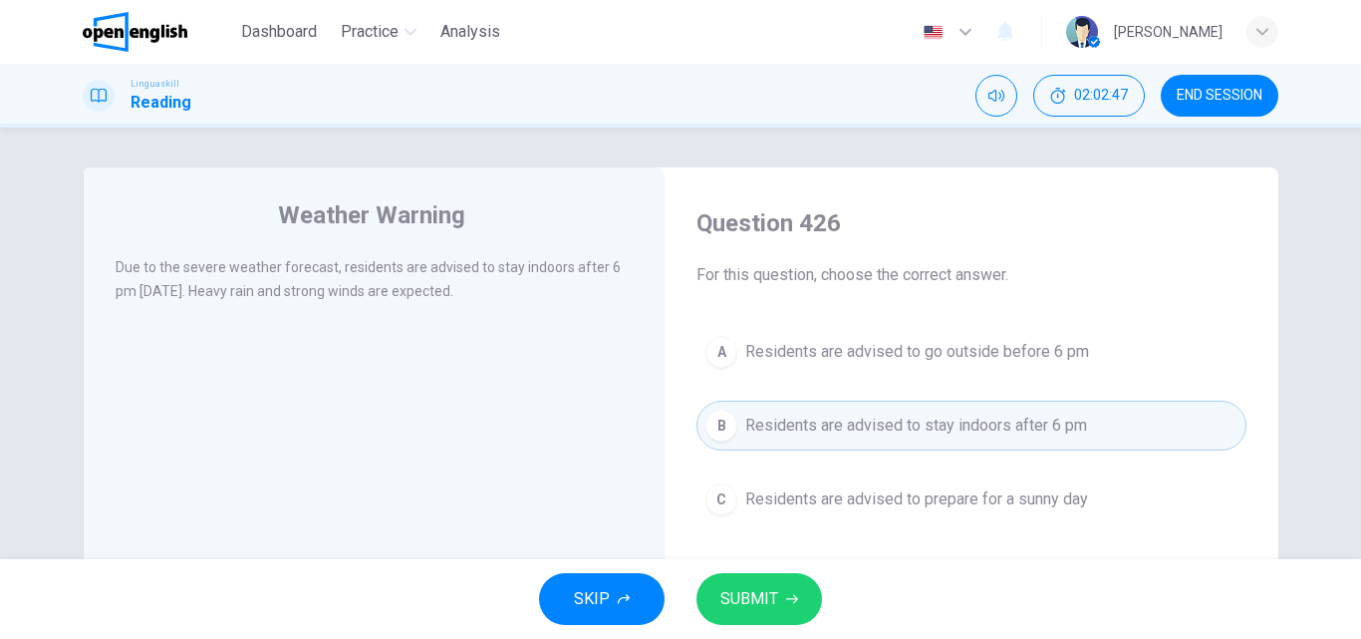
click at [761, 606] on span "SUBMIT" at bounding box center [749, 599] width 58 height 28
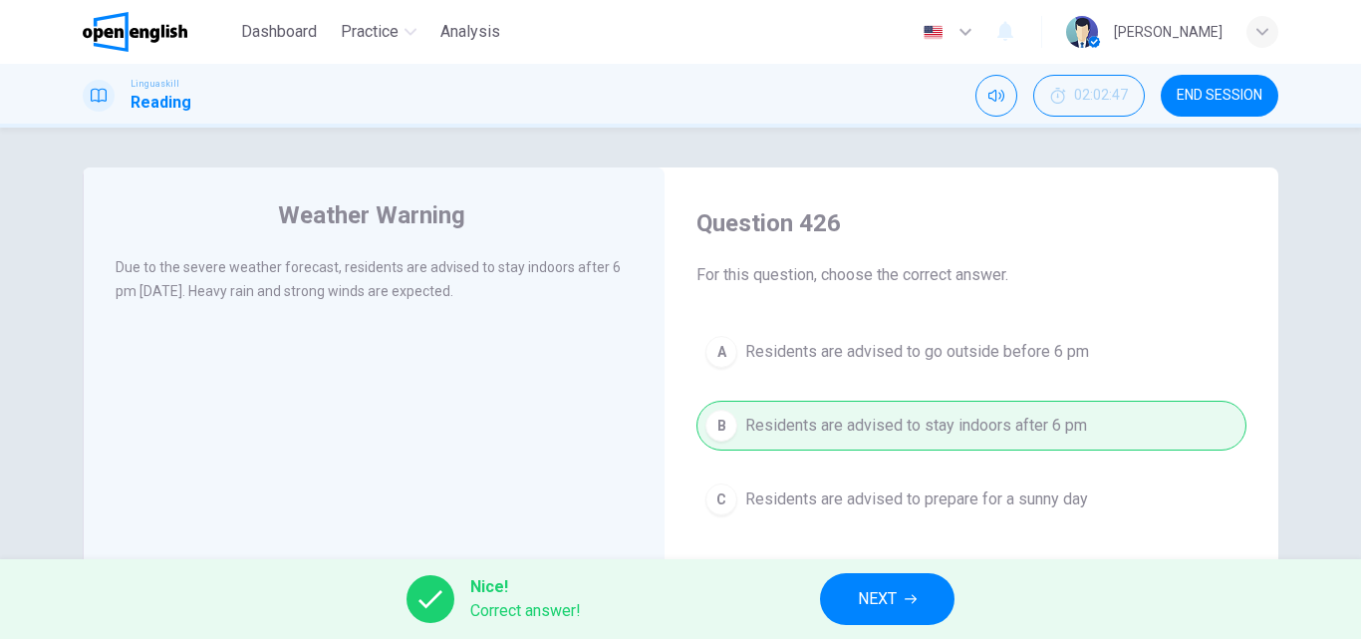
click at [890, 598] on span "NEXT" at bounding box center [877, 599] width 39 height 28
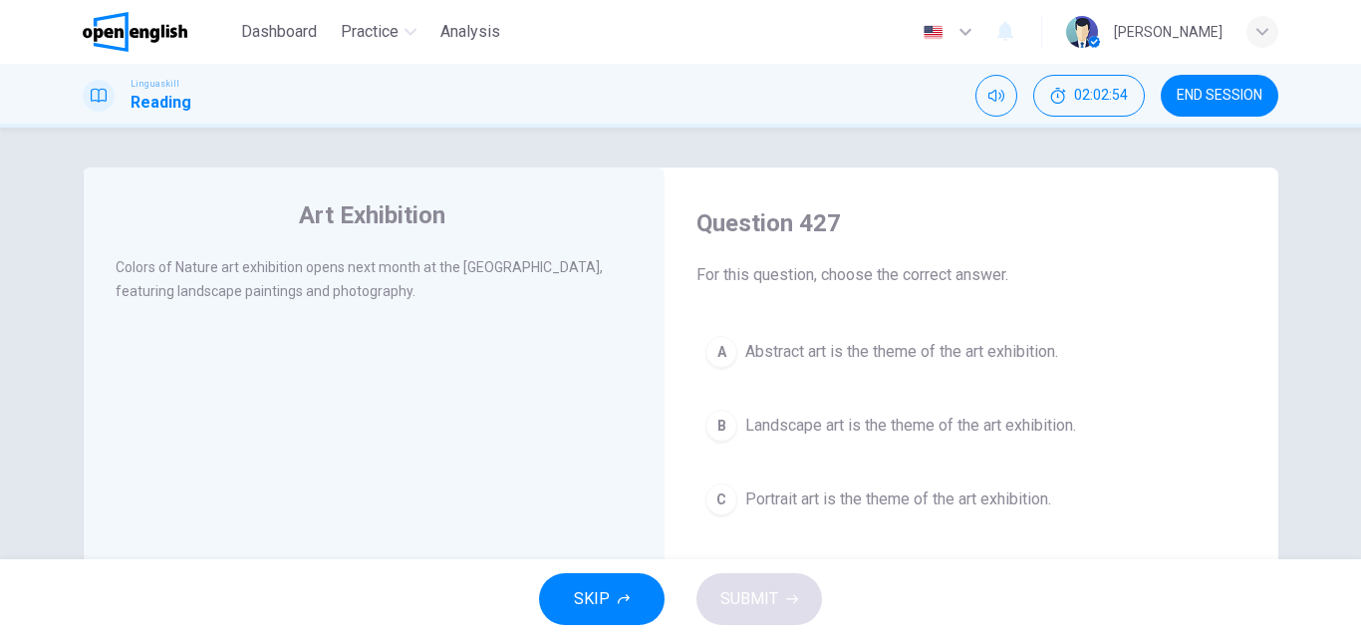
click at [917, 420] on span "Landscape art is the theme of the art exhibition." at bounding box center [910, 425] width 331 height 24
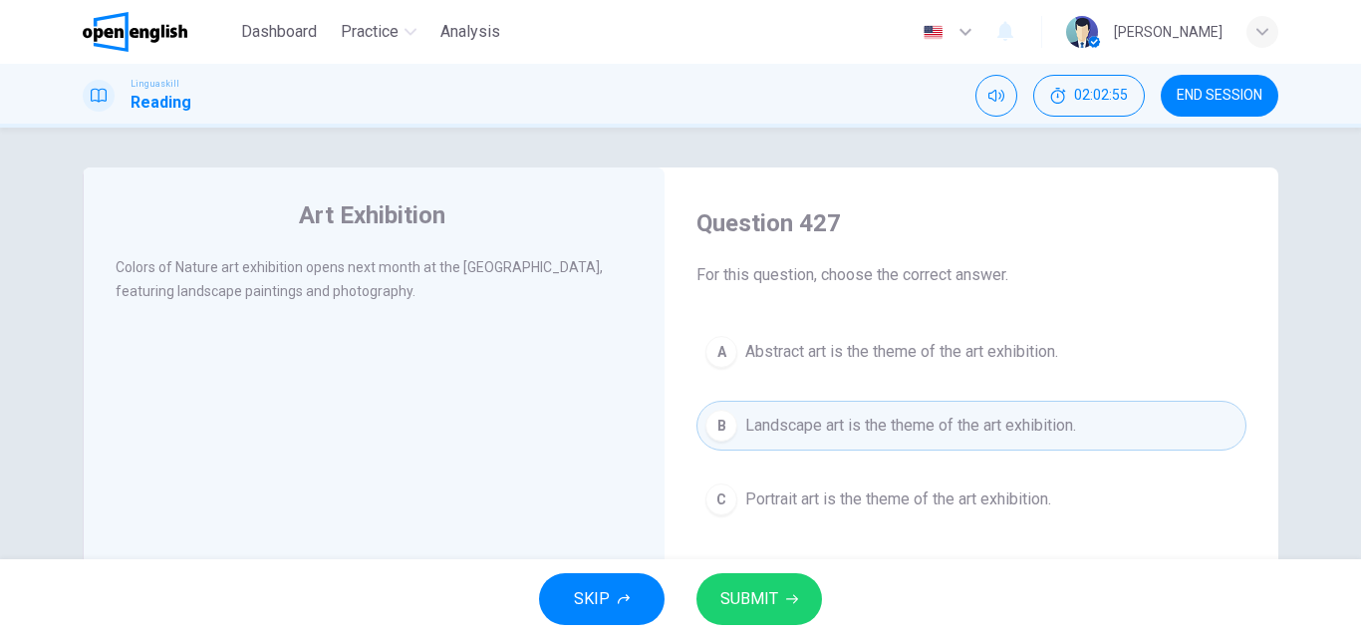
click at [776, 589] on span "SUBMIT" at bounding box center [749, 599] width 58 height 28
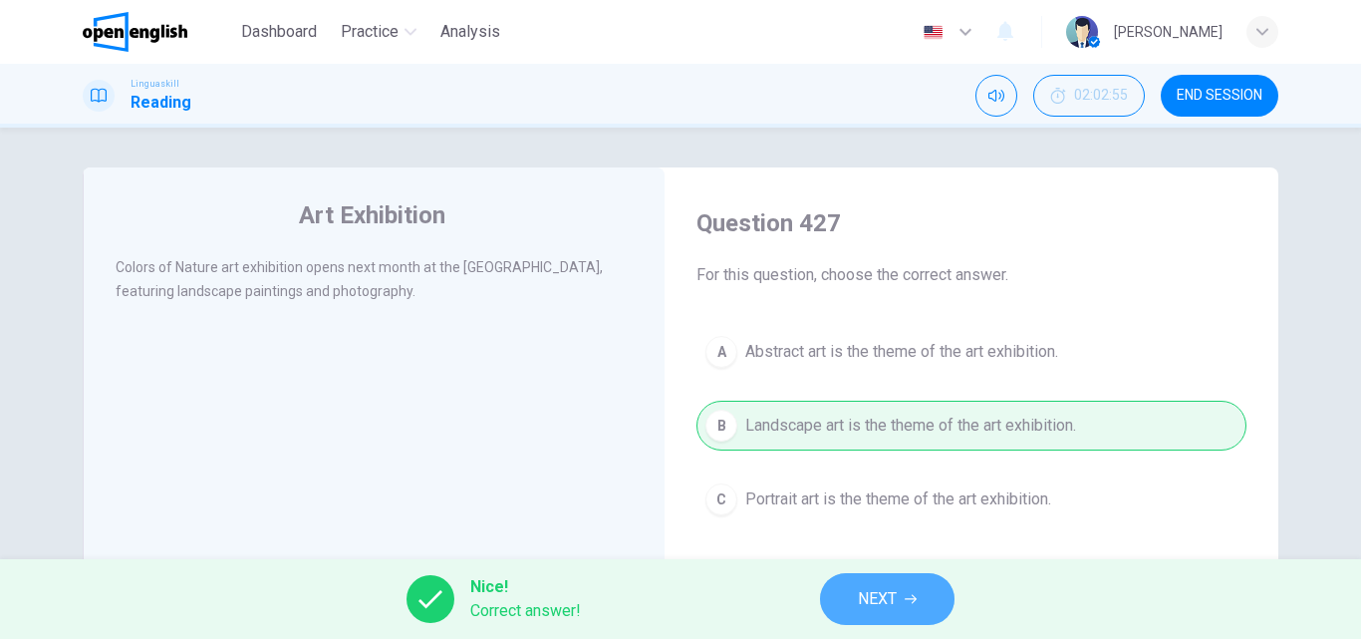
click at [874, 597] on span "NEXT" at bounding box center [877, 599] width 39 height 28
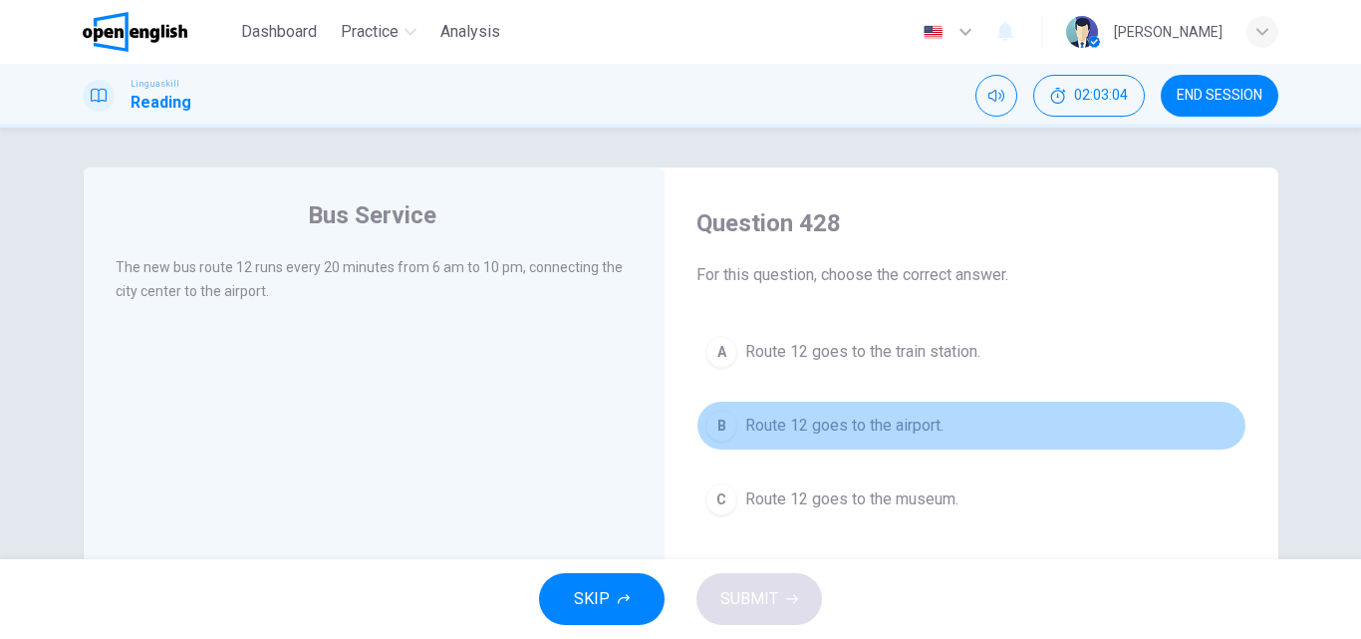
click at [857, 421] on span "Route 12 goes to the airport." at bounding box center [844, 425] width 198 height 24
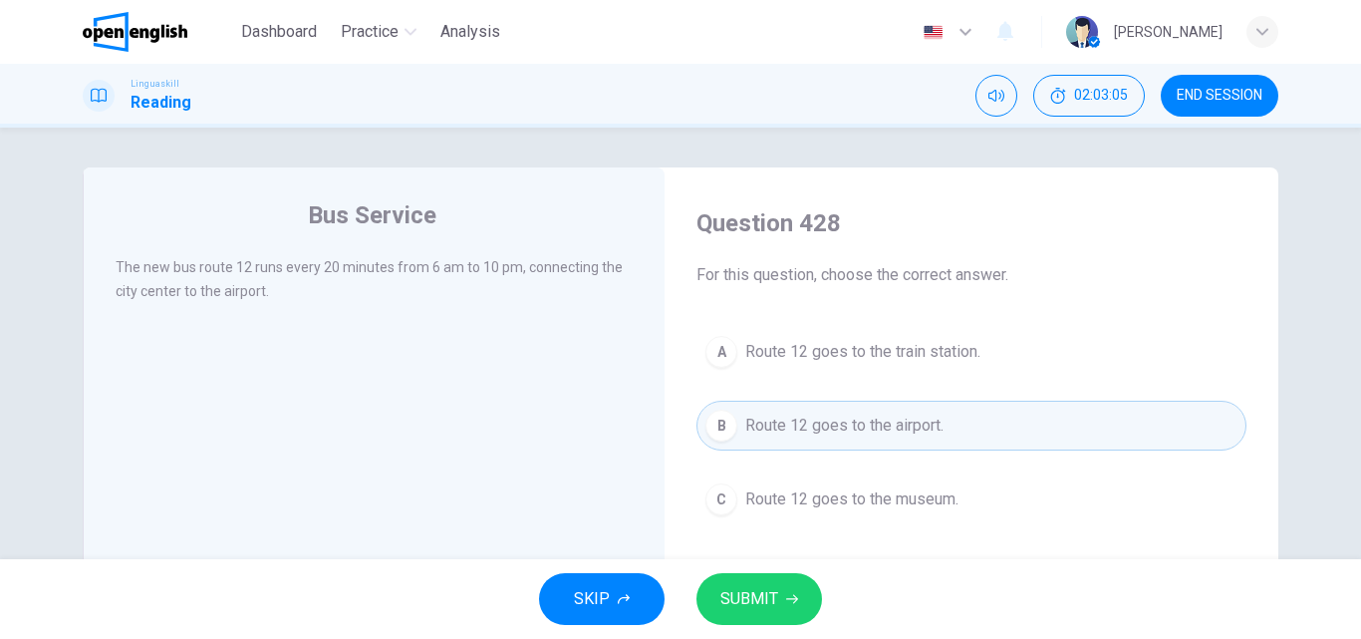
click at [760, 594] on span "SUBMIT" at bounding box center [749, 599] width 58 height 28
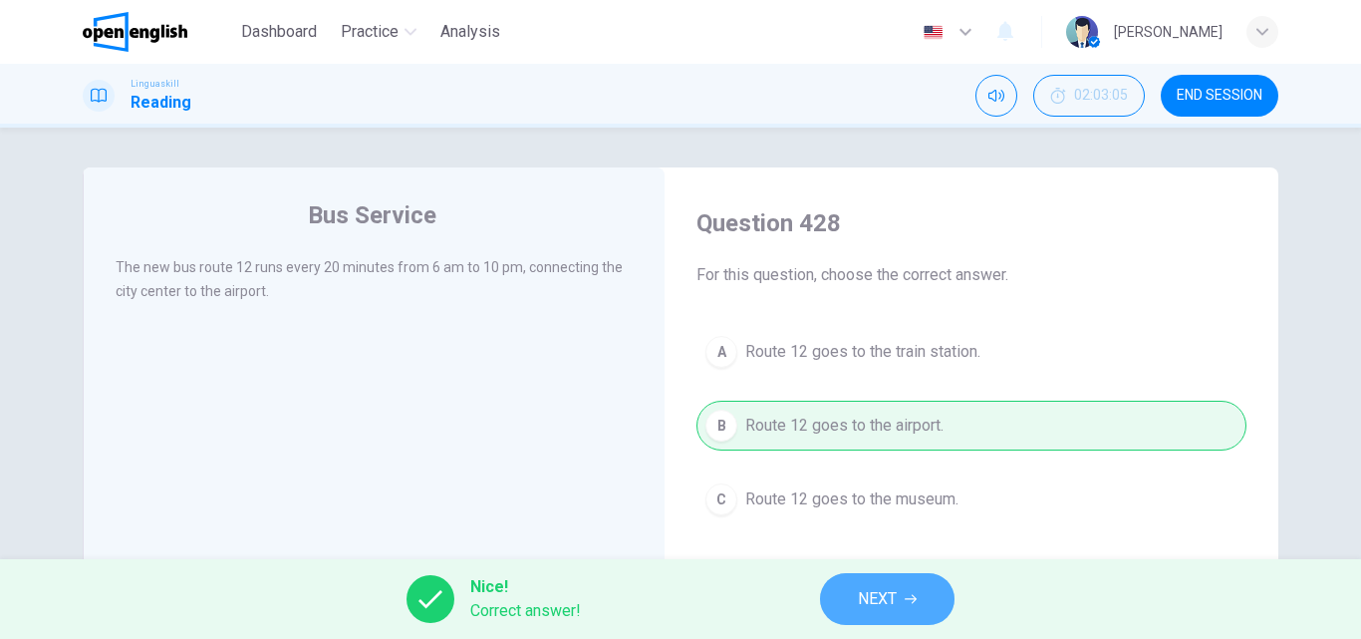
click at [860, 602] on span "NEXT" at bounding box center [877, 599] width 39 height 28
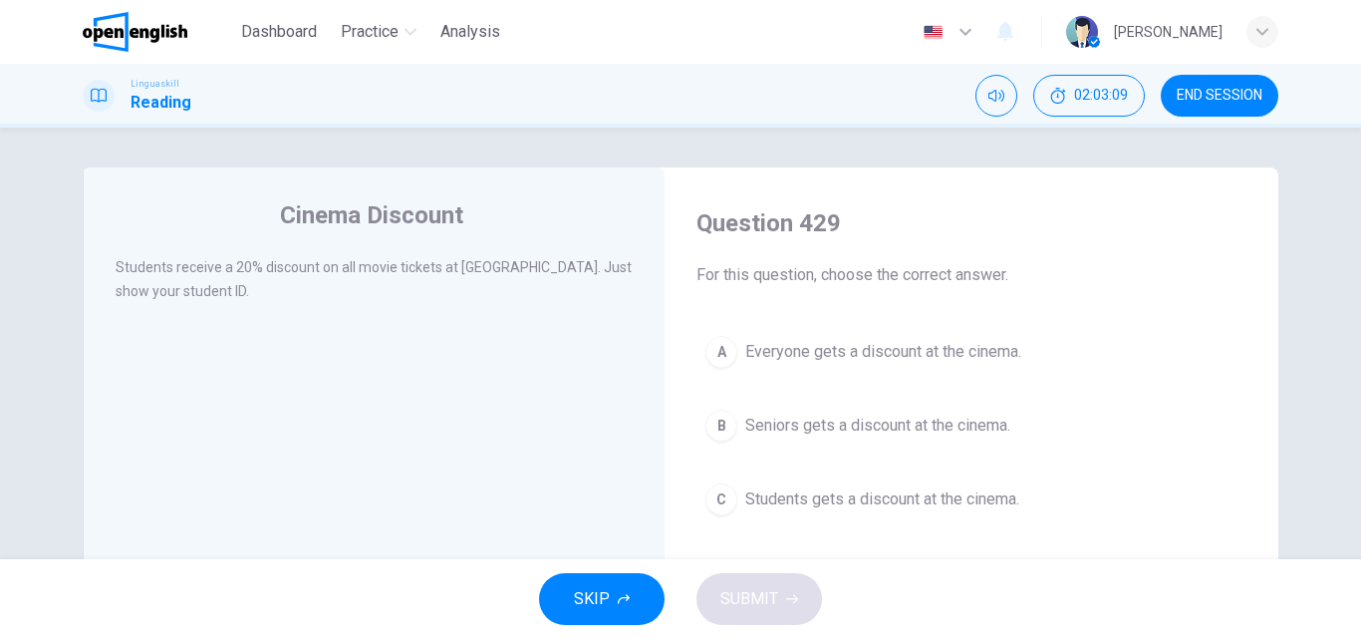
click at [847, 494] on span "Students gets a discount at the cinema." at bounding box center [882, 499] width 274 height 24
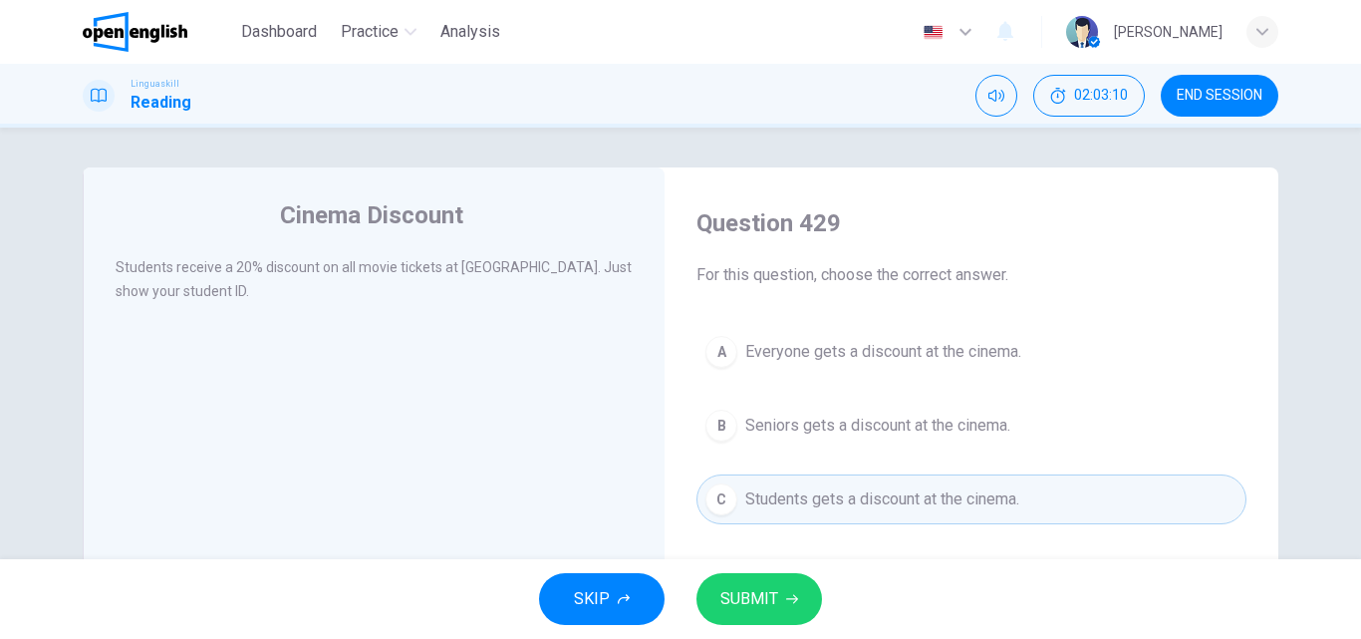
click at [744, 609] on span "SUBMIT" at bounding box center [749, 599] width 58 height 28
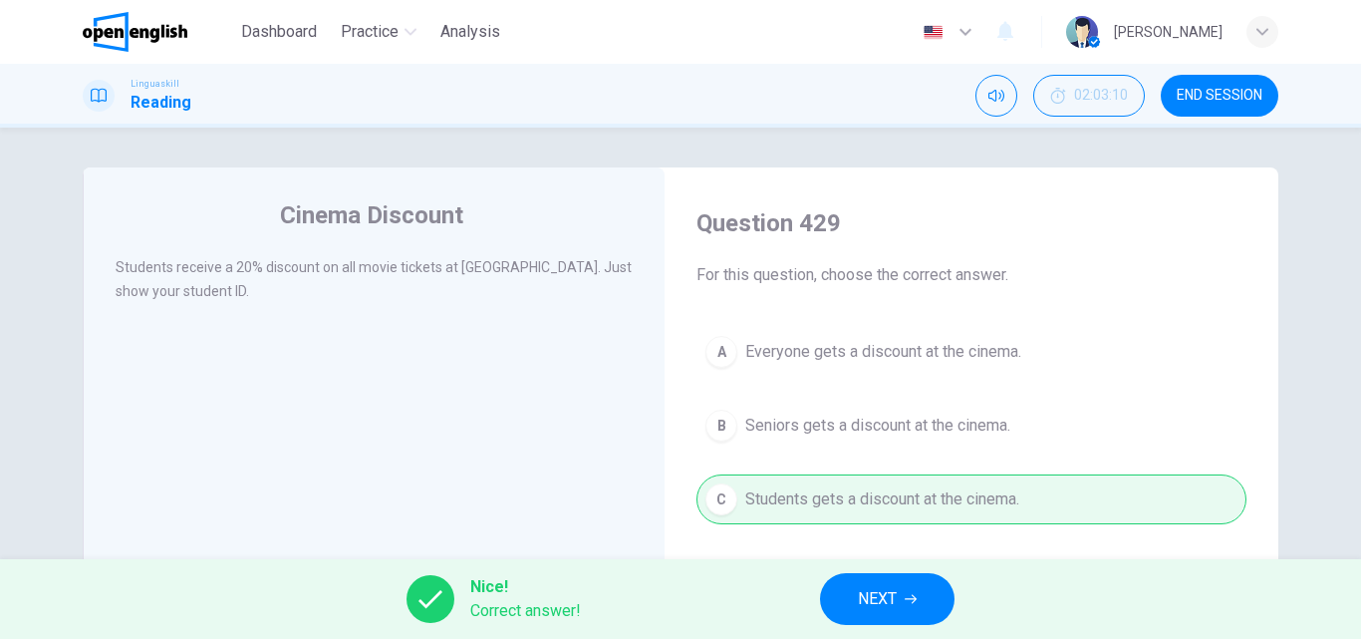
click at [872, 594] on span "NEXT" at bounding box center [877, 599] width 39 height 28
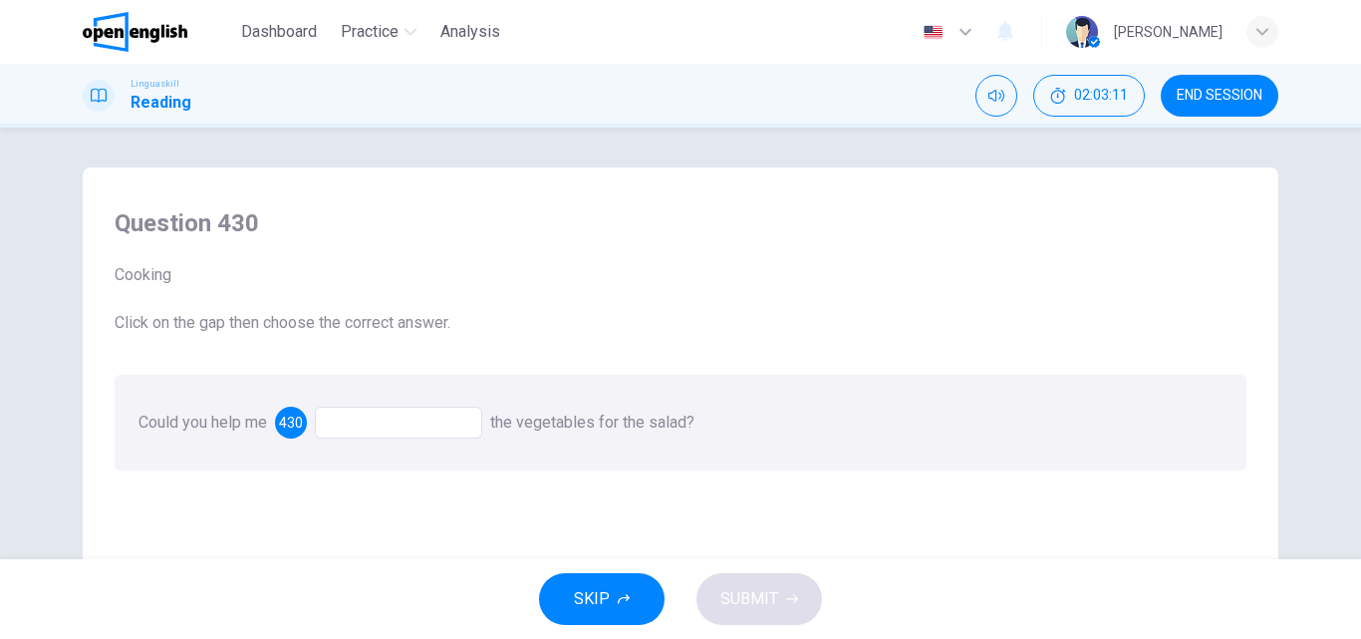
click at [367, 423] on div at bounding box center [398, 422] width 167 height 32
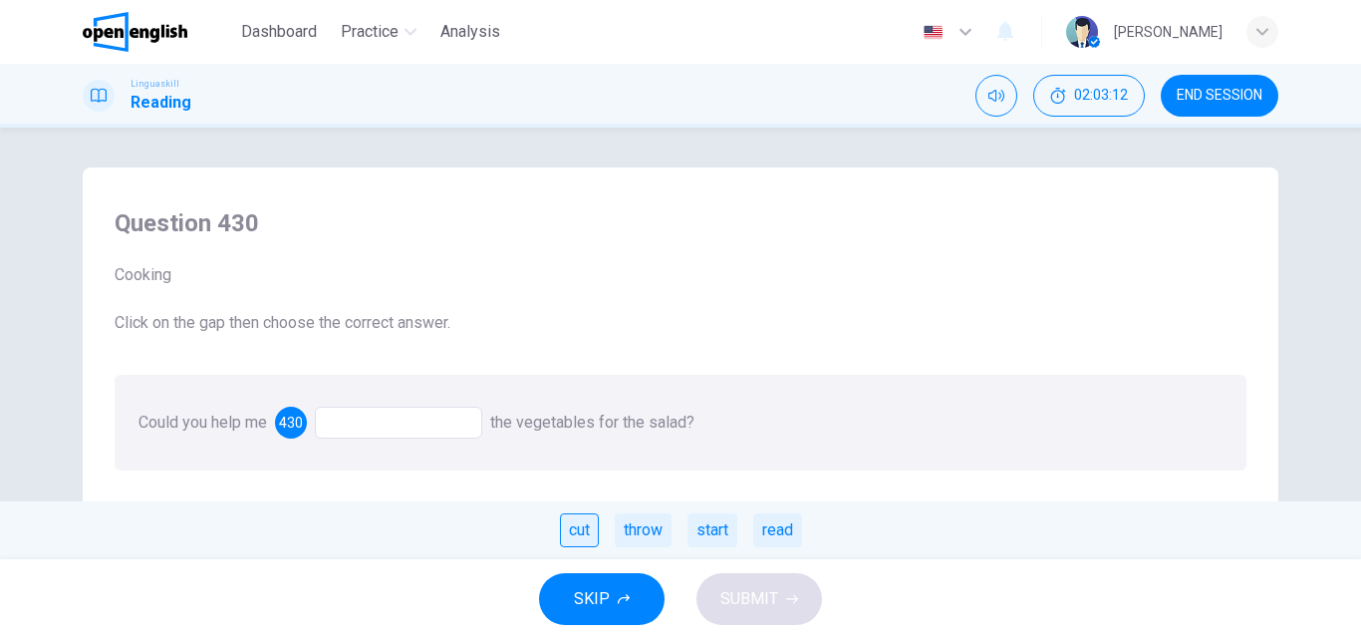
click at [572, 525] on div "cut" at bounding box center [579, 530] width 39 height 34
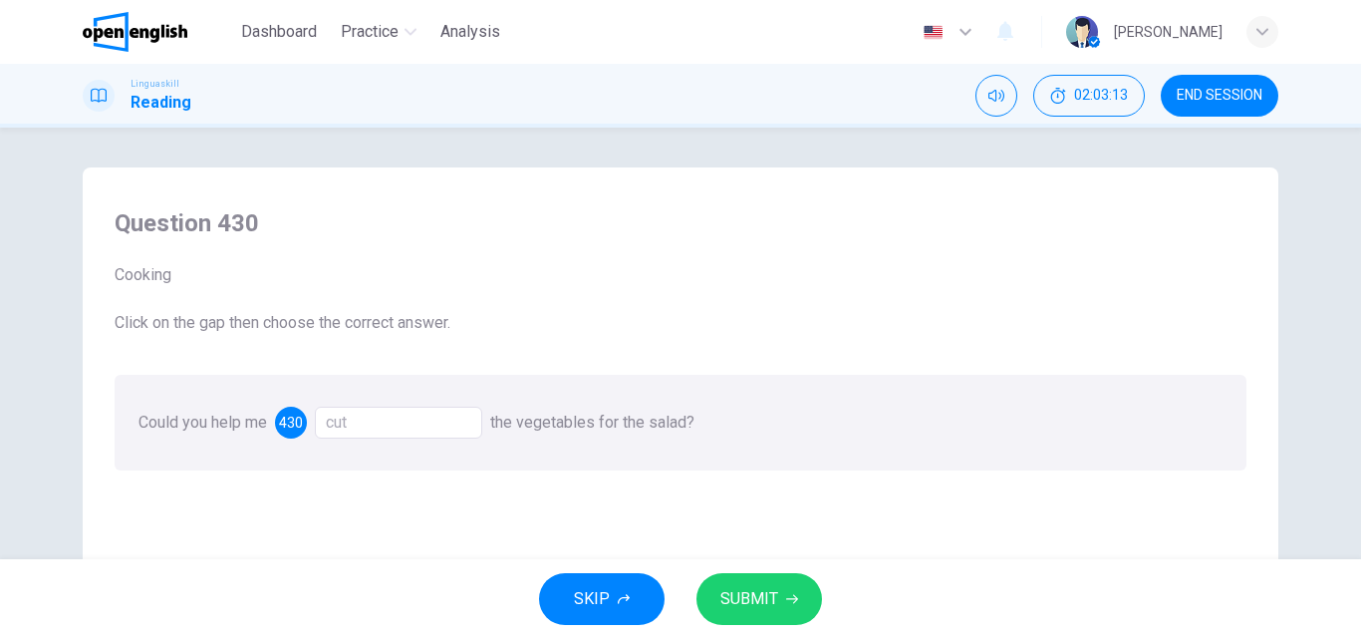
click at [745, 587] on span "SUBMIT" at bounding box center [749, 599] width 58 height 28
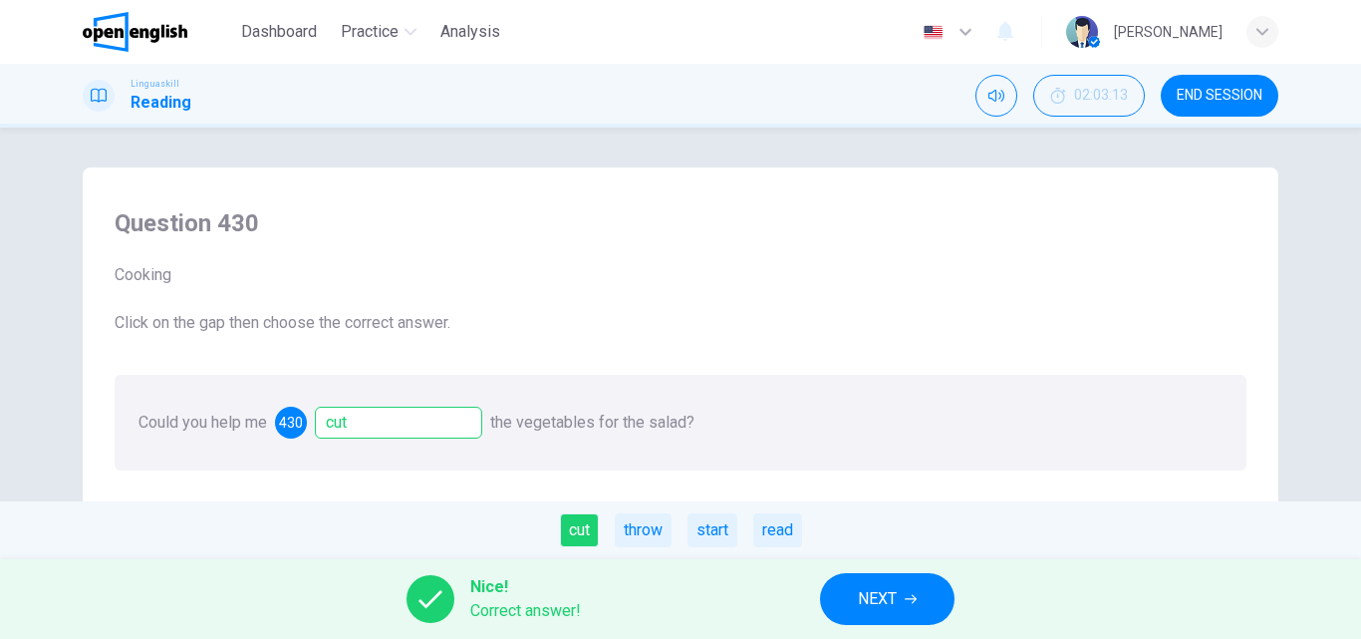
click at [867, 581] on button "NEXT" at bounding box center [887, 599] width 134 height 52
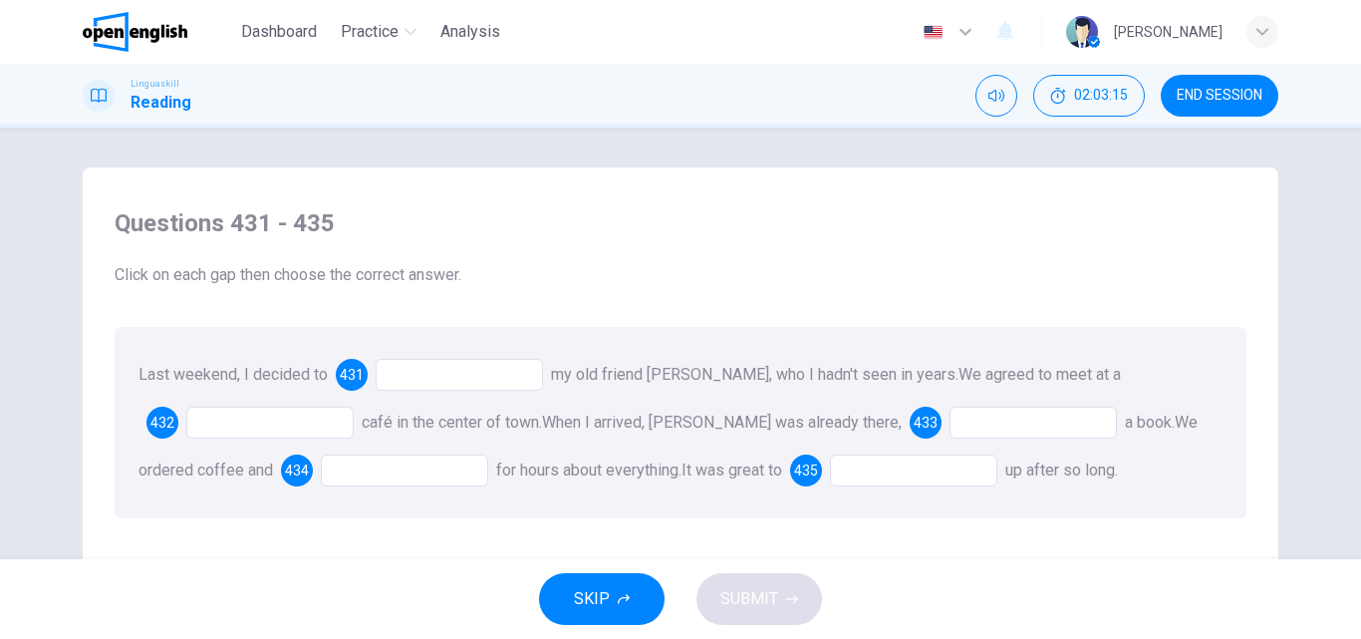
click at [444, 379] on div at bounding box center [459, 375] width 167 height 32
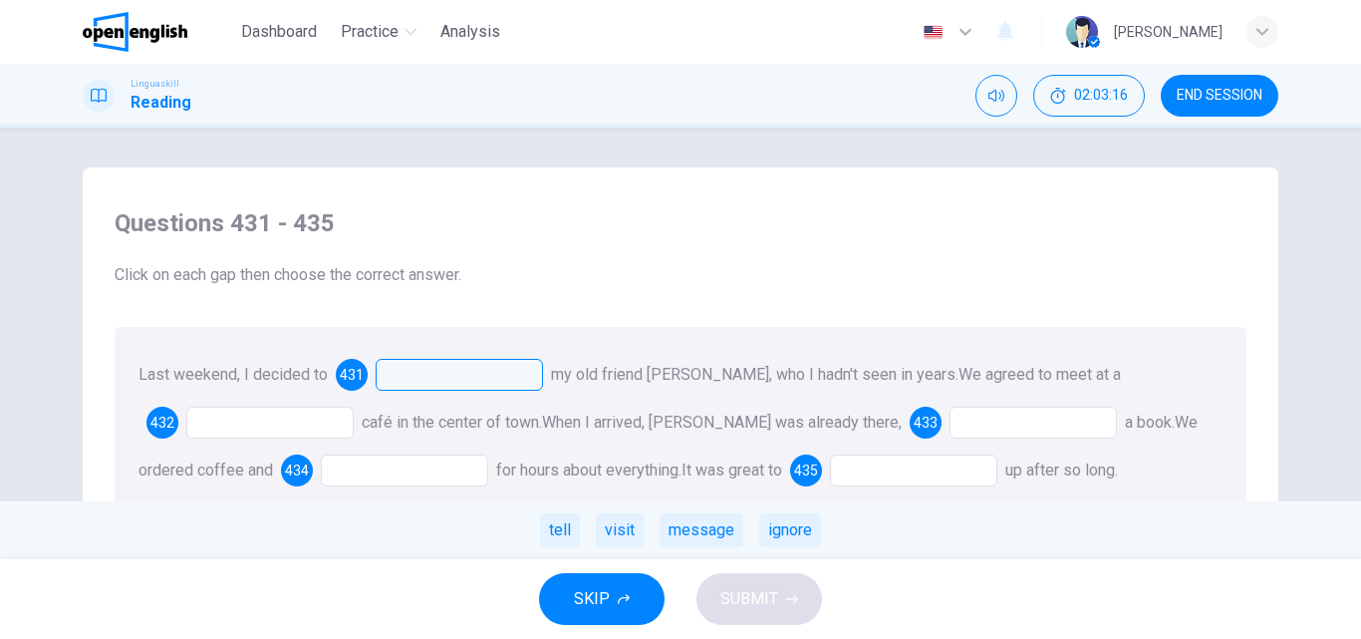
click at [620, 533] on div "visit" at bounding box center [620, 530] width 48 height 34
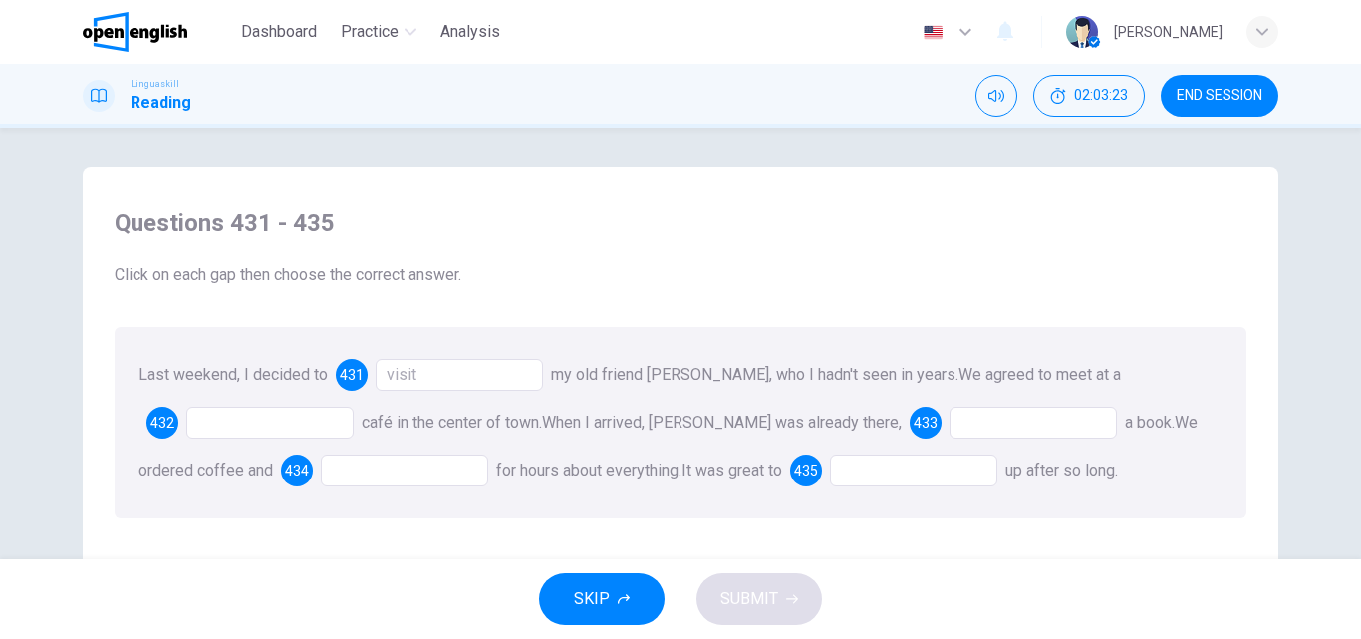
click at [237, 421] on div at bounding box center [269, 422] width 167 height 32
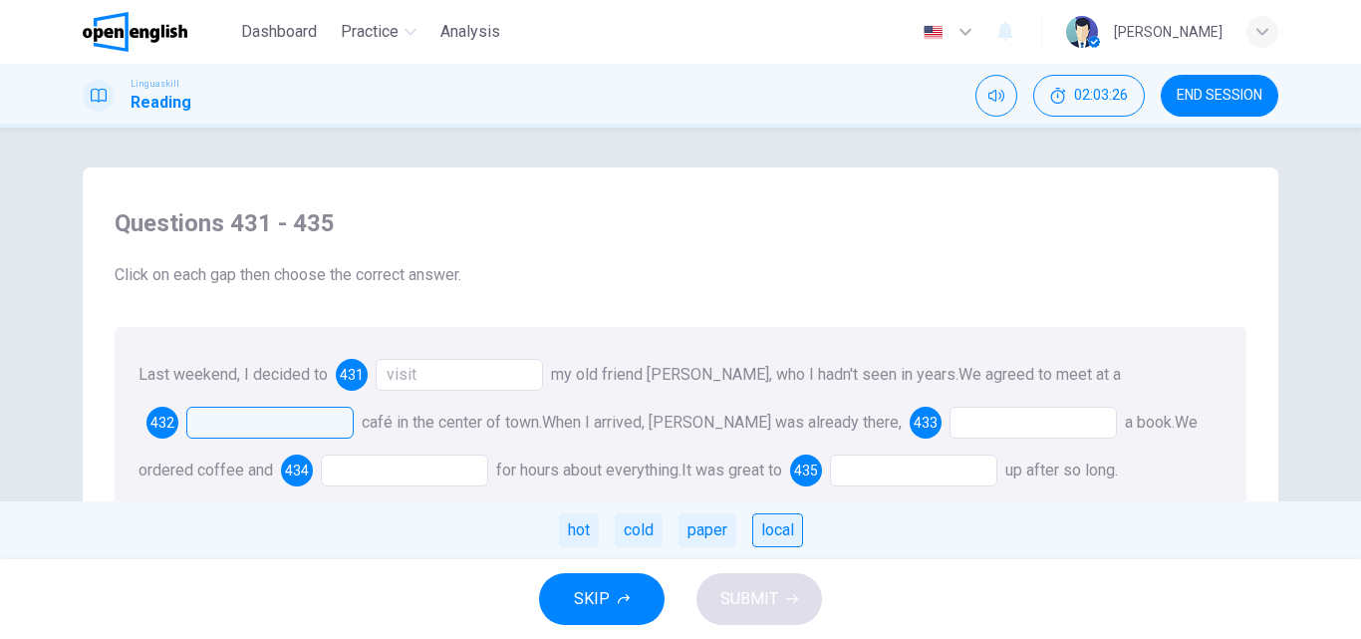
click at [784, 536] on div "local" at bounding box center [777, 530] width 51 height 34
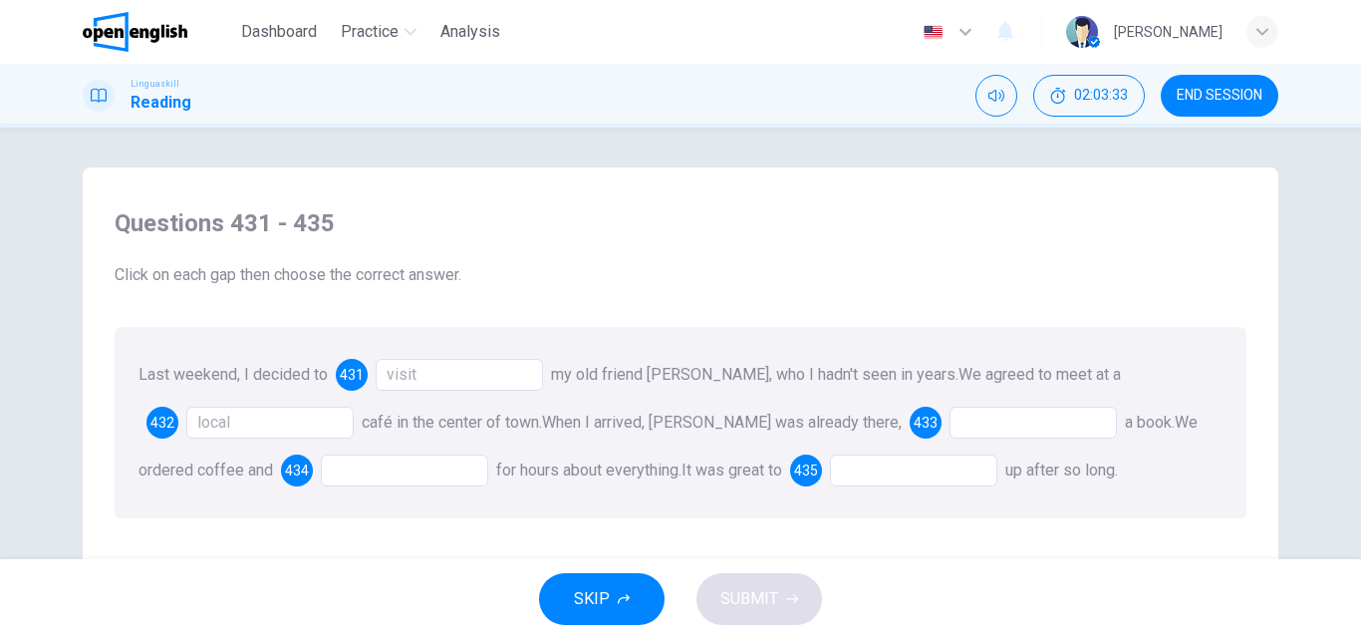
click at [949, 424] on div at bounding box center [1032, 422] width 167 height 32
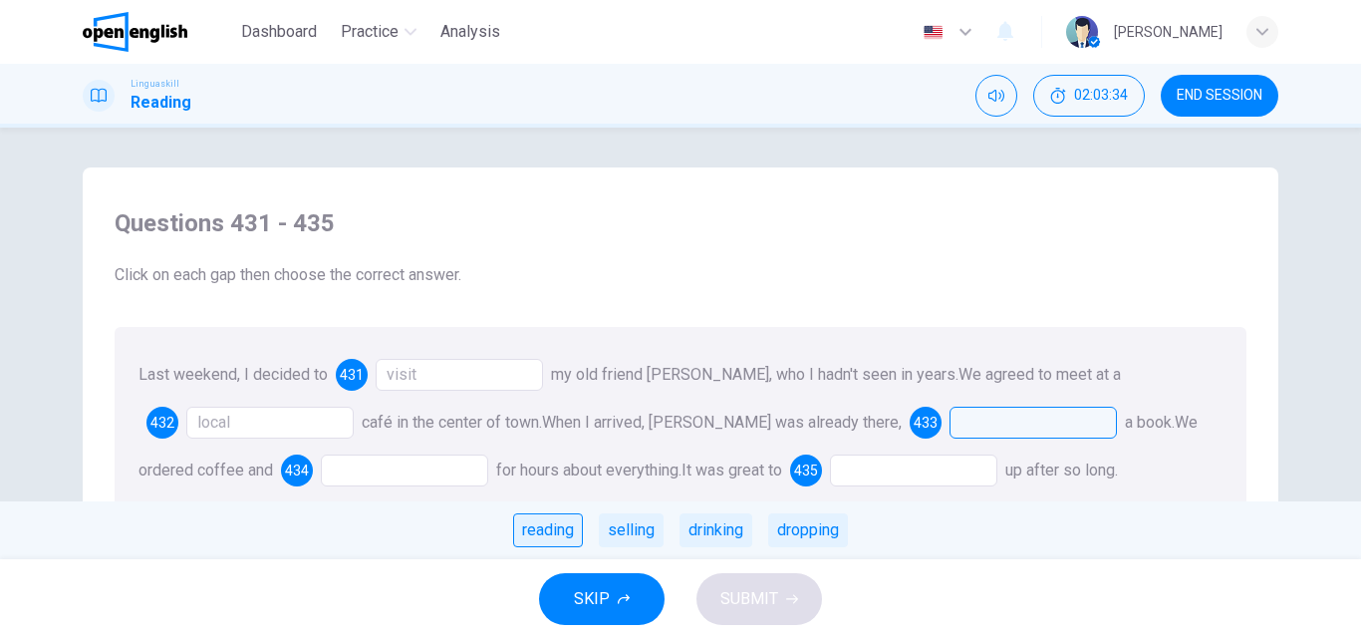
click at [532, 538] on div "reading" at bounding box center [548, 530] width 70 height 34
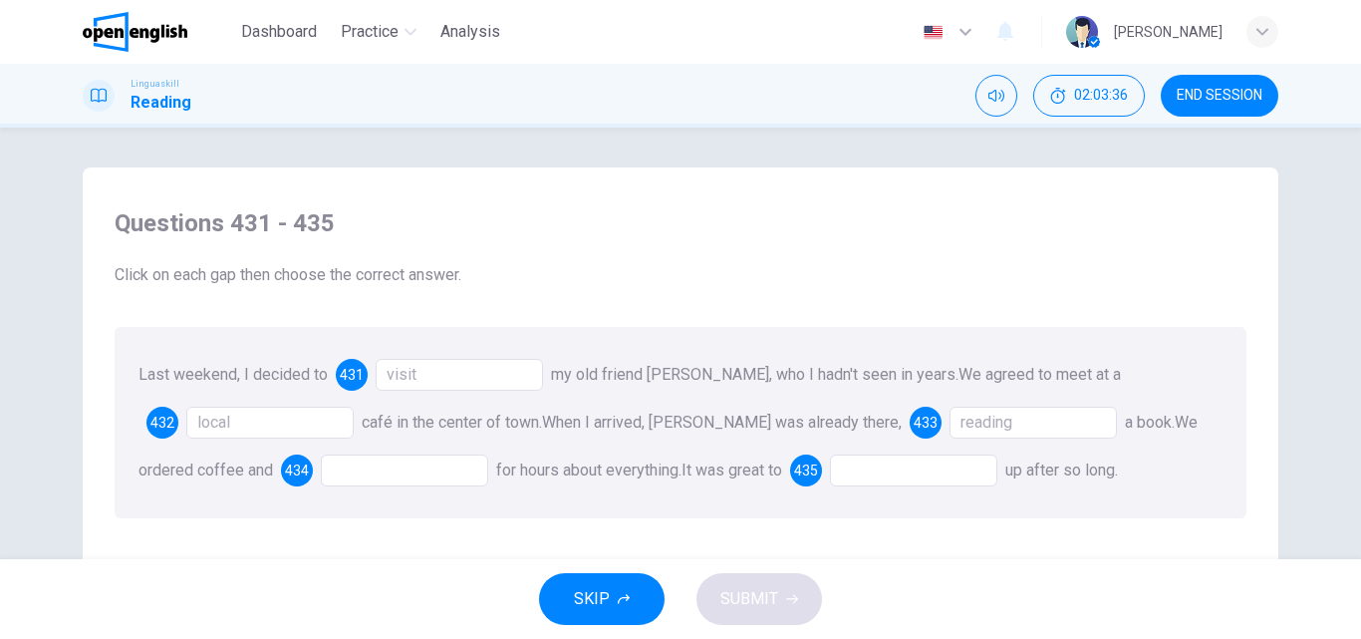
click at [321, 462] on div at bounding box center [404, 470] width 167 height 32
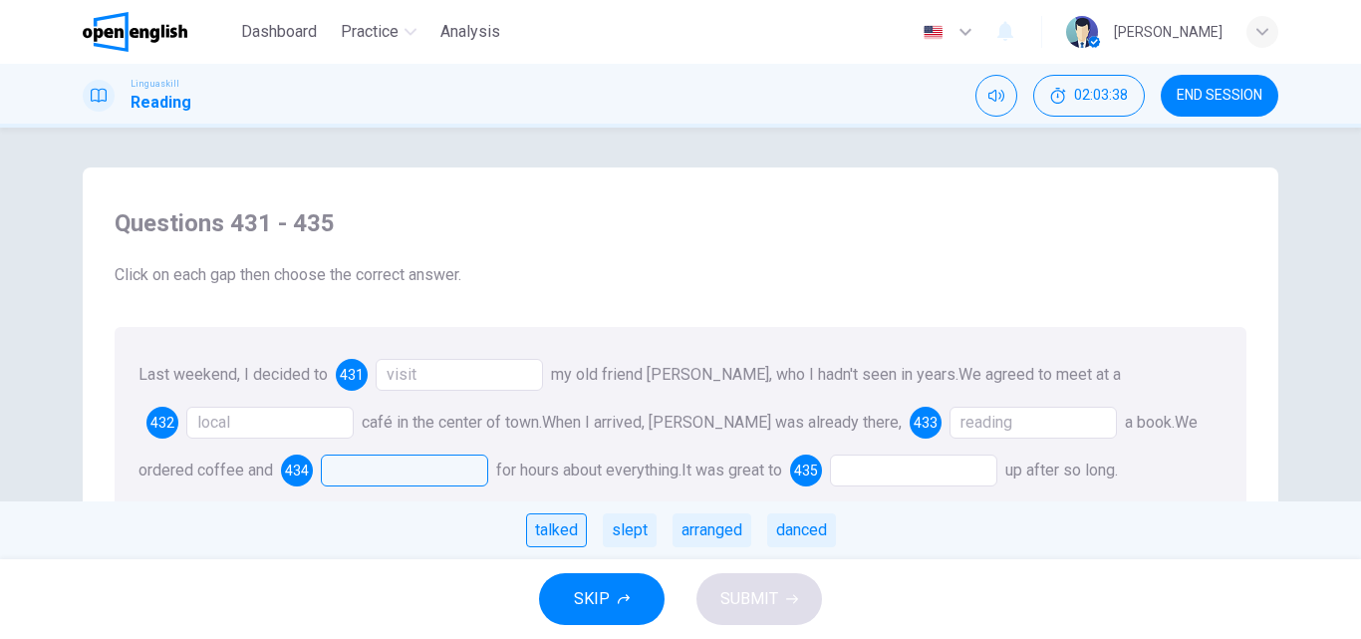
click at [566, 533] on div "talked" at bounding box center [556, 530] width 61 height 34
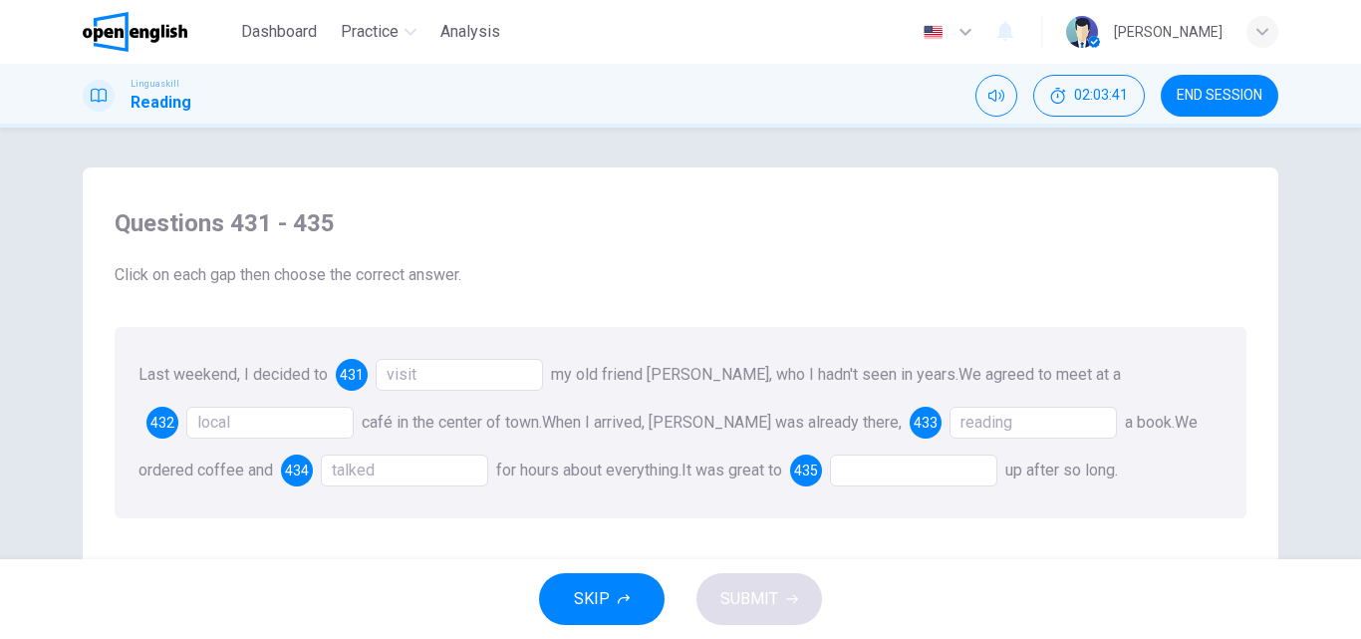
click at [830, 467] on div at bounding box center [913, 470] width 167 height 32
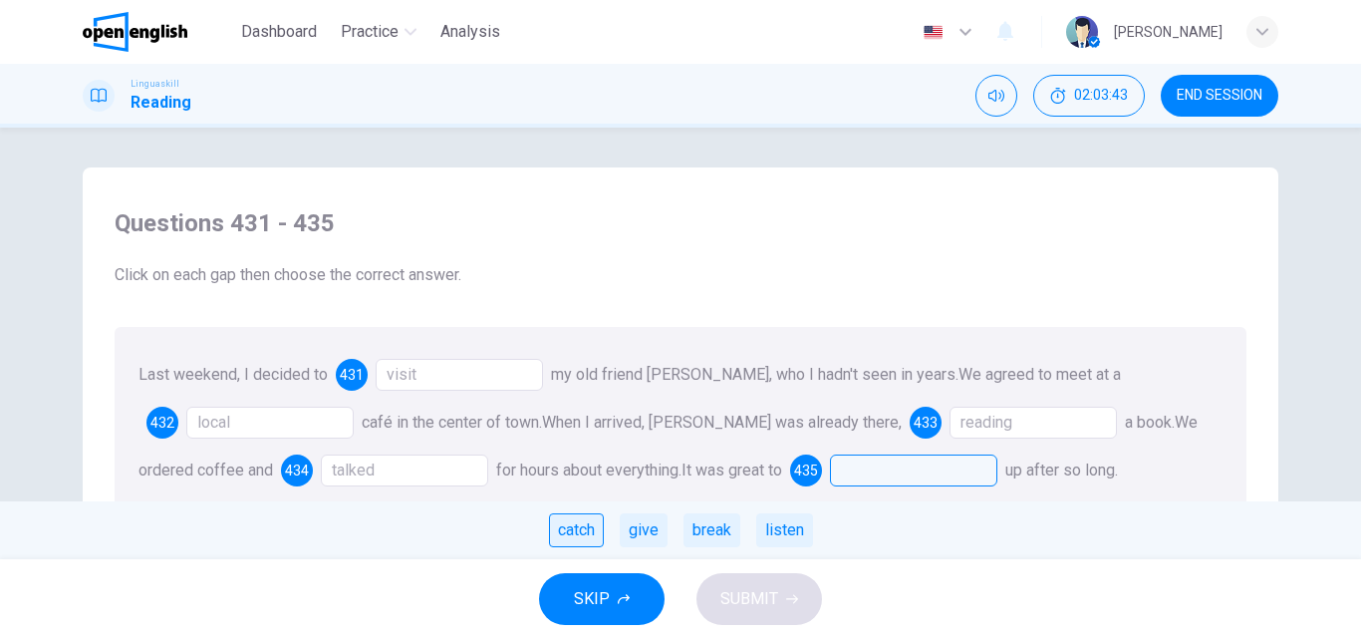
click at [577, 535] on div "catch" at bounding box center [576, 530] width 55 height 34
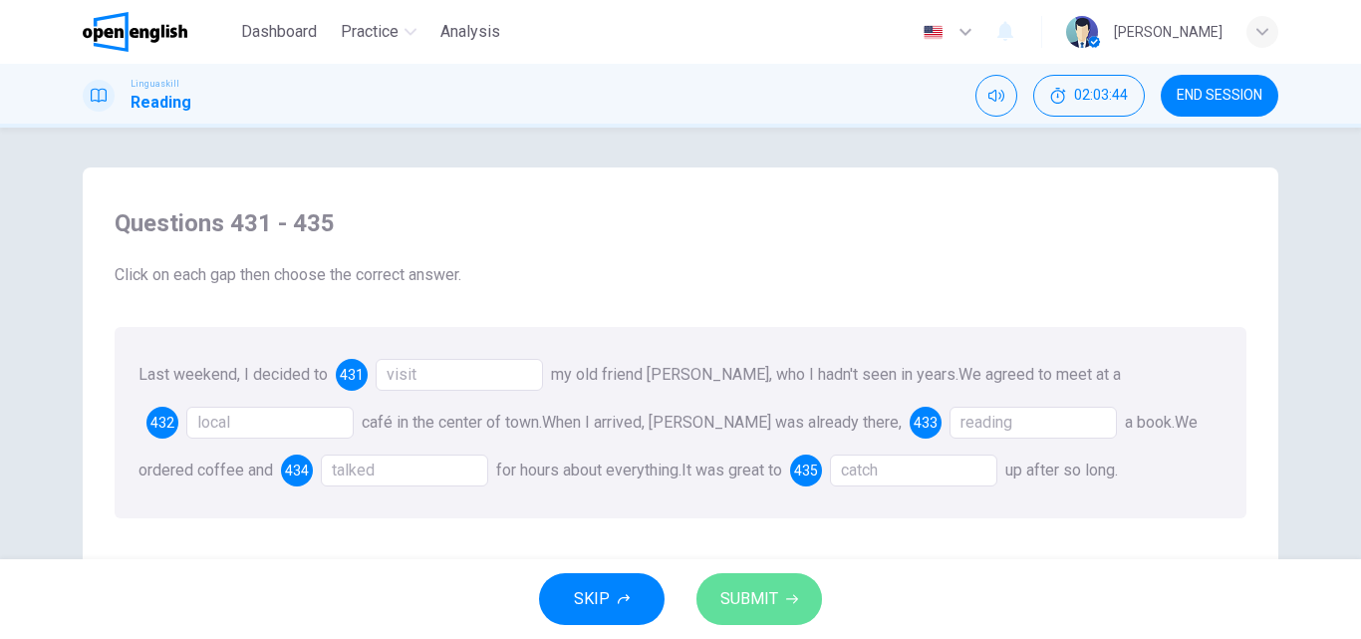
click at [763, 593] on span "SUBMIT" at bounding box center [749, 599] width 58 height 28
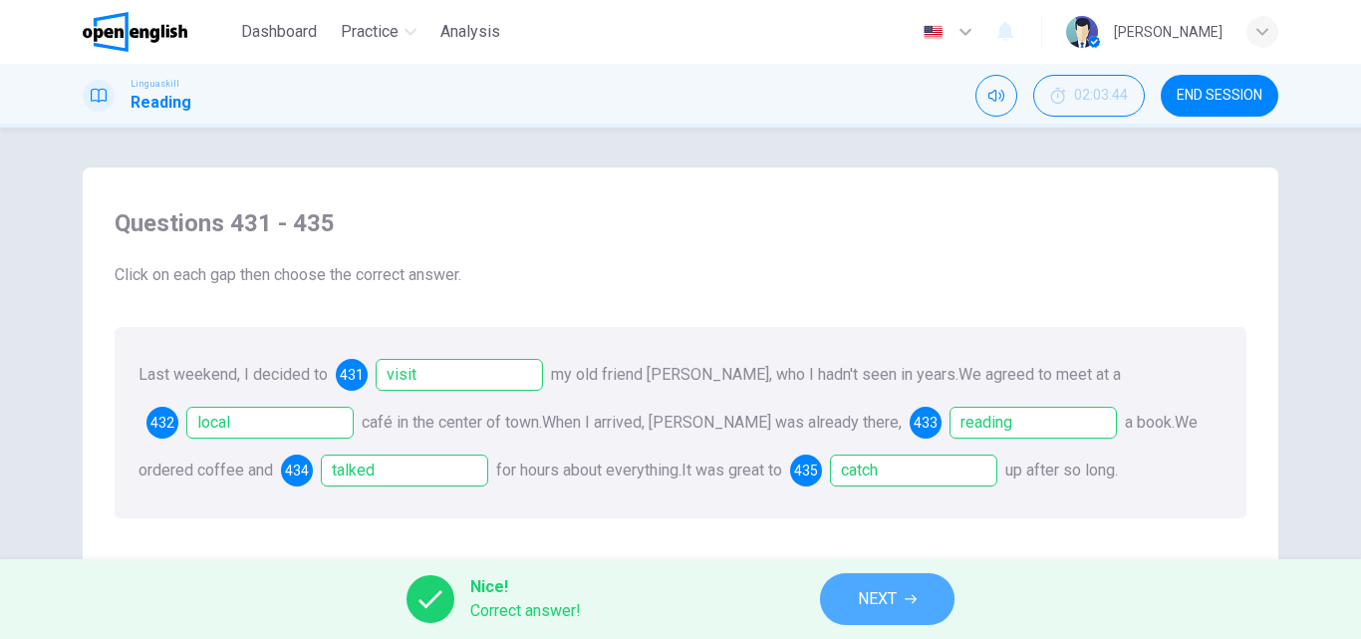
click at [870, 590] on span "NEXT" at bounding box center [877, 599] width 39 height 28
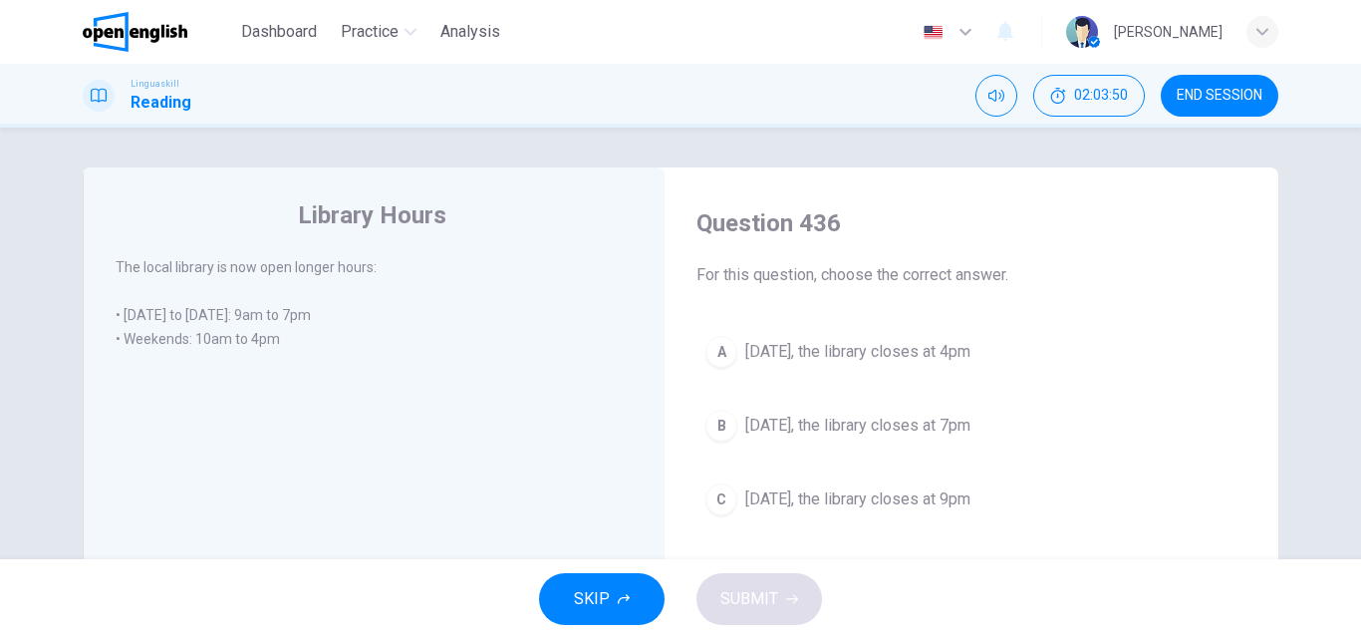
click at [856, 356] on span "[DATE], the library closes at 4pm" at bounding box center [857, 352] width 225 height 24
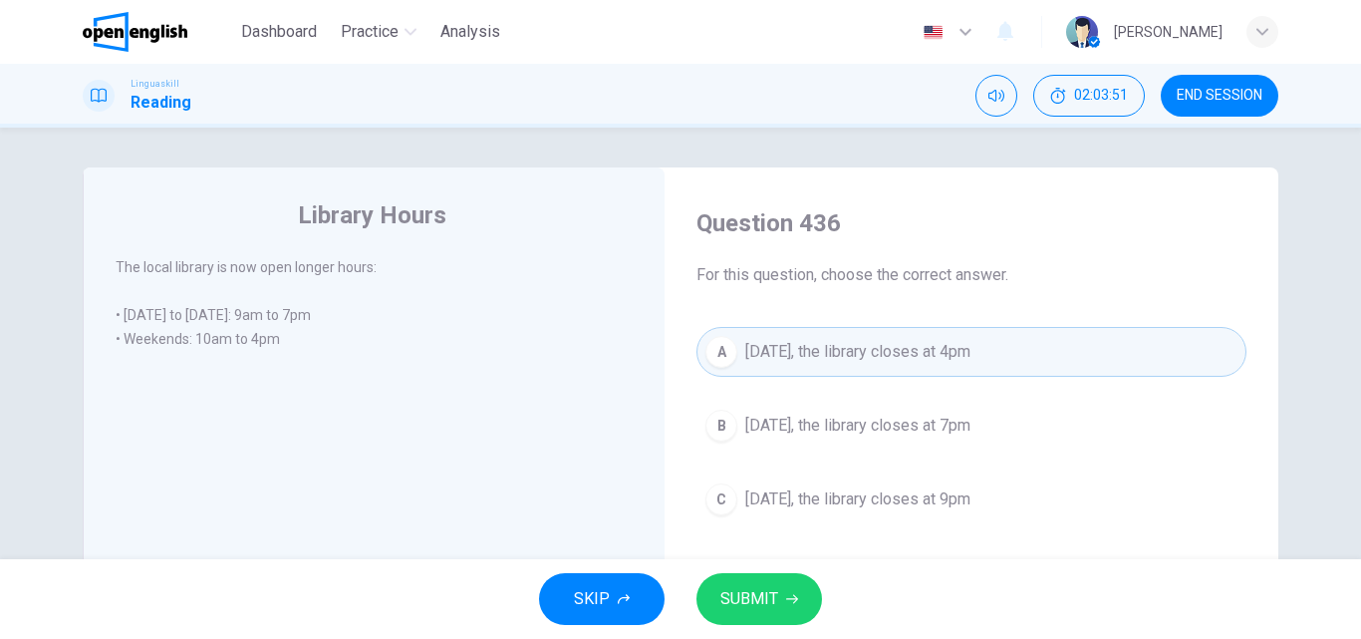
click at [772, 596] on span "SUBMIT" at bounding box center [749, 599] width 58 height 28
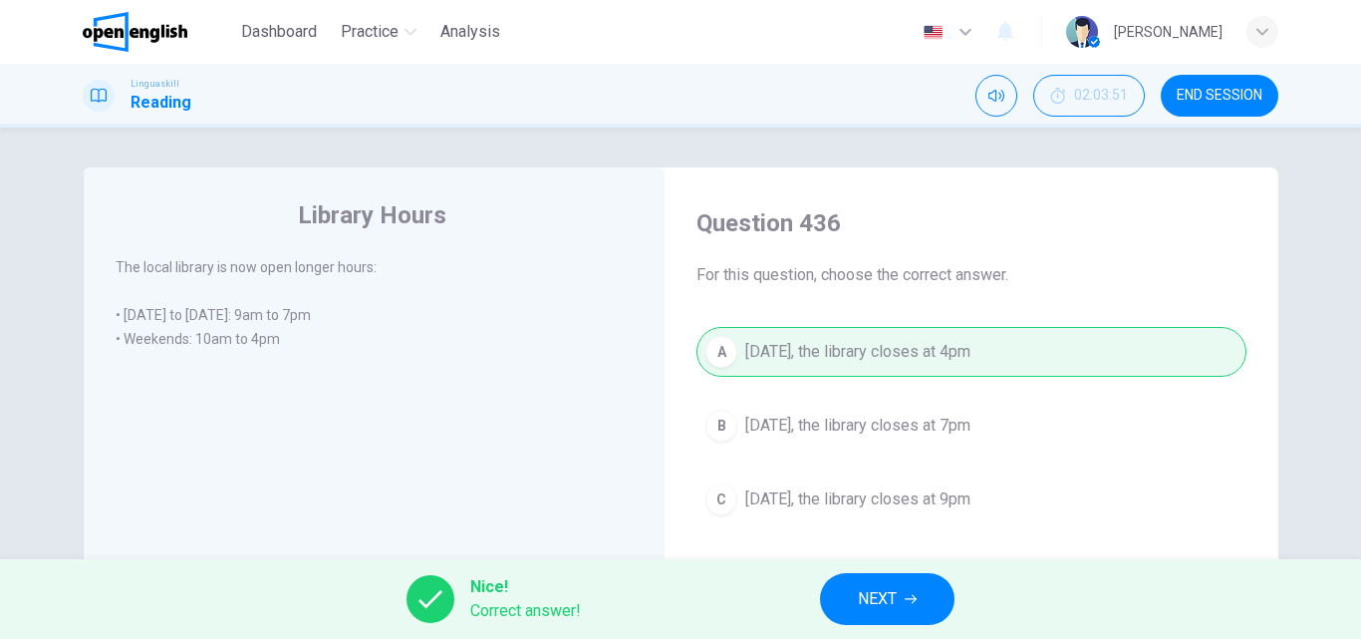
click at [907, 605] on button "NEXT" at bounding box center [887, 599] width 134 height 52
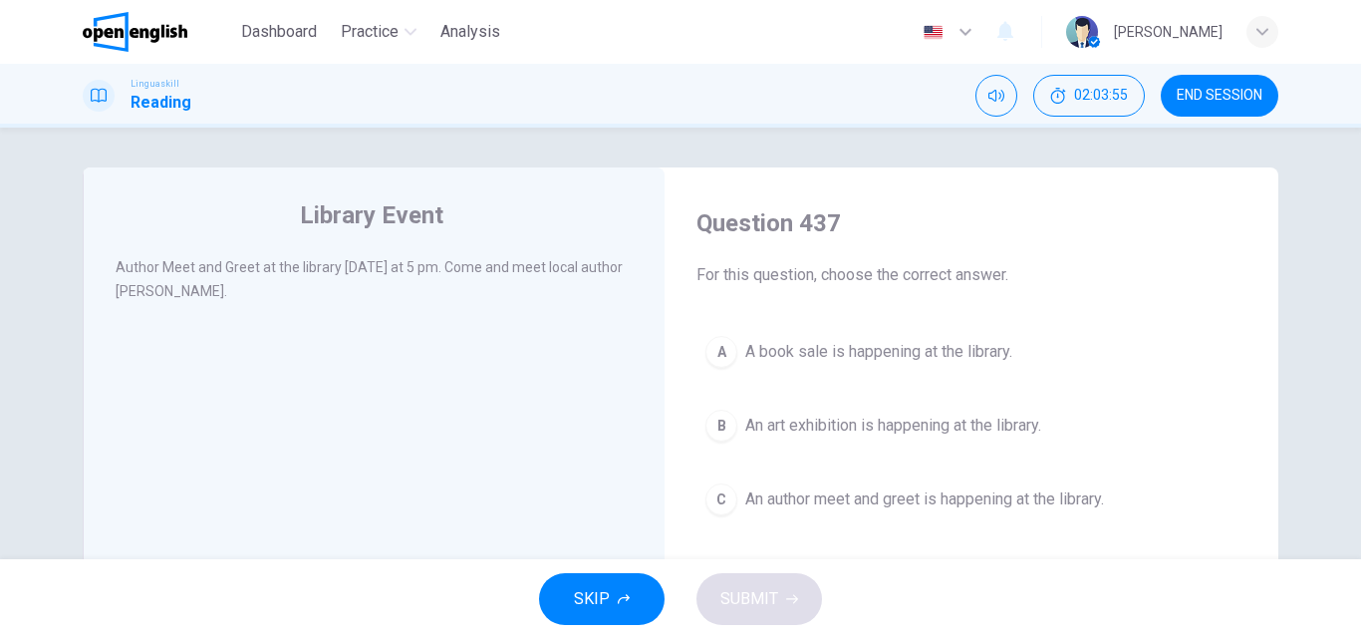
click at [810, 519] on button "C An author meet and greet is happening at the library." at bounding box center [971, 499] width 550 height 50
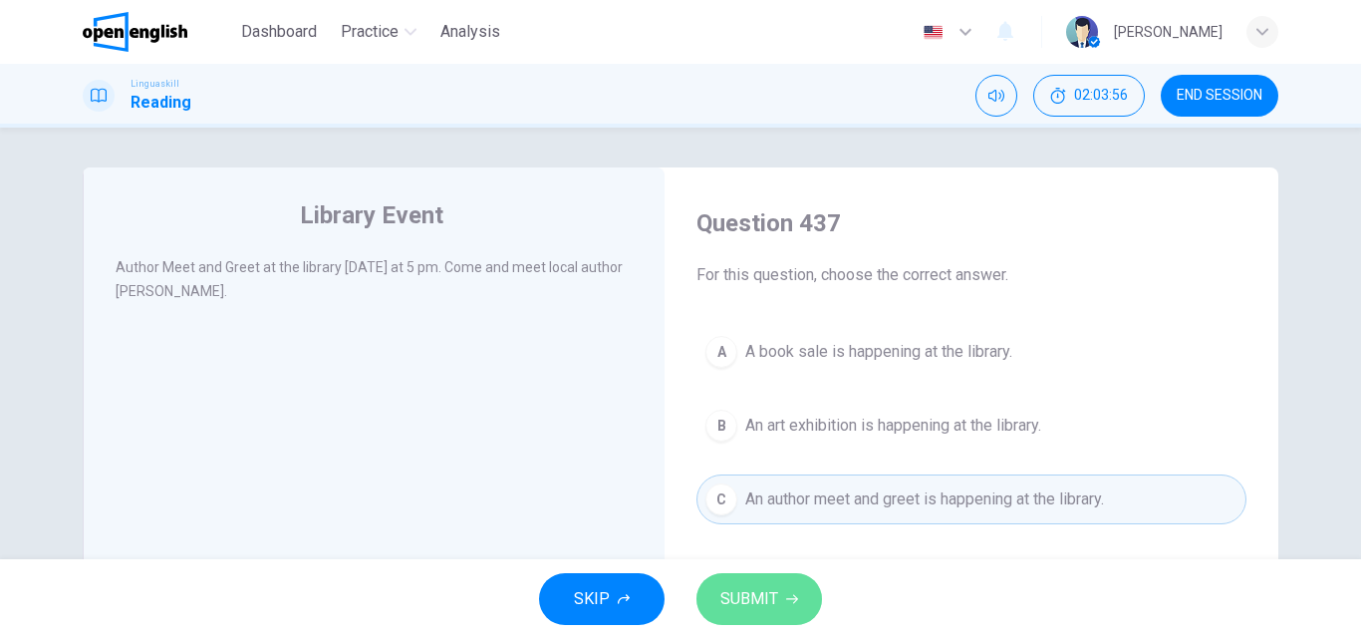
click at [764, 590] on span "SUBMIT" at bounding box center [749, 599] width 58 height 28
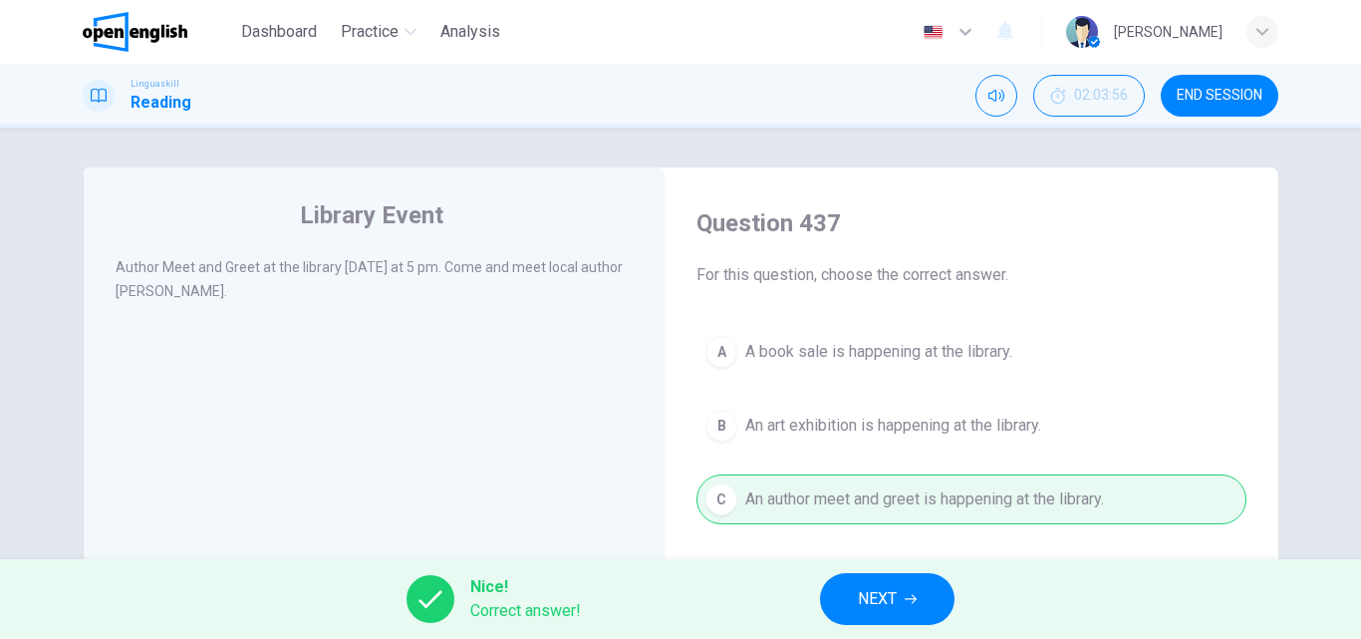
click at [897, 594] on span "NEXT" at bounding box center [877, 599] width 39 height 28
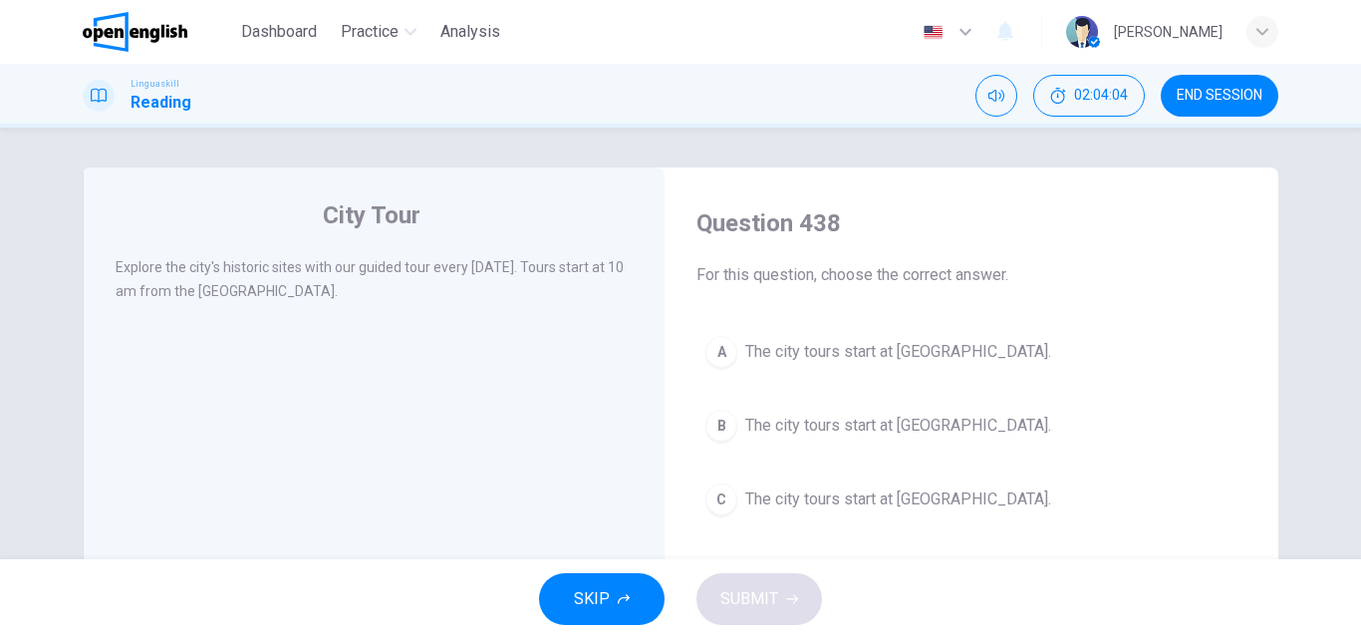
click at [906, 355] on span "The city tours start at [GEOGRAPHIC_DATA]." at bounding box center [898, 352] width 306 height 24
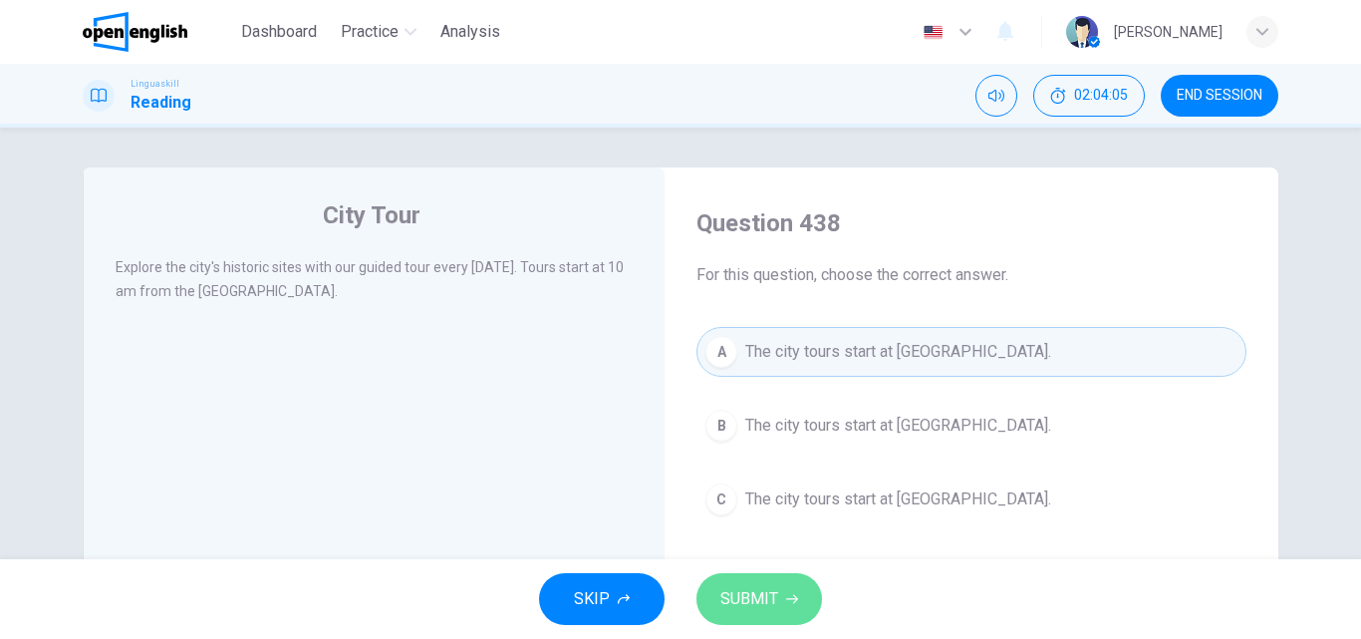
click at [750, 604] on span "SUBMIT" at bounding box center [749, 599] width 58 height 28
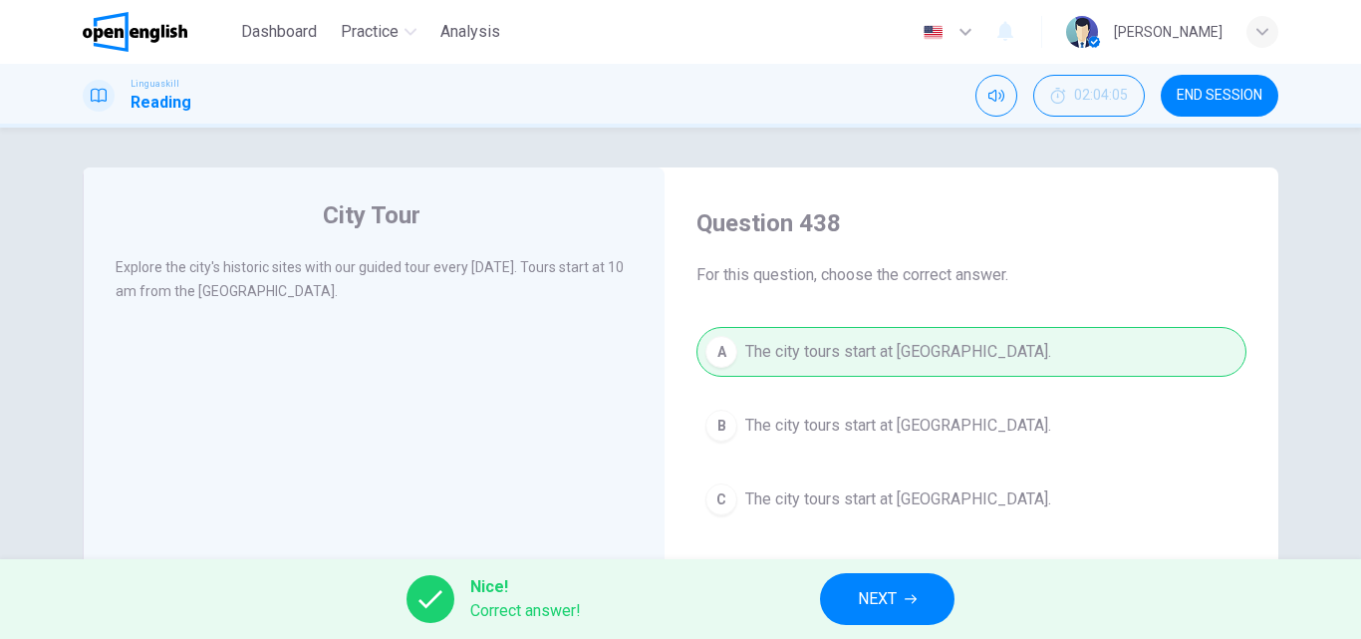
click at [893, 586] on span "NEXT" at bounding box center [877, 599] width 39 height 28
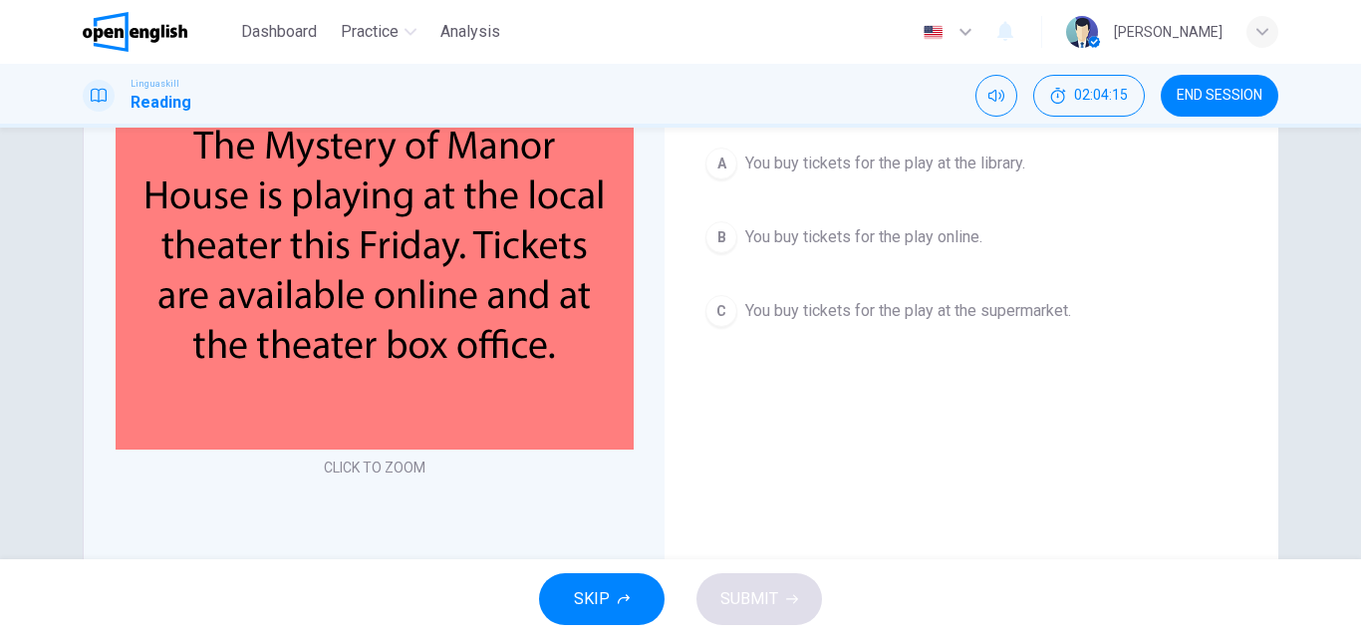
scroll to position [199, 0]
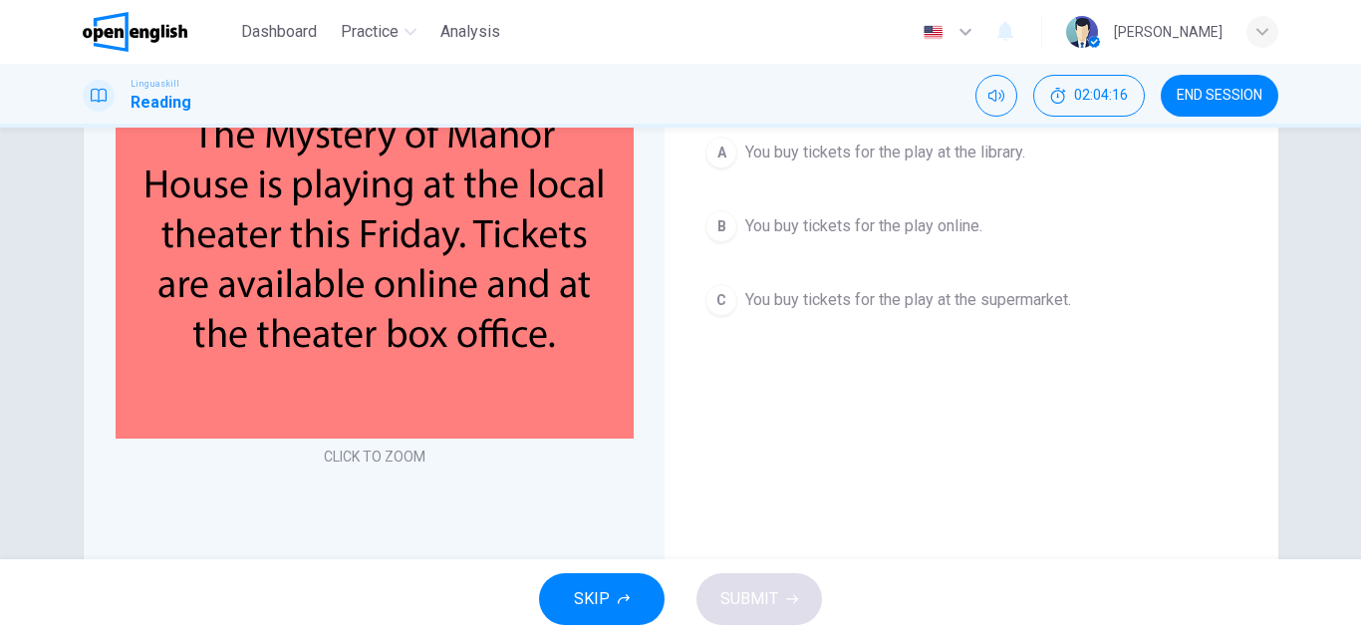
click at [367, 315] on img at bounding box center [375, 247] width 518 height 383
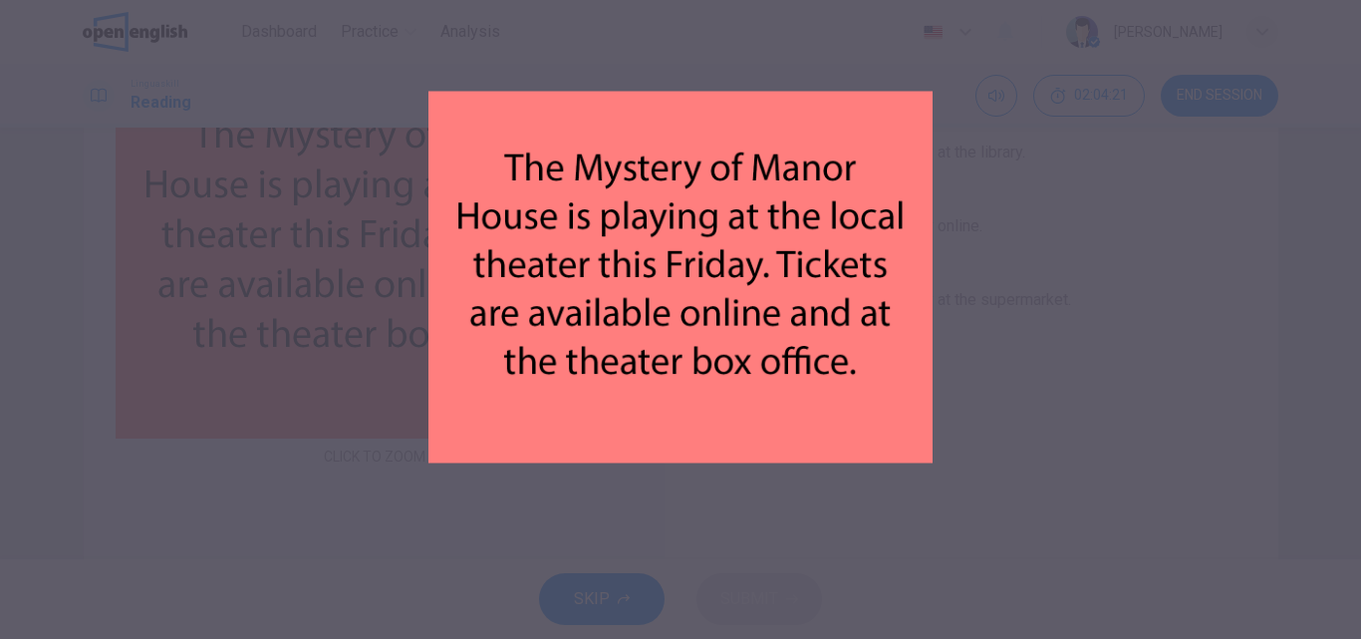
click at [1079, 388] on div at bounding box center [680, 319] width 1361 height 639
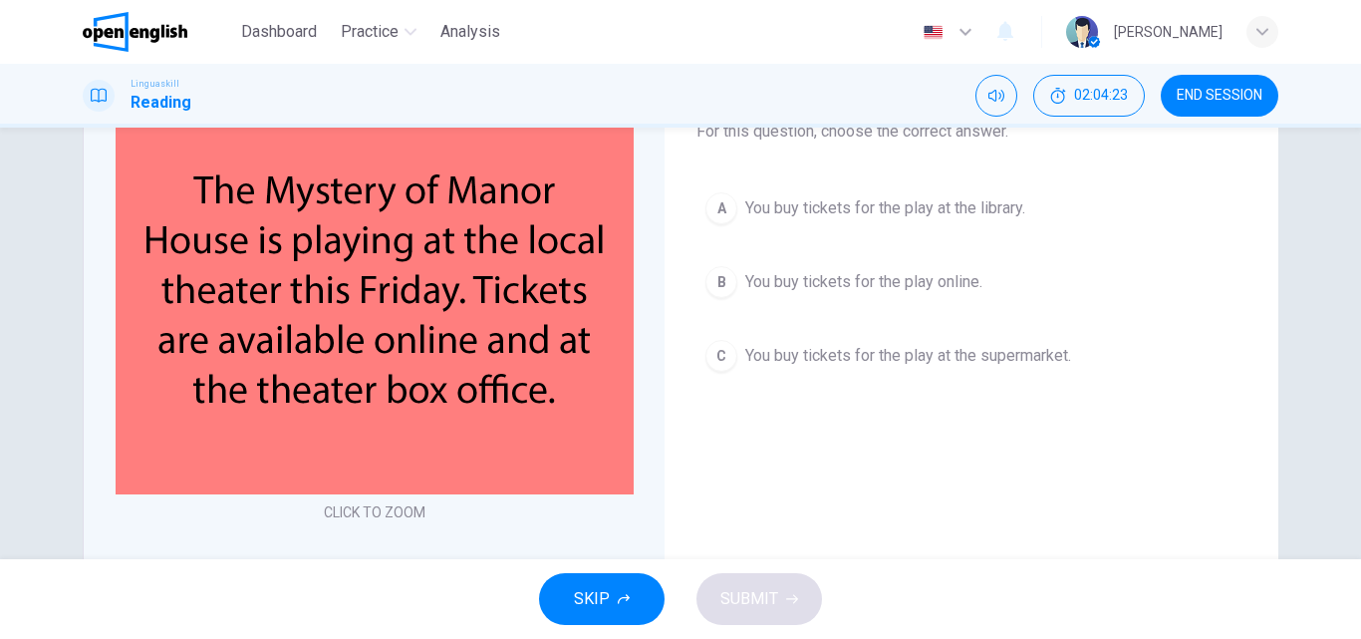
scroll to position [100, 0]
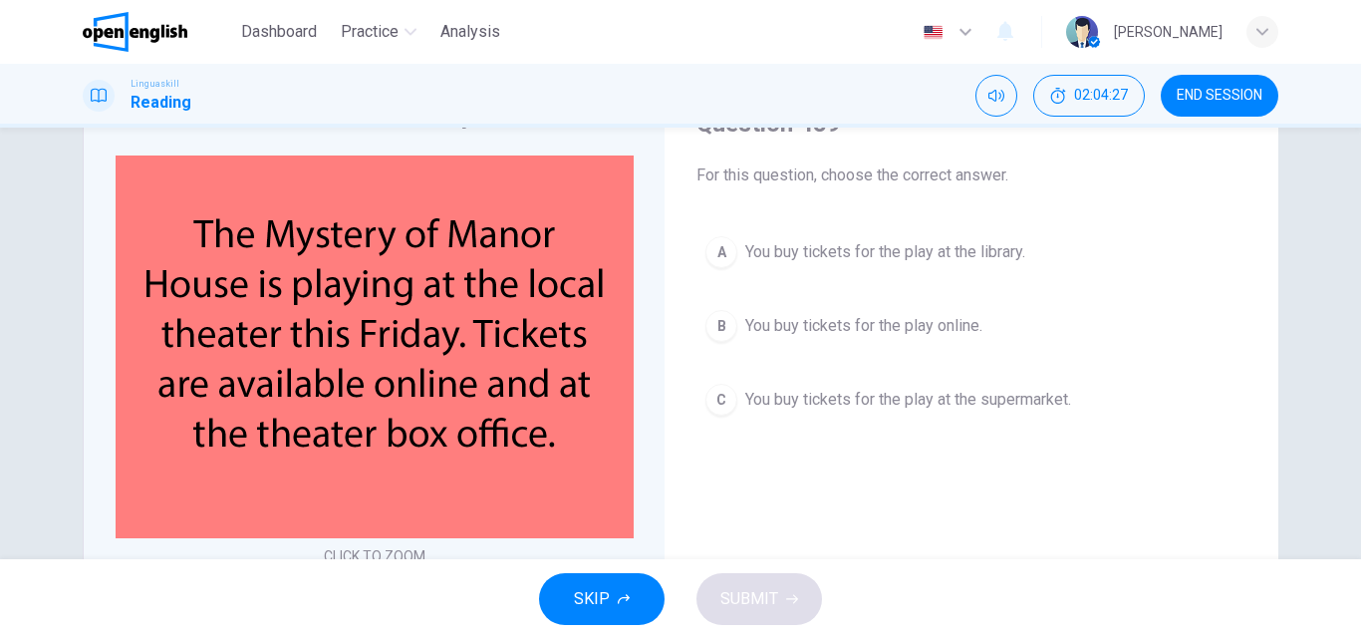
click at [756, 329] on span "You buy tickets for the play online." at bounding box center [863, 326] width 237 height 24
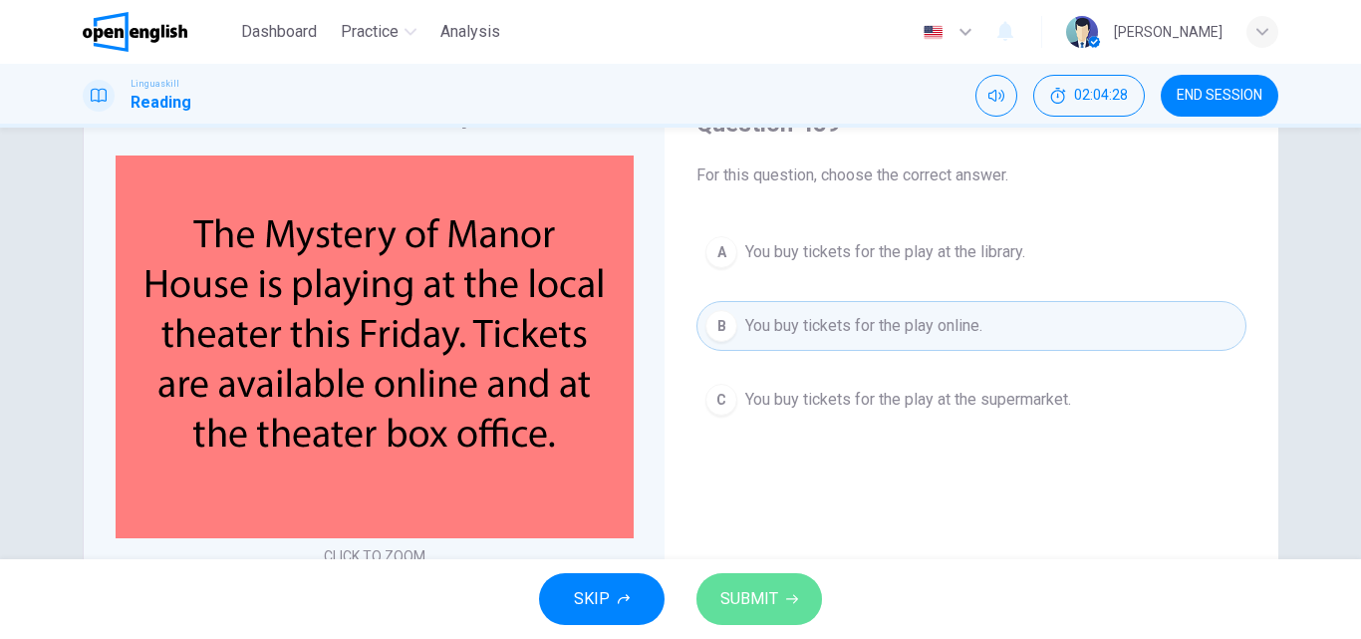
click at [751, 582] on button "SUBMIT" at bounding box center [759, 599] width 126 height 52
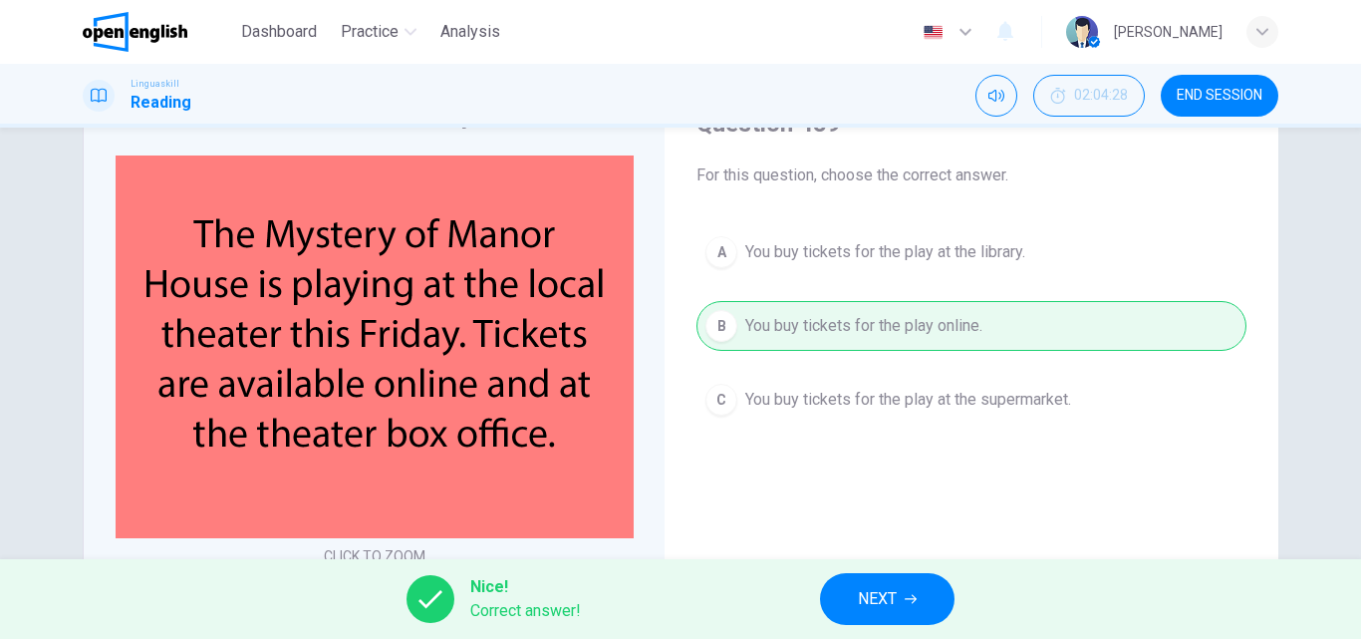
click at [848, 611] on button "NEXT" at bounding box center [887, 599] width 134 height 52
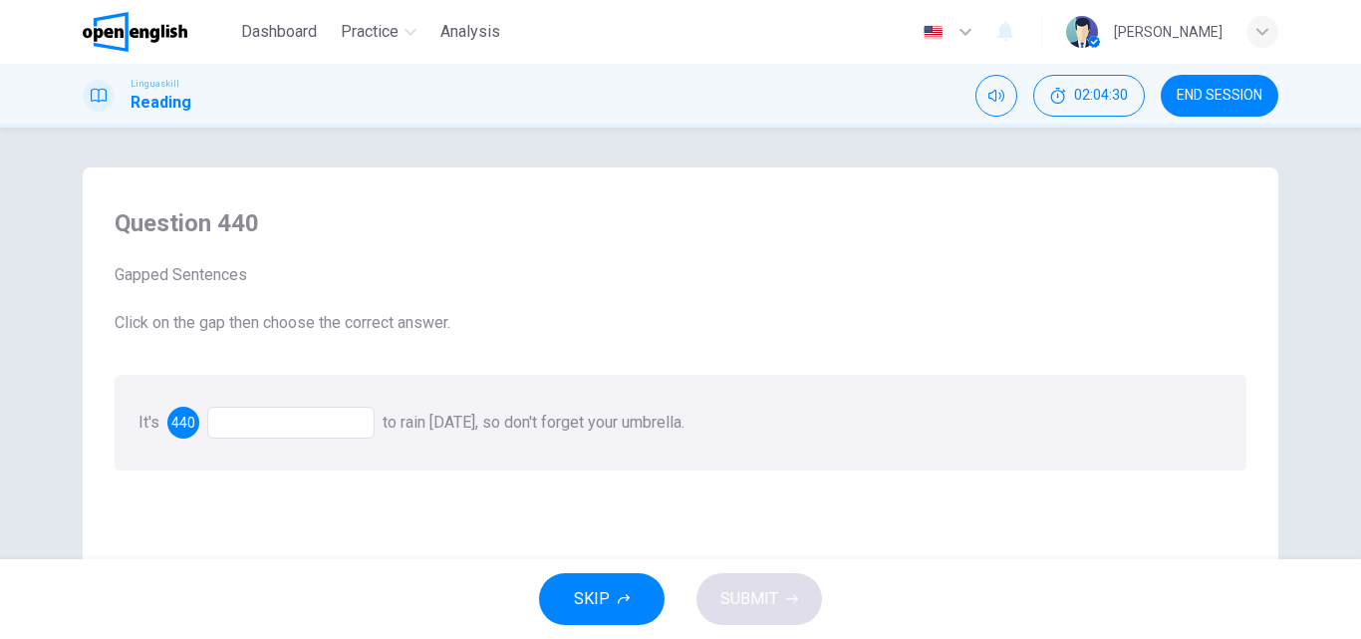
click at [260, 420] on div at bounding box center [290, 422] width 167 height 32
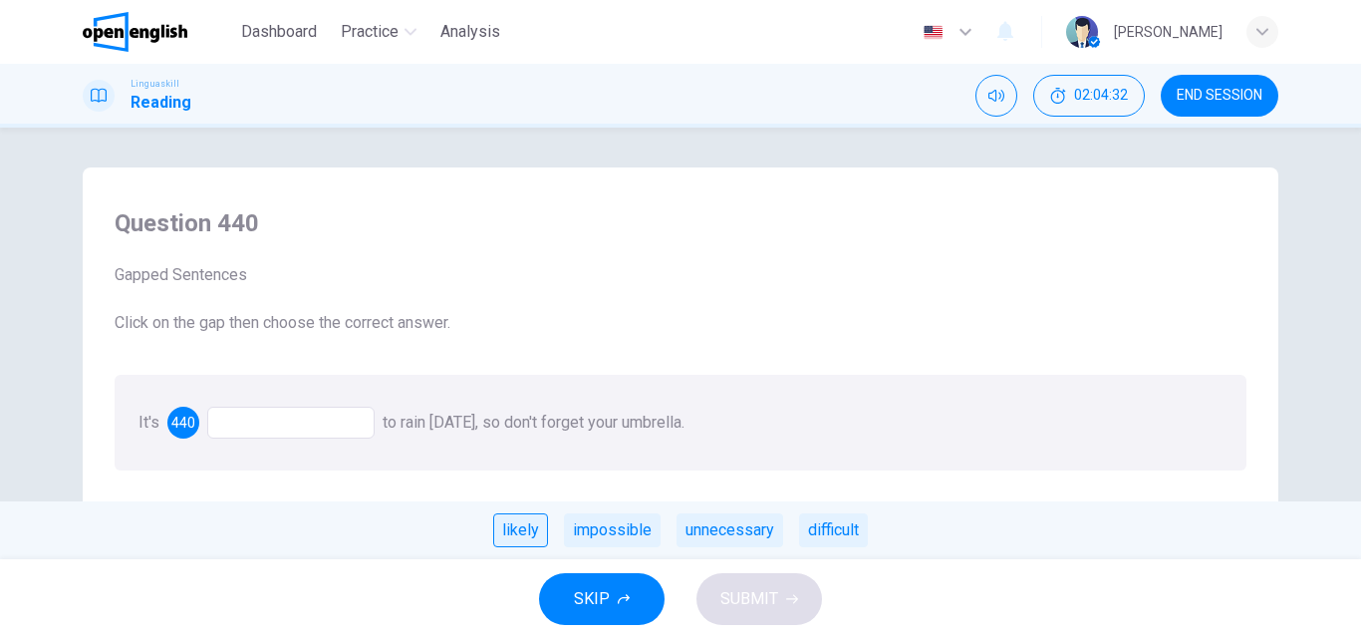
click at [529, 533] on div "likely" at bounding box center [520, 530] width 55 height 34
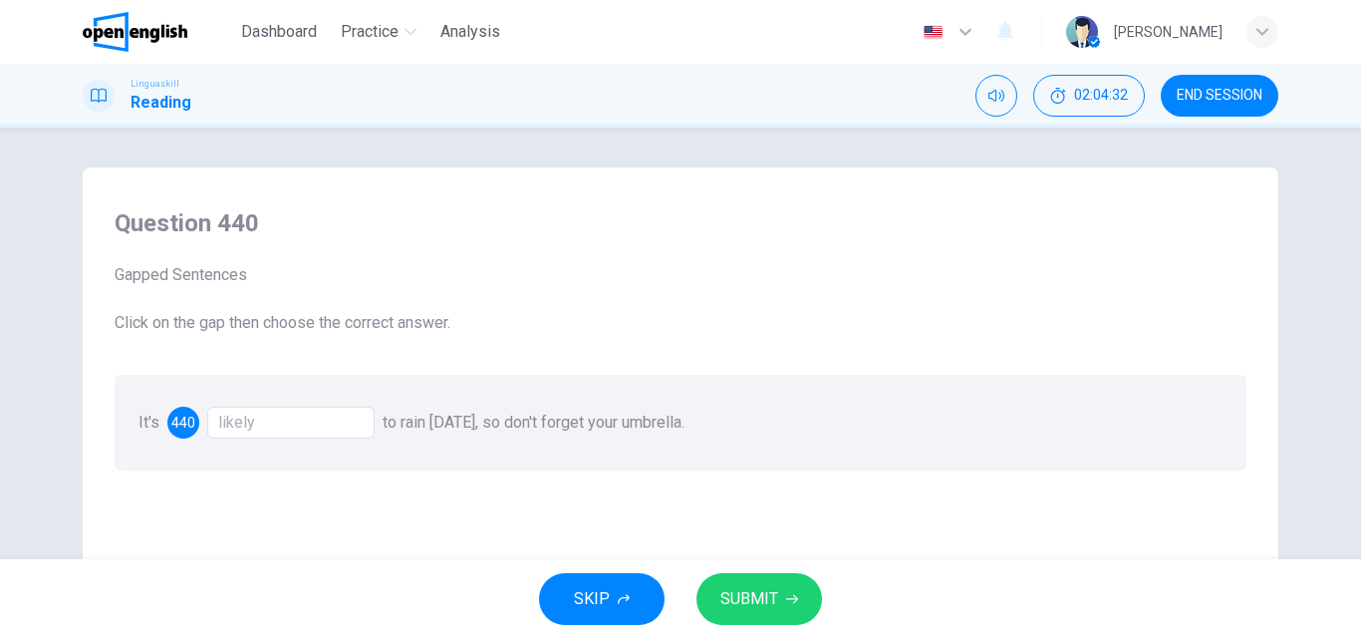
click at [746, 589] on span "SUBMIT" at bounding box center [749, 599] width 58 height 28
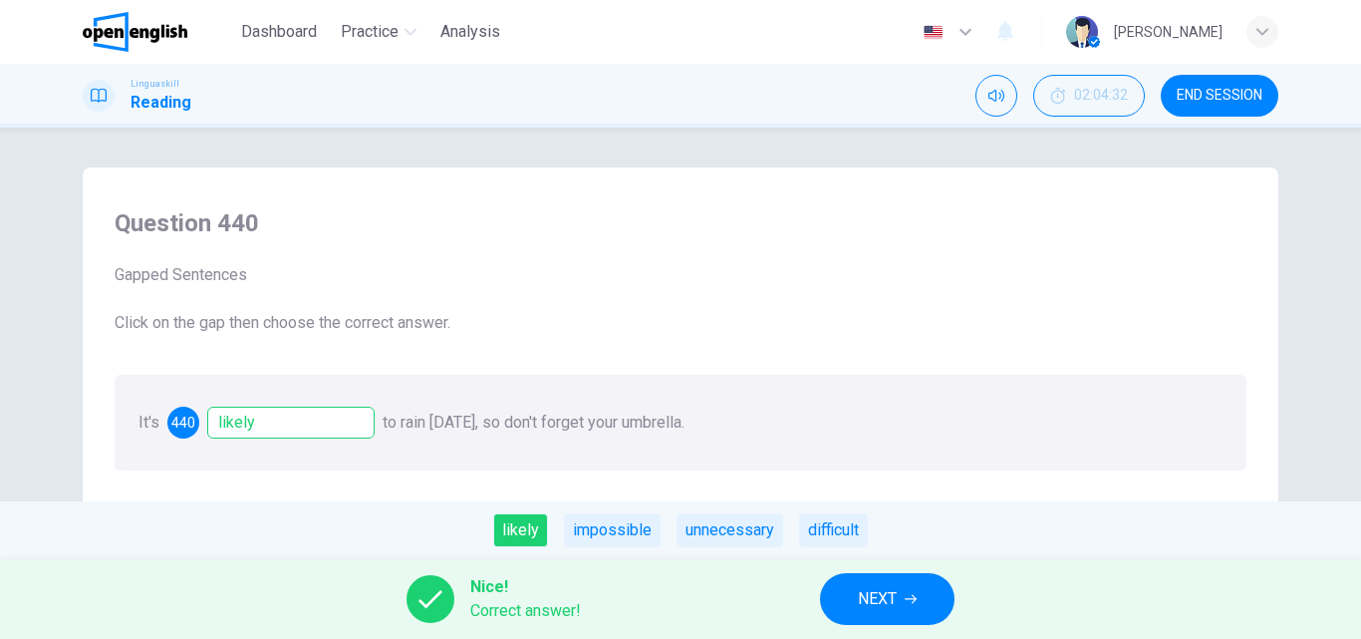
click at [940, 590] on button "NEXT" at bounding box center [887, 599] width 134 height 52
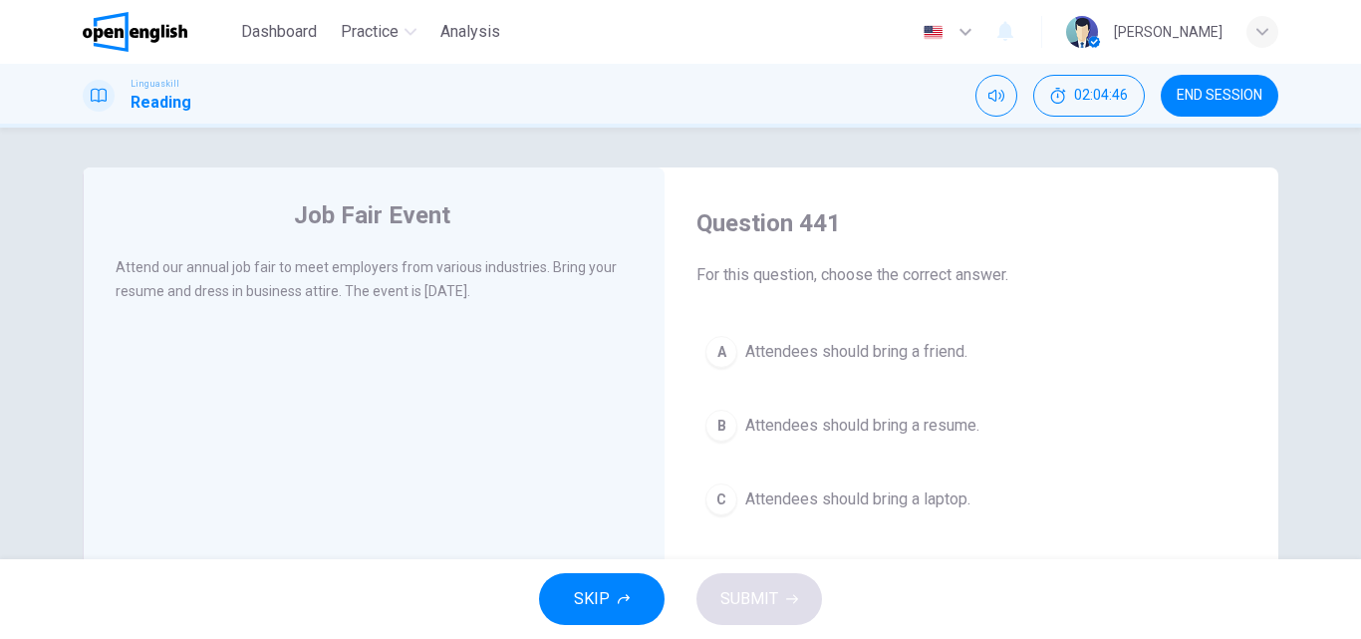
click at [821, 426] on span "Attendees should bring a resume." at bounding box center [862, 425] width 234 height 24
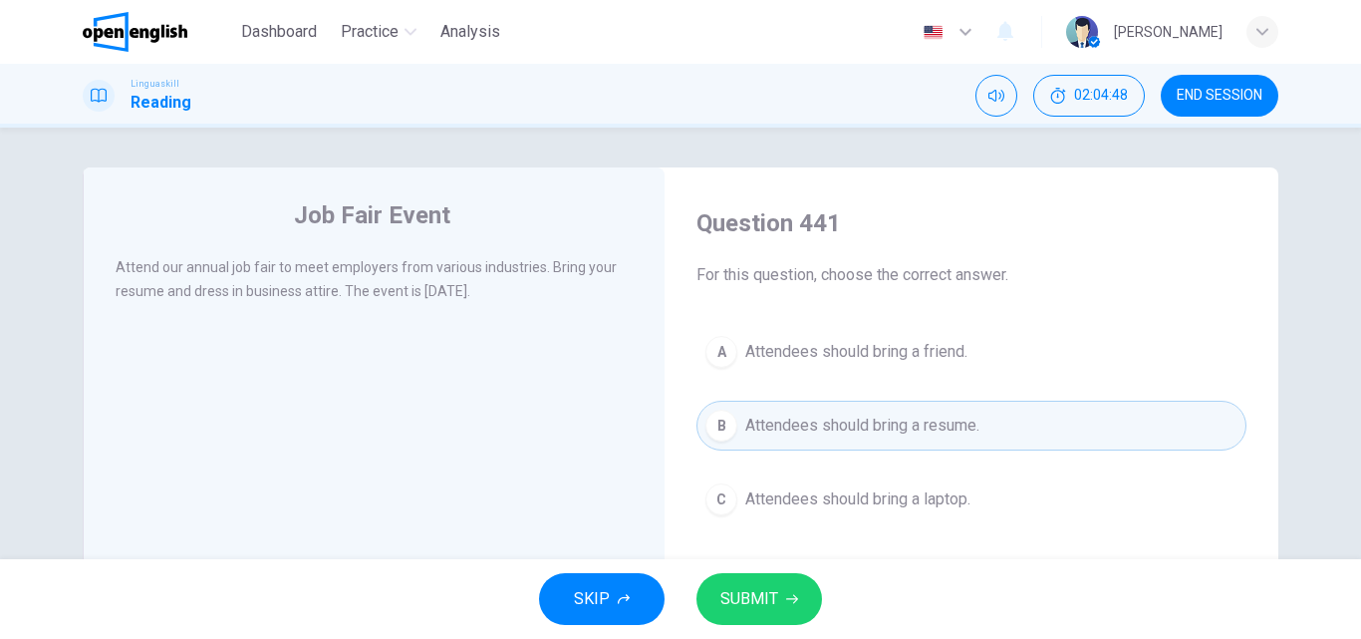
click at [725, 593] on span "SUBMIT" at bounding box center [749, 599] width 58 height 28
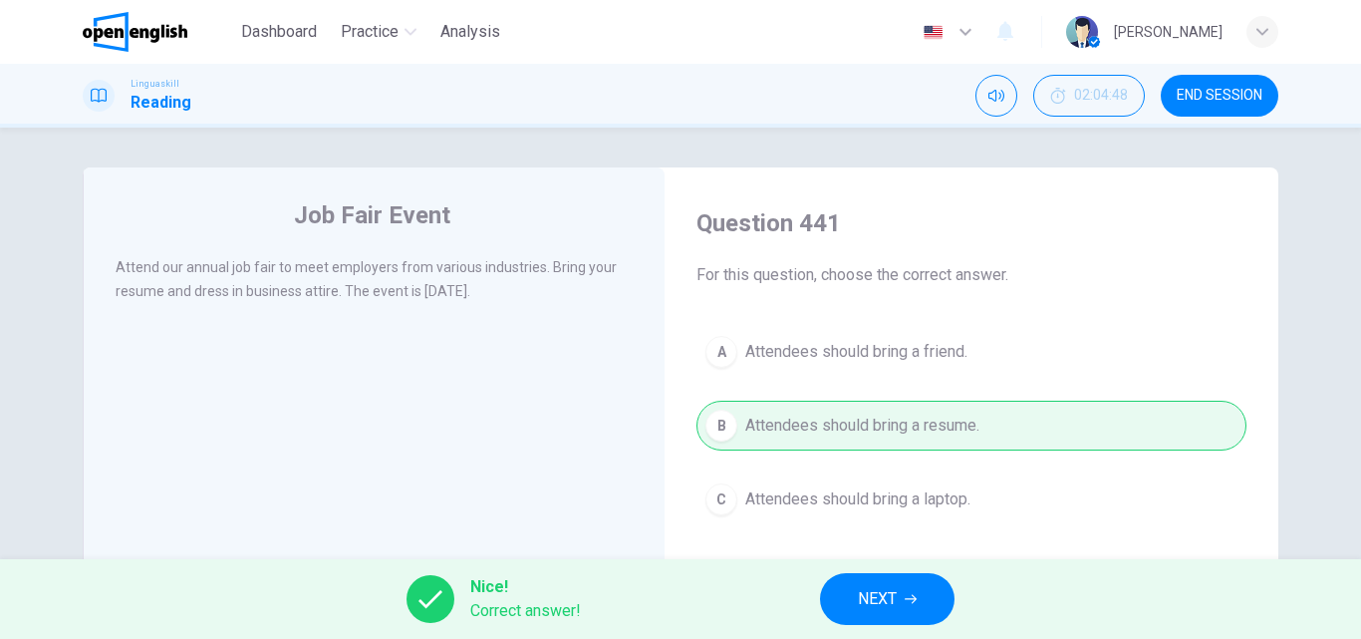
click at [878, 609] on span "NEXT" at bounding box center [877, 599] width 39 height 28
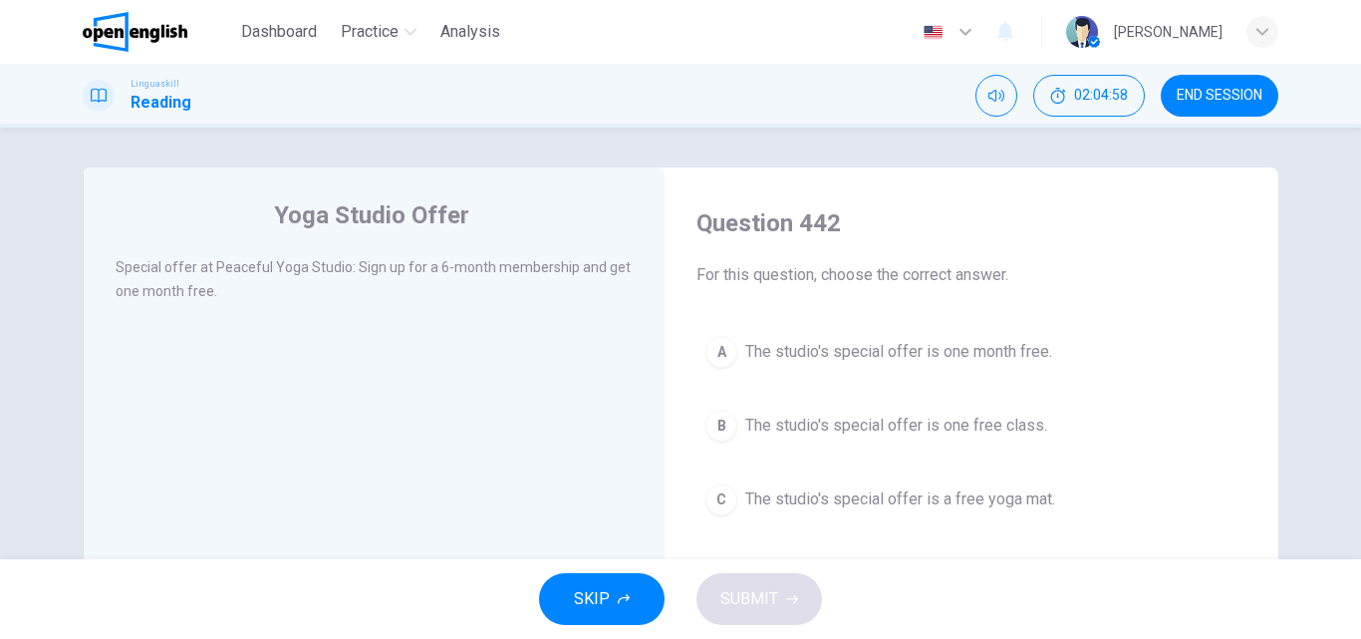
click at [803, 349] on span "The studio's special offer is one month free." at bounding box center [898, 352] width 307 height 24
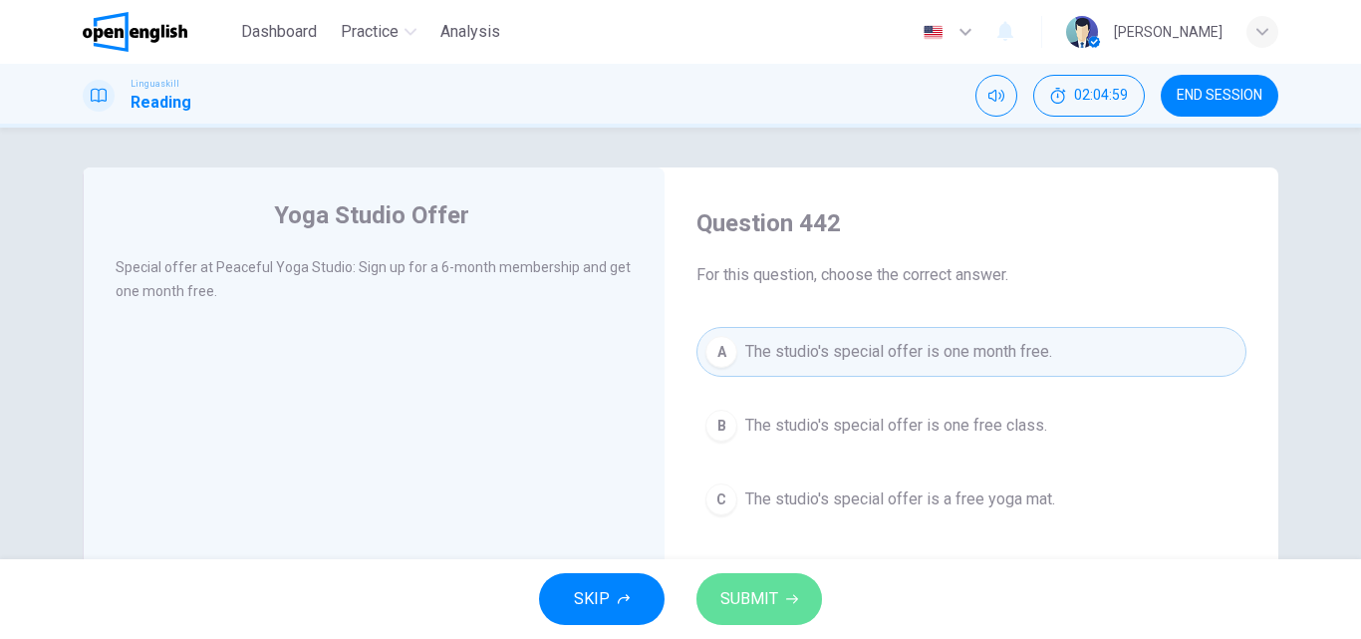
click at [762, 581] on button "SUBMIT" at bounding box center [759, 599] width 126 height 52
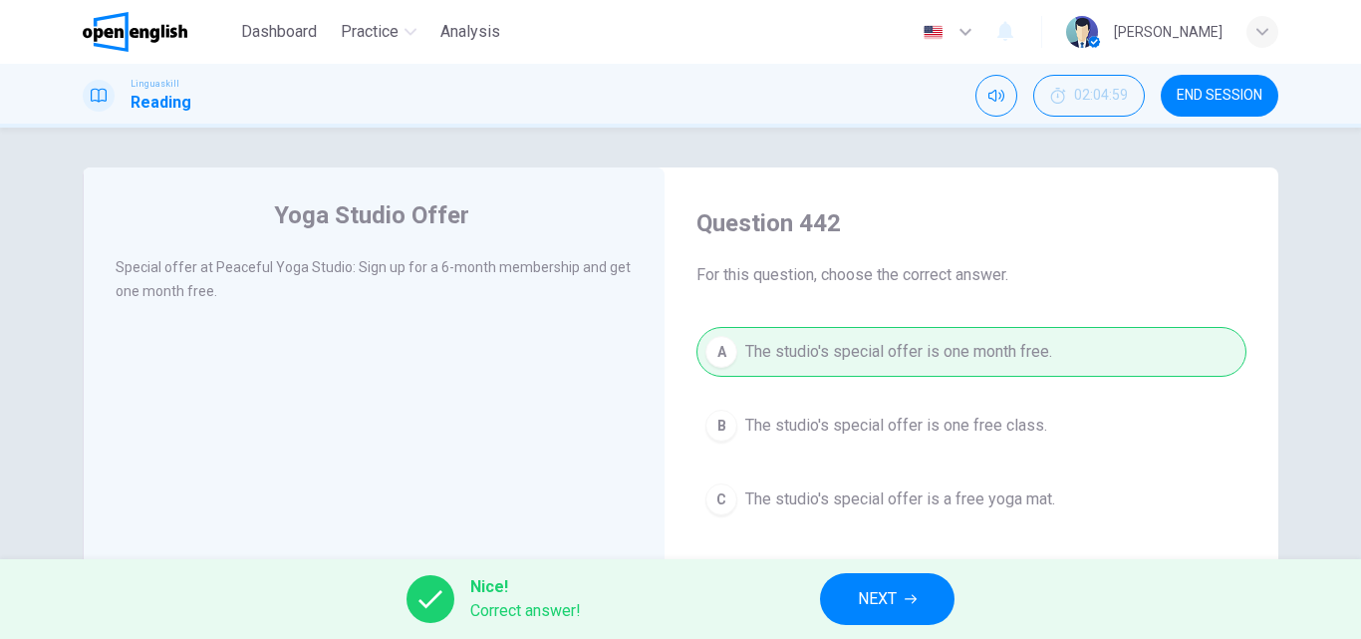
click at [879, 600] on span "NEXT" at bounding box center [877, 599] width 39 height 28
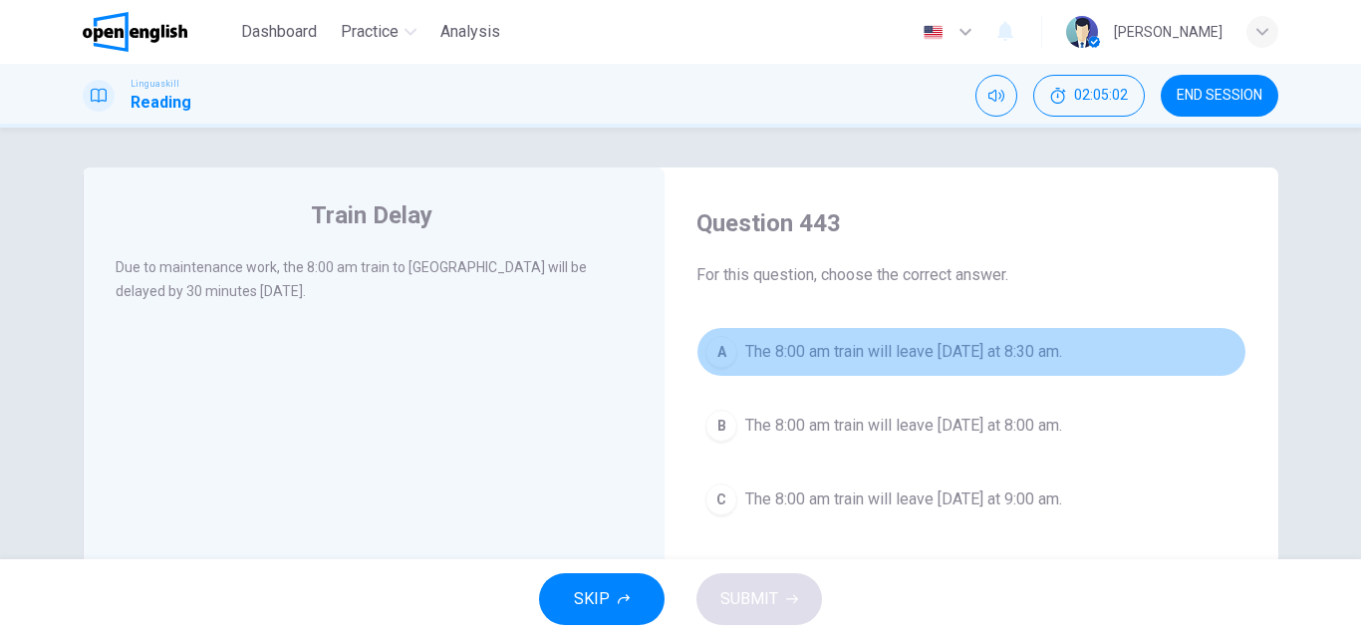
click at [775, 347] on span "The 8:00 am train will leave [DATE] at 8:30 am." at bounding box center [903, 352] width 317 height 24
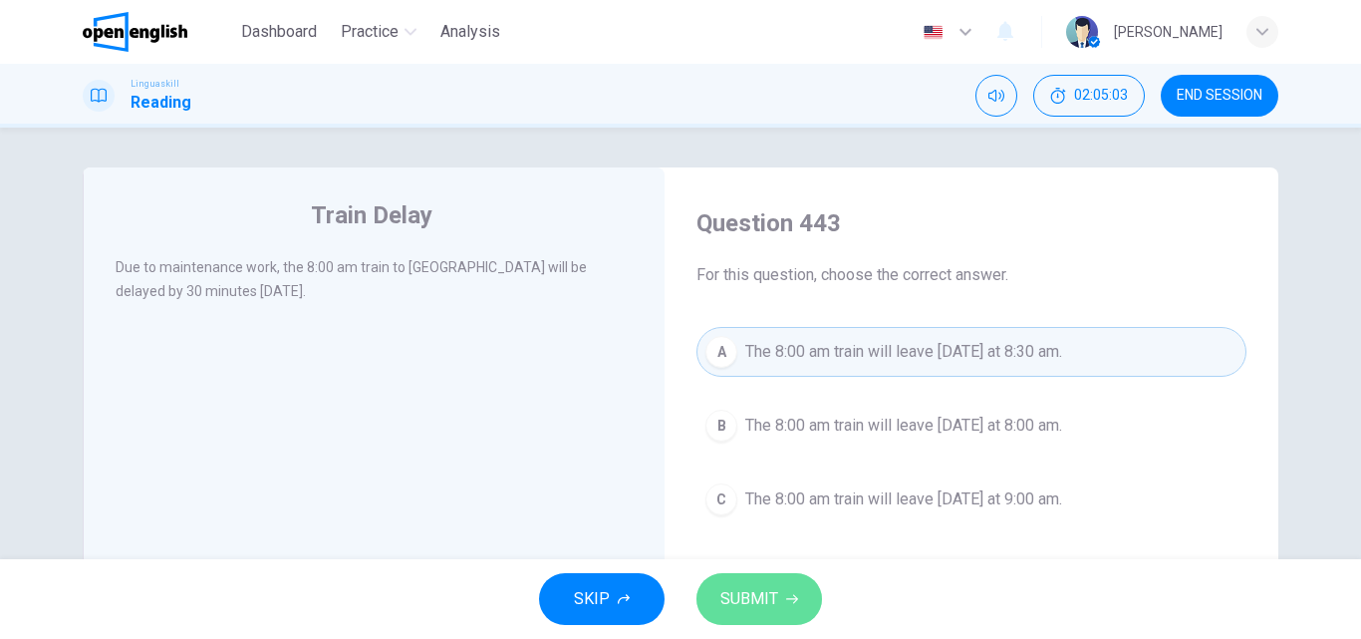
click at [757, 586] on span "SUBMIT" at bounding box center [749, 599] width 58 height 28
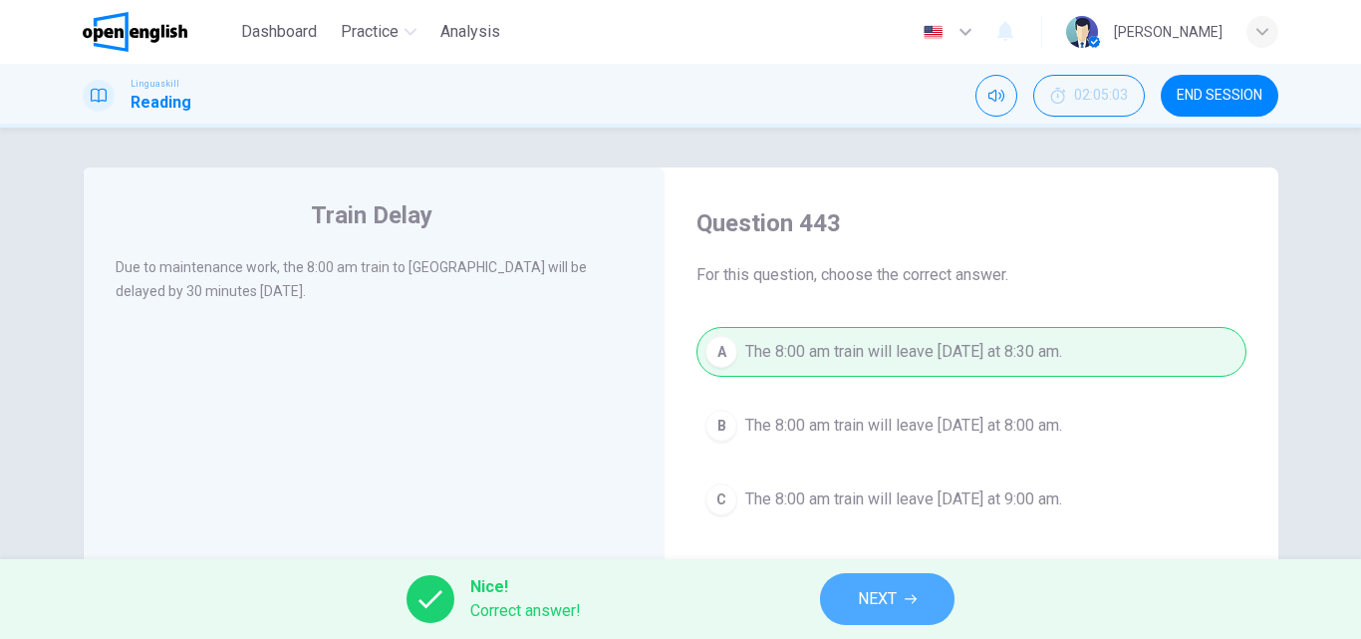
click at [875, 599] on span "NEXT" at bounding box center [877, 599] width 39 height 28
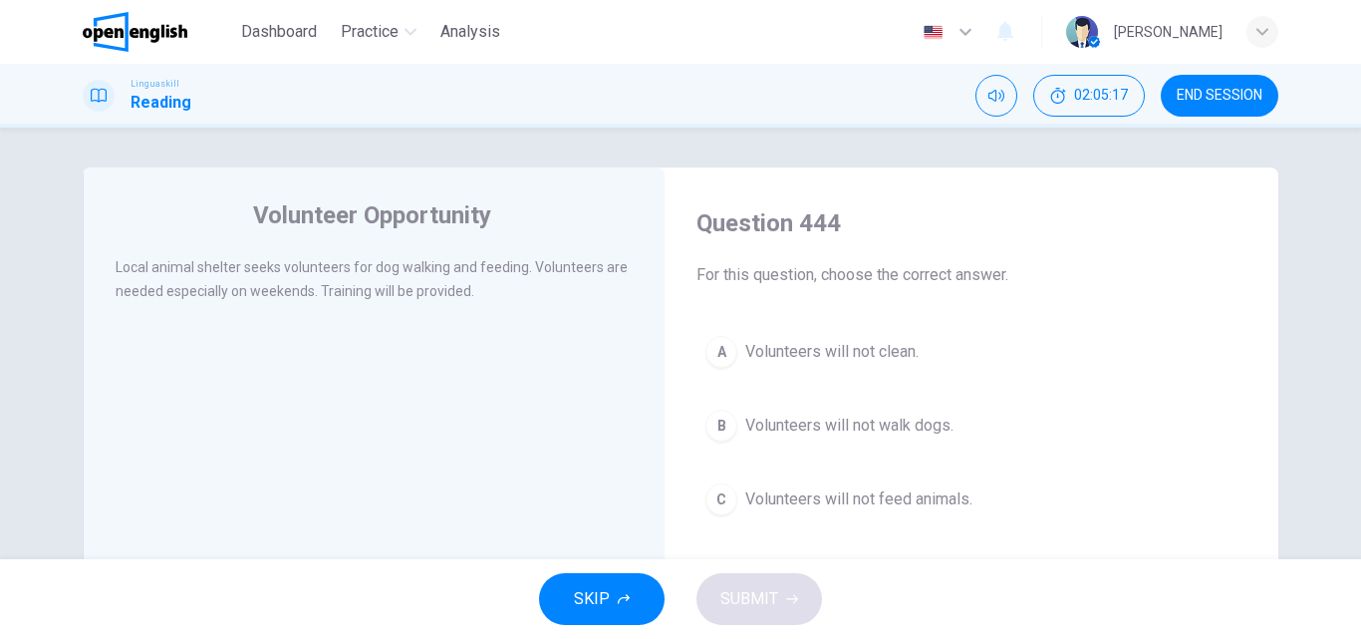
click at [839, 350] on span "Volunteers will not clean." at bounding box center [831, 352] width 173 height 24
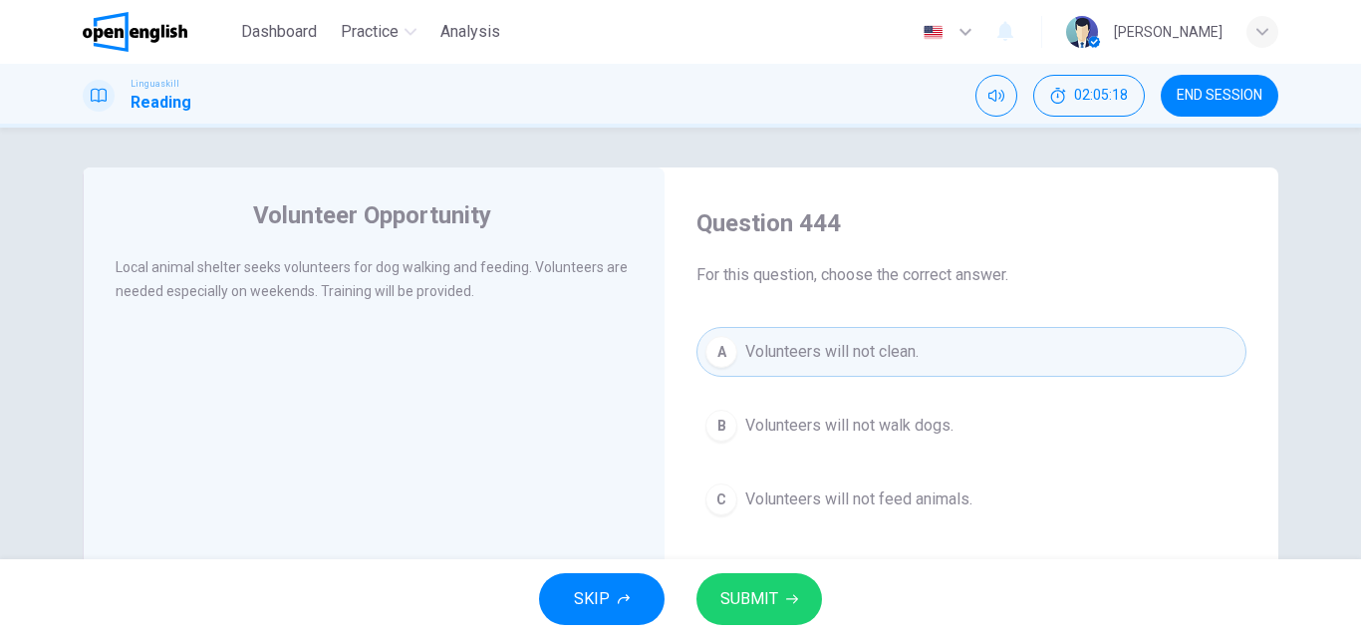
click at [760, 588] on span "SUBMIT" at bounding box center [749, 599] width 58 height 28
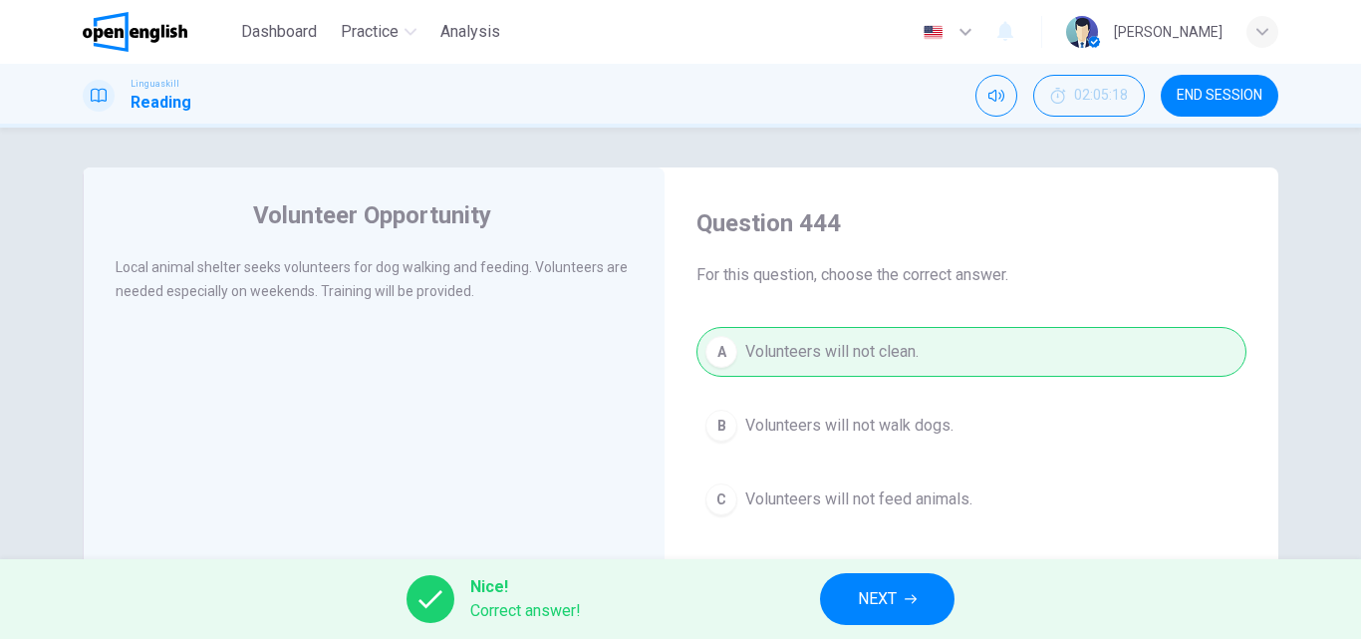
click at [853, 592] on button "NEXT" at bounding box center [887, 599] width 134 height 52
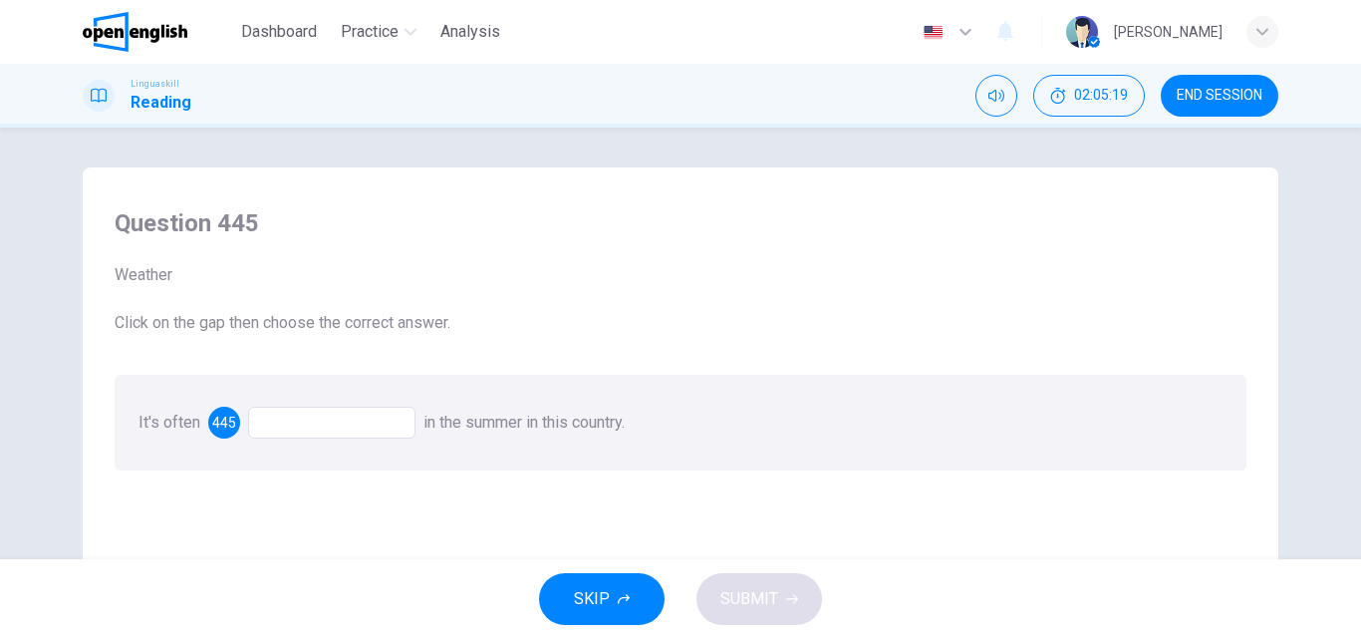
click at [281, 416] on div at bounding box center [331, 422] width 167 height 32
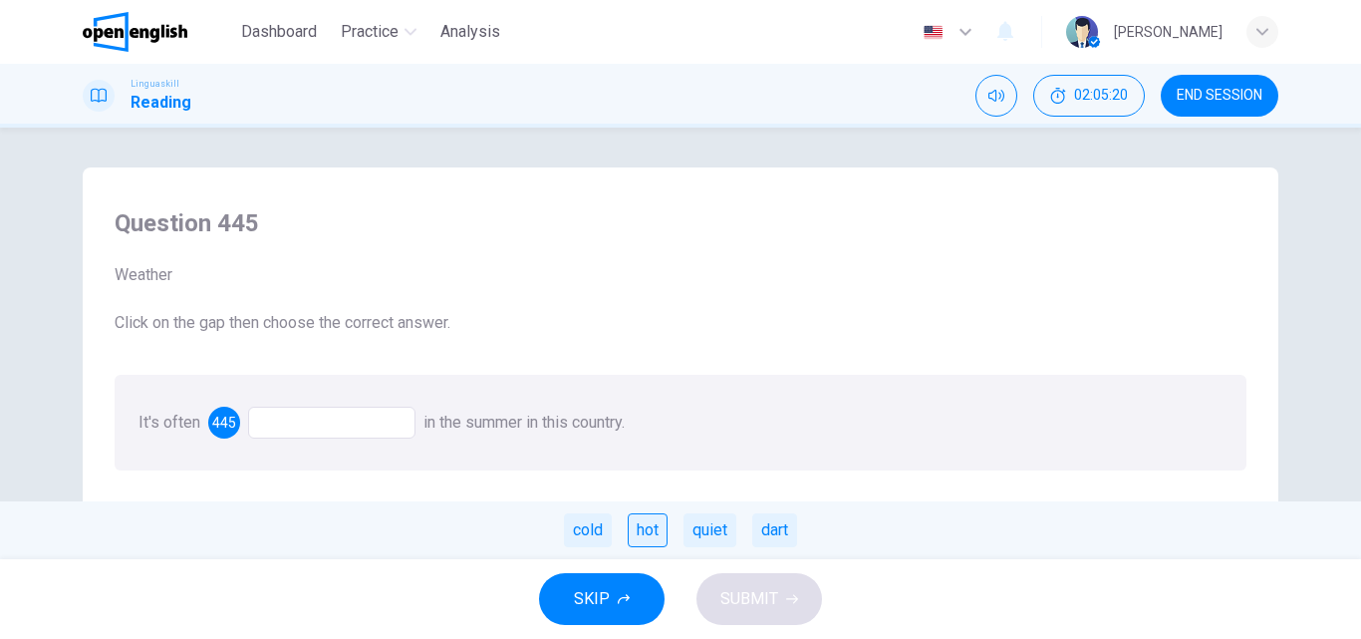
click at [648, 529] on div "hot" at bounding box center [648, 530] width 40 height 34
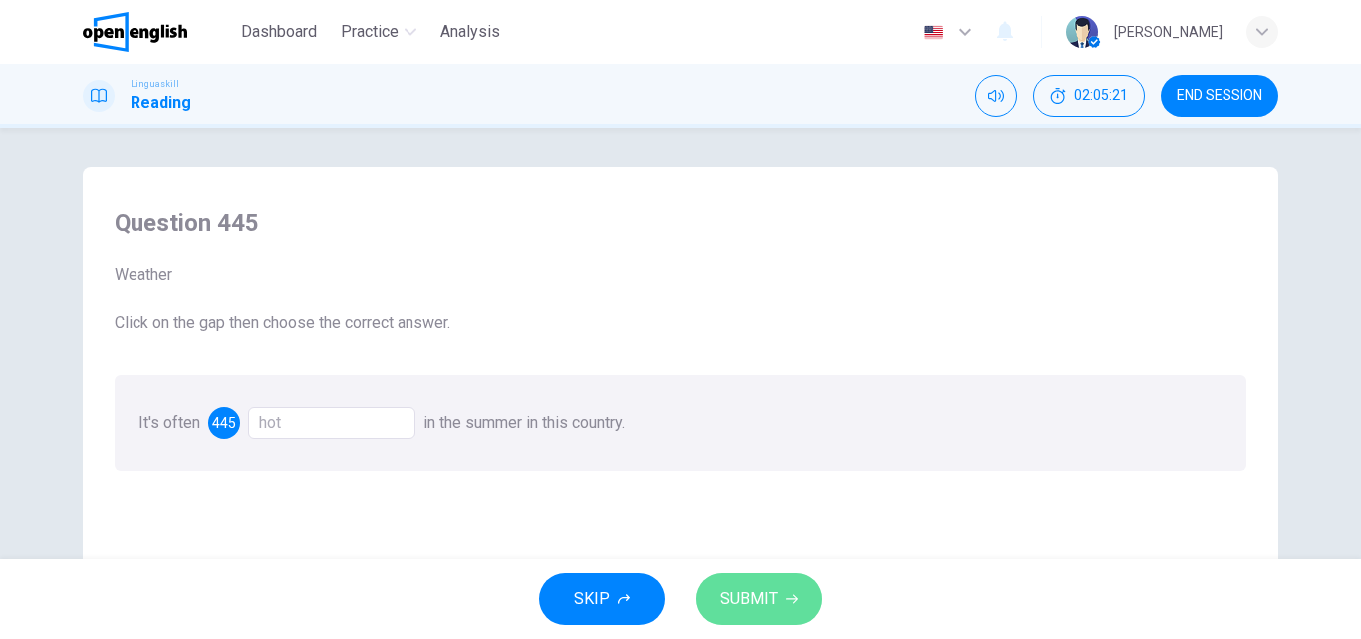
click at [736, 589] on span "SUBMIT" at bounding box center [749, 599] width 58 height 28
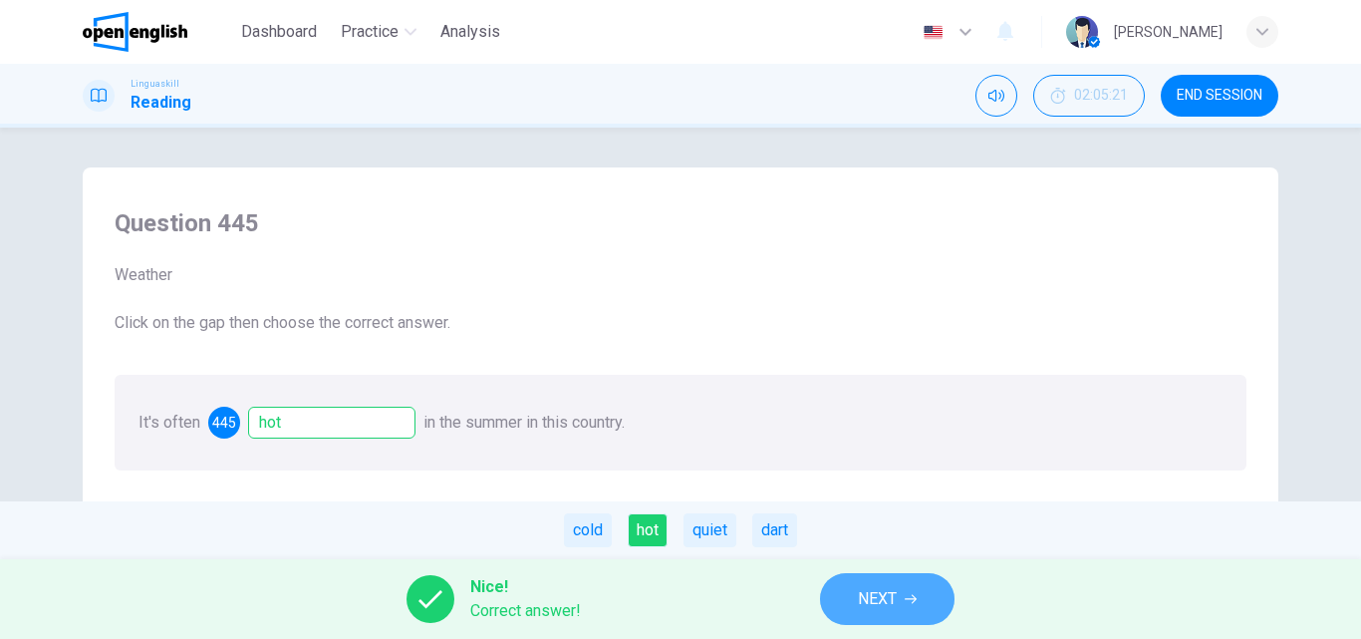
click at [882, 605] on span "NEXT" at bounding box center [877, 599] width 39 height 28
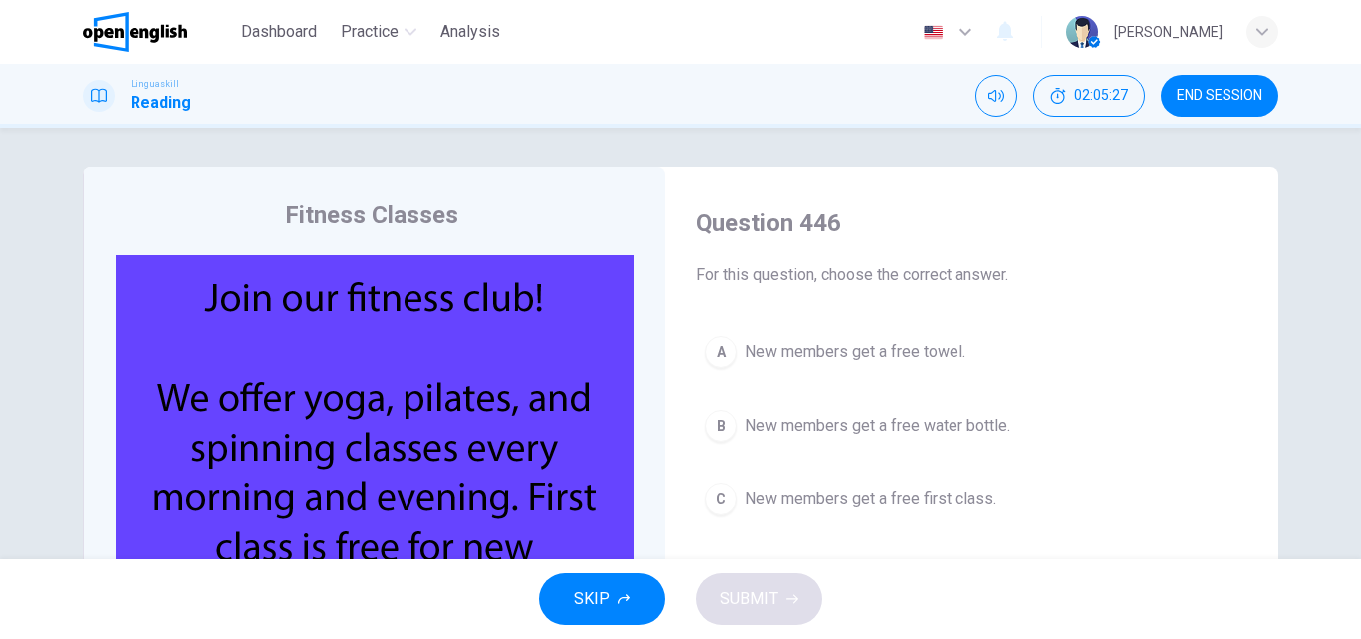
click at [785, 492] on span "New members get a free first class." at bounding box center [870, 499] width 251 height 24
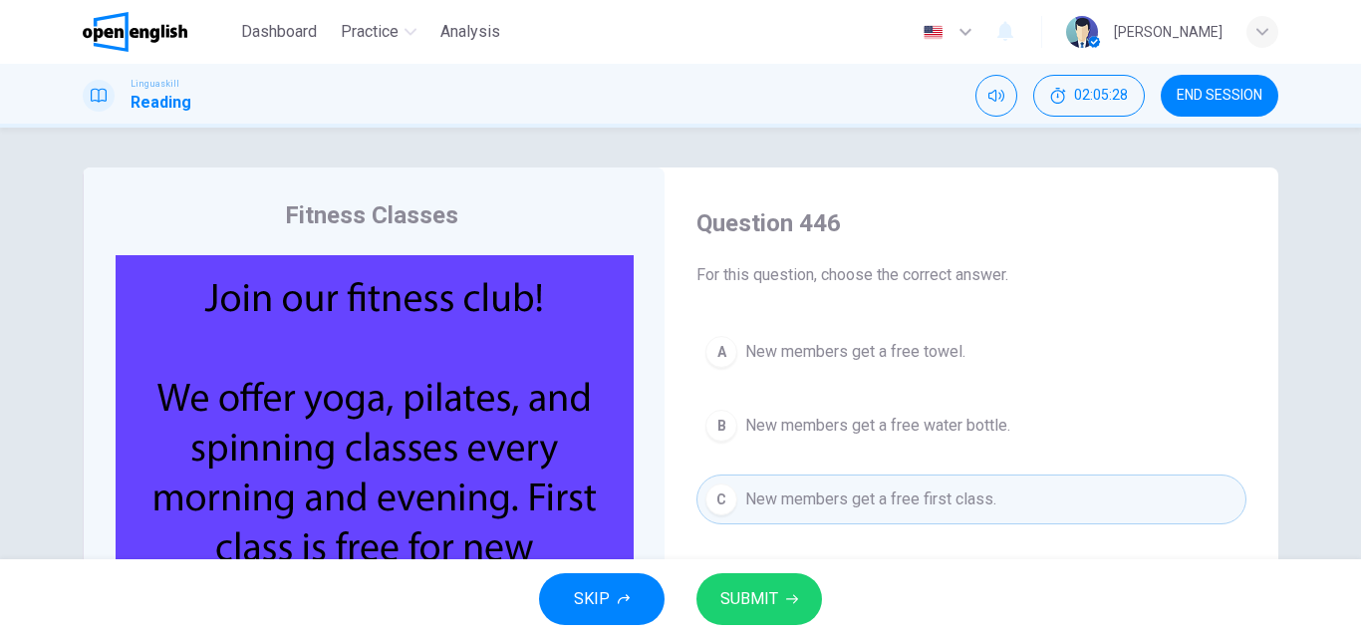
click at [753, 605] on span "SUBMIT" at bounding box center [749, 599] width 58 height 28
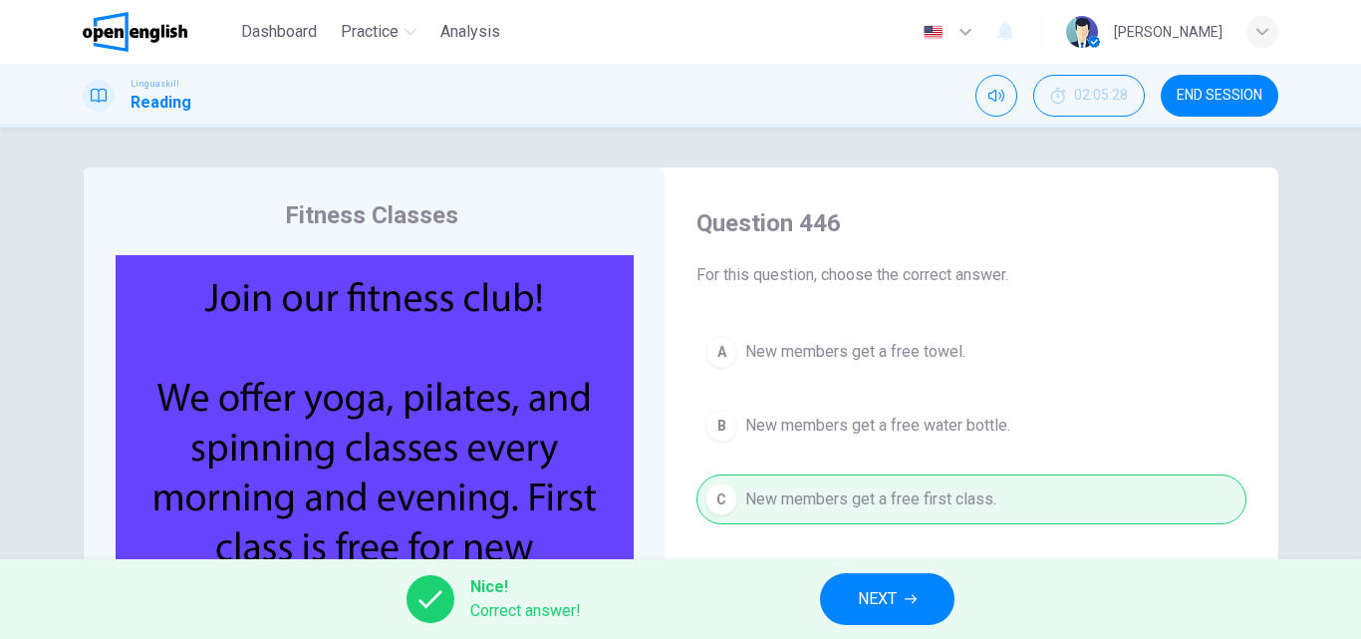
click at [869, 598] on span "NEXT" at bounding box center [877, 599] width 39 height 28
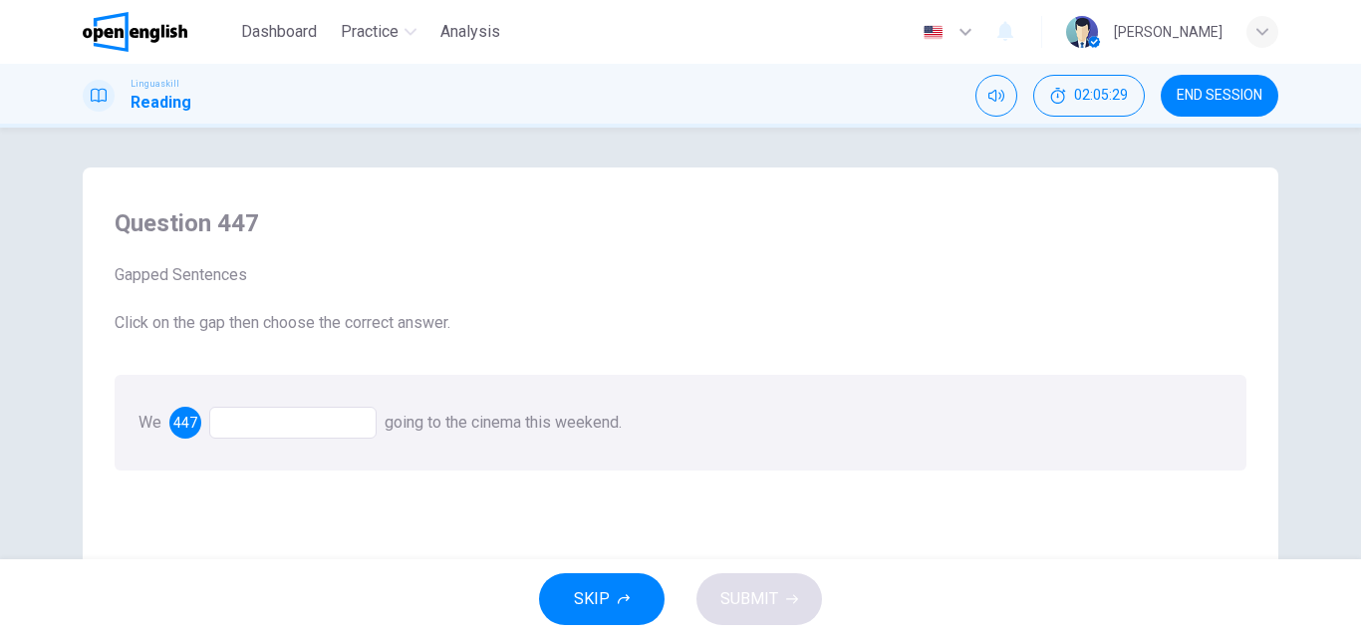
click at [270, 420] on div at bounding box center [292, 422] width 167 height 32
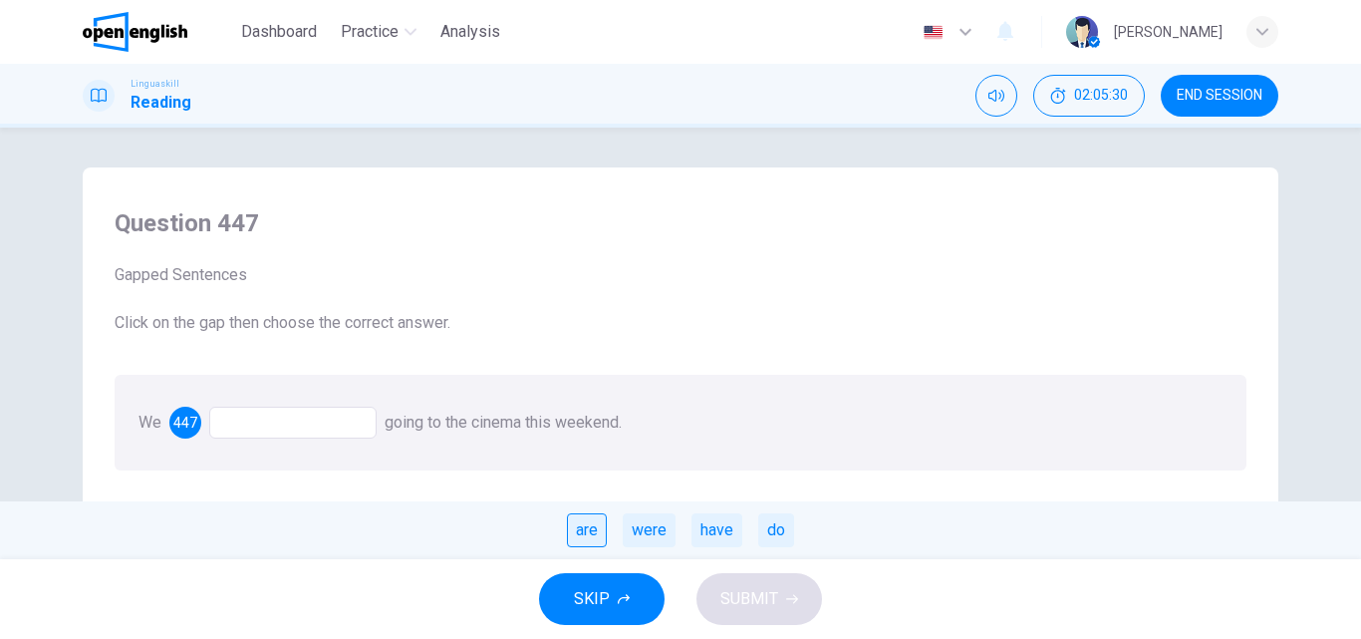
click at [577, 528] on div "are" at bounding box center [587, 530] width 40 height 34
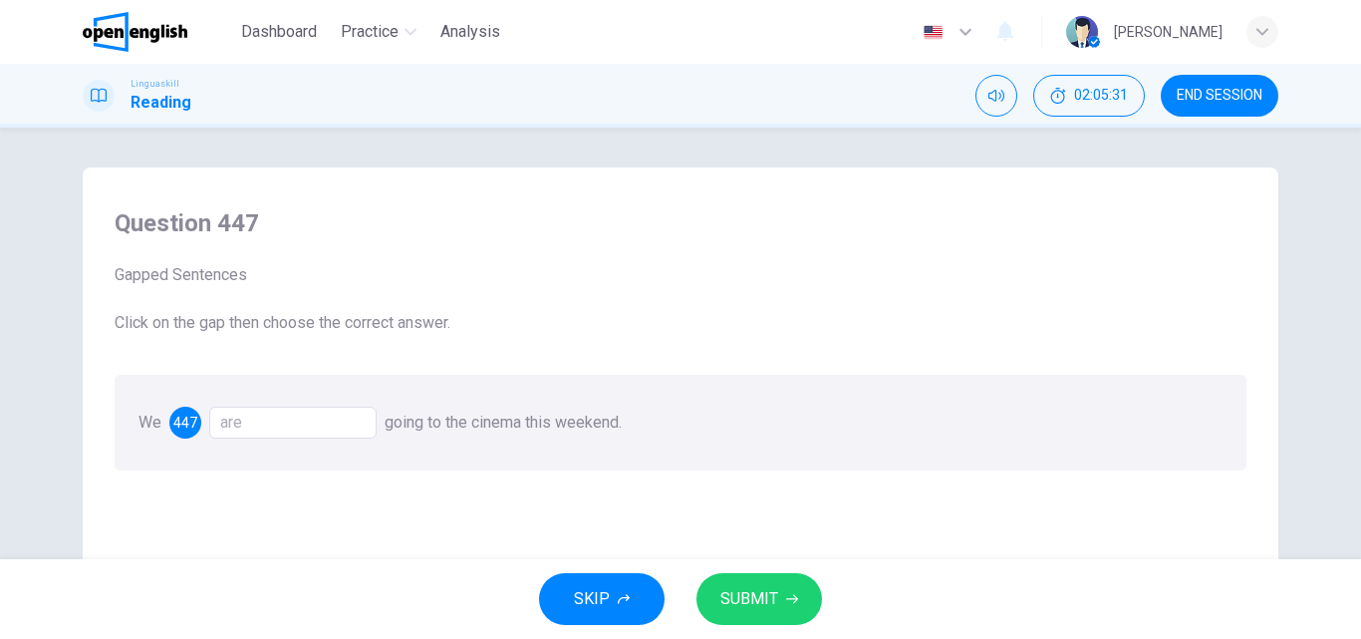
click at [768, 596] on span "SUBMIT" at bounding box center [749, 599] width 58 height 28
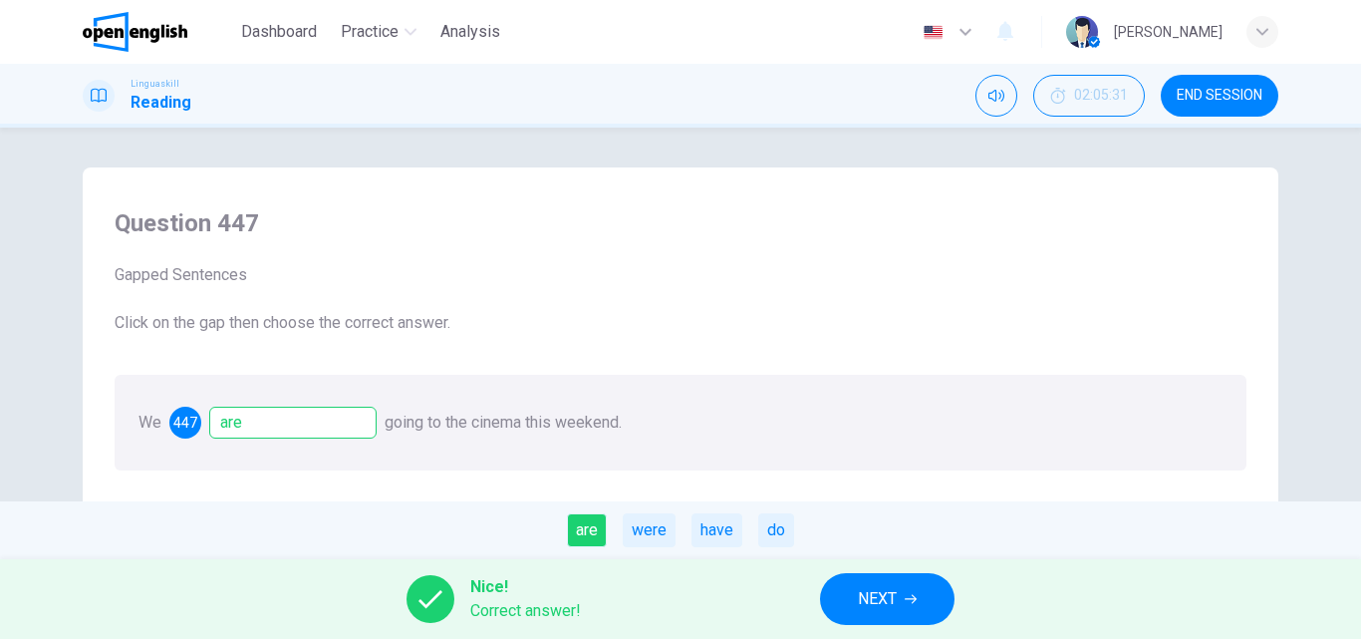
click at [878, 602] on span "NEXT" at bounding box center [877, 599] width 39 height 28
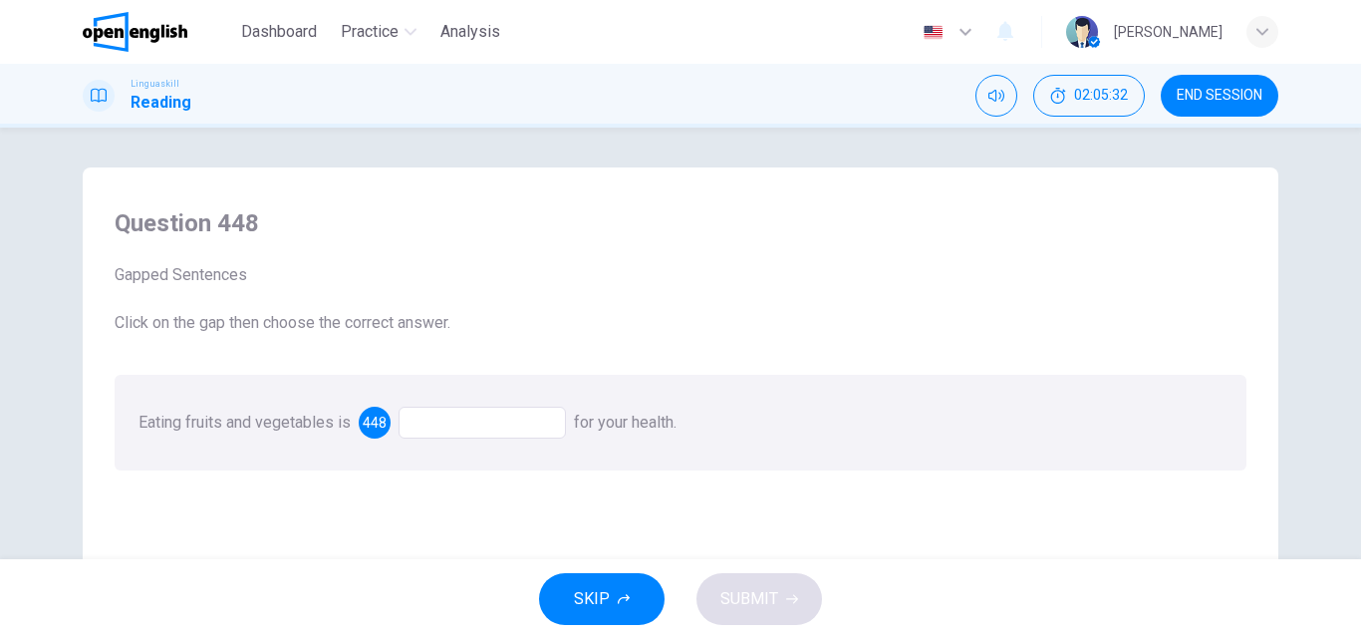
click at [435, 421] on div at bounding box center [482, 422] width 167 height 32
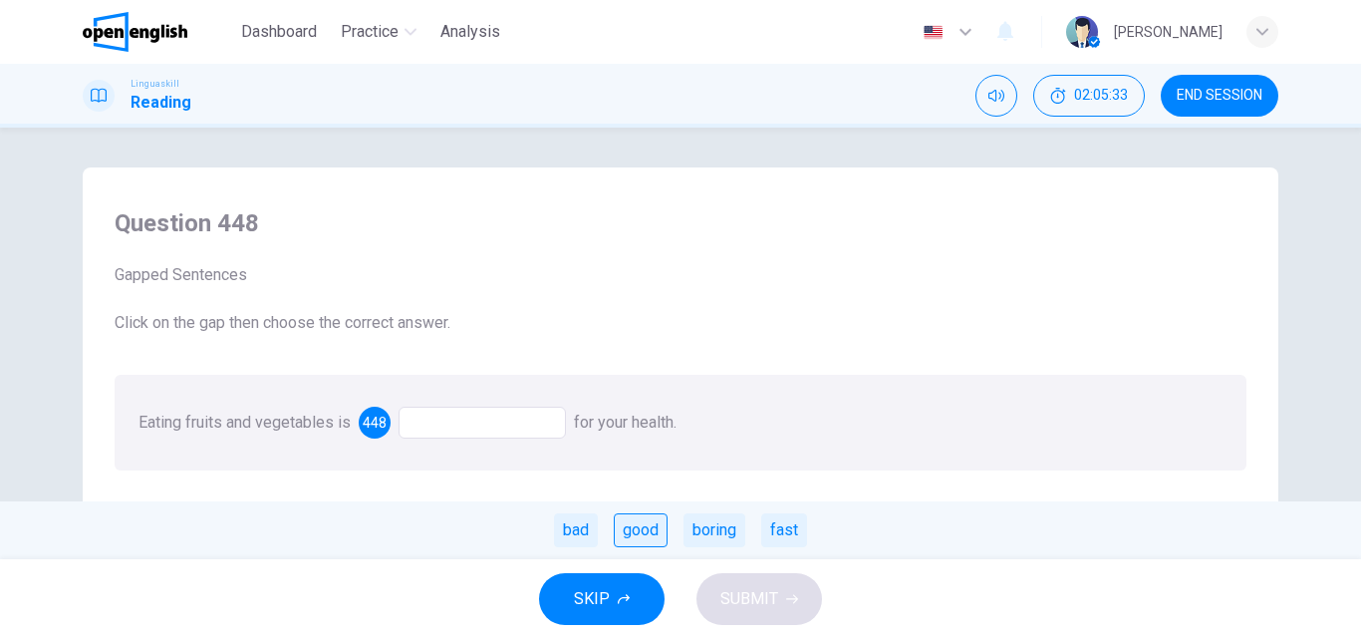
click at [634, 534] on div "good" at bounding box center [641, 530] width 54 height 34
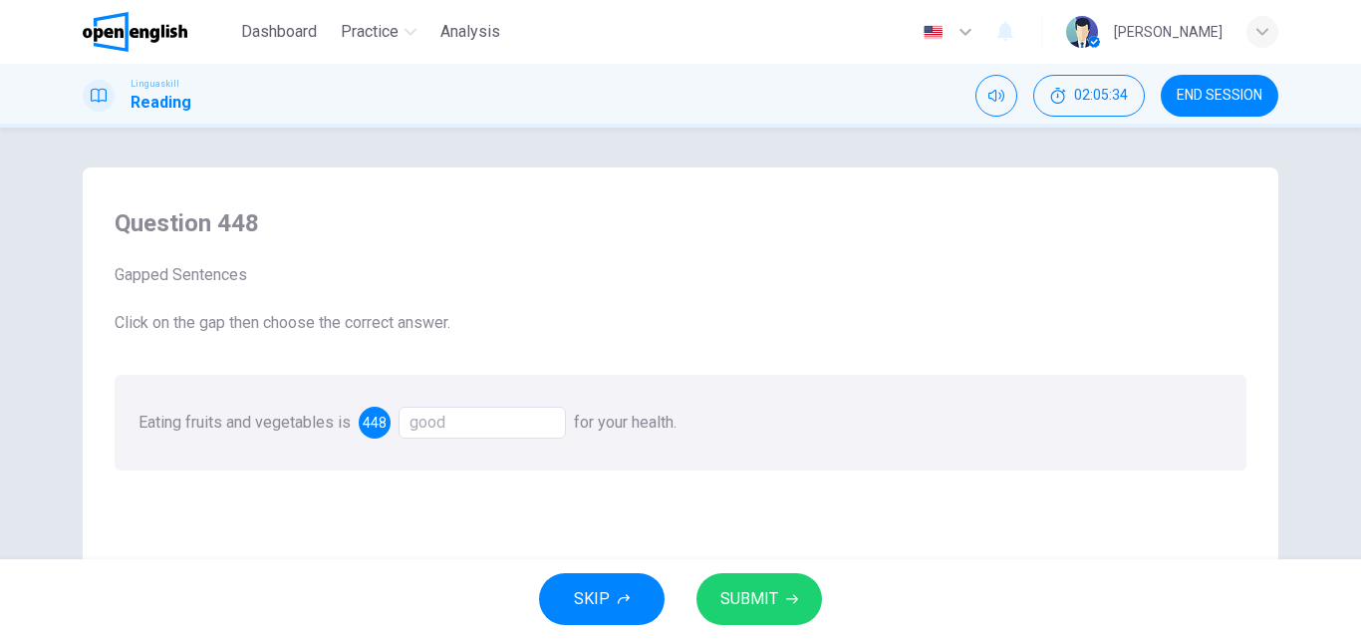
click at [748, 581] on button "SUBMIT" at bounding box center [759, 599] width 126 height 52
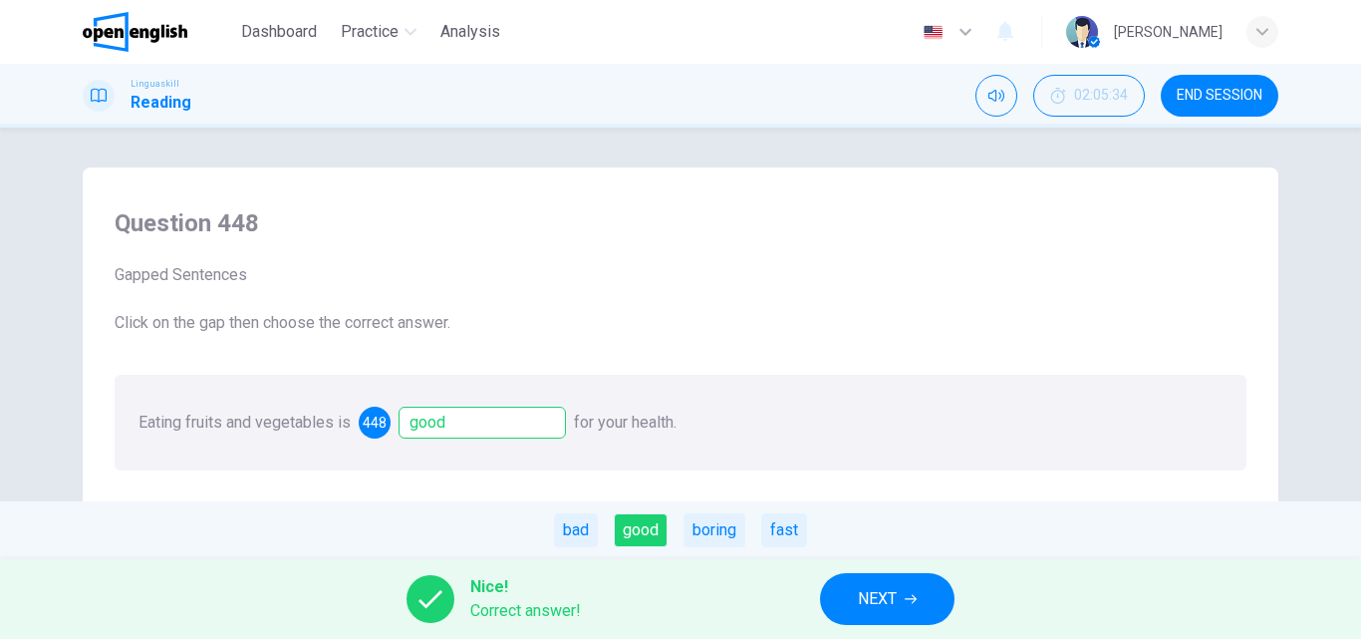
click at [841, 600] on button "NEXT" at bounding box center [887, 599] width 134 height 52
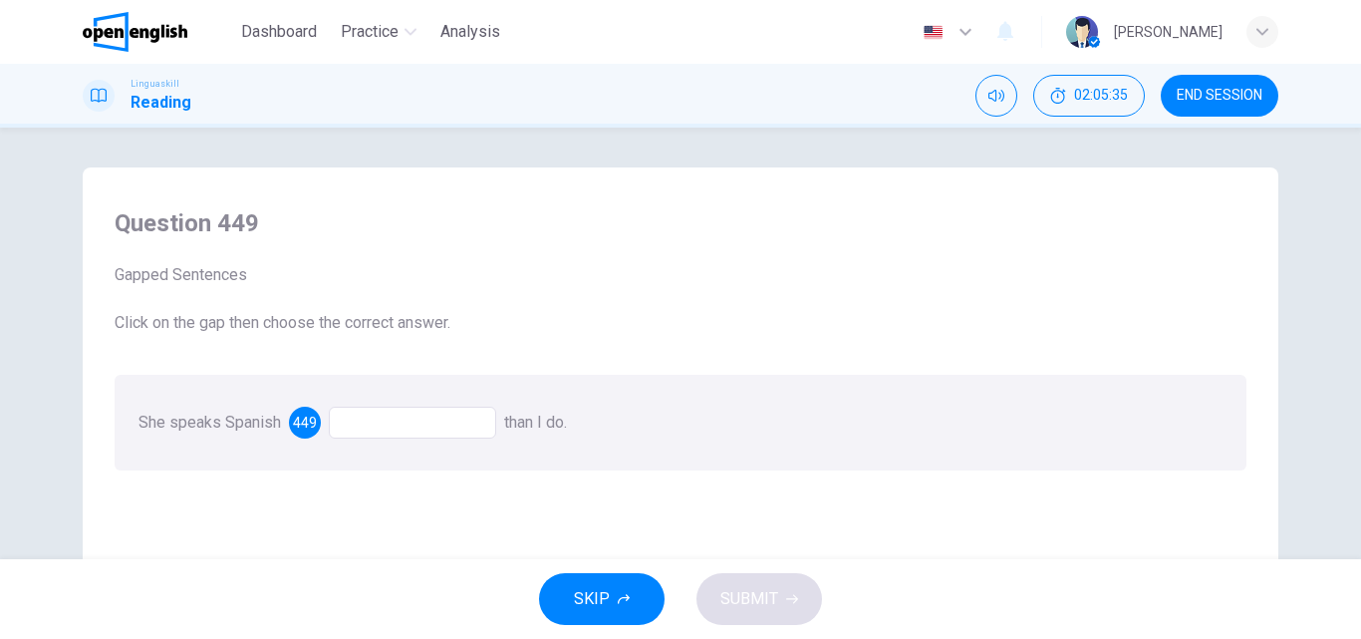
click at [418, 425] on div at bounding box center [412, 422] width 167 height 32
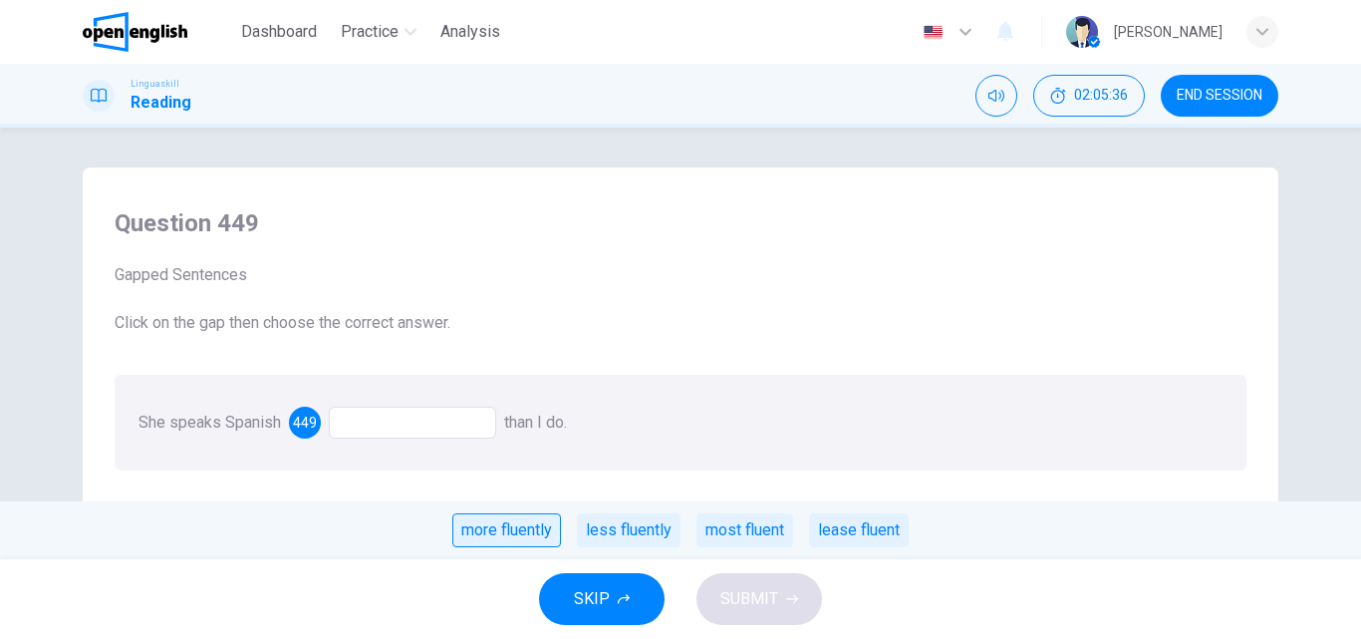
click at [474, 516] on div "more fluently" at bounding box center [506, 530] width 109 height 34
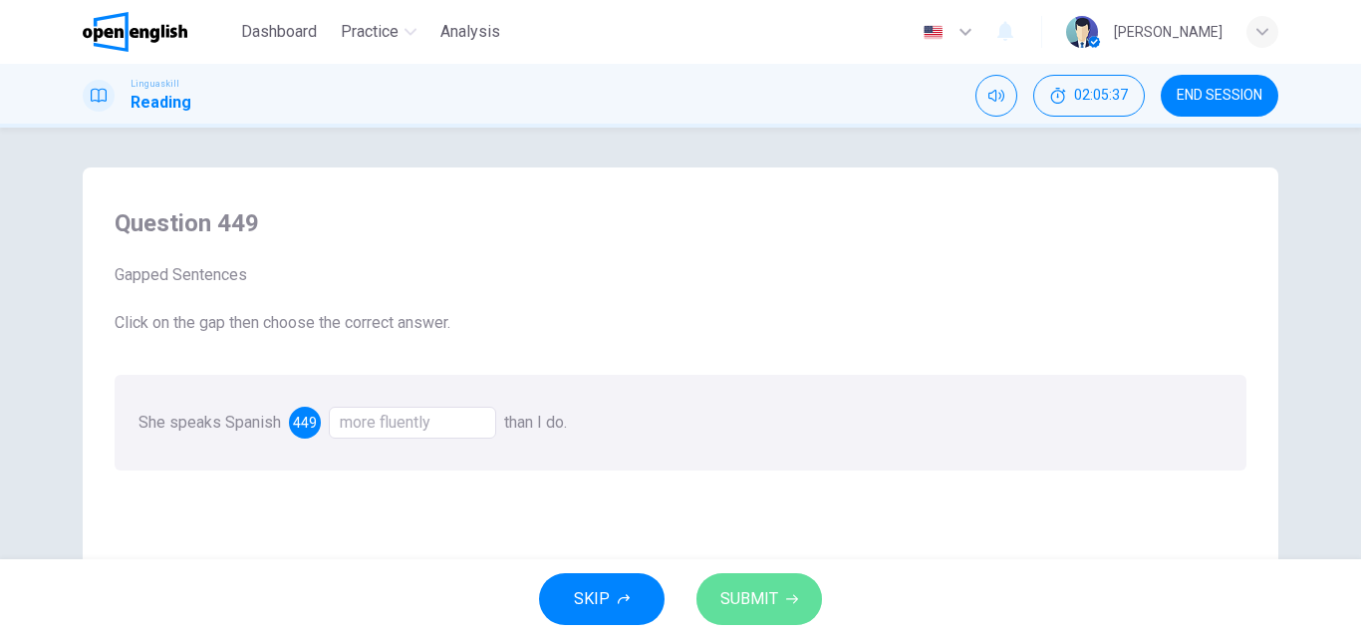
click at [700, 589] on button "SUBMIT" at bounding box center [759, 599] width 126 height 52
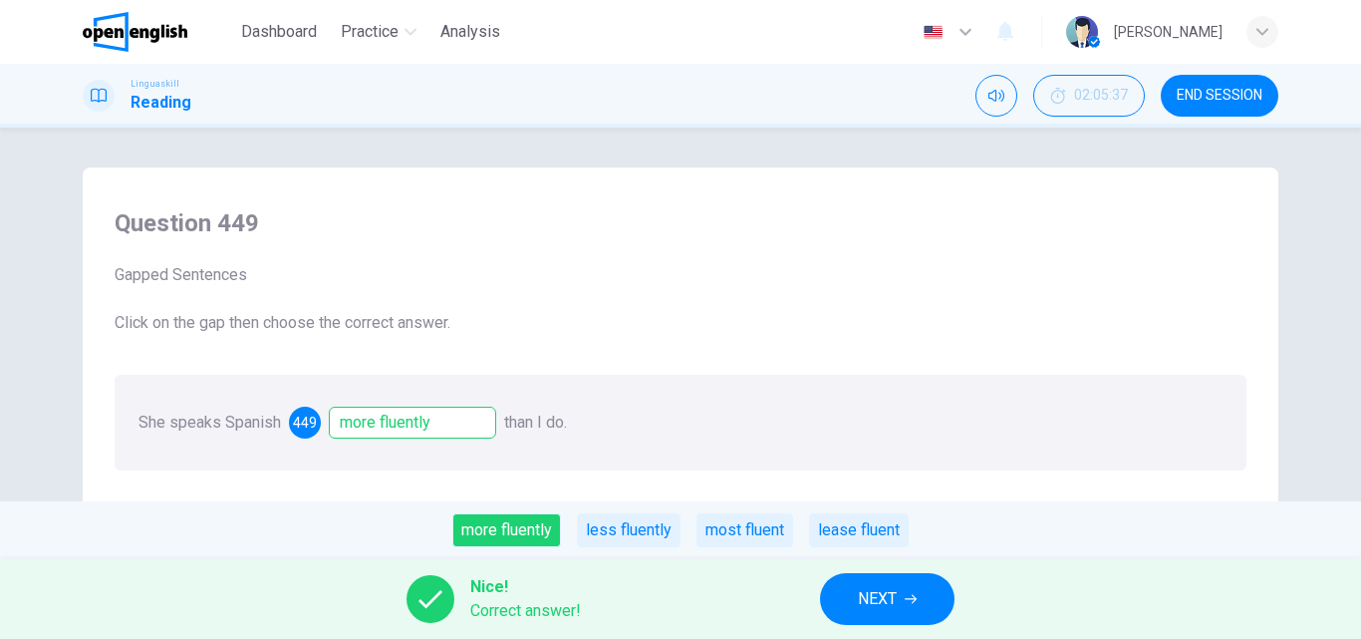
click at [866, 590] on span "NEXT" at bounding box center [877, 599] width 39 height 28
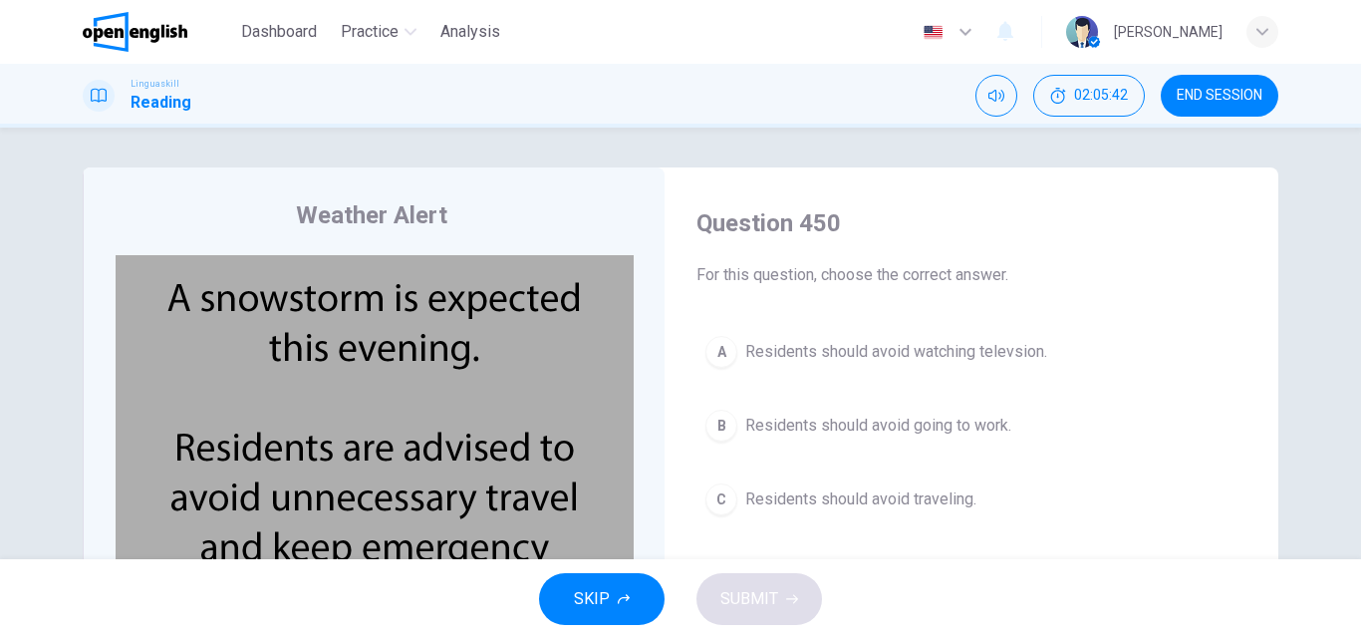
click at [798, 499] on span "Residents should avoid traveling." at bounding box center [860, 499] width 231 height 24
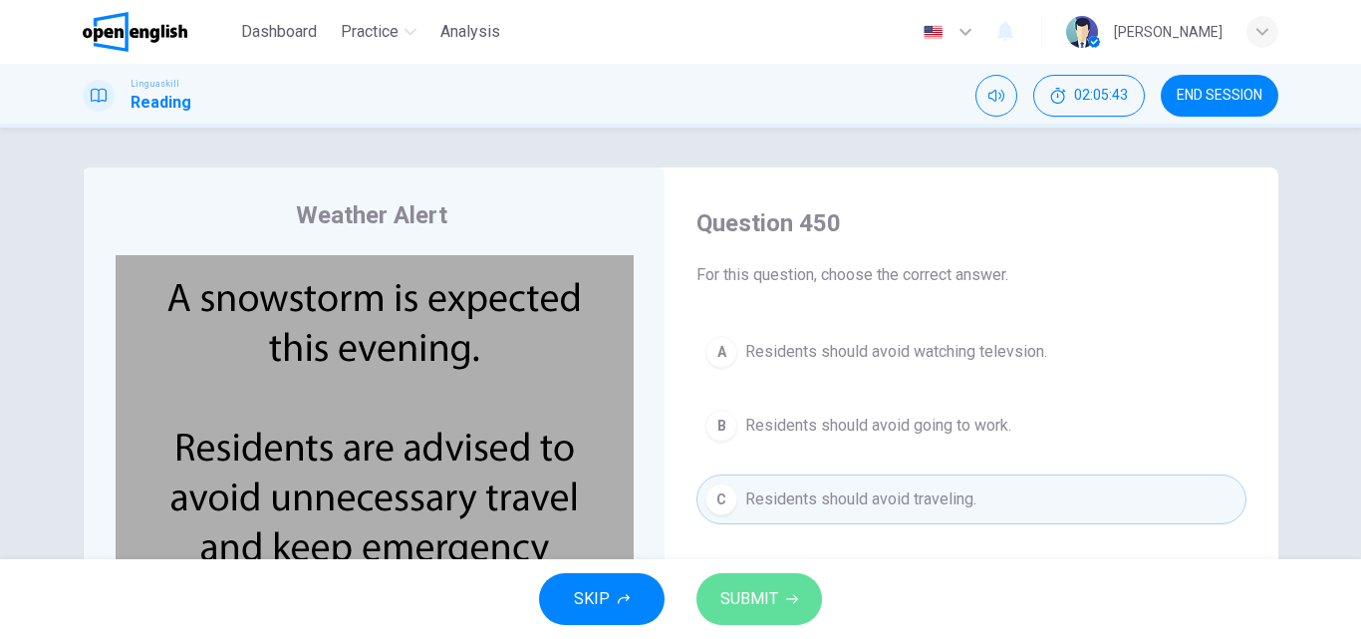
click at [777, 608] on button "SUBMIT" at bounding box center [759, 599] width 126 height 52
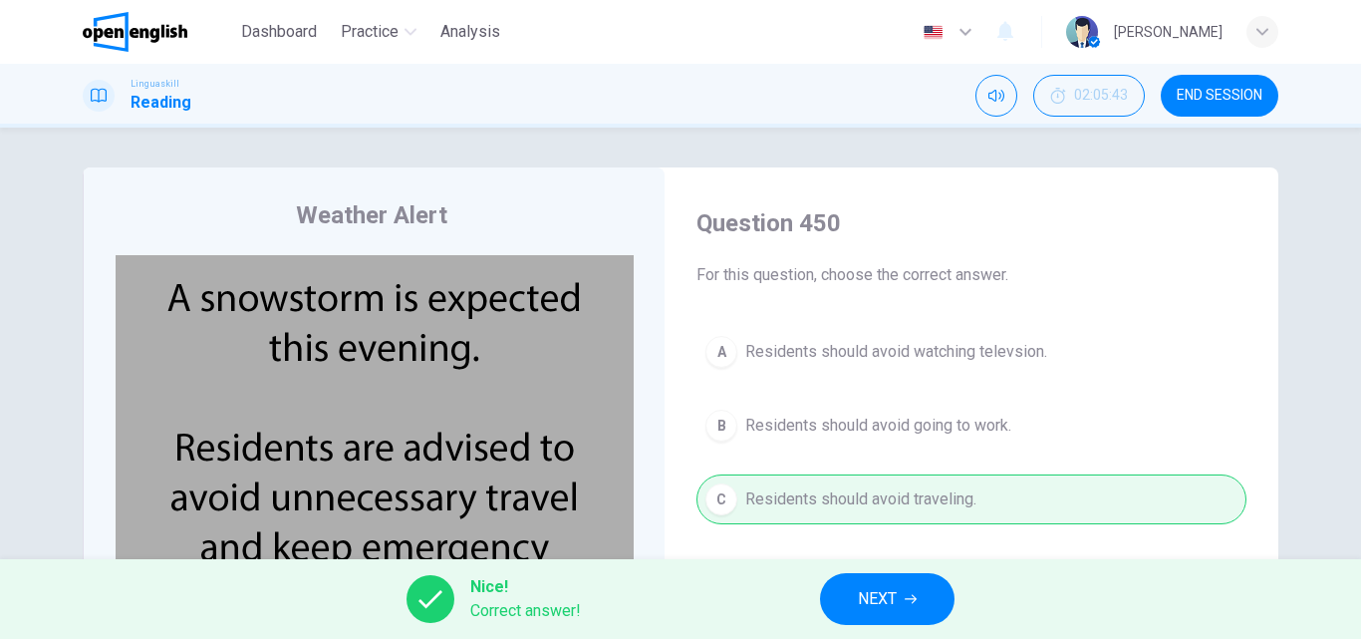
click at [915, 588] on button "NEXT" at bounding box center [887, 599] width 134 height 52
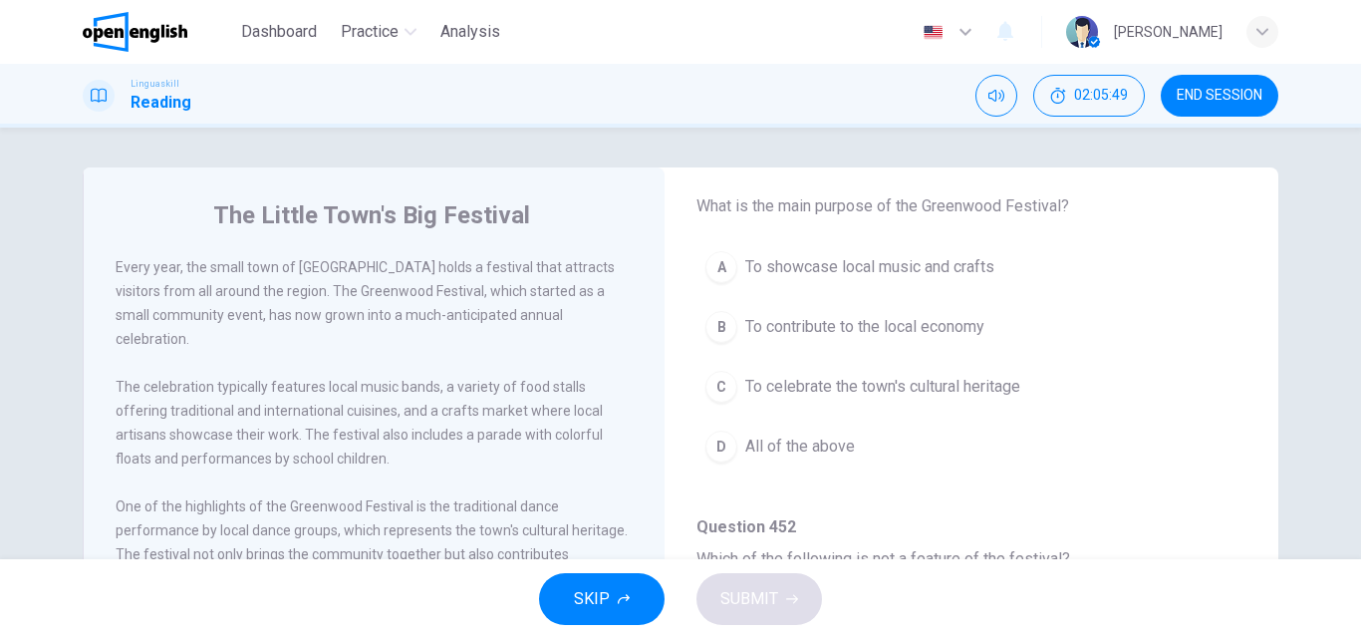
scroll to position [199, 0]
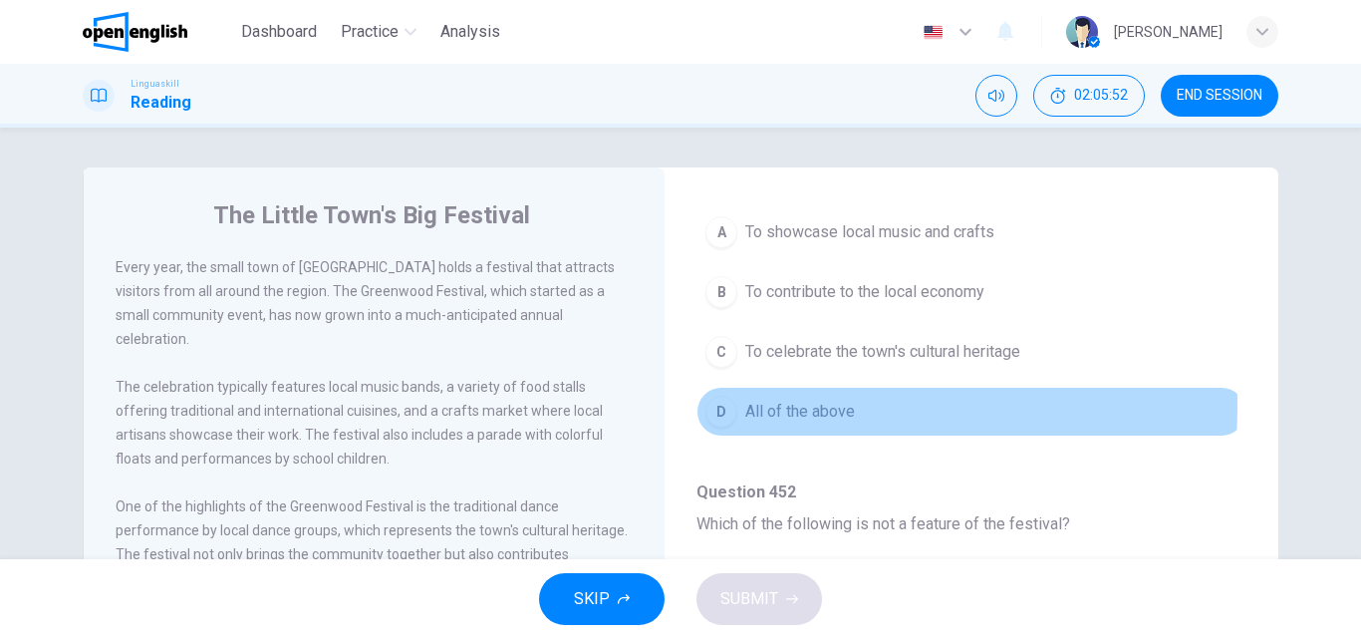
click at [760, 406] on span "All of the above" at bounding box center [800, 412] width 110 height 24
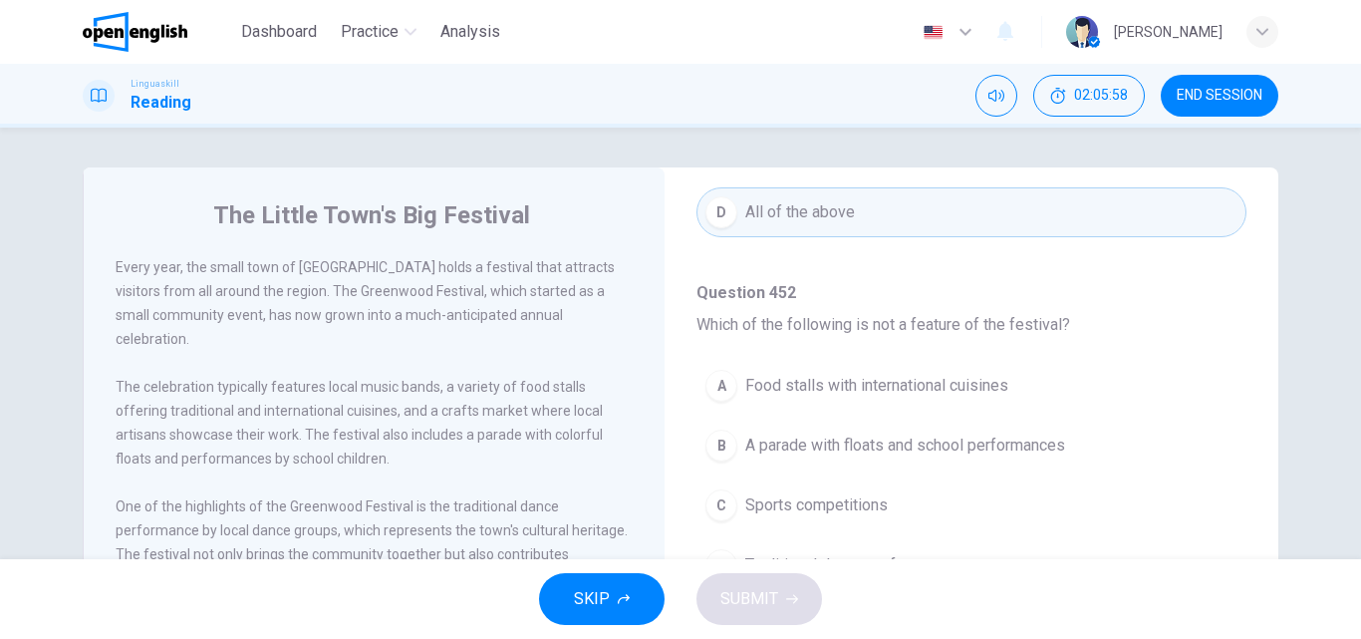
scroll to position [498, 0]
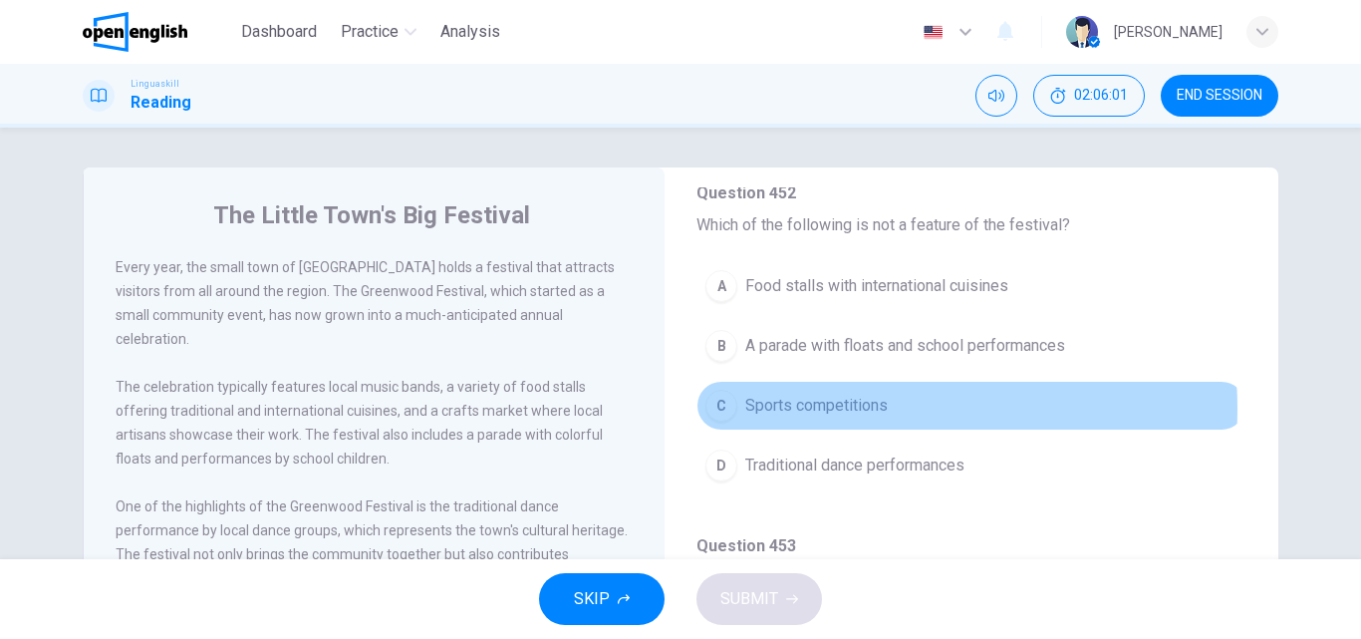
click at [829, 408] on span "Sports competitions" at bounding box center [816, 406] width 142 height 24
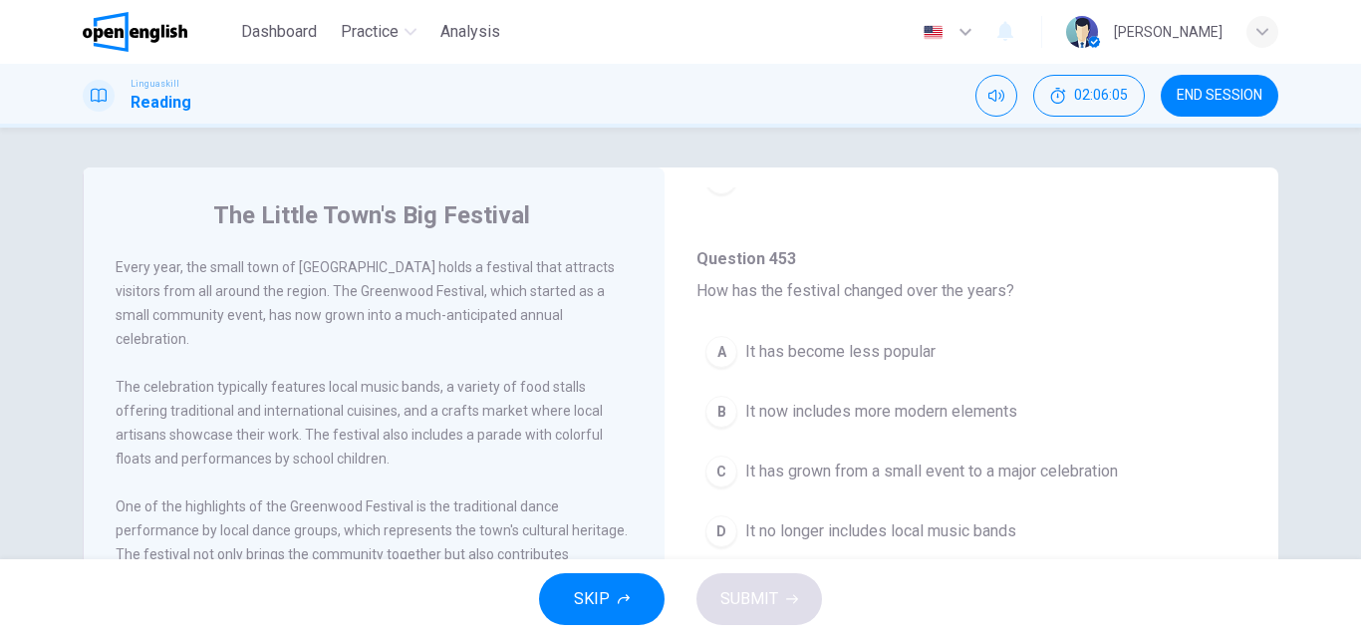
scroll to position [797, 0]
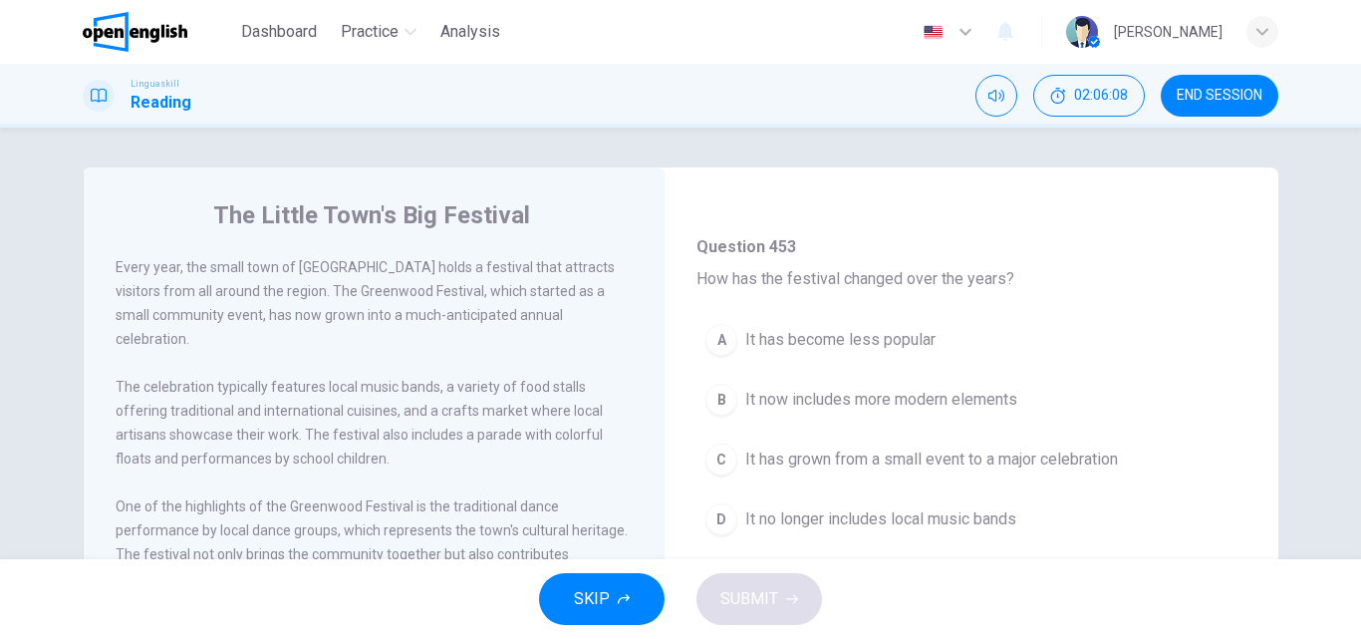
click at [861, 454] on span "It has grown from a small event to a major celebration" at bounding box center [931, 459] width 373 height 24
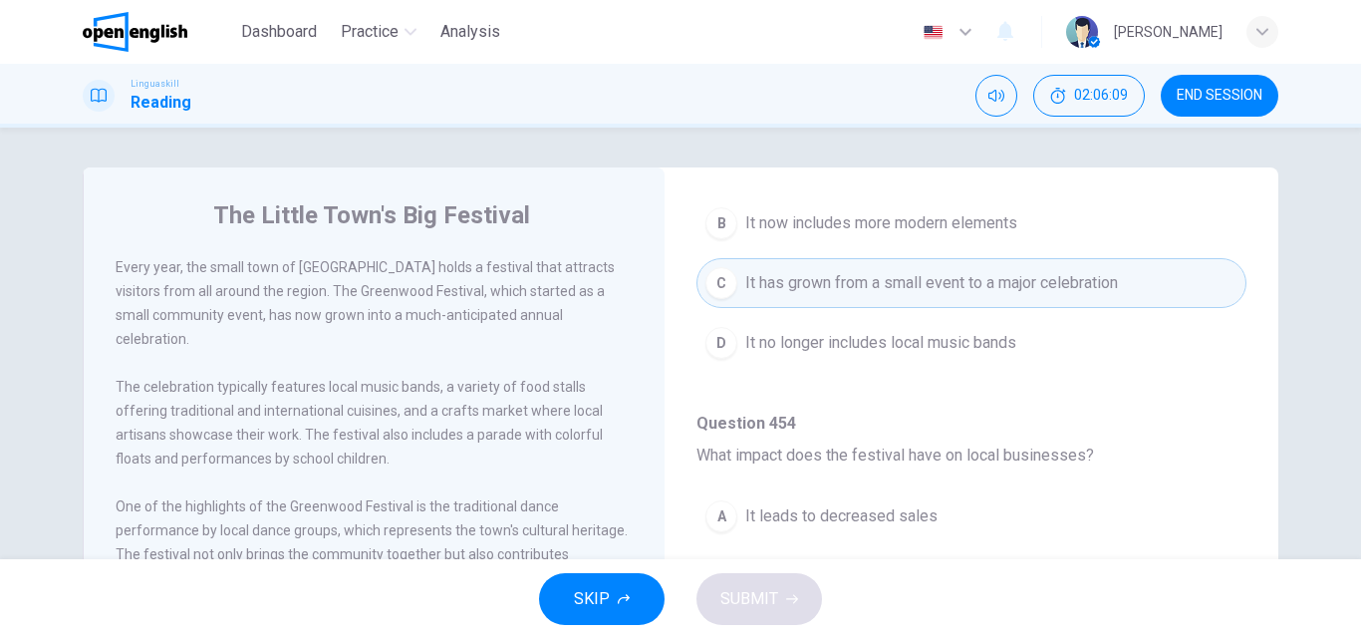
scroll to position [1096, 0]
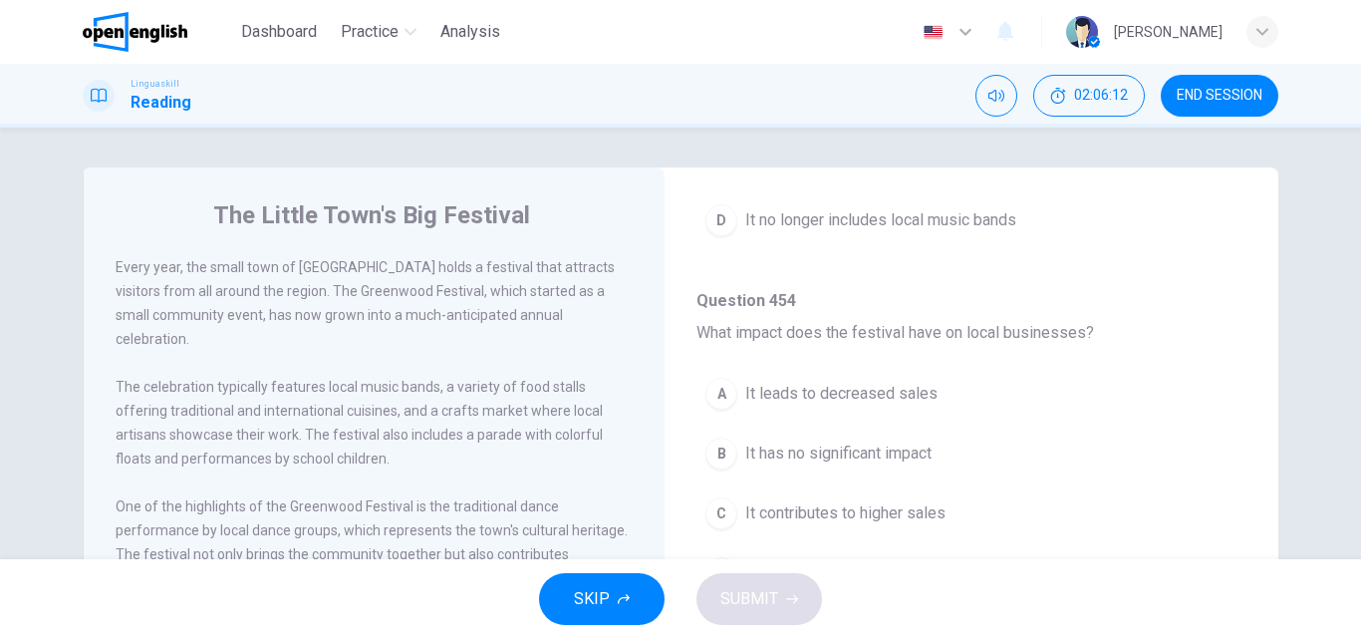
click at [801, 502] on span "It contributes to higher sales" at bounding box center [845, 513] width 200 height 24
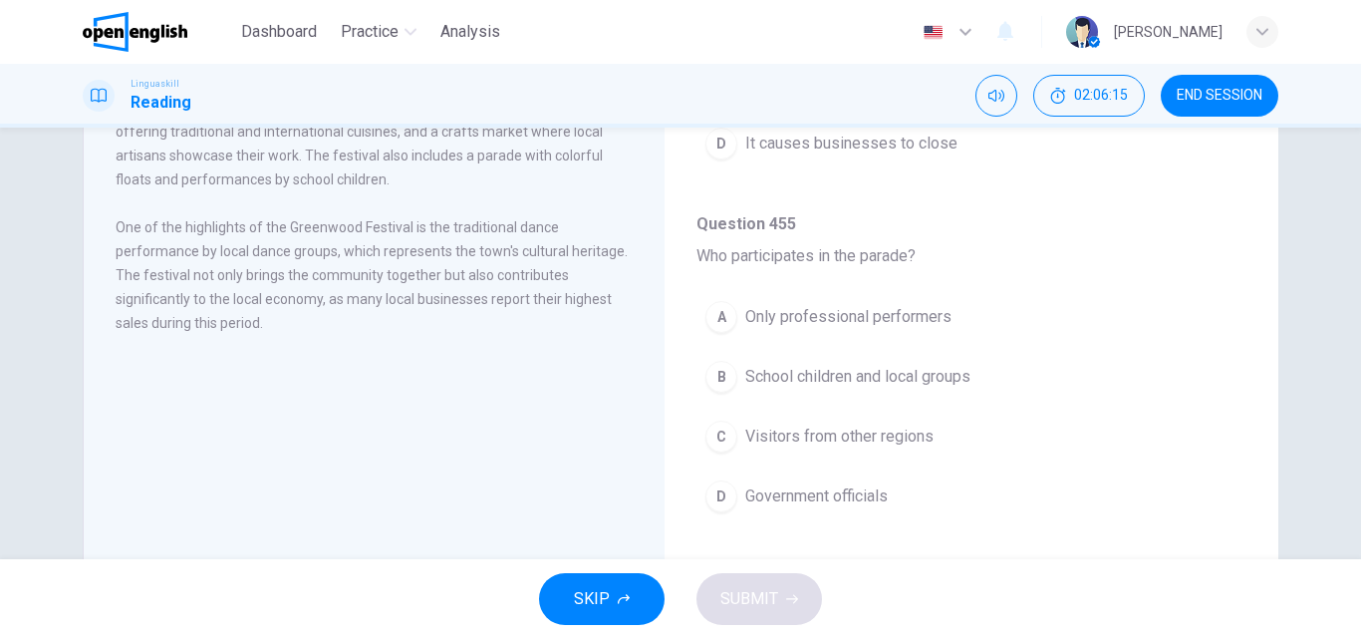
scroll to position [299, 0]
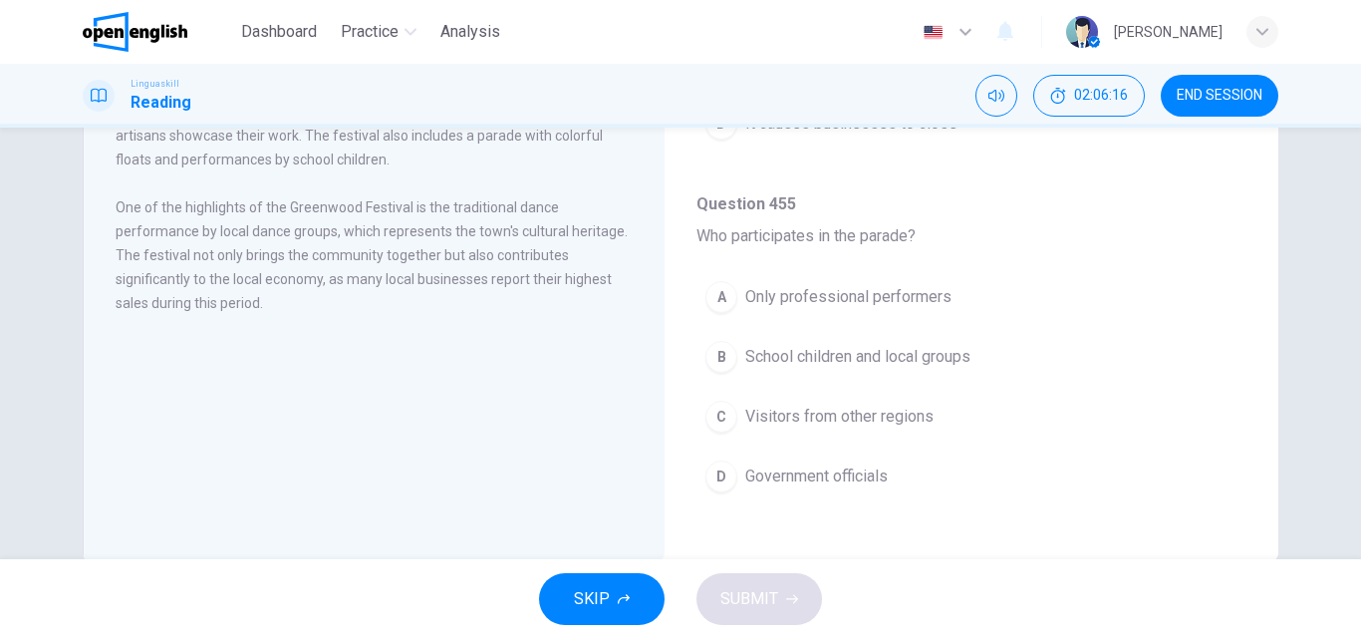
click at [811, 363] on span "School children and local groups" at bounding box center [857, 357] width 225 height 24
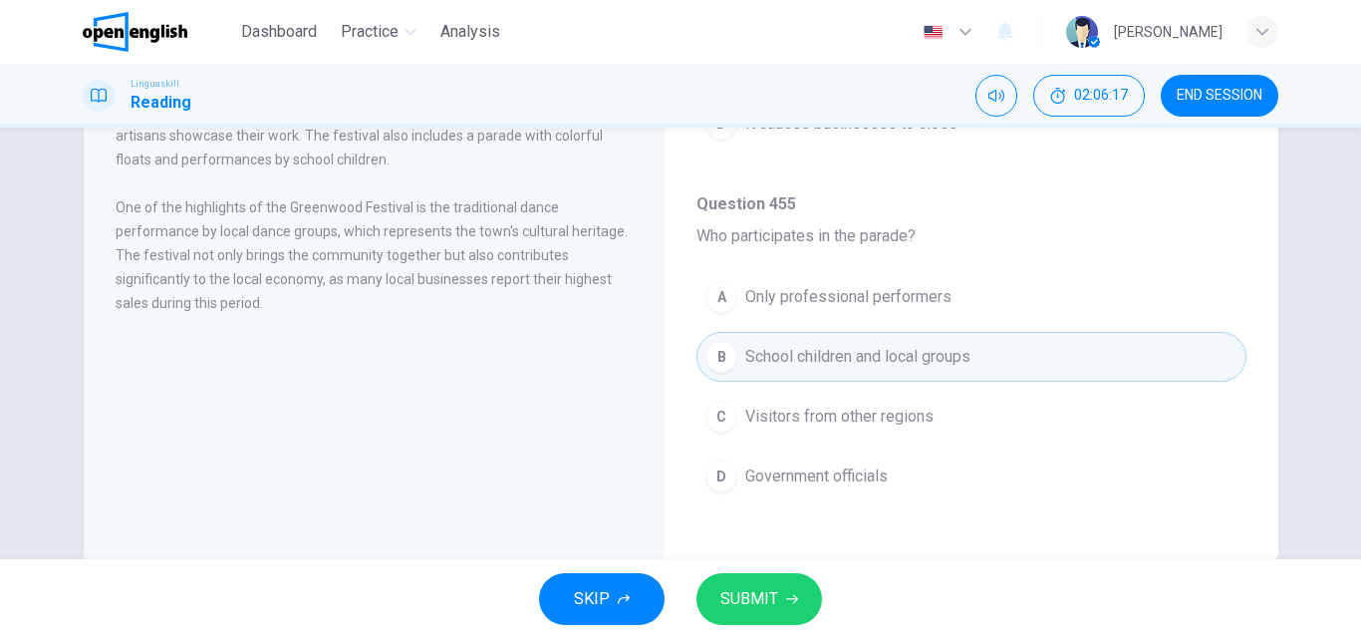
click at [748, 599] on span "SUBMIT" at bounding box center [749, 599] width 58 height 28
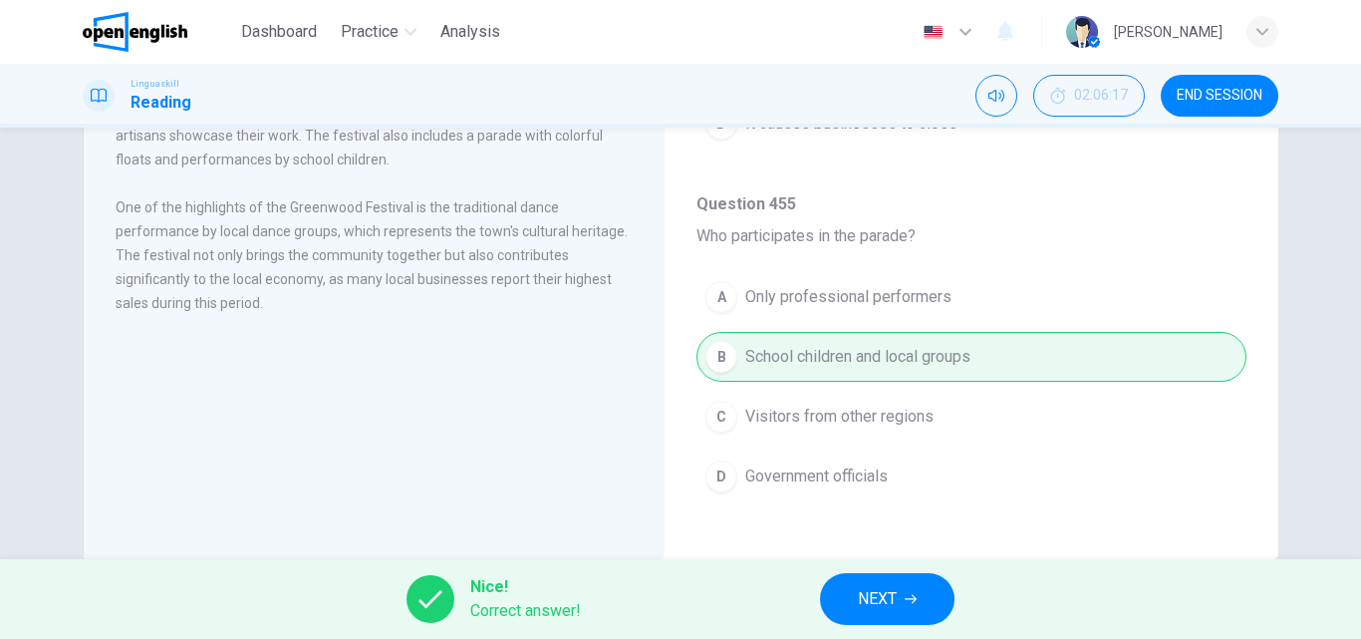
click at [892, 603] on span "NEXT" at bounding box center [877, 599] width 39 height 28
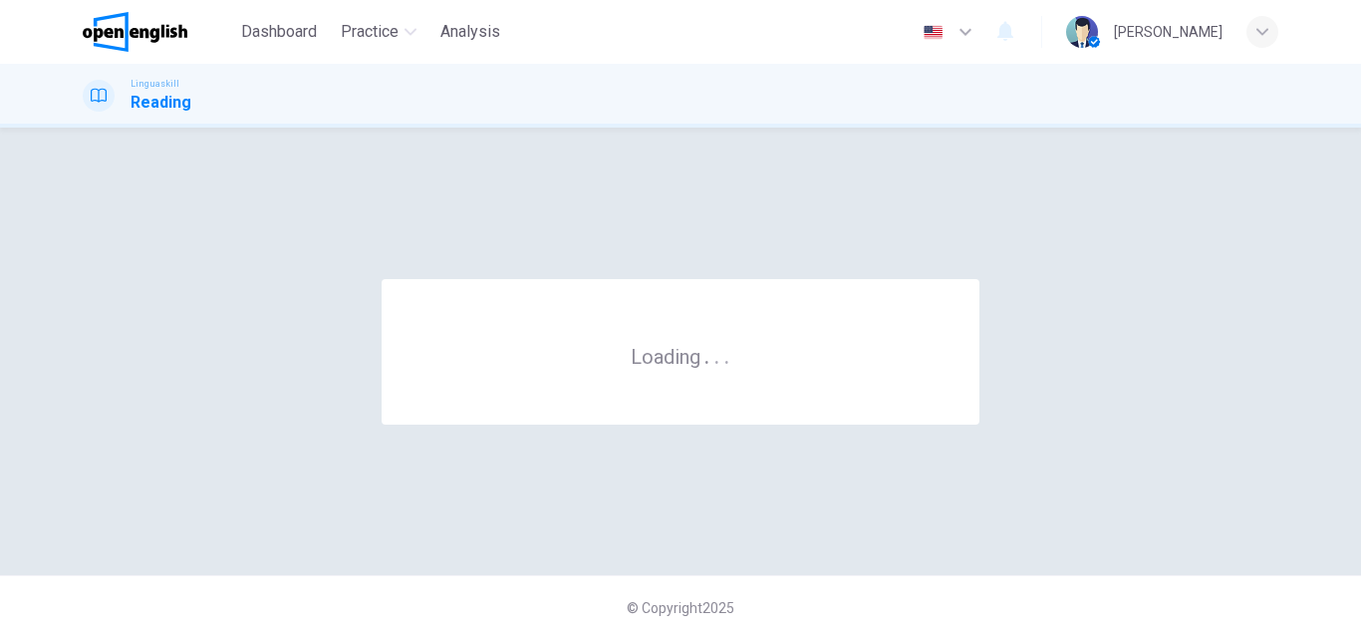
scroll to position [0, 0]
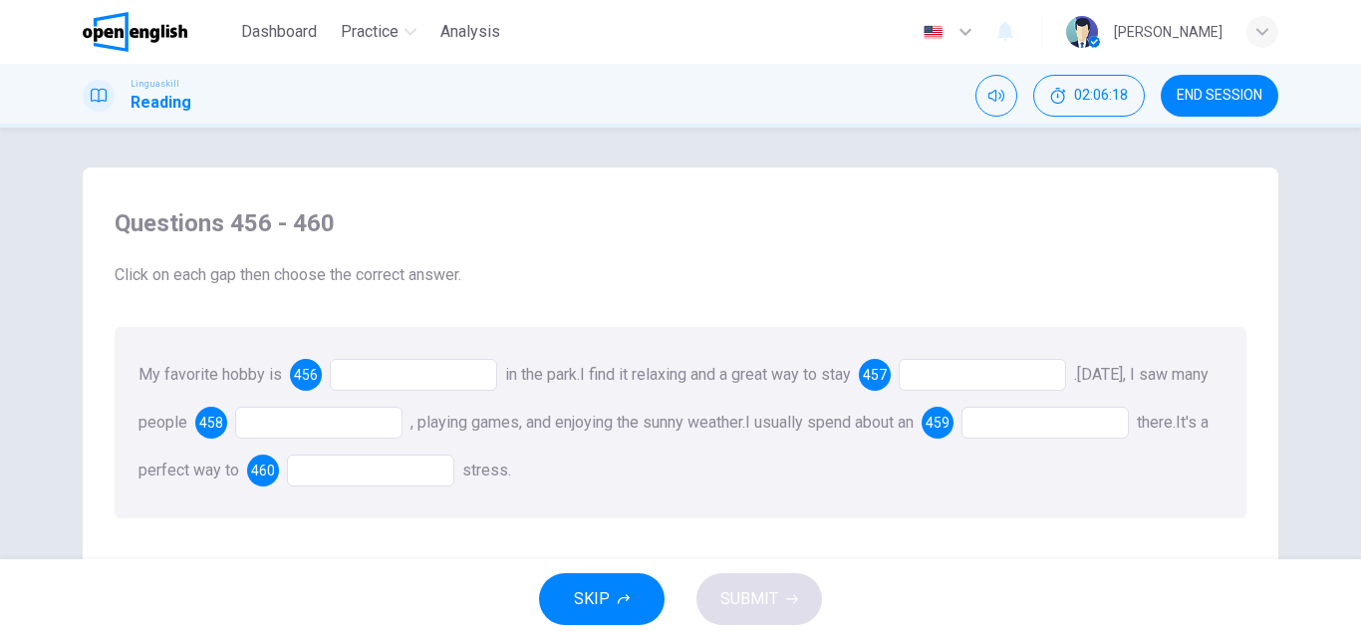
click at [379, 366] on div at bounding box center [413, 375] width 167 height 32
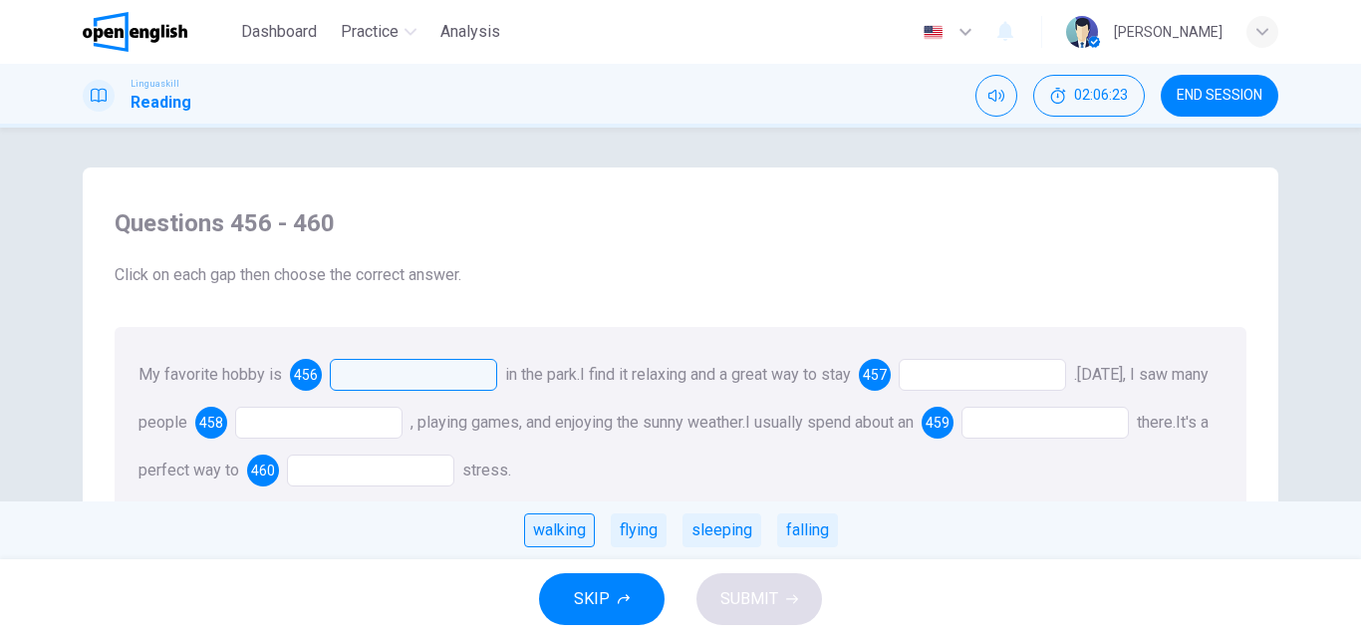
click at [549, 524] on div "walking" at bounding box center [559, 530] width 71 height 34
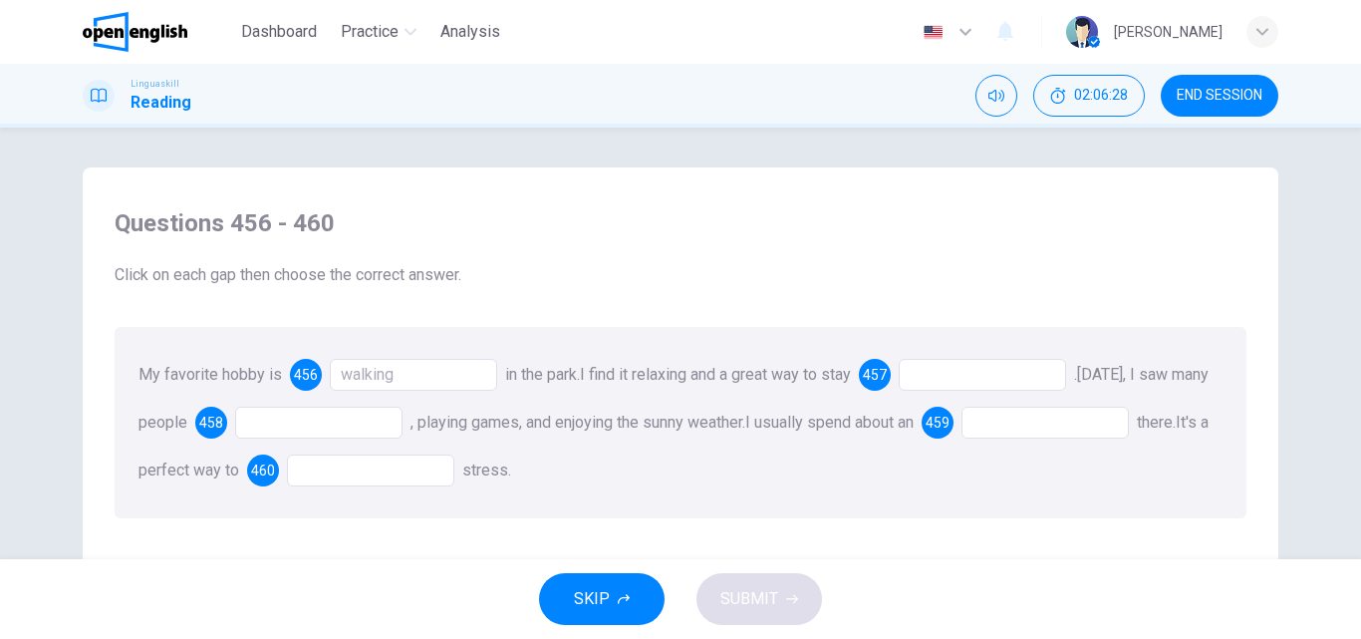
click at [952, 371] on div at bounding box center [982, 375] width 167 height 32
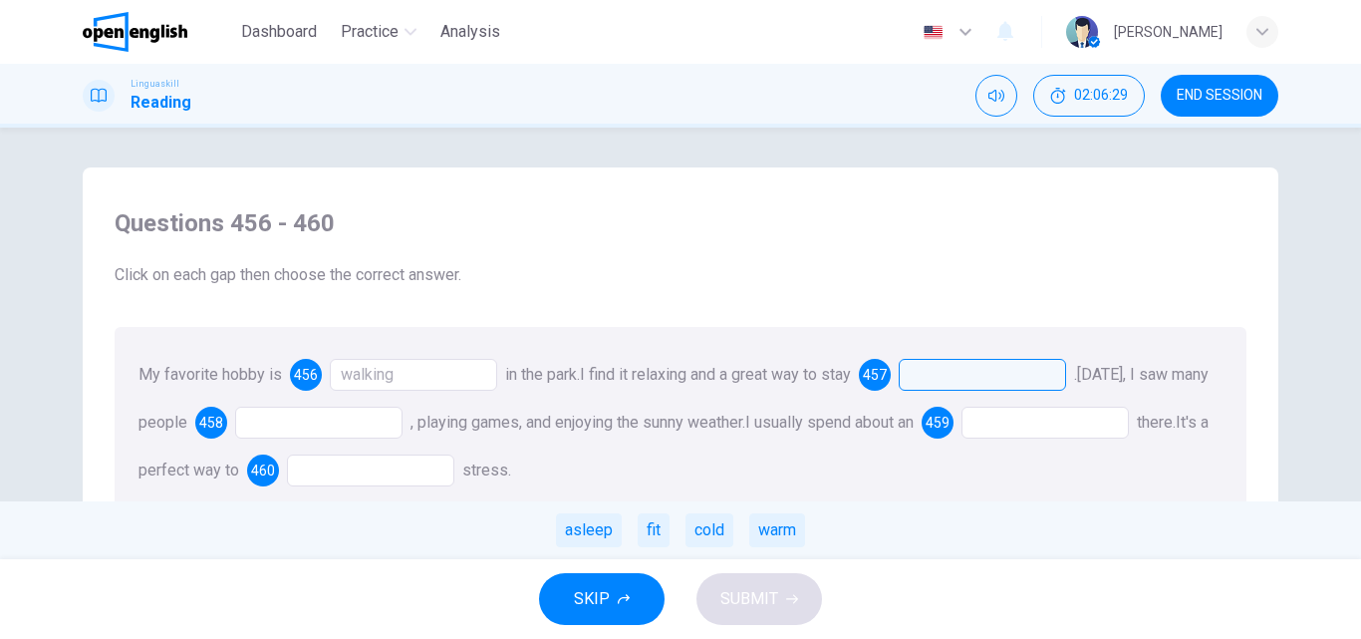
click at [952, 371] on div at bounding box center [982, 375] width 167 height 32
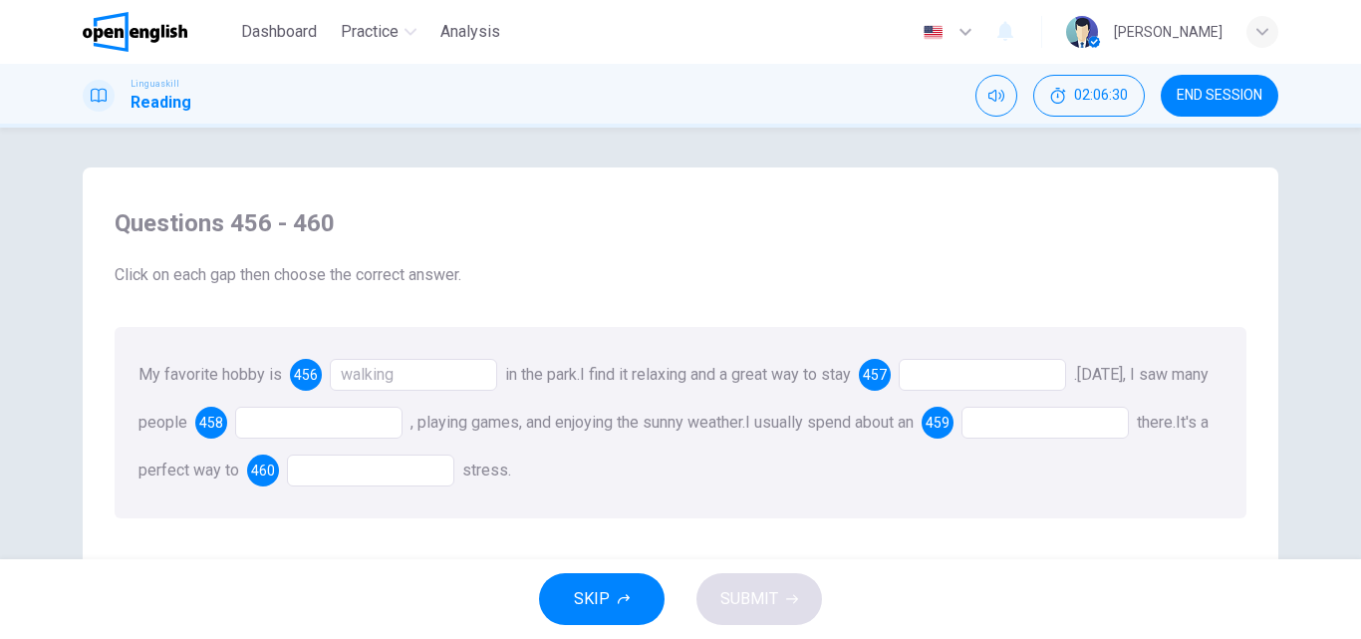
click at [952, 371] on div at bounding box center [982, 375] width 167 height 32
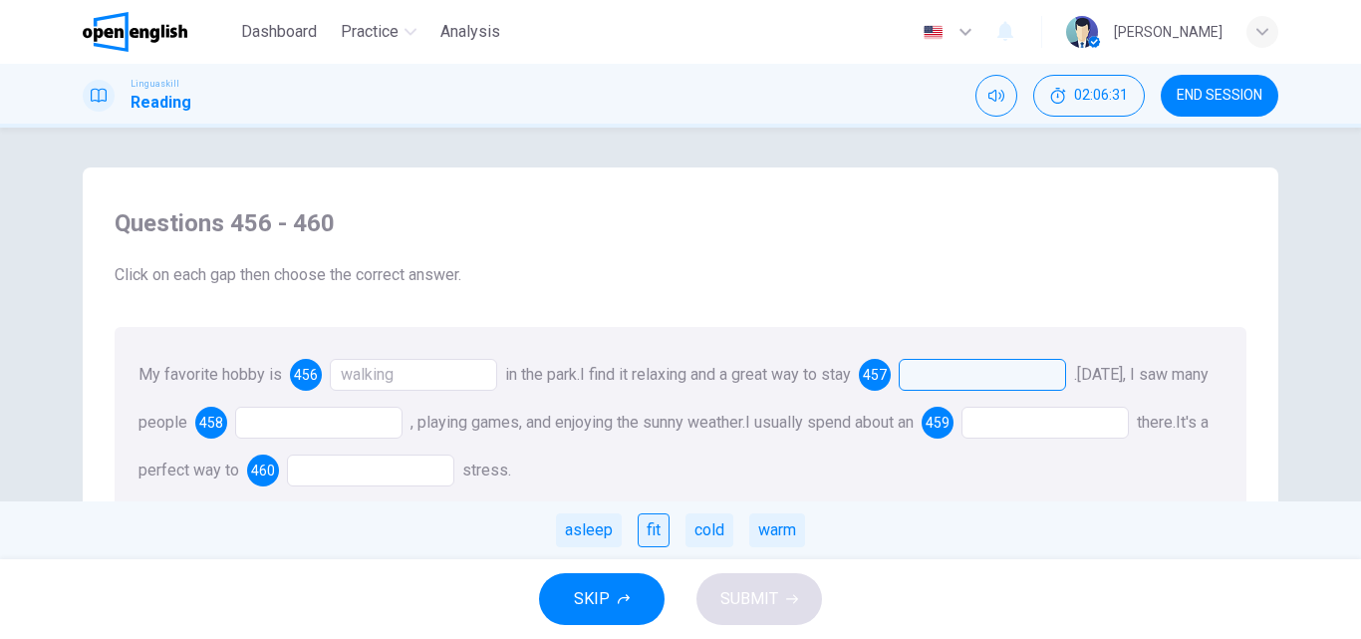
click at [644, 528] on div "fit" at bounding box center [654, 530] width 32 height 34
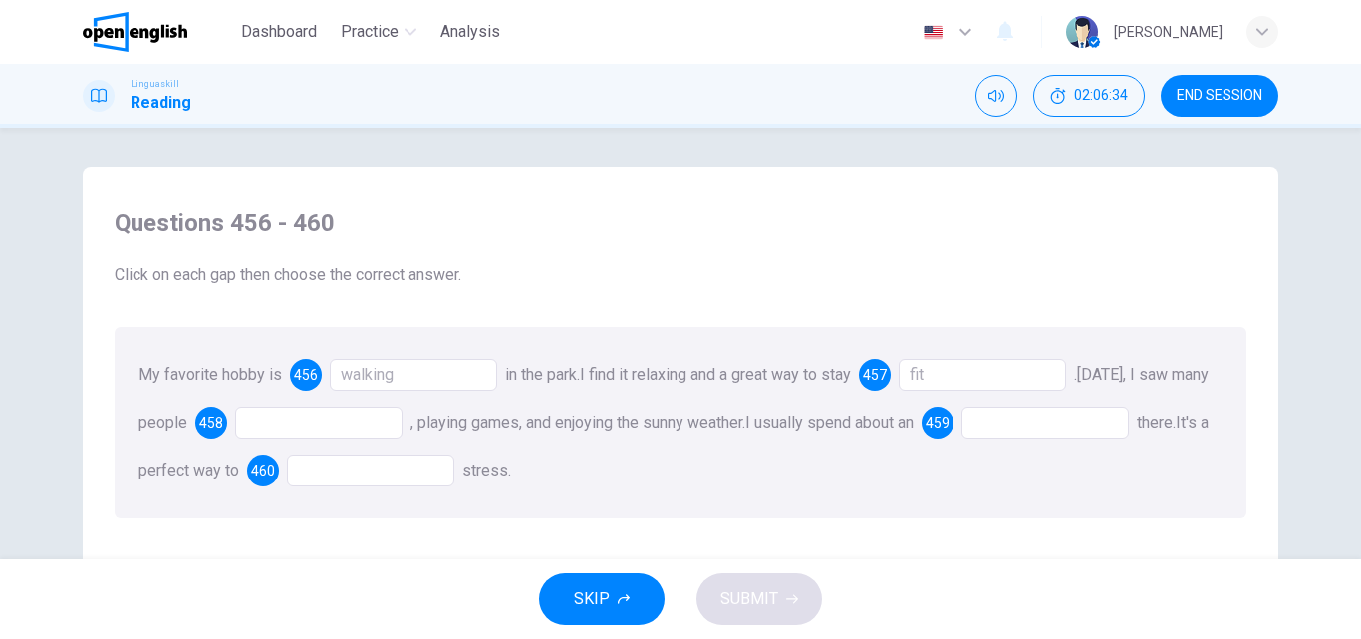
click at [332, 418] on div at bounding box center [318, 422] width 167 height 32
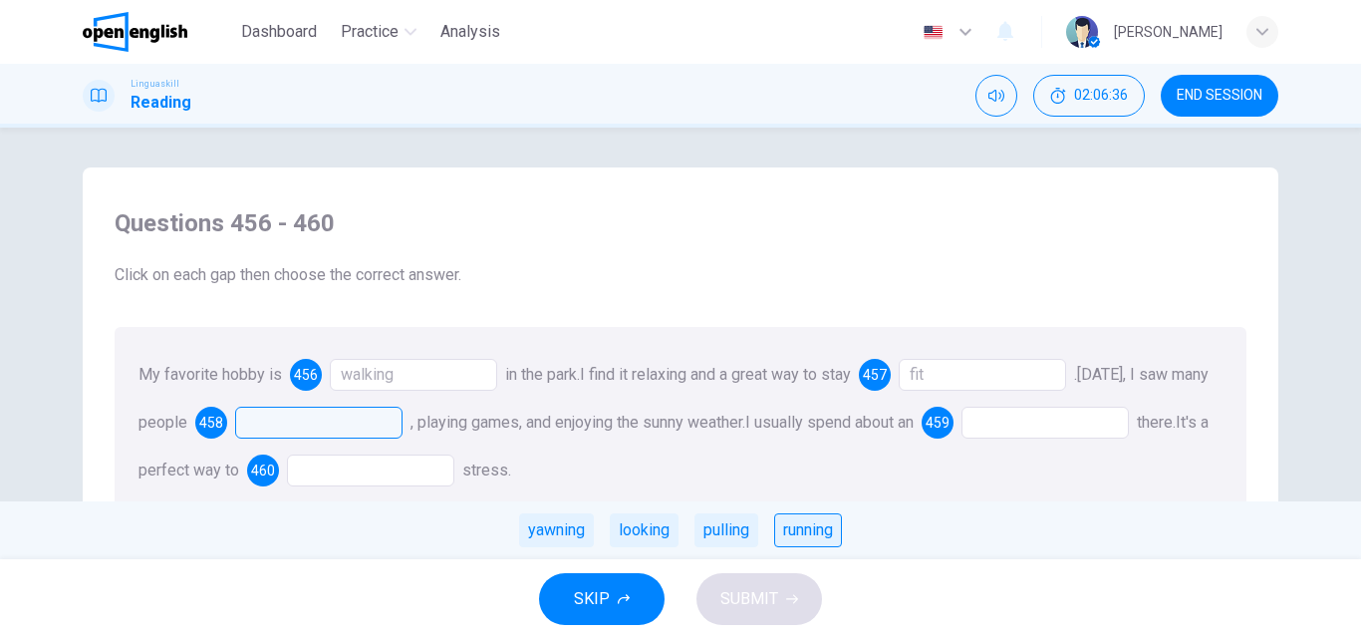
click at [800, 533] on div "running" at bounding box center [808, 530] width 68 height 34
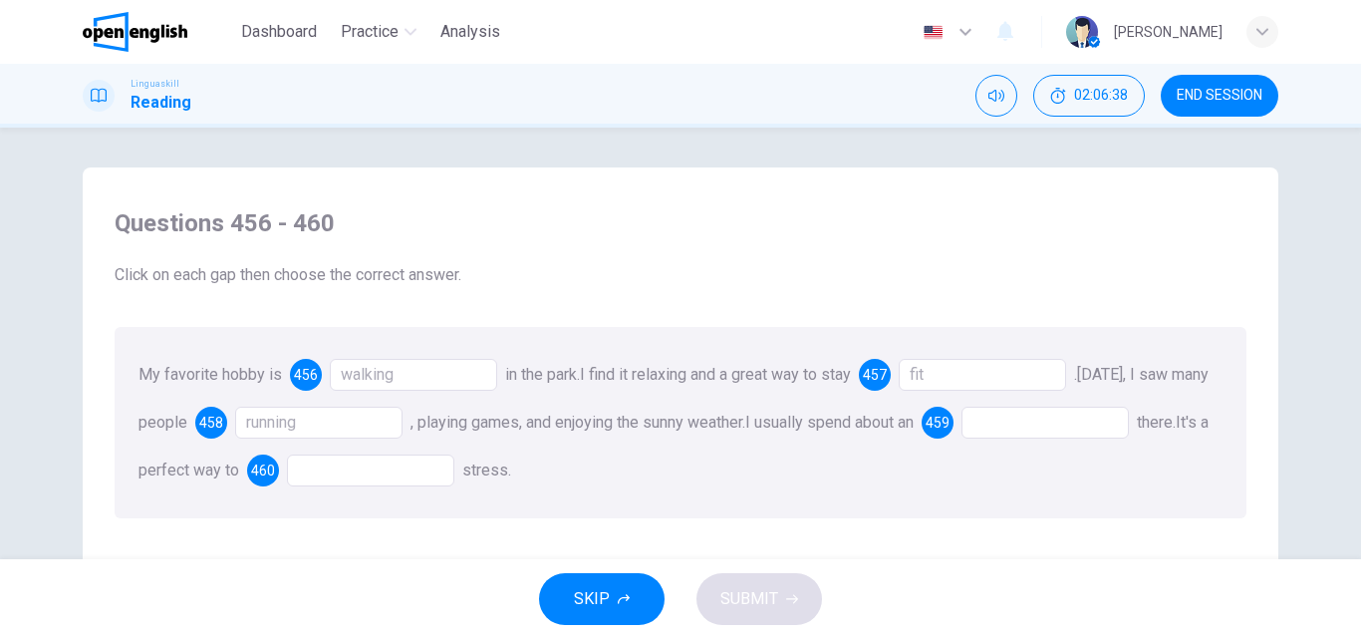
click at [1079, 417] on div at bounding box center [1044, 422] width 167 height 32
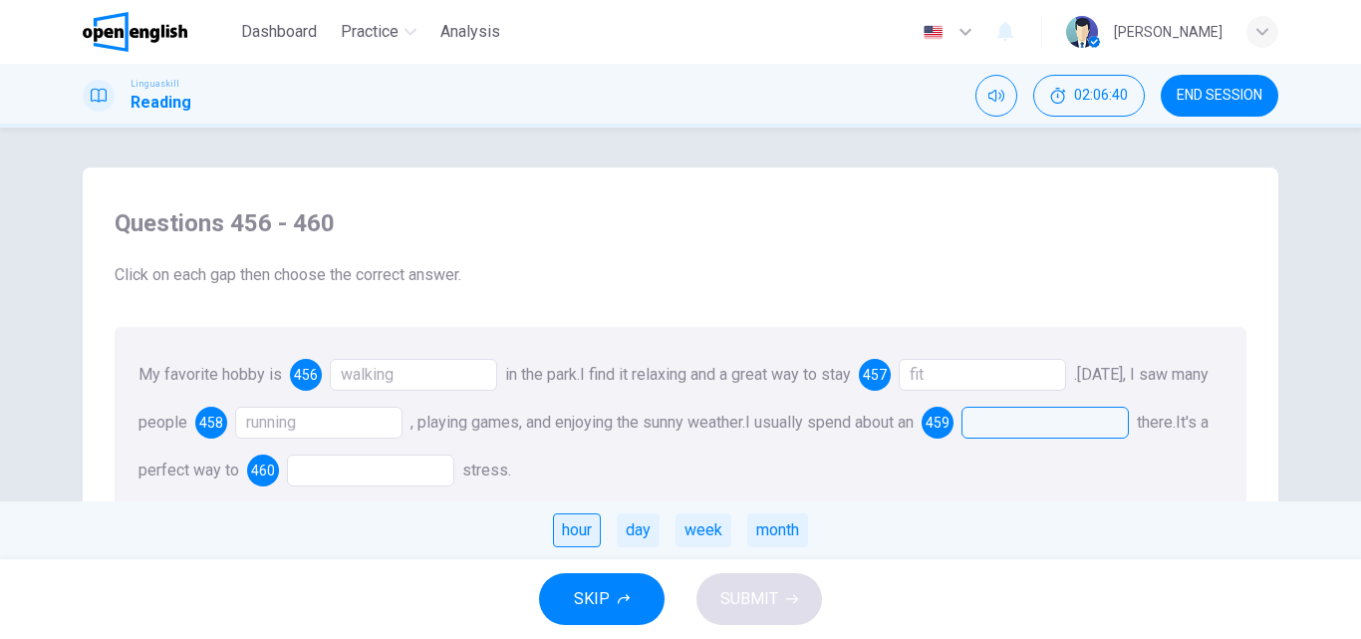
click at [573, 524] on div "hour" at bounding box center [577, 530] width 48 height 34
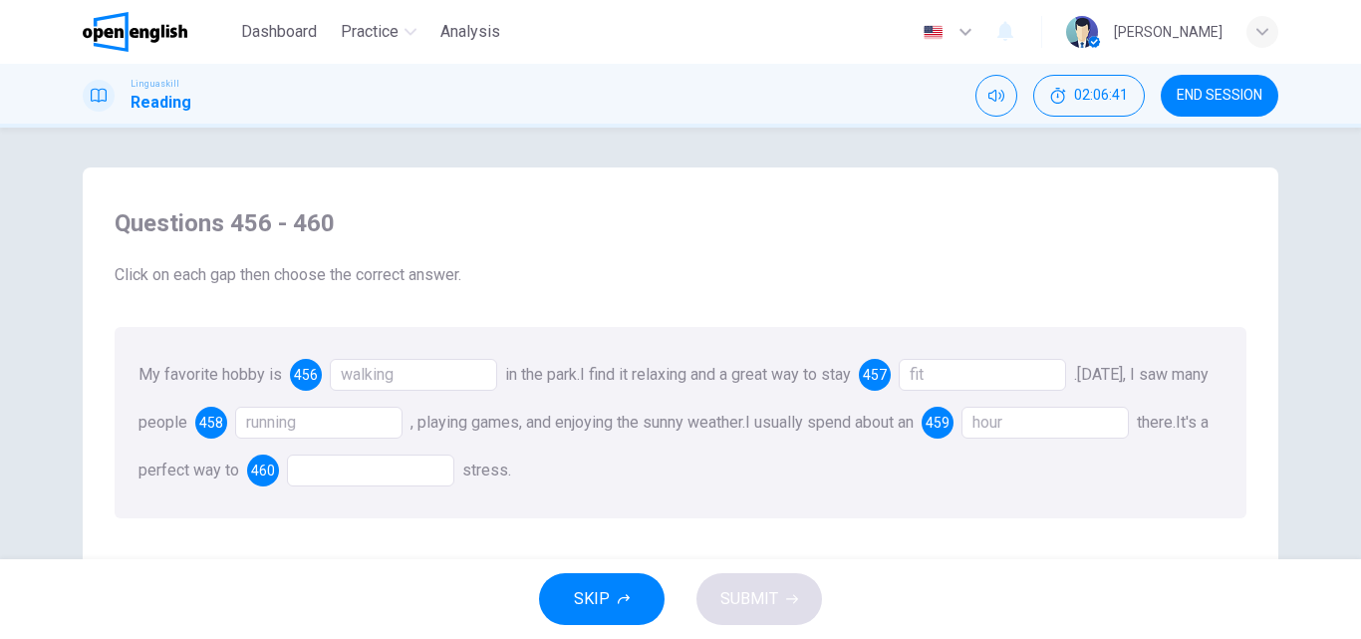
click at [393, 461] on div at bounding box center [370, 470] width 167 height 32
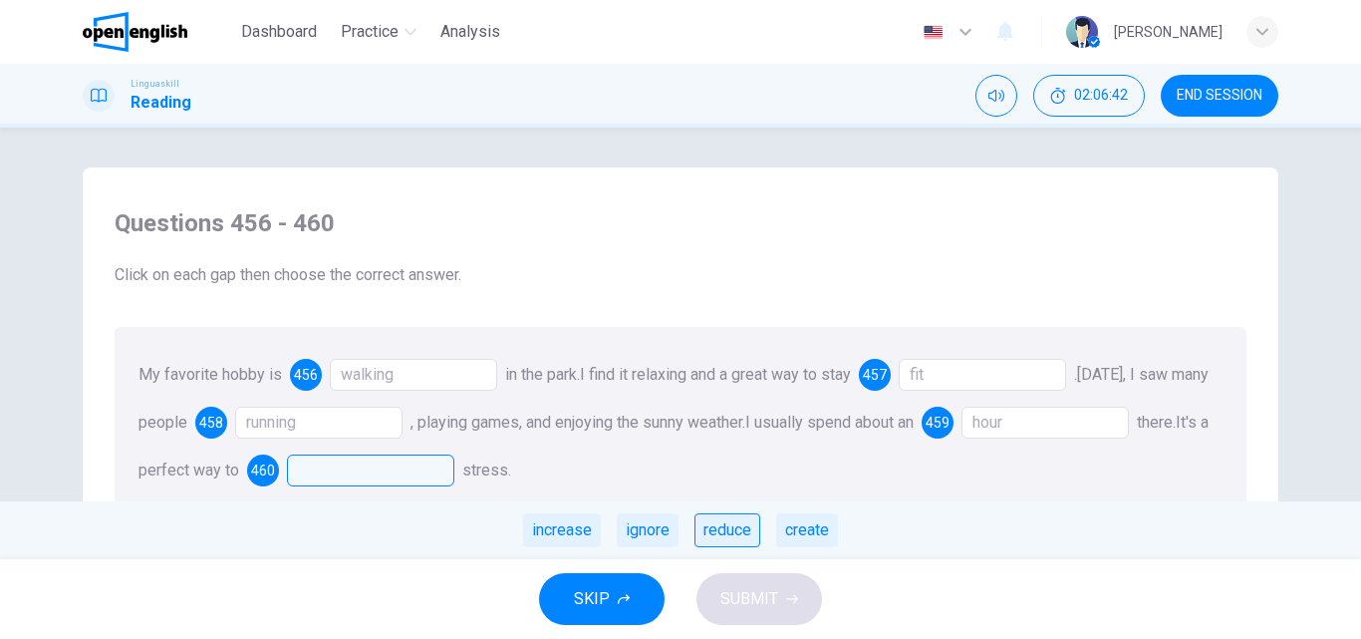
click at [725, 530] on div "reduce" at bounding box center [727, 530] width 66 height 34
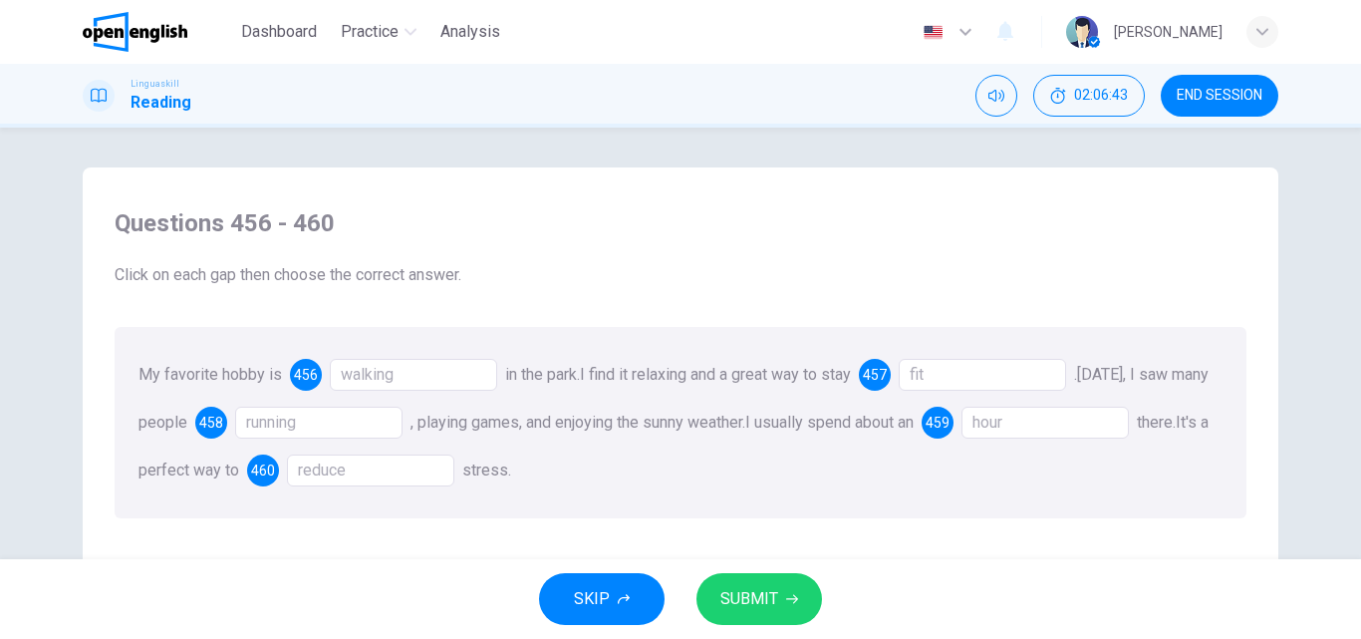
click at [753, 605] on span "SUBMIT" at bounding box center [749, 599] width 58 height 28
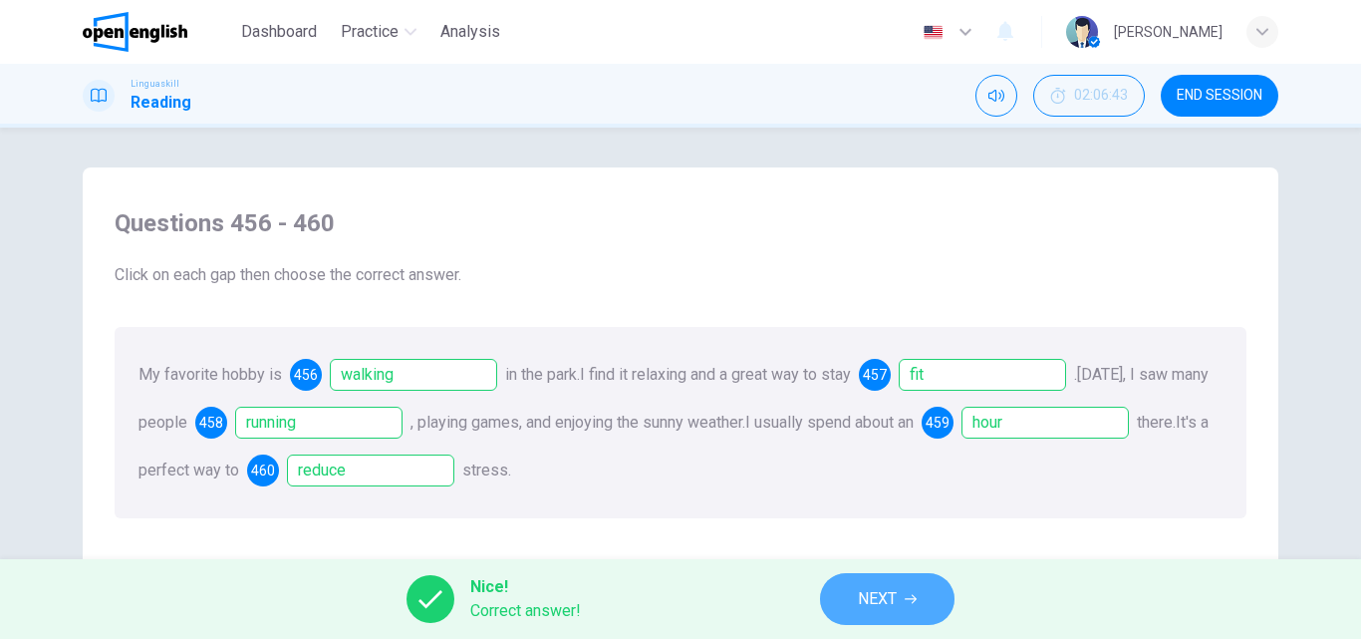
click at [860, 605] on span "NEXT" at bounding box center [877, 599] width 39 height 28
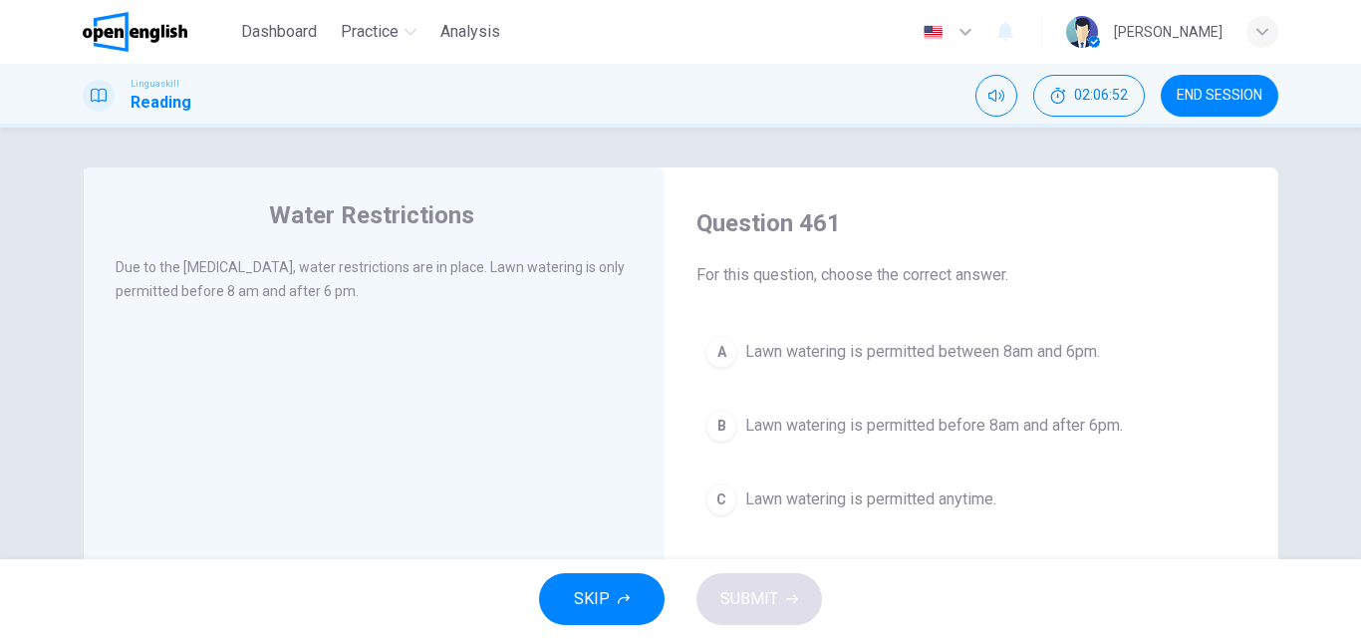
click at [845, 419] on span "Lawn watering is permitted before 8am and after 6pm." at bounding box center [934, 425] width 378 height 24
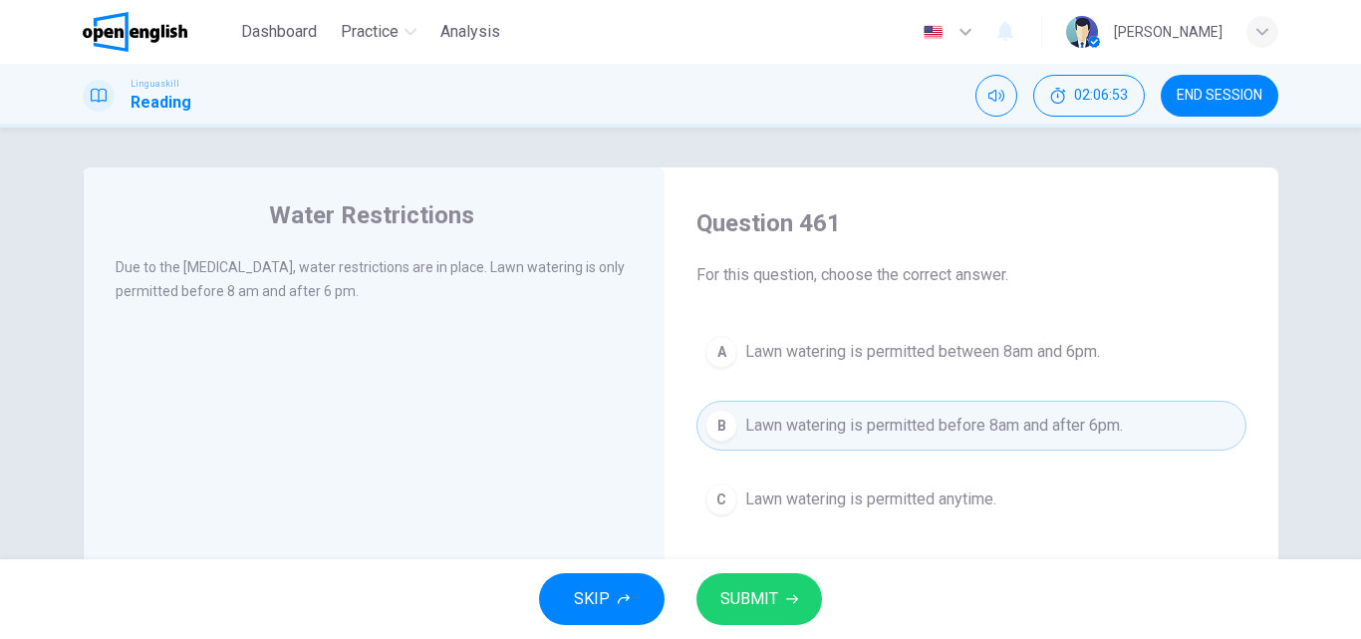
click at [751, 596] on span "SUBMIT" at bounding box center [749, 599] width 58 height 28
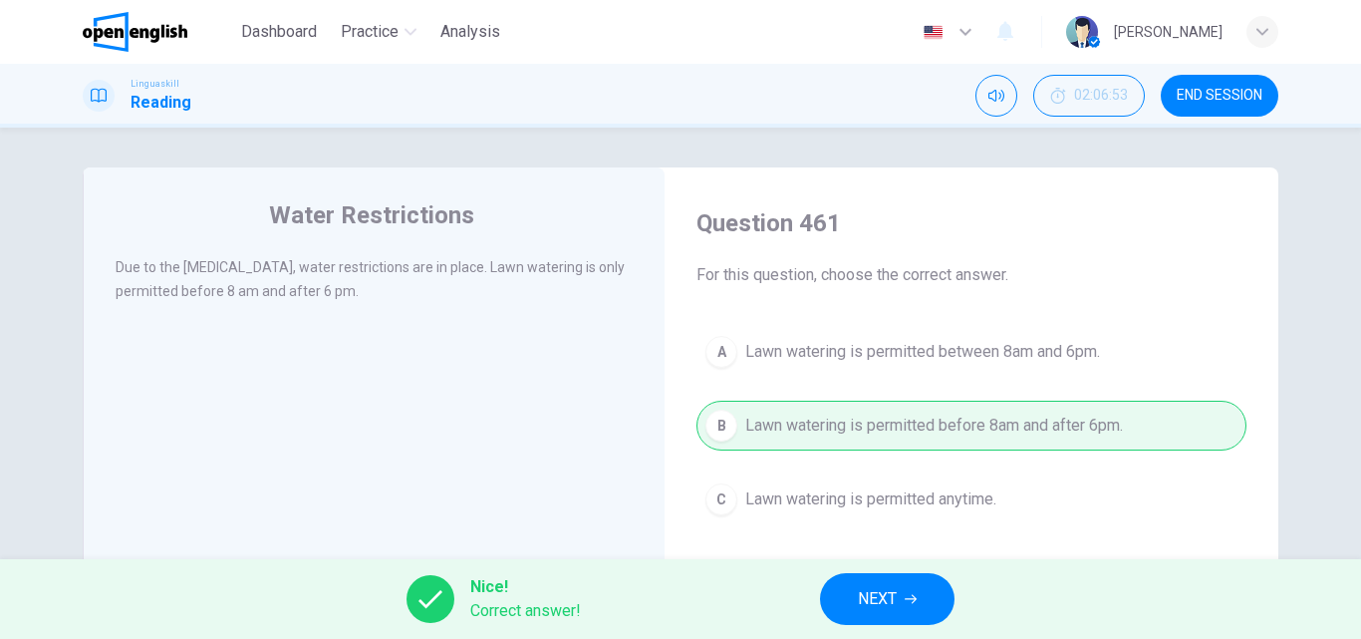
click at [885, 609] on span "NEXT" at bounding box center [877, 599] width 39 height 28
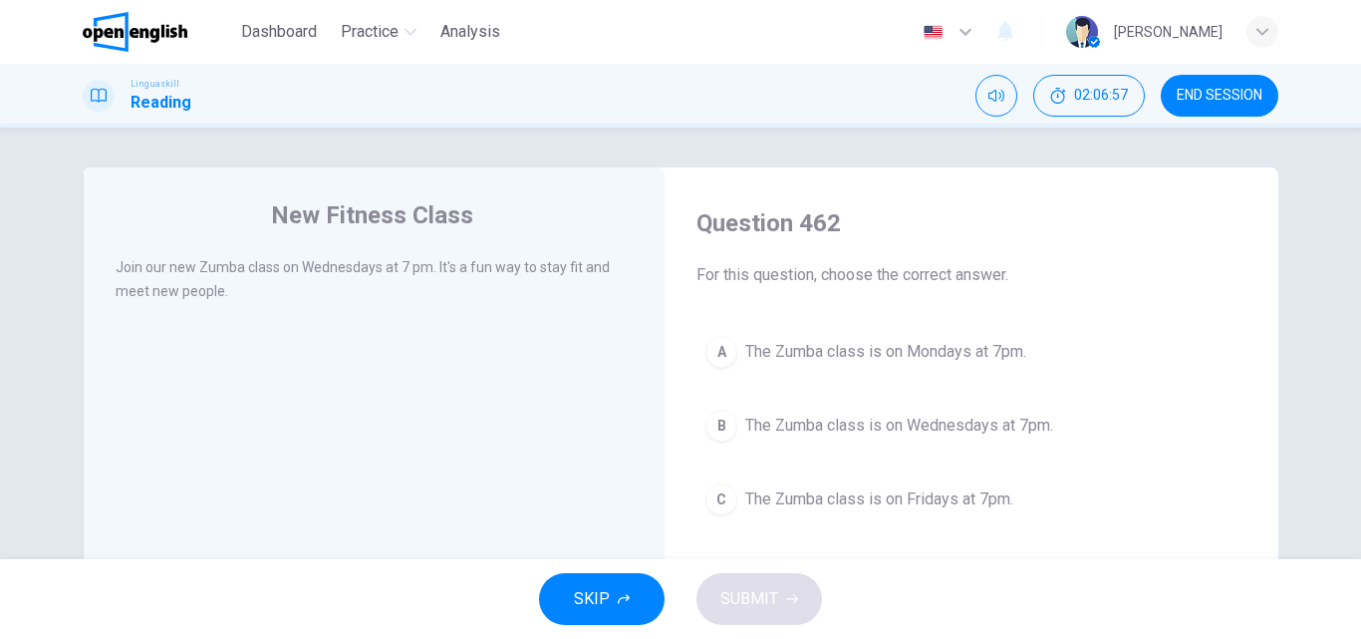
click at [840, 434] on span "The Zumba class is on Wednesdays at 7pm." at bounding box center [899, 425] width 308 height 24
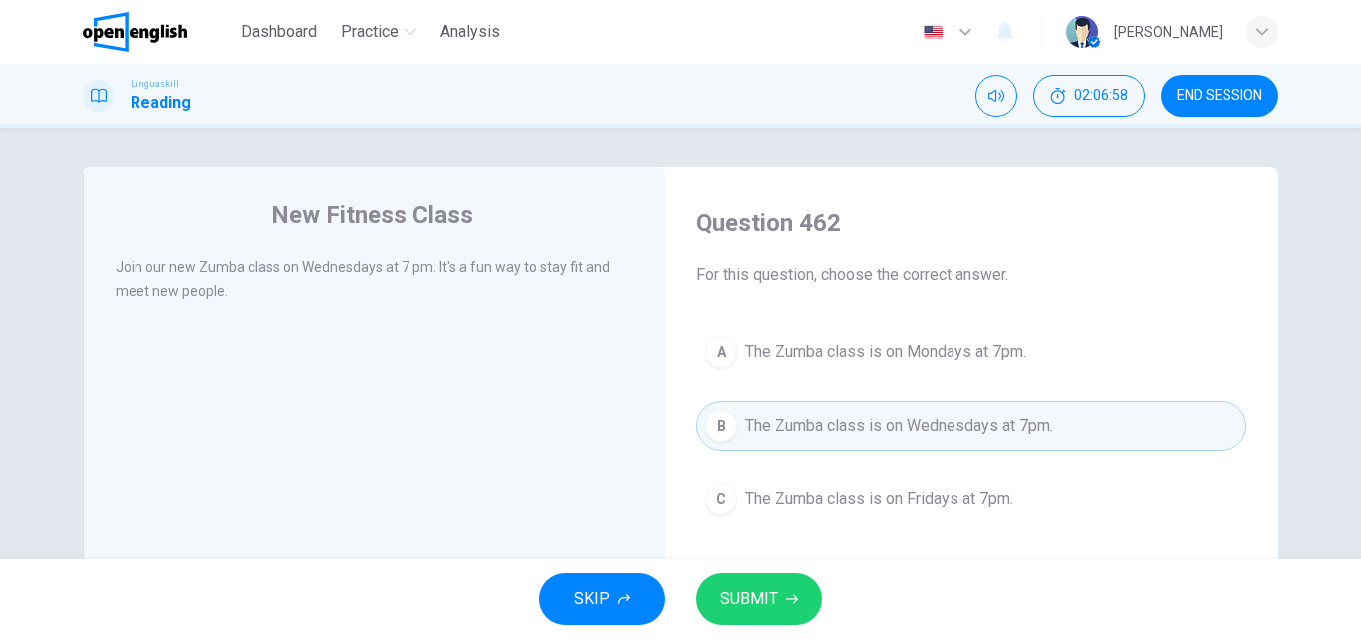
click at [740, 610] on span "SUBMIT" at bounding box center [749, 599] width 58 height 28
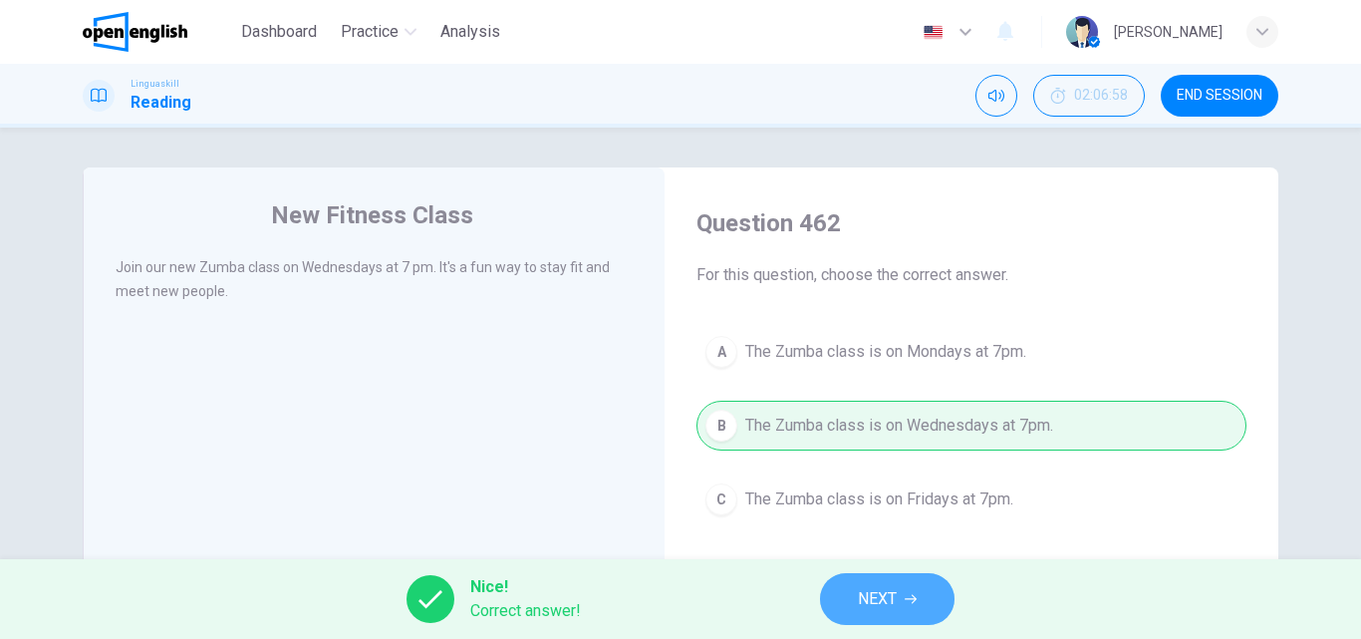
click at [881, 599] on span "NEXT" at bounding box center [877, 599] width 39 height 28
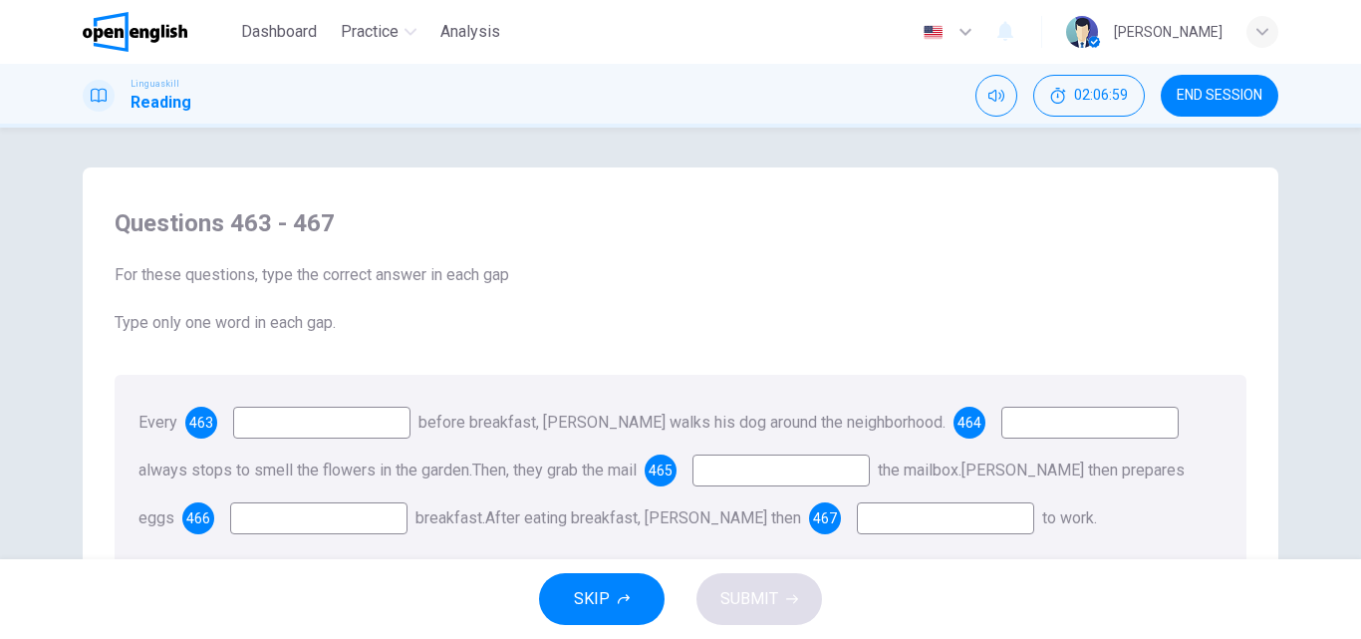
click at [267, 422] on input at bounding box center [321, 422] width 177 height 32
type input "*******"
drag, startPoint x: 762, startPoint y: 504, endPoint x: 40, endPoint y: 460, distance: 723.6
click at [1013, 423] on input at bounding box center [1089, 422] width 177 height 32
type input "**"
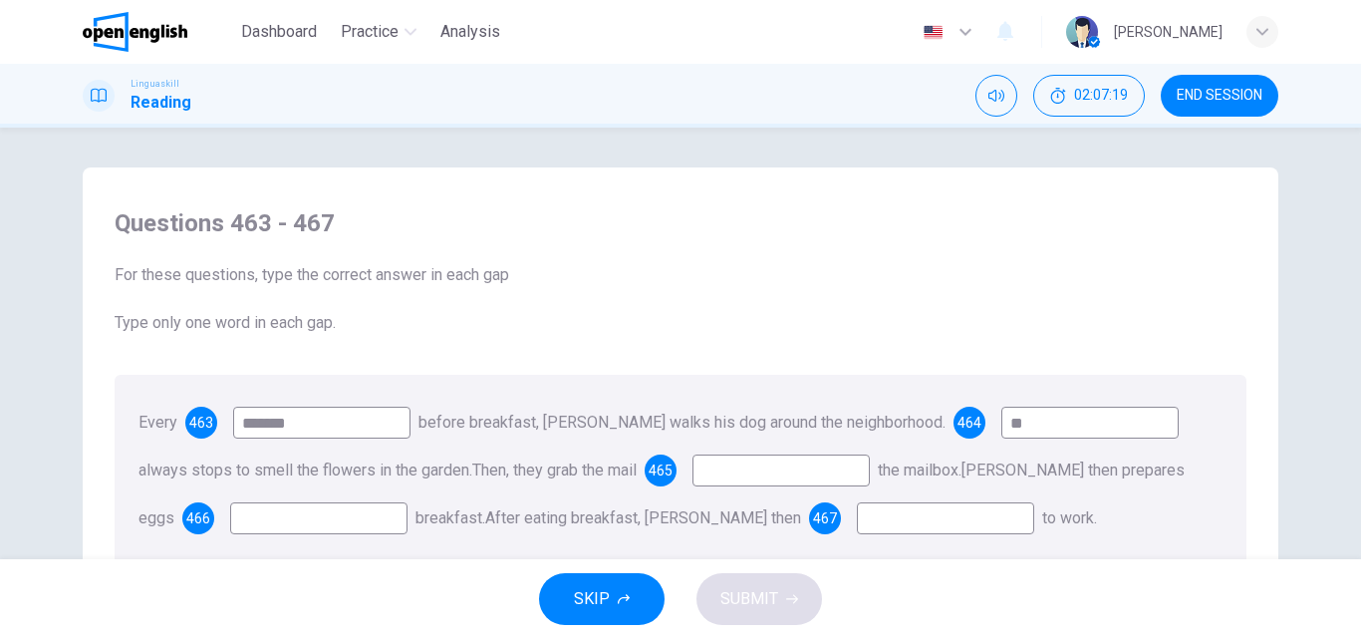
click at [781, 474] on input at bounding box center [780, 470] width 177 height 32
type input "****"
click at [311, 518] on input at bounding box center [318, 518] width 177 height 32
type input "***"
click at [857, 520] on input at bounding box center [945, 518] width 177 height 32
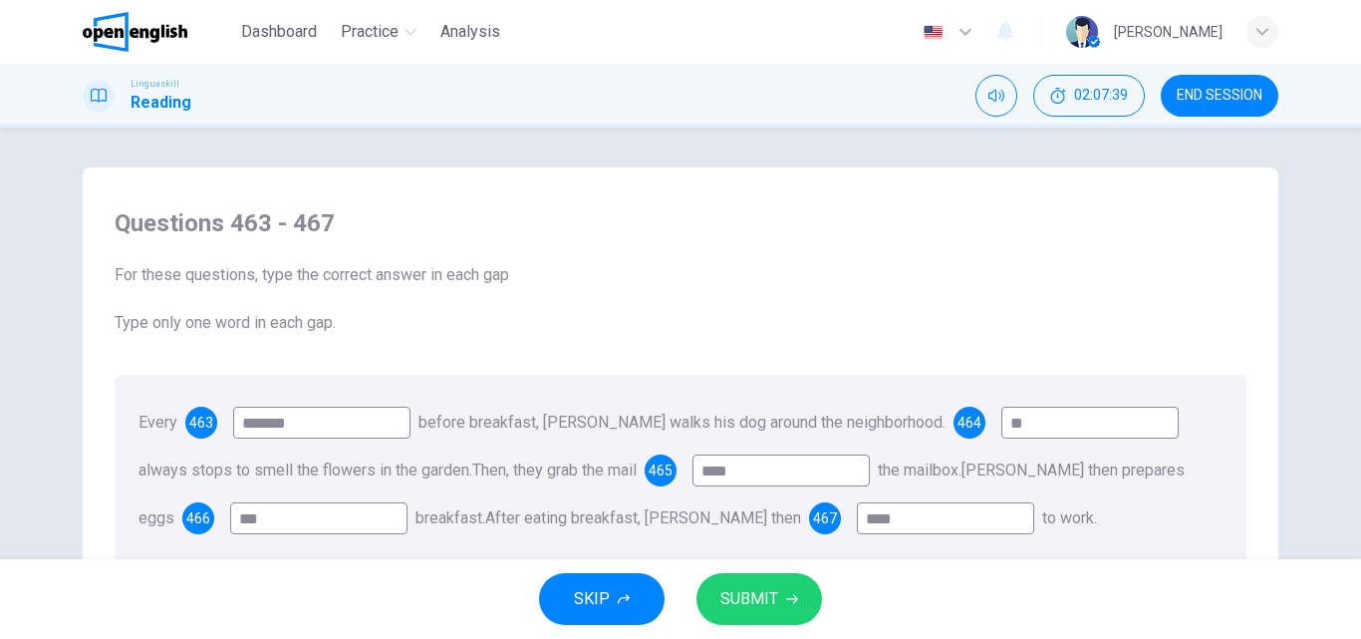
type input "****"
click at [763, 597] on span "SUBMIT" at bounding box center [749, 599] width 58 height 28
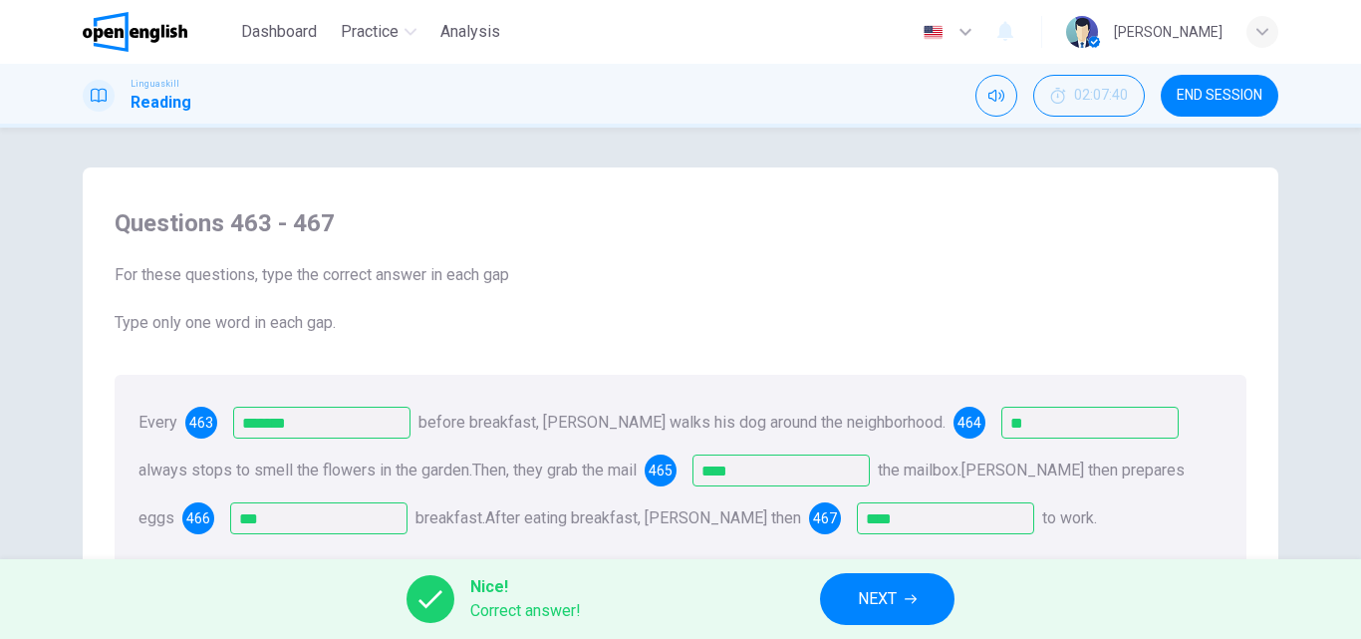
click at [867, 592] on span "NEXT" at bounding box center [877, 599] width 39 height 28
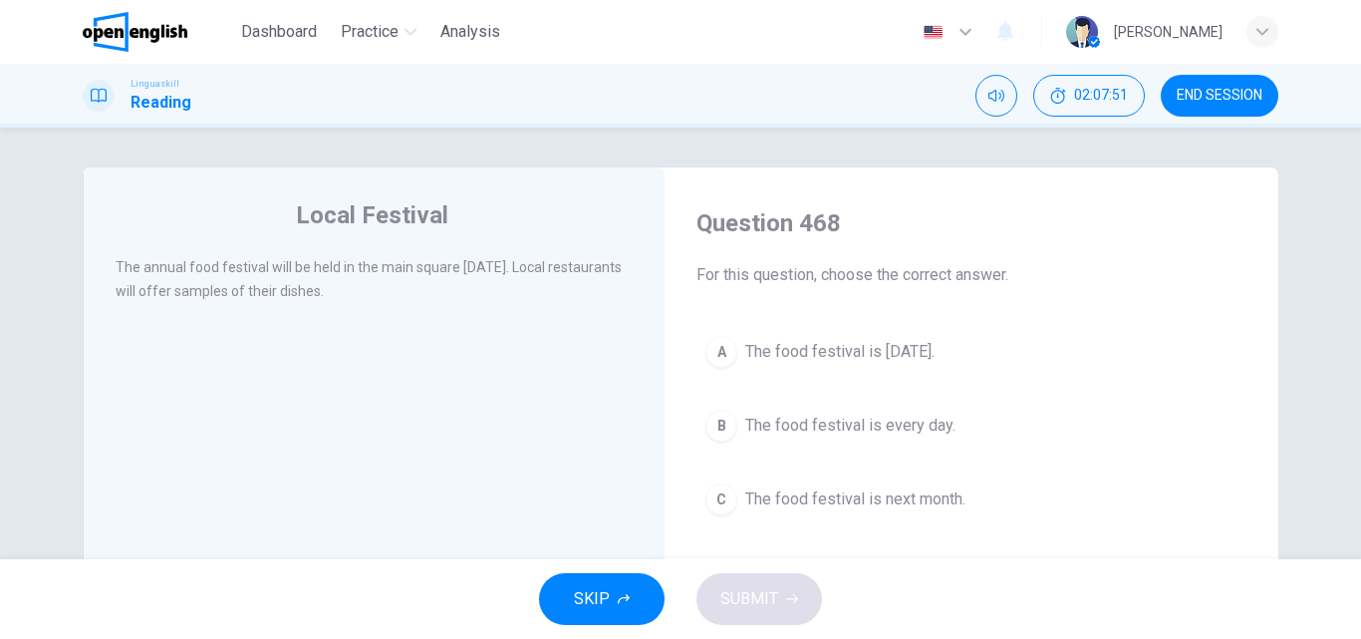
click at [769, 350] on span "The food festival is [DATE]." at bounding box center [839, 352] width 189 height 24
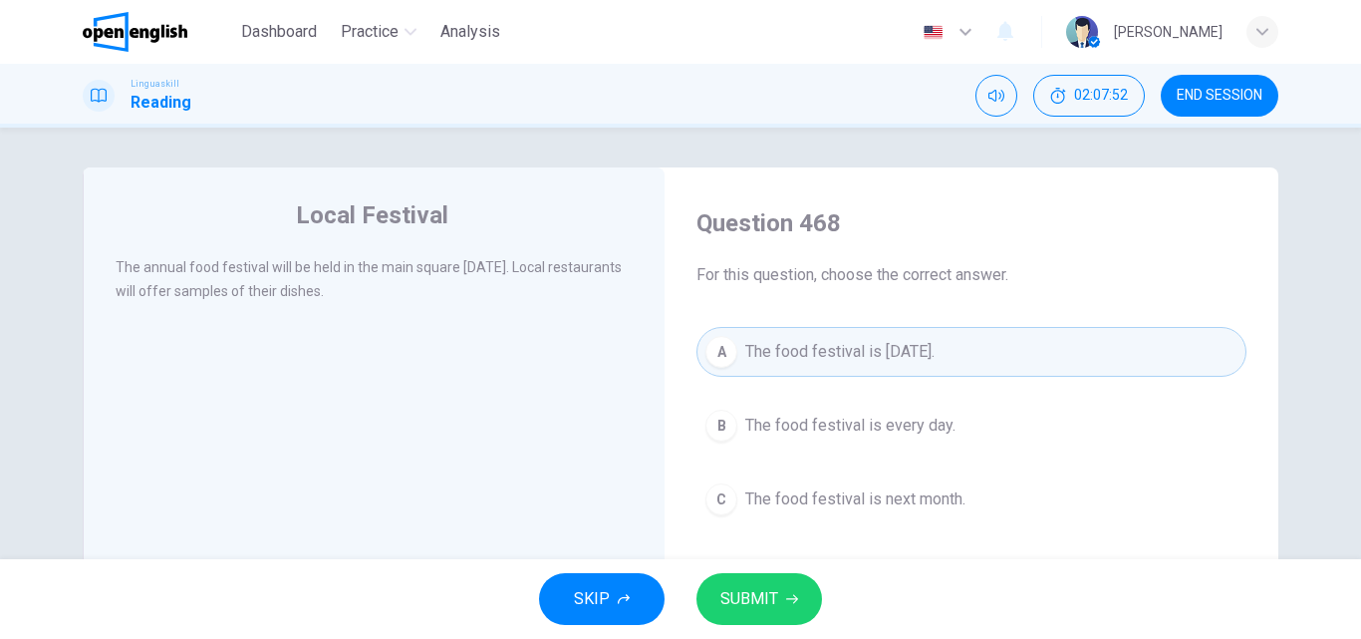
click at [728, 598] on span "SUBMIT" at bounding box center [749, 599] width 58 height 28
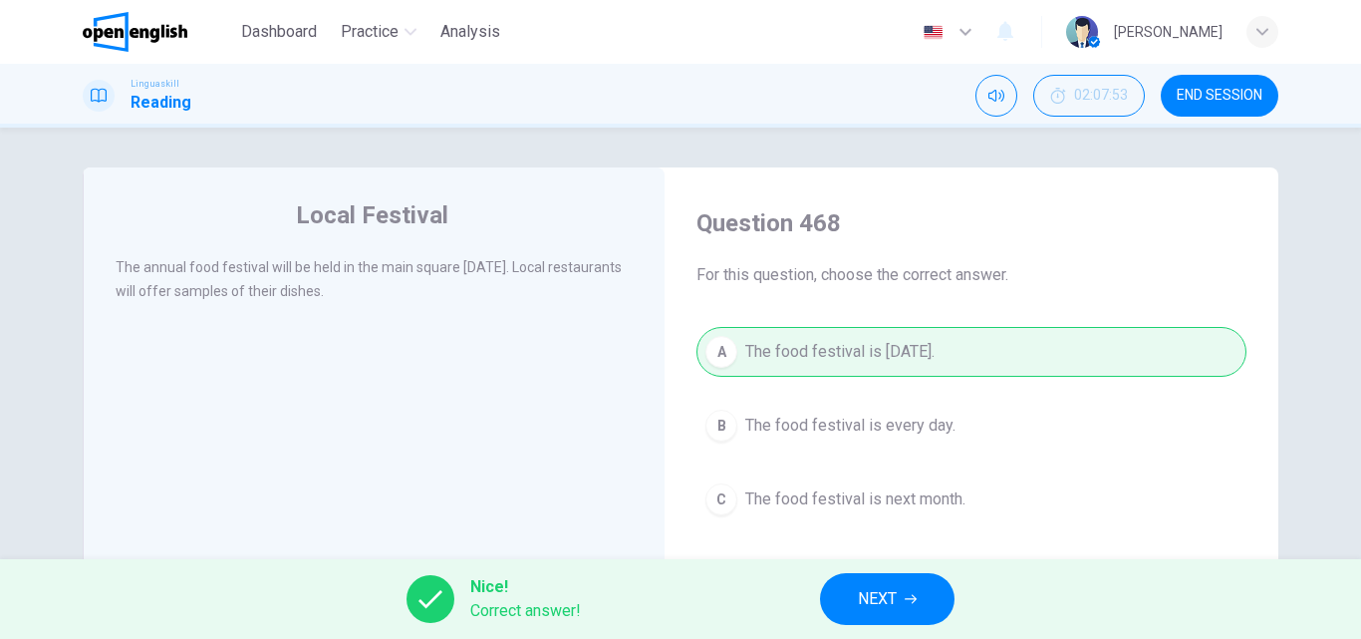
click at [886, 595] on span "NEXT" at bounding box center [877, 599] width 39 height 28
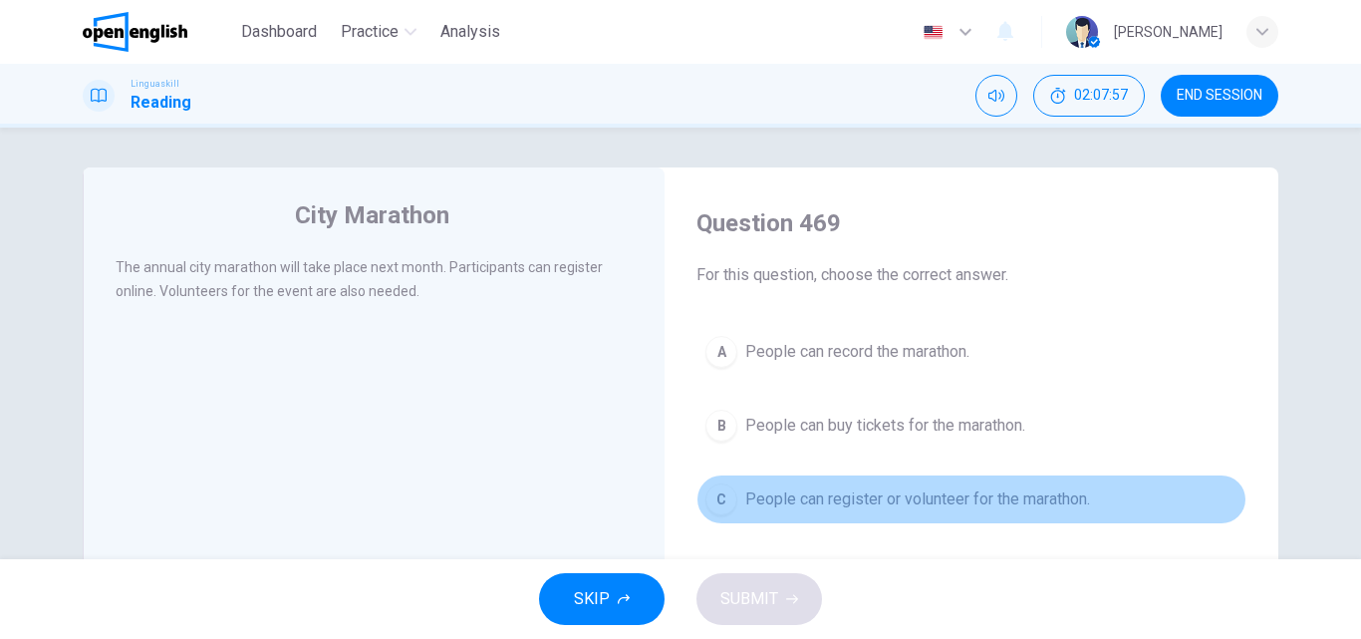
click at [830, 513] on button "C People can register or volunteer for the marathon." at bounding box center [971, 499] width 550 height 50
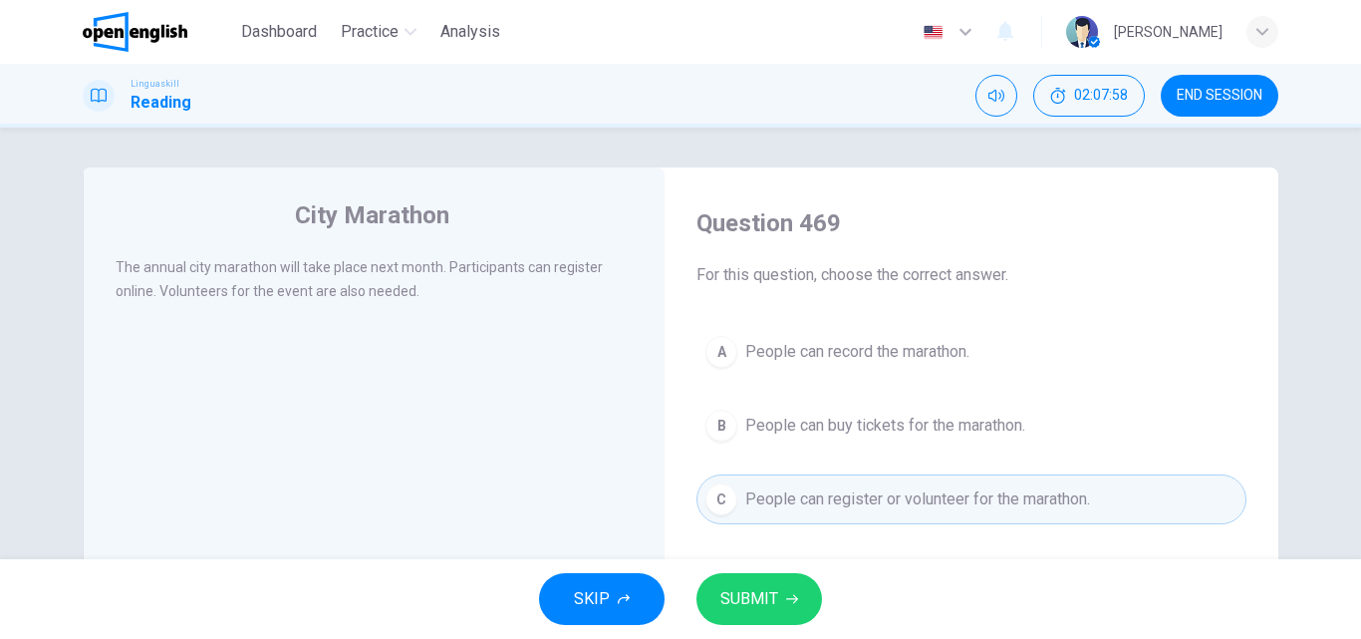
click at [767, 596] on span "SUBMIT" at bounding box center [749, 599] width 58 height 28
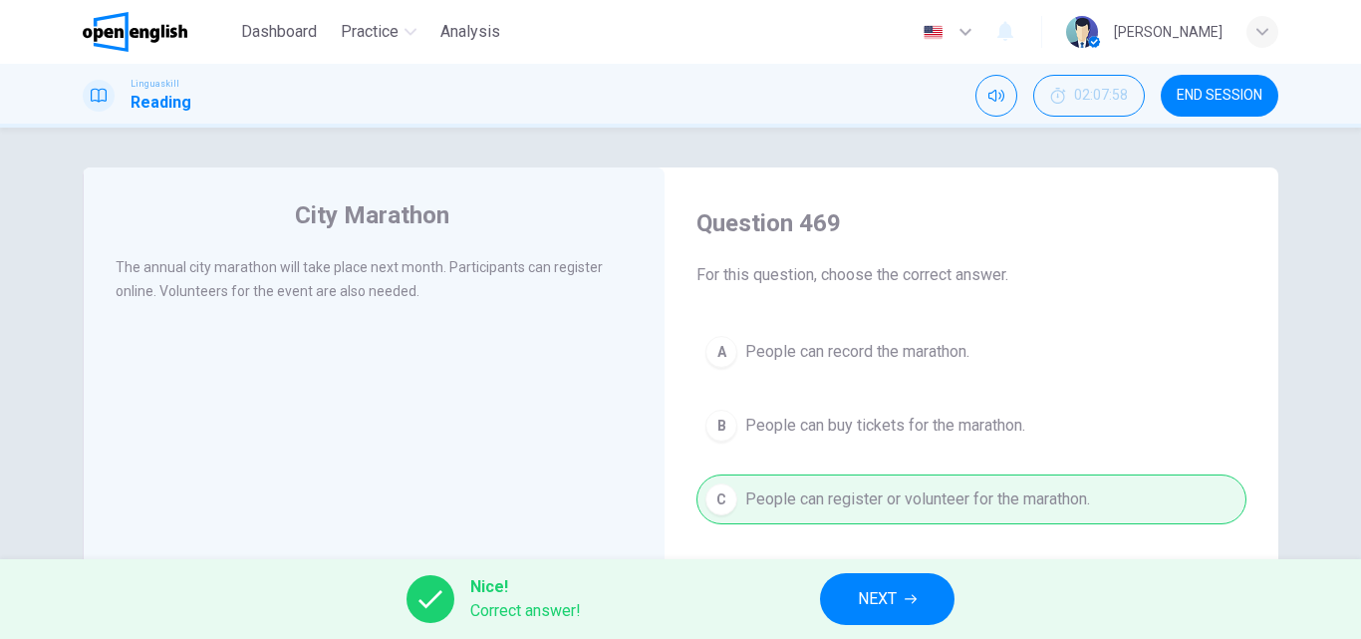
click at [874, 595] on span "NEXT" at bounding box center [877, 599] width 39 height 28
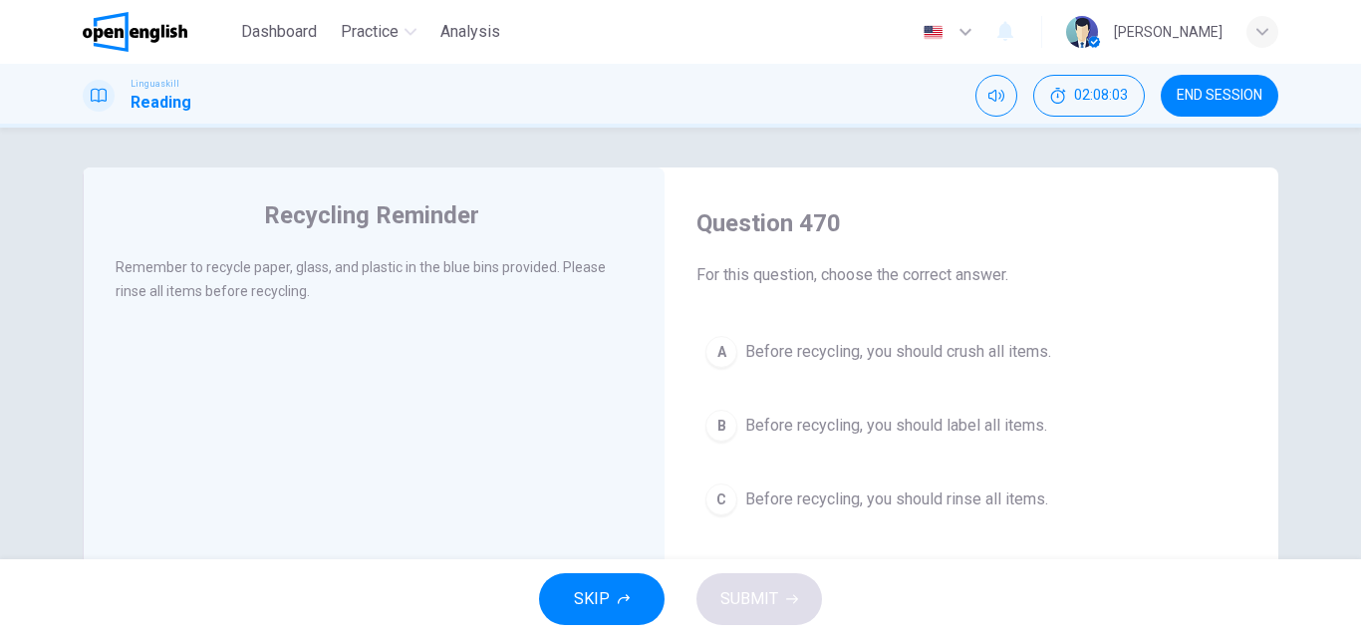
click at [870, 493] on span "Before recycling, you should rinse all items." at bounding box center [896, 499] width 303 height 24
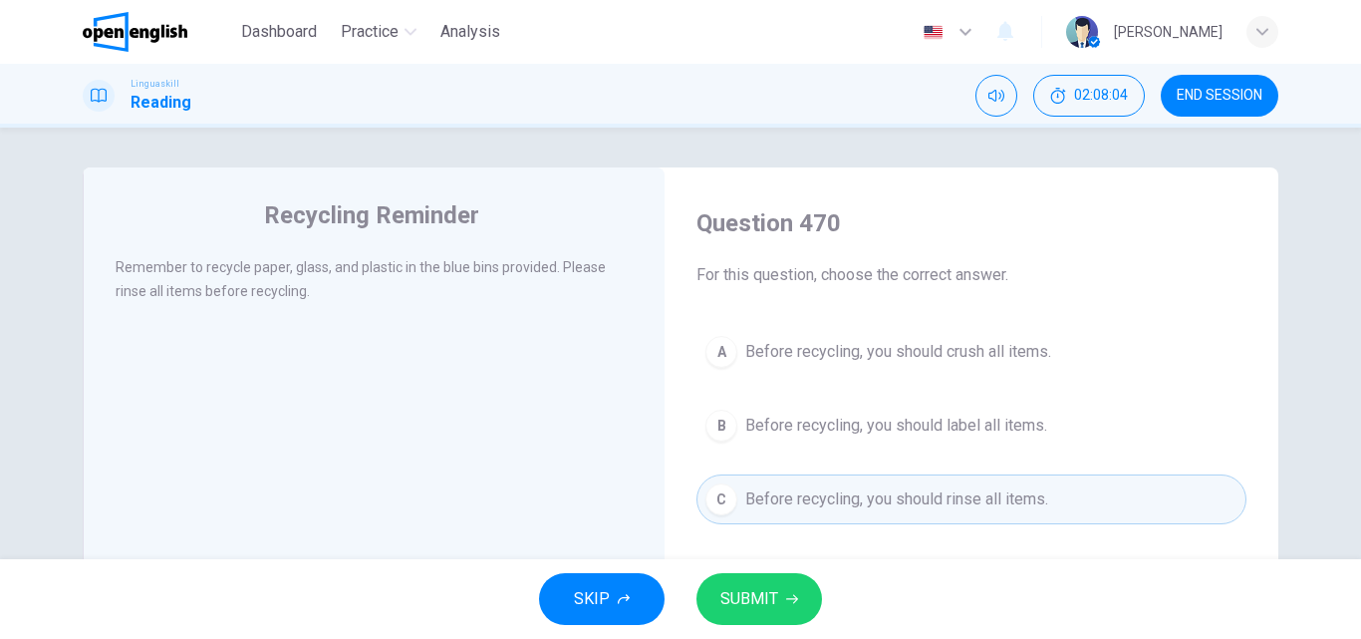
click at [749, 590] on span "SUBMIT" at bounding box center [749, 599] width 58 height 28
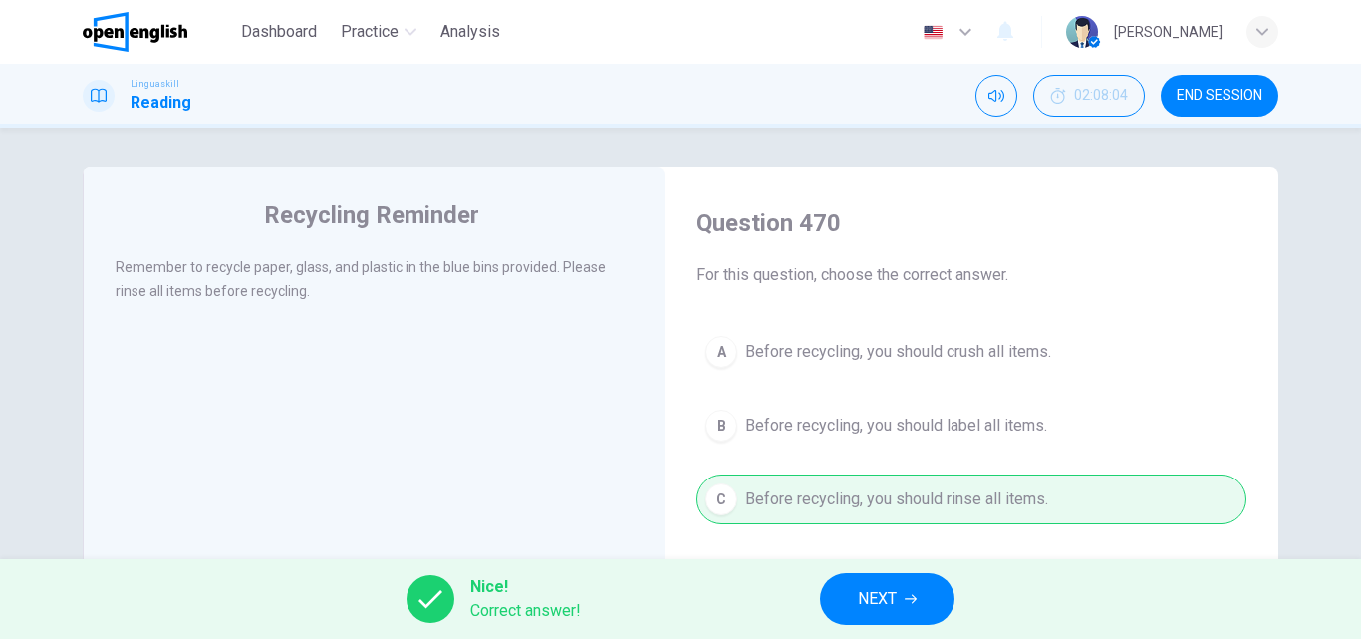
click at [875, 591] on span "NEXT" at bounding box center [877, 599] width 39 height 28
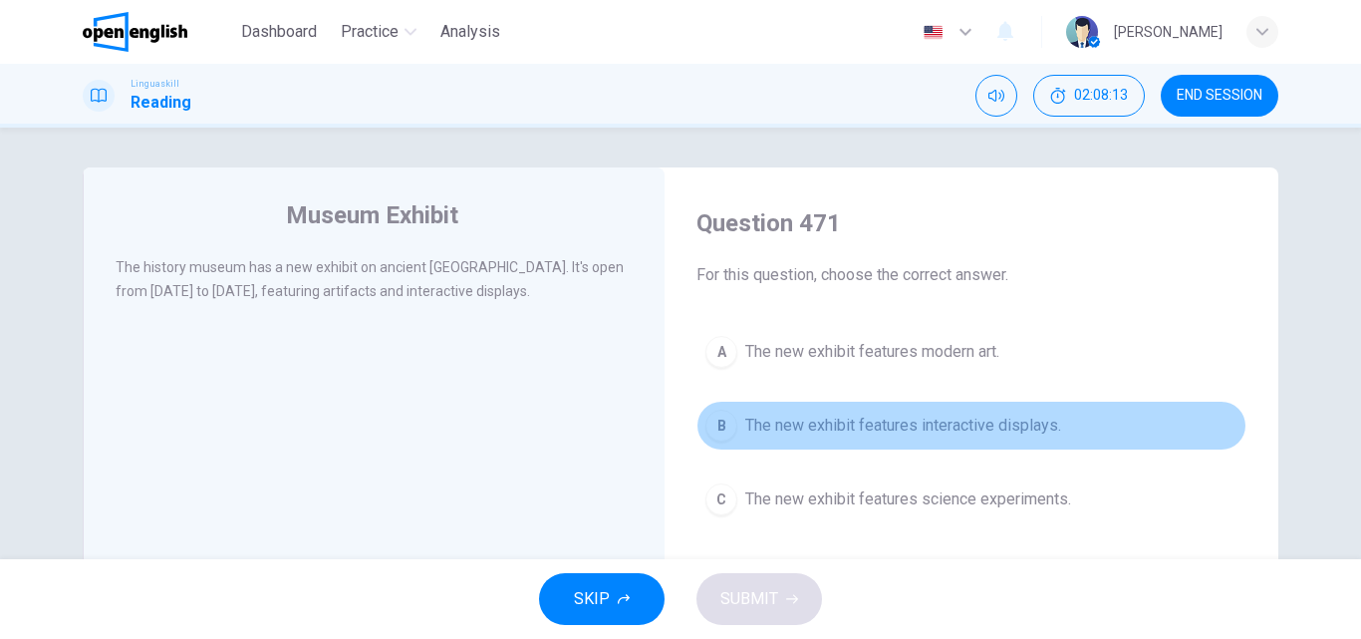
drag, startPoint x: 848, startPoint y: 425, endPoint x: 862, endPoint y: 422, distance: 14.3
click at [862, 422] on span "The new exhibit features interactive displays." at bounding box center [903, 425] width 316 height 24
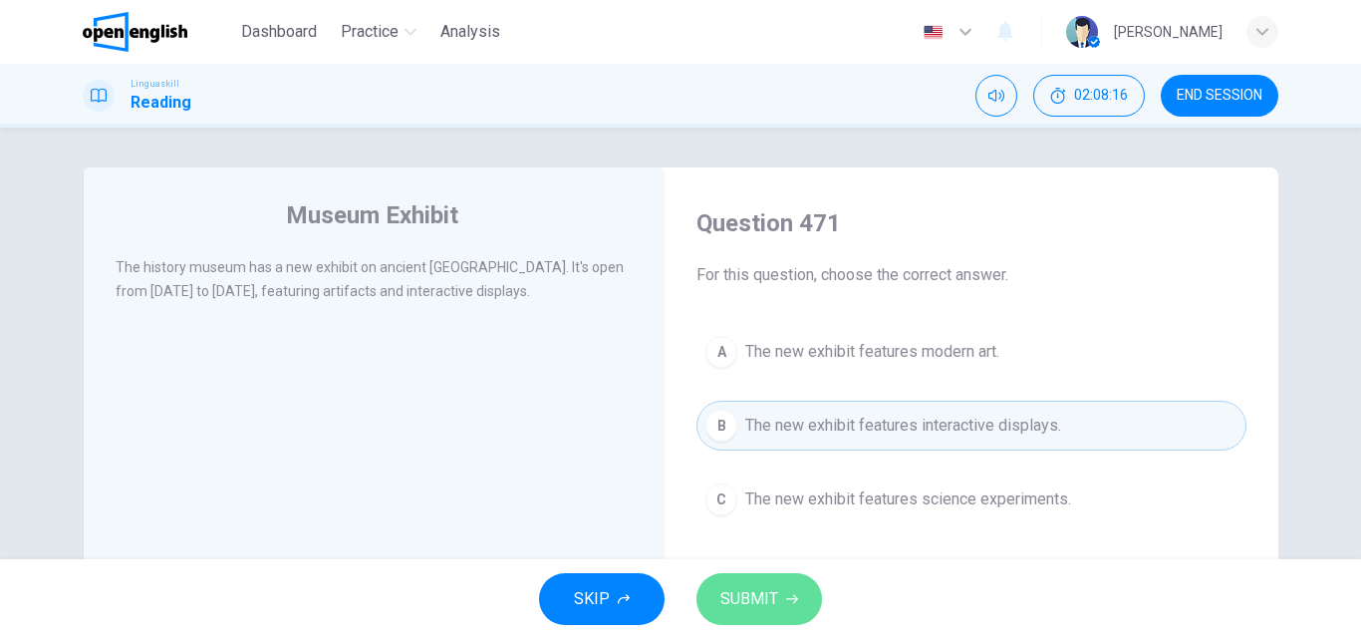
click at [733, 595] on span "SUBMIT" at bounding box center [749, 599] width 58 height 28
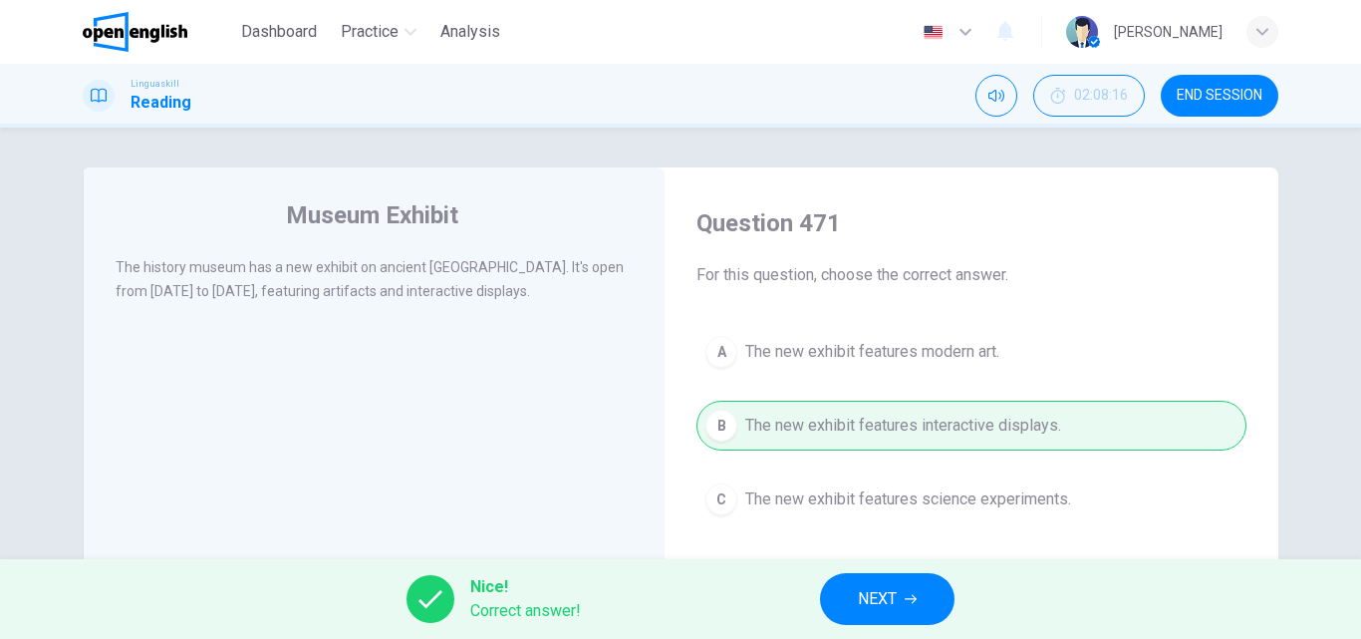
click at [857, 598] on button "NEXT" at bounding box center [887, 599] width 134 height 52
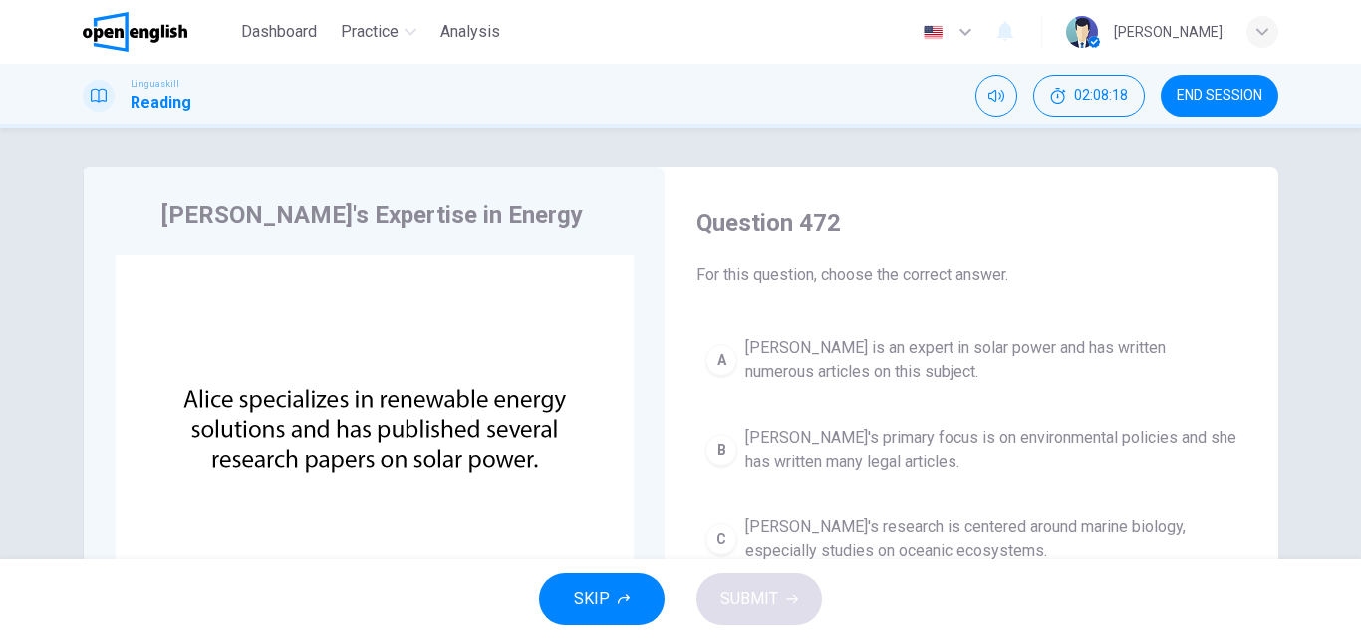
click at [910, 357] on span "[PERSON_NAME] is an expert in solar power and has written numerous articles on …" at bounding box center [991, 360] width 492 height 48
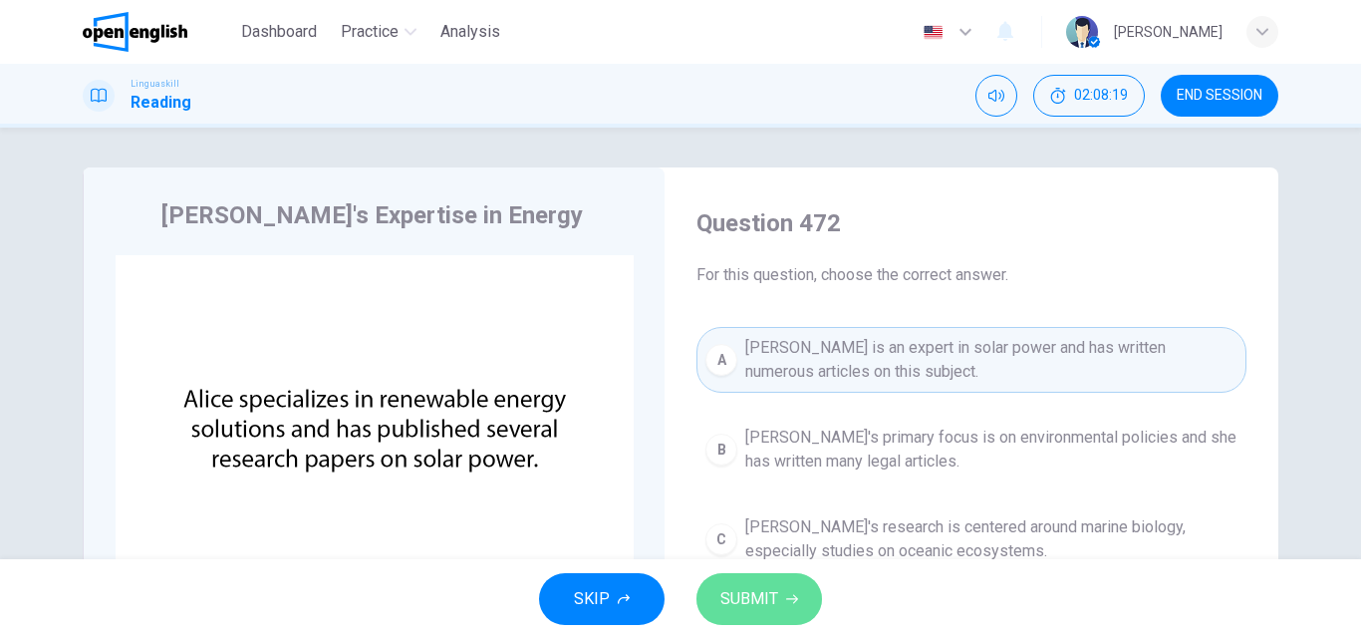
click at [742, 591] on span "SUBMIT" at bounding box center [749, 599] width 58 height 28
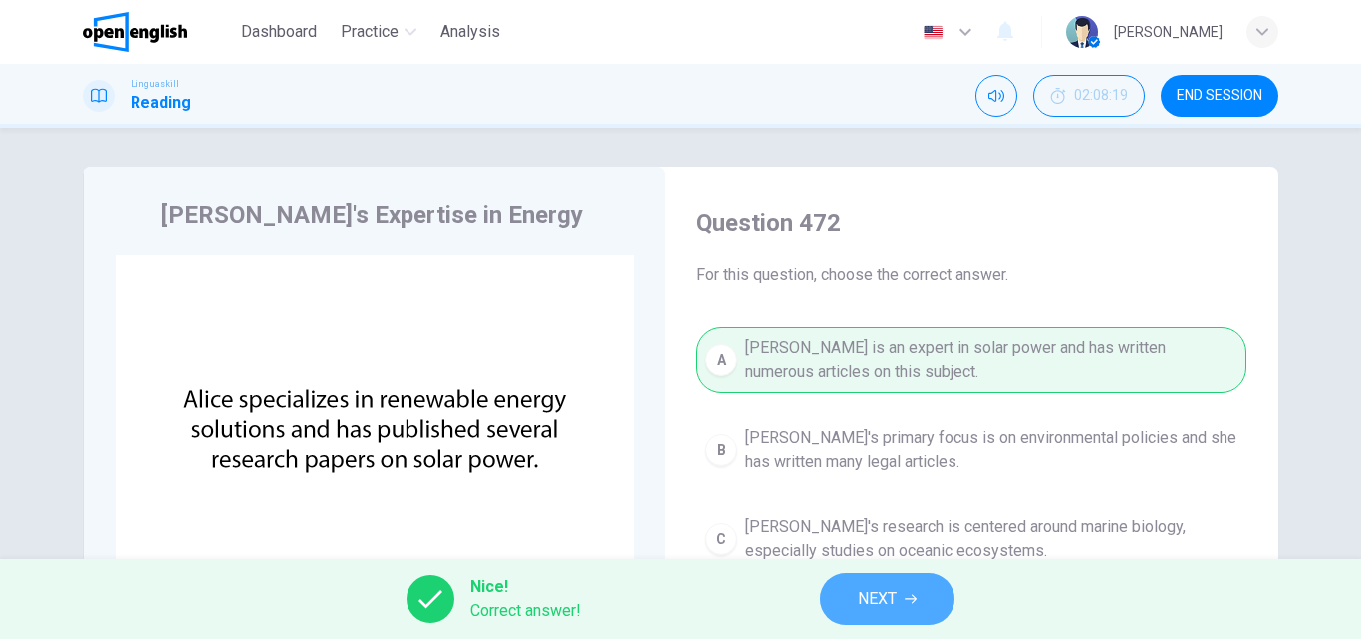
click at [880, 577] on button "NEXT" at bounding box center [887, 599] width 134 height 52
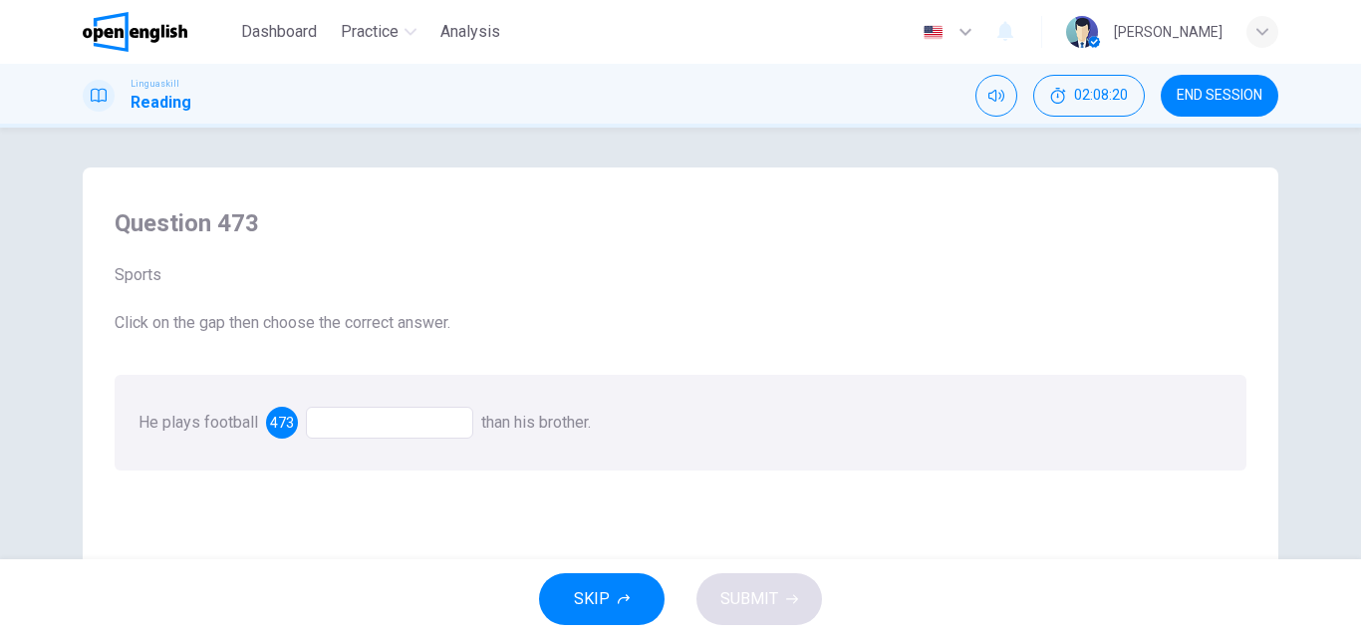
click at [337, 419] on div at bounding box center [389, 422] width 167 height 32
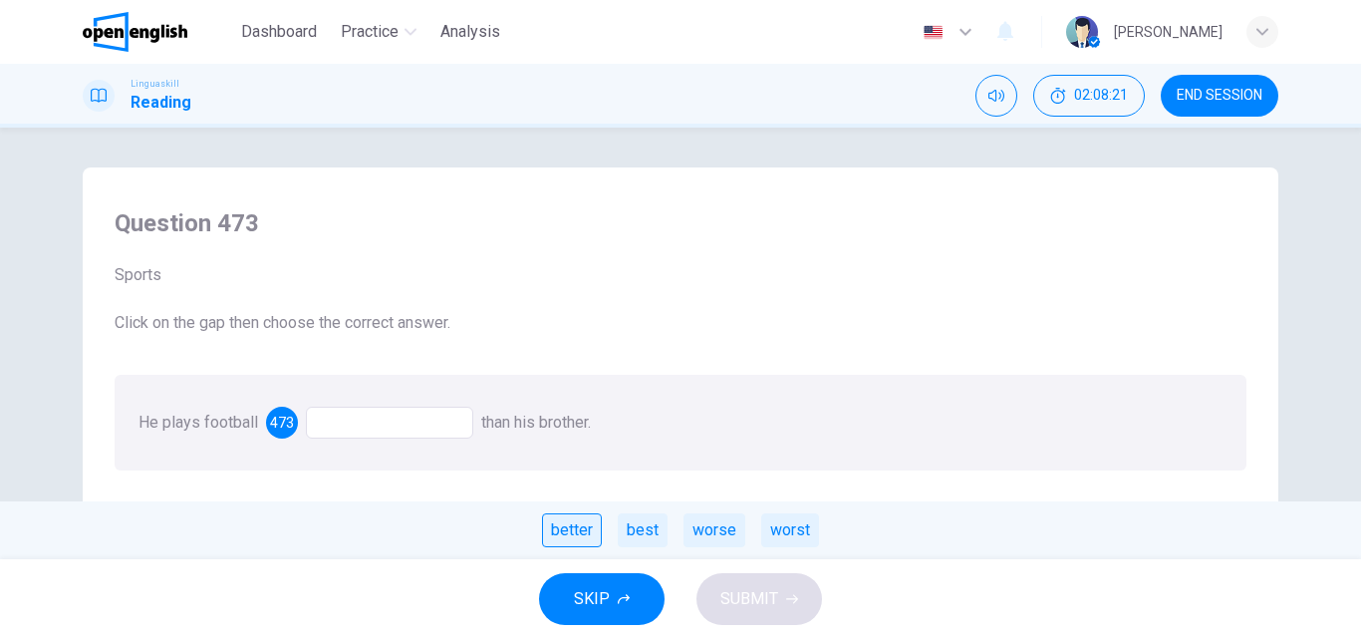
click at [558, 523] on div "better" at bounding box center [572, 530] width 60 height 34
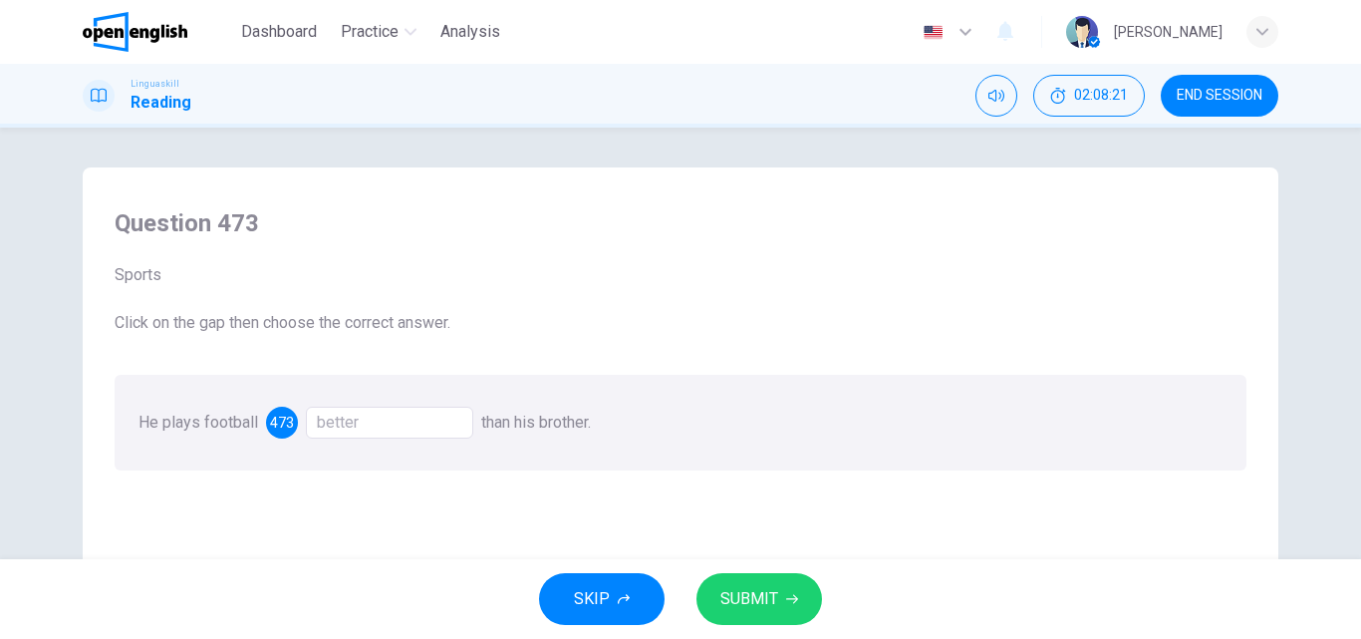
click at [725, 584] on button "SUBMIT" at bounding box center [759, 599] width 126 height 52
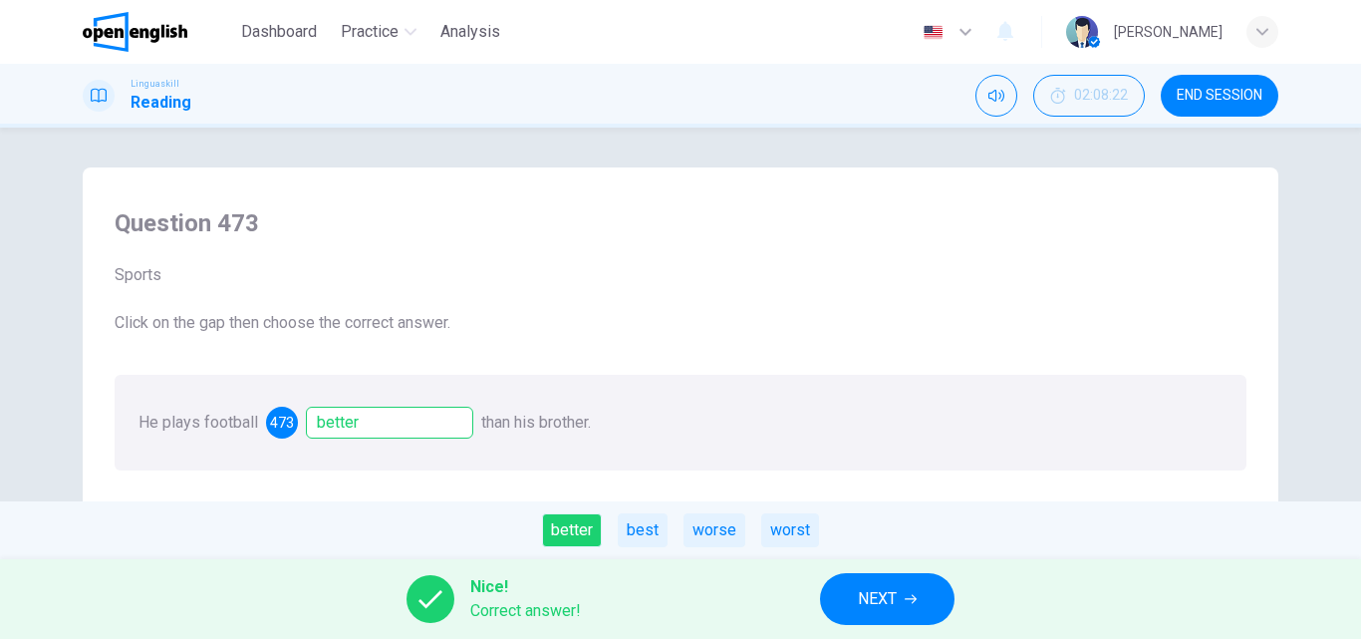
click at [868, 604] on span "NEXT" at bounding box center [877, 599] width 39 height 28
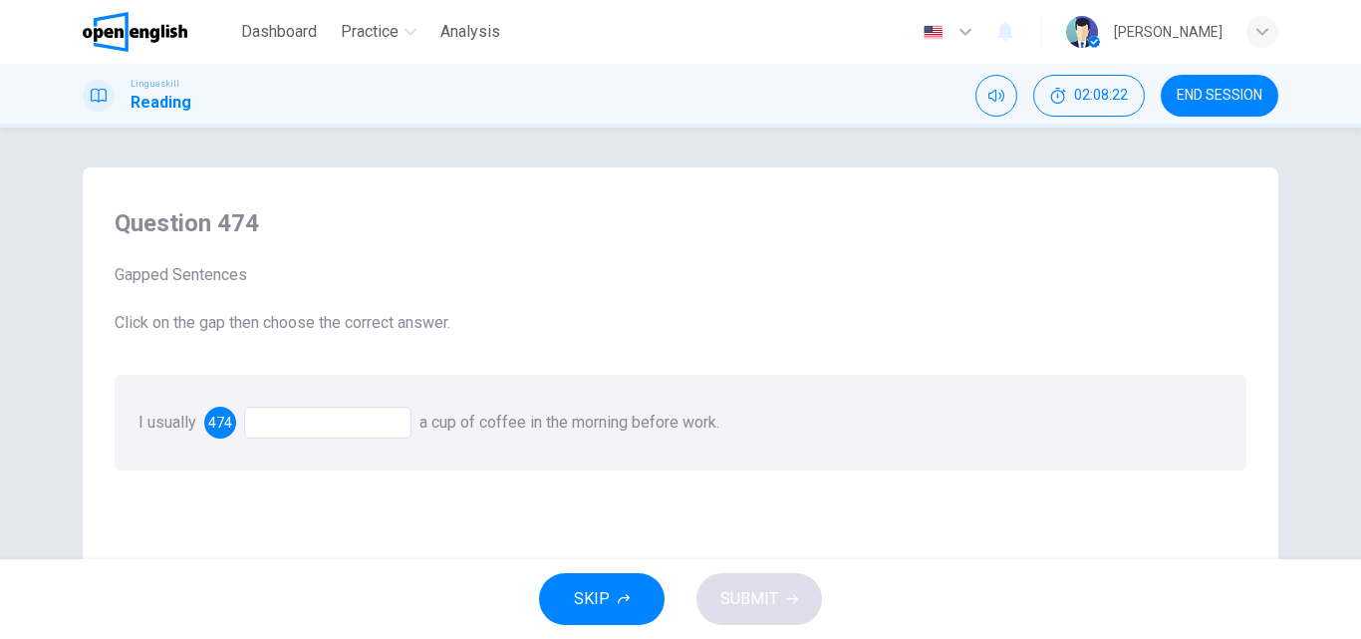
click at [276, 430] on div at bounding box center [327, 422] width 167 height 32
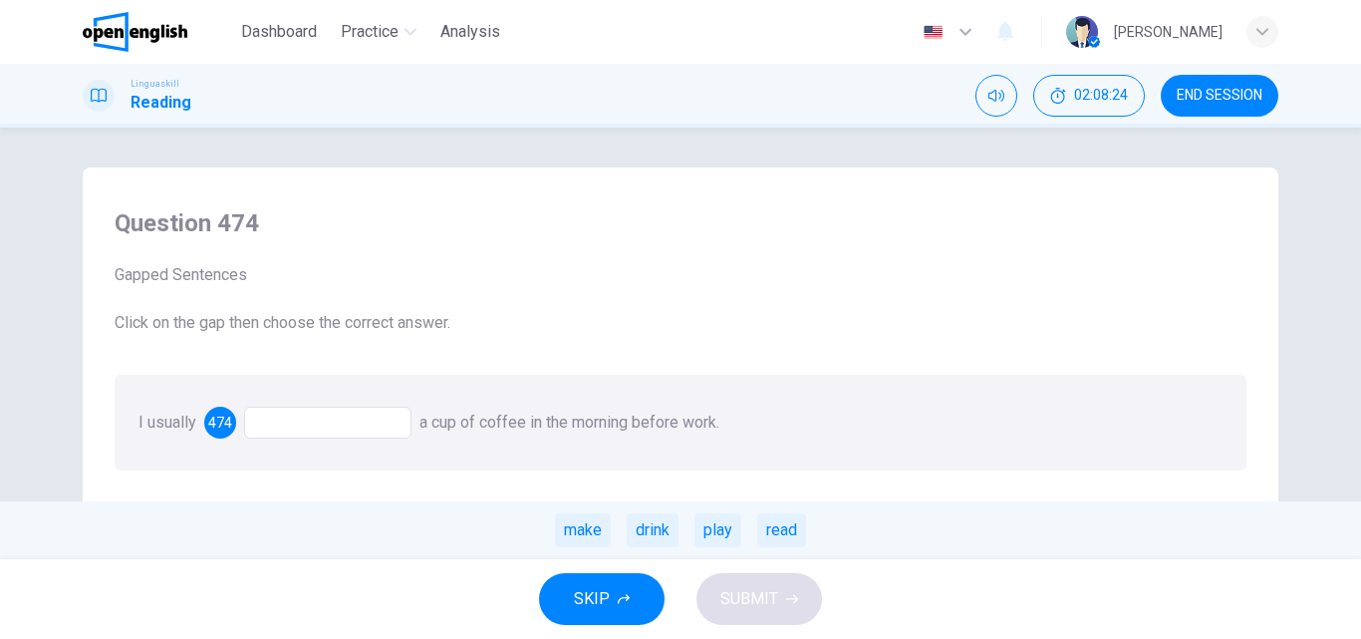
click at [652, 527] on div "drink" at bounding box center [653, 530] width 52 height 34
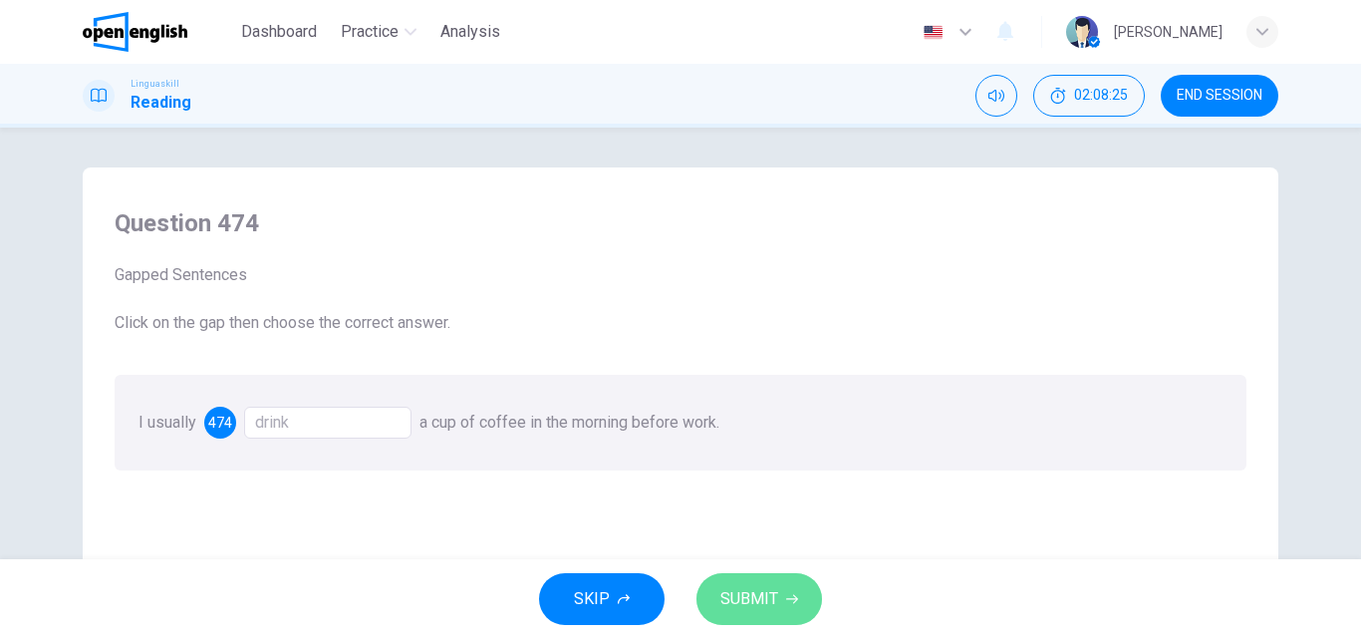
click at [769, 599] on span "SUBMIT" at bounding box center [749, 599] width 58 height 28
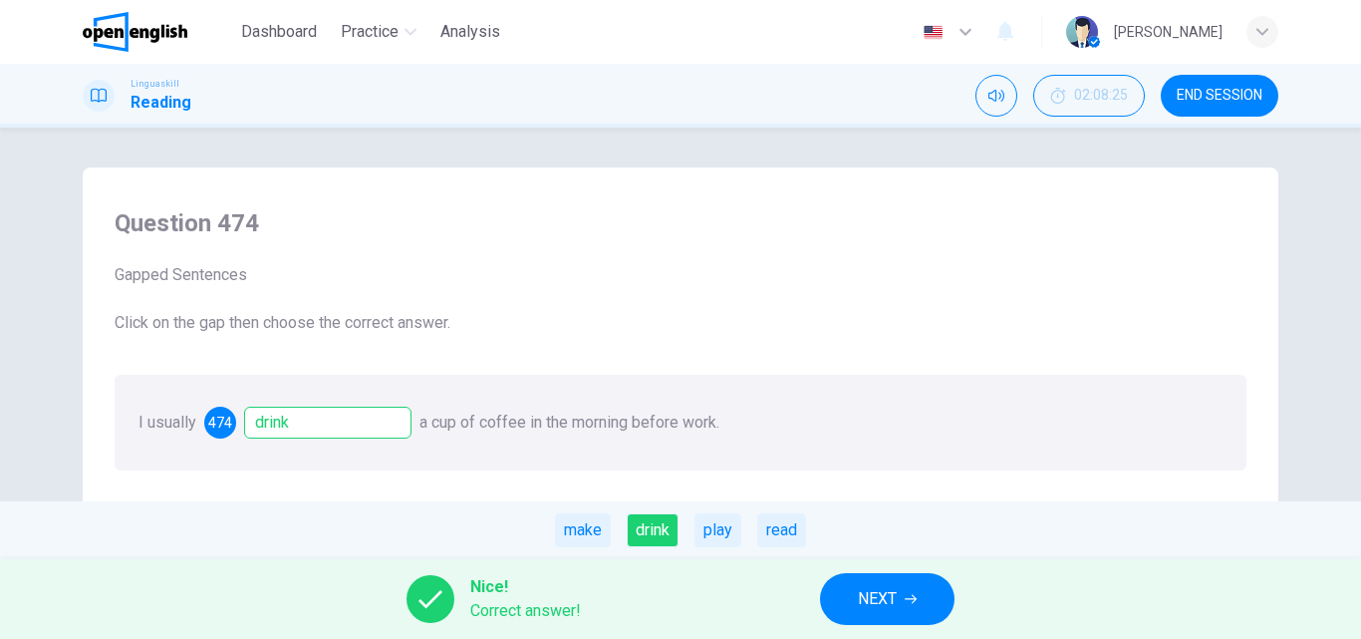
click at [875, 589] on span "NEXT" at bounding box center [877, 599] width 39 height 28
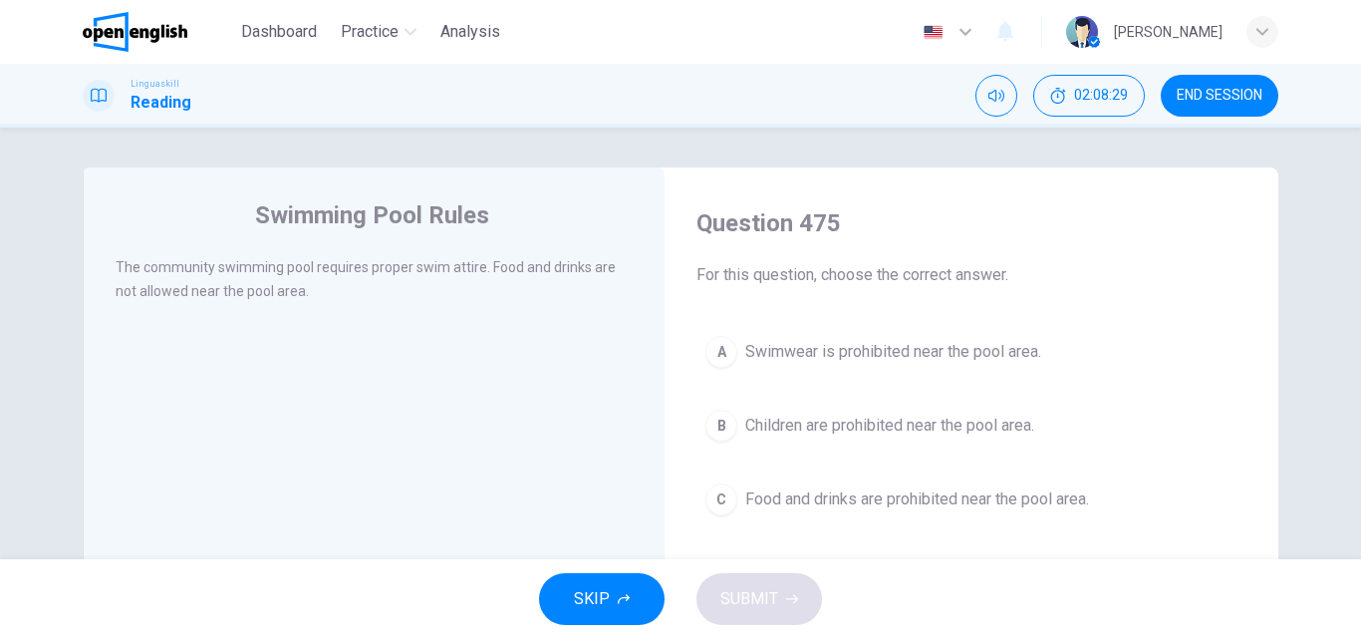
click at [813, 501] on span "Food and drinks are prohibited near the pool area." at bounding box center [917, 499] width 344 height 24
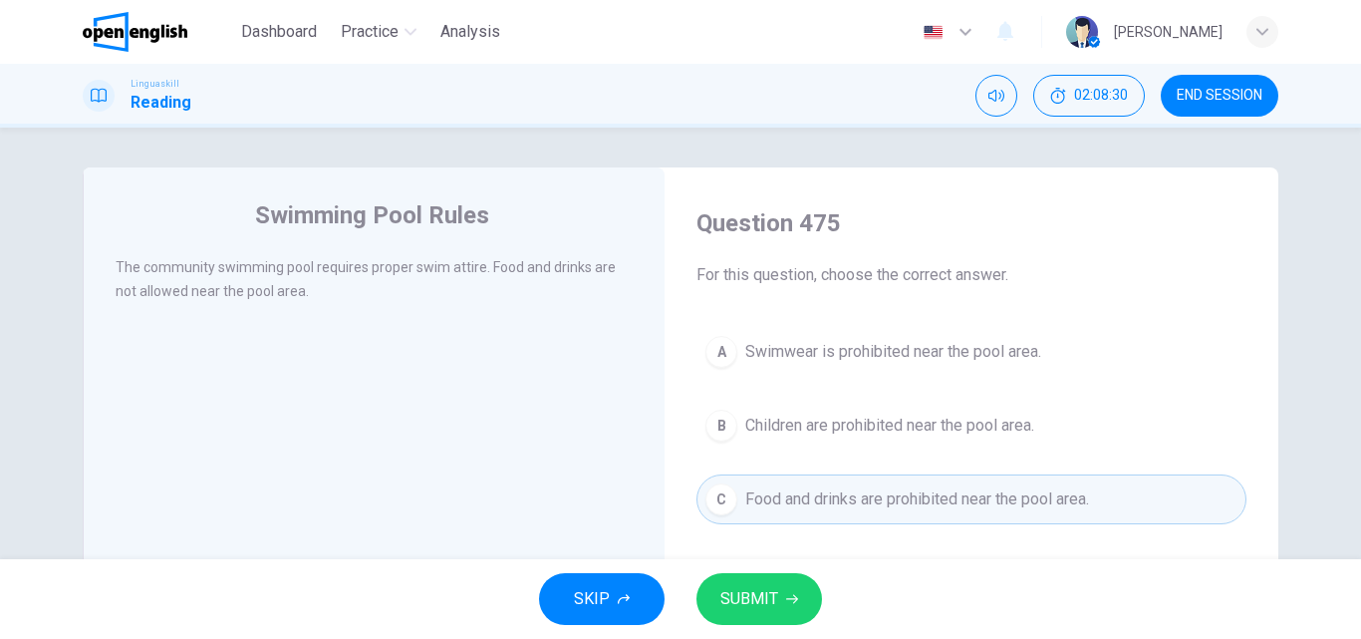
click at [731, 600] on span "SUBMIT" at bounding box center [749, 599] width 58 height 28
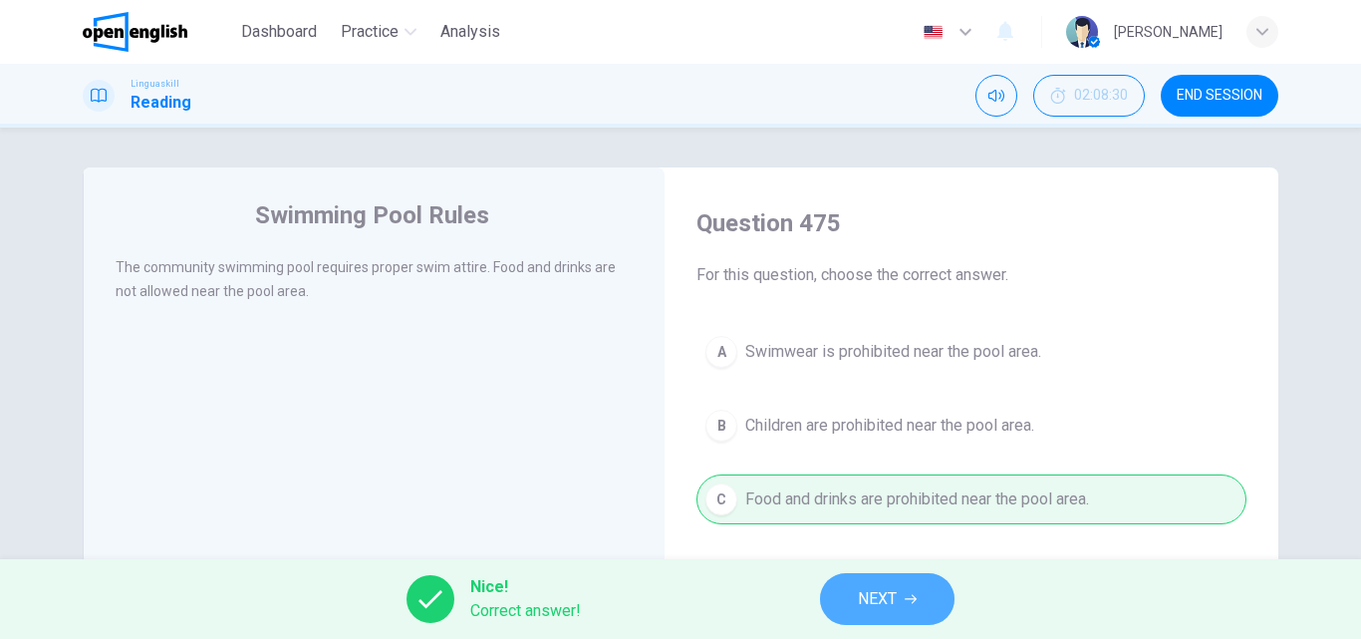
click at [882, 579] on button "NEXT" at bounding box center [887, 599] width 134 height 52
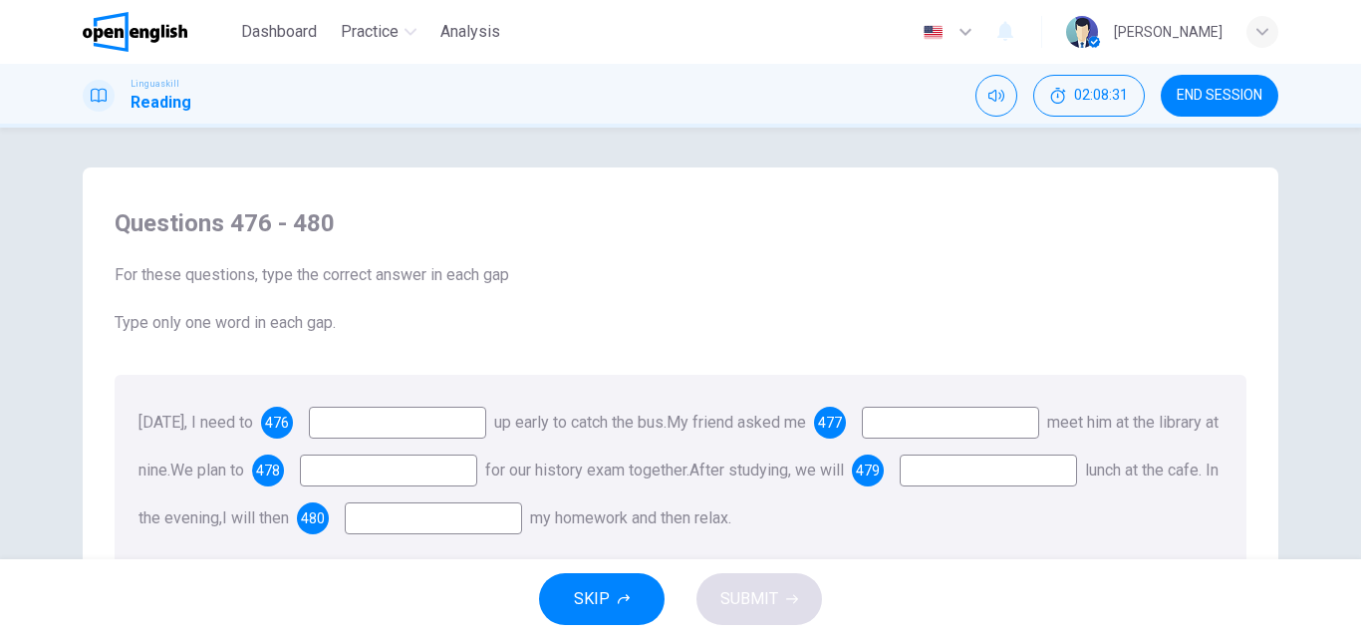
click at [367, 424] on input at bounding box center [397, 422] width 177 height 32
click at [380, 425] on input at bounding box center [397, 422] width 177 height 32
type input "****"
click at [1031, 431] on input at bounding box center [950, 422] width 177 height 32
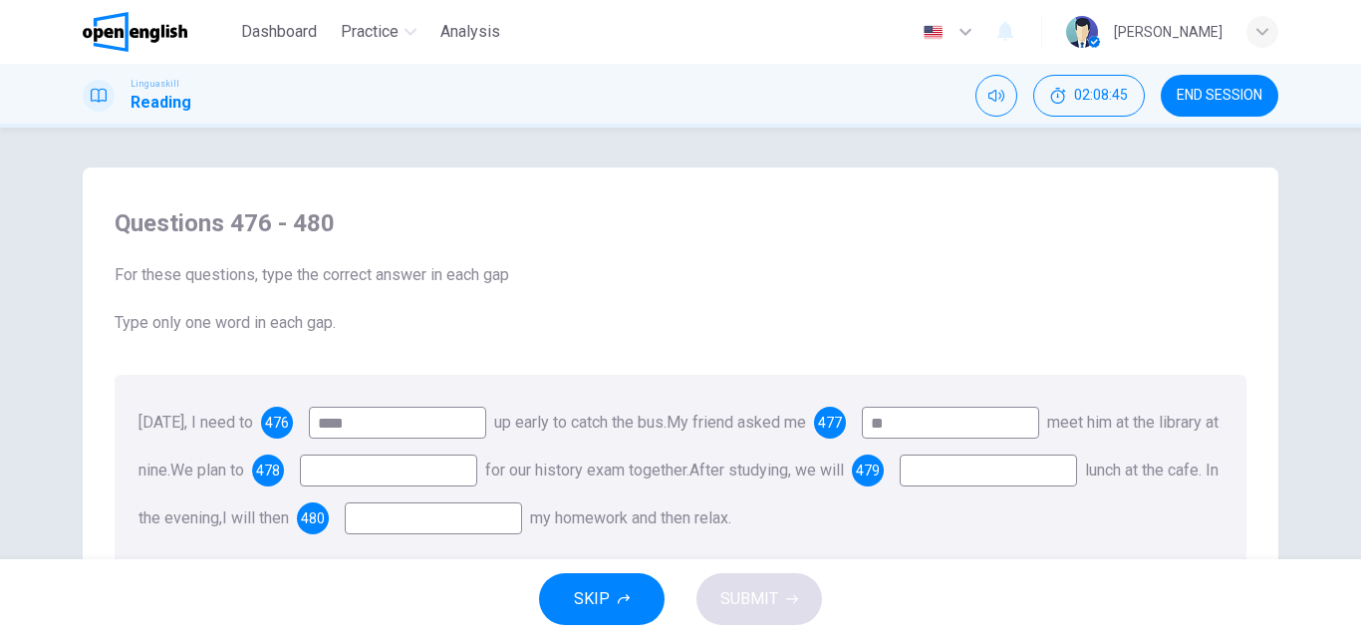
type input "**"
click at [477, 471] on input at bounding box center [388, 470] width 177 height 32
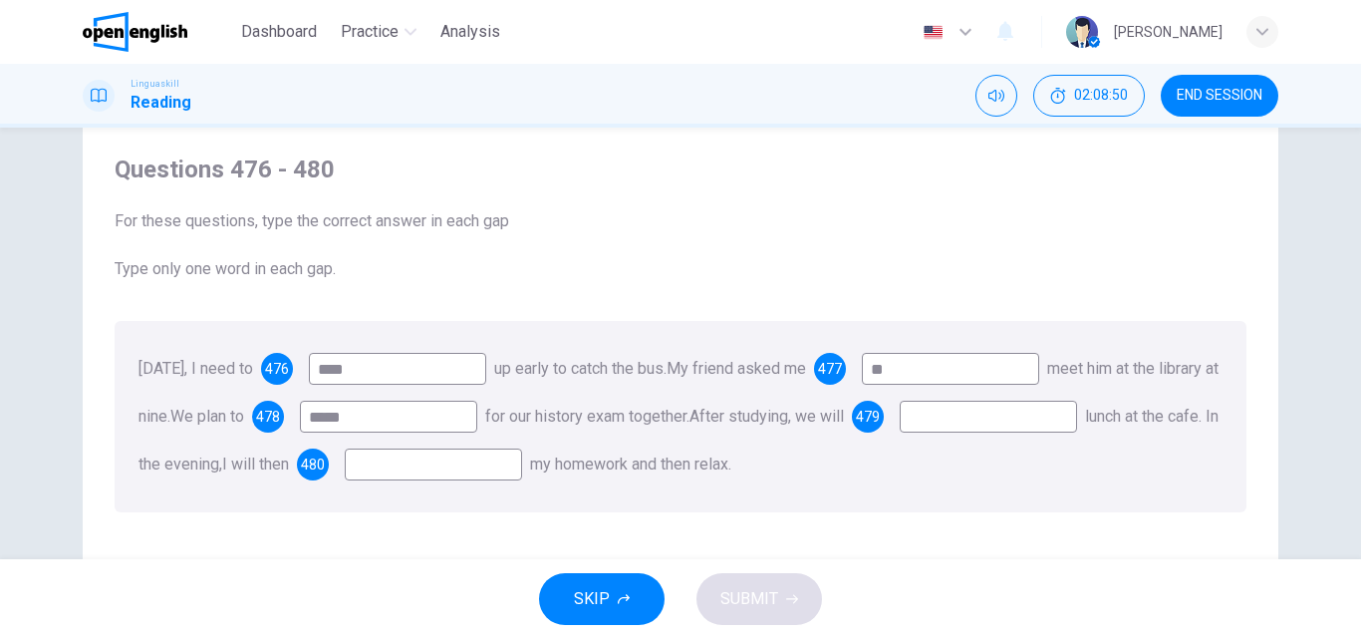
scroll to position [100, 0]
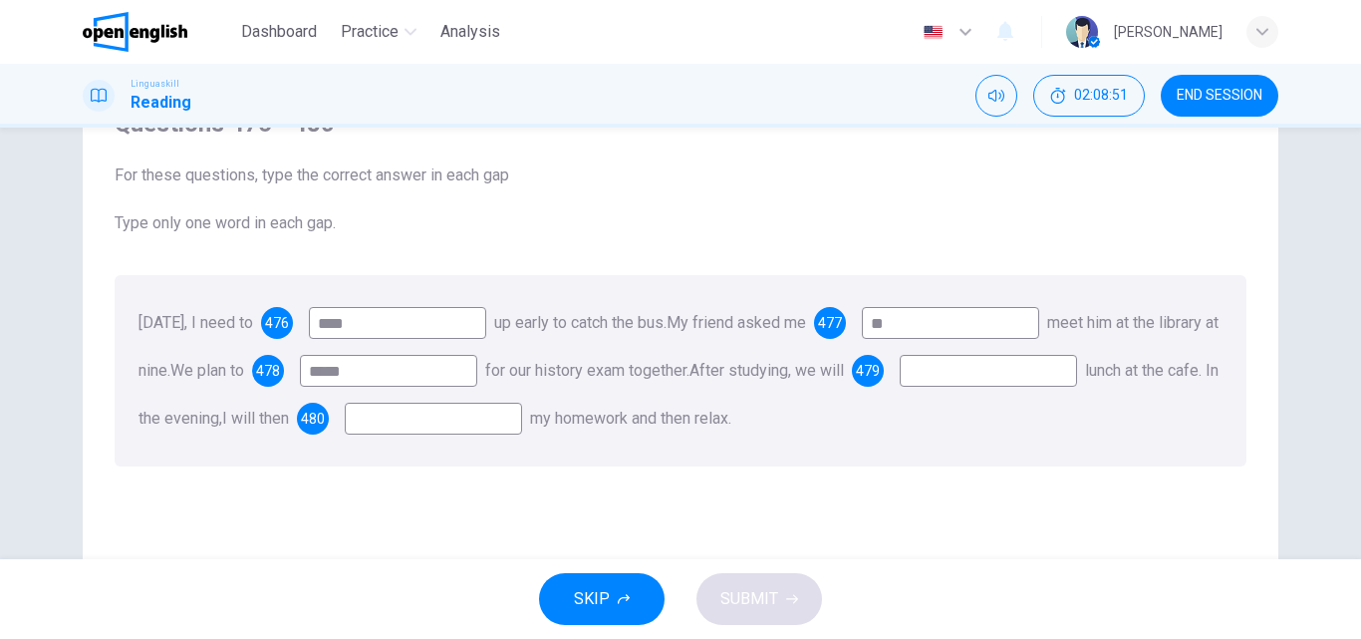
type input "*****"
click at [900, 387] on input at bounding box center [988, 371] width 177 height 32
type input "***"
click at [522, 425] on input at bounding box center [433, 418] width 177 height 32
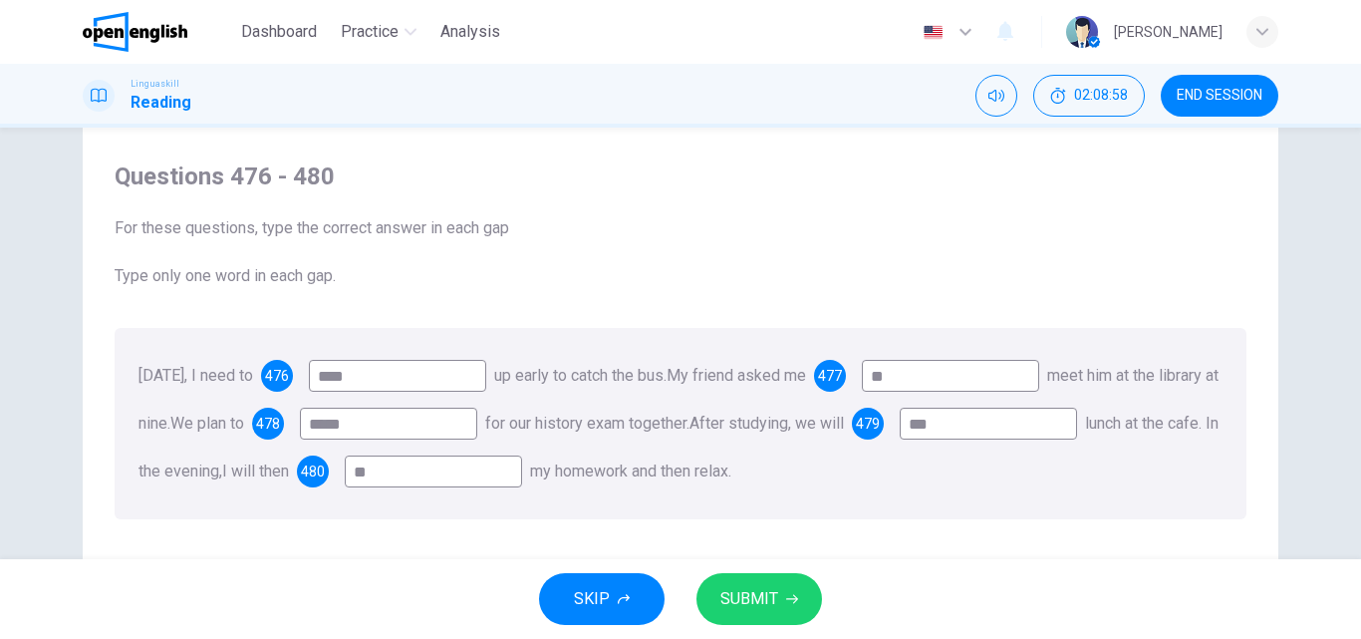
scroll to position [0, 0]
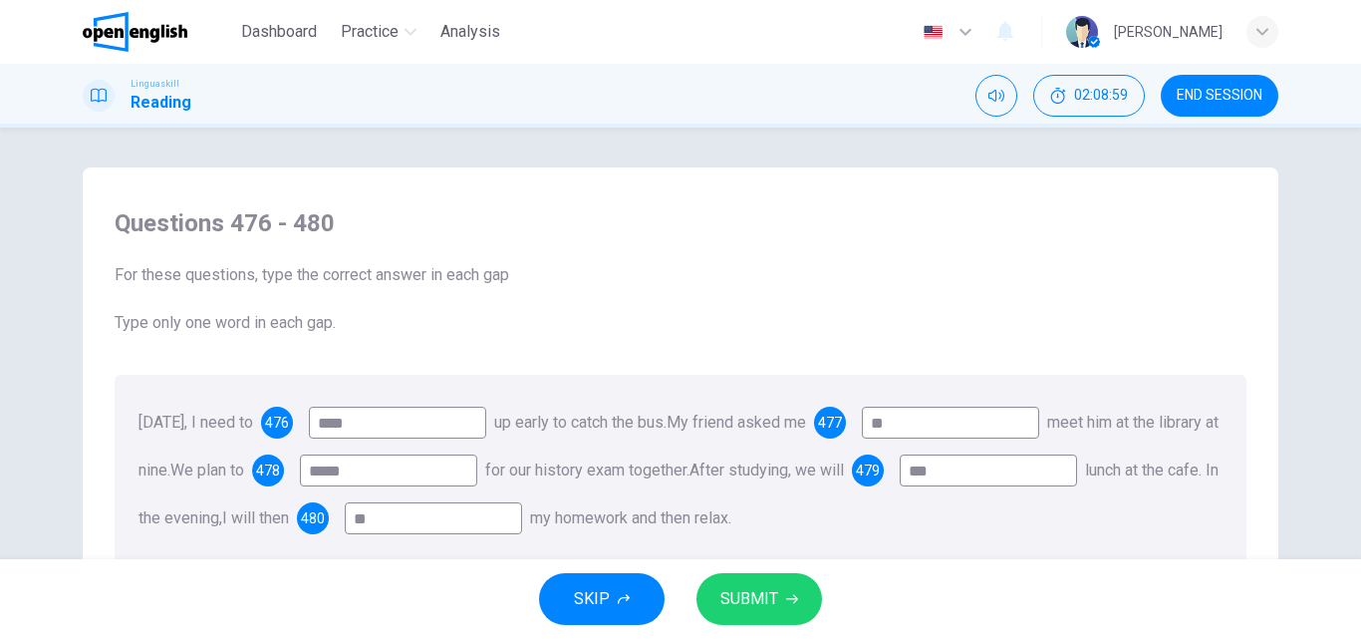
type input "**"
click at [749, 593] on span "SUBMIT" at bounding box center [749, 599] width 58 height 28
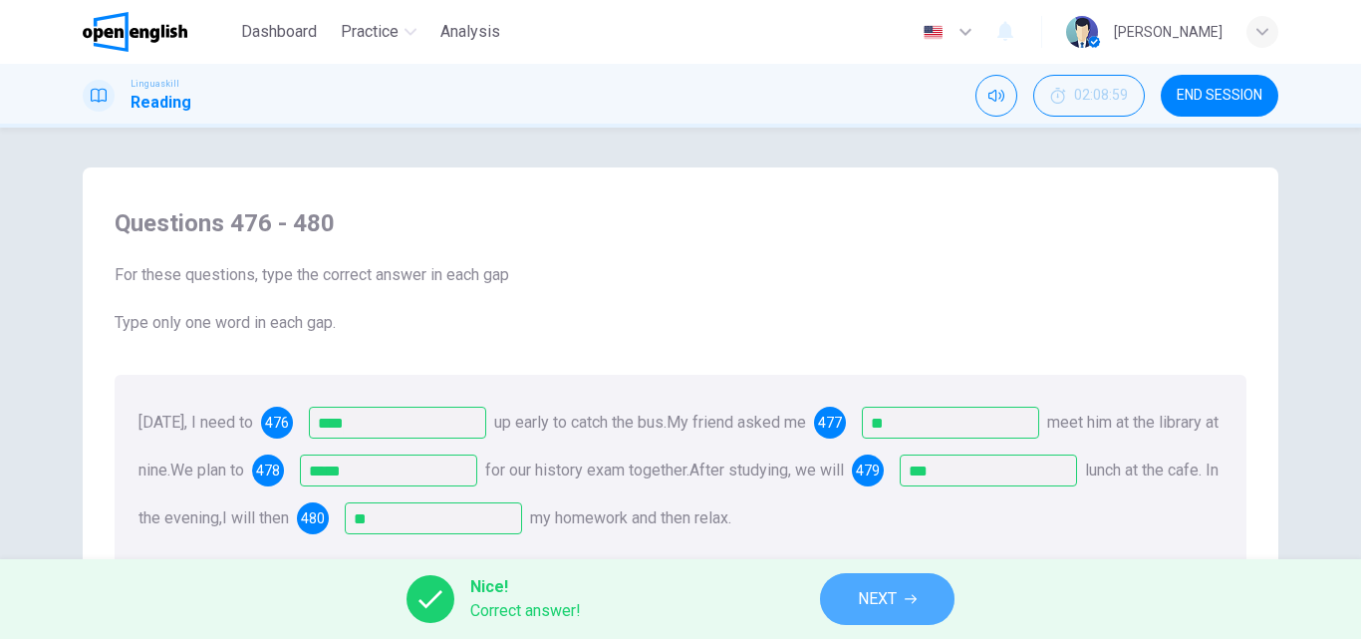
click at [857, 583] on button "NEXT" at bounding box center [887, 599] width 134 height 52
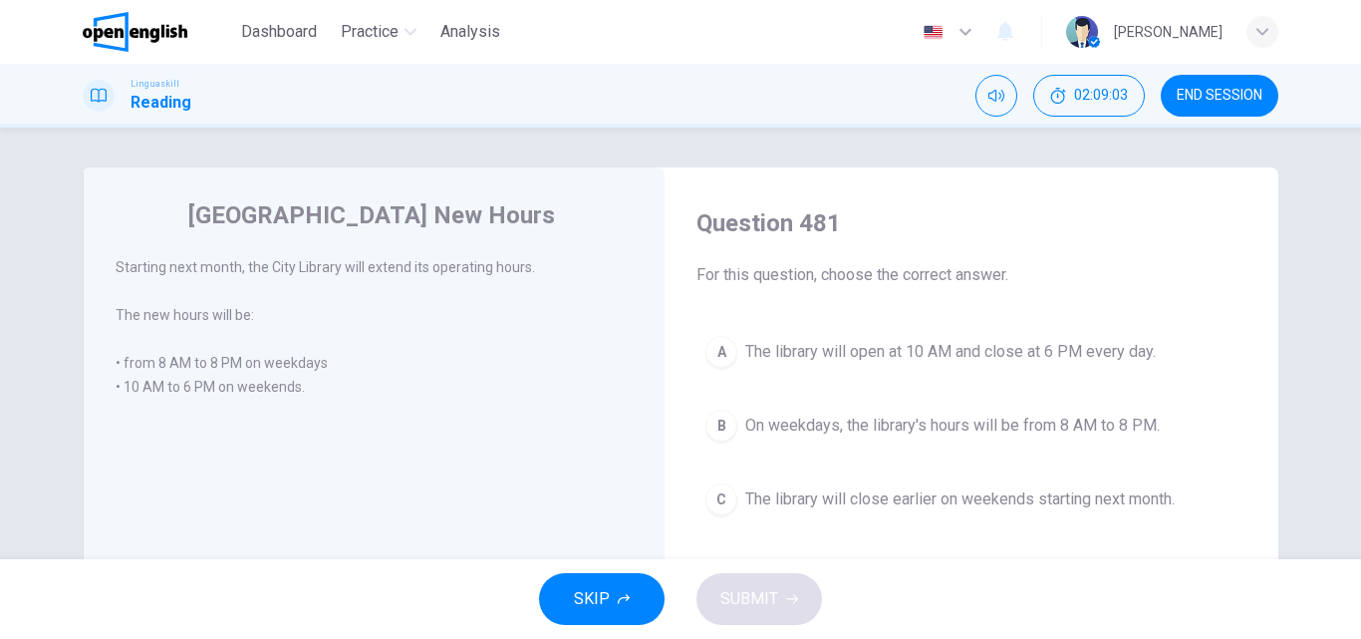
click at [822, 430] on span "On weekdays, the library's hours will be from 8 AM to 8 PM." at bounding box center [952, 425] width 414 height 24
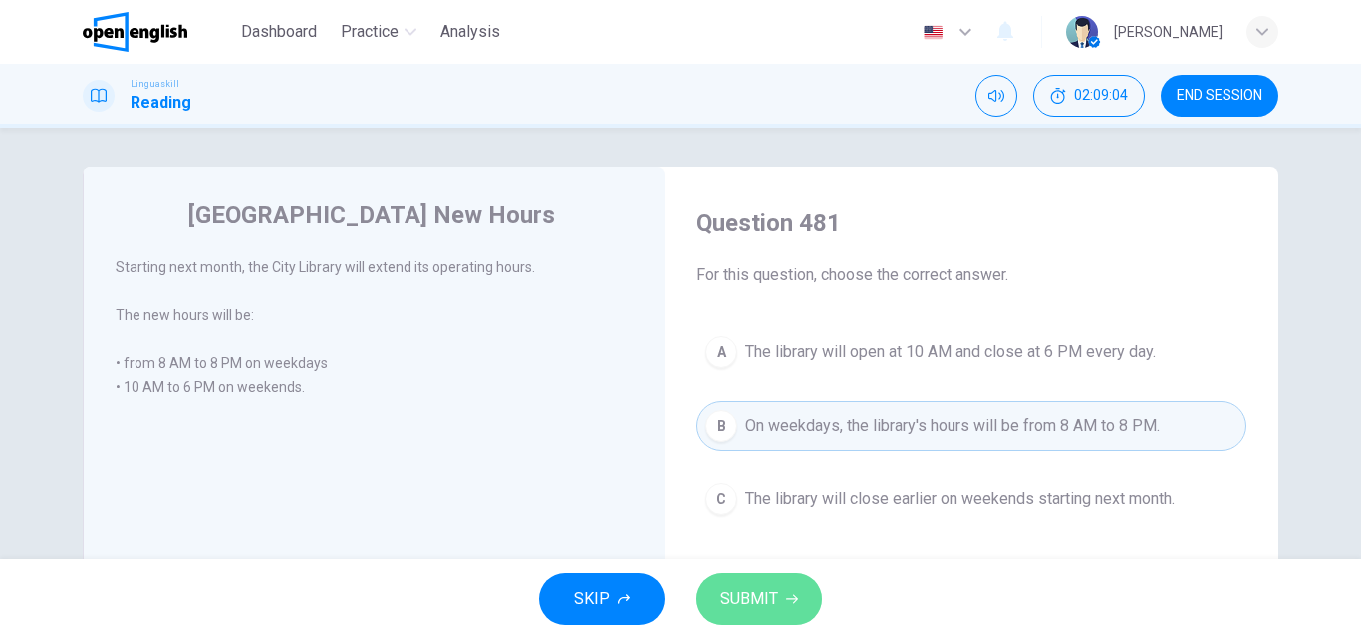
click at [749, 594] on span "SUBMIT" at bounding box center [749, 599] width 58 height 28
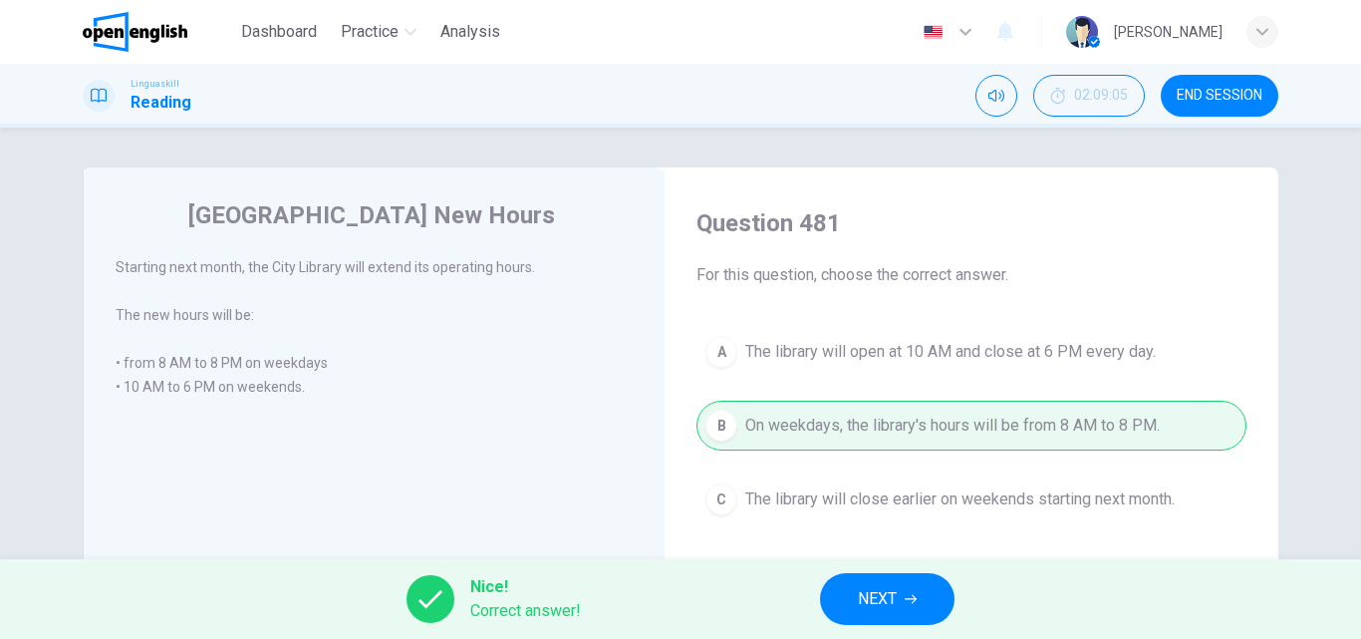
click at [849, 593] on button "NEXT" at bounding box center [887, 599] width 134 height 52
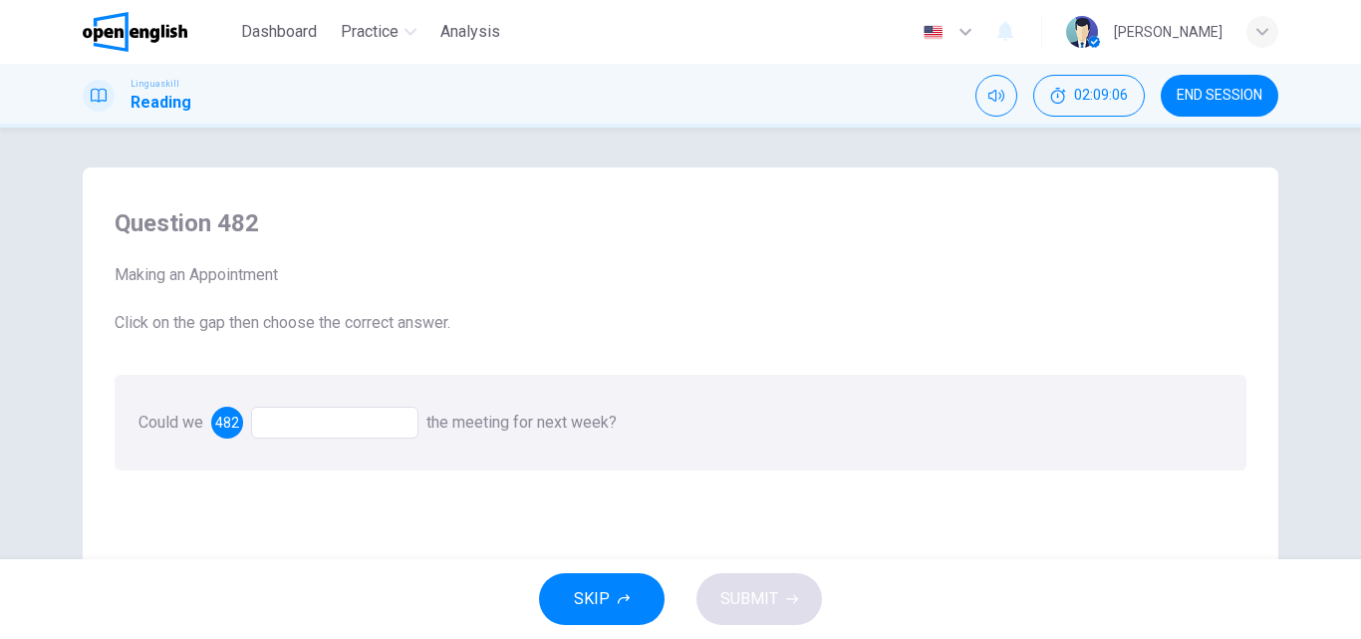
click at [289, 423] on div at bounding box center [334, 422] width 167 height 32
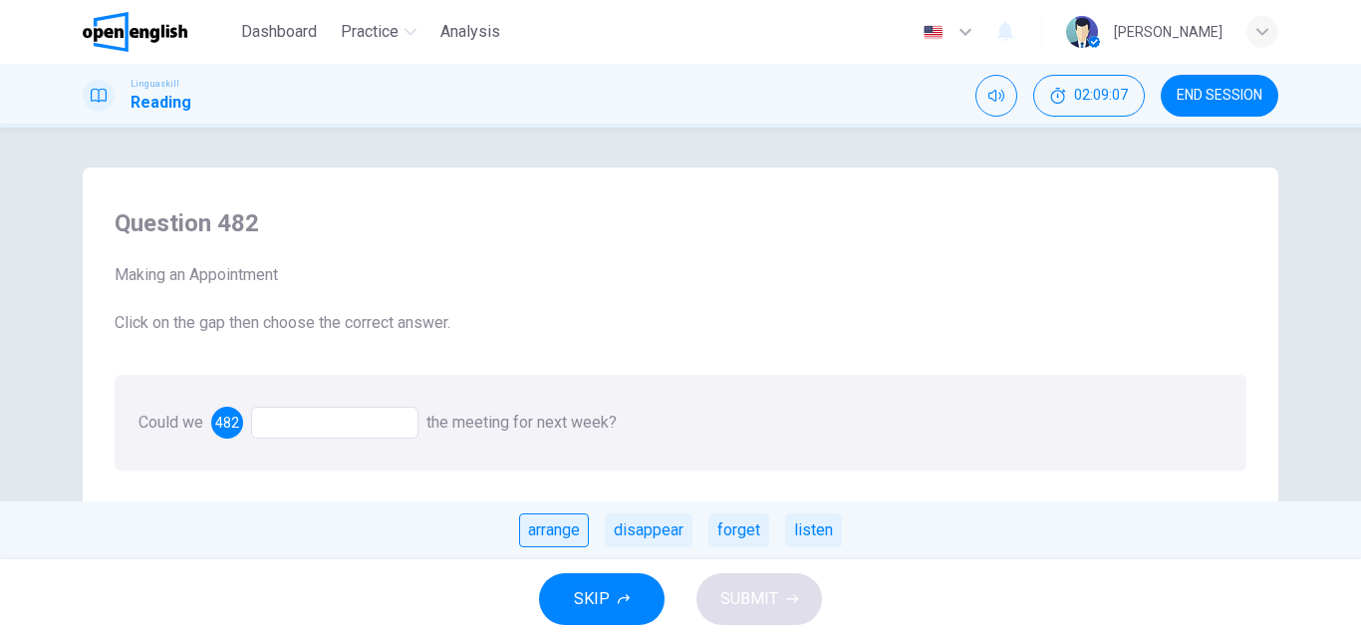
click at [551, 537] on div "arrange" at bounding box center [554, 530] width 70 height 34
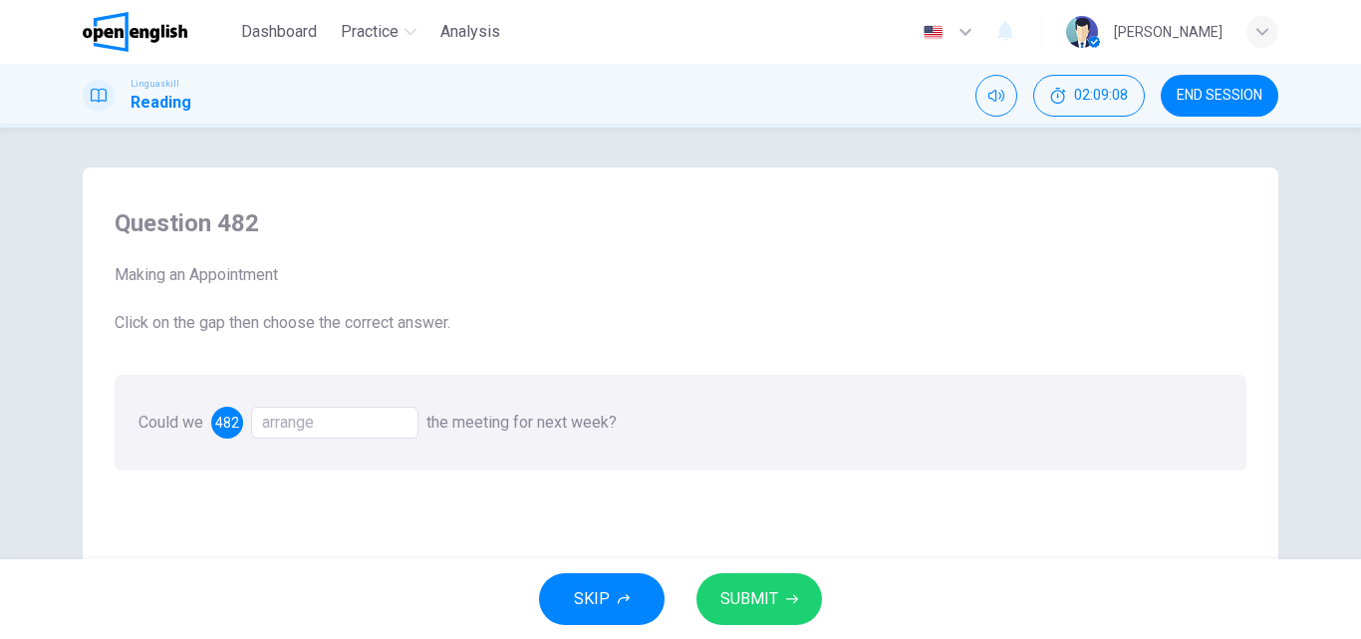
click at [754, 601] on span "SUBMIT" at bounding box center [749, 599] width 58 height 28
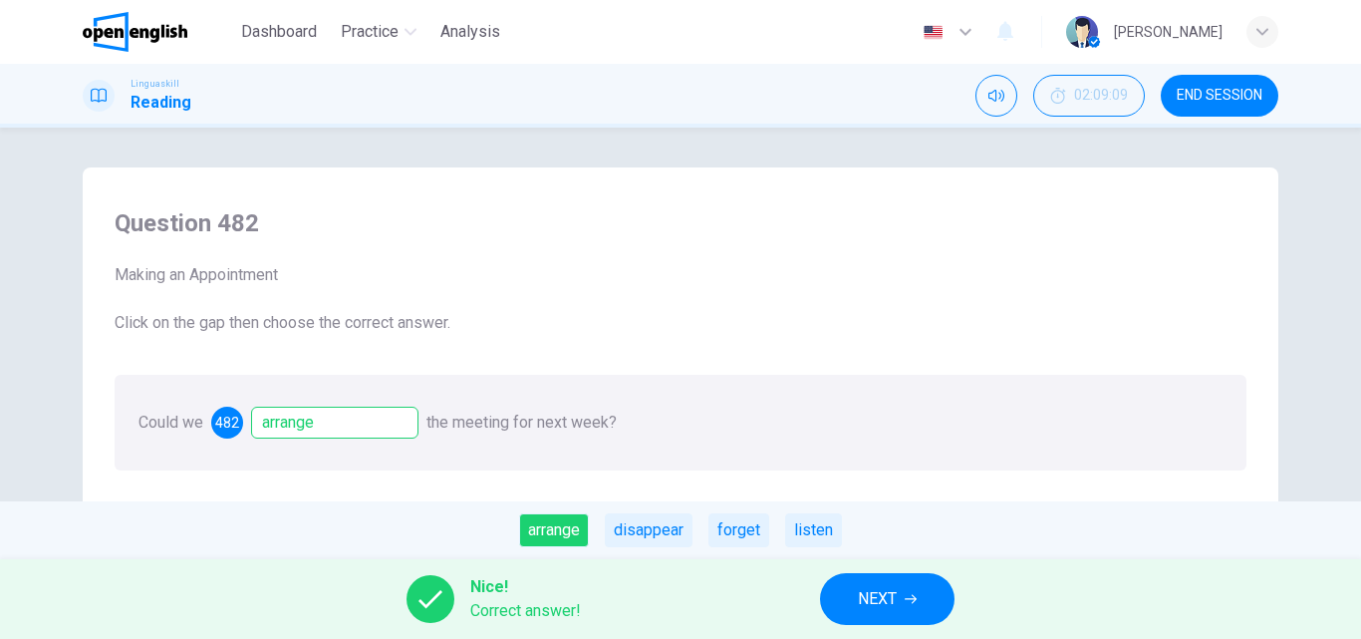
click at [870, 597] on span "NEXT" at bounding box center [877, 599] width 39 height 28
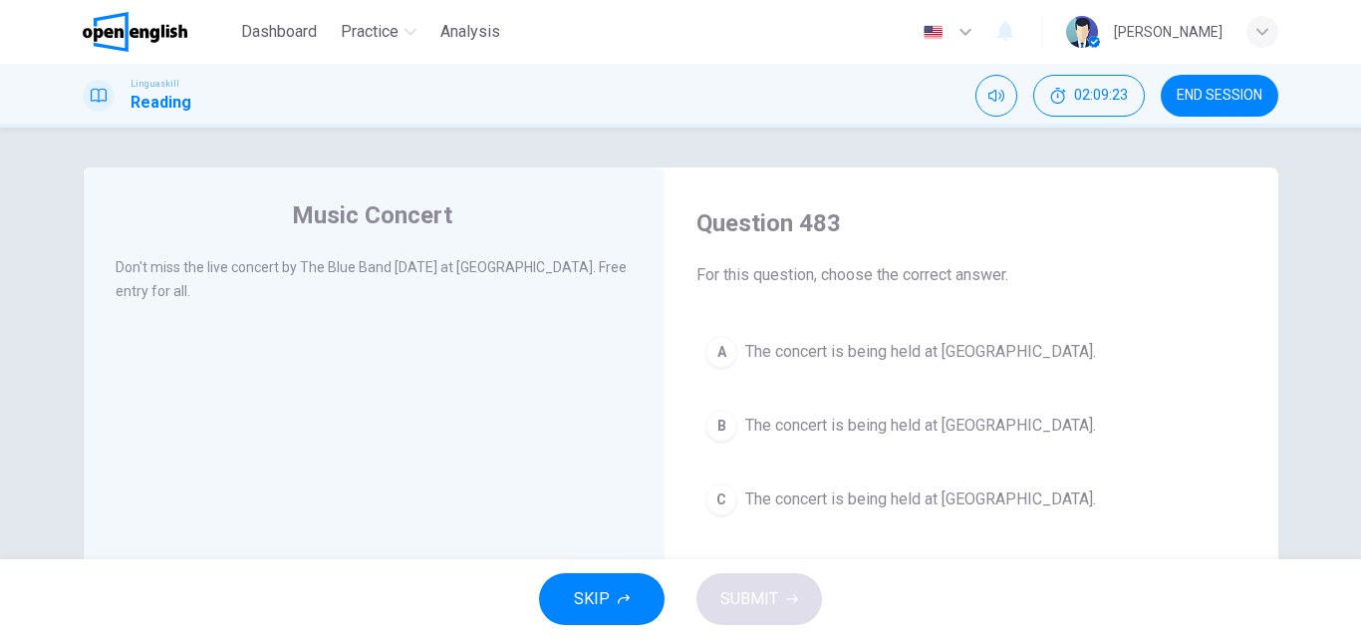
click at [810, 492] on span "The concert is being held at [GEOGRAPHIC_DATA]." at bounding box center [920, 499] width 351 height 24
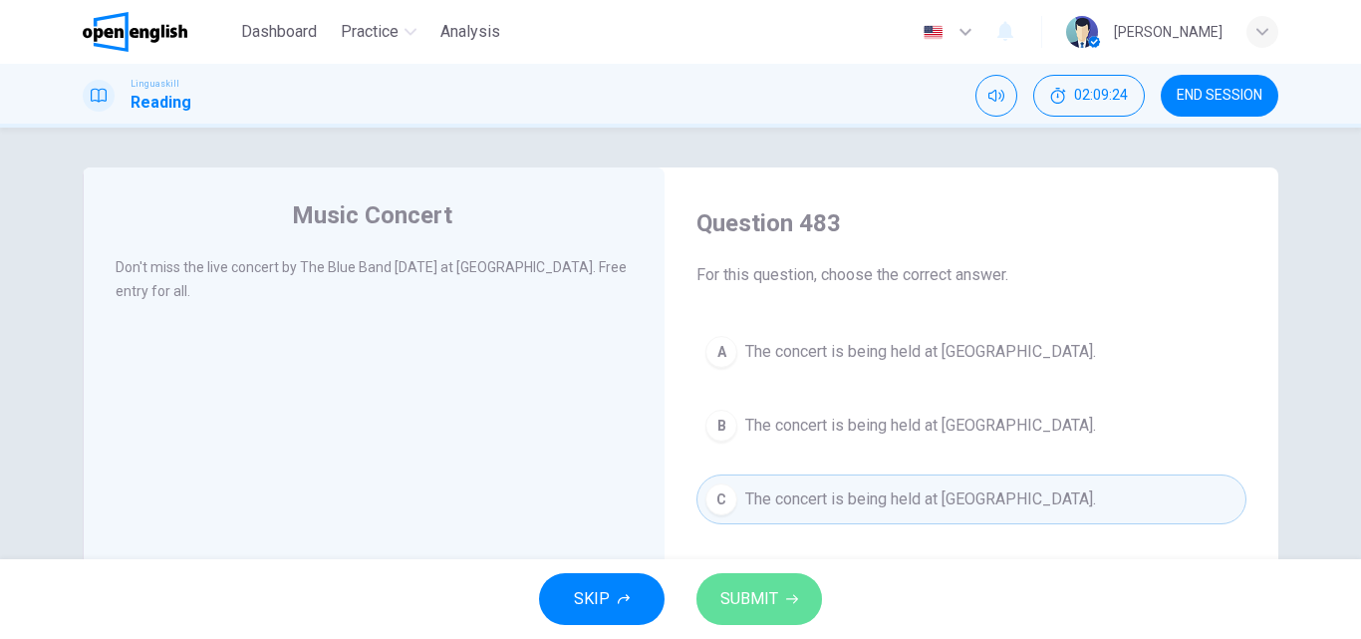
click at [747, 608] on span "SUBMIT" at bounding box center [749, 599] width 58 height 28
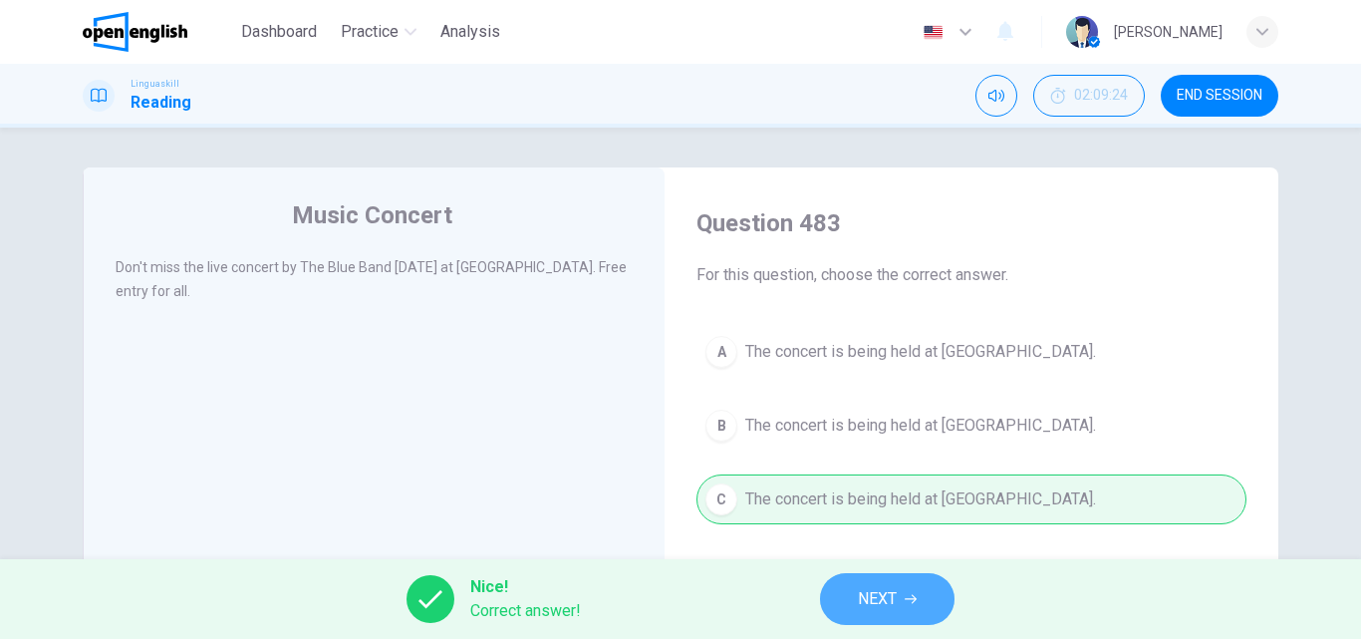
click at [862, 603] on span "NEXT" at bounding box center [877, 599] width 39 height 28
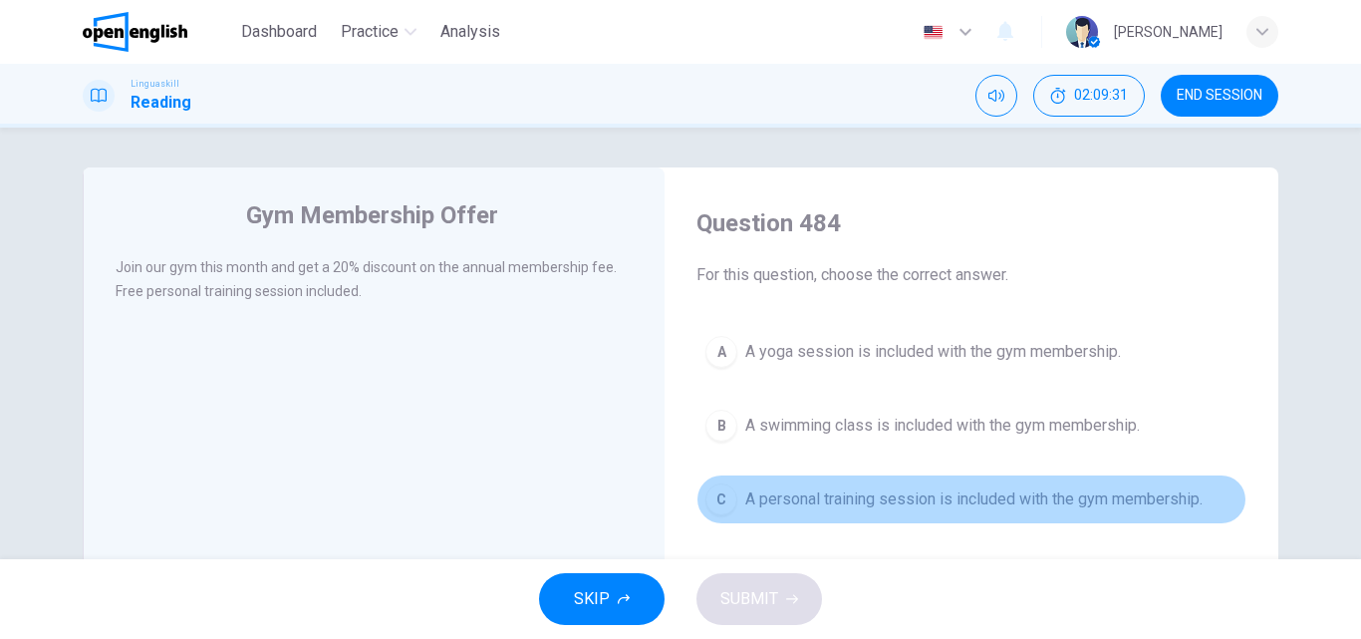
click at [777, 500] on span "A personal training session is included with the gym membership." at bounding box center [973, 499] width 457 height 24
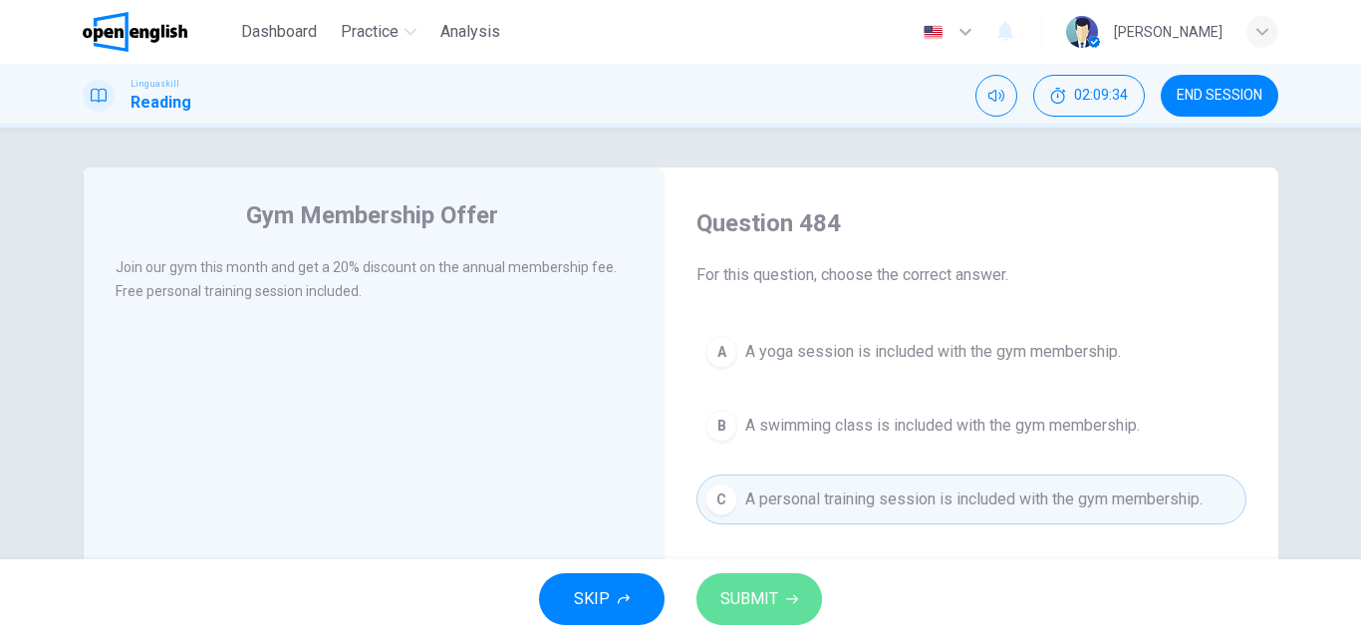
click at [739, 600] on span "SUBMIT" at bounding box center [749, 599] width 58 height 28
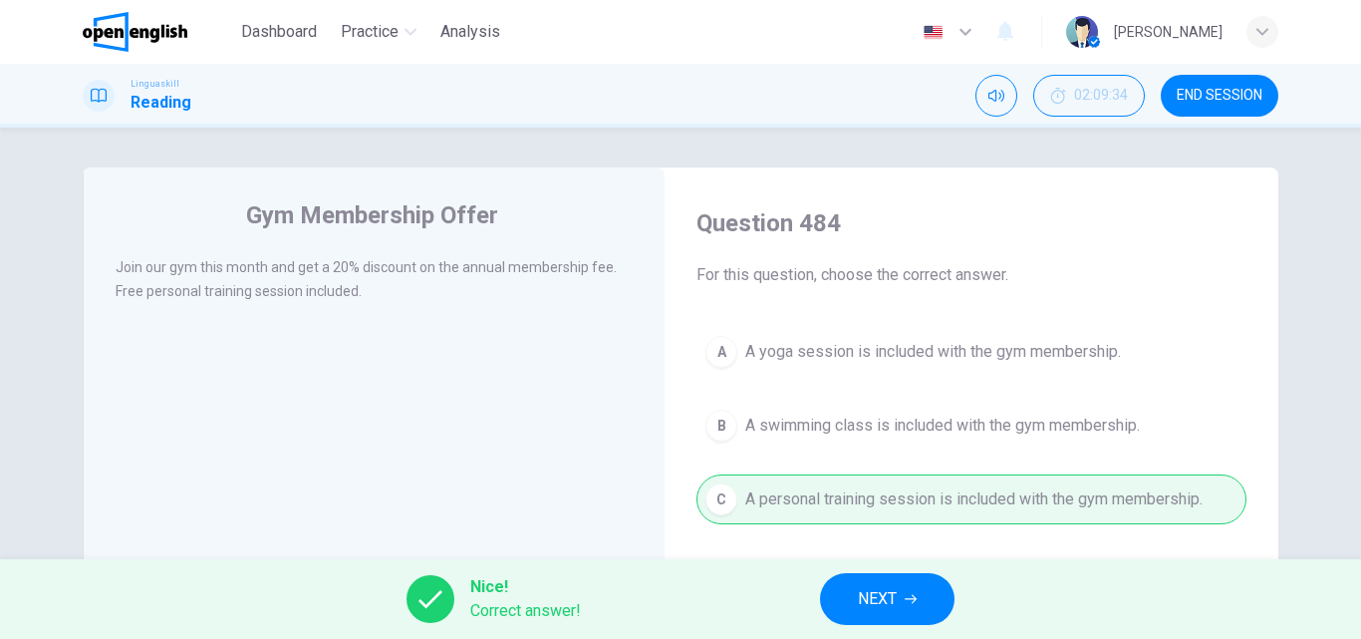
click at [864, 604] on span "NEXT" at bounding box center [877, 599] width 39 height 28
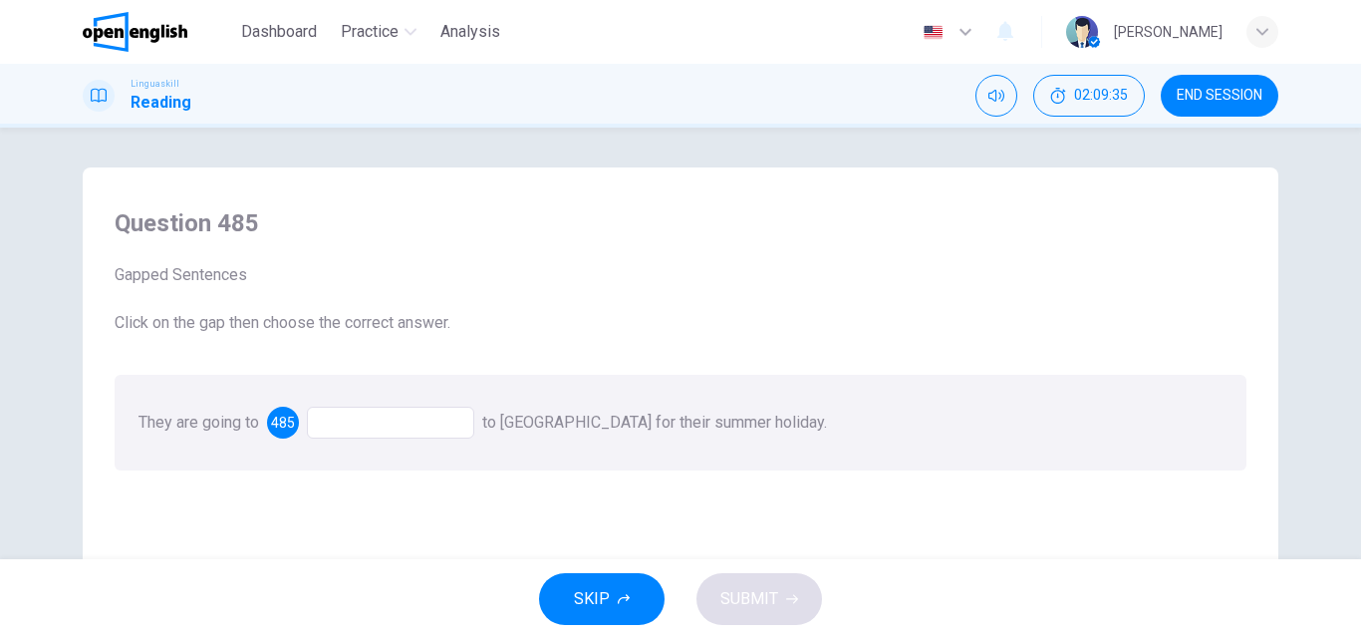
click at [331, 428] on div at bounding box center [390, 422] width 167 height 32
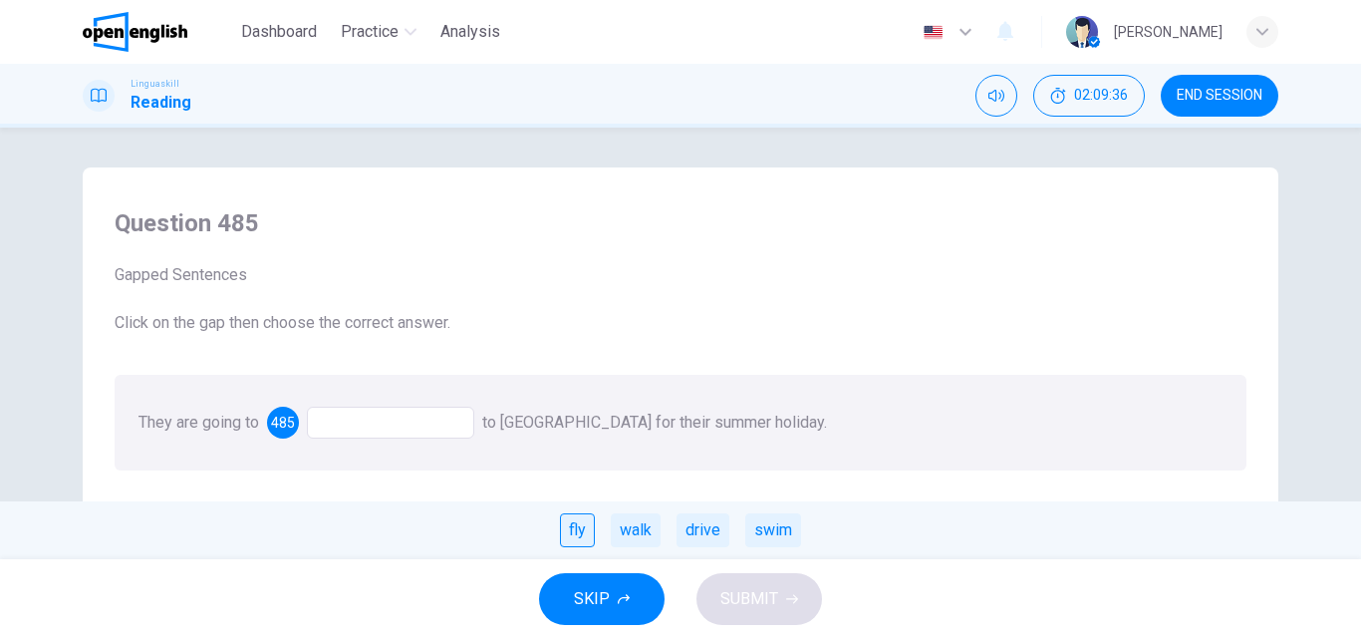
click at [577, 536] on div "fly" at bounding box center [577, 530] width 35 height 34
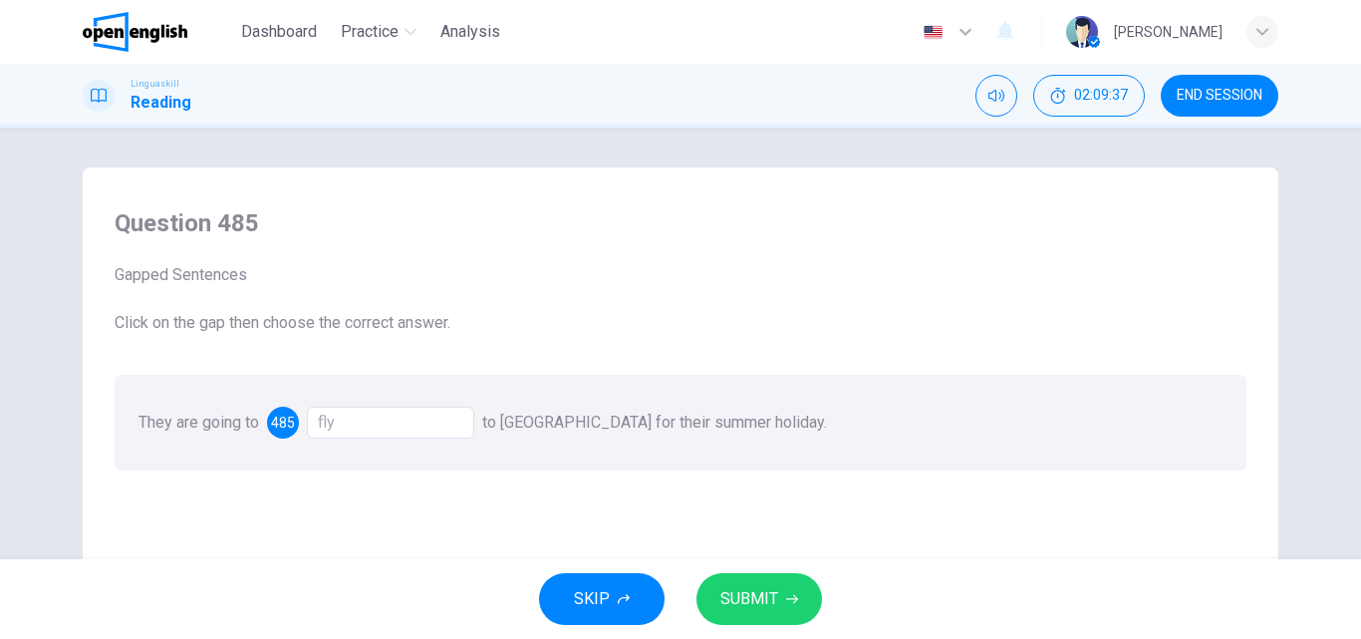
click at [747, 598] on span "SUBMIT" at bounding box center [749, 599] width 58 height 28
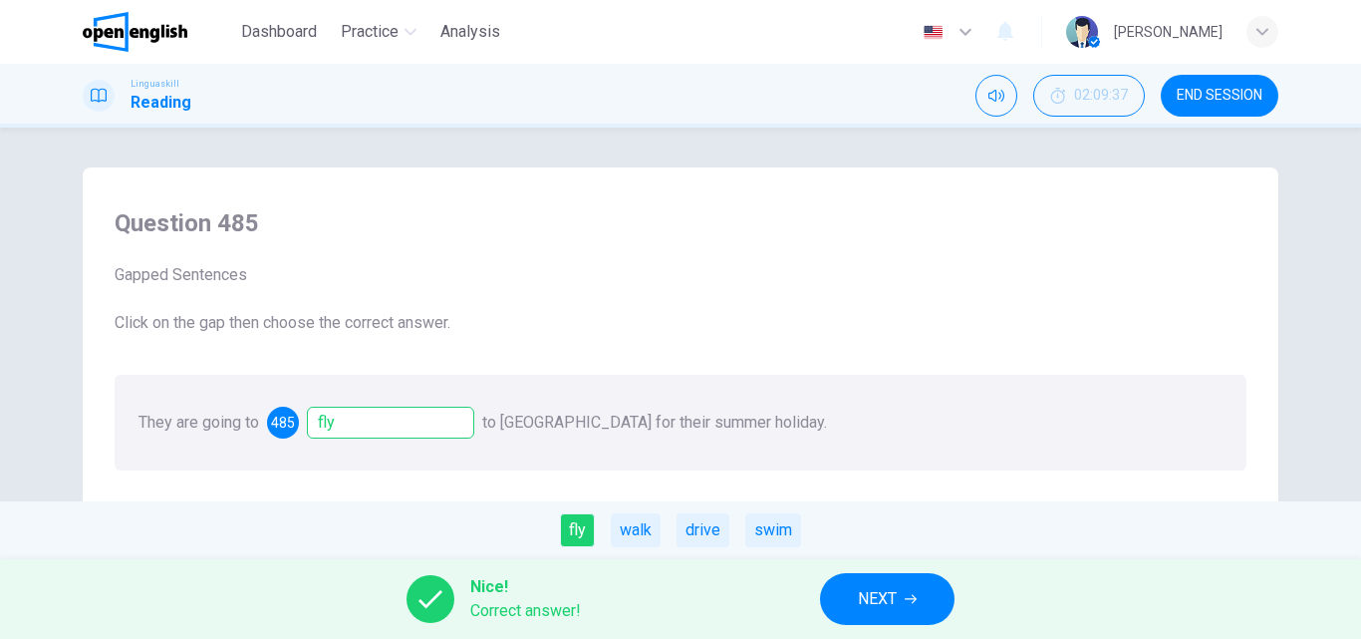
click at [899, 603] on button "NEXT" at bounding box center [887, 599] width 134 height 52
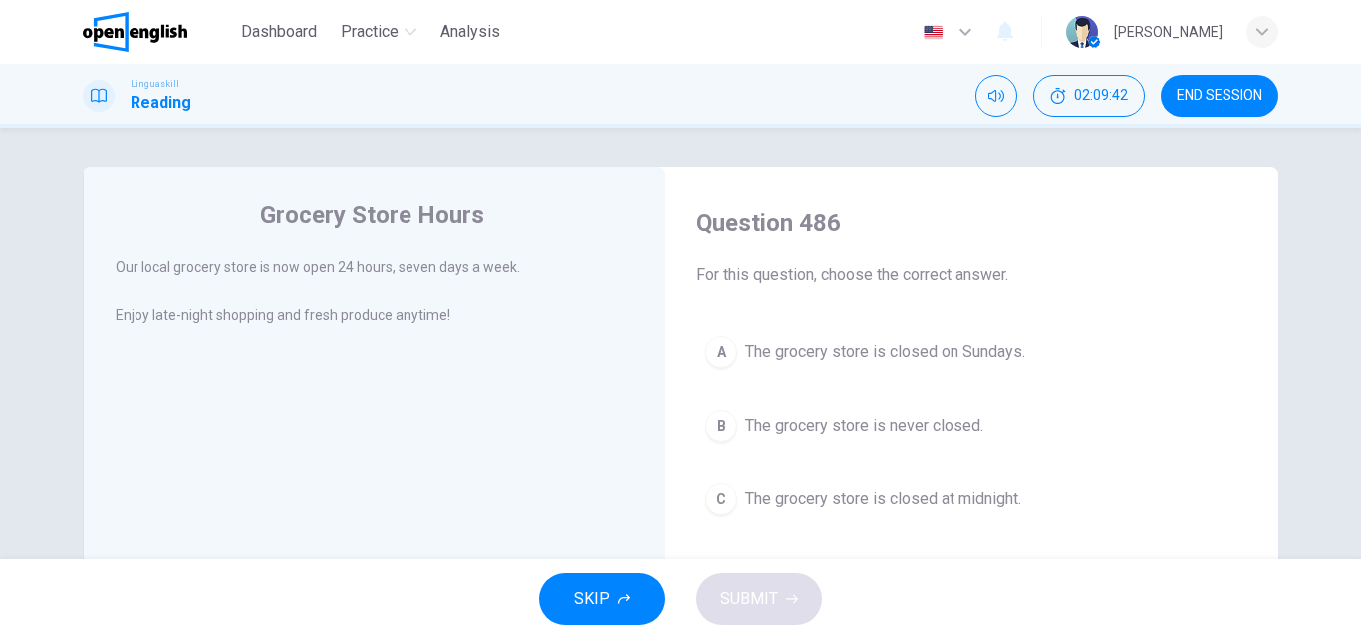
click at [848, 433] on span "The grocery store is never closed." at bounding box center [864, 425] width 238 height 24
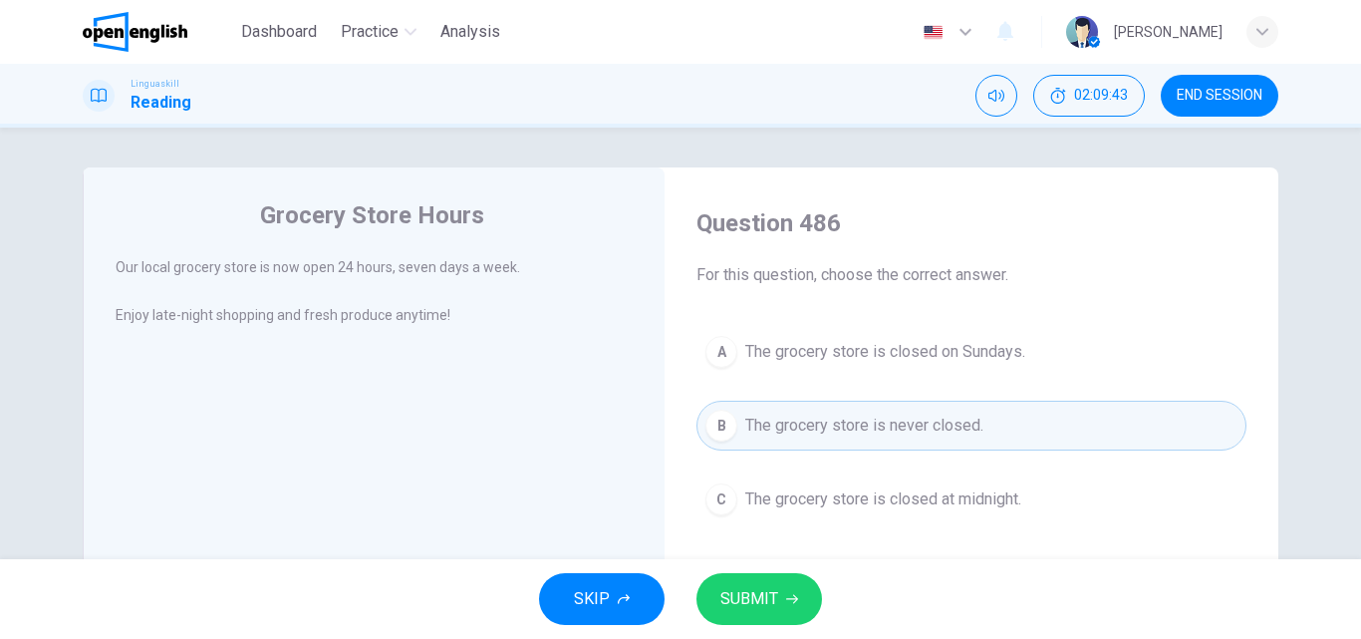
click at [741, 601] on span "SUBMIT" at bounding box center [749, 599] width 58 height 28
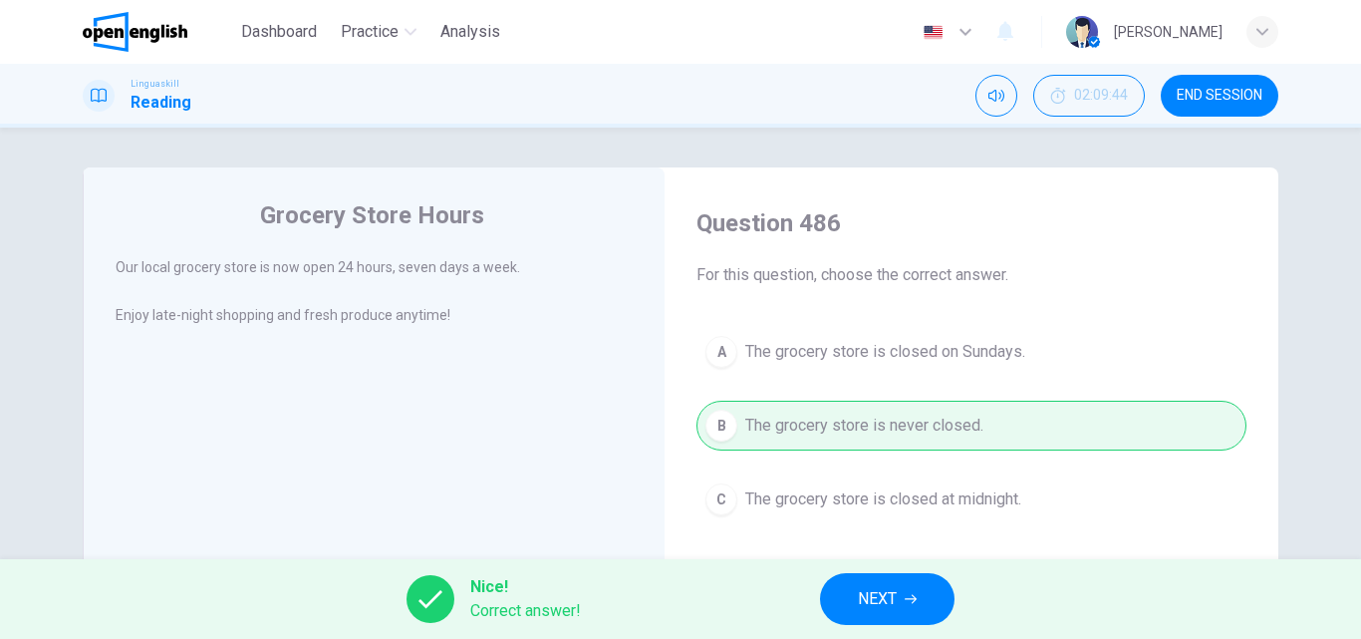
click at [866, 585] on span "NEXT" at bounding box center [877, 599] width 39 height 28
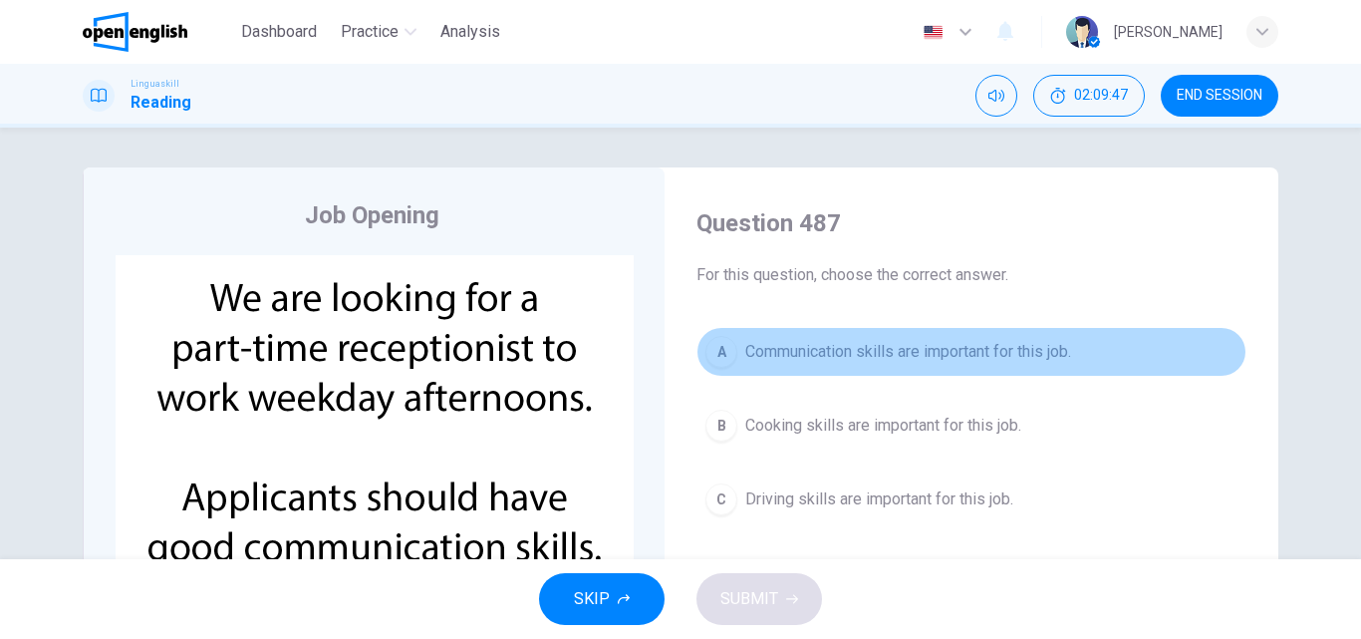
click at [796, 341] on span "Communication skills are important for this job." at bounding box center [908, 352] width 326 height 24
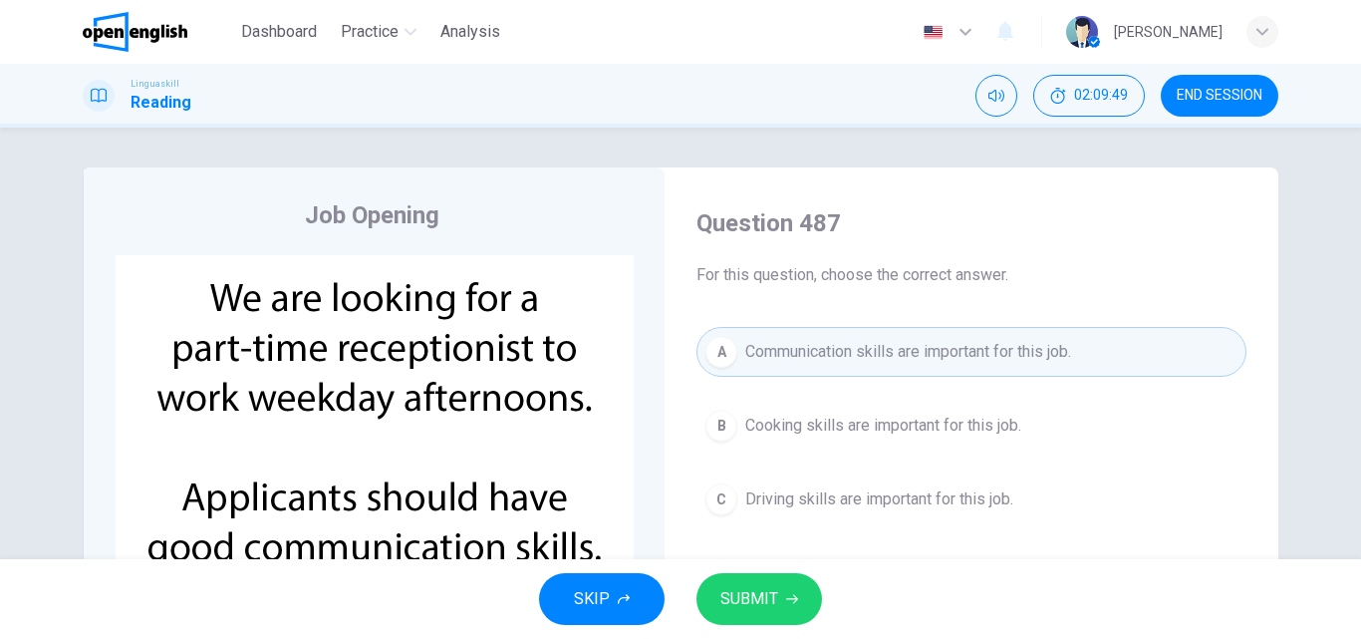
click at [748, 613] on button "SUBMIT" at bounding box center [759, 599] width 126 height 52
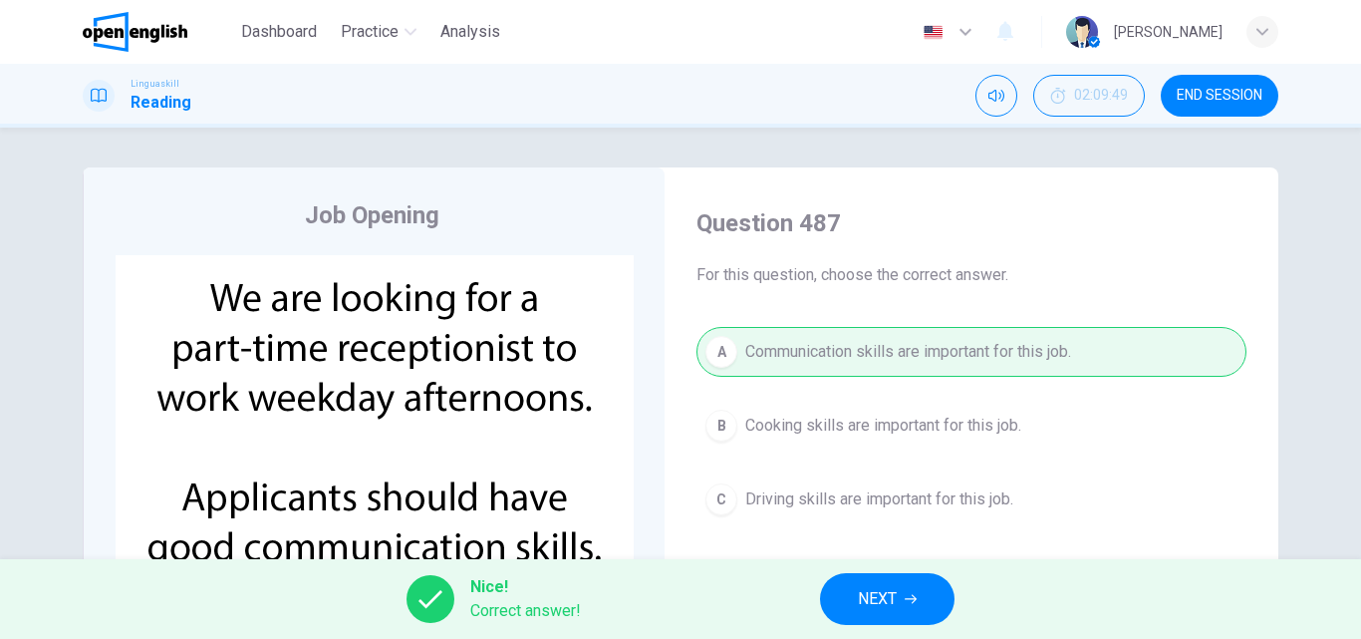
click at [883, 596] on span "NEXT" at bounding box center [877, 599] width 39 height 28
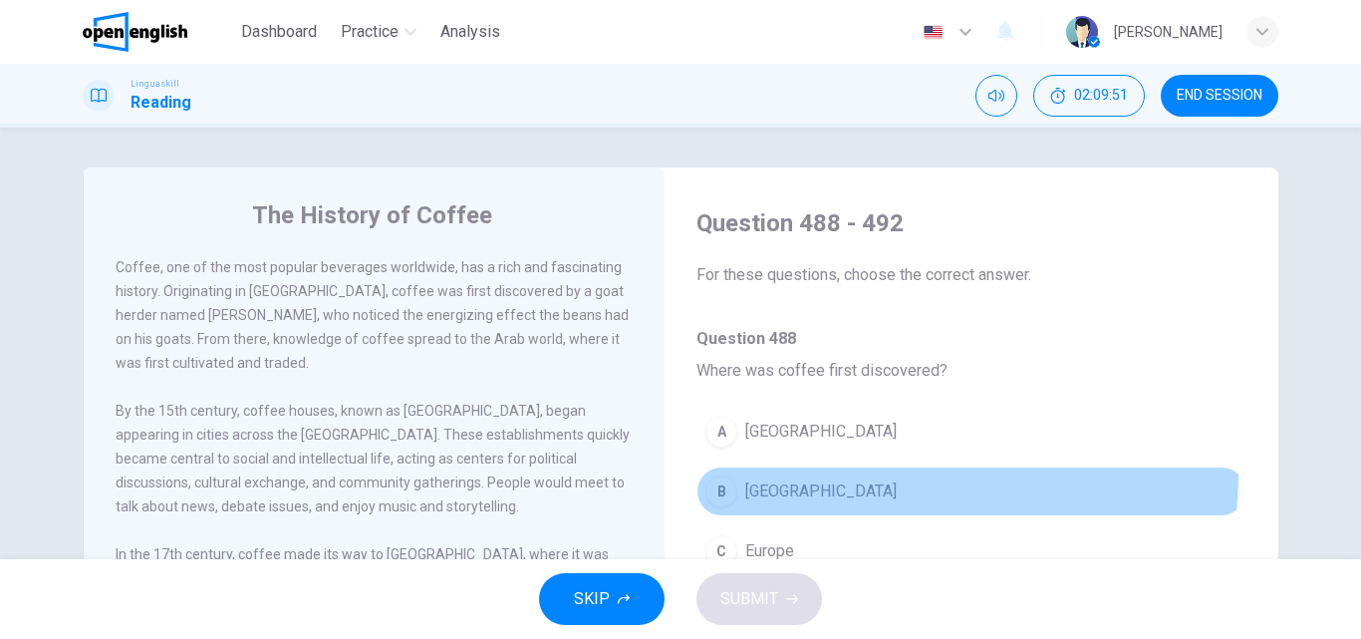
click at [767, 471] on button "B [GEOGRAPHIC_DATA]" at bounding box center [971, 491] width 550 height 50
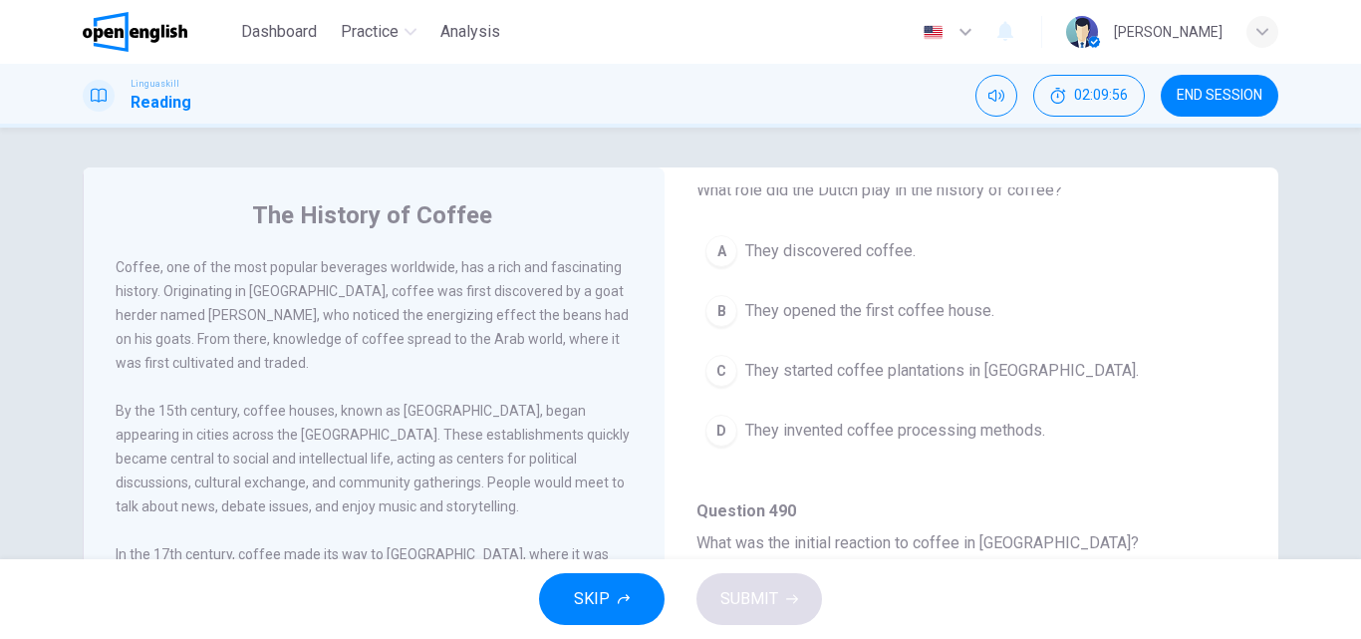
scroll to position [498, 0]
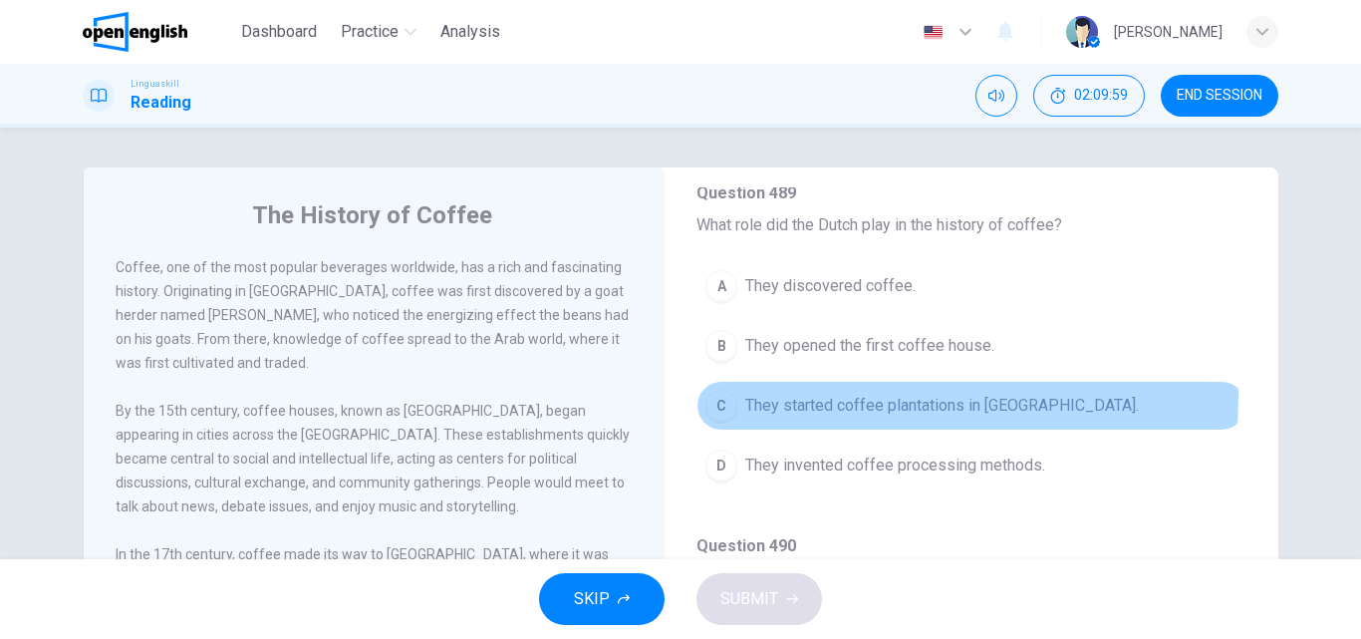
click at [845, 396] on span "They started coffee plantations in [GEOGRAPHIC_DATA]." at bounding box center [942, 406] width 394 height 24
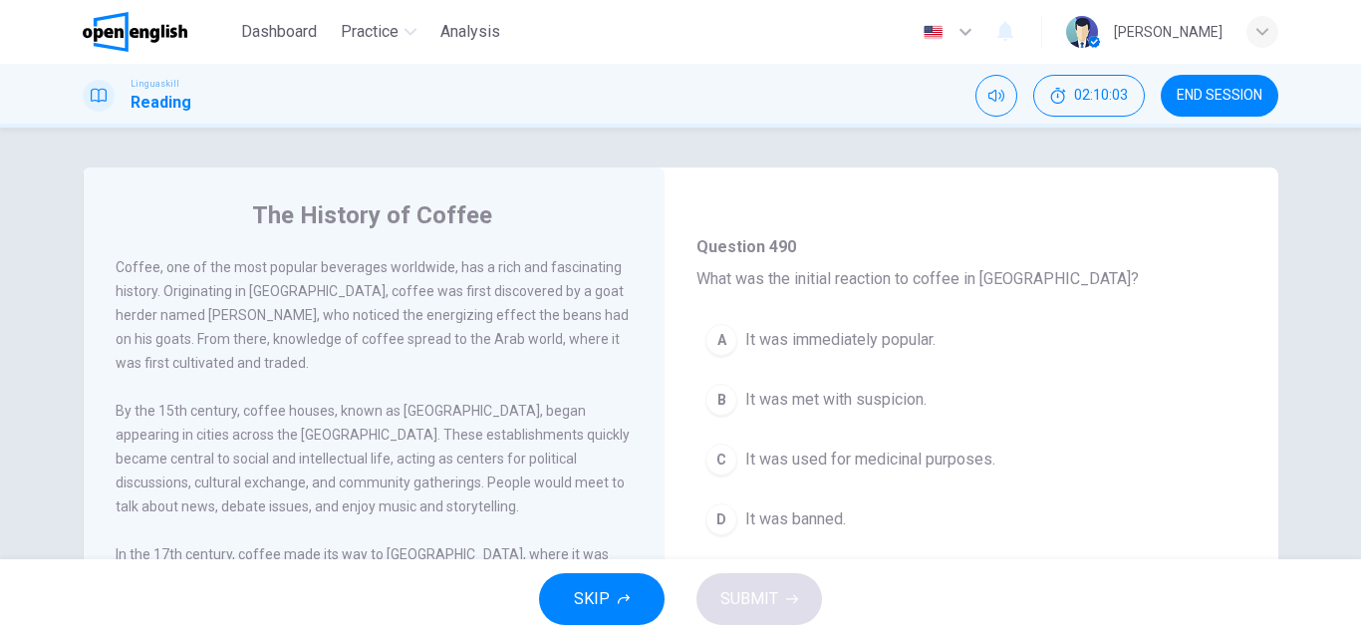
scroll to position [897, 0]
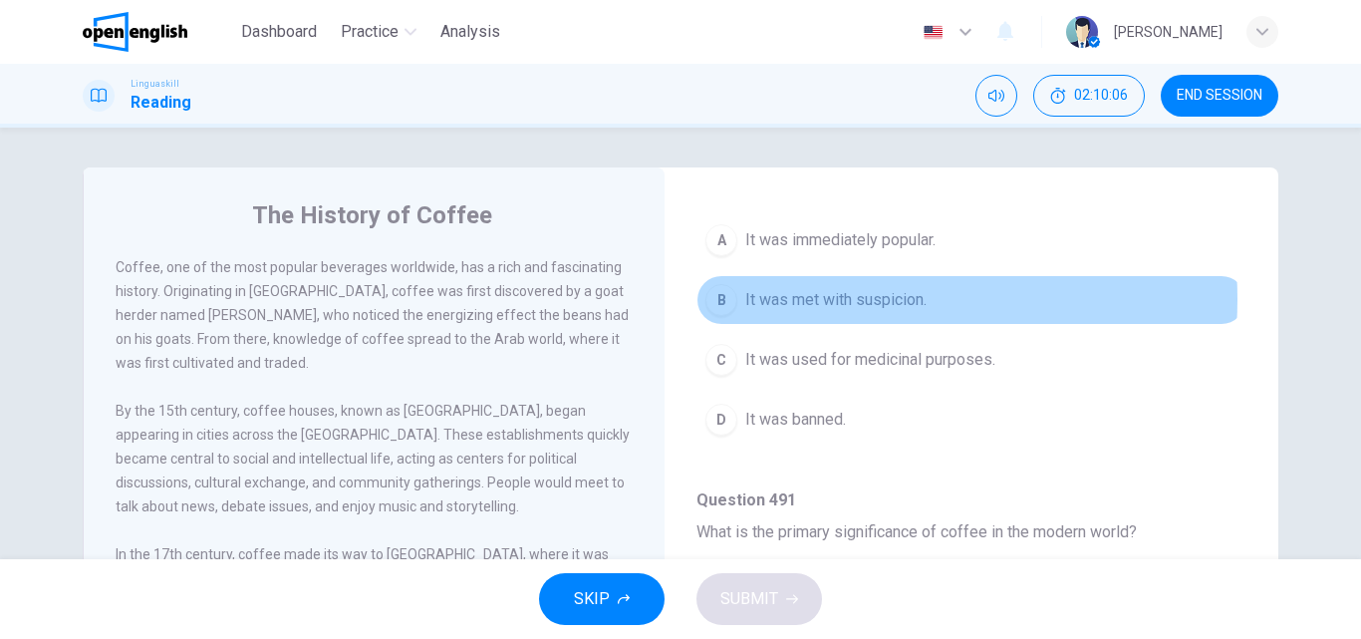
click at [834, 299] on span "It was met with suspicion." at bounding box center [835, 300] width 181 height 24
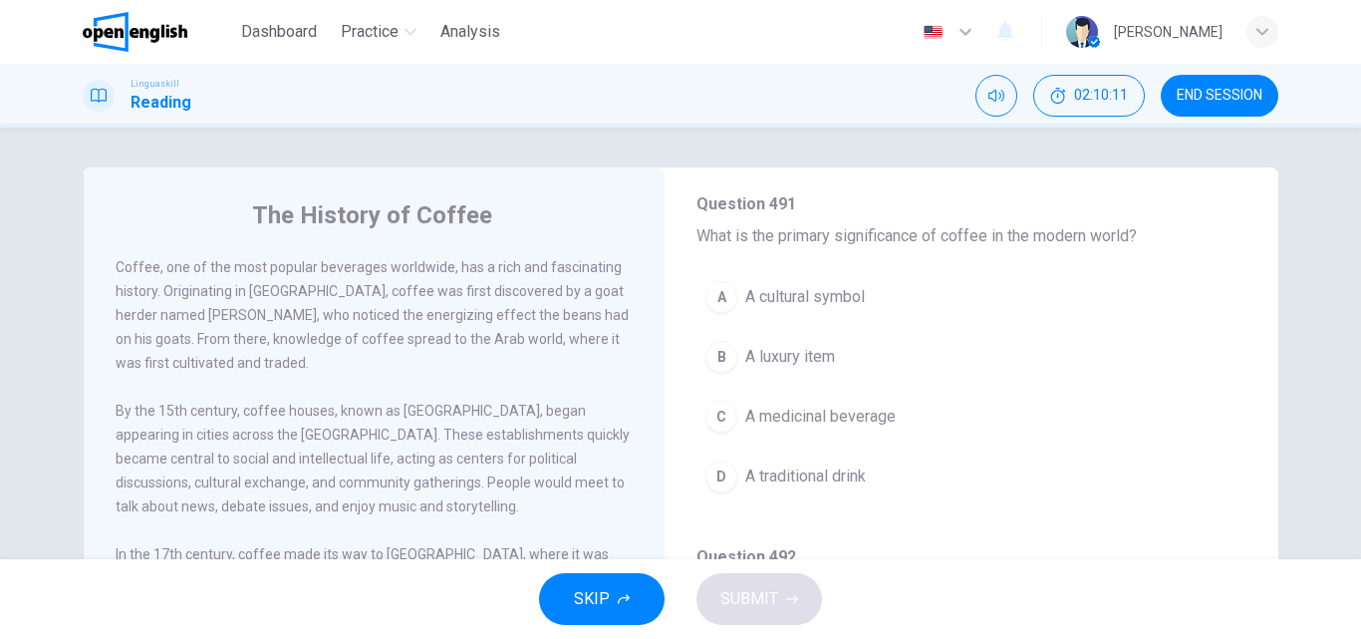
scroll to position [1196, 0]
click at [812, 298] on span "A cultural symbol" at bounding box center [805, 294] width 120 height 24
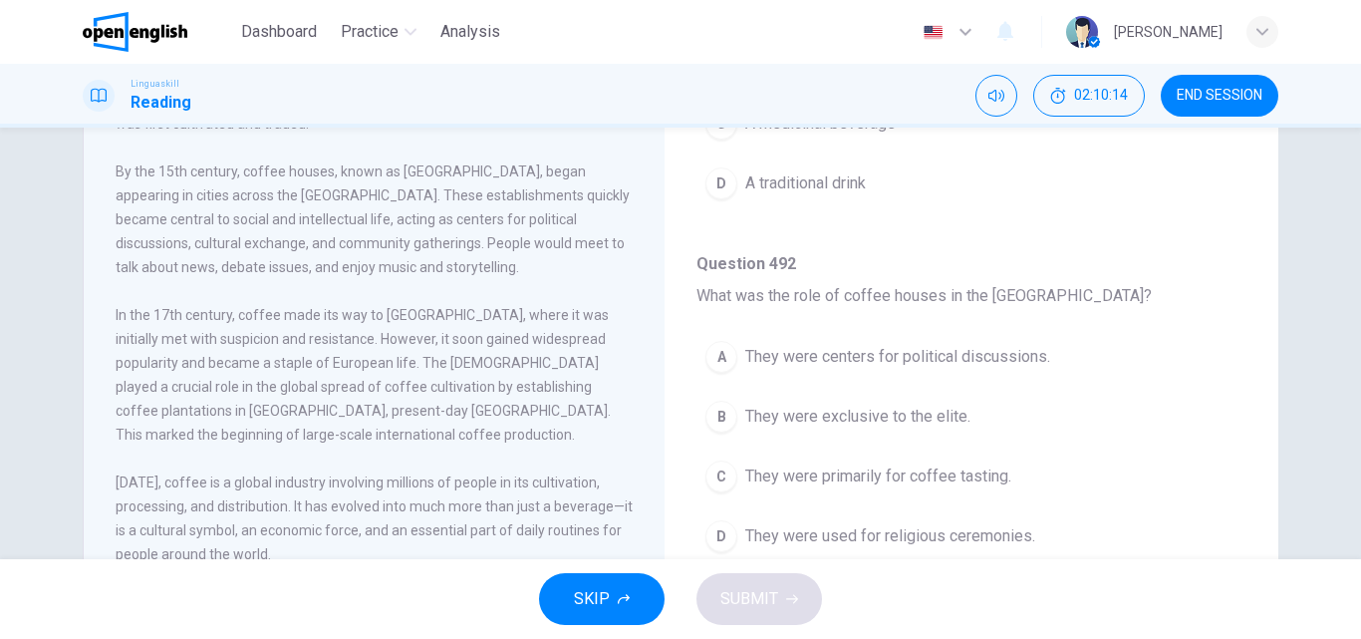
scroll to position [299, 0]
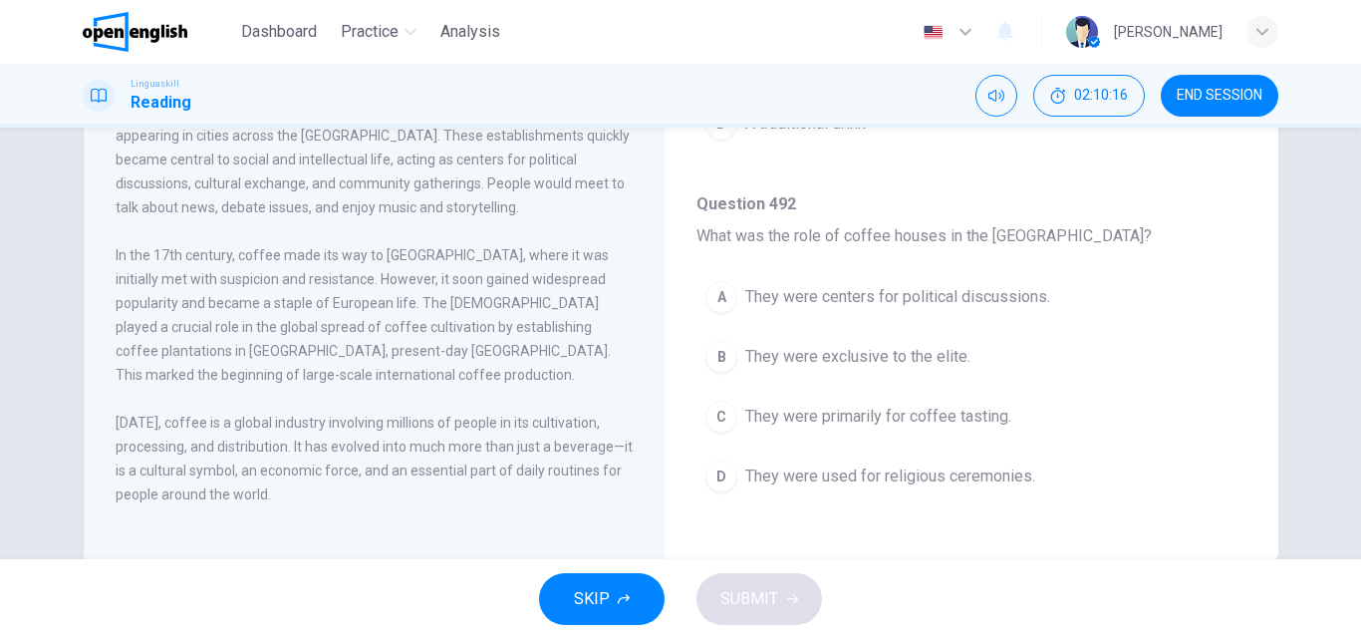
click at [826, 299] on span "They were centers for political discussions." at bounding box center [897, 297] width 305 height 24
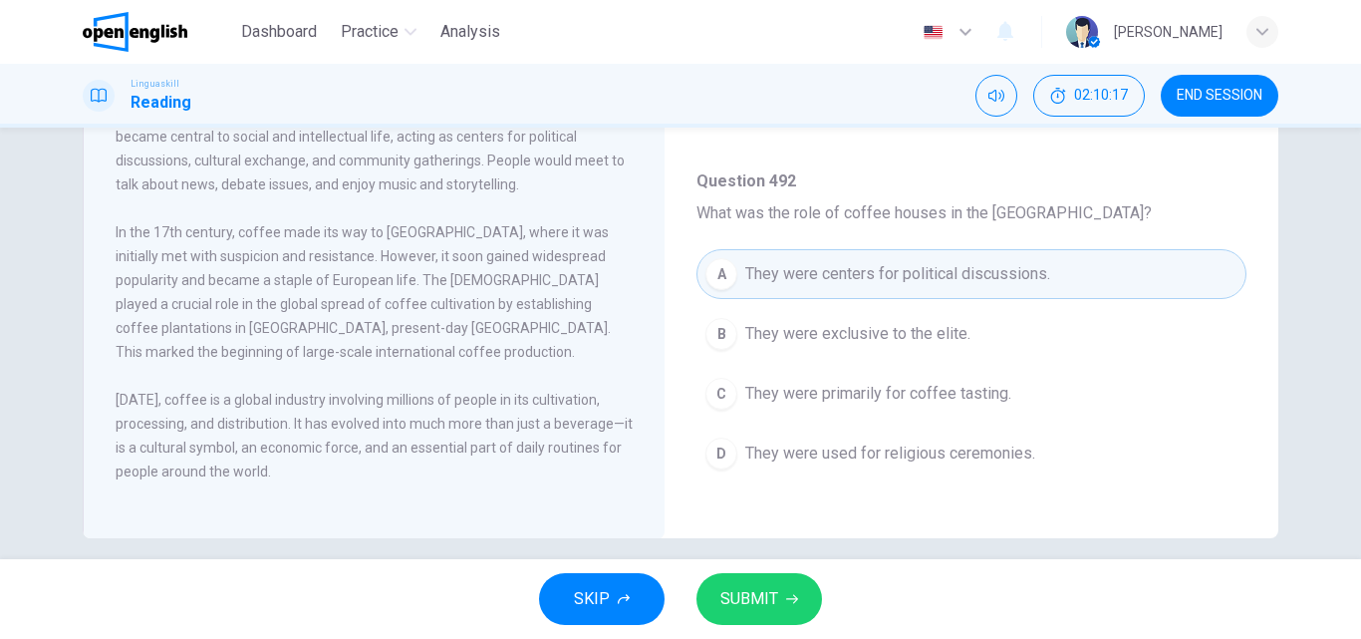
scroll to position [341, 0]
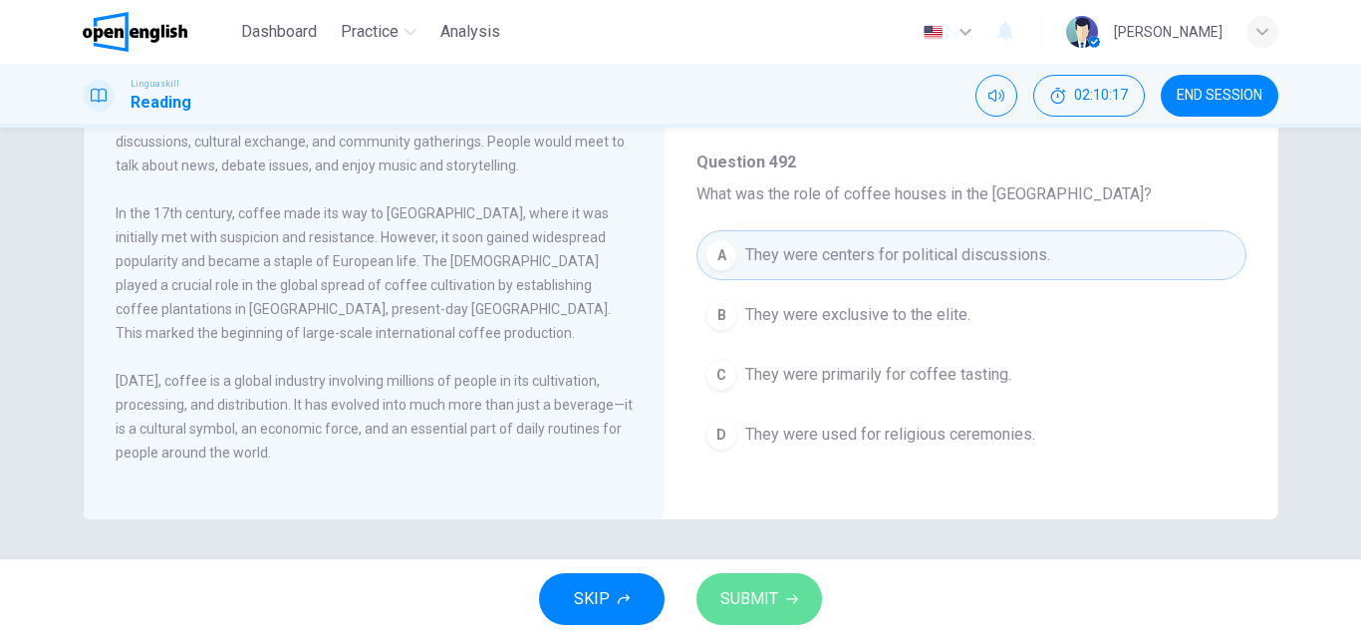
click at [741, 592] on span "SUBMIT" at bounding box center [749, 599] width 58 height 28
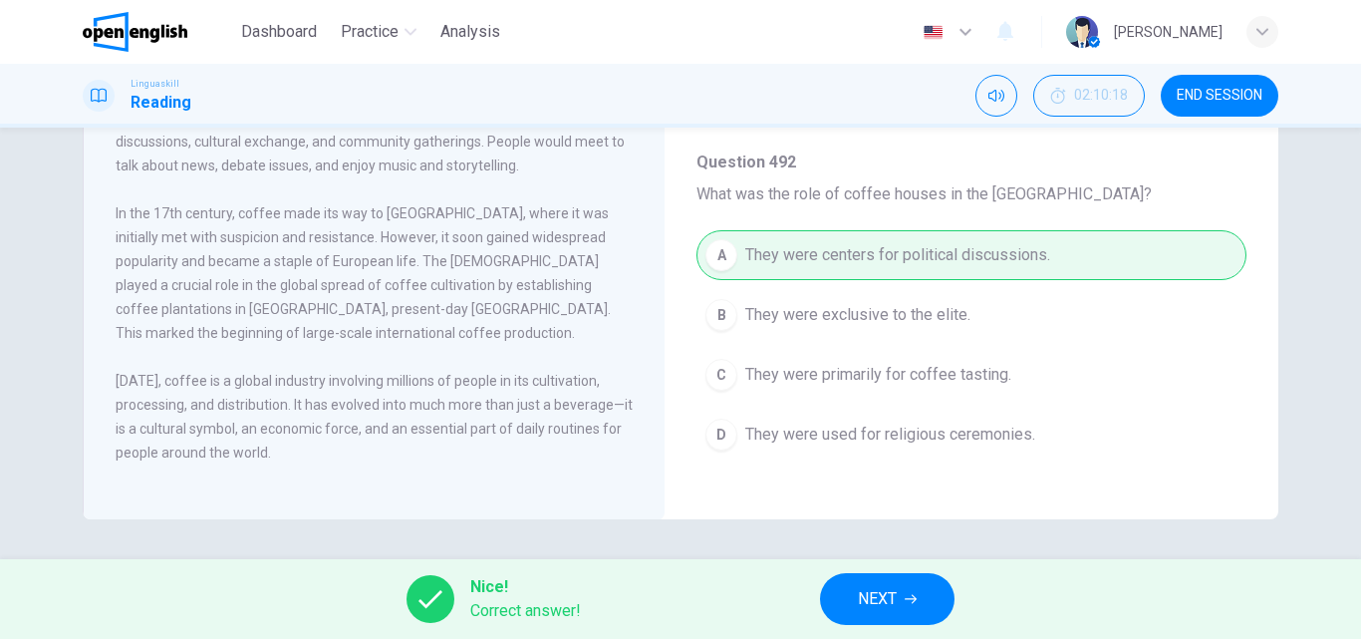
click at [863, 603] on span "NEXT" at bounding box center [877, 599] width 39 height 28
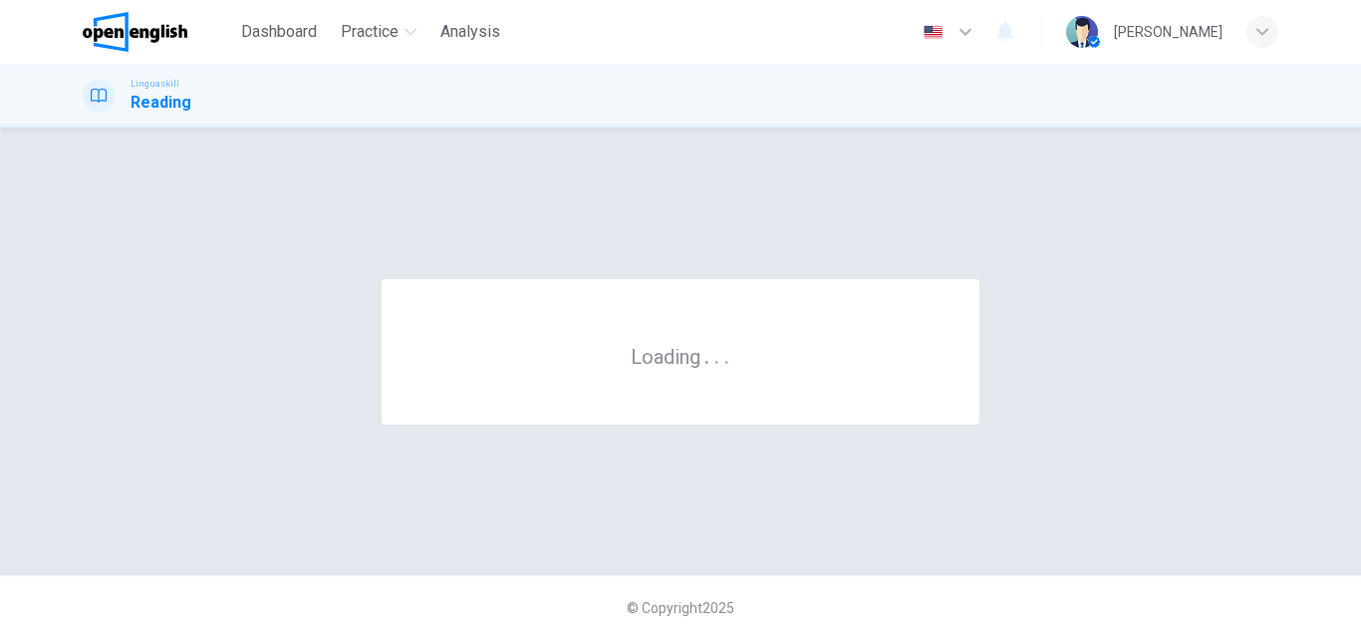
scroll to position [0, 0]
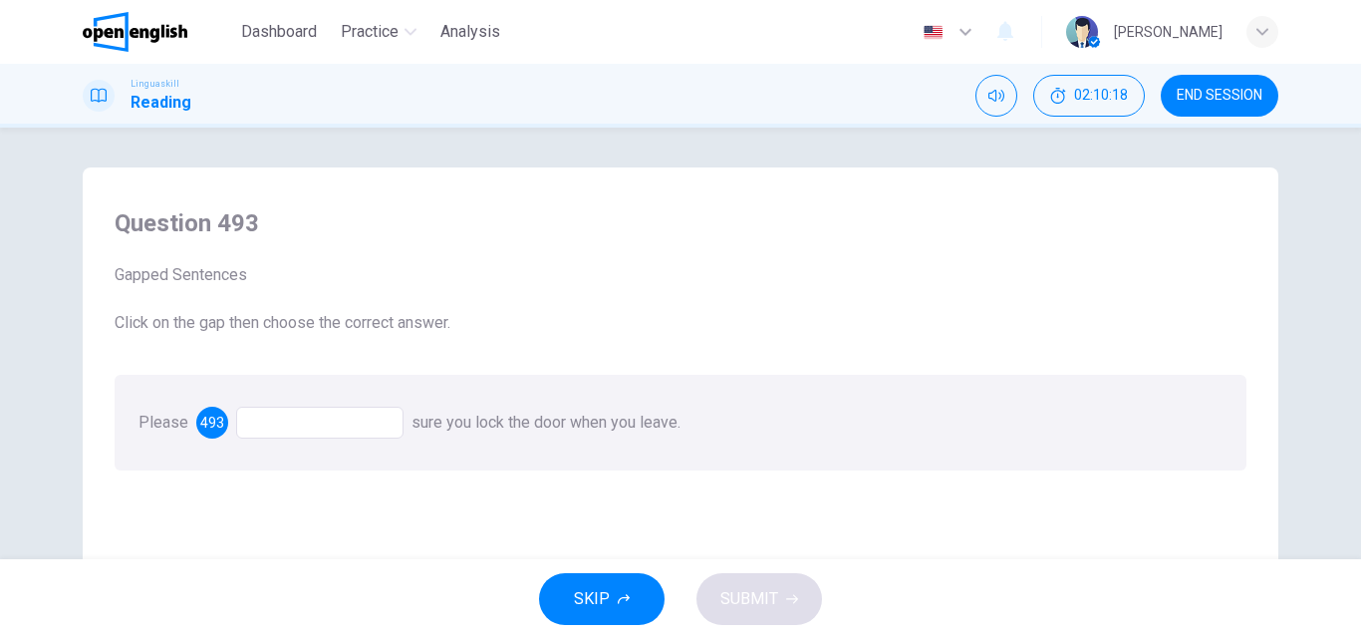
click at [279, 422] on div at bounding box center [319, 422] width 167 height 32
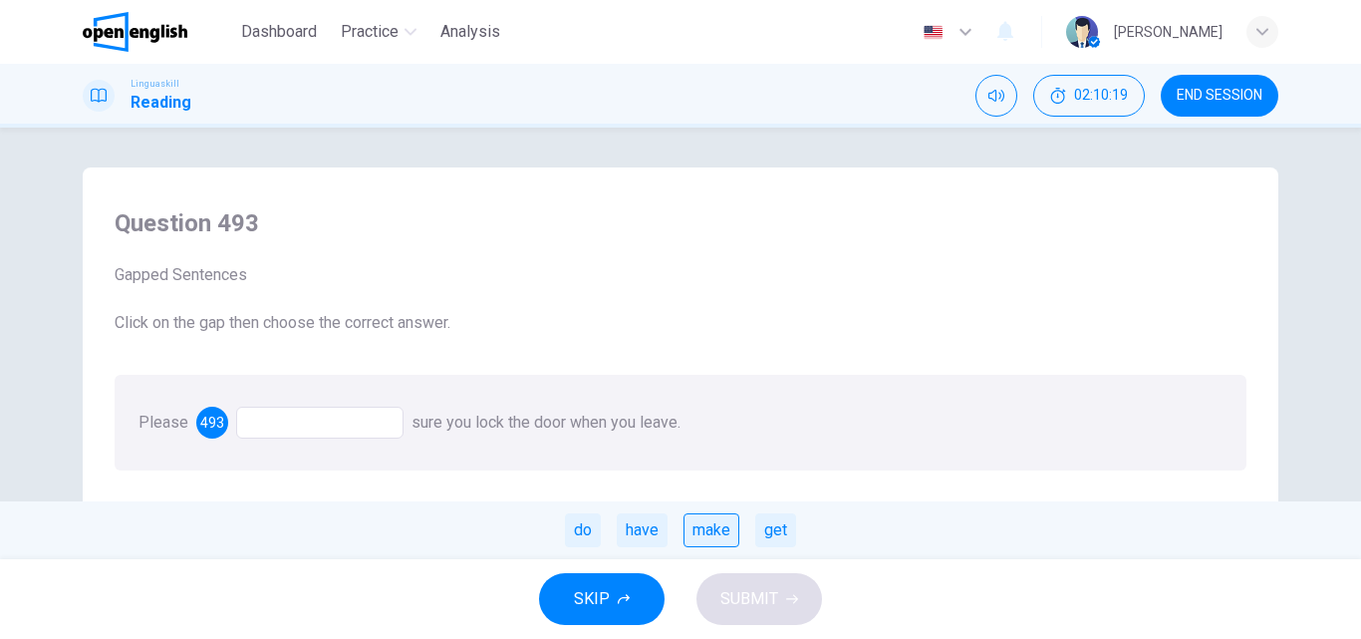
click at [711, 532] on div "make" at bounding box center [711, 530] width 56 height 34
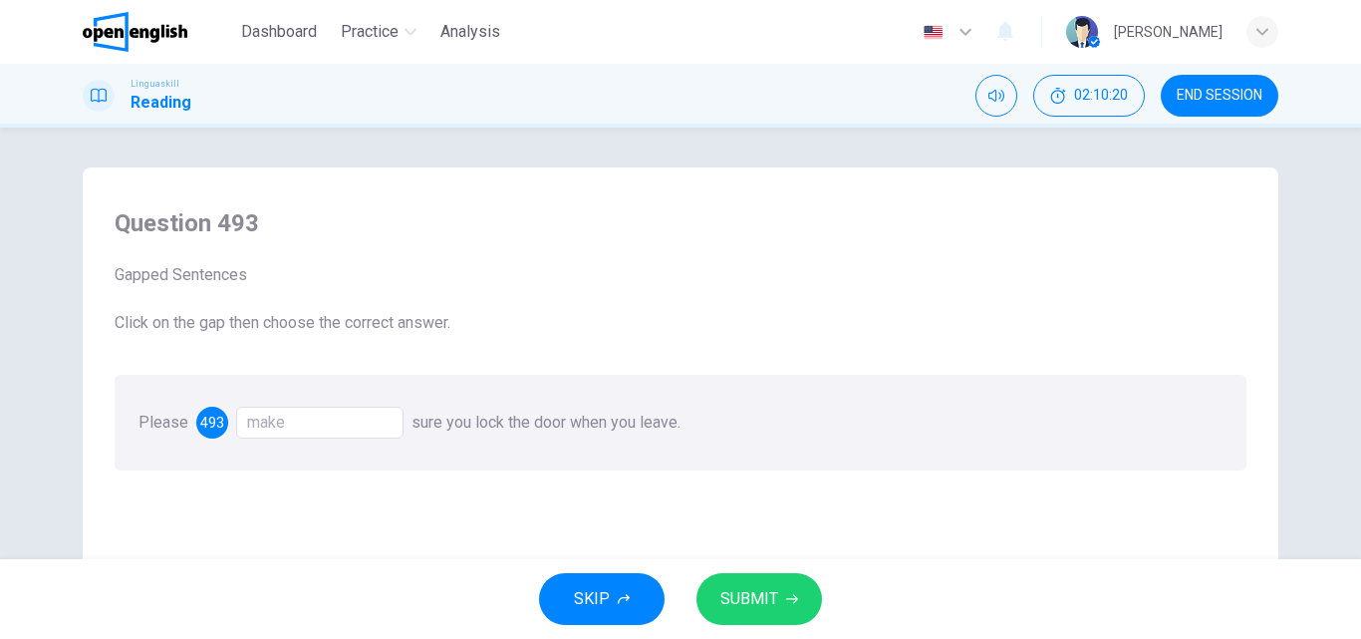
click at [779, 598] on button "SUBMIT" at bounding box center [759, 599] width 126 height 52
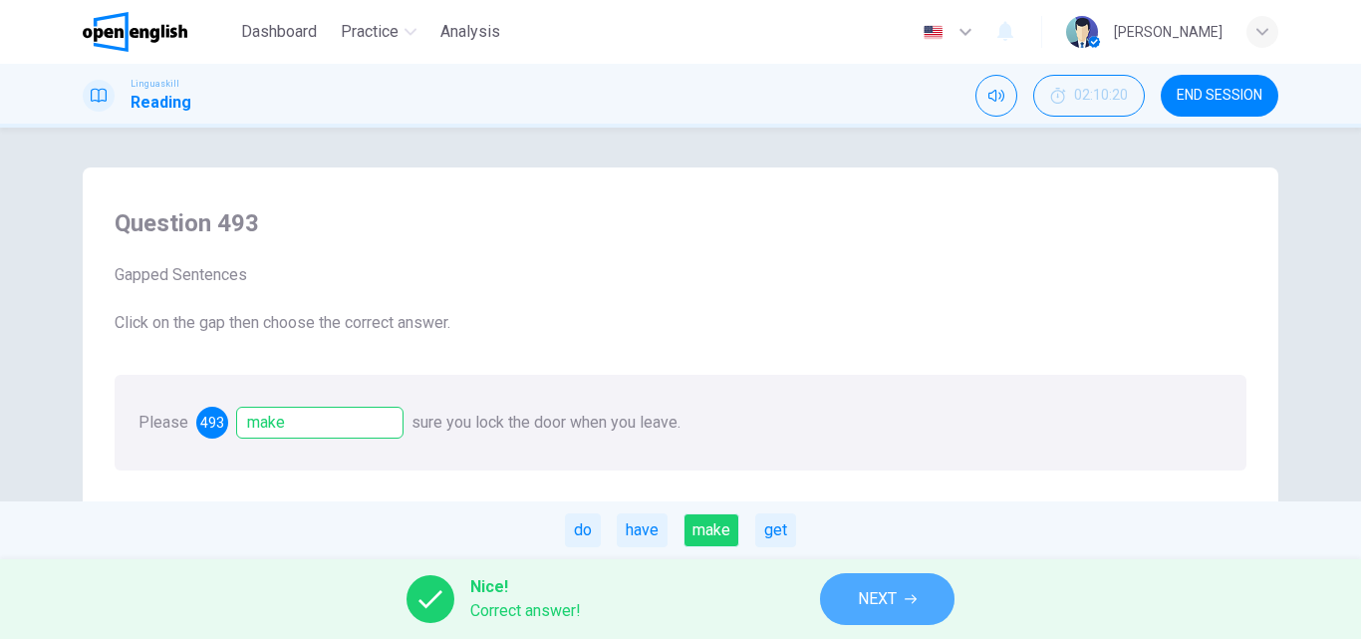
click at [860, 586] on span "NEXT" at bounding box center [877, 599] width 39 height 28
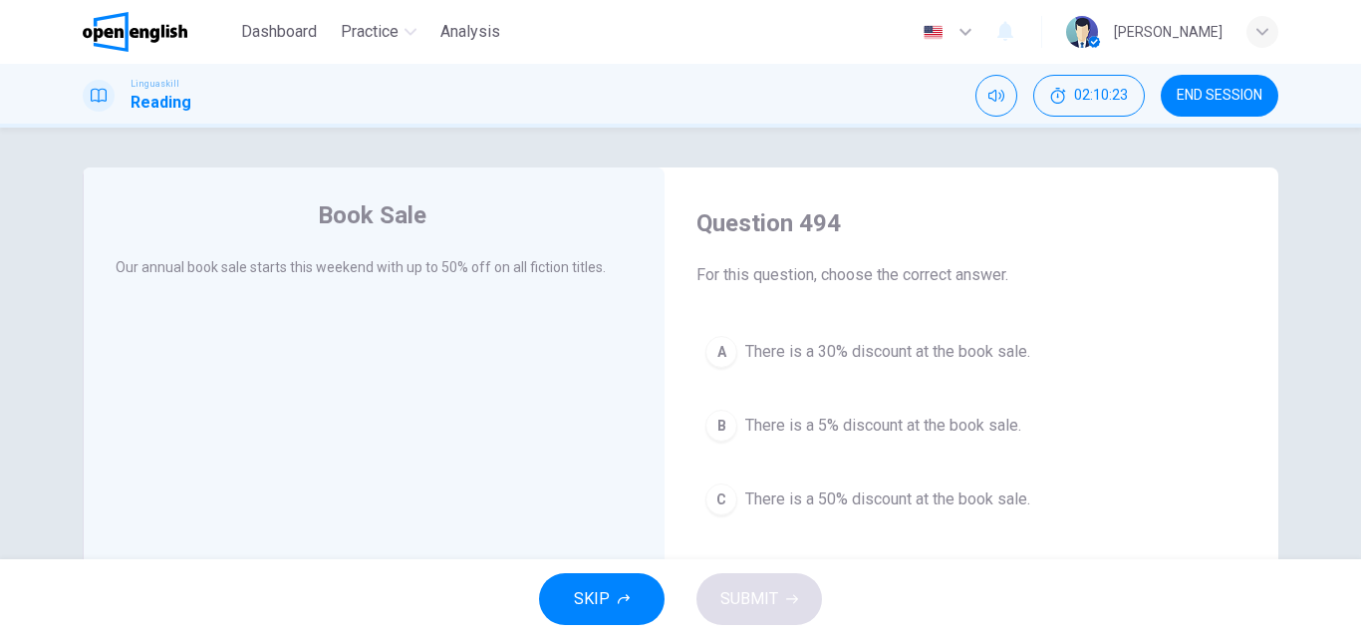
click at [863, 486] on button "C There is a 50% discount at the book sale." at bounding box center [971, 499] width 550 height 50
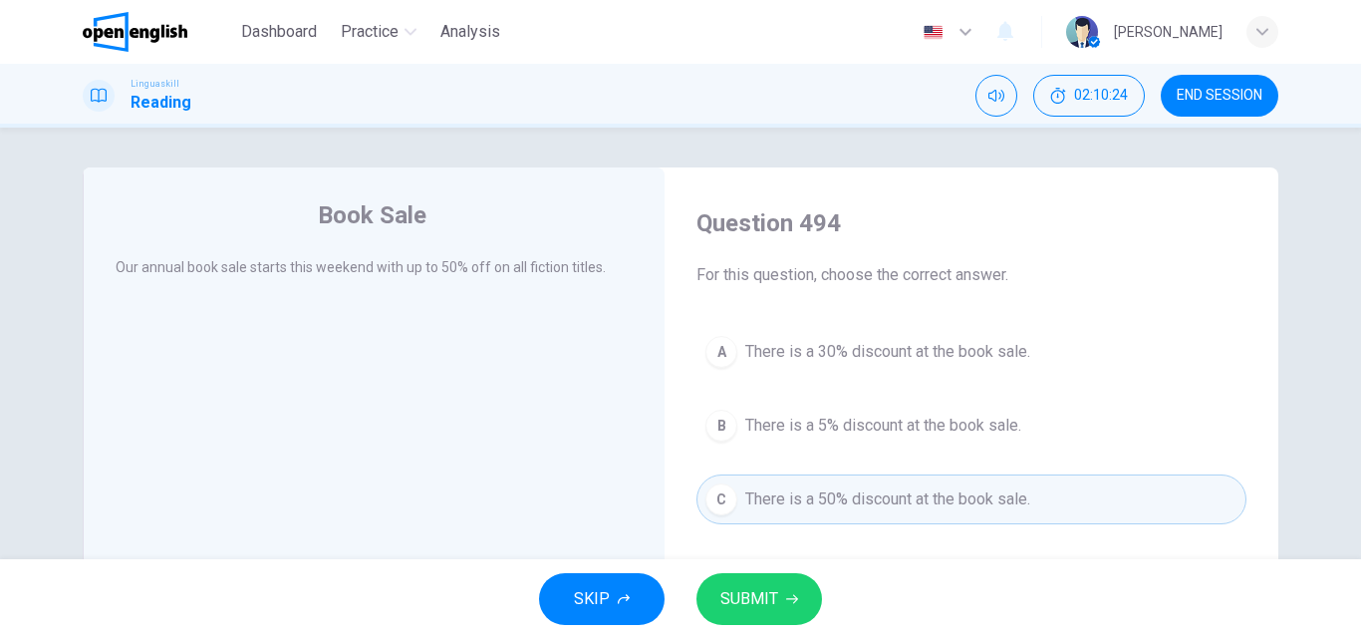
click at [748, 594] on span "SUBMIT" at bounding box center [749, 599] width 58 height 28
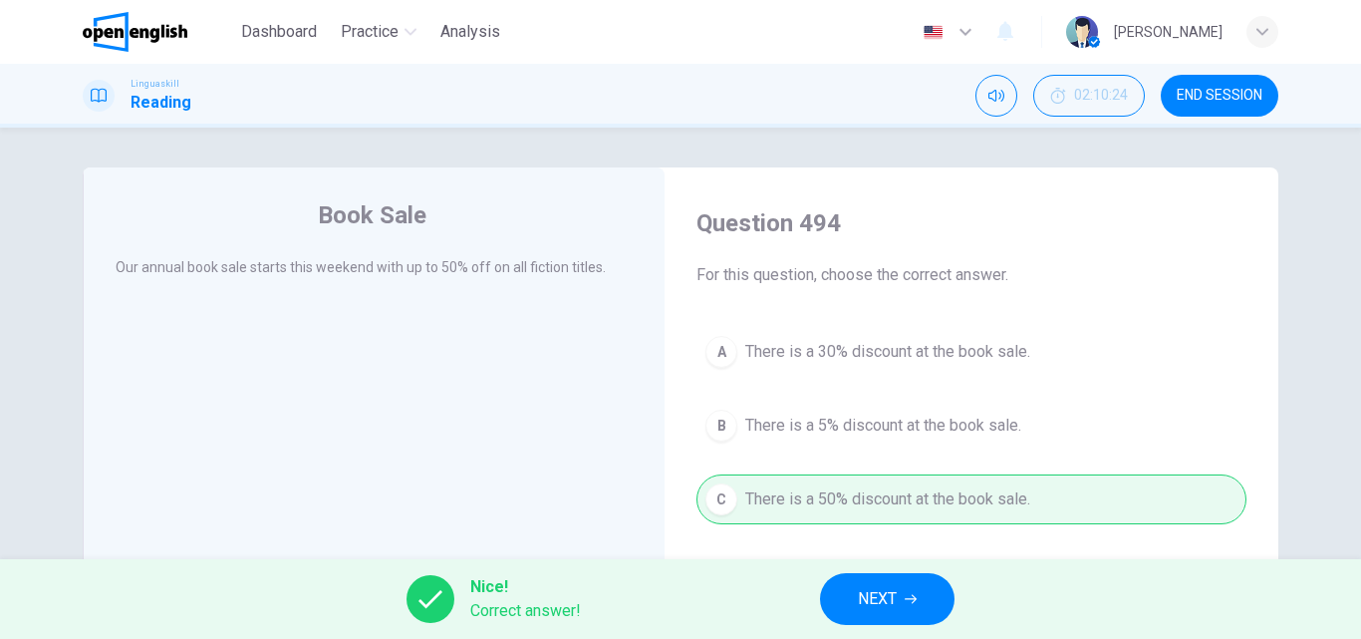
click at [931, 593] on button "NEXT" at bounding box center [887, 599] width 134 height 52
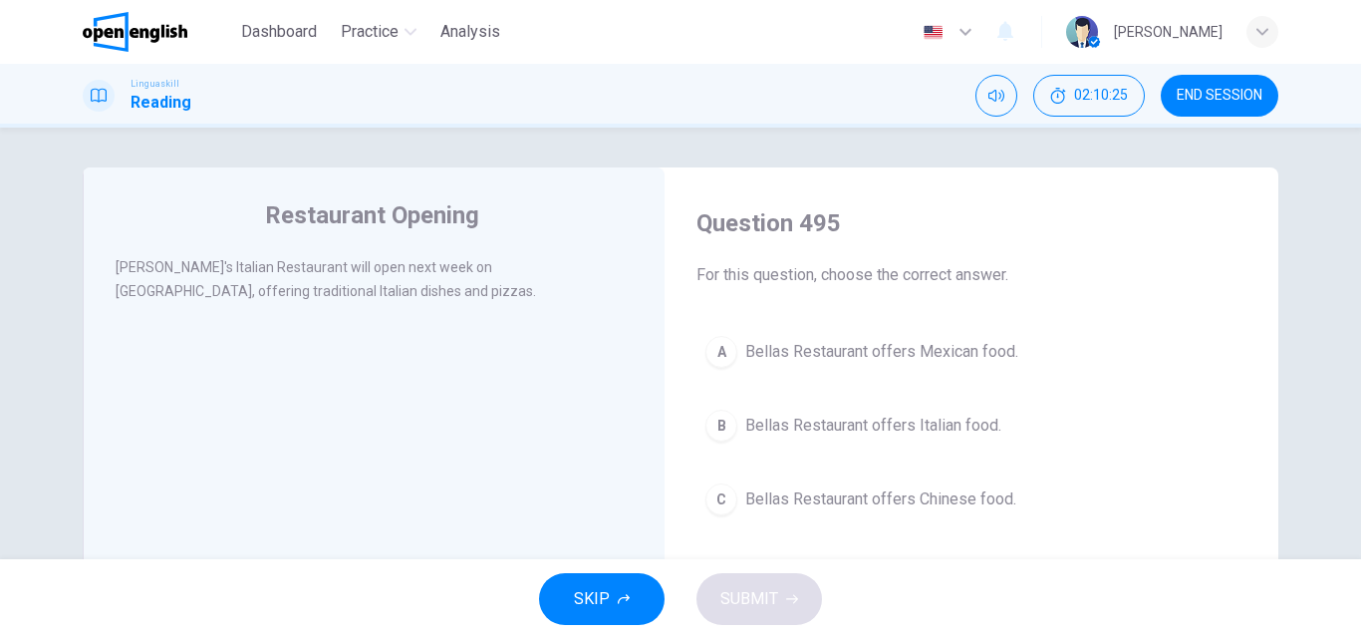
click at [844, 433] on span "Bellas Restaurant offers Italian food." at bounding box center [873, 425] width 256 height 24
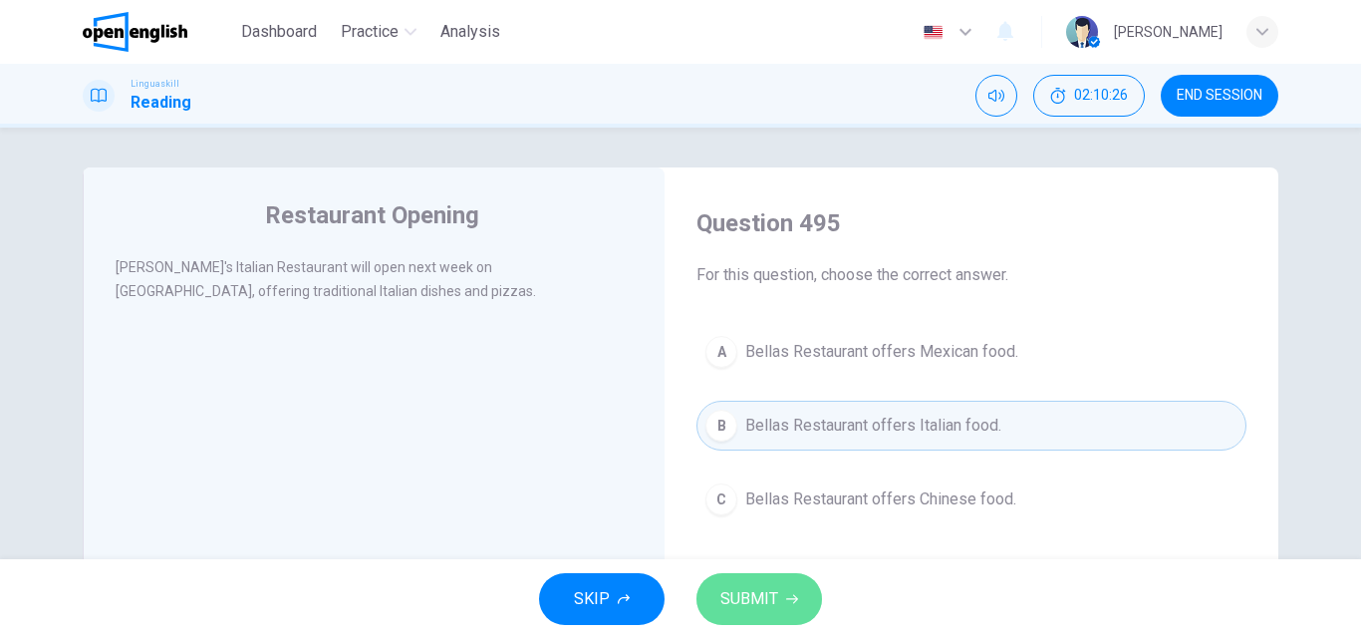
click at [758, 604] on span "SUBMIT" at bounding box center [749, 599] width 58 height 28
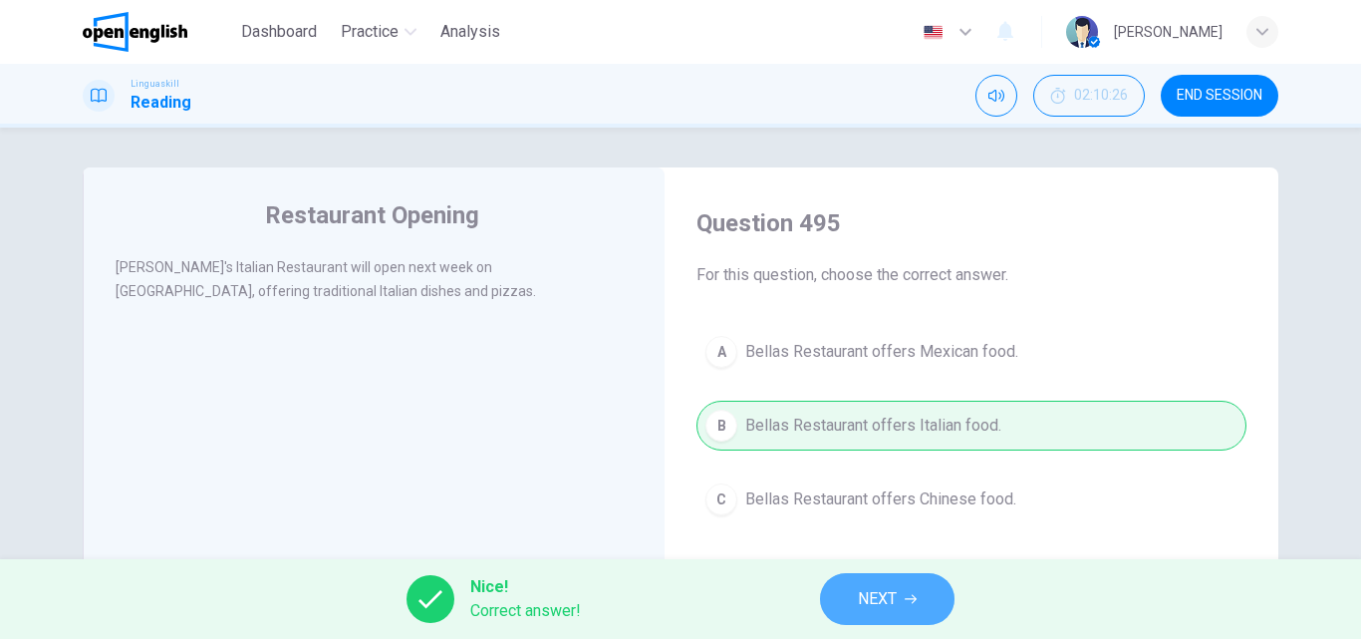
click at [875, 593] on span "NEXT" at bounding box center [877, 599] width 39 height 28
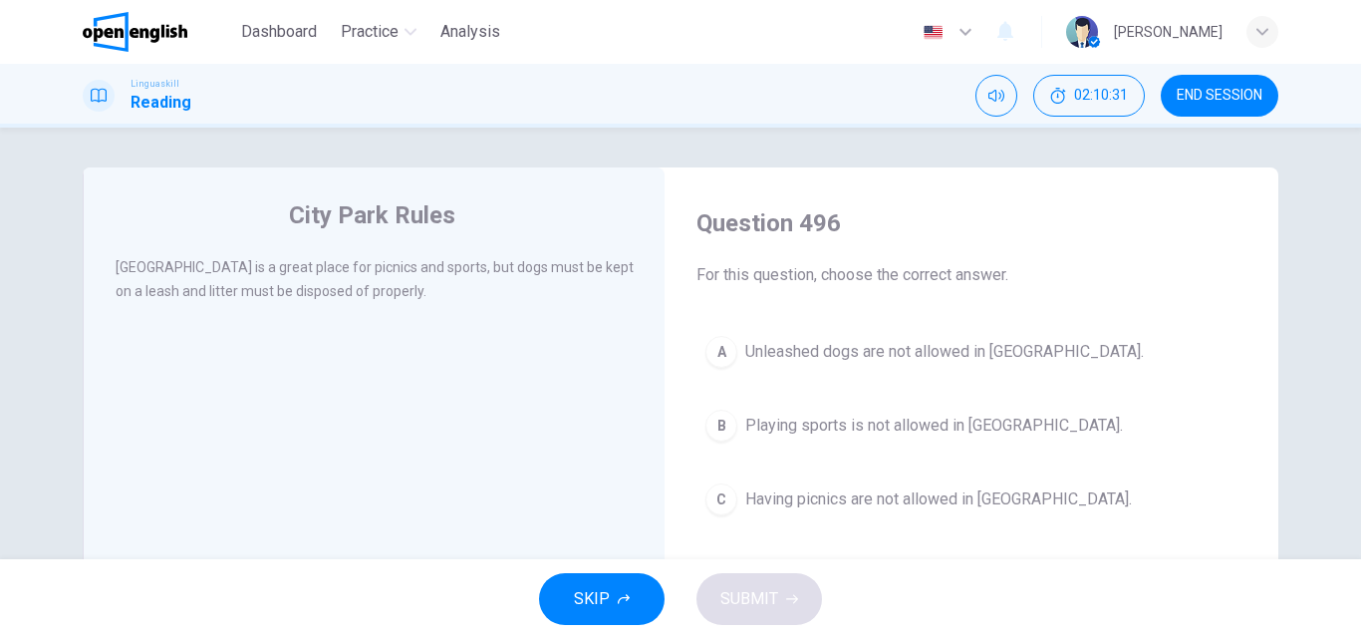
click at [773, 342] on span "Unleashed dogs are not allowed in [GEOGRAPHIC_DATA]." at bounding box center [944, 352] width 399 height 24
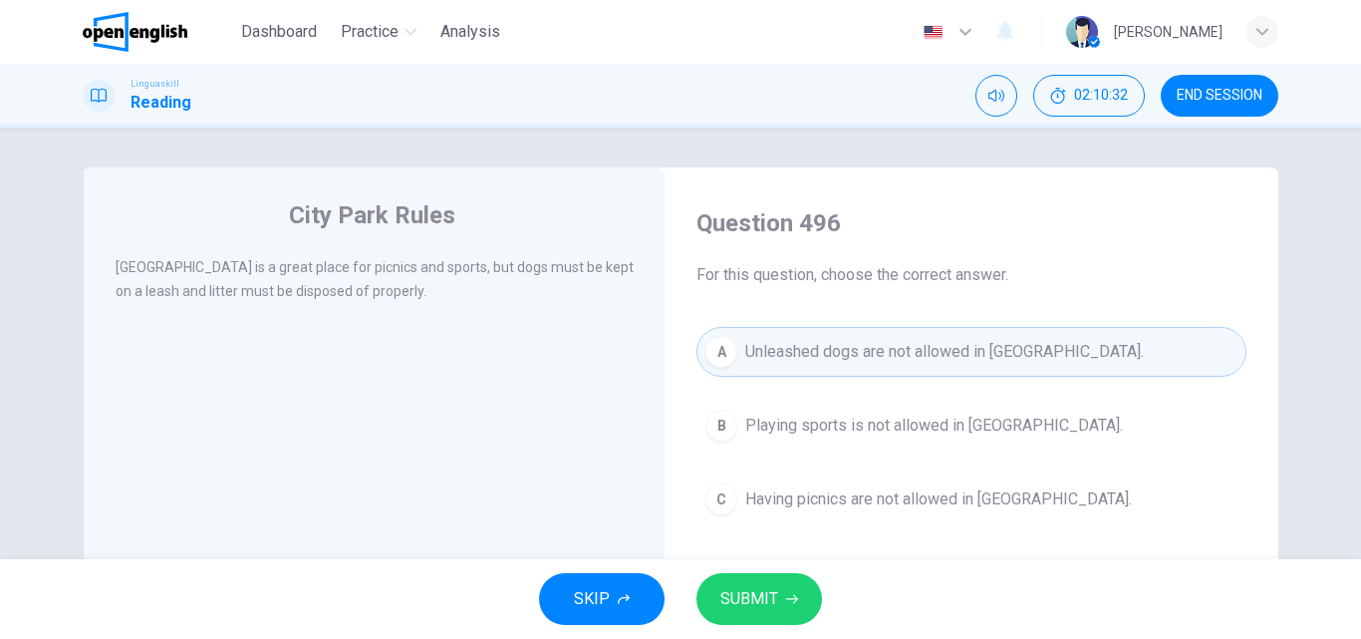
click at [737, 597] on span "SUBMIT" at bounding box center [749, 599] width 58 height 28
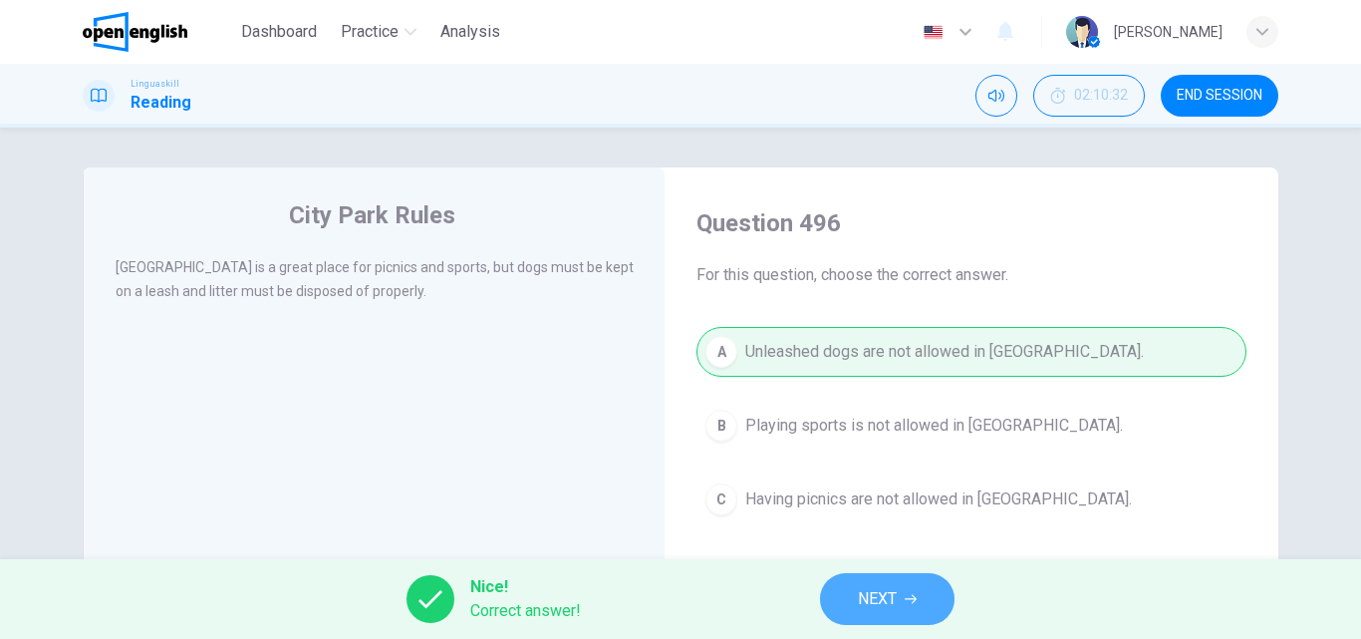
click at [879, 603] on span "NEXT" at bounding box center [877, 599] width 39 height 28
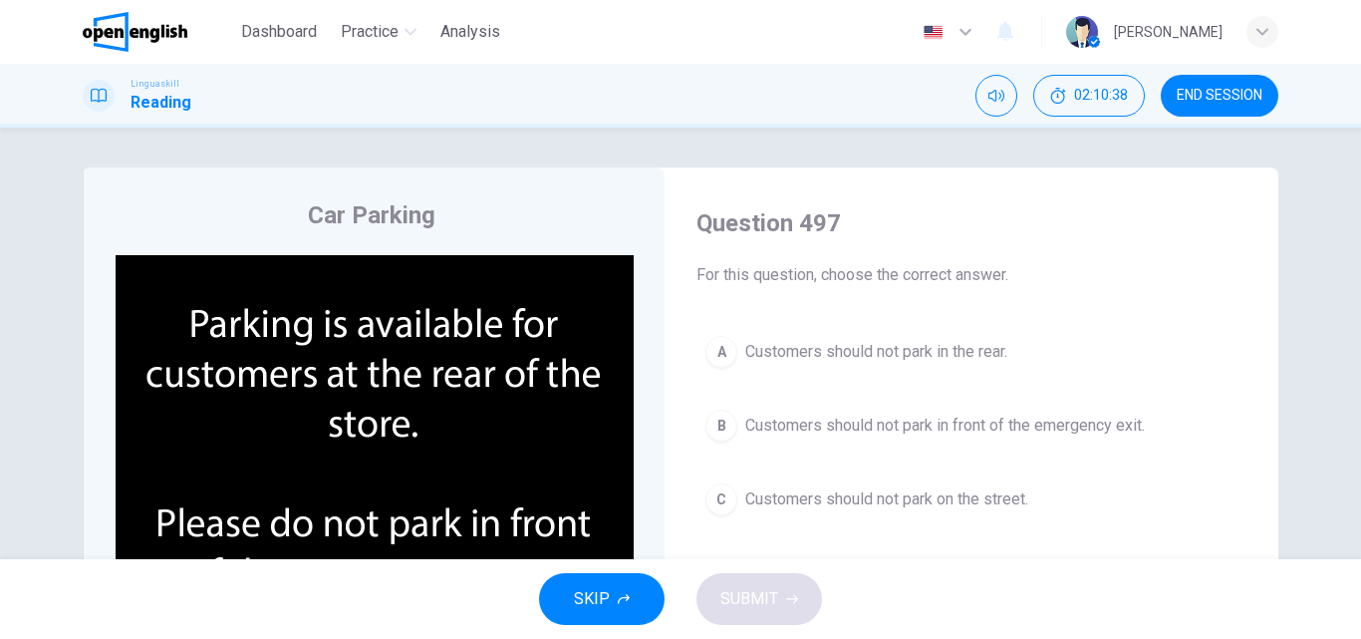
click at [911, 417] on span "Customers should not park in front of the emergency exit." at bounding box center [945, 425] width 400 height 24
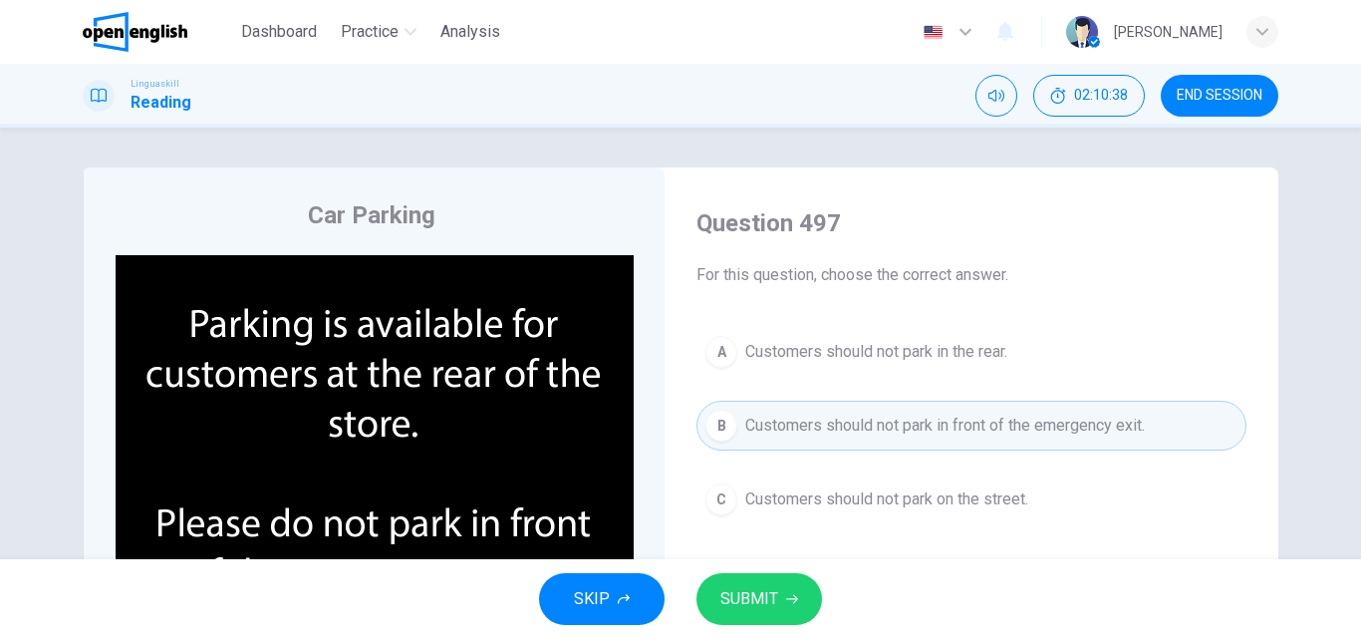
click at [771, 589] on span "SUBMIT" at bounding box center [749, 599] width 58 height 28
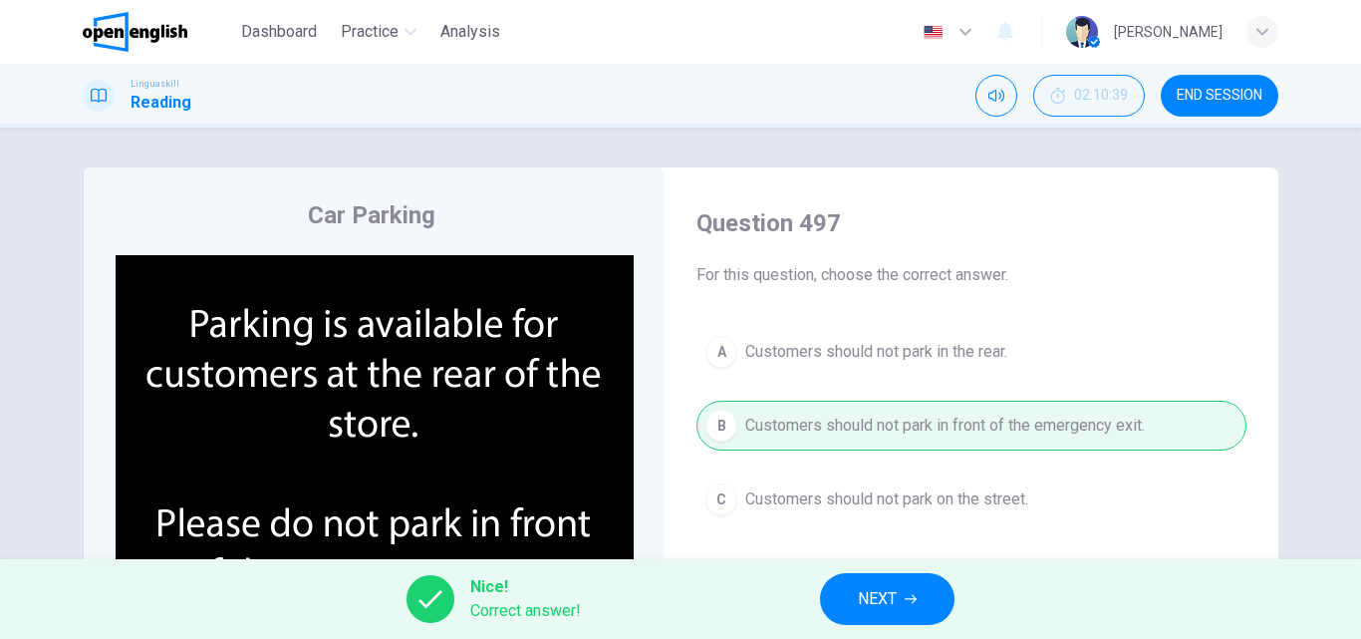
click at [893, 586] on span "NEXT" at bounding box center [877, 599] width 39 height 28
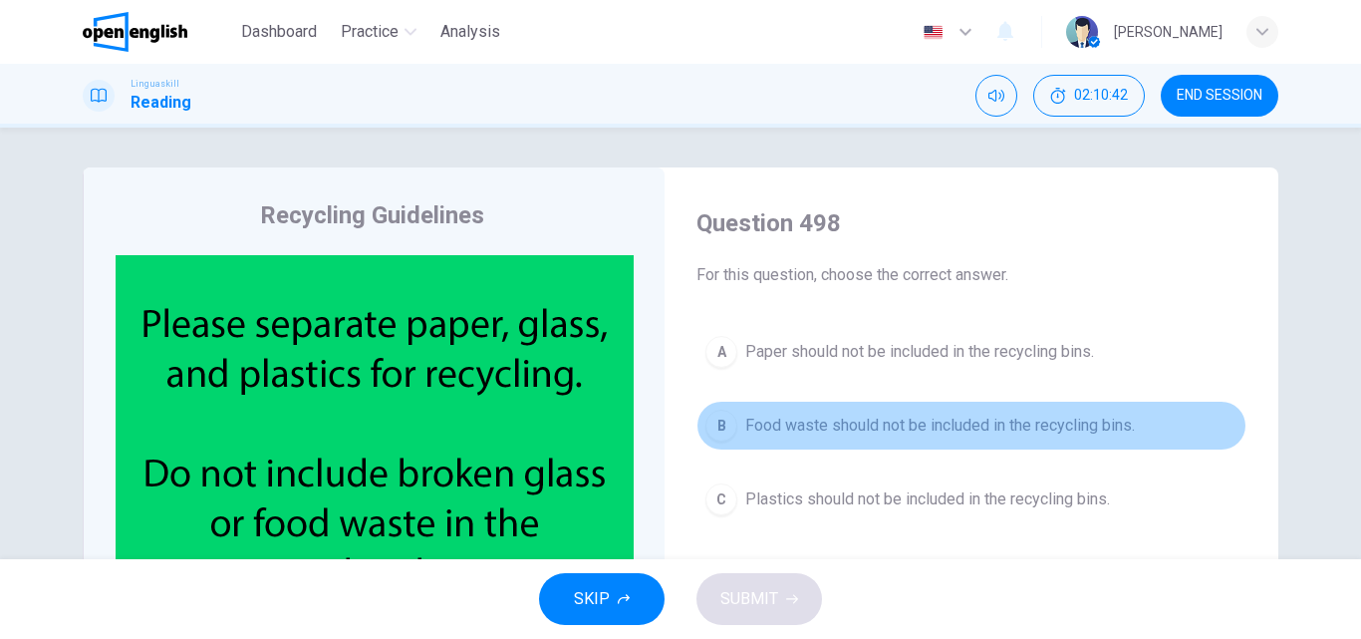
click at [828, 411] on button "B Food waste should not be included in the recycling bins." at bounding box center [971, 425] width 550 height 50
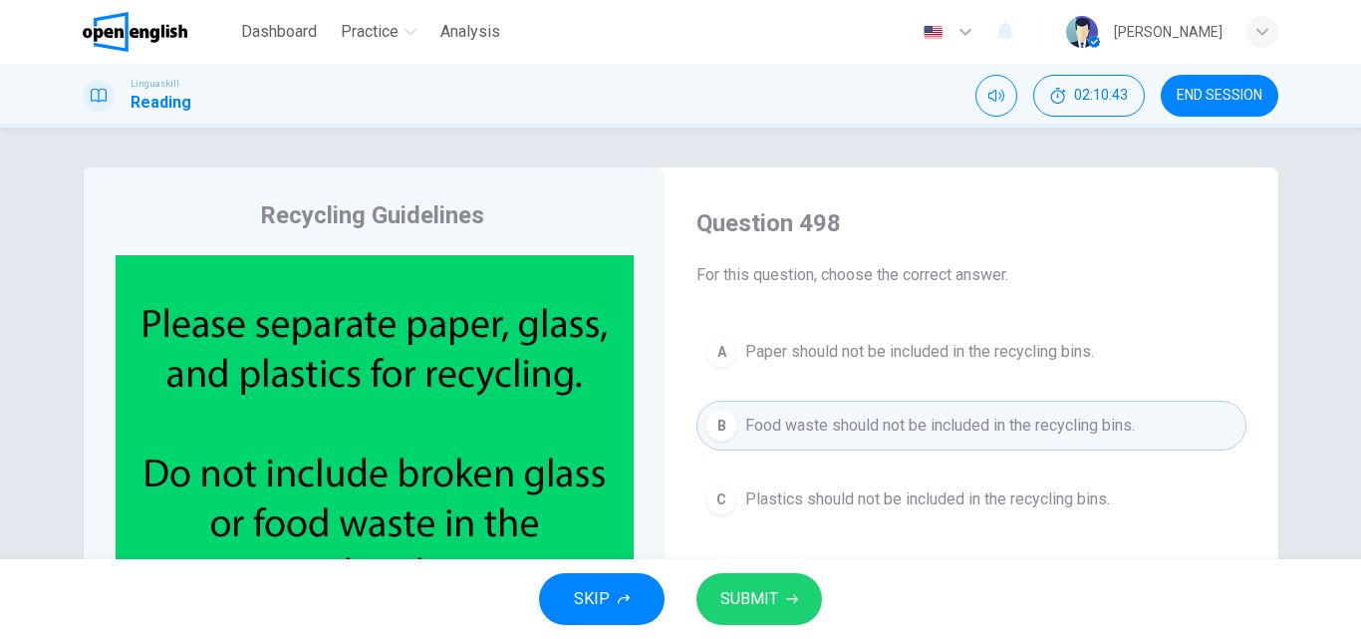
click at [763, 600] on span "SUBMIT" at bounding box center [749, 599] width 58 height 28
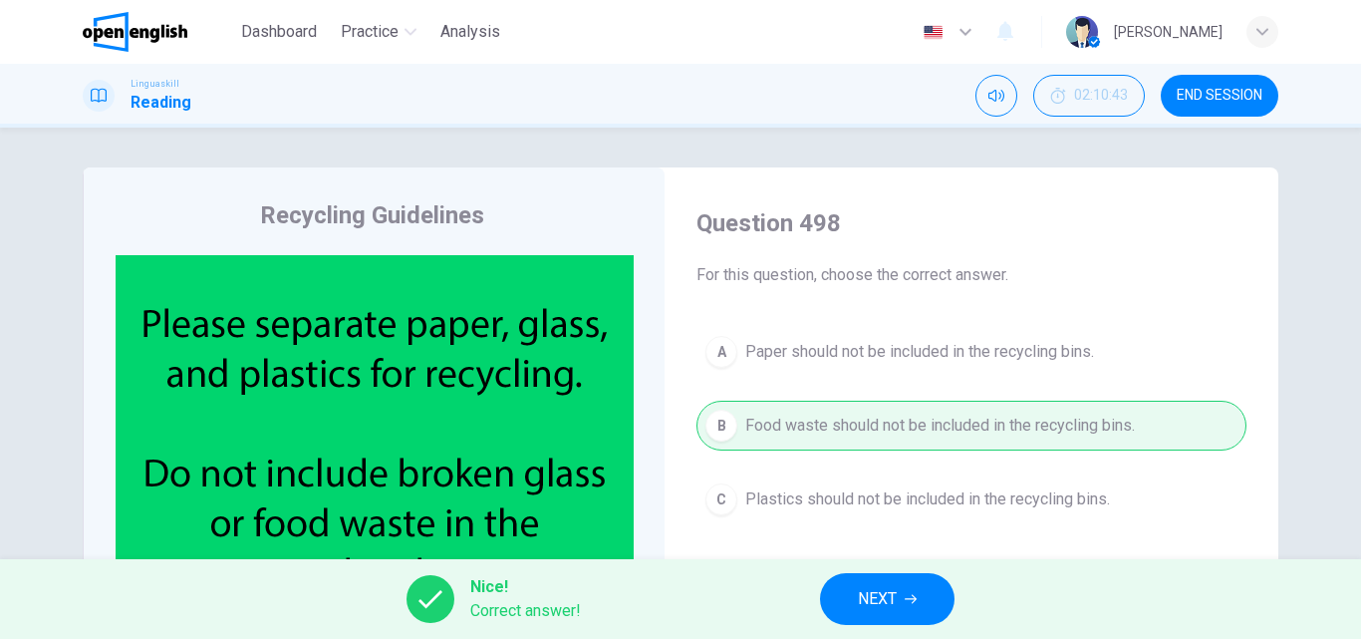
click at [855, 588] on button "NEXT" at bounding box center [887, 599] width 134 height 52
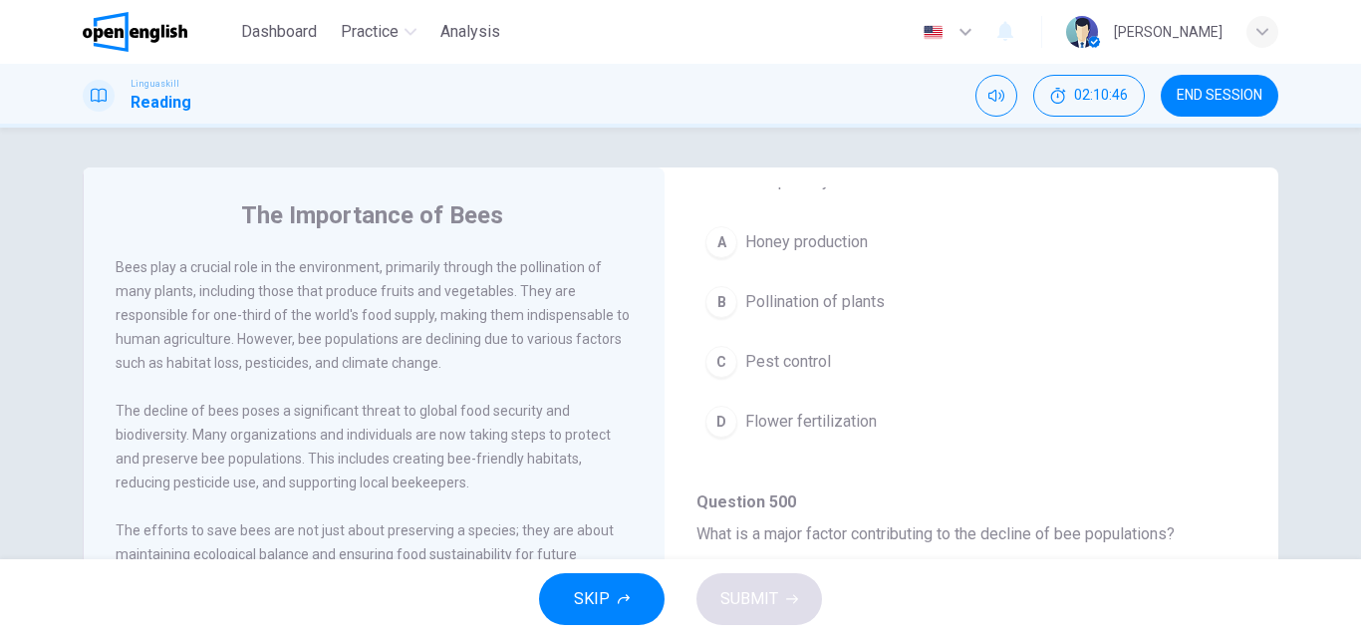
scroll to position [199, 0]
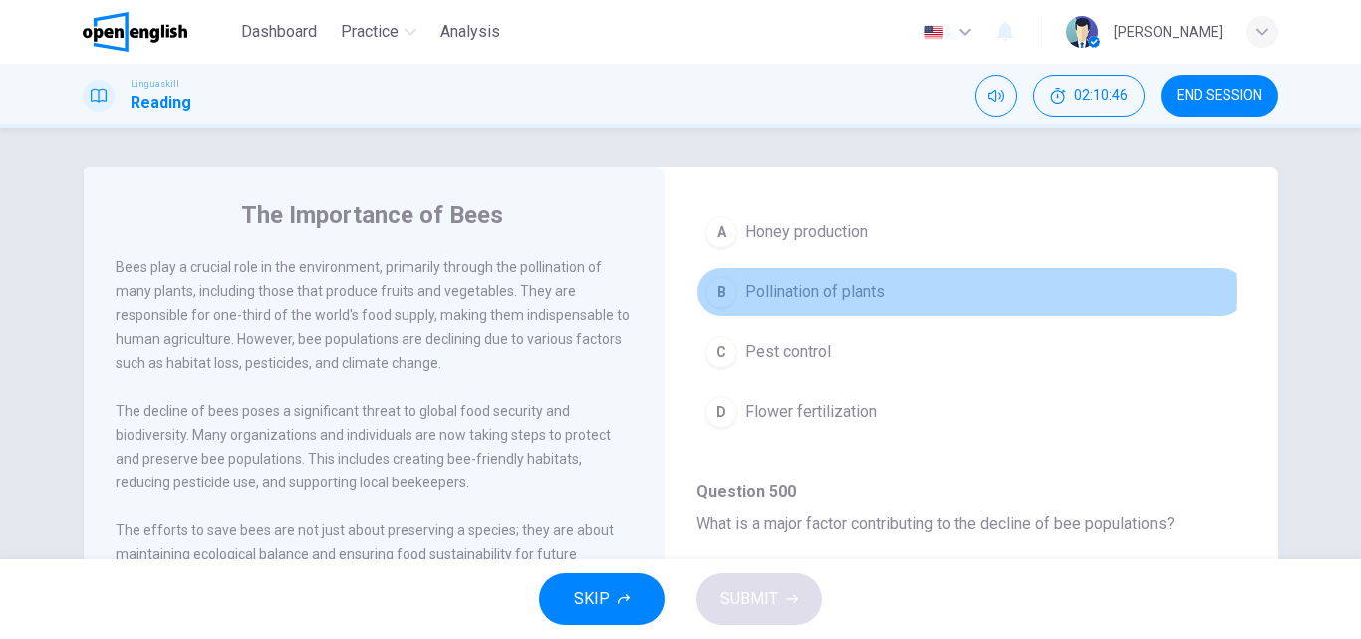
click at [845, 291] on span "Pollination of plants" at bounding box center [814, 292] width 139 height 24
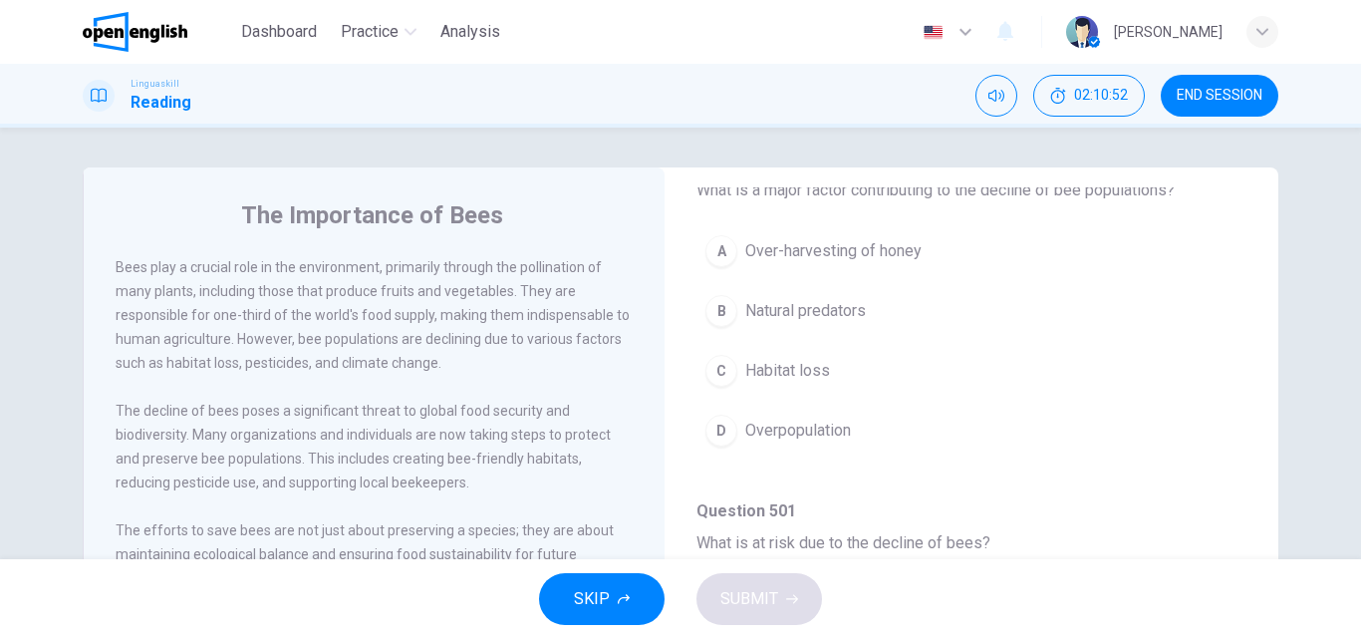
scroll to position [498, 0]
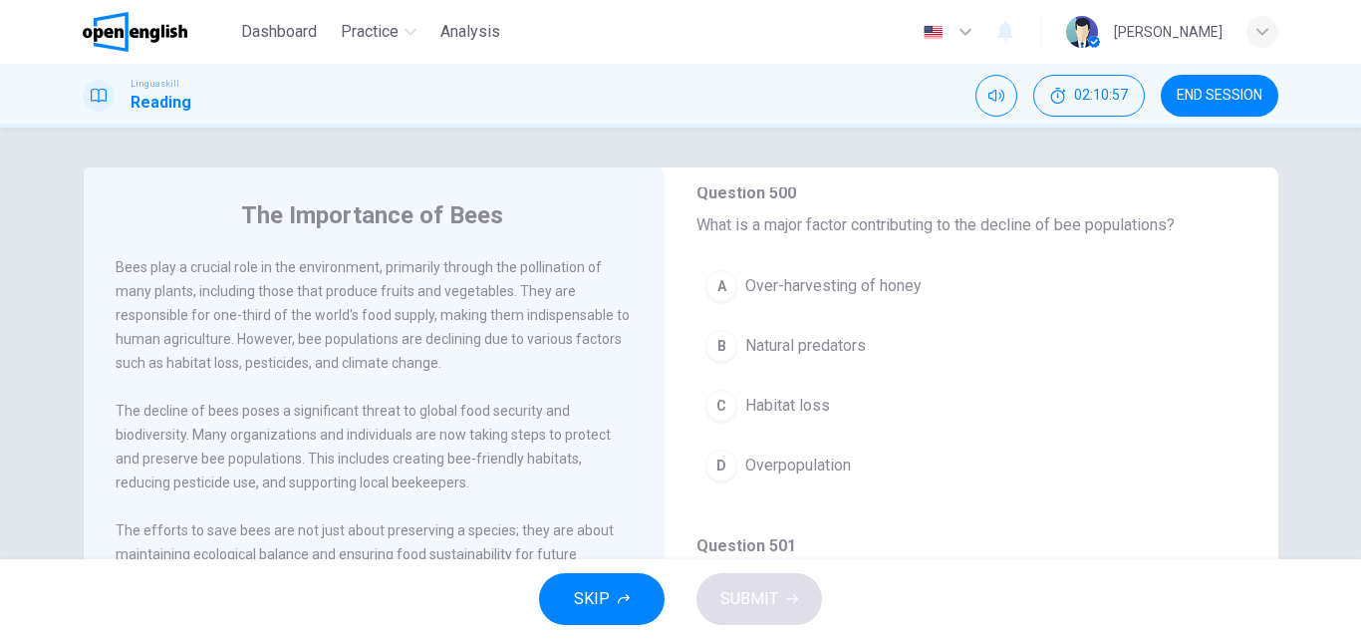
click at [778, 413] on span "Habitat loss" at bounding box center [787, 406] width 85 height 24
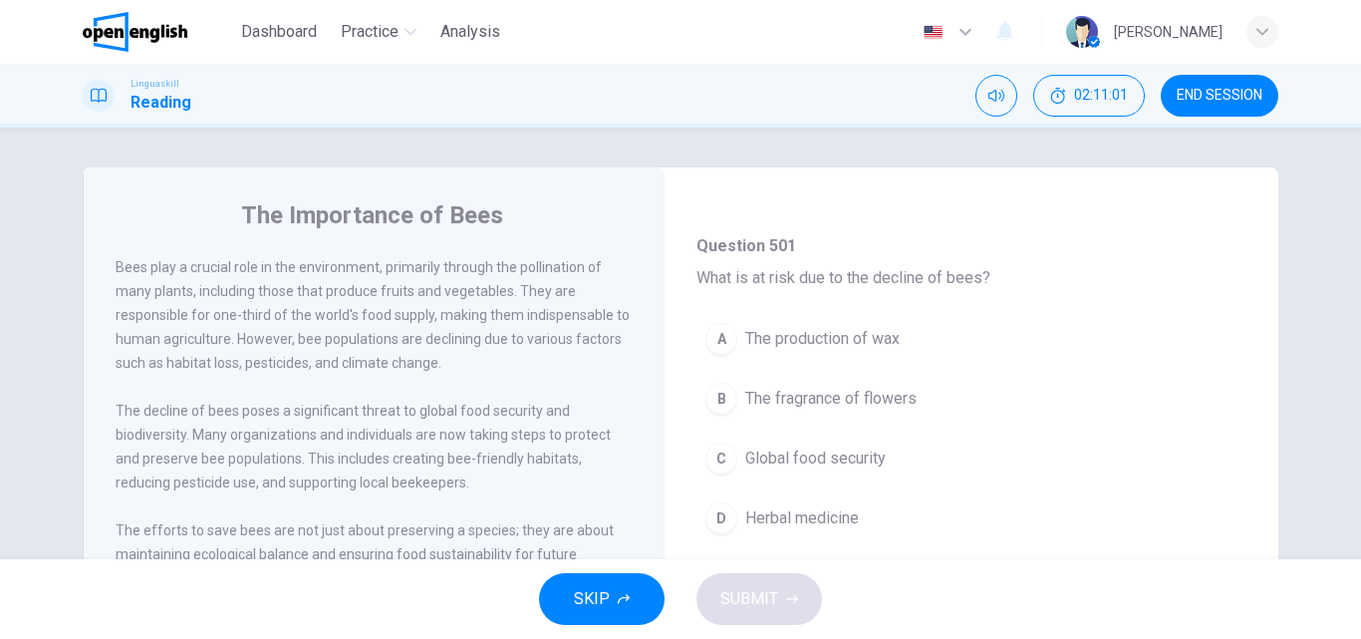
scroll to position [797, 0]
drag, startPoint x: 859, startPoint y: 451, endPoint x: 846, endPoint y: 456, distance: 13.9
click at [858, 451] on span "Global food security" at bounding box center [815, 459] width 140 height 24
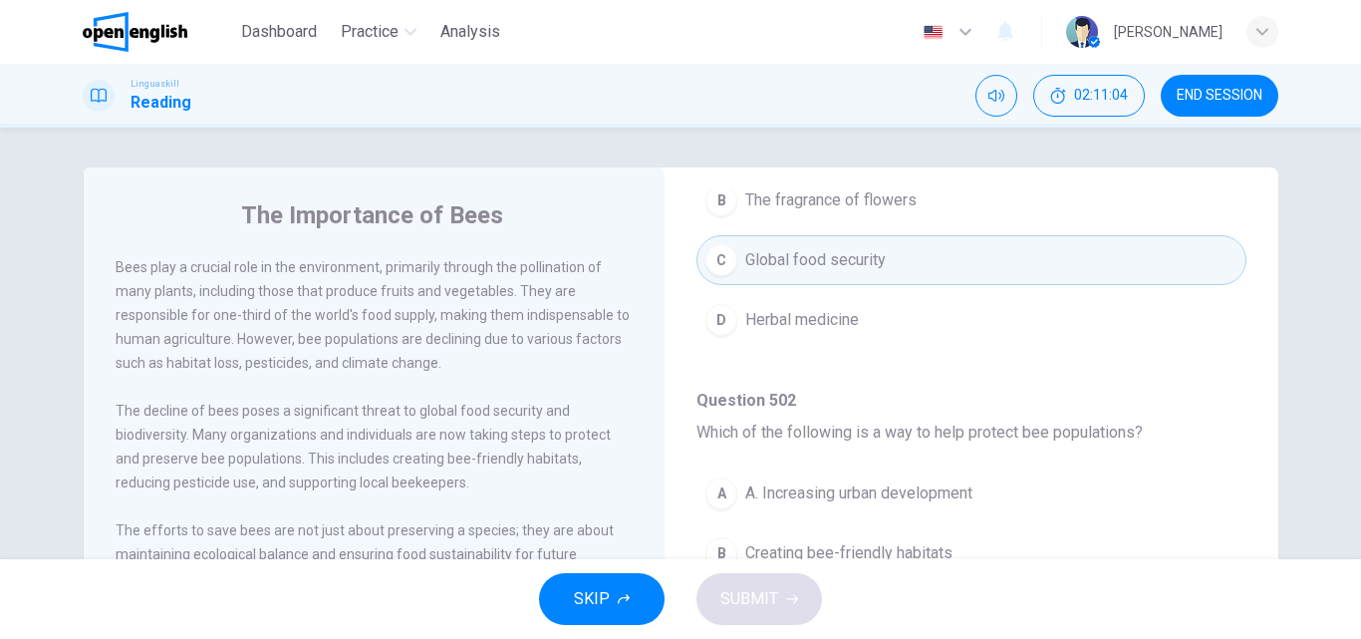
scroll to position [1196, 0]
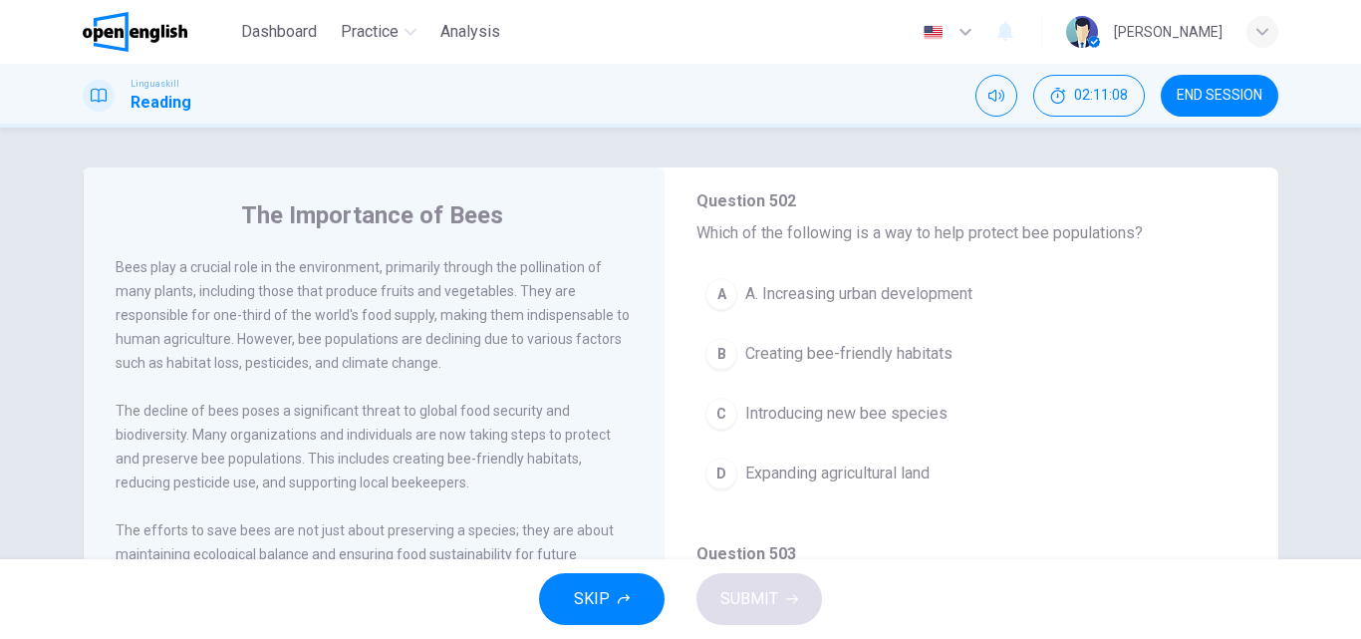
click at [929, 356] on span "Creating bee-friendly habitats" at bounding box center [848, 354] width 207 height 24
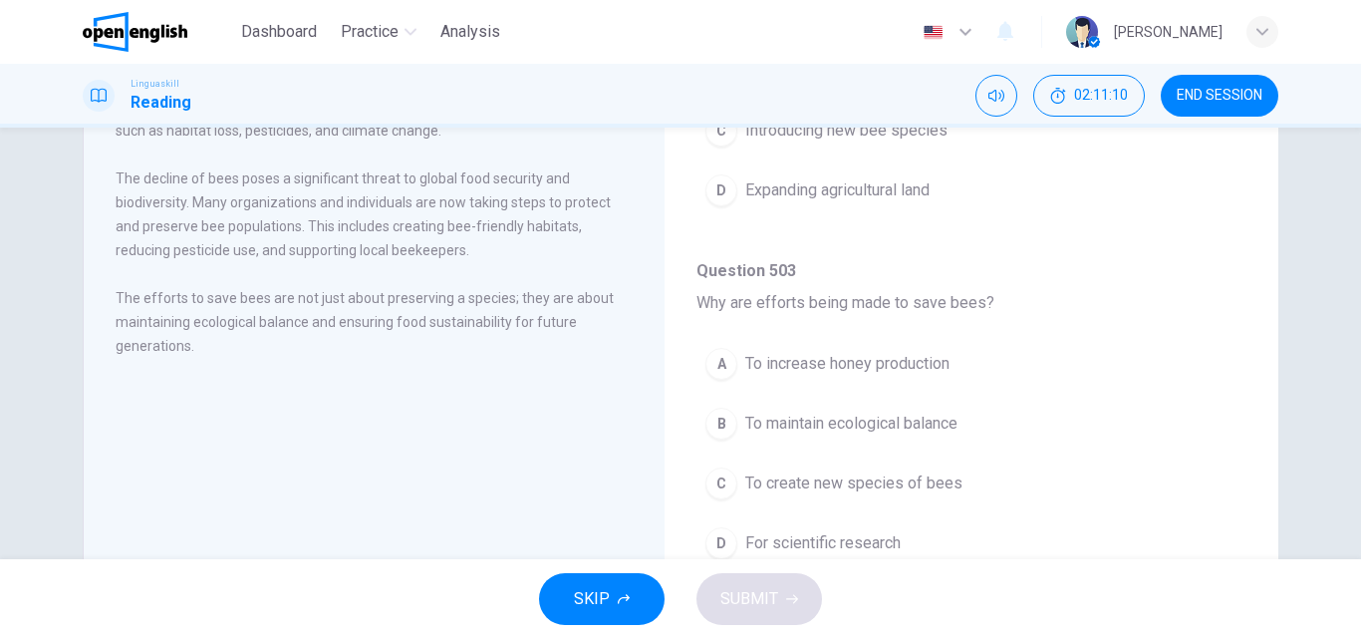
scroll to position [299, 0]
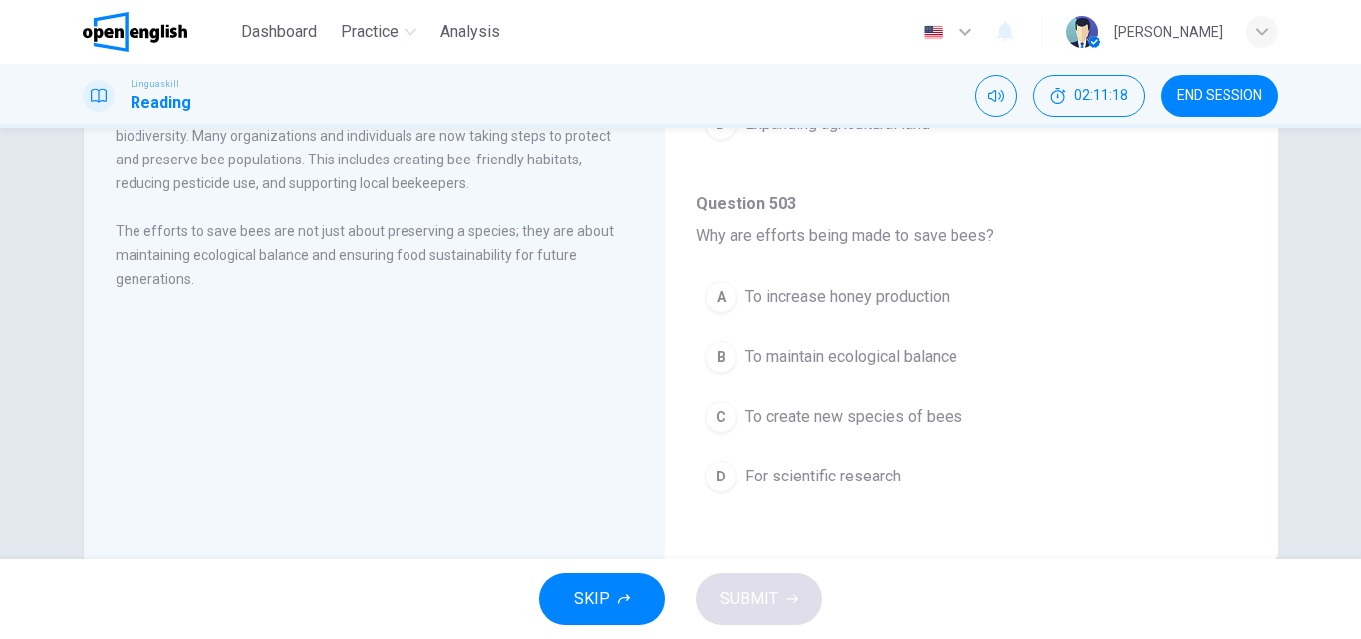
click at [768, 356] on span "To maintain ecological balance" at bounding box center [851, 357] width 212 height 24
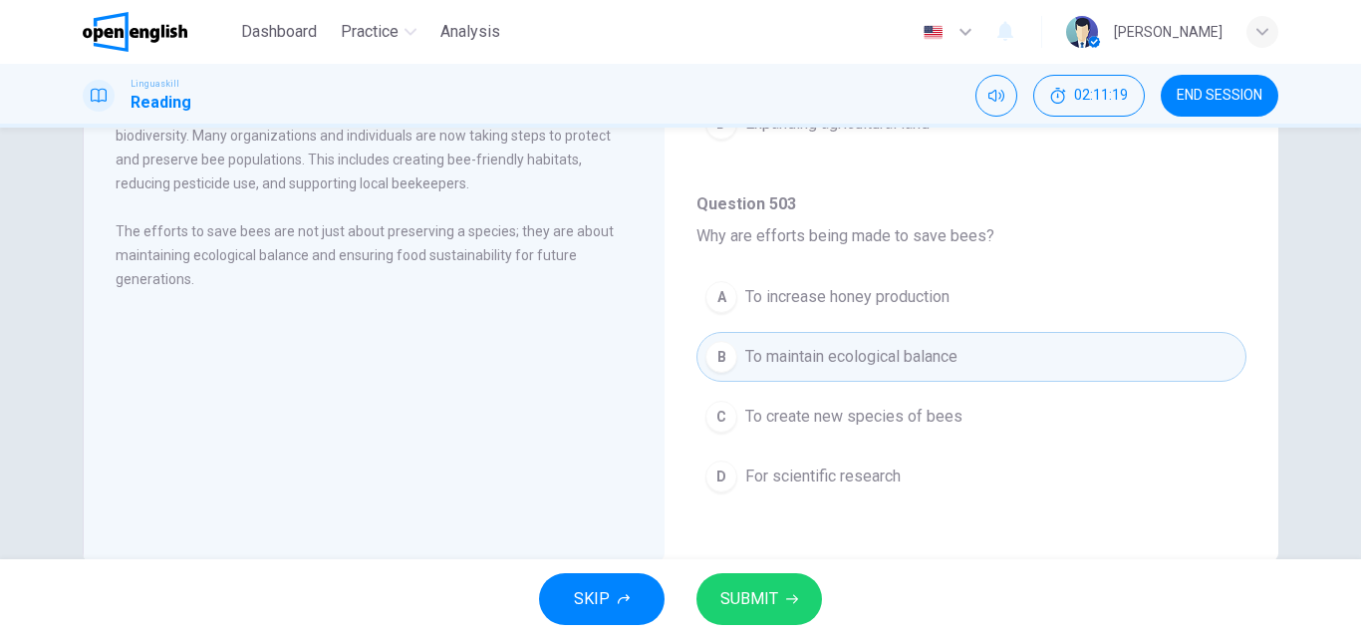
scroll to position [341, 0]
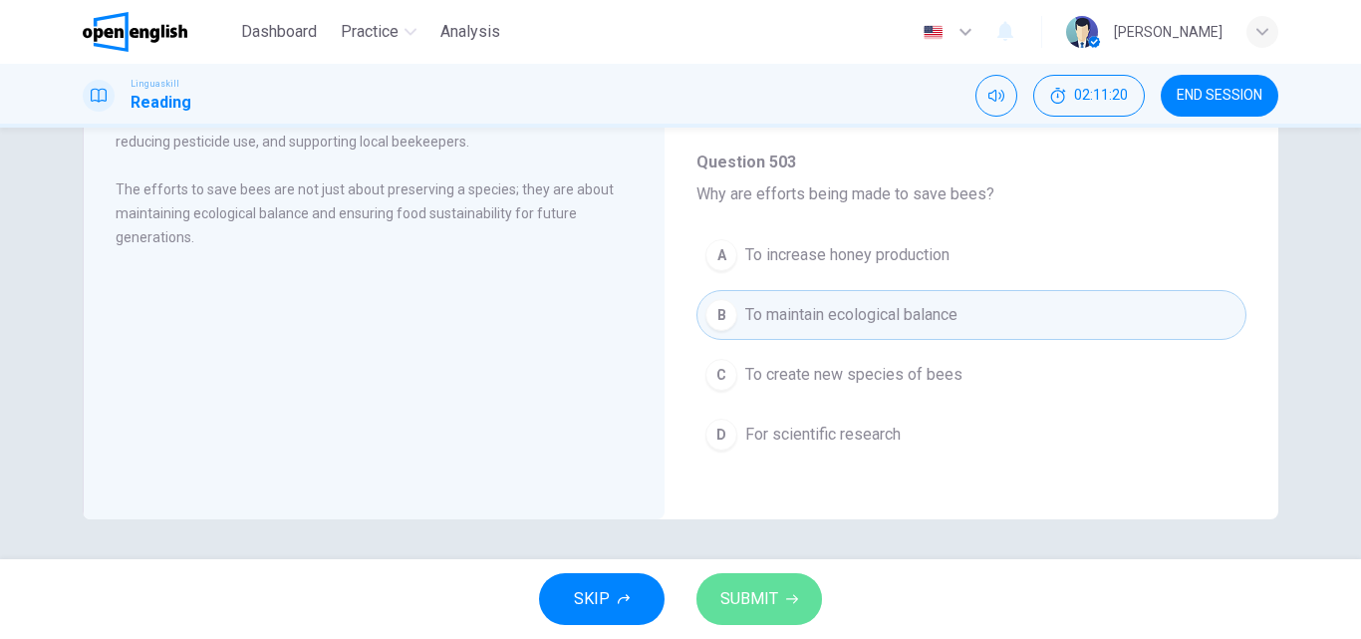
click at [752, 597] on span "SUBMIT" at bounding box center [749, 599] width 58 height 28
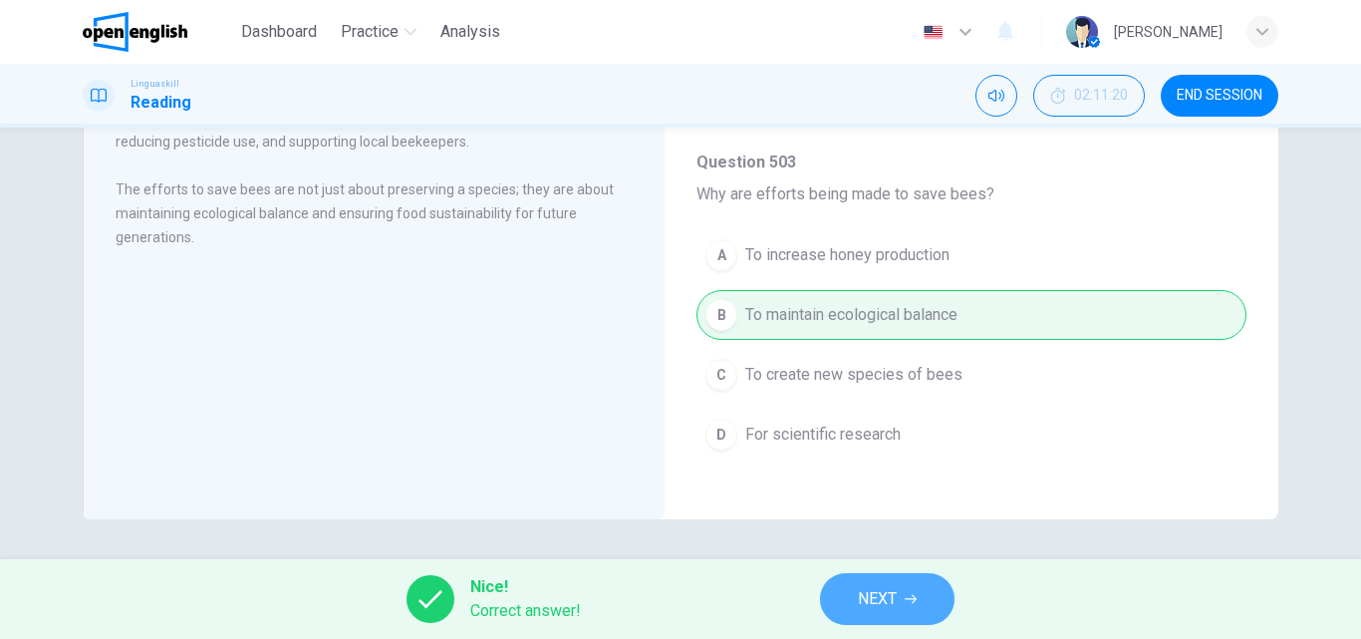
click at [915, 593] on icon "button" at bounding box center [911, 599] width 12 height 12
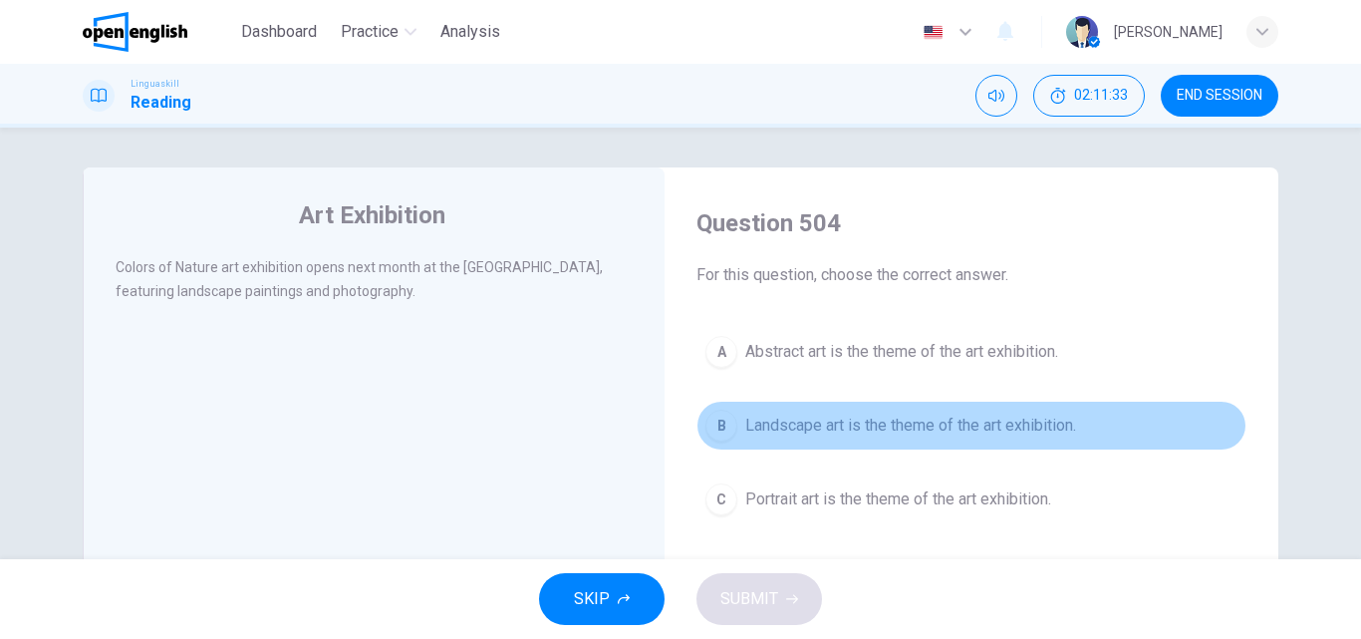
click at [888, 427] on span "Landscape art is the theme of the art exhibition." at bounding box center [910, 425] width 331 height 24
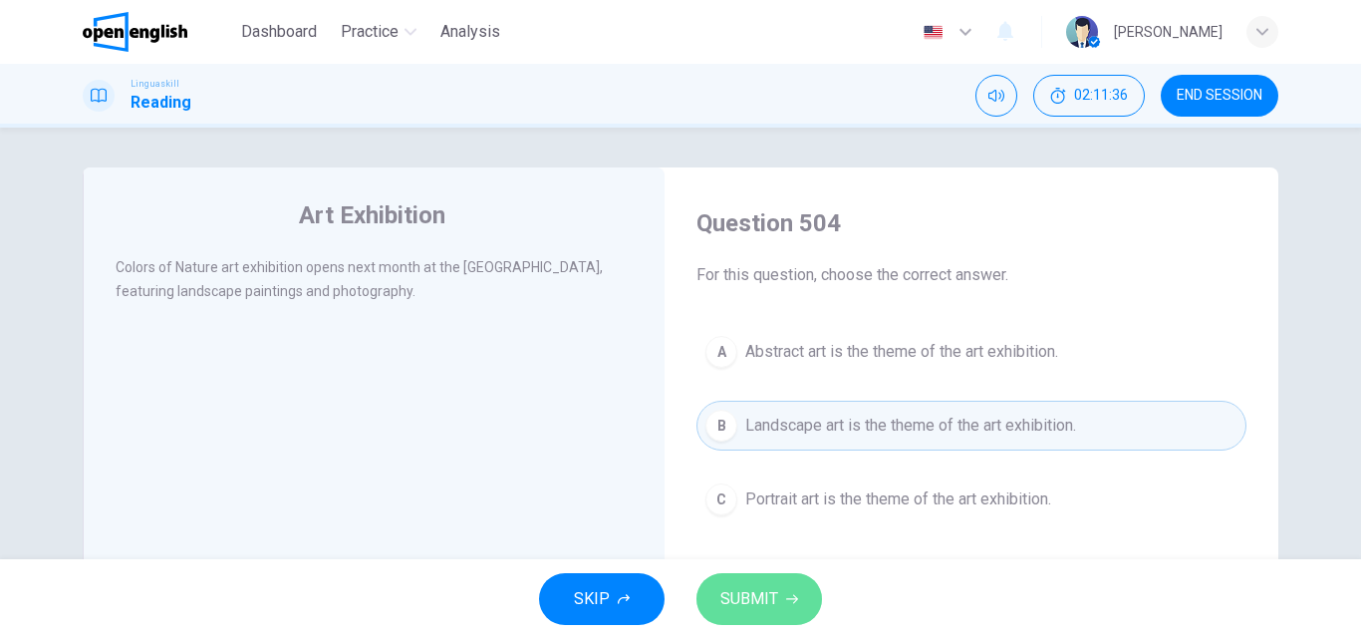
click at [749, 599] on span "SUBMIT" at bounding box center [749, 599] width 58 height 28
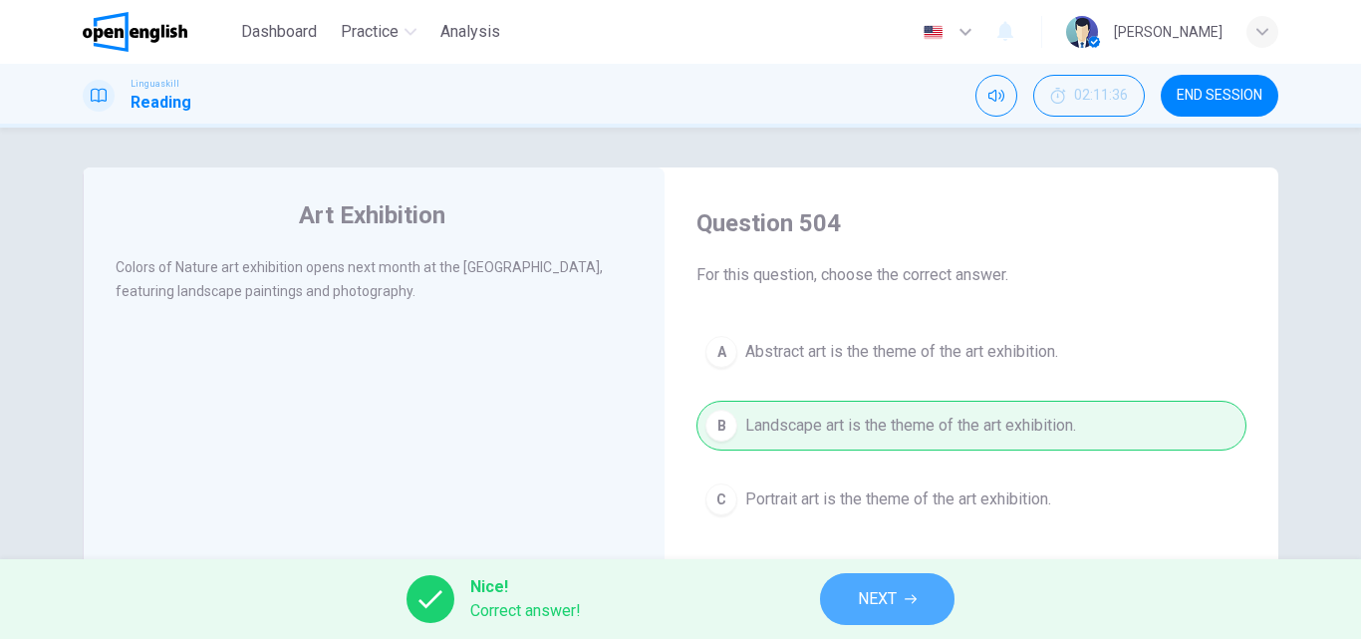
click at [880, 602] on span "NEXT" at bounding box center [877, 599] width 39 height 28
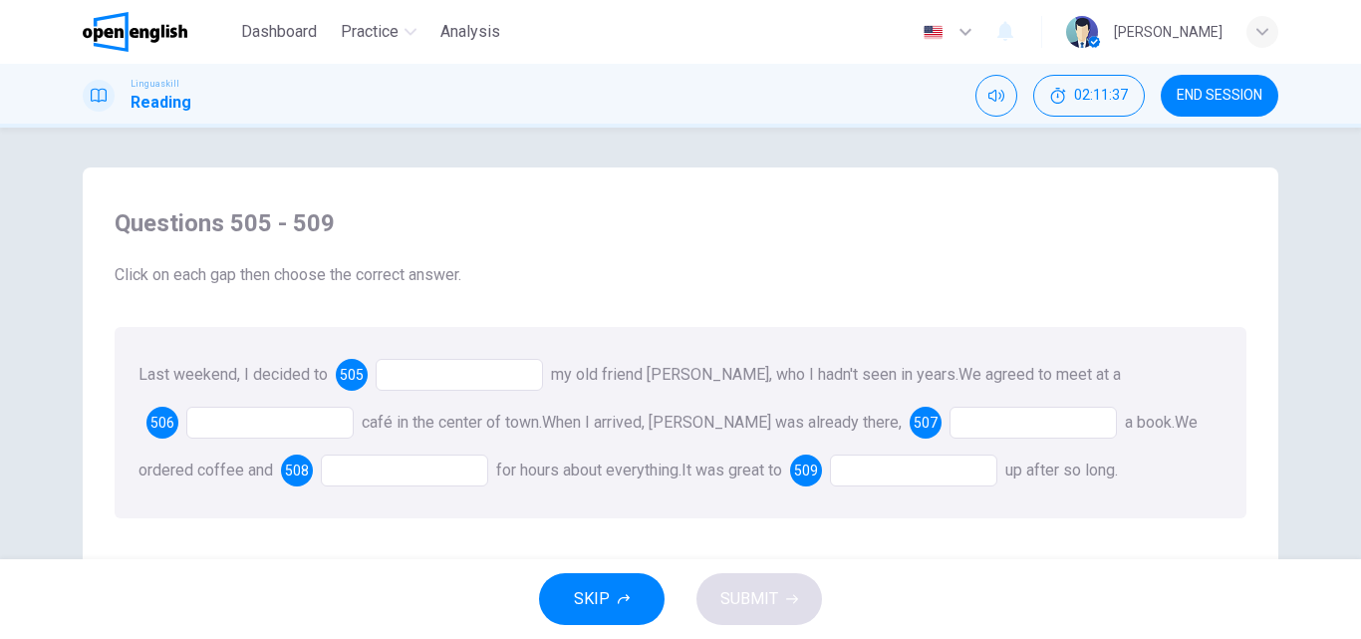
click at [426, 370] on div at bounding box center [459, 375] width 167 height 32
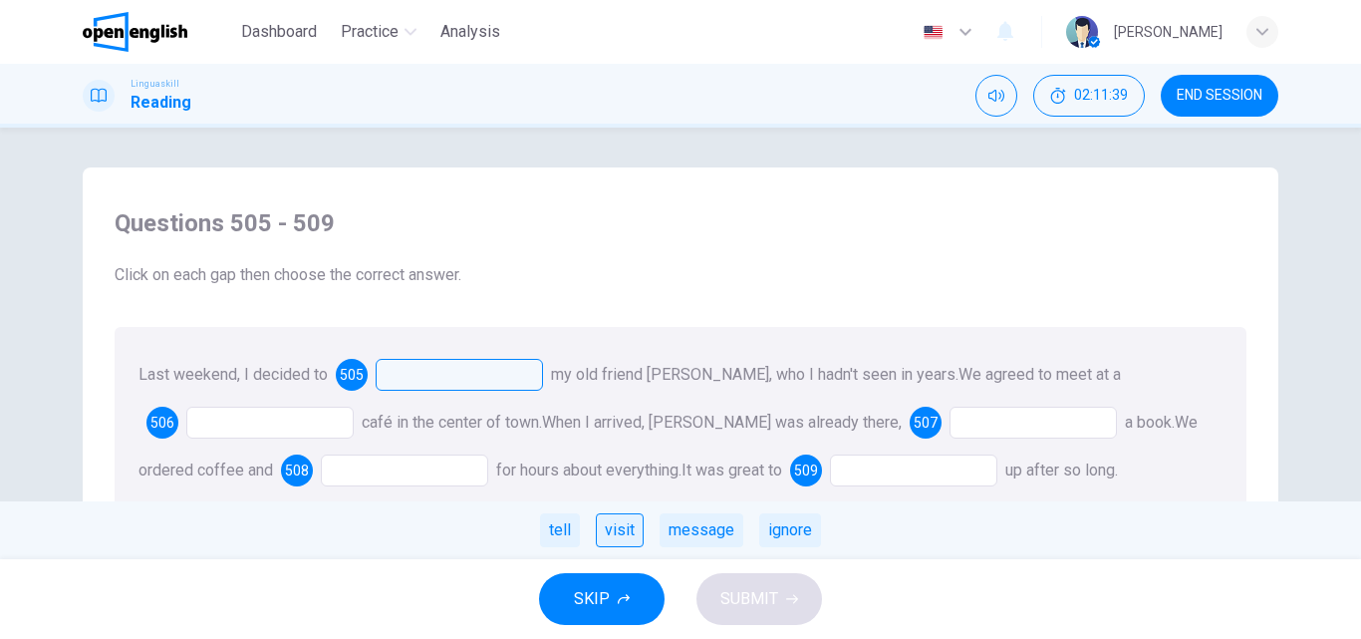
click at [617, 533] on div "visit" at bounding box center [620, 530] width 48 height 34
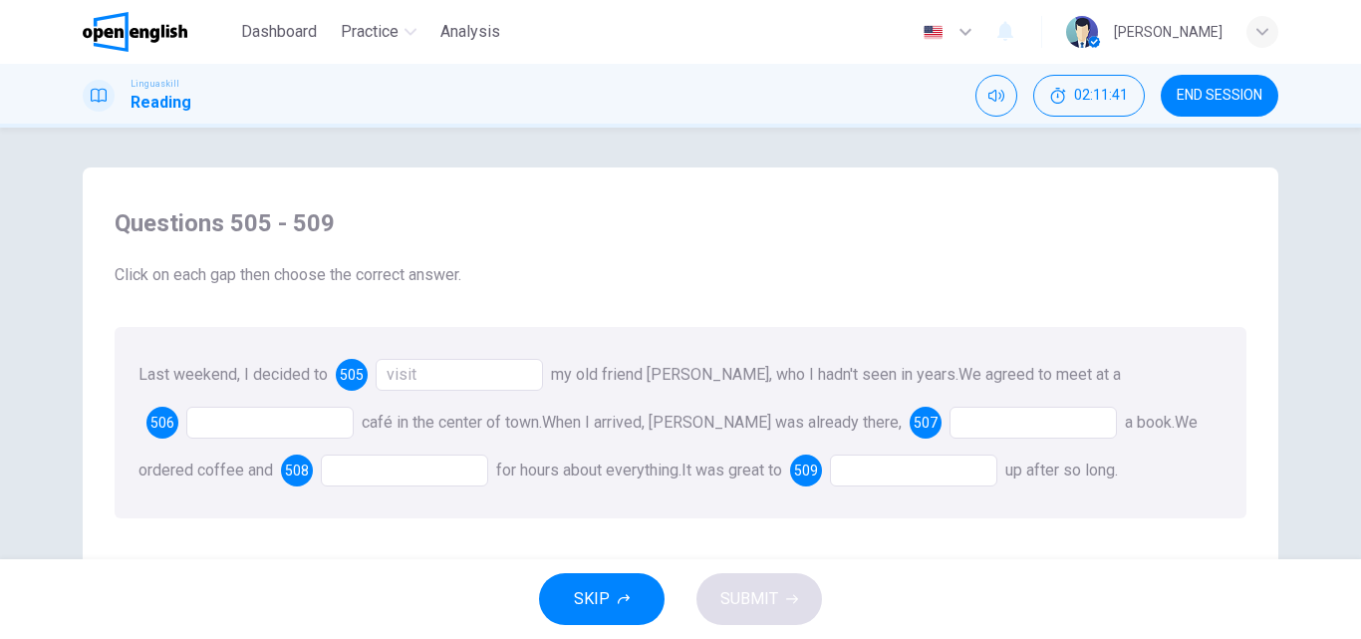
click at [225, 428] on div at bounding box center [269, 422] width 167 height 32
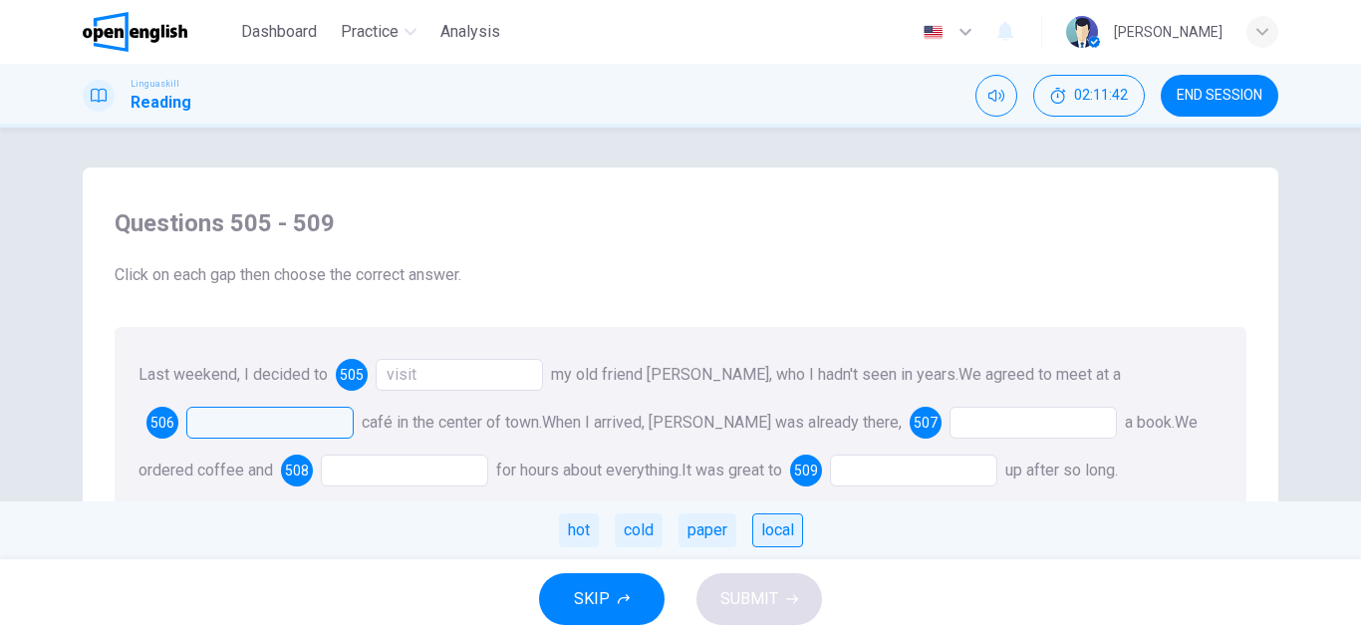
click at [780, 534] on div "local" at bounding box center [777, 530] width 51 height 34
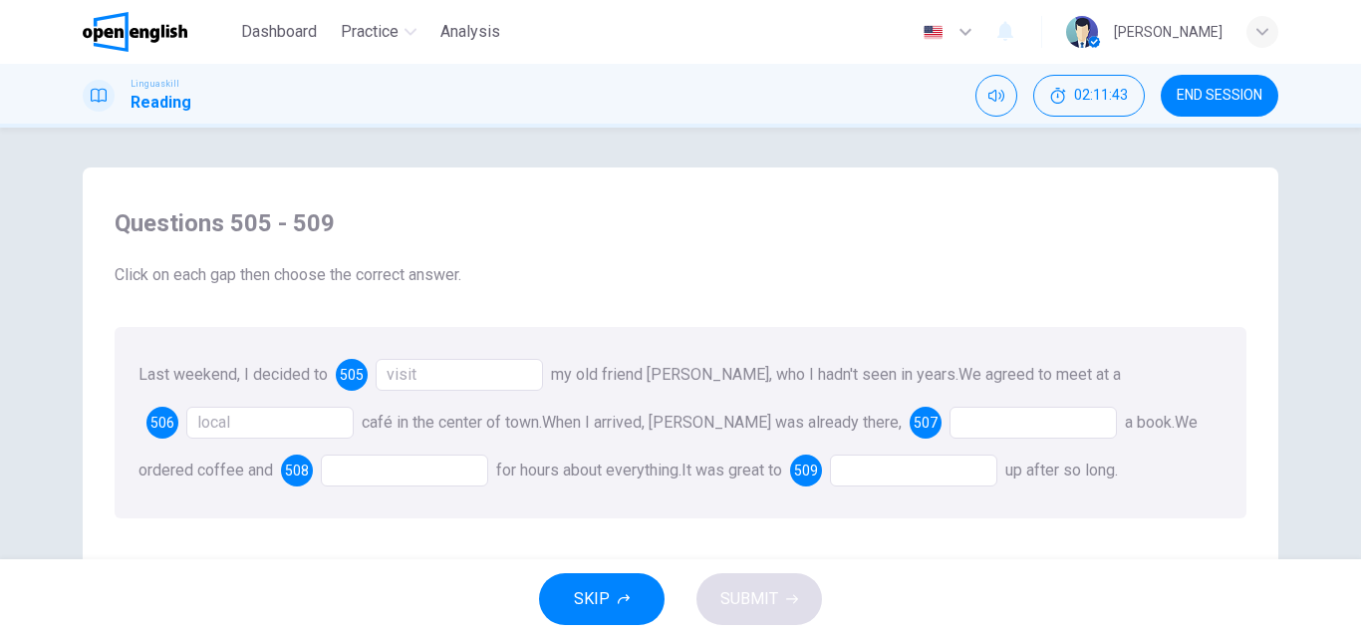
click at [949, 417] on div at bounding box center [1032, 422] width 167 height 32
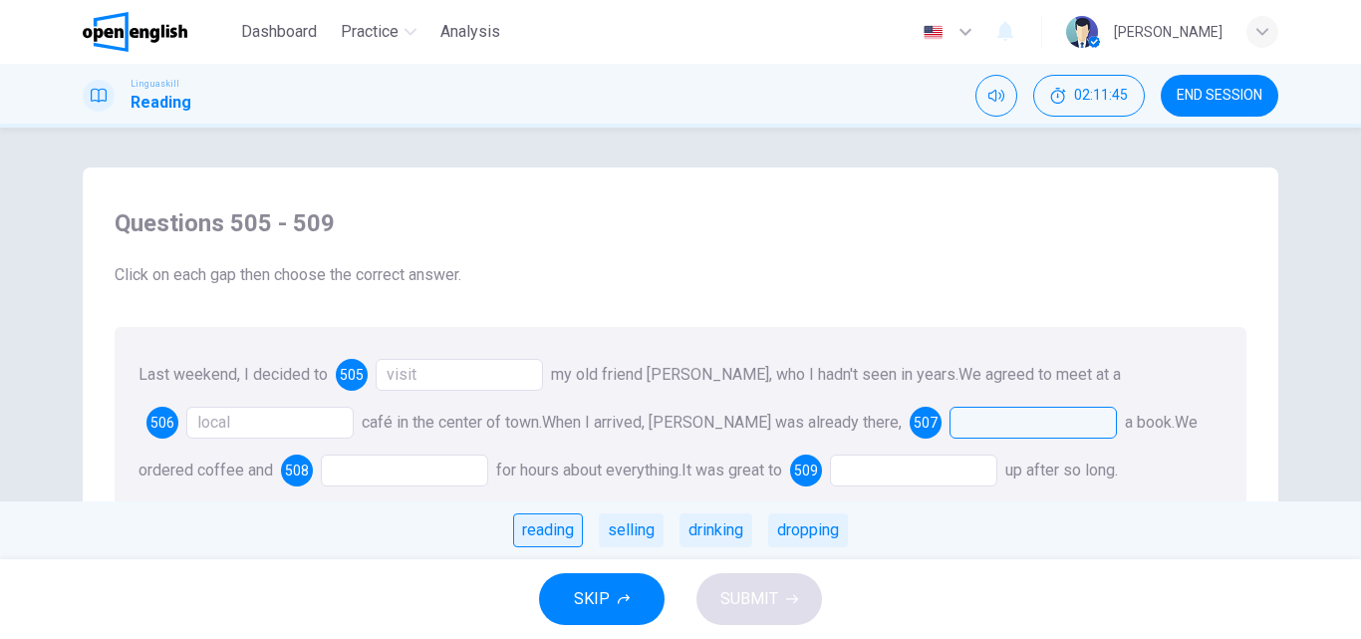
click at [539, 533] on div "reading" at bounding box center [548, 530] width 70 height 34
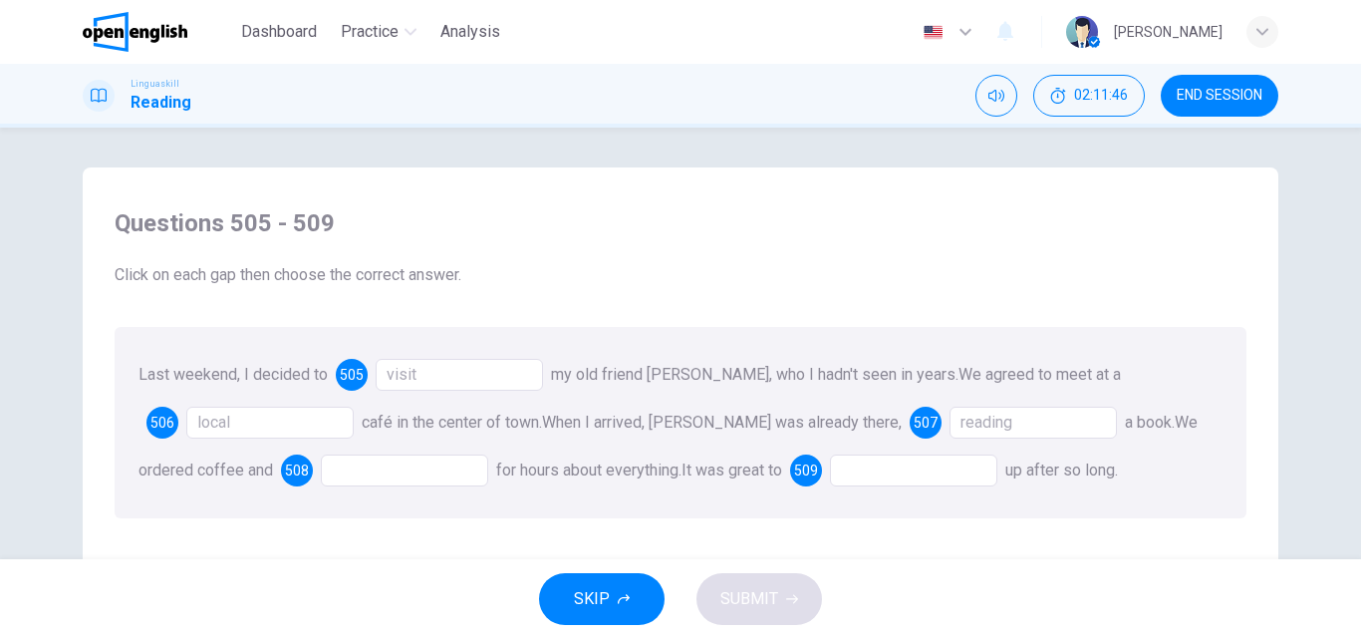
click at [321, 464] on div at bounding box center [404, 470] width 167 height 32
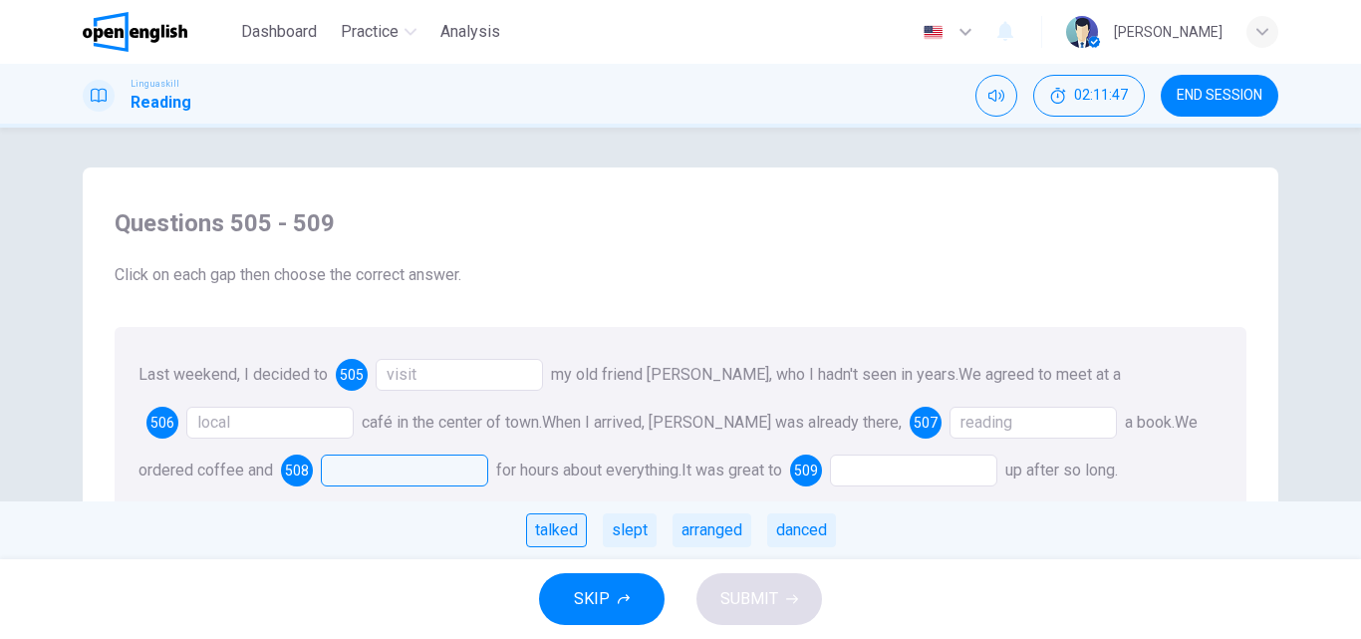
click at [559, 531] on div "talked" at bounding box center [556, 530] width 61 height 34
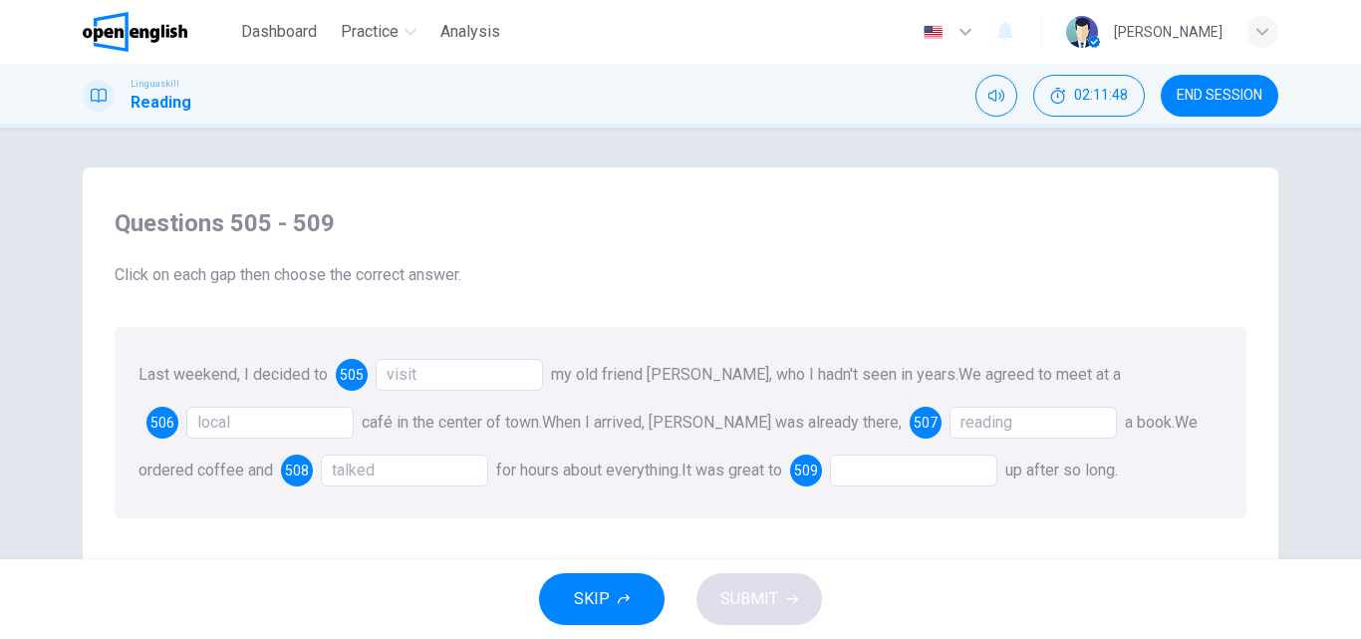
click at [843, 475] on div at bounding box center [913, 470] width 167 height 32
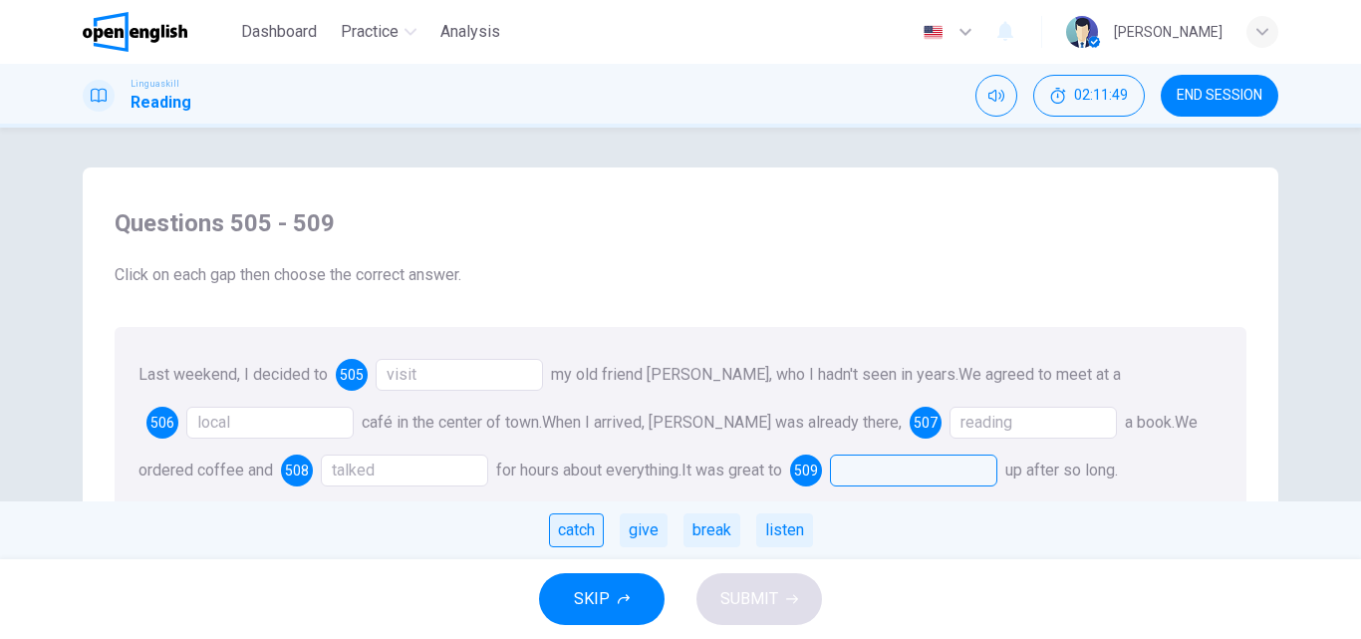
click at [581, 531] on div "catch" at bounding box center [576, 530] width 55 height 34
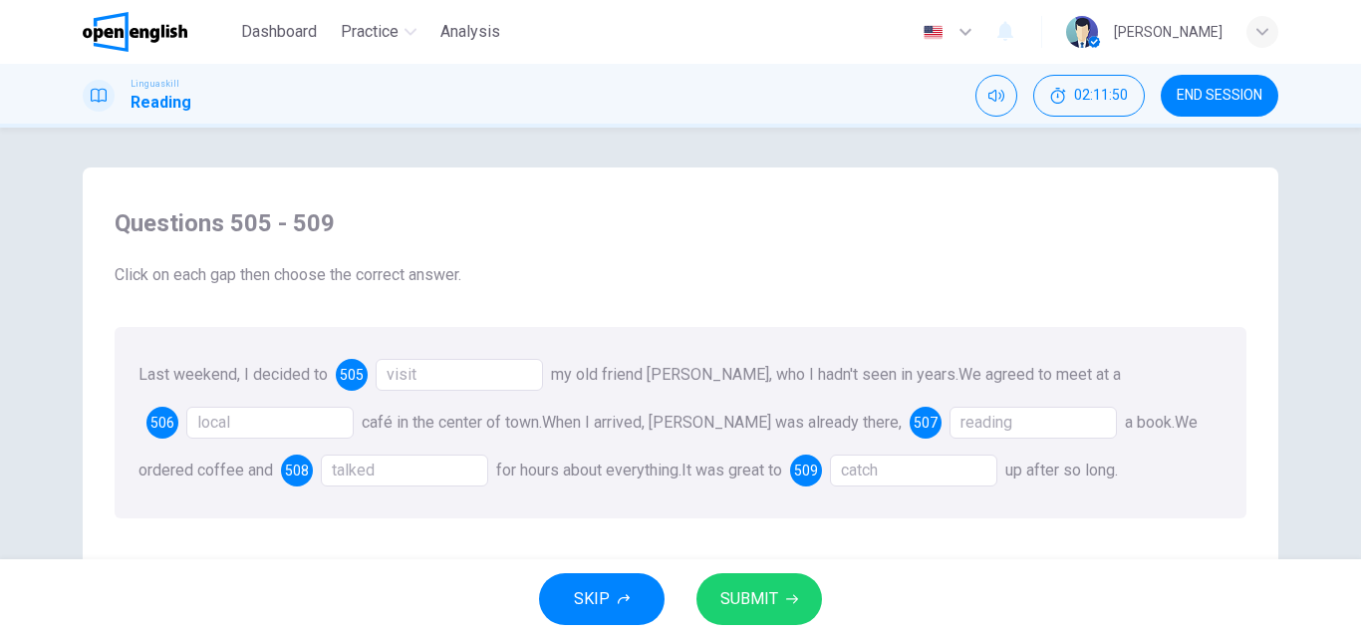
click at [726, 589] on span "SUBMIT" at bounding box center [749, 599] width 58 height 28
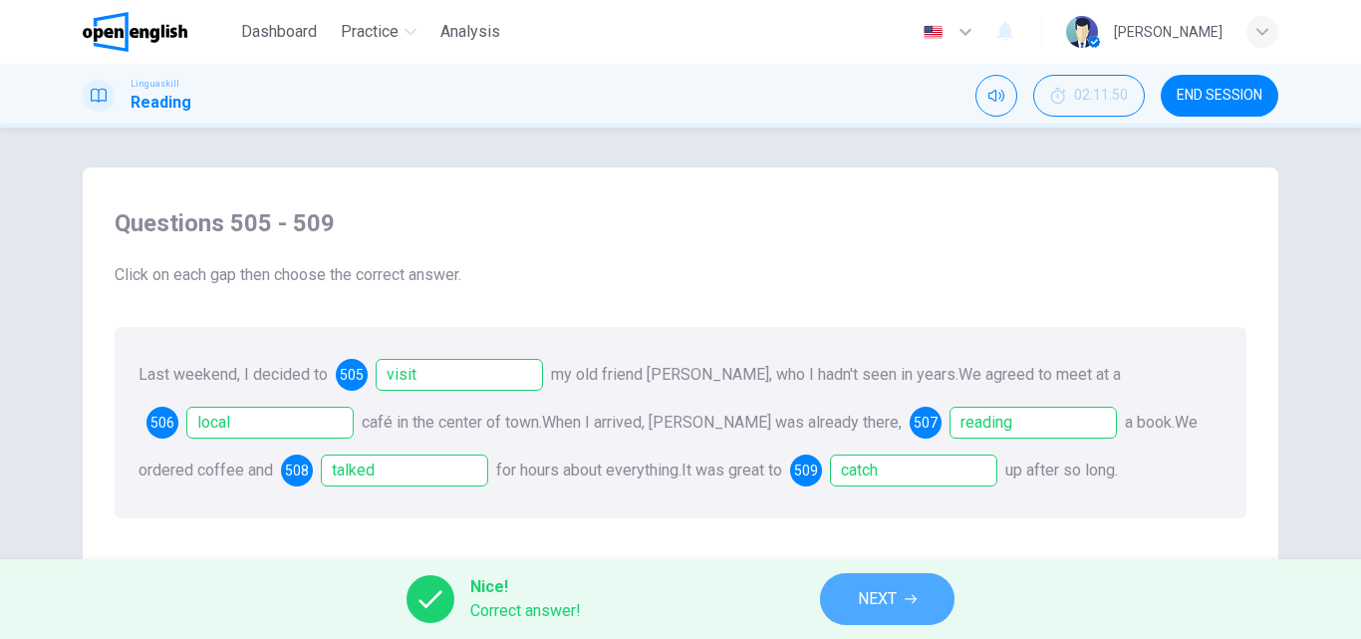
click at [888, 602] on span "NEXT" at bounding box center [877, 599] width 39 height 28
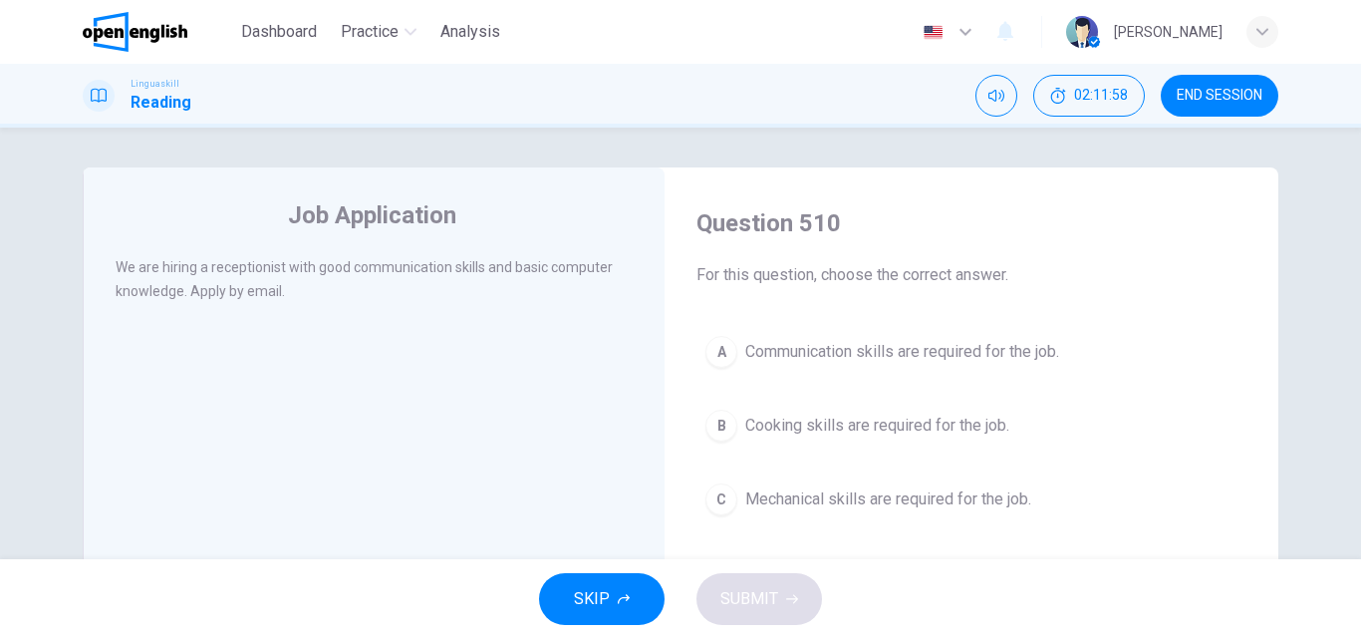
click at [936, 347] on span "Communication skills are required for the job." at bounding box center [902, 352] width 314 height 24
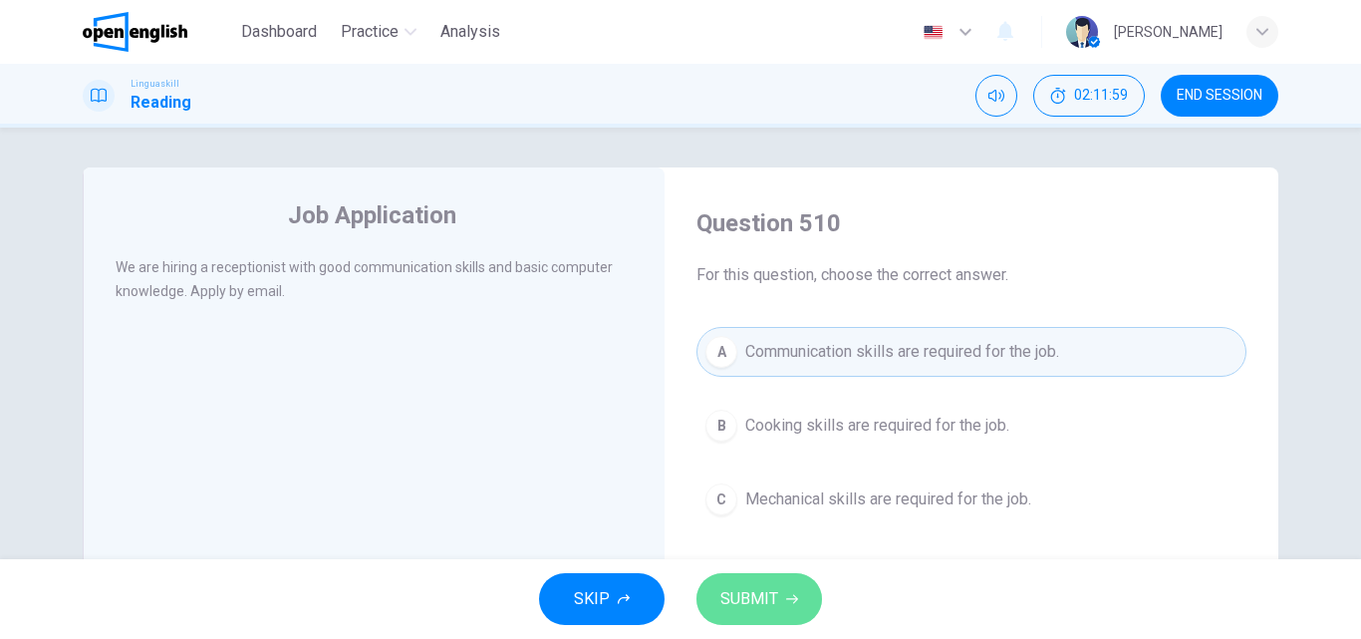
click at [764, 579] on button "SUBMIT" at bounding box center [759, 599] width 126 height 52
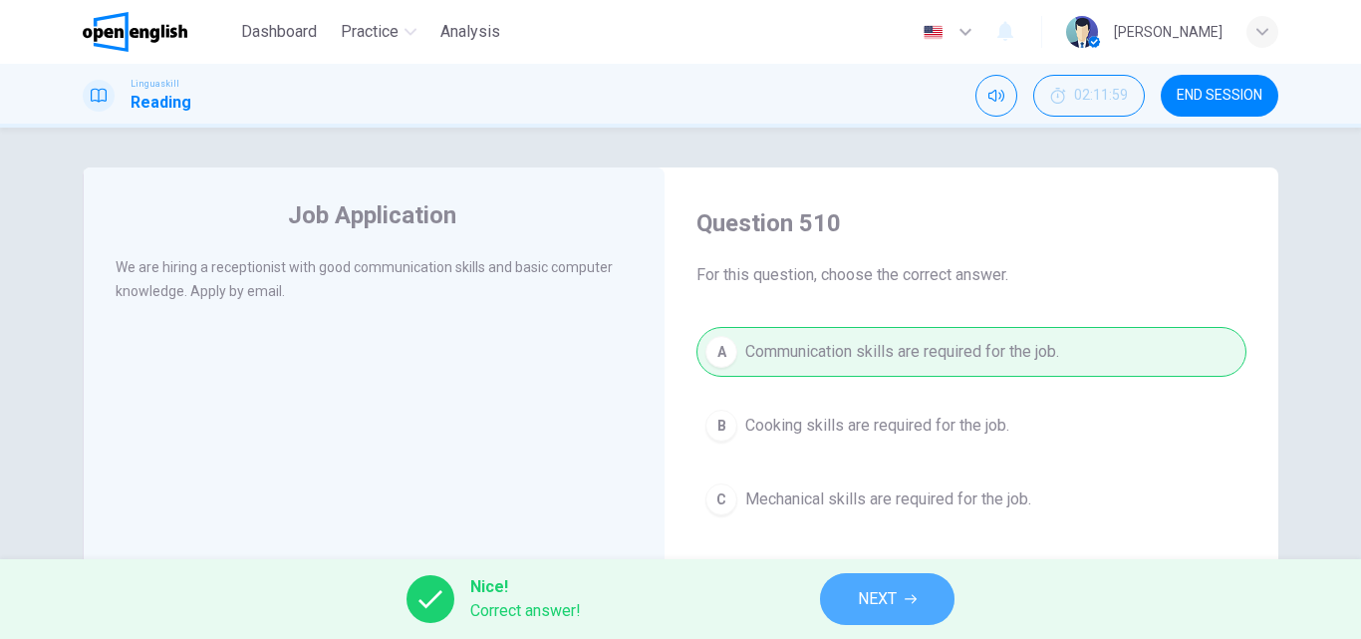
click at [888, 592] on span "NEXT" at bounding box center [877, 599] width 39 height 28
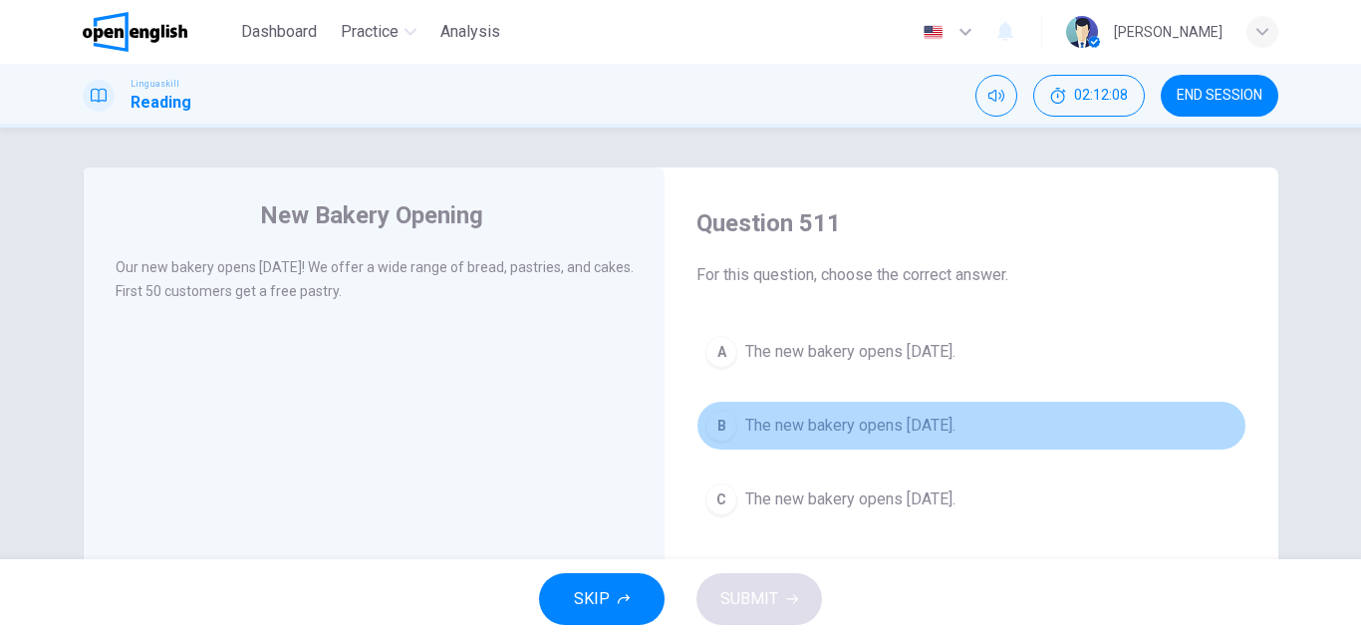
click at [845, 414] on span "The new bakery opens [DATE]." at bounding box center [850, 425] width 210 height 24
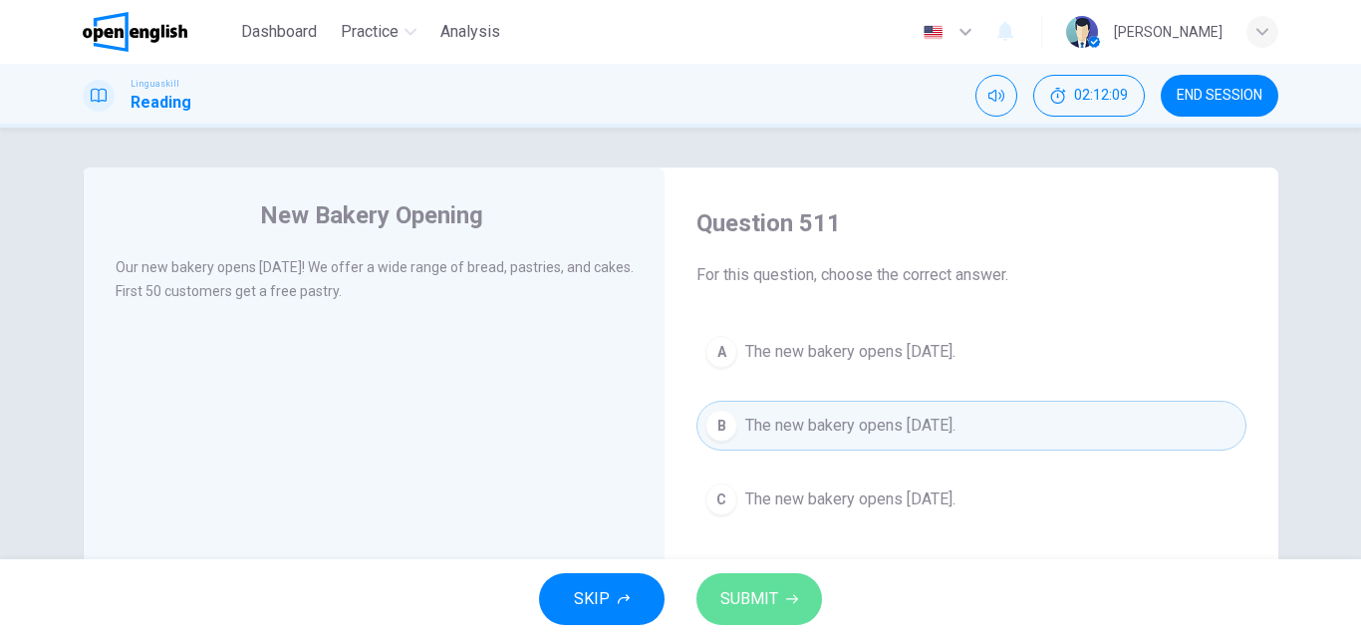
click at [726, 588] on span "SUBMIT" at bounding box center [749, 599] width 58 height 28
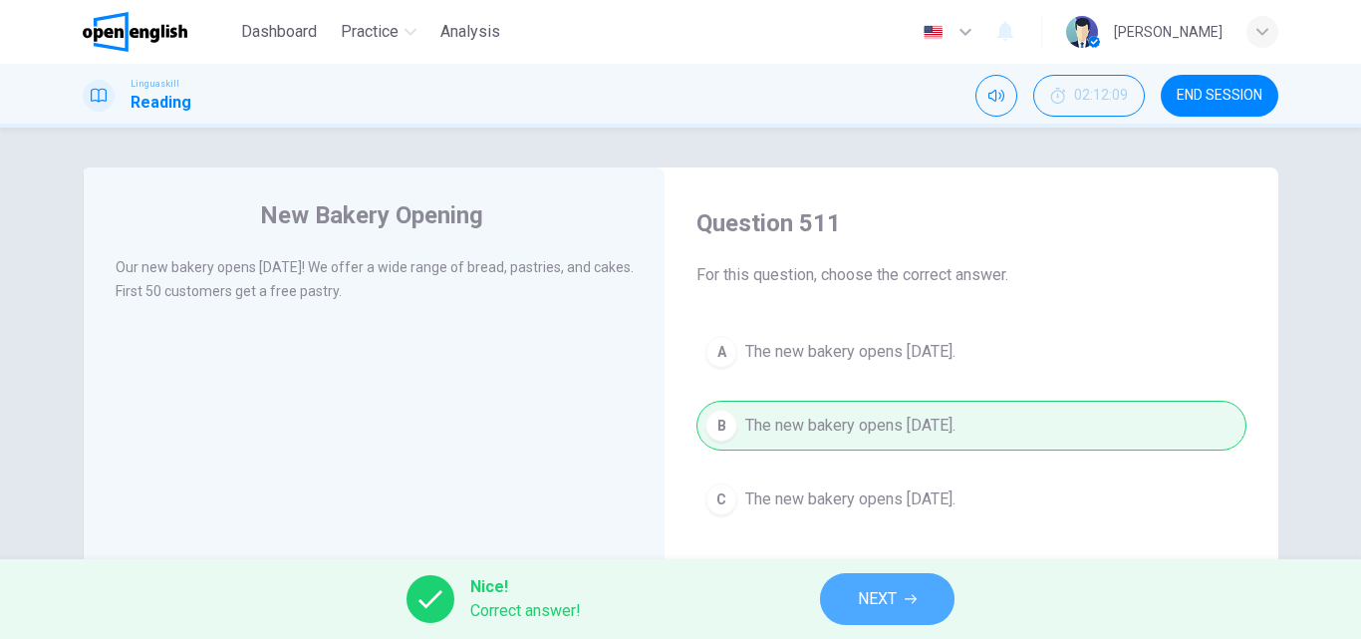
click at [907, 599] on button "NEXT" at bounding box center [887, 599] width 134 height 52
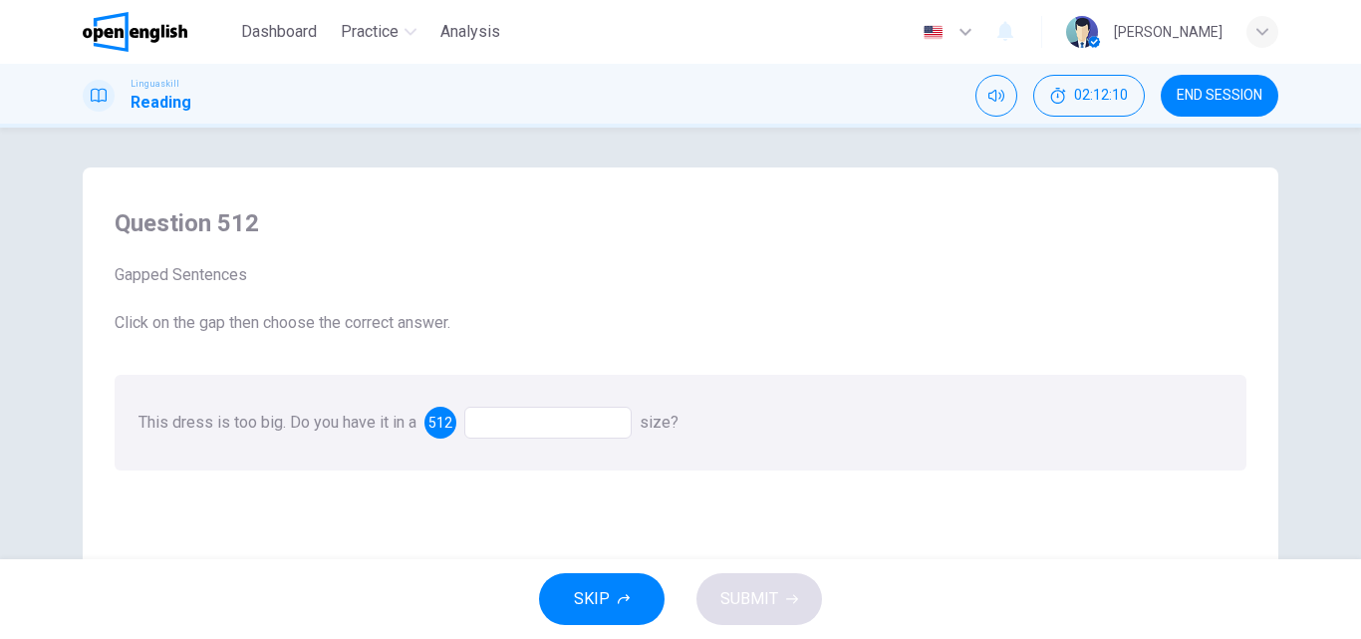
click at [487, 424] on div at bounding box center [547, 422] width 167 height 32
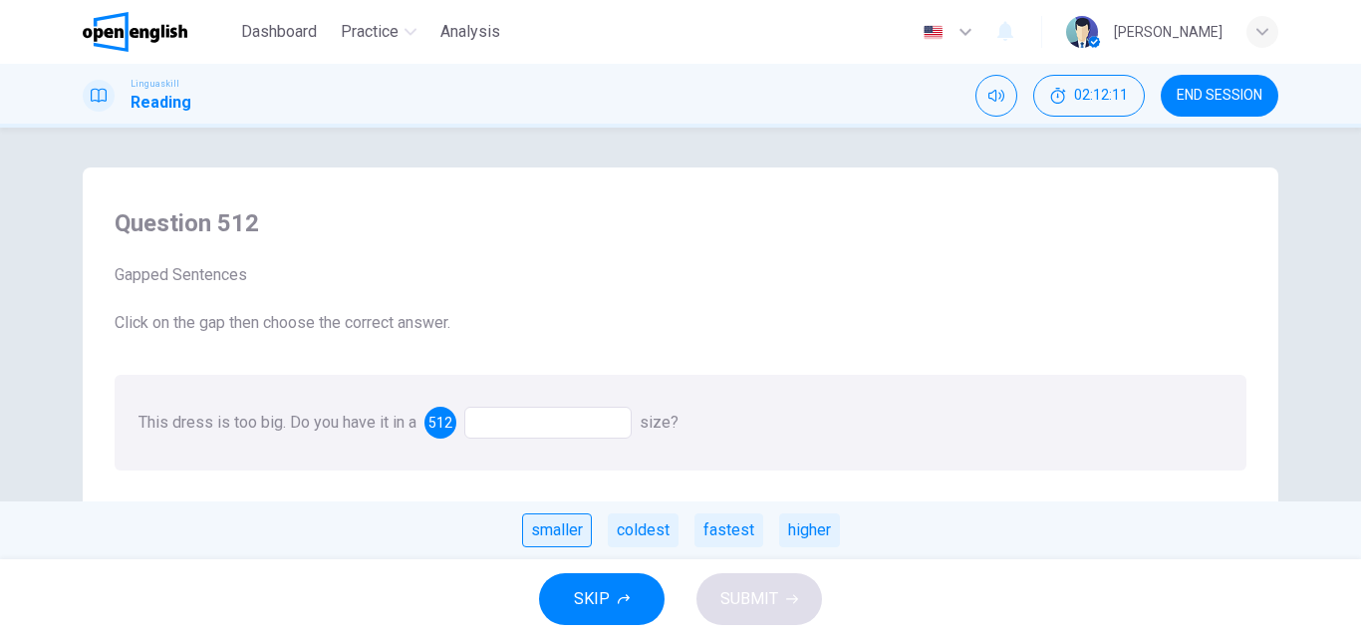
click at [548, 524] on div "smaller" at bounding box center [557, 530] width 70 height 34
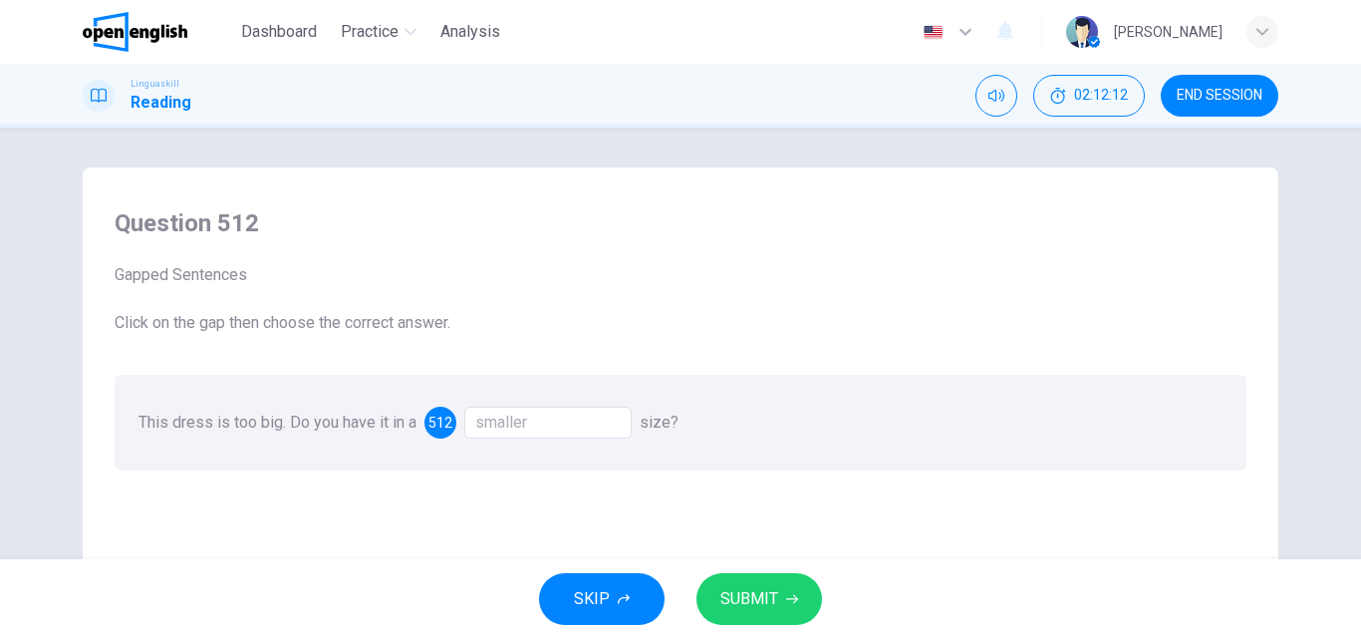
click at [734, 596] on span "SUBMIT" at bounding box center [749, 599] width 58 height 28
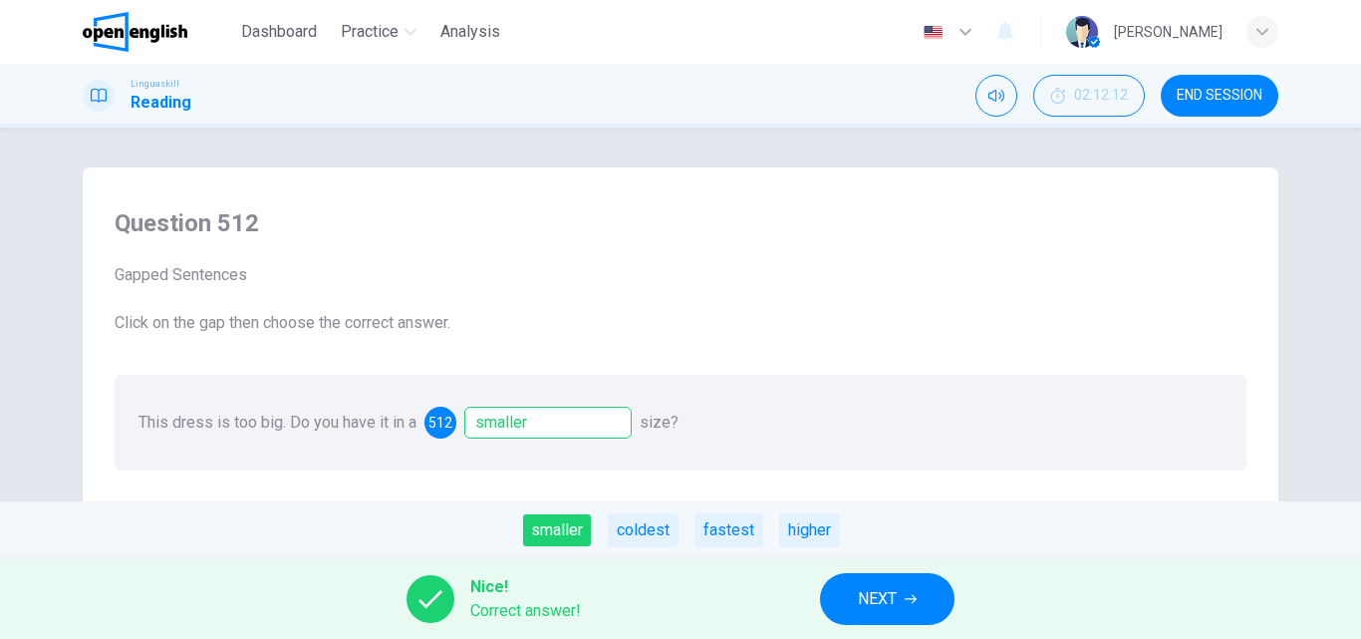
click at [874, 596] on span "NEXT" at bounding box center [877, 599] width 39 height 28
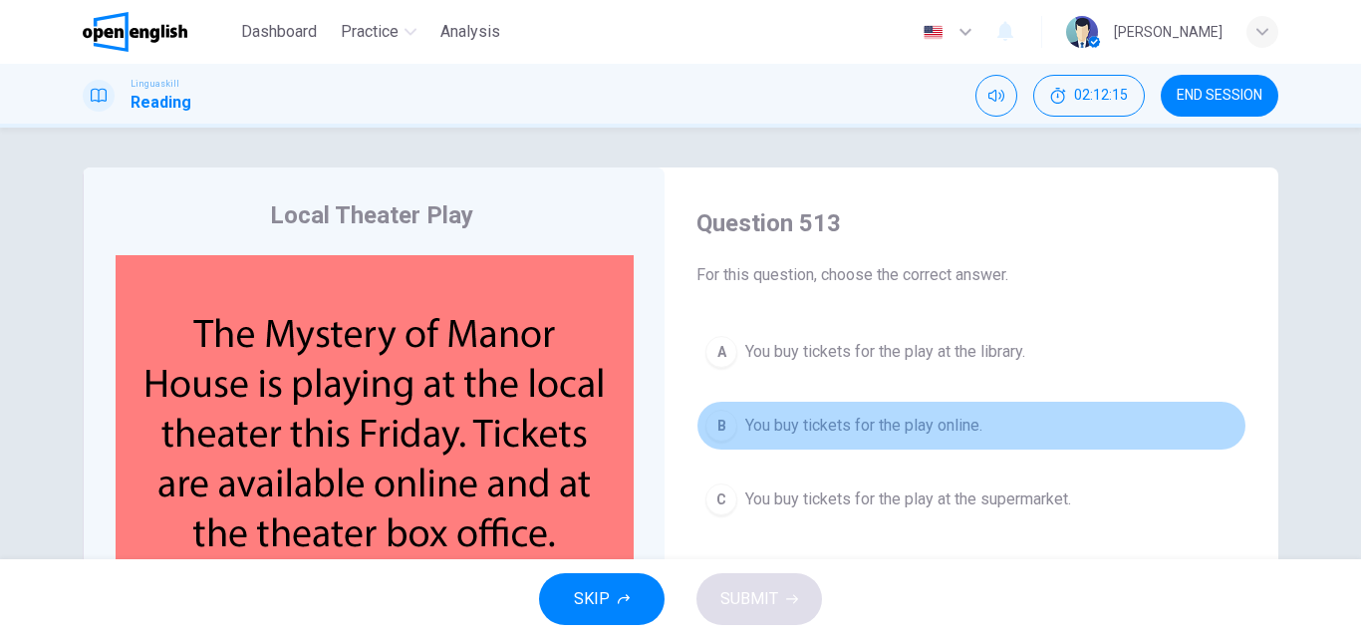
click at [866, 423] on span "You buy tickets for the play online." at bounding box center [863, 425] width 237 height 24
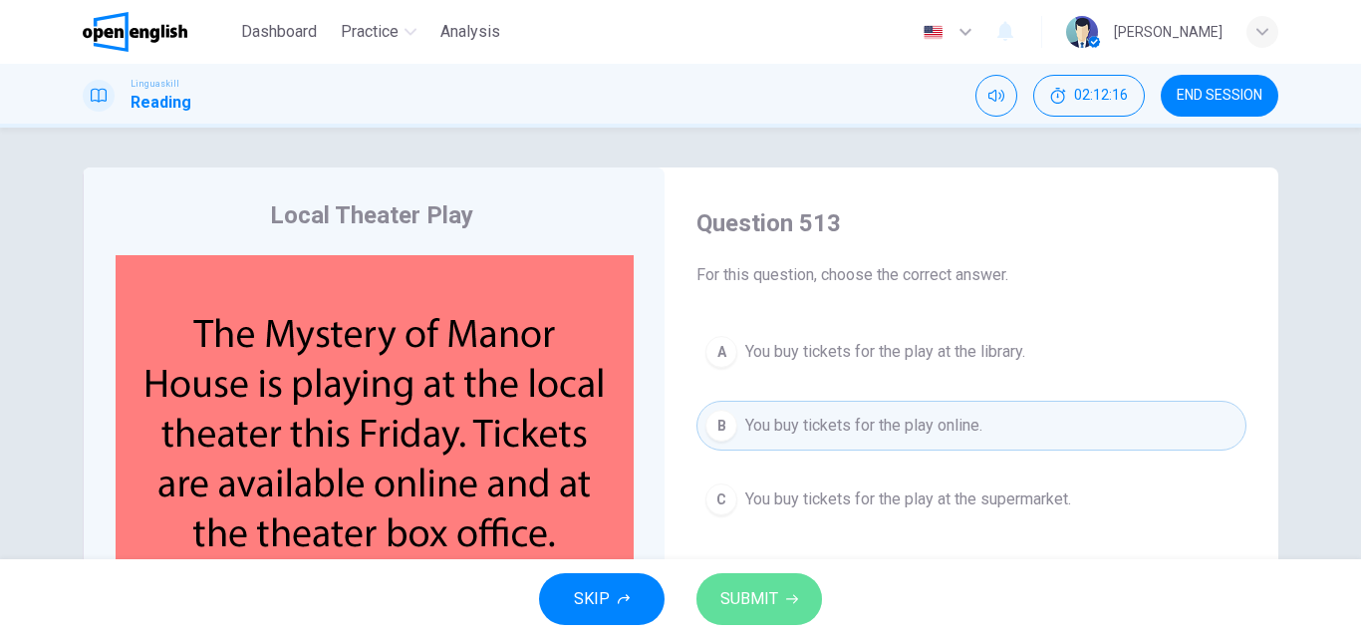
click at [745, 593] on span "SUBMIT" at bounding box center [749, 599] width 58 height 28
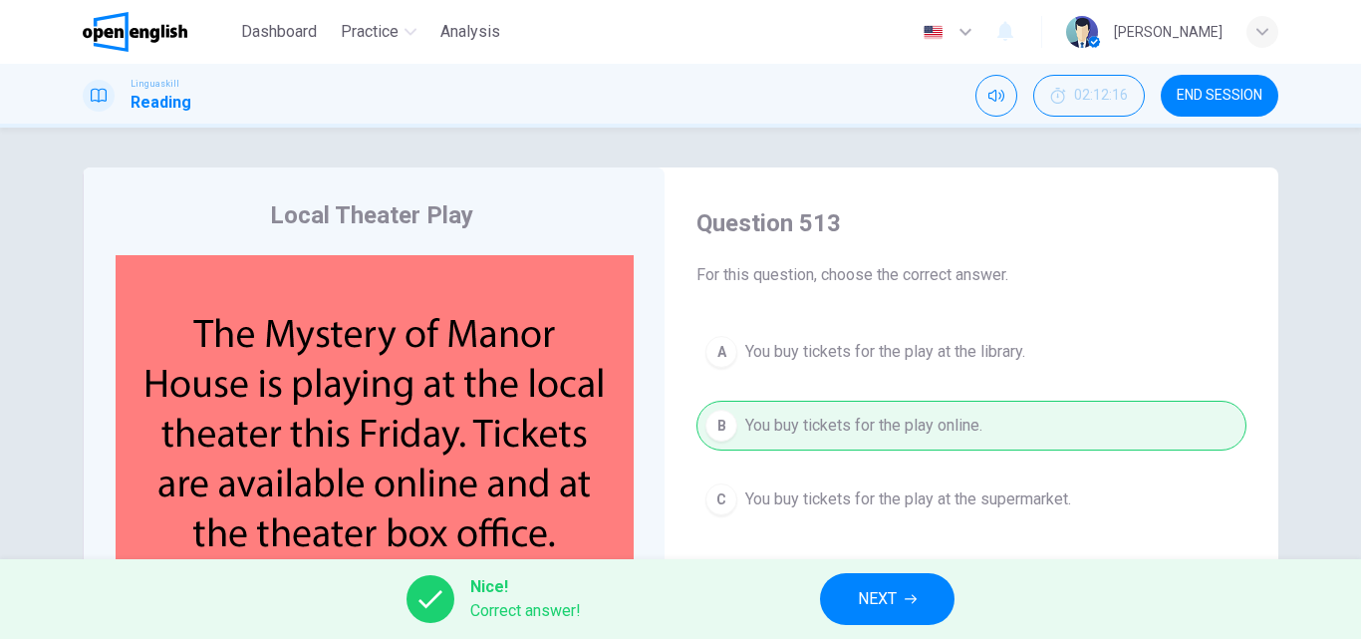
click at [885, 594] on span "NEXT" at bounding box center [877, 599] width 39 height 28
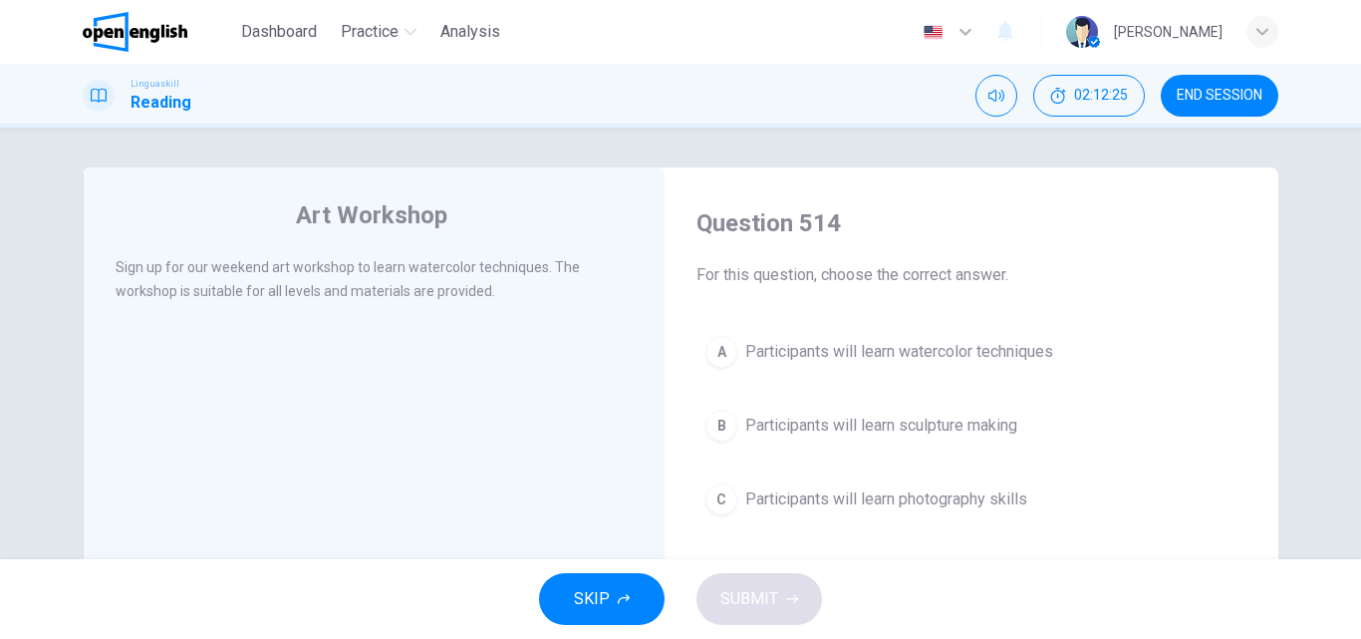
click at [883, 345] on span "Participants will learn watercolor techniques" at bounding box center [899, 352] width 308 height 24
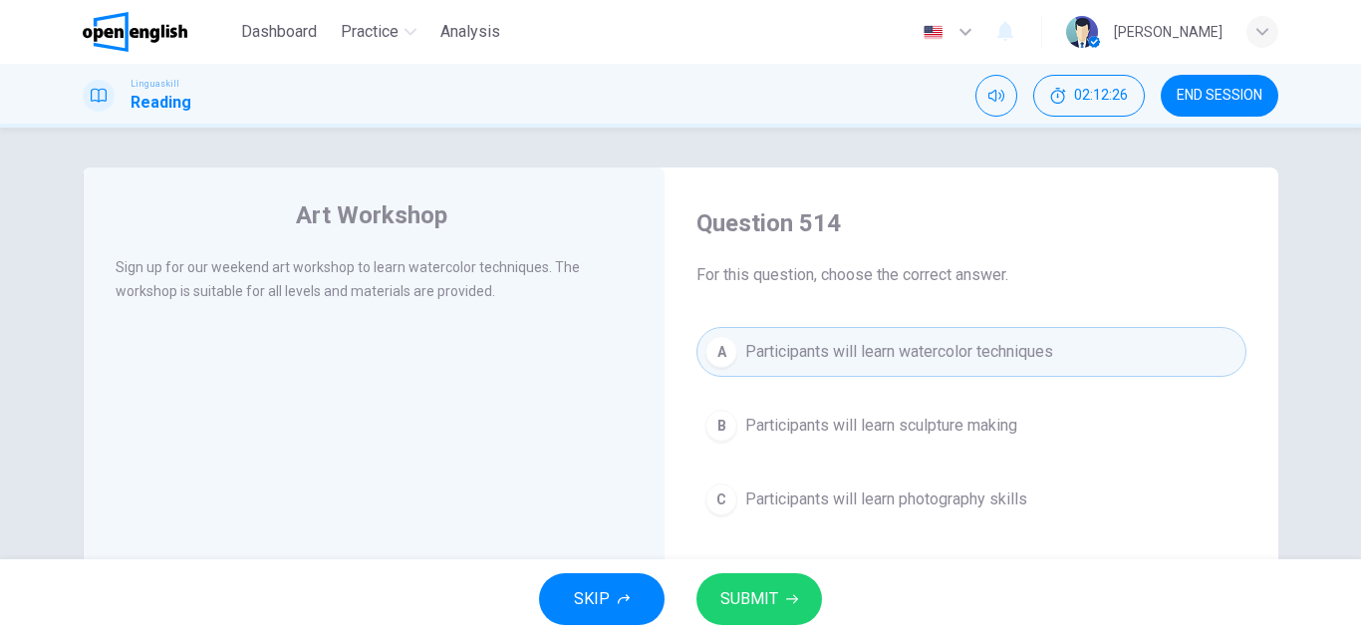
click at [744, 593] on span "SUBMIT" at bounding box center [749, 599] width 58 height 28
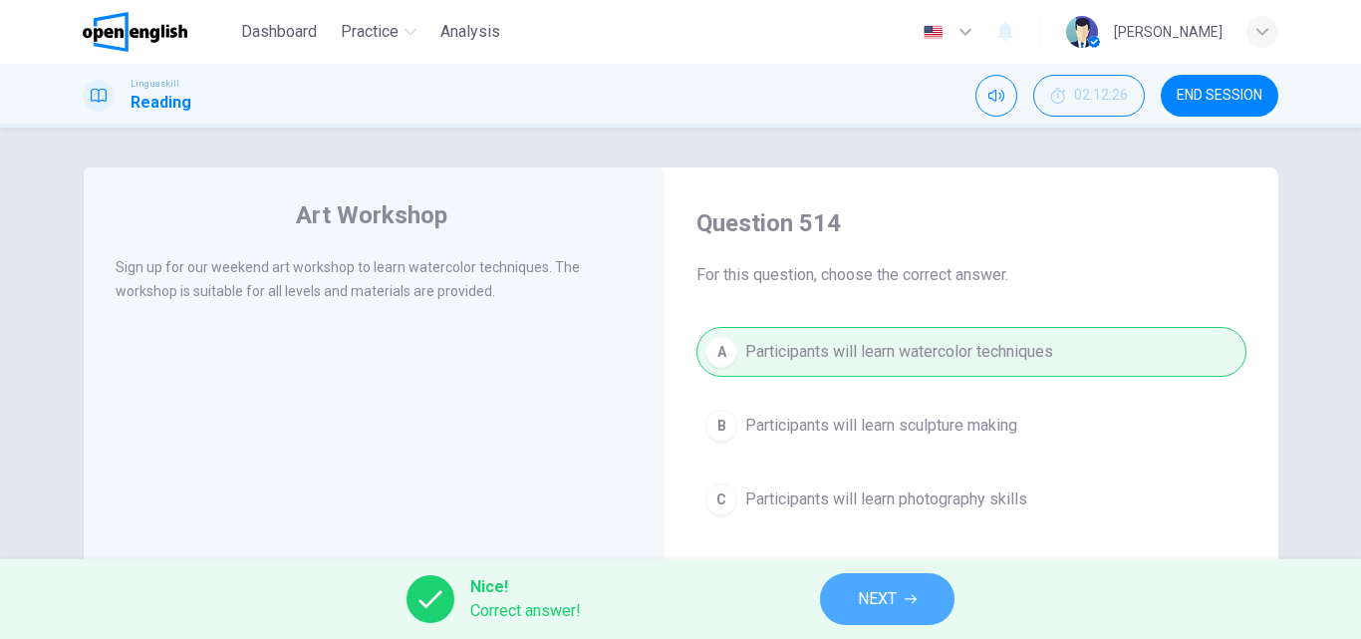
click at [847, 595] on button "NEXT" at bounding box center [887, 599] width 134 height 52
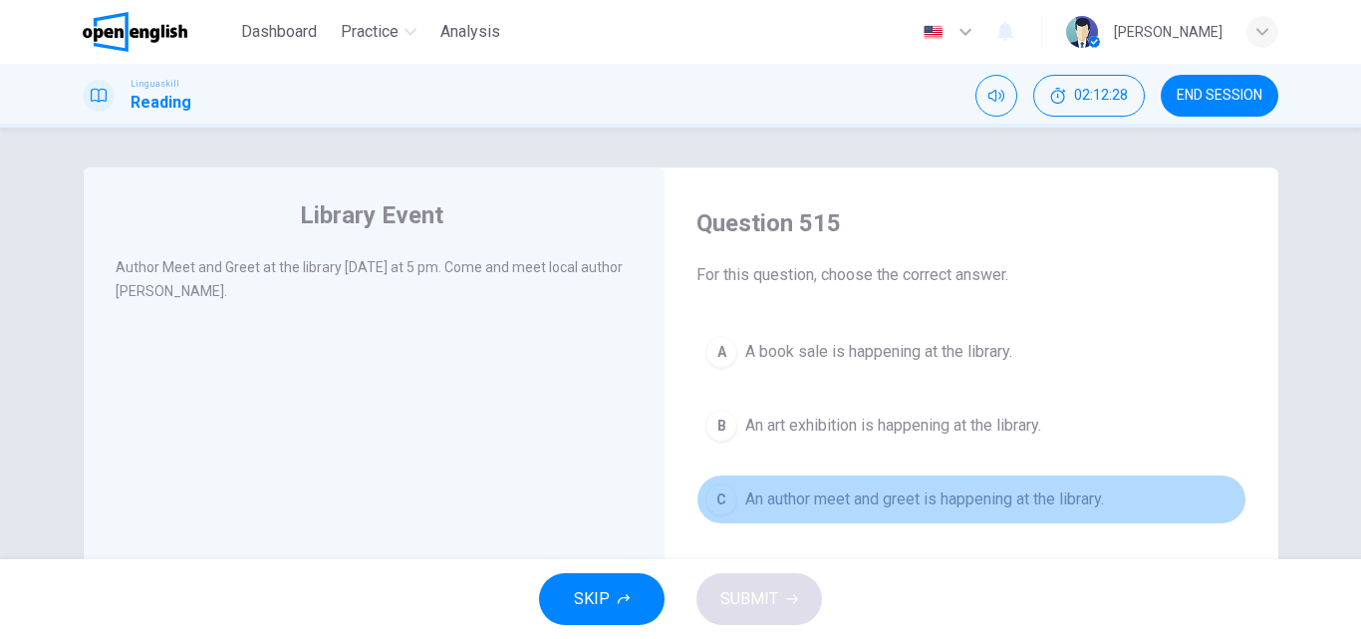
click at [919, 490] on span "An author meet and greet is happening at the library." at bounding box center [924, 499] width 359 height 24
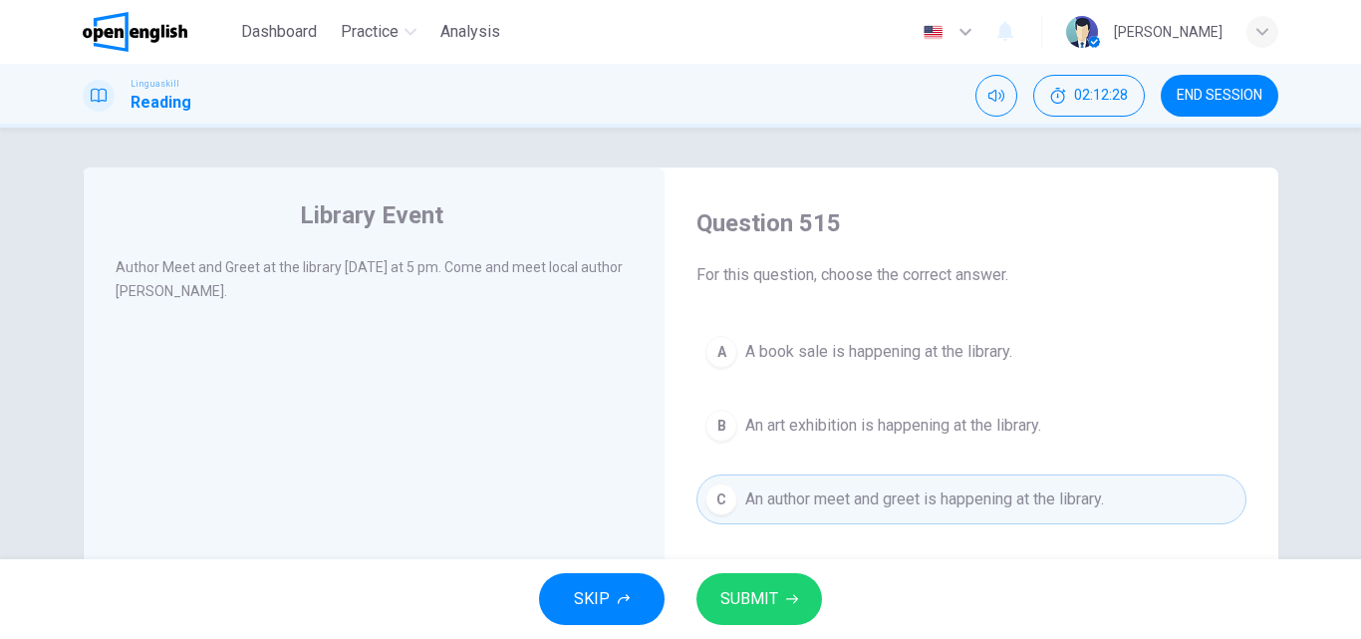
click at [772, 628] on div "SKIP SUBMIT" at bounding box center [680, 599] width 1361 height 80
click at [769, 601] on span "SUBMIT" at bounding box center [749, 599] width 58 height 28
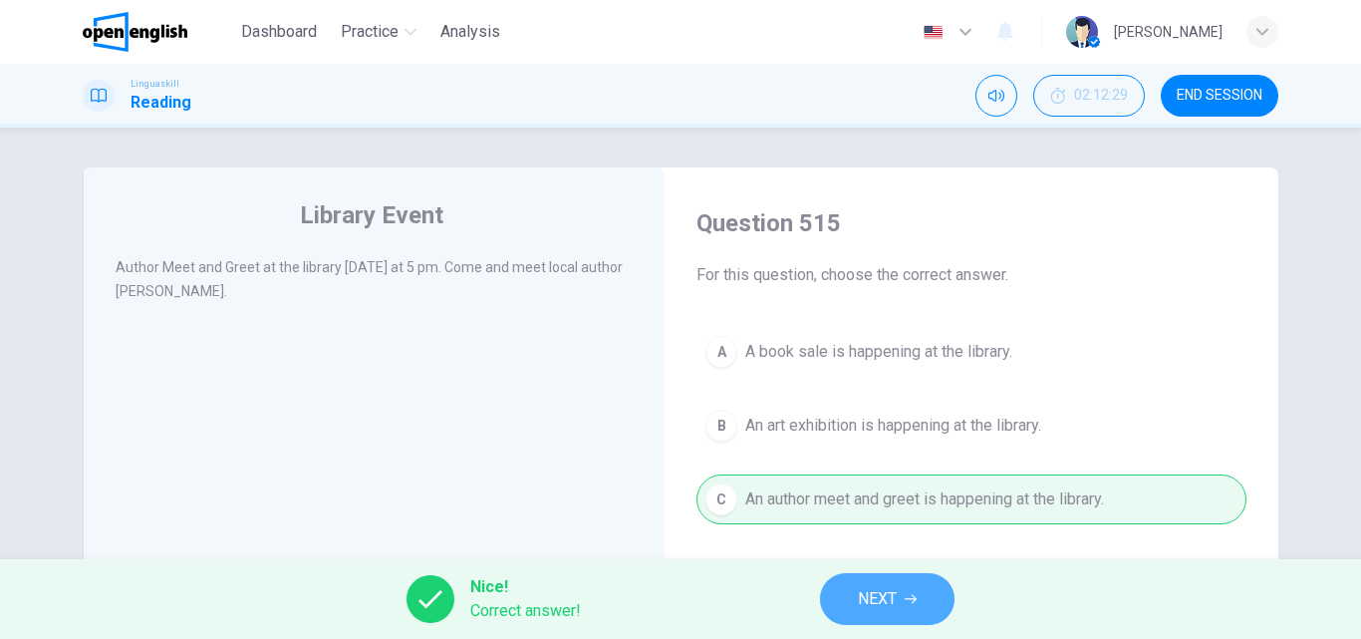
click at [904, 604] on button "NEXT" at bounding box center [887, 599] width 134 height 52
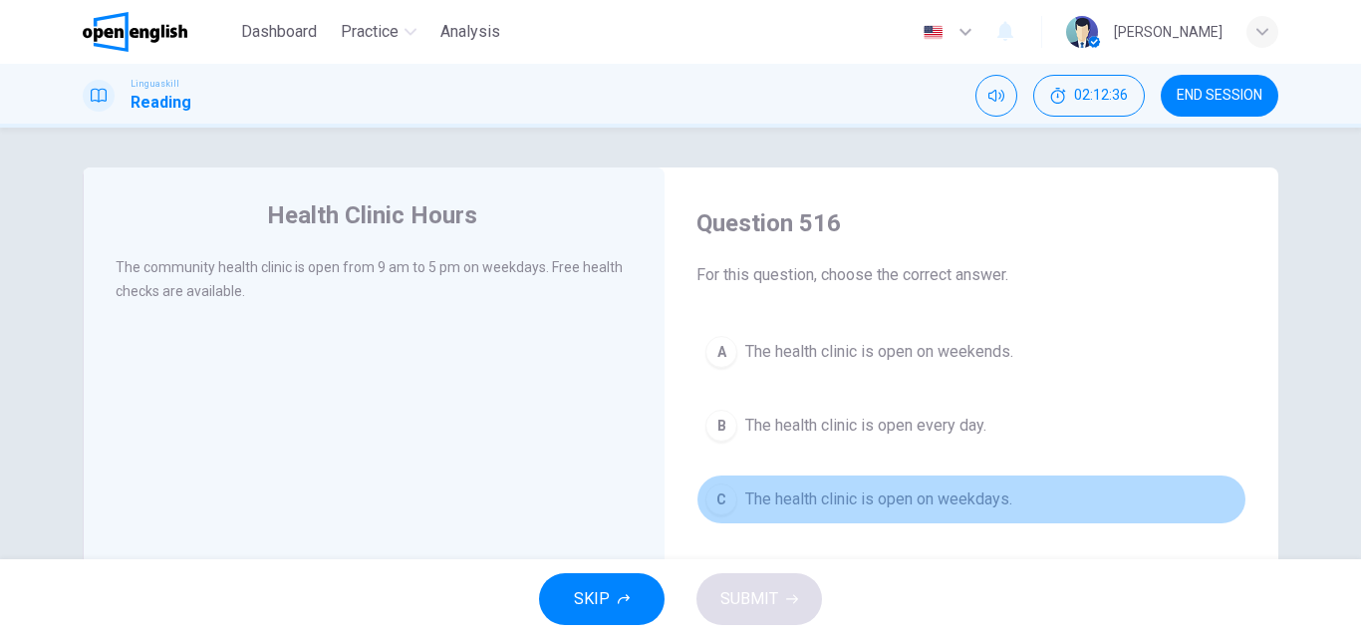
click at [787, 494] on span "The health clinic is open on weekdays." at bounding box center [878, 499] width 267 height 24
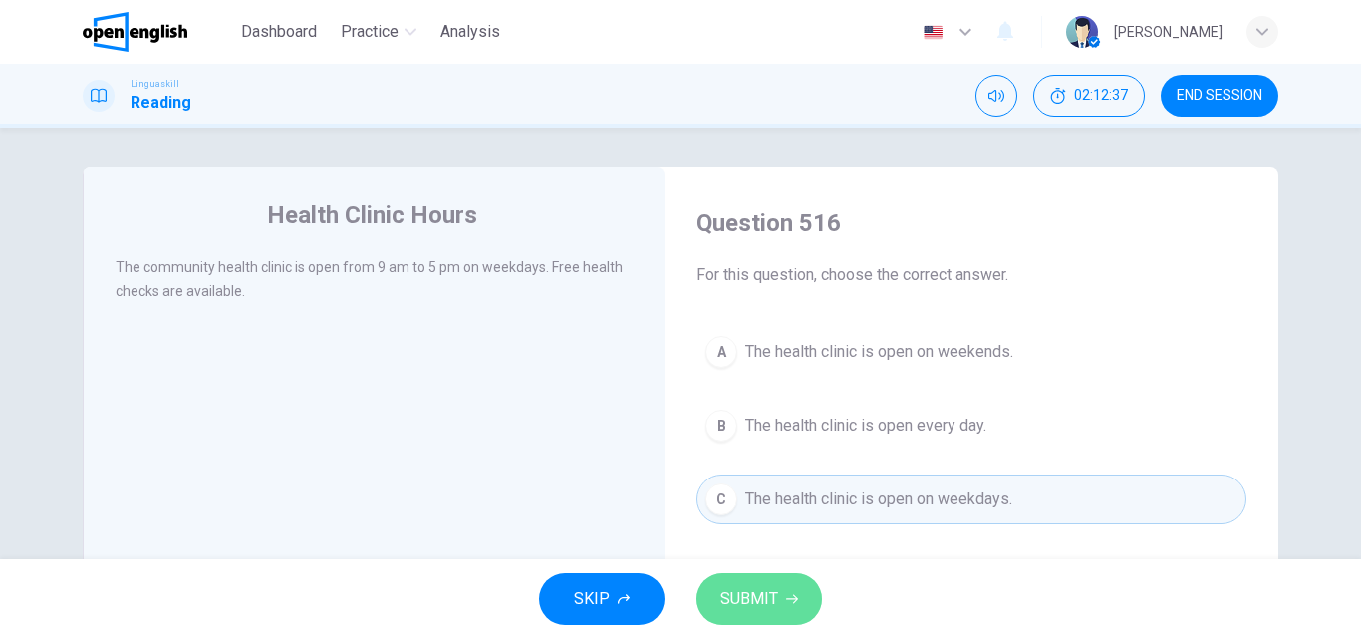
click at [757, 581] on button "SUBMIT" at bounding box center [759, 599] width 126 height 52
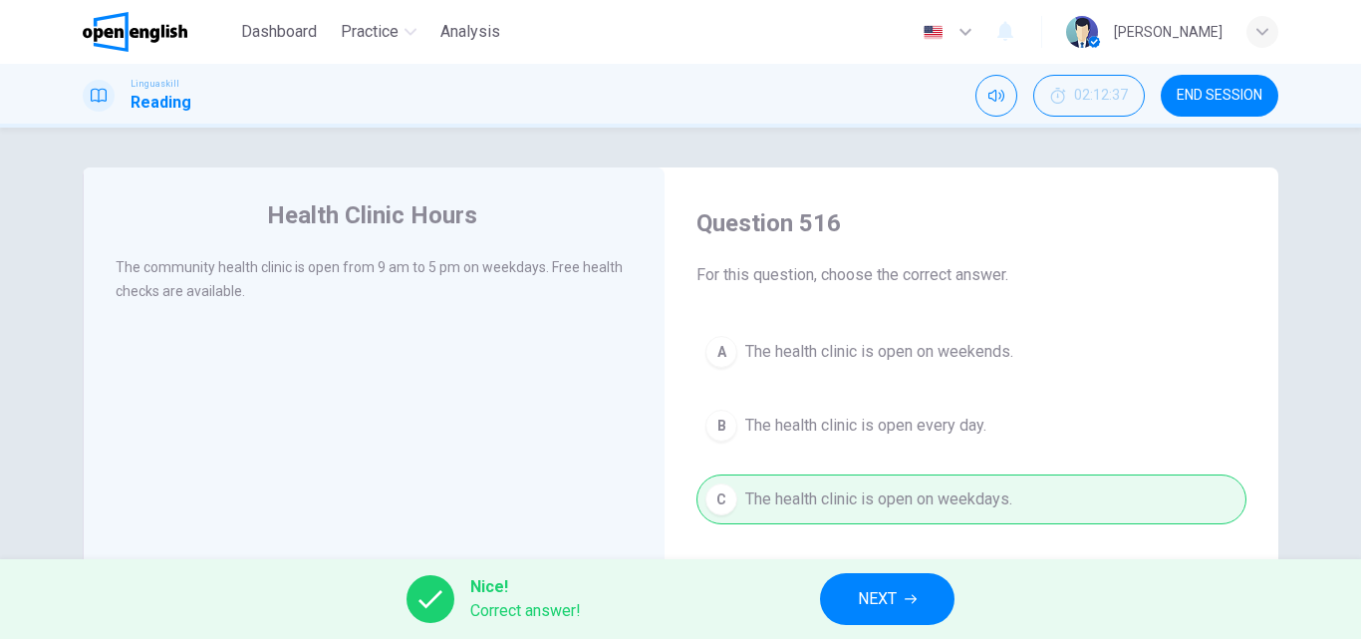
click at [857, 601] on button "NEXT" at bounding box center [887, 599] width 134 height 52
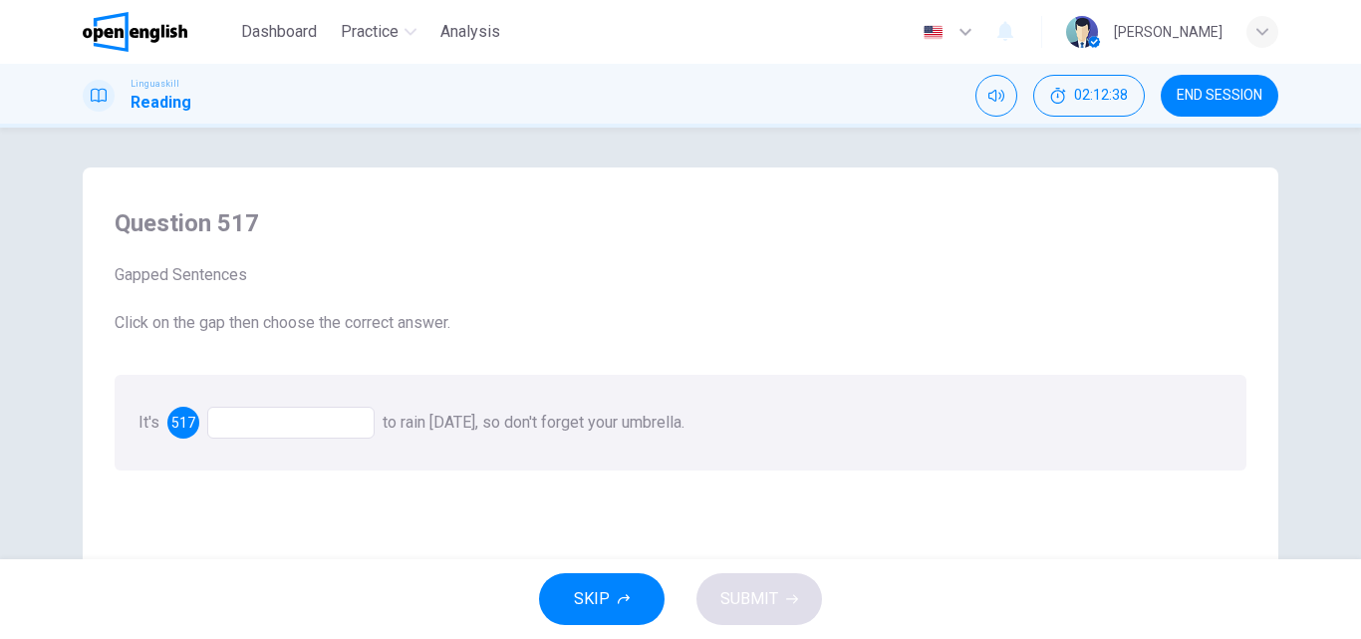
click at [257, 418] on div at bounding box center [290, 422] width 167 height 32
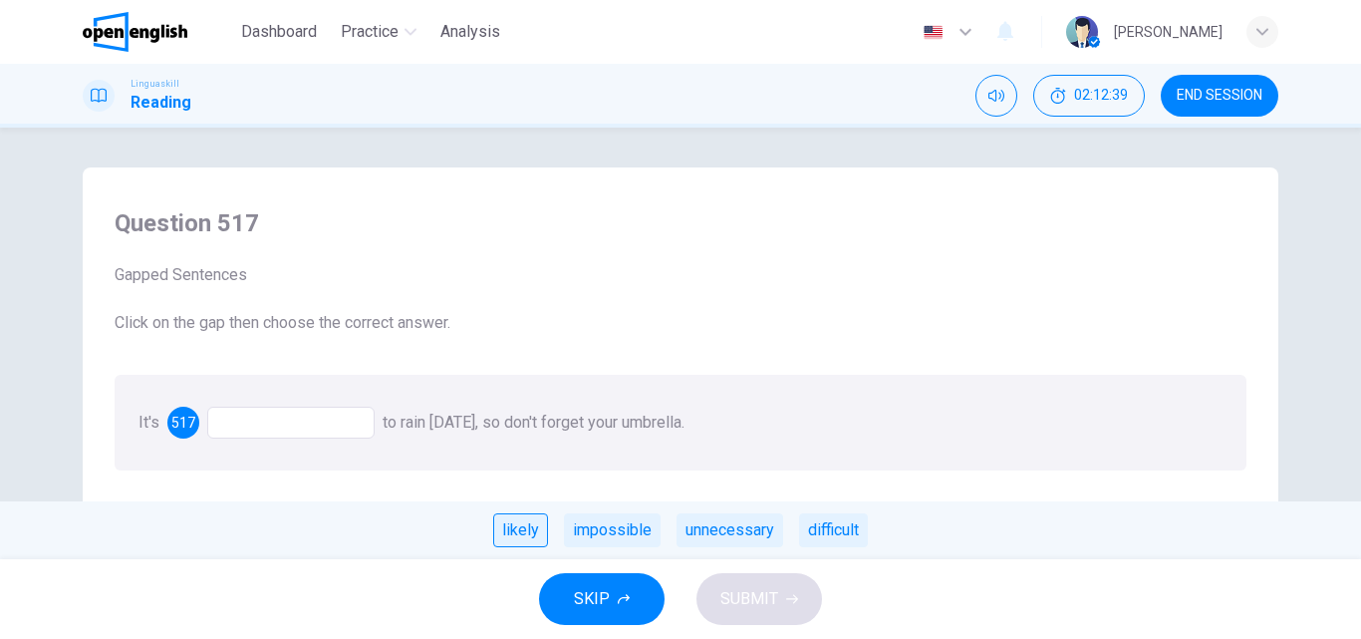
click at [518, 524] on div "likely" at bounding box center [520, 530] width 55 height 34
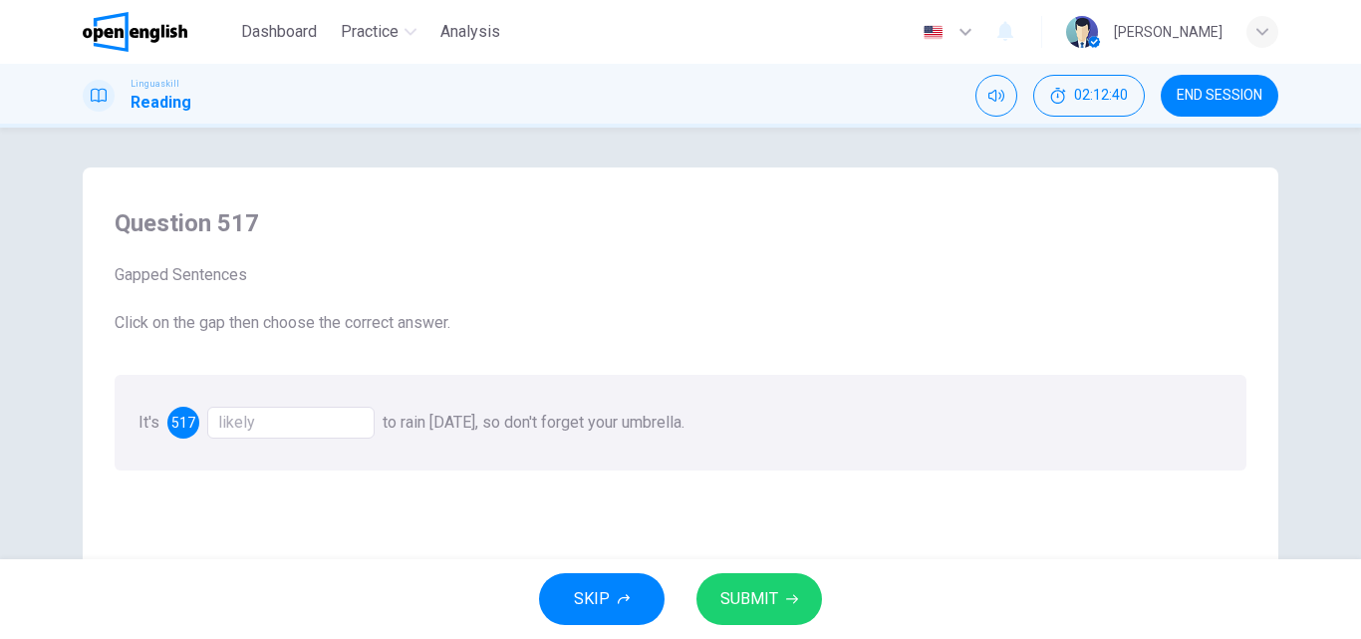
click at [751, 592] on span "SUBMIT" at bounding box center [749, 599] width 58 height 28
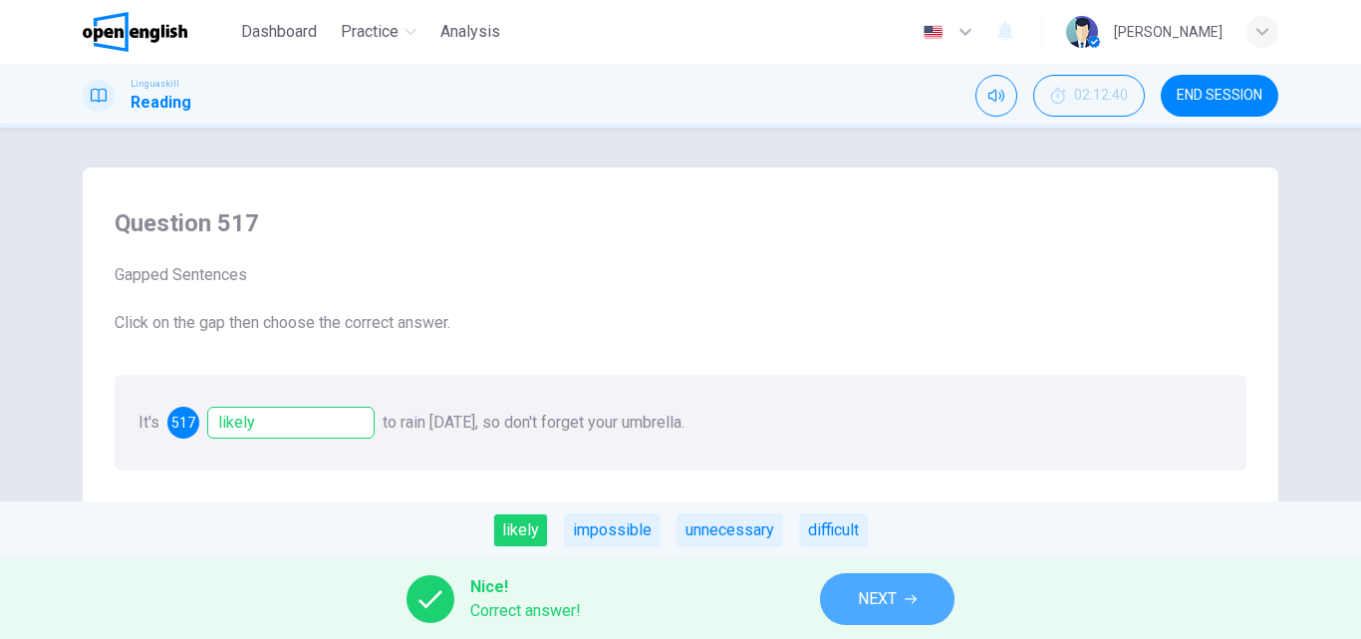
click at [874, 595] on span "NEXT" at bounding box center [877, 599] width 39 height 28
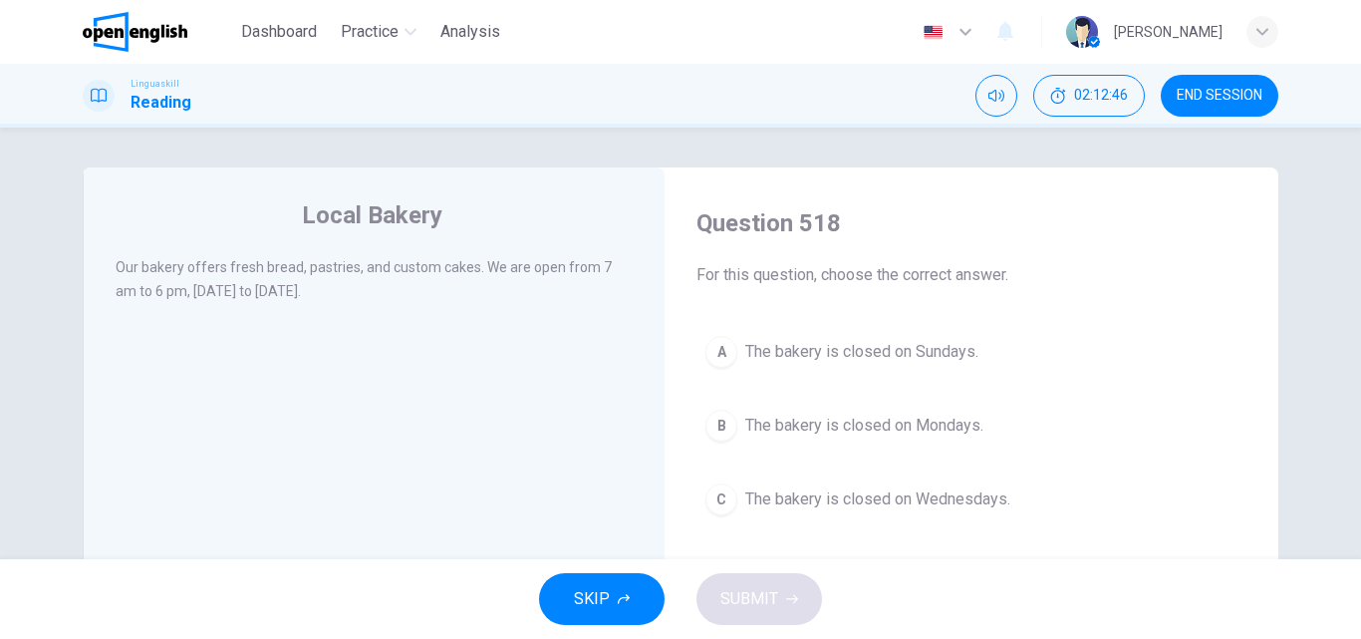
click at [756, 356] on span "The bakery is closed on Sundays." at bounding box center [861, 352] width 233 height 24
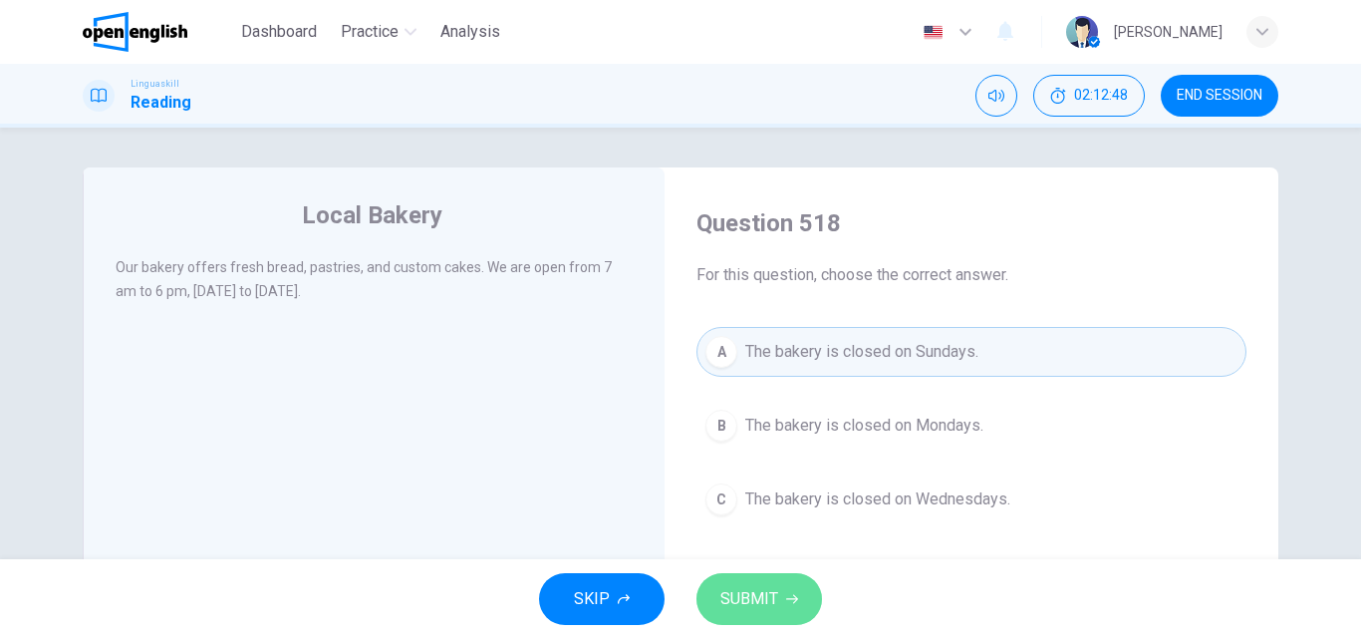
click at [750, 587] on span "SUBMIT" at bounding box center [749, 599] width 58 height 28
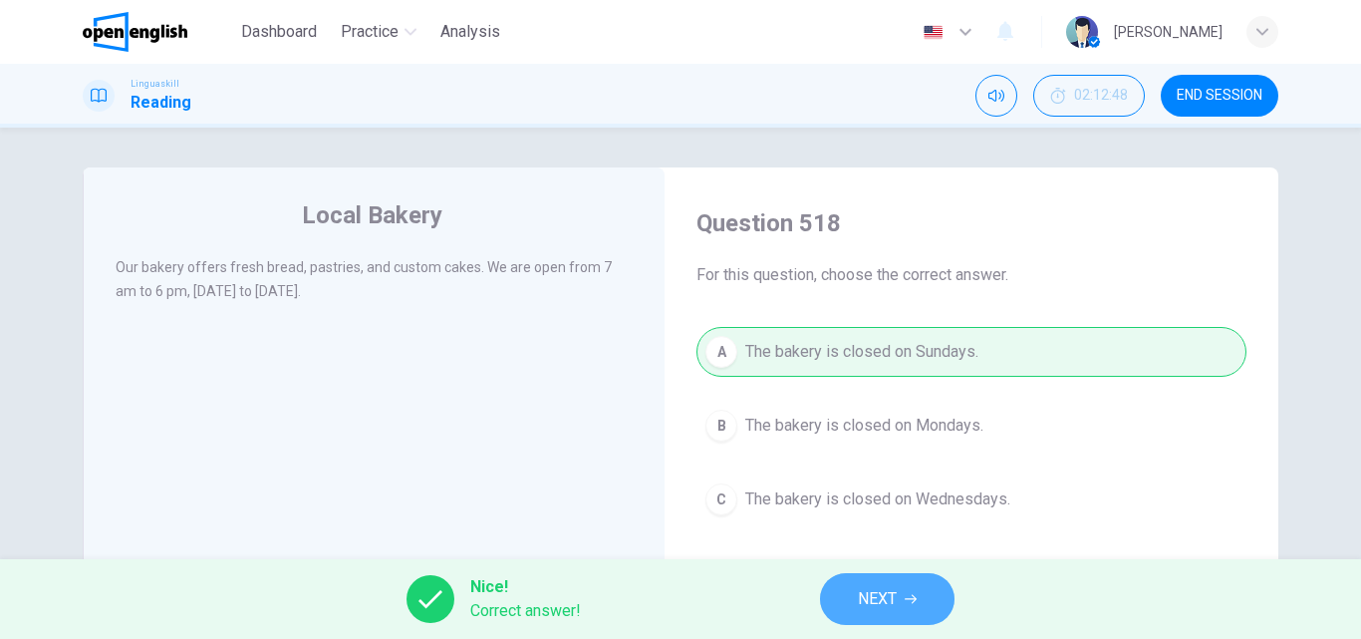
click at [866, 588] on span "NEXT" at bounding box center [877, 599] width 39 height 28
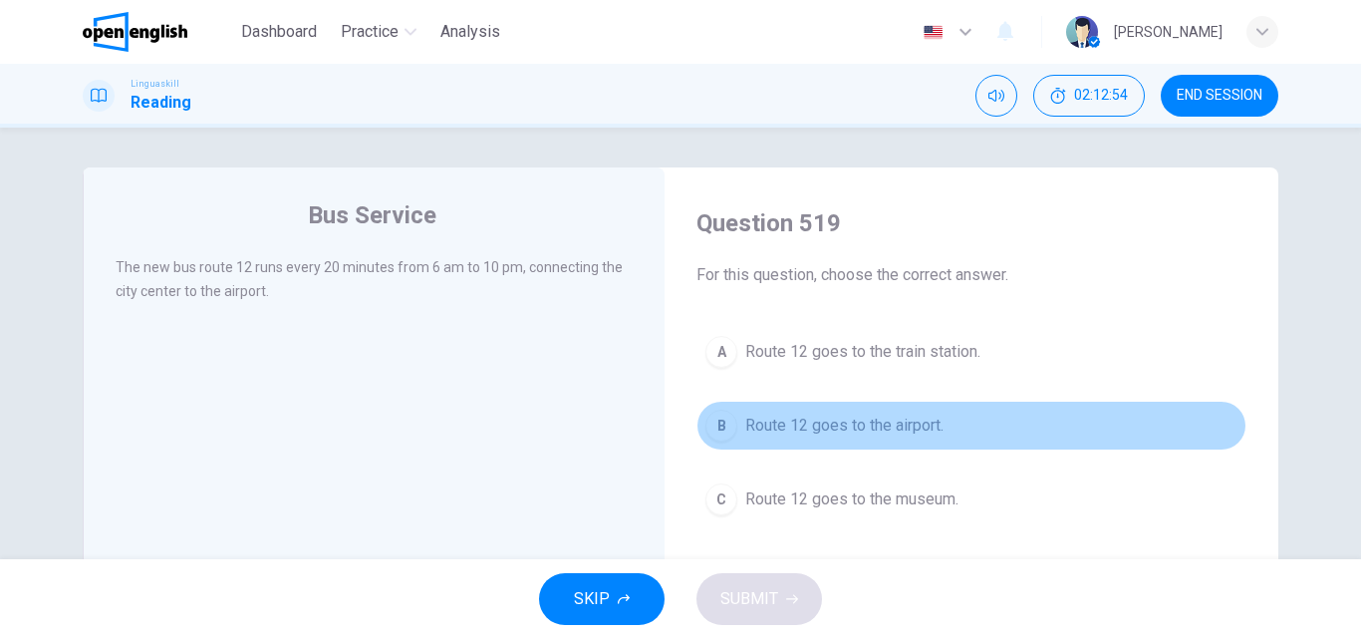
click at [872, 432] on span "Route 12 goes to the airport." at bounding box center [844, 425] width 198 height 24
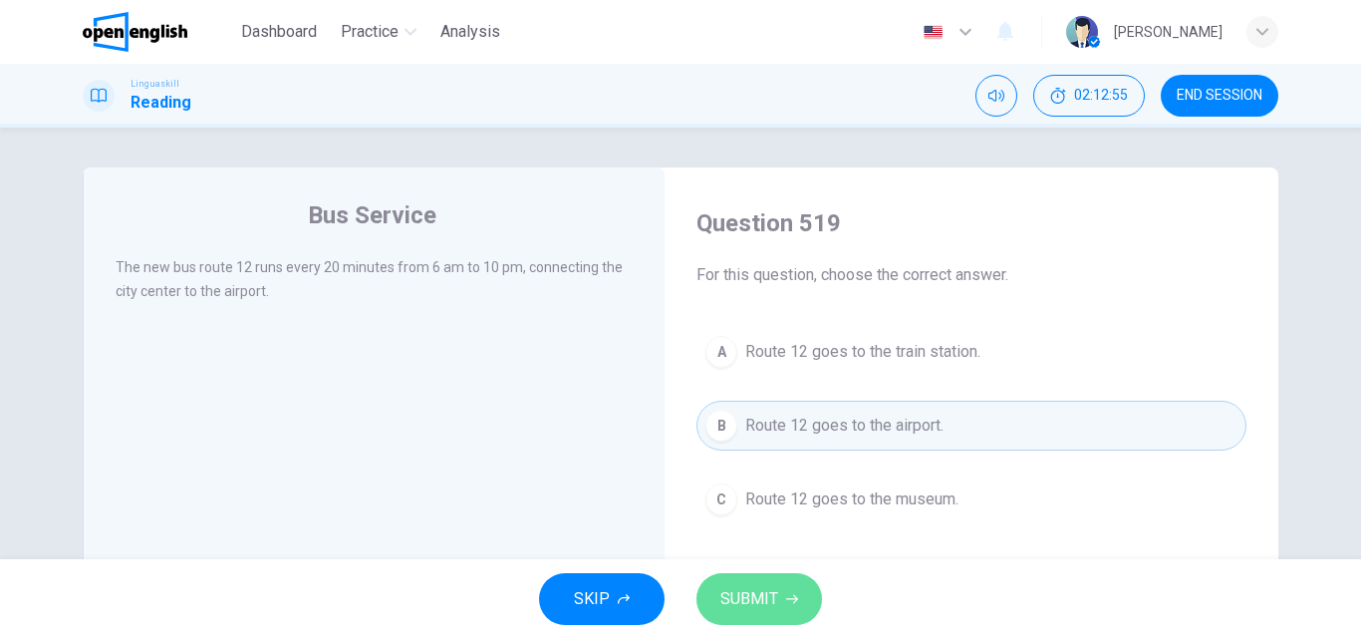
click at [768, 596] on span "SUBMIT" at bounding box center [749, 599] width 58 height 28
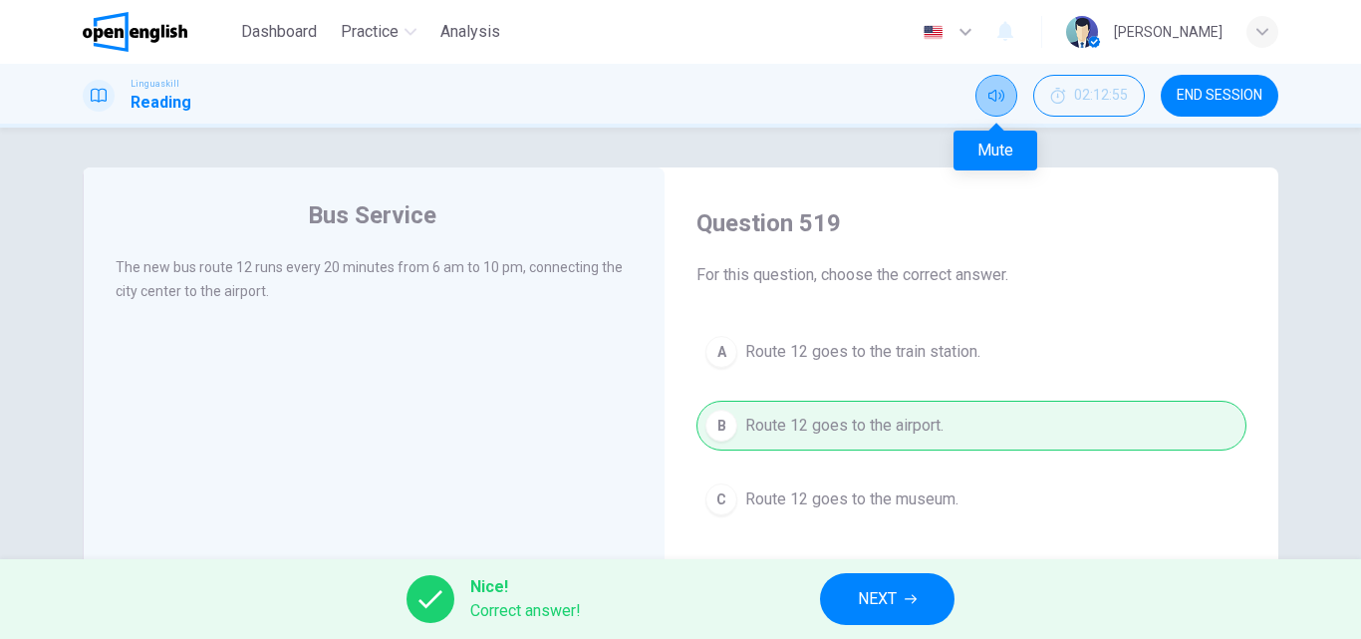
click at [1006, 88] on button "Mute" at bounding box center [996, 96] width 42 height 42
click at [998, 102] on icon "Unmute" at bounding box center [996, 96] width 16 height 16
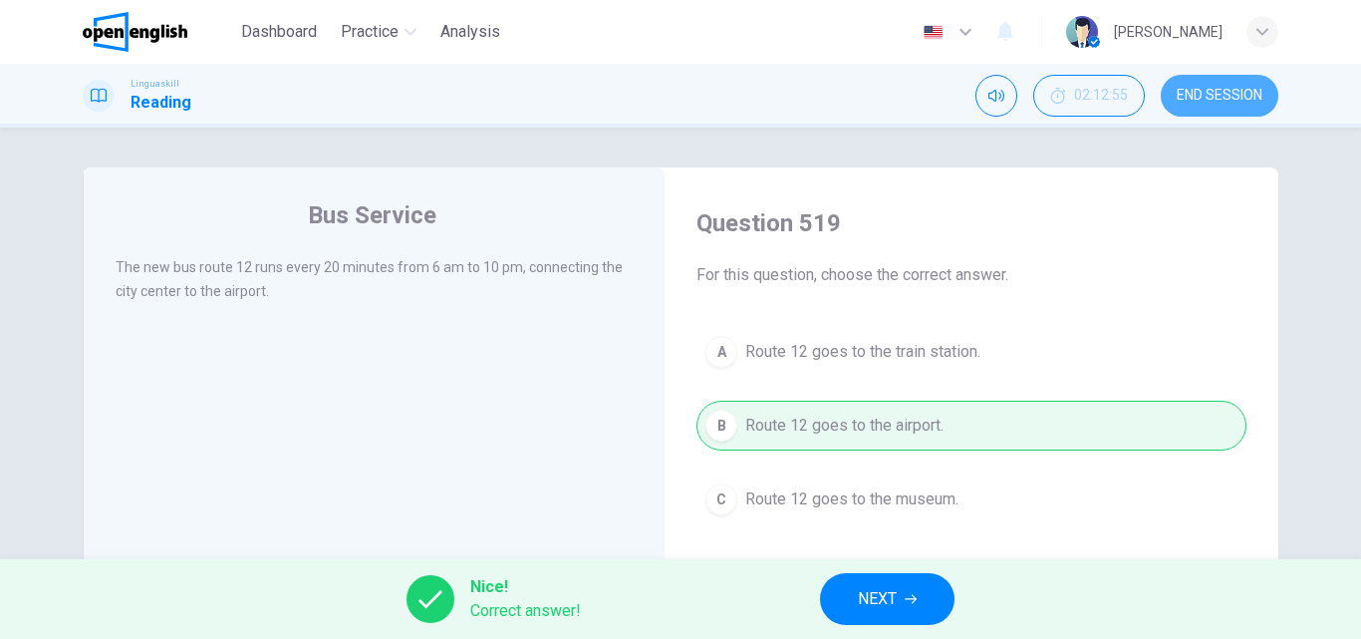
click at [1230, 99] on span "END SESSION" at bounding box center [1220, 96] width 86 height 16
